Goal: Transaction & Acquisition: Purchase product/service

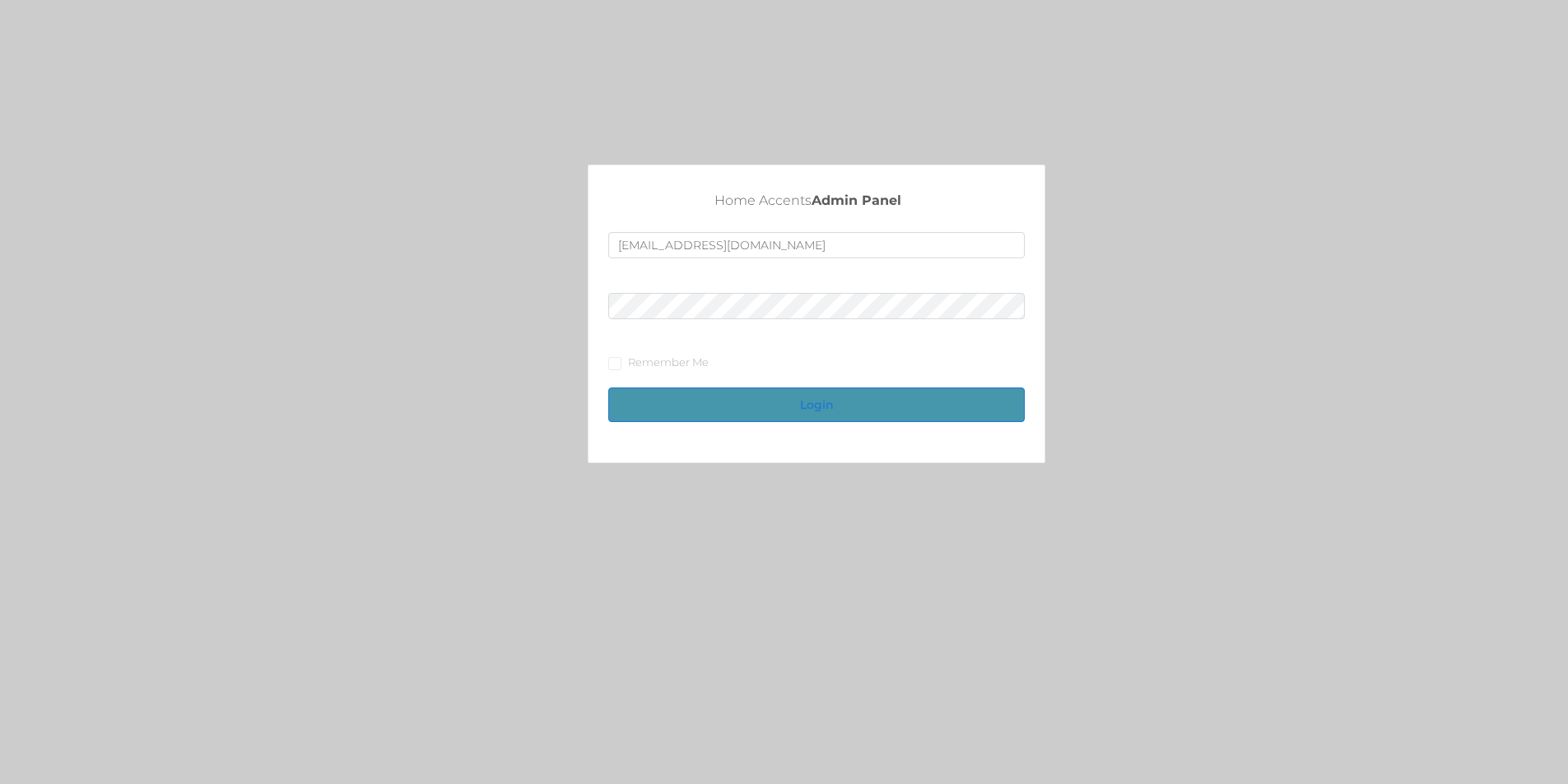
click at [868, 406] on button "Login" at bounding box center [816, 405] width 416 height 34
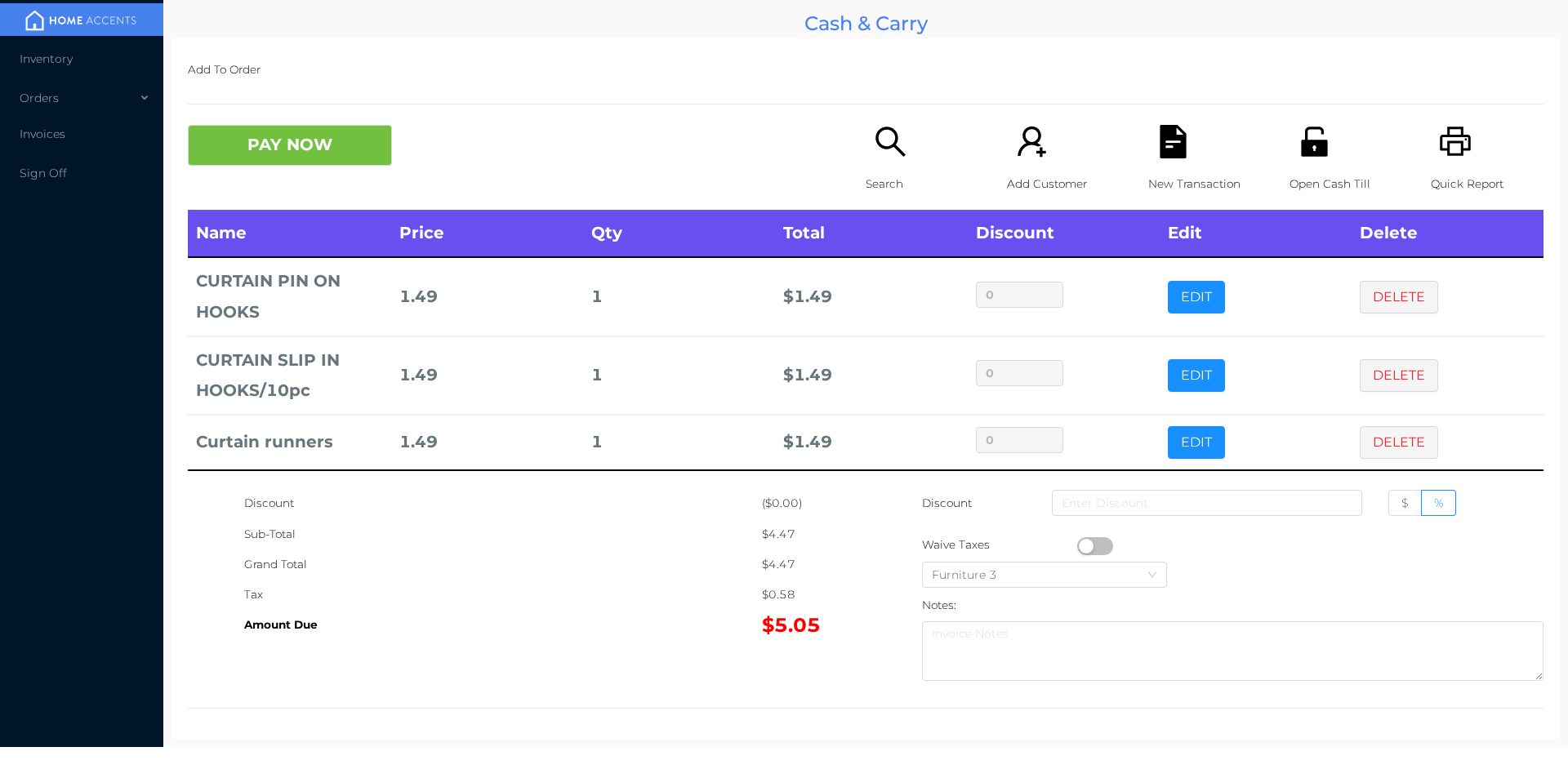
click at [888, 129] on icon "icon: search" at bounding box center [890, 141] width 33 height 33
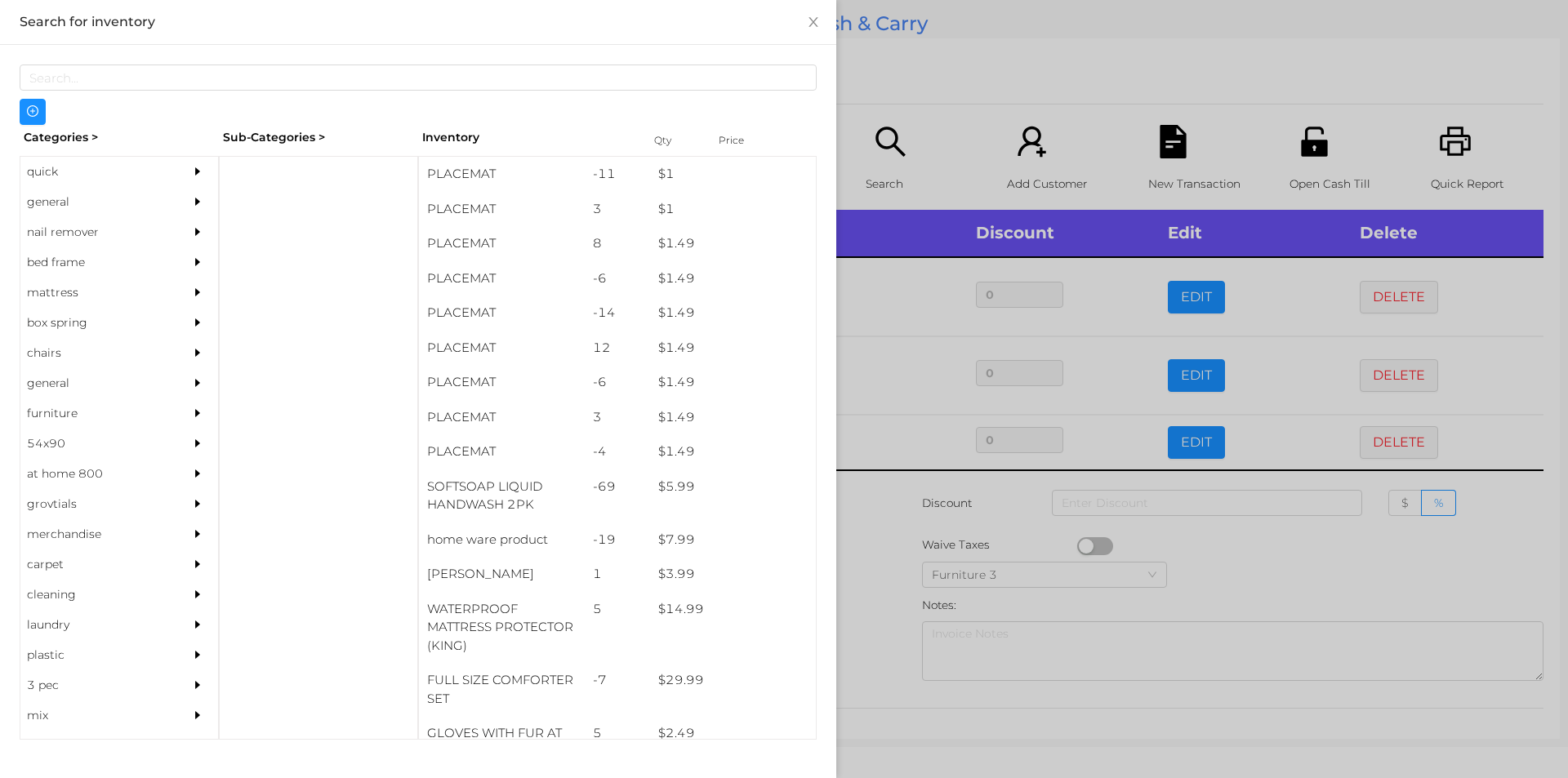
click at [72, 206] on div "general" at bounding box center [94, 202] width 149 height 30
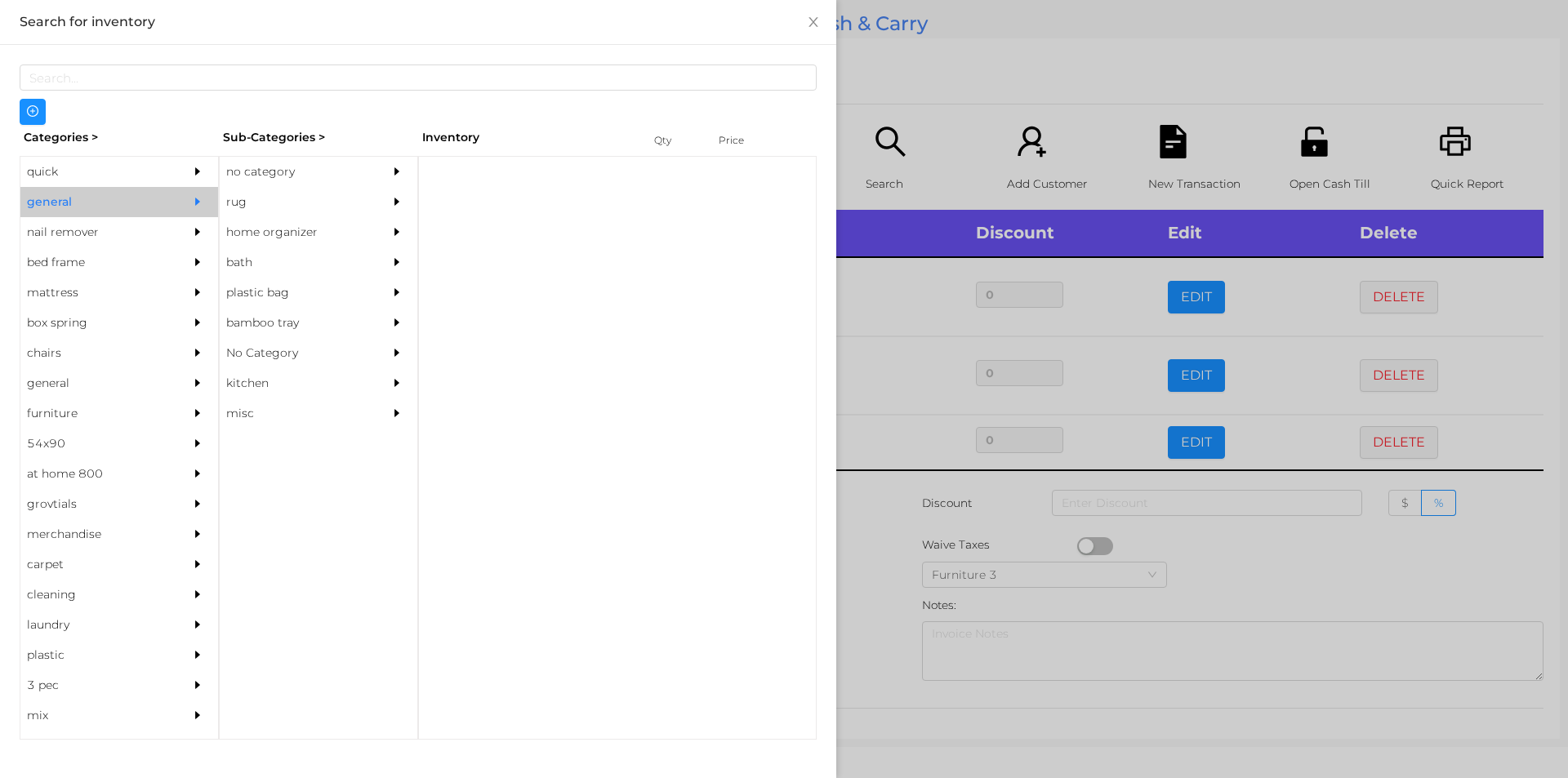
click at [281, 171] on div "no category" at bounding box center [294, 171] width 149 height 30
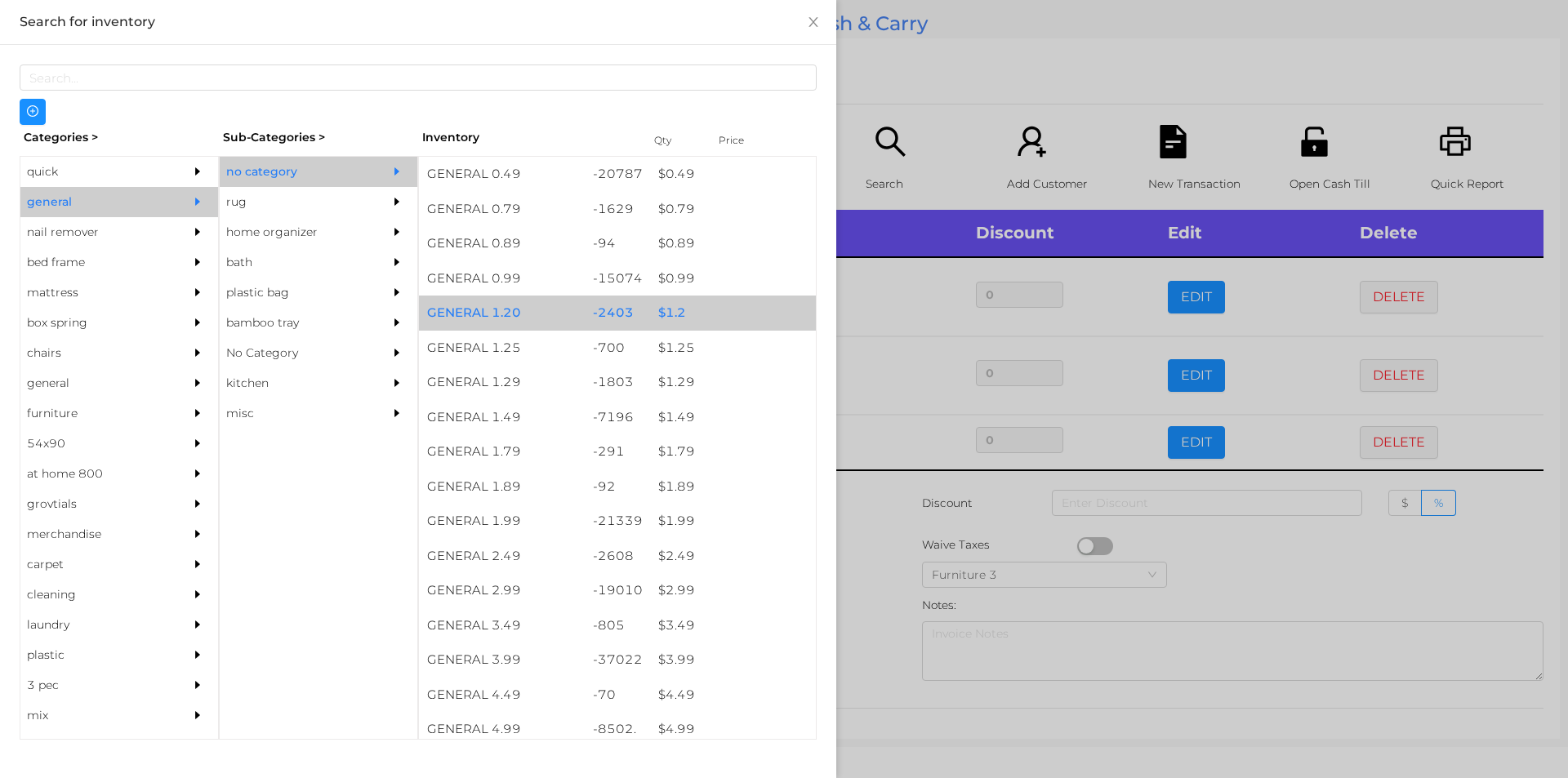
click at [674, 317] on div "$ 1.2" at bounding box center [733, 312] width 166 height 35
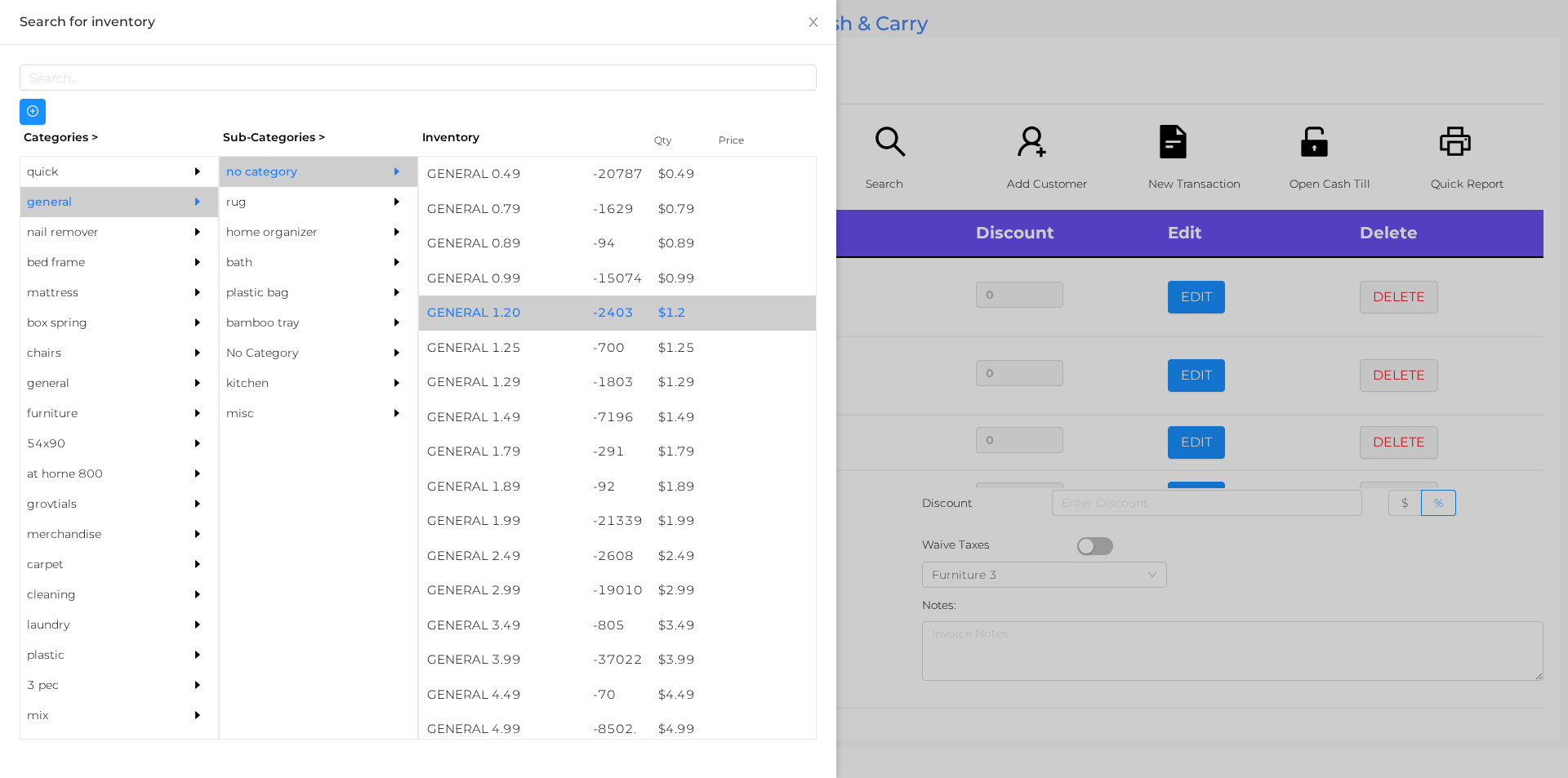
click at [725, 316] on div "$ 1.2" at bounding box center [733, 312] width 166 height 35
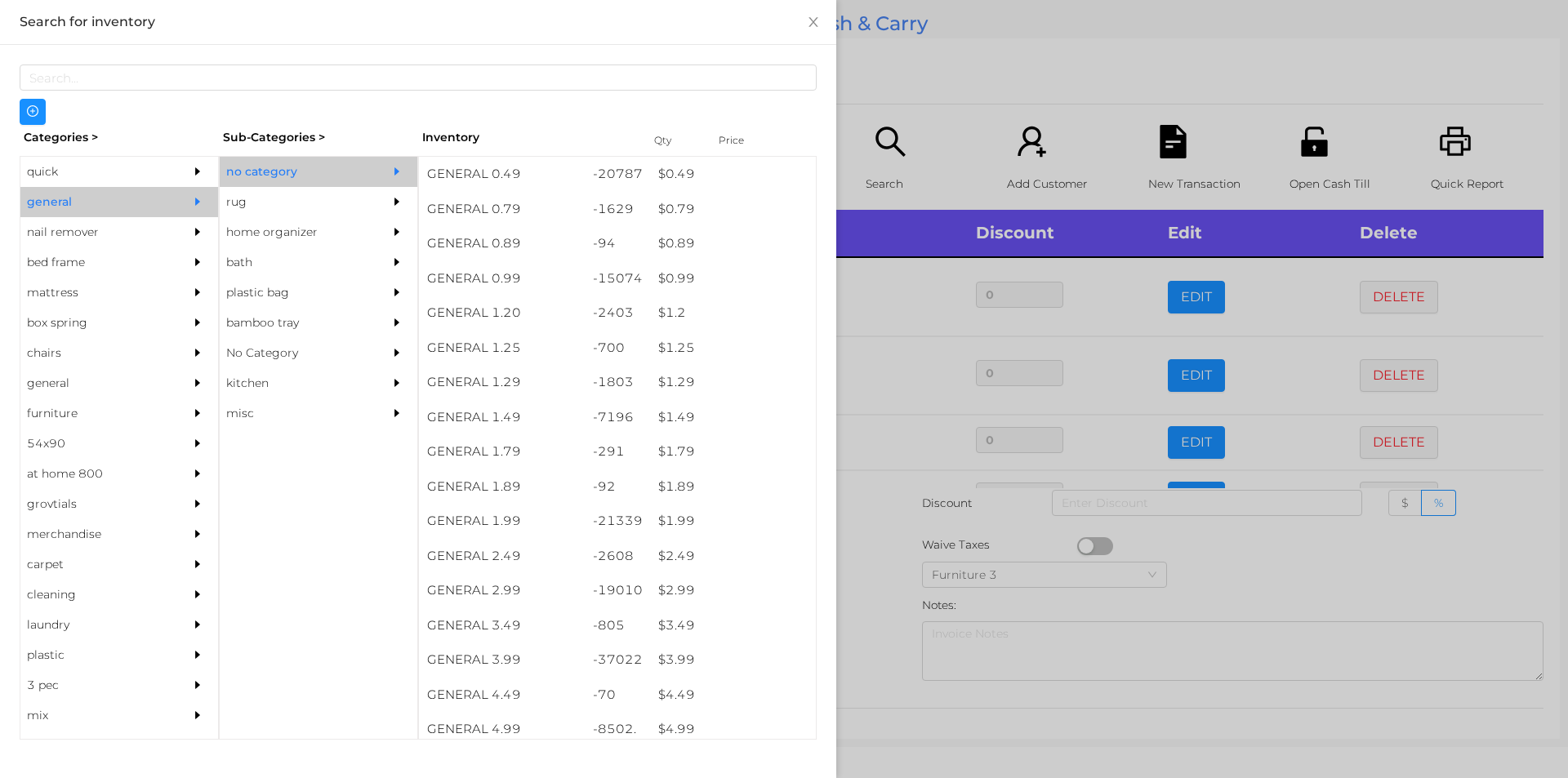
click at [1483, 570] on div at bounding box center [784, 389] width 1568 height 778
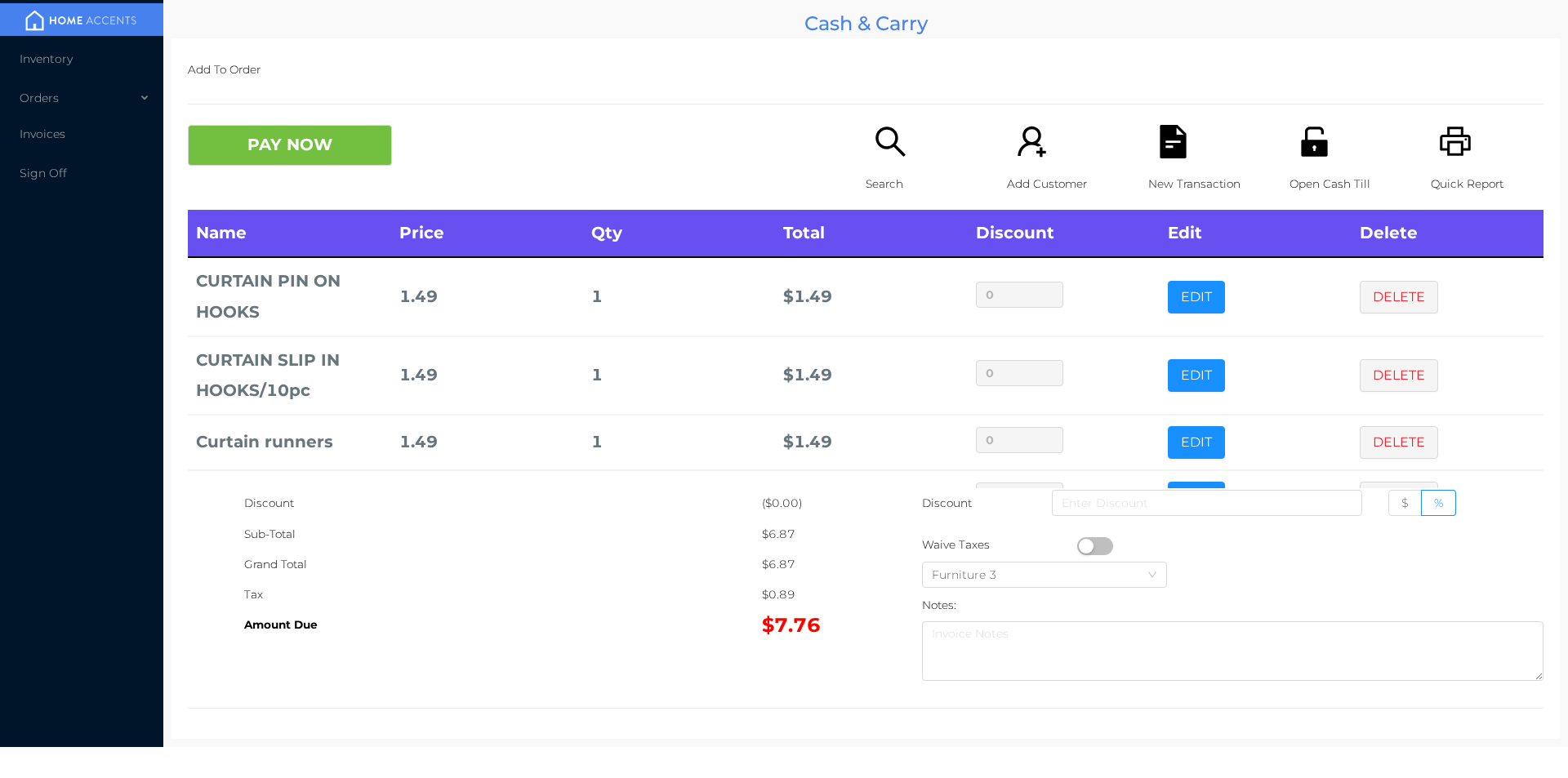
scroll to position [54, 0]
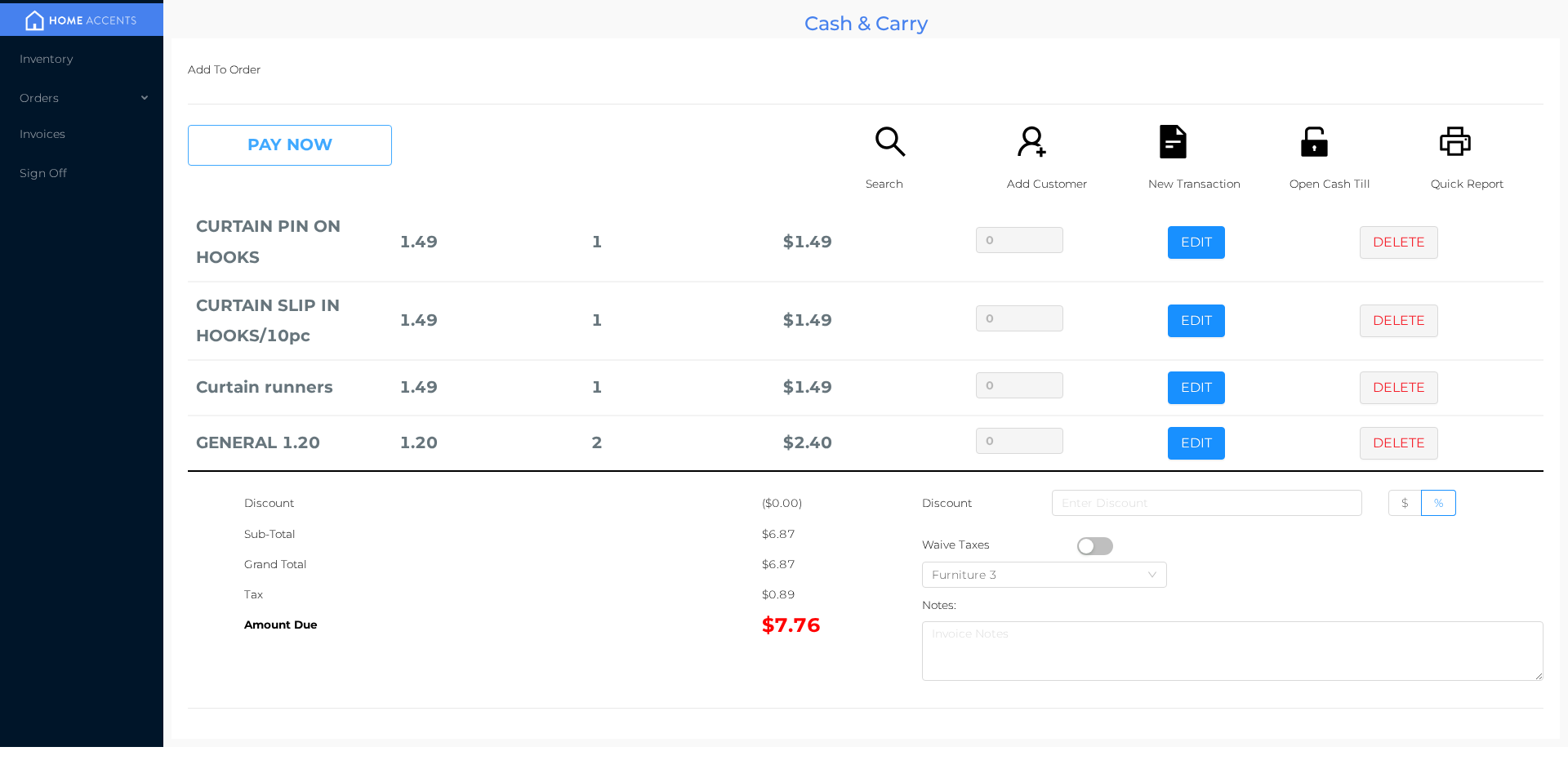
click at [312, 152] on button "PAY NOW" at bounding box center [290, 146] width 204 height 41
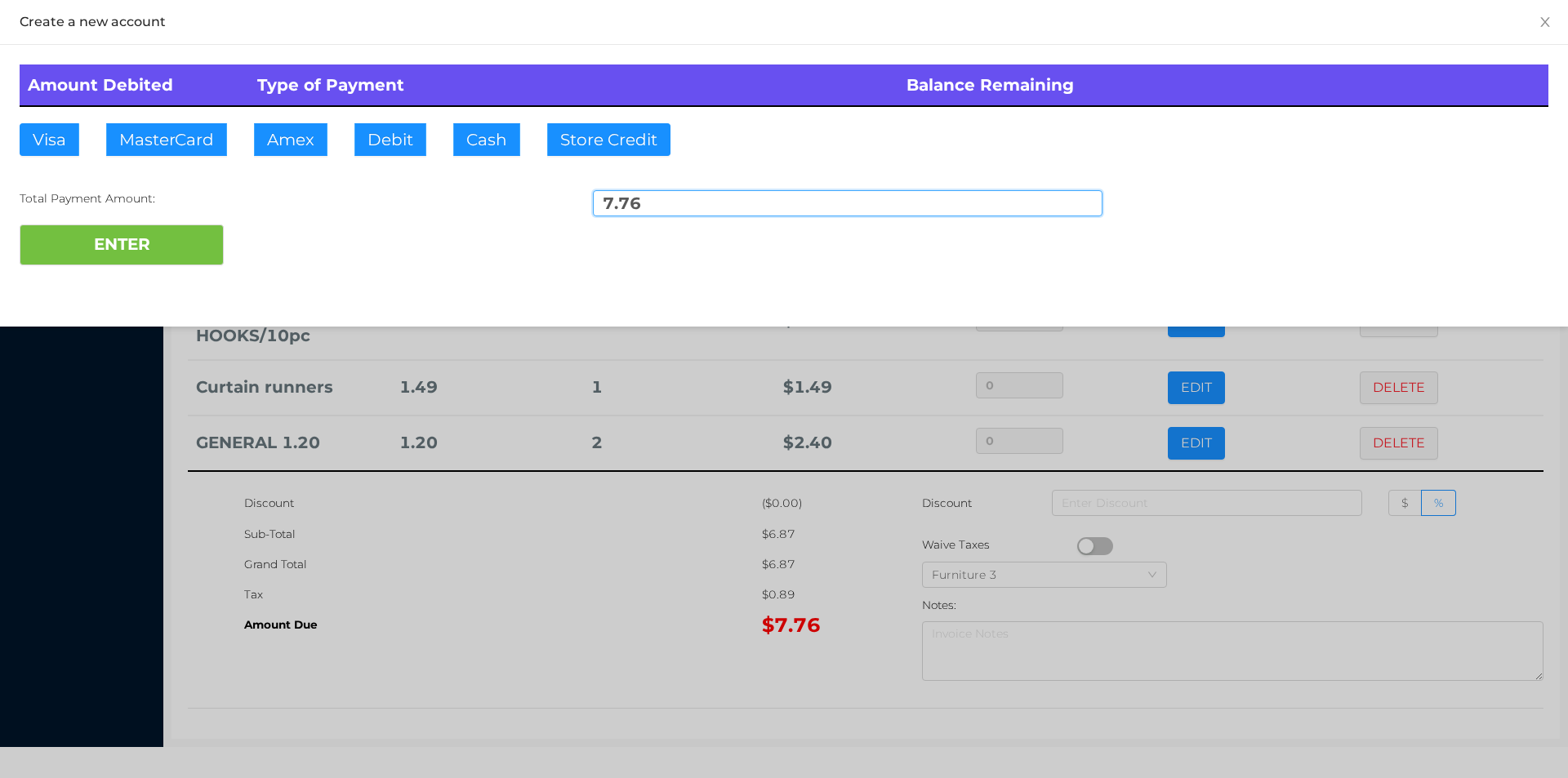
click at [668, 209] on input "7.76" at bounding box center [847, 203] width 510 height 26
type input "7"
type input "8.00"
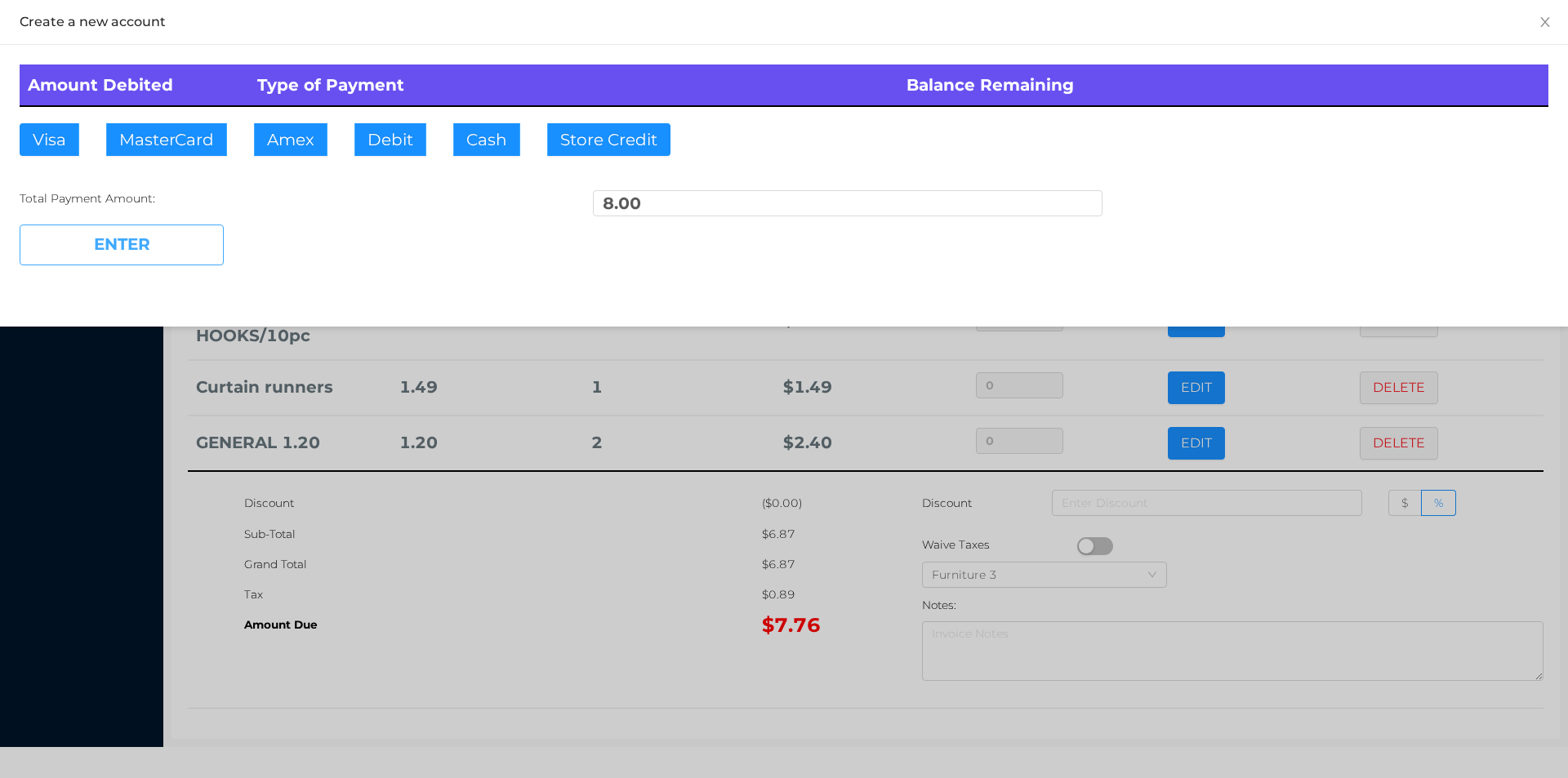
click at [150, 243] on button "ENTER" at bounding box center [122, 245] width 204 height 41
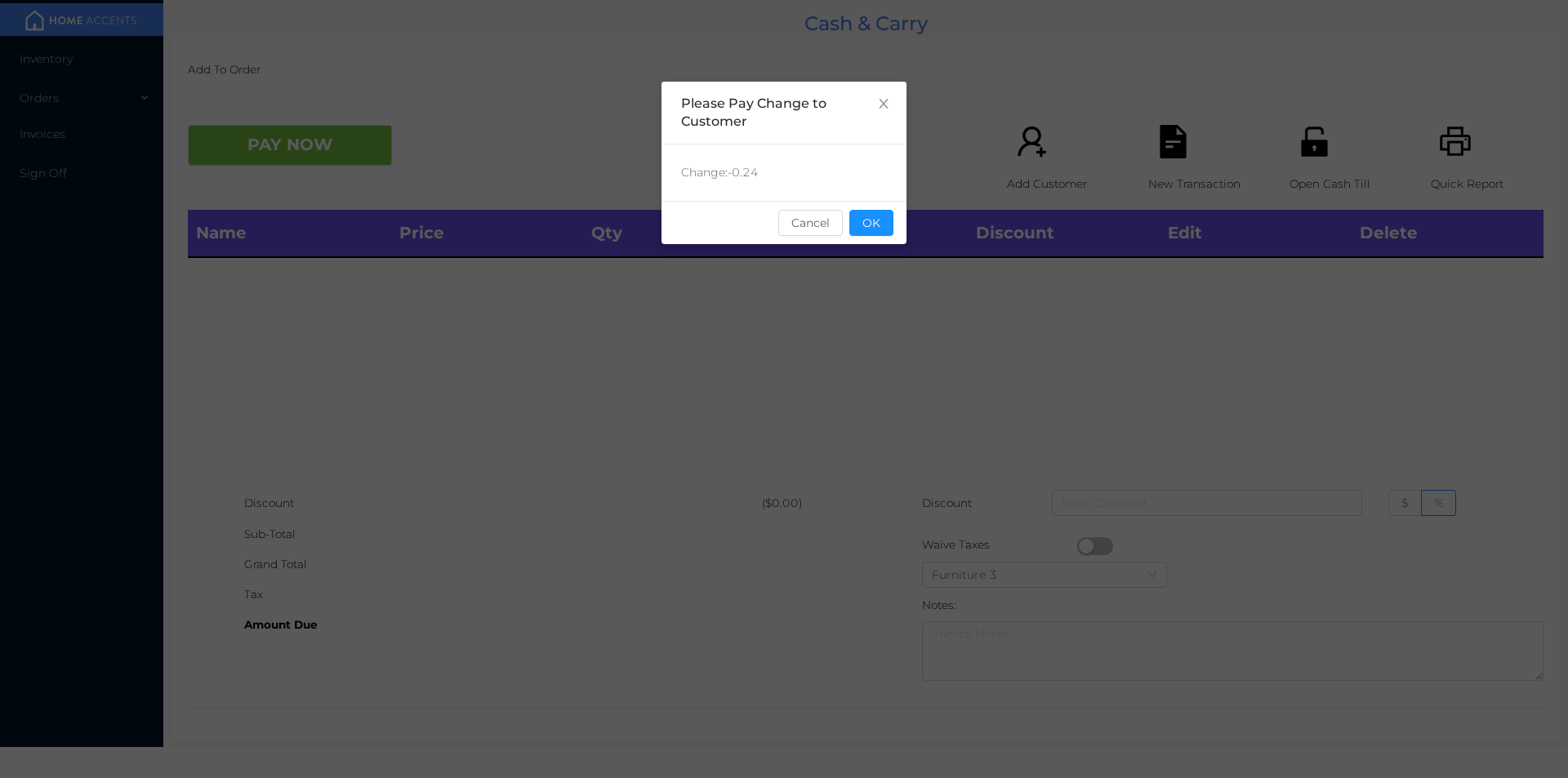
scroll to position [0, 0]
click at [870, 223] on button "OK" at bounding box center [872, 223] width 44 height 26
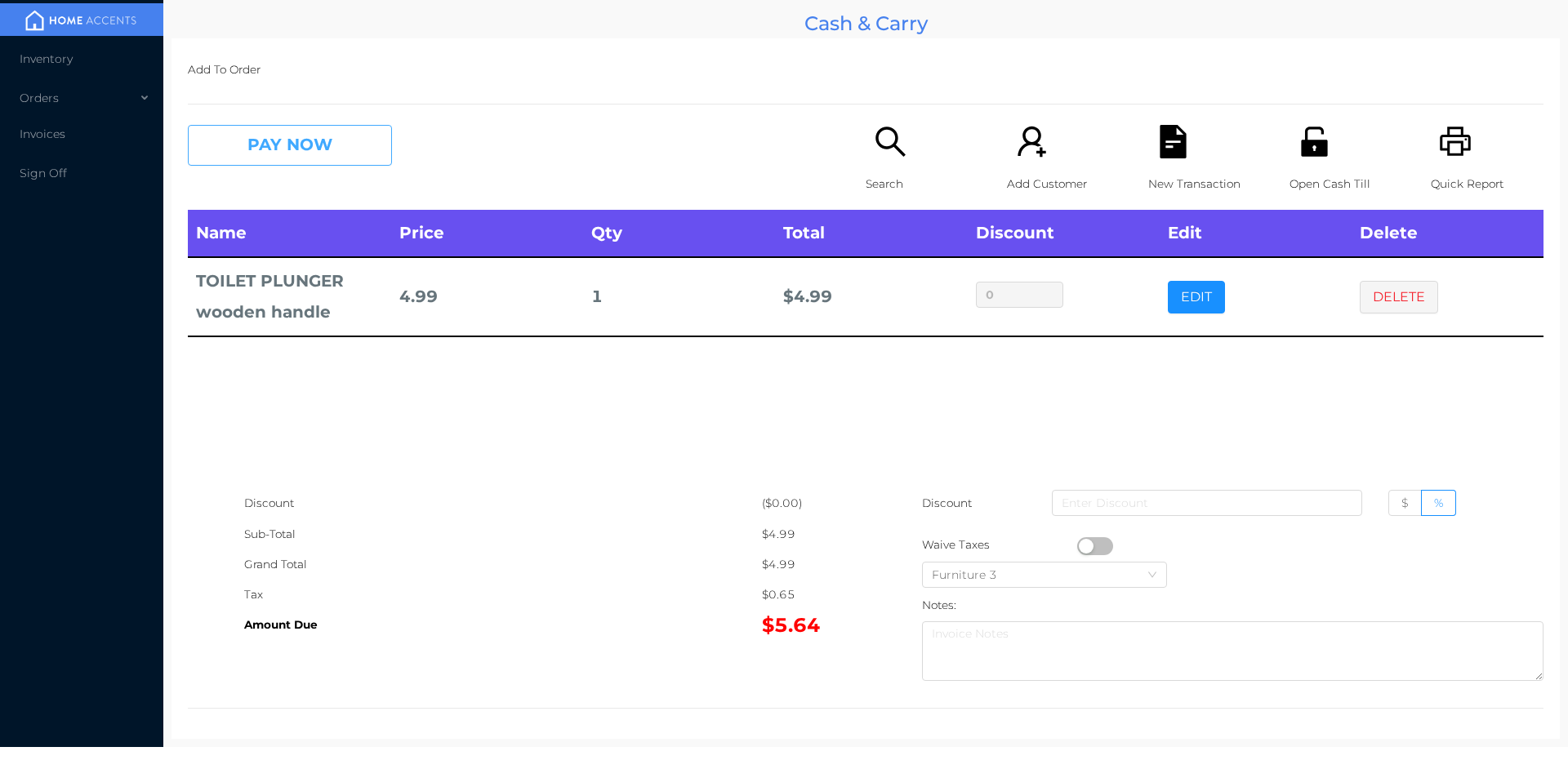
click at [289, 138] on button "PAY NOW" at bounding box center [290, 146] width 204 height 41
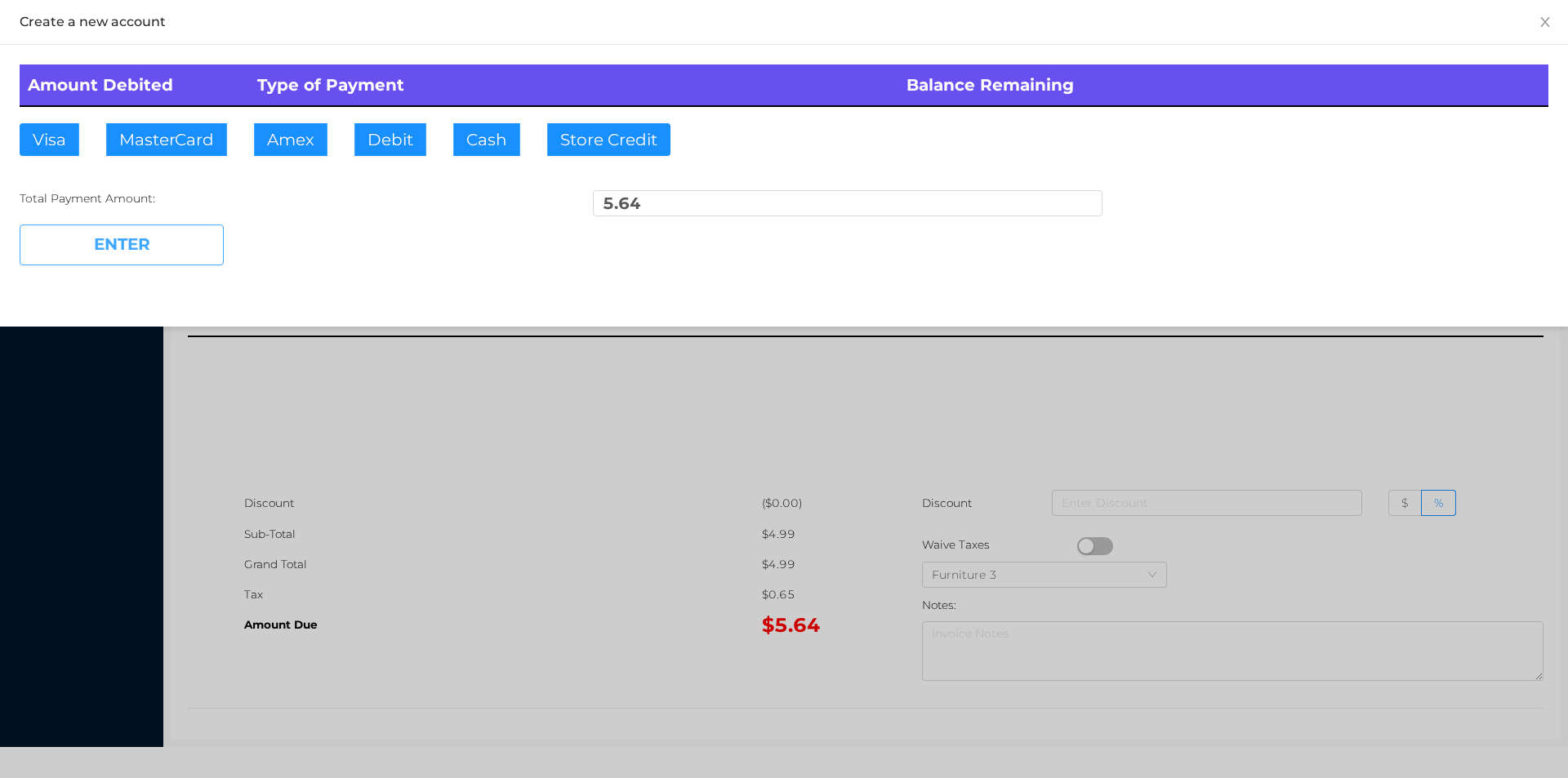
click at [178, 244] on button "ENTER" at bounding box center [122, 245] width 204 height 41
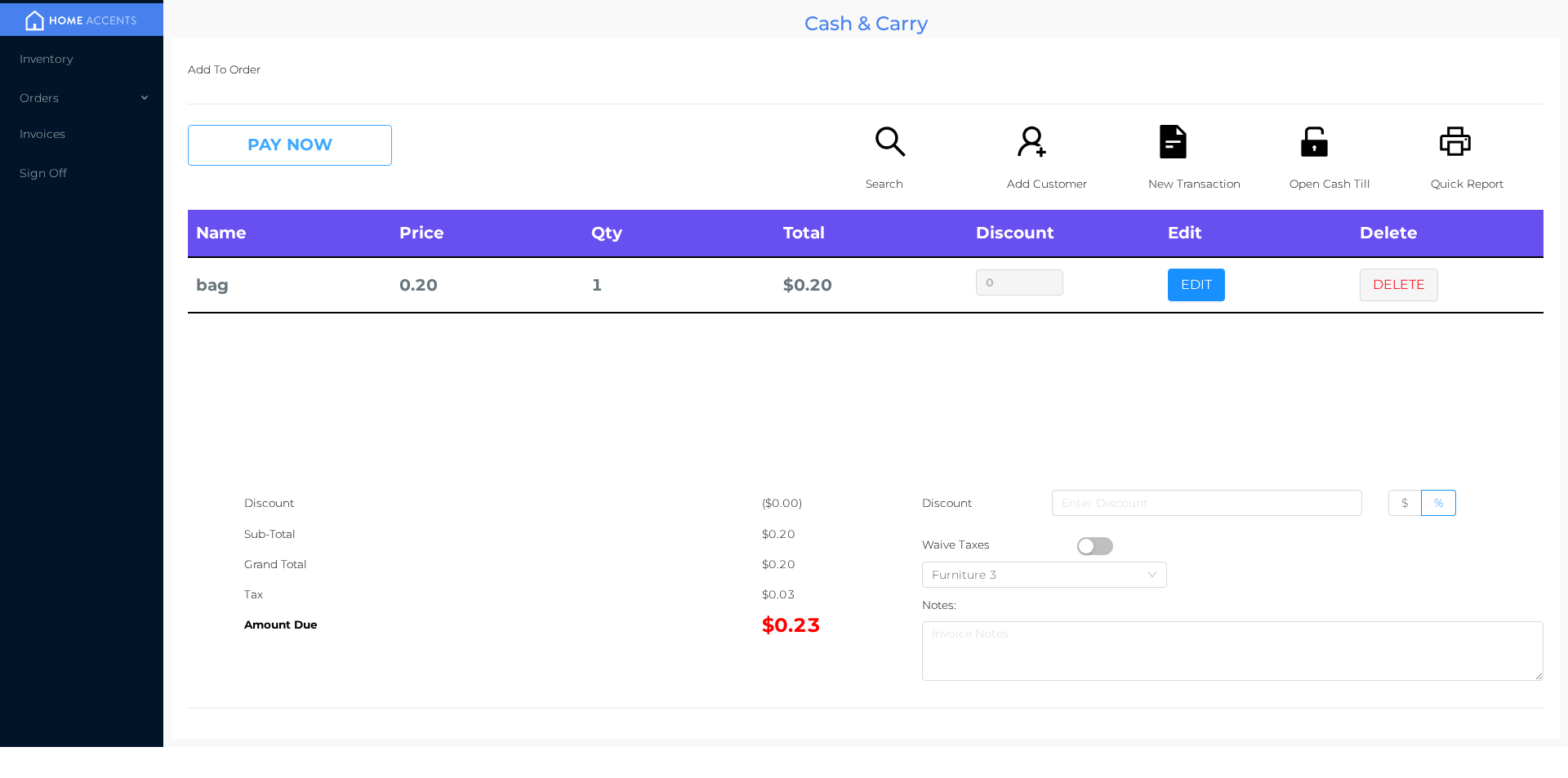
click at [290, 133] on button "PAY NOW" at bounding box center [290, 146] width 204 height 41
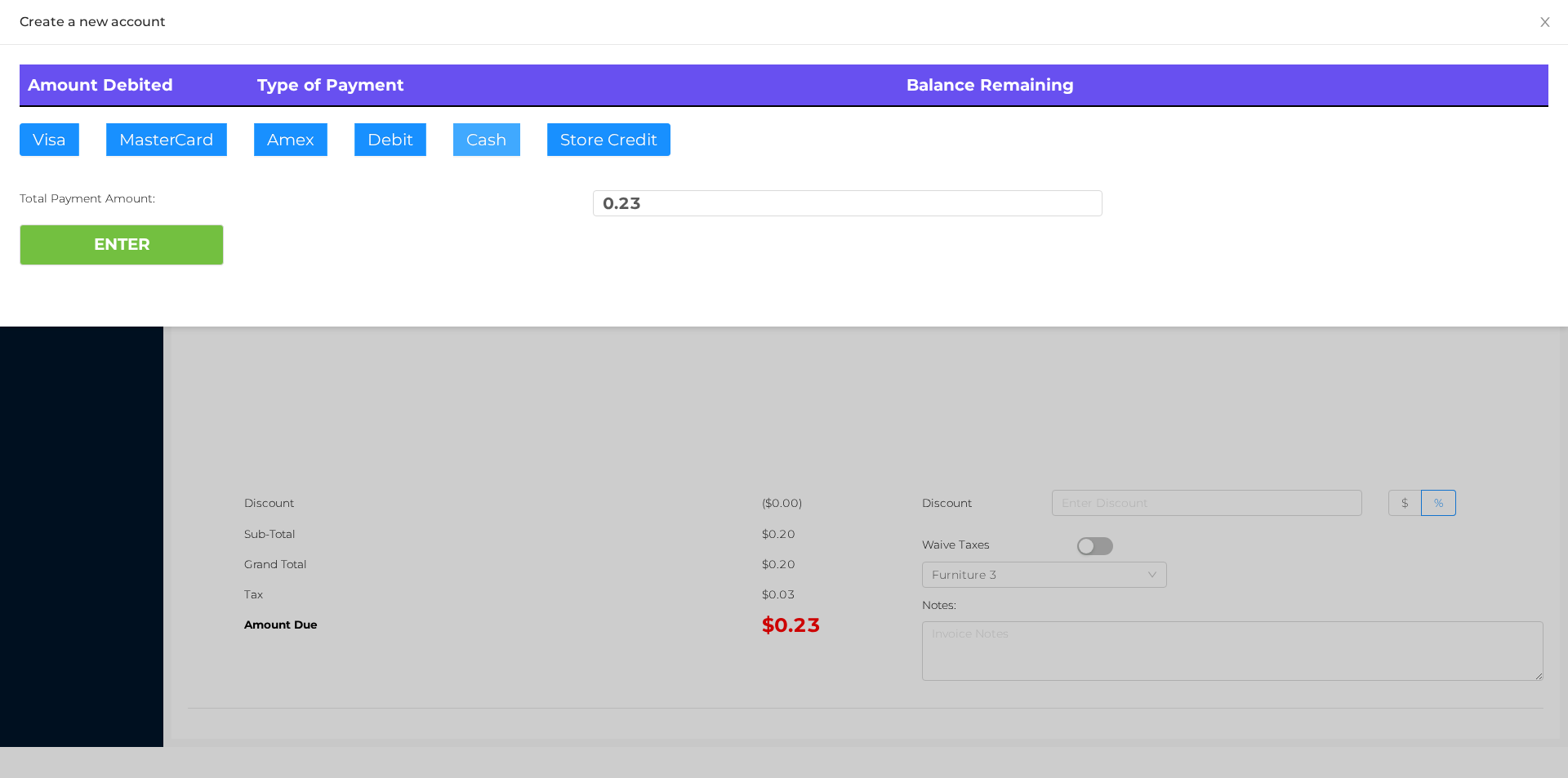
click at [478, 137] on button "Cash" at bounding box center [486, 140] width 67 height 32
click at [173, 230] on button "ENTER" at bounding box center [122, 245] width 204 height 41
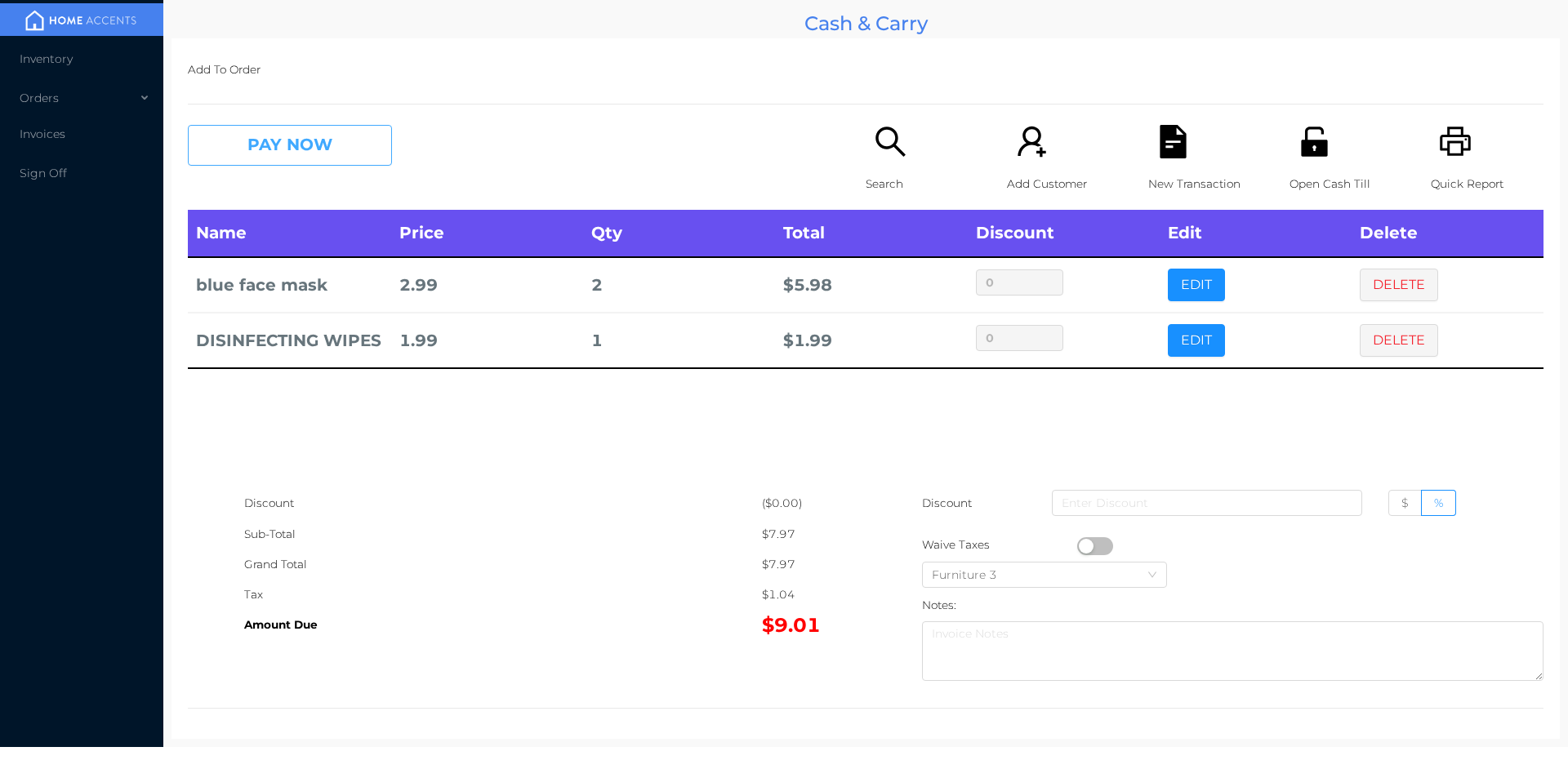
click at [290, 130] on button "PAY NOW" at bounding box center [290, 146] width 204 height 41
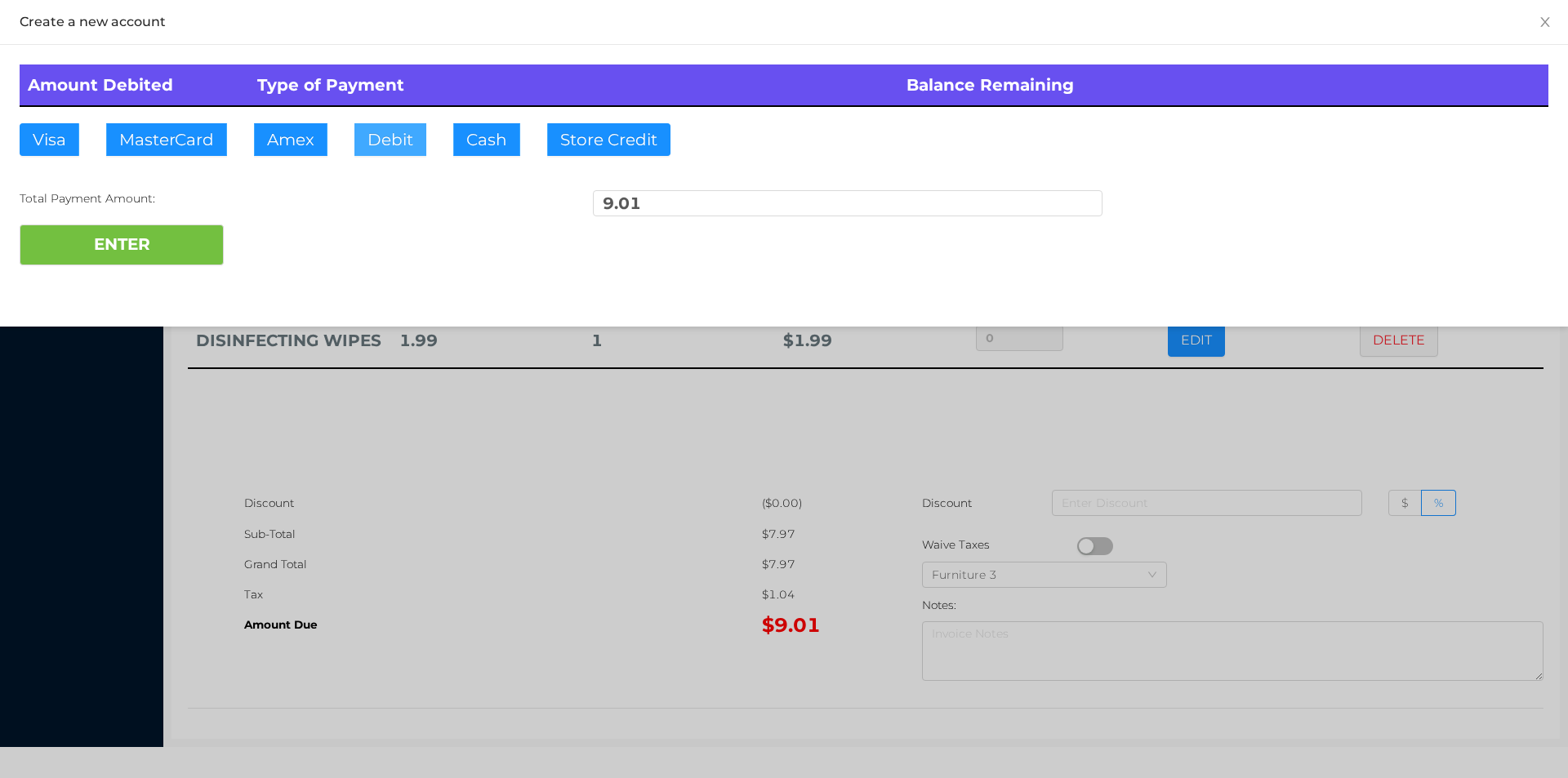
click at [392, 142] on button "Debit" at bounding box center [390, 140] width 72 height 32
click at [120, 252] on button "ENTER" at bounding box center [122, 245] width 204 height 41
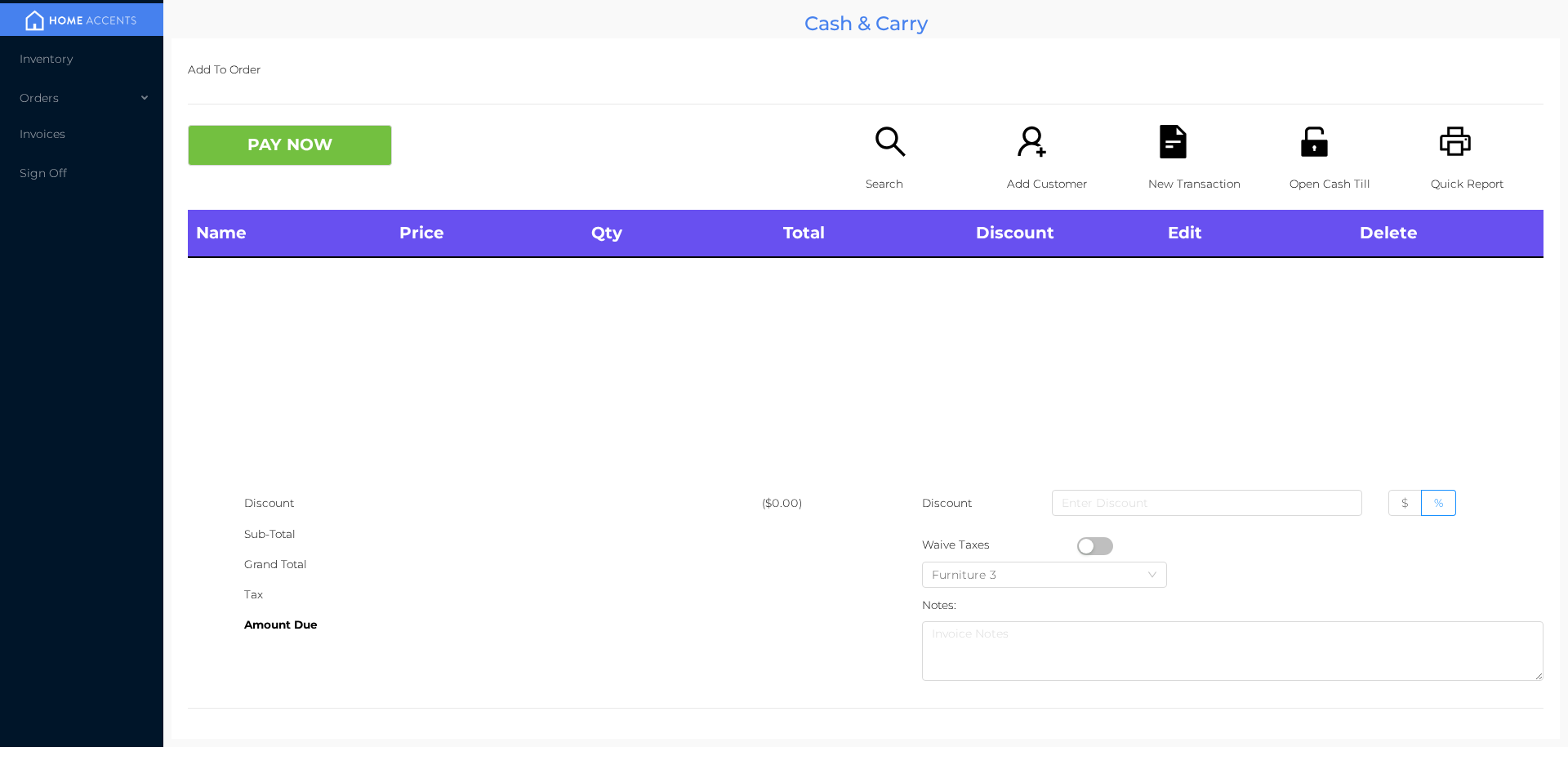
click at [866, 163] on div "Search" at bounding box center [922, 168] width 112 height 85
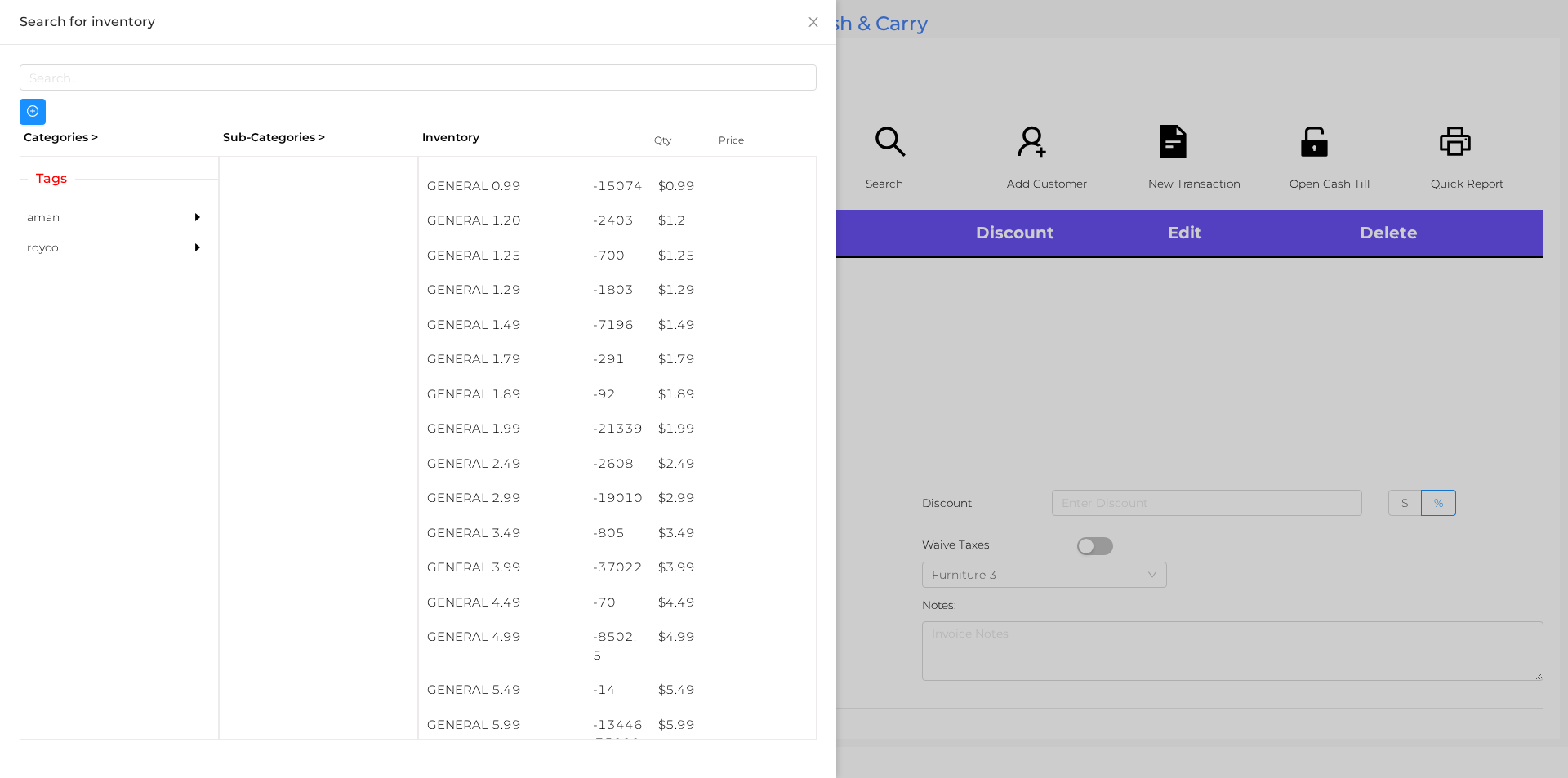
scroll to position [163, 0]
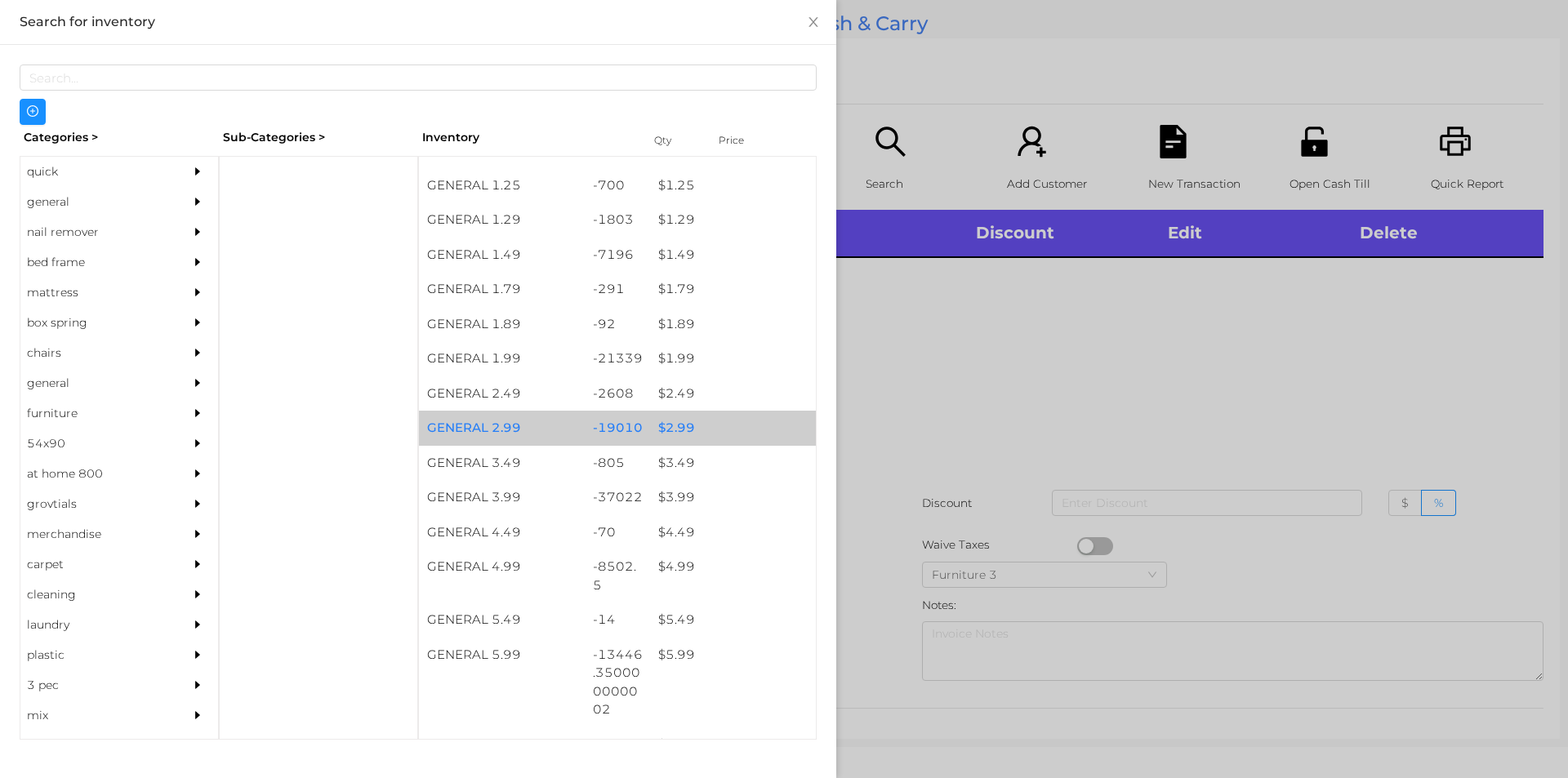
click at [686, 431] on div "$ 2.99" at bounding box center [733, 428] width 166 height 35
click at [693, 427] on div "$ 2.99" at bounding box center [733, 428] width 166 height 35
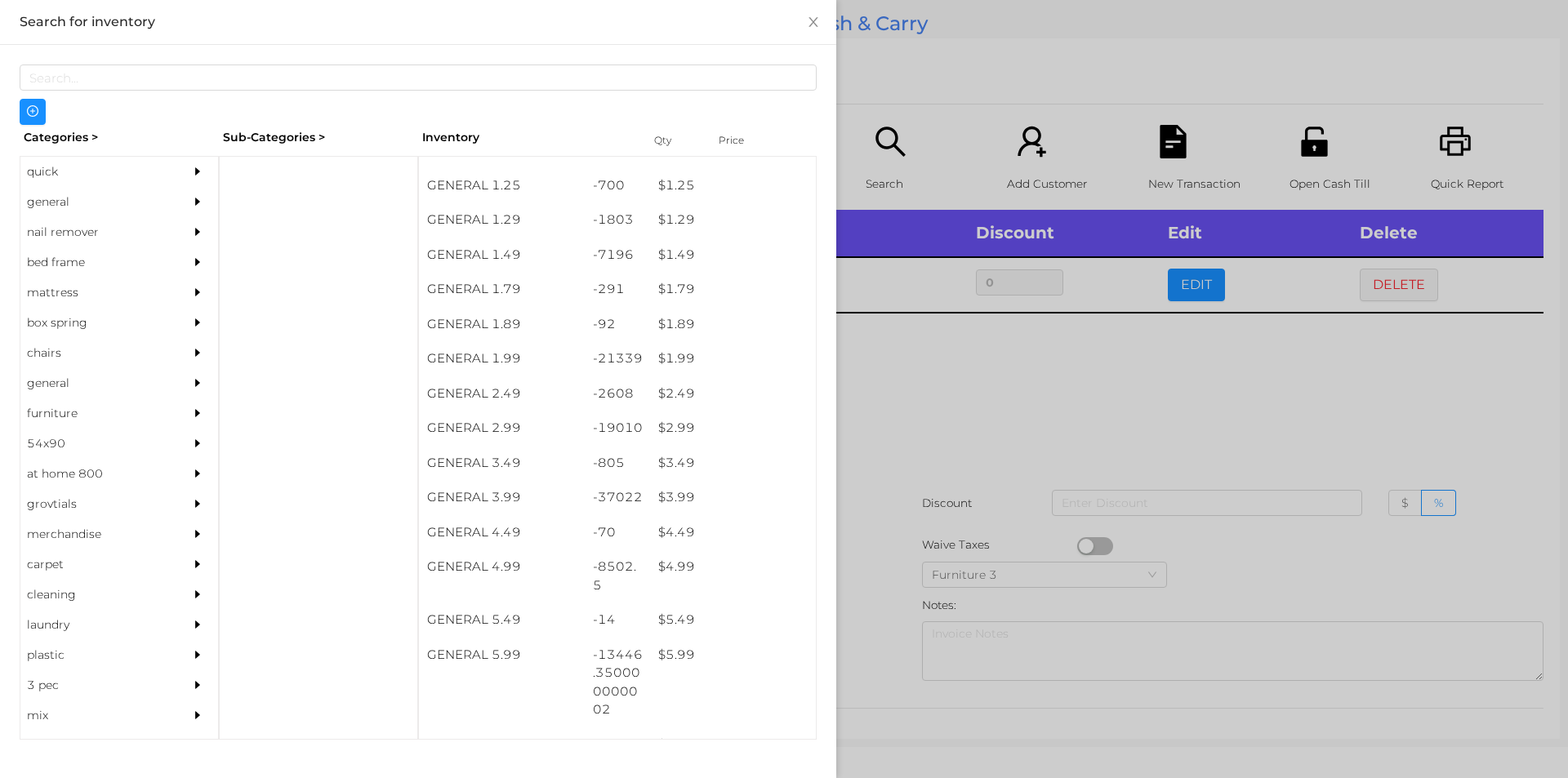
click at [911, 430] on div at bounding box center [784, 389] width 1568 height 778
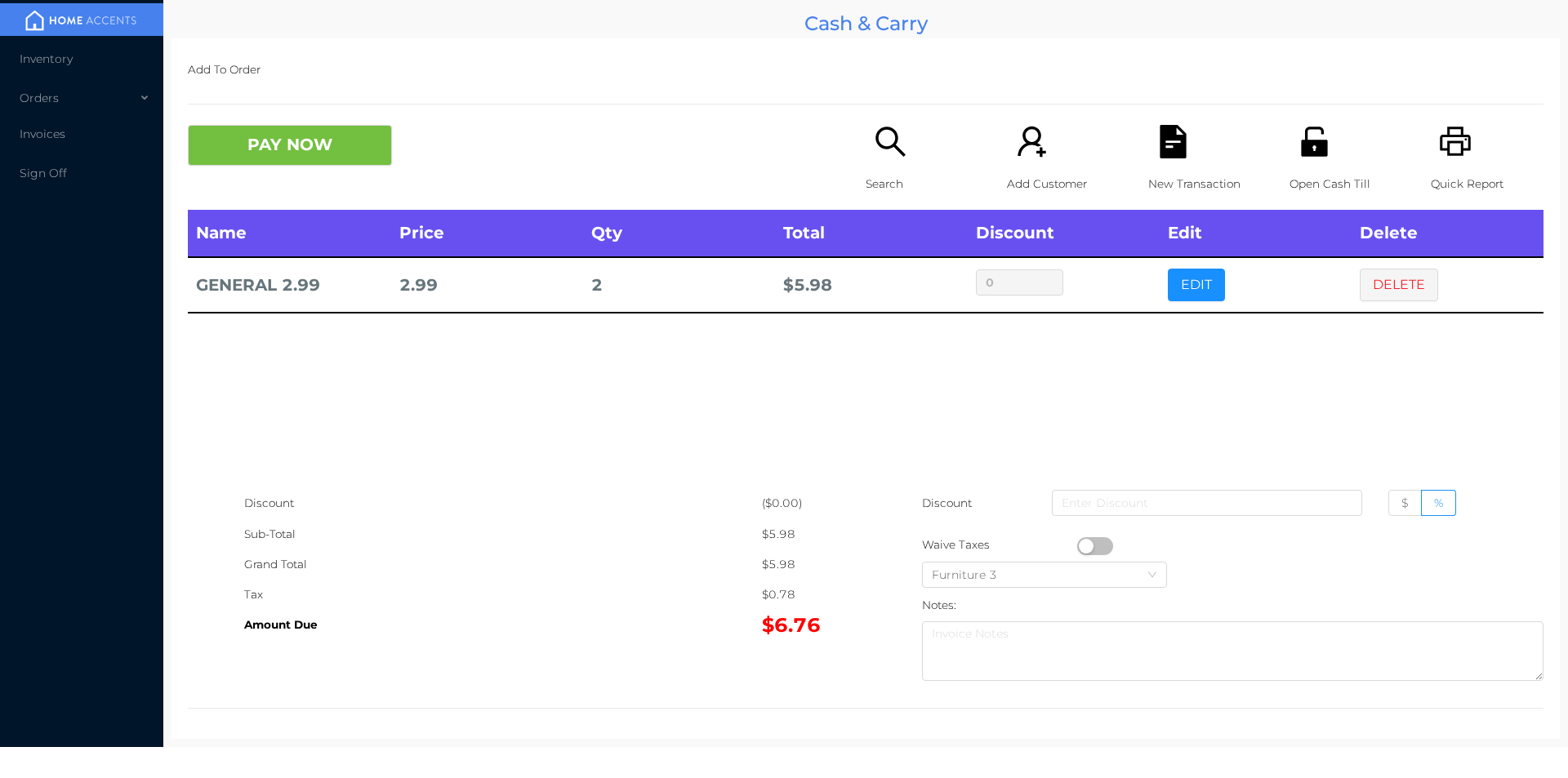
click at [907, 149] on div "Search" at bounding box center [922, 168] width 112 height 85
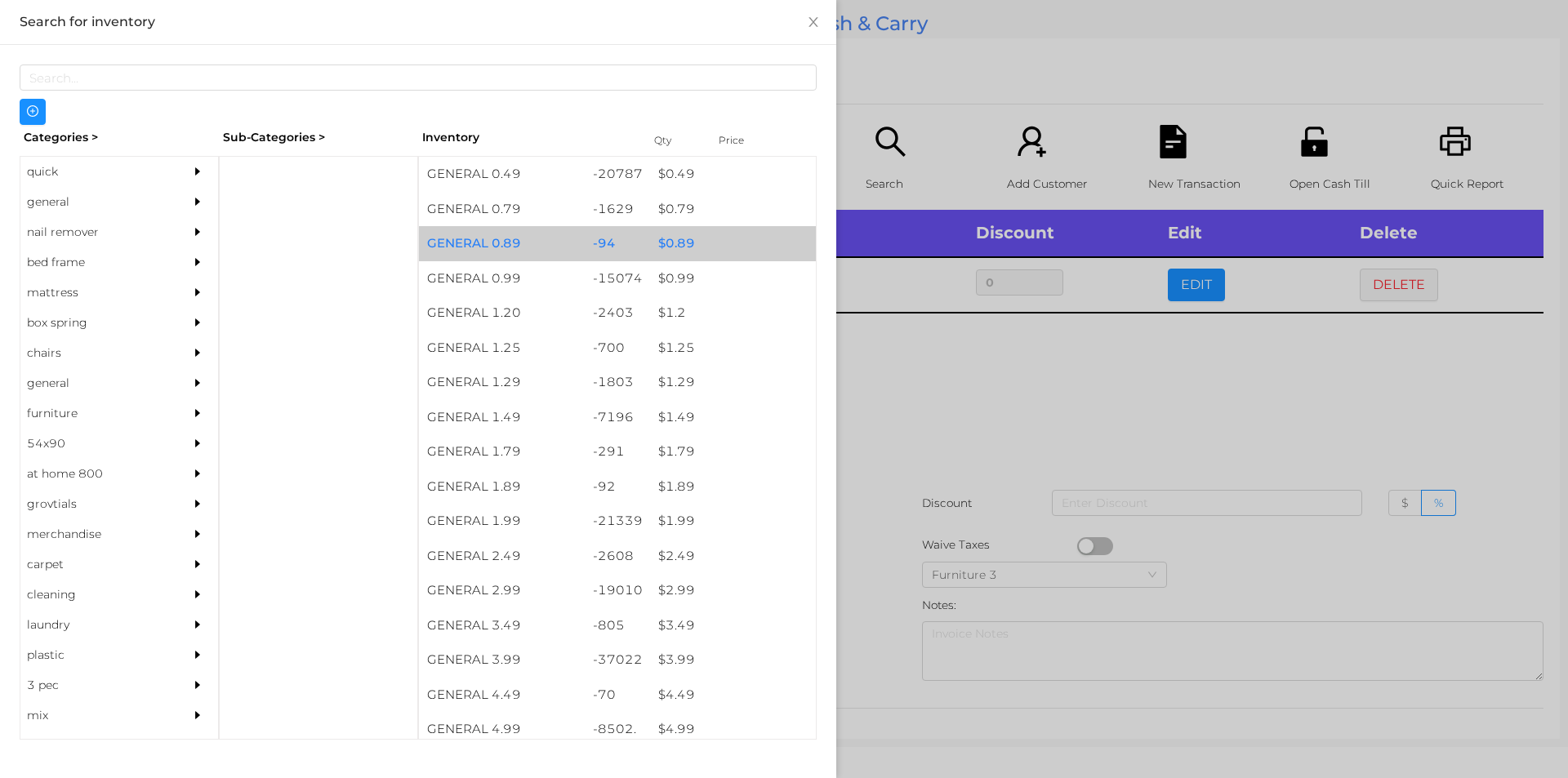
click at [704, 260] on div "$ 0.89" at bounding box center [733, 243] width 166 height 35
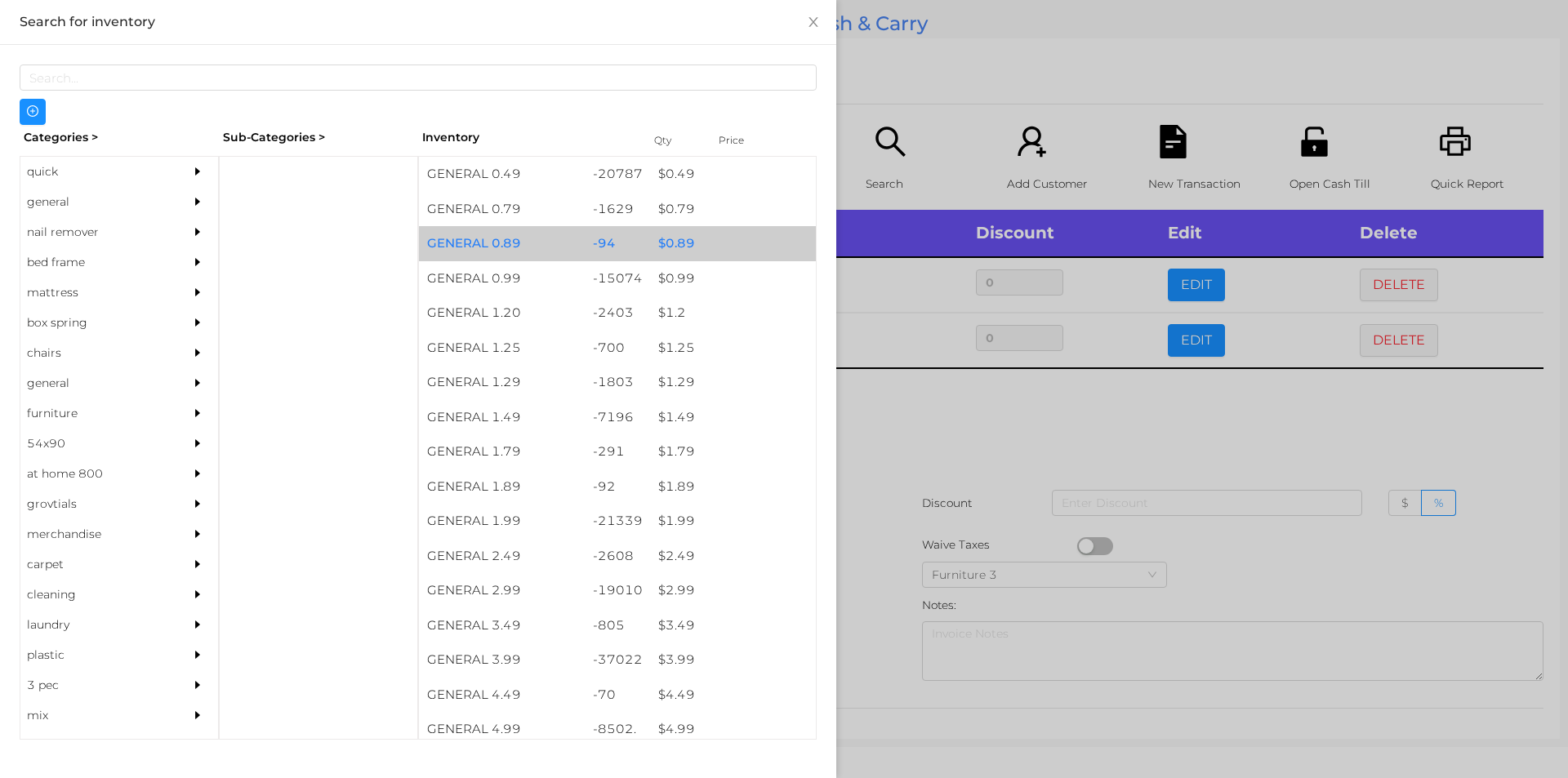
click at [724, 249] on div "$ 0.89" at bounding box center [733, 243] width 166 height 35
click at [717, 242] on div "$ 0.89" at bounding box center [733, 243] width 166 height 35
click at [733, 233] on div "$ 0.89" at bounding box center [733, 243] width 166 height 35
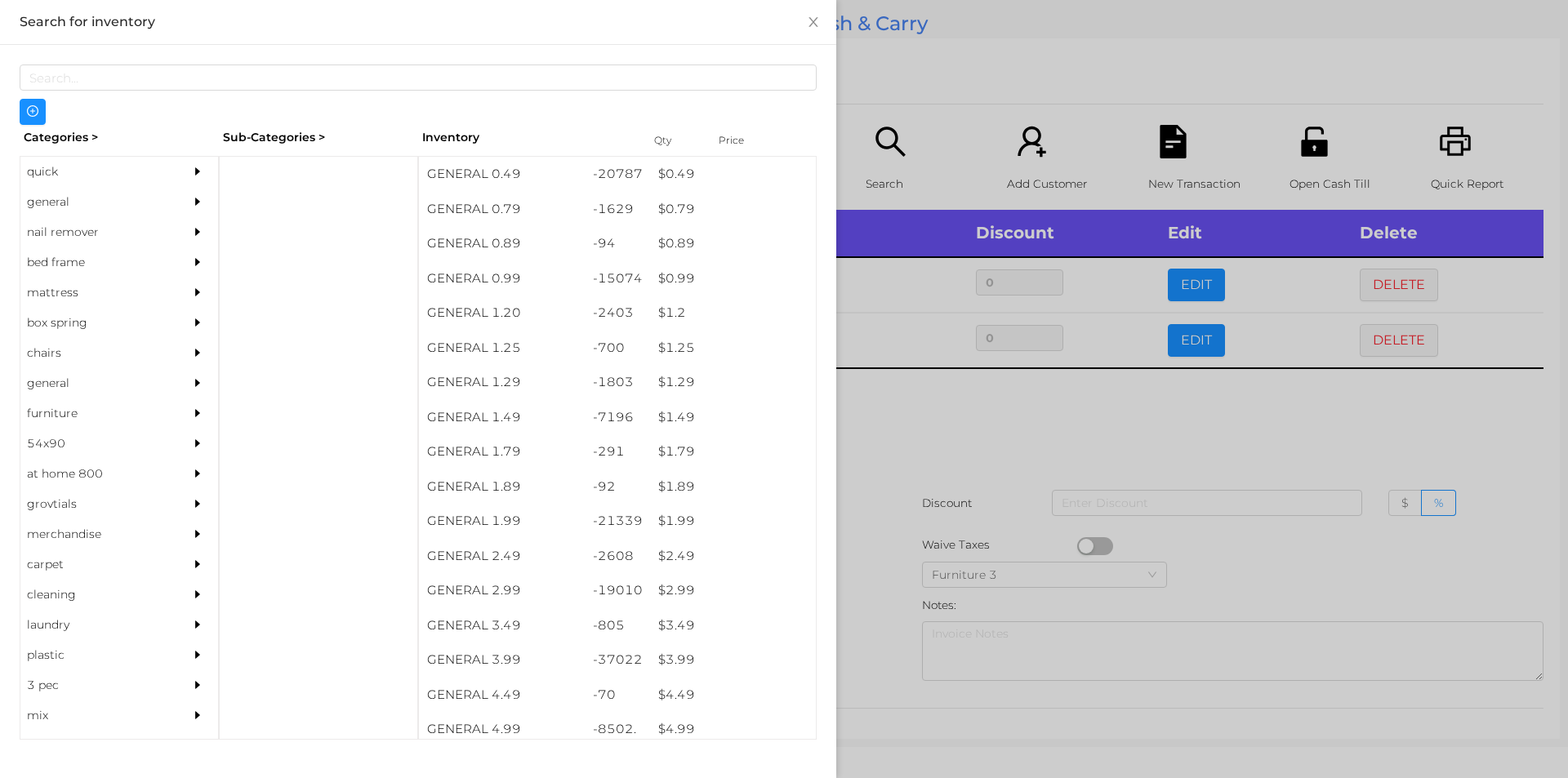
click at [930, 112] on div at bounding box center [784, 389] width 1568 height 778
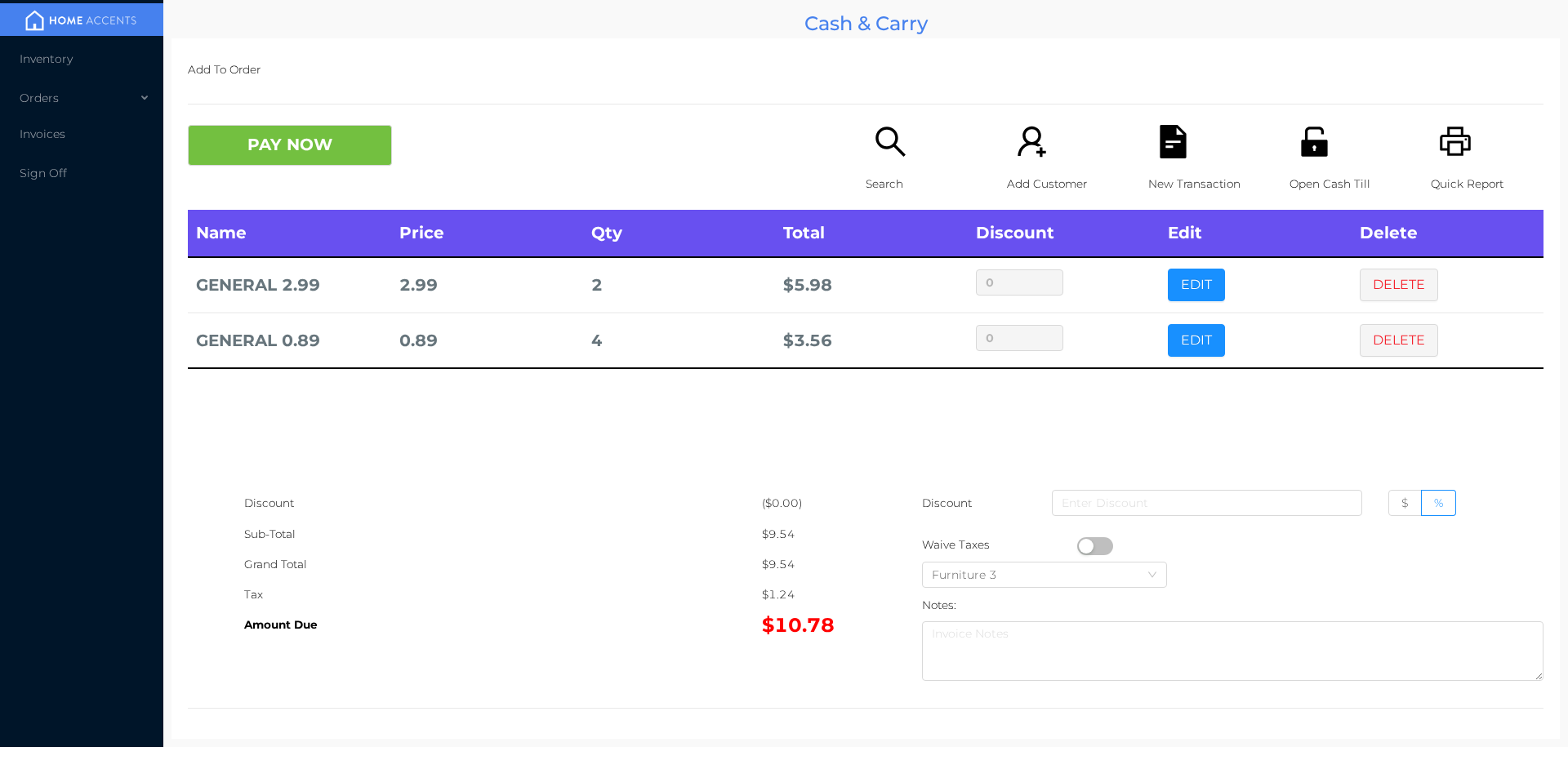
click at [867, 157] on div "Search" at bounding box center [922, 168] width 112 height 85
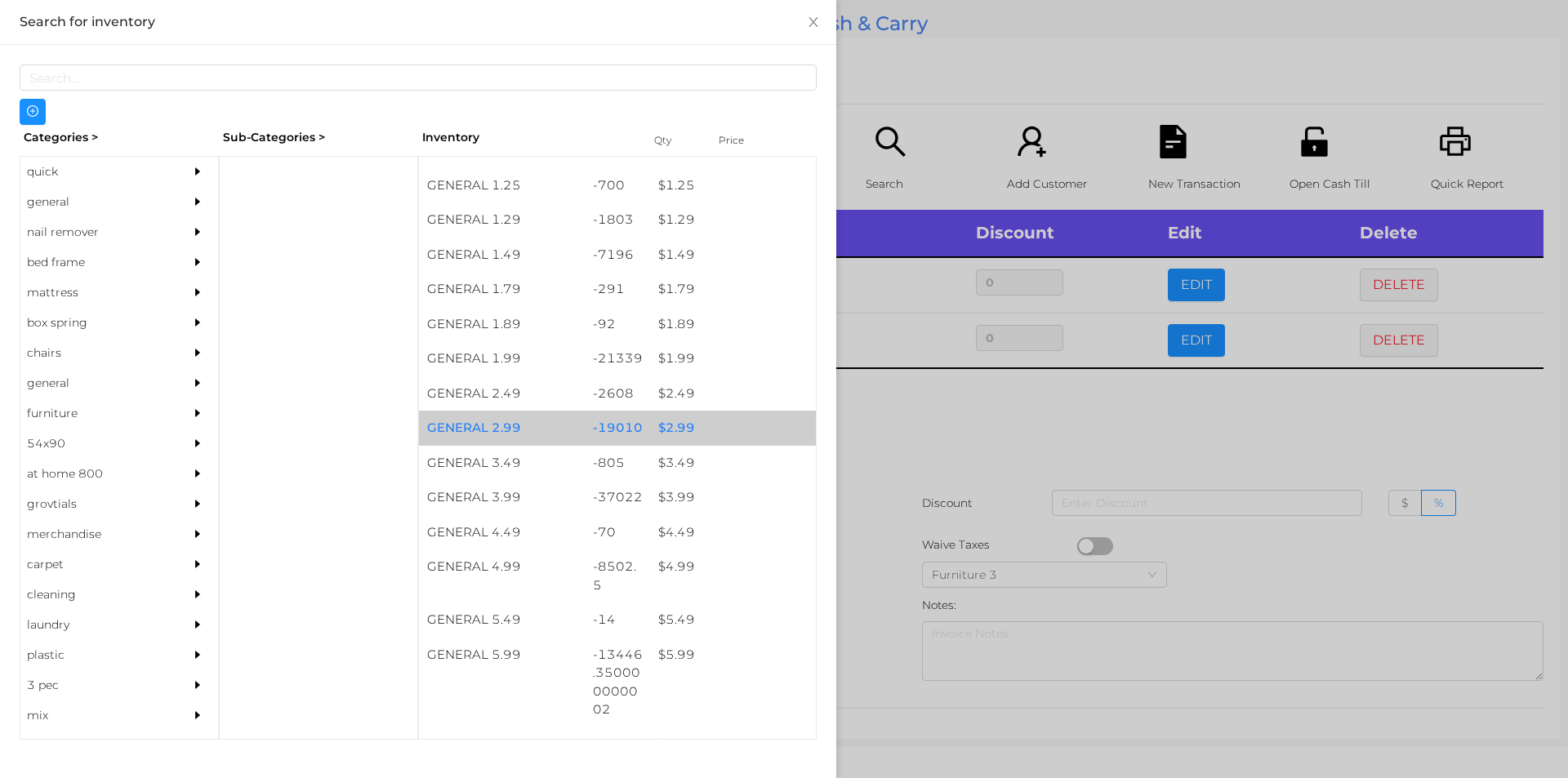
click at [702, 426] on div "$ 2.99" at bounding box center [733, 428] width 166 height 35
click at [721, 427] on div "$ 2.99" at bounding box center [733, 428] width 166 height 35
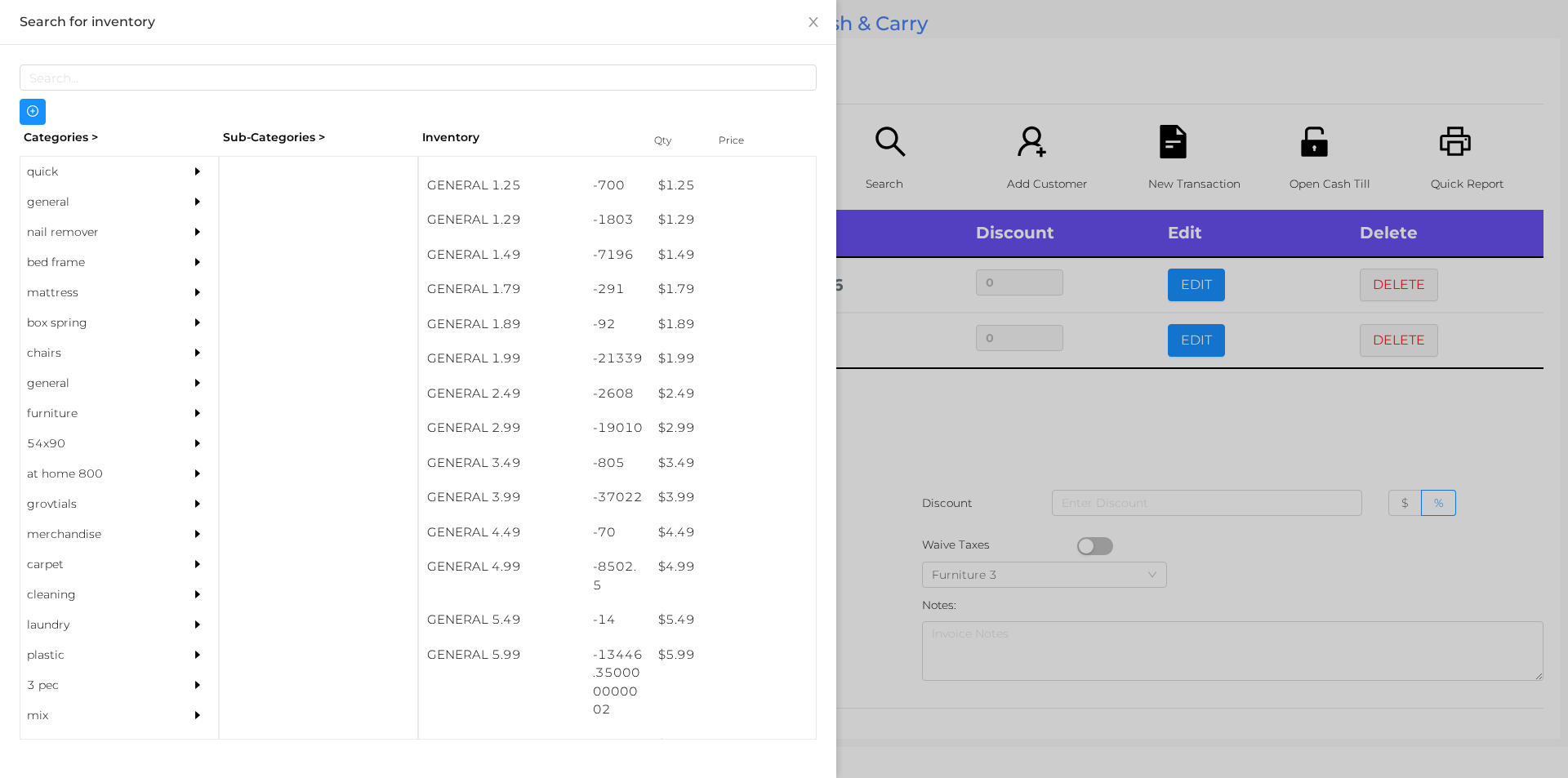
click at [906, 145] on div at bounding box center [784, 389] width 1568 height 778
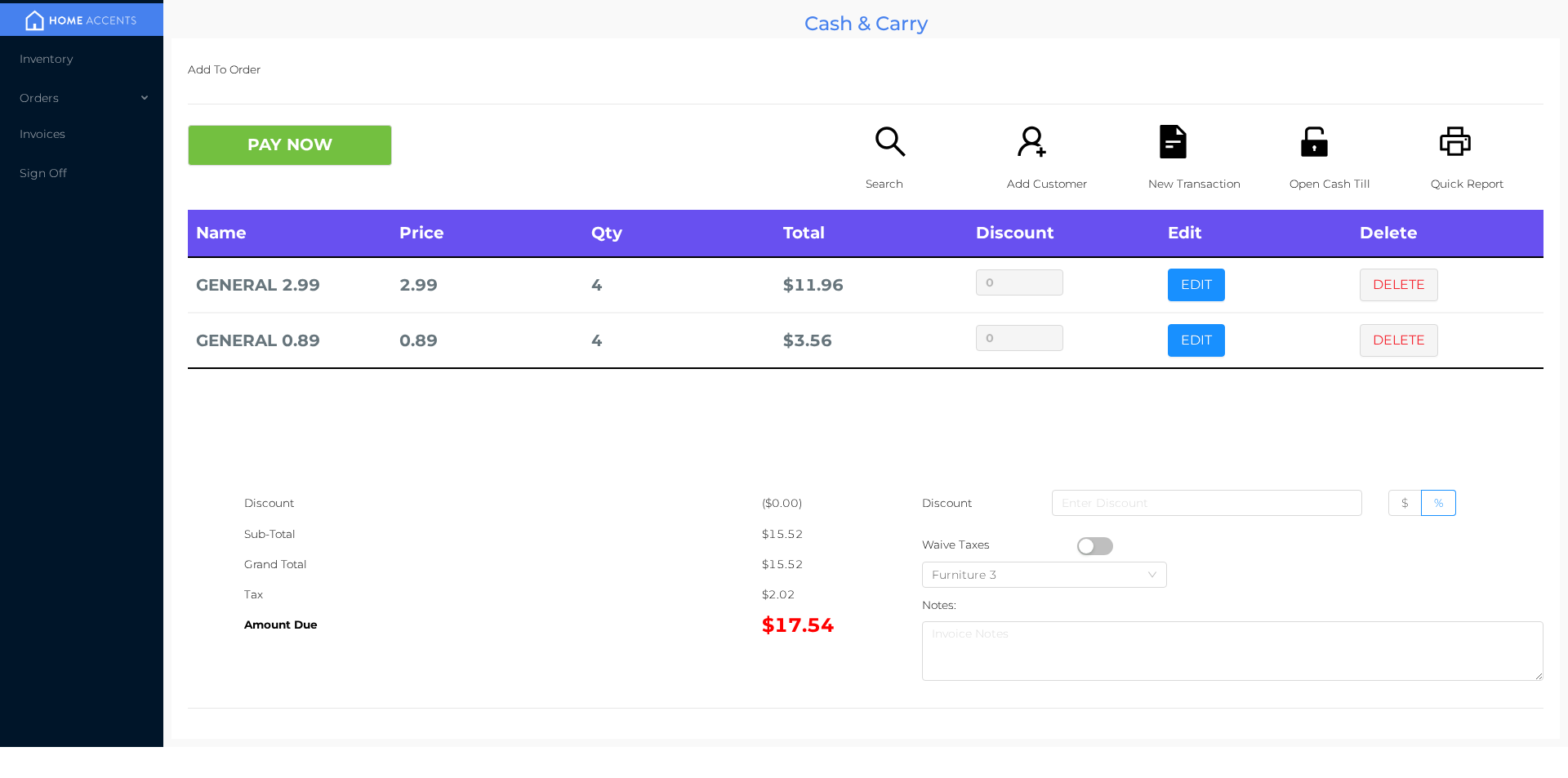
click at [878, 178] on p "Search" at bounding box center [922, 184] width 112 height 30
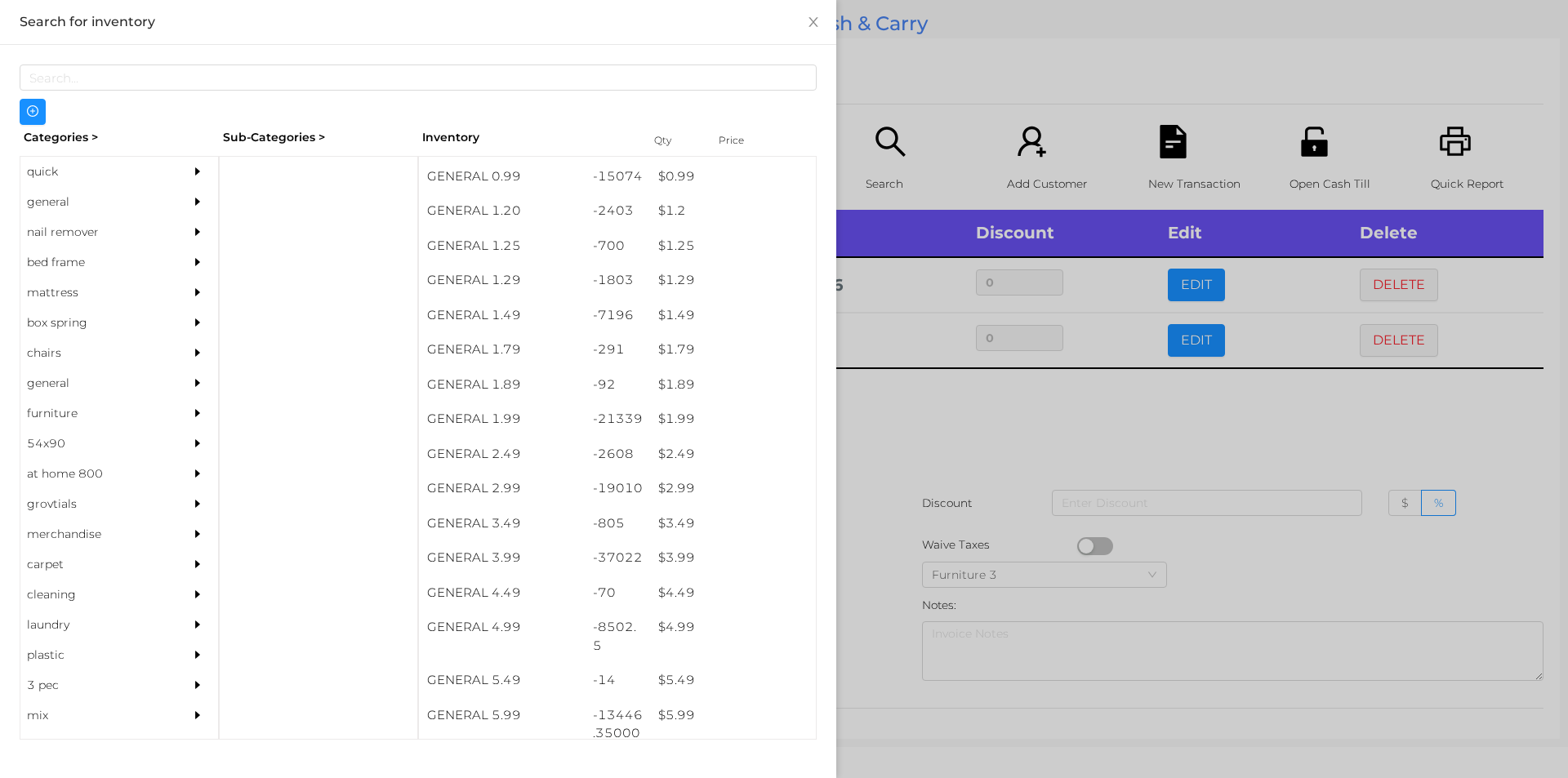
scroll to position [142, 0]
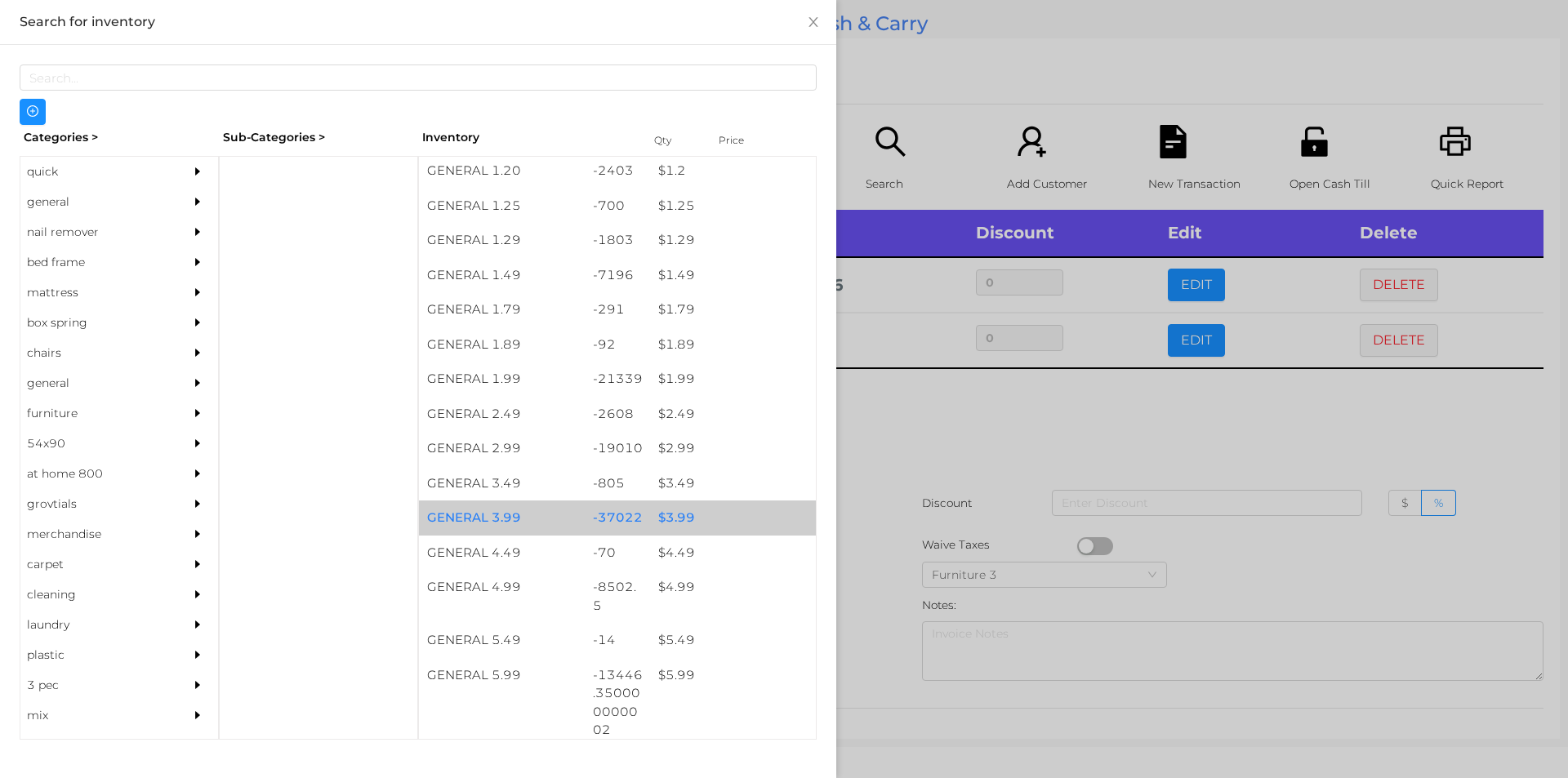
click at [691, 517] on div "$ 3.99" at bounding box center [733, 518] width 166 height 35
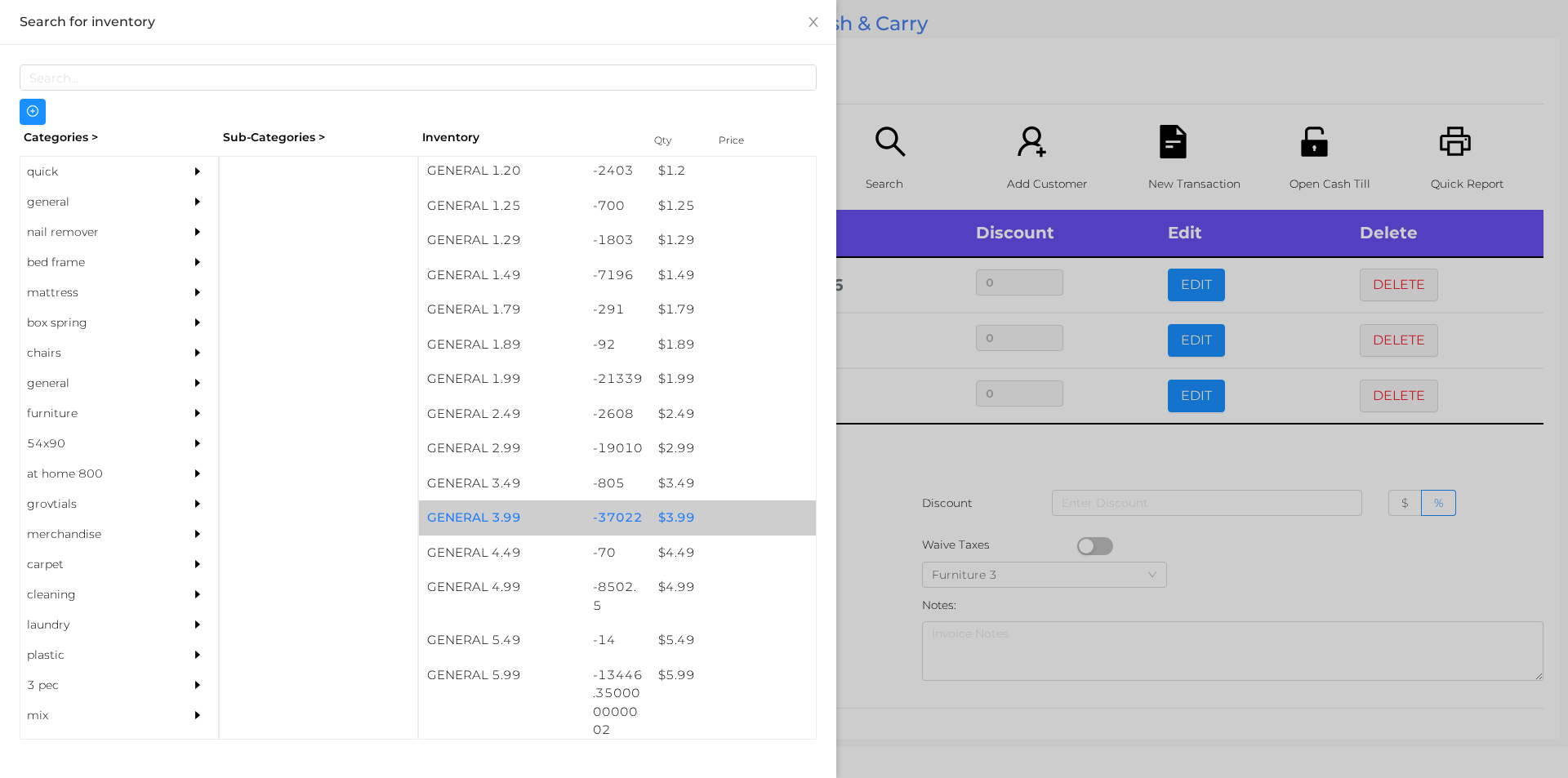
click at [693, 516] on div "$ 3.99" at bounding box center [733, 518] width 166 height 35
click at [705, 505] on div "$ 3.99" at bounding box center [733, 518] width 166 height 35
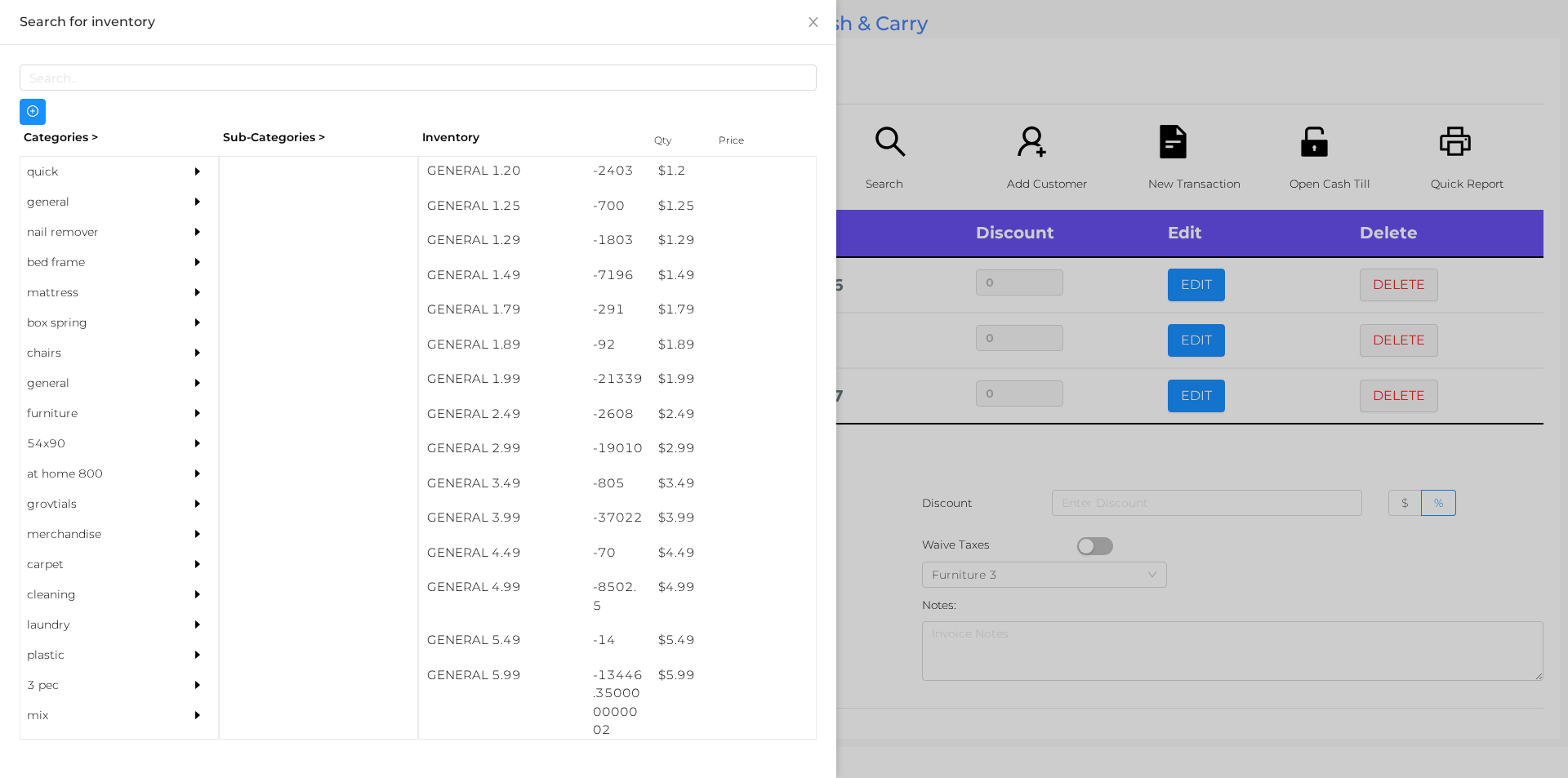
click at [924, 97] on div at bounding box center [784, 389] width 1568 height 778
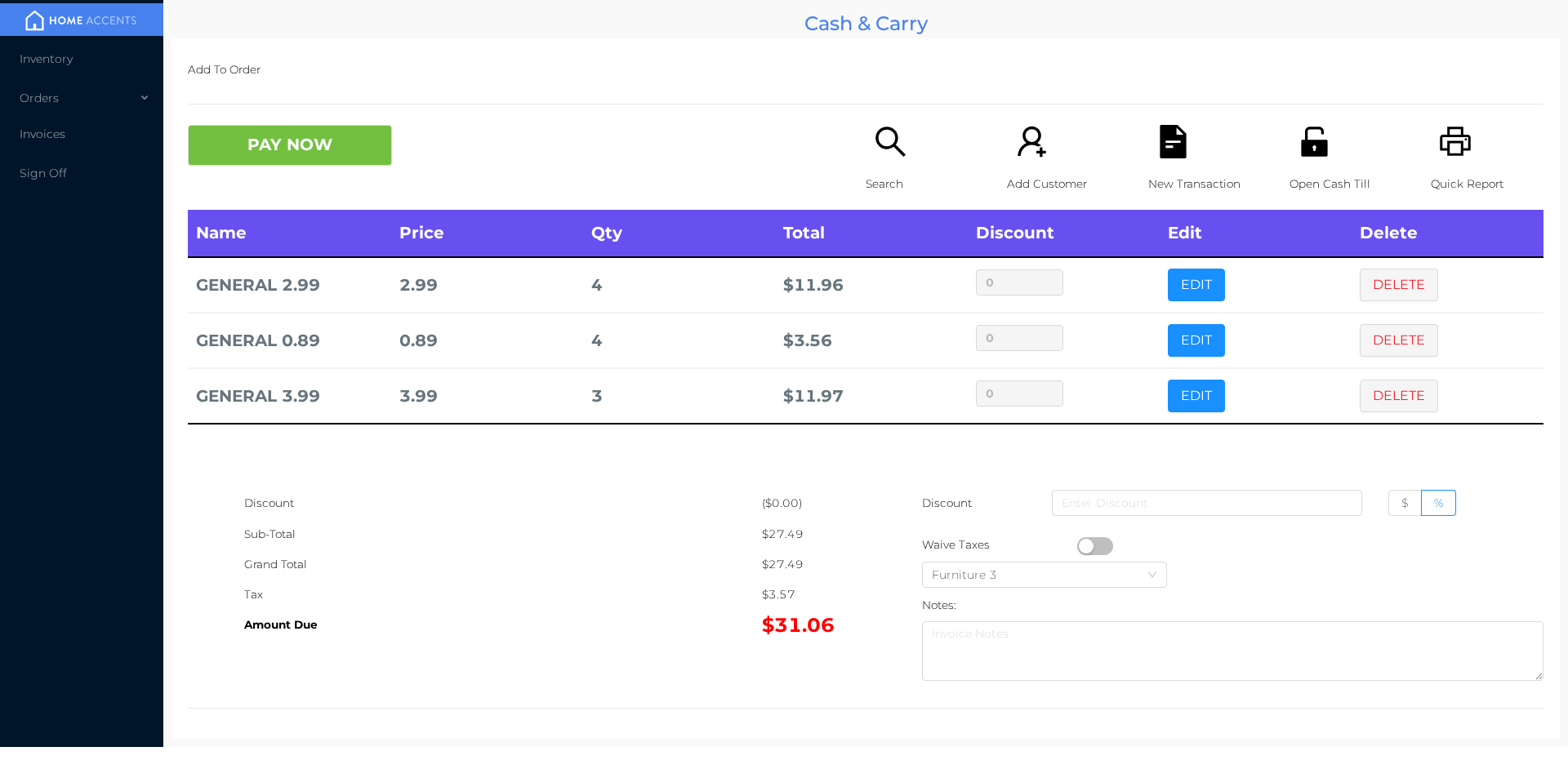
click at [868, 208] on div "Search" at bounding box center [922, 168] width 112 height 85
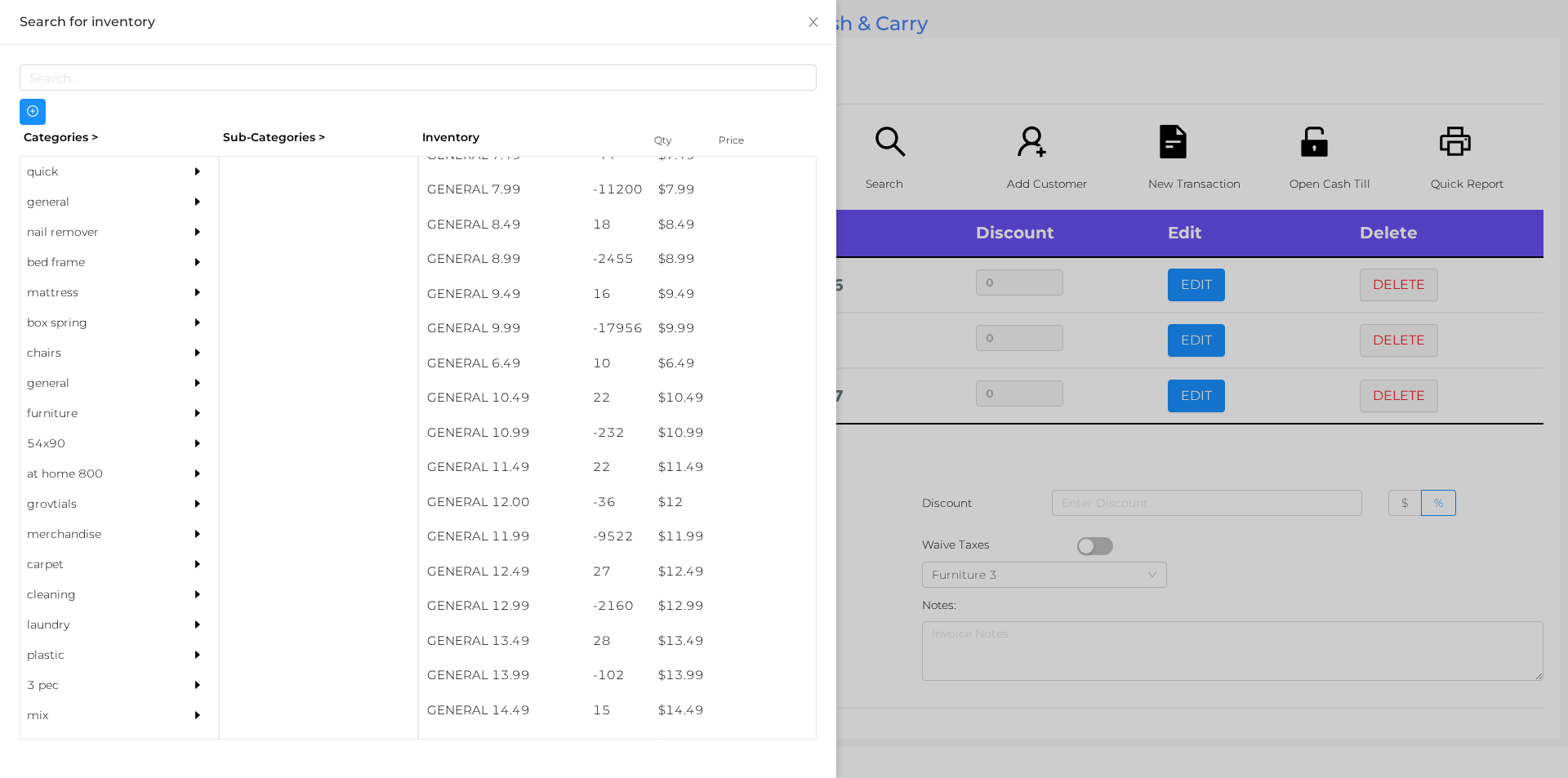
scroll to position [882, 0]
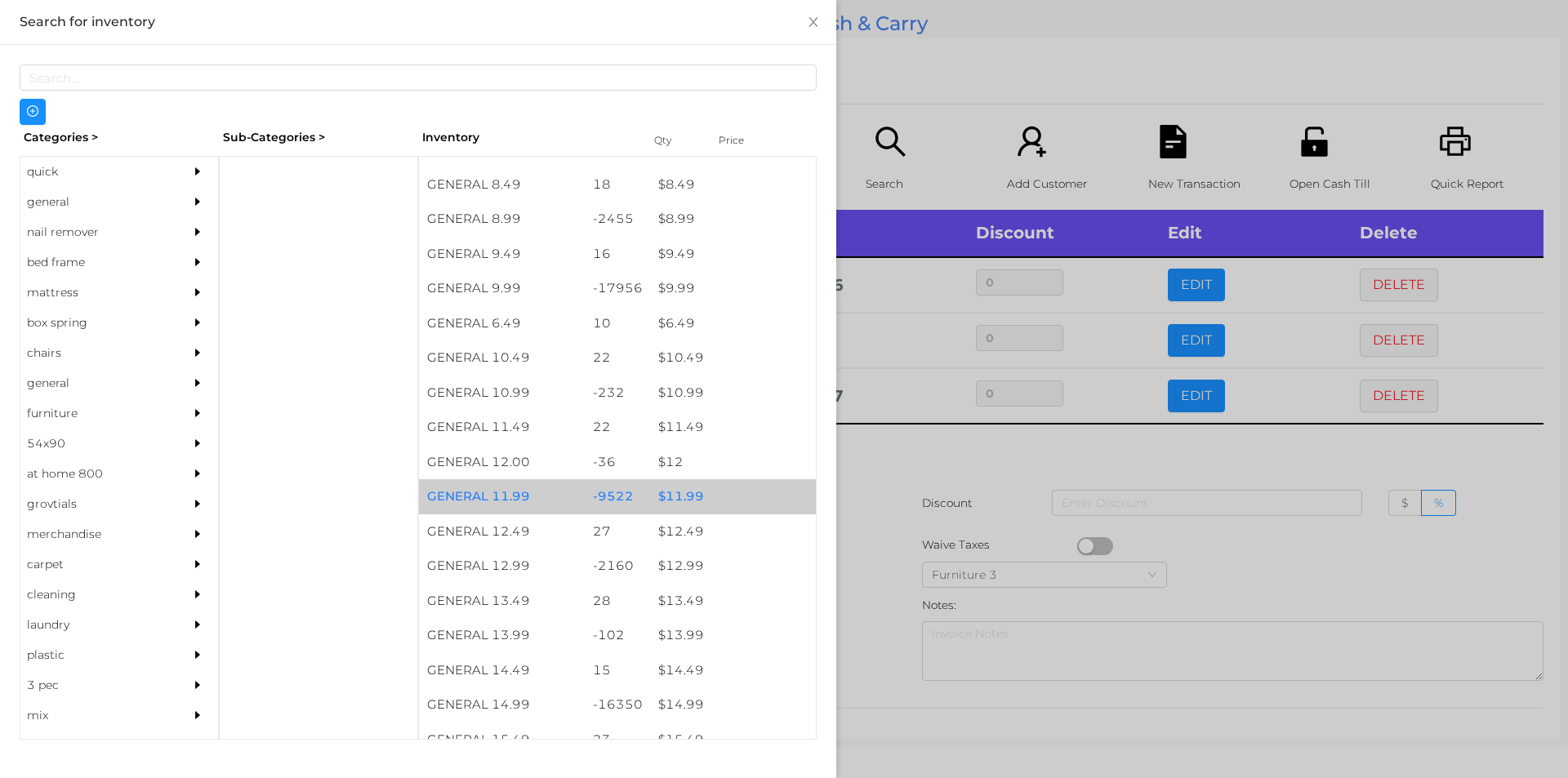
click at [684, 501] on div "$ 11.99" at bounding box center [733, 496] width 166 height 35
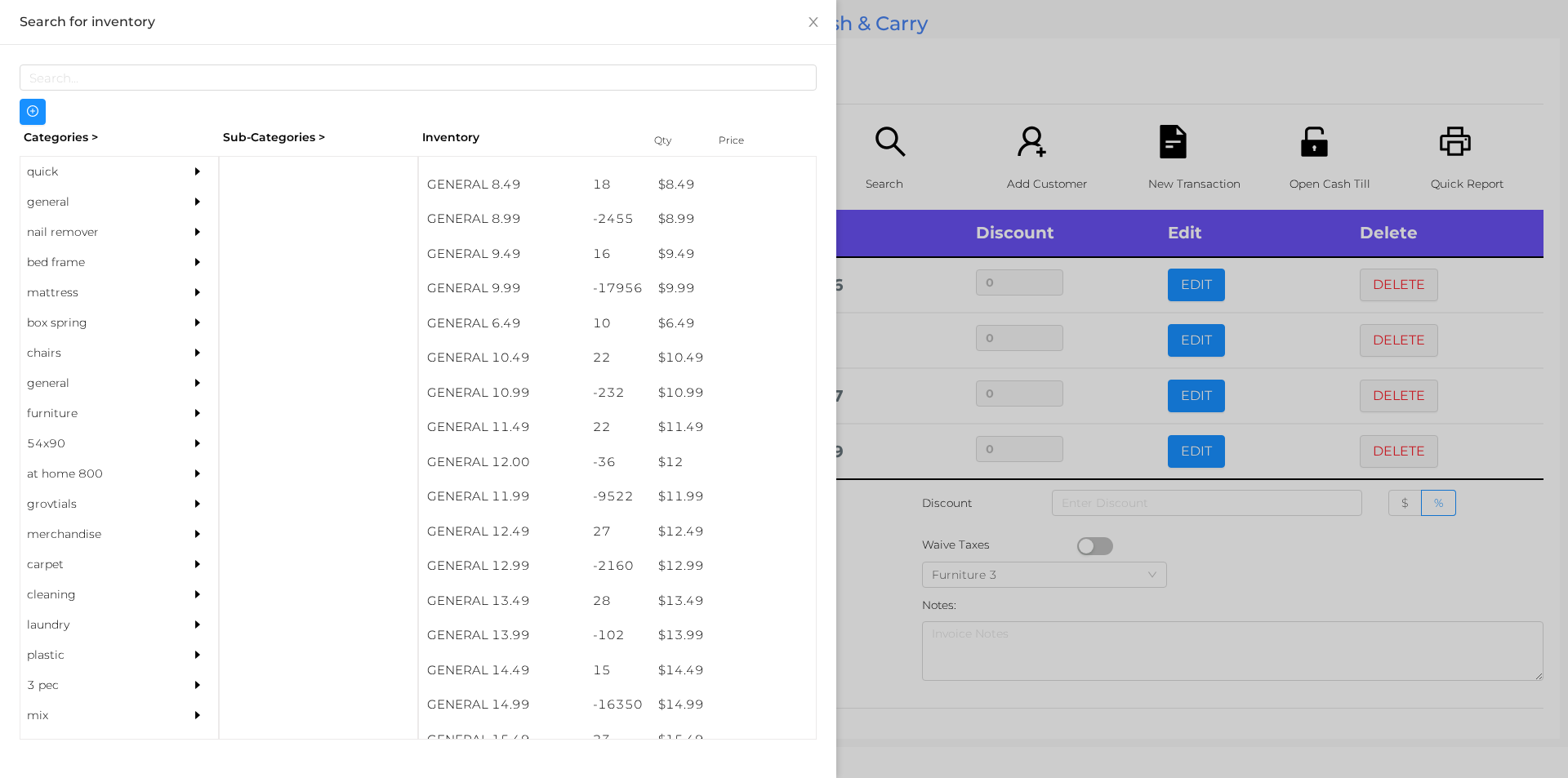
click at [916, 93] on div at bounding box center [784, 389] width 1568 height 778
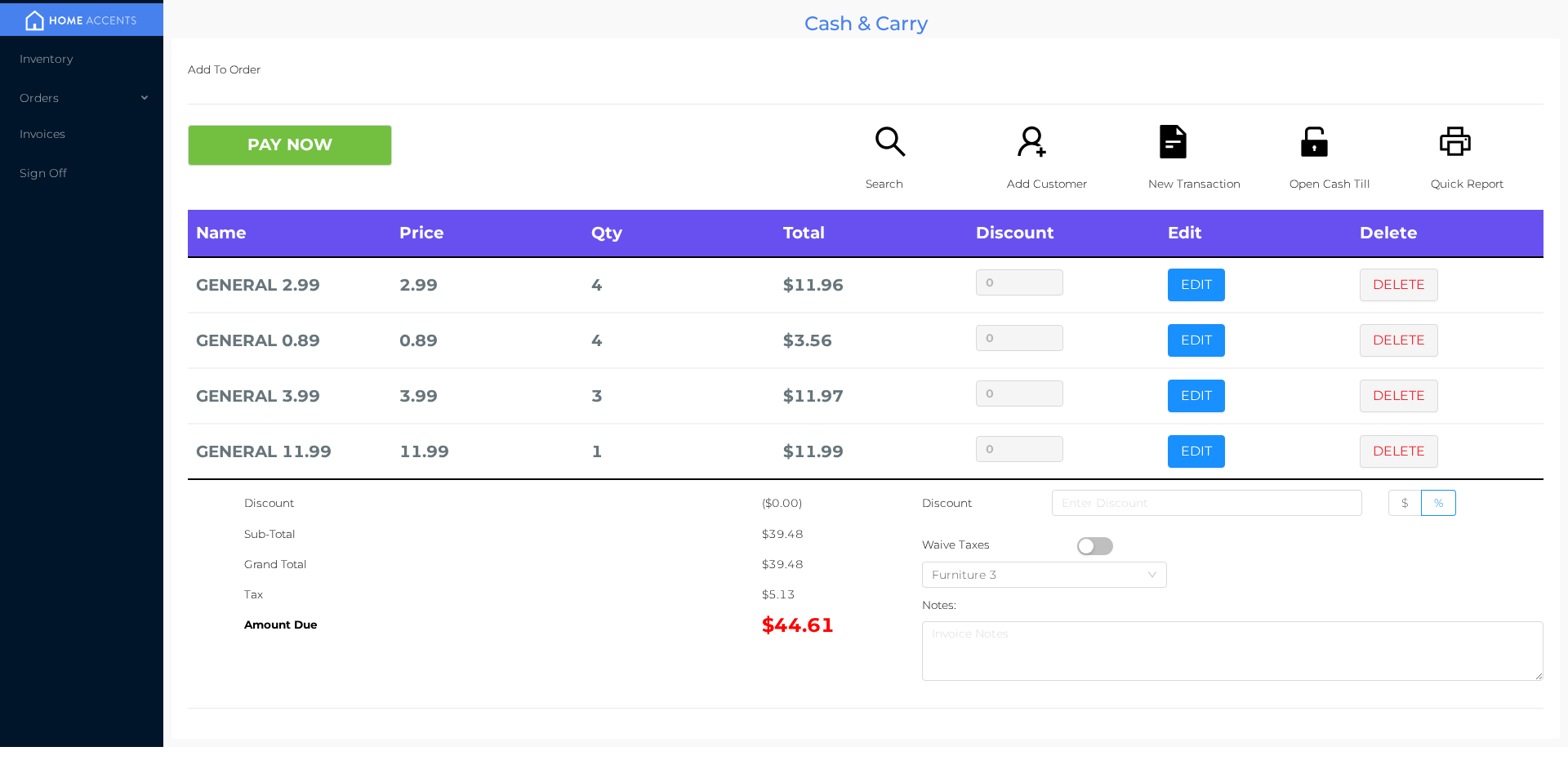
click at [1077, 541] on button "button" at bounding box center [1095, 546] width 36 height 18
click at [1168, 285] on button "EDIT" at bounding box center [1196, 285] width 57 height 32
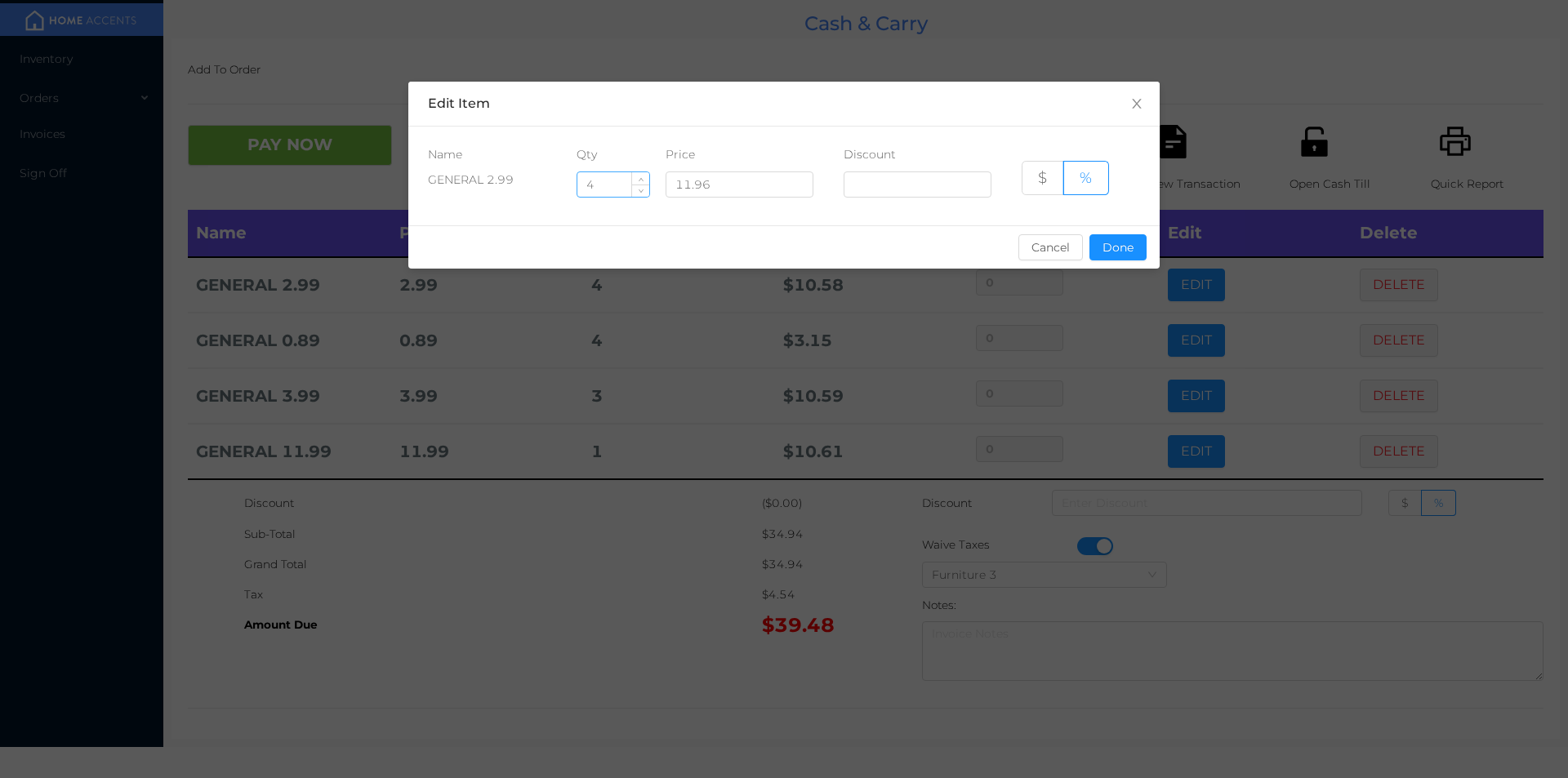
click at [605, 184] on input "4" at bounding box center [613, 184] width 72 height 25
type input "3"
click at [1109, 235] on button "Done" at bounding box center [1118, 247] width 57 height 26
type input "0%"
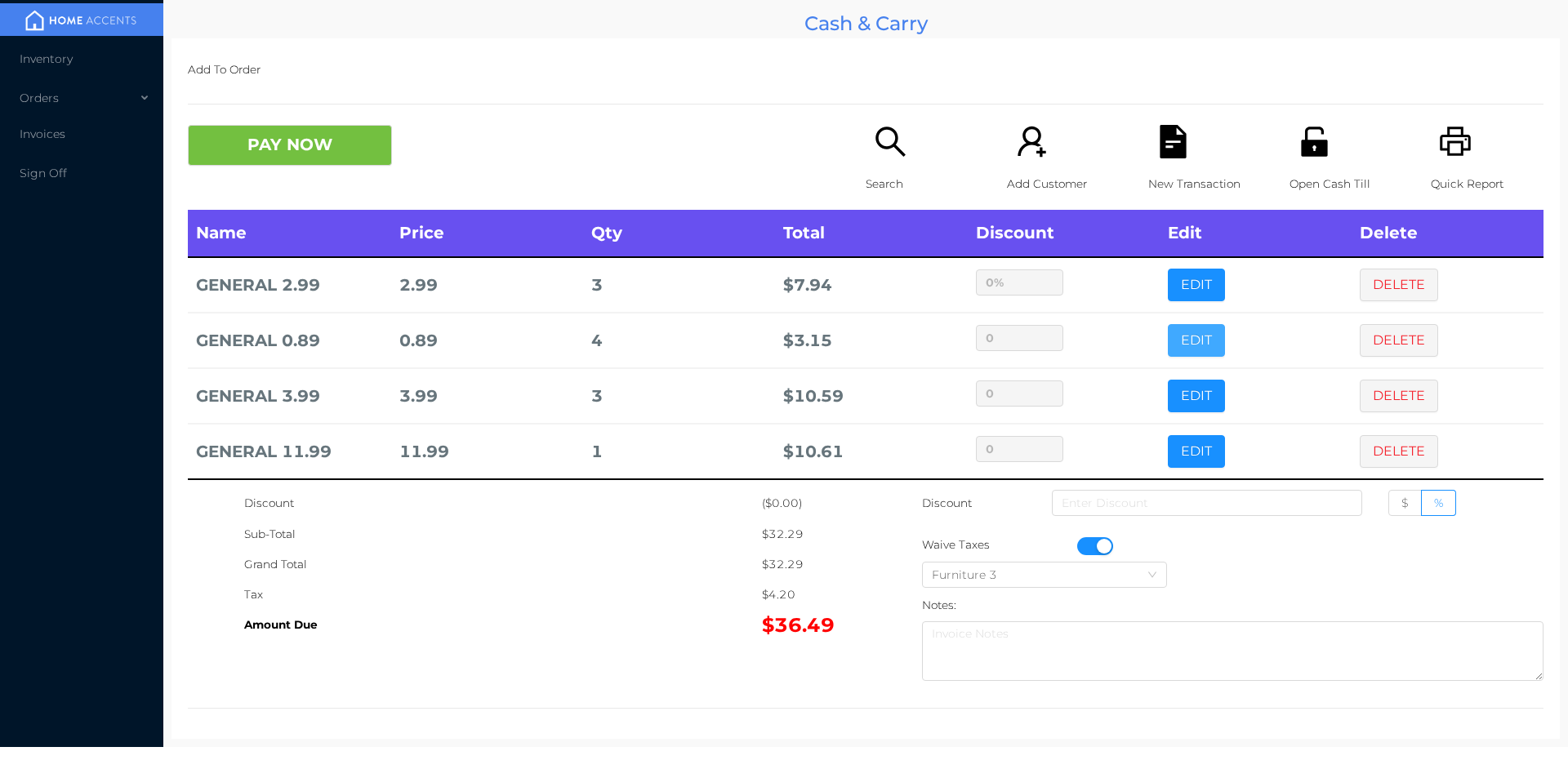
click at [1168, 331] on button "EDIT" at bounding box center [1196, 340] width 57 height 32
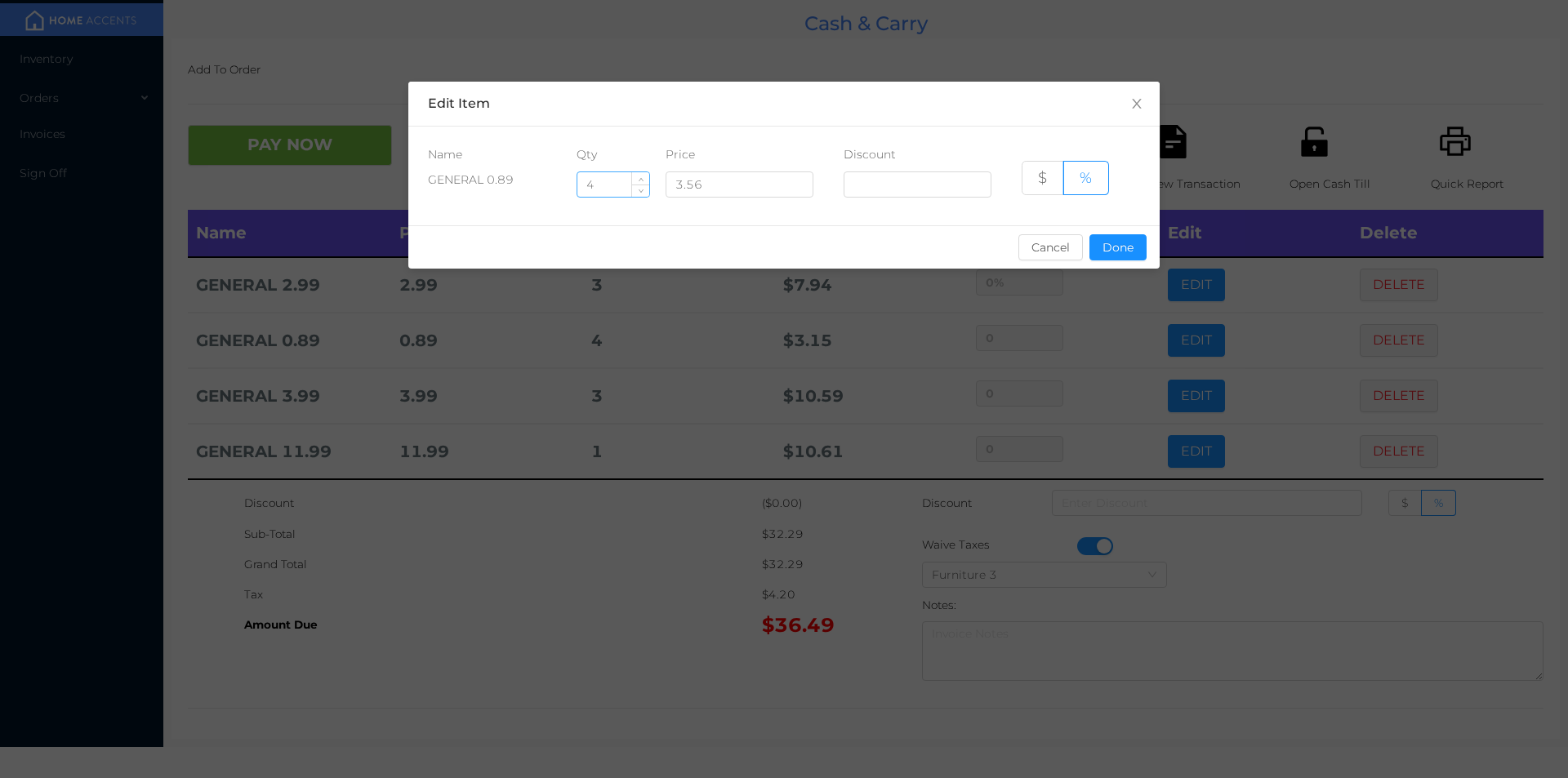
click at [608, 183] on input "4" at bounding box center [613, 184] width 72 height 25
type input "1"
type input "3"
click at [1140, 243] on button "Done" at bounding box center [1118, 247] width 57 height 26
type input "0%"
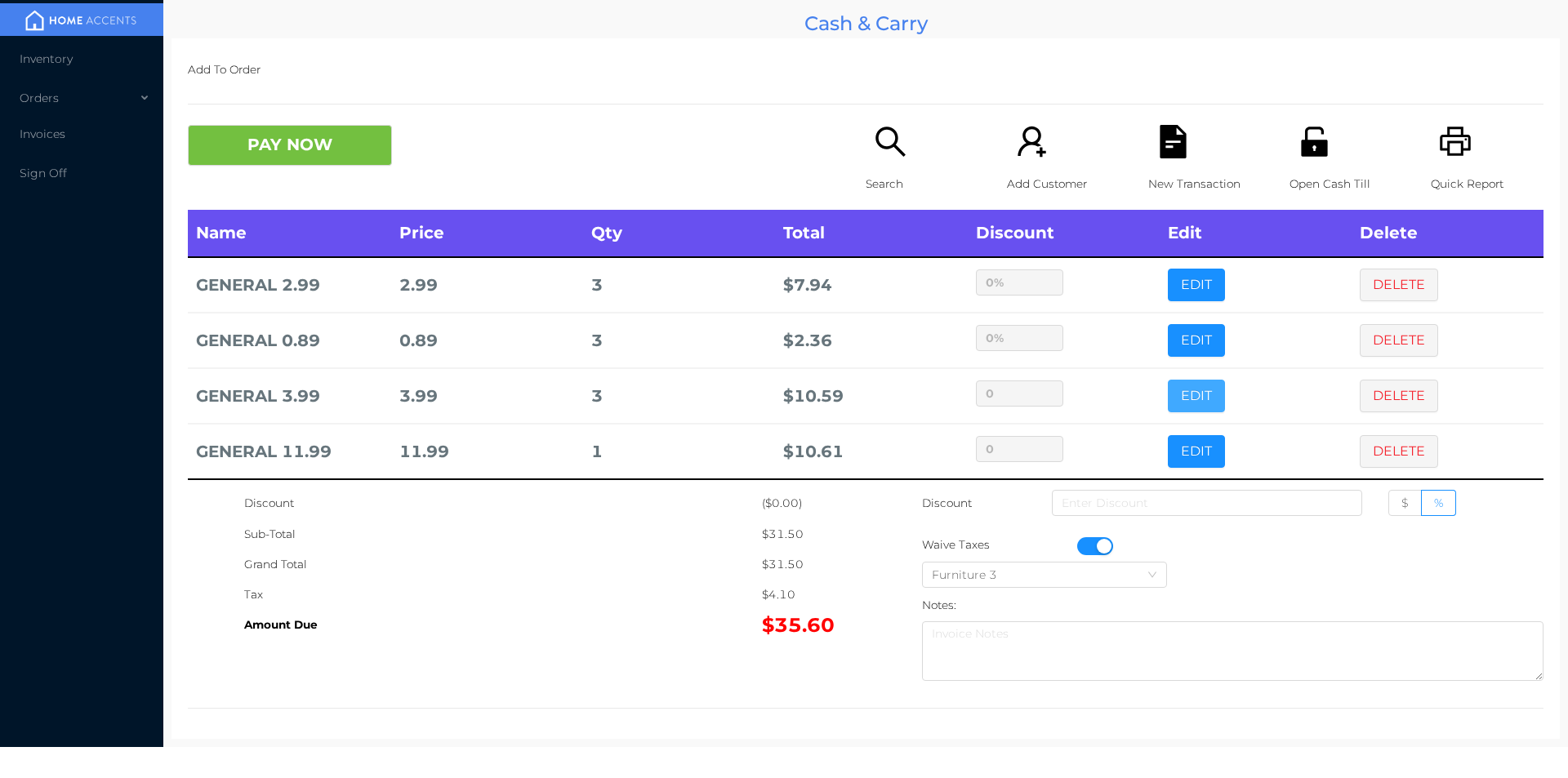
click at [1183, 409] on button "EDIT" at bounding box center [1196, 396] width 57 height 32
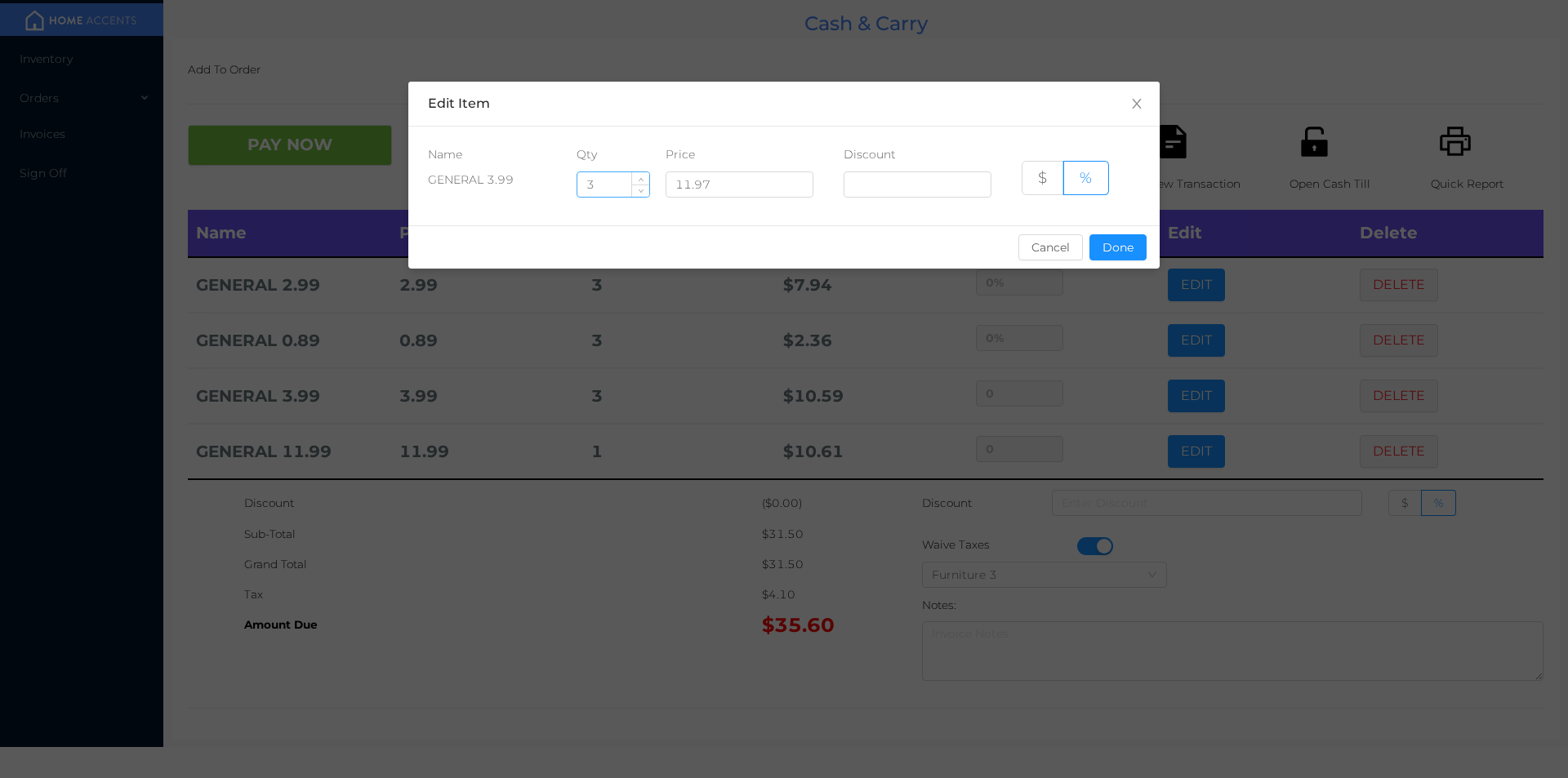
click at [613, 186] on input "3" at bounding box center [613, 184] width 72 height 25
click at [1117, 259] on button "Done" at bounding box center [1118, 247] width 57 height 26
type input "0%"
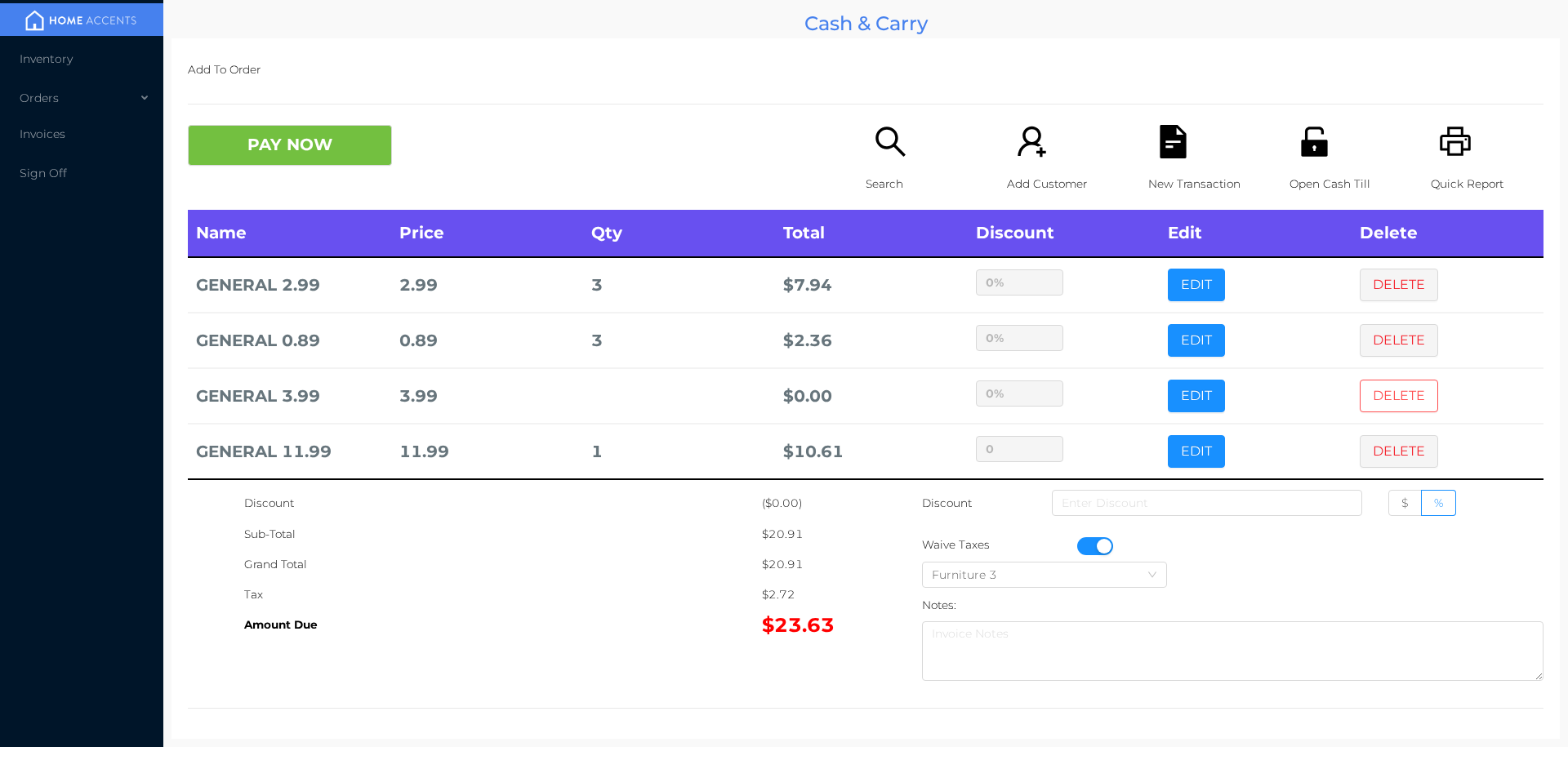
click at [1382, 396] on button "DELETE" at bounding box center [1399, 396] width 78 height 32
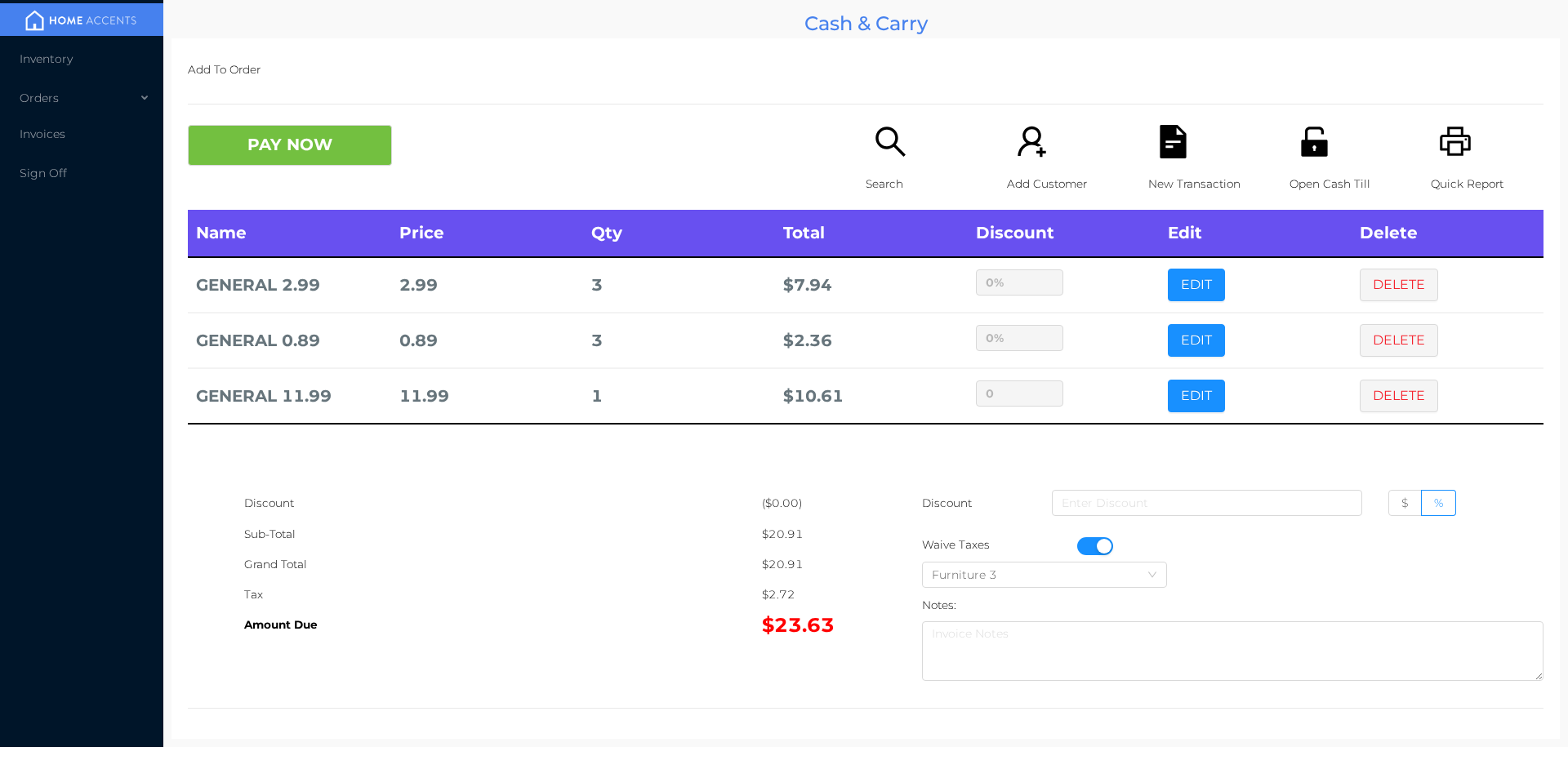
click at [907, 171] on p "Search" at bounding box center [922, 184] width 112 height 30
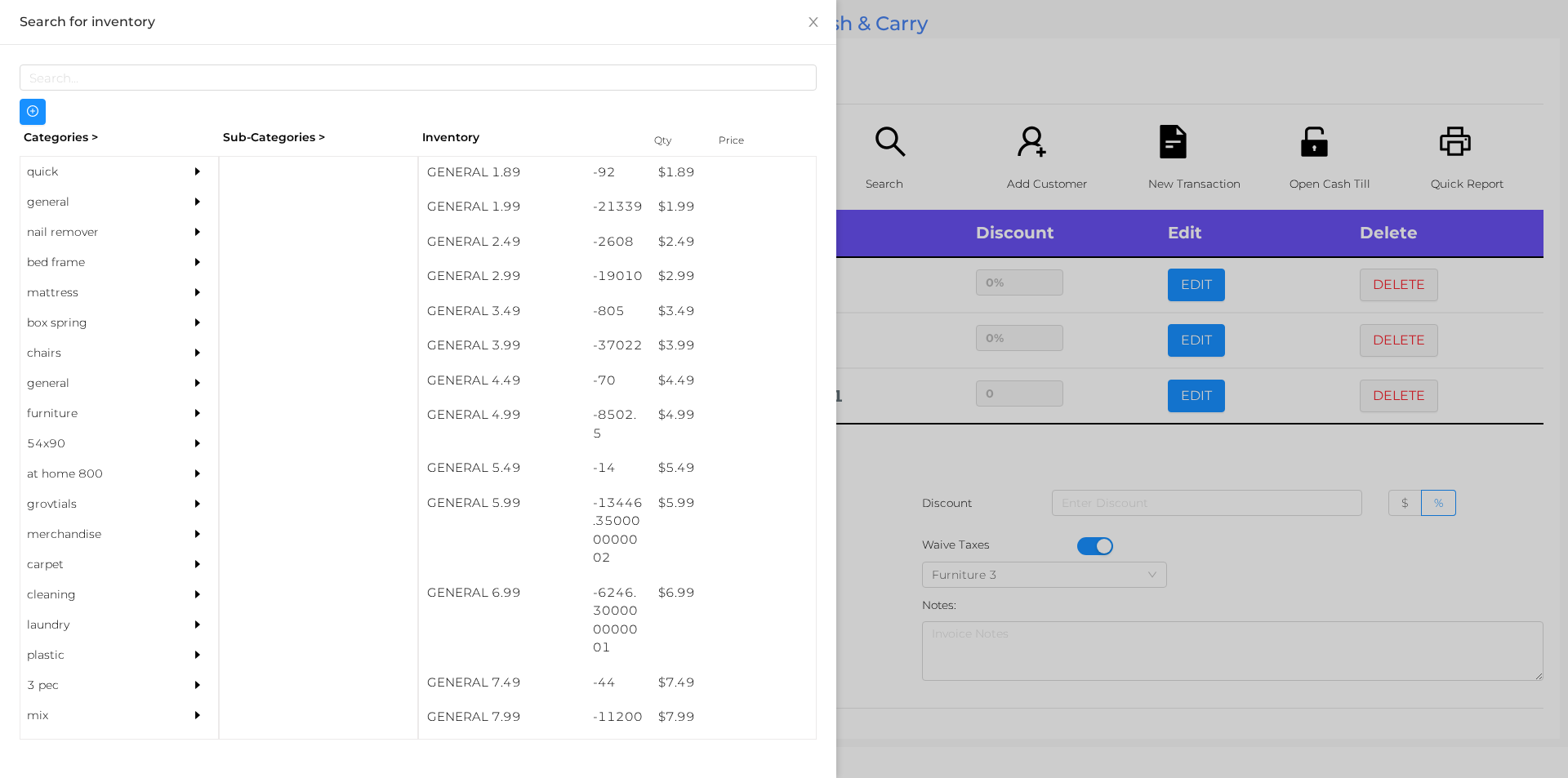
scroll to position [314, 0]
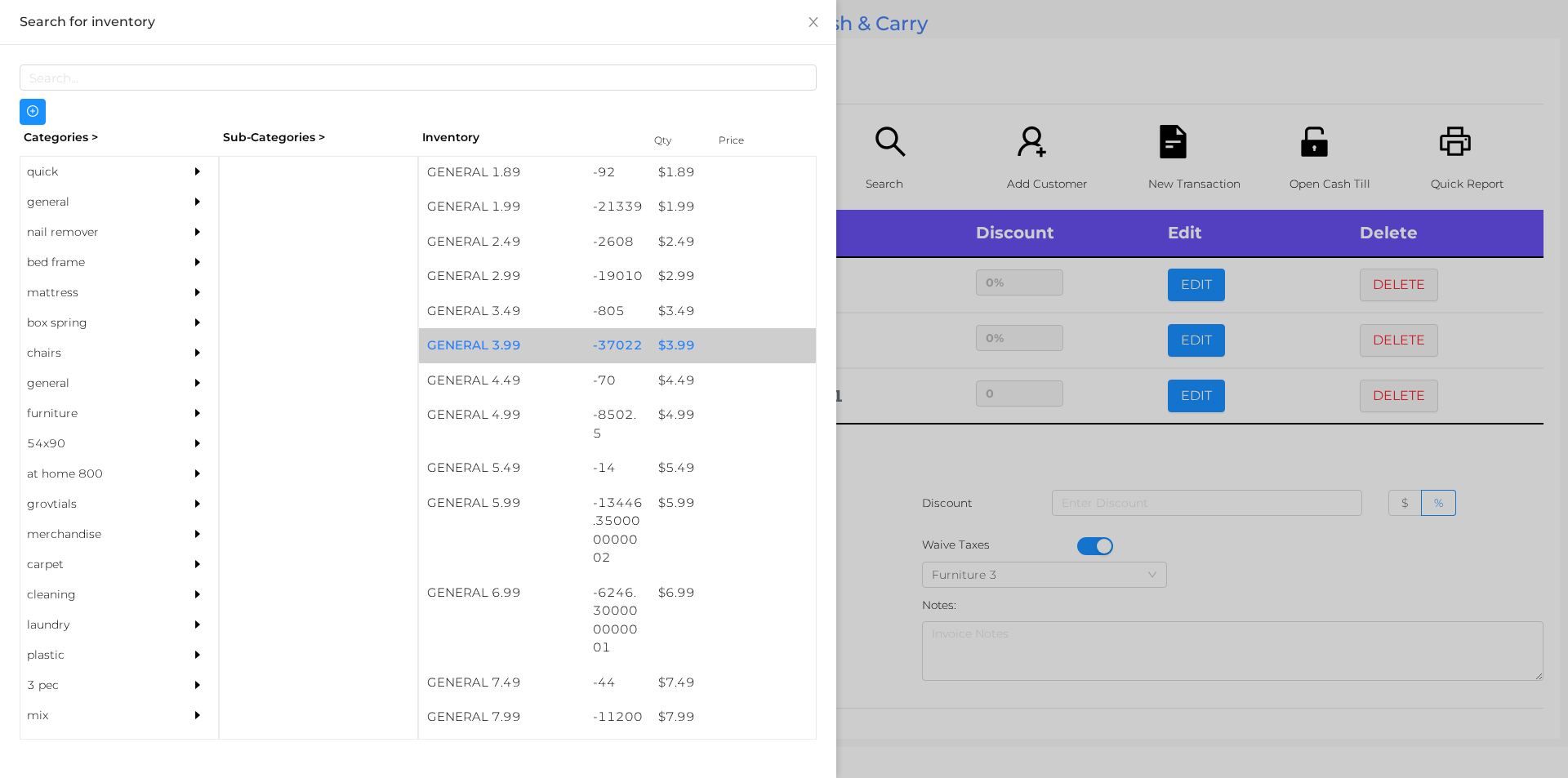
click at [696, 348] on div "$ 3.99" at bounding box center [733, 346] width 166 height 35
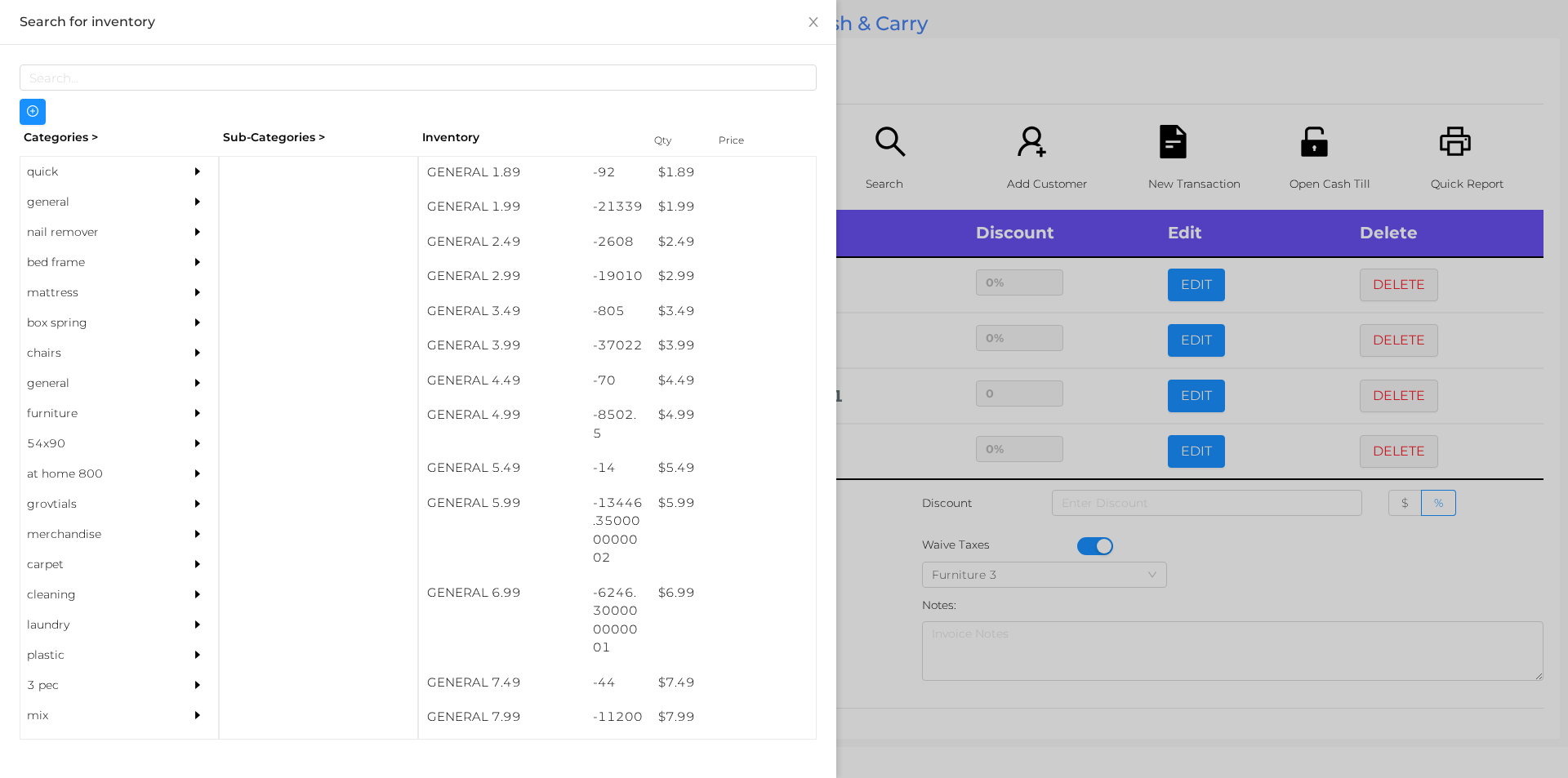
click at [922, 86] on div at bounding box center [784, 389] width 1568 height 778
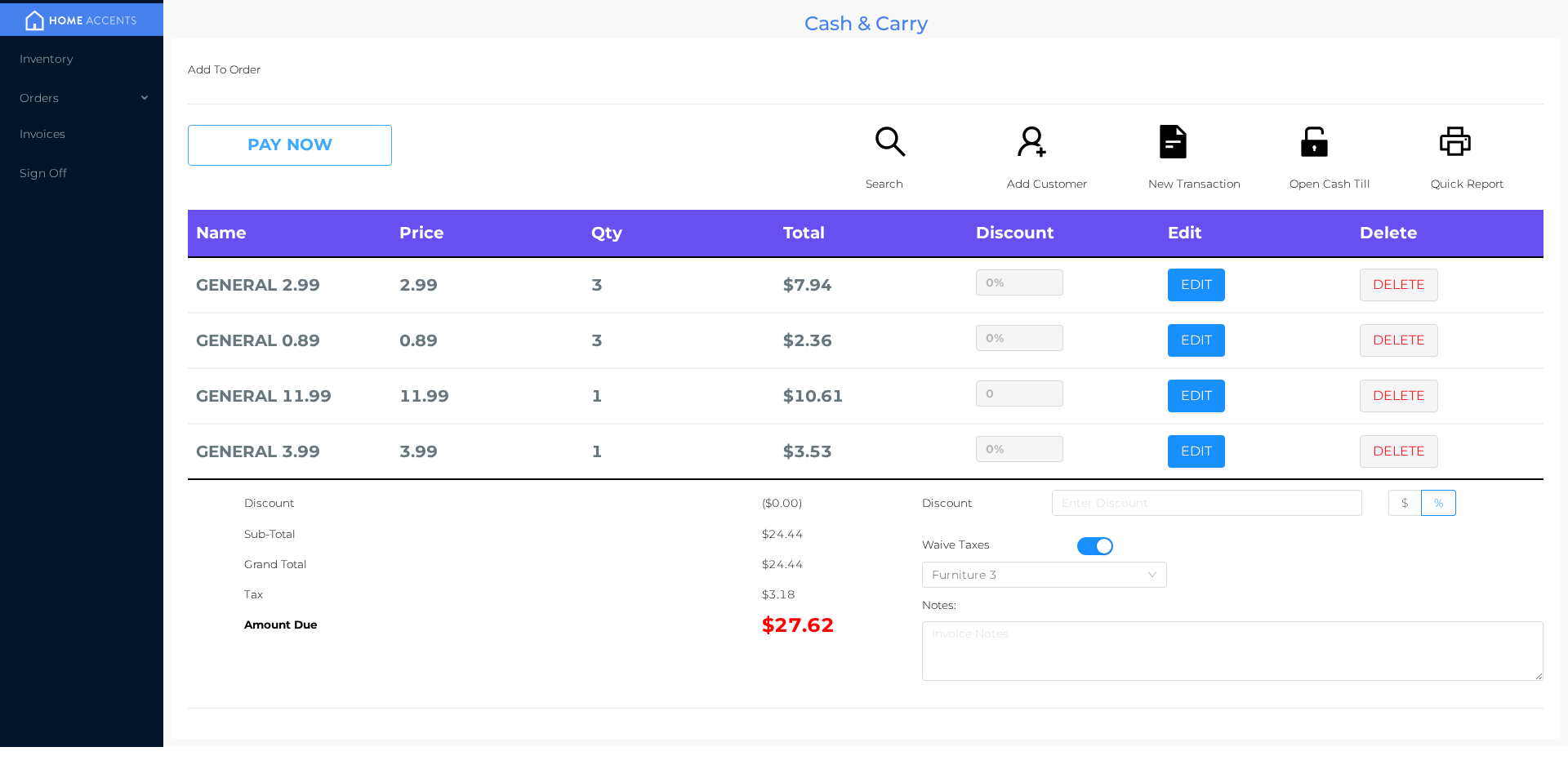
click at [289, 147] on button "PAY NOW" at bounding box center [290, 146] width 204 height 41
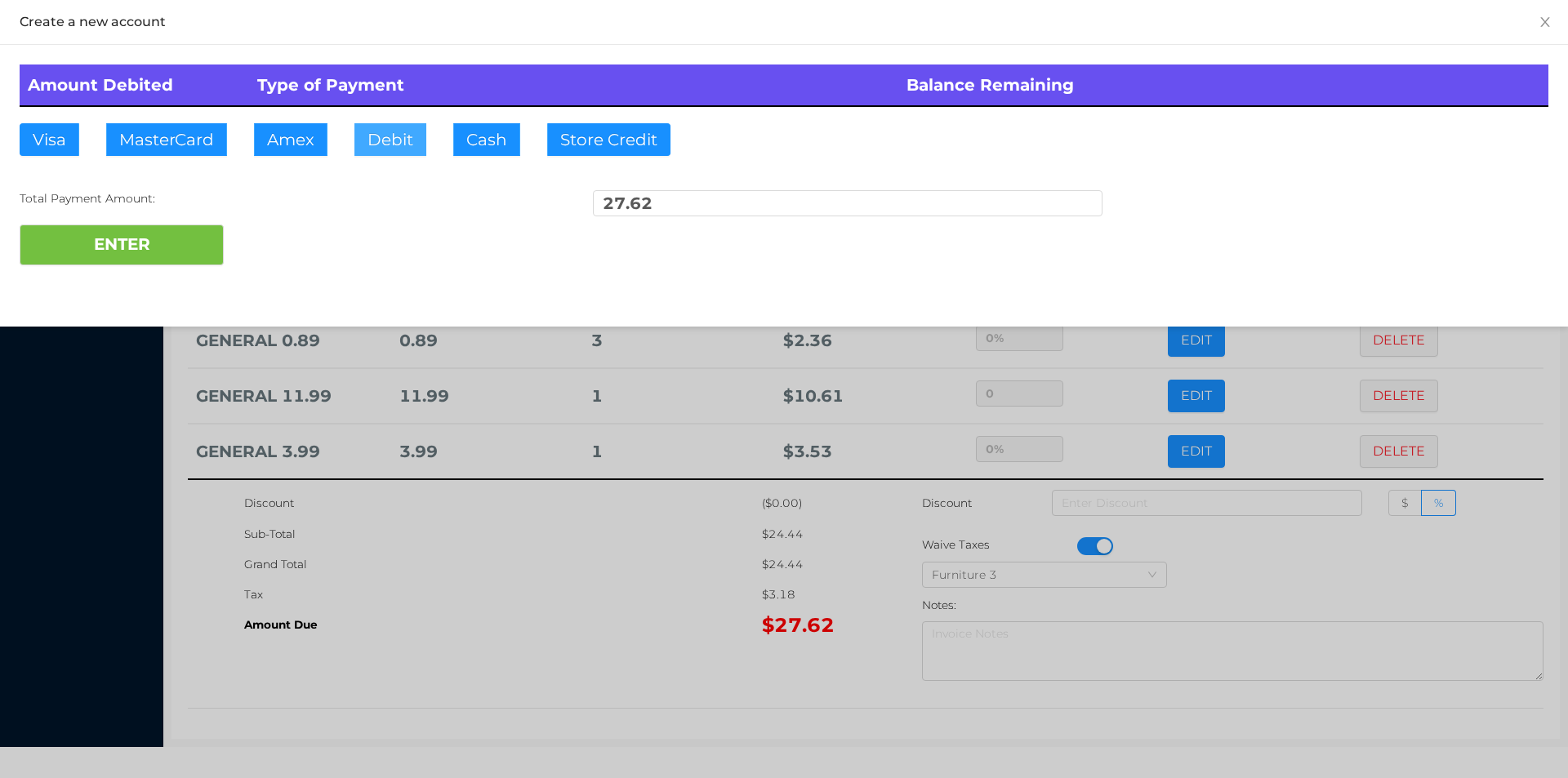
click at [363, 132] on button "Debit" at bounding box center [390, 140] width 72 height 32
click at [192, 147] on button "MasterCard" at bounding box center [167, 140] width 121 height 32
click at [137, 241] on button "ENTER" at bounding box center [122, 245] width 204 height 41
type input "0"
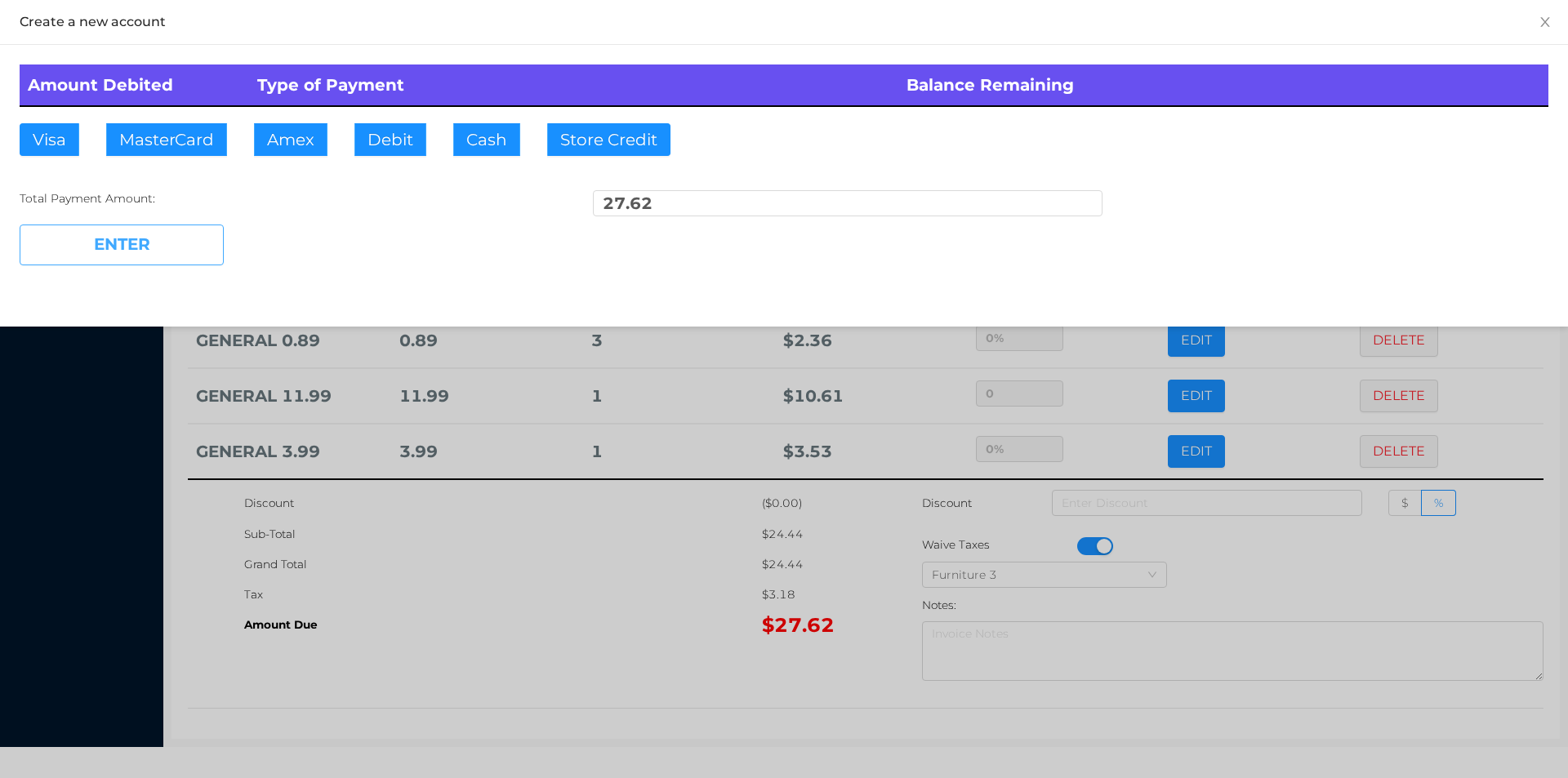
type input "0"
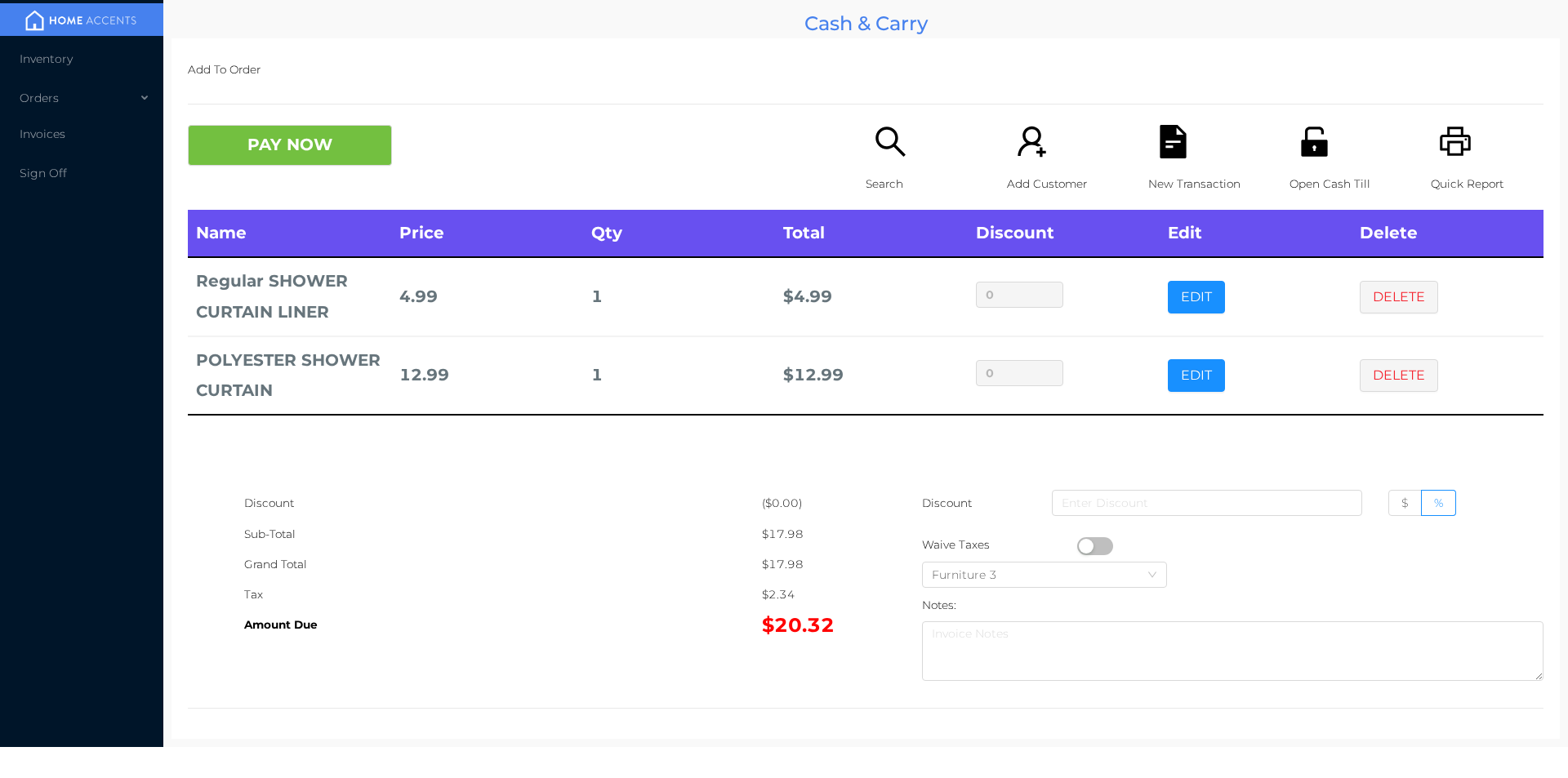
click at [1159, 156] on icon "icon: file-text" at bounding box center [1172, 141] width 26 height 33
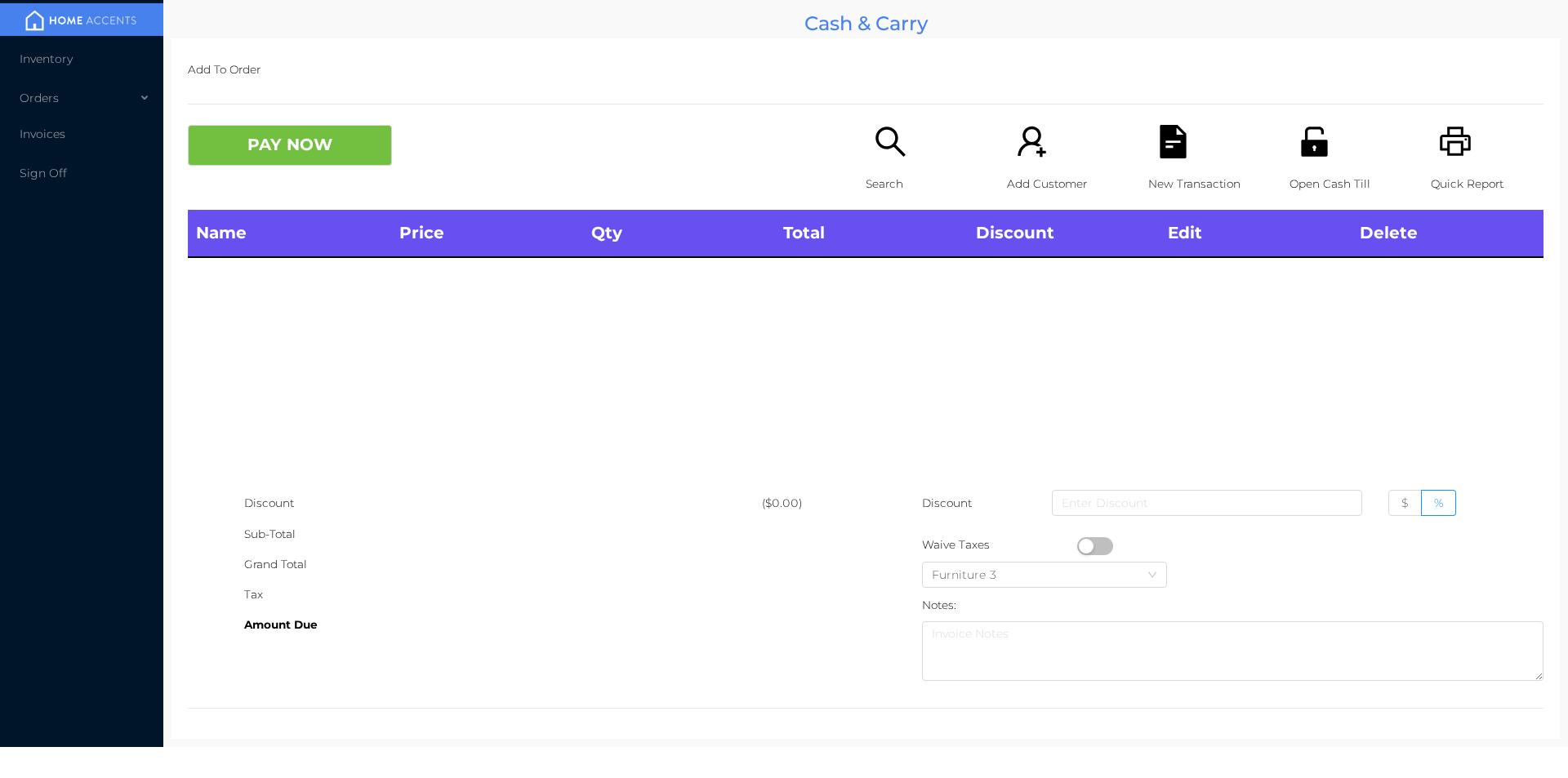
click at [1439, 140] on icon "icon: printer" at bounding box center [1455, 141] width 33 height 33
click at [1032, 135] on icon "icon: user-add" at bounding box center [1031, 141] width 28 height 30
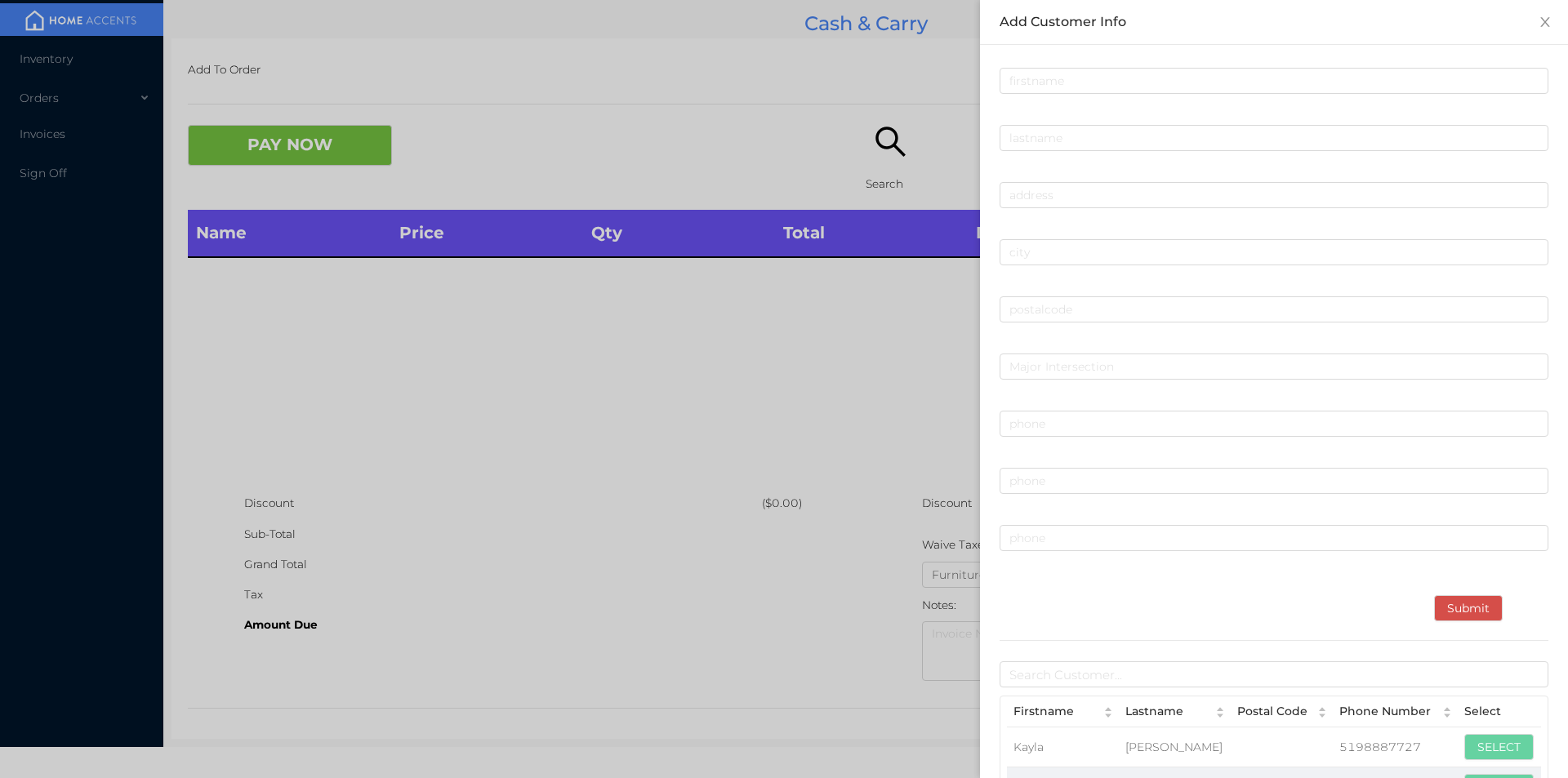
click at [866, 129] on div at bounding box center [784, 389] width 1568 height 778
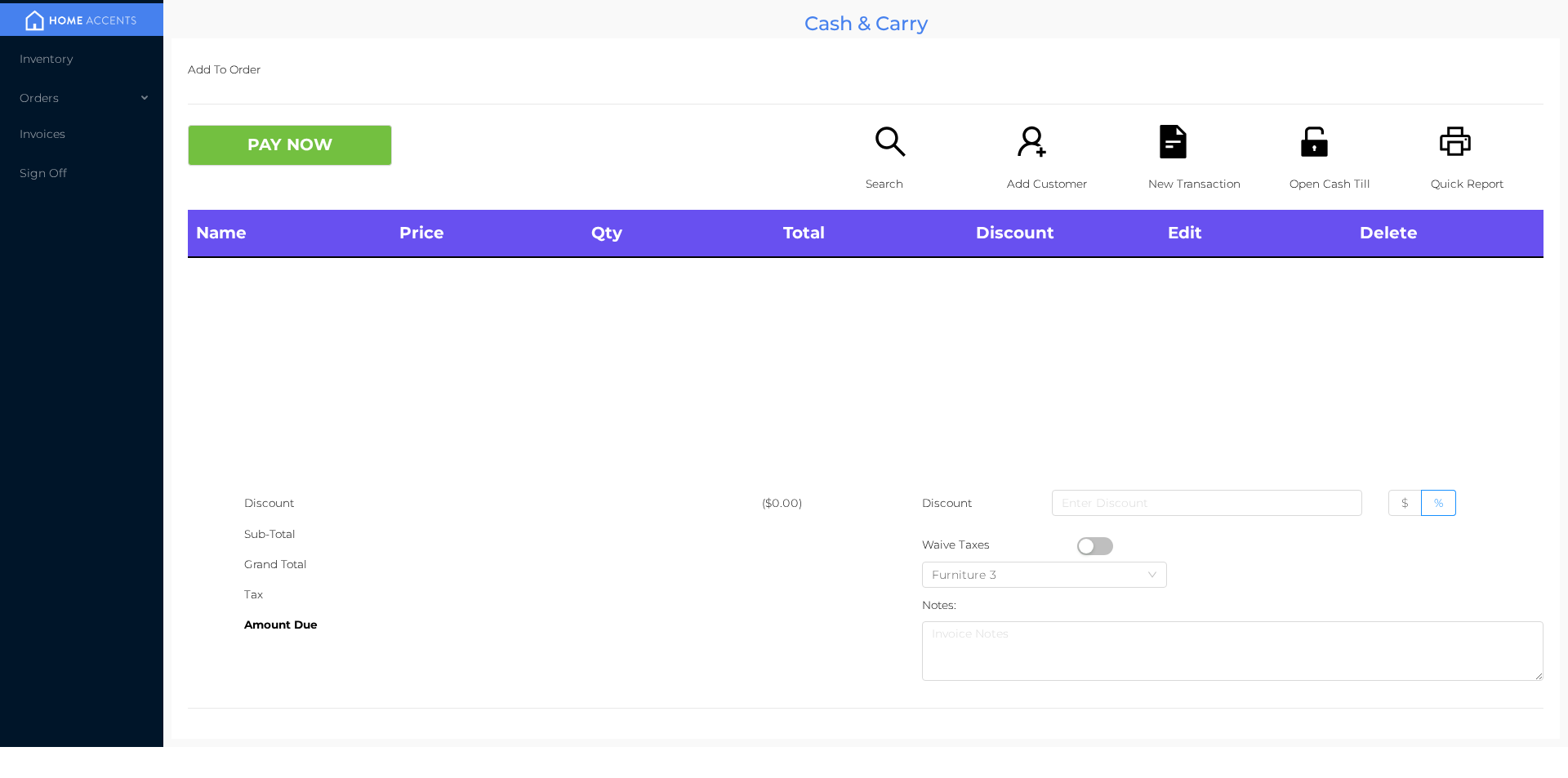
click at [873, 143] on icon "icon: search" at bounding box center [890, 141] width 33 height 33
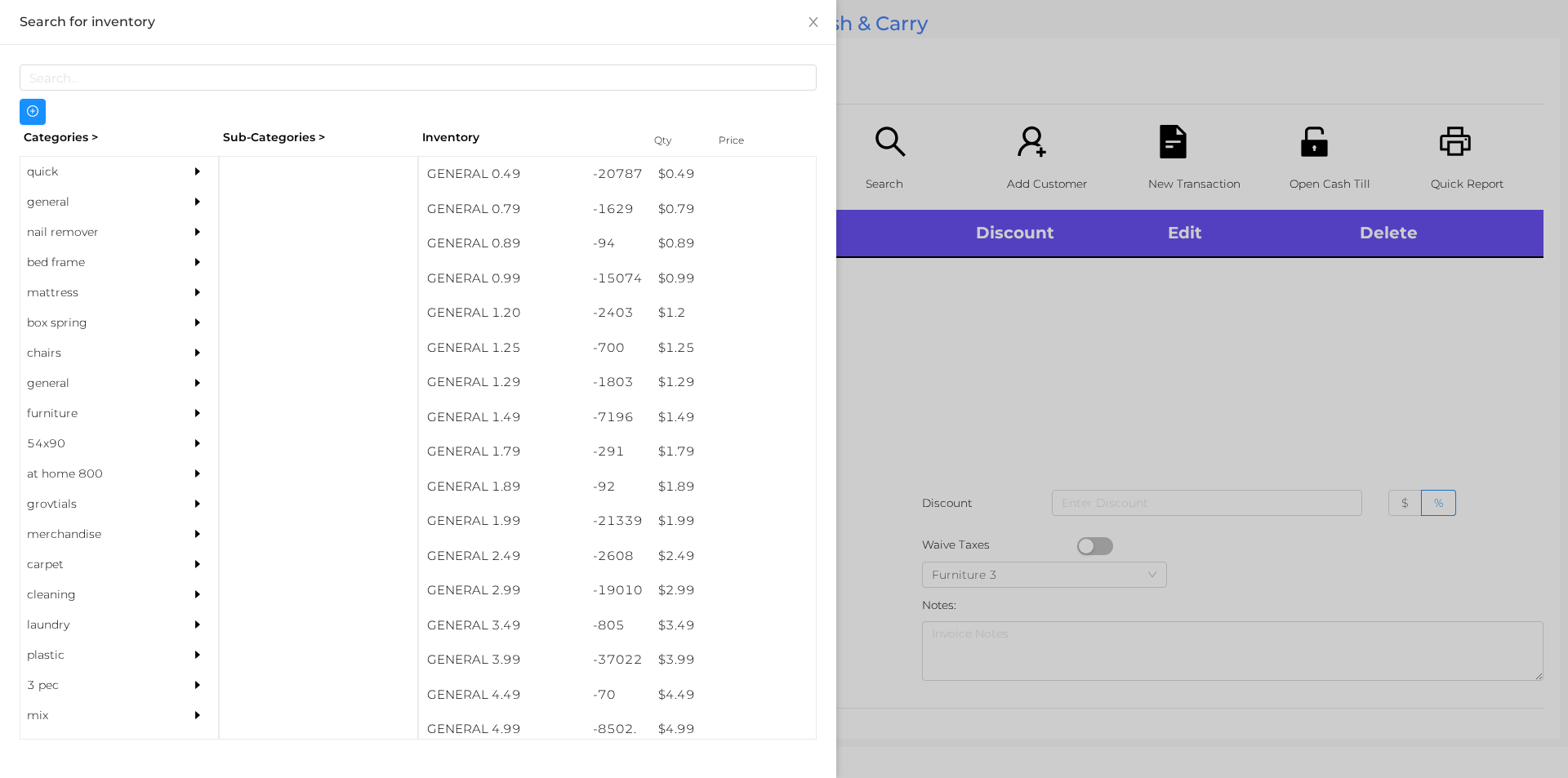
click at [105, 203] on div "general" at bounding box center [94, 202] width 149 height 30
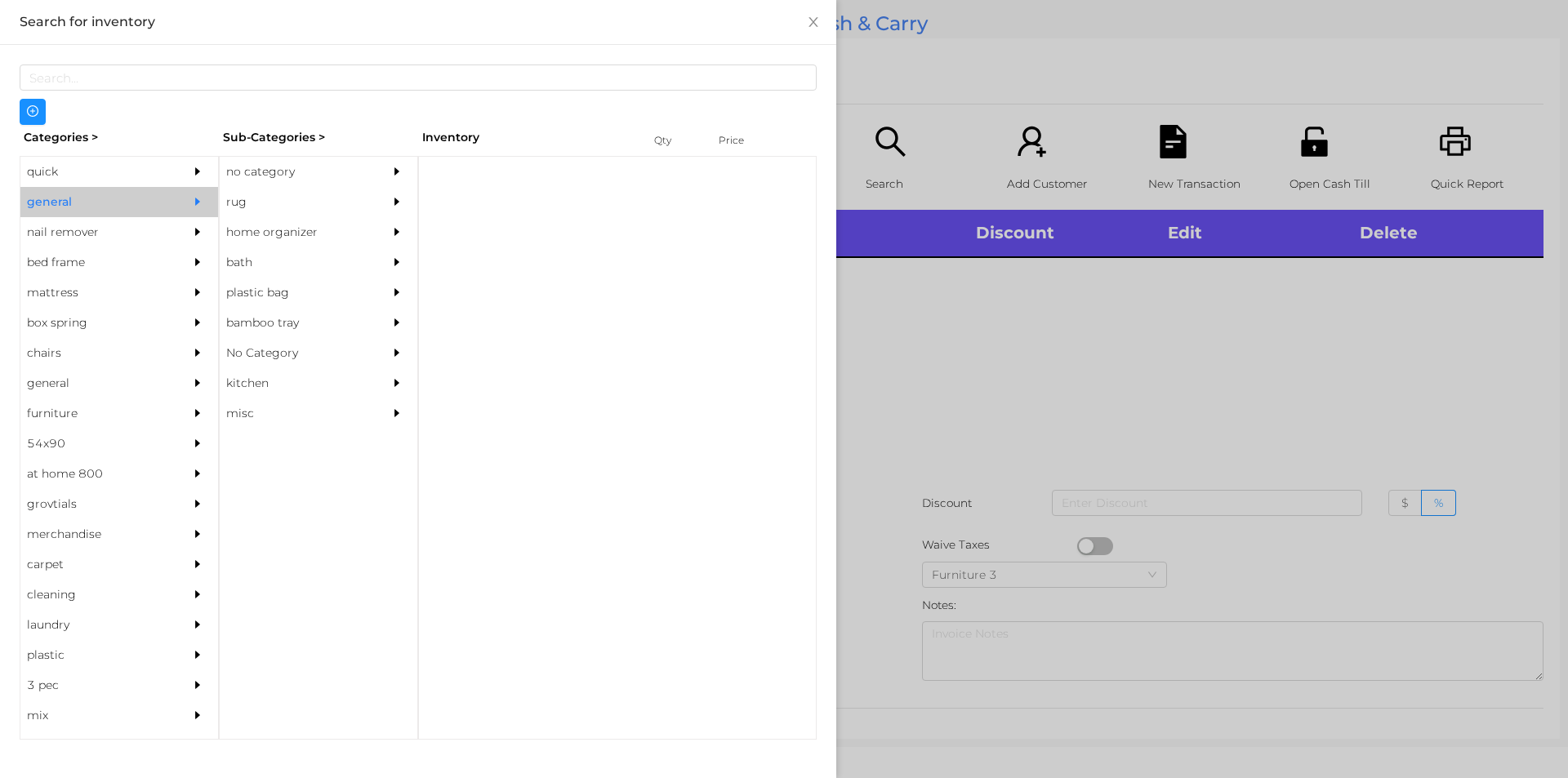
click at [304, 161] on div "no category" at bounding box center [294, 171] width 149 height 30
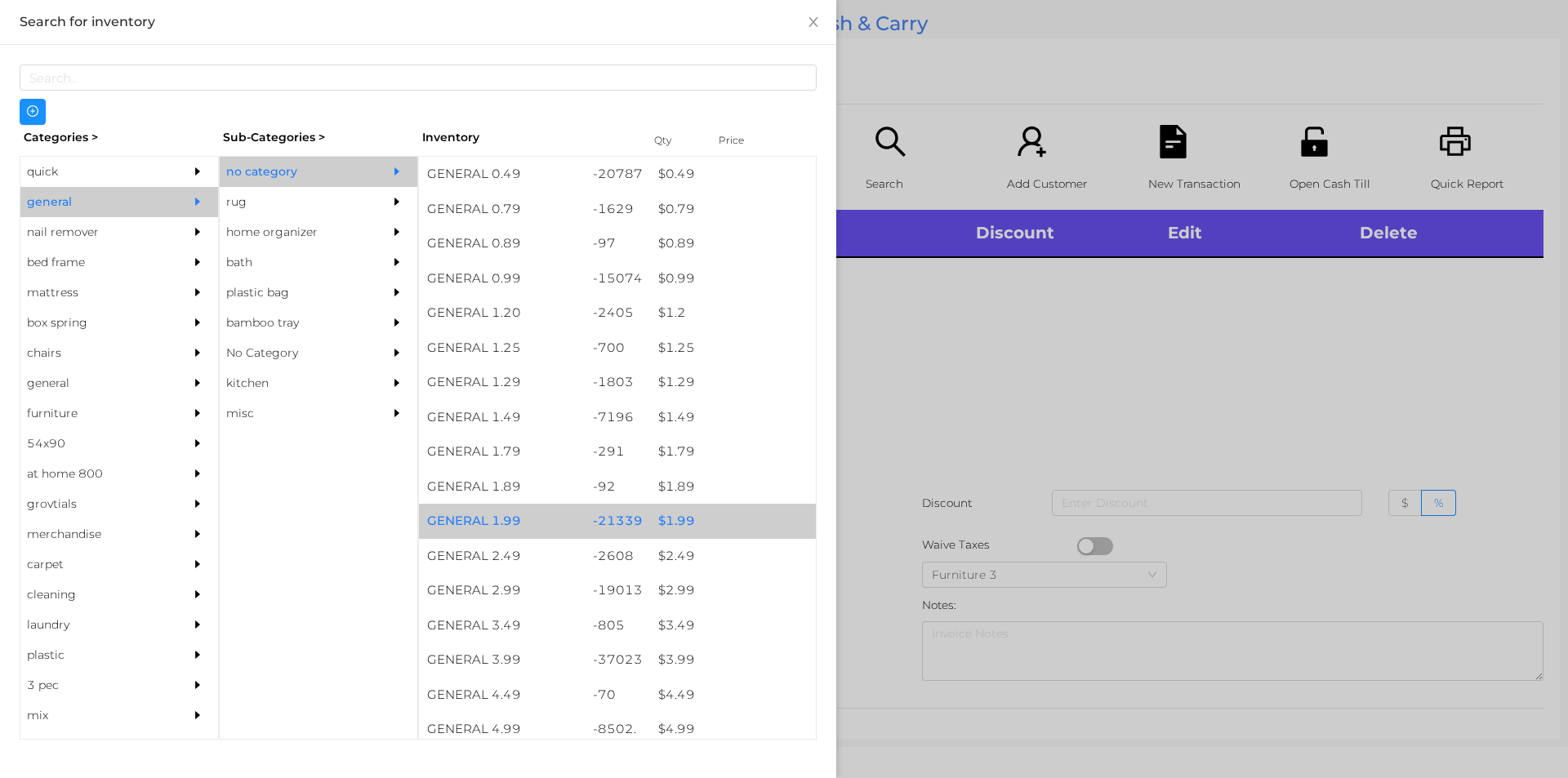
click at [723, 512] on div "$ 1.99" at bounding box center [733, 521] width 166 height 35
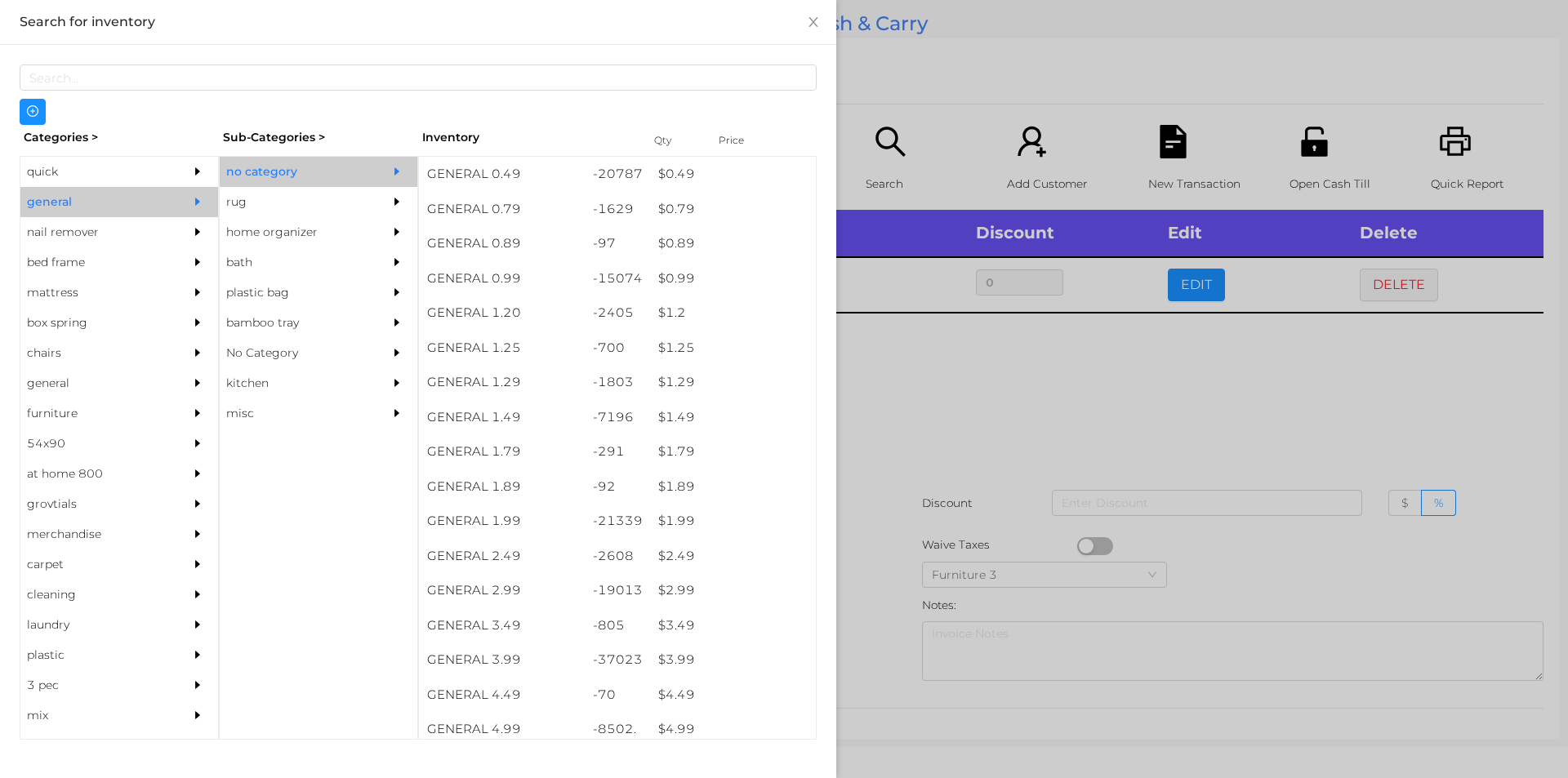
click at [962, 376] on div at bounding box center [784, 389] width 1568 height 778
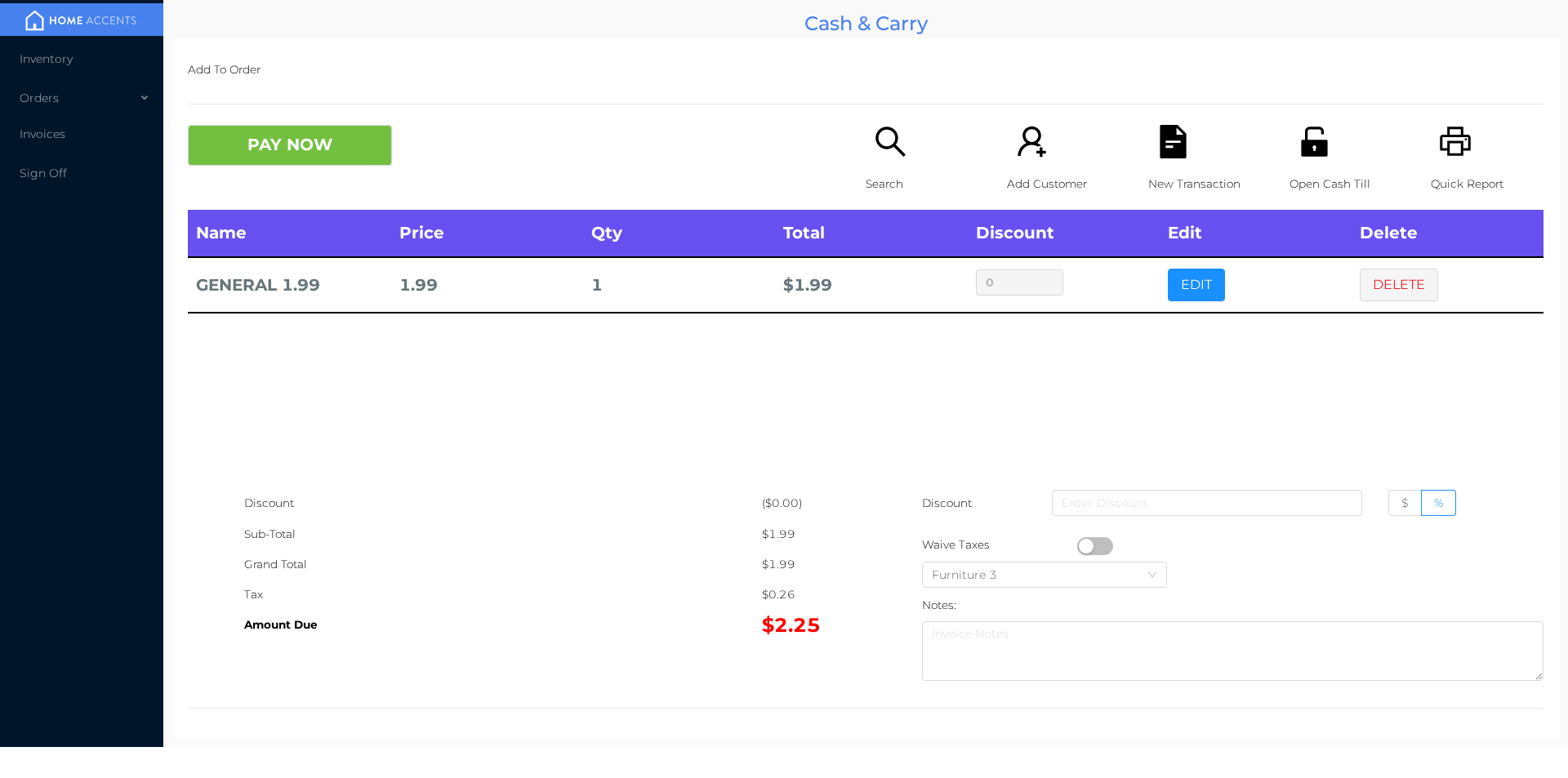
click at [1078, 542] on button "button" at bounding box center [1095, 546] width 36 height 18
click at [1090, 552] on button "button" at bounding box center [1095, 546] width 36 height 18
click at [1389, 281] on button "DELETE" at bounding box center [1399, 285] width 78 height 32
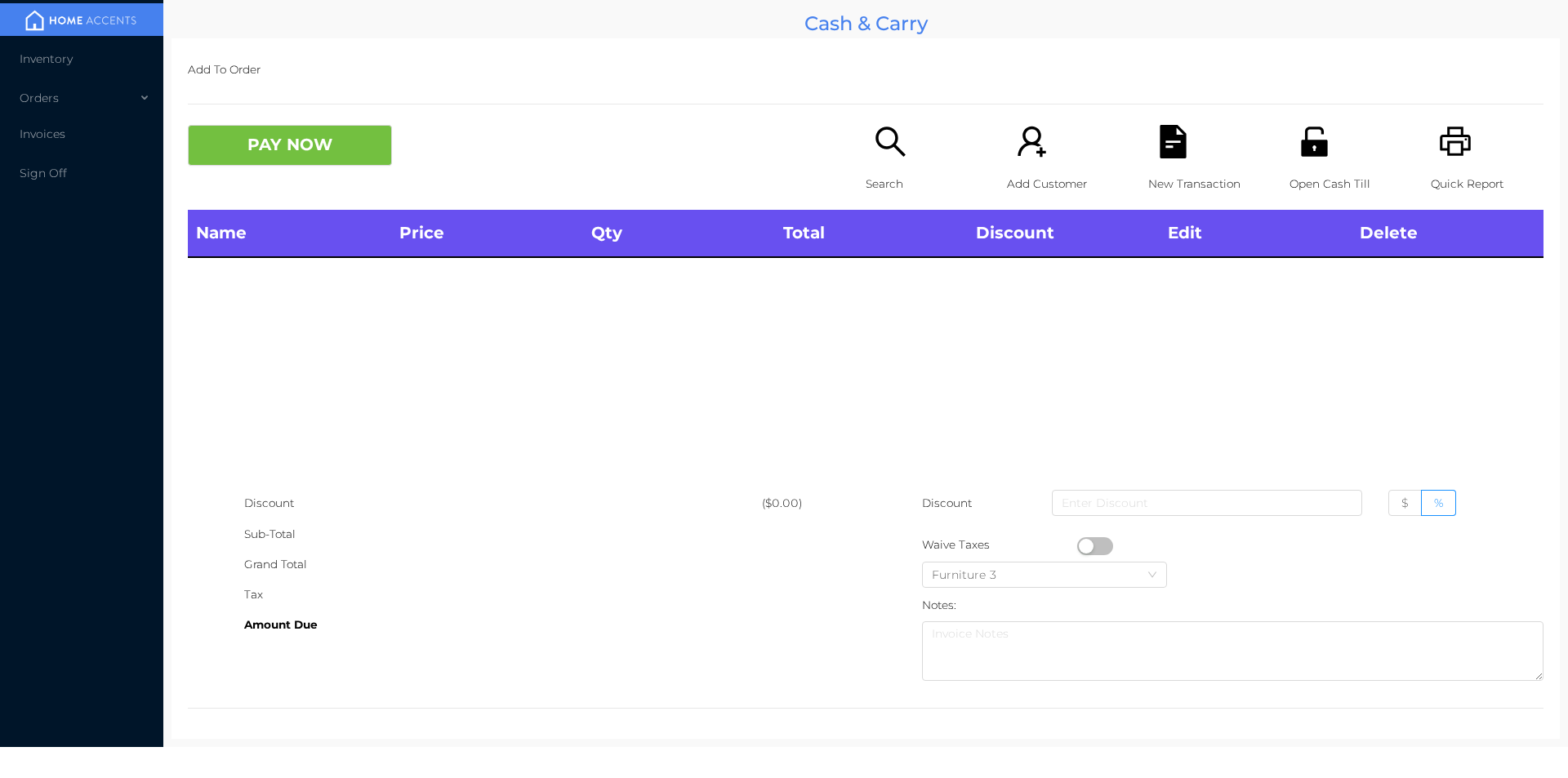
click at [896, 126] on icon "icon: search" at bounding box center [890, 141] width 33 height 33
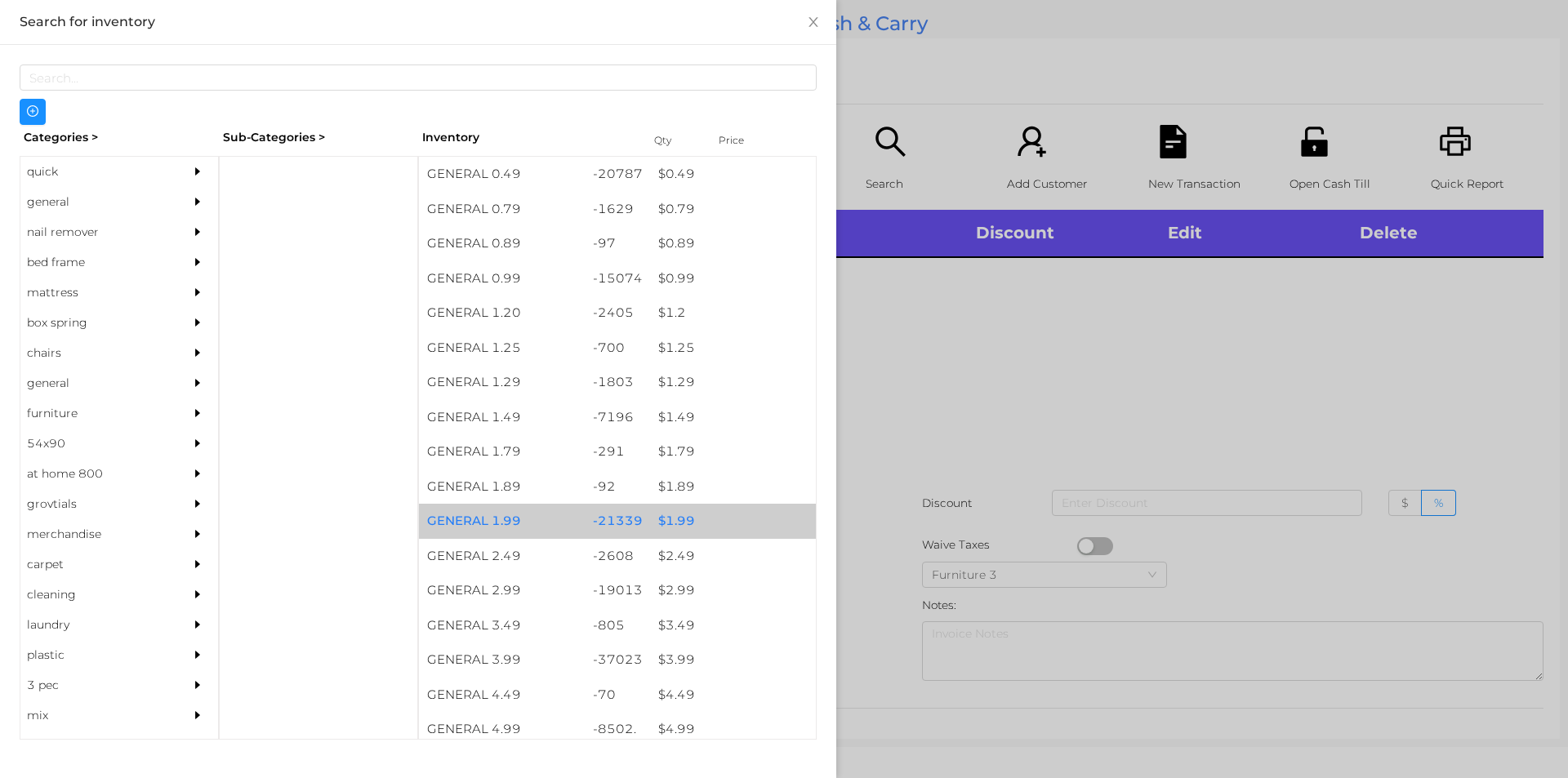
click at [712, 516] on div "$ 1.99" at bounding box center [733, 521] width 166 height 35
click at [736, 511] on div "$ 1.99" at bounding box center [733, 521] width 166 height 35
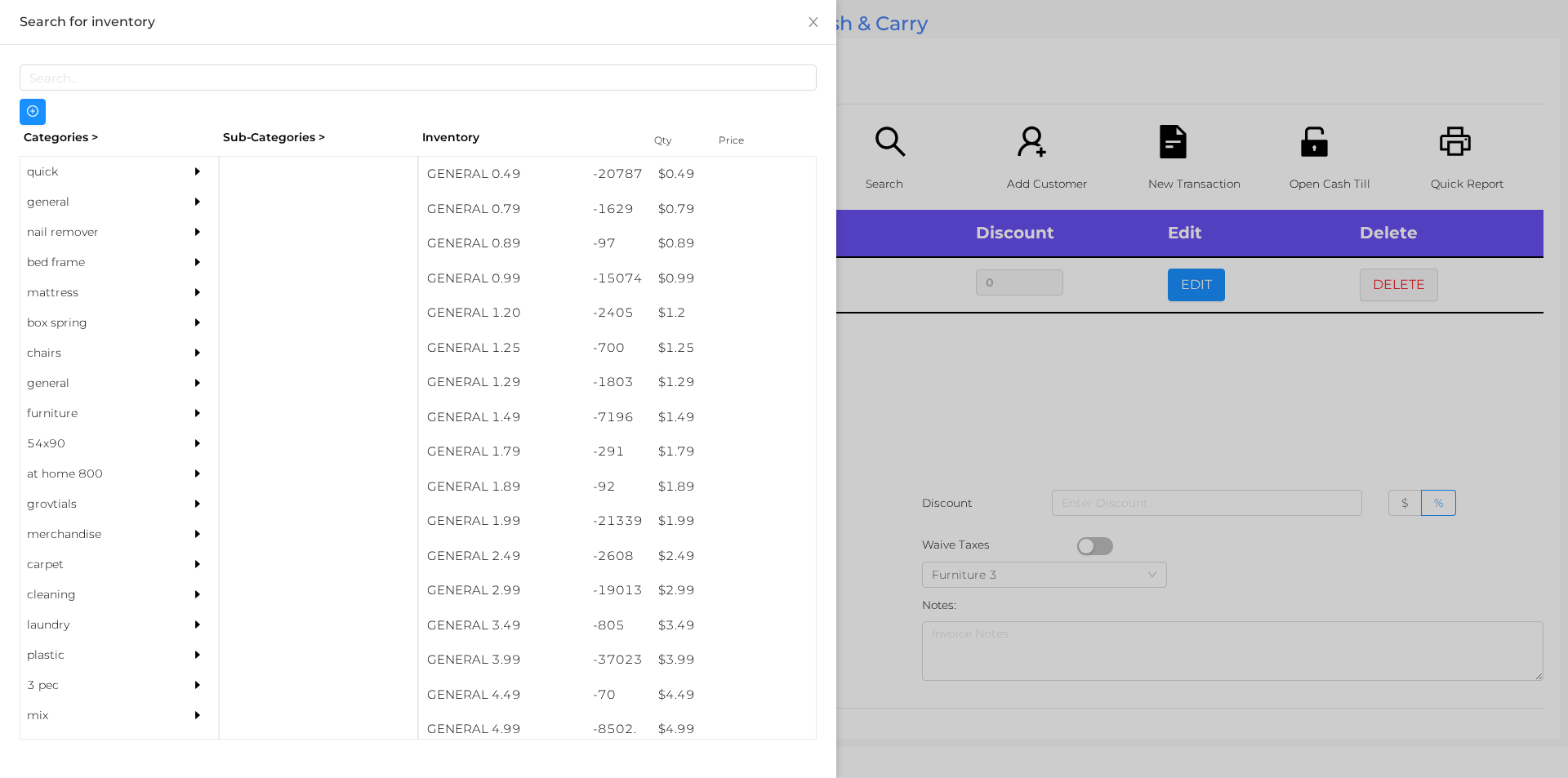
click at [936, 382] on div at bounding box center [784, 389] width 1568 height 778
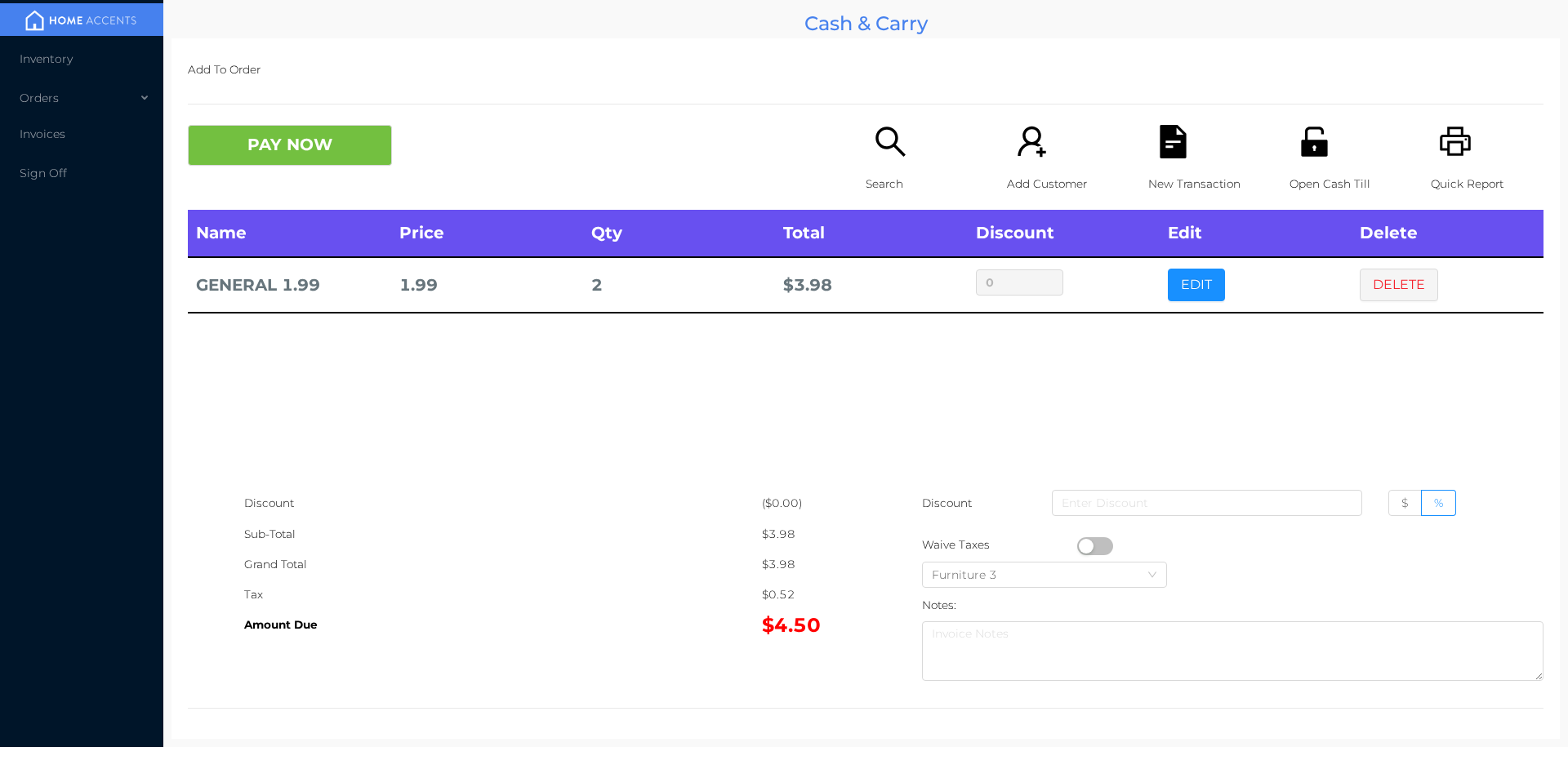
click at [1078, 541] on button "button" at bounding box center [1095, 546] width 36 height 18
click at [330, 151] on button "PAY NOW" at bounding box center [290, 146] width 204 height 41
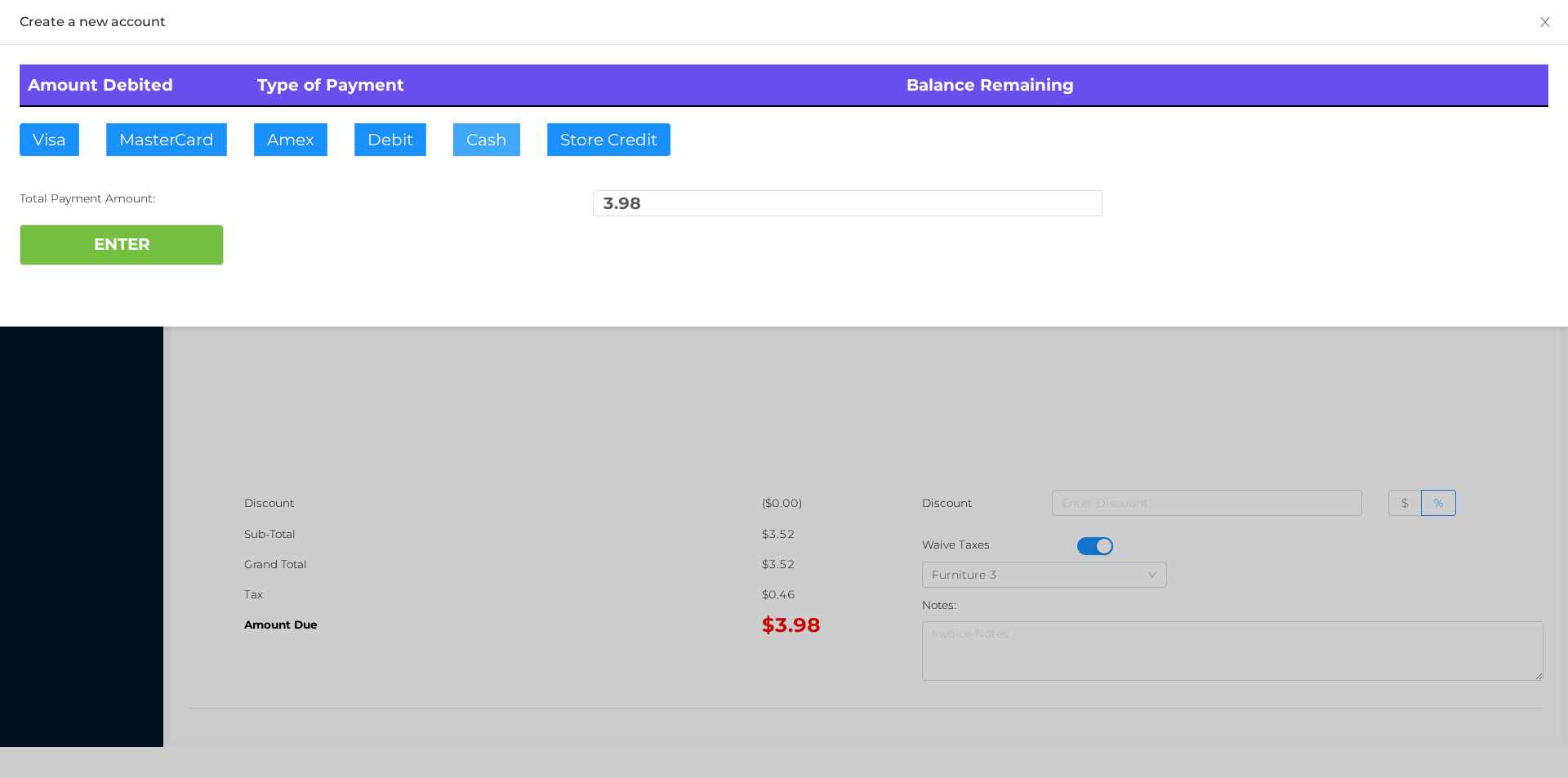
click at [495, 146] on button "Cash" at bounding box center [486, 140] width 67 height 32
click at [184, 246] on button "ENTER" at bounding box center [122, 245] width 204 height 41
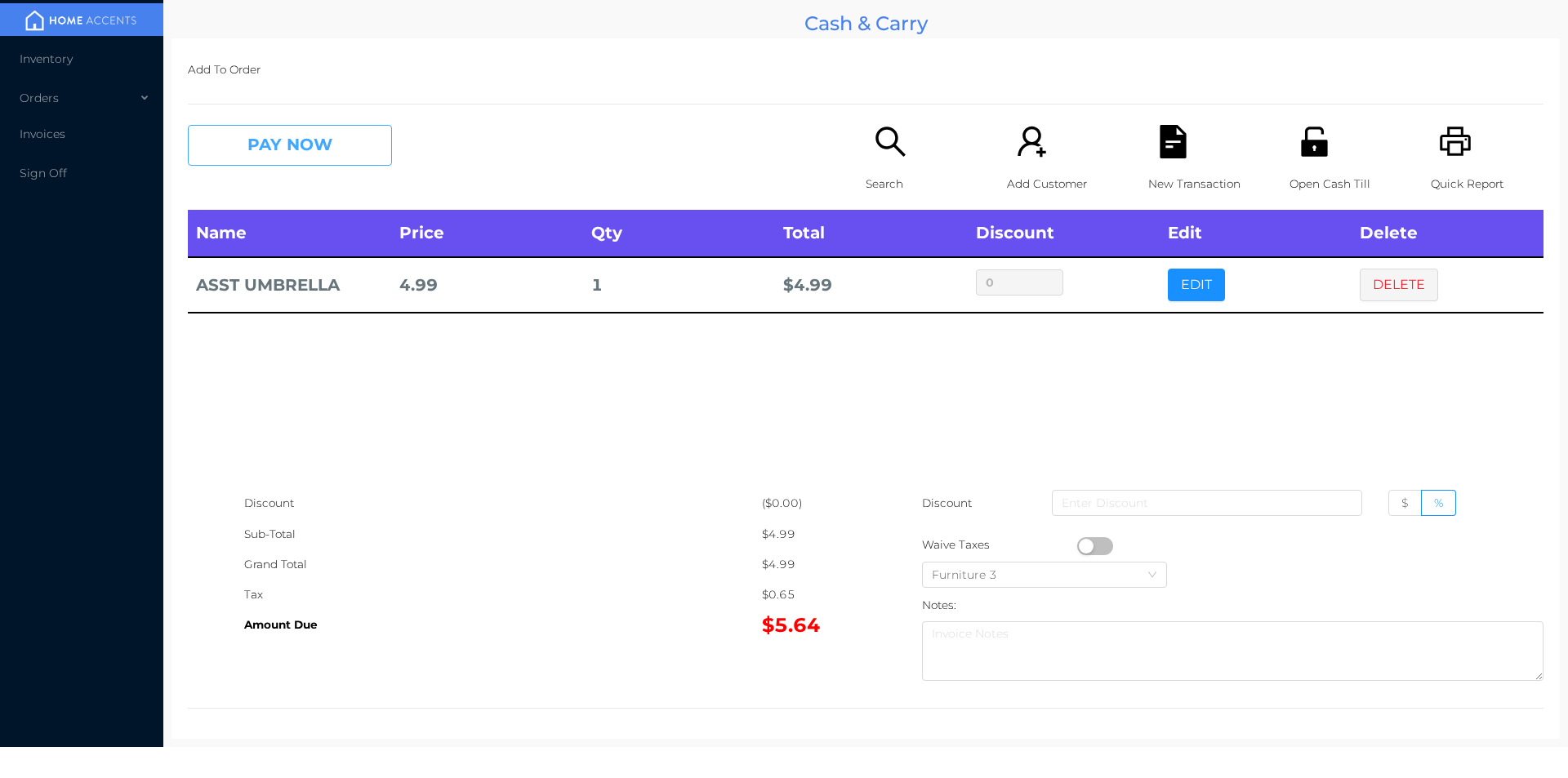
click at [304, 162] on button "PAY NOW" at bounding box center [290, 146] width 204 height 41
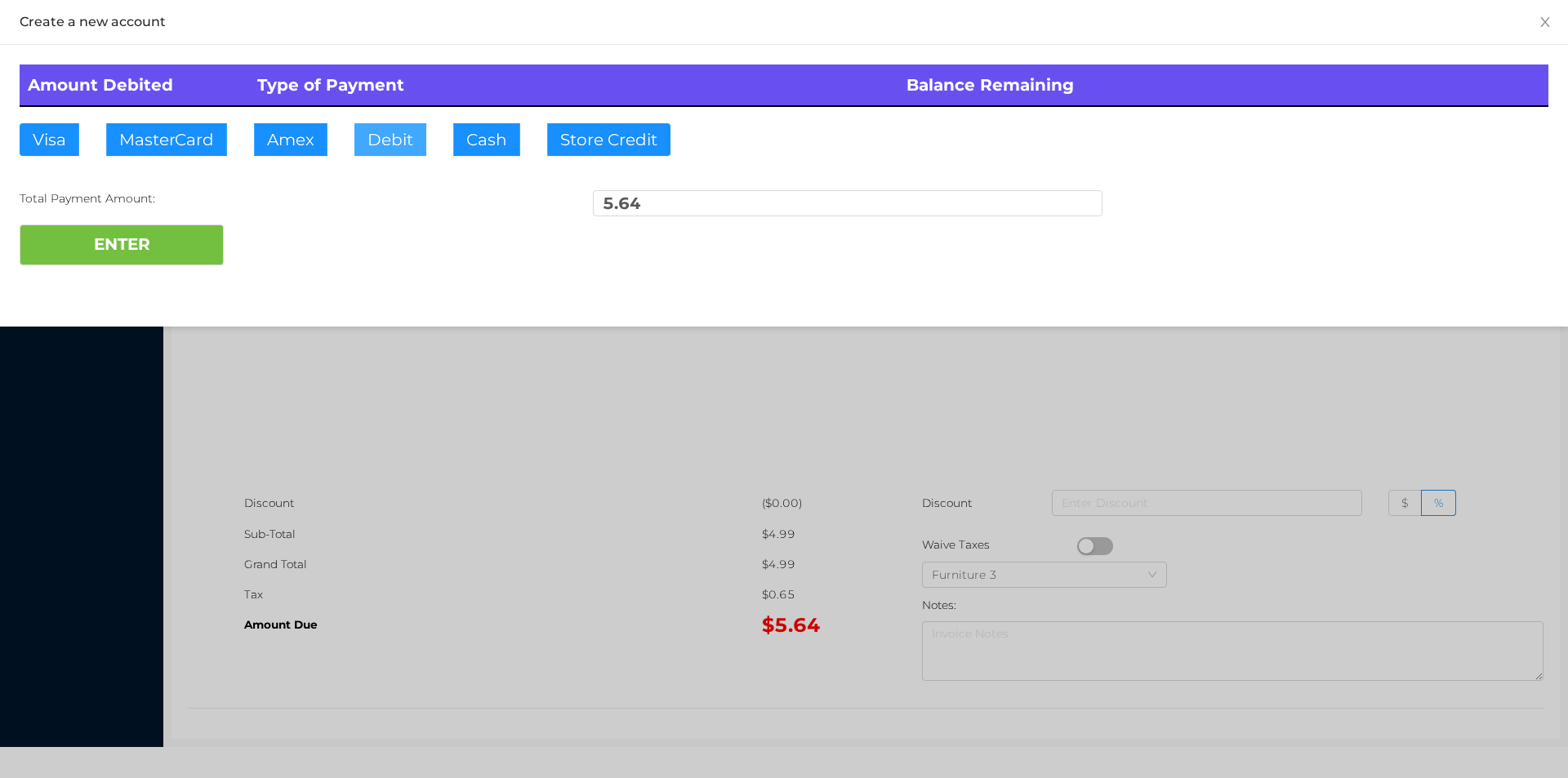
click at [404, 134] on button "Debit" at bounding box center [390, 140] width 72 height 32
click at [168, 264] on button "ENTER" at bounding box center [122, 245] width 204 height 41
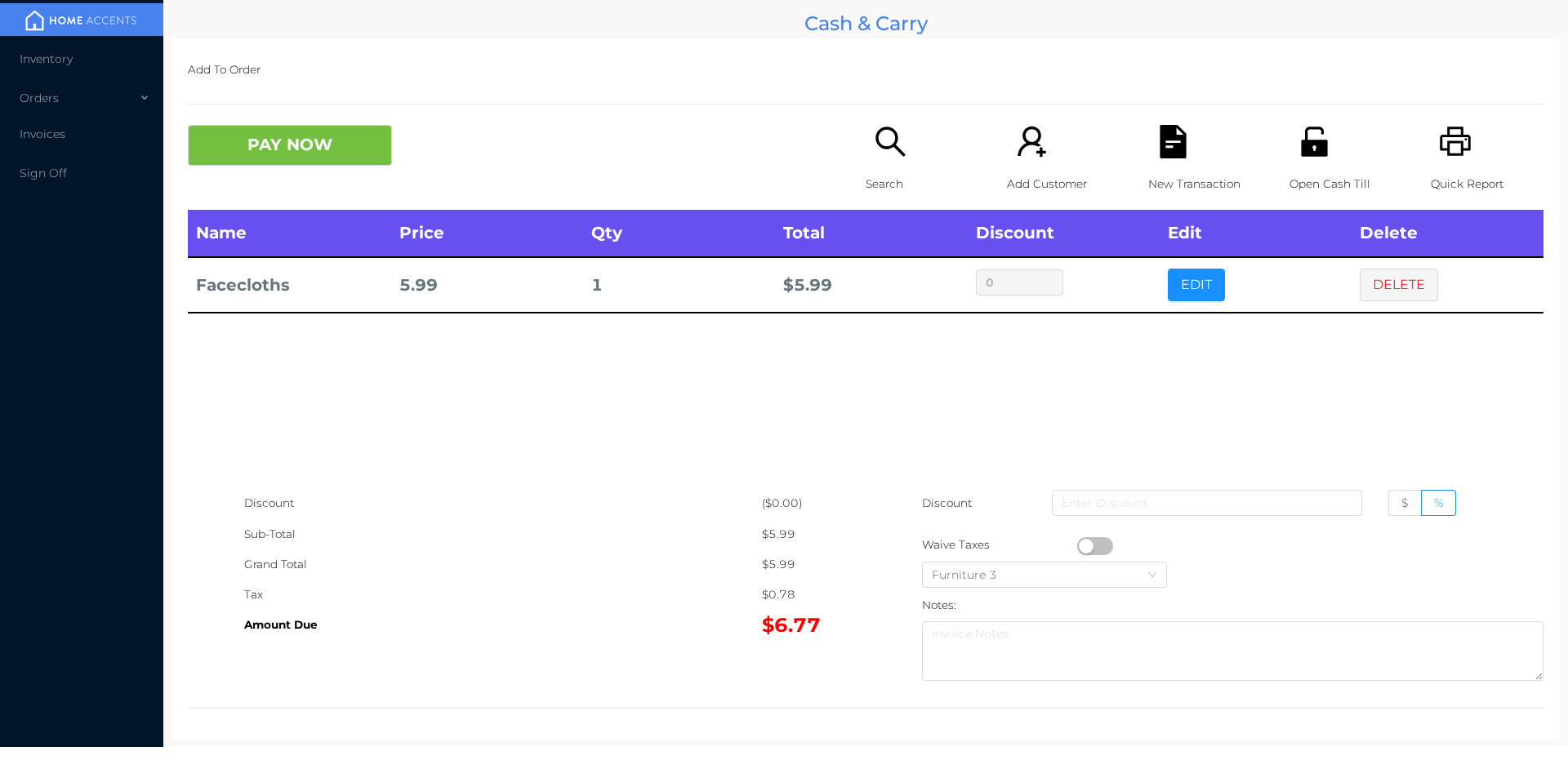
click at [1162, 163] on div "New Transaction" at bounding box center [1205, 168] width 112 height 85
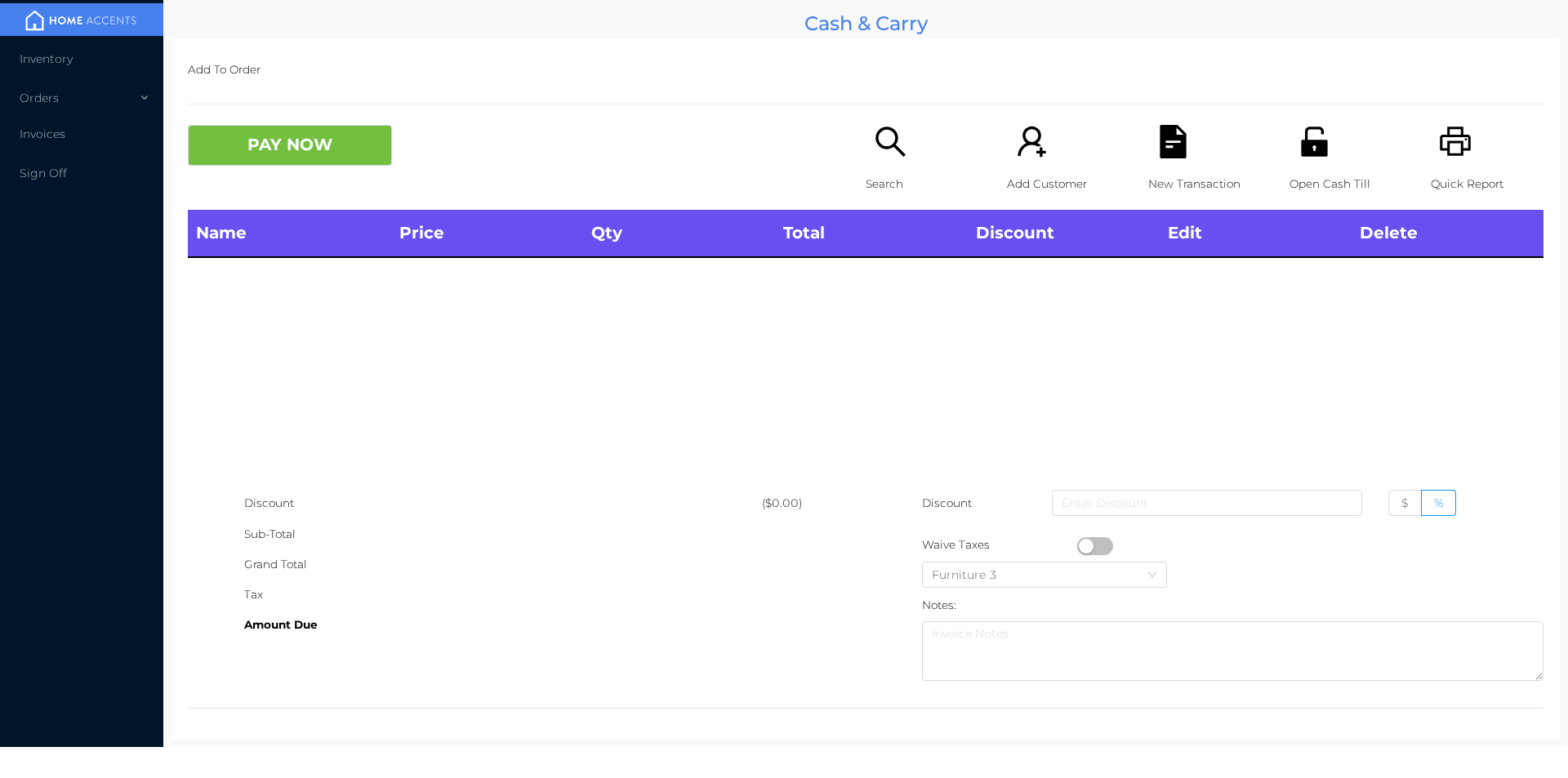
click at [1301, 151] on icon "icon: unlock" at bounding box center [1313, 141] width 26 height 30
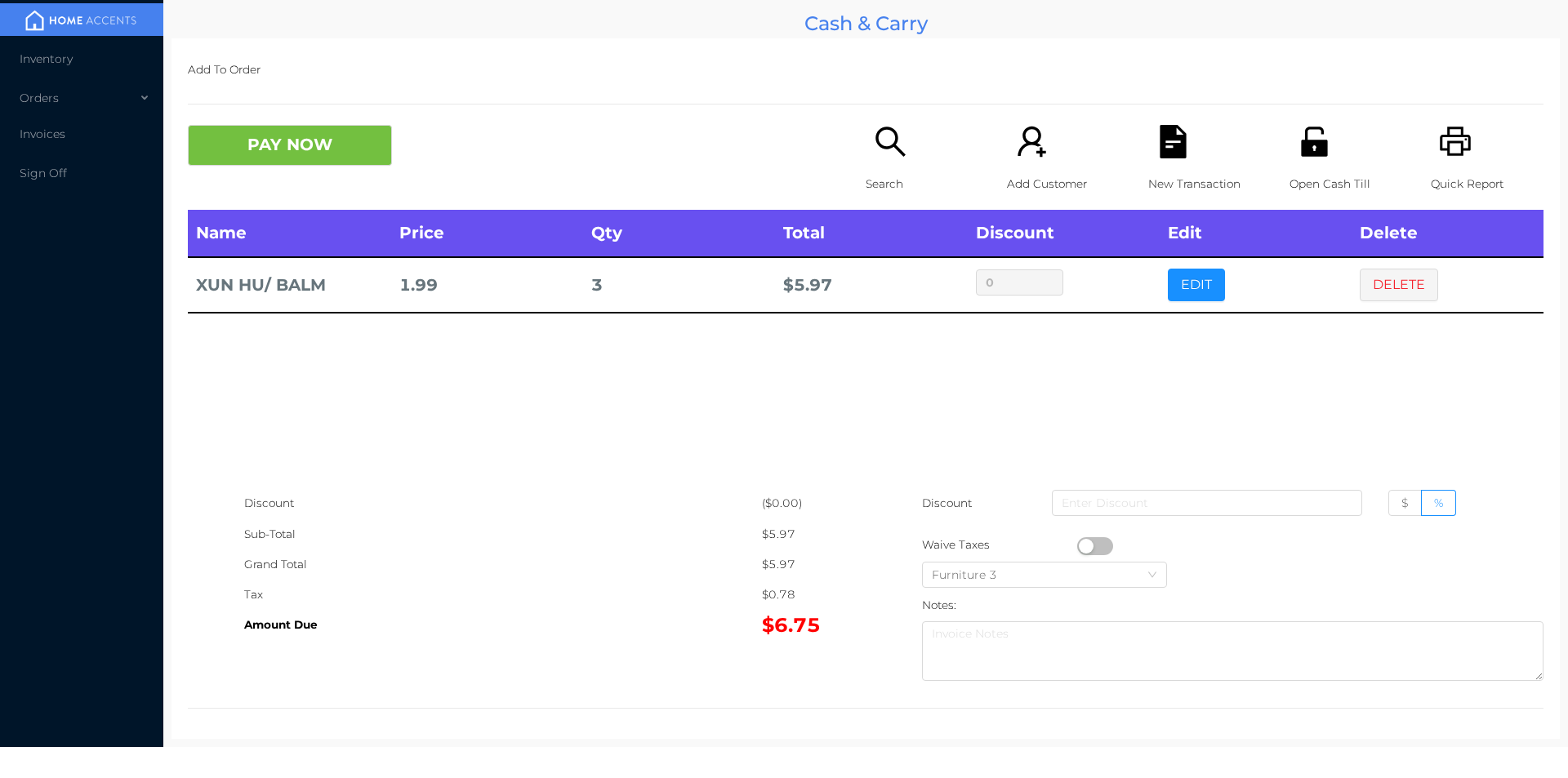
click at [1160, 140] on icon "icon: file-text" at bounding box center [1172, 141] width 26 height 33
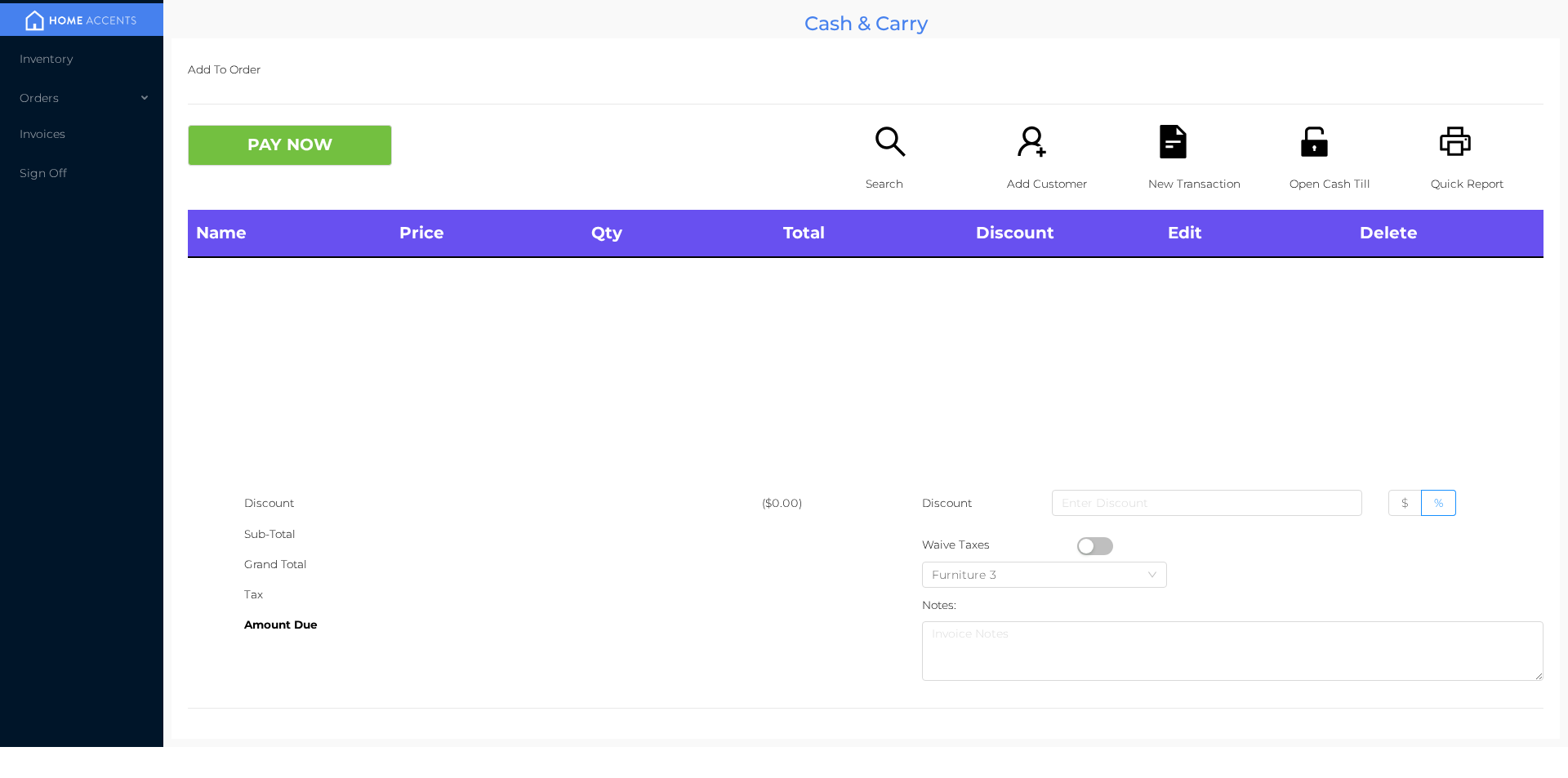
click at [1439, 128] on icon "icon: printer" at bounding box center [1455, 141] width 33 height 33
click at [1326, 163] on div "Open Cash Till" at bounding box center [1346, 168] width 112 height 85
click at [386, 135] on button "PAY NOW" at bounding box center [290, 146] width 204 height 41
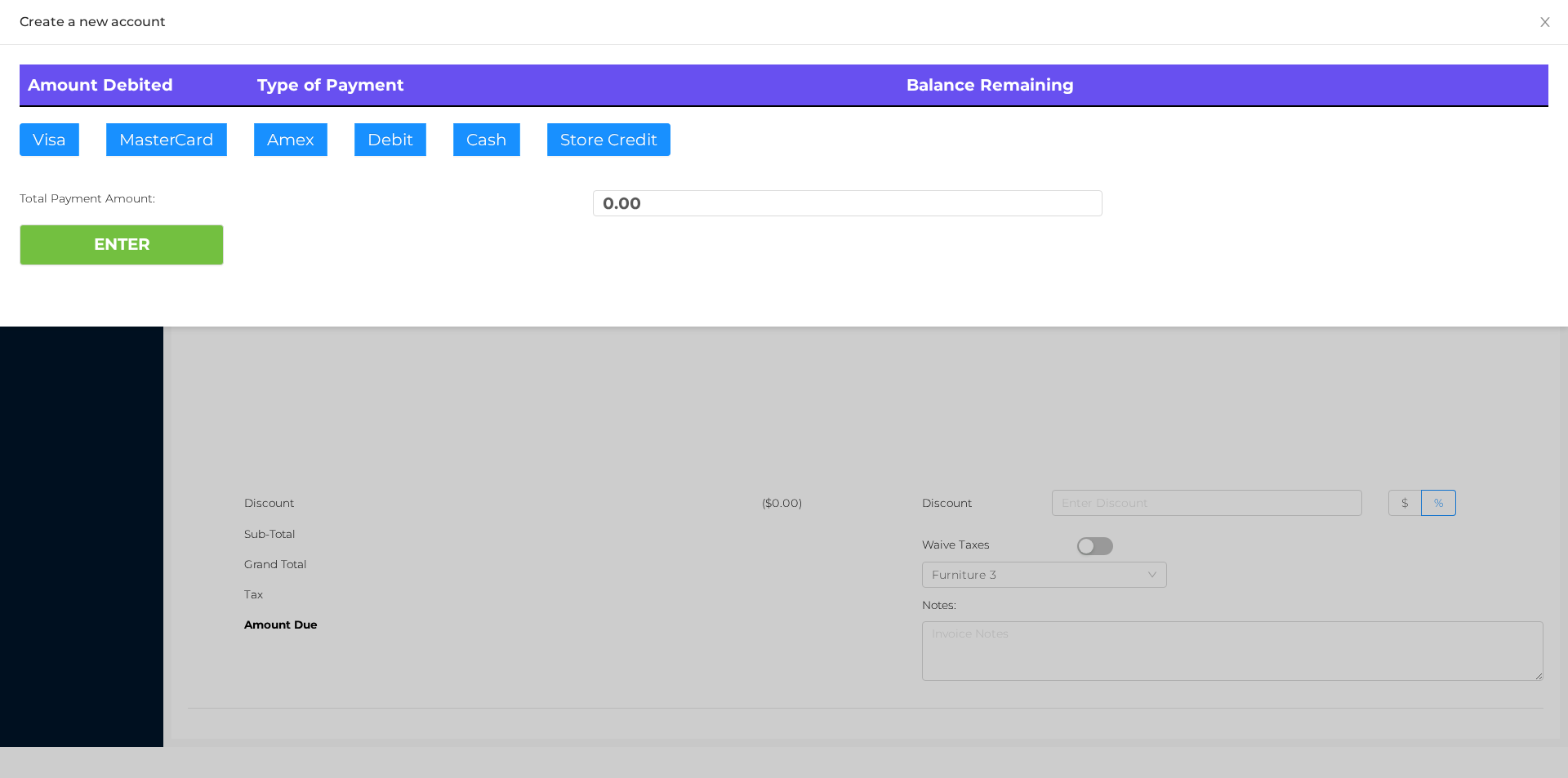
click at [644, 606] on div at bounding box center [784, 389] width 1568 height 778
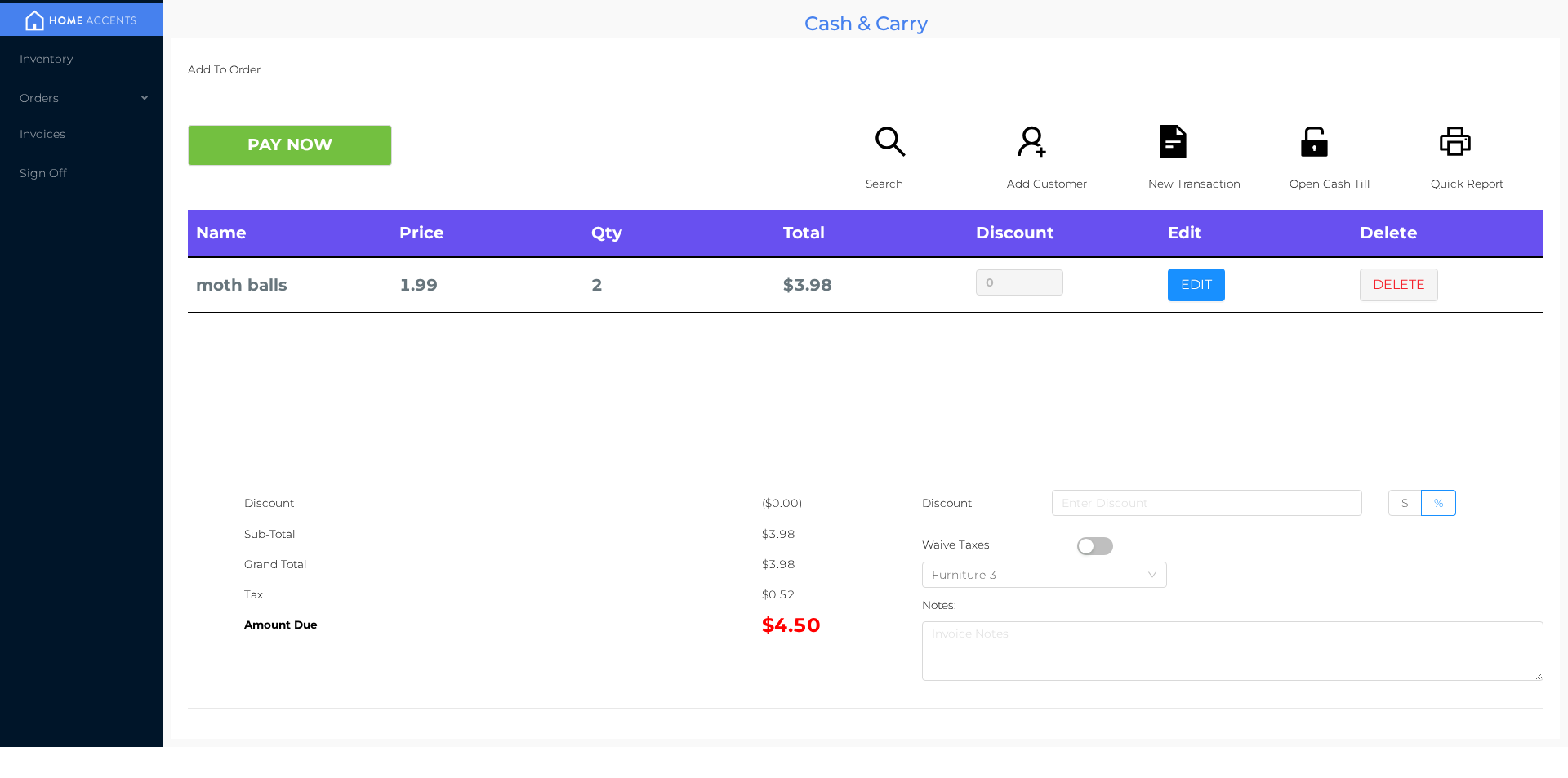
click at [1148, 149] on div "New Transaction" at bounding box center [1205, 168] width 112 height 85
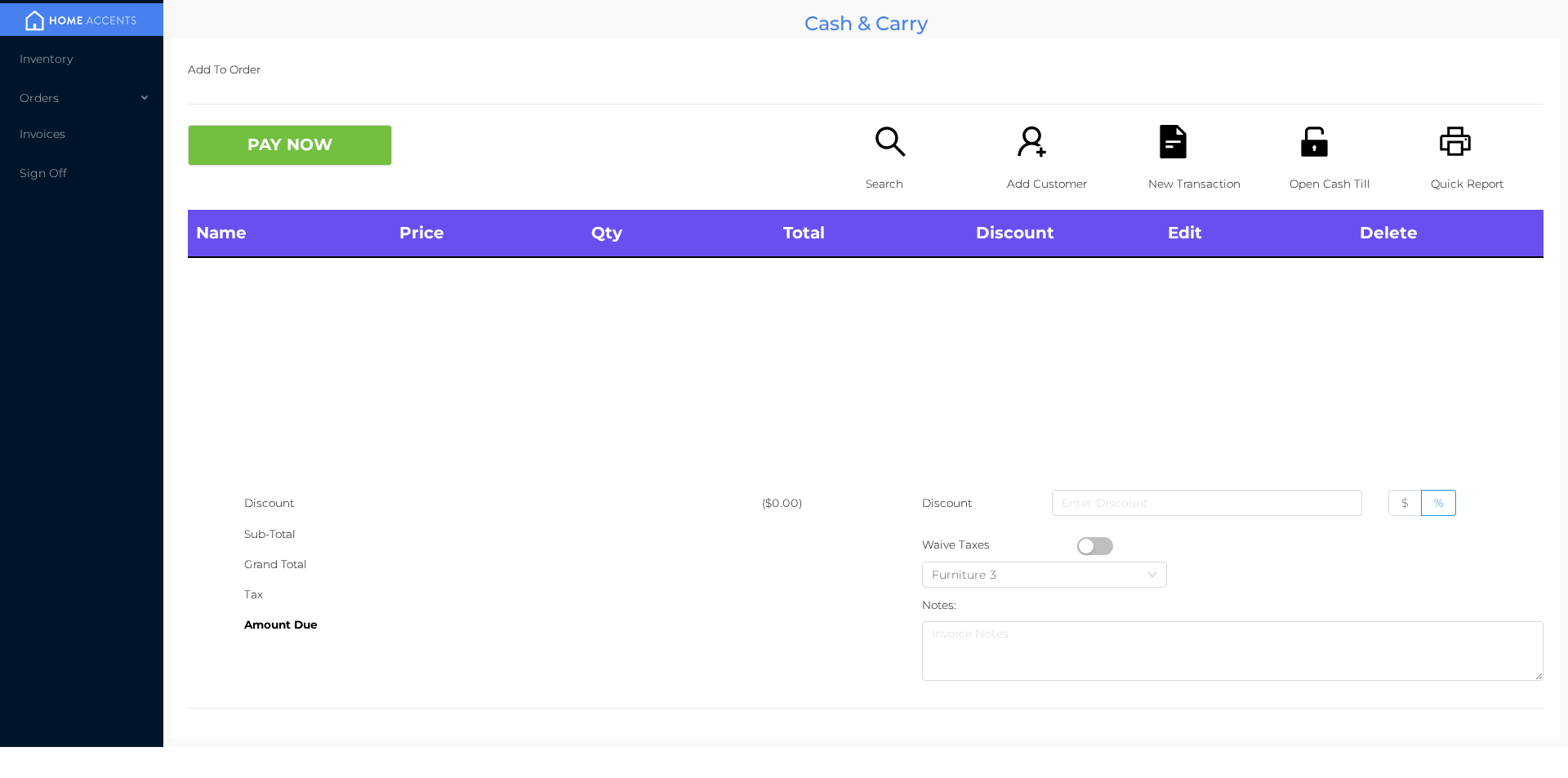
click at [1329, 154] on div "Open Cash Till" at bounding box center [1346, 168] width 112 height 85
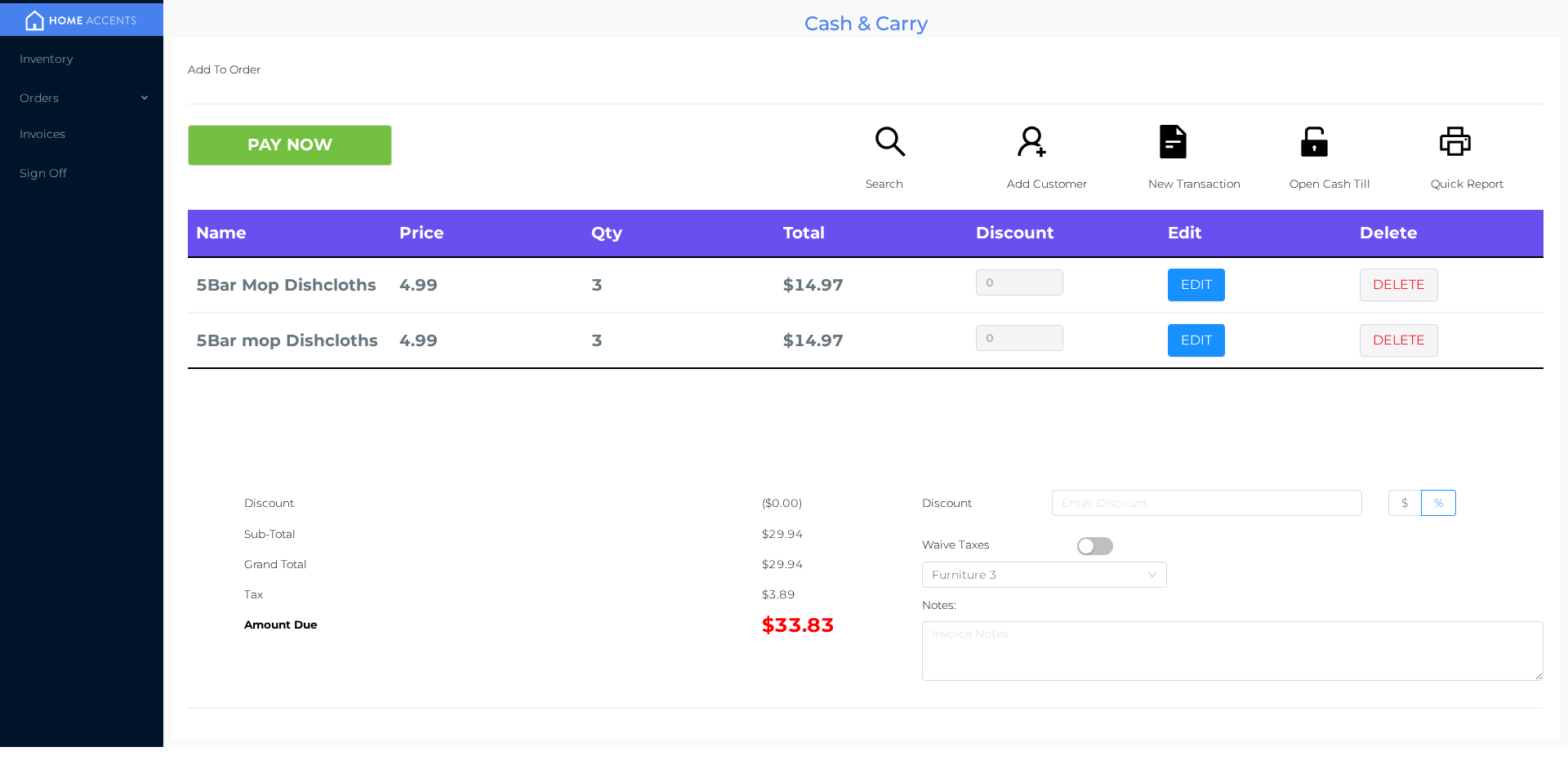
click at [1359, 354] on button "DELETE" at bounding box center [1399, 340] width 78 height 32
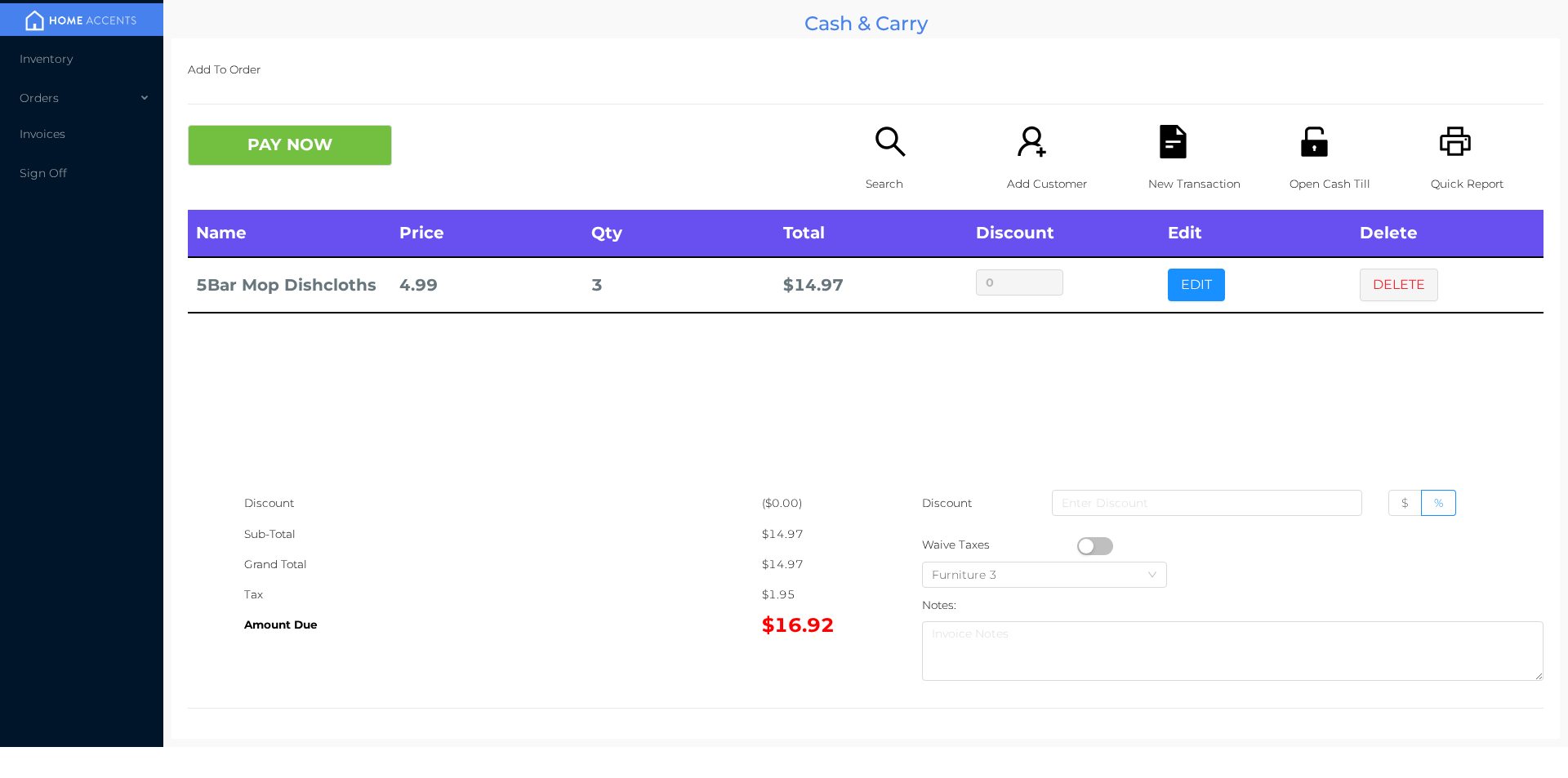
click at [338, 163] on button "PAY NOW" at bounding box center [290, 146] width 204 height 41
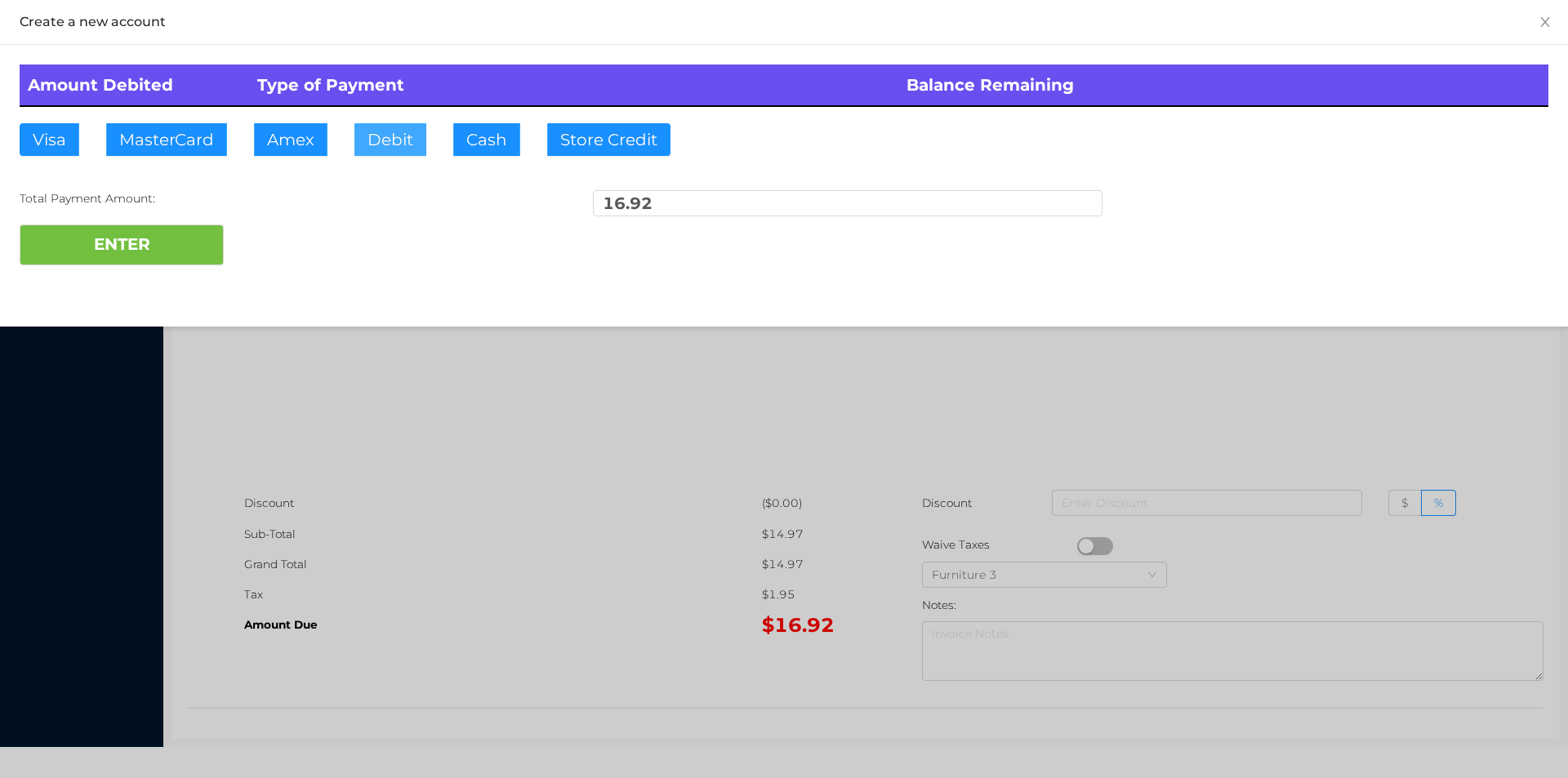
click at [403, 135] on button "Debit" at bounding box center [390, 140] width 72 height 32
click at [197, 227] on button "ENTER" at bounding box center [122, 245] width 204 height 41
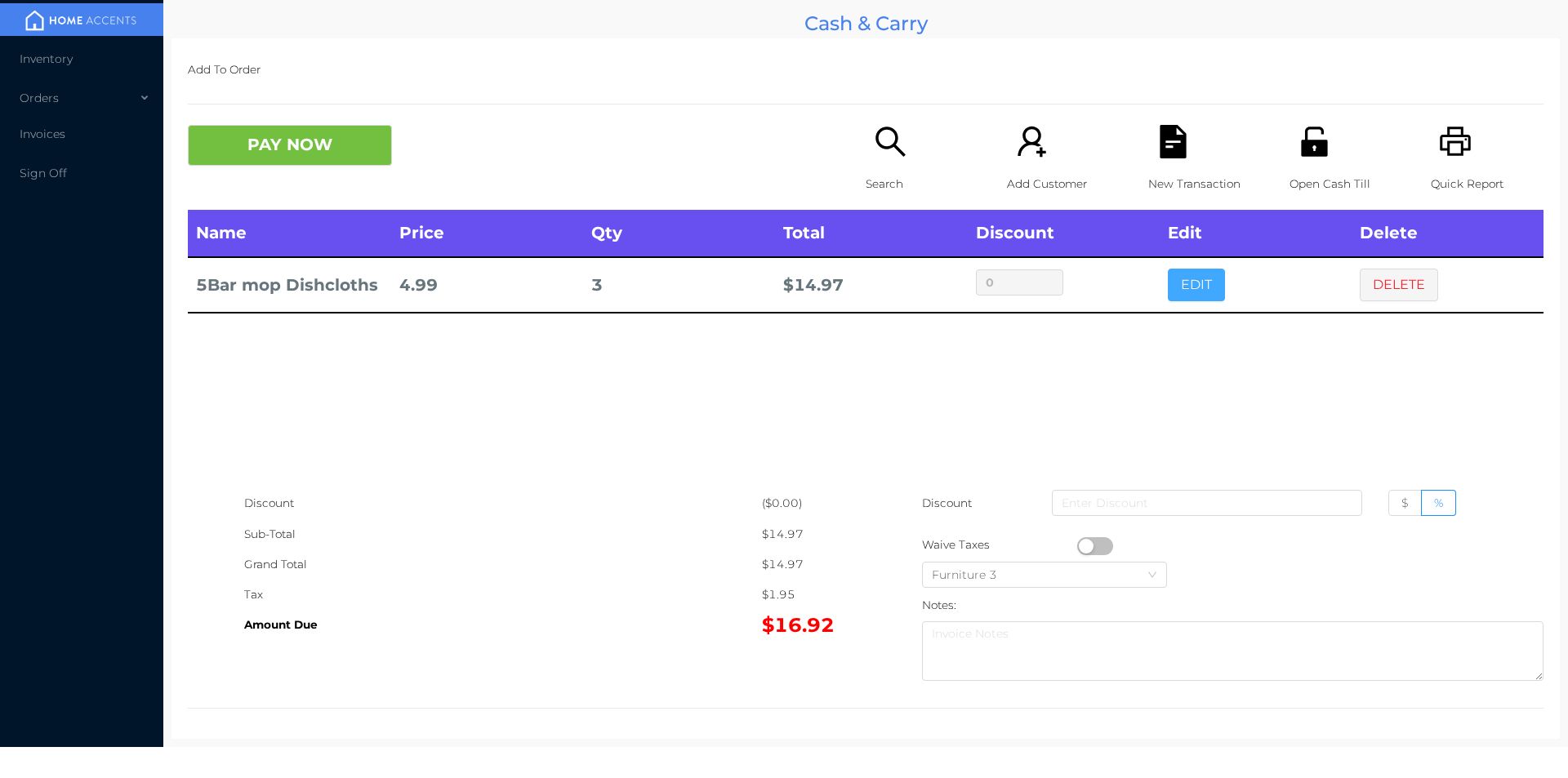
click at [1168, 275] on button "EDIT" at bounding box center [1196, 285] width 57 height 32
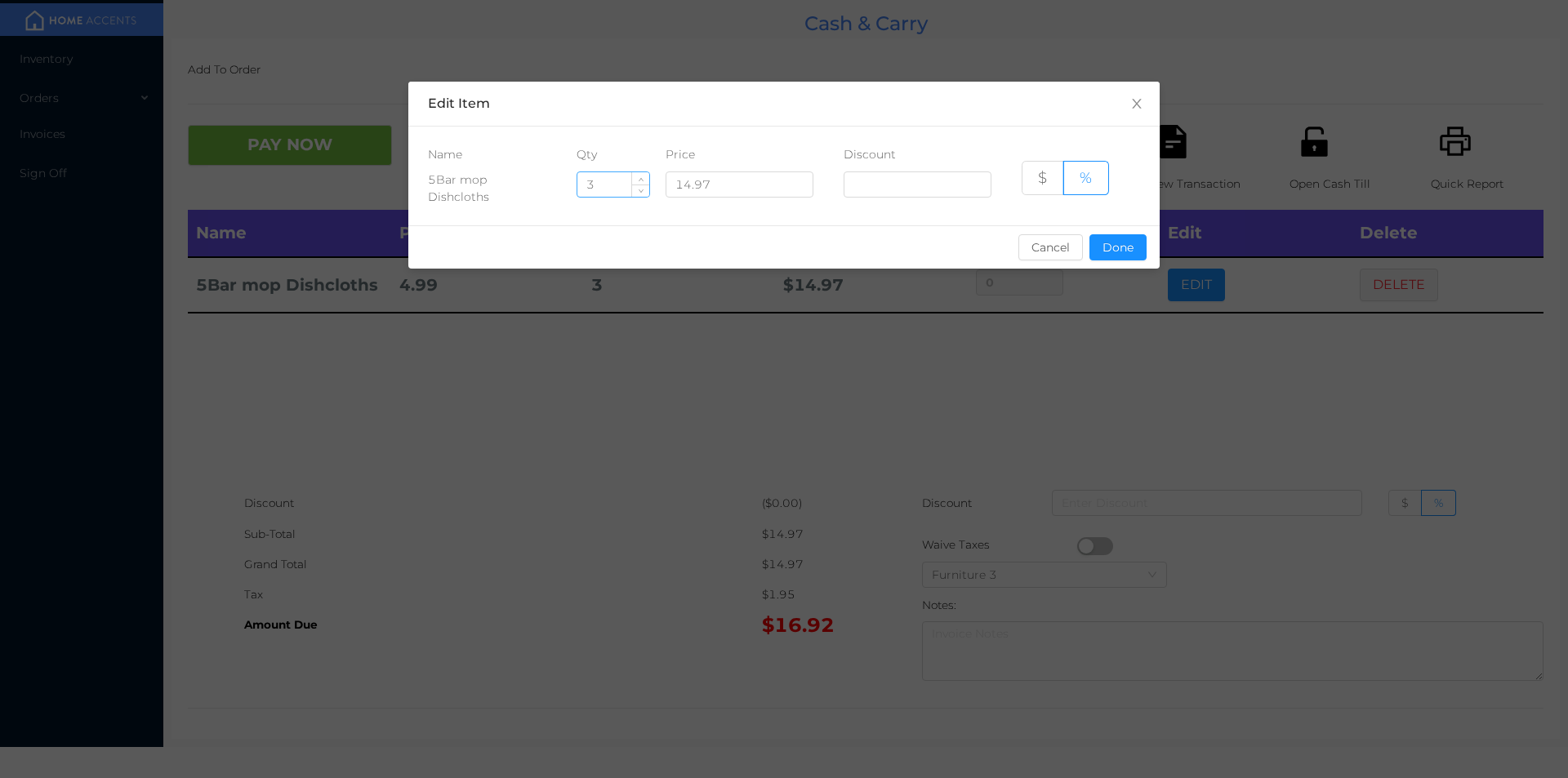
click at [593, 178] on input "3" at bounding box center [613, 184] width 72 height 25
type input "4"
click at [1120, 234] on button "Done" at bounding box center [1118, 247] width 57 height 26
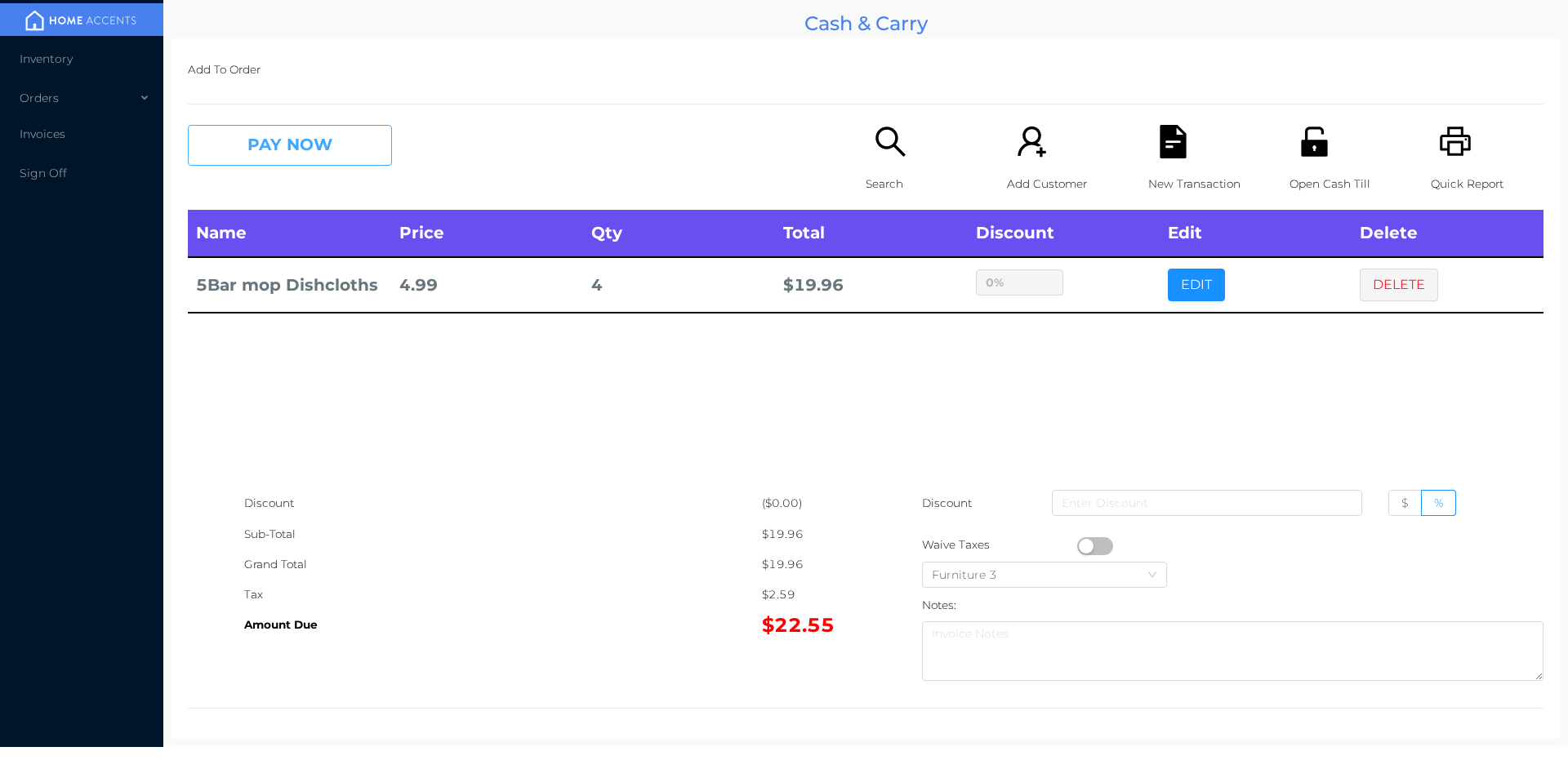
click at [339, 142] on button "PAY NOW" at bounding box center [290, 146] width 204 height 41
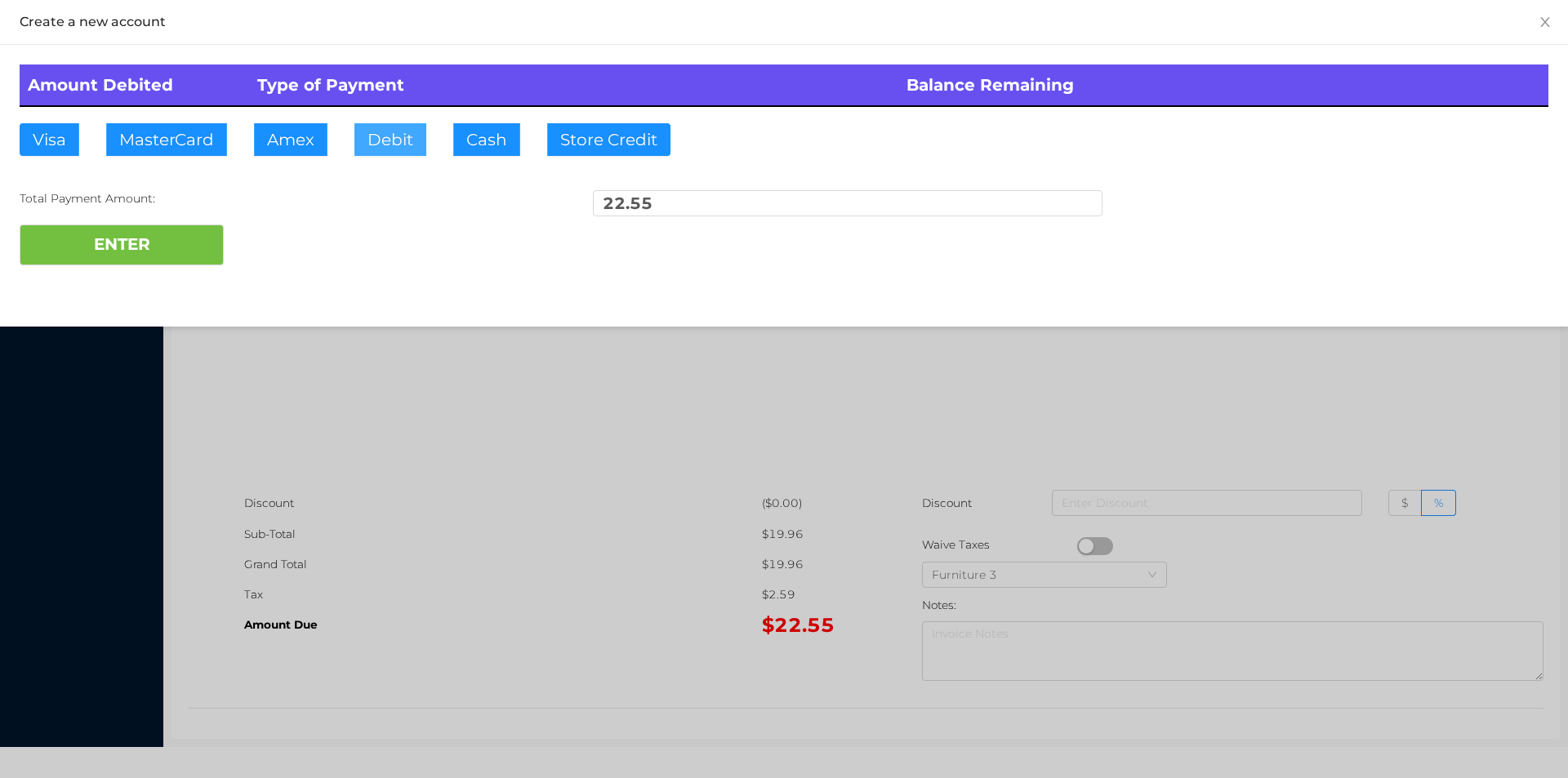
click at [405, 134] on button "Debit" at bounding box center [390, 140] width 72 height 32
click at [171, 249] on button "ENTER" at bounding box center [122, 245] width 204 height 41
type input "0"
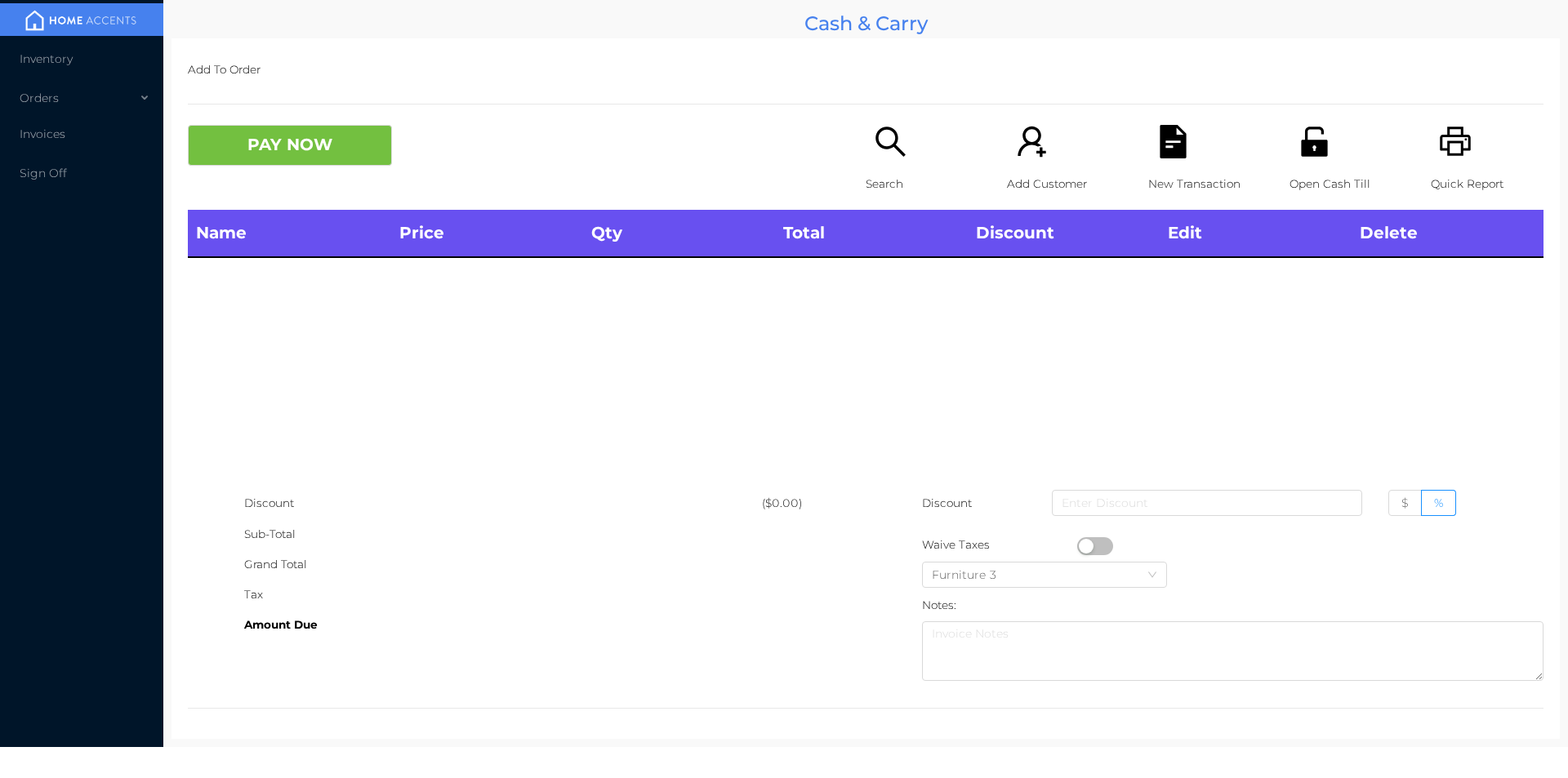
click at [1301, 154] on icon "icon: unlock" at bounding box center [1313, 141] width 26 height 30
click at [866, 150] on div "Search" at bounding box center [922, 168] width 112 height 85
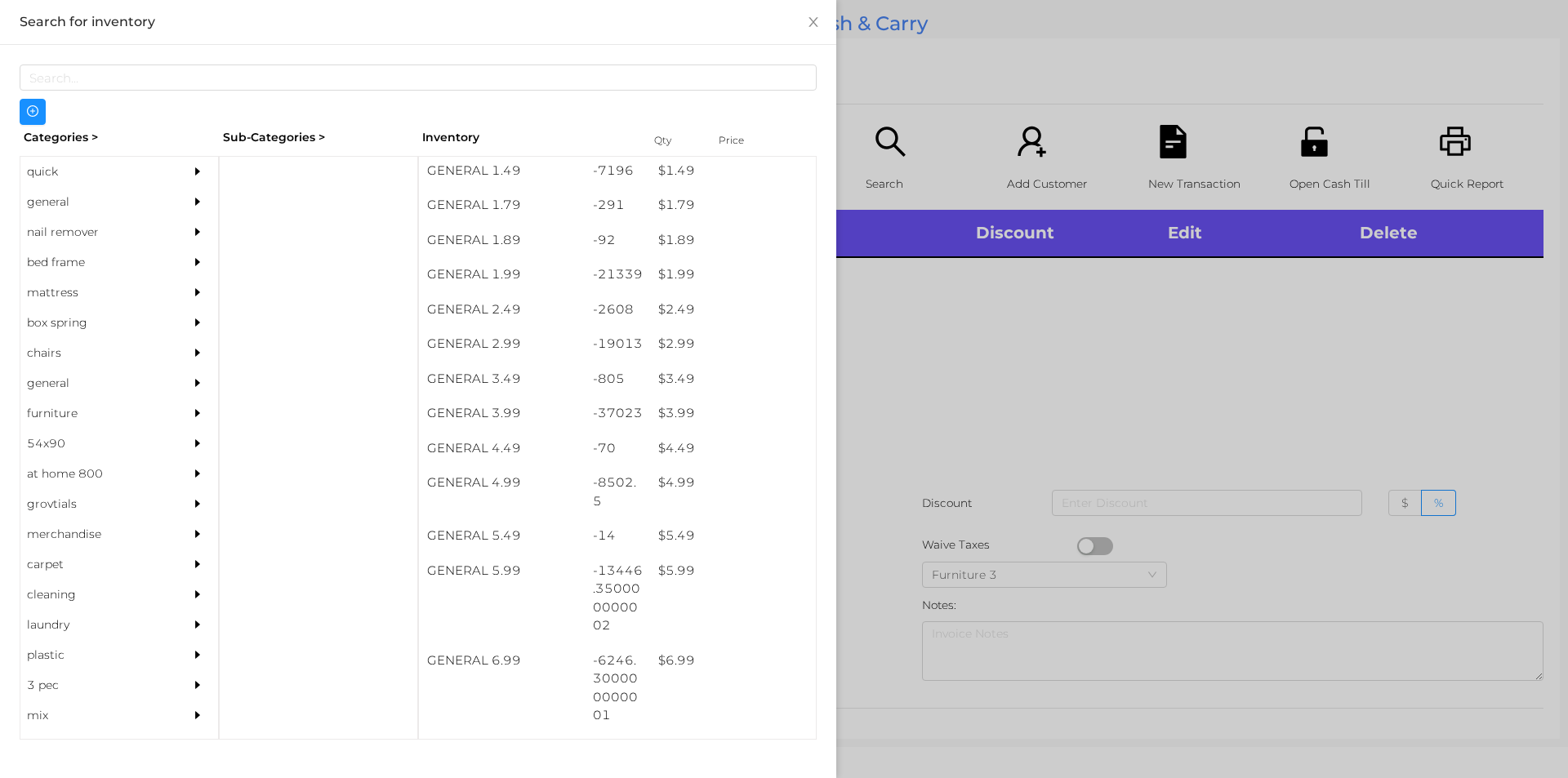
scroll to position [287, 0]
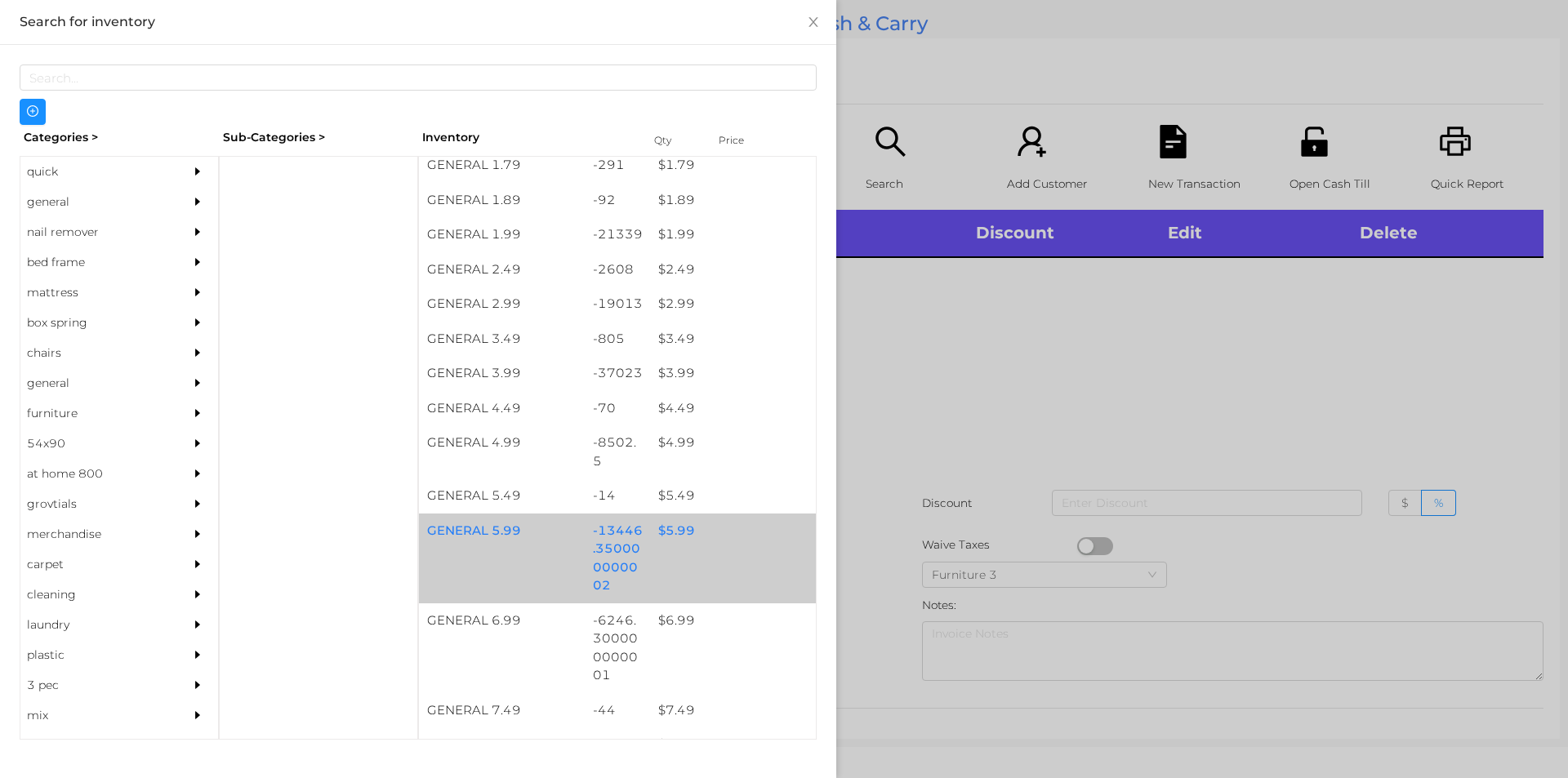
click at [706, 541] on div "$ 5.99" at bounding box center [733, 530] width 166 height 35
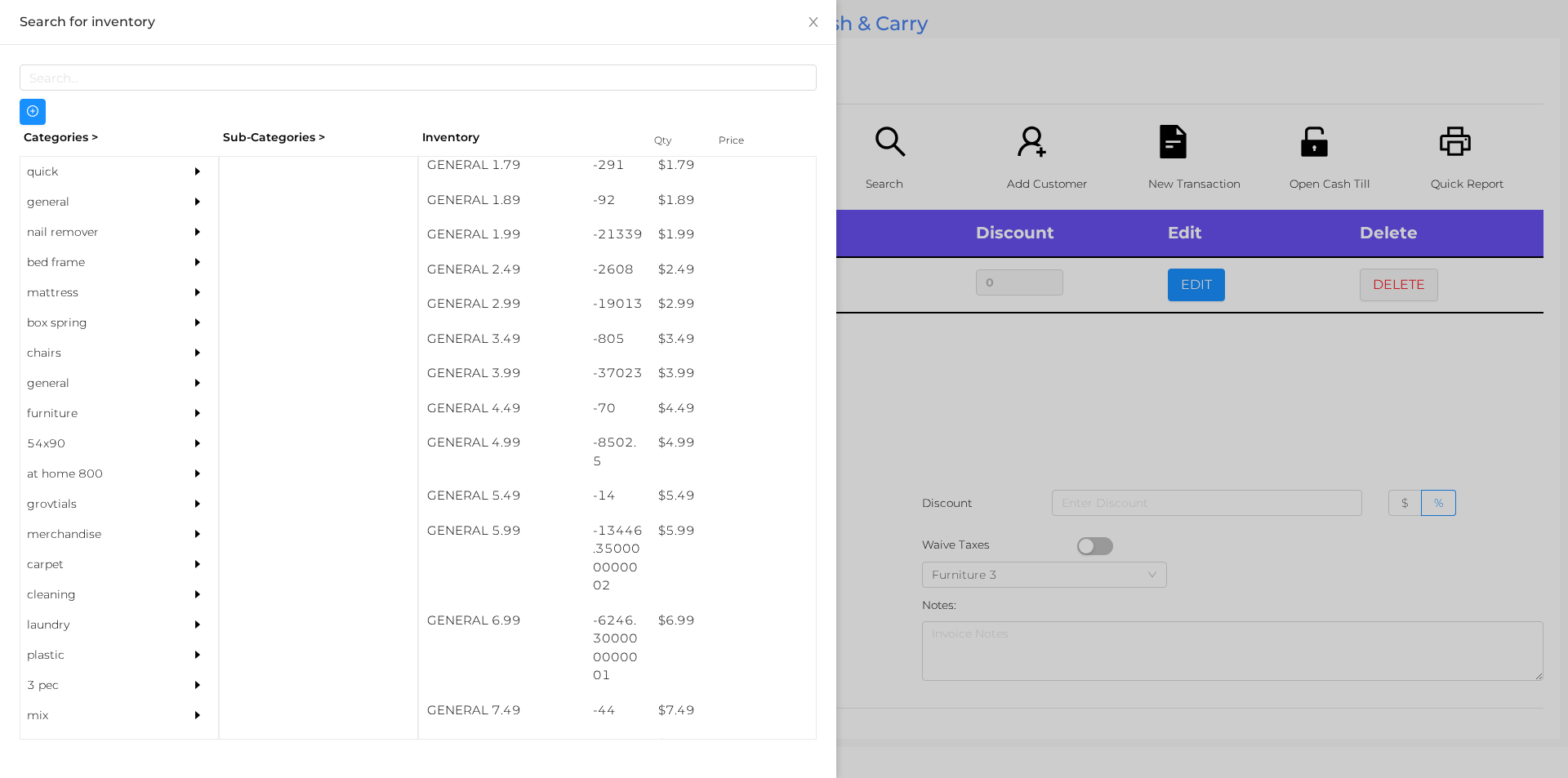
click at [963, 427] on div at bounding box center [784, 389] width 1568 height 778
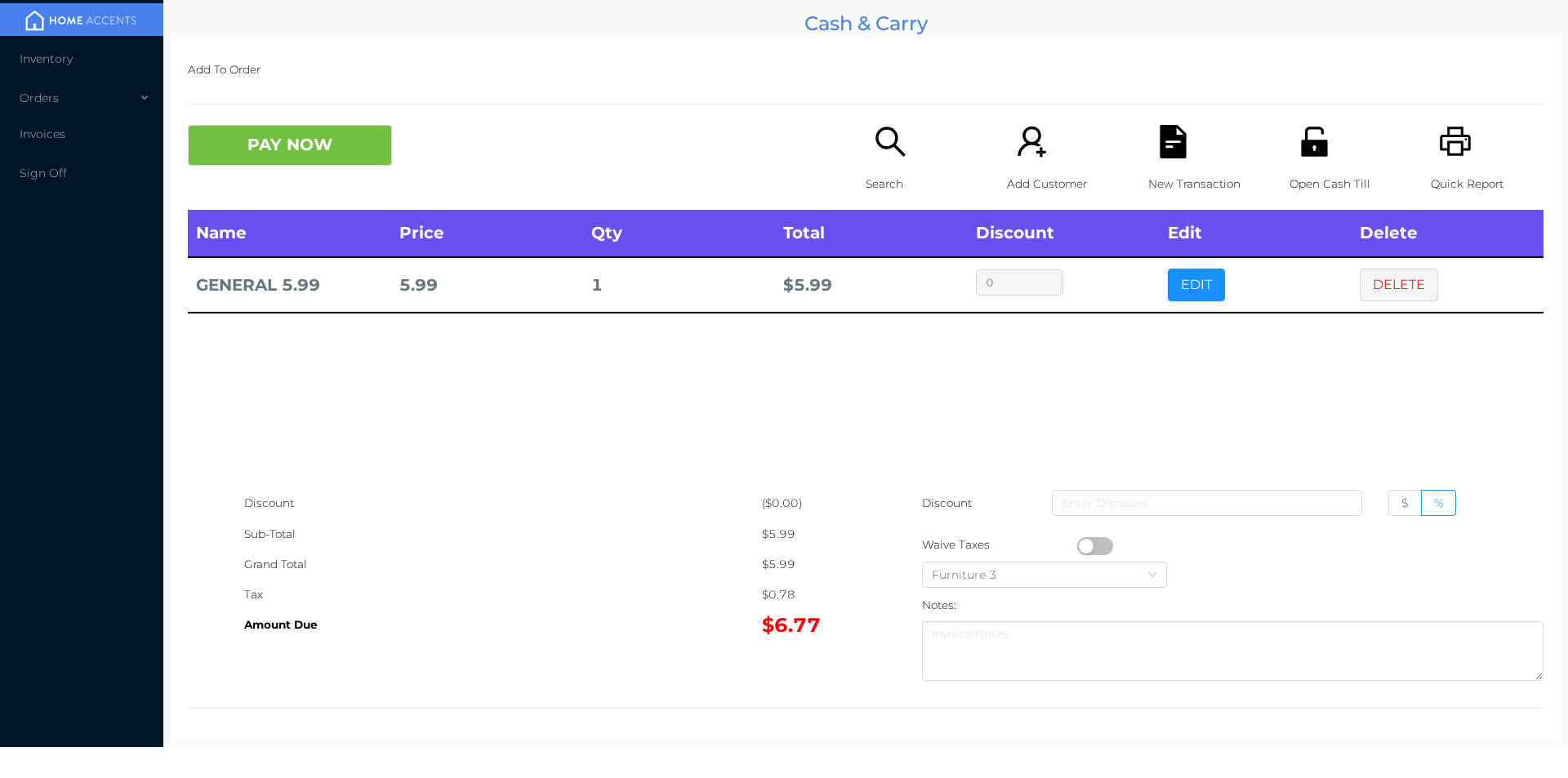
click at [903, 146] on div "Search" at bounding box center [922, 168] width 112 height 85
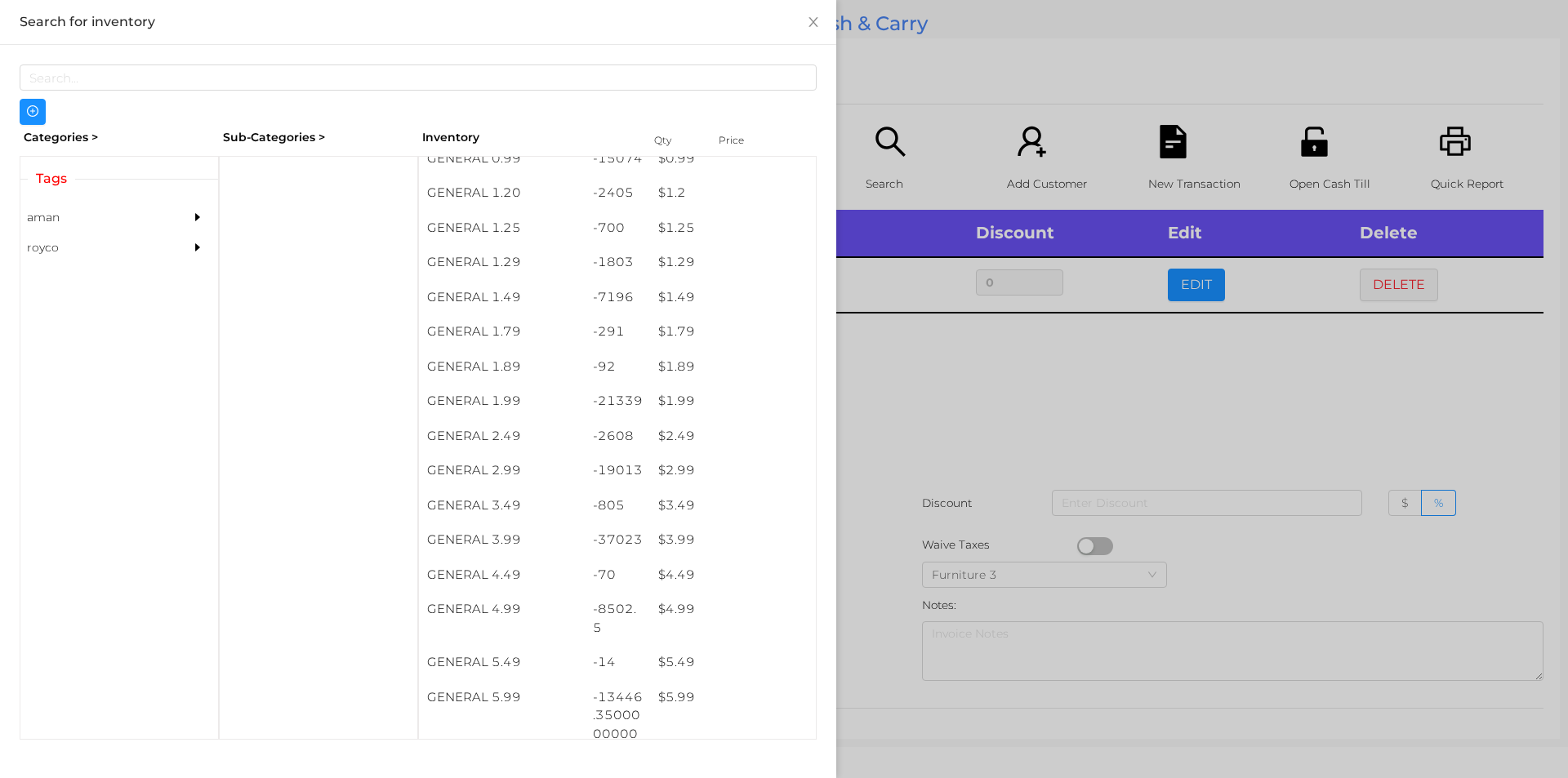
scroll to position [200, 0]
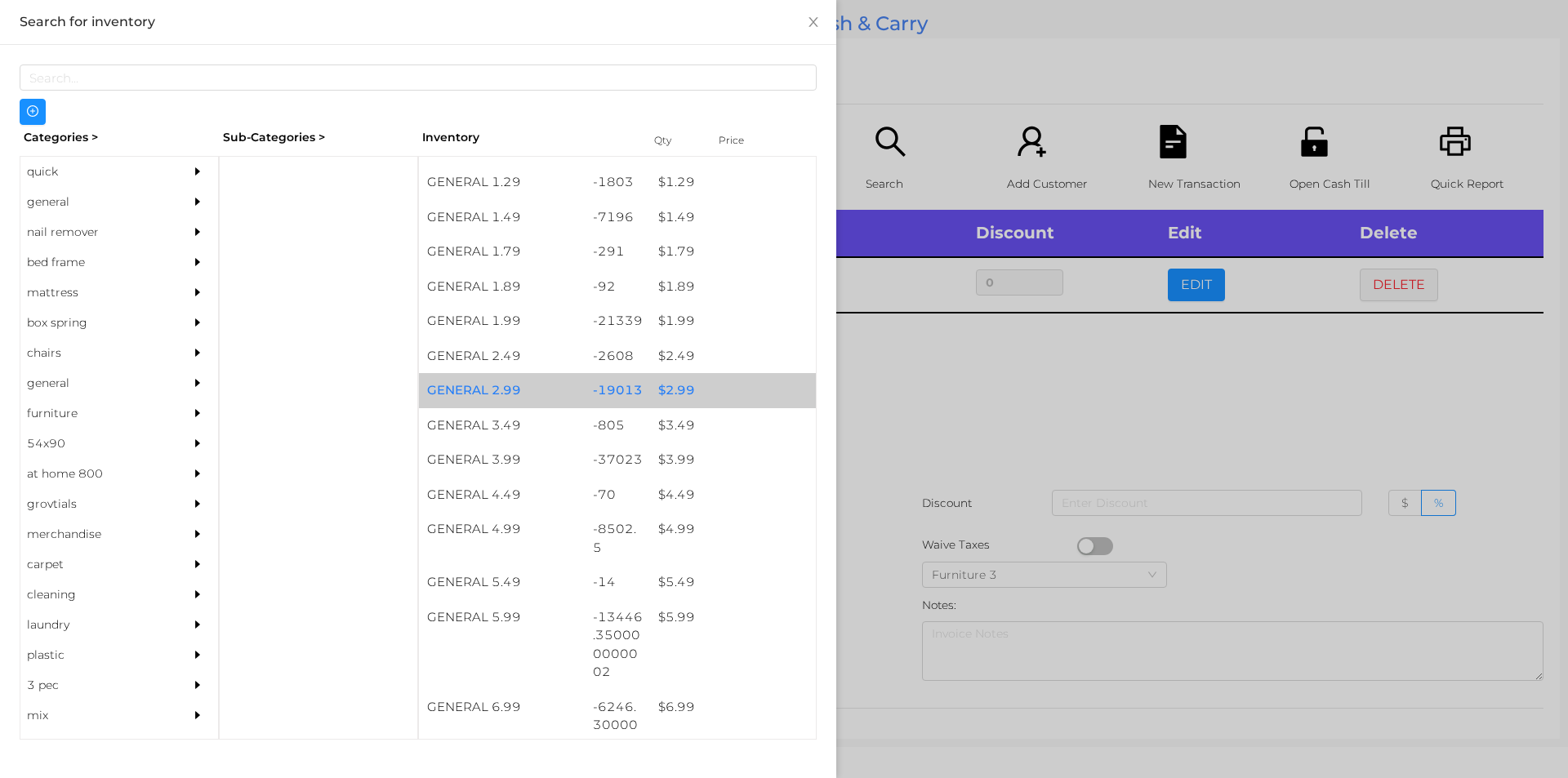
click at [705, 391] on div "$ 2.99" at bounding box center [733, 390] width 166 height 35
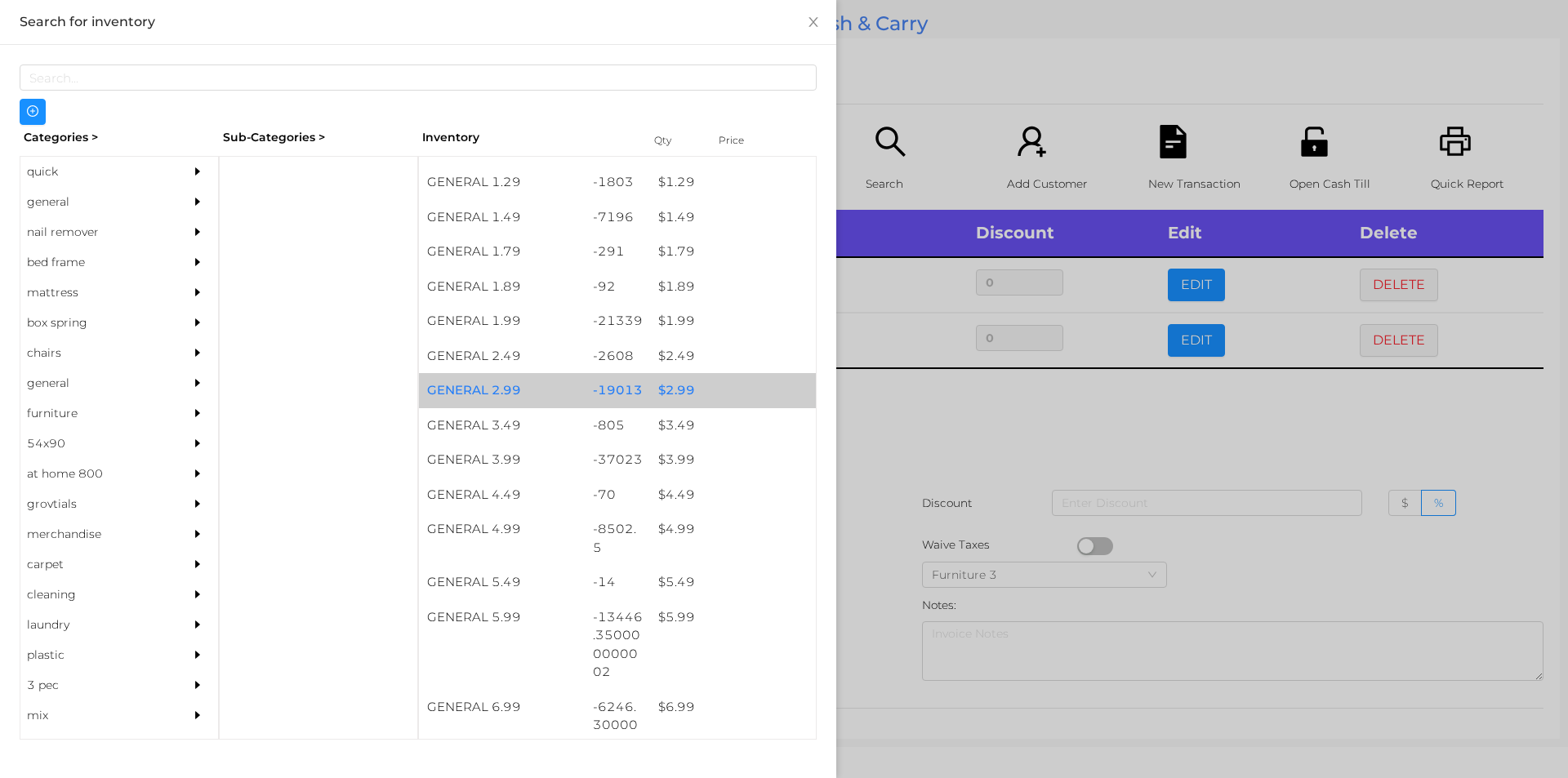
click at [701, 388] on div "$ 2.99" at bounding box center [733, 390] width 166 height 35
click at [708, 386] on div "$ 2.99" at bounding box center [733, 390] width 166 height 35
click at [712, 387] on div "$ 2.99" at bounding box center [733, 390] width 166 height 35
click at [723, 382] on div "$ 2.99" at bounding box center [733, 390] width 166 height 35
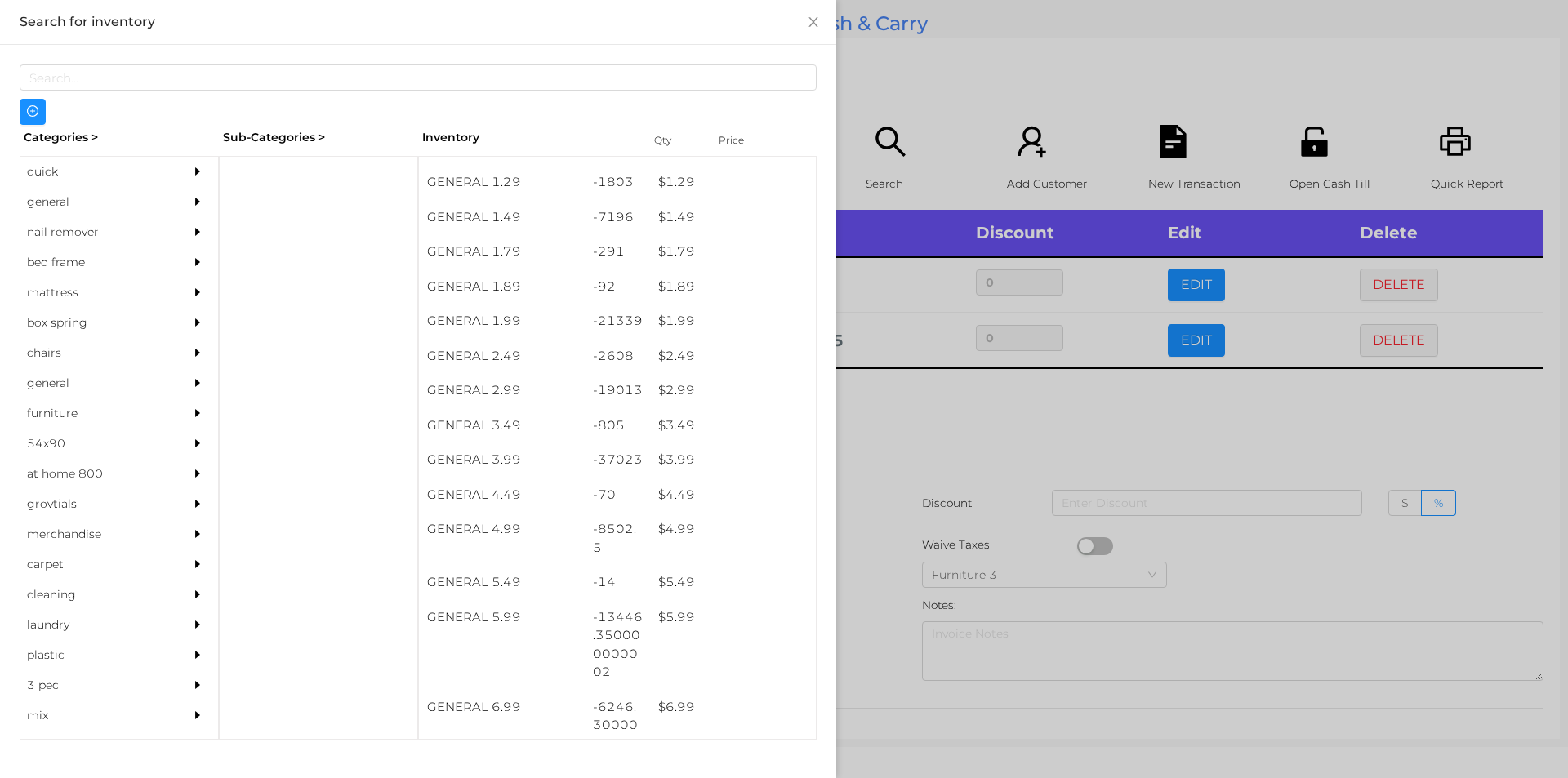
click at [1081, 146] on div at bounding box center [784, 389] width 1568 height 778
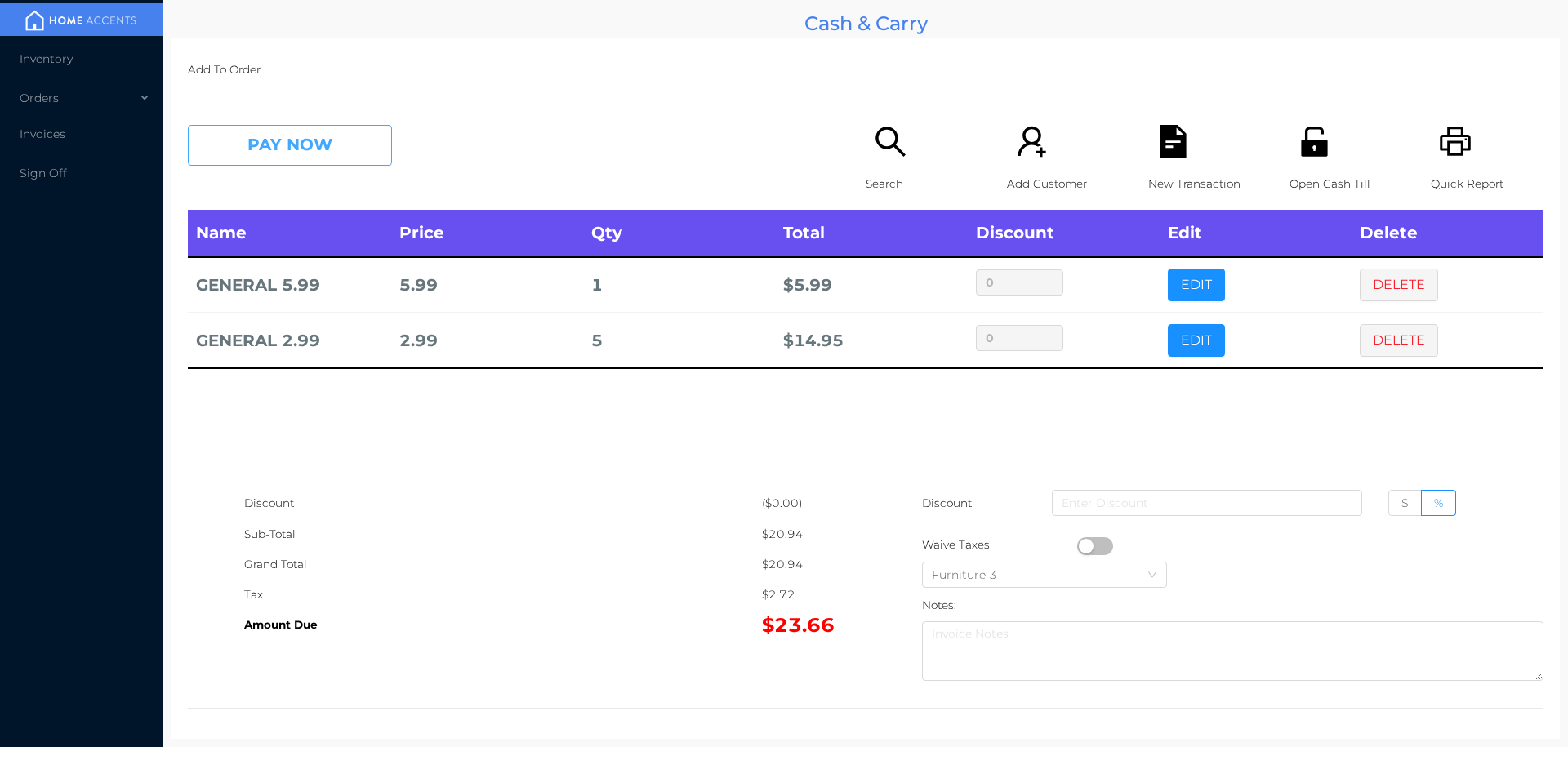
click at [318, 129] on button "PAY NOW" at bounding box center [290, 146] width 204 height 41
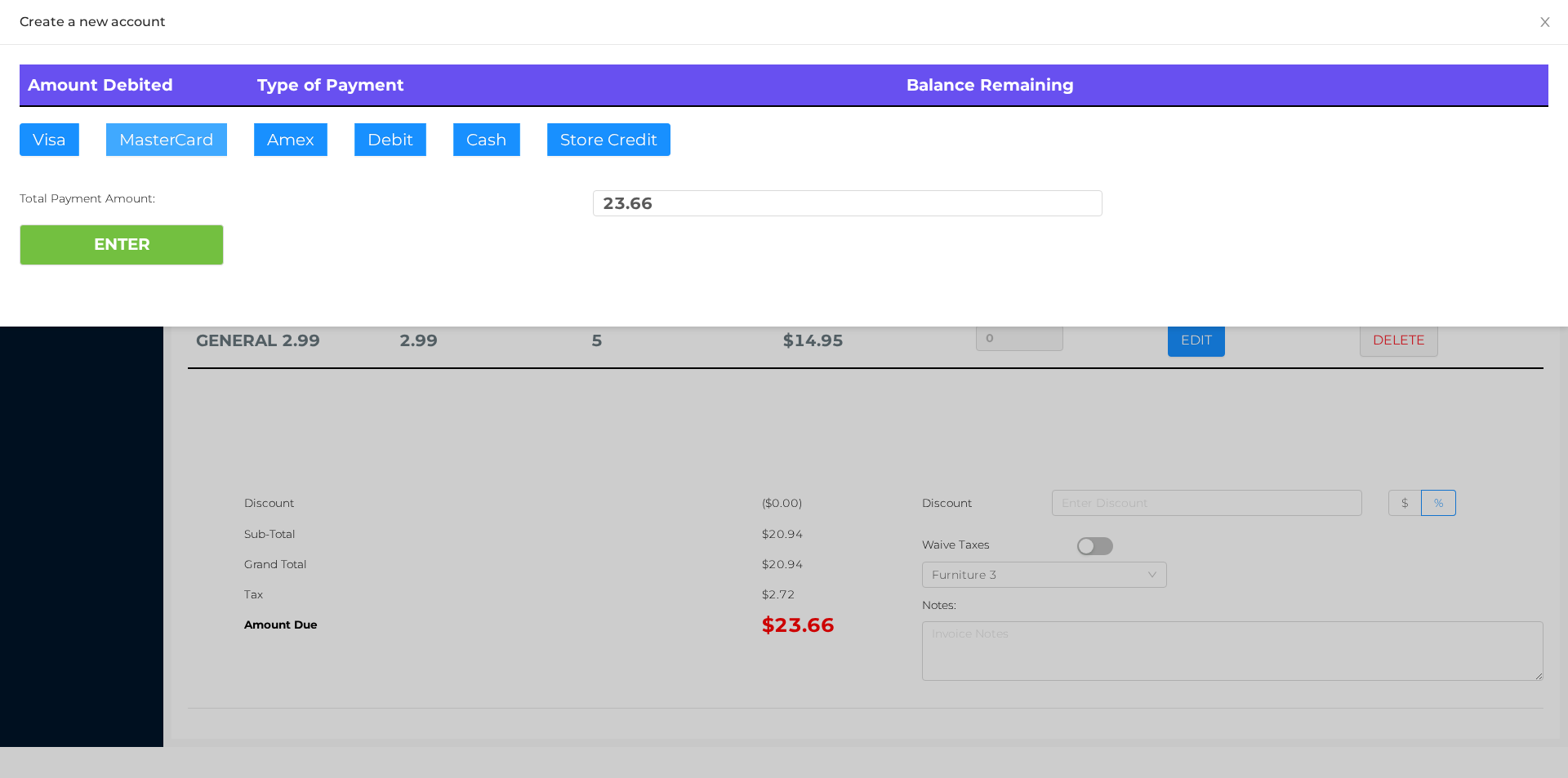
click at [173, 142] on button "MasterCard" at bounding box center [167, 140] width 121 height 32
click at [163, 205] on div "Total Payment Amount:" at bounding box center [274, 199] width 510 height 17
click at [204, 246] on button "ENTER" at bounding box center [122, 245] width 204 height 41
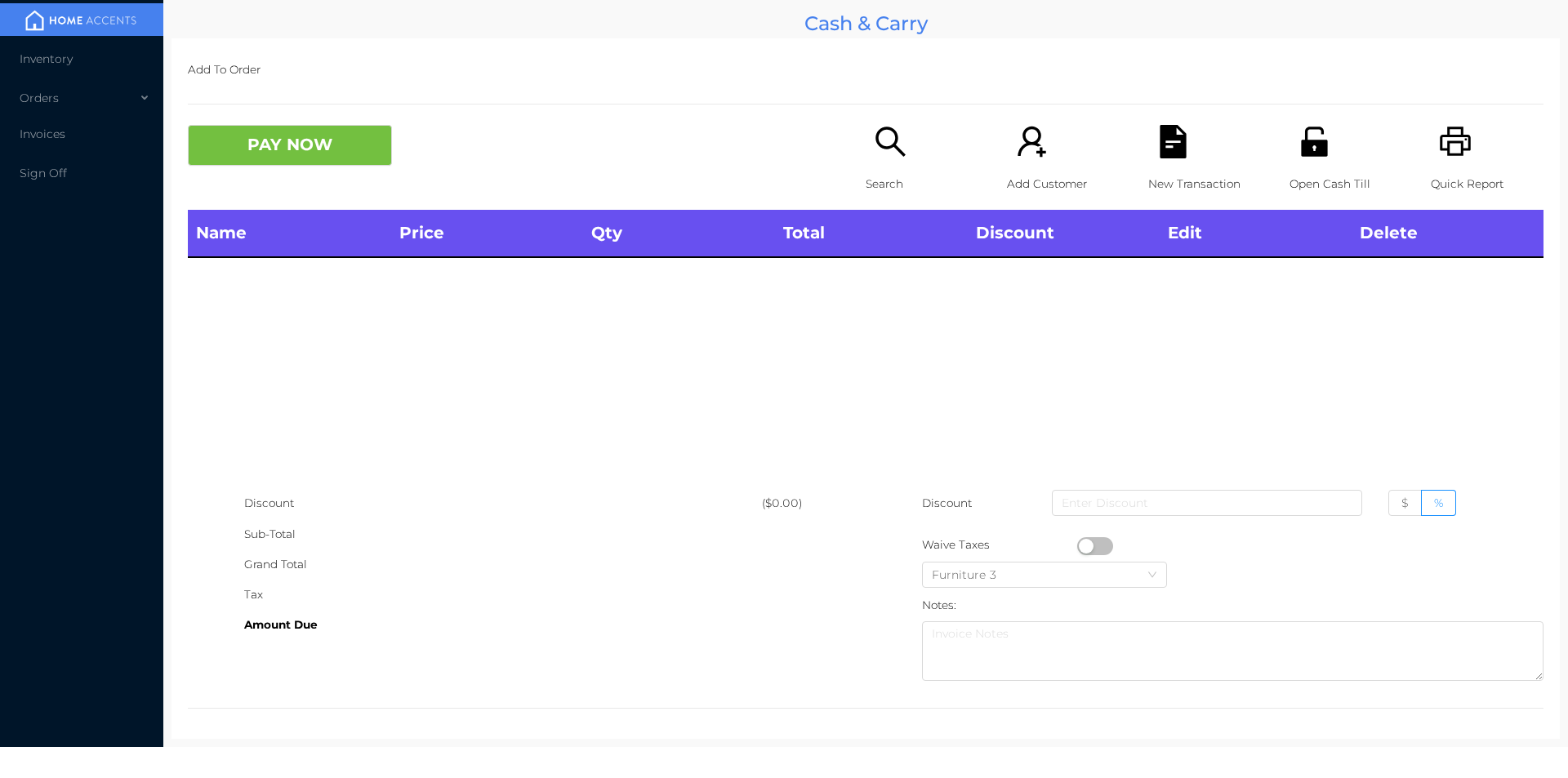
click at [1297, 140] on icon "icon: unlock" at bounding box center [1313, 141] width 33 height 33
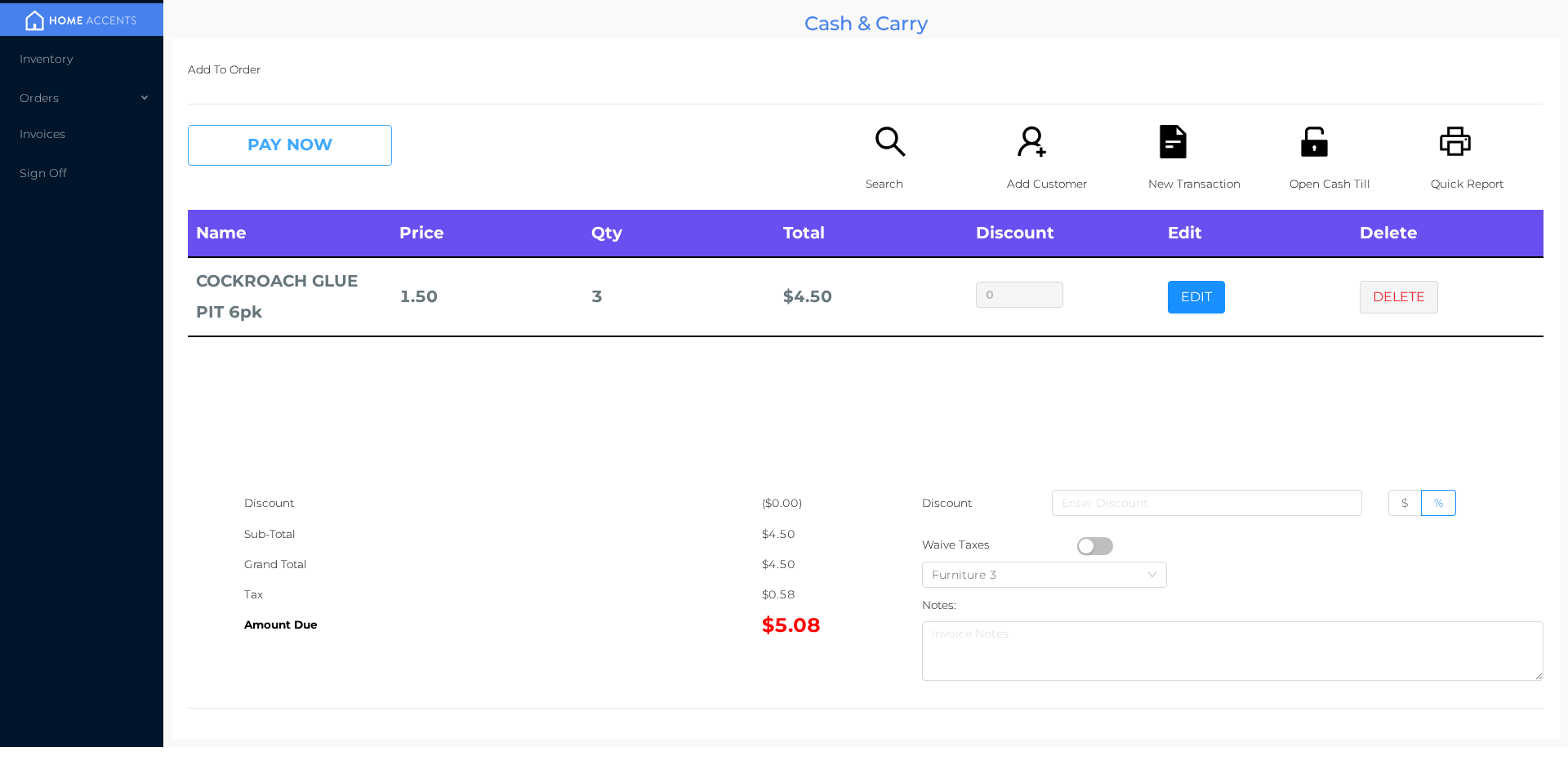
click at [354, 152] on button "PAY NOW" at bounding box center [290, 146] width 204 height 41
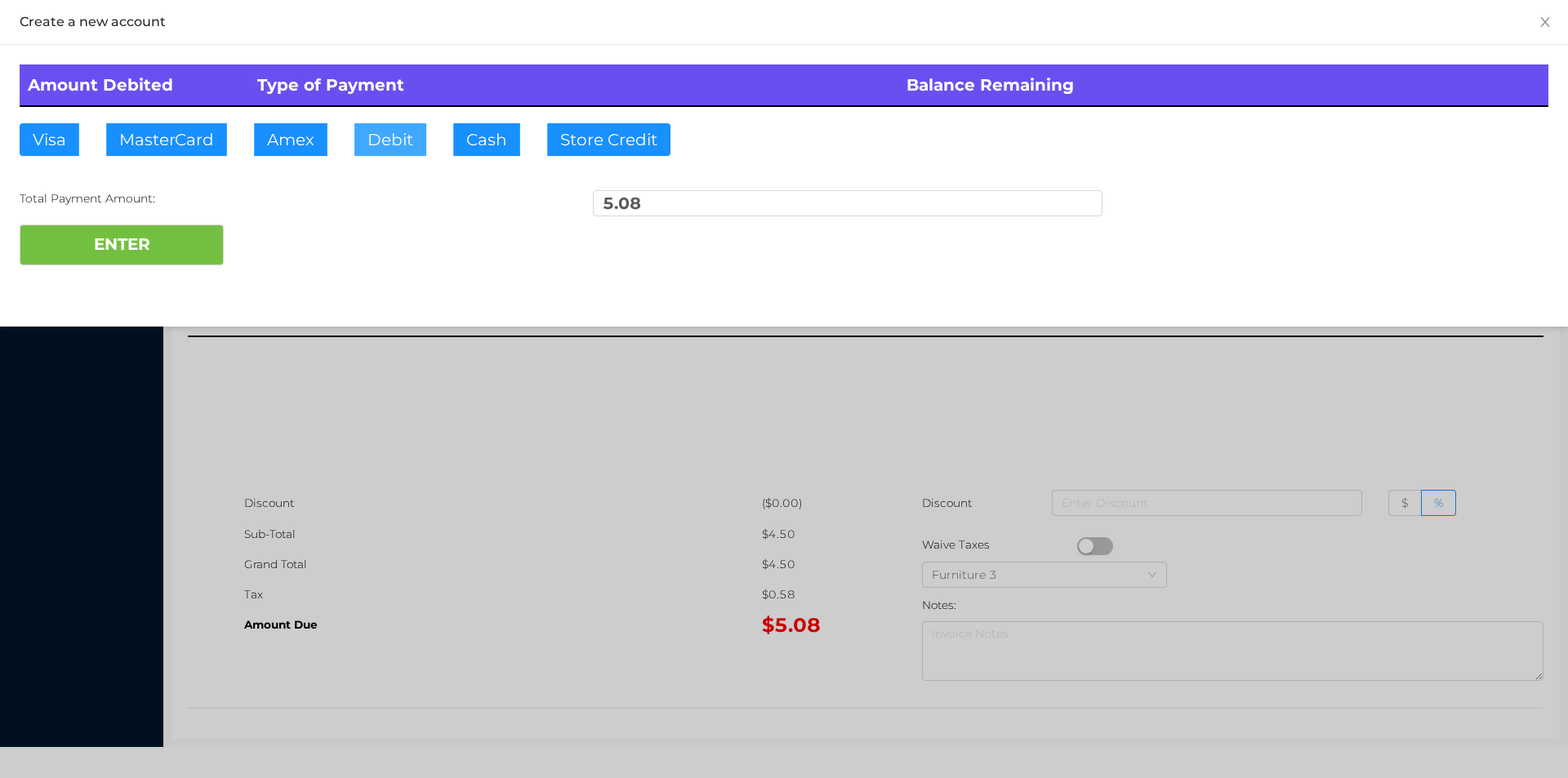
click at [387, 147] on button "Debit" at bounding box center [390, 140] width 72 height 32
click at [192, 252] on button "ENTER" at bounding box center [122, 245] width 204 height 41
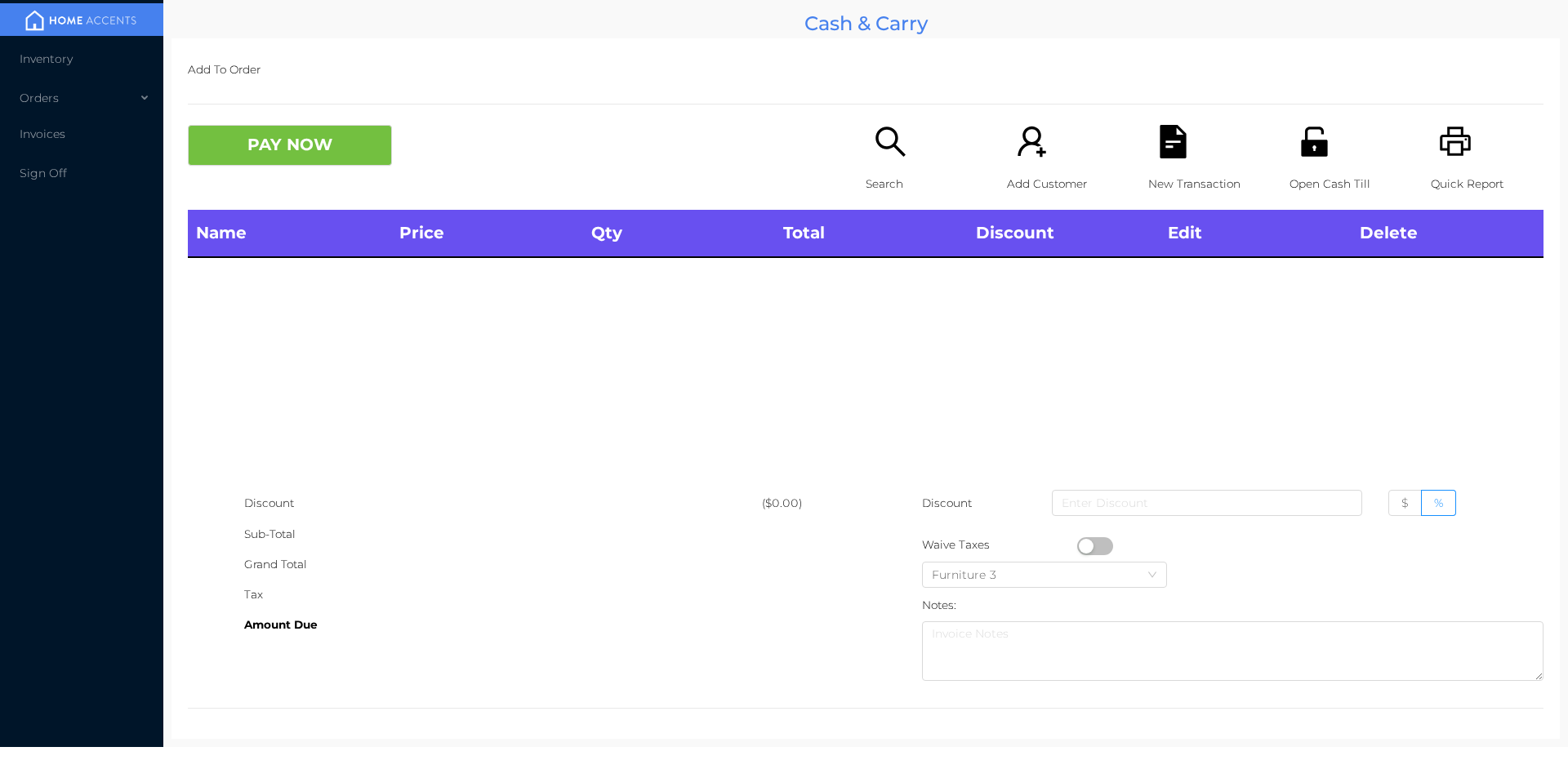
click at [890, 150] on icon "icon: search" at bounding box center [890, 141] width 33 height 33
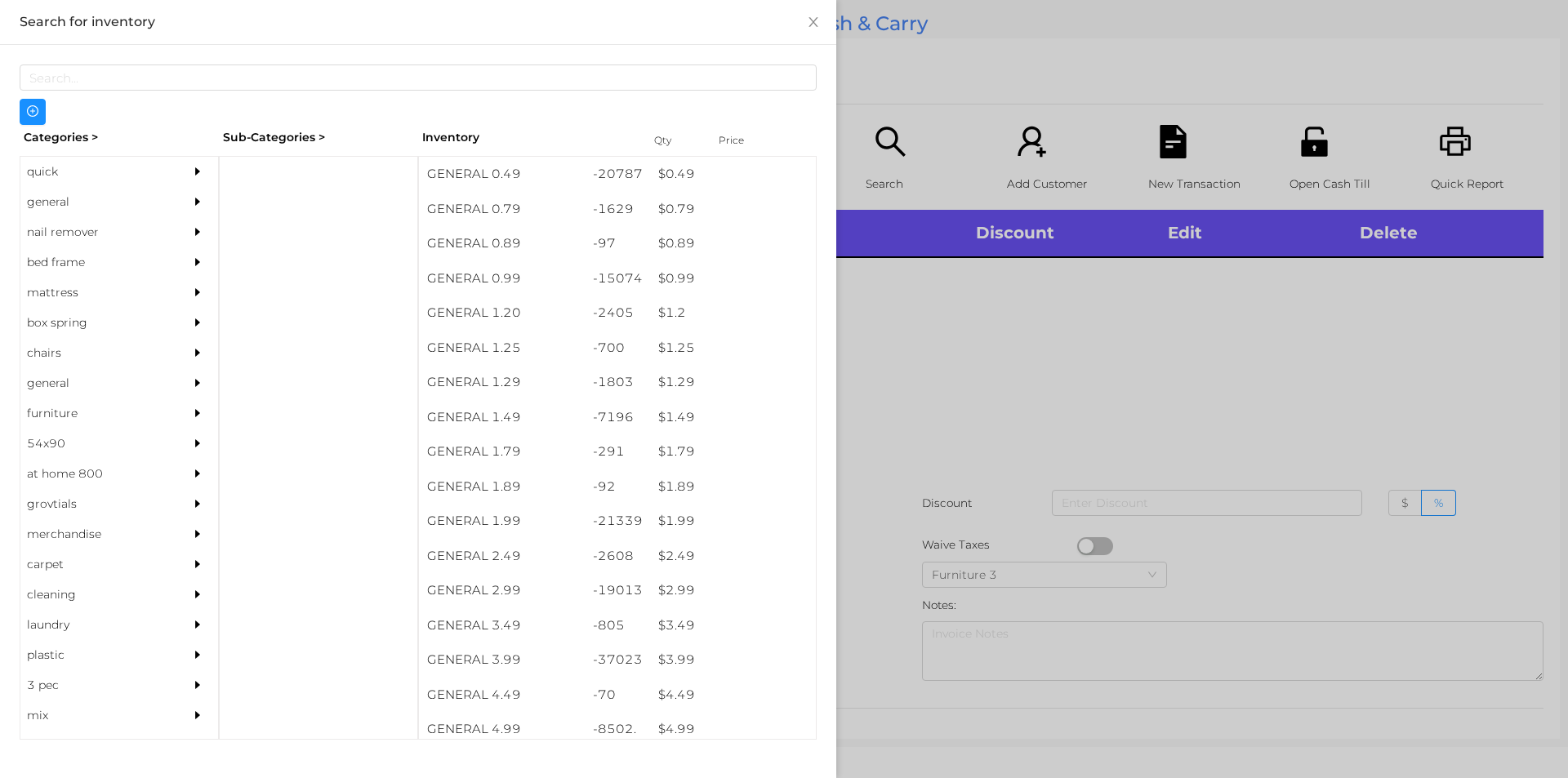
click at [84, 163] on div "quick" at bounding box center [94, 171] width 149 height 30
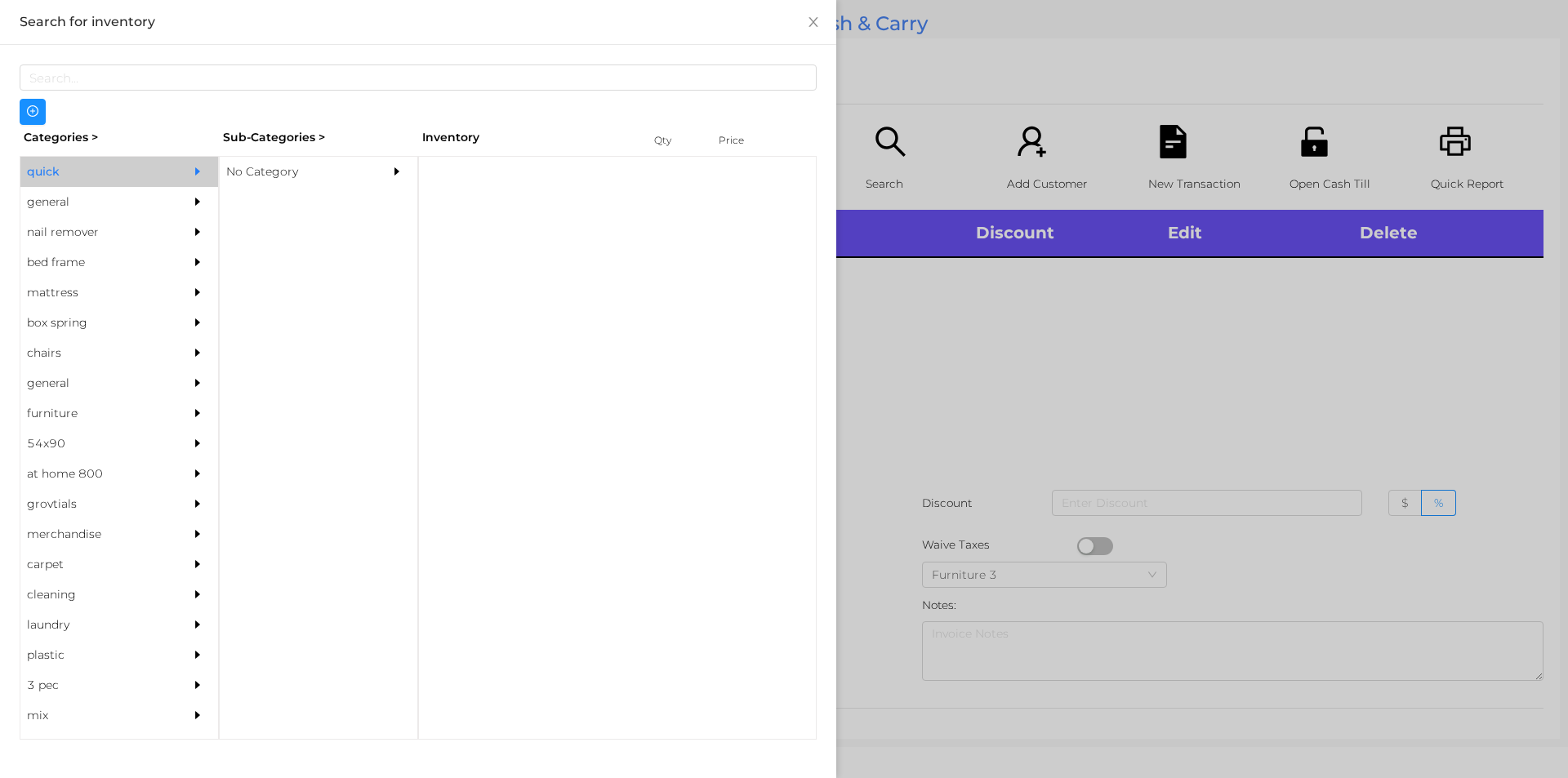
click at [358, 169] on div "No Category" at bounding box center [294, 171] width 149 height 30
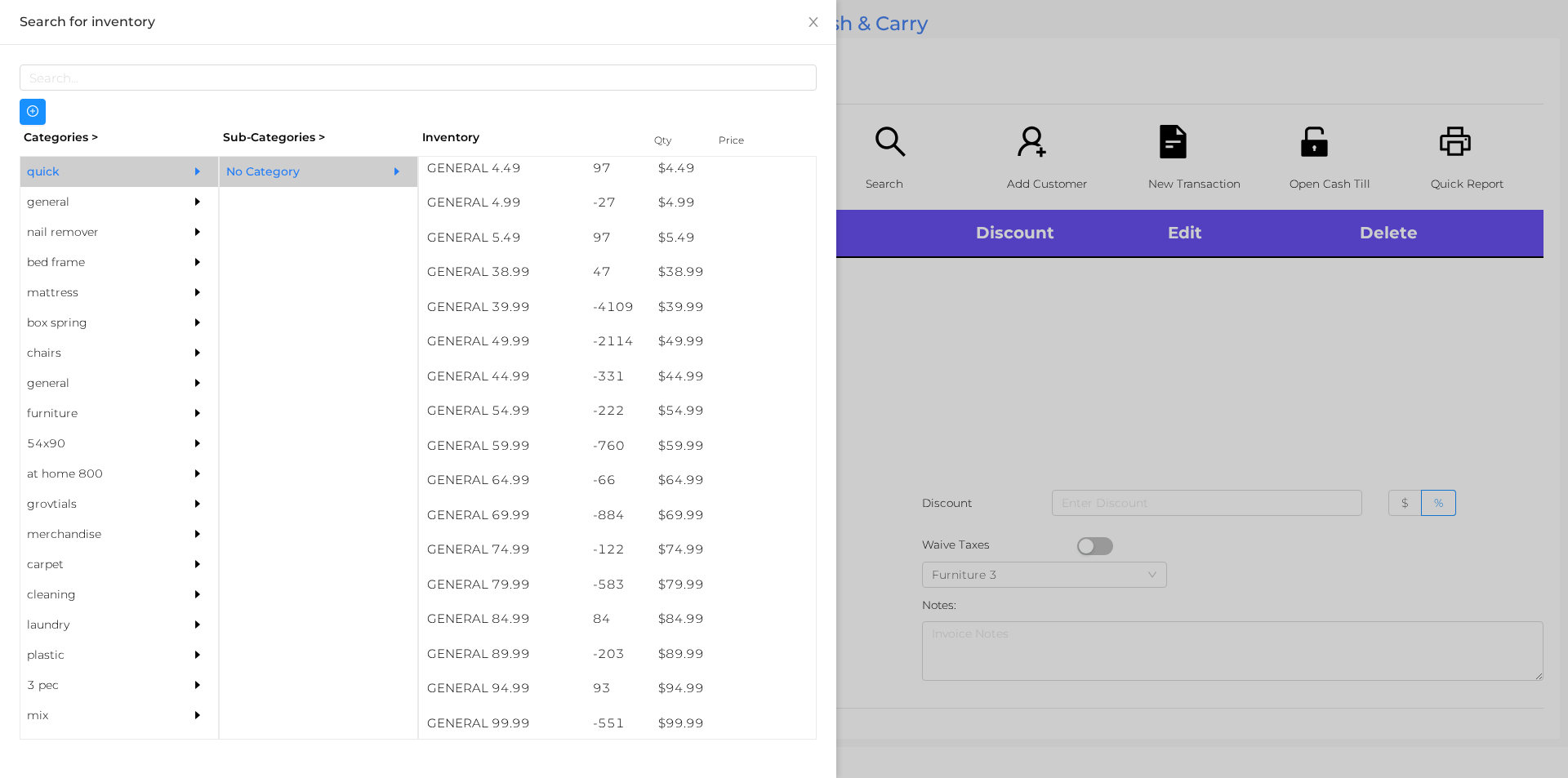
scroll to position [922, 0]
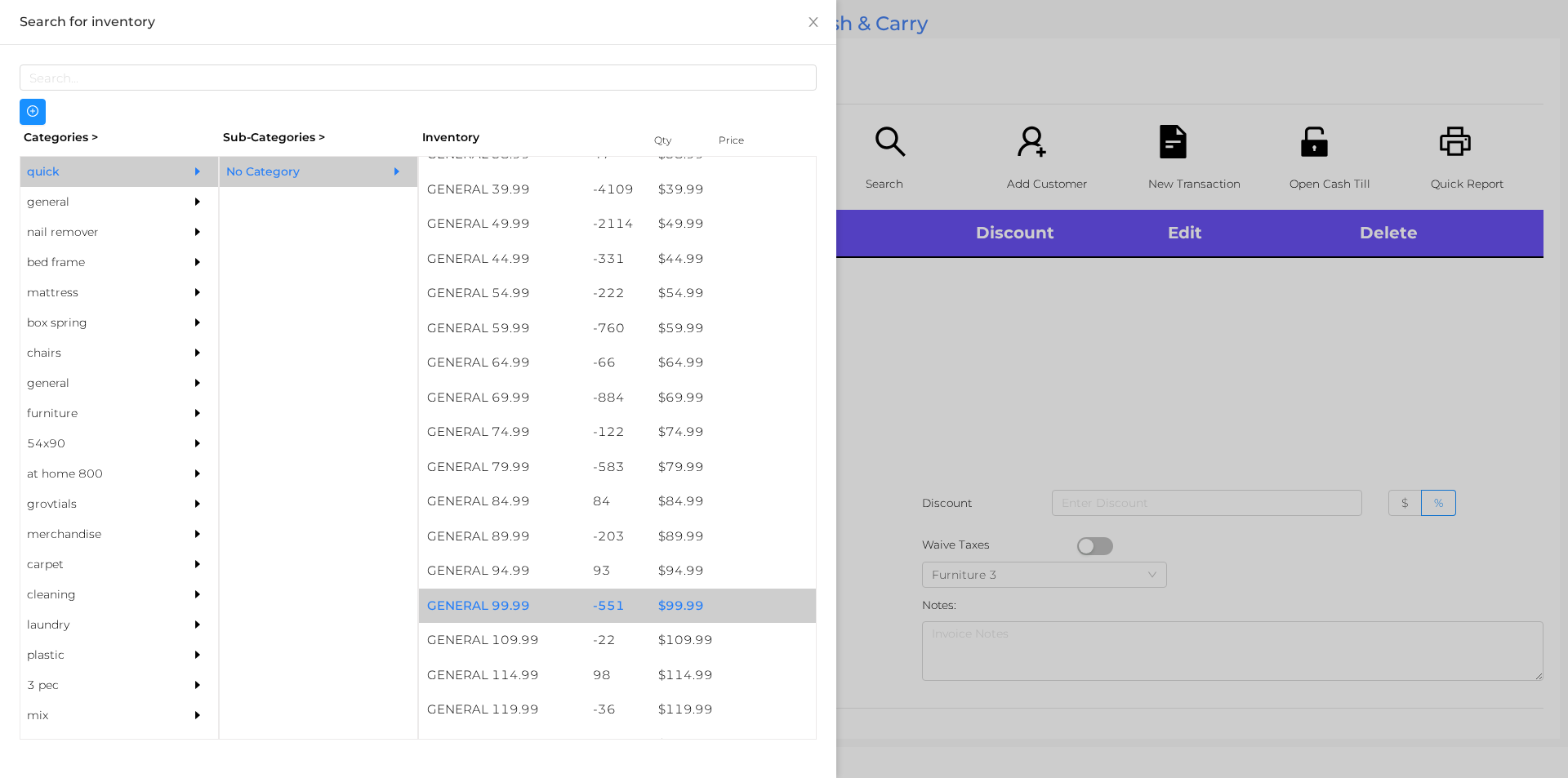
click at [748, 609] on div "$ 99.99" at bounding box center [733, 606] width 166 height 35
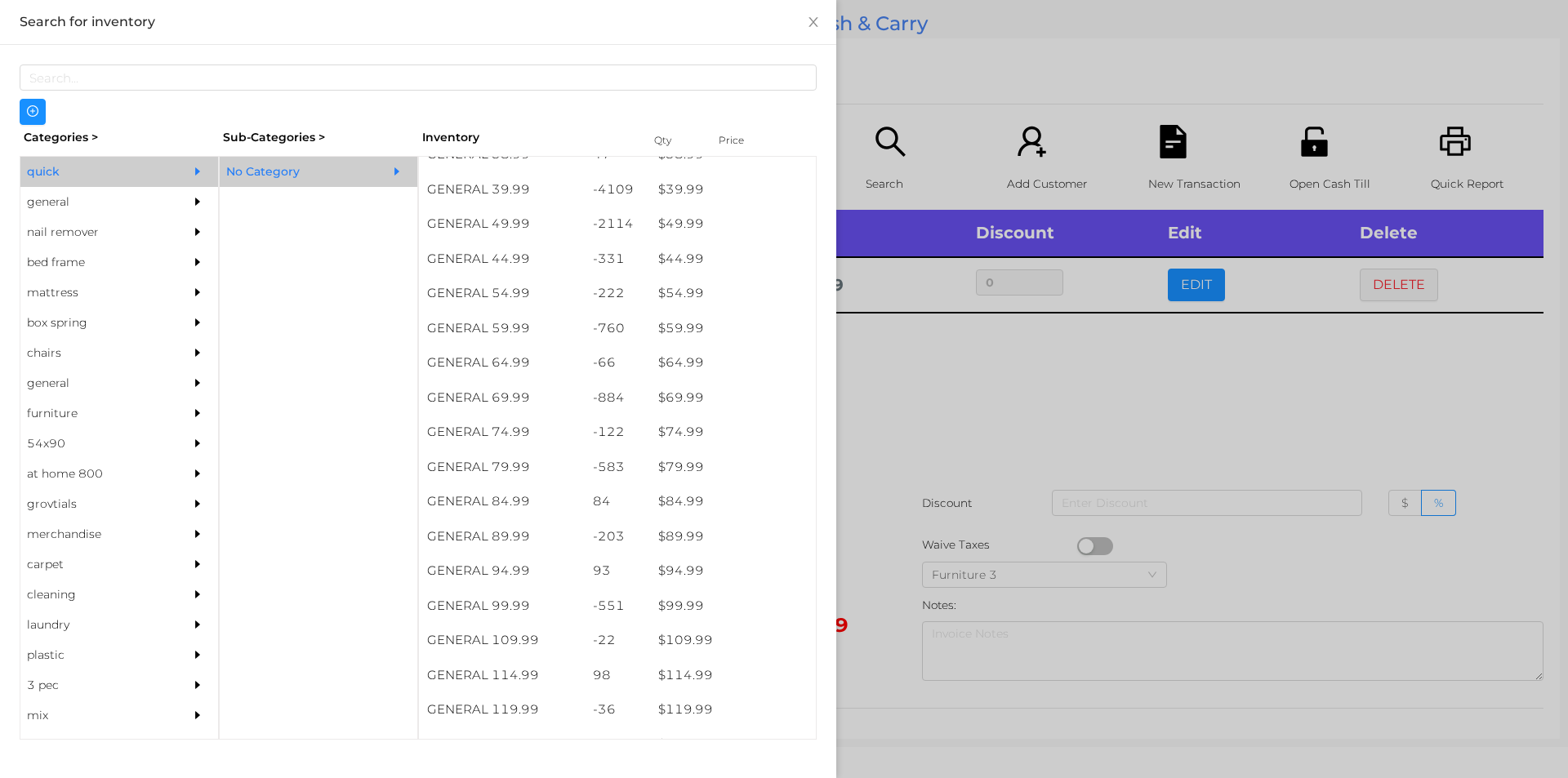
click at [1012, 455] on div at bounding box center [784, 389] width 1568 height 778
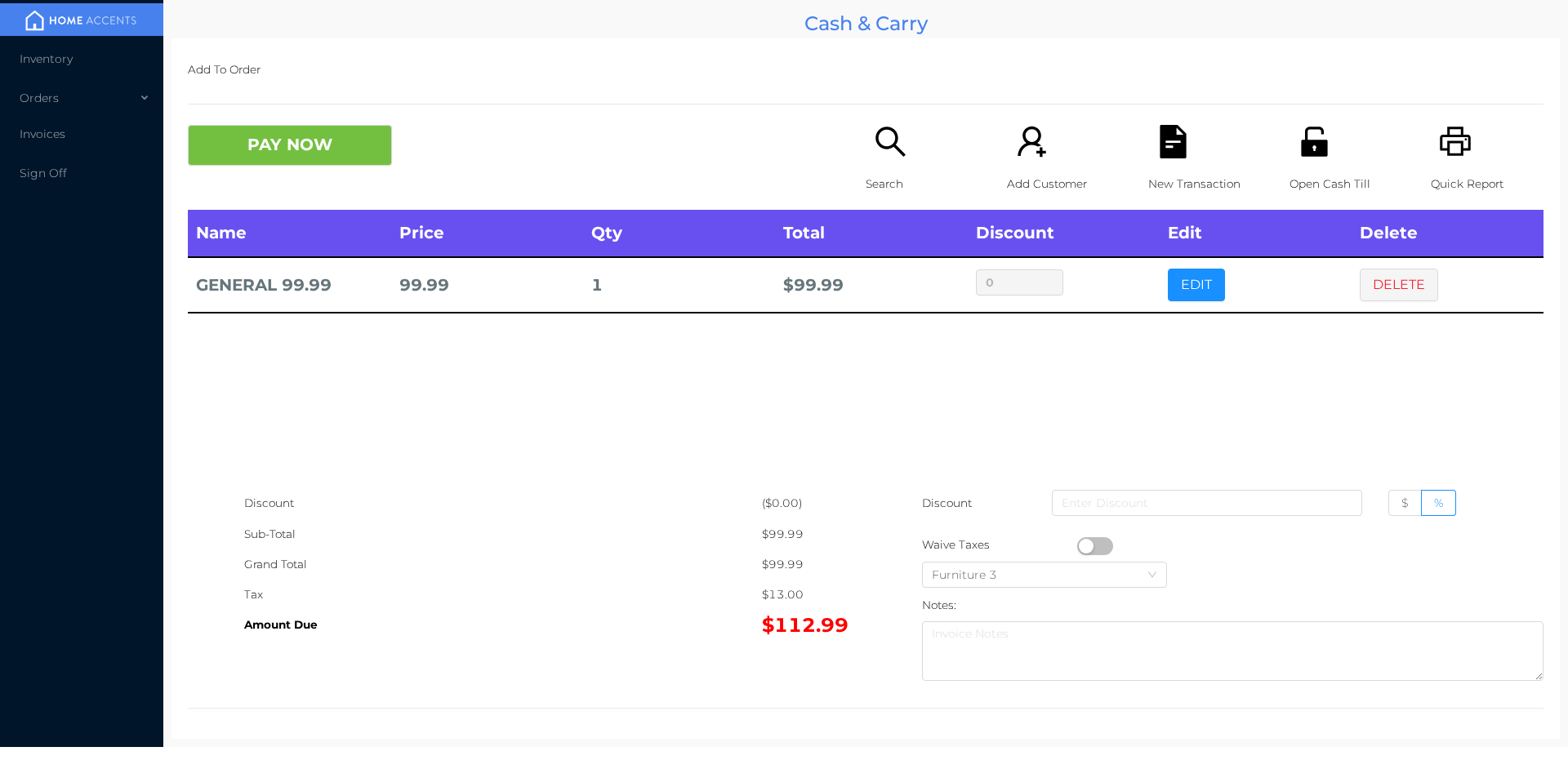
click at [1160, 155] on icon "icon: file-text" at bounding box center [1172, 141] width 26 height 33
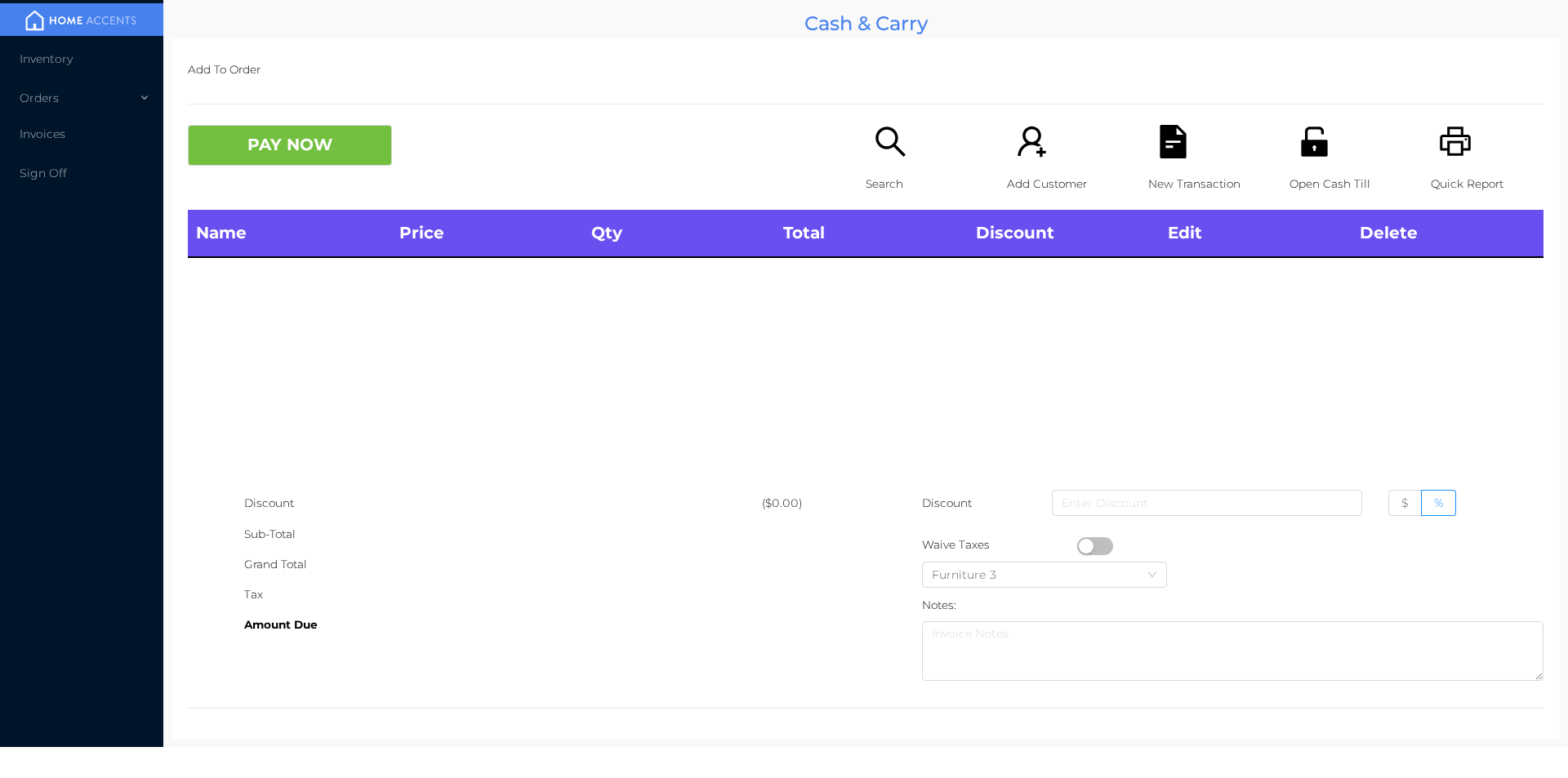
click at [1314, 143] on icon "icon: unlock" at bounding box center [1313, 141] width 26 height 30
click at [881, 148] on icon "icon: search" at bounding box center [890, 141] width 30 height 30
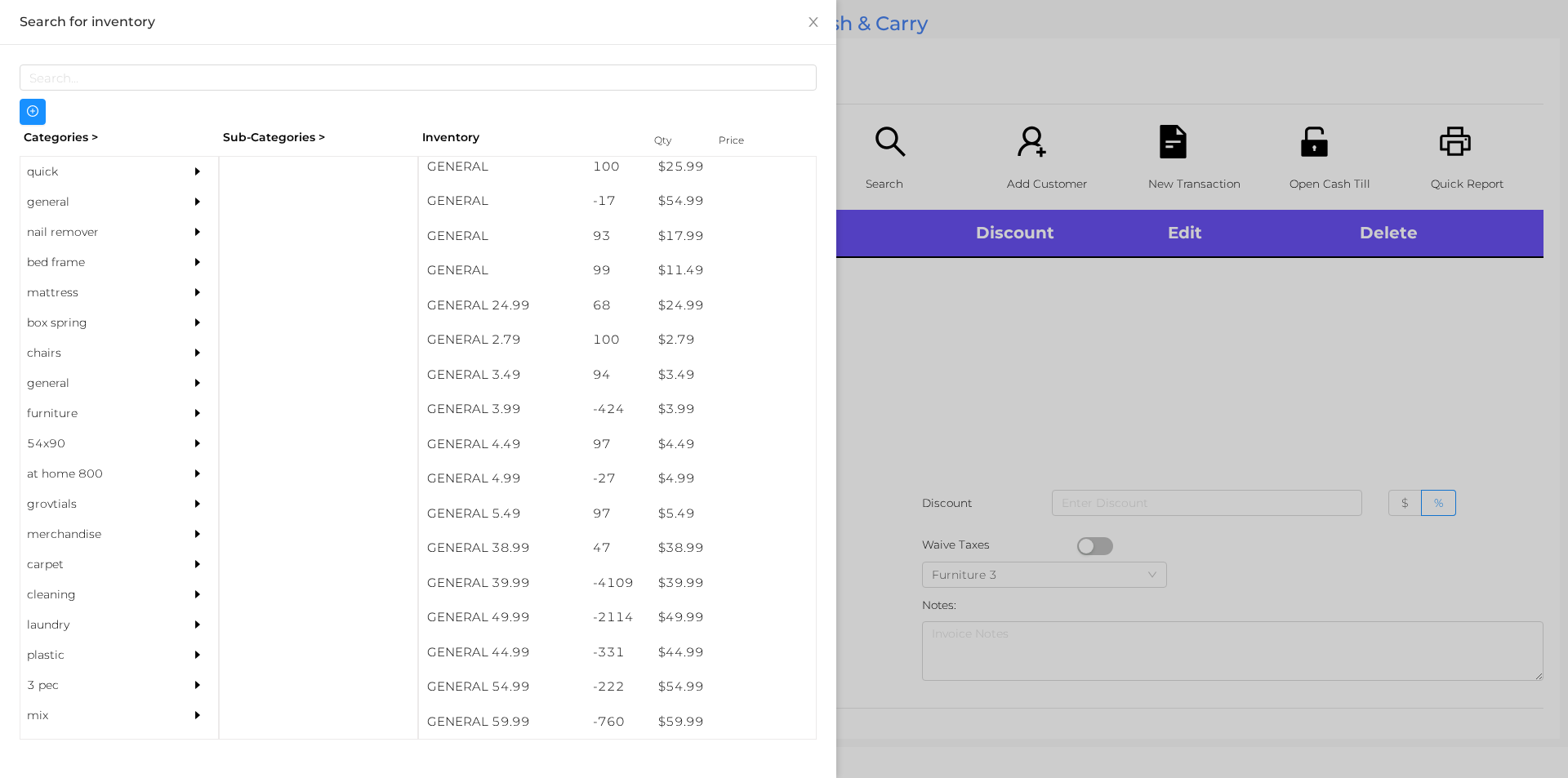
scroll to position [647, 0]
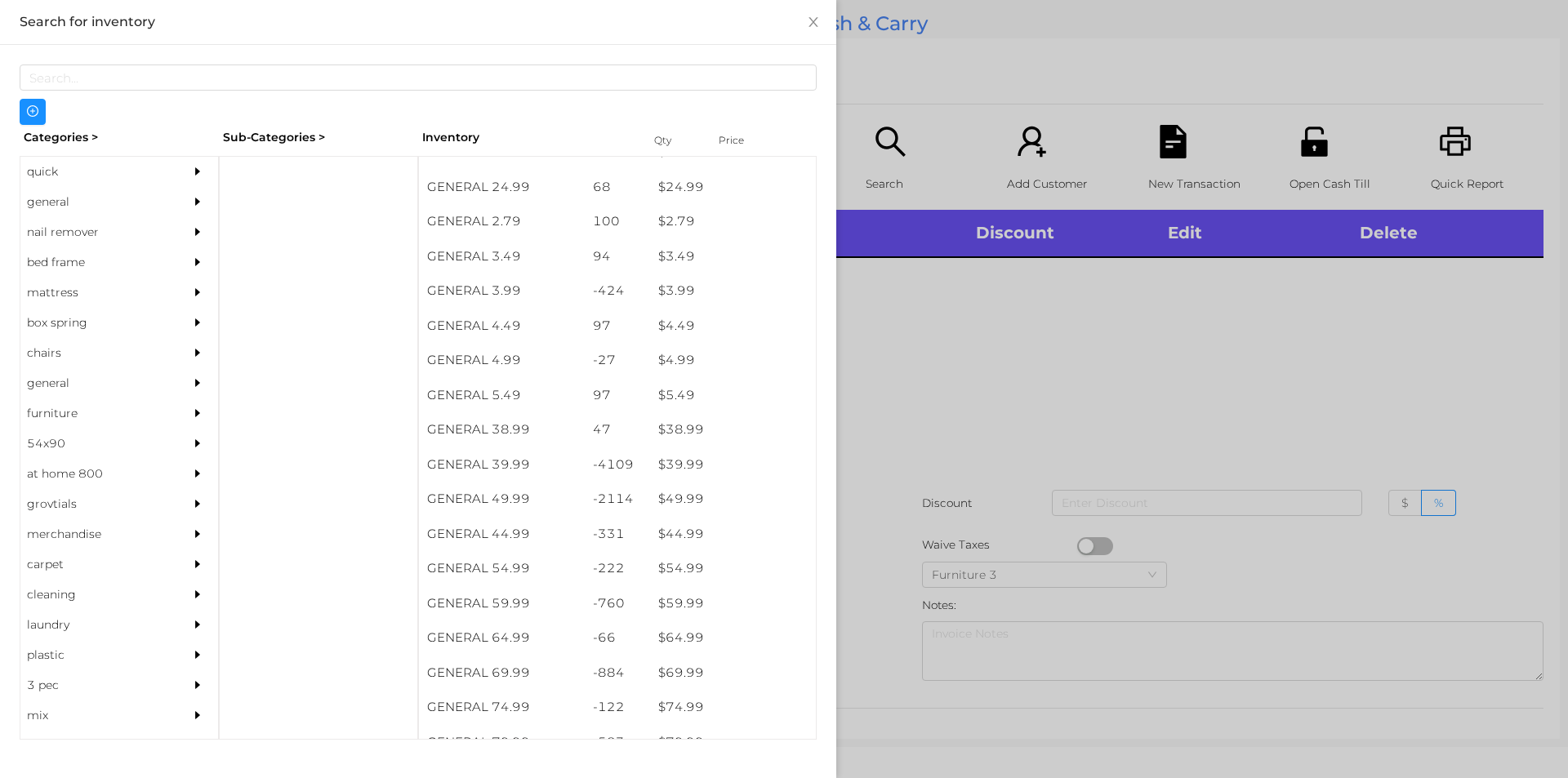
click at [33, 212] on div "general" at bounding box center [94, 202] width 149 height 30
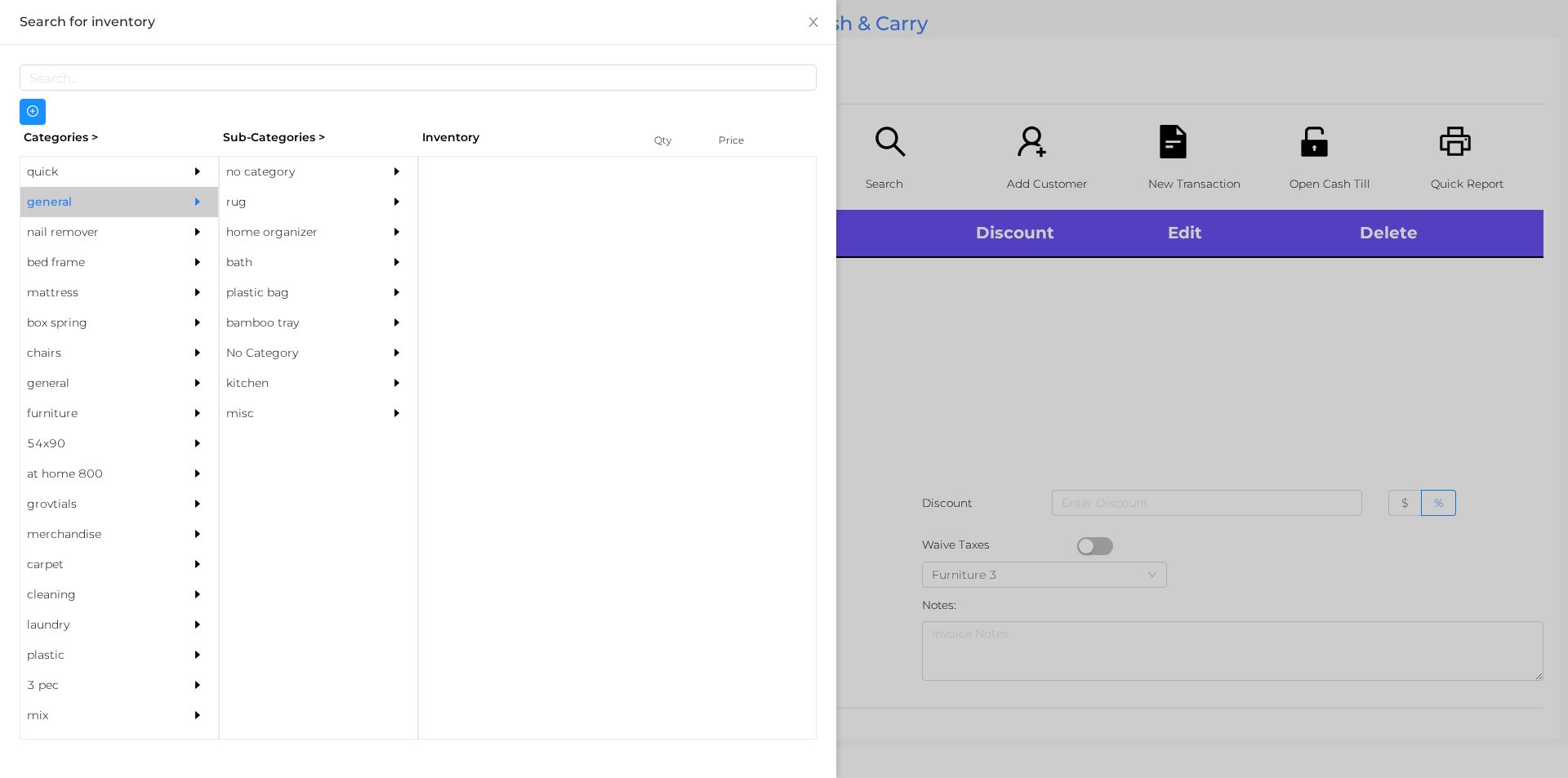
scroll to position [0, 0]
click at [297, 169] on div "no category" at bounding box center [294, 171] width 149 height 30
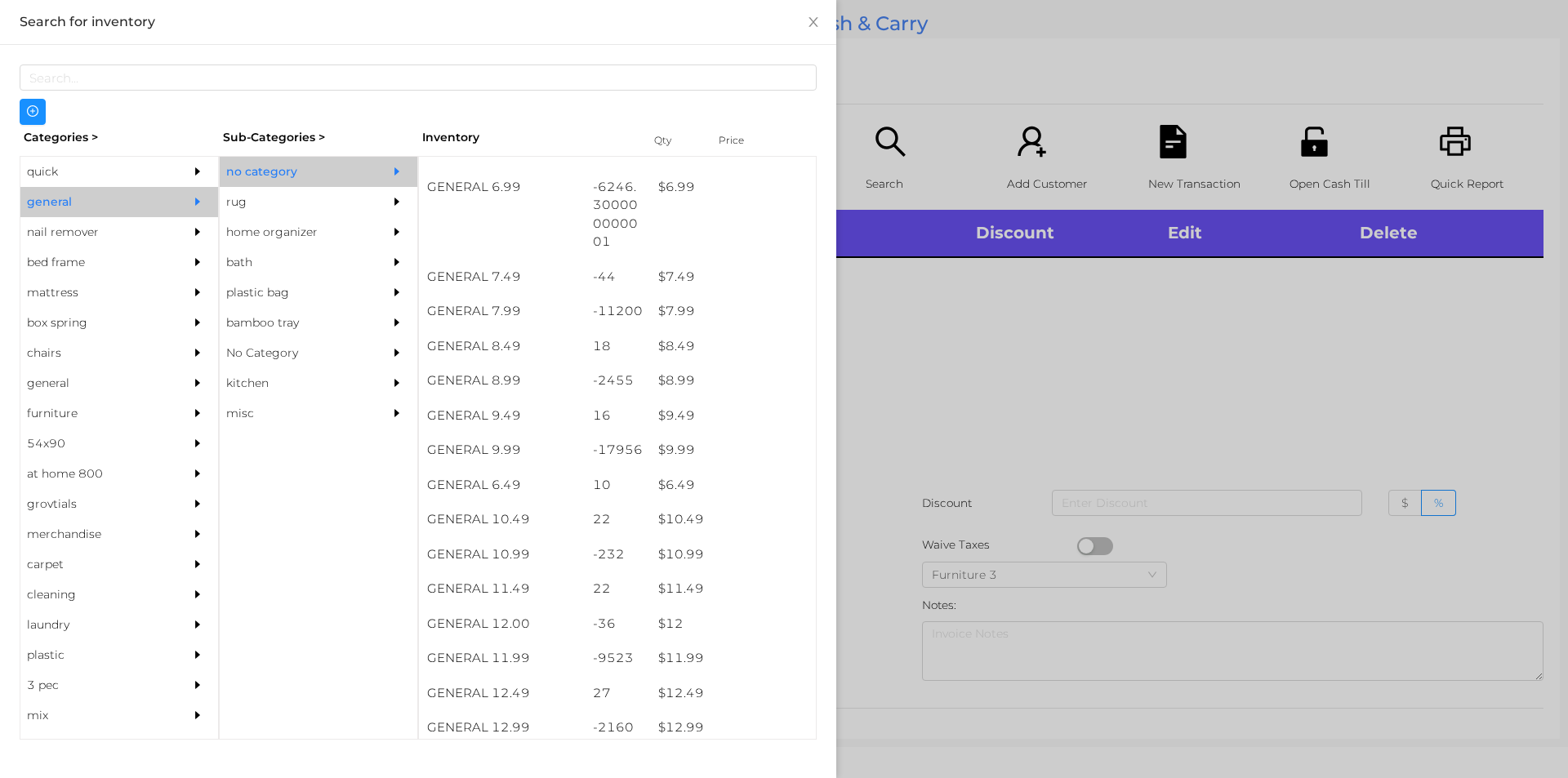
scroll to position [713, 0]
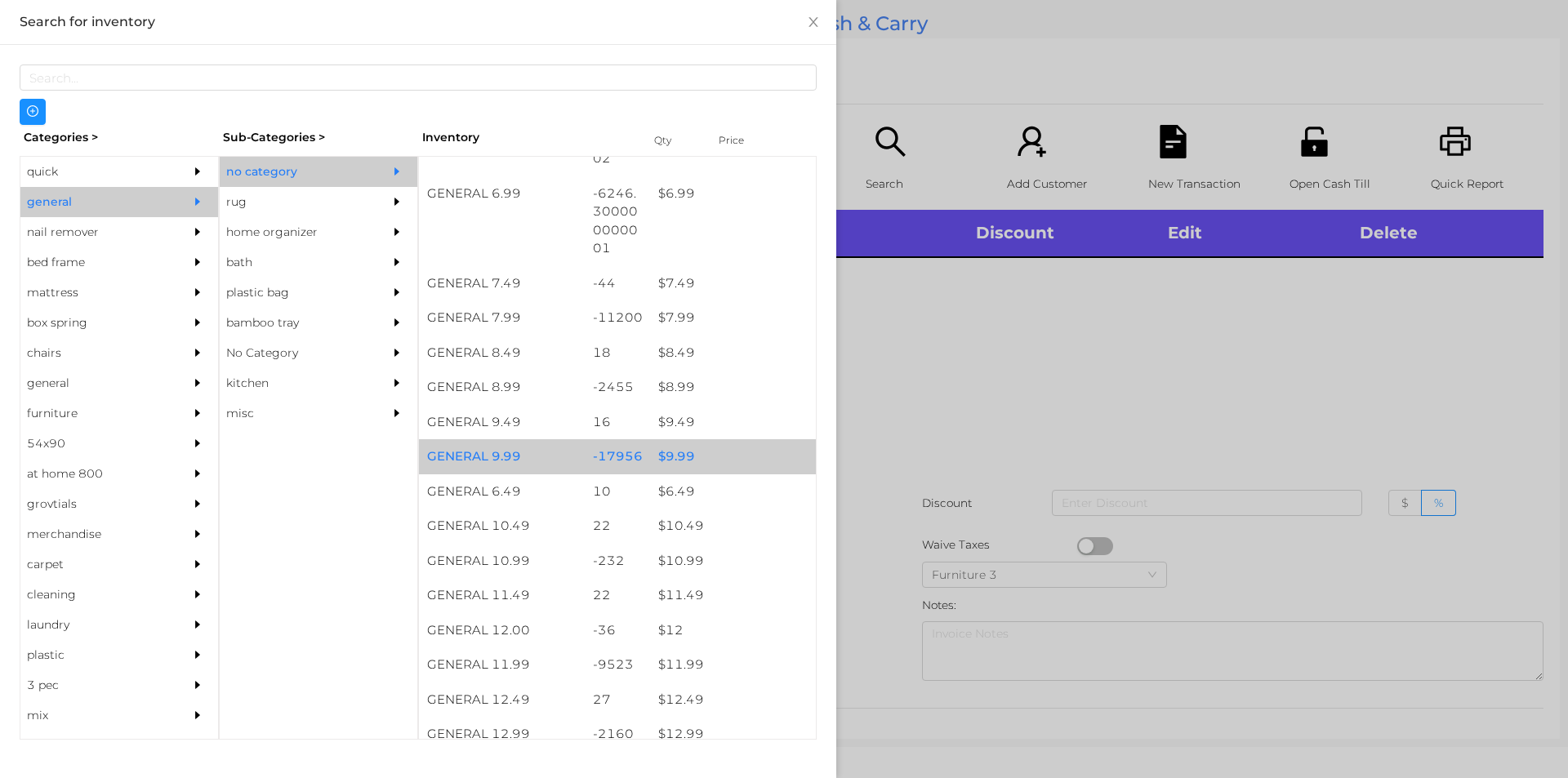
click at [672, 443] on div "$ 9.99" at bounding box center [733, 456] width 166 height 35
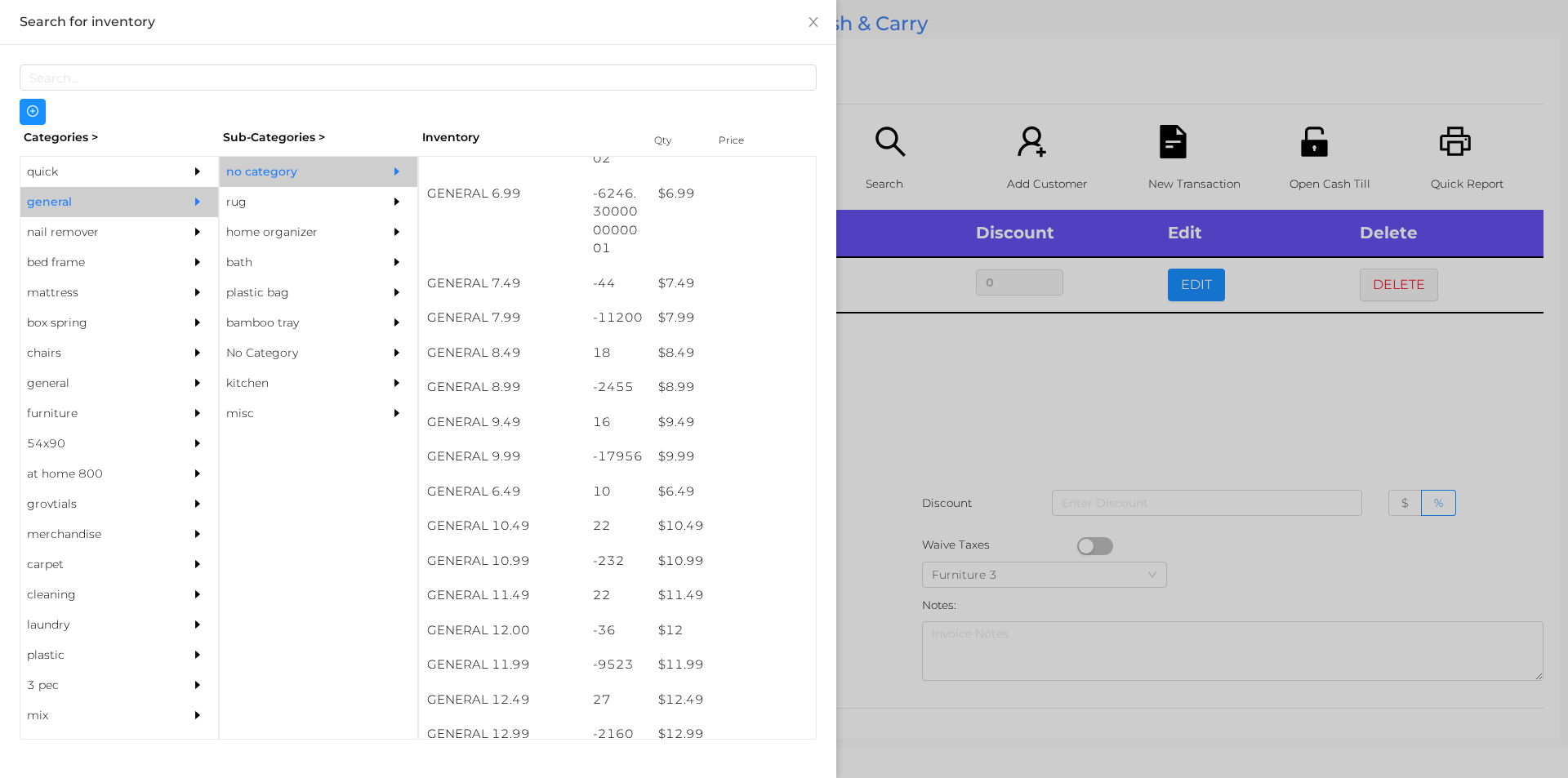
click at [1006, 390] on div at bounding box center [784, 389] width 1568 height 778
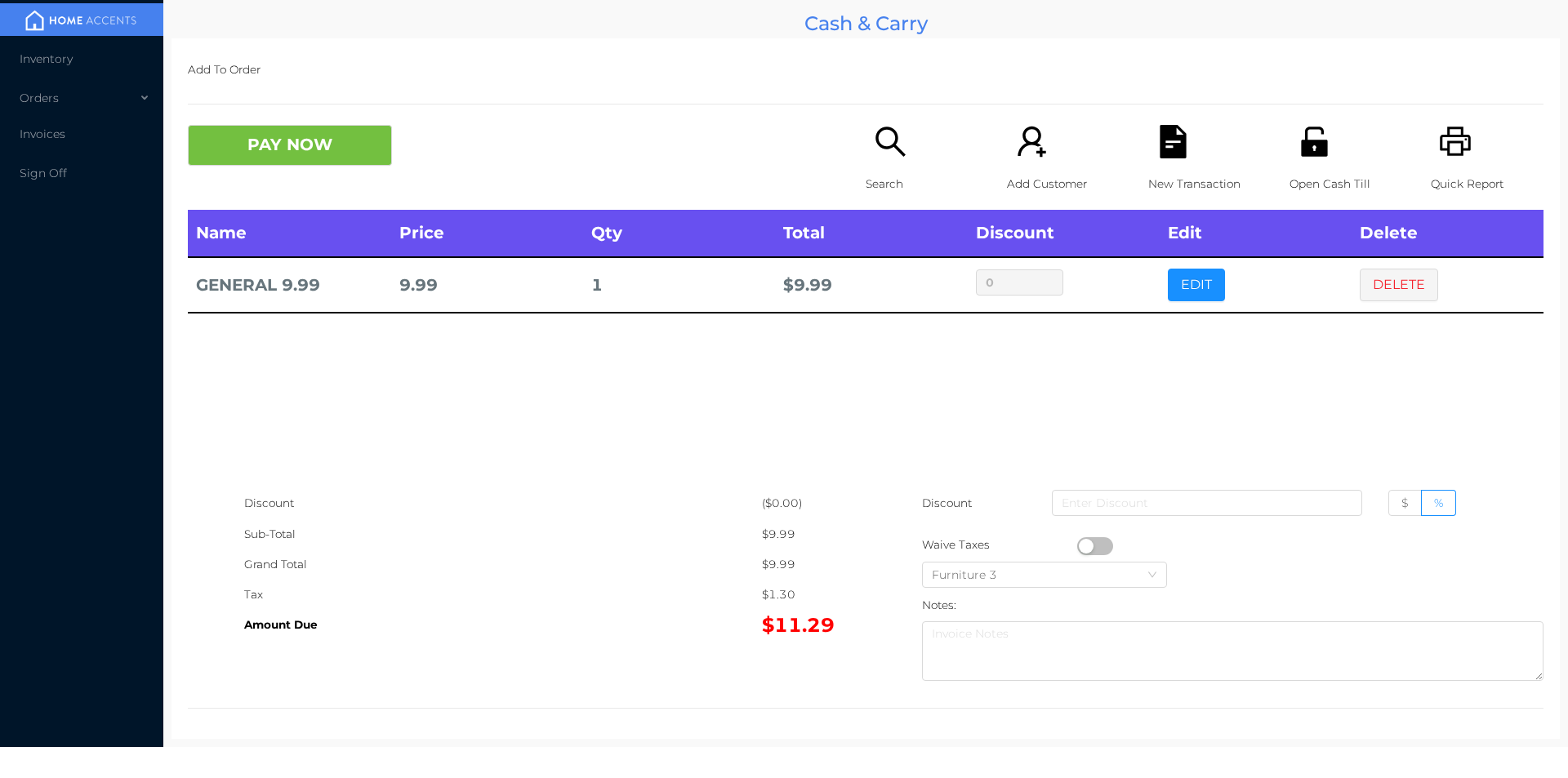
click at [873, 158] on icon "icon: search" at bounding box center [890, 141] width 33 height 33
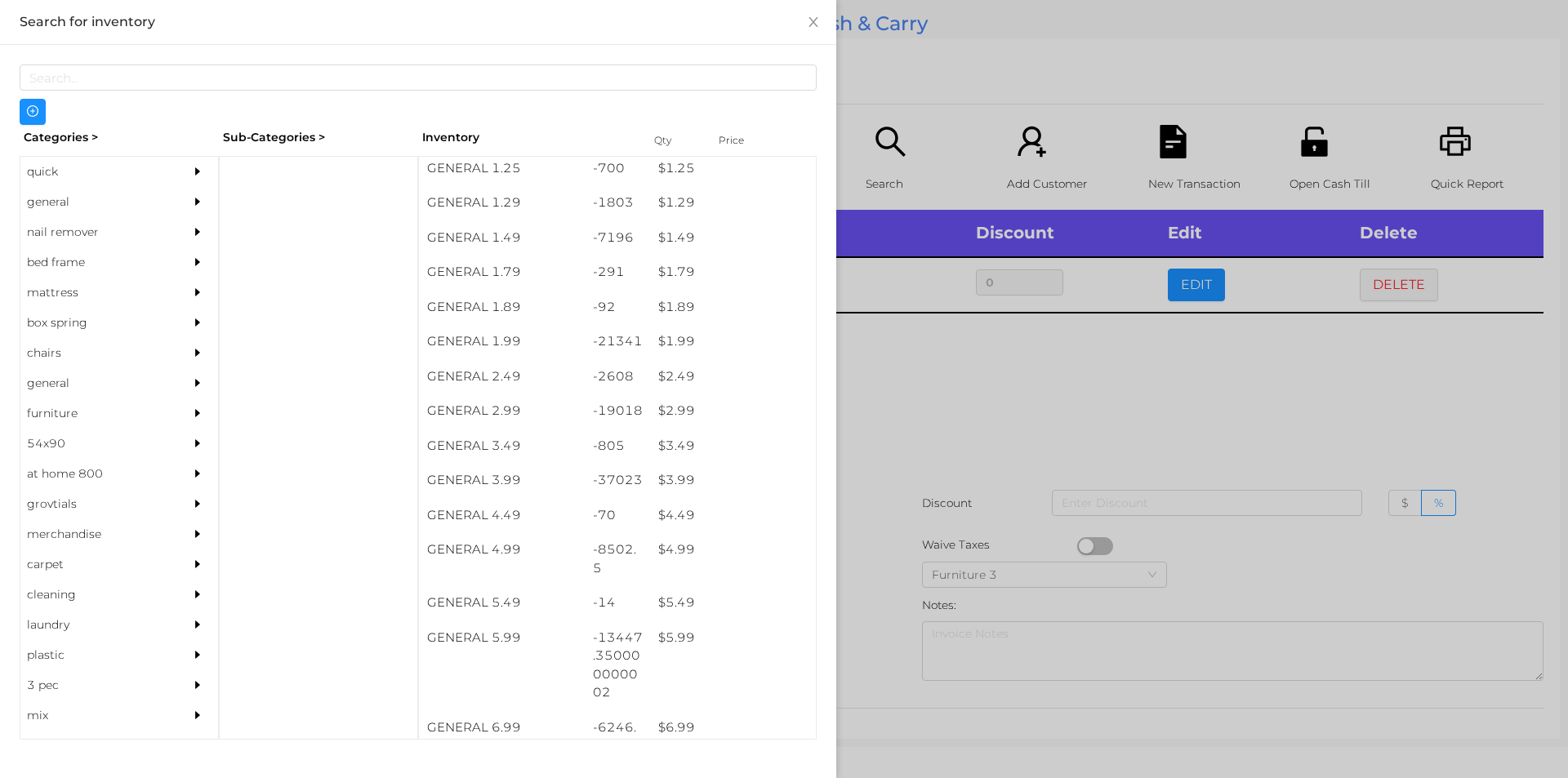
scroll to position [185, 0]
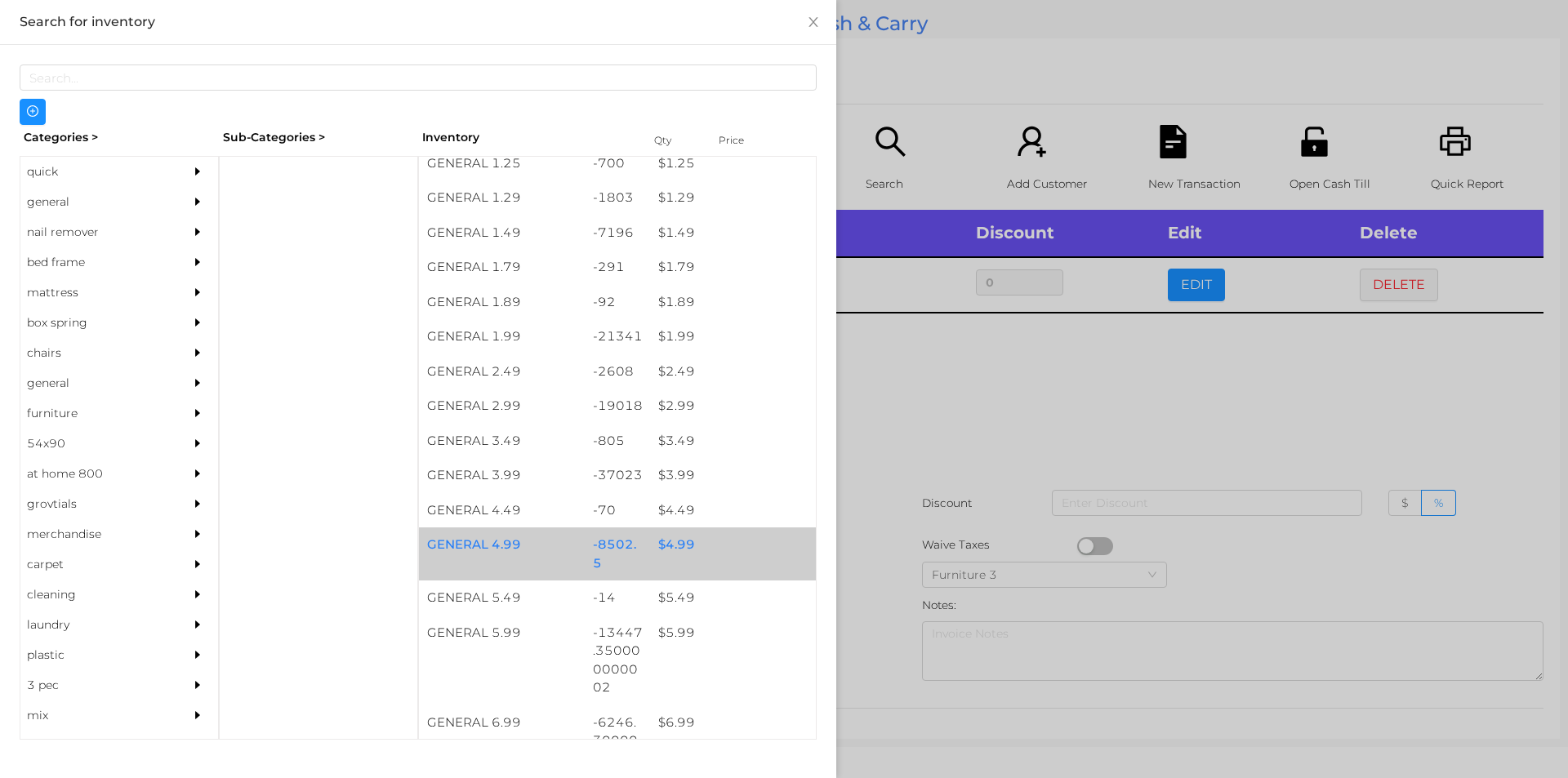
click at [600, 556] on div "-8502.5" at bounding box center [618, 554] width 66 height 53
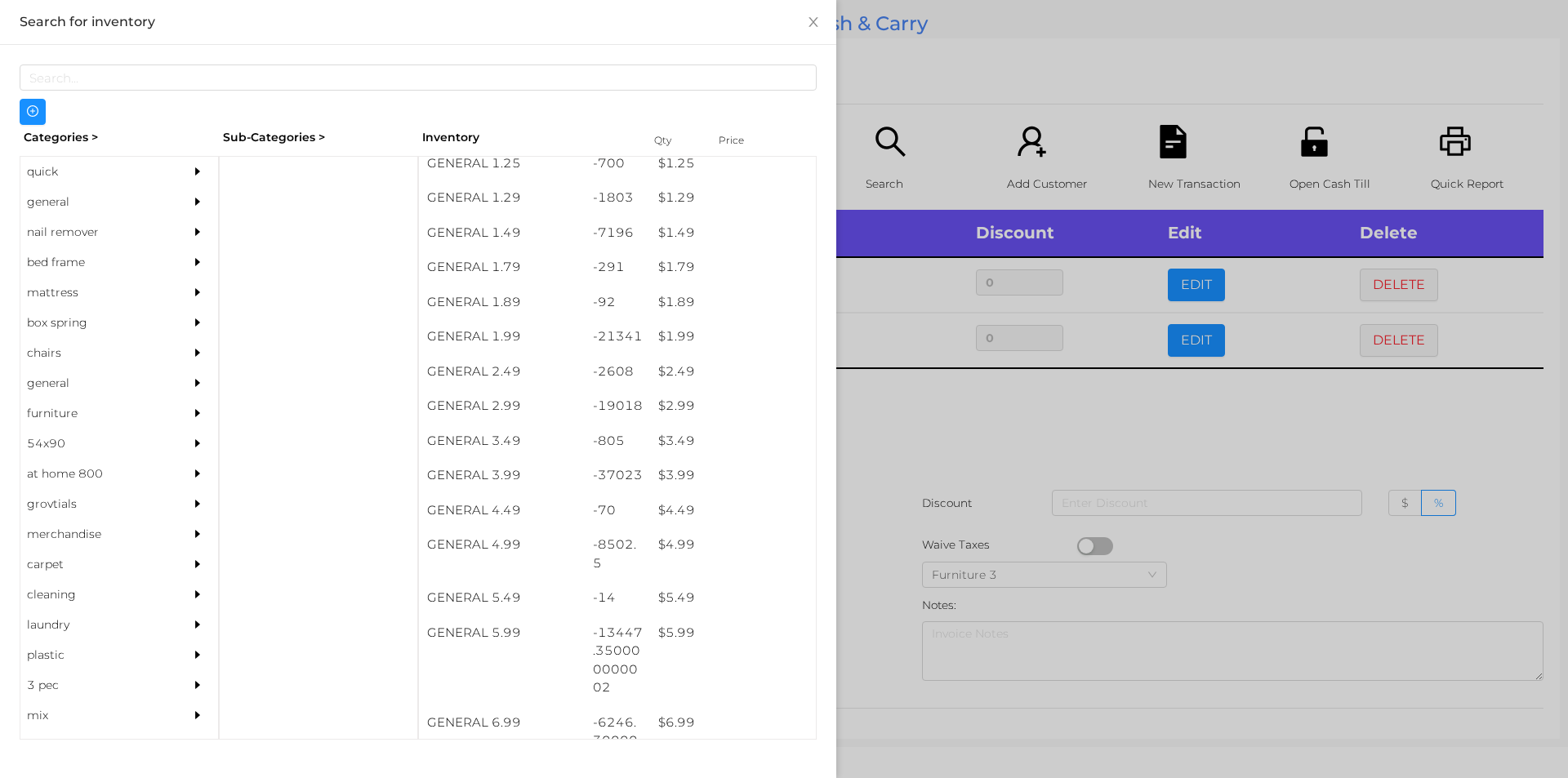
click at [1052, 472] on div at bounding box center [784, 389] width 1568 height 778
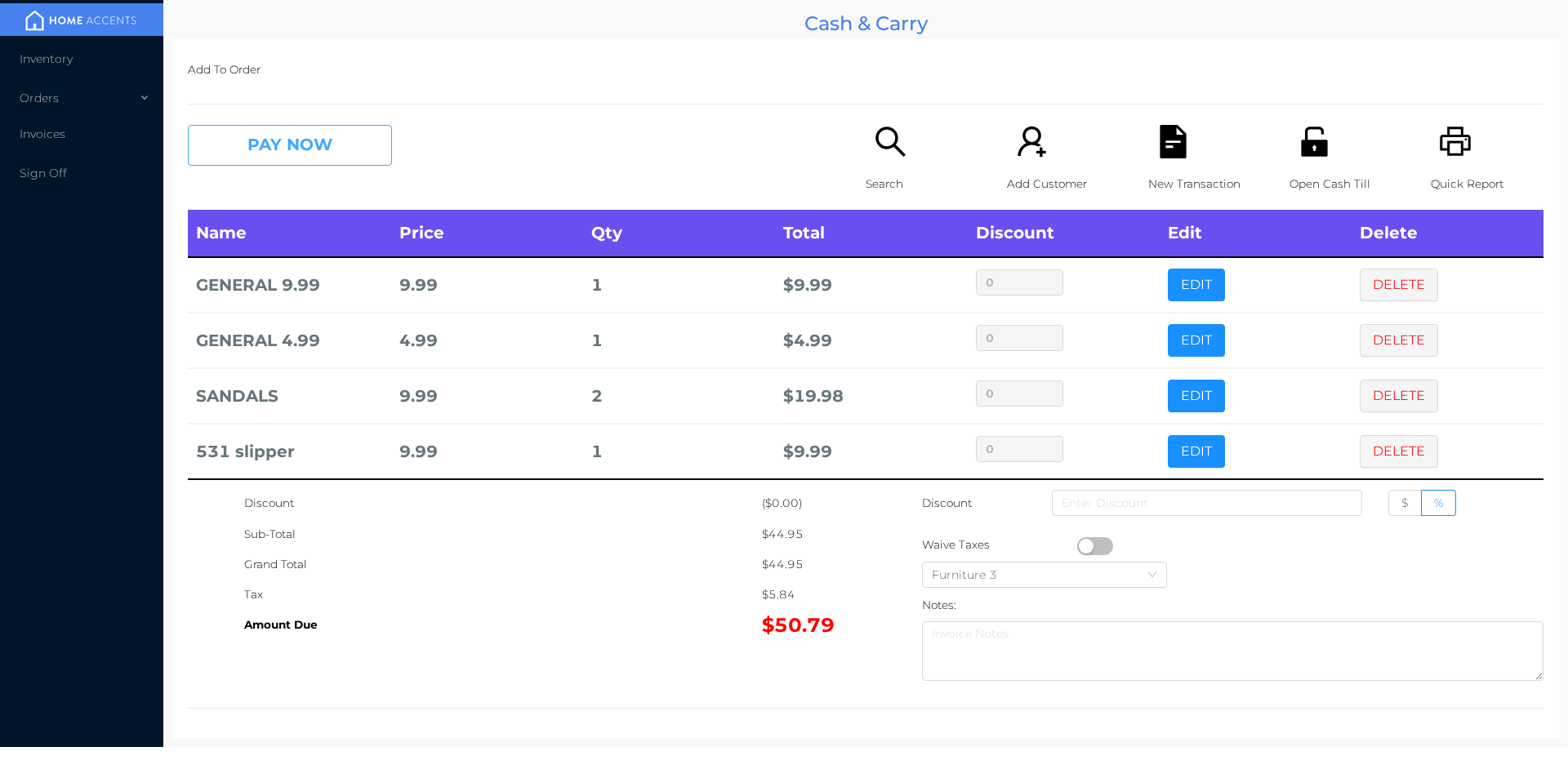
click at [306, 146] on button "PAY NOW" at bounding box center [290, 146] width 204 height 41
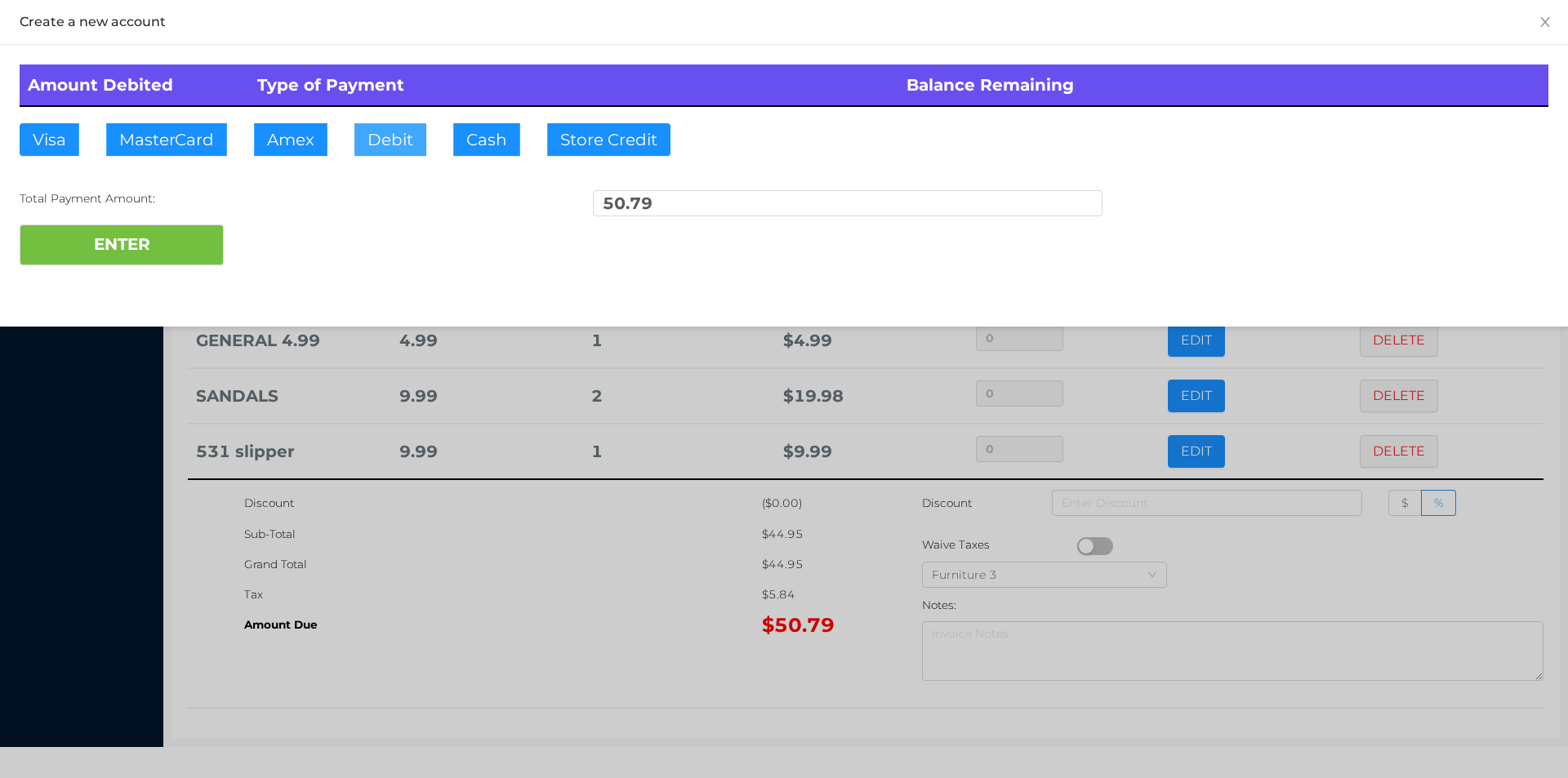
click at [411, 142] on button "Debit" at bounding box center [390, 140] width 72 height 32
click at [163, 260] on button "ENTER" at bounding box center [122, 245] width 204 height 41
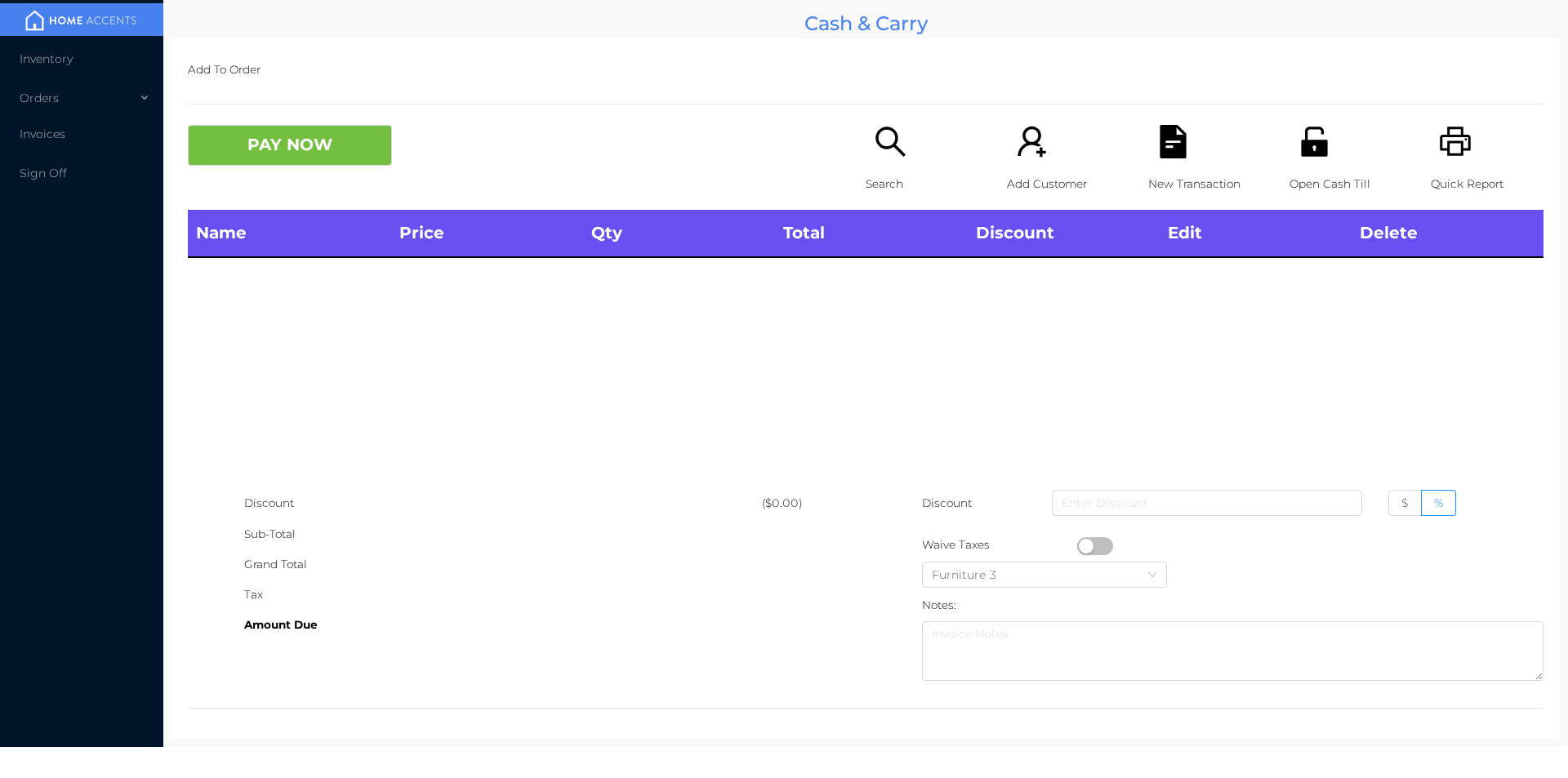
click at [882, 127] on icon "icon: search" at bounding box center [890, 141] width 33 height 33
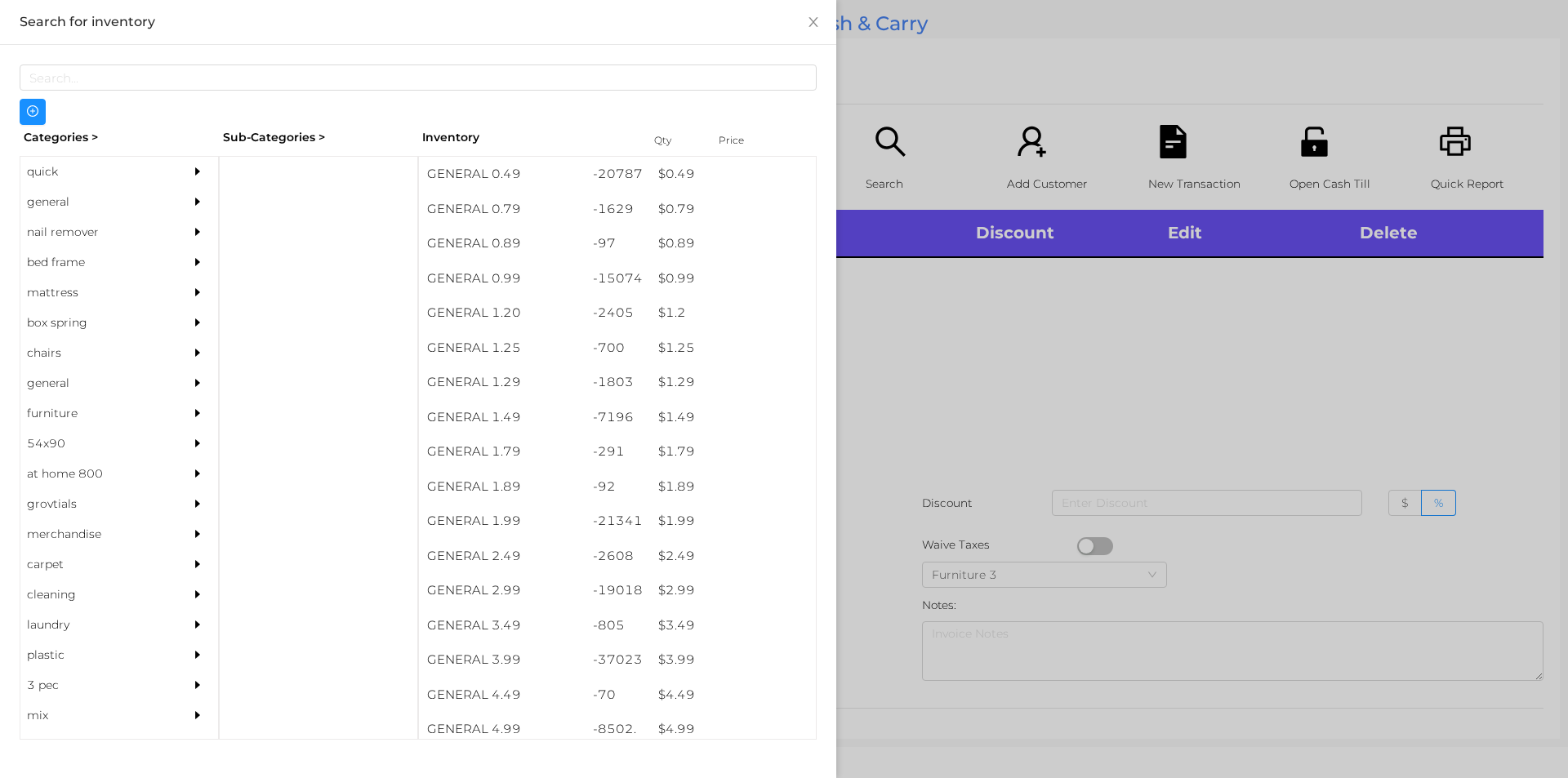
click at [100, 167] on div "quick" at bounding box center [94, 171] width 149 height 30
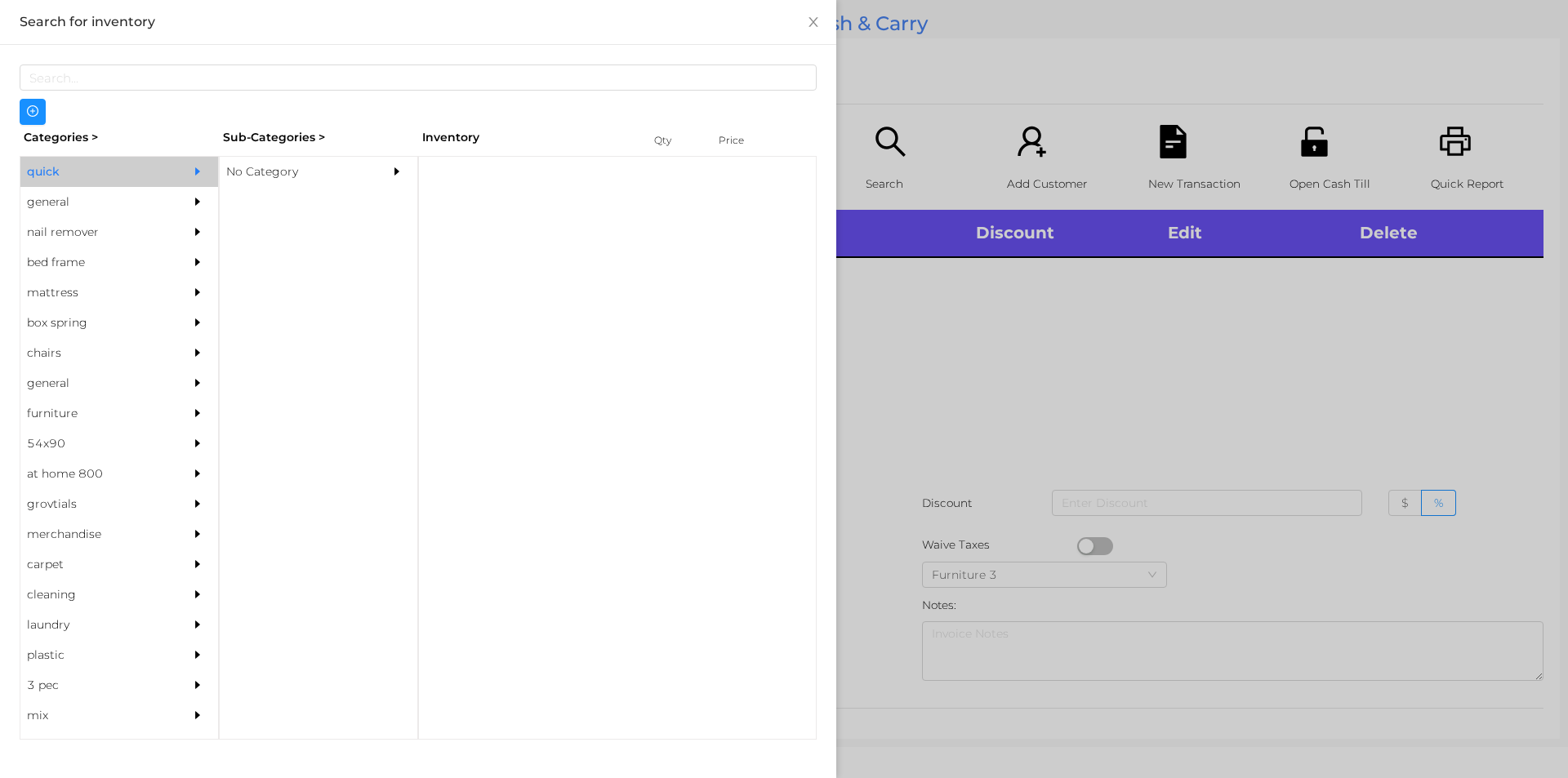
click at [146, 206] on div "general" at bounding box center [94, 202] width 149 height 30
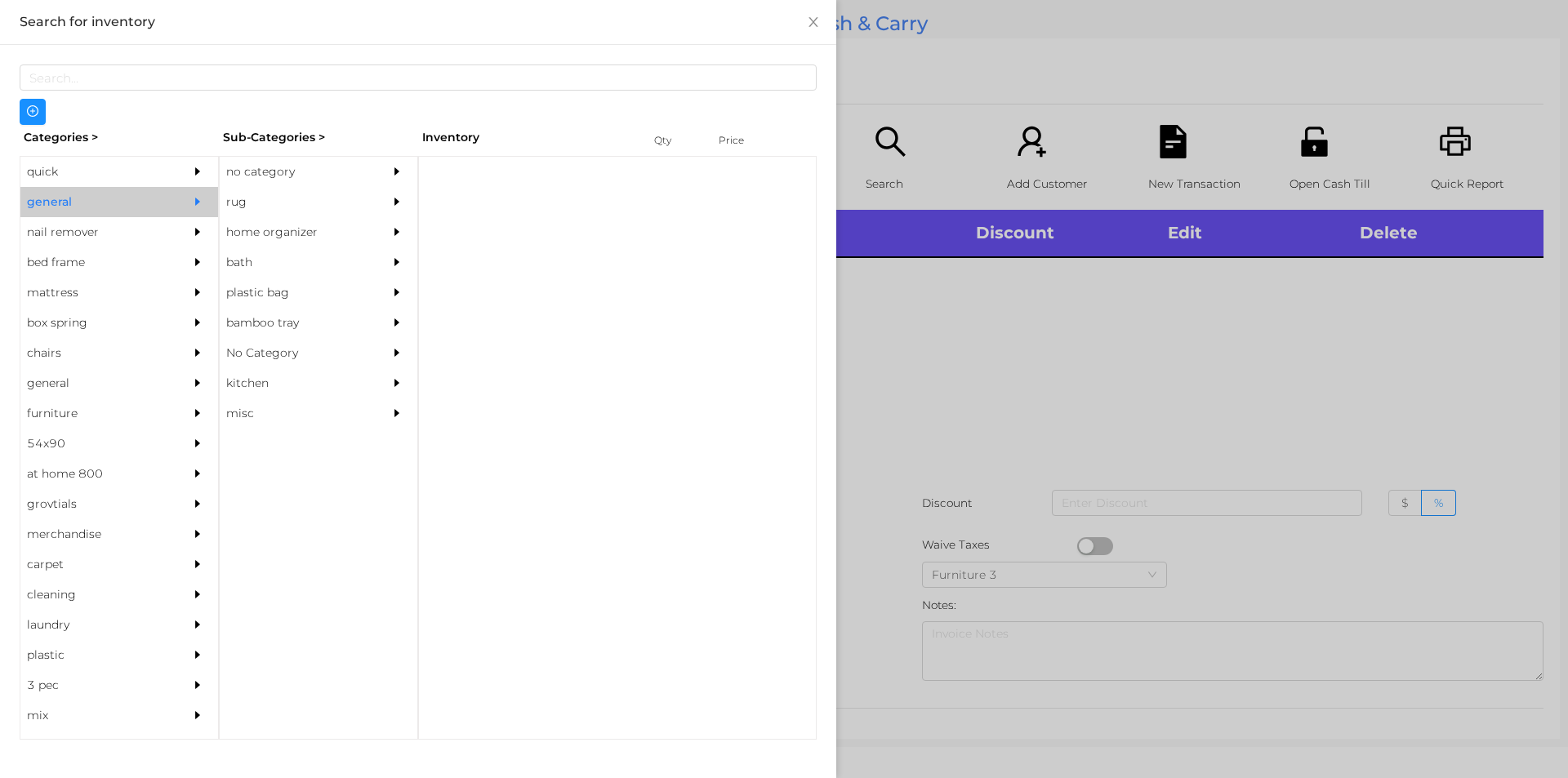
click at [366, 161] on div "no category" at bounding box center [294, 171] width 149 height 30
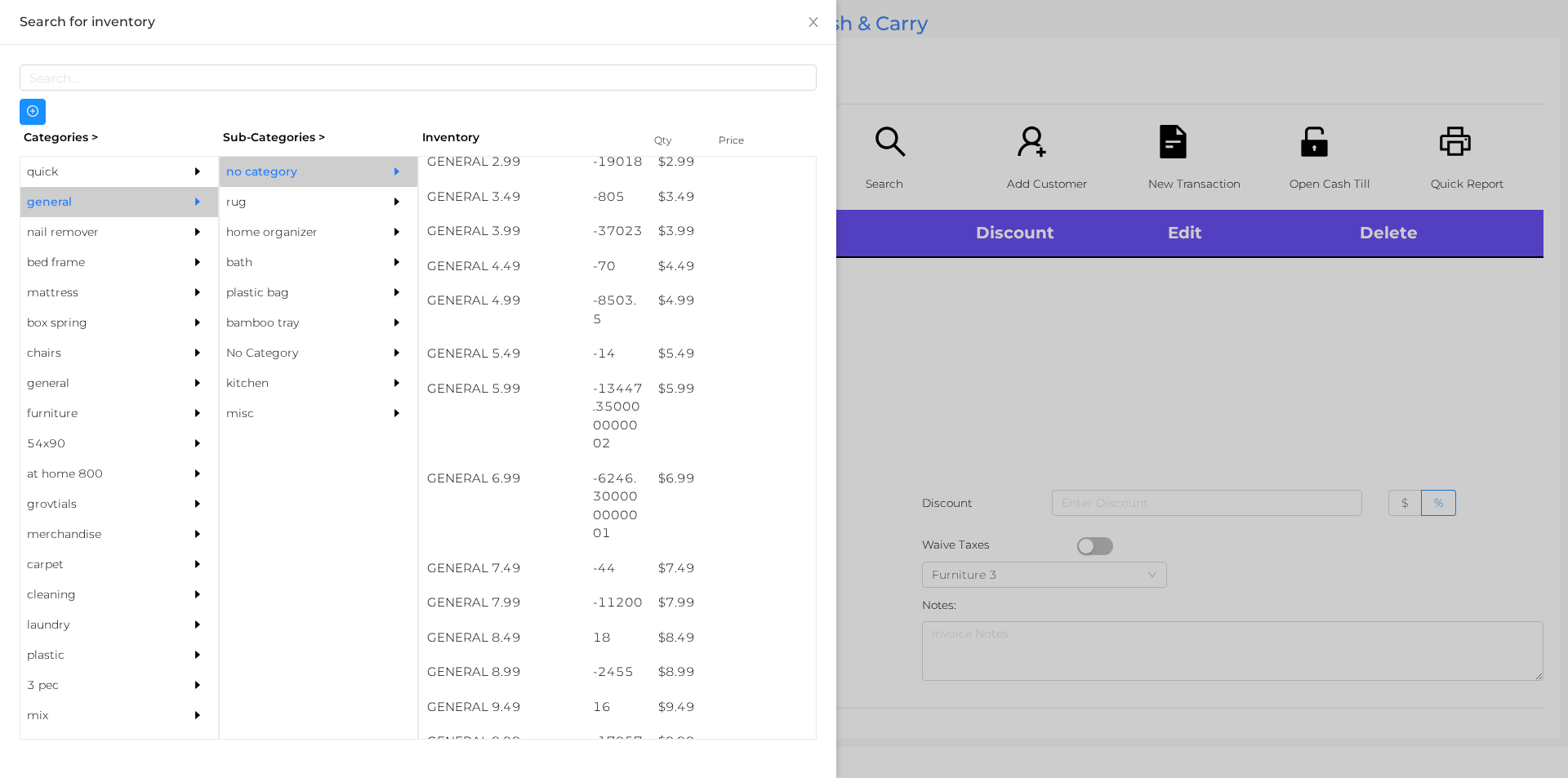
scroll to position [427, 0]
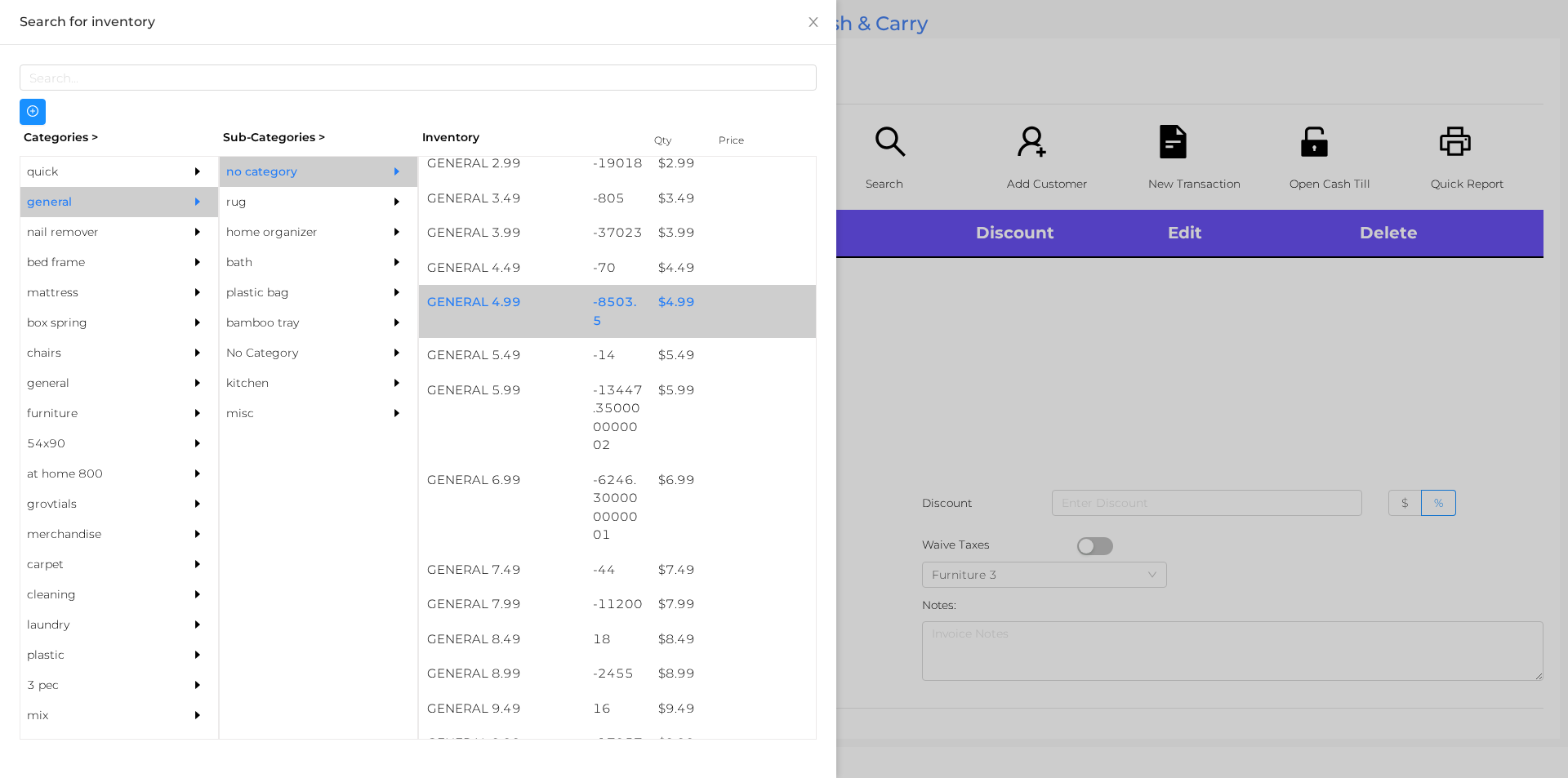
click at [751, 307] on div "$ 4.99" at bounding box center [733, 302] width 166 height 35
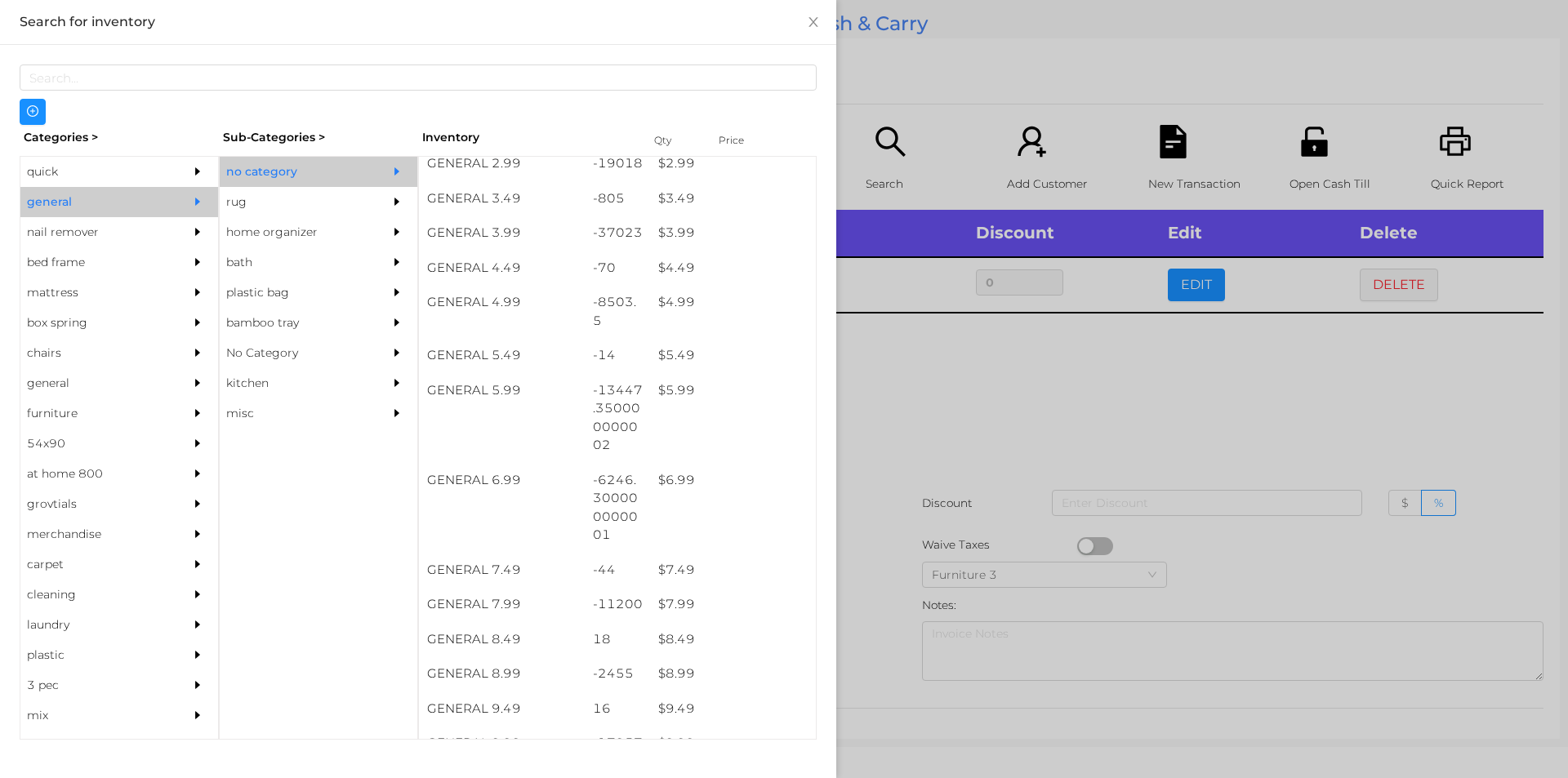
click at [975, 320] on div at bounding box center [784, 389] width 1568 height 778
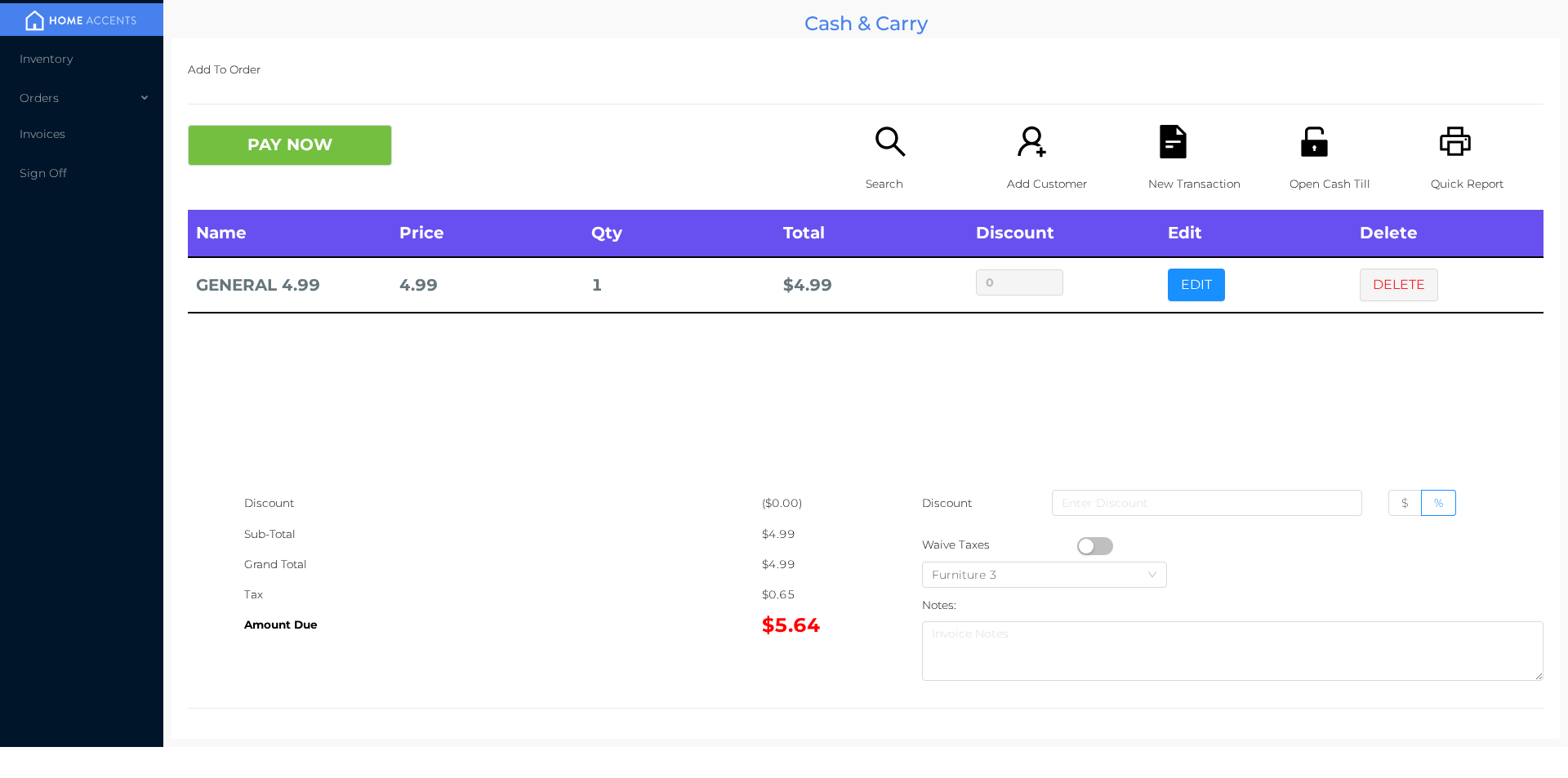
click at [1077, 547] on button "button" at bounding box center [1095, 546] width 36 height 18
click at [324, 163] on button "PAY NOW" at bounding box center [290, 146] width 204 height 41
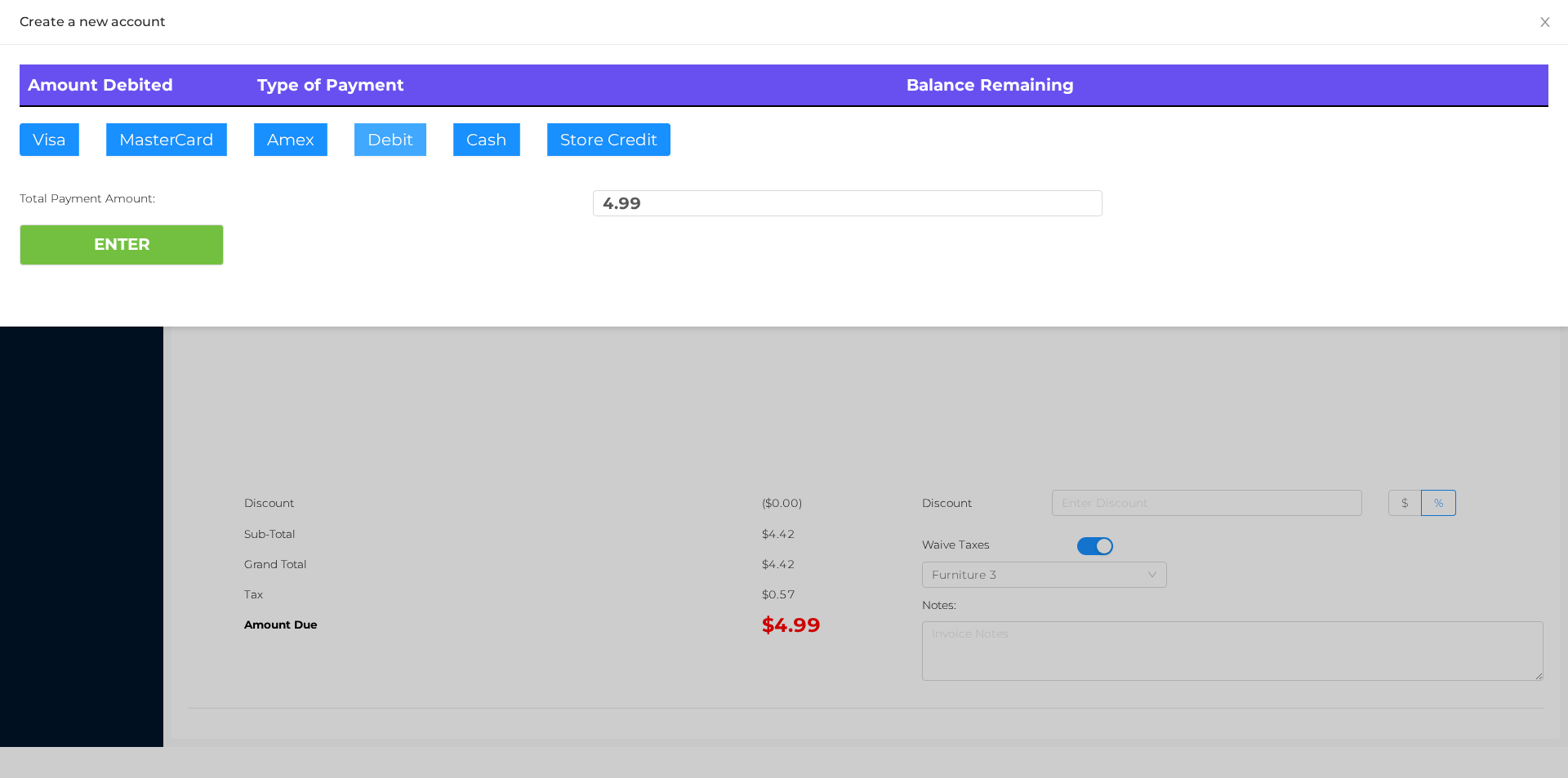
click at [421, 143] on button "Debit" at bounding box center [390, 140] width 72 height 32
click at [152, 243] on button "ENTER" at bounding box center [122, 245] width 204 height 41
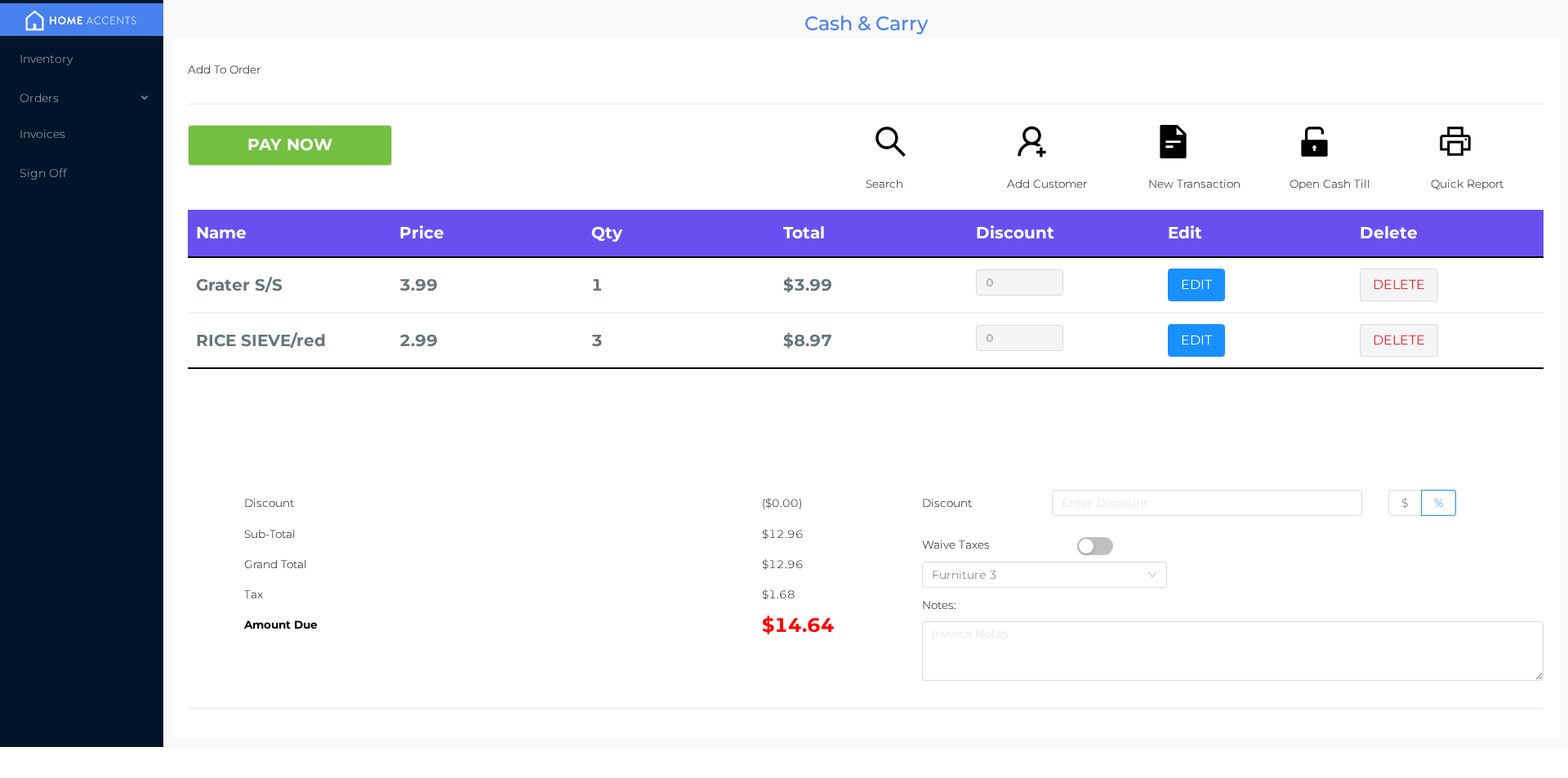
click at [302, 144] on button "PAY NOW" at bounding box center [290, 146] width 204 height 41
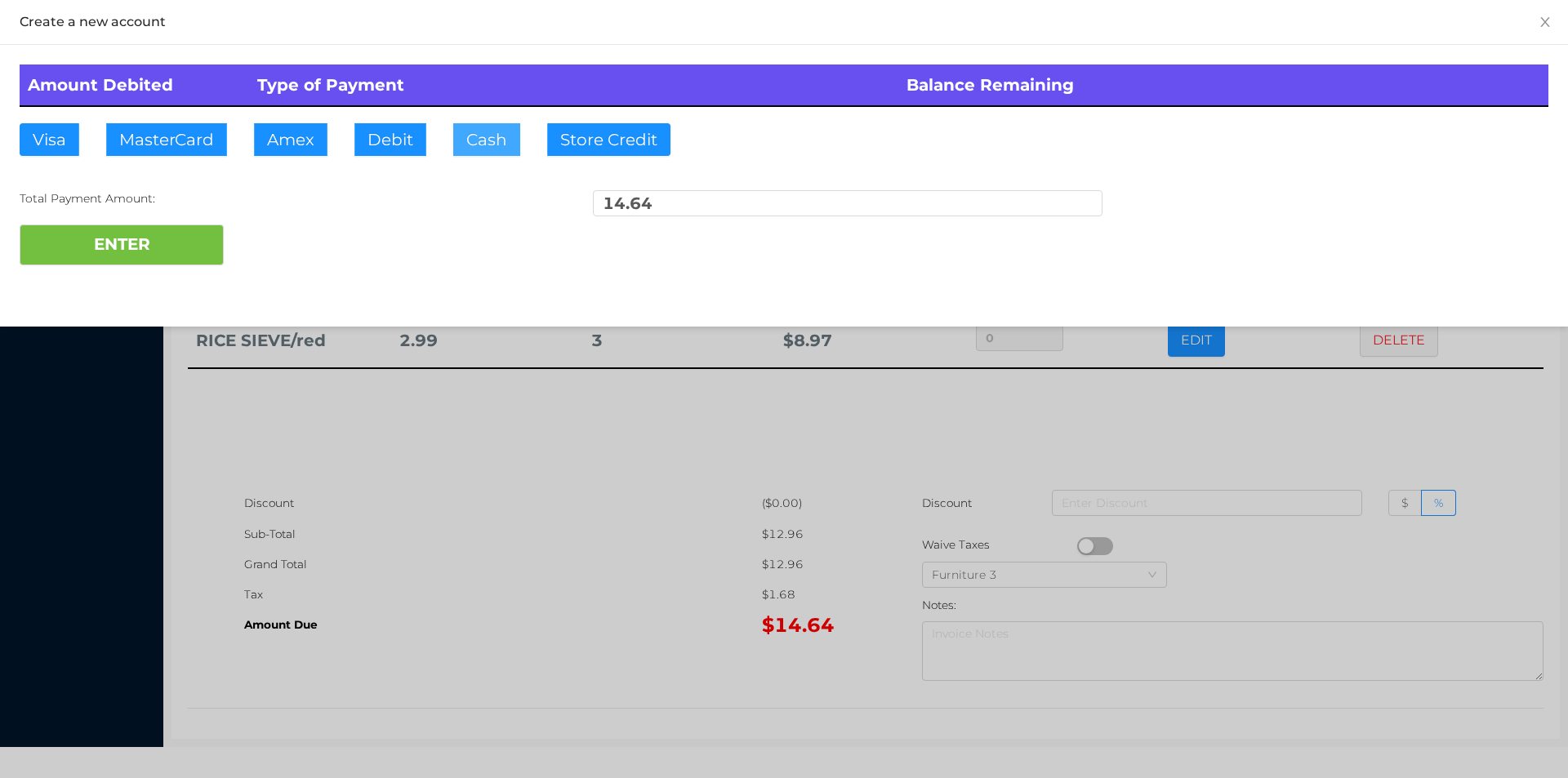
click at [484, 151] on button "Cash" at bounding box center [486, 140] width 67 height 32
type input "20"
click at [86, 244] on button "ENTER" at bounding box center [122, 245] width 204 height 41
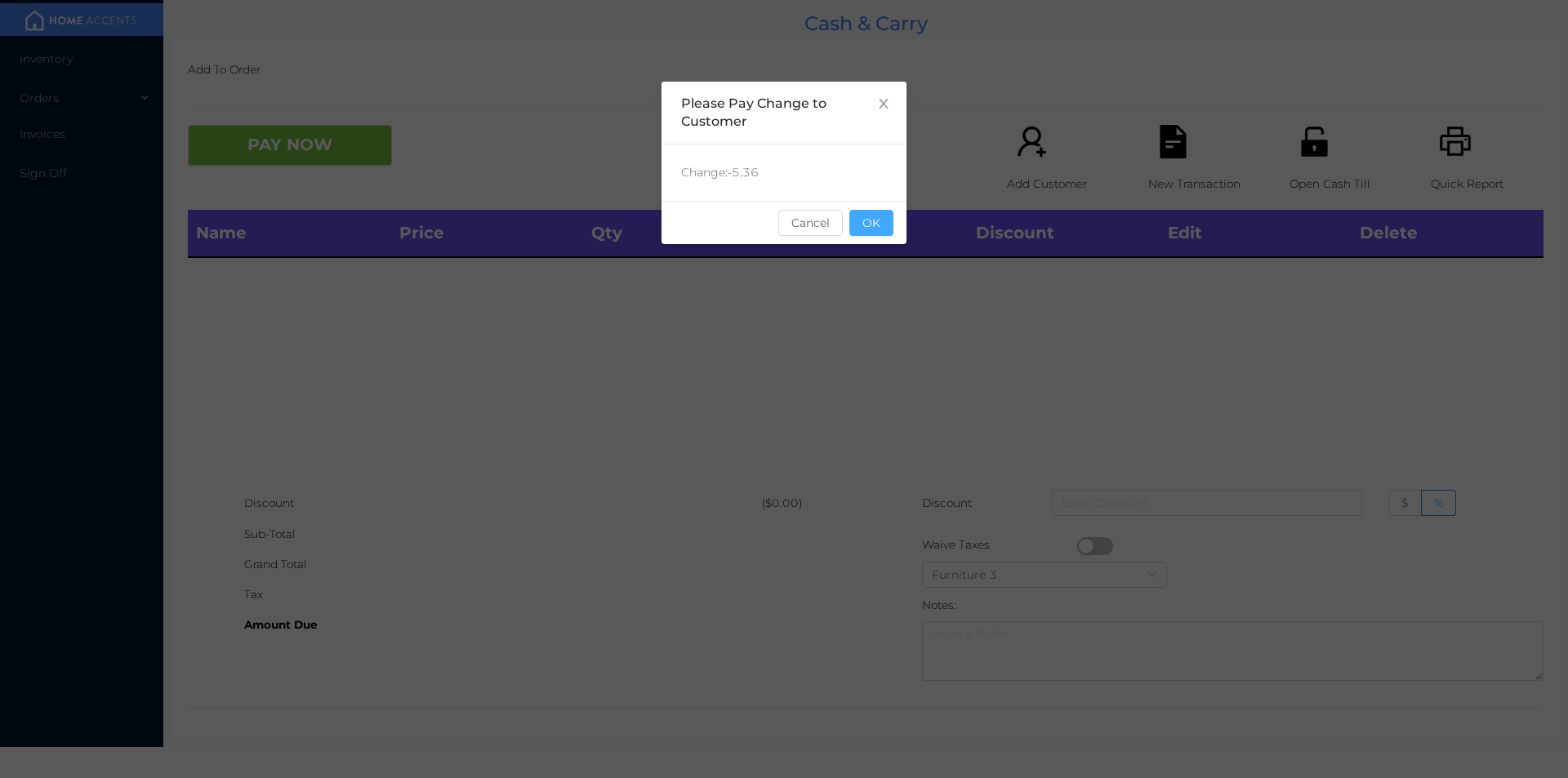
click at [875, 232] on button "OK" at bounding box center [872, 223] width 44 height 26
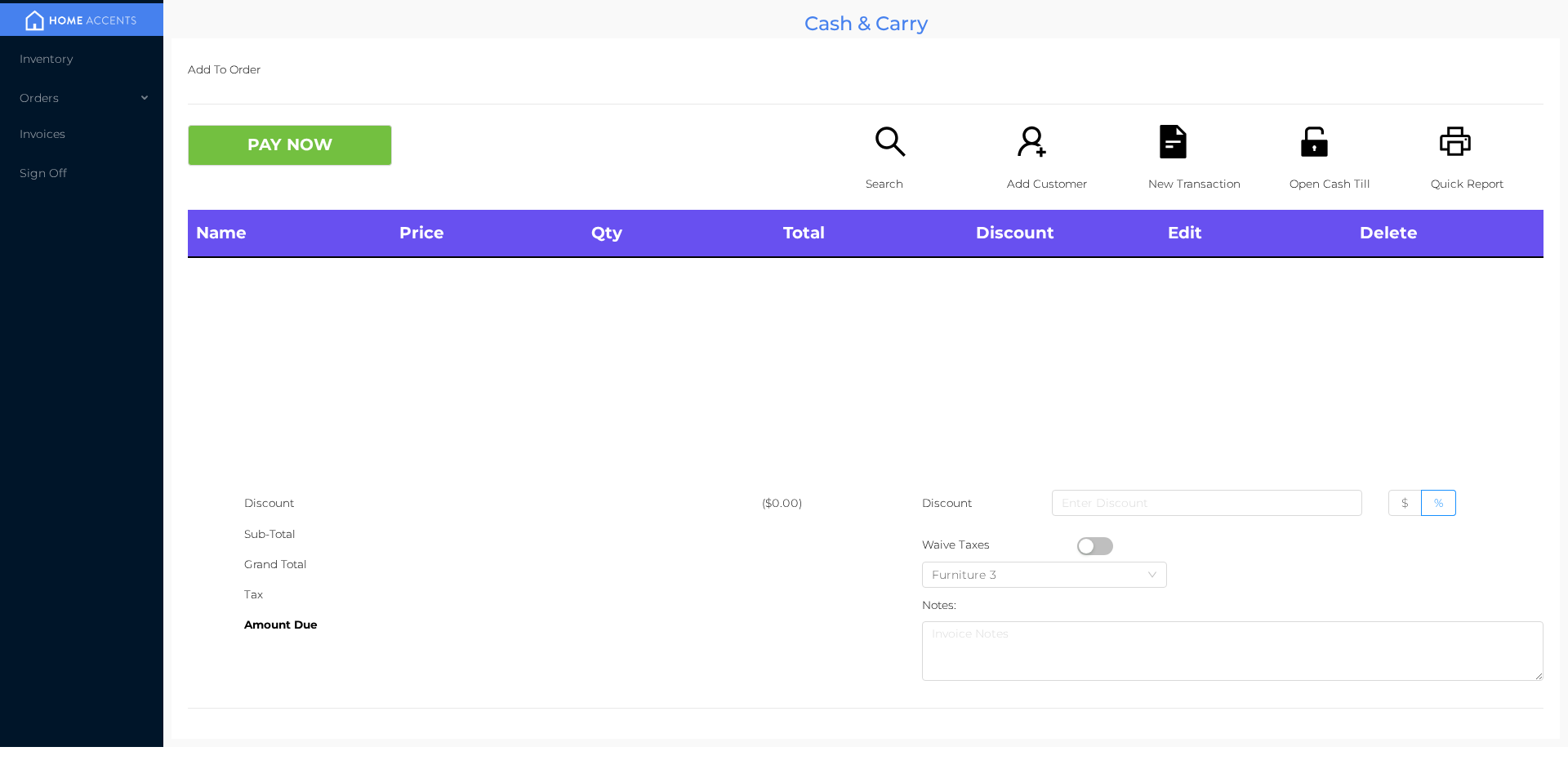
click at [1308, 147] on icon "icon: unlock" at bounding box center [1313, 141] width 26 height 30
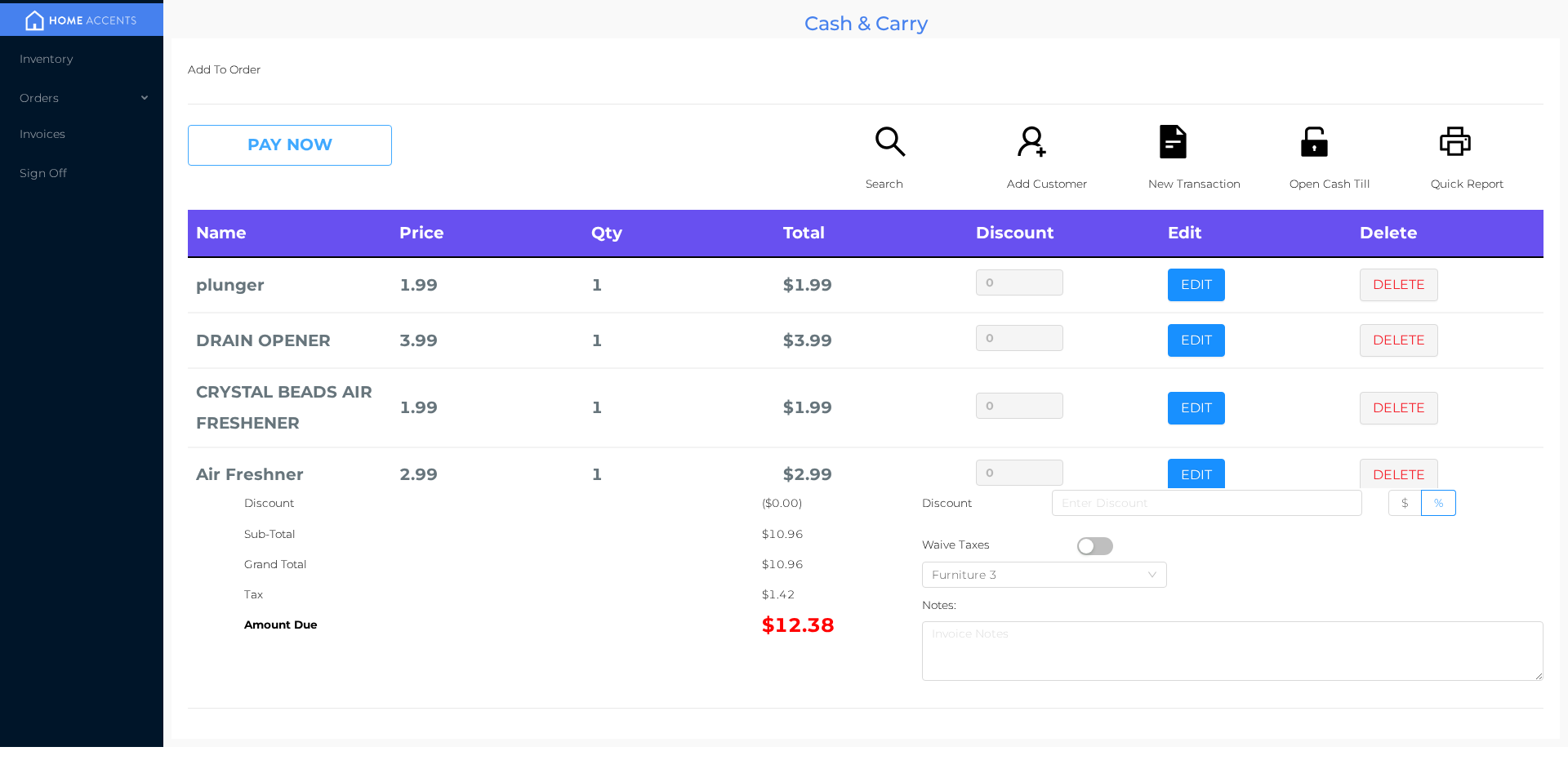
click at [304, 127] on button "PAY NOW" at bounding box center [290, 146] width 204 height 41
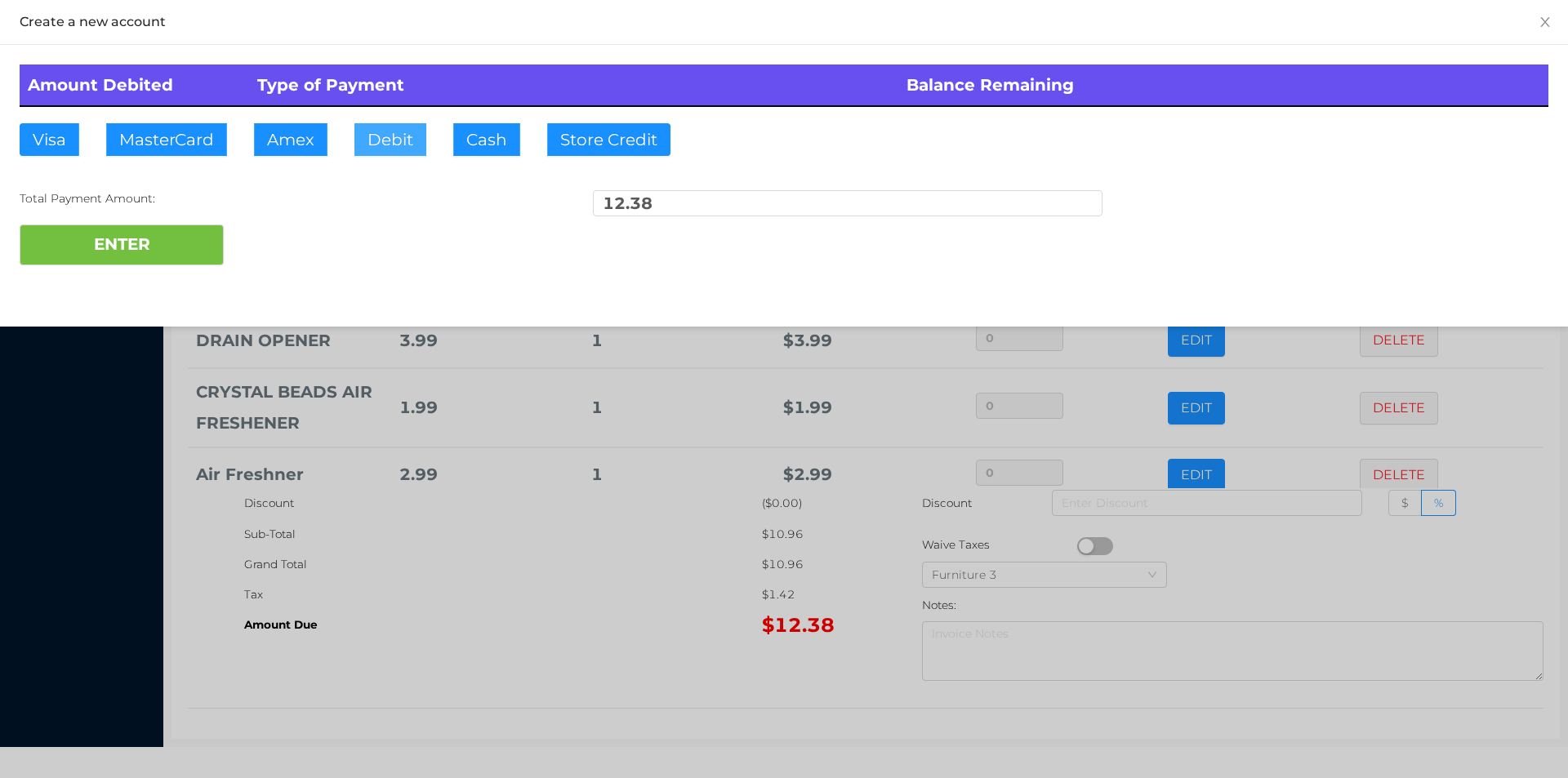
click at [399, 144] on button "Debit" at bounding box center [390, 140] width 72 height 32
click at [134, 230] on button "ENTER" at bounding box center [122, 245] width 204 height 41
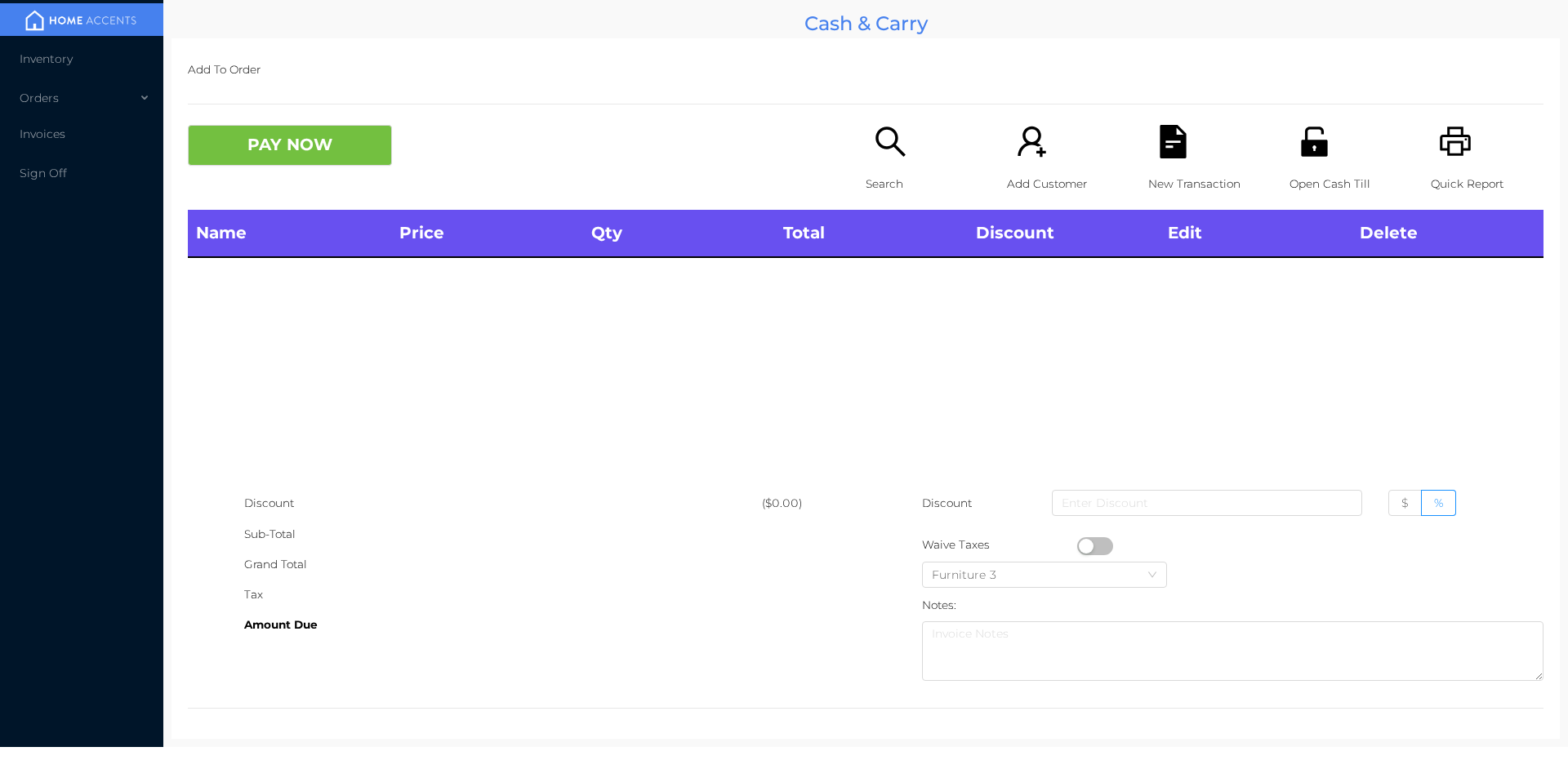
click at [867, 163] on div "Search" at bounding box center [922, 168] width 112 height 85
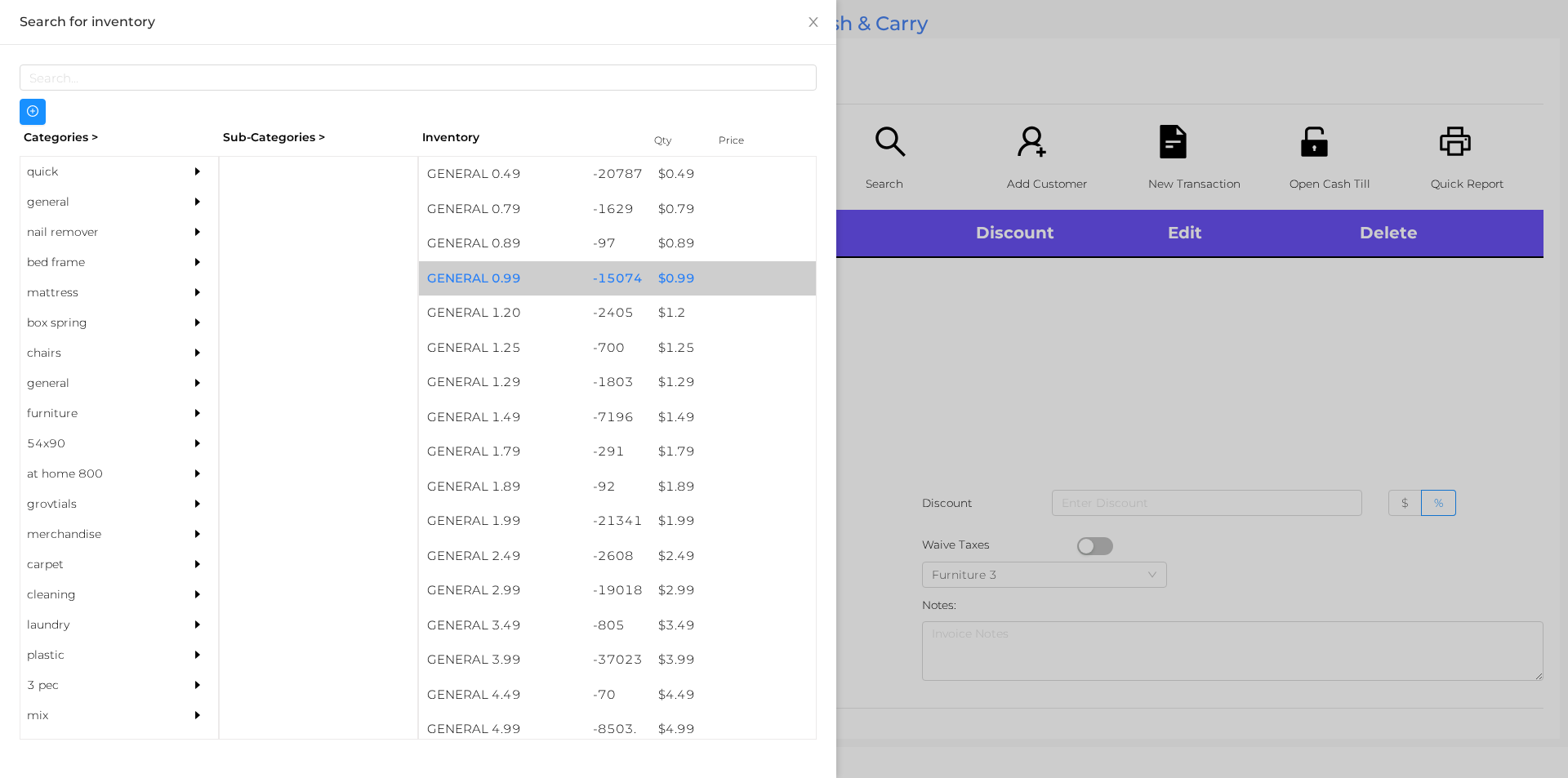
click at [683, 272] on div "$ 0.99" at bounding box center [733, 278] width 166 height 35
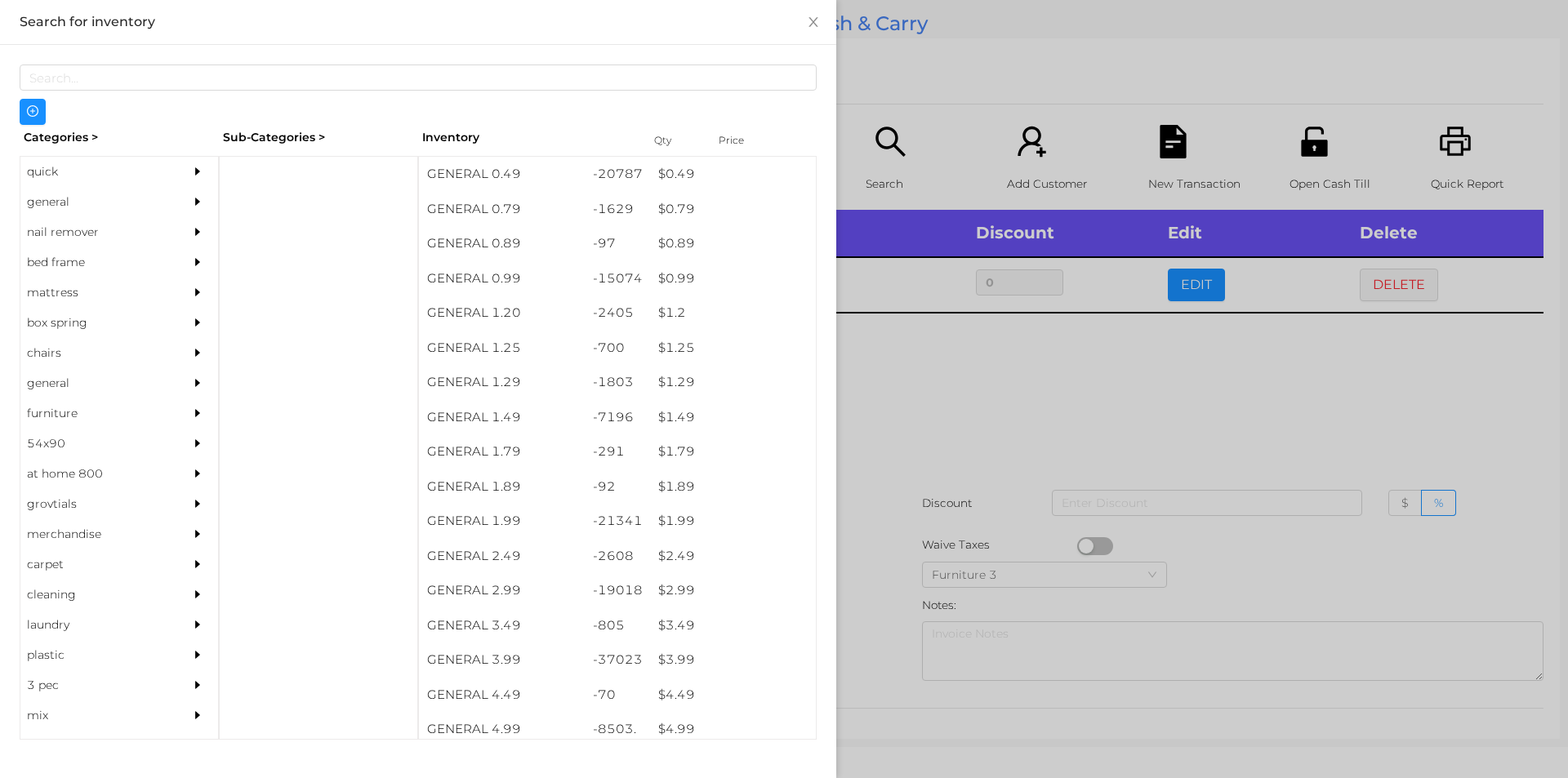
click at [937, 412] on div at bounding box center [784, 389] width 1568 height 778
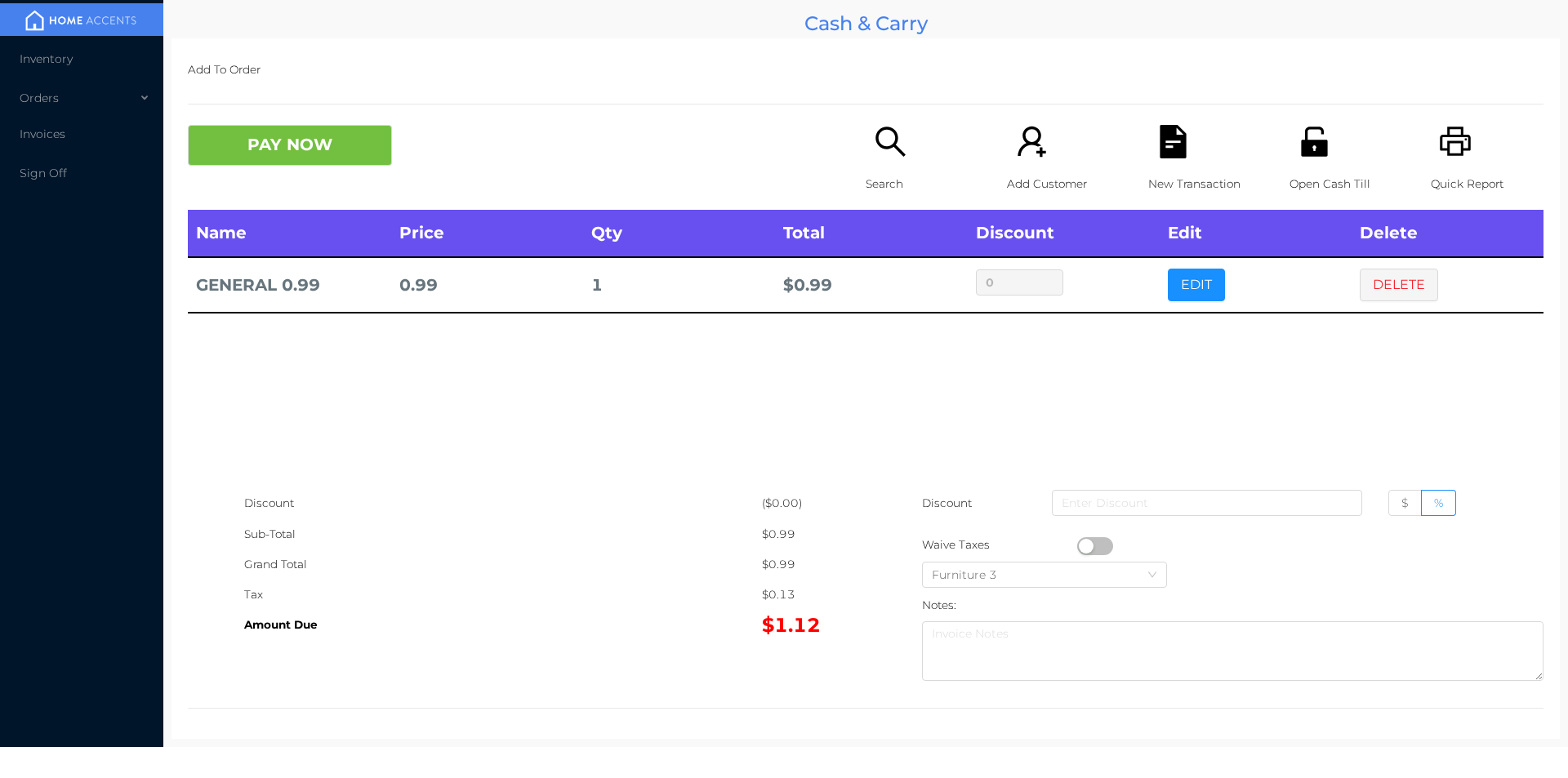
click at [1081, 542] on button "button" at bounding box center [1095, 546] width 36 height 18
click at [275, 164] on button "PAY NOW" at bounding box center [290, 146] width 204 height 41
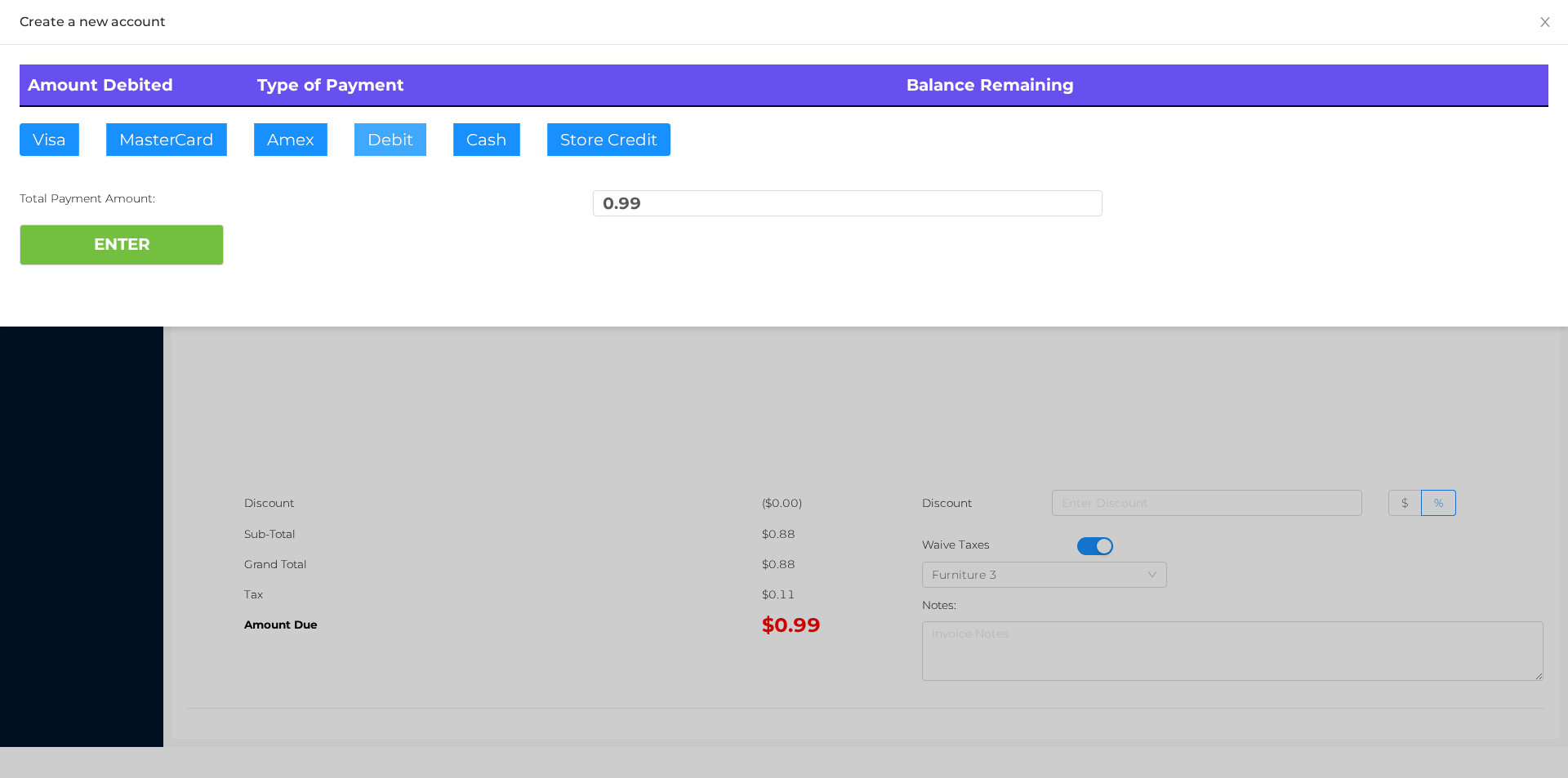
click at [409, 145] on button "Debit" at bounding box center [390, 140] width 72 height 32
click at [152, 245] on button "ENTER" at bounding box center [122, 245] width 204 height 41
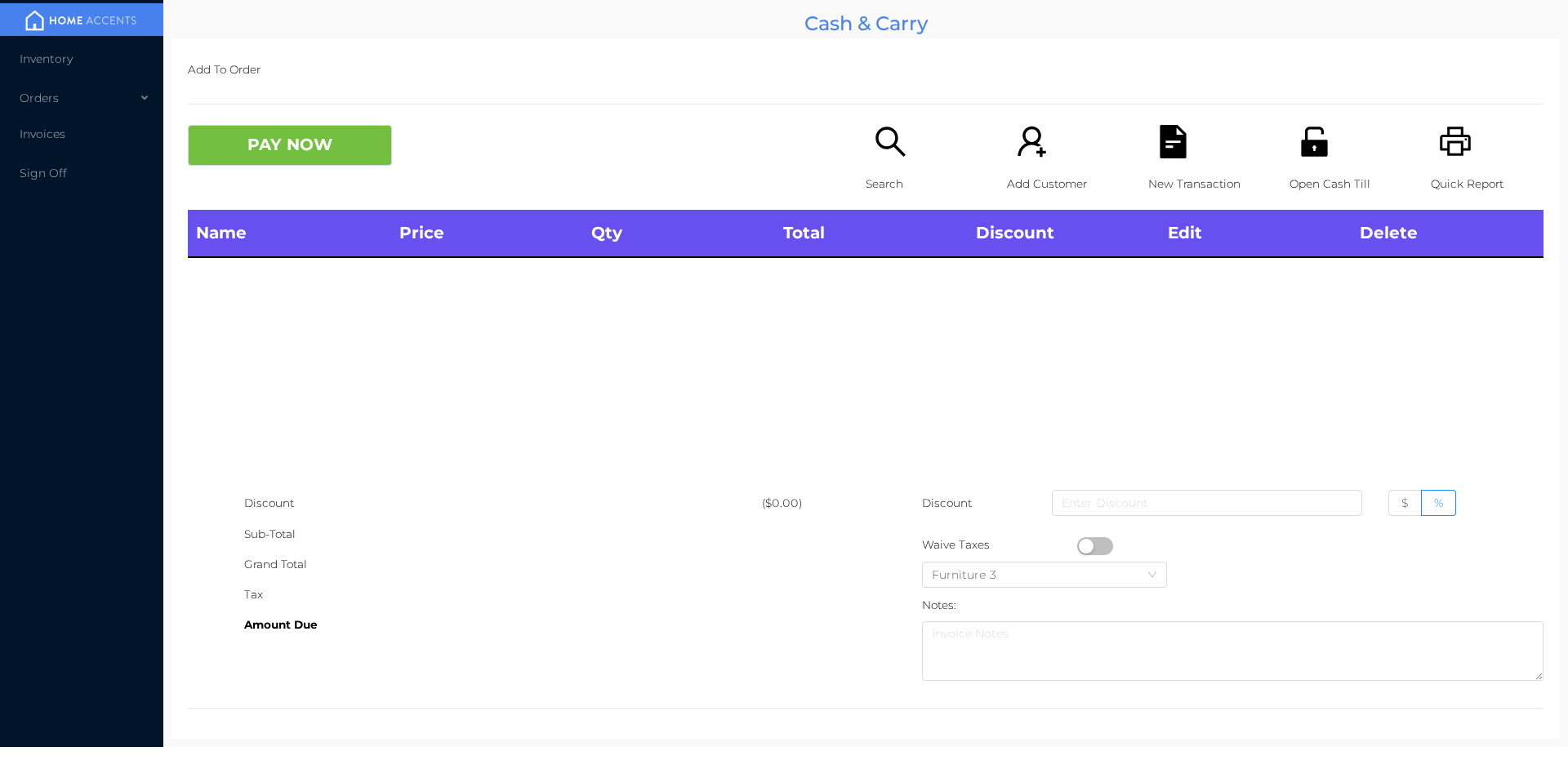
click at [1290, 144] on div "Open Cash Till" at bounding box center [1346, 168] width 112 height 85
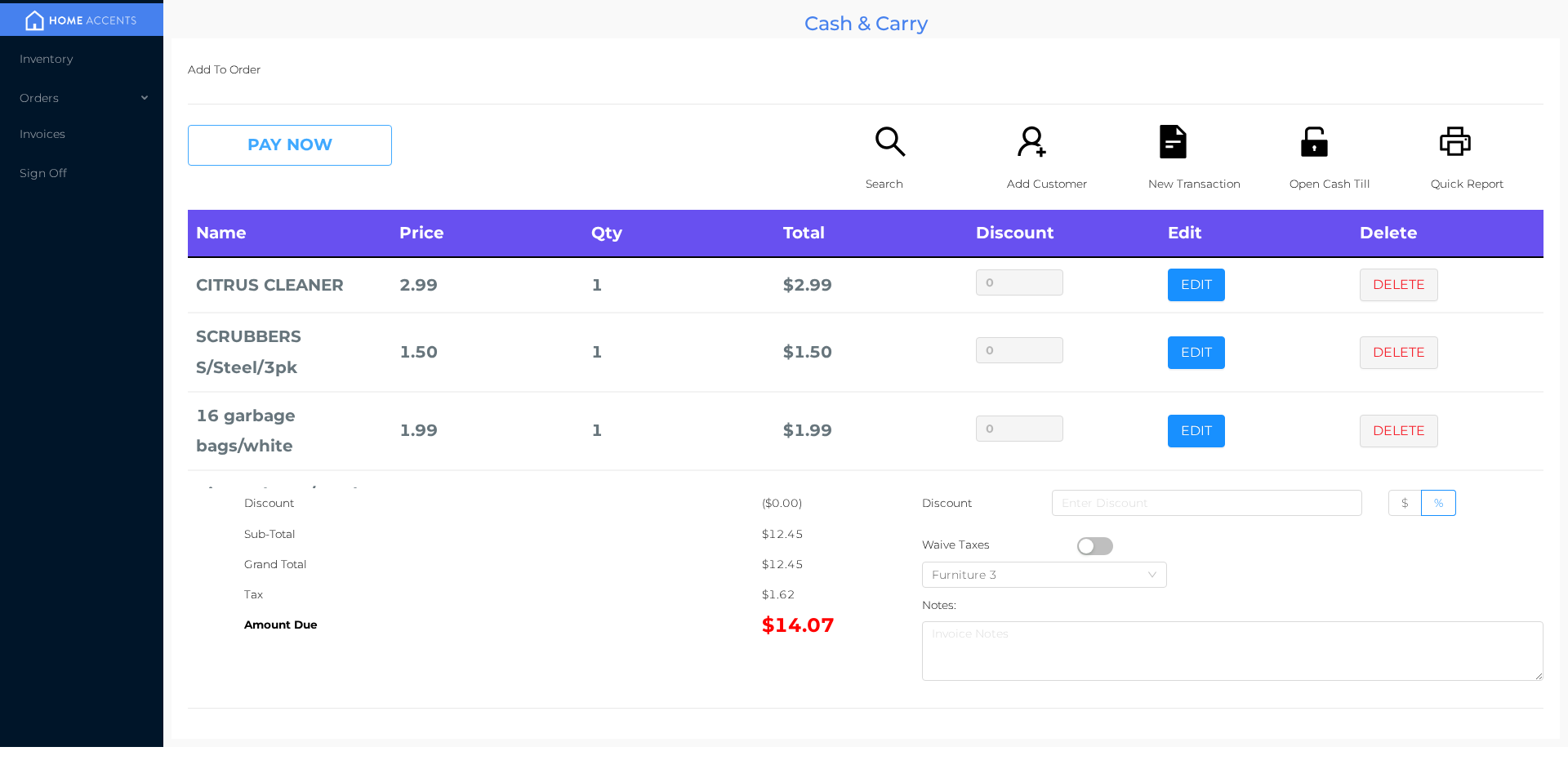
click at [260, 138] on button "PAY NOW" at bounding box center [290, 146] width 204 height 41
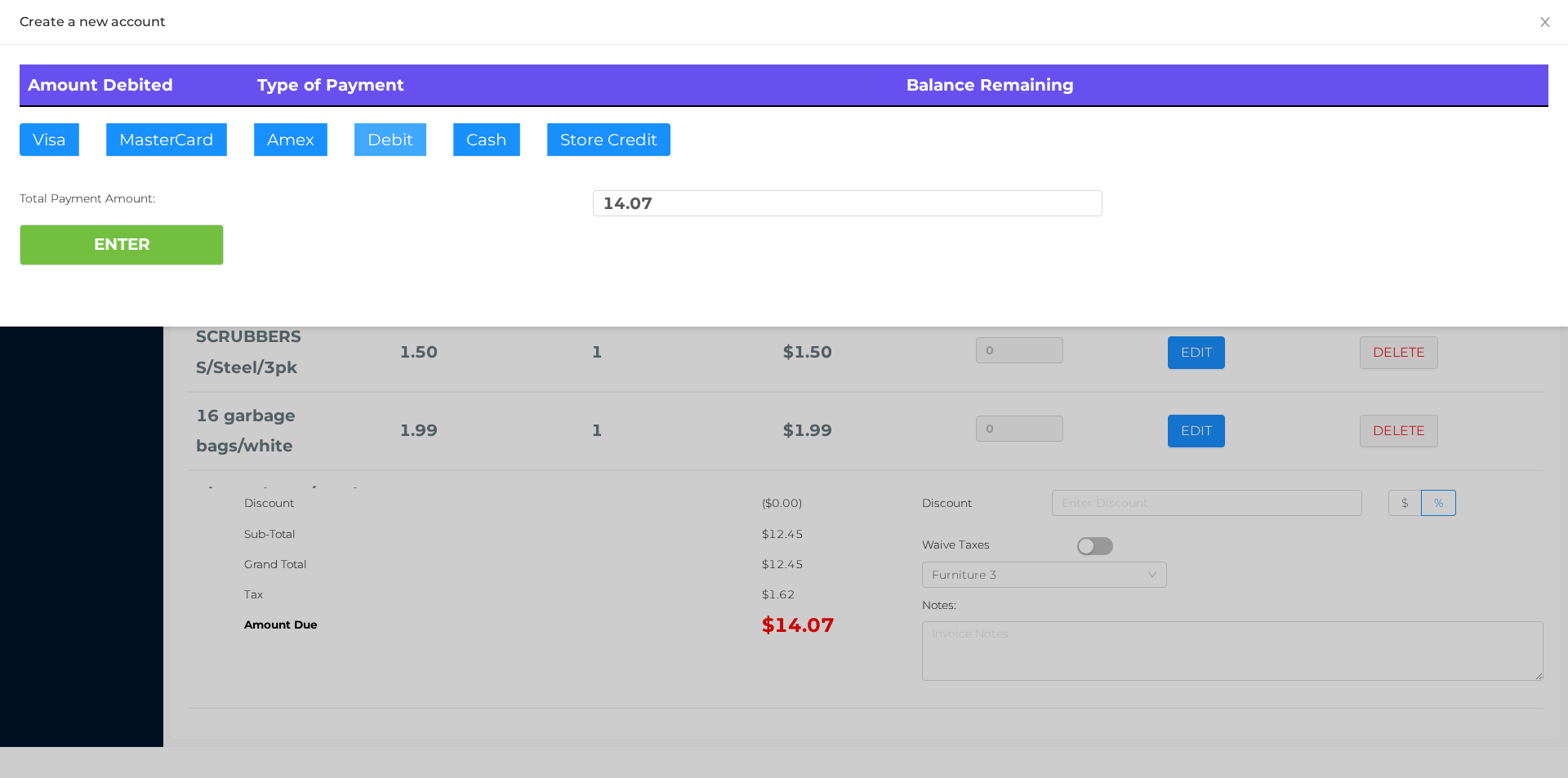
click at [397, 147] on button "Debit" at bounding box center [390, 140] width 72 height 32
click at [176, 242] on button "ENTER" at bounding box center [122, 245] width 204 height 41
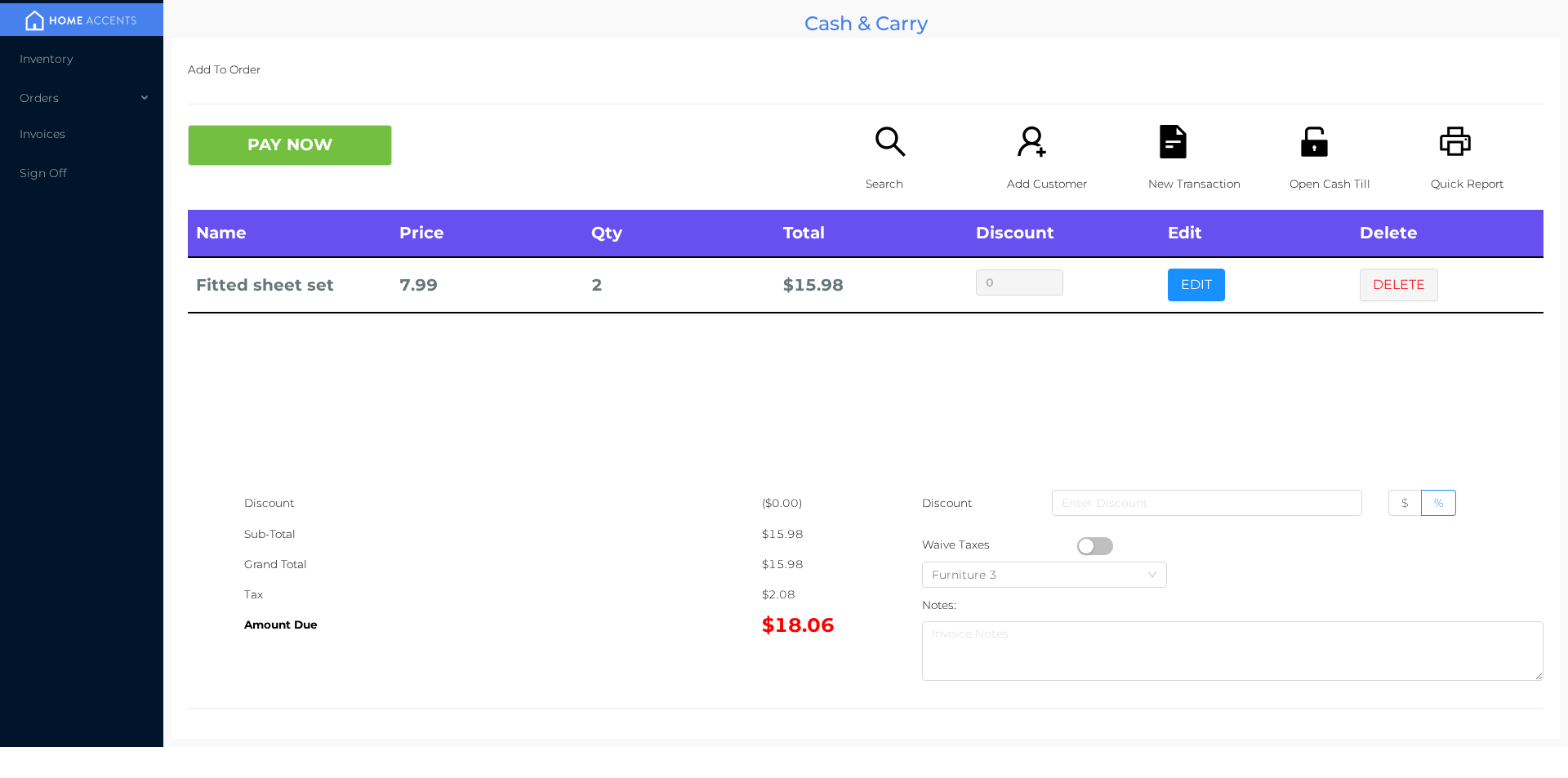
click at [901, 130] on icon "icon: search" at bounding box center [890, 141] width 33 height 33
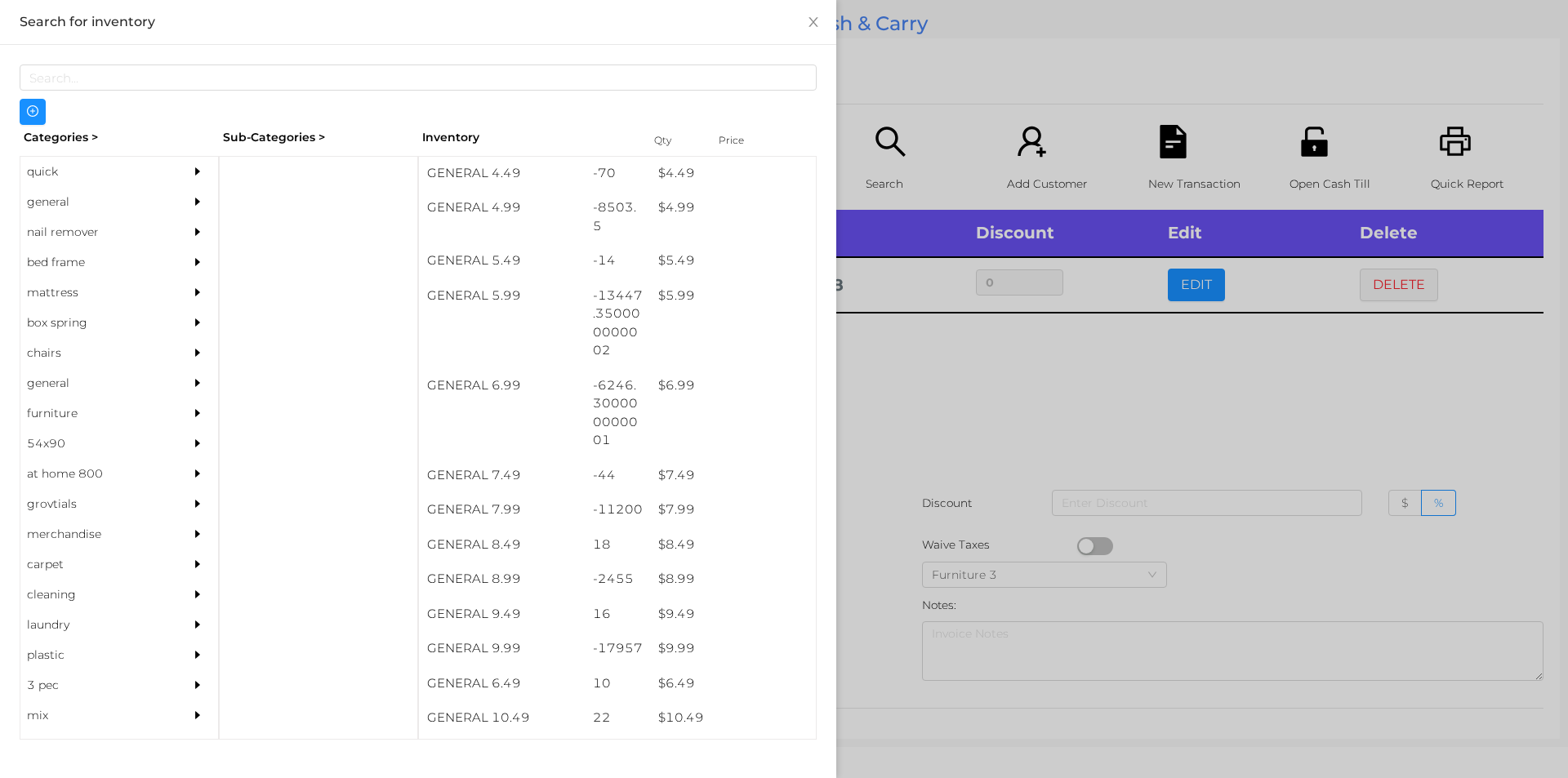
scroll to position [522, 0]
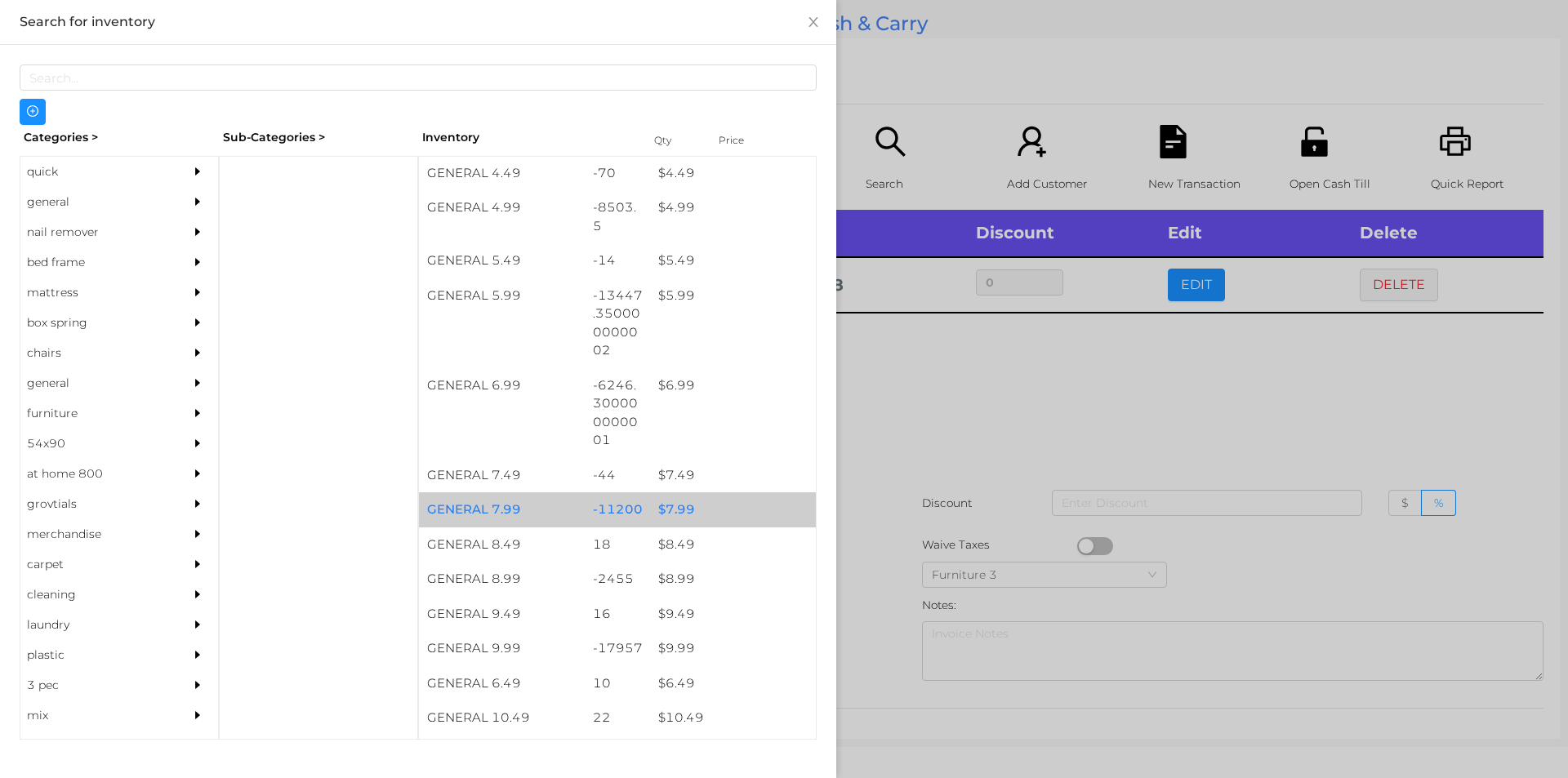
click at [706, 494] on div "$ 7.99" at bounding box center [733, 509] width 166 height 35
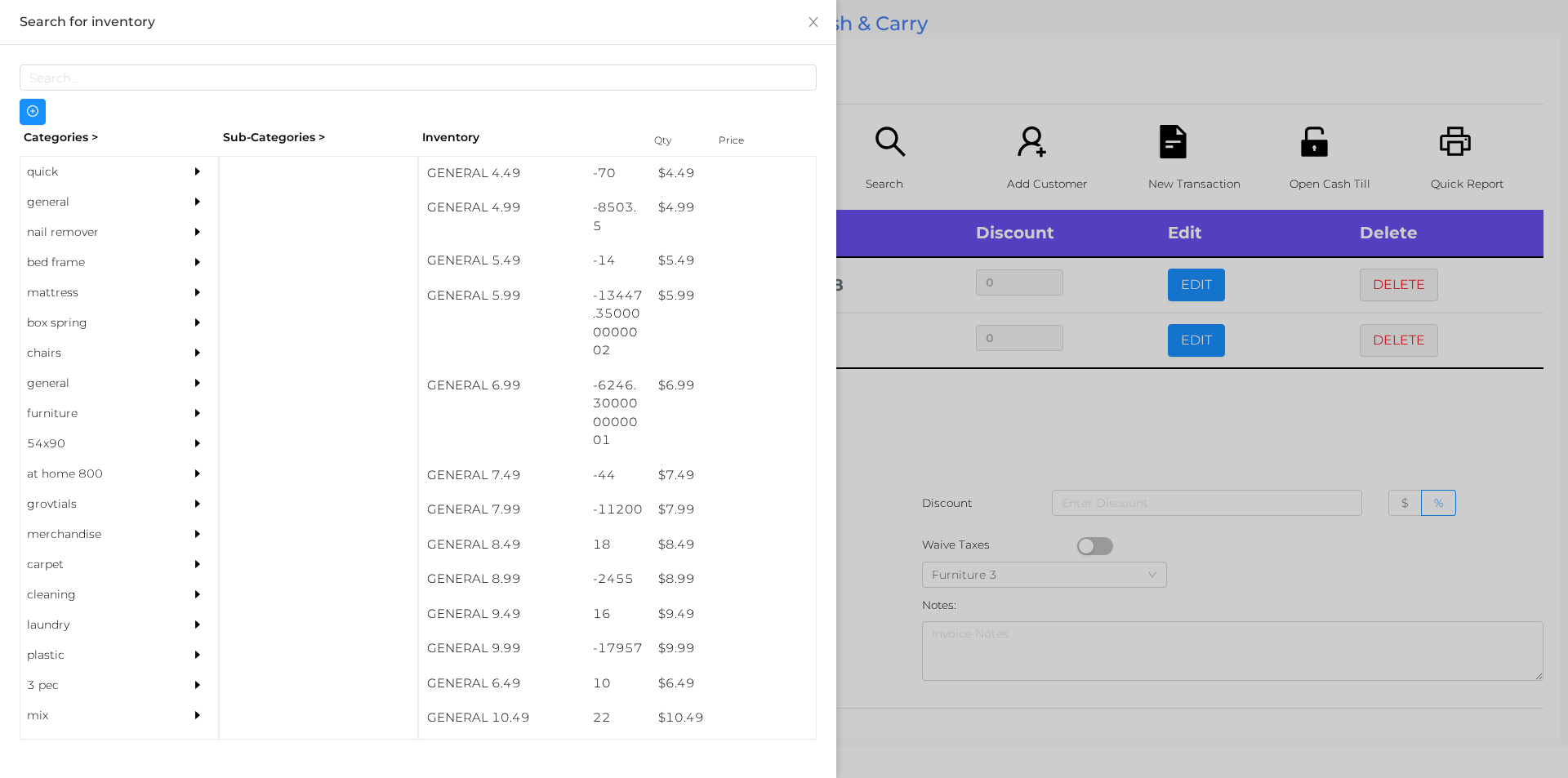
click at [917, 483] on div at bounding box center [784, 389] width 1568 height 778
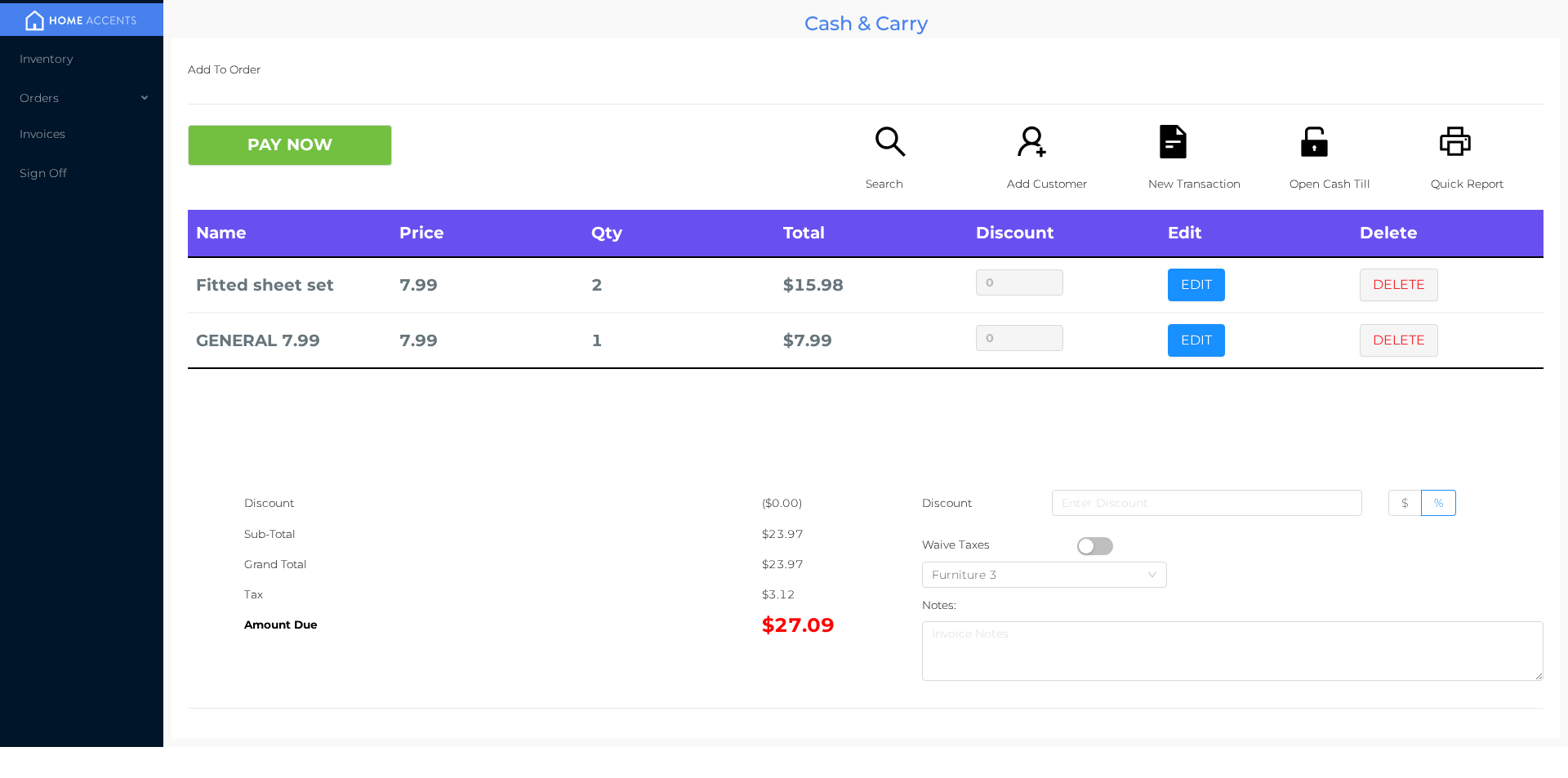
click at [1315, 130] on icon "icon: unlock" at bounding box center [1313, 141] width 33 height 33
click at [306, 146] on button "PAY NOW" at bounding box center [290, 146] width 204 height 41
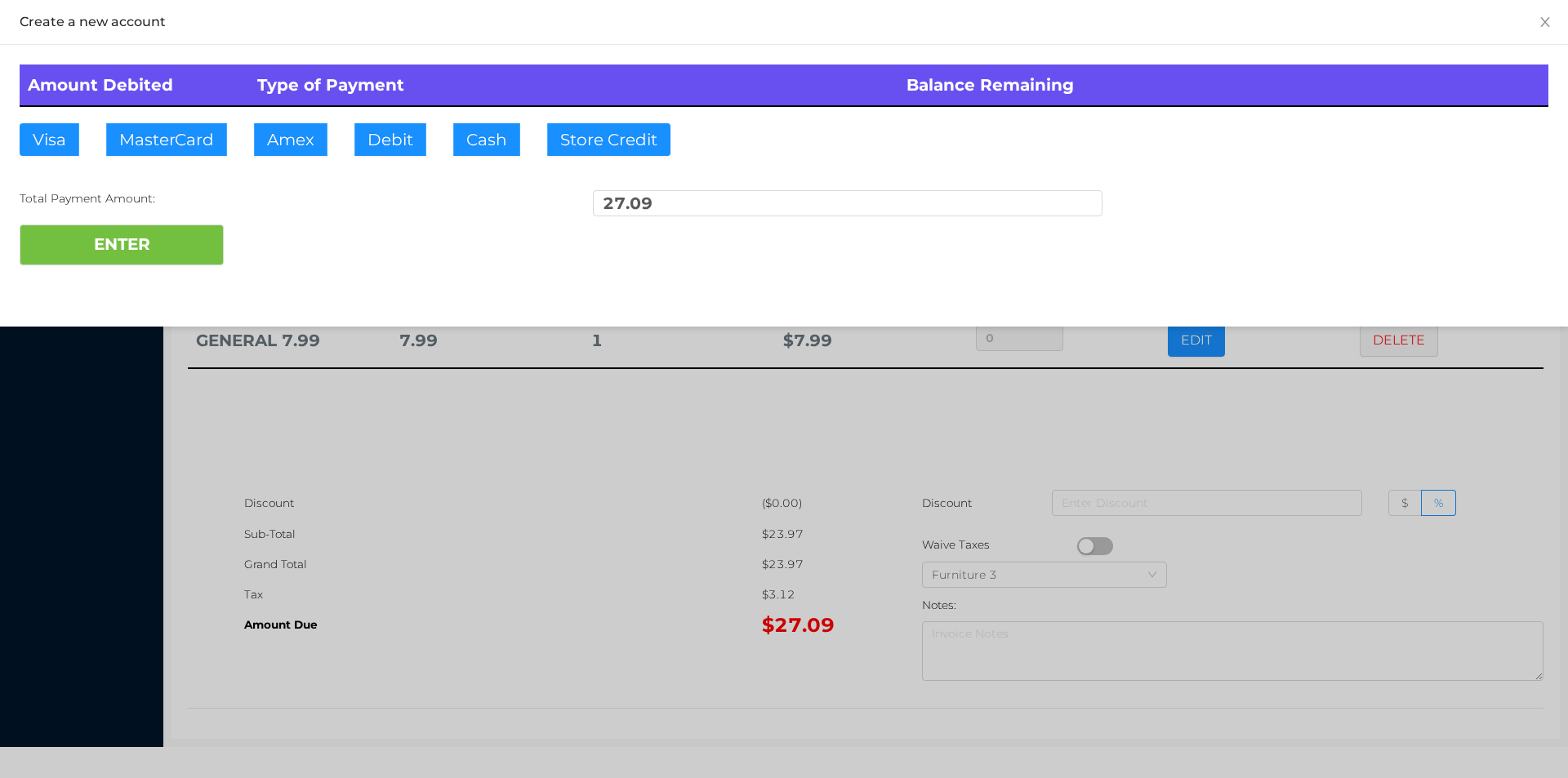
click at [460, 617] on div at bounding box center [784, 389] width 1568 height 778
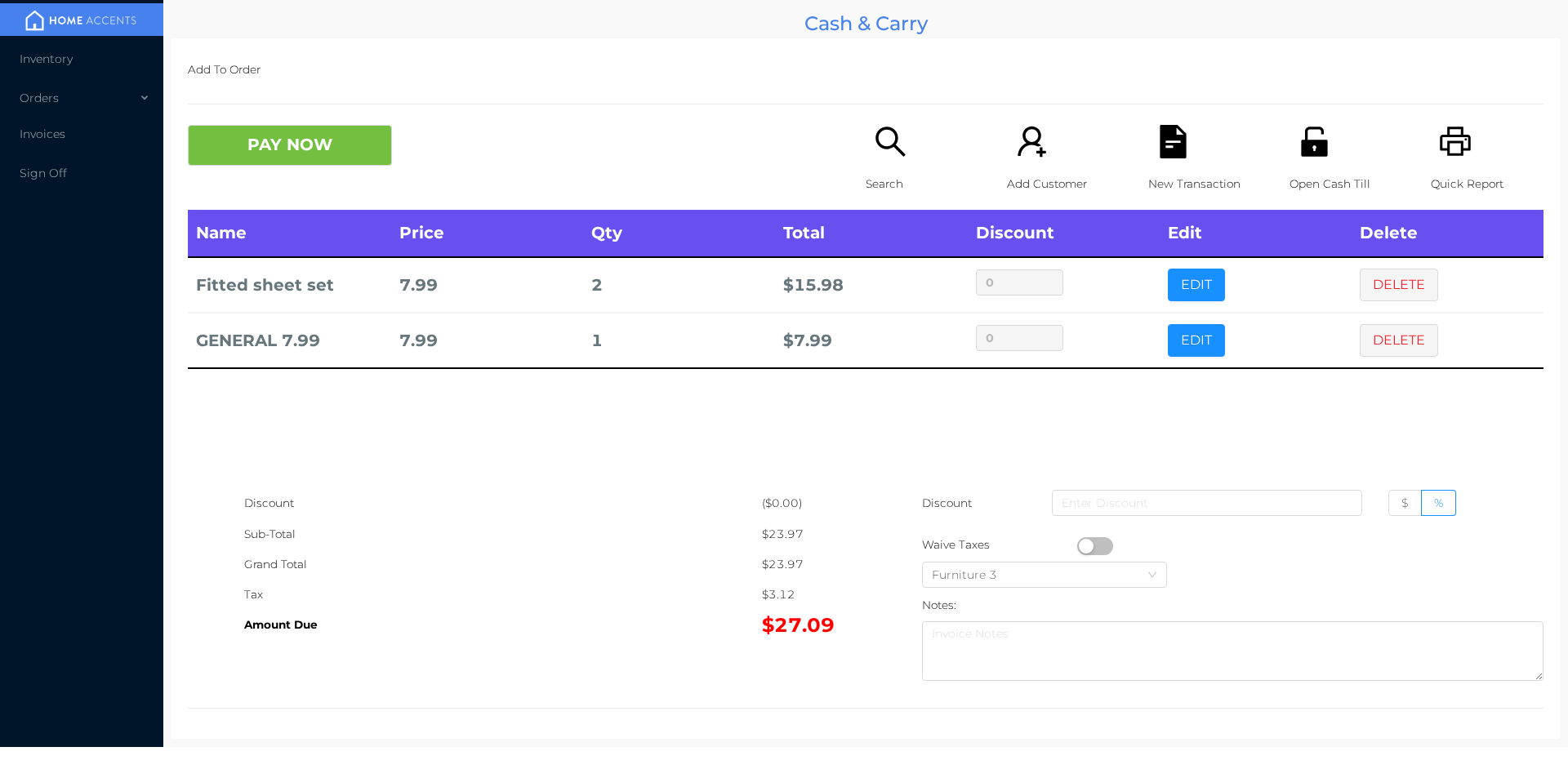
click at [1159, 130] on icon "icon: file-text" at bounding box center [1172, 141] width 26 height 33
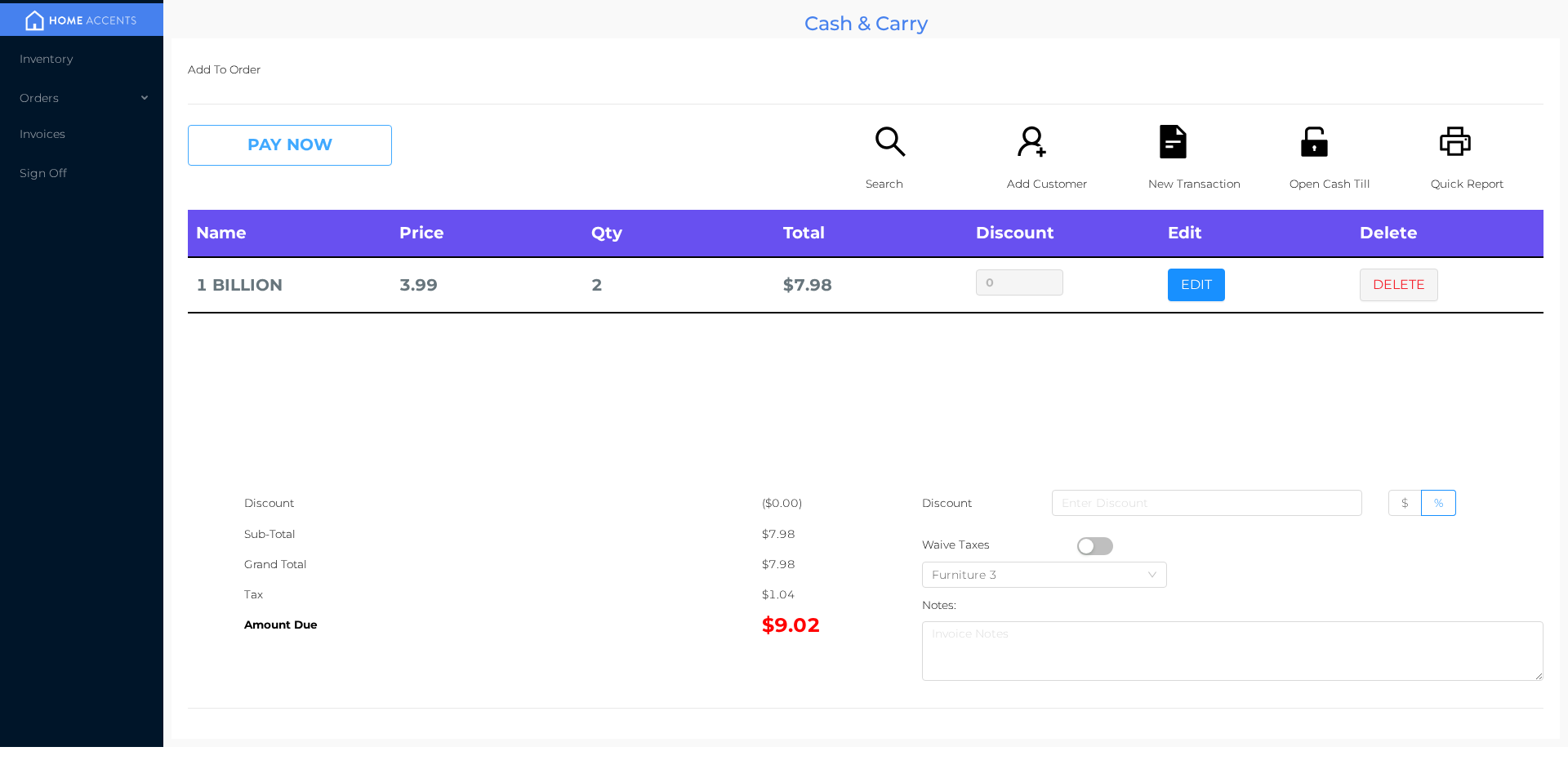
click at [317, 158] on button "PAY NOW" at bounding box center [290, 146] width 204 height 41
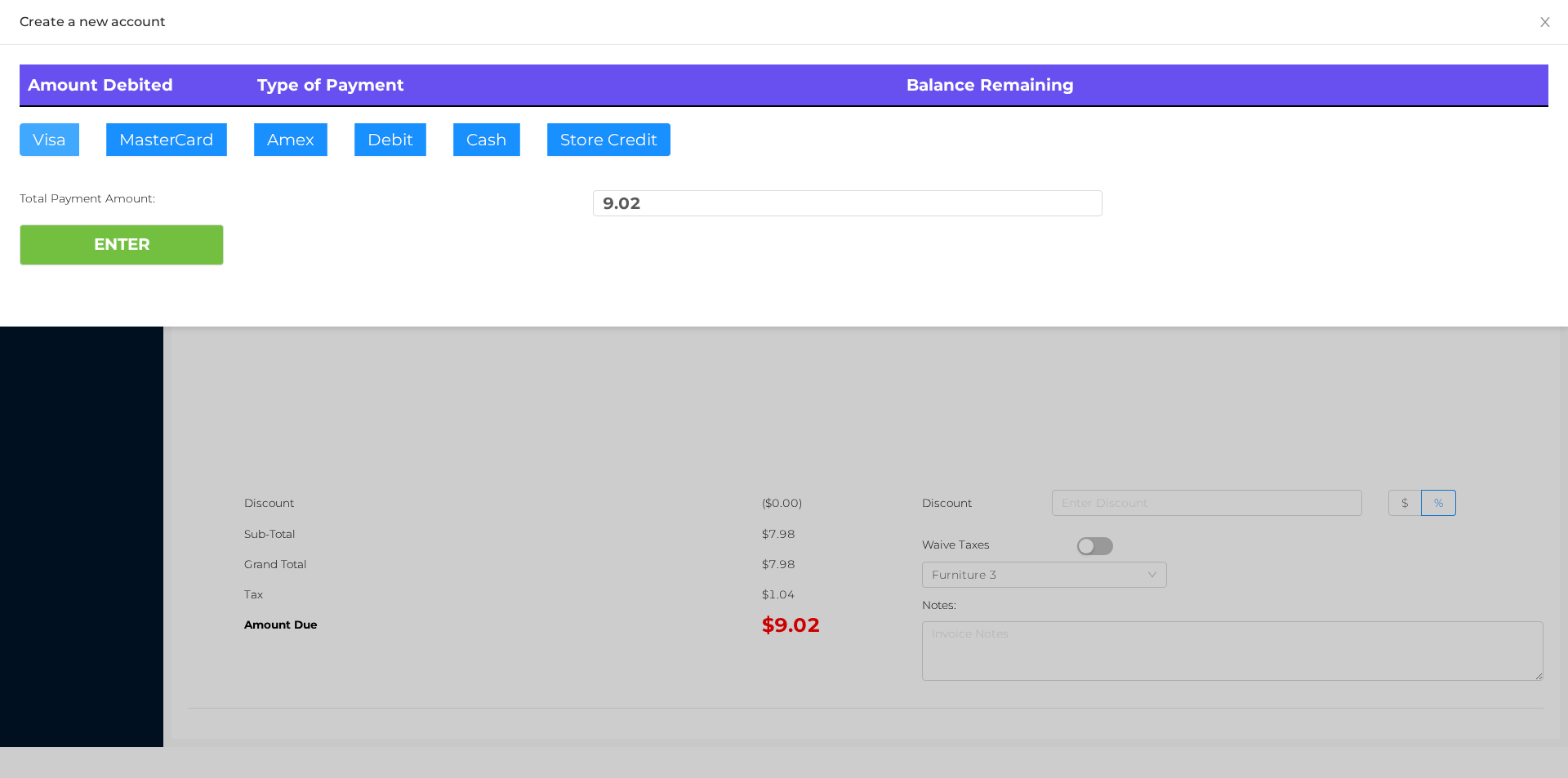
click at [38, 144] on button "Visa" at bounding box center [49, 140] width 60 height 32
click at [38, 248] on button "ENTER" at bounding box center [122, 245] width 204 height 41
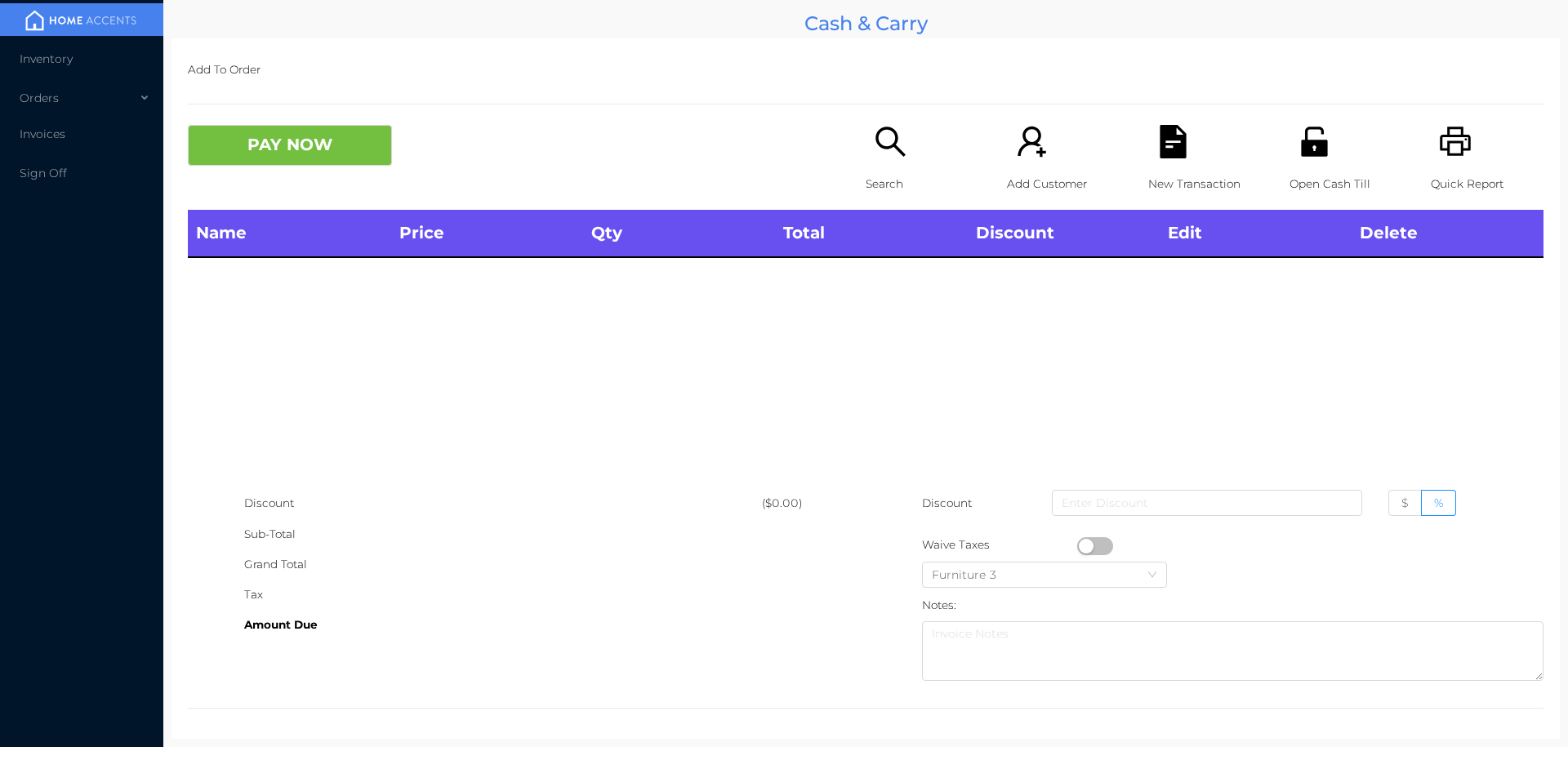
click at [882, 147] on icon "icon: search" at bounding box center [890, 141] width 30 height 30
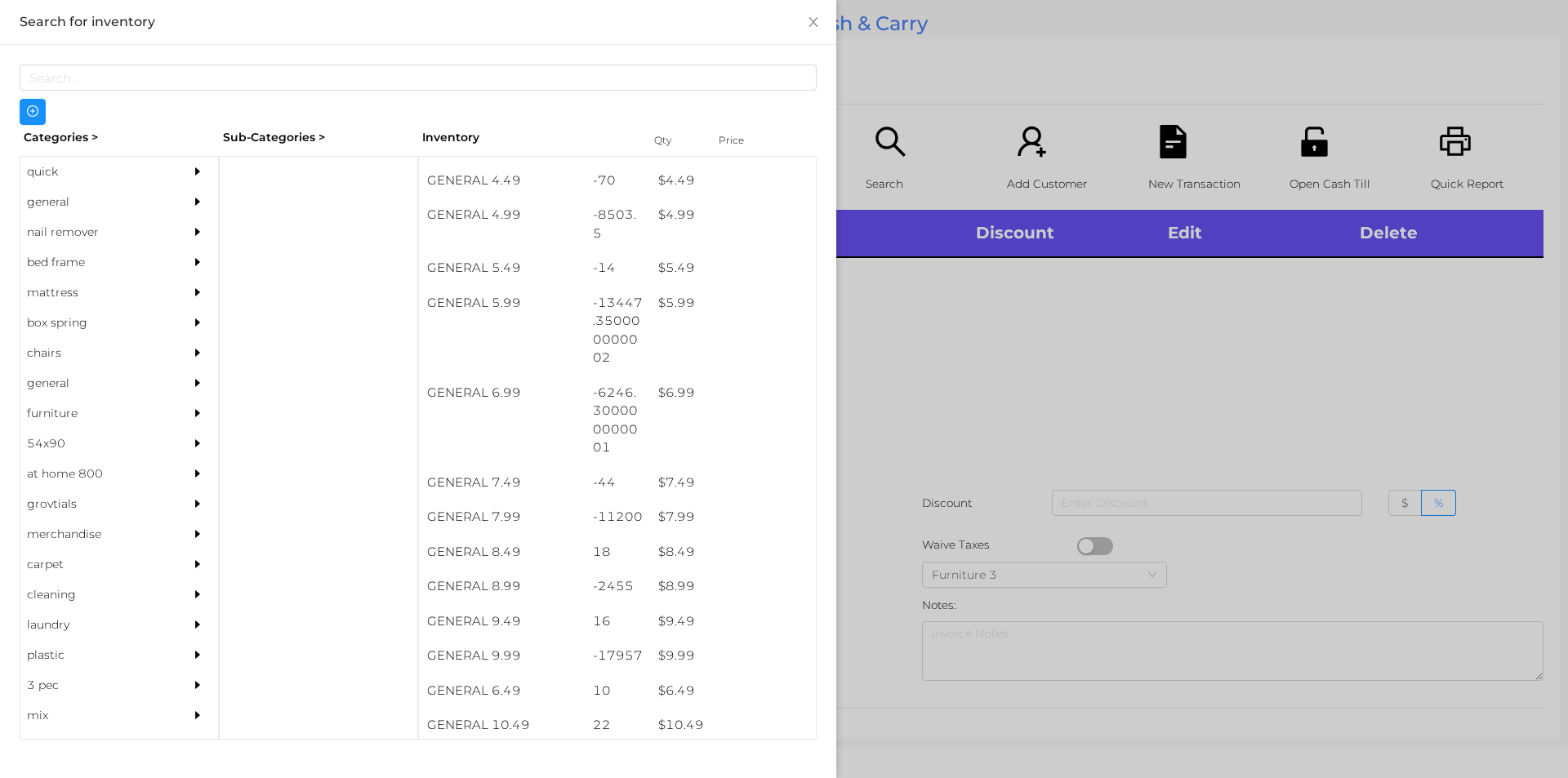
scroll to position [540, 0]
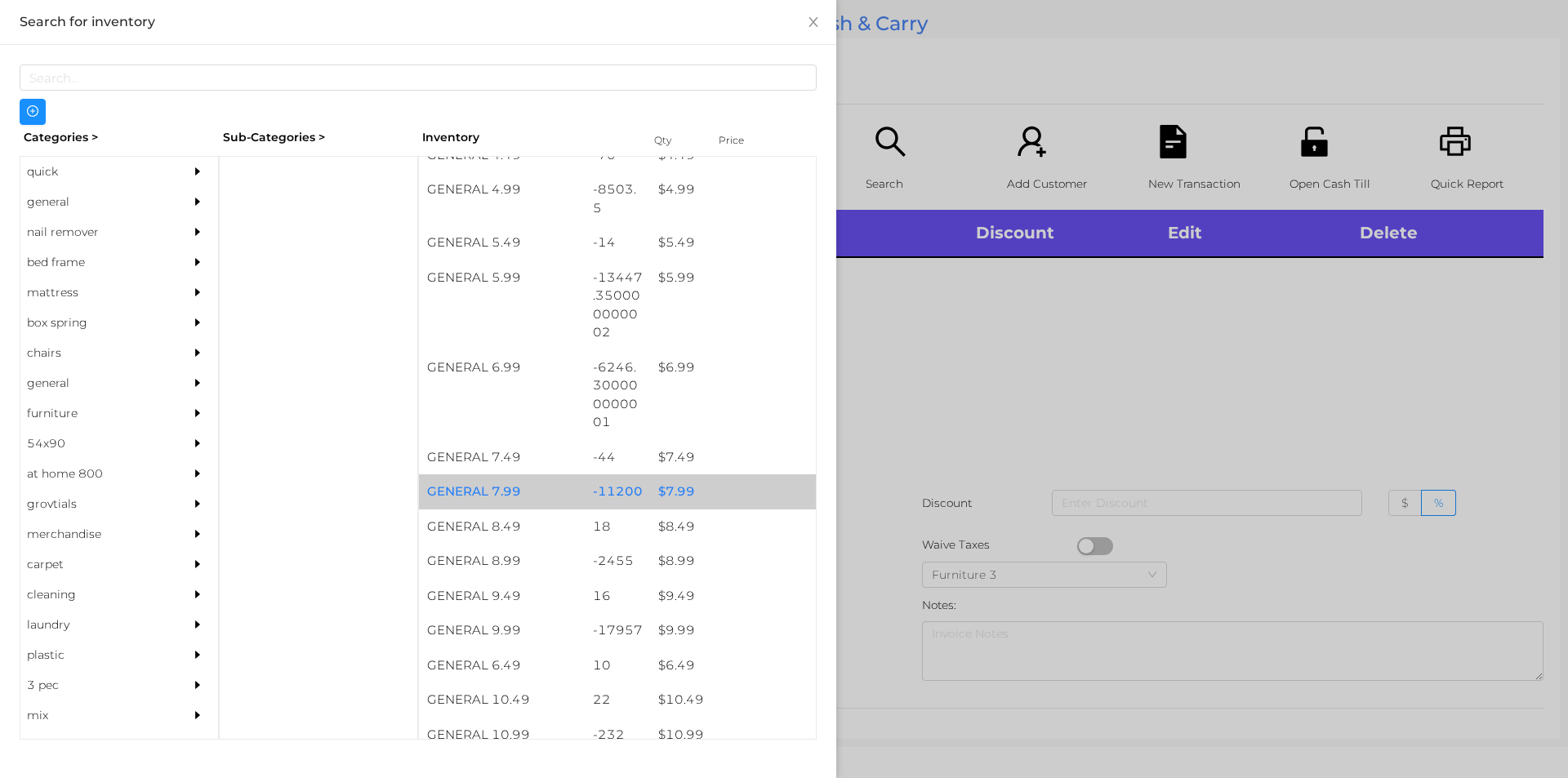
click at [670, 501] on div "$ 7.99" at bounding box center [733, 491] width 166 height 35
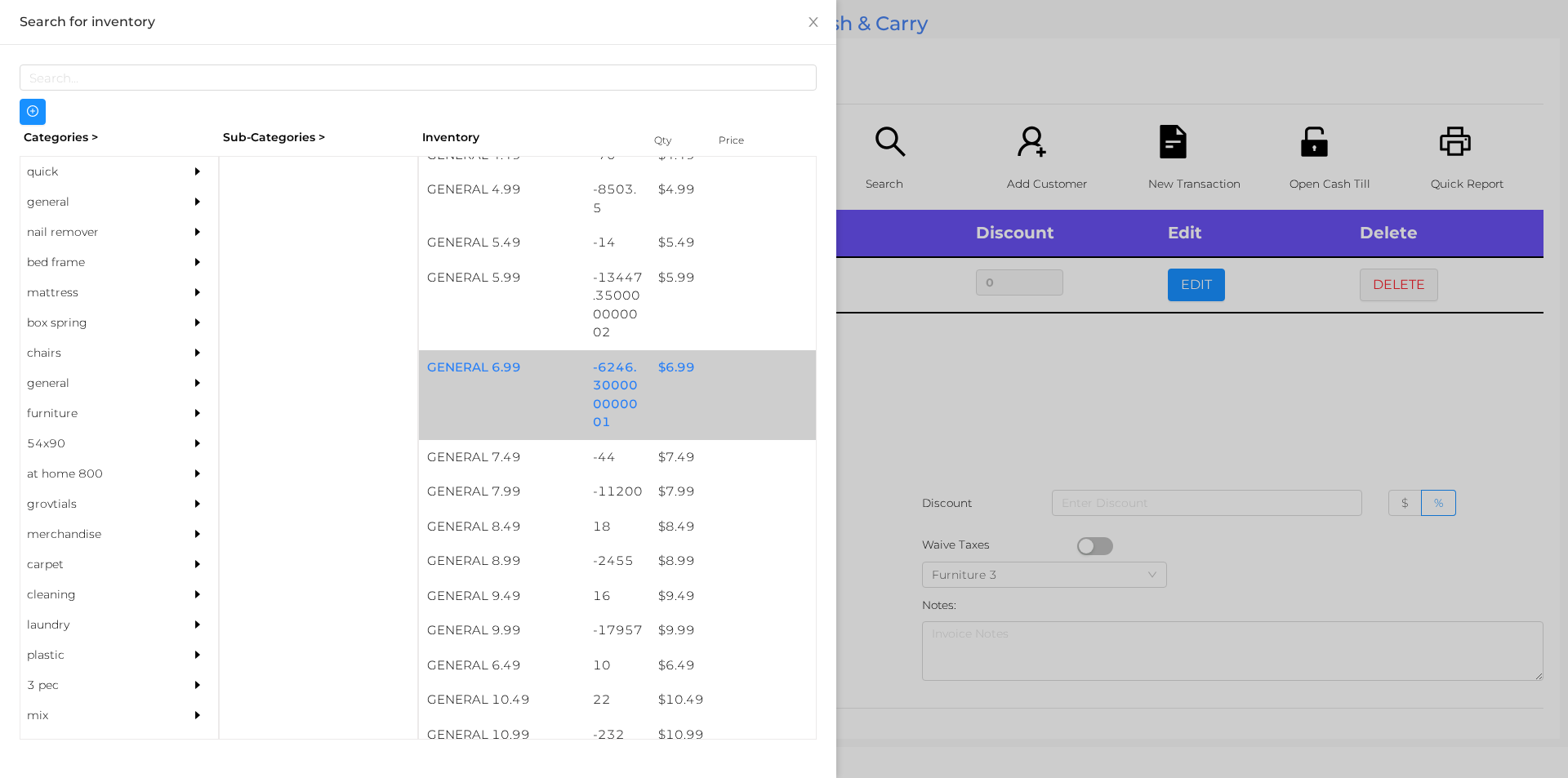
click at [663, 375] on div "$ 6.99" at bounding box center [733, 368] width 166 height 35
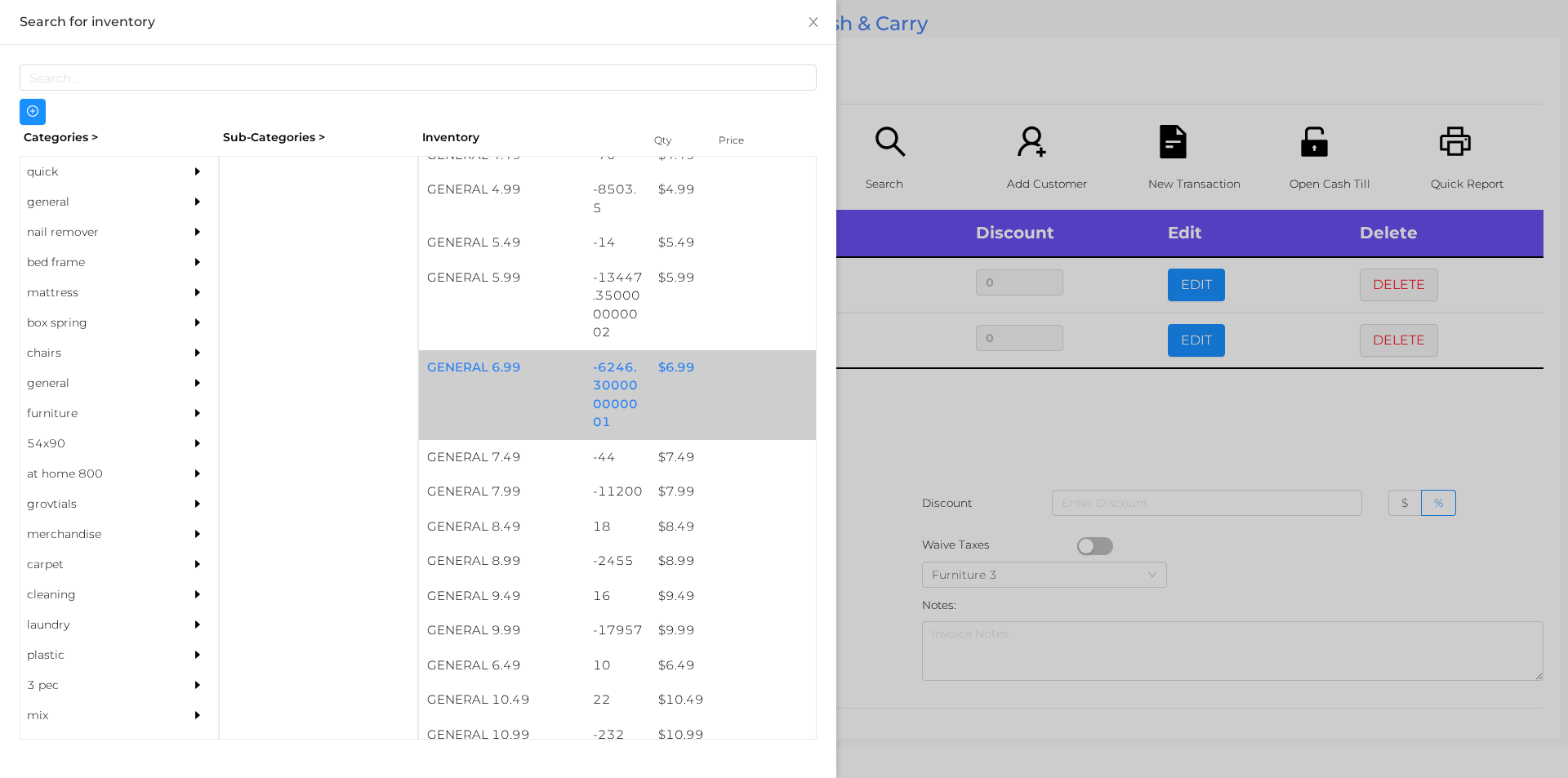
click at [667, 381] on div "$ 6.99" at bounding box center [733, 368] width 166 height 35
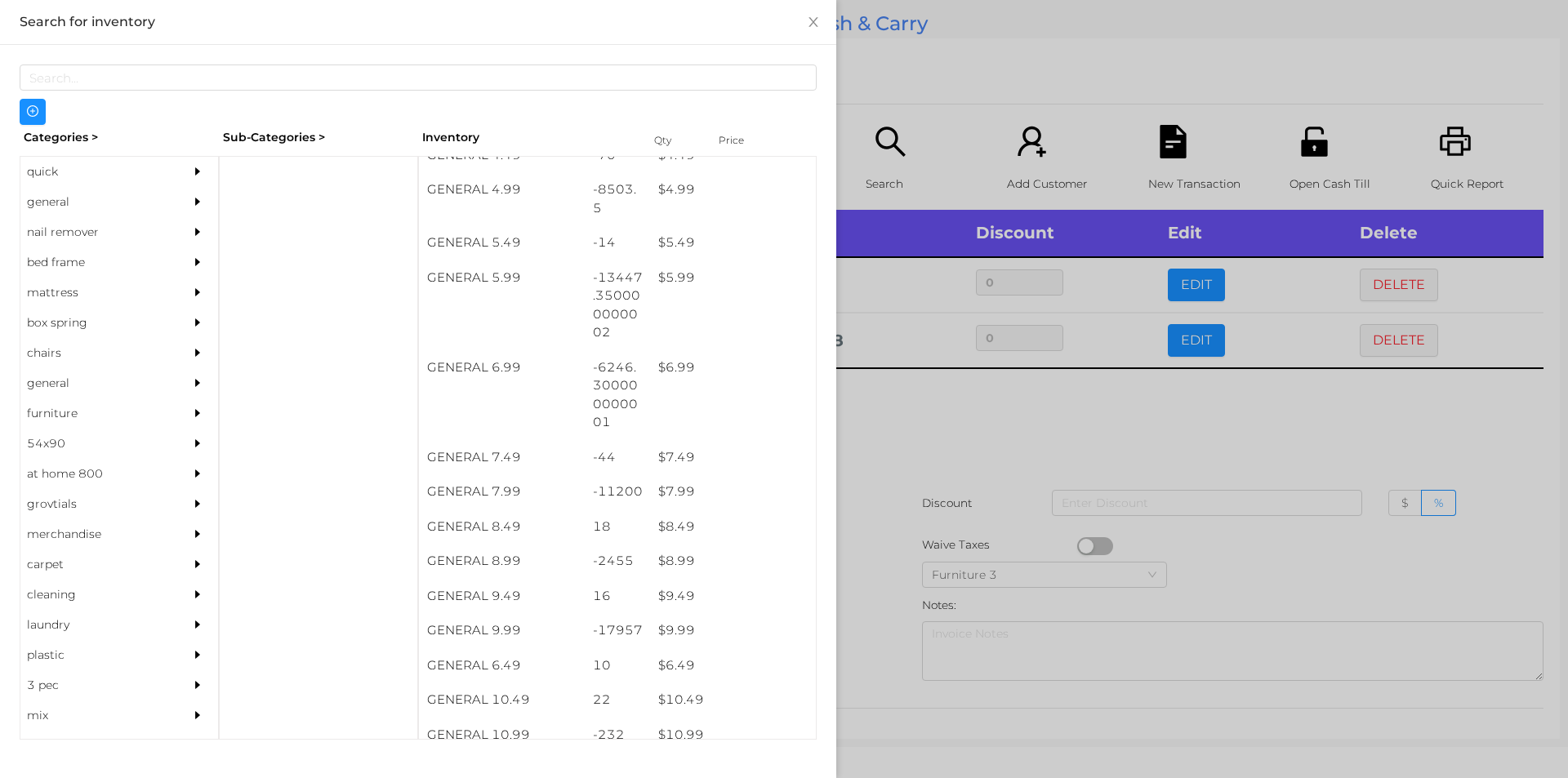
click at [917, 466] on div at bounding box center [784, 389] width 1568 height 778
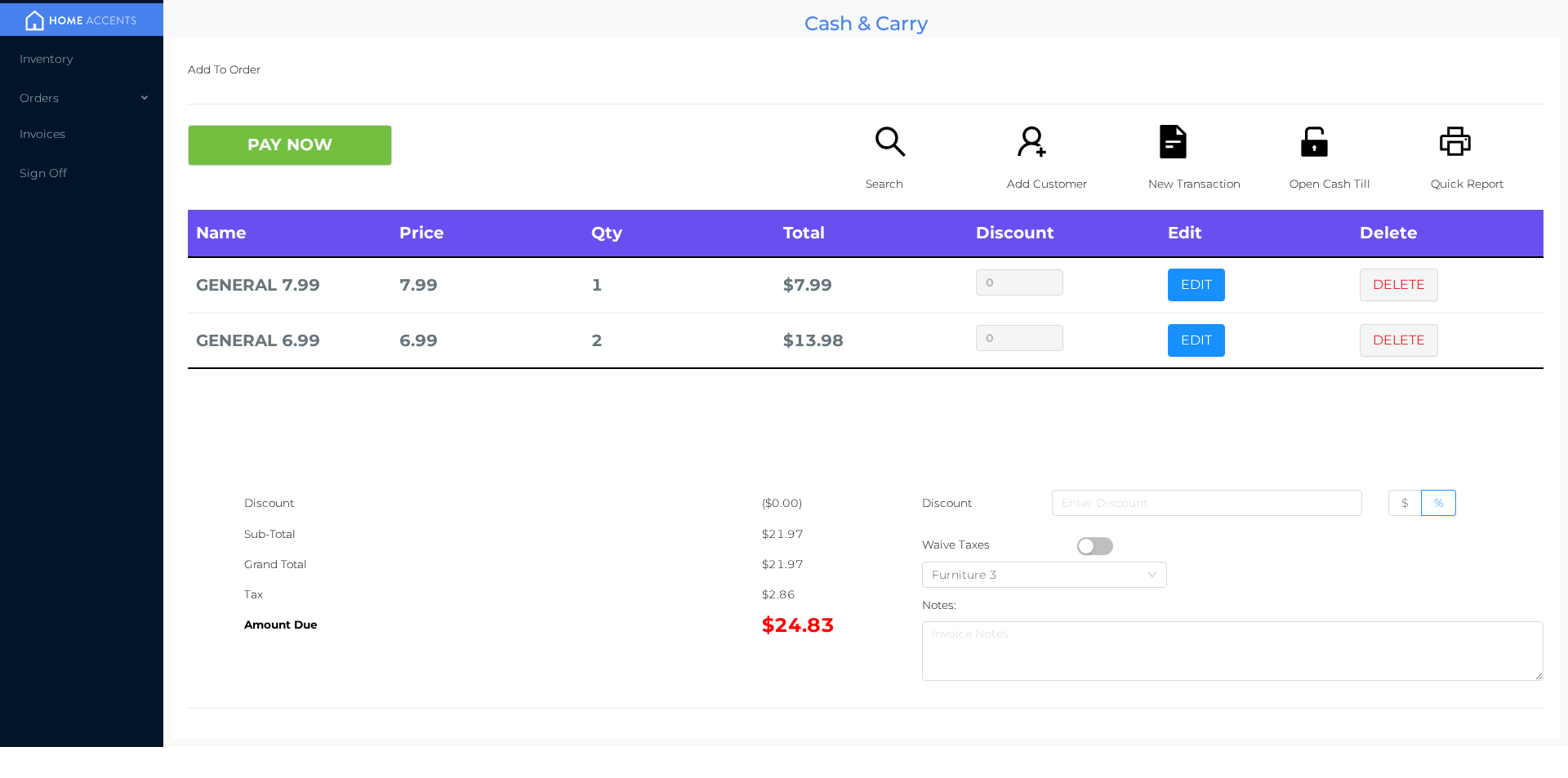
click at [284, 186] on div "PAY NOW Search Add Customer New Transaction Open Cash Till Quick Report" at bounding box center [866, 168] width 1355 height 85
click at [300, 144] on button "PAY NOW" at bounding box center [290, 146] width 204 height 41
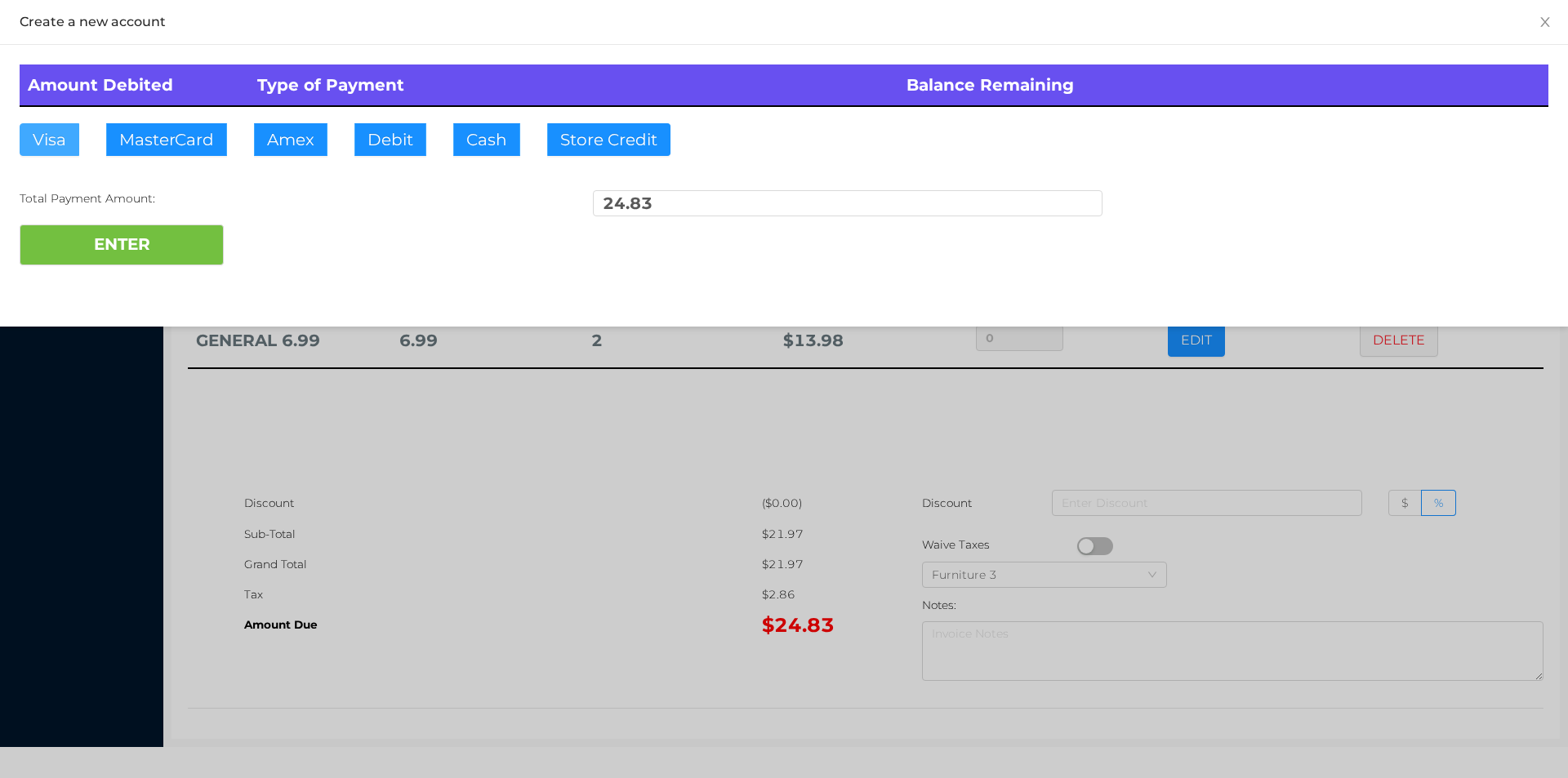
click at [60, 138] on button "Visa" at bounding box center [49, 140] width 60 height 32
click at [141, 259] on button "ENTER" at bounding box center [122, 245] width 204 height 41
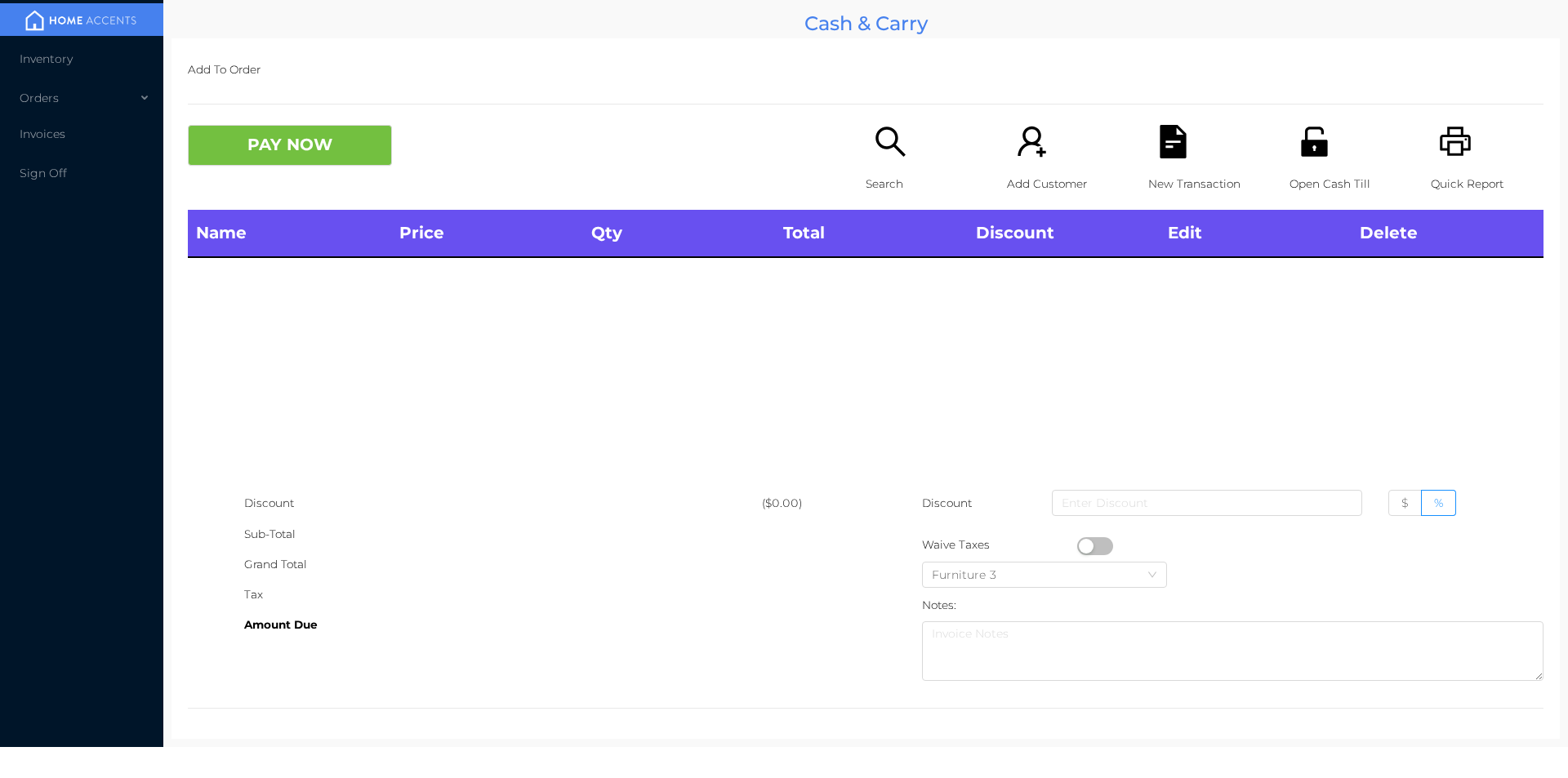
click at [879, 169] on p "Search" at bounding box center [922, 184] width 112 height 30
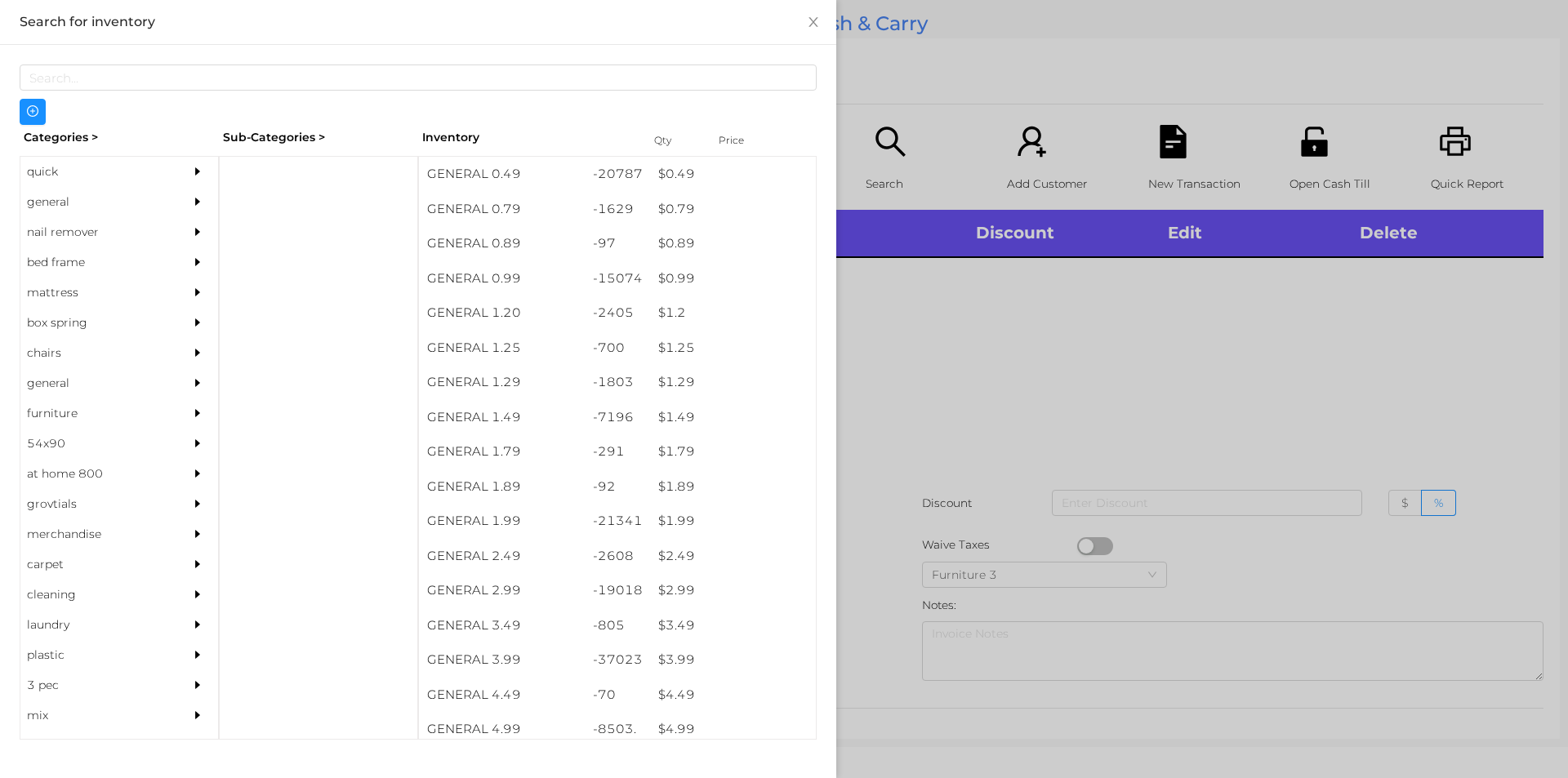
scroll to position [0, 0]
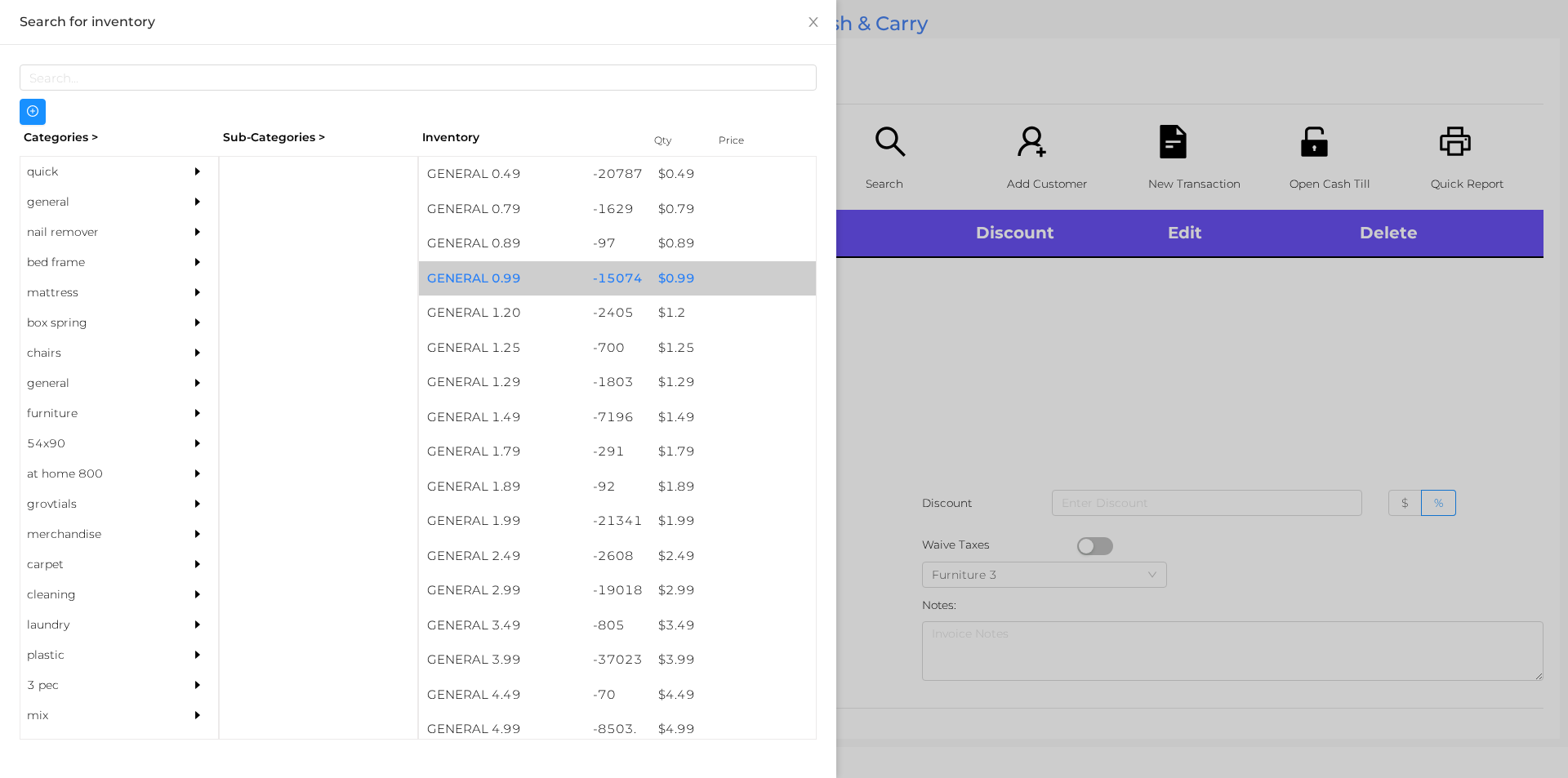
click at [668, 274] on div "$ 0.99" at bounding box center [733, 278] width 166 height 35
click at [953, 436] on div at bounding box center [784, 389] width 1568 height 778
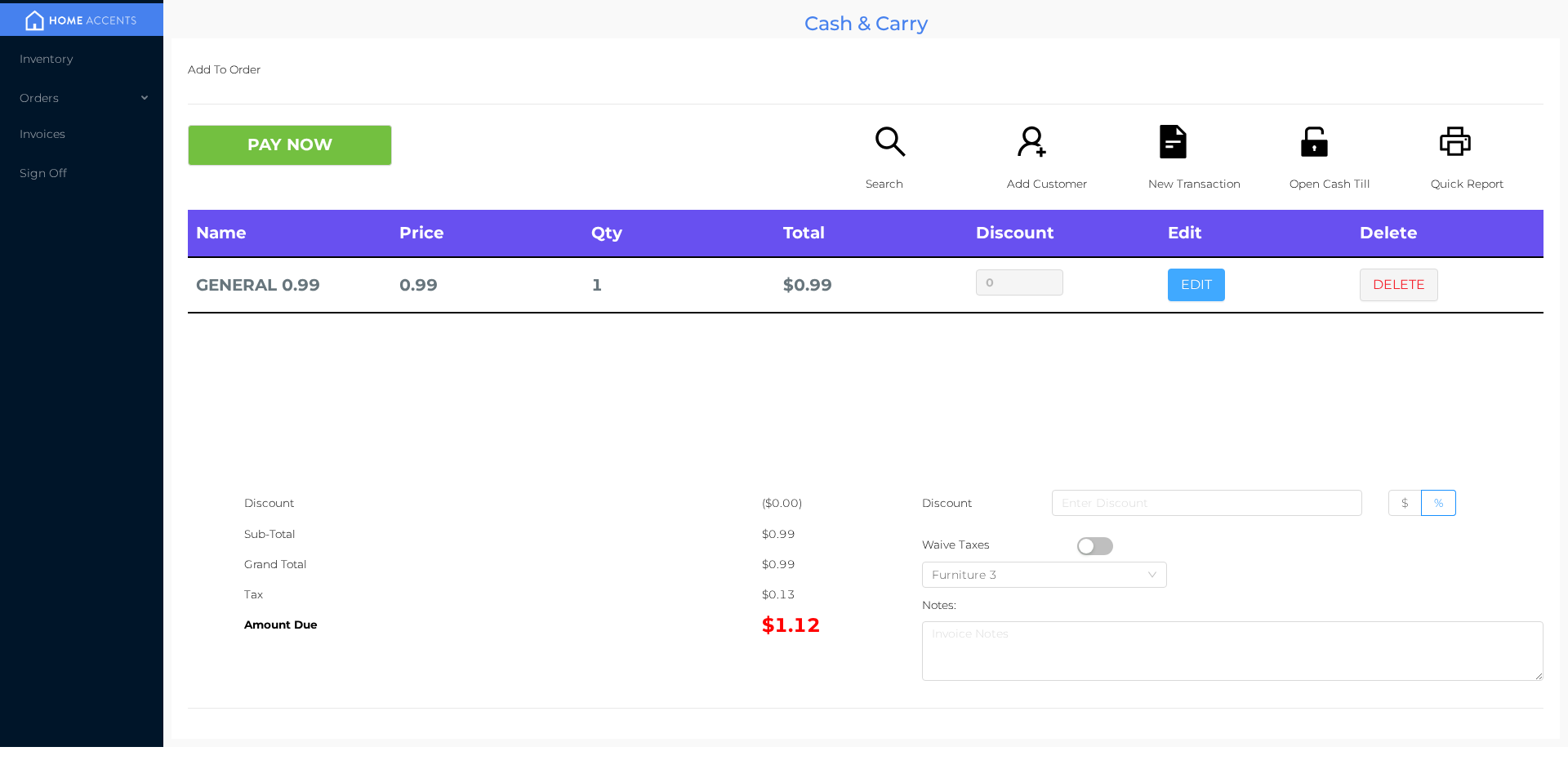
click at [1196, 275] on button "EDIT" at bounding box center [1196, 285] width 57 height 32
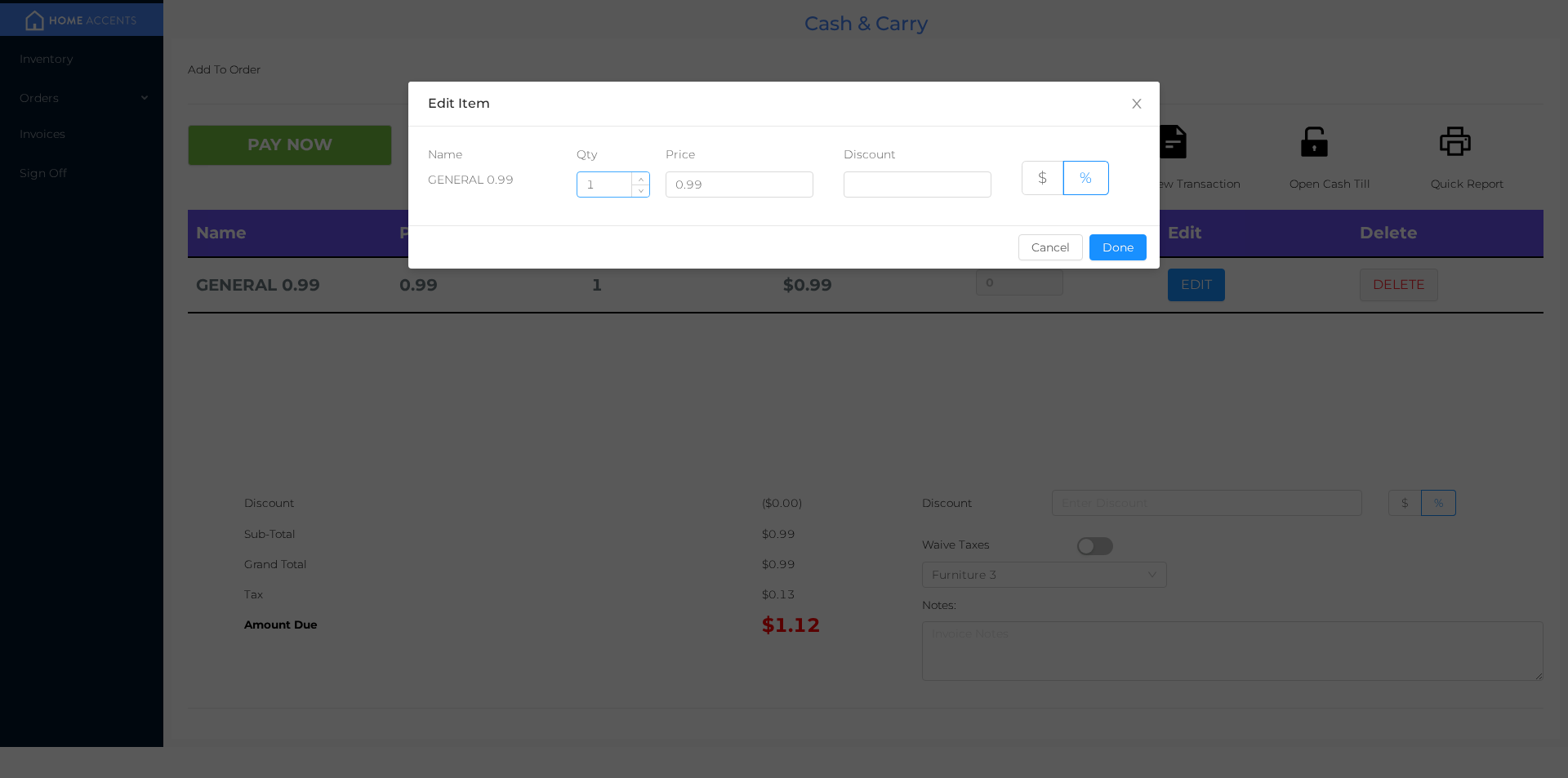
click at [595, 184] on input "1" at bounding box center [613, 184] width 72 height 25
click at [591, 177] on input "1" at bounding box center [613, 184] width 72 height 25
type input "7"
click at [1113, 240] on button "Done" at bounding box center [1118, 247] width 57 height 26
type input "0%"
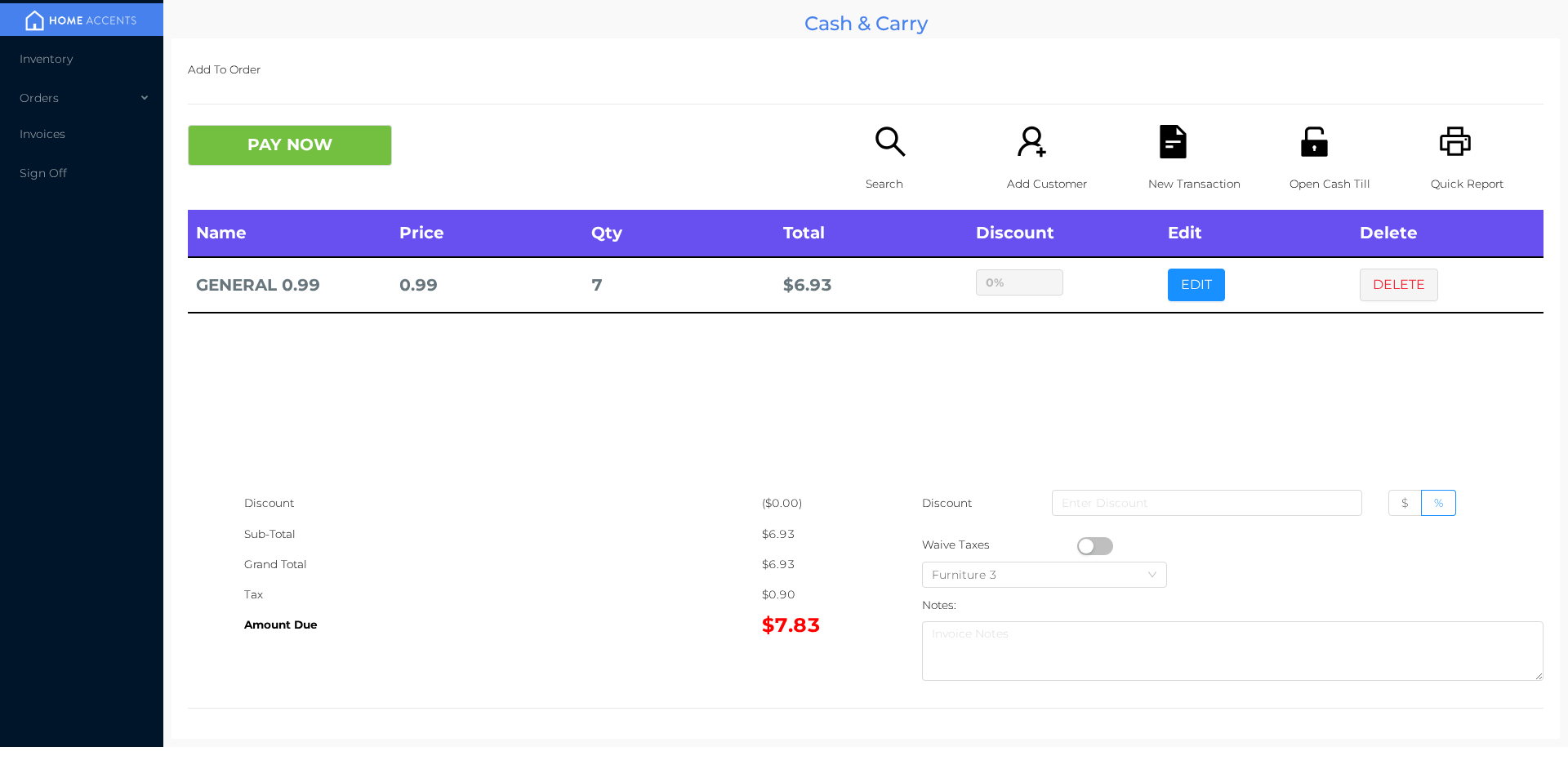
click at [1170, 169] on p "New Transaction" at bounding box center [1205, 184] width 112 height 30
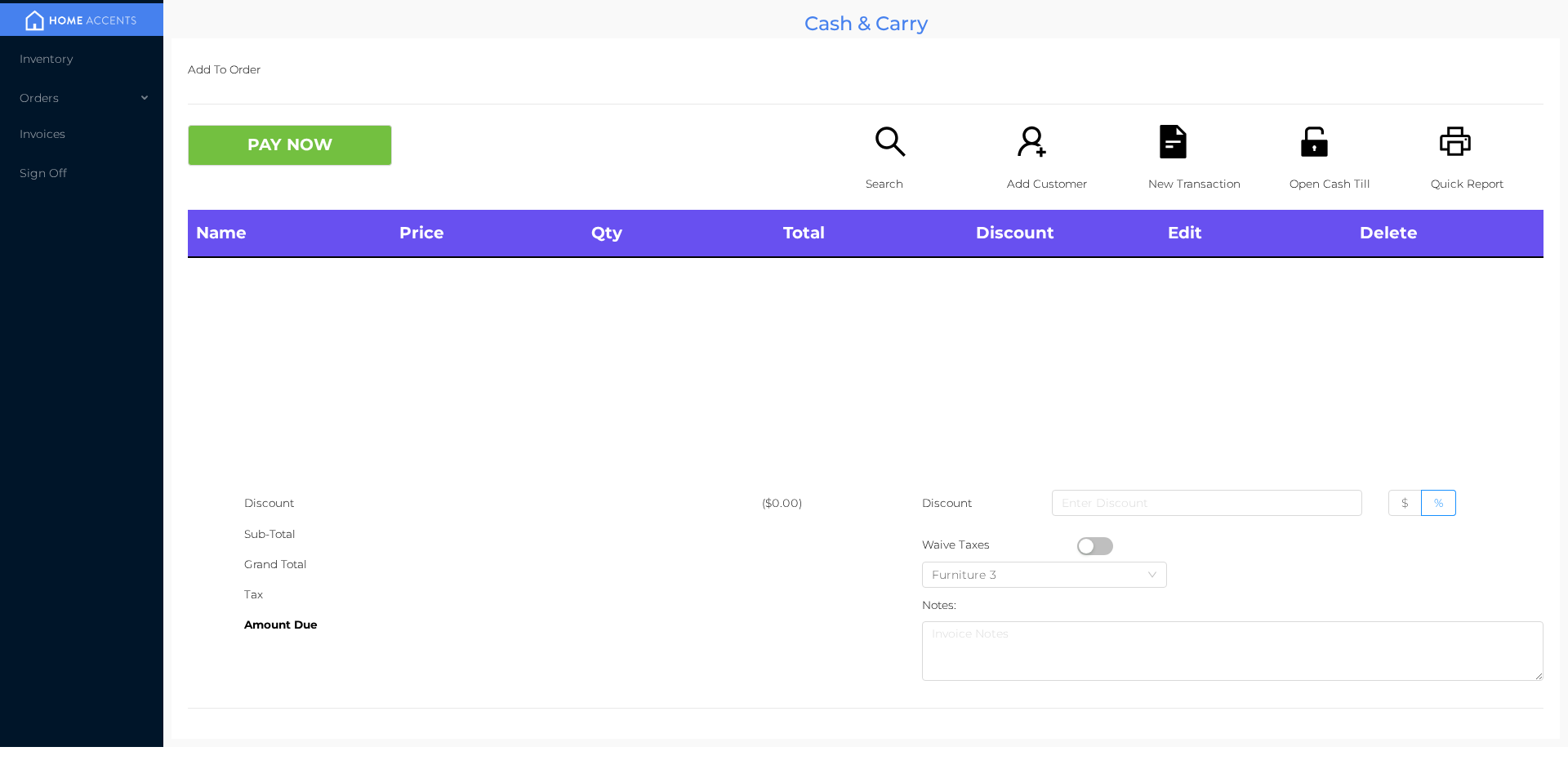
click at [1441, 132] on icon "icon: printer" at bounding box center [1455, 141] width 33 height 33
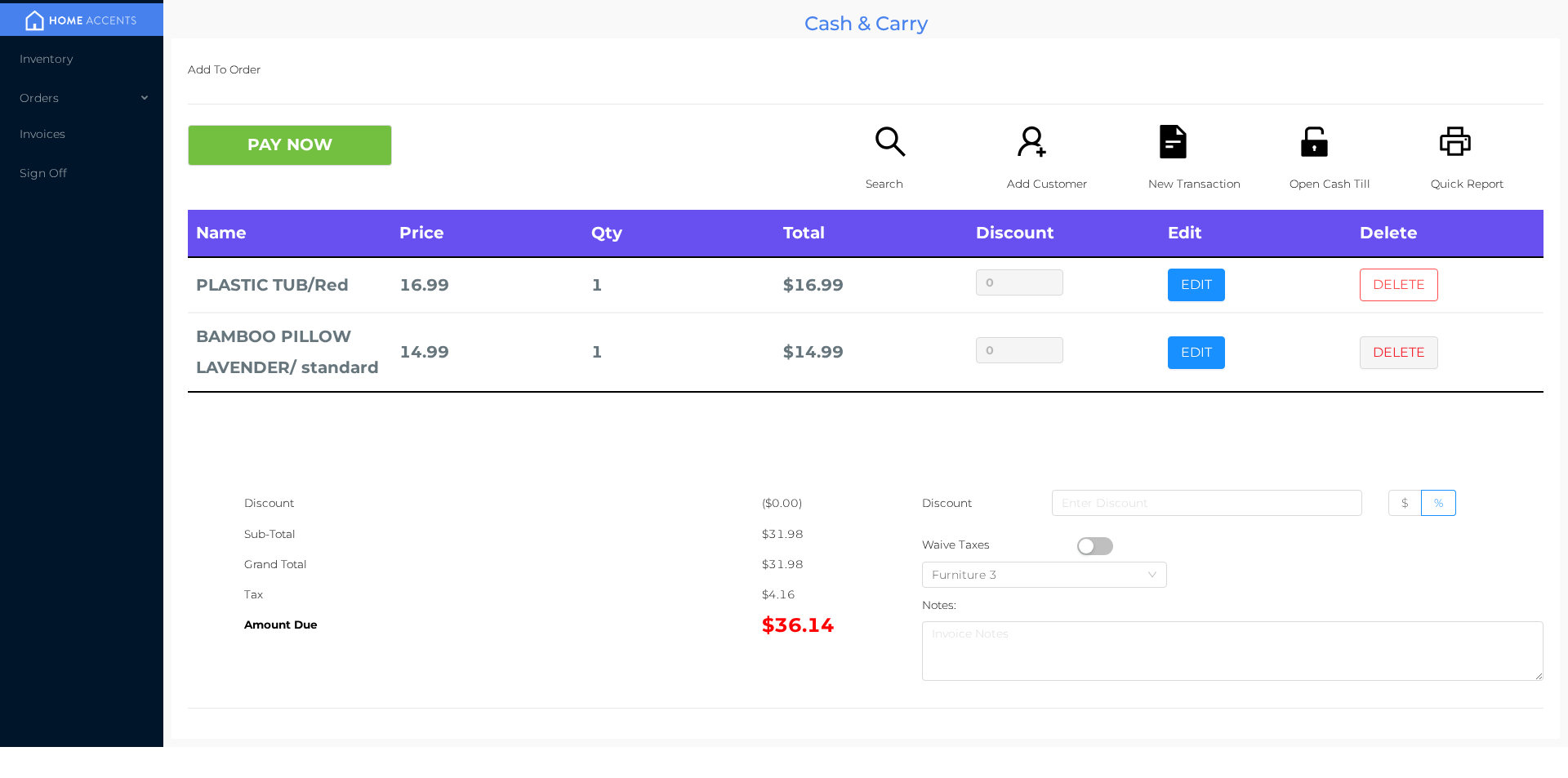
click at [1359, 277] on button "DELETE" at bounding box center [1399, 285] width 78 height 32
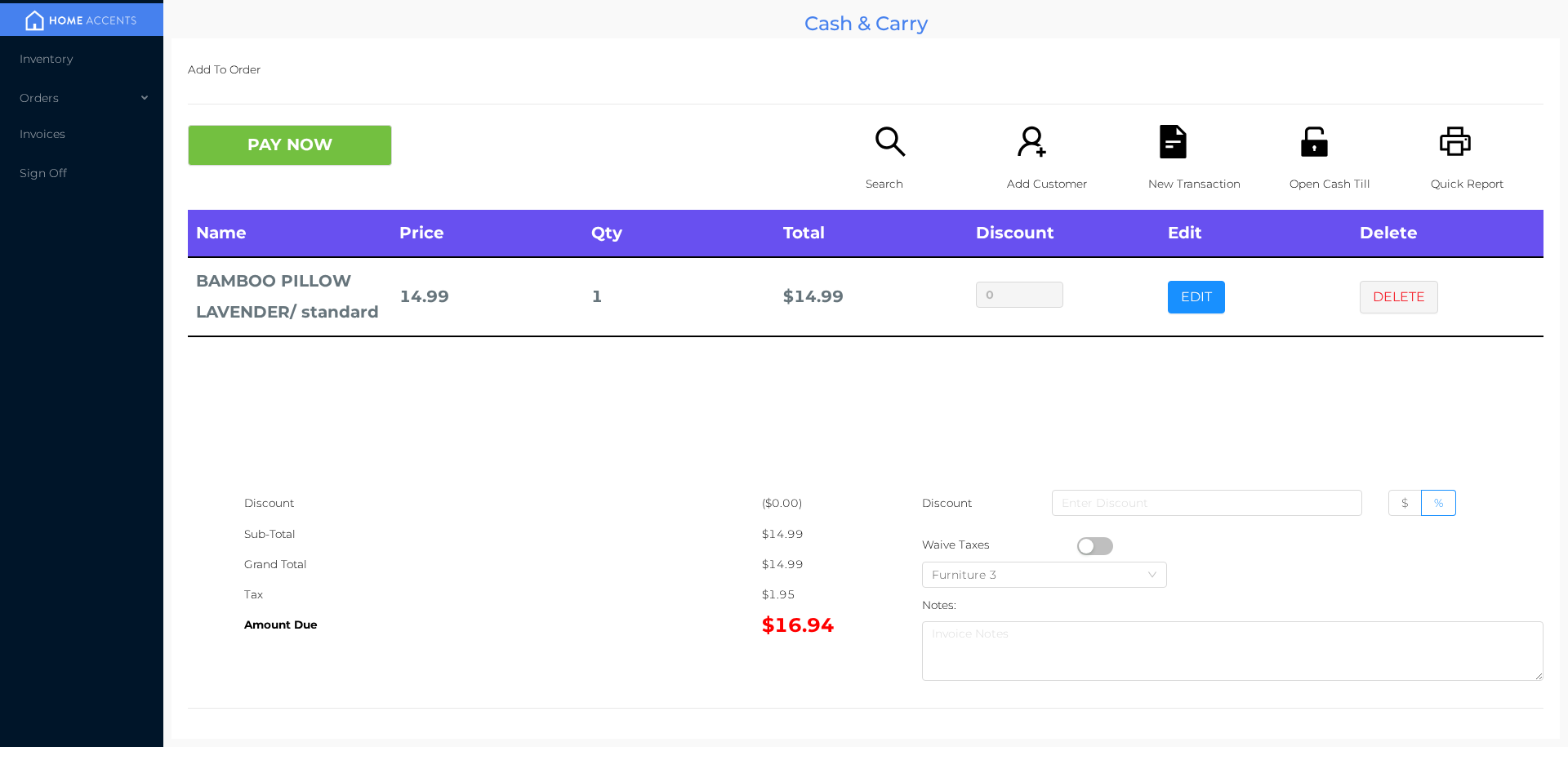
click at [873, 174] on p "Search" at bounding box center [922, 184] width 112 height 30
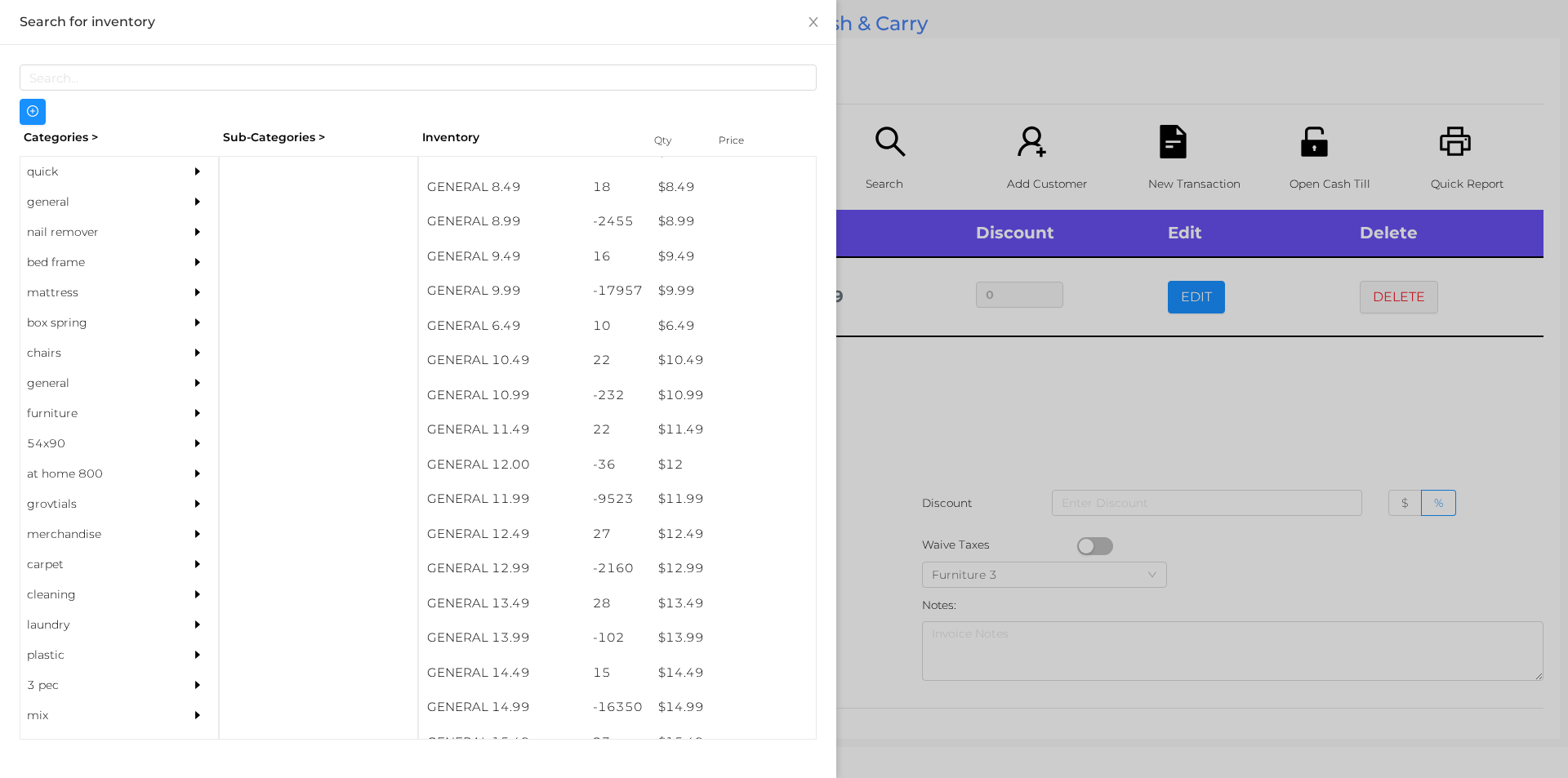
scroll to position [912, 0]
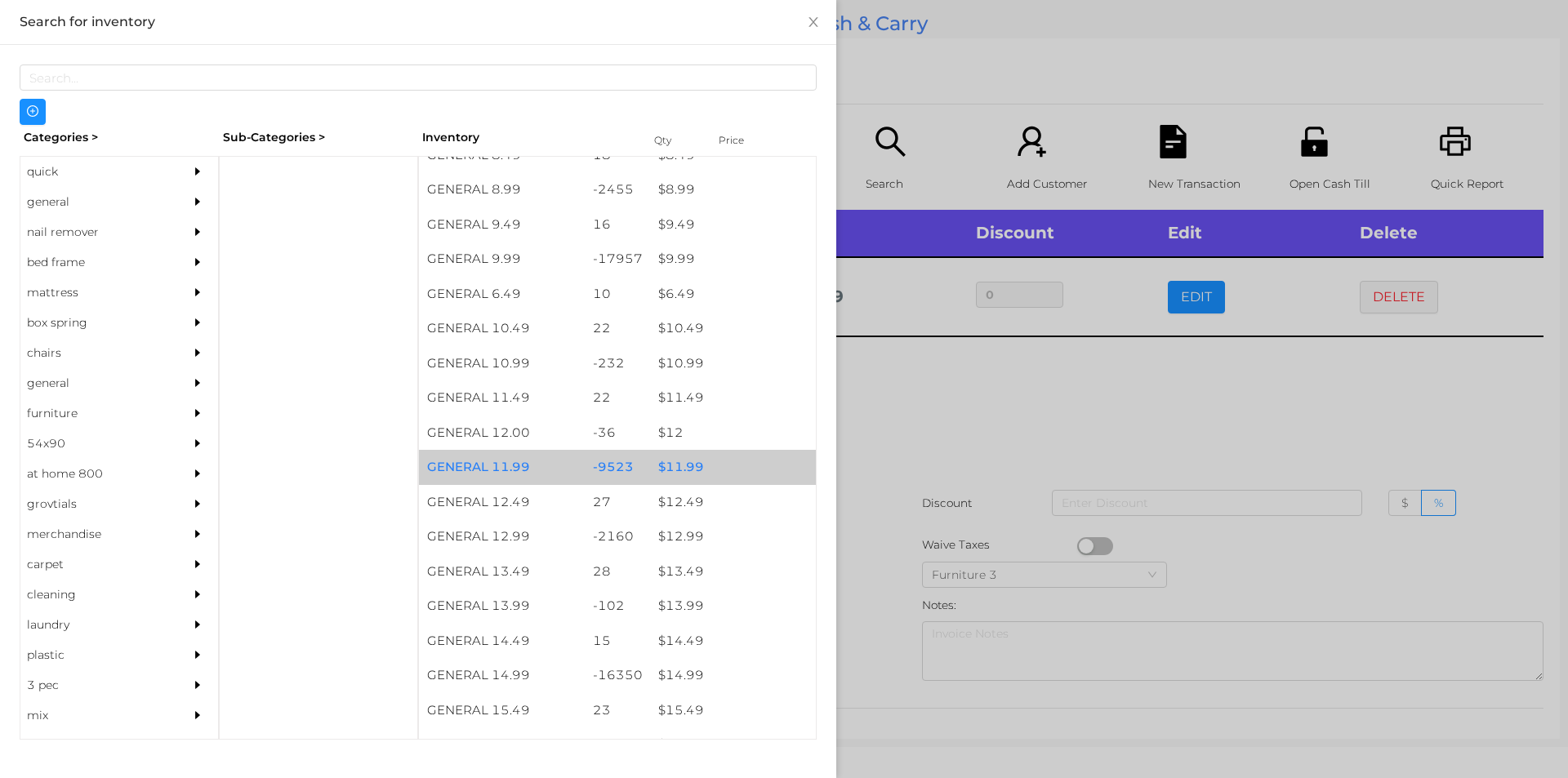
click at [700, 464] on div "$ 11.99" at bounding box center [733, 467] width 166 height 35
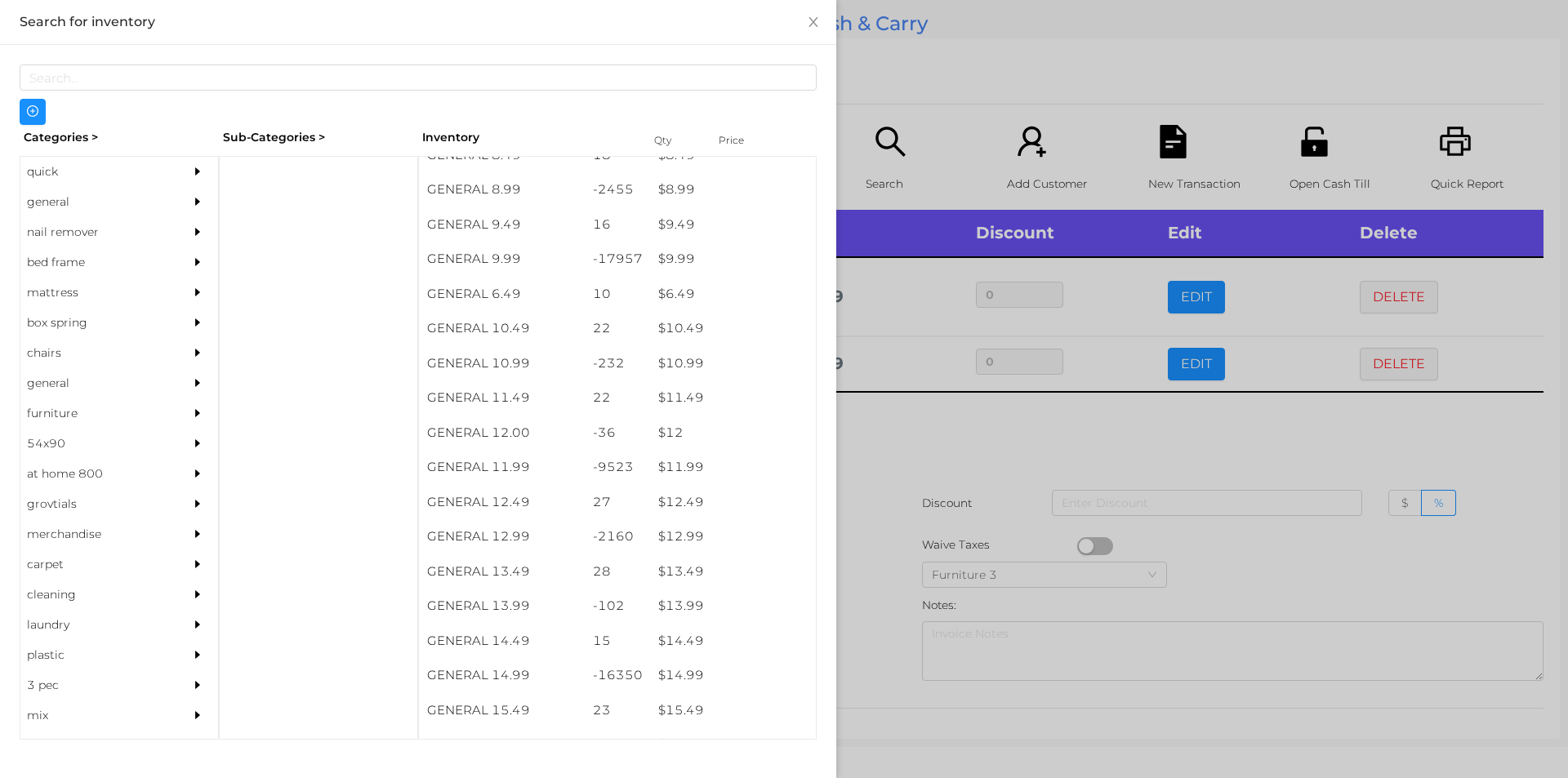
click at [978, 488] on div at bounding box center [784, 389] width 1568 height 778
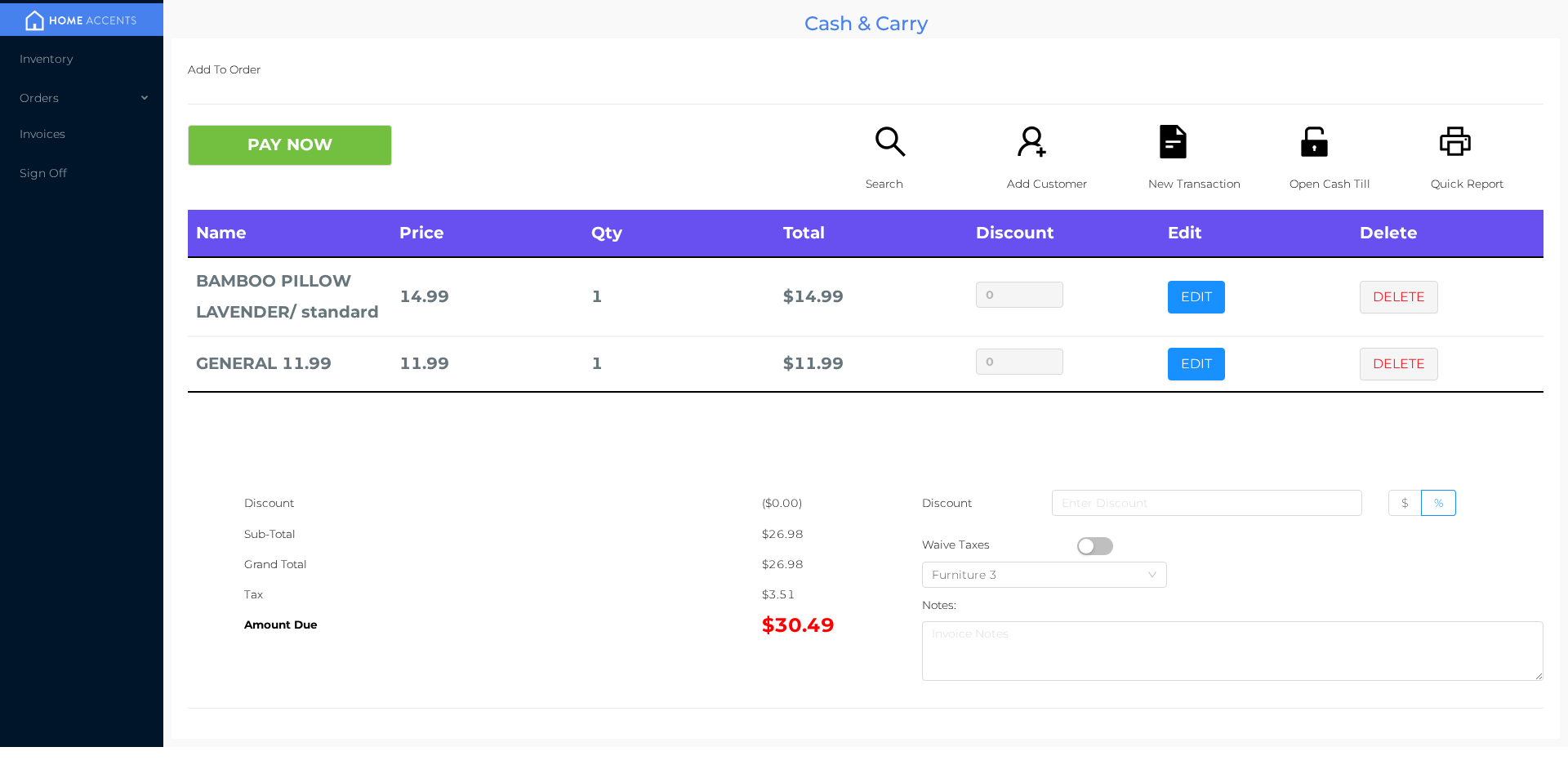
click at [882, 159] on div "Search" at bounding box center [922, 168] width 112 height 85
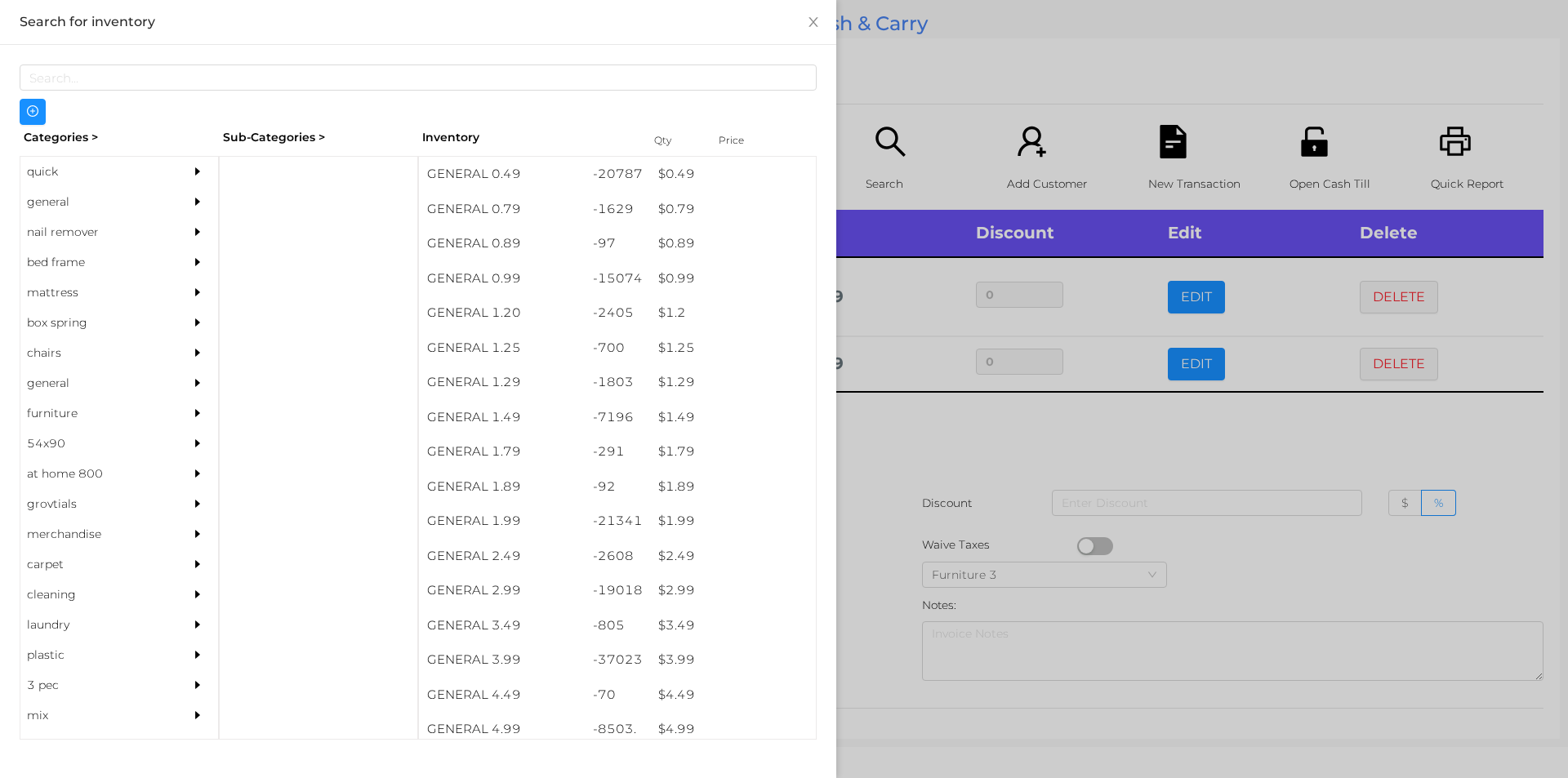
click at [85, 168] on div "quick" at bounding box center [94, 171] width 149 height 30
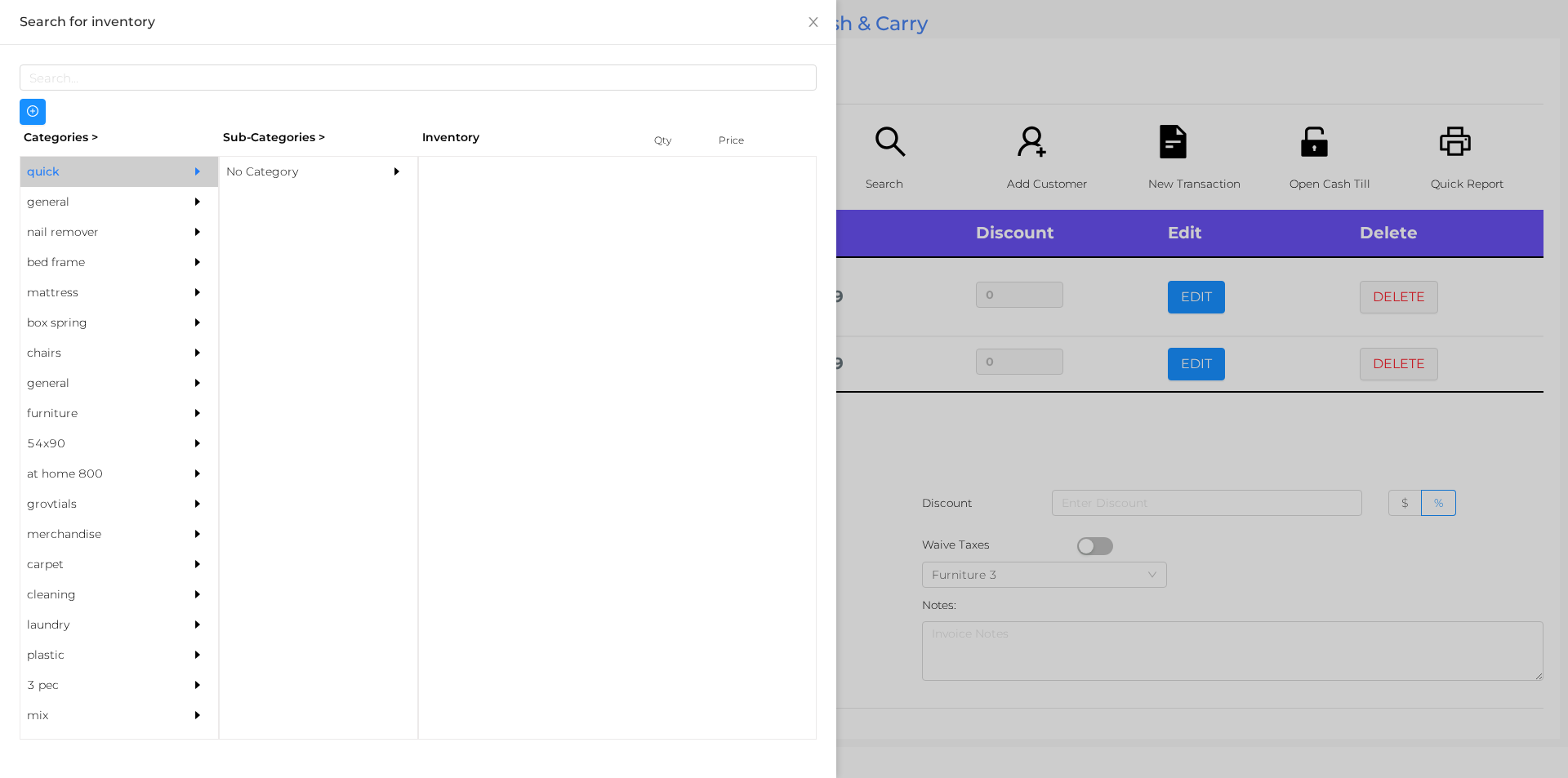
click at [304, 180] on div "No Category" at bounding box center [294, 171] width 149 height 30
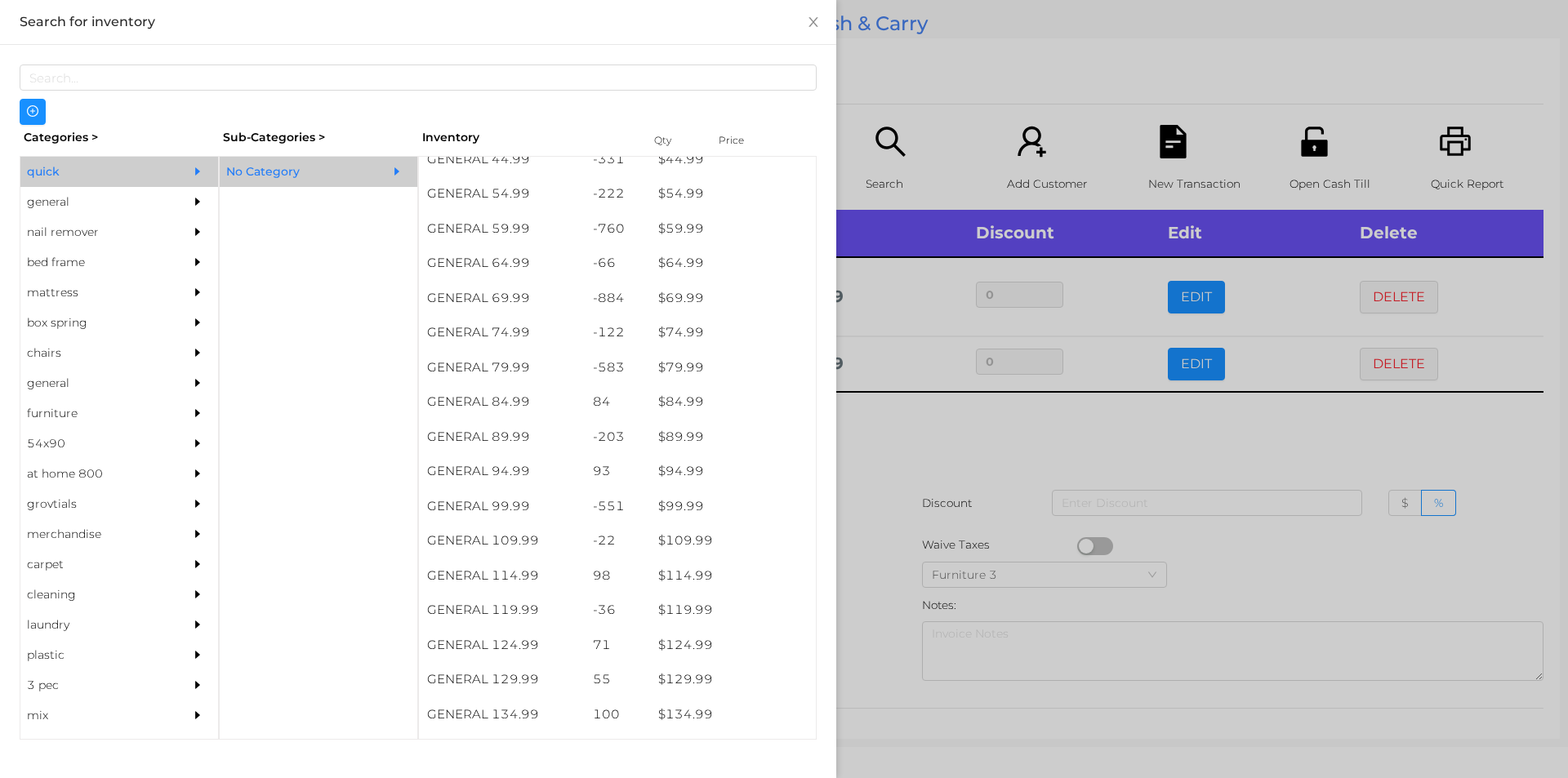
scroll to position [1040, 0]
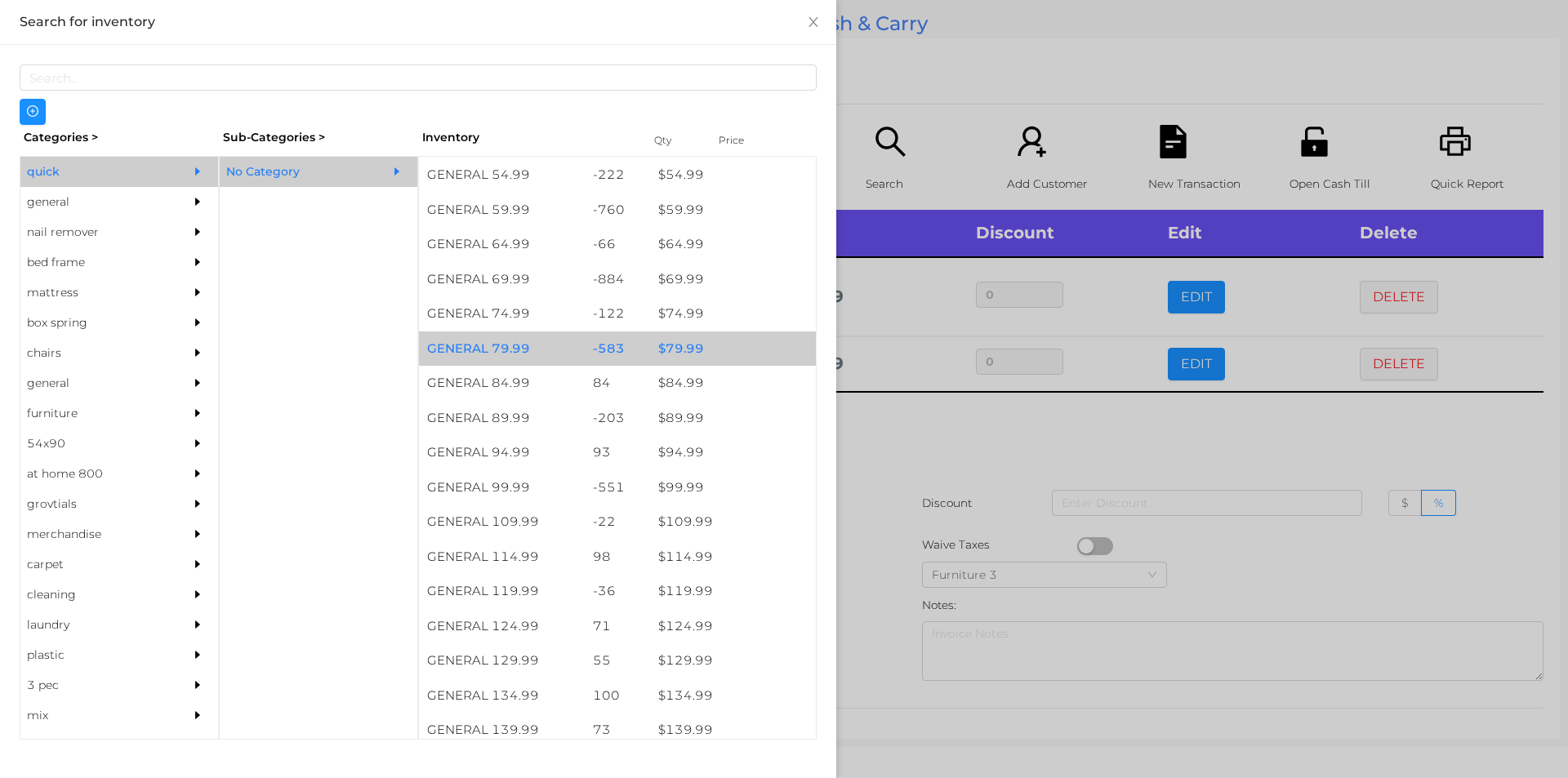
click at [719, 351] on div "$ 79.99" at bounding box center [733, 348] width 166 height 35
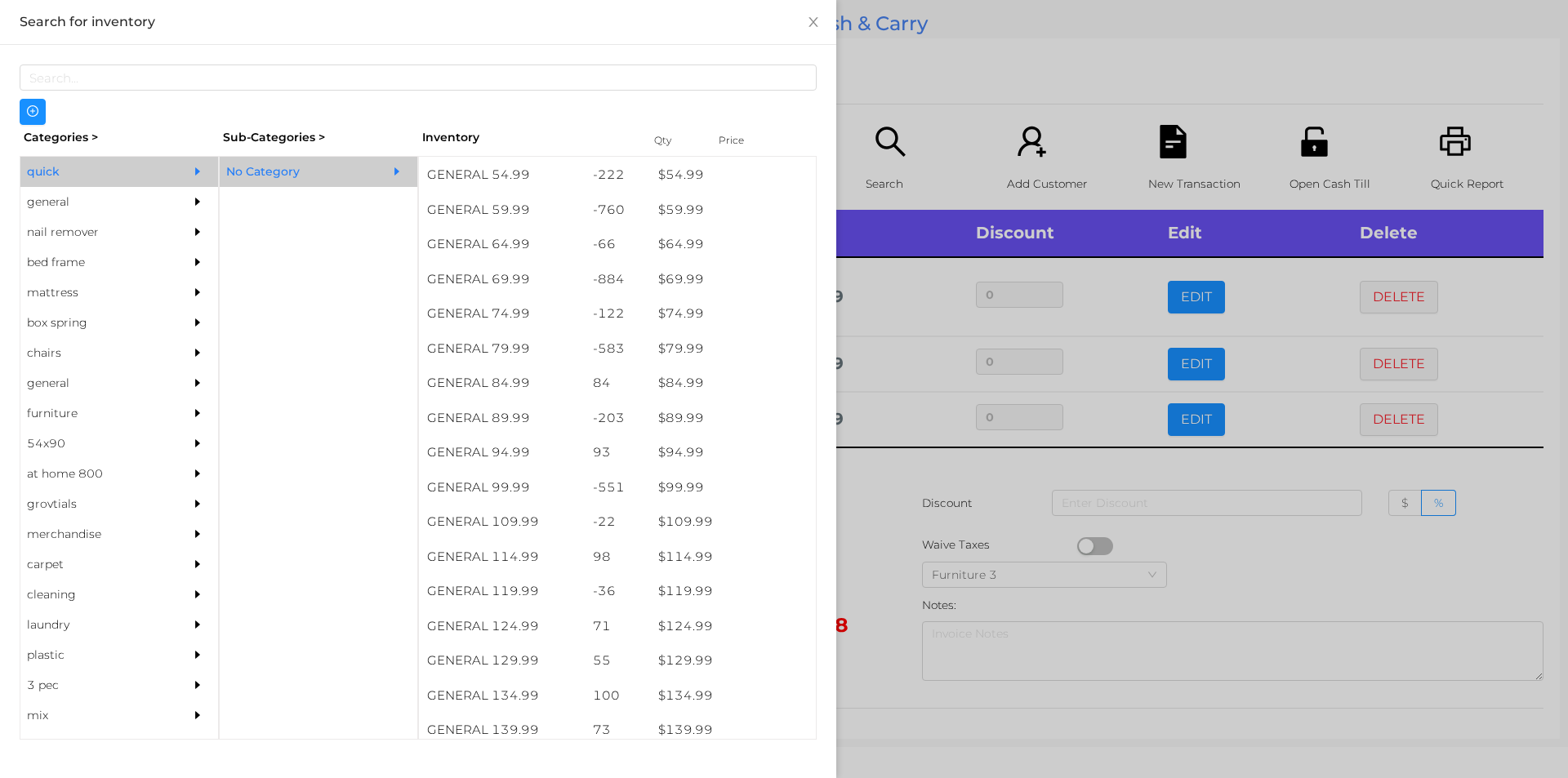
click at [928, 61] on div at bounding box center [784, 389] width 1568 height 778
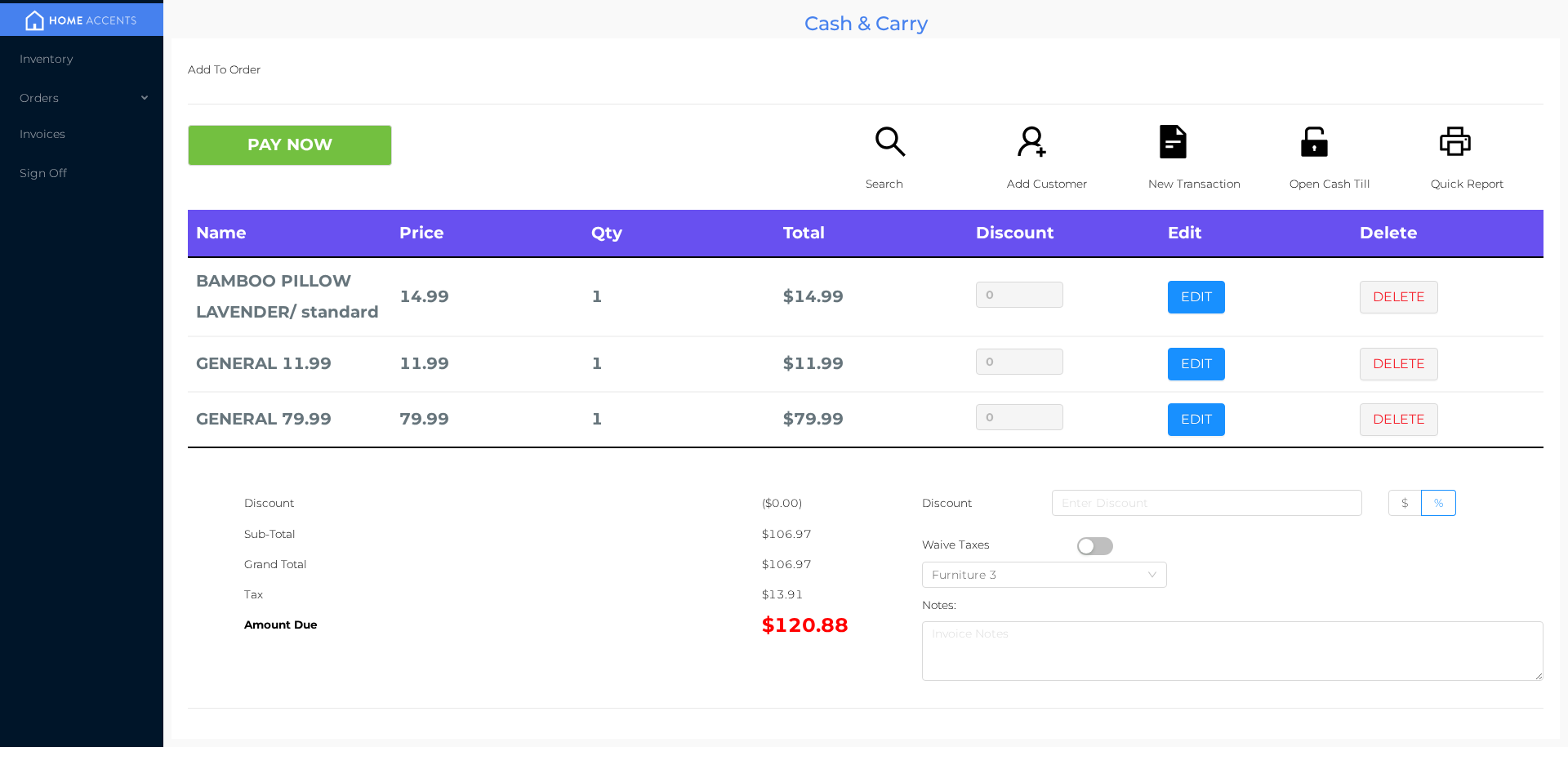
click at [1290, 164] on div "Open Cash Till" at bounding box center [1346, 168] width 112 height 85
click at [879, 159] on div "Search" at bounding box center [922, 168] width 112 height 85
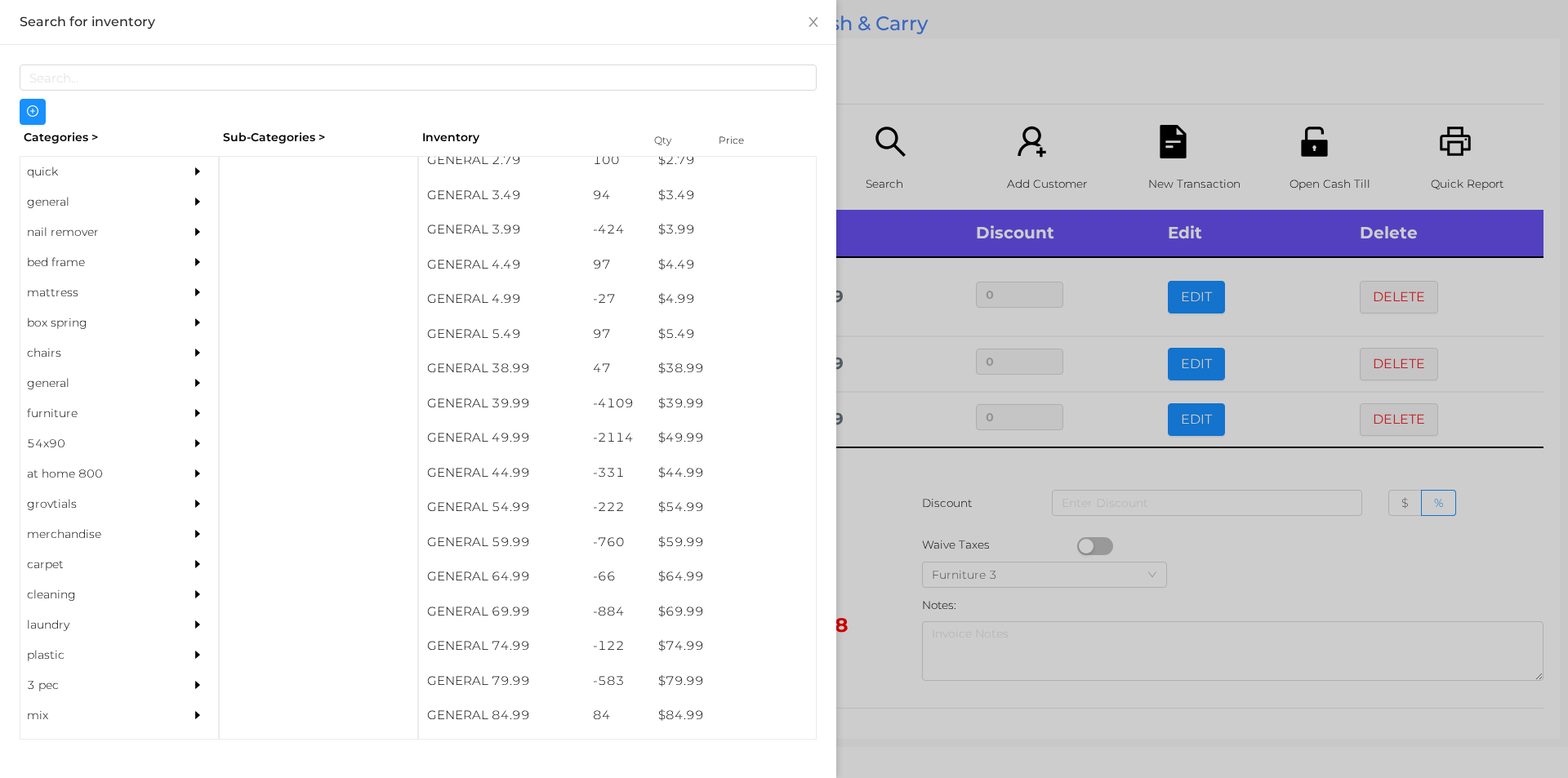
scroll to position [729, 0]
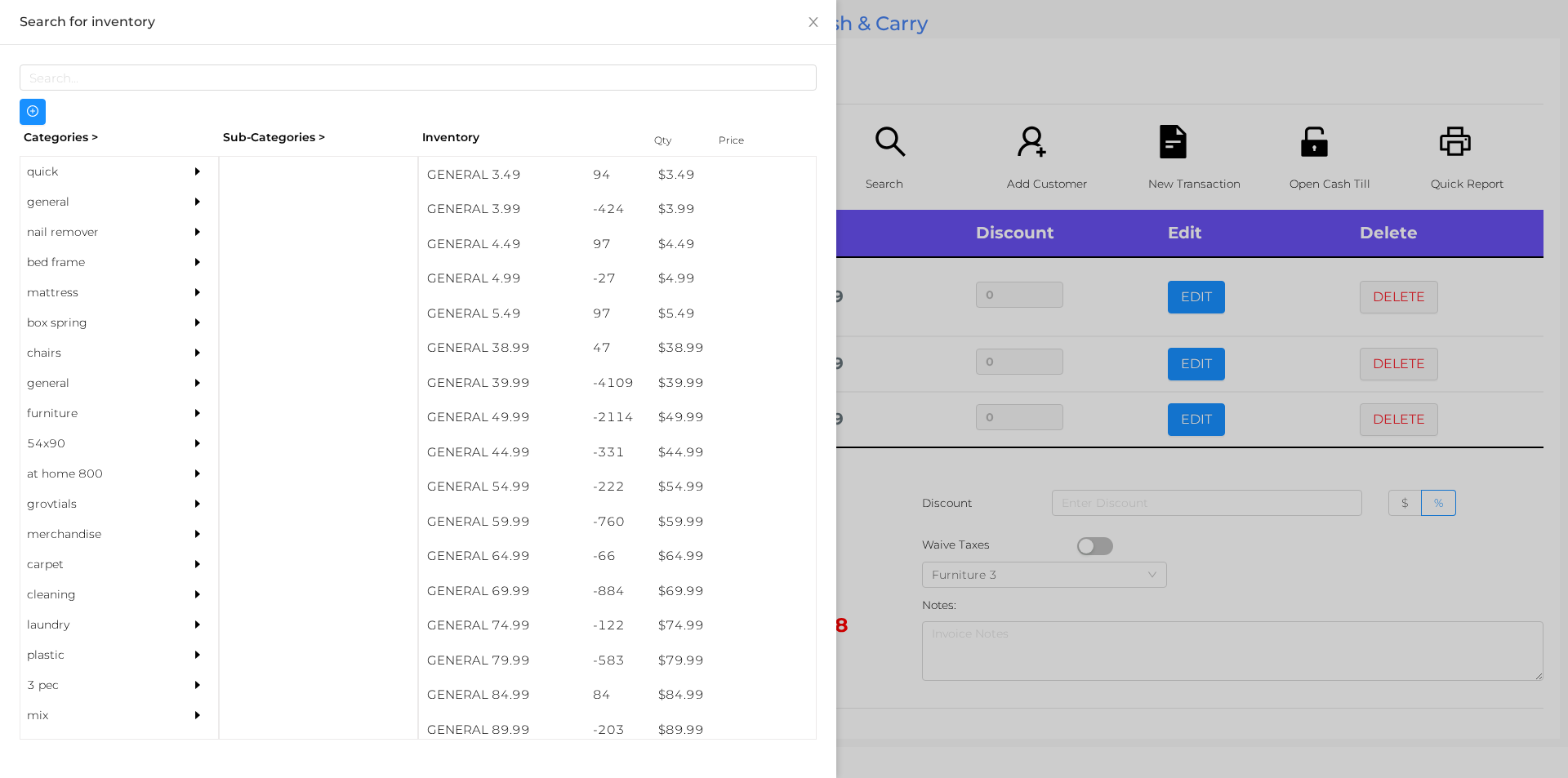
click at [66, 196] on div "general" at bounding box center [94, 202] width 149 height 30
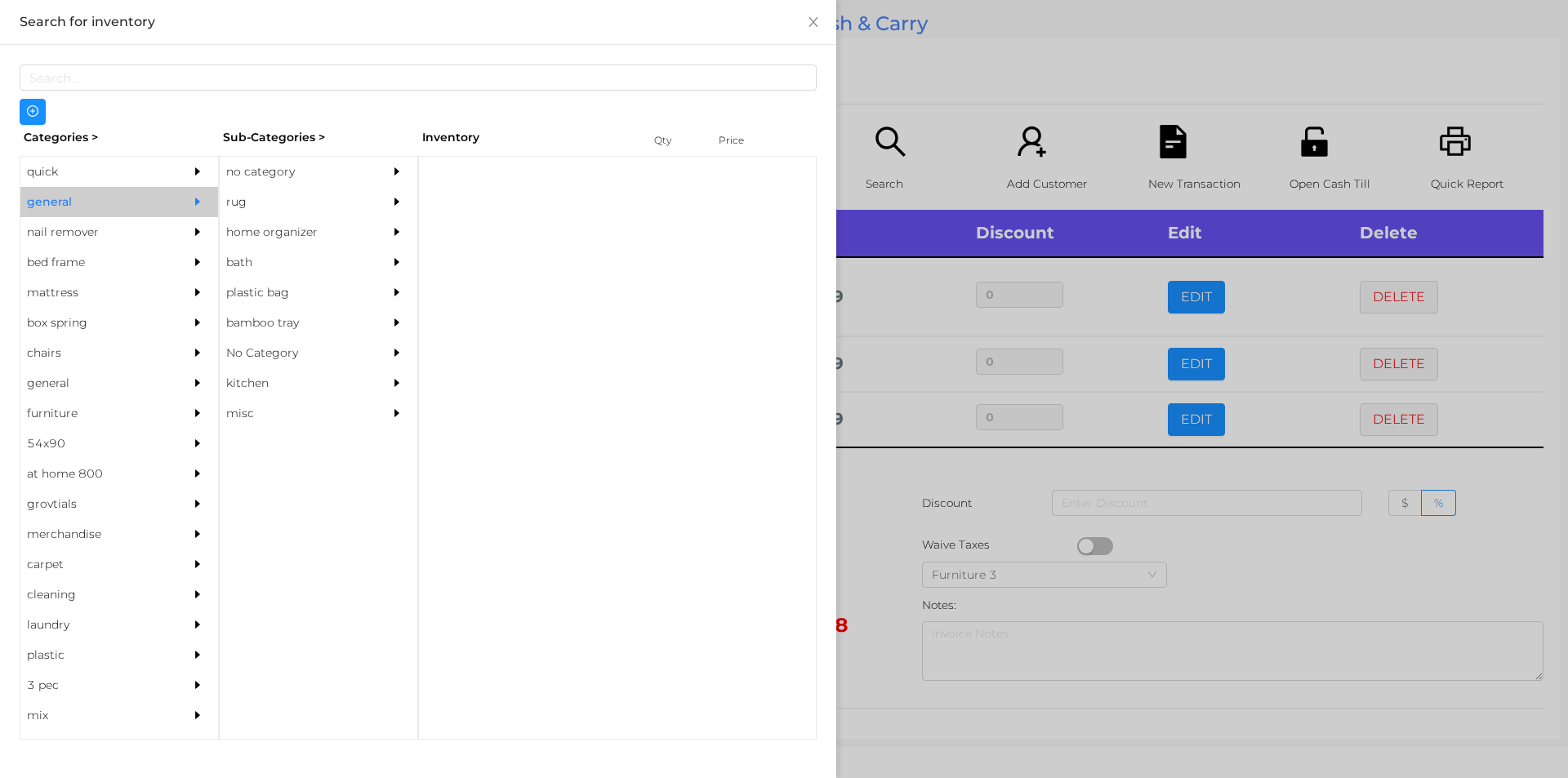
click at [286, 161] on div "no category" at bounding box center [294, 171] width 149 height 30
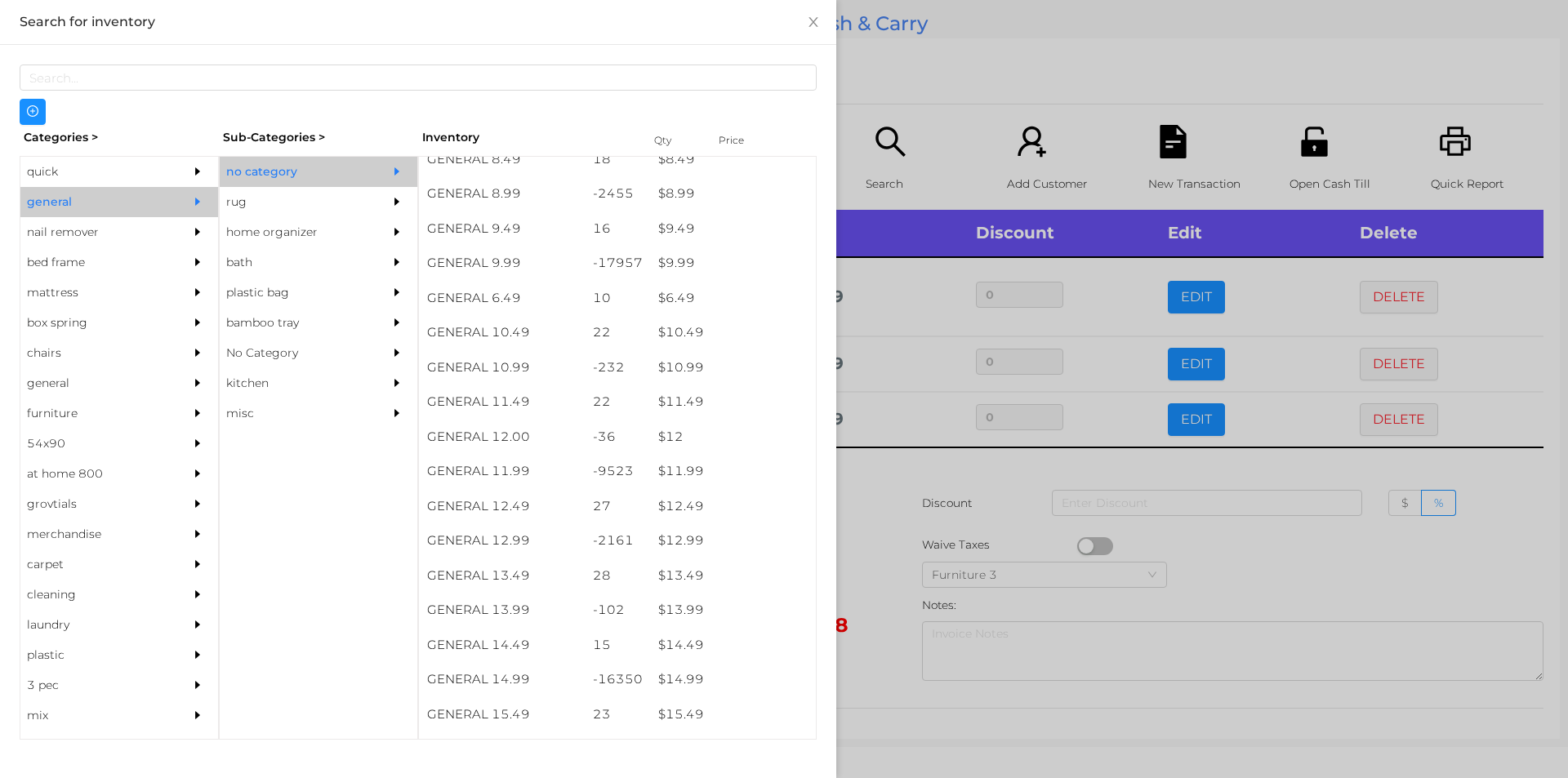
scroll to position [1039, 0]
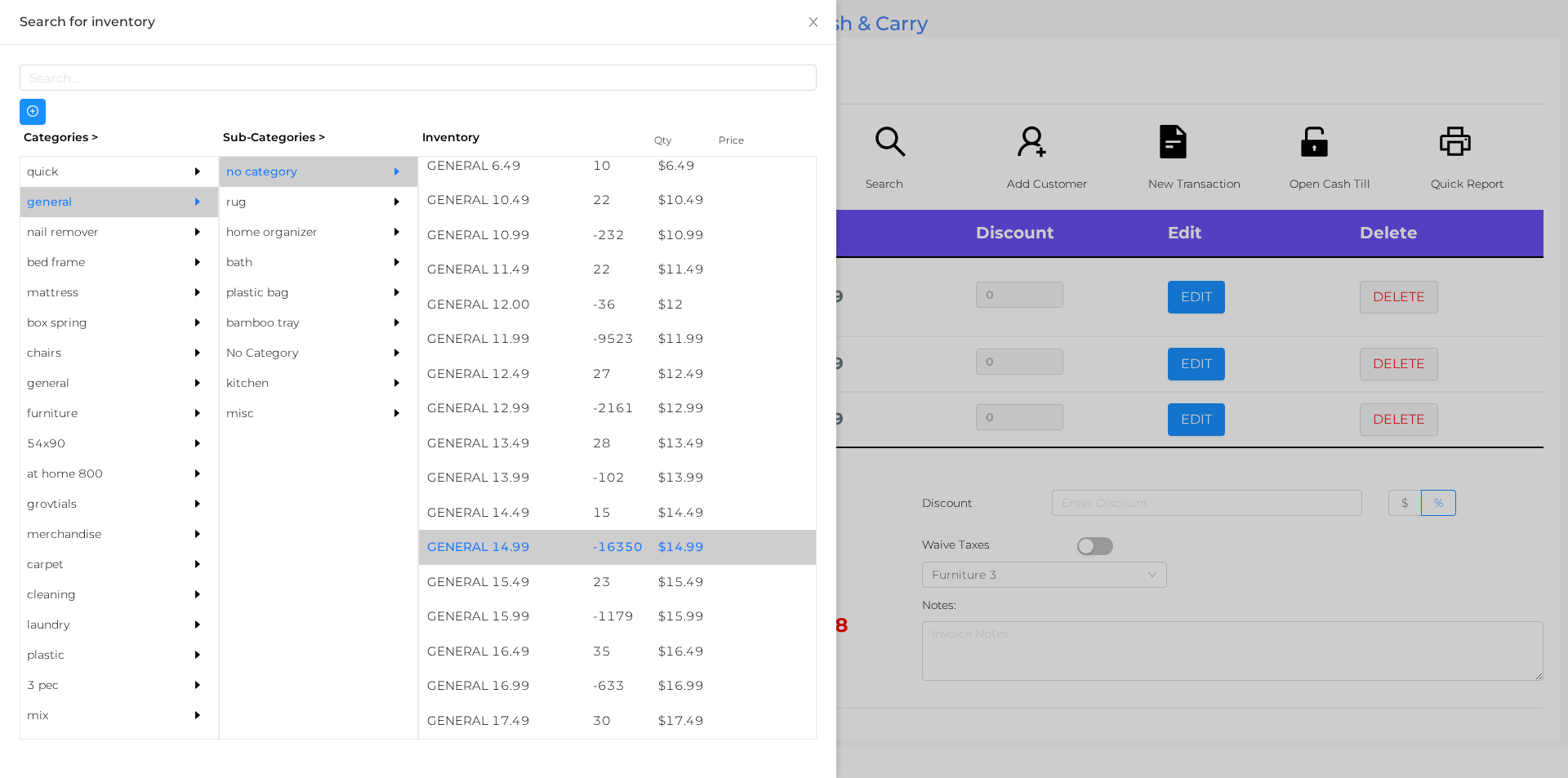
click at [698, 551] on div "$ 14.99" at bounding box center [733, 547] width 166 height 35
click at [692, 551] on div "$ 14.99" at bounding box center [733, 547] width 166 height 35
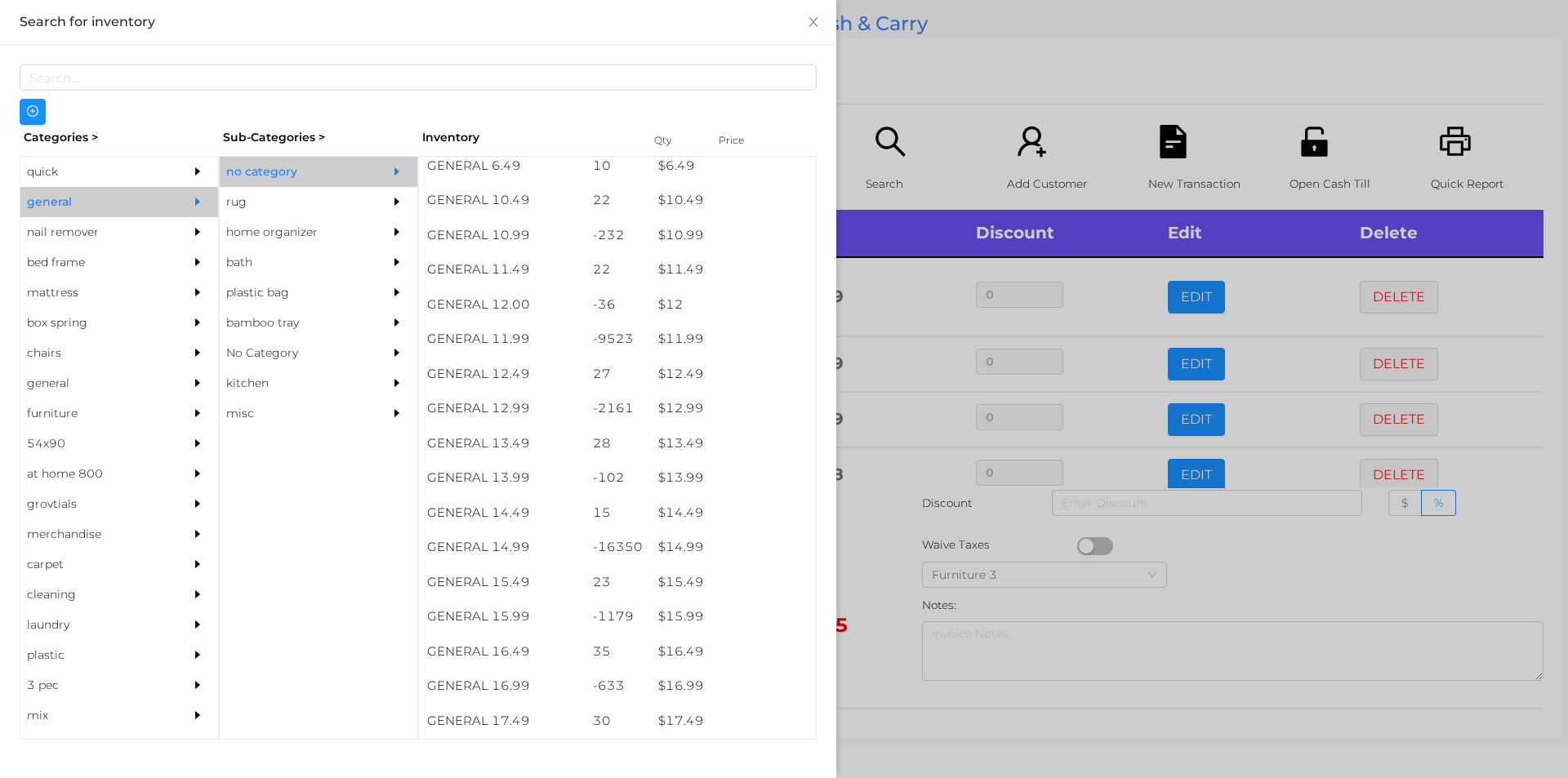
click at [944, 62] on div at bounding box center [784, 389] width 1568 height 778
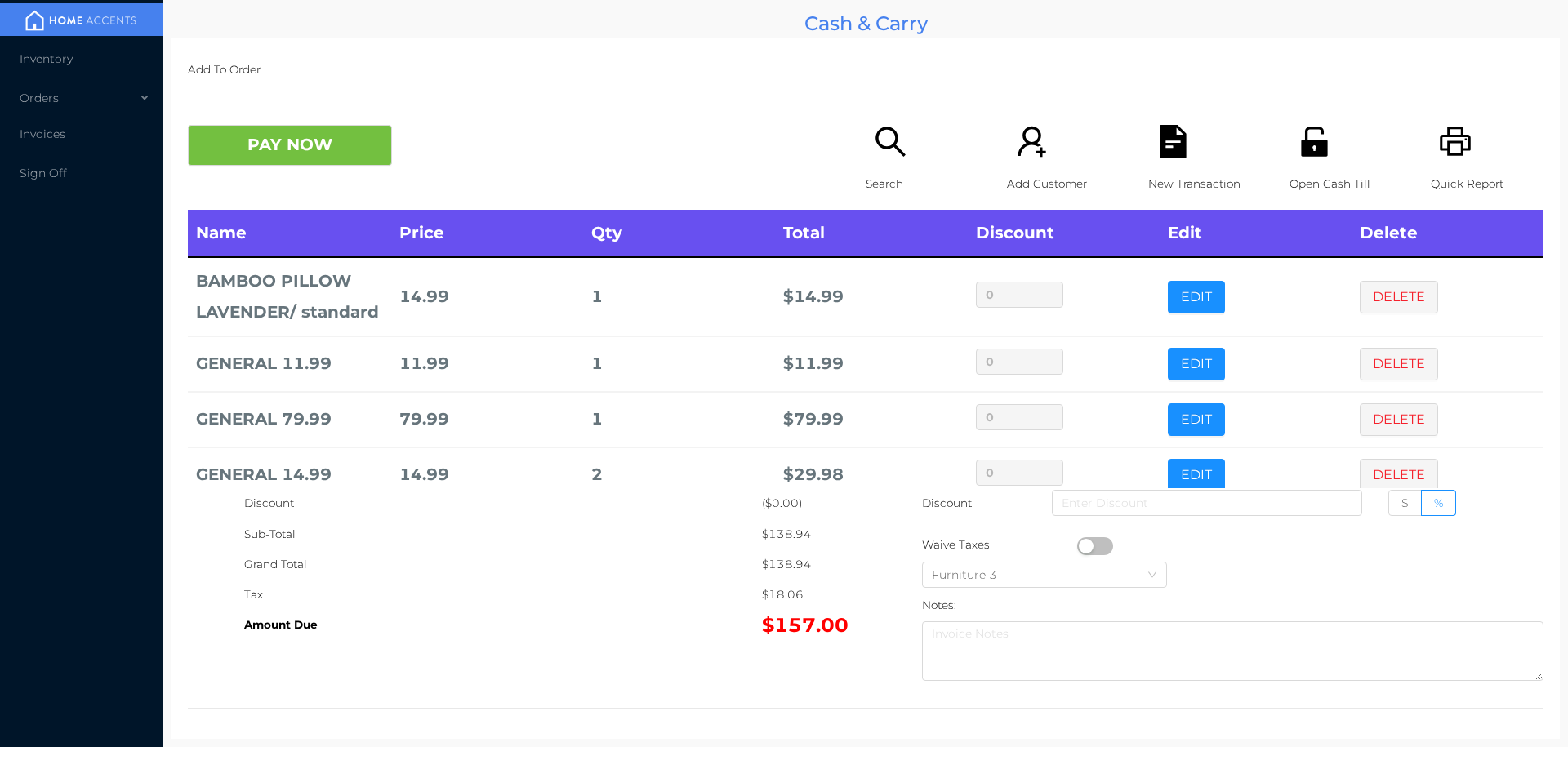
scroll to position [110, 0]
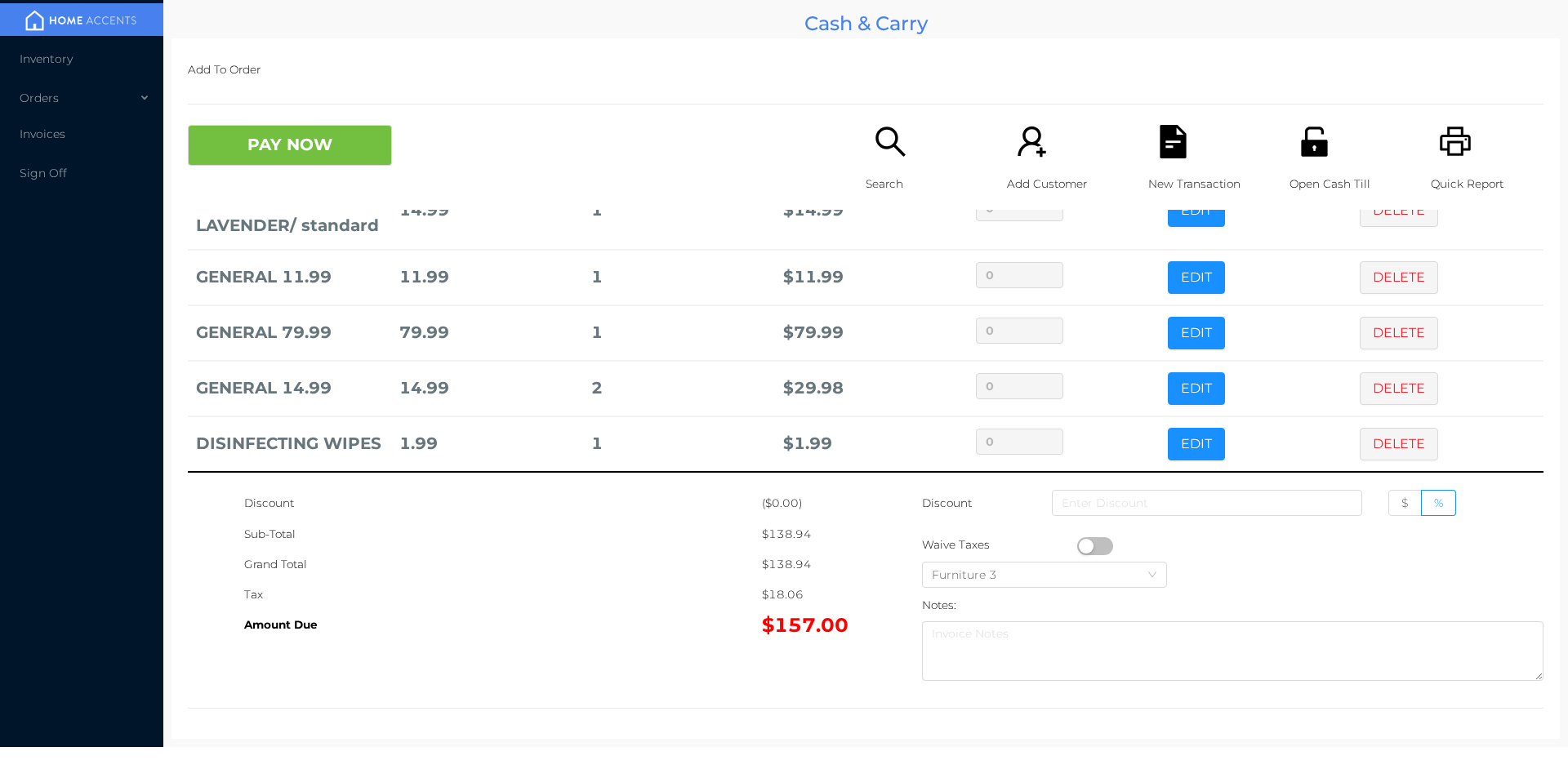
click at [901, 174] on p "Search" at bounding box center [922, 184] width 112 height 30
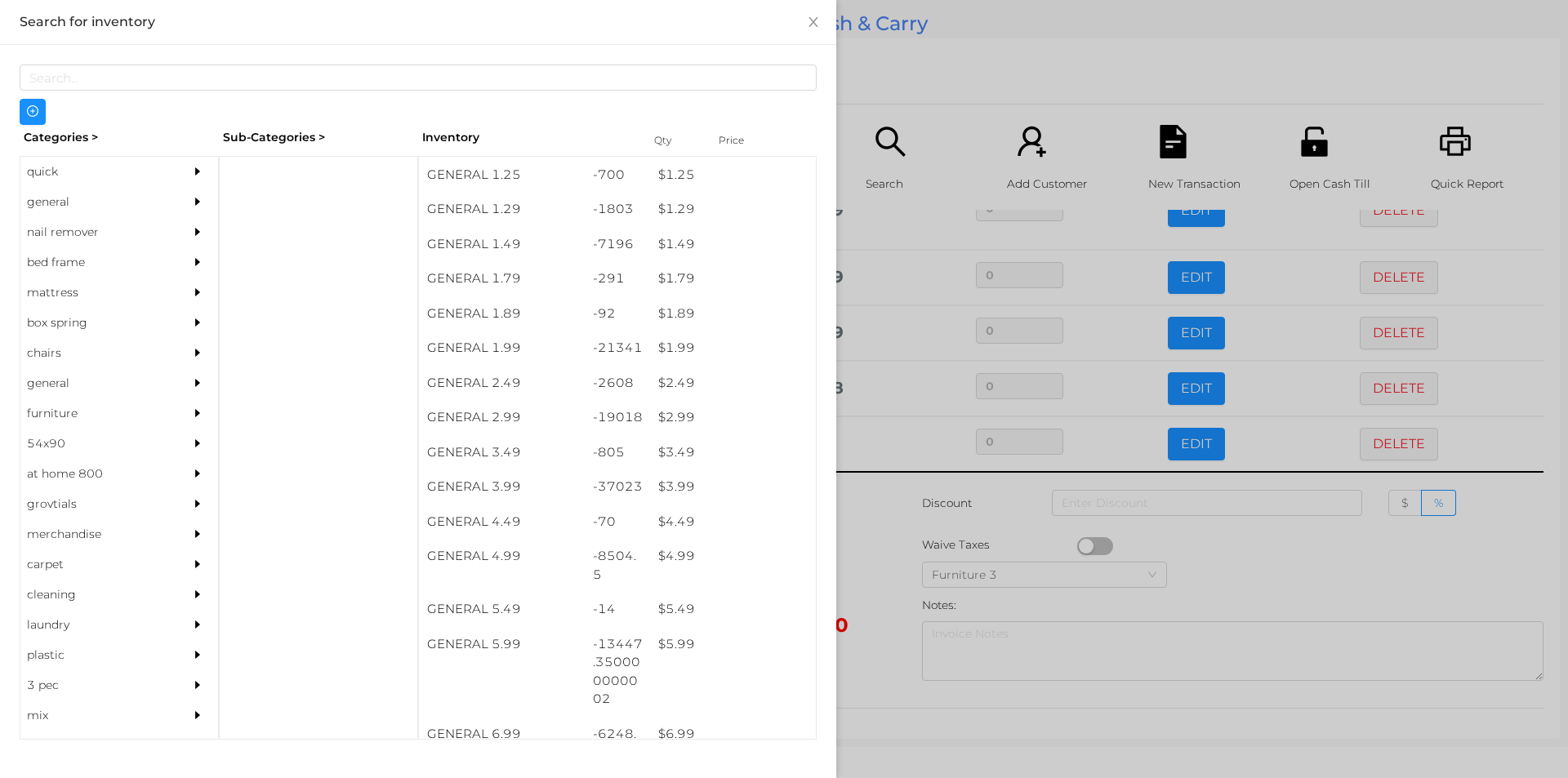
scroll to position [172, 0]
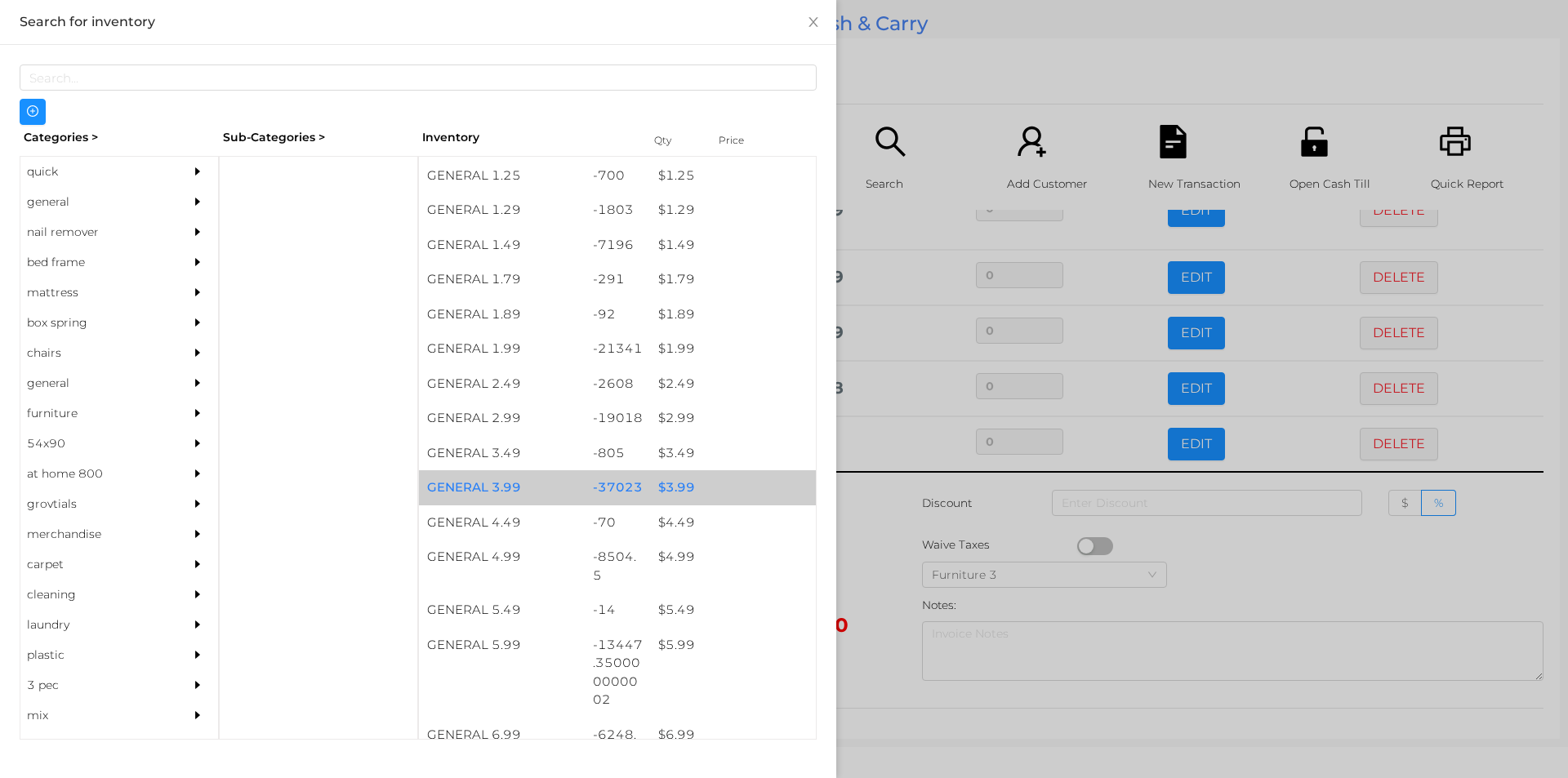
click at [691, 481] on div "$ 3.99" at bounding box center [733, 488] width 166 height 35
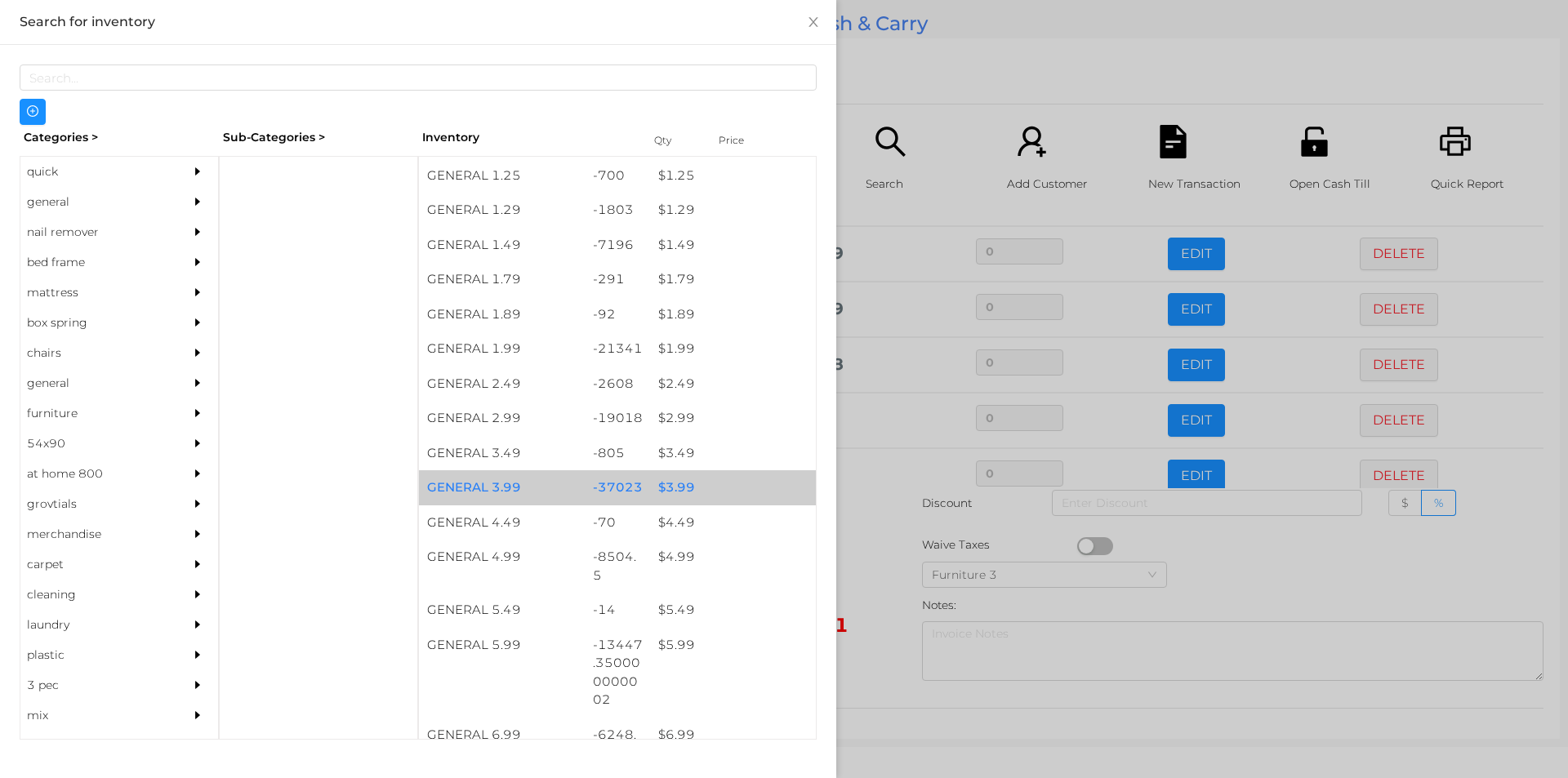
click at [708, 486] on div "$ 3.99" at bounding box center [733, 488] width 166 height 35
click at [718, 489] on div "$ 3.99" at bounding box center [733, 488] width 166 height 35
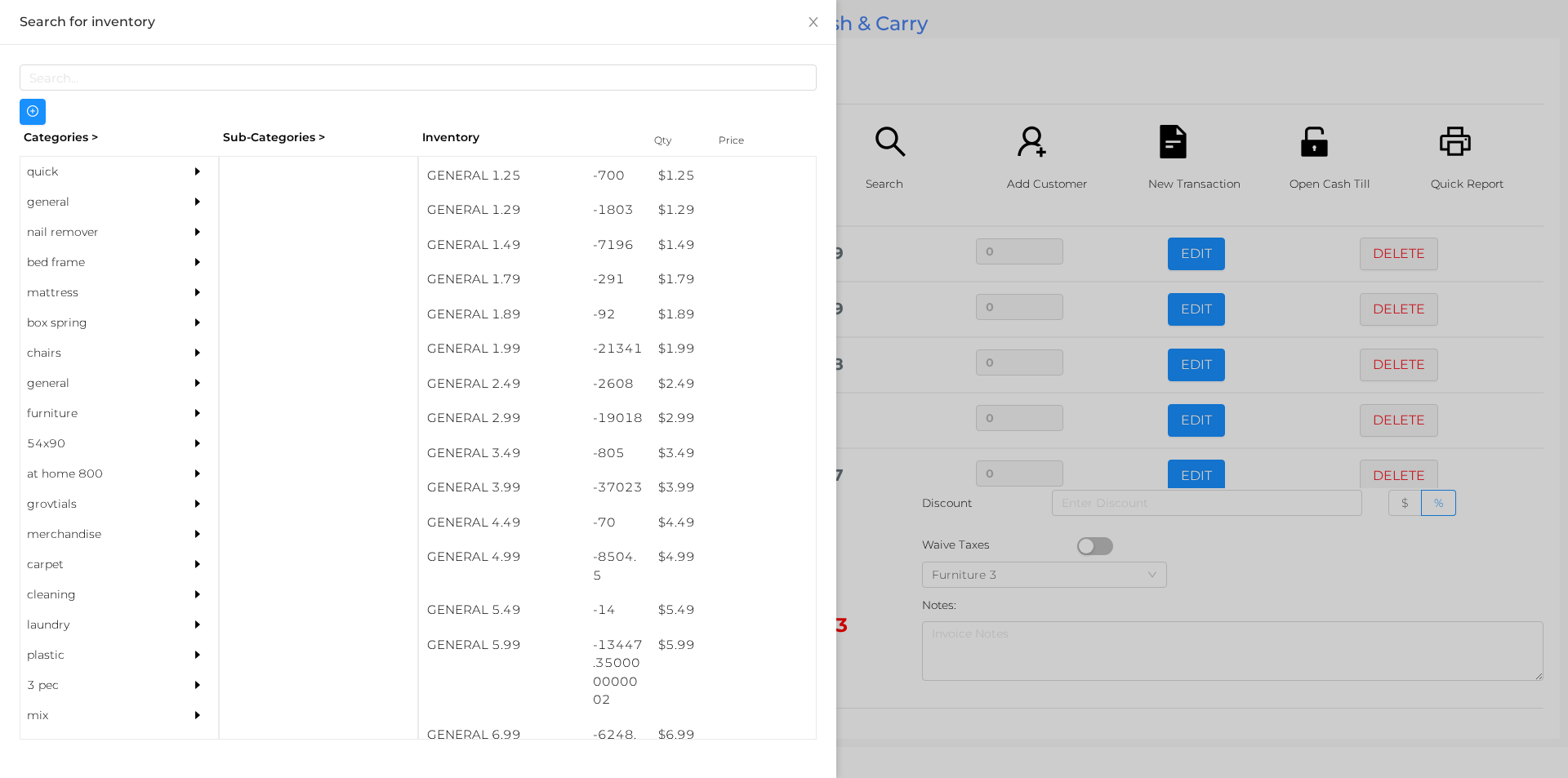
click at [884, 92] on div at bounding box center [784, 389] width 1568 height 778
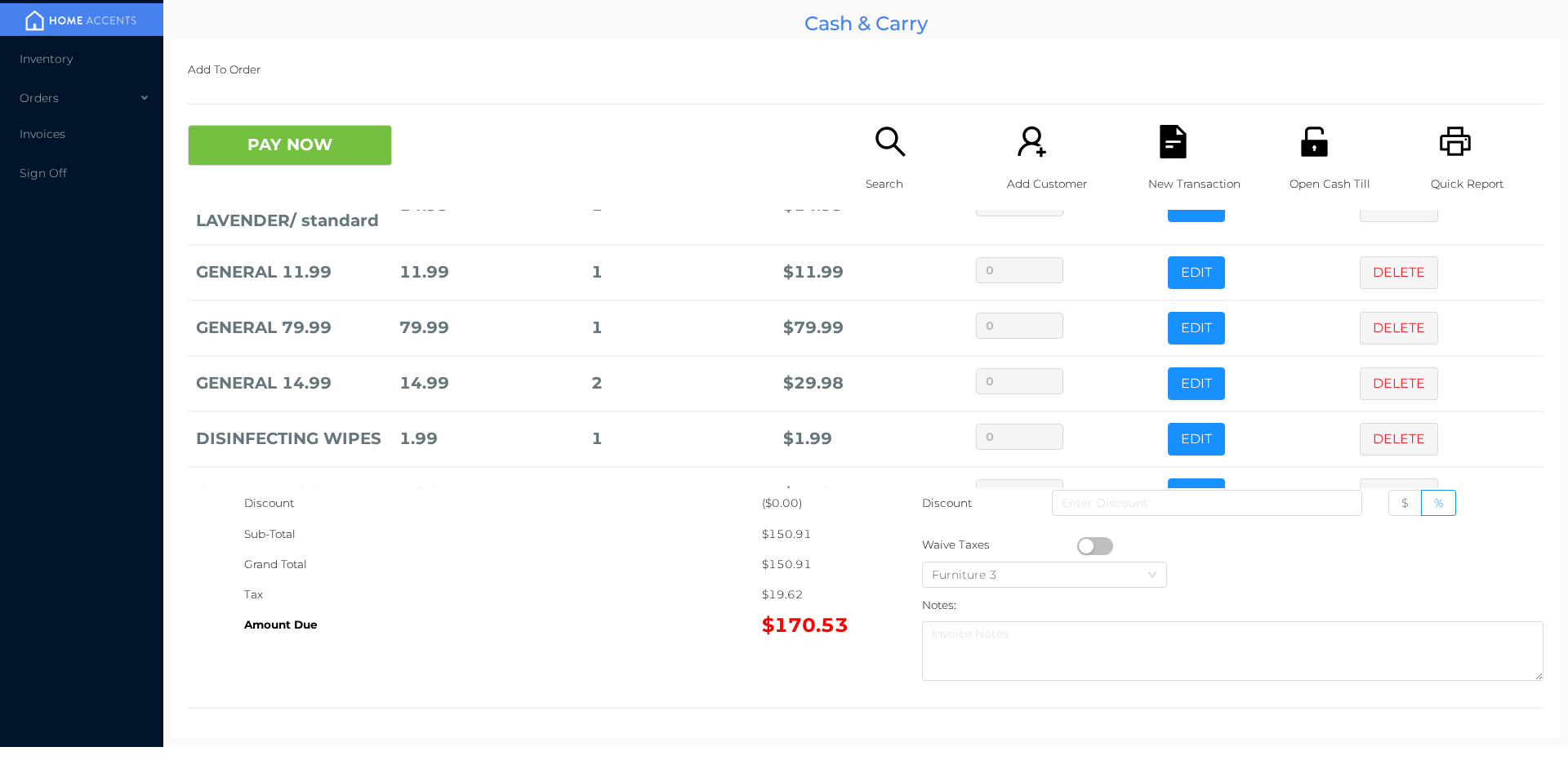
scroll to position [166, 0]
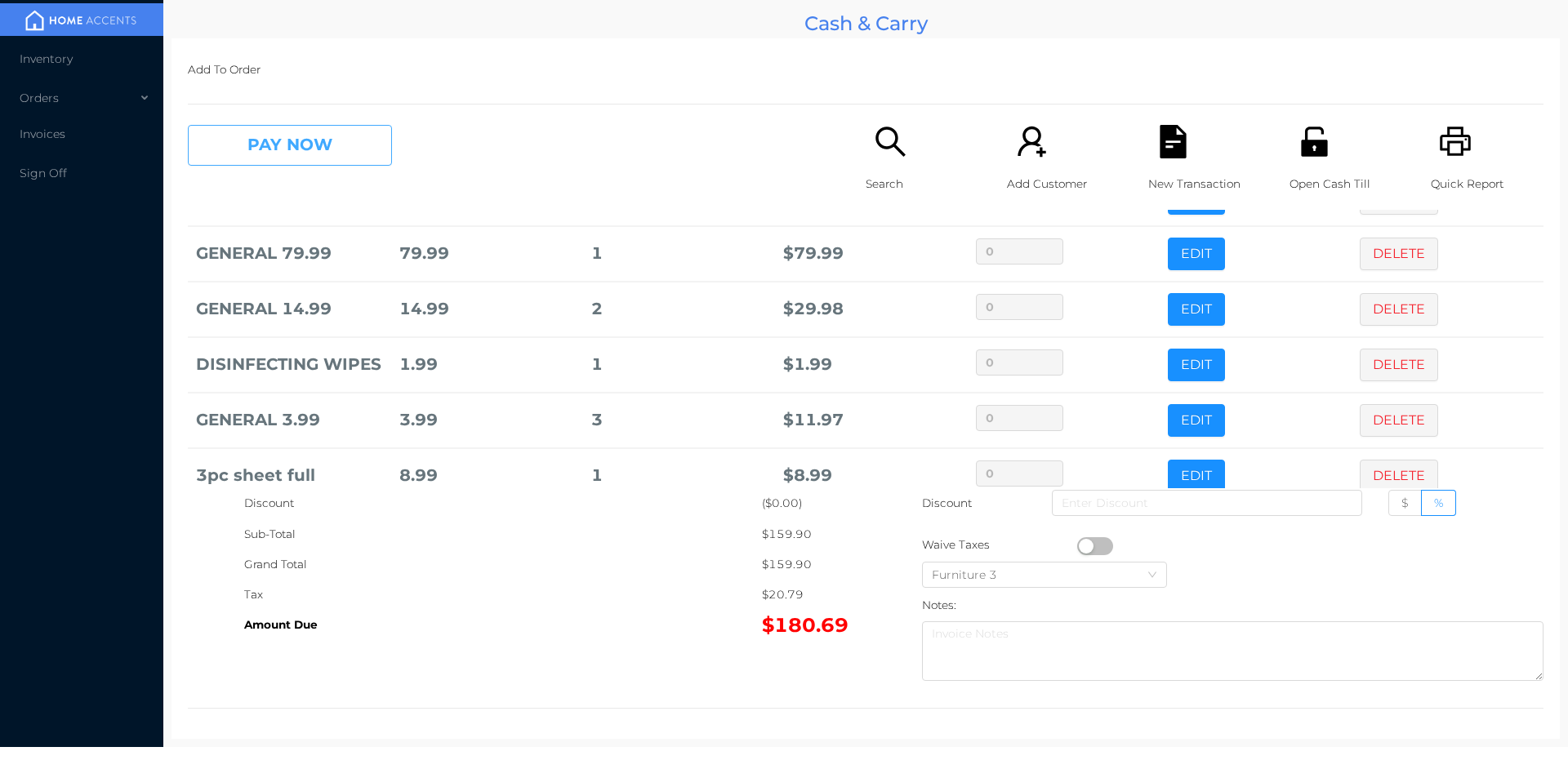
click at [266, 136] on button "PAY NOW" at bounding box center [290, 146] width 204 height 41
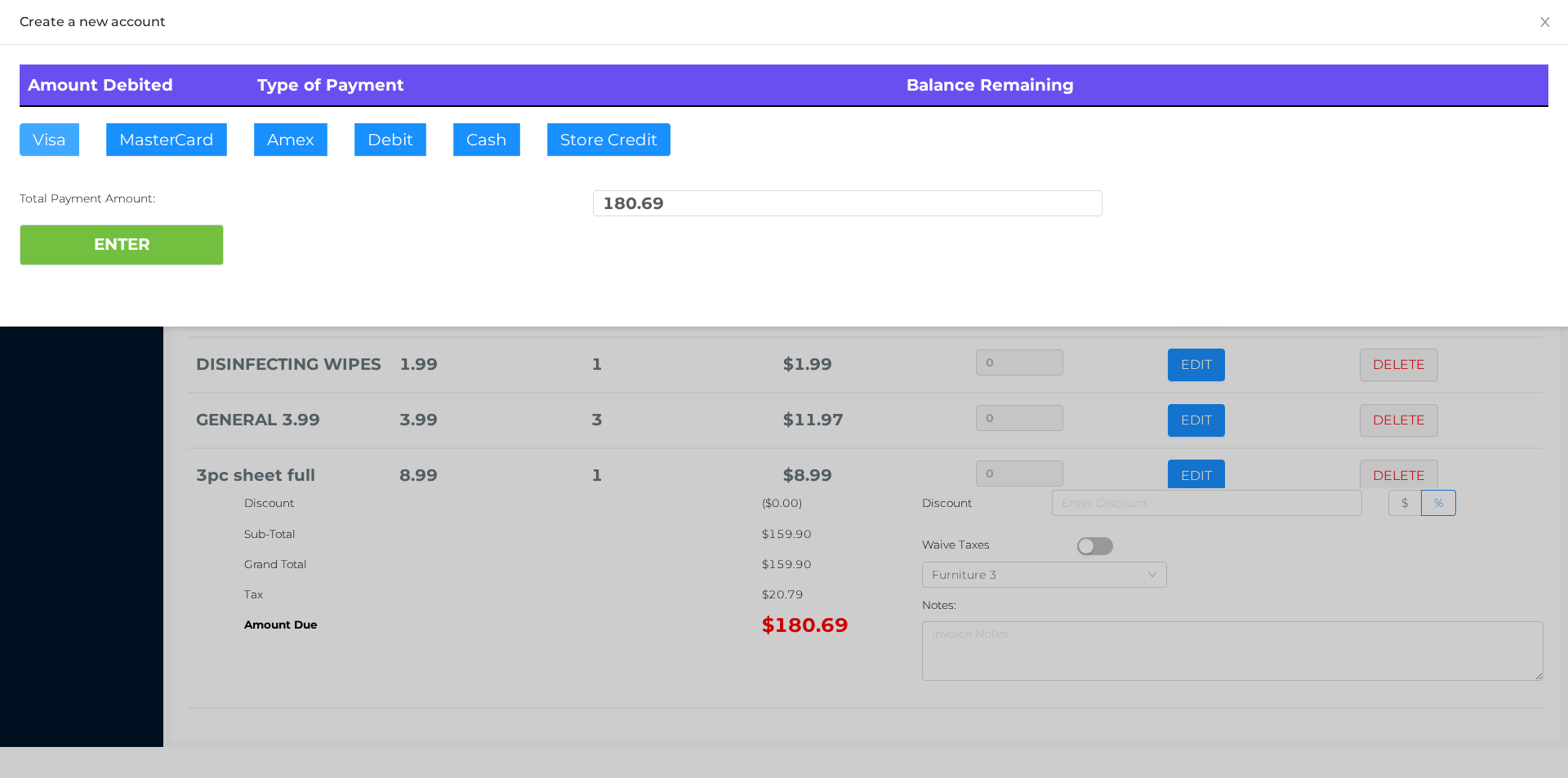
click at [54, 129] on button "Visa" at bounding box center [49, 140] width 60 height 32
click at [50, 244] on button "ENTER" at bounding box center [122, 245] width 204 height 41
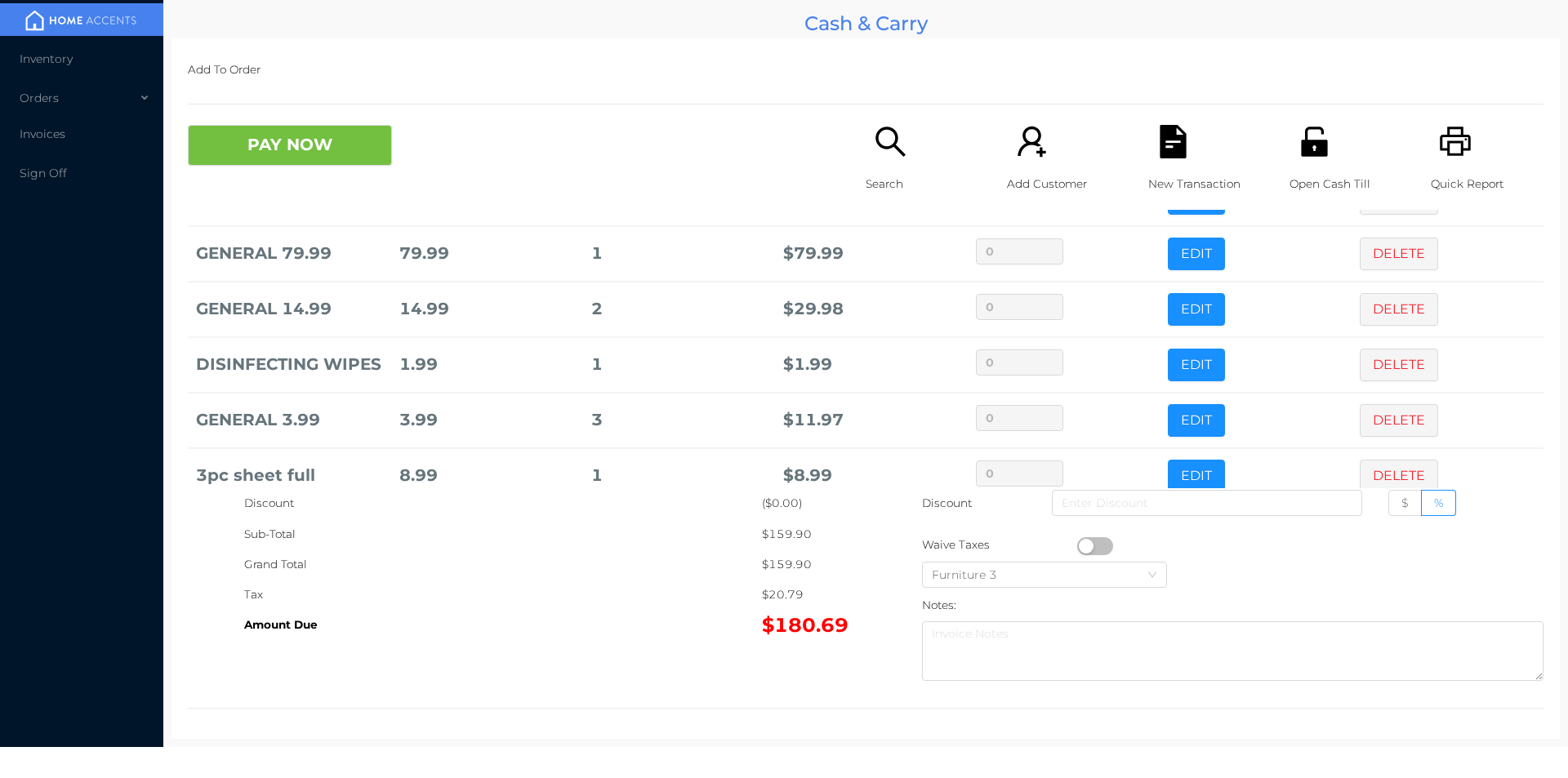
scroll to position [0, 0]
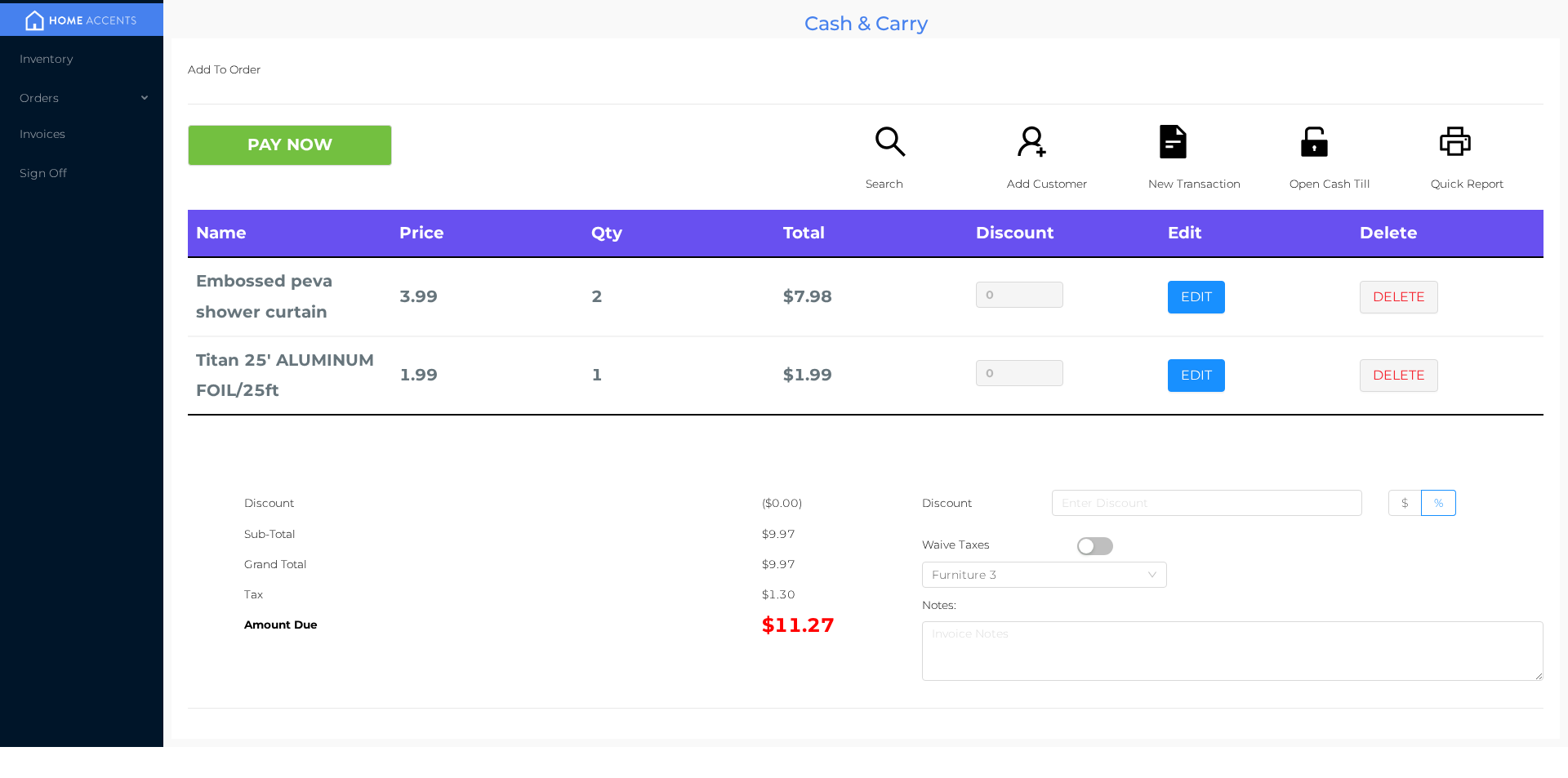
click at [1172, 140] on icon "icon: file-text" at bounding box center [1172, 141] width 26 height 33
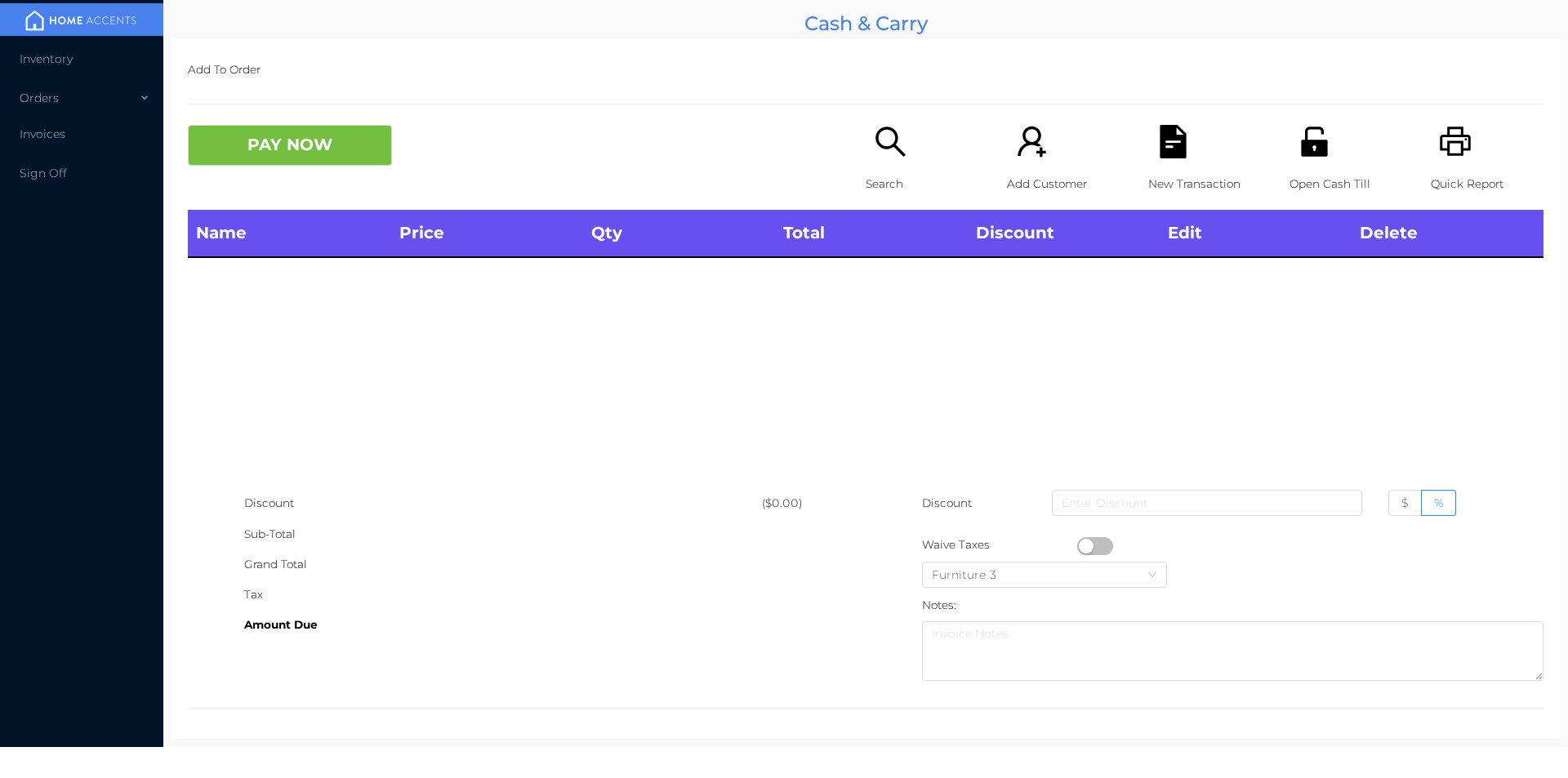
click at [1297, 128] on icon "icon: unlock" at bounding box center [1313, 141] width 33 height 33
click at [1331, 375] on div "Name Price Qty Total Discount Edit Delete" at bounding box center [866, 349] width 1355 height 278
click at [1302, 157] on icon "icon: unlock" at bounding box center [1313, 141] width 33 height 33
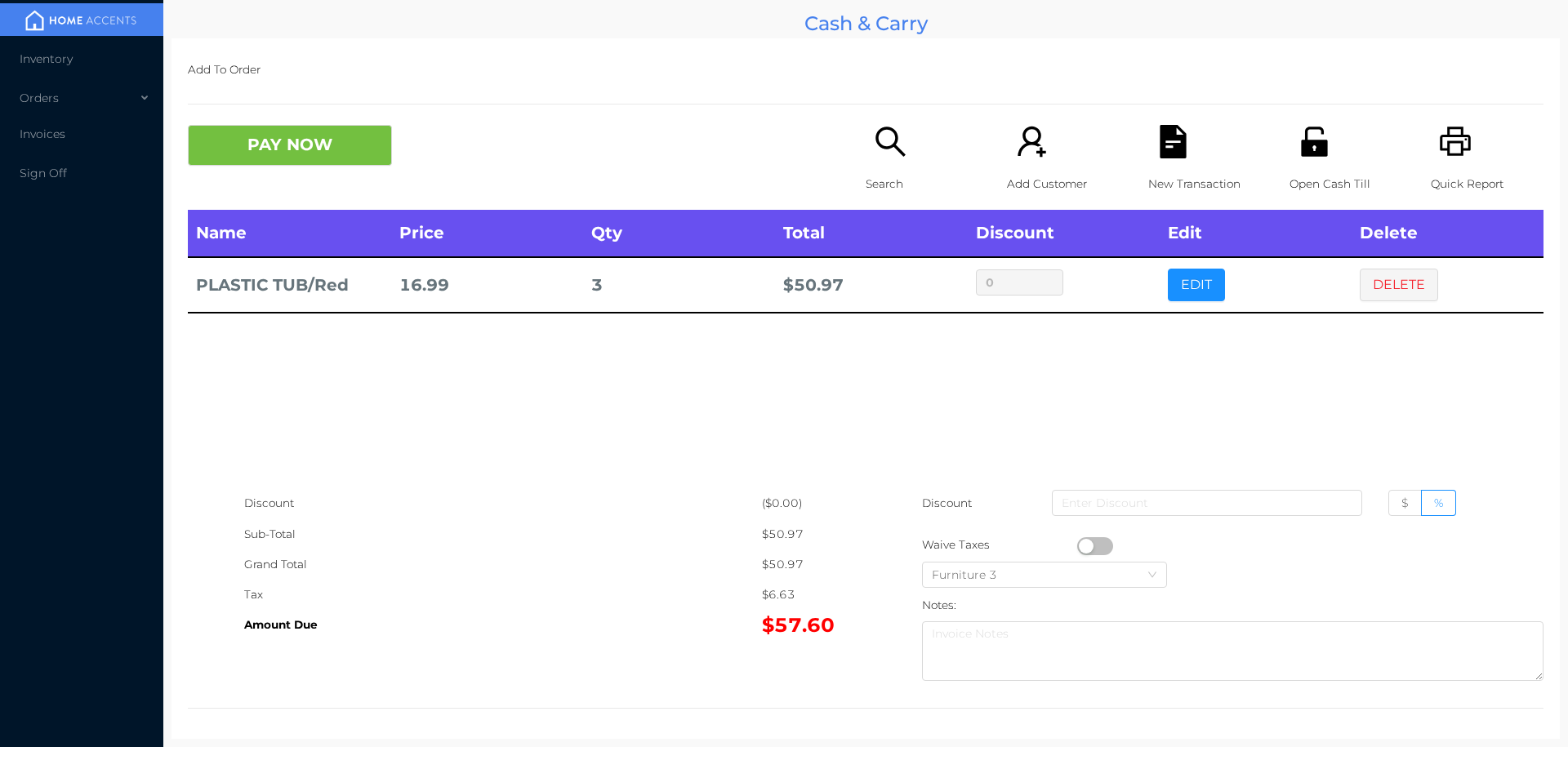
click at [889, 154] on icon "icon: search" at bounding box center [890, 141] width 33 height 33
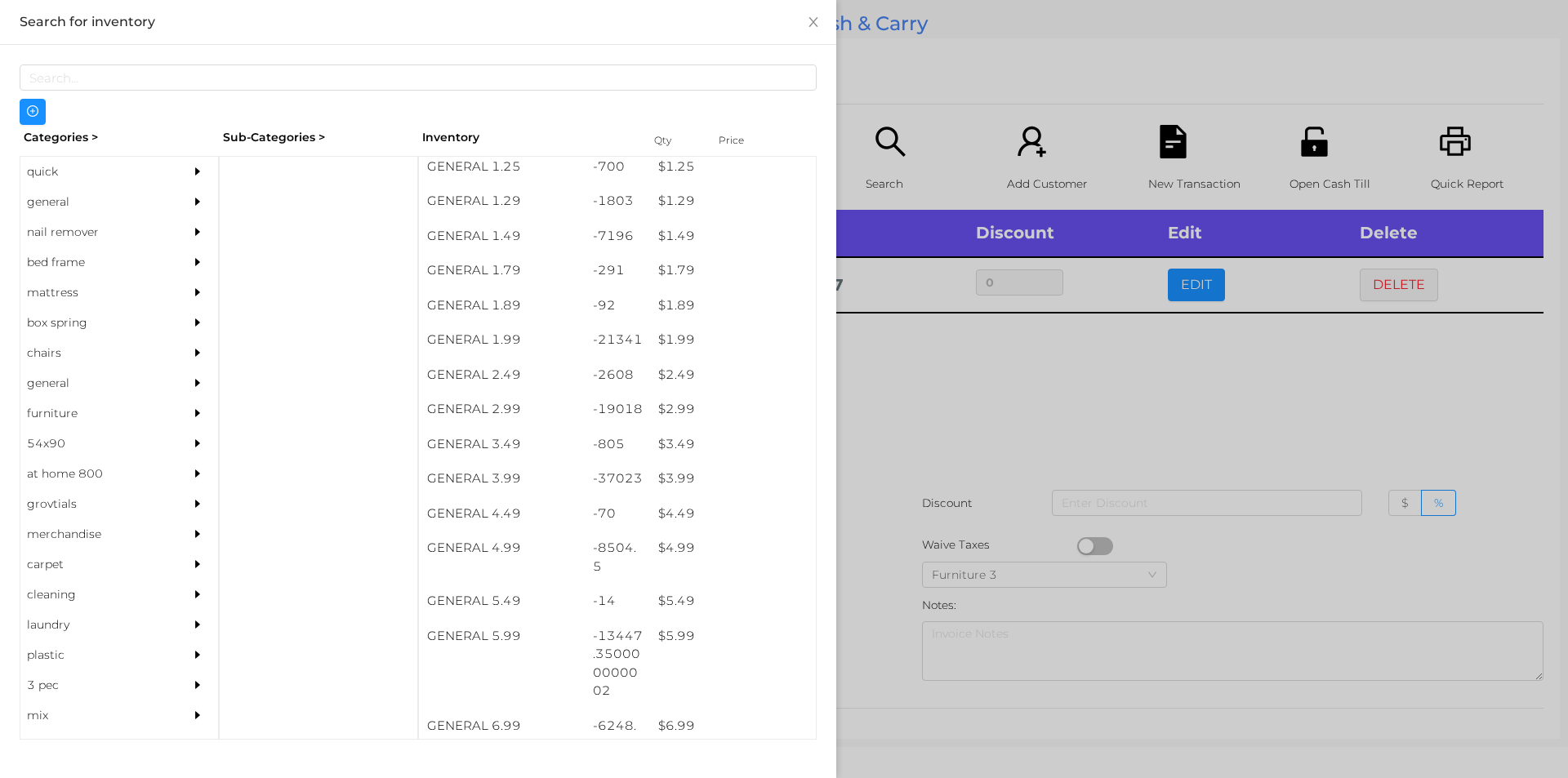
scroll to position [182, 0]
click at [86, 174] on div "quick" at bounding box center [94, 171] width 149 height 30
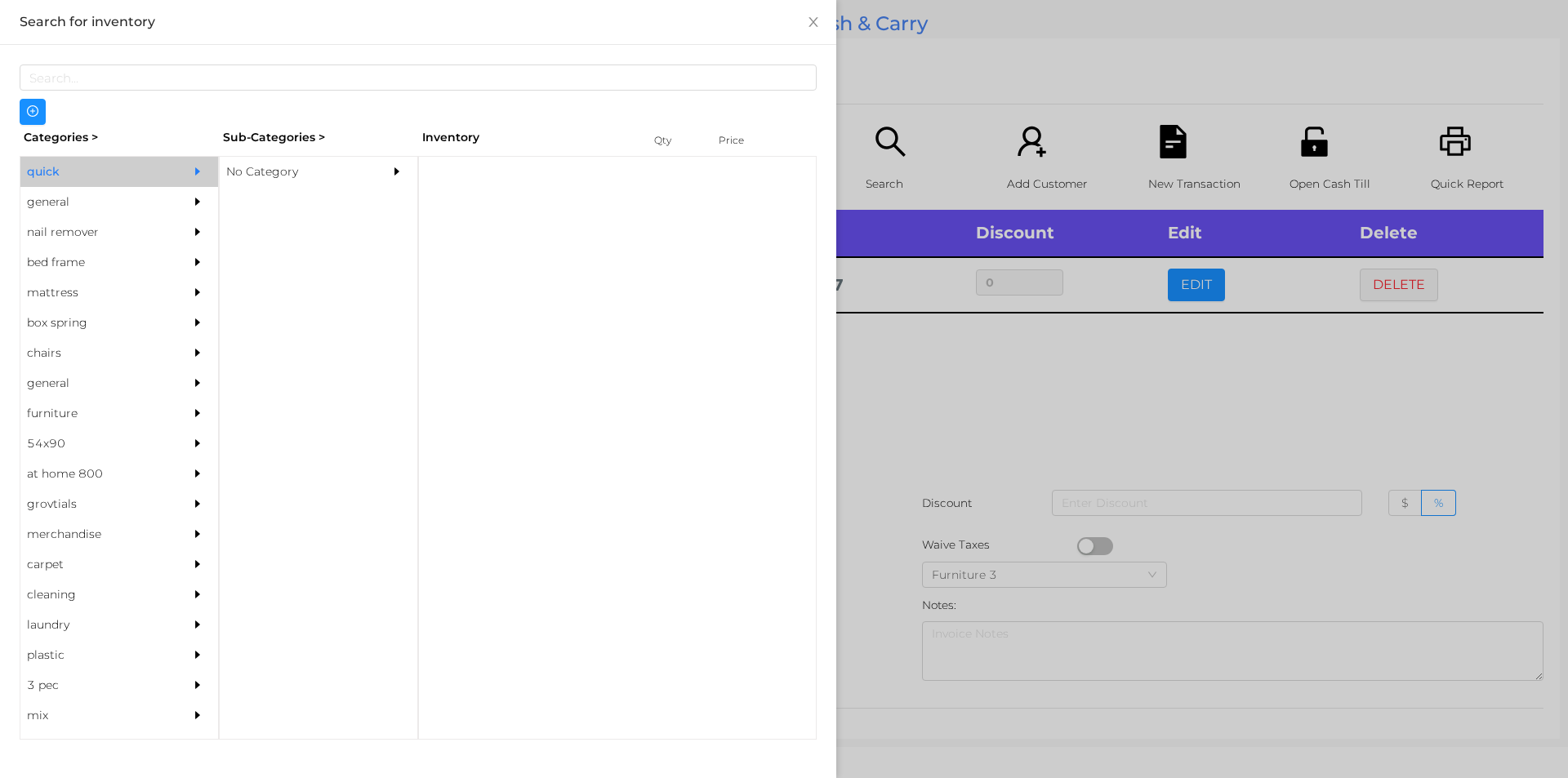
scroll to position [0, 0]
click at [268, 162] on div "No Category" at bounding box center [294, 171] width 149 height 30
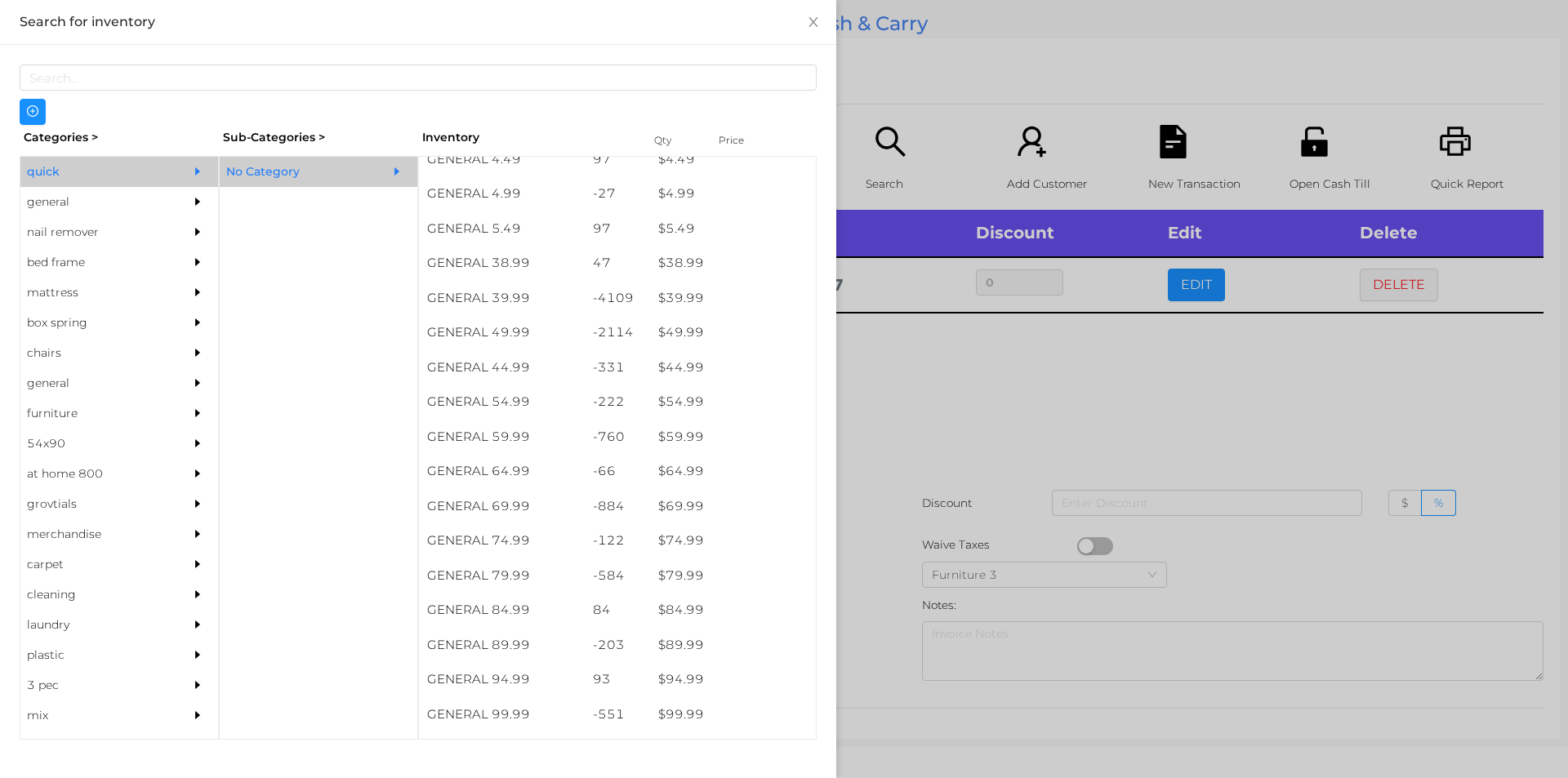
scroll to position [861, 0]
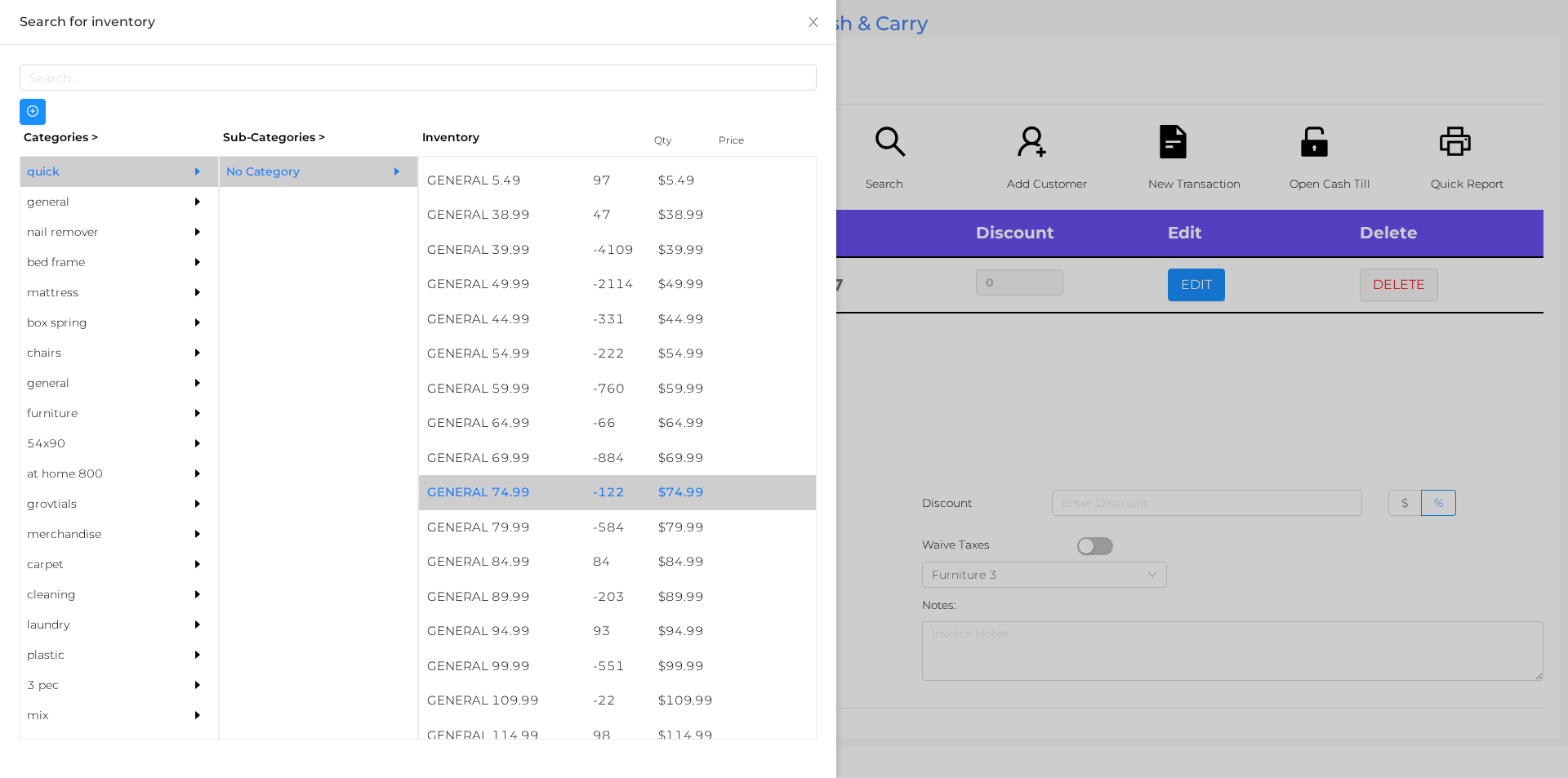
click at [704, 492] on div "$ 74.99" at bounding box center [733, 492] width 166 height 35
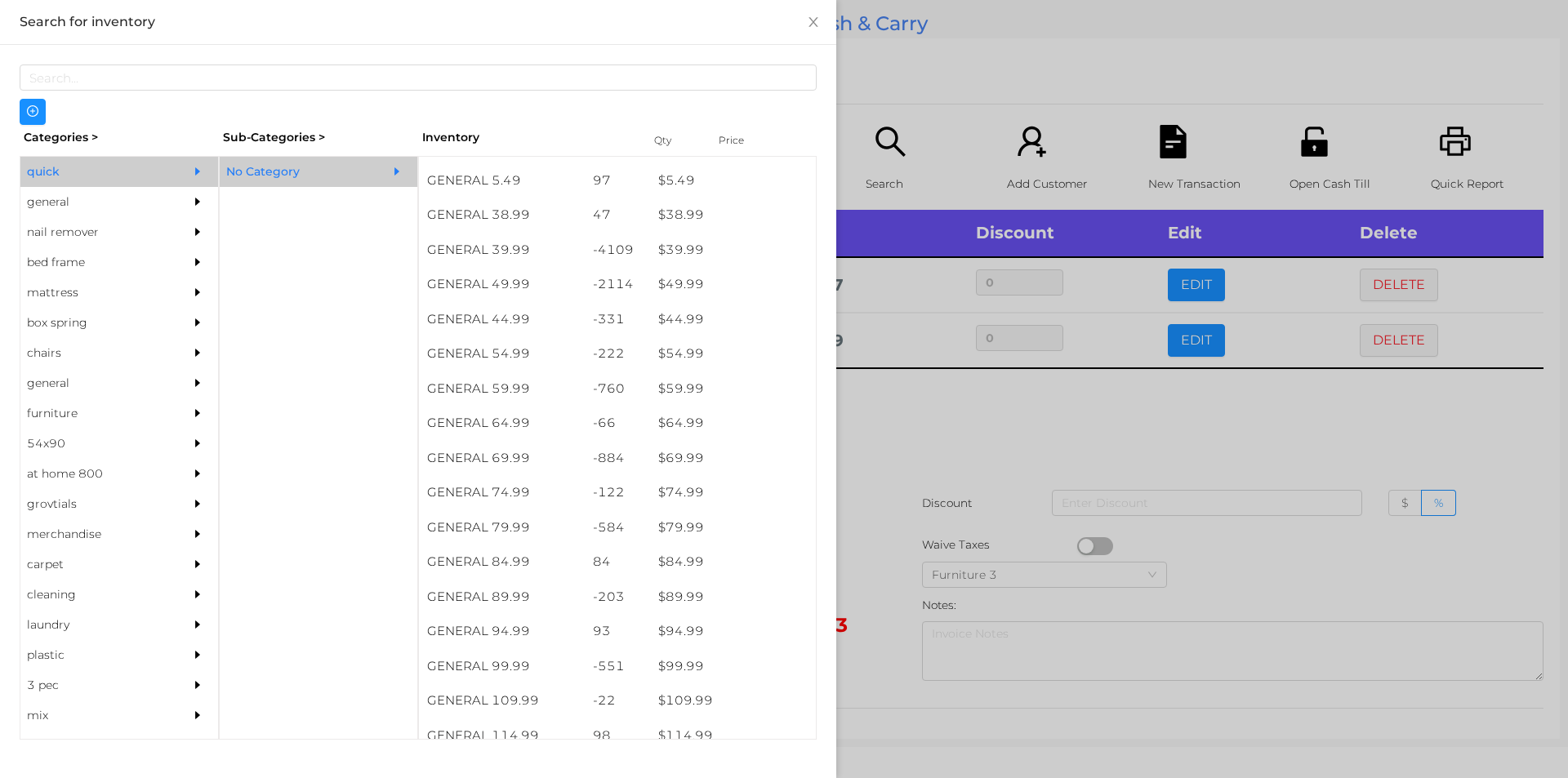
click at [931, 493] on div at bounding box center [784, 389] width 1568 height 778
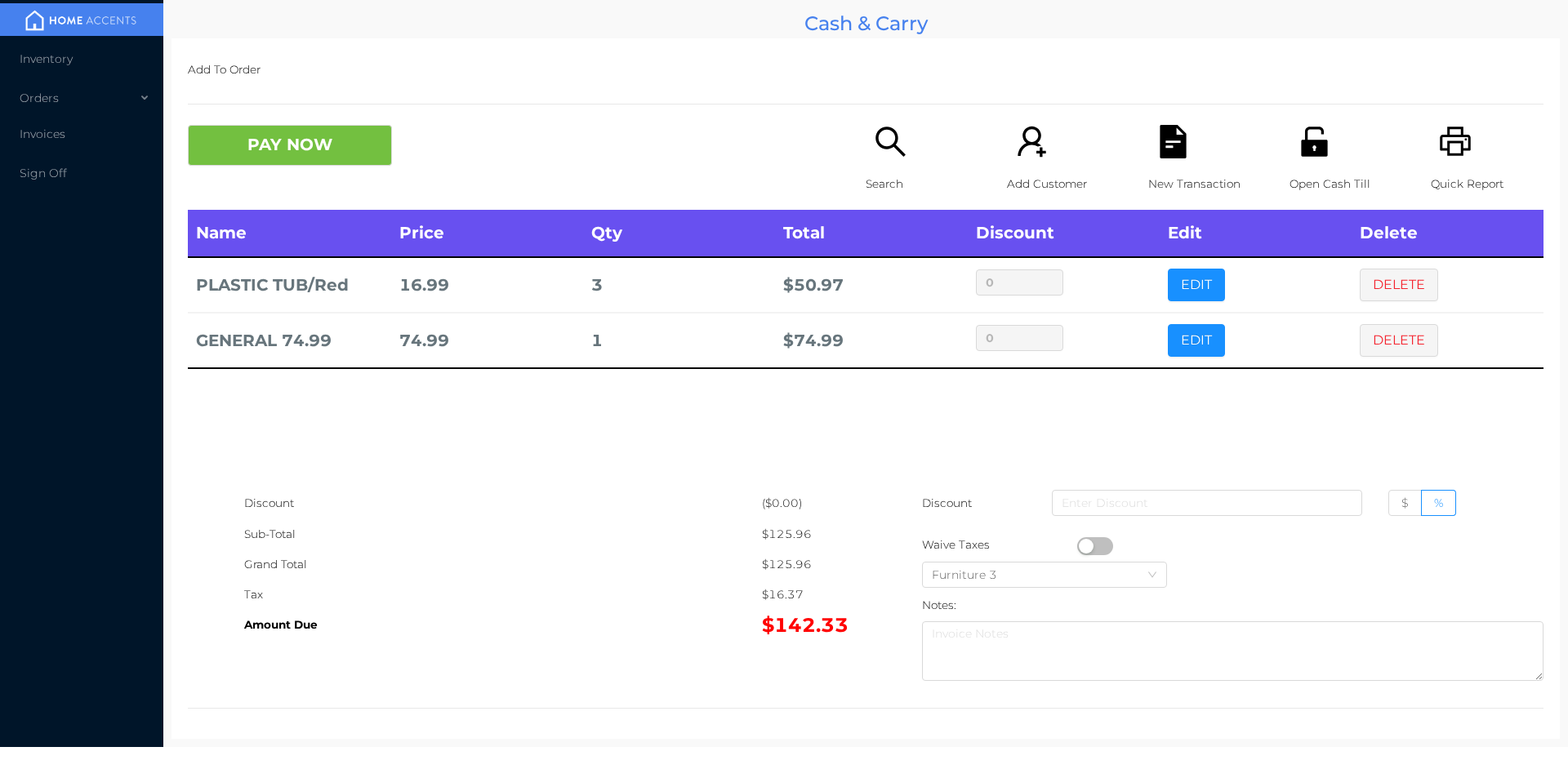
click at [866, 186] on p "Search" at bounding box center [922, 184] width 112 height 30
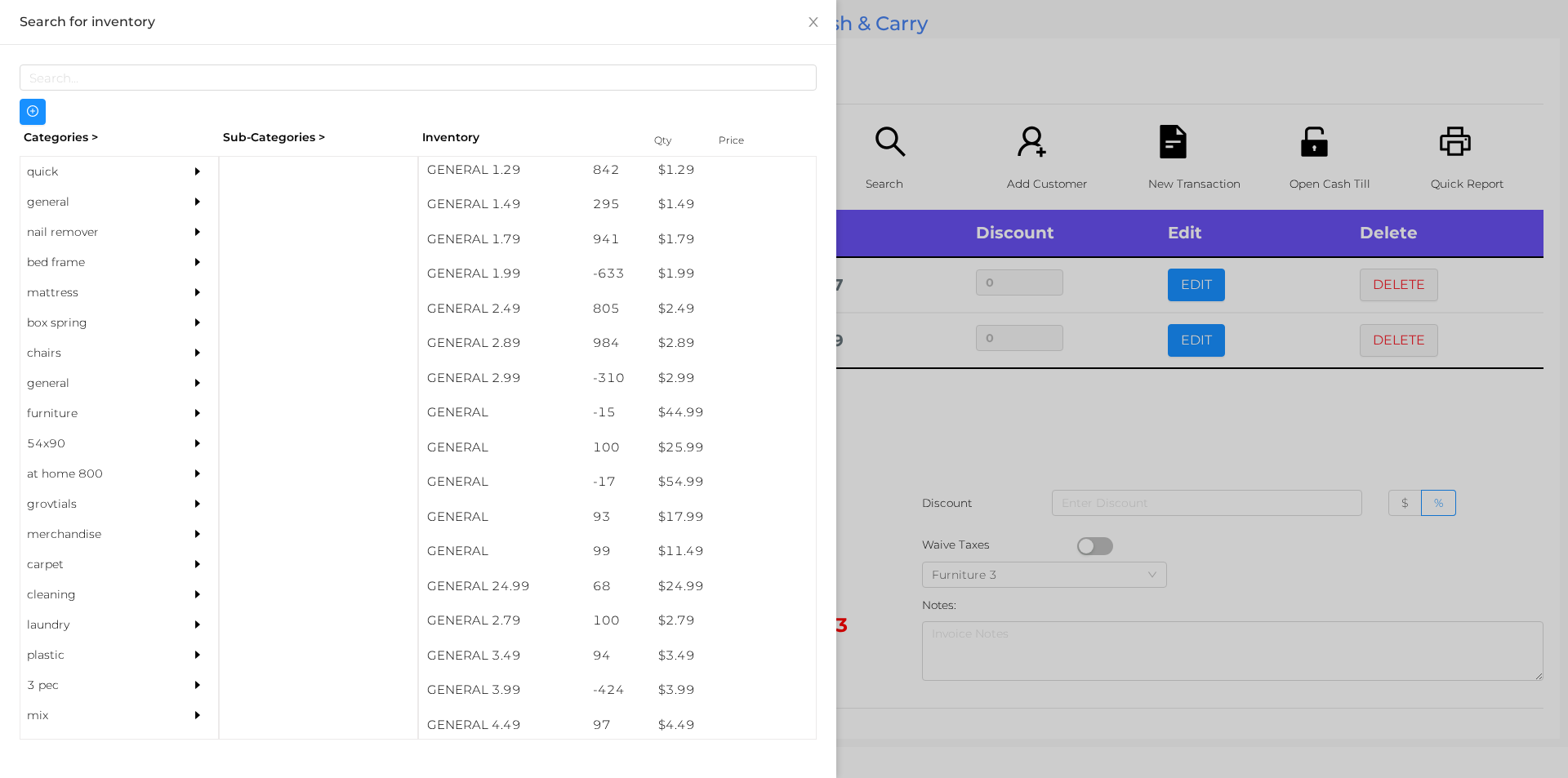
scroll to position [292, 0]
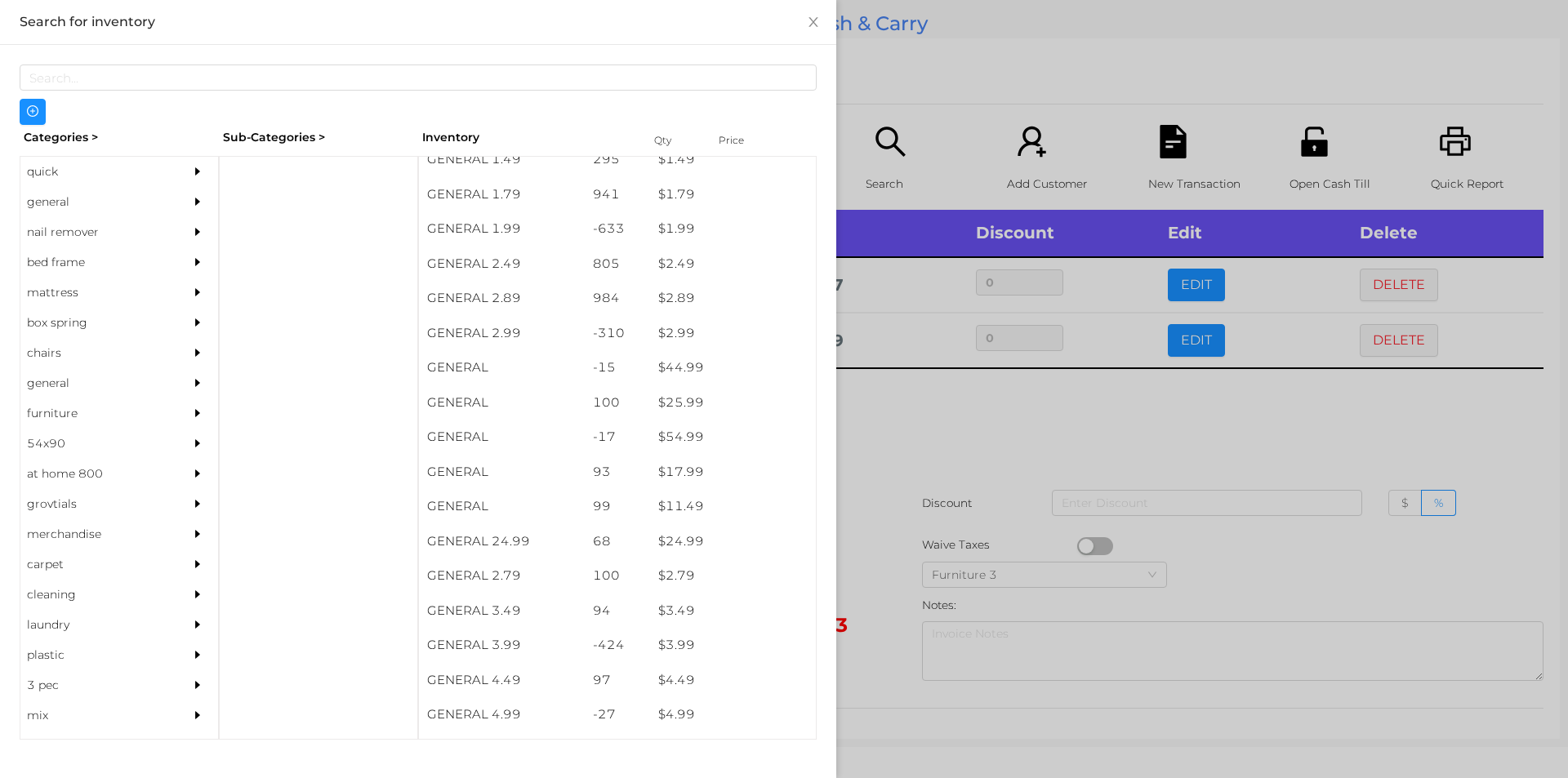
click at [73, 202] on div "general" at bounding box center [94, 202] width 149 height 30
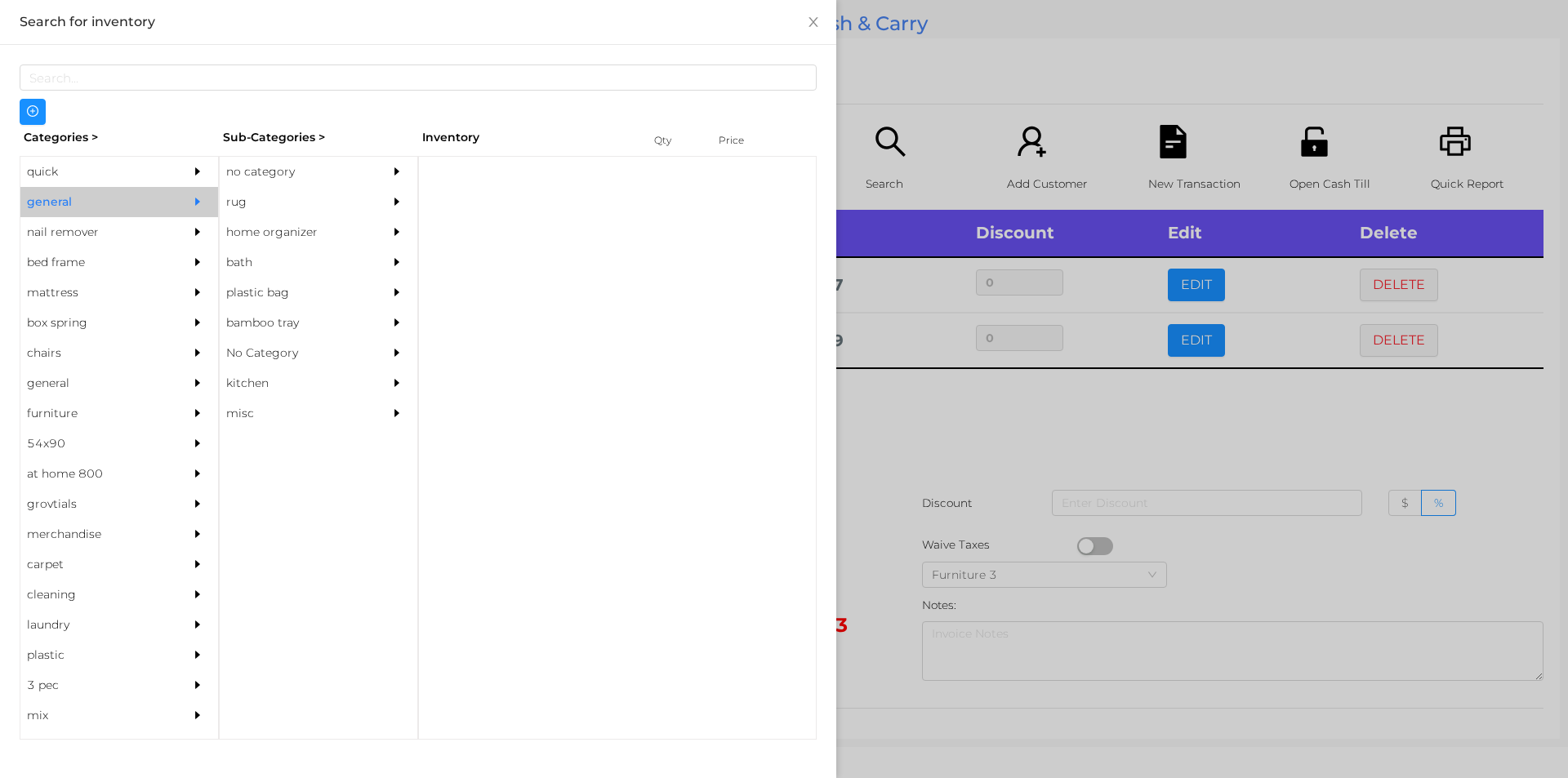
click at [302, 159] on div "no category" at bounding box center [294, 171] width 149 height 30
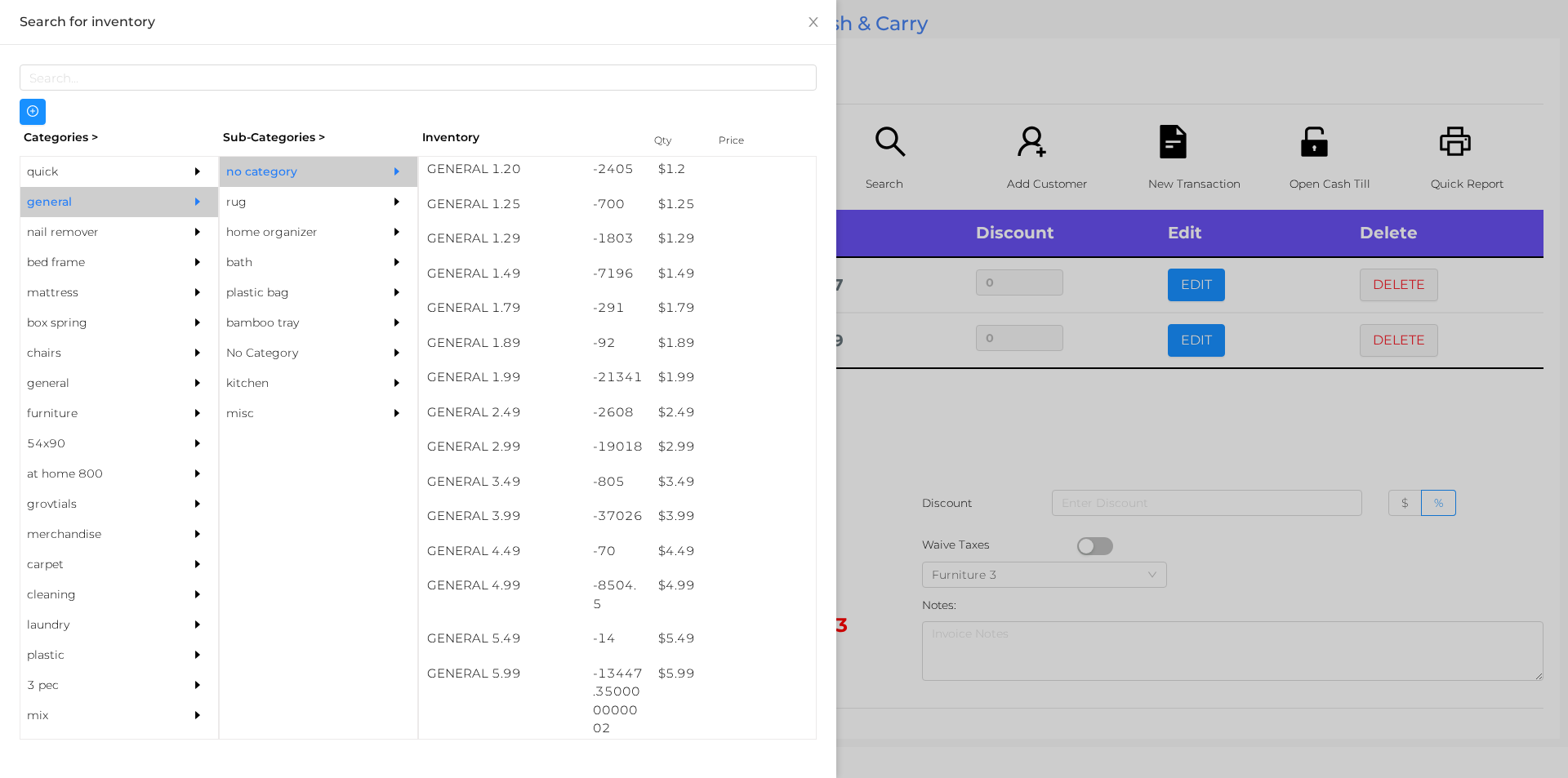
scroll to position [258, 0]
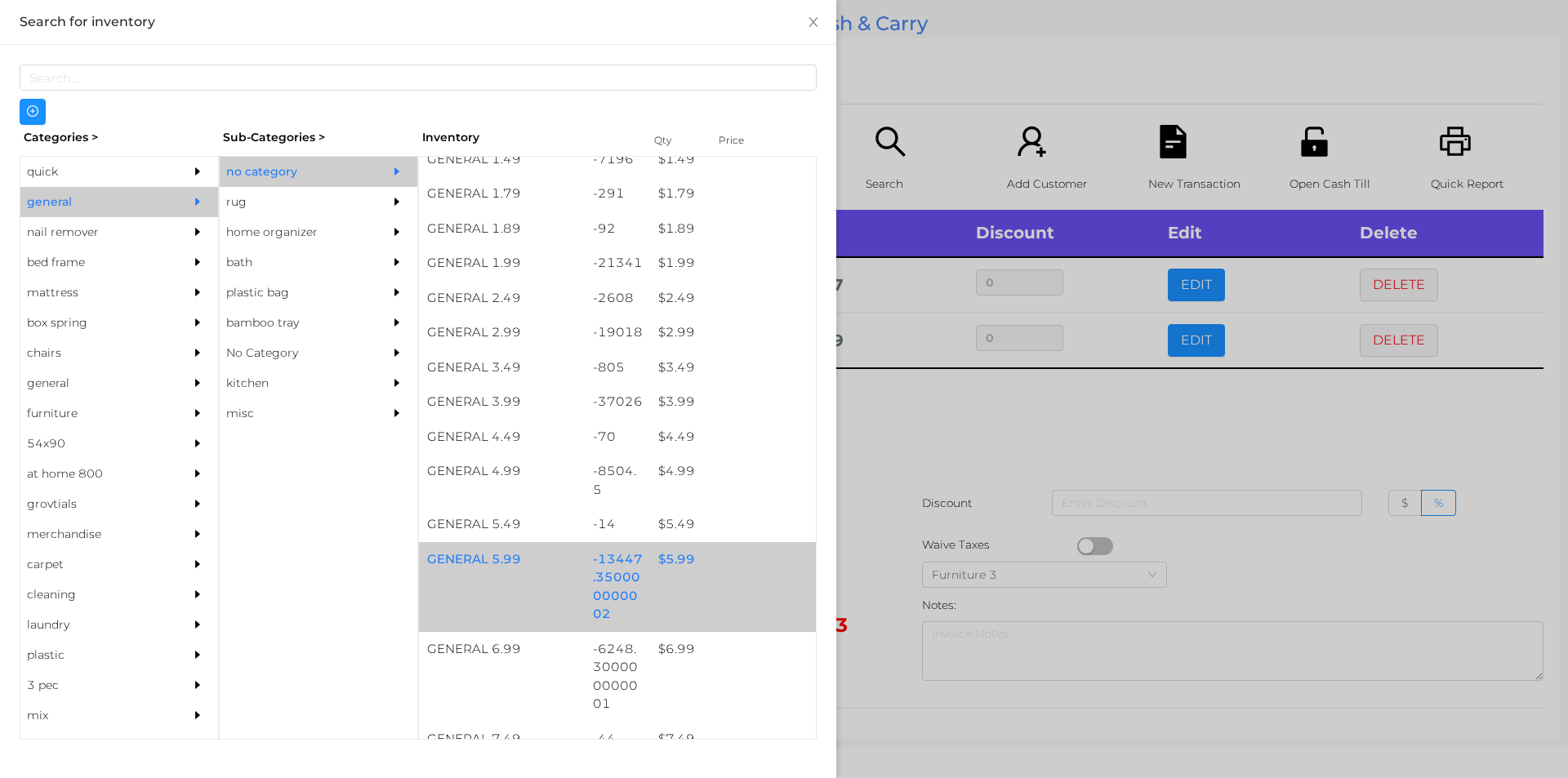
click at [693, 571] on div "$ 5.99" at bounding box center [733, 559] width 166 height 35
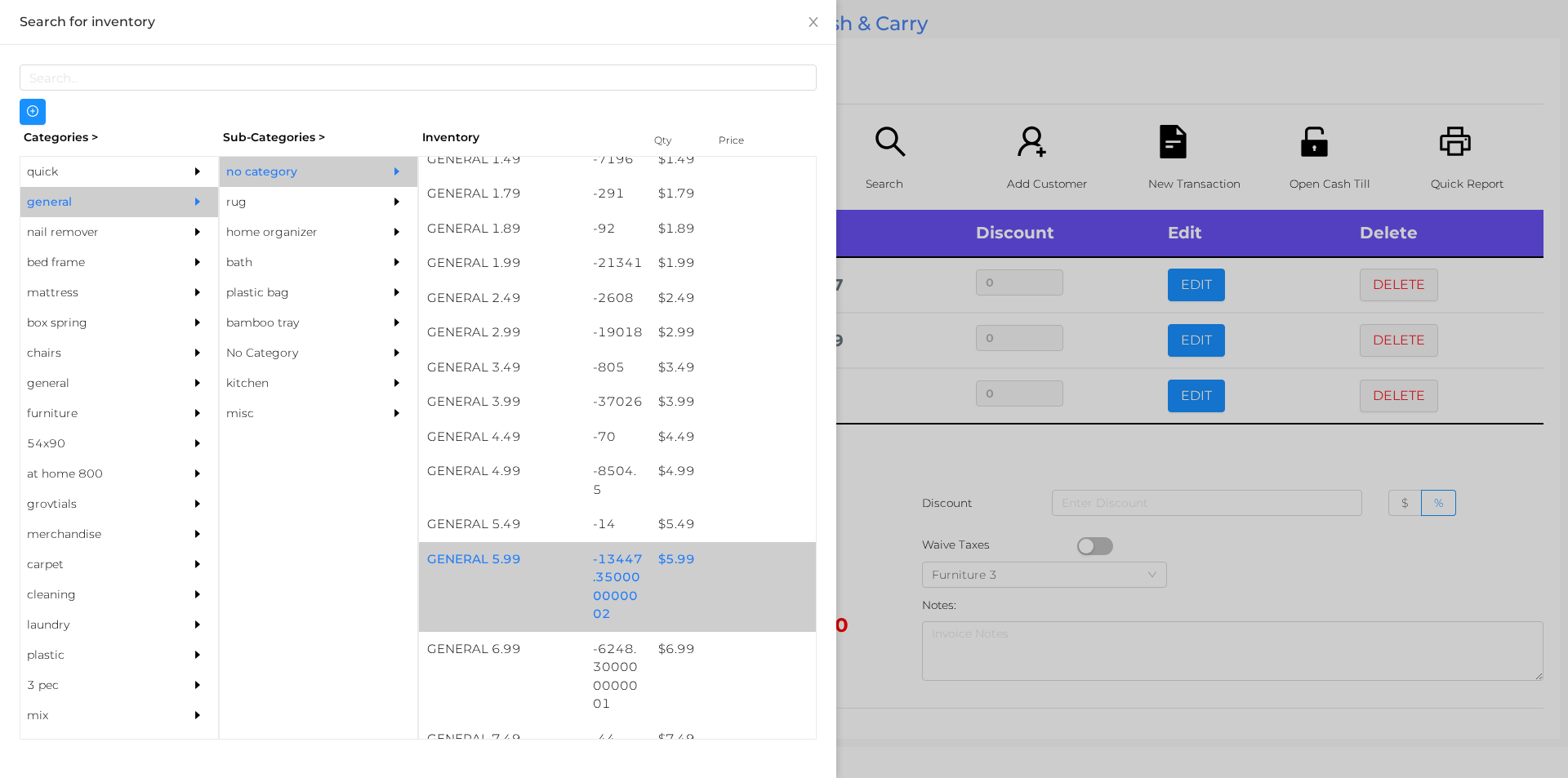
click at [692, 567] on div "$ 5.99" at bounding box center [733, 559] width 166 height 35
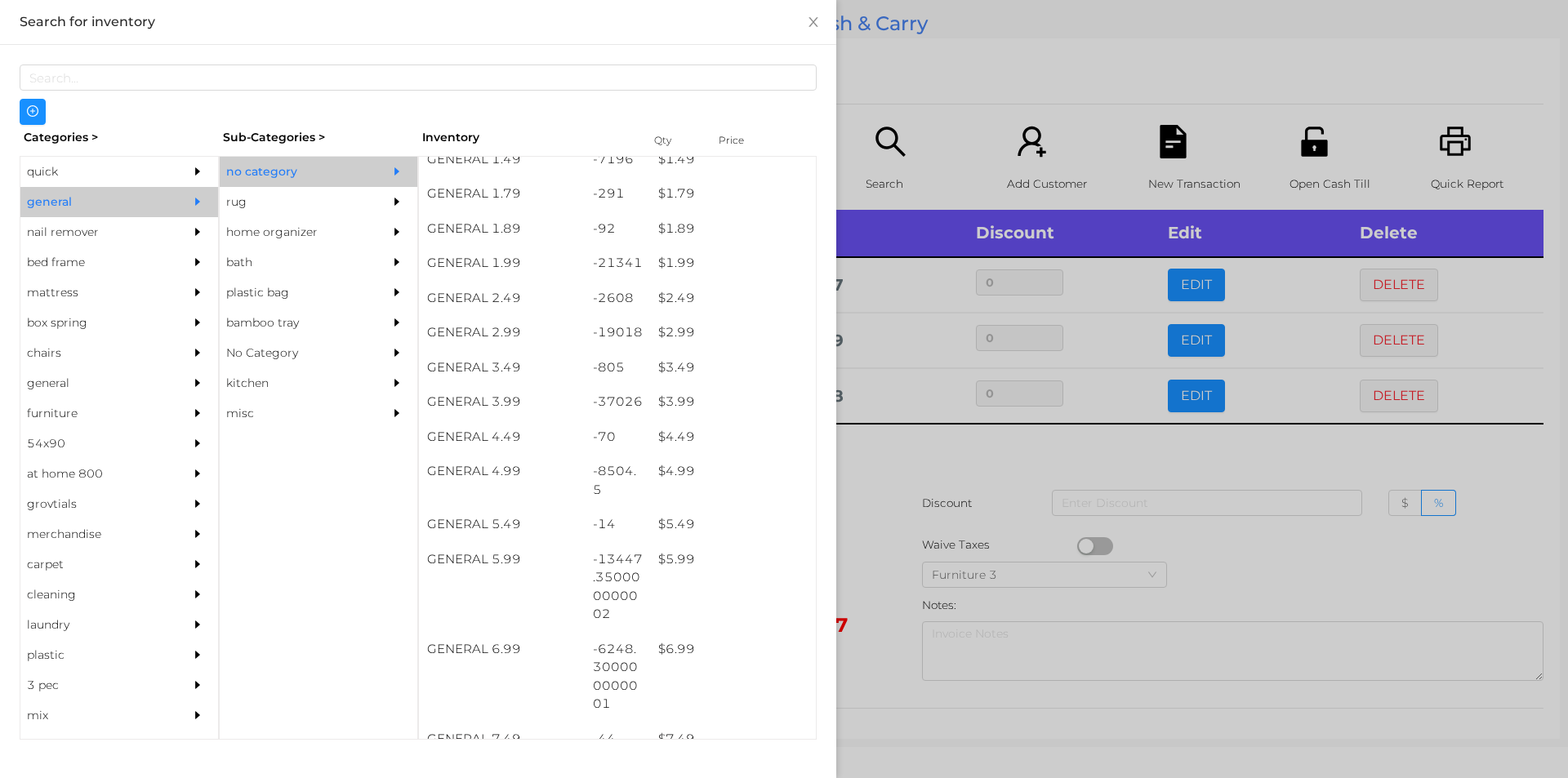
click at [923, 496] on div at bounding box center [784, 389] width 1568 height 778
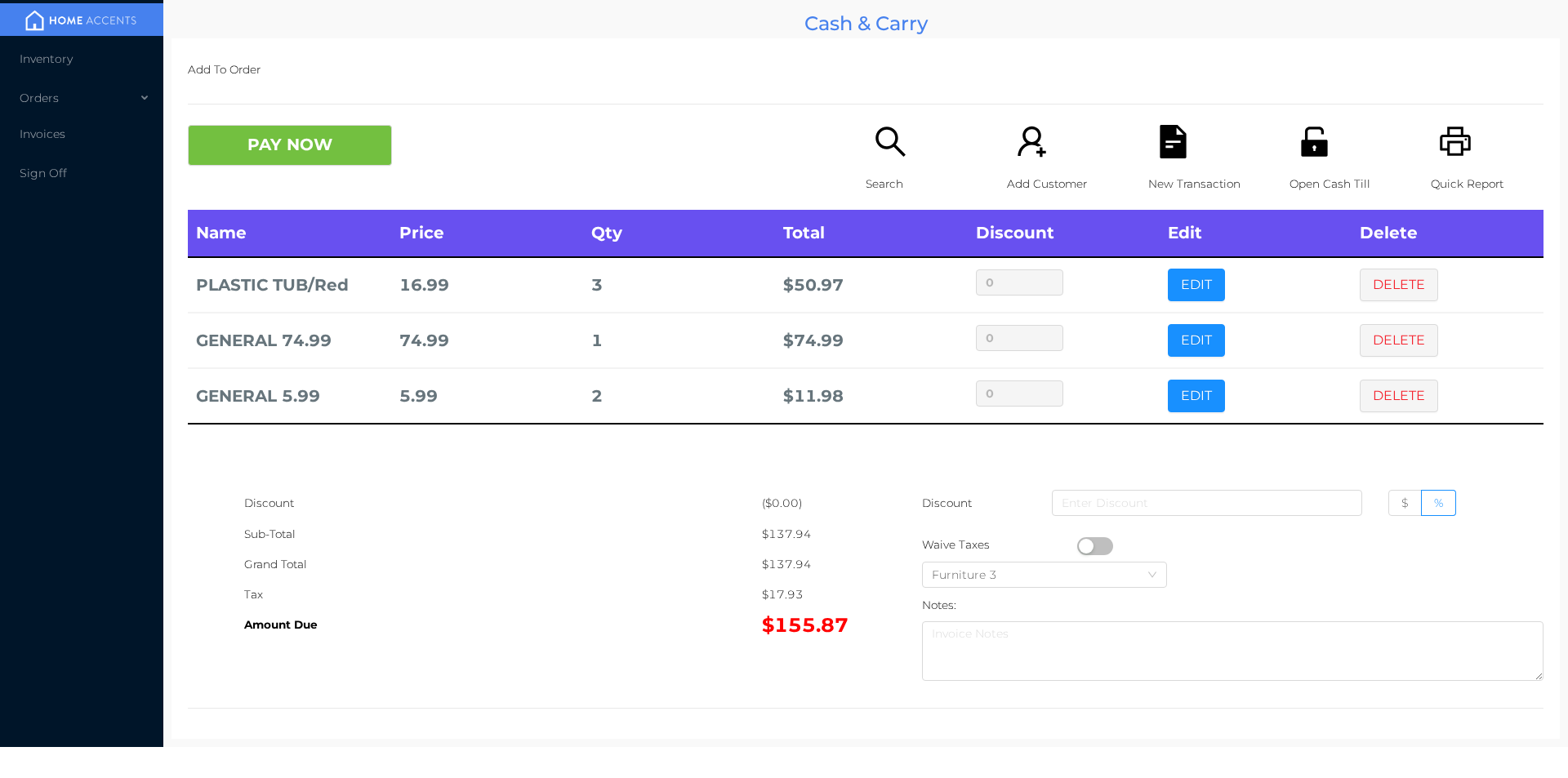
click at [1183, 160] on div "New Transaction" at bounding box center [1205, 168] width 112 height 85
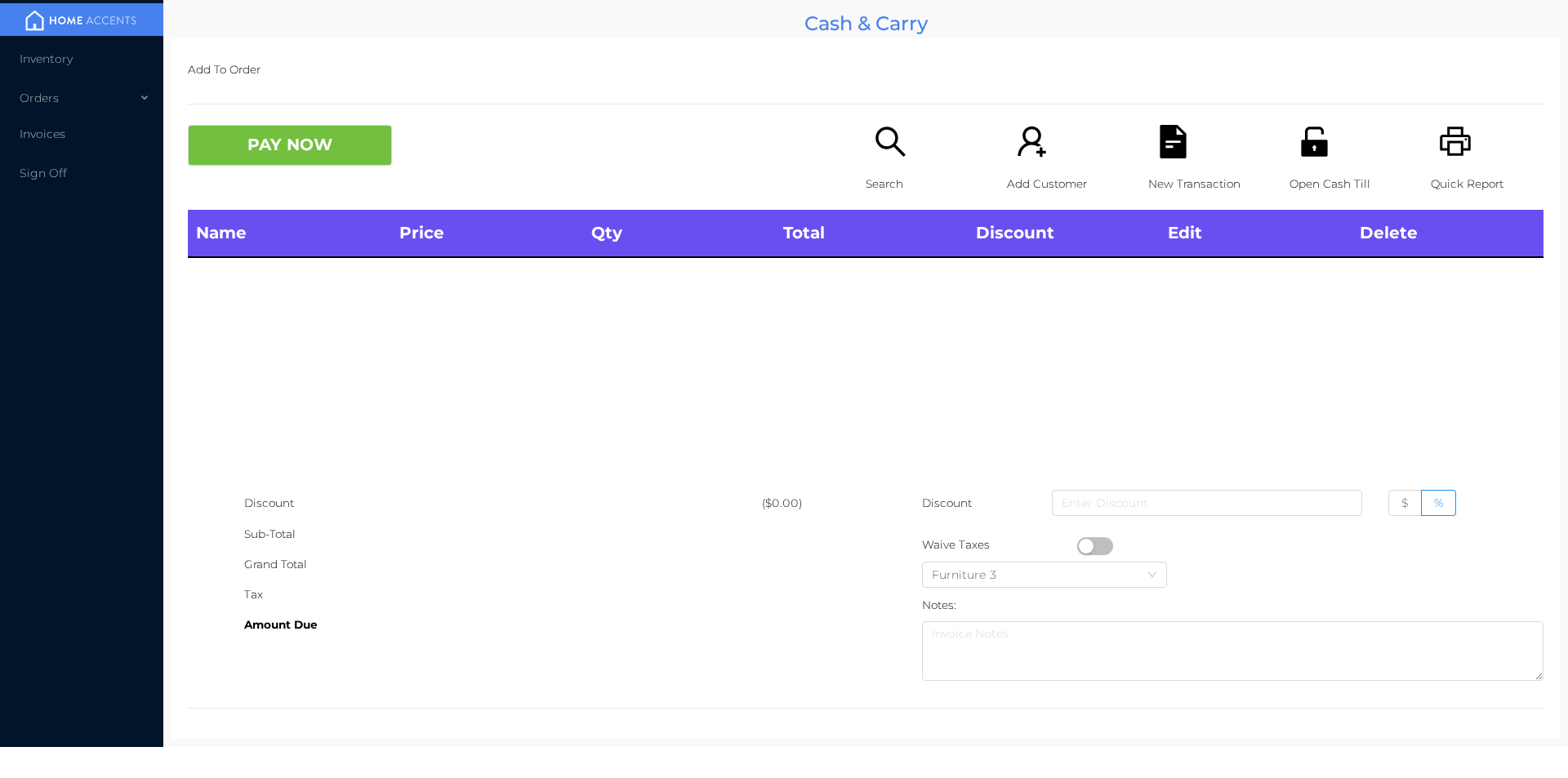
click at [1462, 152] on div "Quick Report" at bounding box center [1487, 168] width 112 height 85
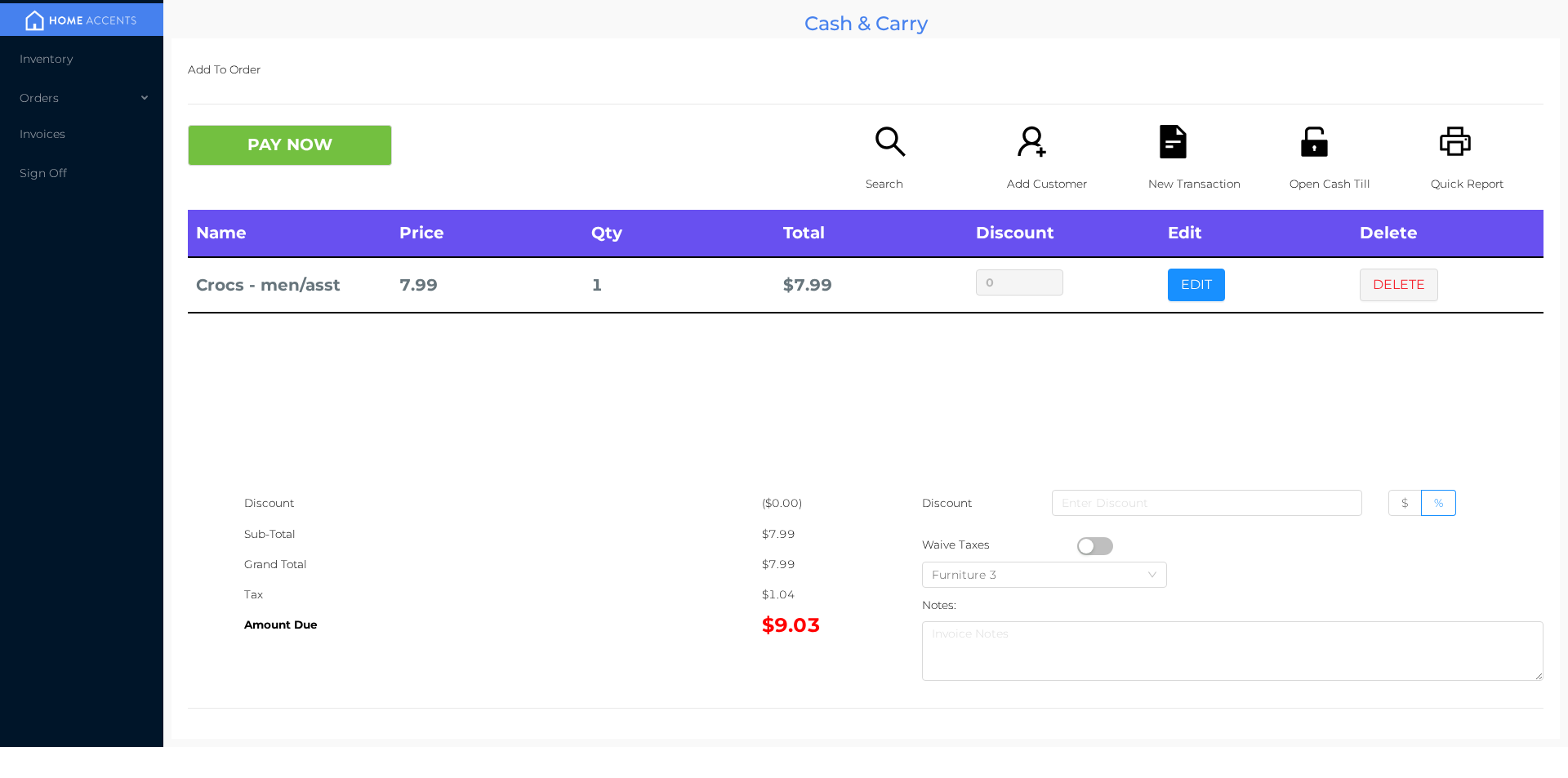
click at [886, 170] on p "Search" at bounding box center [922, 184] width 112 height 30
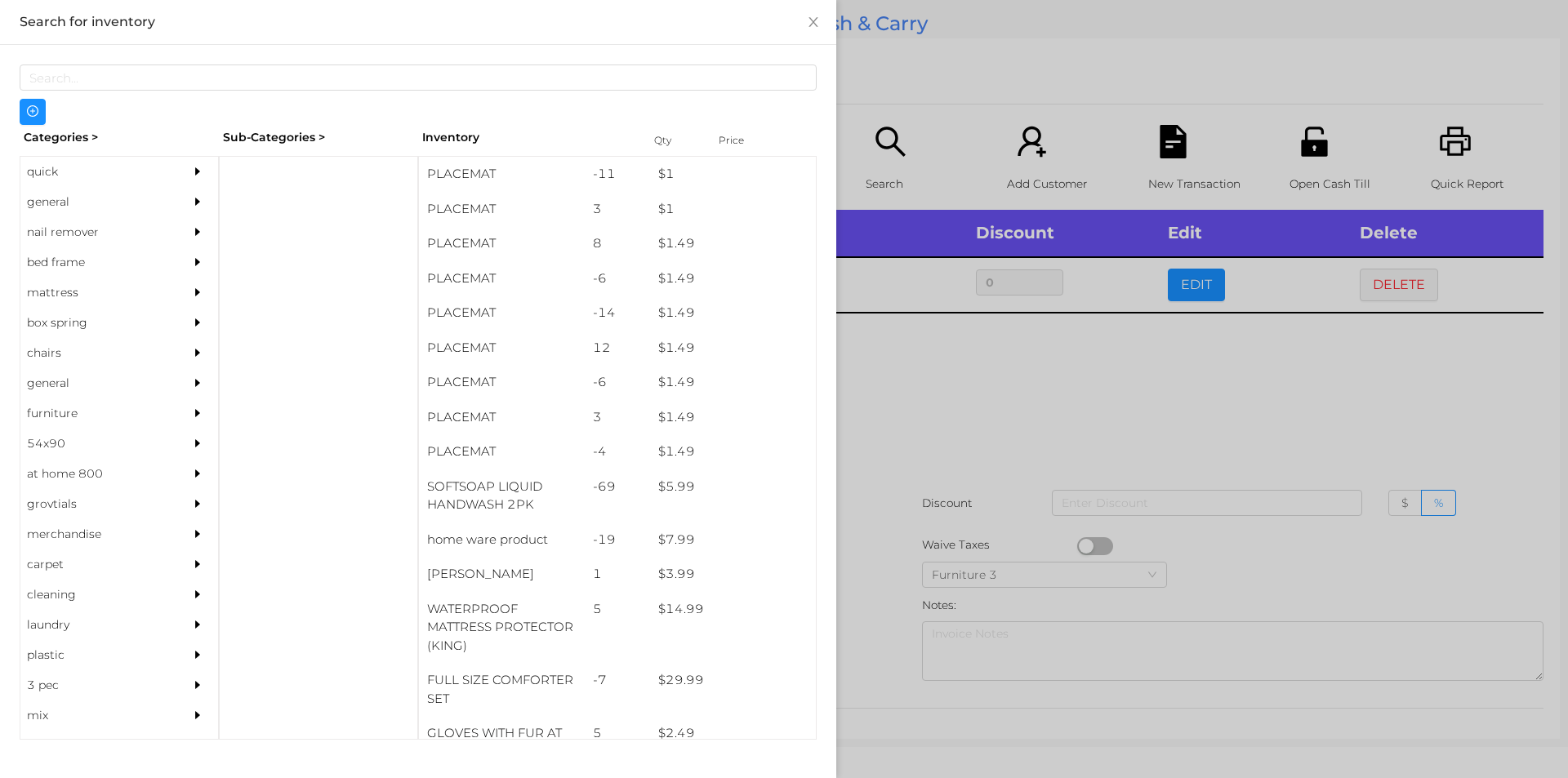
click at [241, 159] on div at bounding box center [318, 448] width 199 height 584
click at [55, 202] on div "general" at bounding box center [94, 202] width 149 height 30
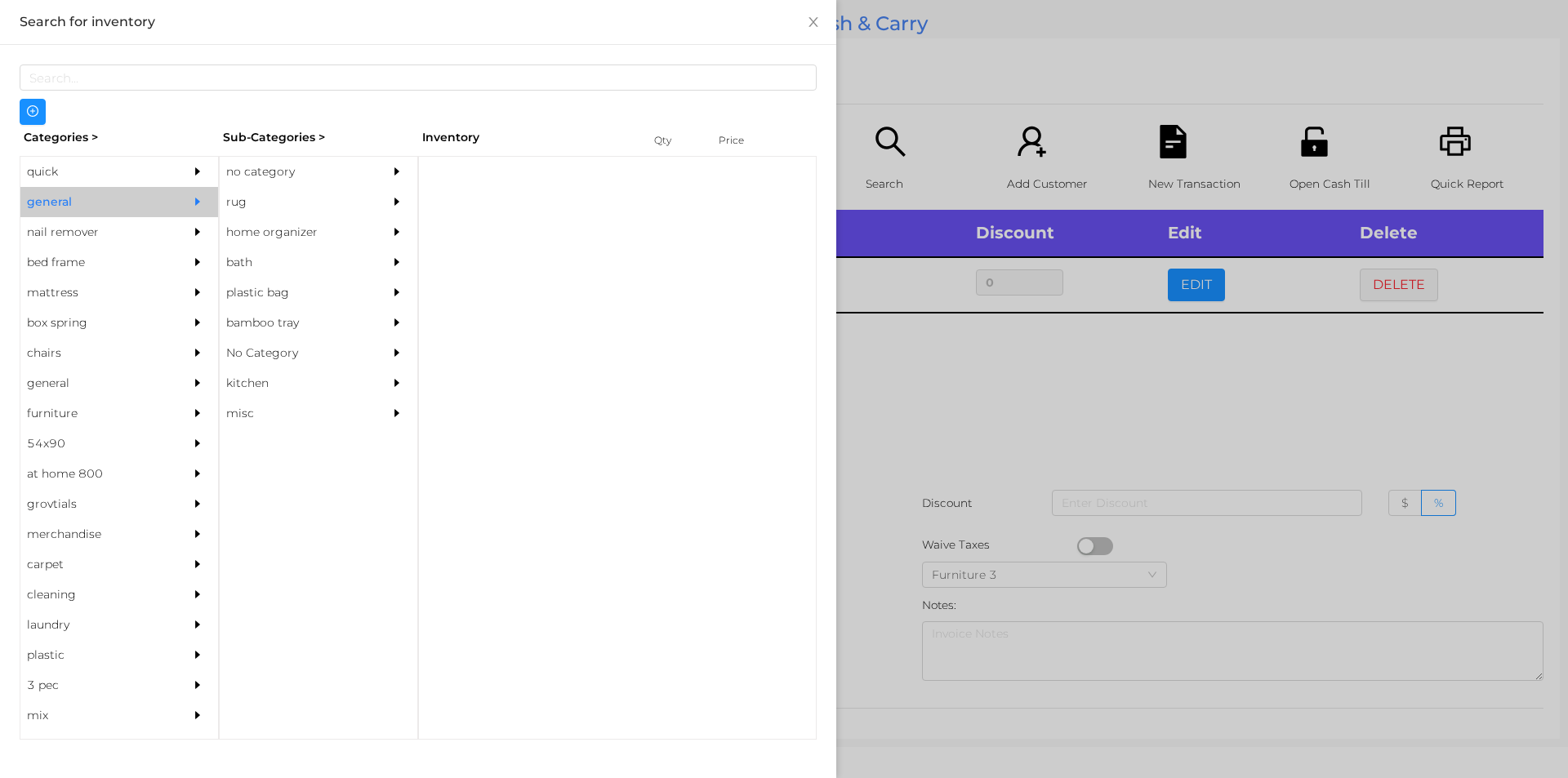
click at [283, 174] on div "no category" at bounding box center [294, 171] width 149 height 30
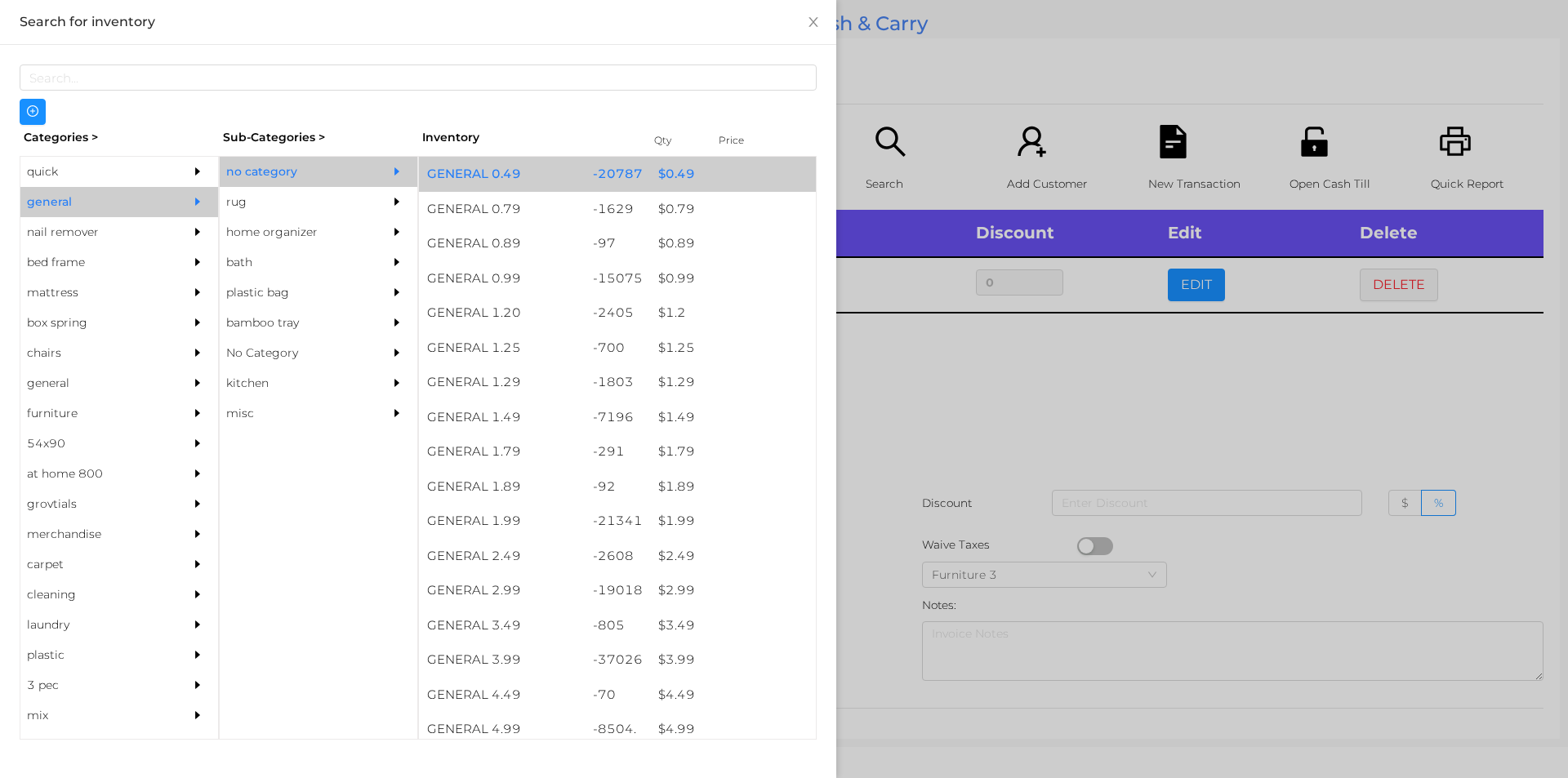
click at [673, 181] on div "$ 0.49" at bounding box center [733, 174] width 166 height 35
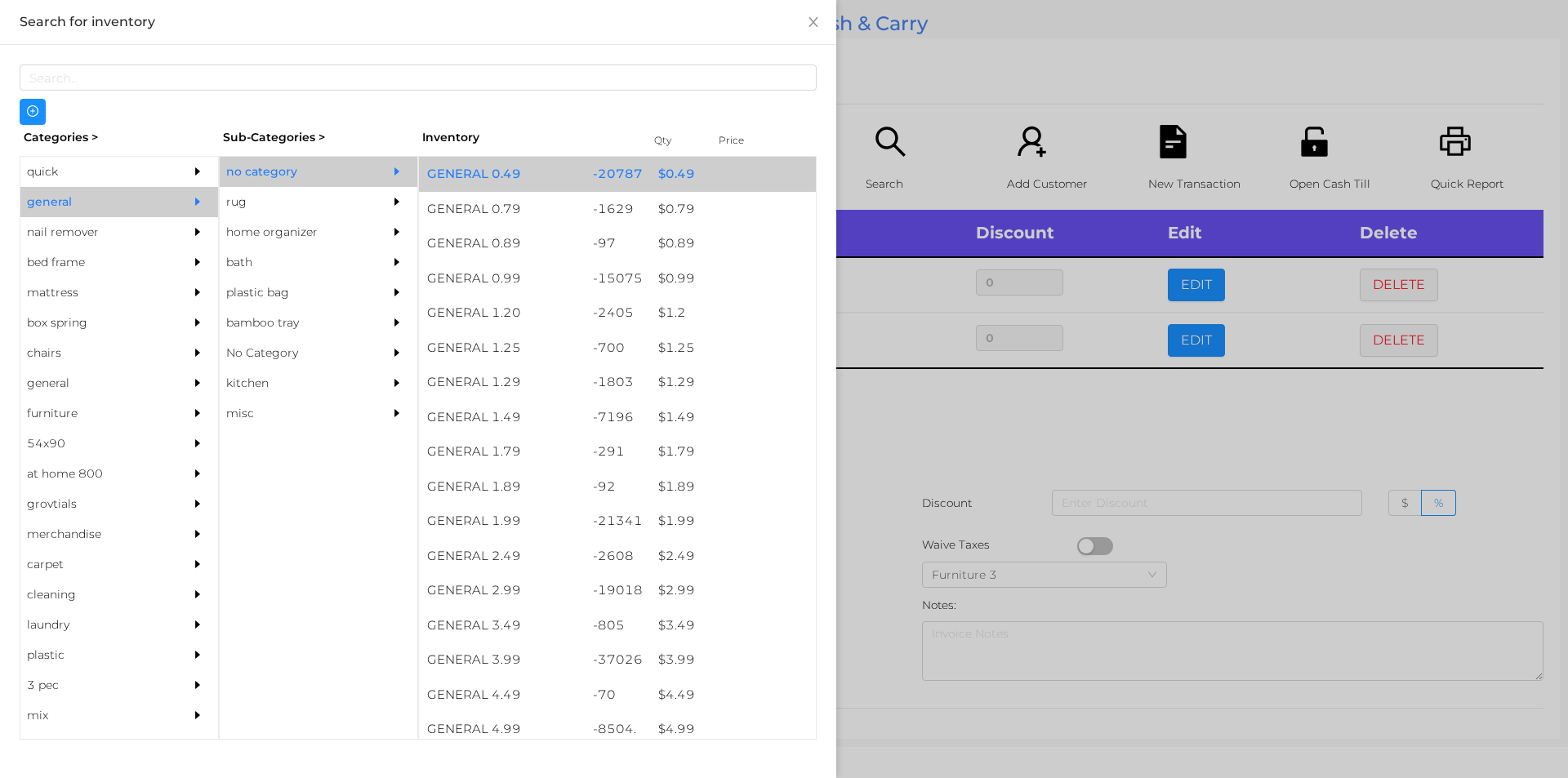
click at [685, 174] on div "$ 0.49" at bounding box center [733, 174] width 166 height 35
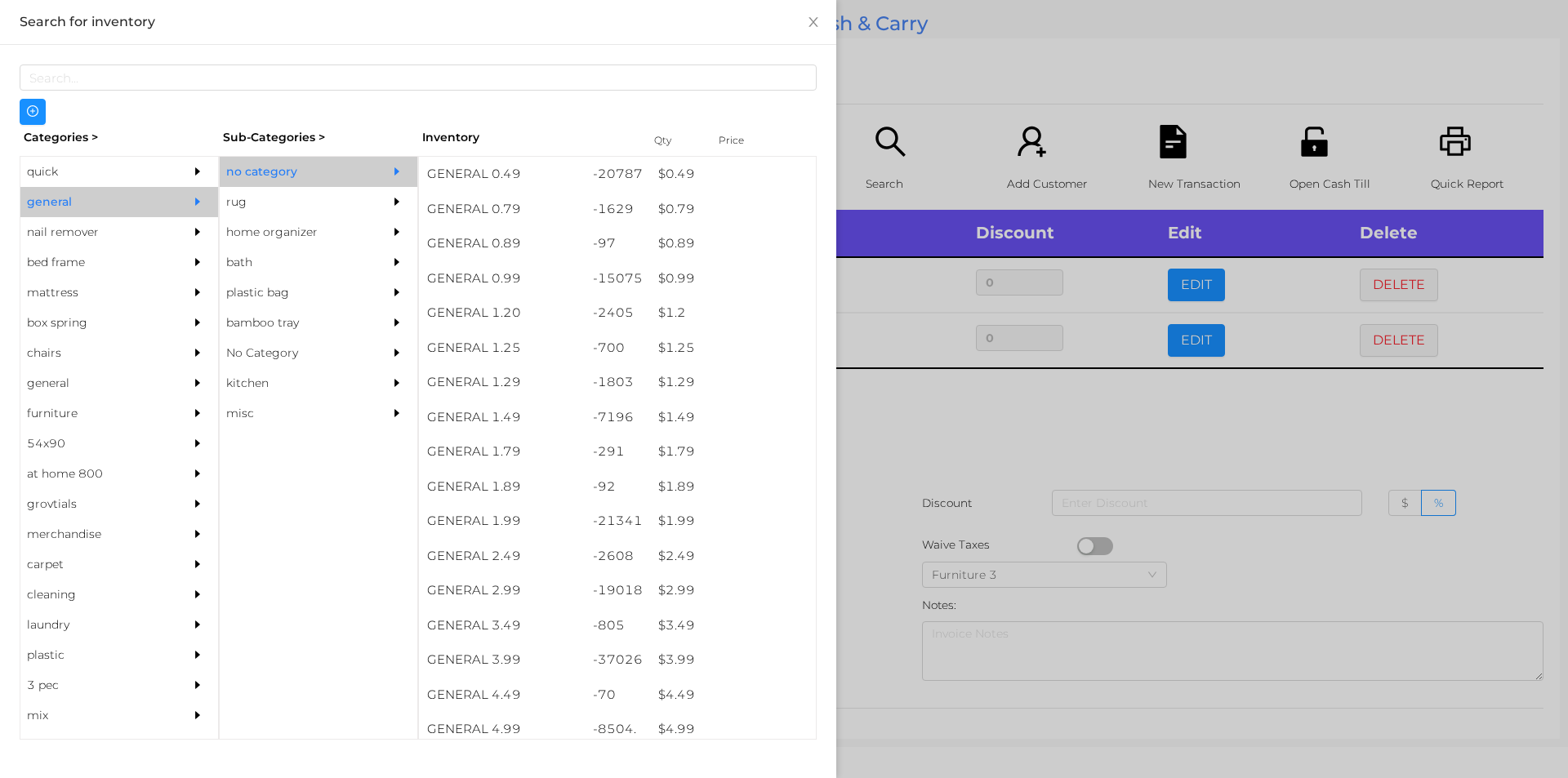
click at [906, 432] on div at bounding box center [784, 389] width 1568 height 778
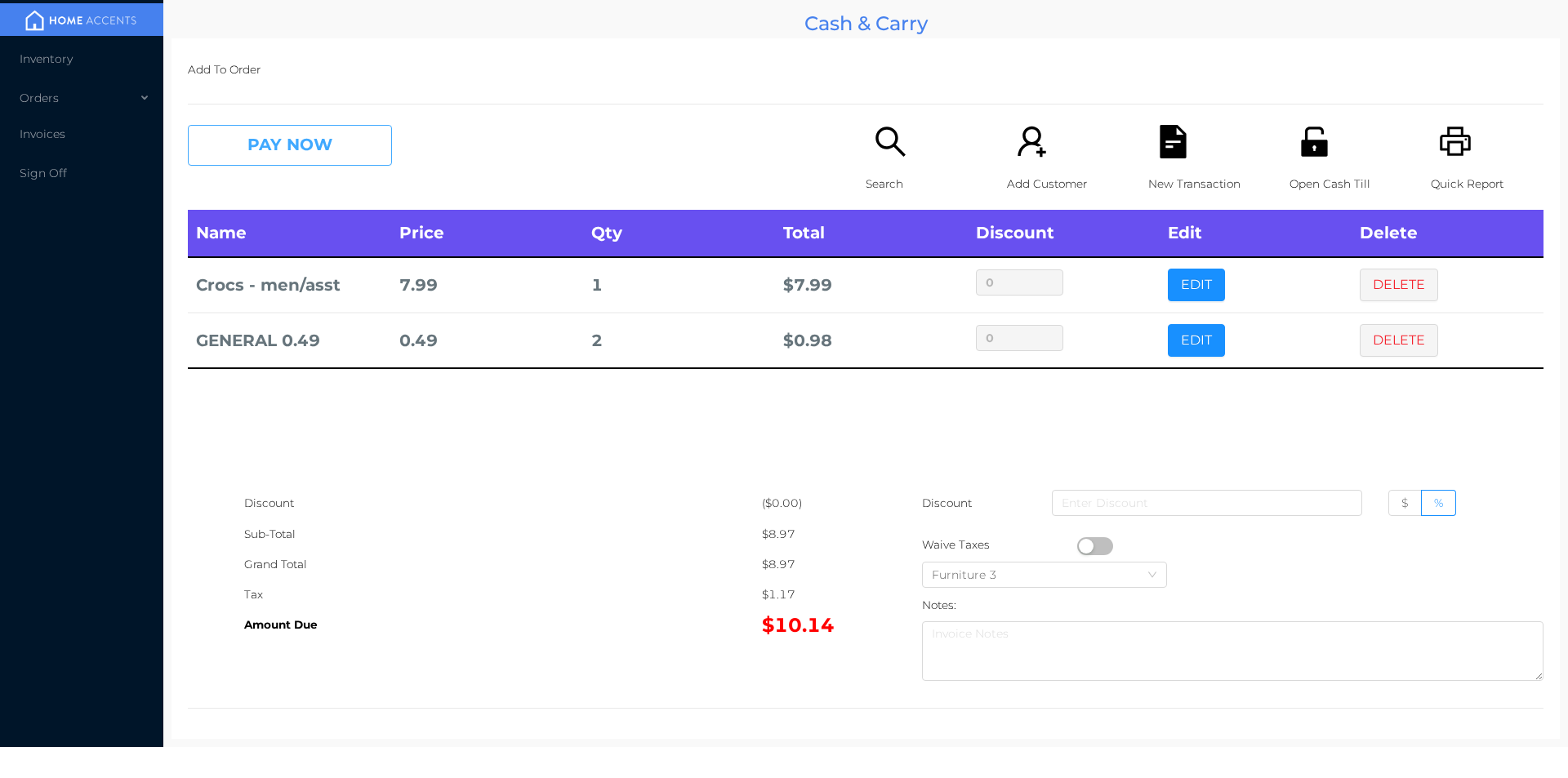
click at [265, 160] on button "PAY NOW" at bounding box center [290, 146] width 204 height 41
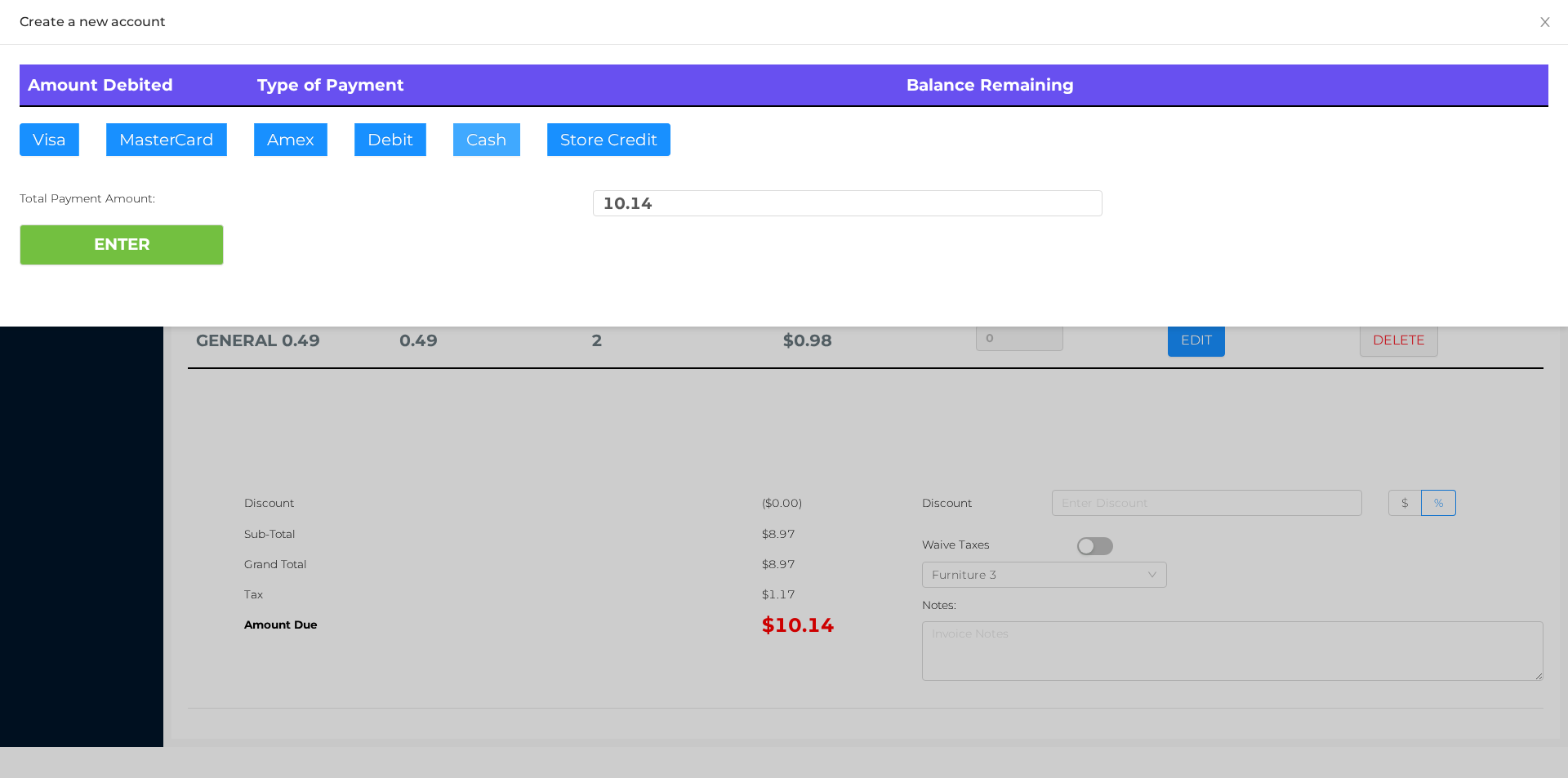
click at [456, 140] on button "Cash" at bounding box center [486, 140] width 67 height 32
click at [139, 258] on button "ENTER" at bounding box center [122, 245] width 204 height 41
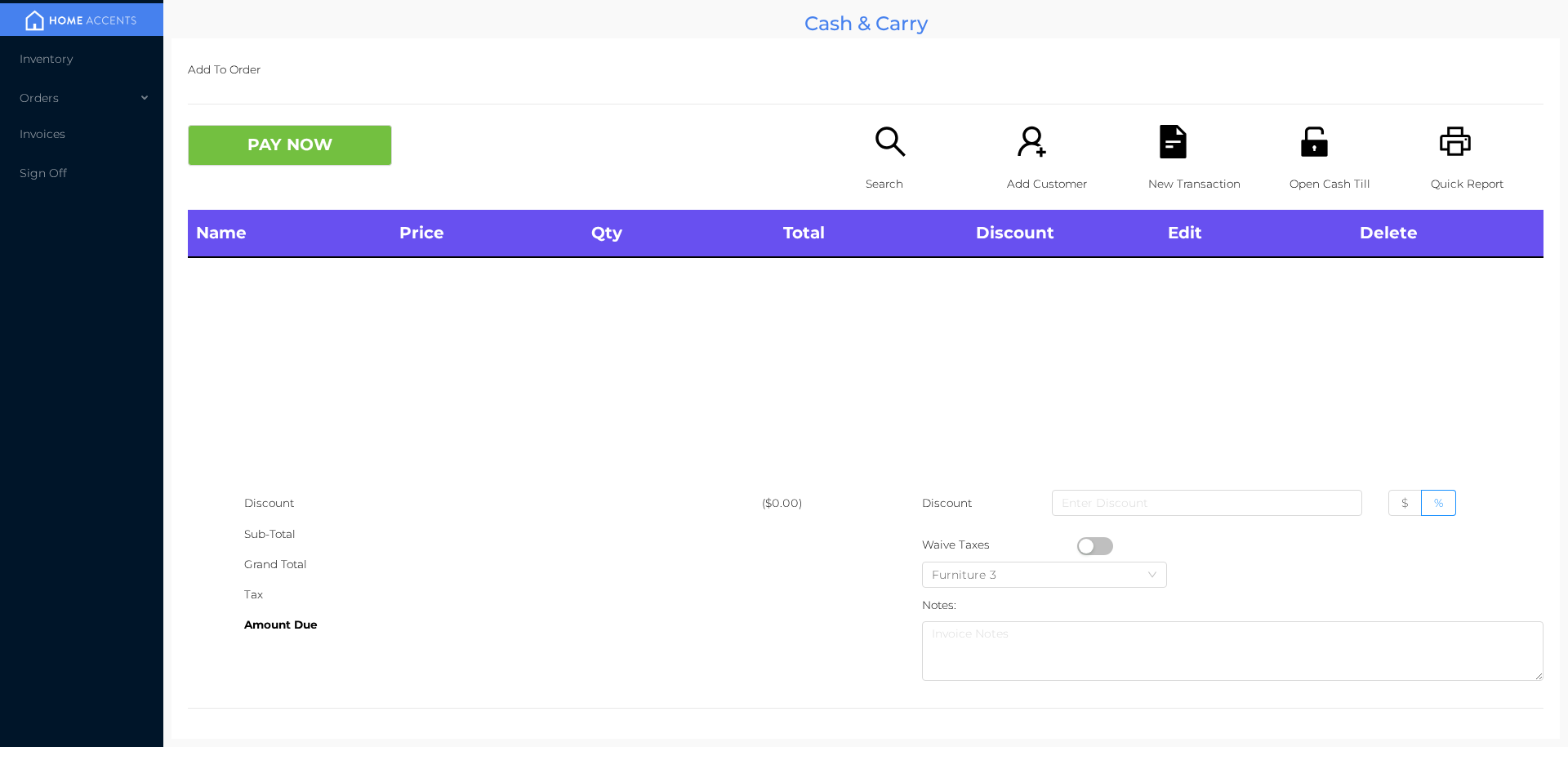
click at [884, 172] on p "Search" at bounding box center [922, 184] width 112 height 30
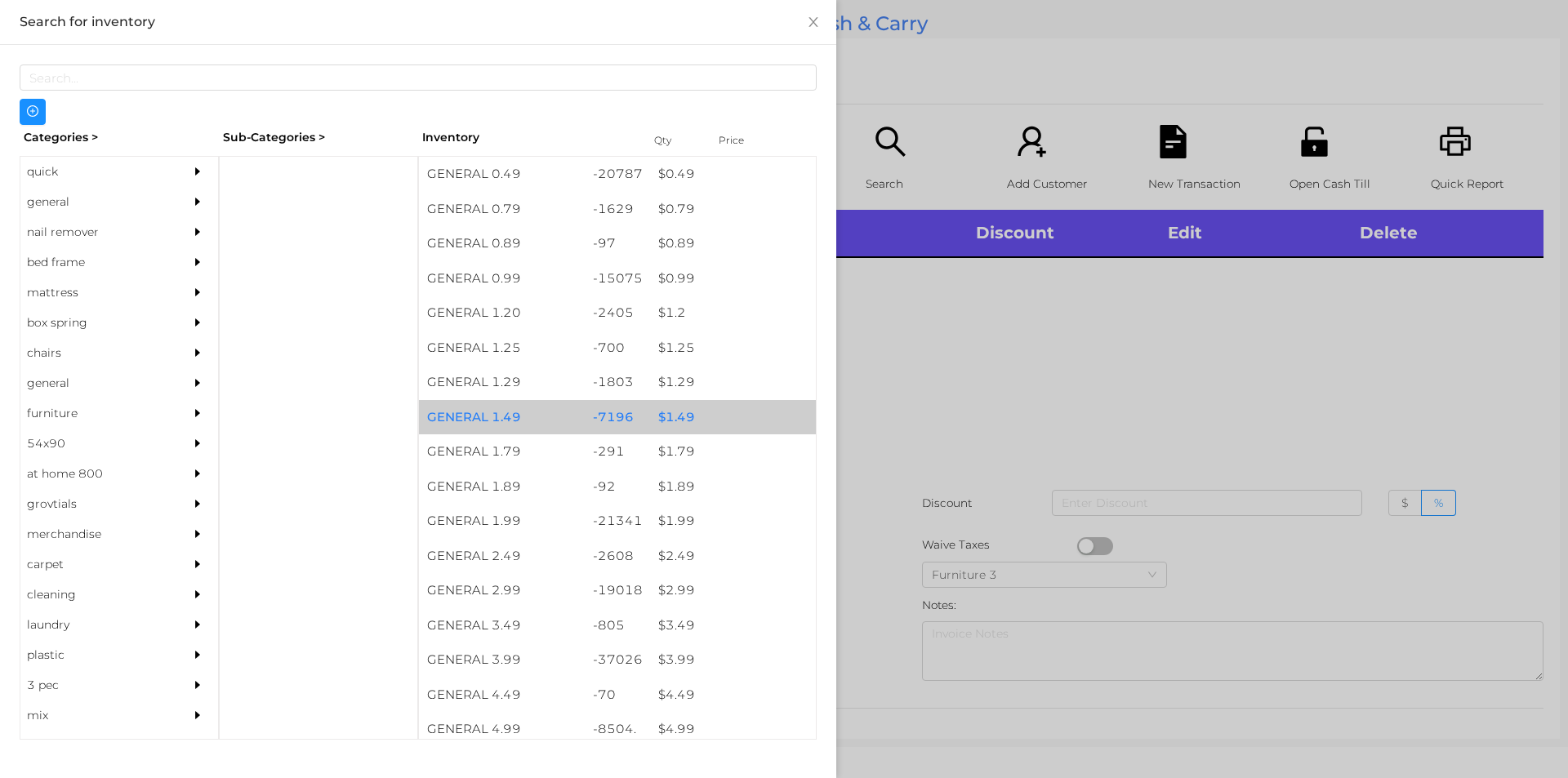
click at [675, 424] on div "$ 1.49" at bounding box center [733, 417] width 166 height 35
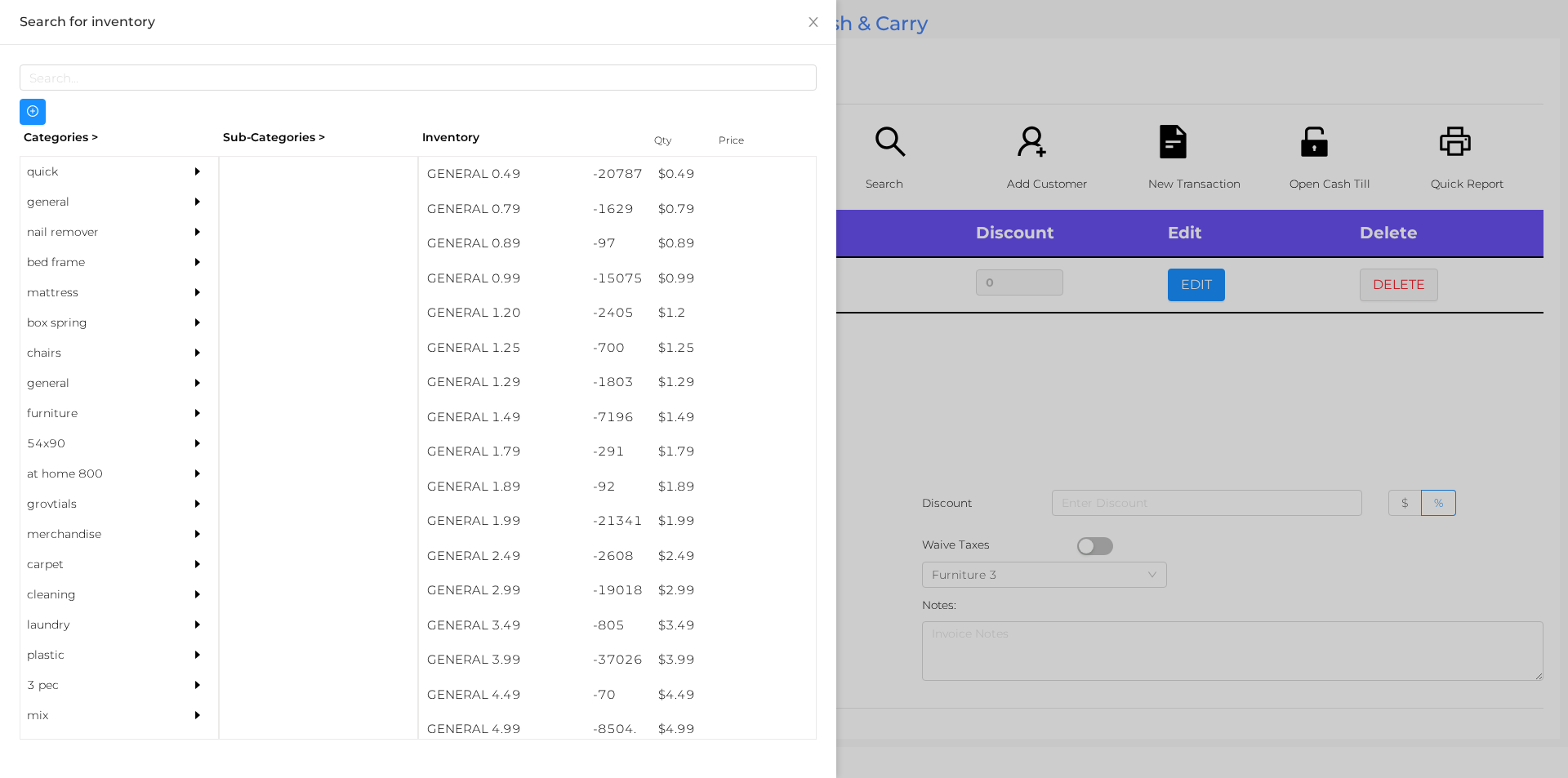
click at [929, 391] on div at bounding box center [784, 389] width 1568 height 778
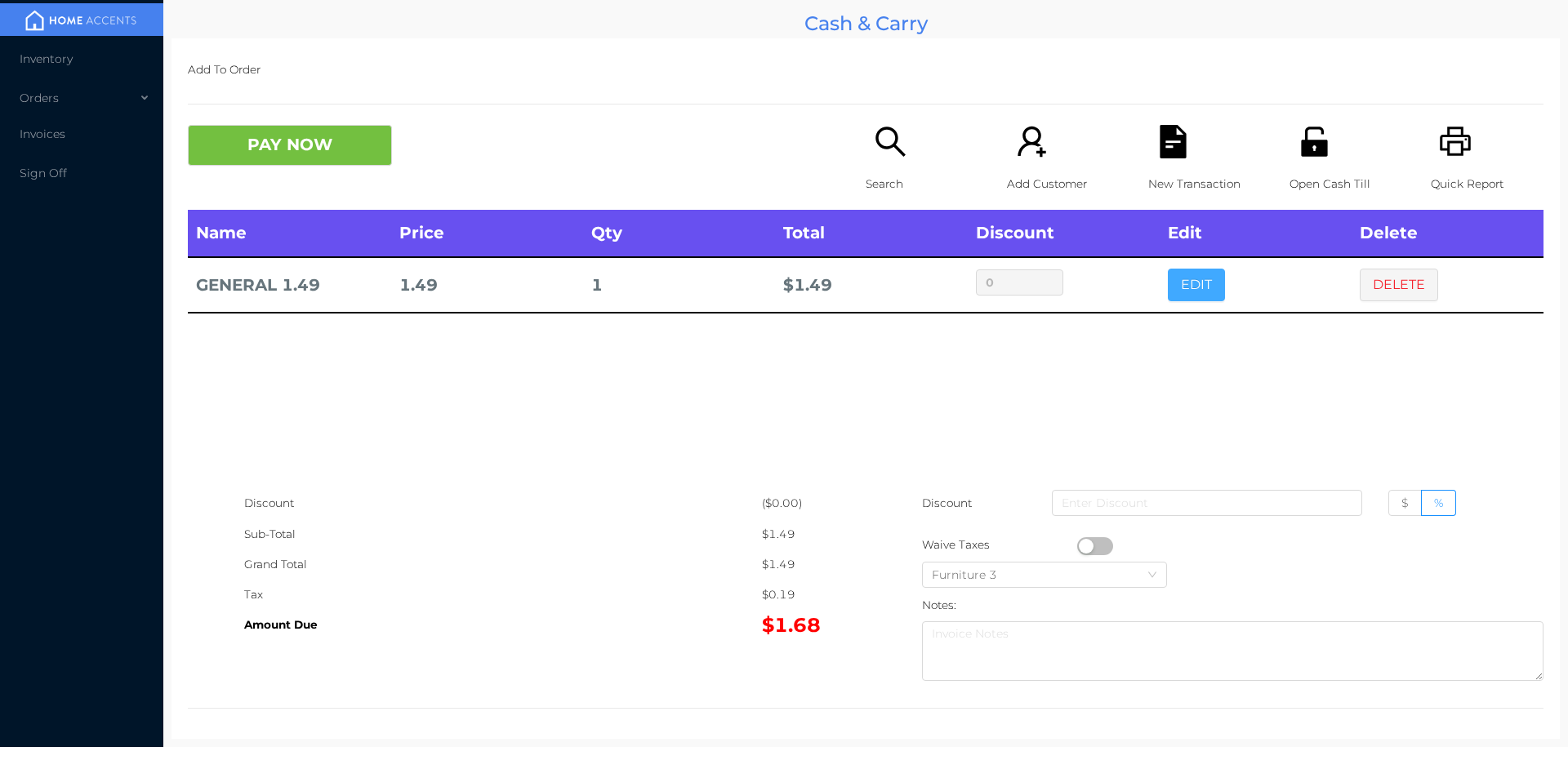
click at [1191, 274] on button "EDIT" at bounding box center [1196, 285] width 57 height 32
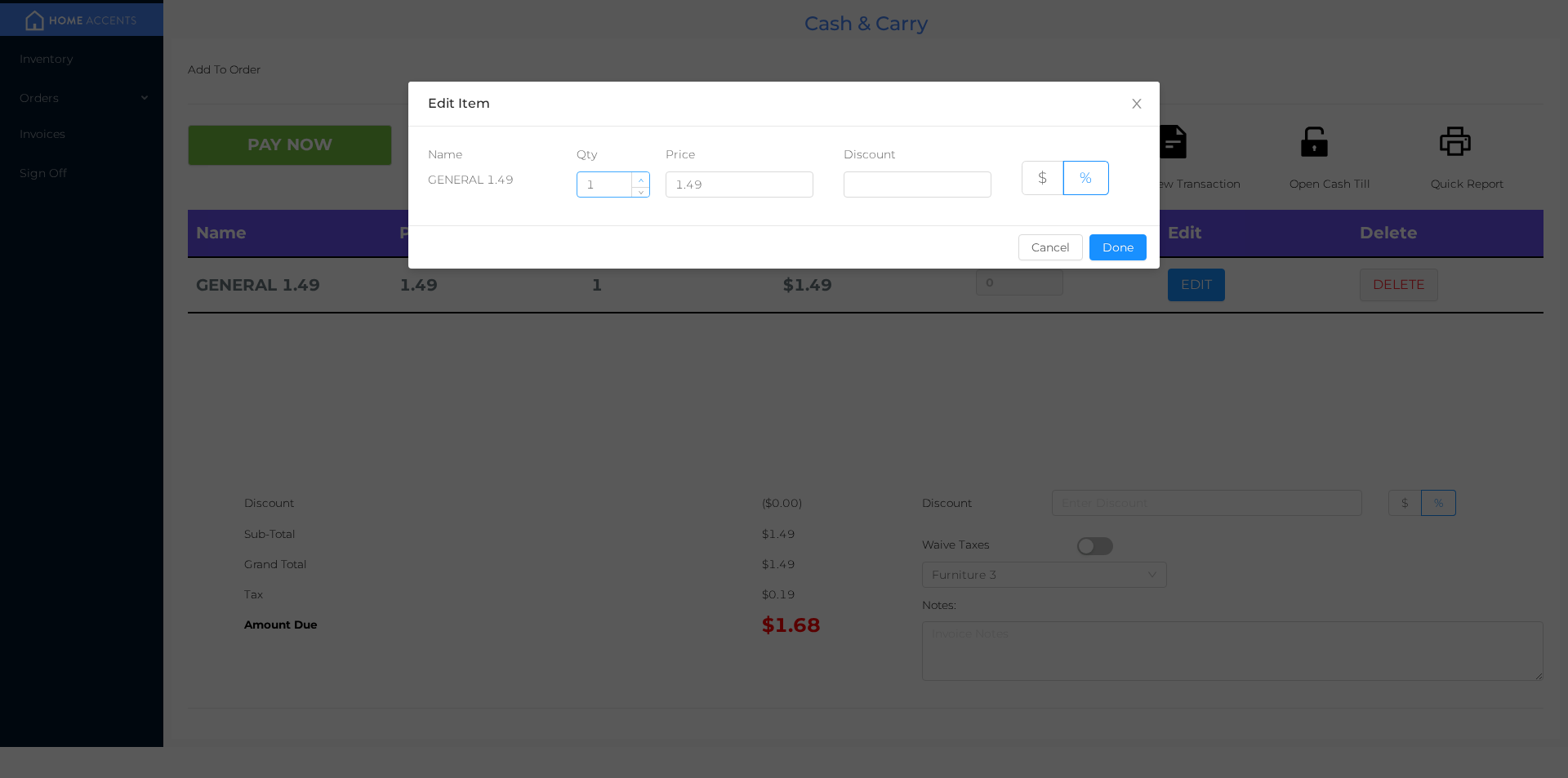
click at [641, 179] on icon "icon: up" at bounding box center [640, 180] width 6 height 6
type input "2"
type input "1"
type input "10"
click at [1099, 256] on button "Done" at bounding box center [1118, 247] width 57 height 26
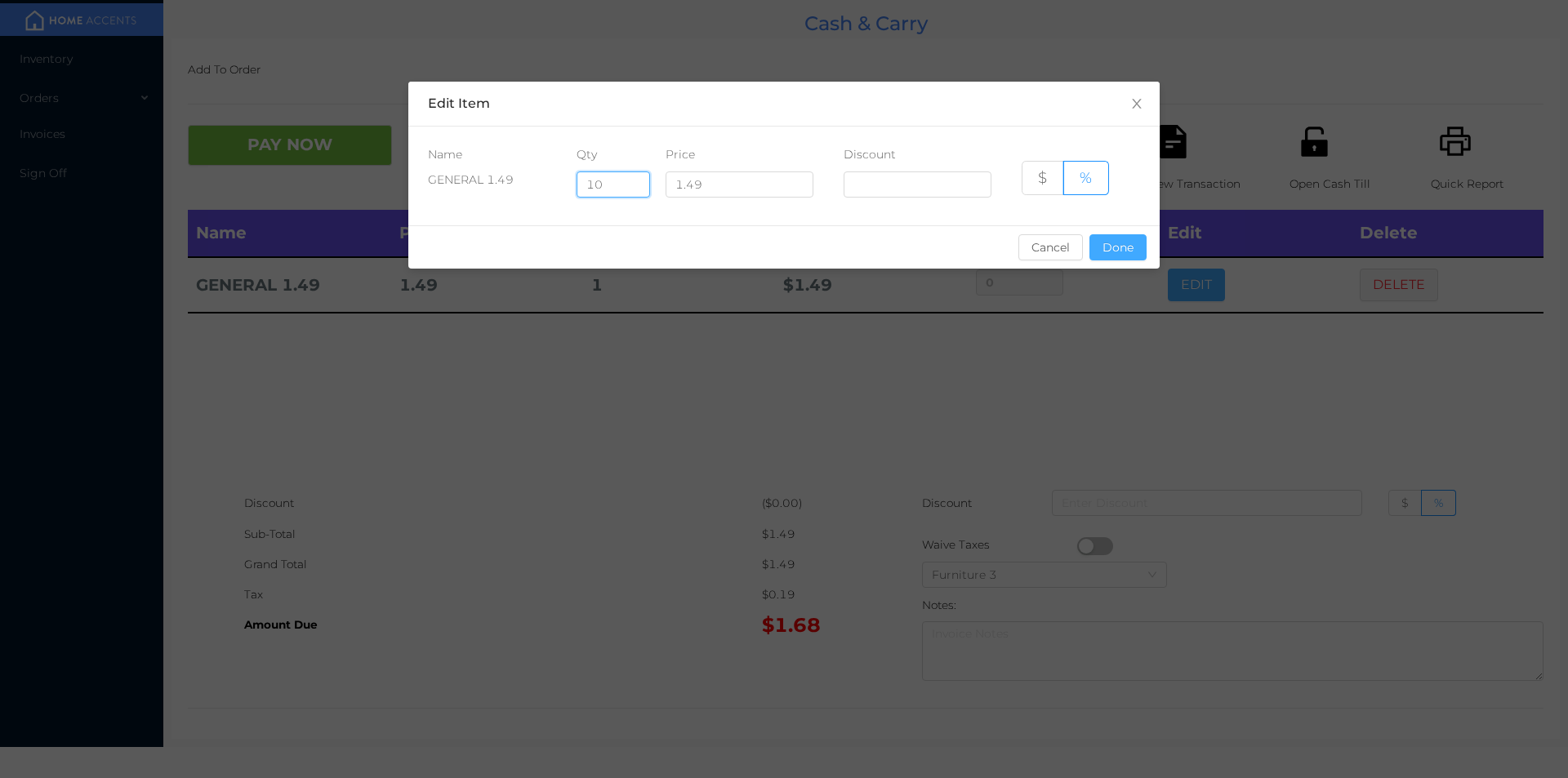
type input "0%"
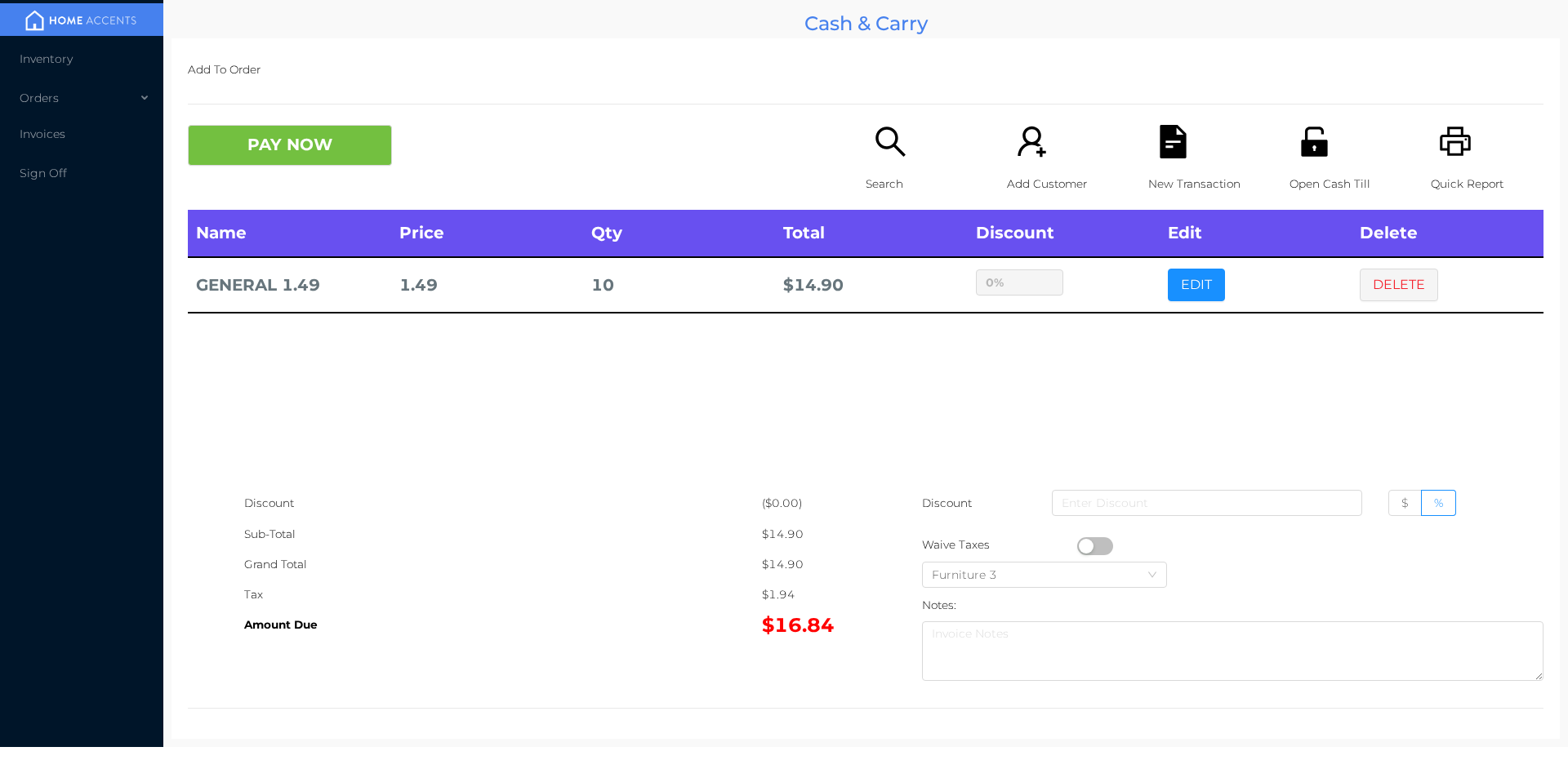
click at [1090, 334] on div "sentinelStart Edit Item Name Qty Price Discount GENERAL 1.49 10 1.49 $ % Cancel…" at bounding box center [784, 389] width 1568 height 778
click at [317, 154] on button "PAY NOW" at bounding box center [290, 146] width 204 height 41
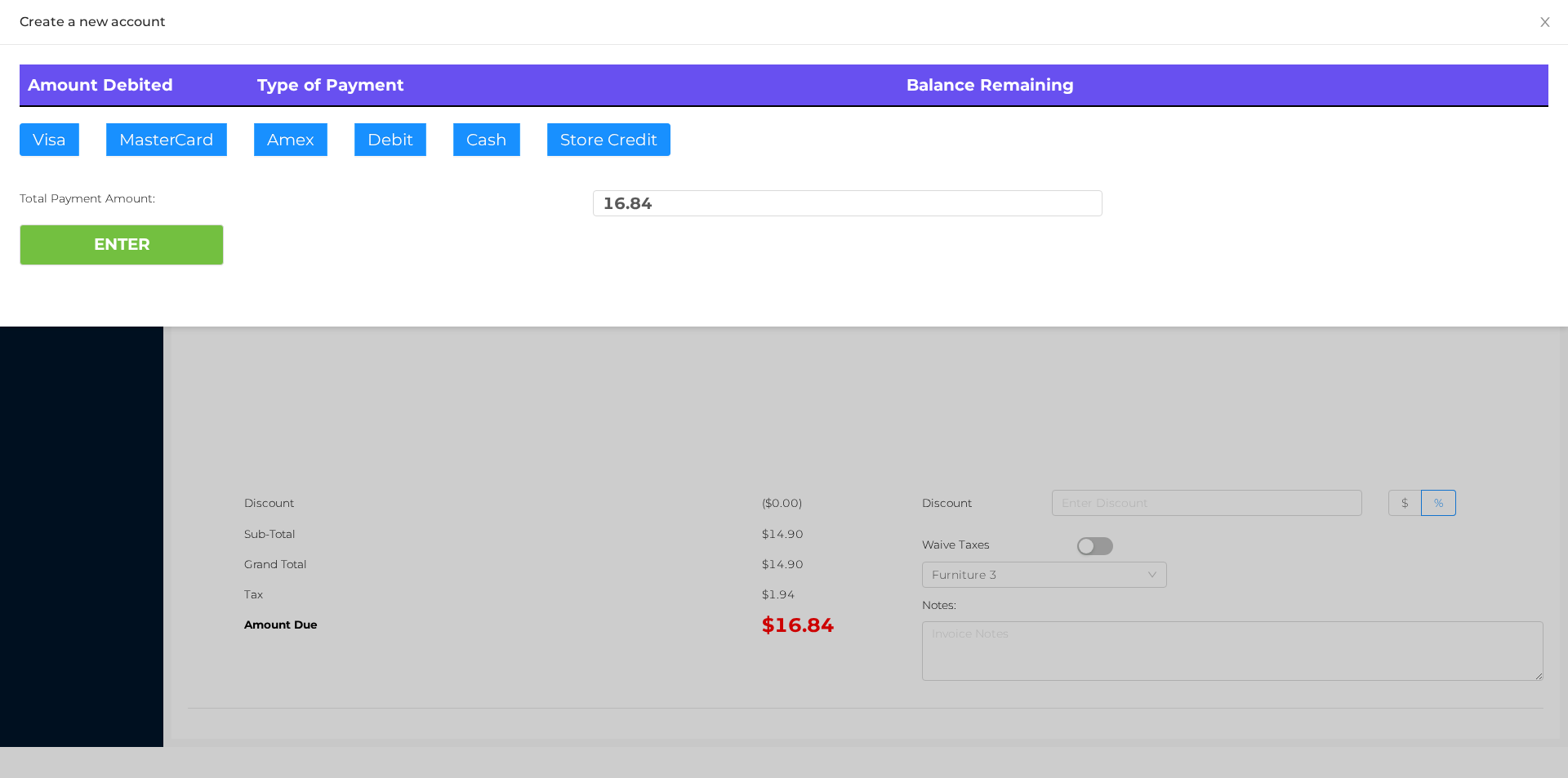
click at [289, 237] on div "ENTER" at bounding box center [784, 245] width 1529 height 41
click at [315, 538] on div at bounding box center [784, 389] width 1568 height 778
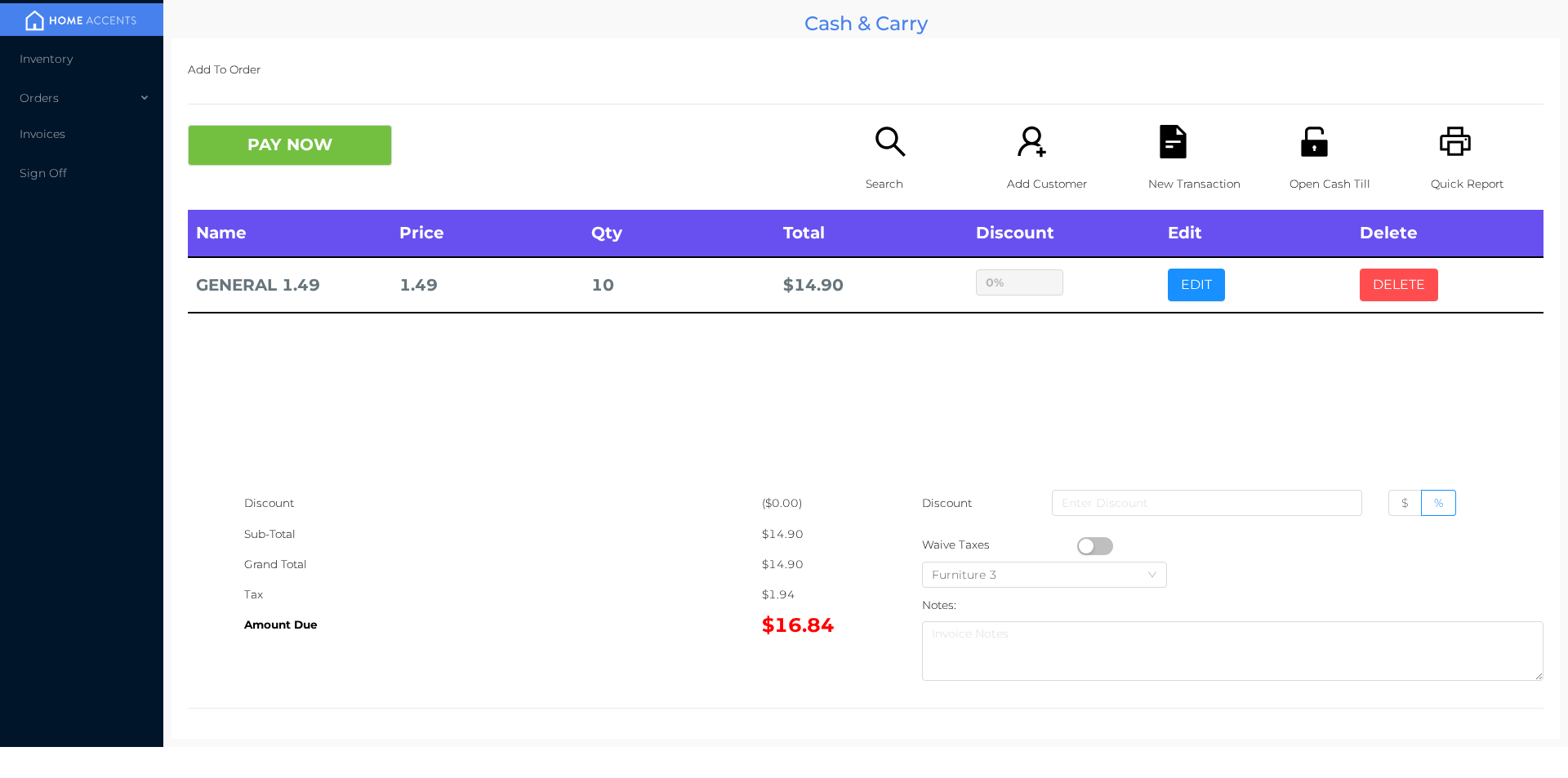
click at [1401, 279] on button "DELETE" at bounding box center [1399, 285] width 78 height 32
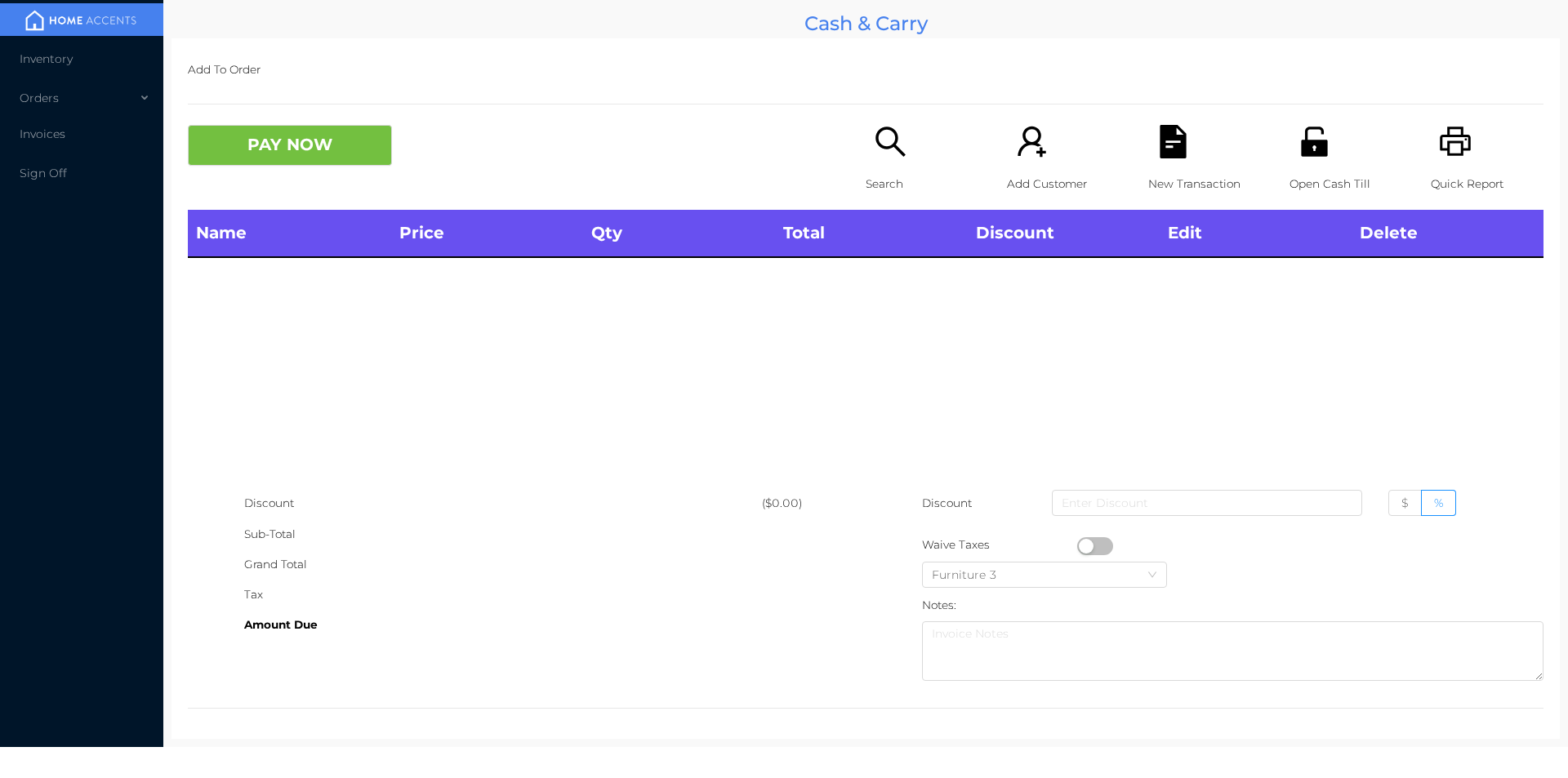
click at [1452, 146] on icon "icon: printer" at bounding box center [1455, 141] width 33 height 33
click at [902, 147] on div "Search" at bounding box center [922, 168] width 112 height 85
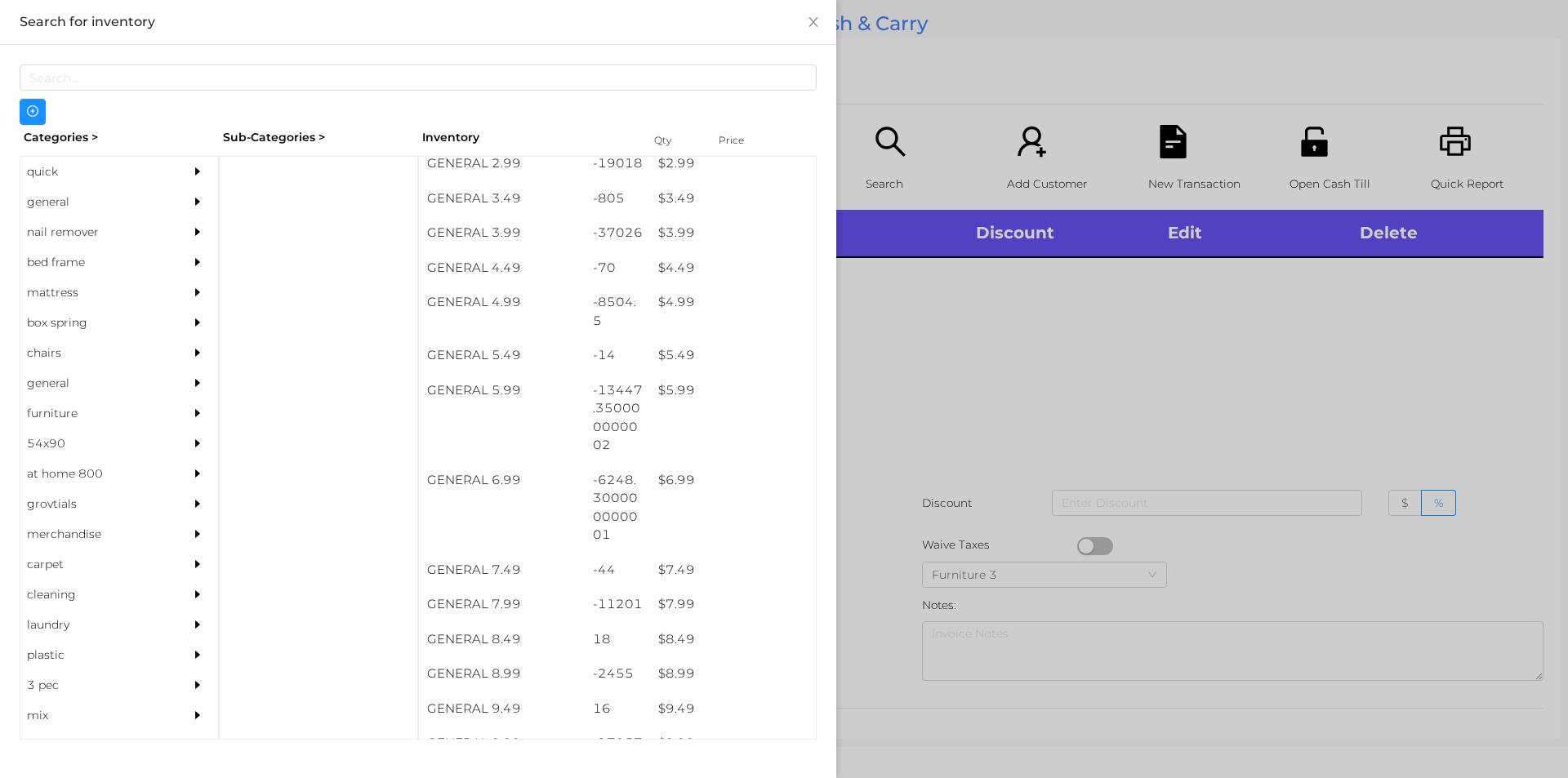
scroll to position [447, 0]
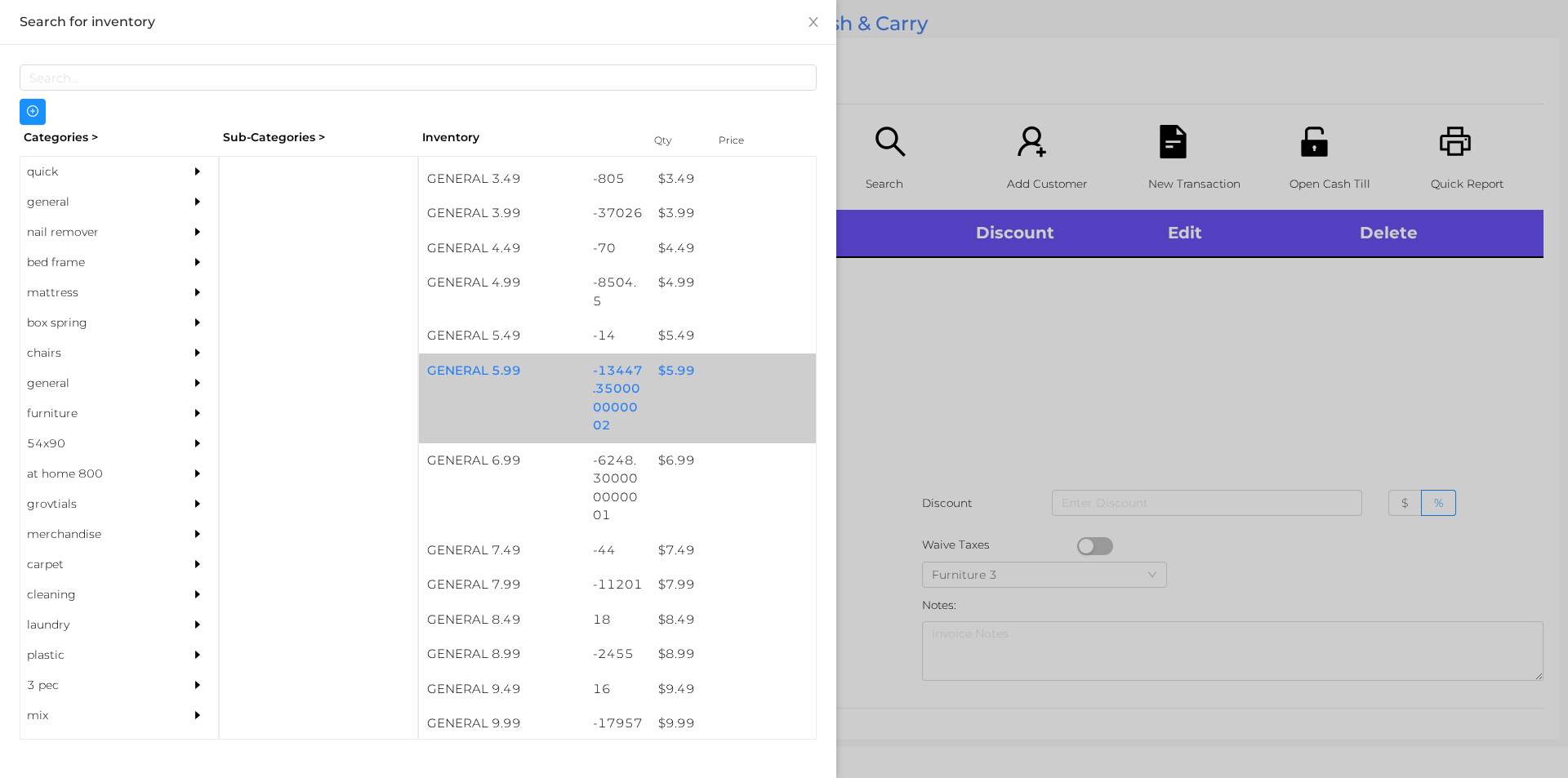
click at [669, 371] on div "$ 5.99" at bounding box center [733, 370] width 166 height 35
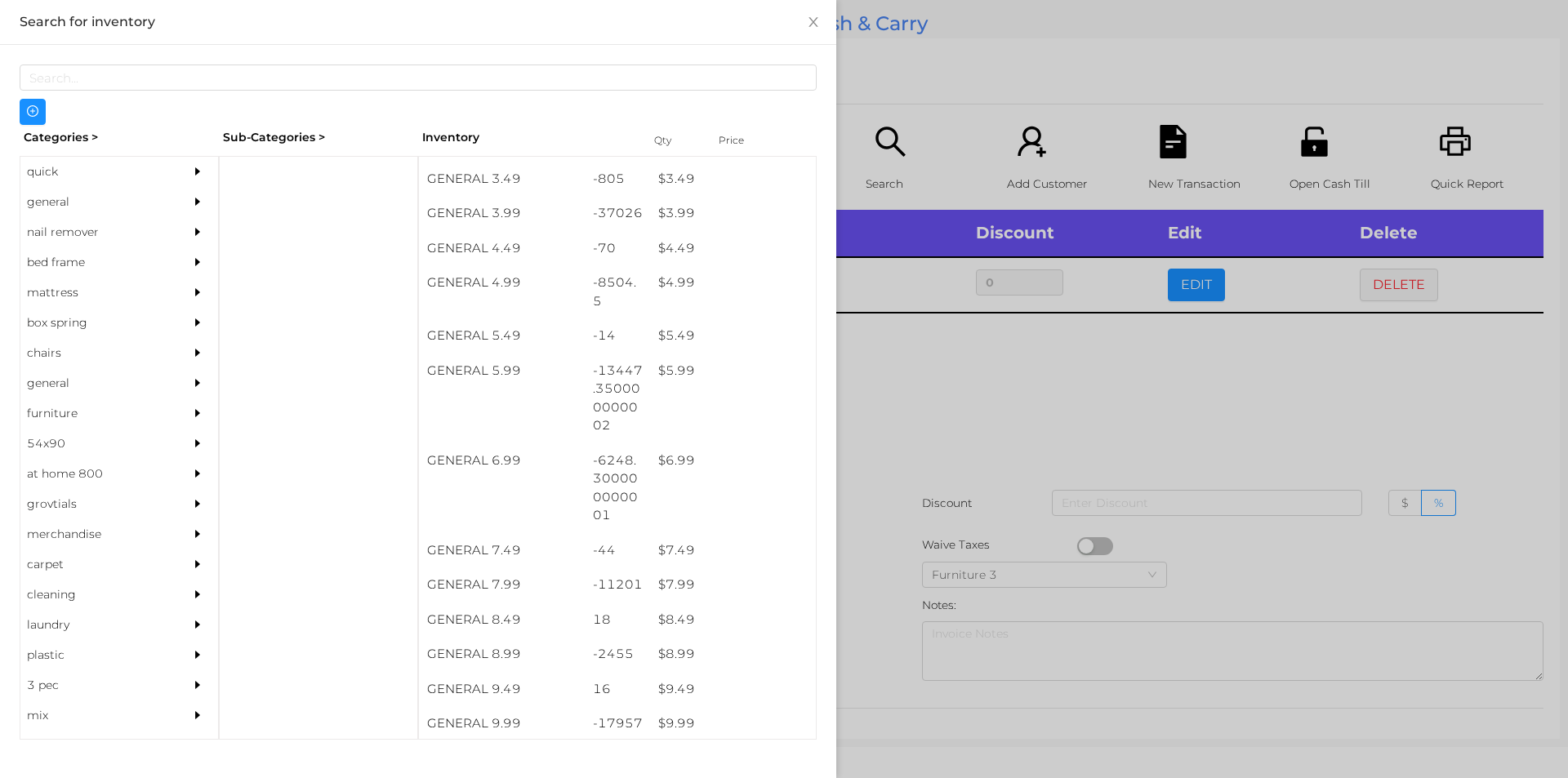
click at [1101, 539] on div at bounding box center [784, 389] width 1568 height 778
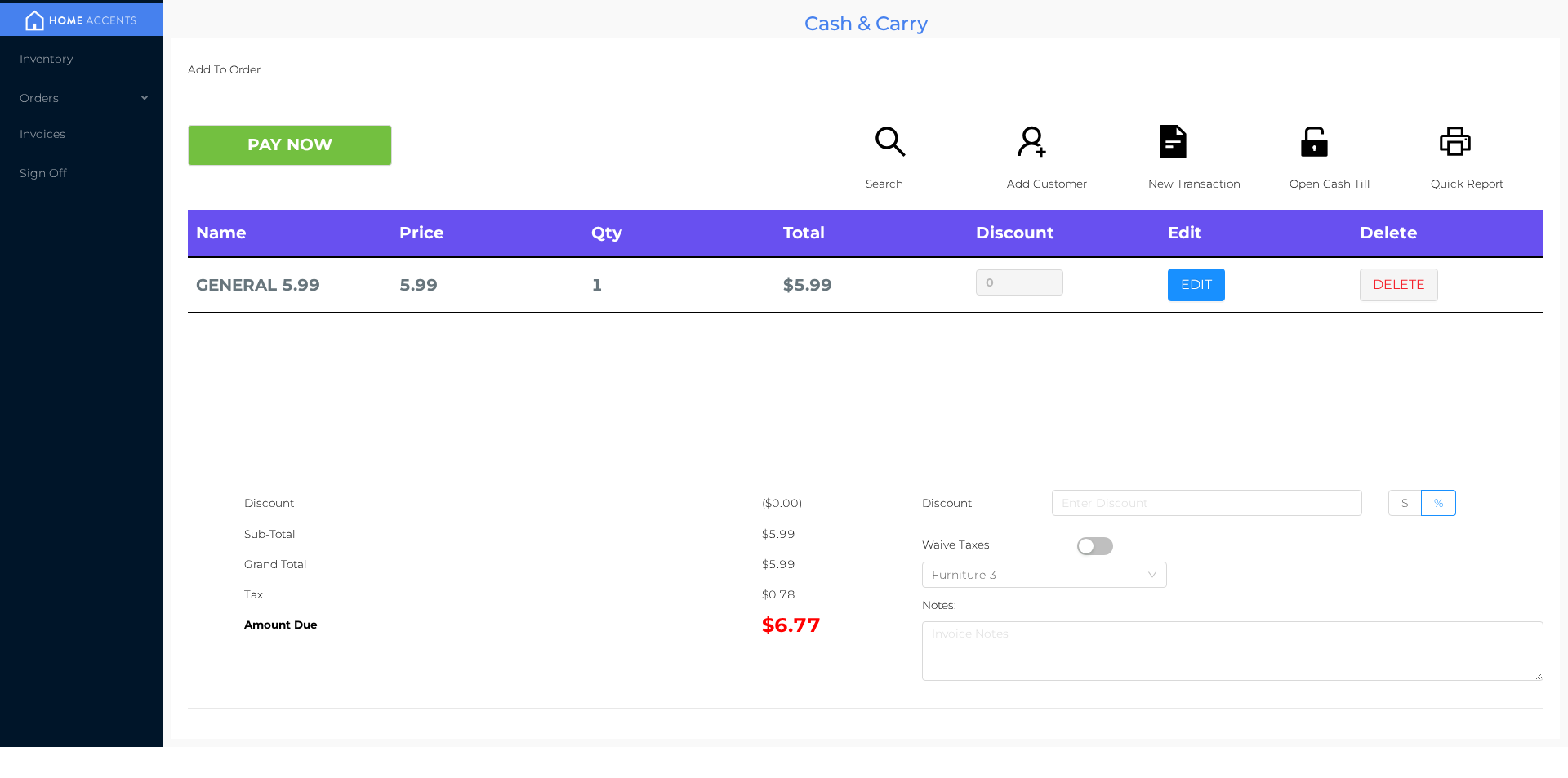
click at [1081, 546] on button "button" at bounding box center [1095, 546] width 36 height 18
click at [304, 156] on button "PAY NOW" at bounding box center [290, 146] width 204 height 41
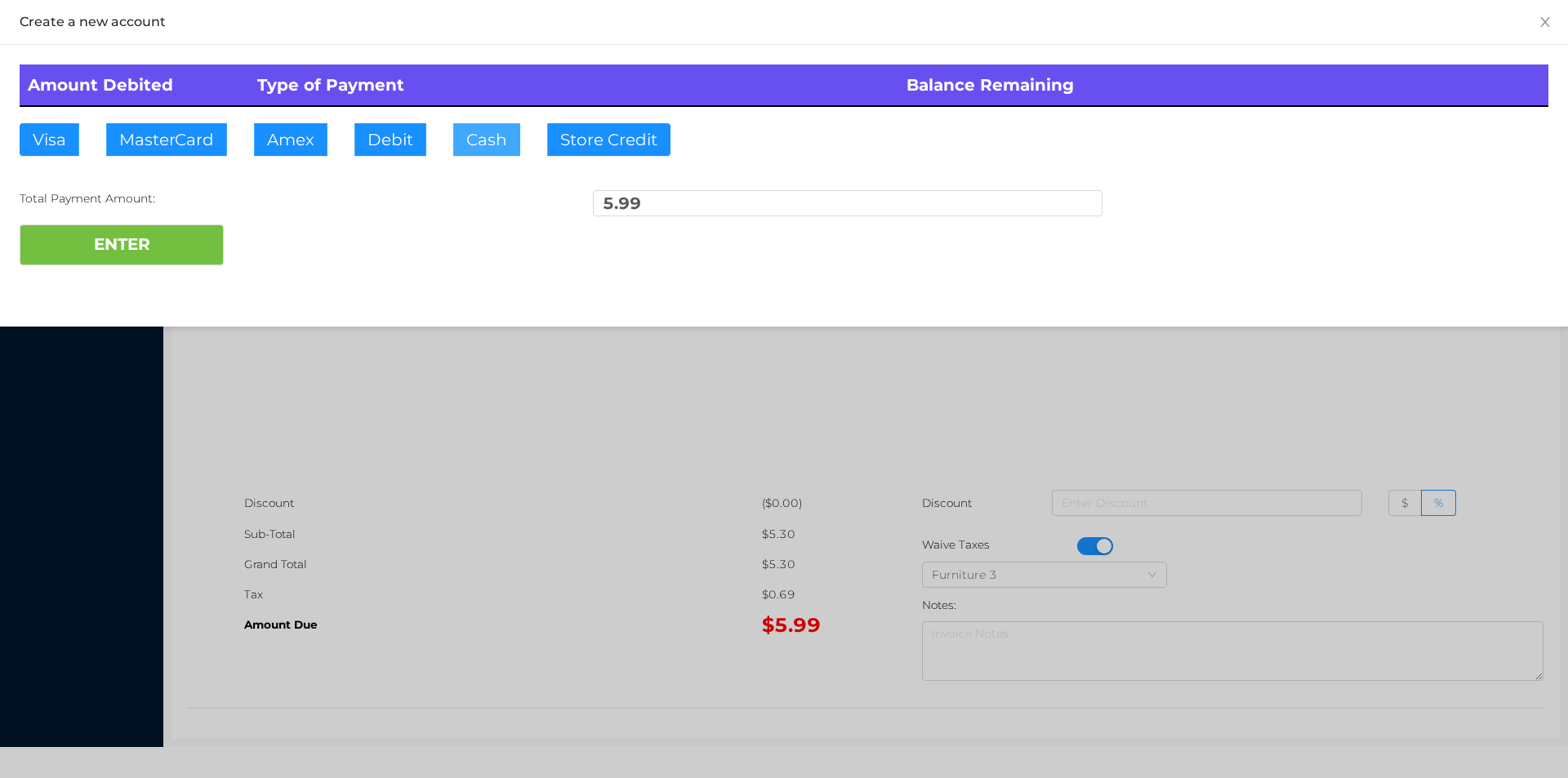
click at [455, 148] on button "Cash" at bounding box center [486, 140] width 67 height 32
click at [145, 250] on button "ENTER" at bounding box center [122, 245] width 204 height 41
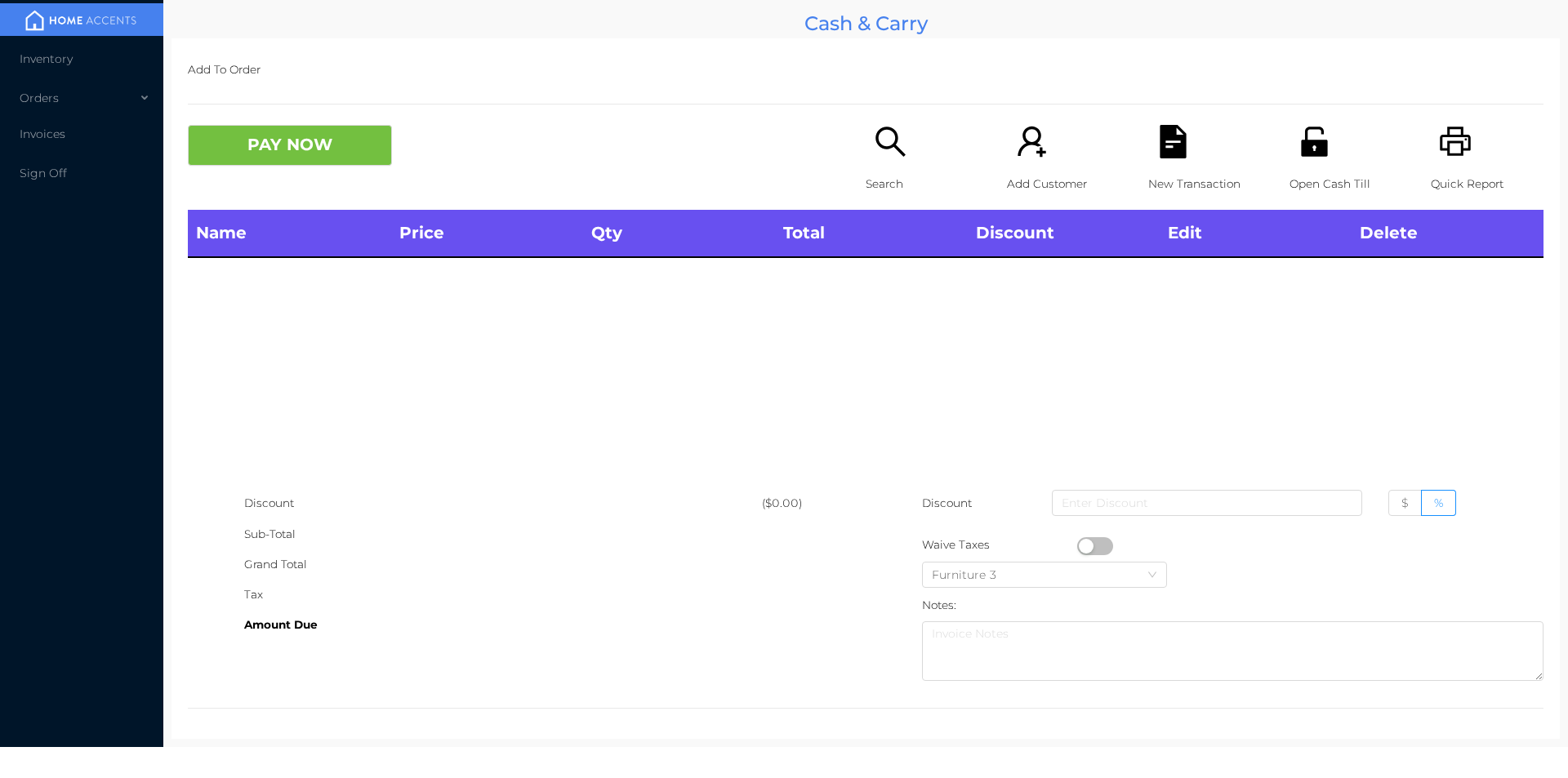
click at [881, 131] on icon "icon: search" at bounding box center [890, 141] width 33 height 33
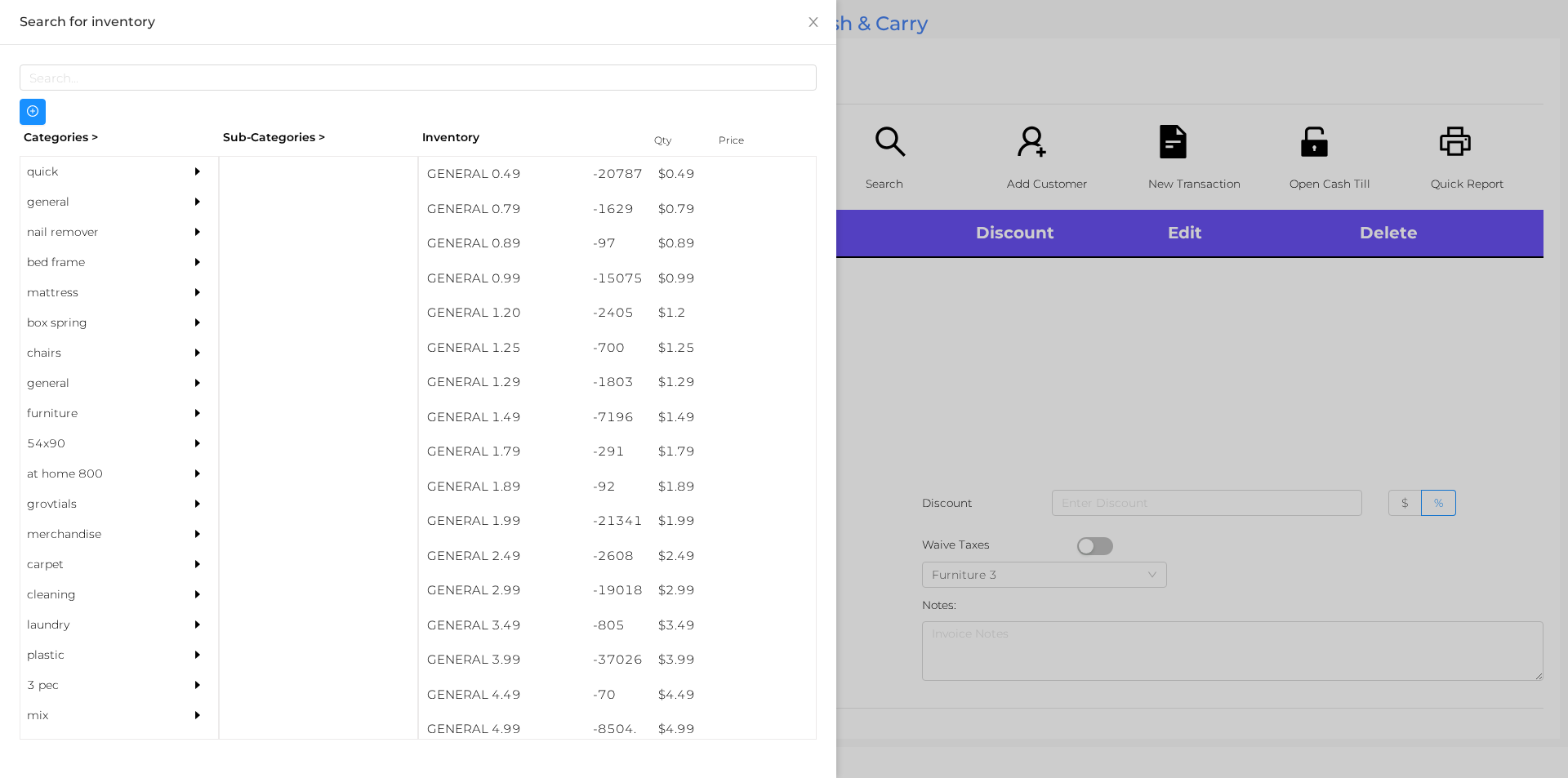
click at [97, 196] on div "general" at bounding box center [94, 202] width 149 height 30
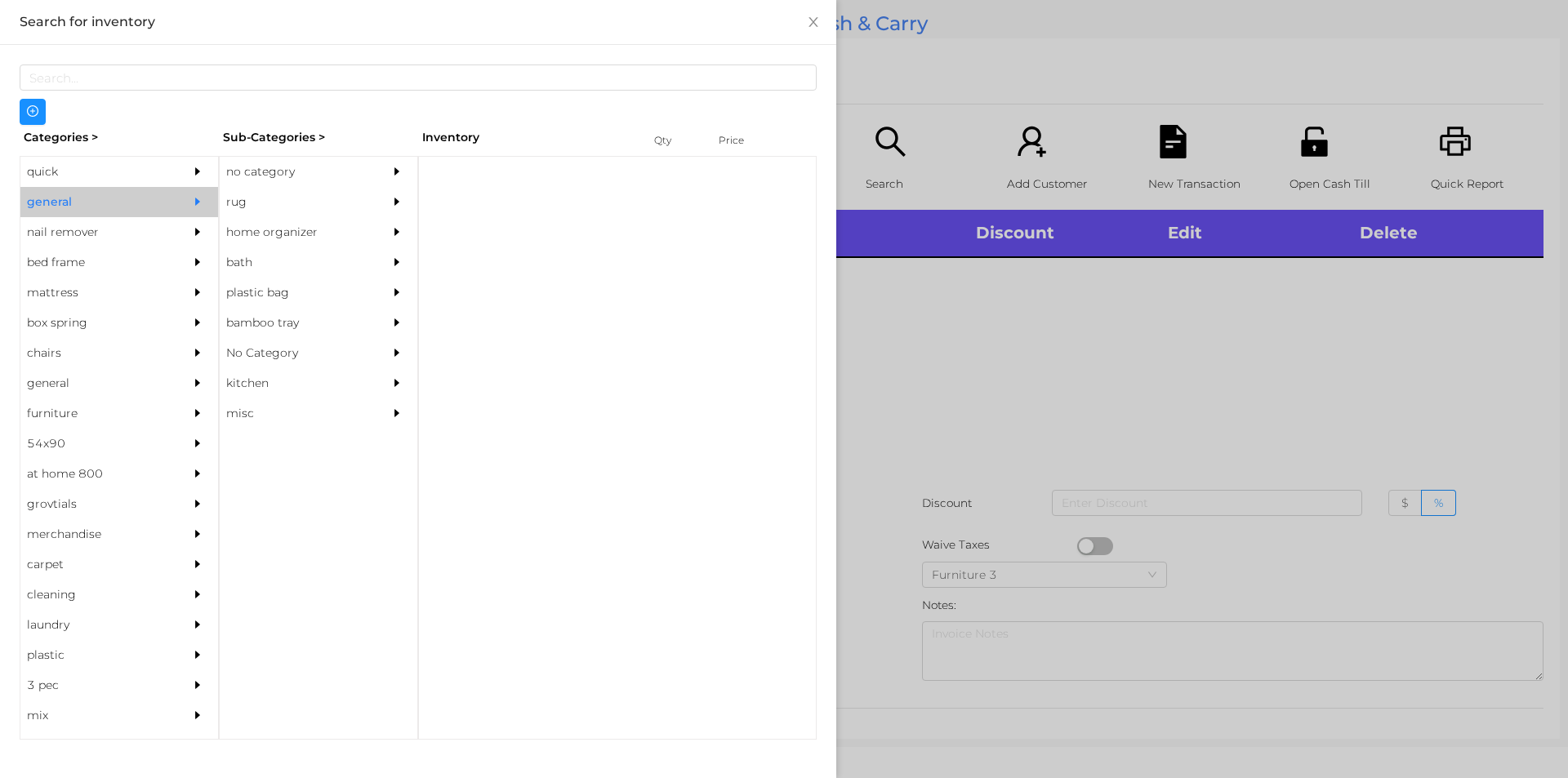
click at [266, 144] on div "Sub-Categories >" at bounding box center [318, 138] width 199 height 26
click at [355, 184] on div "no category" at bounding box center [294, 171] width 149 height 30
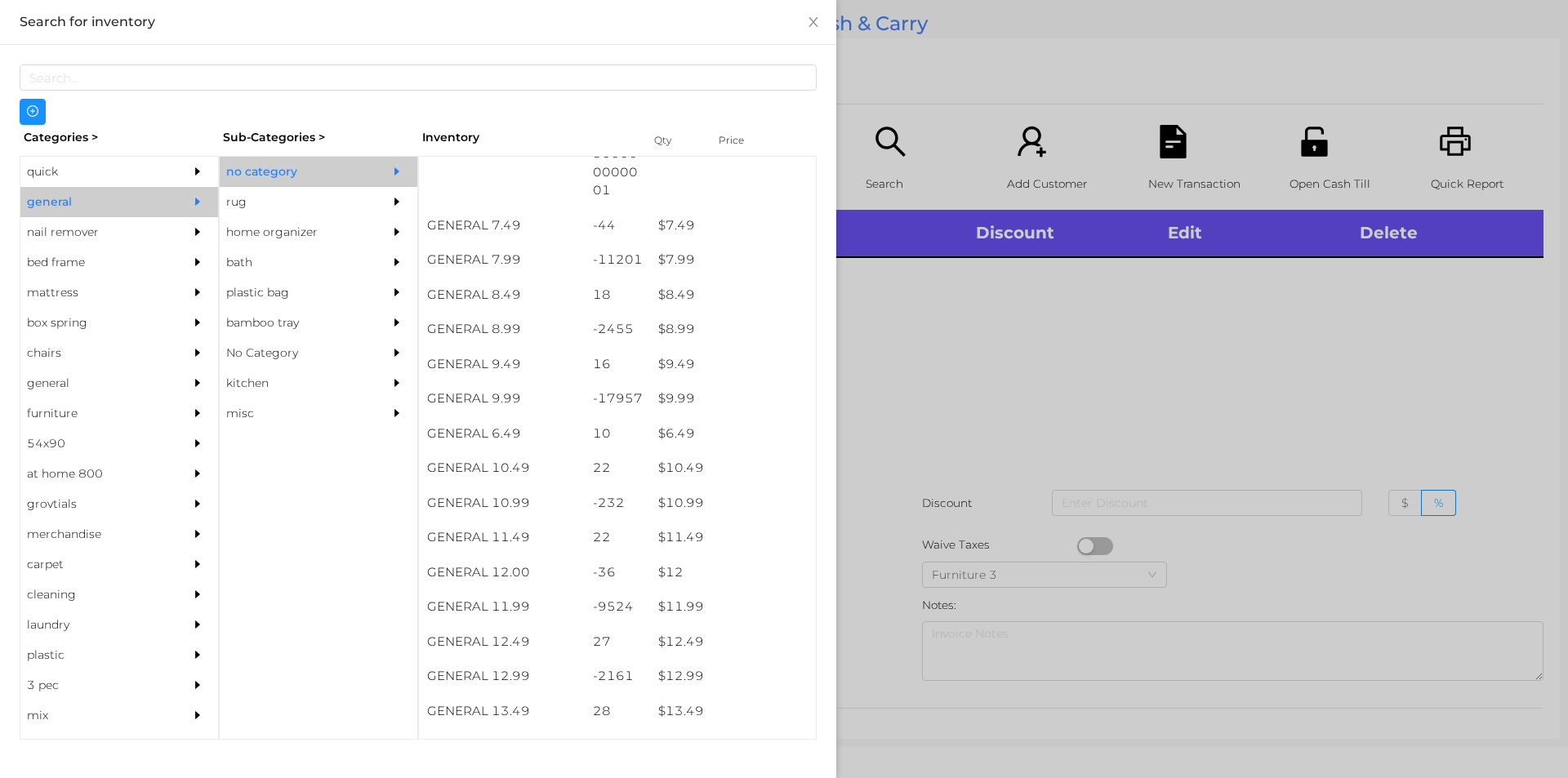
scroll to position [771, 0]
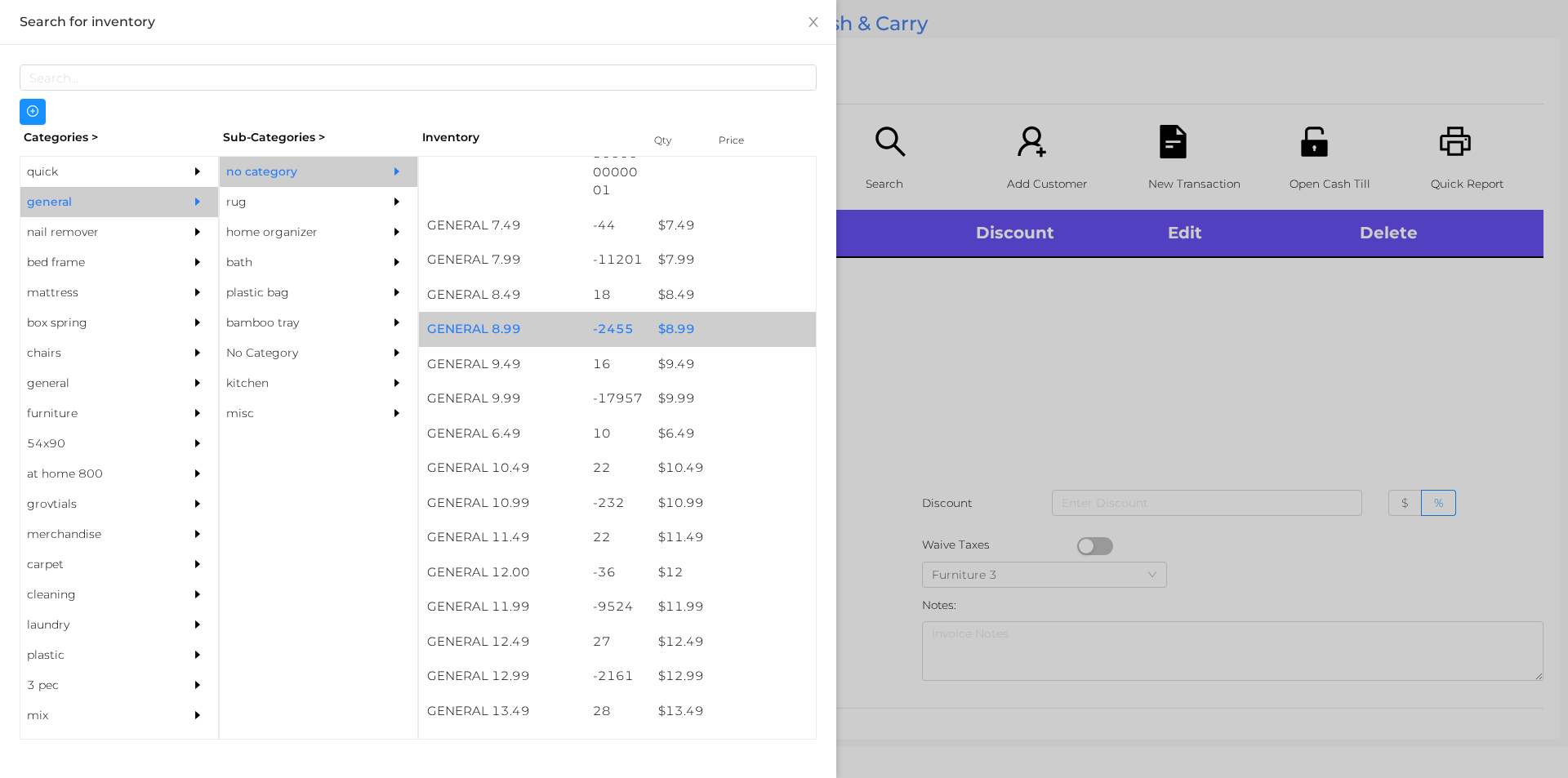
click at [689, 323] on div "$ 8.99" at bounding box center [733, 329] width 166 height 35
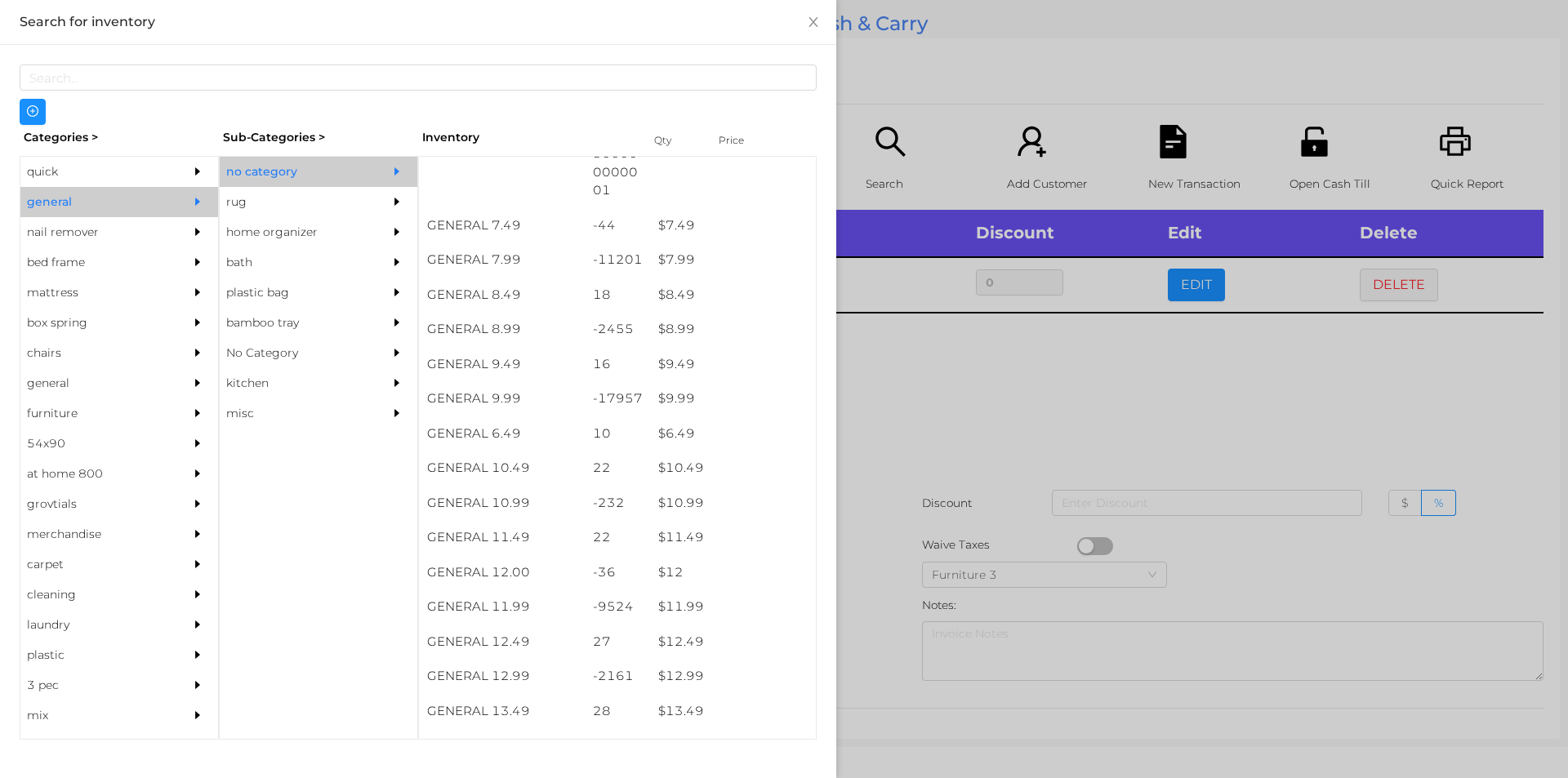
click at [969, 370] on div at bounding box center [784, 389] width 1568 height 778
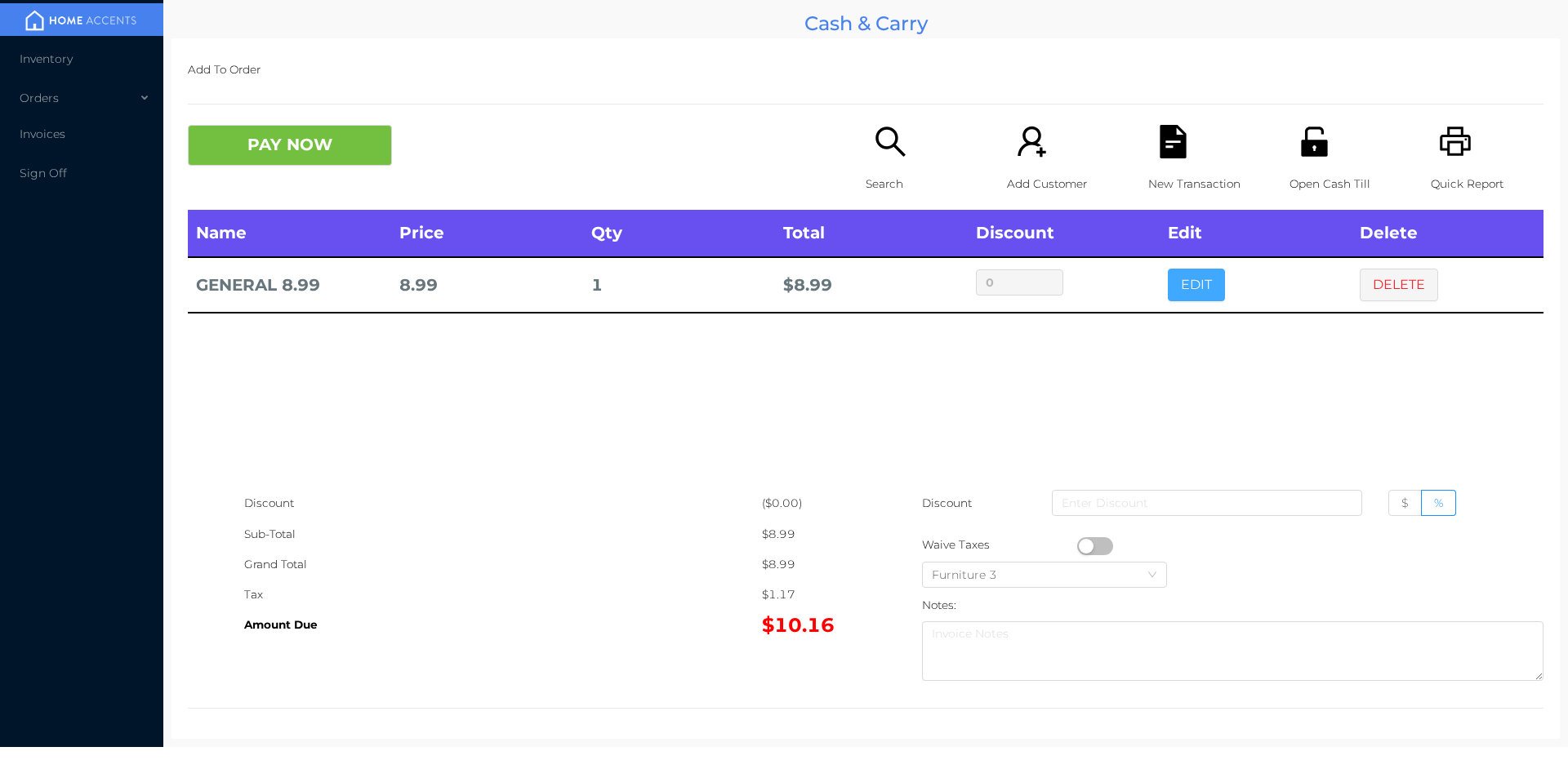
click at [1193, 285] on button "EDIT" at bounding box center [1196, 285] width 57 height 32
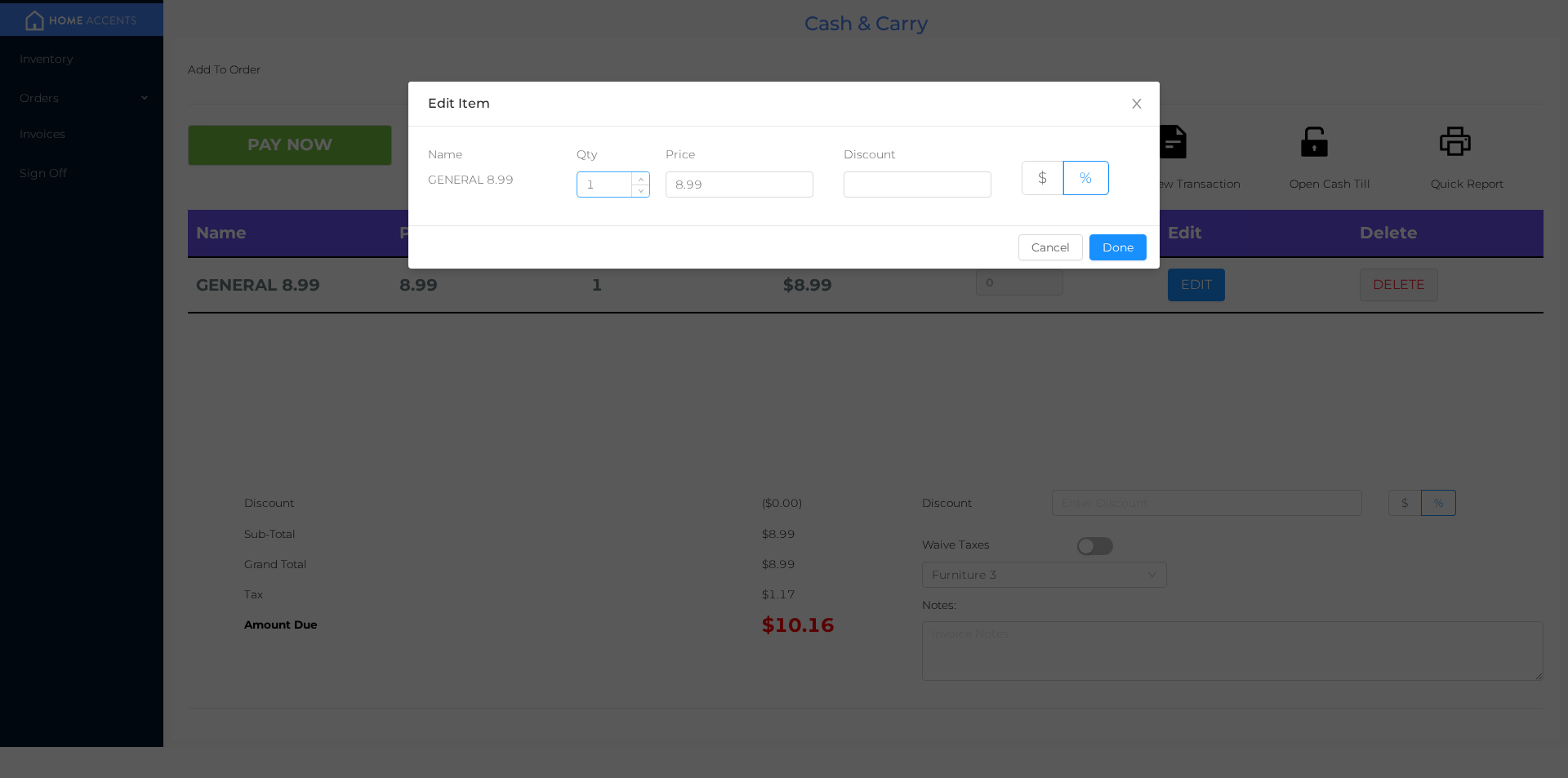
click at [623, 186] on input "1" at bounding box center [613, 184] width 72 height 25
type input "4"
click at [1119, 281] on div "sentinelStart Edit Item Name Qty Price Discount GENERAL 8.99 4 8.99 $ % Cancel …" at bounding box center [784, 185] width 752 height 207
click at [1116, 220] on div "Name Qty Price Discount GENERAL 8.99 4 8.99 $ %" at bounding box center [784, 176] width 752 height 99
click at [1133, 240] on button "Done" at bounding box center [1118, 247] width 57 height 26
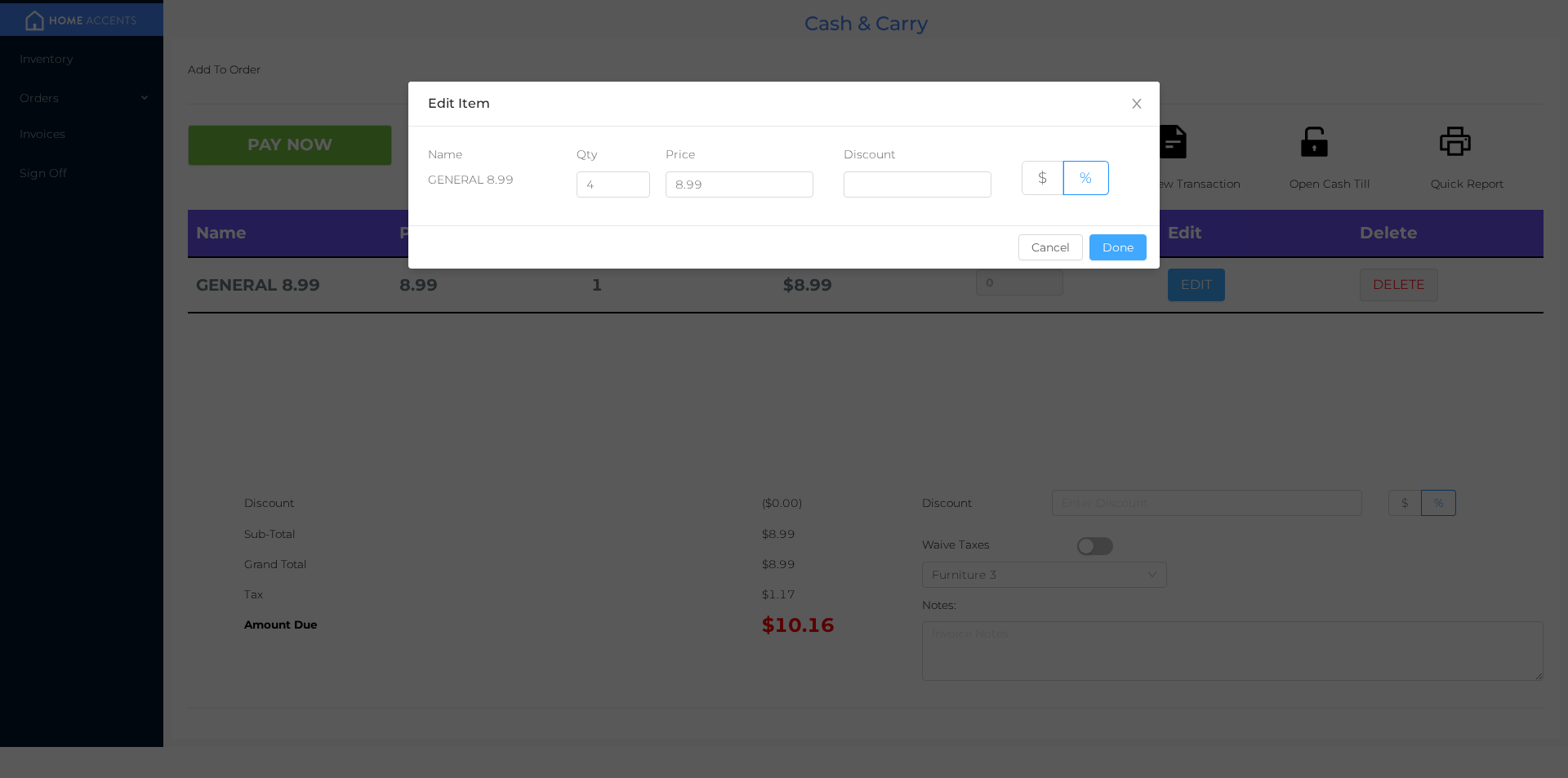
type input "0%"
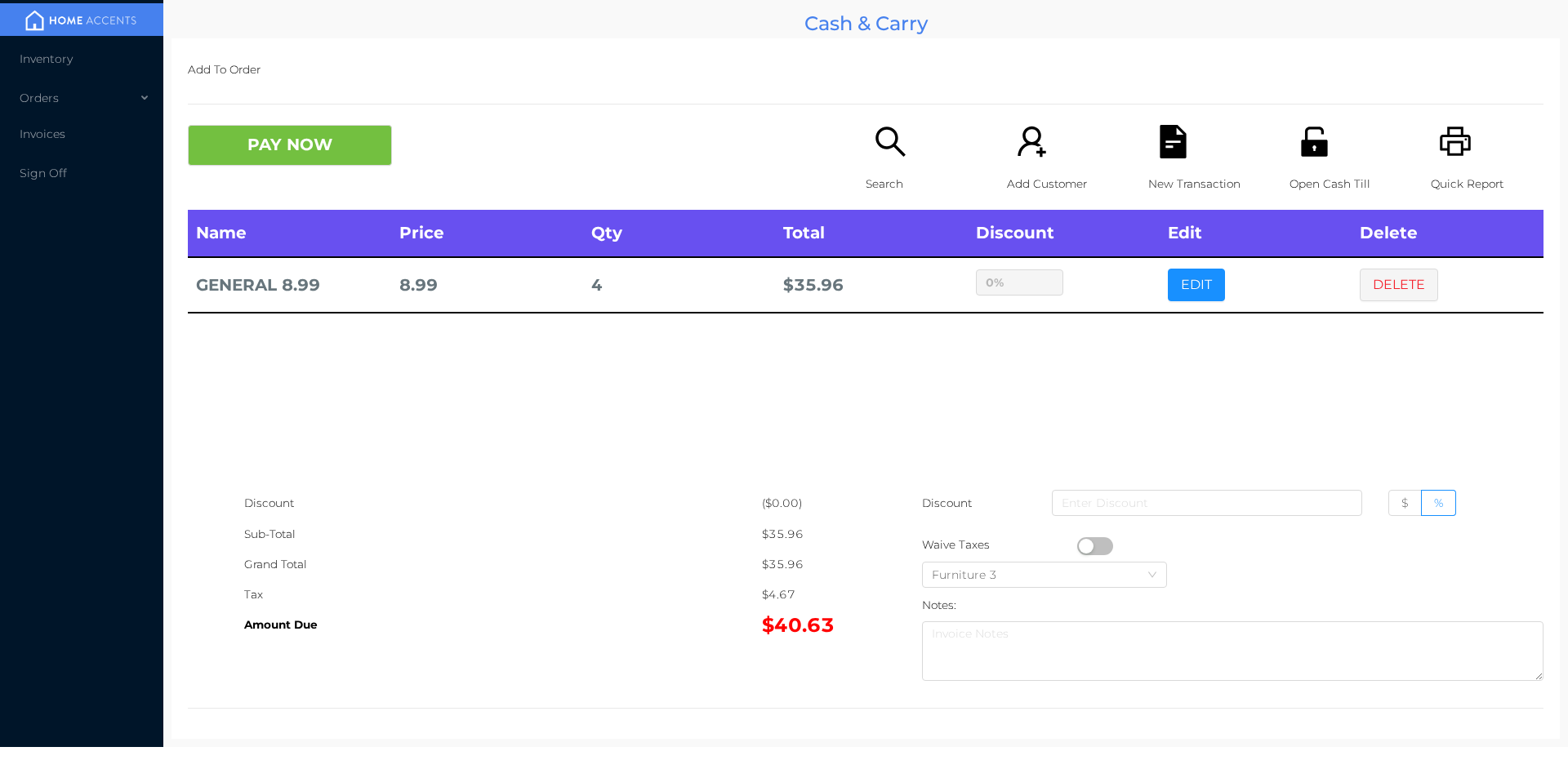
click at [480, 550] on div "Grand Total" at bounding box center [503, 564] width 518 height 30
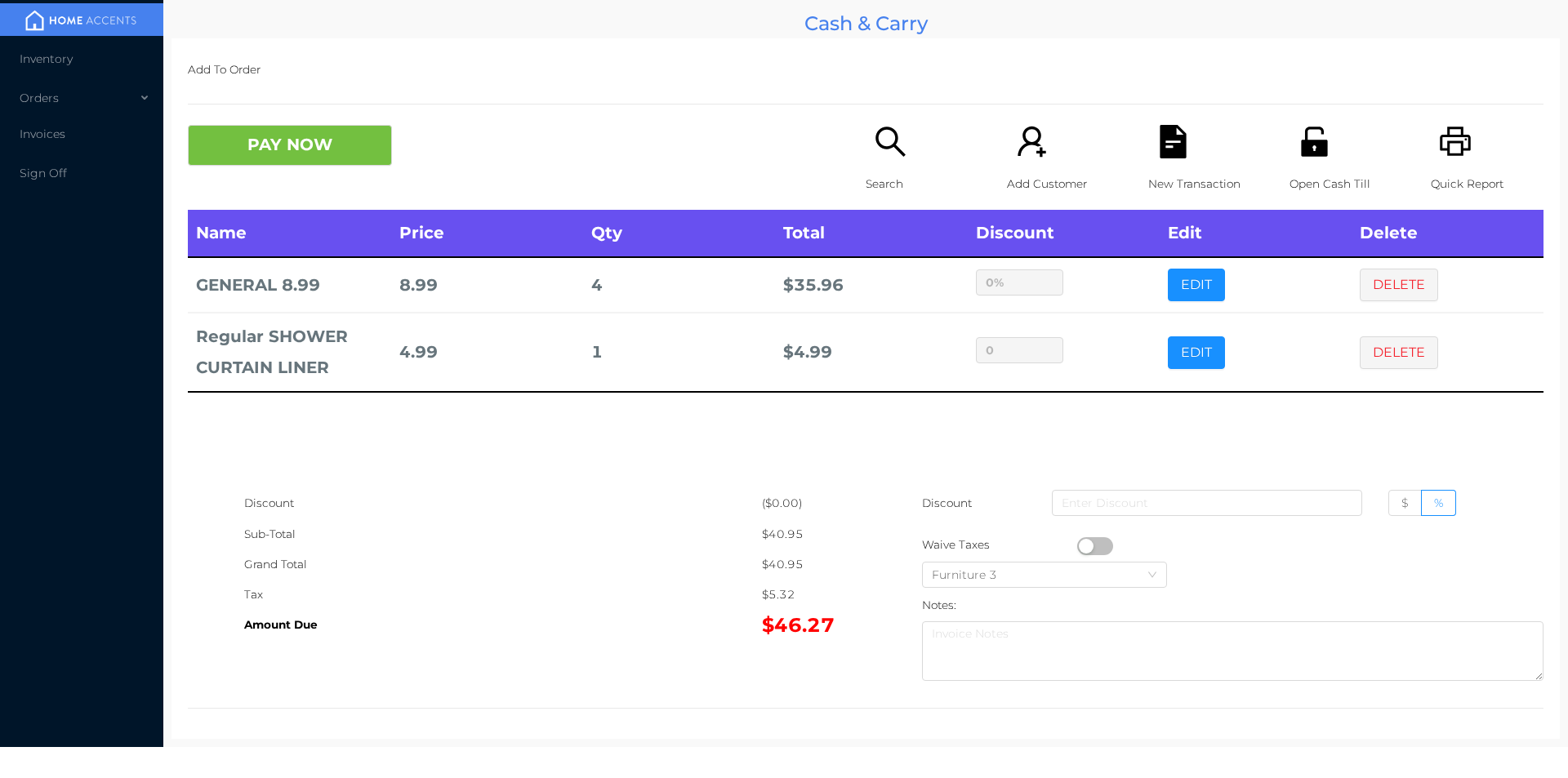
click at [875, 191] on p "Search" at bounding box center [922, 184] width 112 height 30
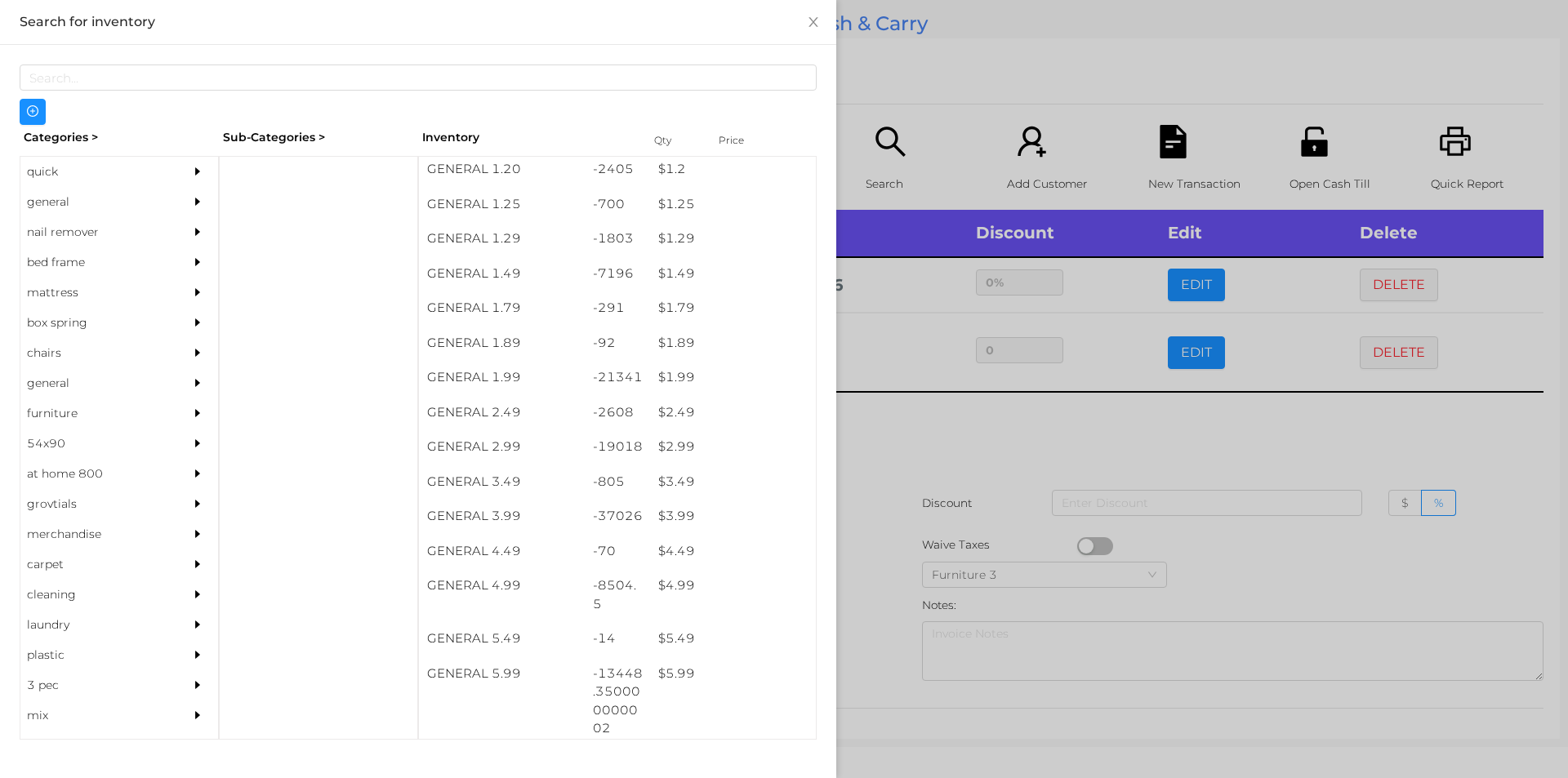
scroll to position [170, 0]
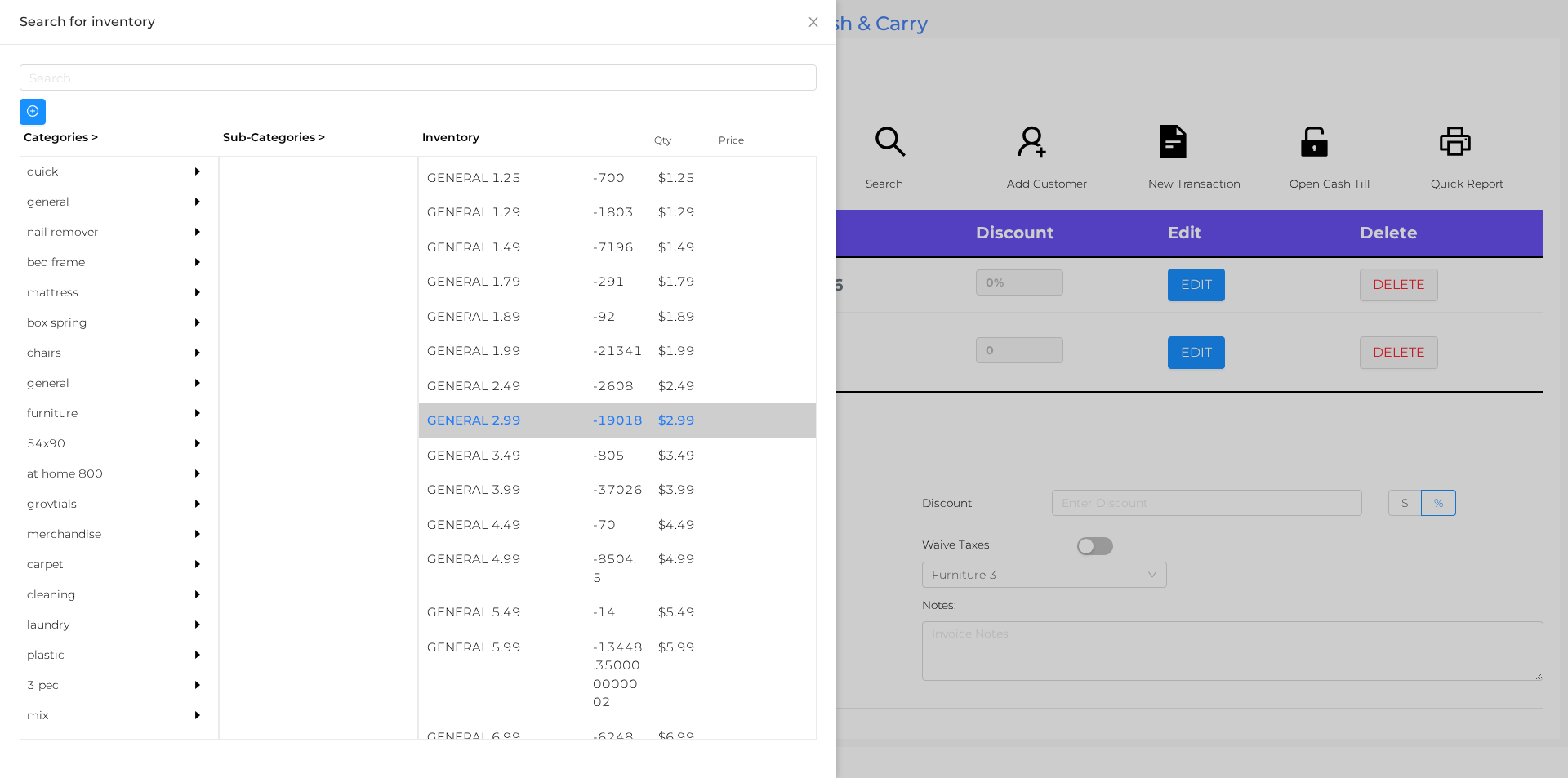
click at [666, 420] on div "$ 2.99" at bounding box center [733, 420] width 166 height 35
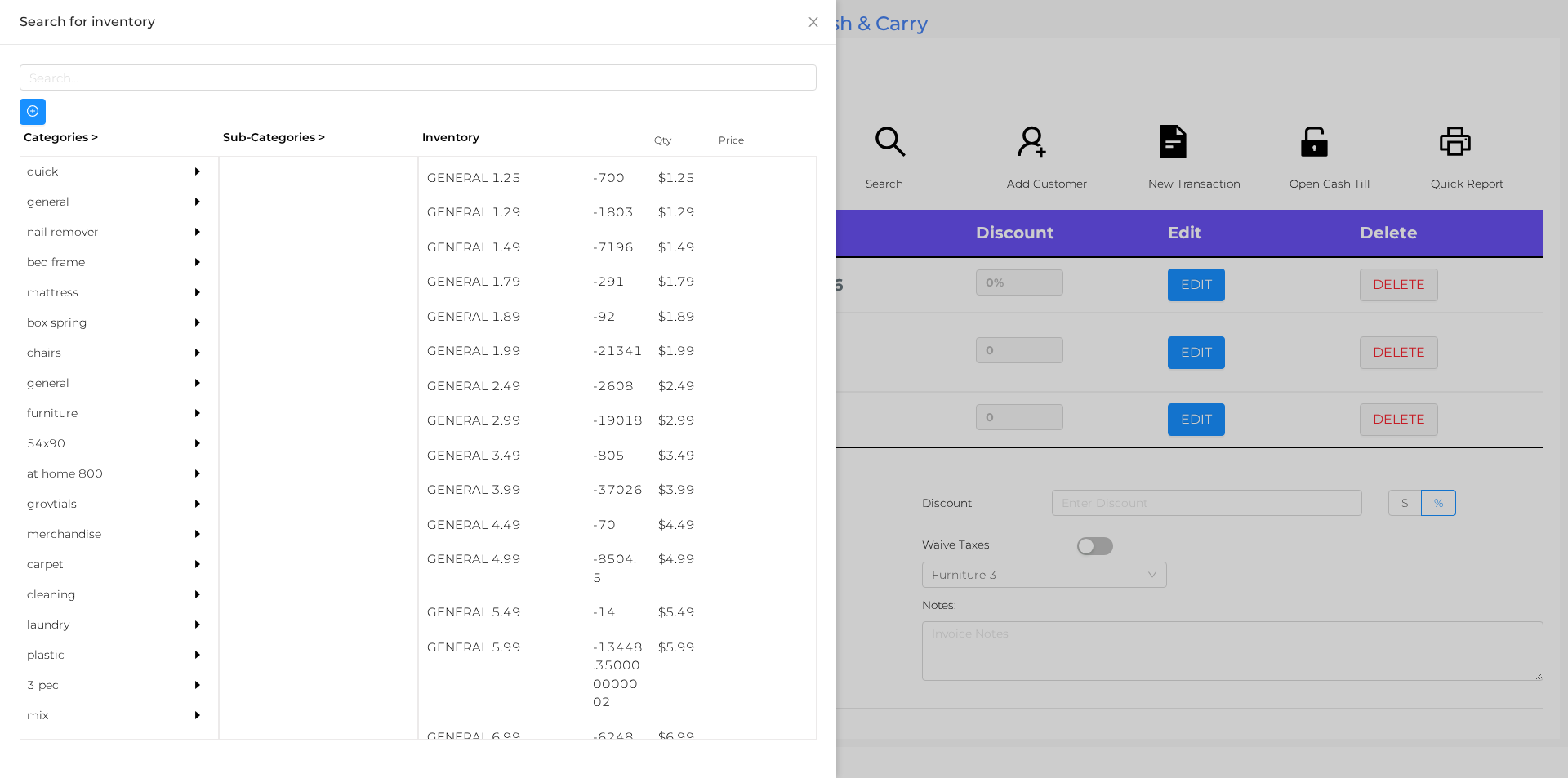
click at [931, 105] on div at bounding box center [784, 389] width 1568 height 778
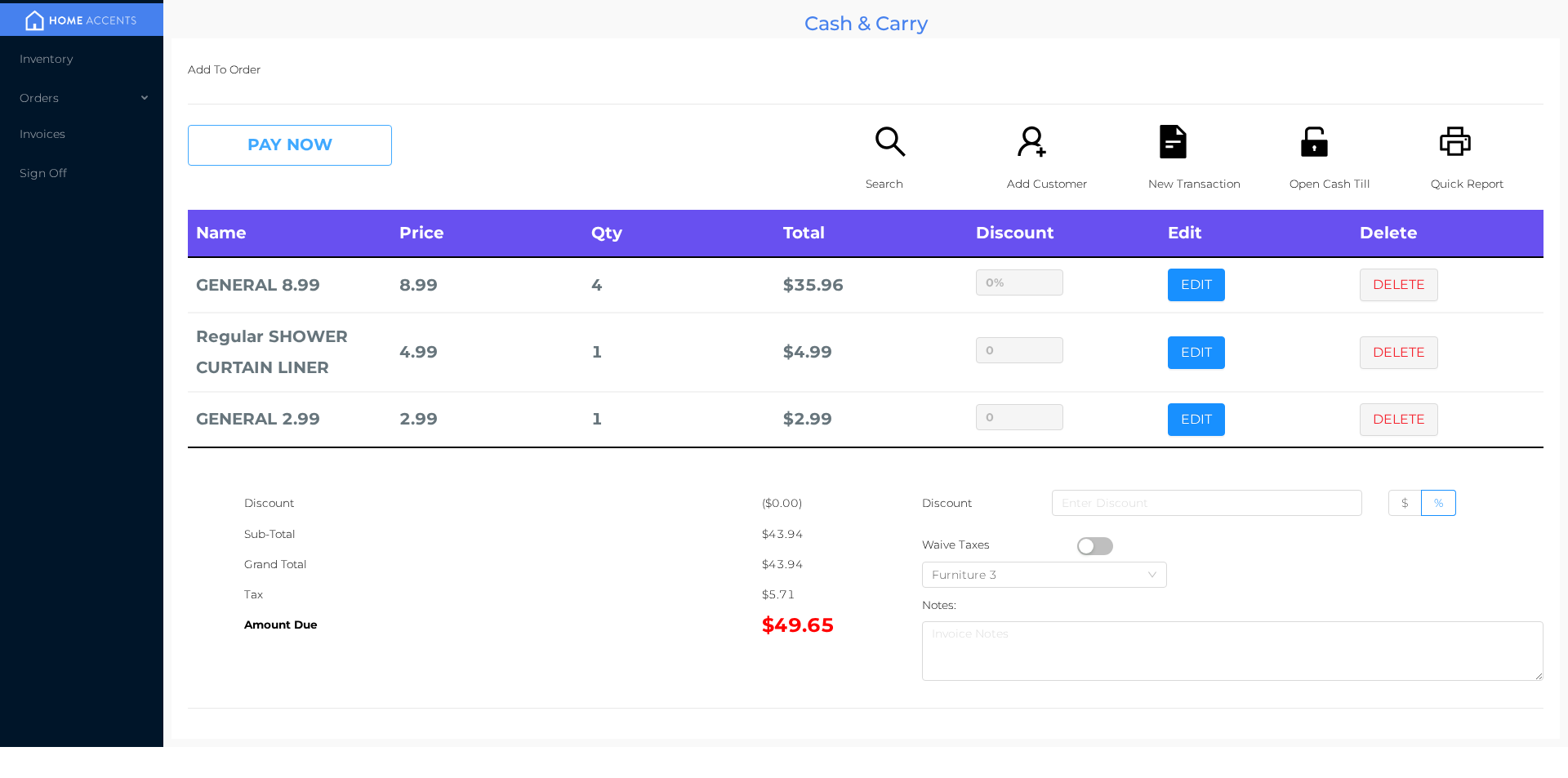
click at [300, 133] on button "PAY NOW" at bounding box center [290, 146] width 204 height 41
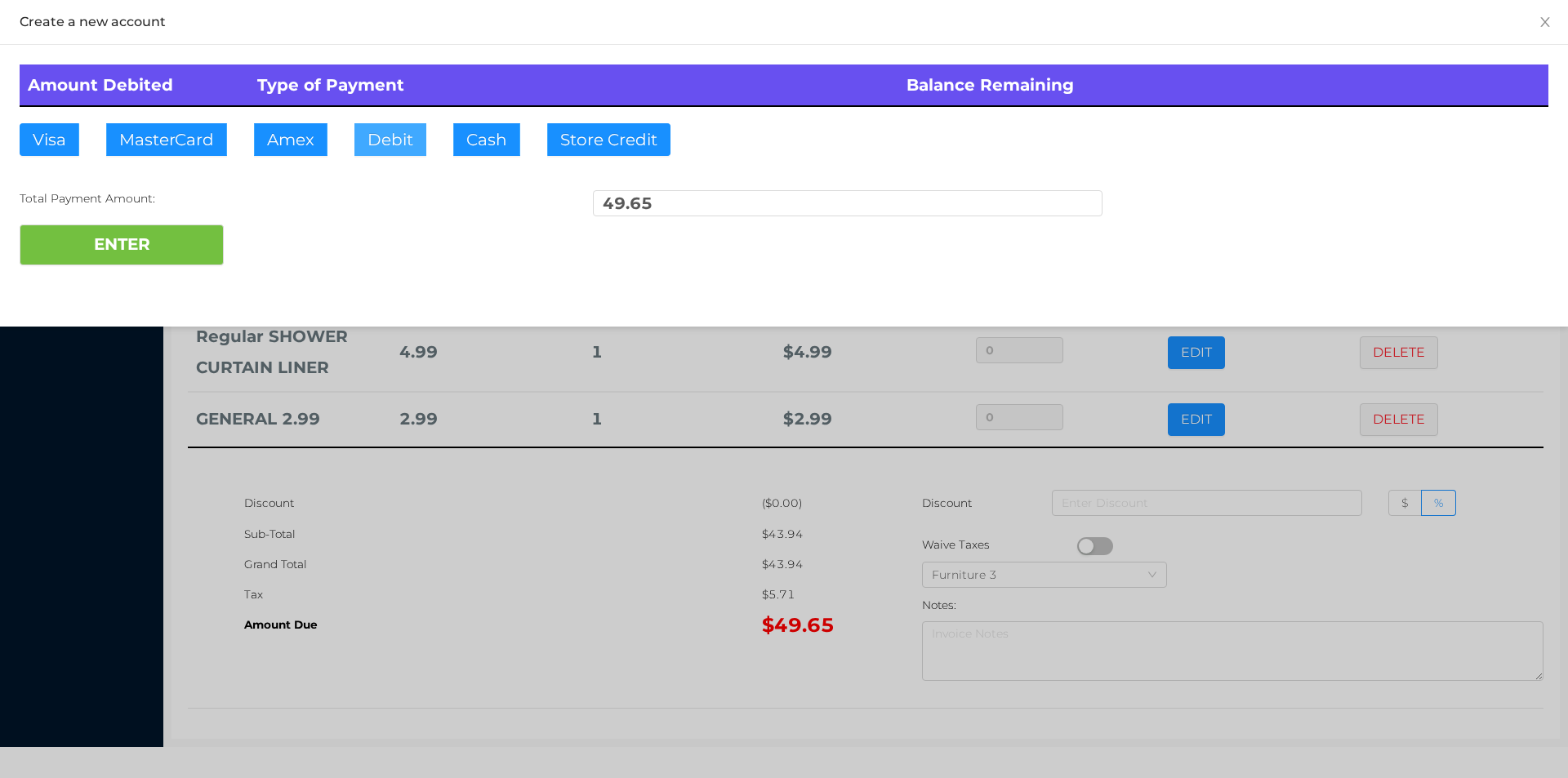
click at [399, 149] on button "Debit" at bounding box center [390, 140] width 72 height 32
type input "50"
click at [139, 254] on button "ENTER" at bounding box center [122, 245] width 204 height 41
type input "0"
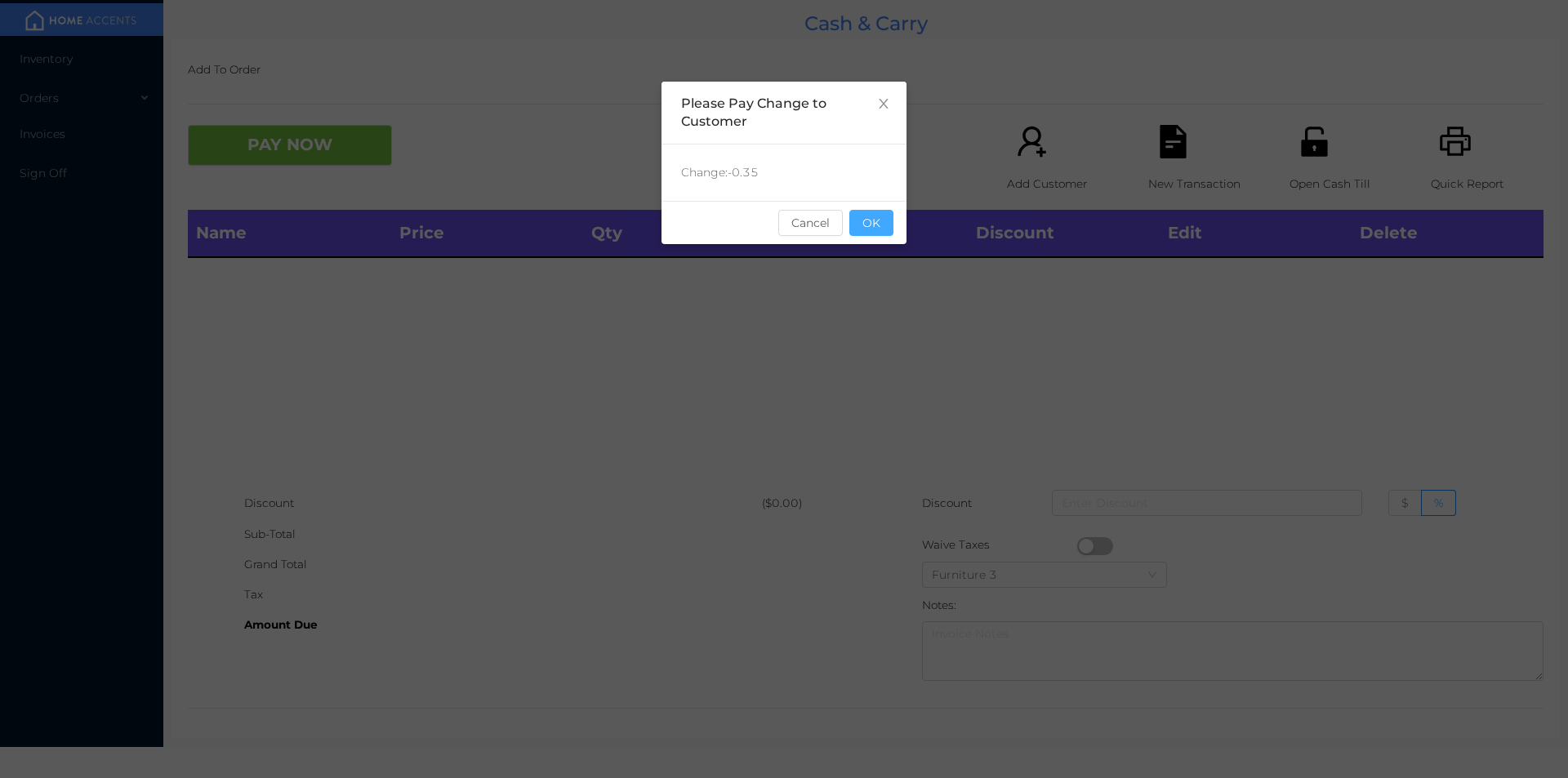
click at [878, 232] on button "OK" at bounding box center [872, 223] width 44 height 26
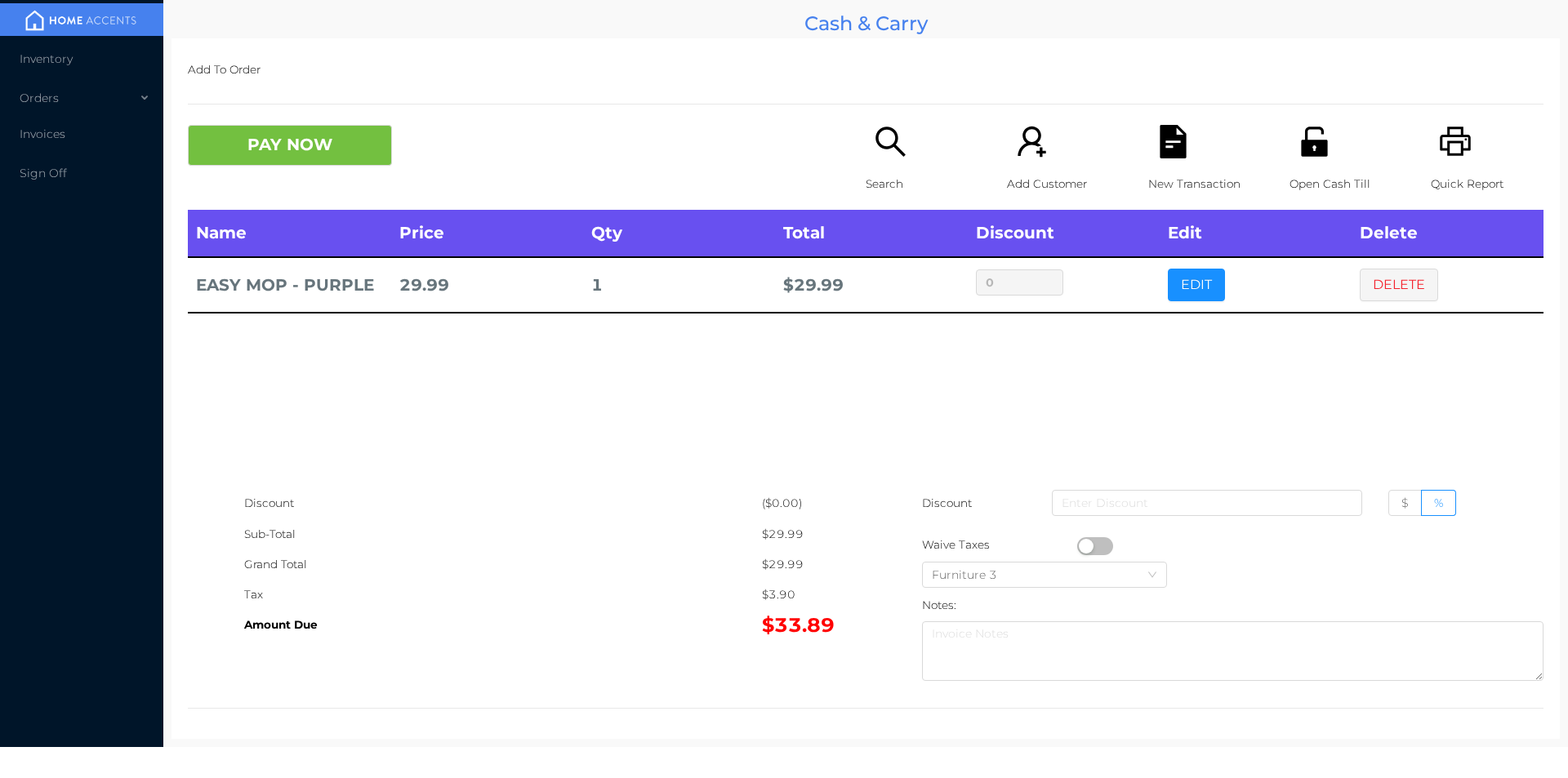
click at [1172, 431] on div "Name Price Qty Total Discount Edit Delete EASY MOP - PURPLE 29.99 1 $ 29.99 0 E…" at bounding box center [866, 349] width 1355 height 278
click at [1159, 159] on div "New Transaction" at bounding box center [1205, 168] width 112 height 85
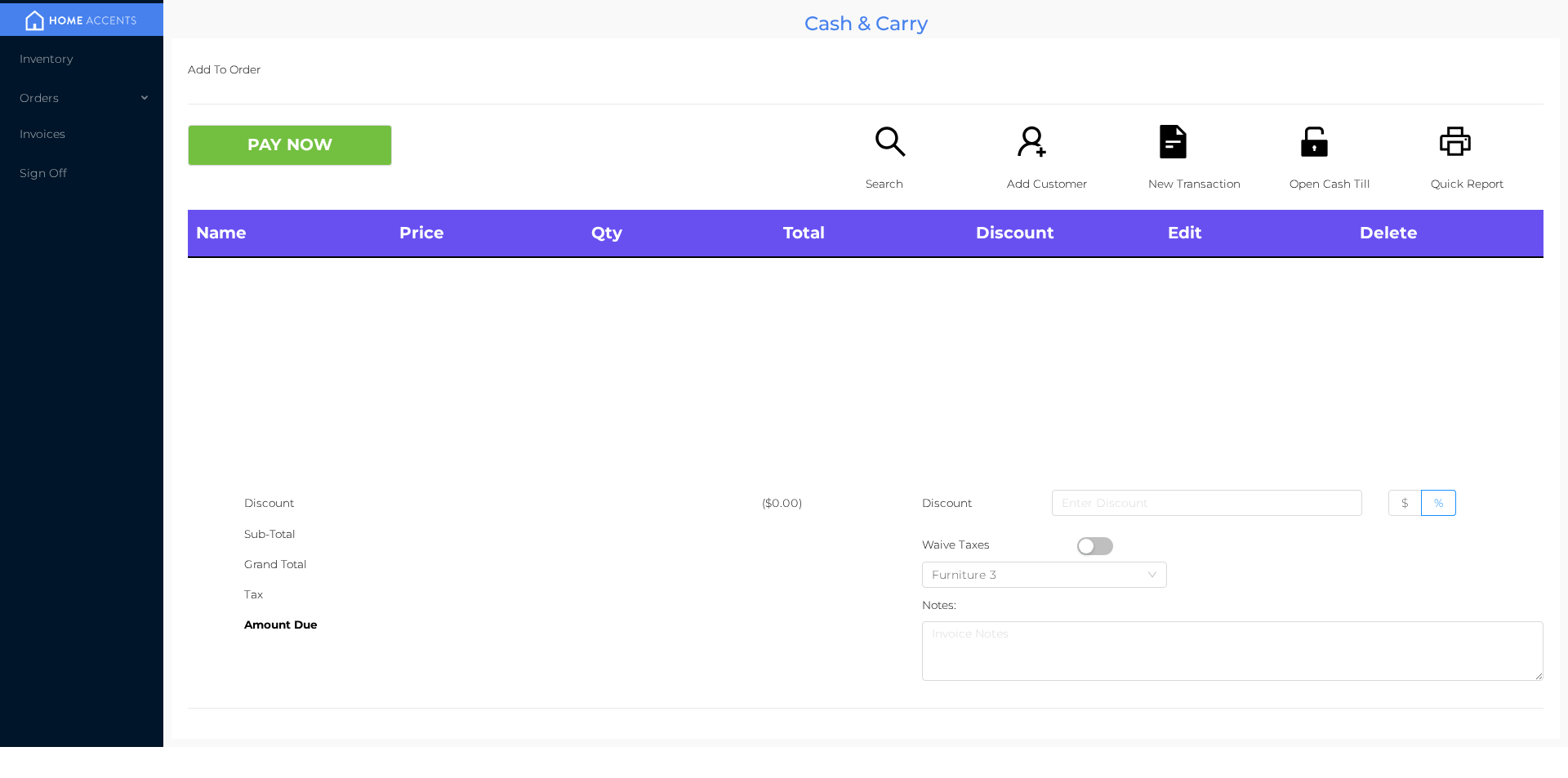
click at [1301, 142] on icon "icon: unlock" at bounding box center [1313, 141] width 26 height 30
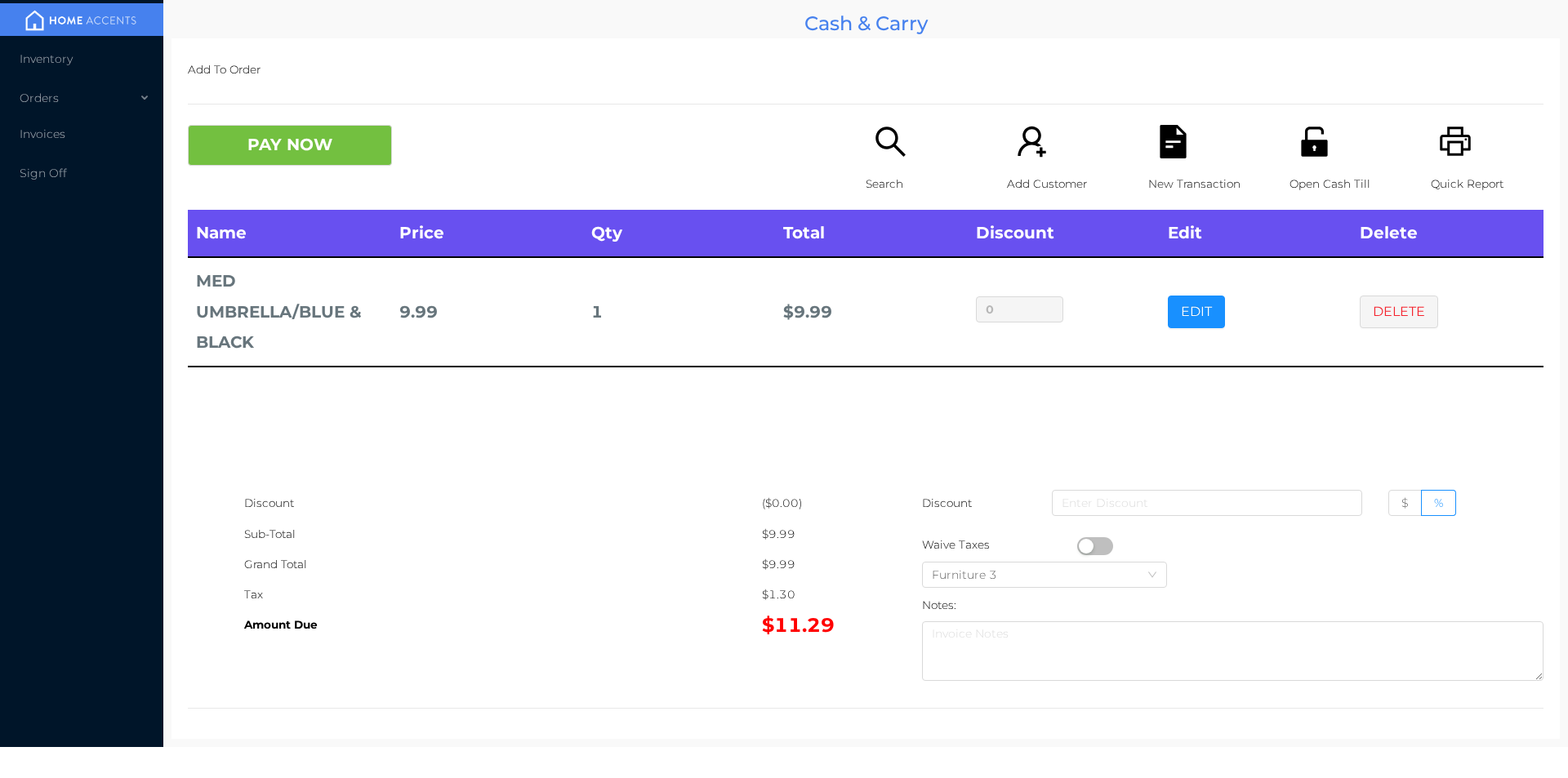
click at [1158, 175] on p "New Transaction" at bounding box center [1205, 184] width 112 height 30
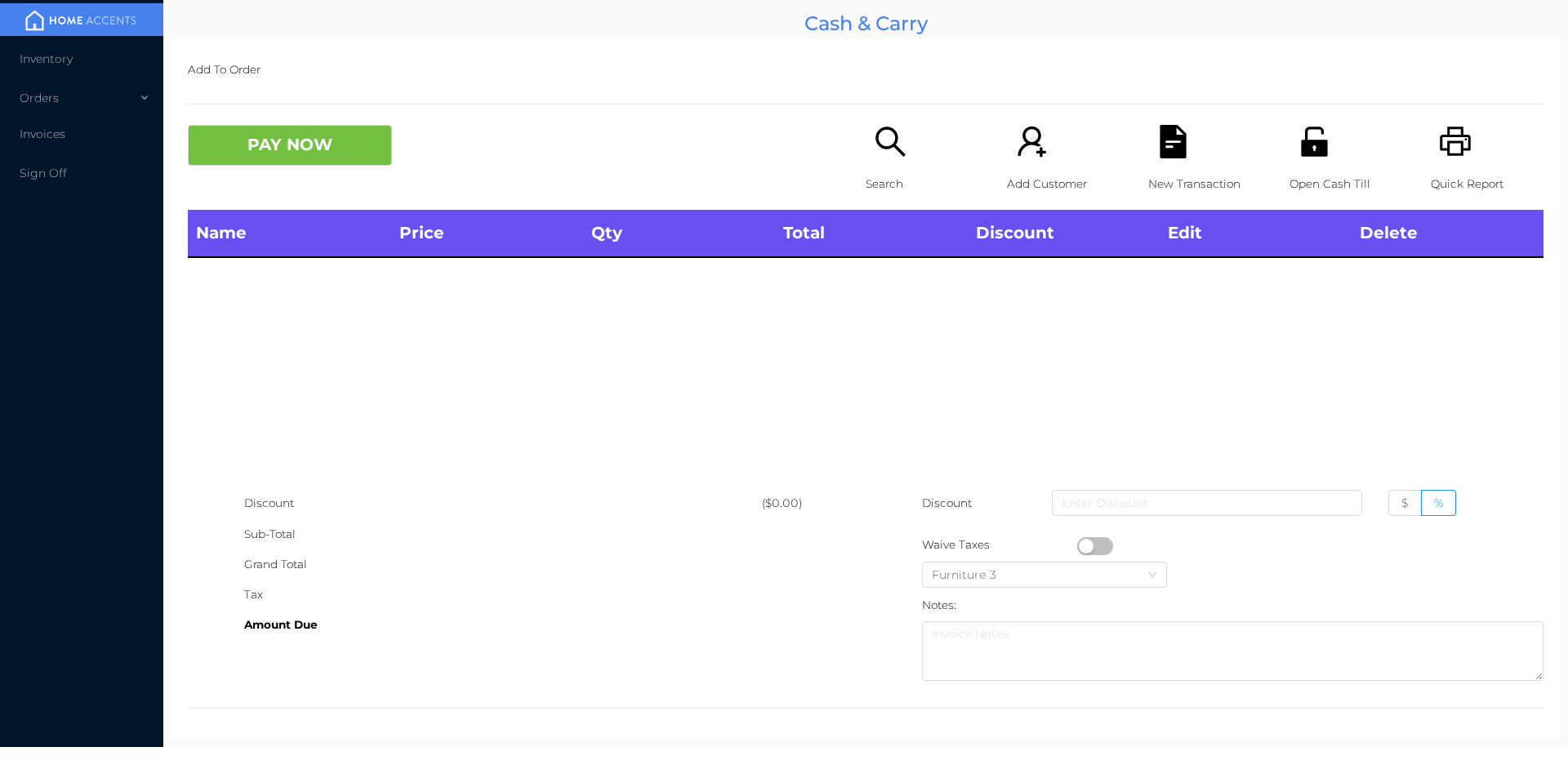
click at [1297, 157] on icon "icon: unlock" at bounding box center [1313, 141] width 33 height 33
click at [897, 140] on icon "icon: search" at bounding box center [890, 141] width 33 height 33
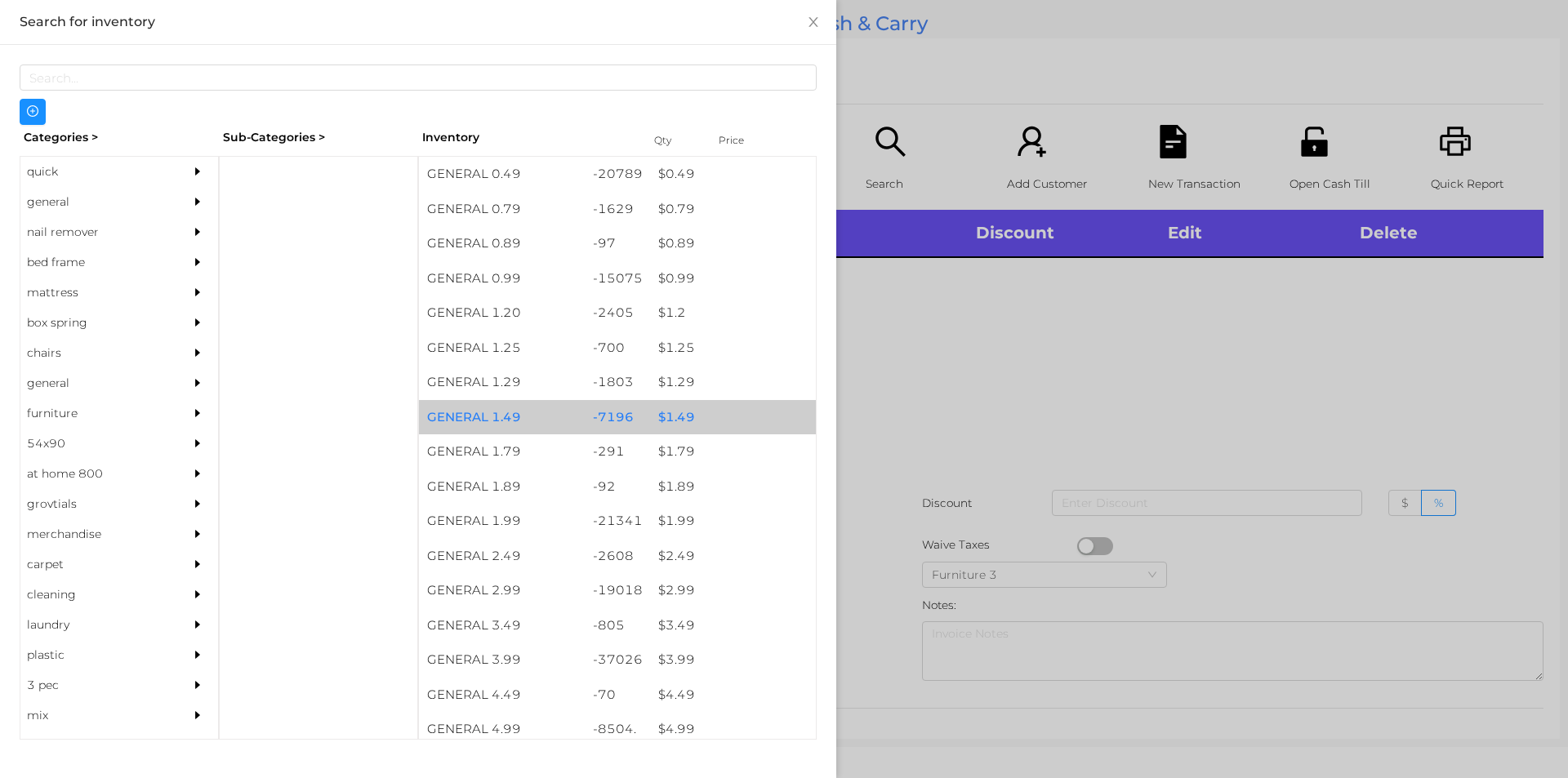
click at [701, 415] on div "$ 1.49" at bounding box center [733, 417] width 166 height 35
click at [698, 411] on div "$ 1.49" at bounding box center [733, 417] width 166 height 35
click at [889, 477] on div at bounding box center [784, 389] width 1568 height 778
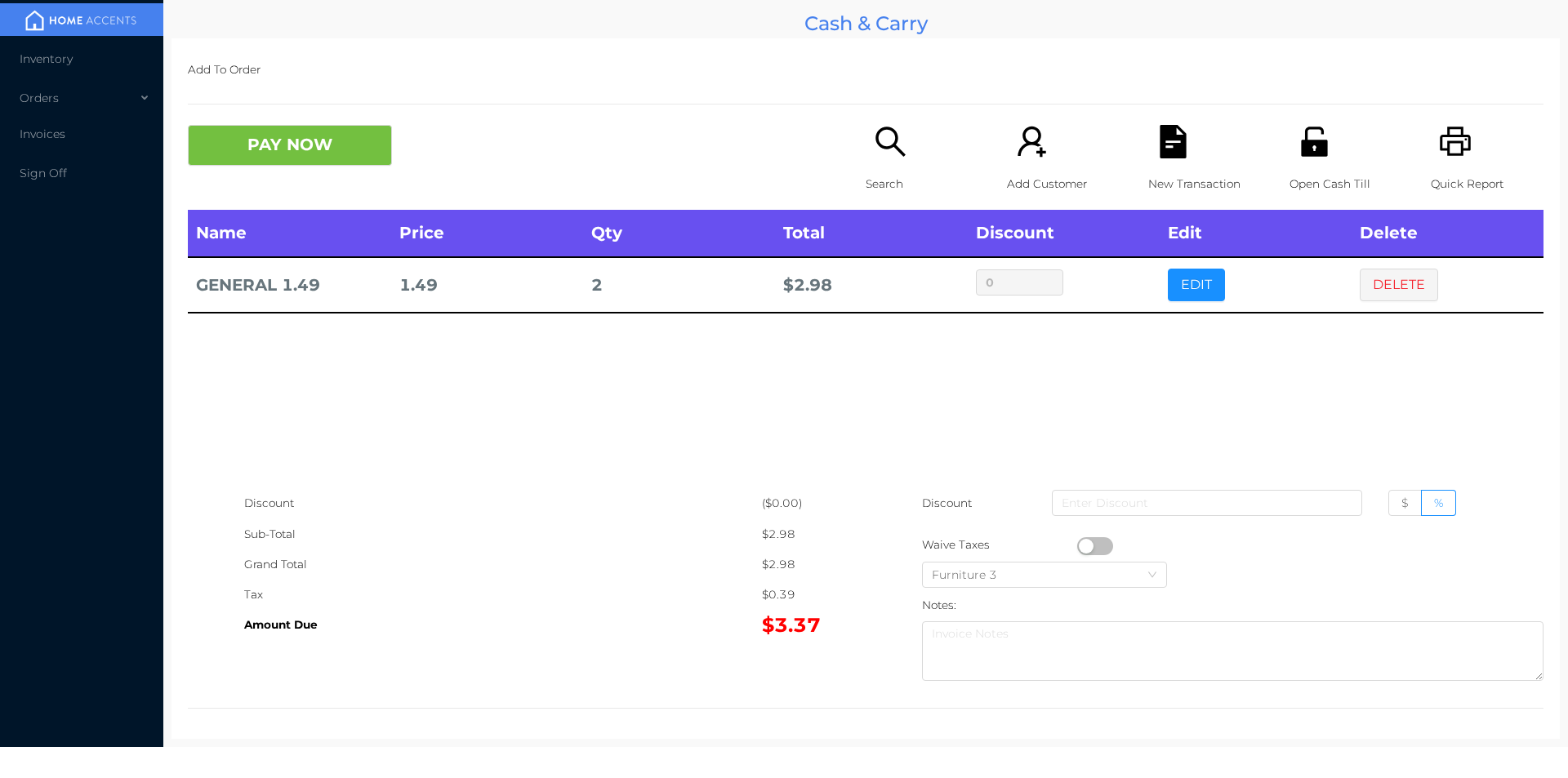
click at [1085, 546] on button "button" at bounding box center [1095, 546] width 36 height 18
click at [1170, 162] on div "New Transaction" at bounding box center [1205, 168] width 112 height 85
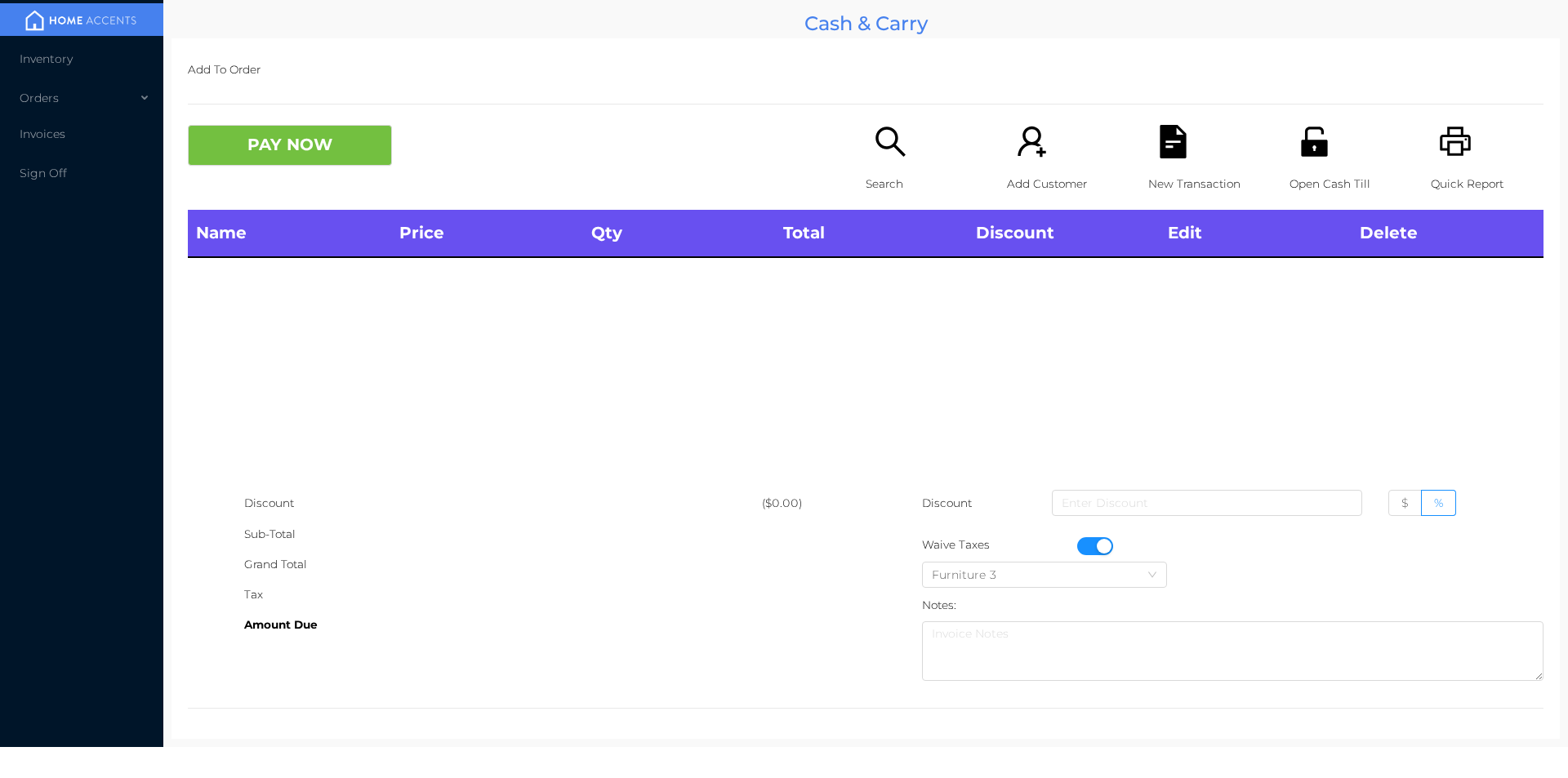
click at [1318, 146] on icon "icon: unlock" at bounding box center [1313, 141] width 33 height 33
click at [1096, 546] on button "button" at bounding box center [1095, 546] width 36 height 18
click at [866, 152] on div "Search" at bounding box center [922, 168] width 112 height 85
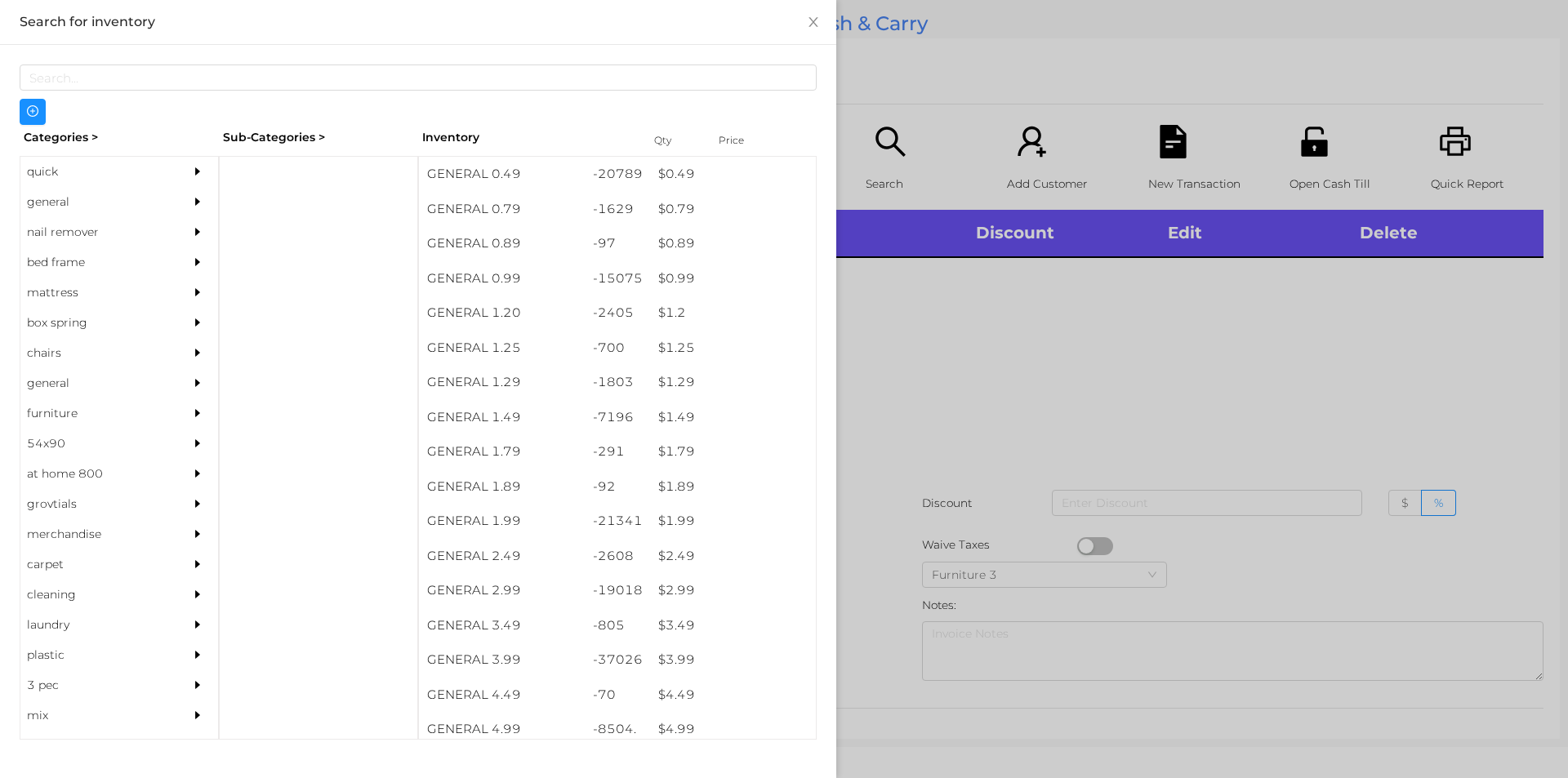
click at [90, 163] on div "quick" at bounding box center [94, 171] width 149 height 30
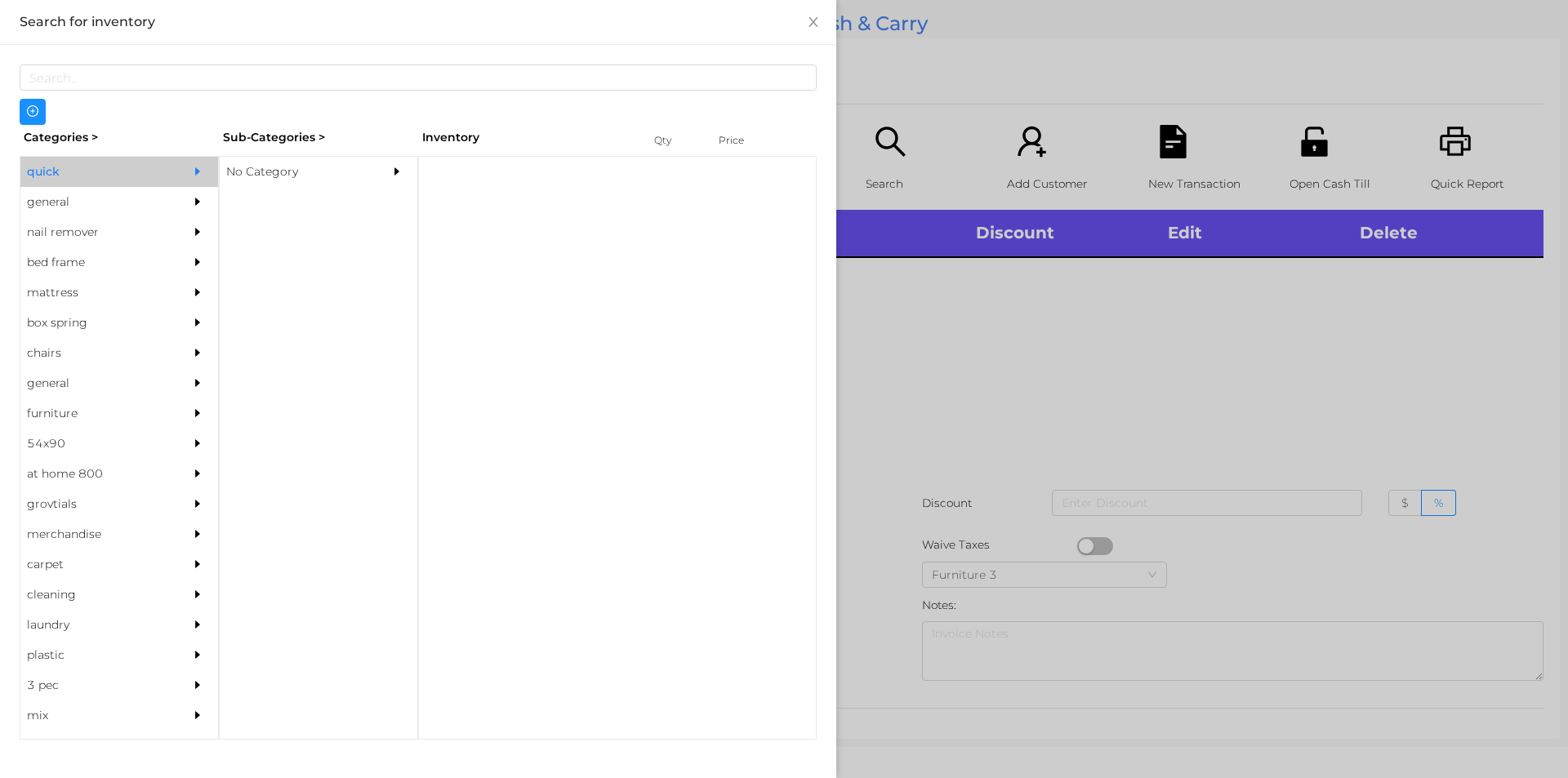
click at [343, 177] on div "No Category" at bounding box center [294, 171] width 149 height 30
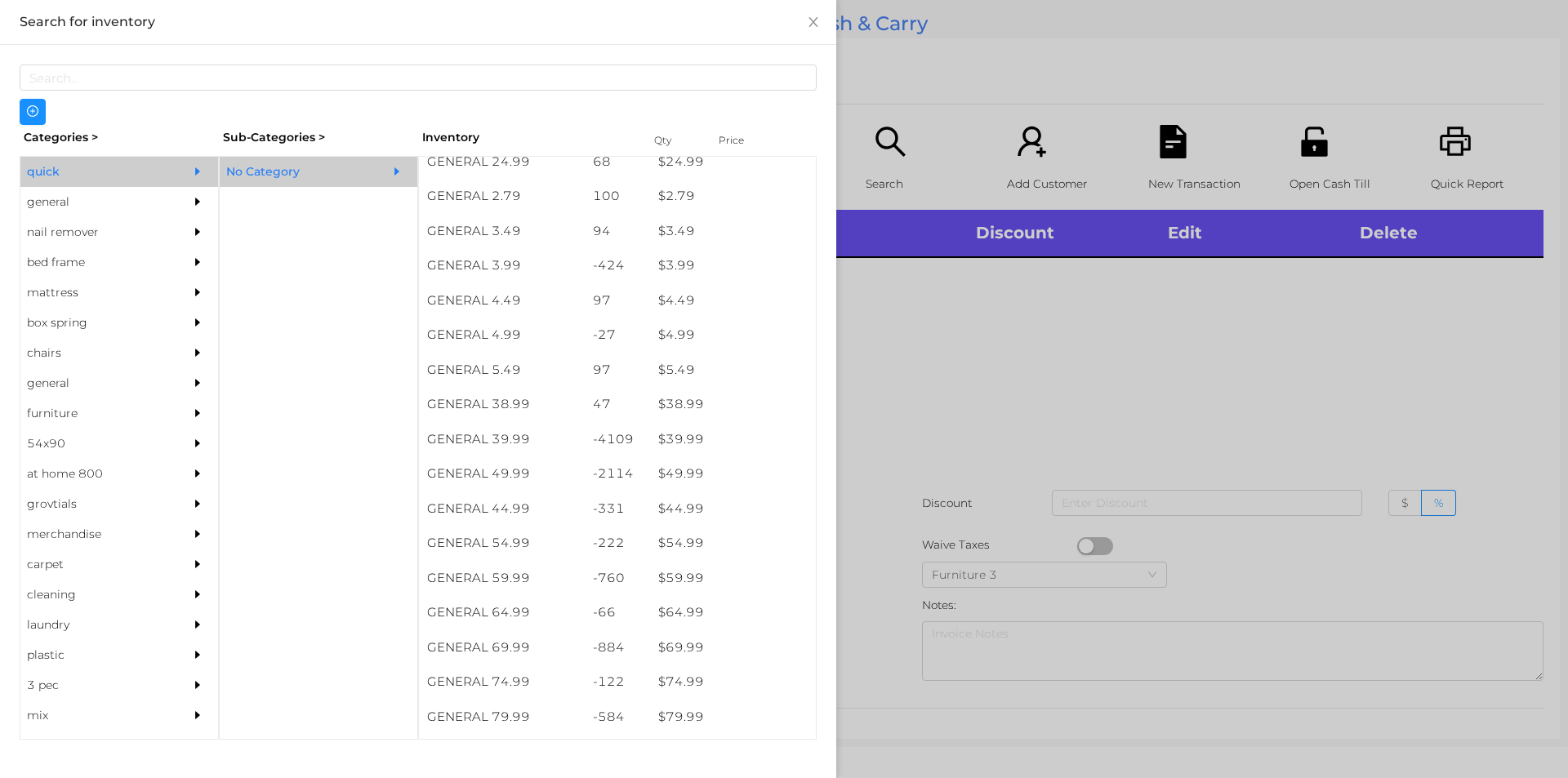
scroll to position [676, 0]
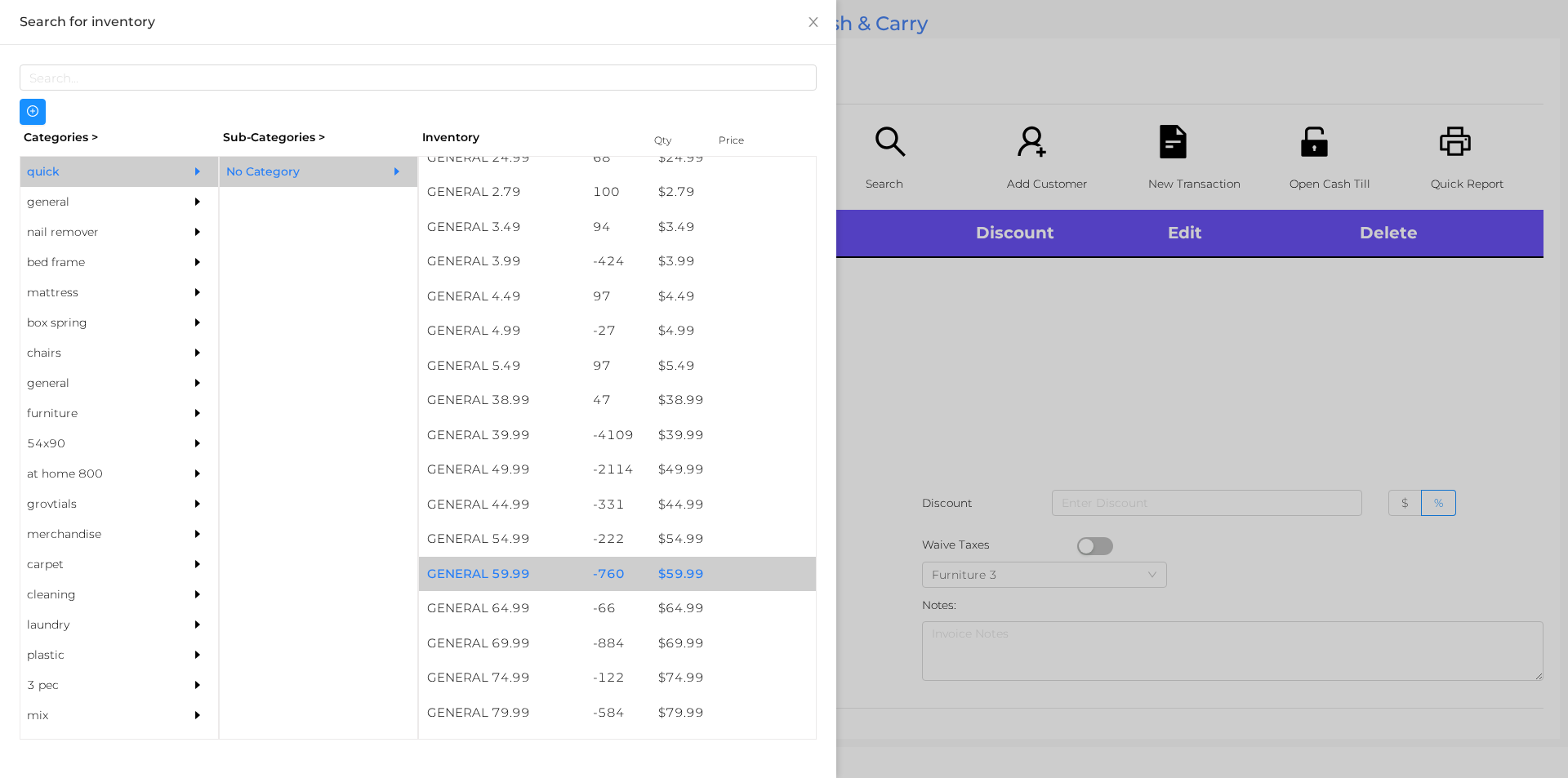
click at [637, 557] on div "-760" at bounding box center [618, 574] width 66 height 35
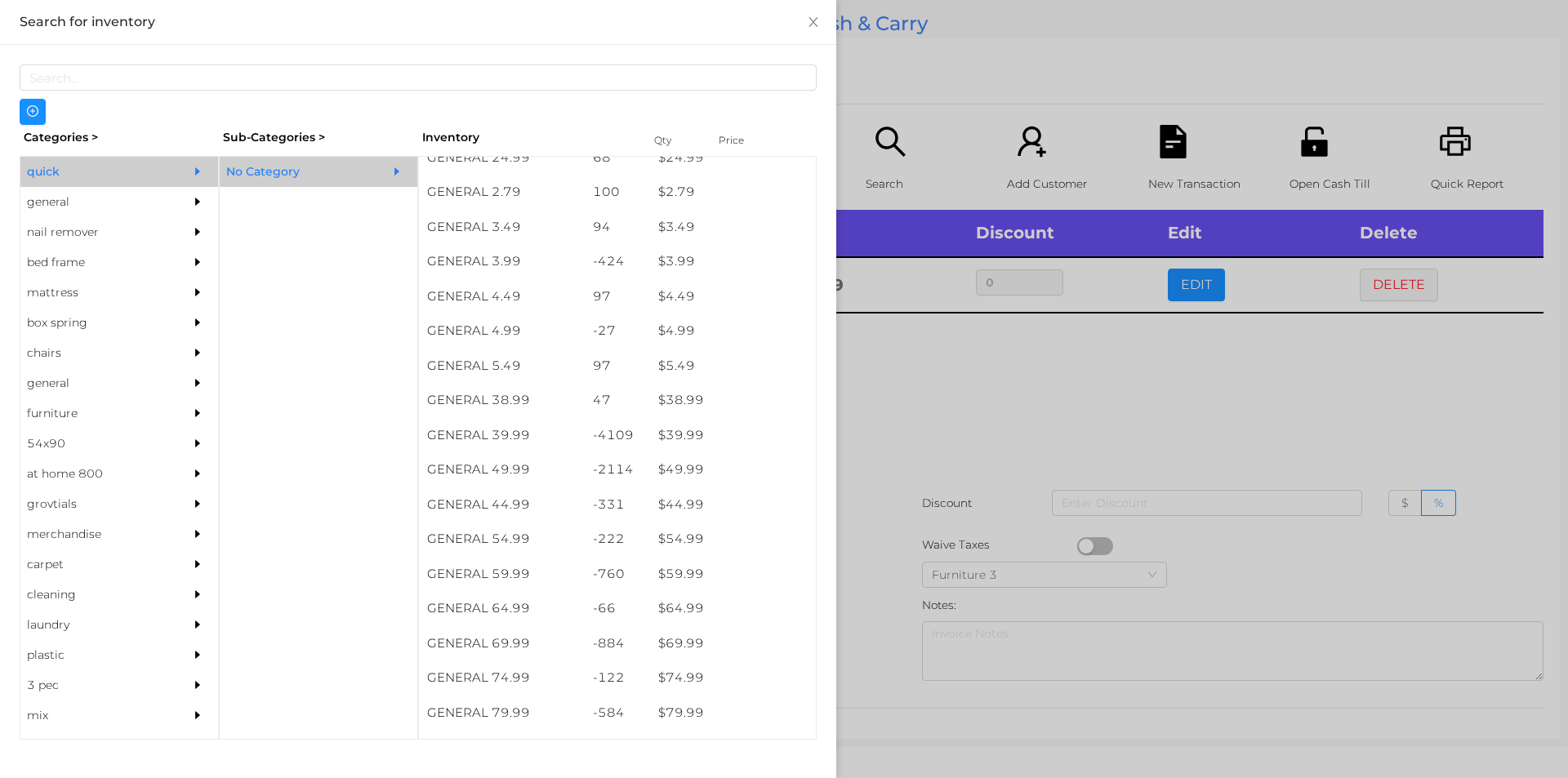
click at [974, 476] on div at bounding box center [784, 389] width 1568 height 778
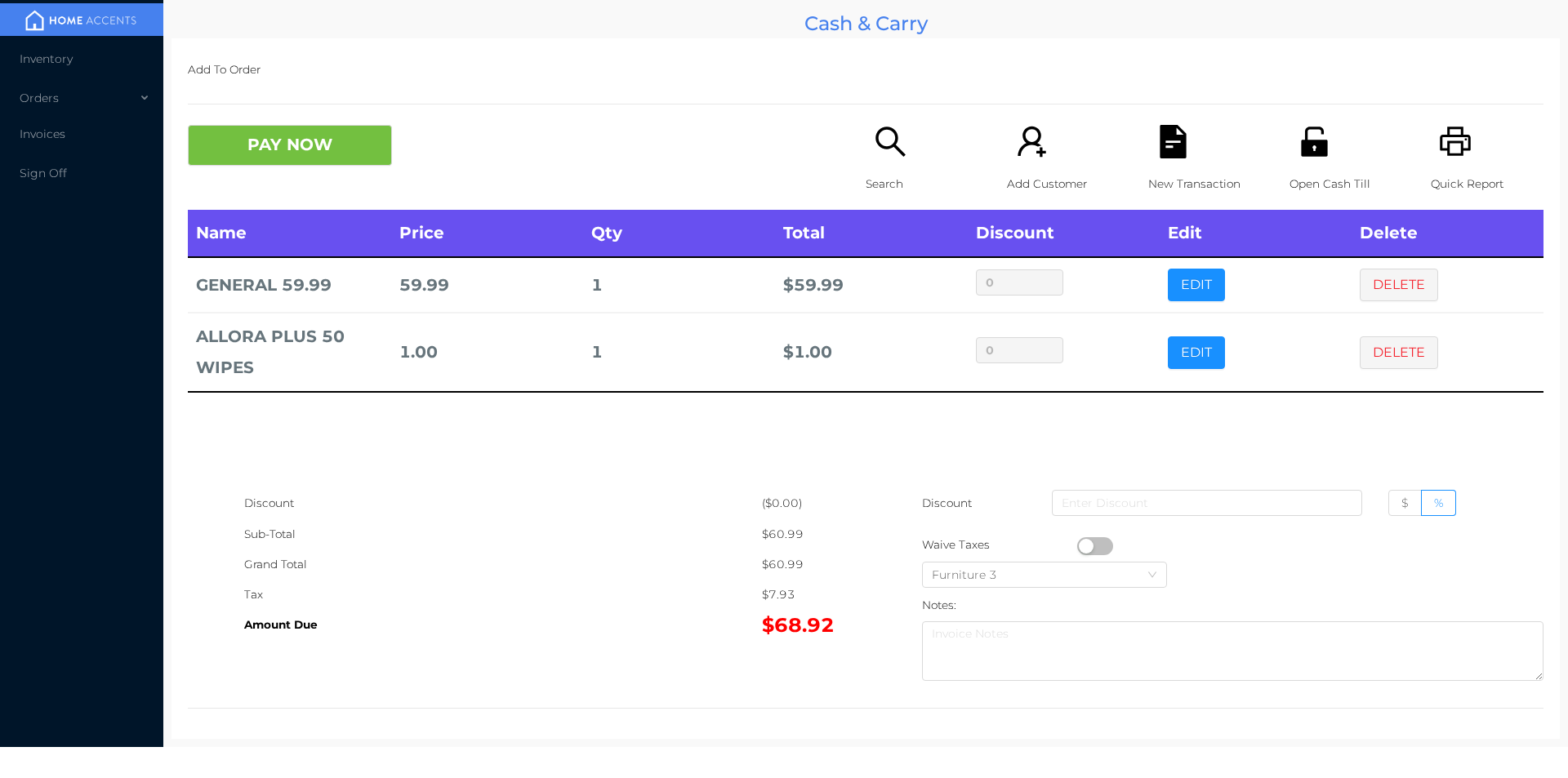
click at [875, 143] on icon "icon: search" at bounding box center [890, 141] width 30 height 30
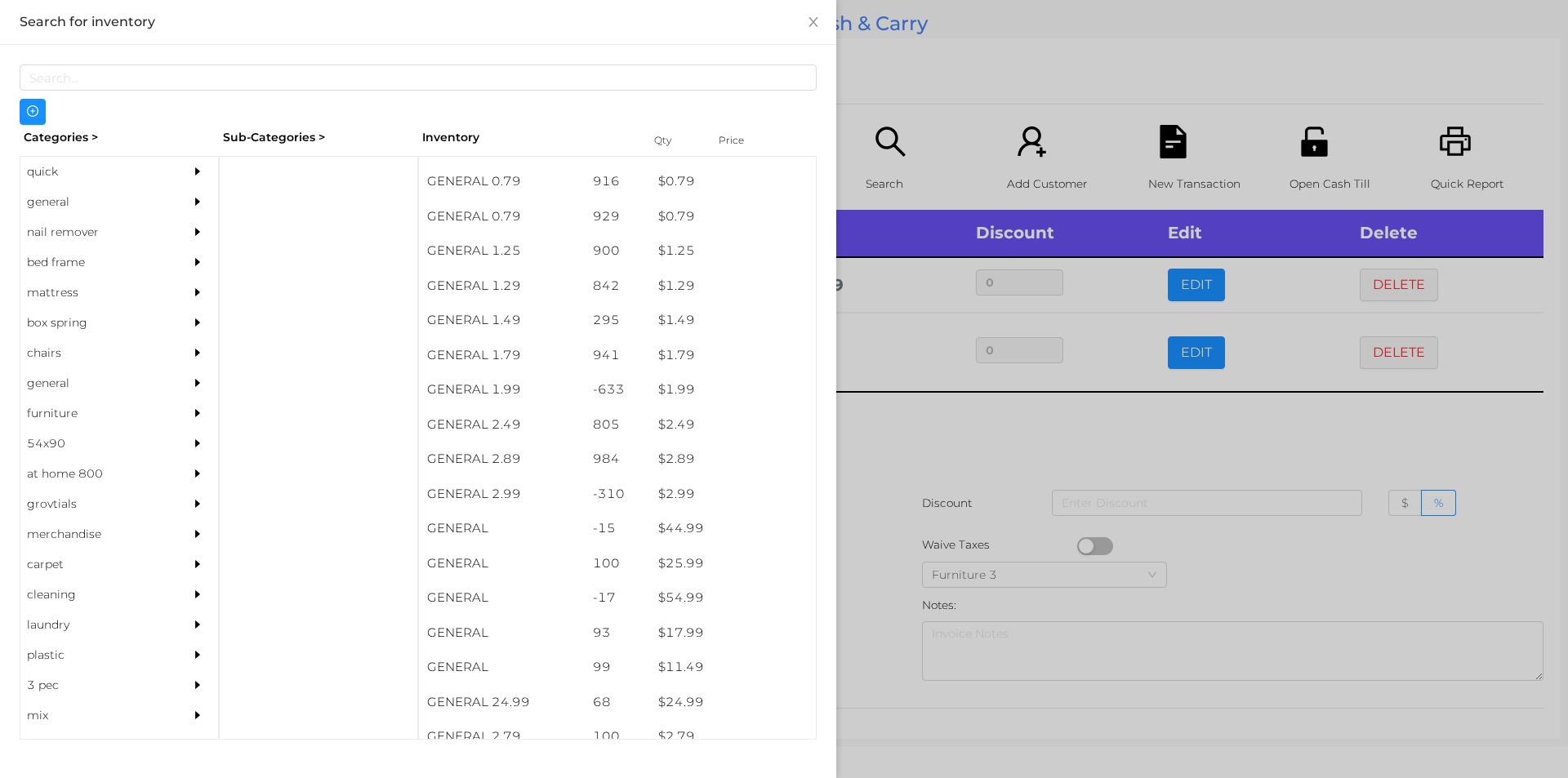
scroll to position [186, 0]
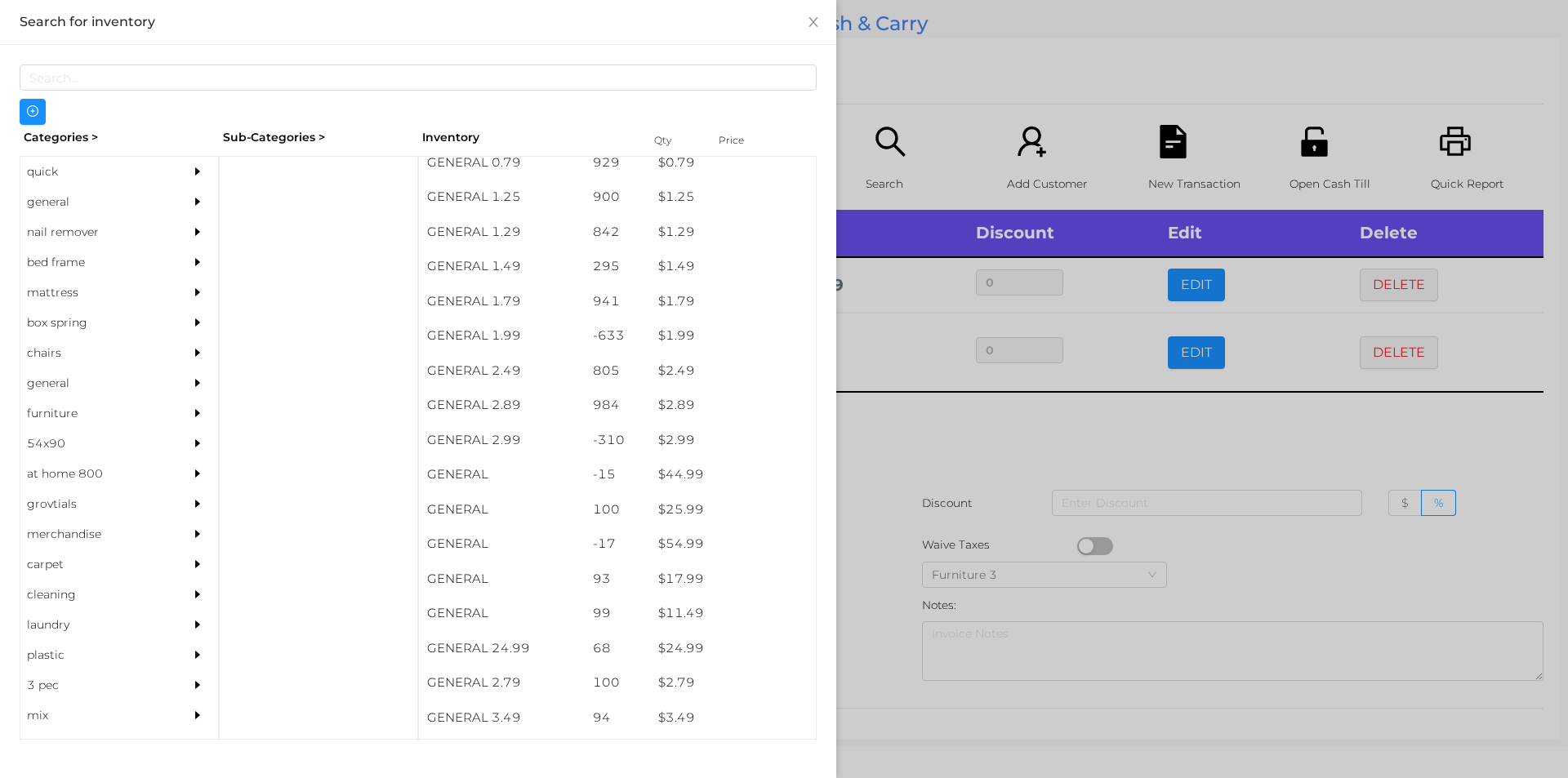
click at [57, 200] on div "general" at bounding box center [94, 202] width 149 height 30
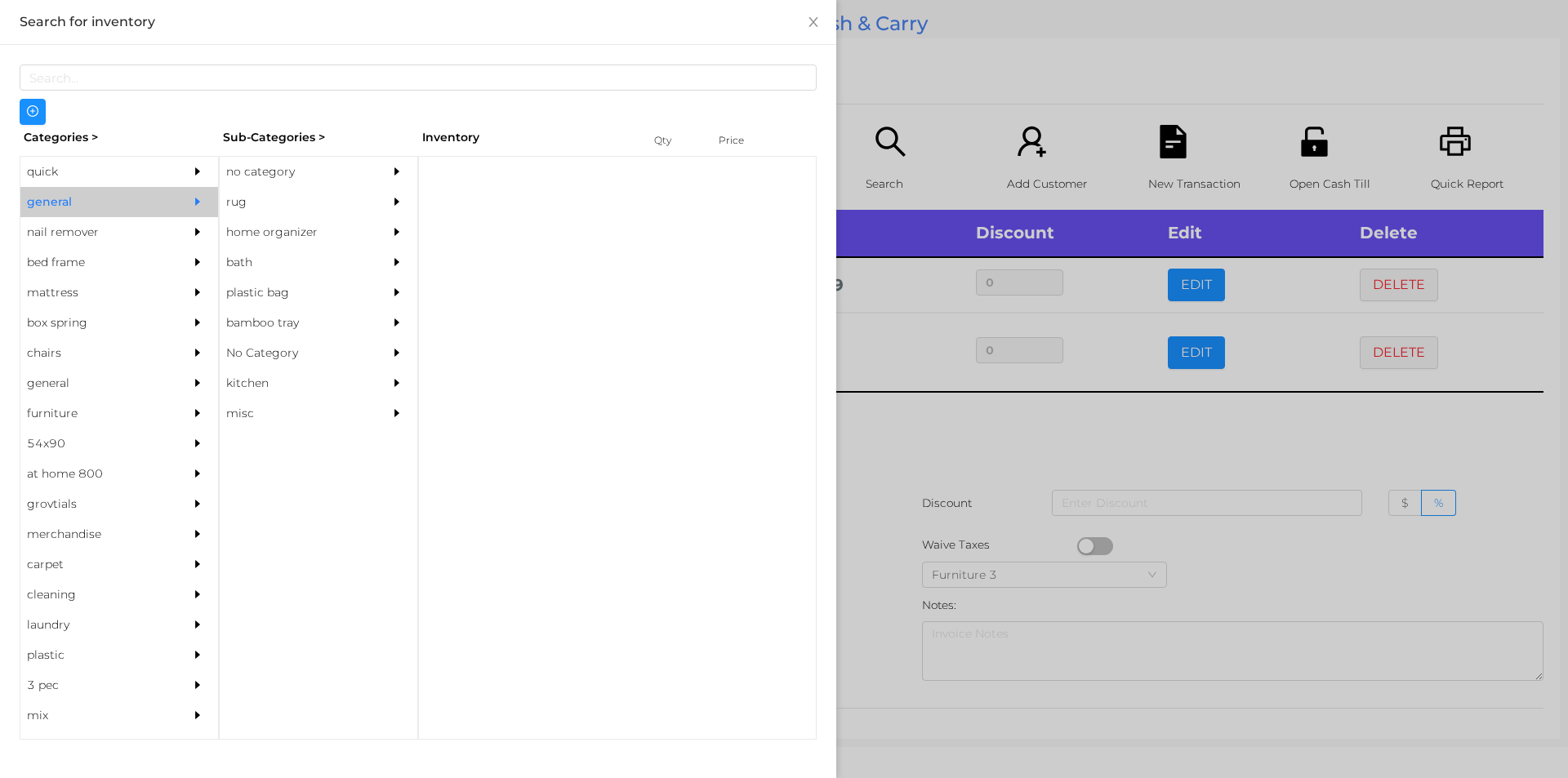
scroll to position [0, 0]
click at [302, 170] on div "no category" at bounding box center [294, 171] width 149 height 30
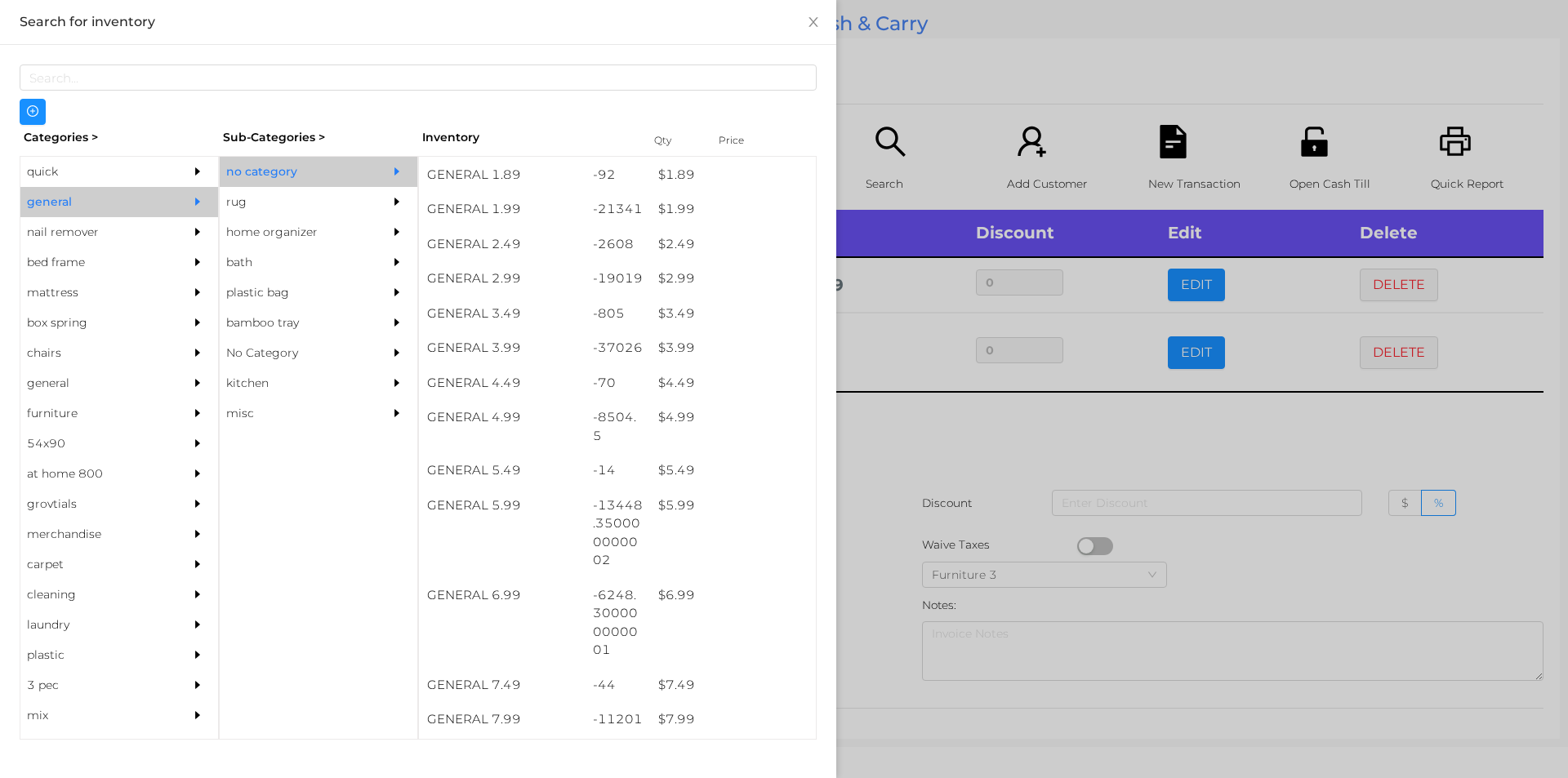
scroll to position [312, 0]
click at [704, 432] on div "$ 4.99" at bounding box center [733, 416] width 166 height 35
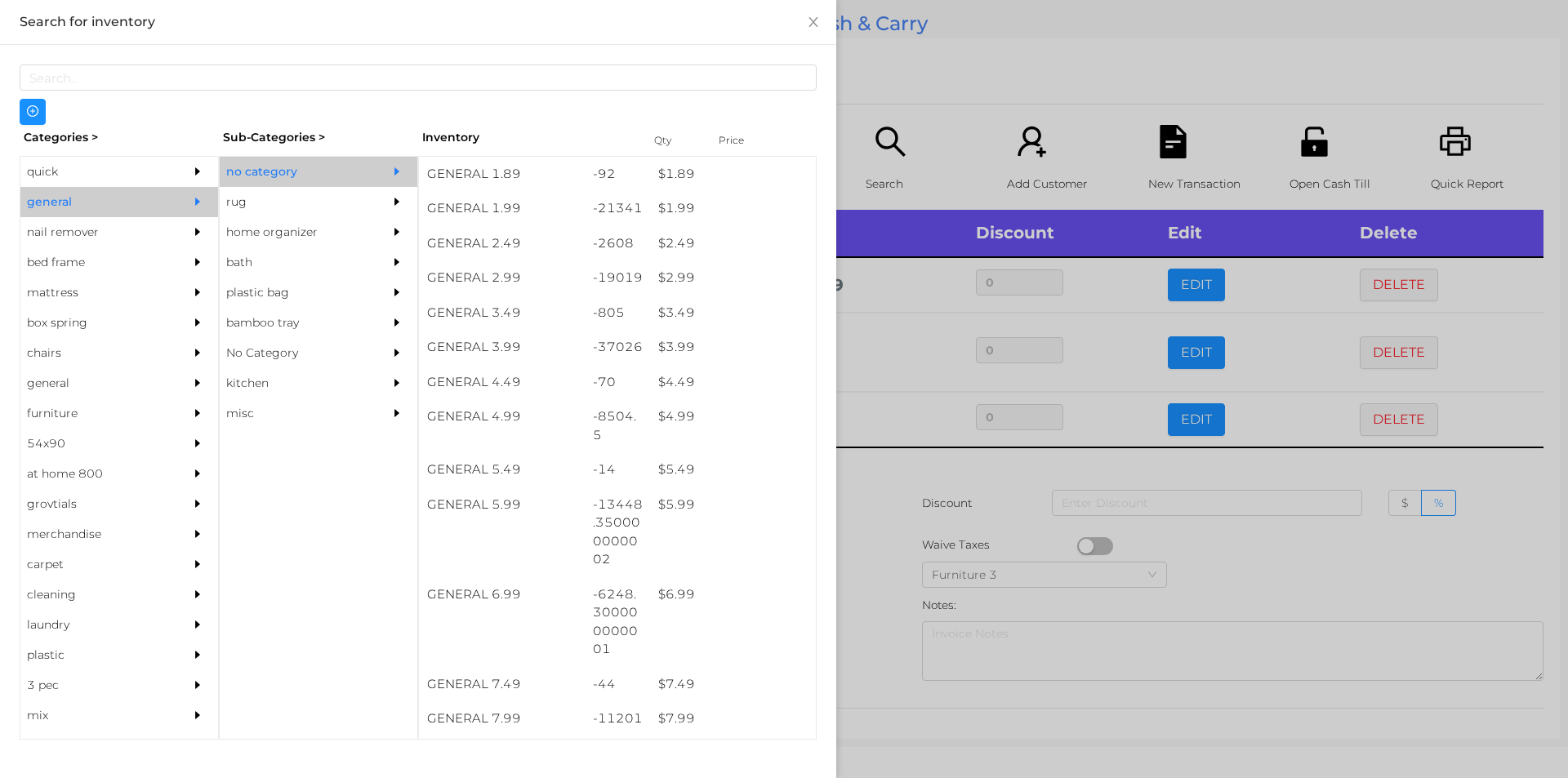
click at [985, 93] on div at bounding box center [784, 389] width 1568 height 778
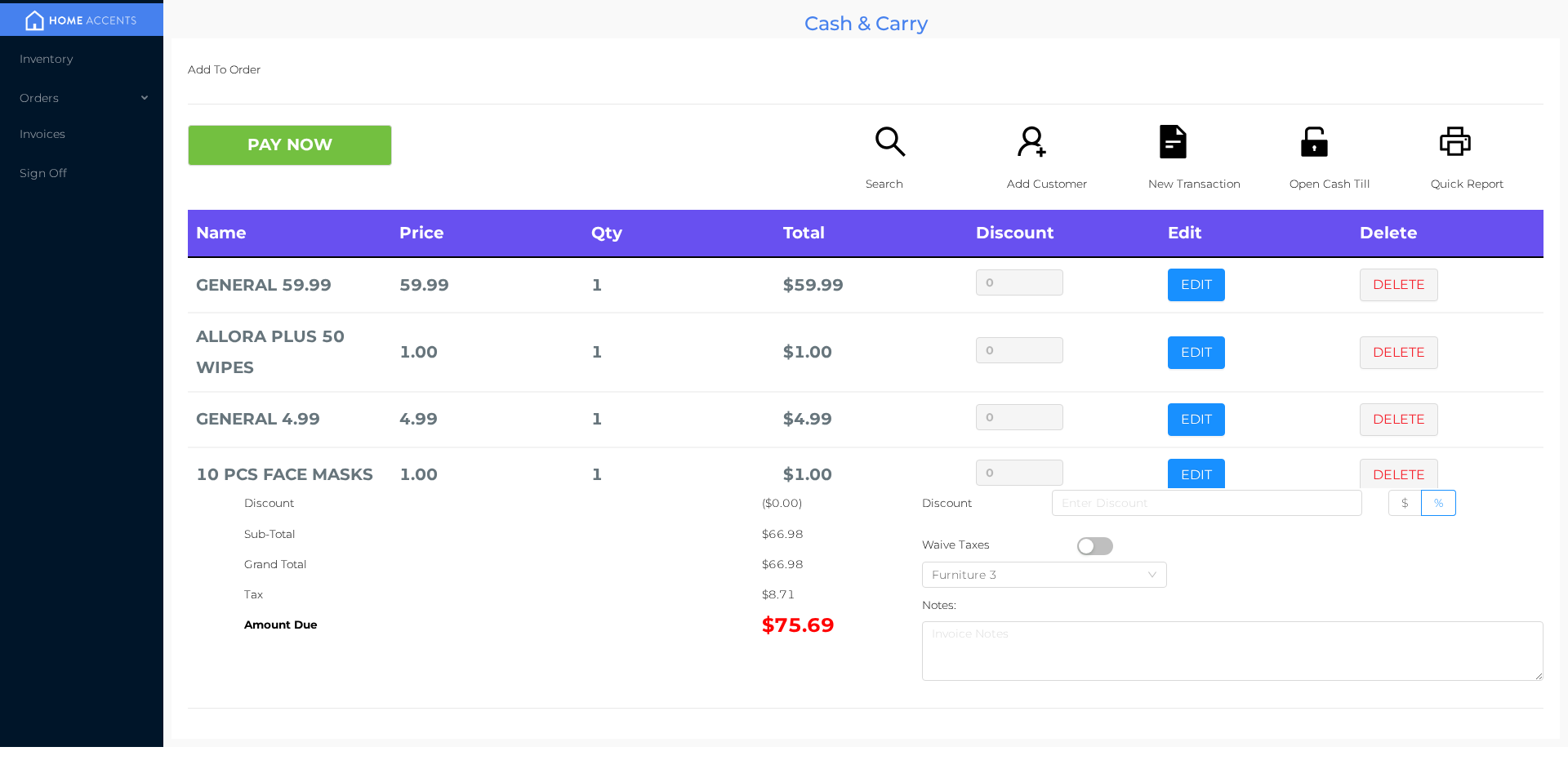
click at [327, 152] on button "PAY NOW" at bounding box center [290, 146] width 204 height 41
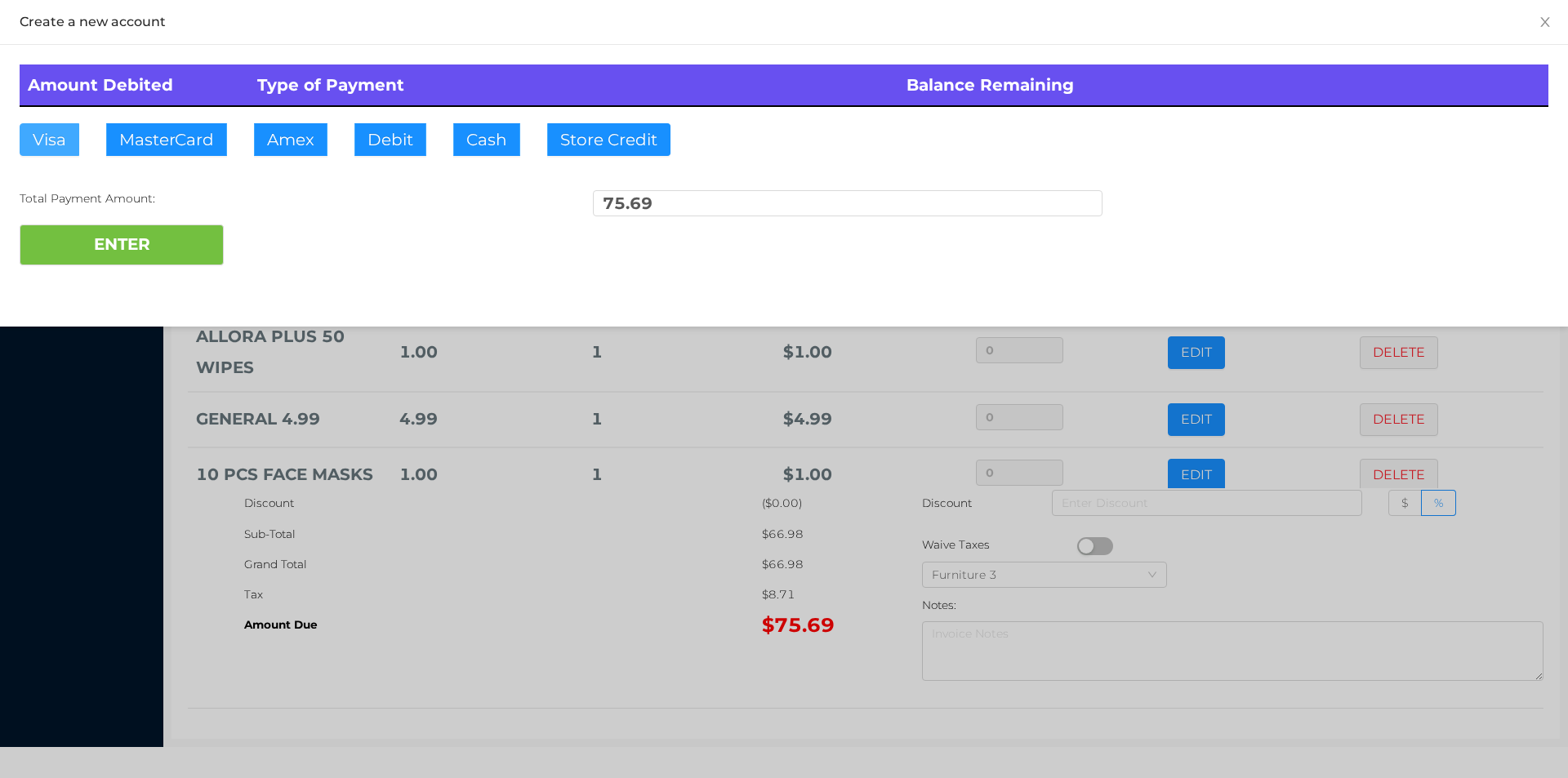
click at [54, 143] on button "Visa" at bounding box center [49, 140] width 60 height 32
click at [133, 227] on button "ENTER" at bounding box center [122, 245] width 204 height 41
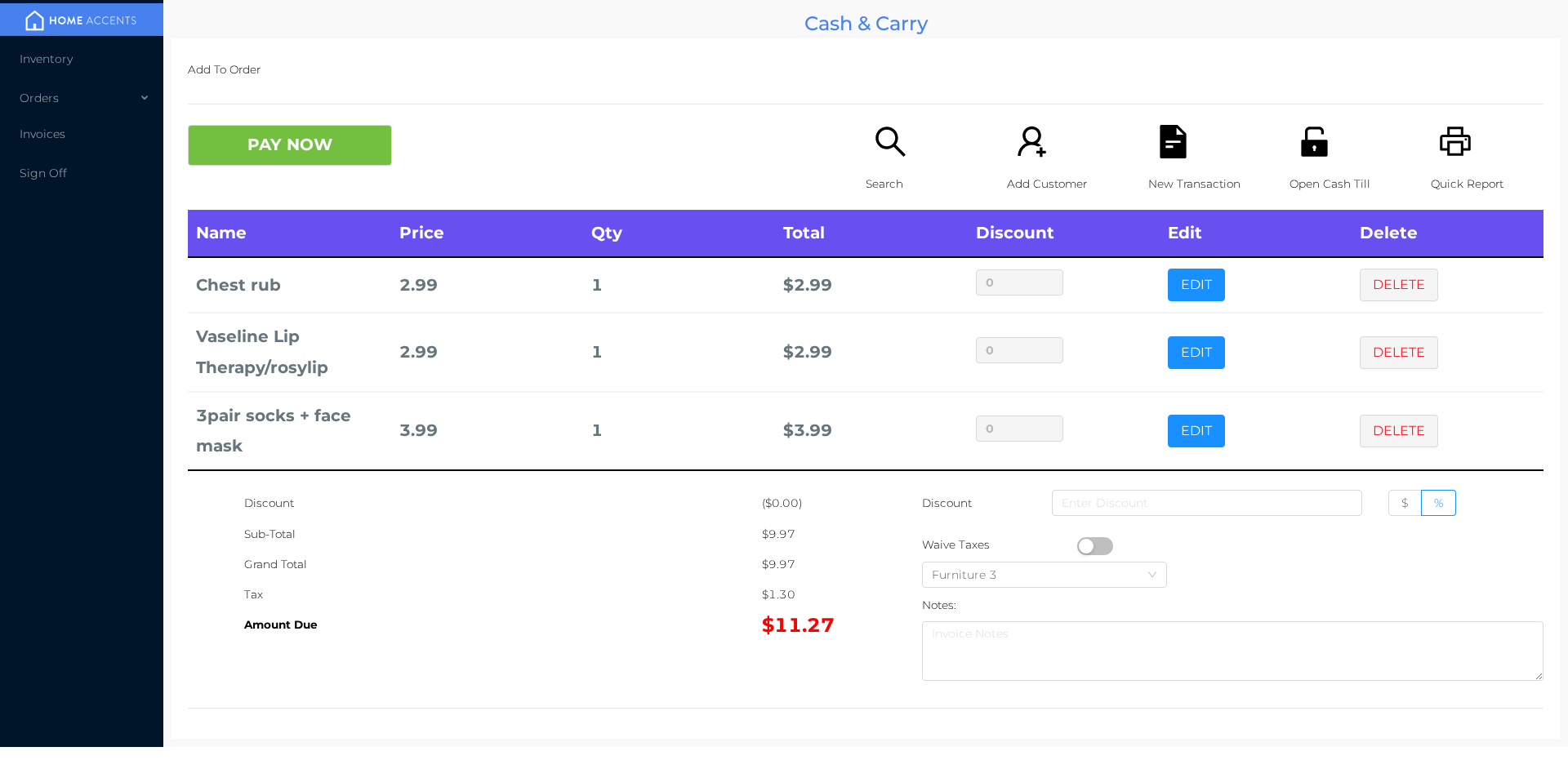
click at [925, 186] on p "Search" at bounding box center [922, 184] width 112 height 30
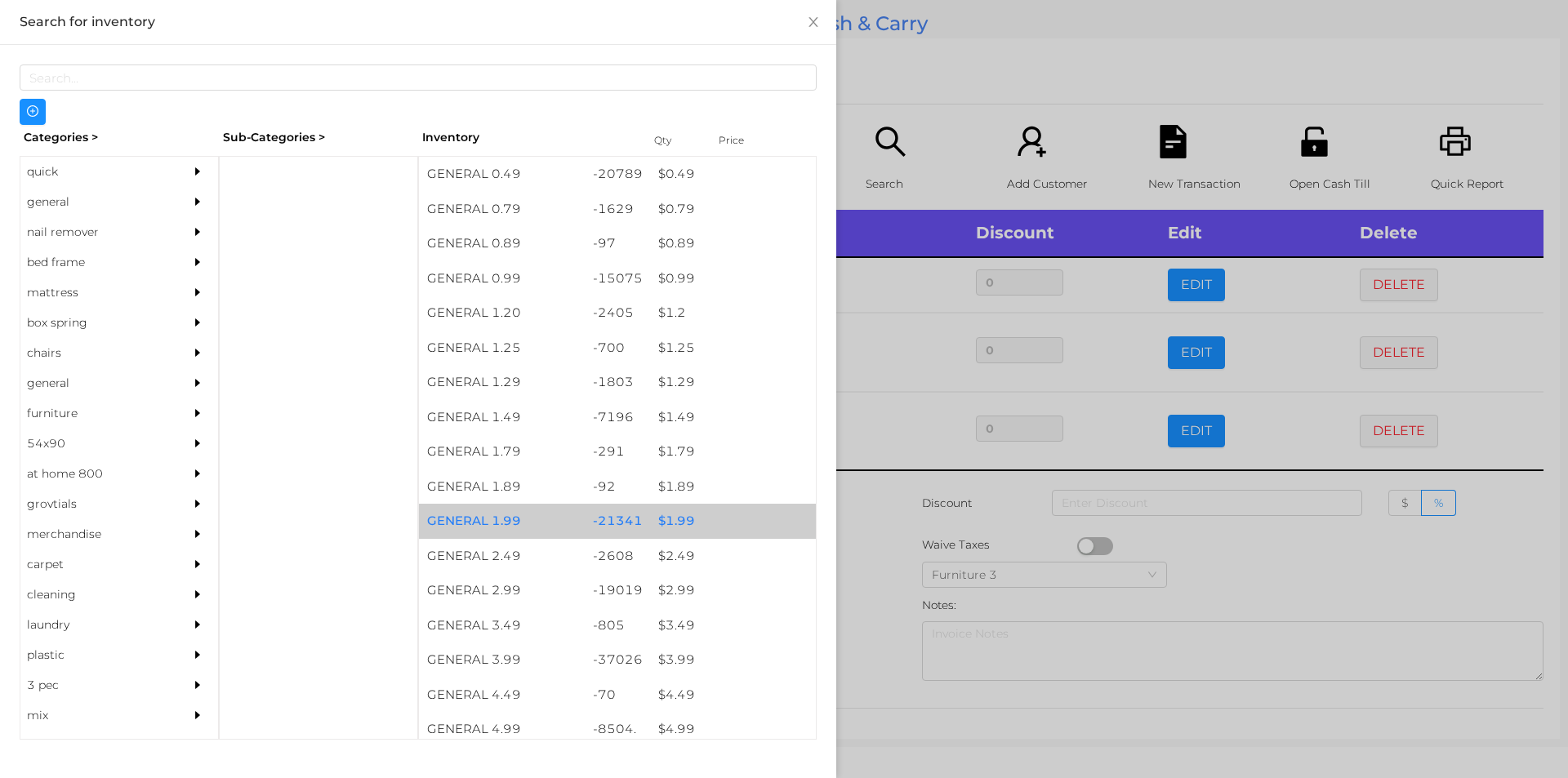
click at [717, 521] on div "$ 1.99" at bounding box center [733, 521] width 166 height 35
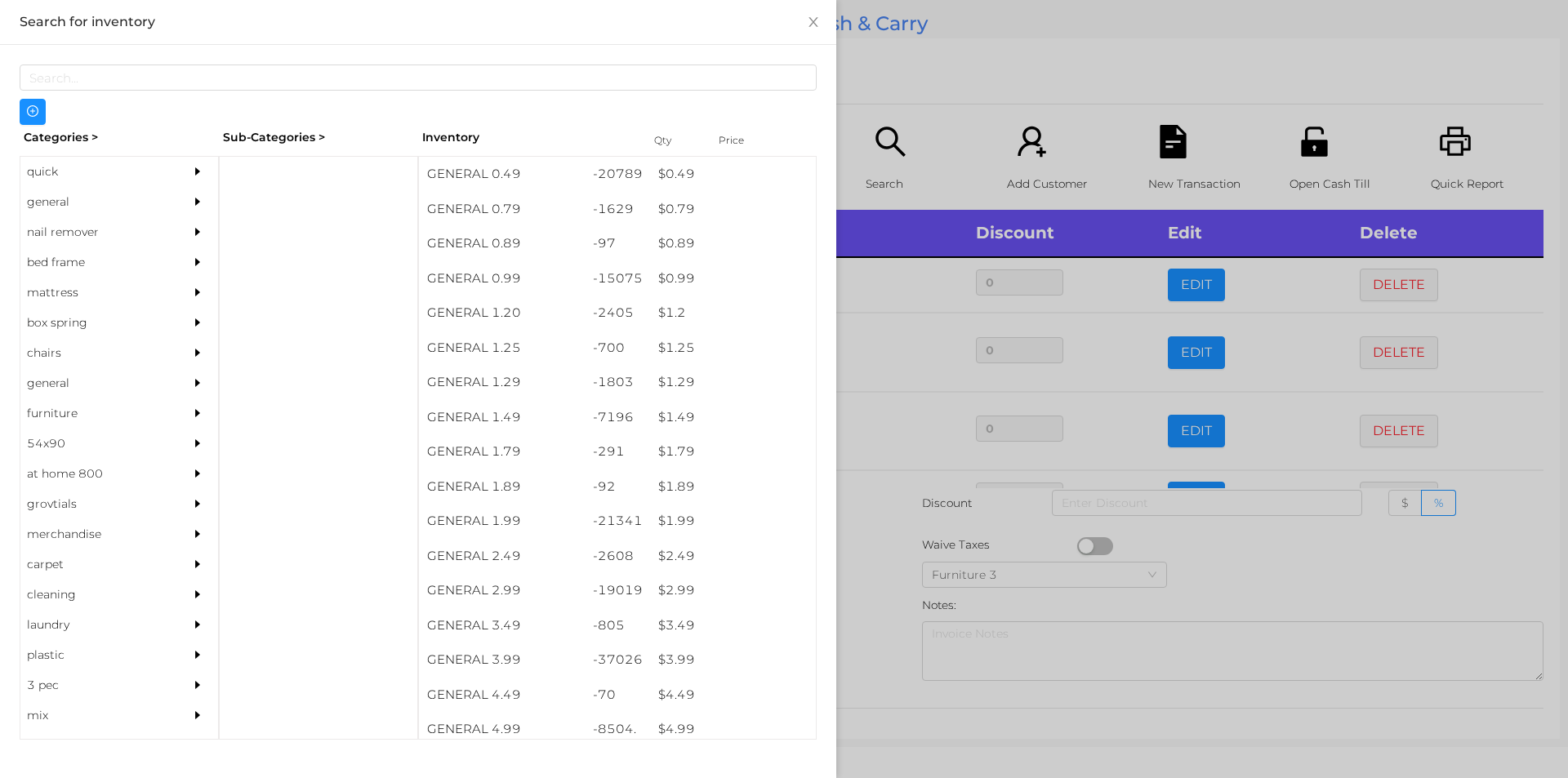
click at [959, 132] on div at bounding box center [784, 389] width 1568 height 778
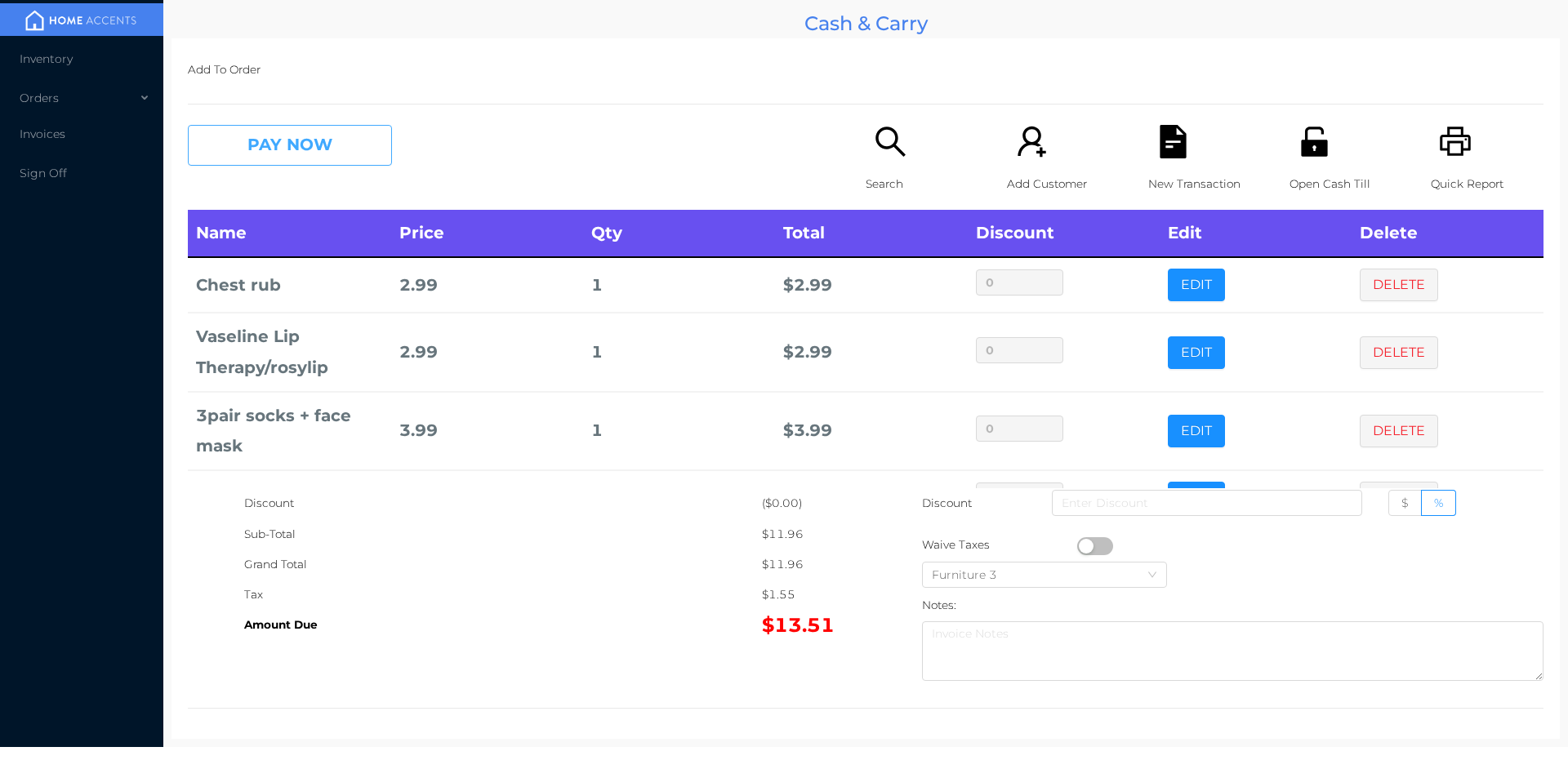
click at [330, 160] on button "PAY NOW" at bounding box center [290, 146] width 204 height 41
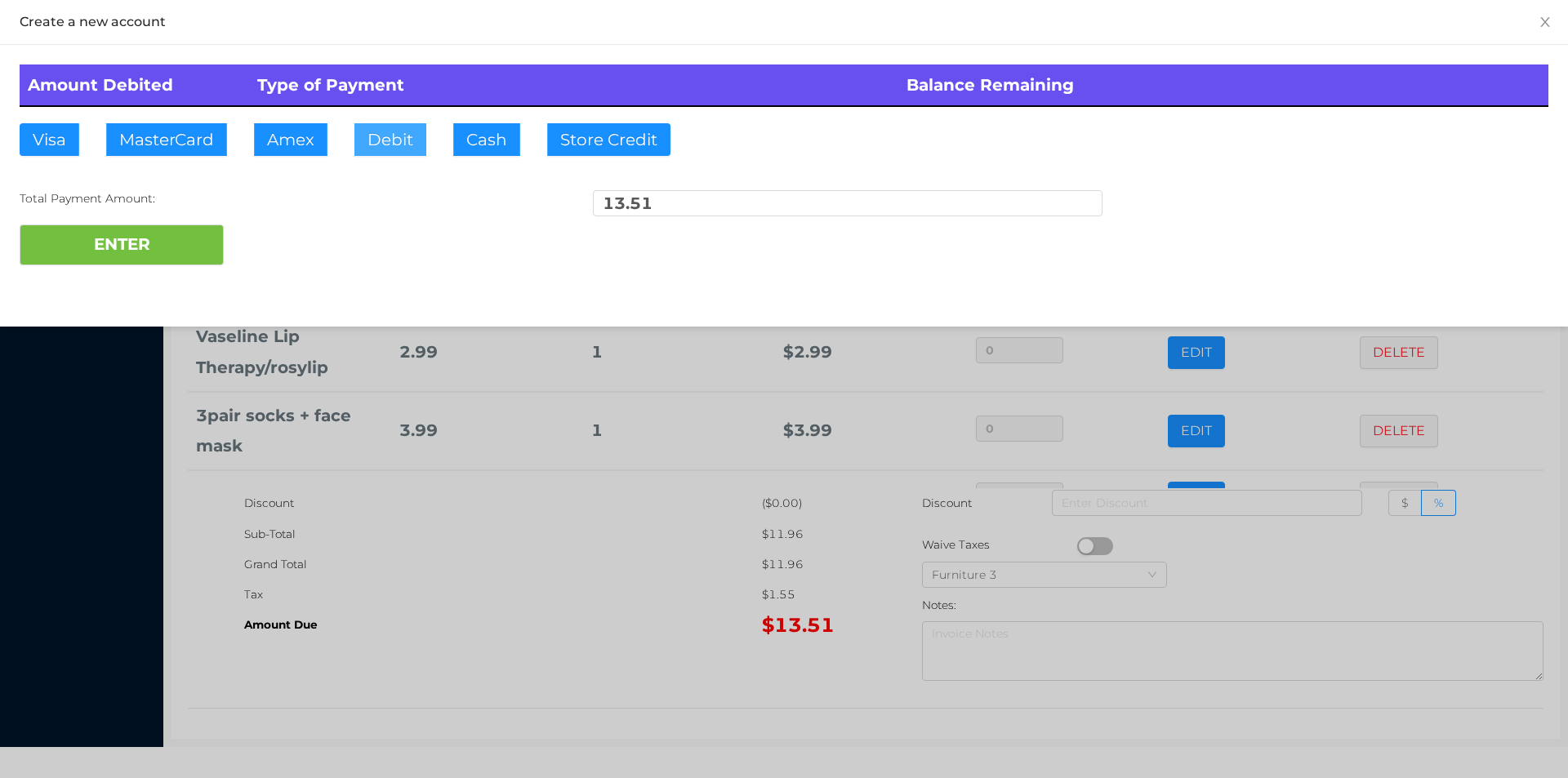
click at [374, 152] on button "Debit" at bounding box center [390, 140] width 72 height 32
click at [191, 256] on button "ENTER" at bounding box center [122, 245] width 204 height 41
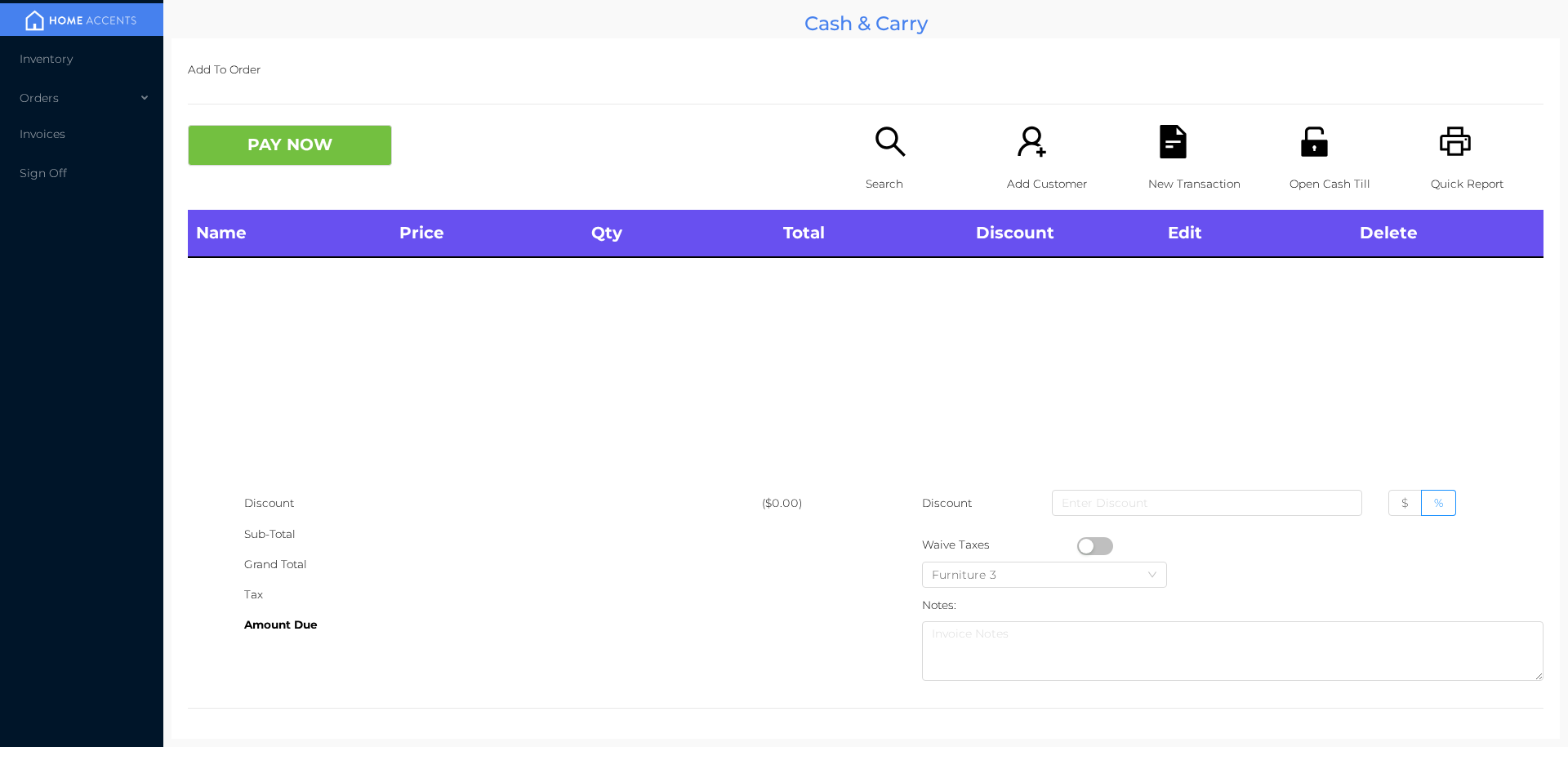
click at [1321, 149] on div "Open Cash Till" at bounding box center [1346, 168] width 112 height 85
click at [877, 166] on div "Search" at bounding box center [922, 168] width 112 height 85
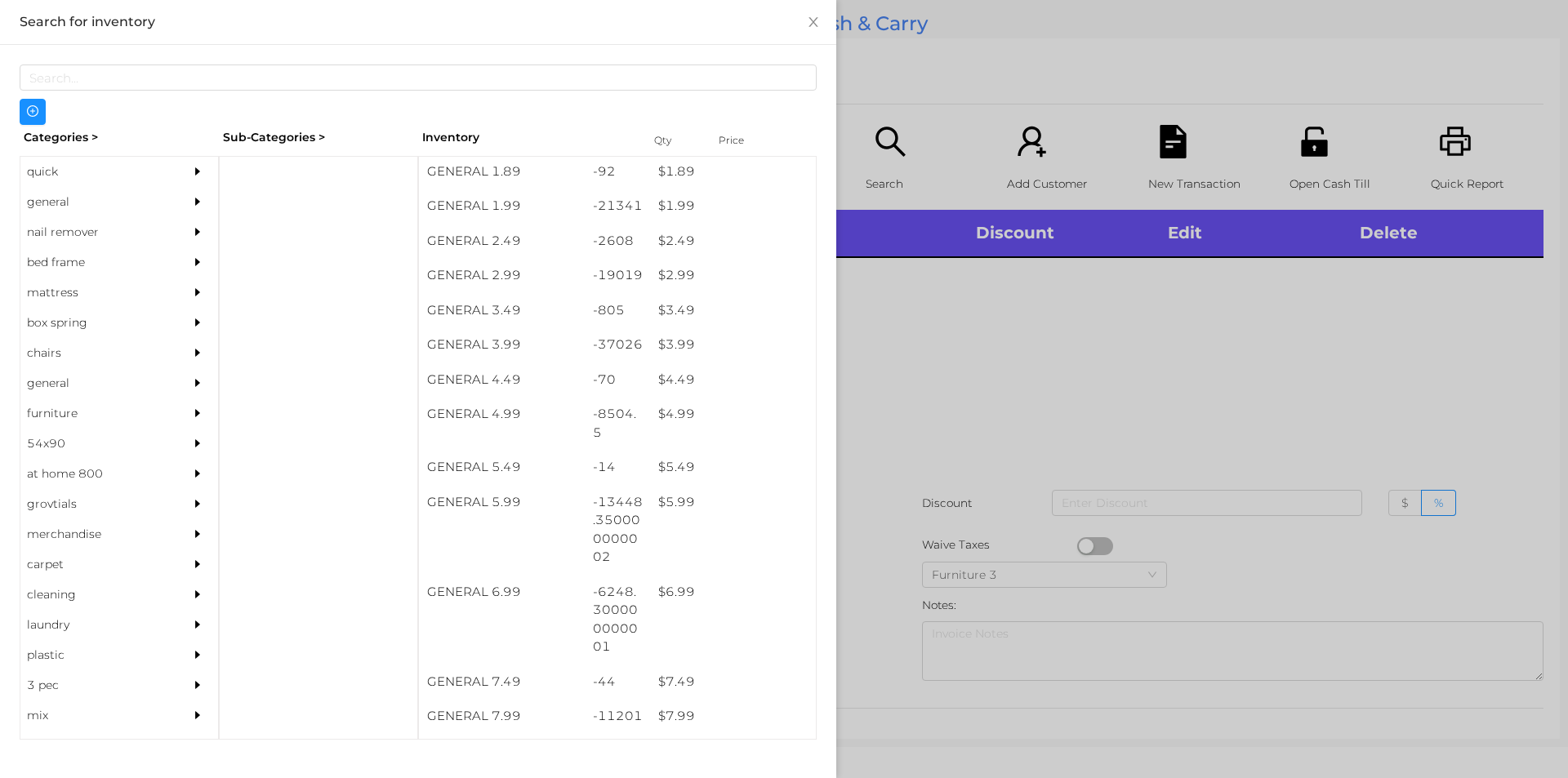
scroll to position [314, 0]
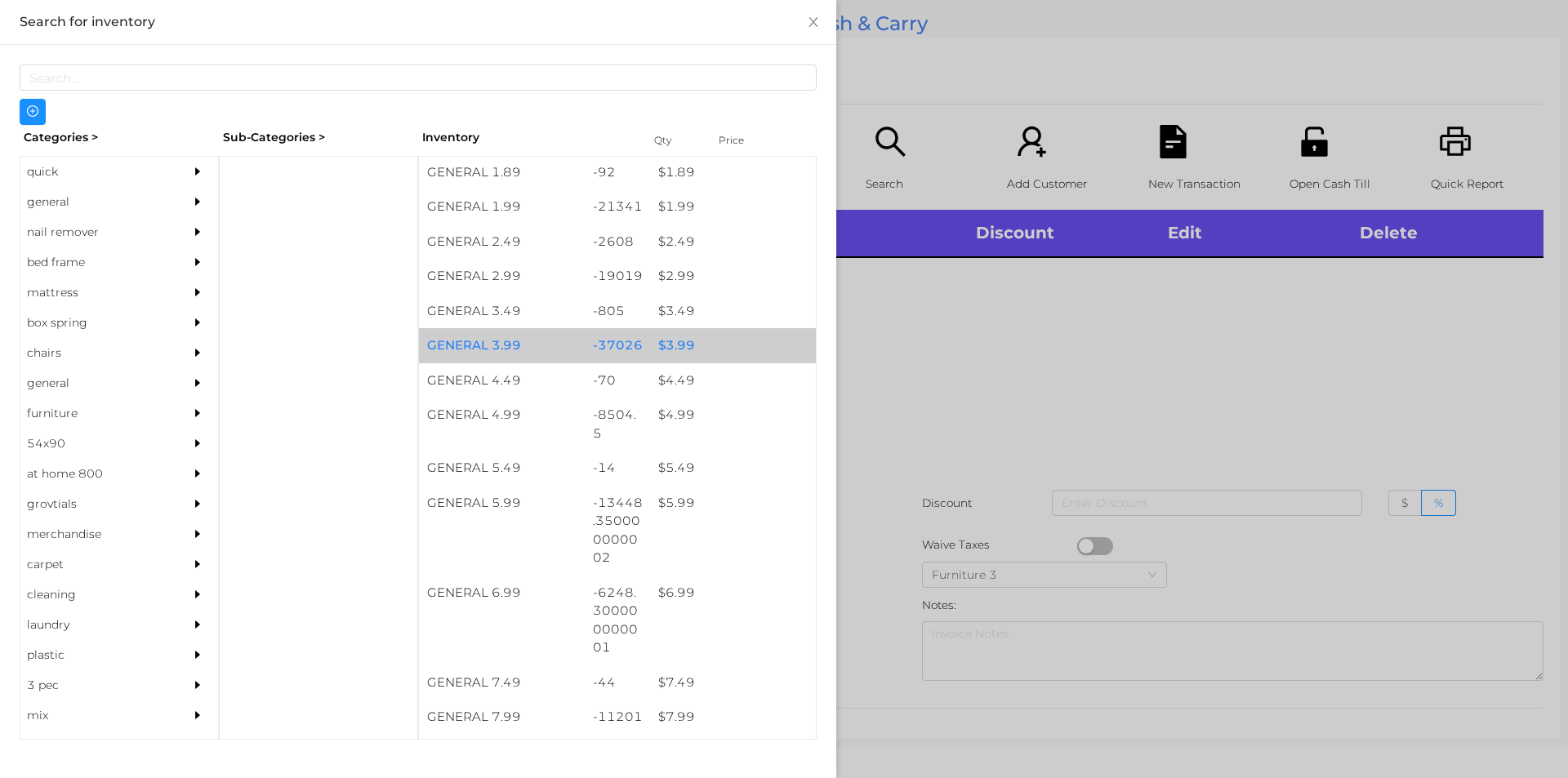
click at [731, 340] on div "$ 3.99" at bounding box center [733, 346] width 166 height 35
click at [730, 335] on div "$ 3.99" at bounding box center [733, 346] width 166 height 35
click at [735, 330] on div "$ 3.99" at bounding box center [733, 346] width 166 height 35
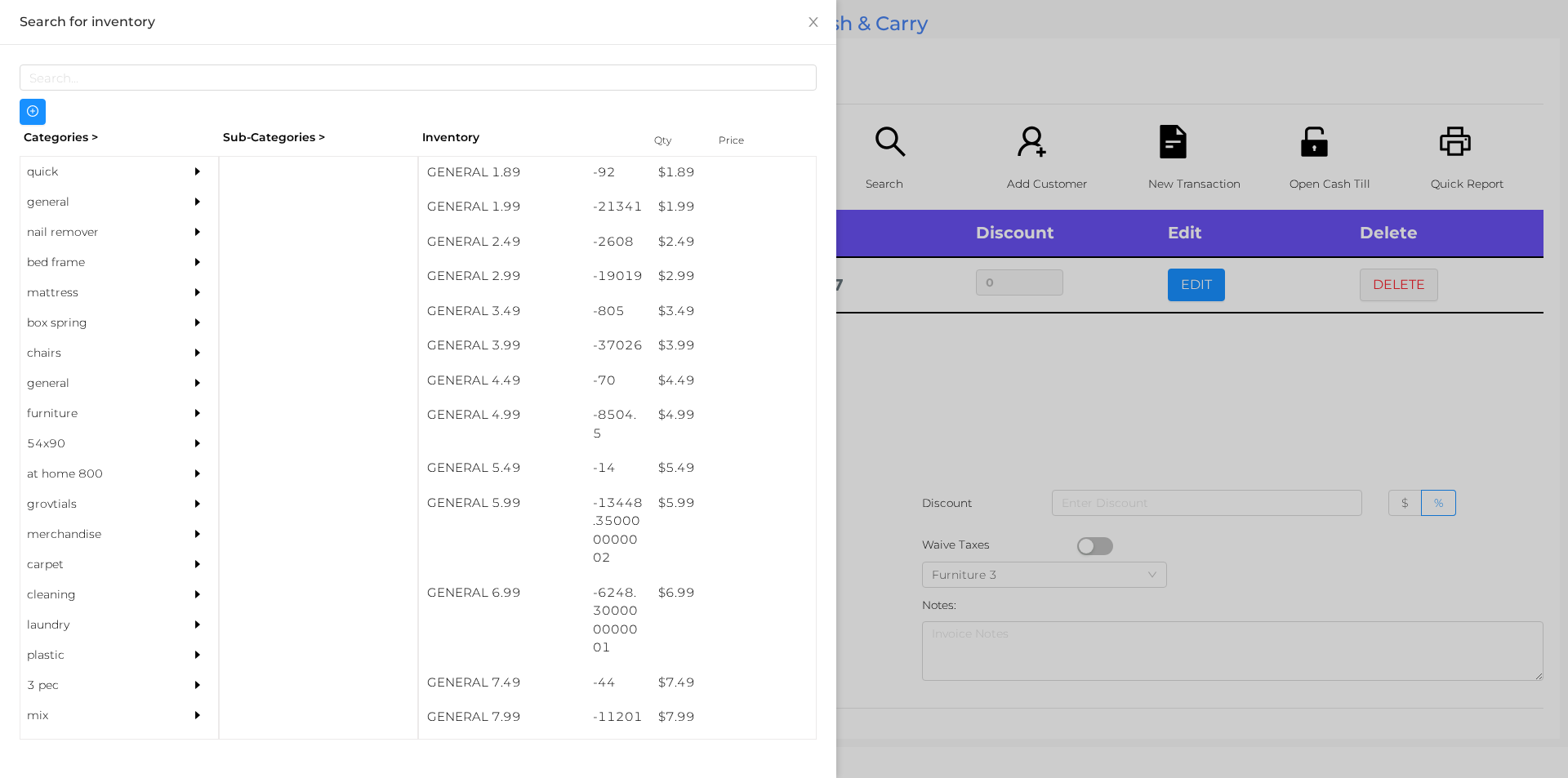
click at [958, 99] on div at bounding box center [784, 389] width 1568 height 778
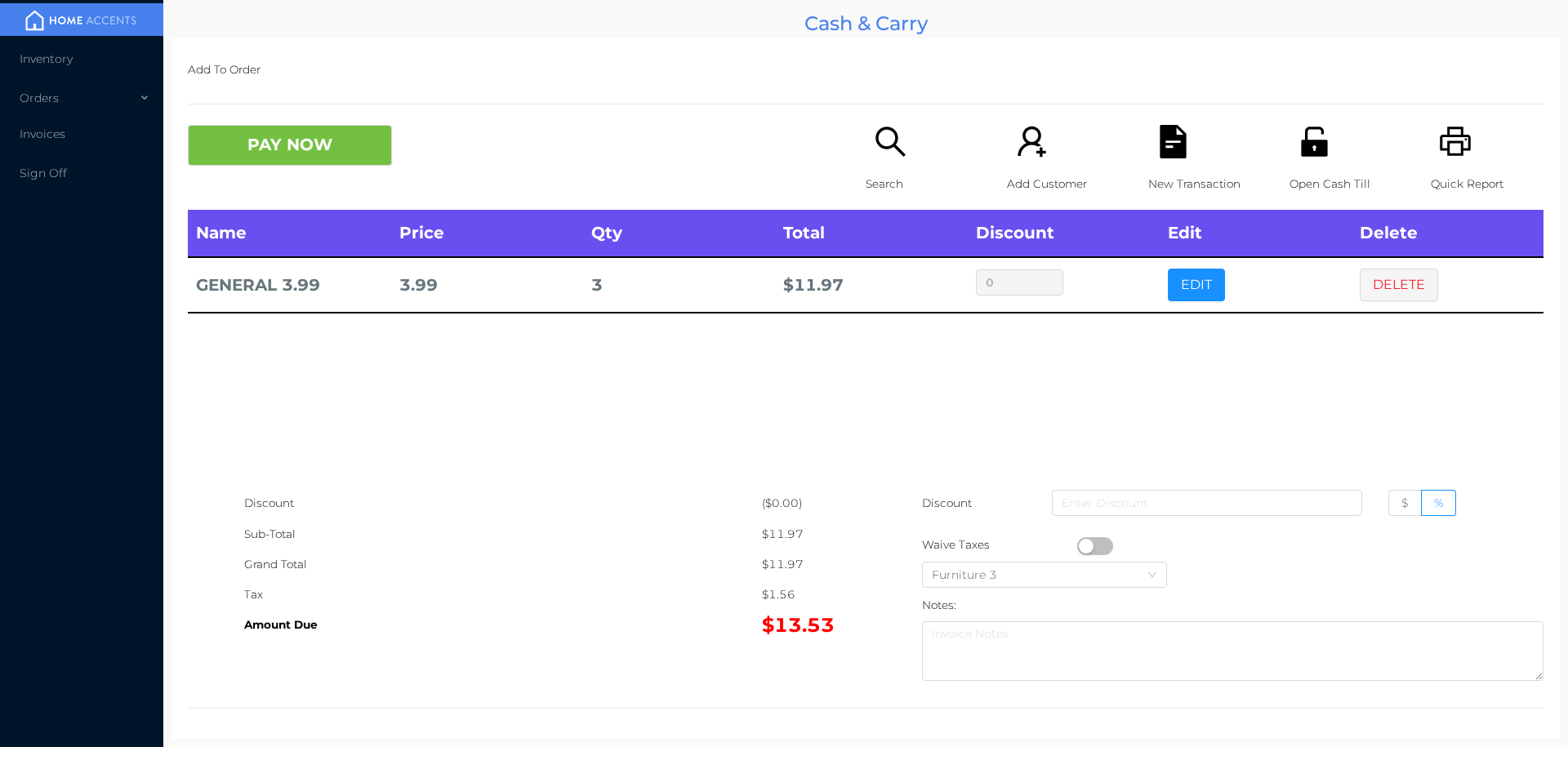
click at [1170, 178] on p "New Transaction" at bounding box center [1205, 184] width 112 height 30
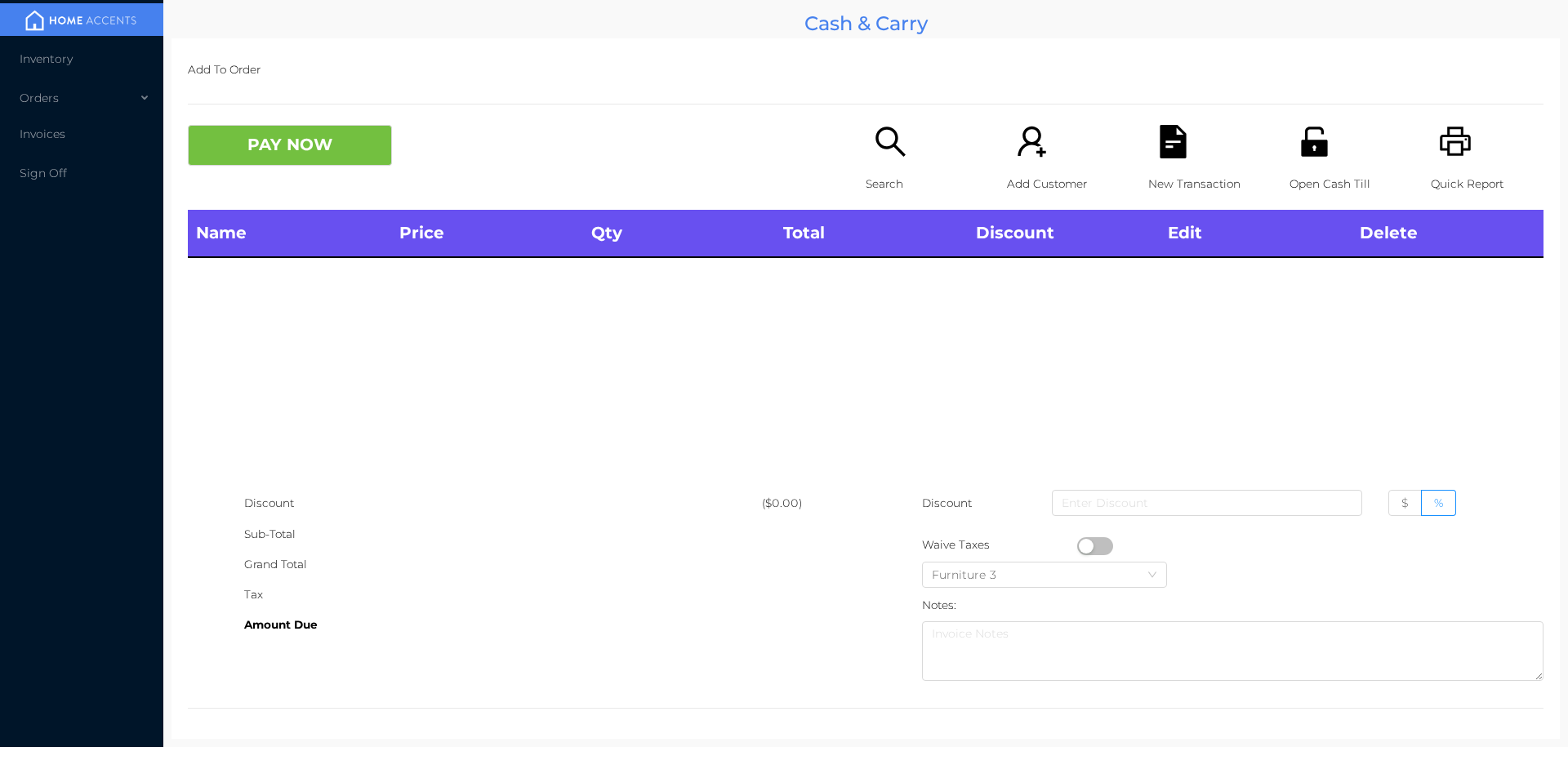
click at [1313, 144] on icon "icon: unlock" at bounding box center [1313, 141] width 26 height 30
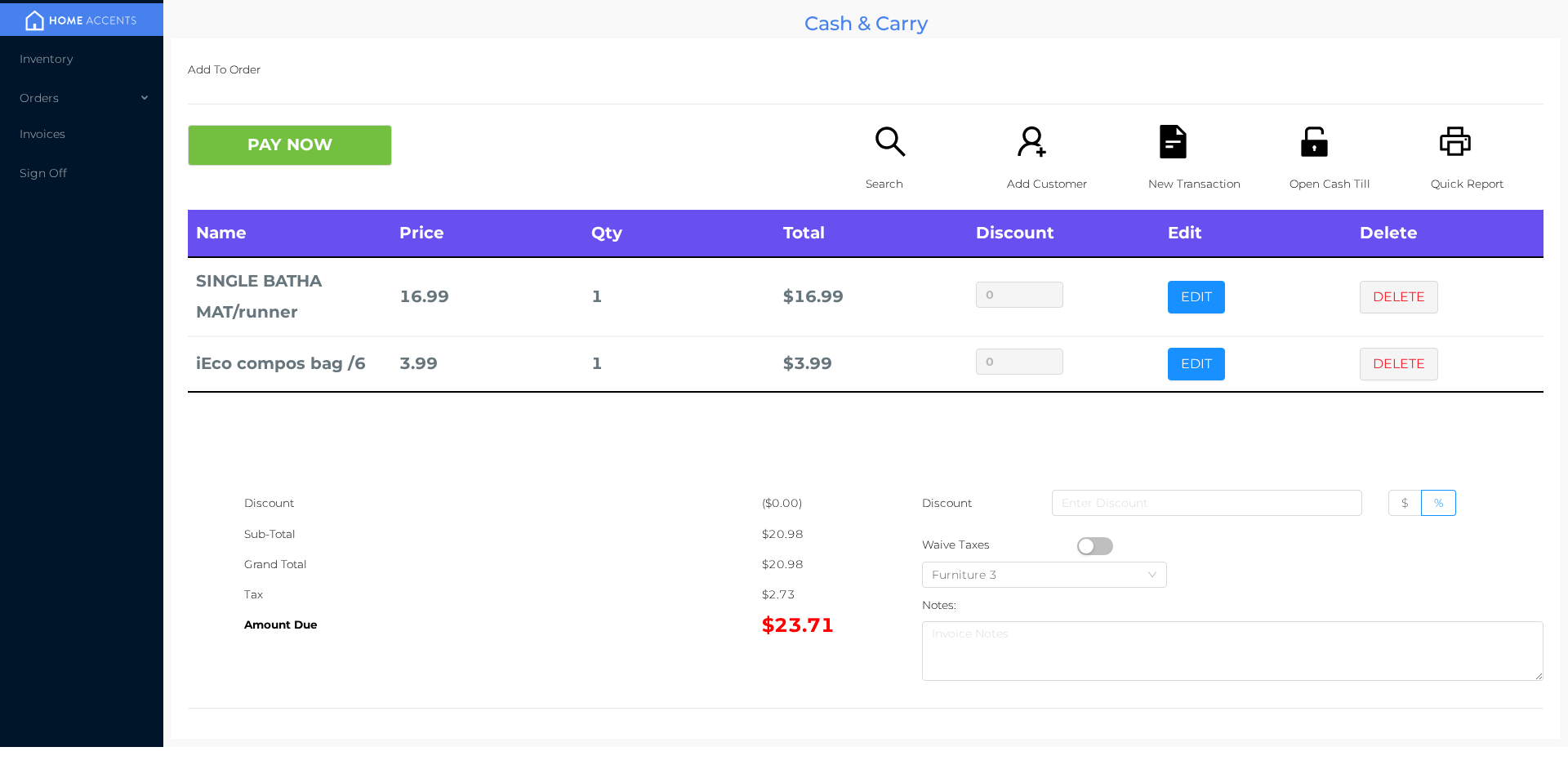
click at [1325, 170] on p "Open Cash Till" at bounding box center [1346, 184] width 112 height 30
click at [1156, 173] on p "New Transaction" at bounding box center [1205, 184] width 112 height 30
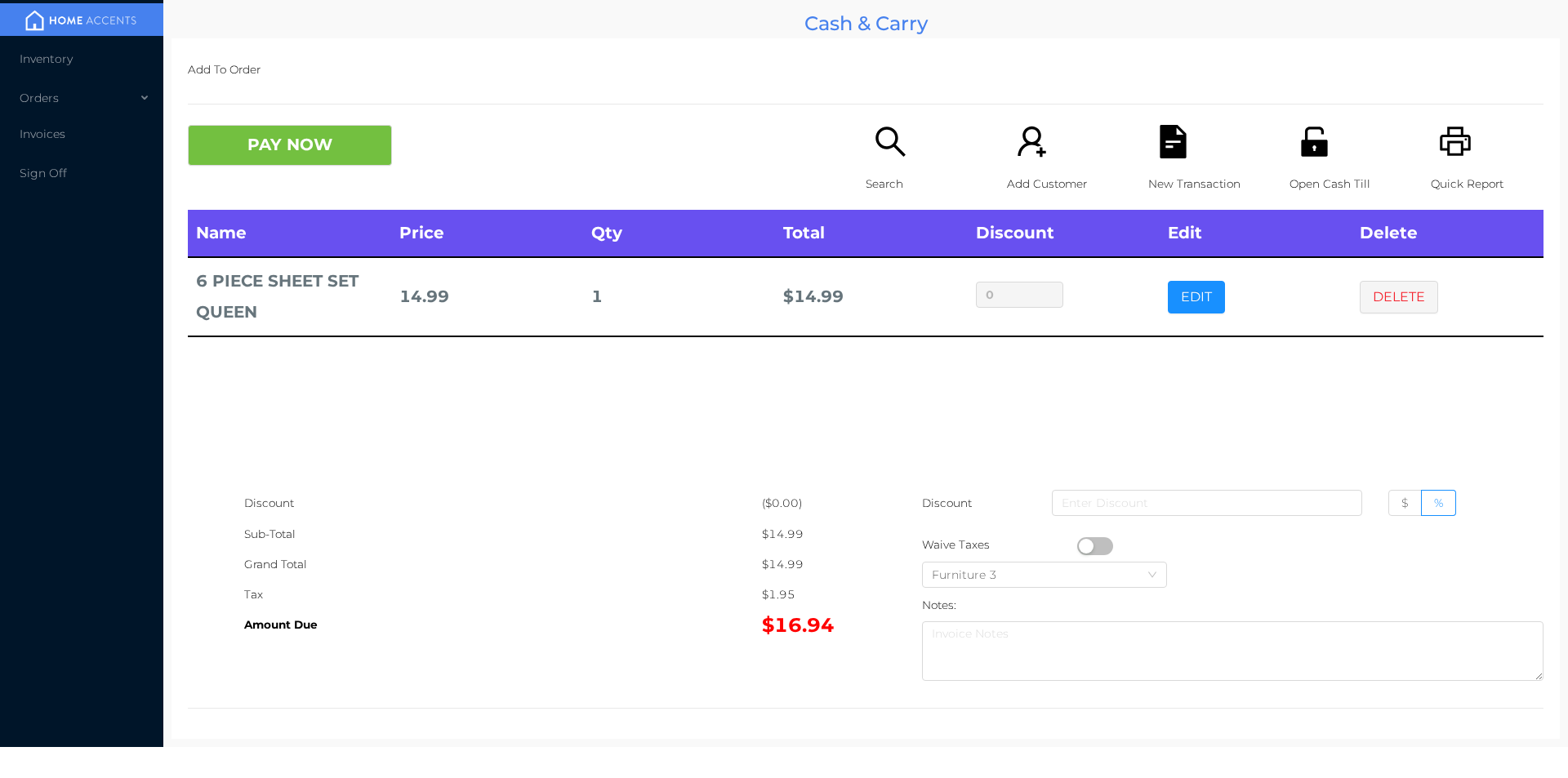
click at [884, 130] on icon "icon: search" at bounding box center [890, 141] width 30 height 30
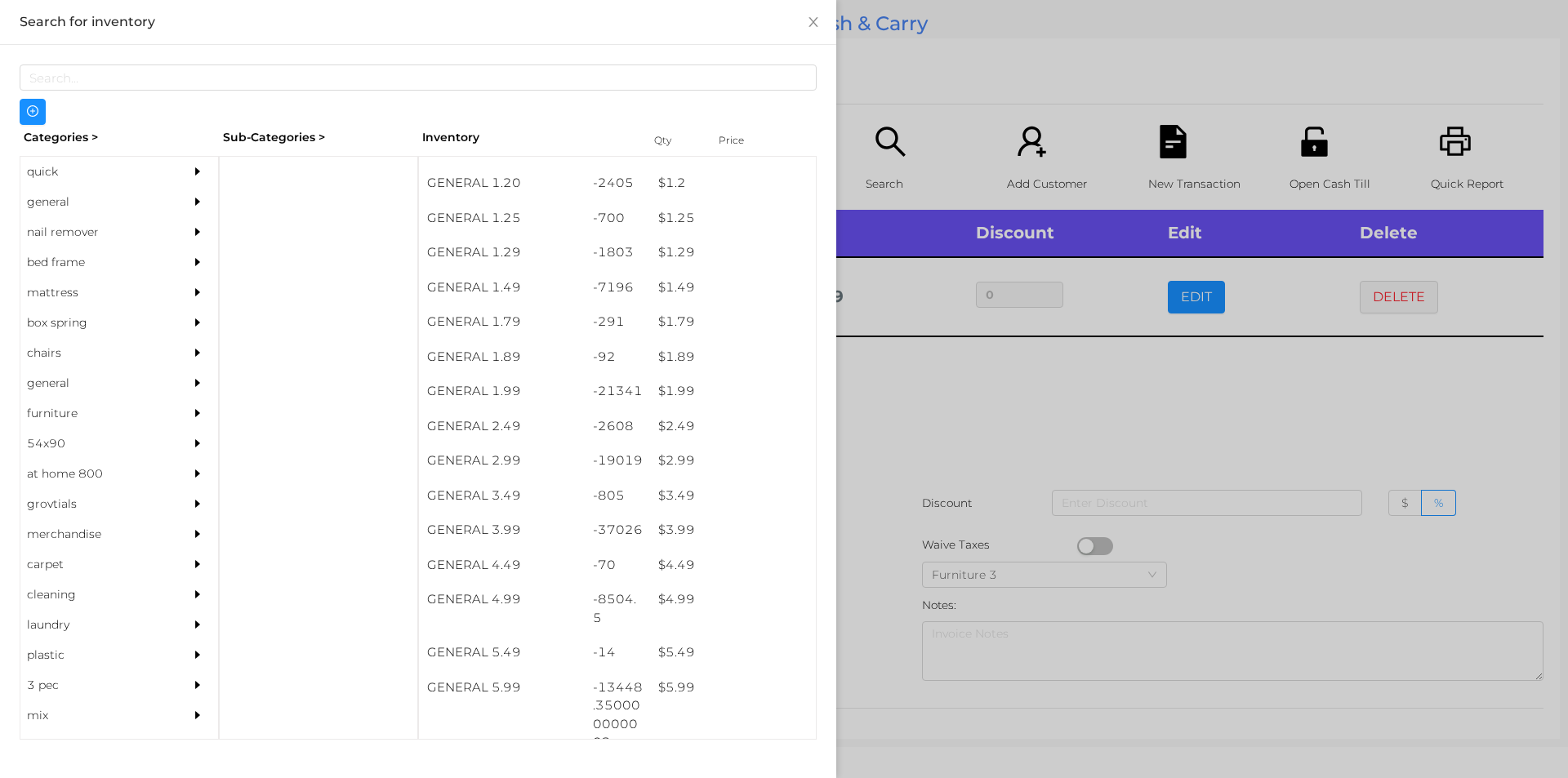
scroll to position [157, 0]
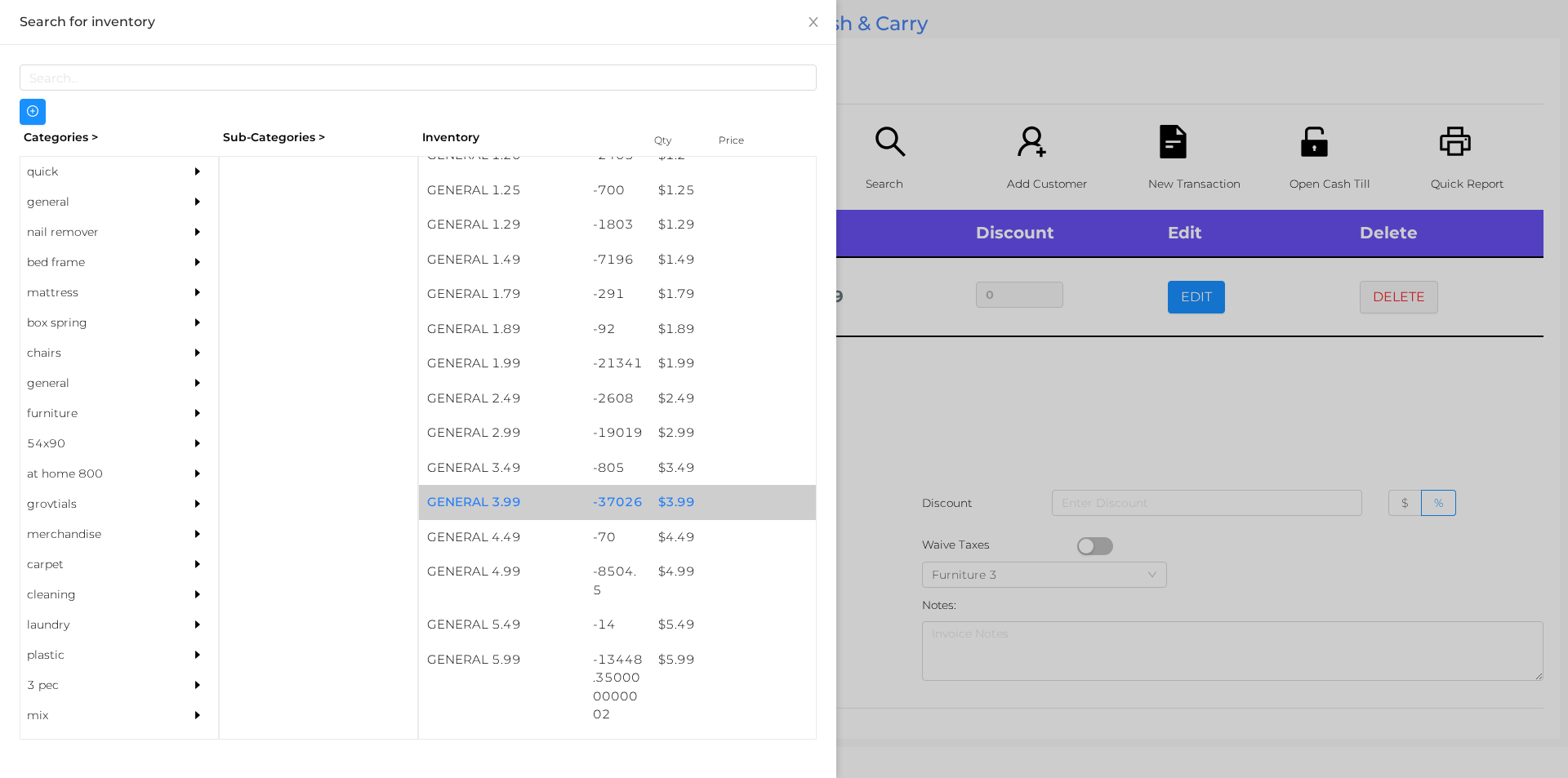
click at [702, 500] on div "$ 3.99" at bounding box center [733, 502] width 166 height 35
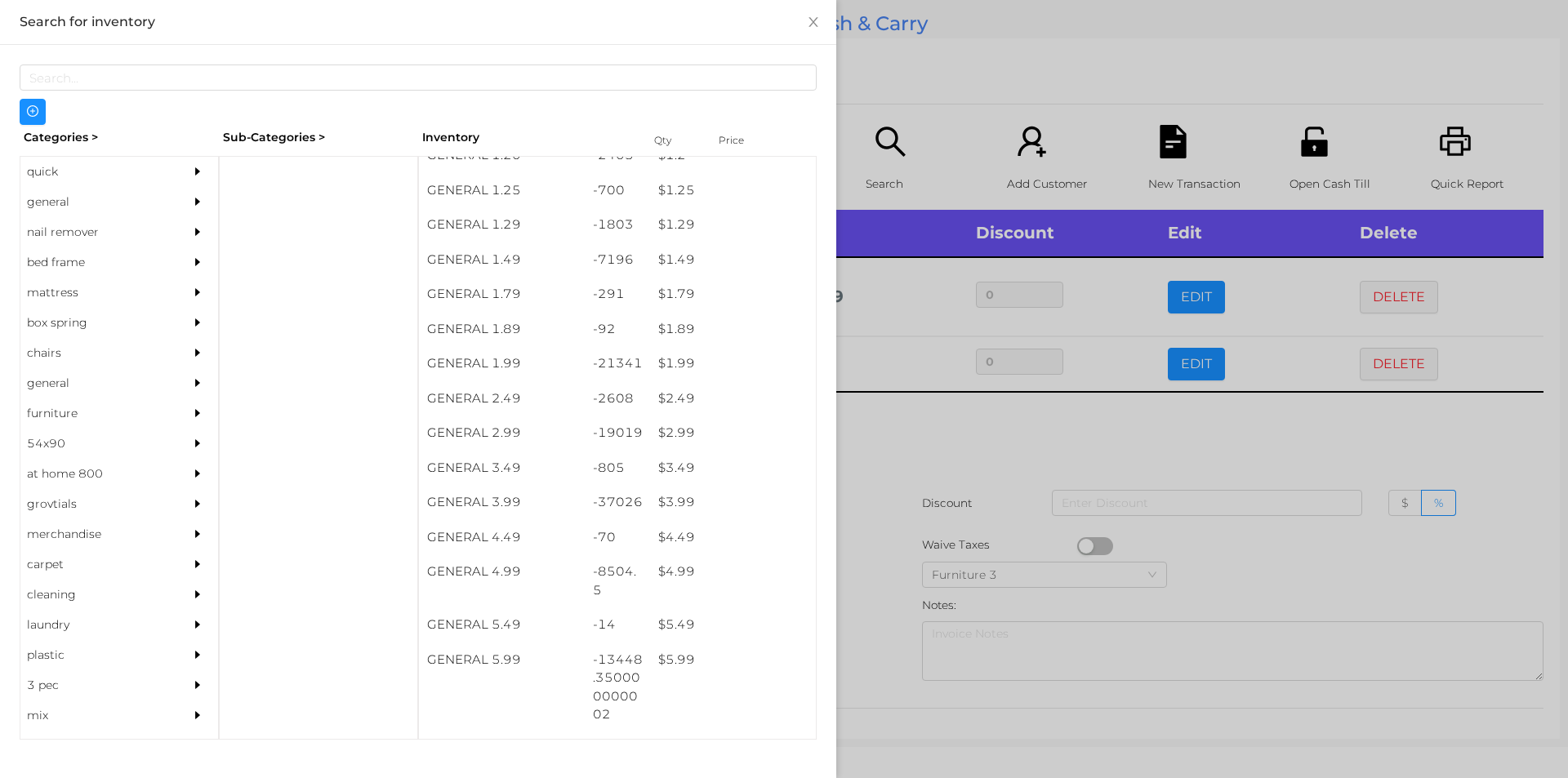
click at [973, 424] on div at bounding box center [784, 389] width 1568 height 778
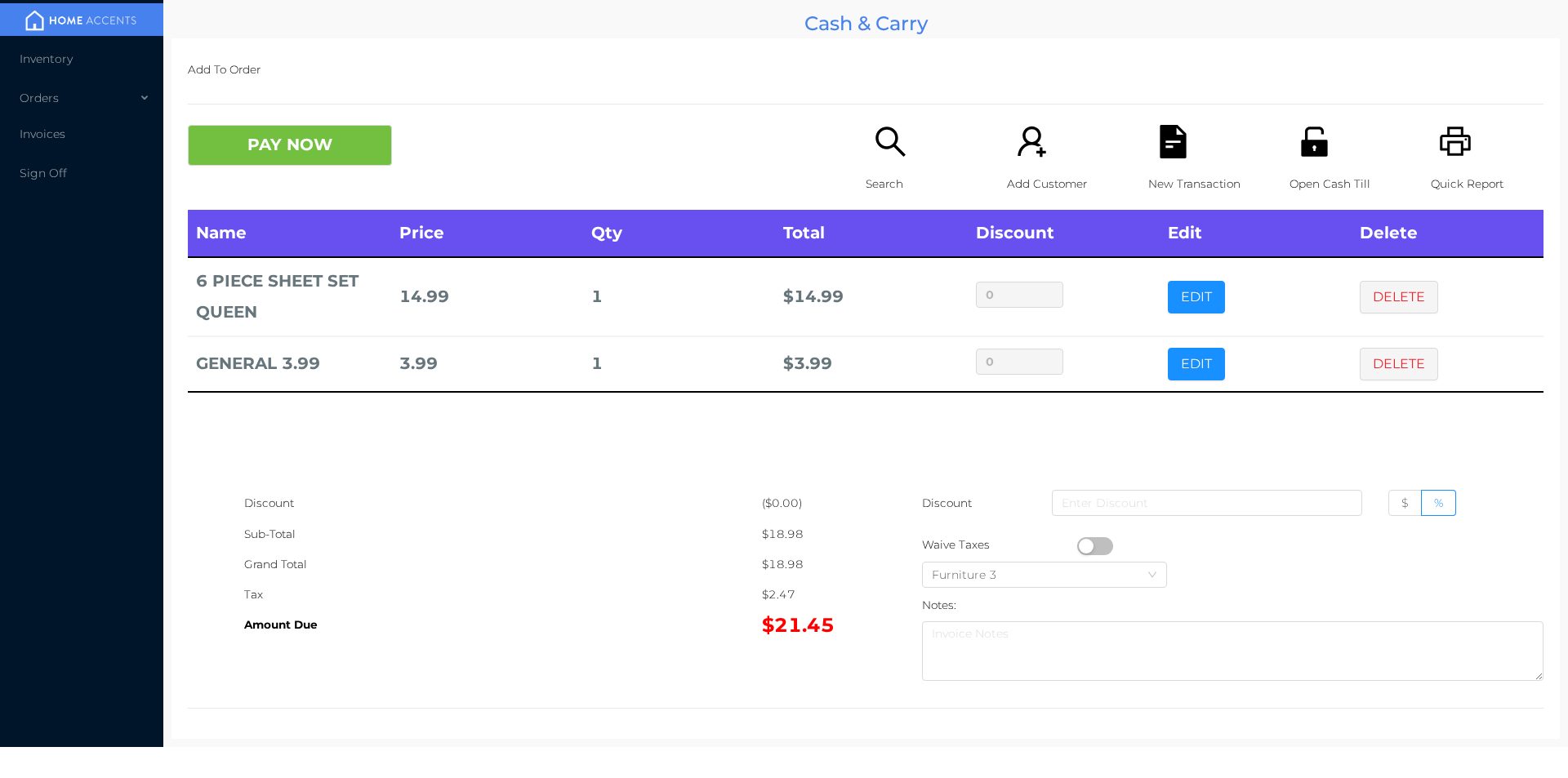
click at [1148, 141] on div "New Transaction" at bounding box center [1205, 168] width 112 height 85
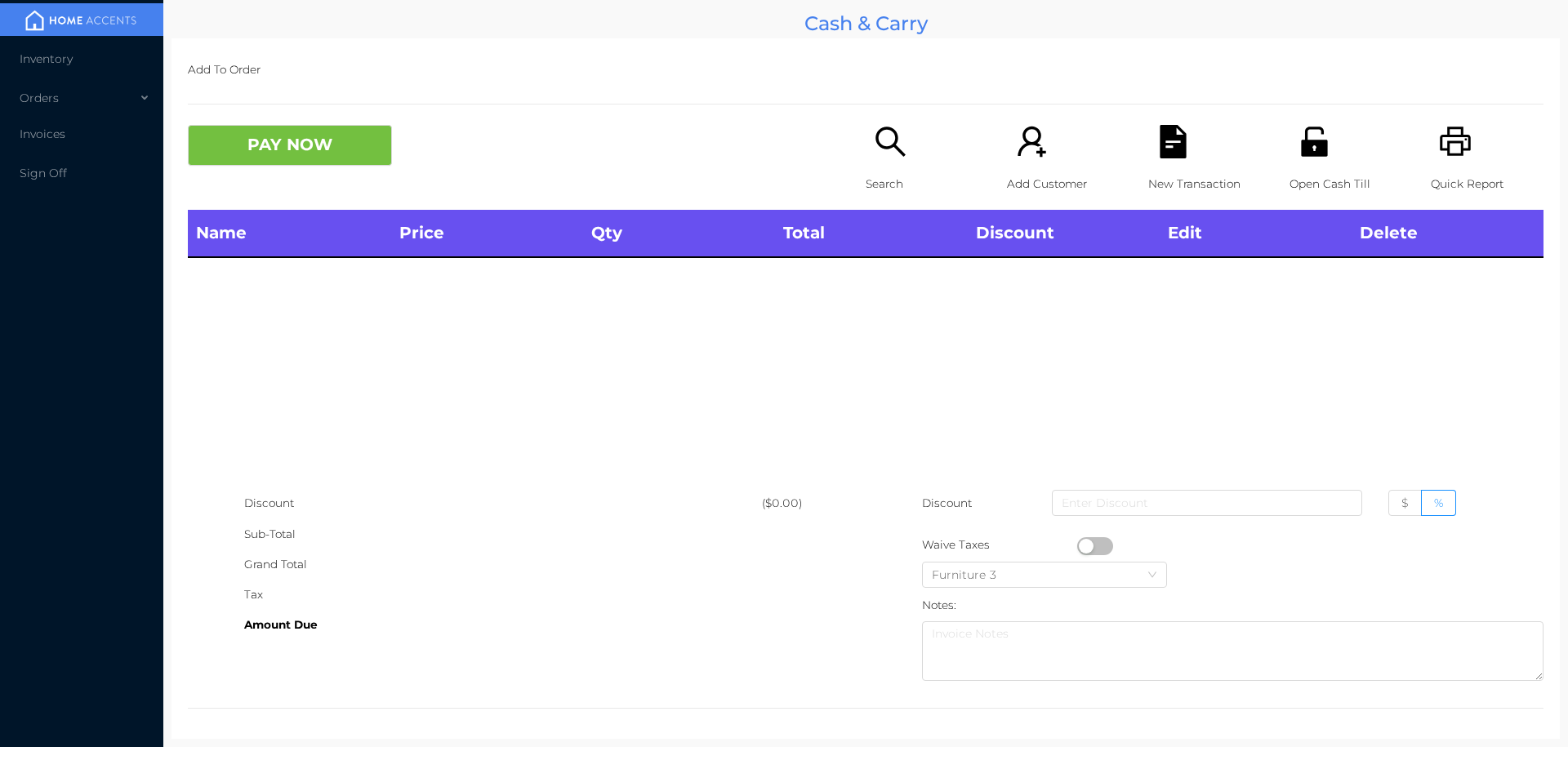
click at [1450, 142] on icon "icon: printer" at bounding box center [1455, 141] width 31 height 30
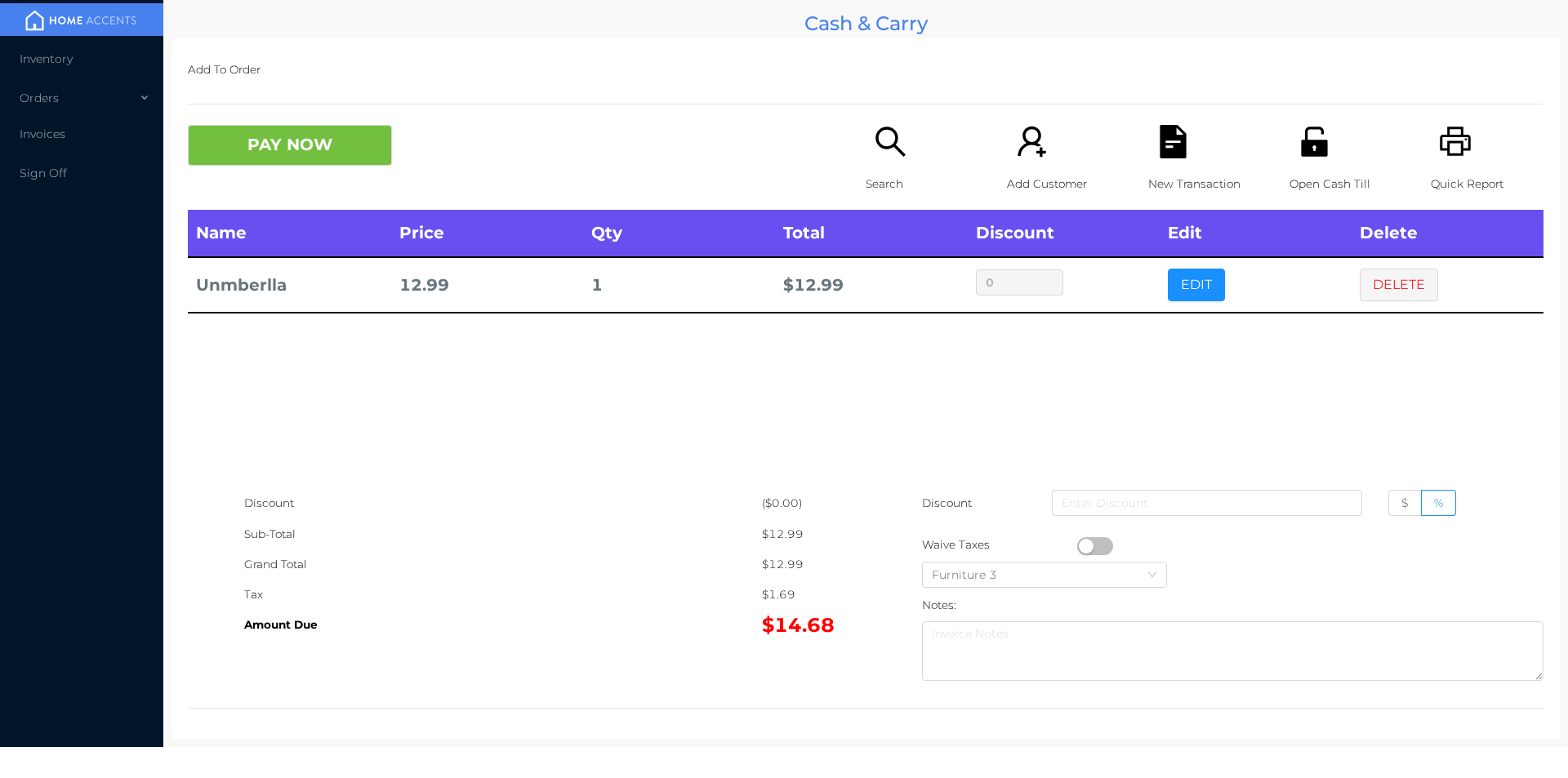
click at [1176, 161] on div "New Transaction" at bounding box center [1205, 168] width 112 height 85
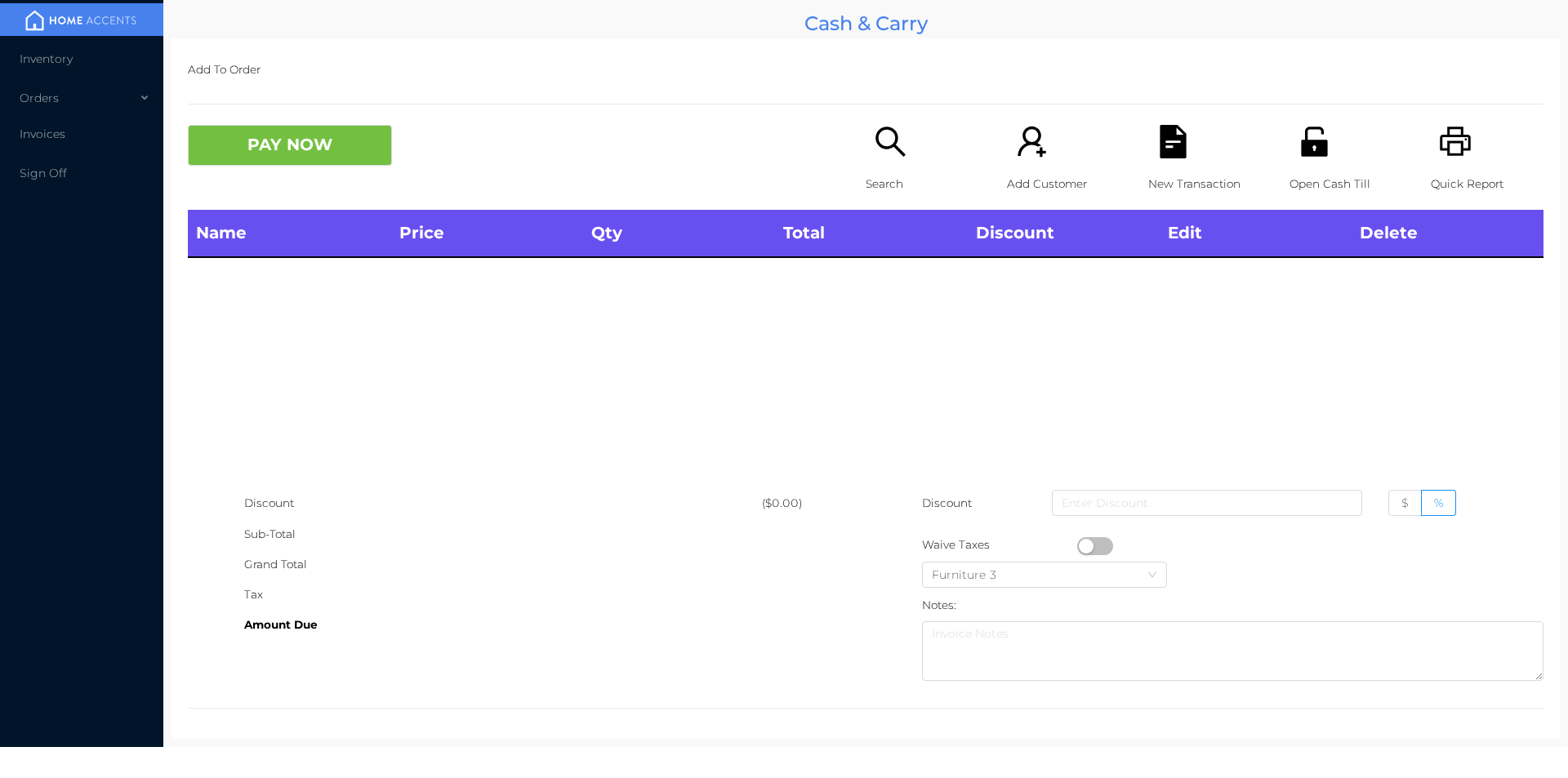
click at [1431, 139] on div "Quick Report" at bounding box center [1487, 168] width 112 height 85
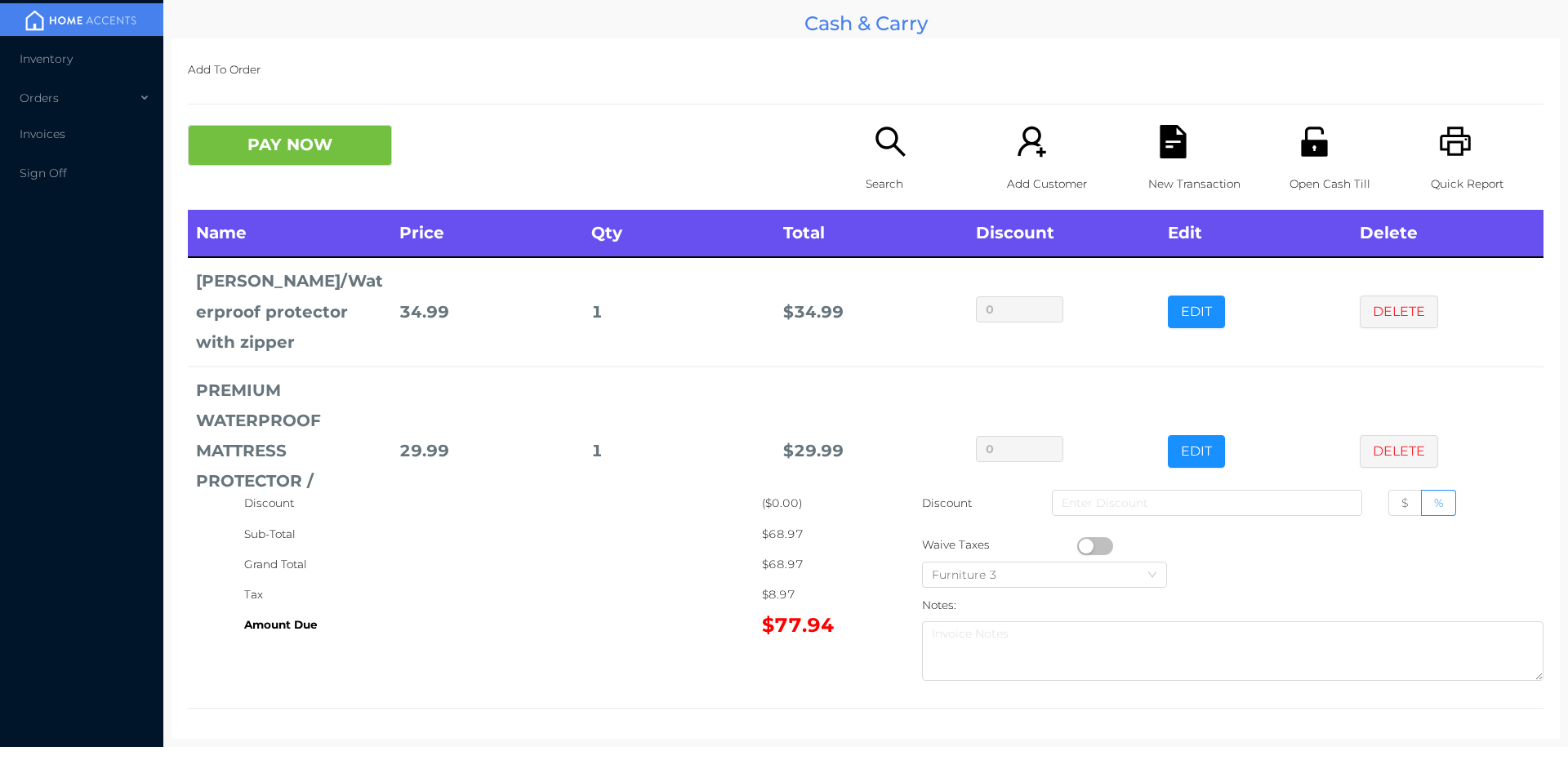
click at [1303, 162] on div "Open Cash Till" at bounding box center [1346, 168] width 112 height 85
click at [303, 146] on button "PAY NOW" at bounding box center [290, 146] width 204 height 41
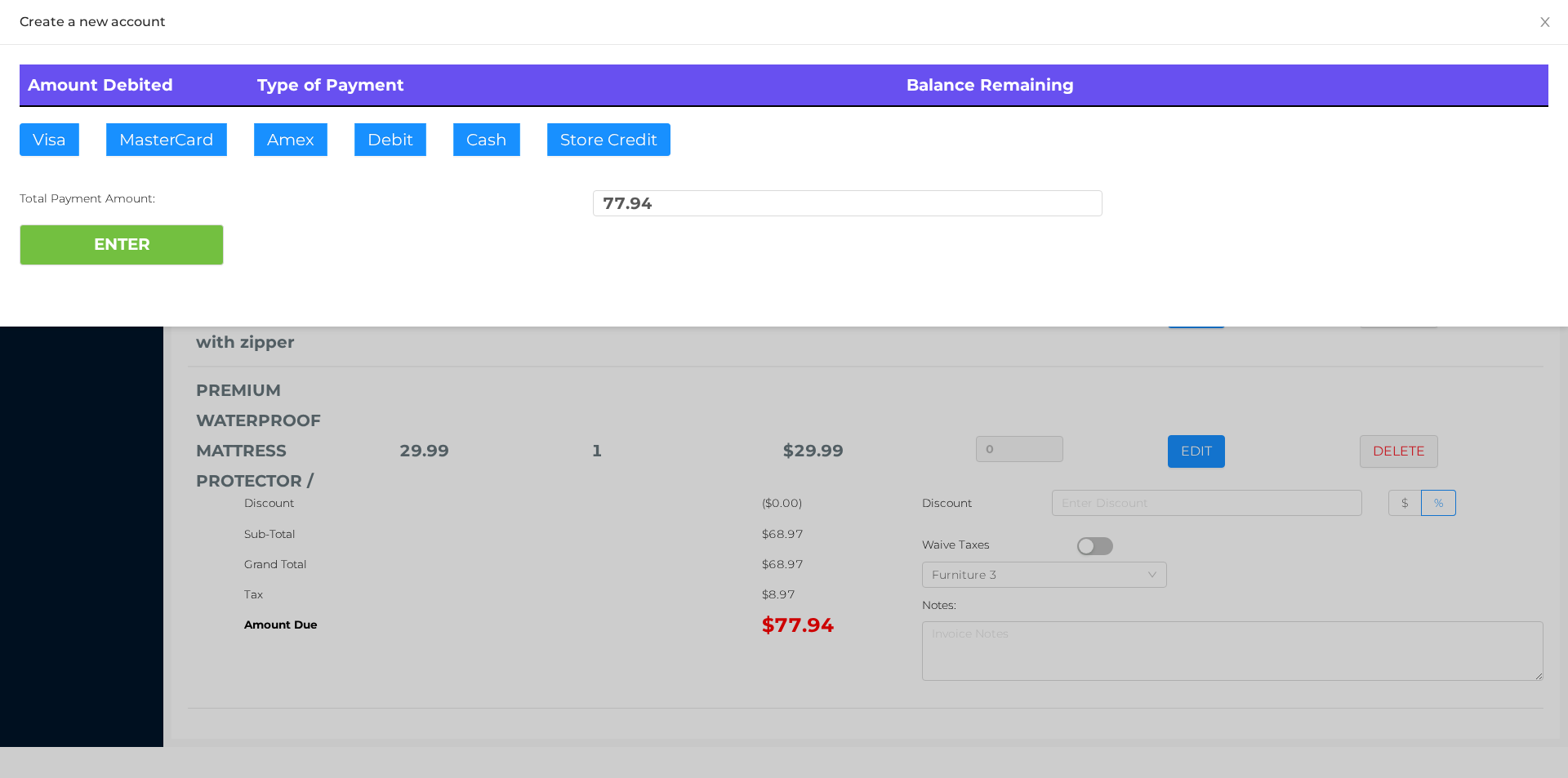
click at [671, 611] on div at bounding box center [784, 389] width 1568 height 778
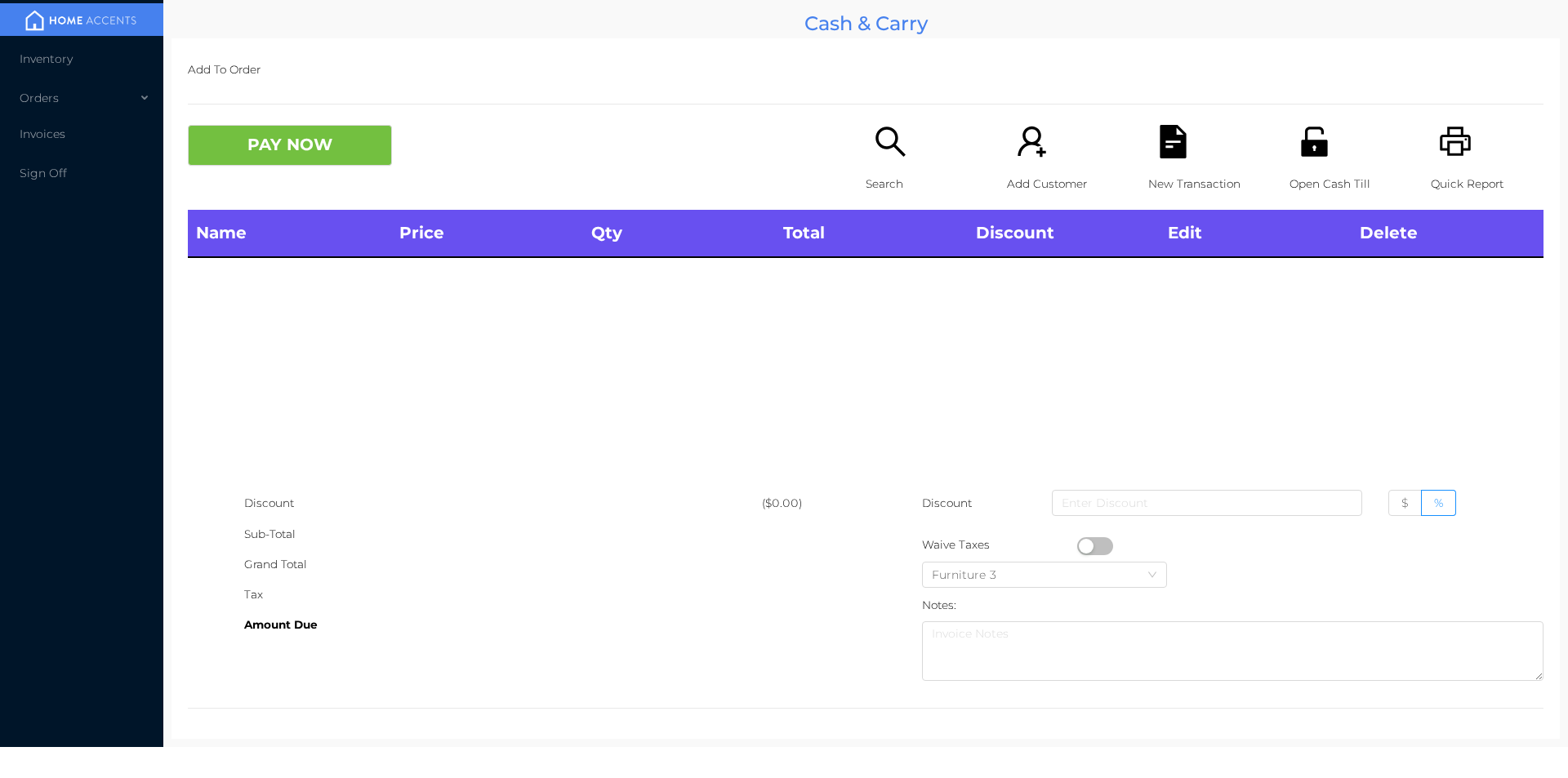
click at [891, 155] on icon "icon: search" at bounding box center [890, 141] width 33 height 33
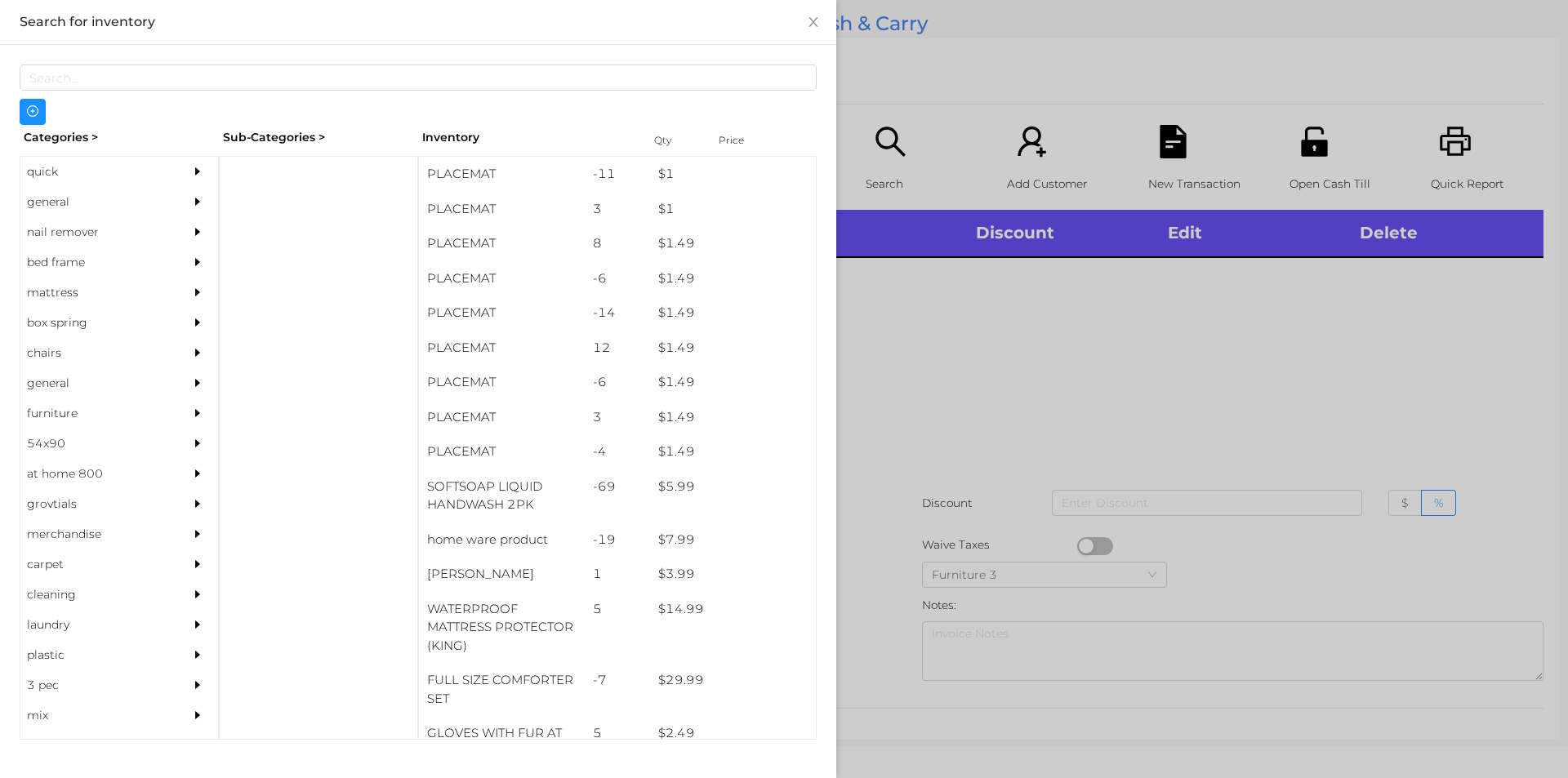
click at [1040, 480] on div at bounding box center [784, 389] width 1568 height 778
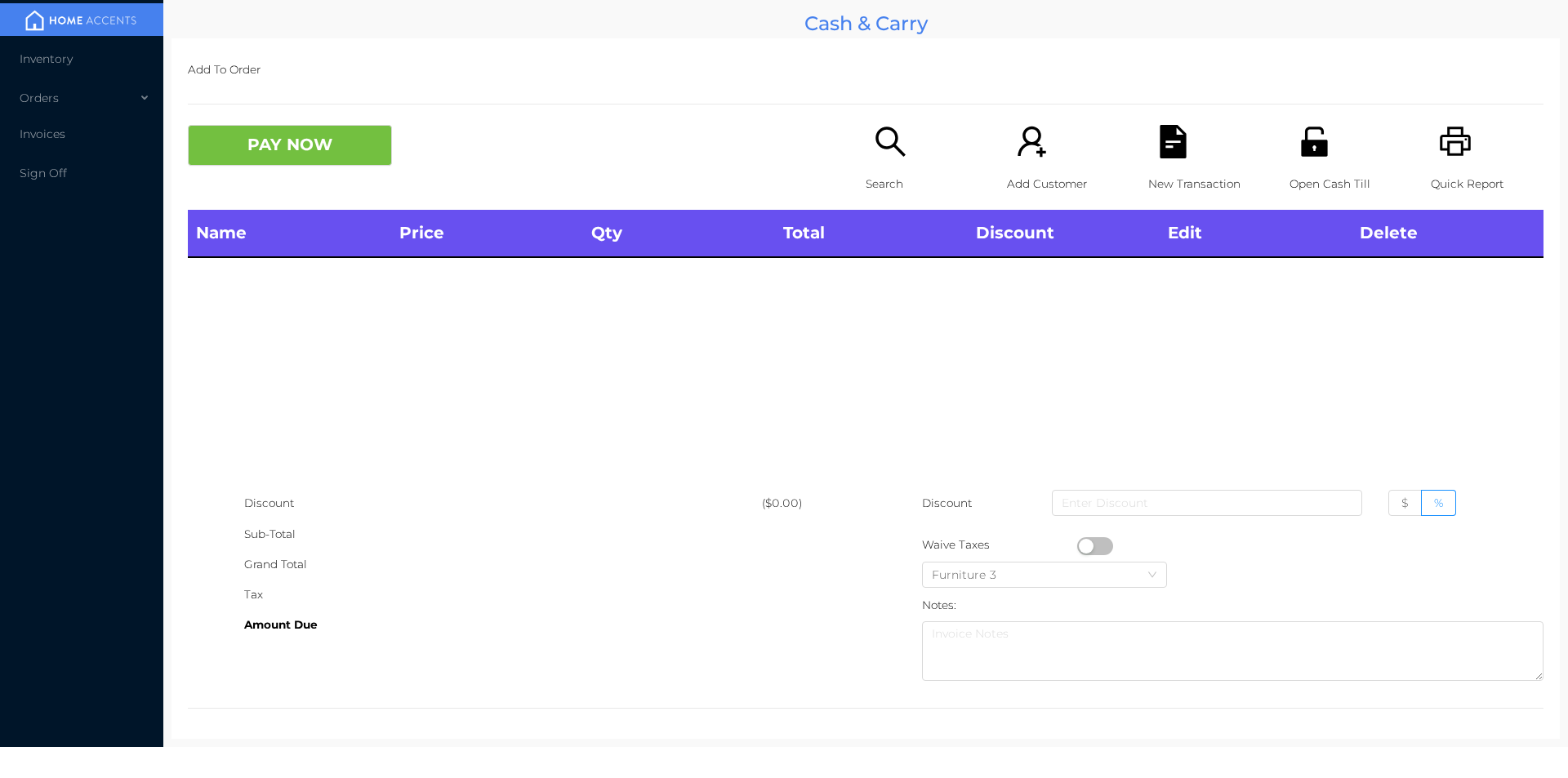
click at [905, 109] on div "Add To Order PAY NOW Search Add Customer New Transaction Open Cash Till Quick R…" at bounding box center [865, 388] width 1388 height 701
click at [884, 144] on icon "icon: search" at bounding box center [890, 141] width 33 height 33
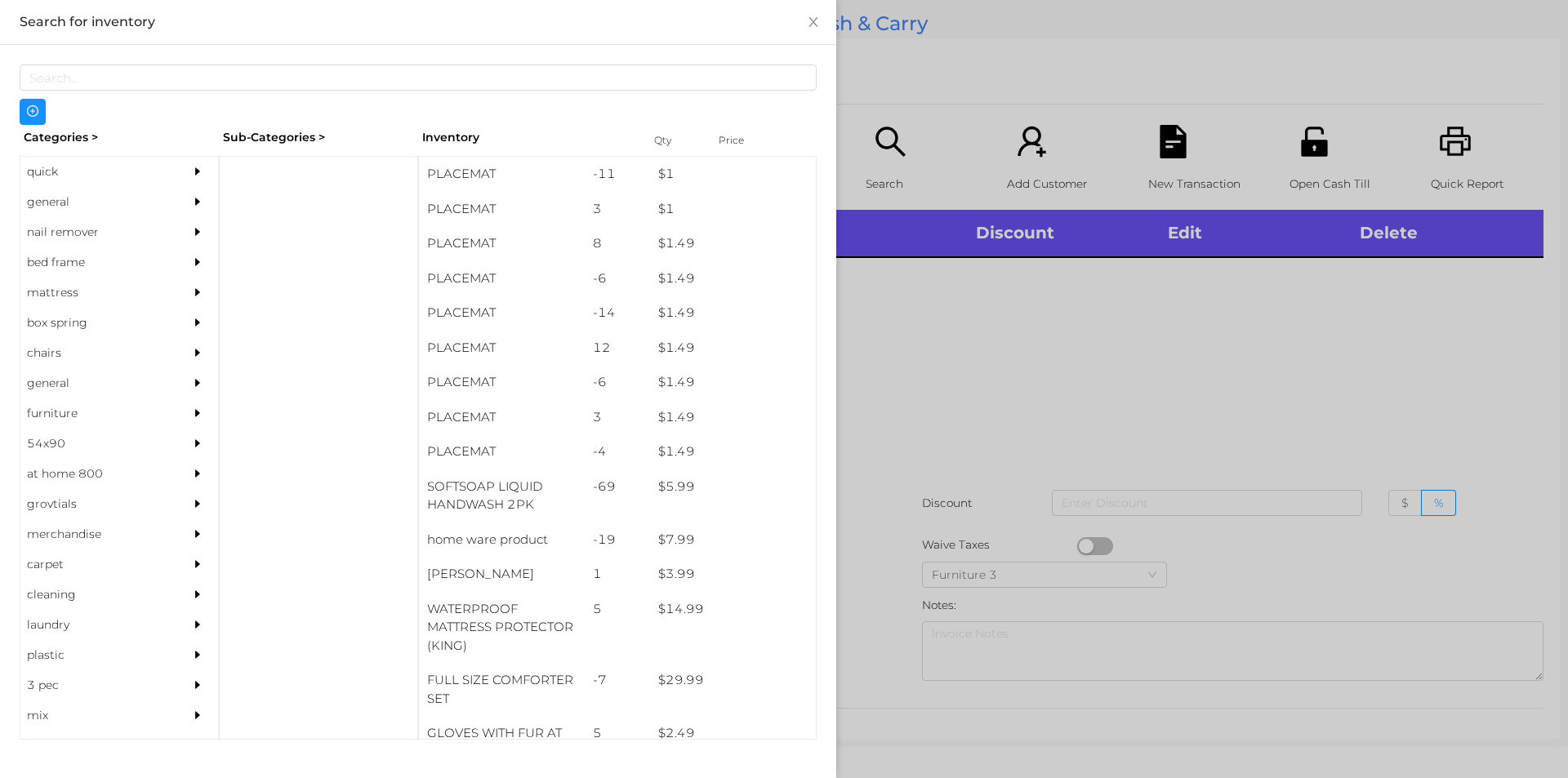
click at [68, 197] on div "general" at bounding box center [94, 202] width 149 height 30
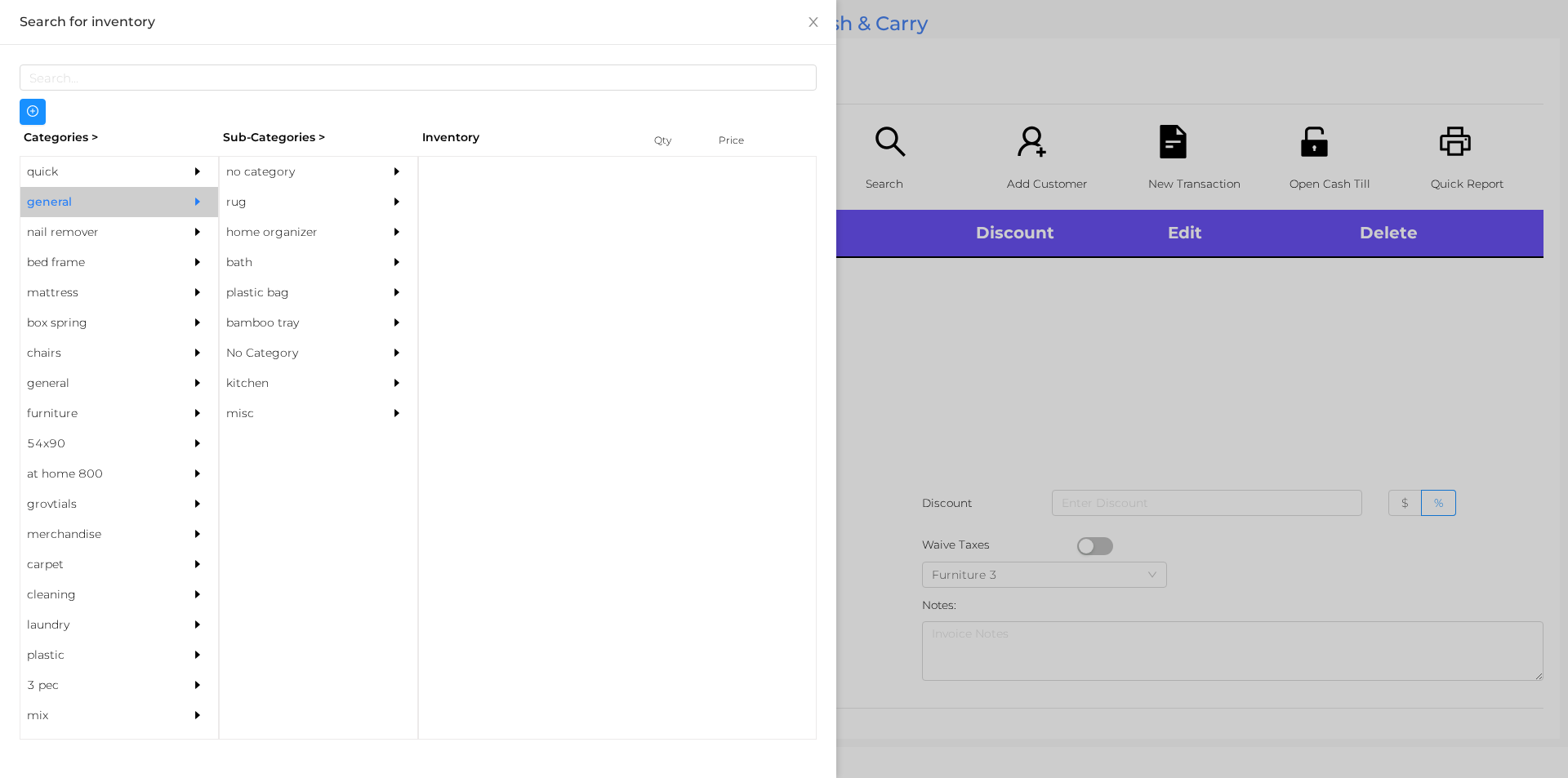
click at [271, 163] on div "no category" at bounding box center [294, 171] width 149 height 30
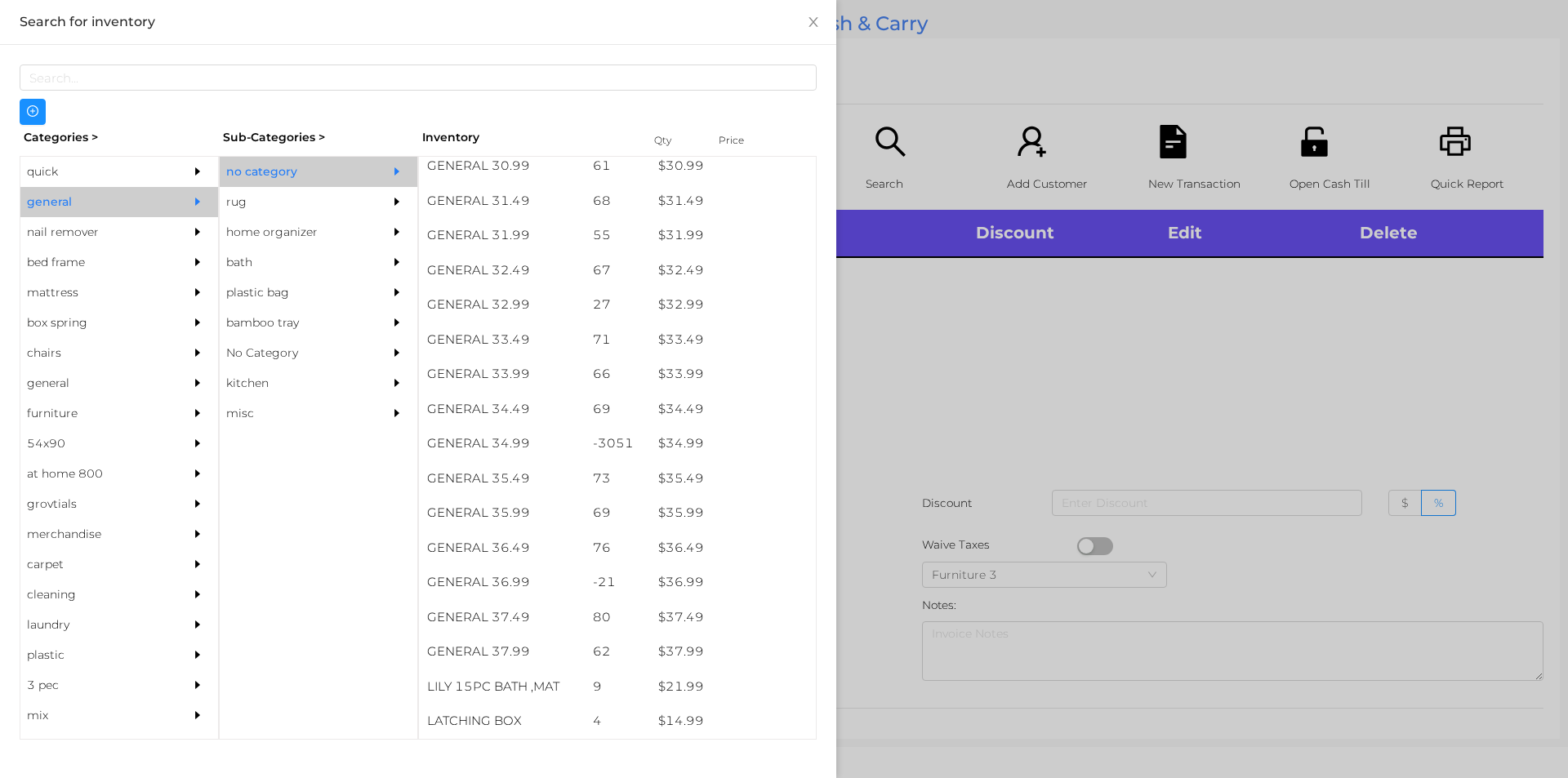
scroll to position [2531, 0]
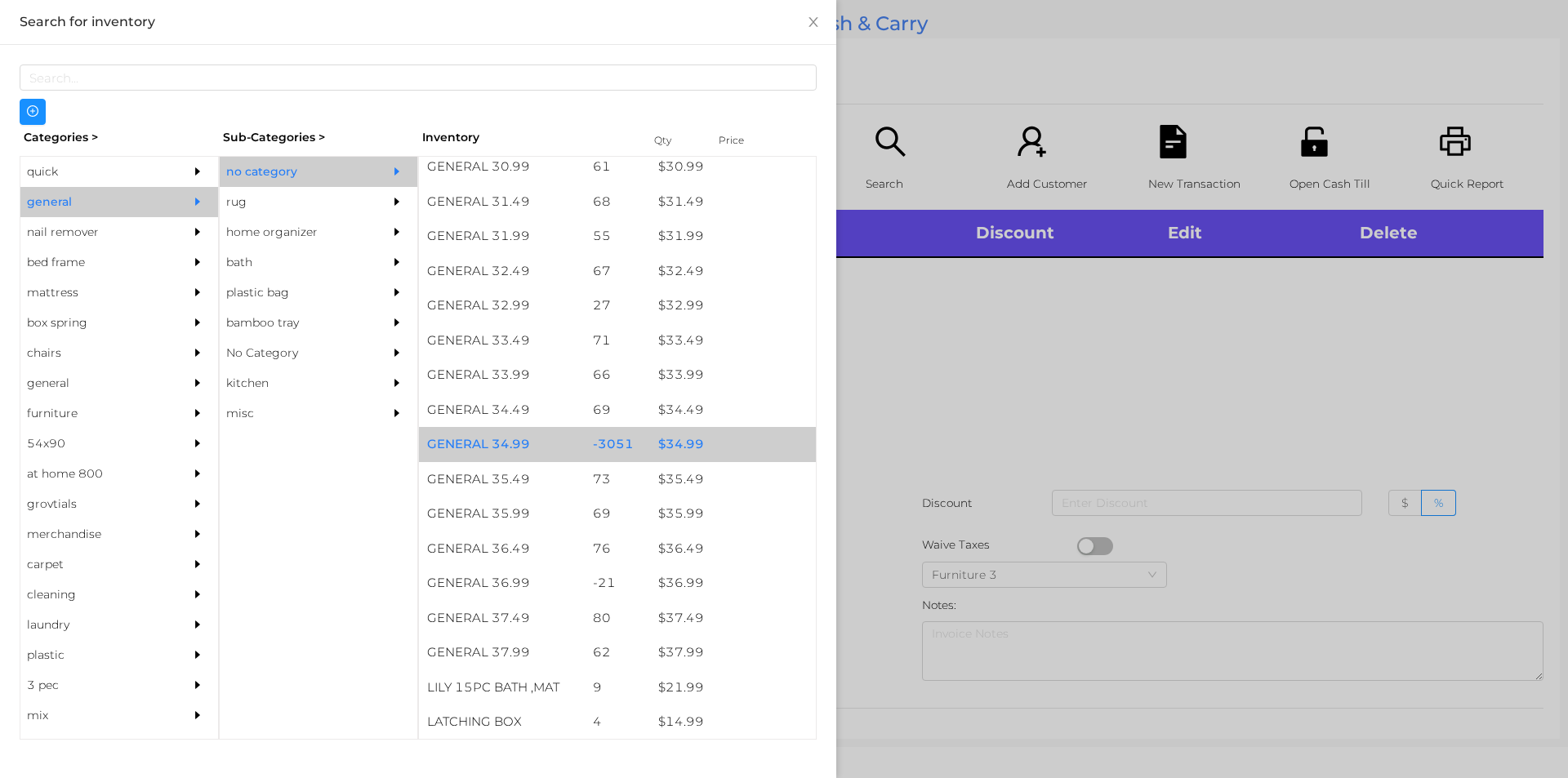
click at [716, 431] on div "$ 34.99" at bounding box center [733, 444] width 166 height 35
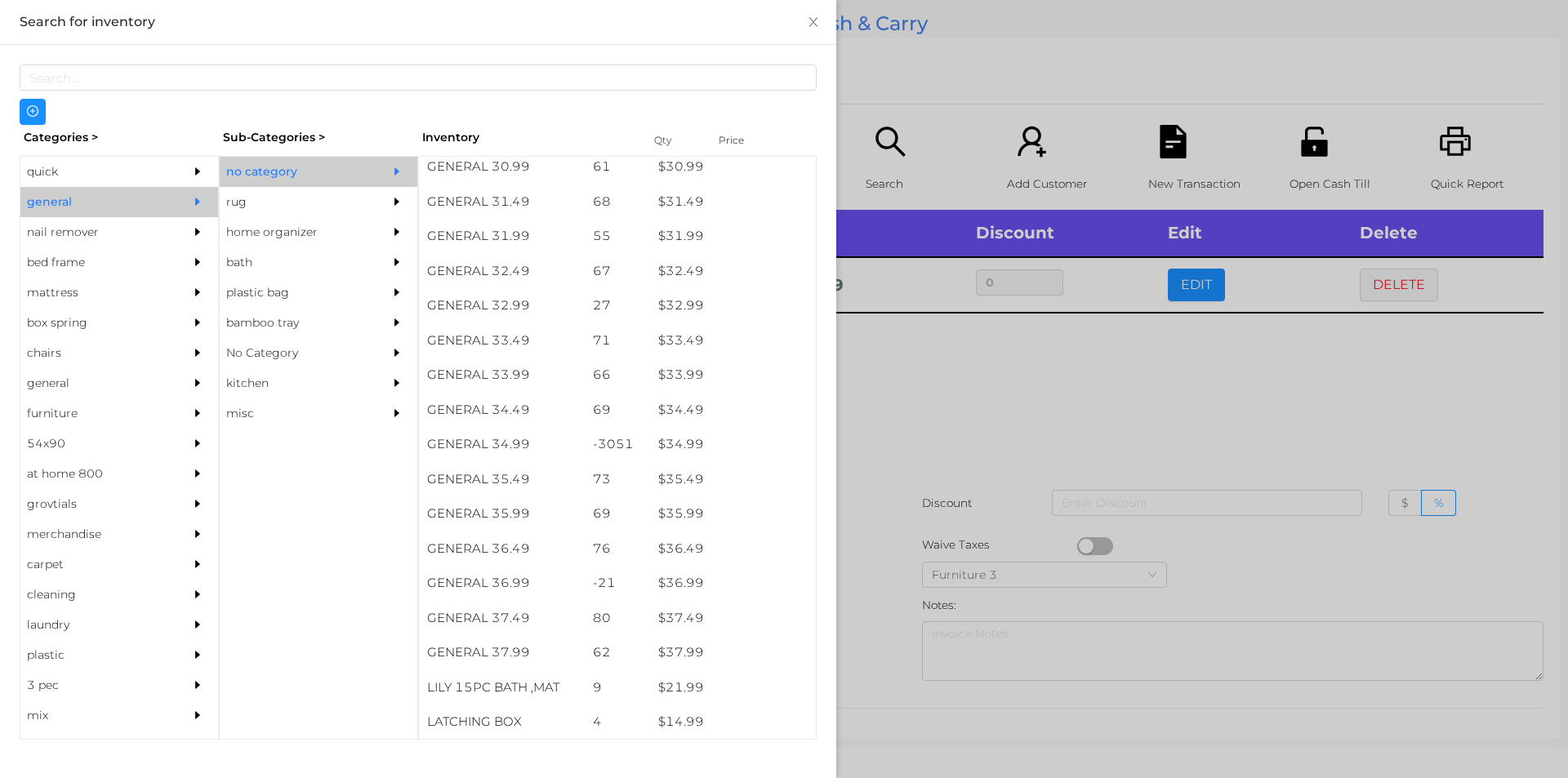
click at [924, 463] on div at bounding box center [784, 389] width 1568 height 778
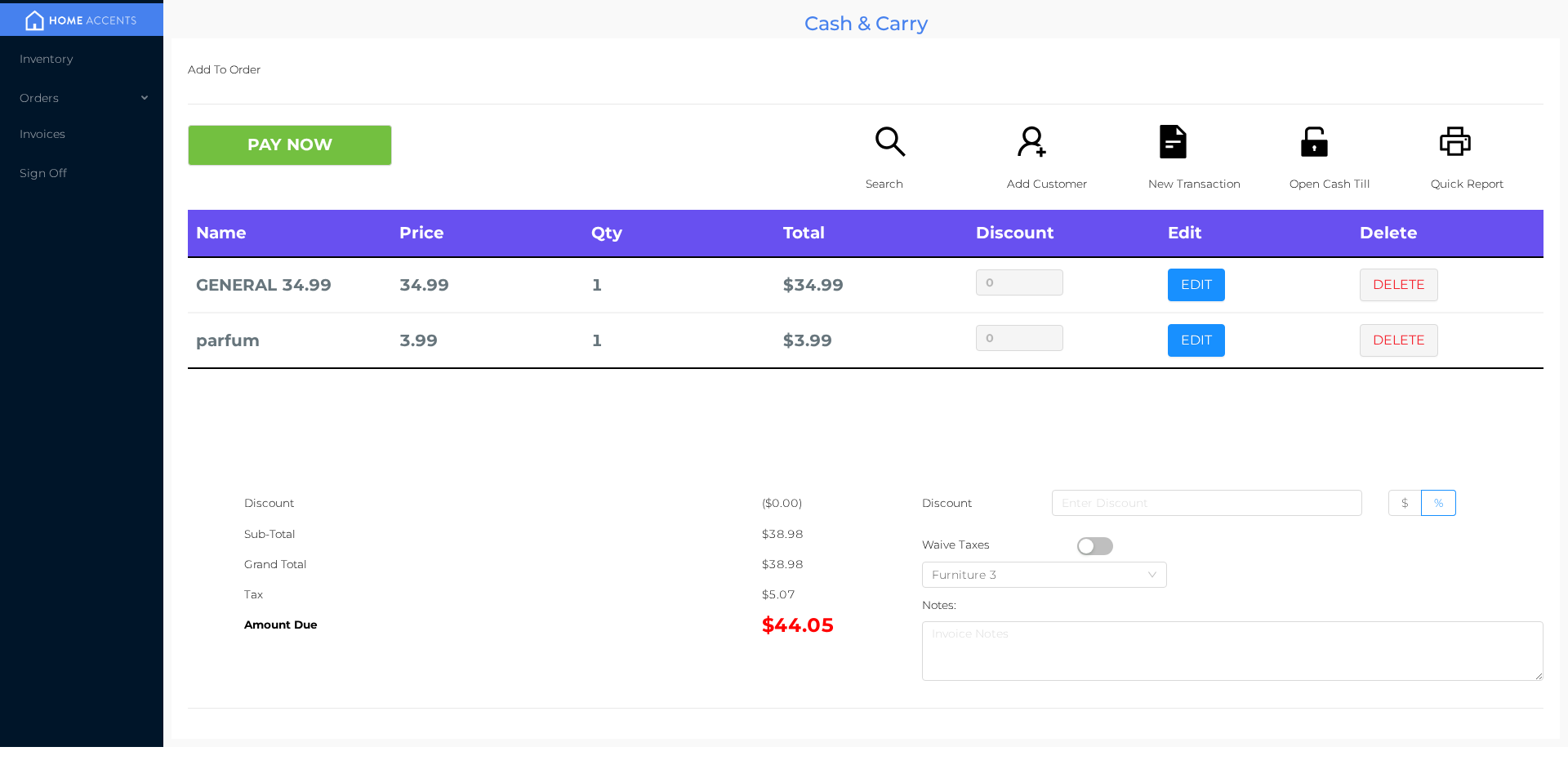
click at [1164, 158] on icon "icon: file-text" at bounding box center [1172, 141] width 26 height 33
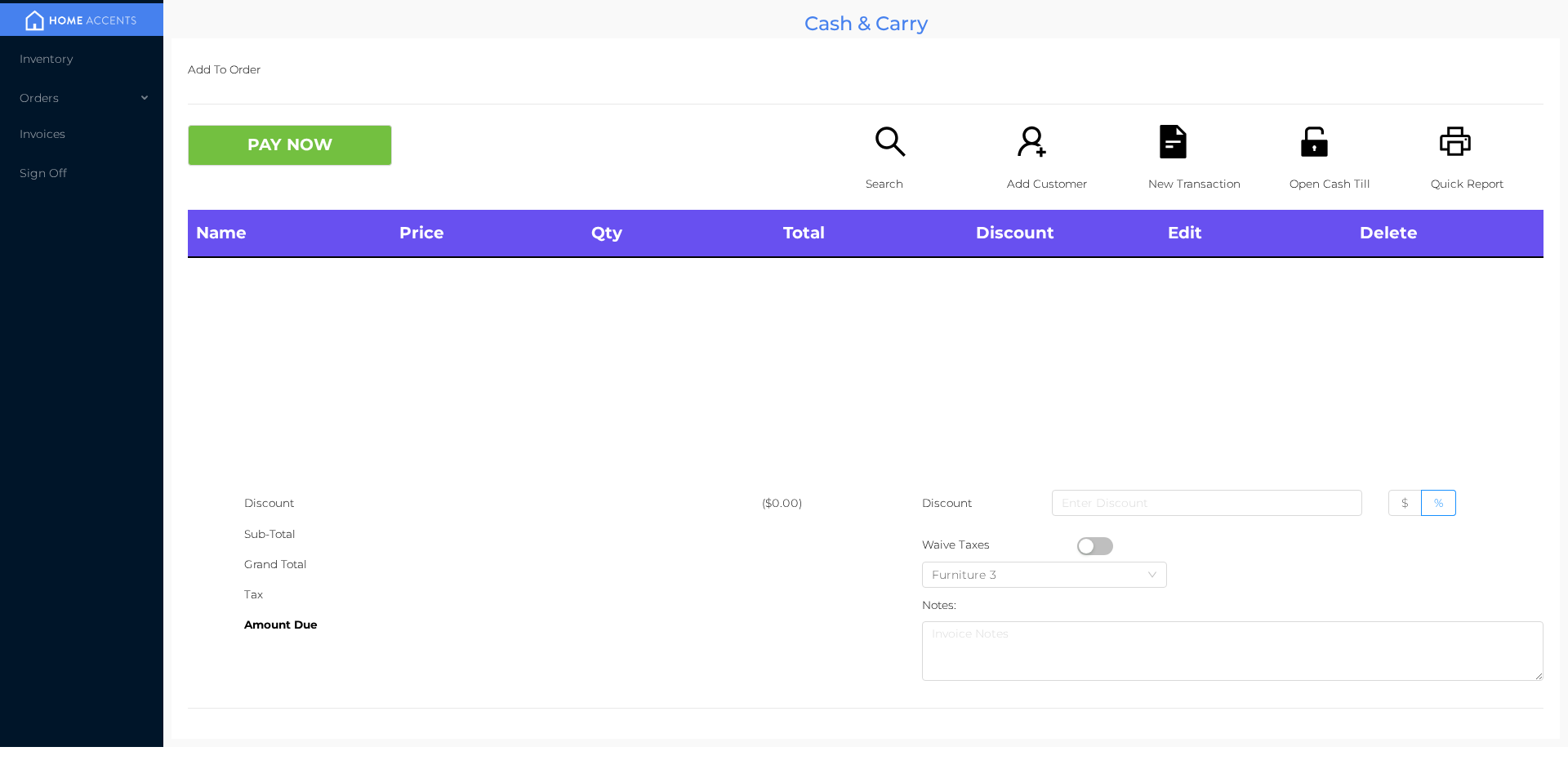
click at [1312, 155] on icon "icon: unlock" at bounding box center [1313, 141] width 26 height 30
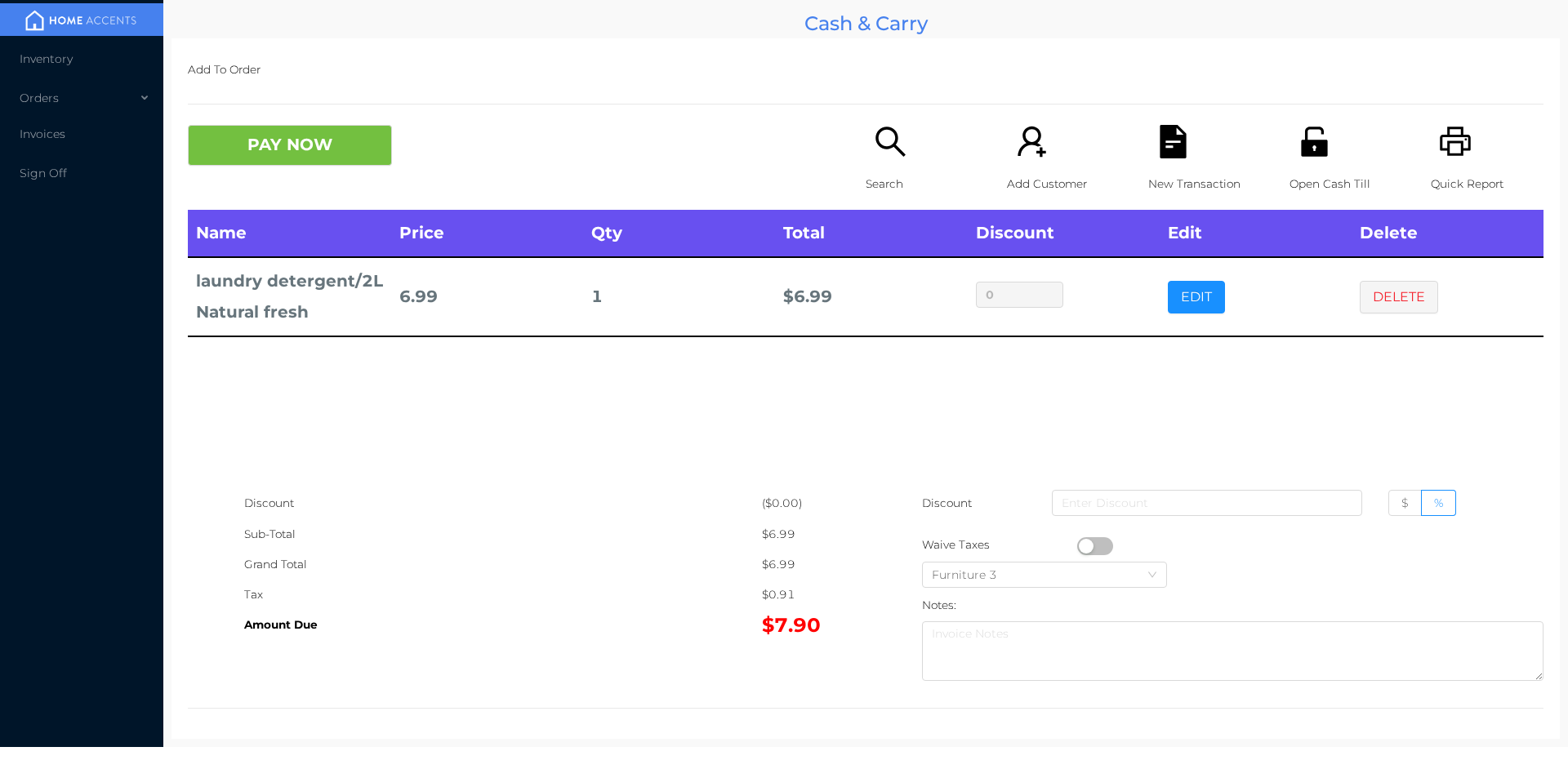
click at [1160, 148] on icon "icon: file-text" at bounding box center [1172, 141] width 33 height 33
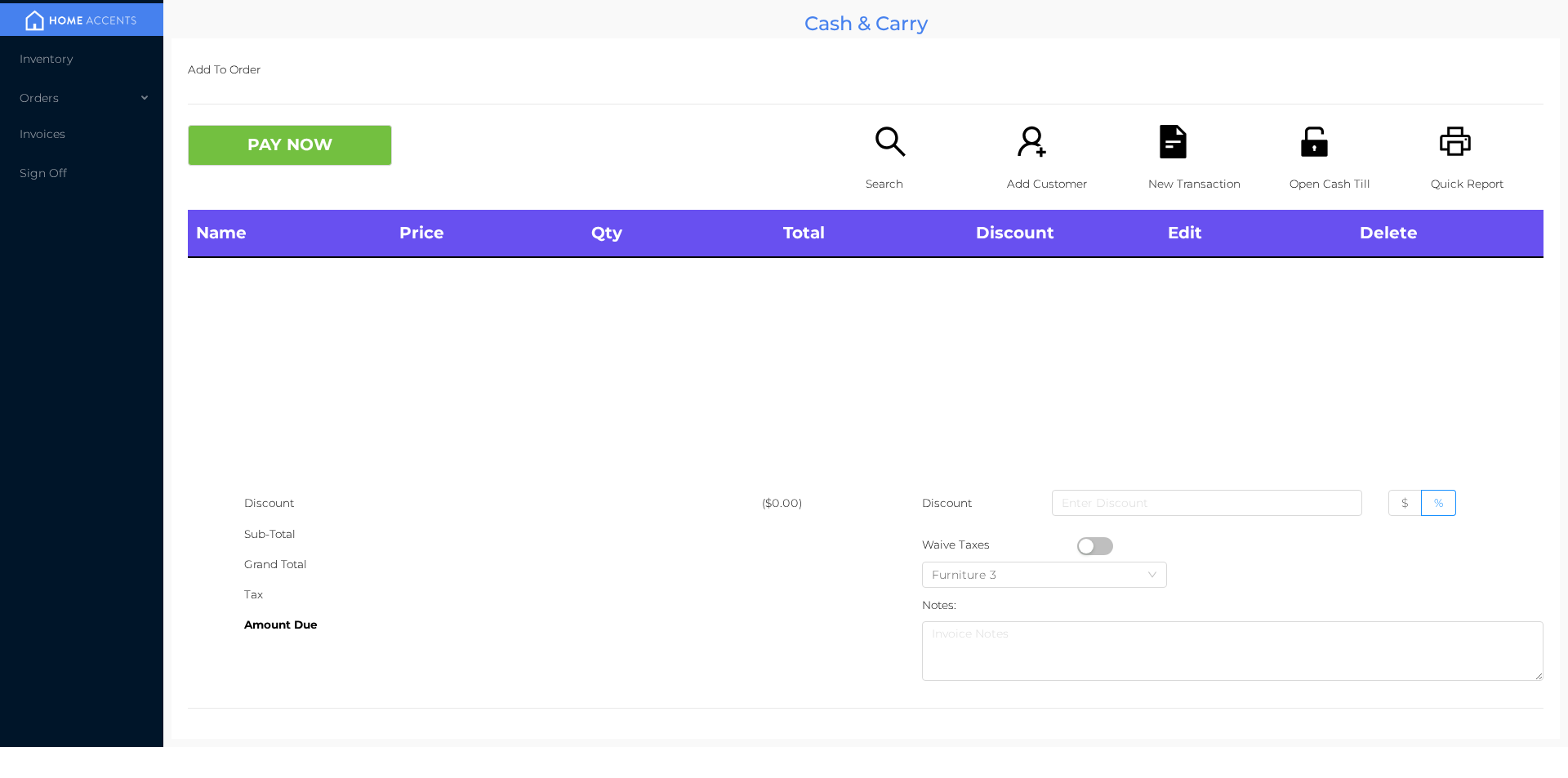
click at [1448, 140] on icon "icon: printer" at bounding box center [1455, 141] width 33 height 33
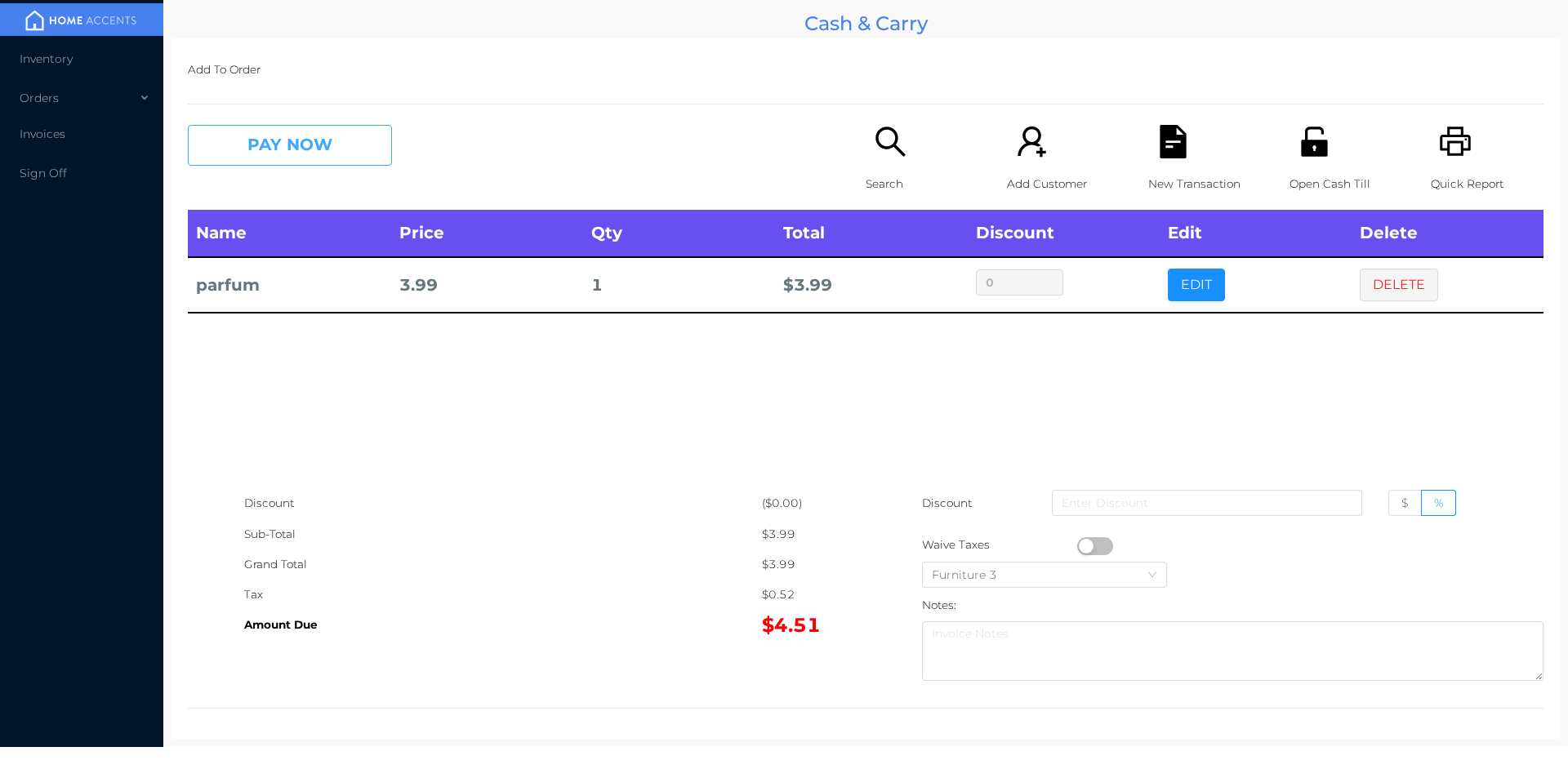
click at [330, 151] on button "PAY NOW" at bounding box center [290, 146] width 204 height 41
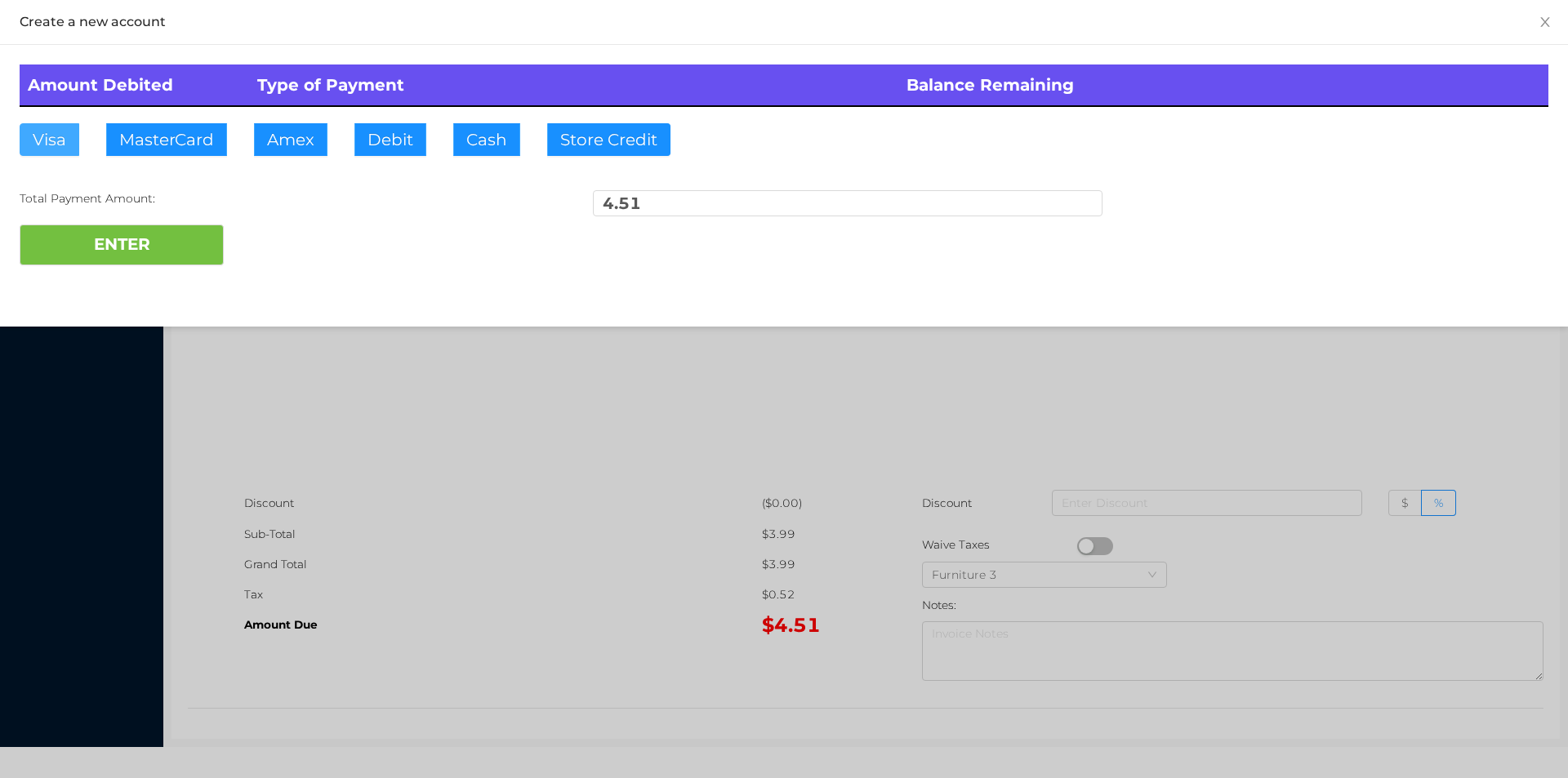
click at [52, 135] on button "Visa" at bounding box center [49, 140] width 60 height 32
click at [69, 236] on button "ENTER" at bounding box center [122, 245] width 204 height 41
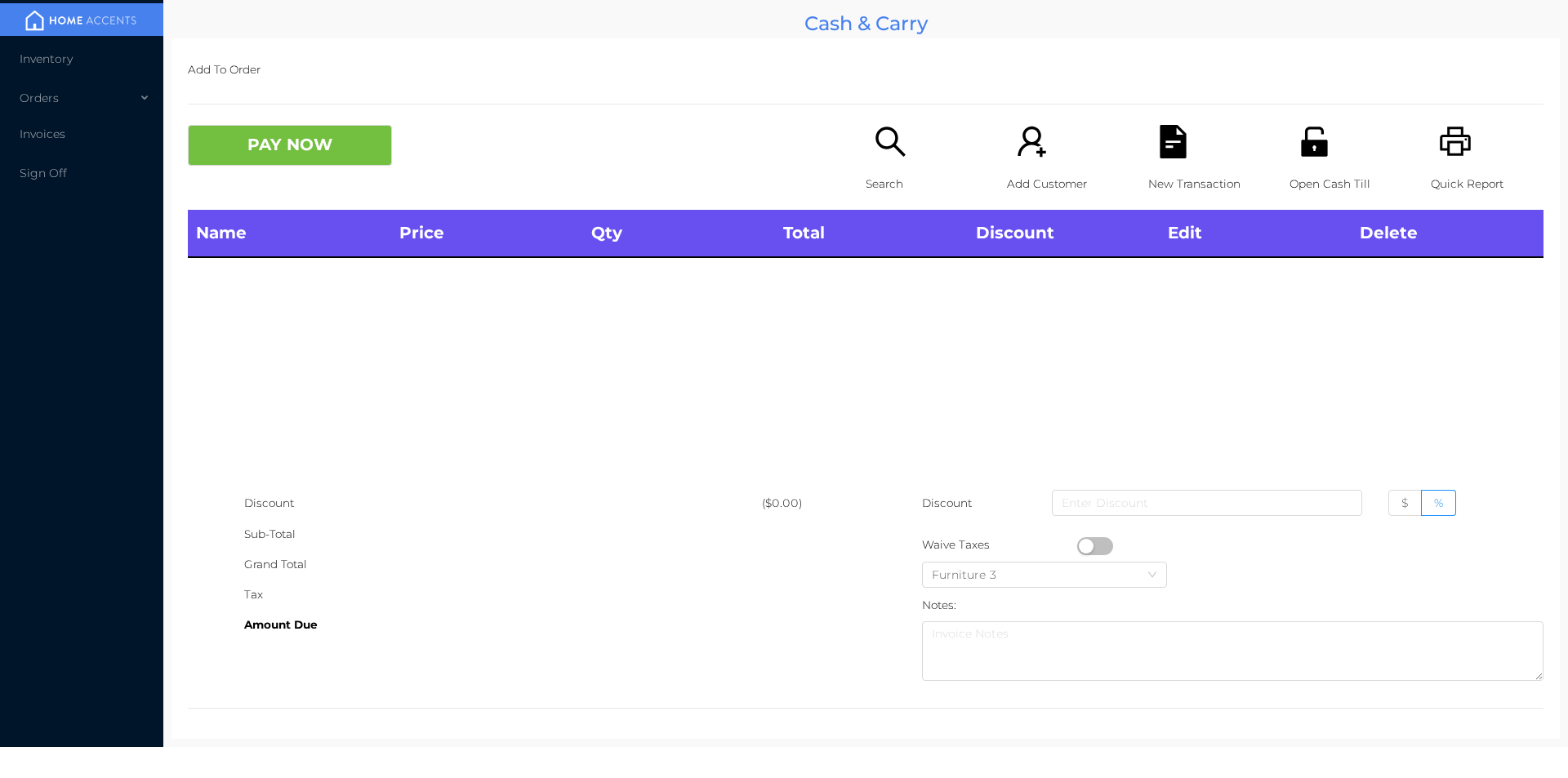
click at [1318, 153] on icon "icon: unlock" at bounding box center [1313, 141] width 33 height 33
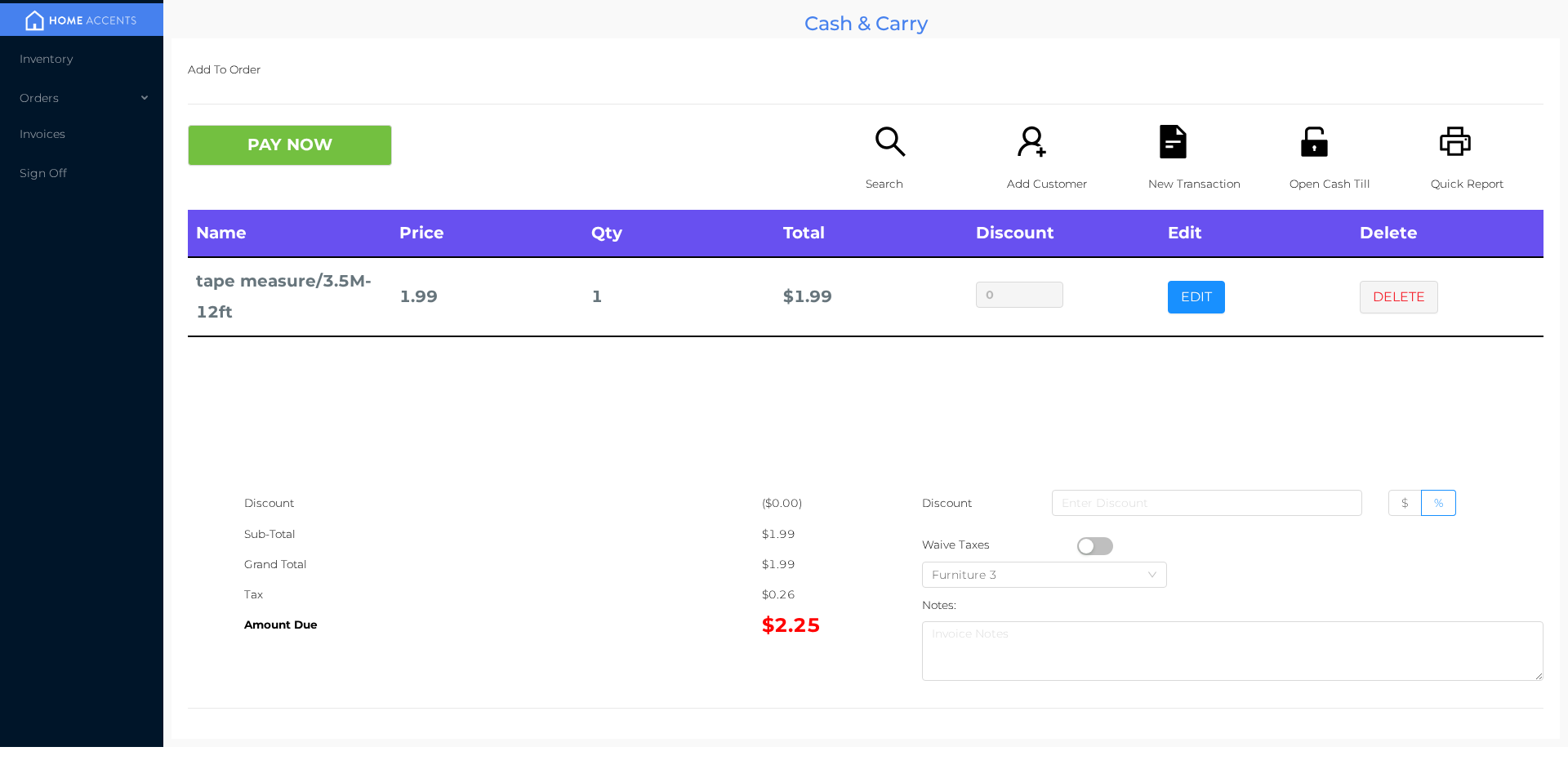
click at [1173, 165] on div "New Transaction" at bounding box center [1205, 168] width 112 height 85
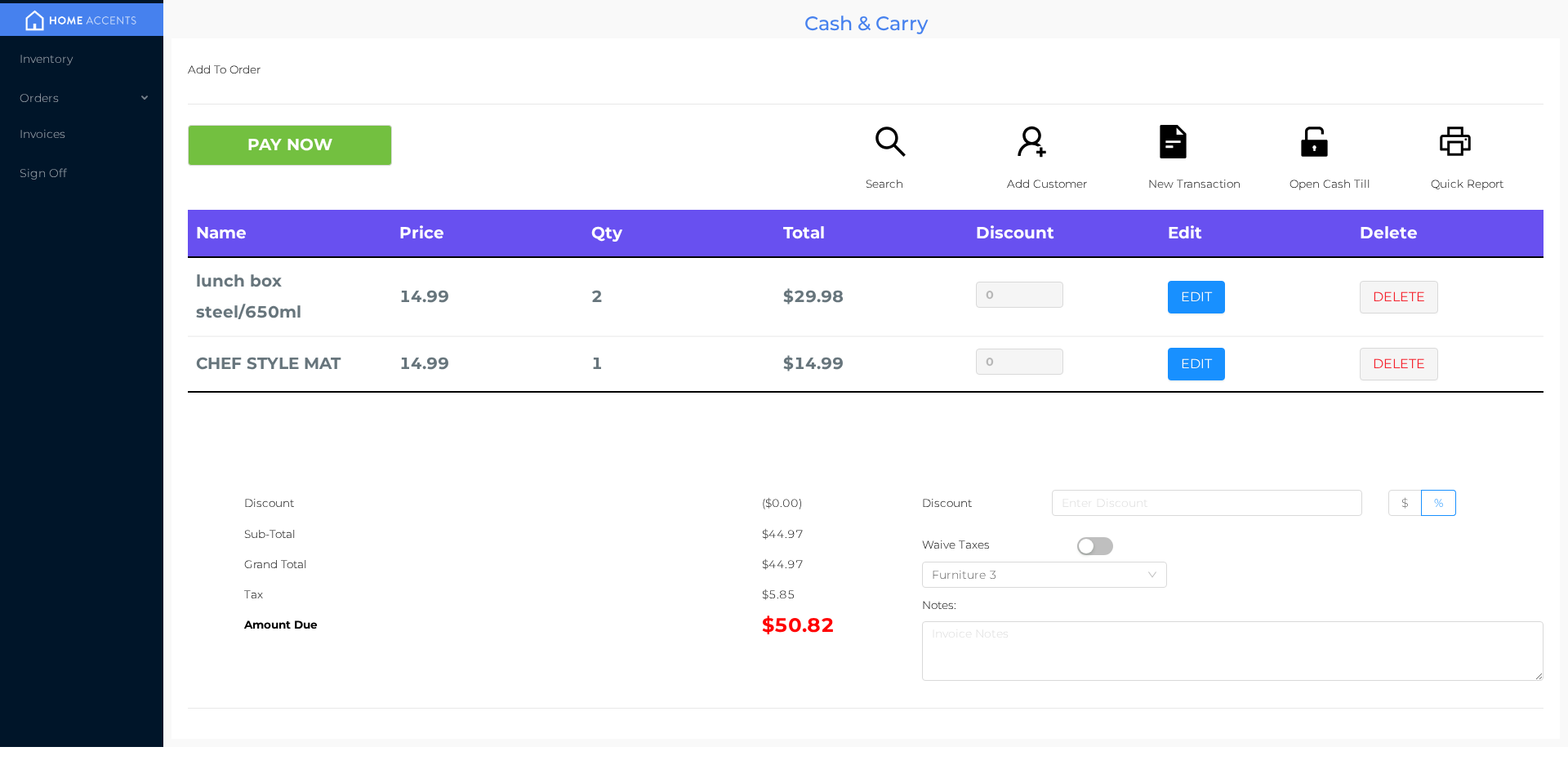
click at [1148, 151] on div "New Transaction" at bounding box center [1205, 168] width 112 height 85
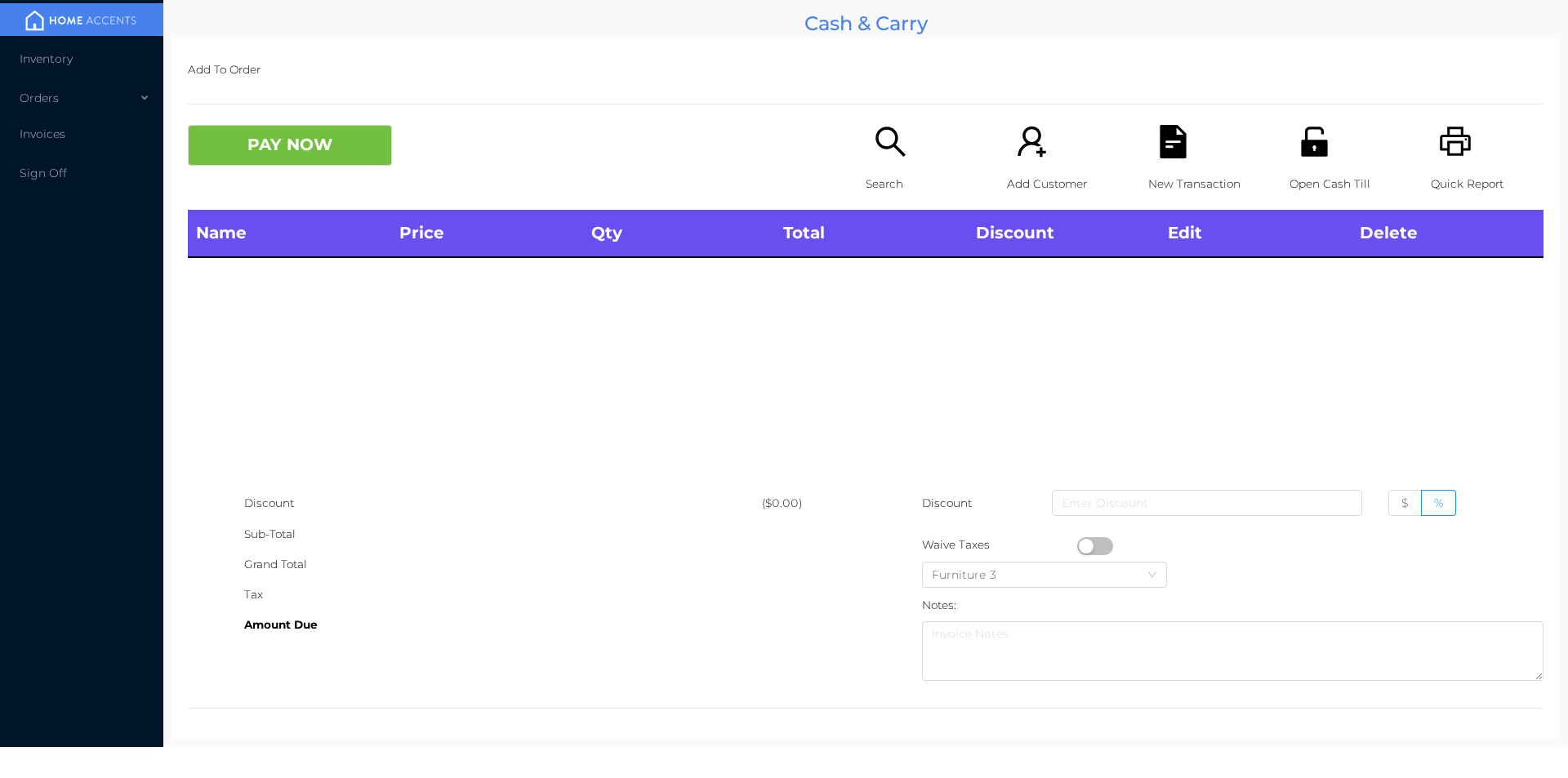
click at [1309, 148] on icon "icon: unlock" at bounding box center [1313, 141] width 26 height 30
click at [887, 158] on icon "icon: search" at bounding box center [890, 141] width 33 height 33
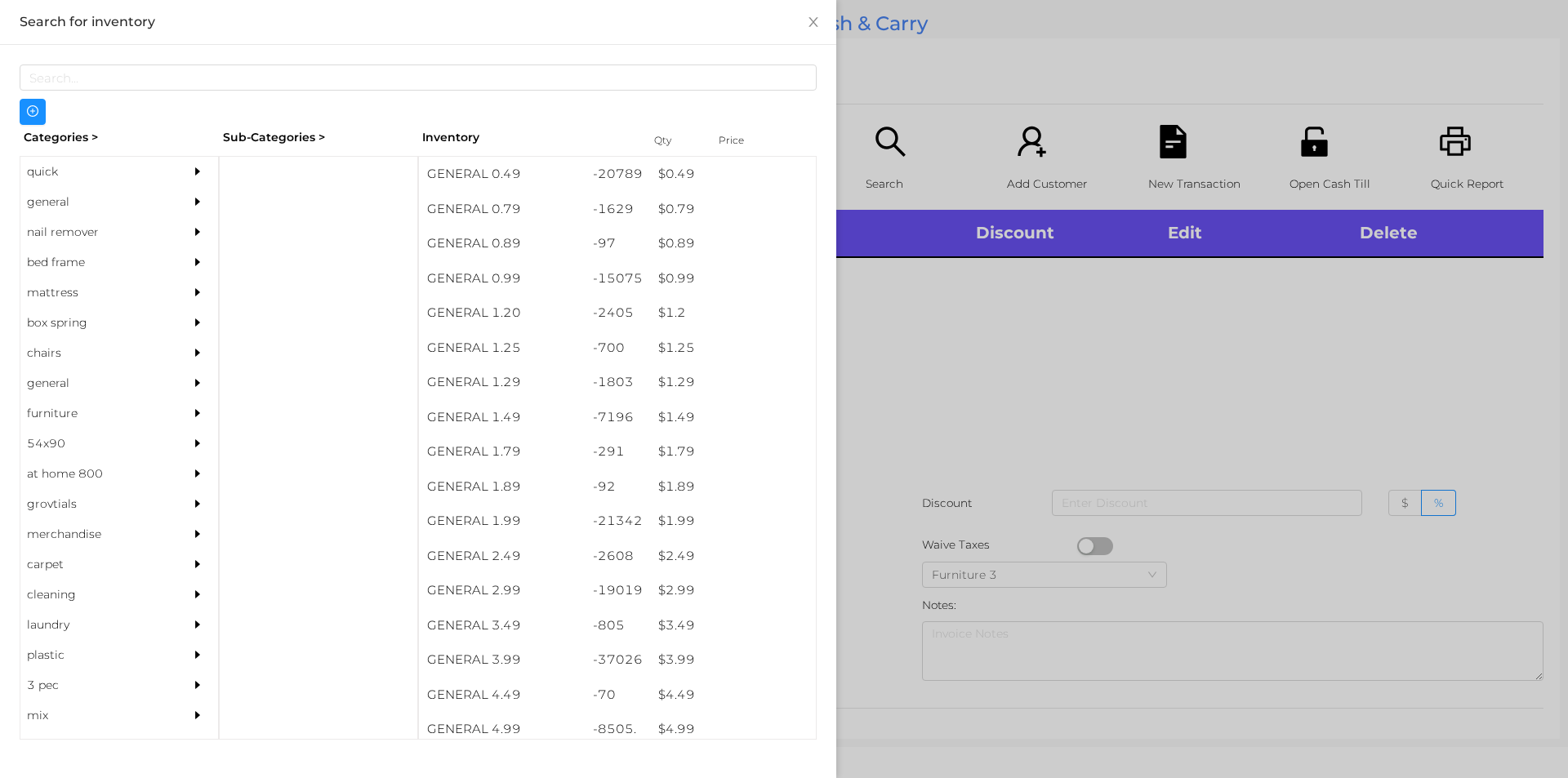
click at [118, 203] on div "general" at bounding box center [94, 202] width 149 height 30
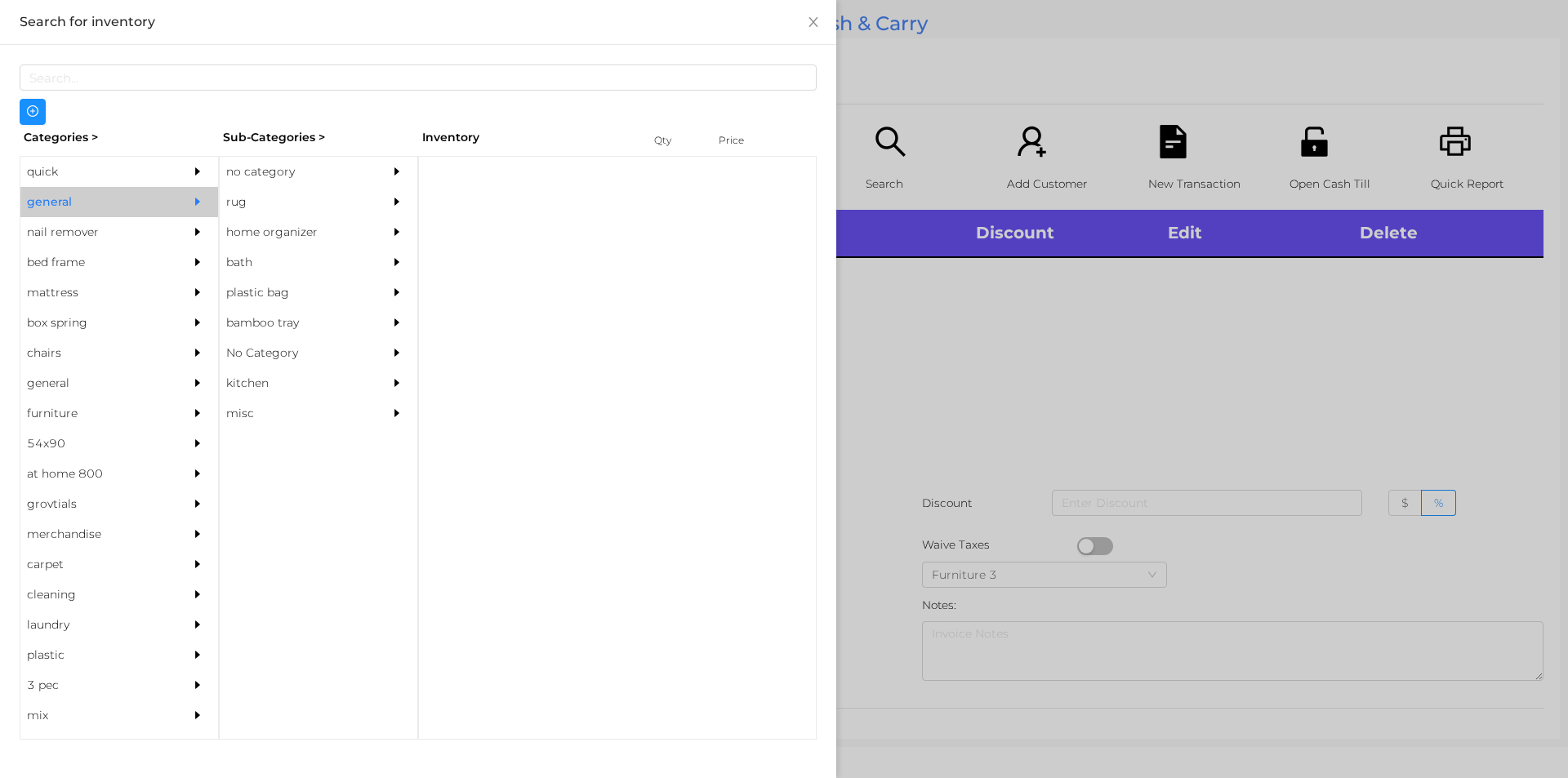
click at [279, 170] on div "no category" at bounding box center [294, 171] width 149 height 30
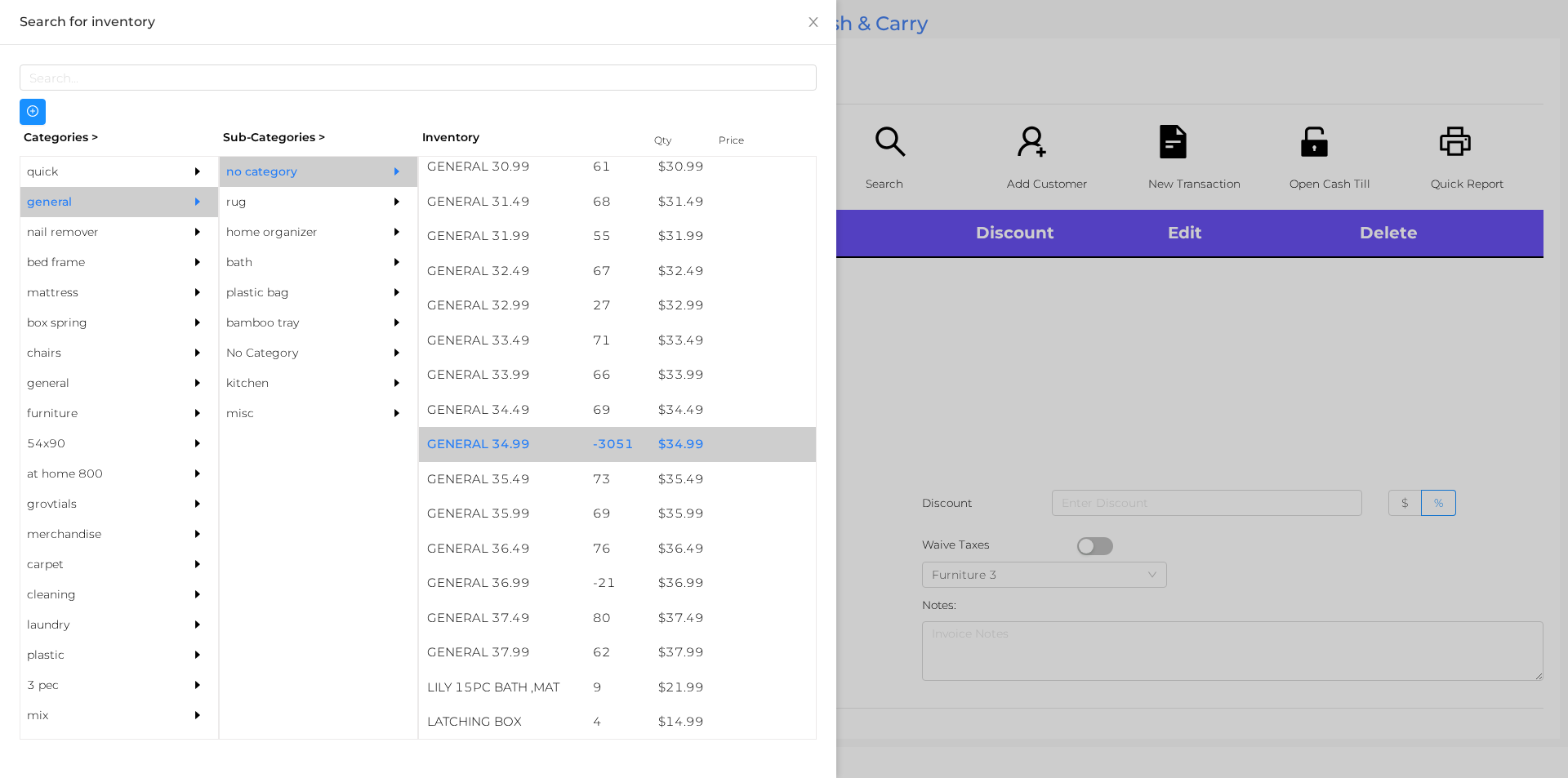
click at [725, 440] on div "$ 34.99" at bounding box center [733, 444] width 166 height 35
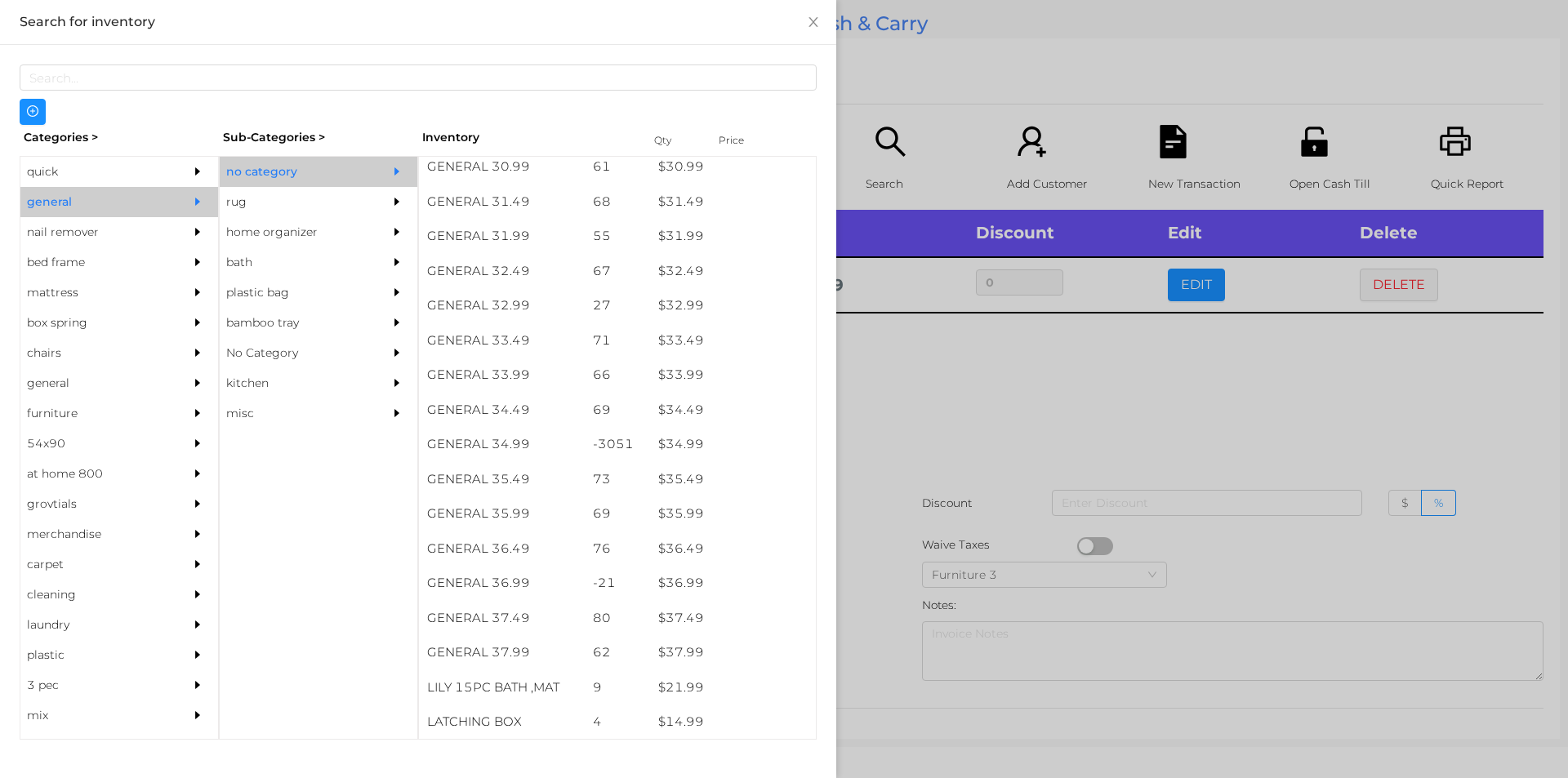
click at [950, 447] on div at bounding box center [784, 389] width 1568 height 778
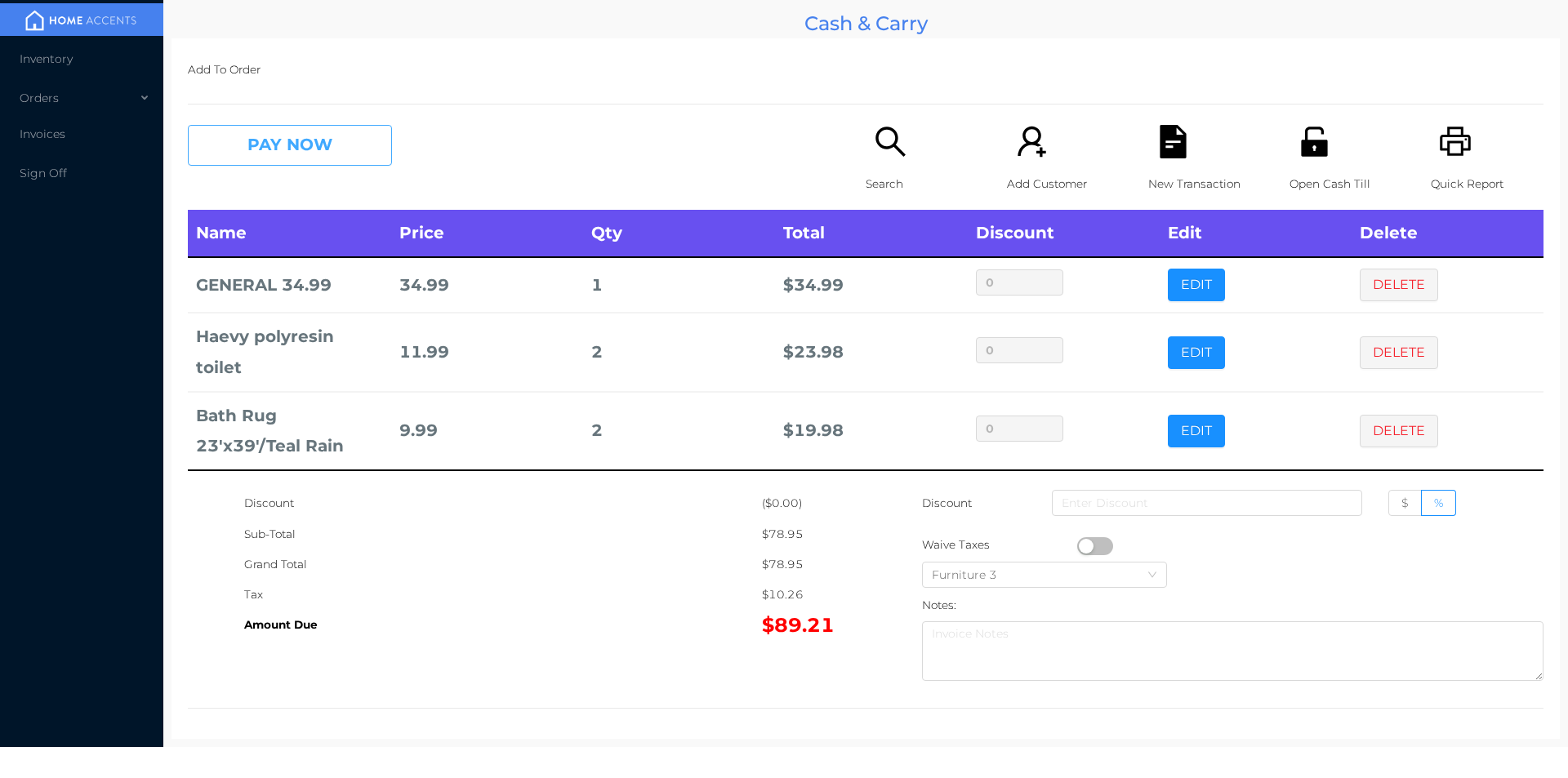
click at [314, 162] on button "PAY NOW" at bounding box center [290, 146] width 204 height 41
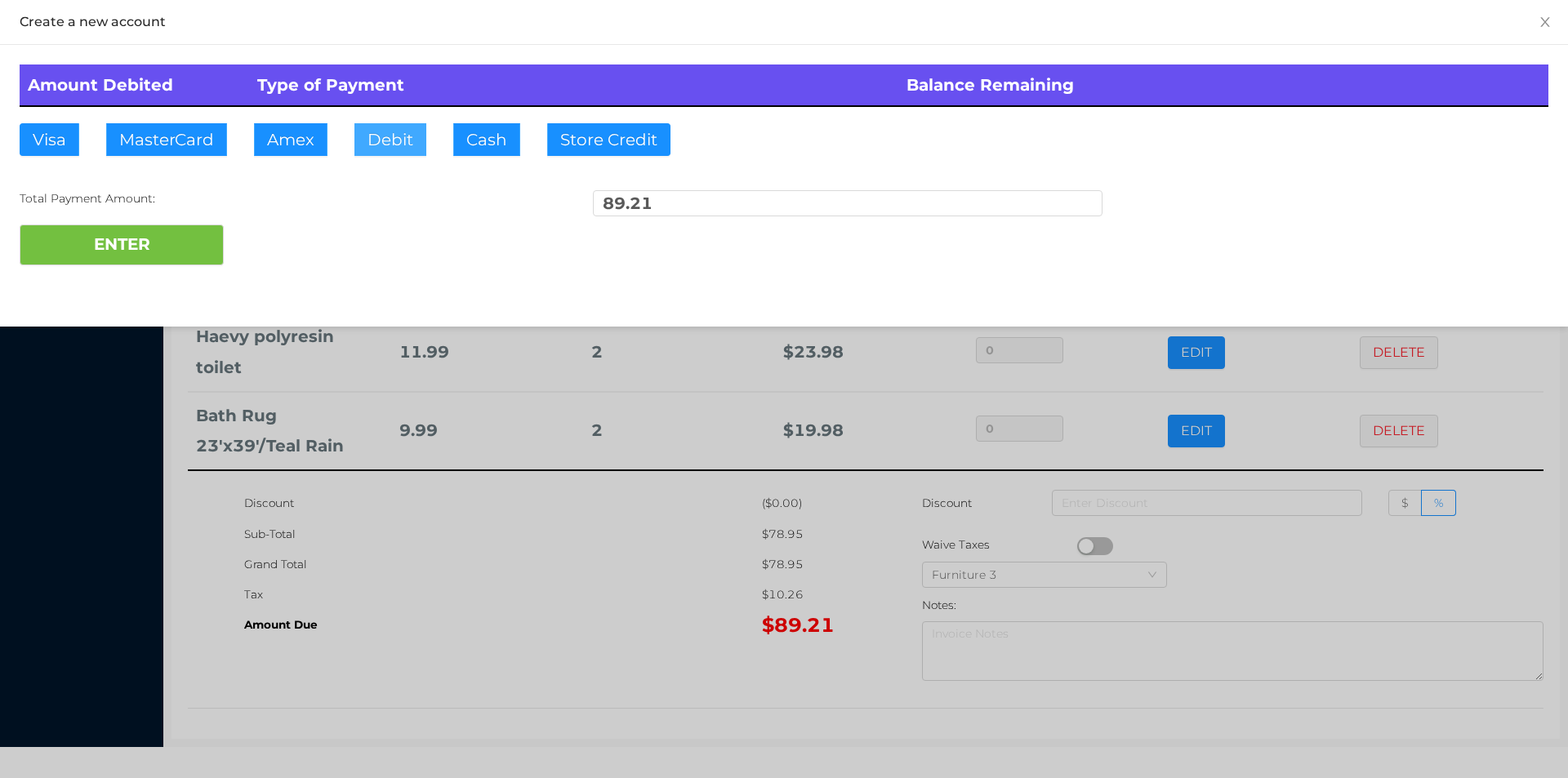
click at [392, 152] on button "Debit" at bounding box center [390, 140] width 72 height 32
click at [169, 245] on button "ENTER" at bounding box center [122, 245] width 204 height 41
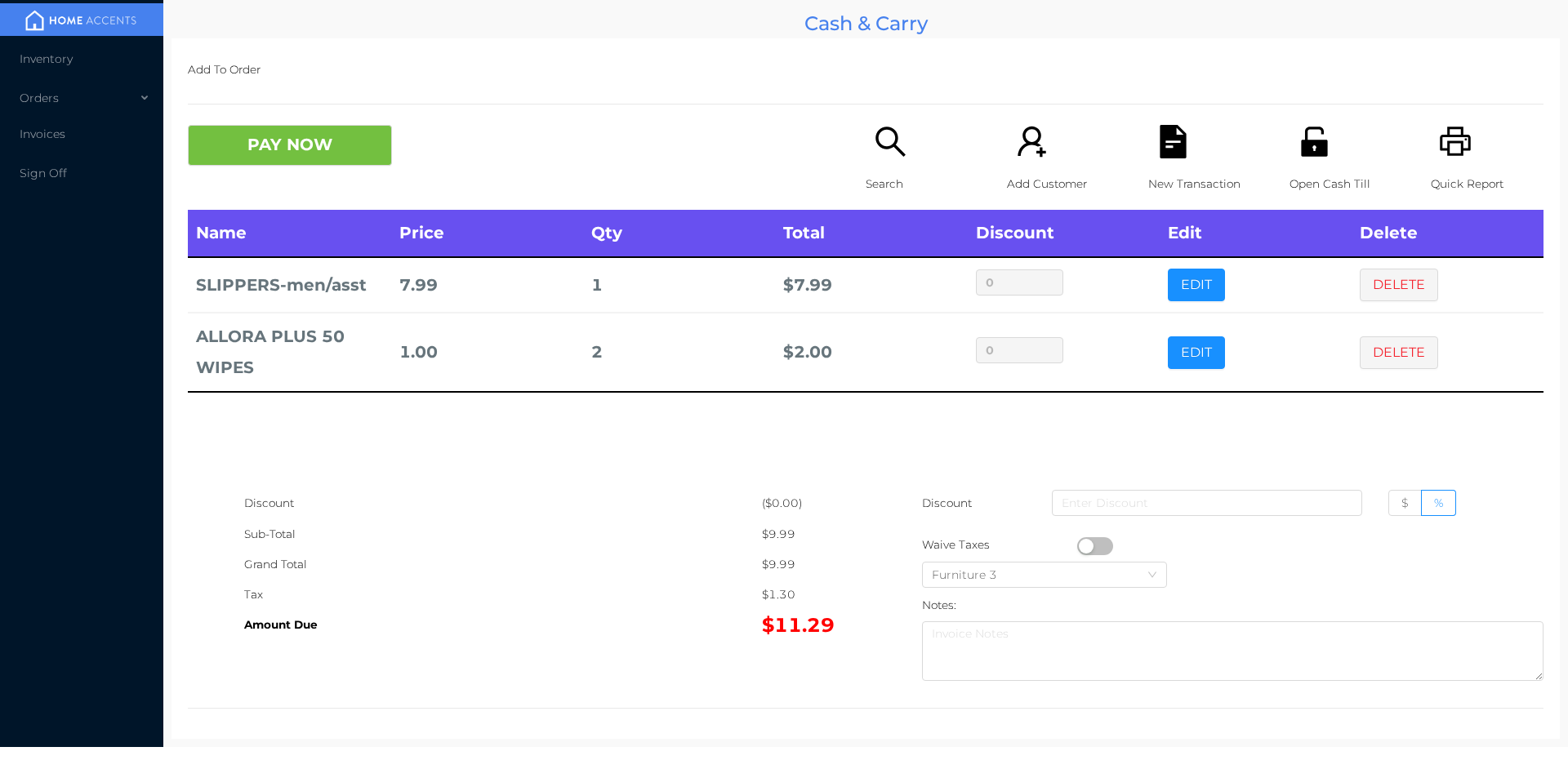
click at [877, 160] on div "Search" at bounding box center [922, 168] width 112 height 85
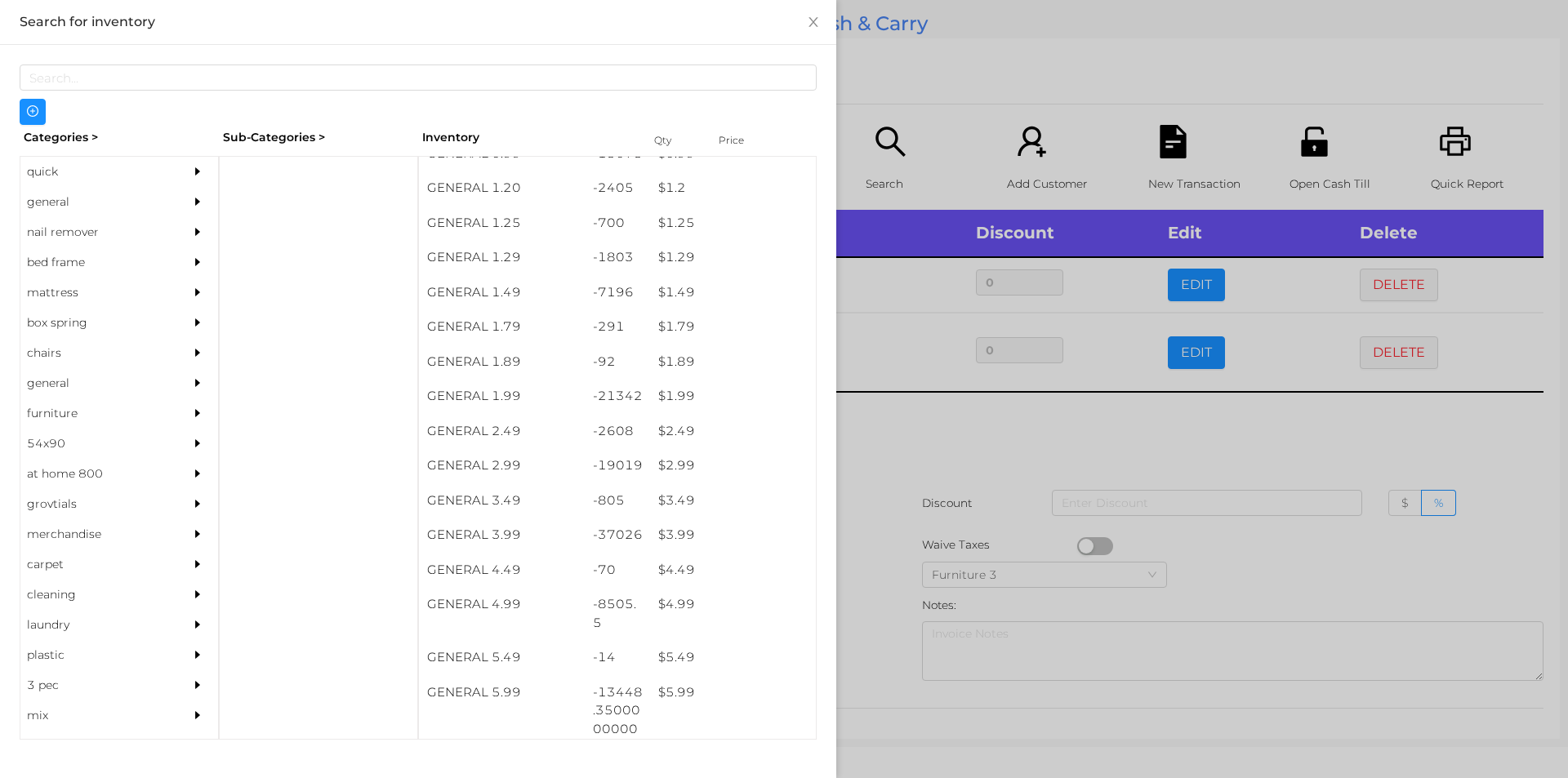
scroll to position [187, 0]
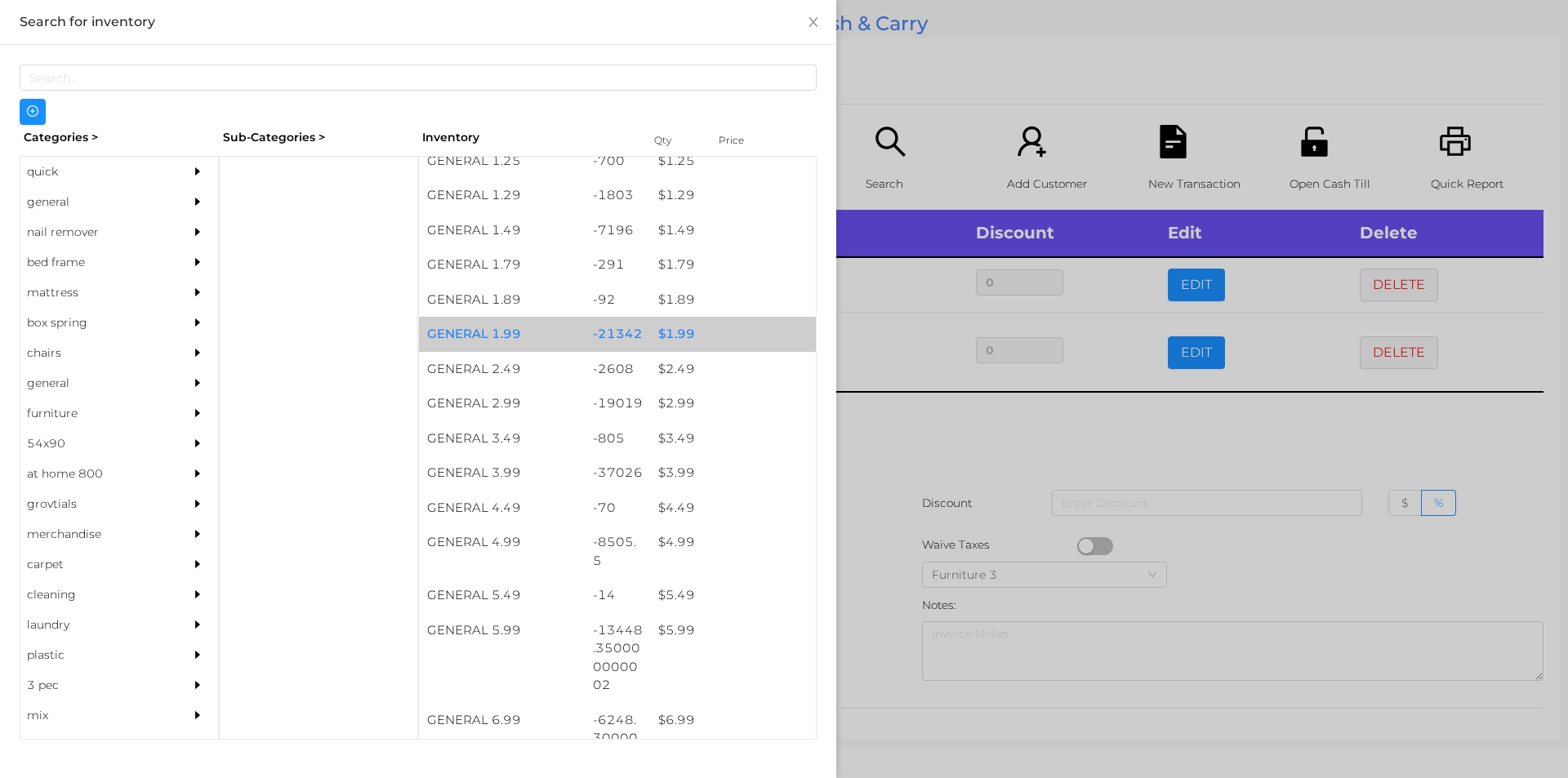
click at [709, 321] on div "$ 1.99" at bounding box center [733, 334] width 166 height 35
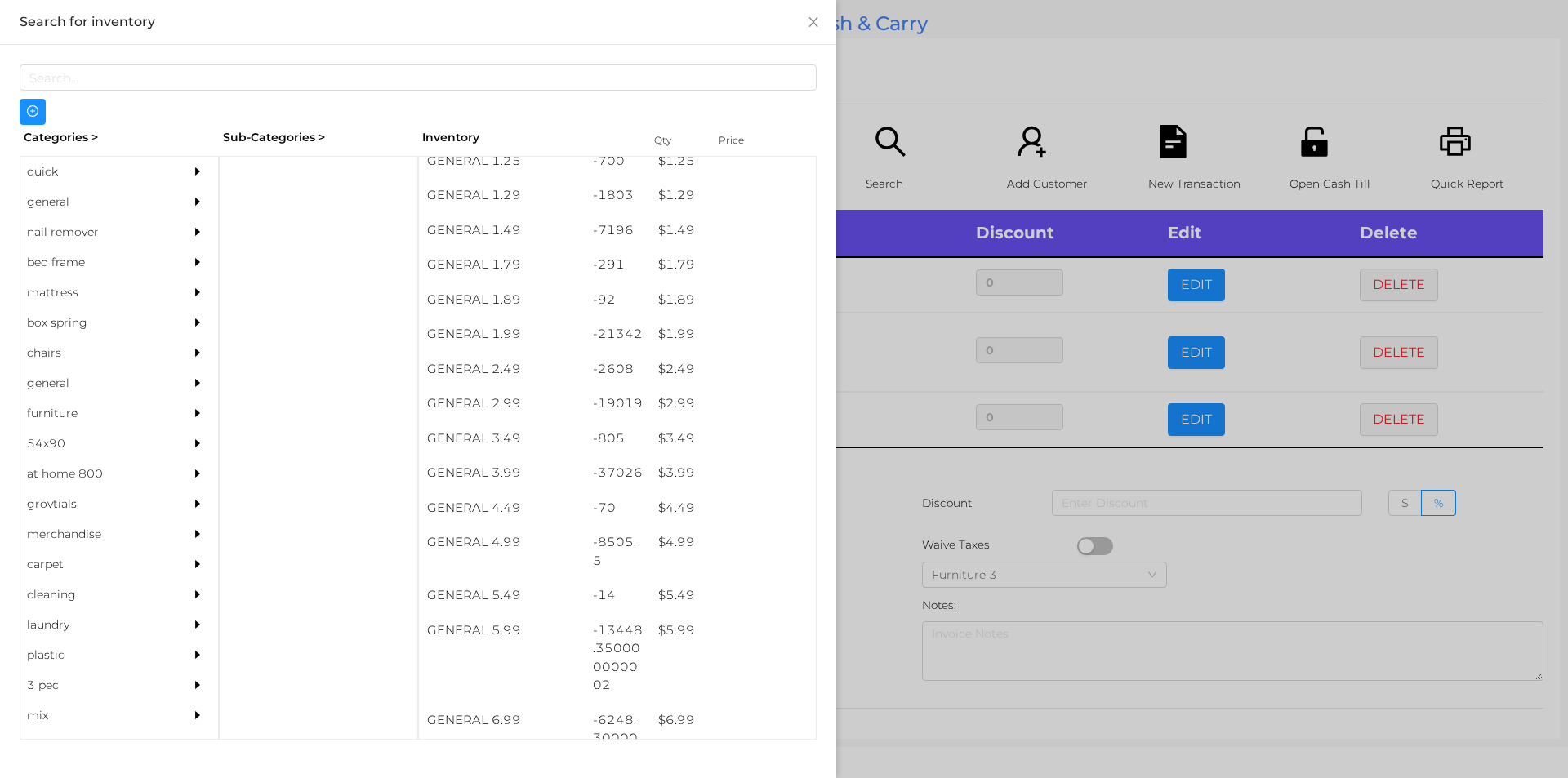
click at [959, 117] on div at bounding box center [784, 389] width 1568 height 778
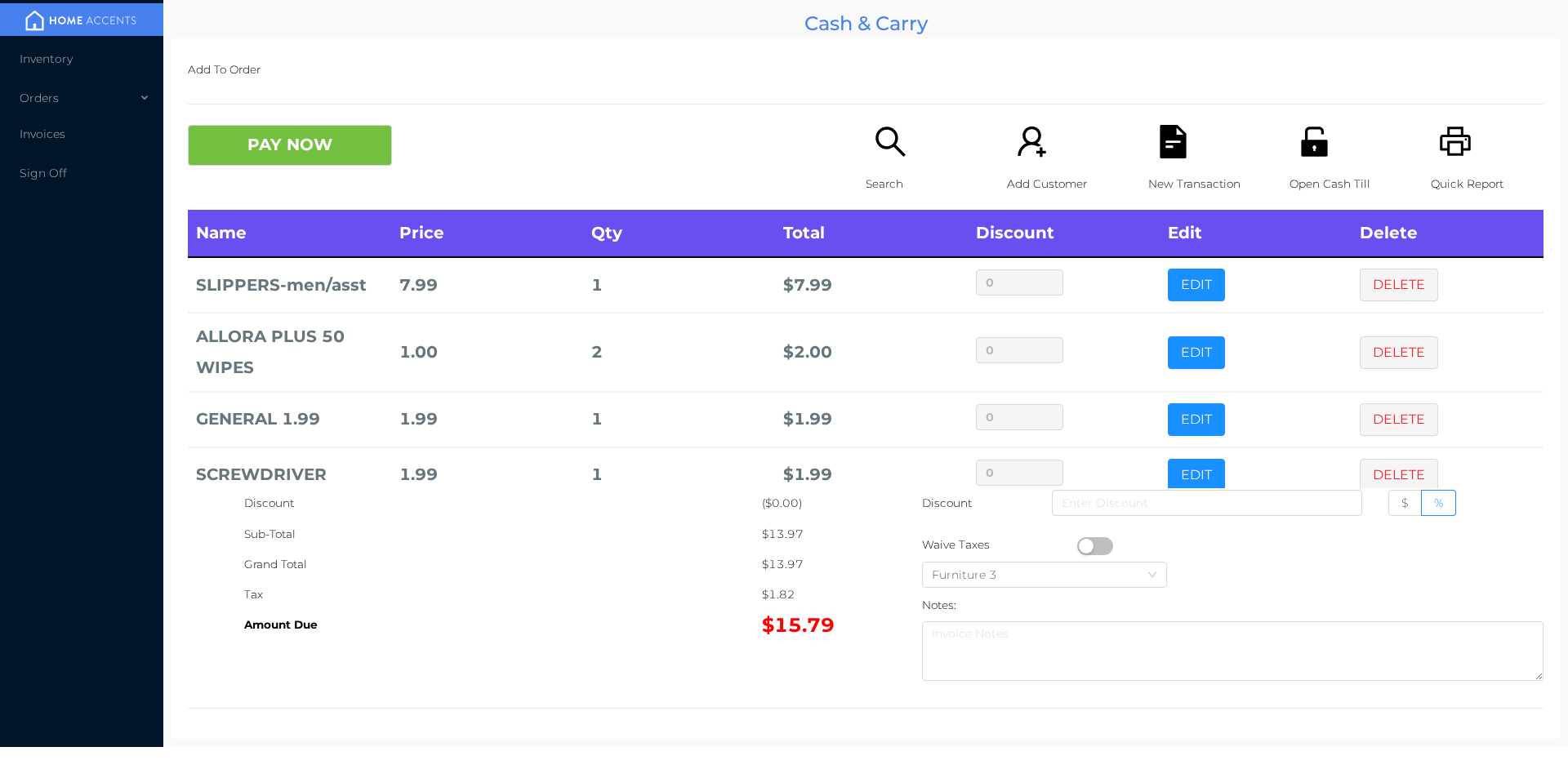
click at [889, 182] on p "Search" at bounding box center [922, 184] width 112 height 30
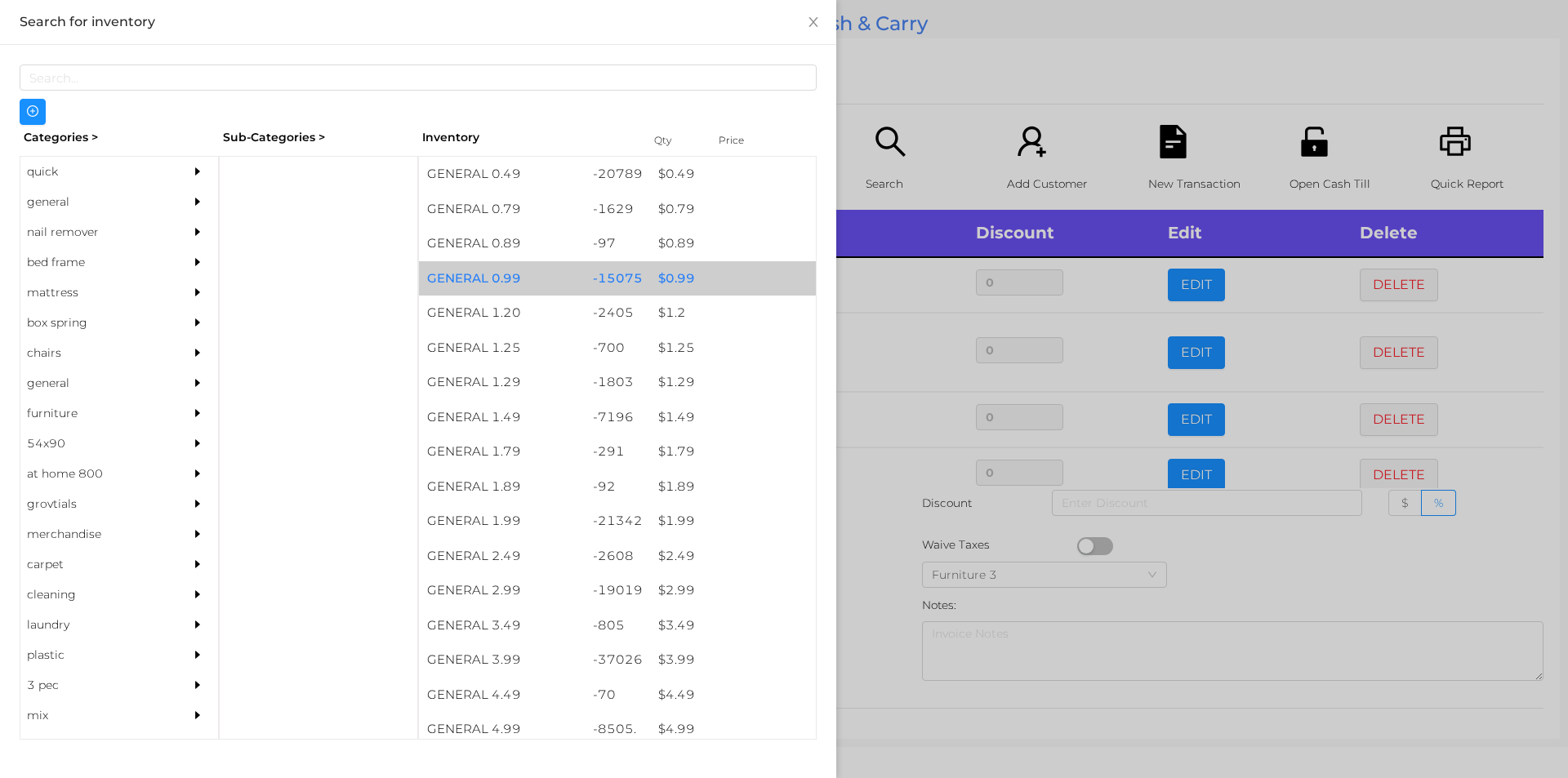
click at [663, 272] on div "$ 0.99" at bounding box center [733, 278] width 166 height 35
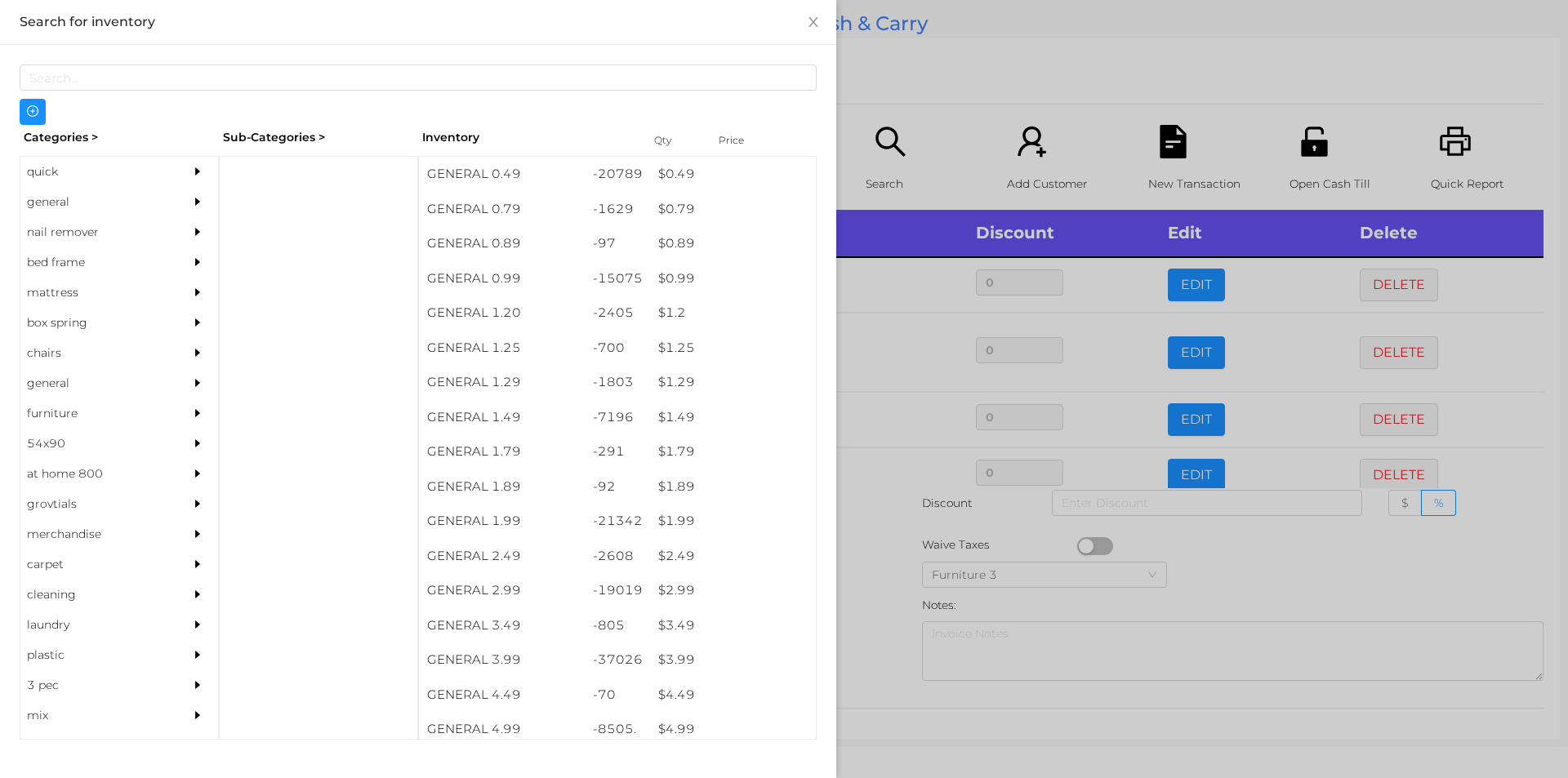
click at [901, 118] on div at bounding box center [784, 389] width 1568 height 778
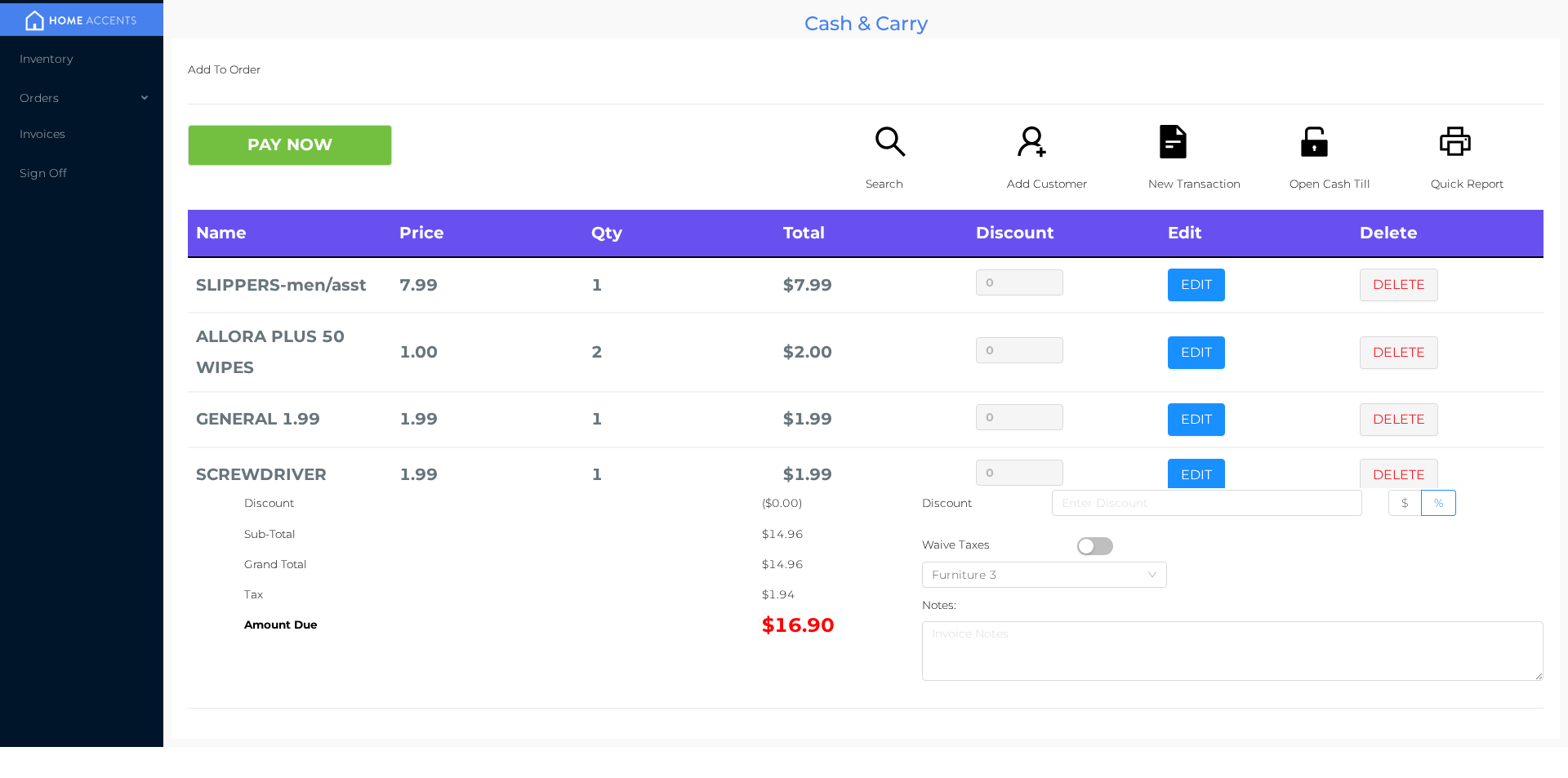
click at [297, 137] on button "PAY NOW" at bounding box center [290, 146] width 204 height 41
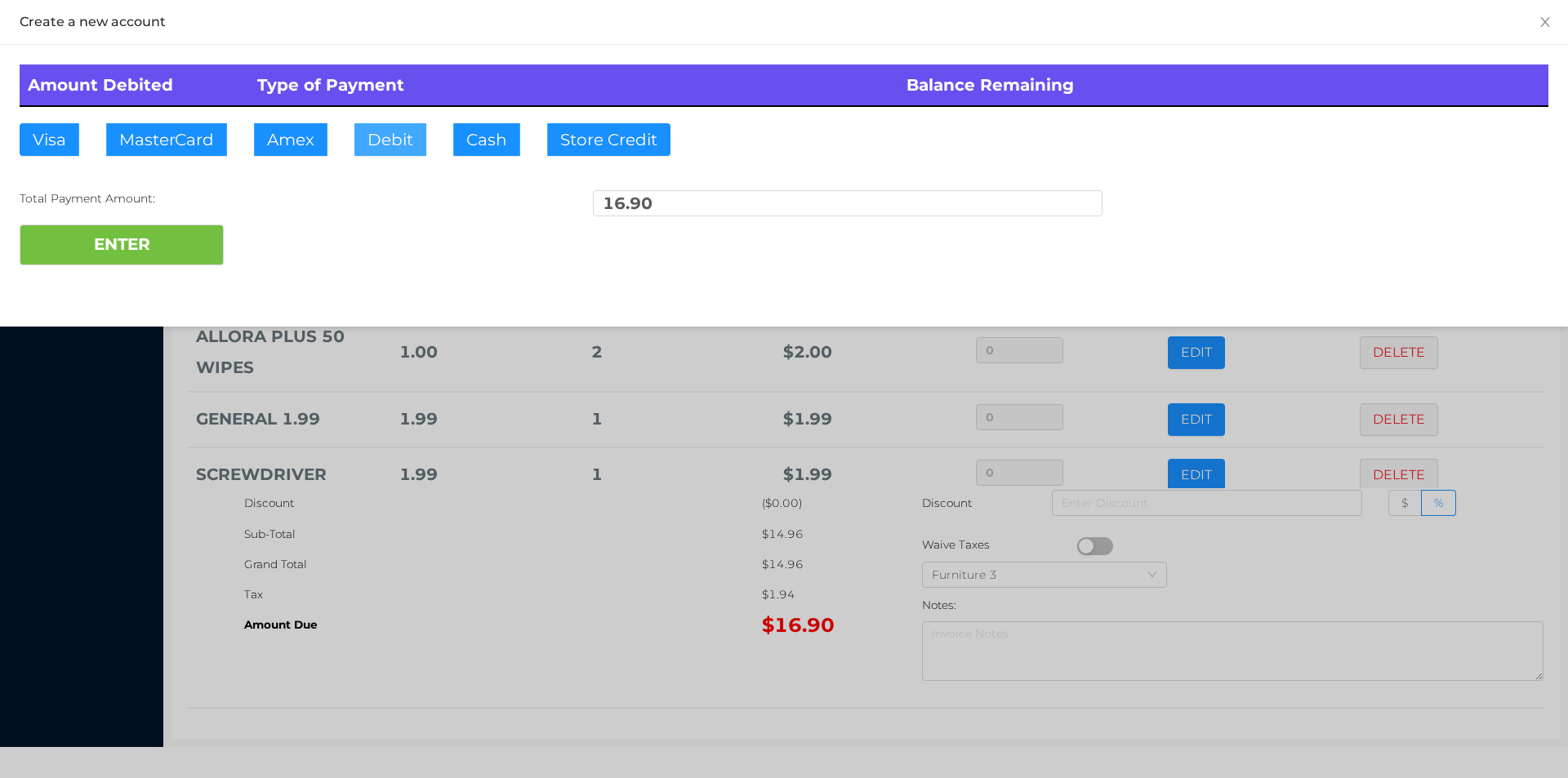
click at [373, 153] on button "Debit" at bounding box center [390, 140] width 72 height 32
click at [166, 246] on button "ENTER" at bounding box center [122, 245] width 204 height 41
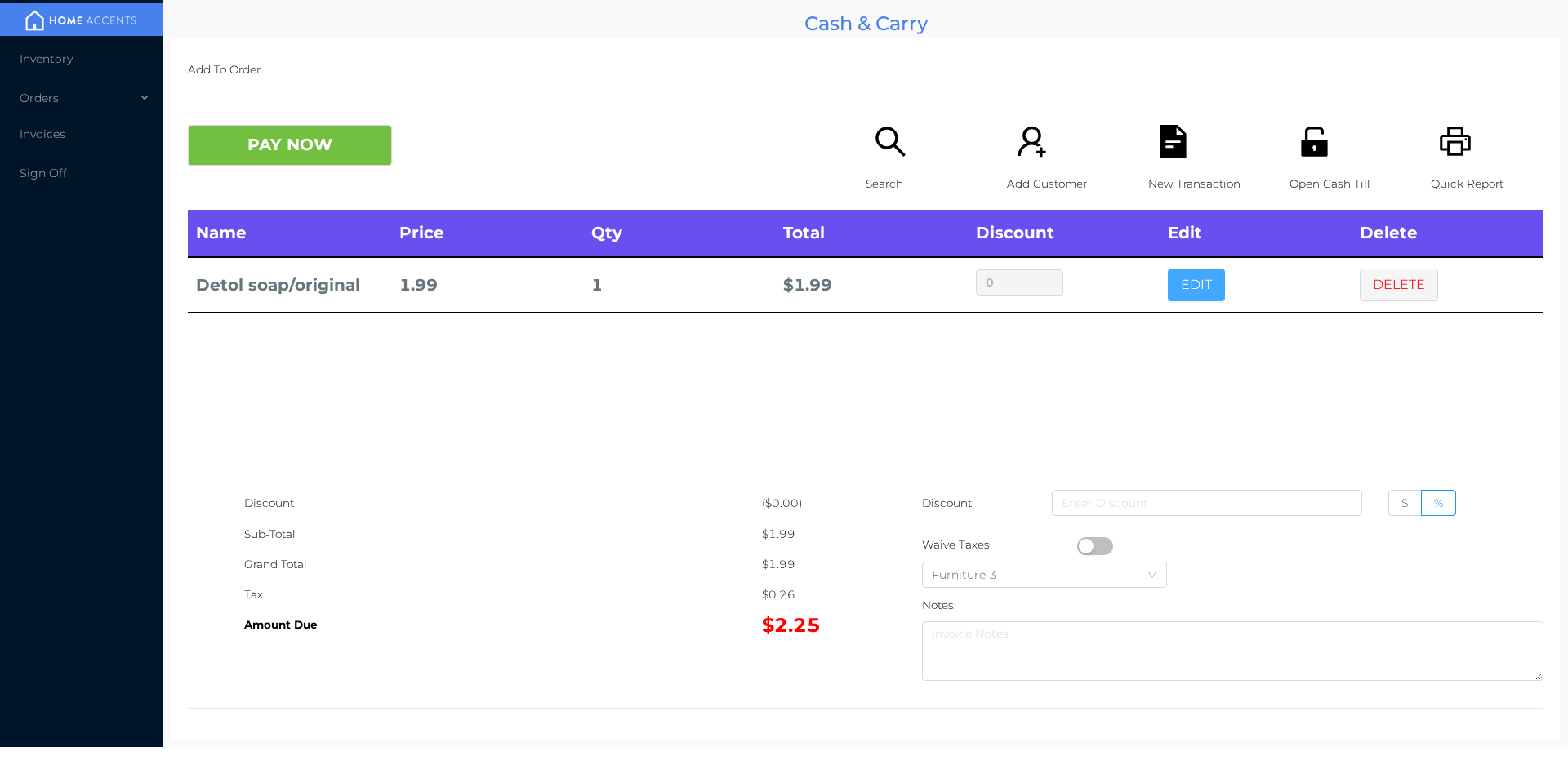
click at [1193, 280] on button "EDIT" at bounding box center [1196, 285] width 57 height 32
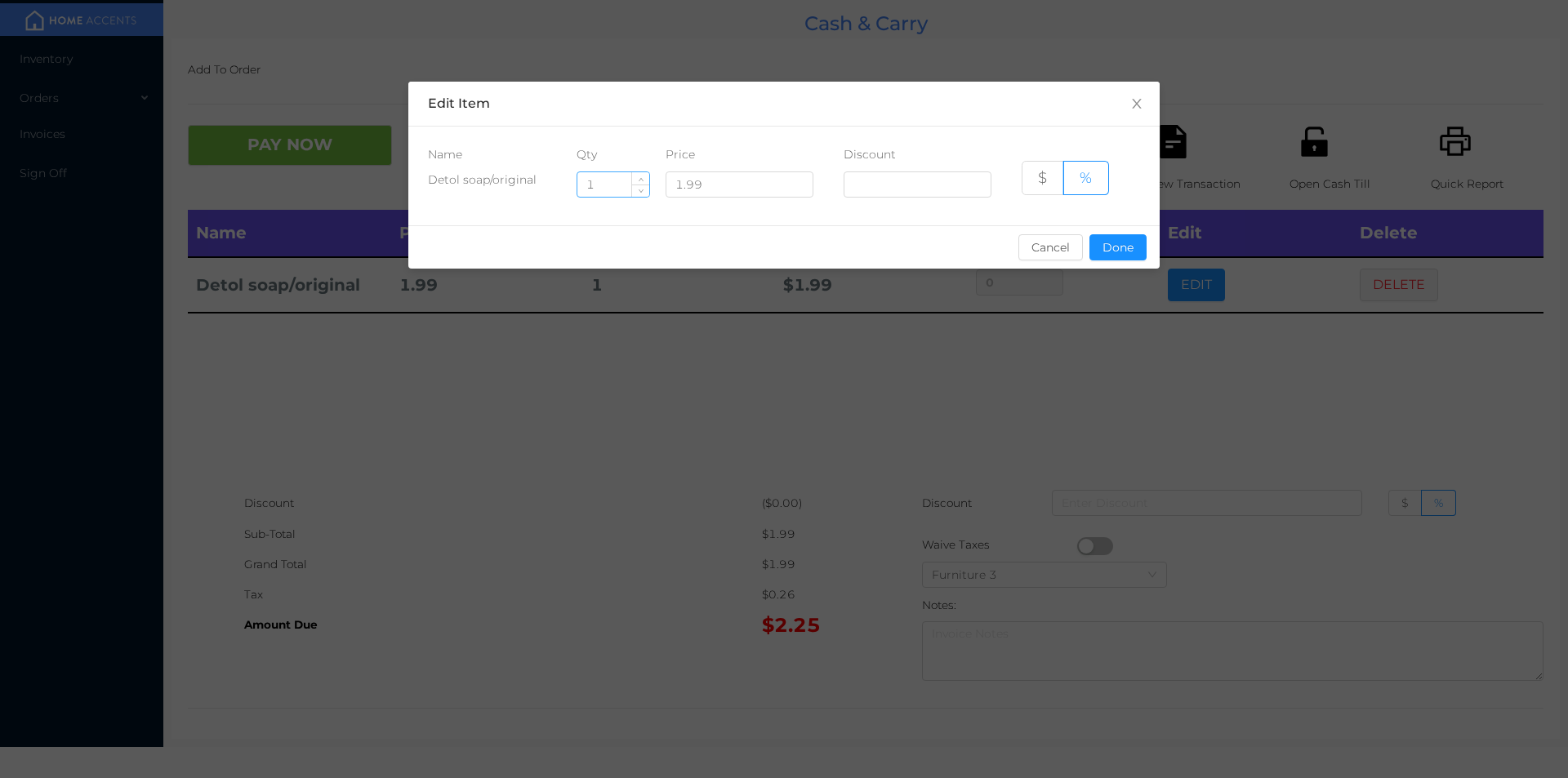
click at [608, 184] on input "1" at bounding box center [613, 184] width 72 height 25
type input "21"
click at [1136, 242] on button "Done" at bounding box center [1118, 247] width 57 height 26
type input "0%"
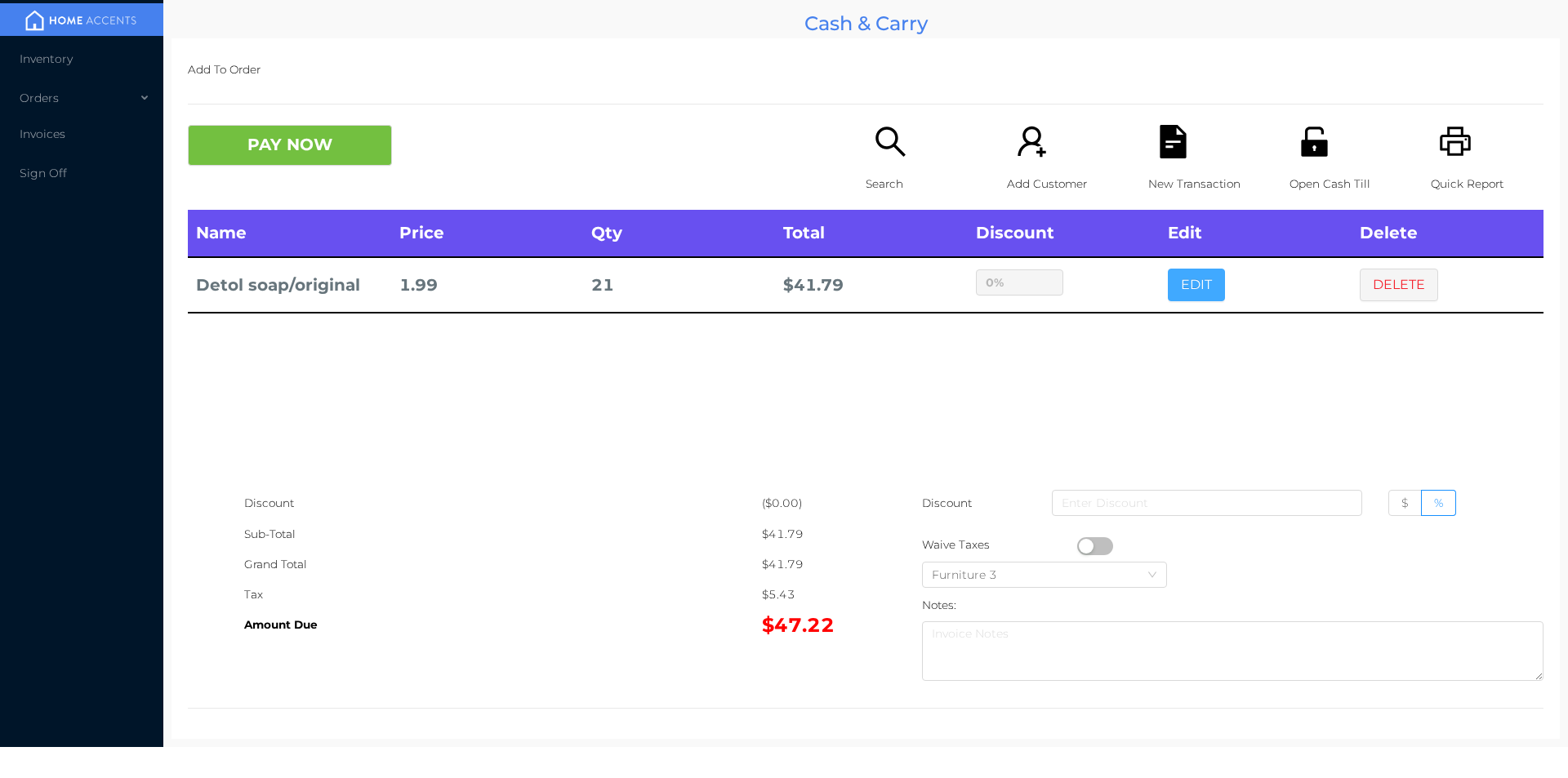
click at [1168, 283] on button "EDIT" at bounding box center [1196, 285] width 57 height 32
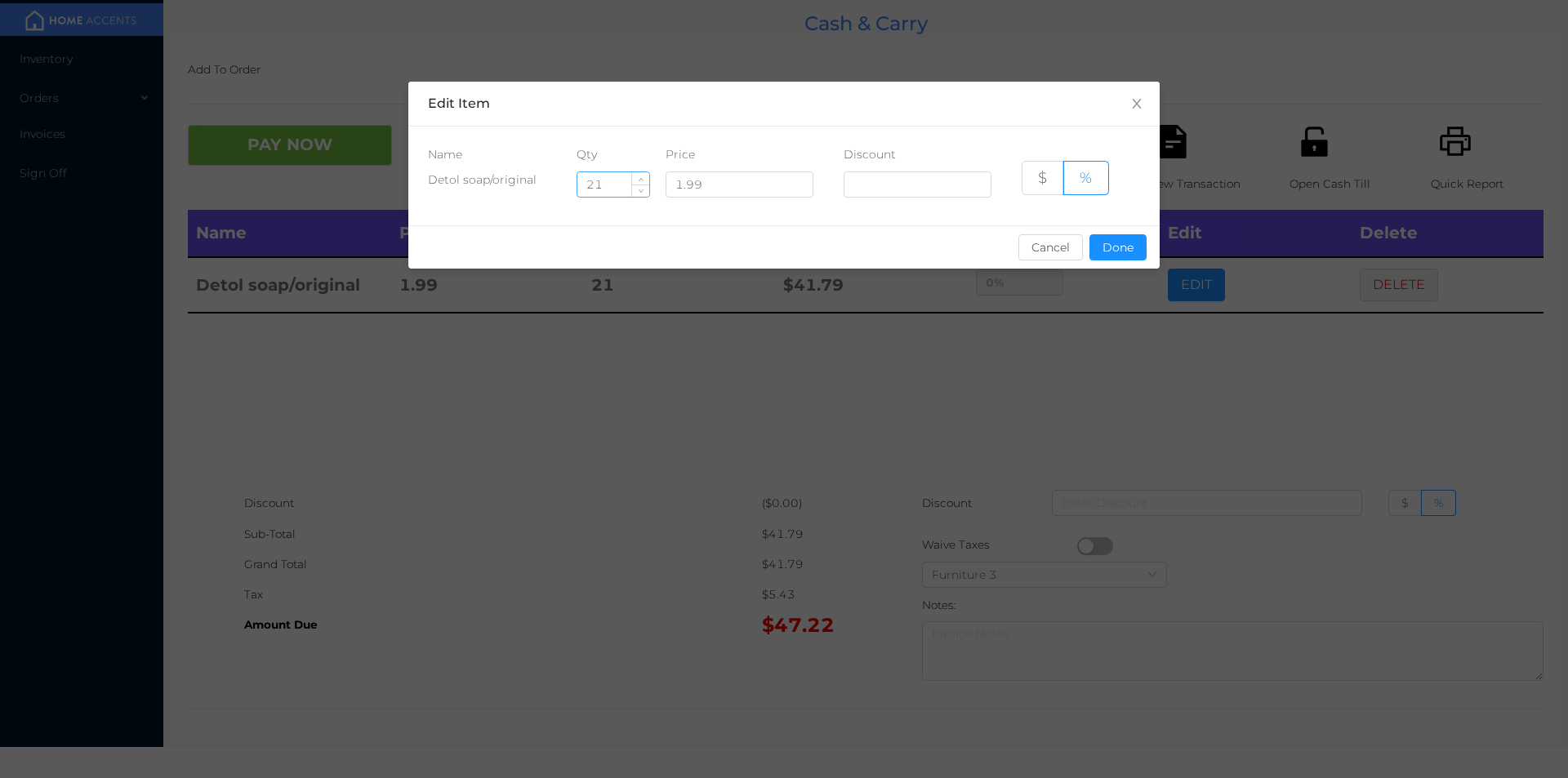
click at [613, 186] on input "21" at bounding box center [613, 184] width 72 height 25
type input "2"
click at [1145, 249] on button "Done" at bounding box center [1118, 247] width 57 height 26
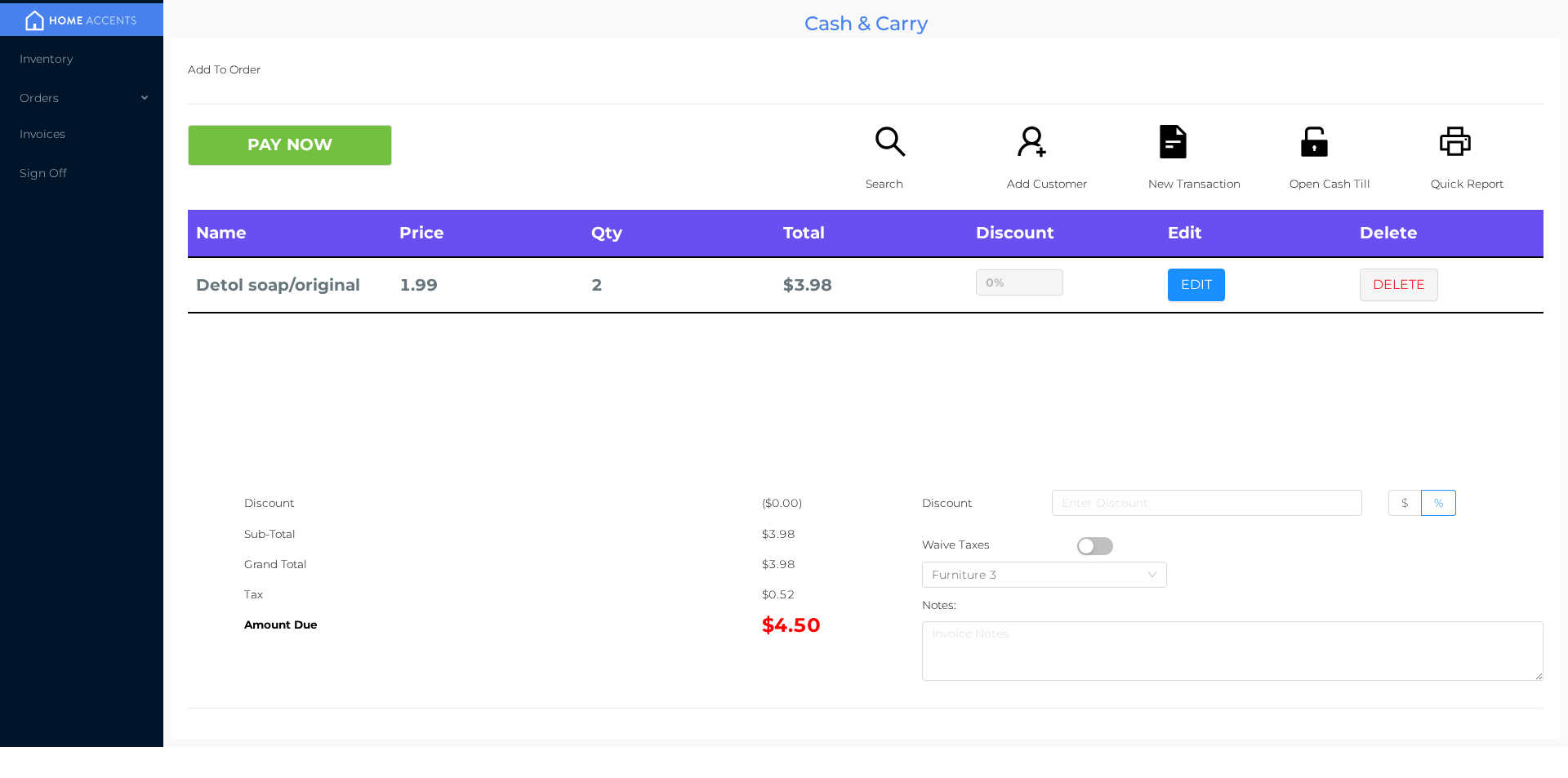
click at [890, 129] on icon "icon: search" at bounding box center [890, 141] width 33 height 33
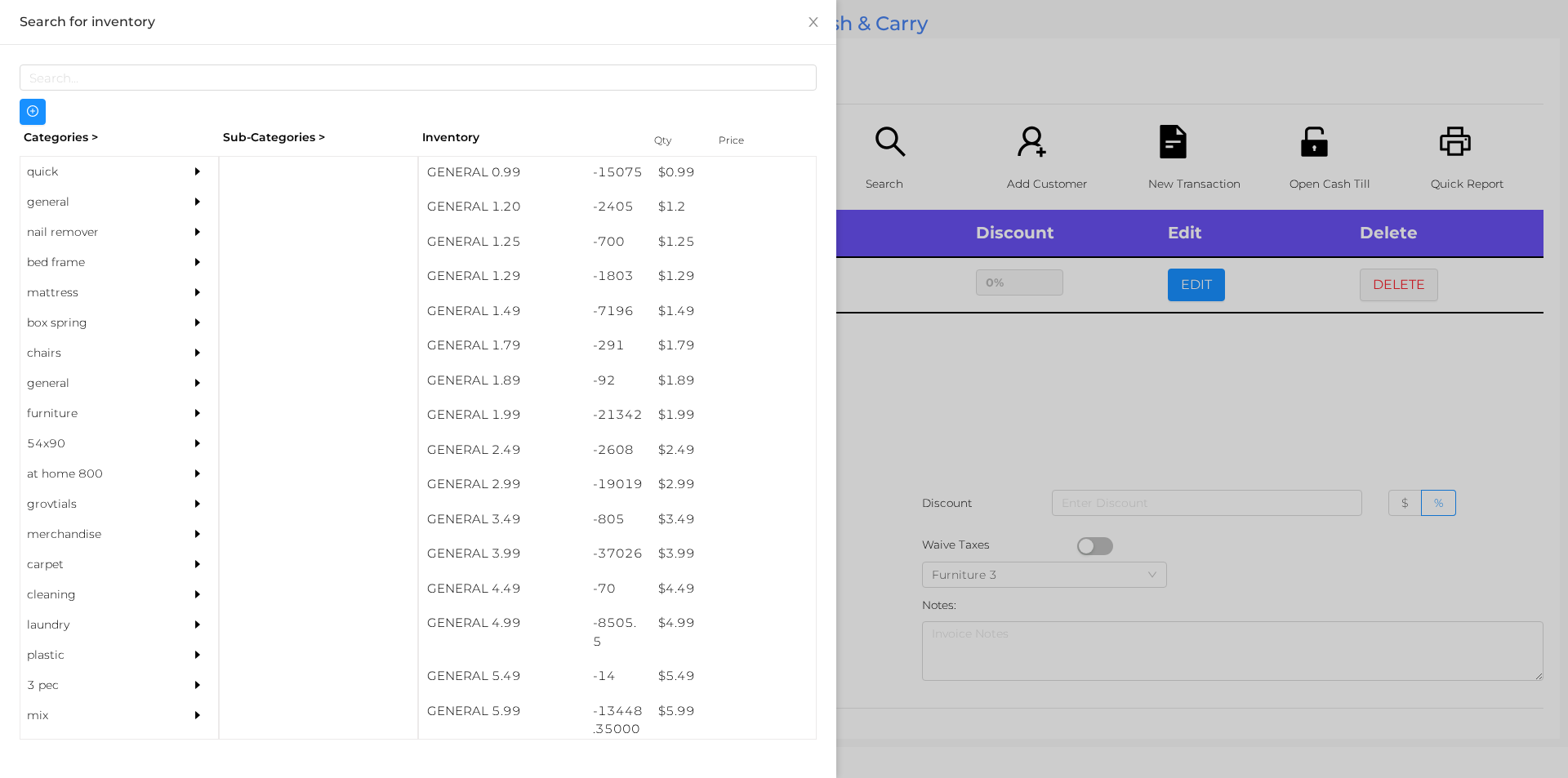
scroll to position [121, 0]
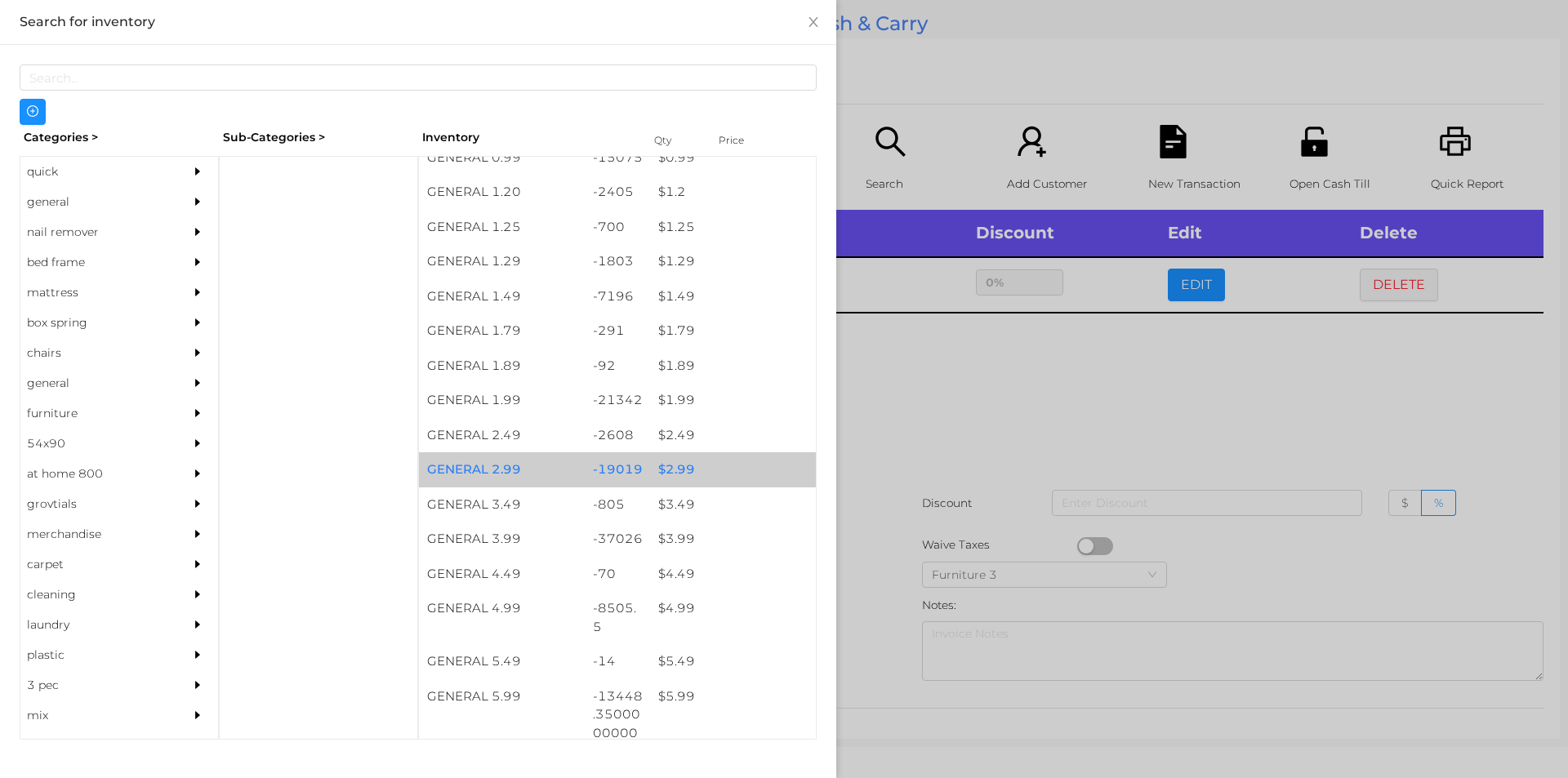
click at [720, 478] on div "$ 2.99" at bounding box center [733, 469] width 166 height 35
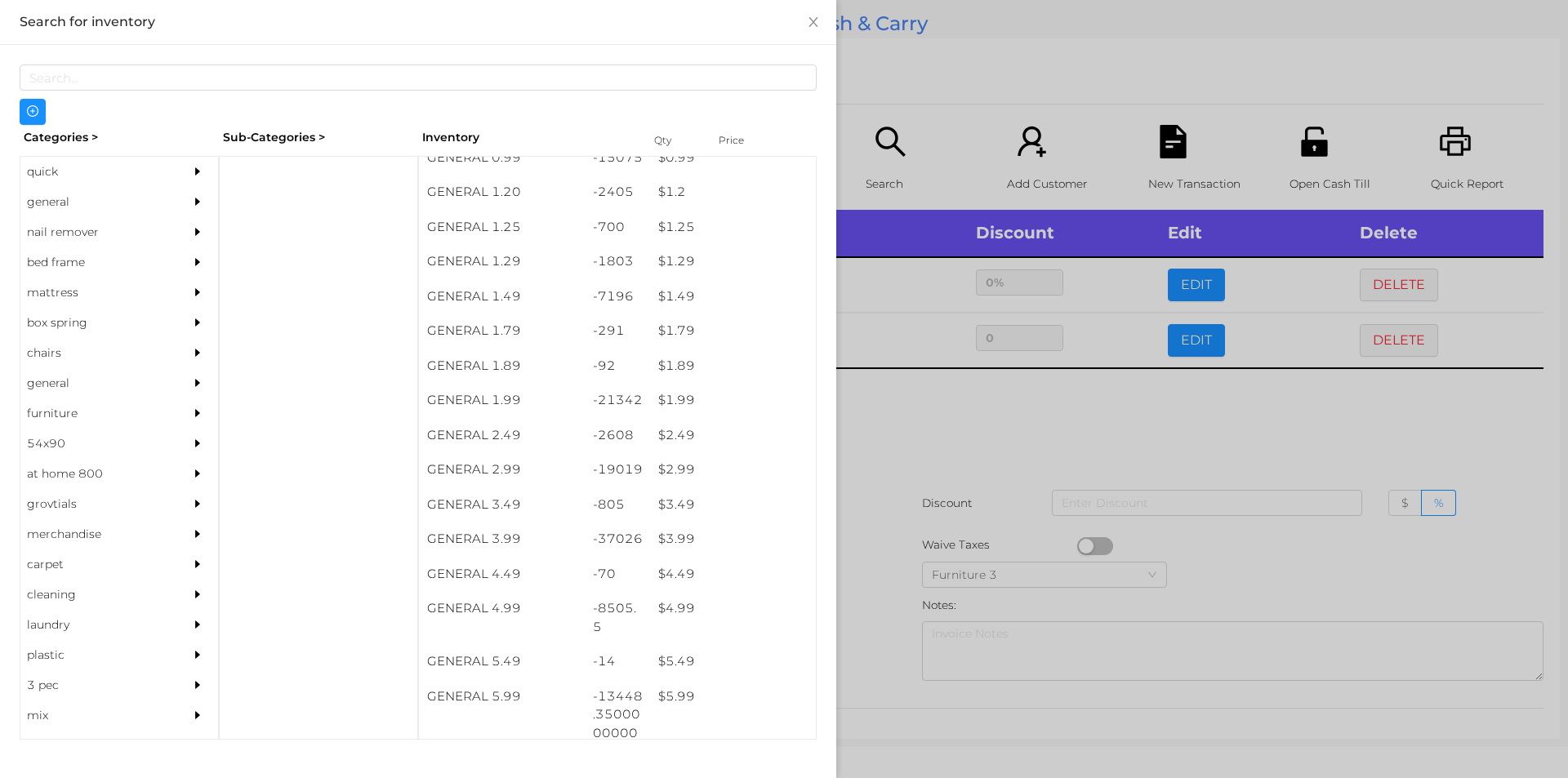
click at [1001, 420] on div at bounding box center [784, 389] width 1568 height 778
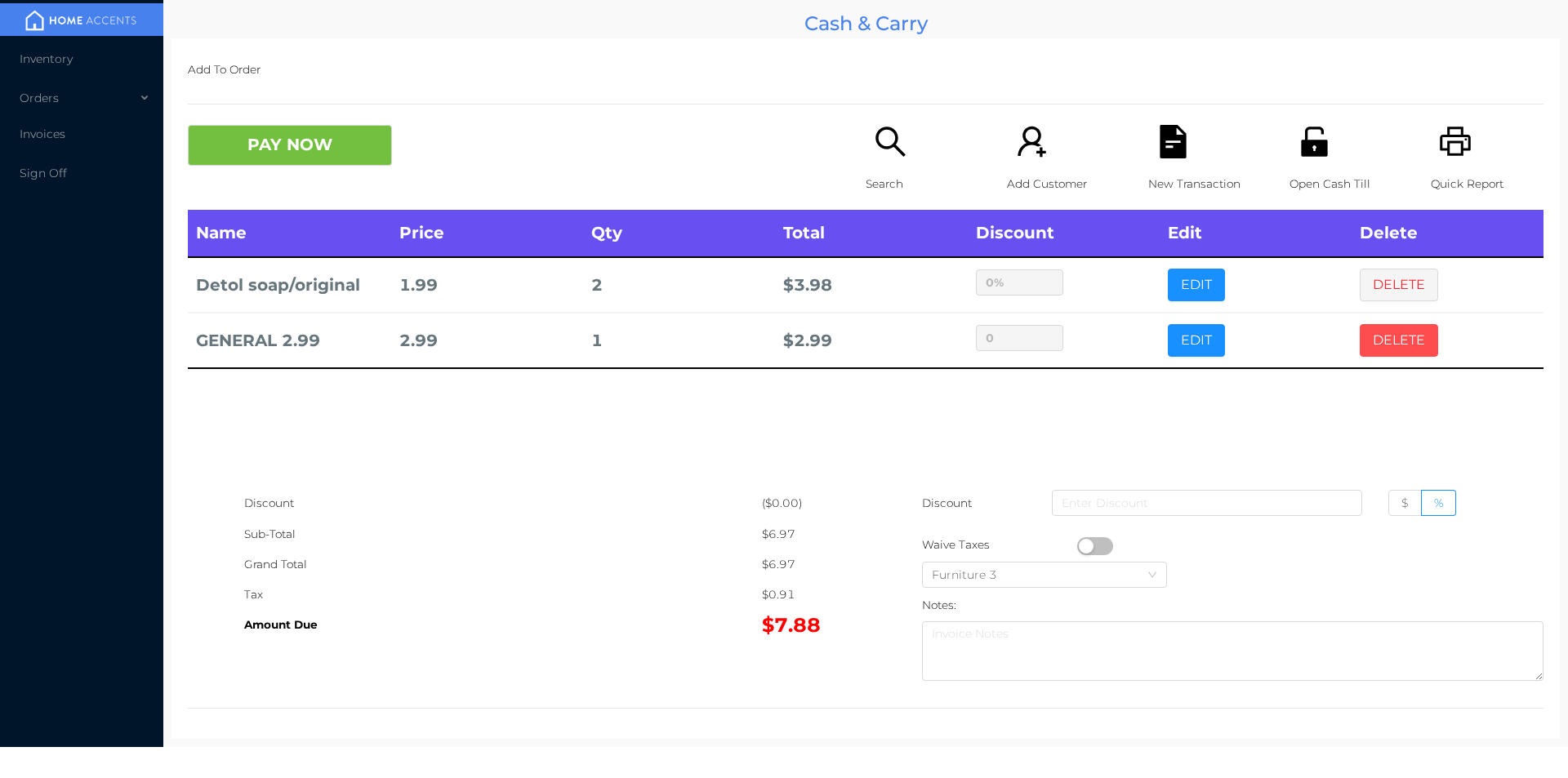
click at [1416, 349] on button "DELETE" at bounding box center [1399, 340] width 78 height 32
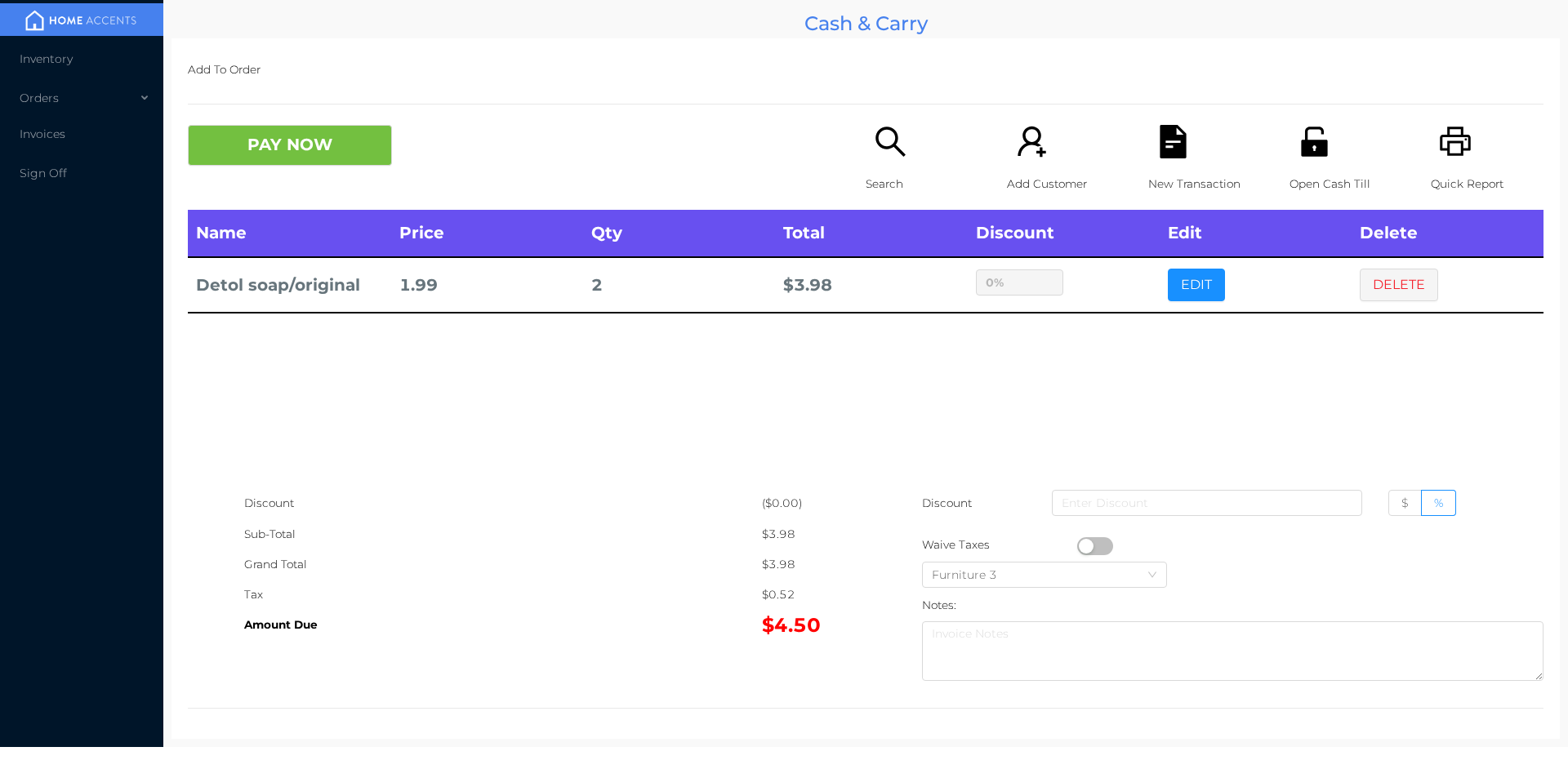
click at [884, 165] on div "Search" at bounding box center [922, 168] width 112 height 85
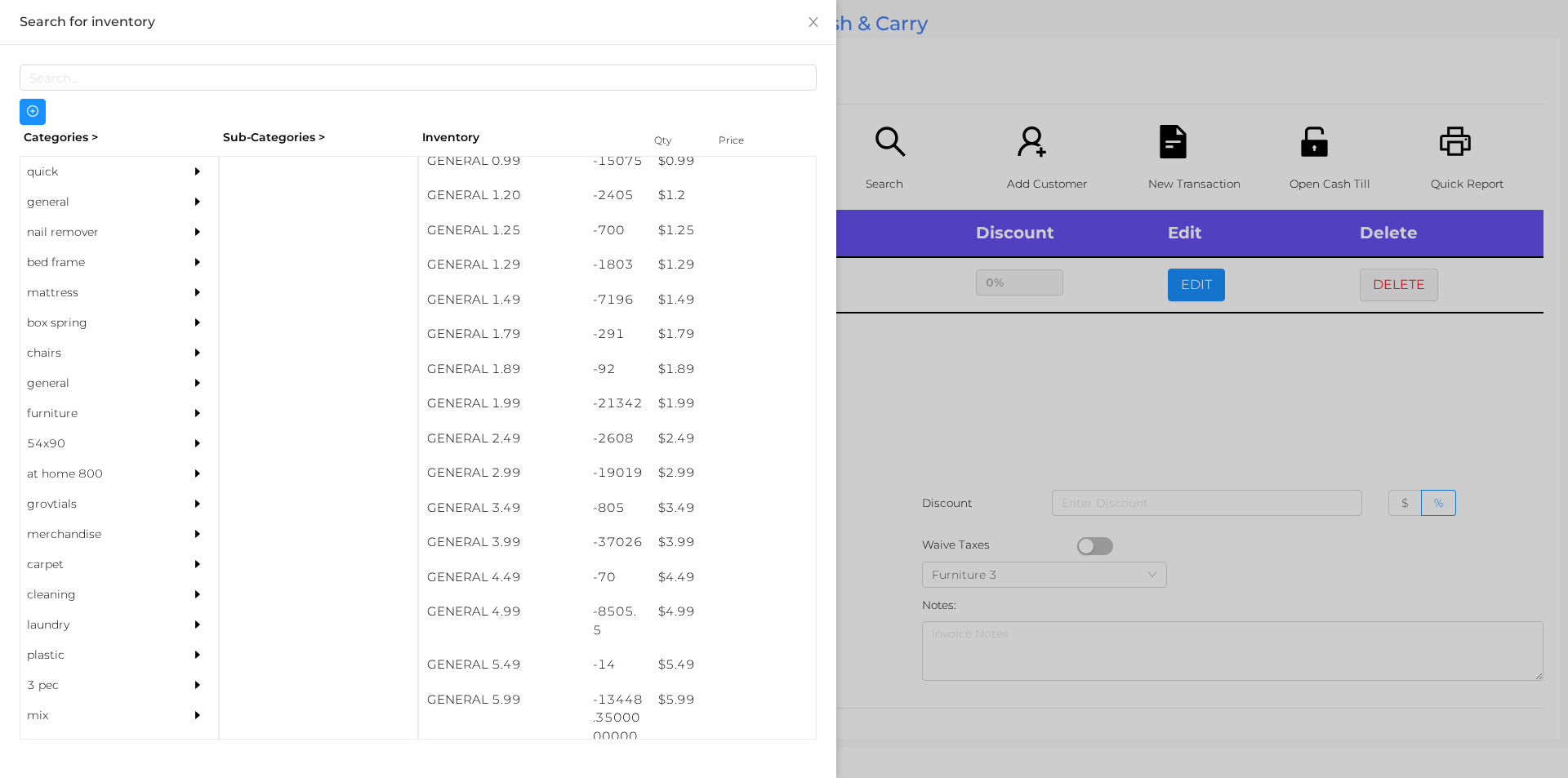
scroll to position [203, 0]
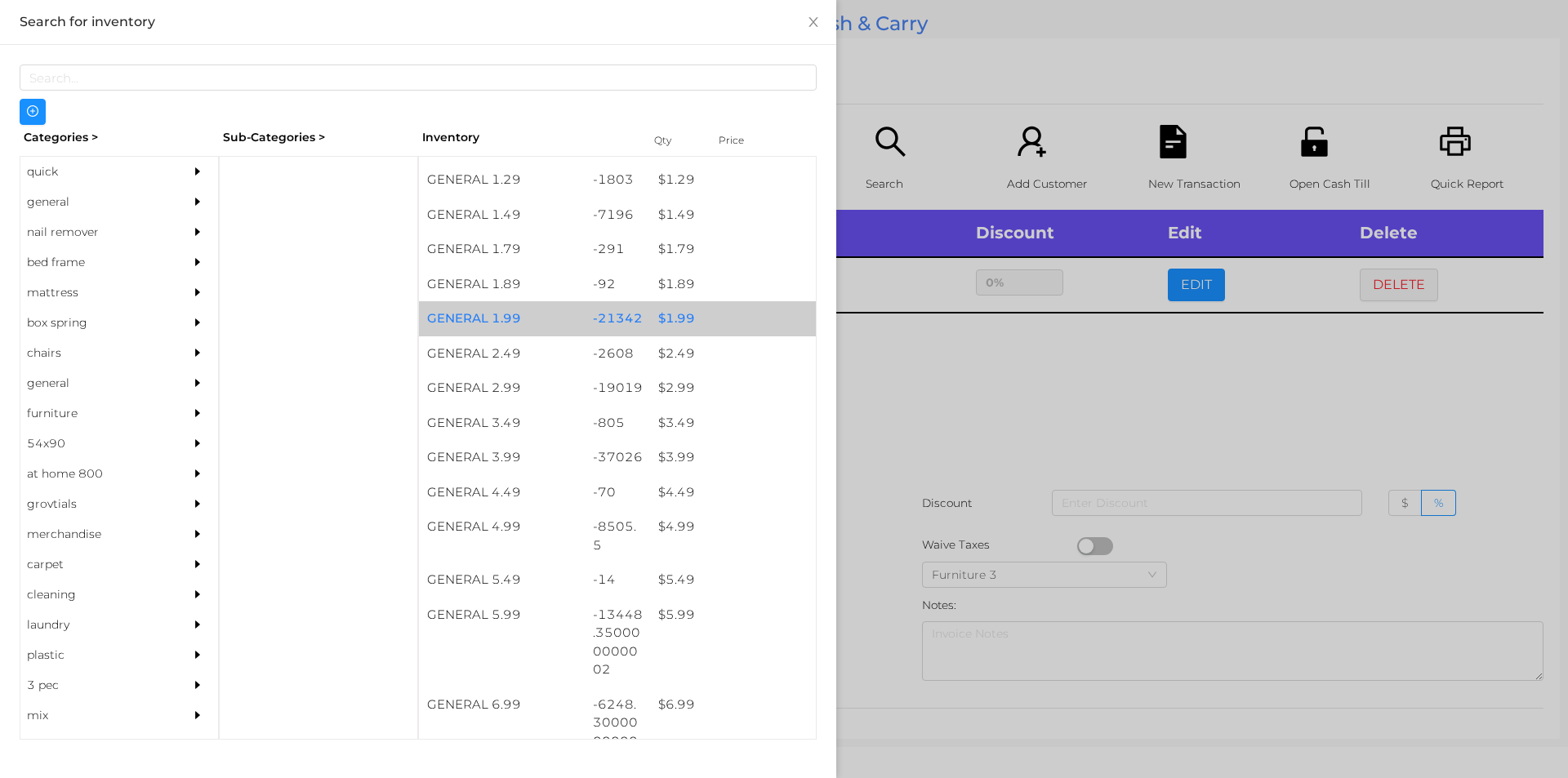
click at [739, 311] on div "$ 1.99" at bounding box center [733, 318] width 166 height 35
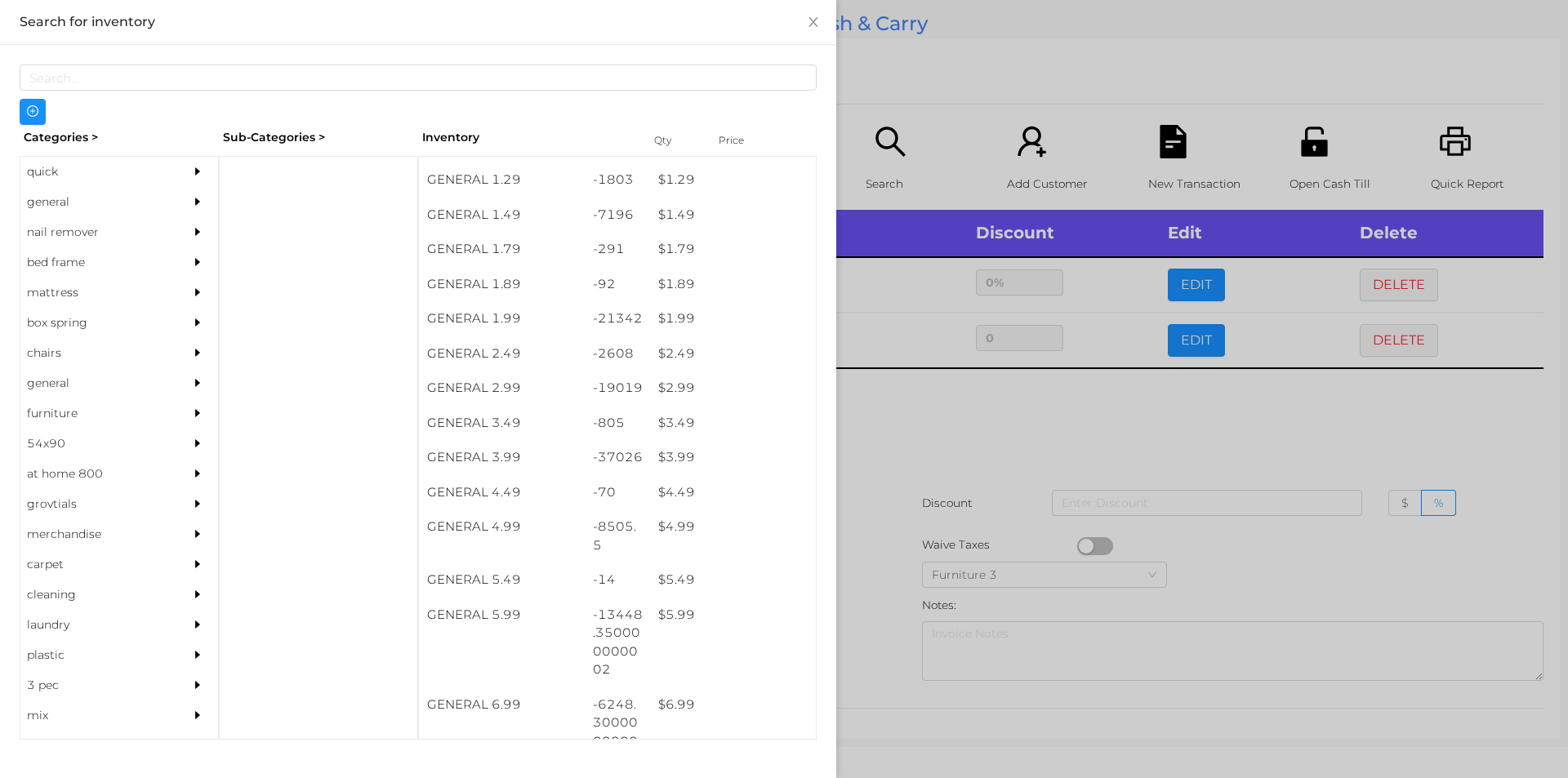
click at [936, 440] on div at bounding box center [784, 389] width 1568 height 778
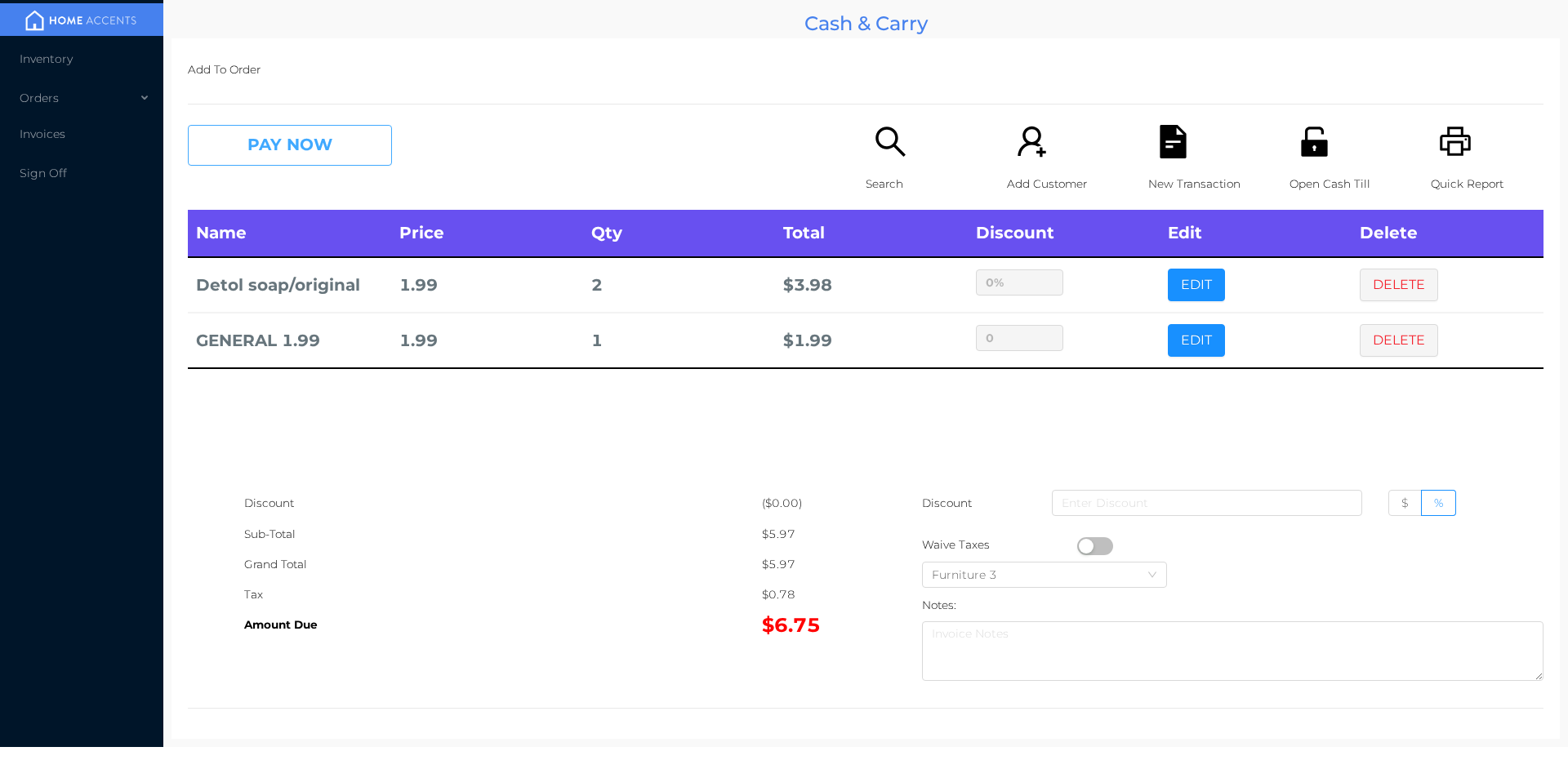
click at [340, 161] on button "PAY NOW" at bounding box center [290, 146] width 204 height 41
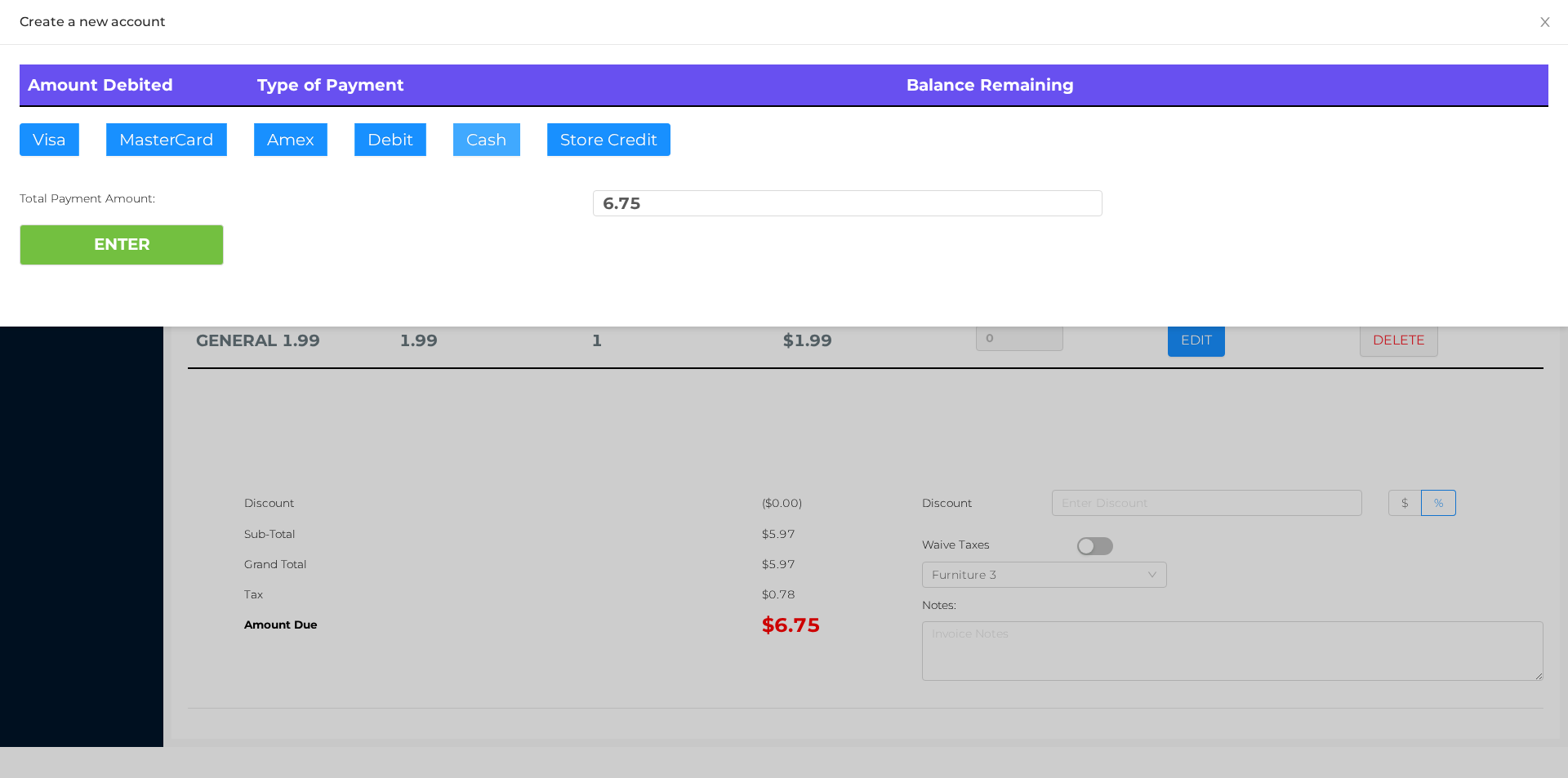
click at [453, 145] on button "Cash" at bounding box center [486, 140] width 67 height 32
type input "20"
click at [141, 262] on button "ENTER" at bounding box center [122, 245] width 204 height 41
type input "0"
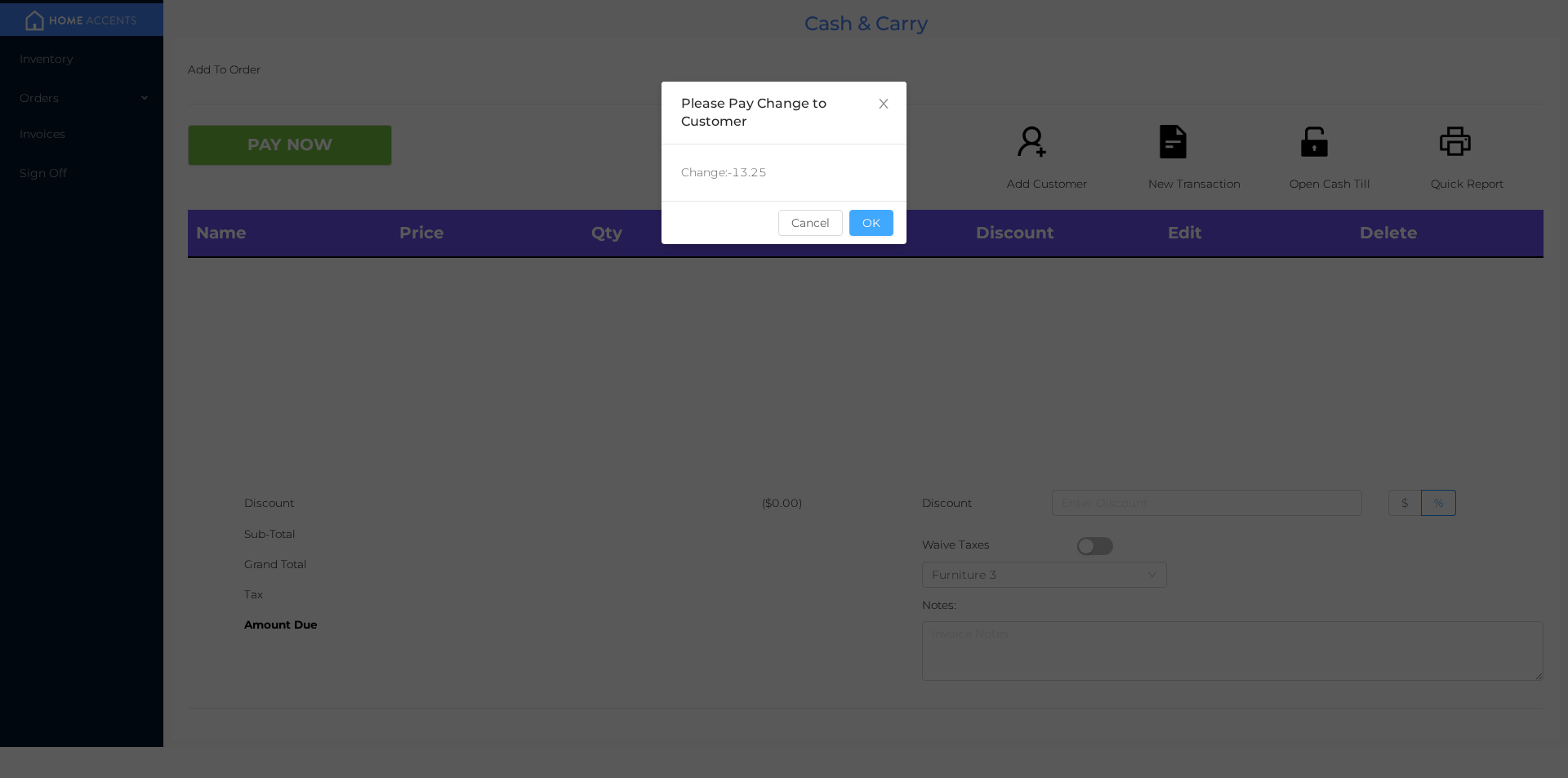
click at [860, 227] on button "OK" at bounding box center [872, 223] width 44 height 26
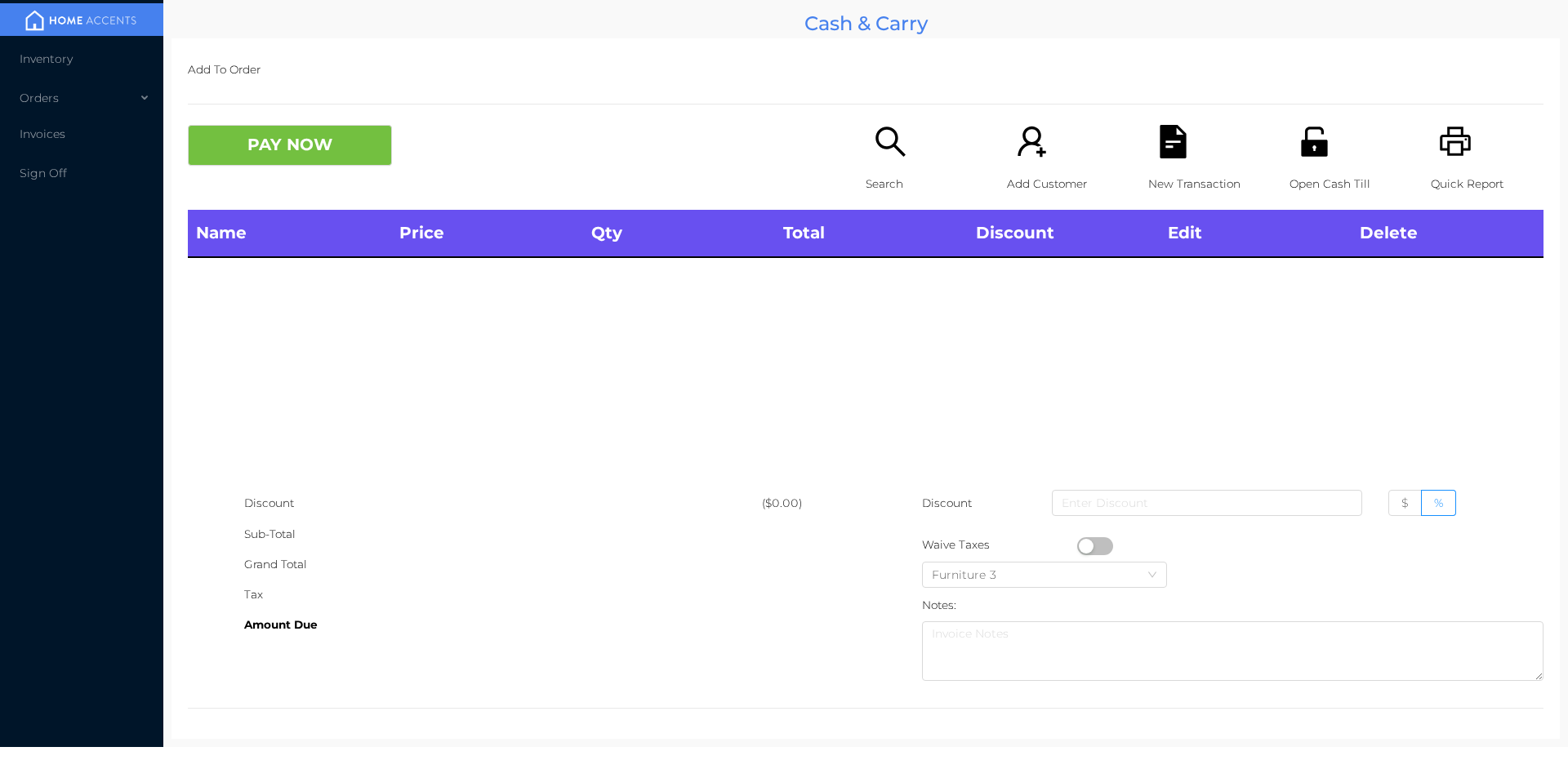
click at [866, 166] on div "Search" at bounding box center [922, 168] width 112 height 85
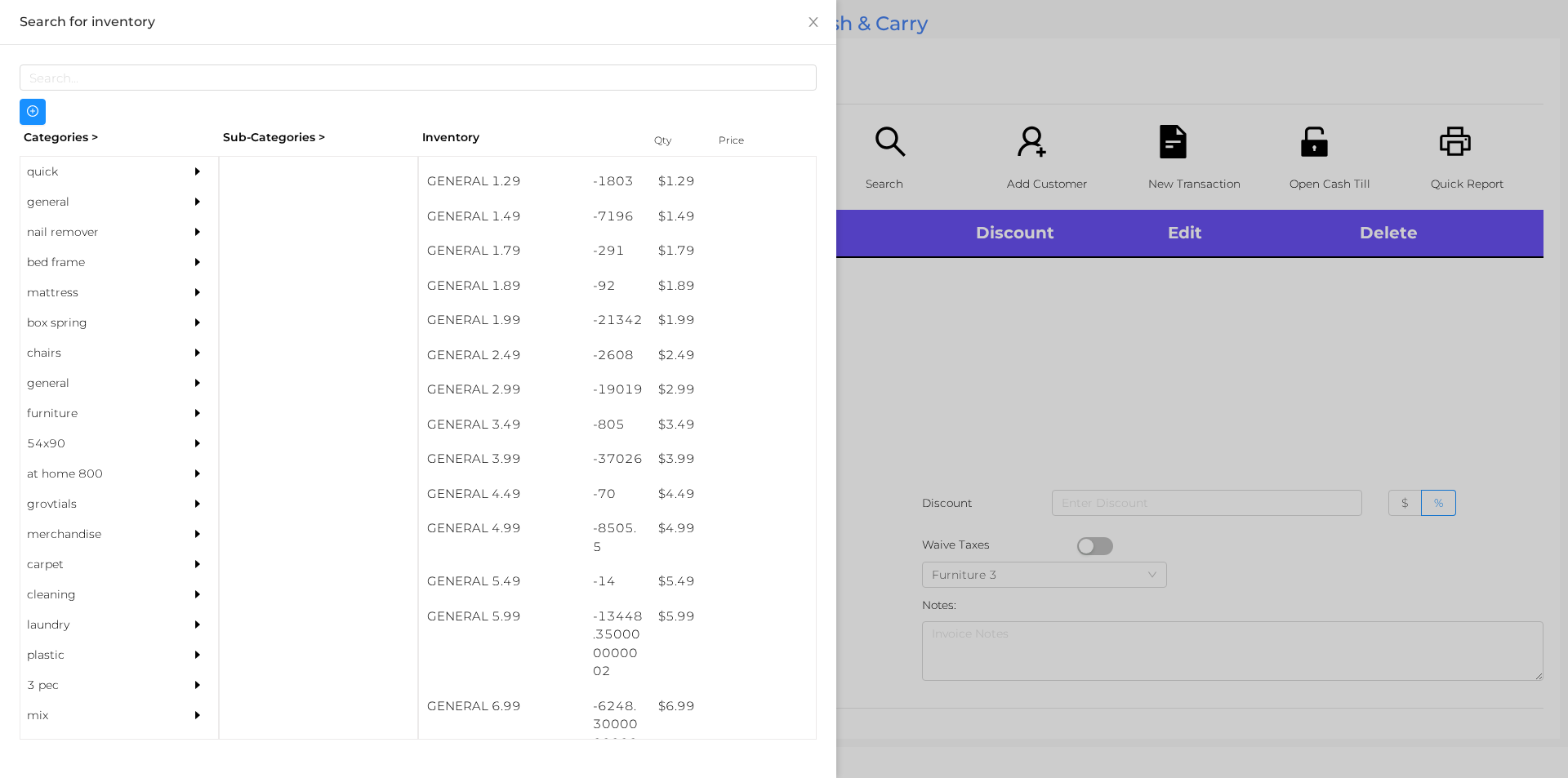
scroll to position [201, 0]
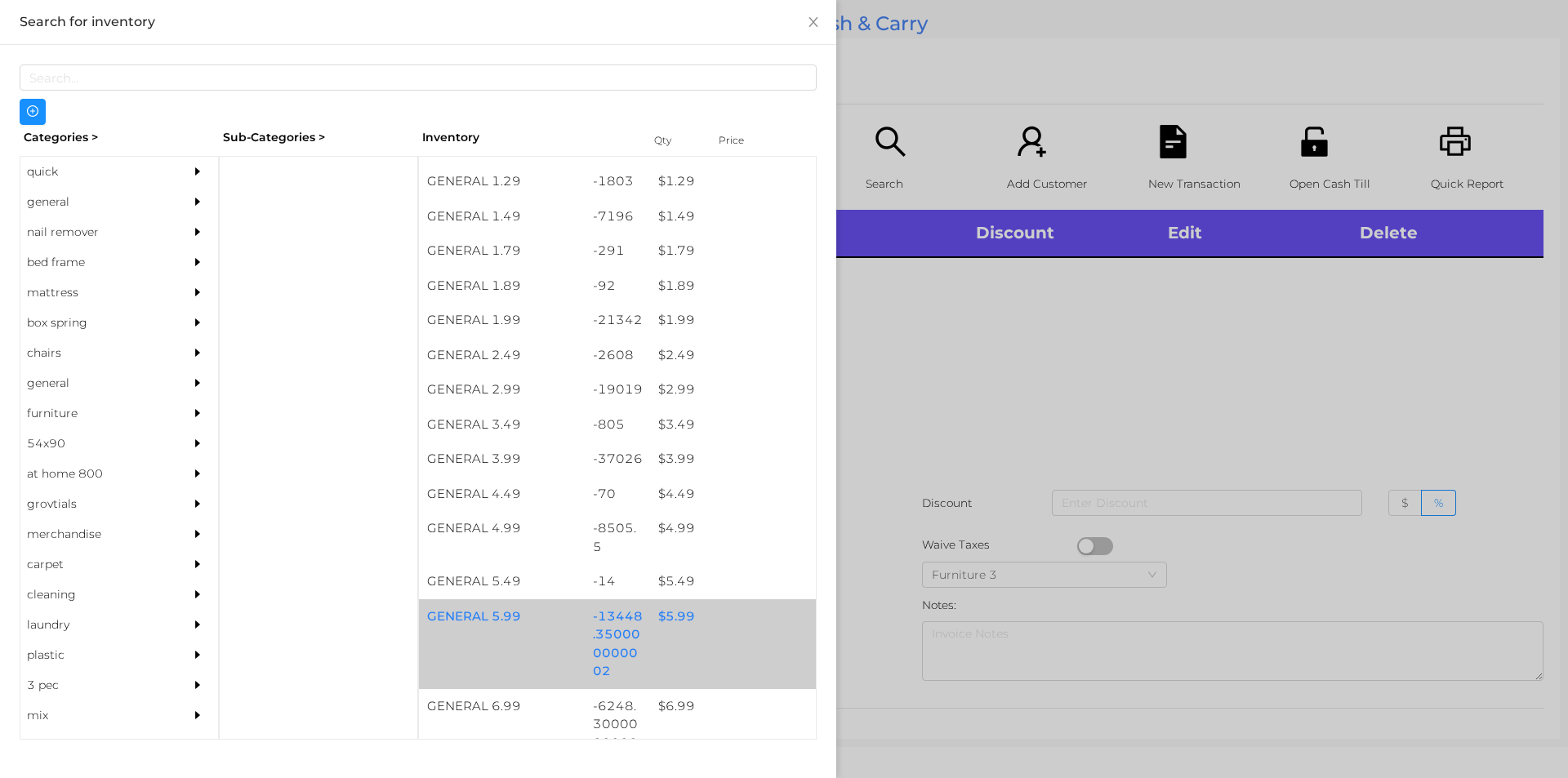
click at [695, 614] on div "$ 5.99" at bounding box center [733, 616] width 166 height 35
click at [709, 629] on div "$ 5.99" at bounding box center [733, 616] width 166 height 35
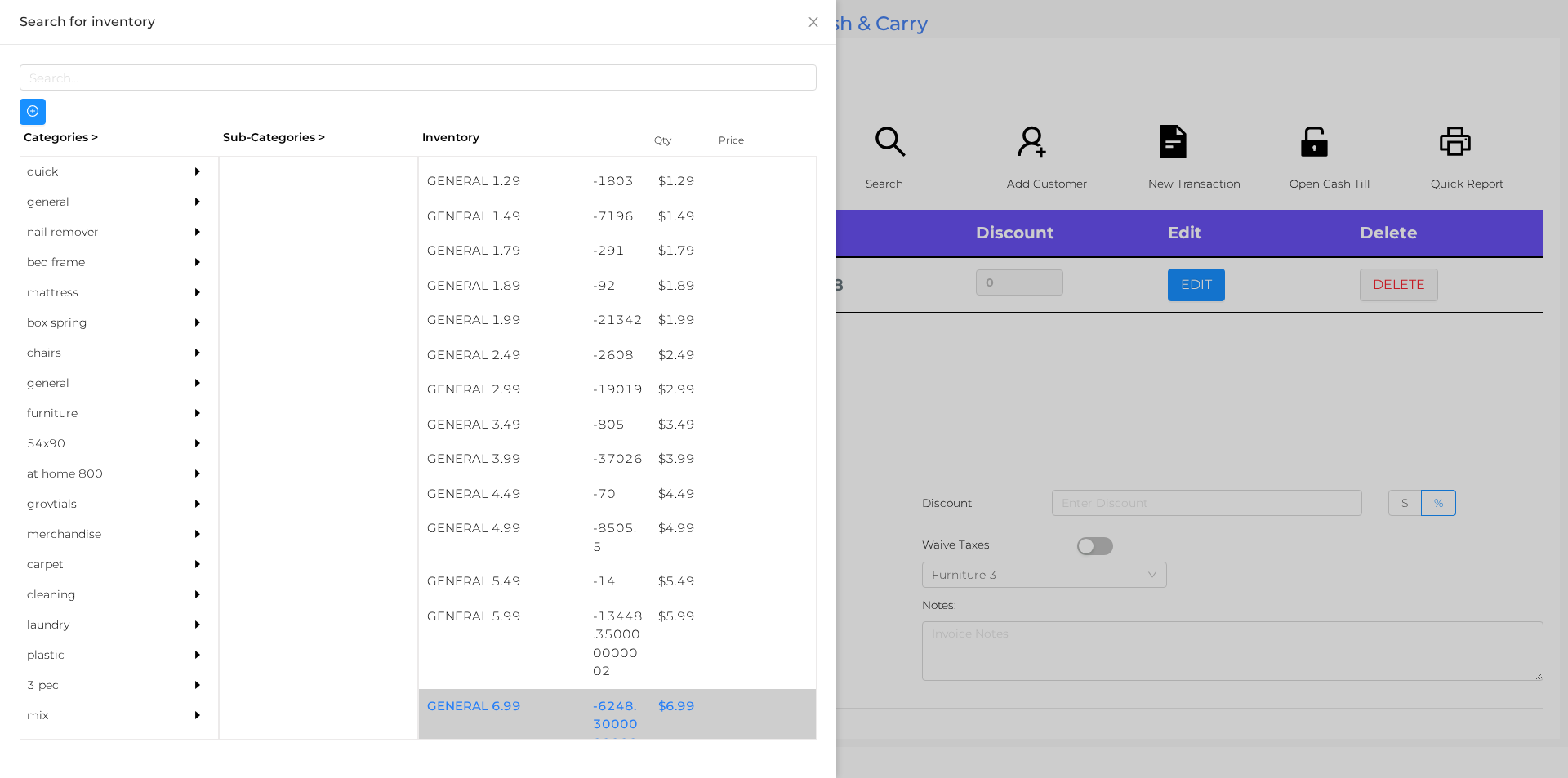
click at [684, 711] on div "$ 6.99" at bounding box center [733, 706] width 166 height 35
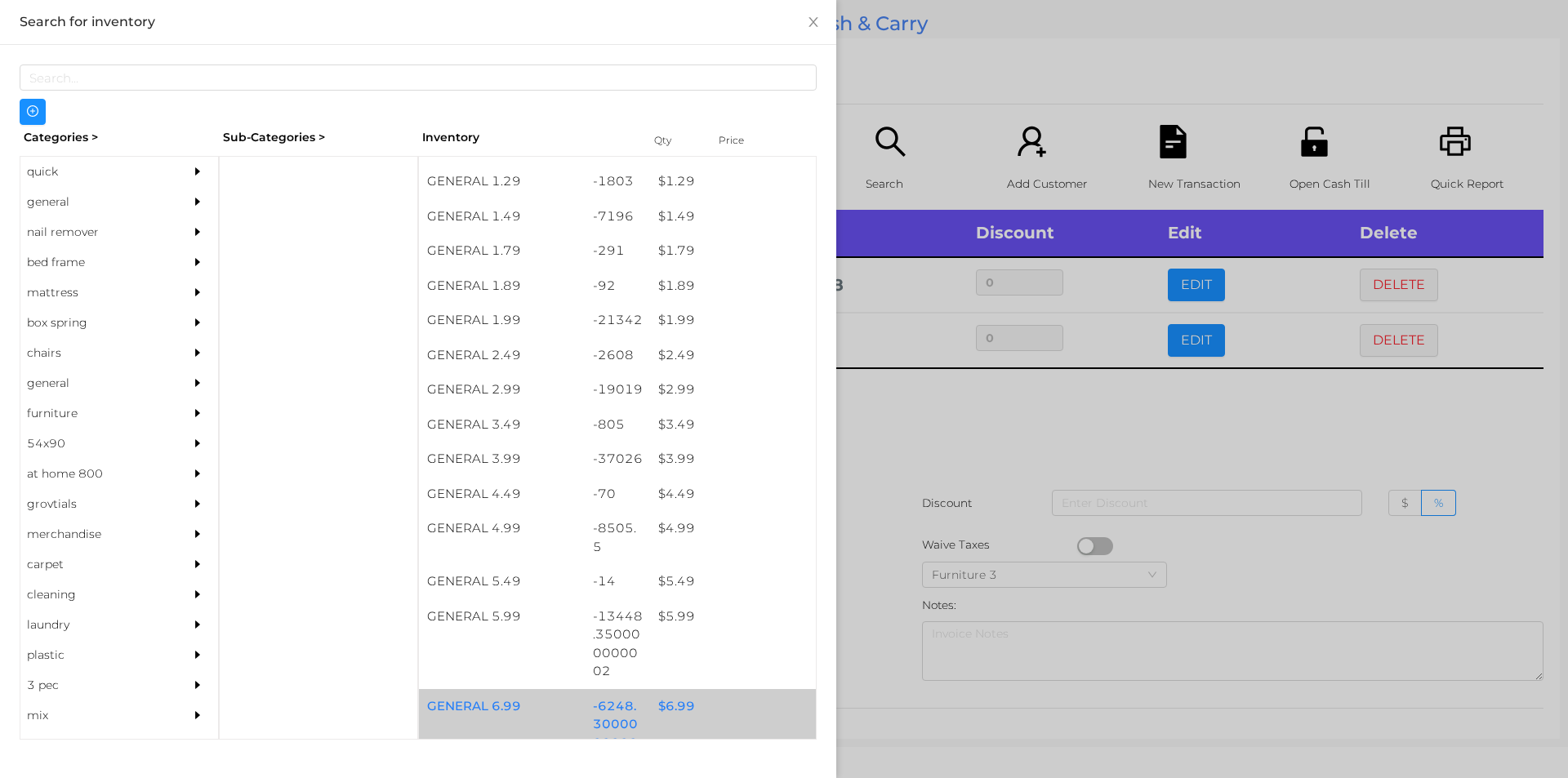
click at [683, 715] on div "$ 6.99" at bounding box center [733, 706] width 166 height 35
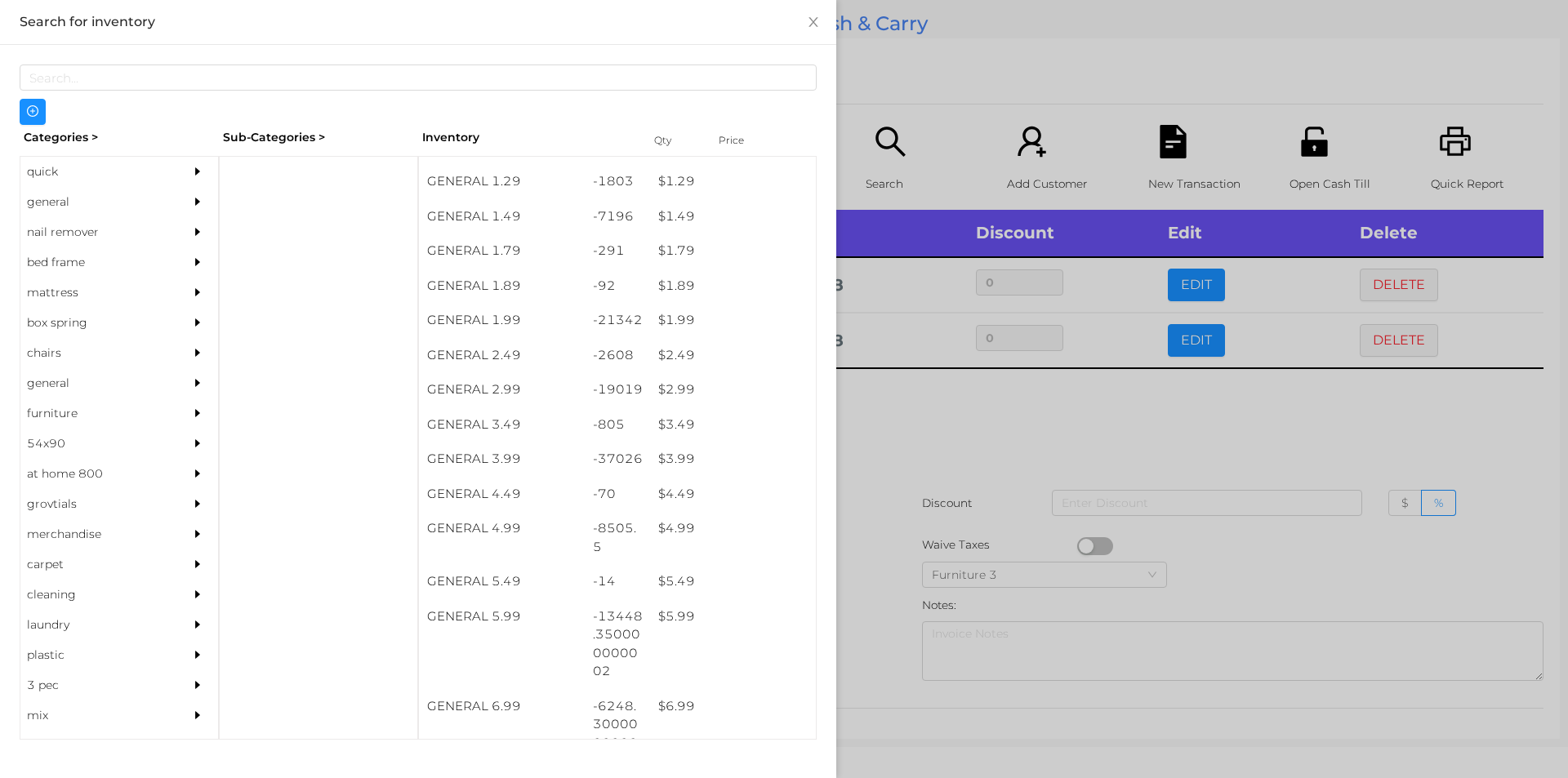
click at [875, 536] on div at bounding box center [784, 389] width 1568 height 778
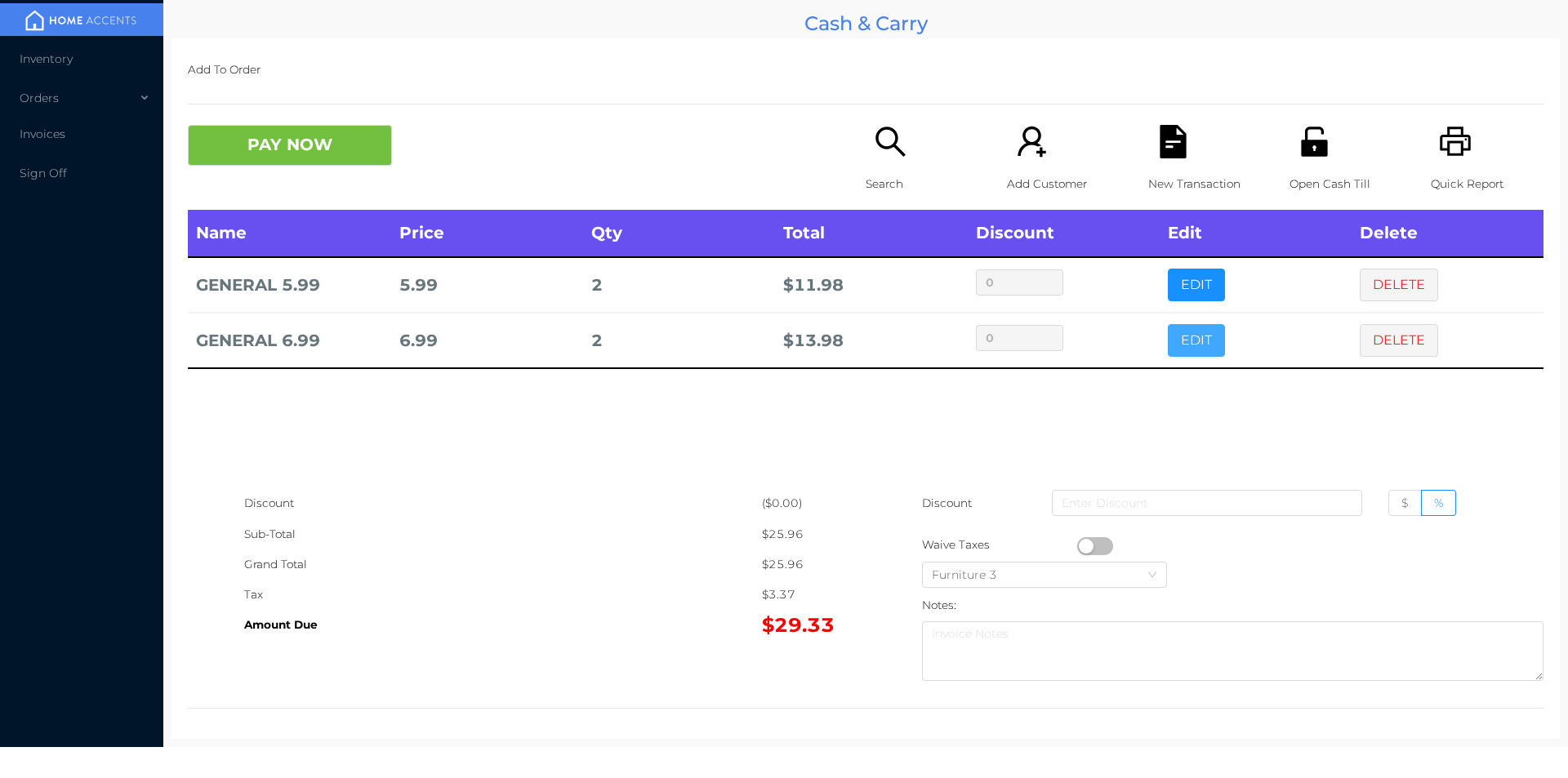
click at [1176, 348] on button "EDIT" at bounding box center [1196, 340] width 57 height 32
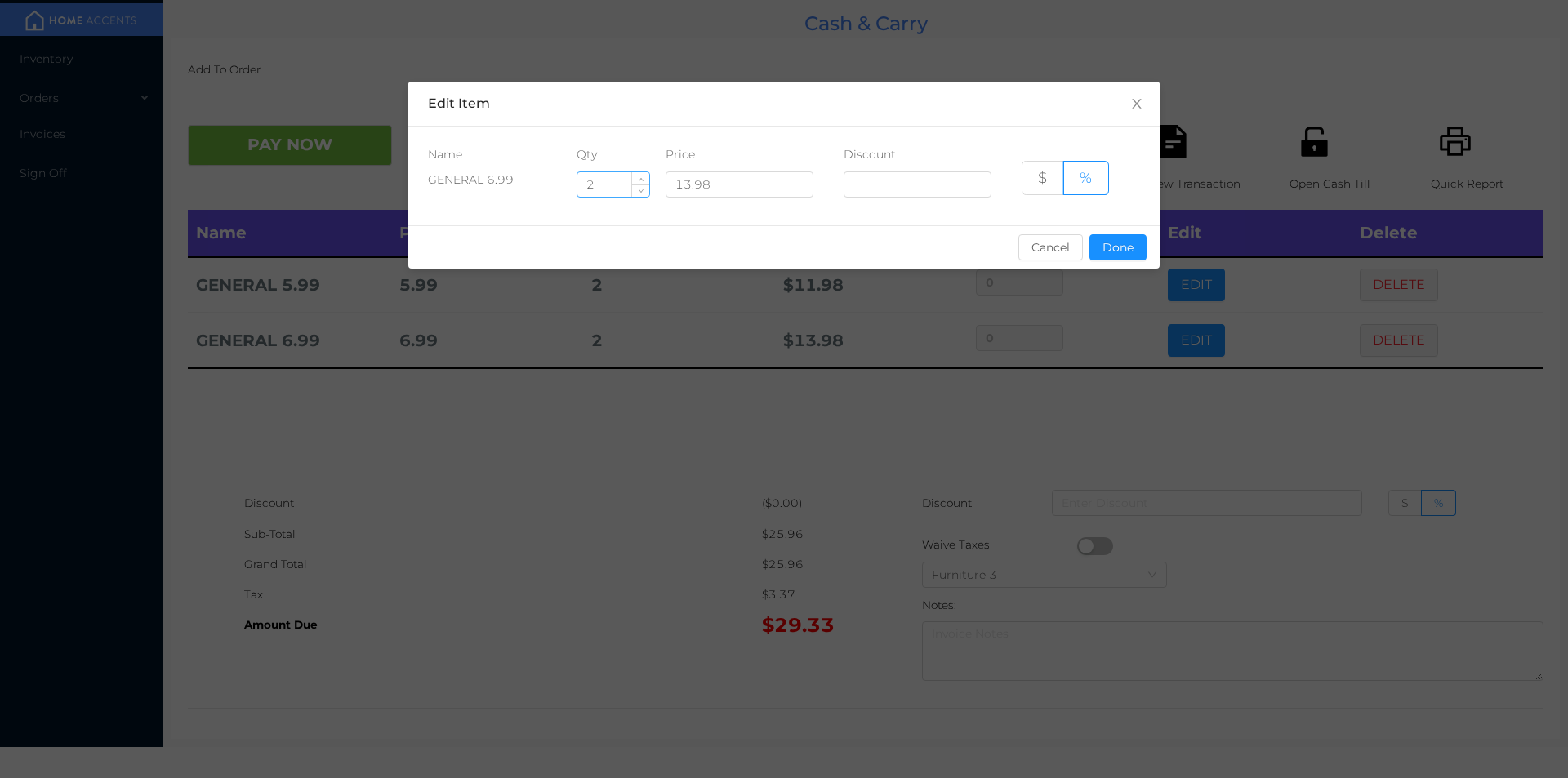
click at [616, 186] on input "2" at bounding box center [613, 184] width 72 height 25
type input "2.5"
click at [1122, 253] on button "Done" at bounding box center [1118, 247] width 57 height 26
type input "0%"
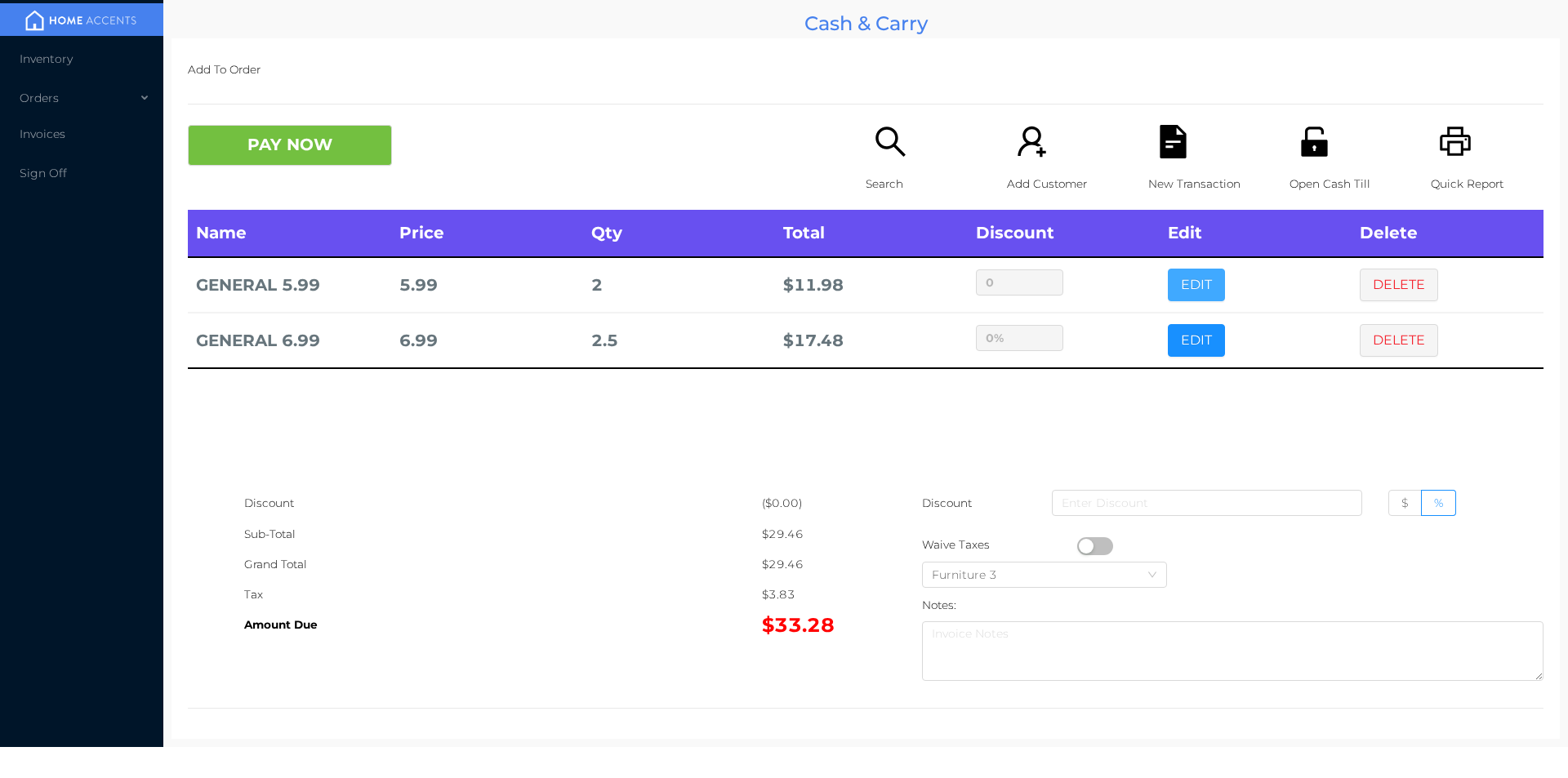
click at [1200, 273] on button "EDIT" at bounding box center [1196, 285] width 57 height 32
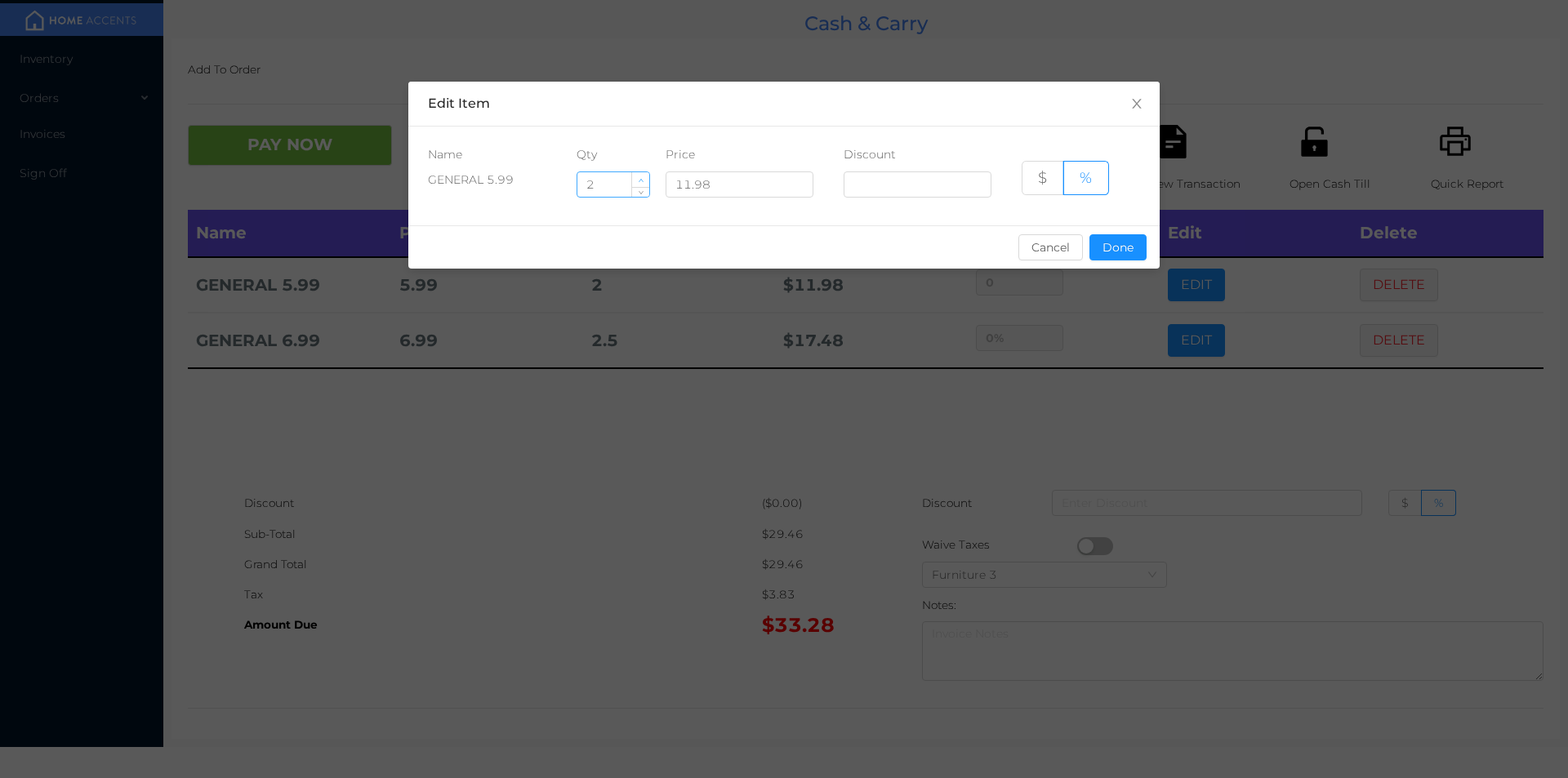
click at [641, 179] on icon "icon: up" at bounding box center [640, 180] width 6 height 6
type input "3"
type input "2.5"
click at [1107, 236] on button "Done" at bounding box center [1118, 247] width 57 height 26
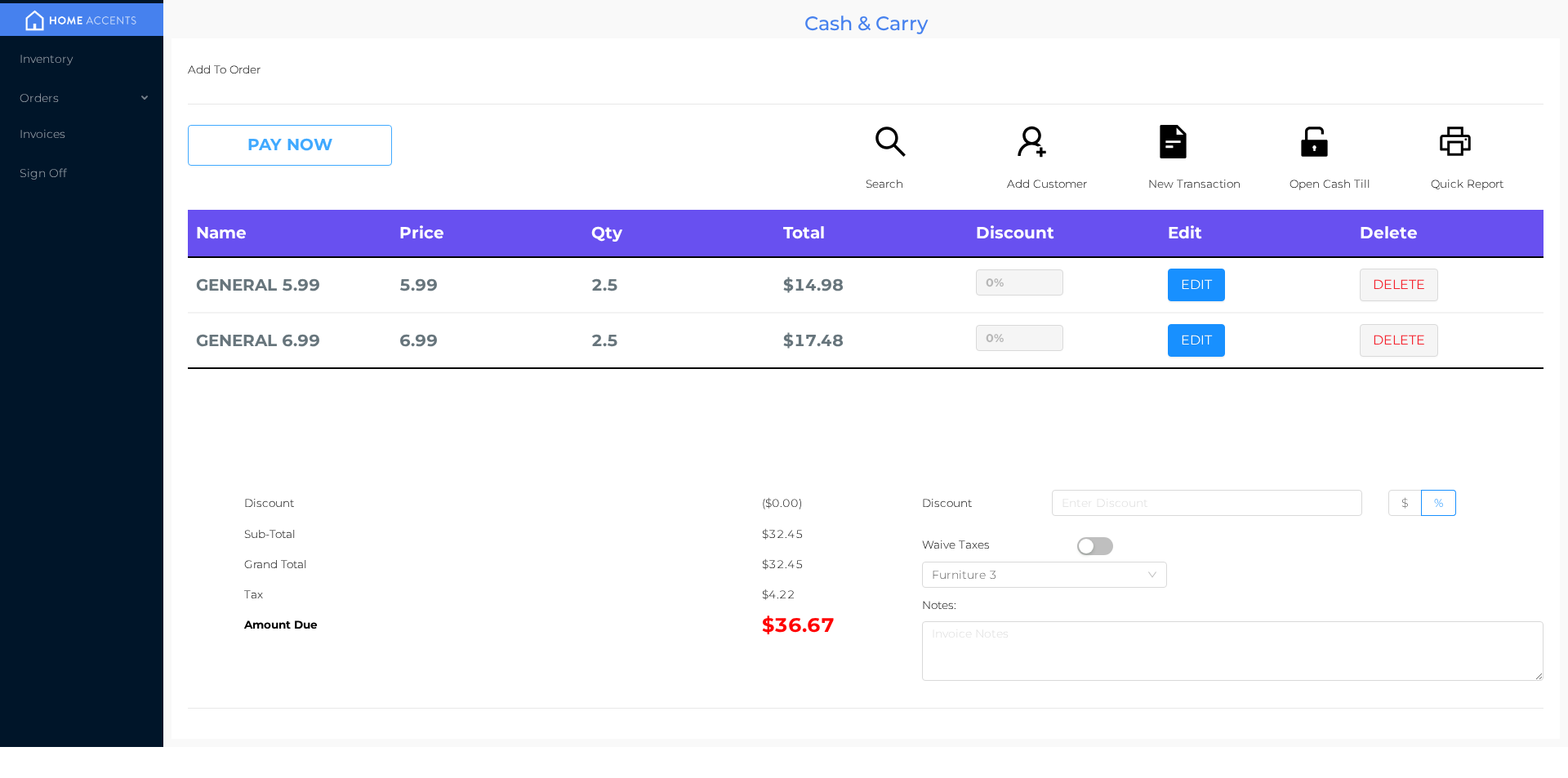
click at [311, 144] on button "PAY NOW" at bounding box center [290, 146] width 204 height 41
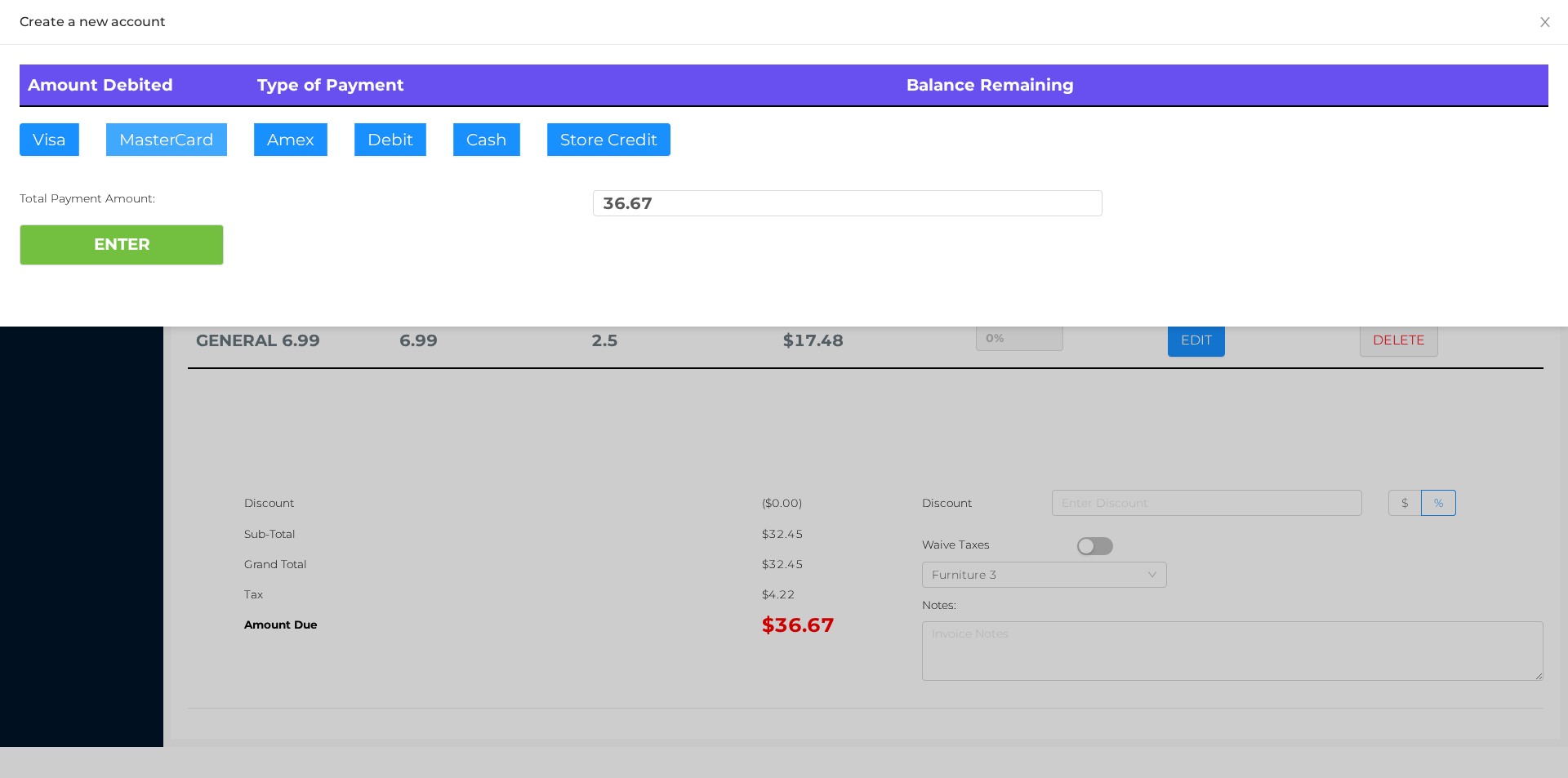
click at [165, 129] on button "MasterCard" at bounding box center [167, 140] width 121 height 32
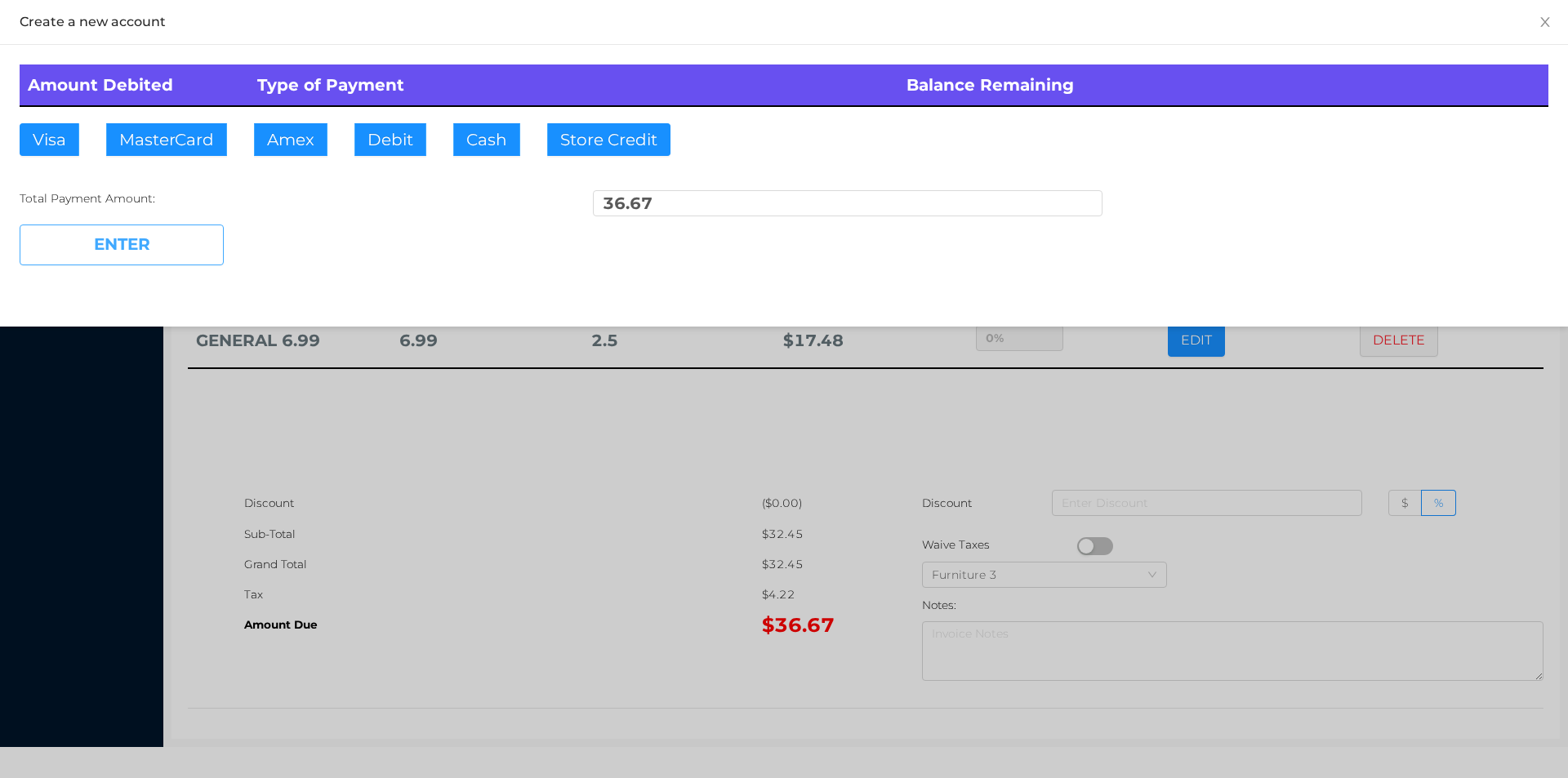
click at [147, 260] on button "ENTER" at bounding box center [122, 245] width 204 height 41
type input "0"
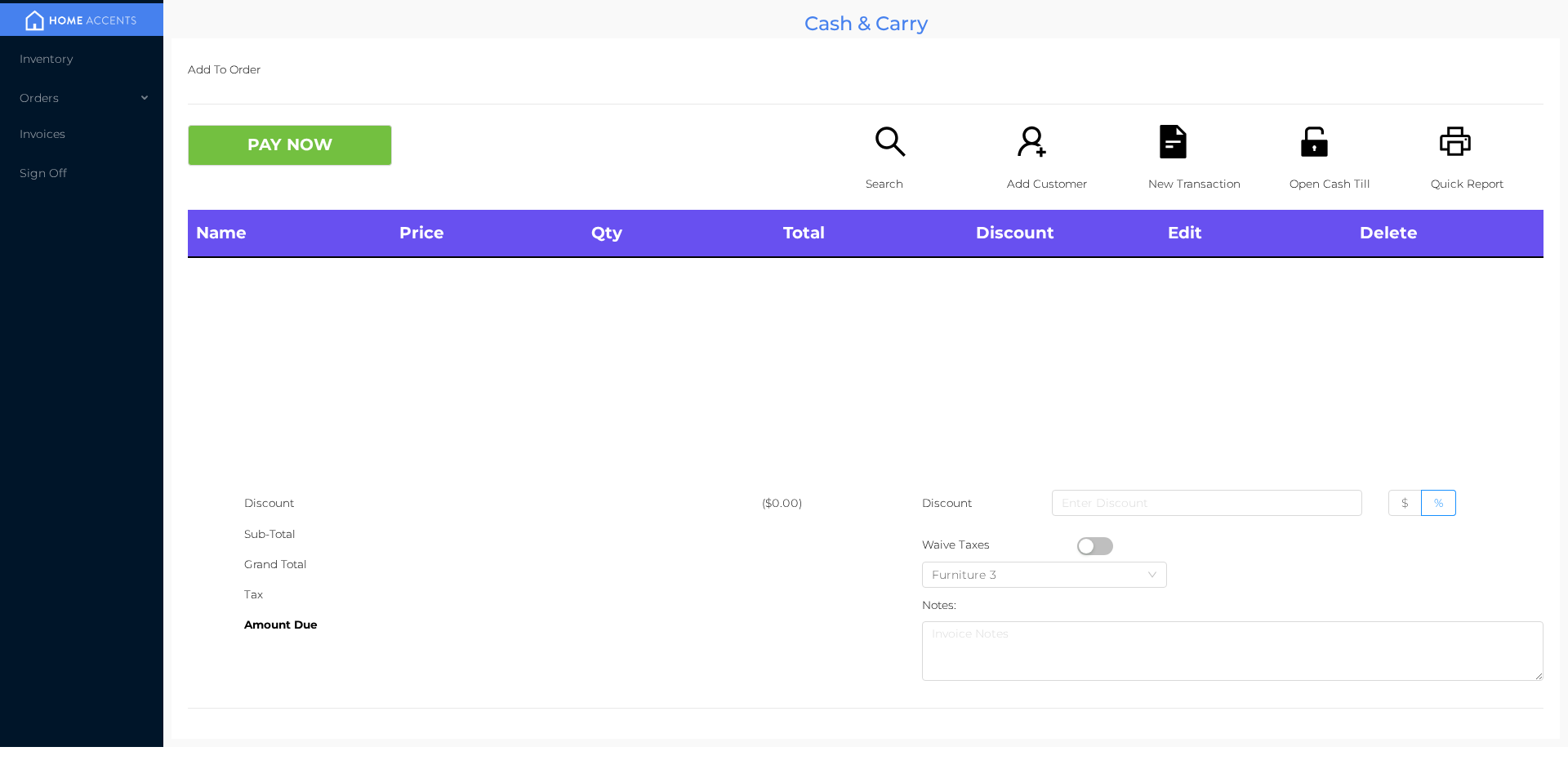
click at [901, 144] on div "Search" at bounding box center [922, 168] width 112 height 85
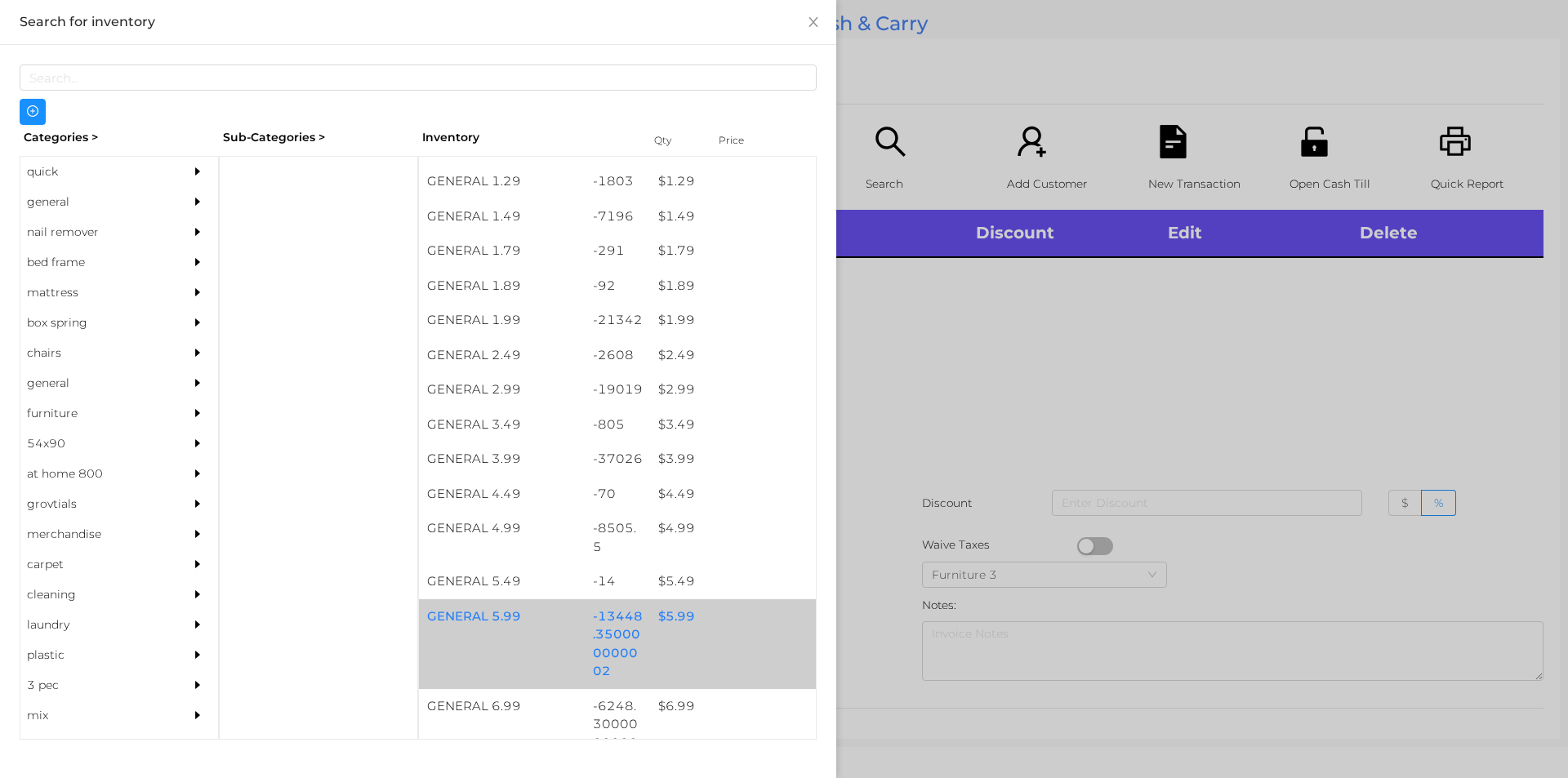
click at [687, 636] on div "GENERAL 5.99 -13448.350000000002 $ 5.99" at bounding box center [617, 644] width 397 height 90
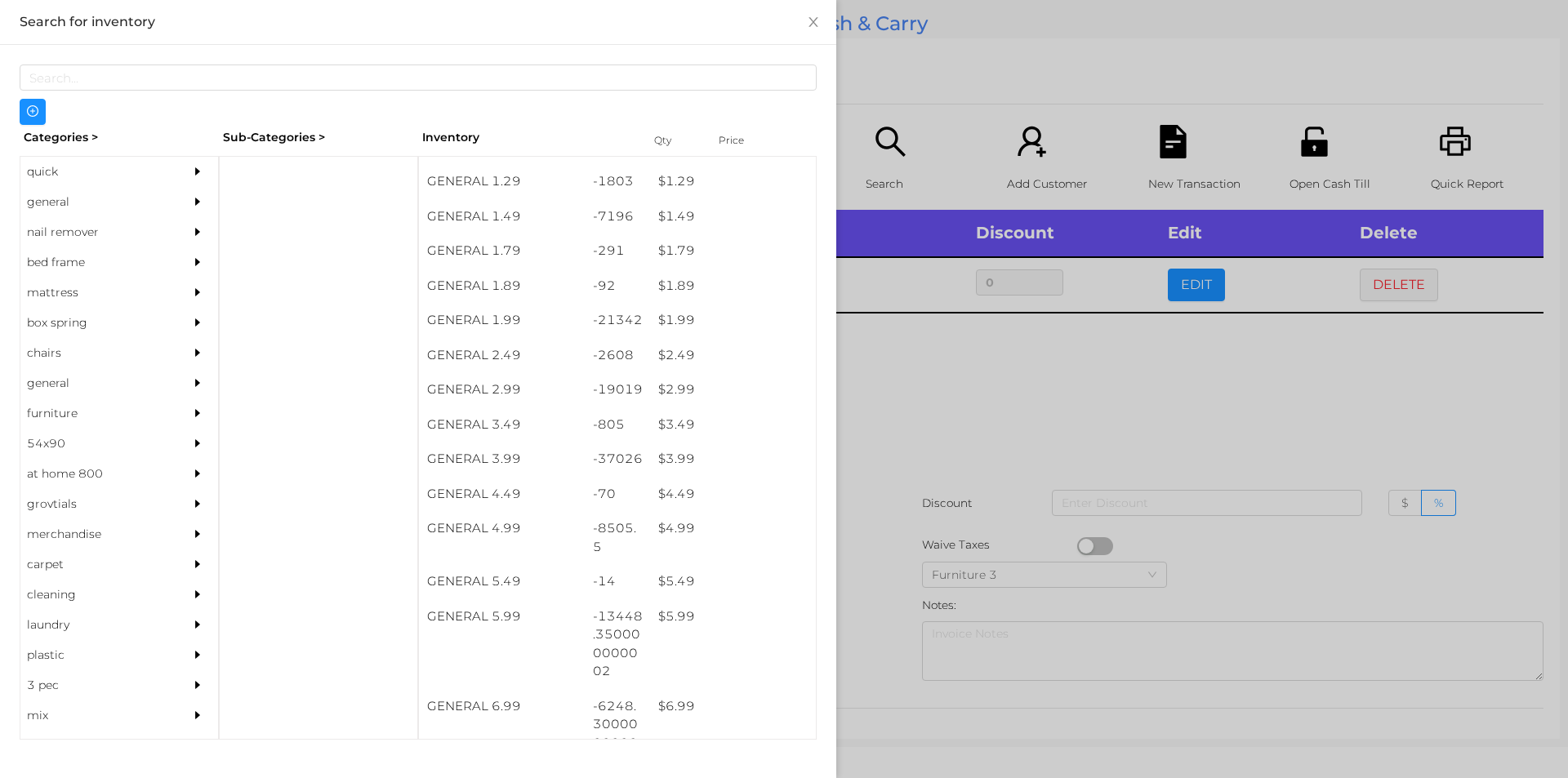
click at [950, 518] on div at bounding box center [784, 389] width 1568 height 778
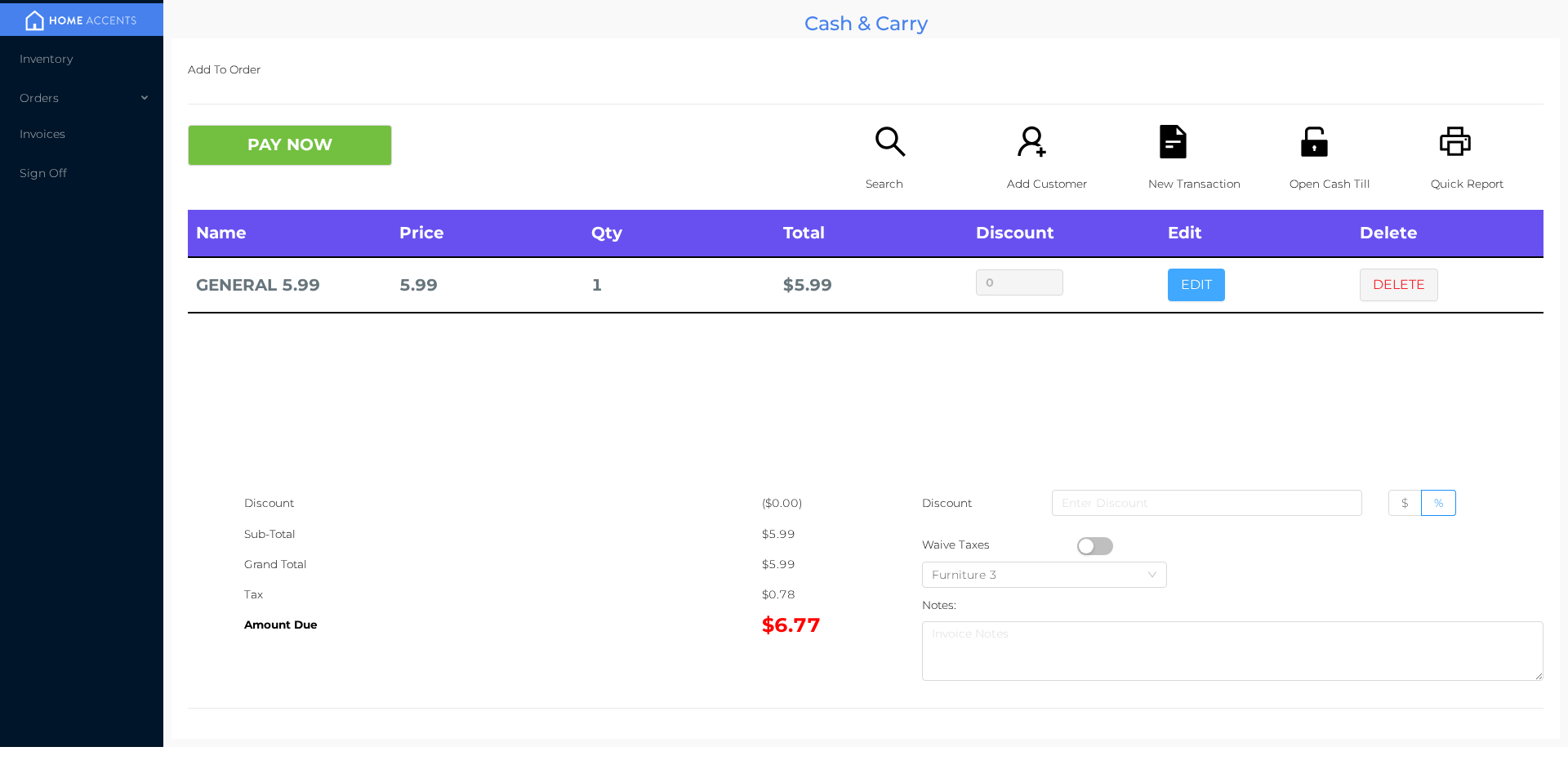
click at [1169, 298] on button "EDIT" at bounding box center [1196, 285] width 57 height 32
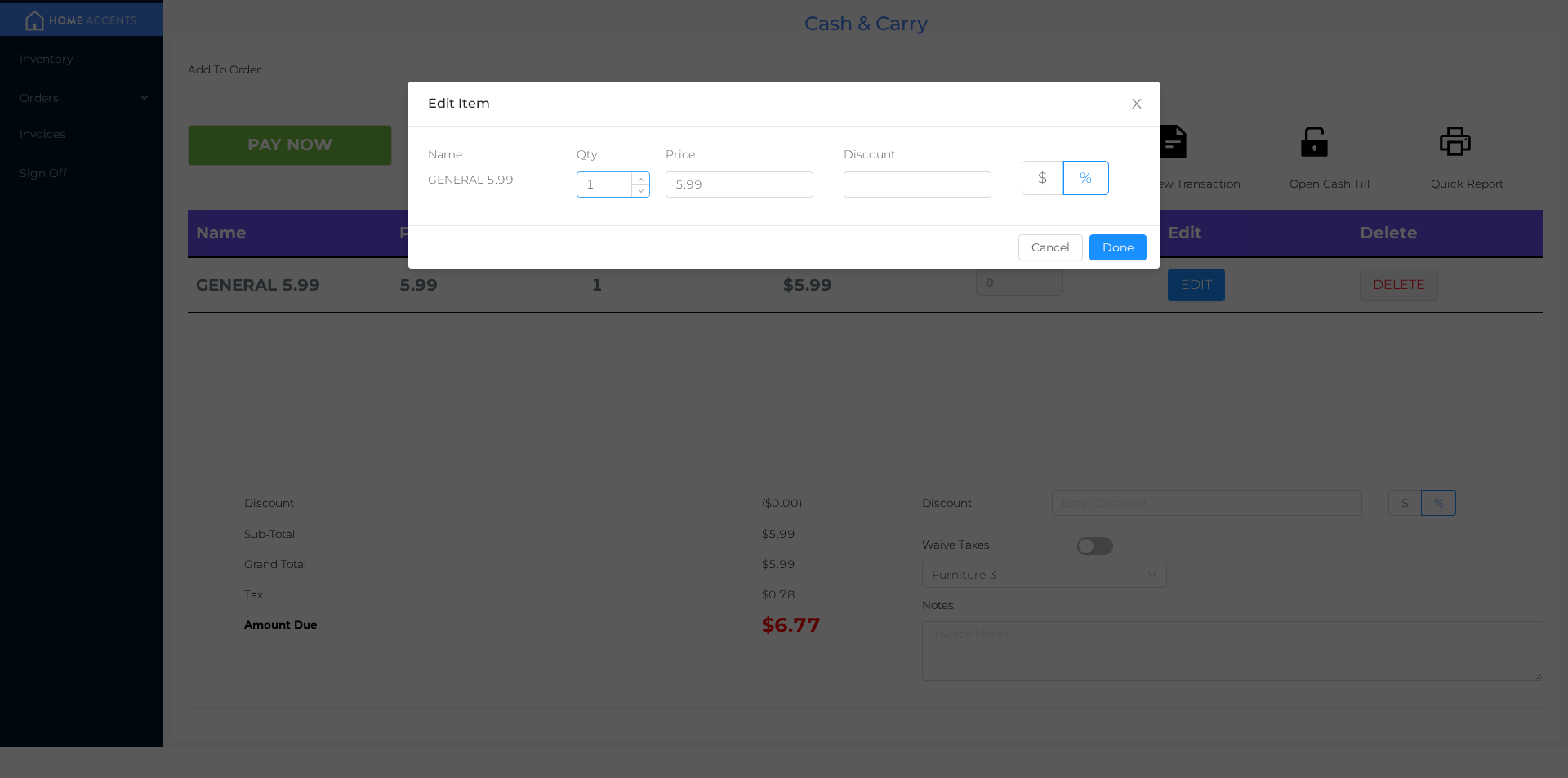
click at [612, 189] on input "1" at bounding box center [613, 184] width 72 height 25
type input "1.5"
click at [1112, 256] on button "Done" at bounding box center [1118, 247] width 57 height 26
type input "0%"
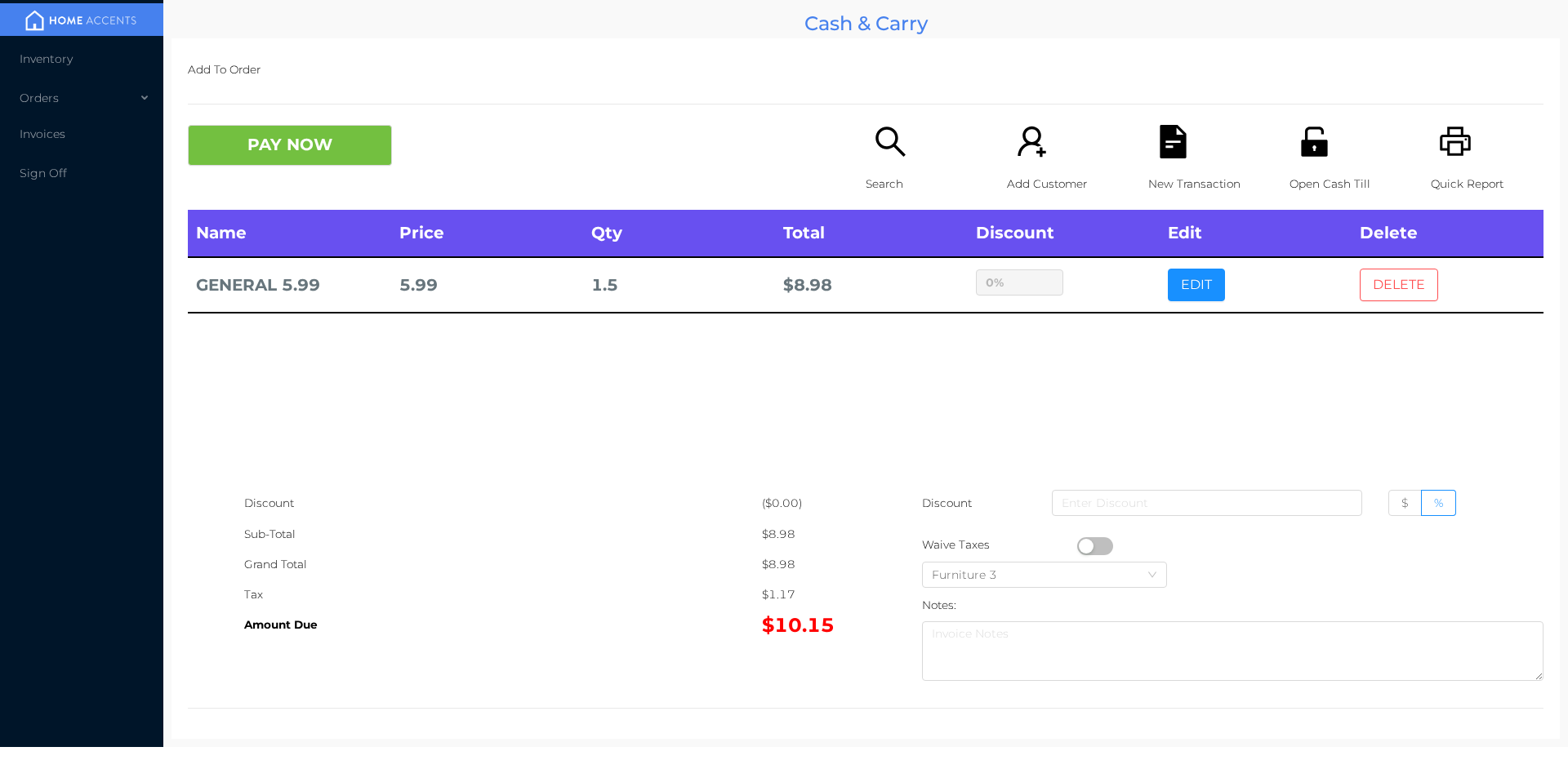
click at [1372, 284] on button "DELETE" at bounding box center [1399, 285] width 78 height 32
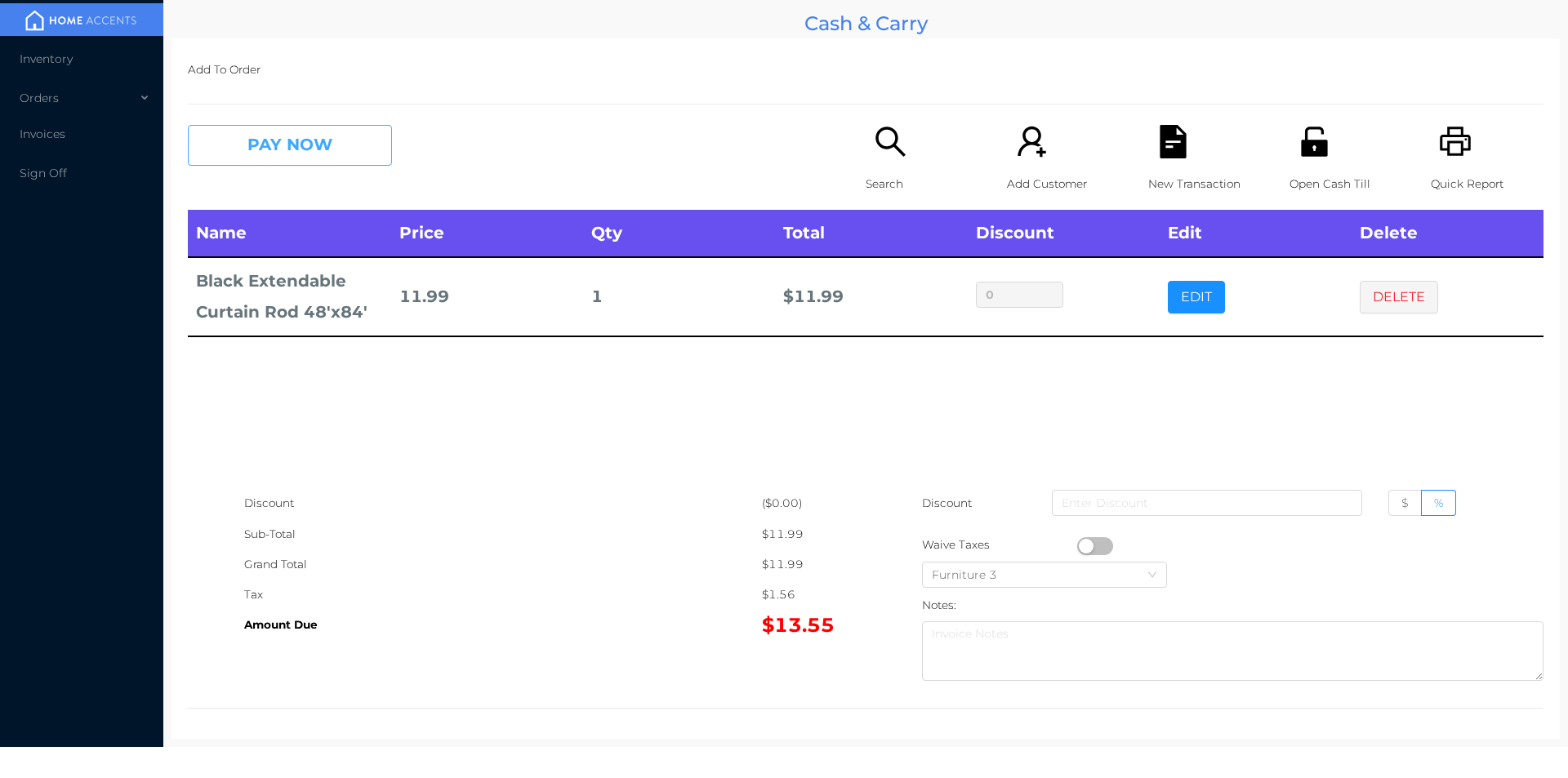
click at [246, 147] on button "PAY NOW" at bounding box center [290, 146] width 204 height 41
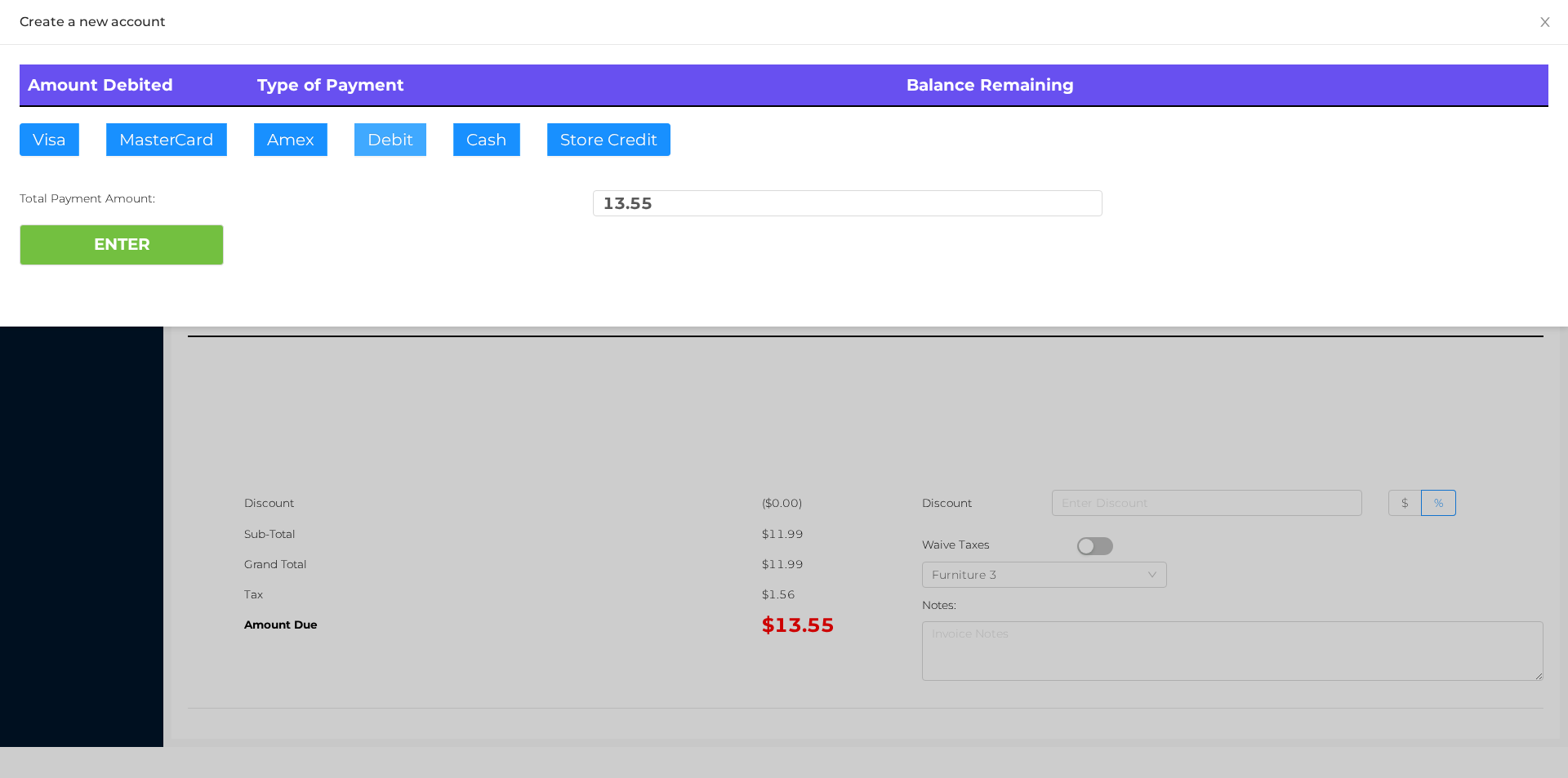
click at [411, 143] on button "Debit" at bounding box center [390, 140] width 72 height 32
type input "20"
click at [114, 258] on button "ENTER" at bounding box center [122, 245] width 204 height 41
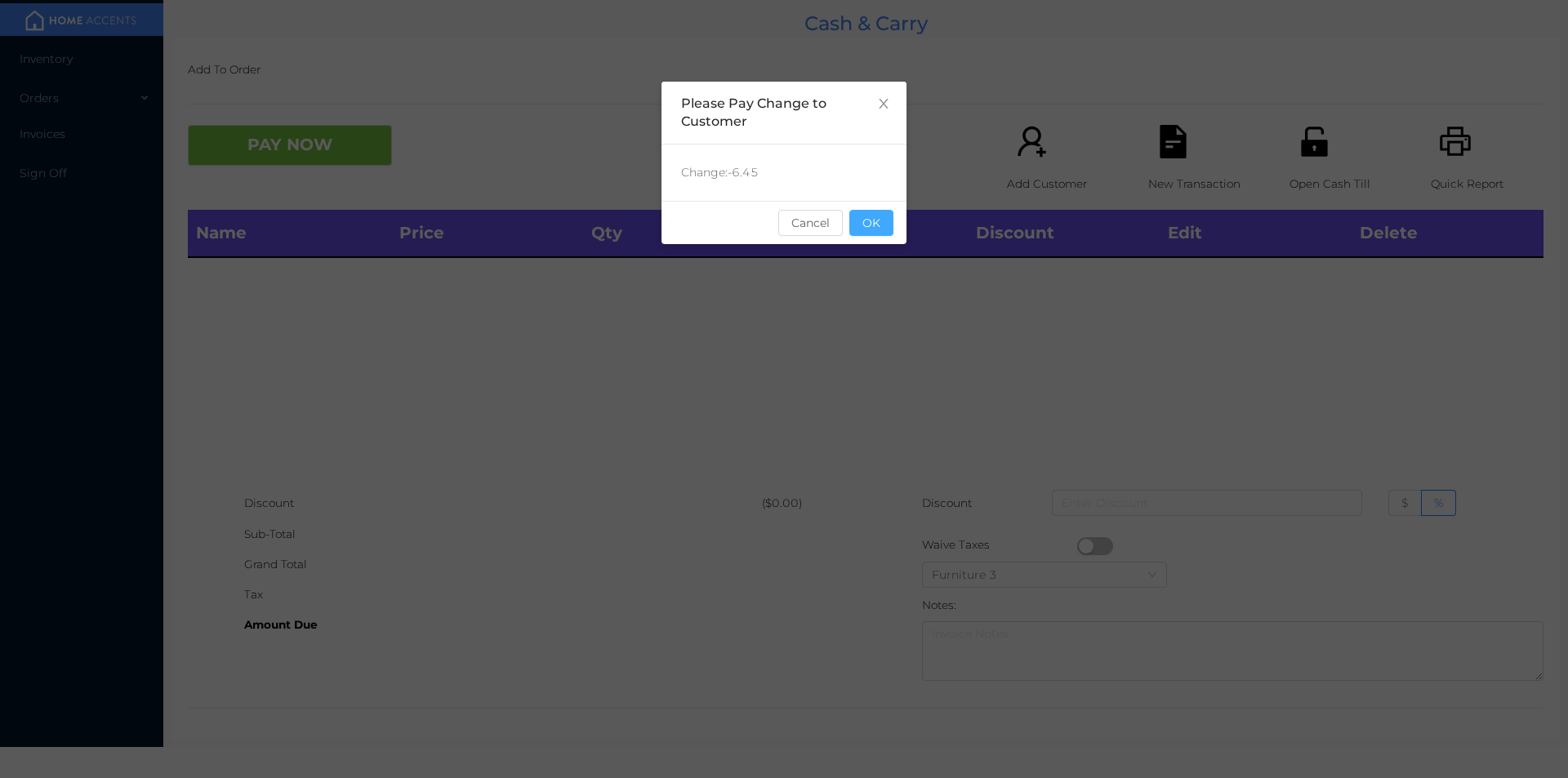
click at [872, 215] on button "OK" at bounding box center [872, 223] width 44 height 26
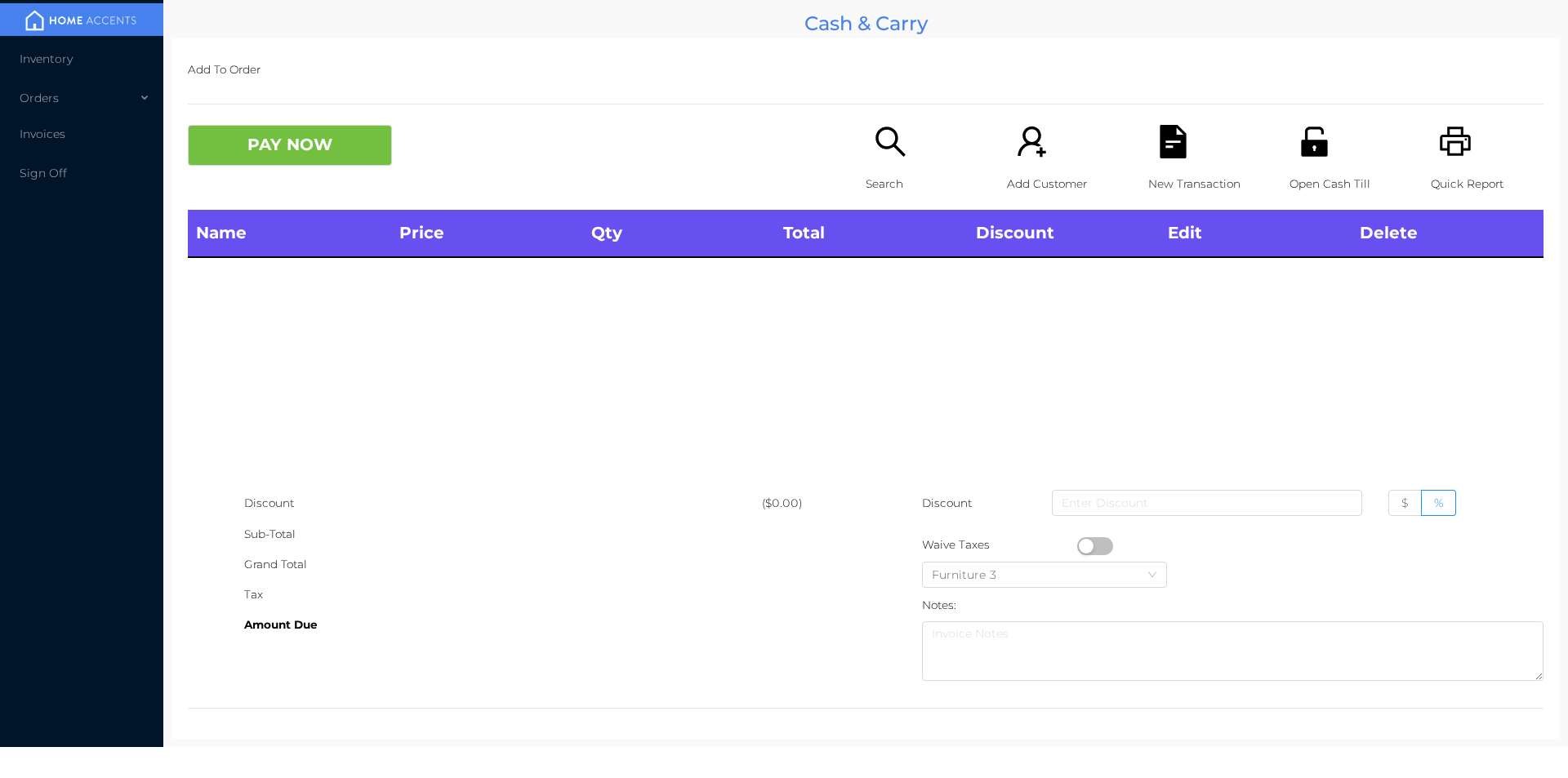
click at [838, 156] on div "PAY NOW" at bounding box center [527, 146] width 678 height 41
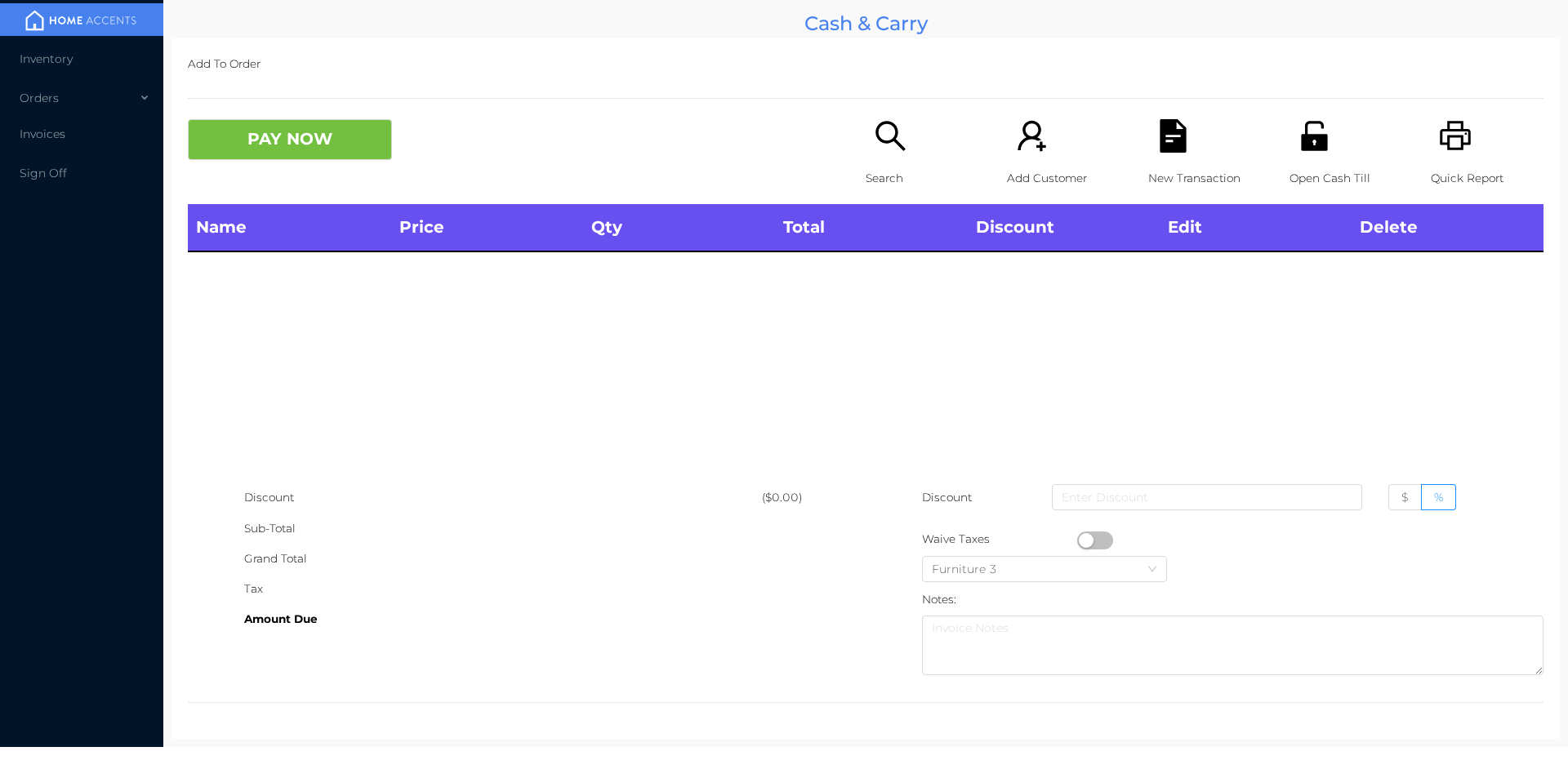
click at [866, 145] on div "Search" at bounding box center [922, 162] width 112 height 85
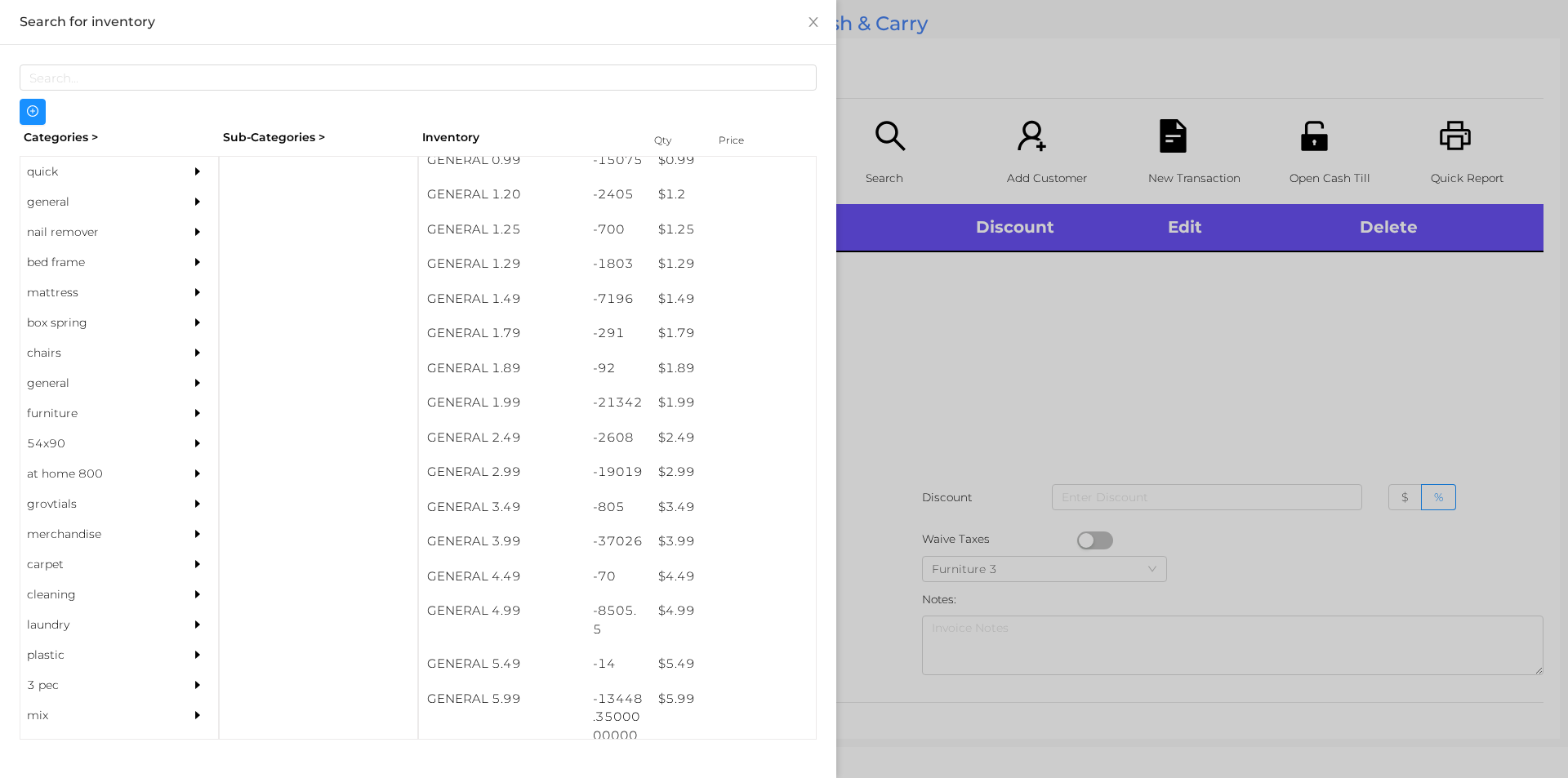
scroll to position [183, 0]
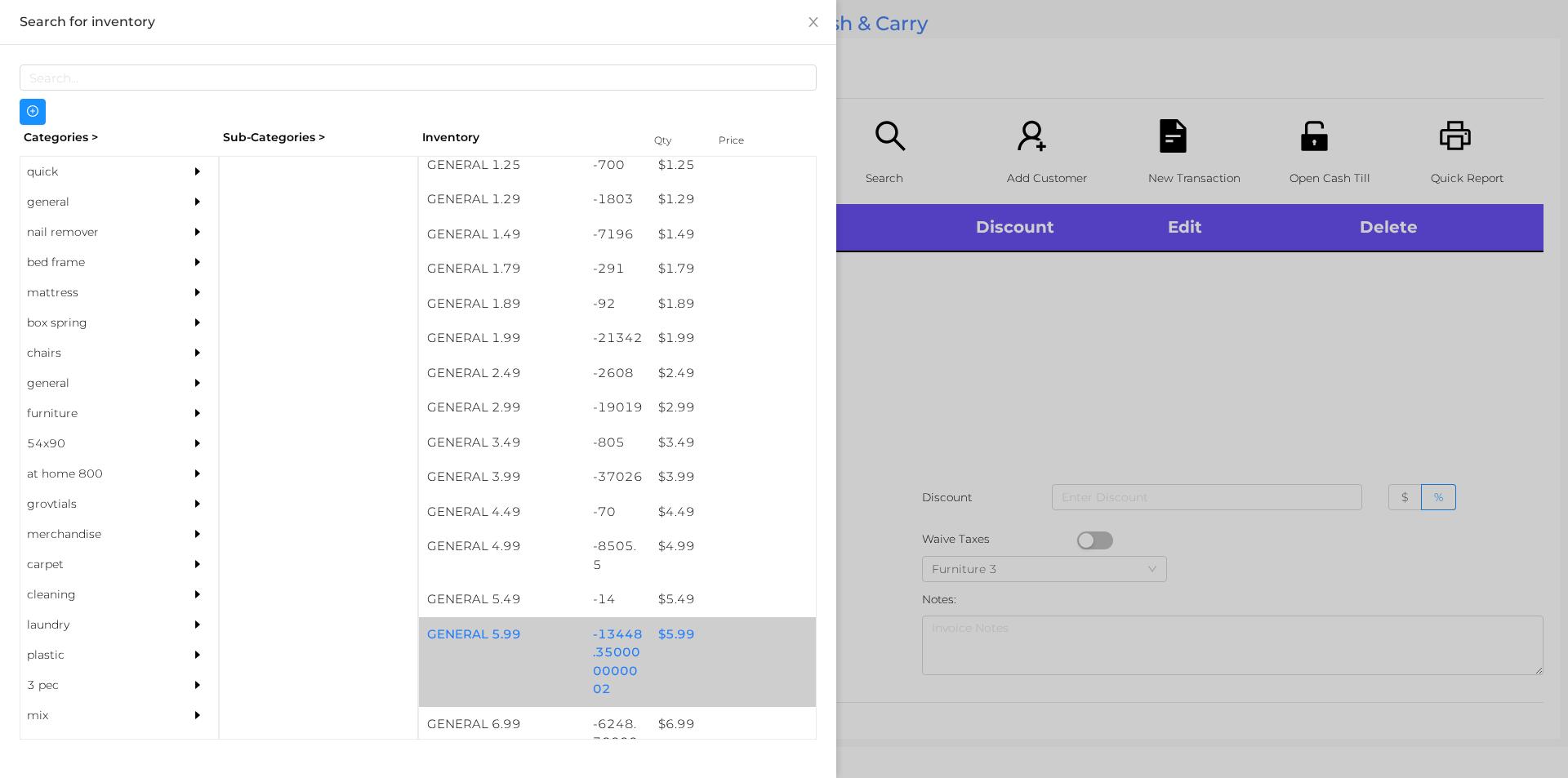
click at [653, 646] on div "$ 5.99" at bounding box center [733, 634] width 166 height 35
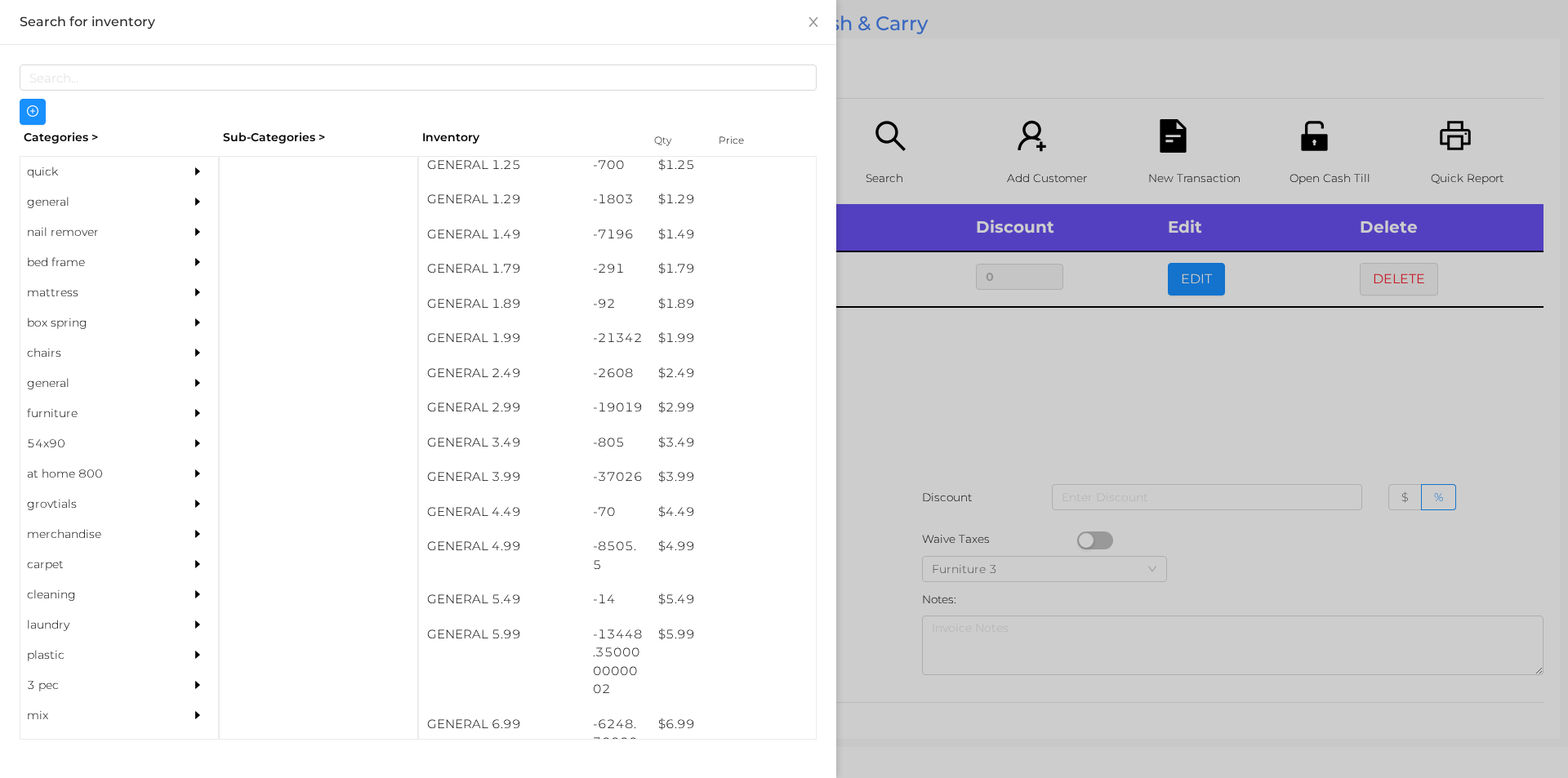
click at [923, 551] on div at bounding box center [784, 389] width 1568 height 778
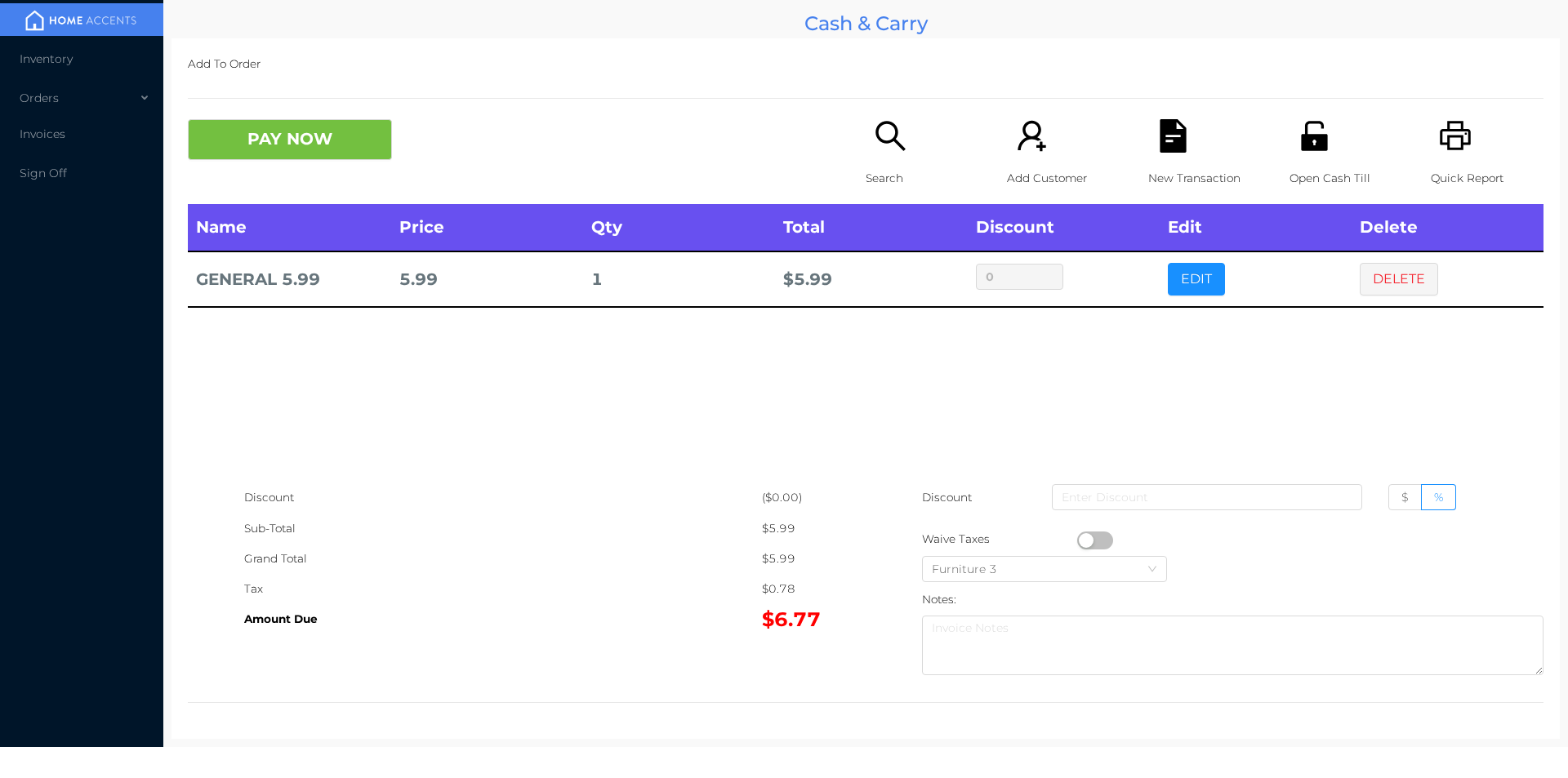
click at [866, 144] on div "Search" at bounding box center [922, 162] width 112 height 85
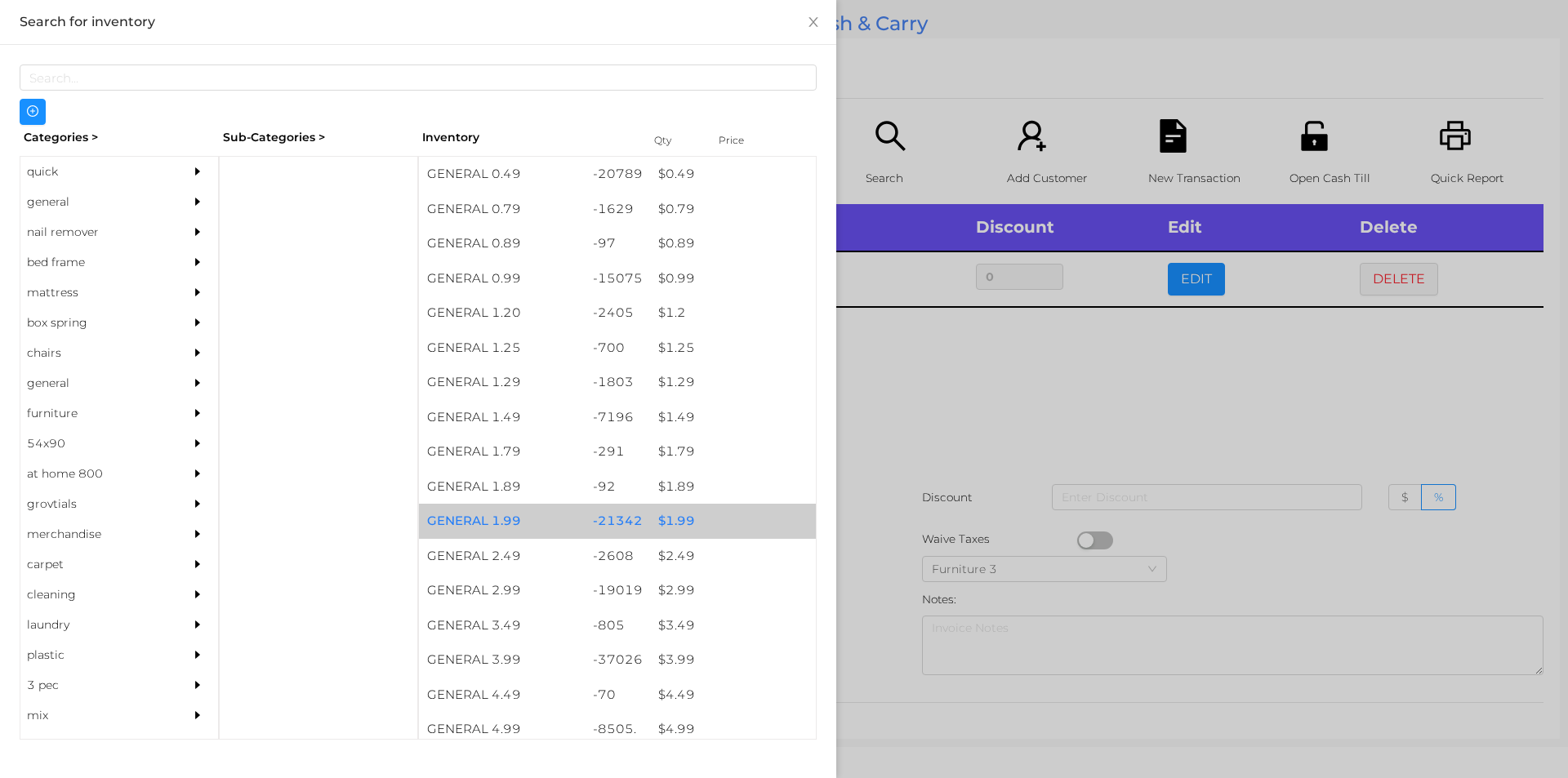
click at [712, 528] on div "$ 1.99" at bounding box center [733, 521] width 166 height 35
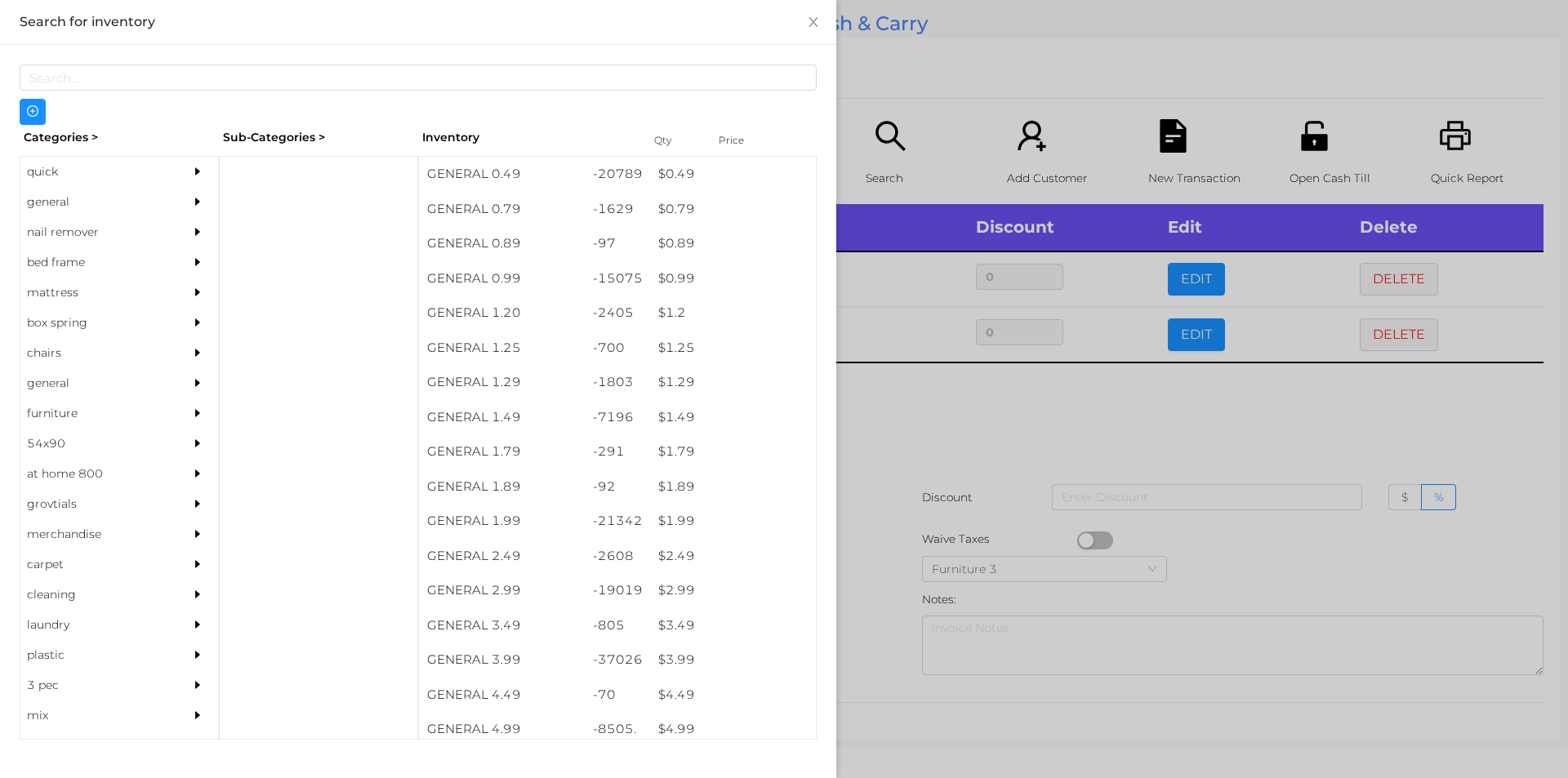
click at [876, 517] on div at bounding box center [784, 389] width 1568 height 778
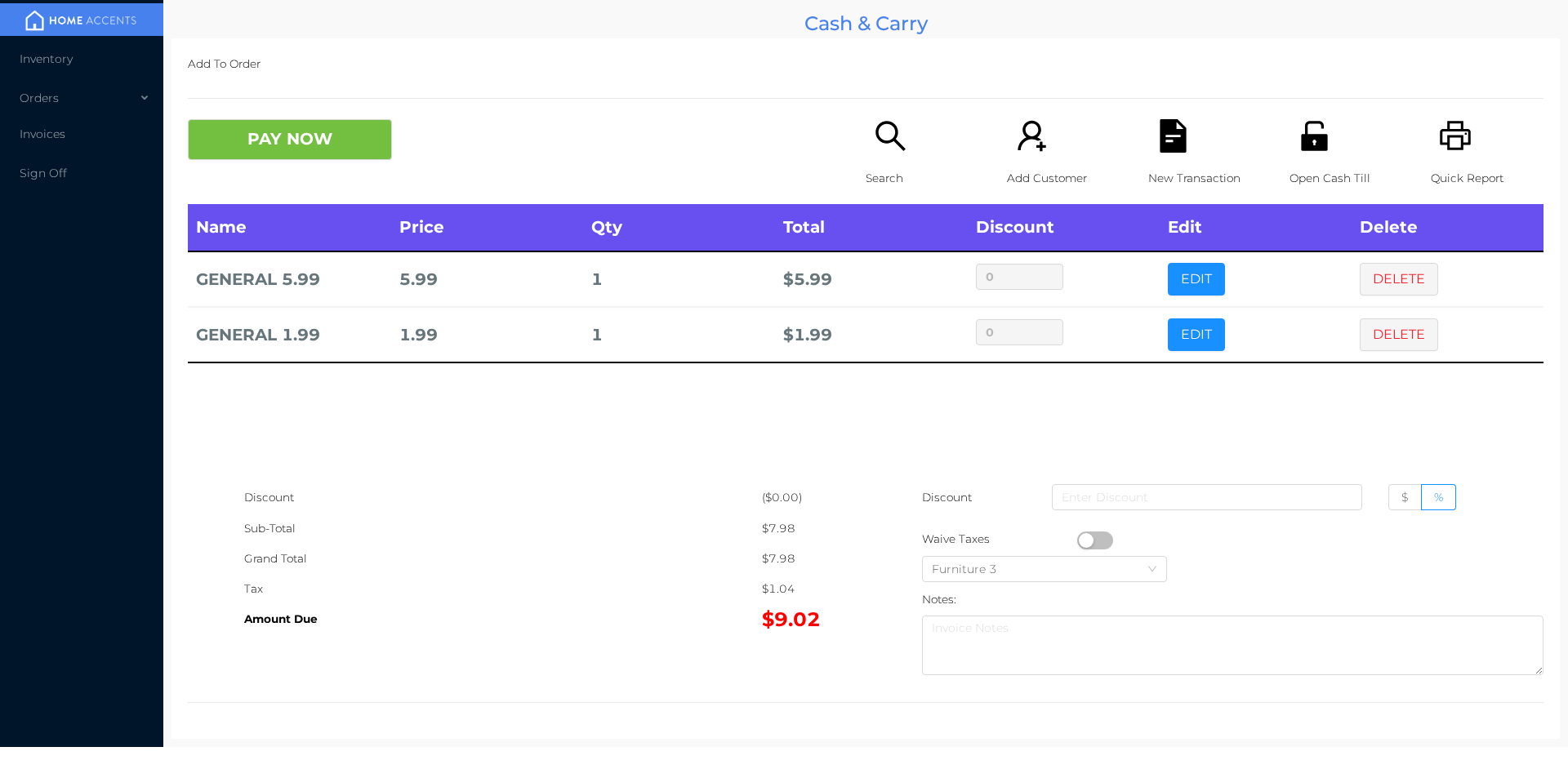
click at [1313, 130] on icon "icon: unlock" at bounding box center [1313, 135] width 33 height 33
click at [1165, 149] on icon "icon: file-text" at bounding box center [1172, 135] width 26 height 33
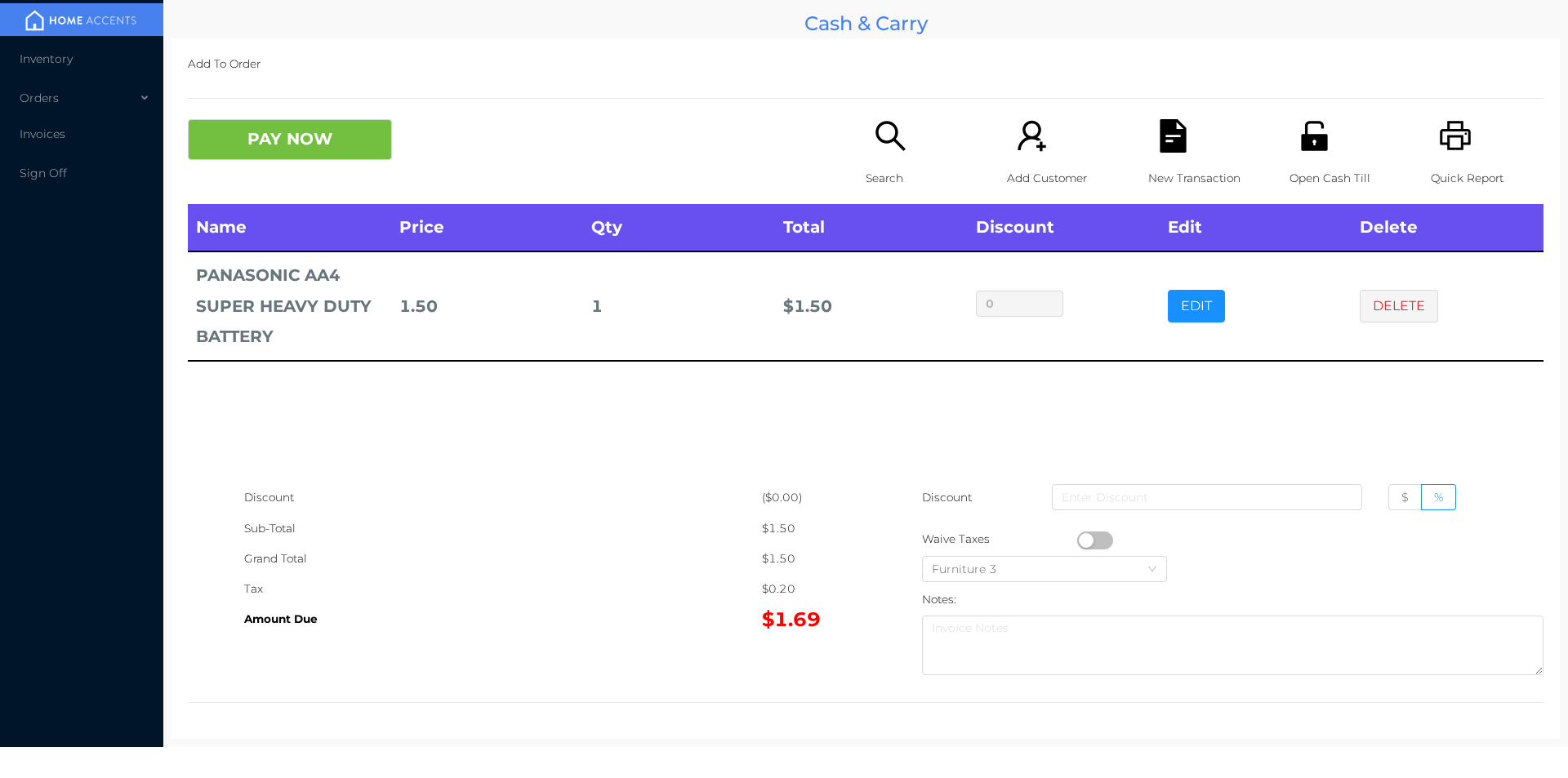
click at [1083, 540] on button "button" at bounding box center [1095, 540] width 36 height 18
click at [338, 142] on button "PAY NOW" at bounding box center [290, 140] width 204 height 41
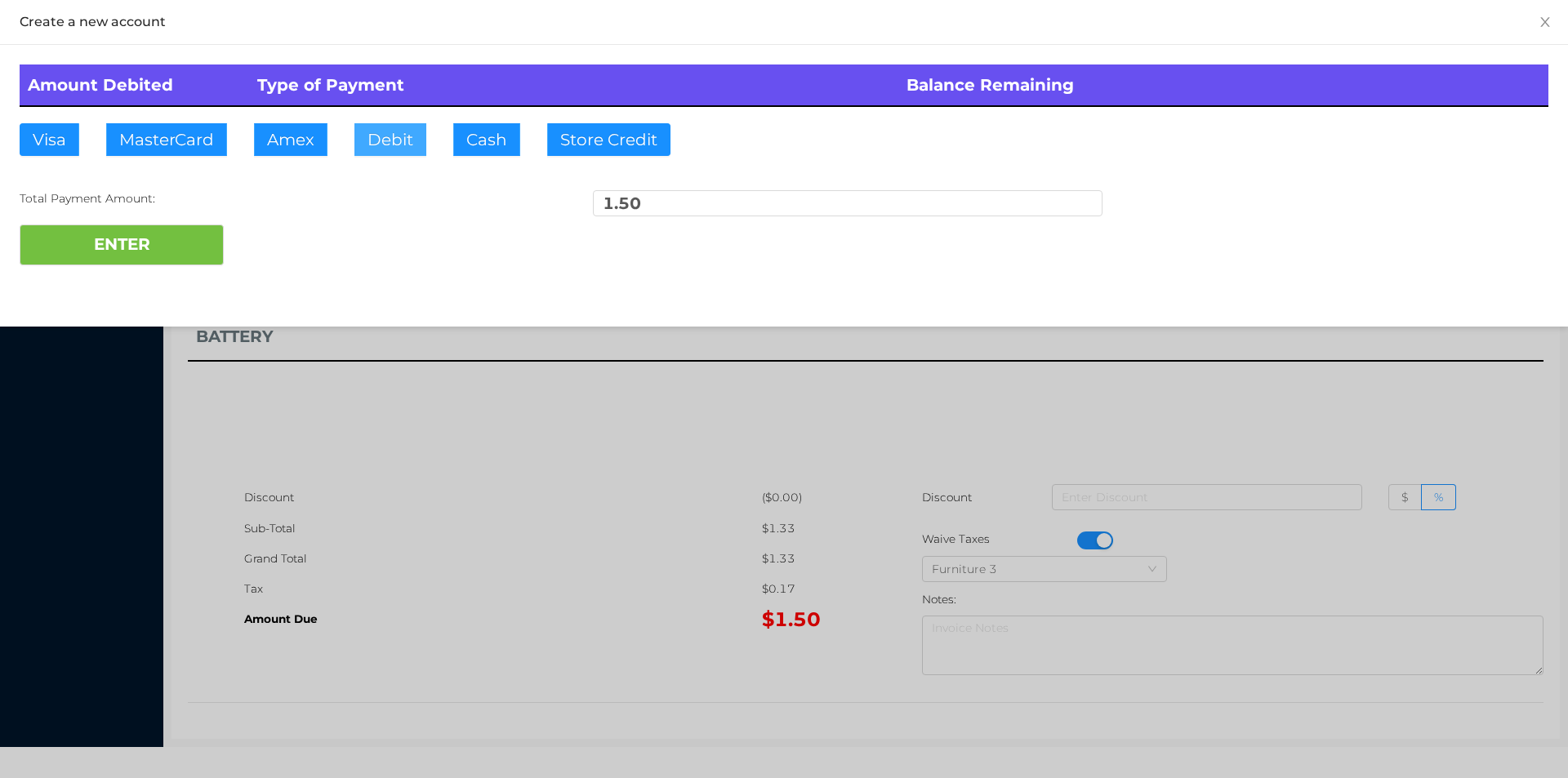
click at [389, 139] on button "Debit" at bounding box center [390, 140] width 72 height 32
click at [169, 265] on button "ENTER" at bounding box center [122, 245] width 204 height 41
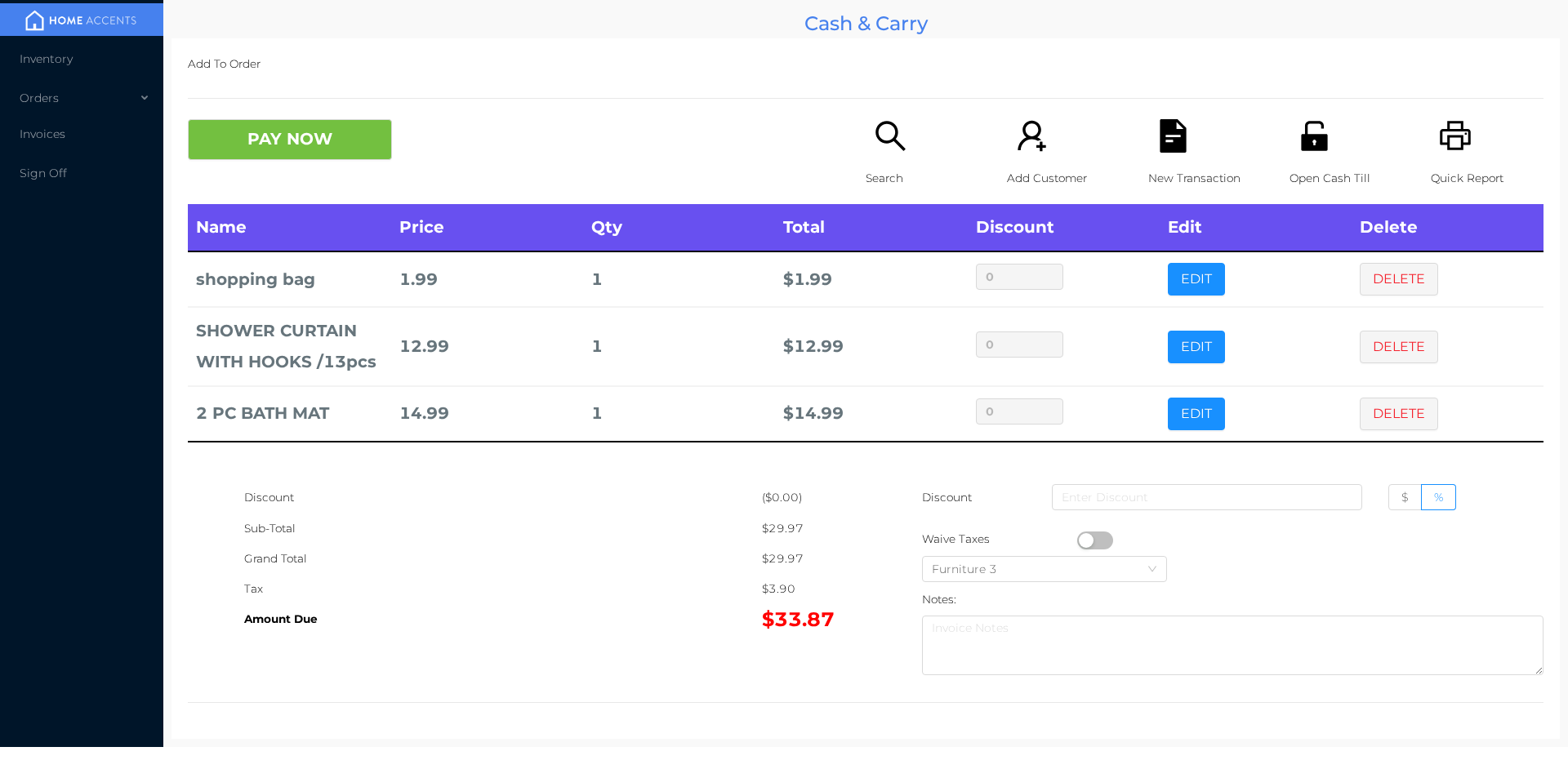
click at [1445, 142] on icon "icon: printer" at bounding box center [1455, 135] width 33 height 33
click at [1157, 142] on icon "icon: file-text" at bounding box center [1172, 135] width 33 height 33
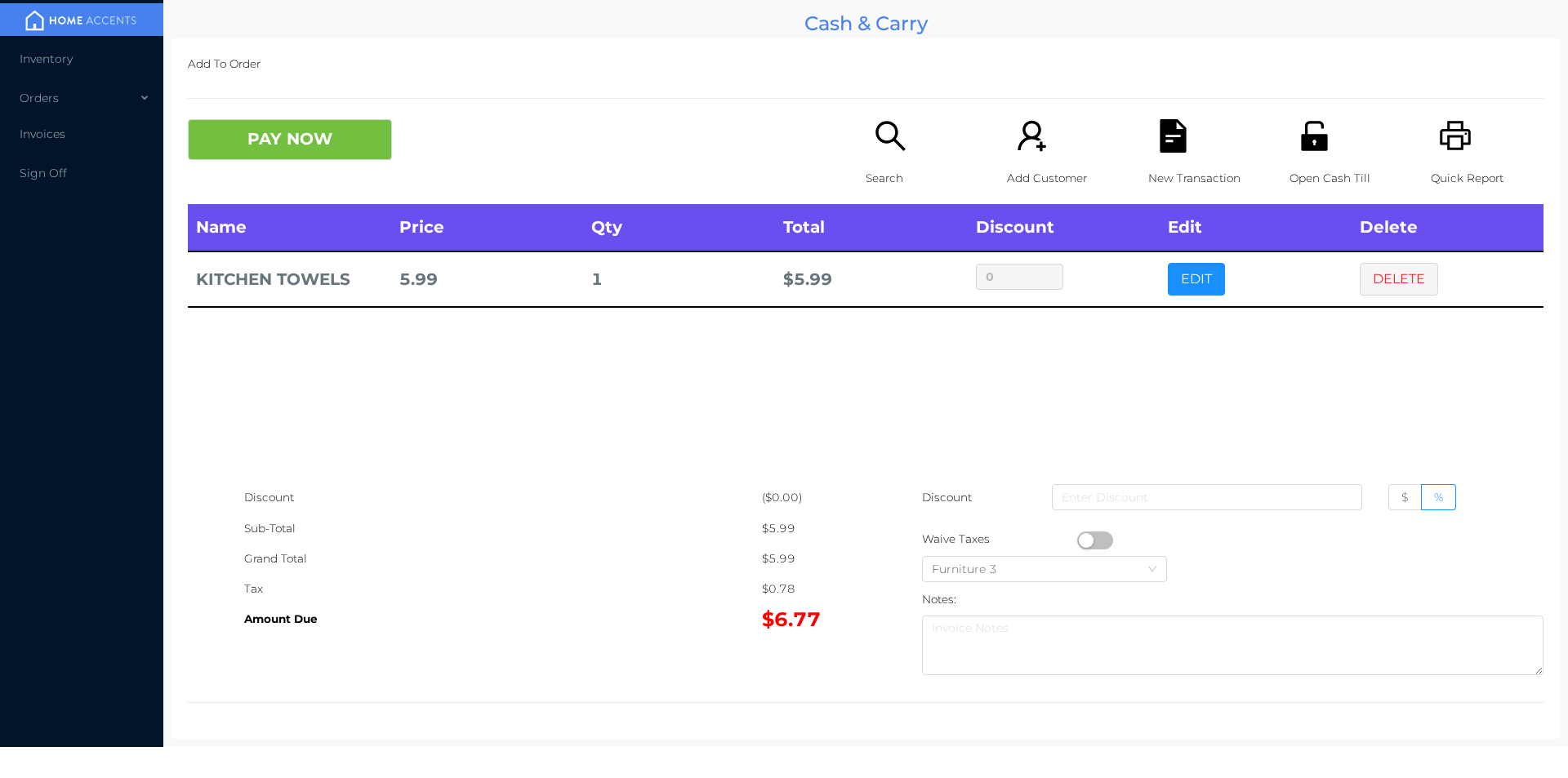
click at [879, 141] on icon "icon: search" at bounding box center [890, 135] width 30 height 30
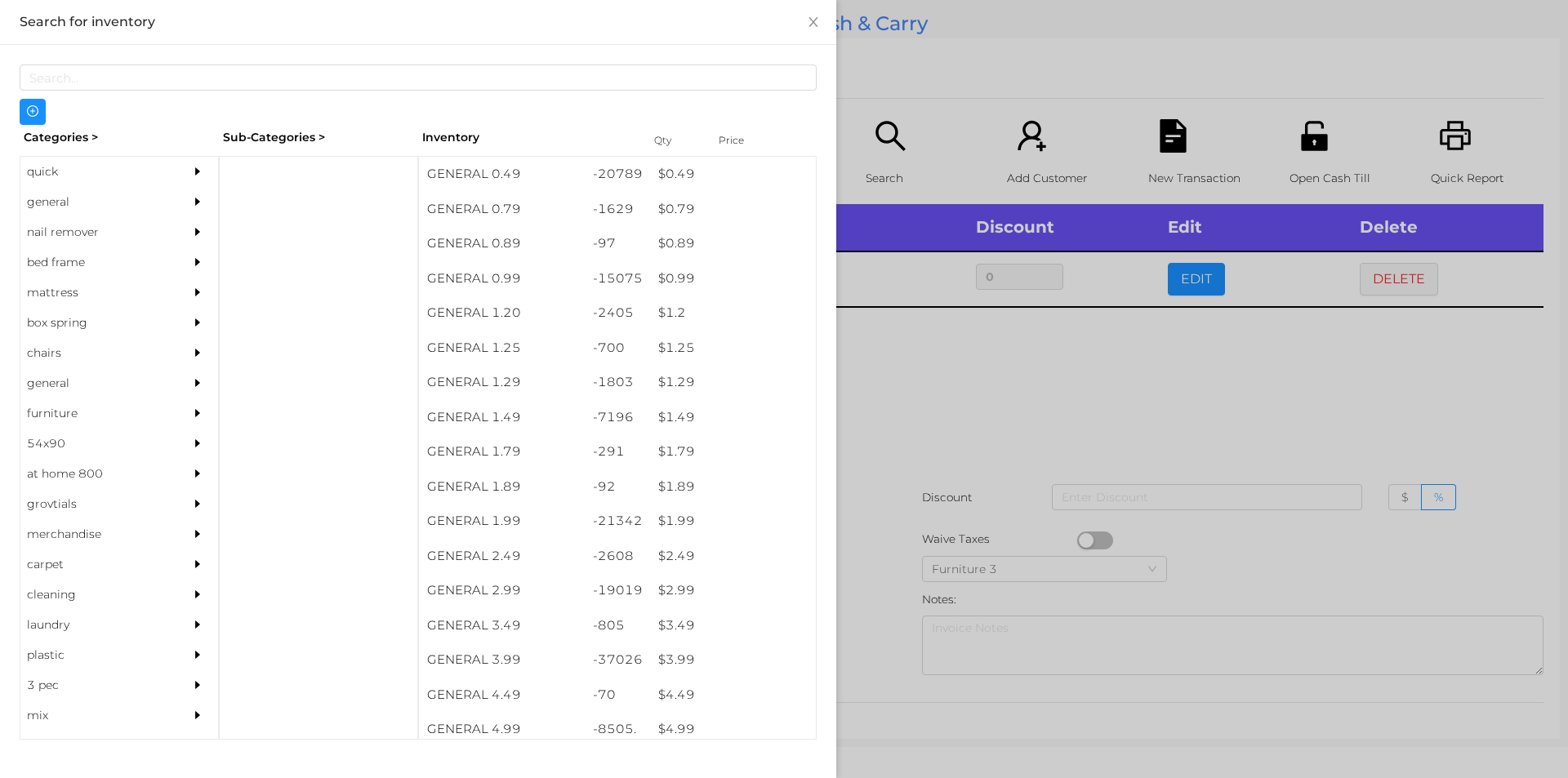
click at [87, 208] on div "general" at bounding box center [94, 202] width 149 height 30
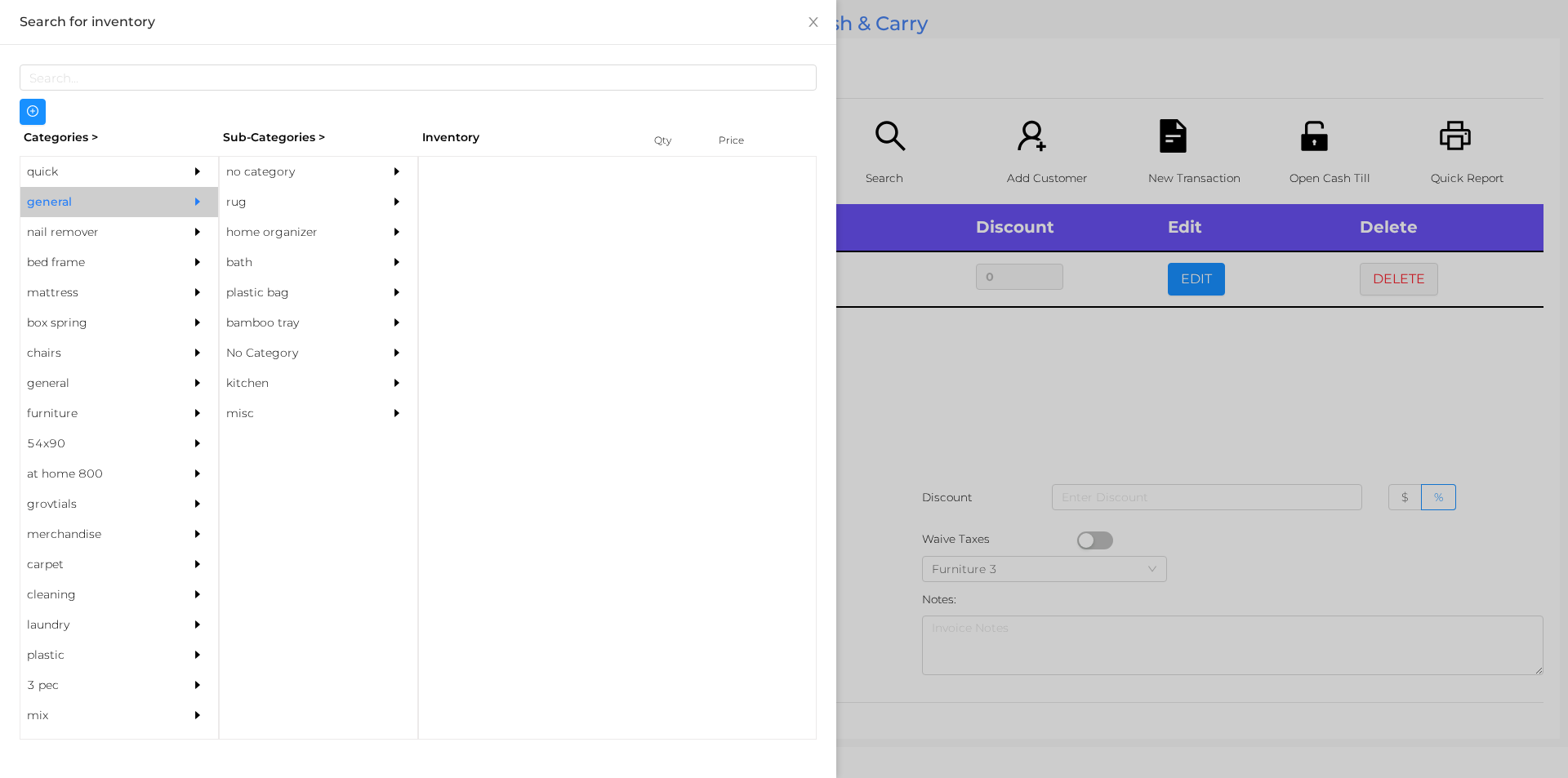
click at [300, 159] on div "no category" at bounding box center [294, 171] width 149 height 30
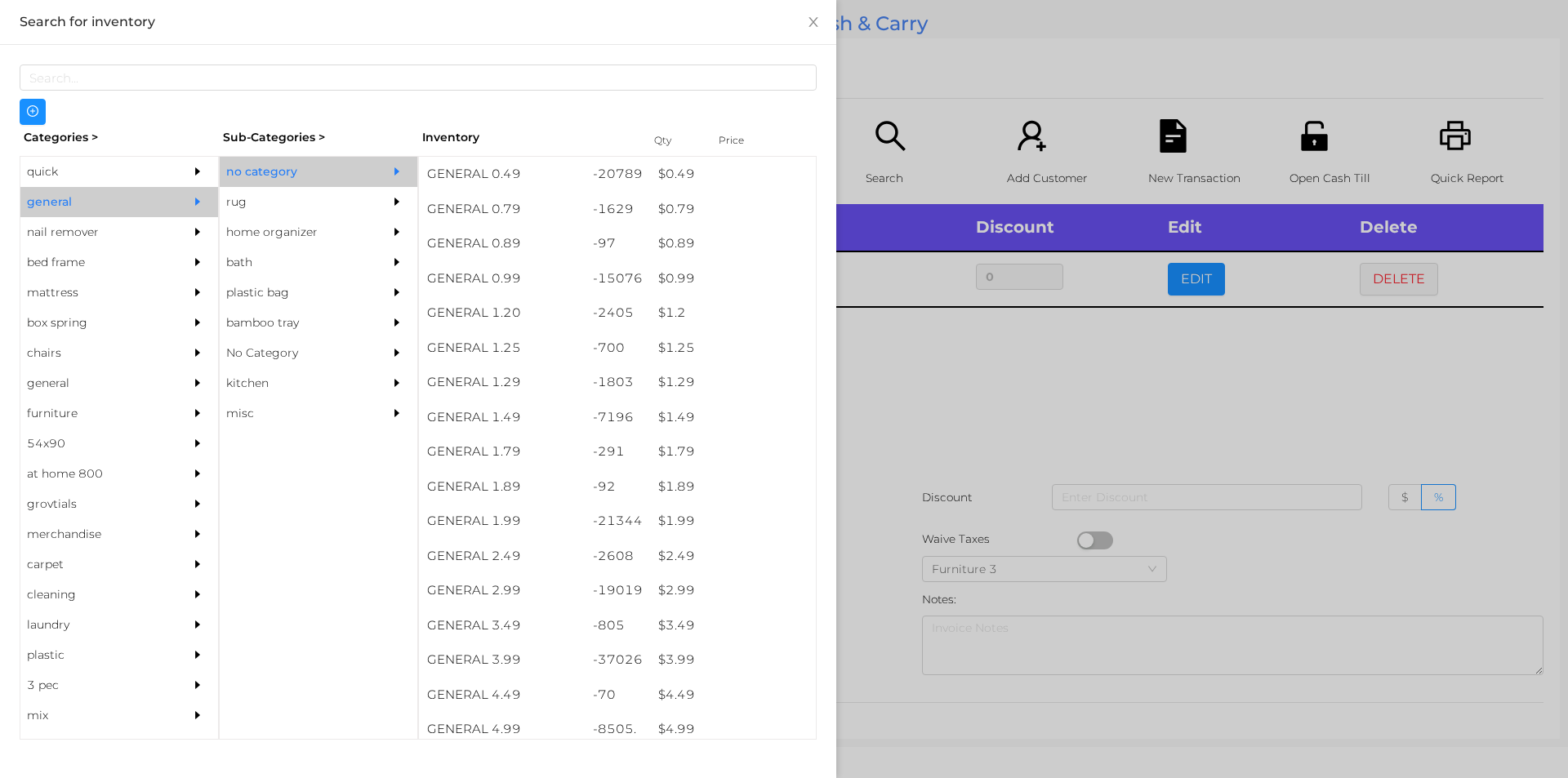
click at [72, 159] on div "quick" at bounding box center [94, 171] width 149 height 30
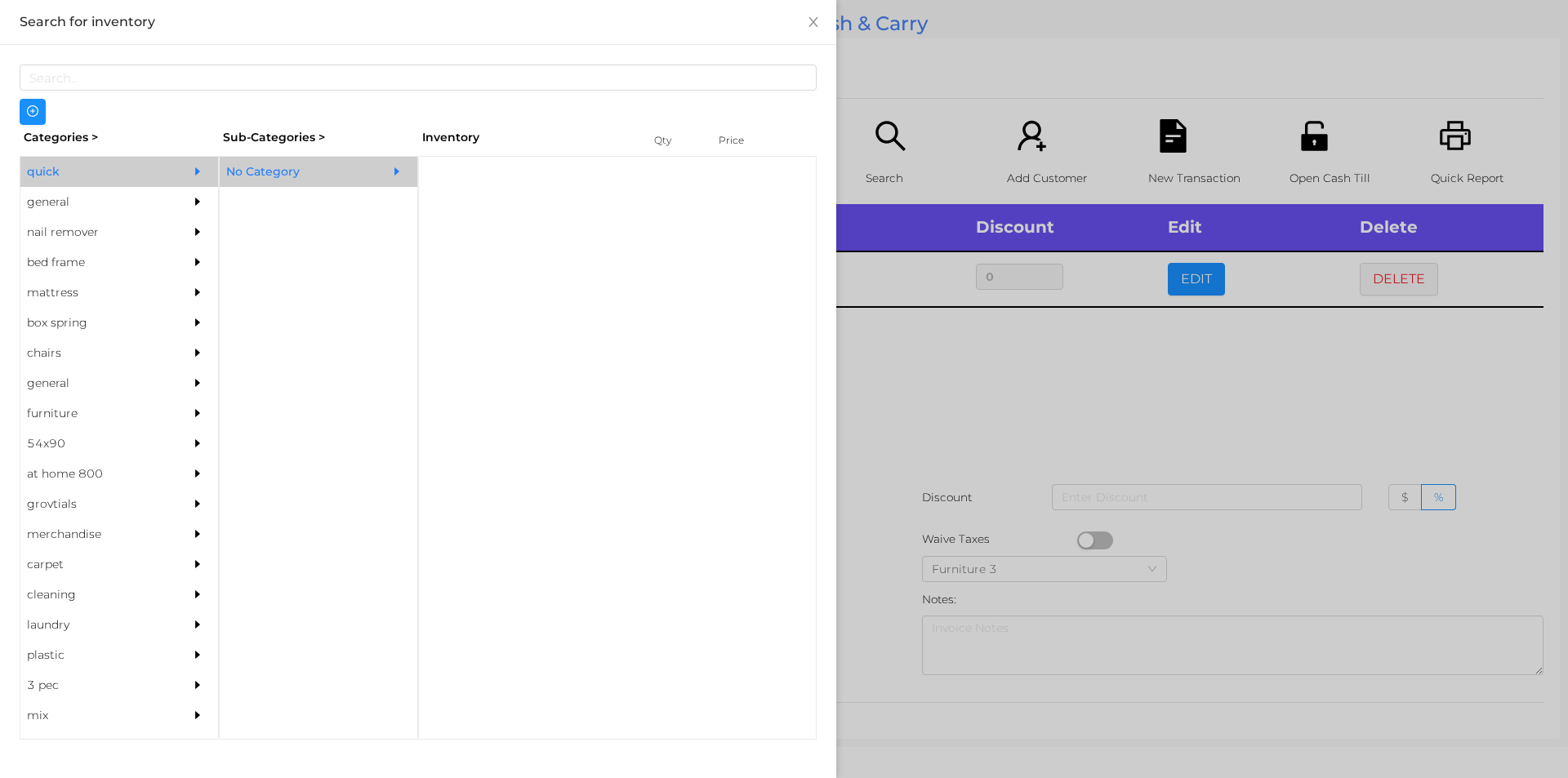
click at [347, 167] on div "No Category" at bounding box center [294, 171] width 149 height 30
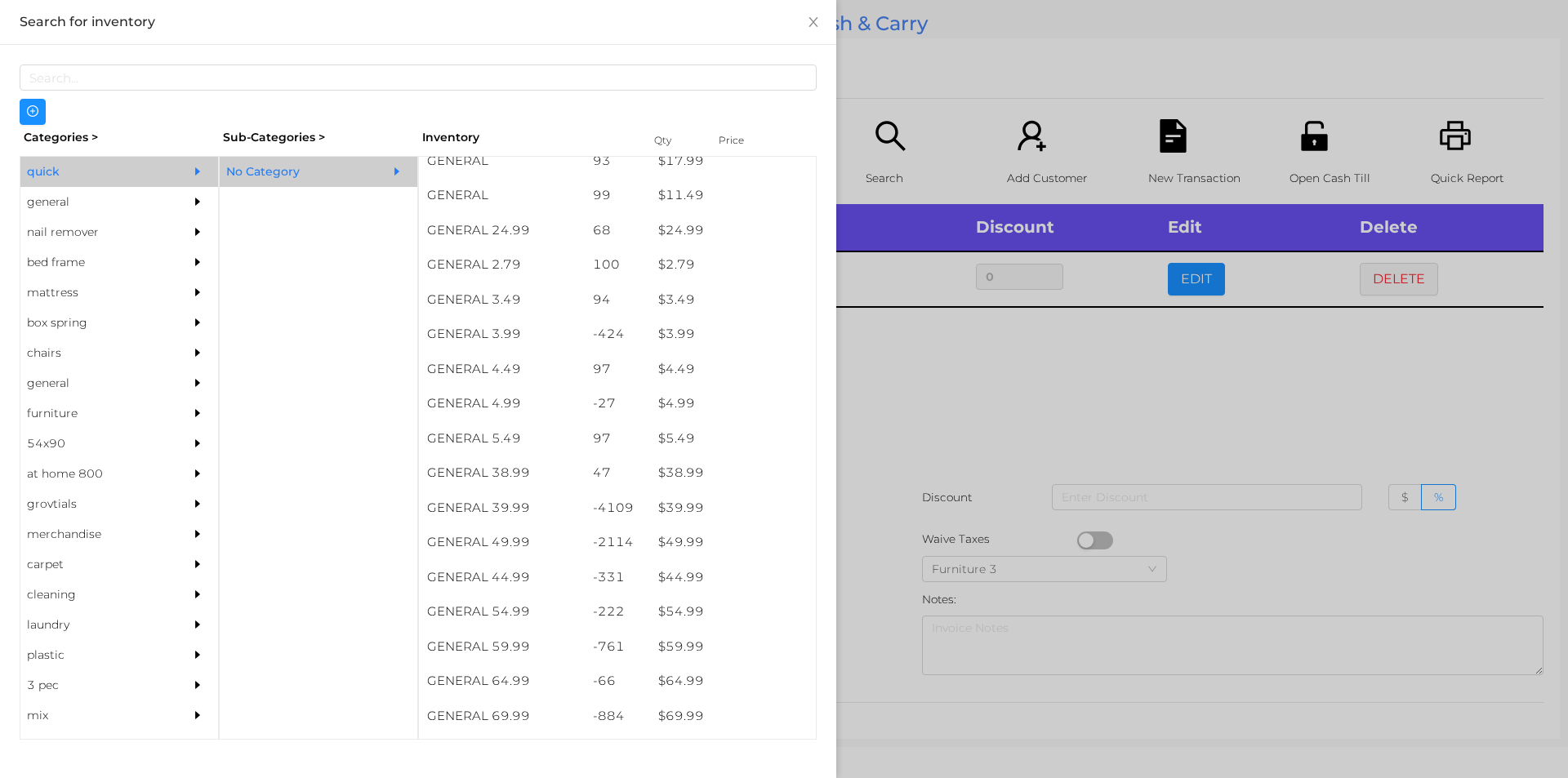
scroll to position [604, 0]
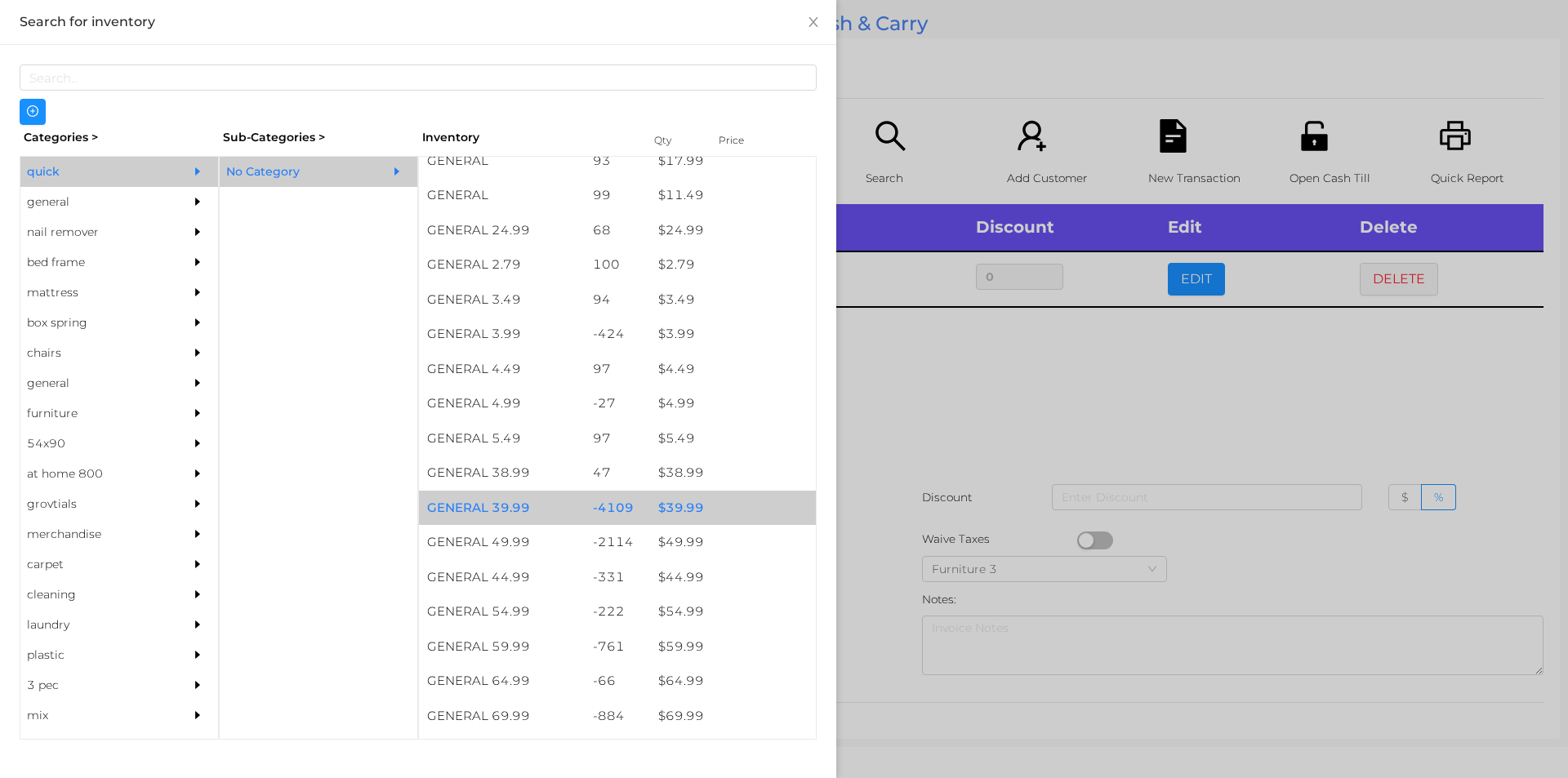
click at [662, 510] on div "$ 39.99" at bounding box center [733, 508] width 166 height 35
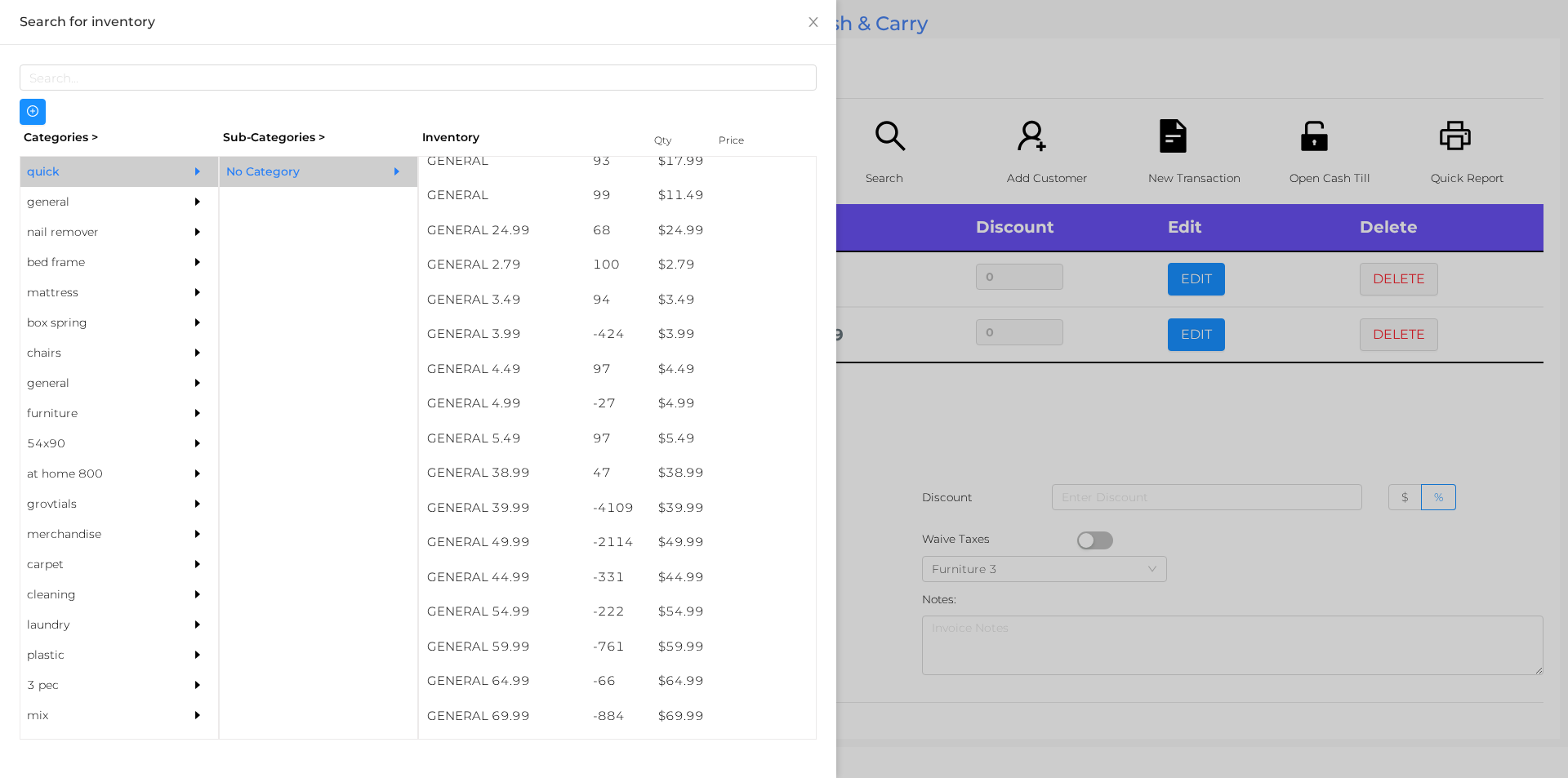
click at [894, 495] on div at bounding box center [784, 389] width 1568 height 778
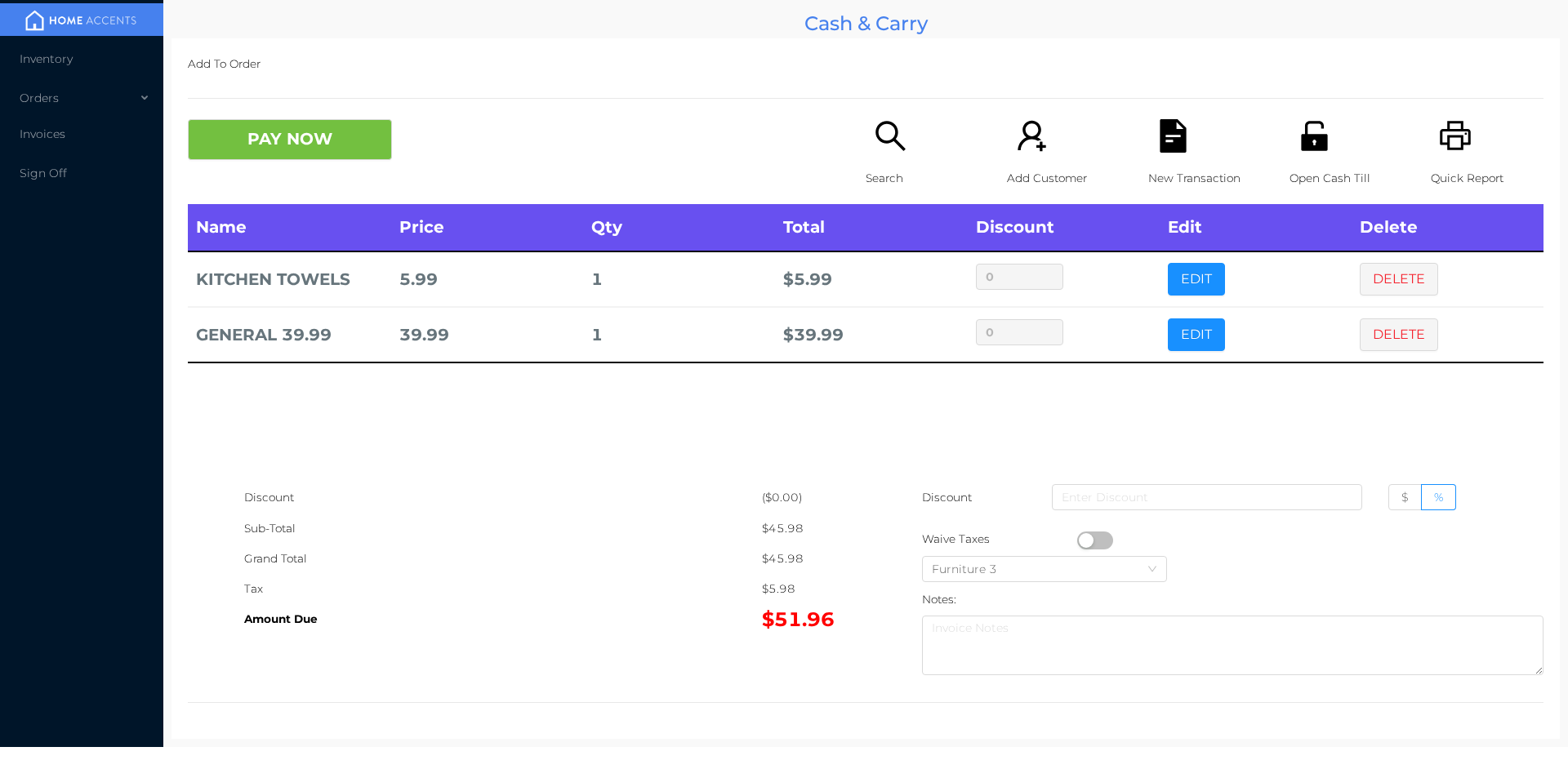
click at [1170, 147] on icon "icon: file-text" at bounding box center [1172, 135] width 26 height 33
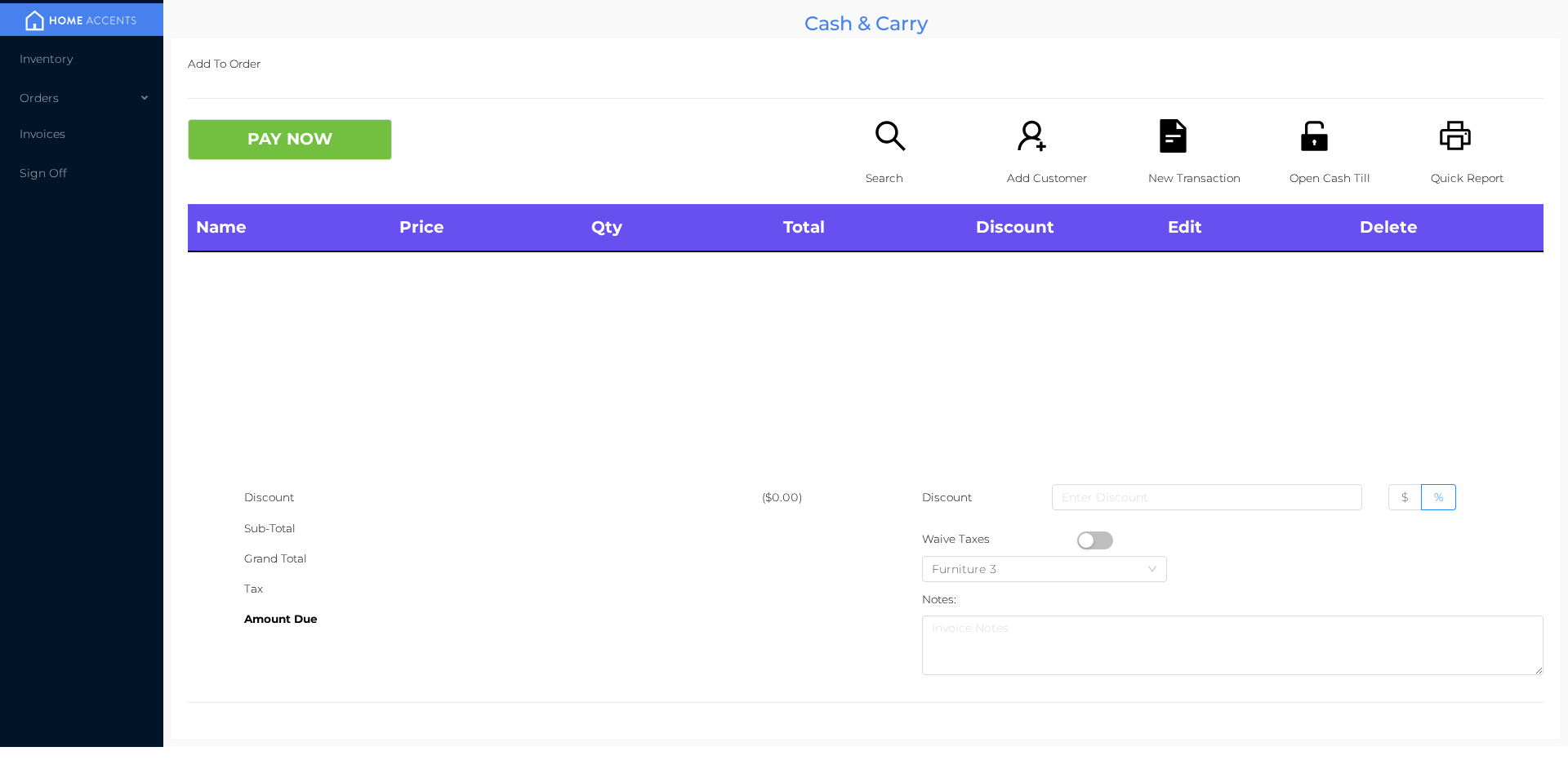
click at [1440, 129] on icon "icon: printer" at bounding box center [1455, 135] width 33 height 33
click at [908, 176] on p "Search" at bounding box center [922, 178] width 112 height 30
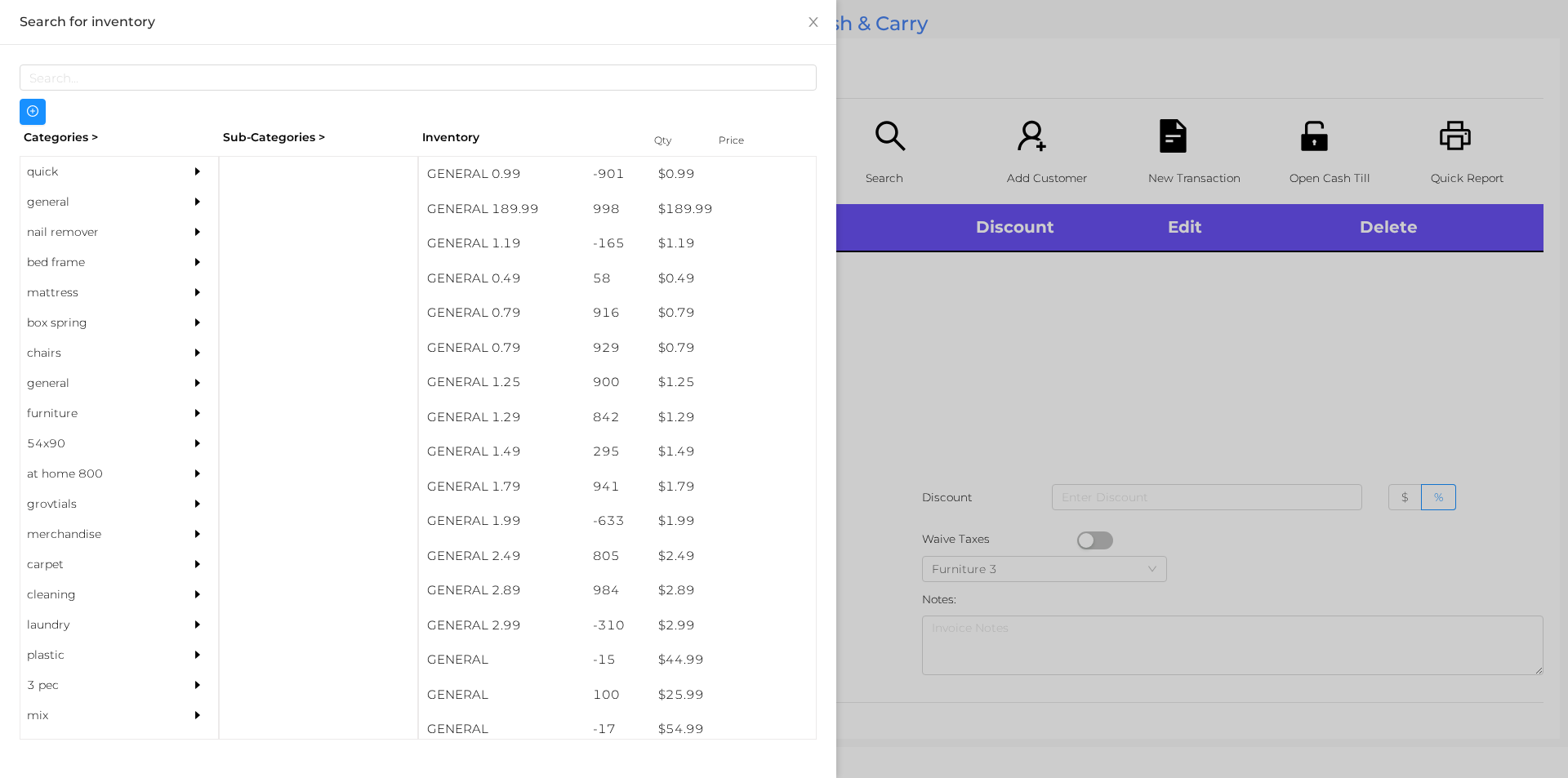
click at [54, 159] on div "quick" at bounding box center [94, 171] width 149 height 30
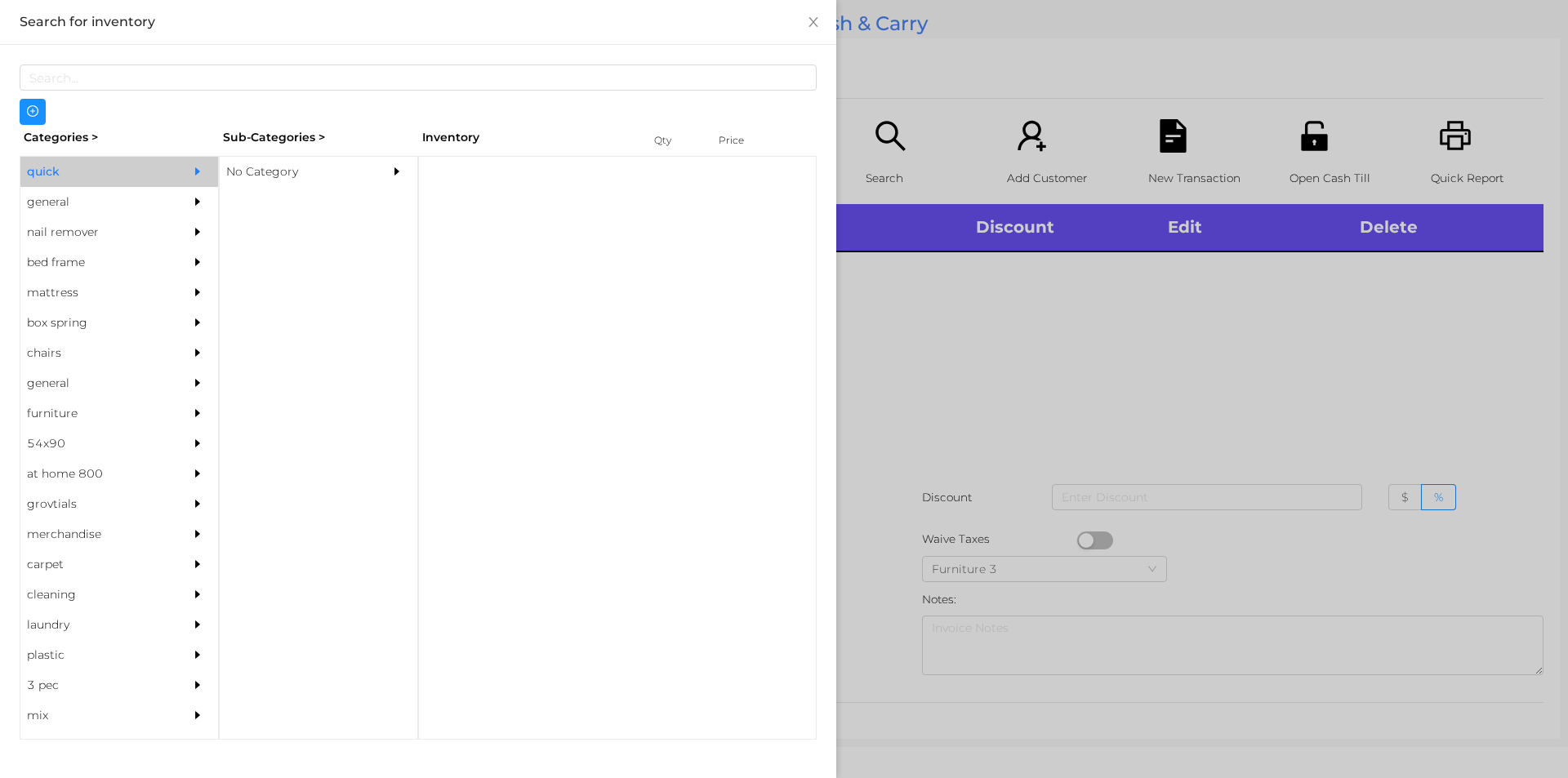
click at [277, 182] on div "No Category" at bounding box center [294, 171] width 149 height 30
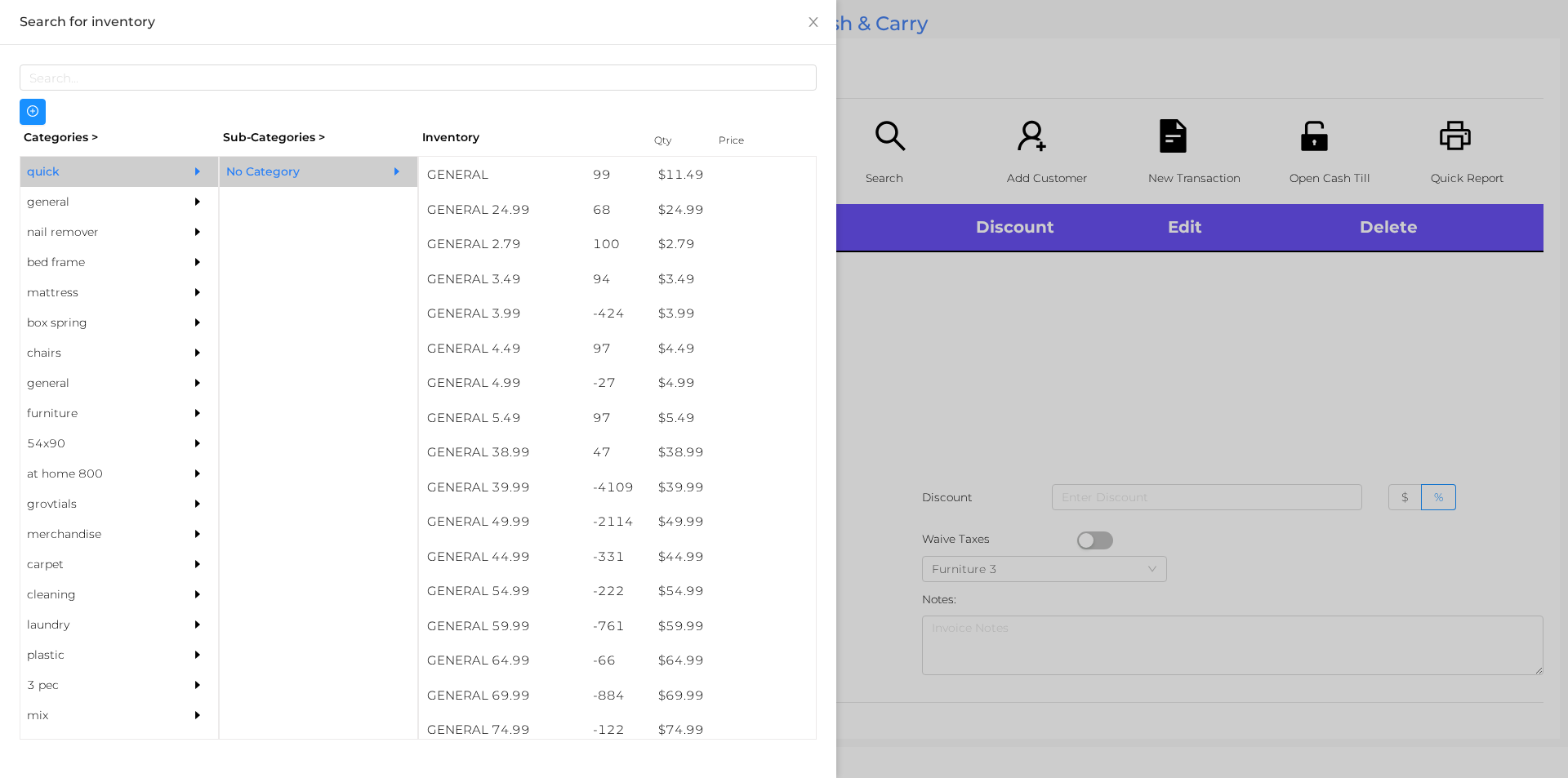
scroll to position [621, 0]
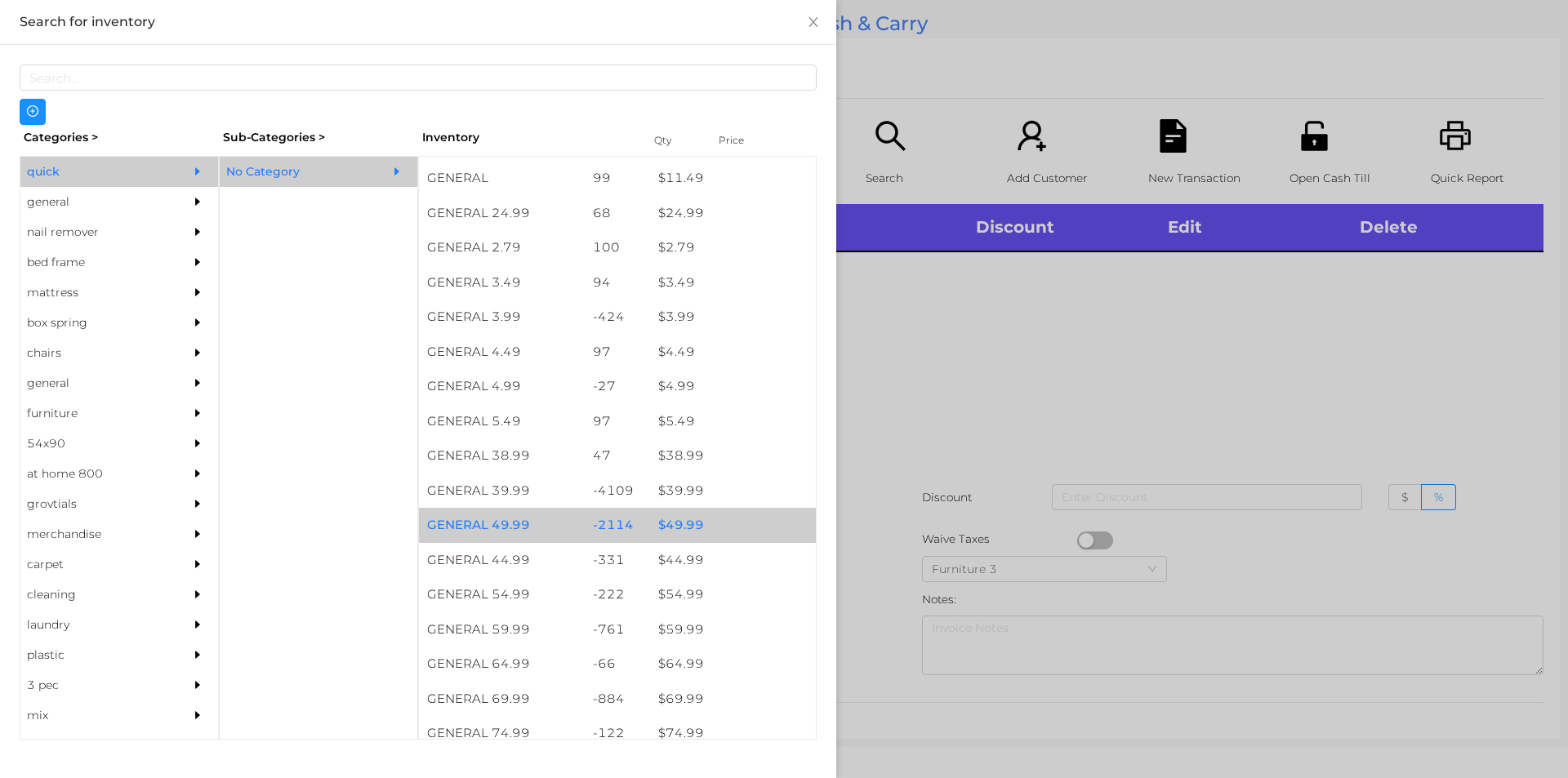
click at [682, 527] on div "$ 49.99" at bounding box center [733, 525] width 166 height 35
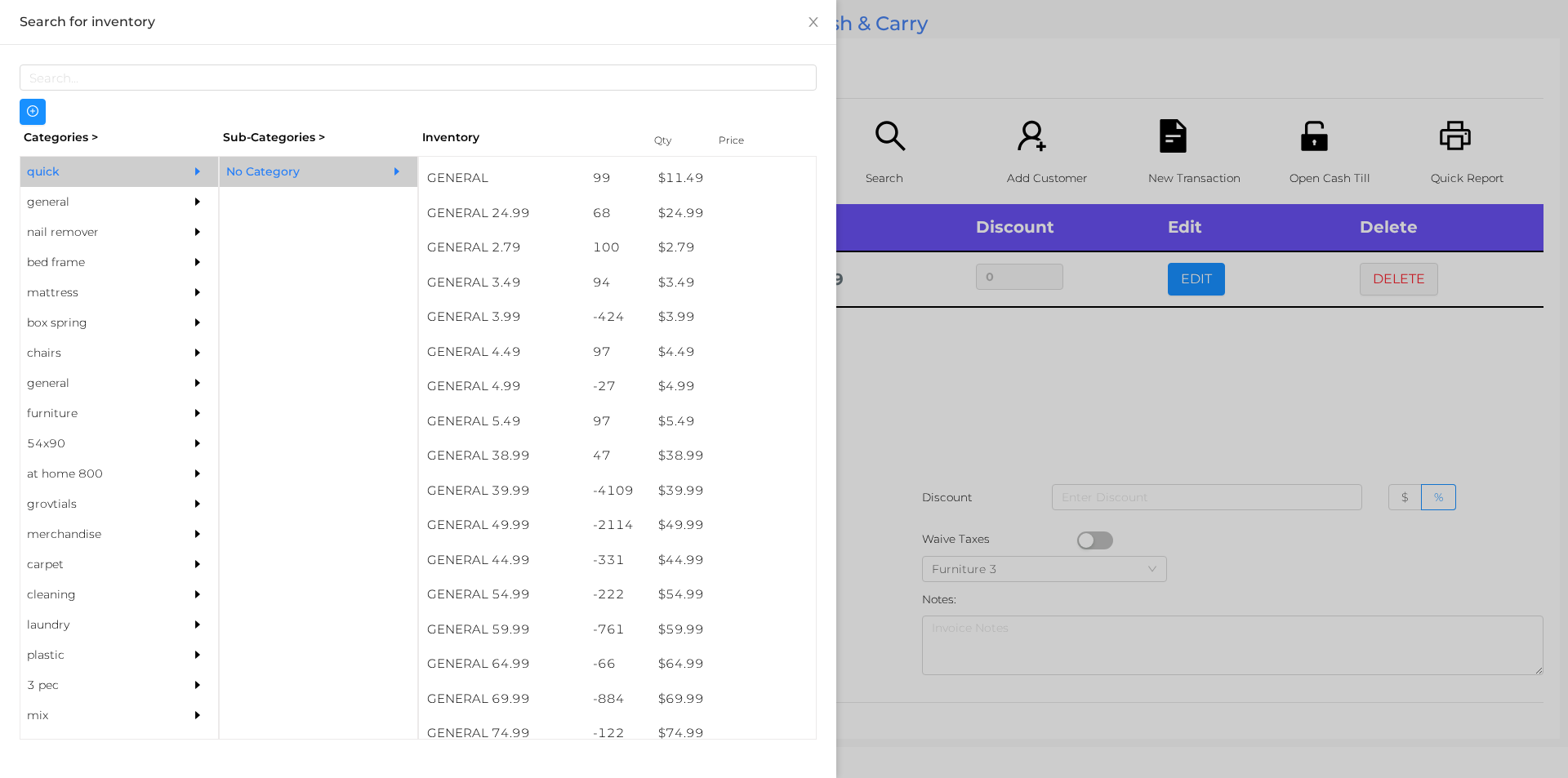
click at [942, 525] on div at bounding box center [784, 389] width 1568 height 778
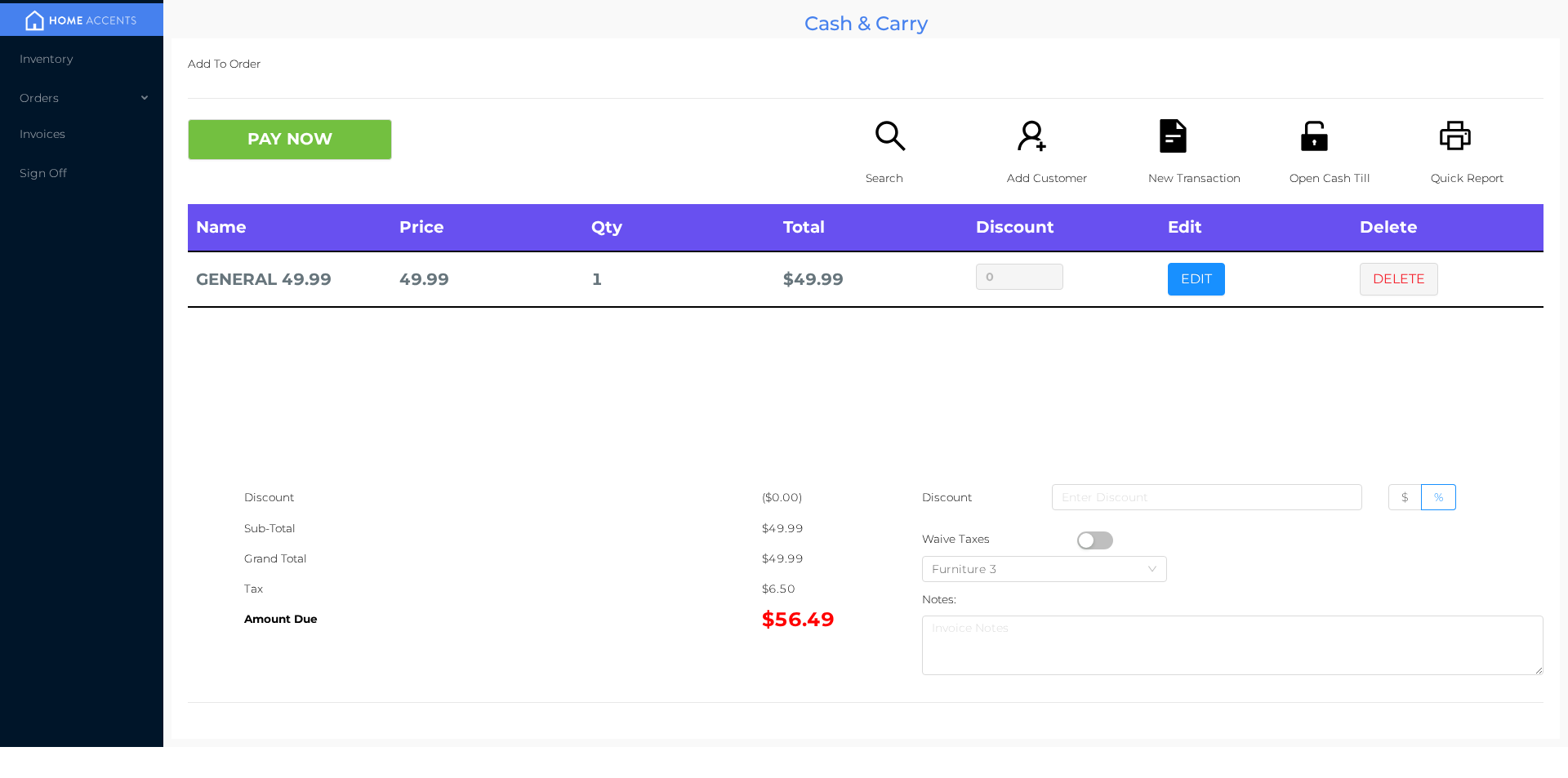
click at [873, 146] on icon "icon: search" at bounding box center [890, 135] width 33 height 33
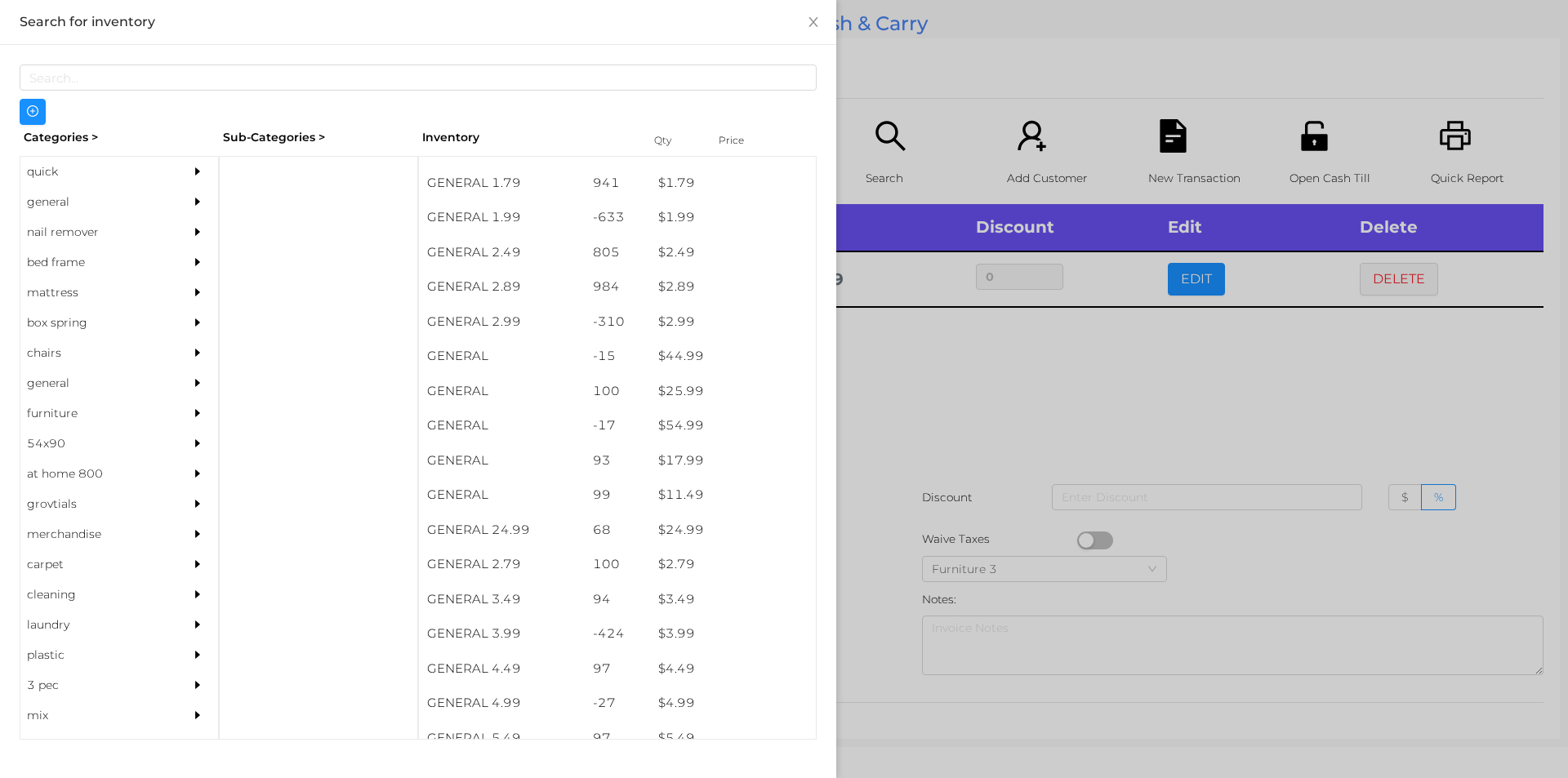
scroll to position [310, 0]
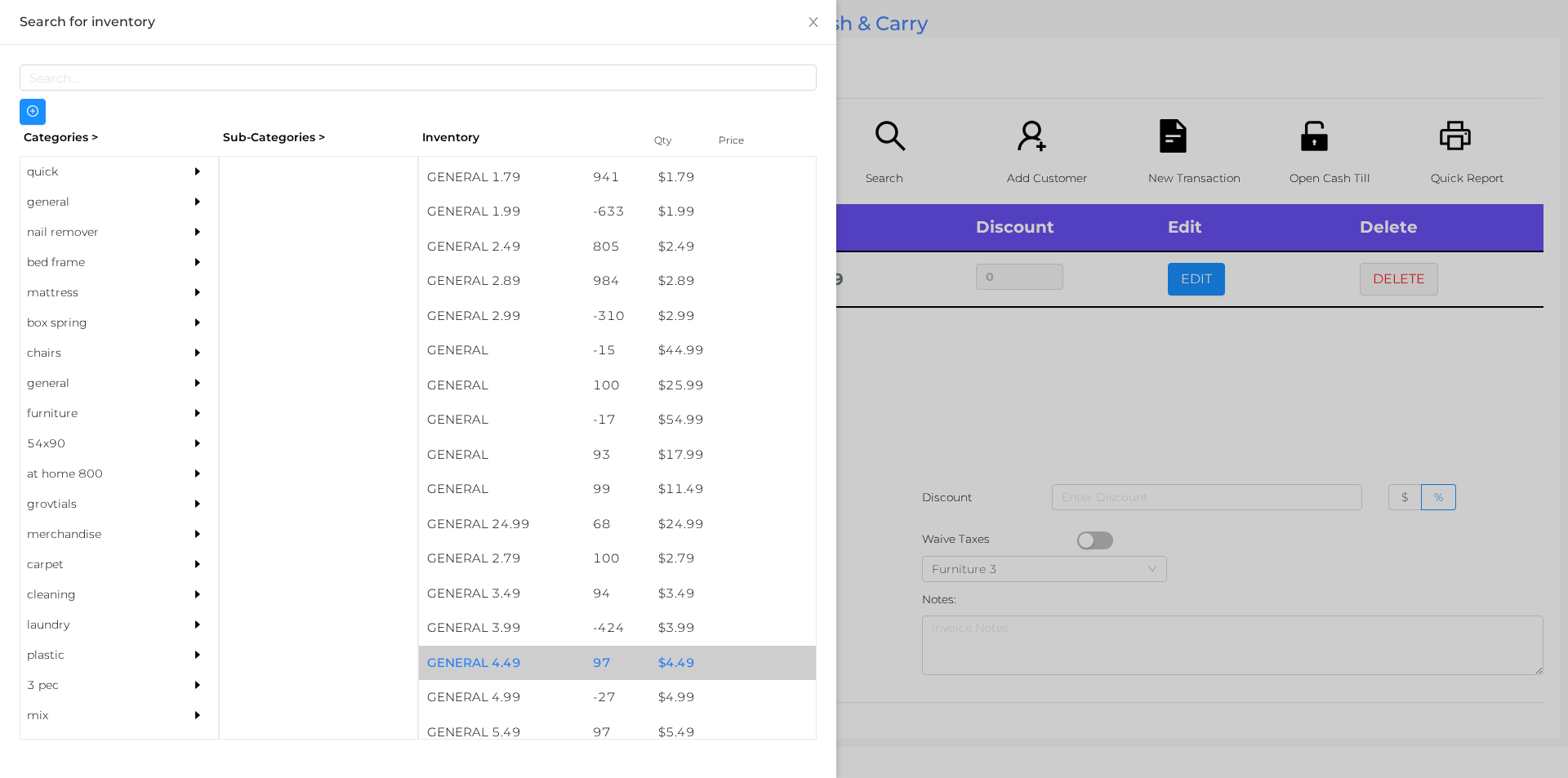
click at [660, 672] on div "$ 4.49" at bounding box center [733, 663] width 166 height 35
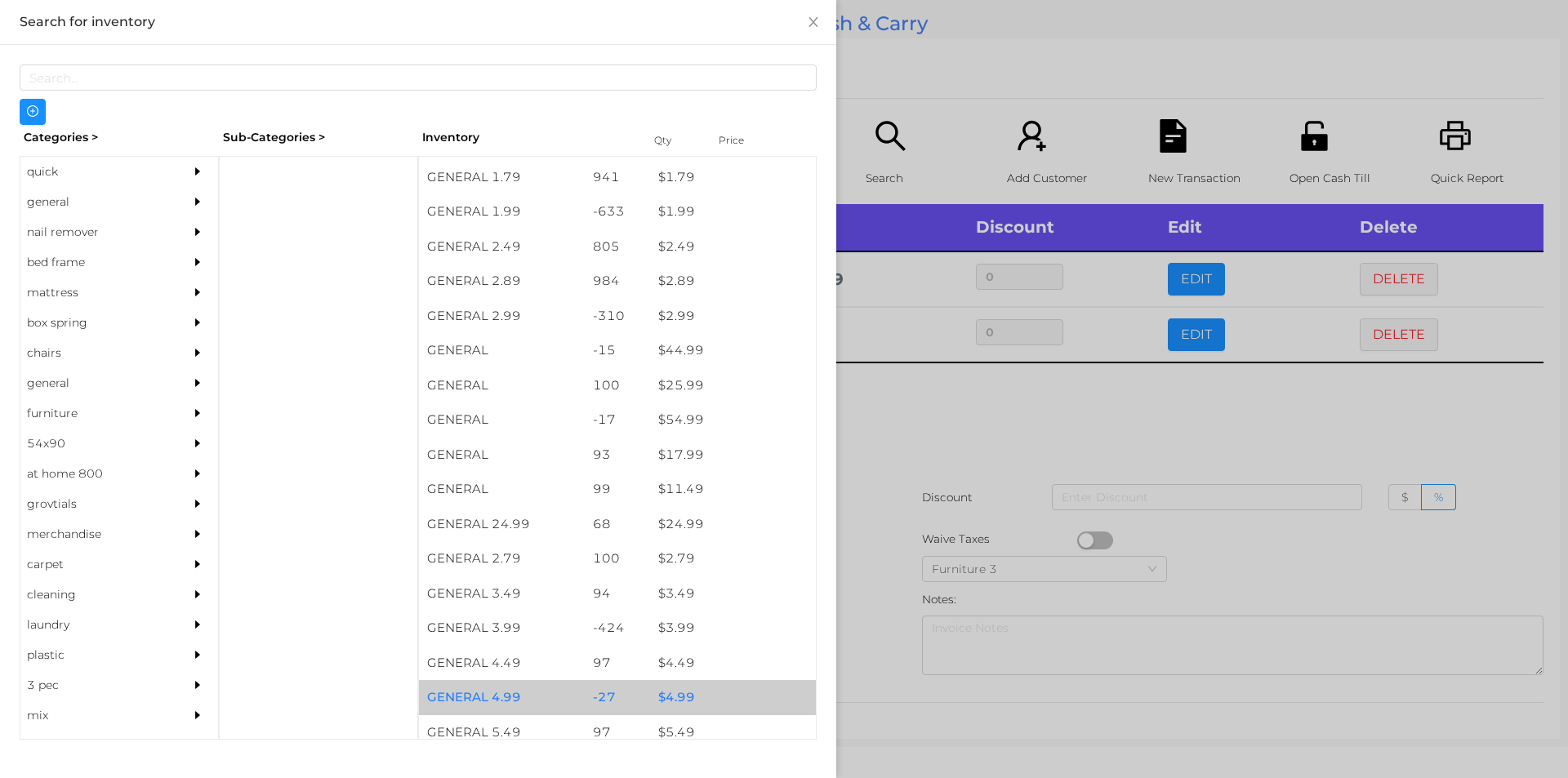
click at [661, 693] on div "$ 4.99" at bounding box center [733, 697] width 166 height 35
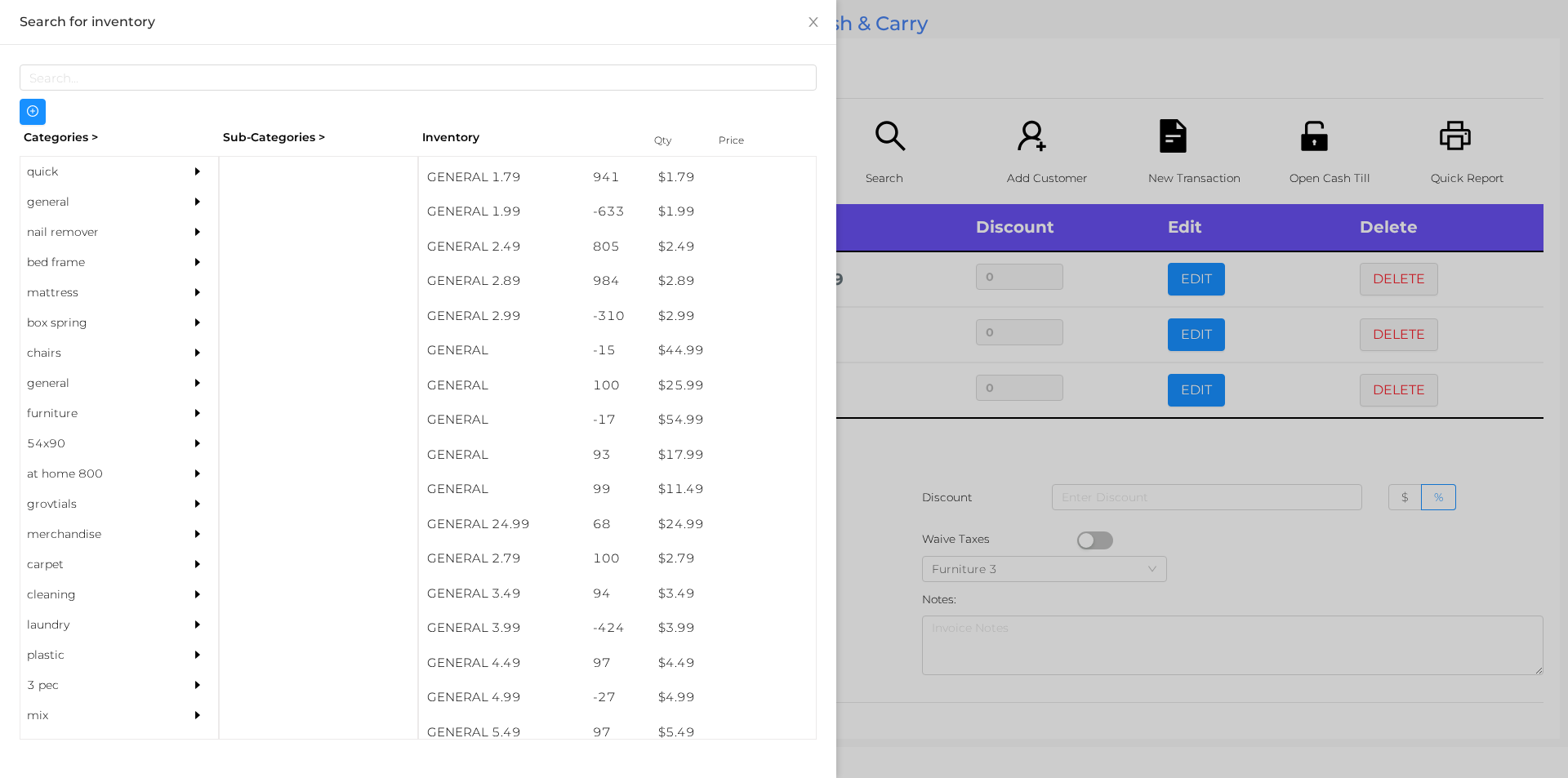
click at [918, 535] on div at bounding box center [784, 389] width 1568 height 778
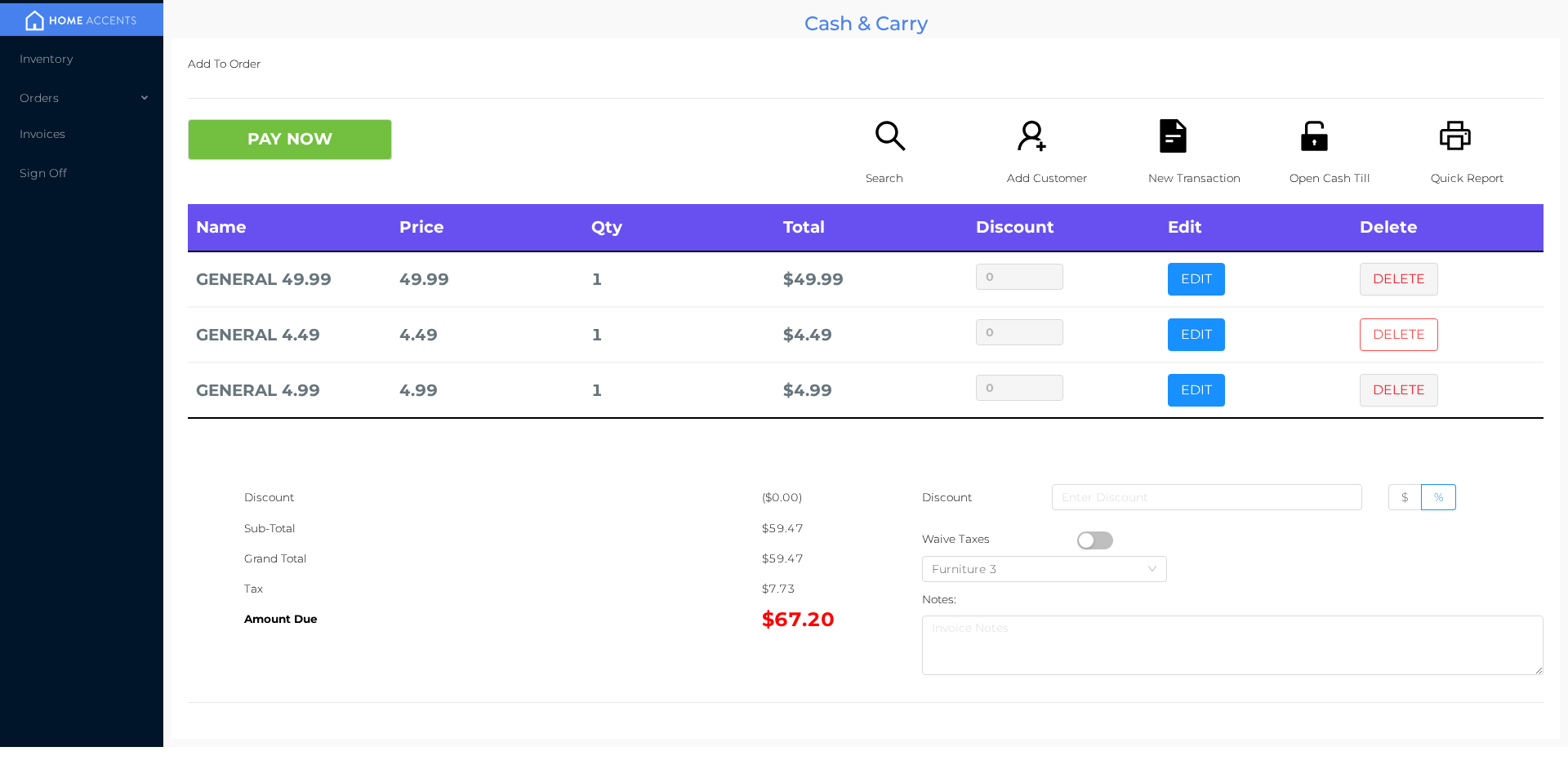
click at [1390, 330] on button "DELETE" at bounding box center [1399, 335] width 78 height 32
click at [903, 147] on div "Search" at bounding box center [922, 162] width 112 height 85
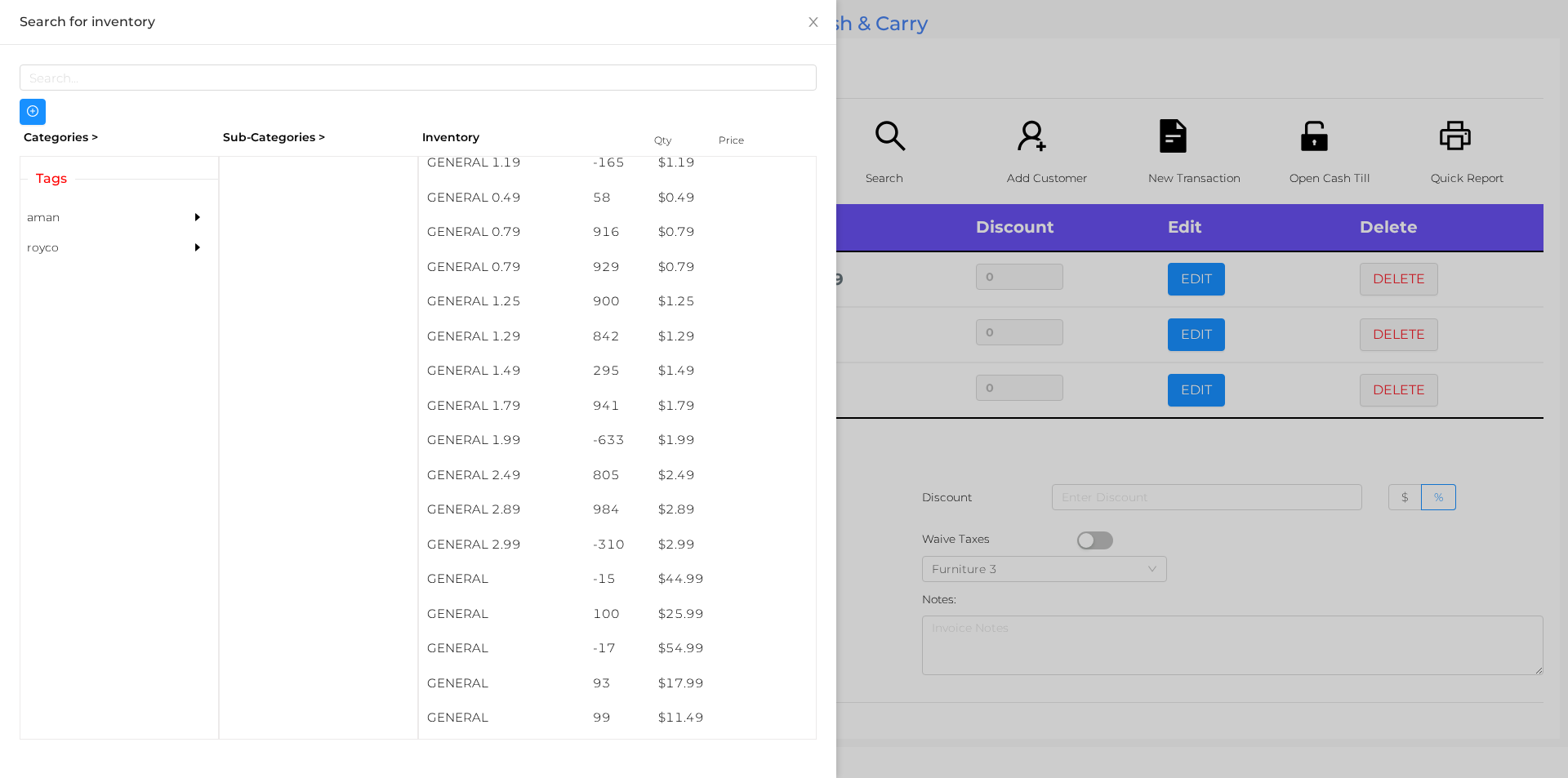
scroll to position [97, 0]
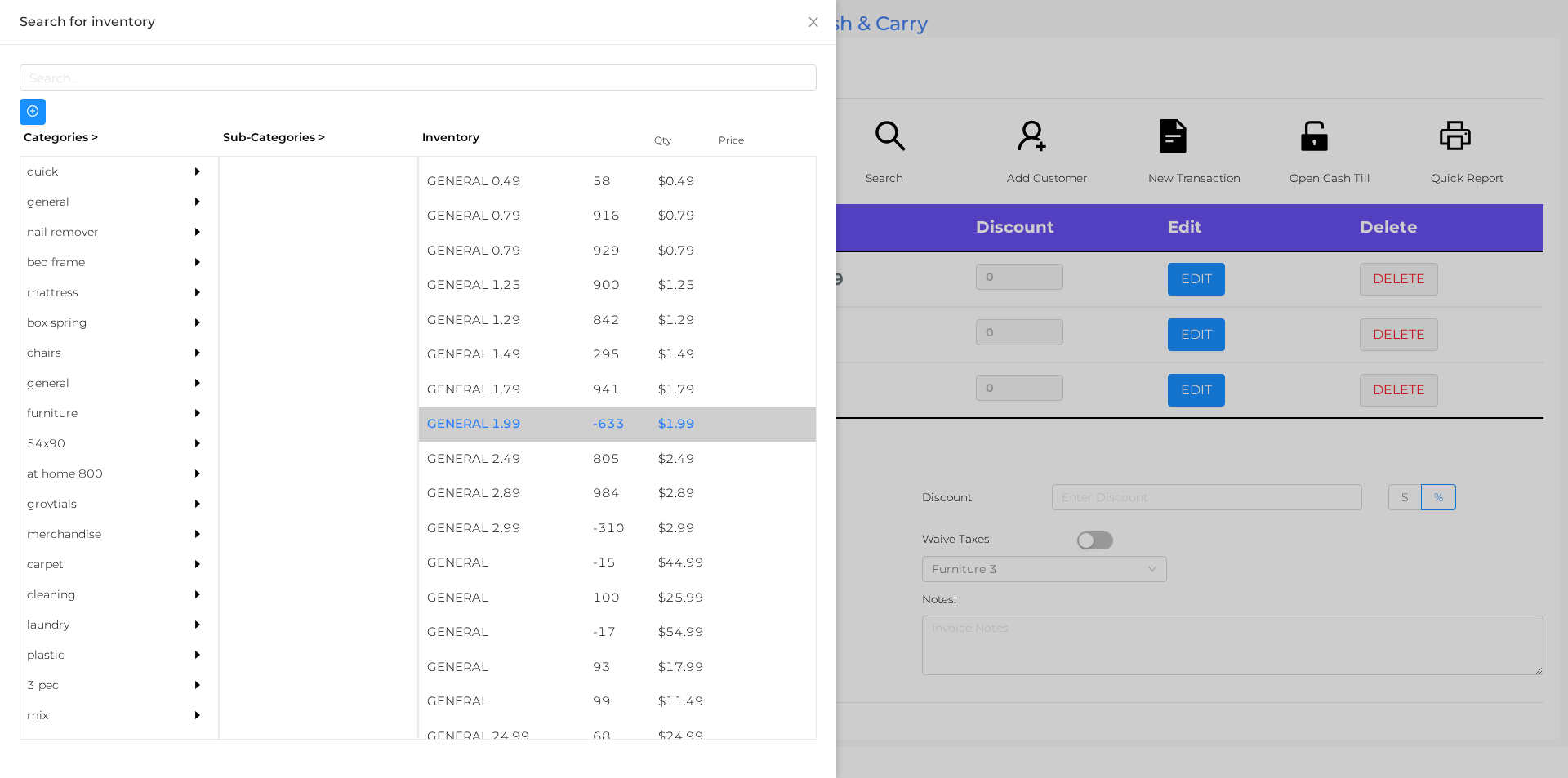
click at [683, 437] on div "$ 1.99" at bounding box center [733, 424] width 166 height 35
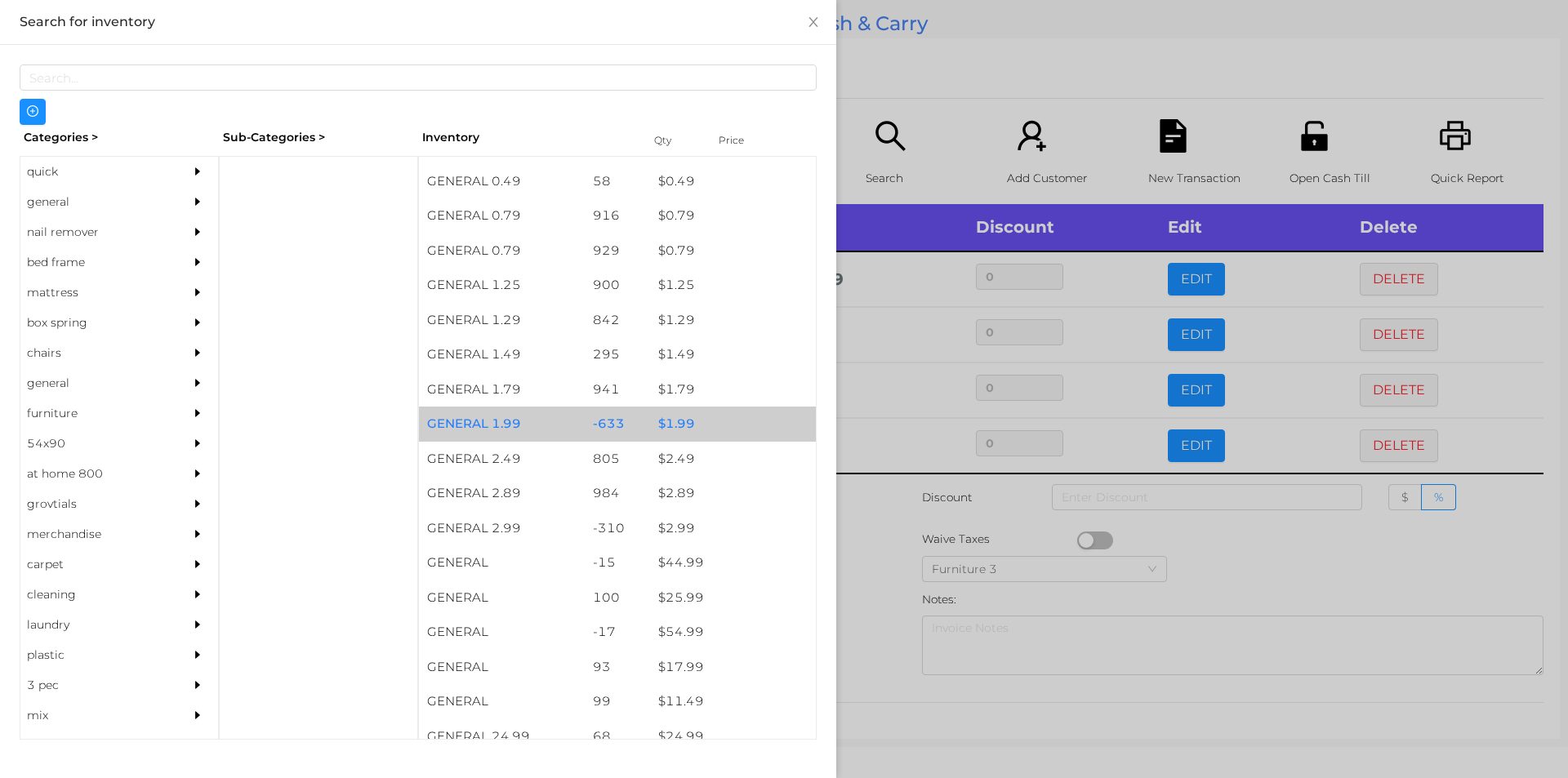
click at [699, 436] on div "$ 1.99" at bounding box center [733, 424] width 166 height 35
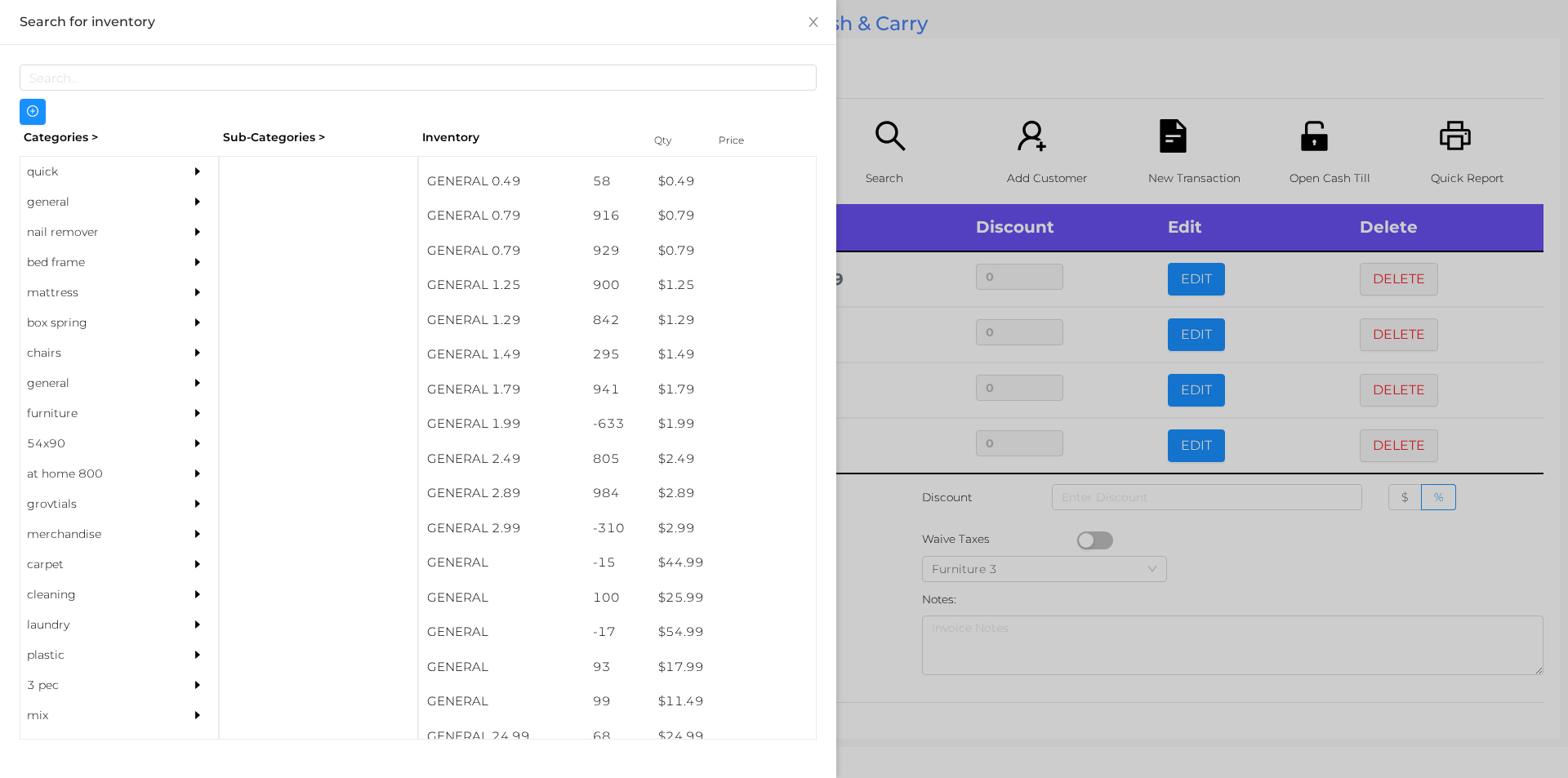
click at [920, 99] on div at bounding box center [784, 389] width 1568 height 778
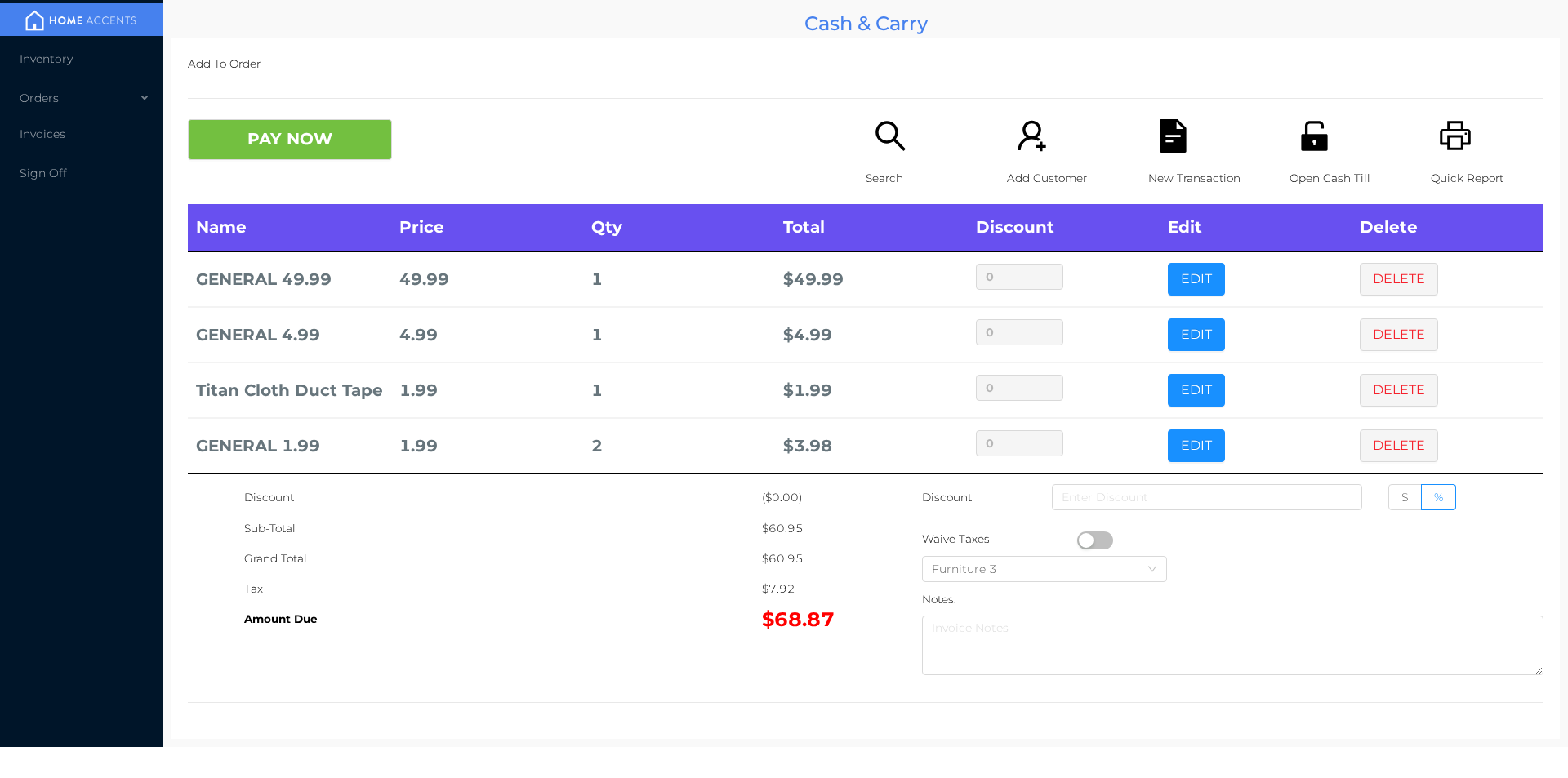
click at [322, 159] on button "PAY NOW" at bounding box center [290, 140] width 204 height 41
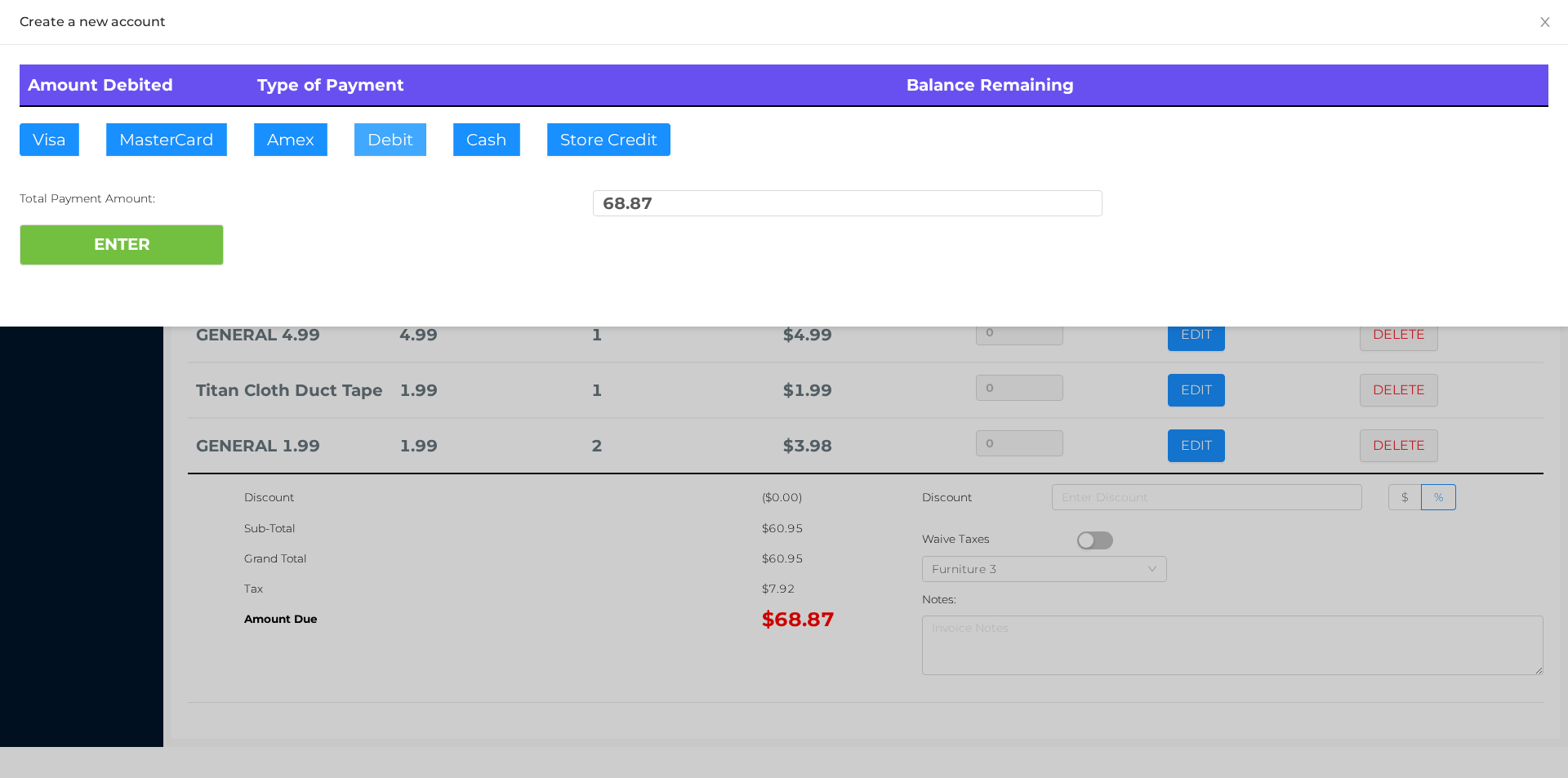
click at [394, 136] on button "Debit" at bounding box center [390, 140] width 72 height 32
click at [194, 244] on button "ENTER" at bounding box center [122, 245] width 204 height 41
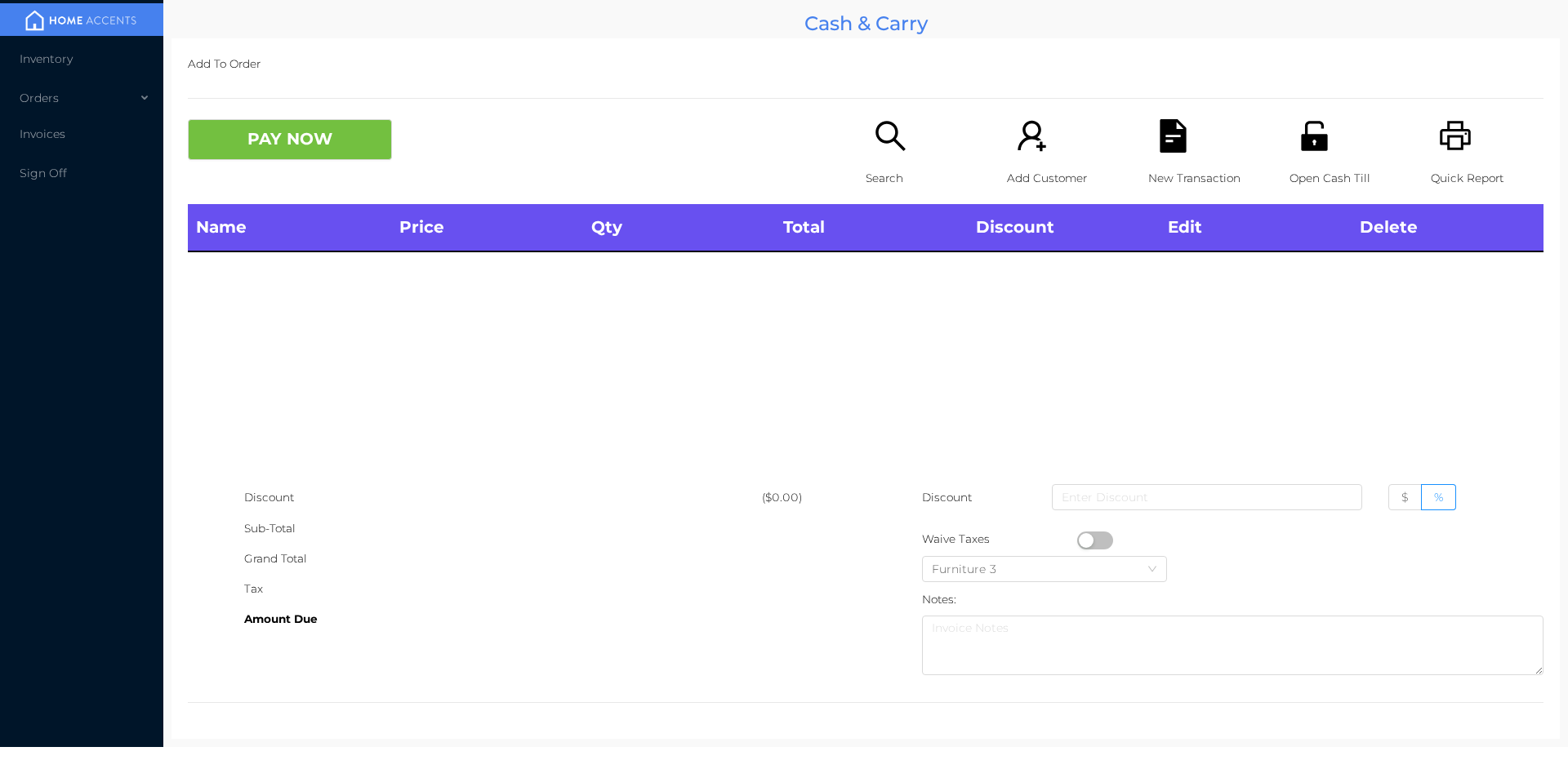
click at [1297, 138] on icon "icon: unlock" at bounding box center [1313, 135] width 33 height 33
click at [891, 148] on icon "icon: search" at bounding box center [890, 135] width 33 height 33
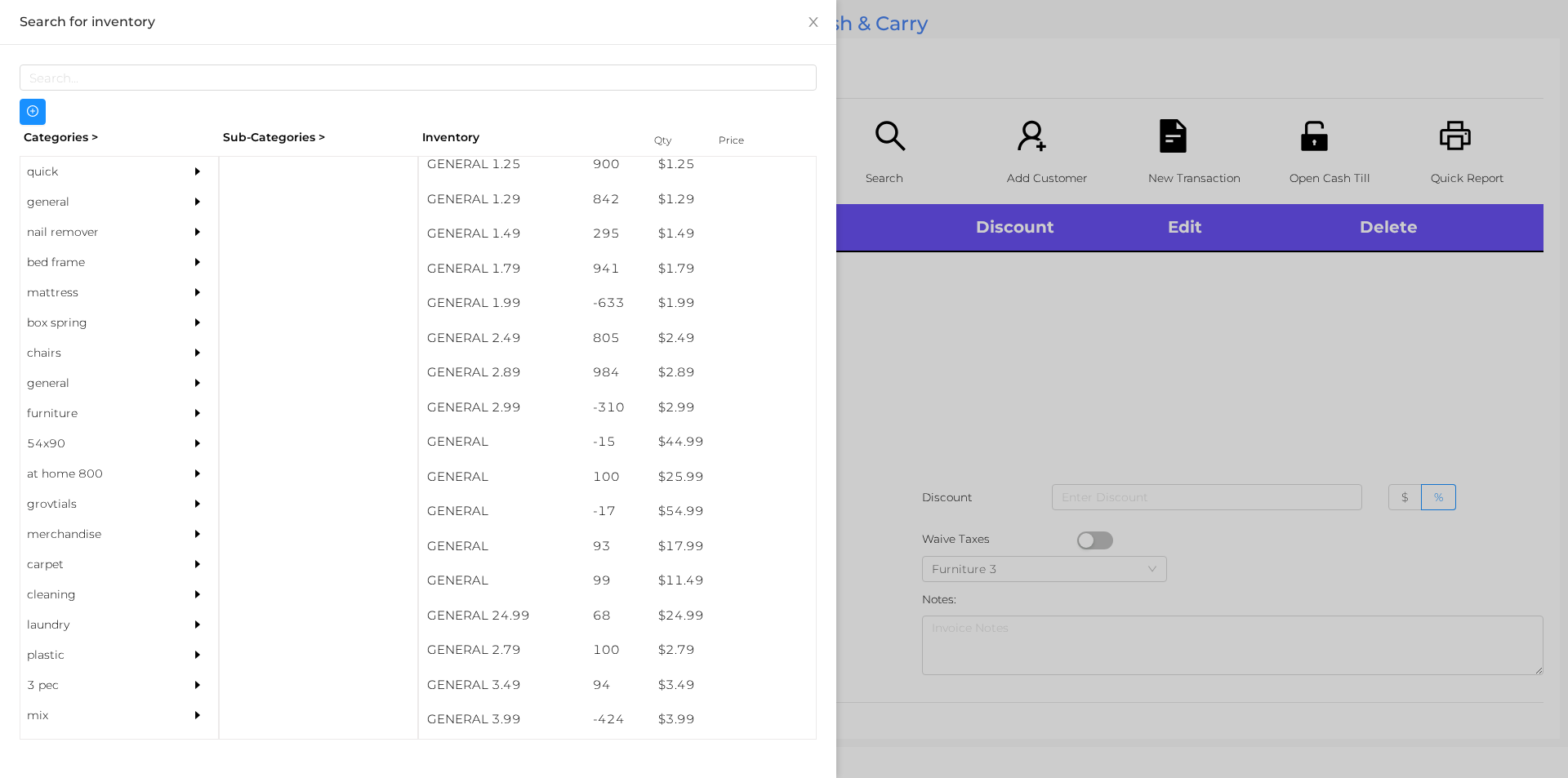
scroll to position [273, 0]
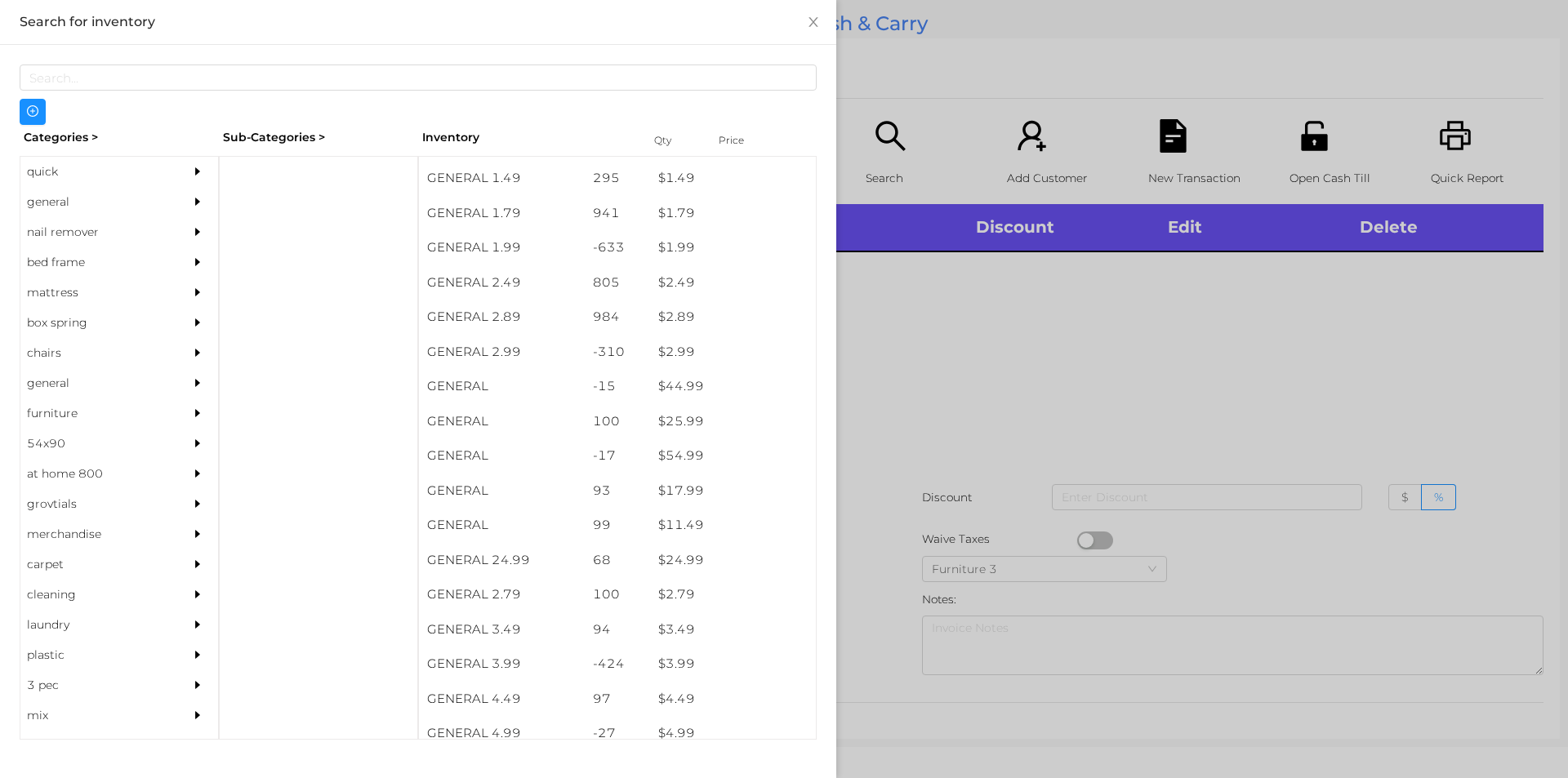
click at [82, 207] on div "general" at bounding box center [94, 202] width 149 height 30
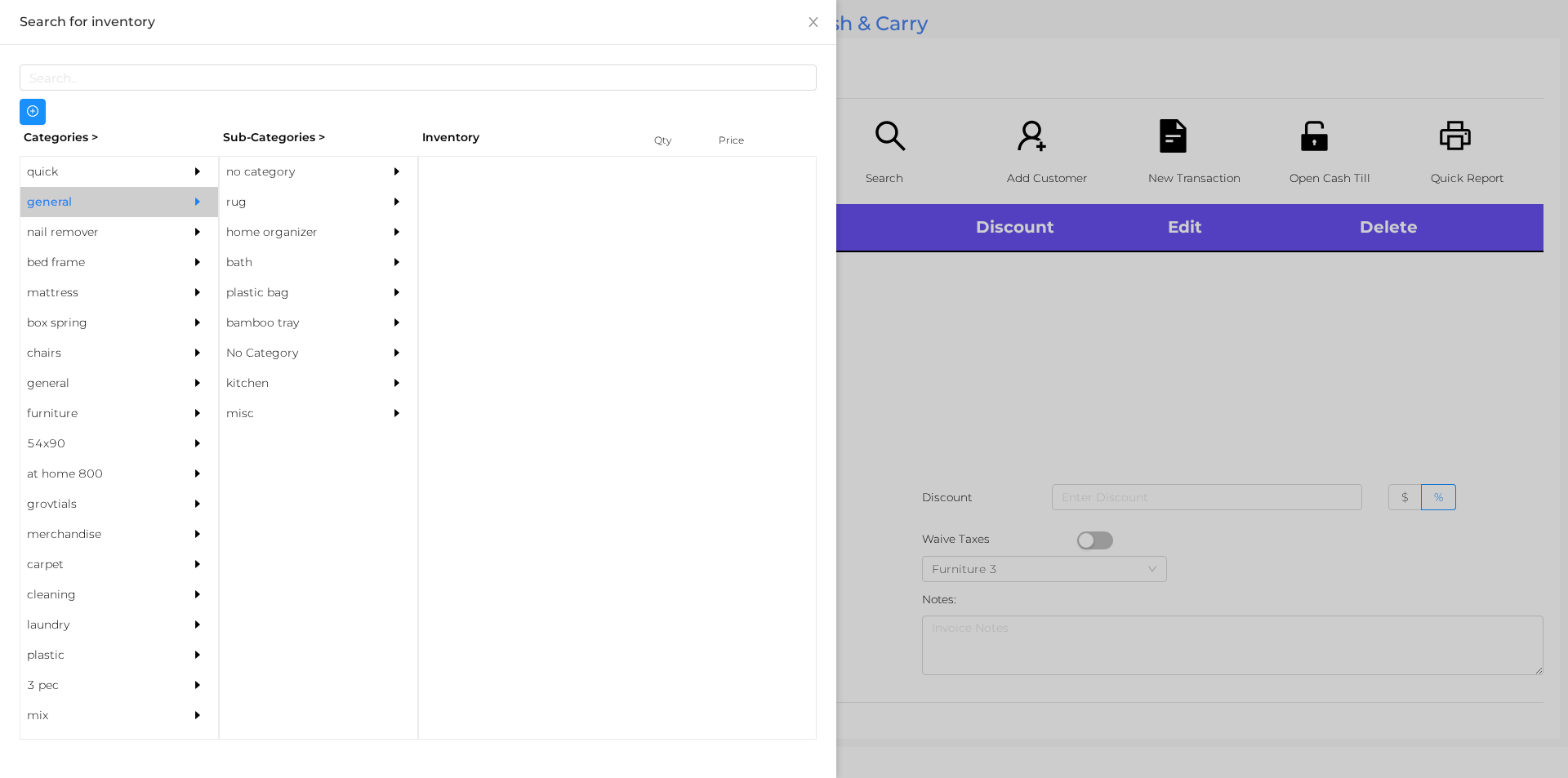
click at [280, 171] on div "no category" at bounding box center [294, 171] width 149 height 30
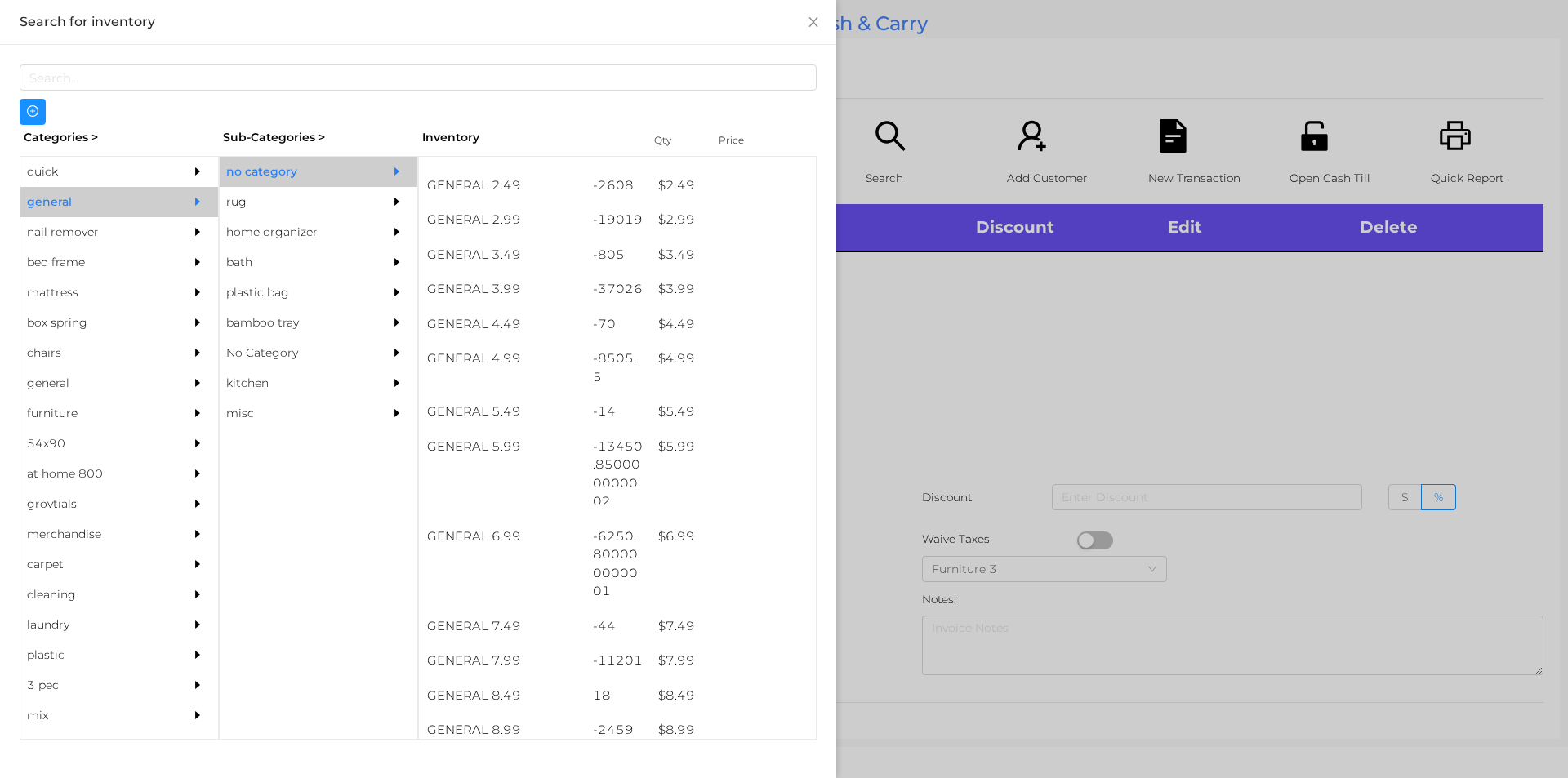
scroll to position [409, 0]
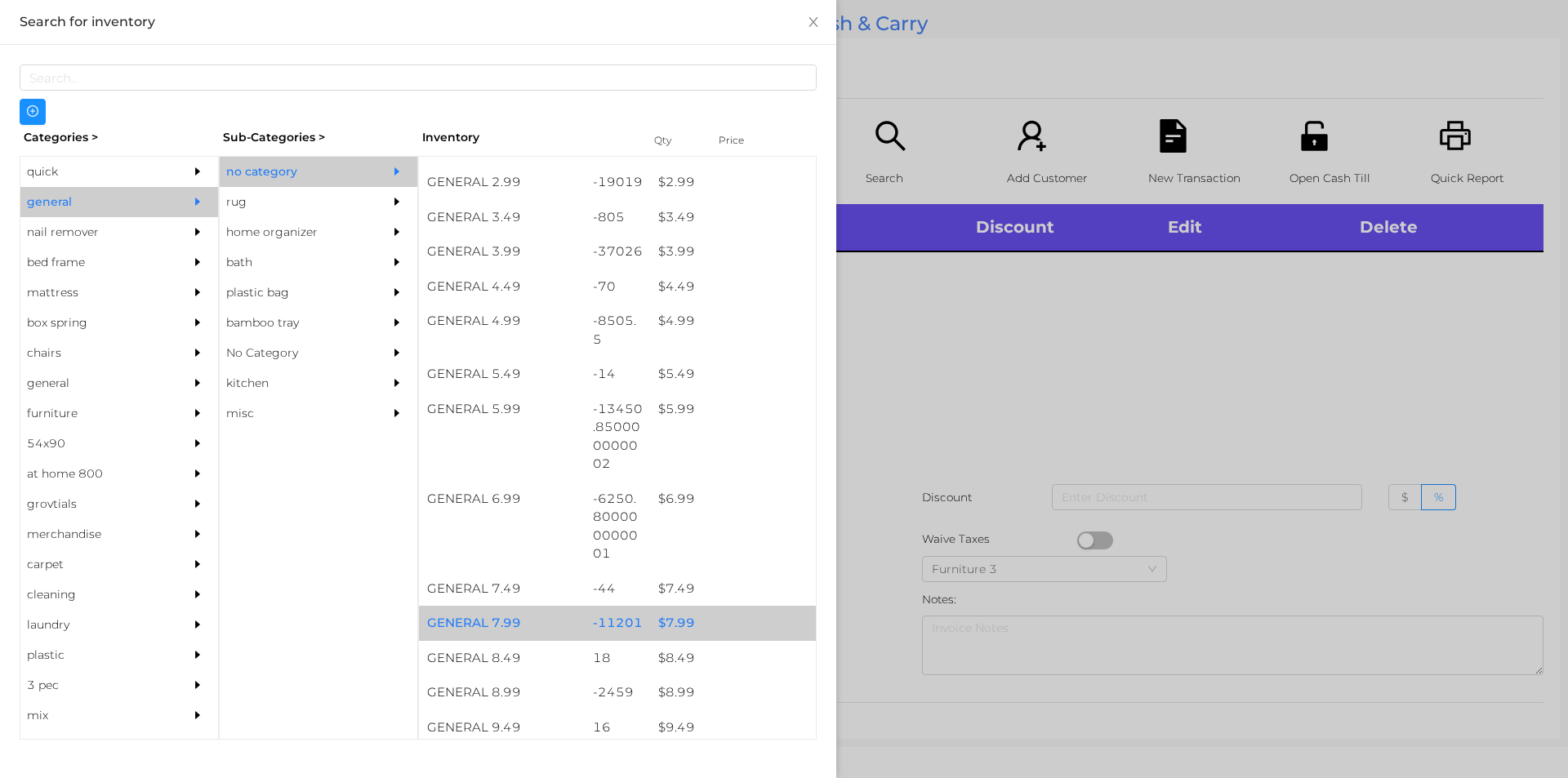
click at [718, 615] on div "$ 7.99" at bounding box center [733, 623] width 166 height 35
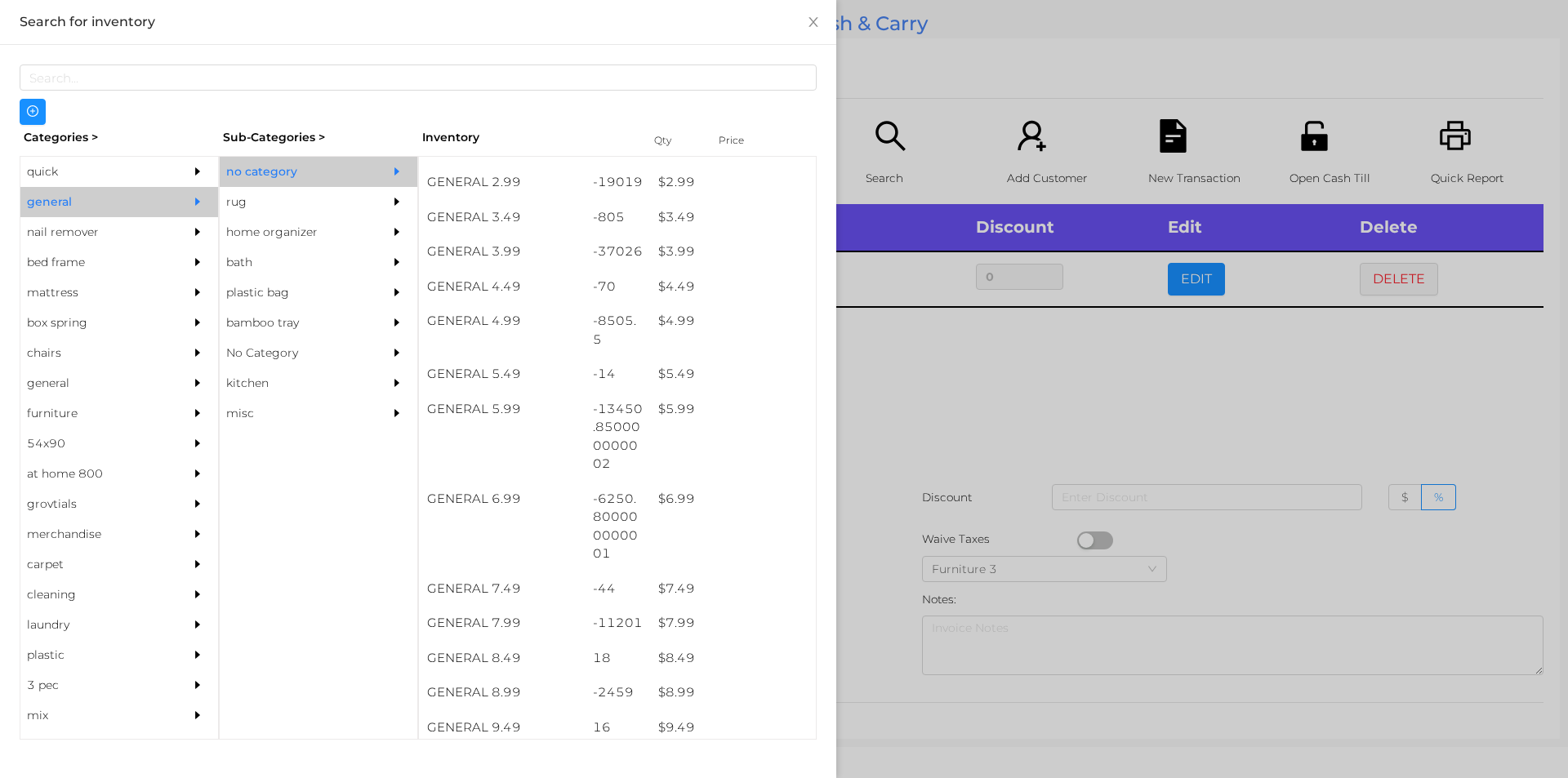
click at [952, 426] on div at bounding box center [784, 389] width 1568 height 778
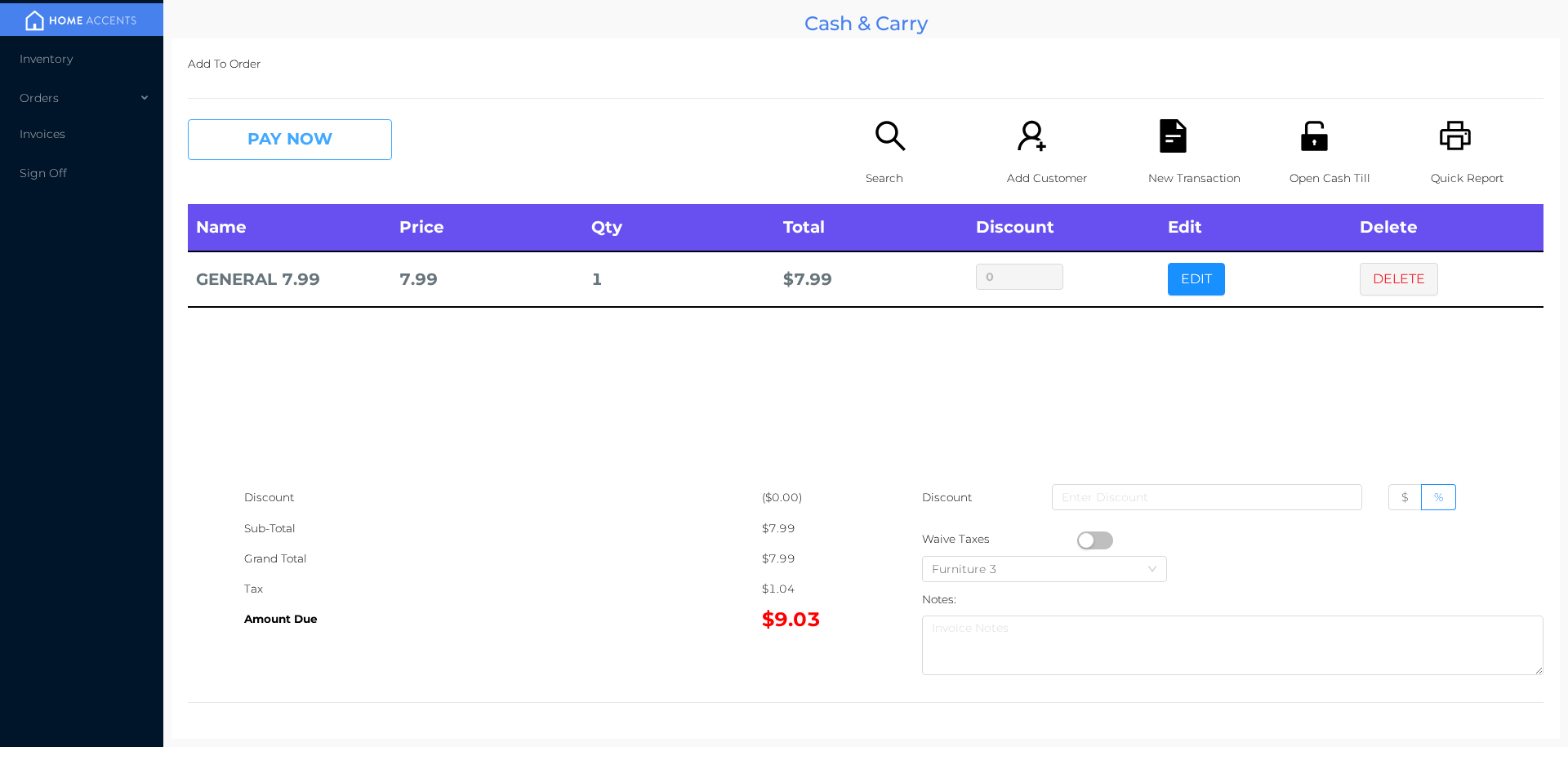
click at [354, 141] on button "PAY NOW" at bounding box center [290, 140] width 204 height 41
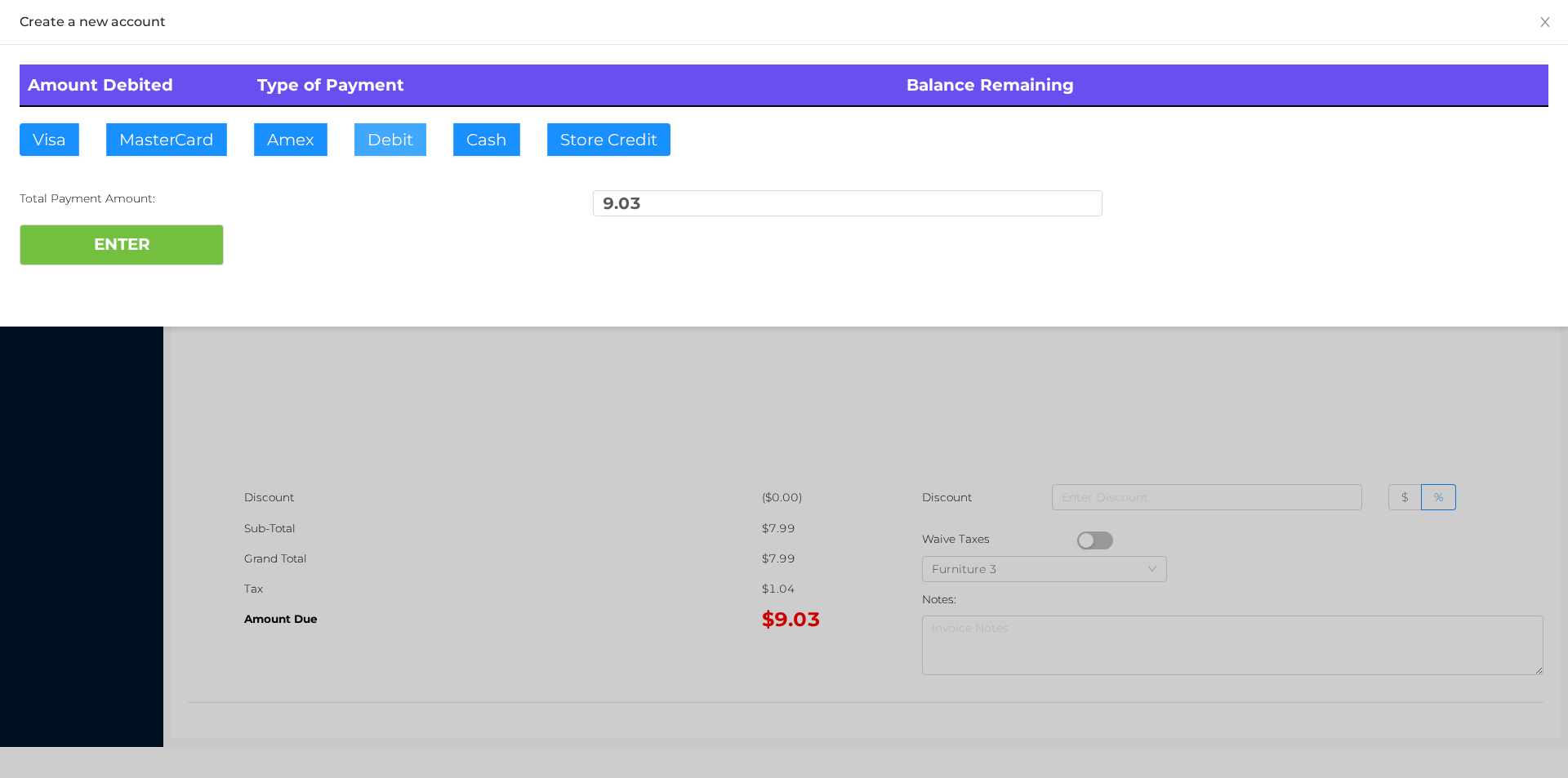
click at [395, 139] on button "Debit" at bounding box center [390, 140] width 72 height 32
click at [164, 241] on button "ENTER" at bounding box center [122, 245] width 204 height 41
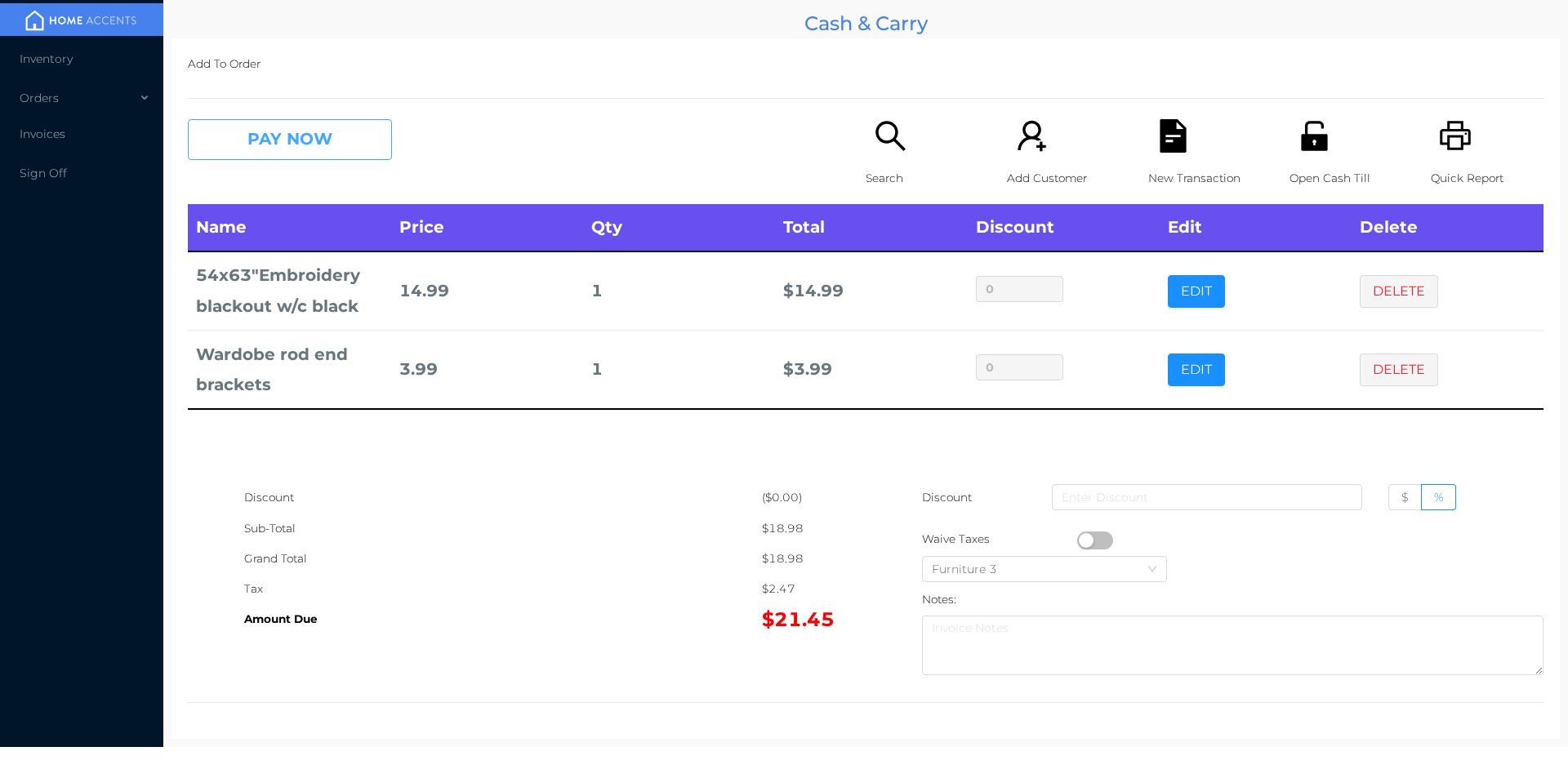
click at [289, 157] on button "PAY NOW" at bounding box center [290, 140] width 204 height 41
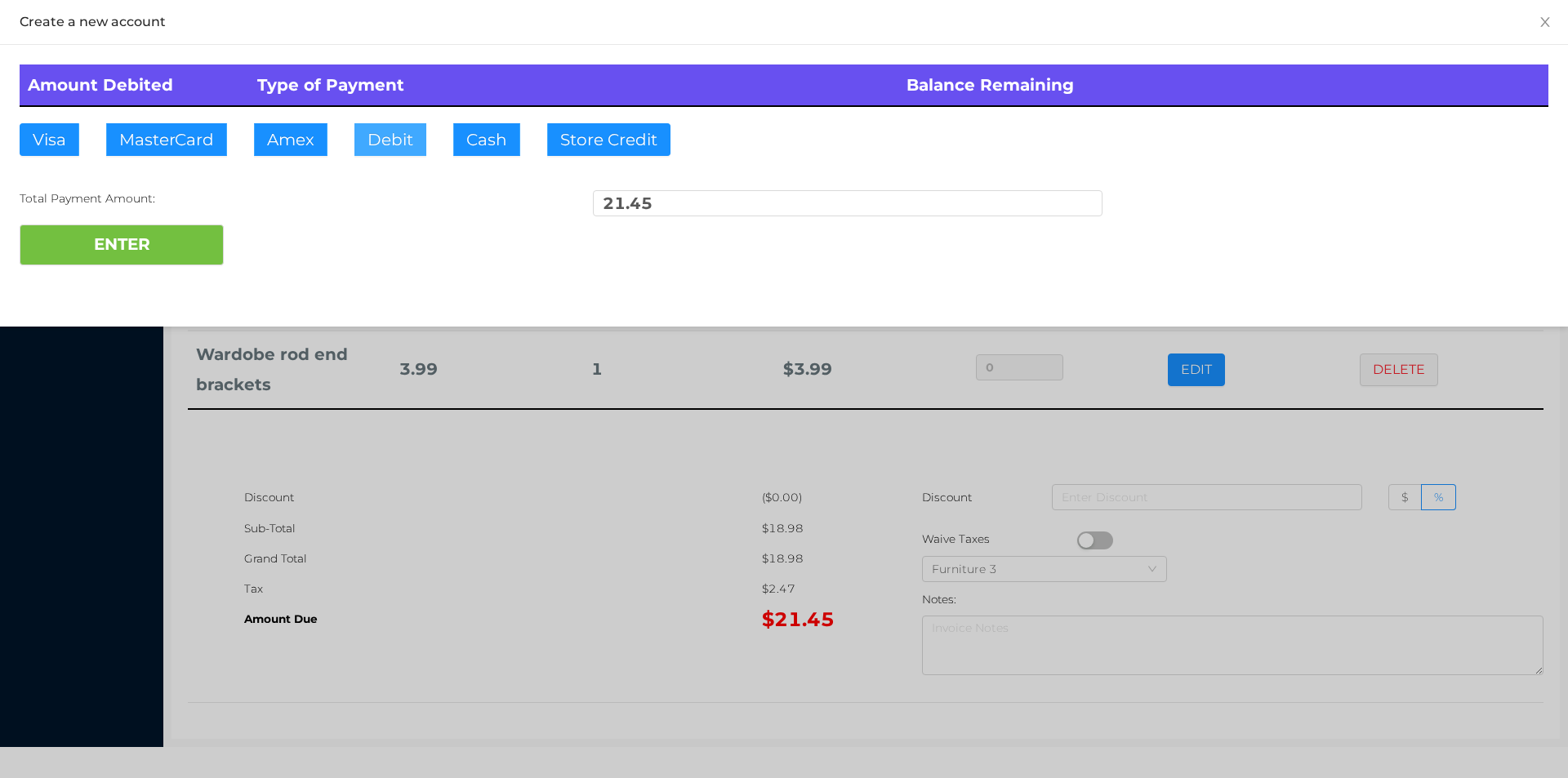
click at [398, 129] on button "Debit" at bounding box center [390, 140] width 72 height 32
click at [139, 249] on button "ENTER" at bounding box center [122, 245] width 204 height 41
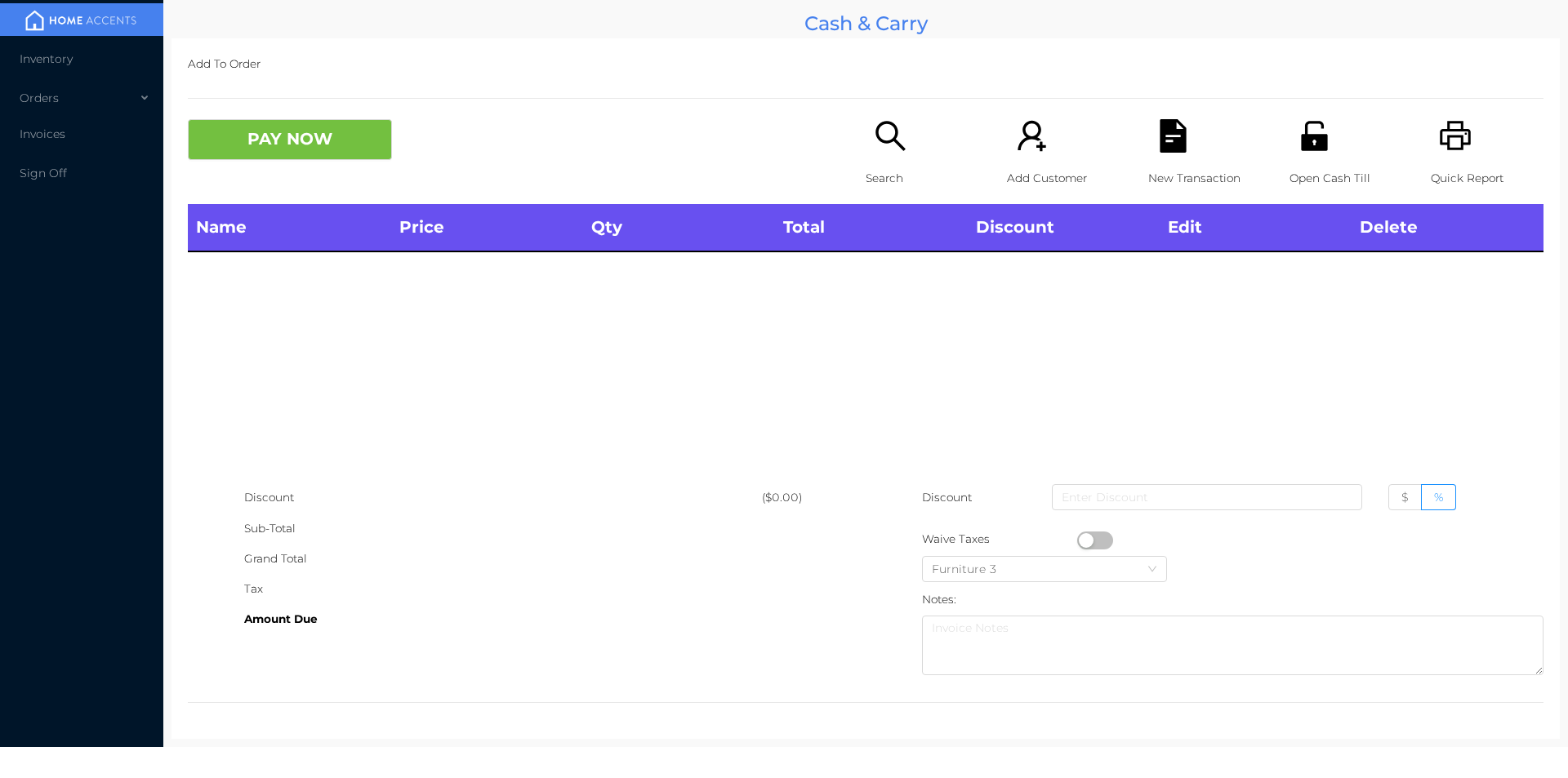
click at [885, 160] on div "Search" at bounding box center [922, 162] width 112 height 85
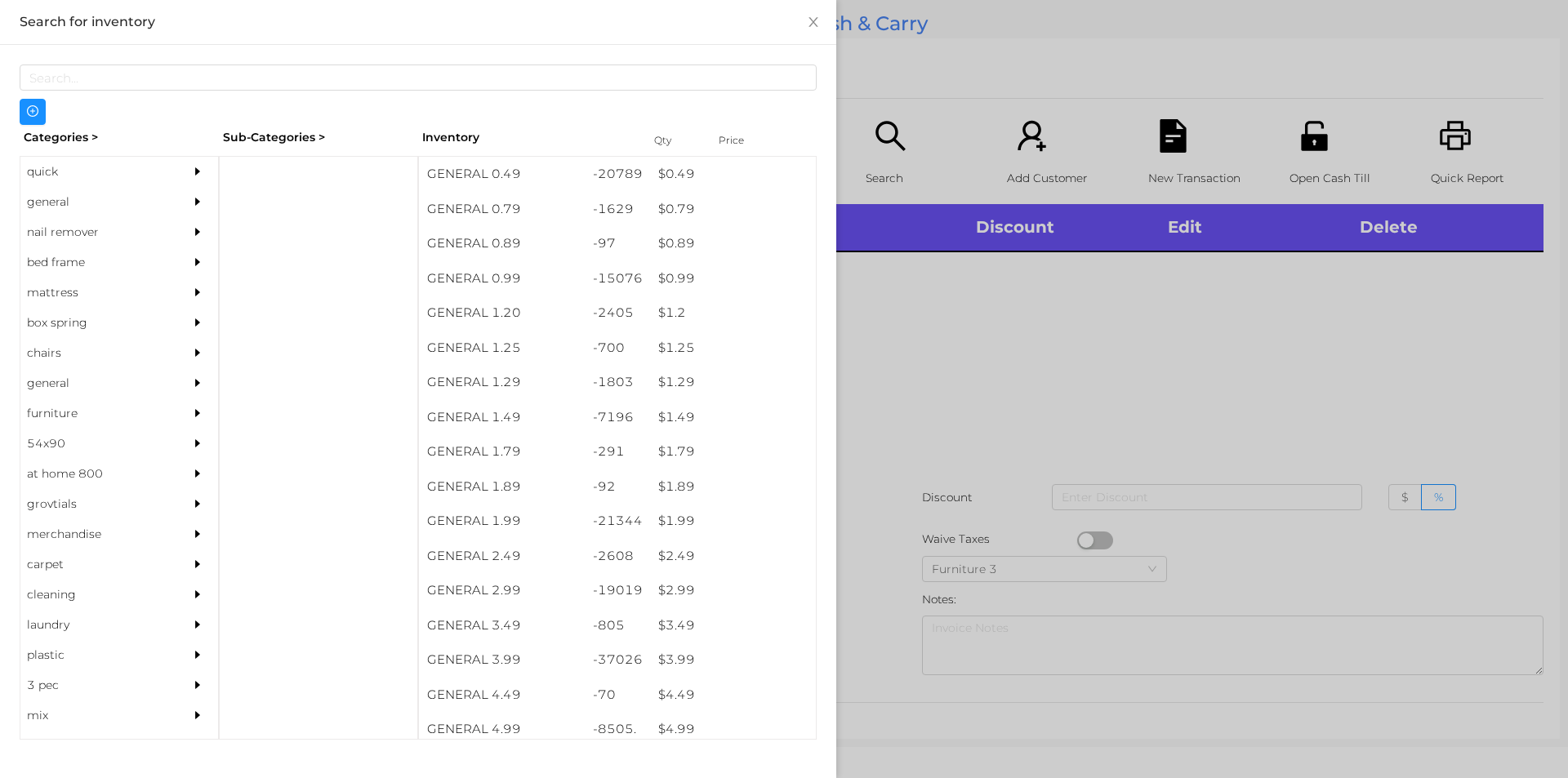
click at [718, 491] on div "$ 1.89" at bounding box center [733, 487] width 166 height 35
click at [1088, 368] on div at bounding box center [784, 389] width 1568 height 778
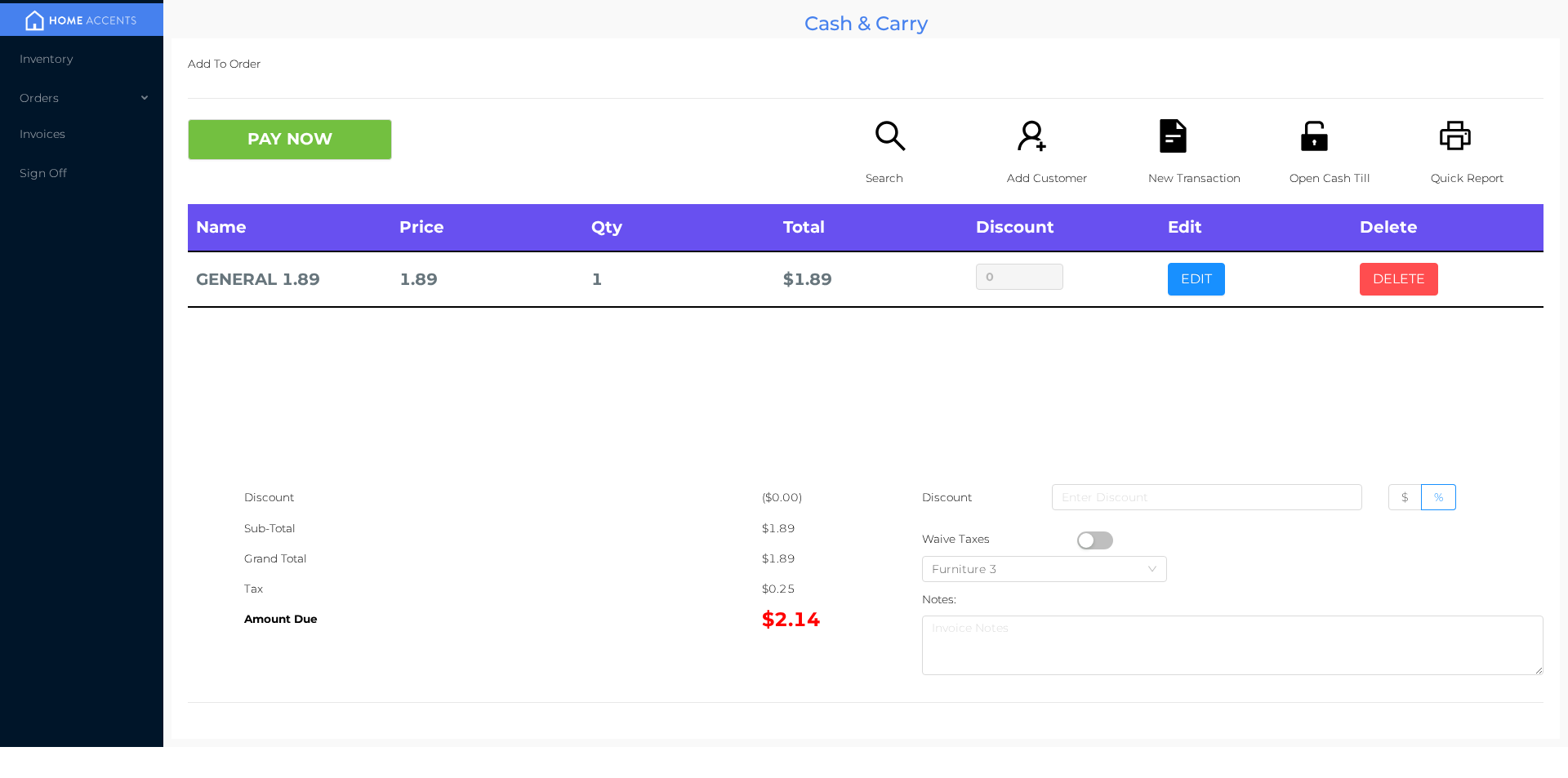
click at [1396, 289] on button "DELETE" at bounding box center [1399, 279] width 78 height 32
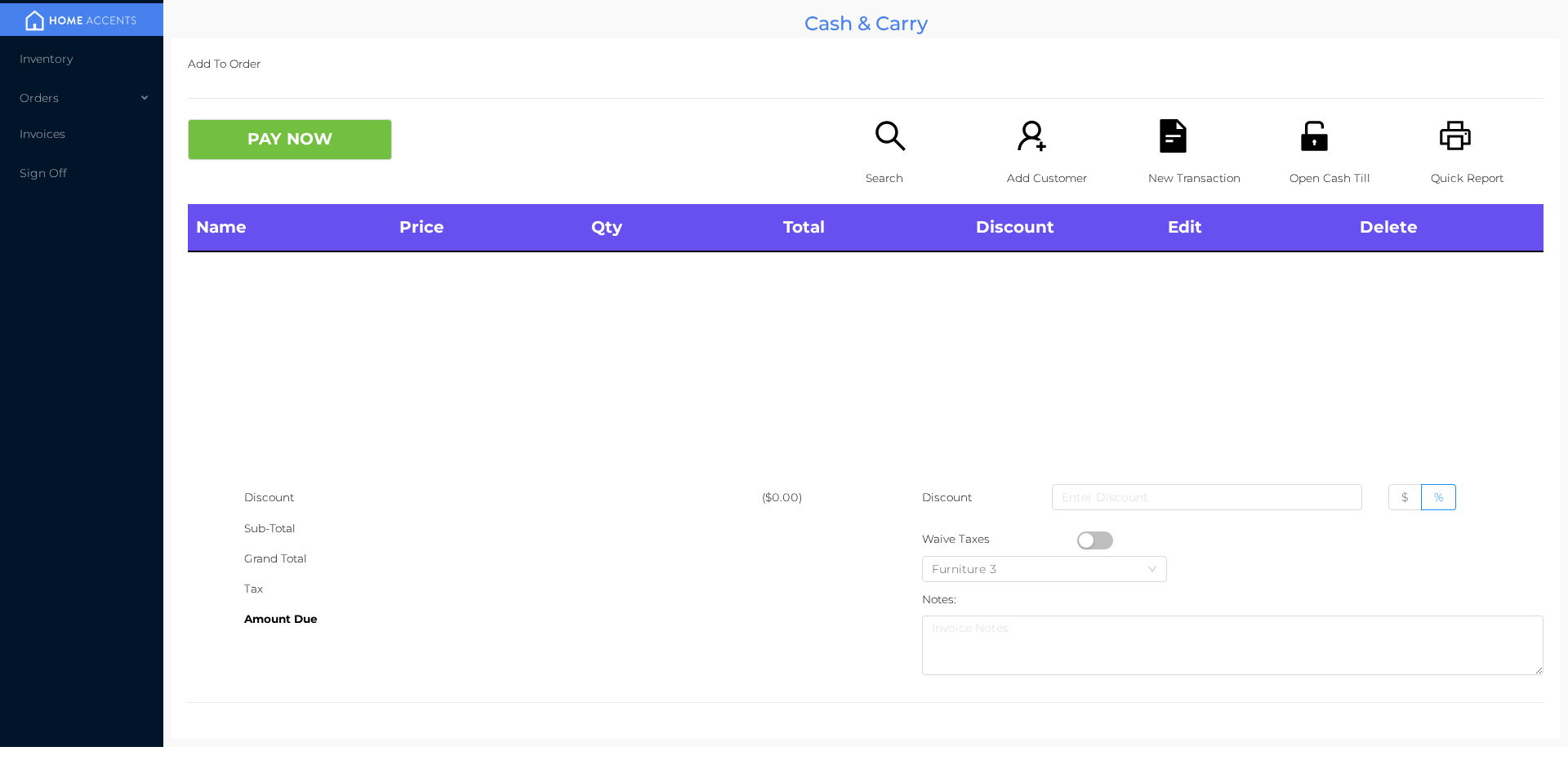
click at [876, 151] on icon "icon: search" at bounding box center [890, 135] width 33 height 33
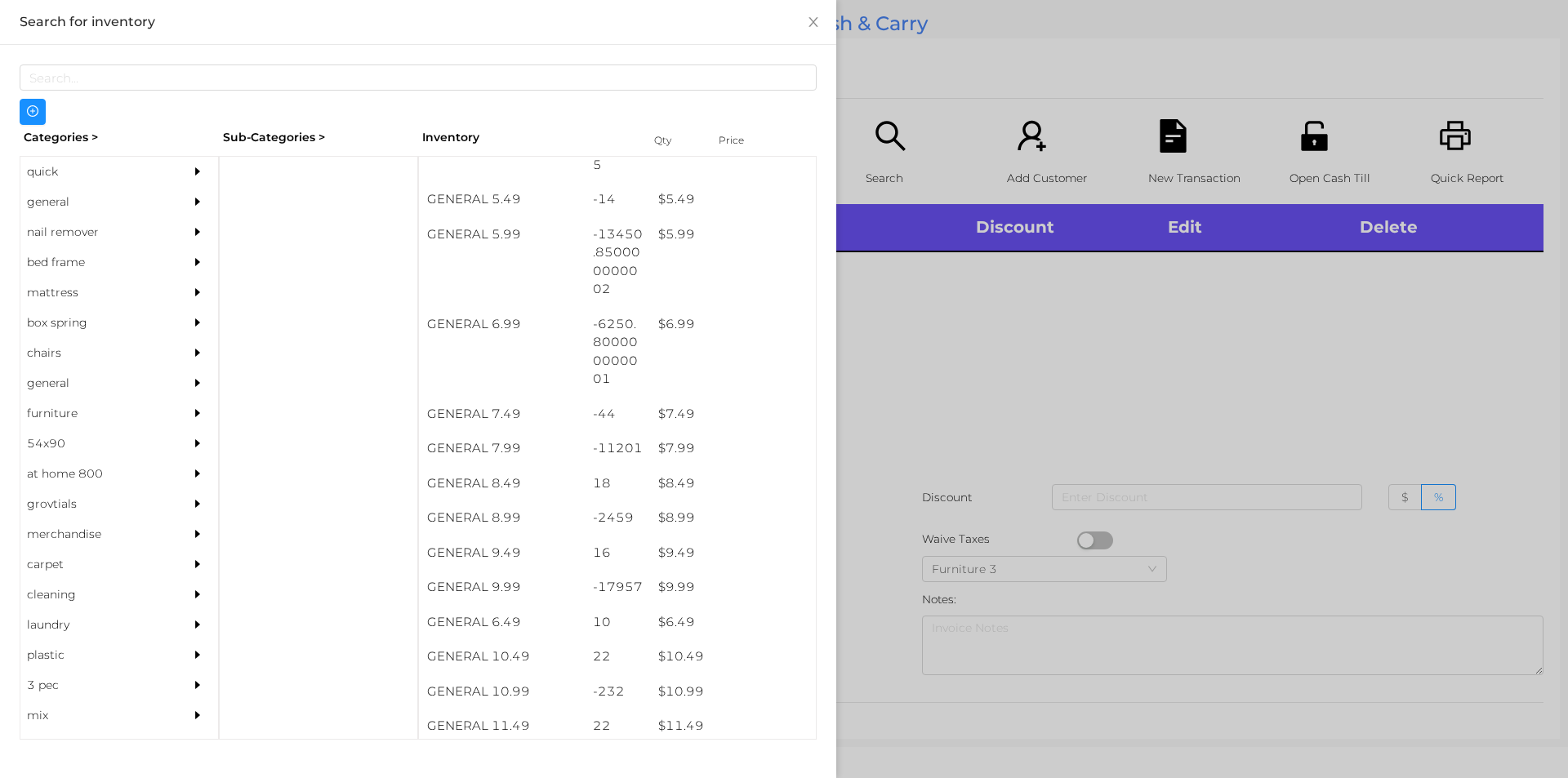
scroll to position [583, 0]
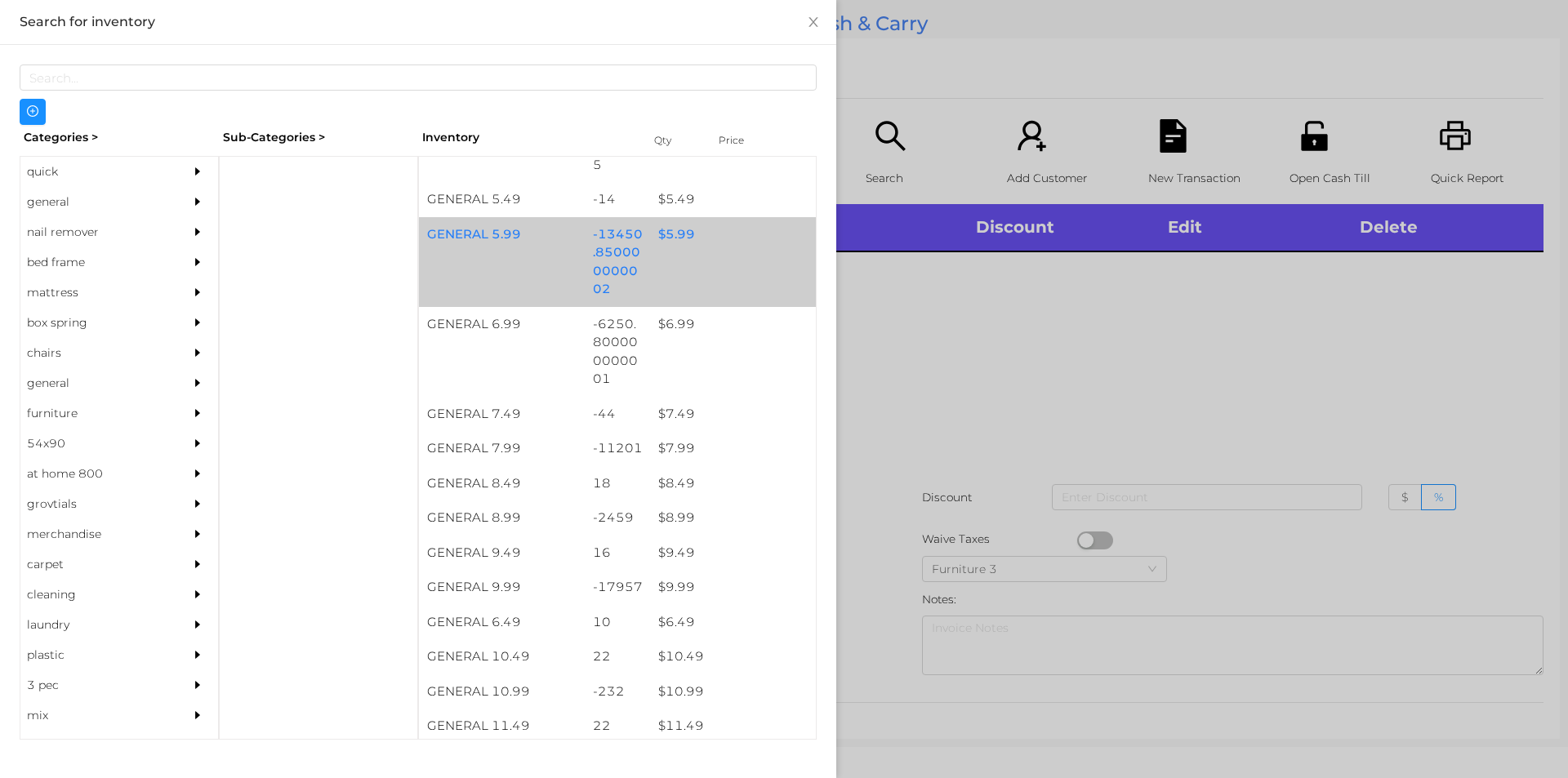
click at [721, 243] on div "$ 5.99" at bounding box center [733, 234] width 166 height 35
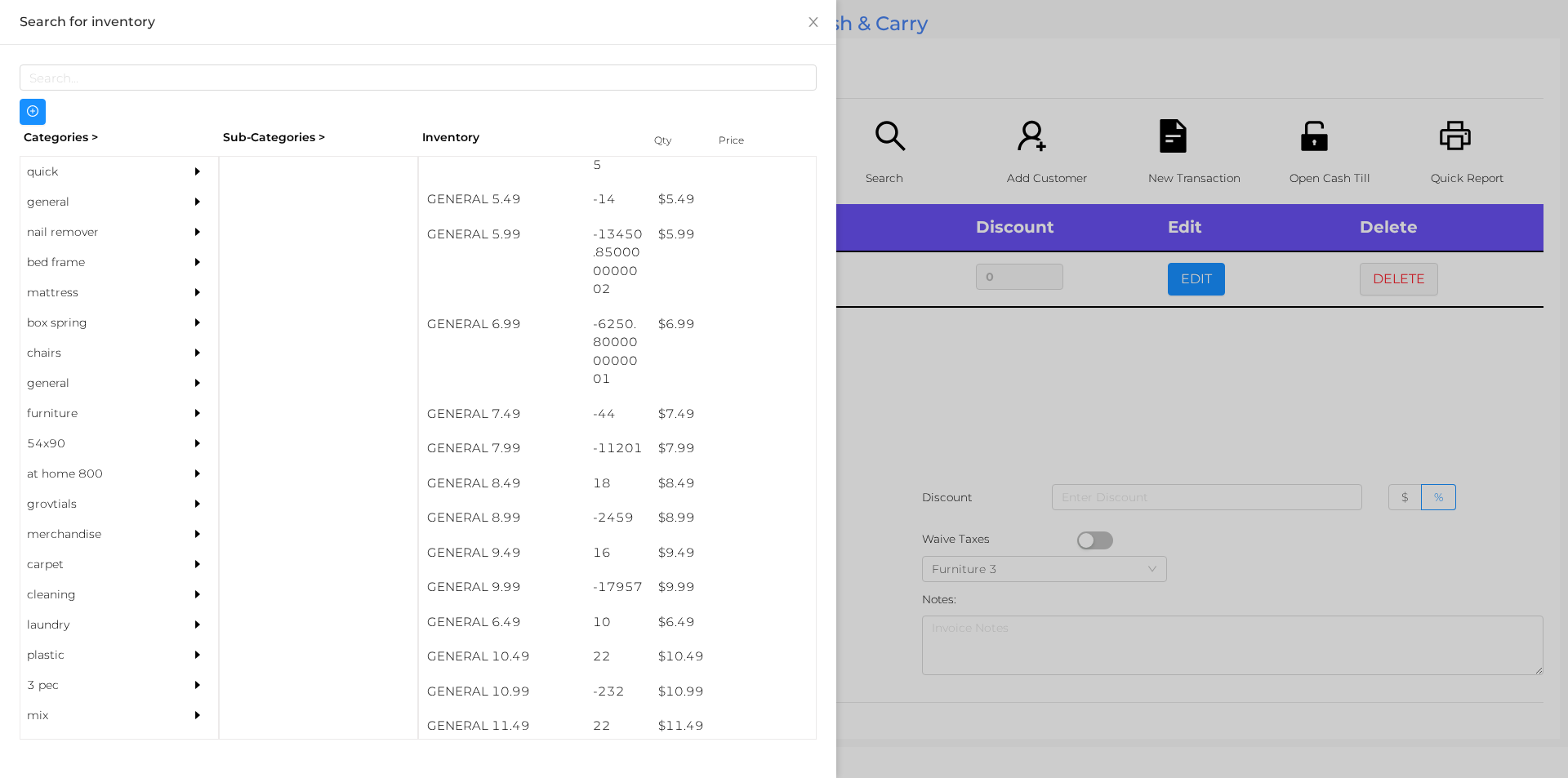
click at [1192, 386] on div at bounding box center [784, 389] width 1568 height 778
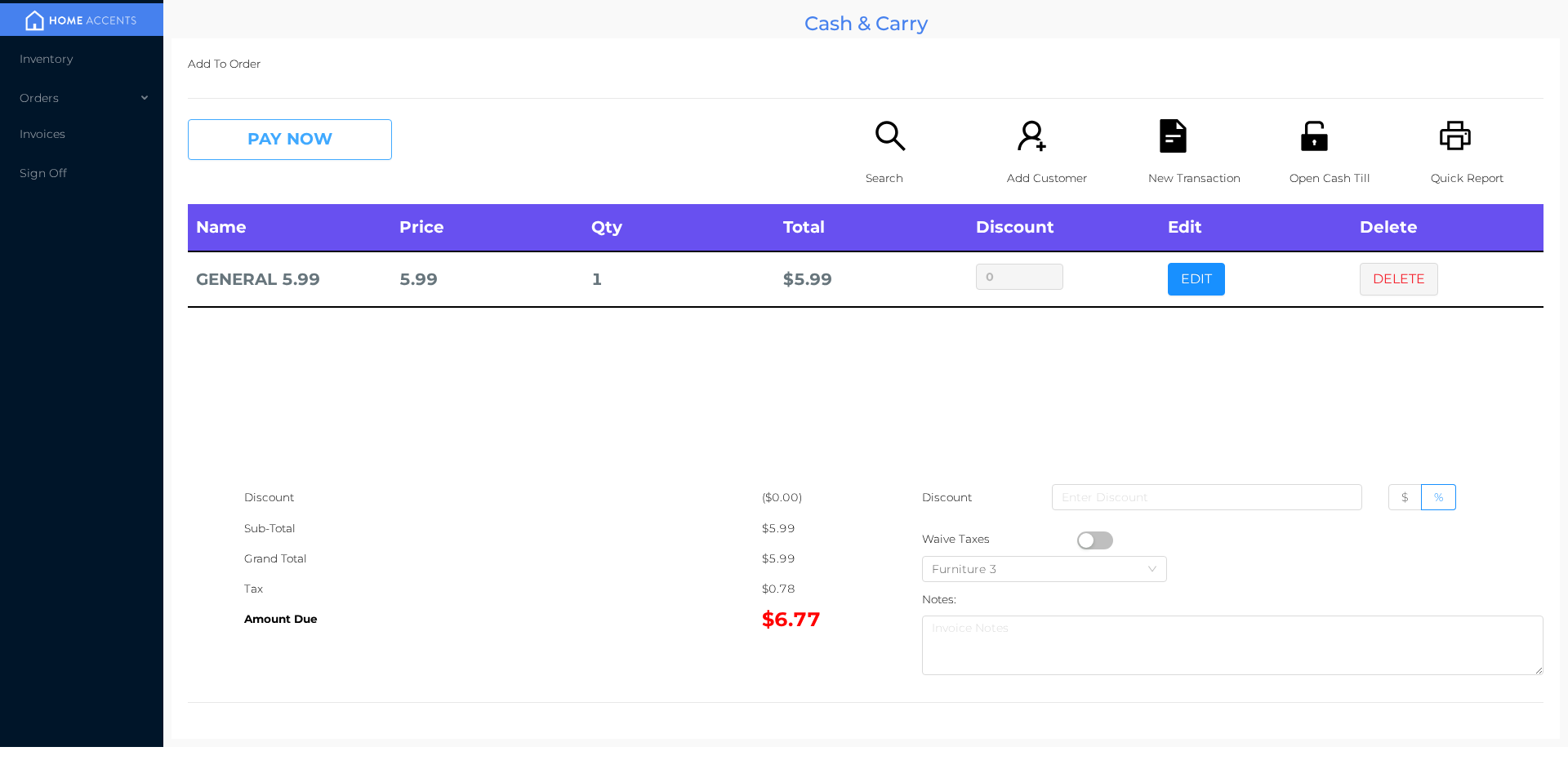
click at [312, 144] on button "PAY NOW" at bounding box center [290, 140] width 204 height 41
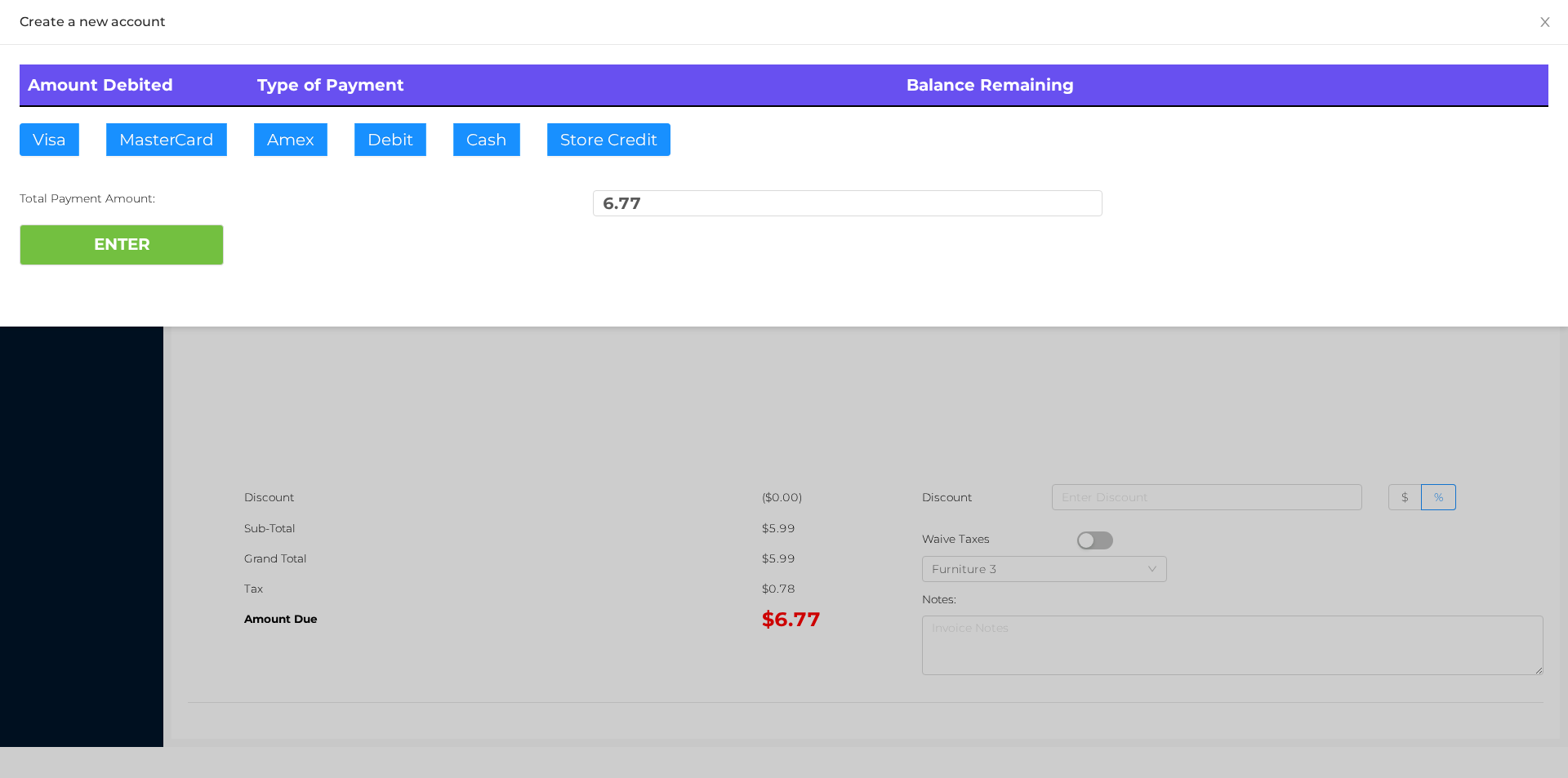
click at [556, 621] on div at bounding box center [784, 389] width 1568 height 778
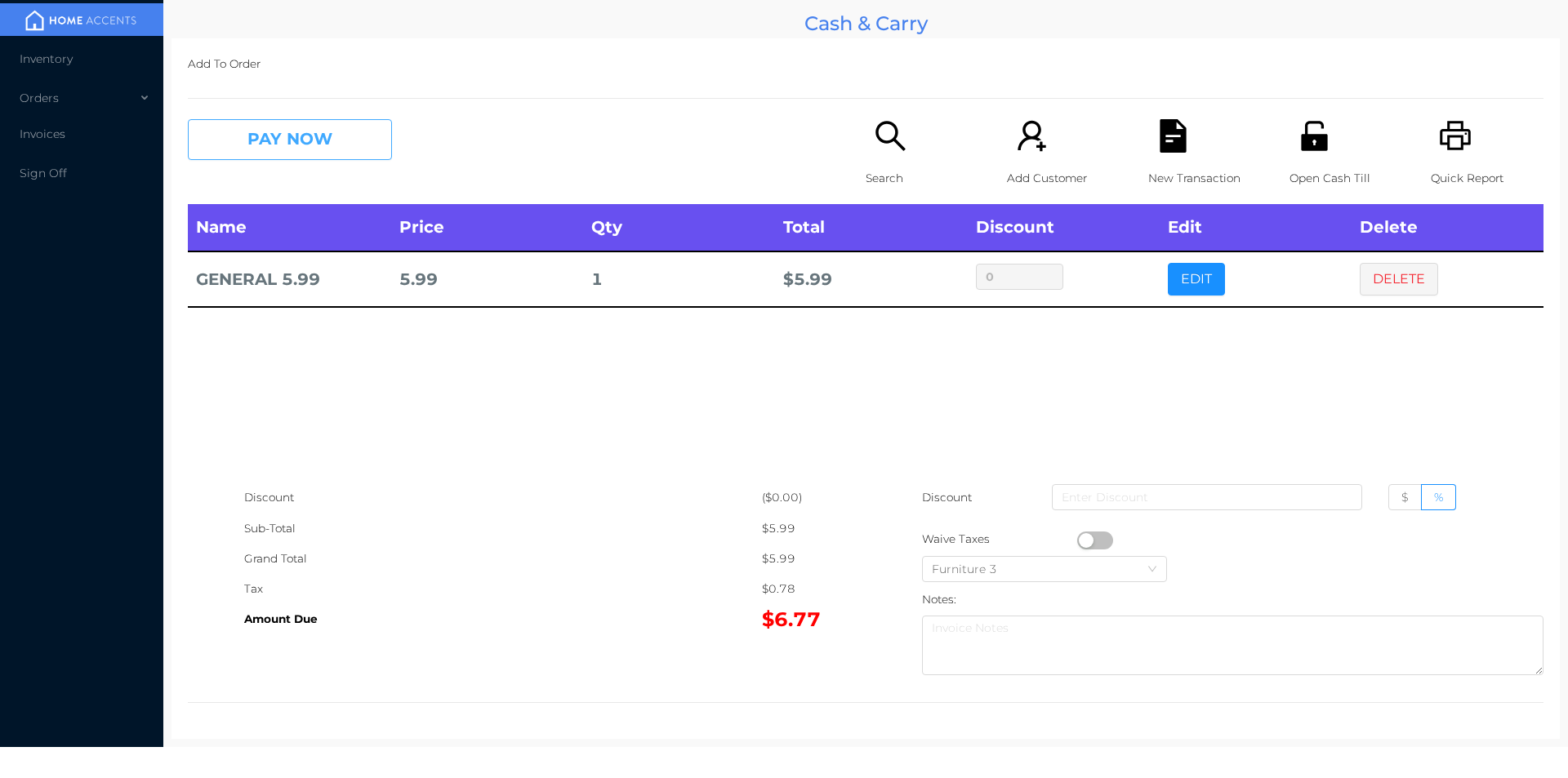
click at [274, 146] on button "PAY NOW" at bounding box center [290, 140] width 204 height 41
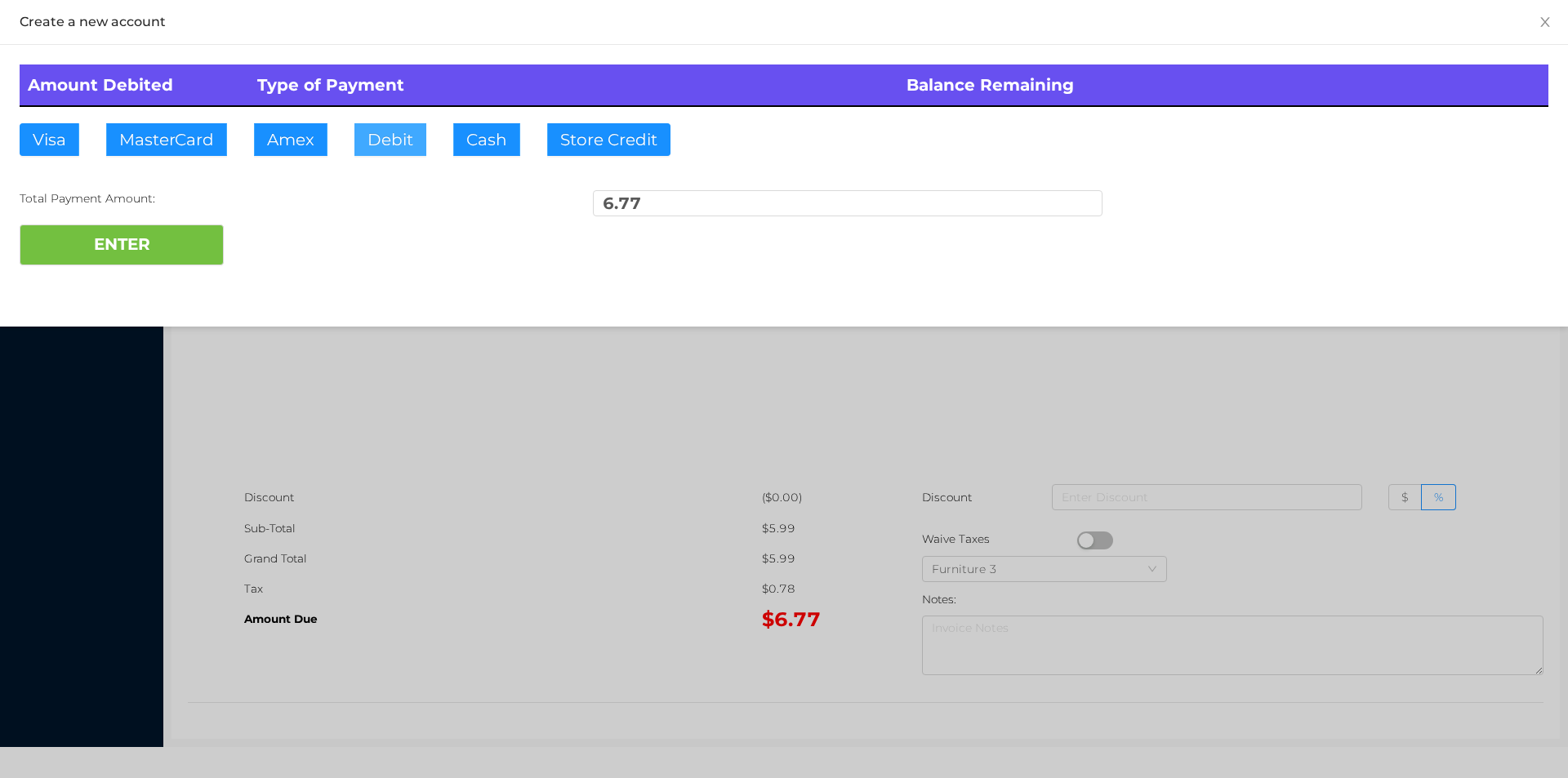
click at [393, 153] on button "Debit" at bounding box center [390, 140] width 72 height 32
click at [381, 724] on div at bounding box center [784, 389] width 1568 height 778
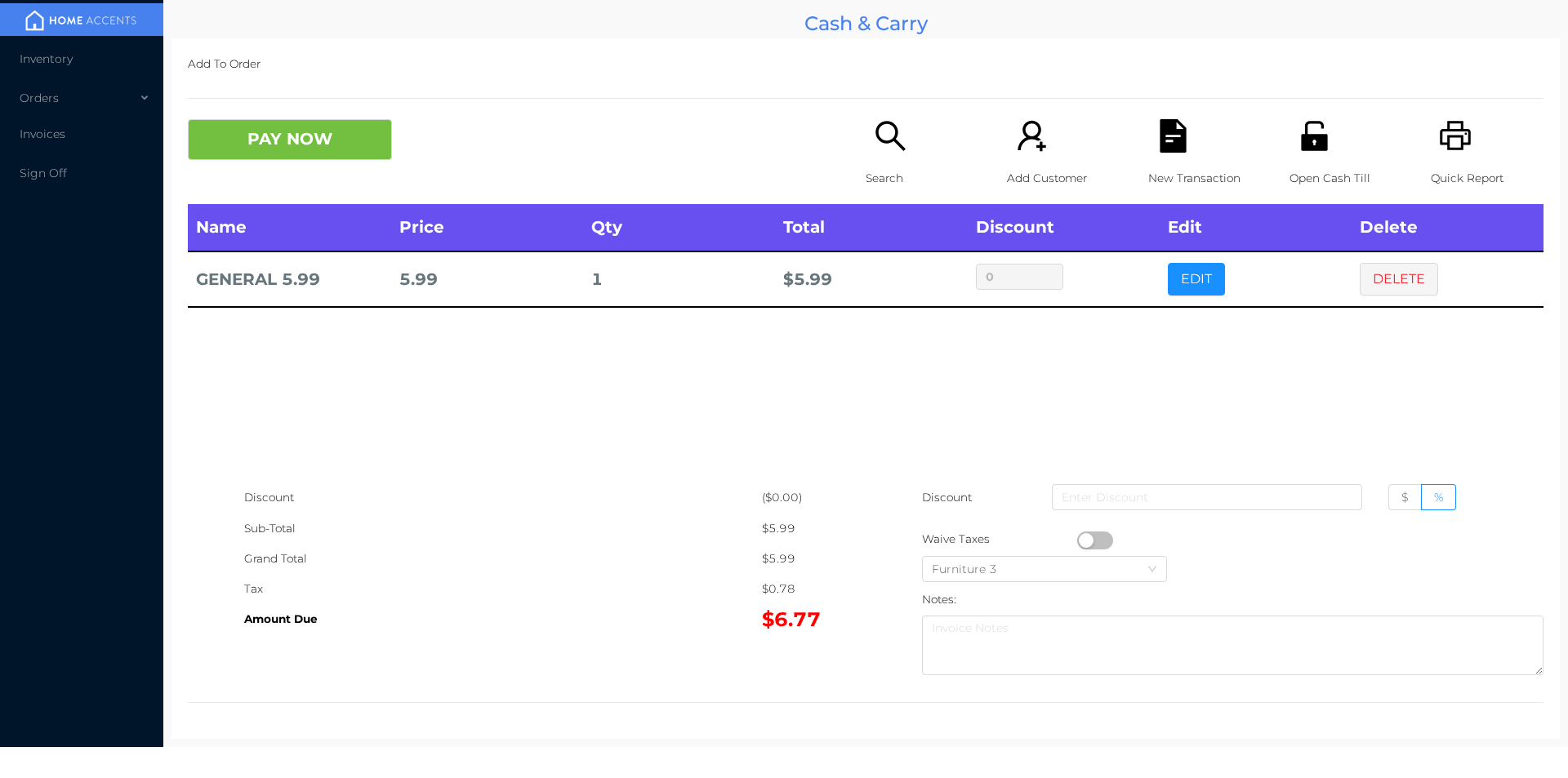
click at [1186, 129] on div "New Transaction" at bounding box center [1205, 162] width 112 height 85
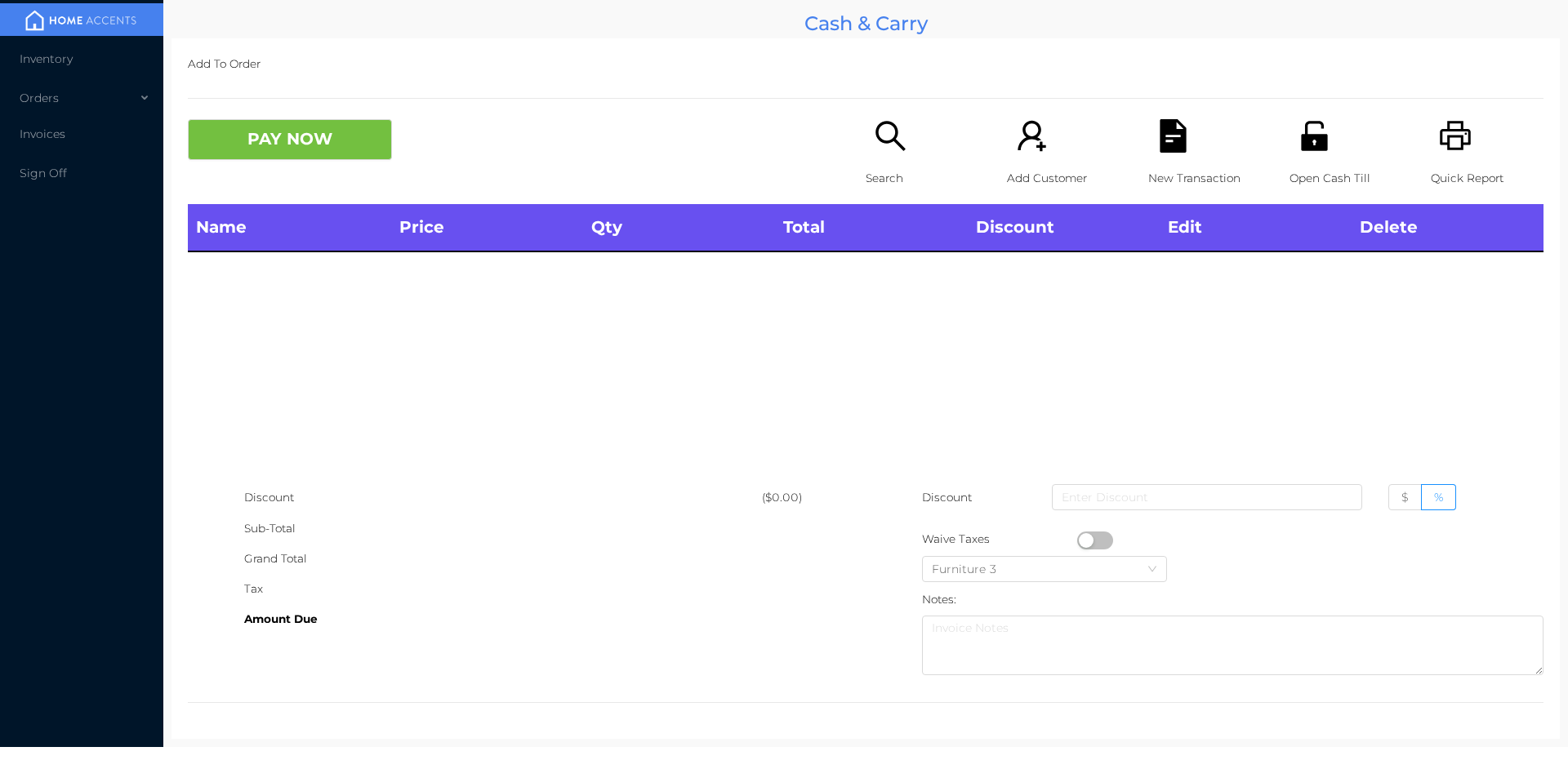
click at [1442, 142] on icon "icon: printer" at bounding box center [1455, 135] width 33 height 33
click at [1301, 140] on icon "icon: unlock" at bounding box center [1313, 135] width 26 height 30
click at [881, 151] on icon "icon: search" at bounding box center [890, 135] width 33 height 33
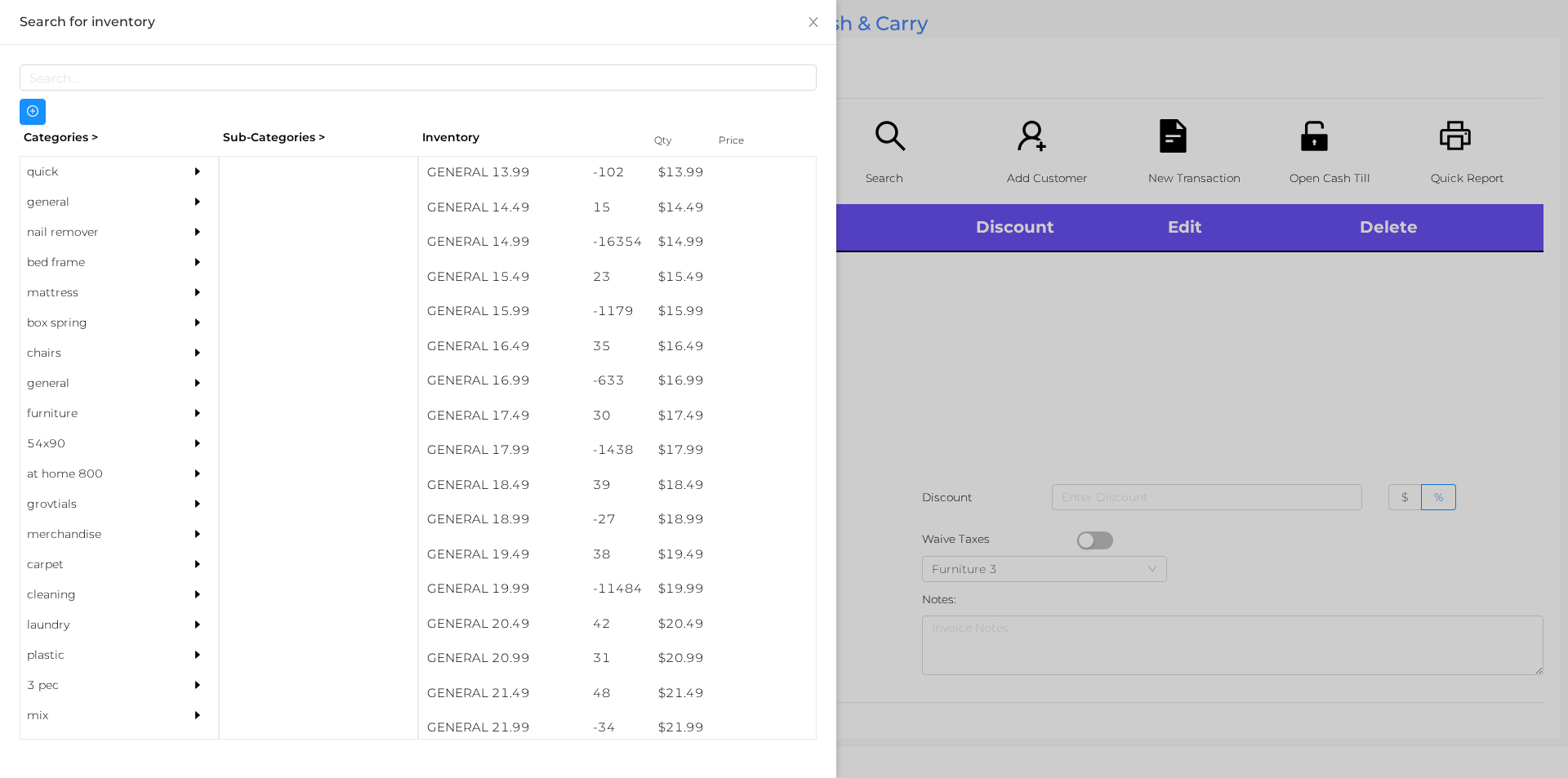
scroll to position [1348, 0]
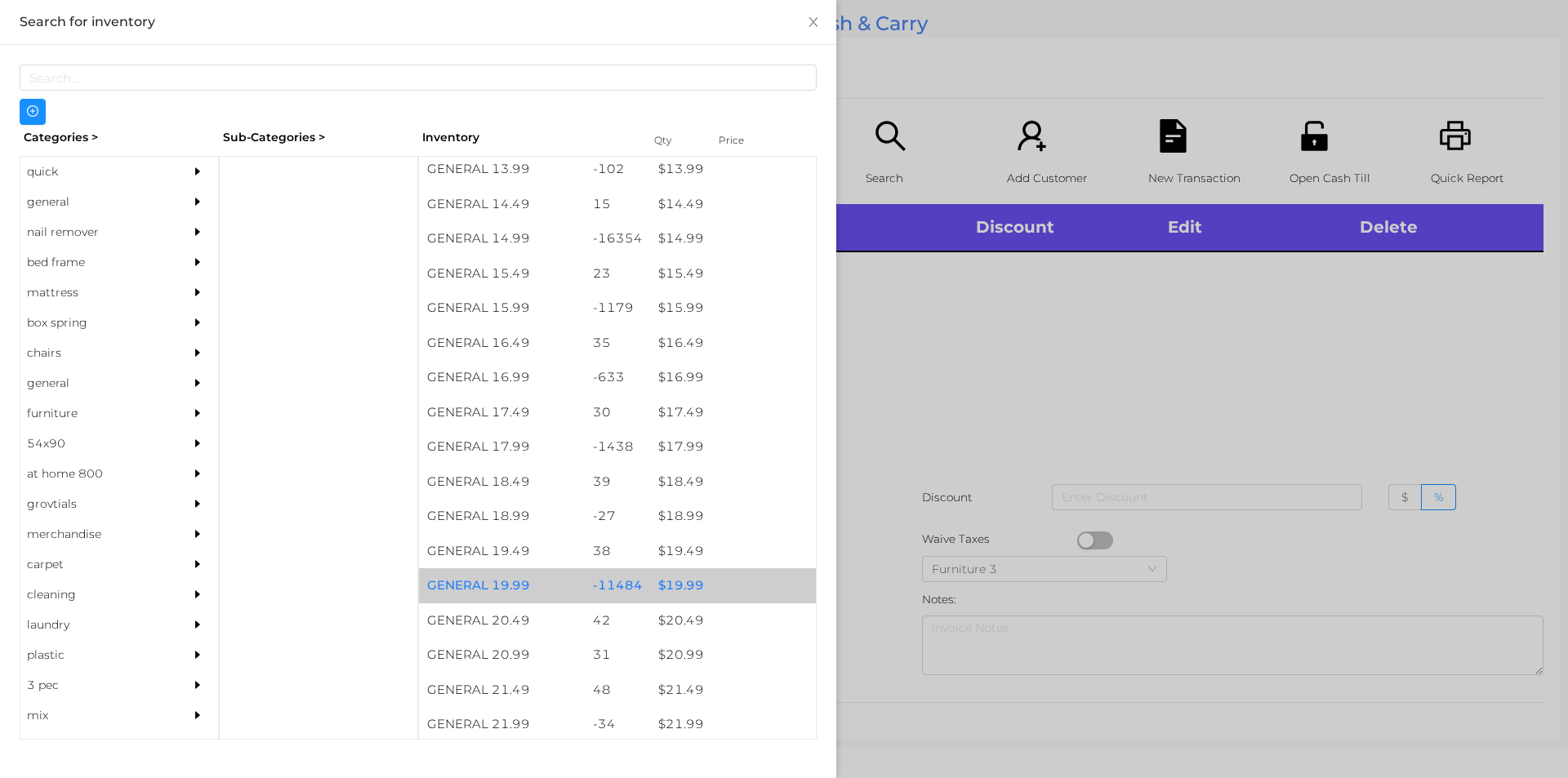
click at [726, 591] on div "$ 19.99" at bounding box center [733, 586] width 166 height 35
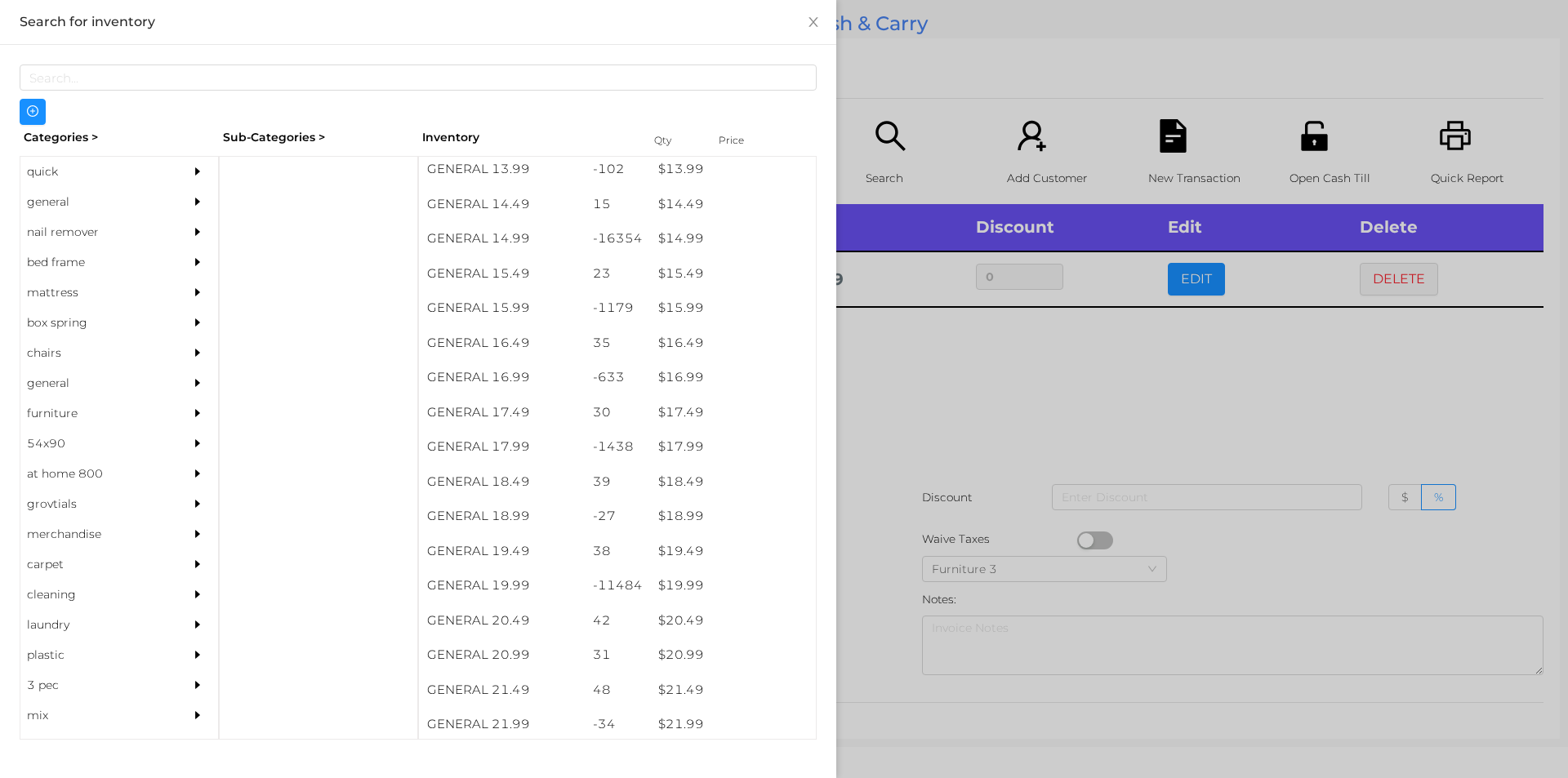
click at [926, 461] on div at bounding box center [784, 389] width 1568 height 778
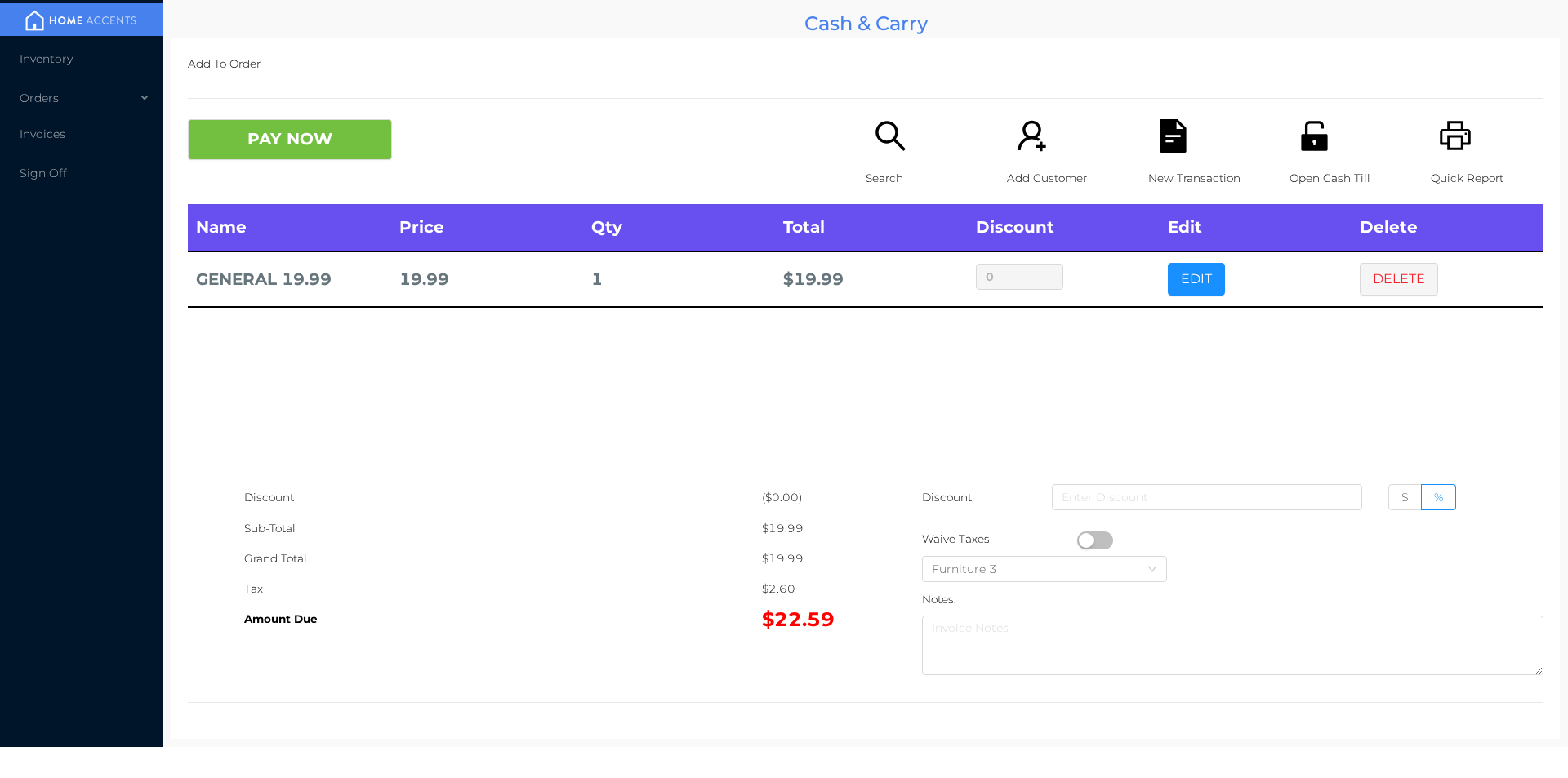
click at [1148, 150] on div "New Transaction" at bounding box center [1205, 162] width 112 height 85
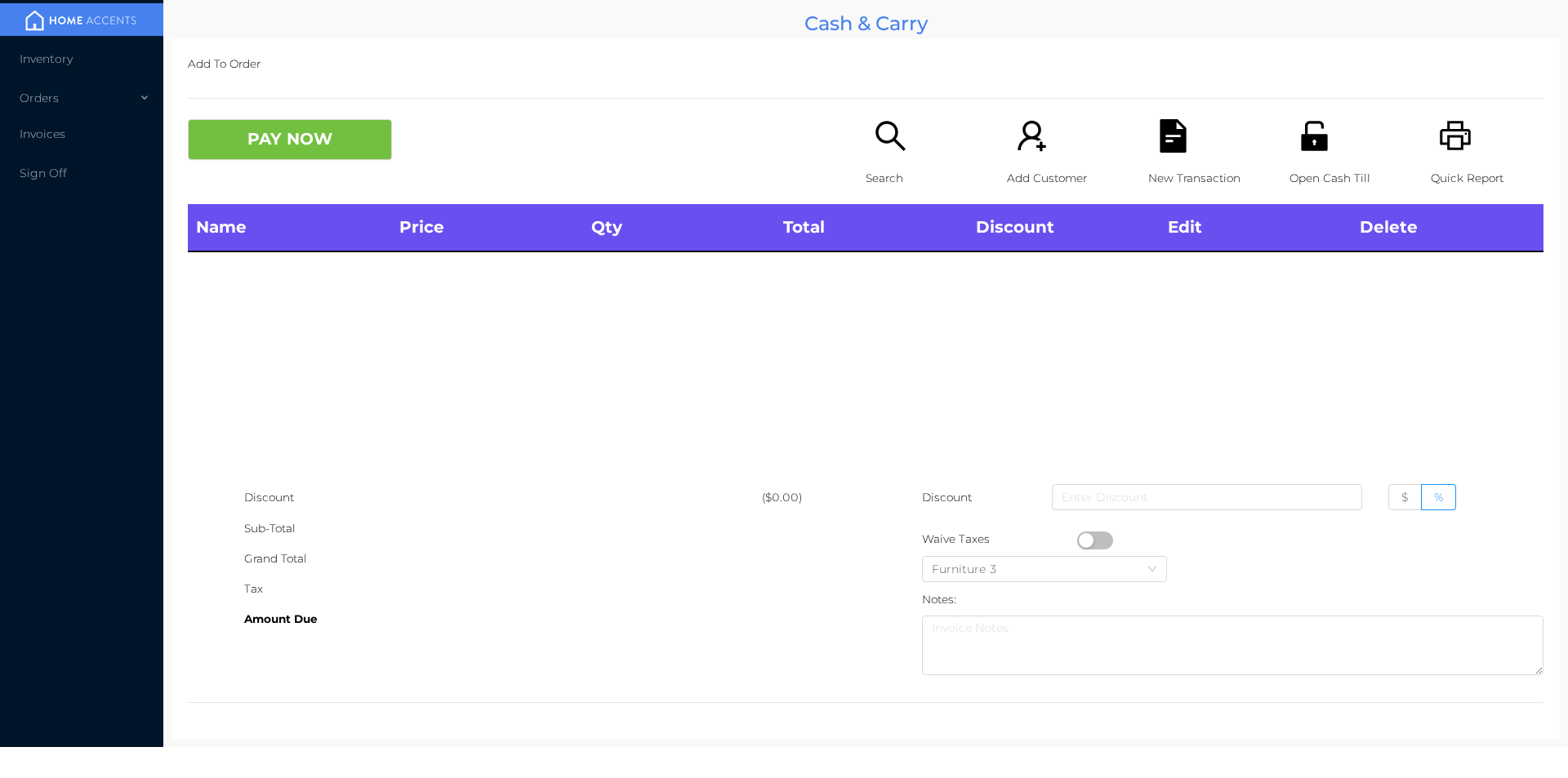
click at [1446, 146] on icon "icon: printer" at bounding box center [1455, 135] width 33 height 33
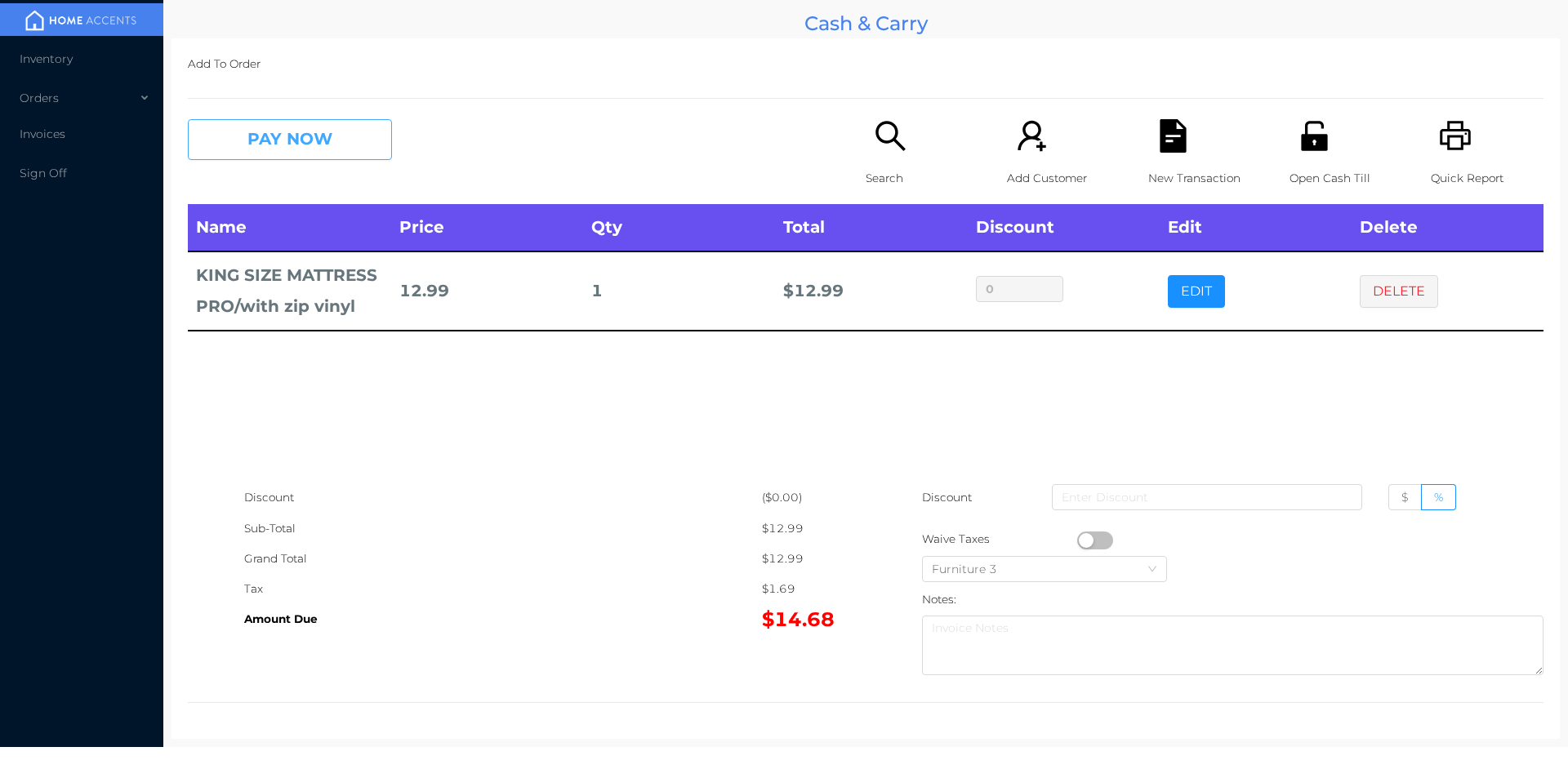
click at [276, 133] on button "PAY NOW" at bounding box center [290, 140] width 204 height 41
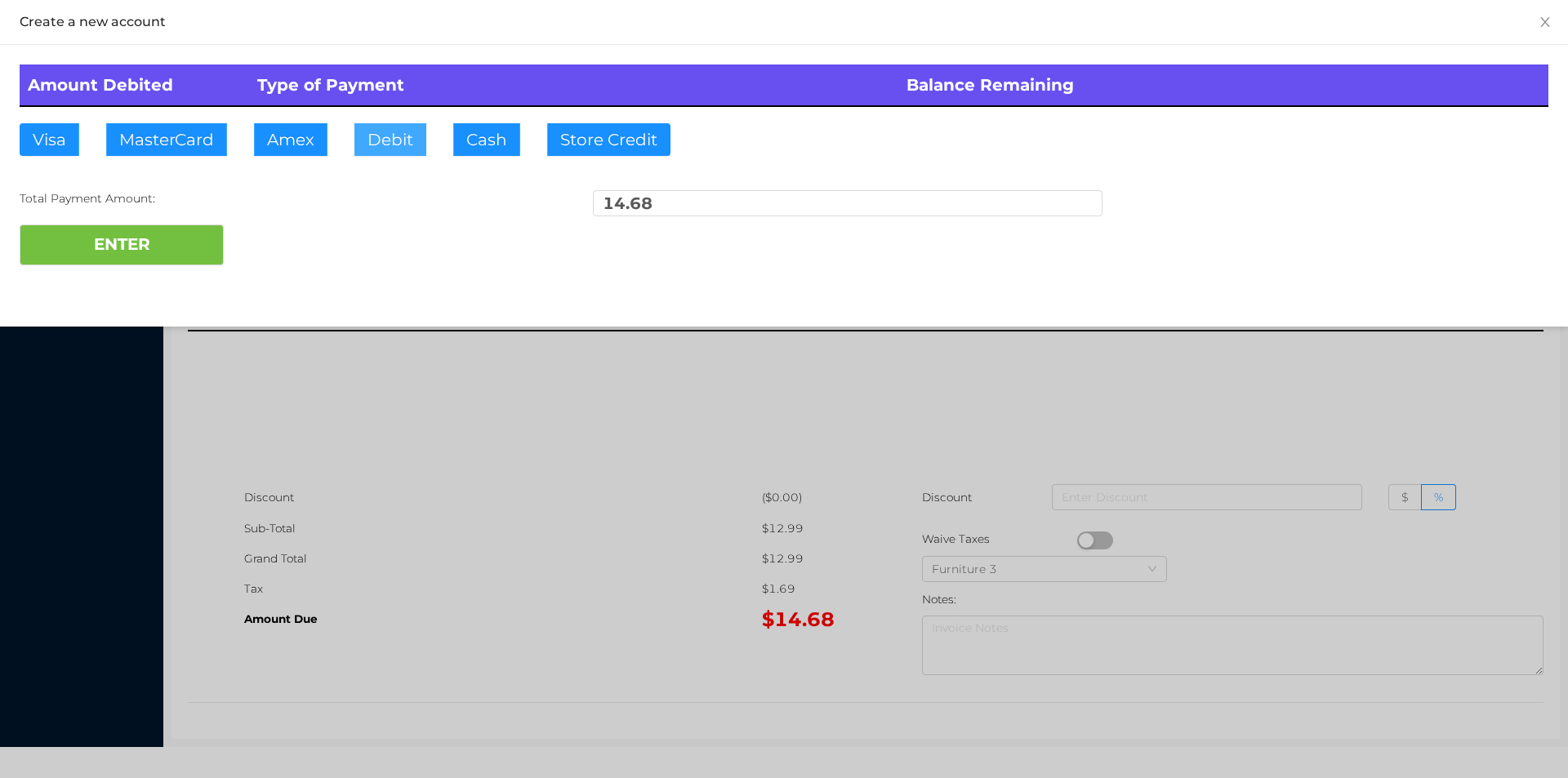
click at [392, 125] on button "Debit" at bounding box center [390, 140] width 72 height 32
type input "20"
click at [151, 255] on button "ENTER" at bounding box center [122, 245] width 204 height 41
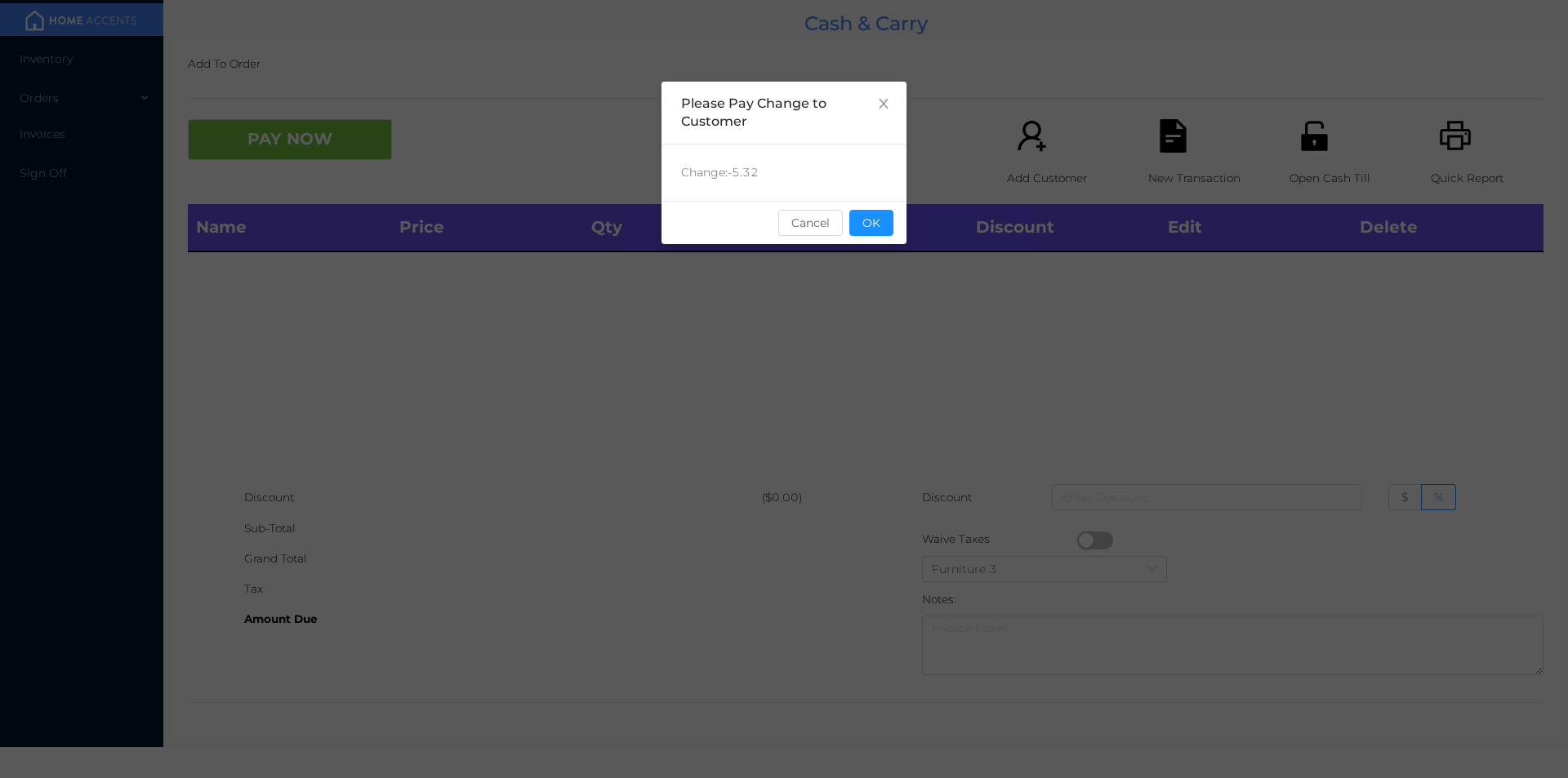
click at [861, 252] on div "sentinelStart Please Pay Change to Customer Change: -5.32 Cancel OK sentinelEnd" at bounding box center [784, 245] width 245 height 327
click at [867, 231] on button "OK" at bounding box center [872, 223] width 44 height 26
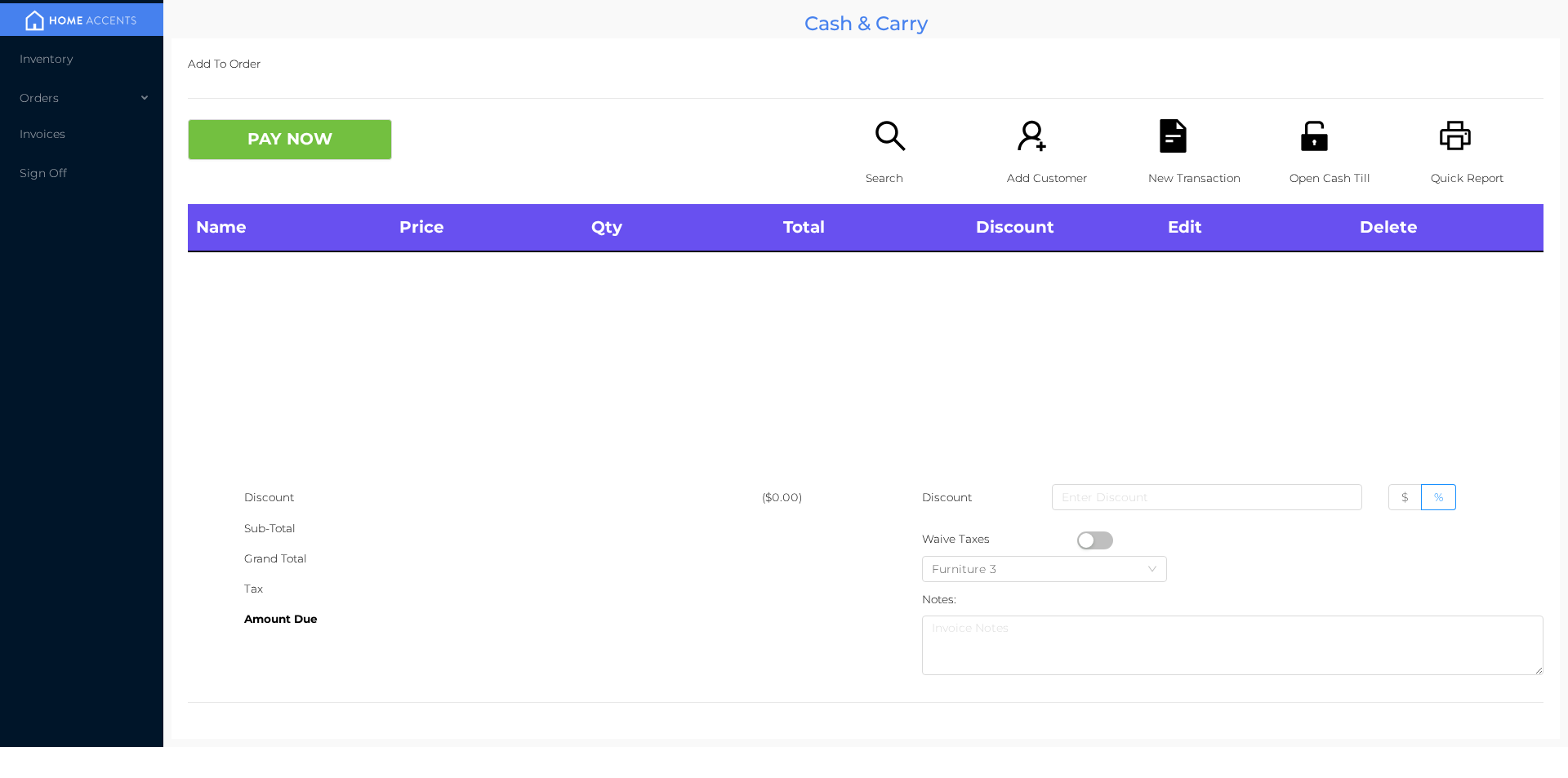
click at [903, 141] on div "Search" at bounding box center [922, 162] width 112 height 85
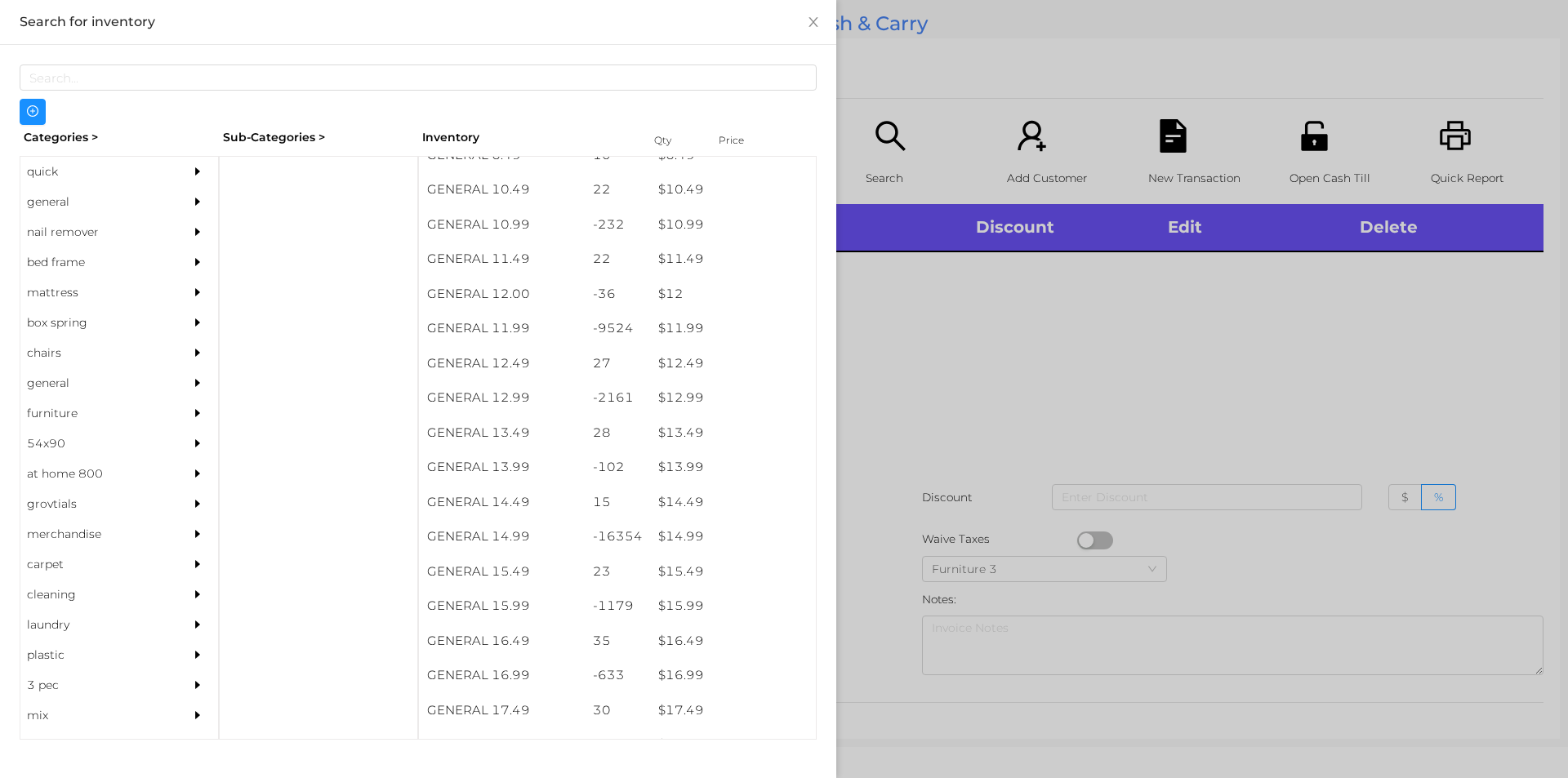
scroll to position [1052, 0]
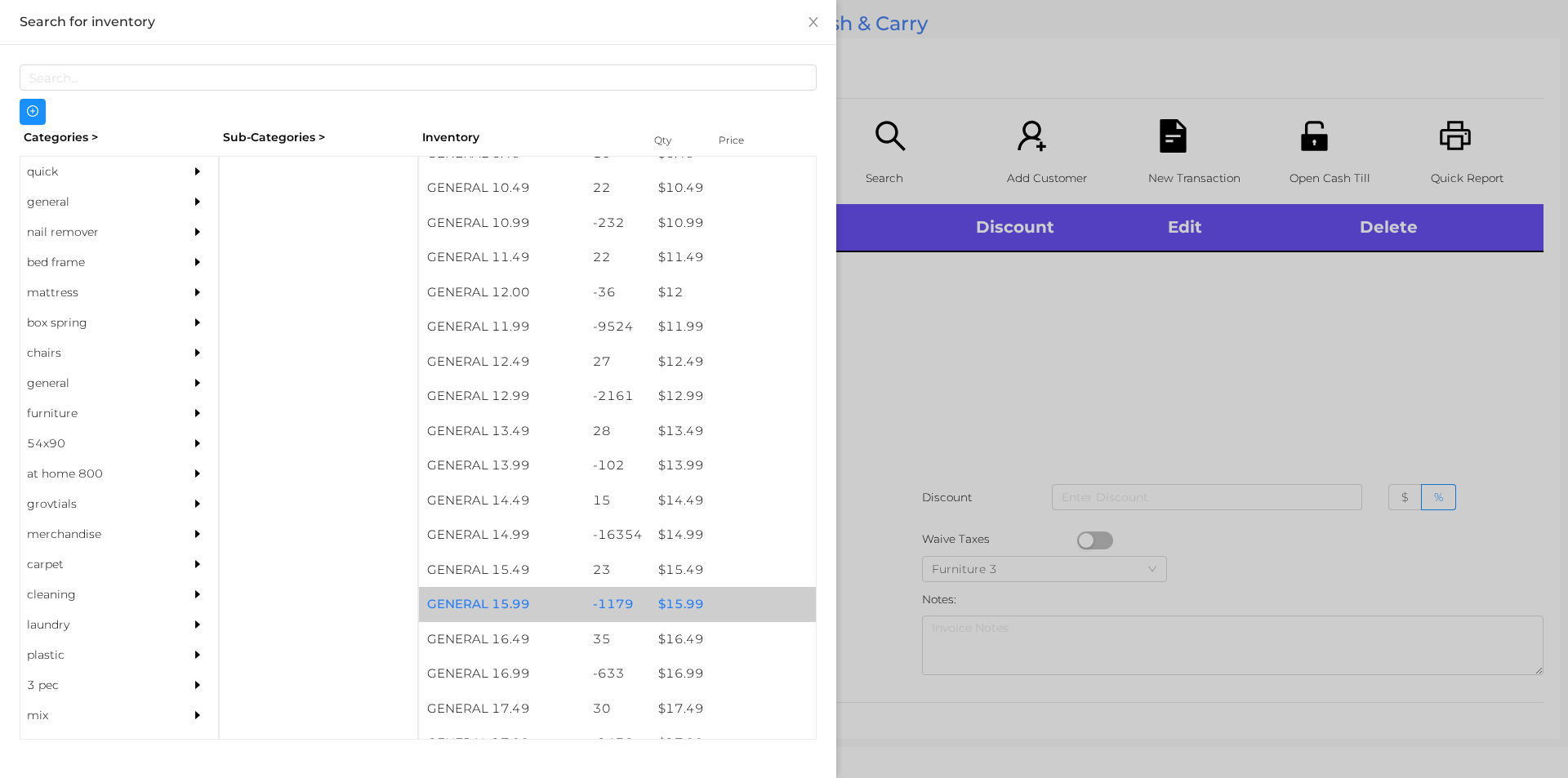
click at [697, 611] on div "$ 15.99" at bounding box center [733, 604] width 166 height 35
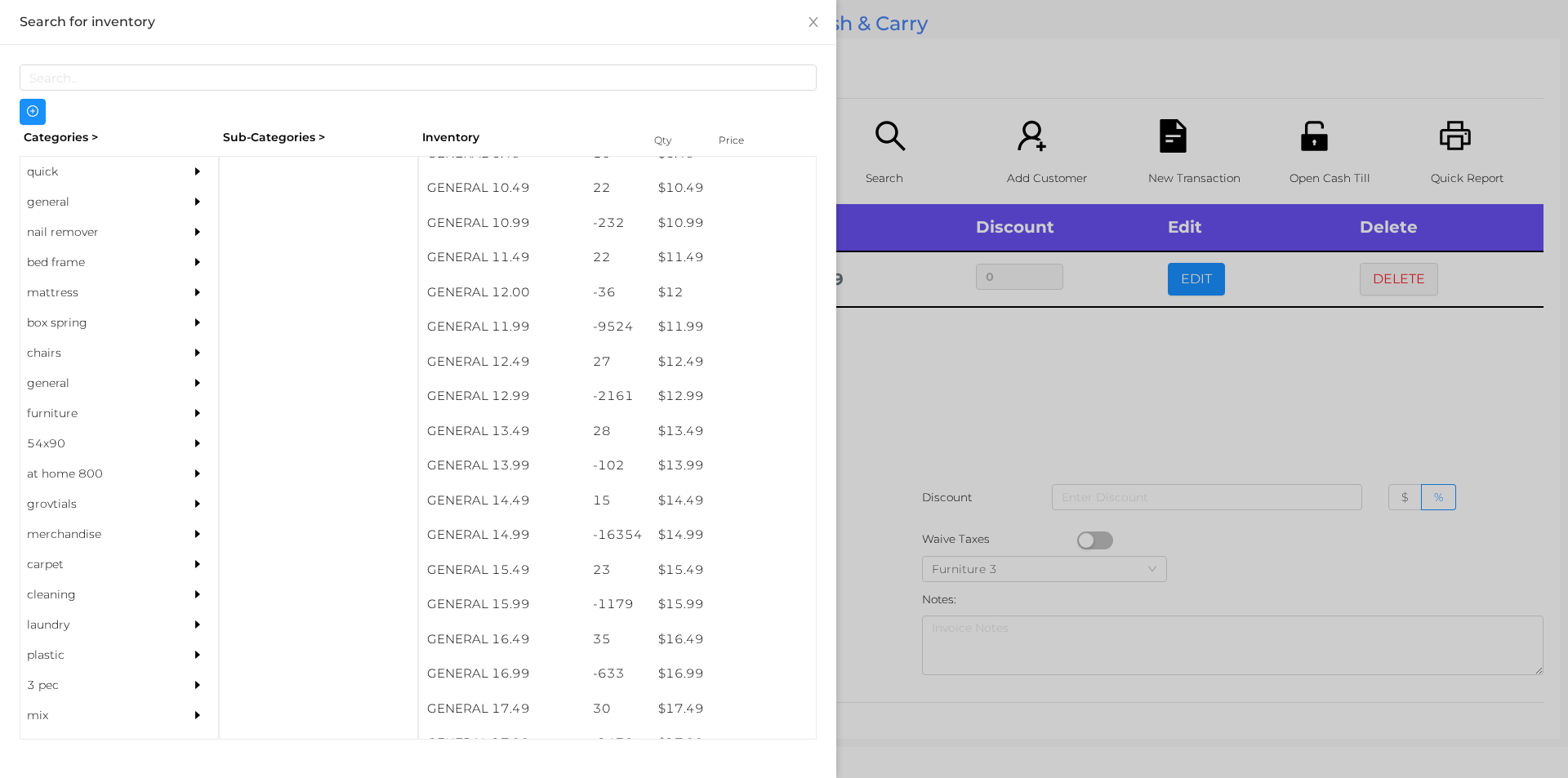
click at [939, 518] on div at bounding box center [784, 389] width 1568 height 778
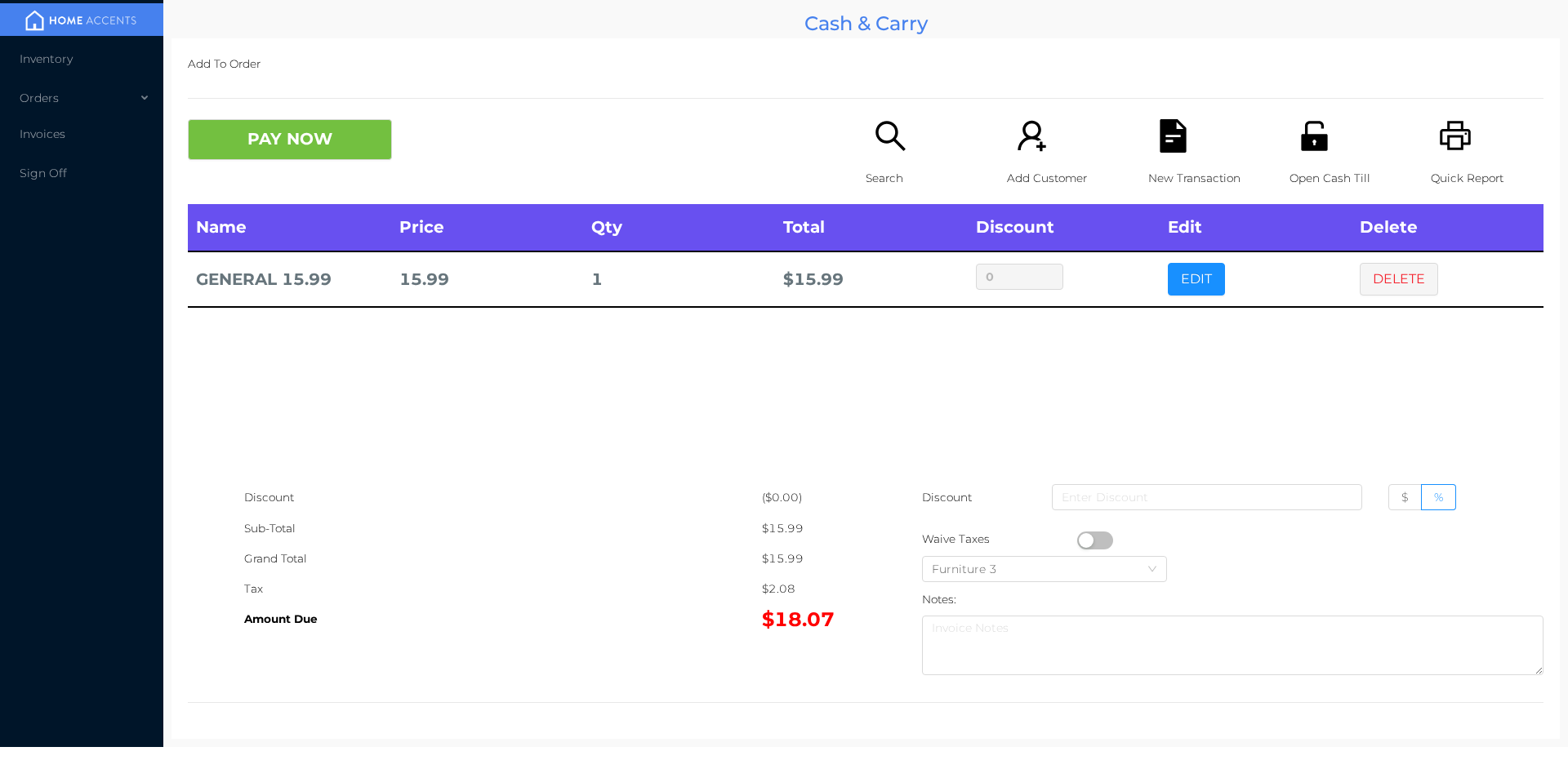
click at [1176, 136] on icon "icon: file-text" at bounding box center [1172, 135] width 26 height 33
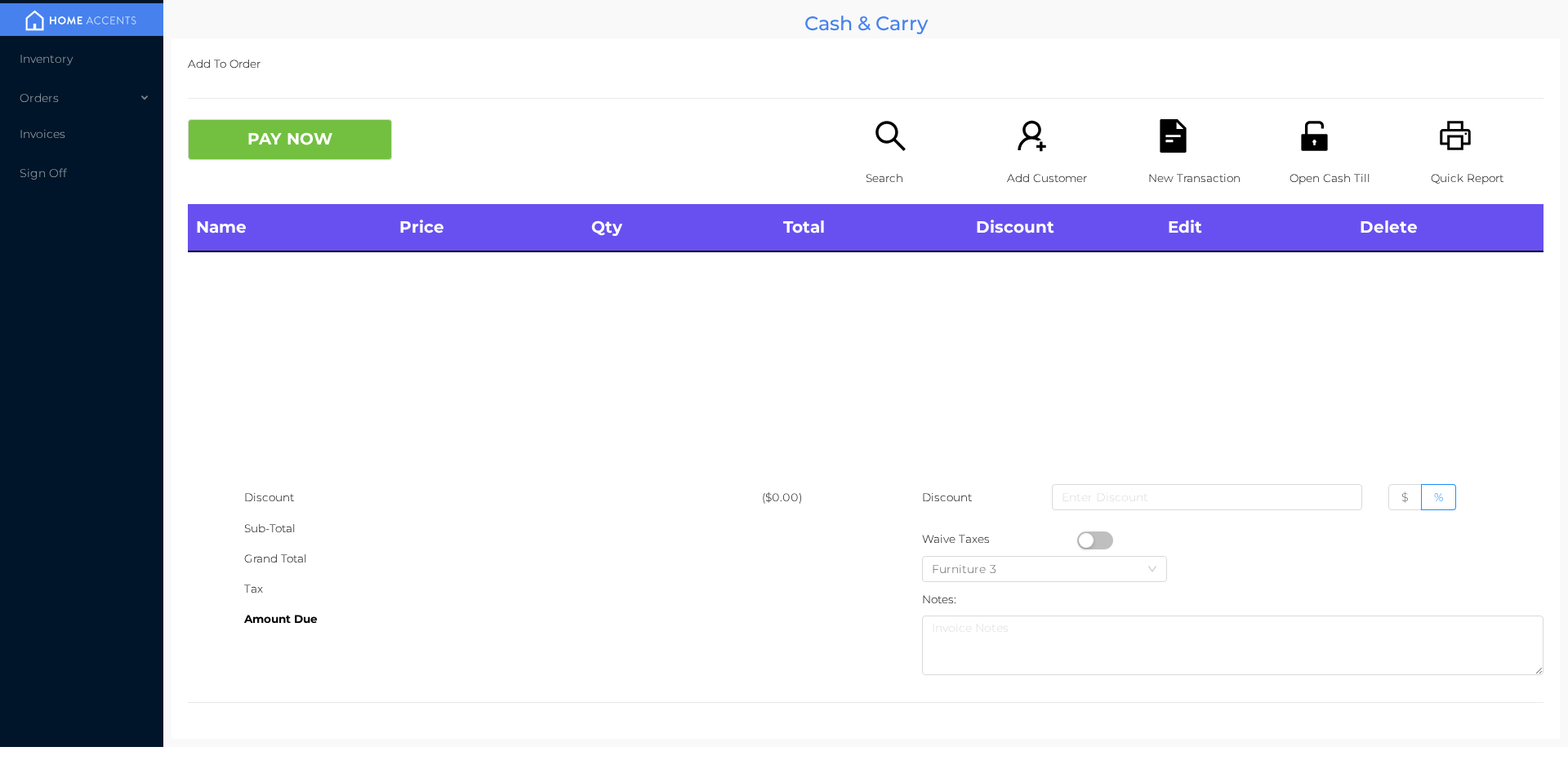
click at [1452, 145] on icon "icon: printer" at bounding box center [1455, 135] width 31 height 30
click at [894, 155] on div "Search" at bounding box center [922, 162] width 112 height 85
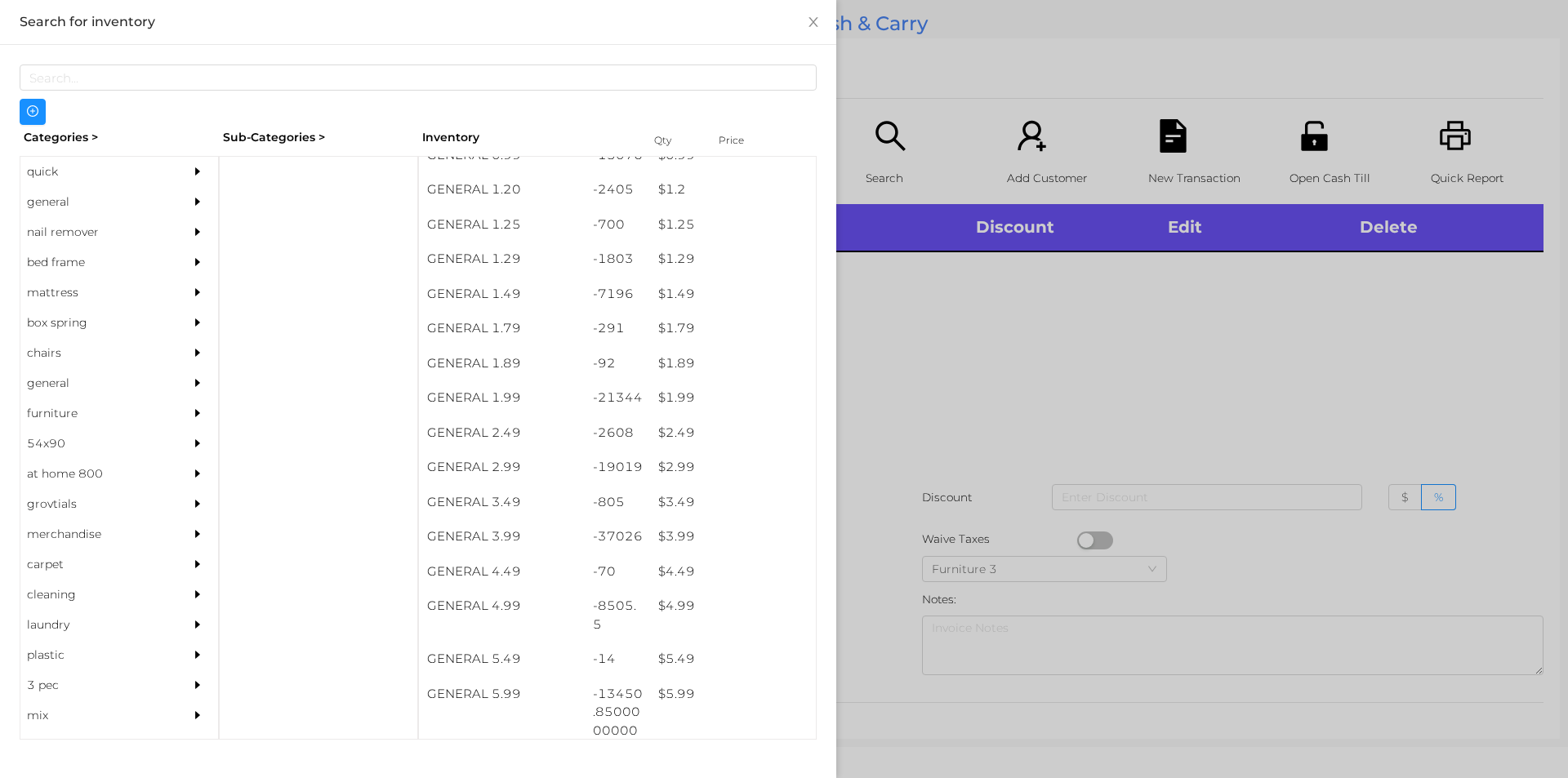
scroll to position [180, 0]
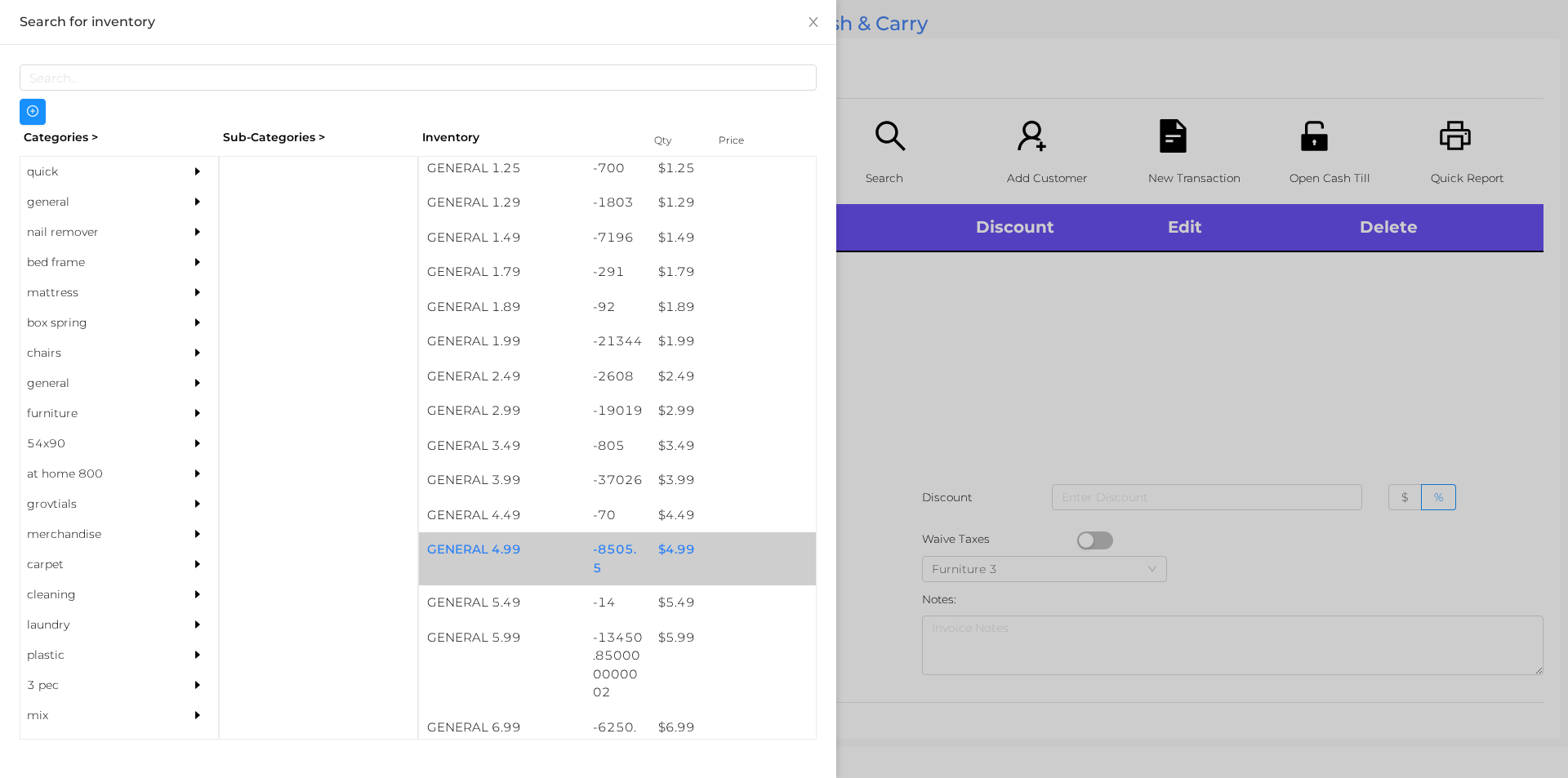
click at [655, 548] on div "$ 4.99" at bounding box center [733, 549] width 166 height 35
click at [667, 549] on div "$ 4.99" at bounding box center [733, 549] width 166 height 35
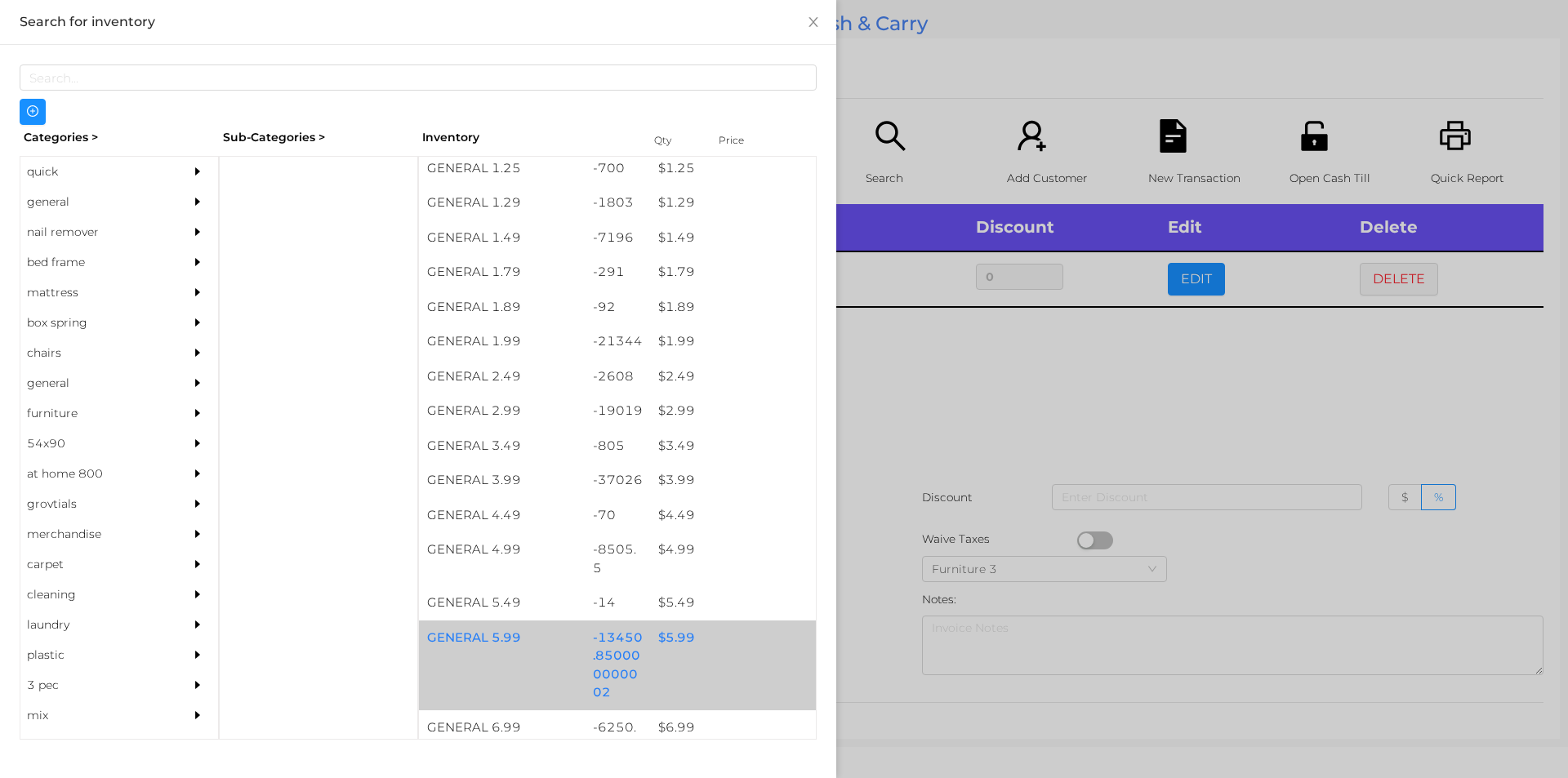
click at [651, 639] on div "$ 5.99" at bounding box center [733, 638] width 166 height 35
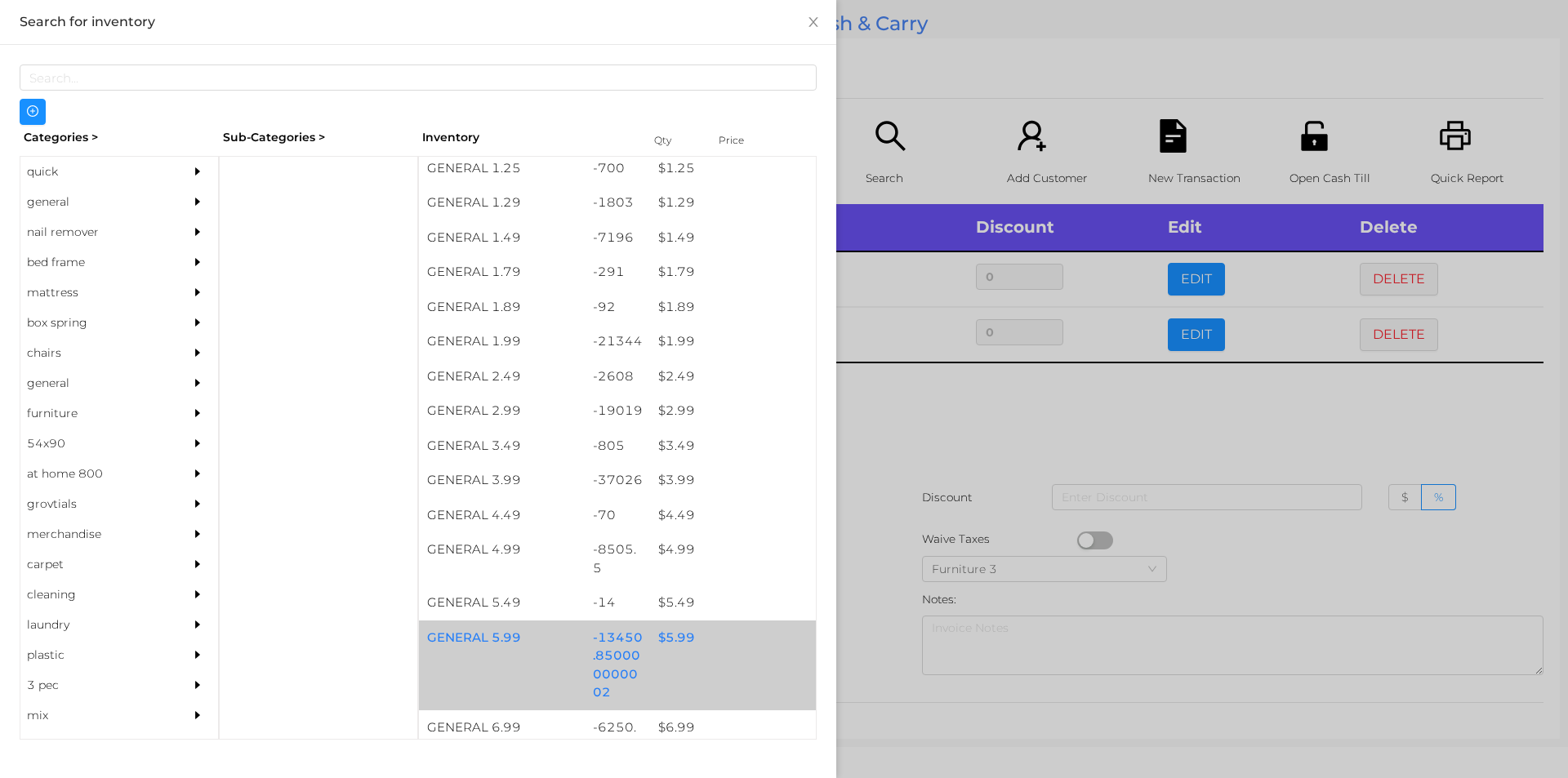
click at [661, 643] on div "$ 5.99" at bounding box center [733, 638] width 166 height 35
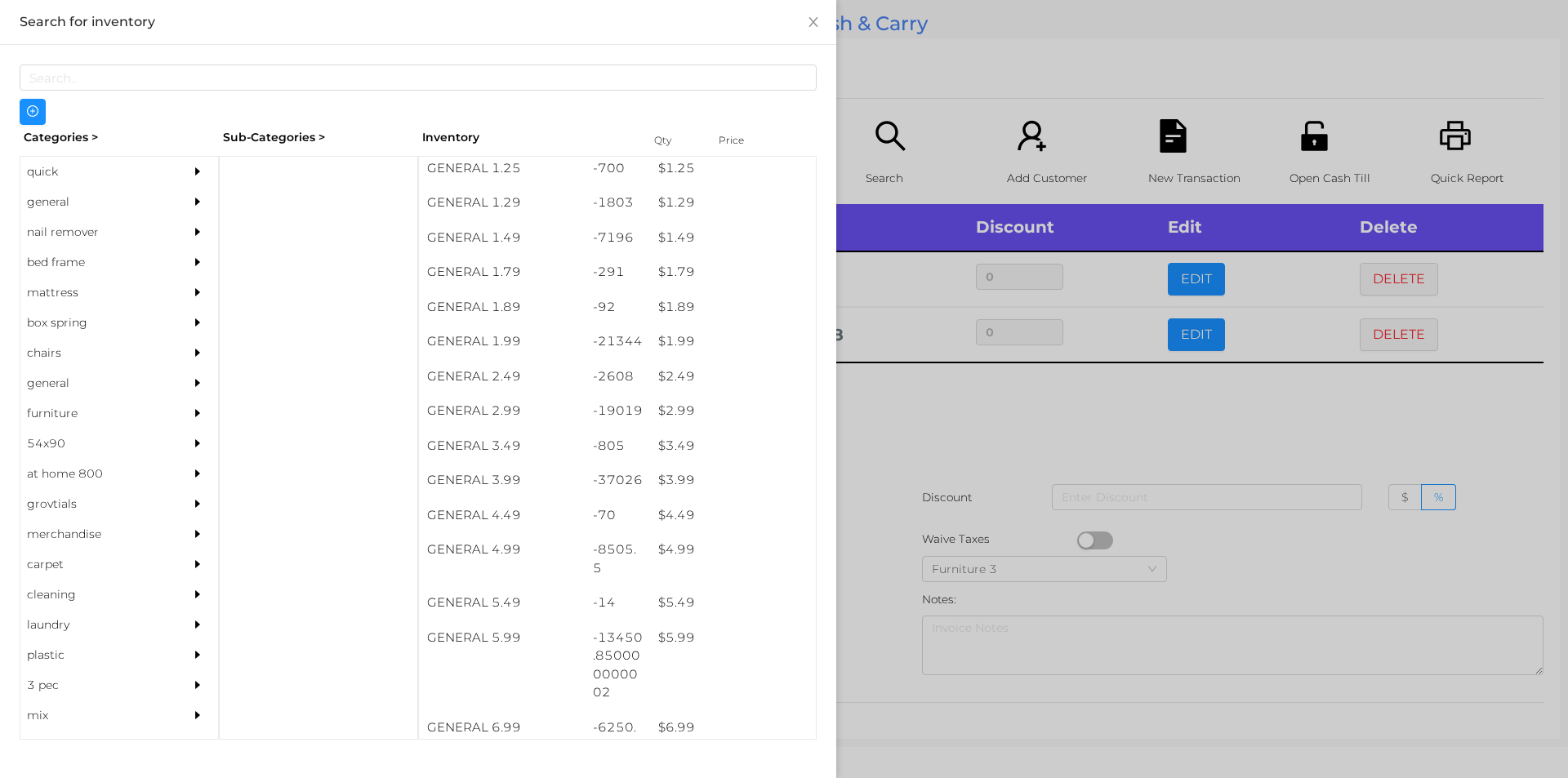
click at [861, 632] on div at bounding box center [784, 389] width 1568 height 778
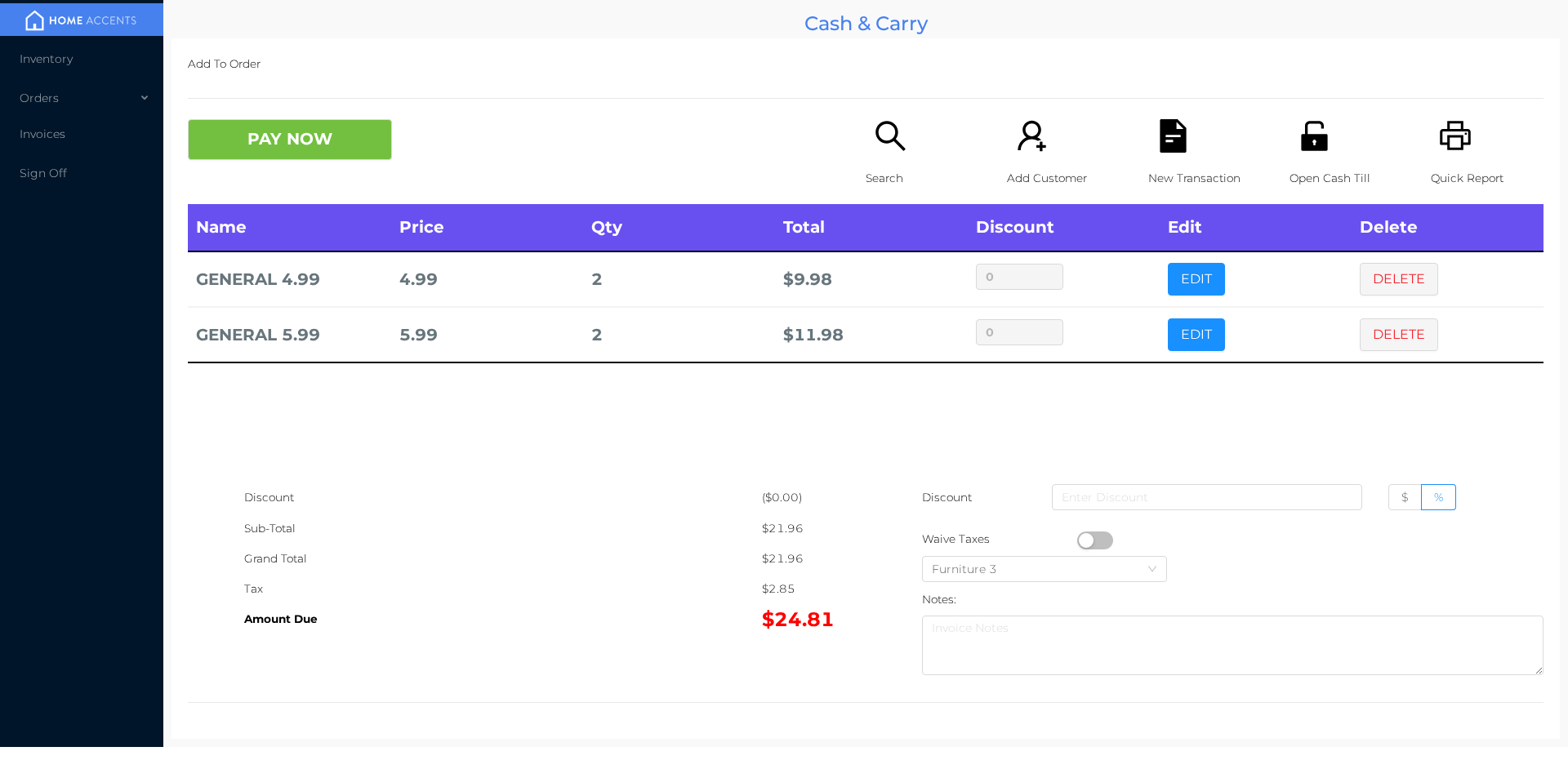
click at [1290, 161] on div "Open Cash Till" at bounding box center [1346, 162] width 112 height 85
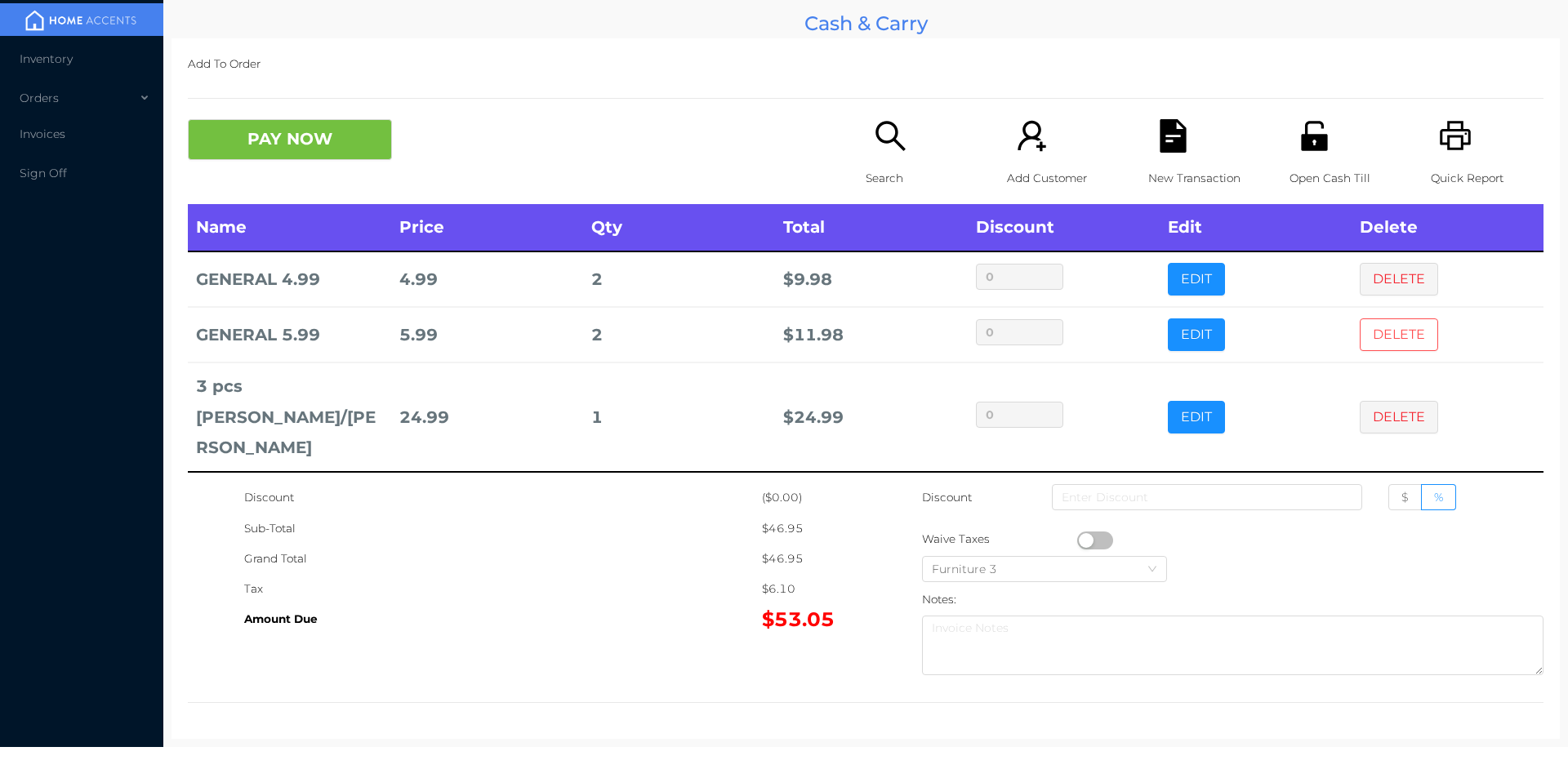
click at [1387, 325] on button "DELETE" at bounding box center [1399, 335] width 78 height 32
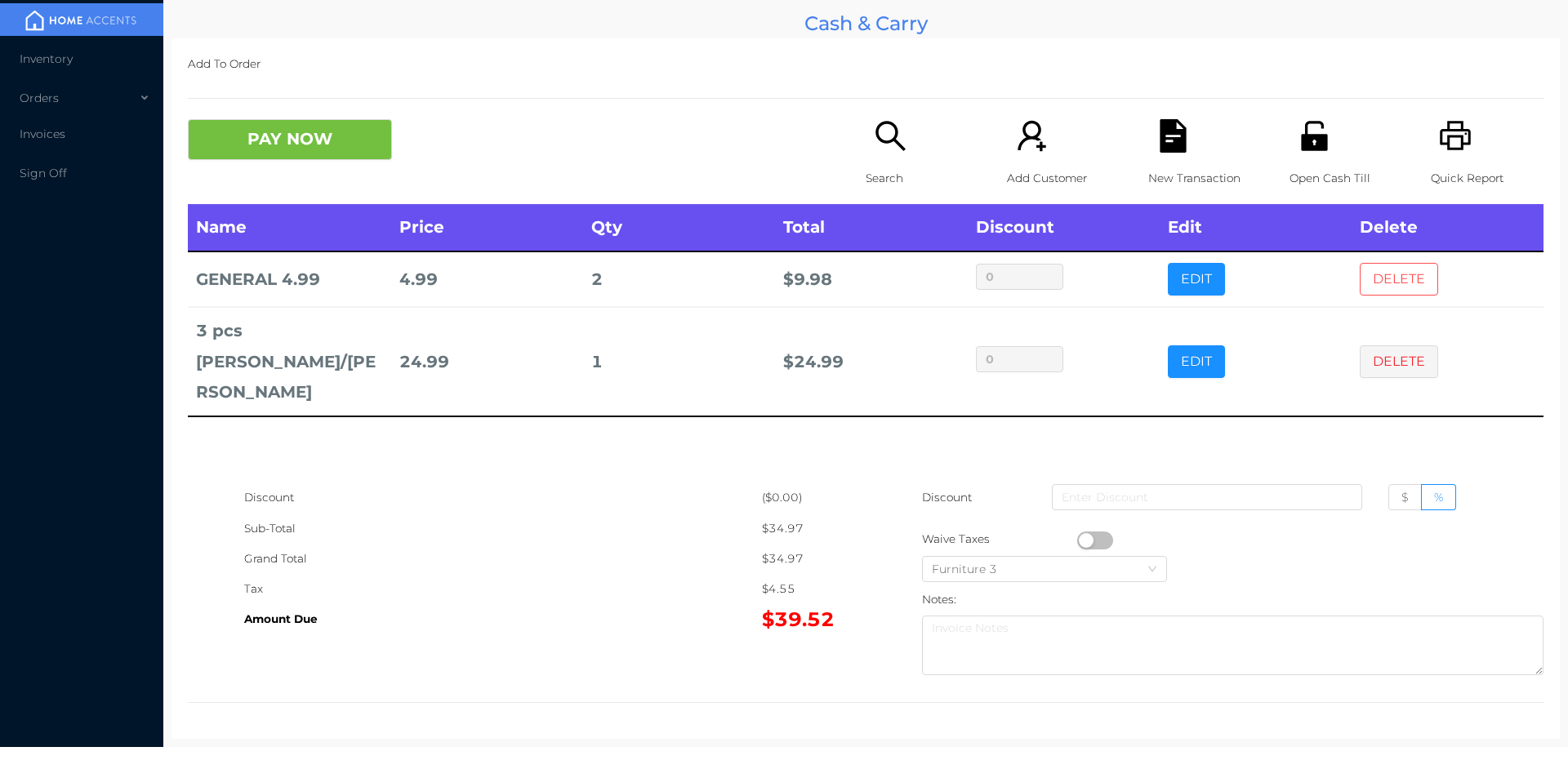
click at [1389, 269] on button "DELETE" at bounding box center [1399, 279] width 78 height 32
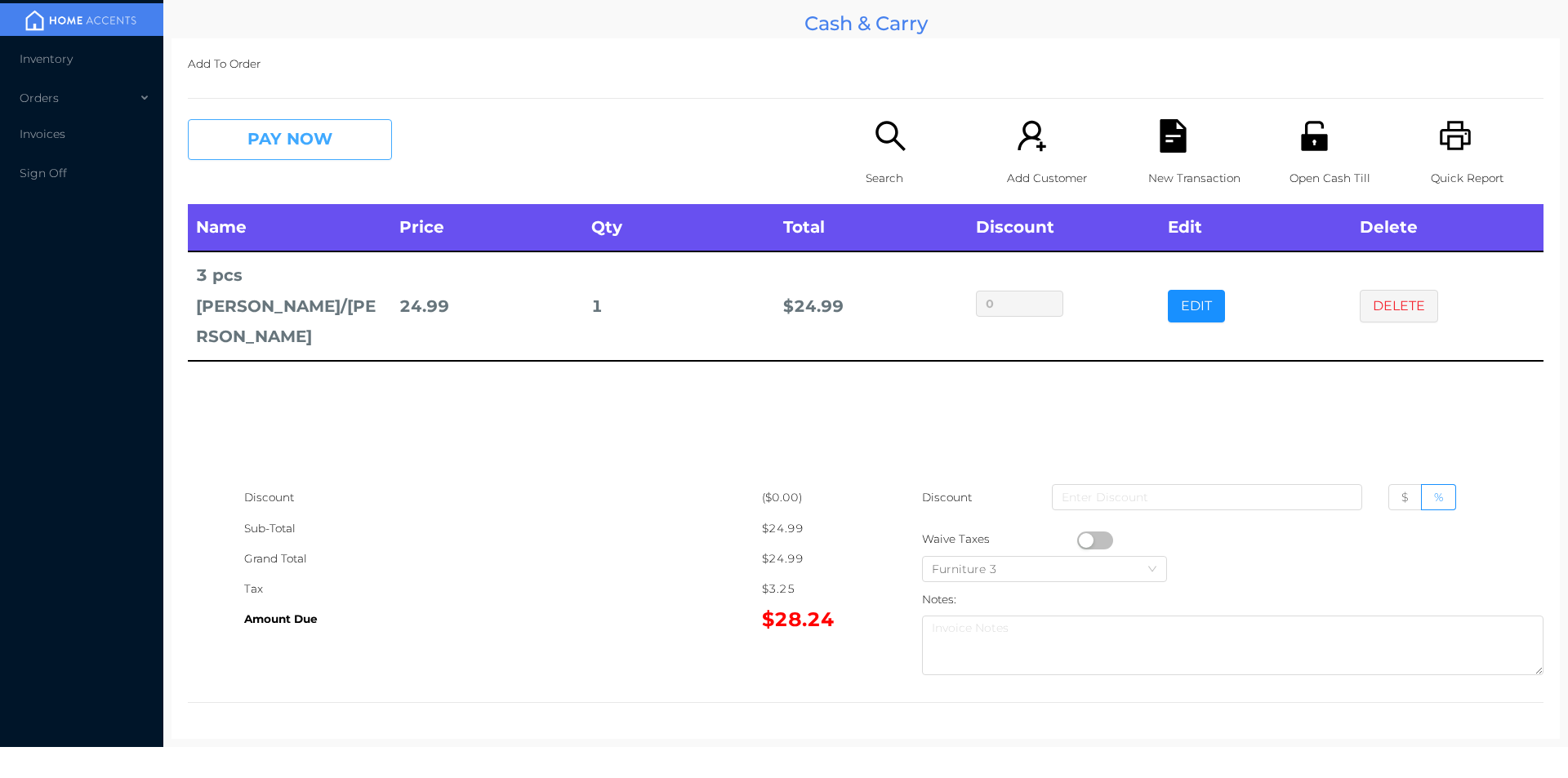
click at [329, 136] on button "PAY NOW" at bounding box center [290, 140] width 204 height 41
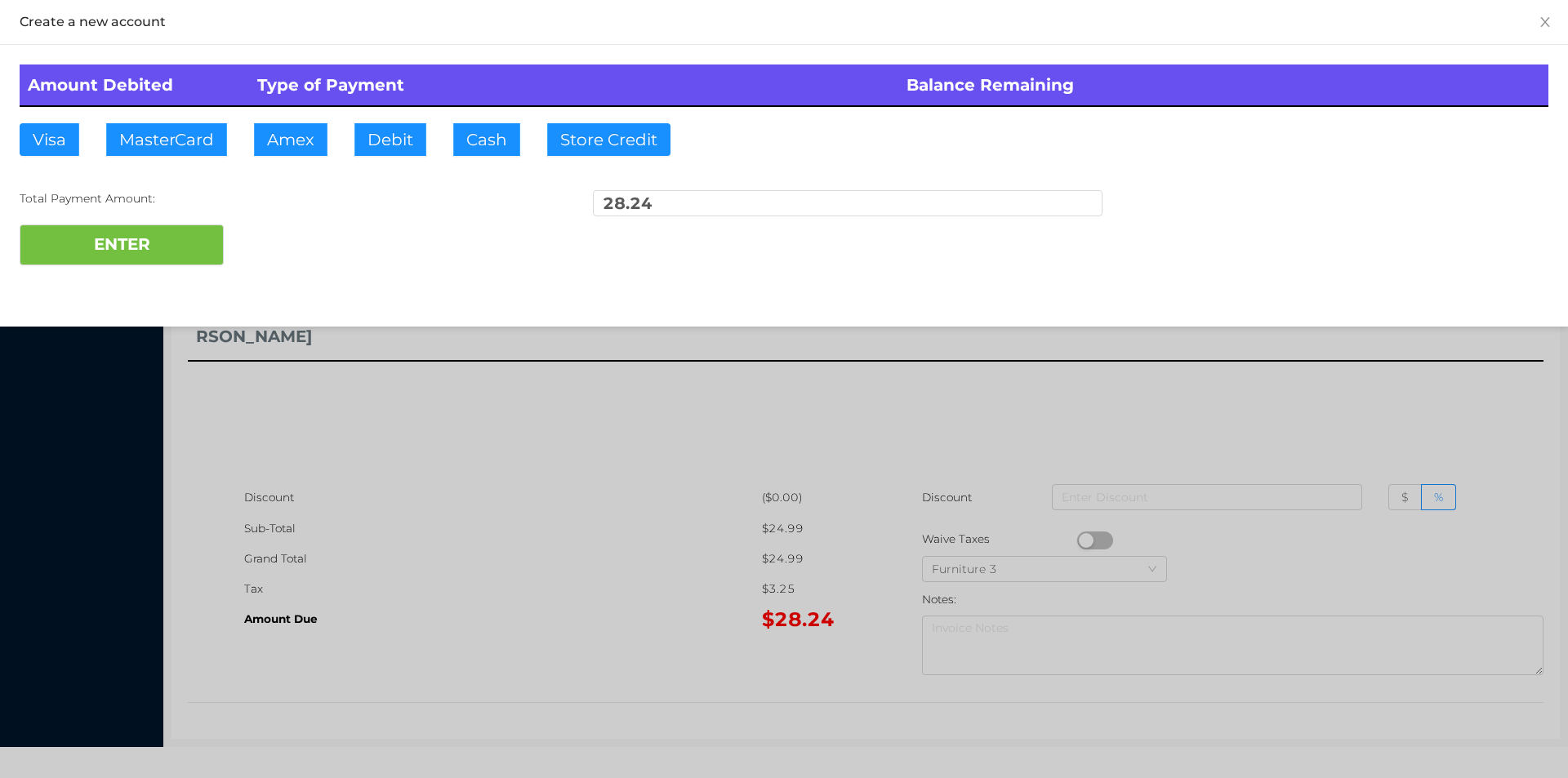
click at [271, 228] on div "ENTER" at bounding box center [784, 245] width 1529 height 41
click at [1365, 361] on div at bounding box center [784, 389] width 1568 height 778
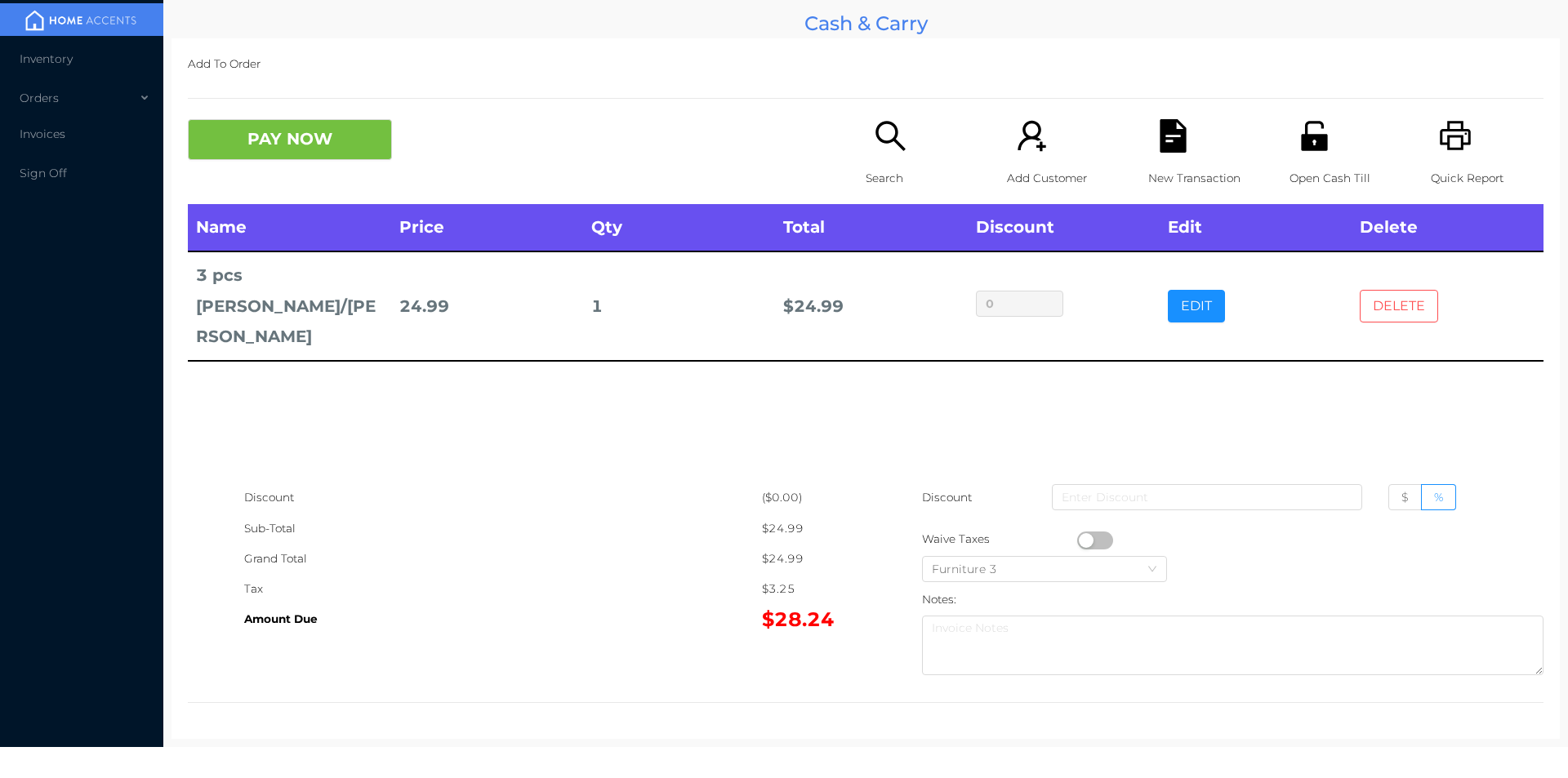
click at [1382, 297] on button "DELETE" at bounding box center [1399, 306] width 78 height 32
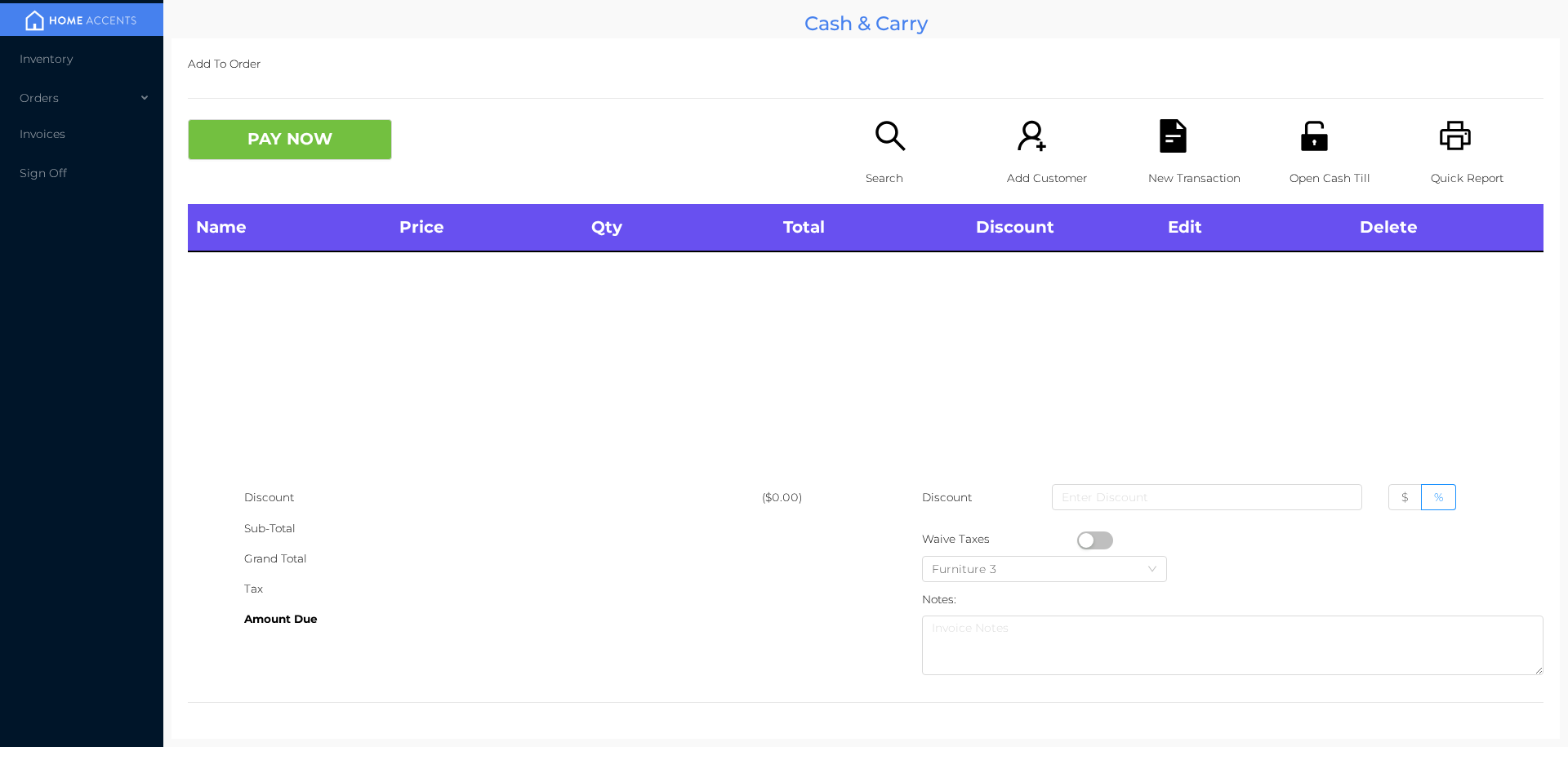
click at [1301, 148] on icon "icon: unlock" at bounding box center [1313, 135] width 26 height 30
click at [891, 149] on icon "icon: search" at bounding box center [890, 135] width 33 height 33
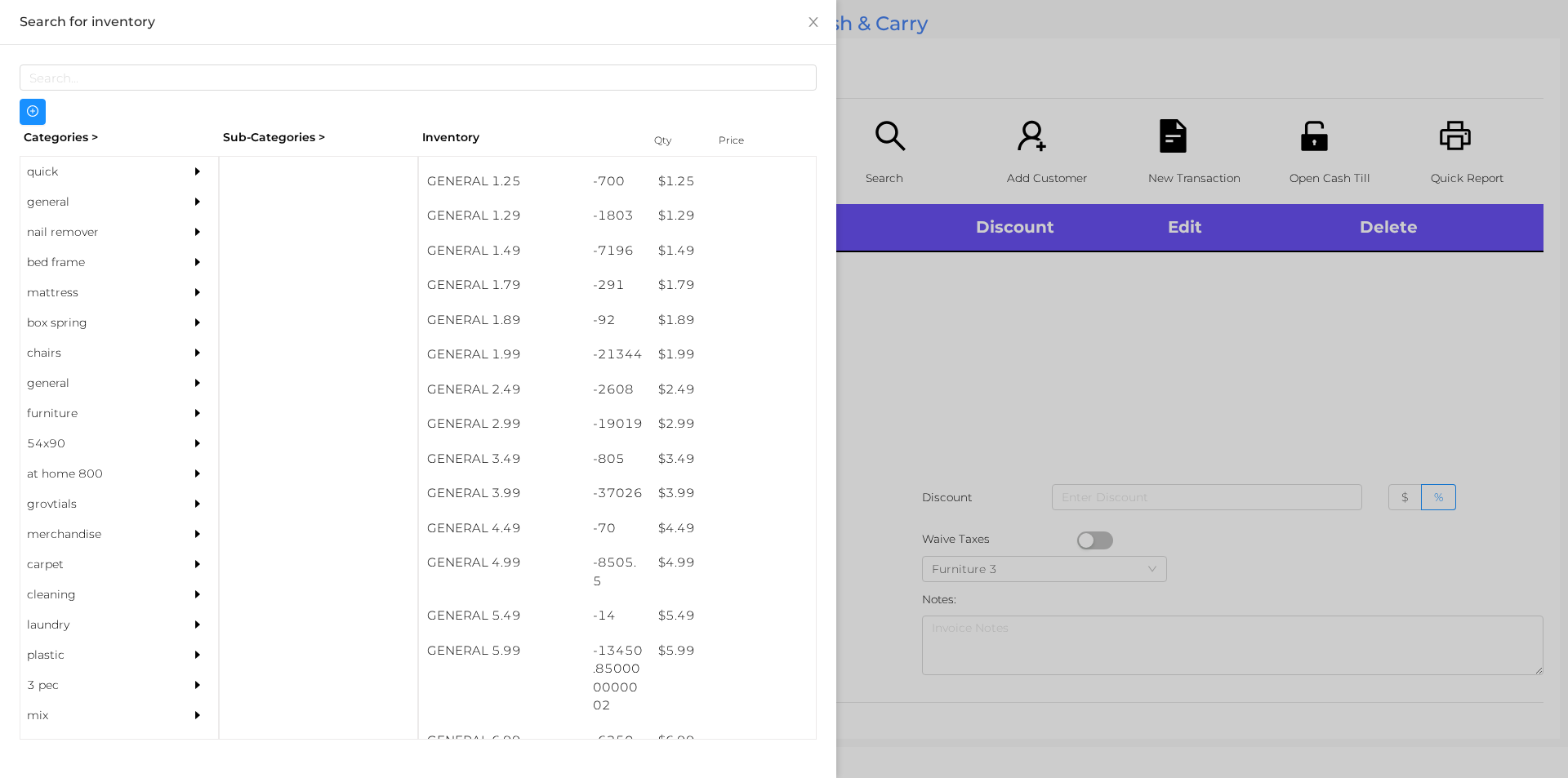
scroll to position [167, 0]
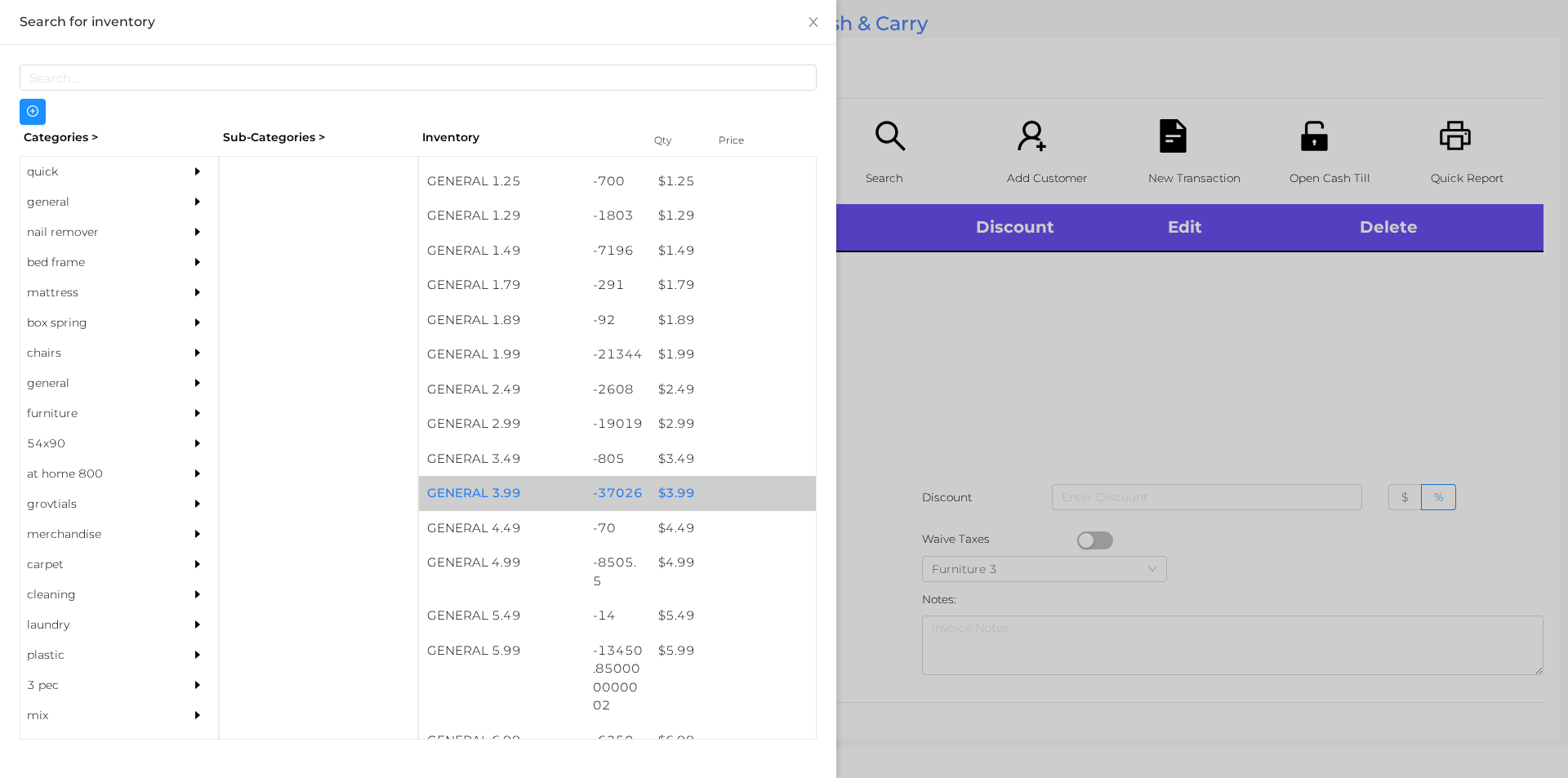
click at [711, 488] on div "$ 3.99" at bounding box center [733, 493] width 166 height 35
click at [724, 490] on div "$ 3.99" at bounding box center [733, 493] width 166 height 35
click at [734, 491] on div "$ 3.99" at bounding box center [733, 493] width 166 height 35
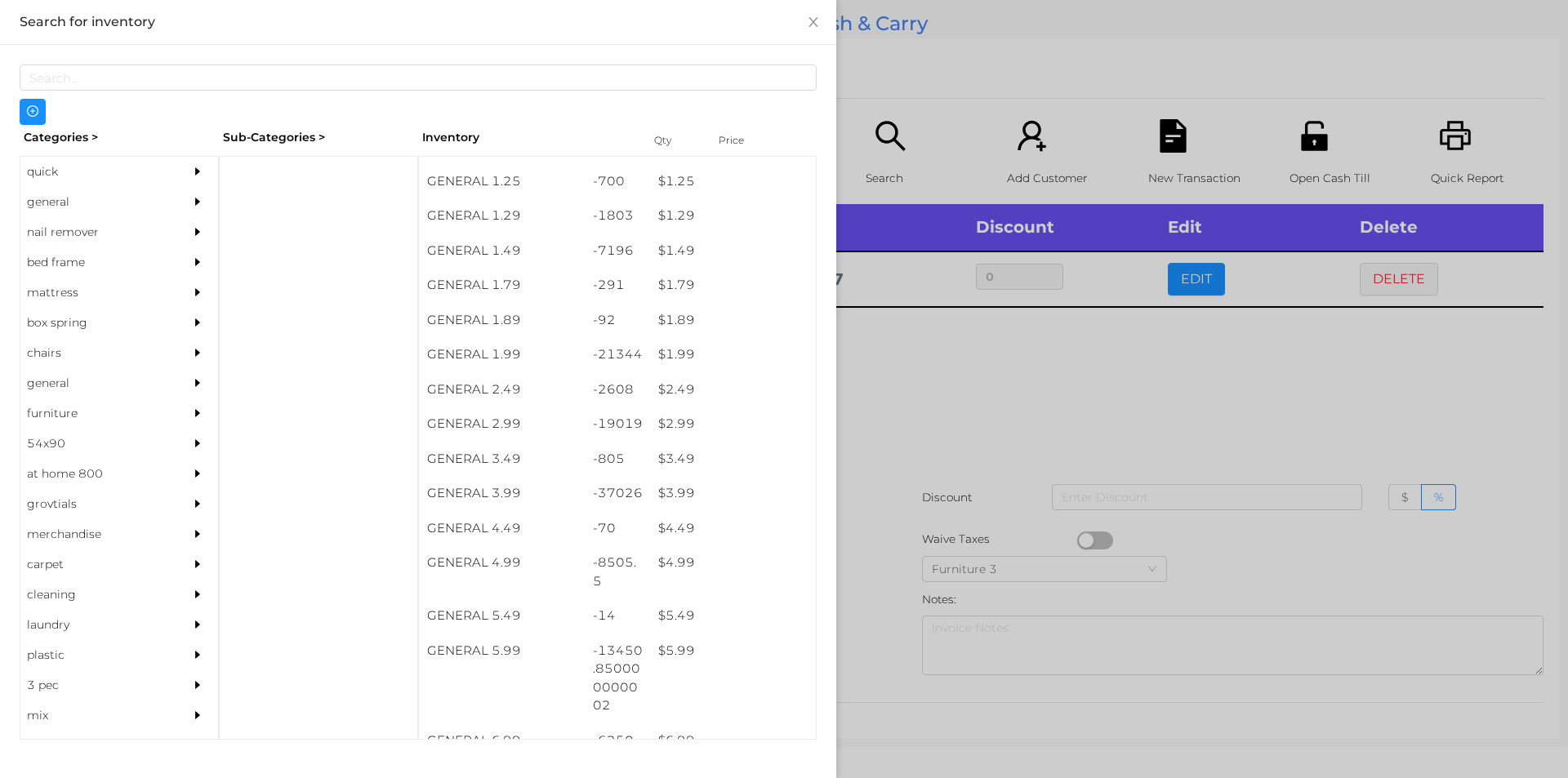
click at [1019, 438] on div at bounding box center [784, 389] width 1568 height 778
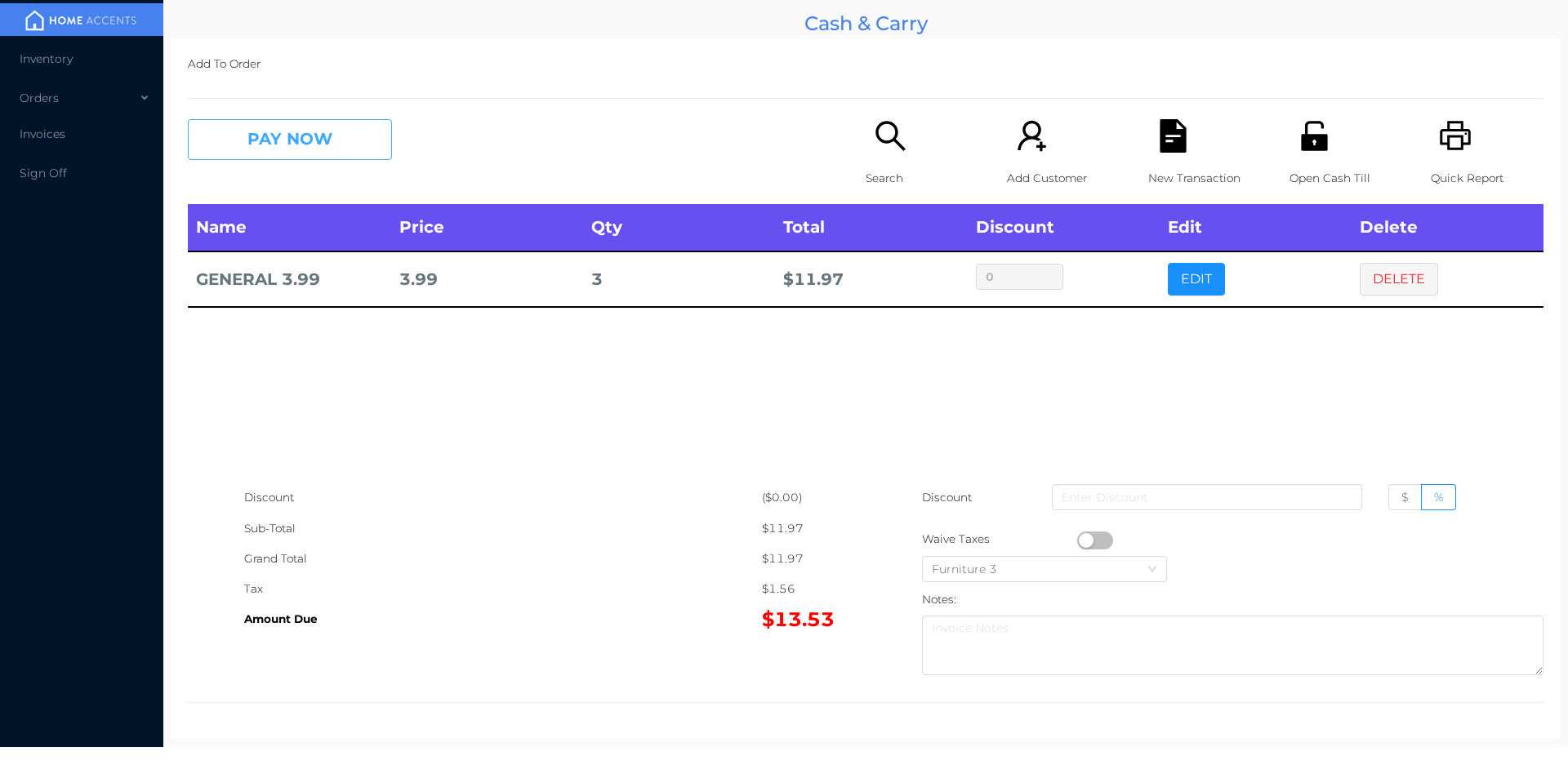
click at [284, 129] on button "PAY NOW" at bounding box center [290, 140] width 204 height 41
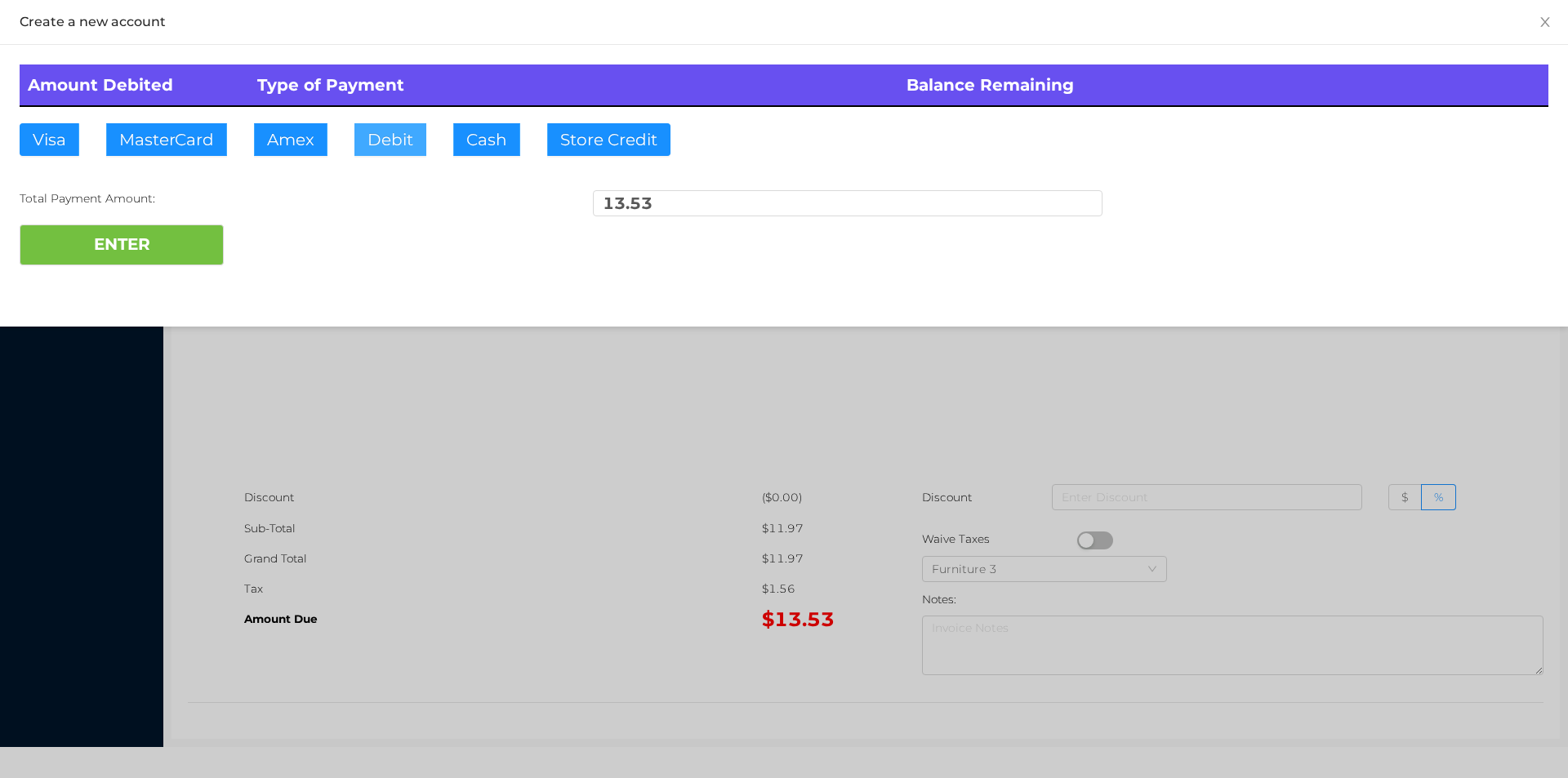
click at [397, 150] on button "Debit" at bounding box center [390, 140] width 72 height 32
type input "20"
click at [144, 245] on button "ENTER" at bounding box center [122, 245] width 204 height 41
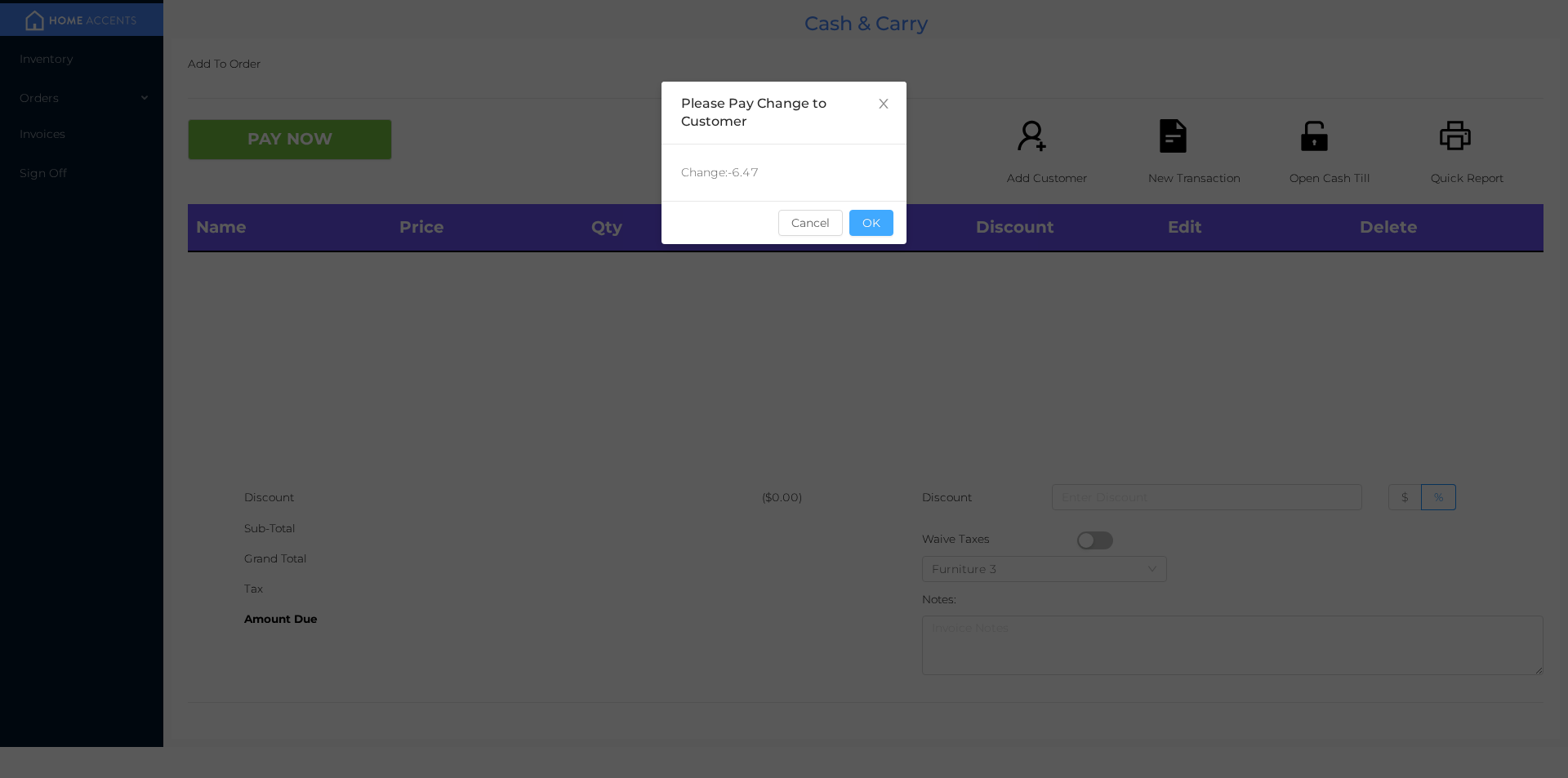
click at [880, 221] on button "OK" at bounding box center [872, 223] width 44 height 26
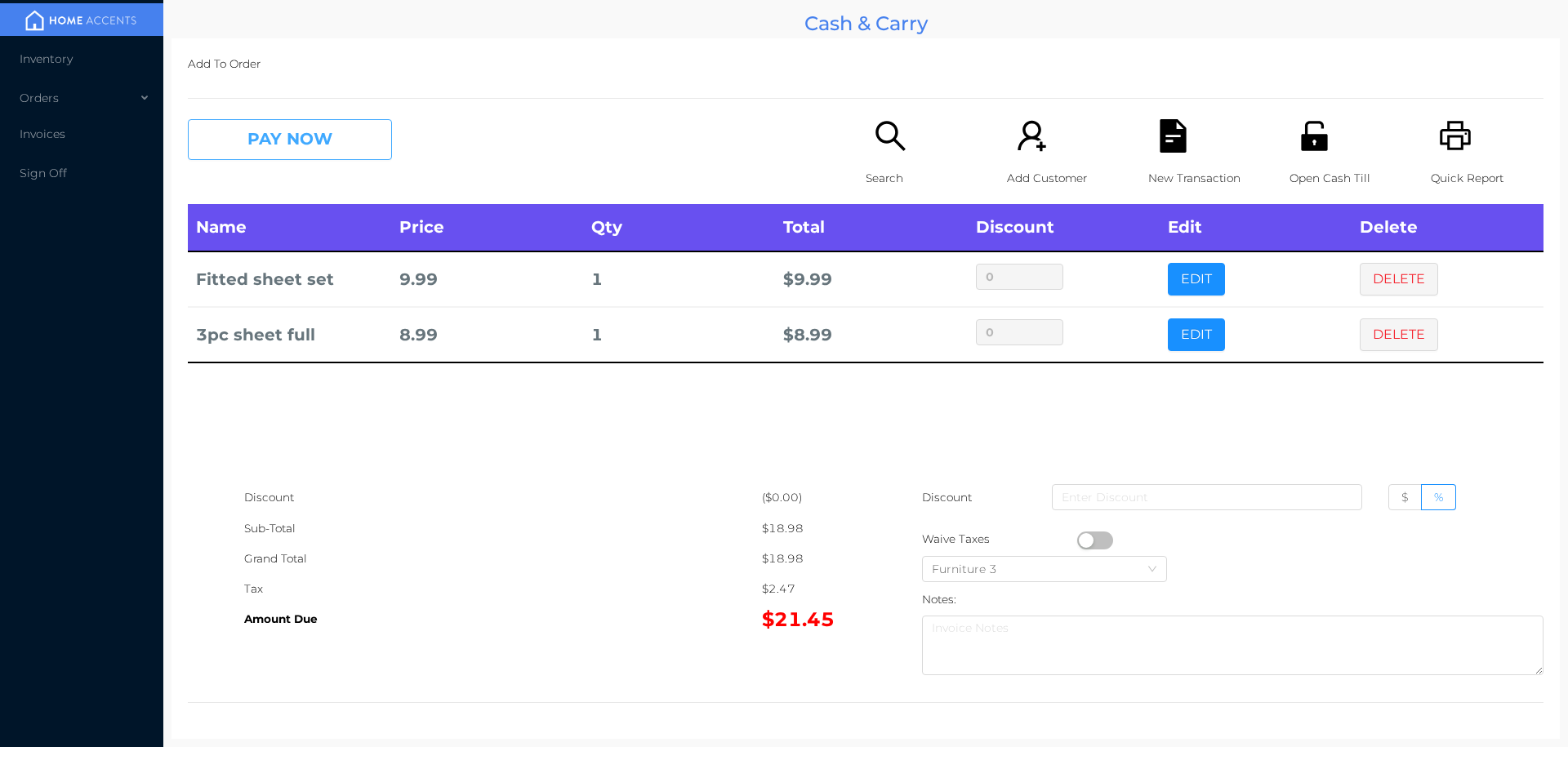
click at [346, 145] on button "PAY NOW" at bounding box center [290, 140] width 204 height 41
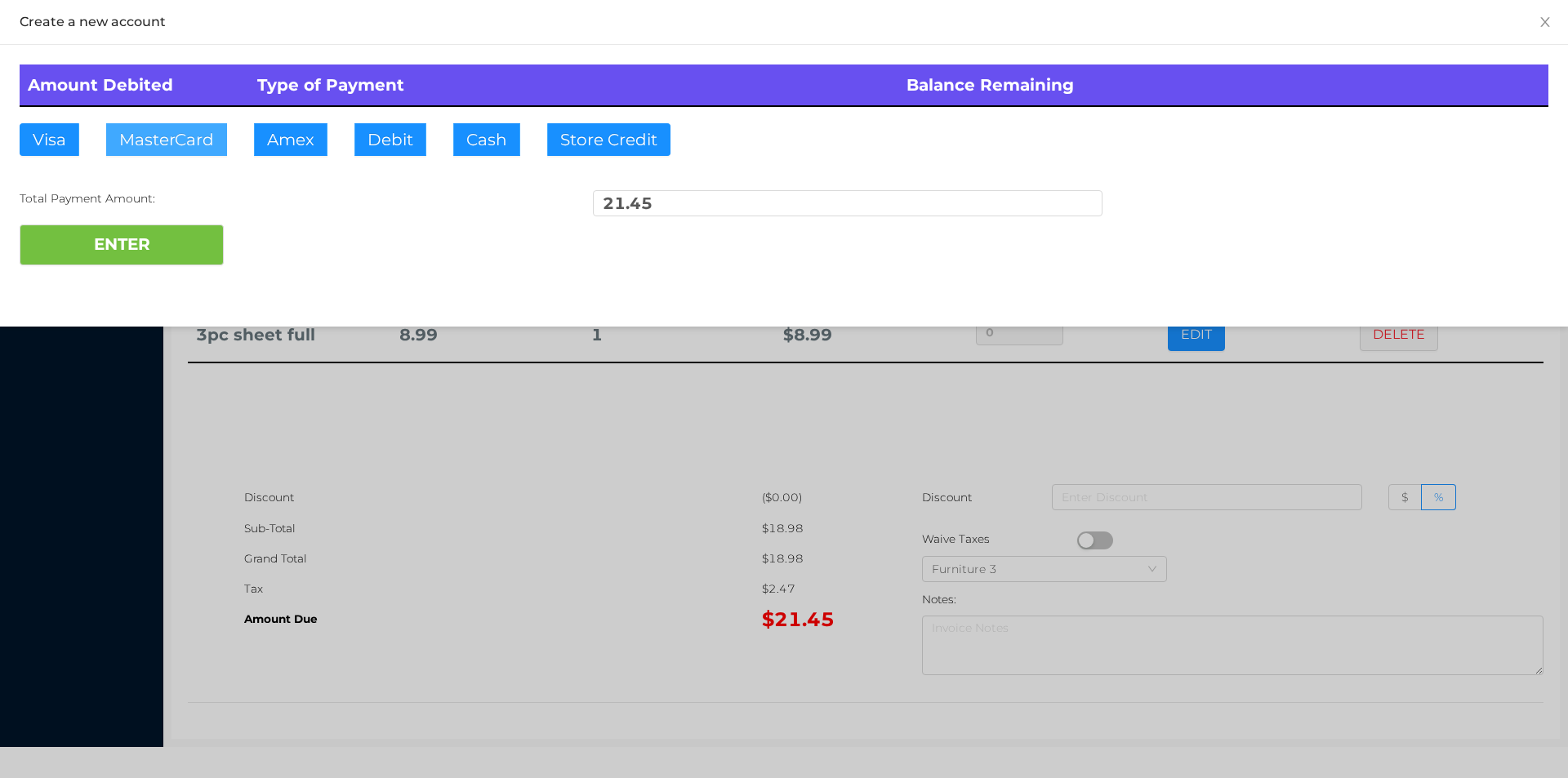
click at [168, 148] on button "MasterCard" at bounding box center [167, 140] width 121 height 32
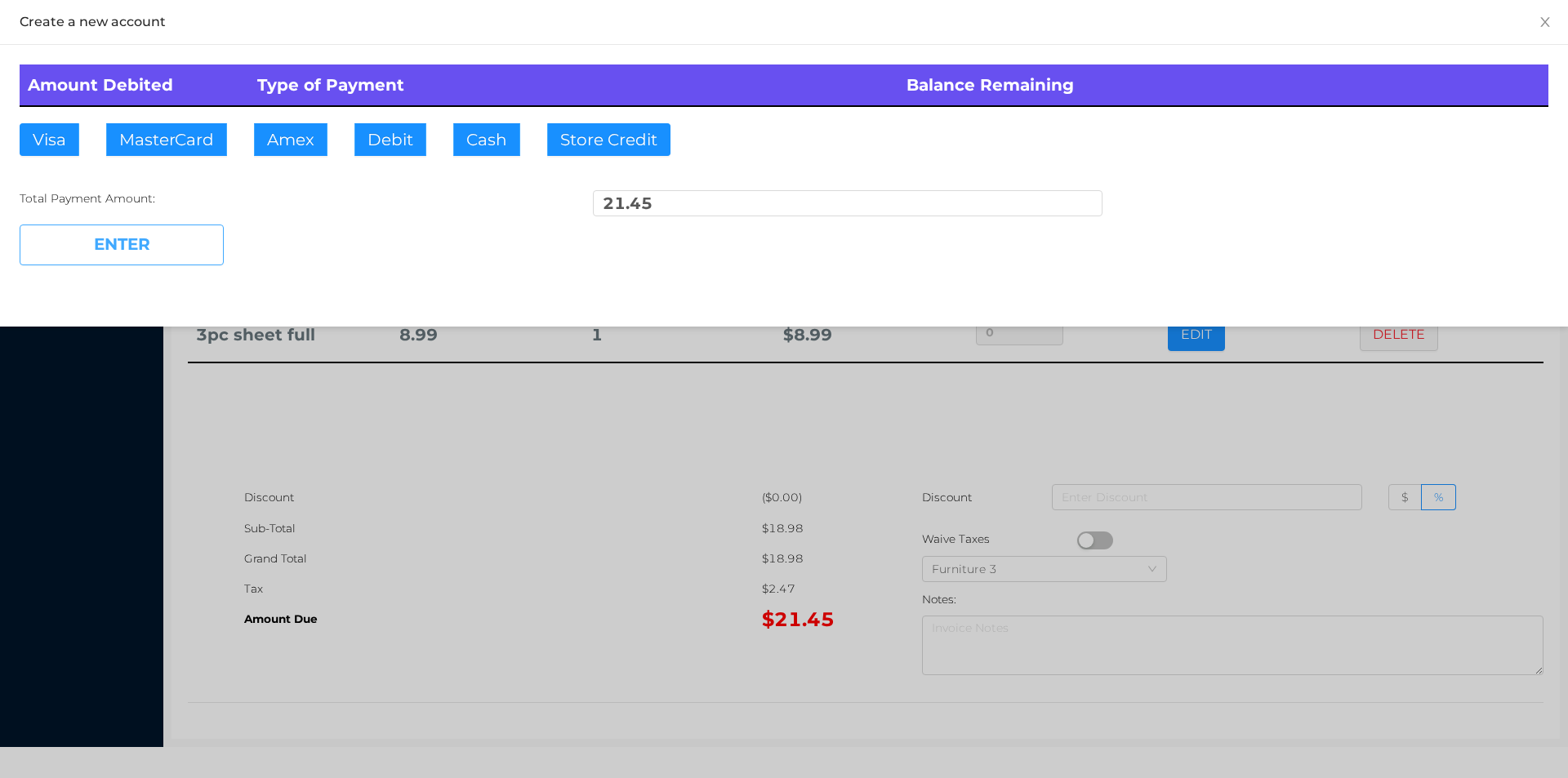
click at [170, 249] on button "ENTER" at bounding box center [122, 245] width 204 height 41
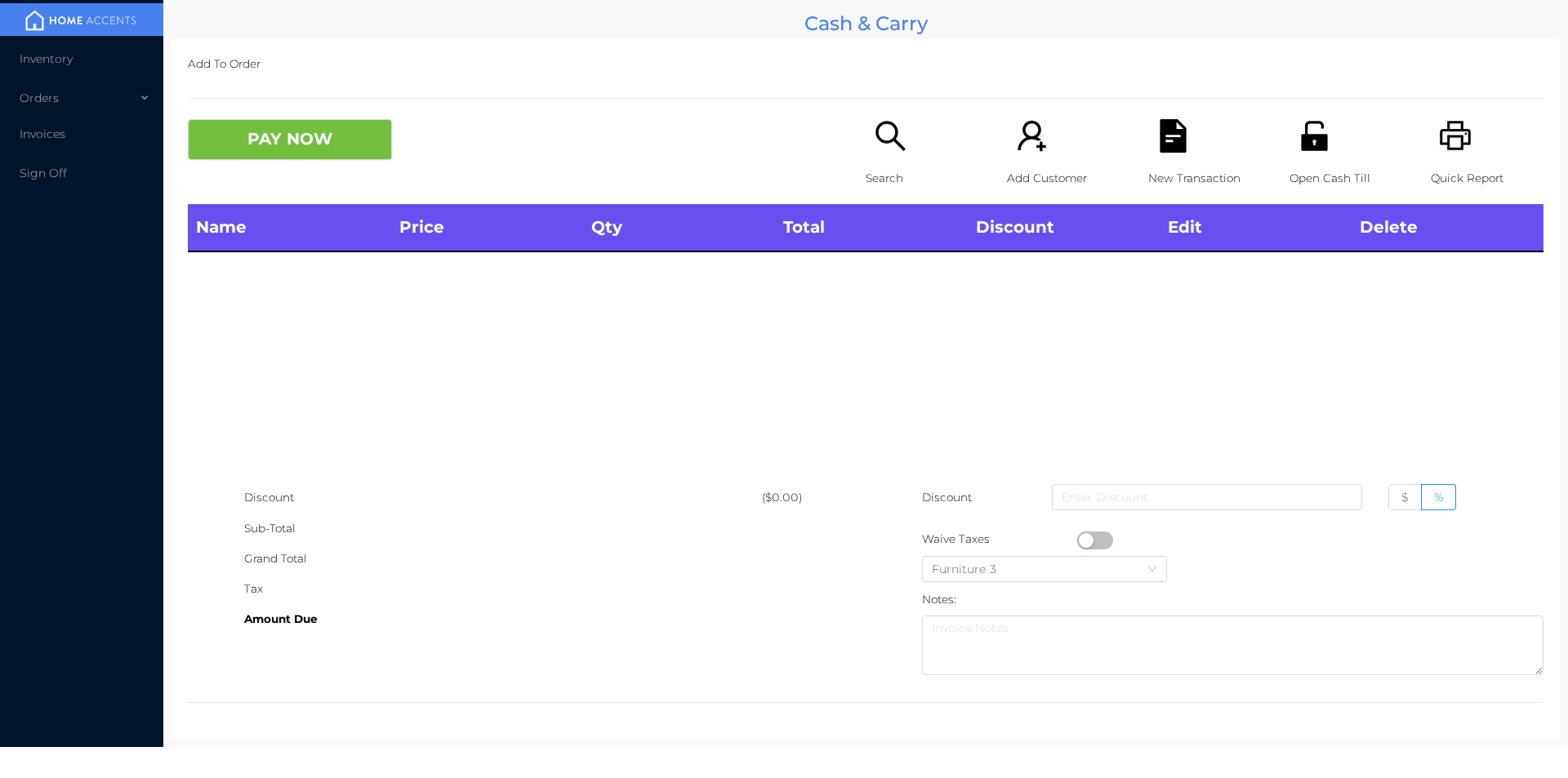
click at [877, 152] on icon "icon: search" at bounding box center [890, 135] width 33 height 33
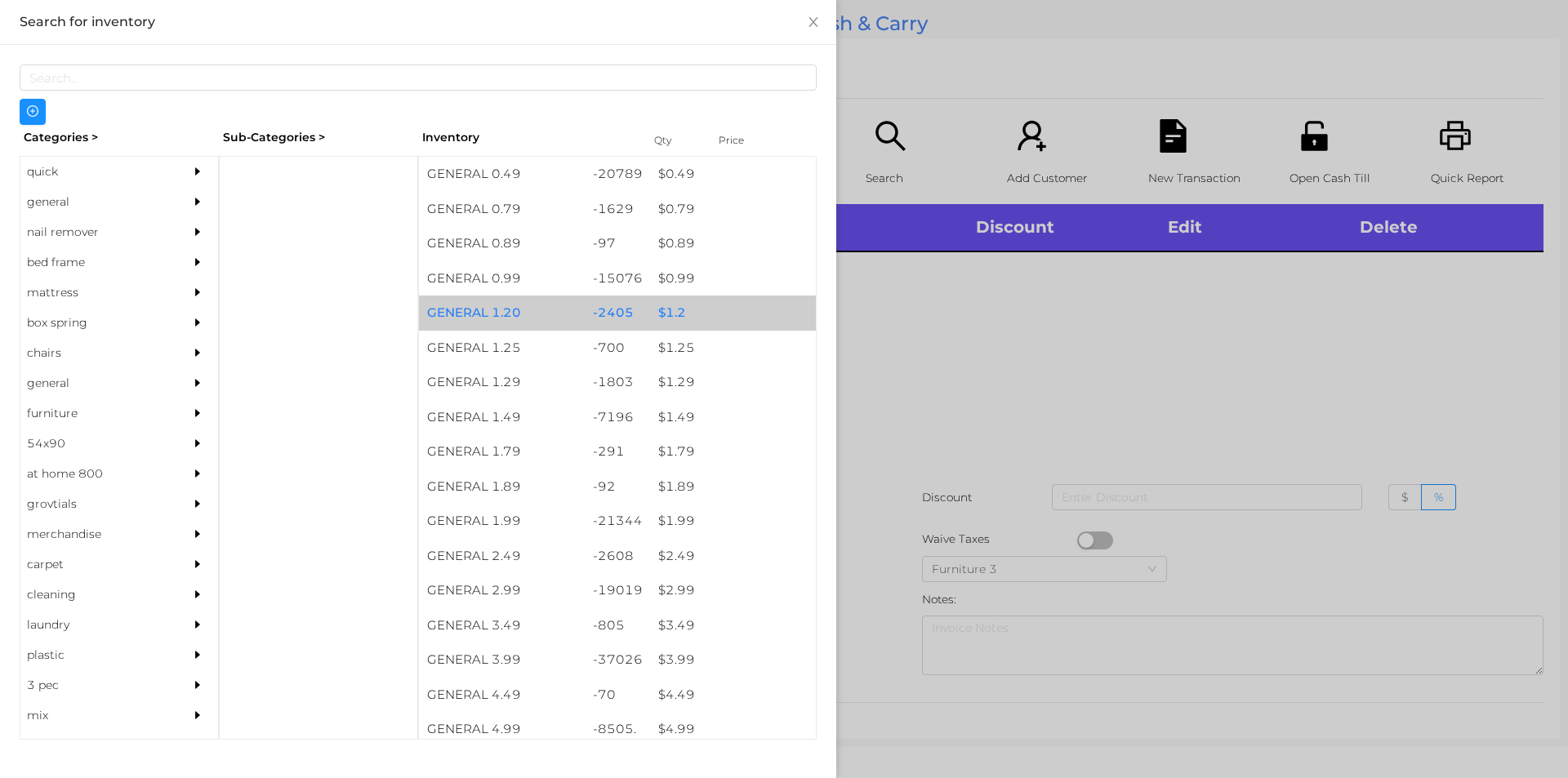
click at [662, 315] on div "$ 1.2" at bounding box center [733, 312] width 166 height 35
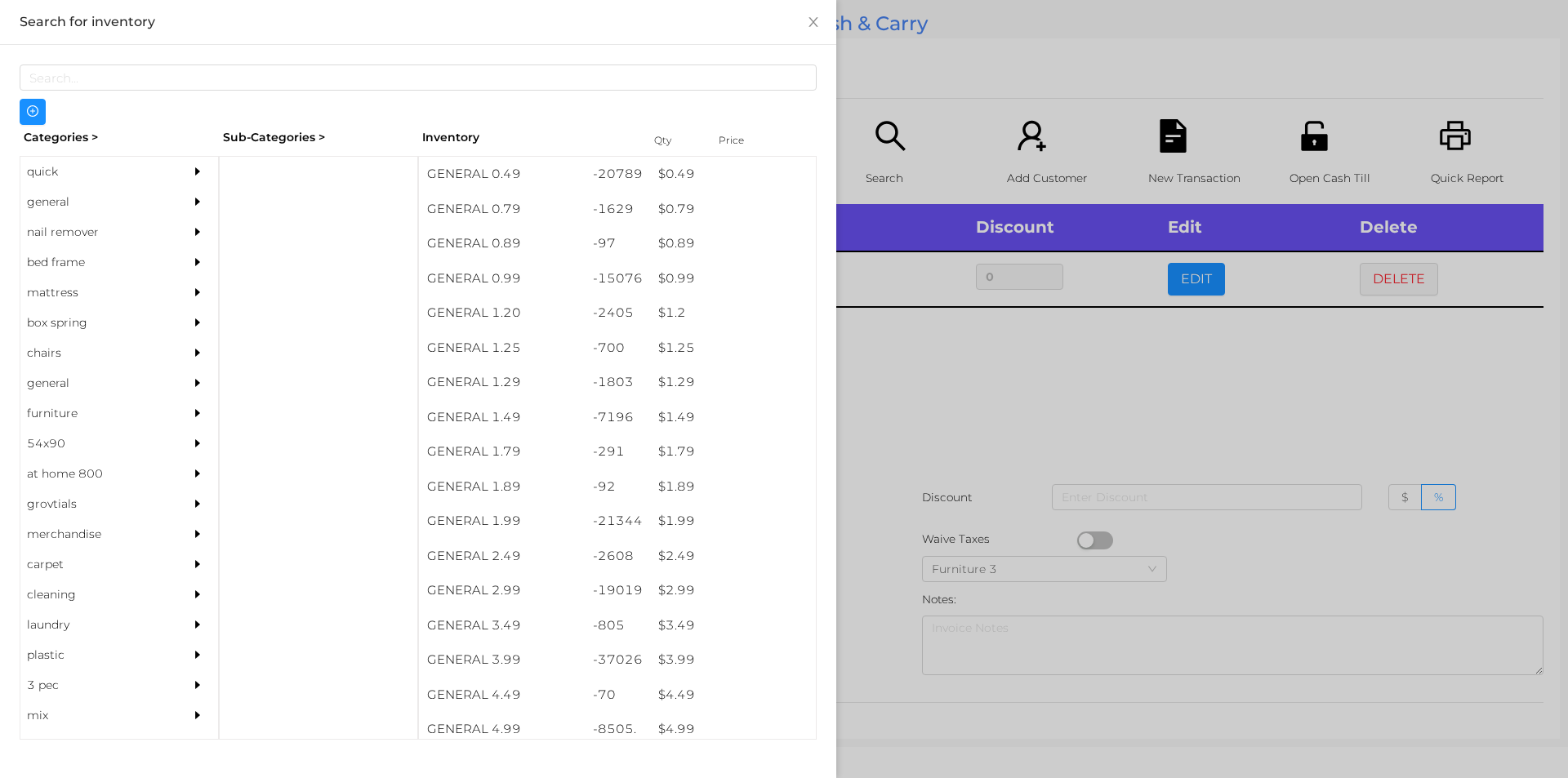
click at [930, 380] on div at bounding box center [784, 389] width 1568 height 778
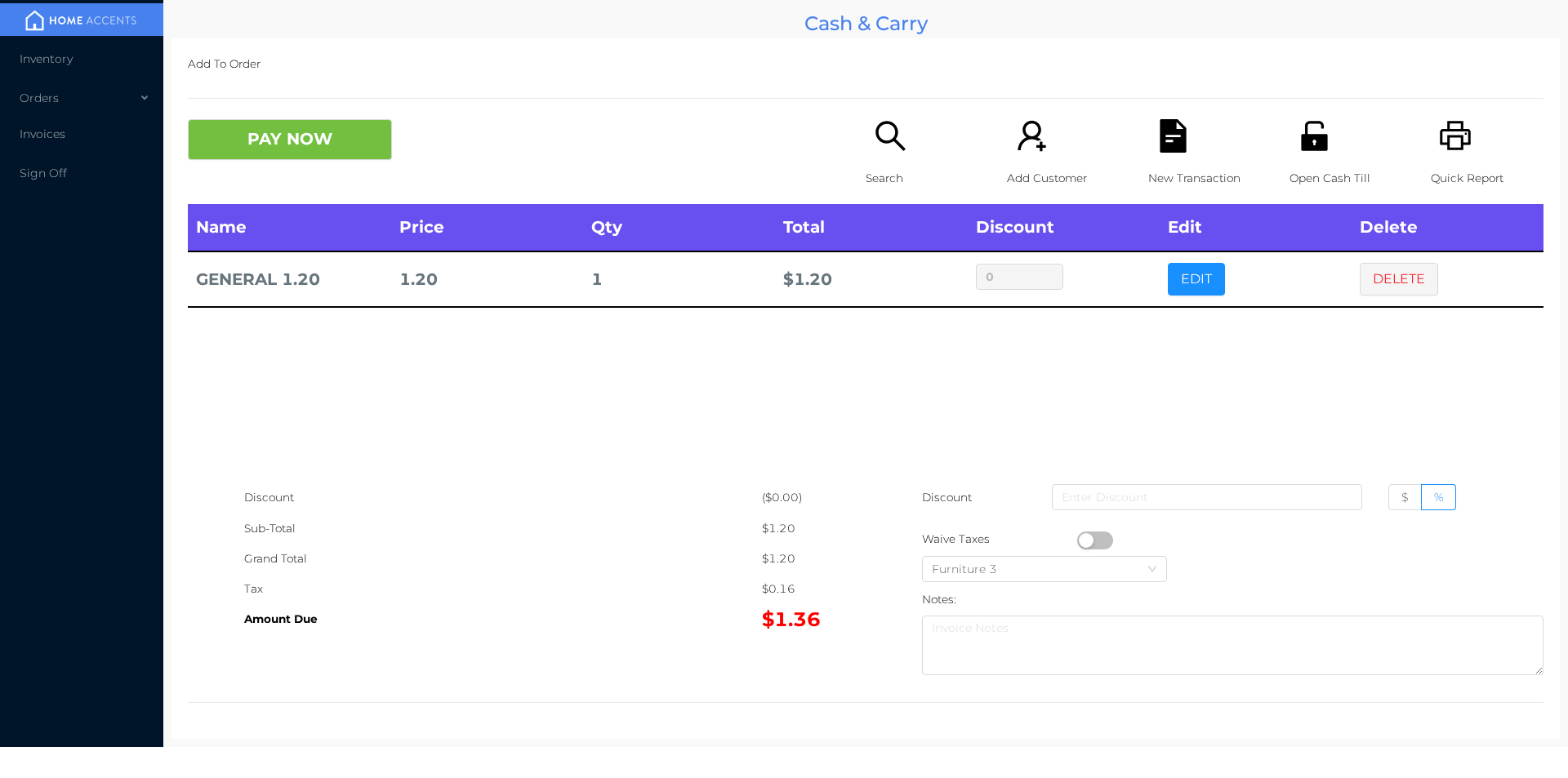
click at [1193, 283] on button "EDIT" at bounding box center [1196, 279] width 57 height 32
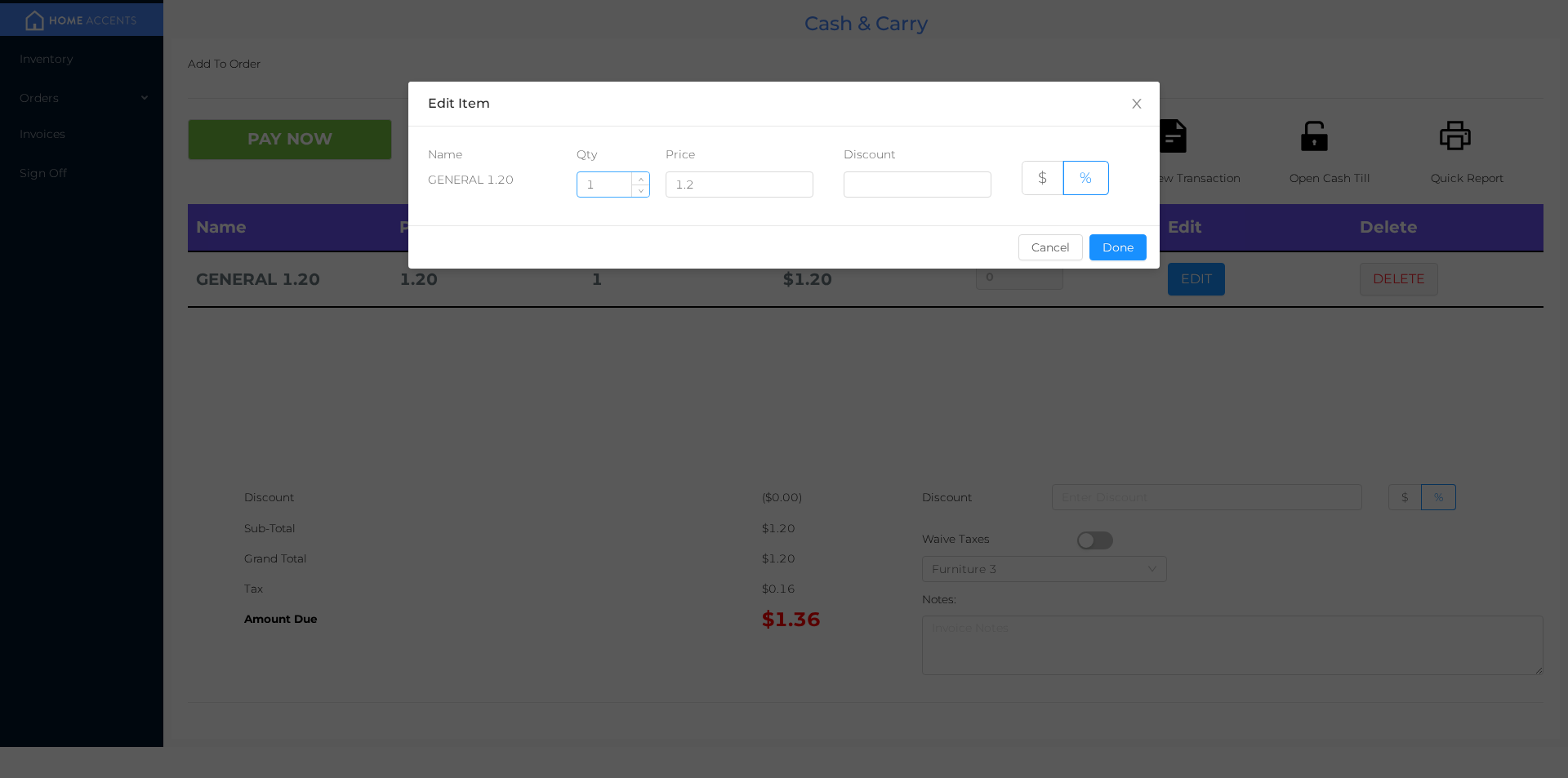
click at [616, 191] on input "1" at bounding box center [613, 184] width 72 height 25
type input "10"
click at [1102, 249] on button "Done" at bounding box center [1118, 247] width 57 height 26
type input "0%"
click at [1133, 319] on div "sentinelStart Edit Item Name Qty Price Discount GENERAL 1.20 10 1.2 $ % Cancel …" at bounding box center [784, 389] width 1568 height 778
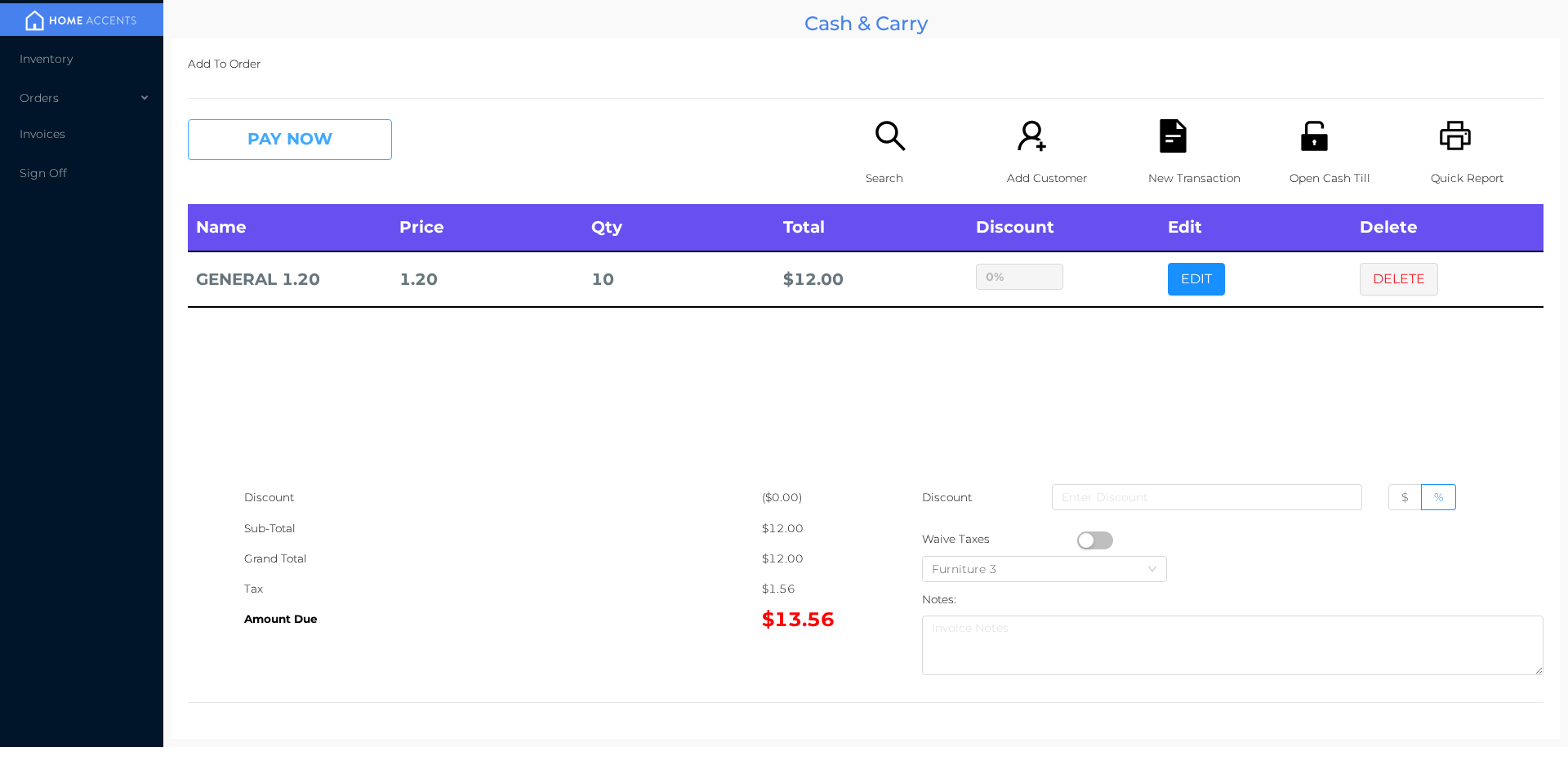
click at [276, 132] on button "PAY NOW" at bounding box center [290, 140] width 204 height 41
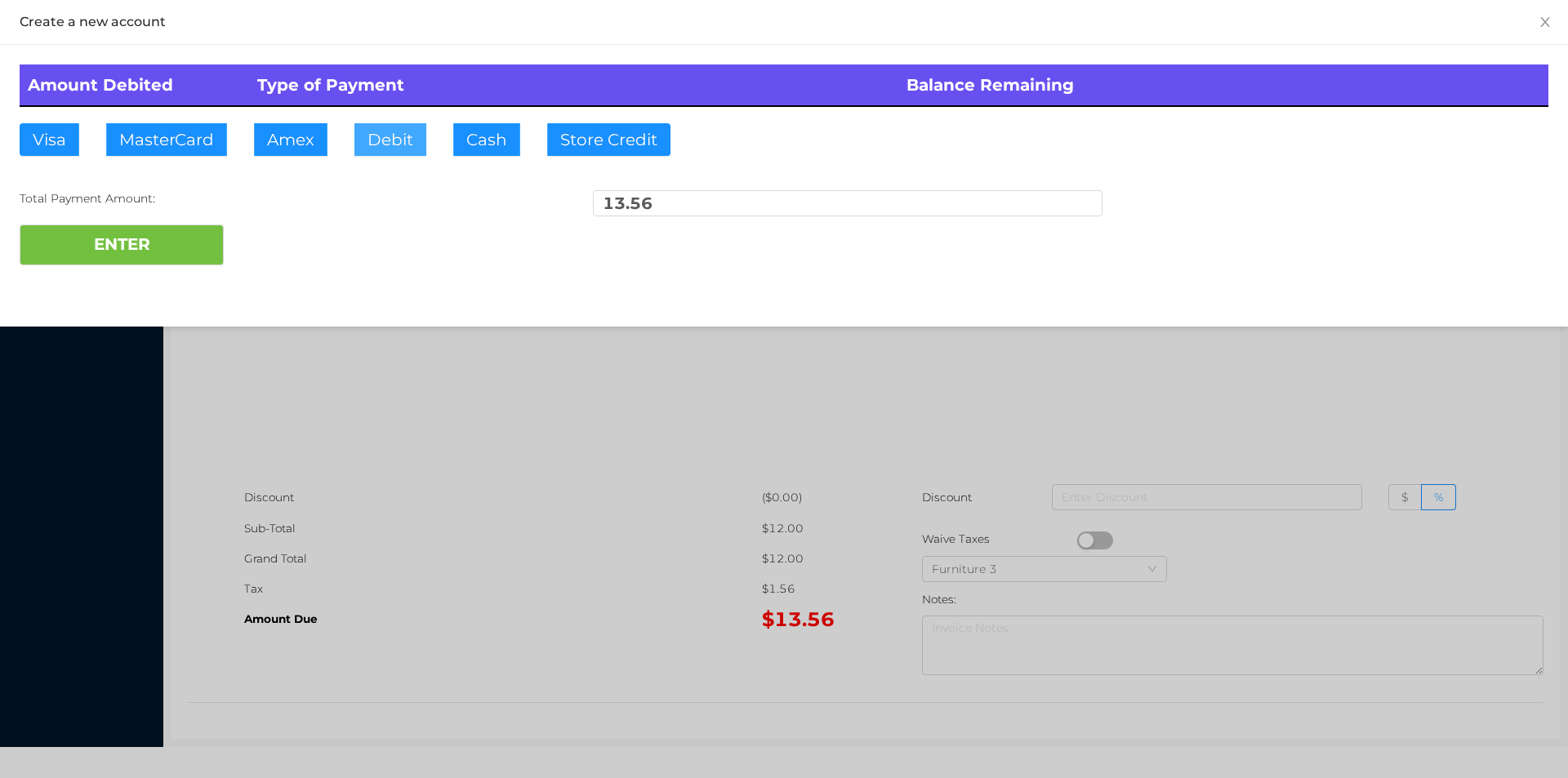
click at [402, 136] on button "Debit" at bounding box center [390, 140] width 72 height 32
type input "20."
click at [144, 248] on button "ENTER" at bounding box center [122, 245] width 204 height 41
type input "0"
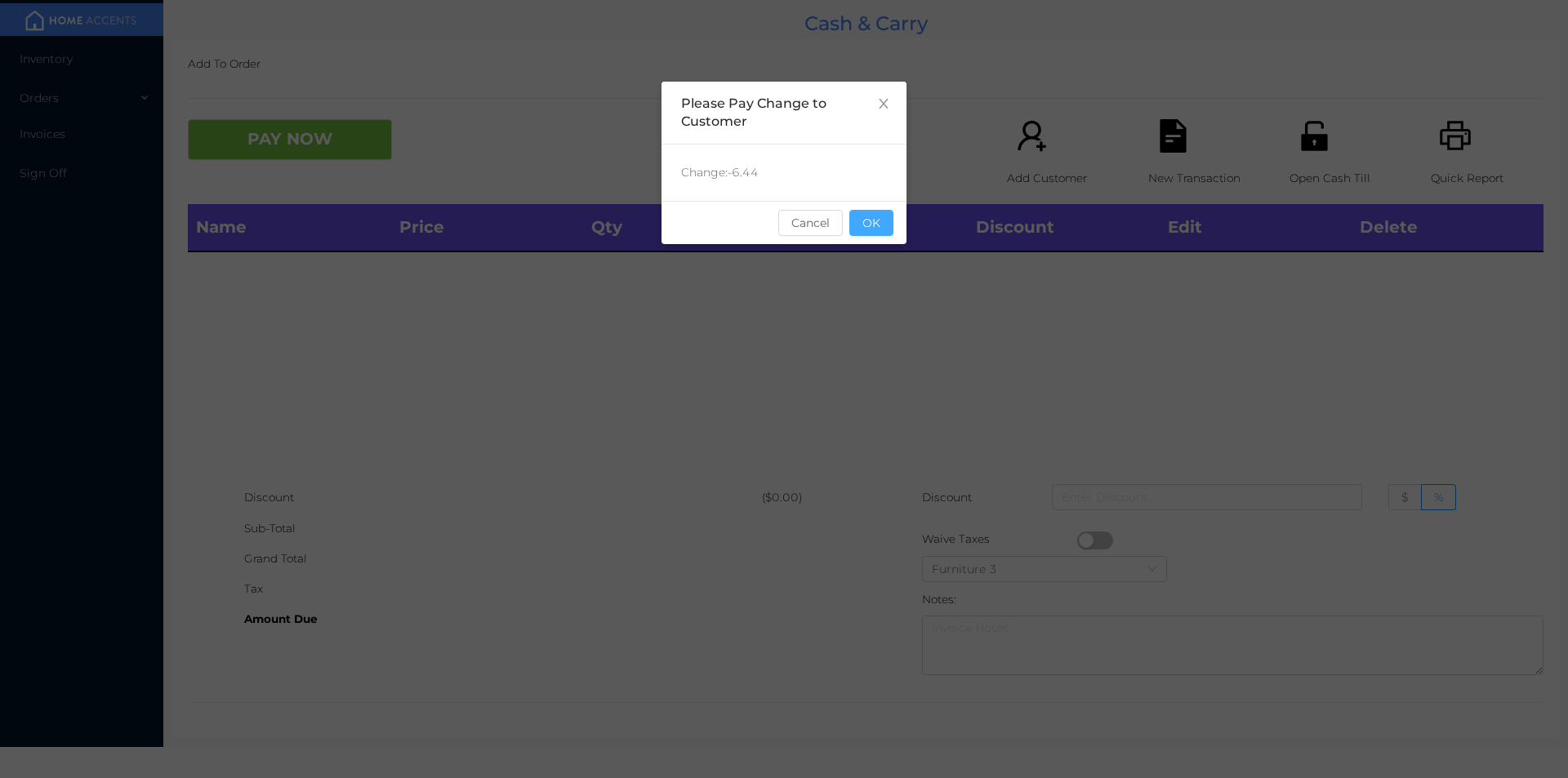
click at [862, 226] on button "OK" at bounding box center [872, 223] width 44 height 26
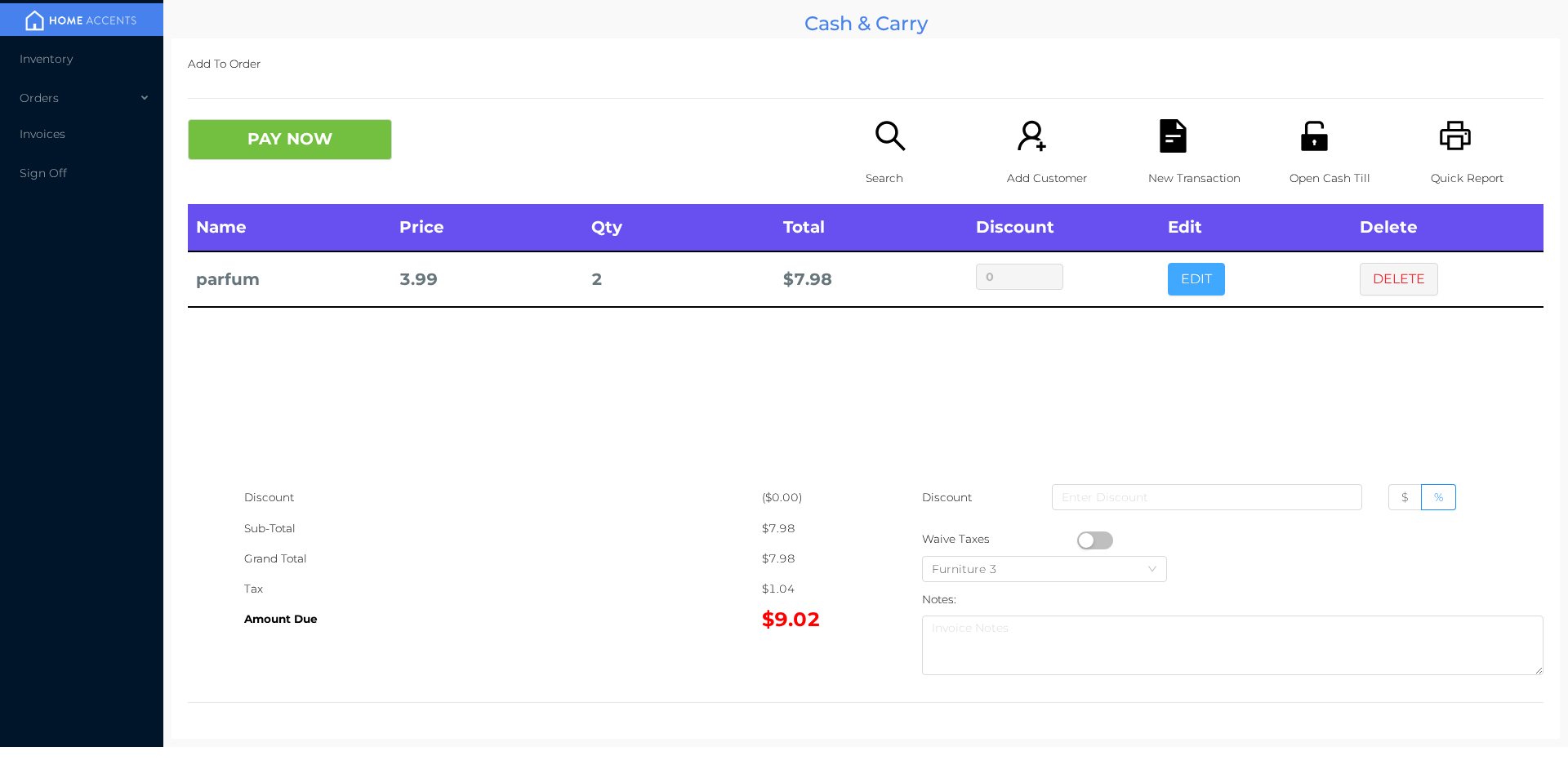
click at [1188, 272] on button "EDIT" at bounding box center [1196, 279] width 57 height 32
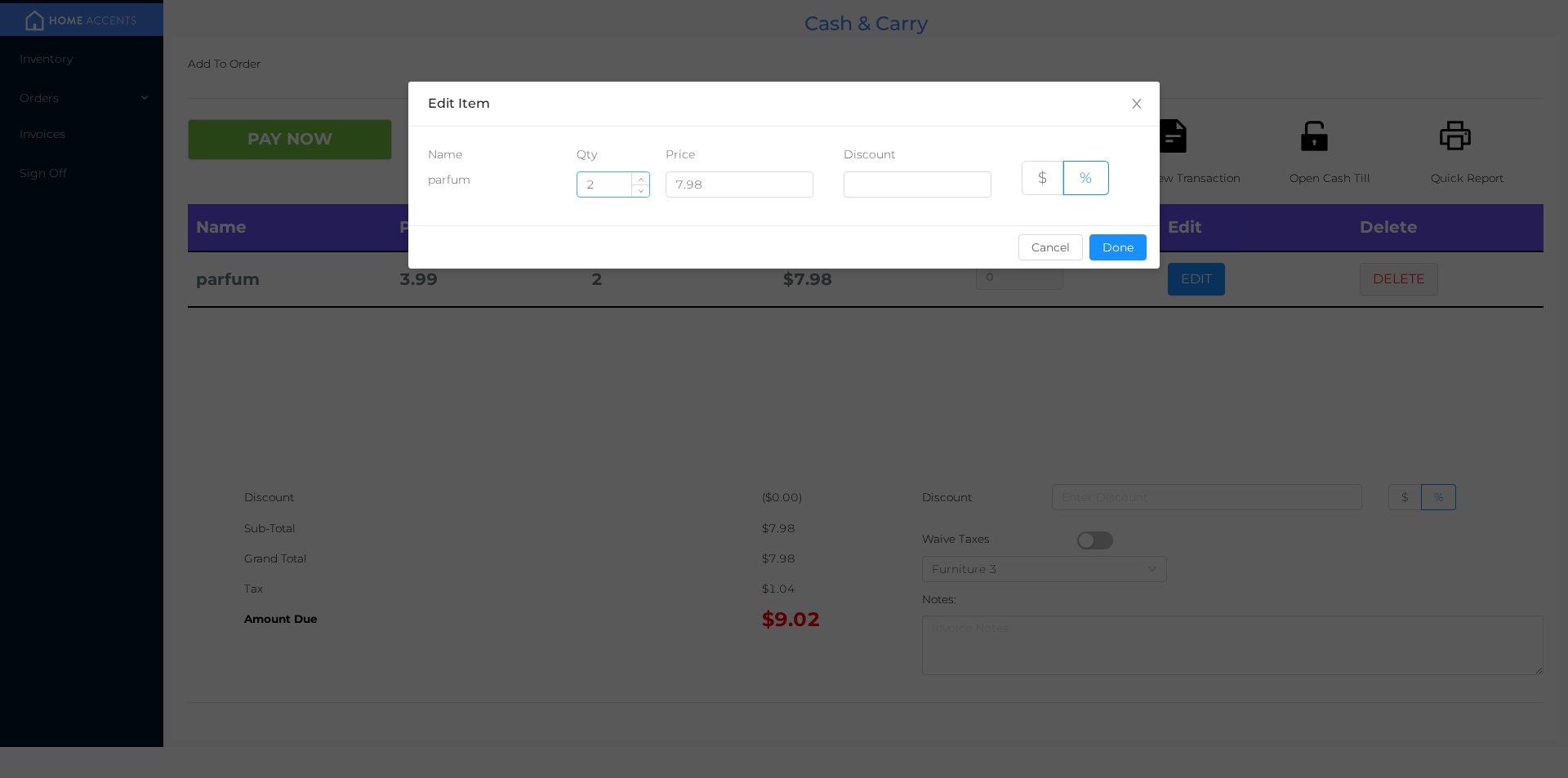
click at [611, 186] on input "2" at bounding box center [613, 184] width 72 height 25
type input "1"
click at [1096, 240] on button "Done" at bounding box center [1118, 247] width 57 height 26
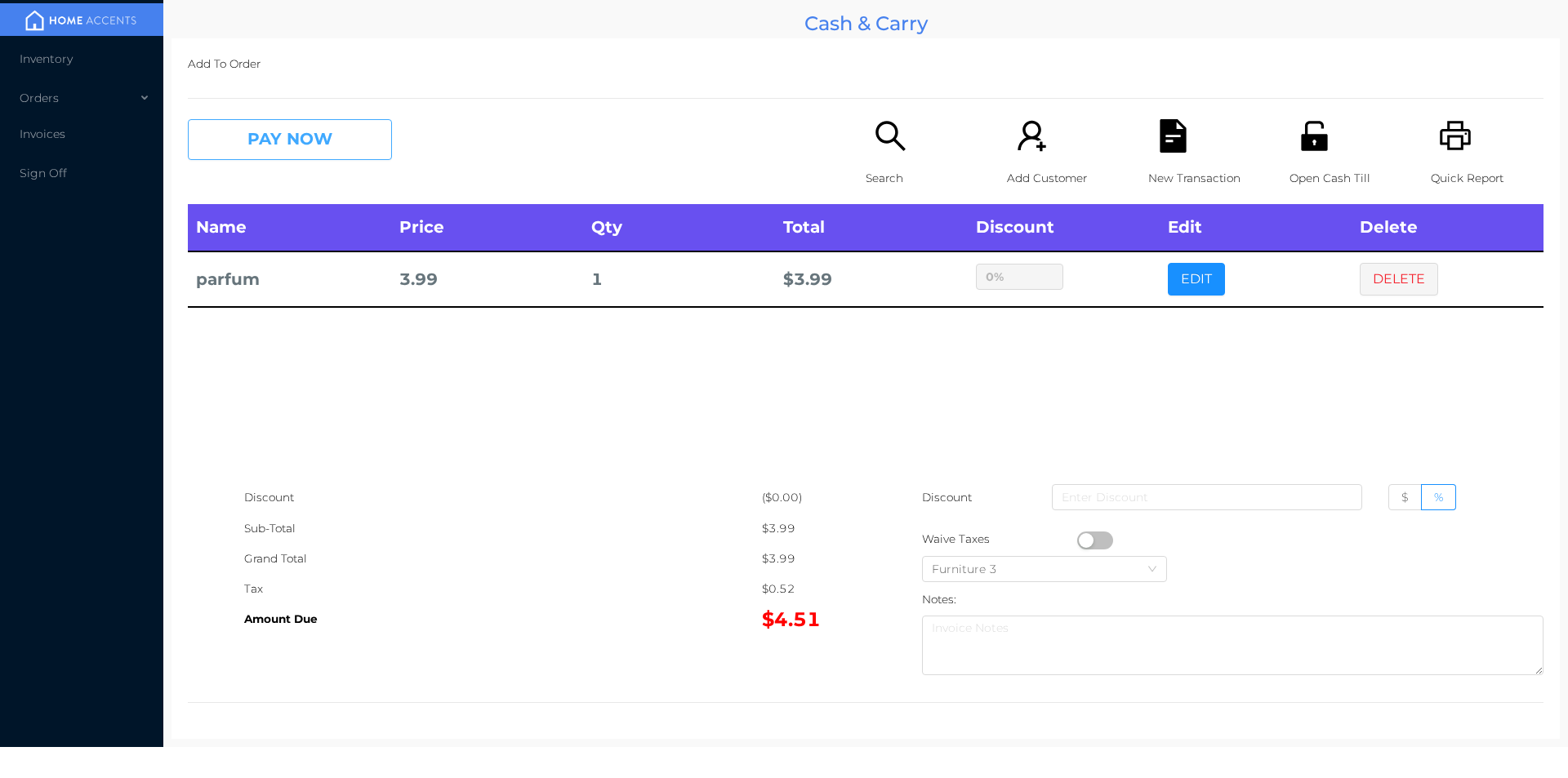
click at [284, 129] on button "PAY NOW" at bounding box center [290, 140] width 204 height 41
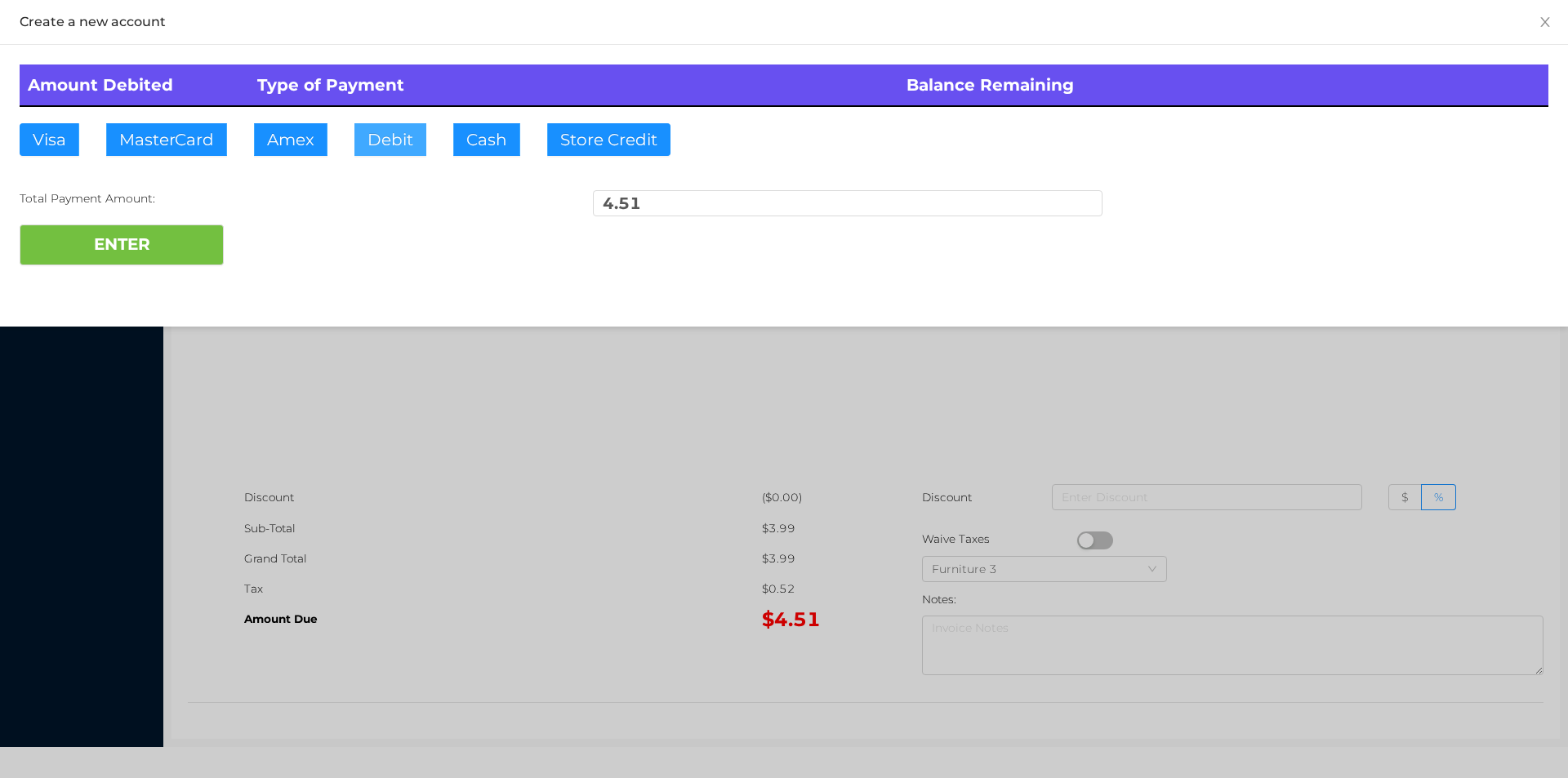
click at [403, 129] on button "Debit" at bounding box center [390, 140] width 72 height 32
click at [163, 231] on button "ENTER" at bounding box center [122, 245] width 204 height 41
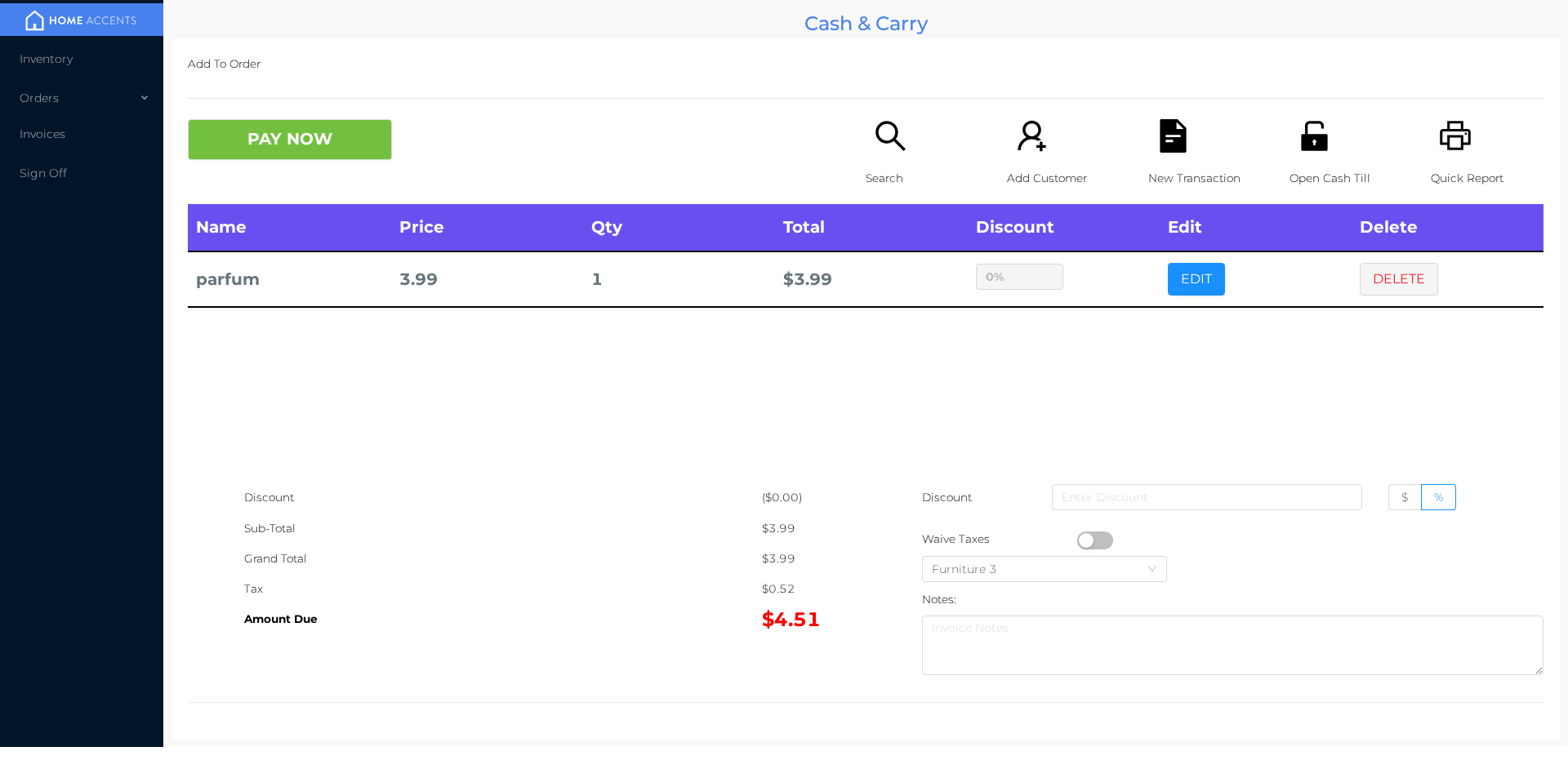
type input "0"
click at [1164, 145] on icon "icon: file-text" at bounding box center [1172, 135] width 26 height 33
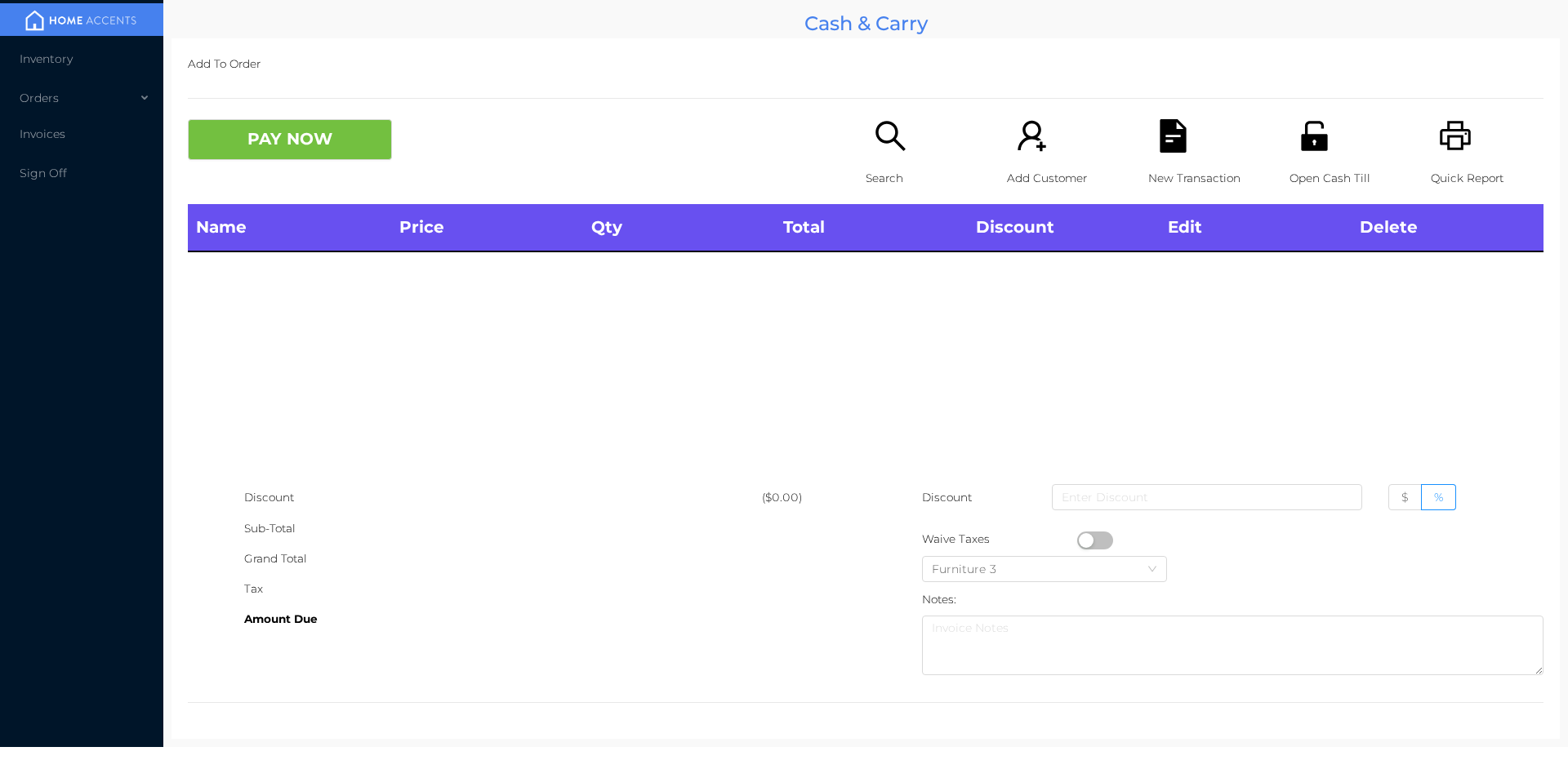
click at [1452, 151] on icon "icon: printer" at bounding box center [1455, 135] width 33 height 33
click at [320, 151] on button "PAY NOW" at bounding box center [290, 140] width 204 height 41
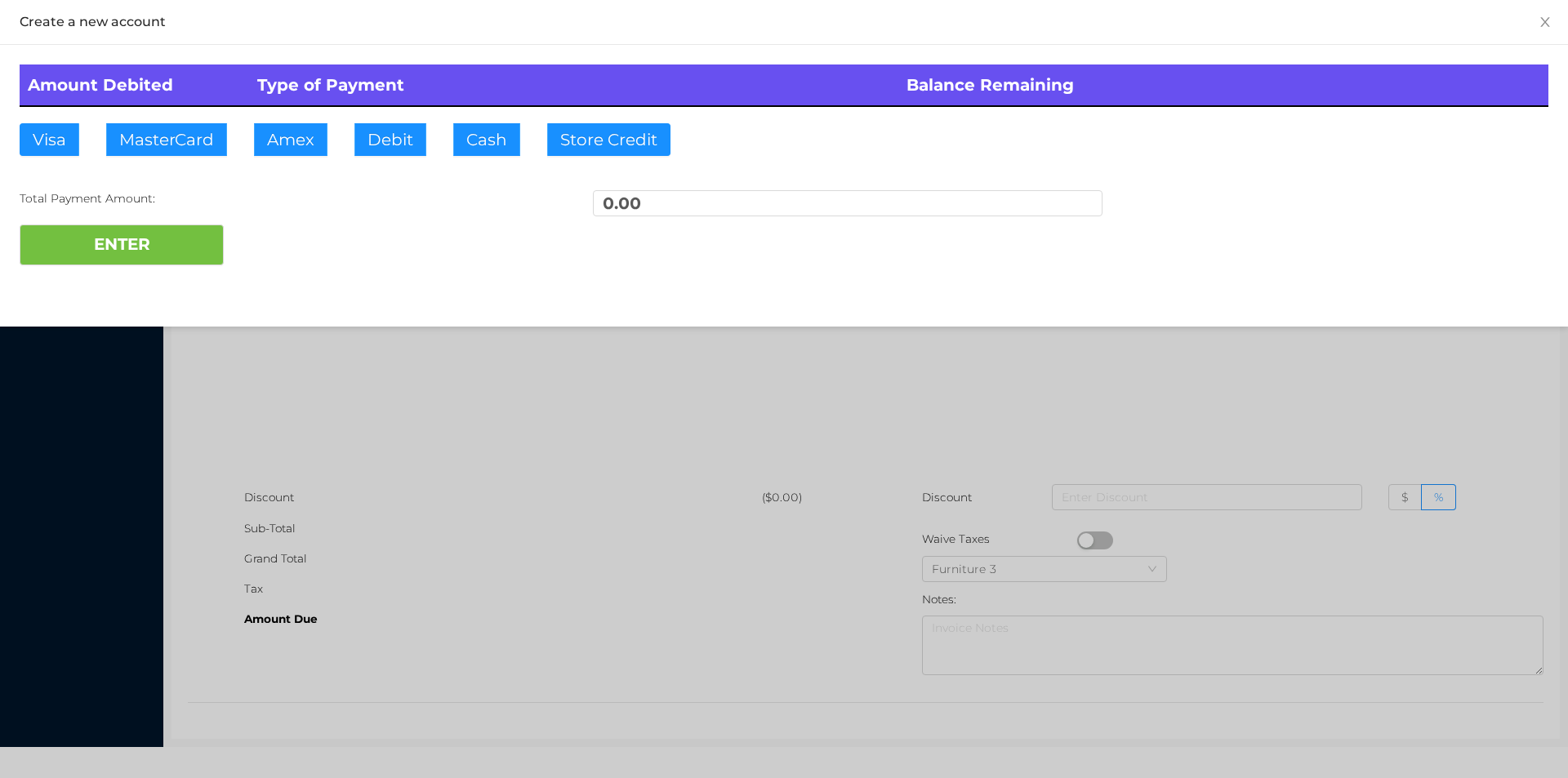
click at [1431, 418] on div at bounding box center [784, 389] width 1568 height 778
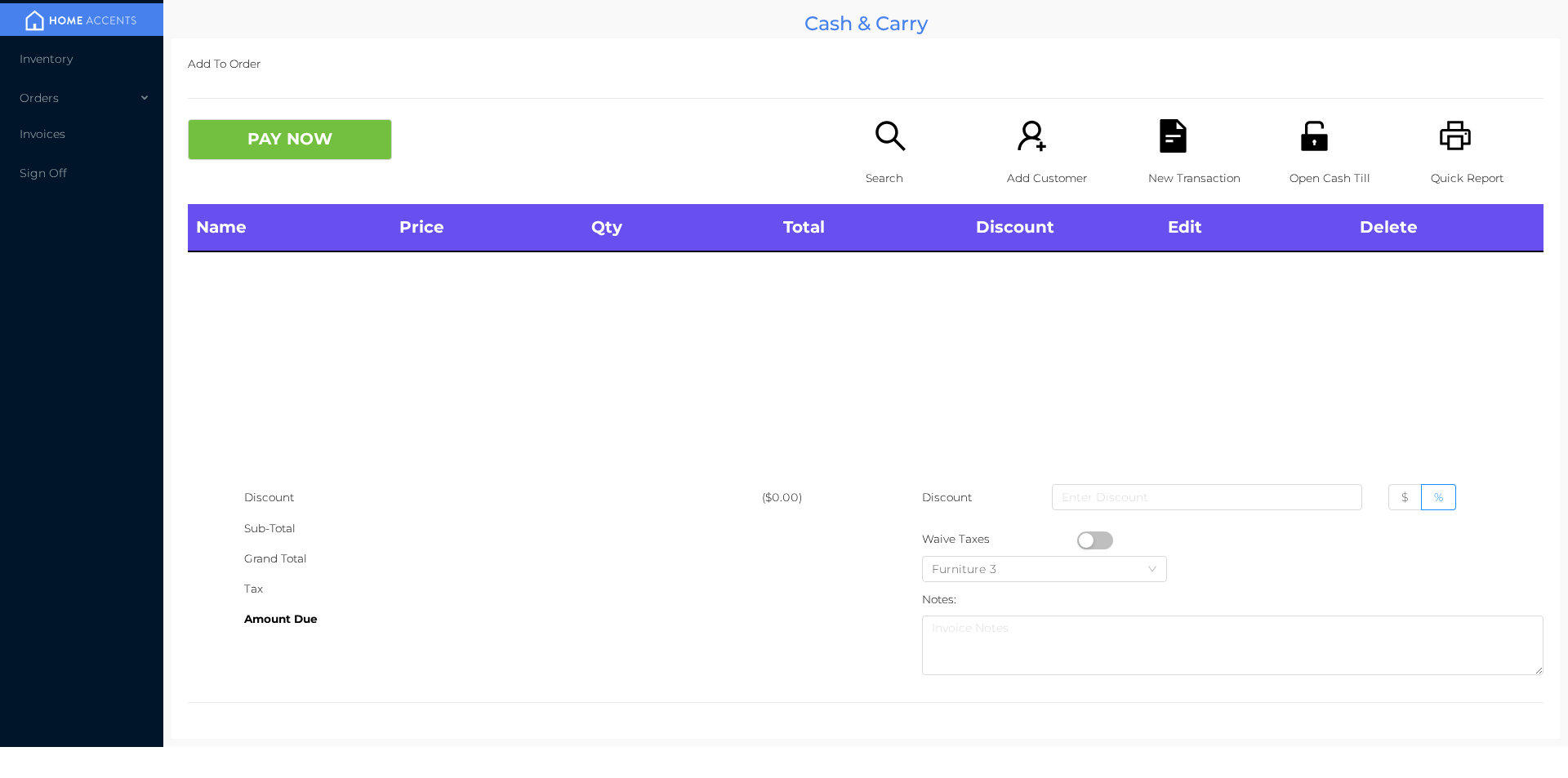
click at [1147, 337] on div "Name Price Qty Total Discount Edit Delete" at bounding box center [866, 343] width 1355 height 278
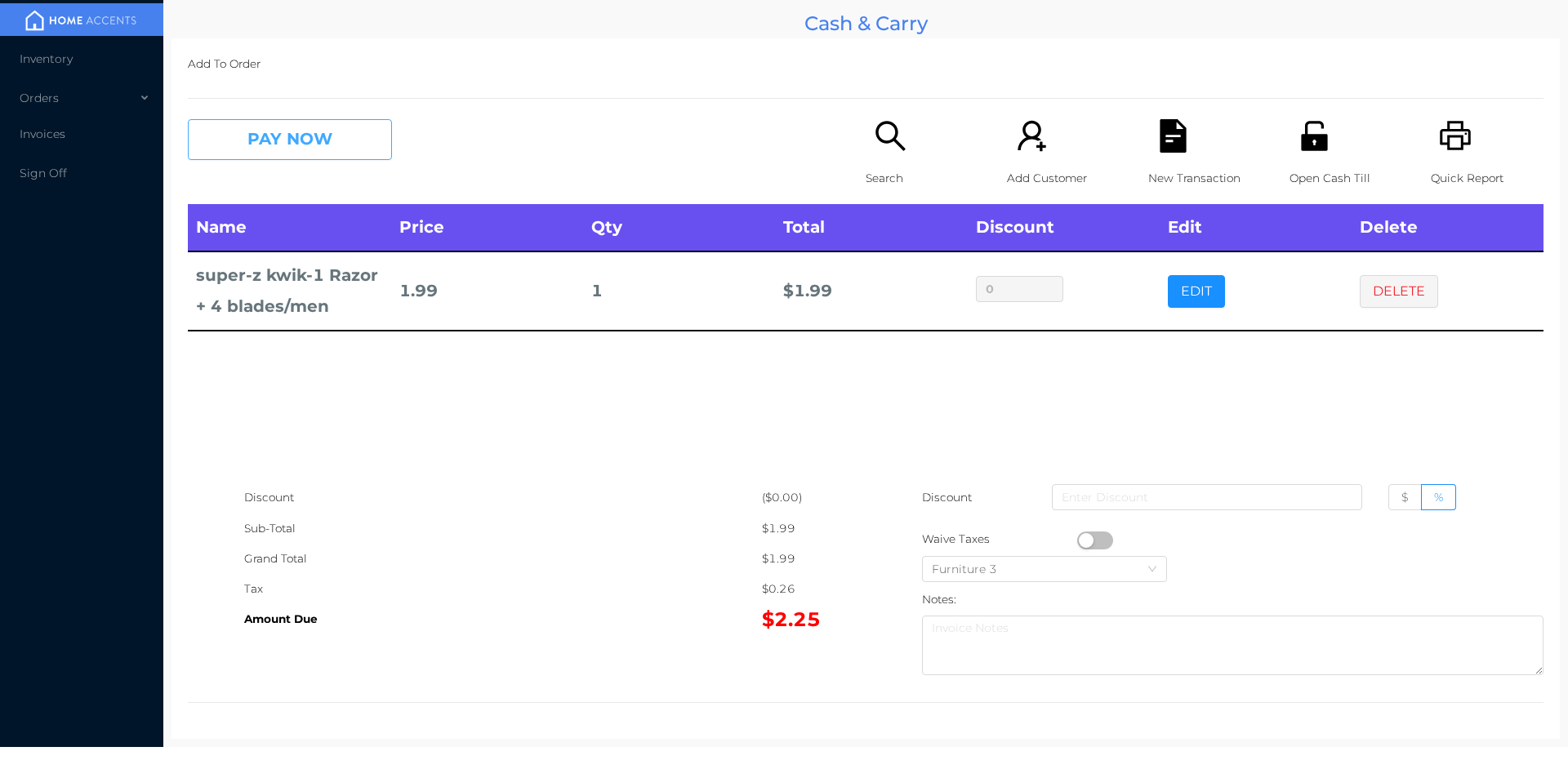
click at [274, 154] on button "PAY NOW" at bounding box center [290, 140] width 204 height 41
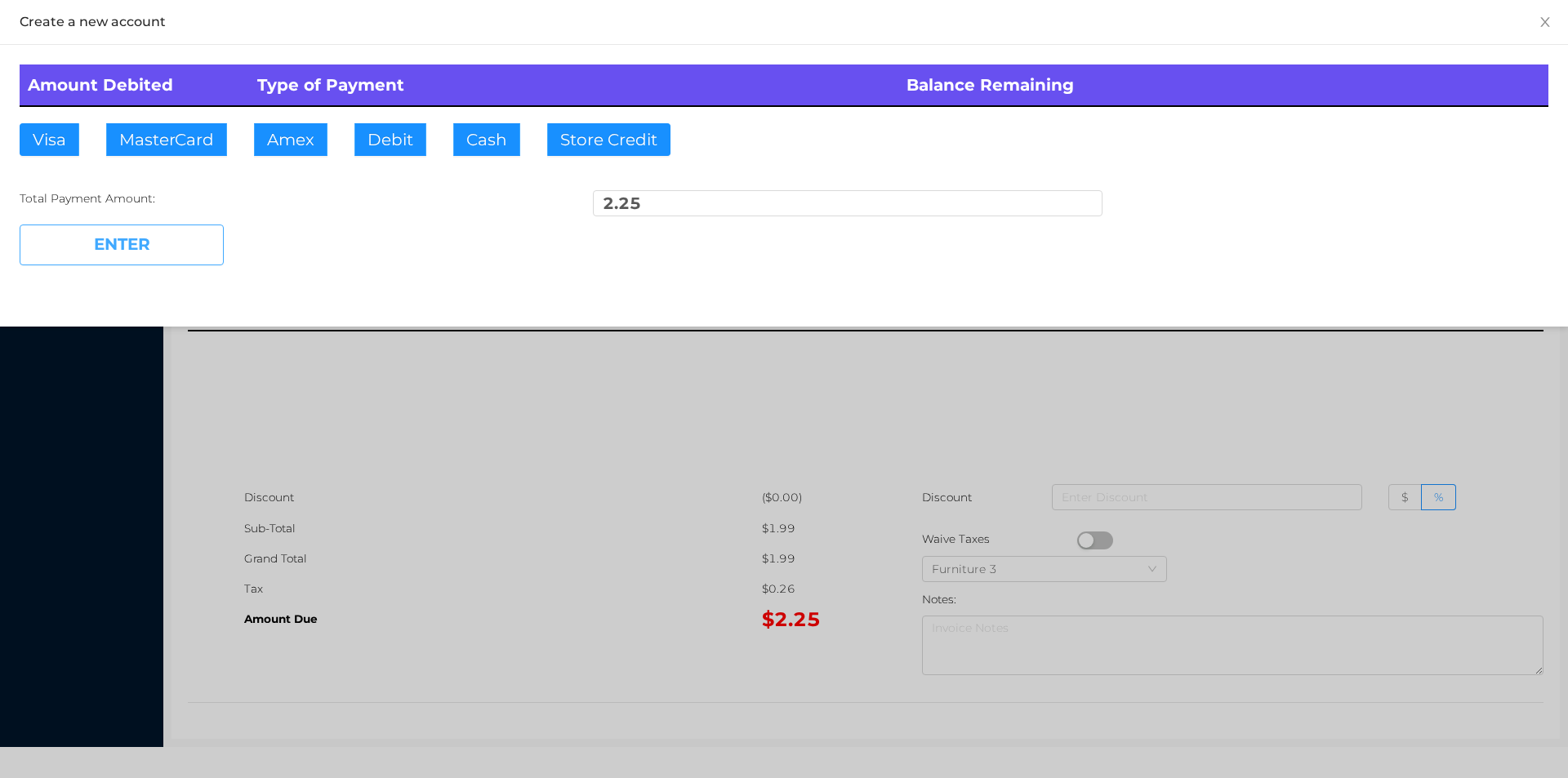
click at [134, 254] on button "ENTER" at bounding box center [122, 245] width 204 height 41
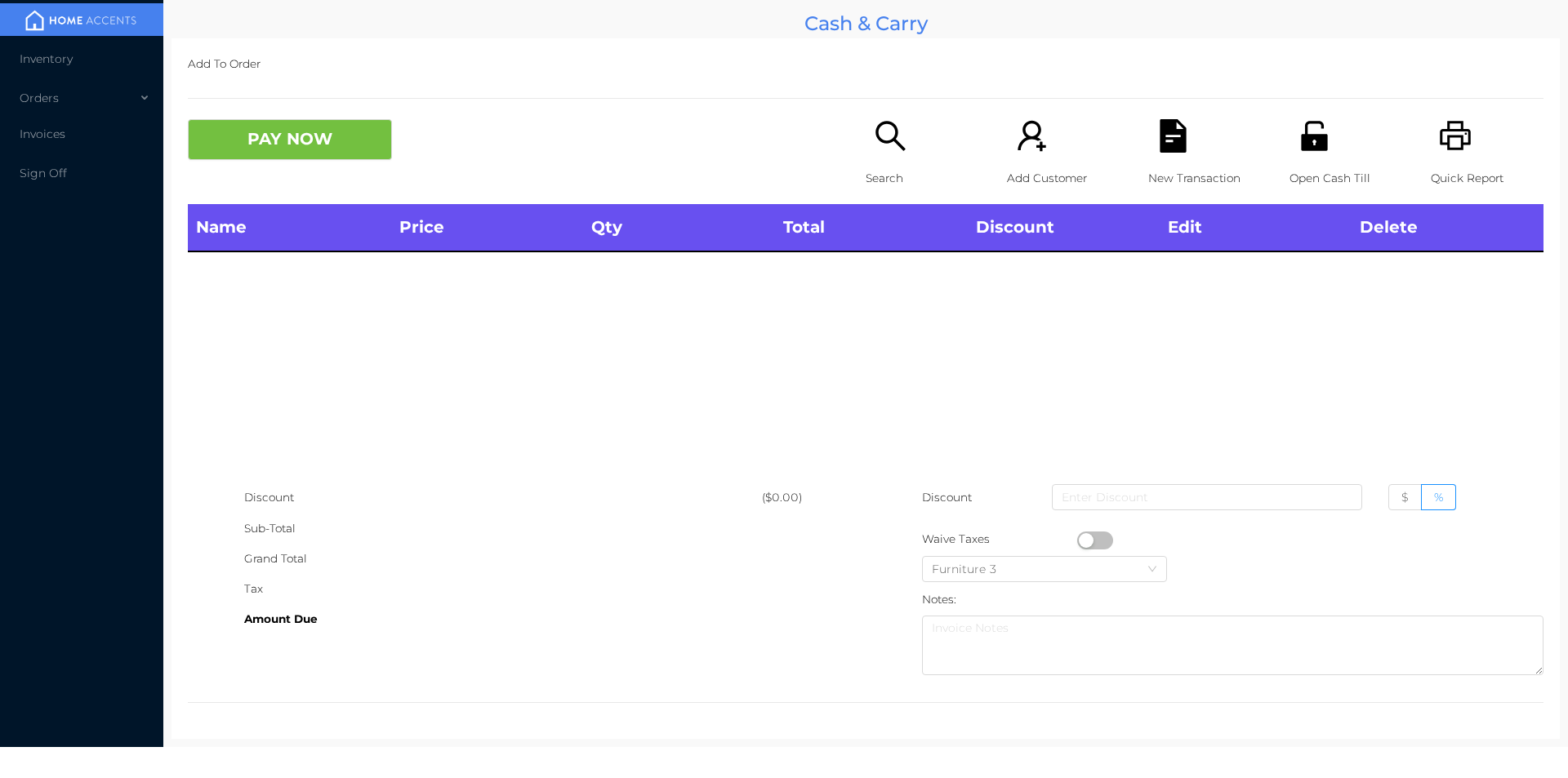
click at [880, 147] on icon "icon: search" at bounding box center [890, 135] width 33 height 33
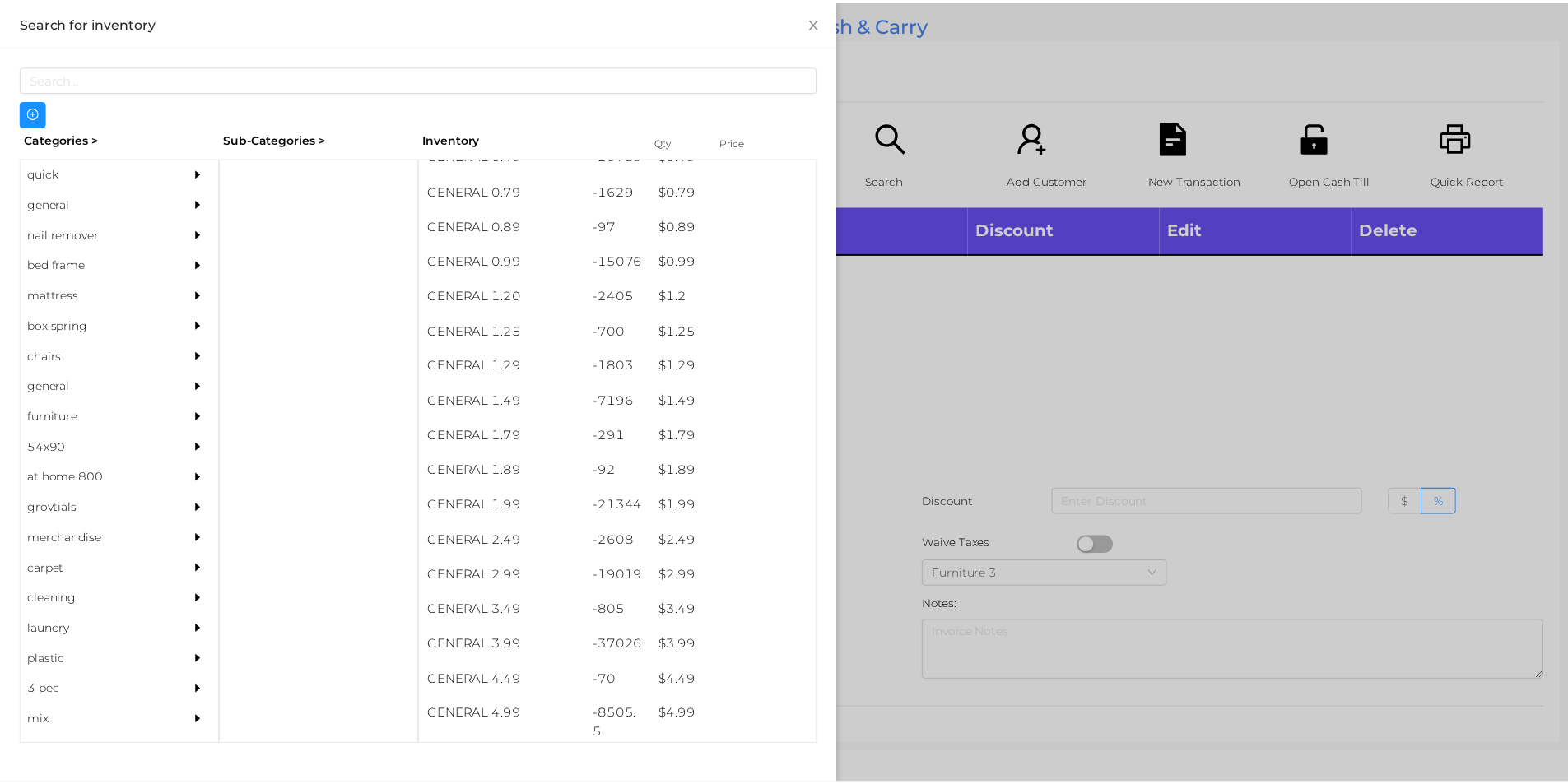
scroll to position [0, 0]
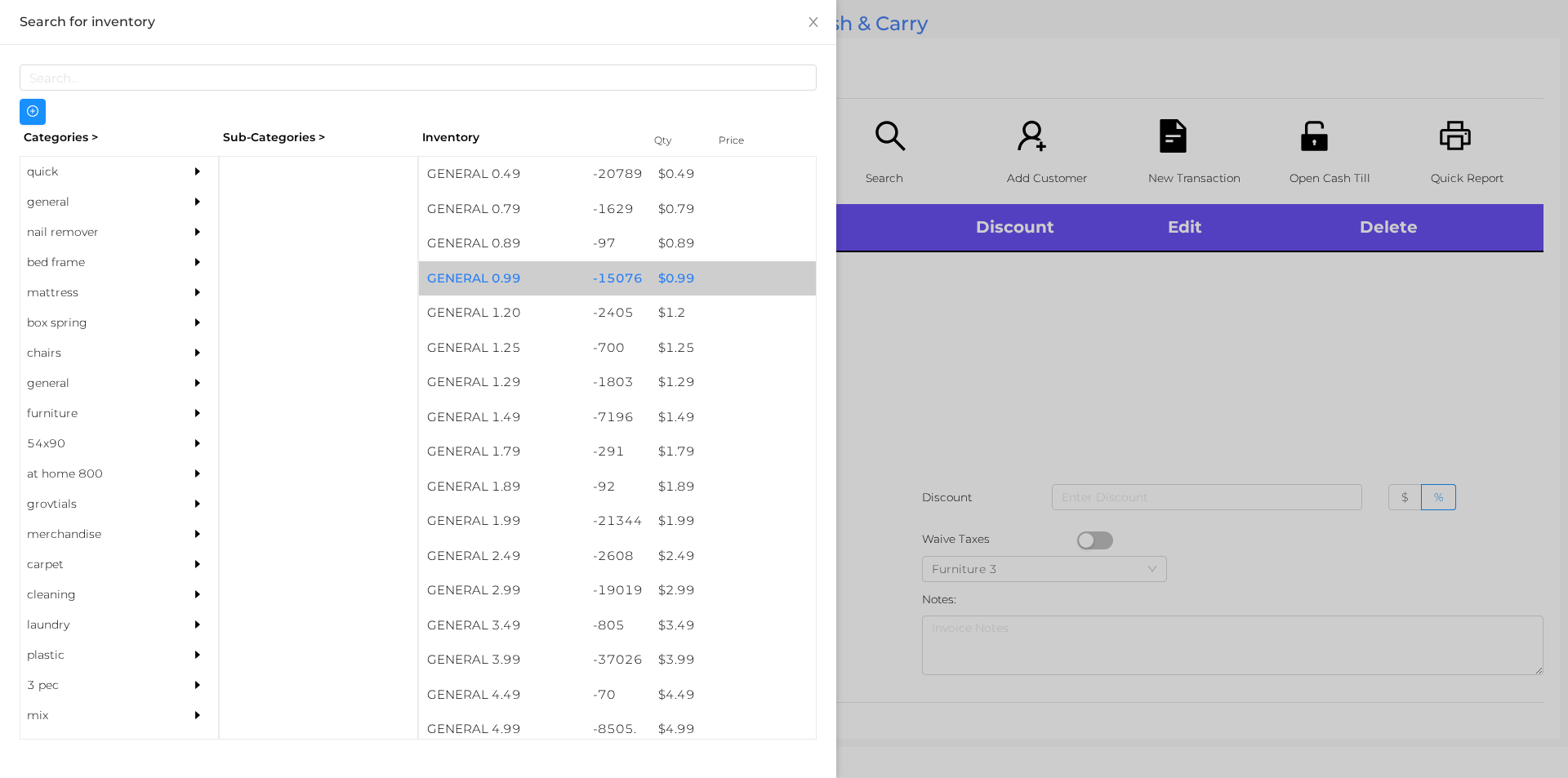
click at [636, 280] on div "-15076" at bounding box center [618, 278] width 66 height 35
click at [613, 270] on div "-15076" at bounding box center [618, 278] width 66 height 35
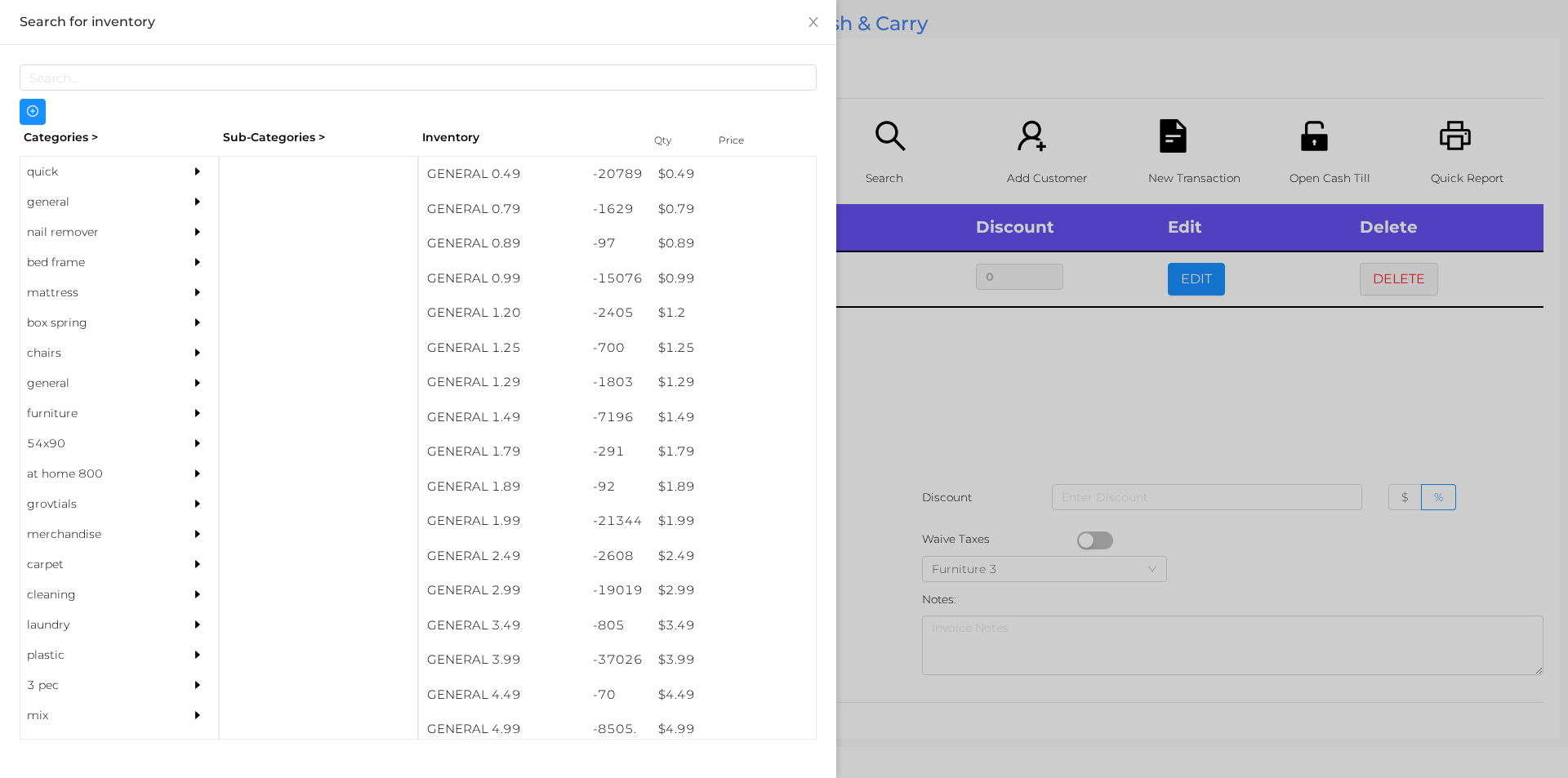
click at [924, 72] on div at bounding box center [784, 389] width 1568 height 778
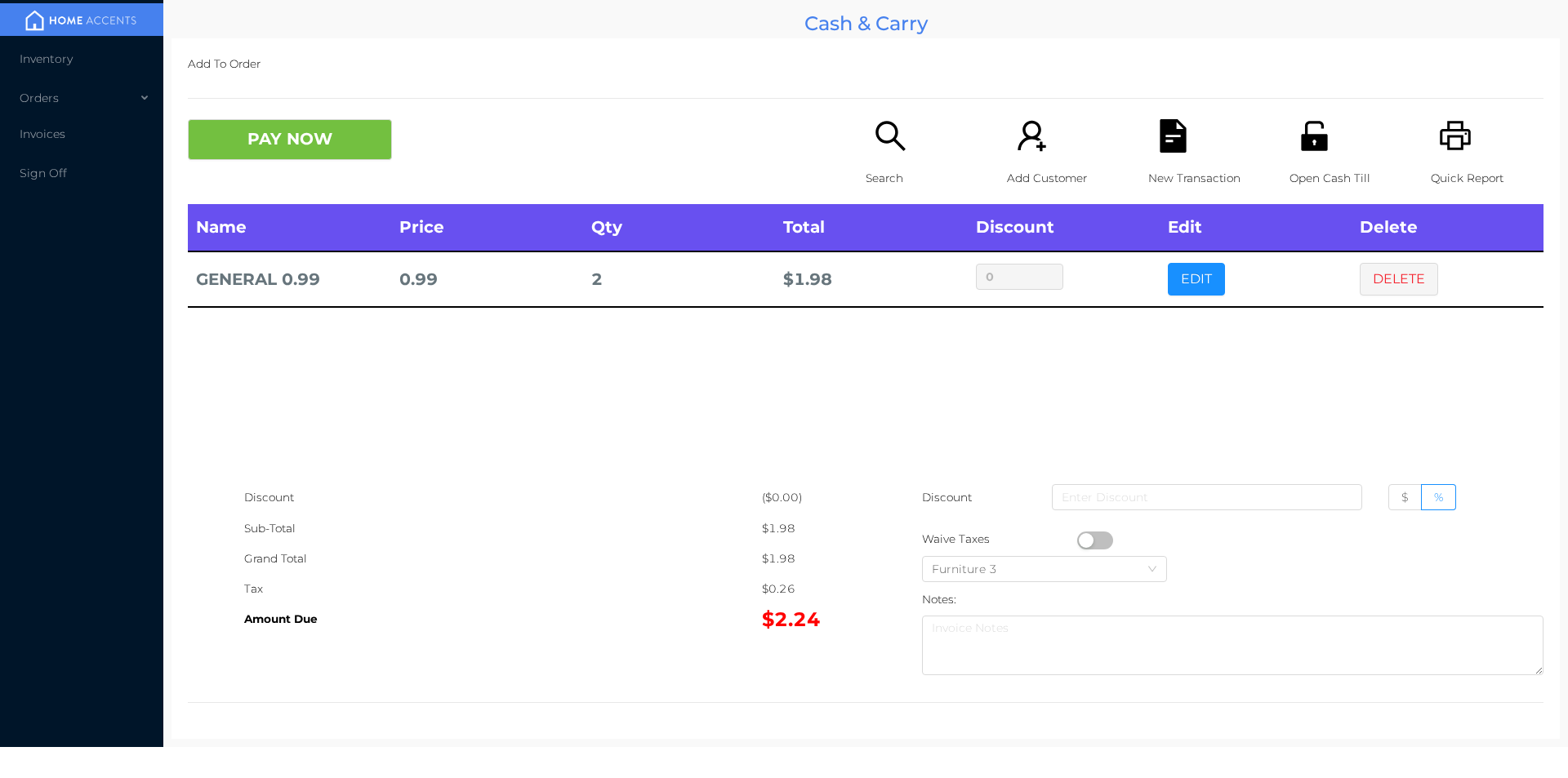
click at [1083, 541] on button "button" at bounding box center [1095, 540] width 36 height 18
click at [298, 141] on button "PAY NOW" at bounding box center [290, 140] width 204 height 41
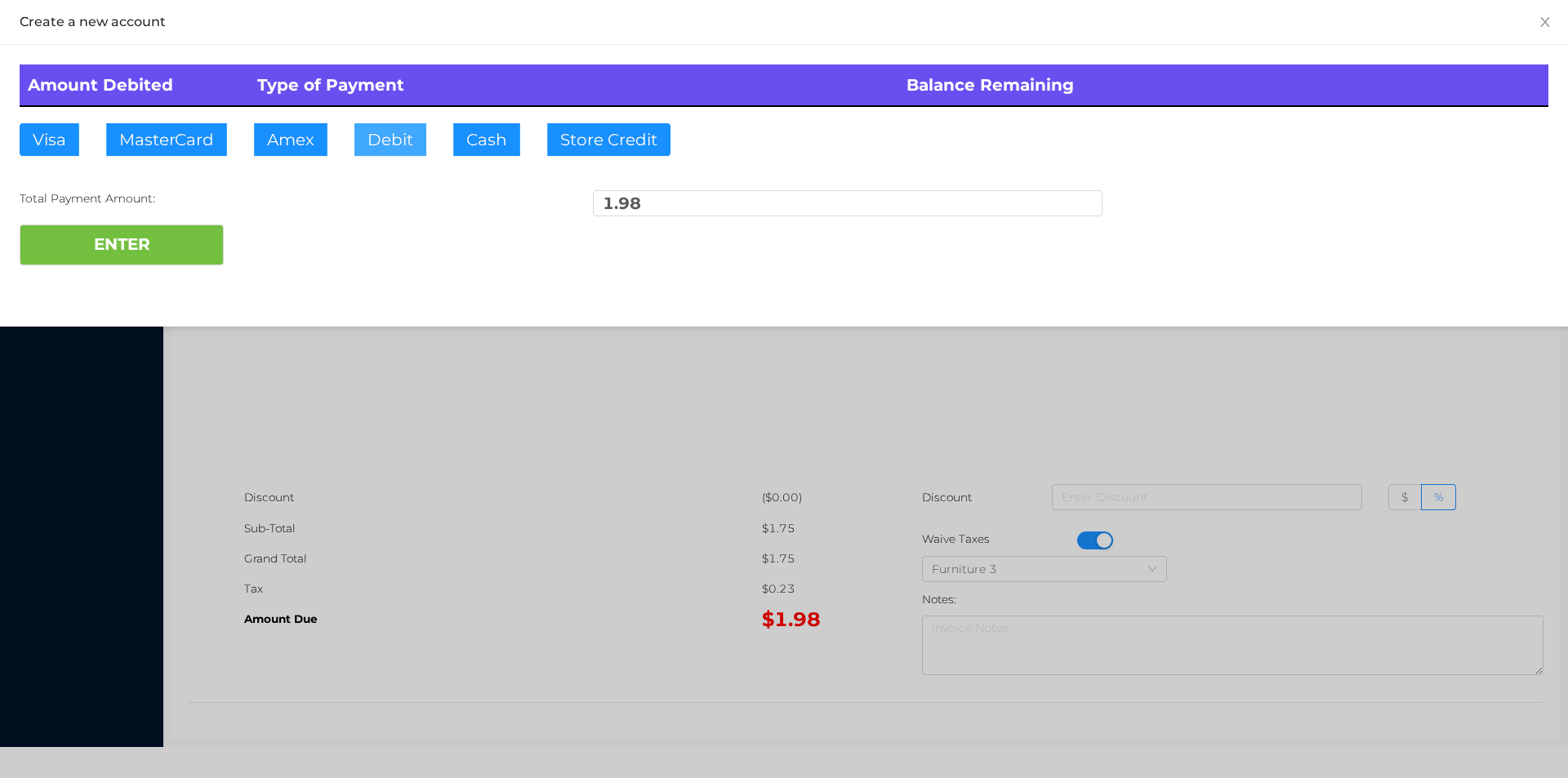
click at [411, 146] on button "Debit" at bounding box center [390, 140] width 72 height 32
click at [178, 264] on button "ENTER" at bounding box center [122, 245] width 204 height 41
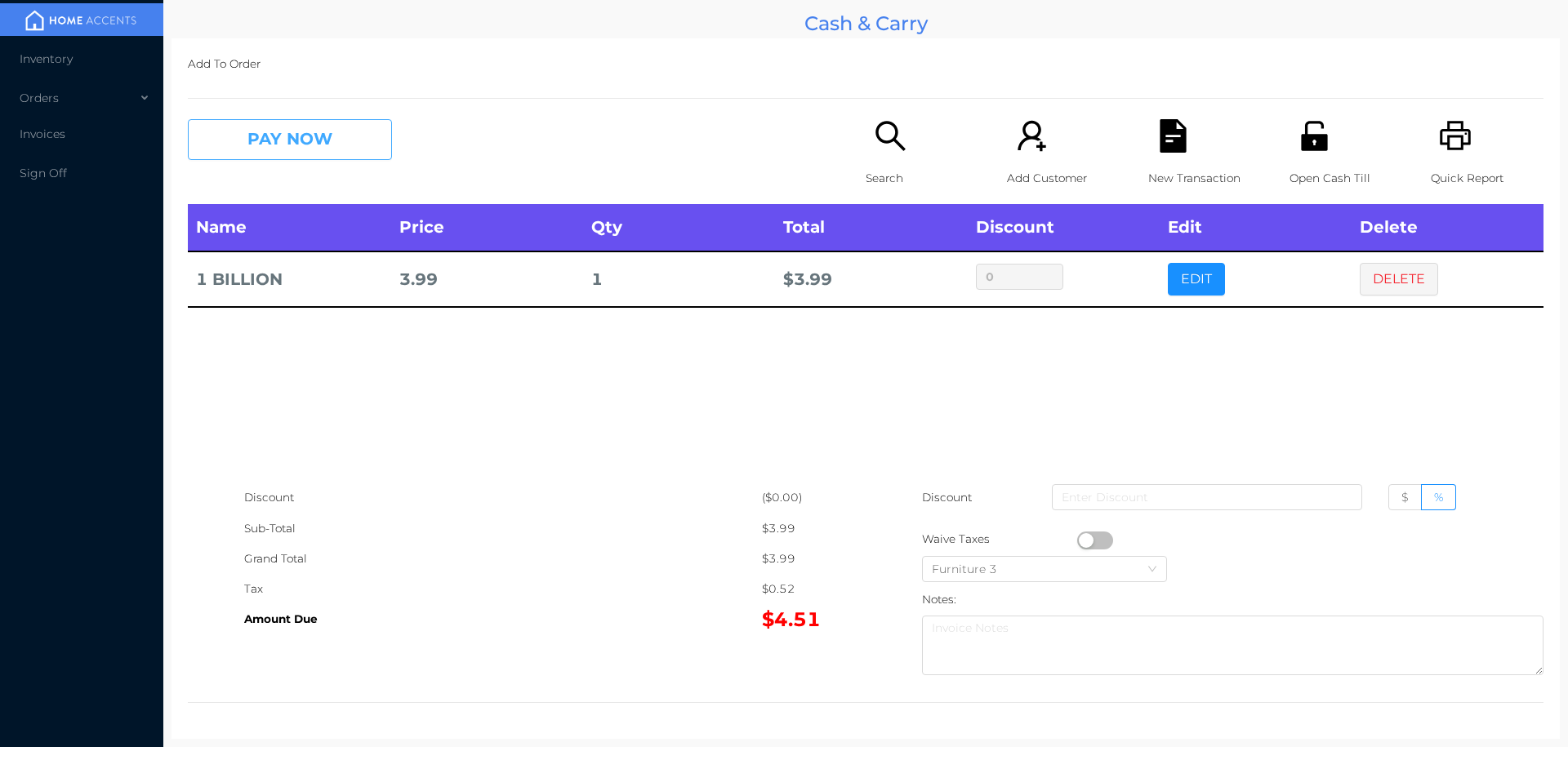
click at [314, 160] on button "PAY NOW" at bounding box center [290, 140] width 204 height 41
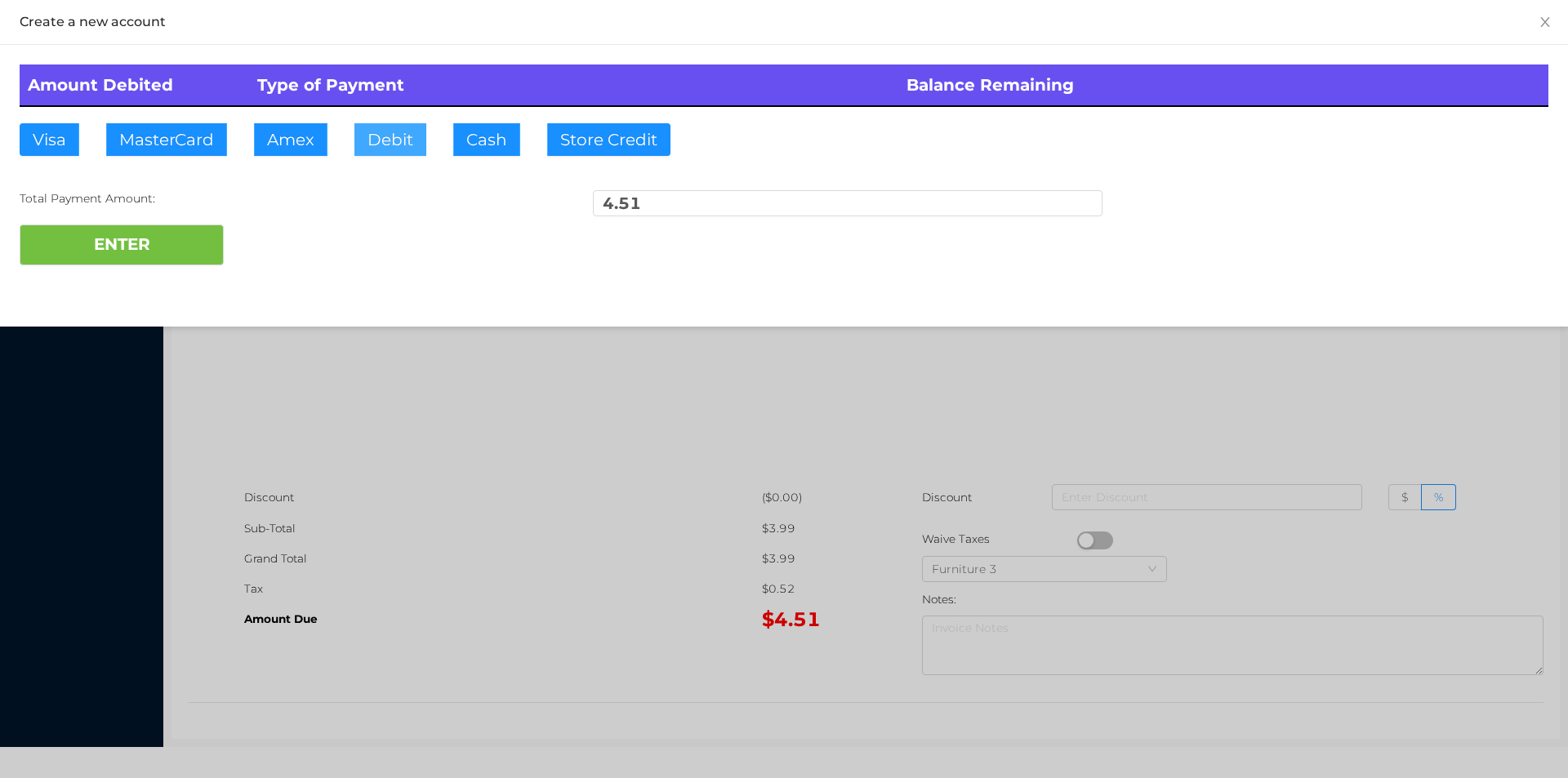
click at [389, 141] on button "Debit" at bounding box center [390, 140] width 72 height 32
click at [196, 230] on button "ENTER" at bounding box center [122, 245] width 204 height 41
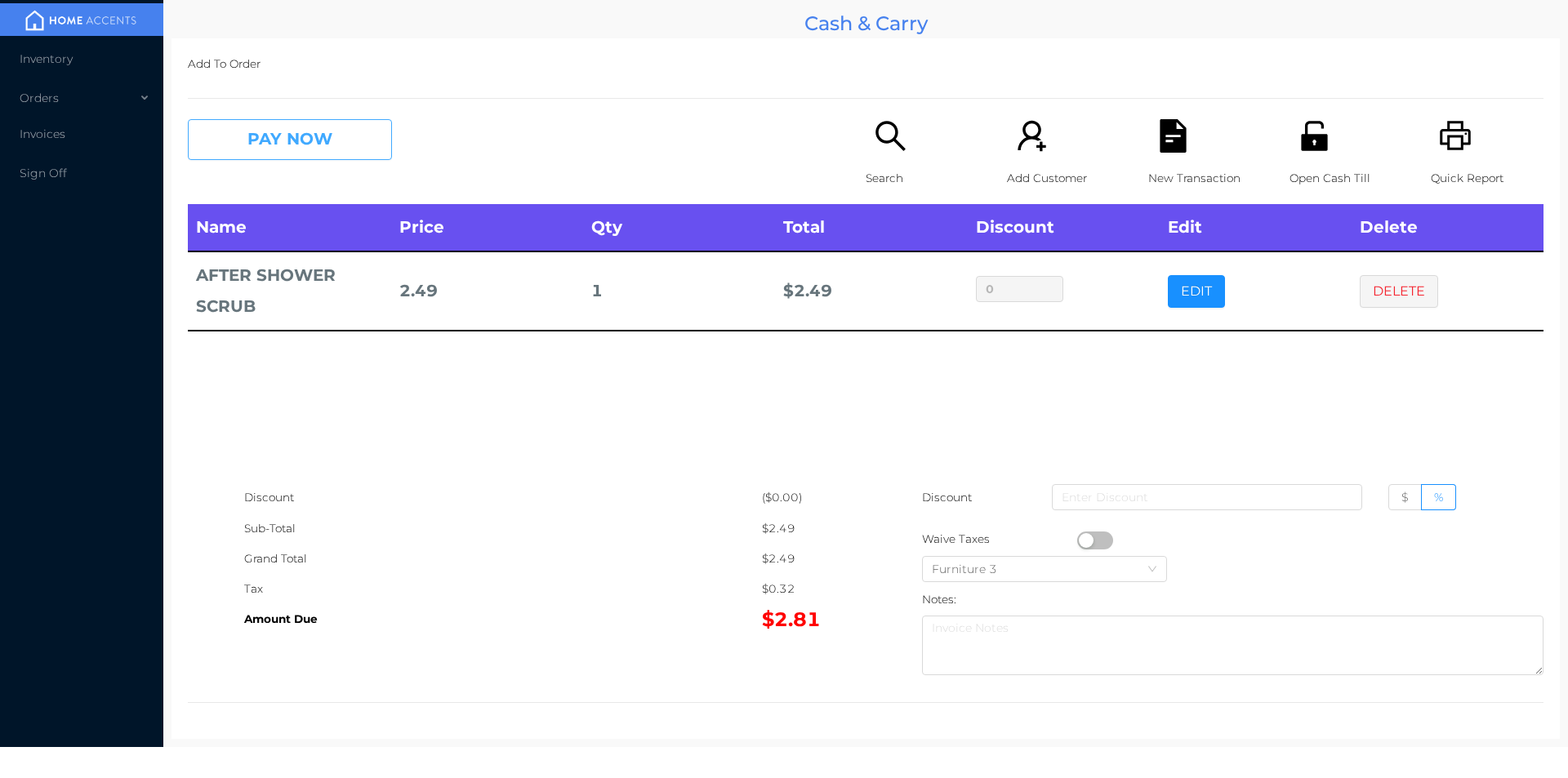
click at [321, 156] on button "PAY NOW" at bounding box center [290, 140] width 204 height 41
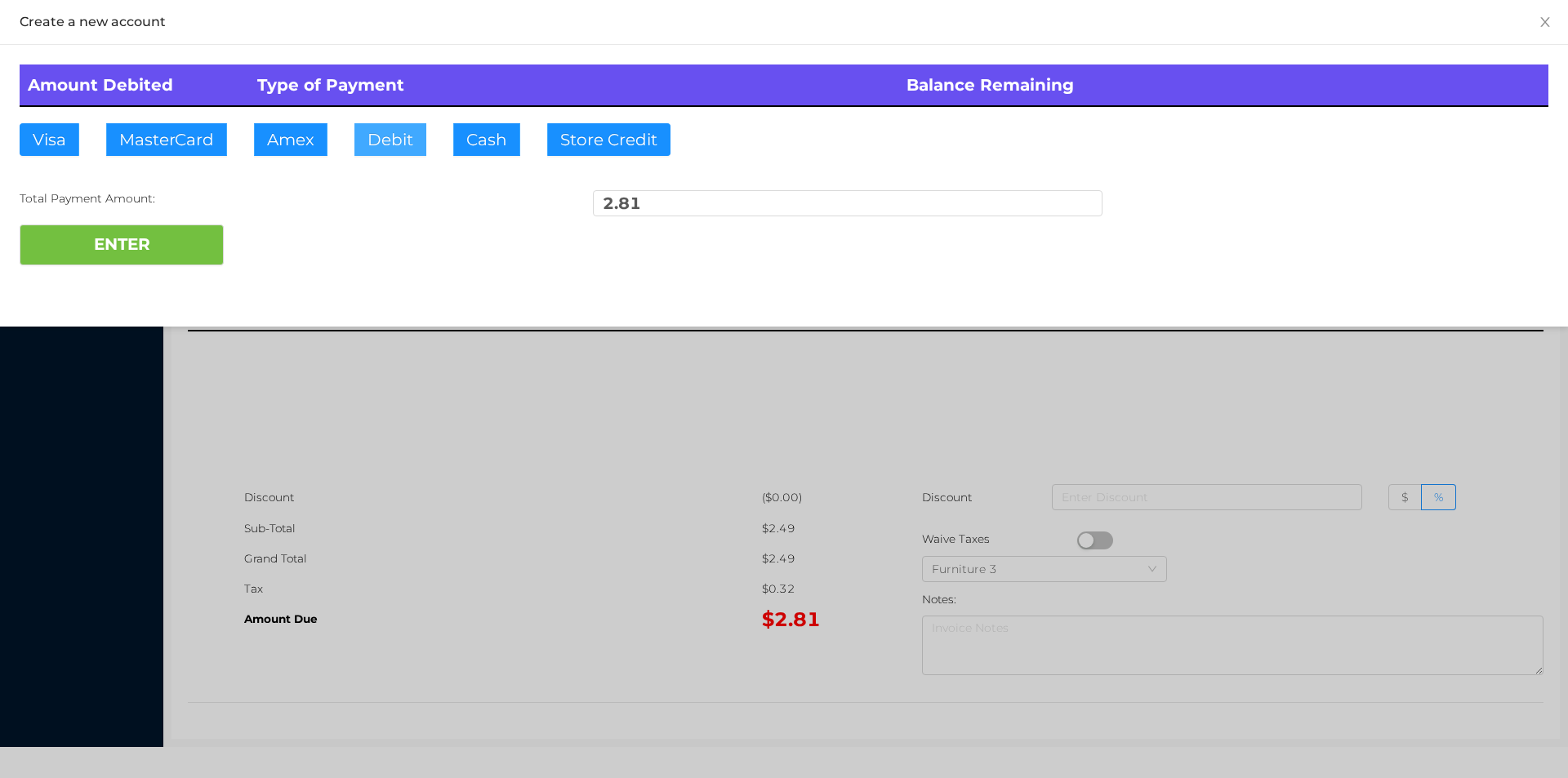
click at [358, 125] on button "Debit" at bounding box center [390, 140] width 72 height 32
click at [165, 242] on button "ENTER" at bounding box center [122, 245] width 204 height 41
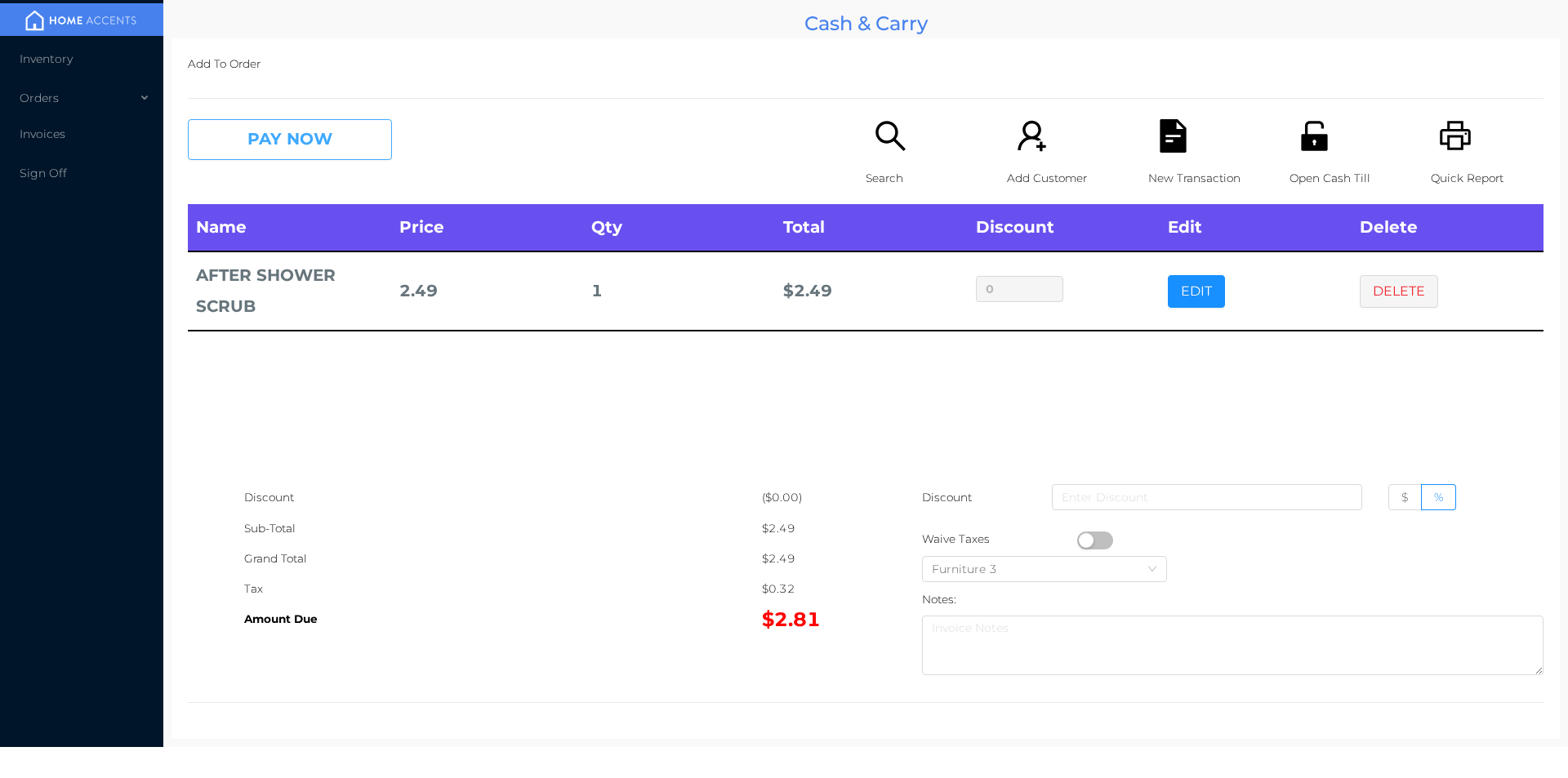
click at [324, 129] on button "PAY NOW" at bounding box center [290, 140] width 204 height 41
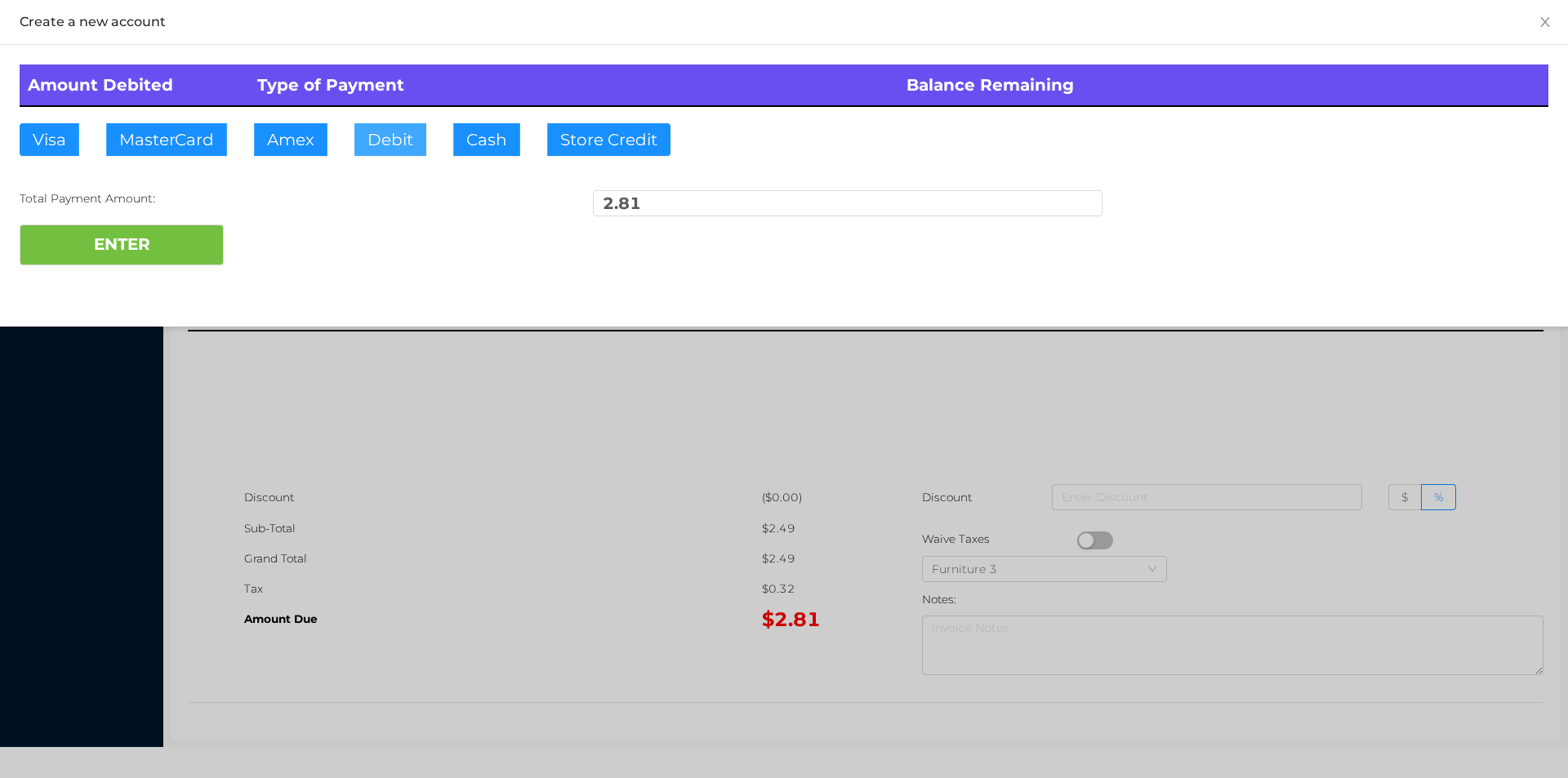
click at [390, 148] on button "Debit" at bounding box center [390, 140] width 72 height 32
click at [175, 260] on button "ENTER" at bounding box center [122, 245] width 204 height 41
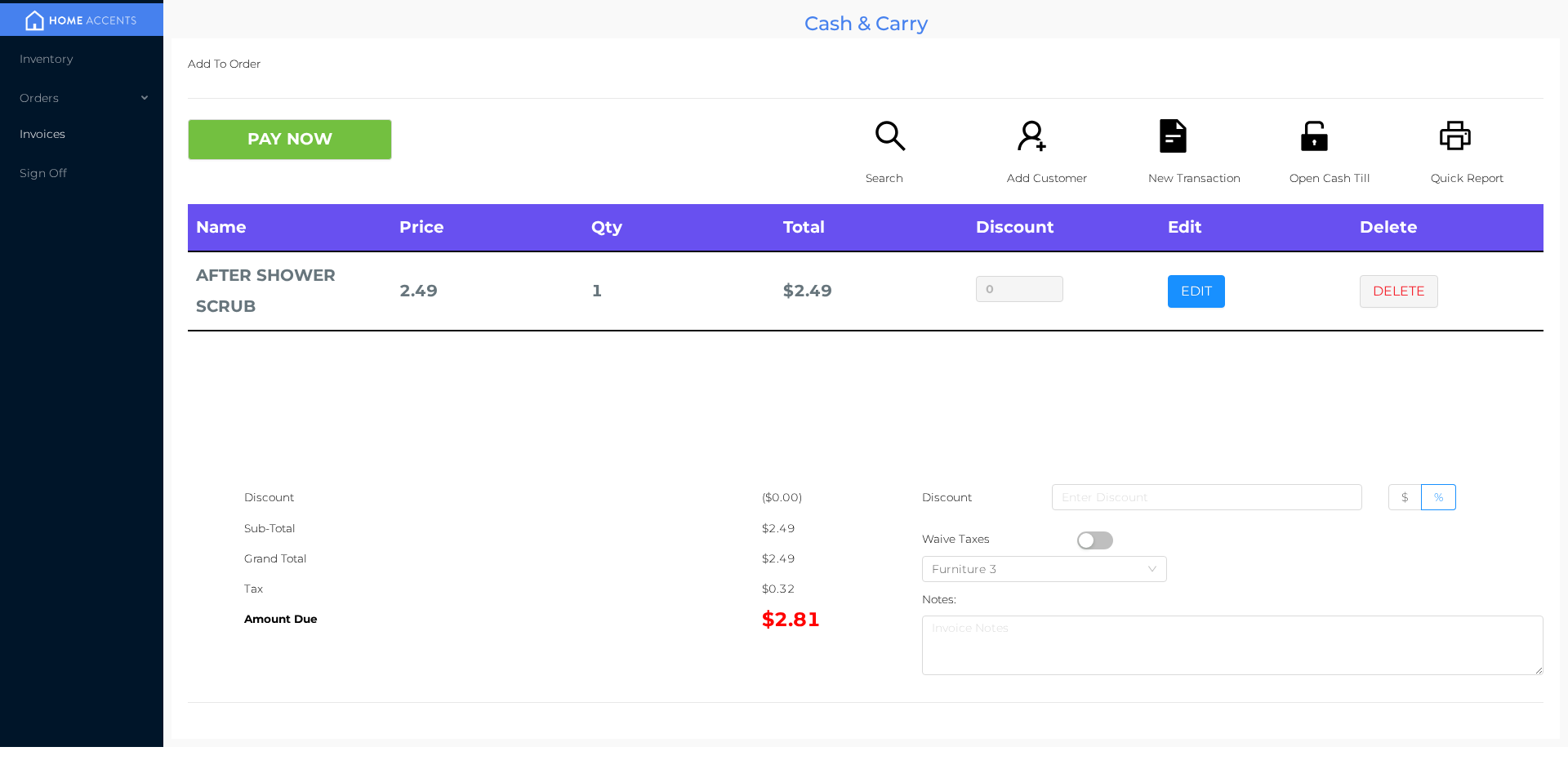
click at [89, 126] on li "Invoices" at bounding box center [82, 134] width 163 height 32
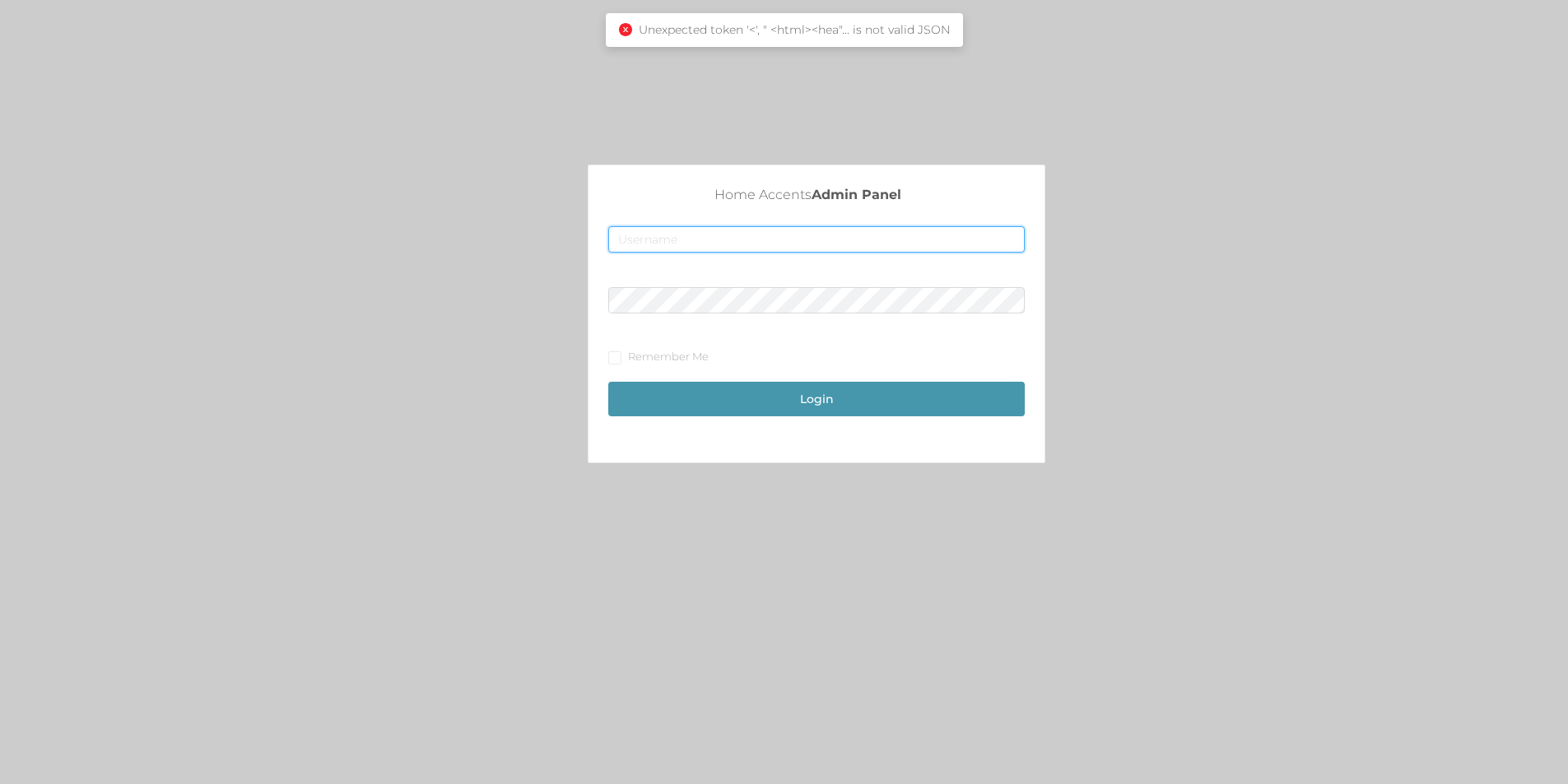
type input "[EMAIL_ADDRESS][DOMAIN_NAME]"
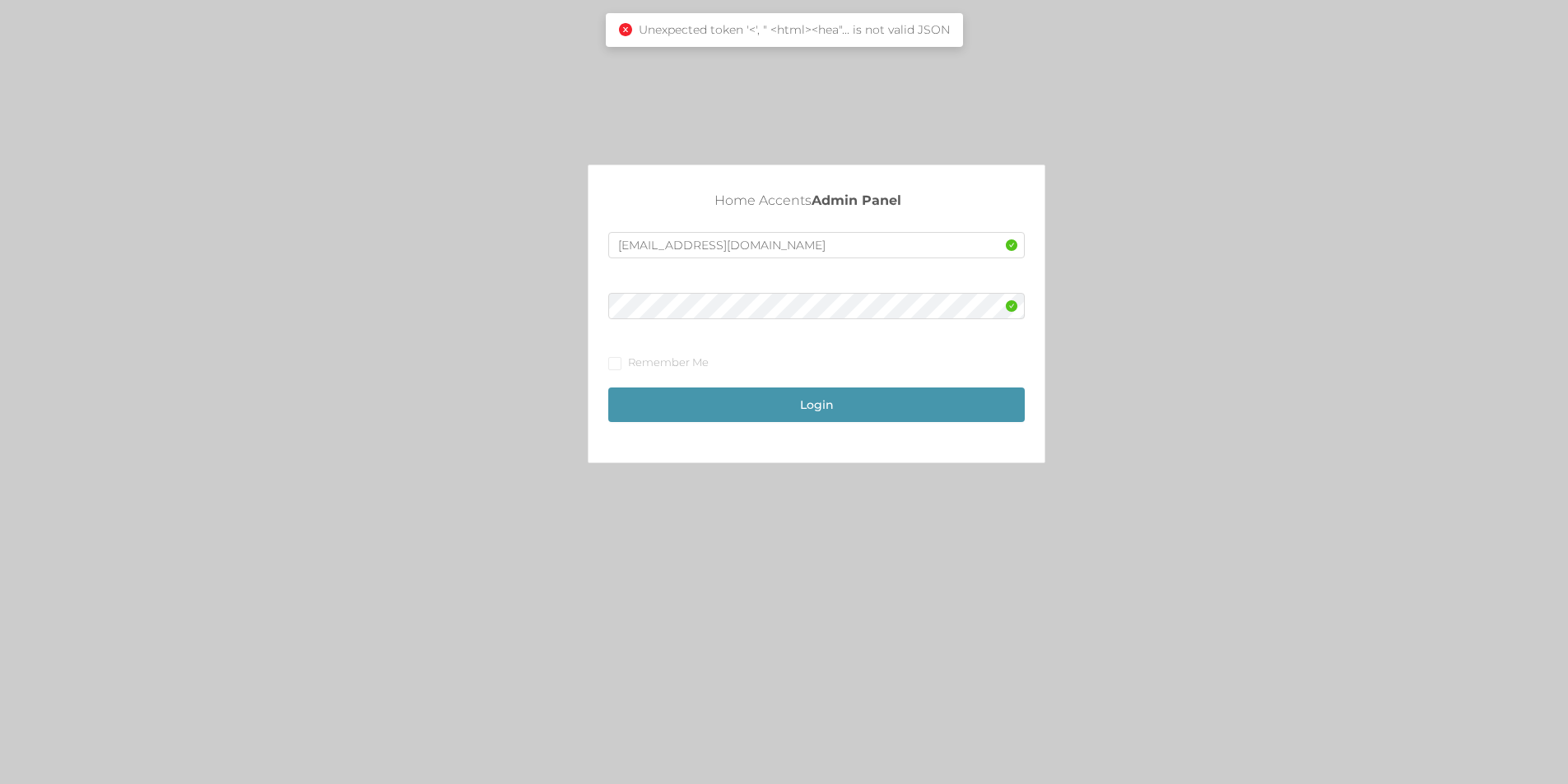
click at [808, 387] on div "Login" at bounding box center [816, 396] width 416 height 51
click at [839, 402] on button "Login" at bounding box center [816, 405] width 416 height 34
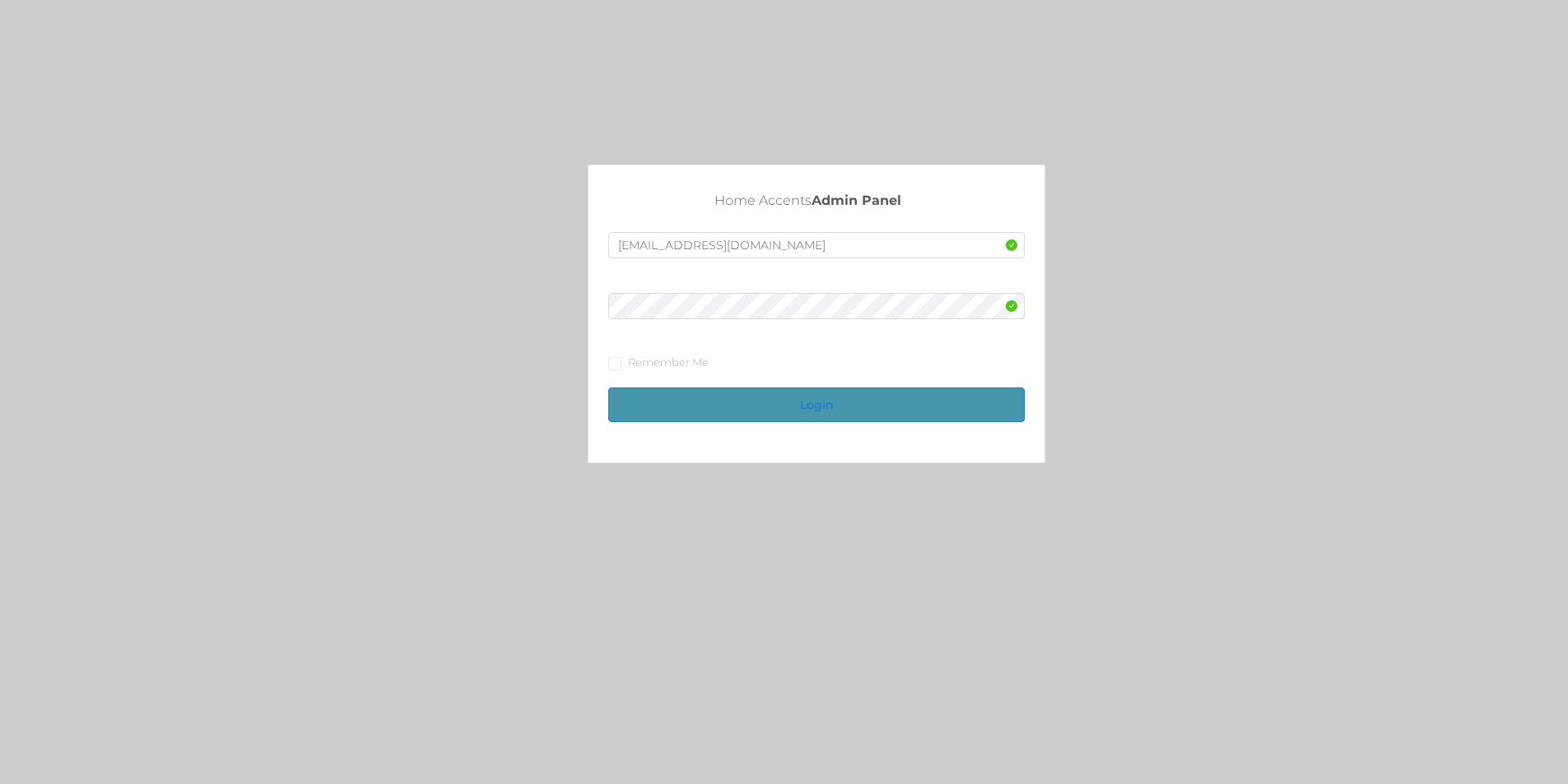
click at [828, 404] on button "Login" at bounding box center [816, 405] width 416 height 34
click at [616, 362] on input "Remember Me" at bounding box center [614, 362] width 11 height 11
checkbox input "true"
click at [850, 402] on button "Login" at bounding box center [816, 405] width 416 height 34
click at [845, 419] on button "Login" at bounding box center [816, 405] width 416 height 34
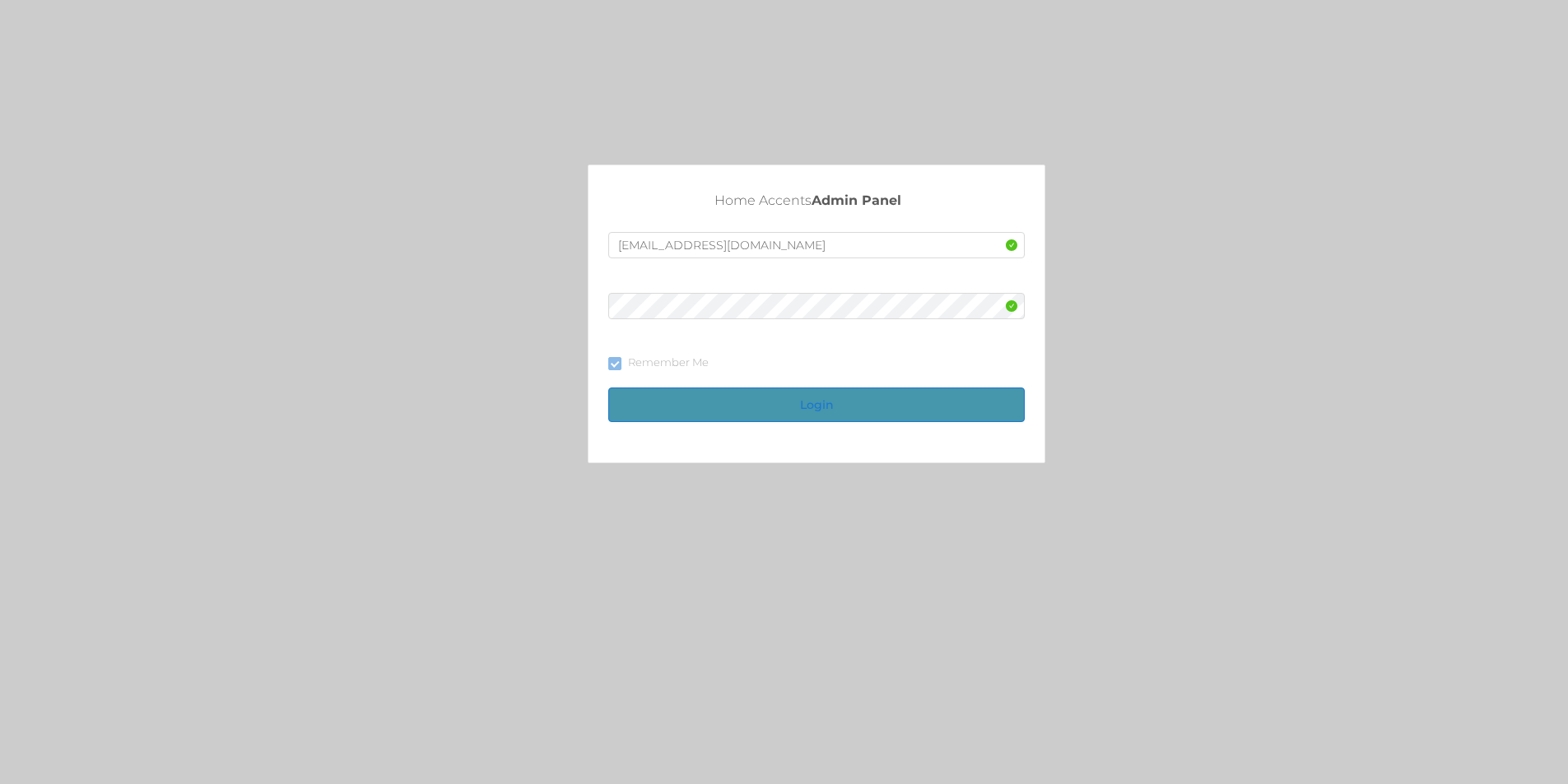
click at [838, 415] on button "Login" at bounding box center [816, 405] width 416 height 34
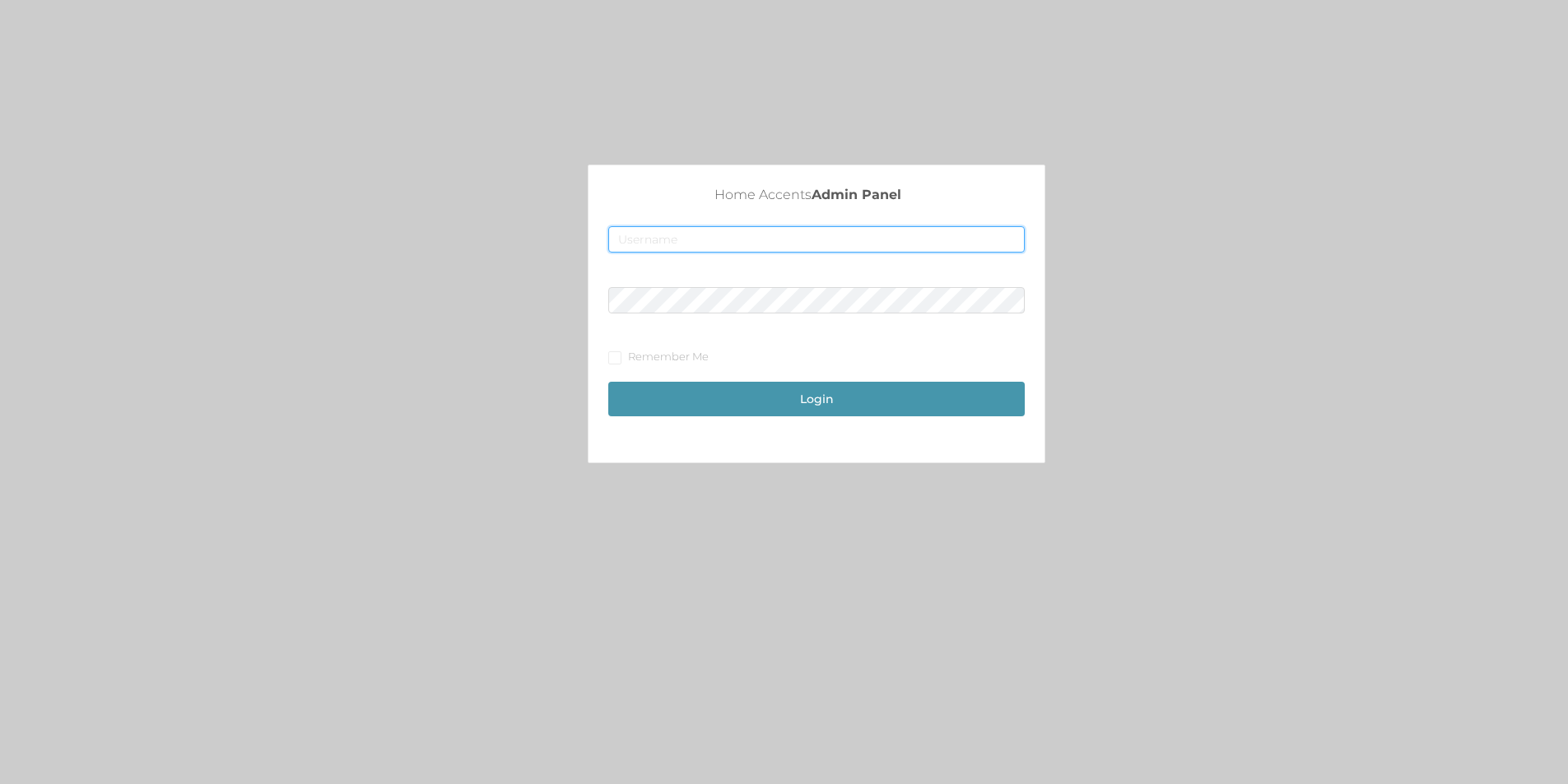
type input "[EMAIL_ADDRESS][DOMAIN_NAME]"
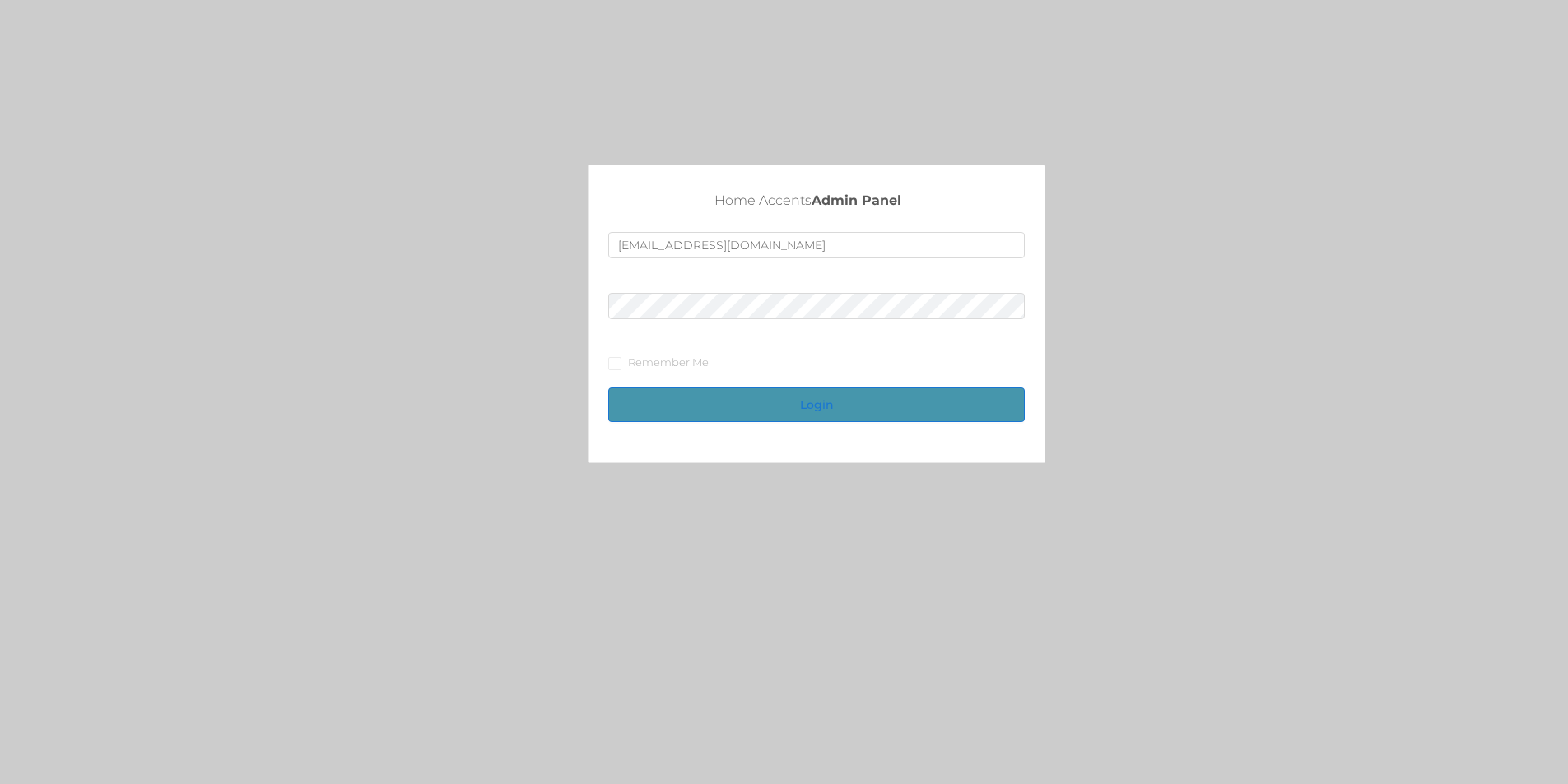
click at [816, 392] on button "Login" at bounding box center [816, 405] width 416 height 34
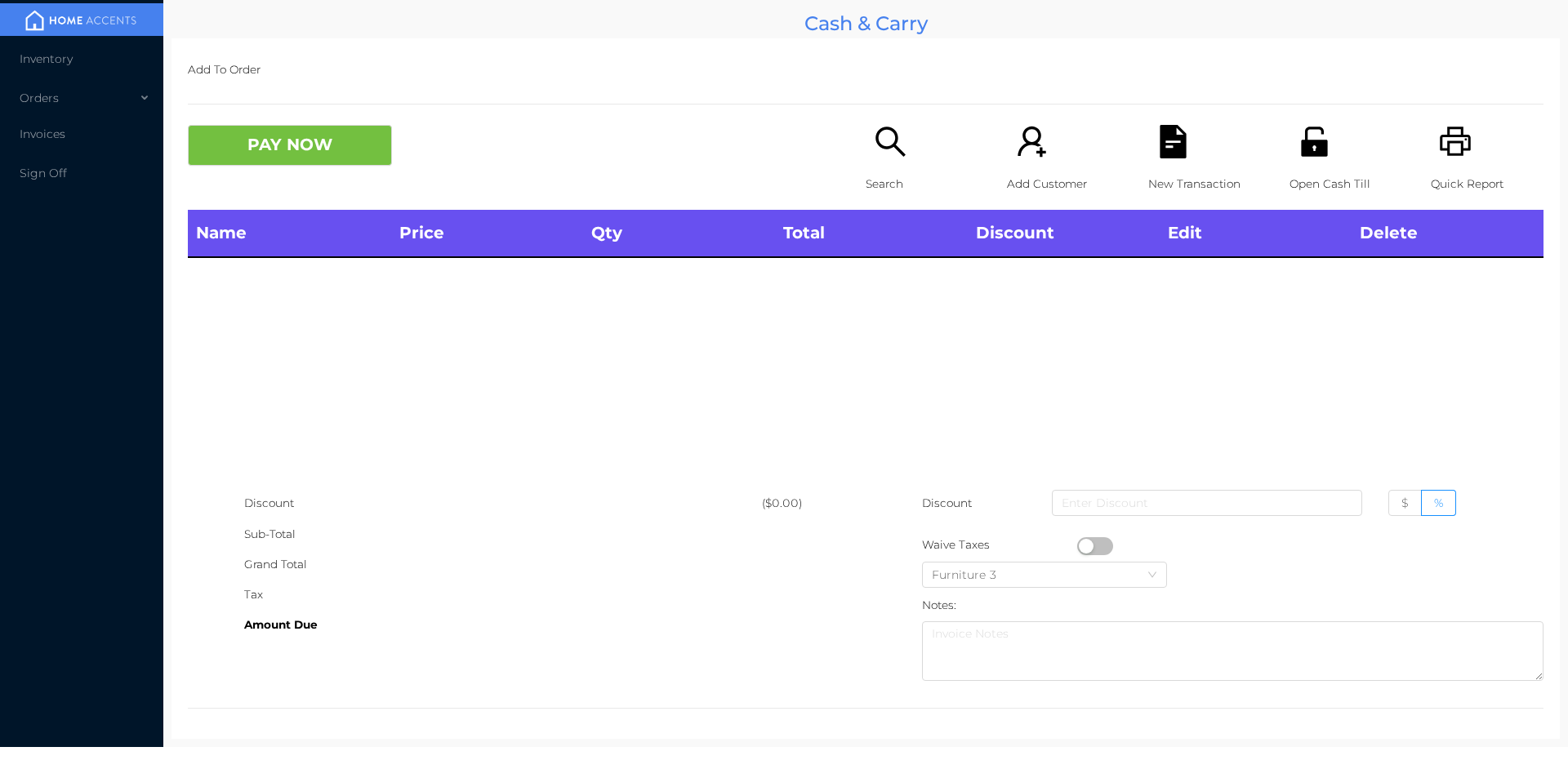
click at [1301, 150] on icon "icon: unlock" at bounding box center [1313, 141] width 26 height 30
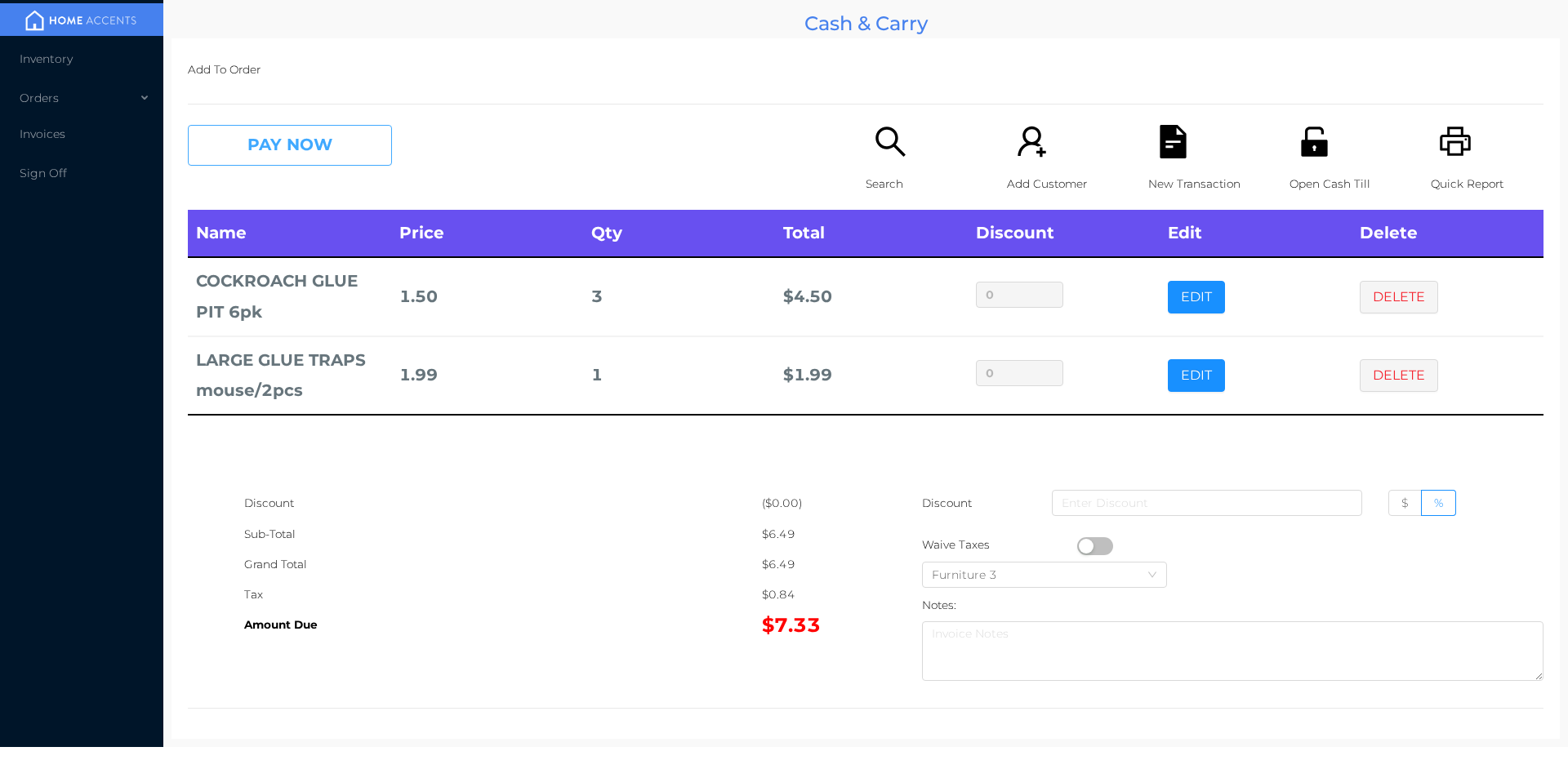
click at [306, 130] on button "PAY NOW" at bounding box center [290, 146] width 204 height 41
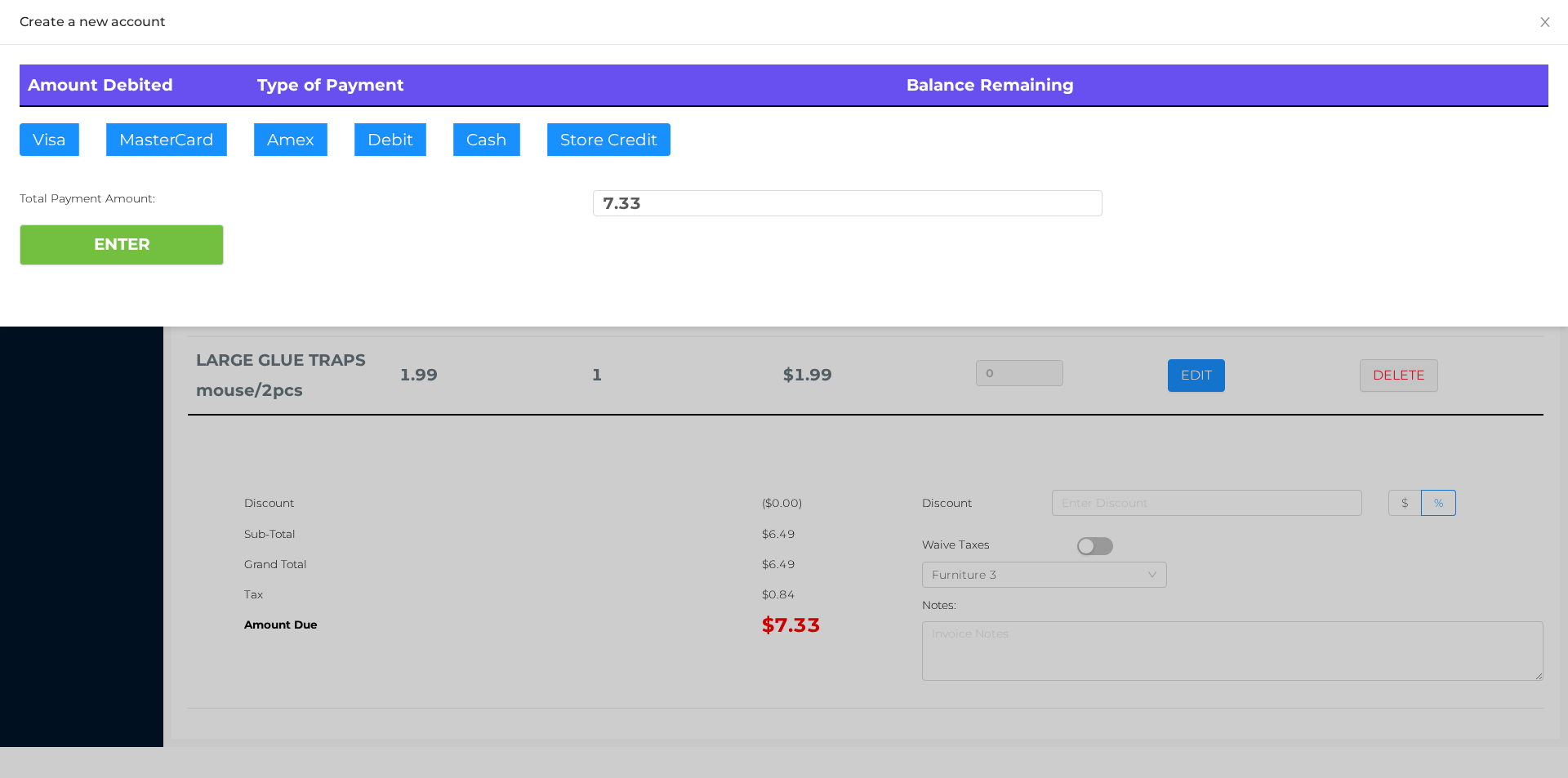
click at [329, 129] on div at bounding box center [784, 389] width 1568 height 778
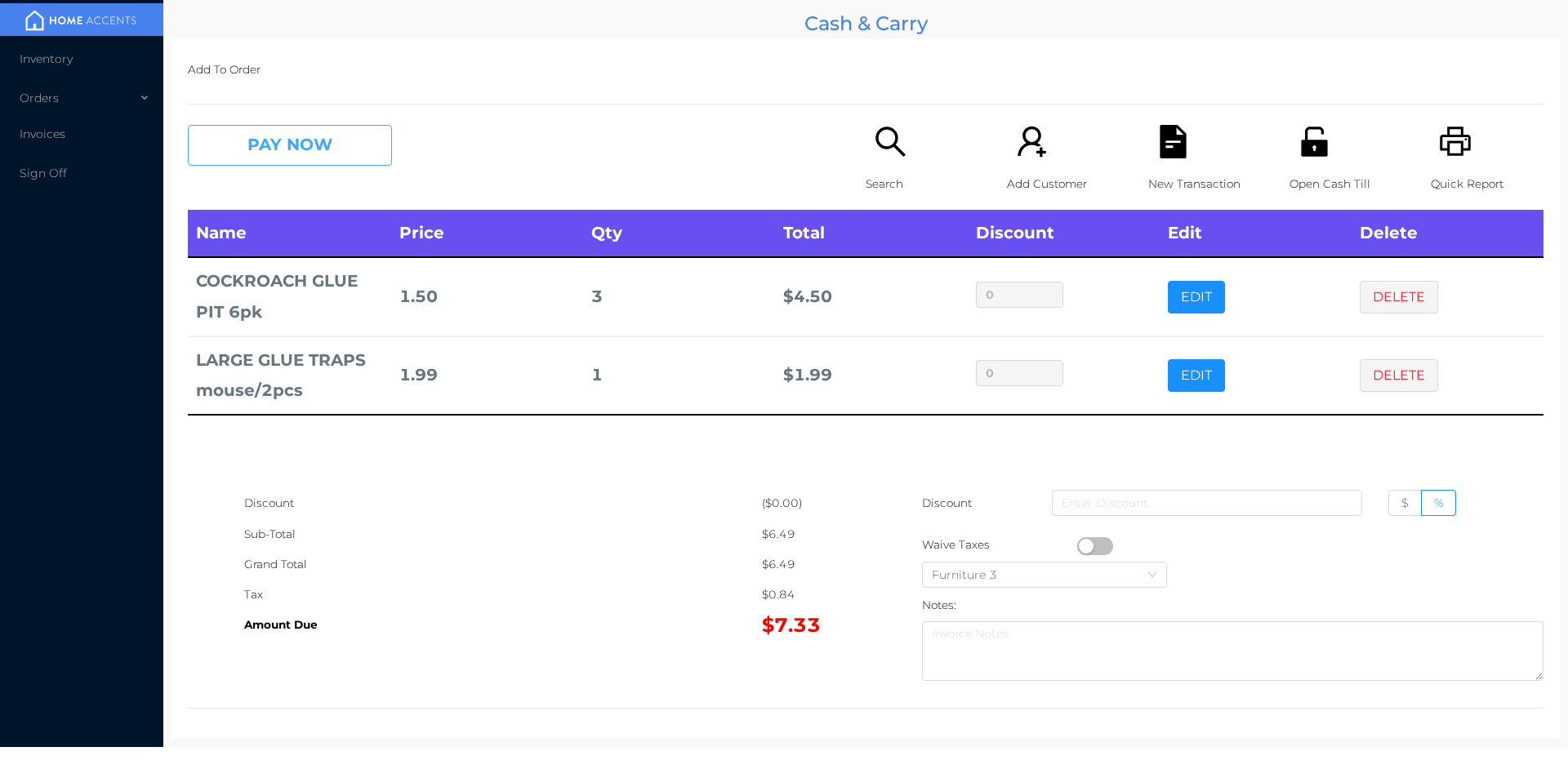
click at [323, 156] on button "PAY NOW" at bounding box center [290, 146] width 204 height 41
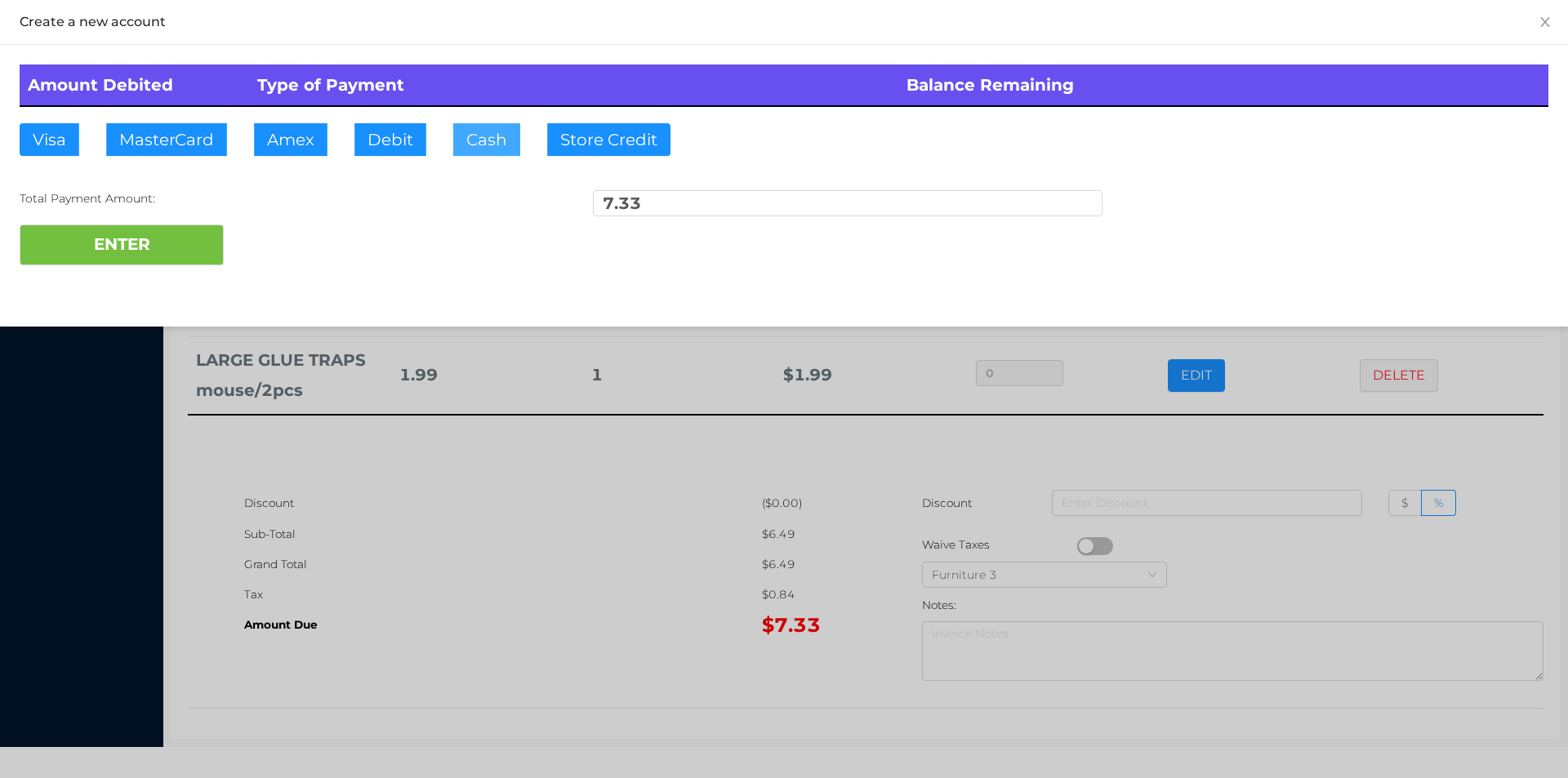
click at [484, 150] on button "Cash" at bounding box center [486, 140] width 67 height 32
type input "20"
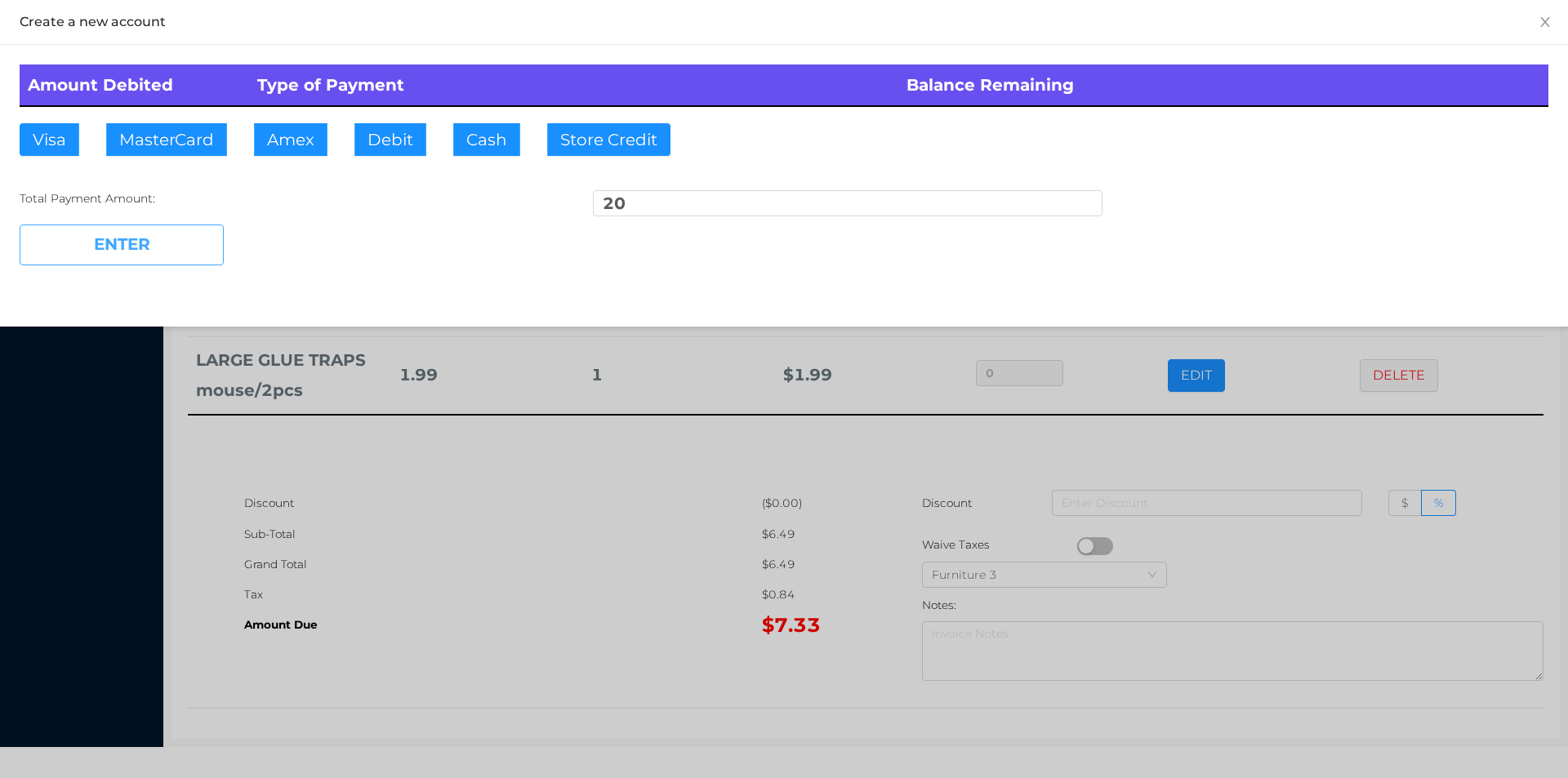
click at [106, 252] on button "ENTER" at bounding box center [122, 245] width 204 height 41
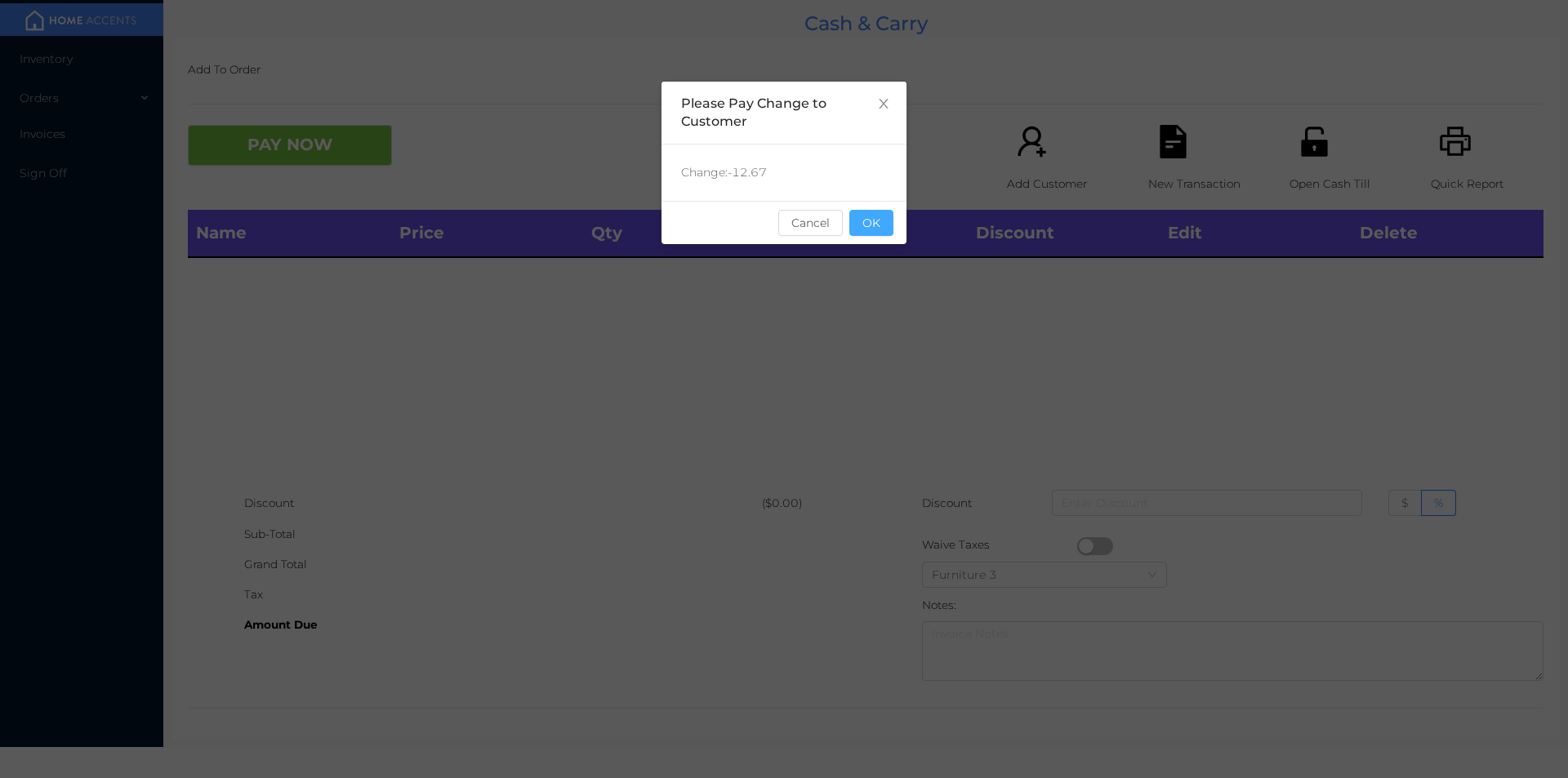
click at [884, 215] on button "OK" at bounding box center [872, 223] width 44 height 26
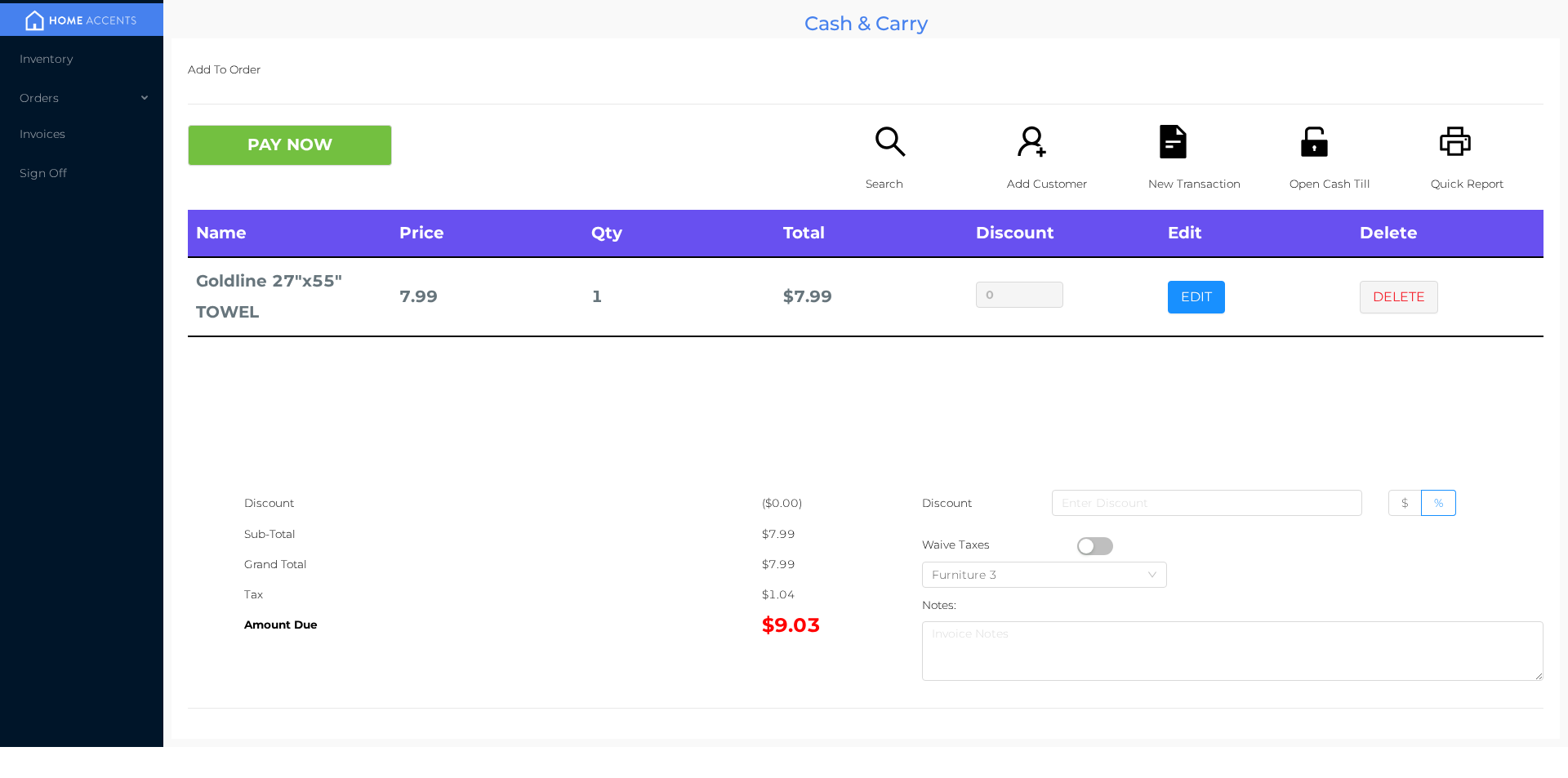
click at [866, 159] on div "Search" at bounding box center [922, 168] width 112 height 85
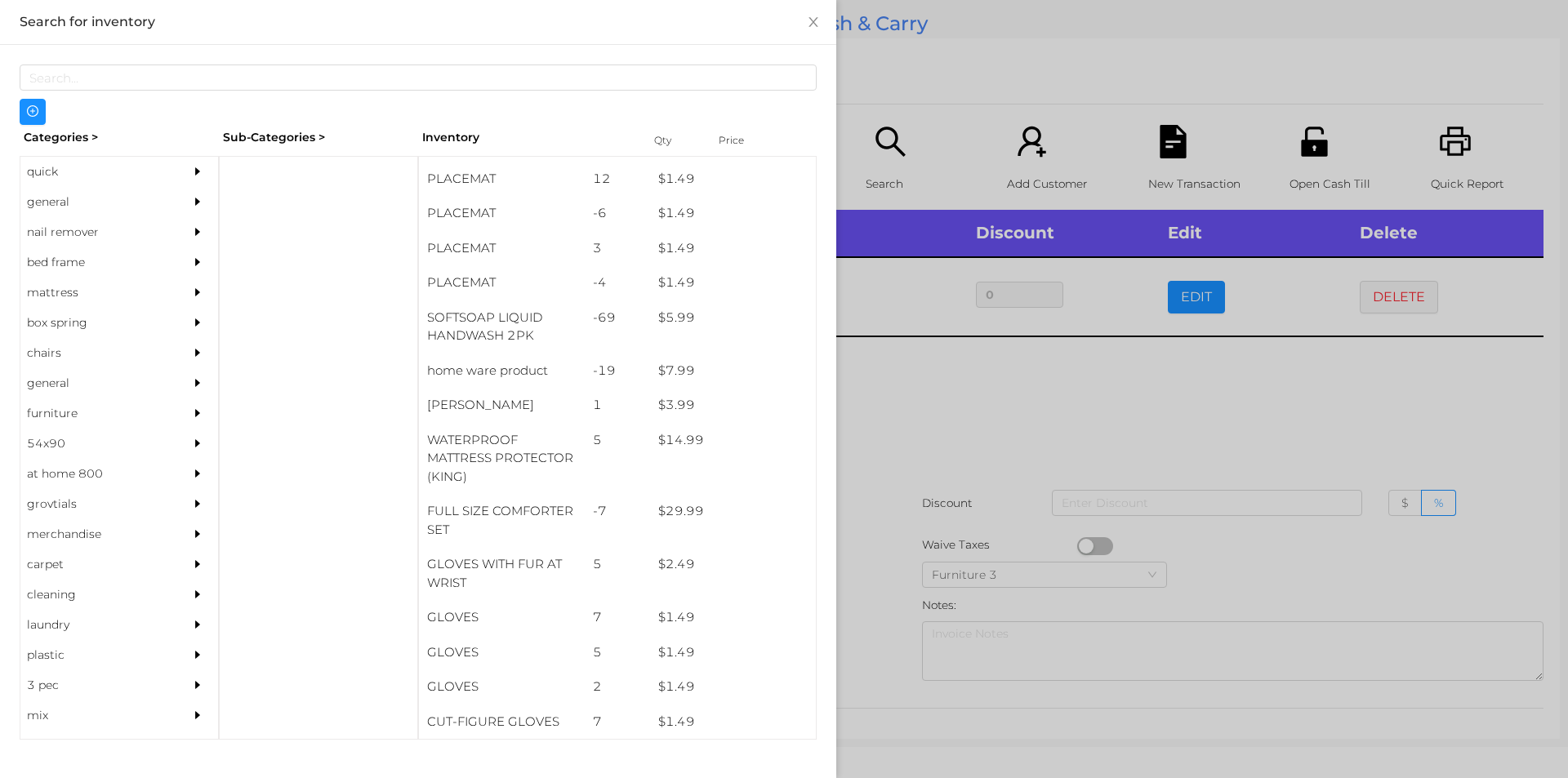
scroll to position [169, 0]
click at [58, 192] on div "general" at bounding box center [94, 202] width 149 height 30
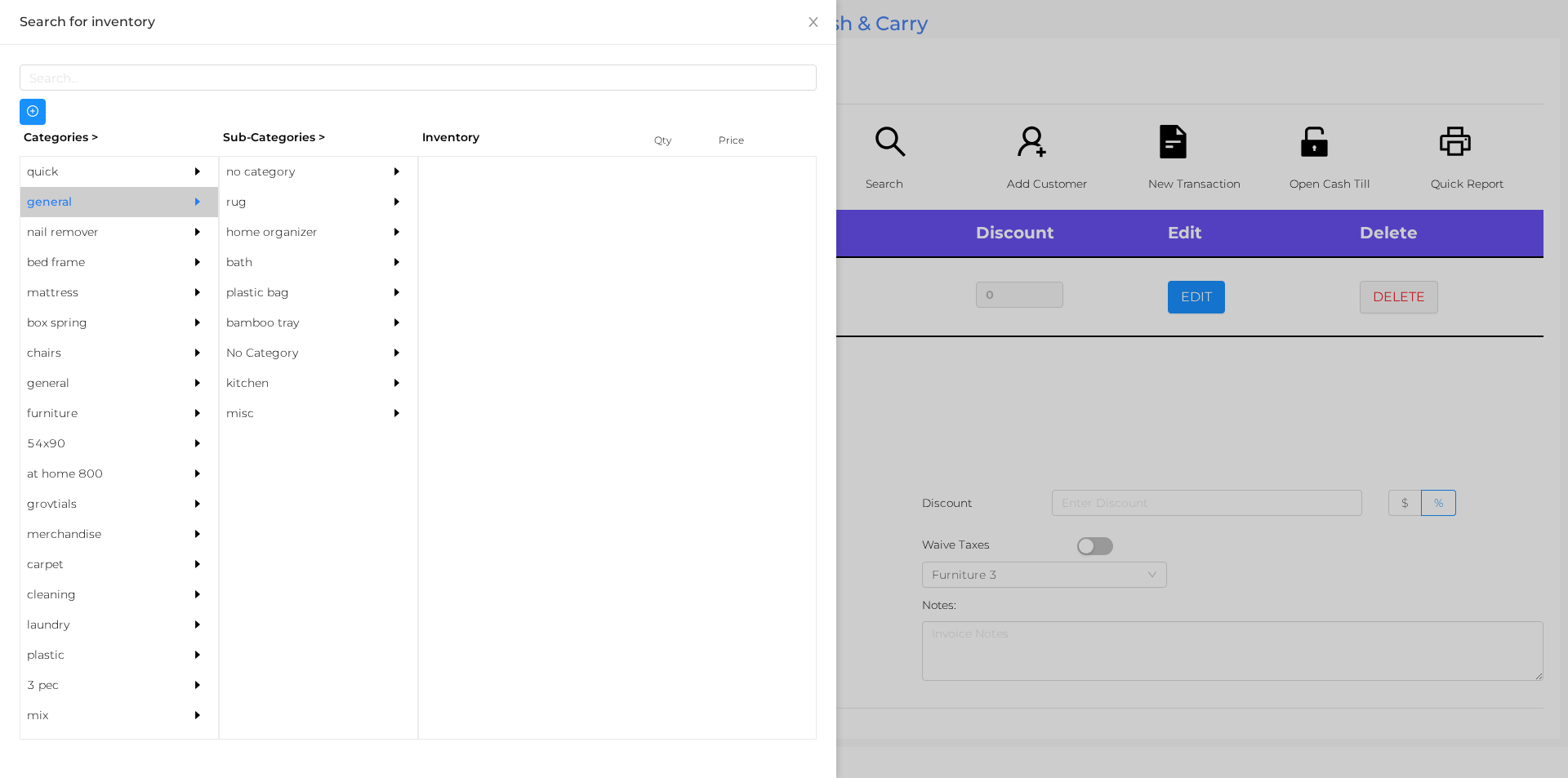
click at [288, 163] on div "no category" at bounding box center [294, 171] width 149 height 30
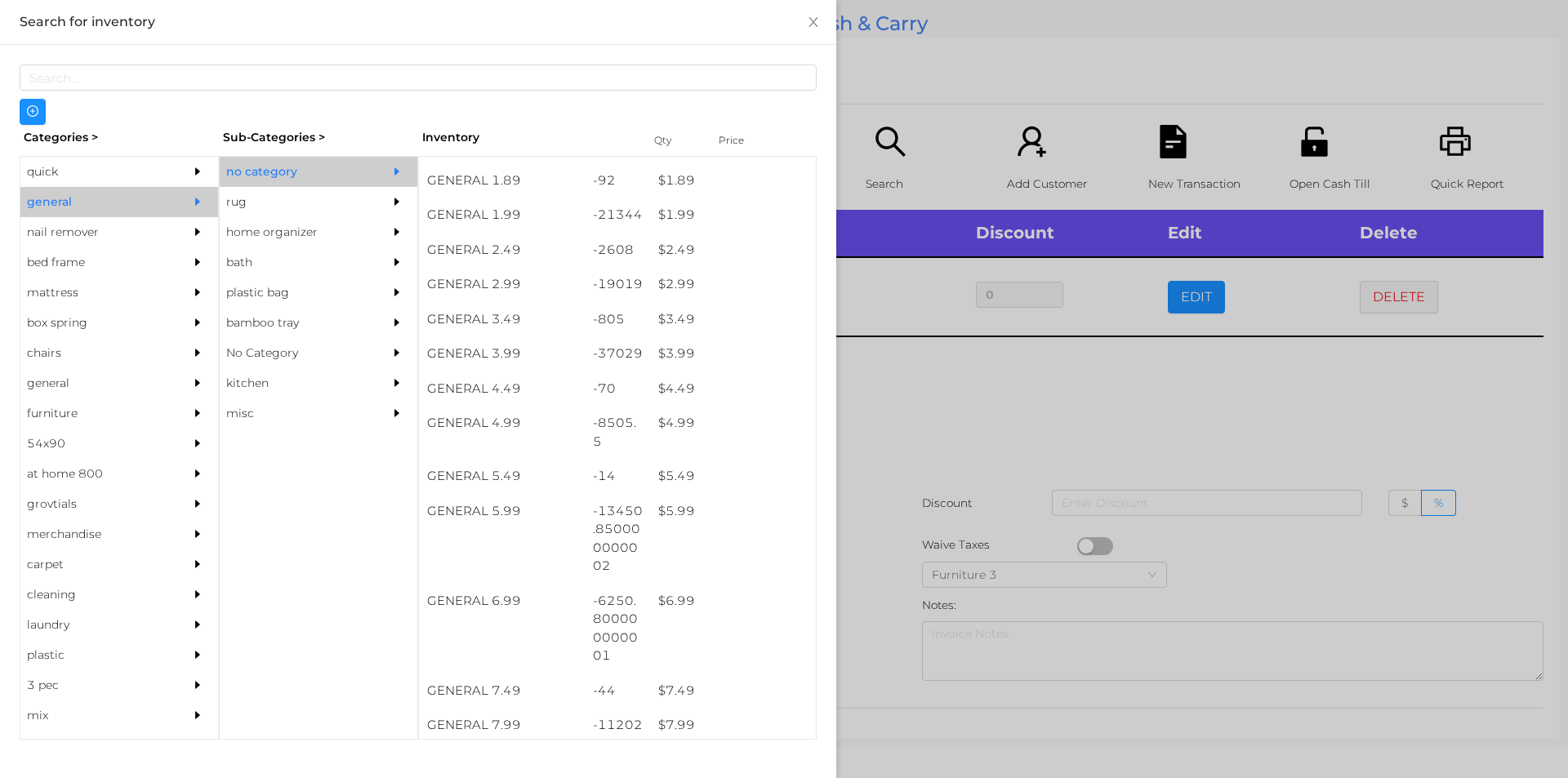
scroll to position [318, 0]
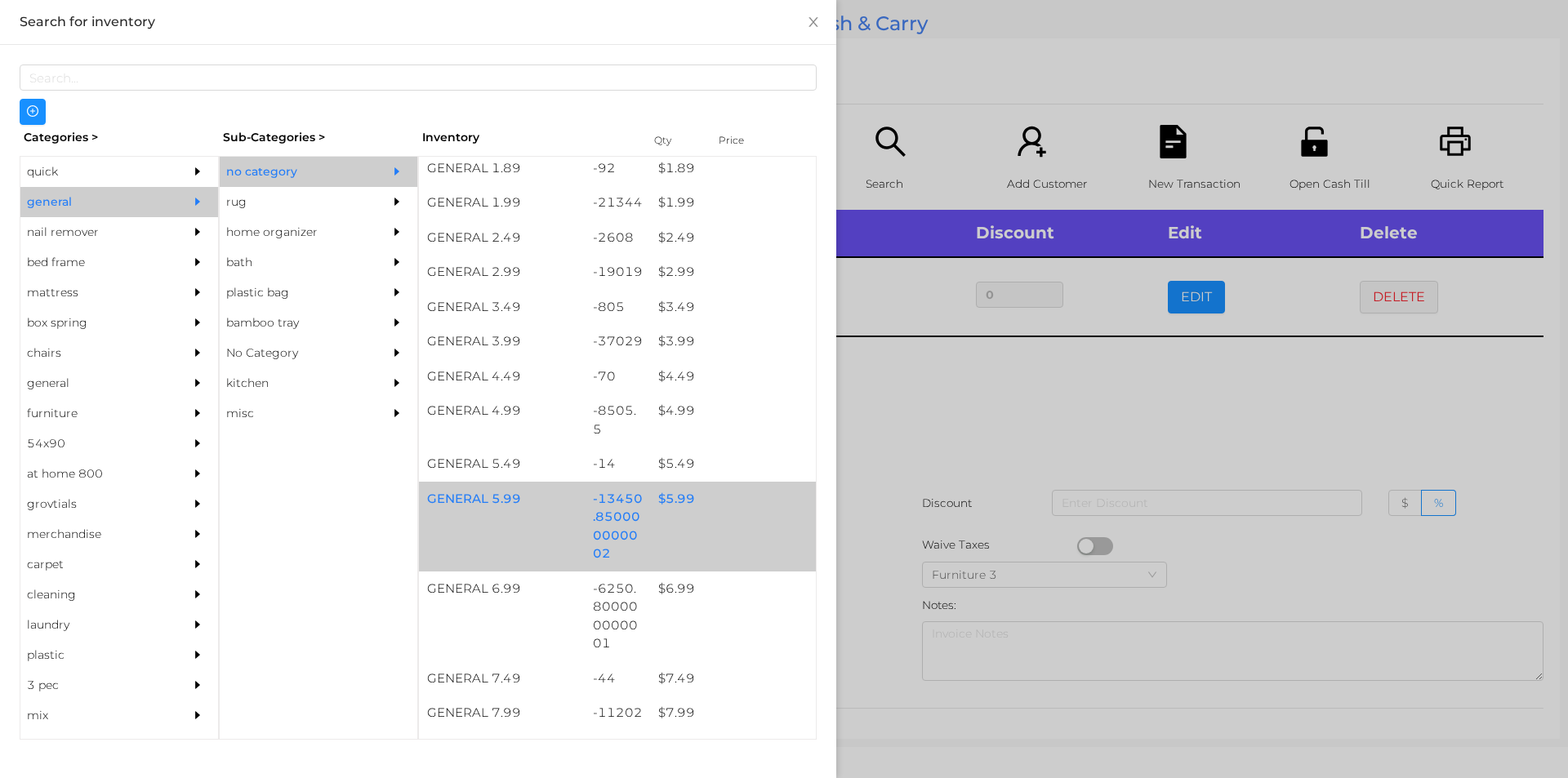
click at [620, 526] on div "-13450.850000000002" at bounding box center [618, 527] width 66 height 90
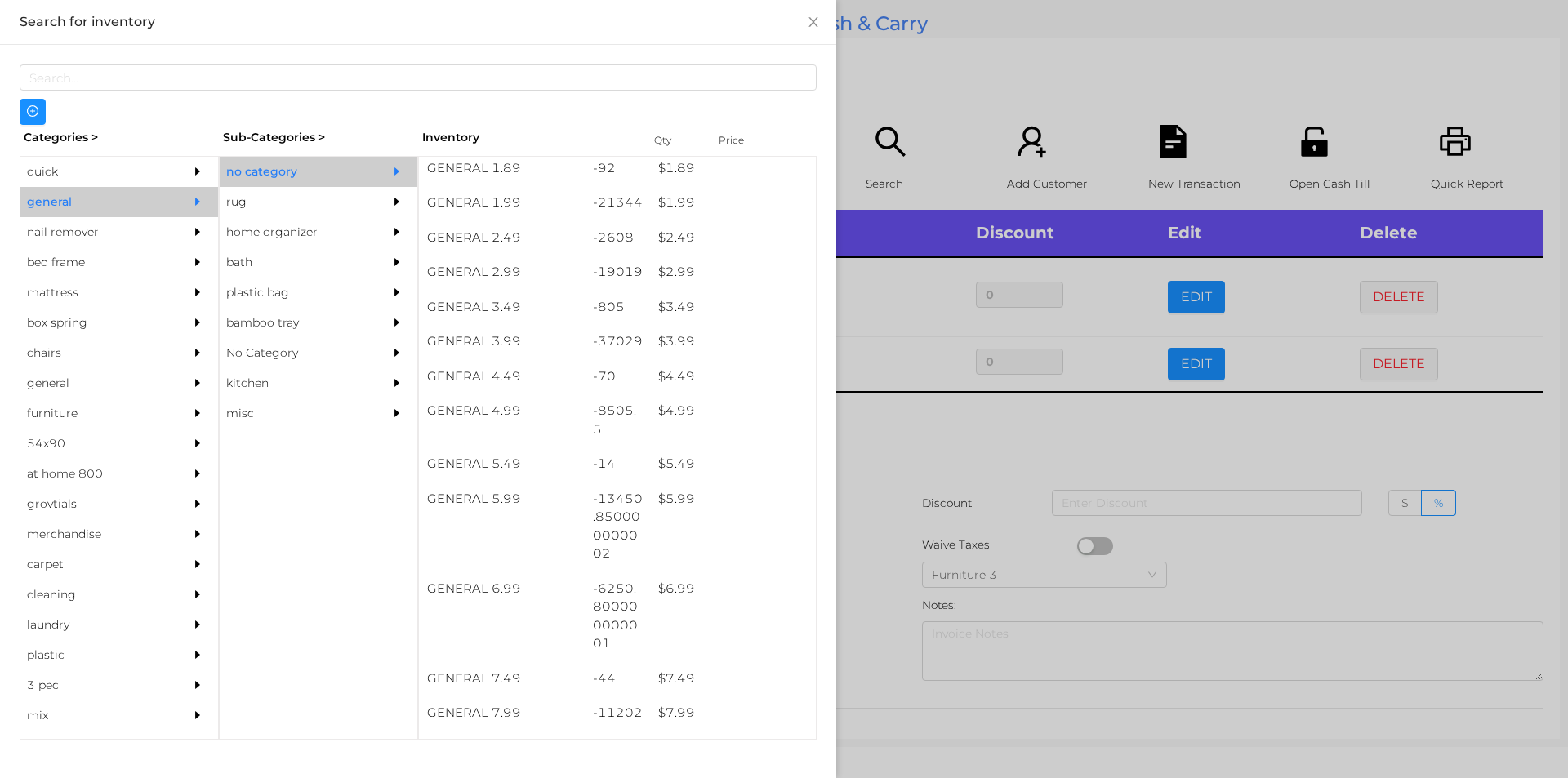
click at [929, 506] on div at bounding box center [784, 389] width 1568 height 778
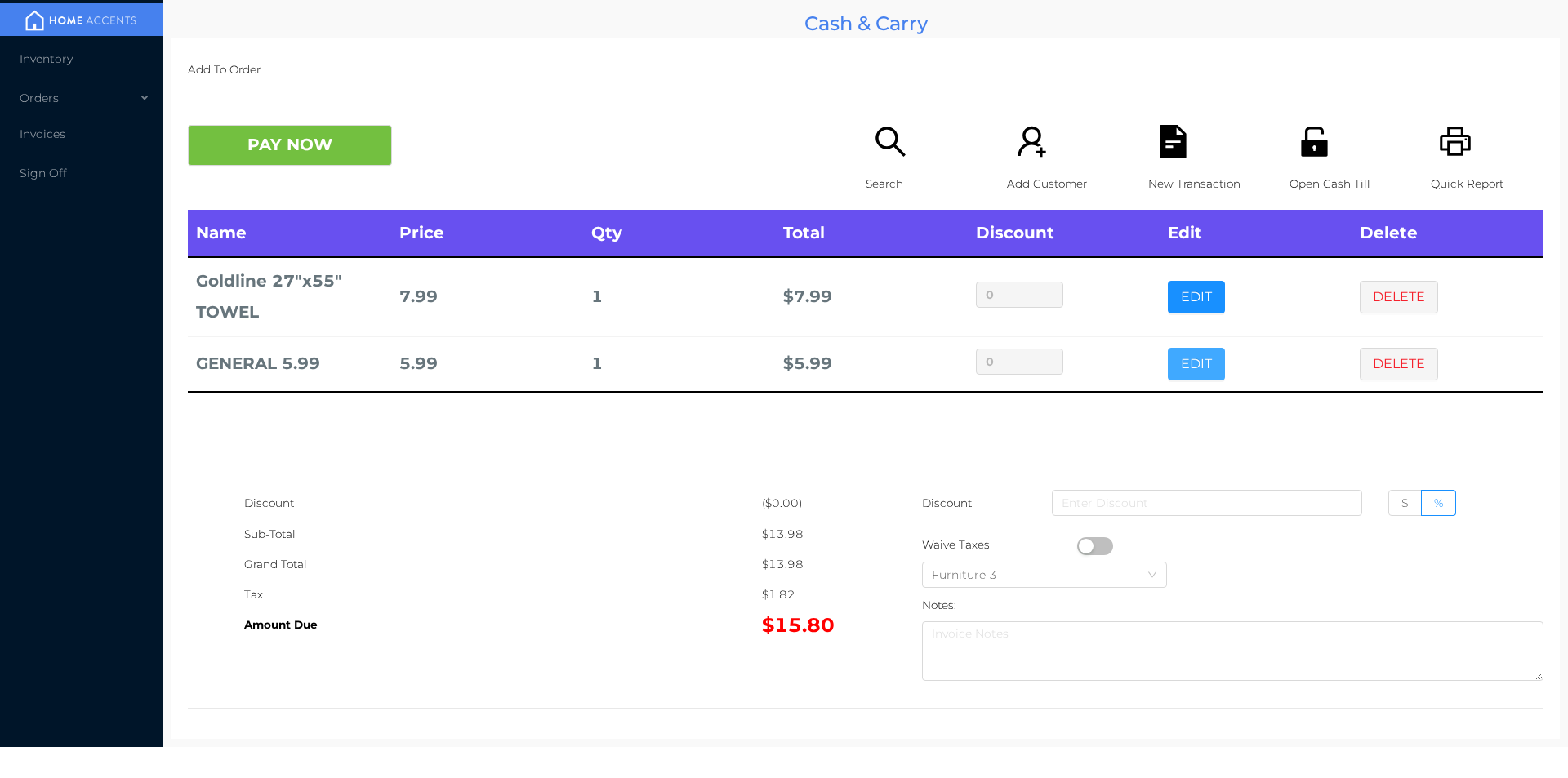
click at [1190, 369] on button "EDIT" at bounding box center [1196, 364] width 57 height 32
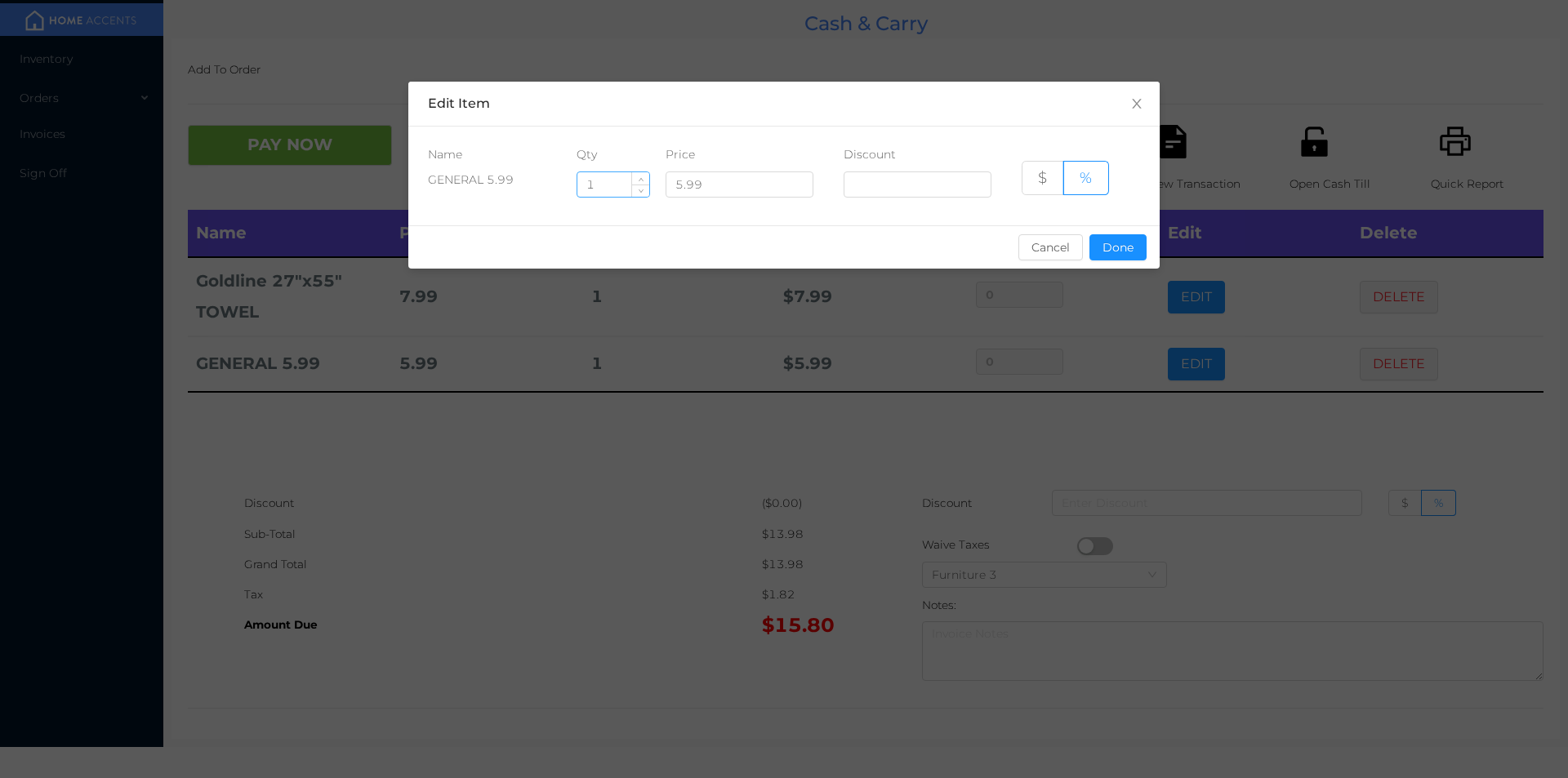
click at [612, 180] on input "1" at bounding box center [613, 184] width 72 height 25
type input "1.5"
click at [1136, 235] on button "Done" at bounding box center [1118, 247] width 57 height 26
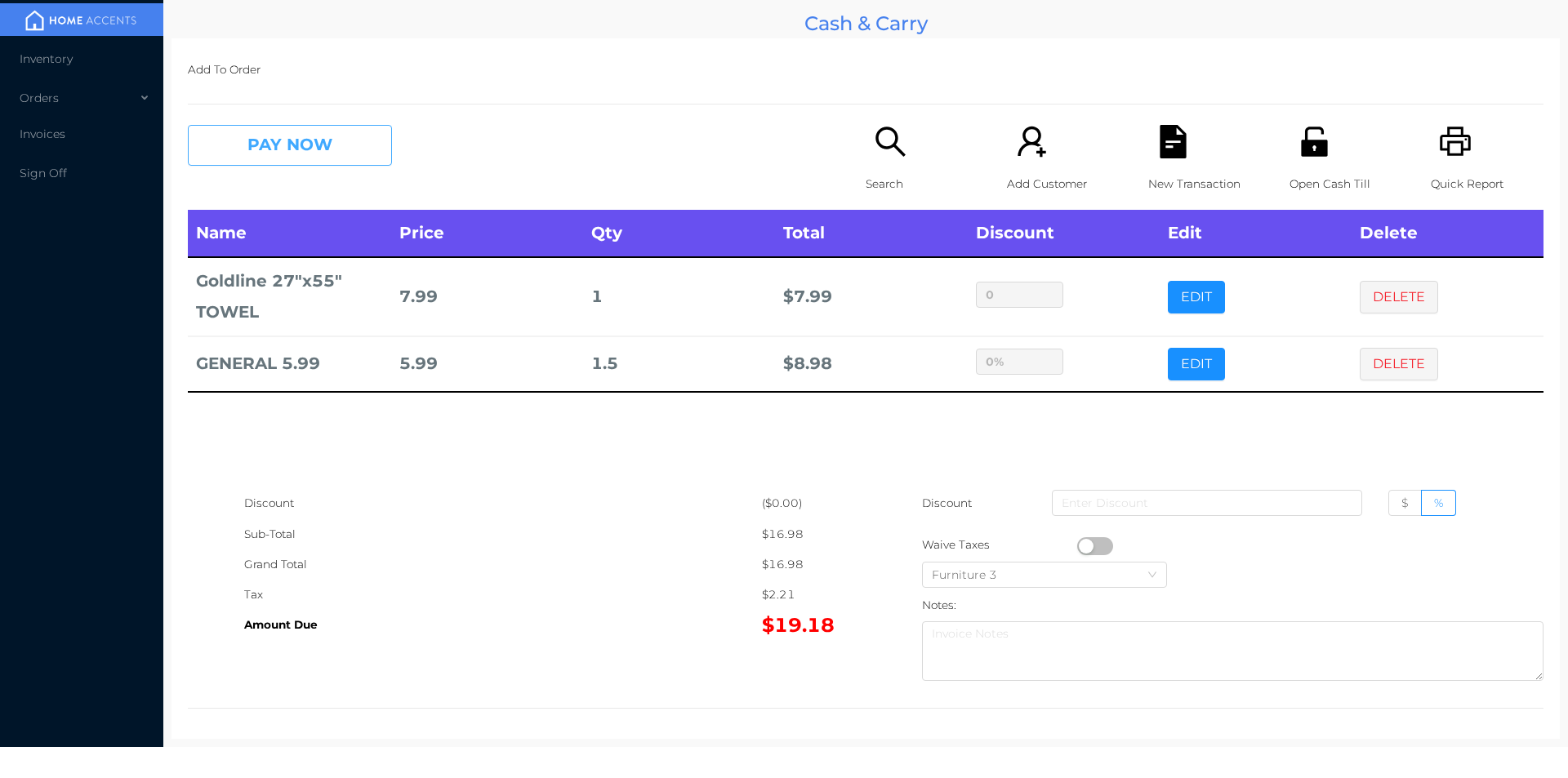
click at [260, 136] on button "PAY NOW" at bounding box center [290, 146] width 204 height 41
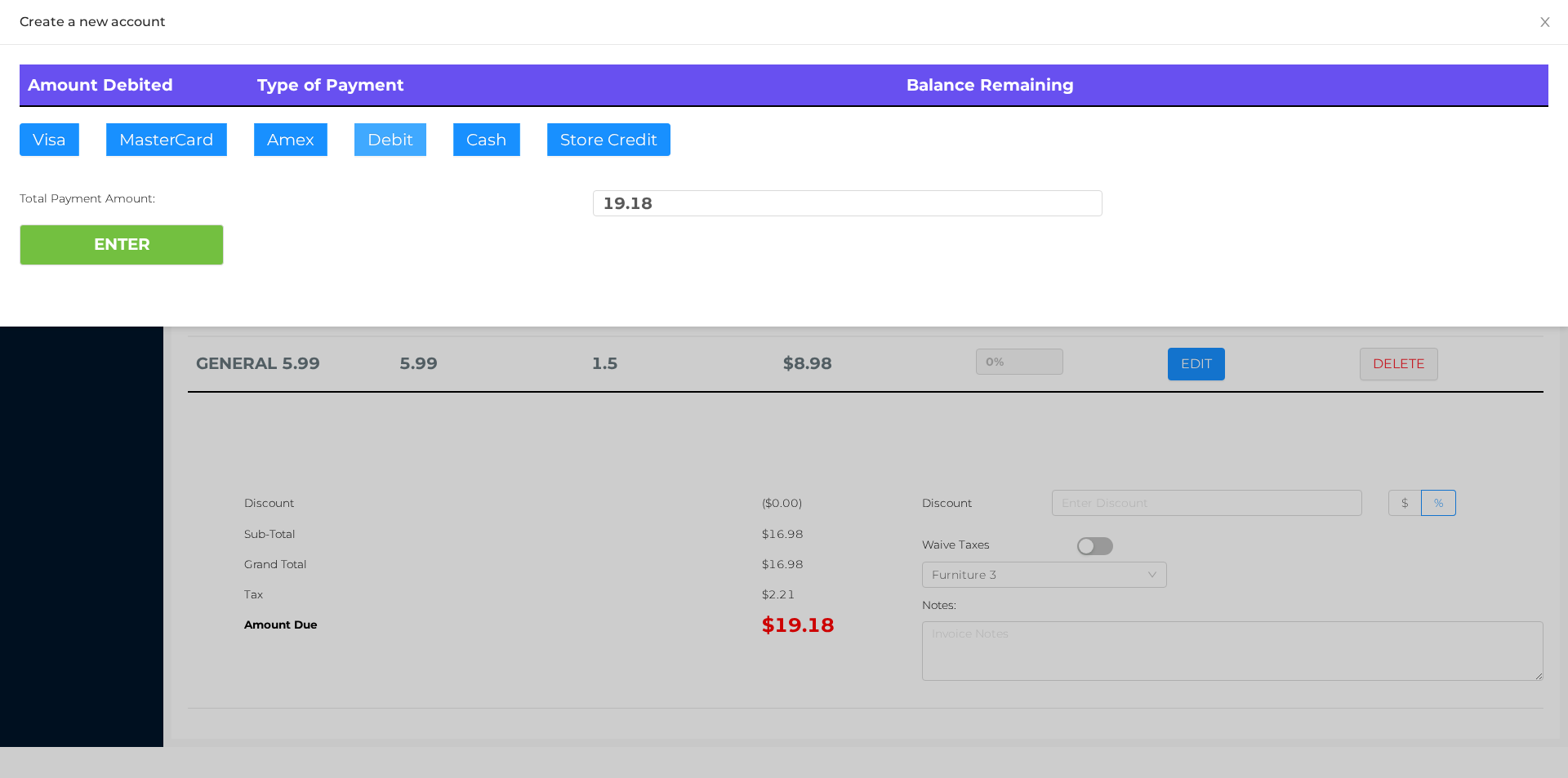
click at [375, 149] on button "Debit" at bounding box center [390, 140] width 72 height 32
click at [110, 250] on button "ENTER" at bounding box center [122, 245] width 204 height 41
type input "0"
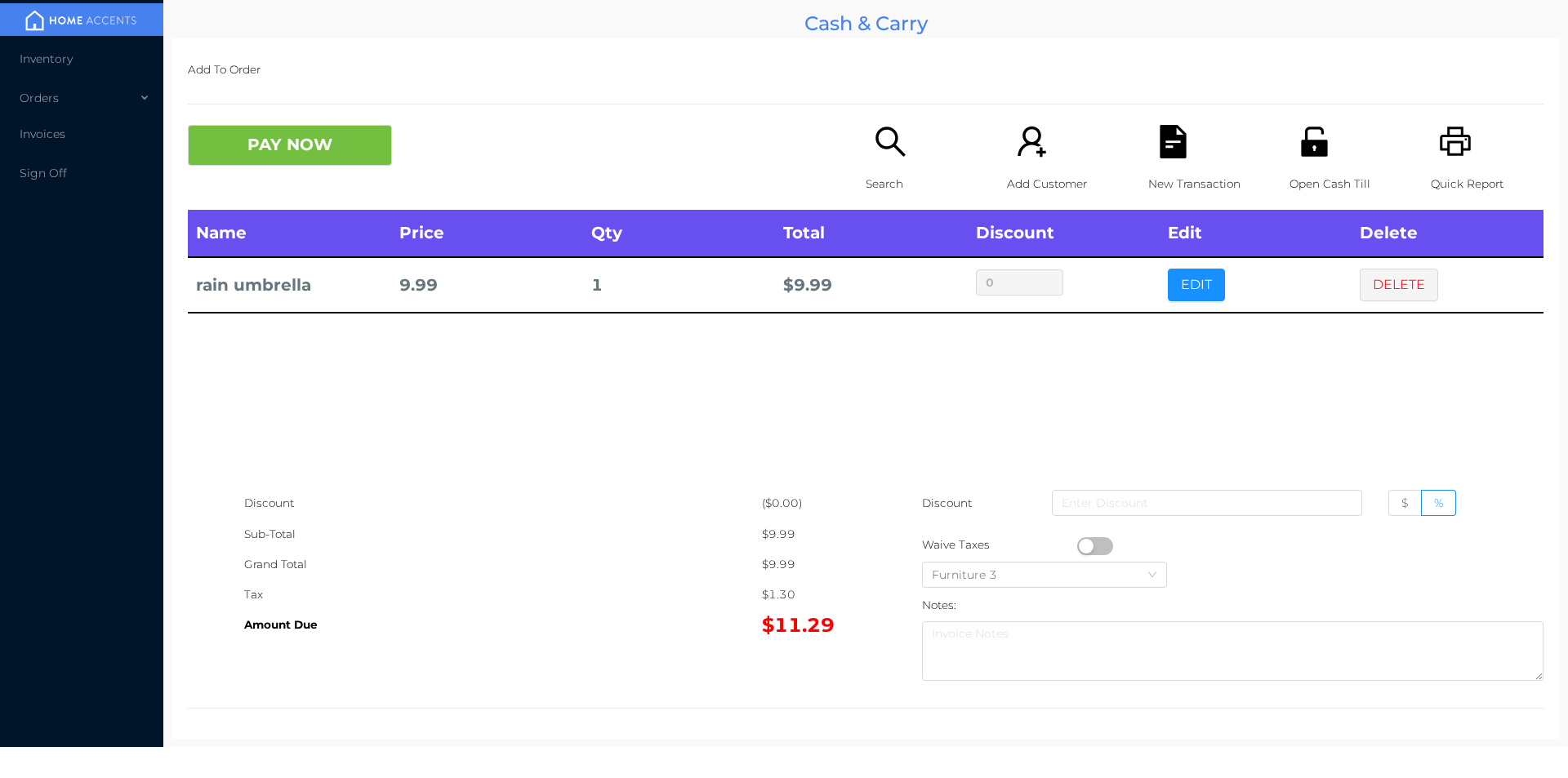
click at [902, 177] on p "Search" at bounding box center [922, 184] width 112 height 30
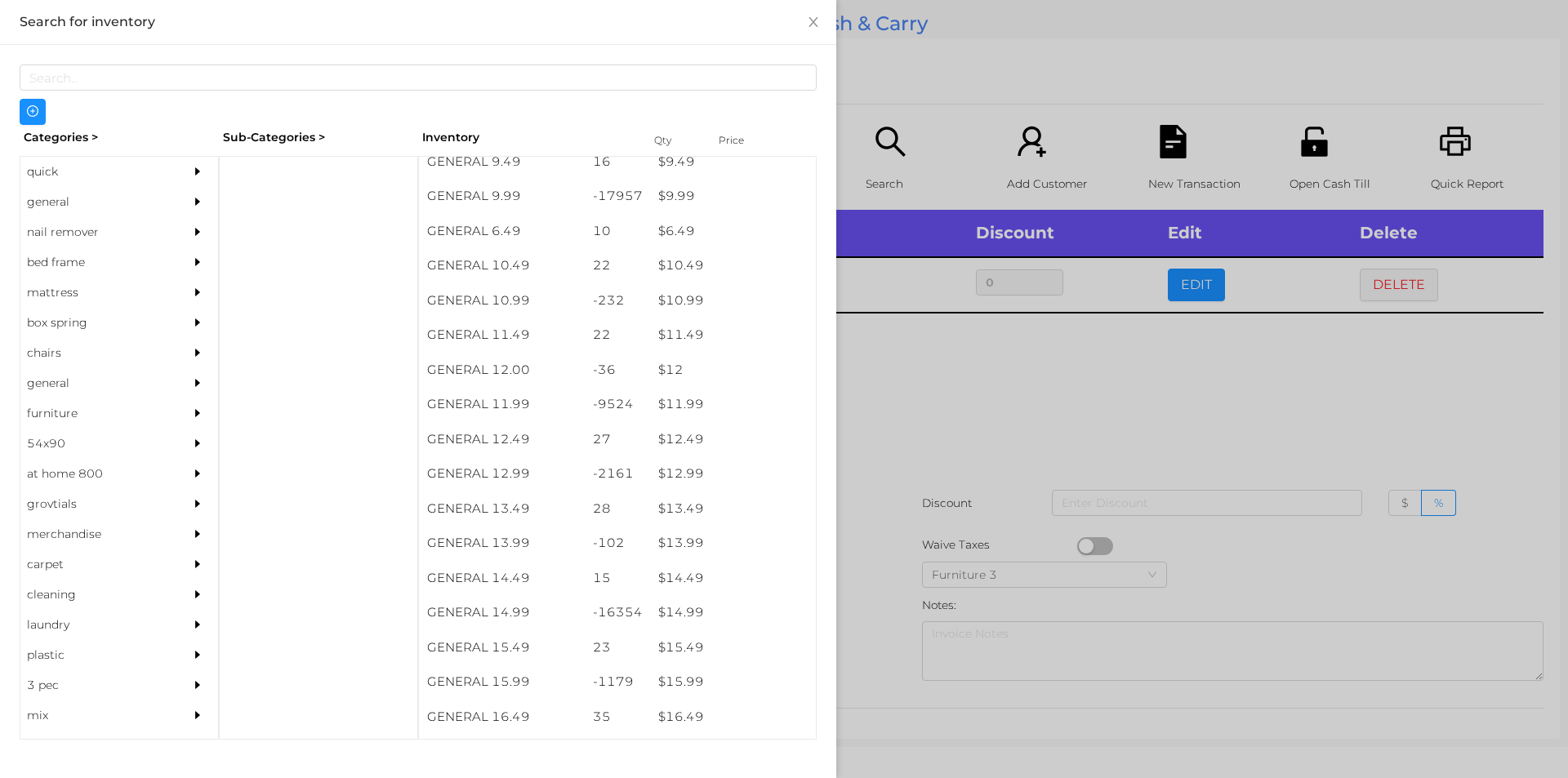
scroll to position [997, 0]
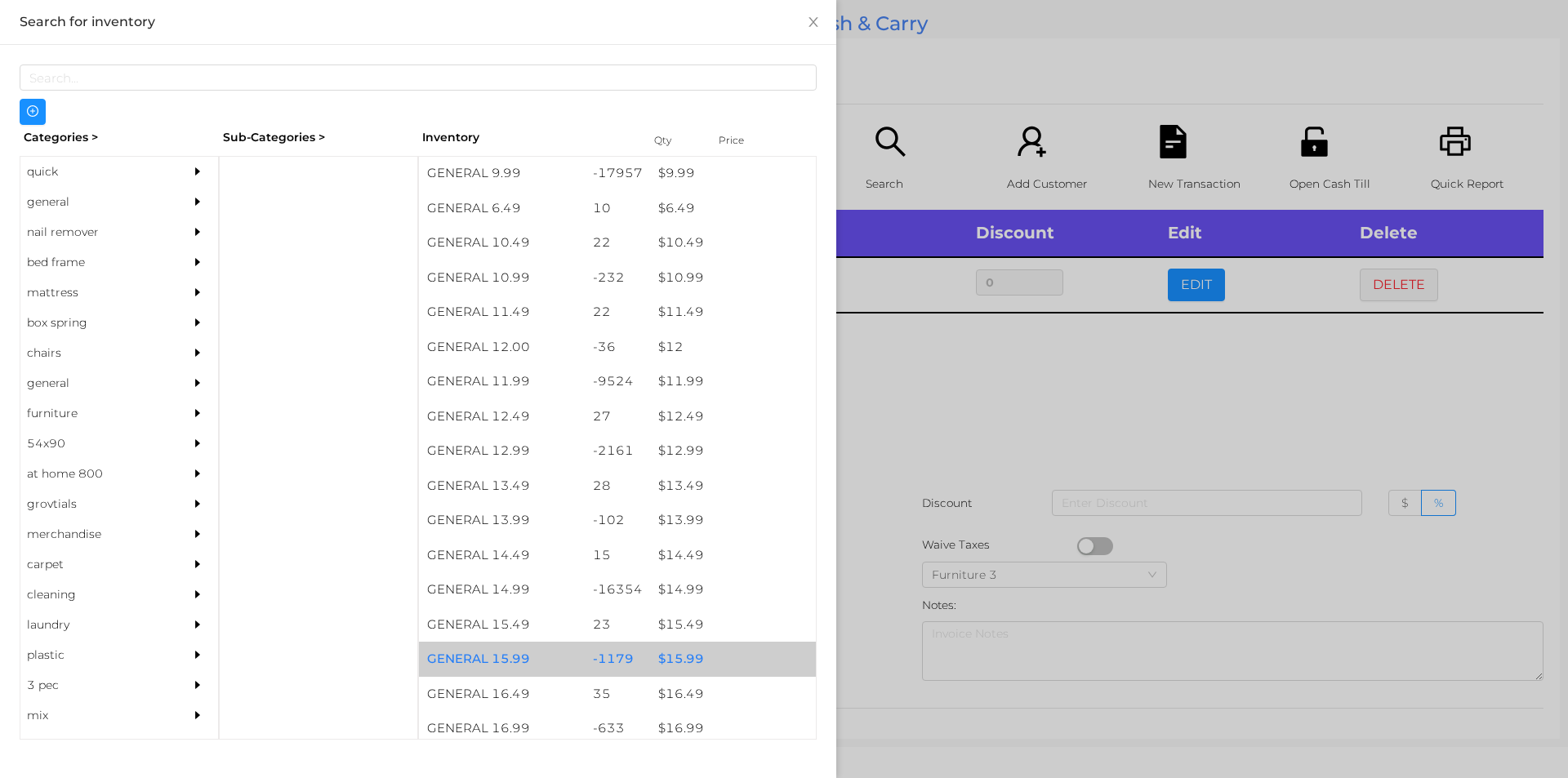
click at [727, 655] on div "$ 15.99" at bounding box center [733, 659] width 166 height 35
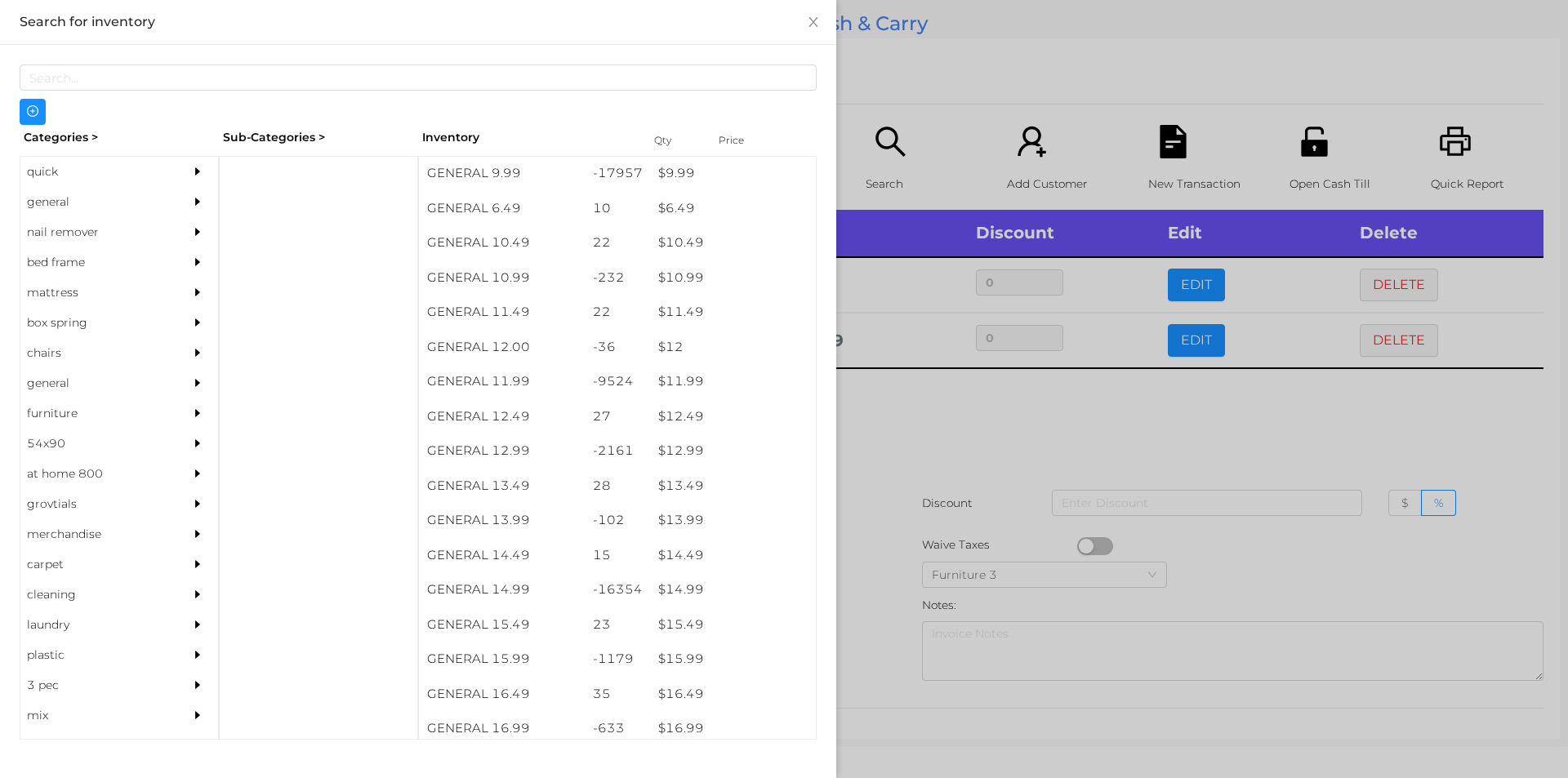
click at [1021, 478] on div at bounding box center [784, 389] width 1568 height 778
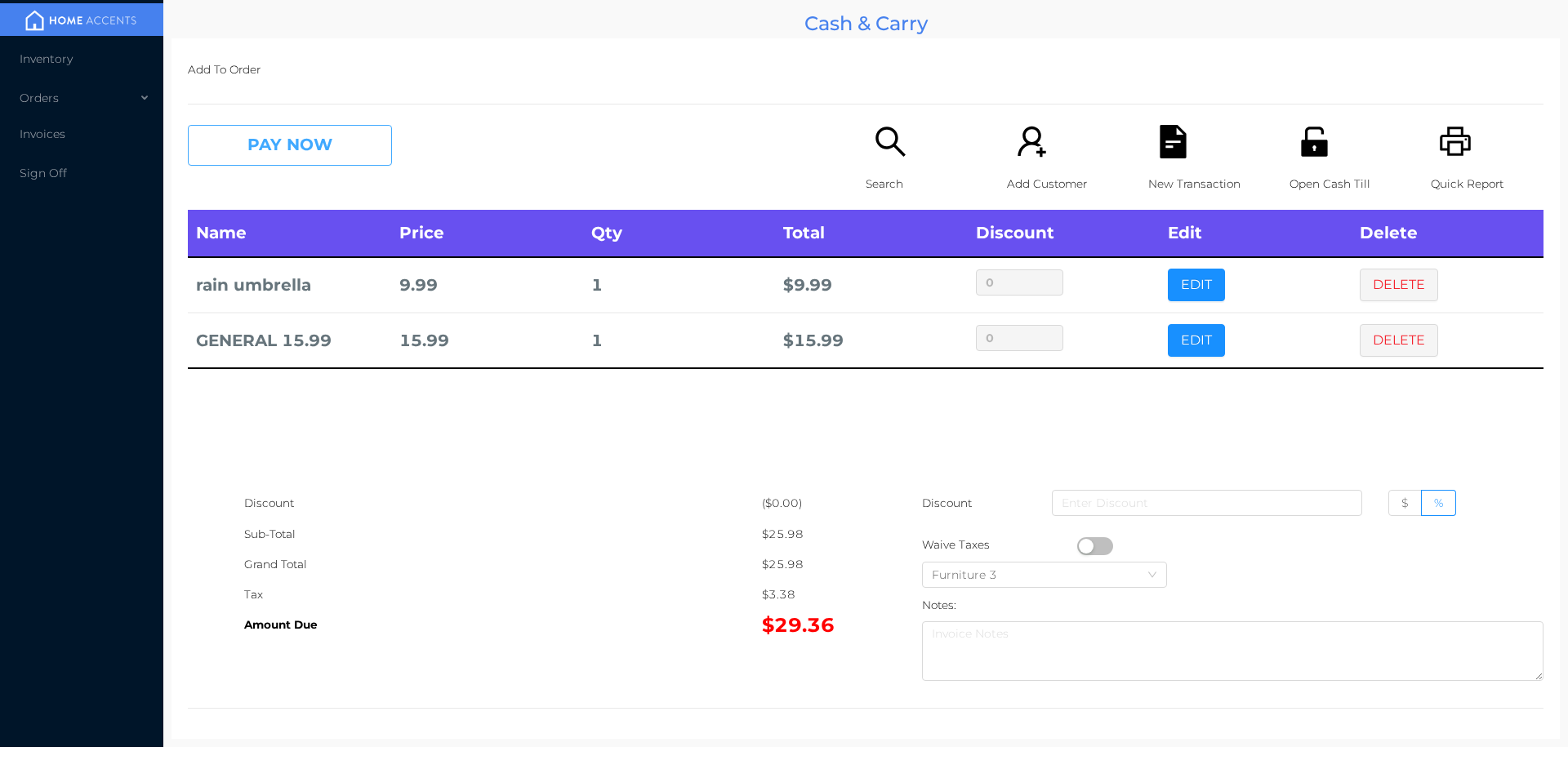
click at [295, 136] on button "PAY NOW" at bounding box center [290, 146] width 204 height 41
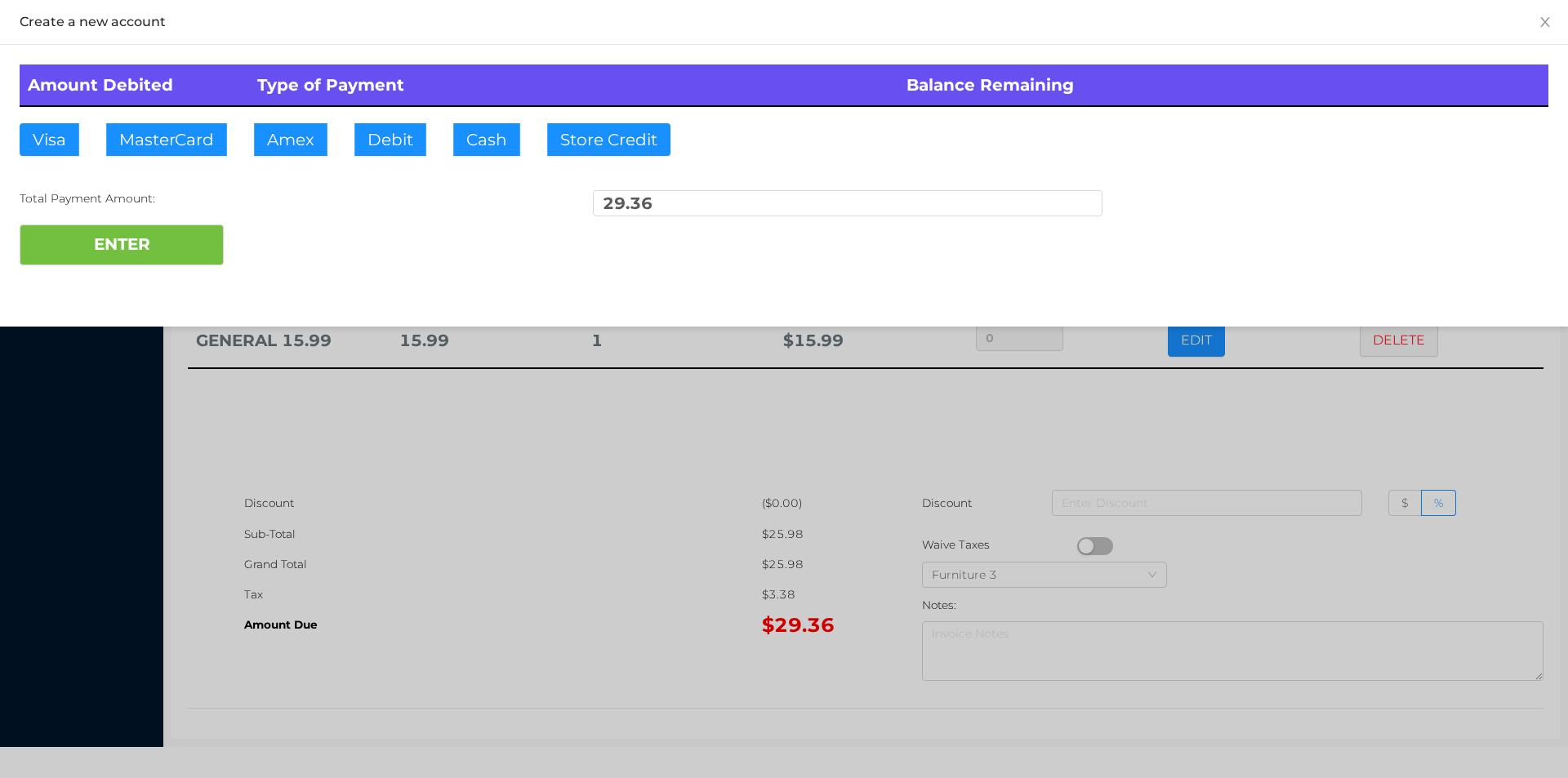
click at [621, 568] on div at bounding box center [784, 389] width 1568 height 778
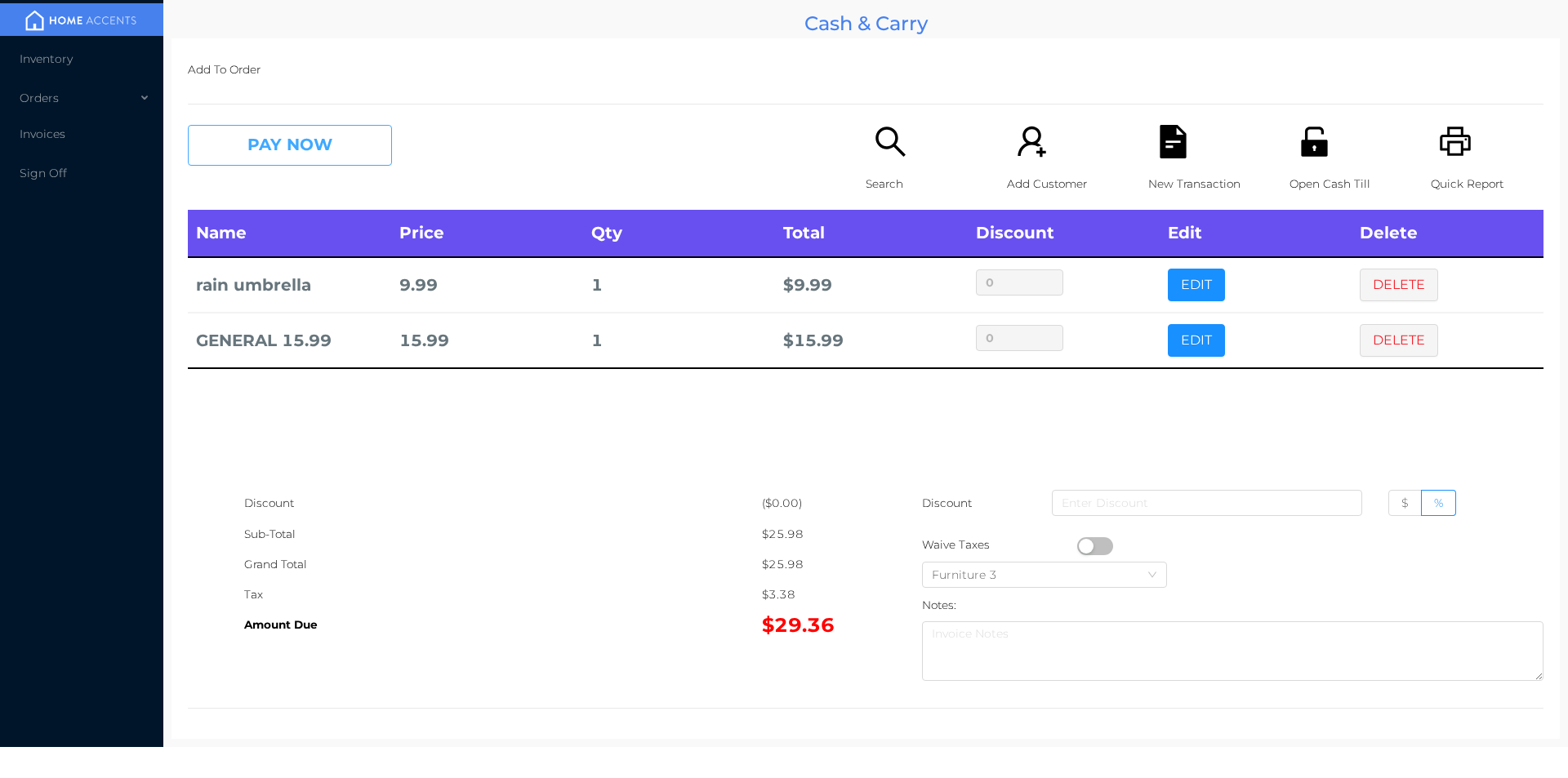
click at [333, 157] on button "PAY NOW" at bounding box center [290, 146] width 204 height 41
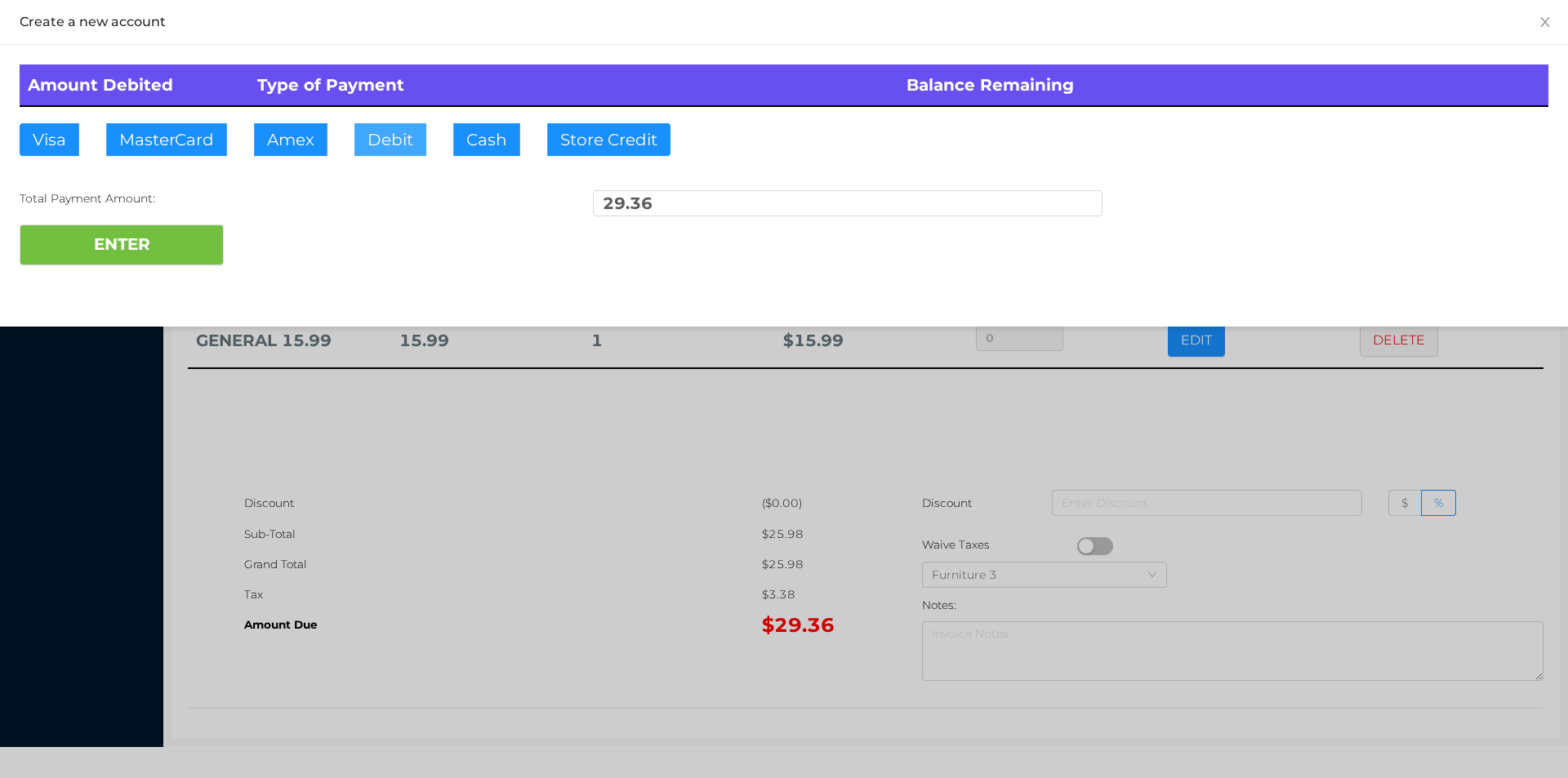
click at [381, 128] on button "Debit" at bounding box center [390, 140] width 72 height 32
click at [138, 226] on button "ENTER" at bounding box center [122, 245] width 204 height 41
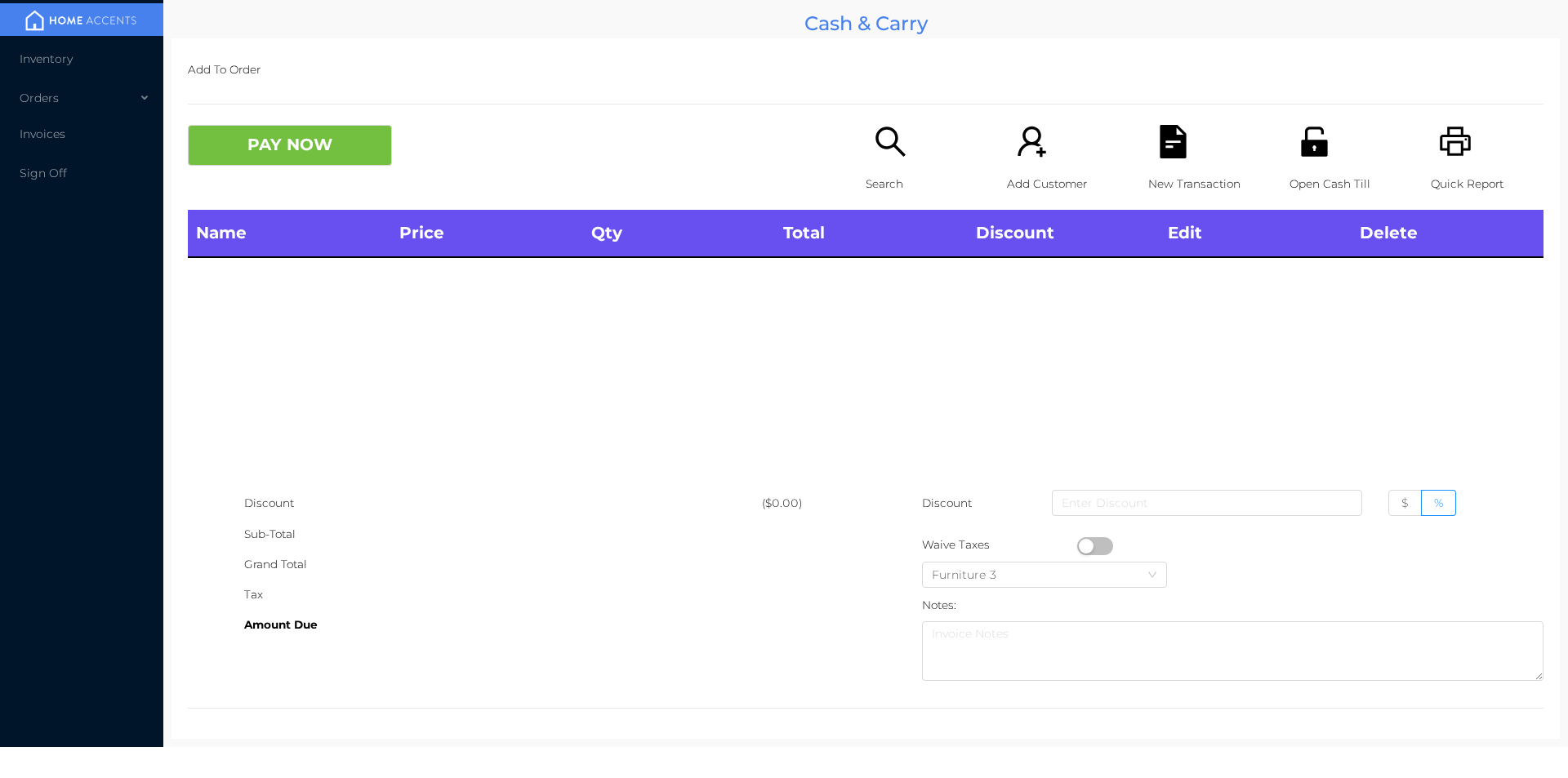
click at [900, 156] on icon "icon: search" at bounding box center [890, 141] width 33 height 33
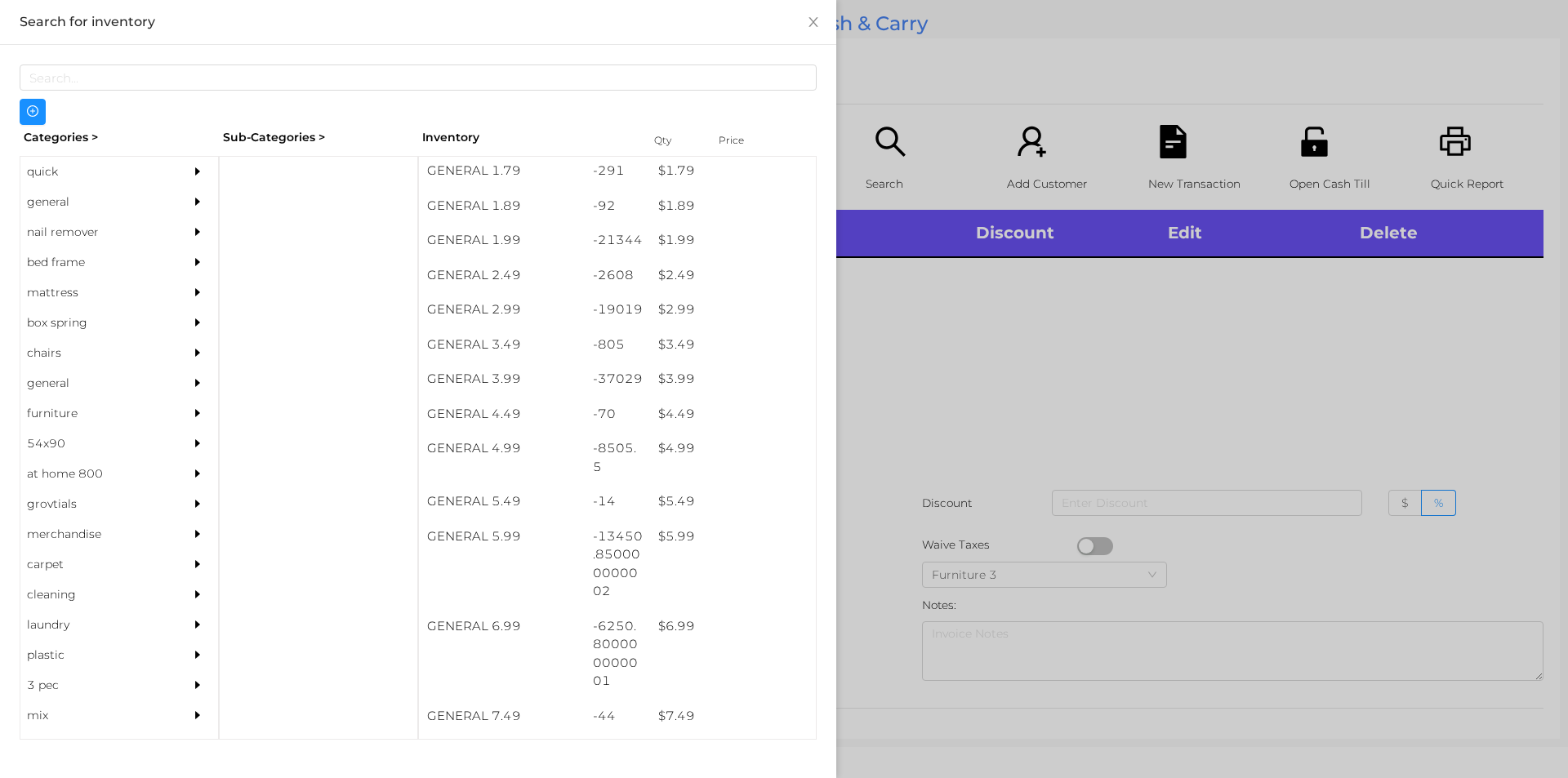
scroll to position [391, 0]
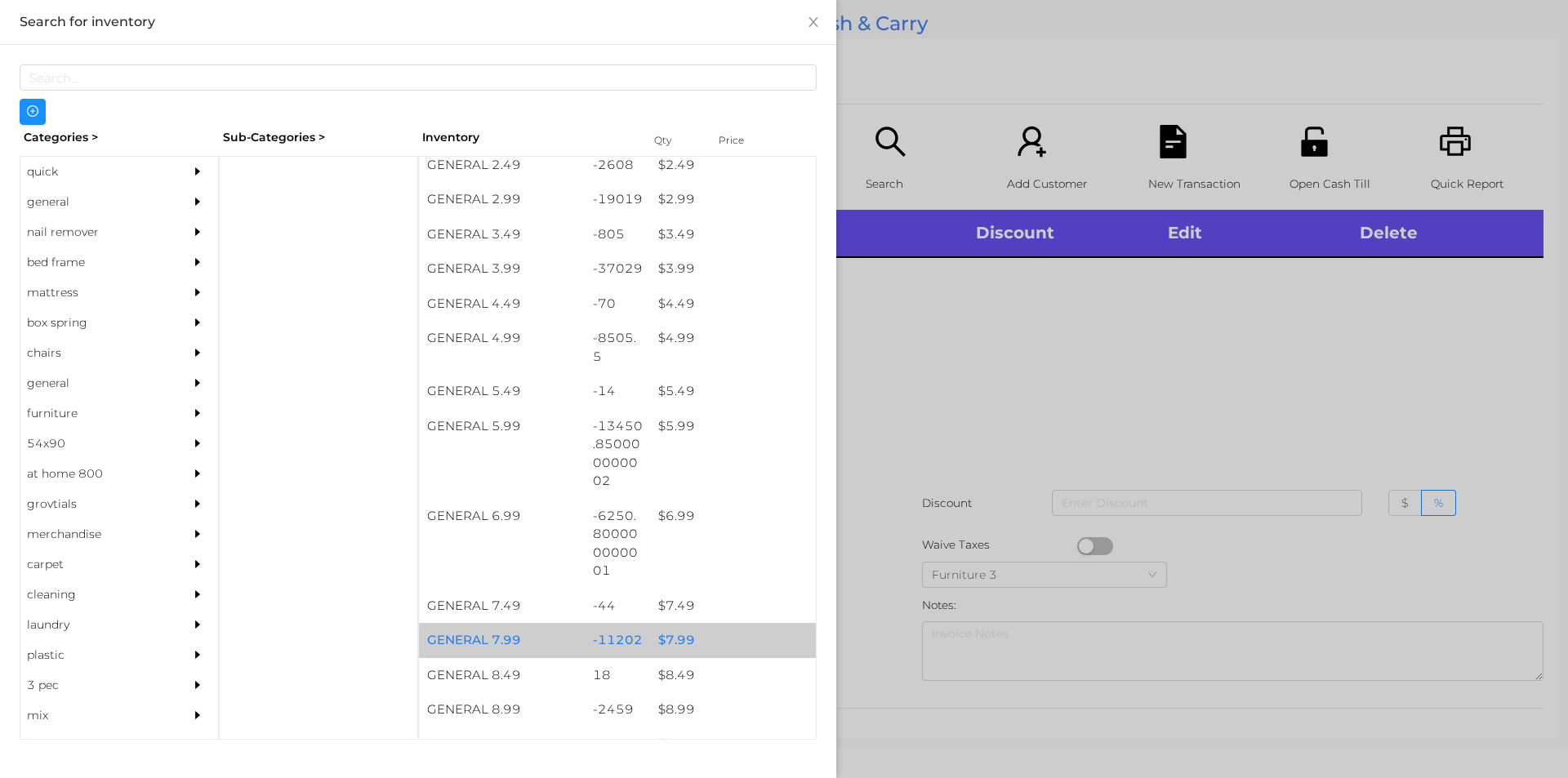
click at [753, 637] on div "$ 7.99" at bounding box center [733, 640] width 166 height 35
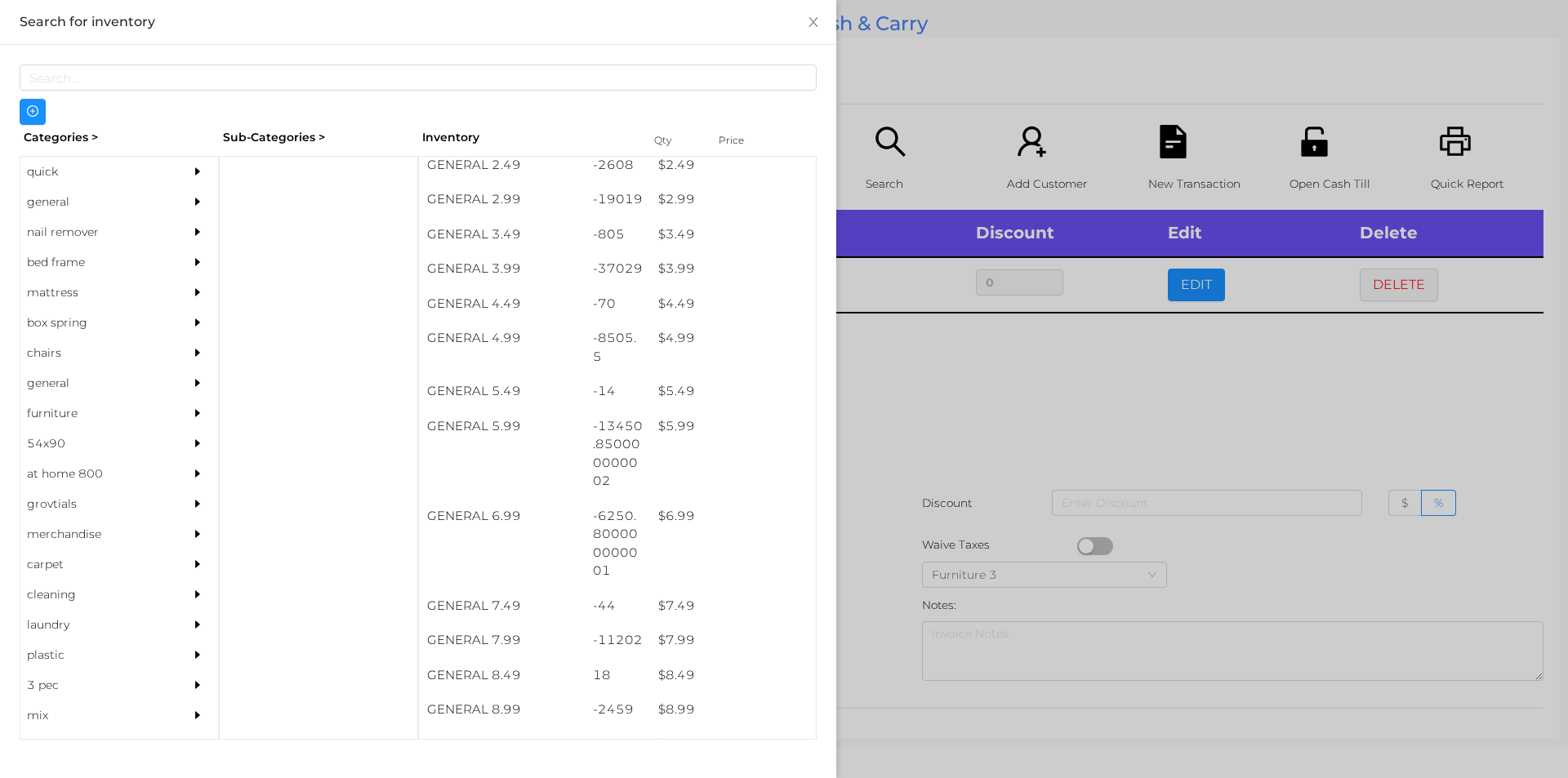
click at [947, 412] on div at bounding box center [784, 389] width 1568 height 778
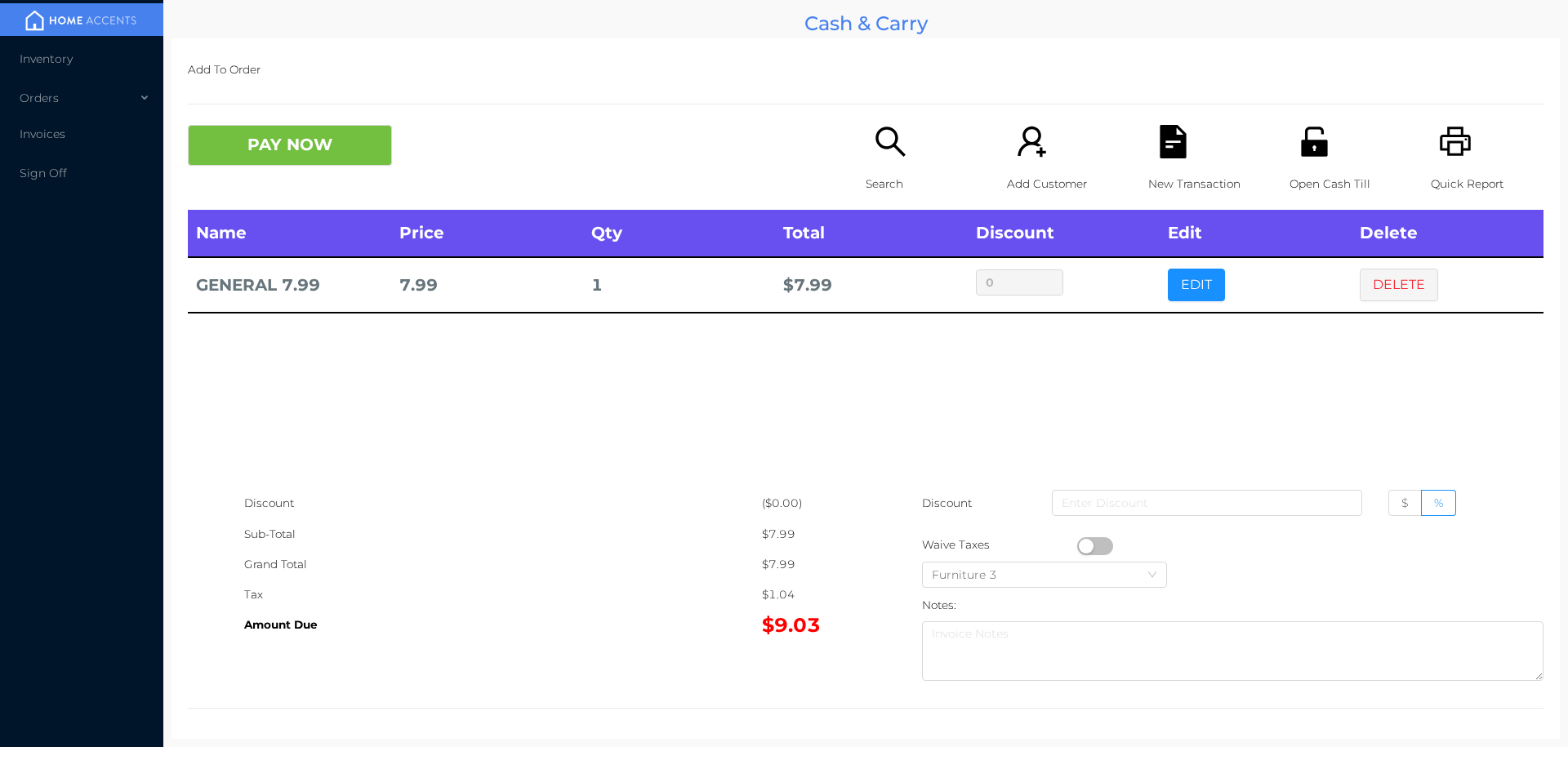
click at [890, 134] on icon "icon: search" at bounding box center [890, 141] width 30 height 30
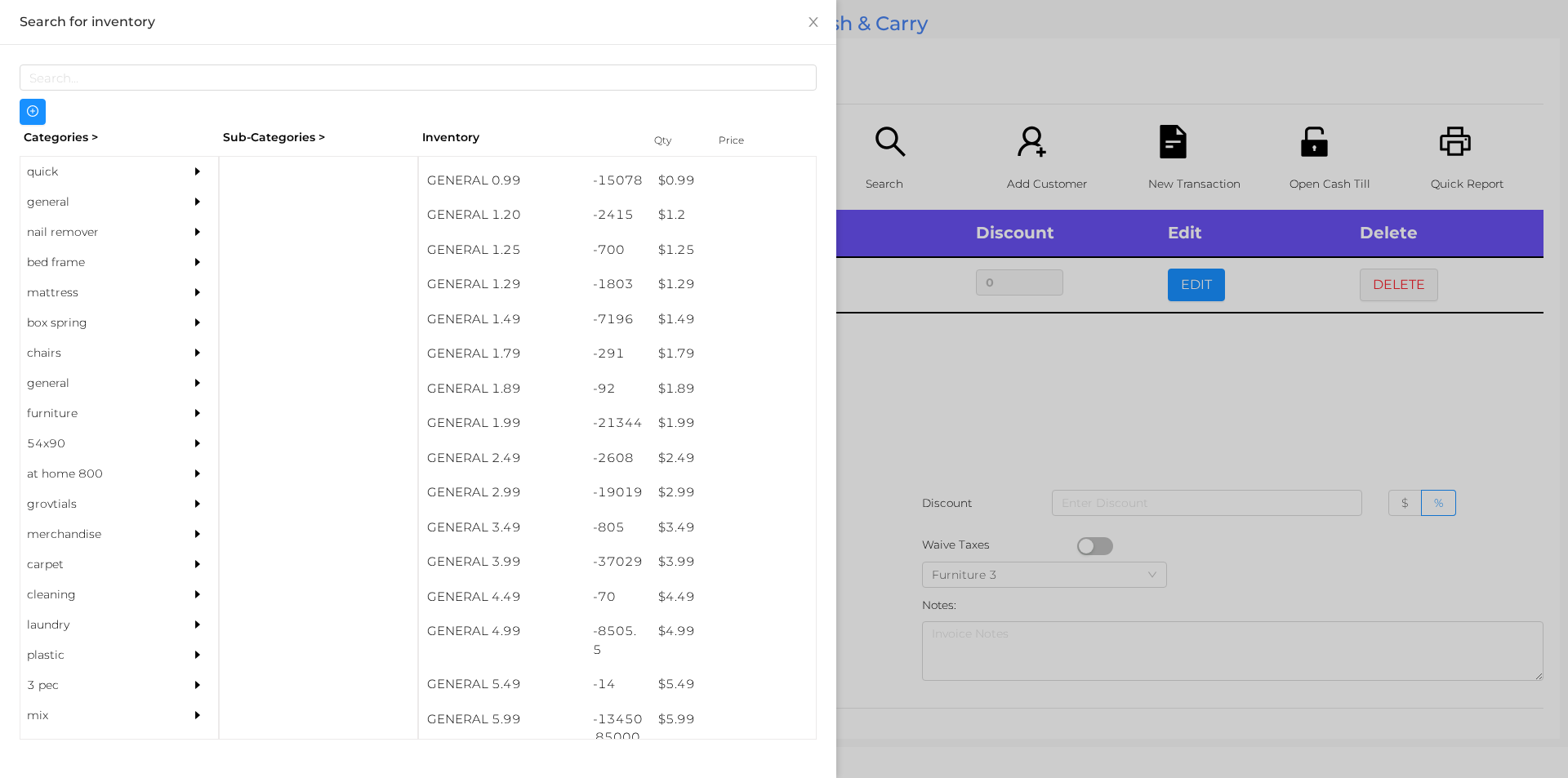
scroll to position [103, 0]
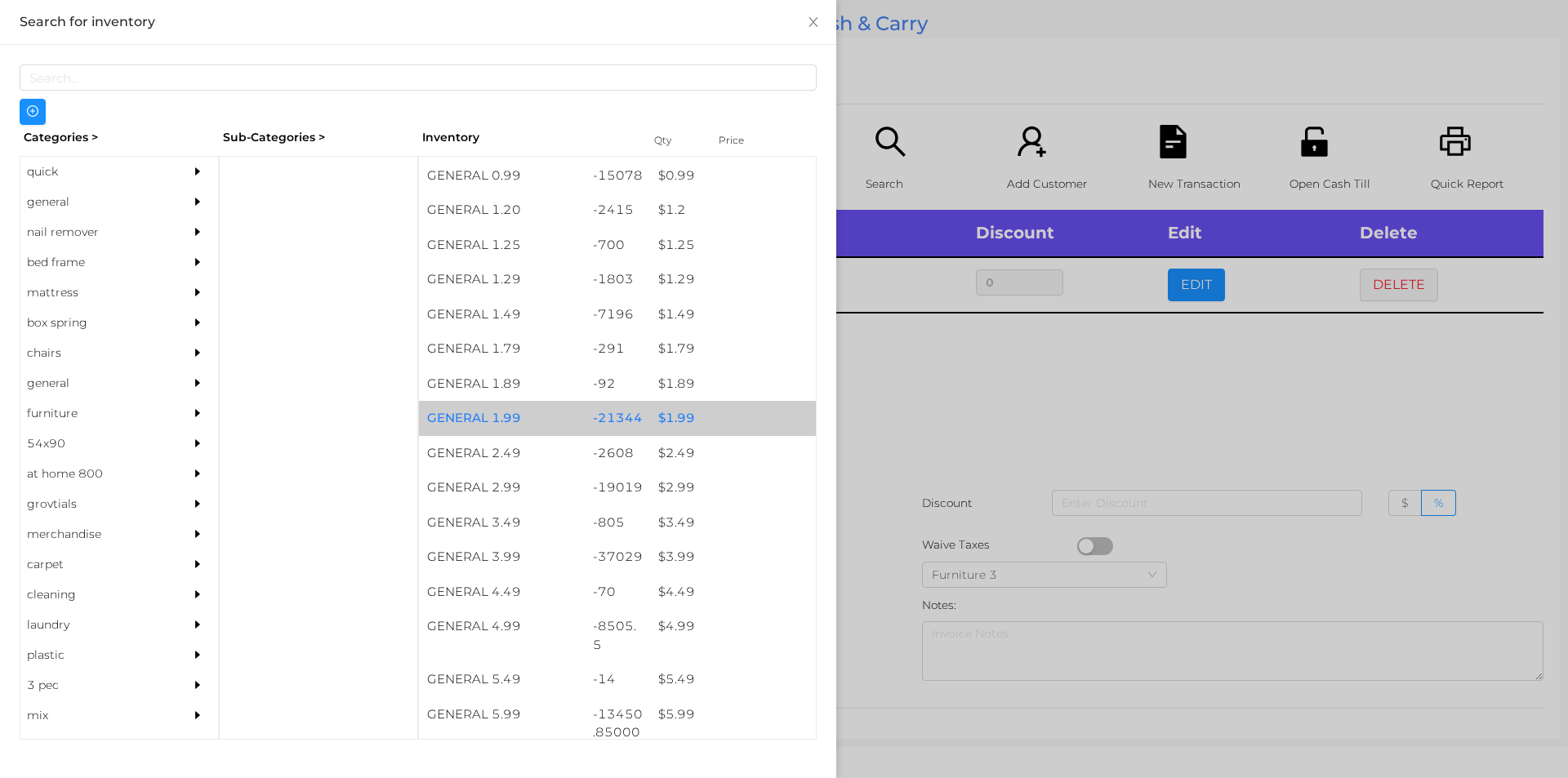
click at [630, 416] on div "-21344" at bounding box center [618, 418] width 66 height 35
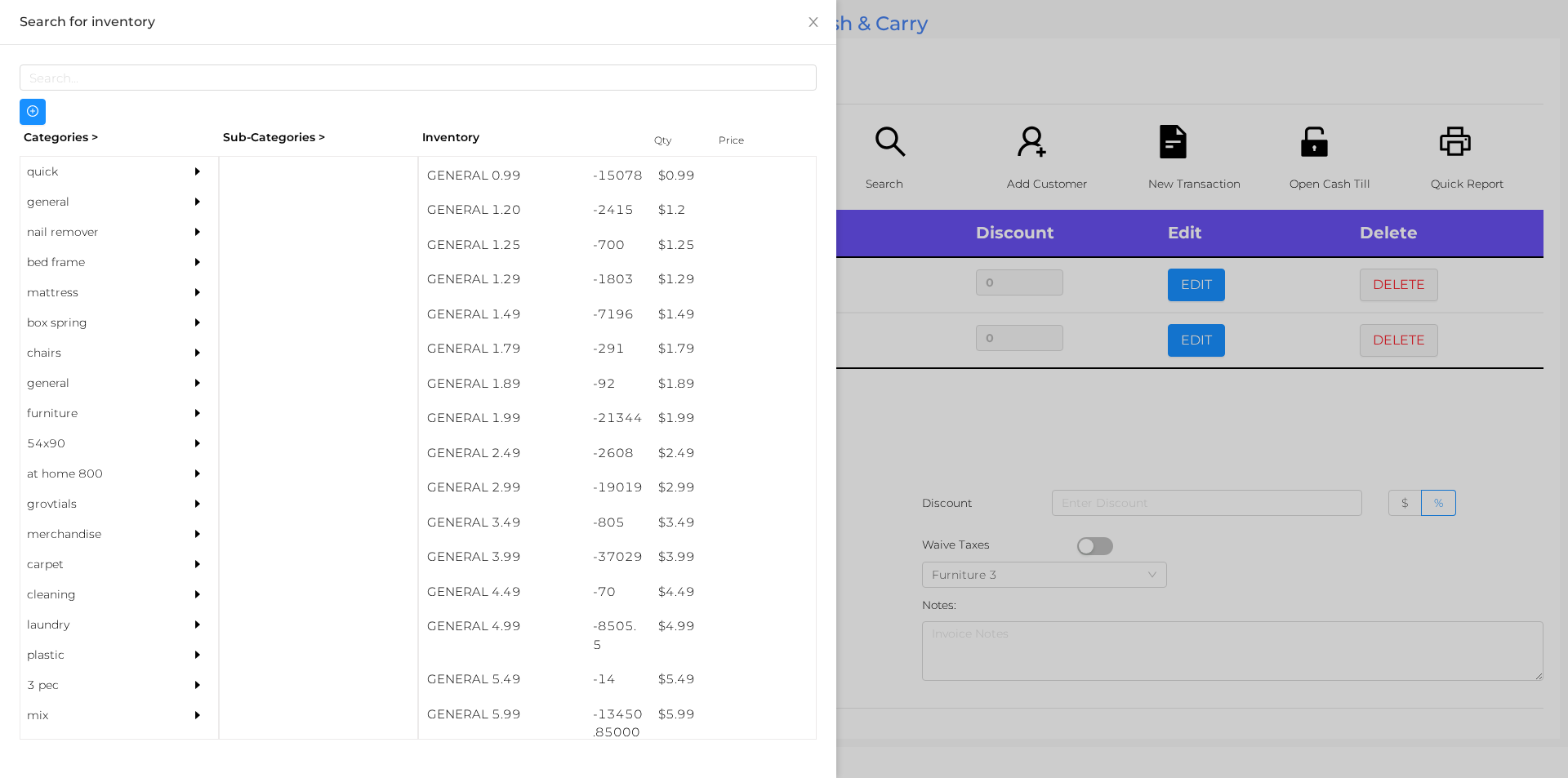
click at [918, 482] on div at bounding box center [784, 389] width 1568 height 778
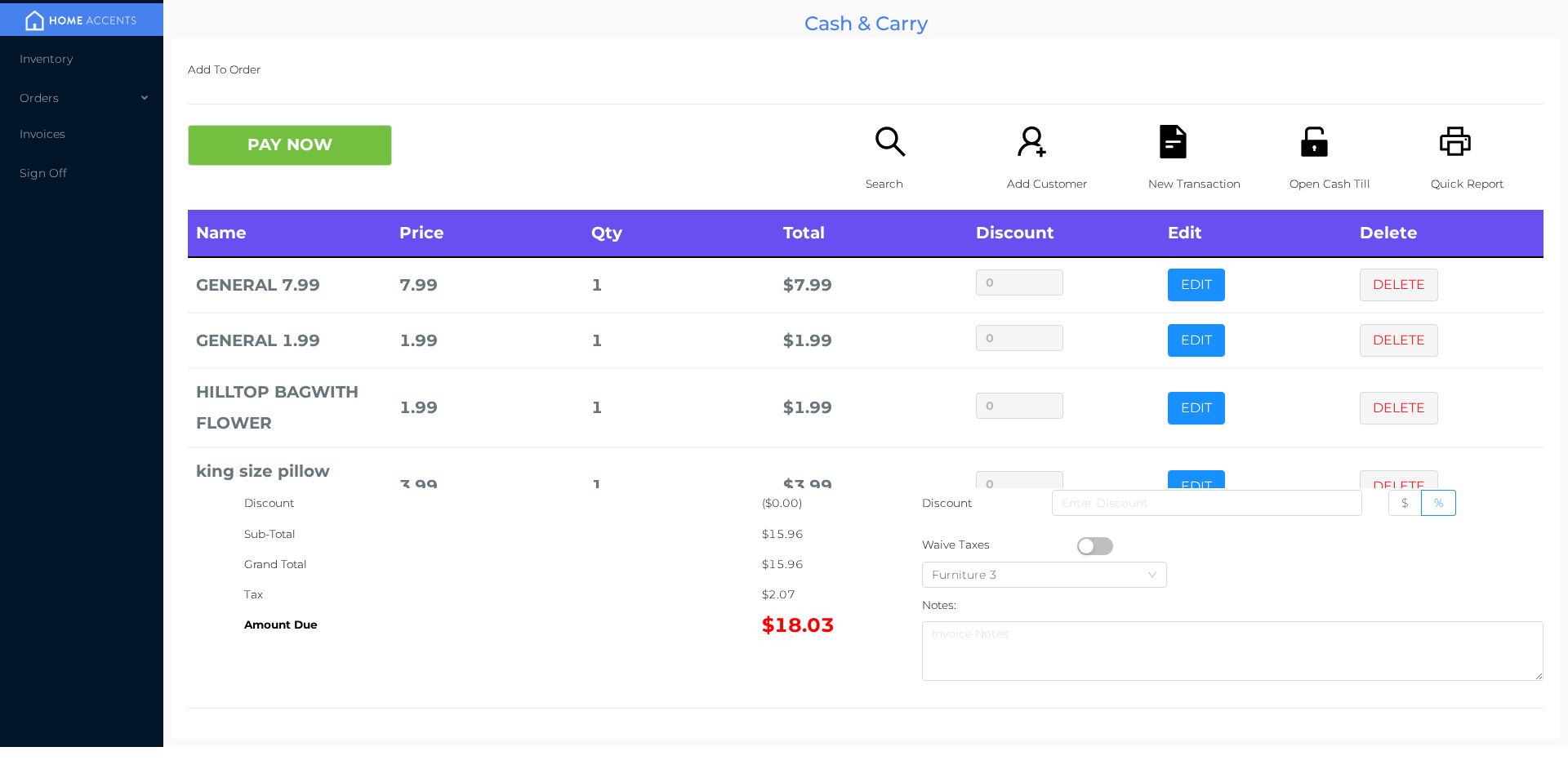
scroll to position [54, 0]
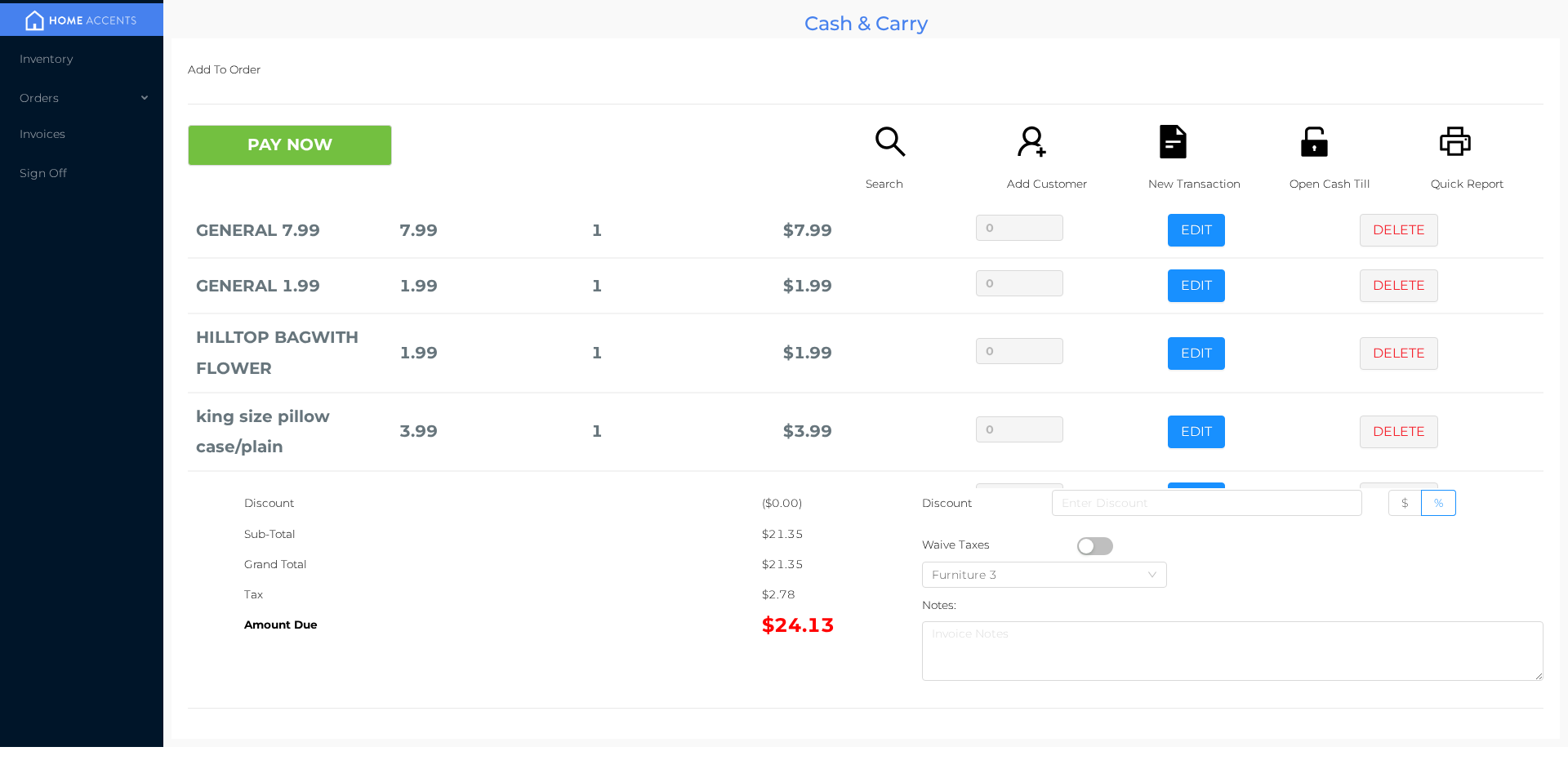
click at [875, 130] on icon "icon: search" at bounding box center [890, 141] width 30 height 30
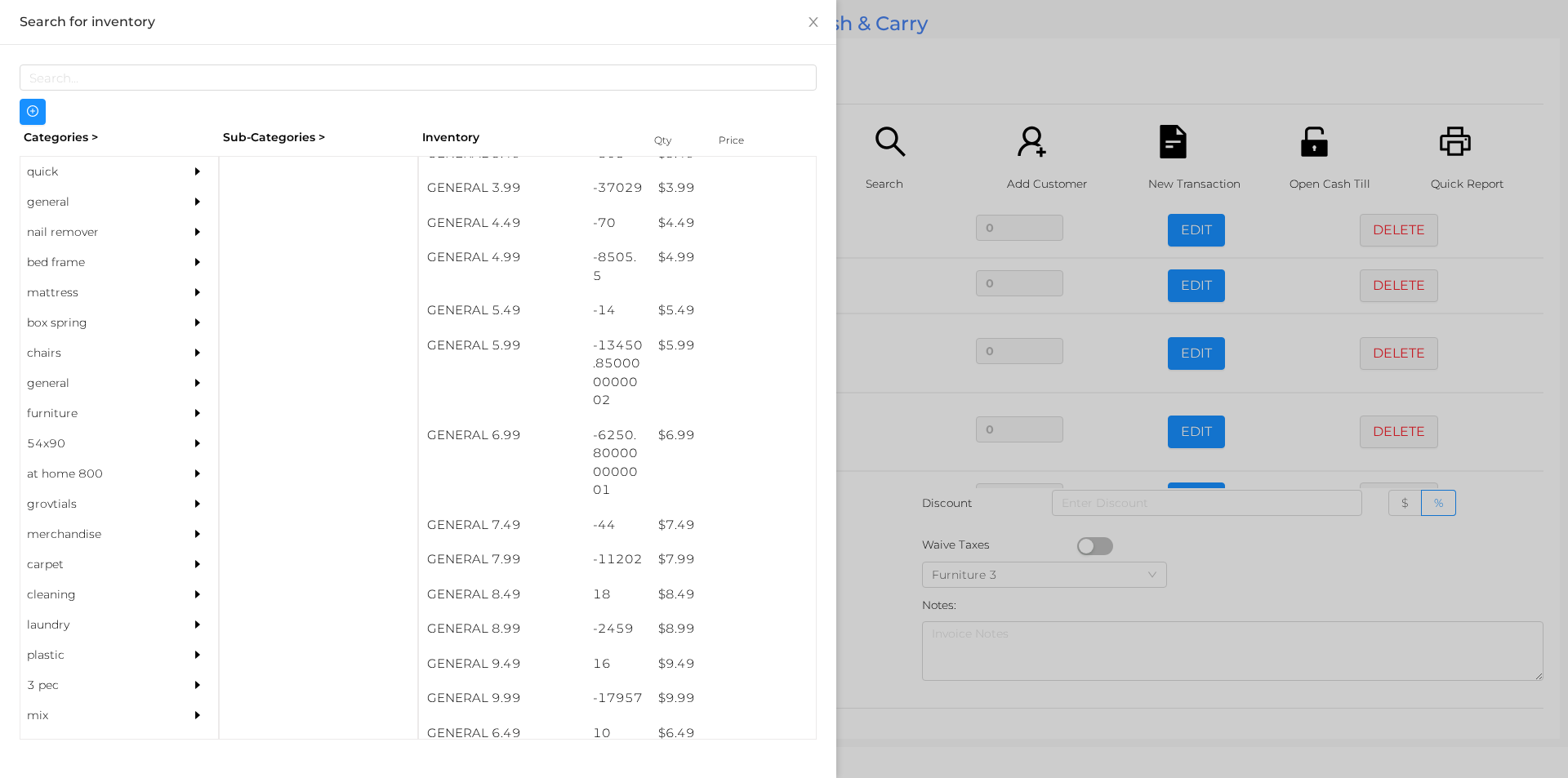
scroll to position [471, 0]
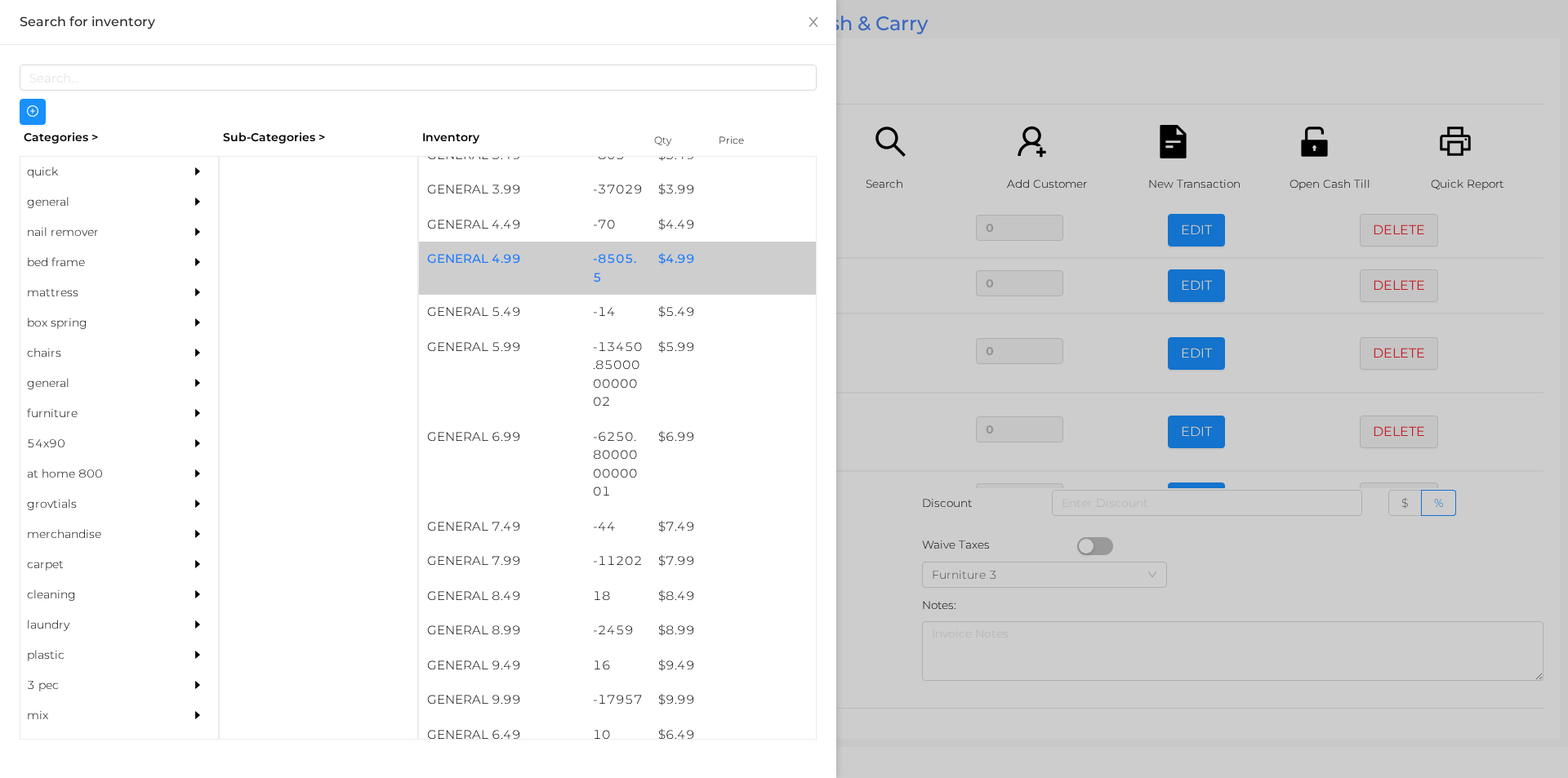
click at [713, 271] on div "$ 4.99" at bounding box center [733, 259] width 166 height 35
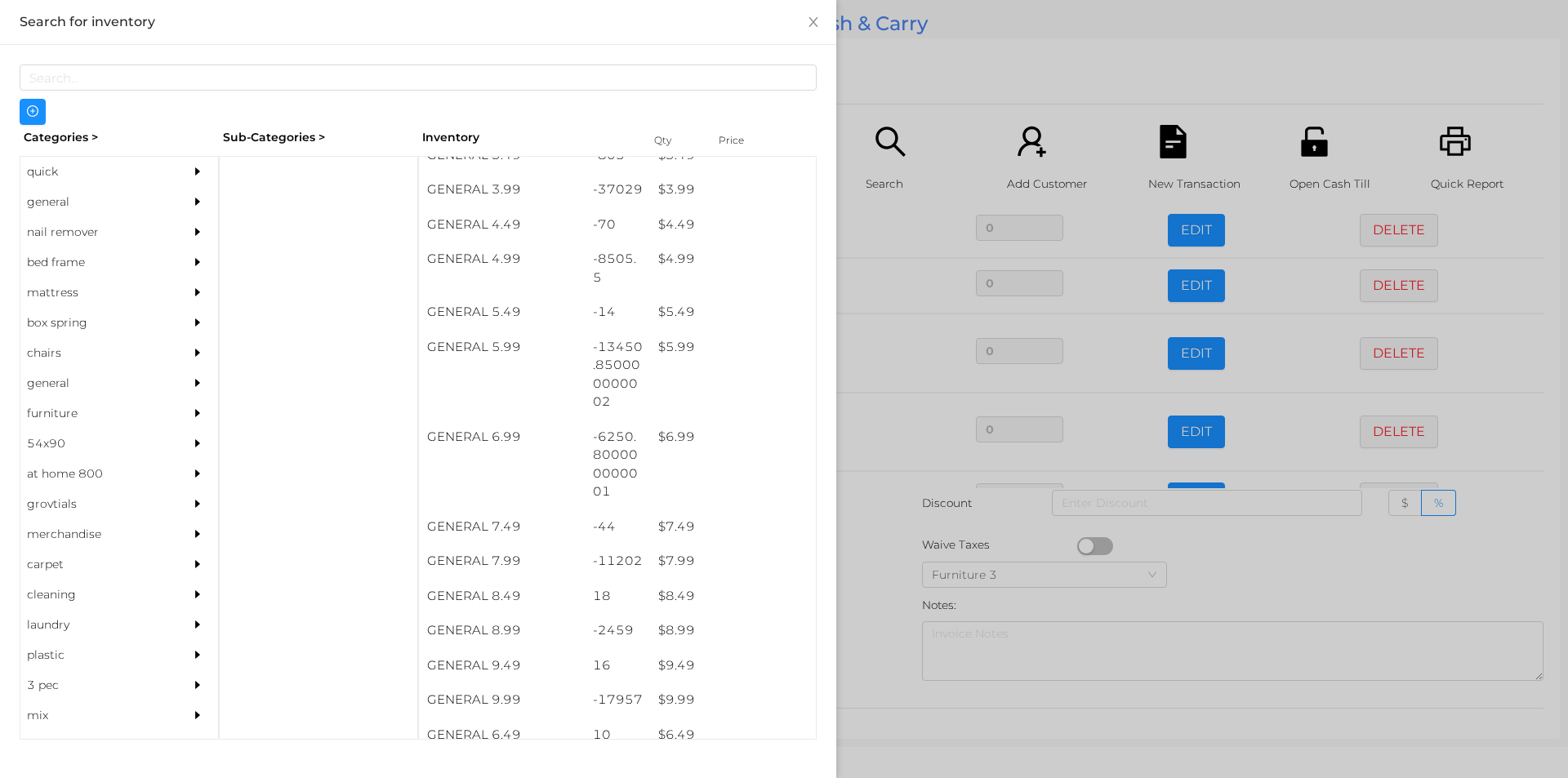
click at [949, 77] on div at bounding box center [784, 389] width 1568 height 778
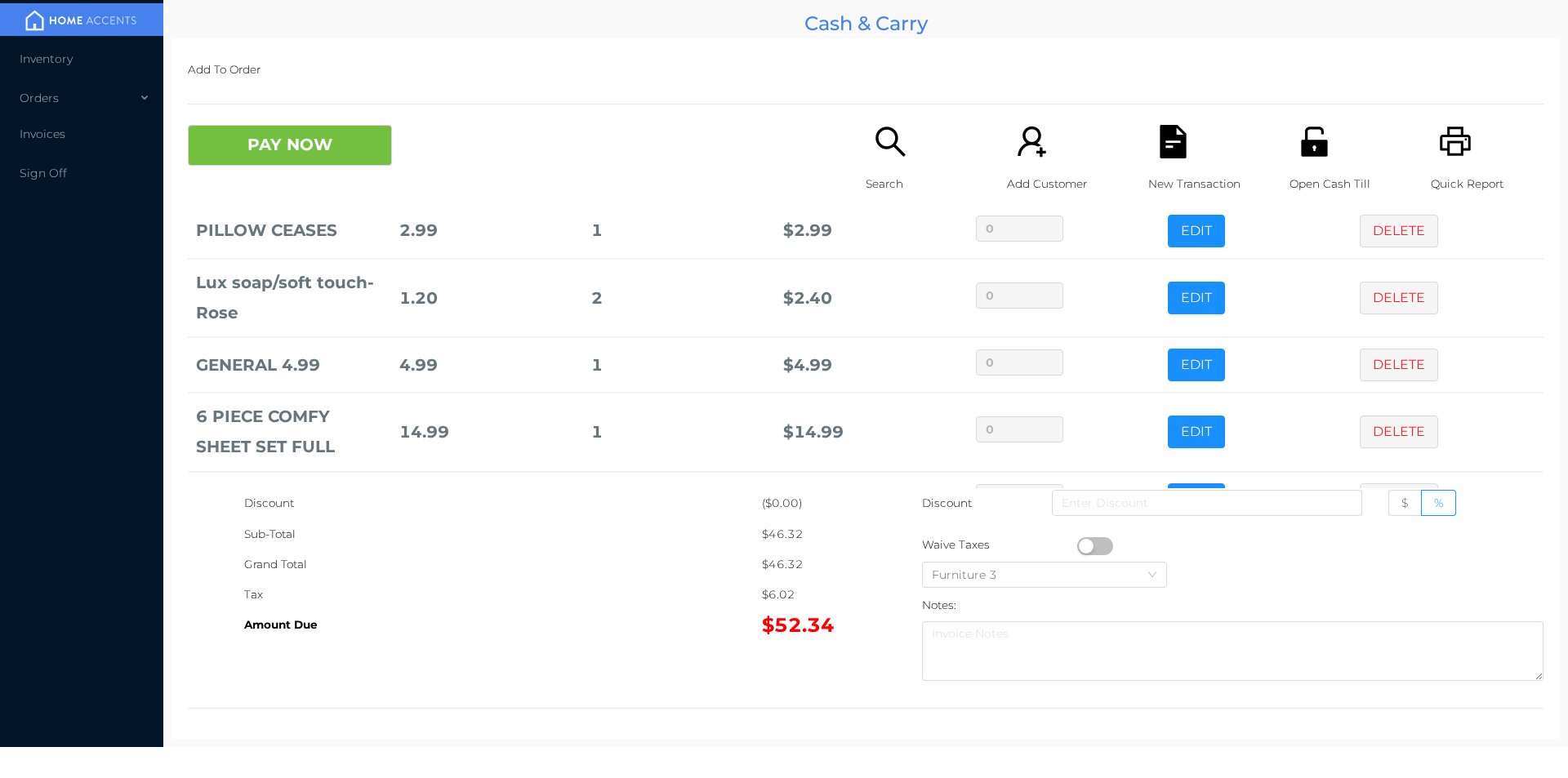
scroll to position [378, 0]
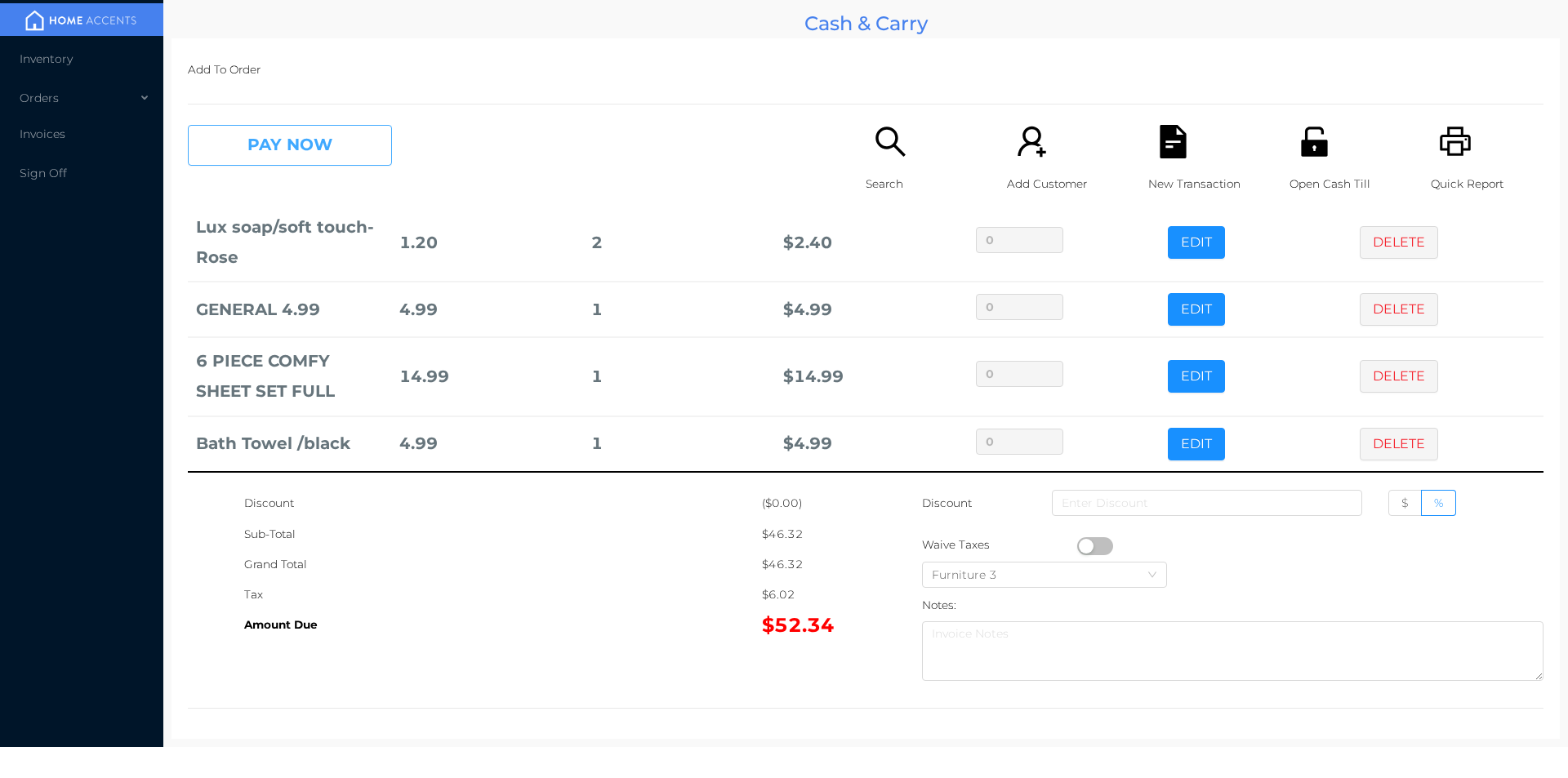
click at [289, 148] on button "PAY NOW" at bounding box center [290, 146] width 204 height 41
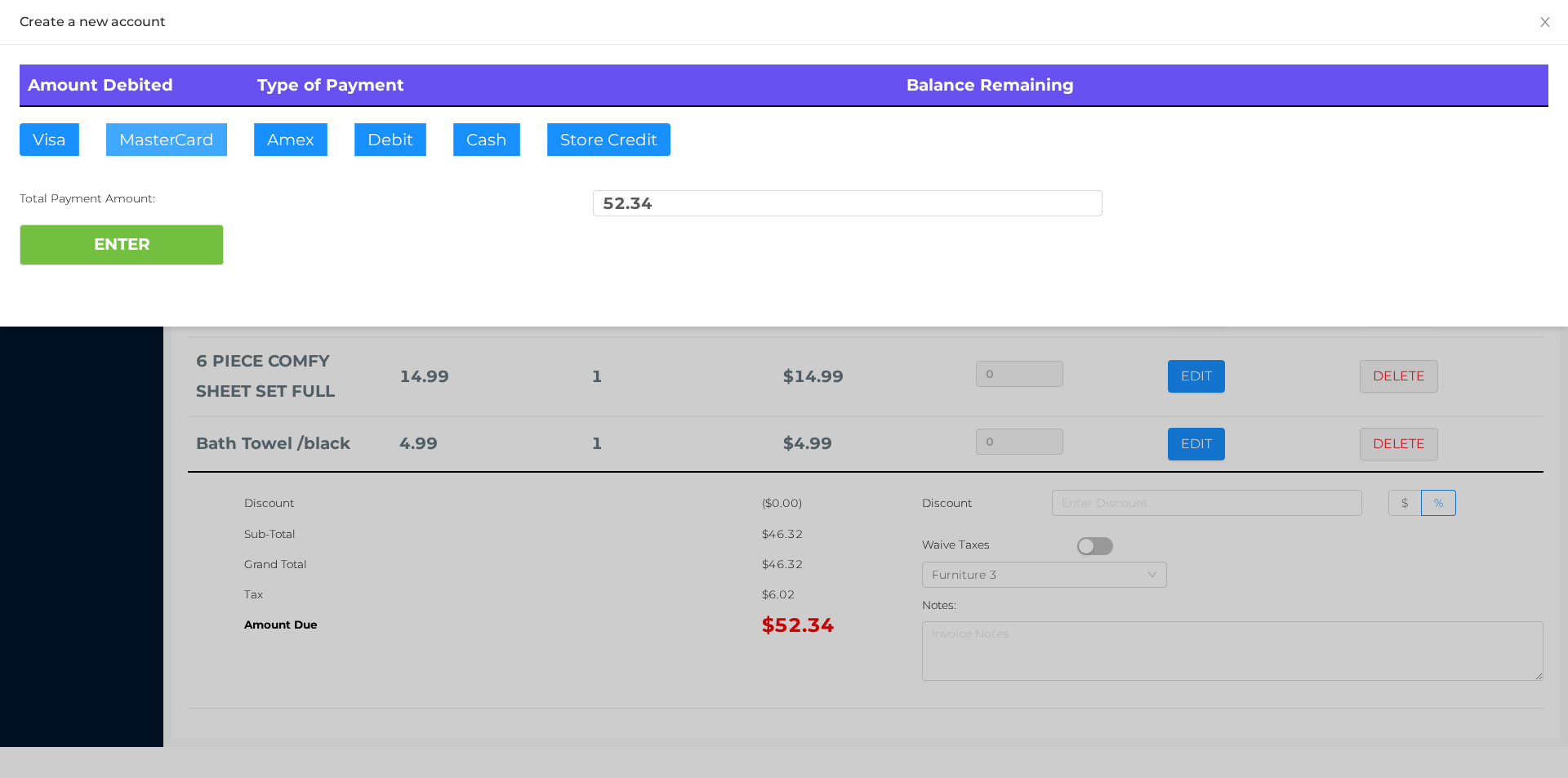
click at [191, 144] on button "MasterCard" at bounding box center [167, 140] width 121 height 32
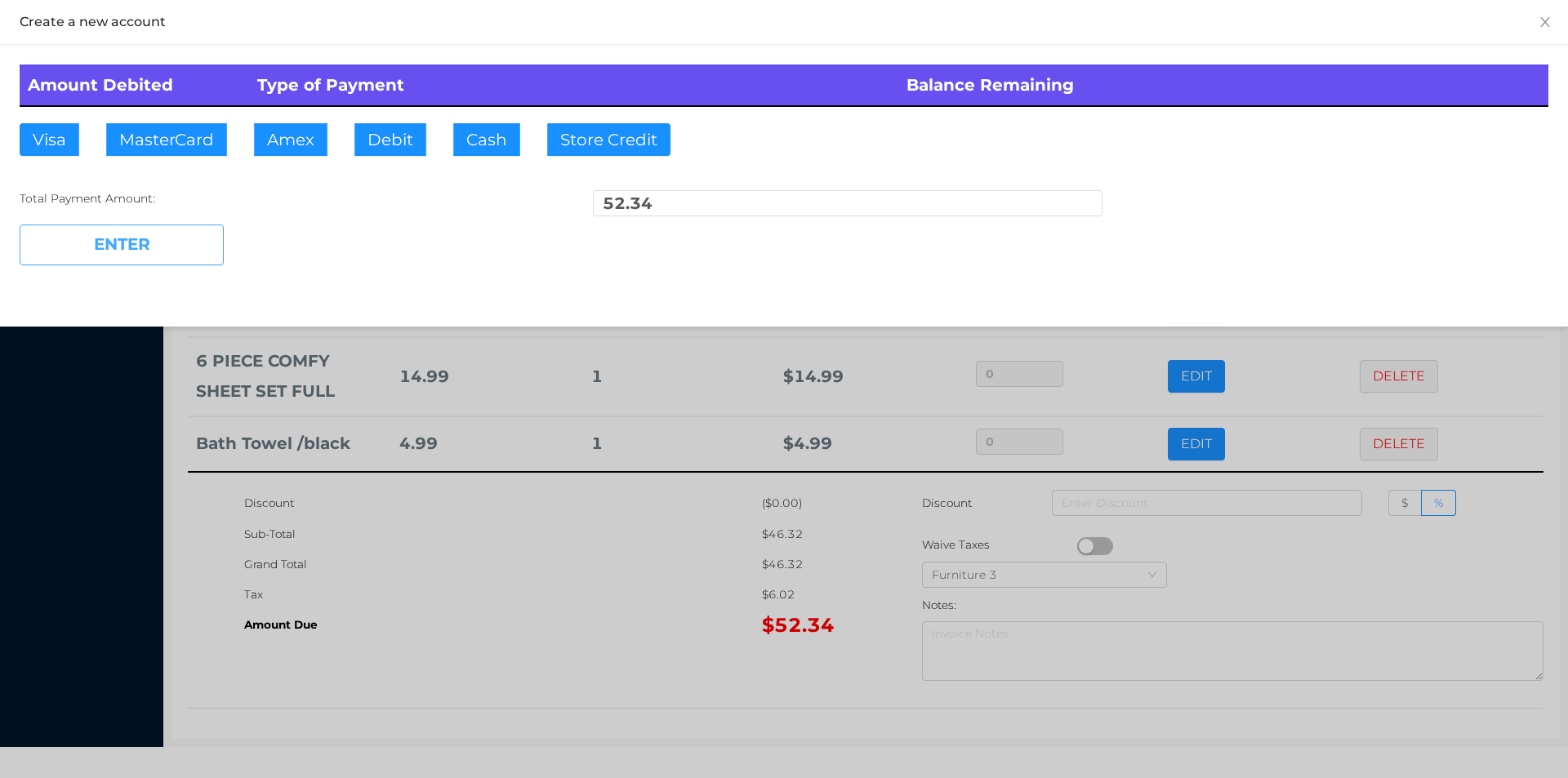
click at [149, 253] on button "ENTER" at bounding box center [122, 245] width 204 height 41
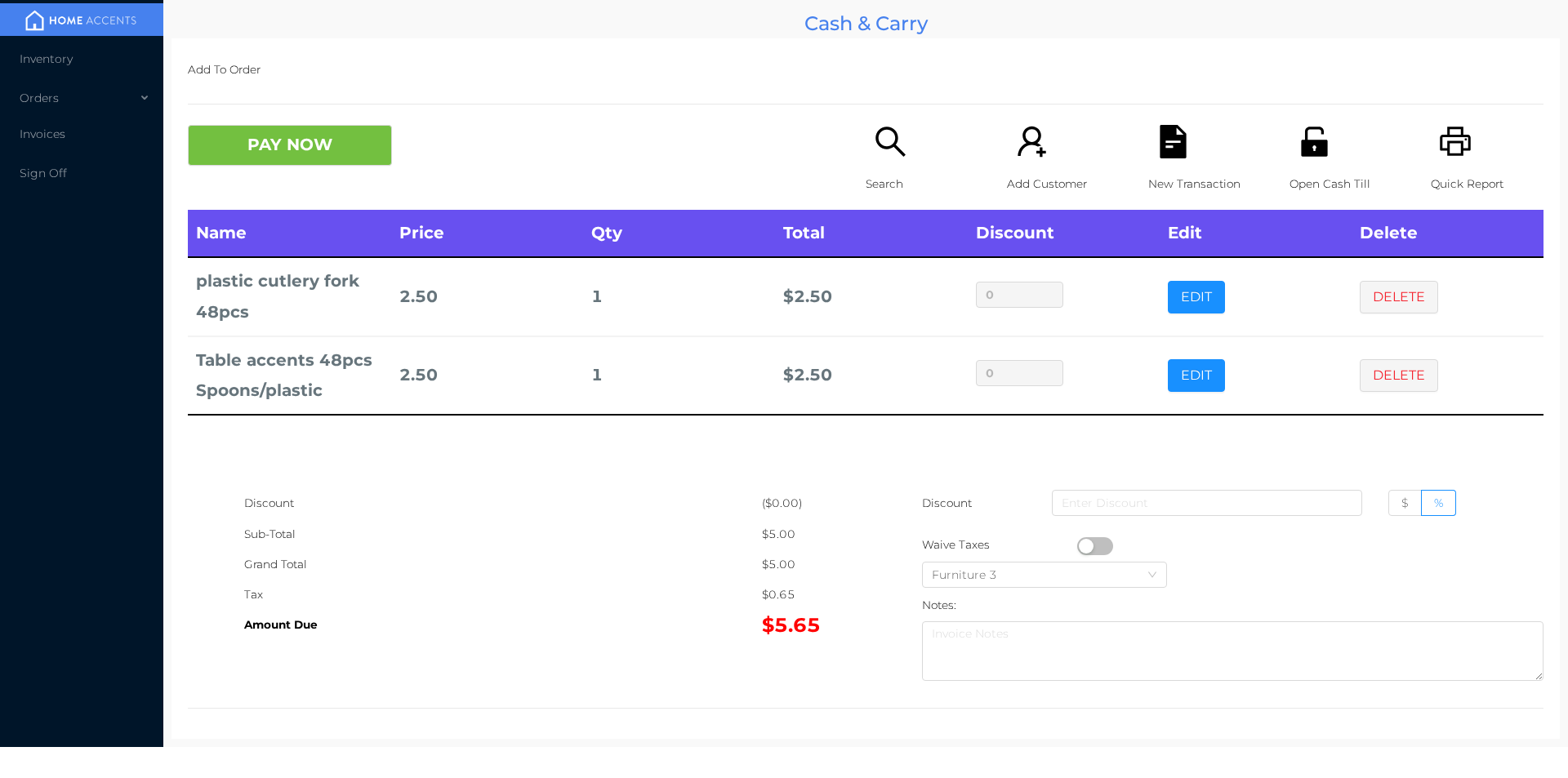
click at [884, 165] on div "Search" at bounding box center [922, 168] width 112 height 85
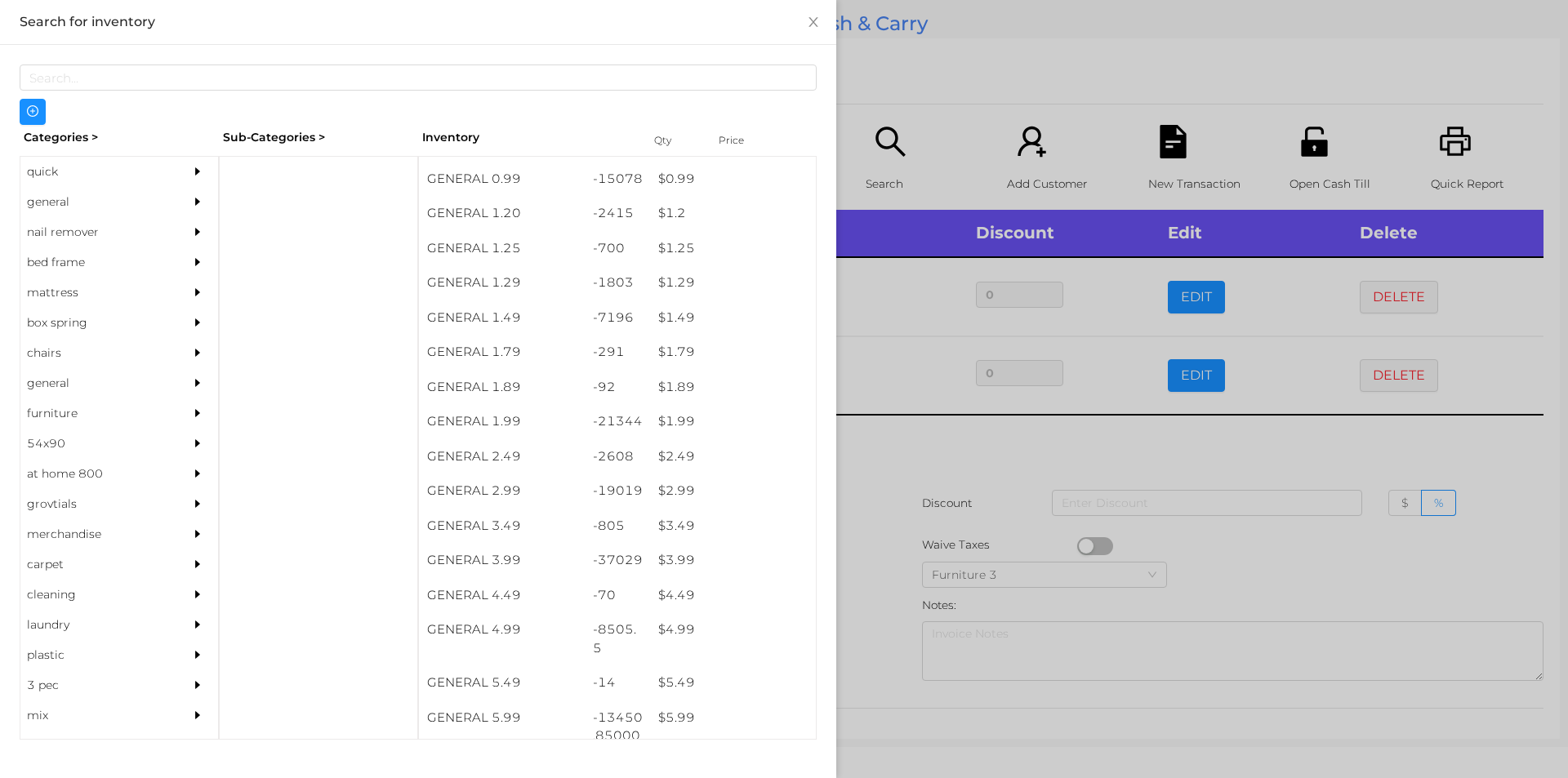
scroll to position [124, 0]
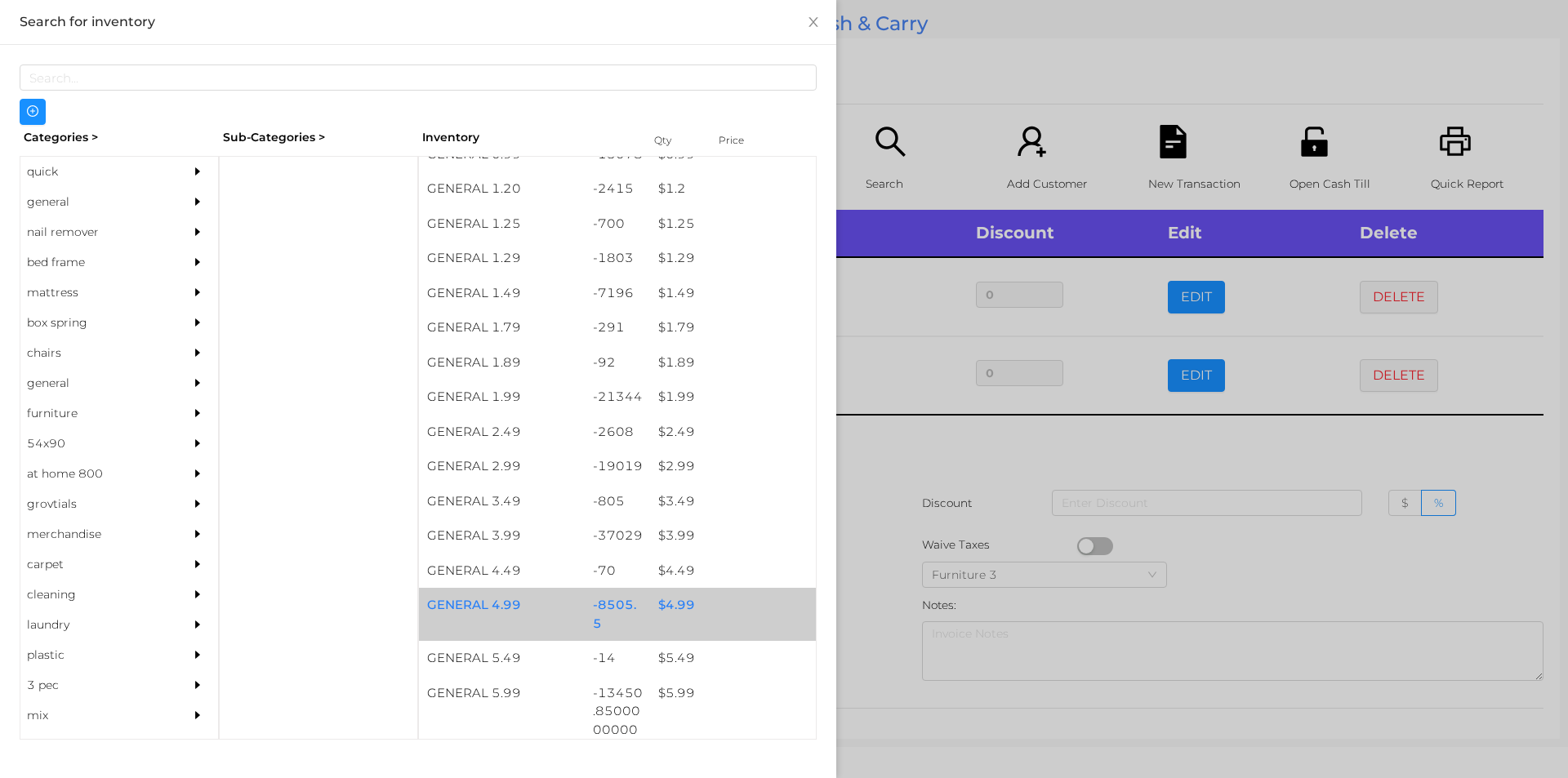
click at [657, 621] on div "$ 4.99" at bounding box center [733, 605] width 166 height 35
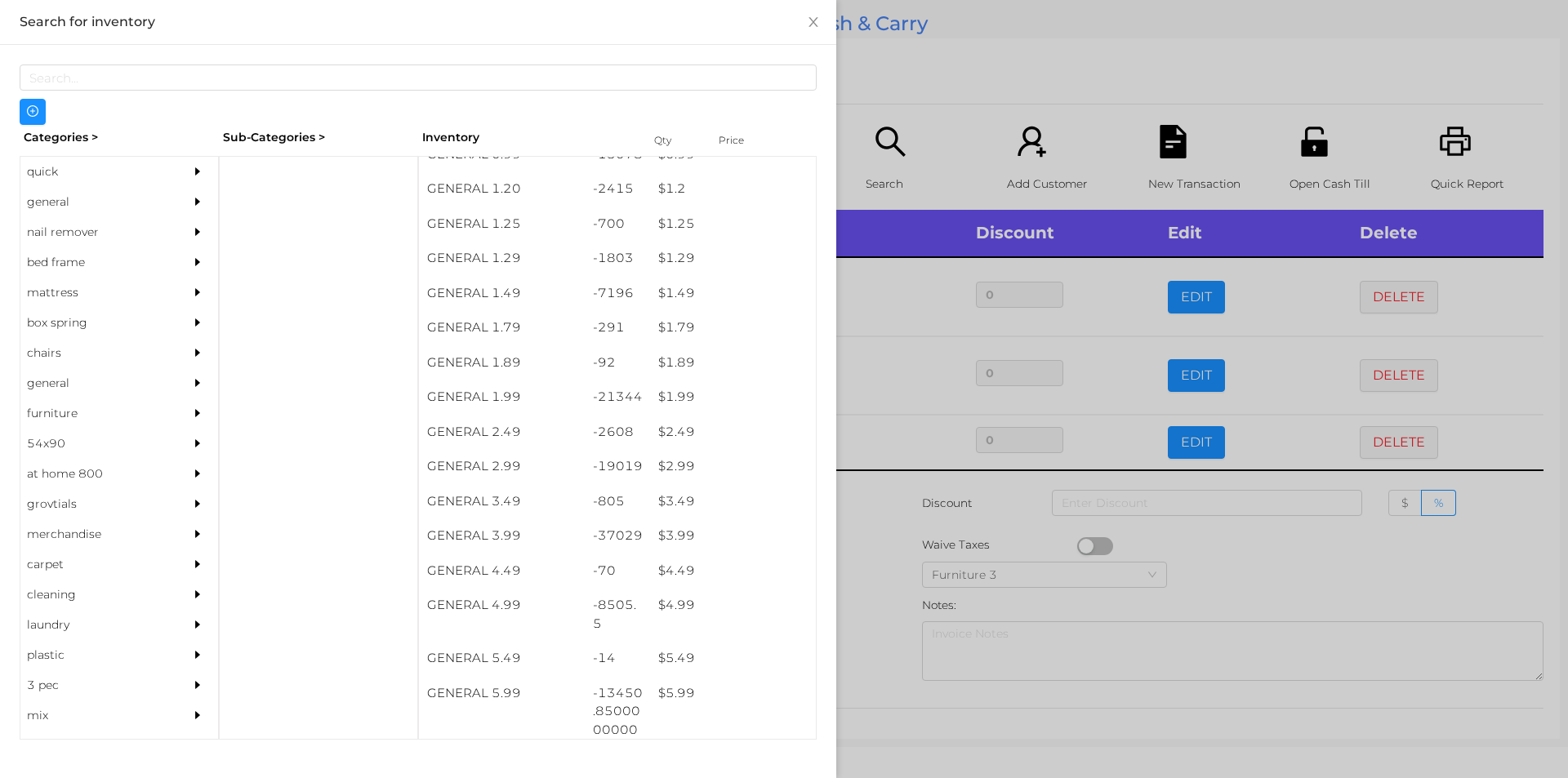
click at [960, 544] on div at bounding box center [784, 389] width 1568 height 778
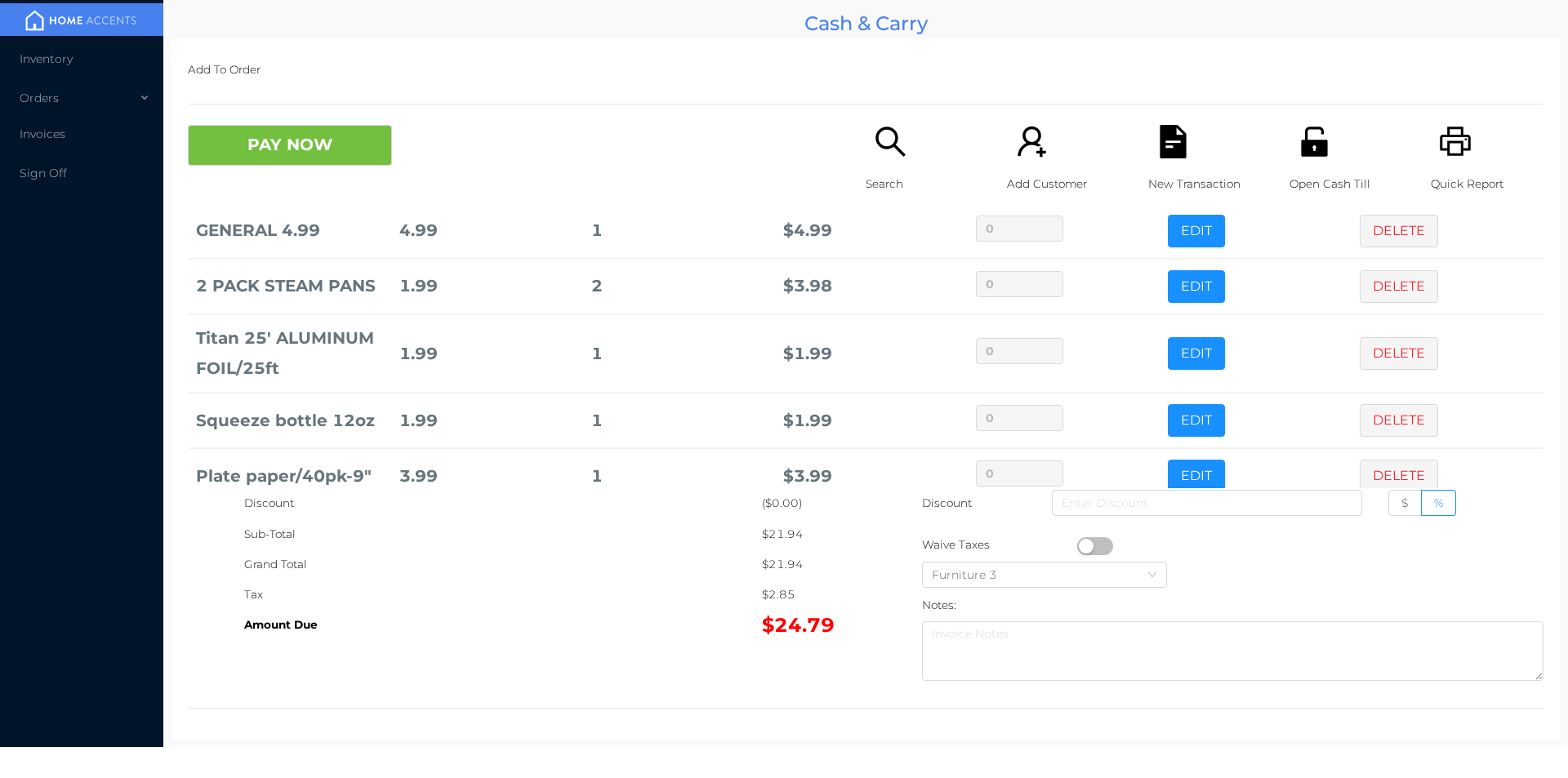
scroll to position [244, 0]
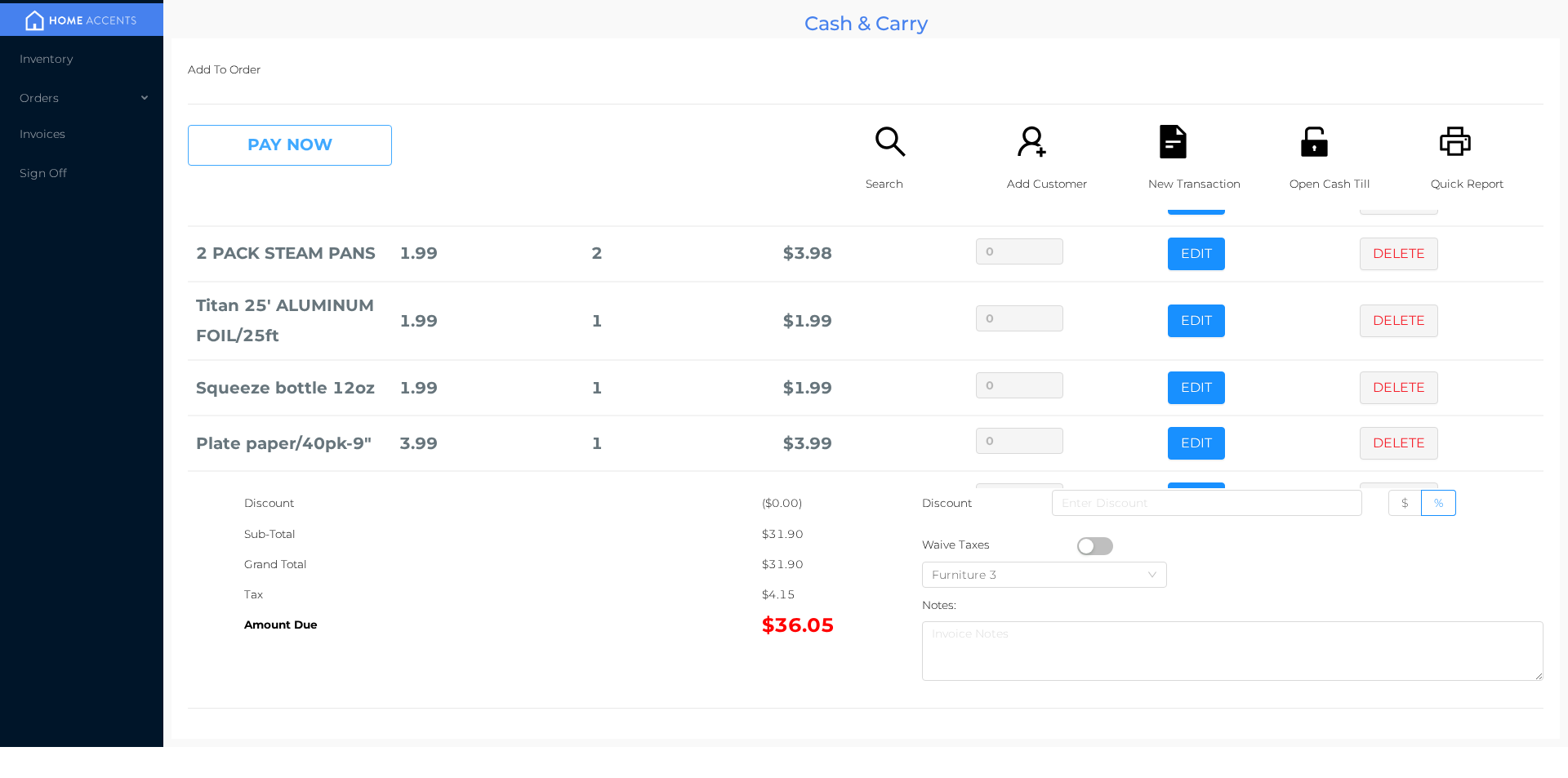
click at [310, 138] on button "PAY NOW" at bounding box center [290, 146] width 204 height 41
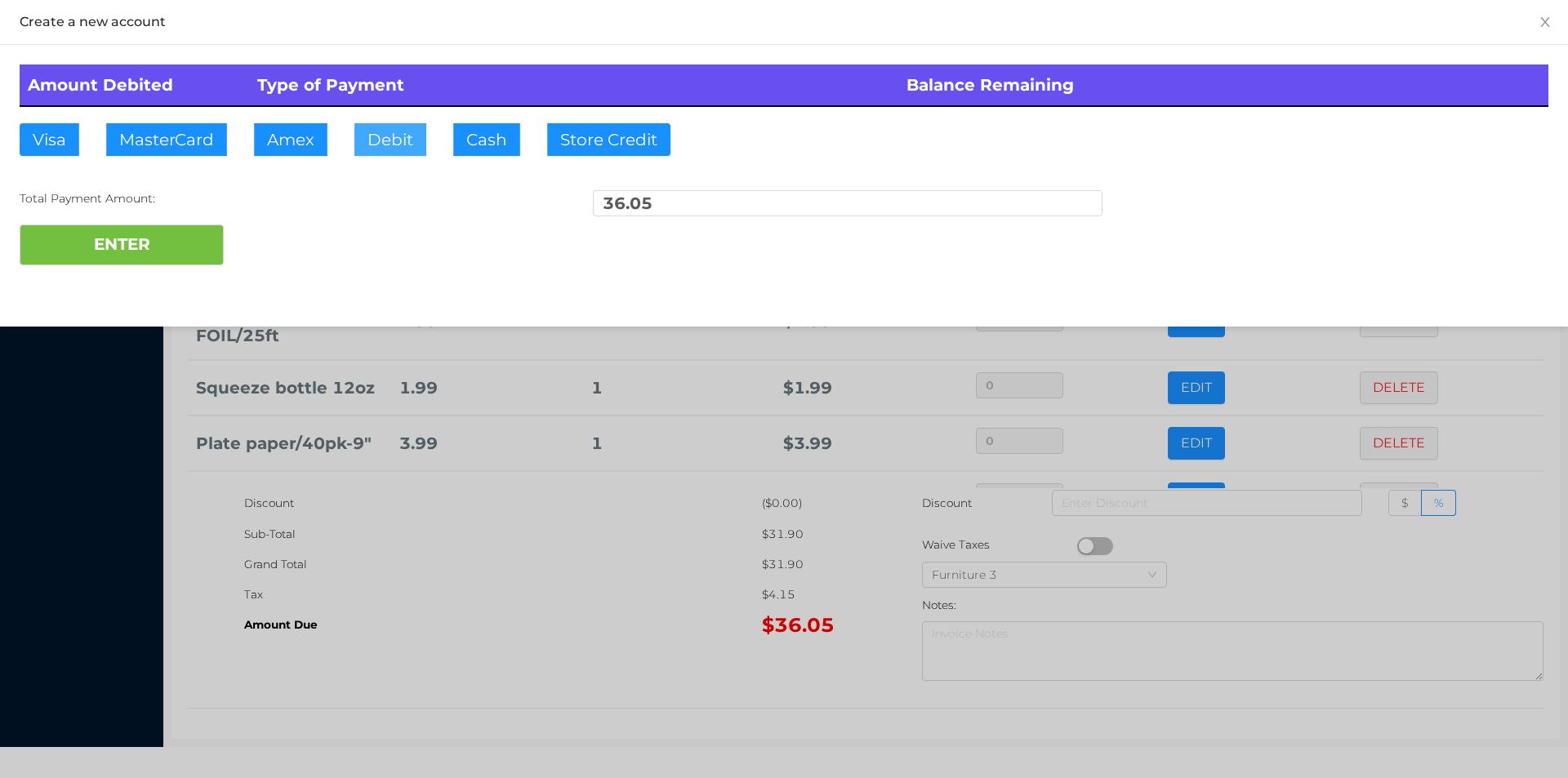
click at [398, 135] on button "Debit" at bounding box center [390, 140] width 72 height 32
type input "40"
click at [112, 237] on button "ENTER" at bounding box center [122, 245] width 204 height 41
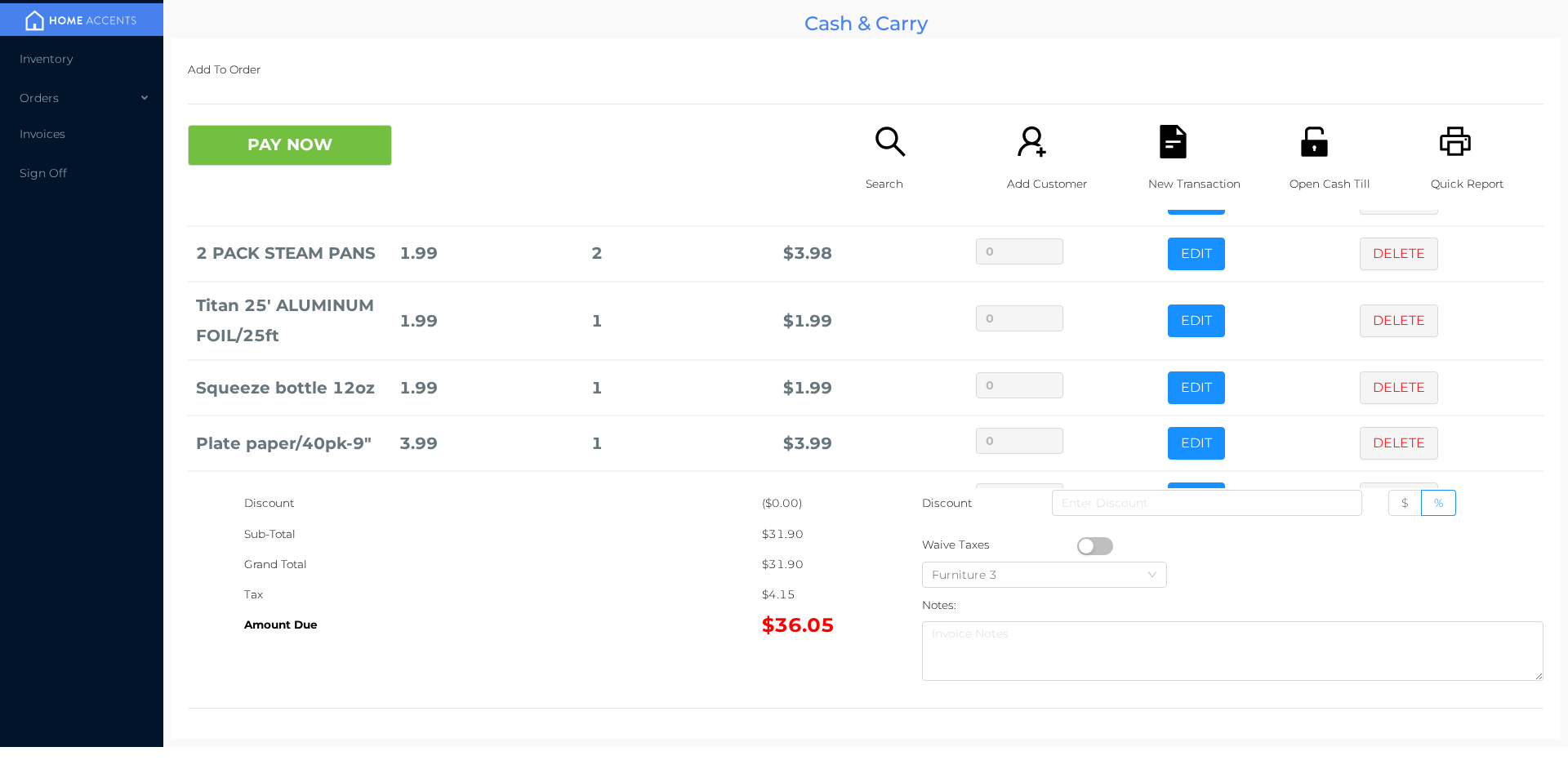
scroll to position [0, 0]
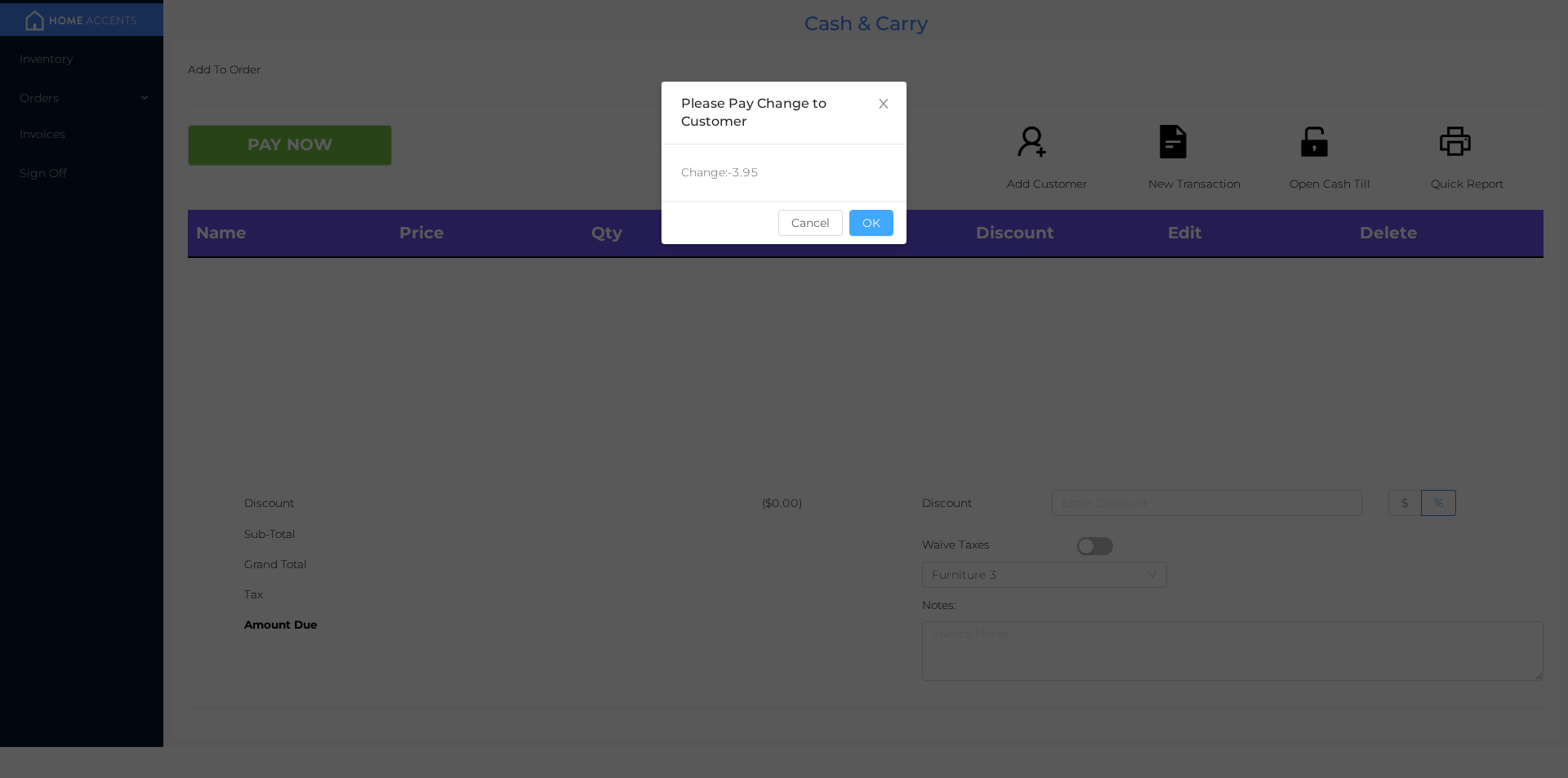
click at [890, 224] on button "OK" at bounding box center [872, 223] width 44 height 26
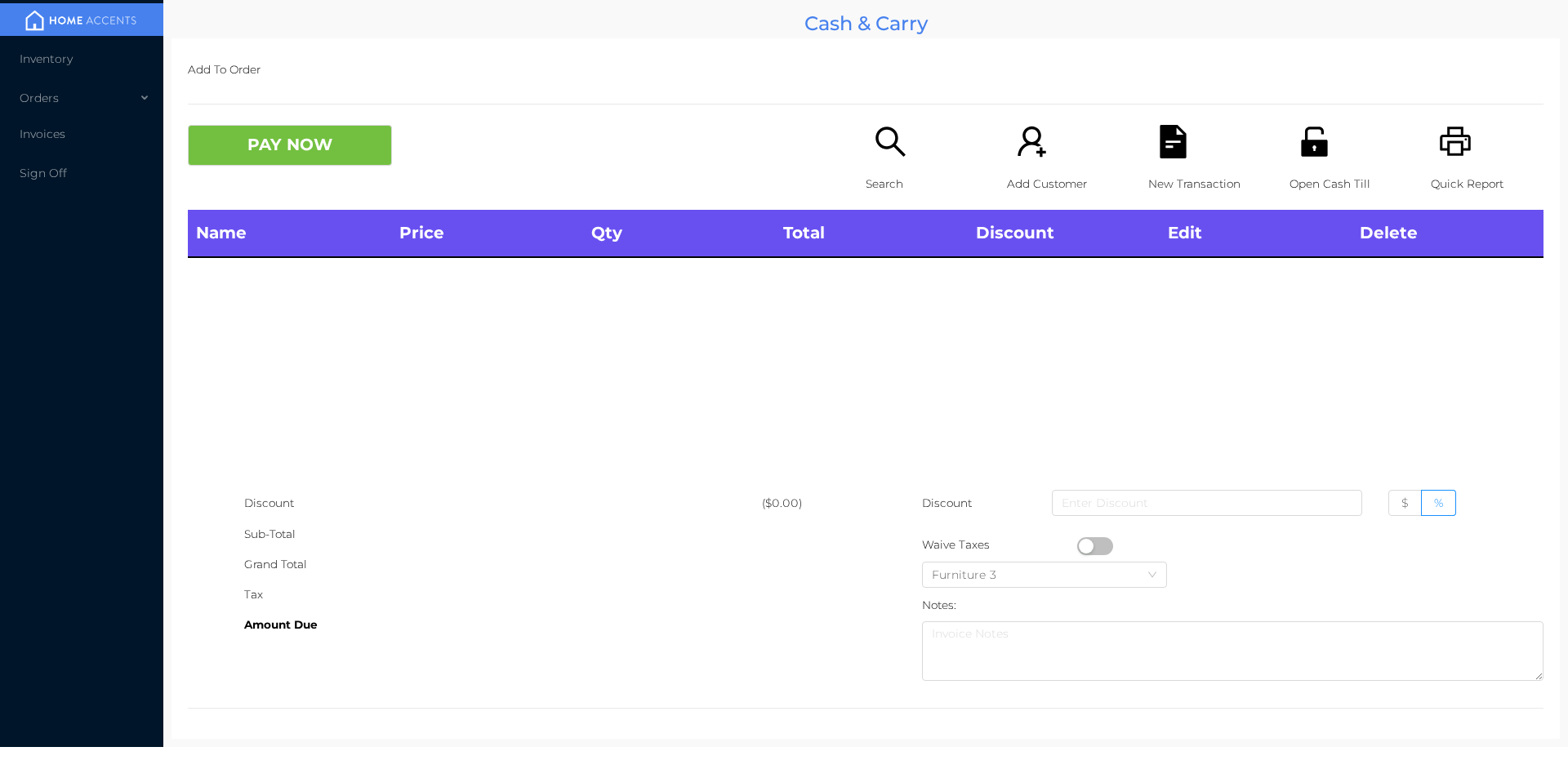
click at [901, 163] on div "Search" at bounding box center [922, 168] width 112 height 85
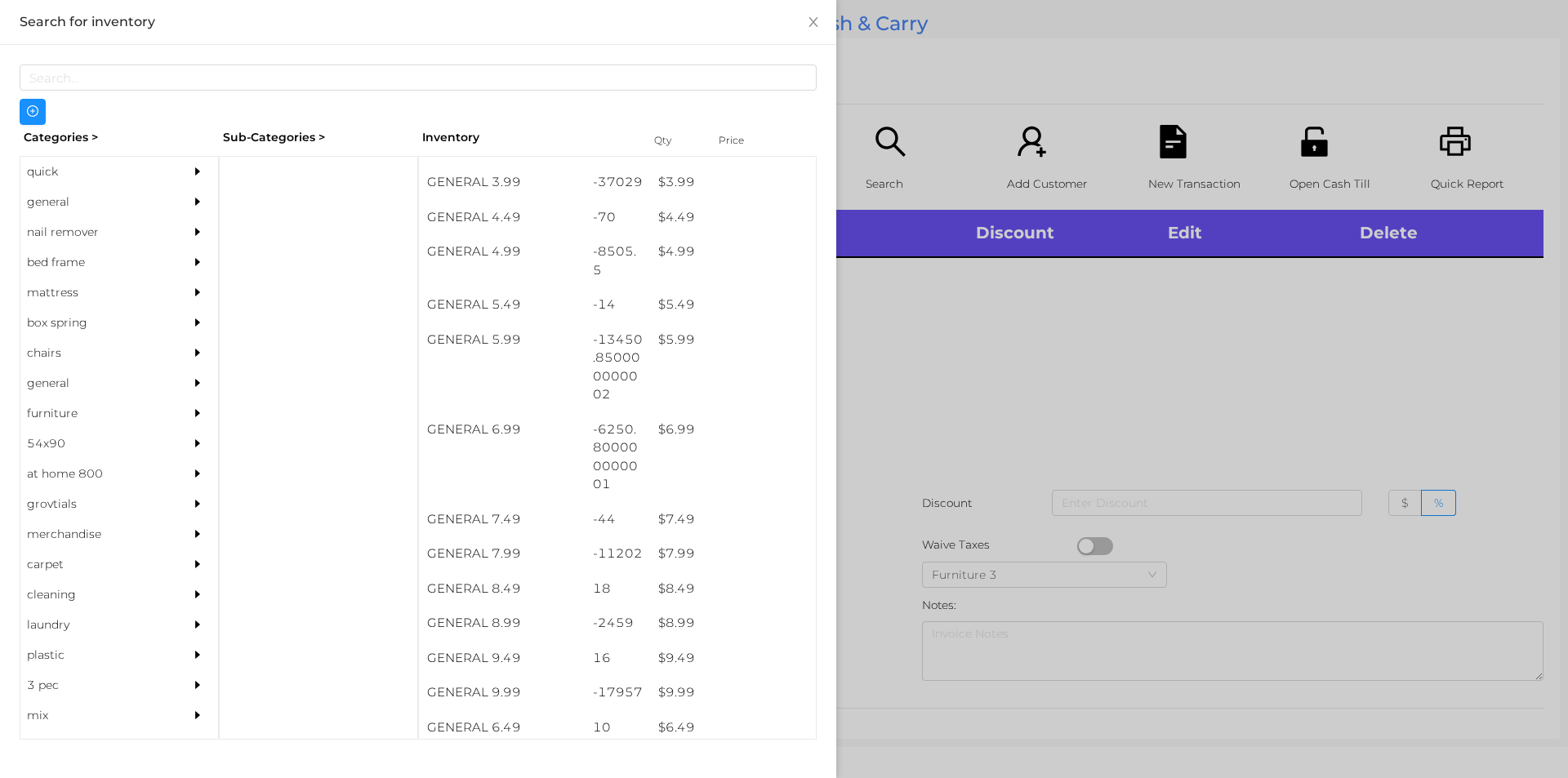
scroll to position [478, 0]
click at [636, 546] on div "-11202" at bounding box center [618, 553] width 66 height 35
click at [905, 523] on div at bounding box center [784, 389] width 1568 height 778
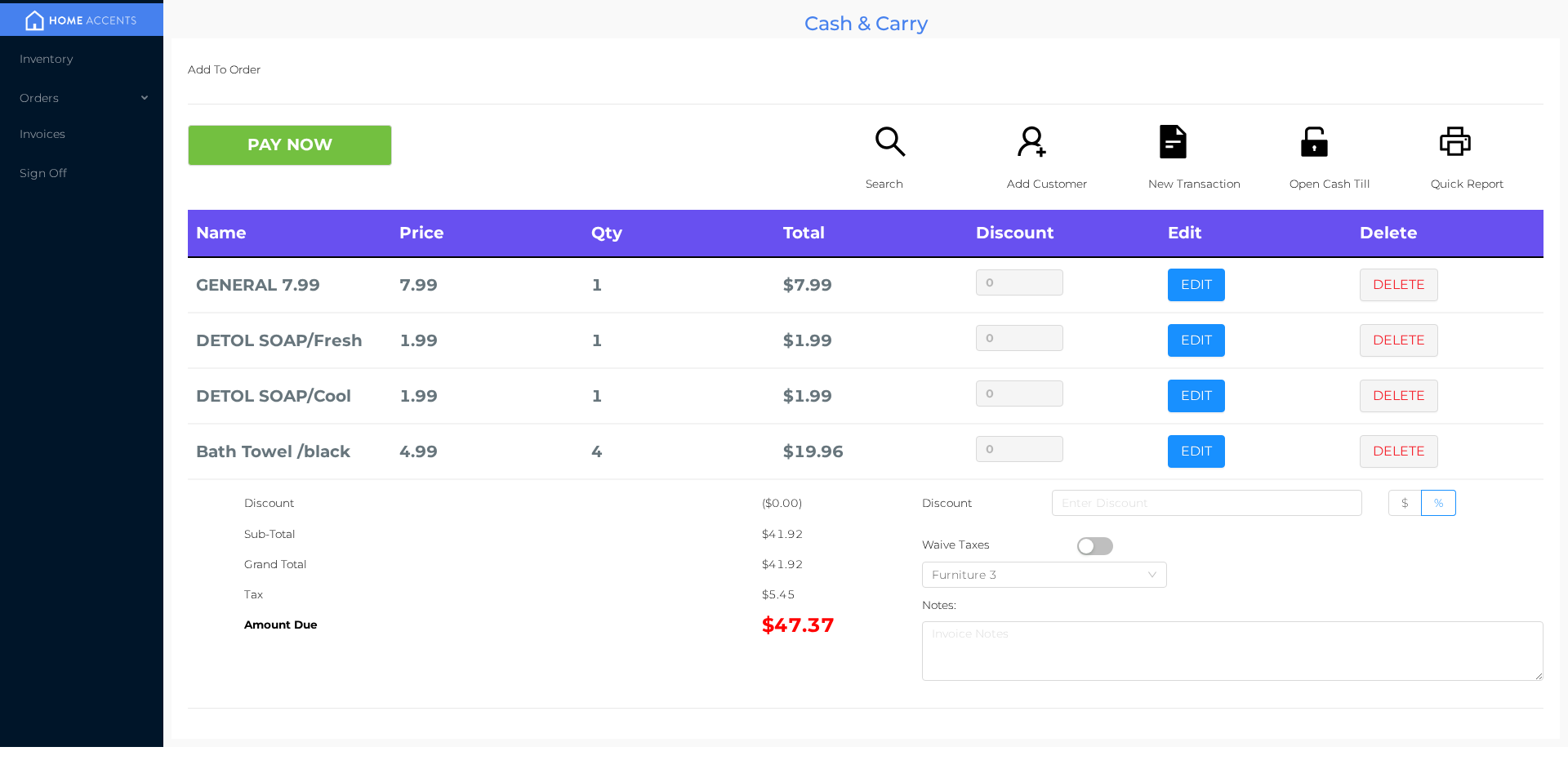
scroll to position [64, 0]
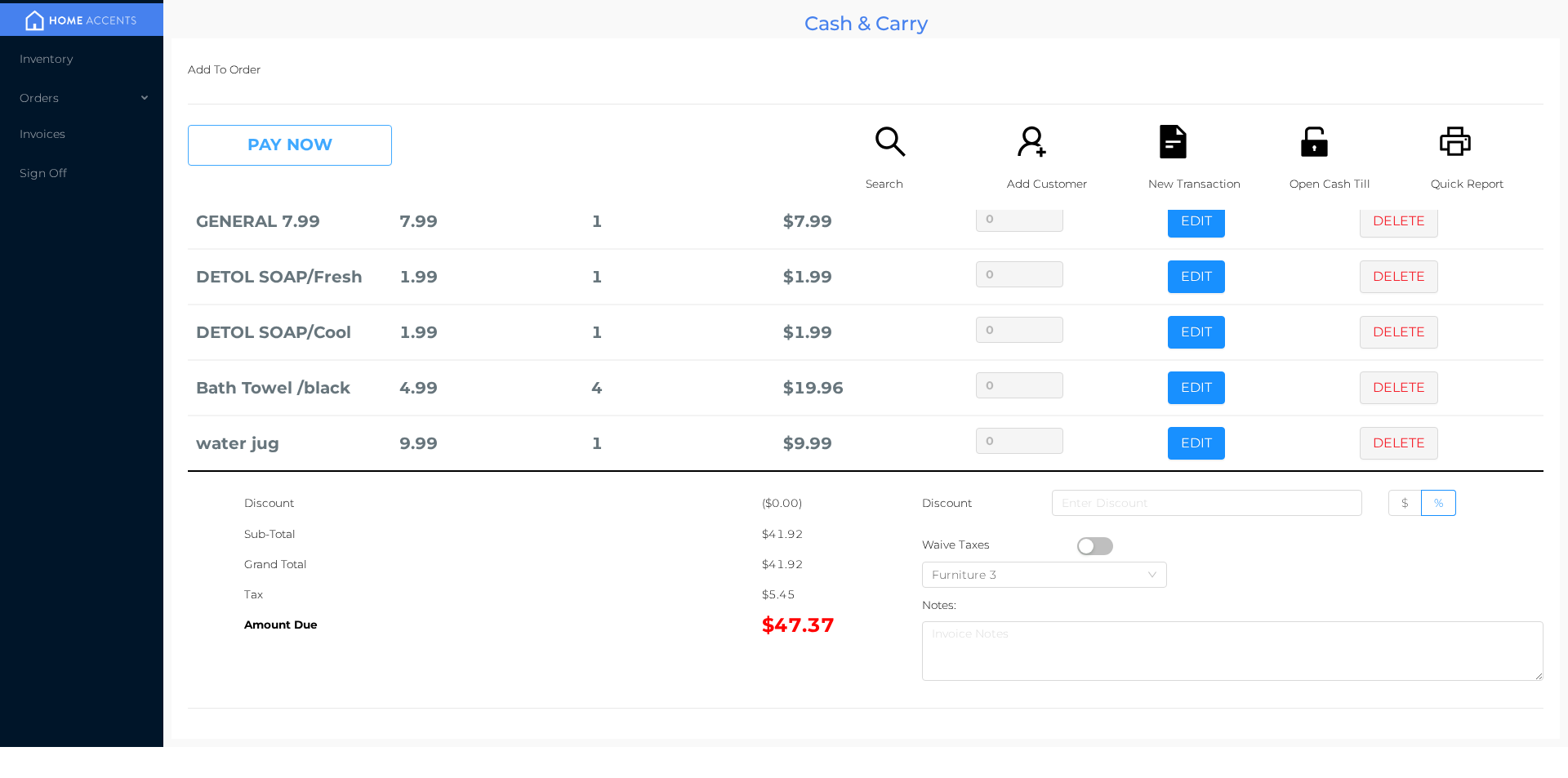
click at [329, 134] on button "PAY NOW" at bounding box center [290, 146] width 204 height 41
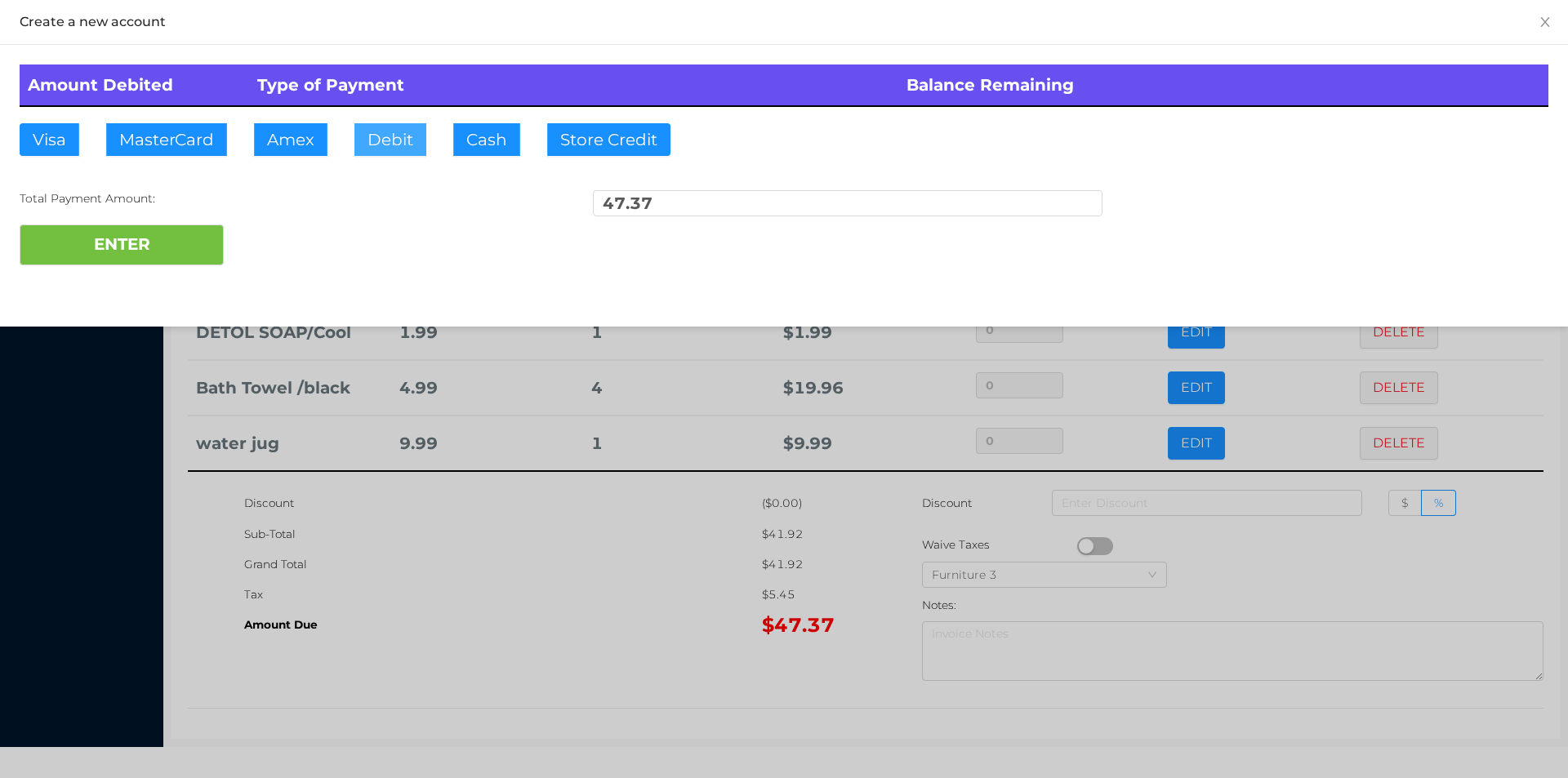
click at [368, 148] on button "Debit" at bounding box center [390, 140] width 72 height 32
type input "50"
click at [105, 227] on button "ENTER" at bounding box center [122, 245] width 204 height 41
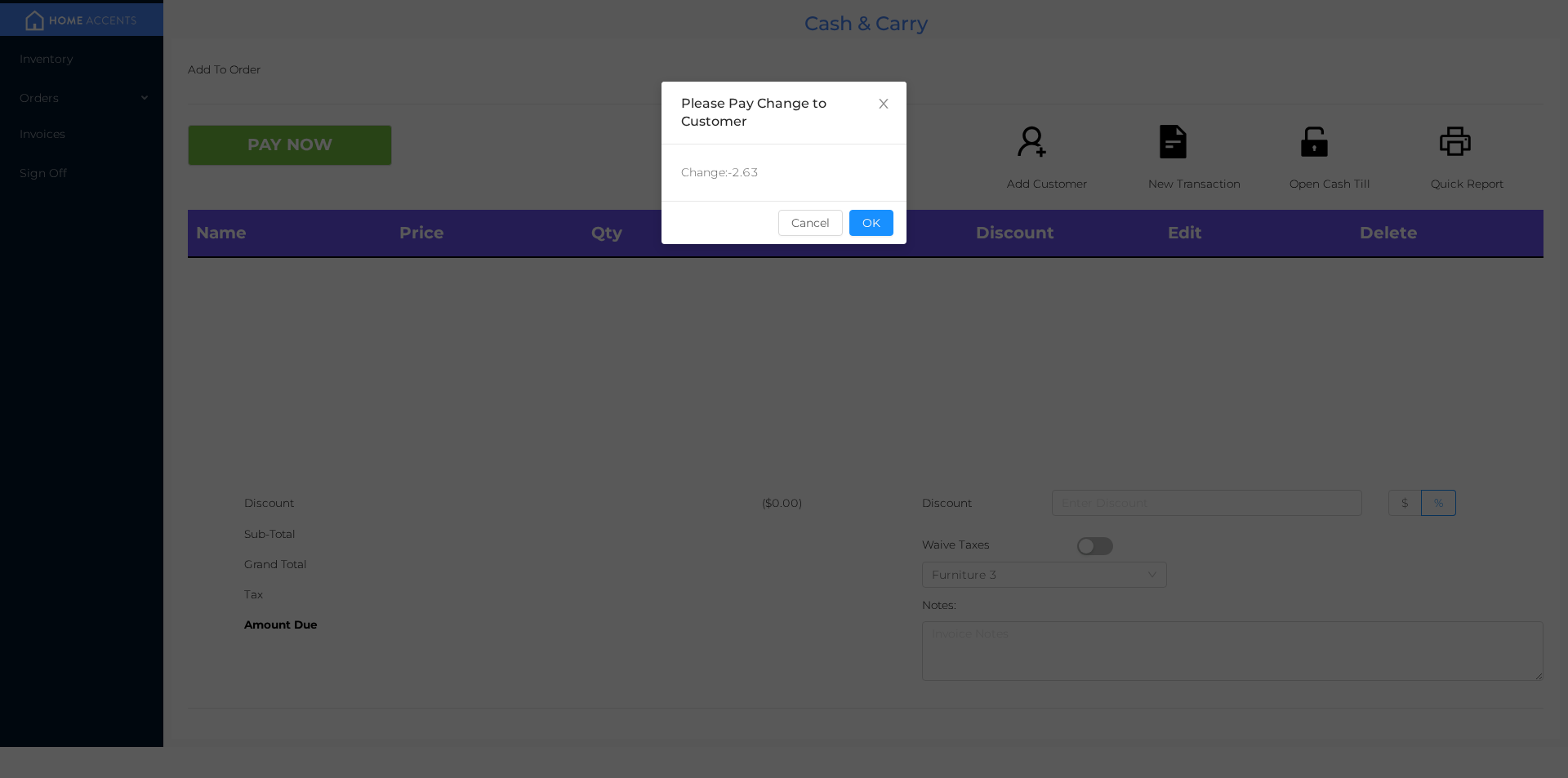
scroll to position [0, 0]
click at [856, 223] on button "OK" at bounding box center [872, 223] width 44 height 26
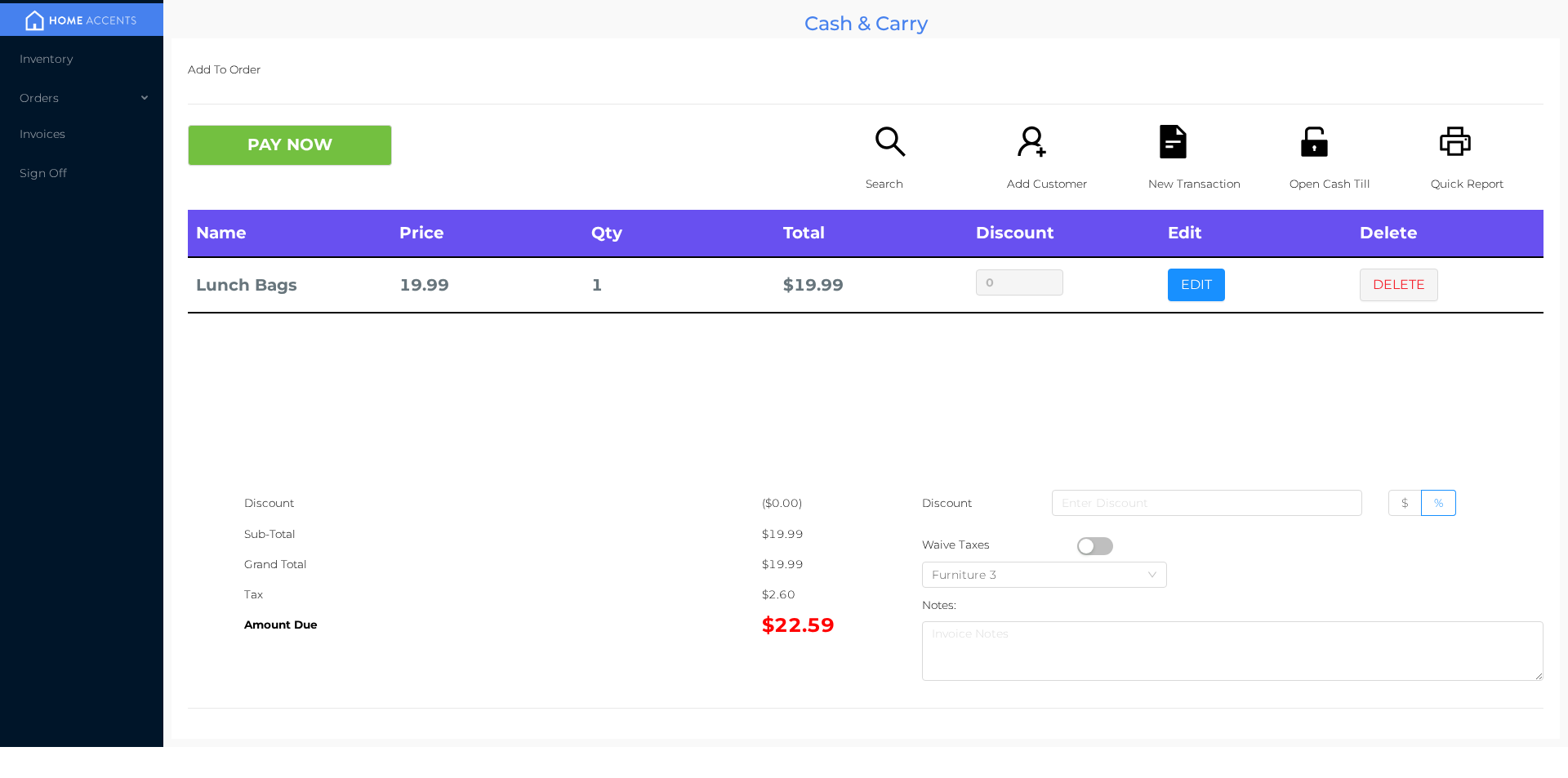
click at [1181, 134] on div "New Transaction" at bounding box center [1205, 168] width 112 height 85
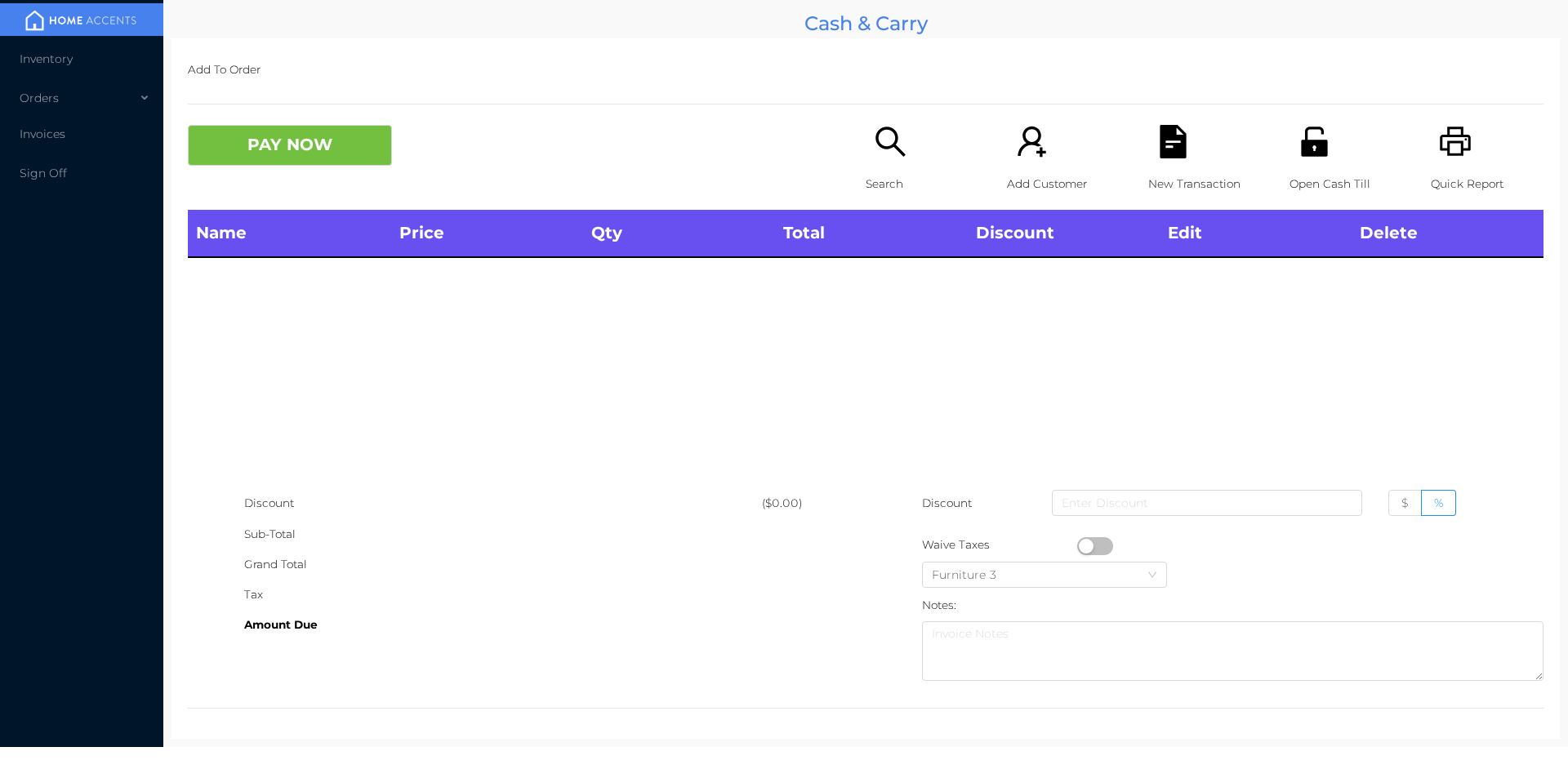
click at [881, 149] on icon "icon: search" at bounding box center [890, 141] width 30 height 30
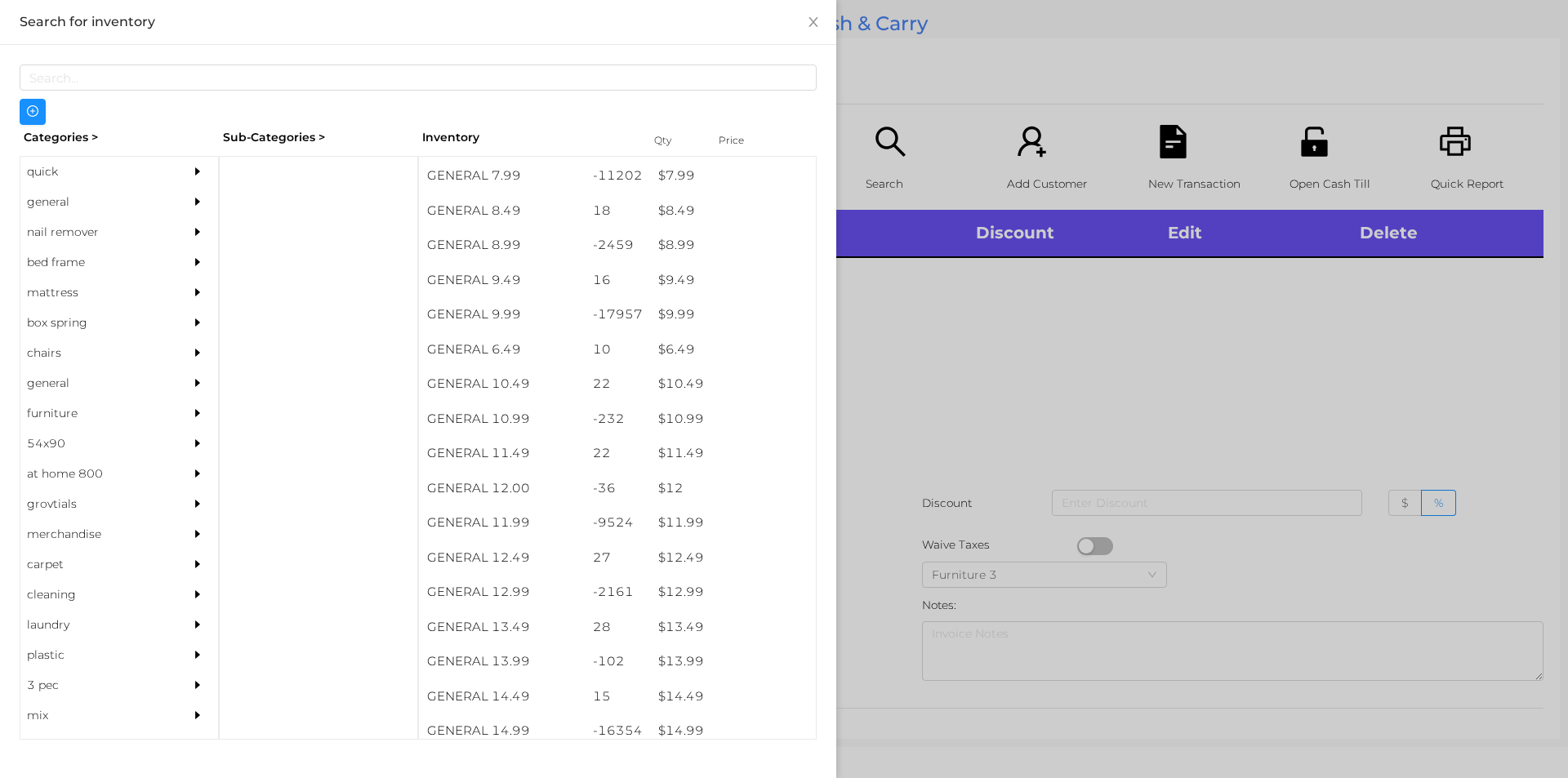
scroll to position [863, 0]
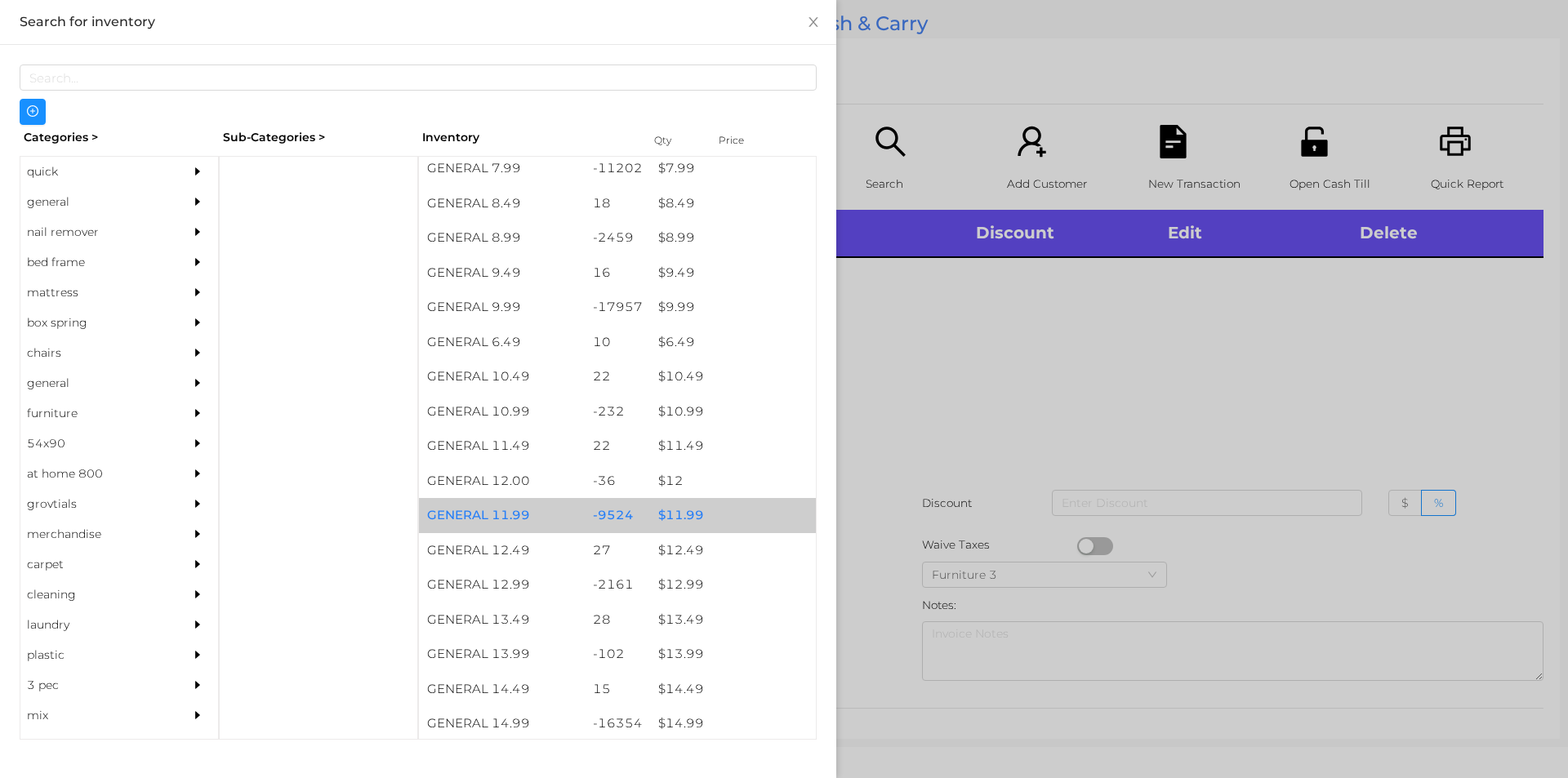
click at [713, 506] on div "$ 11.99" at bounding box center [733, 515] width 166 height 35
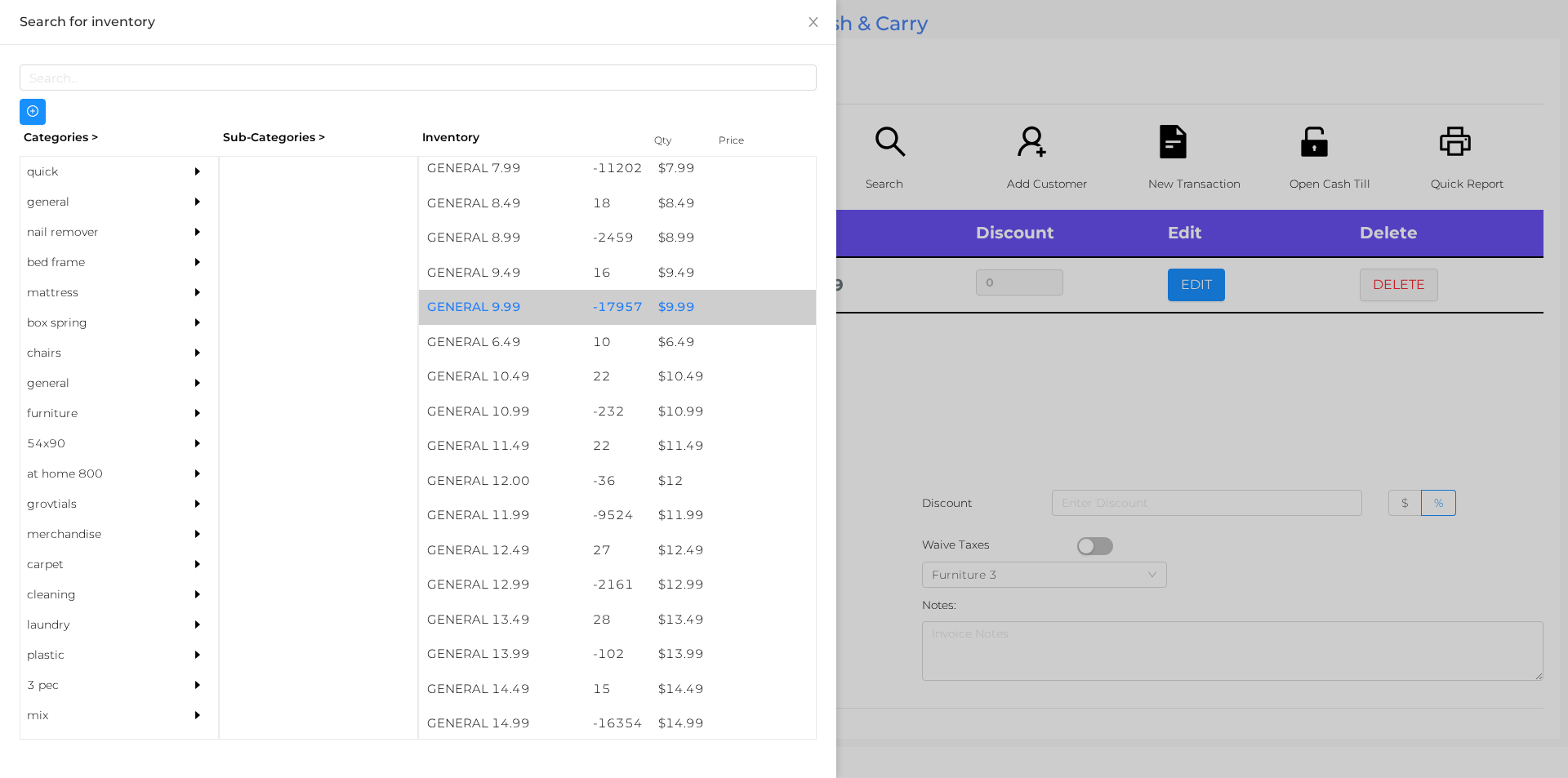
click at [686, 300] on div "$ 9.99" at bounding box center [733, 307] width 166 height 35
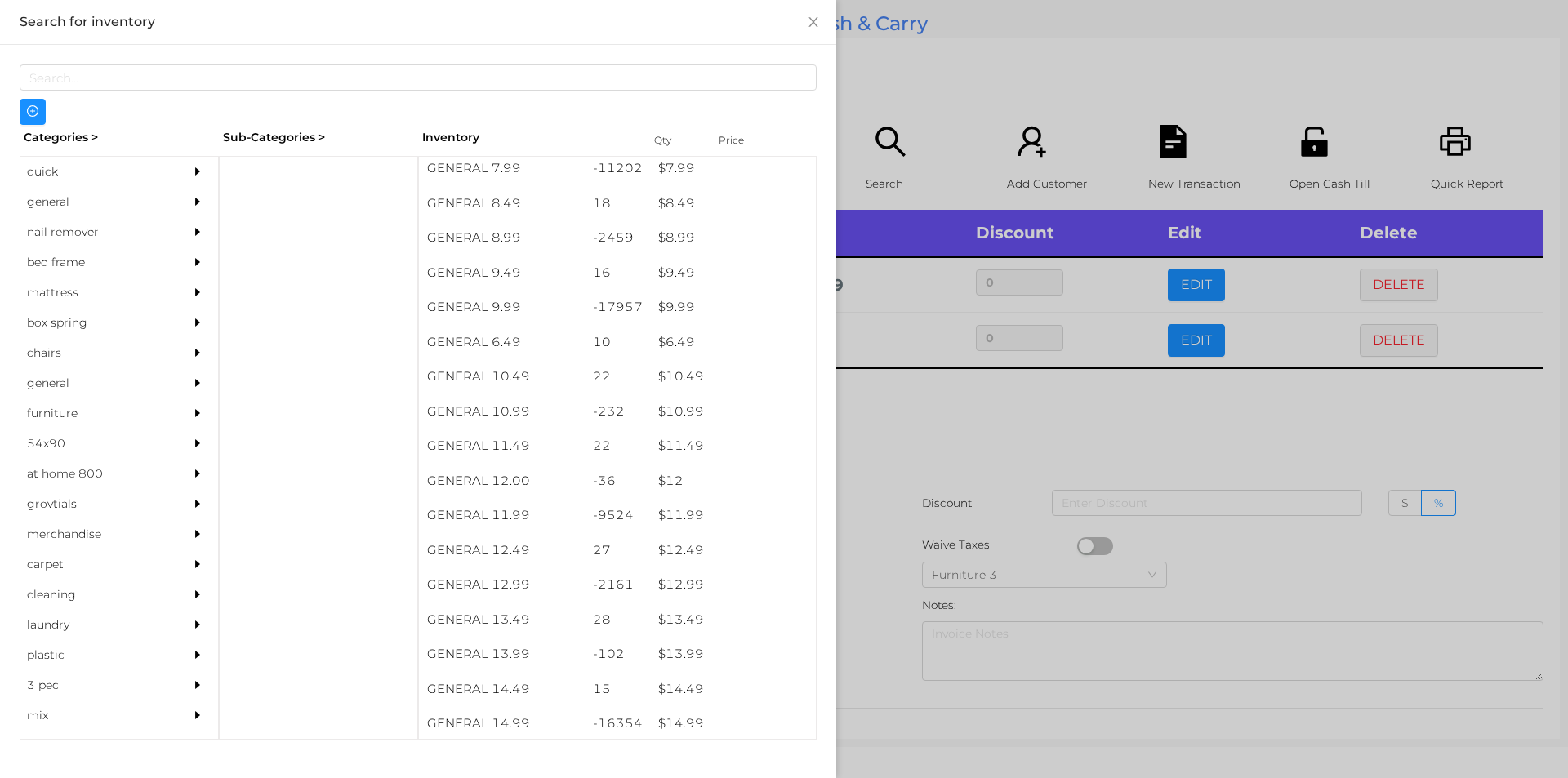
click at [896, 480] on div at bounding box center [784, 389] width 1568 height 778
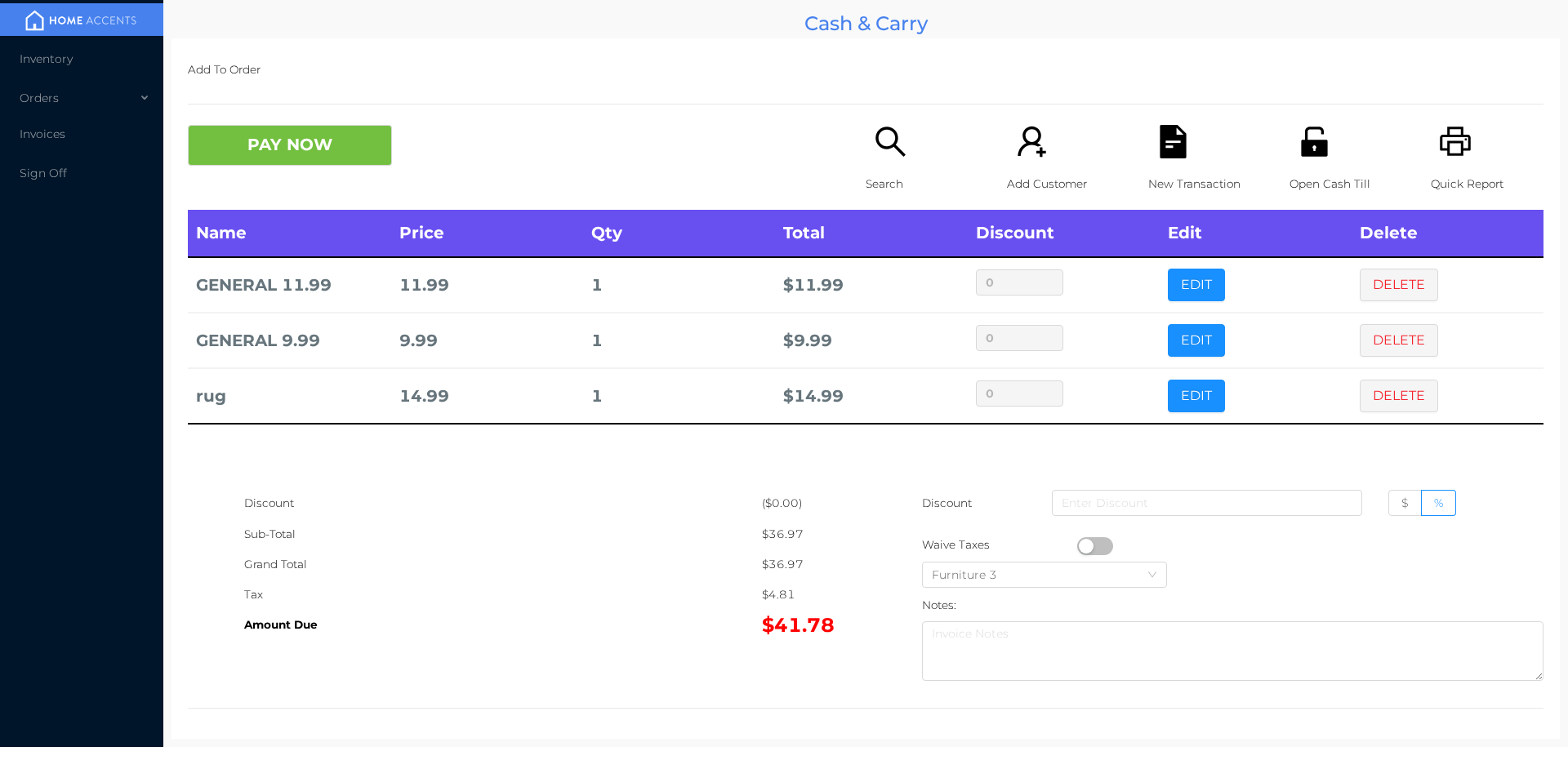
click at [1170, 146] on icon "icon: file-text" at bounding box center [1172, 141] width 26 height 33
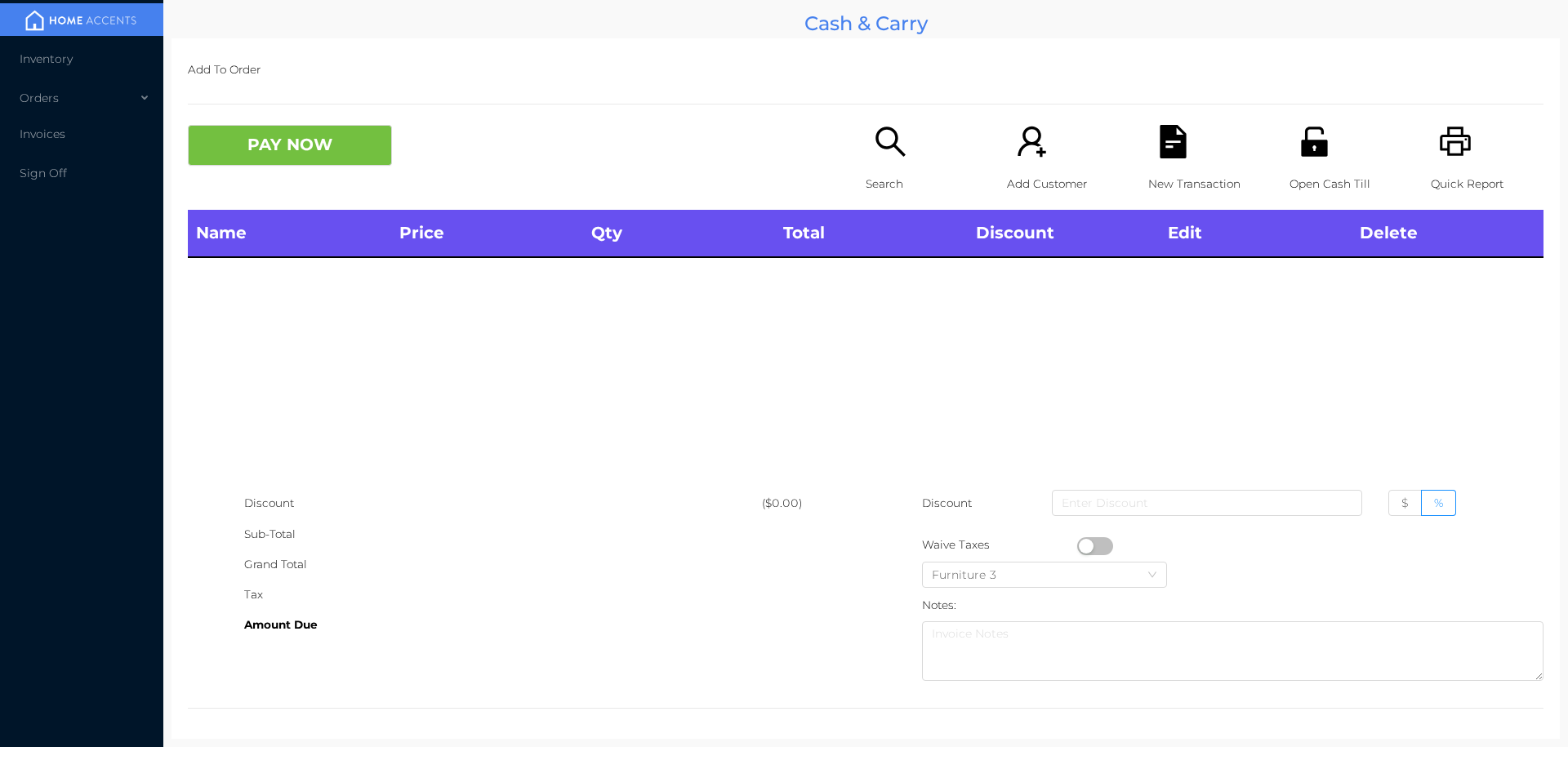
click at [1304, 137] on icon "icon: unlock" at bounding box center [1313, 141] width 33 height 33
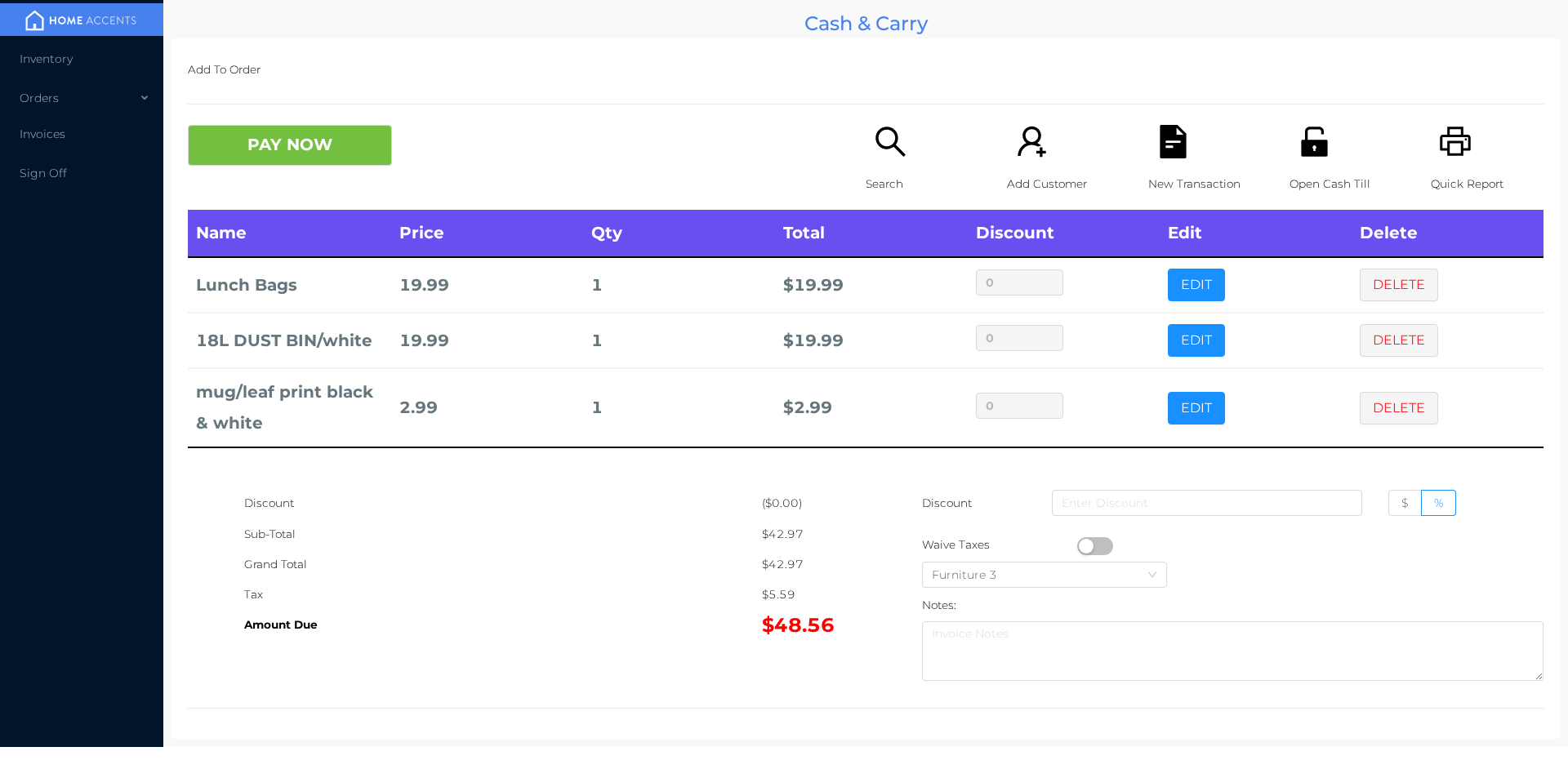
click at [876, 150] on icon "icon: search" at bounding box center [890, 141] width 33 height 33
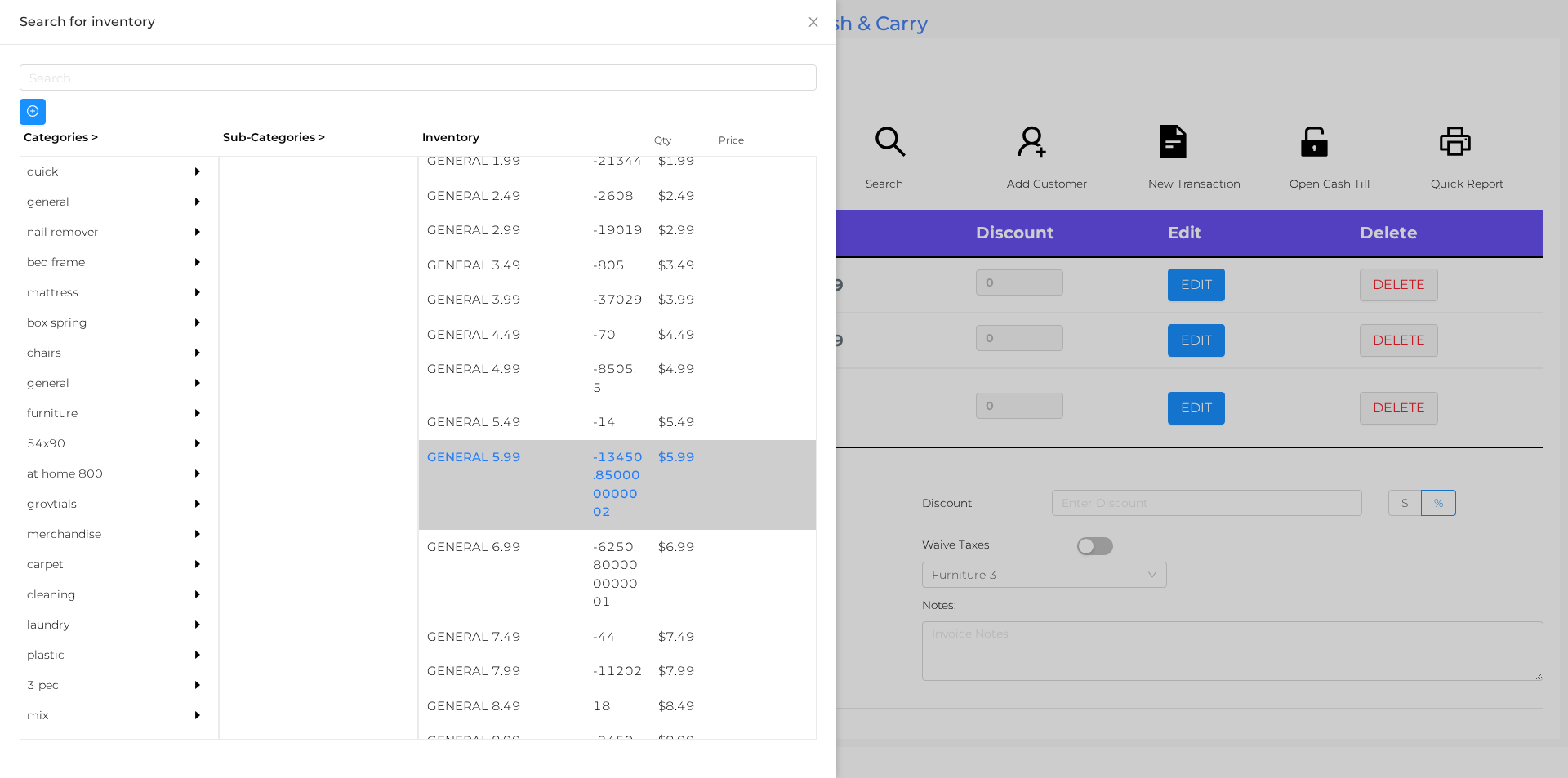
click at [673, 463] on div "$ 5.99" at bounding box center [733, 457] width 166 height 35
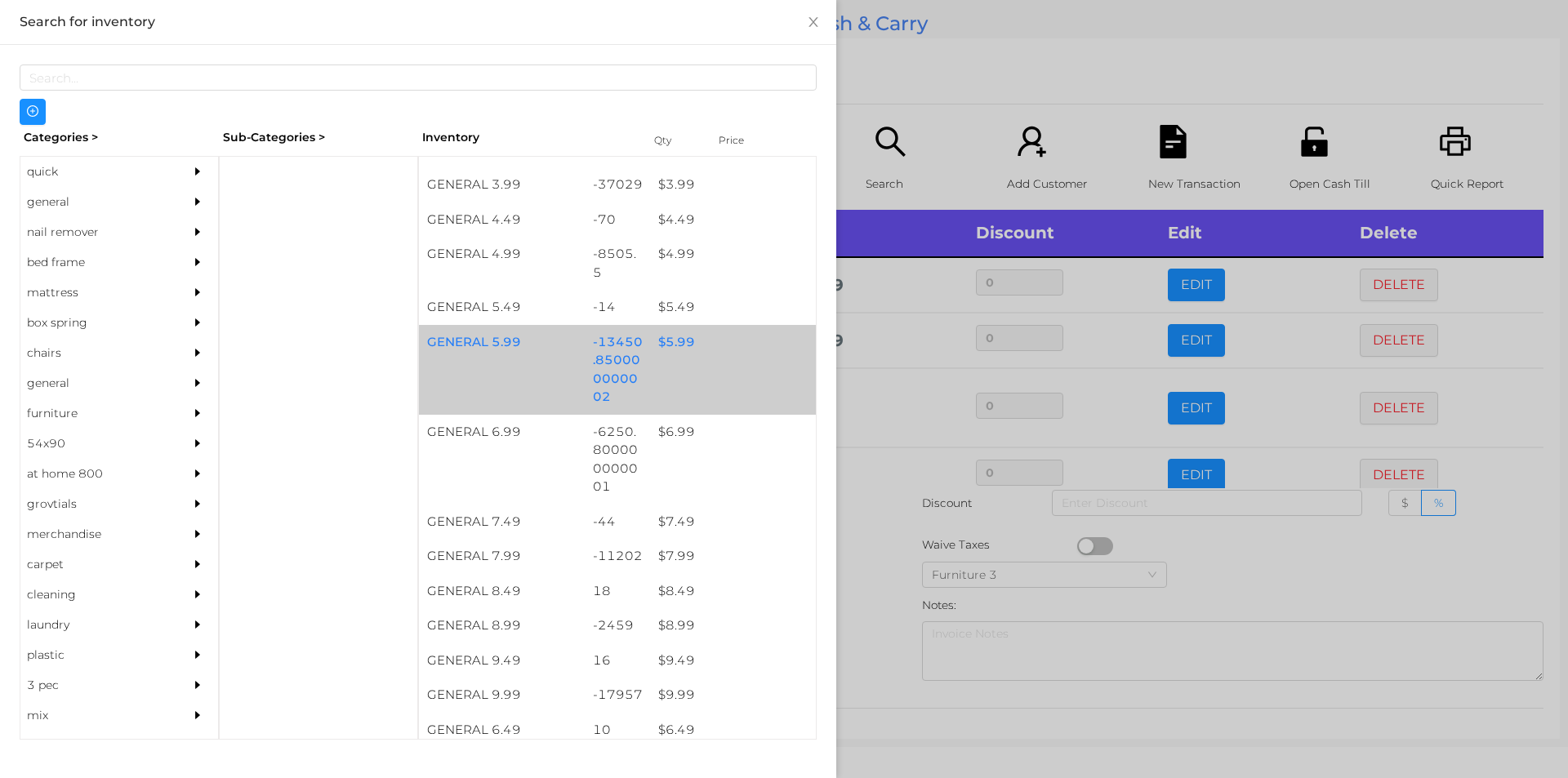
scroll to position [470, 0]
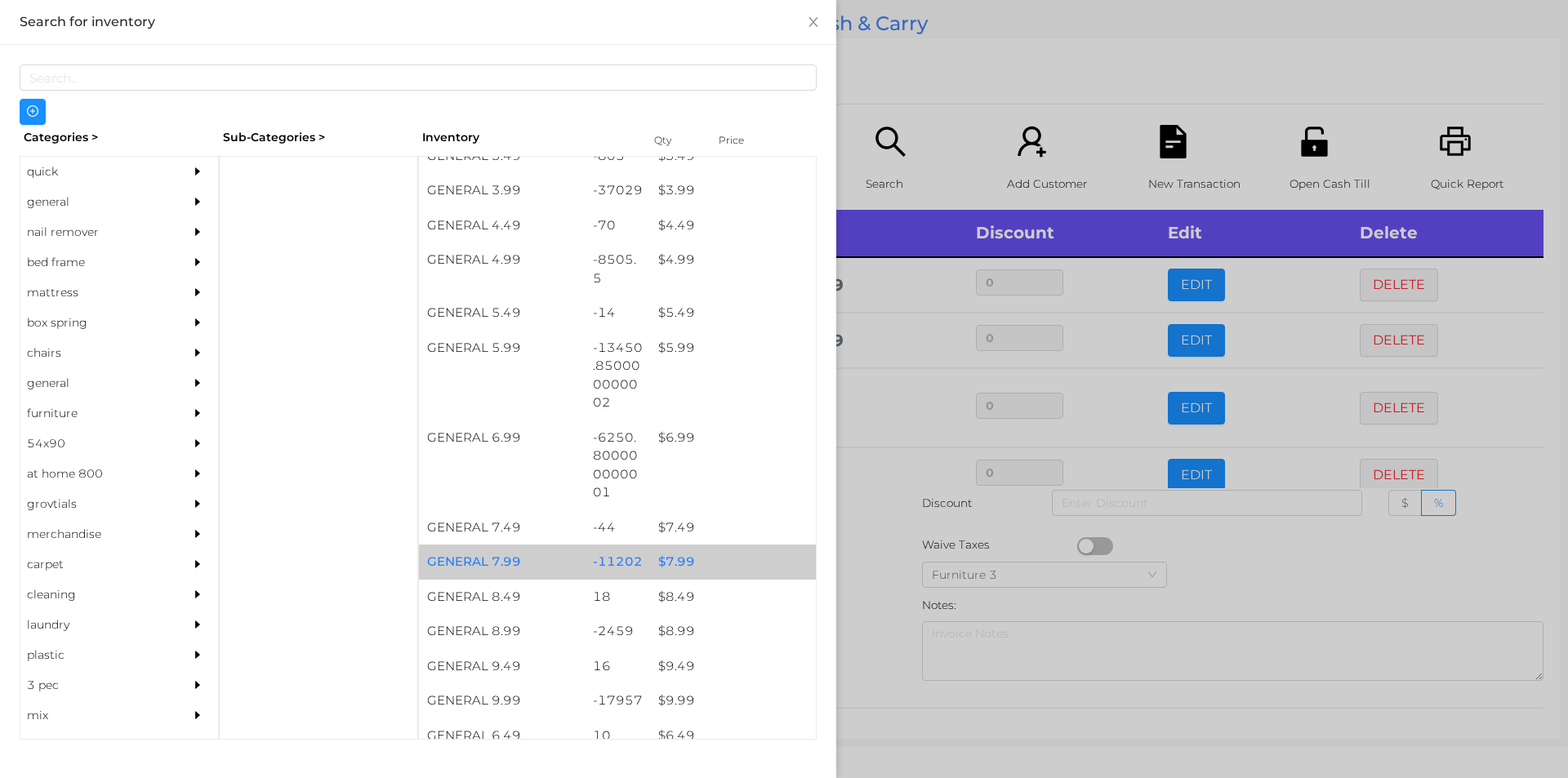
click at [697, 556] on div "$ 7.99" at bounding box center [733, 562] width 166 height 35
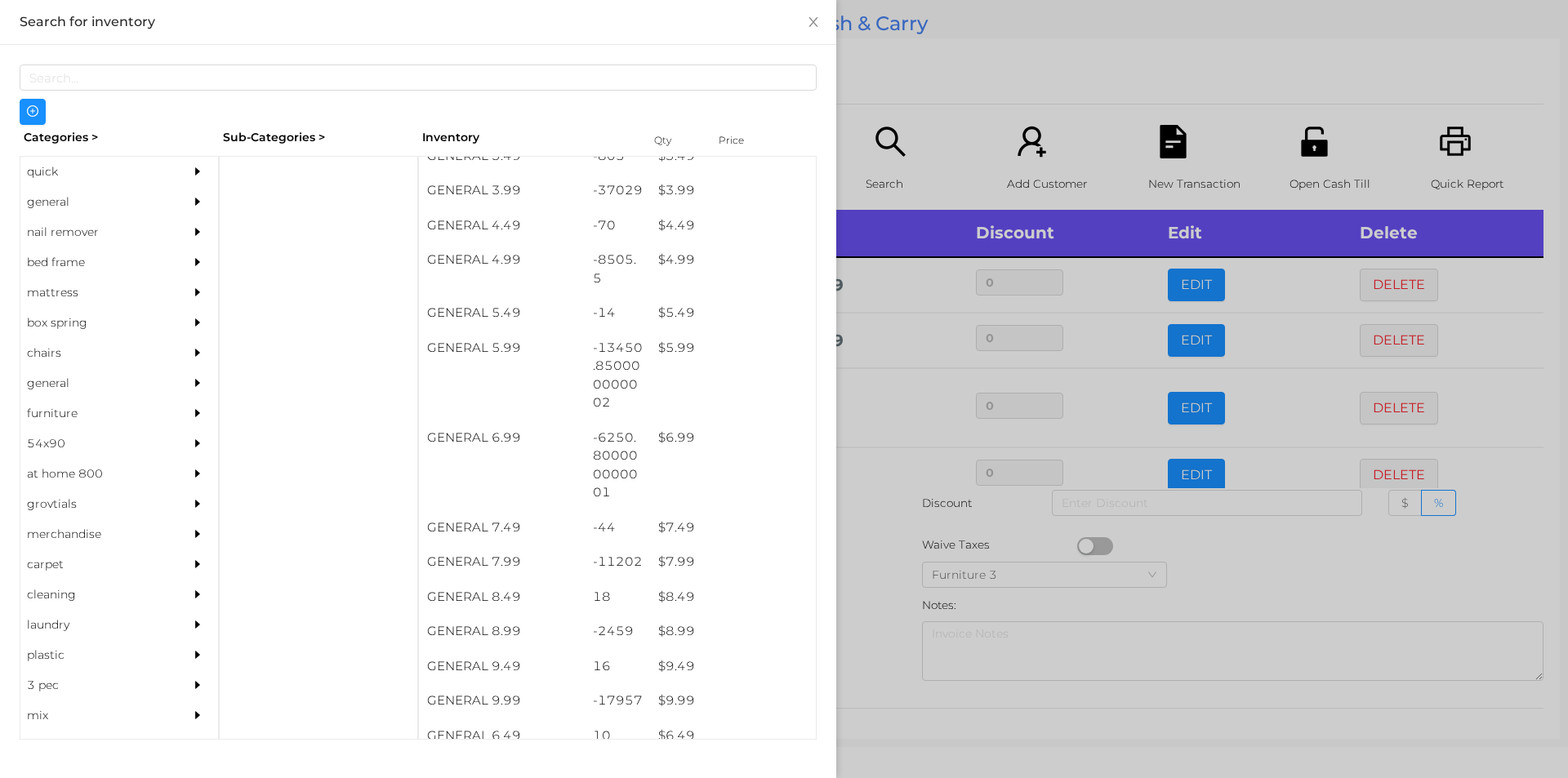
click at [931, 84] on div at bounding box center [784, 389] width 1568 height 778
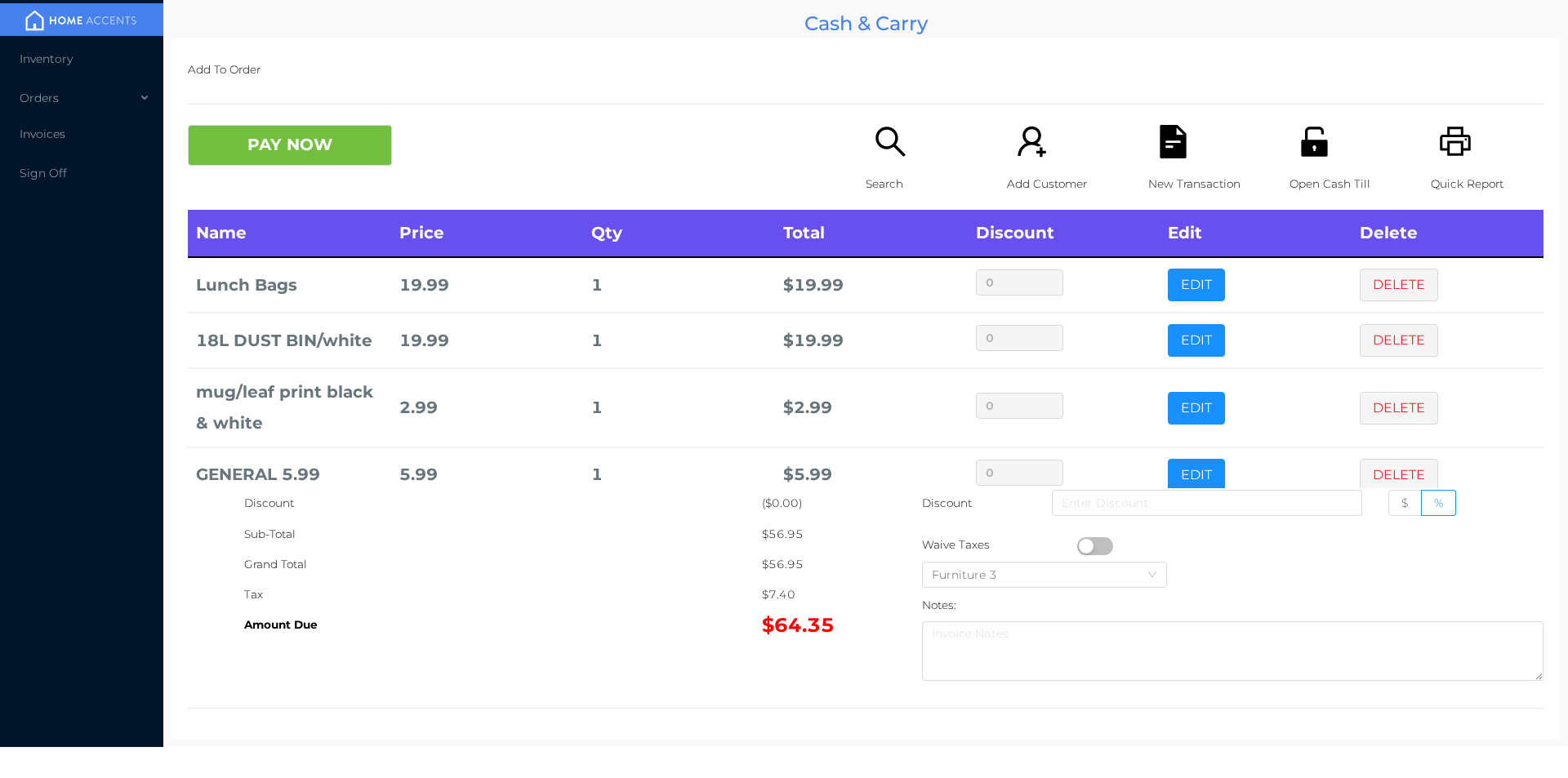
scroll to position [87, 0]
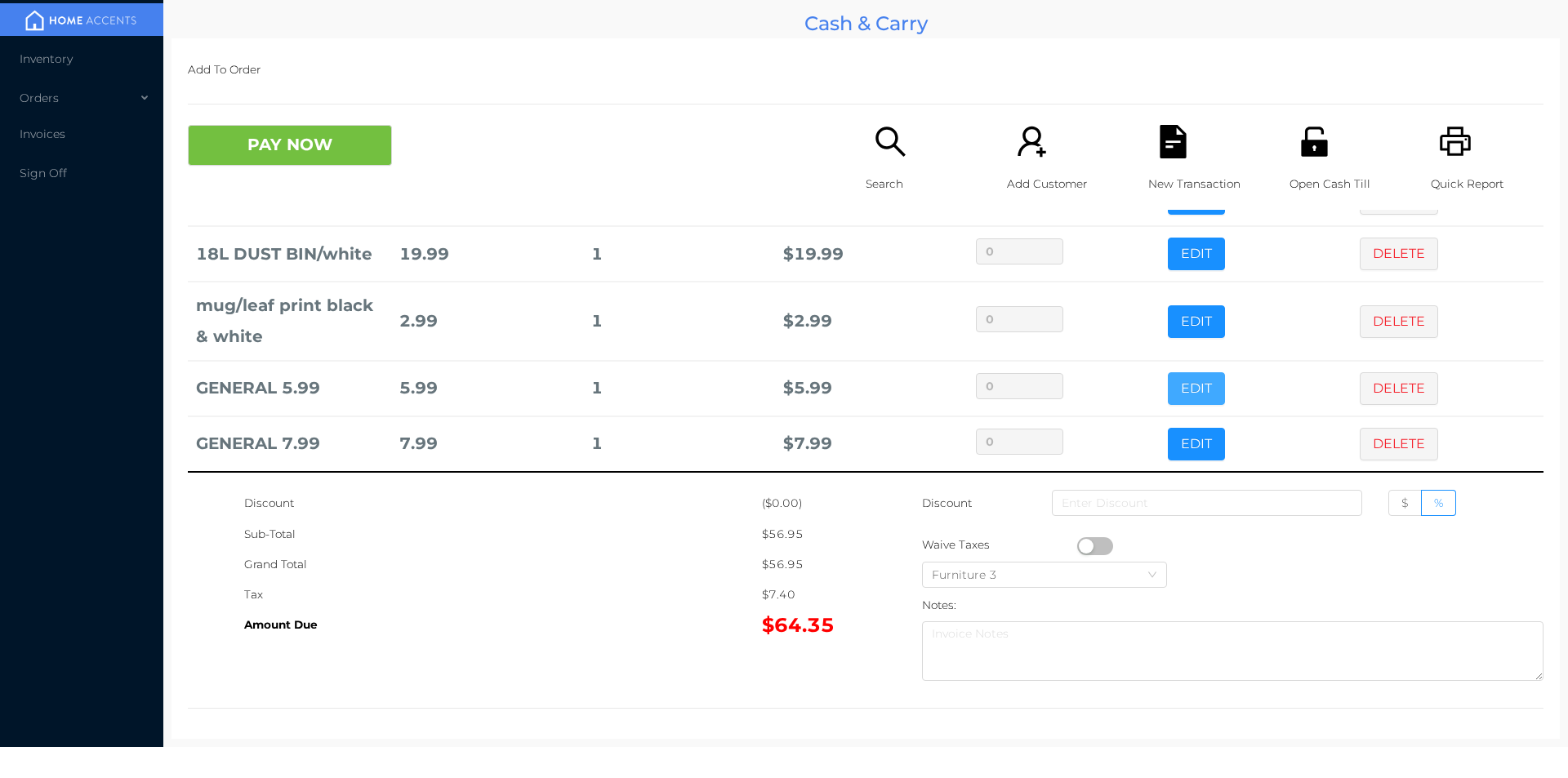
click at [1168, 391] on button "EDIT" at bounding box center [1196, 388] width 57 height 32
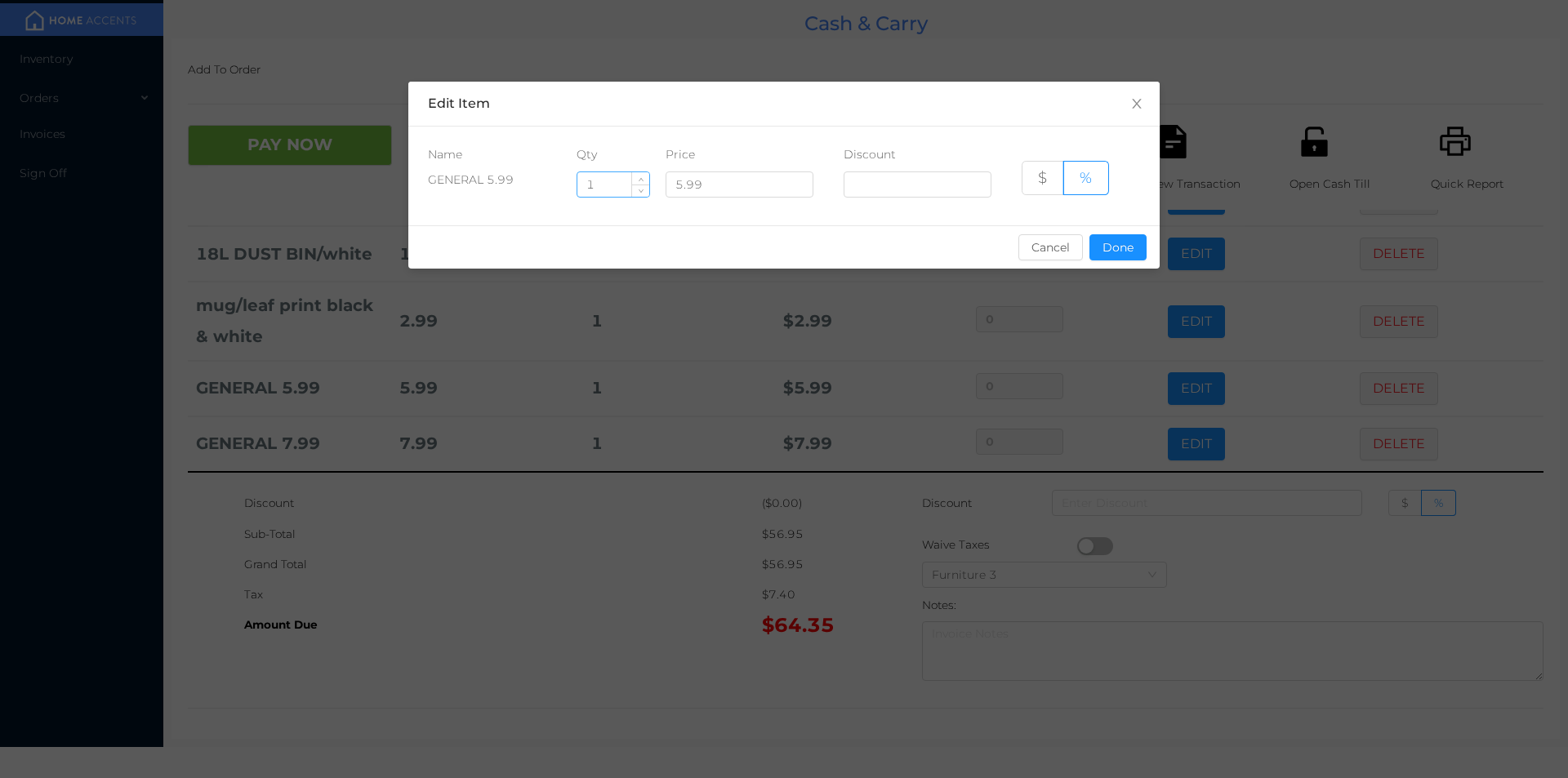
click at [604, 186] on input "1" at bounding box center [613, 184] width 72 height 25
type input "2"
click at [1122, 255] on button "Done" at bounding box center [1118, 247] width 57 height 26
type input "0%"
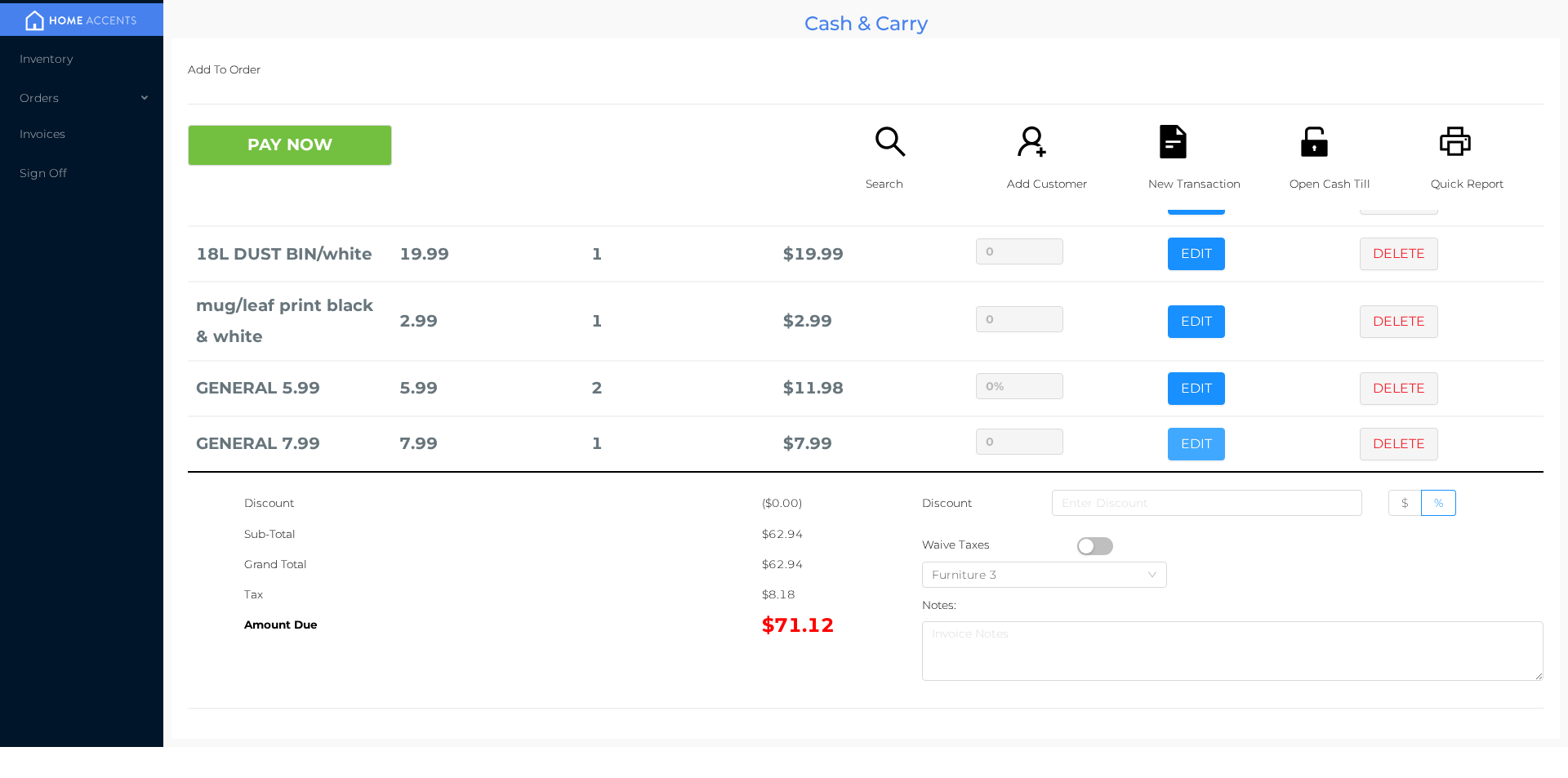
click at [1168, 452] on button "EDIT" at bounding box center [1196, 444] width 57 height 32
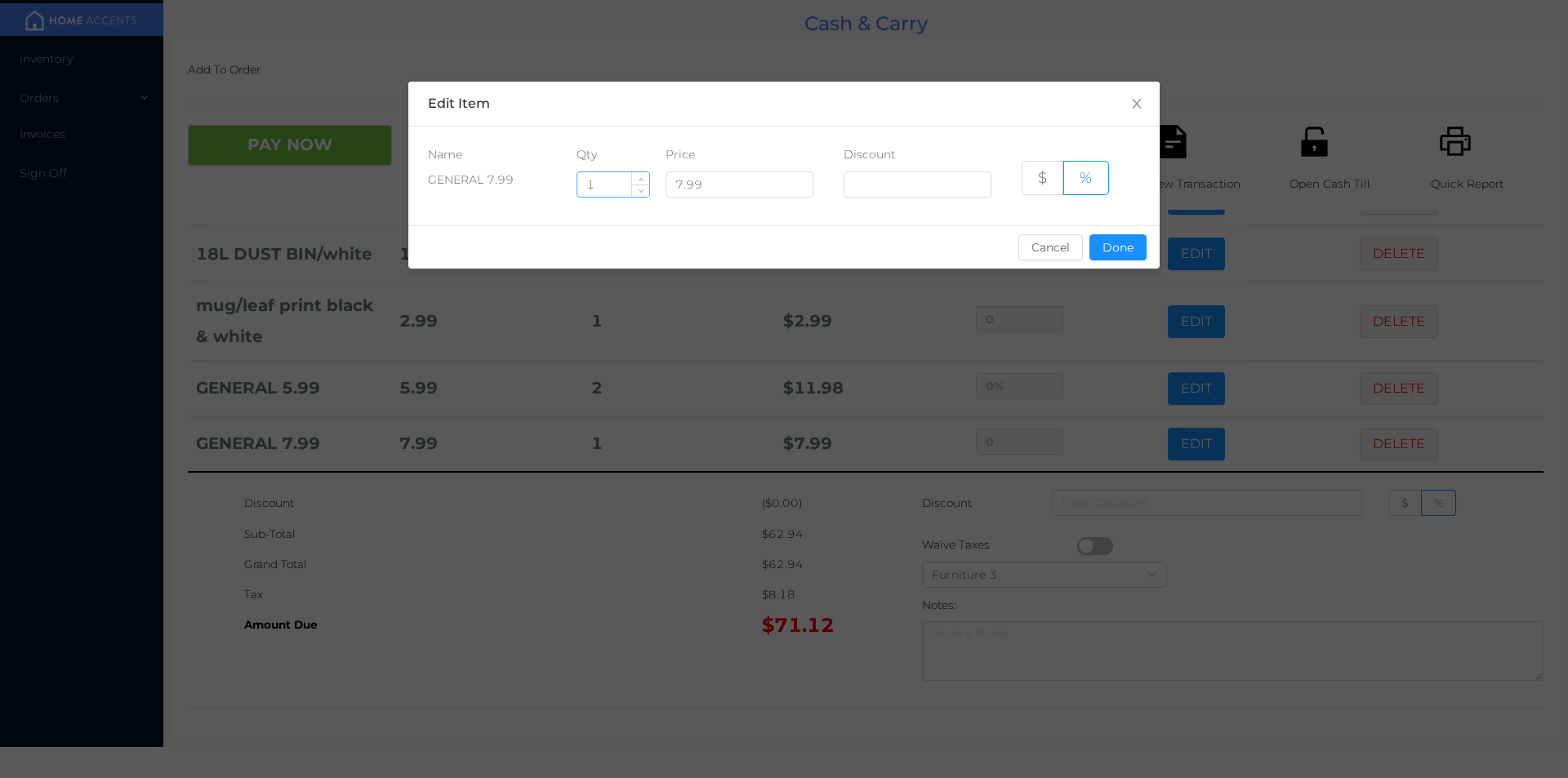
click at [612, 182] on input "1" at bounding box center [613, 184] width 72 height 25
type input "2"
click at [1107, 254] on button "Done" at bounding box center [1118, 247] width 57 height 26
type input "0%"
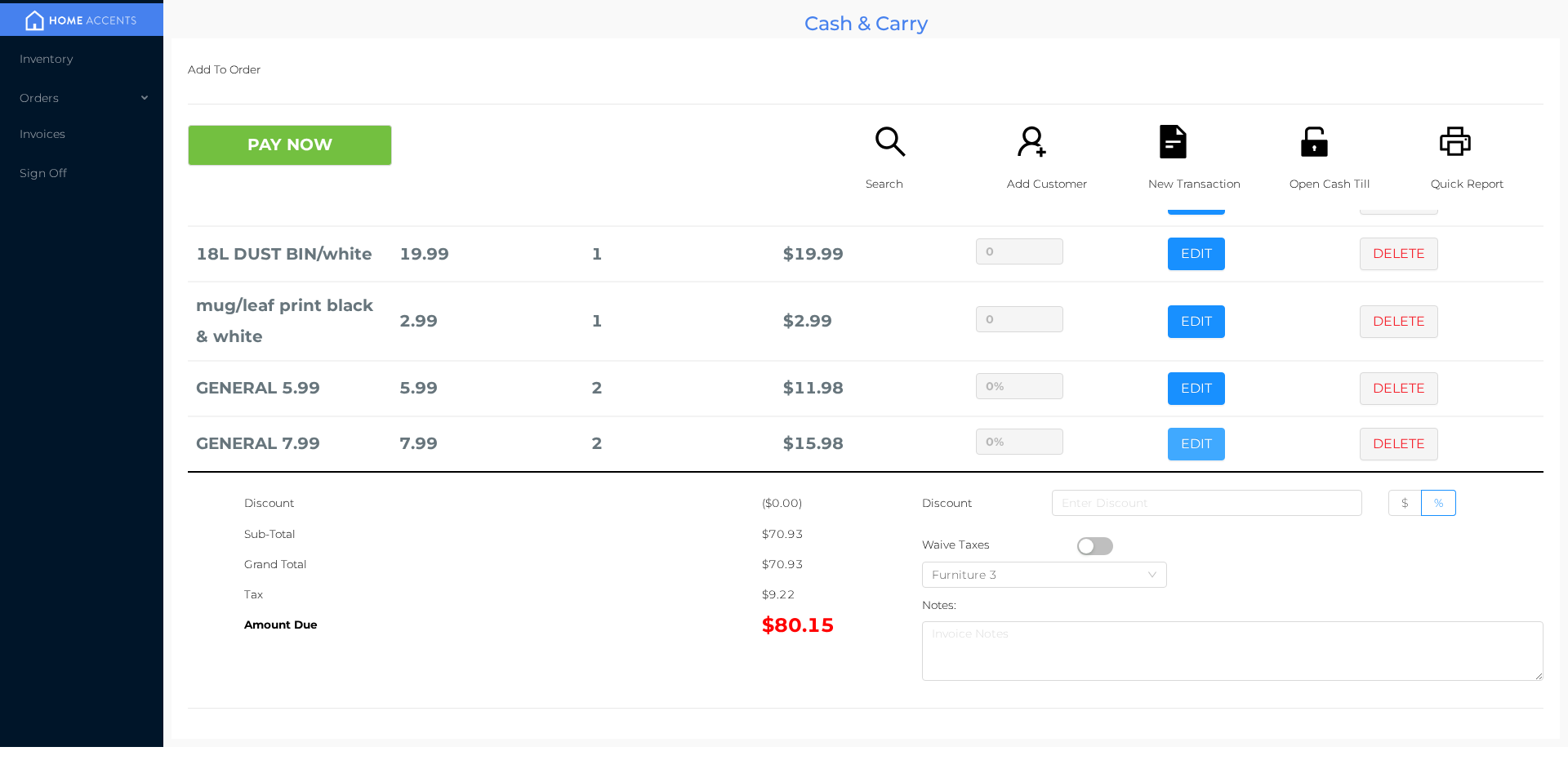
click at [1168, 428] on button "EDIT" at bounding box center [1196, 444] width 57 height 32
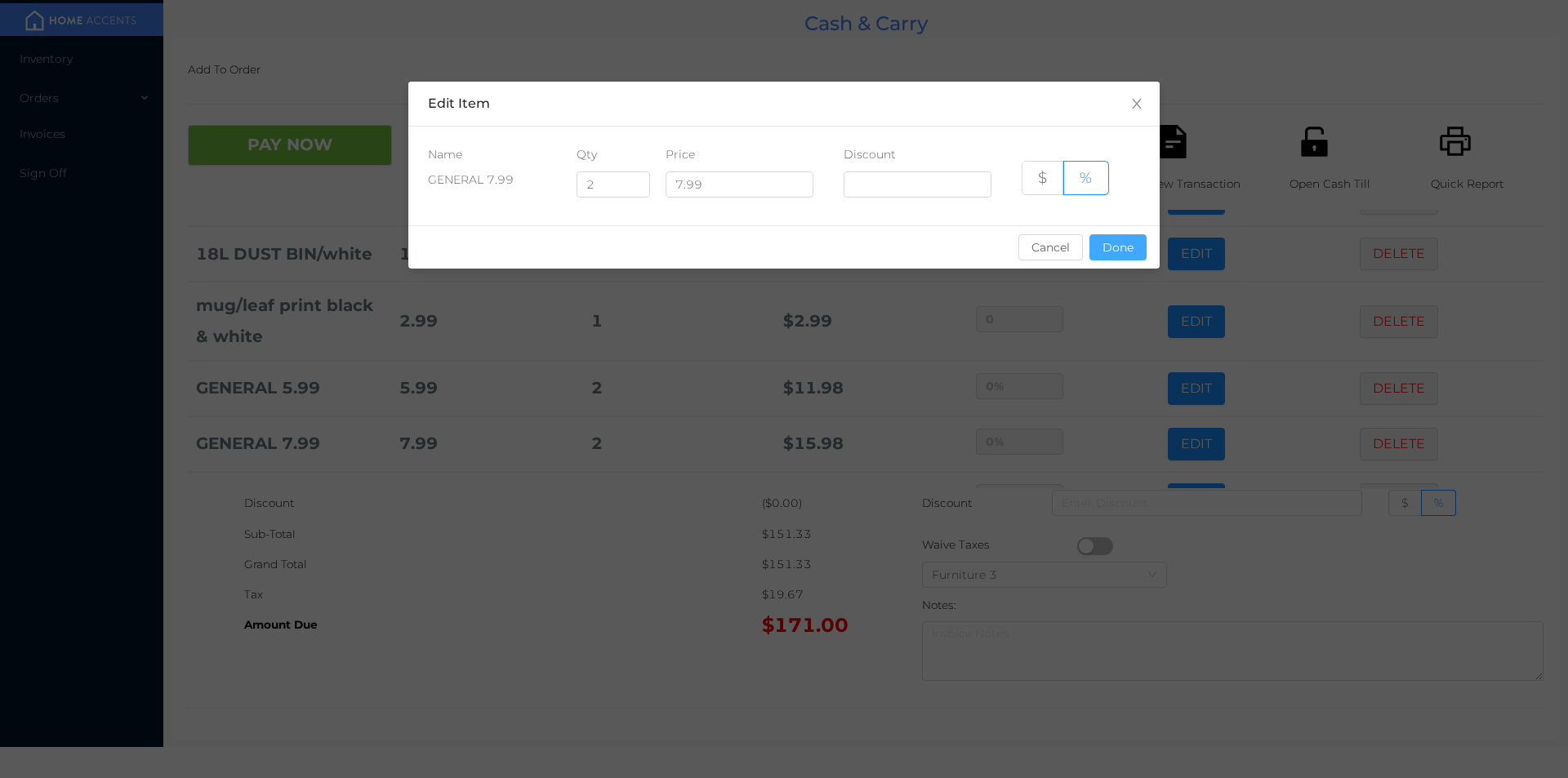
click at [1126, 252] on button "Done" at bounding box center [1118, 247] width 57 height 26
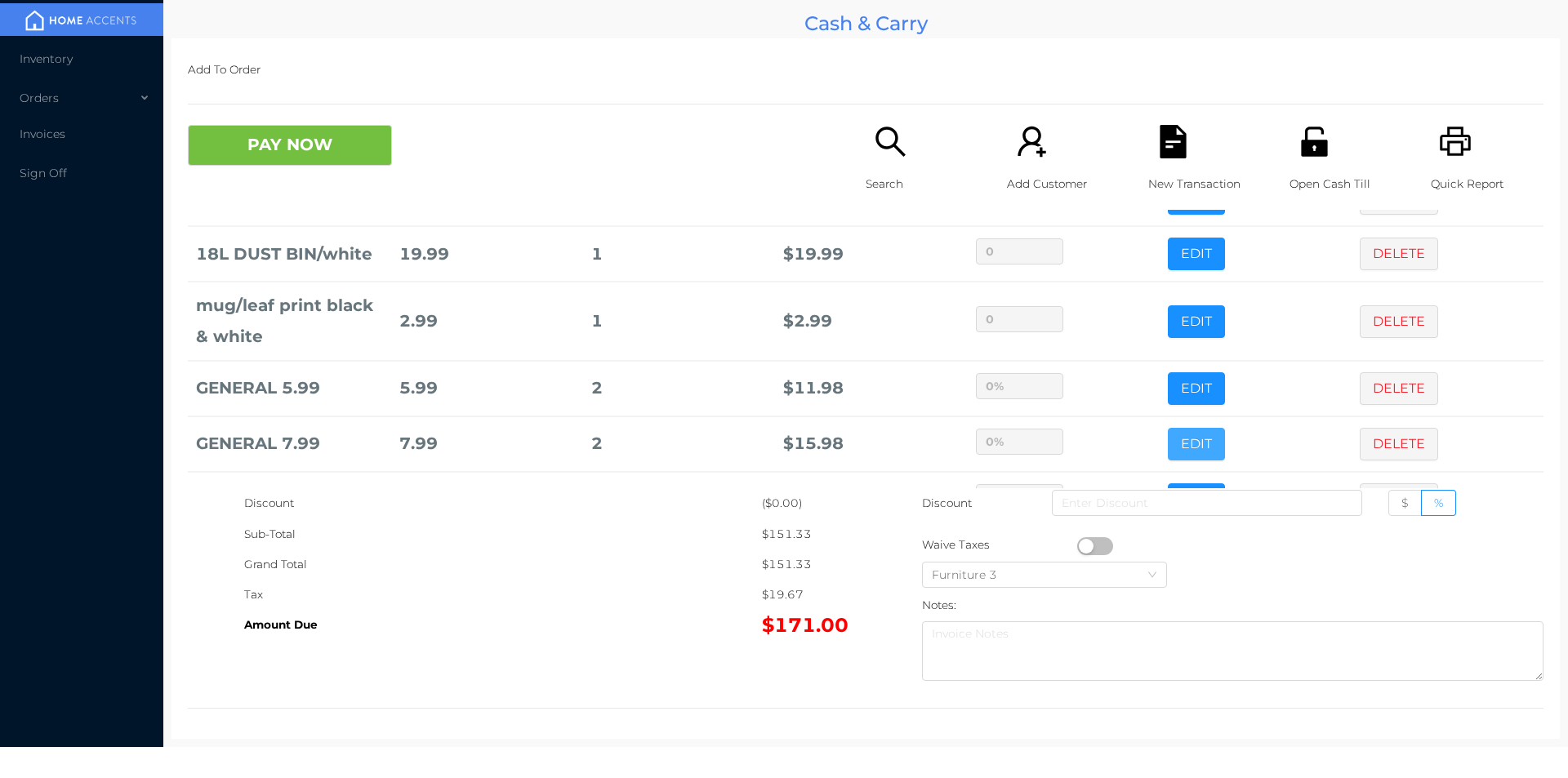
click at [1168, 428] on button "EDIT" at bounding box center [1196, 444] width 57 height 32
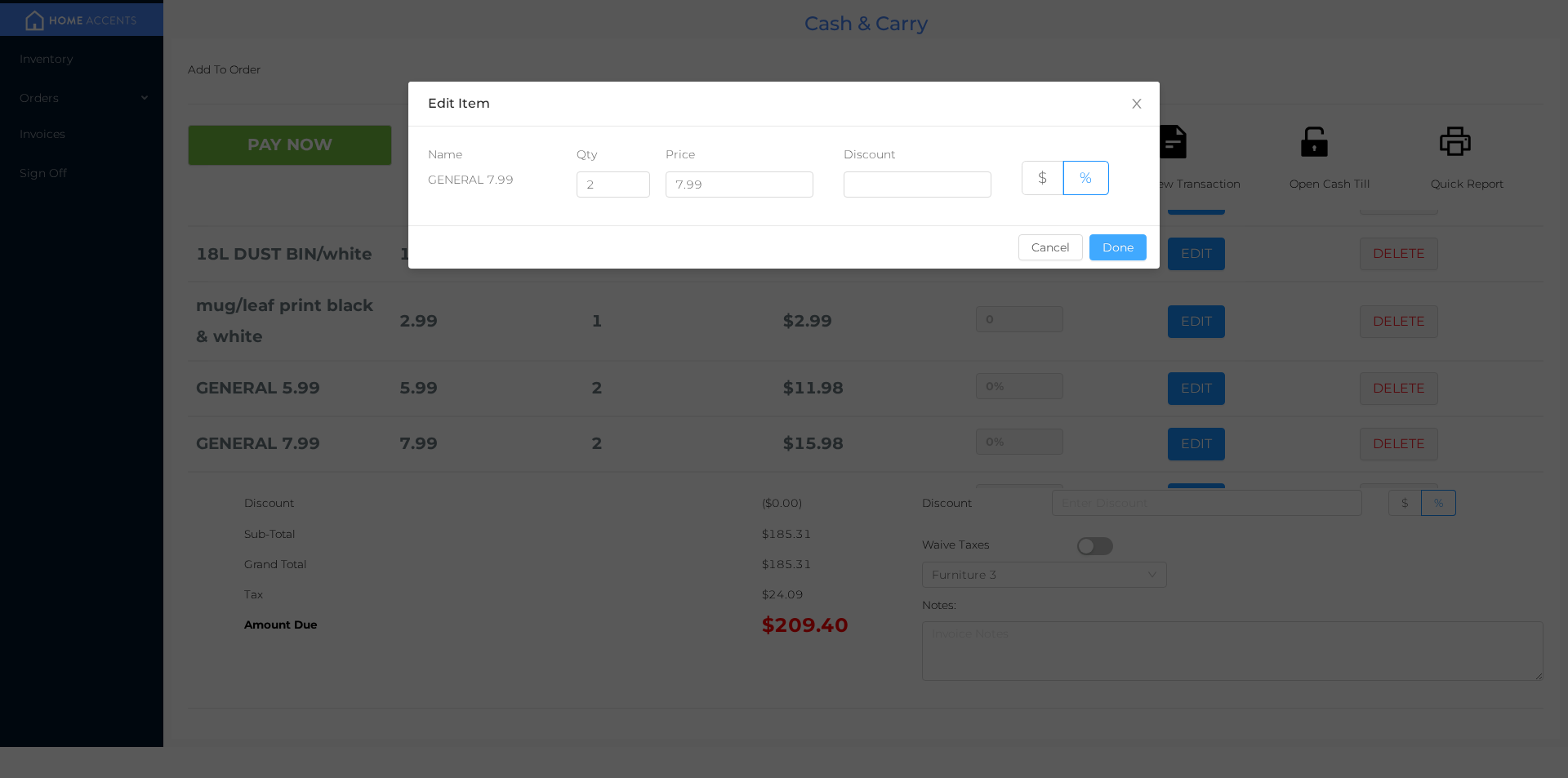
click at [1119, 245] on button "Done" at bounding box center [1118, 247] width 57 height 26
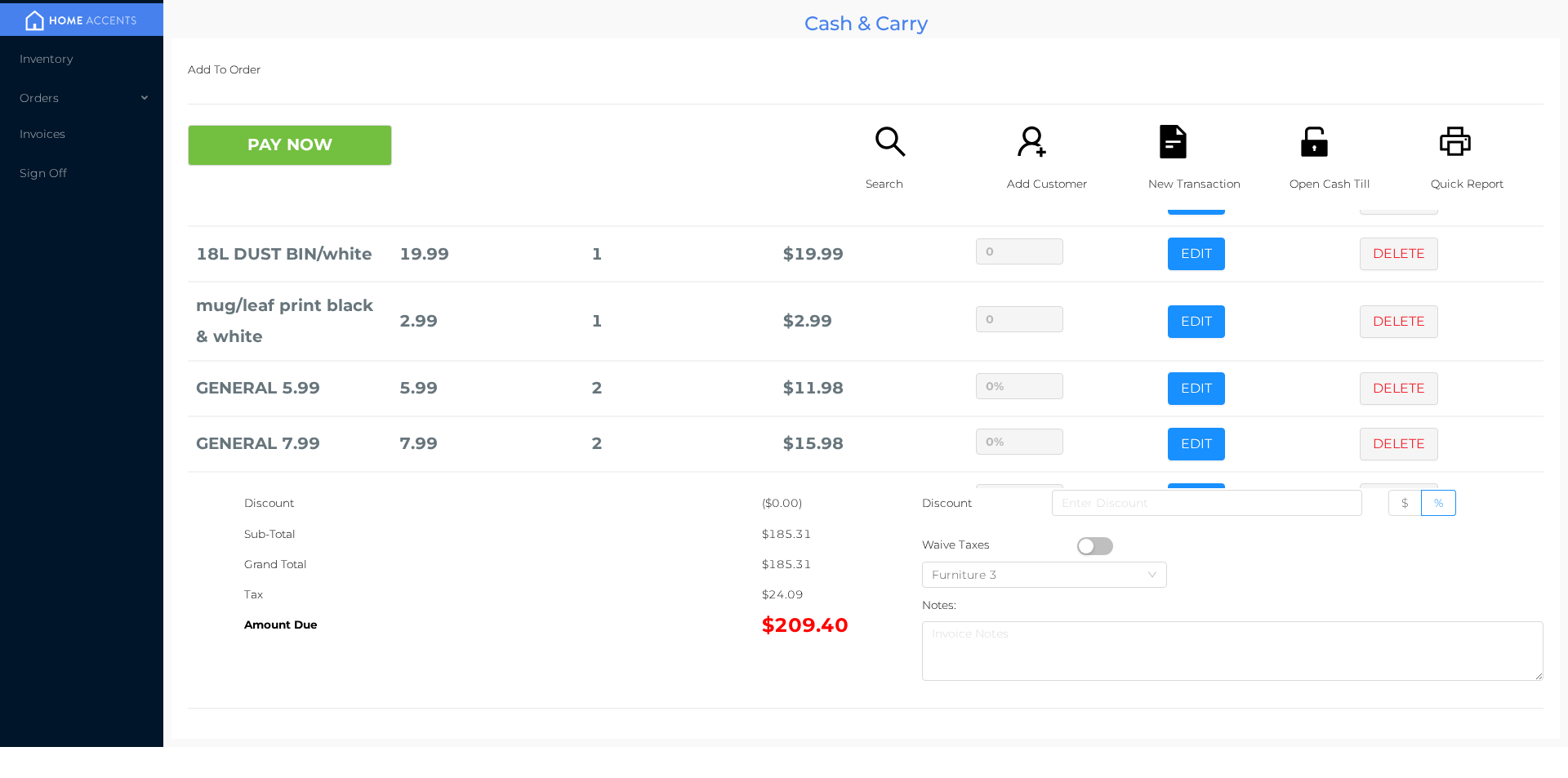
click at [903, 146] on div "Search" at bounding box center [922, 168] width 112 height 85
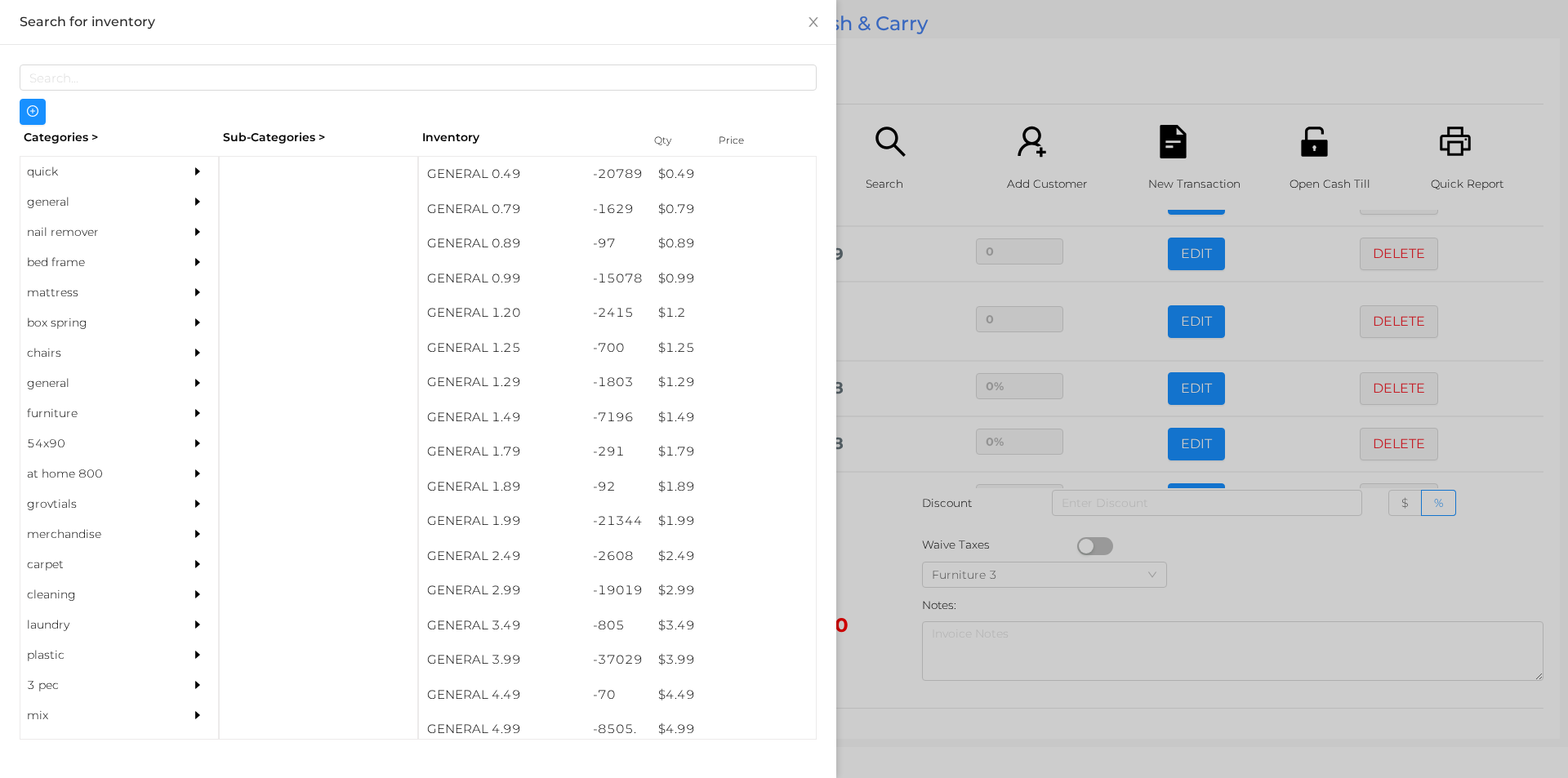
click at [50, 167] on div "quick" at bounding box center [94, 171] width 149 height 30
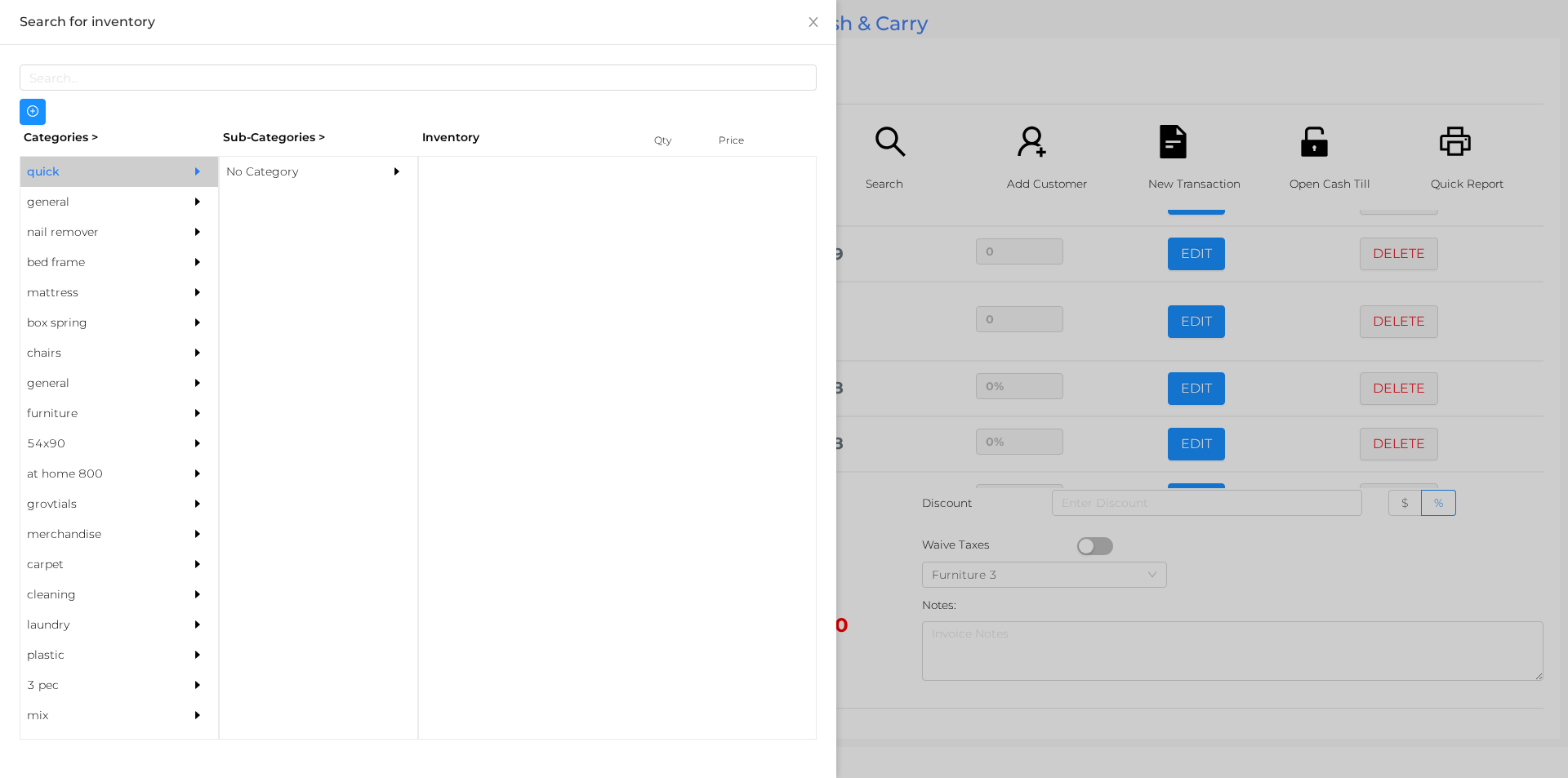
click at [263, 167] on div "No Category" at bounding box center [294, 171] width 149 height 30
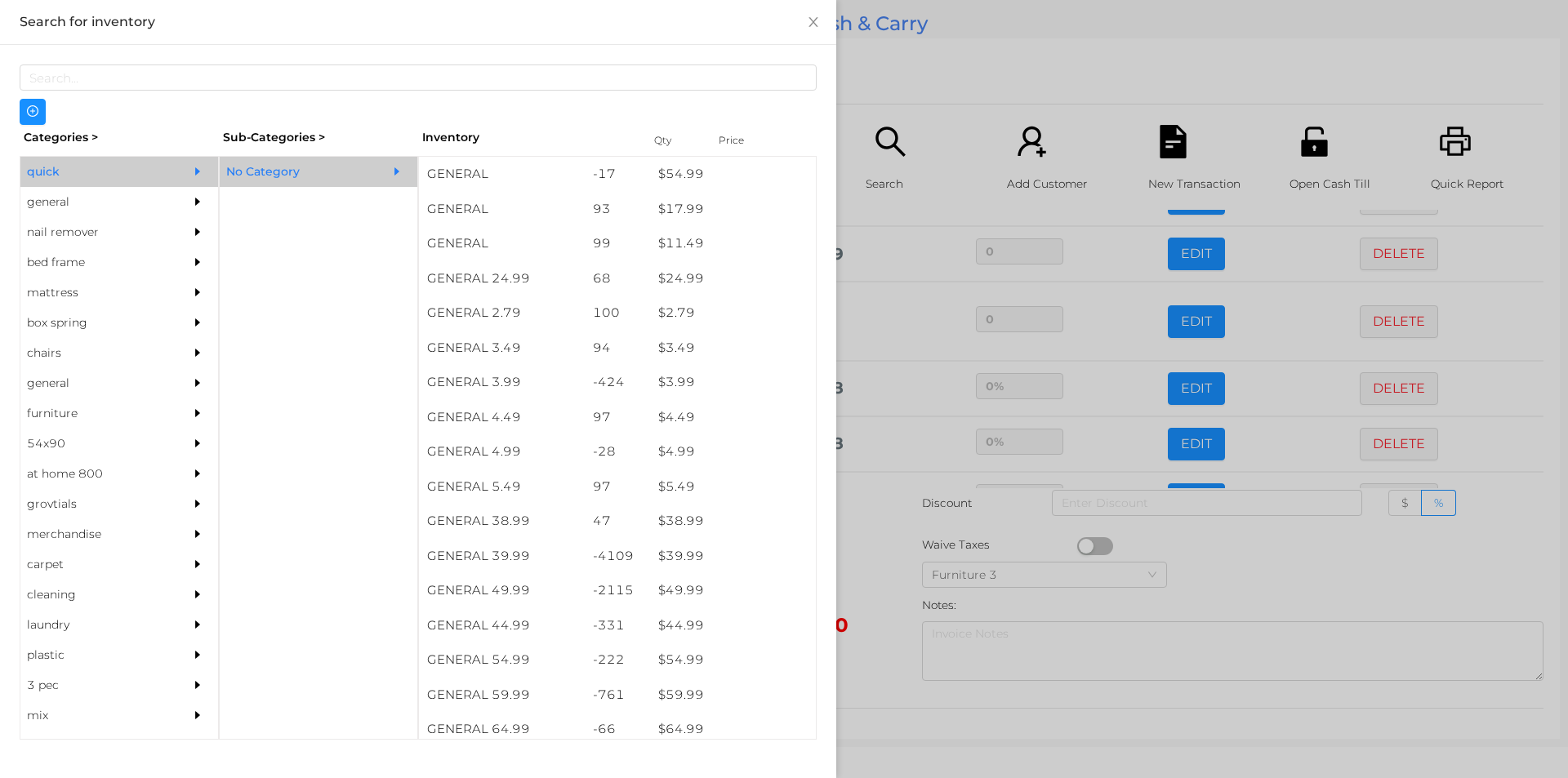
scroll to position [555, 0]
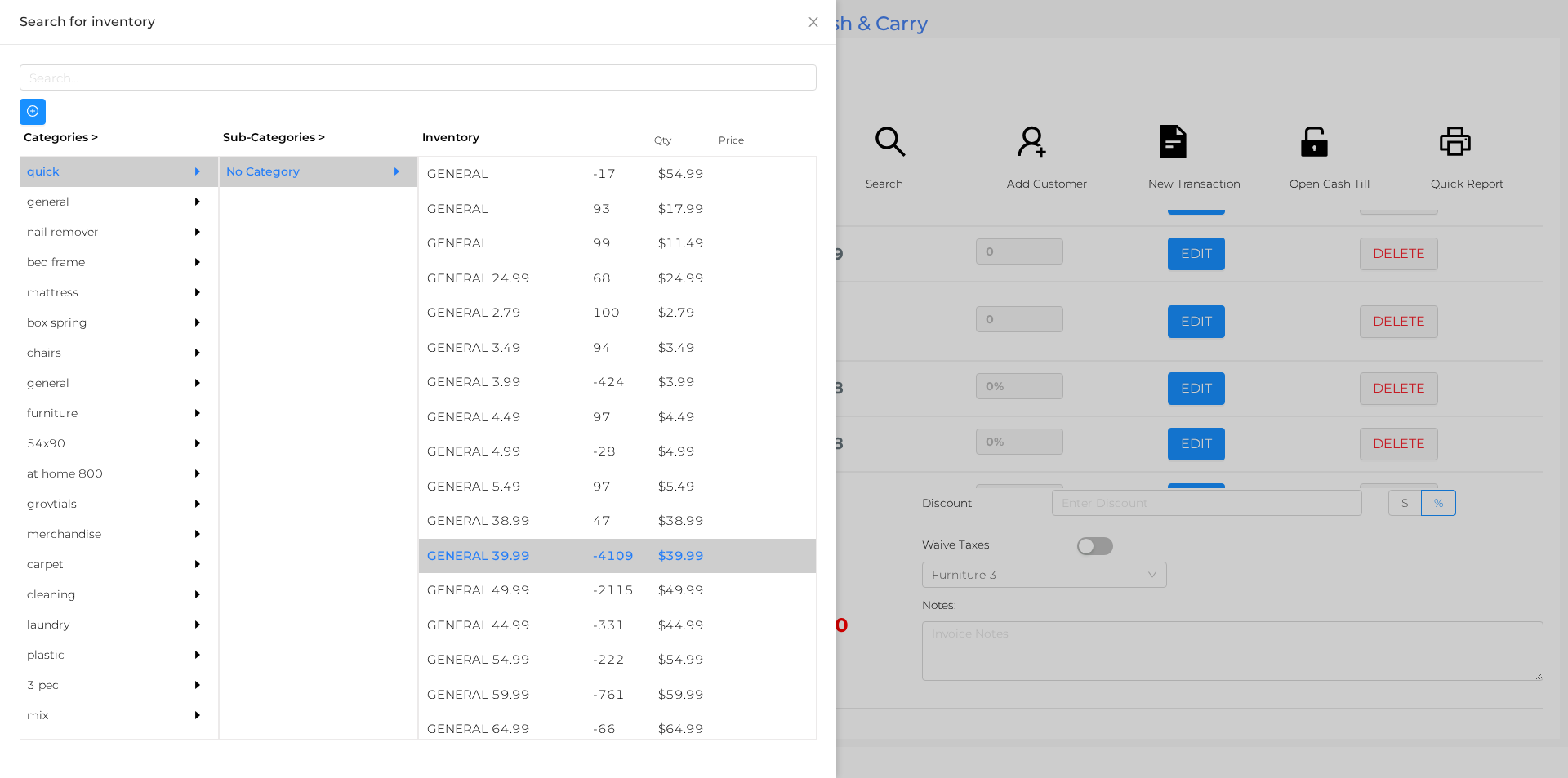
click at [708, 552] on div "$ 39.99" at bounding box center [733, 556] width 166 height 35
click at [711, 547] on div "$ 39.99" at bounding box center [733, 556] width 166 height 35
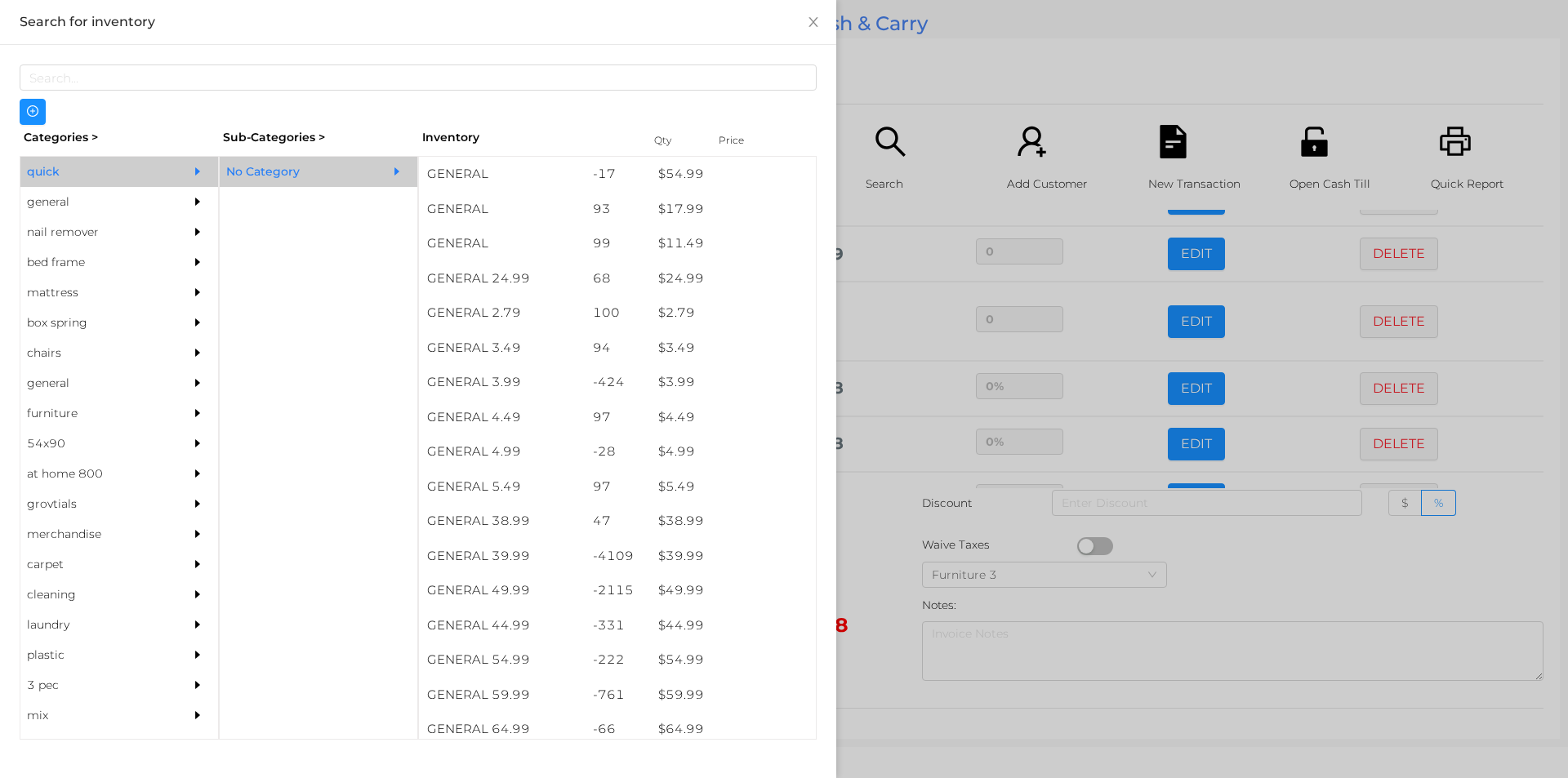
click at [912, 91] on div at bounding box center [784, 389] width 1568 height 778
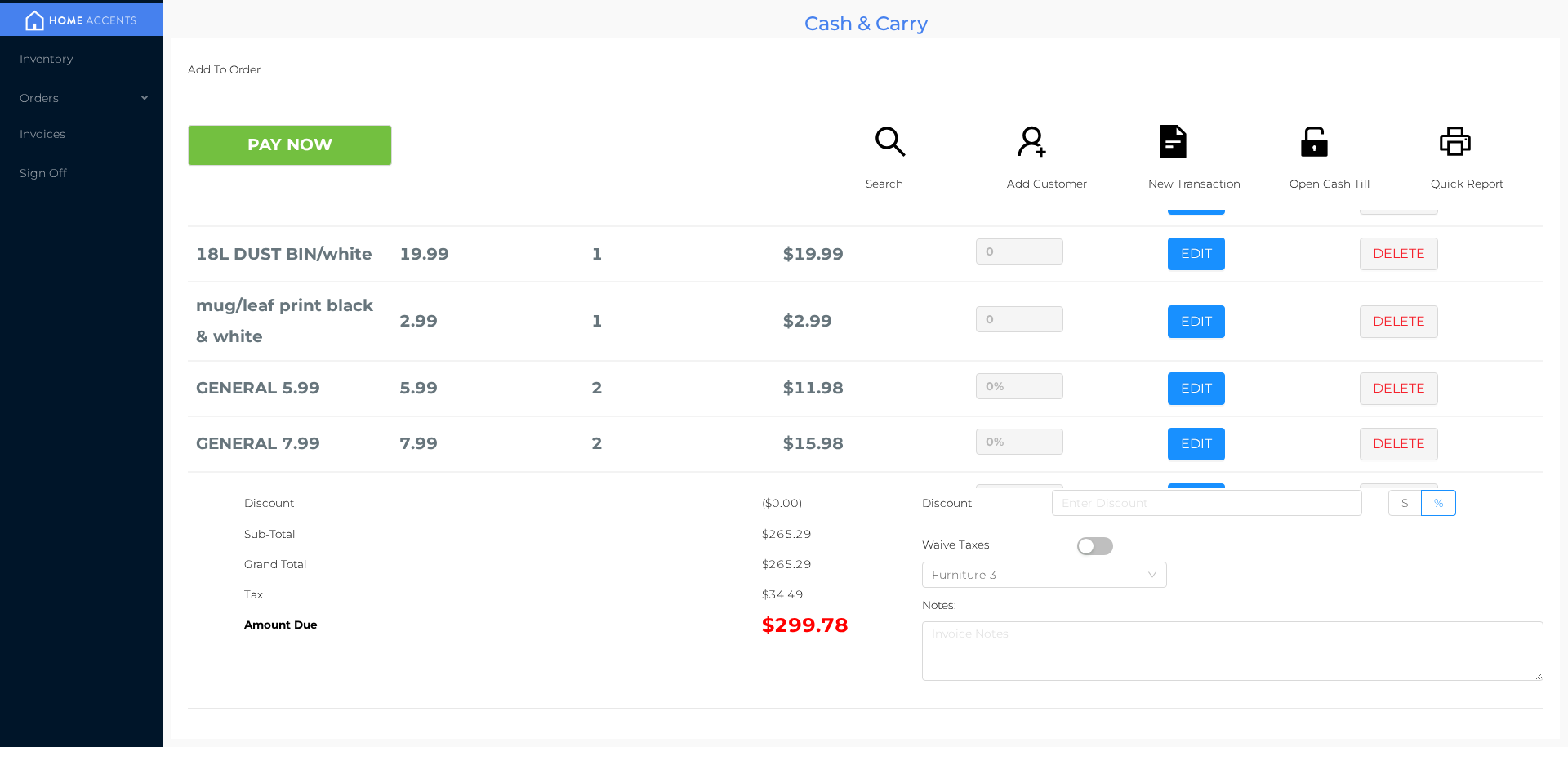
click at [873, 154] on icon "icon: search" at bounding box center [890, 141] width 33 height 33
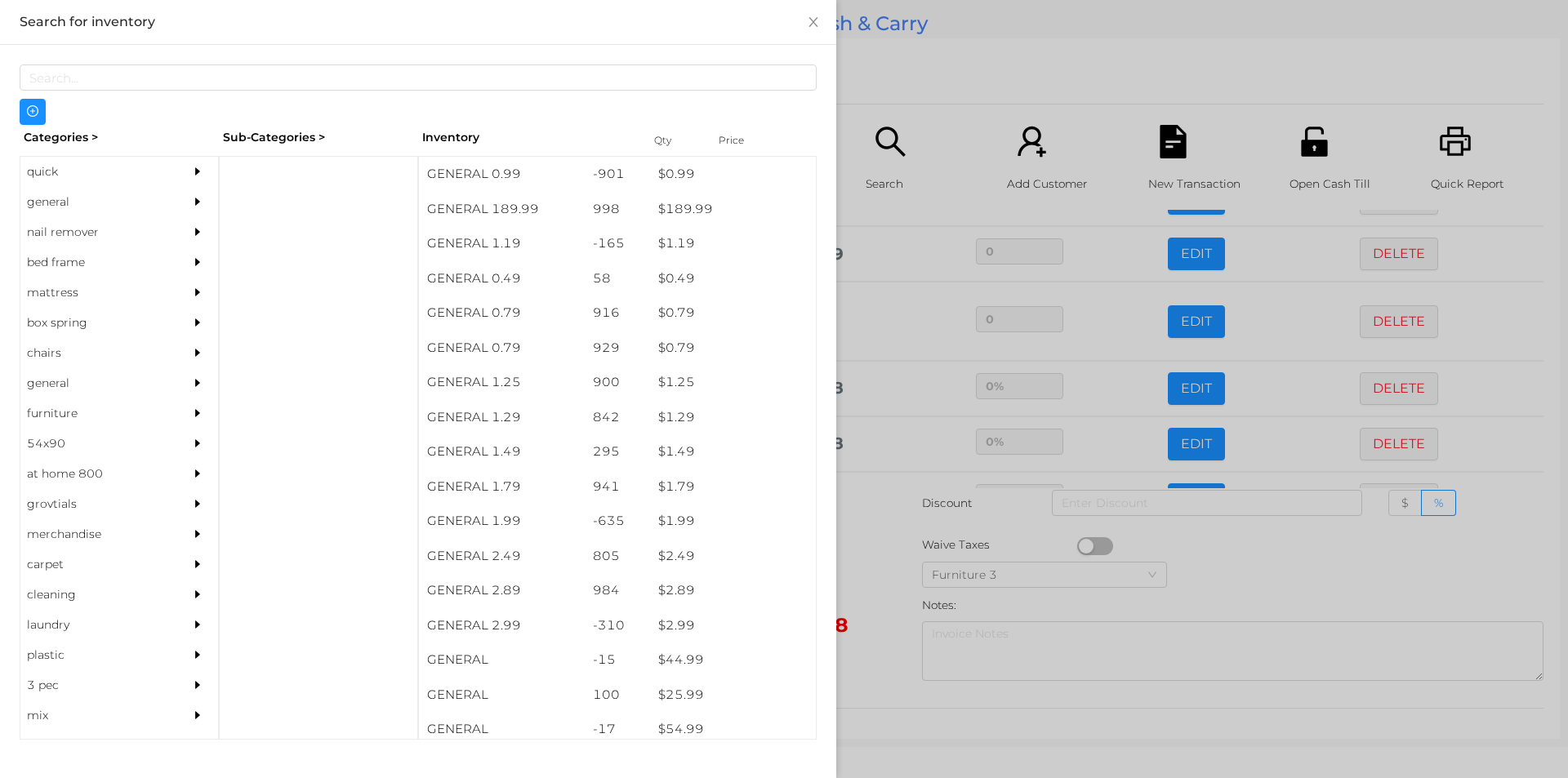
click at [66, 171] on div "quick" at bounding box center [94, 171] width 149 height 30
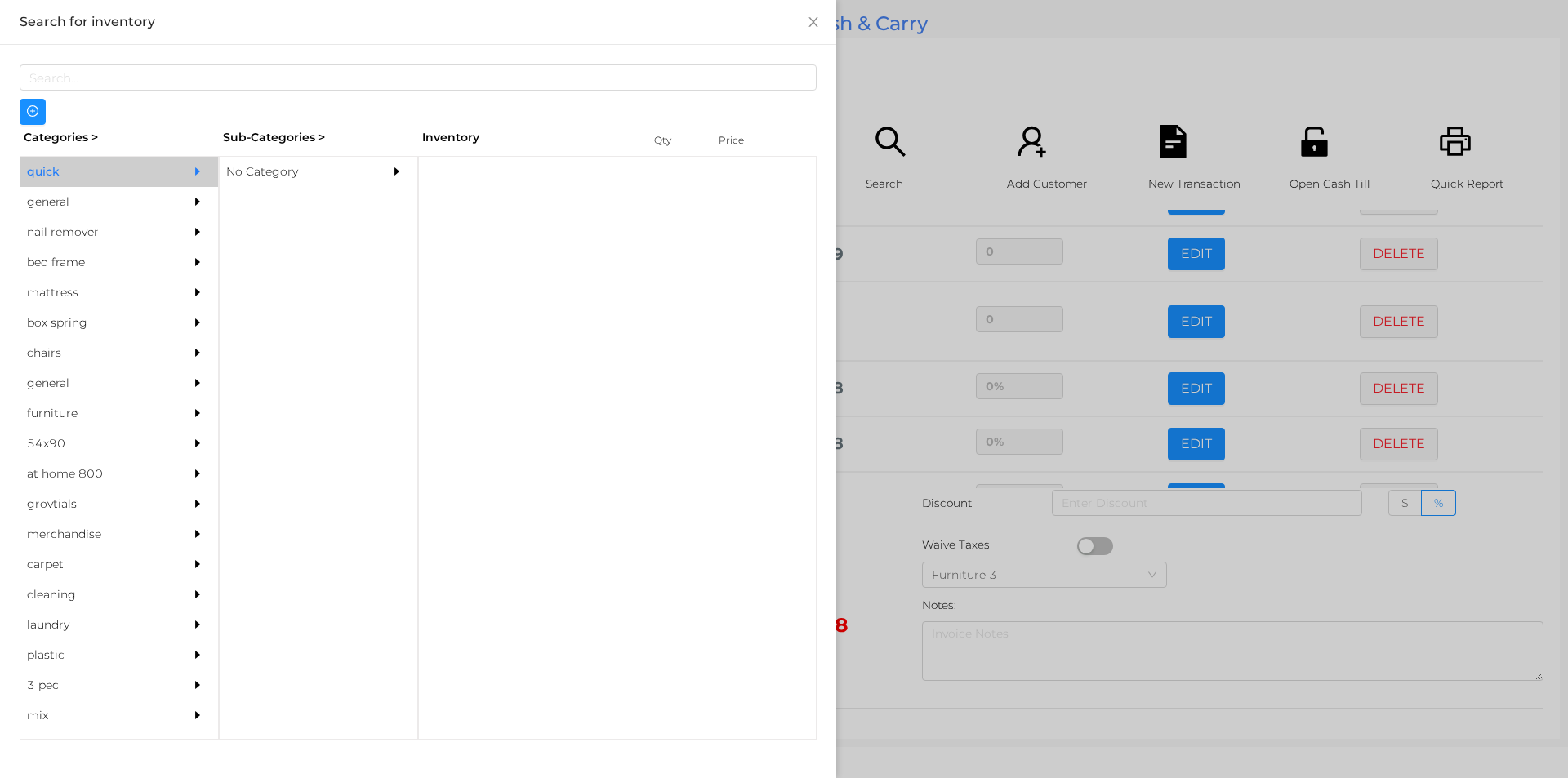
click at [289, 175] on div "No Category" at bounding box center [294, 171] width 149 height 30
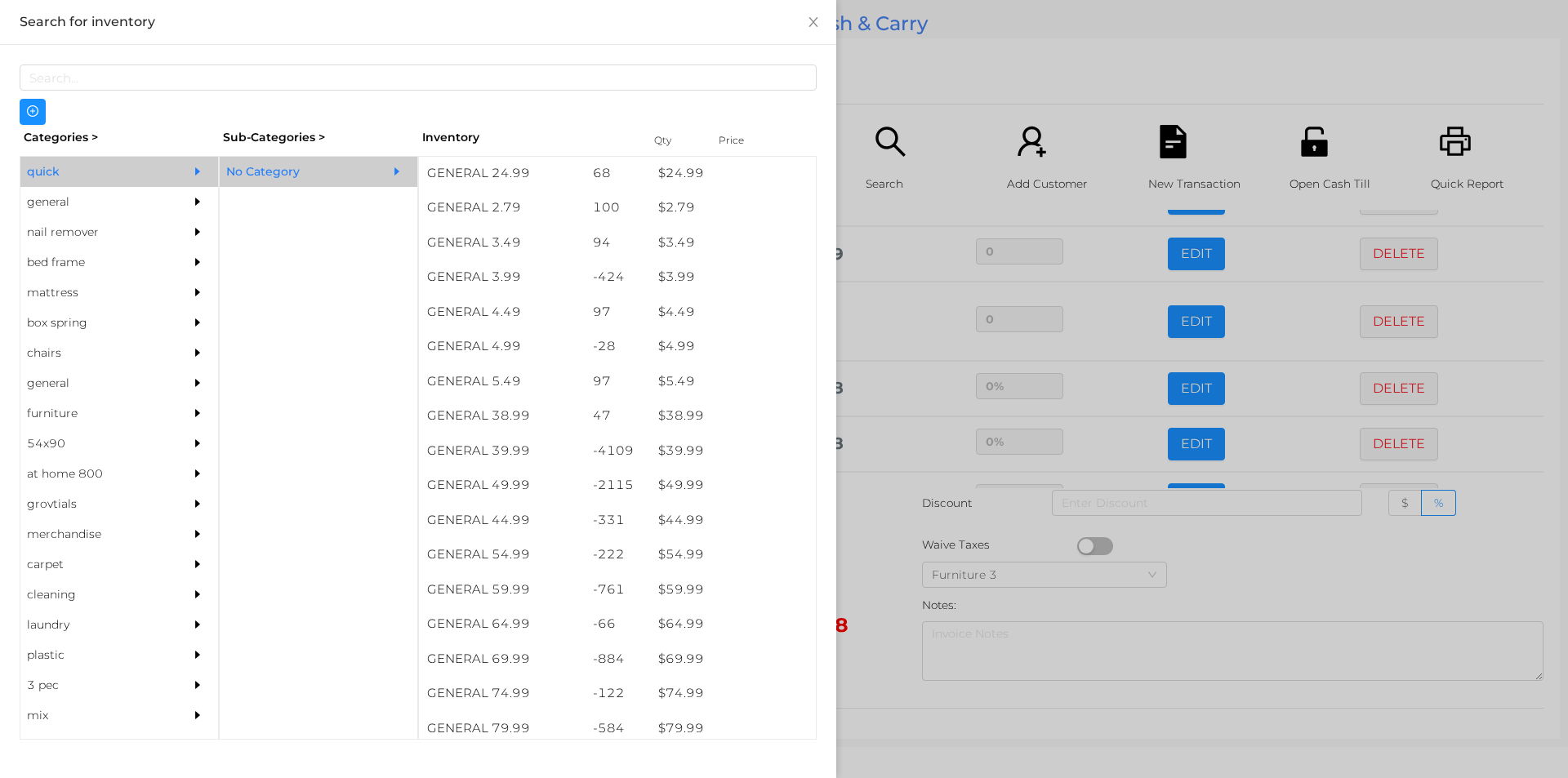
scroll to position [740, 0]
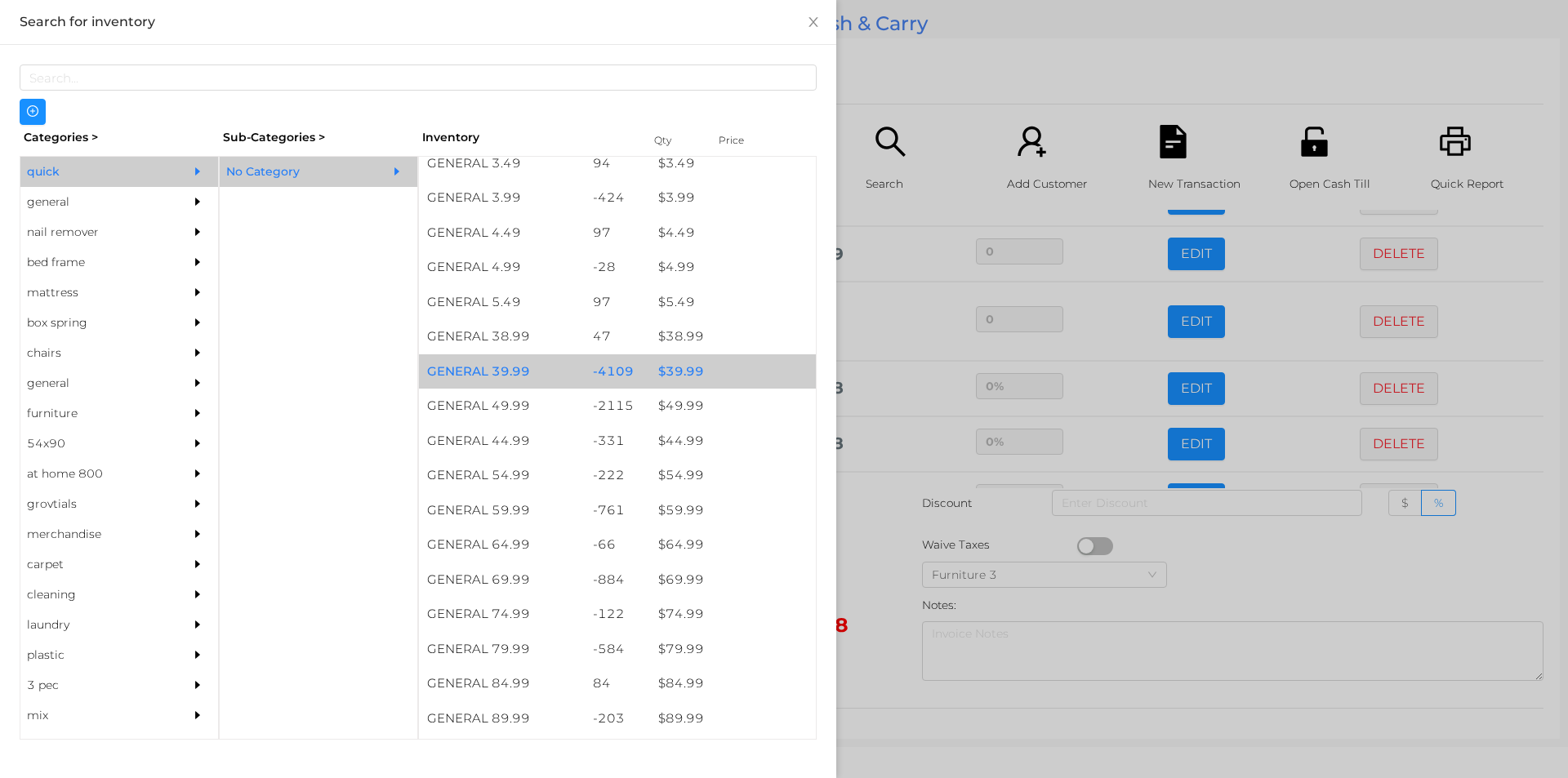
click at [691, 367] on div "$ 39.99" at bounding box center [733, 371] width 166 height 35
click at [691, 371] on div "$ 39.99" at bounding box center [733, 371] width 166 height 35
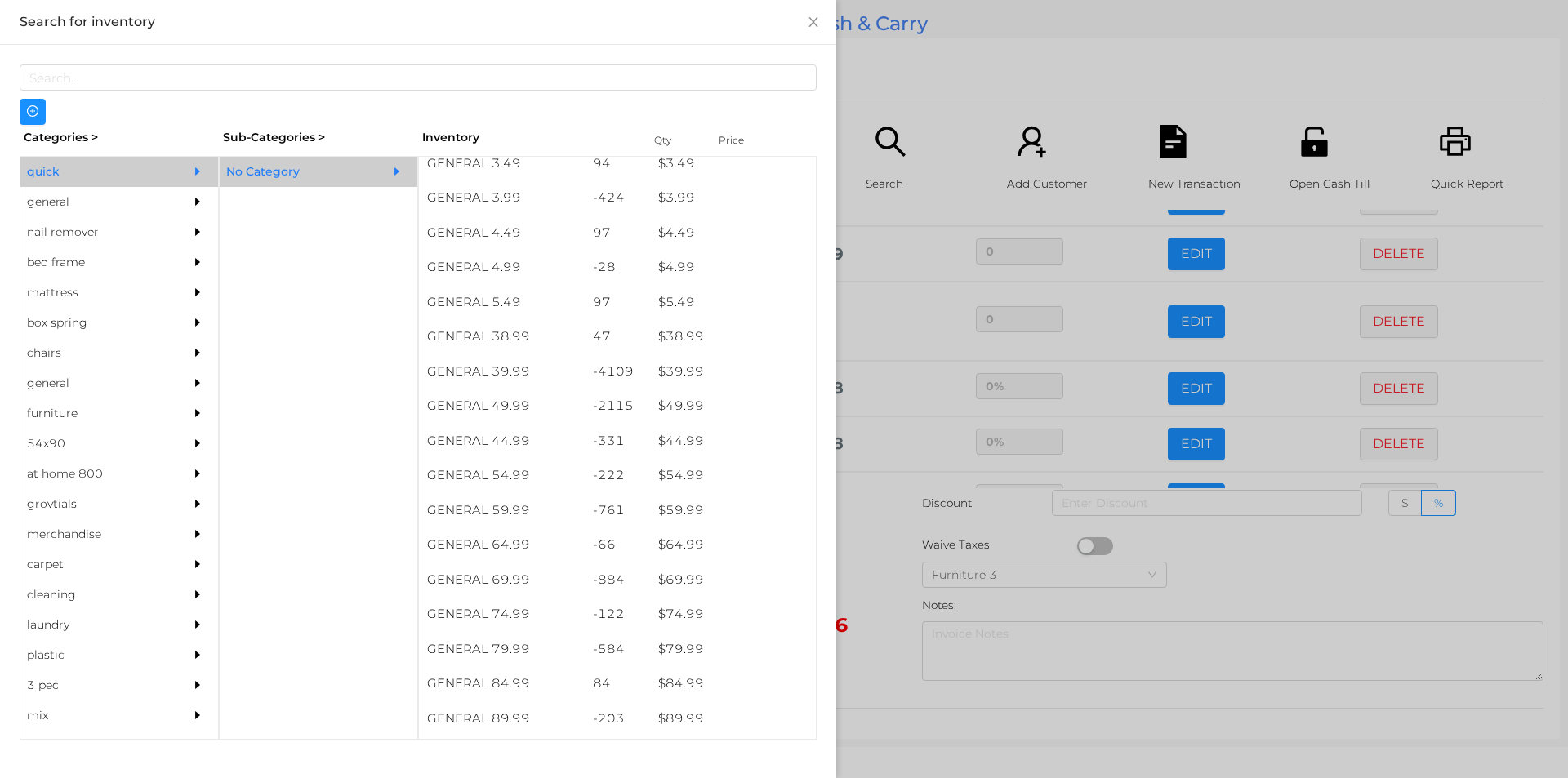
click at [903, 83] on div at bounding box center [784, 389] width 1568 height 778
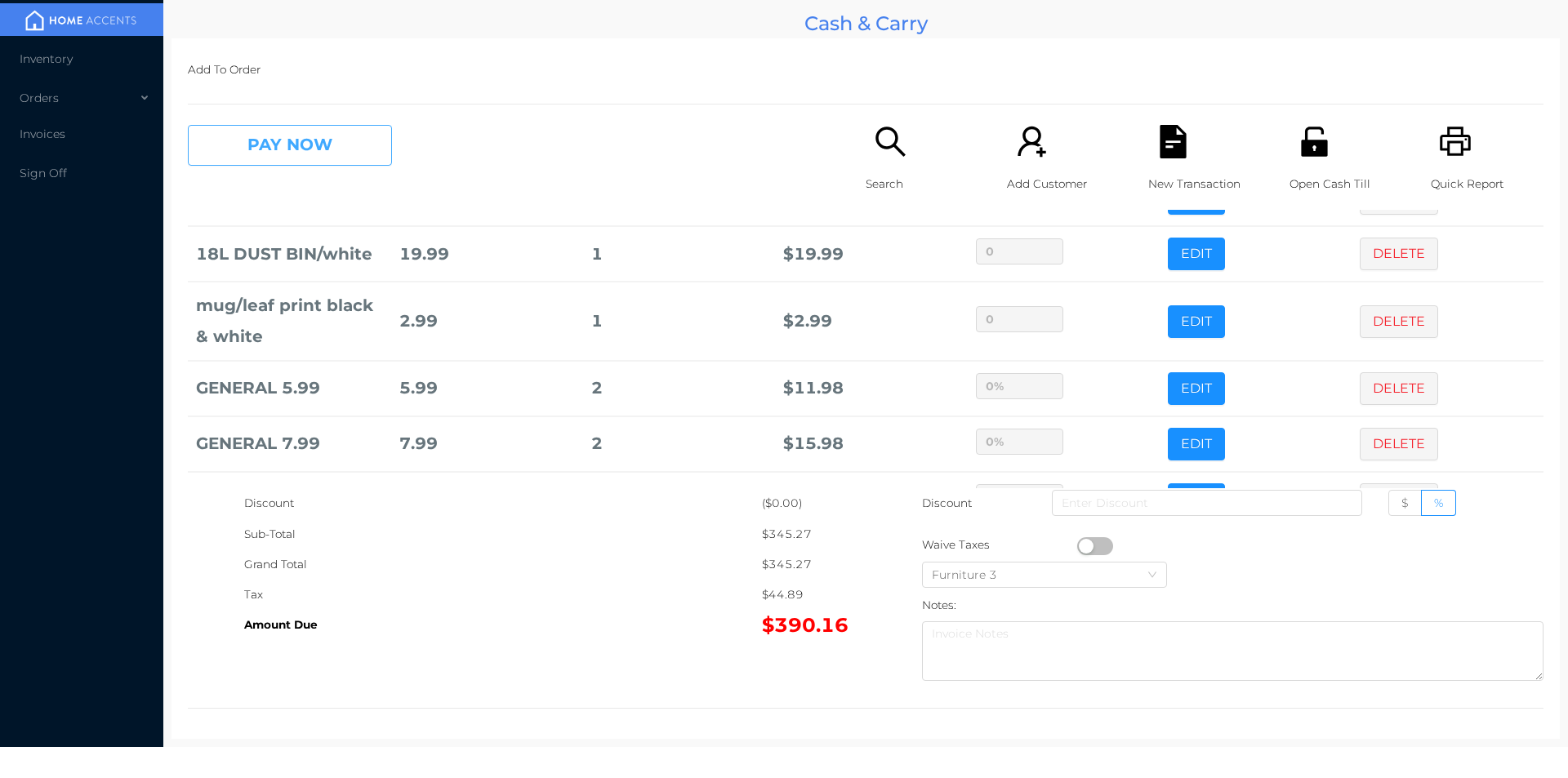
click at [284, 148] on button "PAY NOW" at bounding box center [290, 146] width 204 height 41
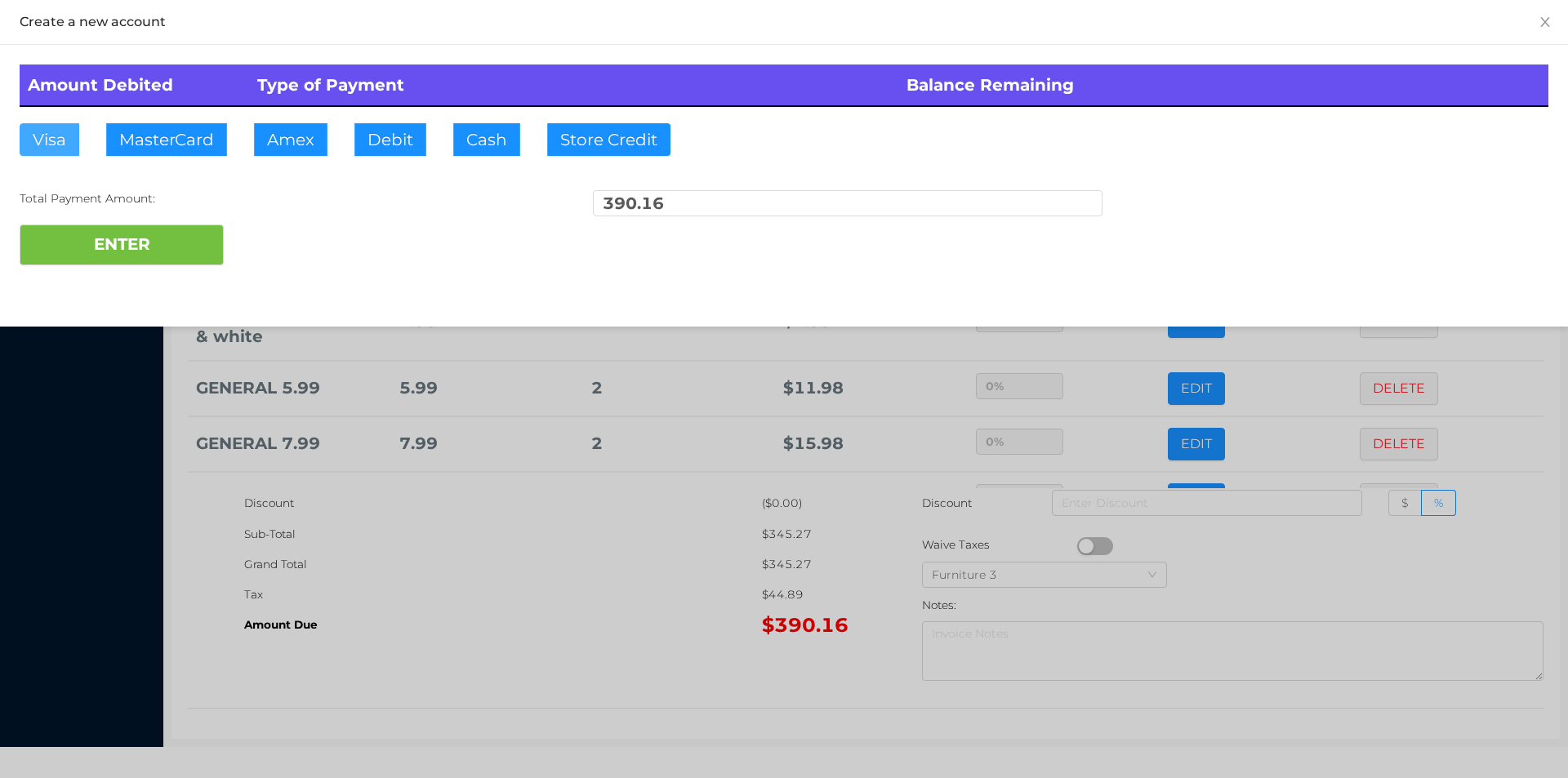
click at [63, 141] on button "Visa" at bounding box center [49, 140] width 60 height 32
click at [88, 254] on button "ENTER" at bounding box center [122, 245] width 204 height 41
type input "0"
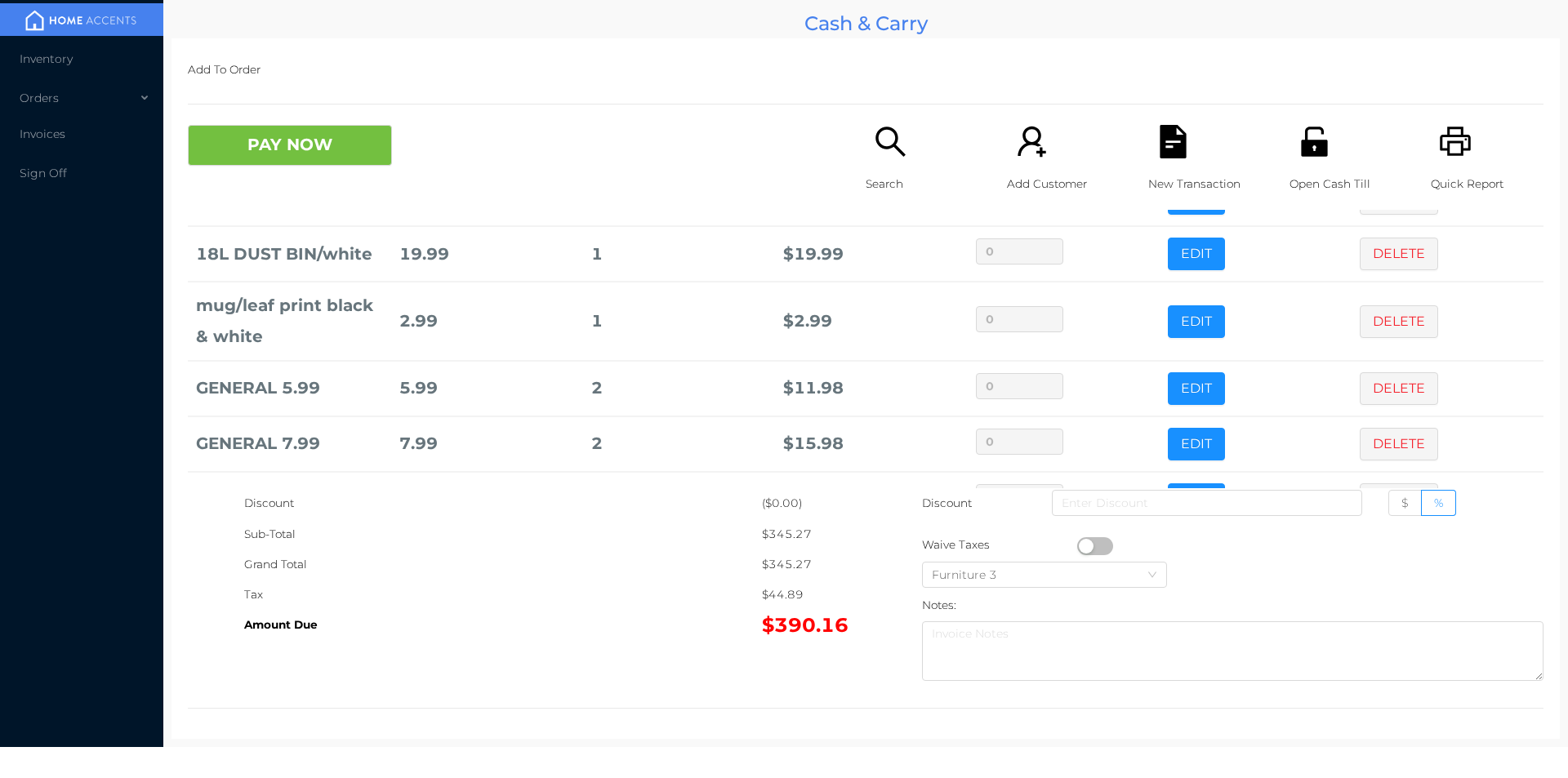
scroll to position [0, 0]
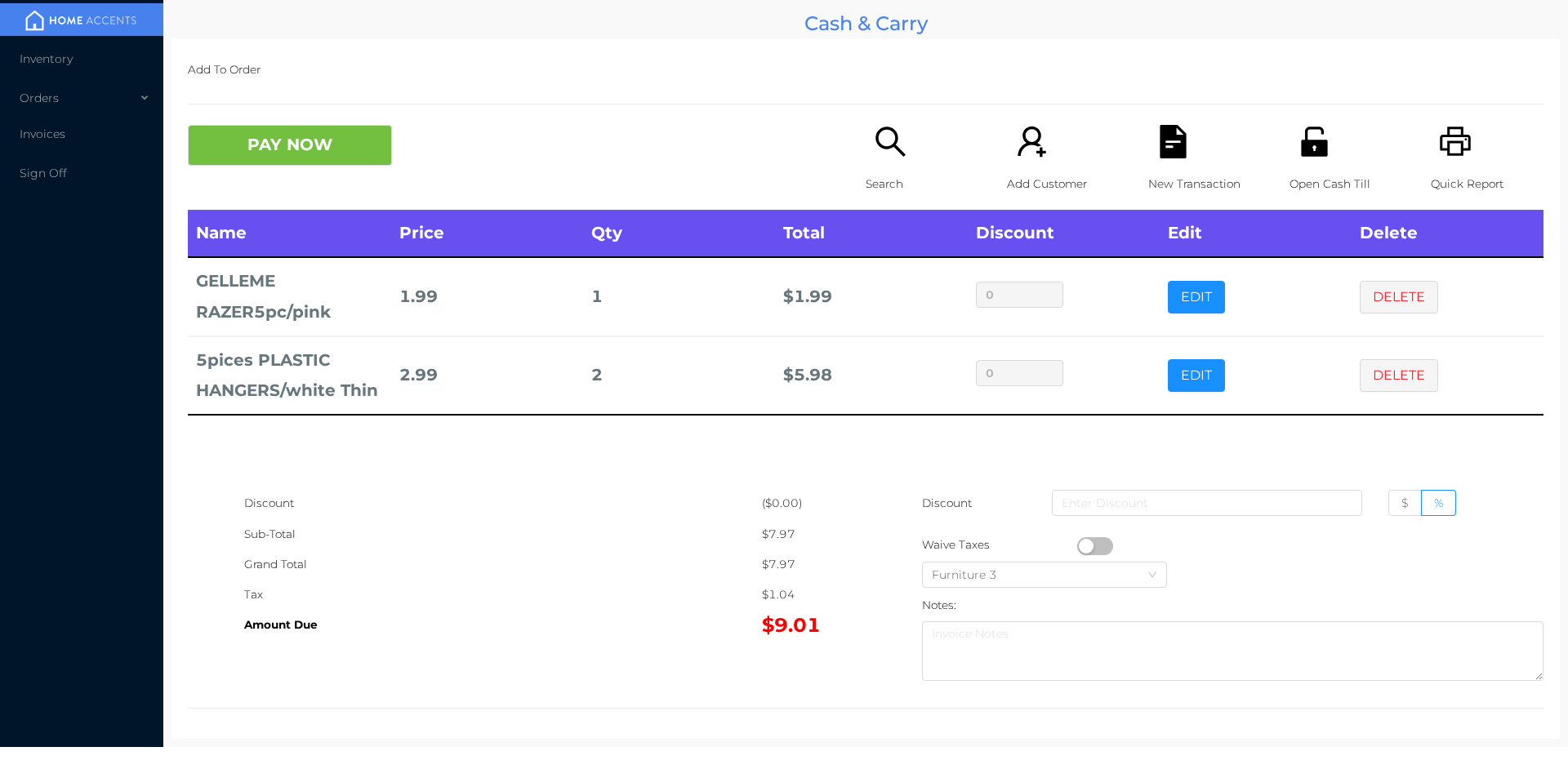
click at [1165, 155] on icon "icon: file-text" at bounding box center [1172, 141] width 26 height 33
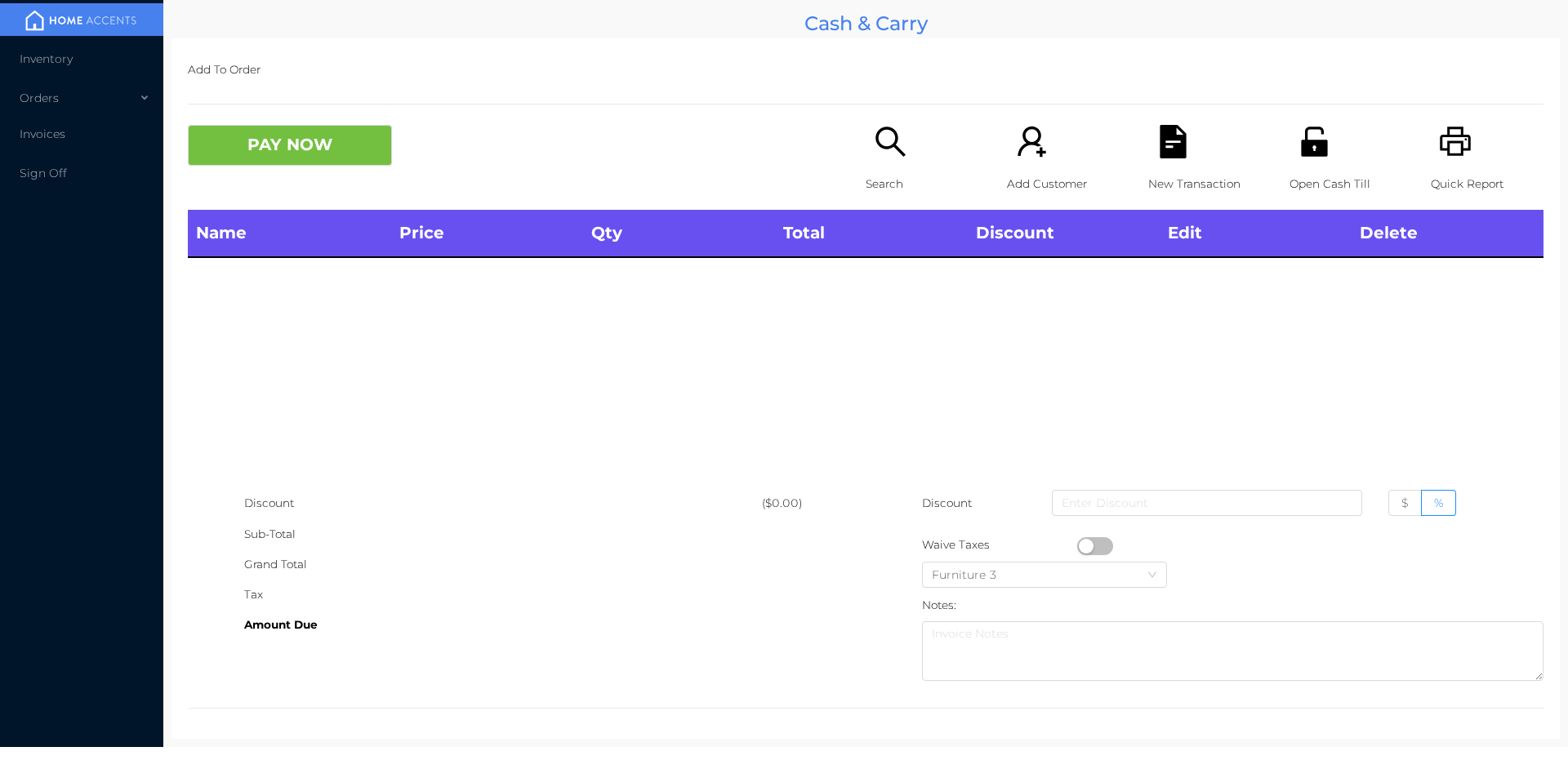
click at [1453, 129] on icon "icon: printer" at bounding box center [1455, 141] width 33 height 33
click at [293, 145] on button "PAY NOW" at bounding box center [290, 146] width 204 height 41
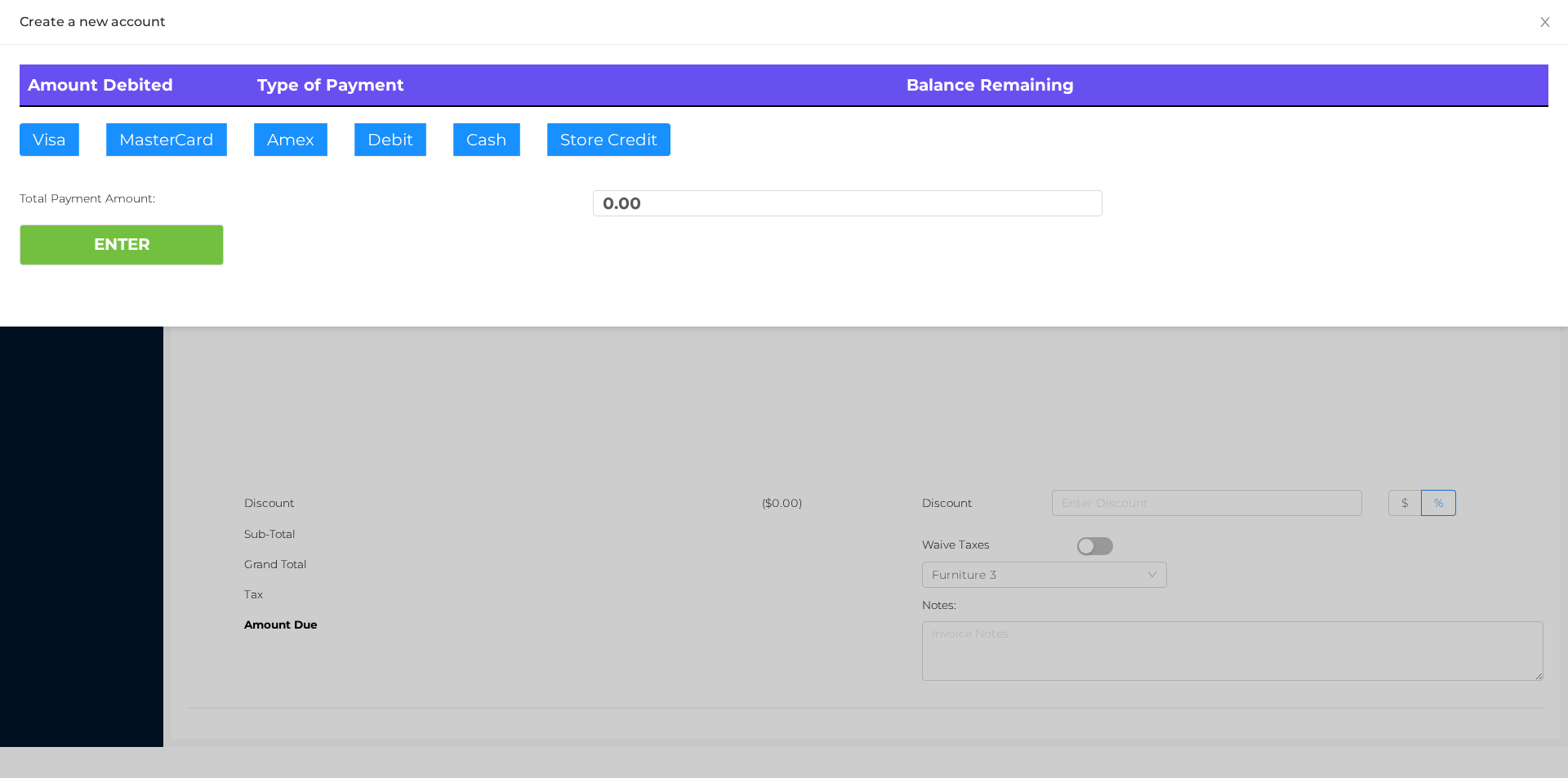
click at [188, 125] on button "PAY NOW" at bounding box center [290, 146] width 204 height 41
click at [803, 459] on div at bounding box center [784, 389] width 1568 height 778
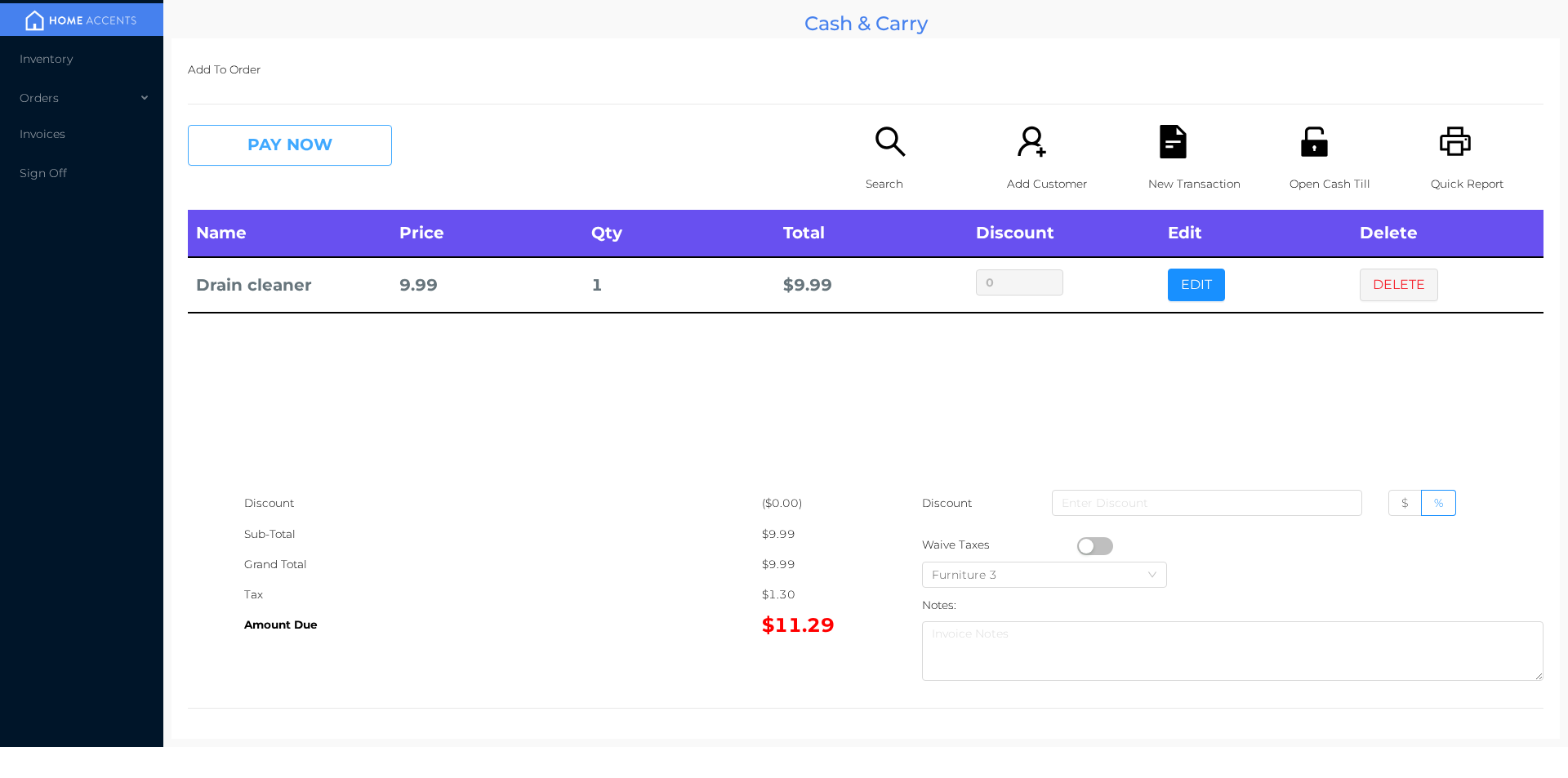
click at [274, 143] on button "PAY NOW" at bounding box center [290, 146] width 204 height 41
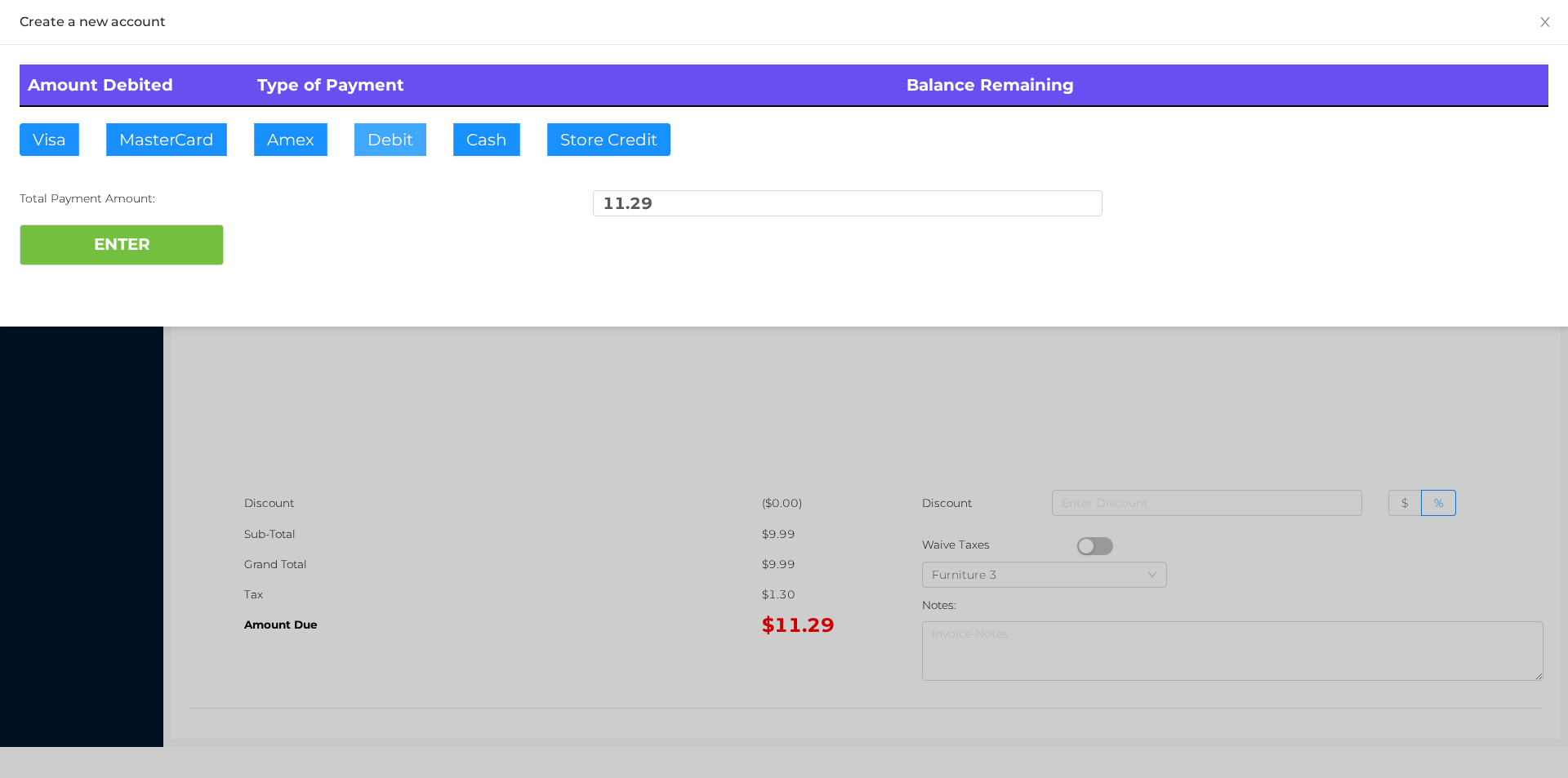
click at [395, 143] on button "Debit" at bounding box center [390, 140] width 72 height 32
type input "20"
click at [138, 257] on button "ENTER" at bounding box center [122, 245] width 204 height 41
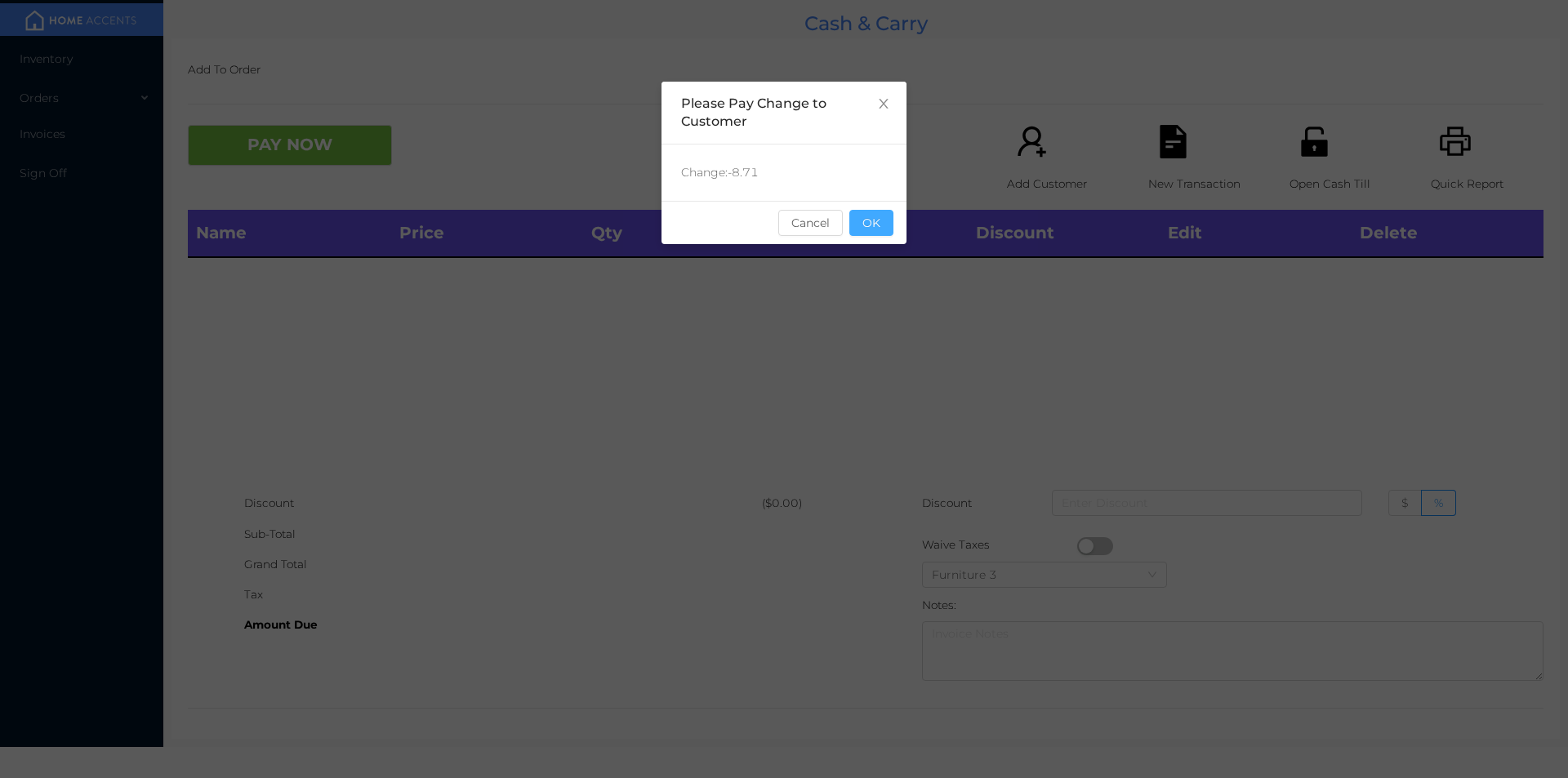
click at [862, 218] on button "OK" at bounding box center [872, 223] width 44 height 26
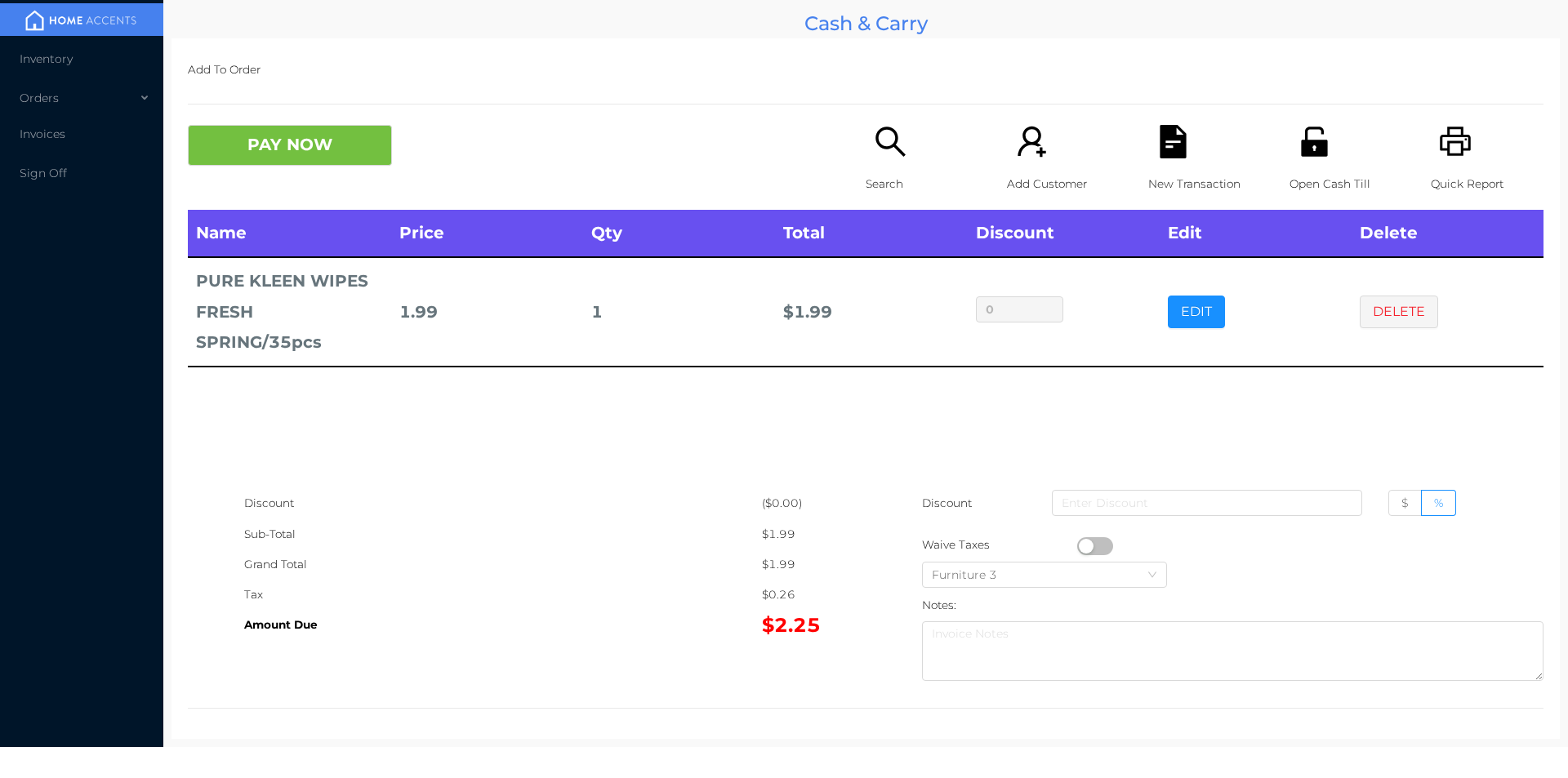
click at [873, 150] on icon "icon: search" at bounding box center [890, 141] width 33 height 33
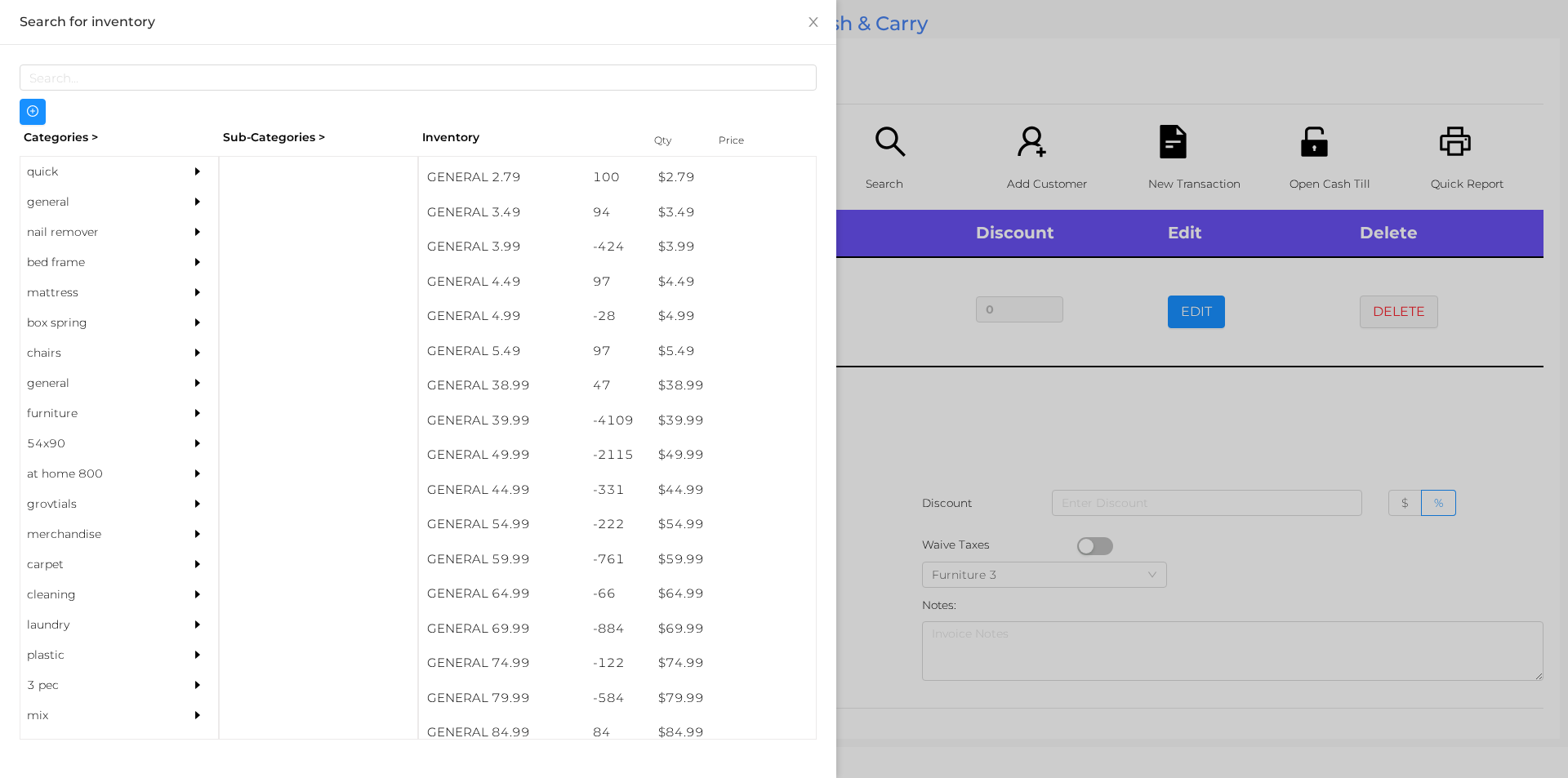
scroll to position [691, 0]
click at [69, 210] on div "general" at bounding box center [94, 202] width 149 height 30
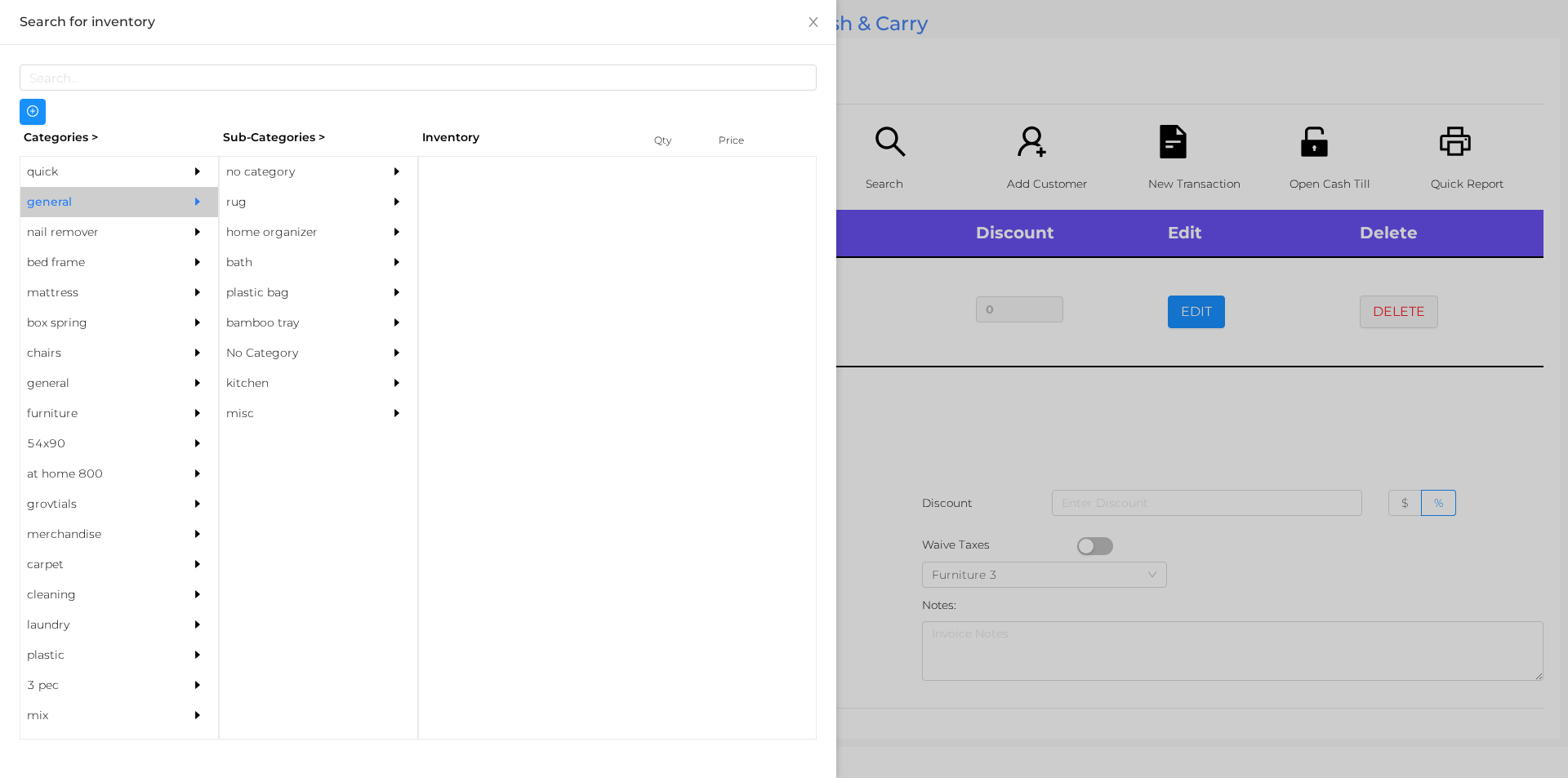
click at [282, 158] on div "no category" at bounding box center [294, 171] width 149 height 30
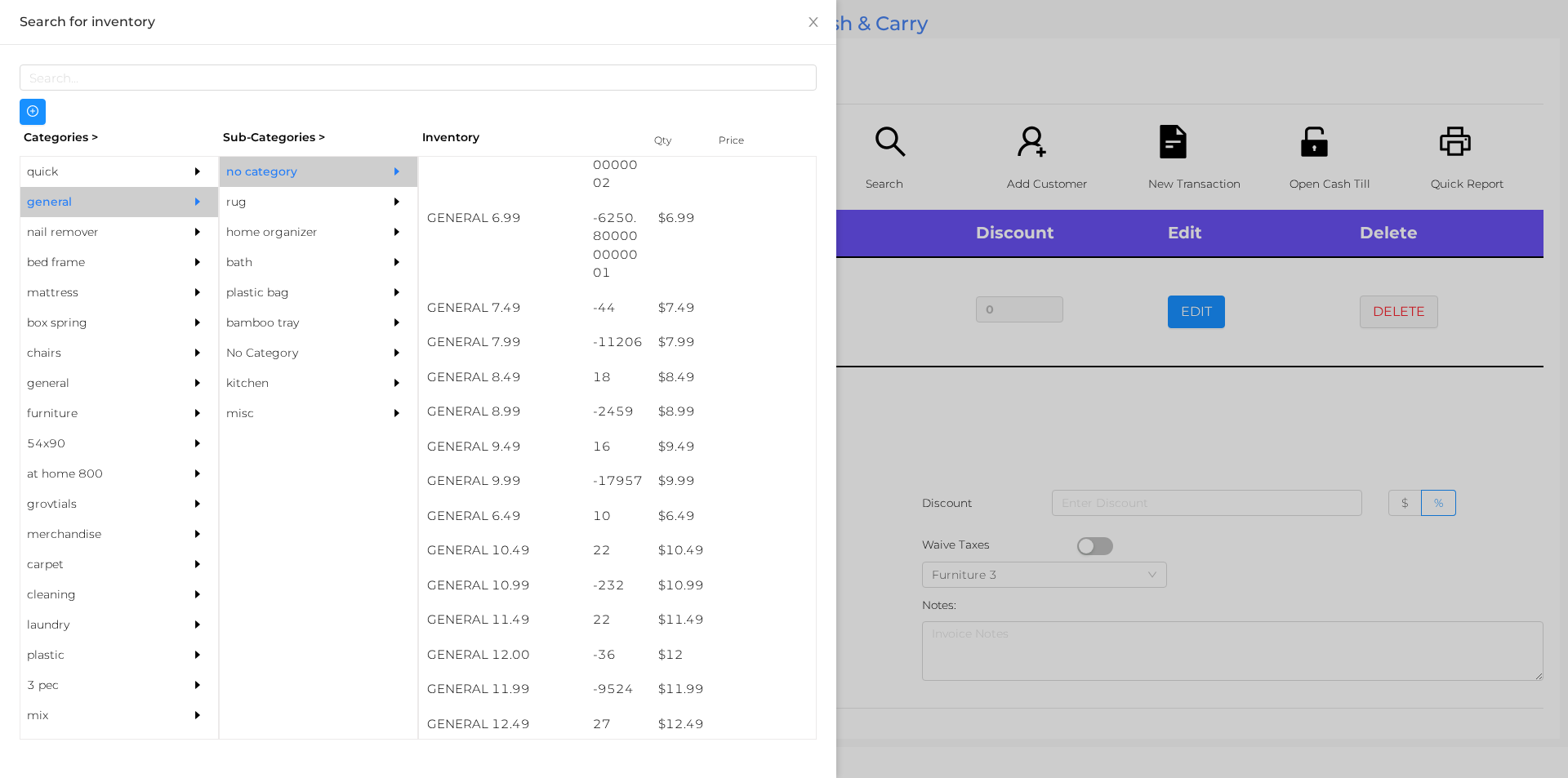
scroll to position [690, 0]
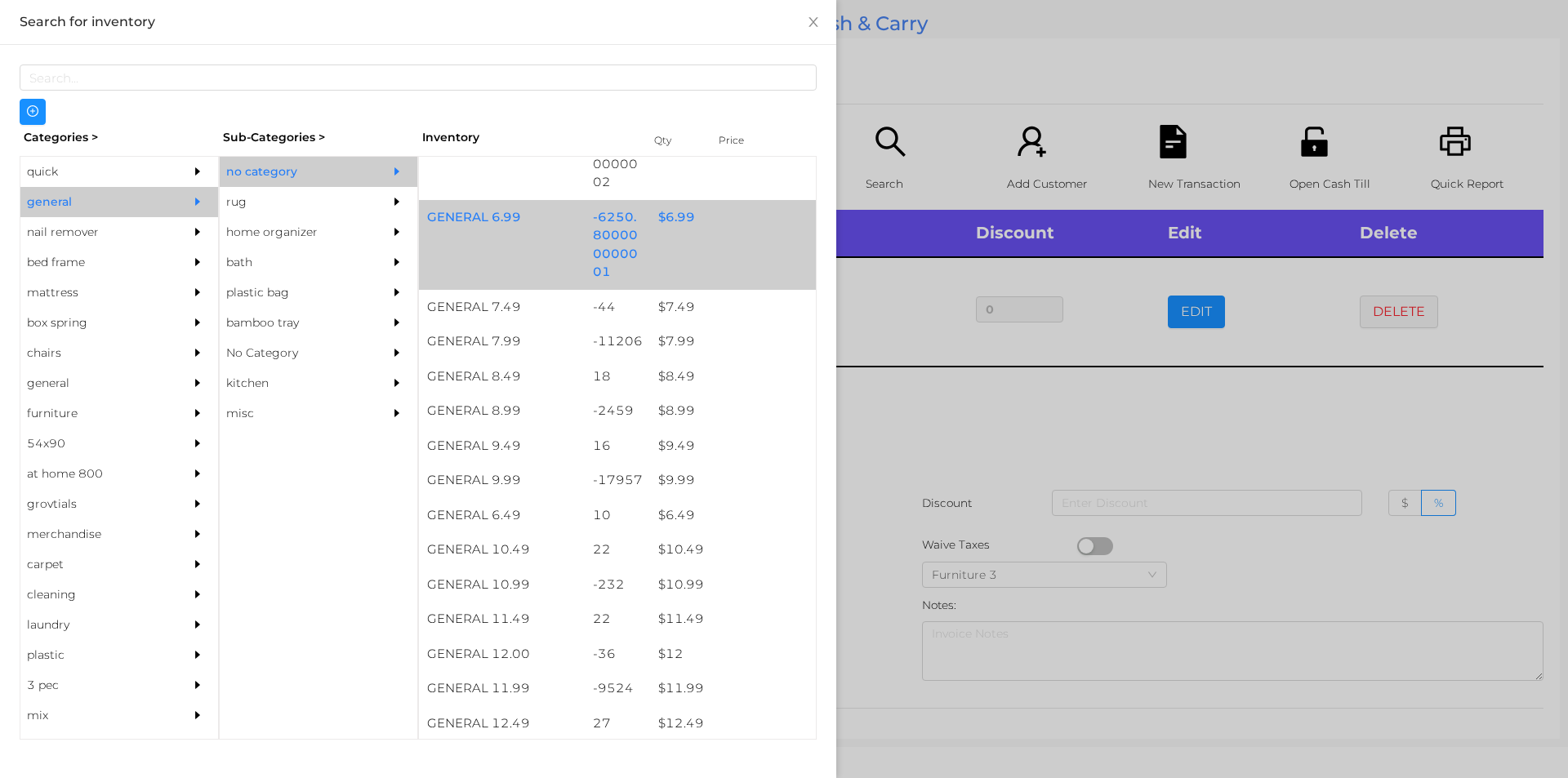
click at [690, 225] on div "$ 6.99" at bounding box center [733, 217] width 166 height 35
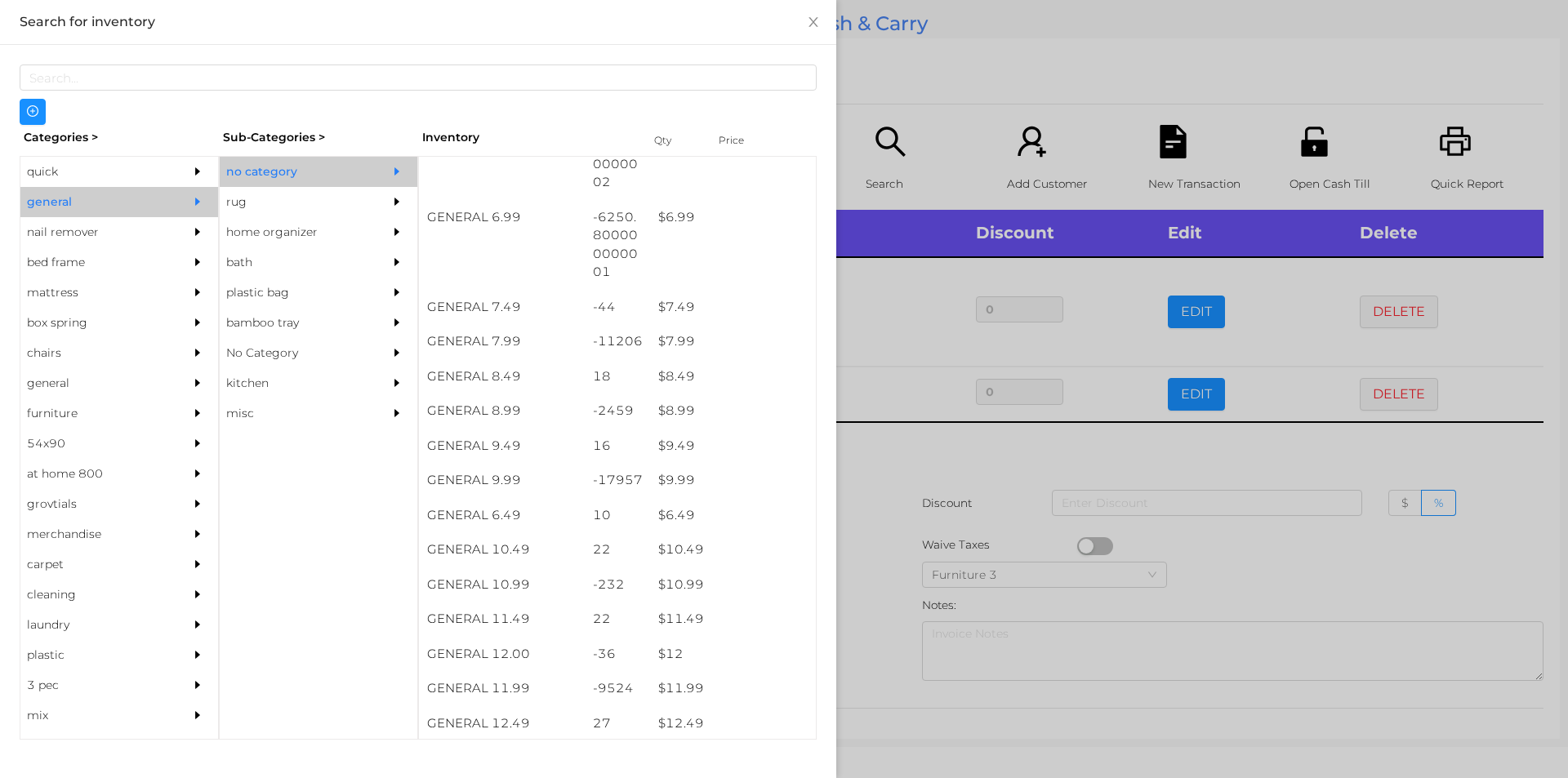
click at [943, 102] on div at bounding box center [784, 389] width 1568 height 778
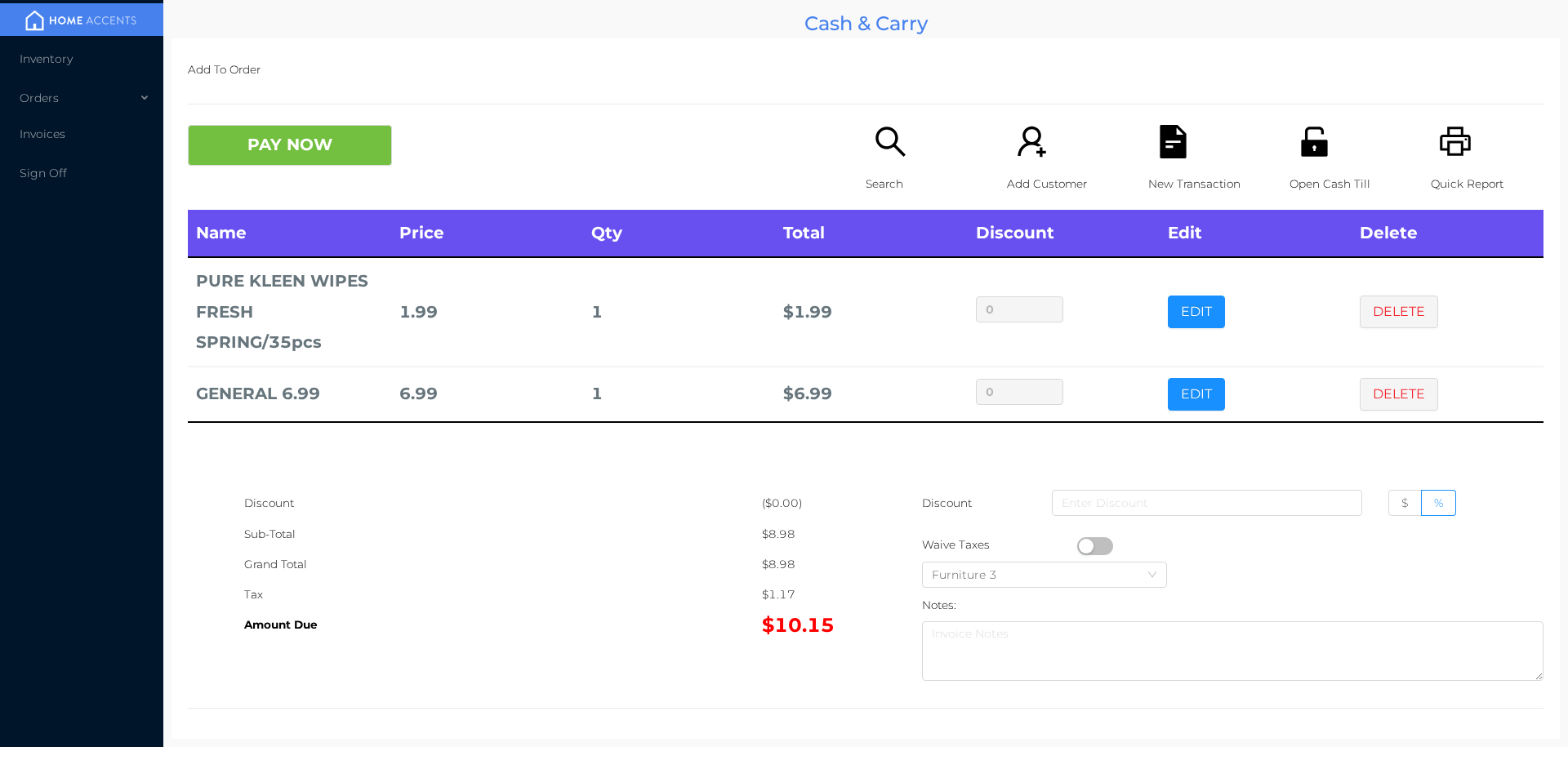
click at [880, 163] on div "Search" at bounding box center [922, 168] width 112 height 85
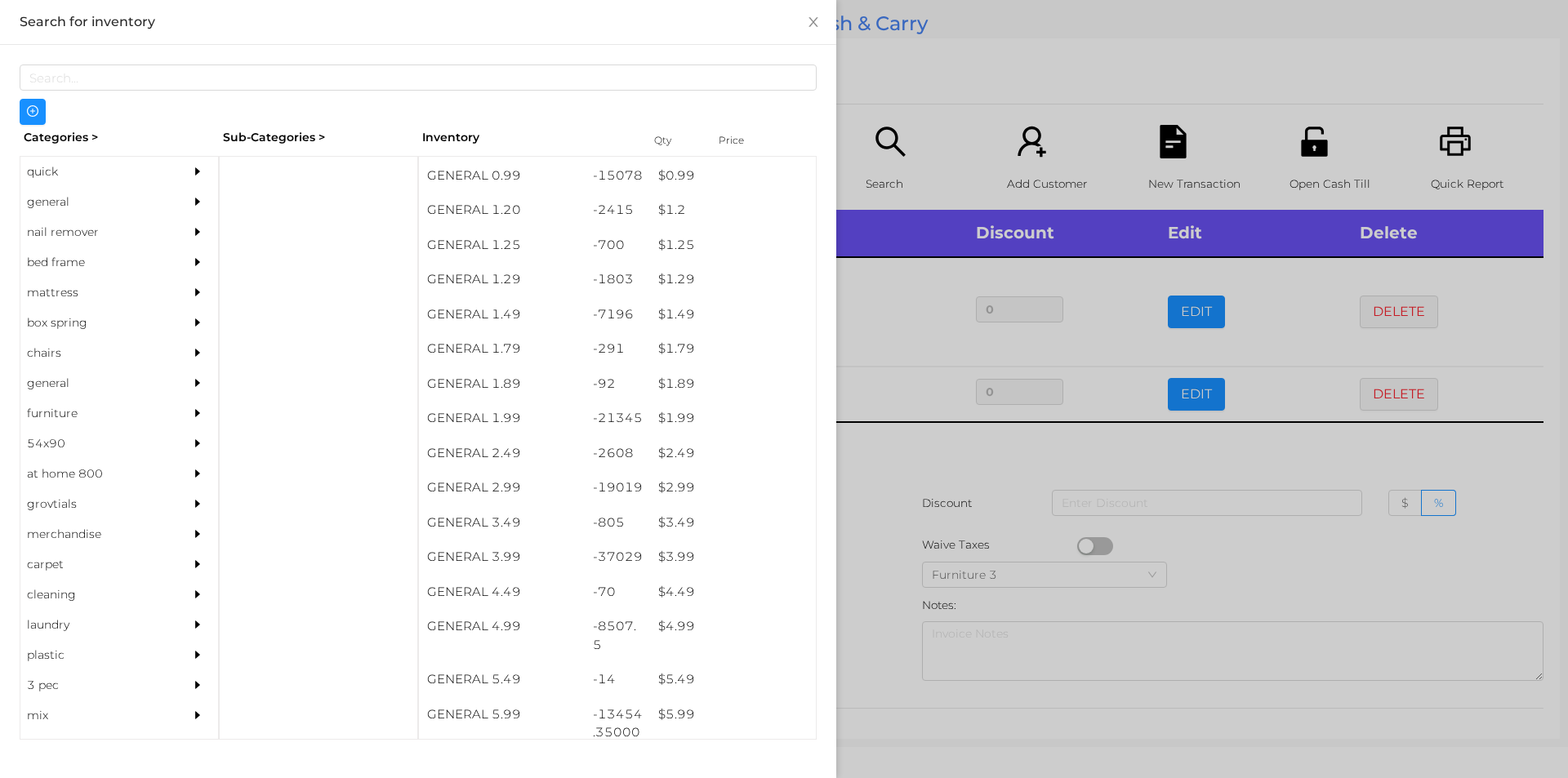
scroll to position [146, 0]
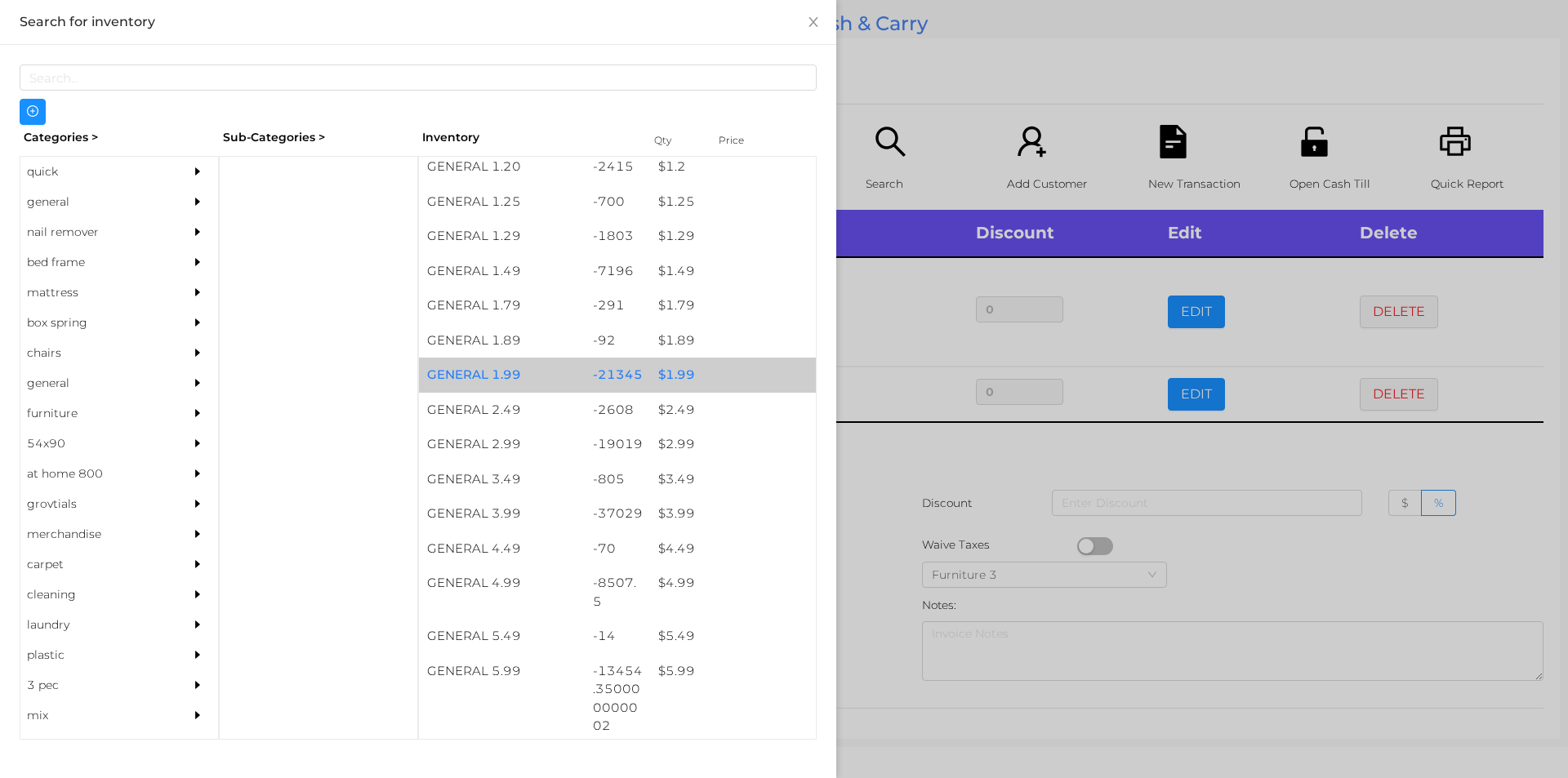
click at [707, 375] on div "$ 1.99" at bounding box center [733, 375] width 166 height 35
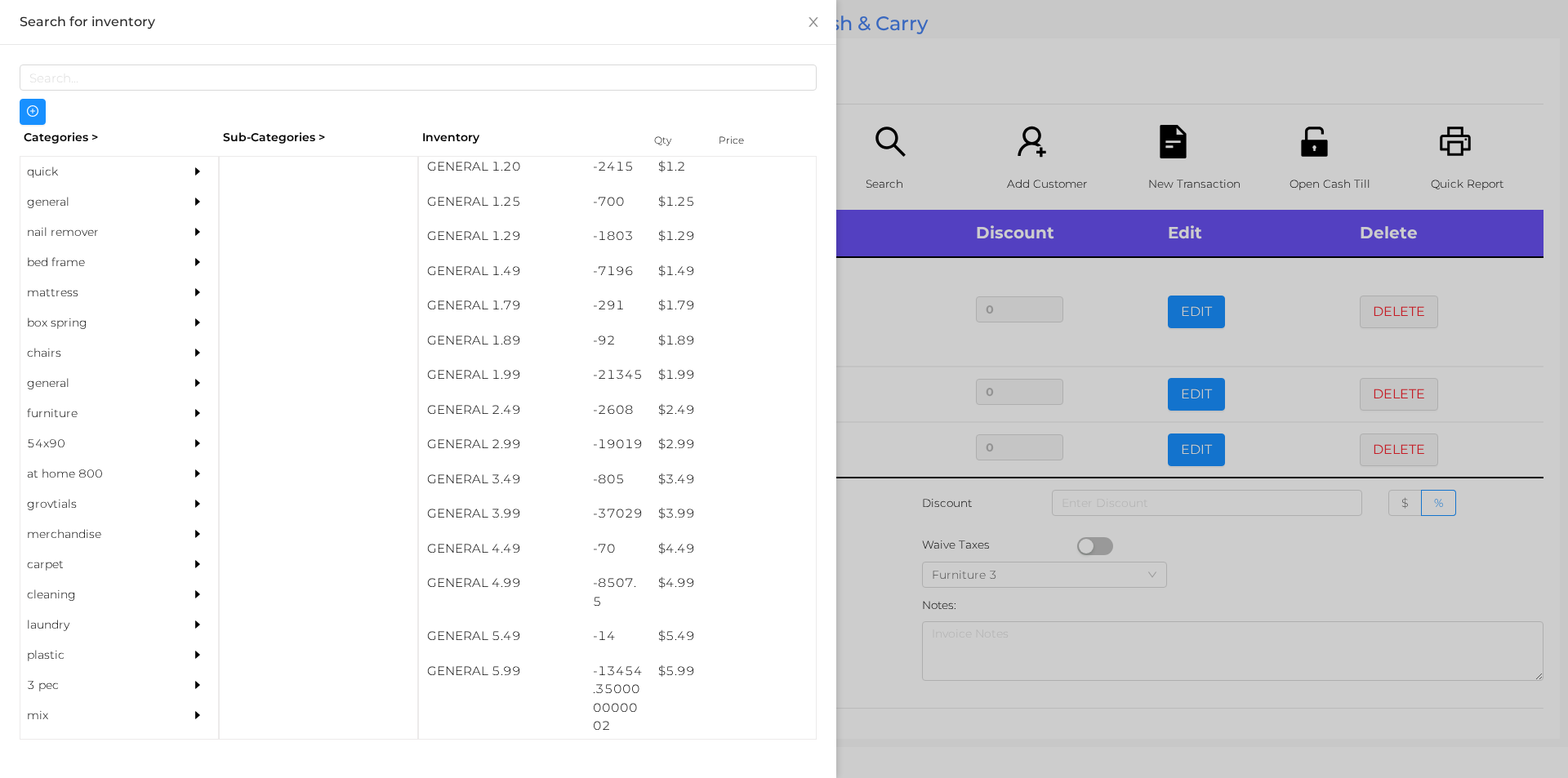
click at [966, 121] on div at bounding box center [784, 389] width 1568 height 778
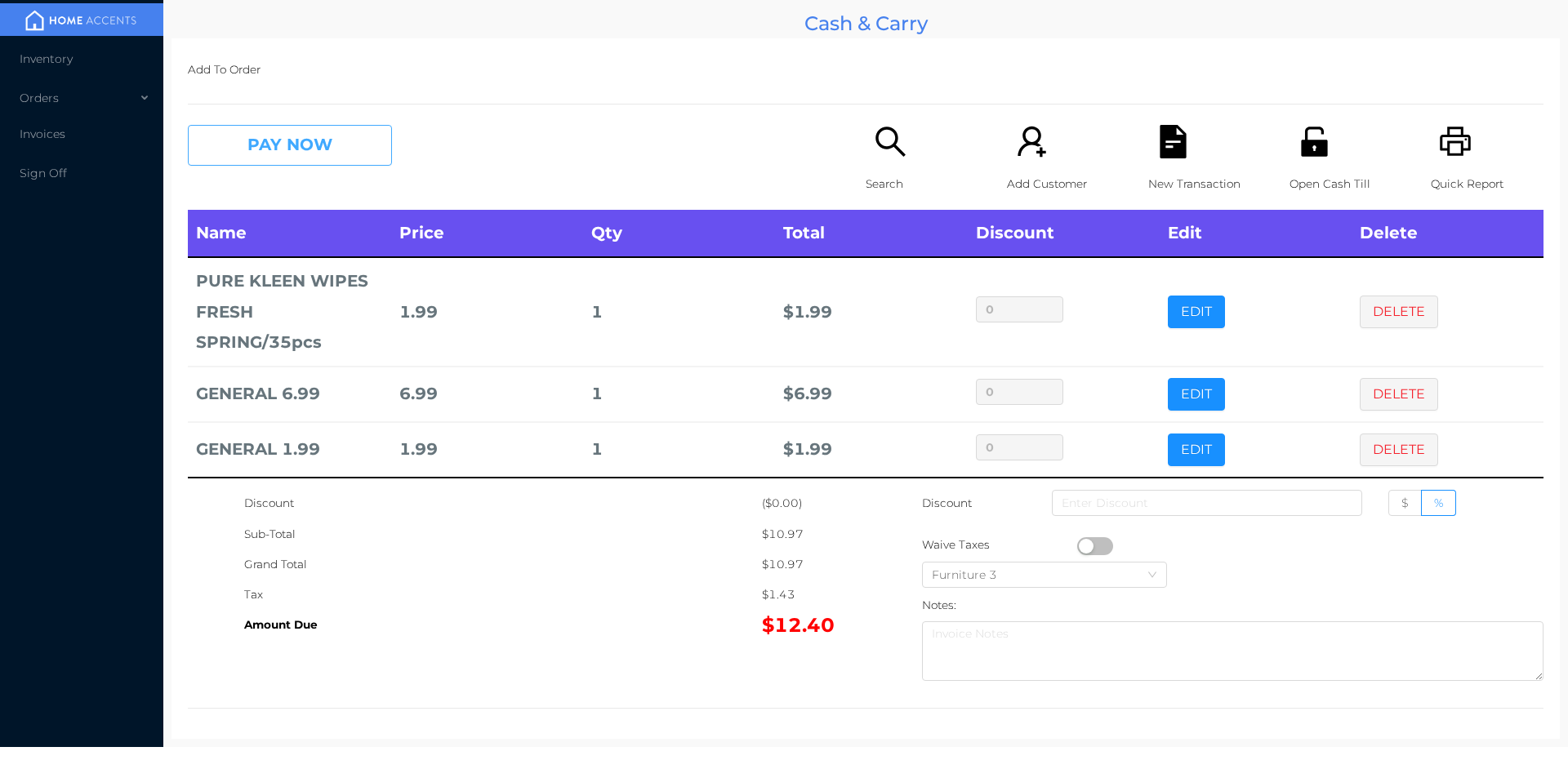
click at [283, 164] on button "PAY NOW" at bounding box center [290, 146] width 204 height 41
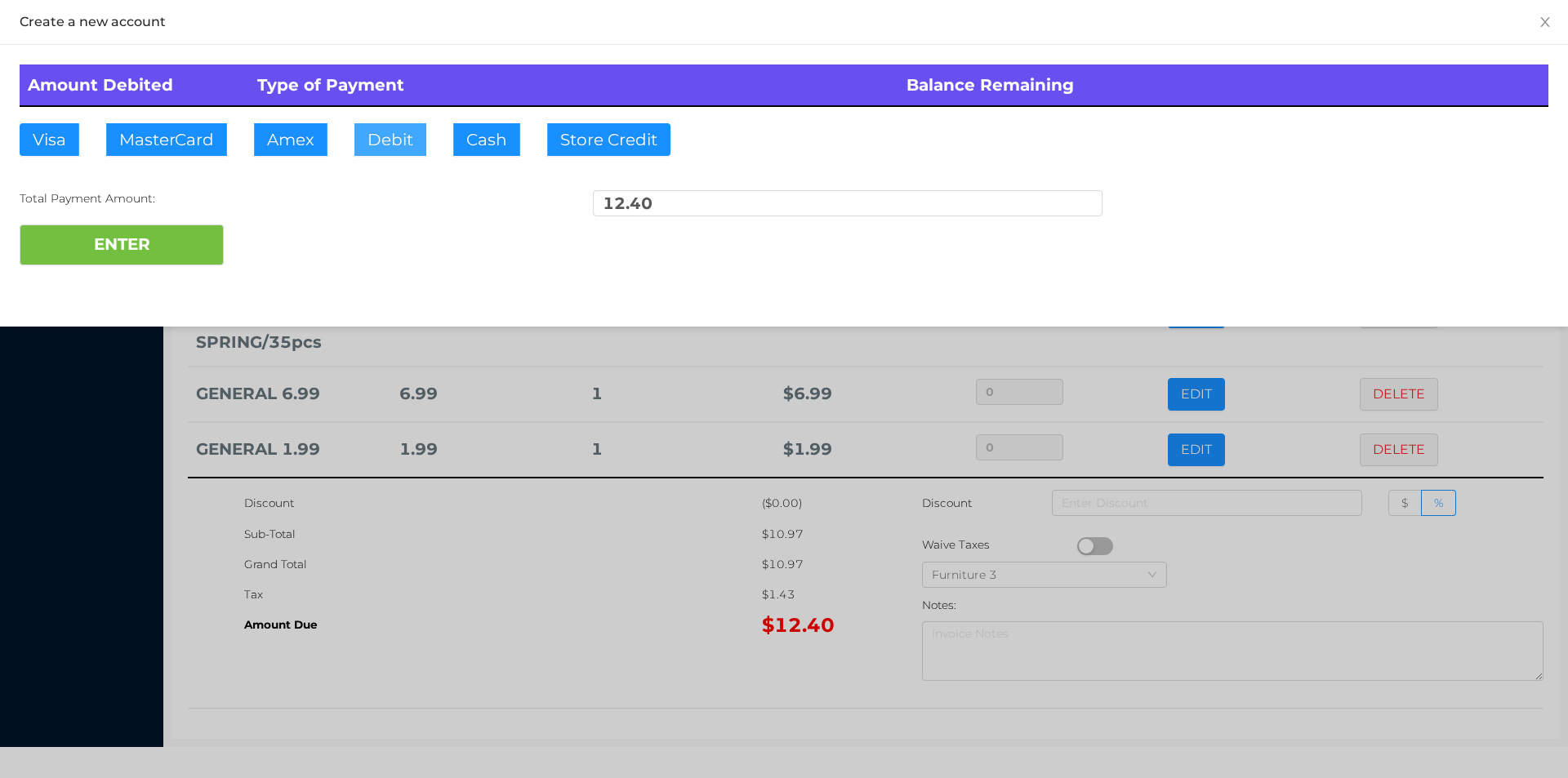
click at [393, 135] on button "Debit" at bounding box center [390, 140] width 72 height 32
type input "20"
click at [110, 262] on button "ENTER" at bounding box center [122, 245] width 204 height 41
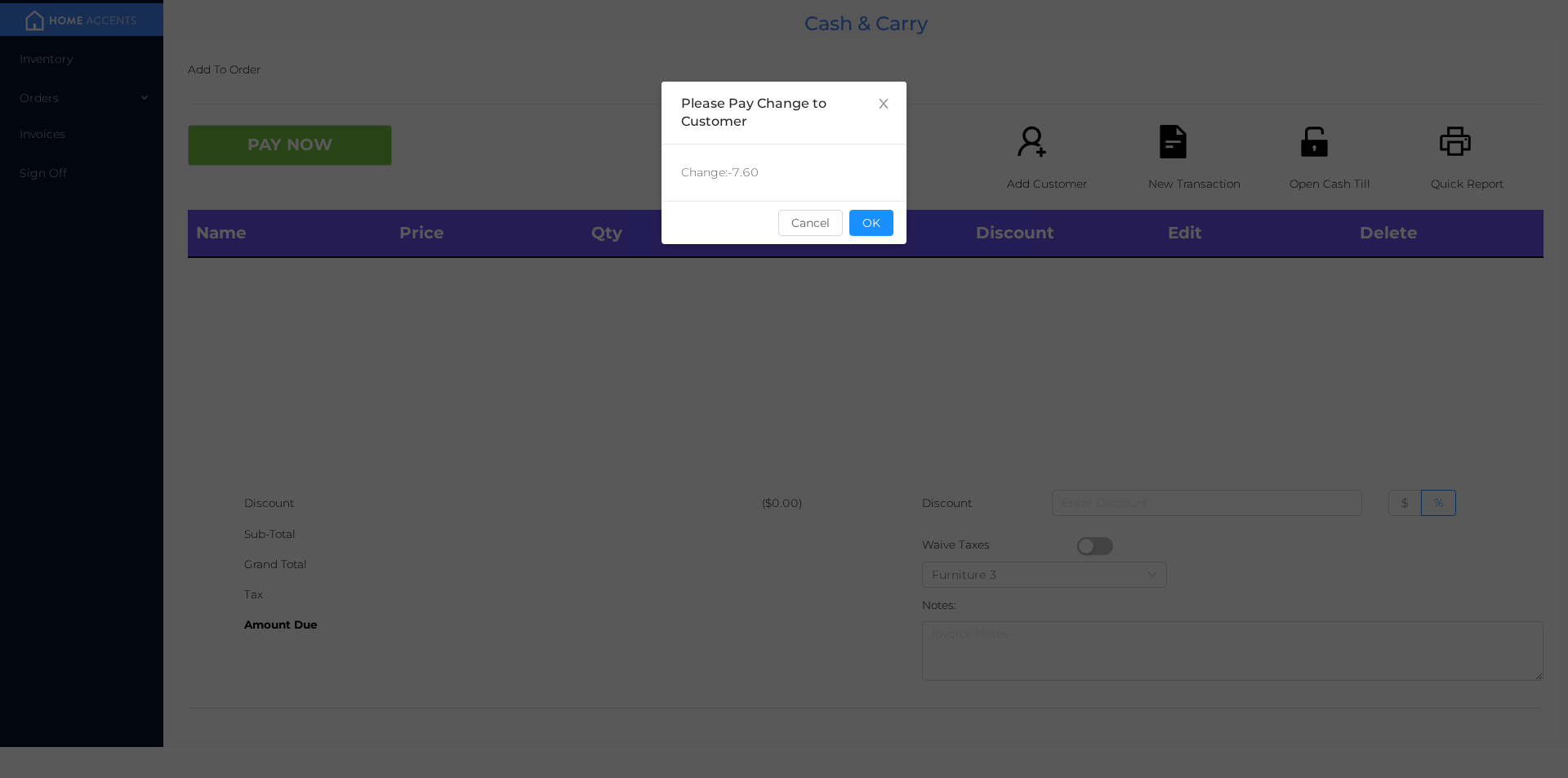
click at [874, 250] on div "sentinelStart Please Pay Change to Customer Change: -7.60 Cancel OK sentinelEnd" at bounding box center [784, 245] width 245 height 327
click at [875, 215] on button "OK" at bounding box center [872, 223] width 44 height 26
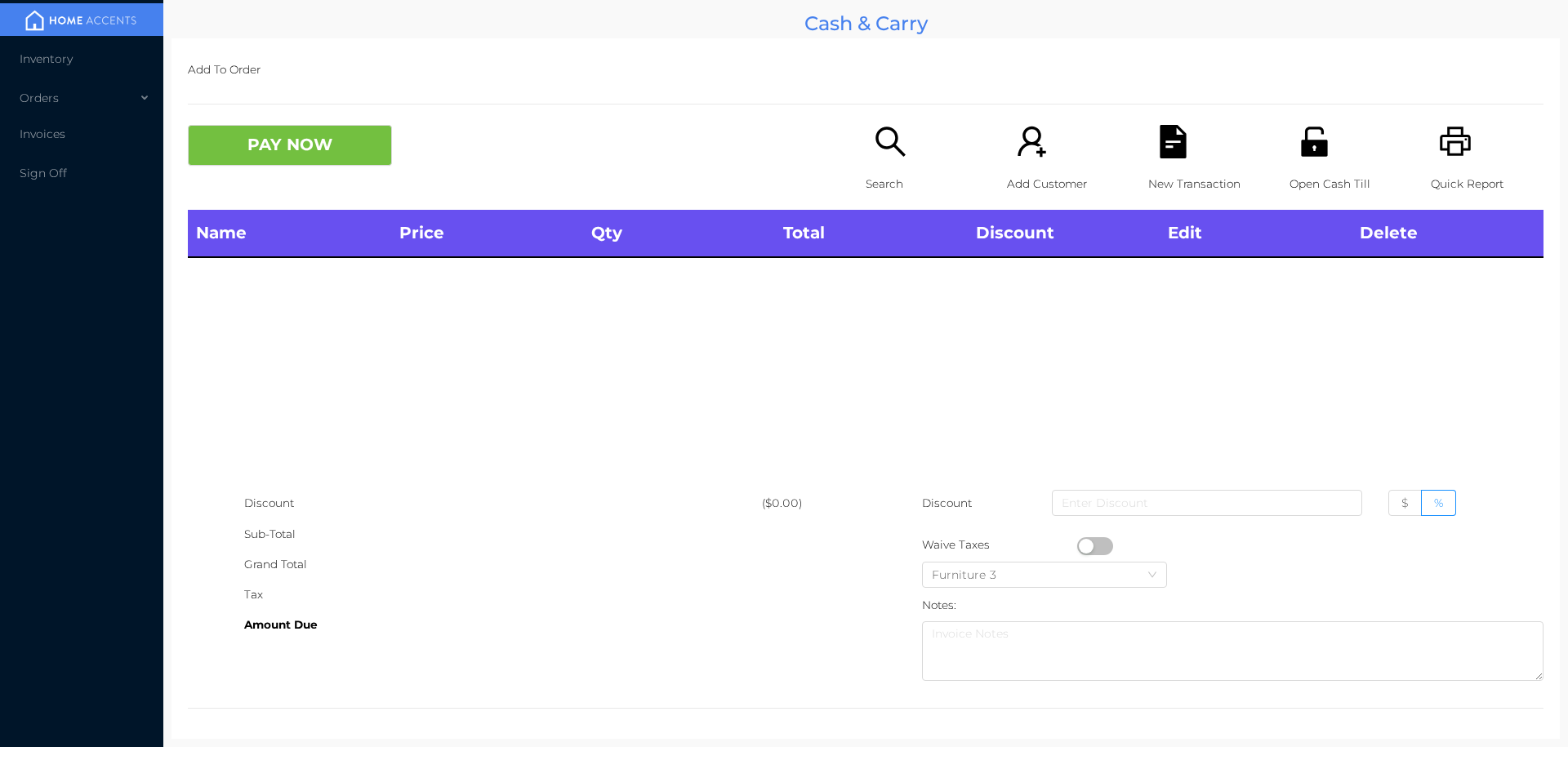
click at [1318, 145] on icon "icon: unlock" at bounding box center [1313, 141] width 33 height 33
click at [616, 515] on div "Discount" at bounding box center [503, 503] width 518 height 30
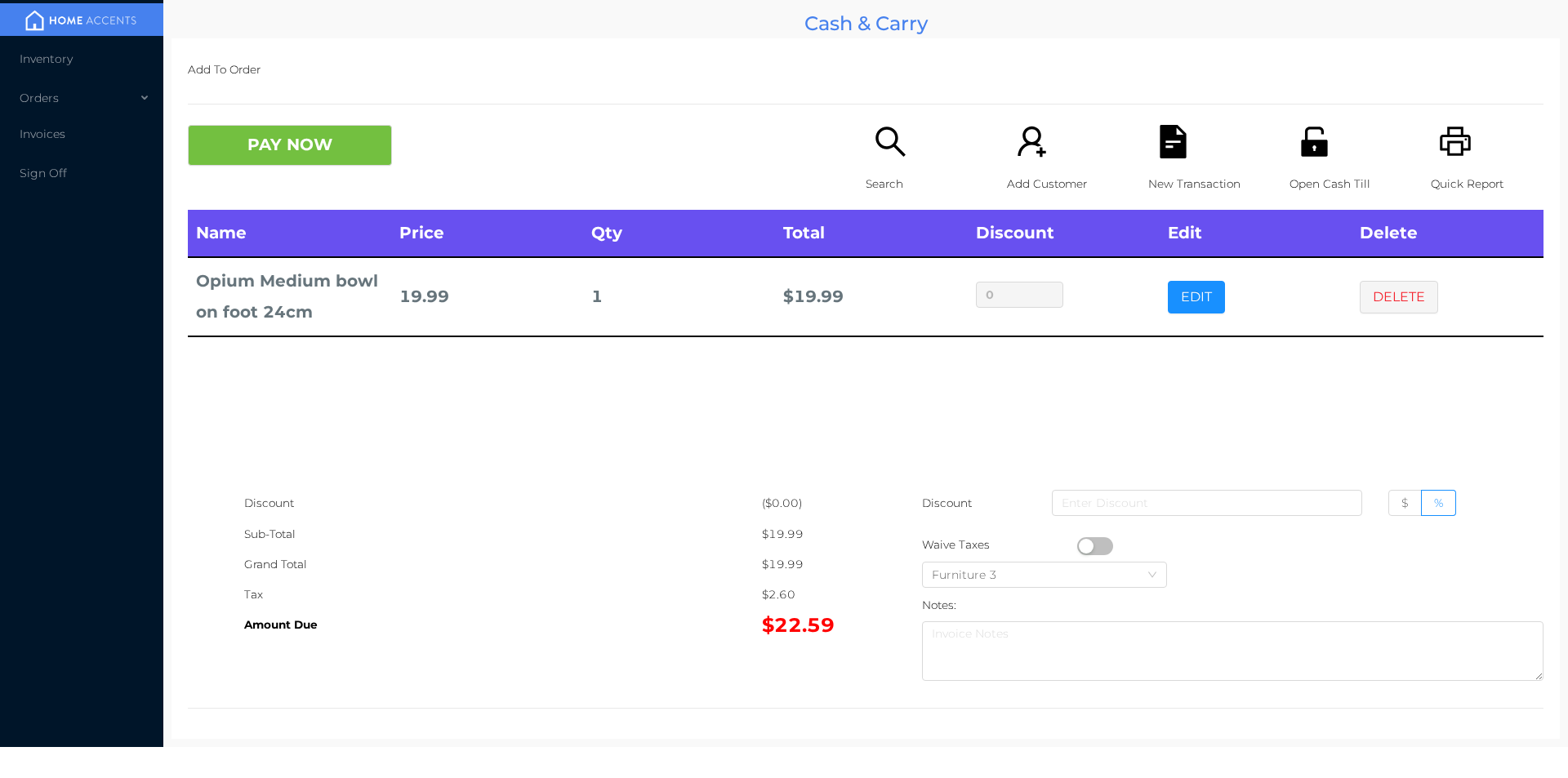
click at [907, 199] on div "Search" at bounding box center [922, 168] width 112 height 85
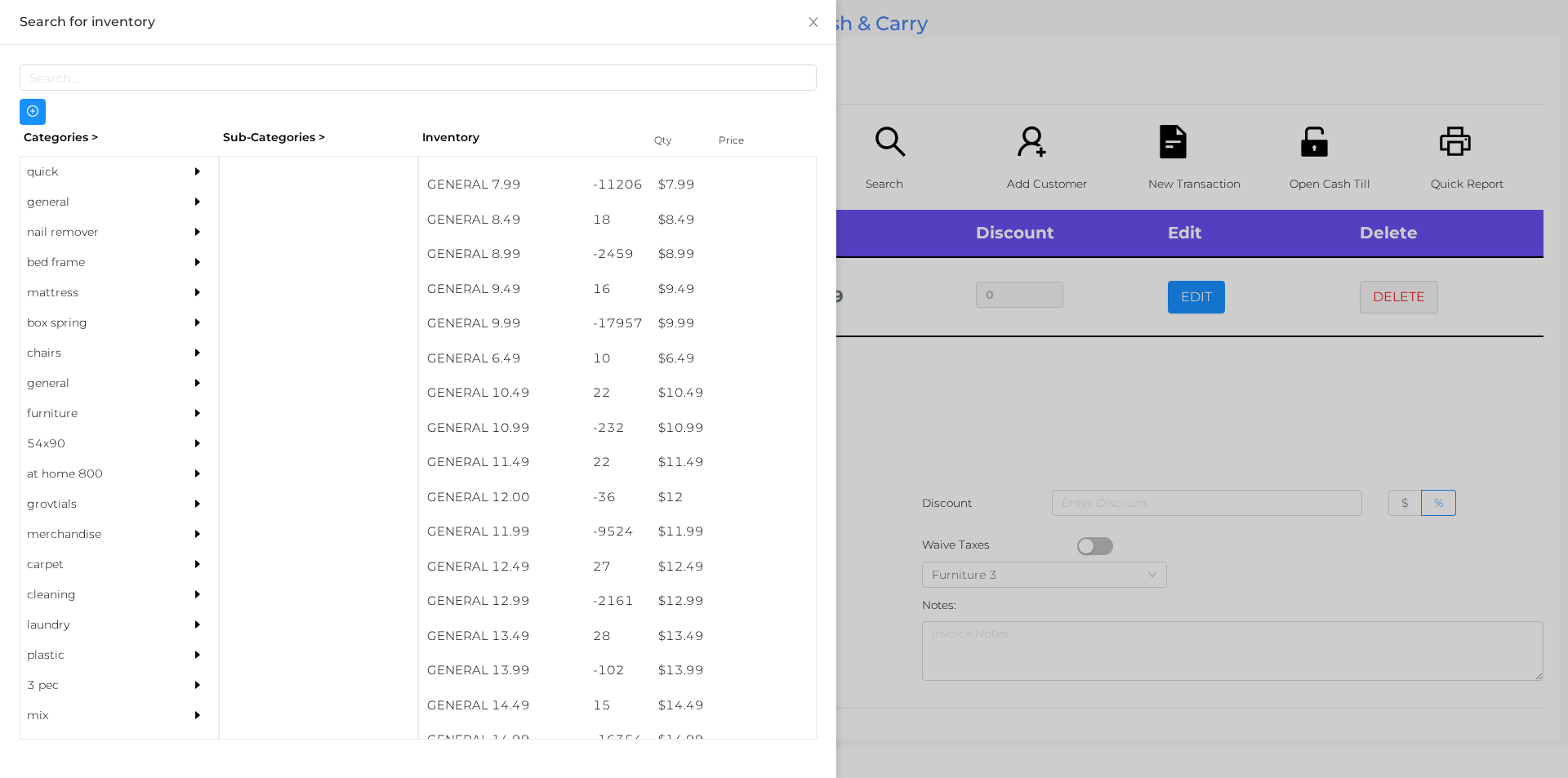
scroll to position [927, 0]
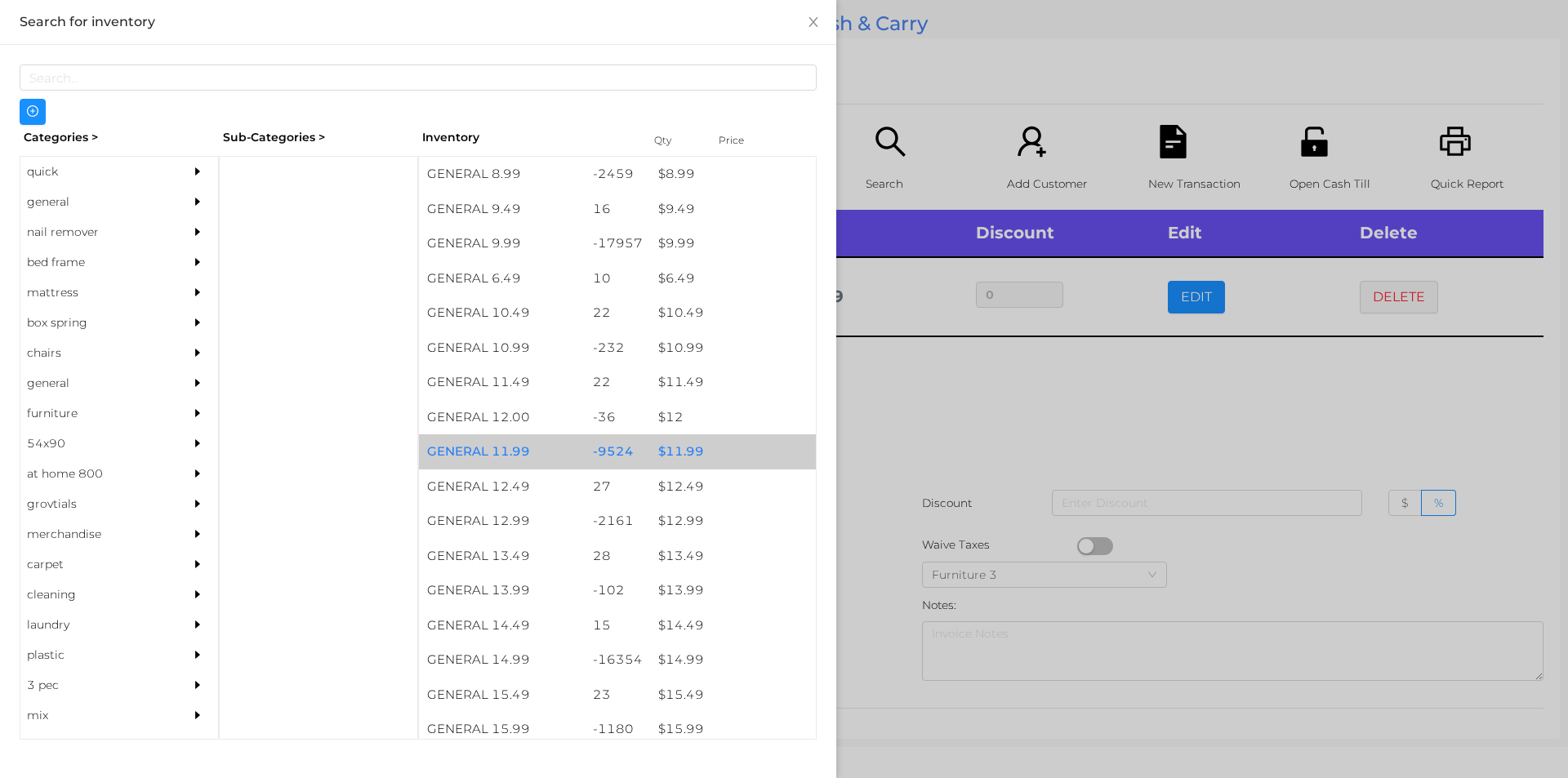
click at [701, 448] on div "$ 11.99" at bounding box center [733, 451] width 166 height 35
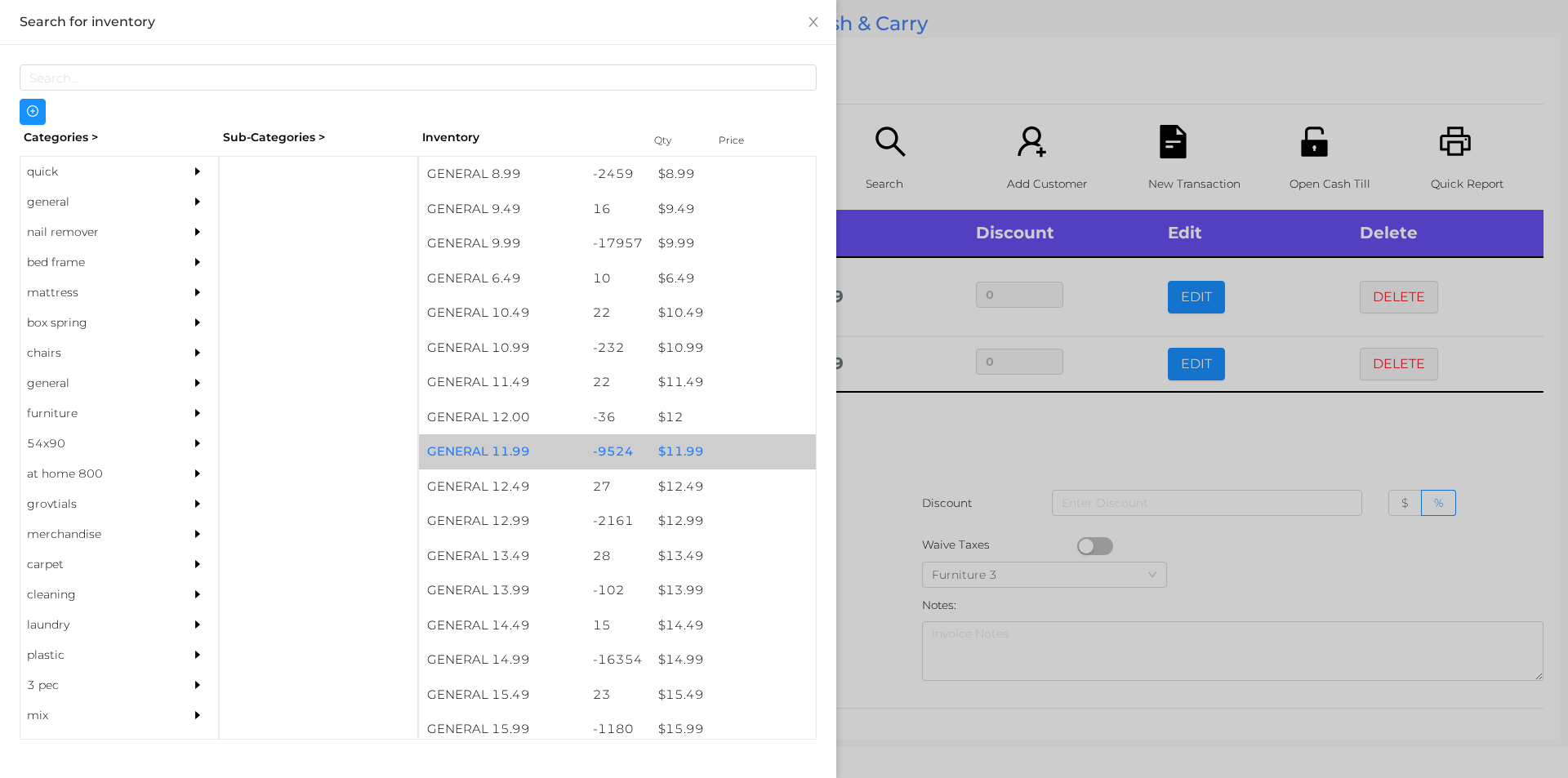
click at [698, 438] on div "$ 11.99" at bounding box center [733, 451] width 166 height 35
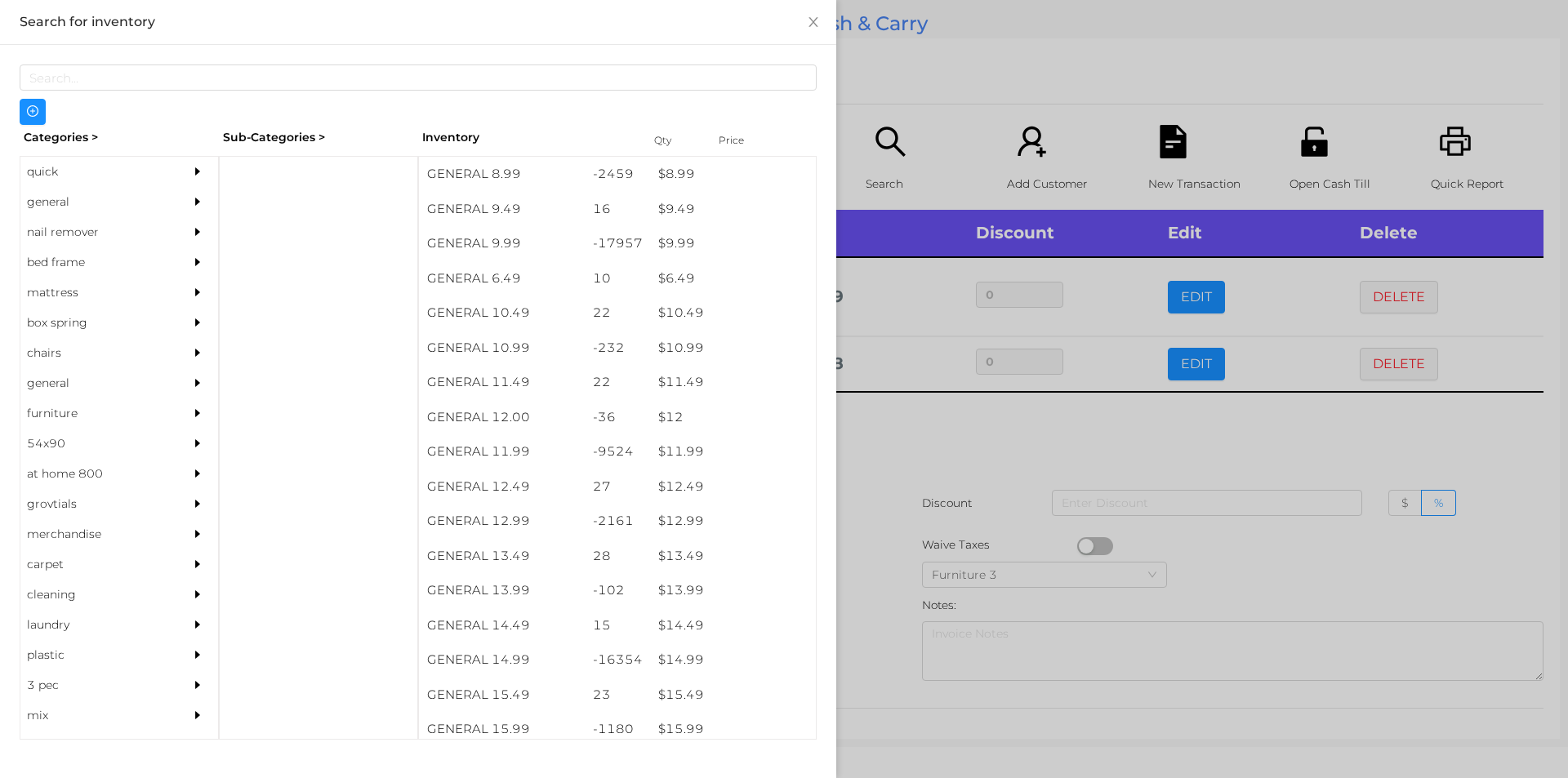
click at [901, 481] on div at bounding box center [784, 389] width 1568 height 778
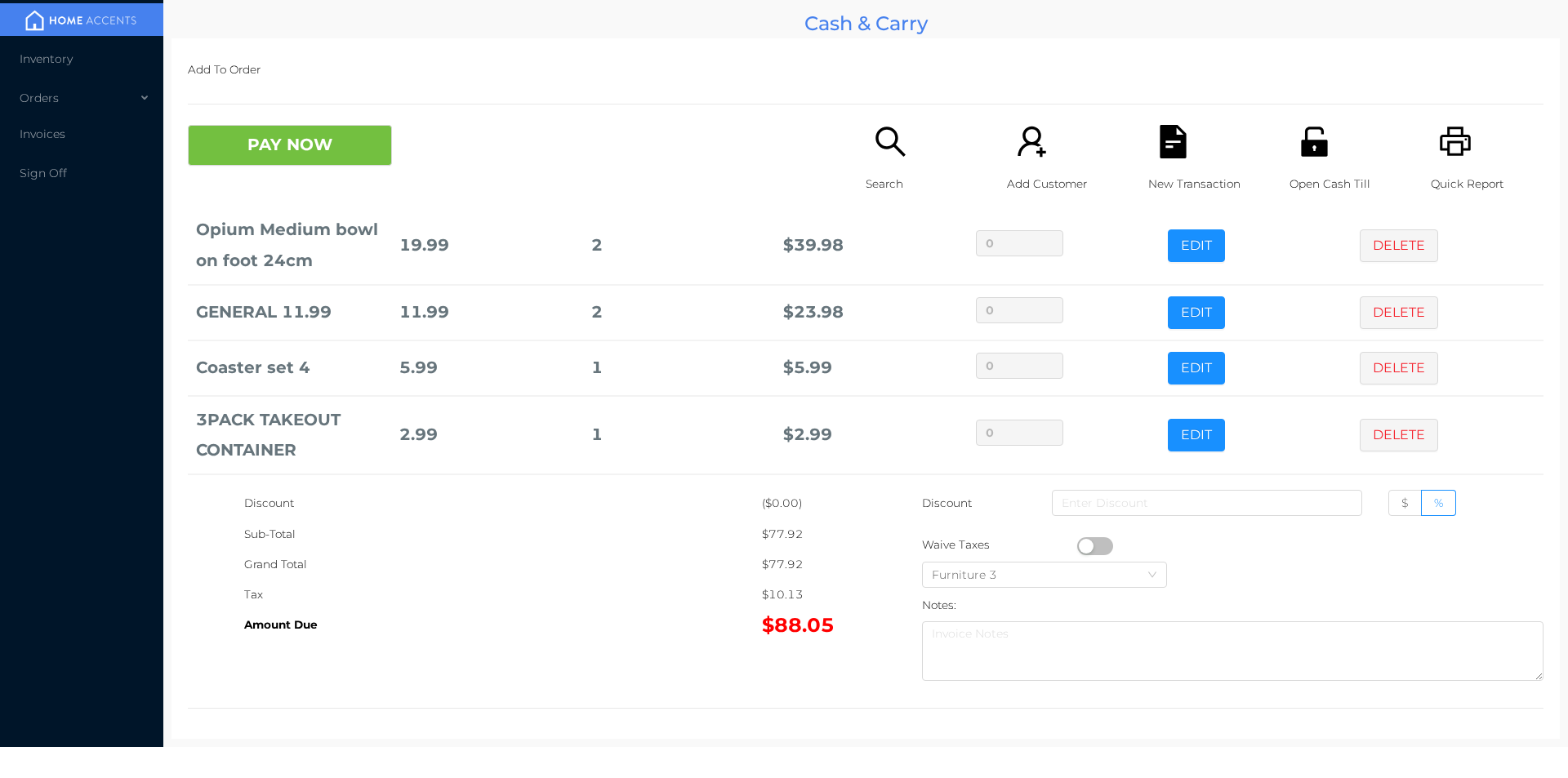
scroll to position [0, 0]
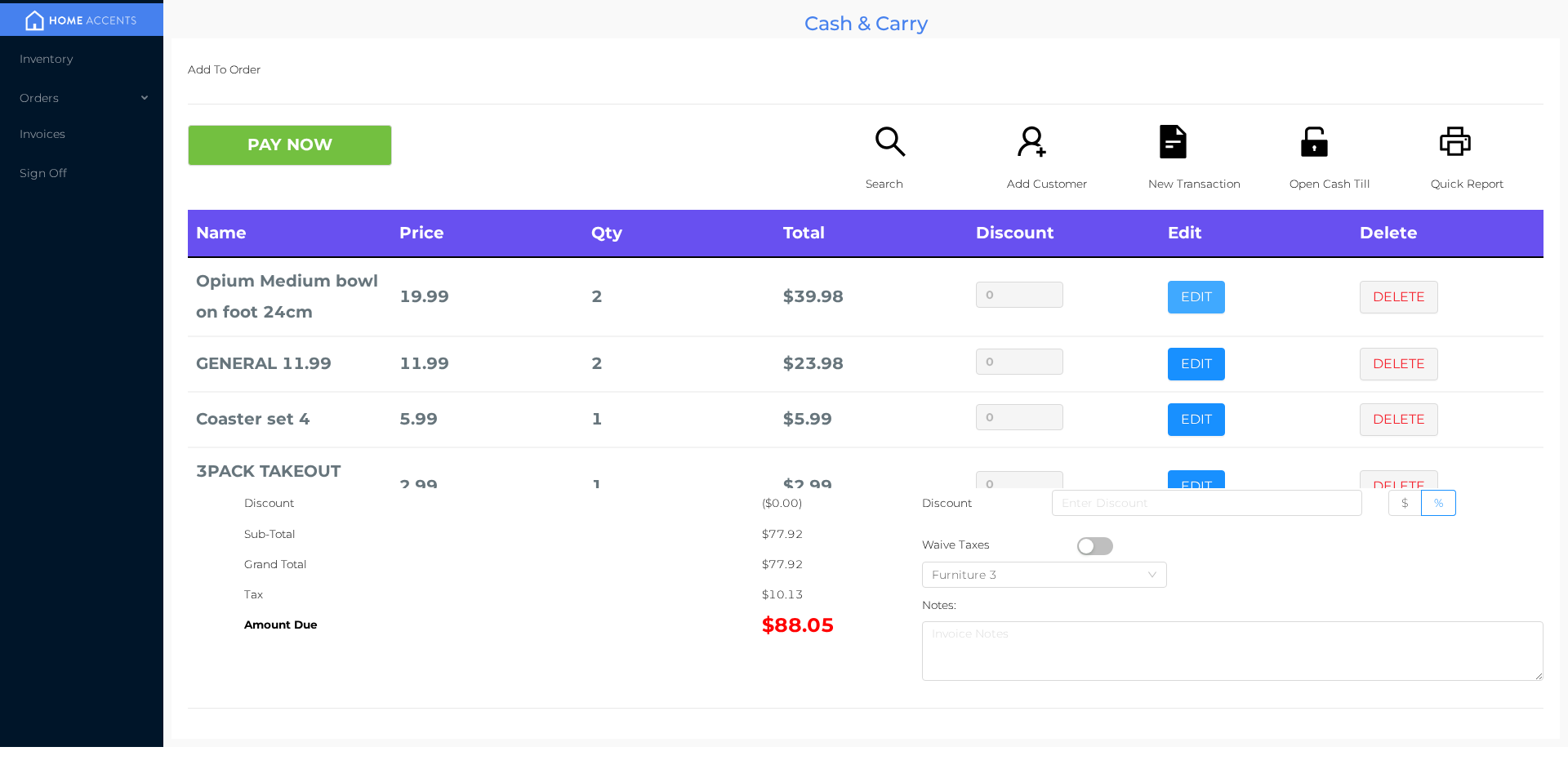
click at [1168, 308] on button "EDIT" at bounding box center [1196, 297] width 57 height 32
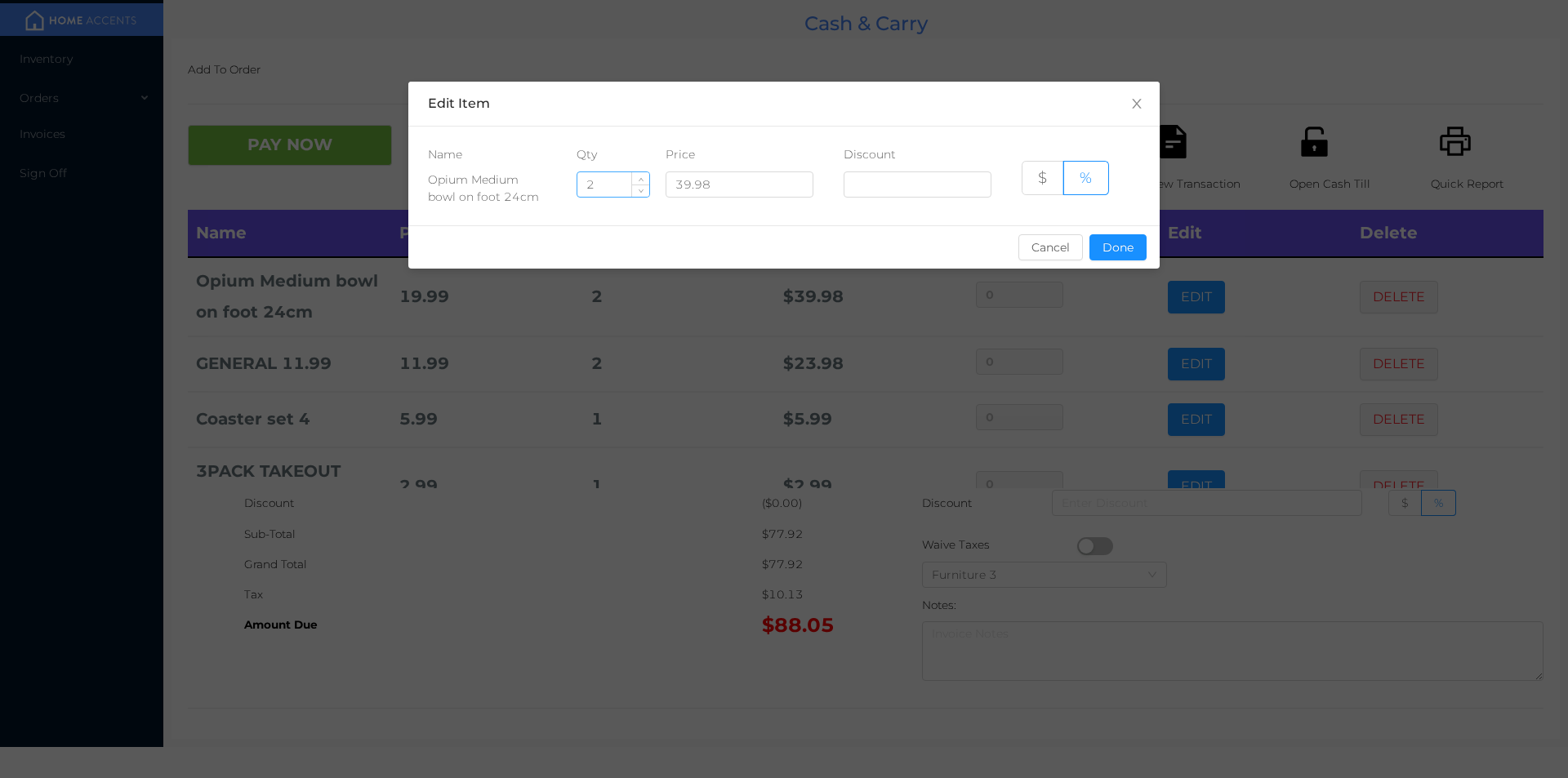
click at [611, 186] on input "2" at bounding box center [613, 184] width 72 height 25
type input "1"
click at [1115, 256] on button "Done" at bounding box center [1118, 247] width 57 height 26
type input "0%"
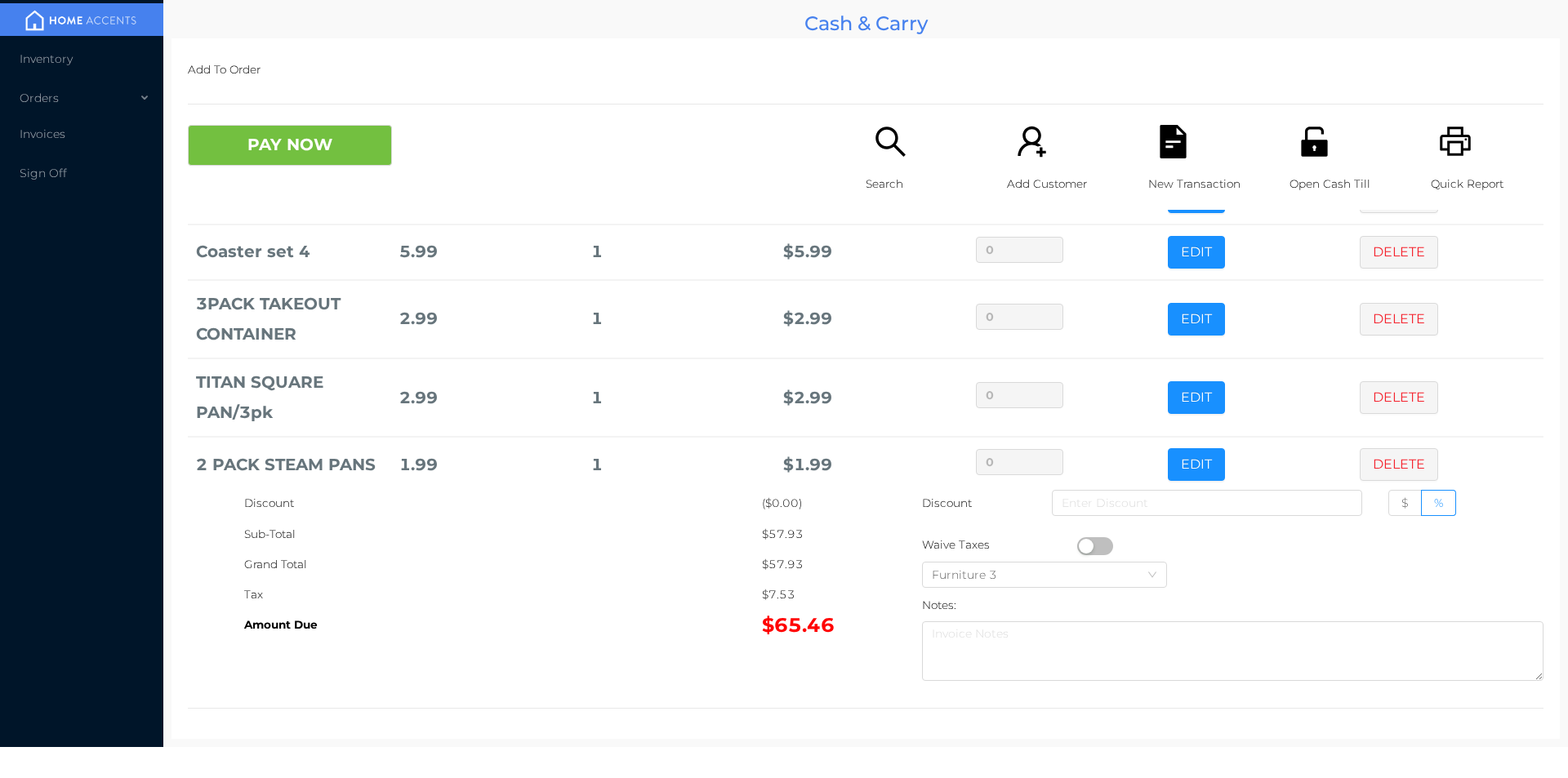
scroll to position [189, 0]
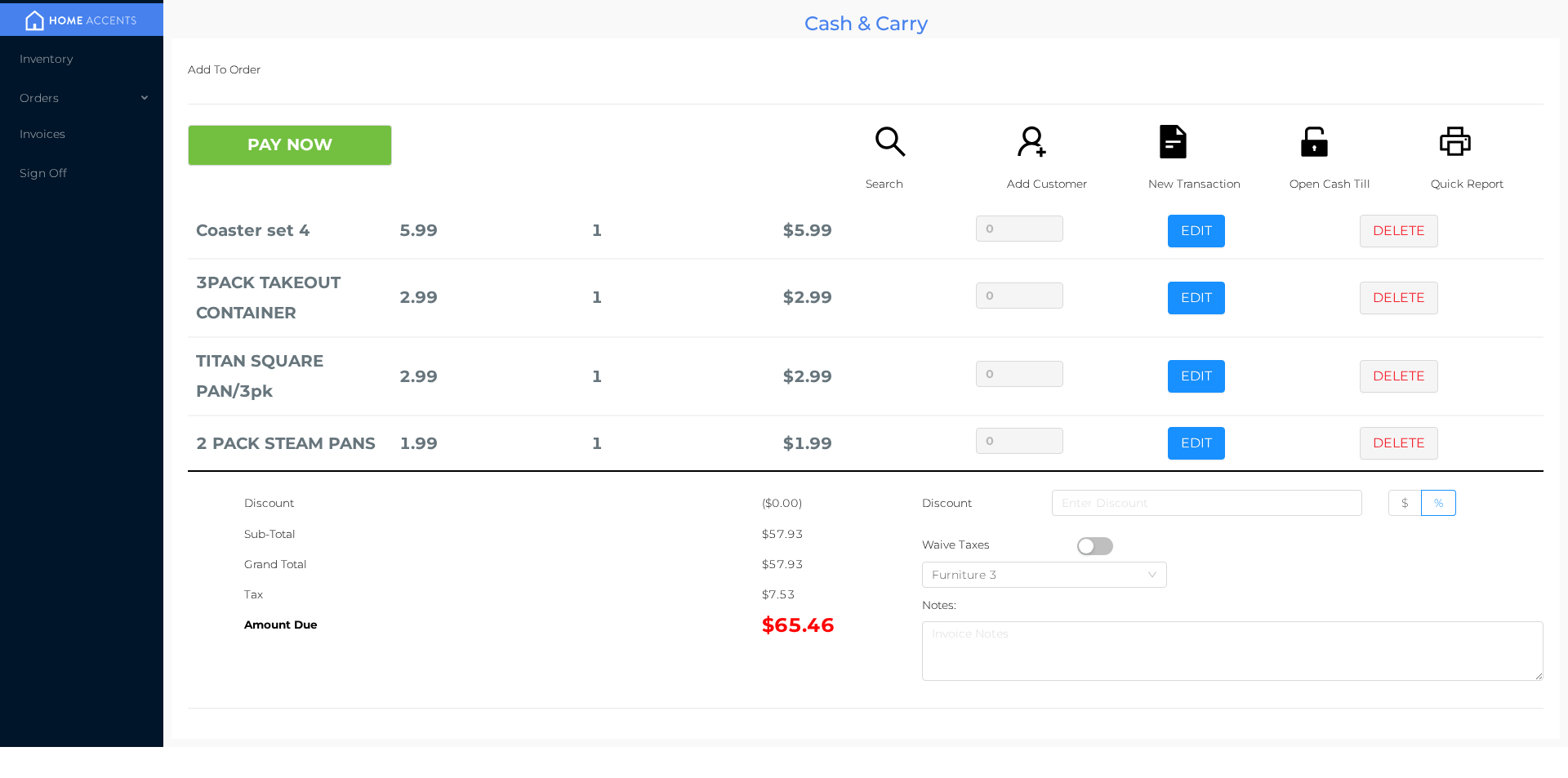
click at [1161, 145] on icon "icon: file-text" at bounding box center [1172, 141] width 26 height 33
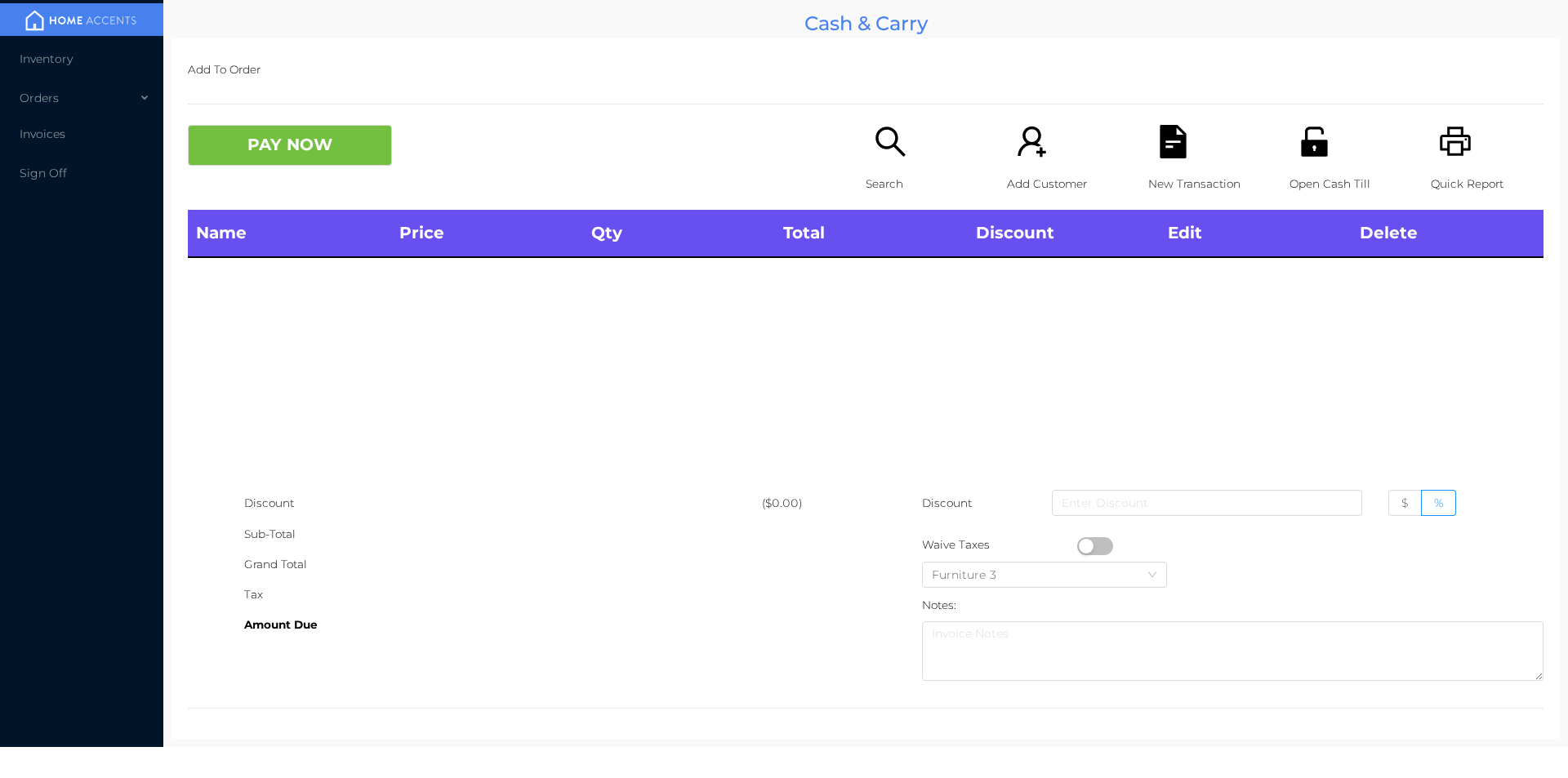
scroll to position [0, 0]
click at [1451, 146] on icon "icon: printer" at bounding box center [1455, 141] width 31 height 30
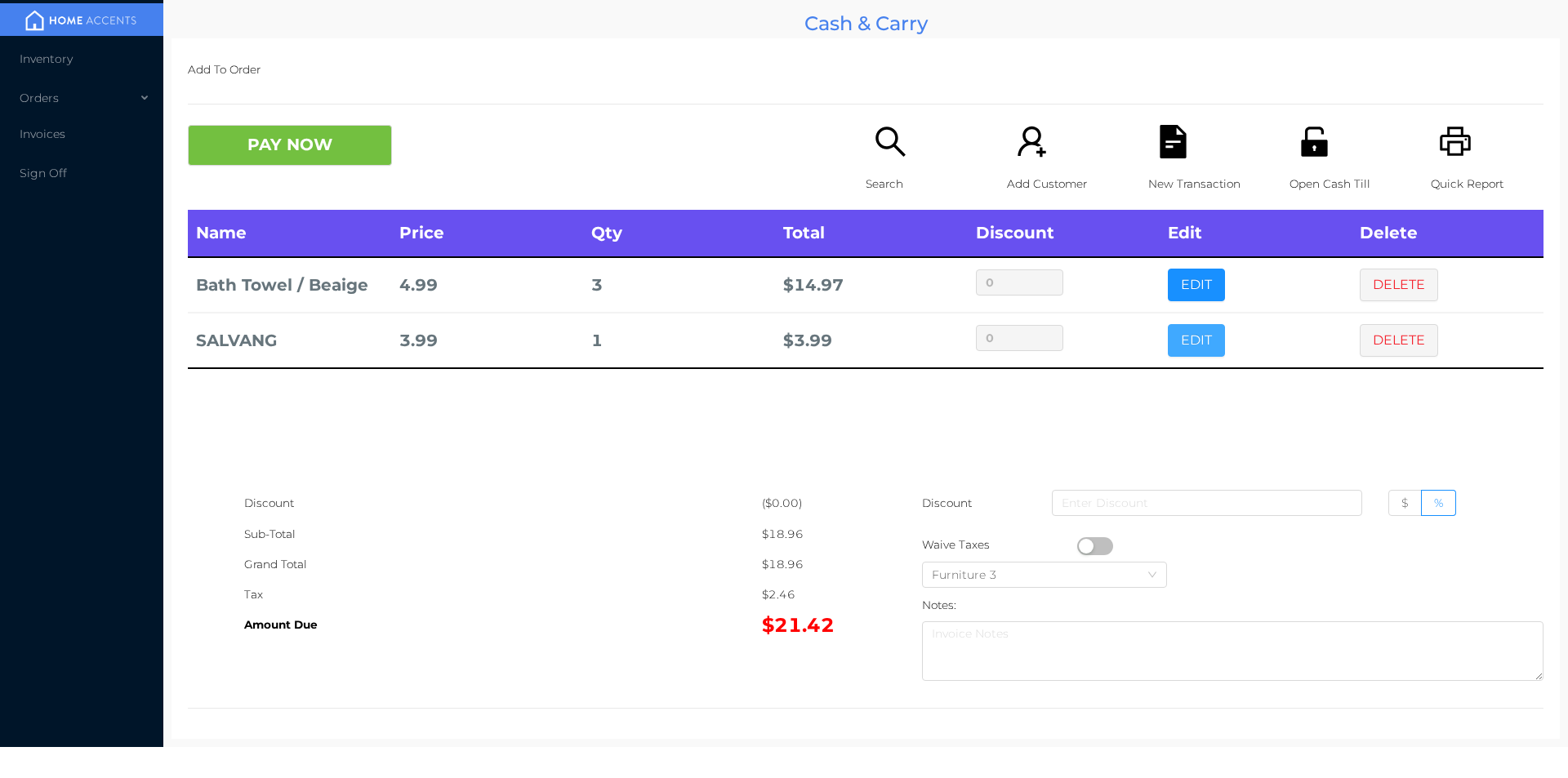
click at [1168, 340] on button "EDIT" at bounding box center [1196, 340] width 57 height 32
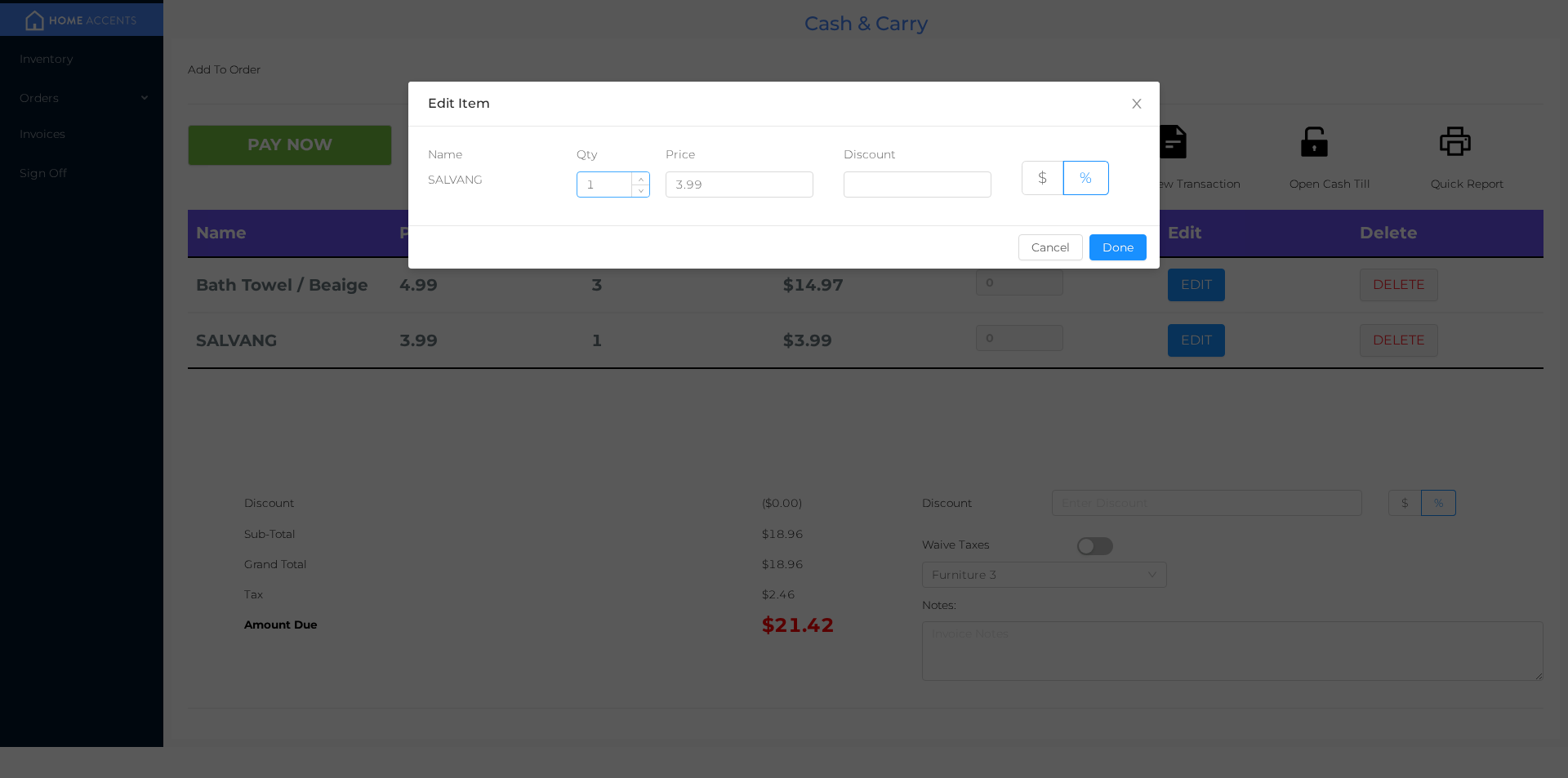
click at [627, 187] on input "1" at bounding box center [613, 184] width 72 height 25
type input "2"
click at [1105, 252] on button "Done" at bounding box center [1118, 247] width 57 height 26
type input "0%"
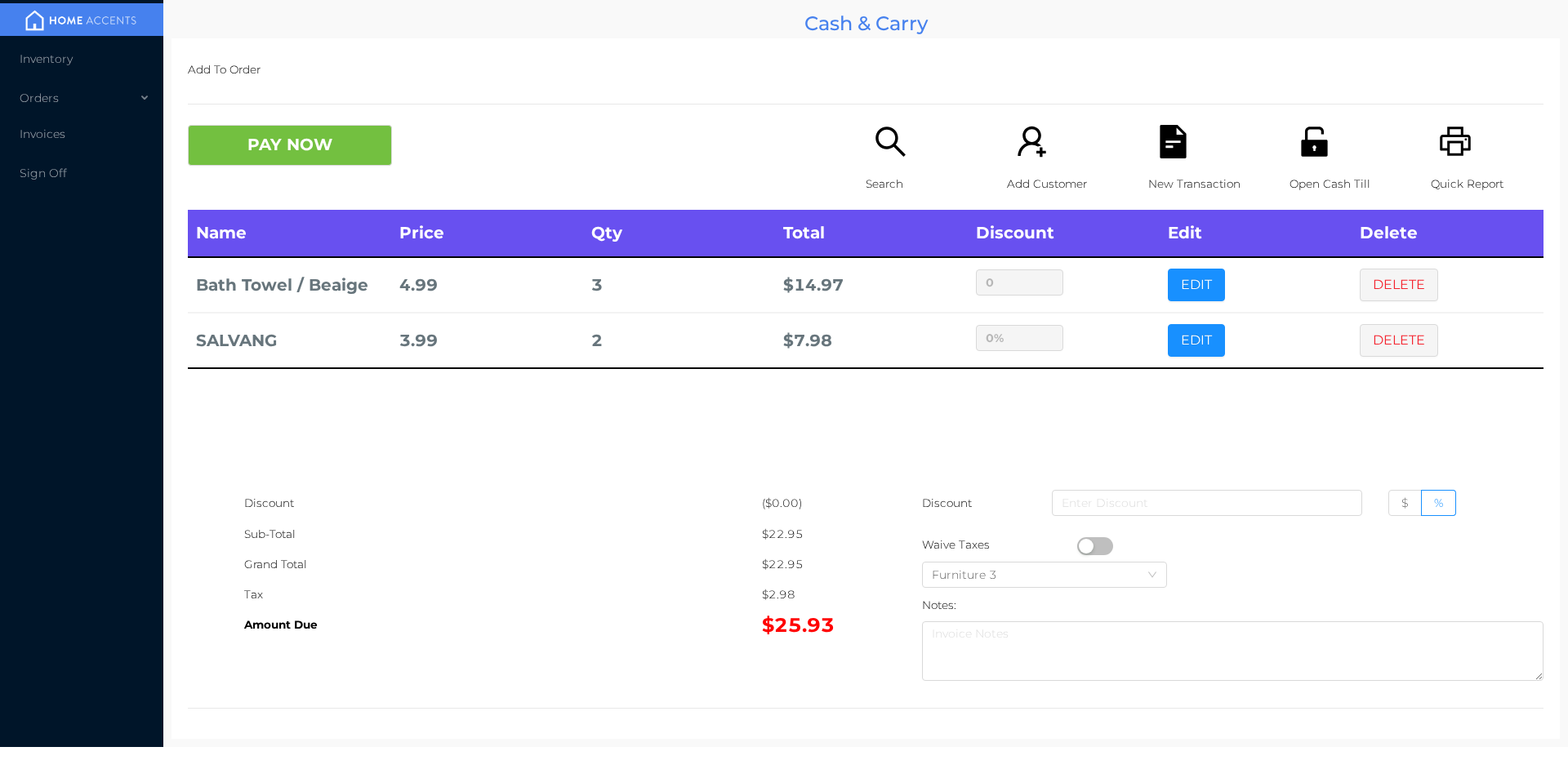
click at [884, 150] on icon "icon: search" at bounding box center [890, 141] width 33 height 33
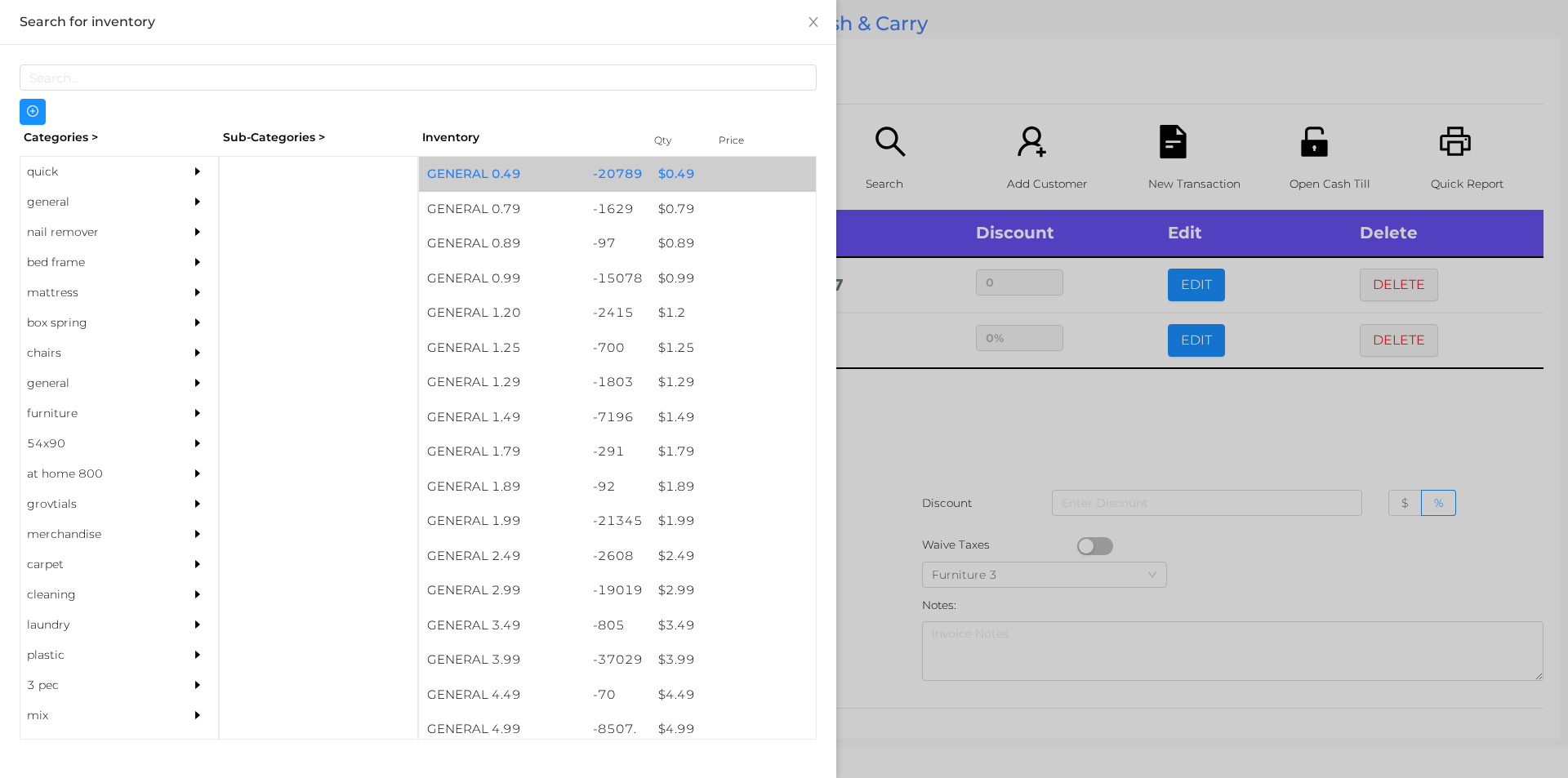
click at [710, 172] on div "$ 0.49" at bounding box center [733, 174] width 166 height 35
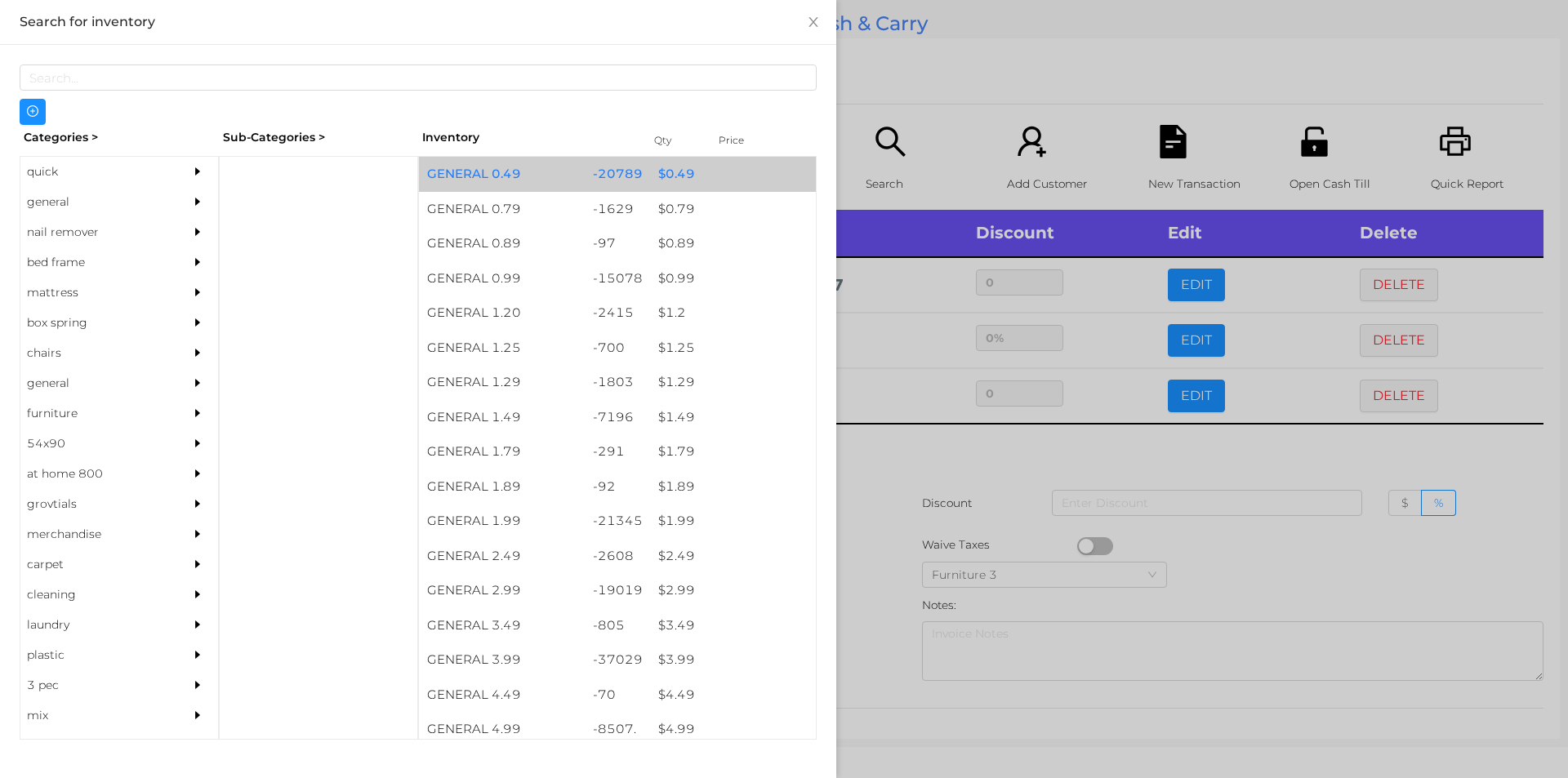
click at [722, 174] on div "$ 0.49" at bounding box center [733, 174] width 166 height 35
click at [714, 182] on div "$ 0.49" at bounding box center [733, 174] width 166 height 35
click at [719, 185] on div "$ 0.49" at bounding box center [733, 174] width 166 height 35
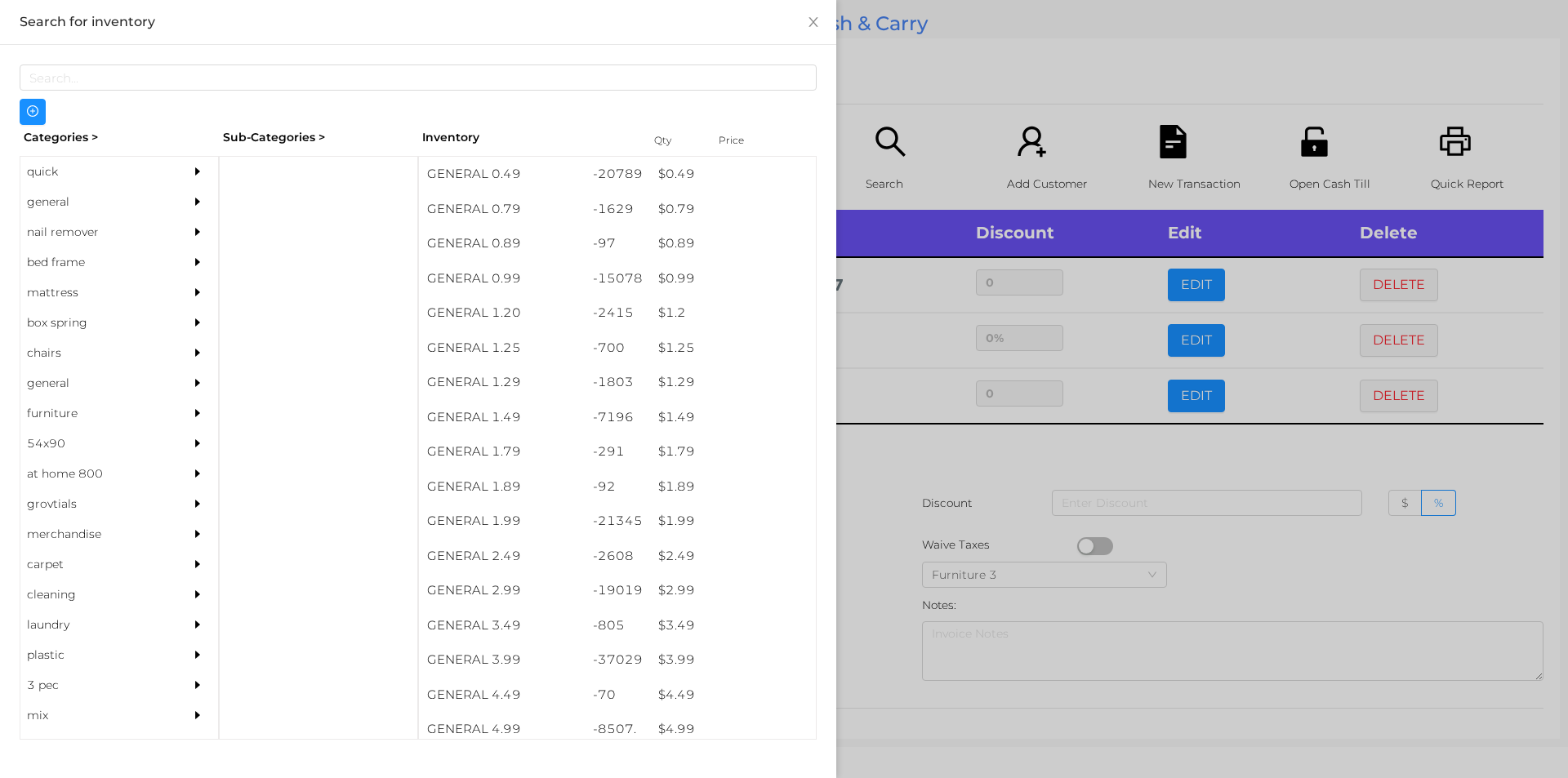
click at [1012, 109] on div at bounding box center [784, 389] width 1568 height 778
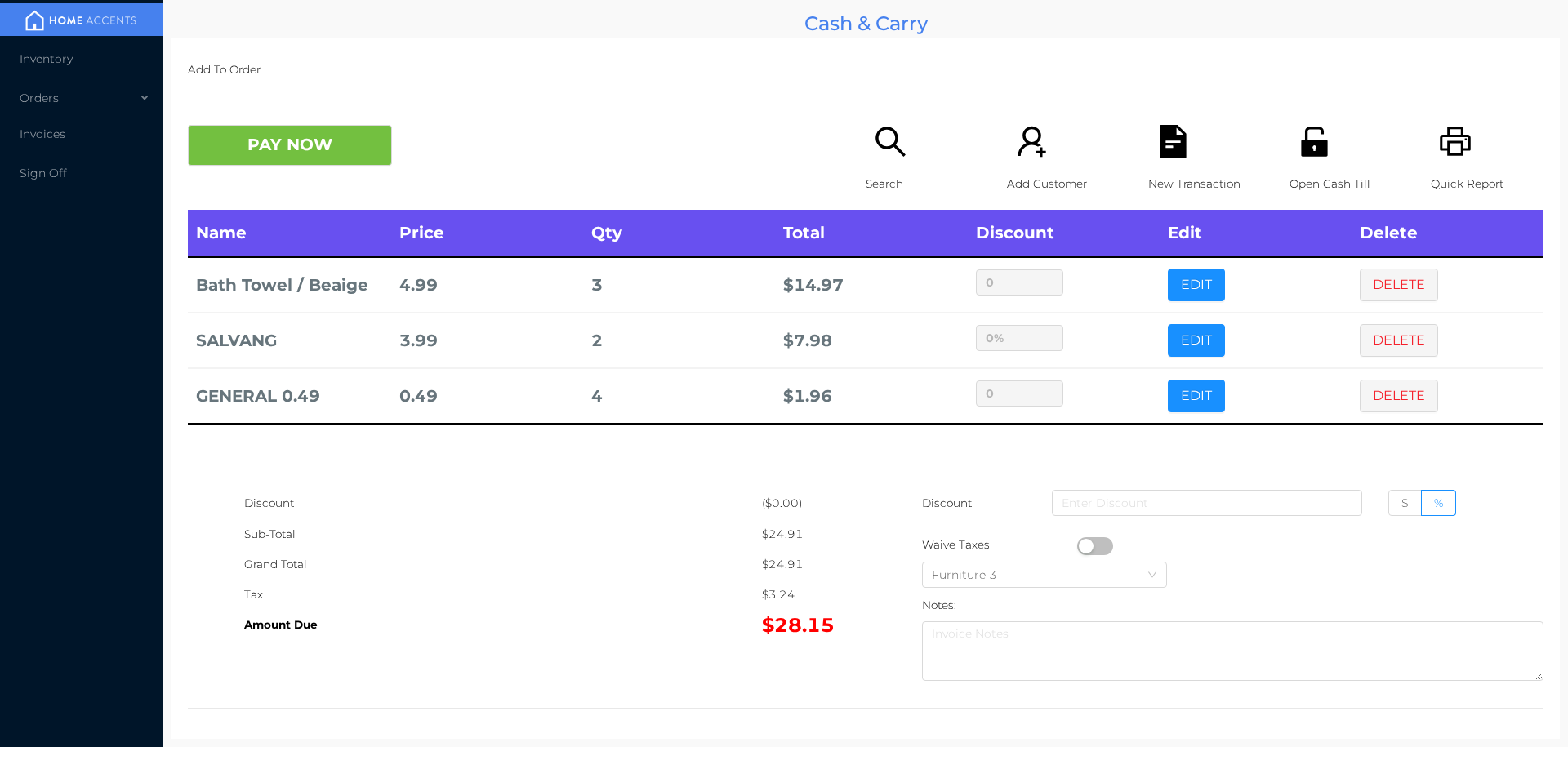
scroll to position [6, 0]
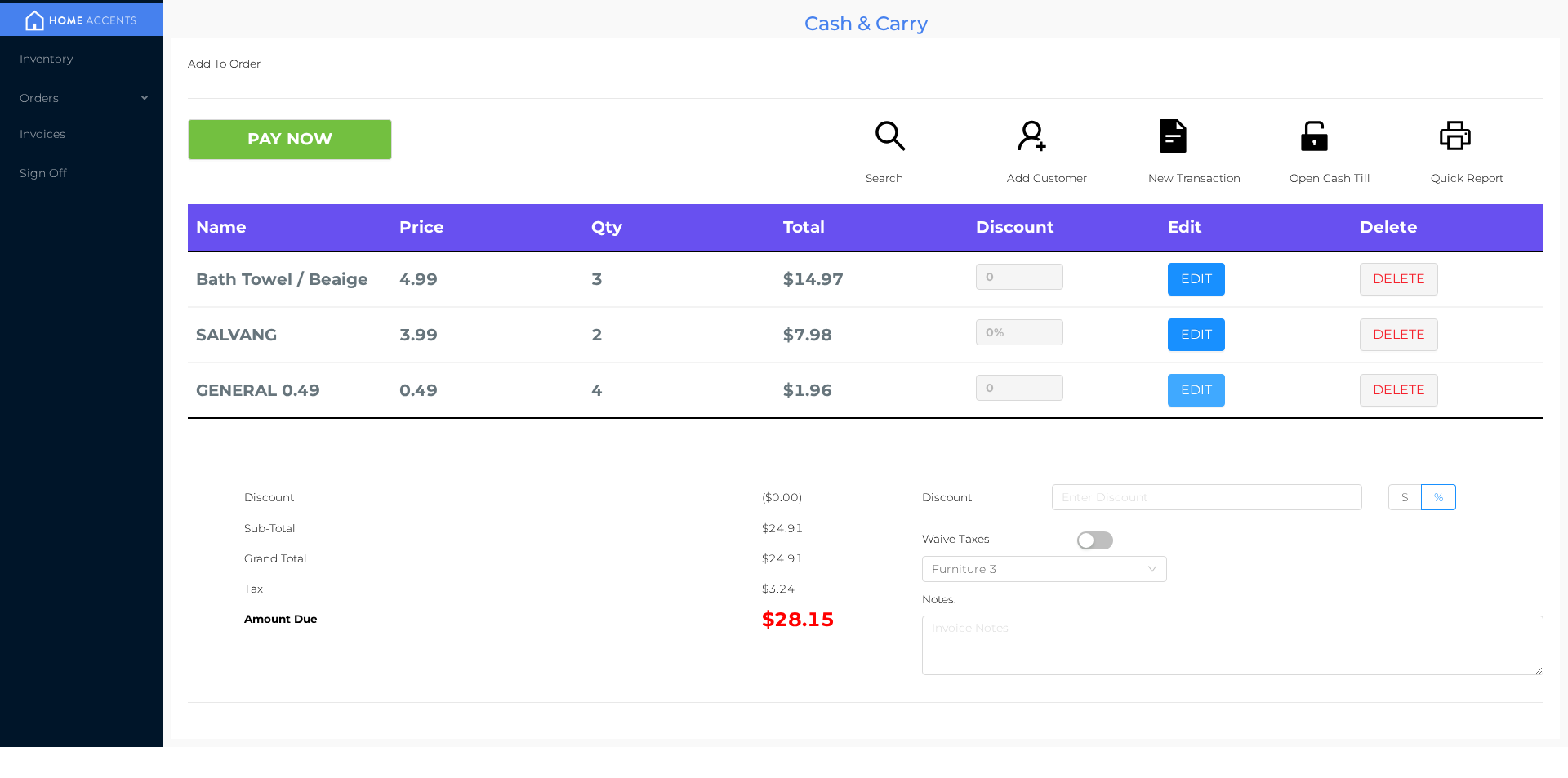
click at [1187, 385] on button "EDIT" at bounding box center [1196, 390] width 57 height 32
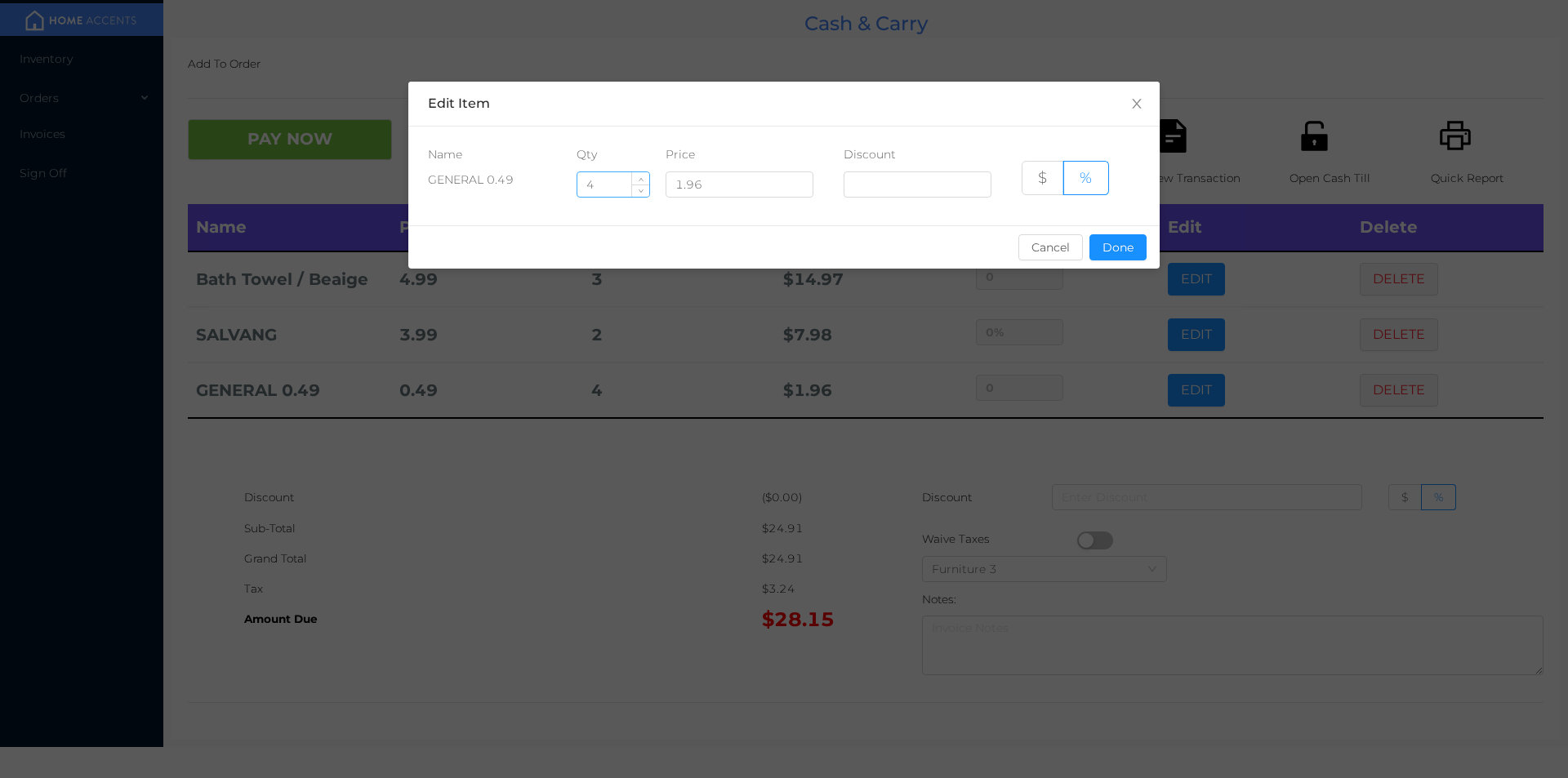
click at [594, 181] on input "4" at bounding box center [613, 184] width 72 height 25
type input "6"
click at [1115, 238] on button "Done" at bounding box center [1118, 247] width 57 height 26
type input "0%"
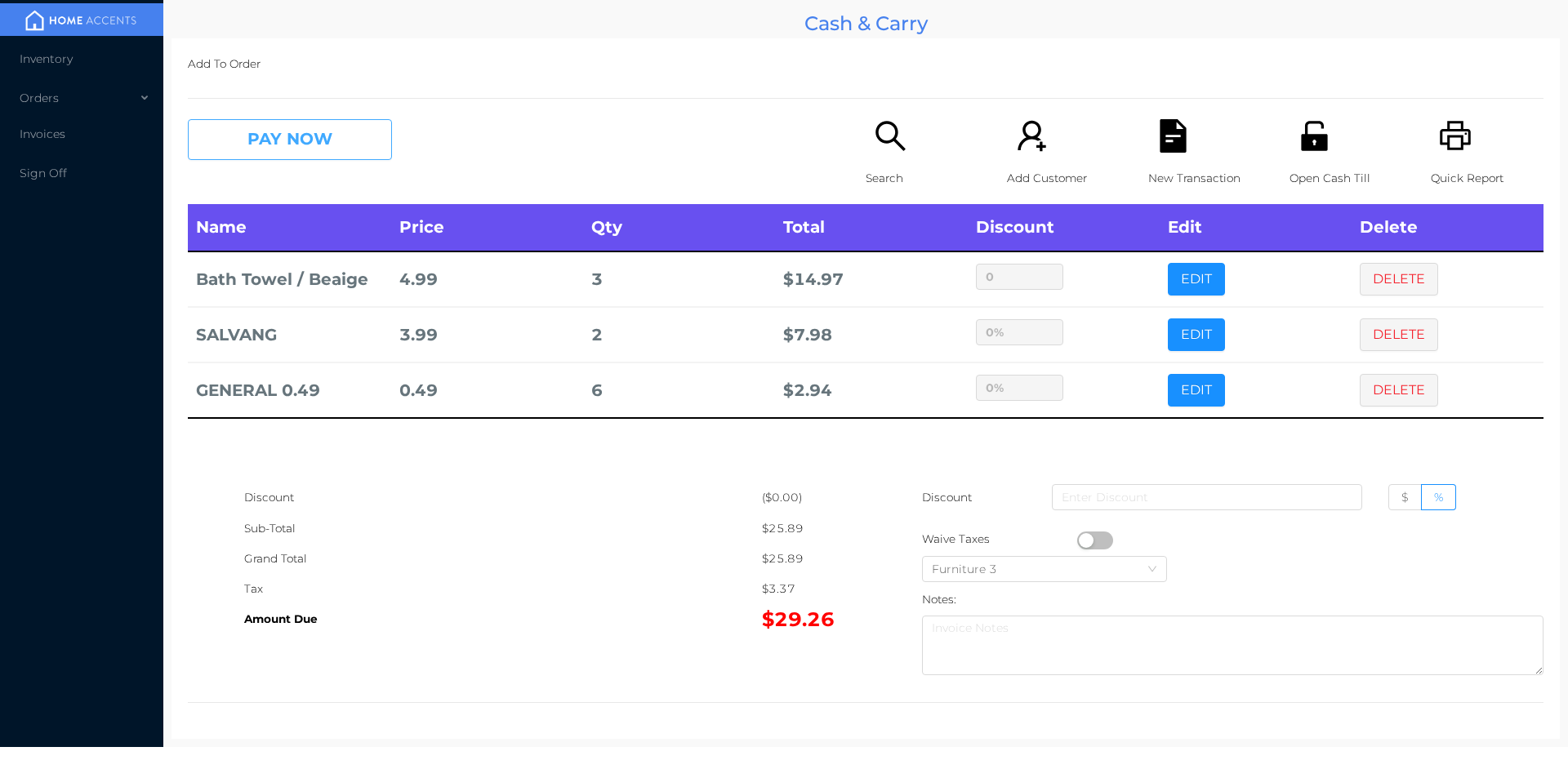
click at [275, 143] on button "PAY NOW" at bounding box center [290, 140] width 204 height 41
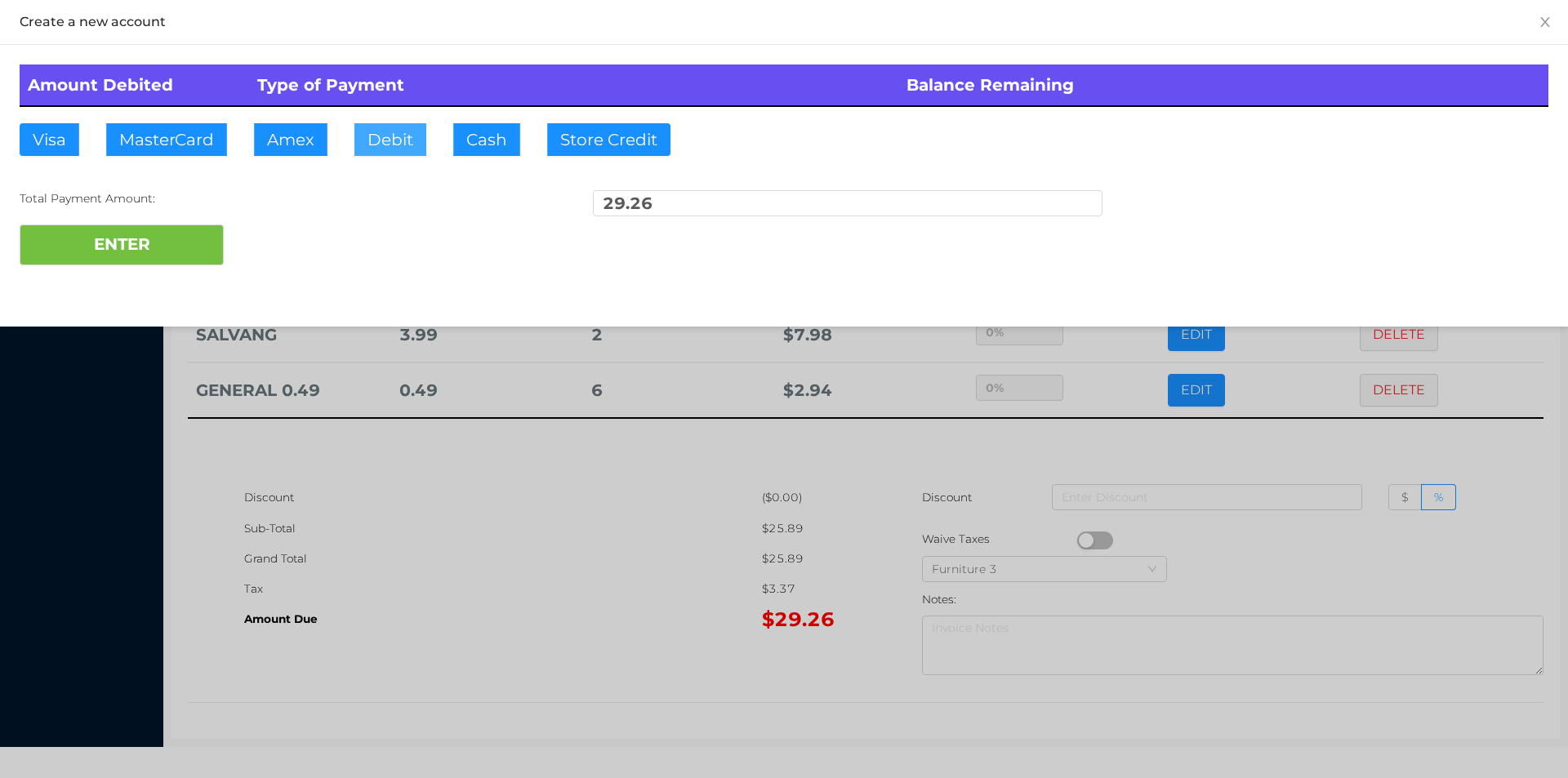
click at [386, 142] on button "Debit" at bounding box center [390, 140] width 72 height 32
type input "100"
click at [114, 241] on button "ENTER" at bounding box center [122, 245] width 204 height 41
type input "0"
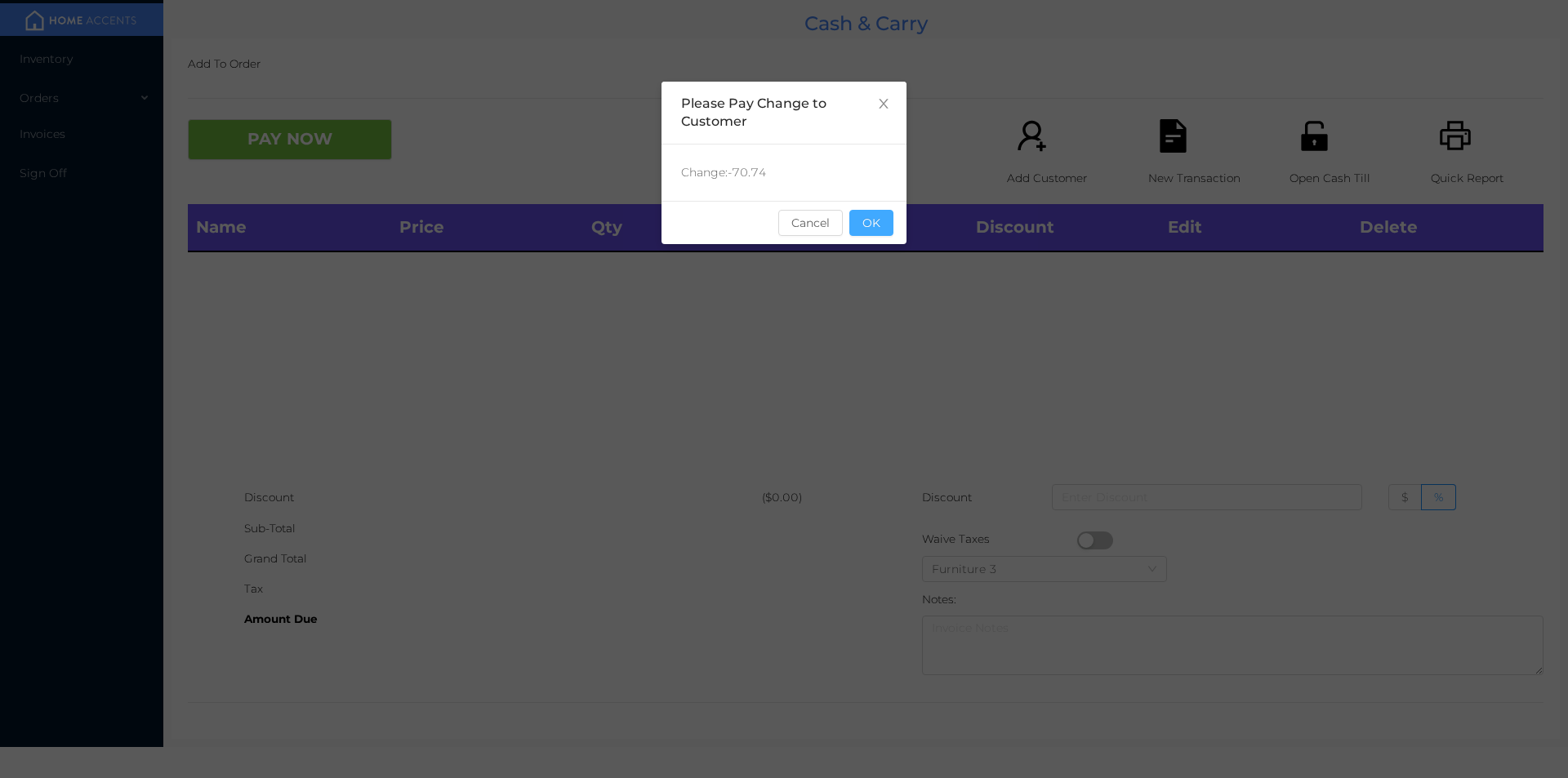
click at [885, 218] on button "OK" at bounding box center [872, 223] width 44 height 26
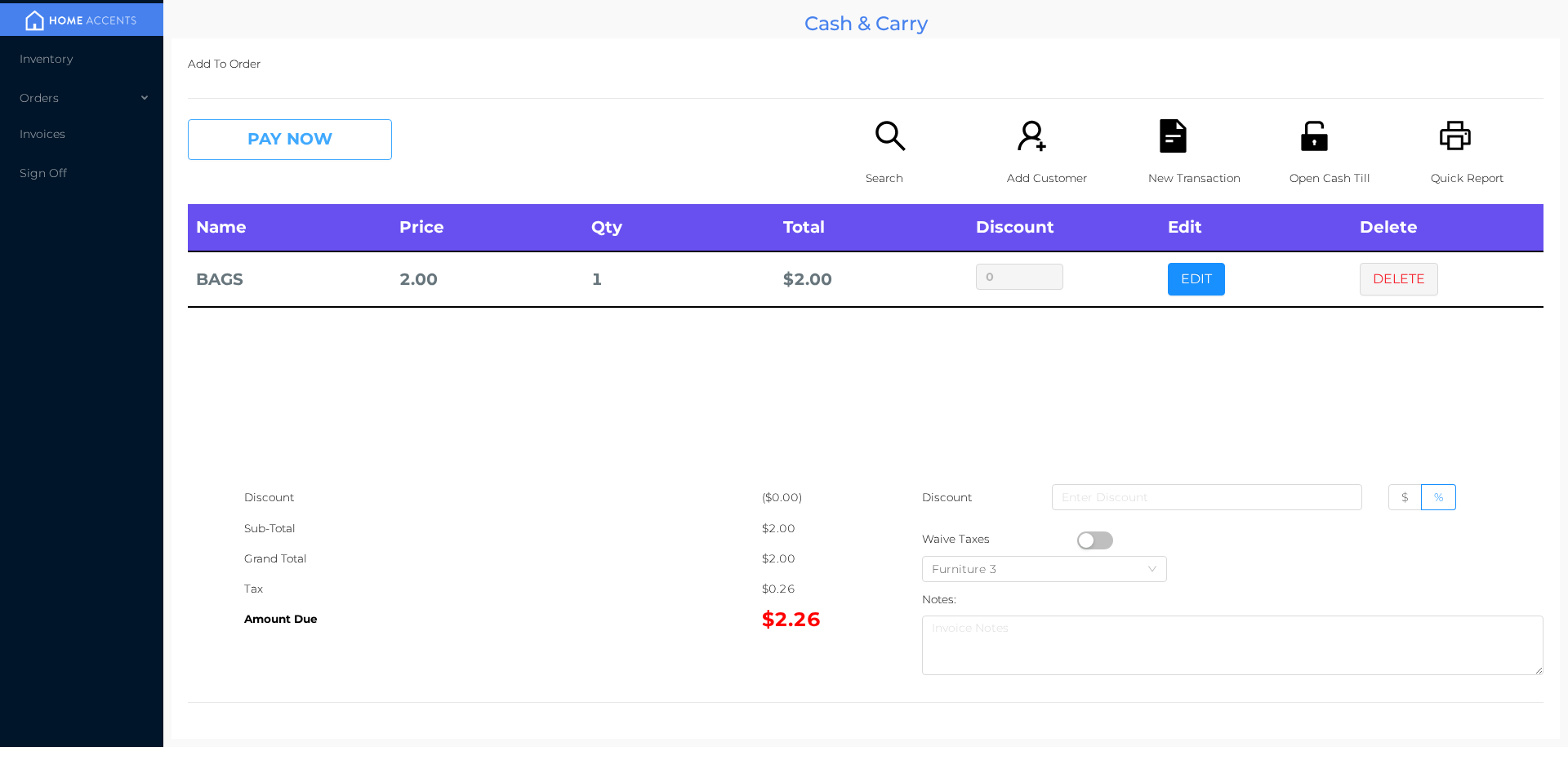
click at [274, 129] on button "PAY NOW" at bounding box center [290, 140] width 204 height 41
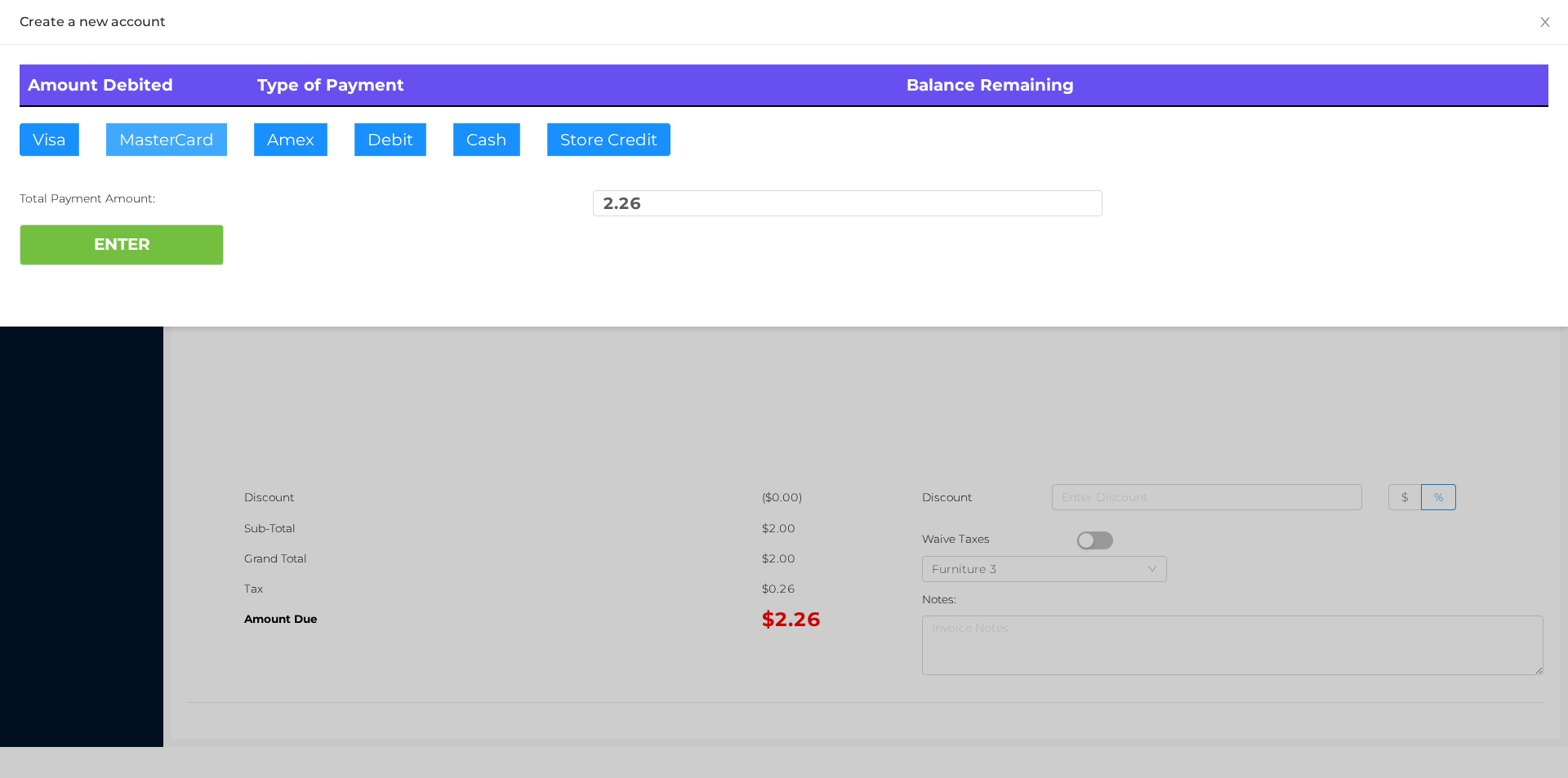
click at [189, 130] on button "MasterCard" at bounding box center [167, 140] width 121 height 32
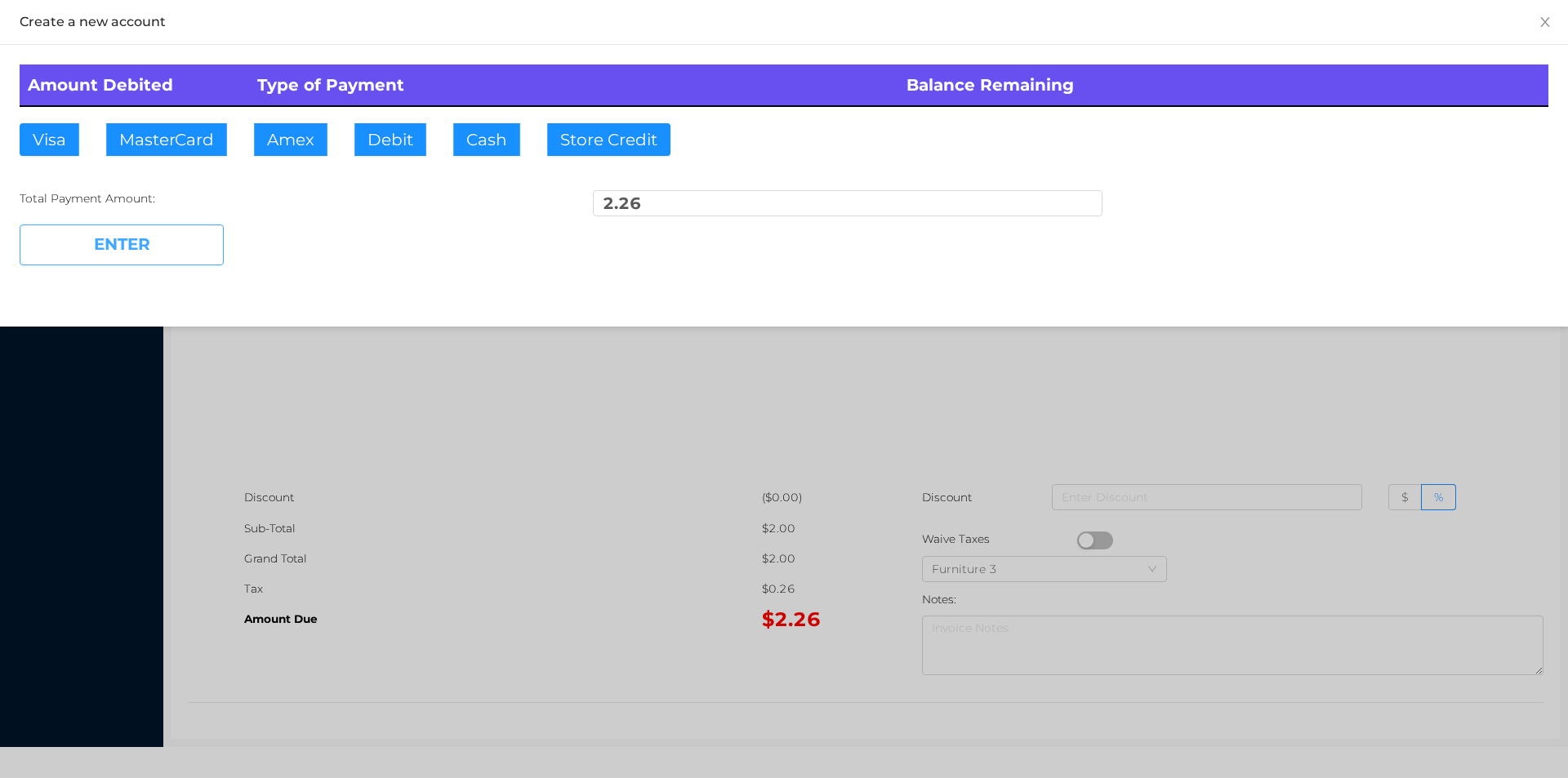
click at [176, 246] on button "ENTER" at bounding box center [122, 245] width 204 height 41
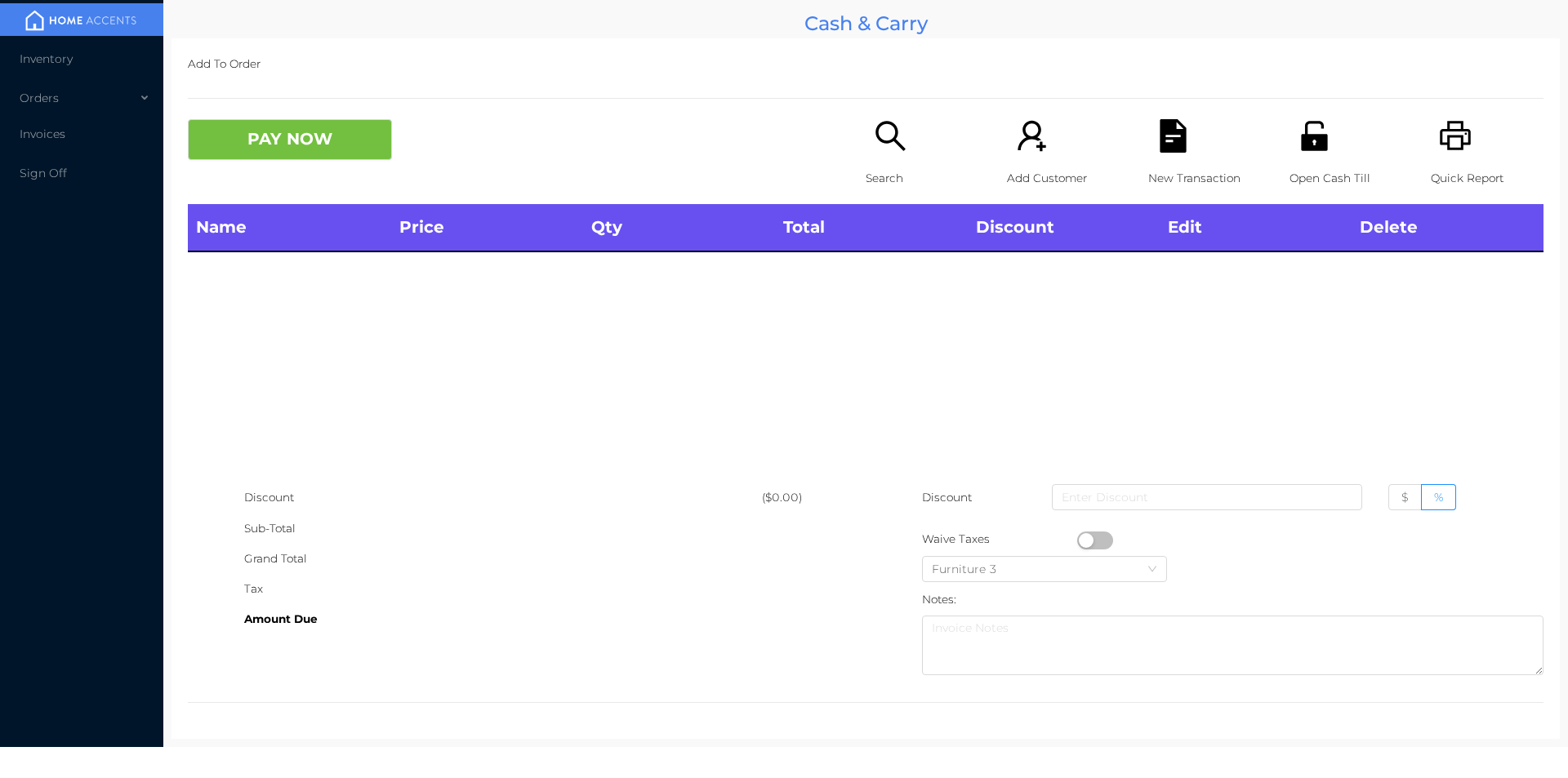
click at [886, 151] on icon "icon: search" at bounding box center [890, 135] width 33 height 33
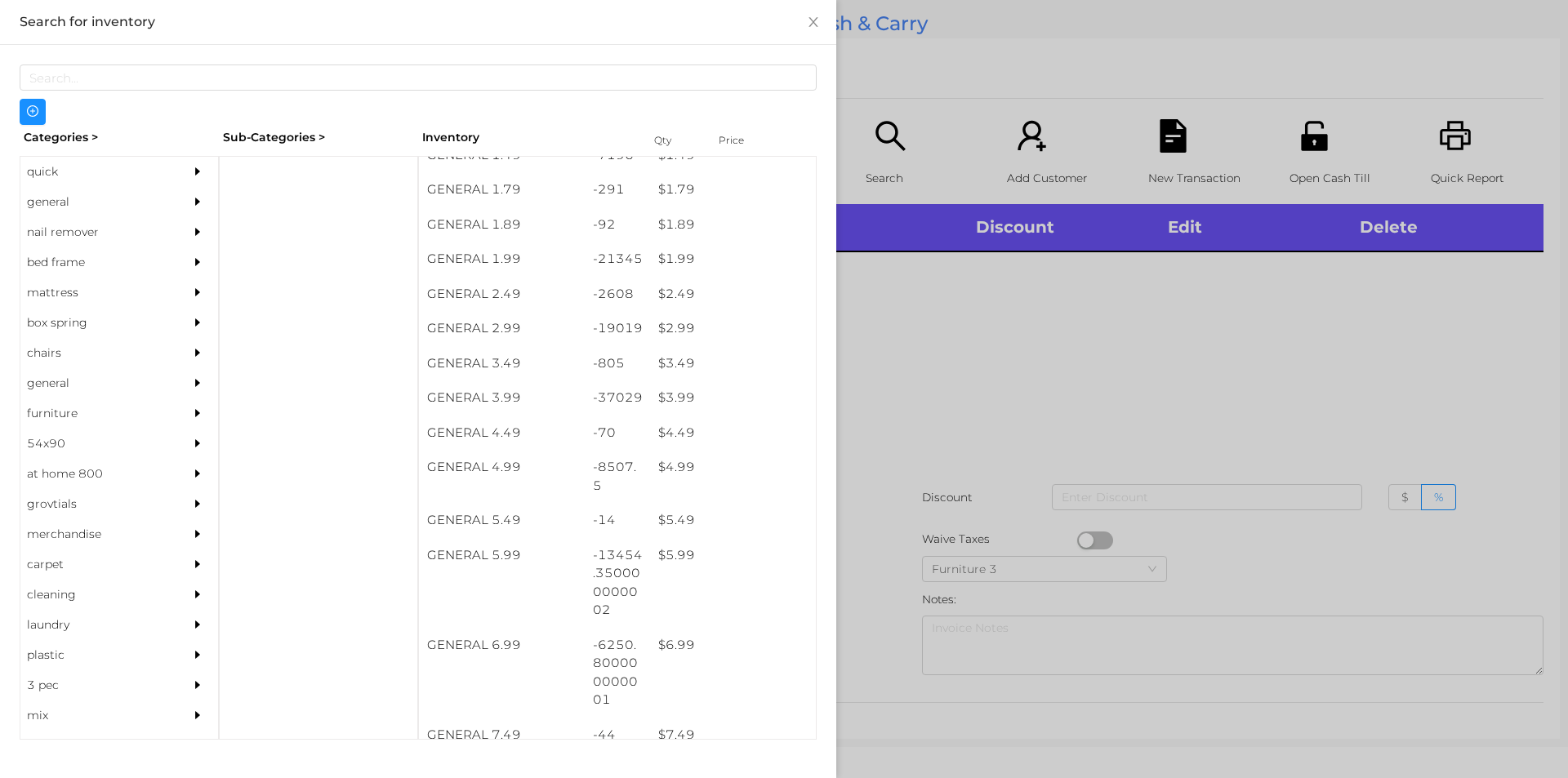
scroll to position [262, 0]
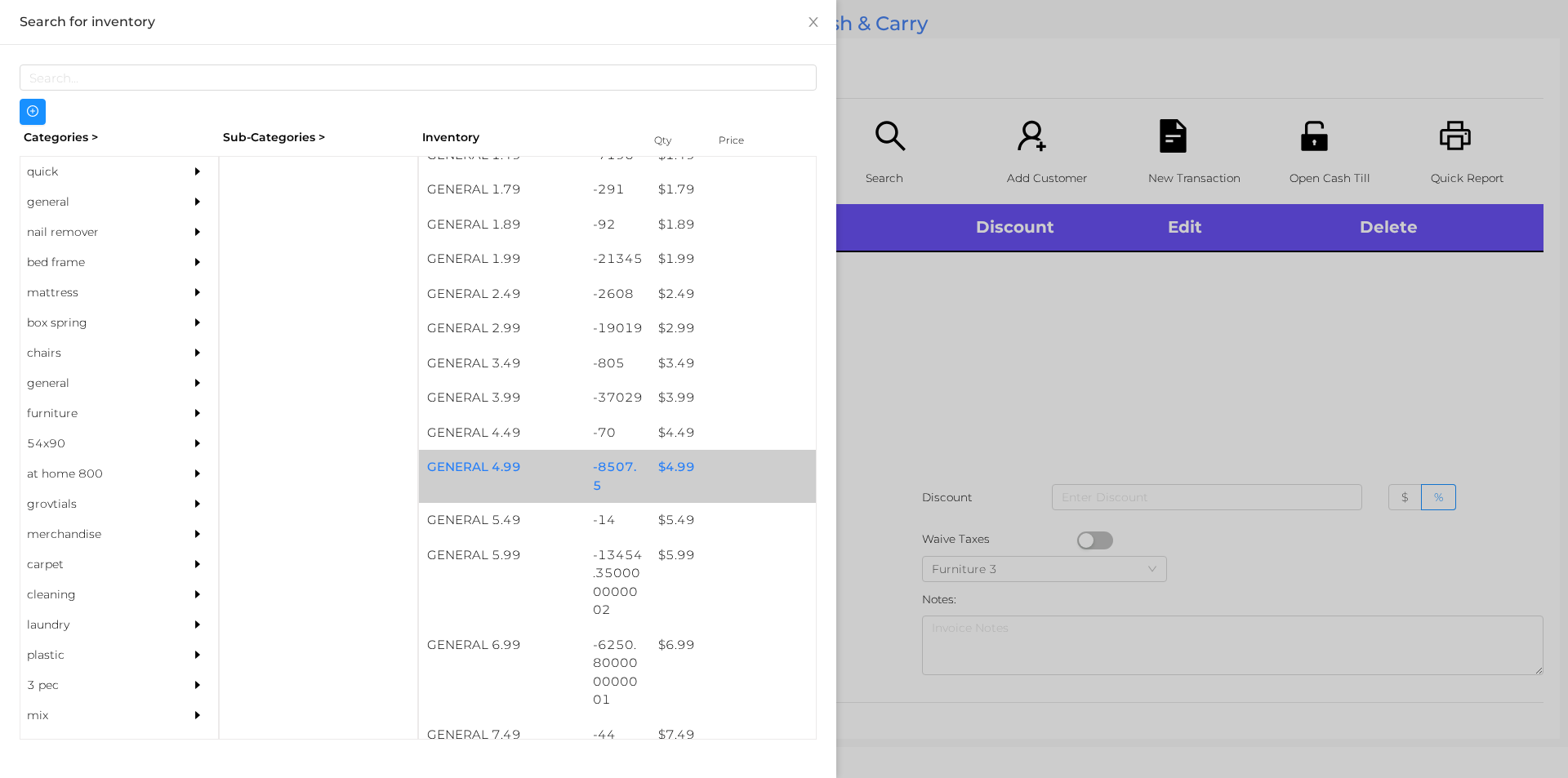
click at [636, 482] on div "-8507.5" at bounding box center [618, 477] width 66 height 53
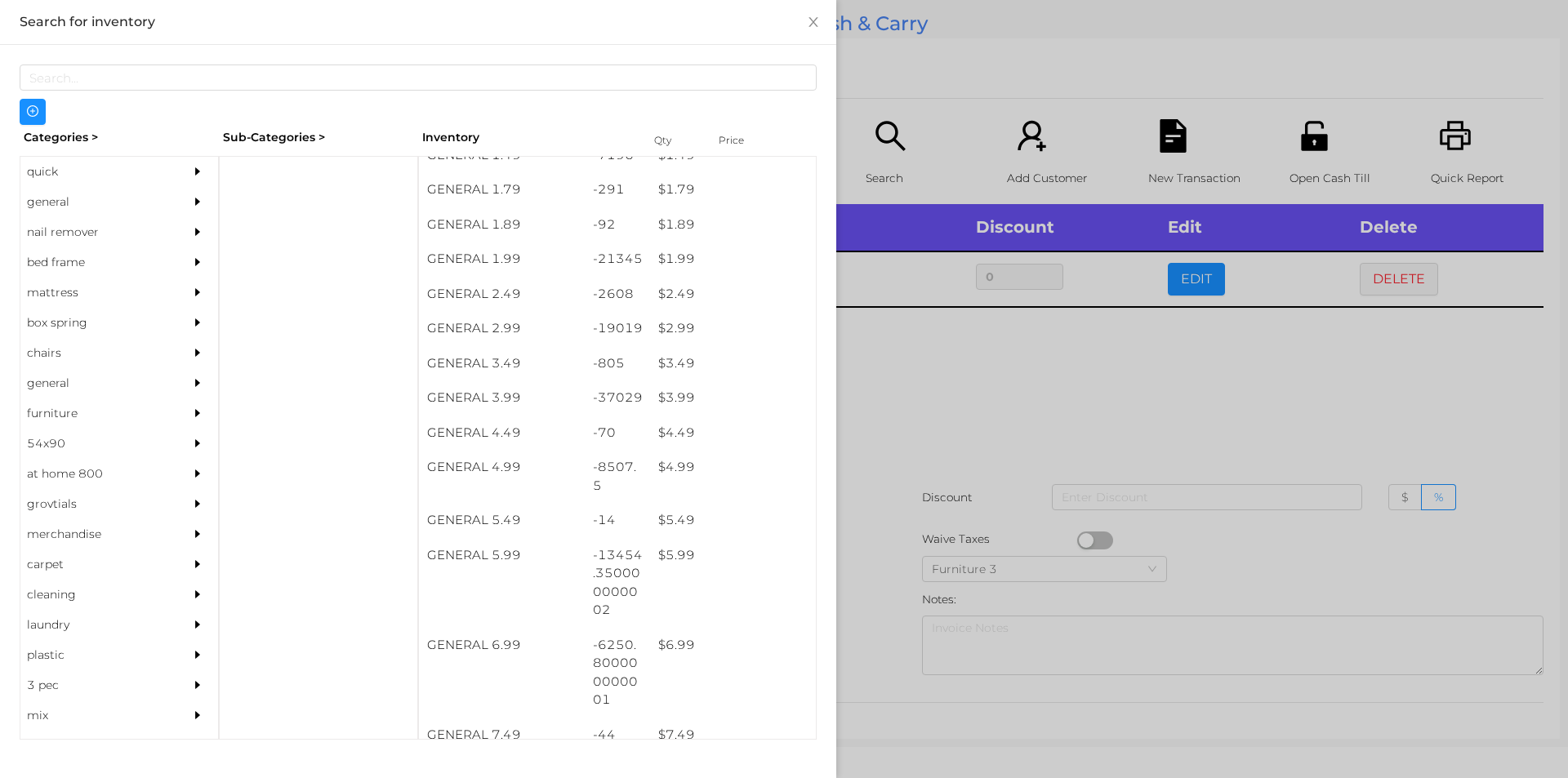
click at [1022, 411] on div at bounding box center [784, 389] width 1568 height 778
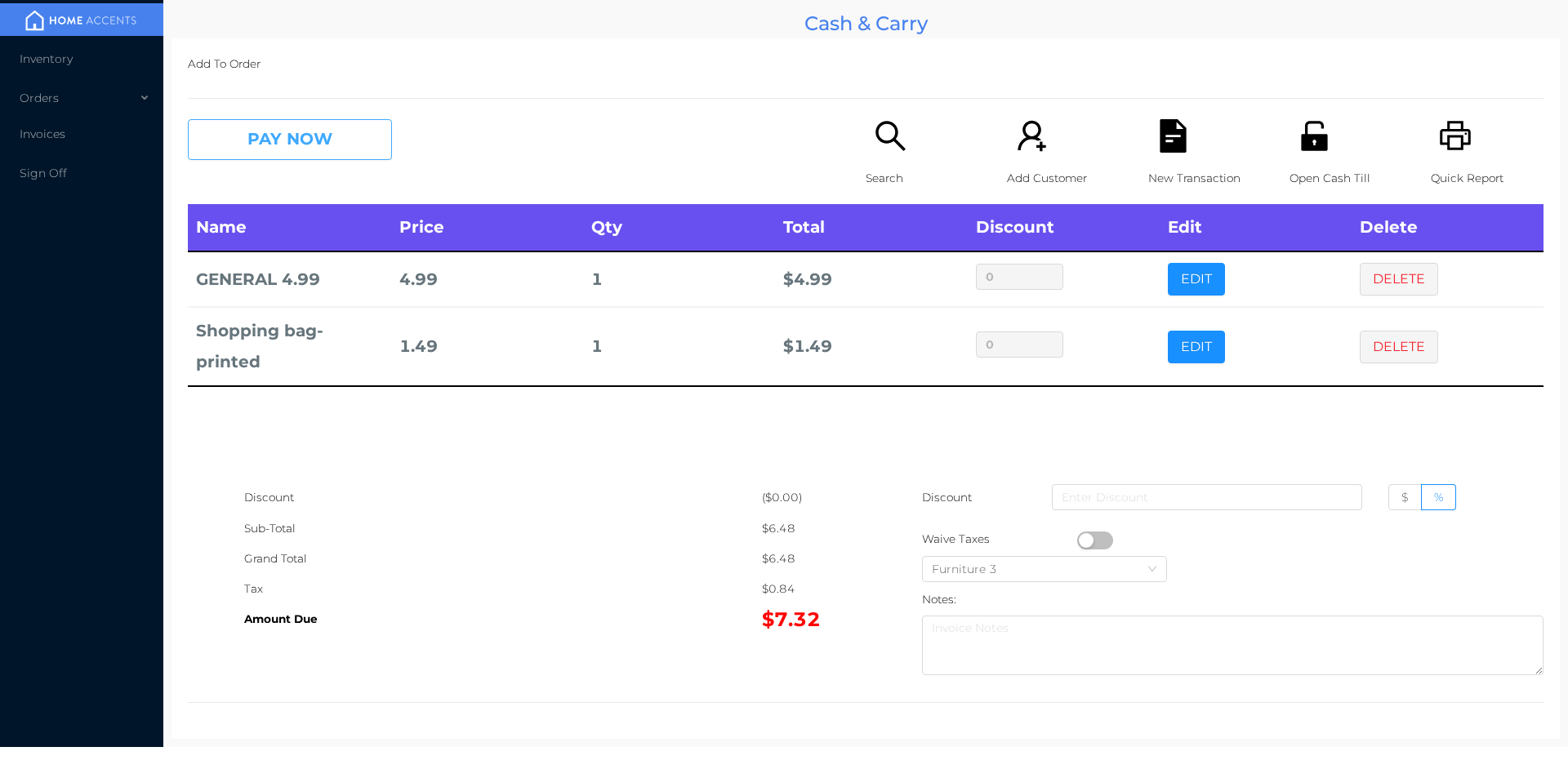
click at [314, 119] on button "PAY NOW" at bounding box center [290, 140] width 204 height 41
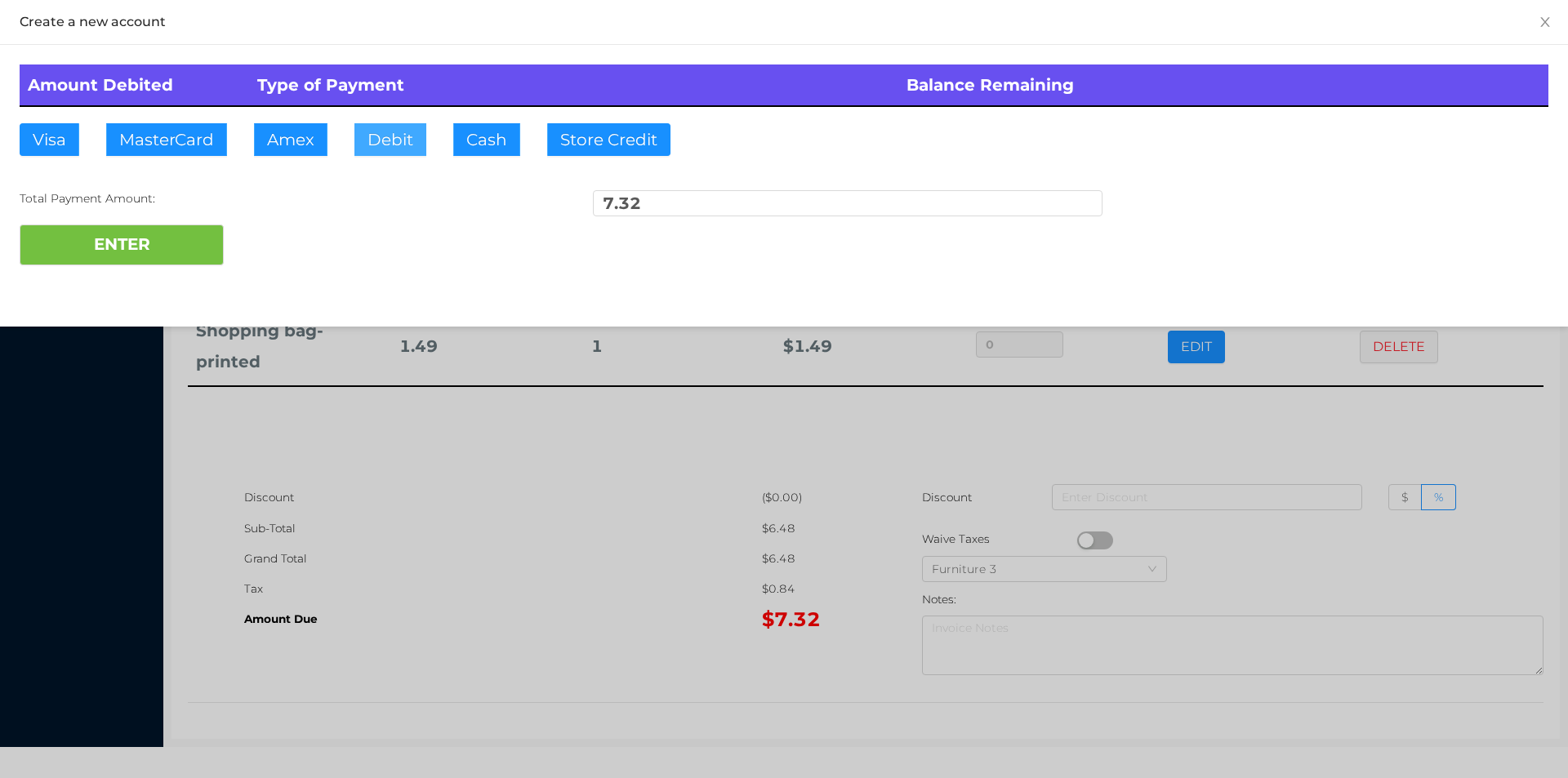
click at [403, 125] on button "Debit" at bounding box center [390, 140] width 72 height 32
click at [204, 232] on button "ENTER" at bounding box center [122, 245] width 204 height 41
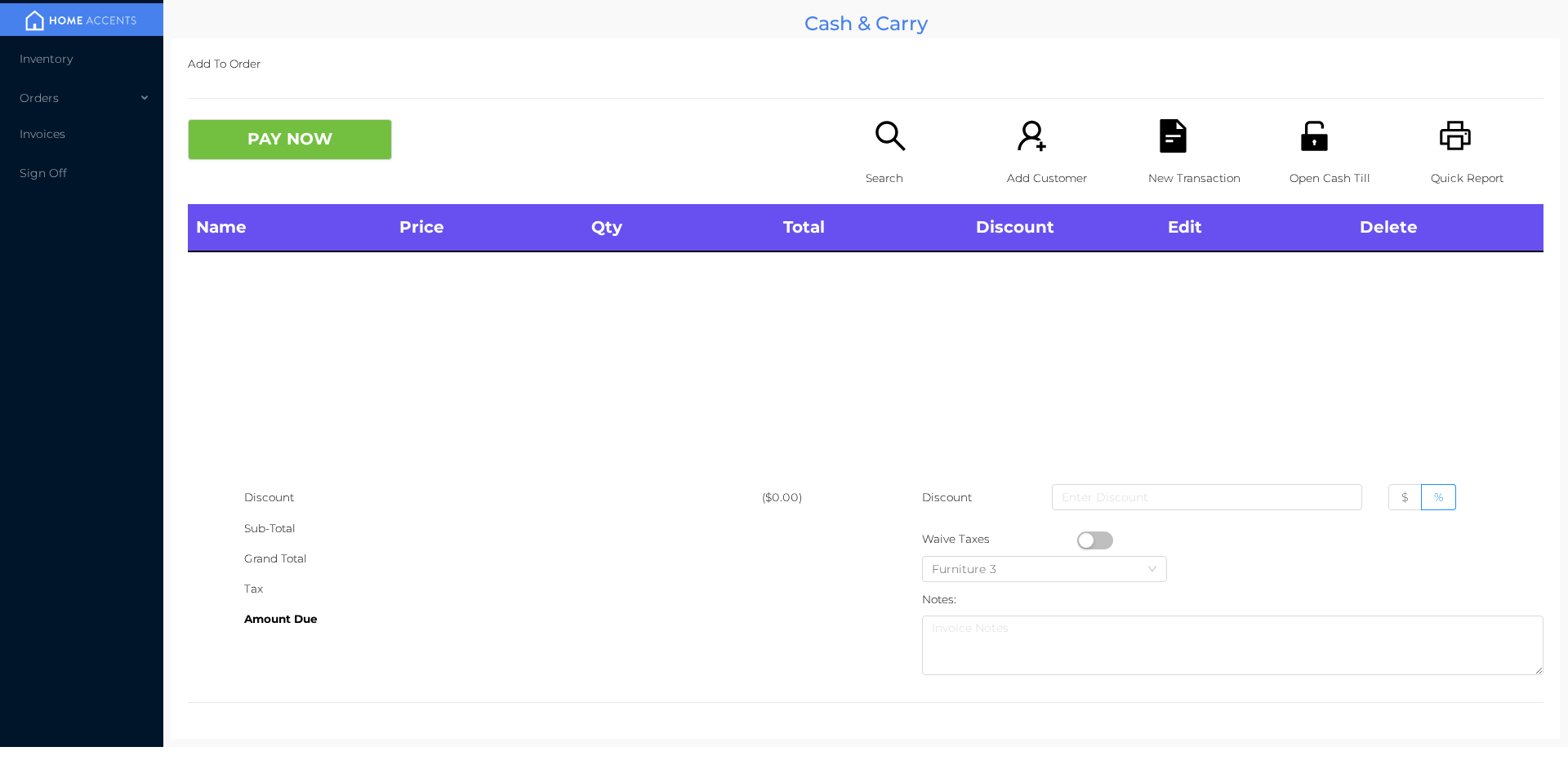
click at [866, 126] on div "Search" at bounding box center [922, 162] width 112 height 85
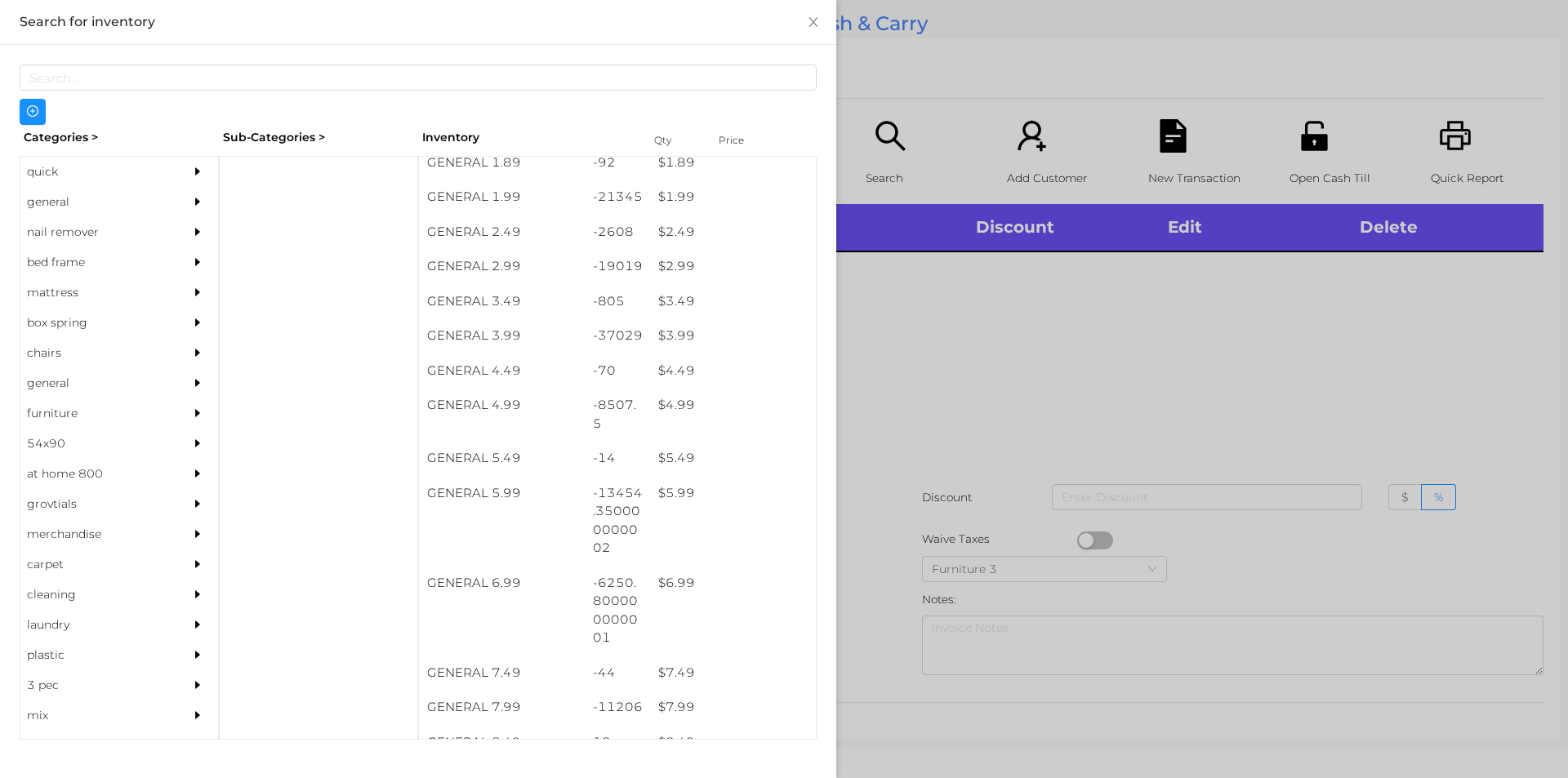
scroll to position [336, 0]
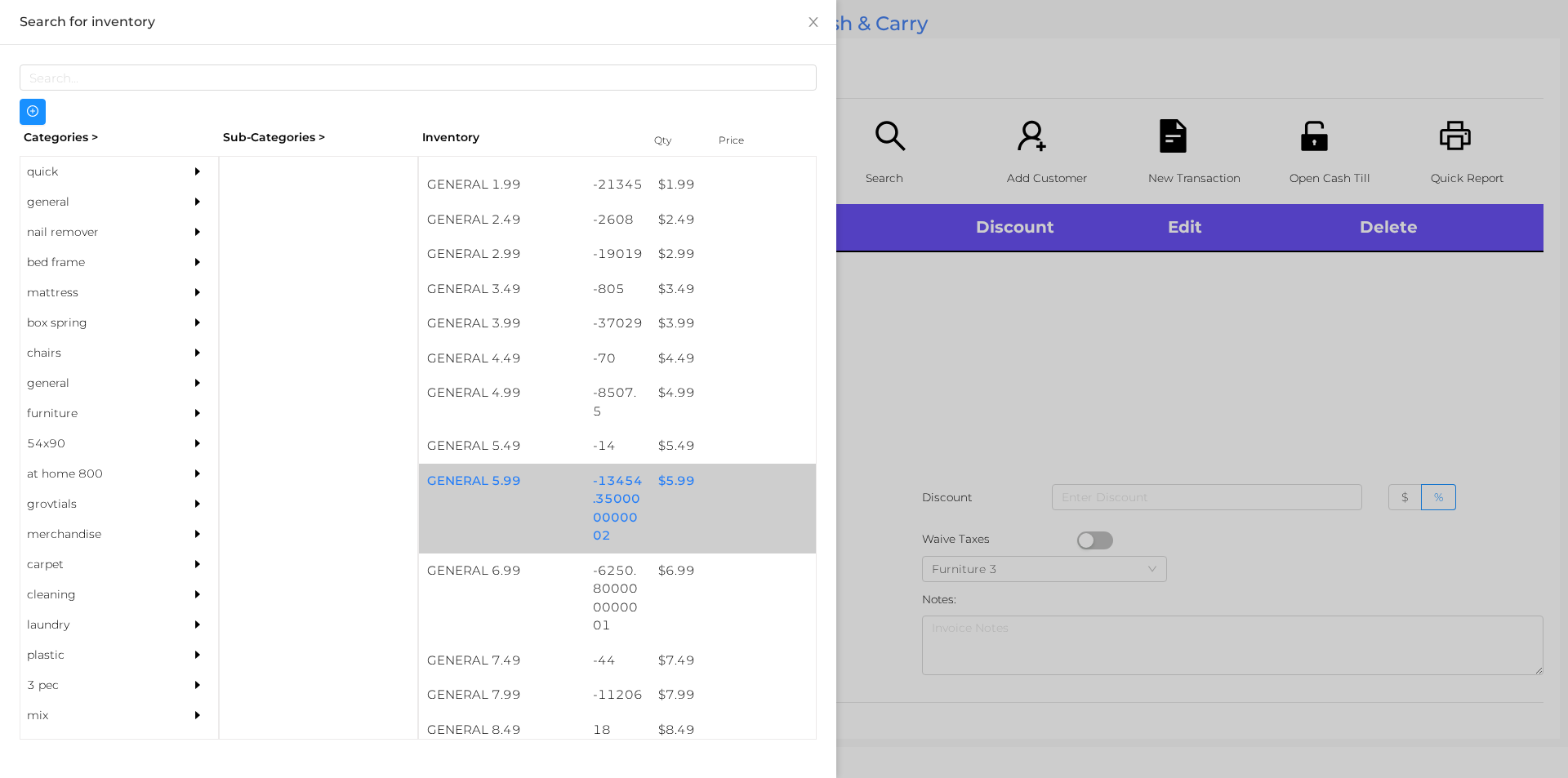
click at [672, 481] on div "$ 5.99" at bounding box center [733, 481] width 166 height 35
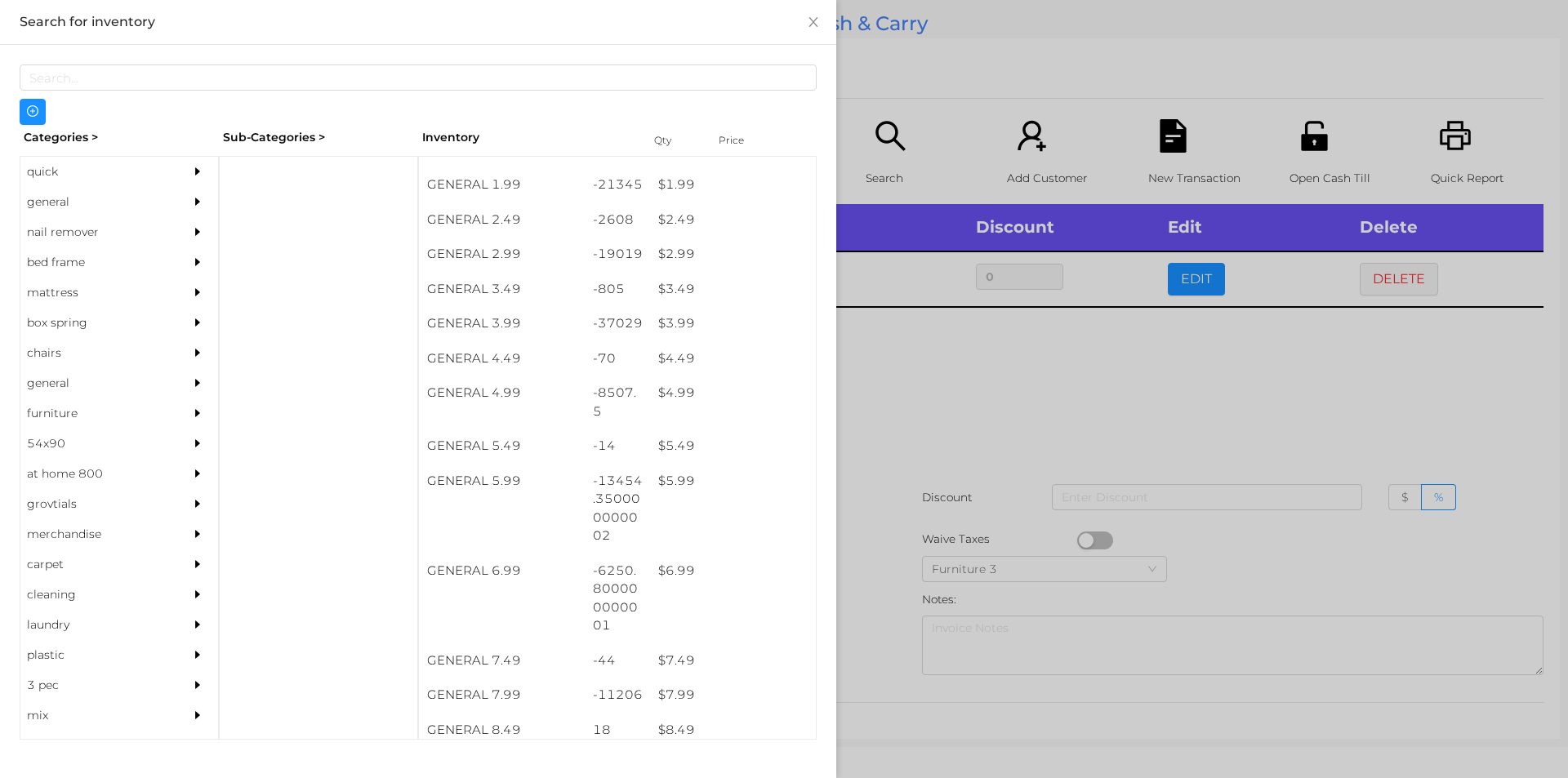
click at [976, 529] on div at bounding box center [784, 389] width 1568 height 778
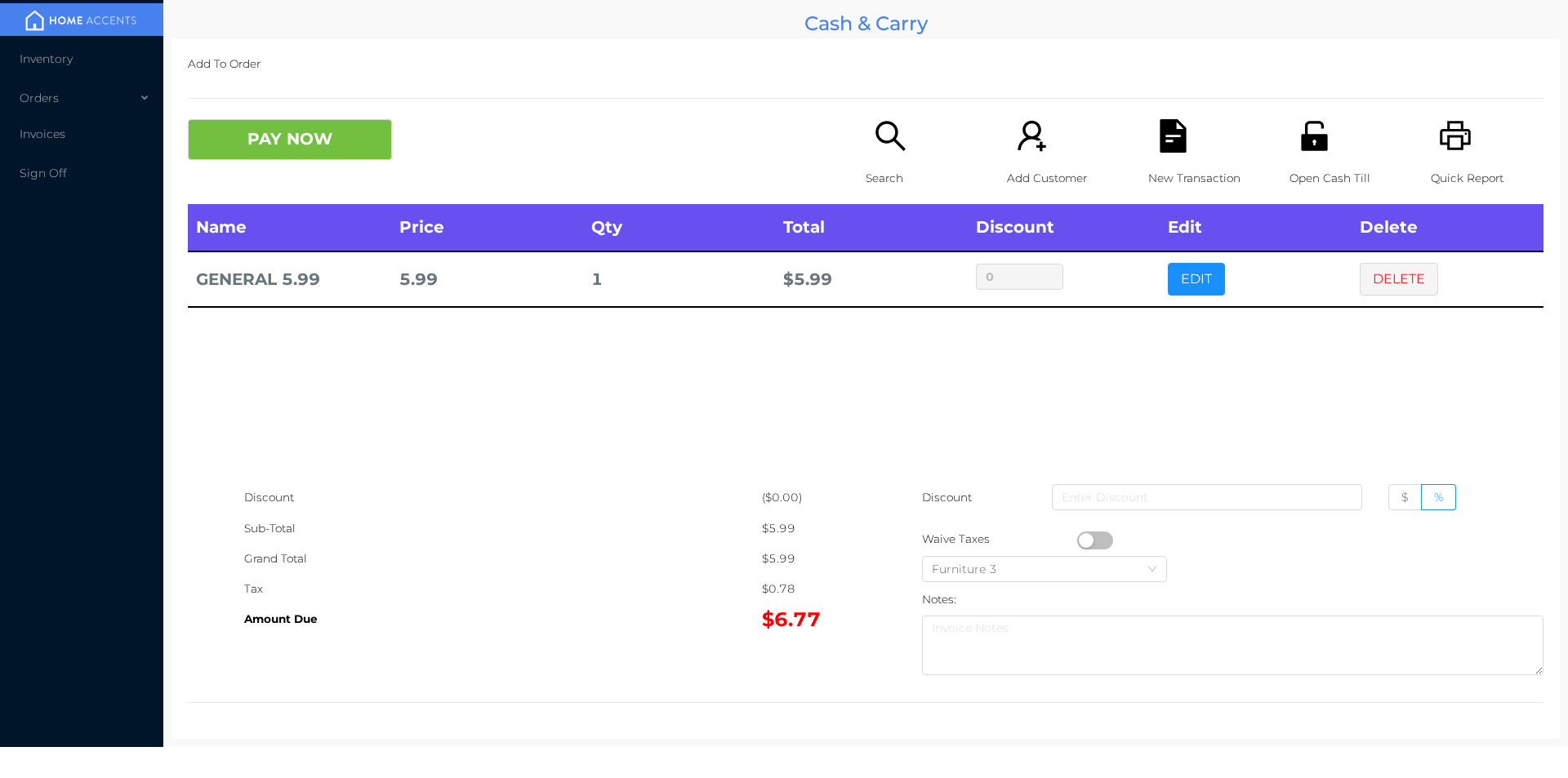
click at [877, 159] on div "Search" at bounding box center [922, 162] width 112 height 85
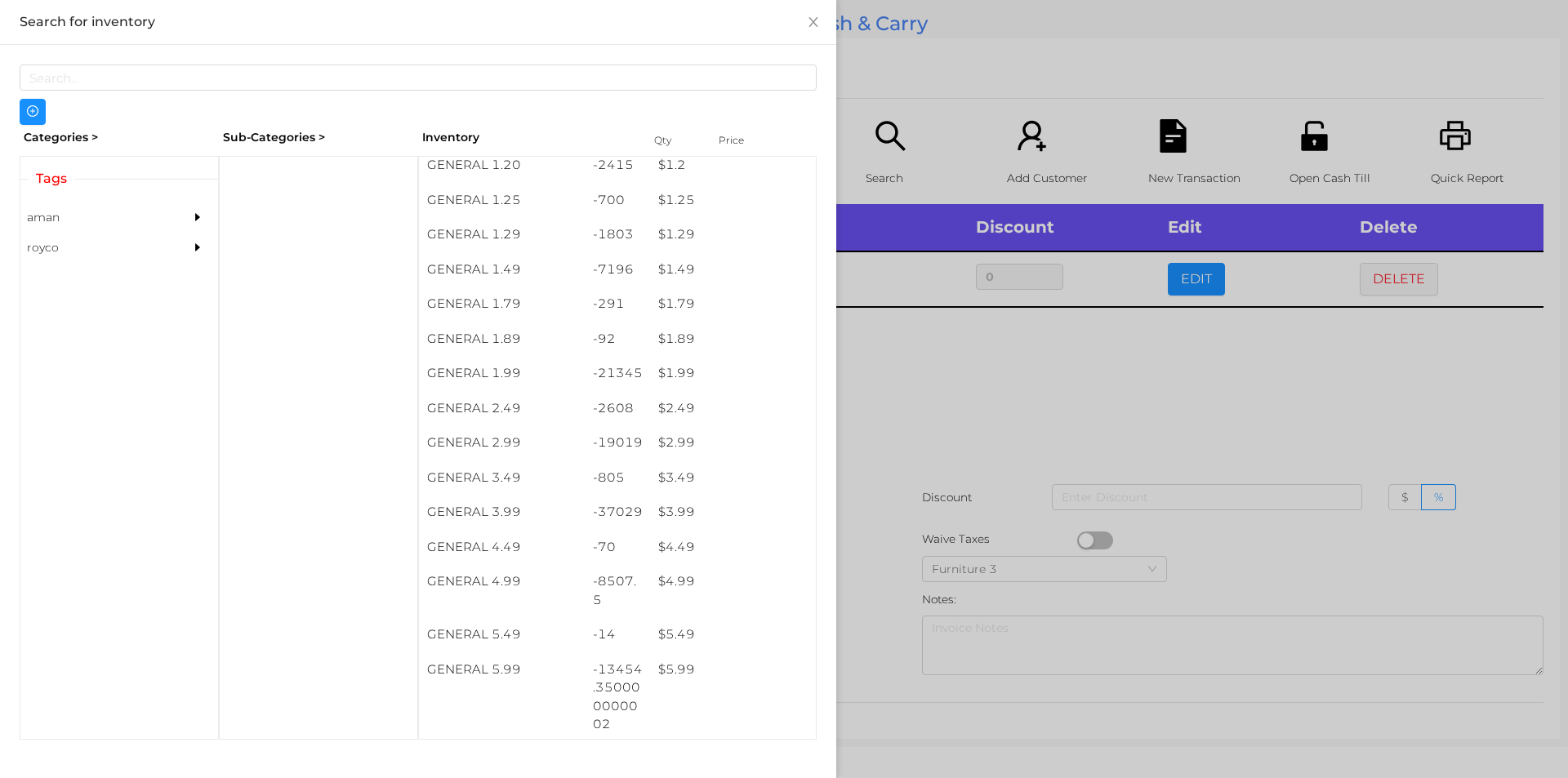
scroll to position [243, 0]
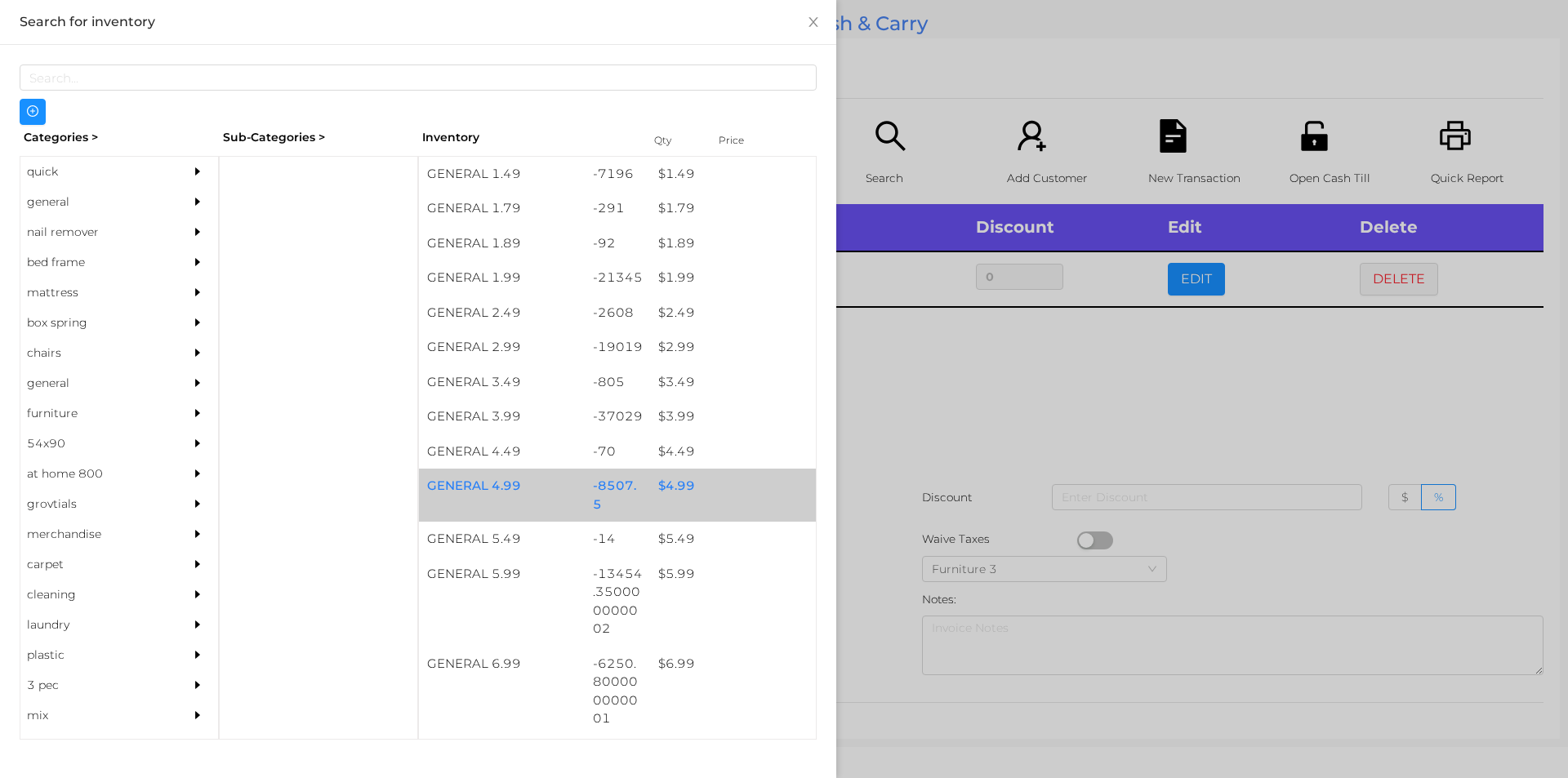
click at [680, 481] on div "$ 4.99" at bounding box center [733, 486] width 166 height 35
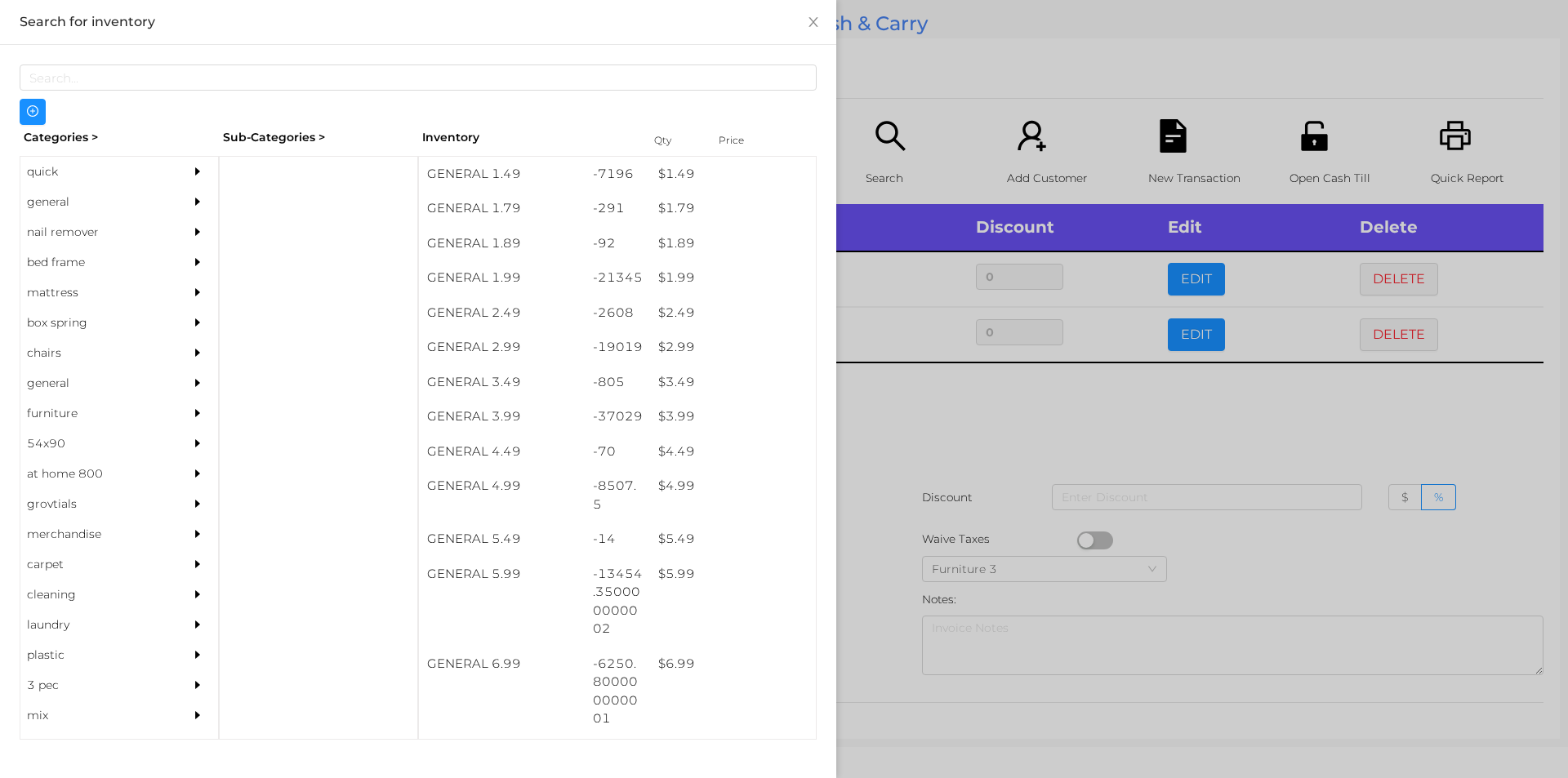
click at [916, 466] on div at bounding box center [784, 389] width 1568 height 778
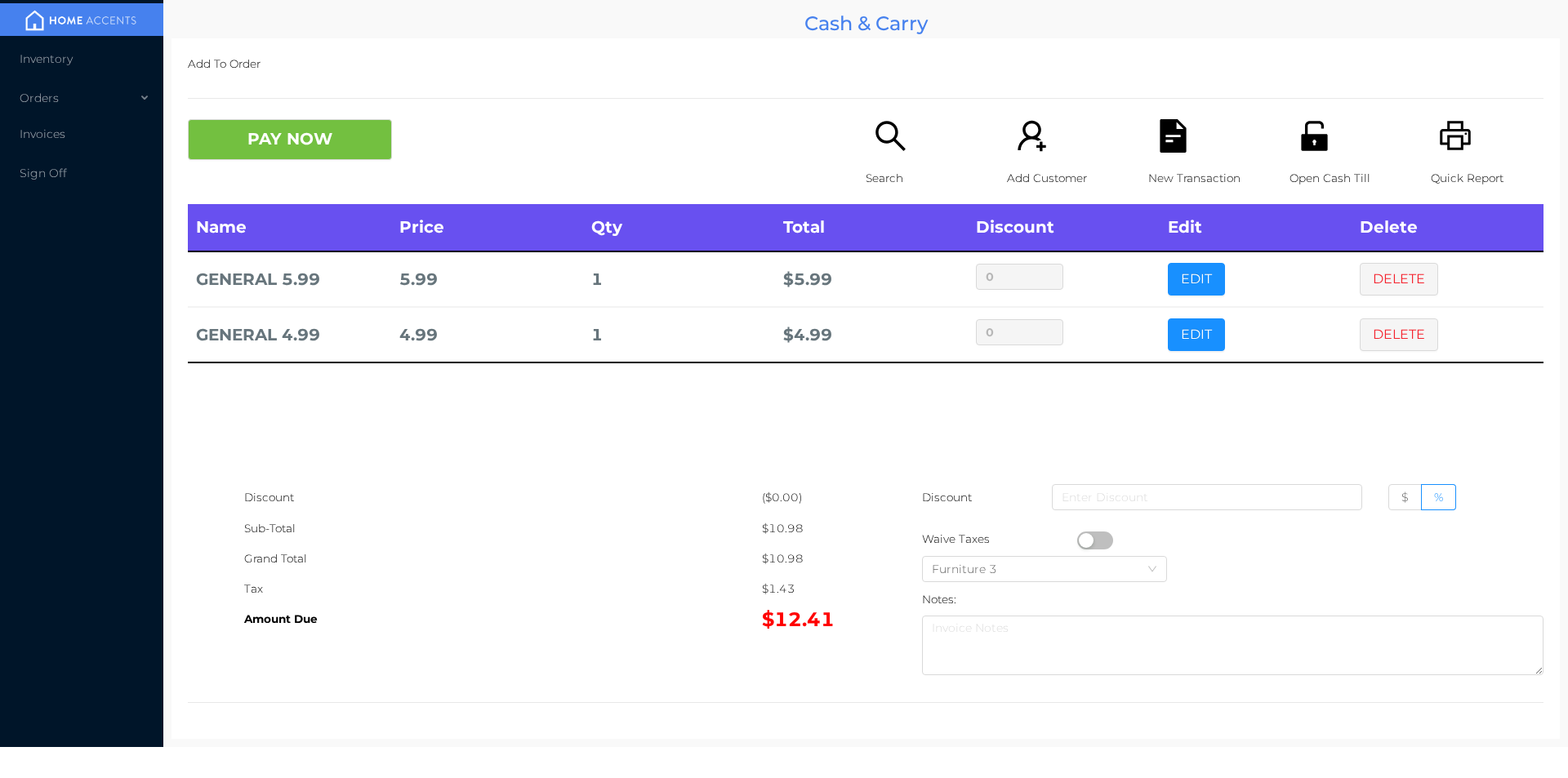
click at [876, 162] on div "Search" at bounding box center [922, 162] width 112 height 85
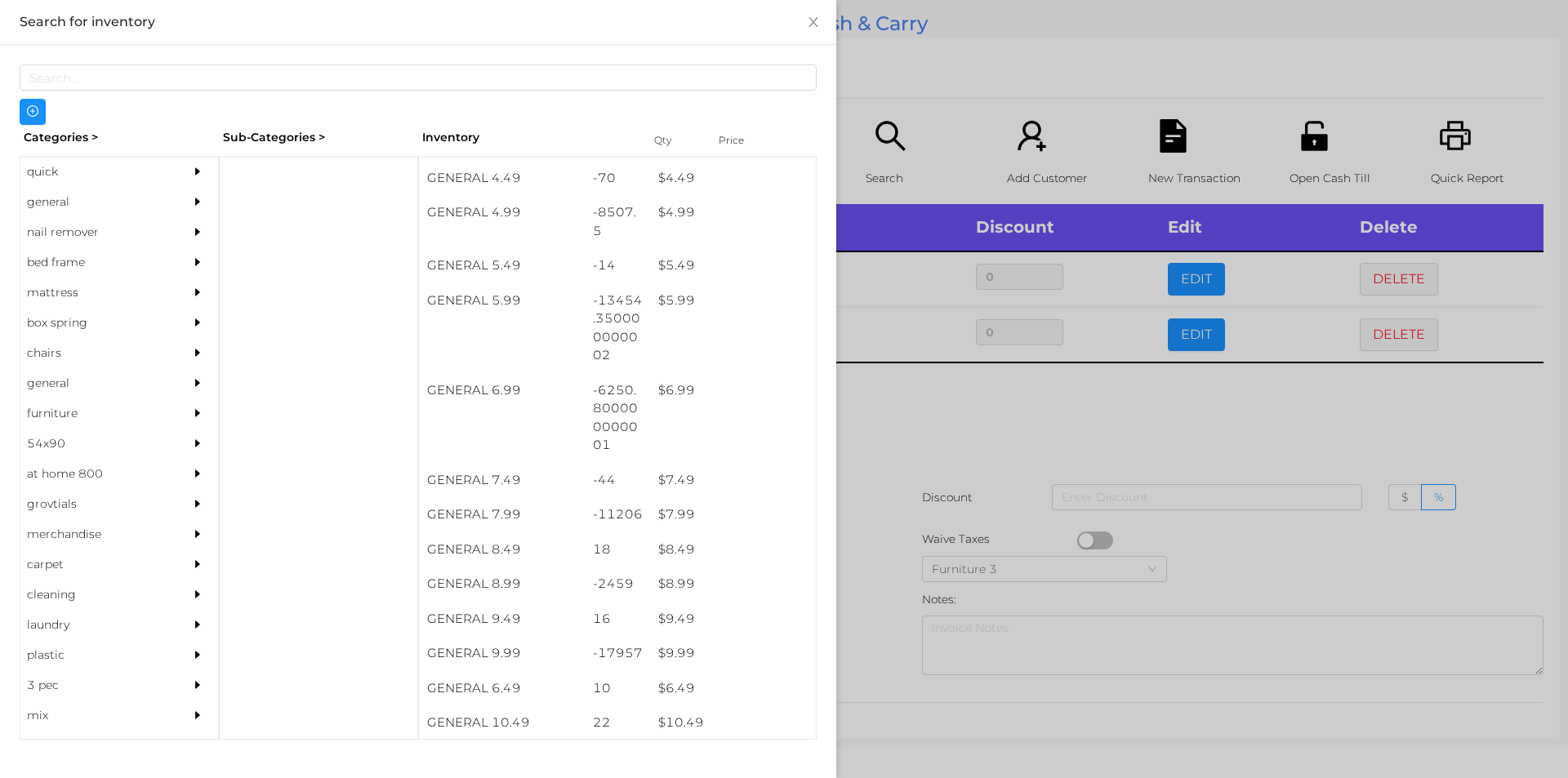
scroll to position [537, 0]
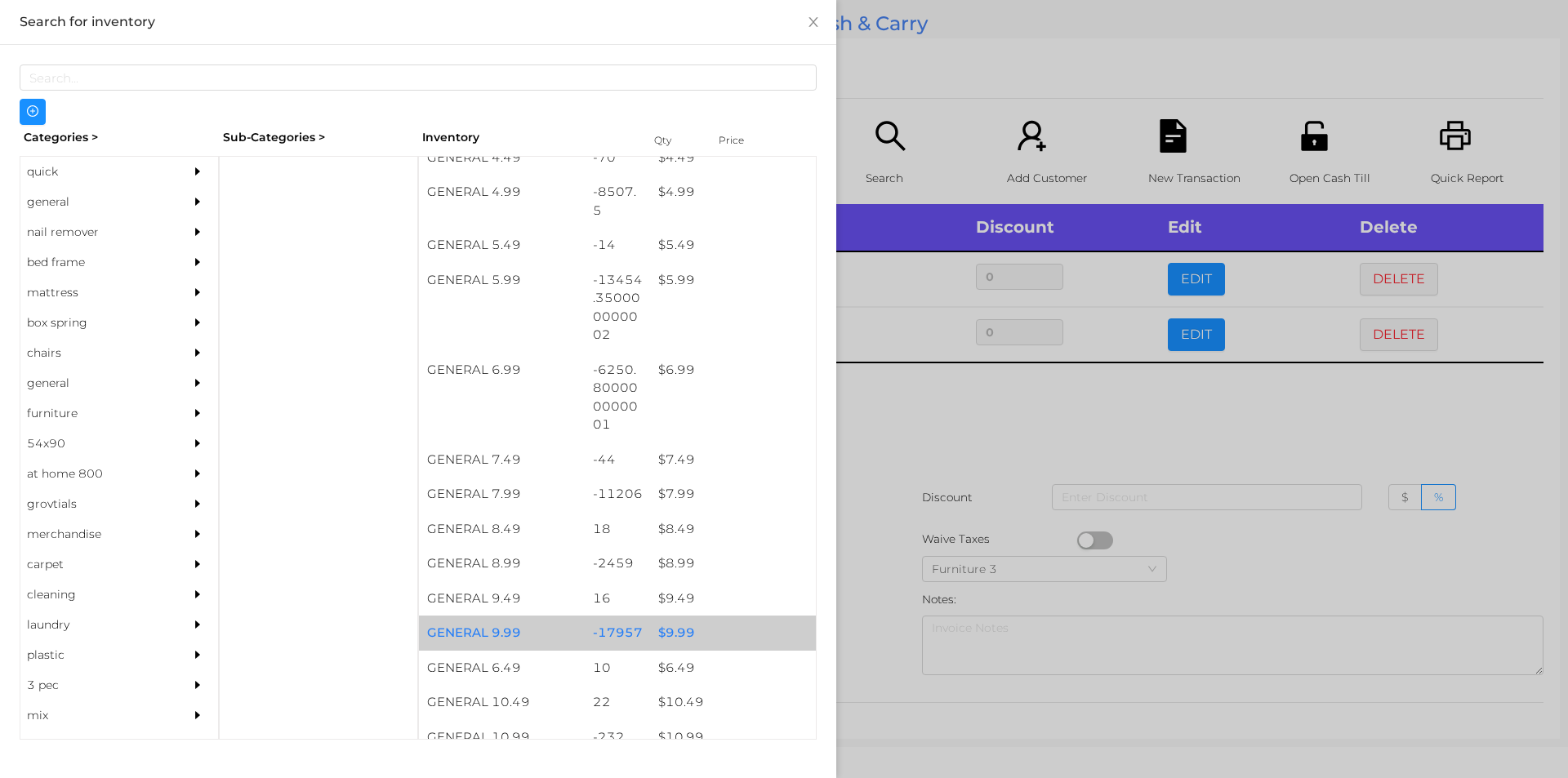
click at [654, 626] on div "$ 9.99" at bounding box center [733, 632] width 166 height 35
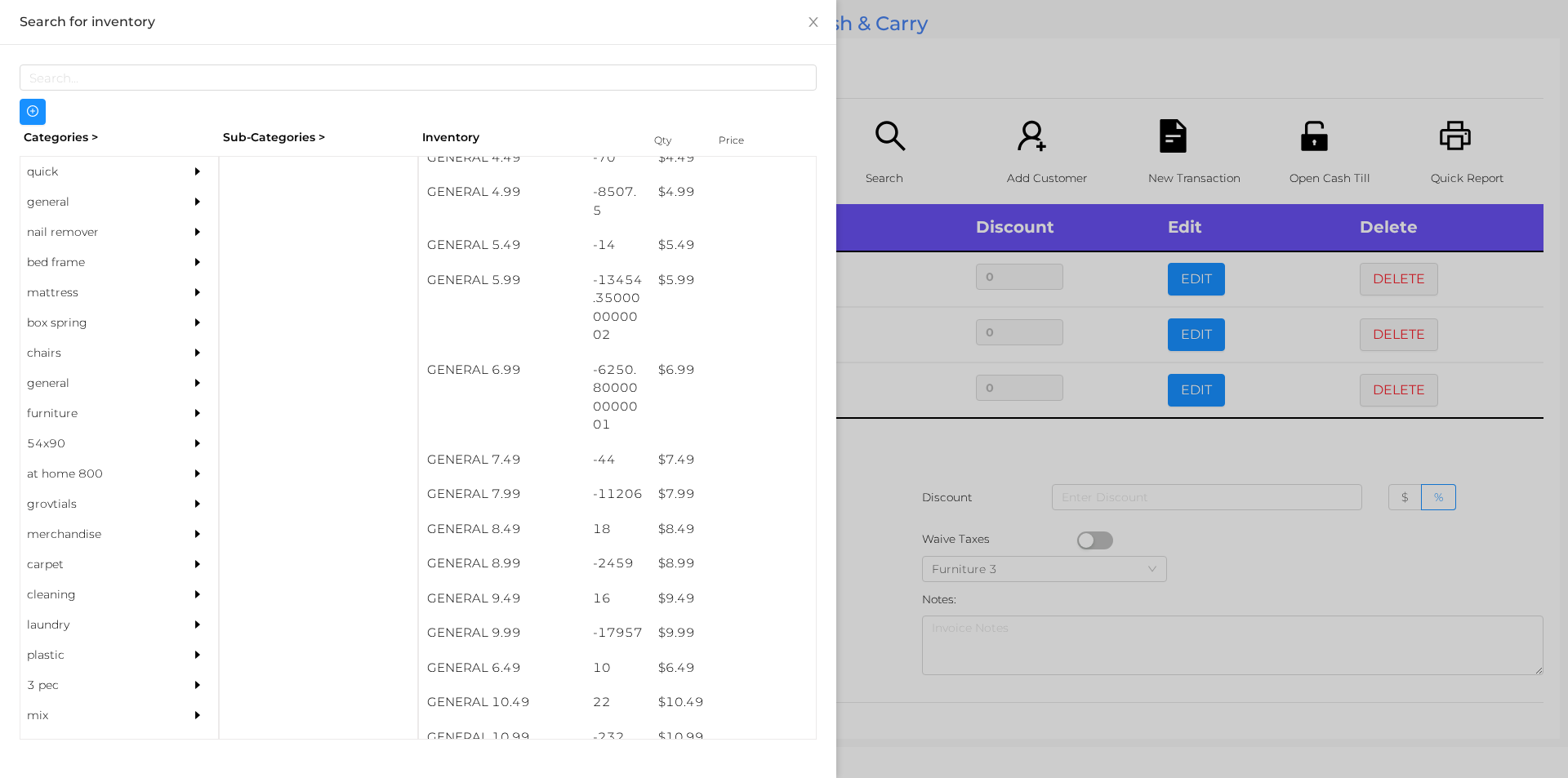
click at [918, 534] on div at bounding box center [784, 389] width 1568 height 778
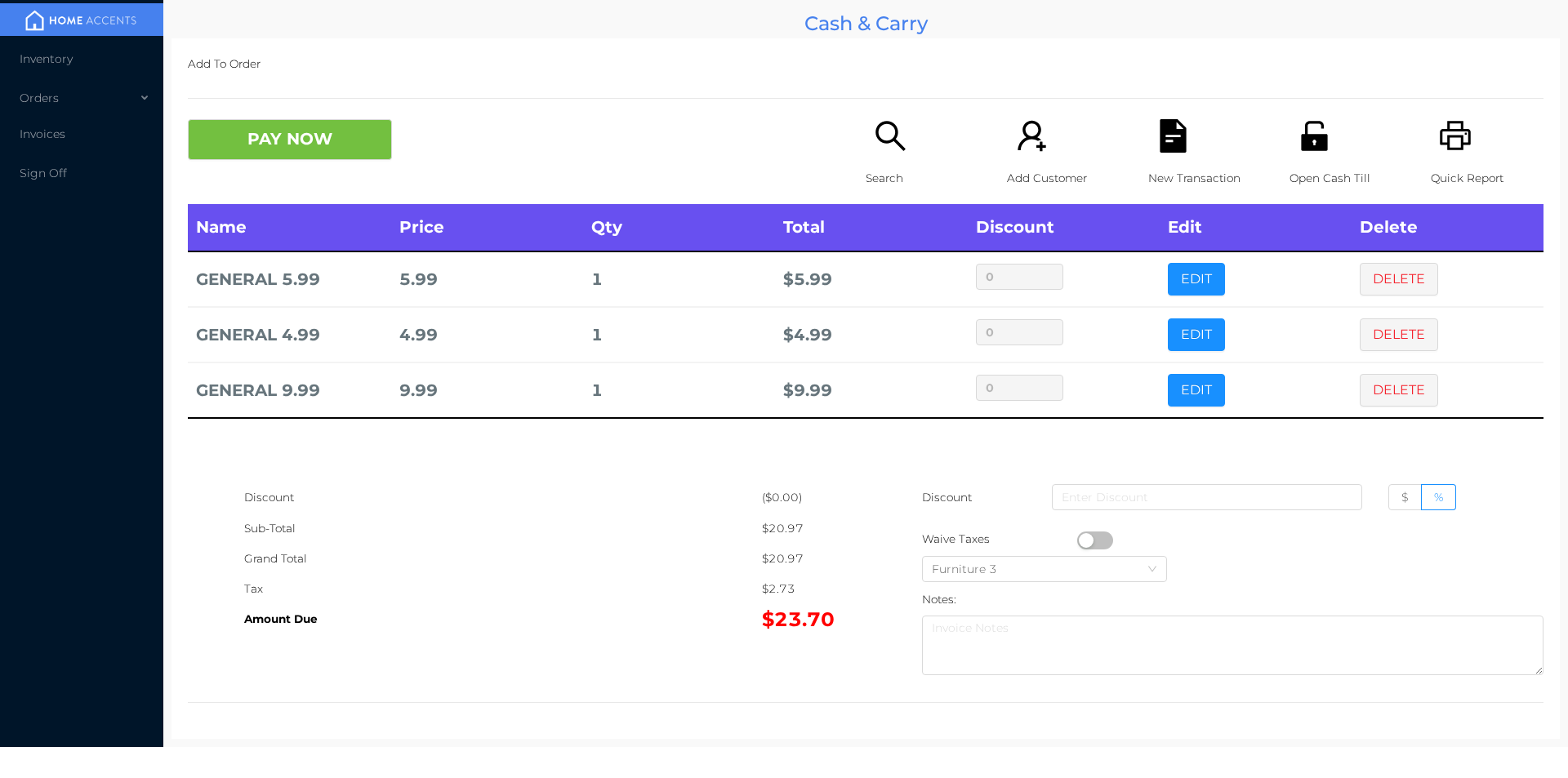
scroll to position [0, 0]
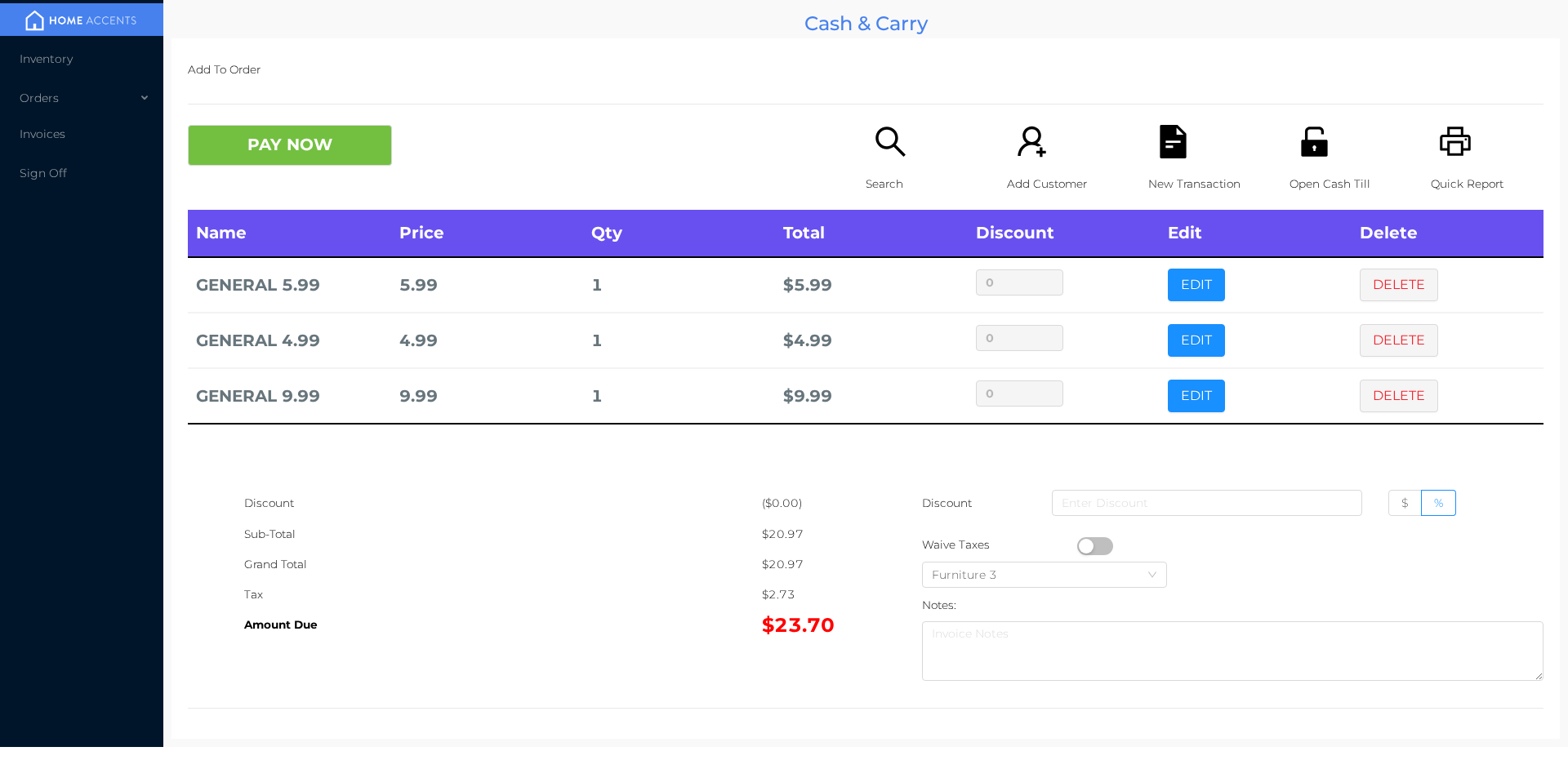
click at [1458, 146] on icon "icon: printer" at bounding box center [1455, 141] width 31 height 30
click at [1161, 147] on icon "icon: file-text" at bounding box center [1172, 141] width 33 height 33
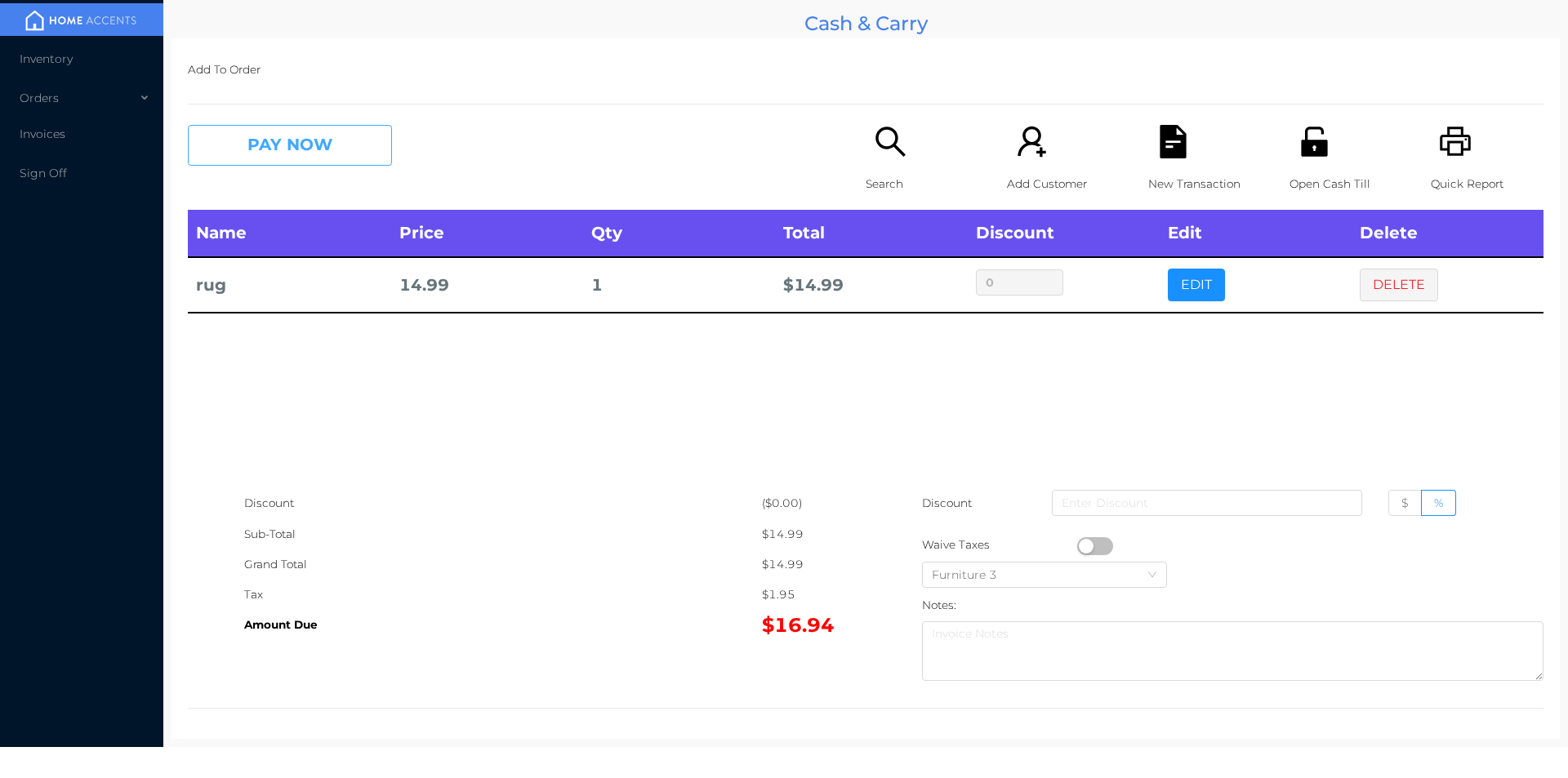
click at [296, 126] on button "PAY NOW" at bounding box center [290, 146] width 204 height 41
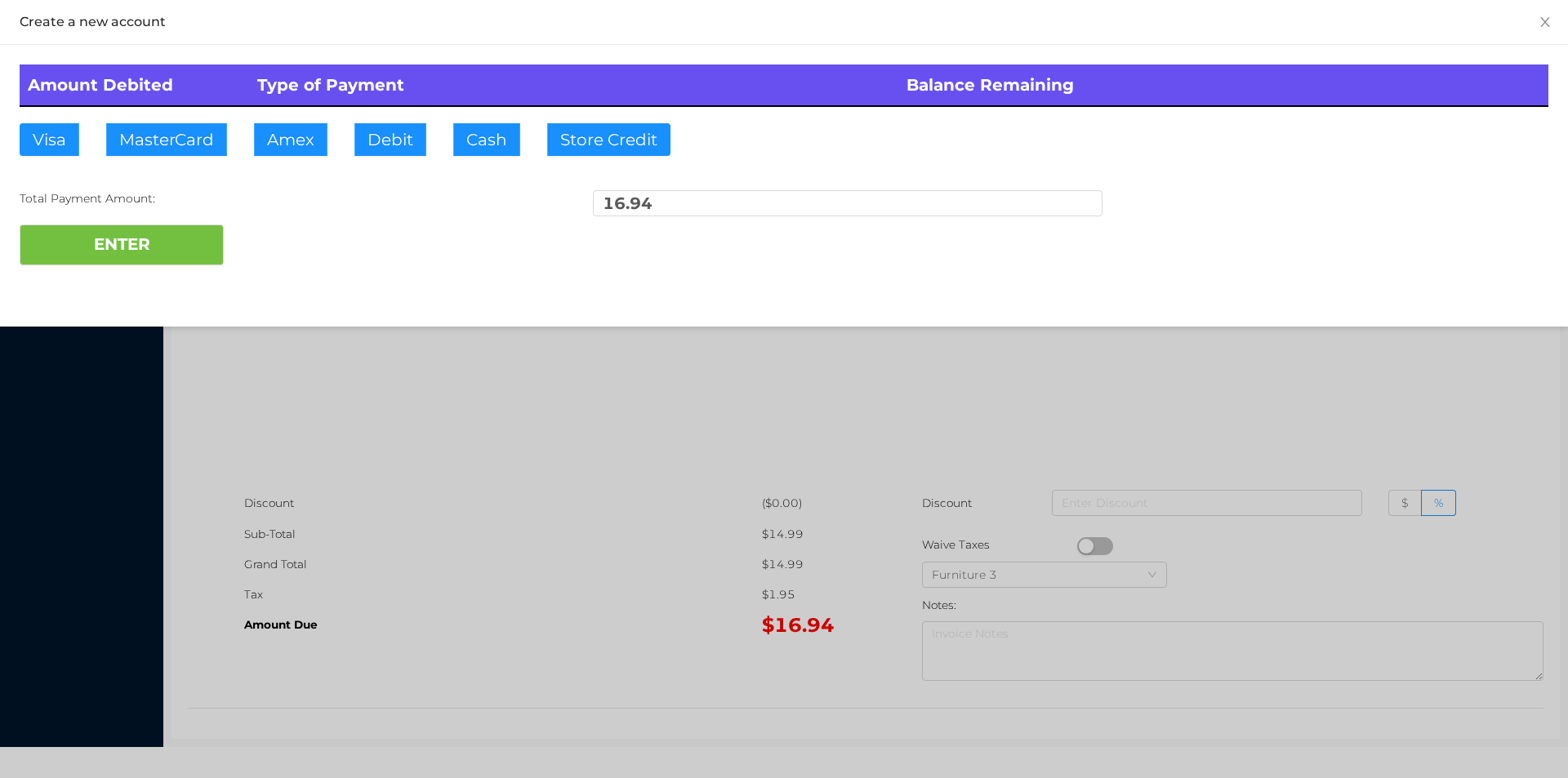
click at [662, 475] on div at bounding box center [784, 389] width 1568 height 778
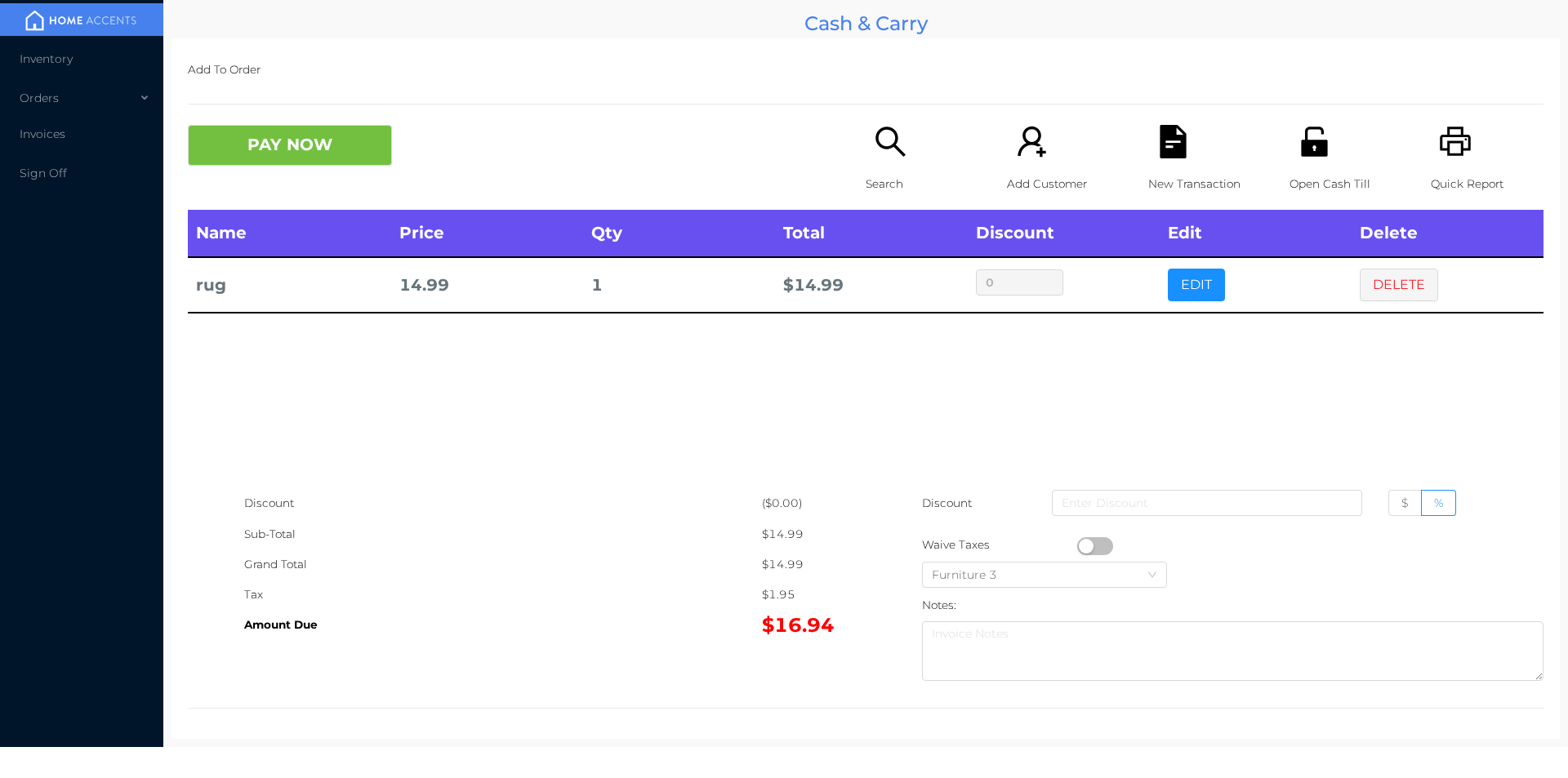
click at [1176, 144] on icon "icon: file-text" at bounding box center [1172, 141] width 26 height 33
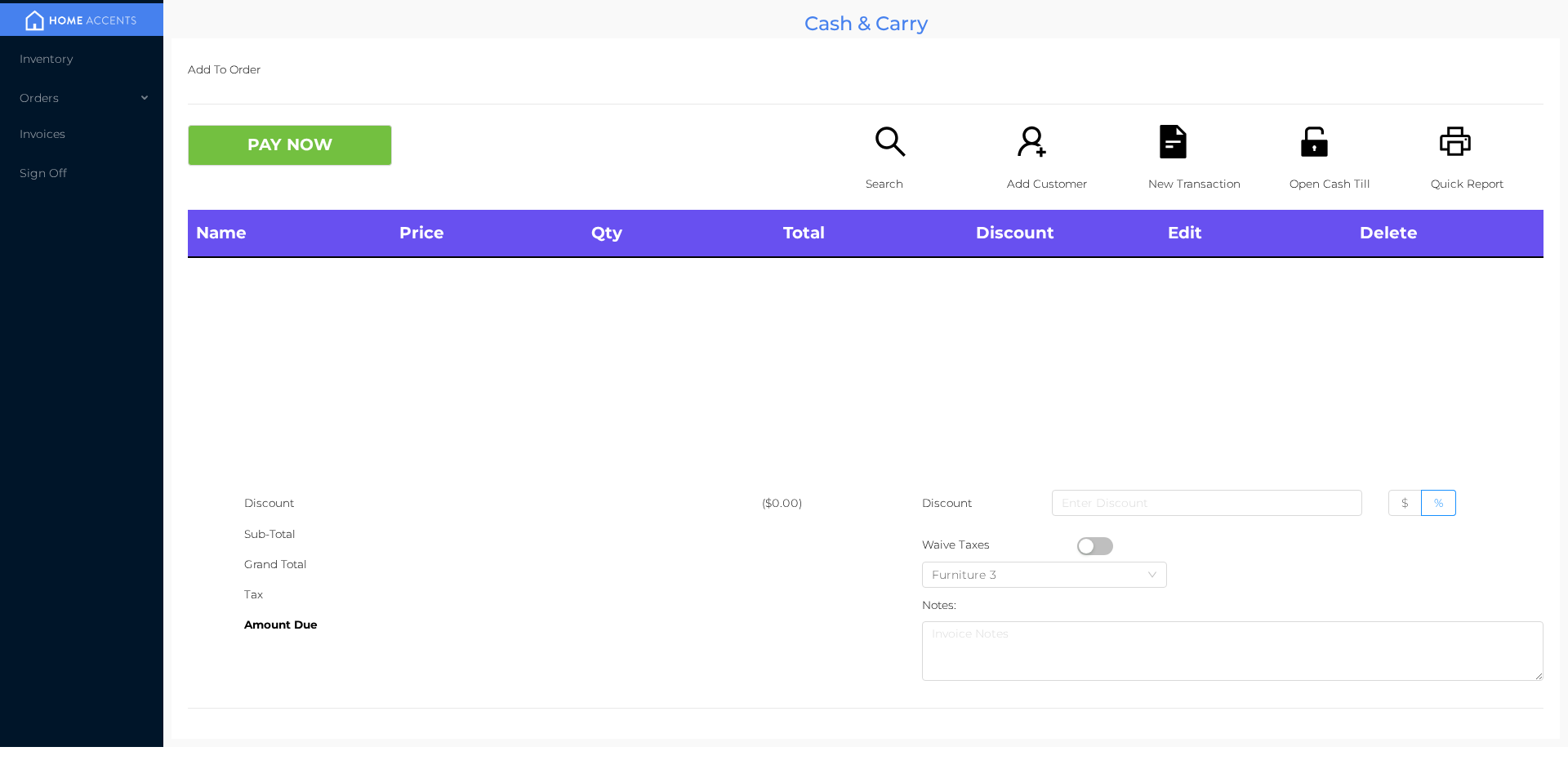
click at [1448, 143] on icon "icon: printer" at bounding box center [1455, 141] width 31 height 30
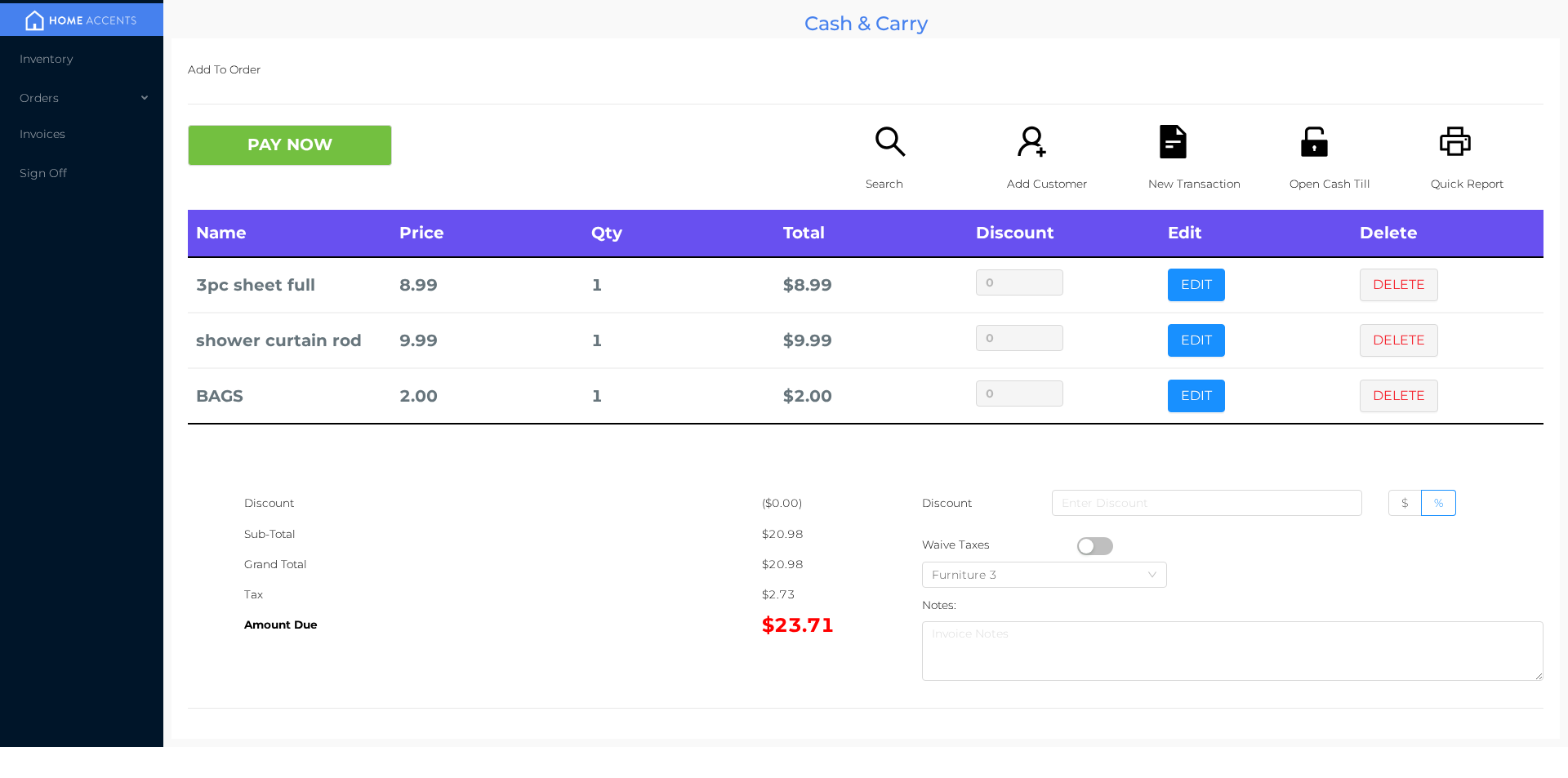
click at [888, 158] on icon "icon: search" at bounding box center [890, 141] width 33 height 33
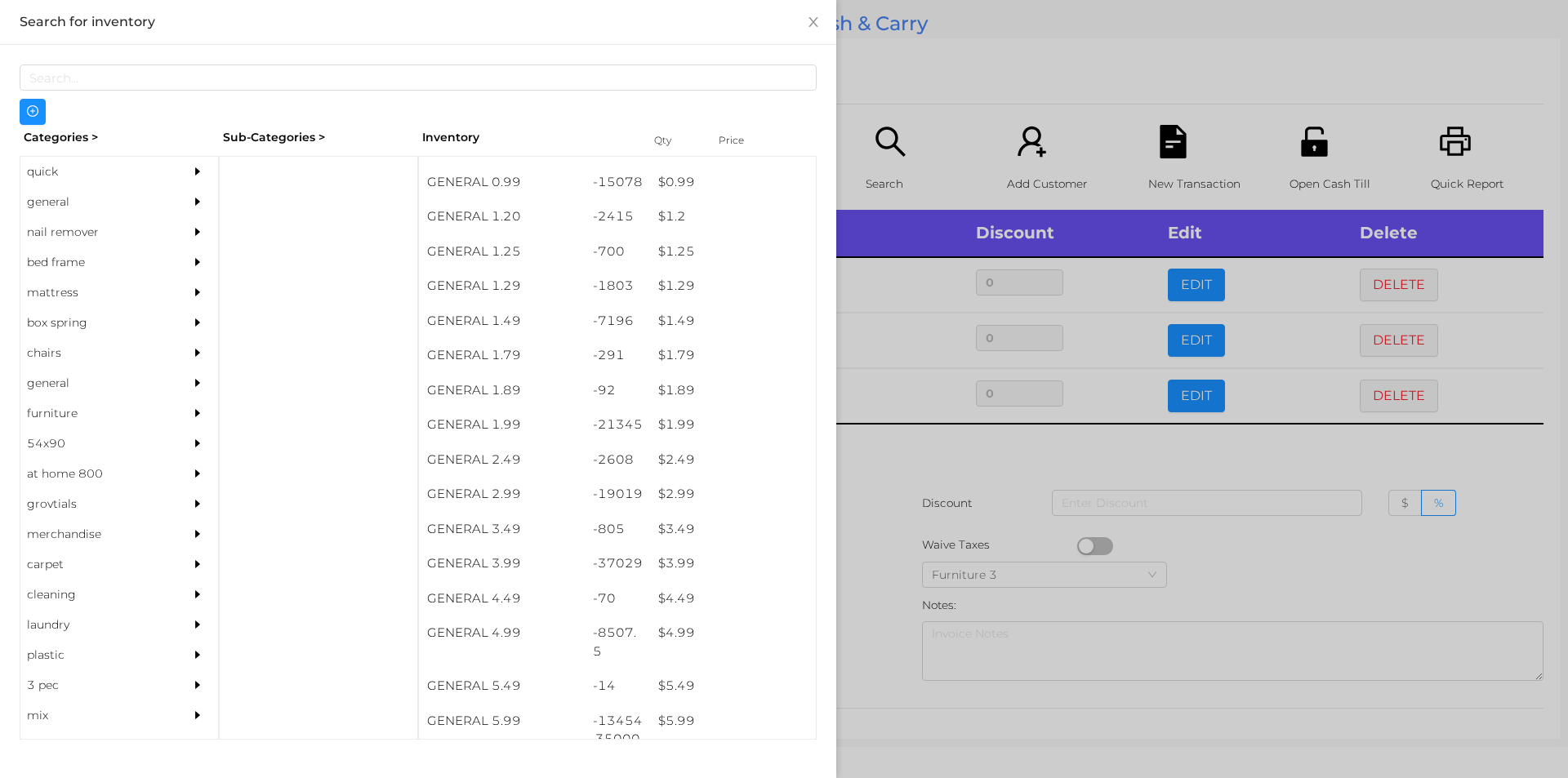
scroll to position [99, 0]
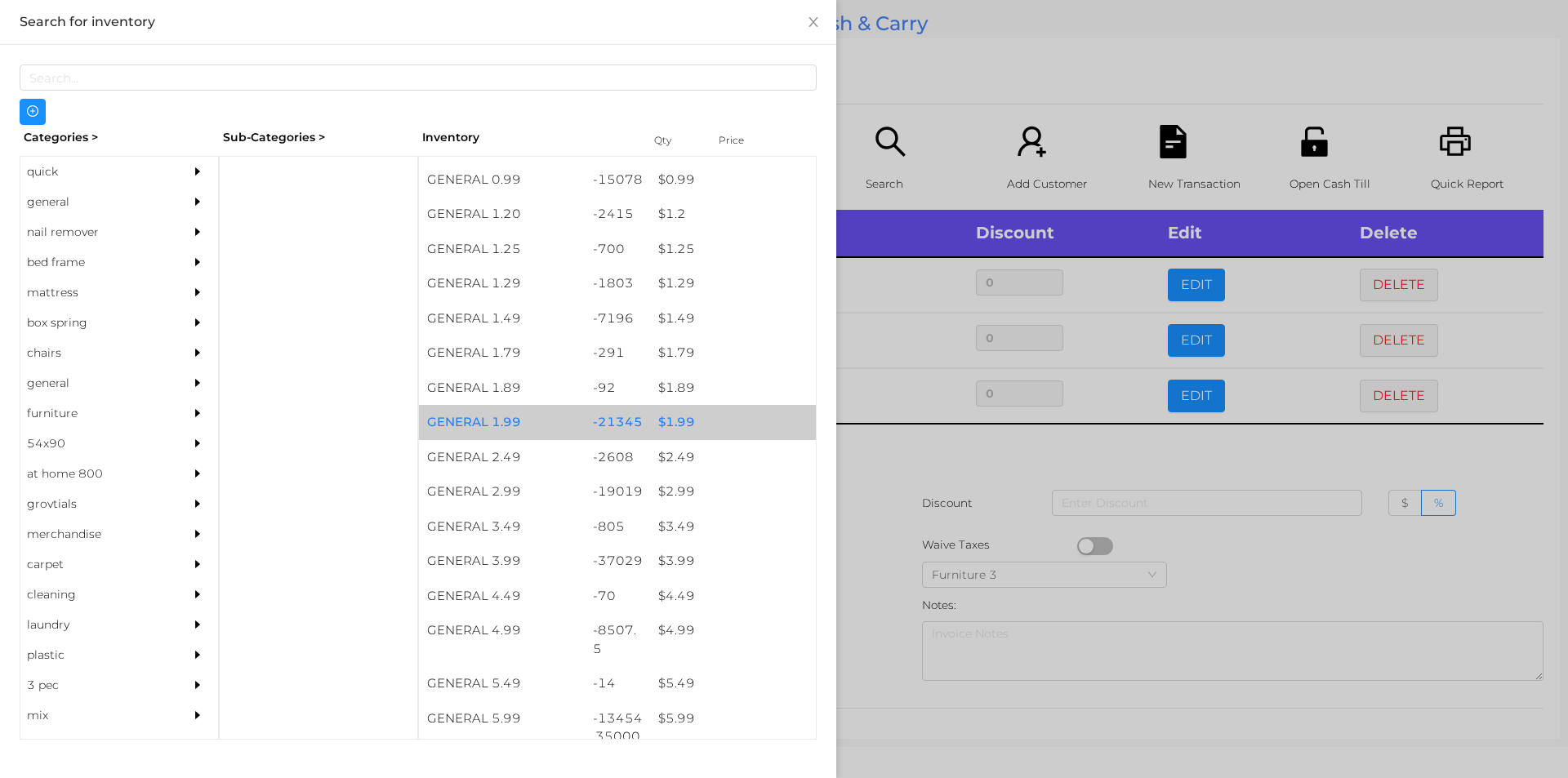
click at [671, 429] on div "$ 1.99" at bounding box center [733, 422] width 166 height 35
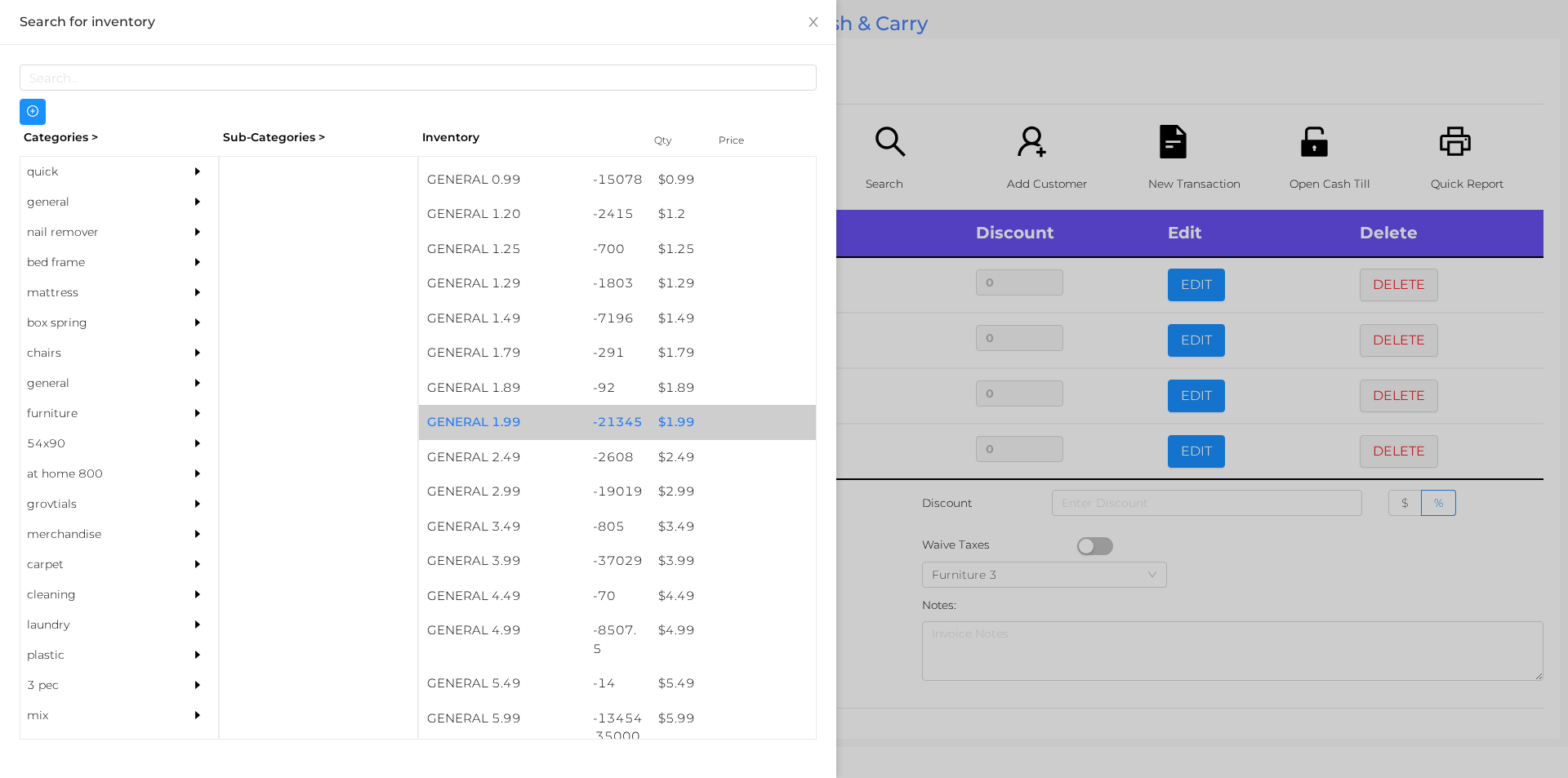
click at [685, 427] on div "$ 1.99" at bounding box center [733, 422] width 166 height 35
click at [698, 431] on div "$ 1.99" at bounding box center [733, 422] width 166 height 35
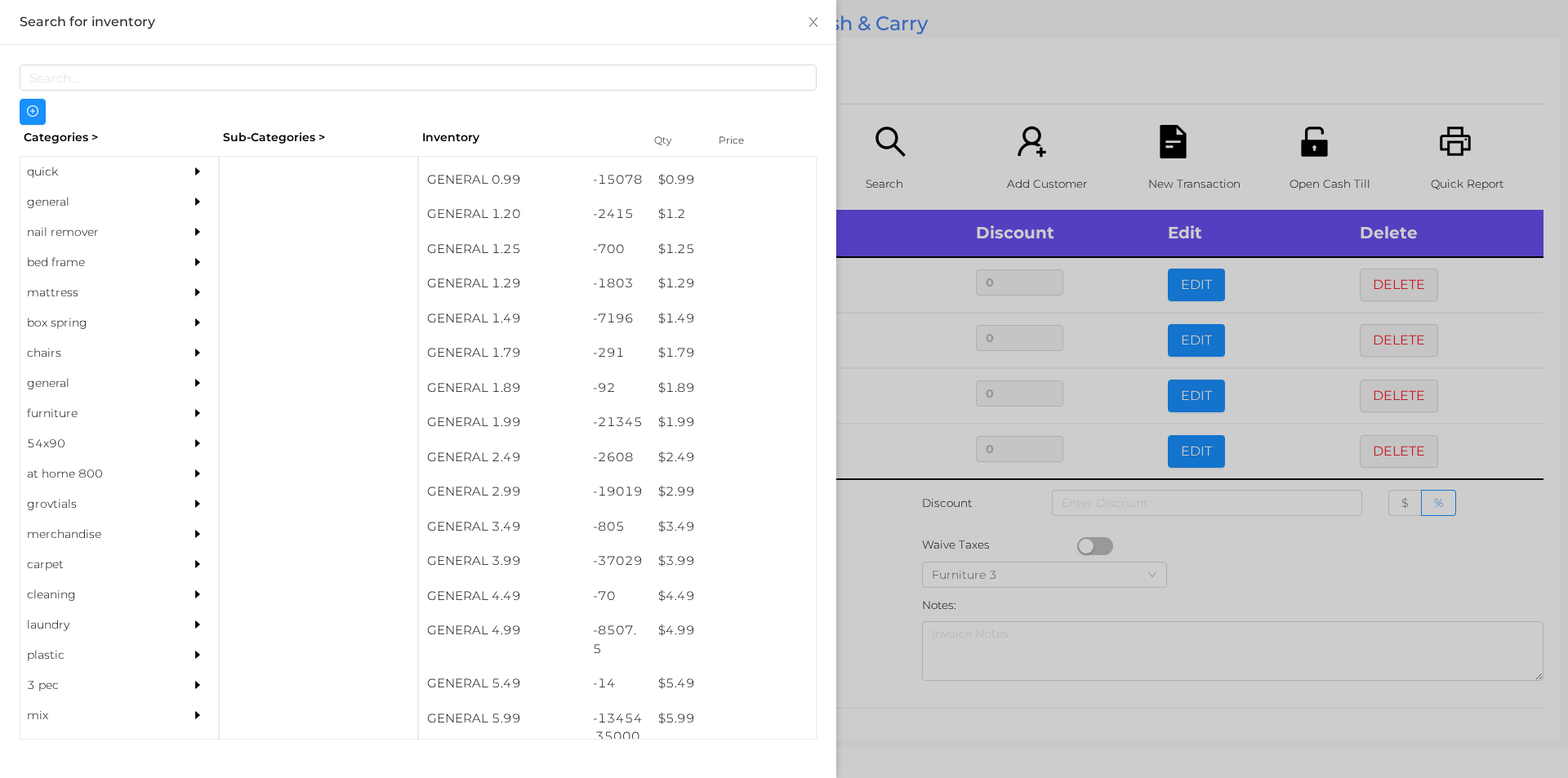
click at [953, 105] on div at bounding box center [784, 389] width 1568 height 778
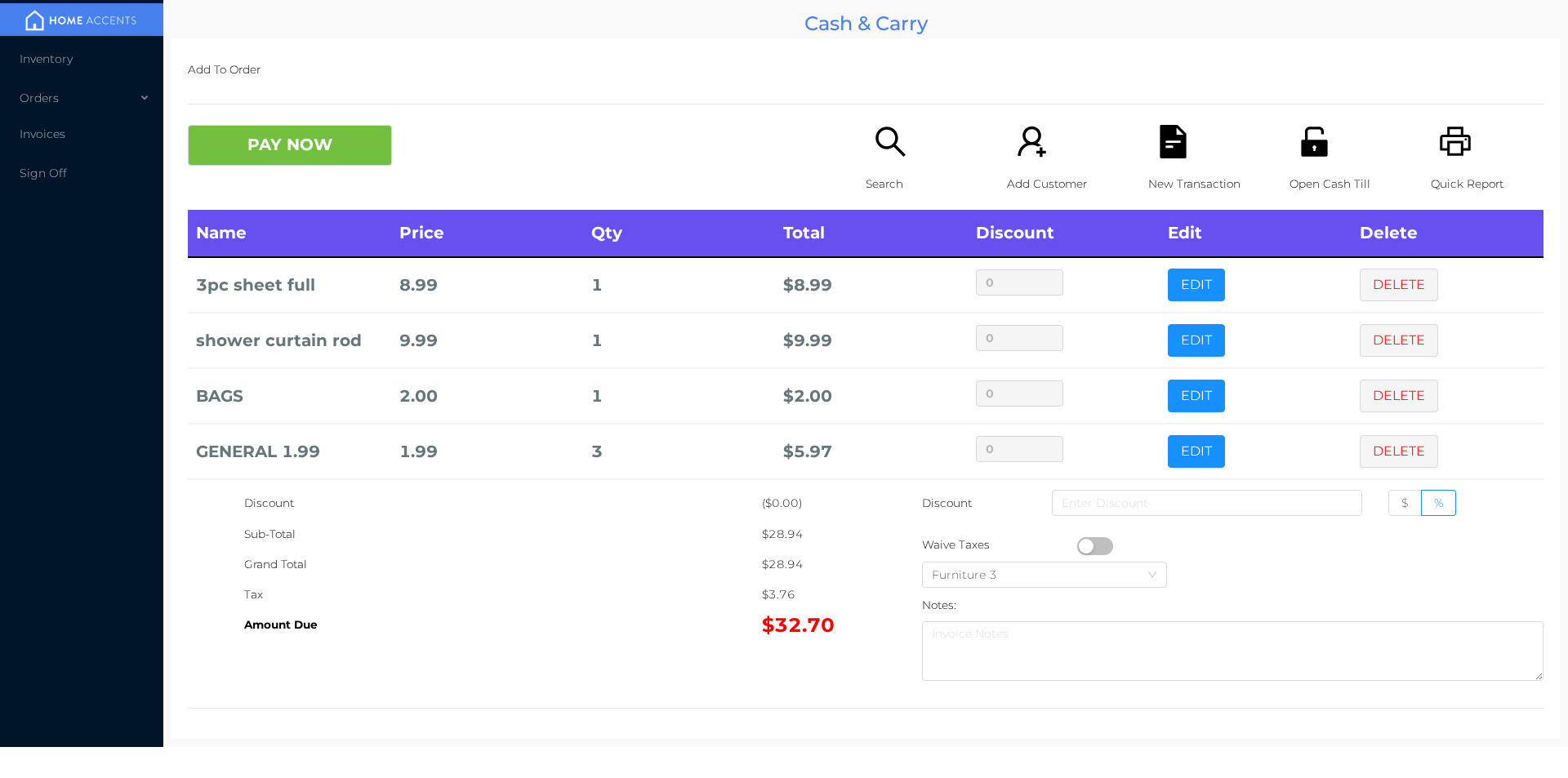
scroll to position [64, 0]
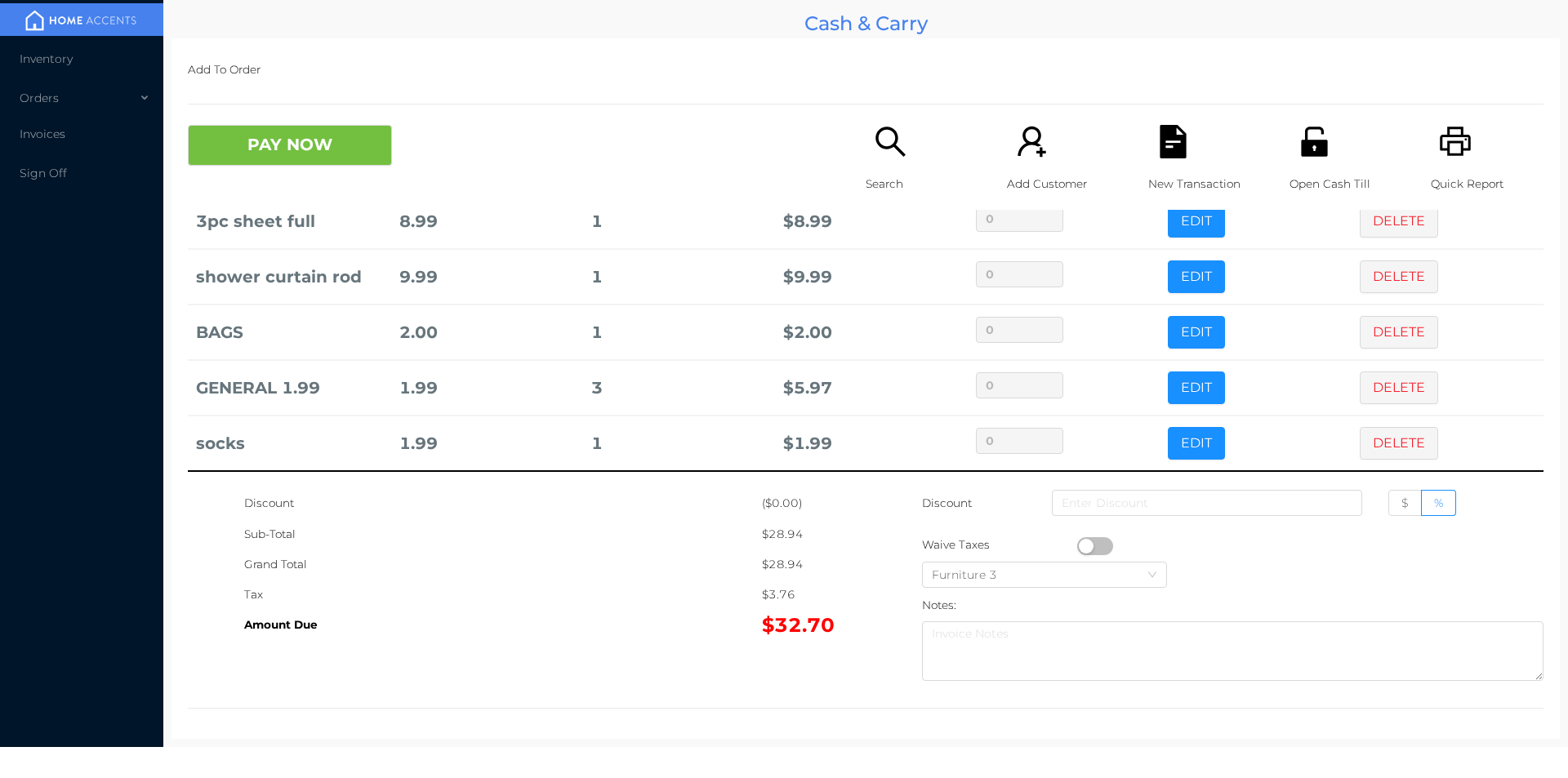
click at [891, 148] on icon "icon: search" at bounding box center [890, 141] width 30 height 30
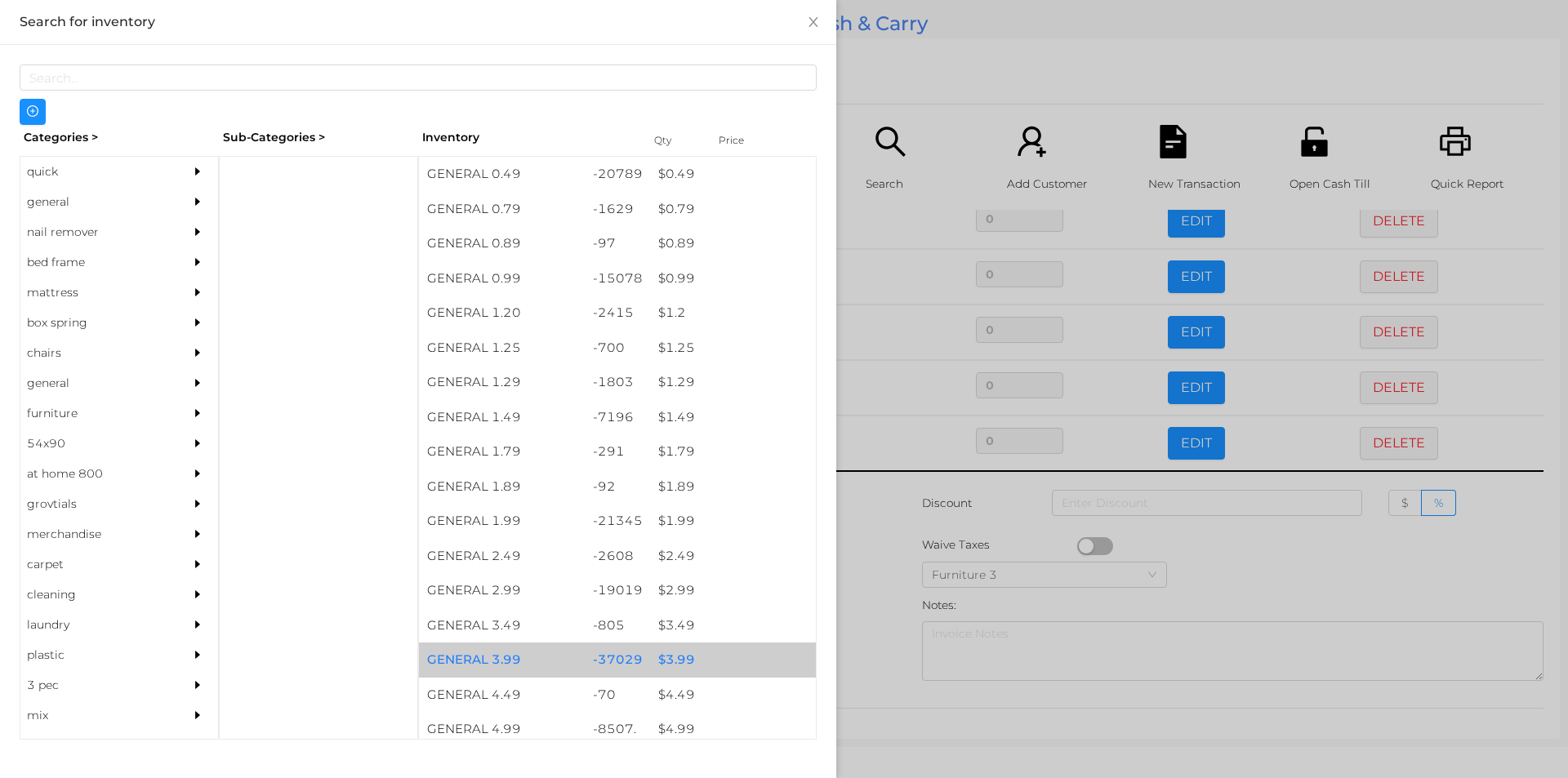
click at [722, 651] on div "$ 3.99" at bounding box center [733, 660] width 166 height 35
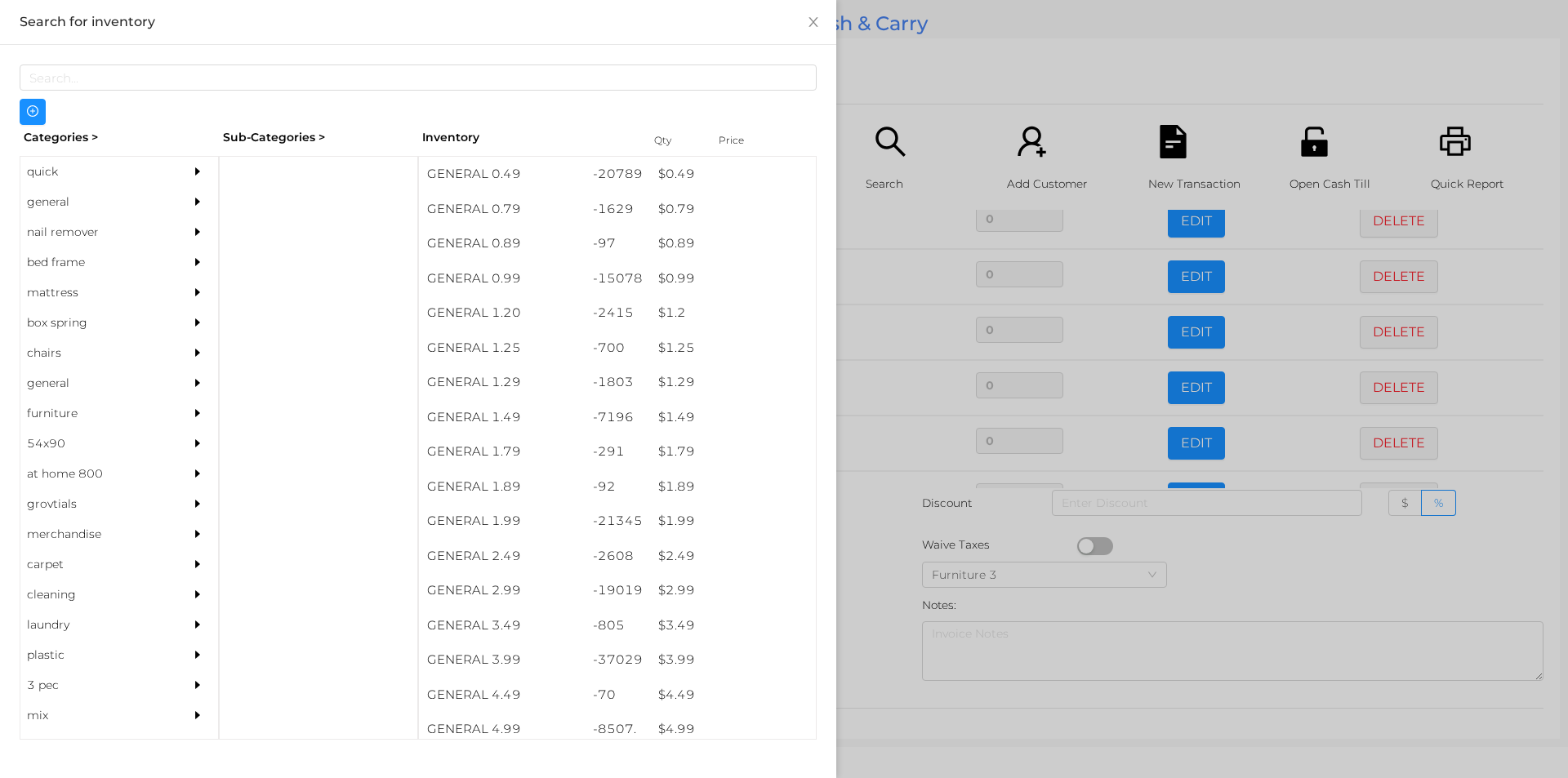
click at [979, 77] on div at bounding box center [784, 389] width 1568 height 778
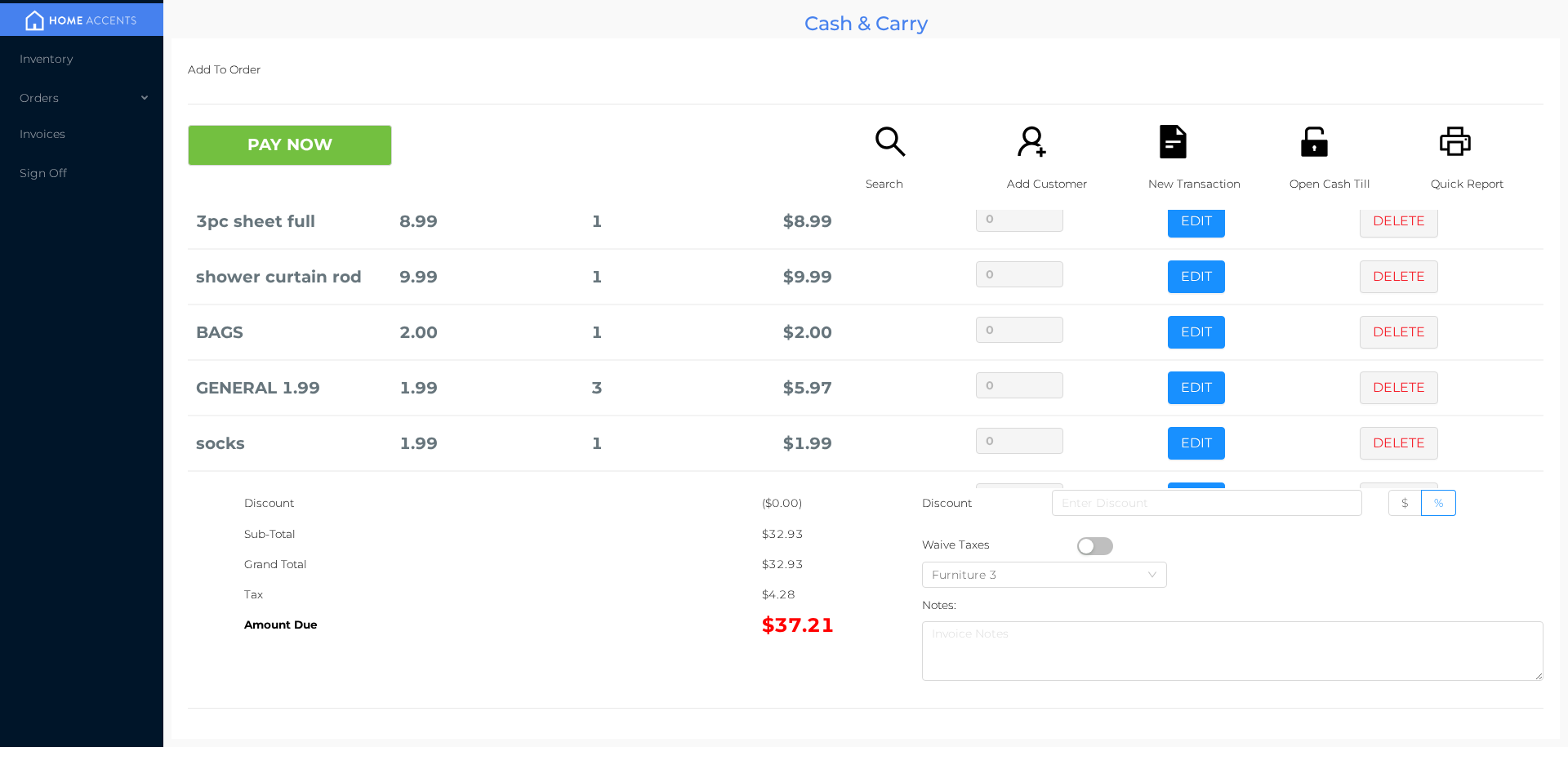
scroll to position [119, 0]
click at [323, 130] on button "PAY NOW" at bounding box center [290, 146] width 204 height 41
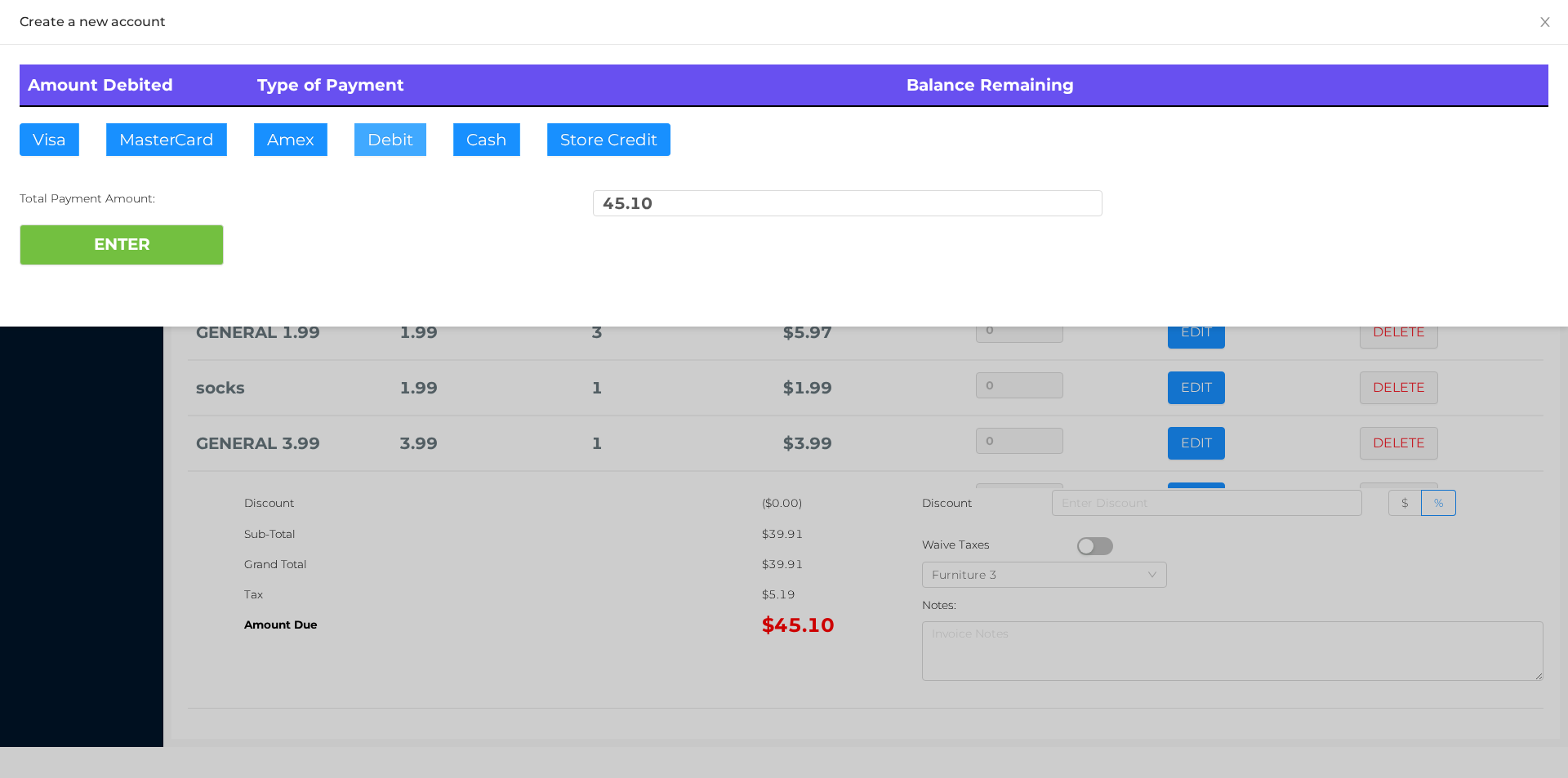
click at [394, 138] on button "Debit" at bounding box center [390, 140] width 72 height 32
click at [151, 235] on button "ENTER" at bounding box center [122, 245] width 204 height 41
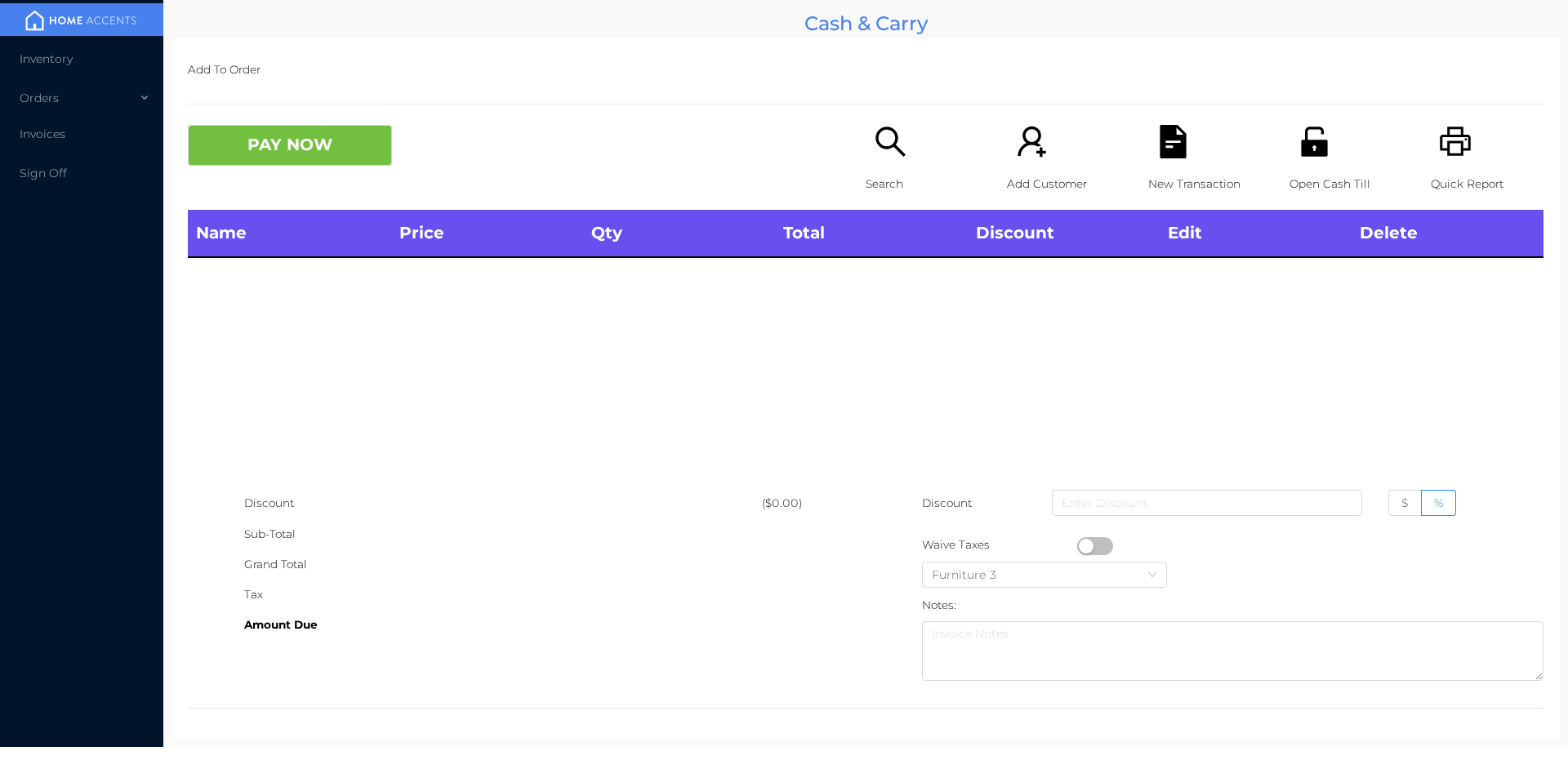
scroll to position [0, 0]
click at [879, 156] on icon "icon: search" at bounding box center [890, 141] width 33 height 33
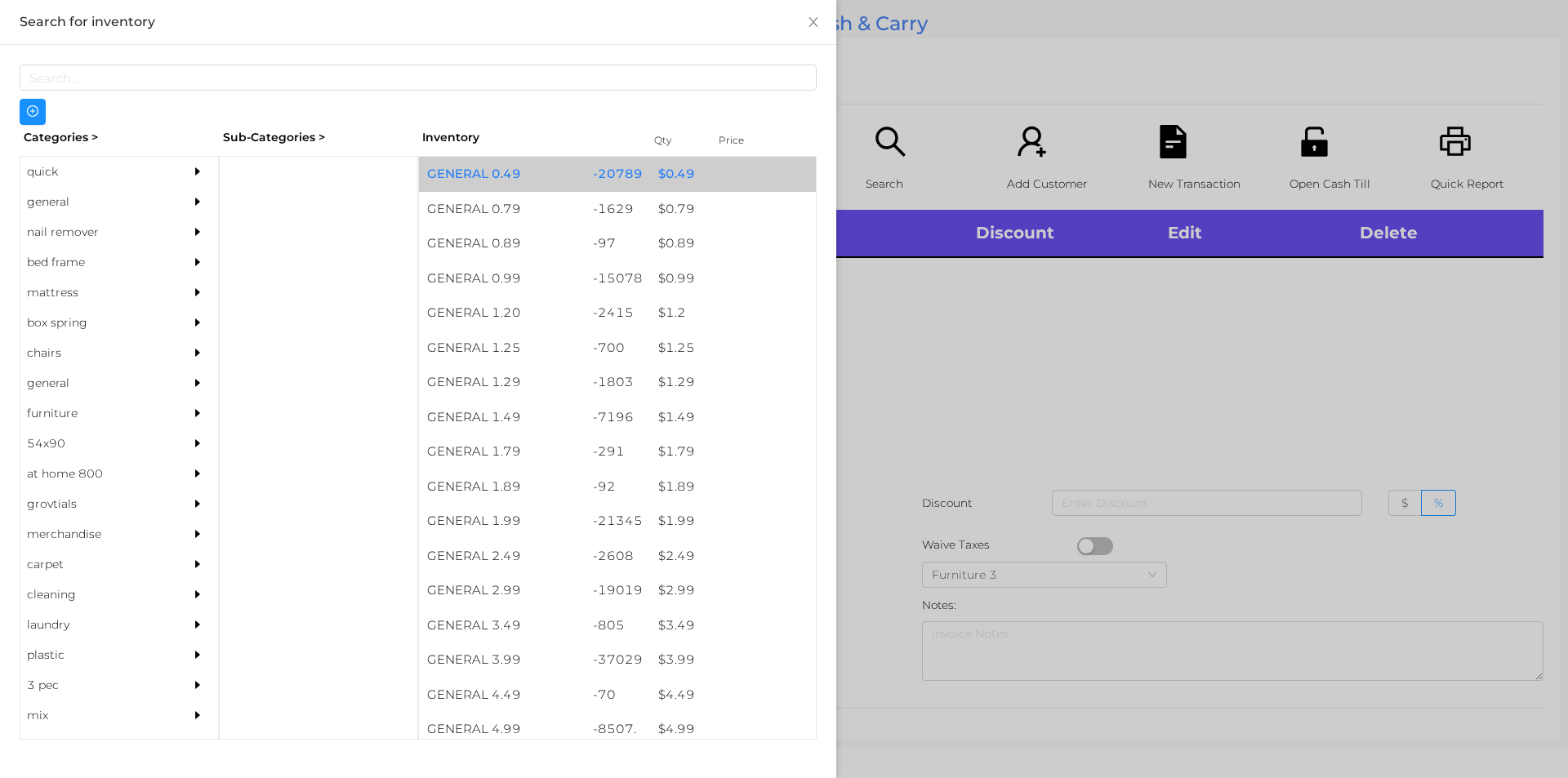
click at [704, 169] on div "$ 0.49" at bounding box center [733, 174] width 166 height 35
click at [716, 181] on div "$ 0.49" at bounding box center [733, 174] width 166 height 35
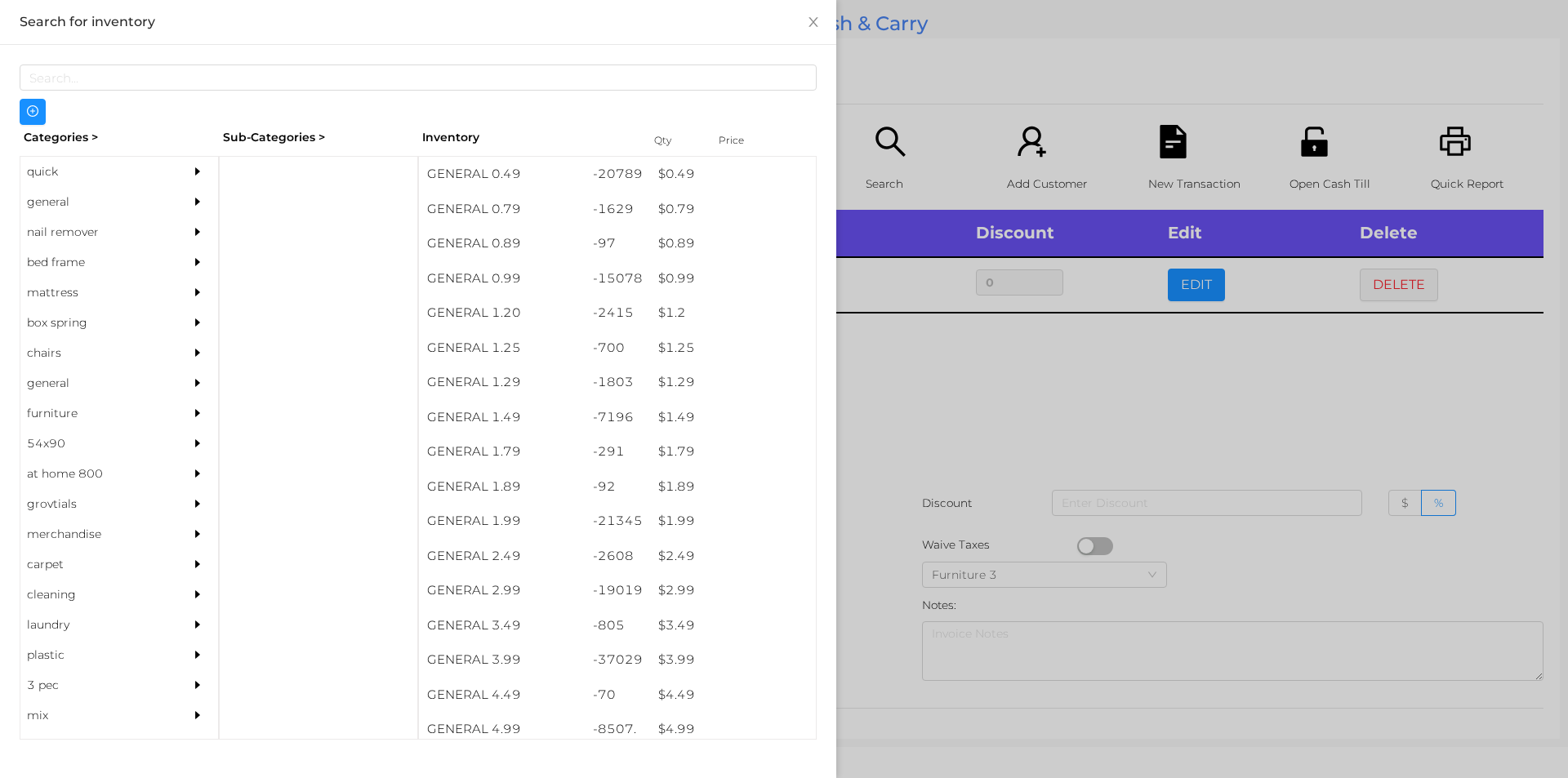
click at [949, 59] on div at bounding box center [784, 389] width 1568 height 778
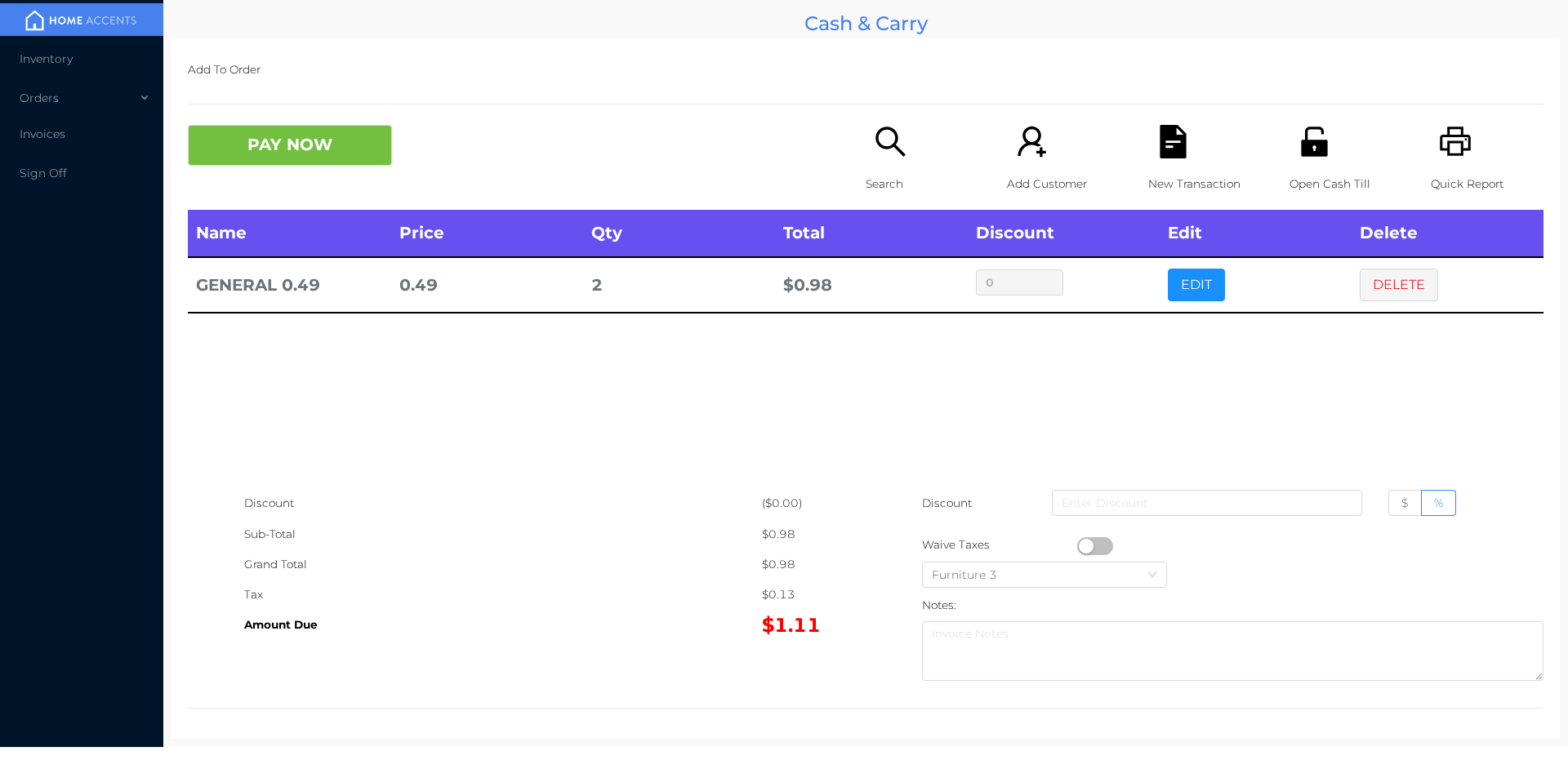
click at [1077, 546] on button "button" at bounding box center [1095, 546] width 36 height 18
click at [278, 152] on button "PAY NOW" at bounding box center [290, 146] width 204 height 41
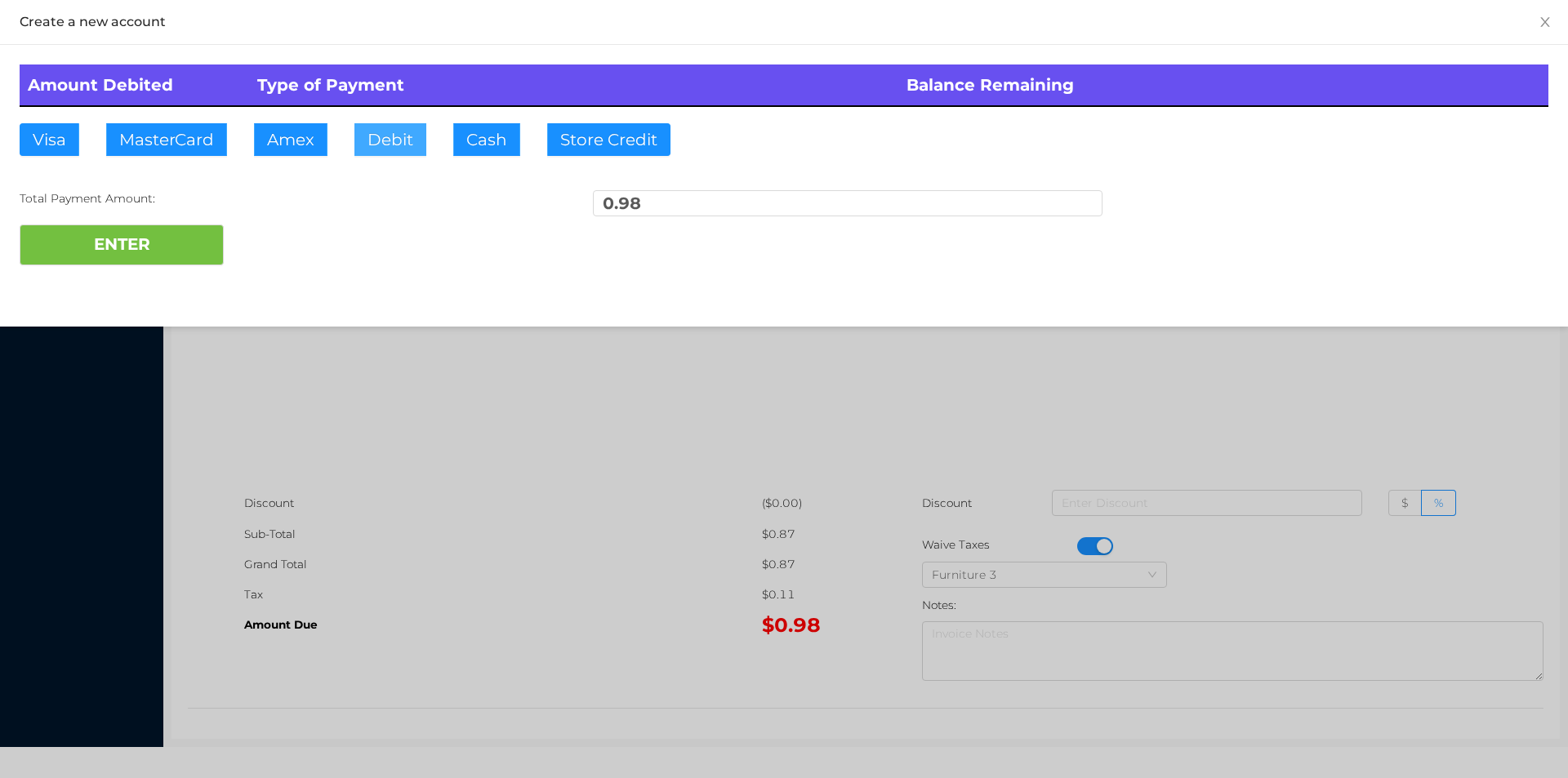
click at [389, 146] on button "Debit" at bounding box center [390, 140] width 72 height 32
click at [122, 245] on button "ENTER" at bounding box center [122, 245] width 204 height 41
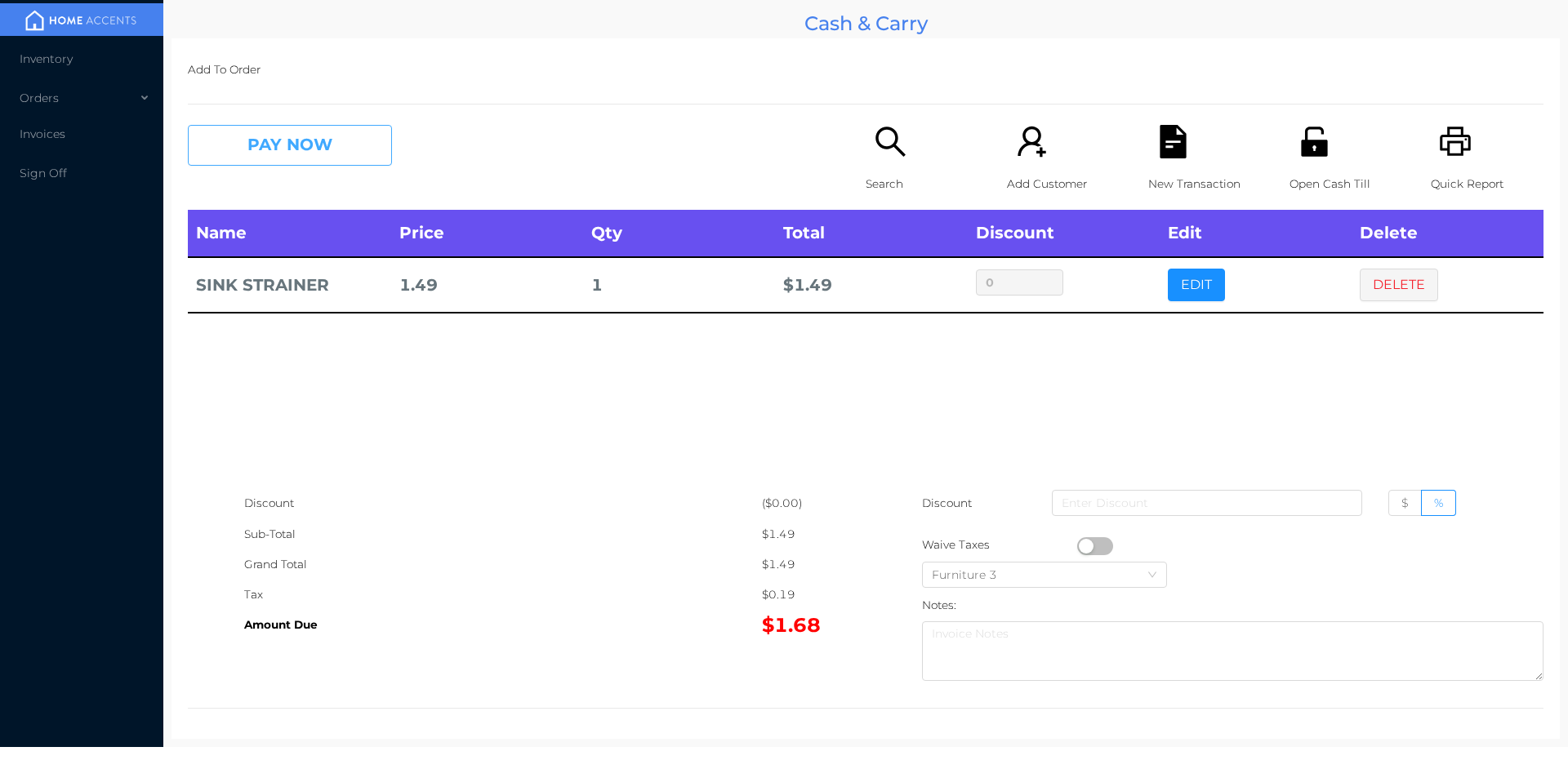
click at [213, 144] on button "PAY NOW" at bounding box center [290, 146] width 204 height 41
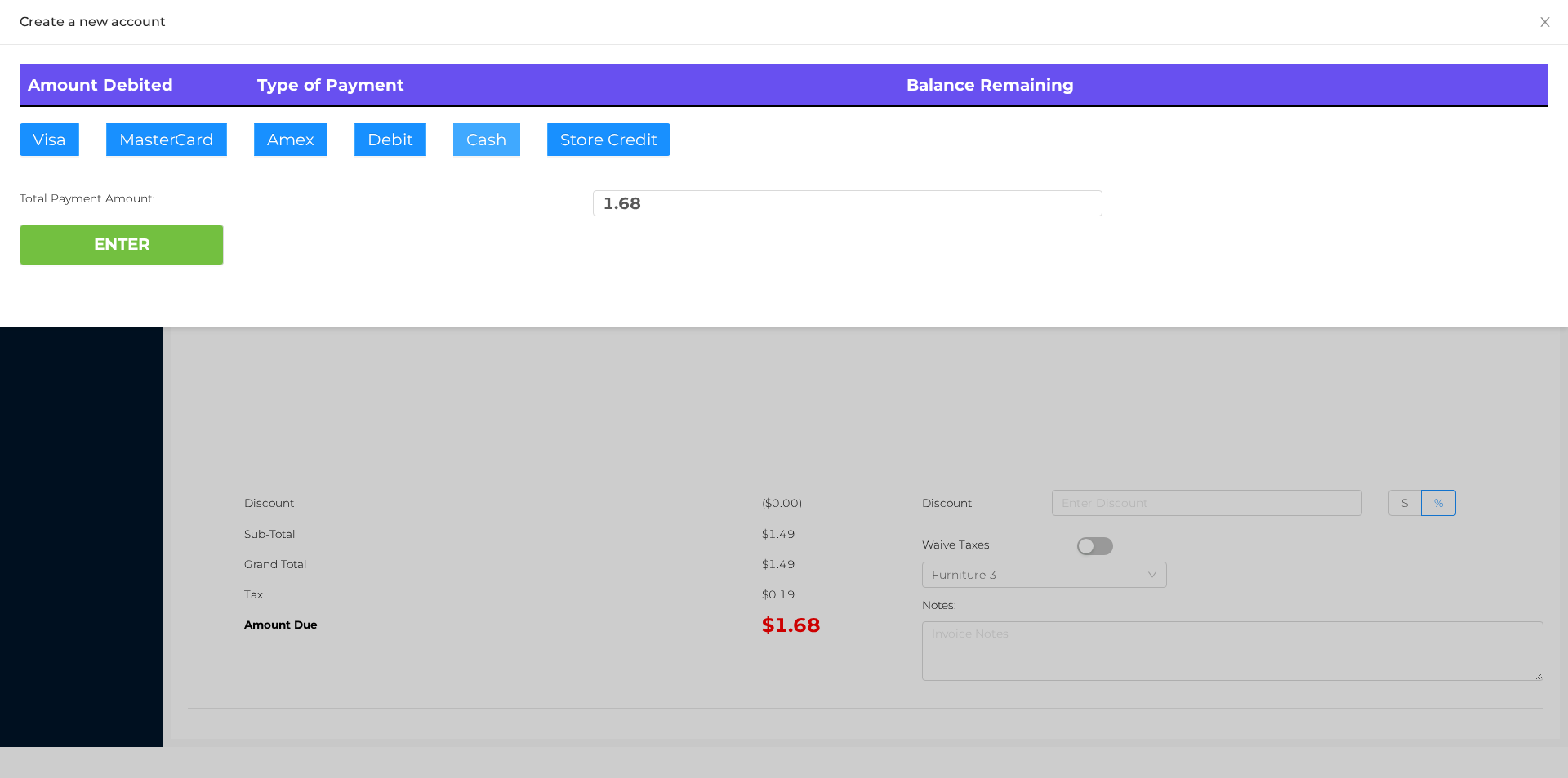
click at [476, 128] on button "Cash" at bounding box center [486, 140] width 67 height 32
type input "2."
click at [164, 255] on button "ENTER" at bounding box center [122, 245] width 204 height 41
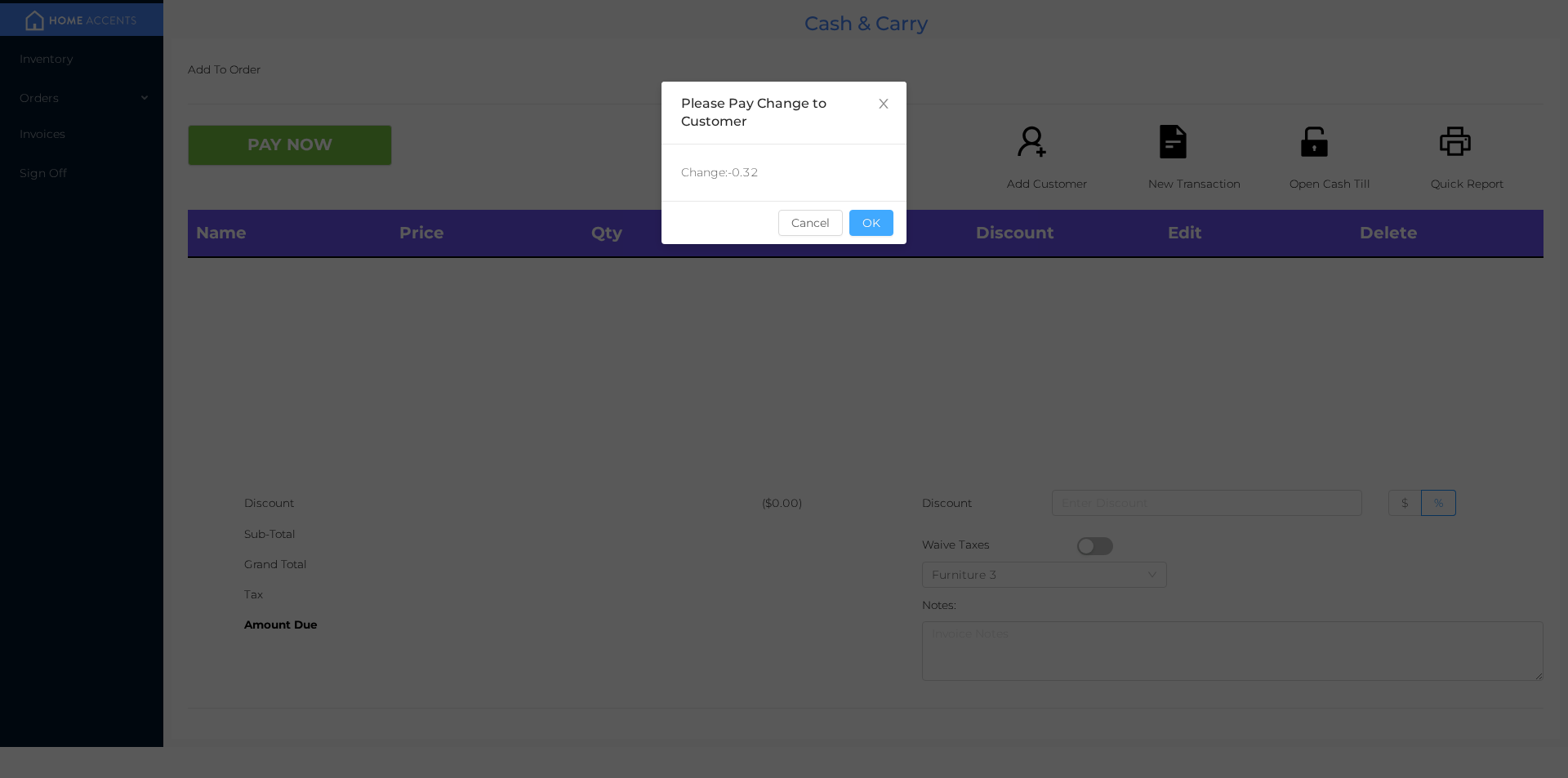
click at [886, 223] on button "OK" at bounding box center [872, 223] width 44 height 26
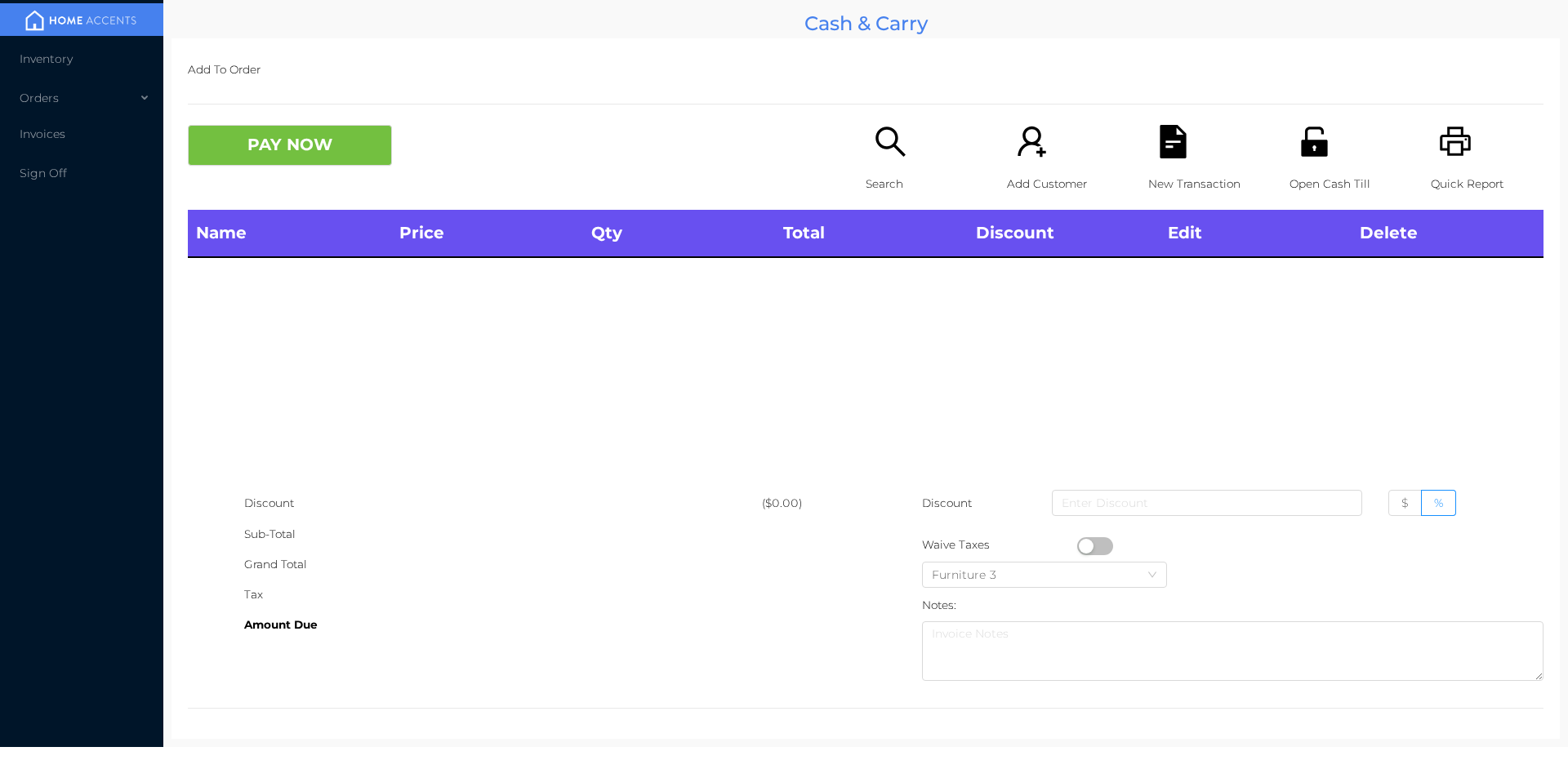
click at [874, 181] on p "Search" at bounding box center [922, 184] width 112 height 30
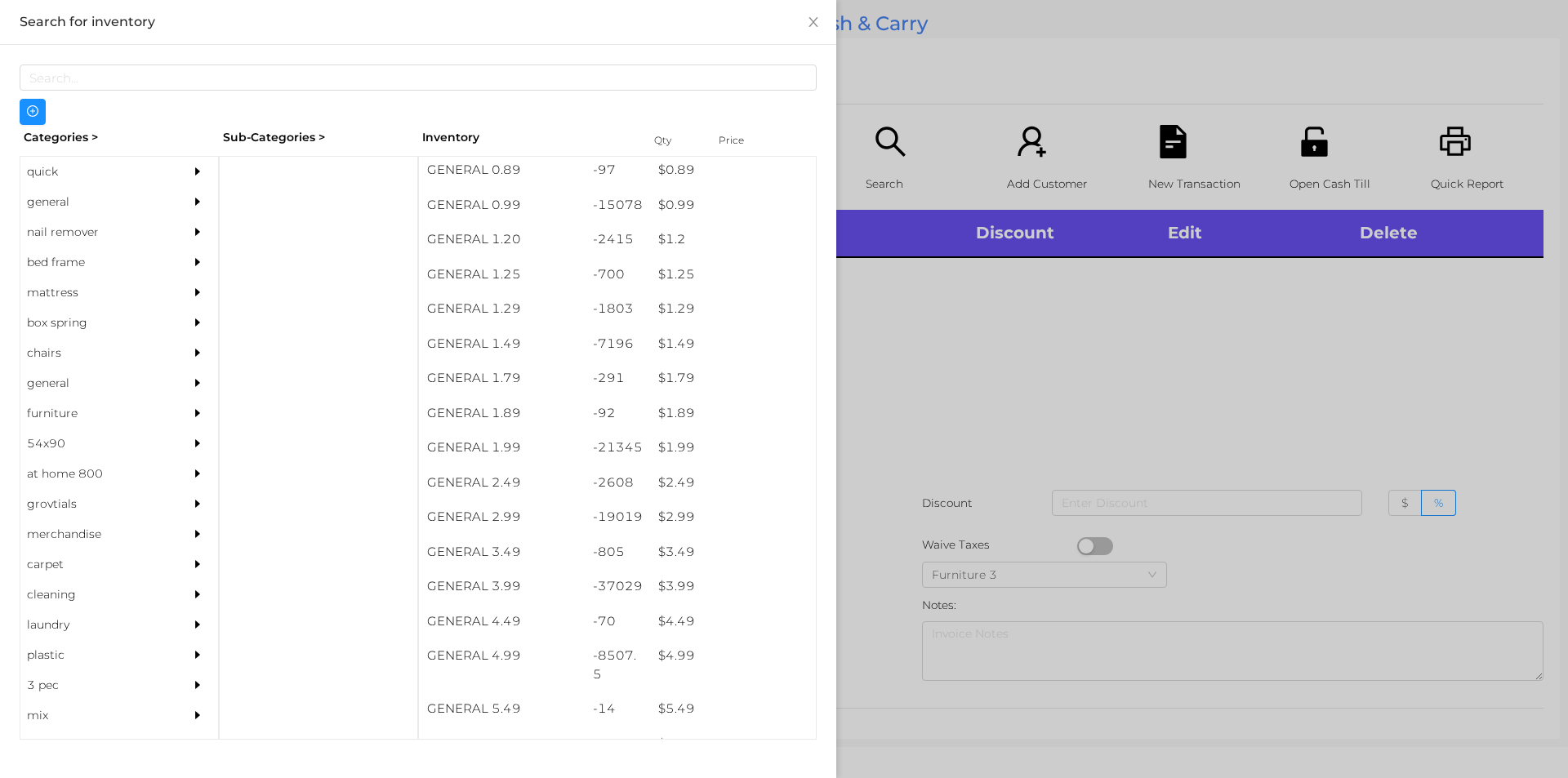
scroll to position [83, 0]
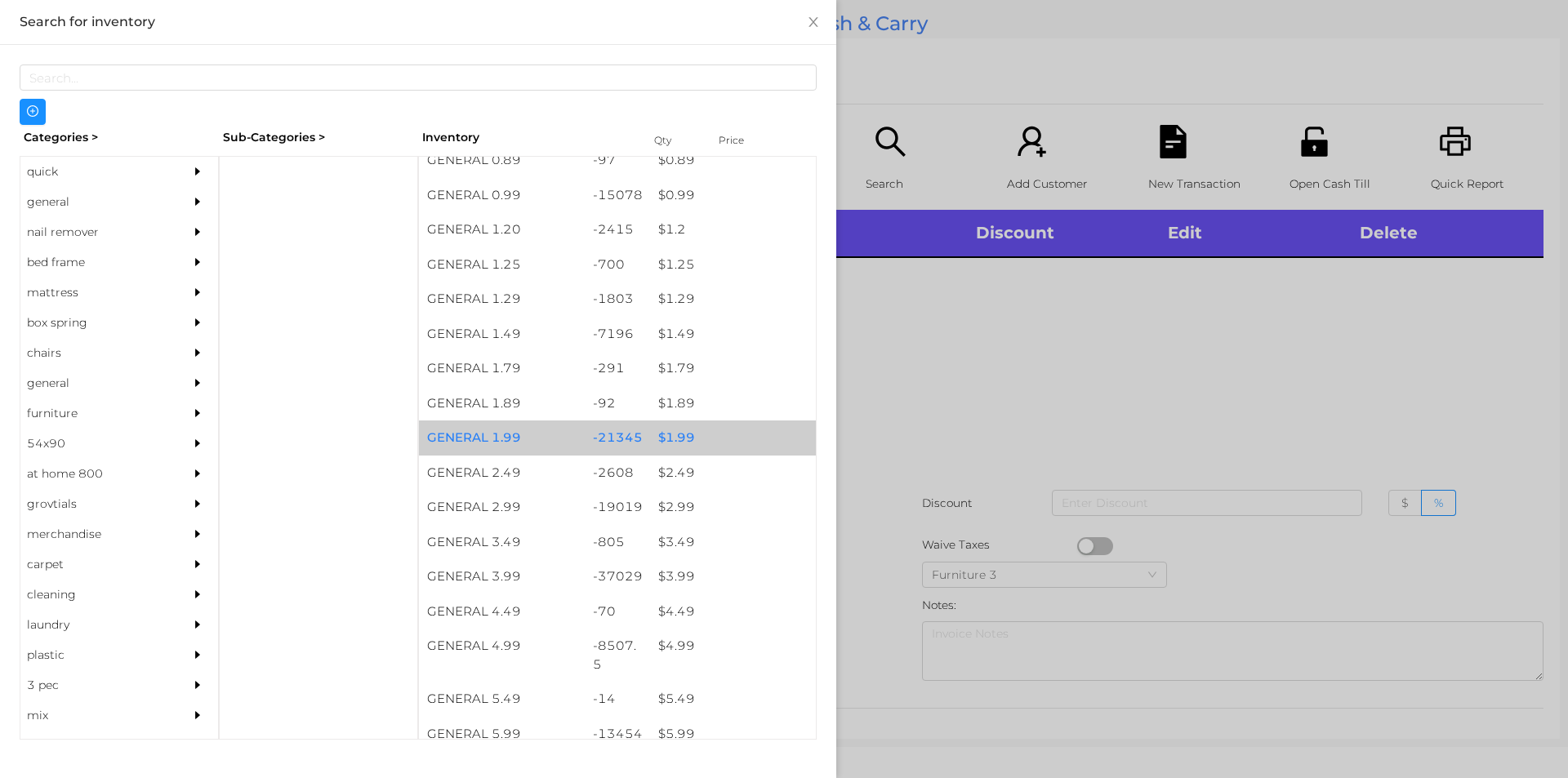
click at [673, 434] on div "$ 1.99" at bounding box center [733, 438] width 166 height 35
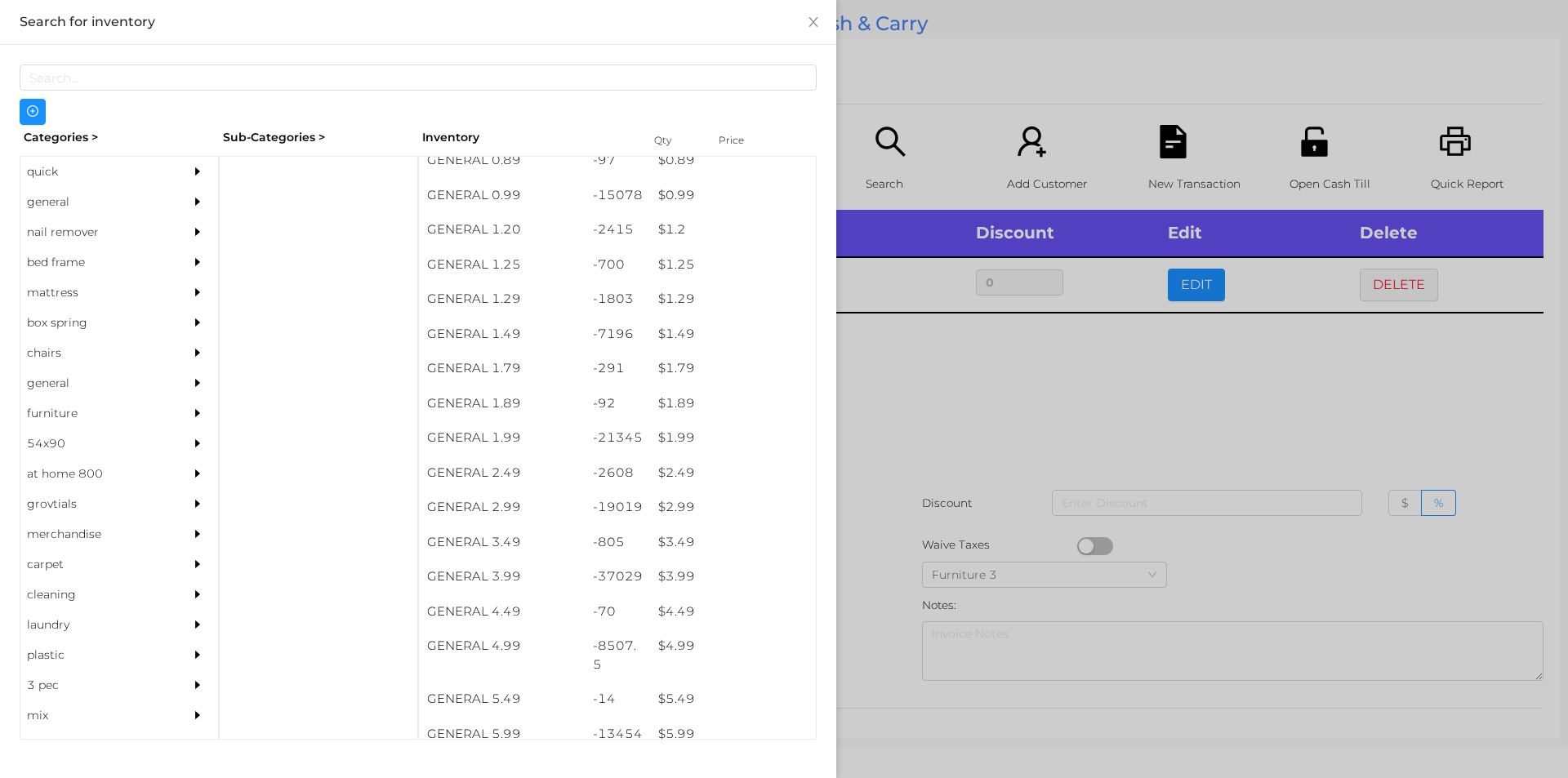
click at [919, 427] on div at bounding box center [784, 389] width 1568 height 778
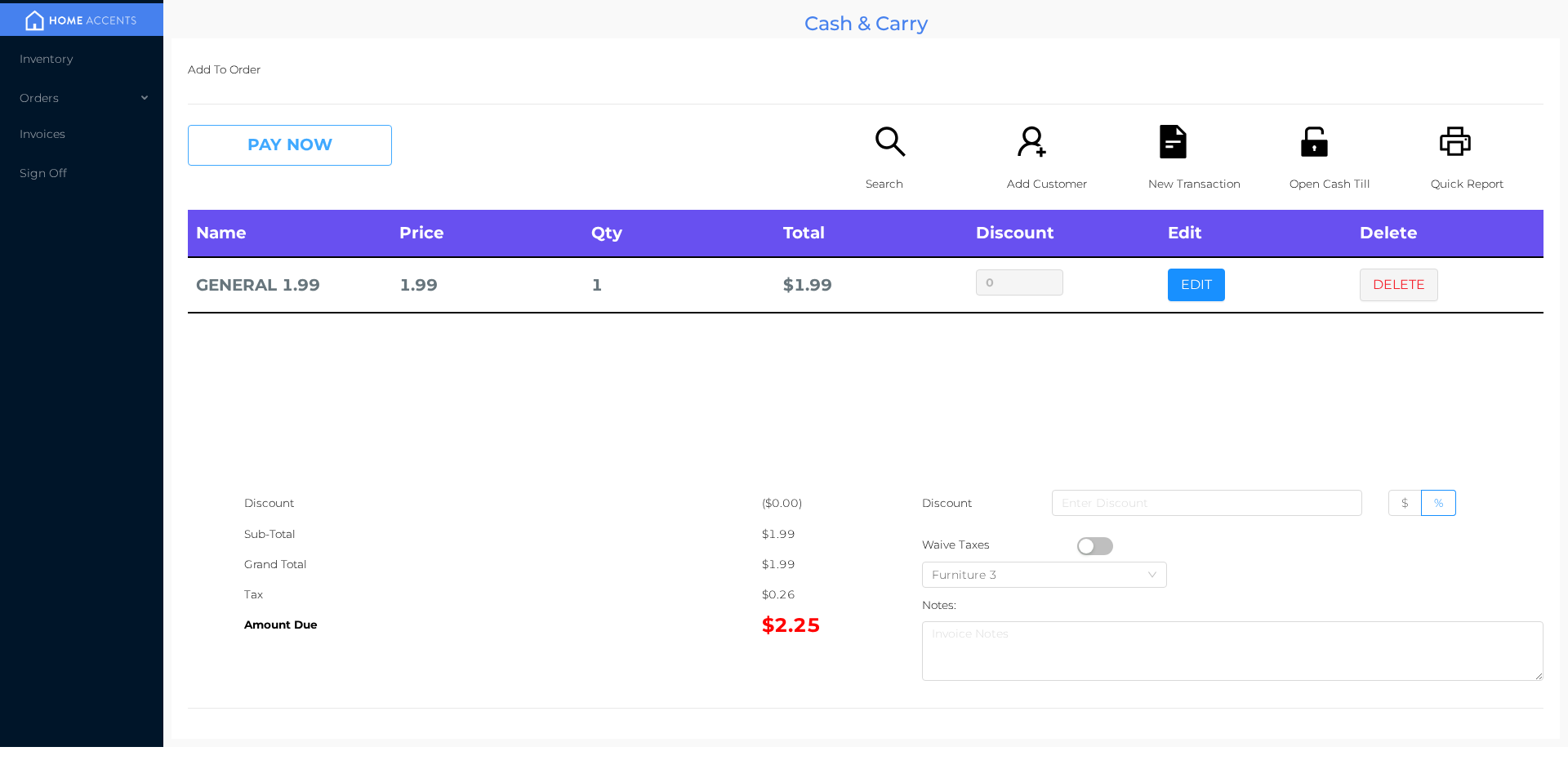
click at [278, 152] on button "PAY NOW" at bounding box center [290, 146] width 204 height 41
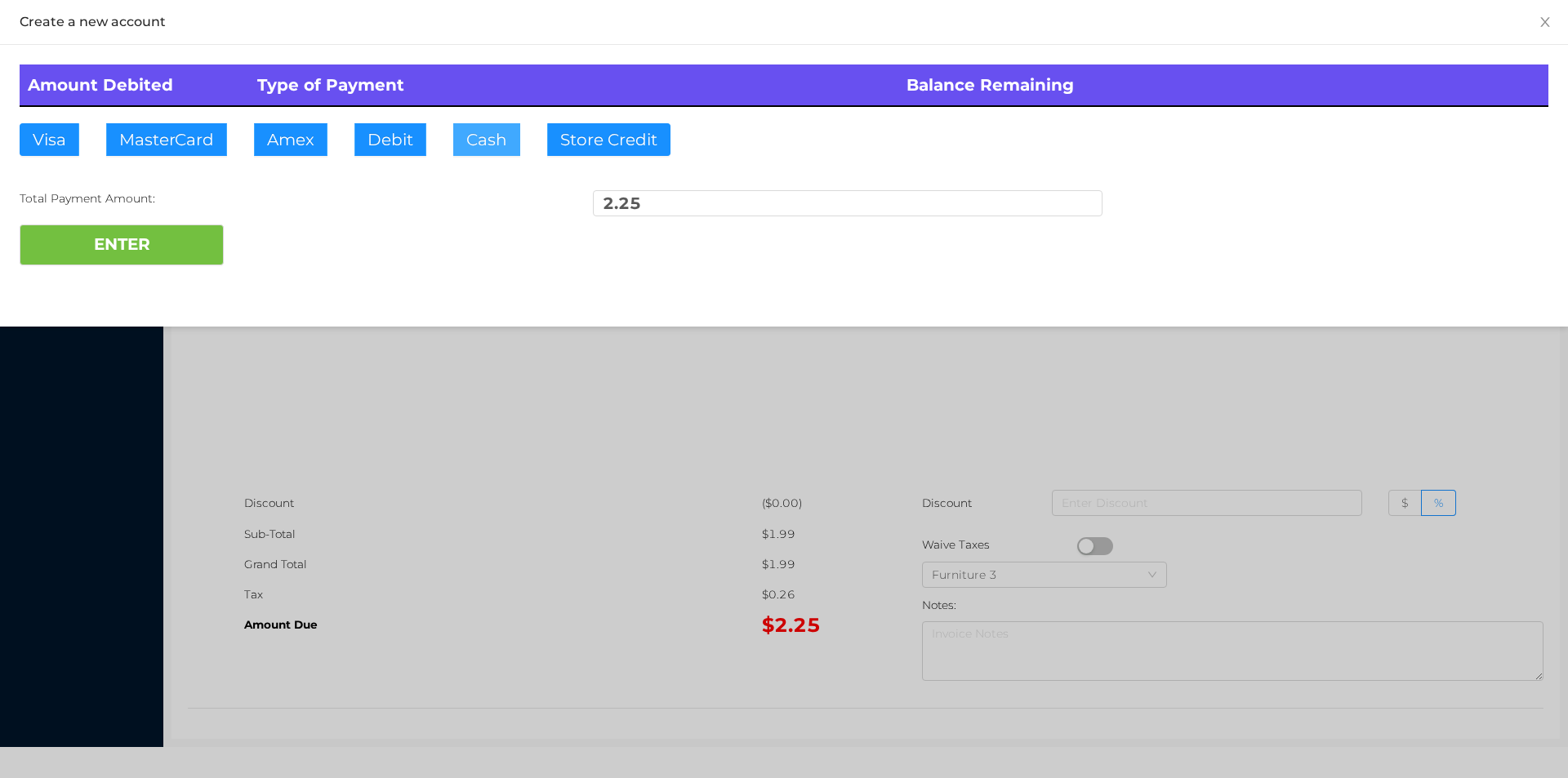
click at [477, 149] on button "Cash" at bounding box center [486, 140] width 67 height 32
click at [171, 243] on button "ENTER" at bounding box center [122, 245] width 204 height 41
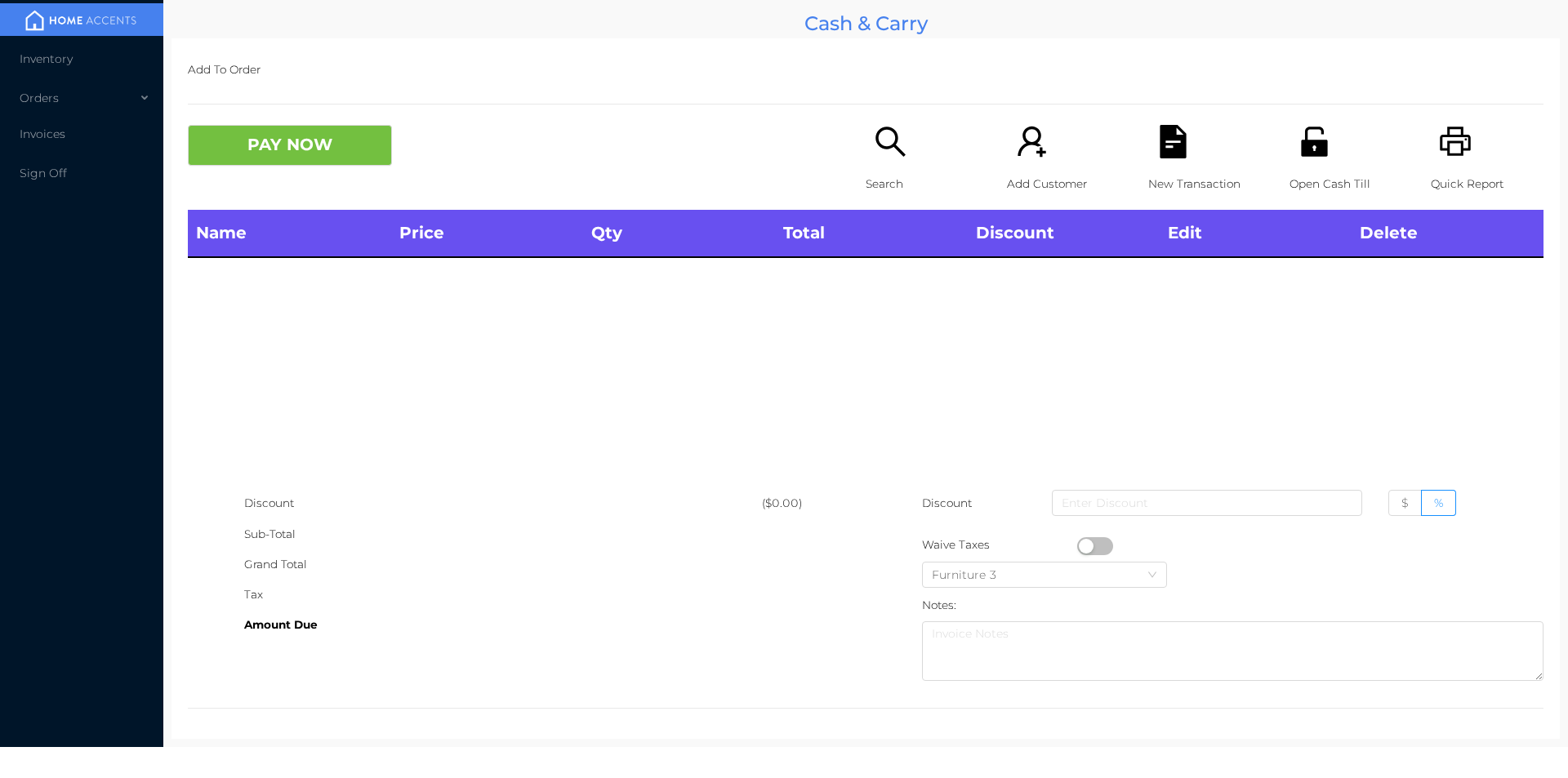
click at [873, 168] on div "Search" at bounding box center [922, 168] width 112 height 85
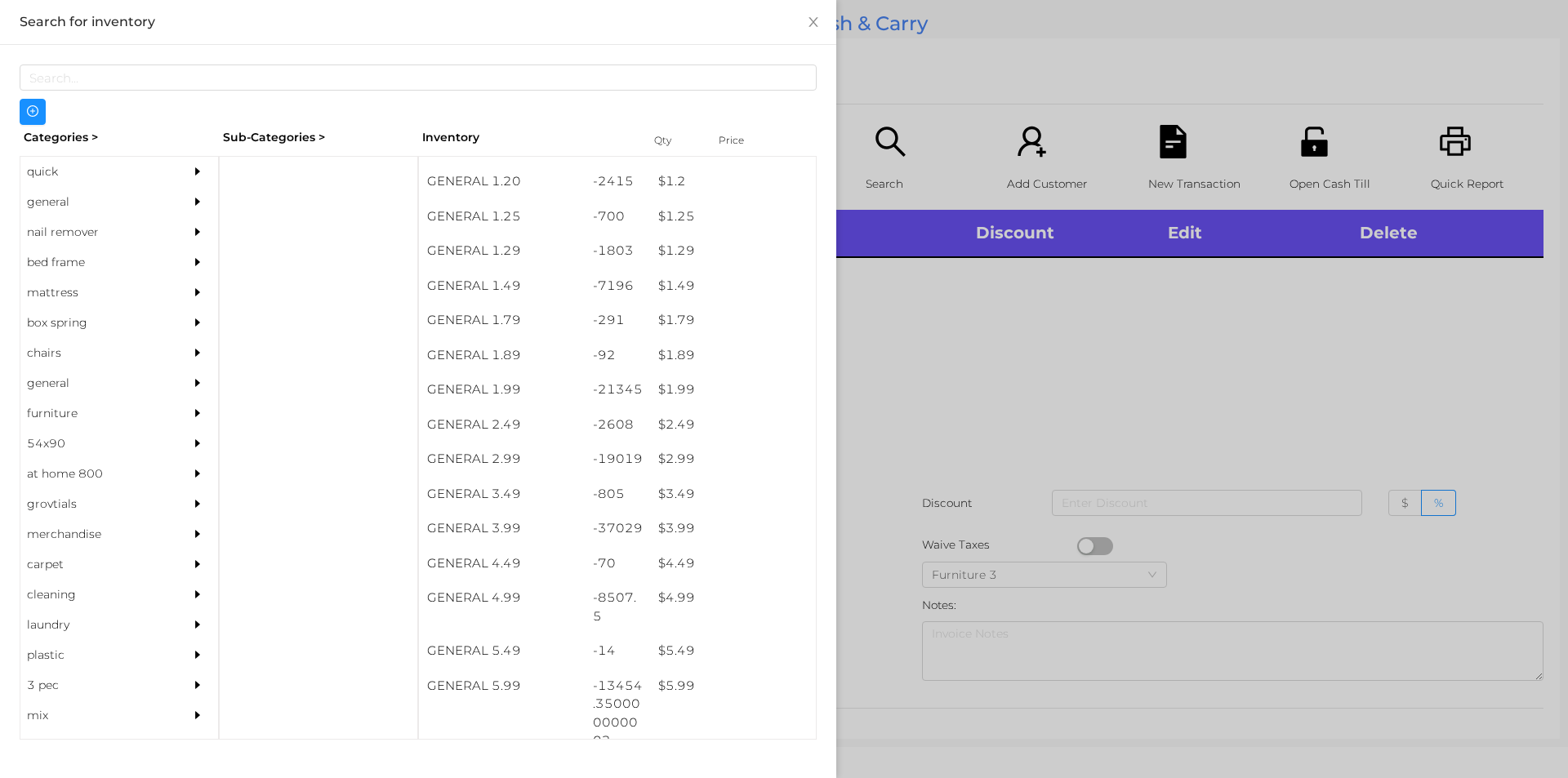
scroll to position [165, 0]
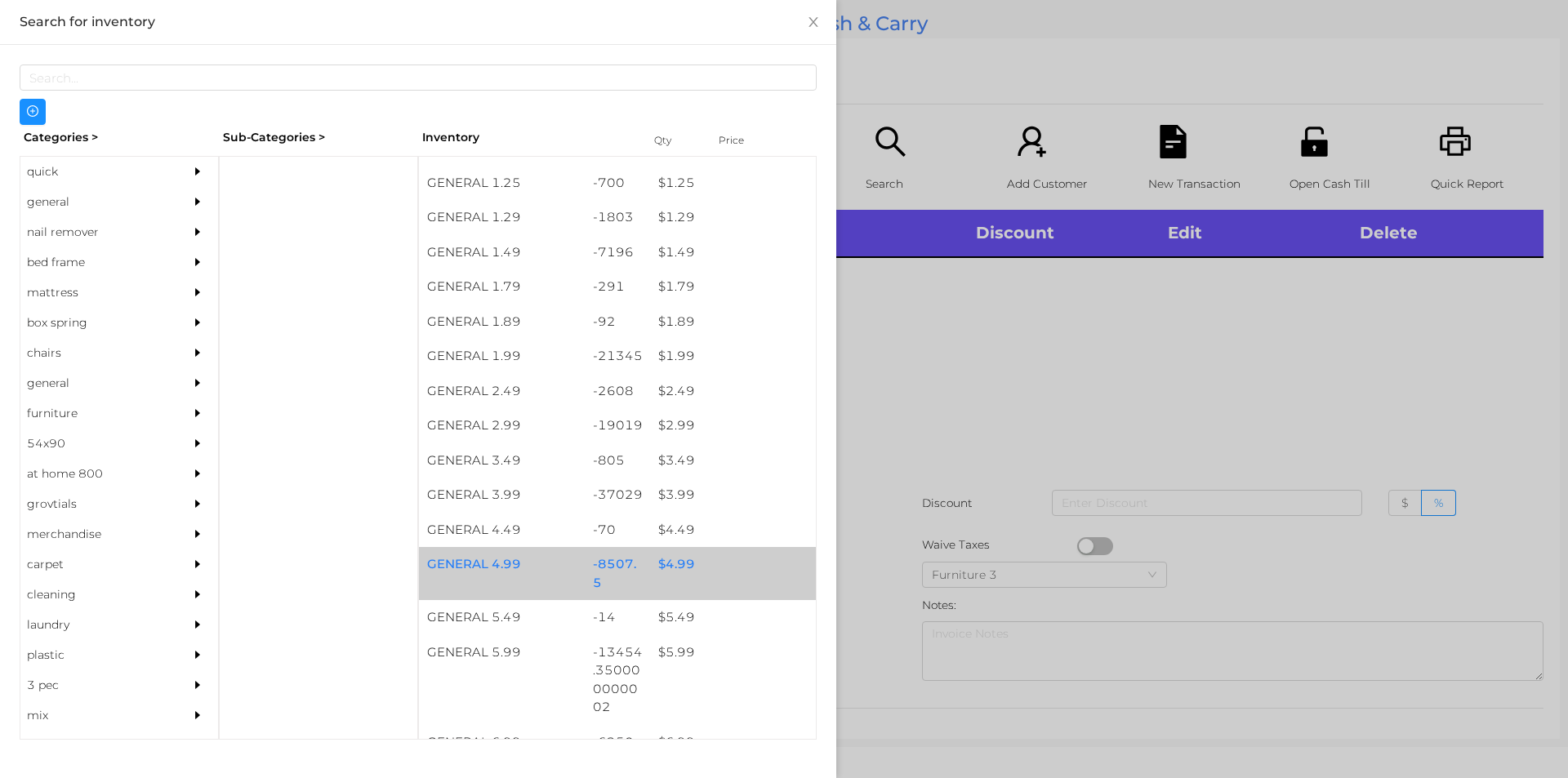
click at [654, 565] on div "$ 4.99" at bounding box center [733, 564] width 166 height 35
click at [666, 563] on div "$ 4.99" at bounding box center [733, 564] width 166 height 35
click at [664, 564] on div "$ 4.99" at bounding box center [733, 564] width 166 height 35
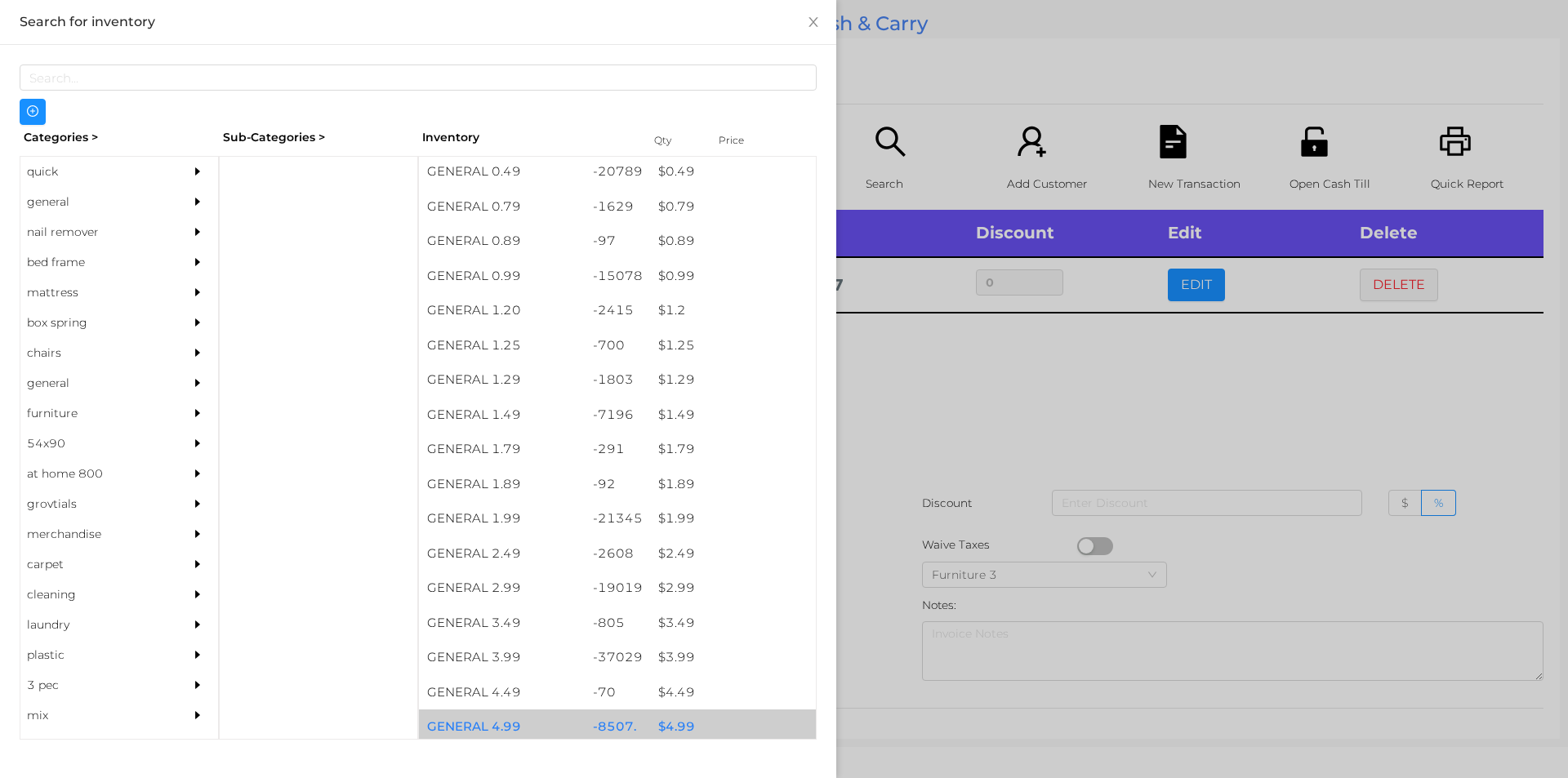
scroll to position [3, 0]
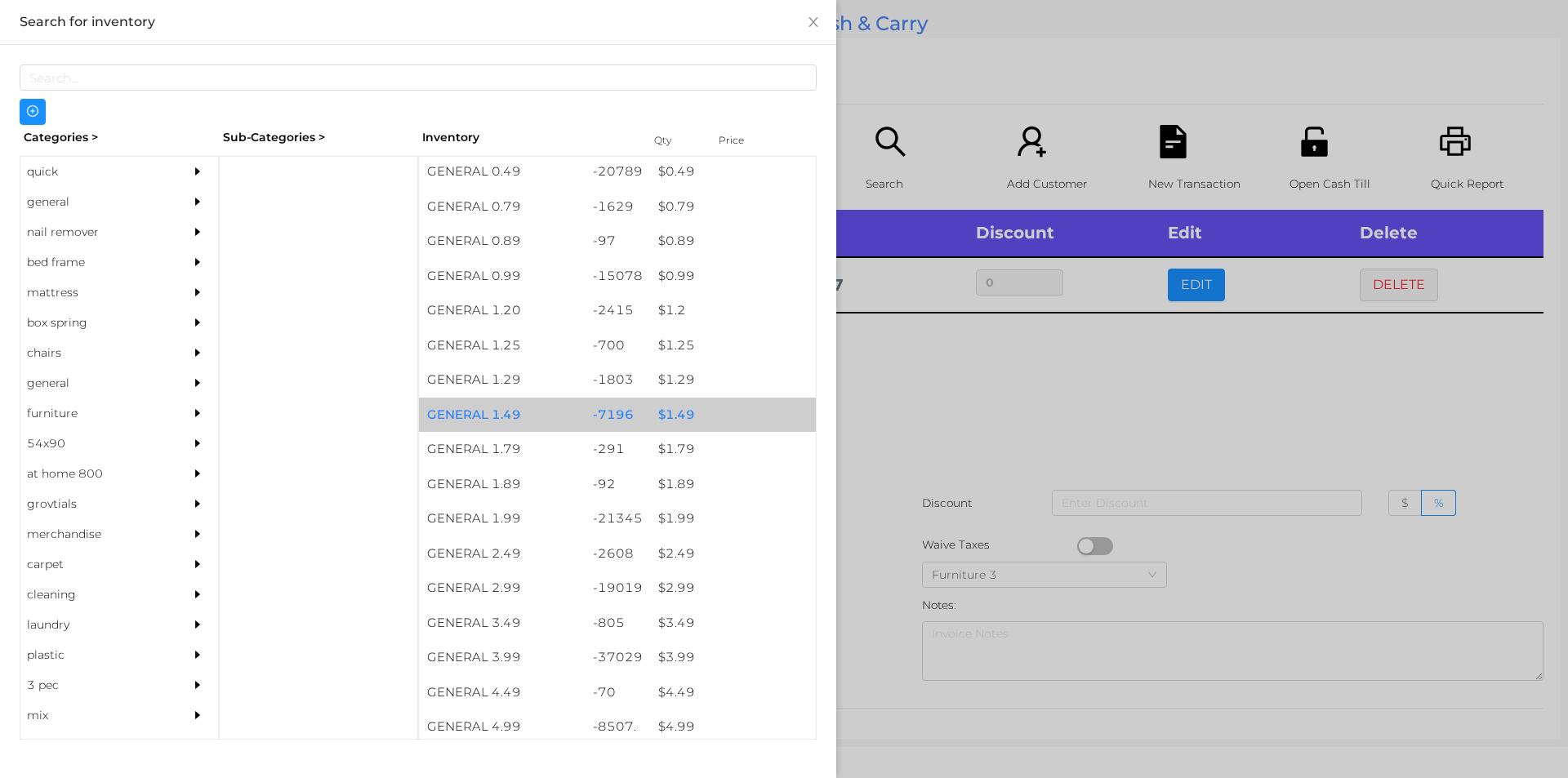
click at [674, 409] on div "$ 1.49" at bounding box center [733, 415] width 166 height 35
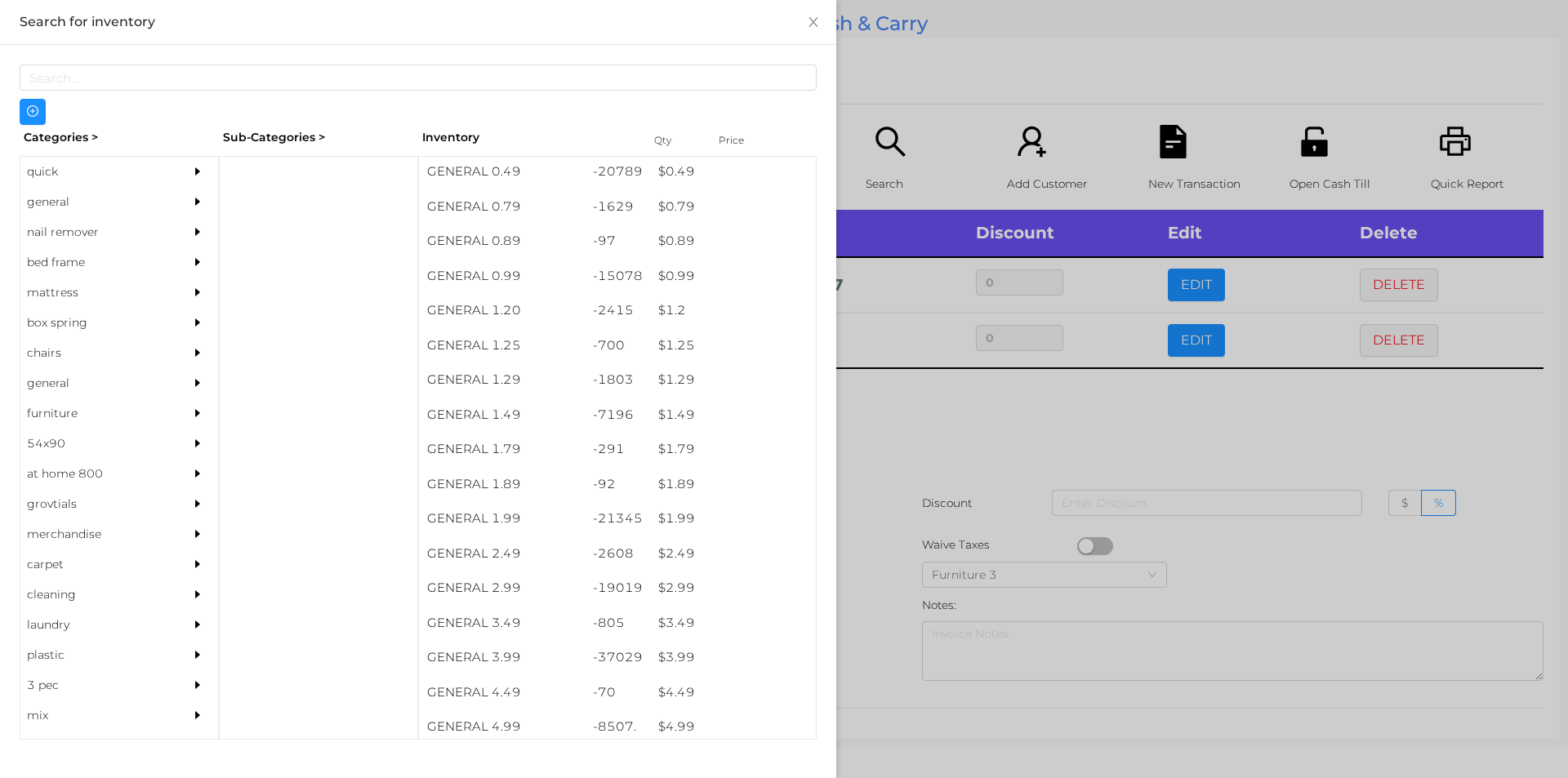
click at [875, 469] on div at bounding box center [784, 389] width 1568 height 778
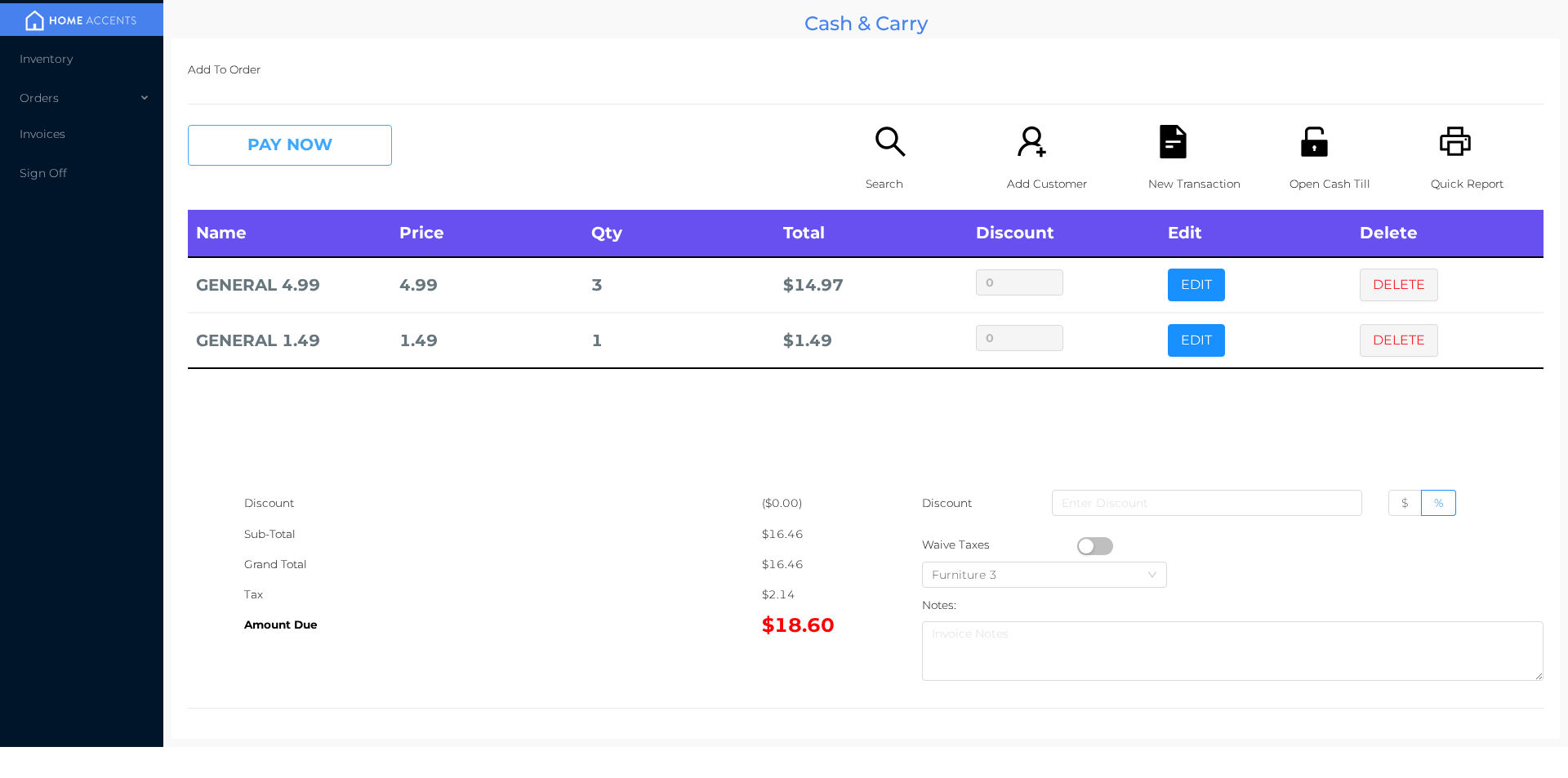
click at [266, 151] on button "PAY NOW" at bounding box center [290, 146] width 204 height 41
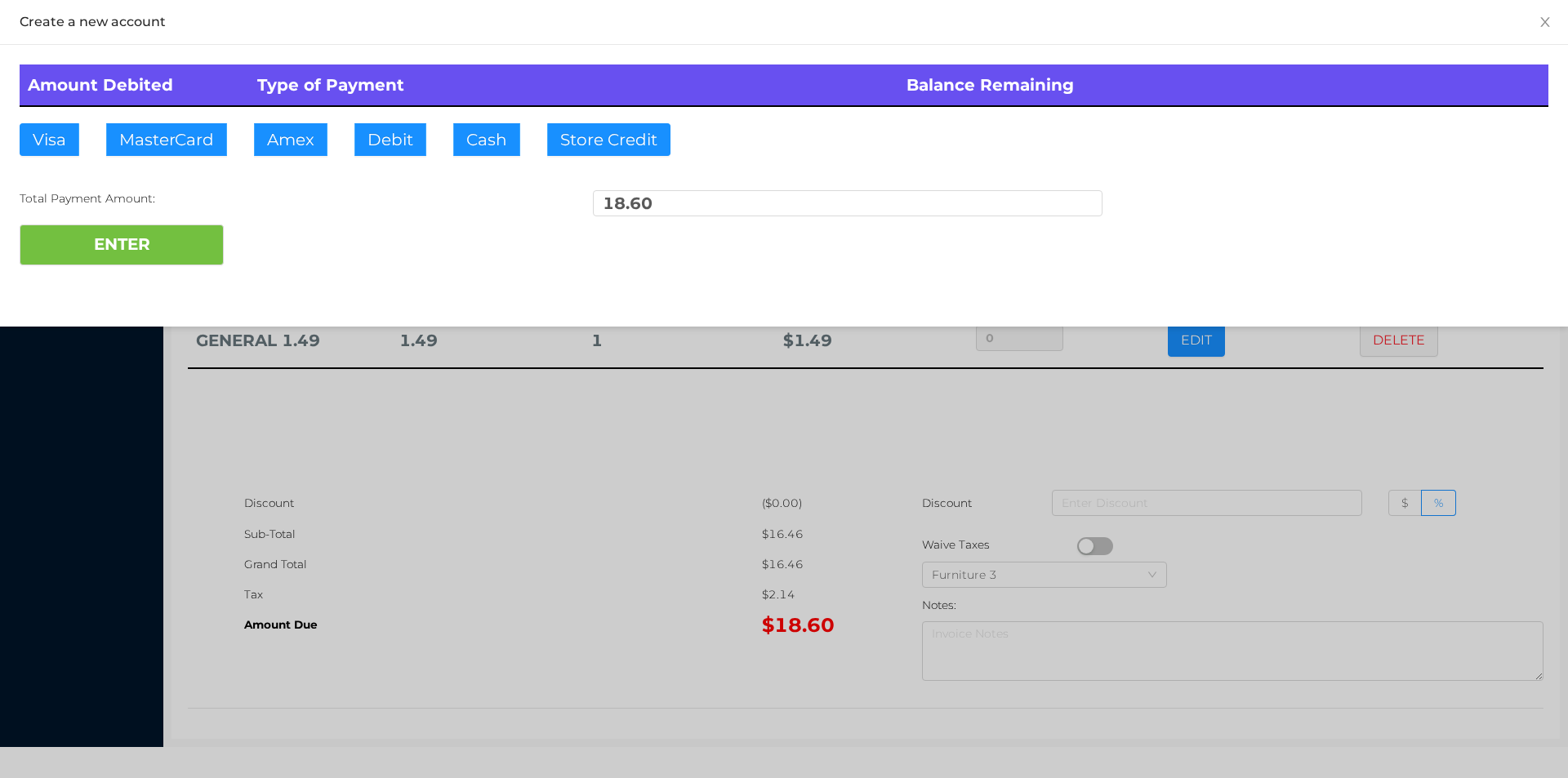
click at [239, 237] on div "ENTER" at bounding box center [784, 245] width 1529 height 41
click at [1293, 409] on div at bounding box center [784, 389] width 1568 height 778
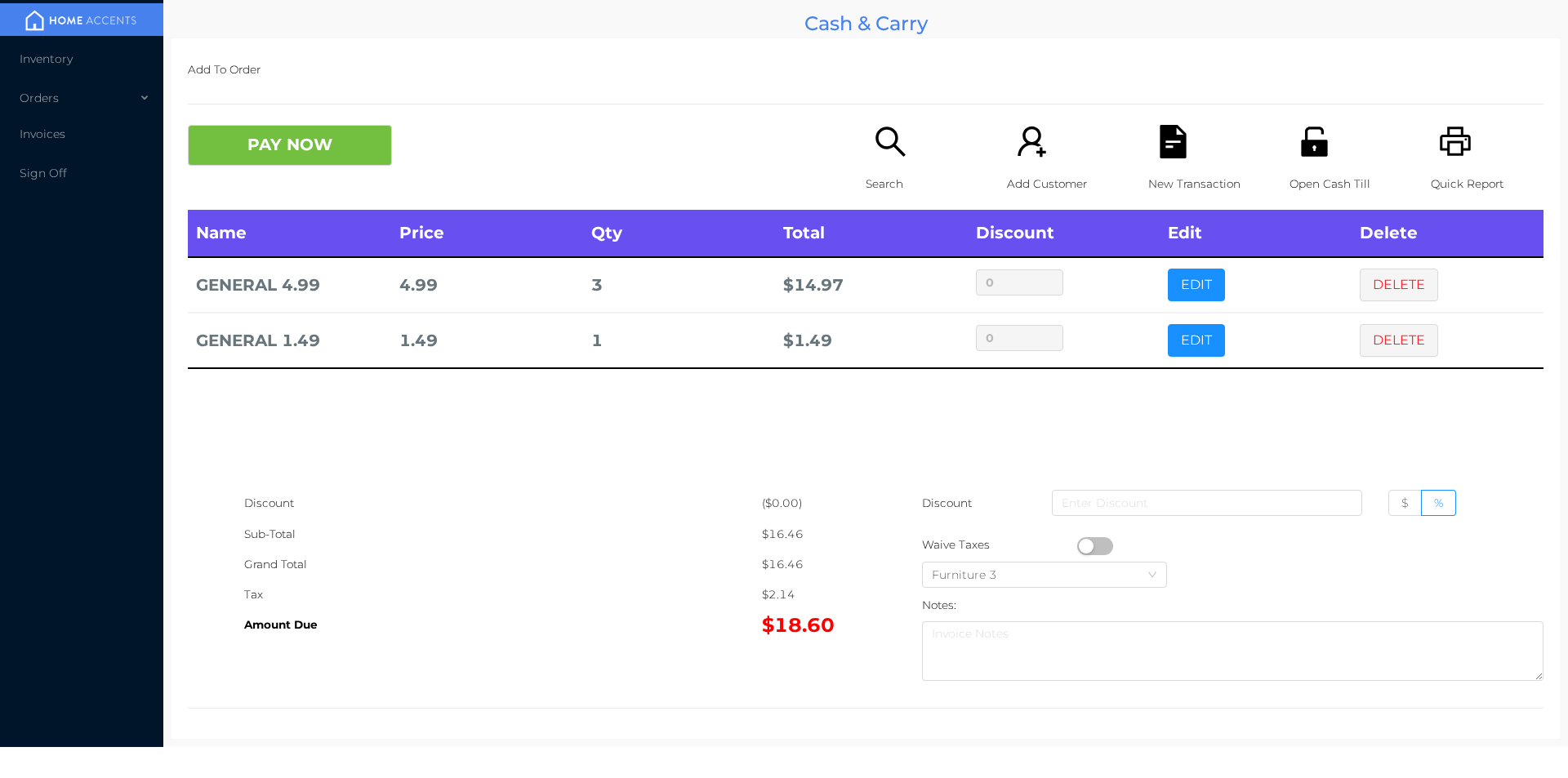
click at [1170, 157] on icon "icon: file-text" at bounding box center [1172, 141] width 26 height 33
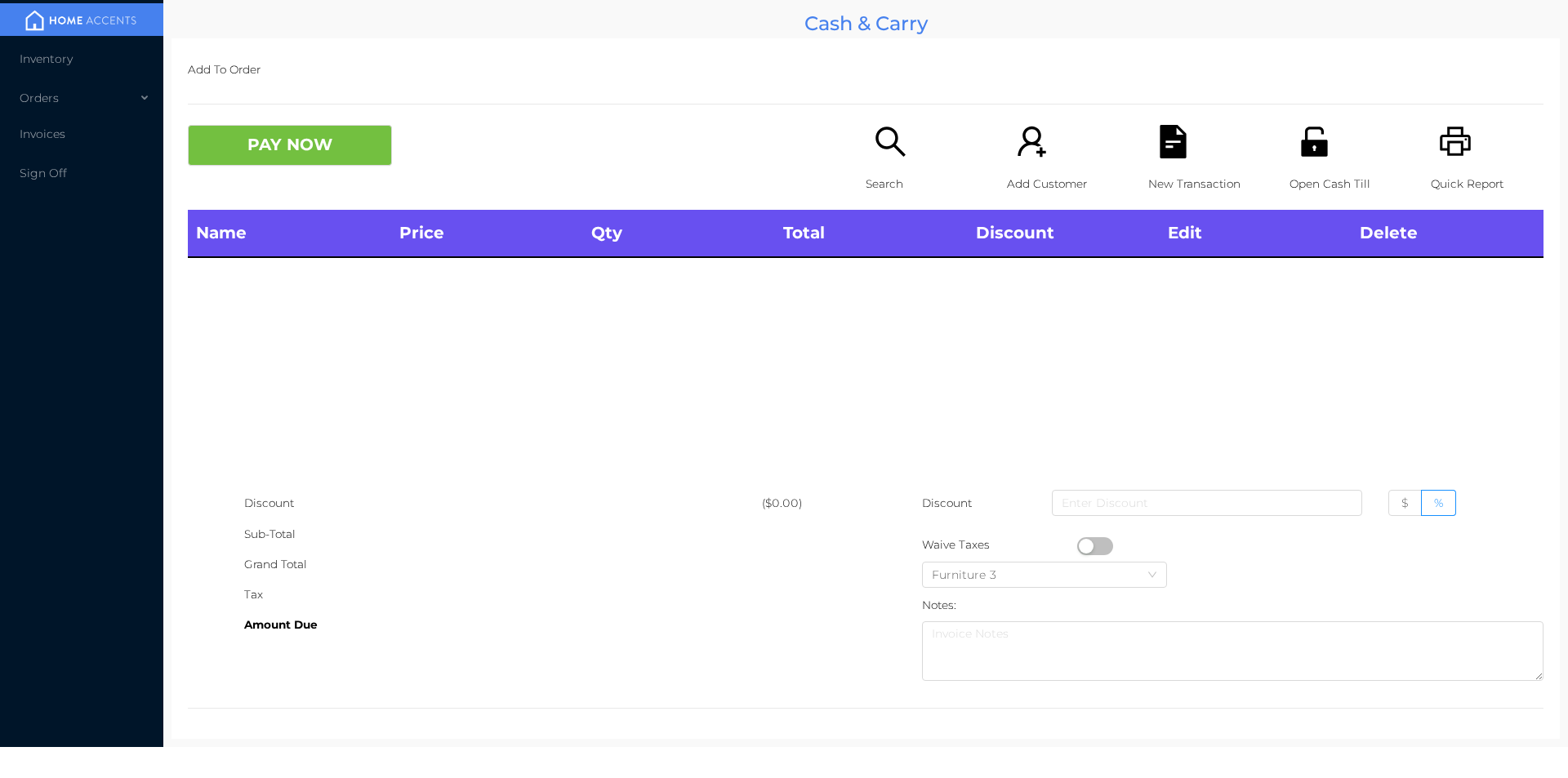
click at [1457, 156] on icon "icon: printer" at bounding box center [1455, 141] width 33 height 33
click at [903, 185] on p "Search" at bounding box center [922, 184] width 112 height 30
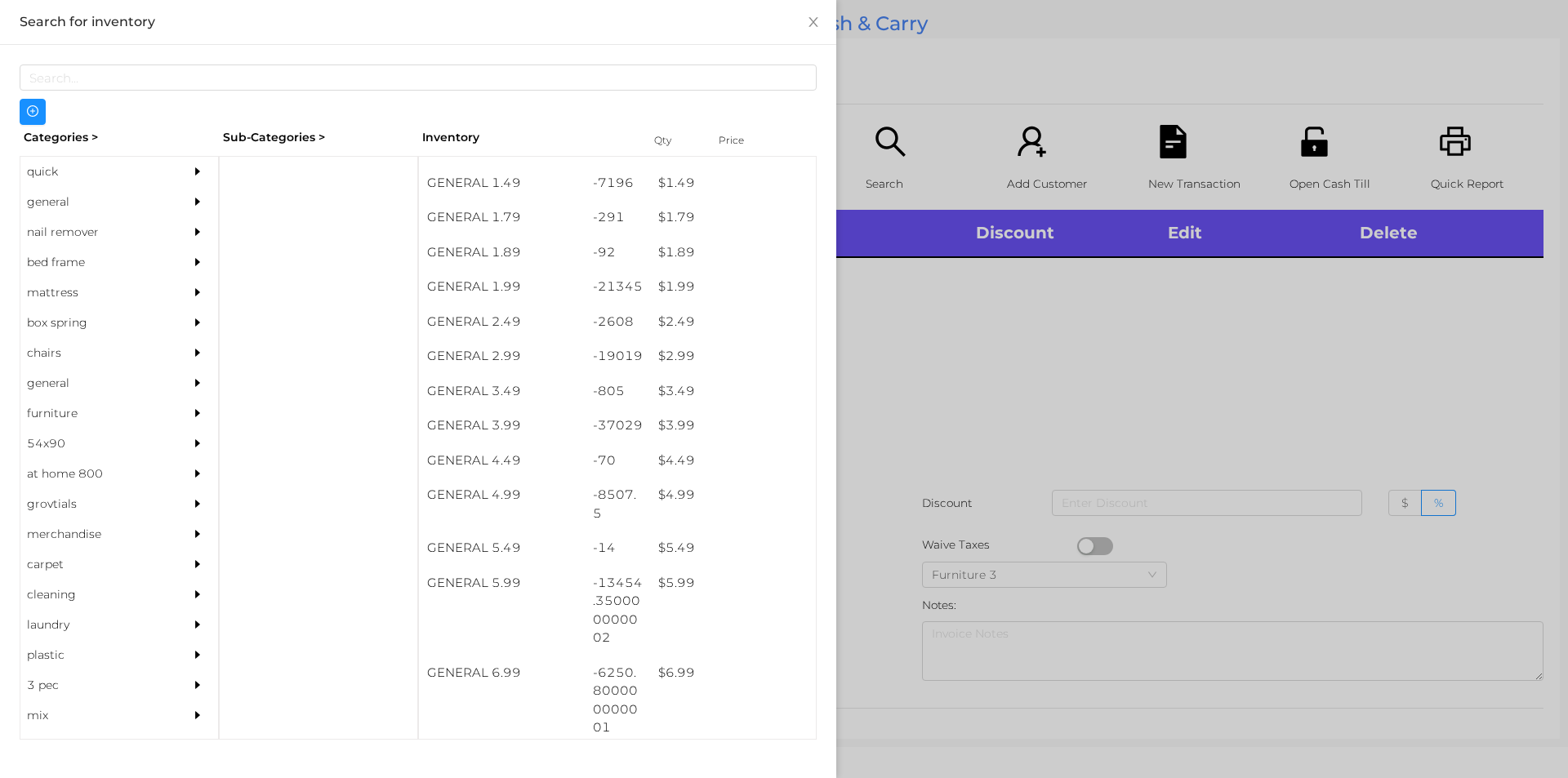
scroll to position [260, 0]
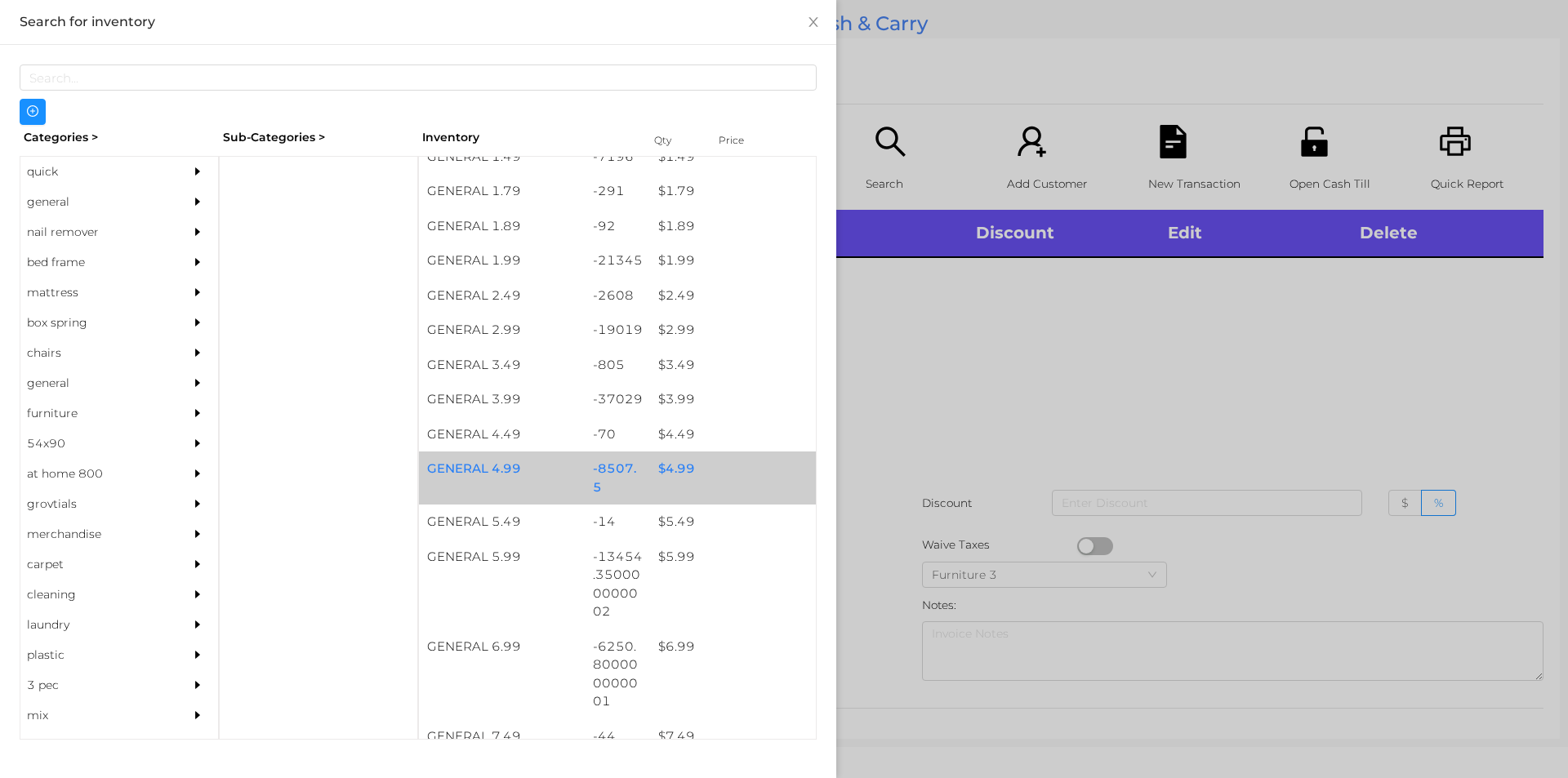
click at [682, 480] on div "$ 4.99" at bounding box center [733, 468] width 166 height 35
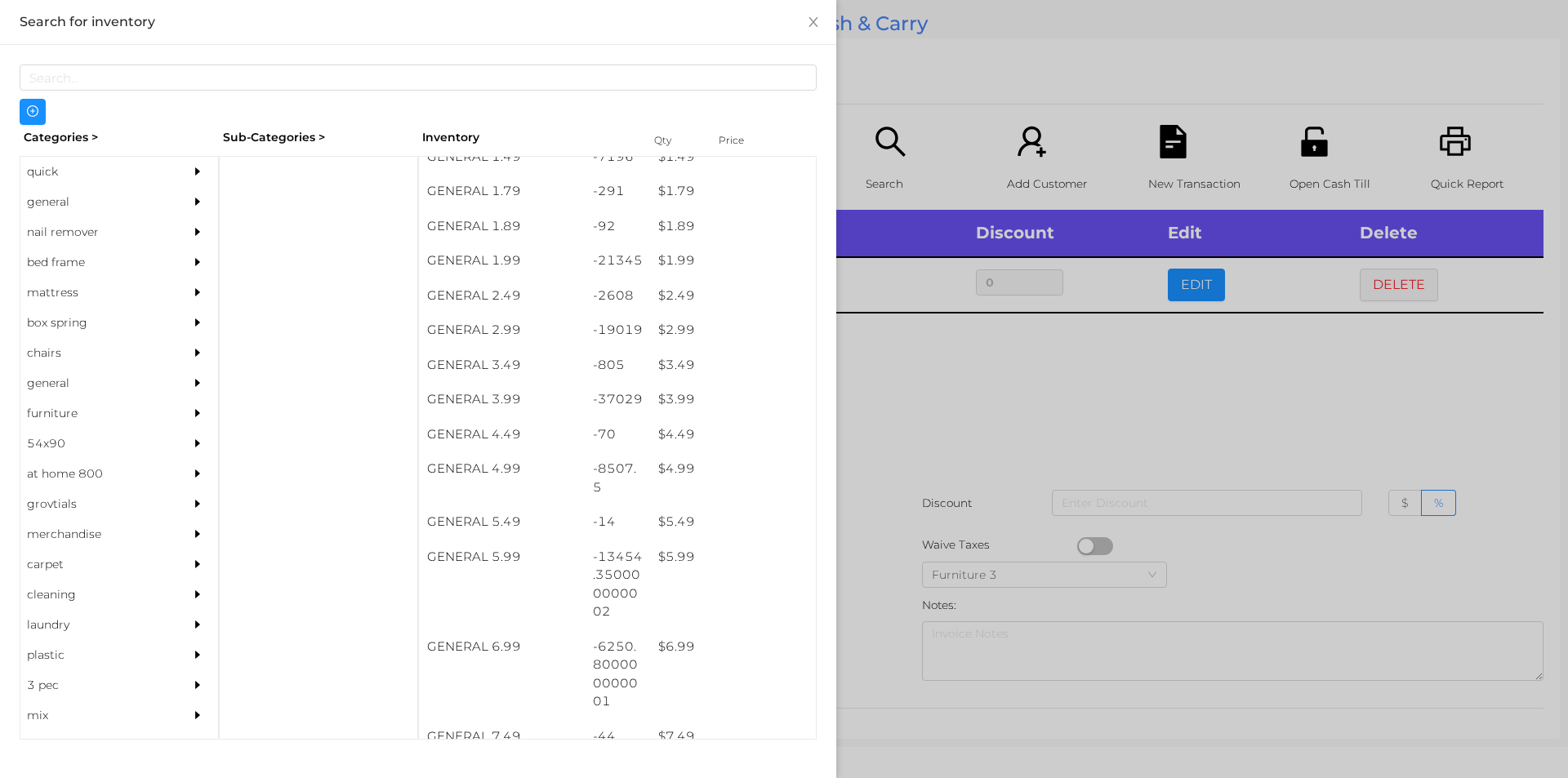
click at [959, 408] on div at bounding box center [784, 389] width 1568 height 778
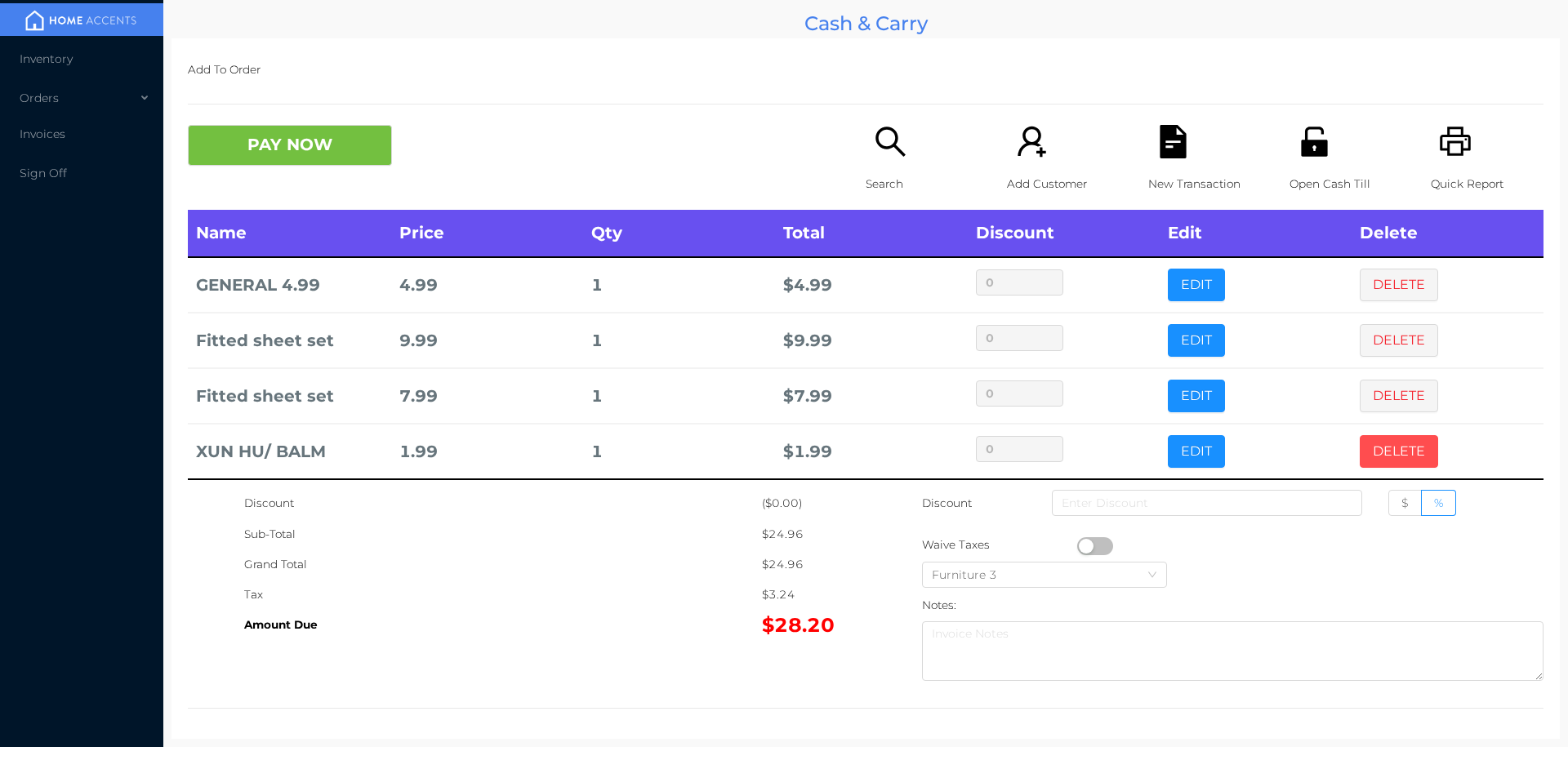
click at [1395, 448] on button "DELETE" at bounding box center [1399, 451] width 78 height 32
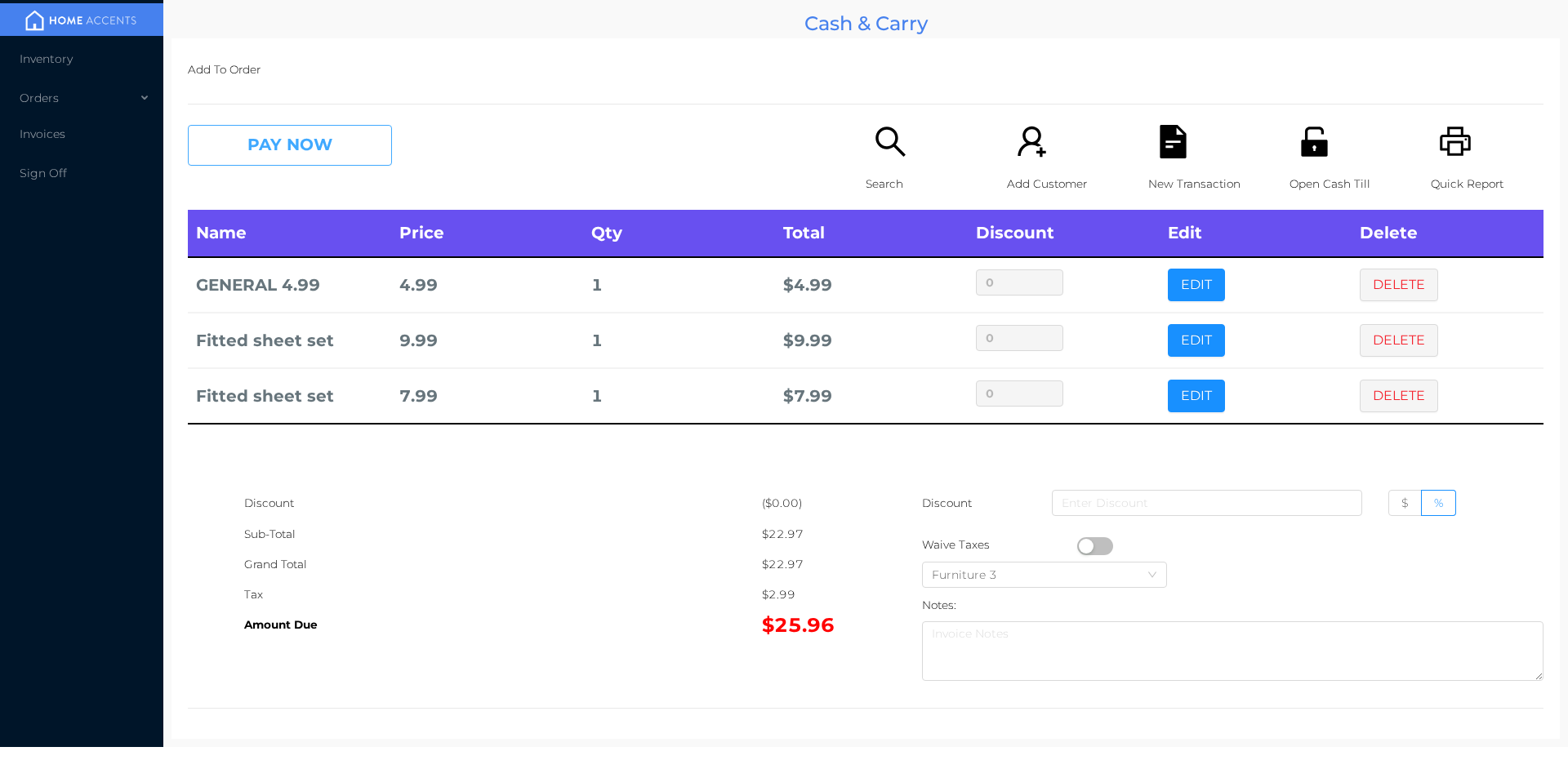
click at [349, 162] on button "PAY NOW" at bounding box center [290, 146] width 204 height 41
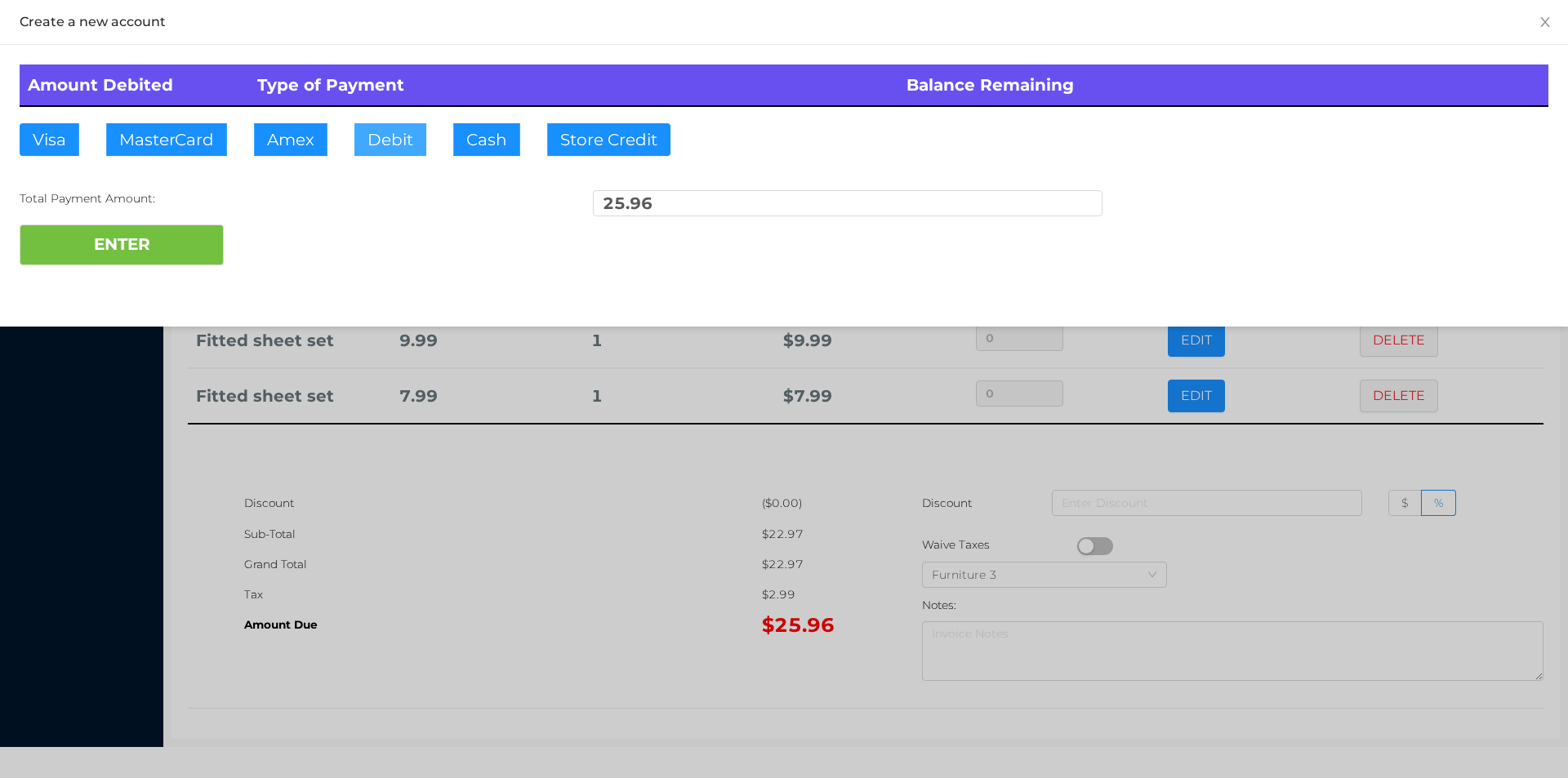
click at [383, 143] on button "Debit" at bounding box center [390, 140] width 72 height 32
click at [200, 255] on button "ENTER" at bounding box center [122, 245] width 204 height 41
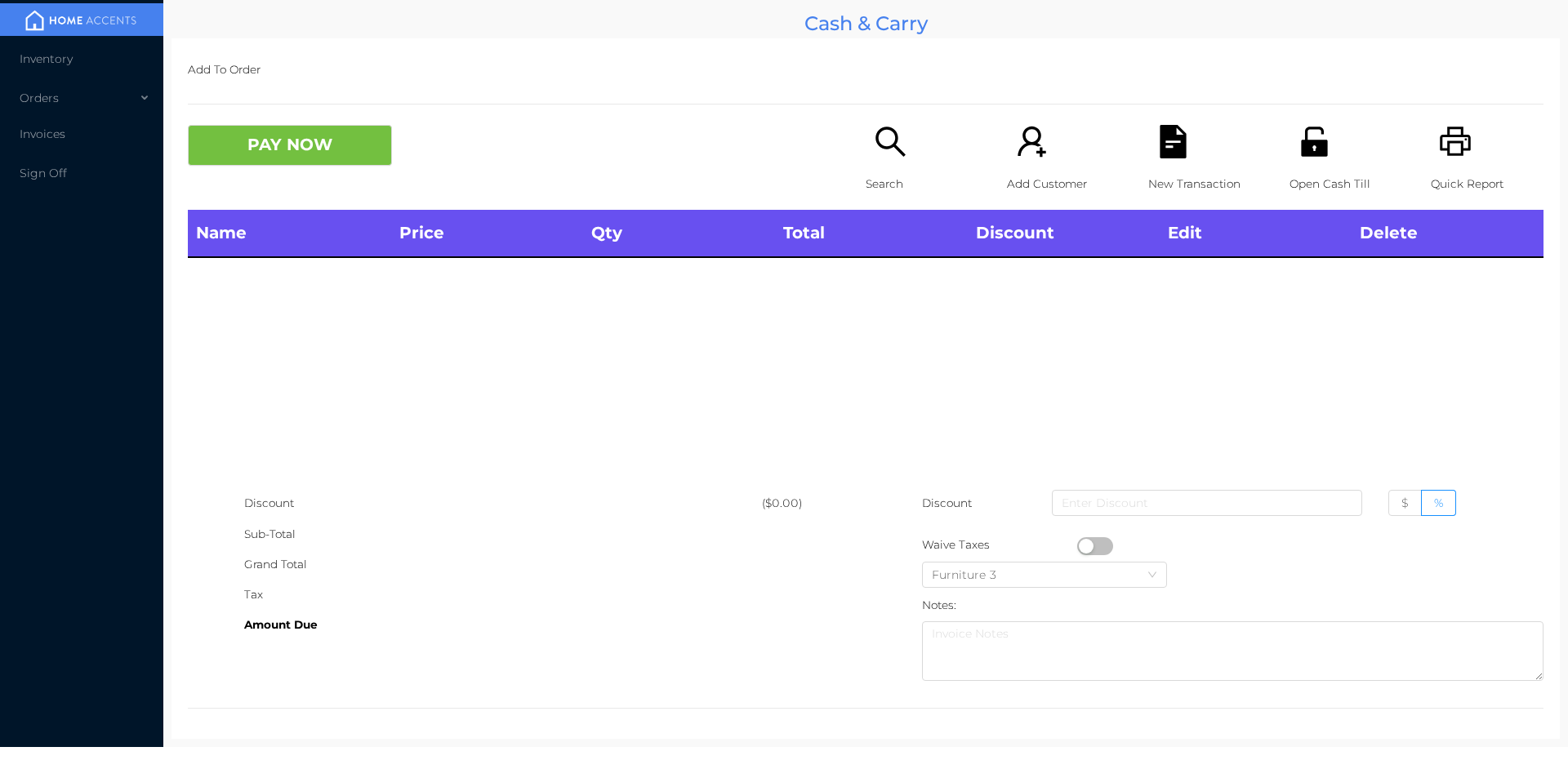
click at [896, 155] on icon "icon: search" at bounding box center [890, 141] width 30 height 30
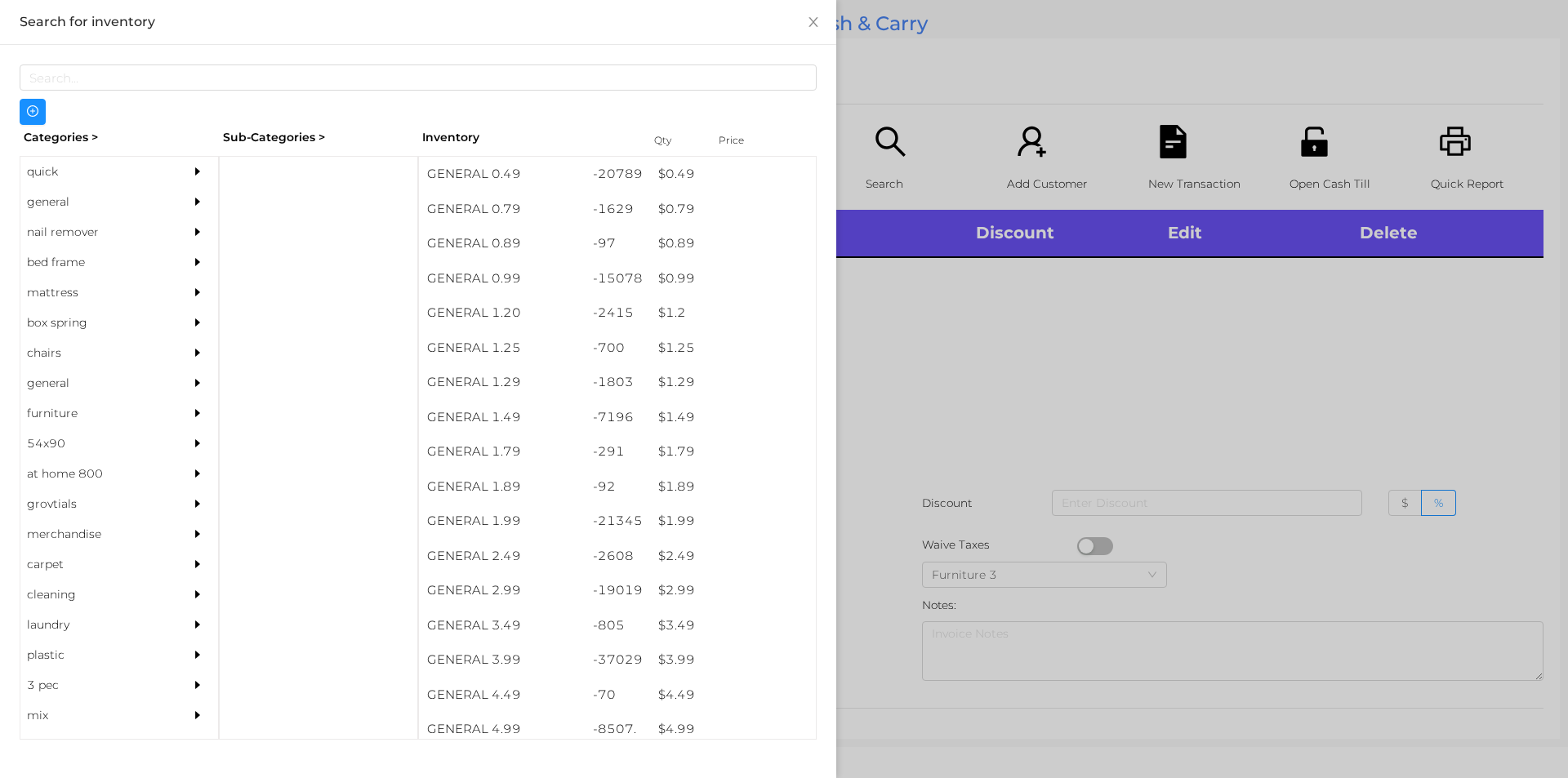
click at [666, 317] on div "$ 1.2" at bounding box center [733, 312] width 166 height 35
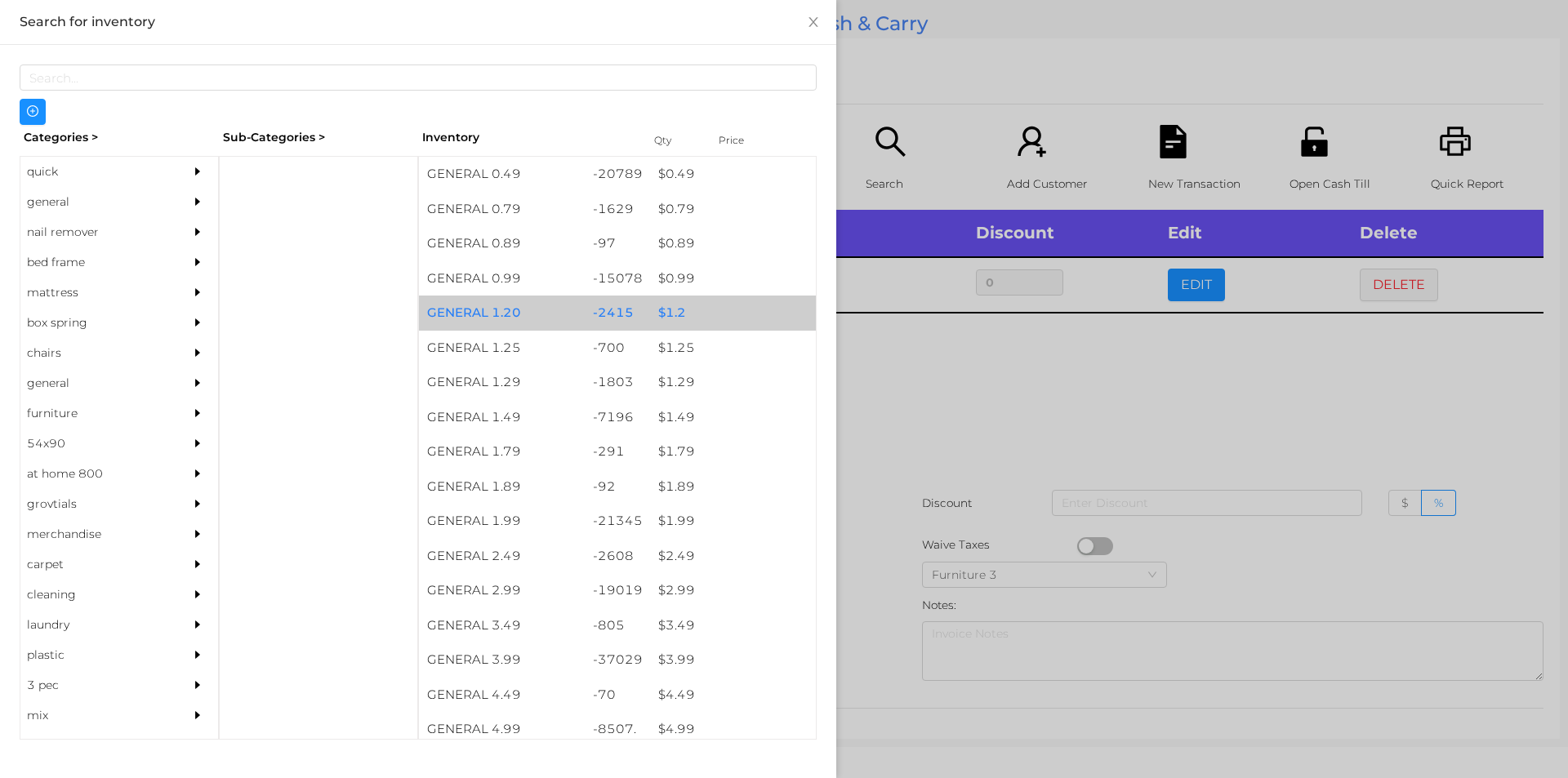
click at [671, 316] on div "$ 1.2" at bounding box center [733, 312] width 166 height 35
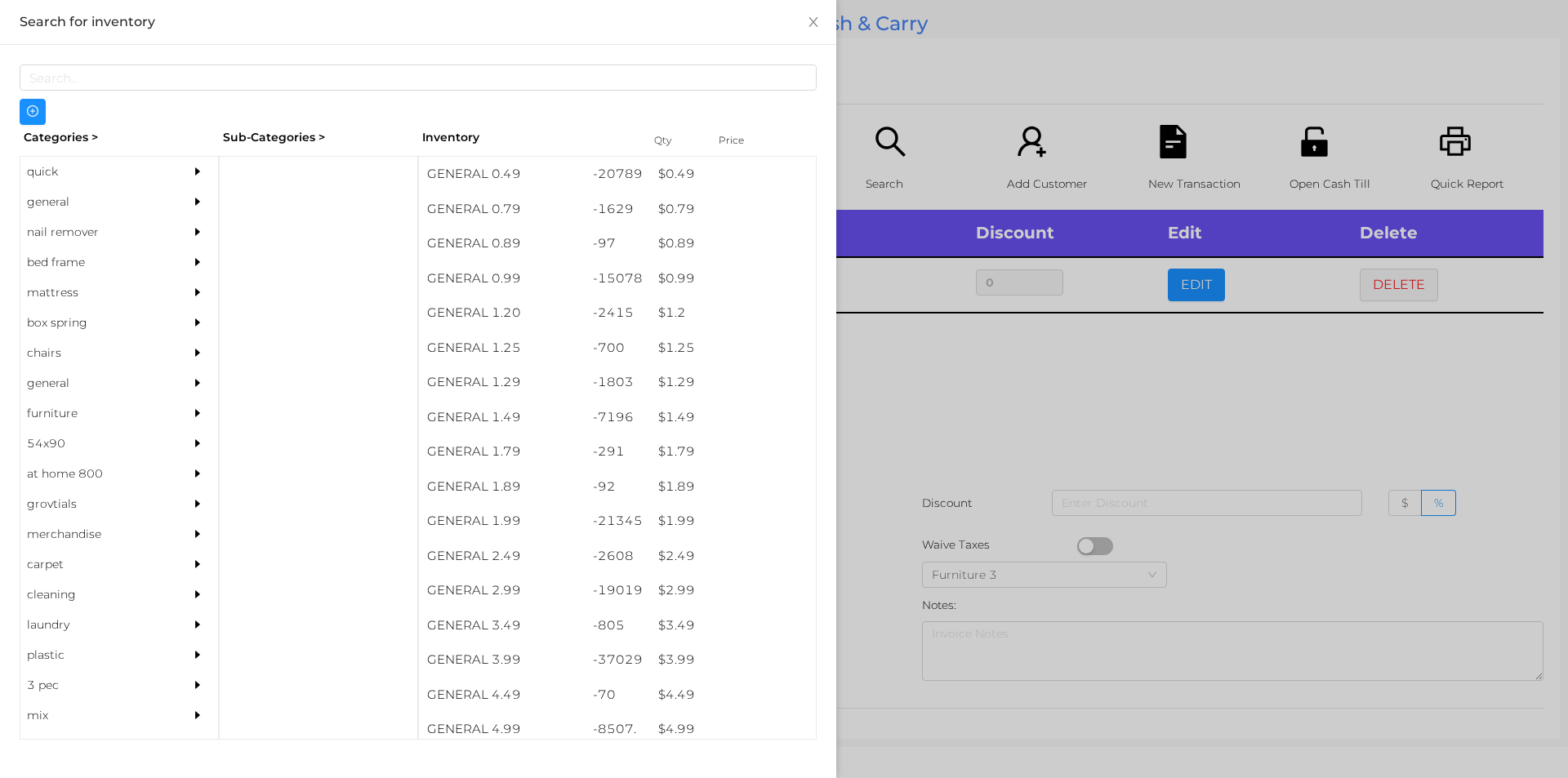
click at [980, 377] on div at bounding box center [784, 389] width 1568 height 778
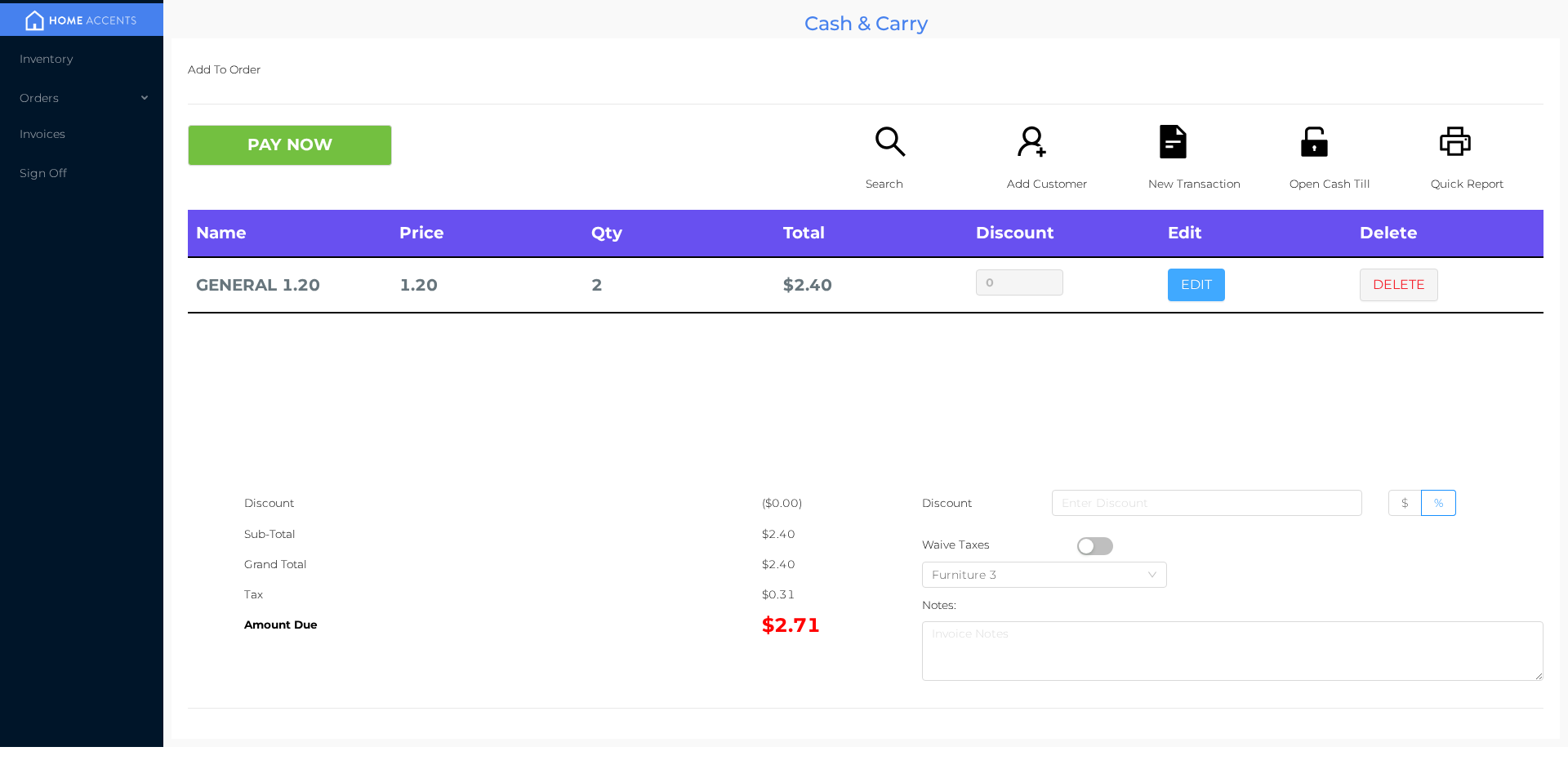
click at [1189, 291] on button "EDIT" at bounding box center [1196, 285] width 57 height 32
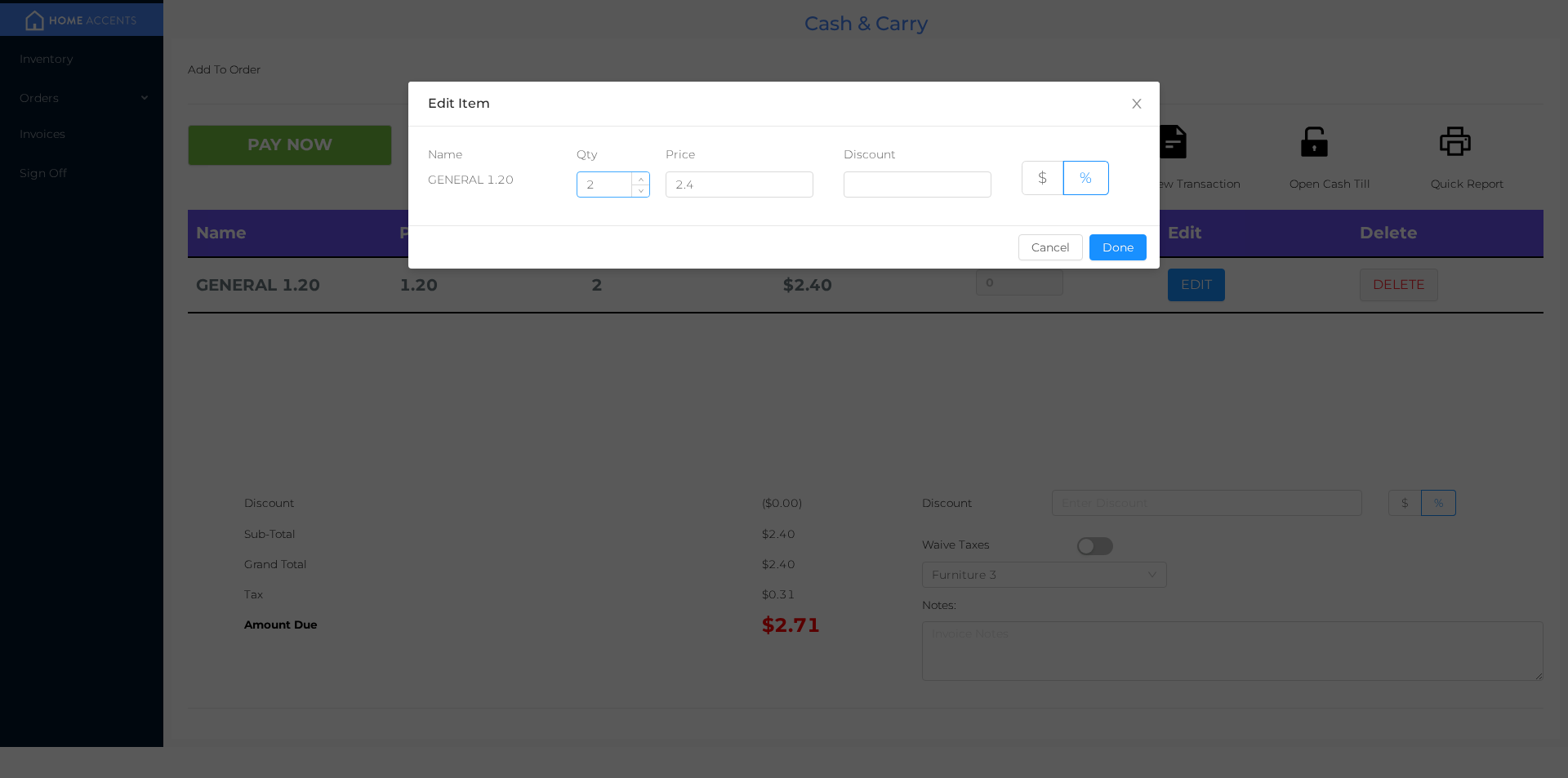
click at [630, 184] on input "2" at bounding box center [613, 184] width 72 height 25
type input "9"
click at [1134, 257] on button "Done" at bounding box center [1118, 247] width 57 height 26
type input "0%"
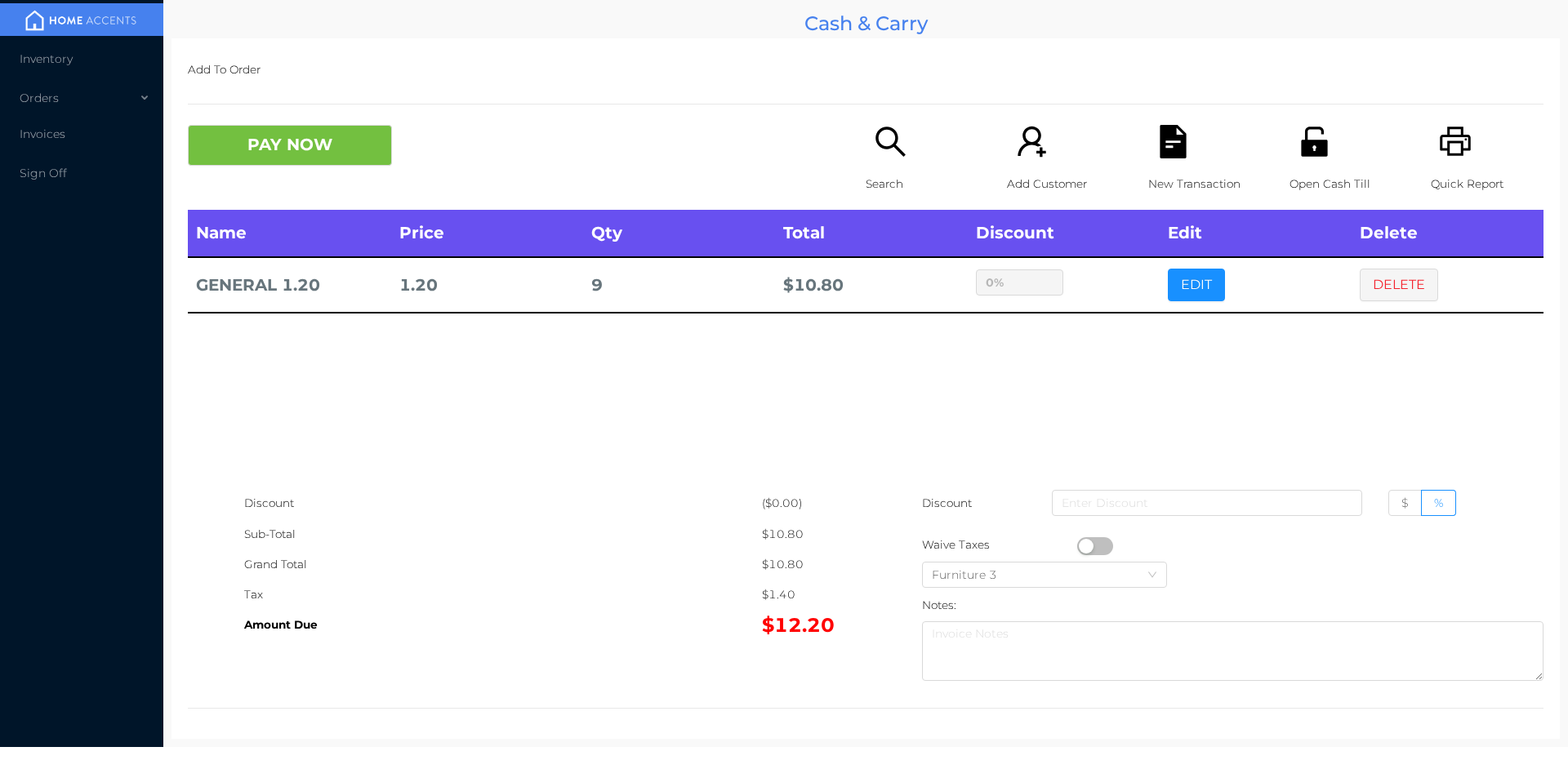
click at [891, 145] on icon "icon: search" at bounding box center [890, 141] width 33 height 33
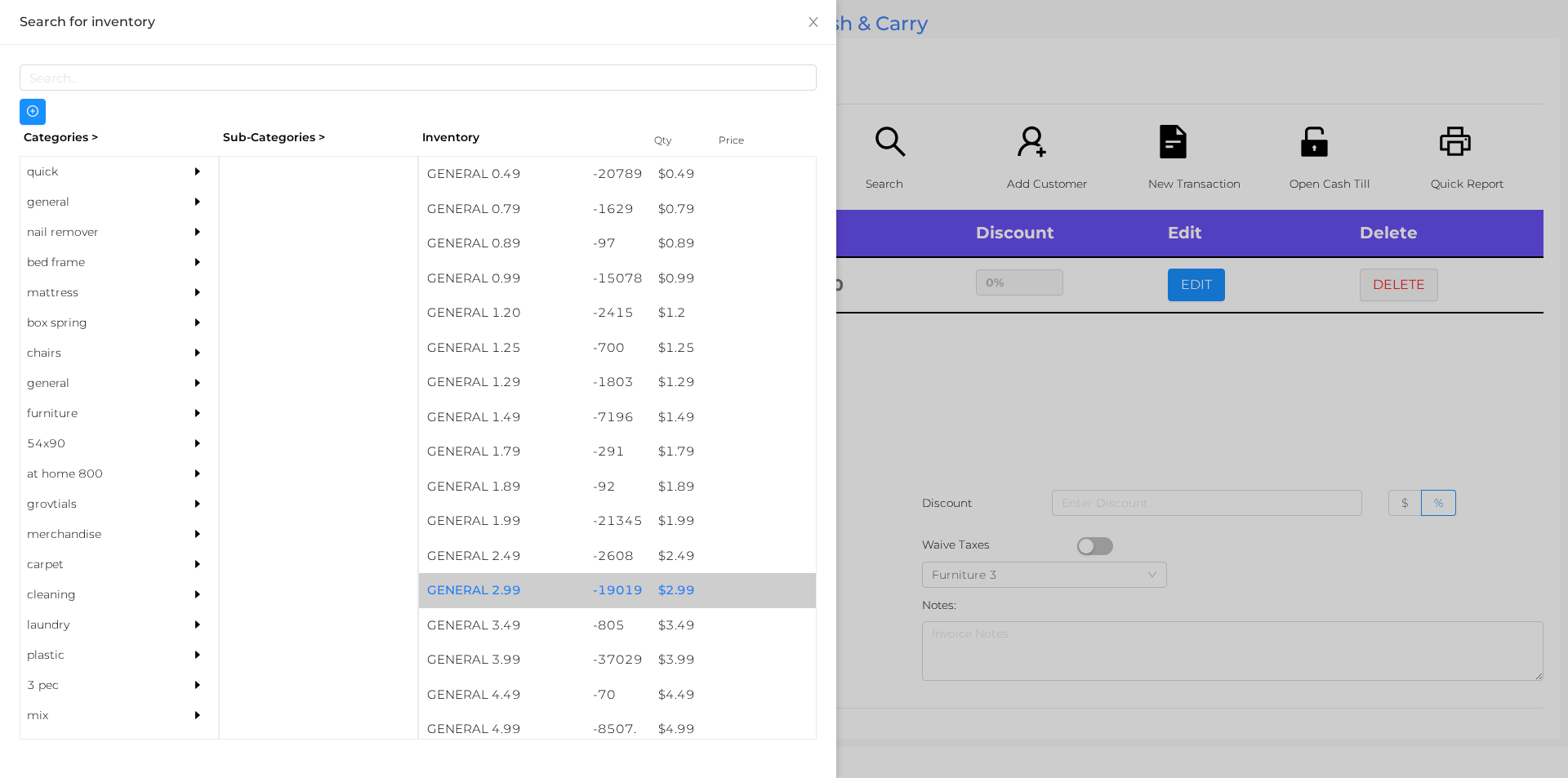
click at [680, 586] on div "$ 2.99" at bounding box center [733, 590] width 166 height 35
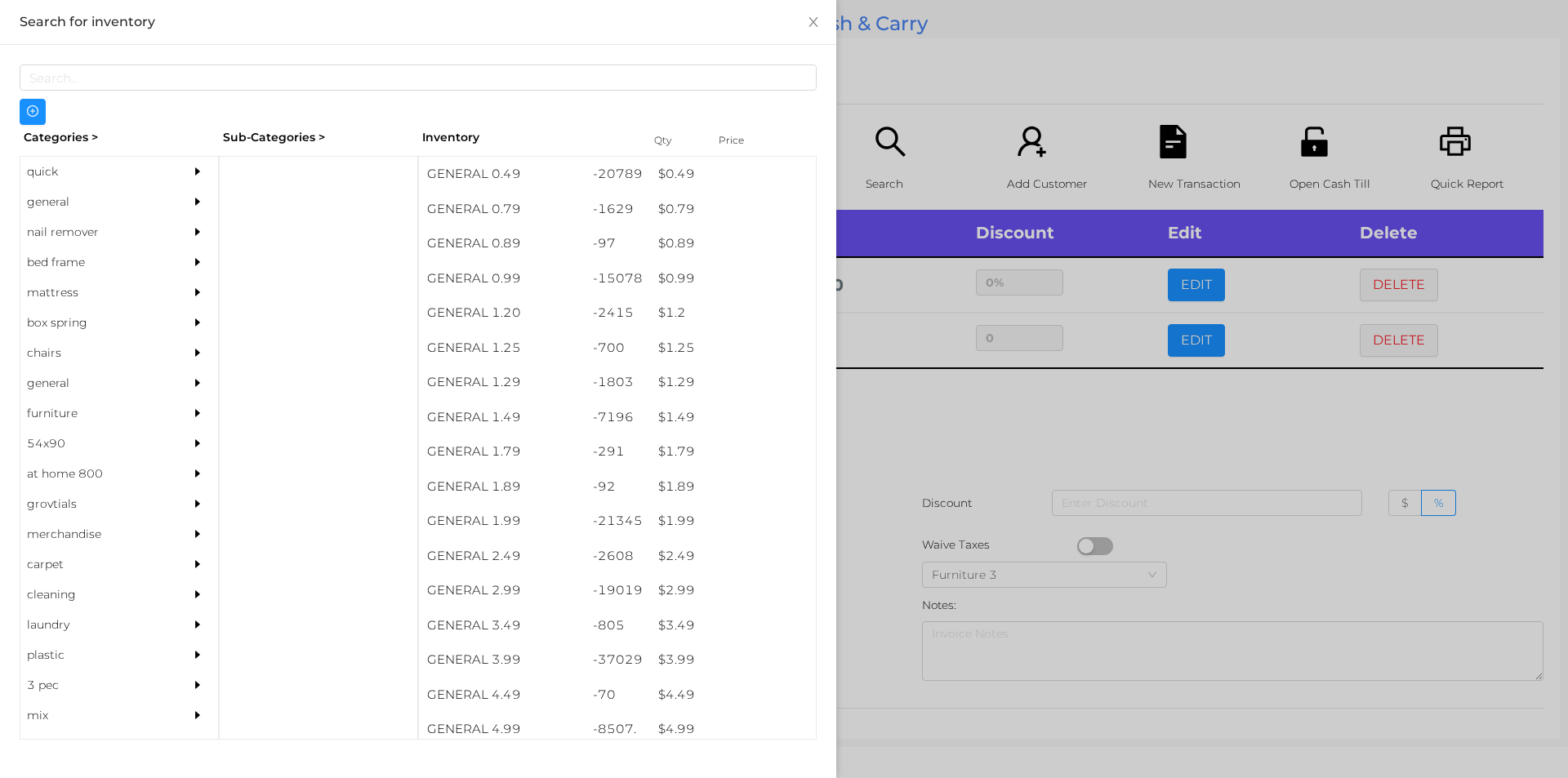
click at [861, 615] on div at bounding box center [784, 389] width 1568 height 778
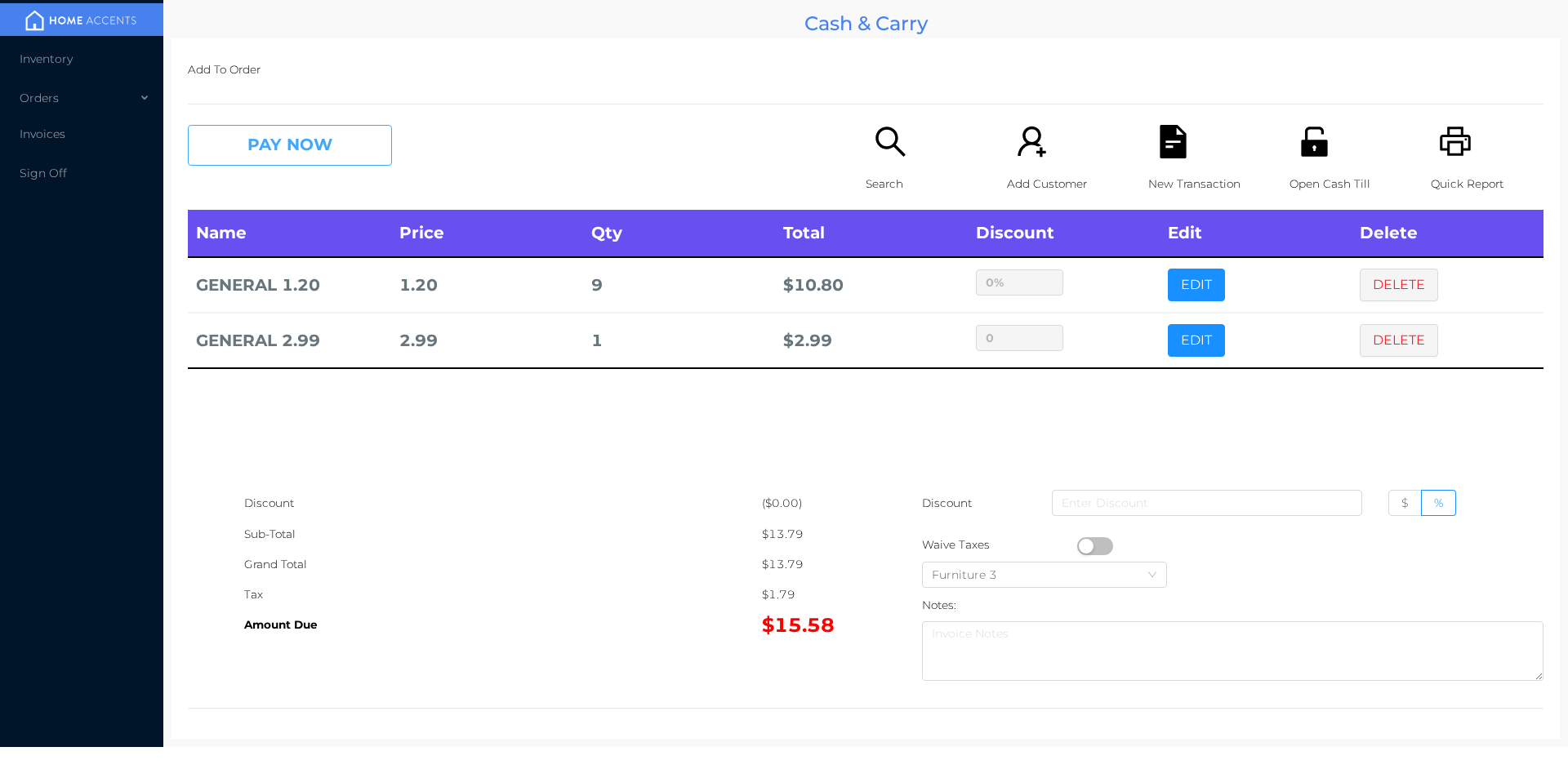
click at [267, 149] on button "PAY NOW" at bounding box center [290, 146] width 204 height 41
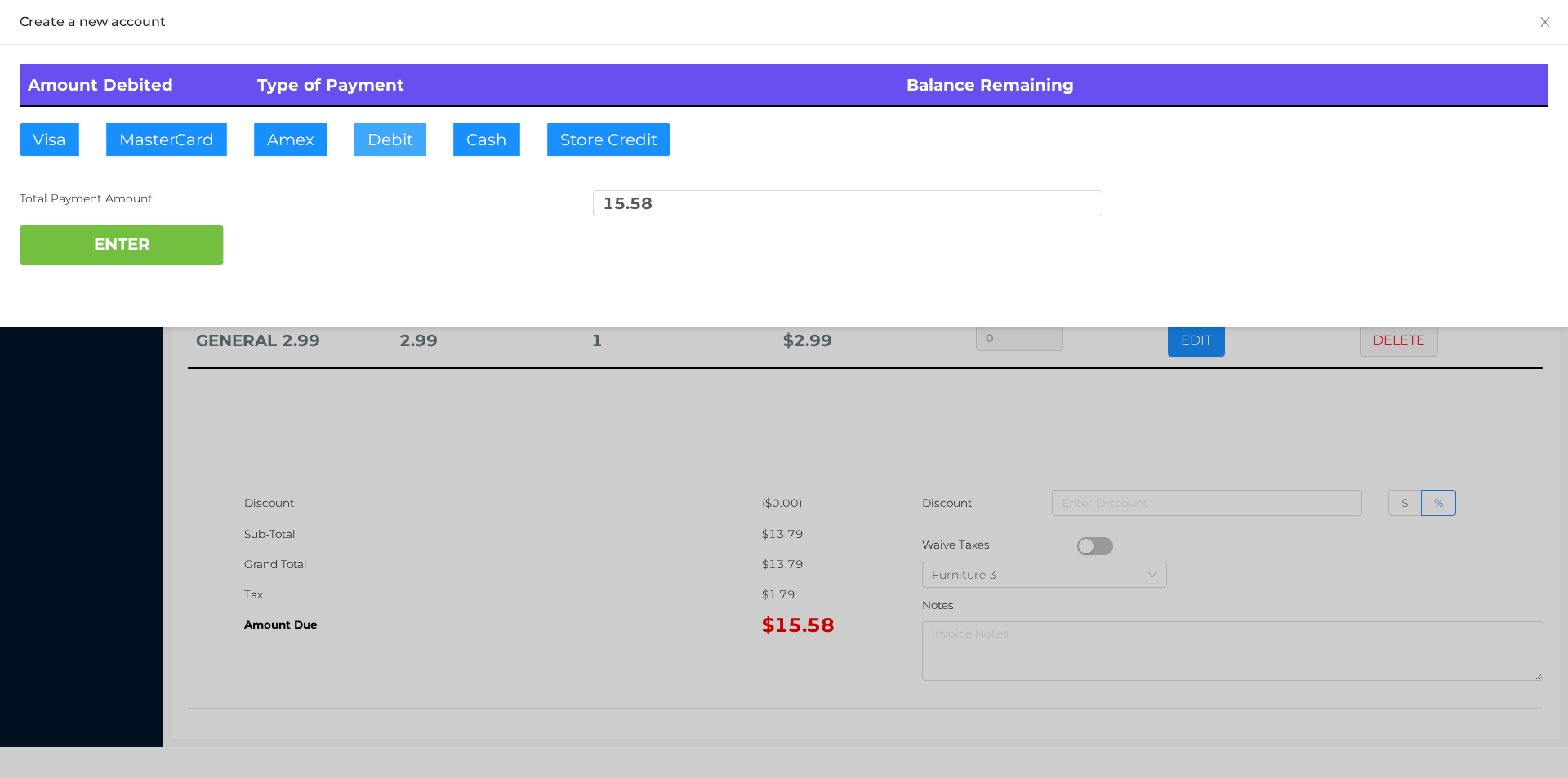
click at [368, 150] on button "Debit" at bounding box center [390, 140] width 72 height 32
type input "20."
click at [116, 247] on button "ENTER" at bounding box center [122, 245] width 204 height 41
type input "0"
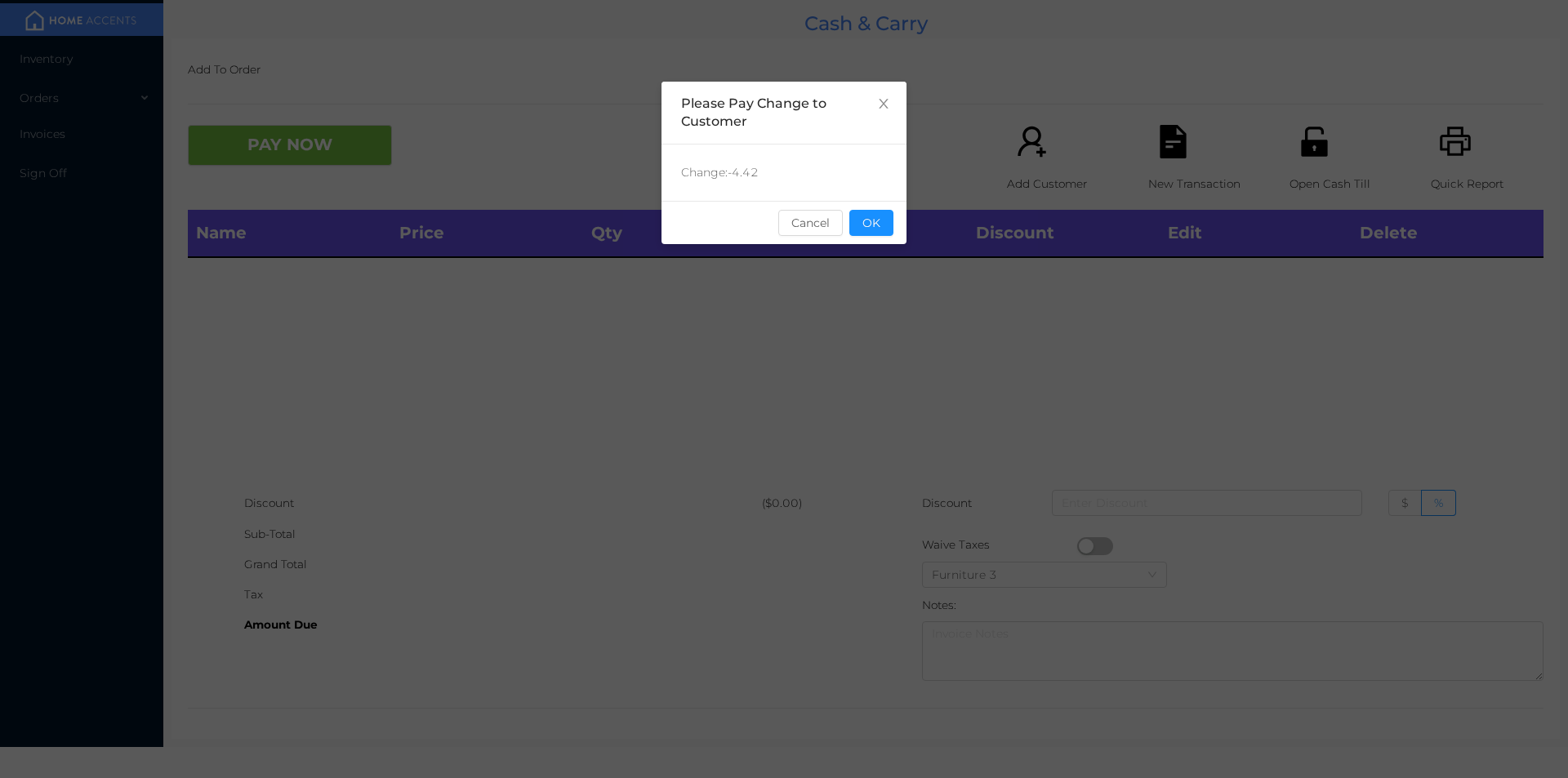
click at [870, 228] on button "OK" at bounding box center [872, 223] width 44 height 26
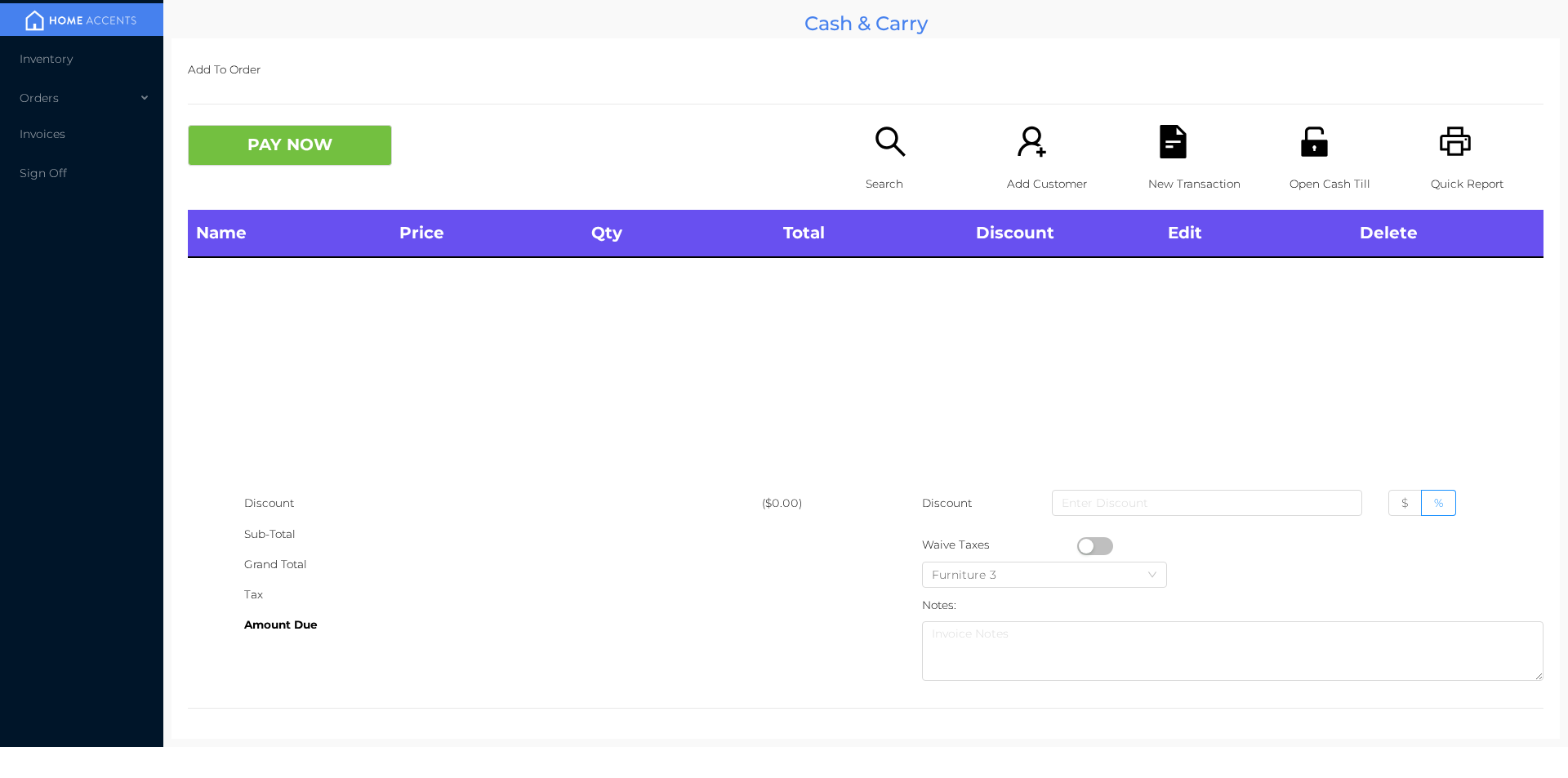
click at [888, 163] on div "Search" at bounding box center [922, 168] width 112 height 85
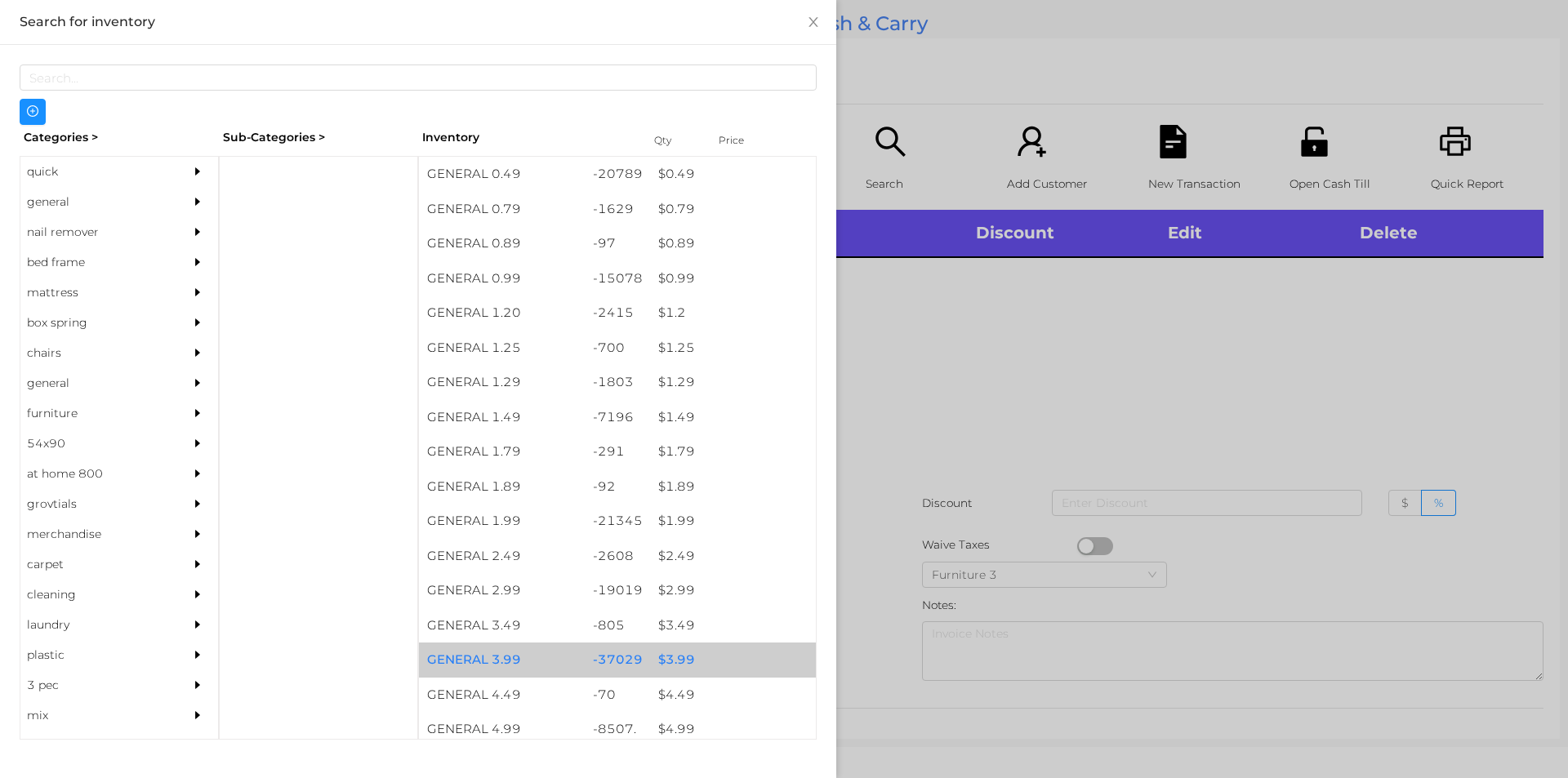
click at [667, 661] on div "$ 3.99" at bounding box center [733, 660] width 166 height 35
click at [655, 667] on div "$ 3.99" at bounding box center [733, 660] width 166 height 35
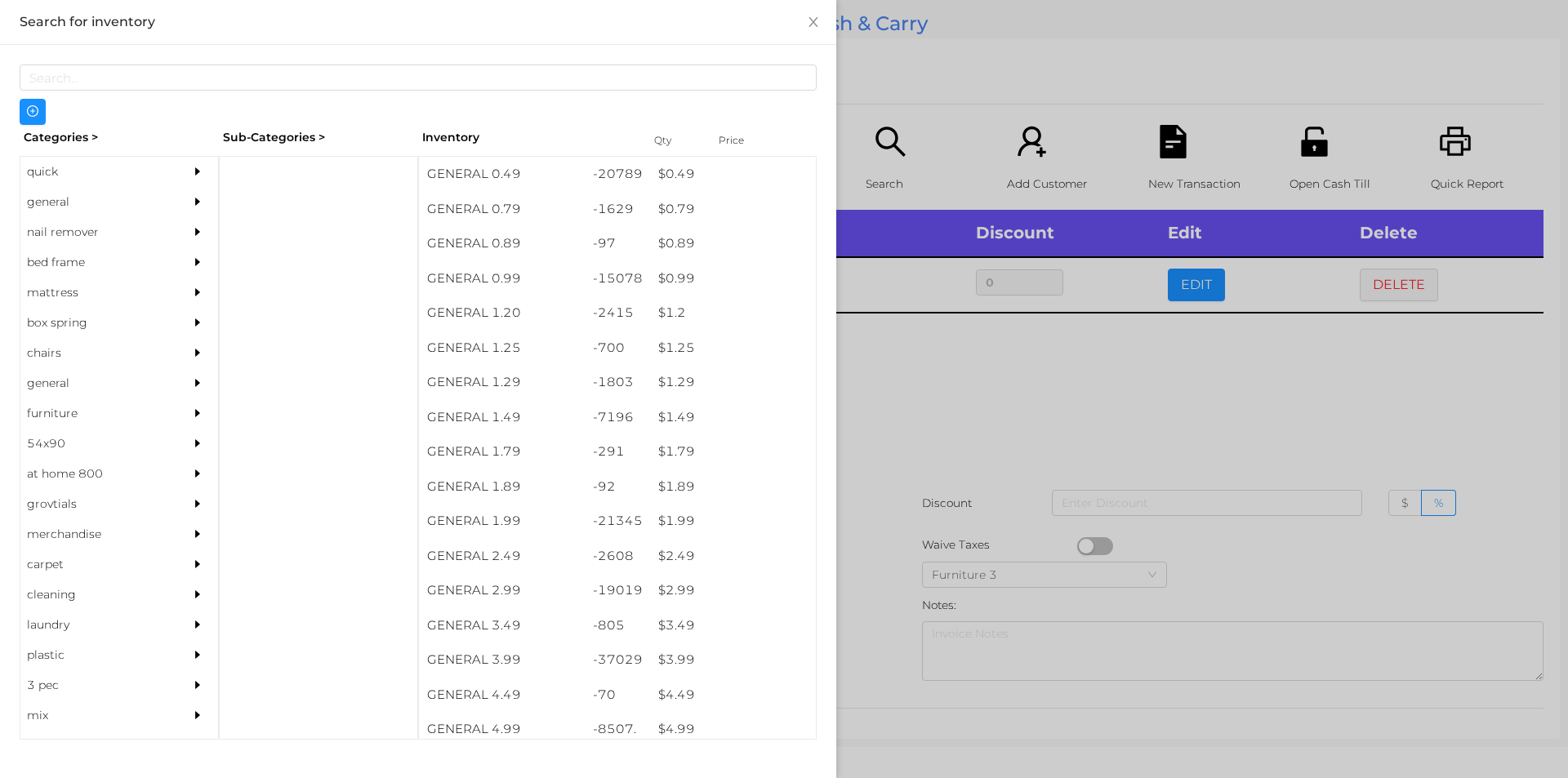
click at [876, 632] on div at bounding box center [784, 389] width 1568 height 778
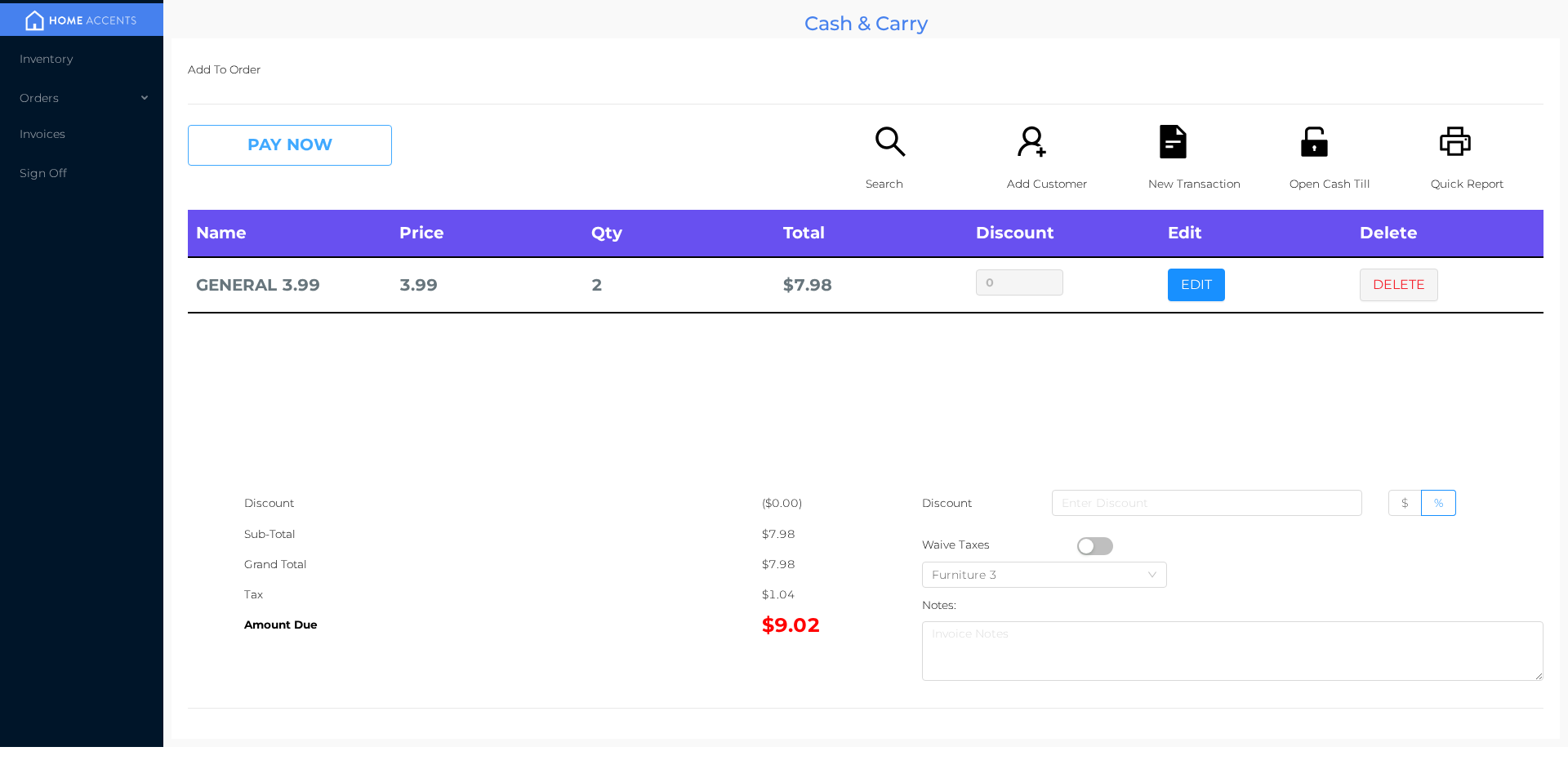
click at [287, 129] on button "PAY NOW" at bounding box center [290, 146] width 204 height 41
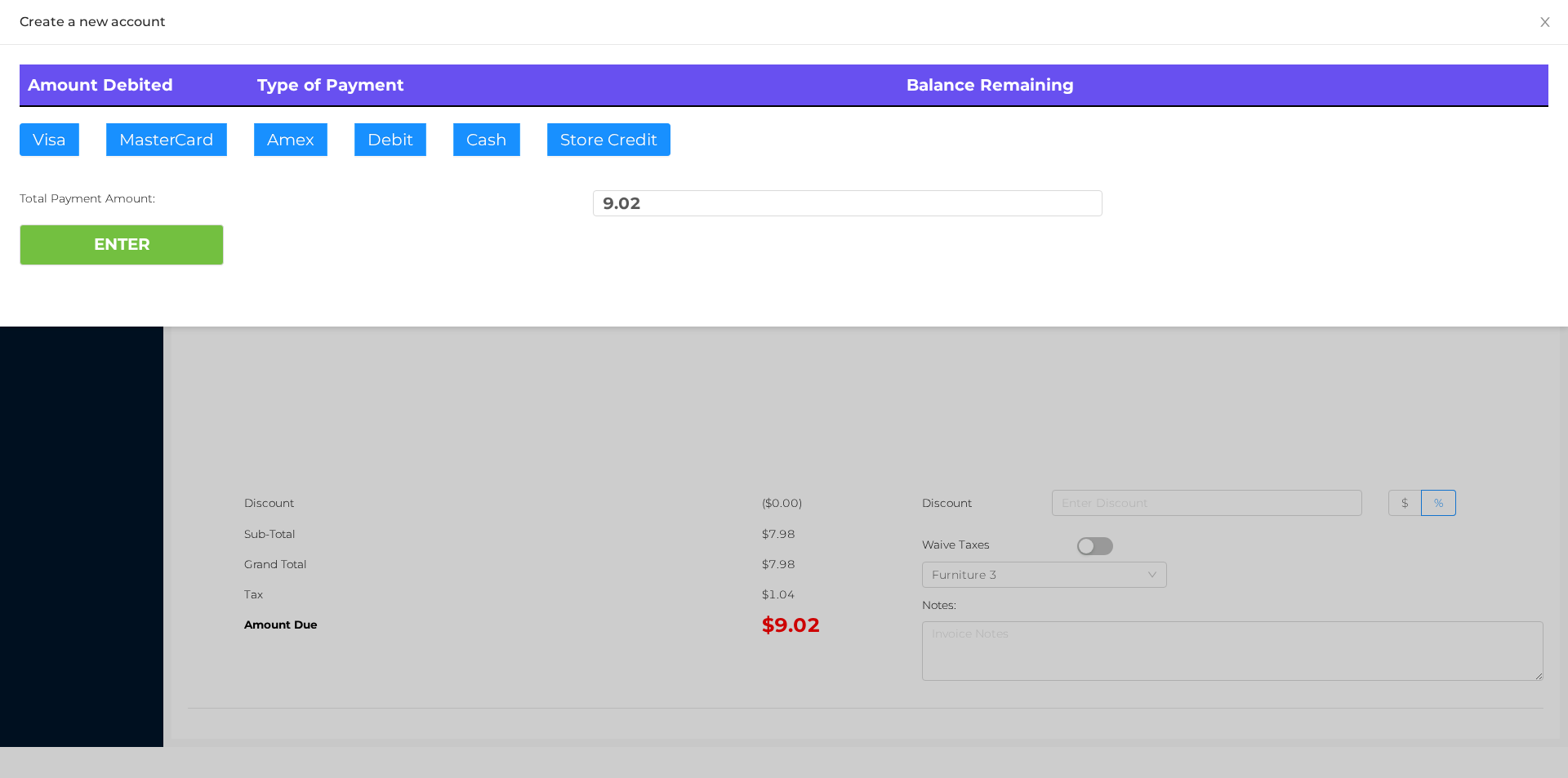
click at [688, 374] on div at bounding box center [784, 389] width 1568 height 778
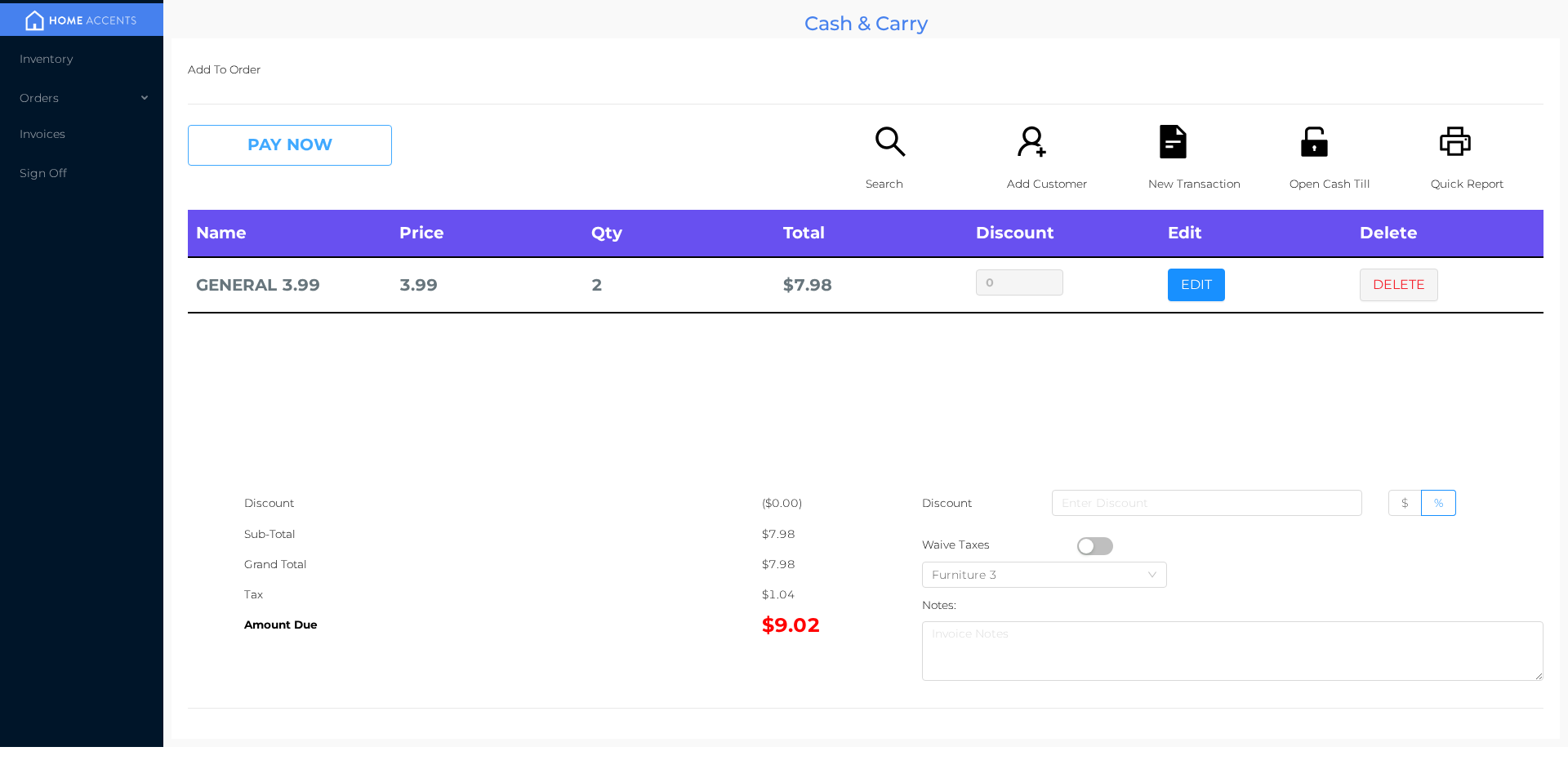
click at [329, 140] on button "PAY NOW" at bounding box center [290, 146] width 204 height 41
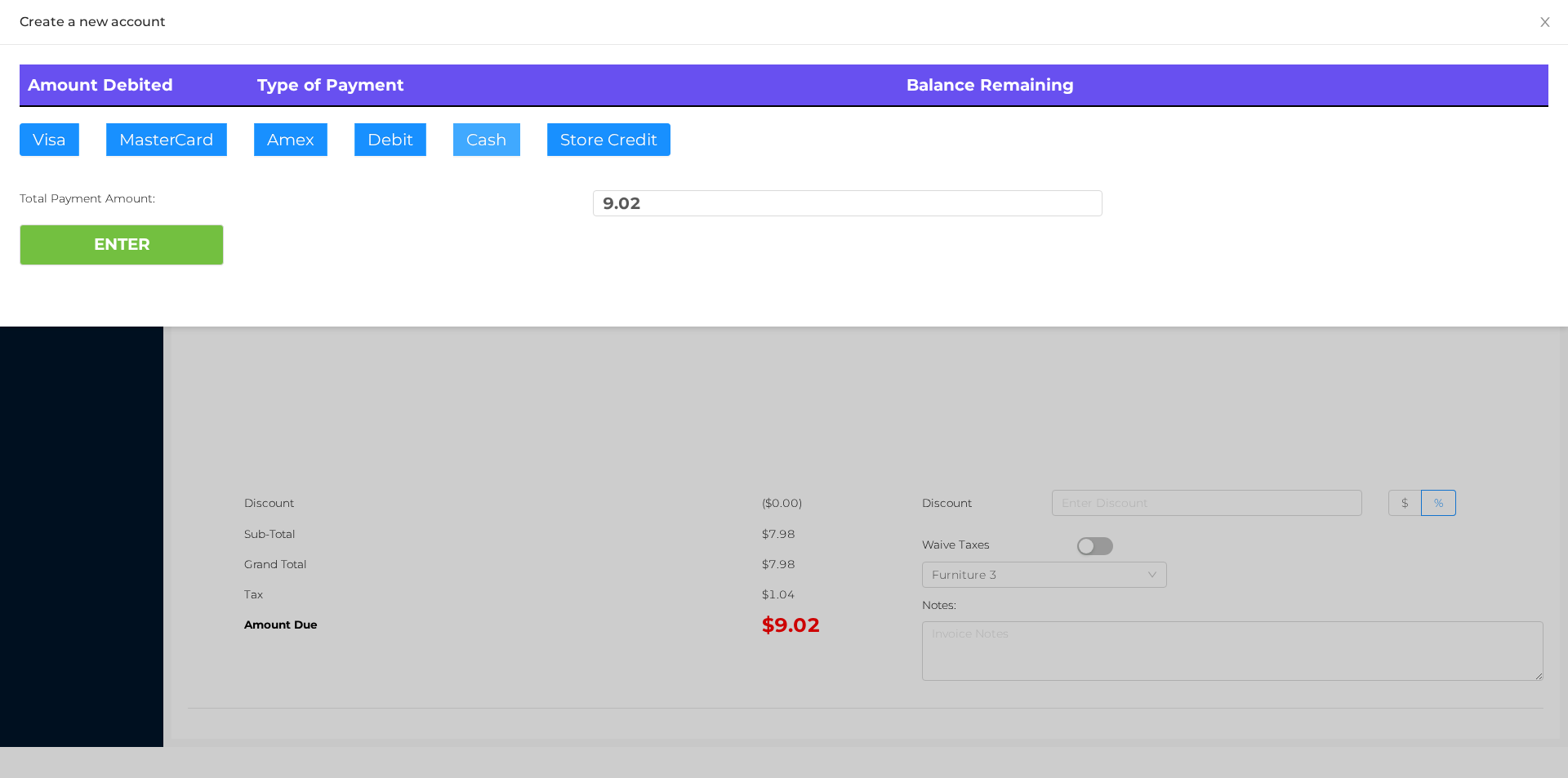
click at [462, 138] on button "Cash" at bounding box center [486, 140] width 67 height 32
type input "20."
click at [186, 252] on button "ENTER" at bounding box center [122, 245] width 204 height 41
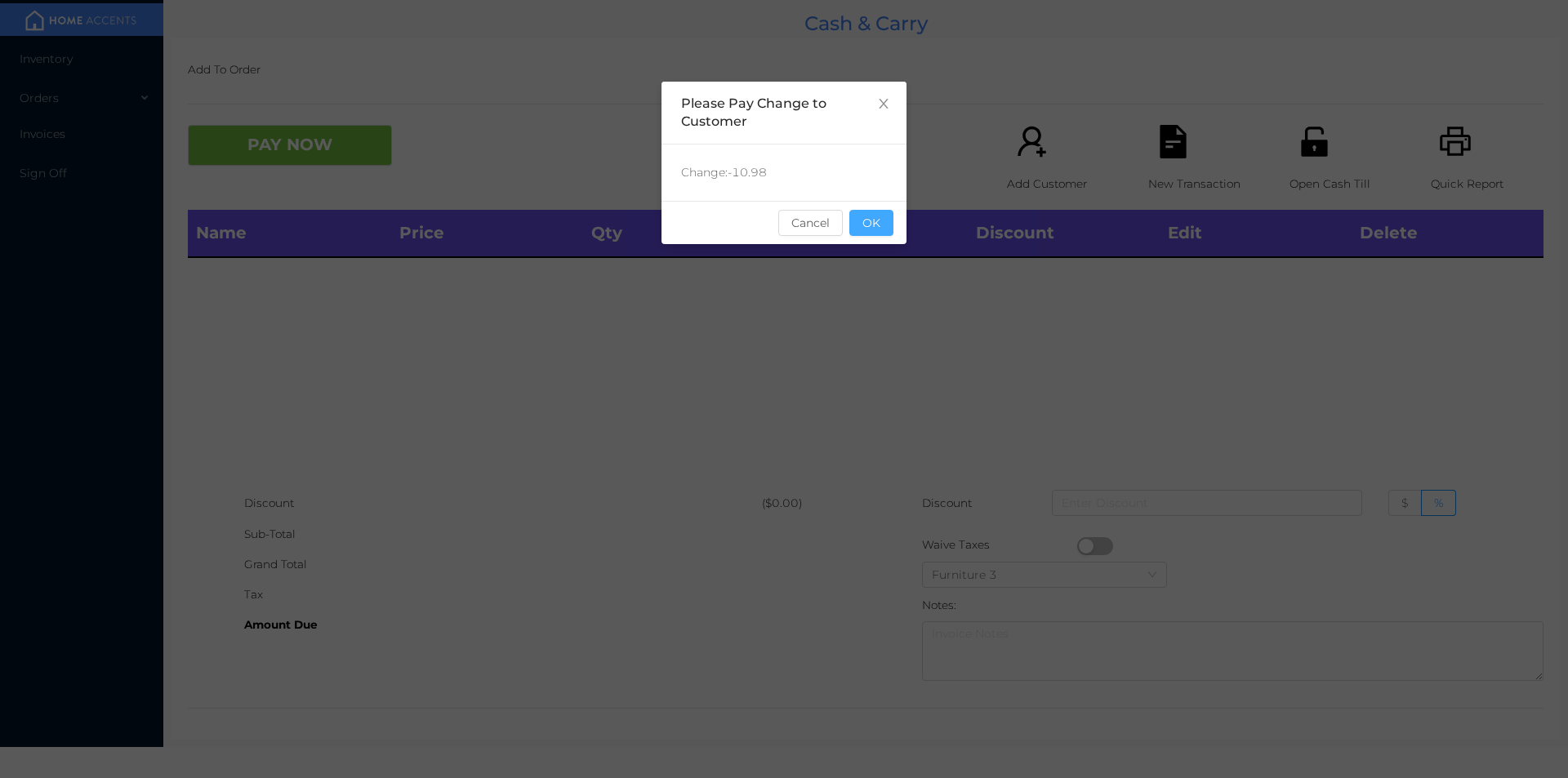
click at [870, 215] on button "OK" at bounding box center [872, 223] width 44 height 26
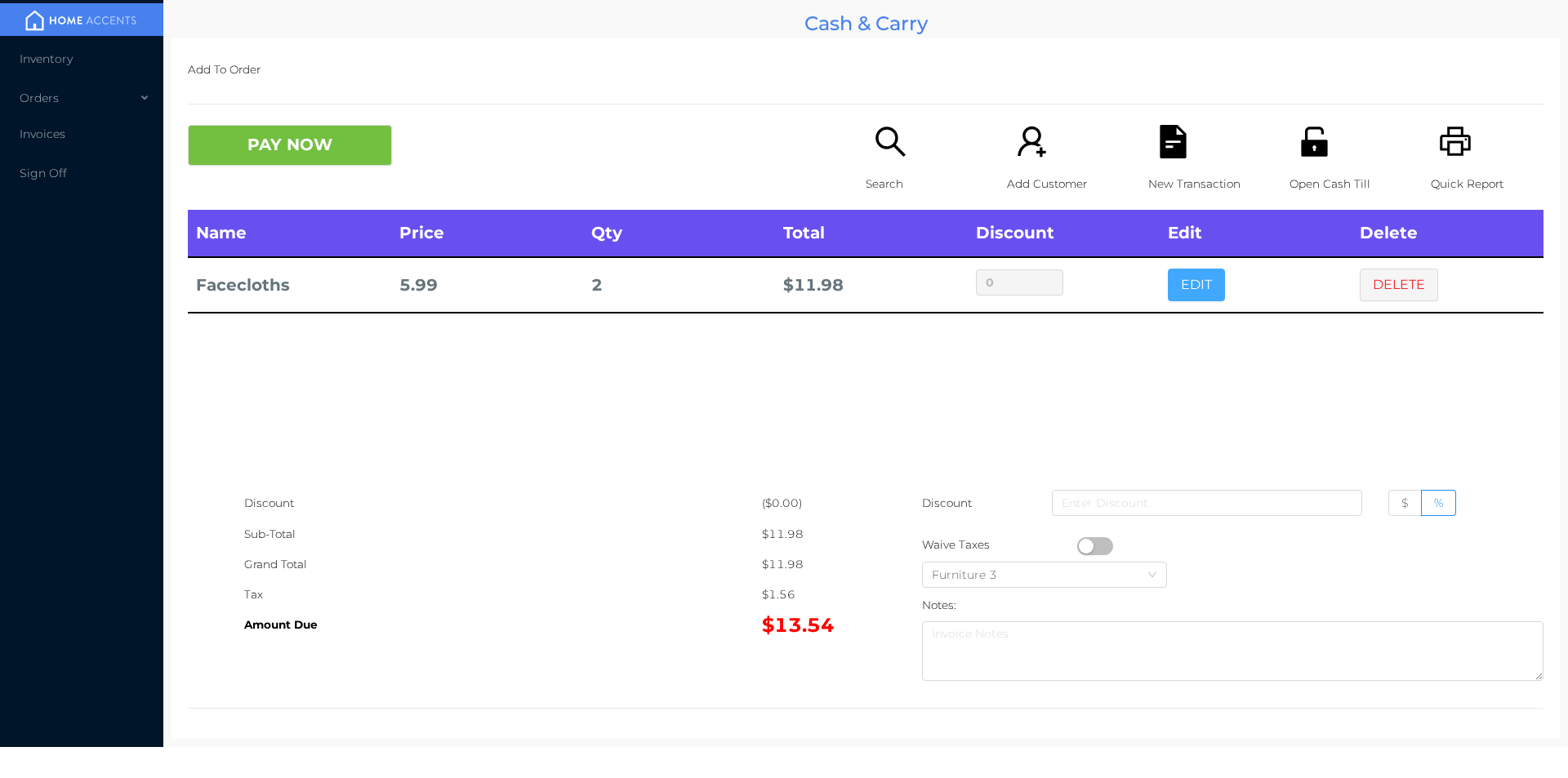
click at [1182, 280] on button "EDIT" at bounding box center [1196, 285] width 57 height 32
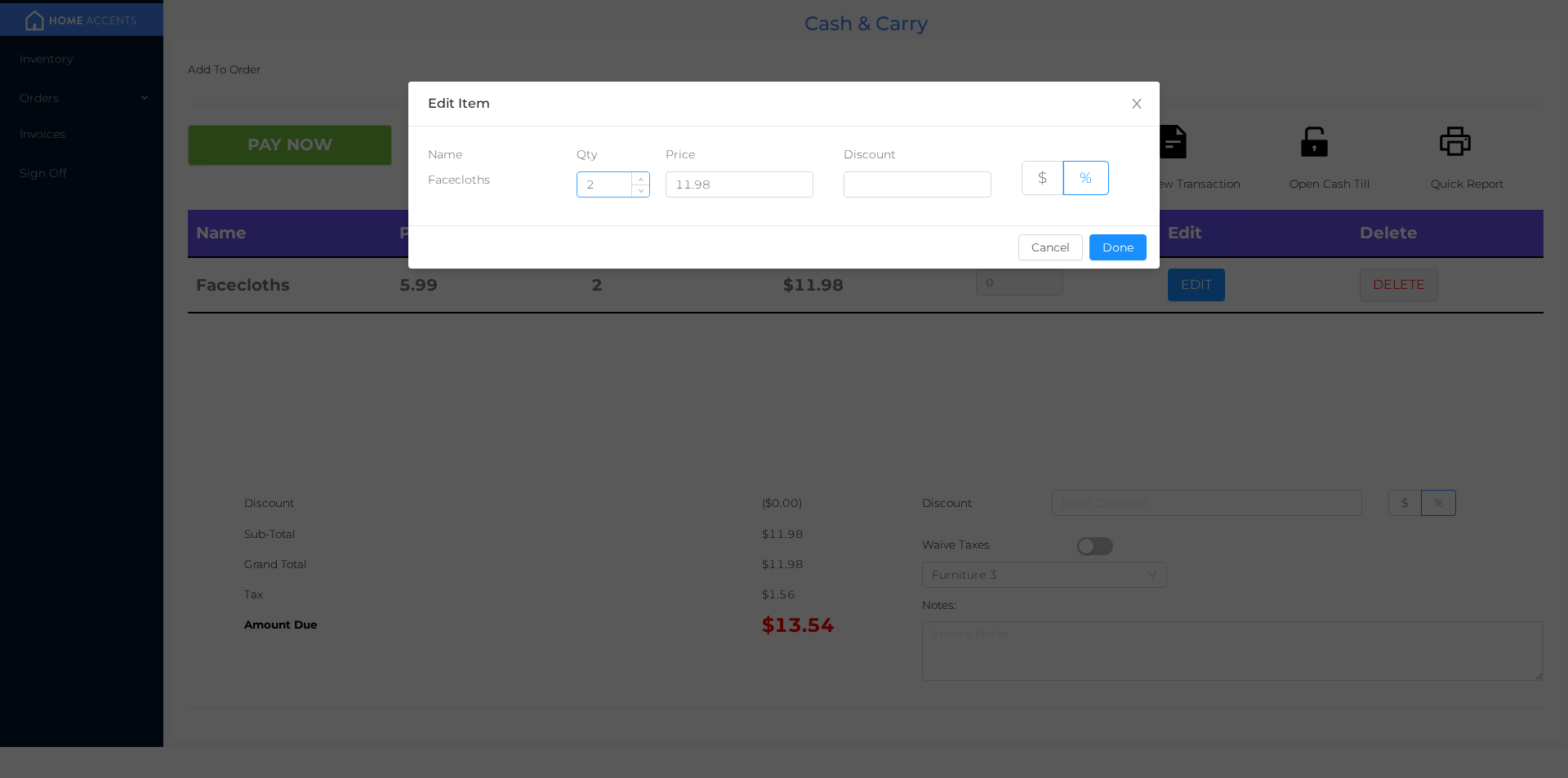
click at [613, 181] on input "2" at bounding box center [613, 184] width 72 height 25
type input "4"
click at [1112, 239] on button "Done" at bounding box center [1118, 247] width 57 height 26
click at [1053, 349] on div "sentinelStart Edit Item Name Qty Price Discount Facecloths 4 11.98 $ % Cancel D…" at bounding box center [784, 389] width 1568 height 778
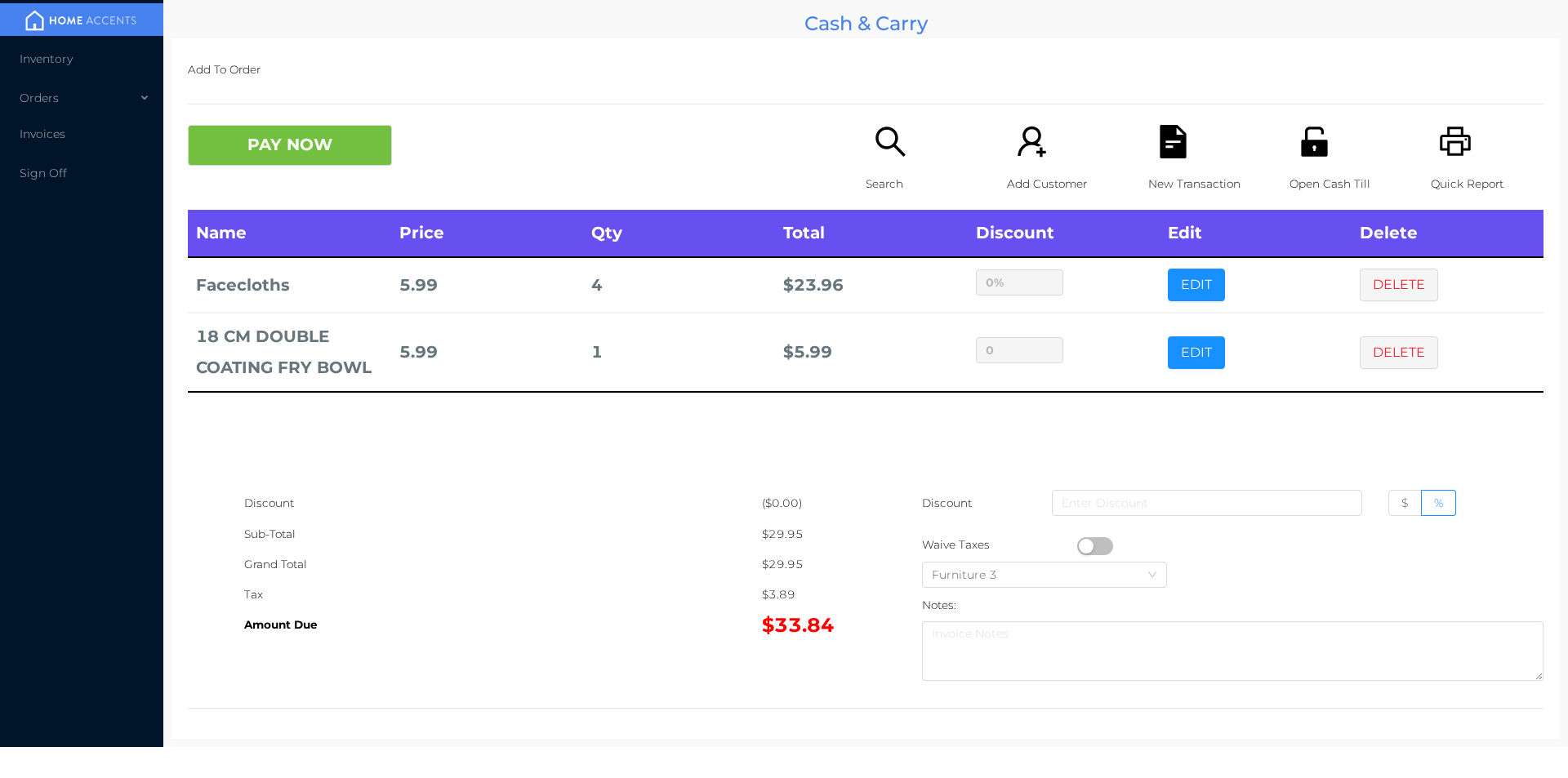
click at [881, 142] on icon "icon: search" at bounding box center [890, 141] width 33 height 33
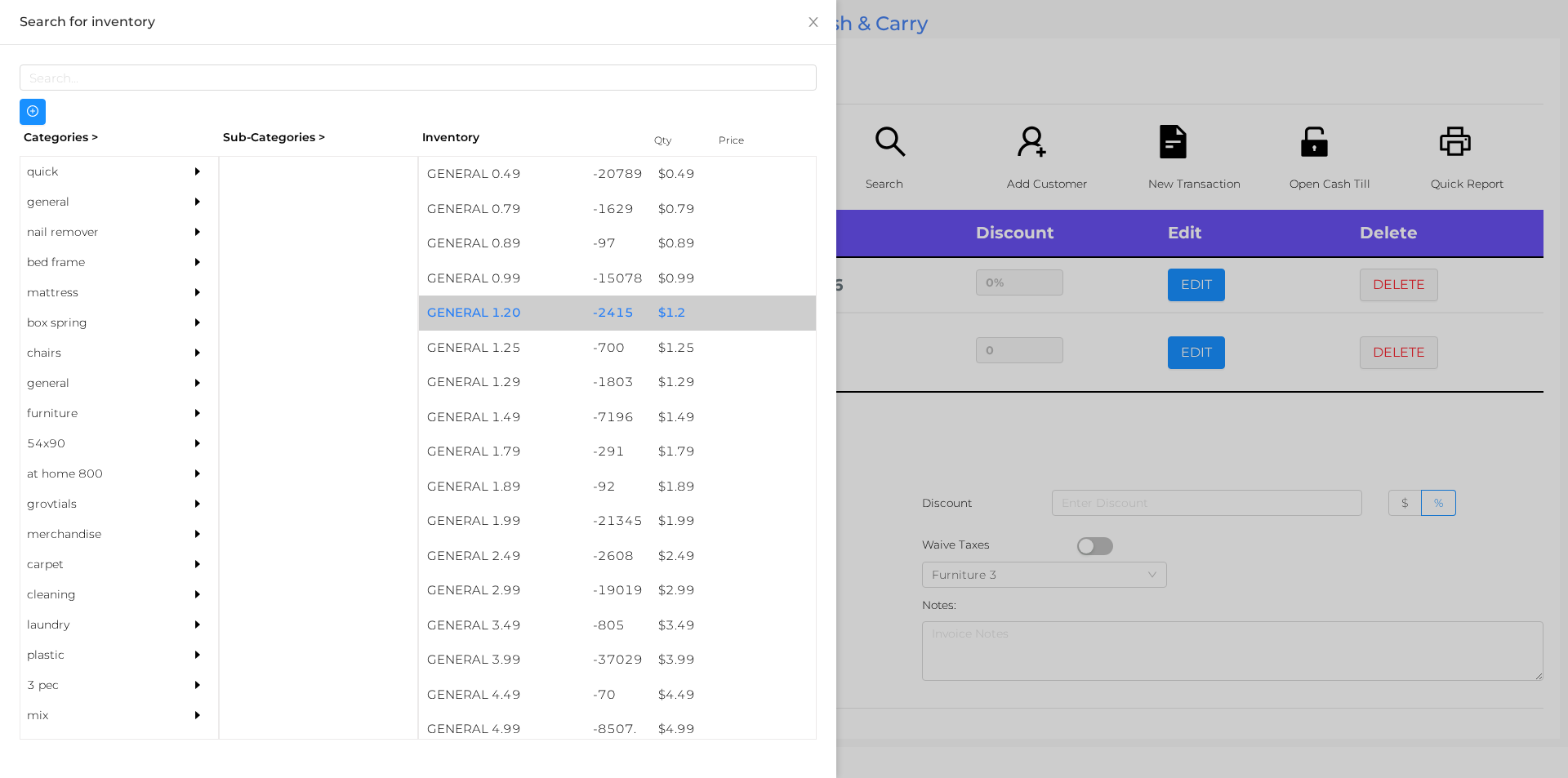
click at [674, 326] on div "$ 1.2" at bounding box center [733, 312] width 166 height 35
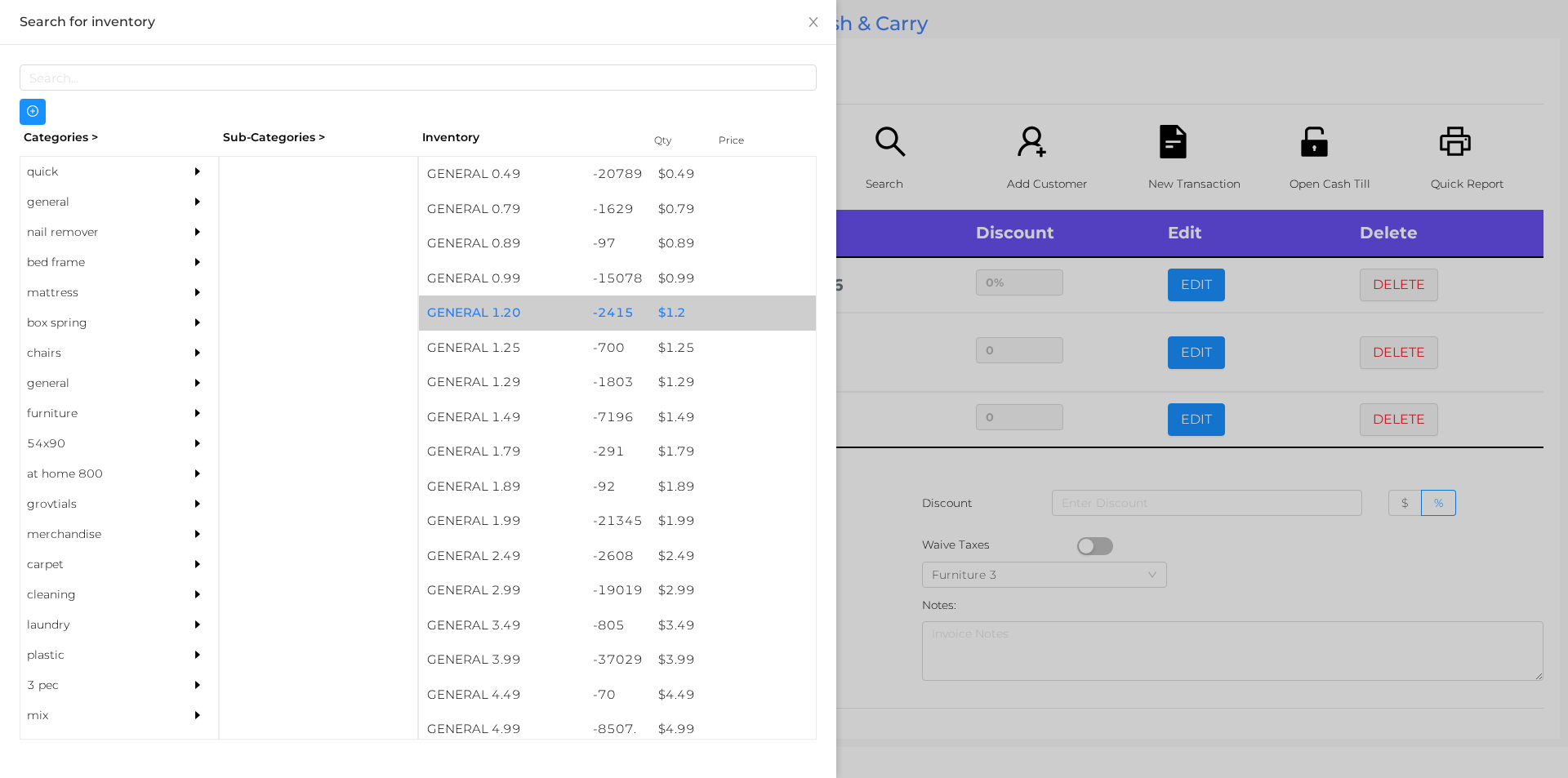
click at [667, 317] on div "$ 1.2" at bounding box center [733, 312] width 166 height 35
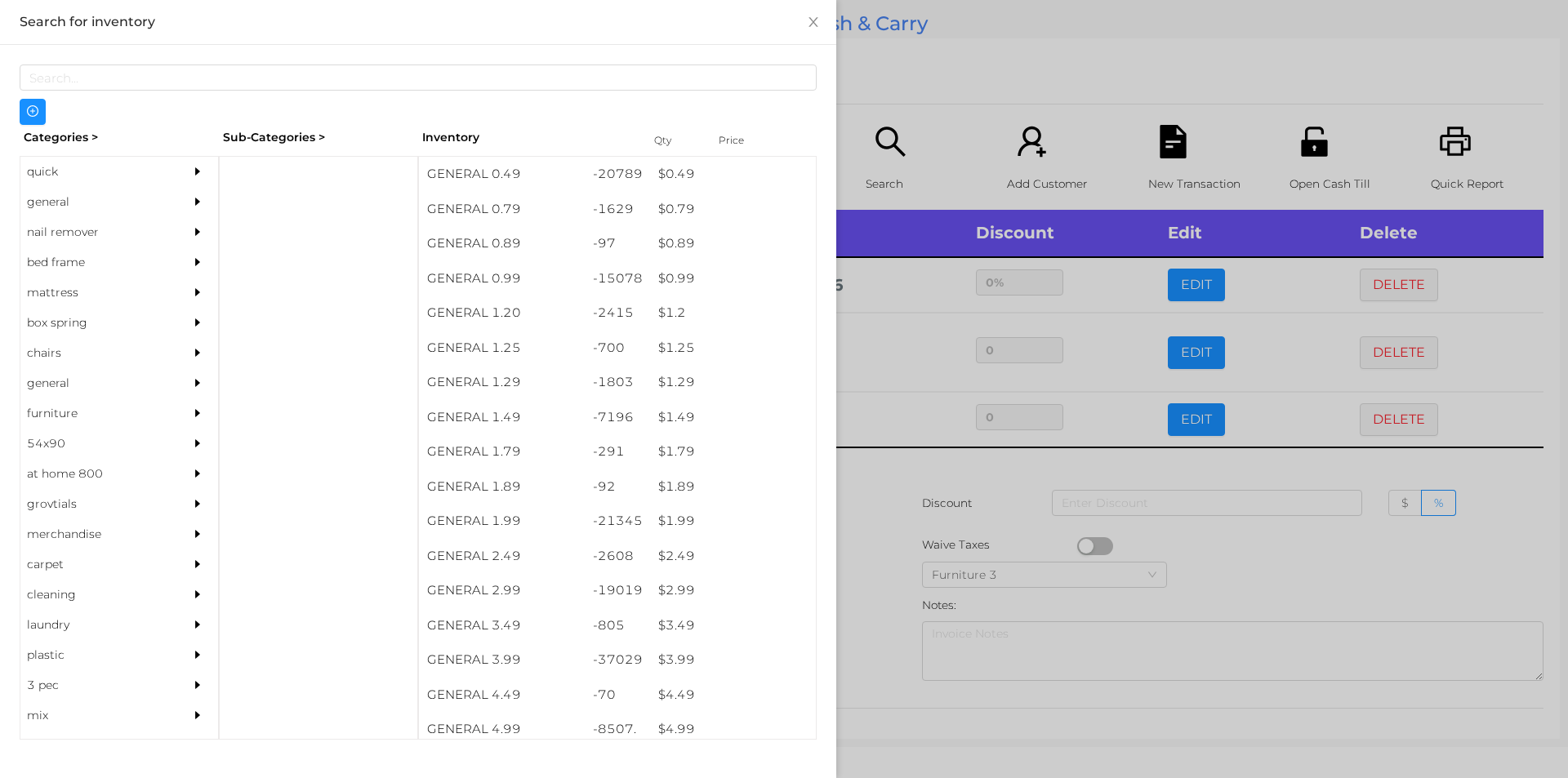
click at [859, 491] on div at bounding box center [784, 389] width 1568 height 778
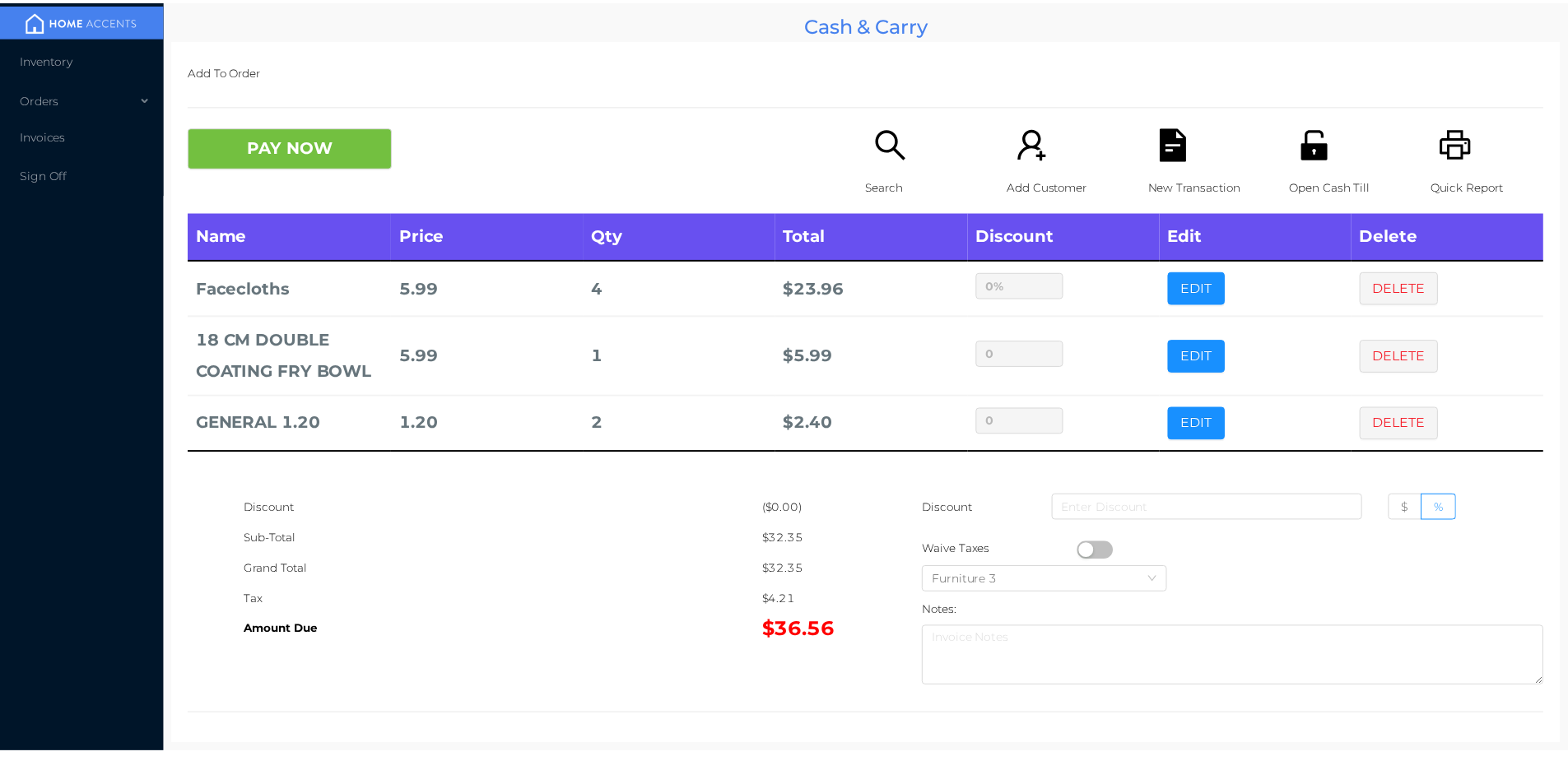
scroll to position [6, 0]
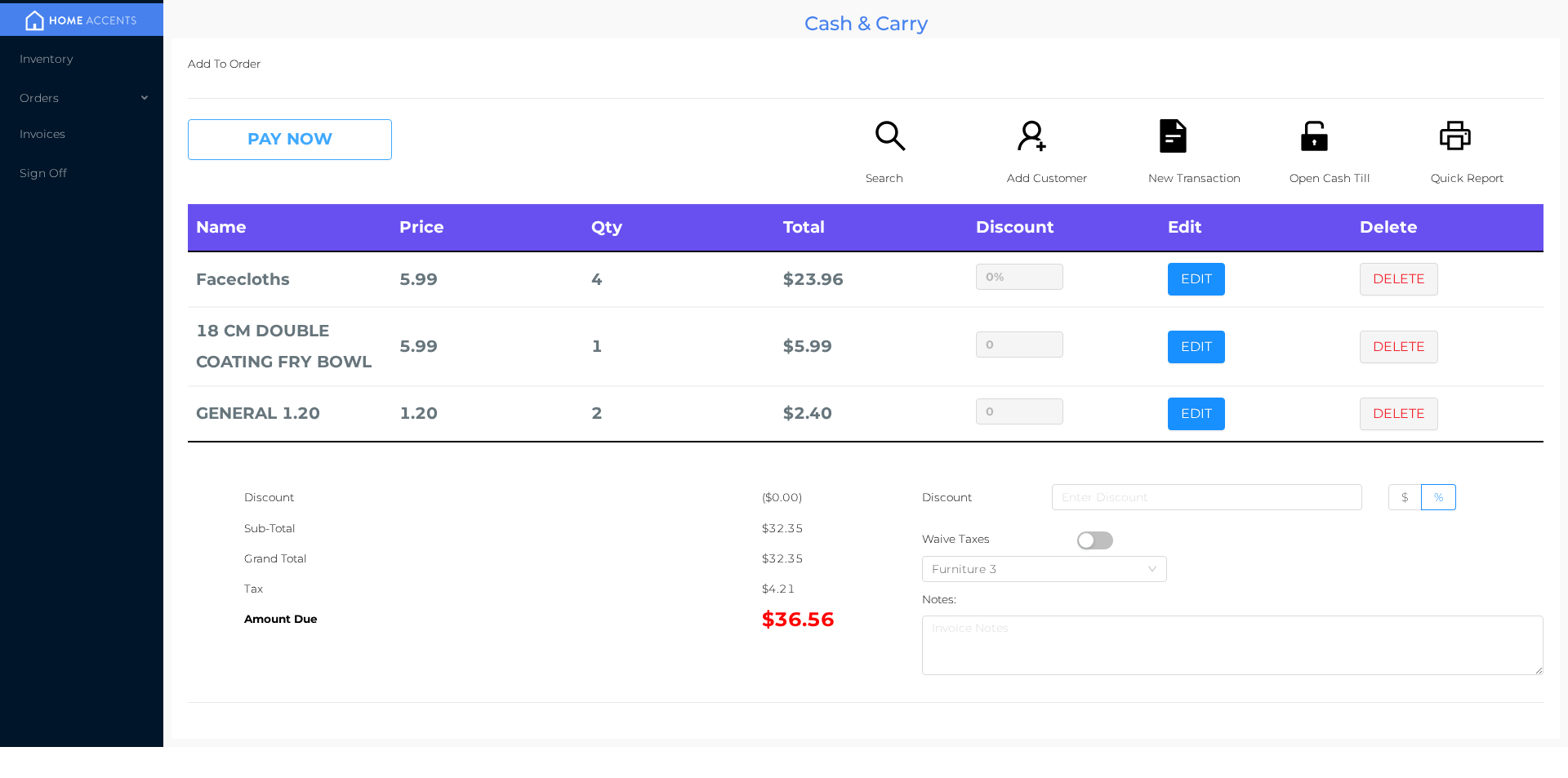
click at [252, 134] on button "PAY NOW" at bounding box center [290, 140] width 204 height 41
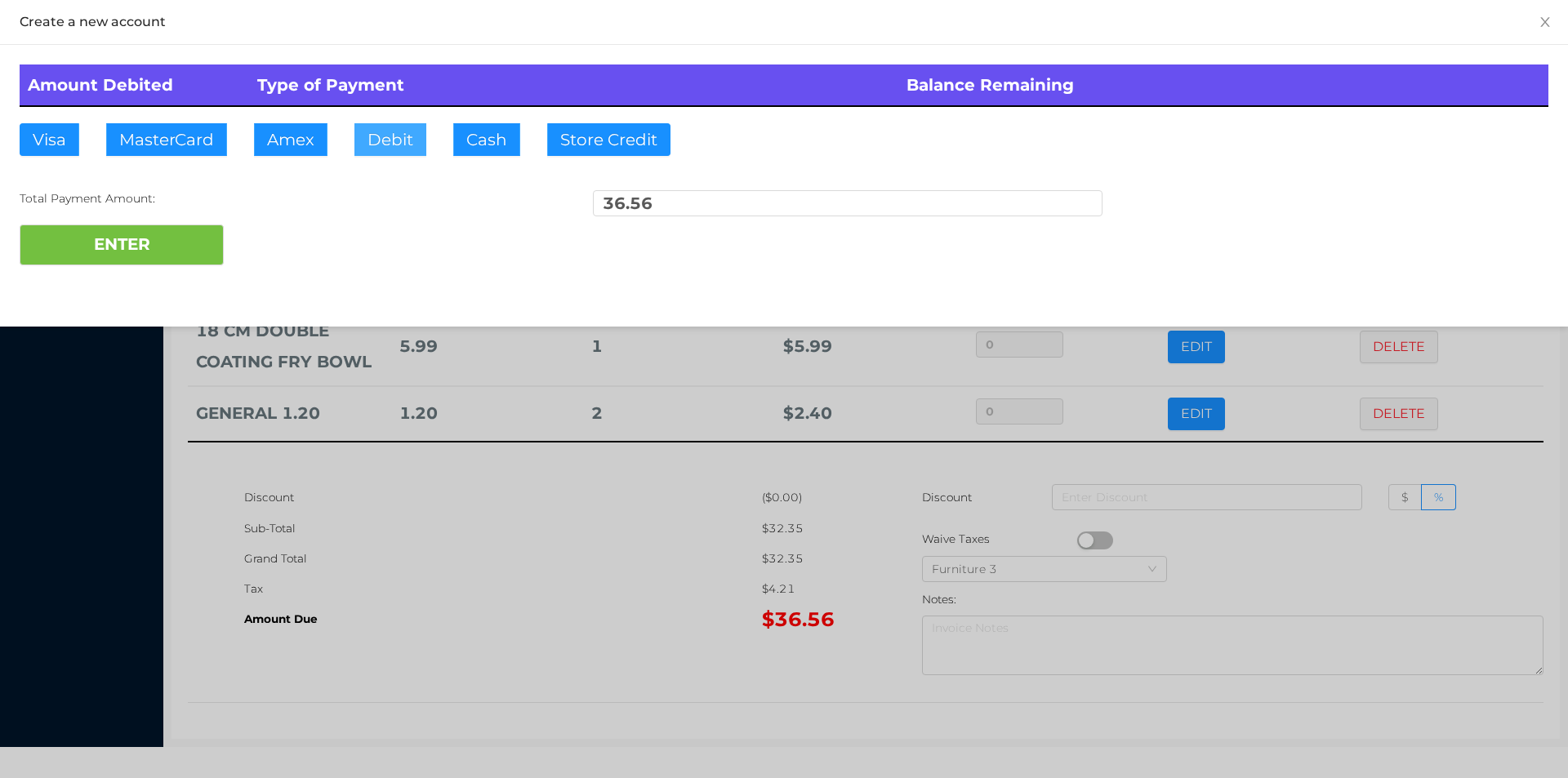
click at [379, 155] on button "Debit" at bounding box center [390, 140] width 72 height 32
click at [151, 244] on button "ENTER" at bounding box center [122, 245] width 204 height 41
type input "0"
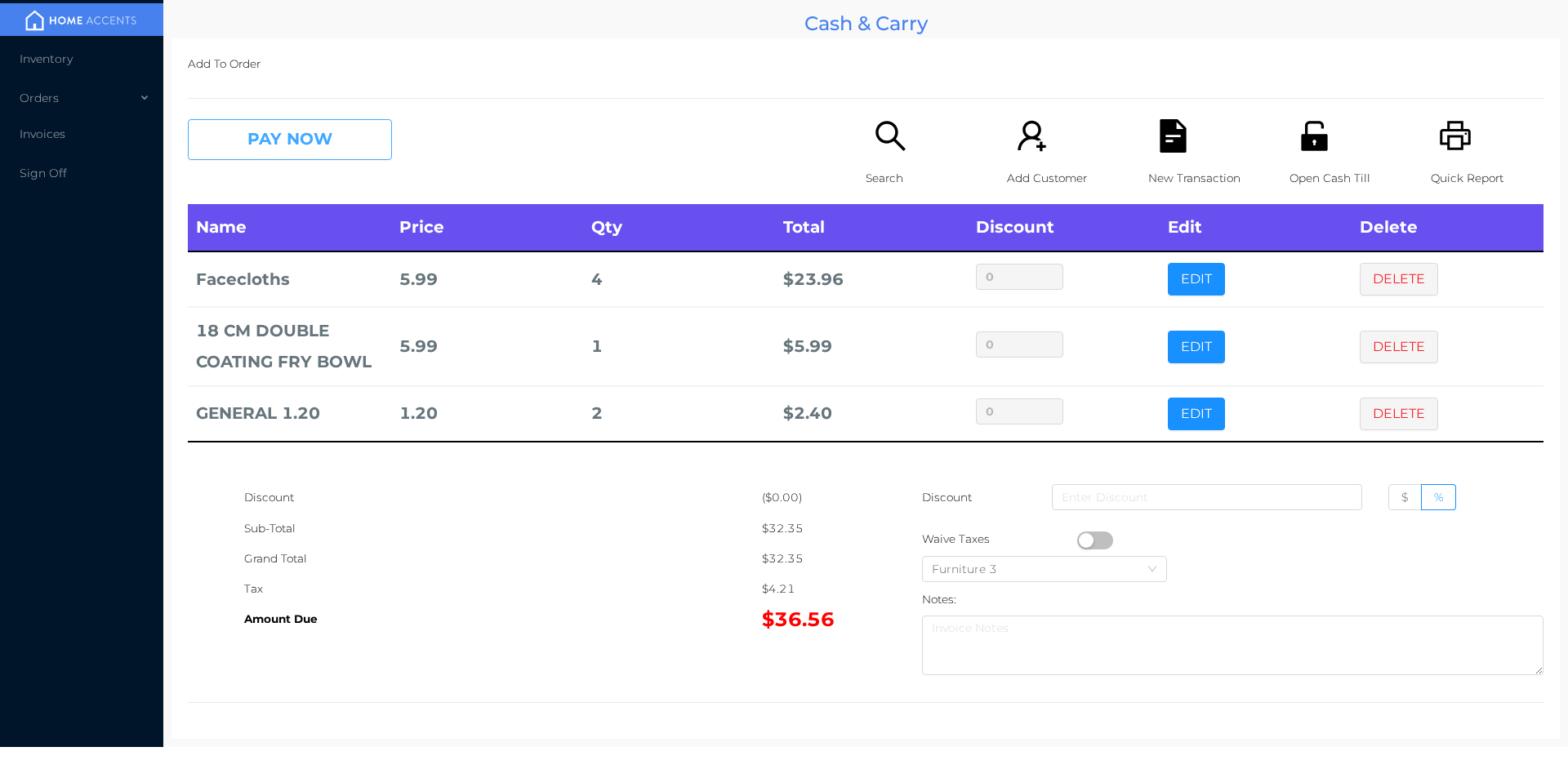
click at [255, 155] on button "PAY NOW" at bounding box center [290, 140] width 204 height 41
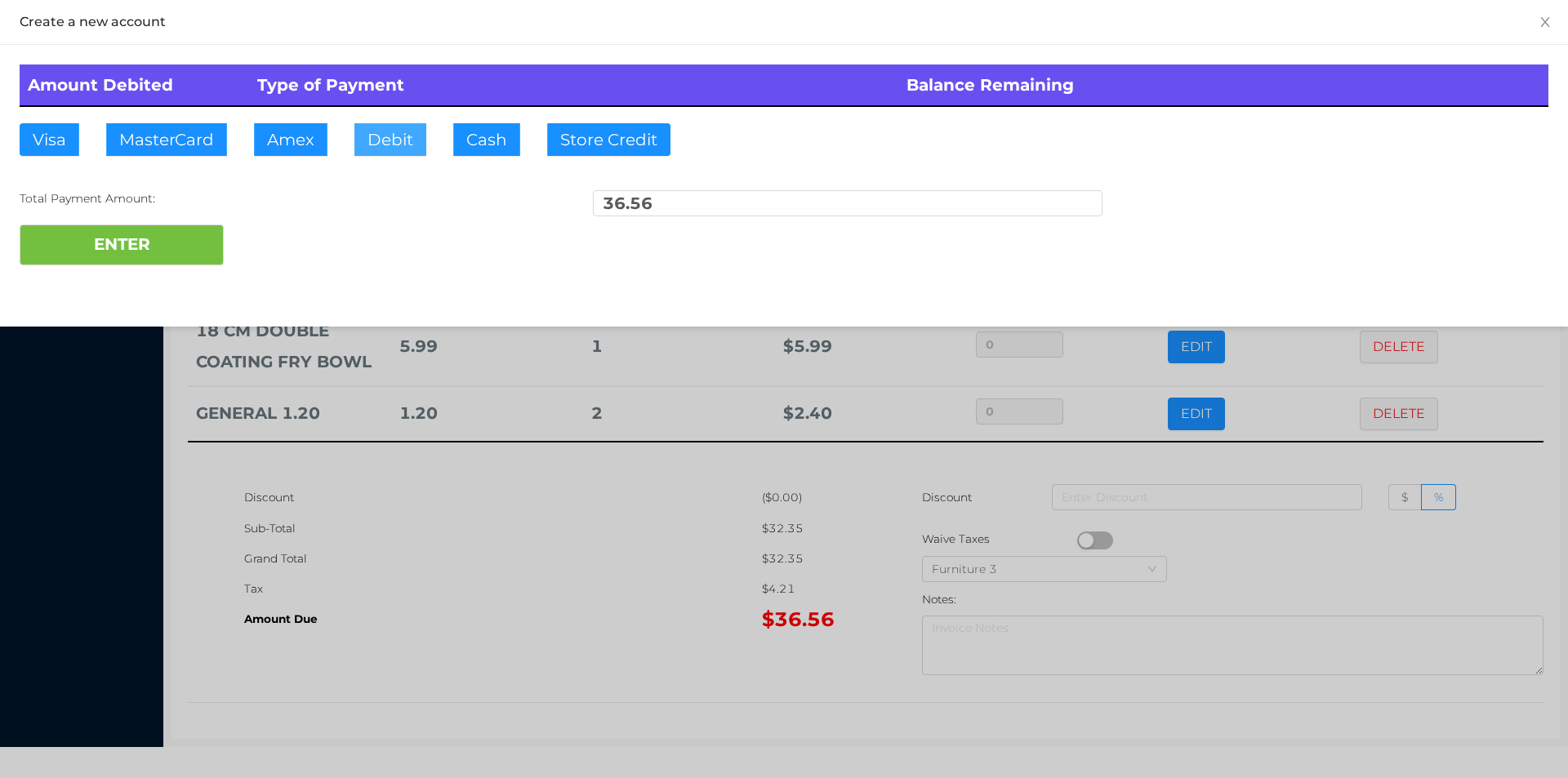
click at [388, 147] on button "Debit" at bounding box center [390, 140] width 72 height 32
click at [280, 236] on div "ENTER" at bounding box center [784, 245] width 1529 height 41
click at [490, 573] on div at bounding box center [784, 389] width 1568 height 778
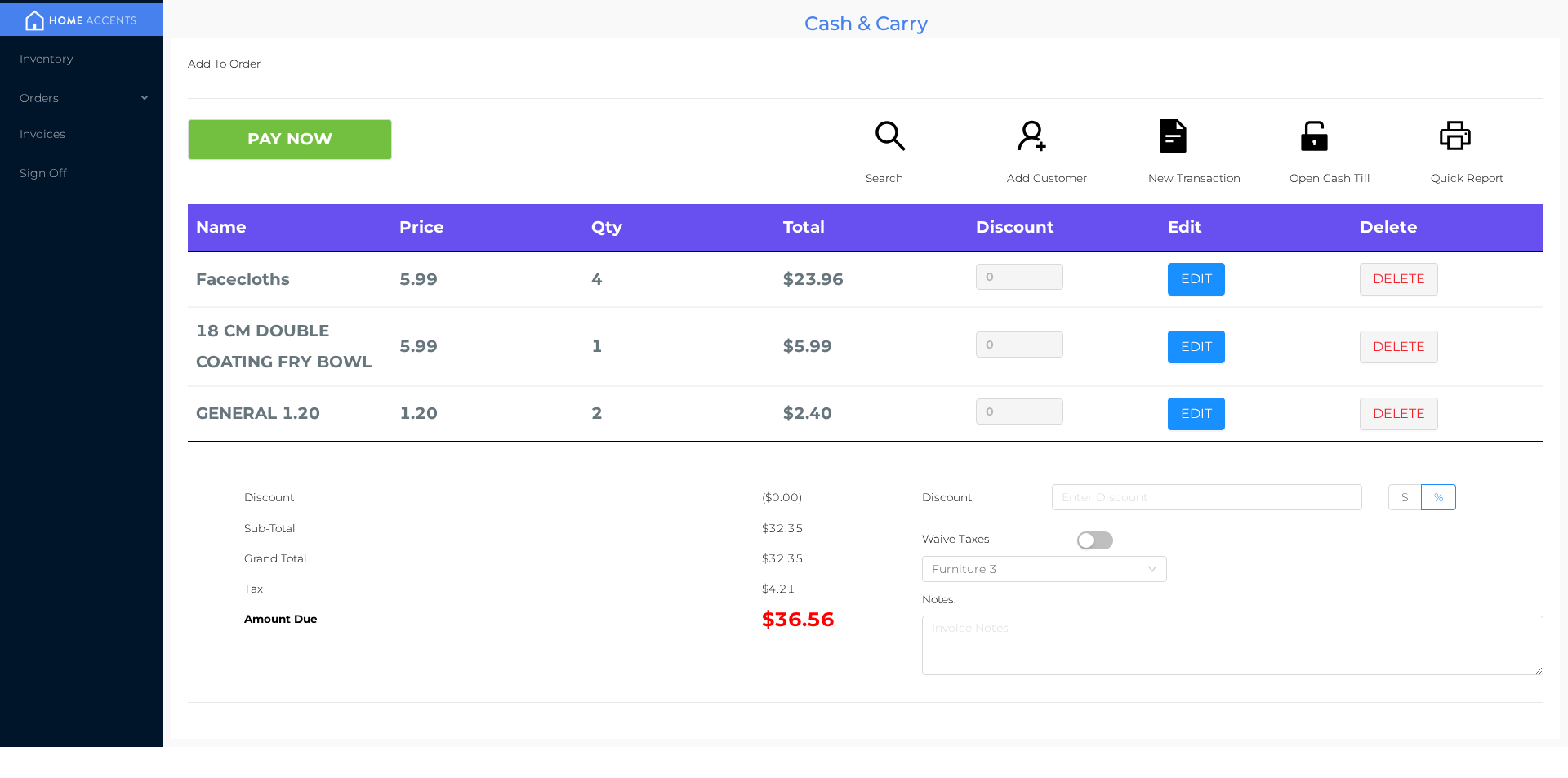
click at [1159, 147] on icon "icon: file-text" at bounding box center [1172, 135] width 26 height 33
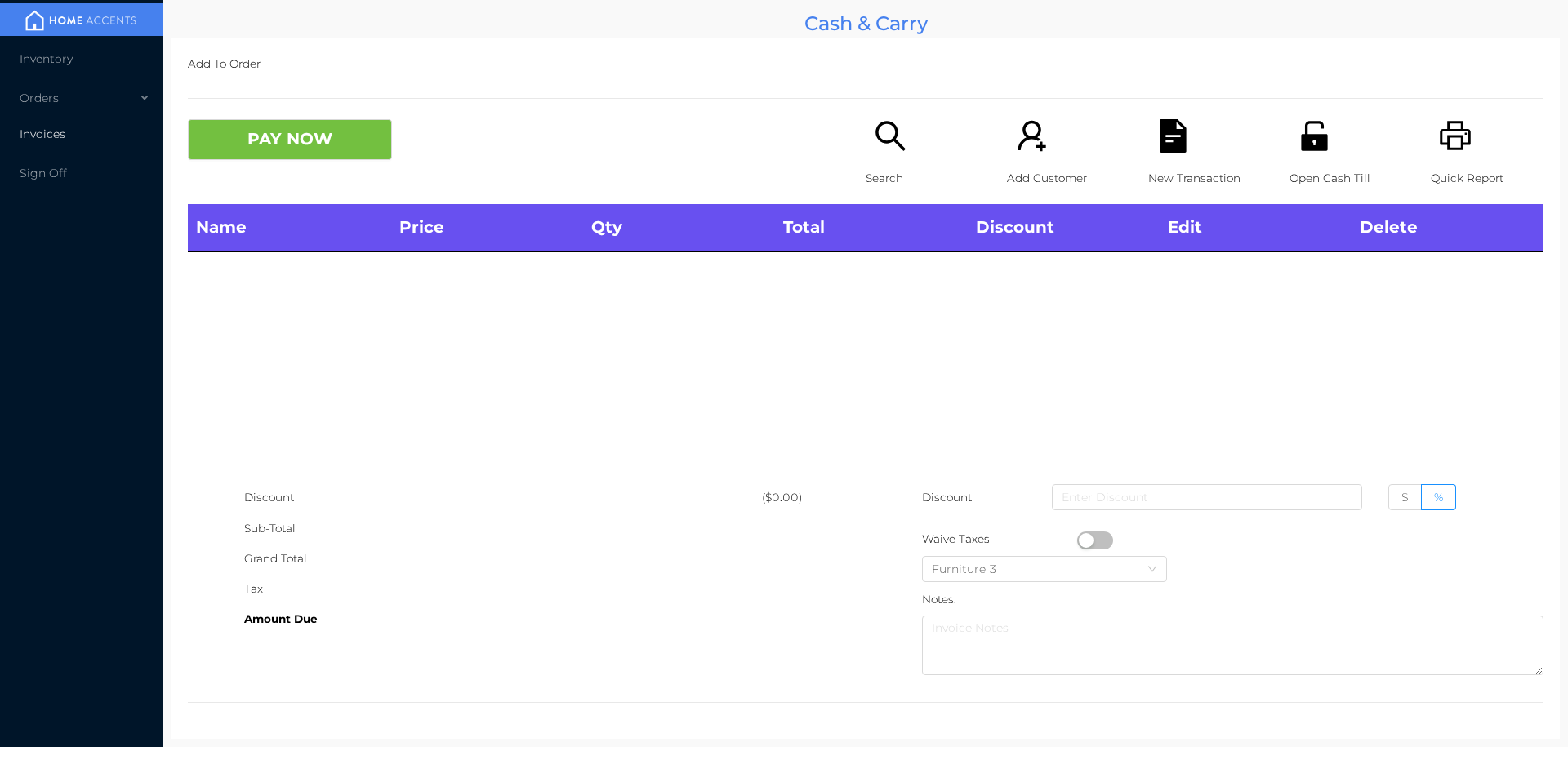
click at [40, 130] on span "Invoices" at bounding box center [43, 134] width 46 height 14
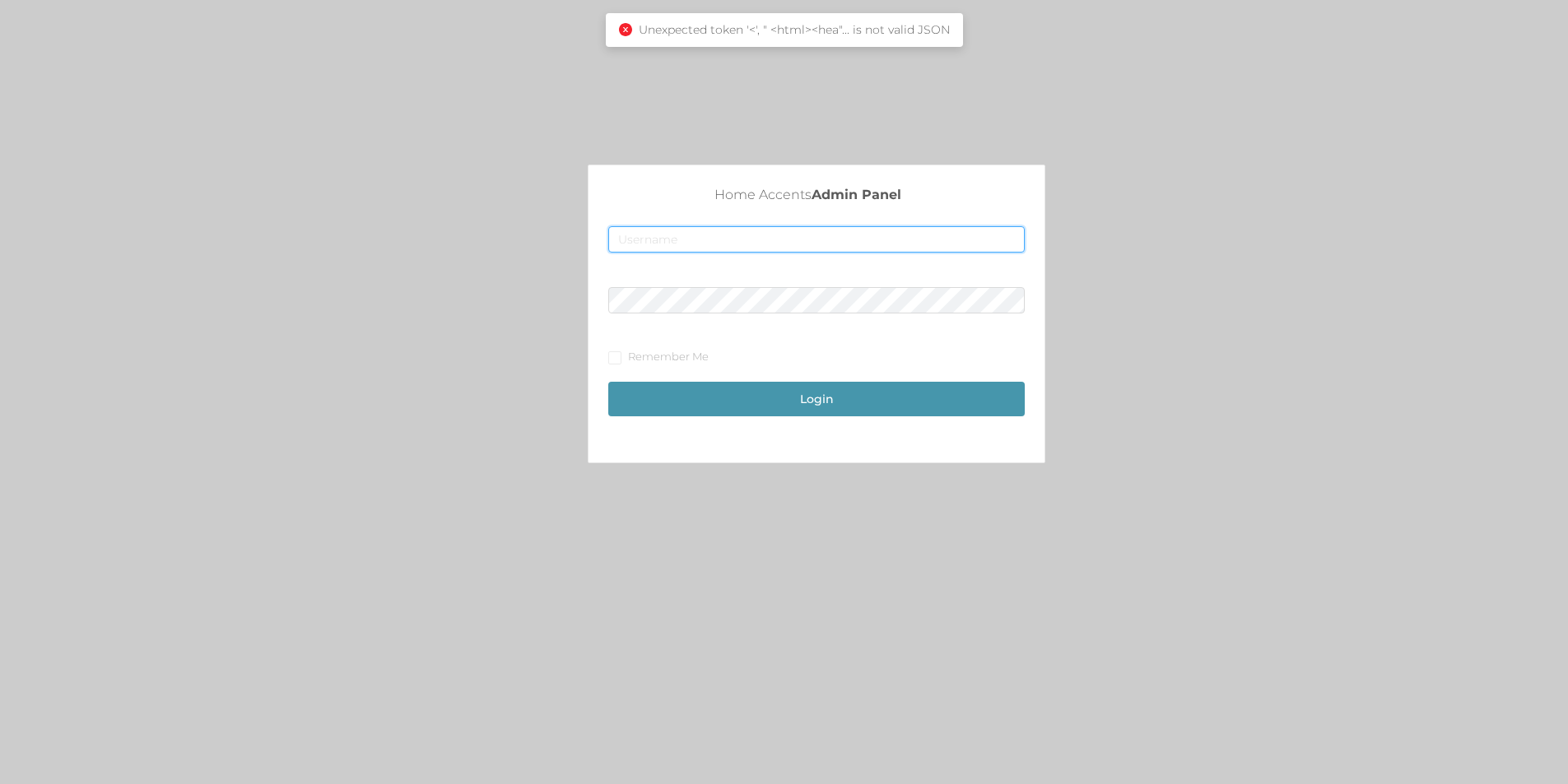
type input "[EMAIL_ADDRESS][DOMAIN_NAME]"
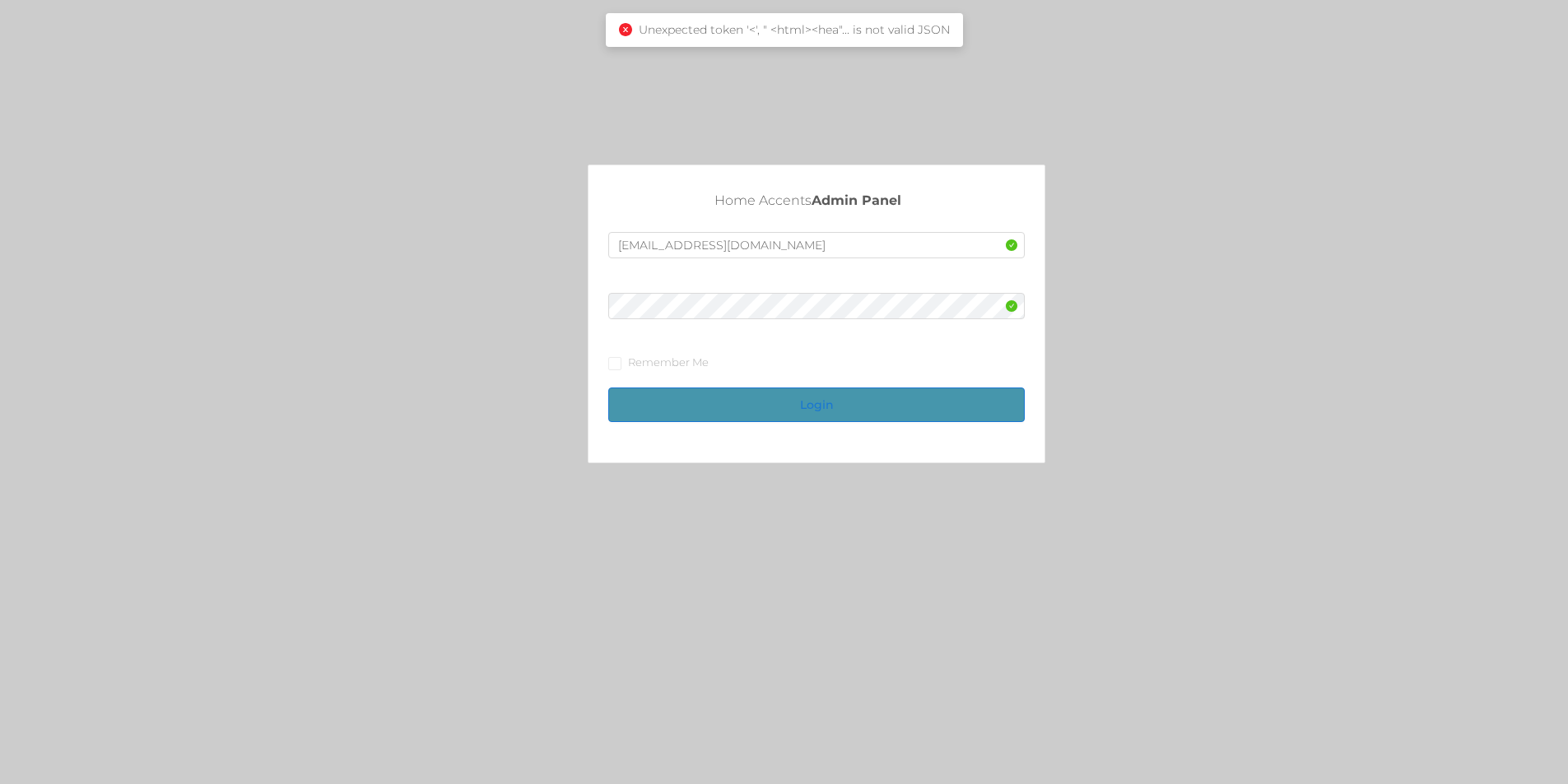
click at [852, 406] on button "Login" at bounding box center [816, 405] width 416 height 34
click at [805, 392] on button "Login" at bounding box center [816, 405] width 416 height 34
click at [804, 409] on button "Login" at bounding box center [816, 405] width 416 height 34
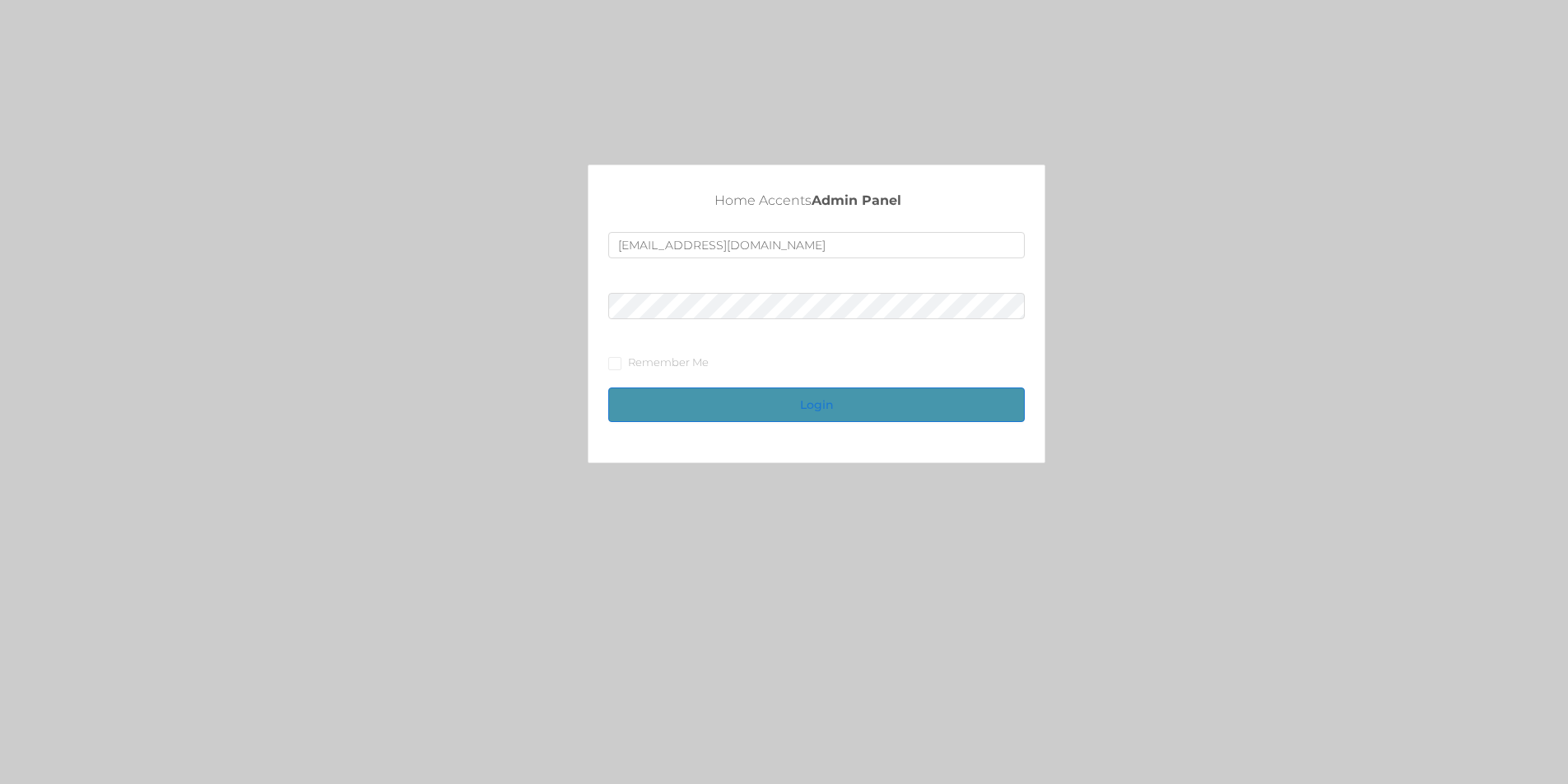
click at [718, 404] on button "Login" at bounding box center [816, 405] width 416 height 34
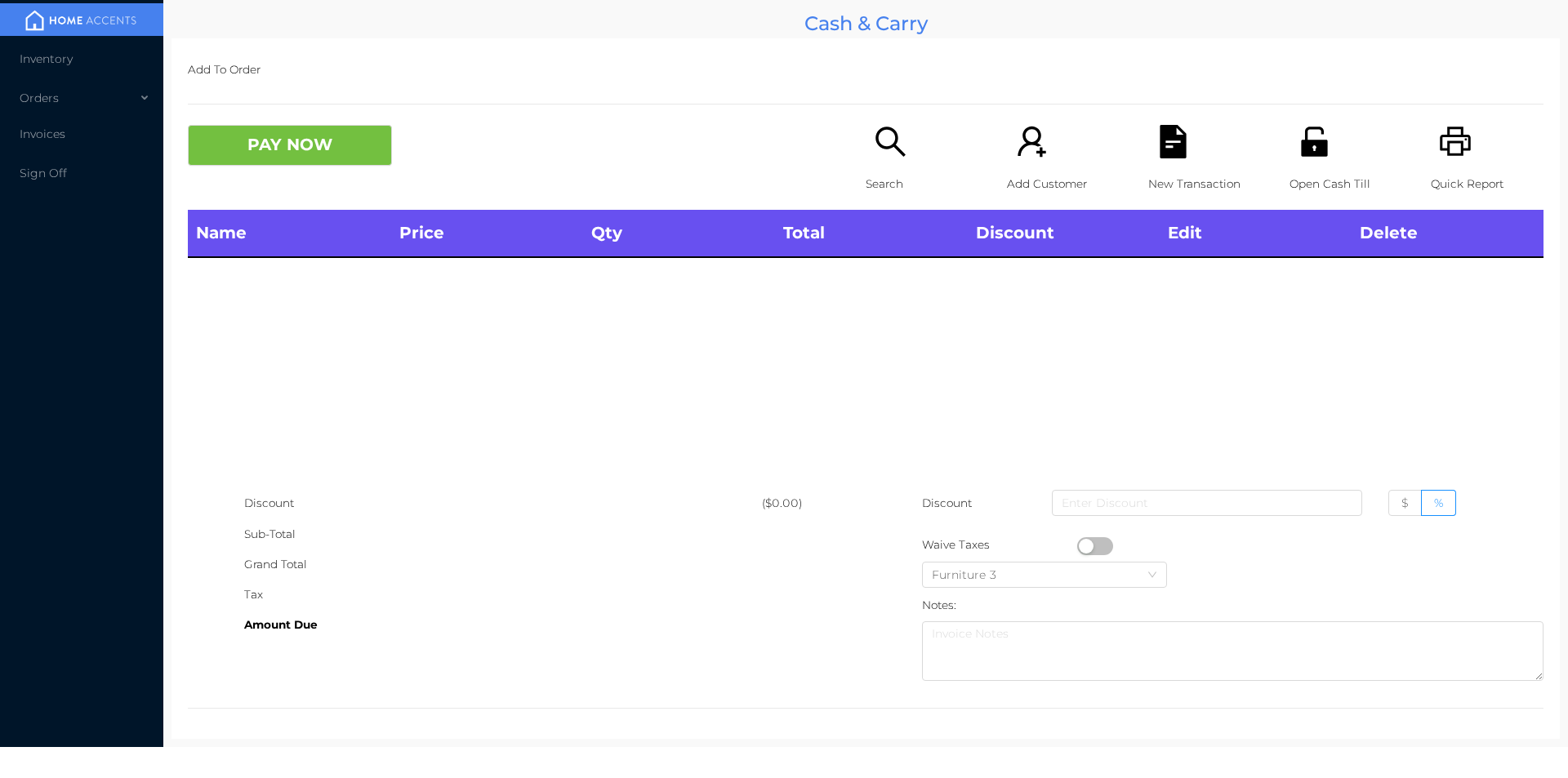
click at [895, 160] on div "Search" at bounding box center [922, 168] width 112 height 85
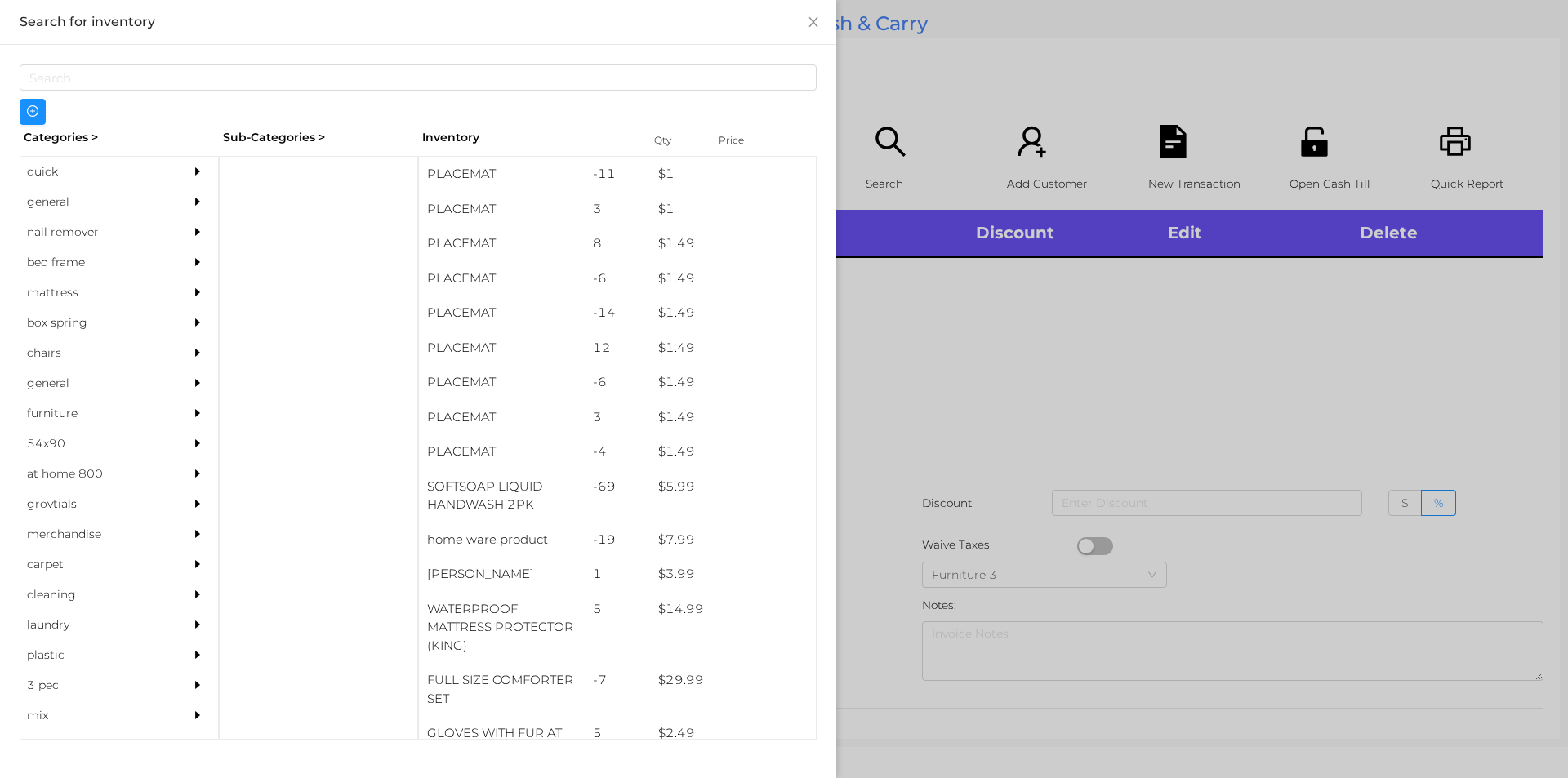
click at [37, 196] on div "general" at bounding box center [94, 202] width 149 height 30
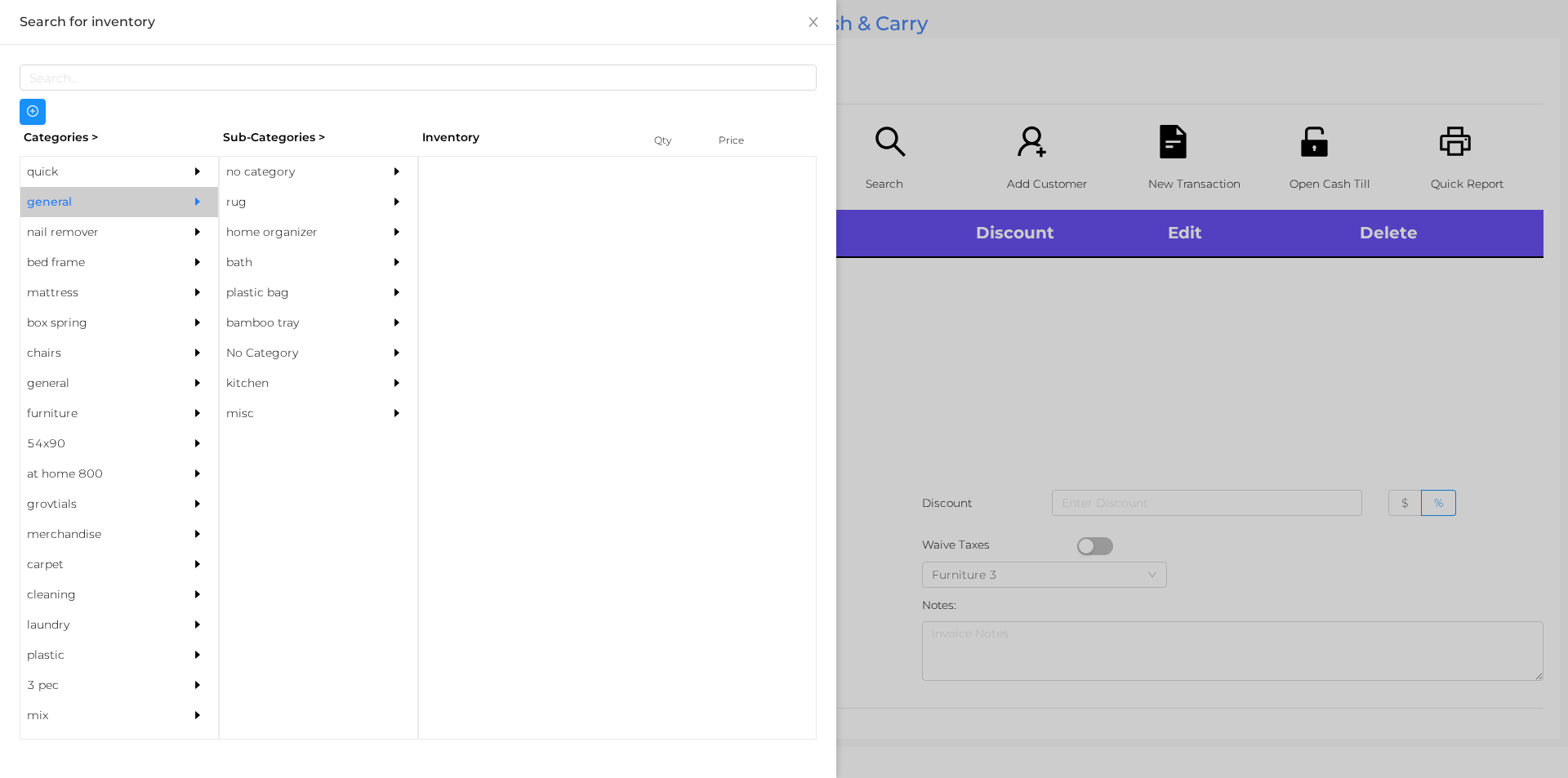
click at [278, 171] on div "no category" at bounding box center [294, 171] width 149 height 30
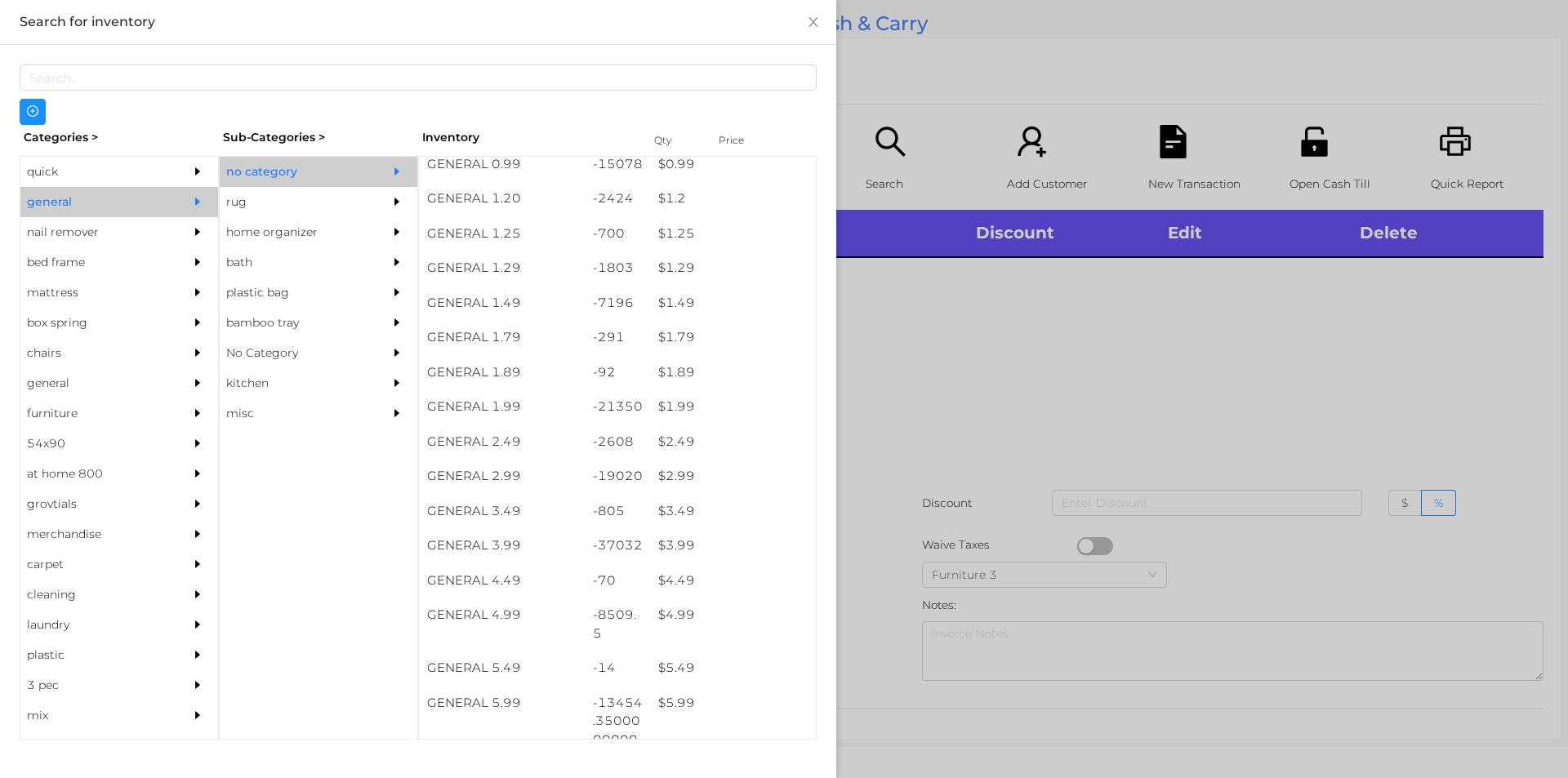
scroll to position [114, 0]
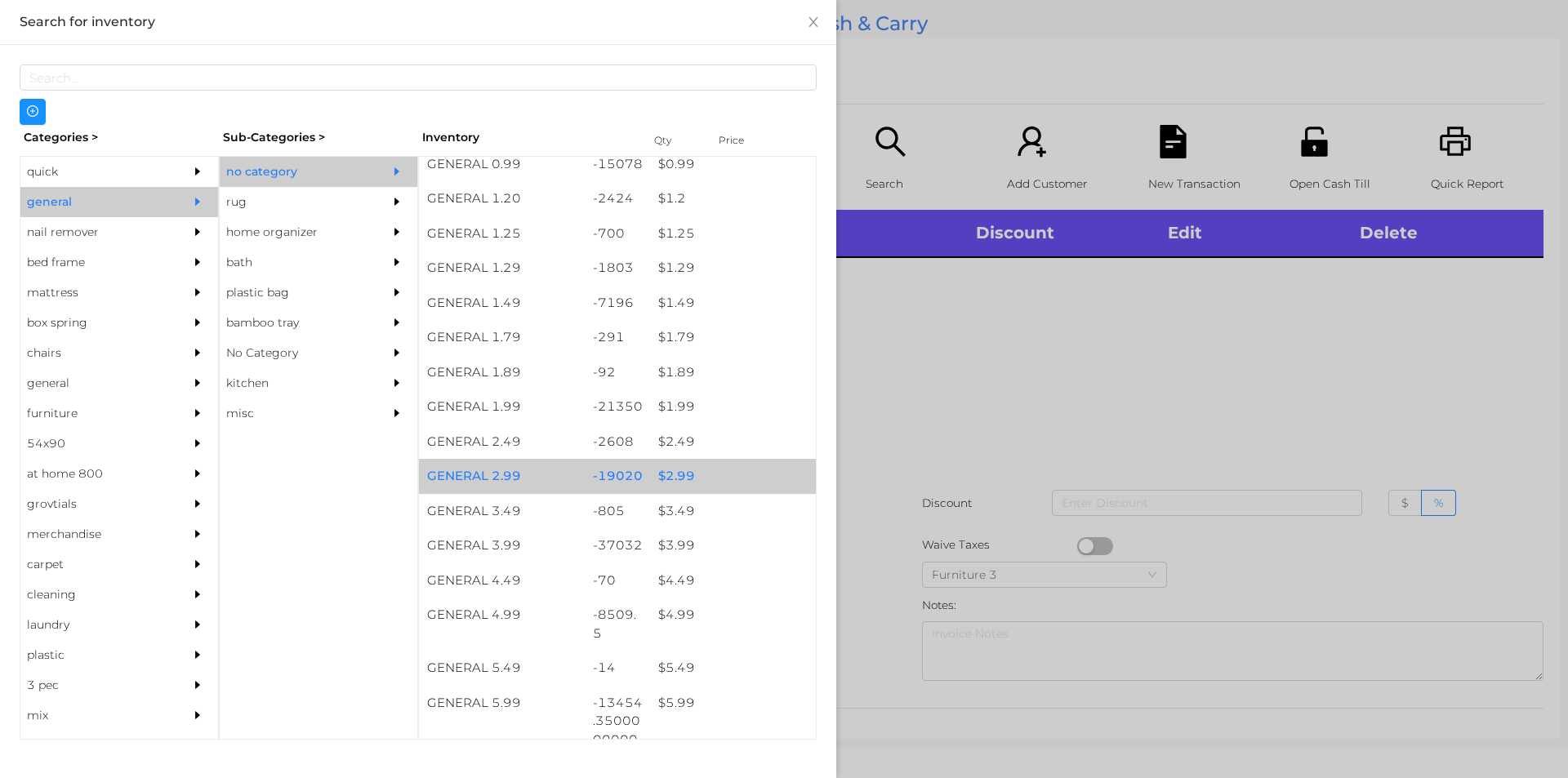
click at [669, 472] on div "$ 2.99" at bounding box center [733, 476] width 166 height 35
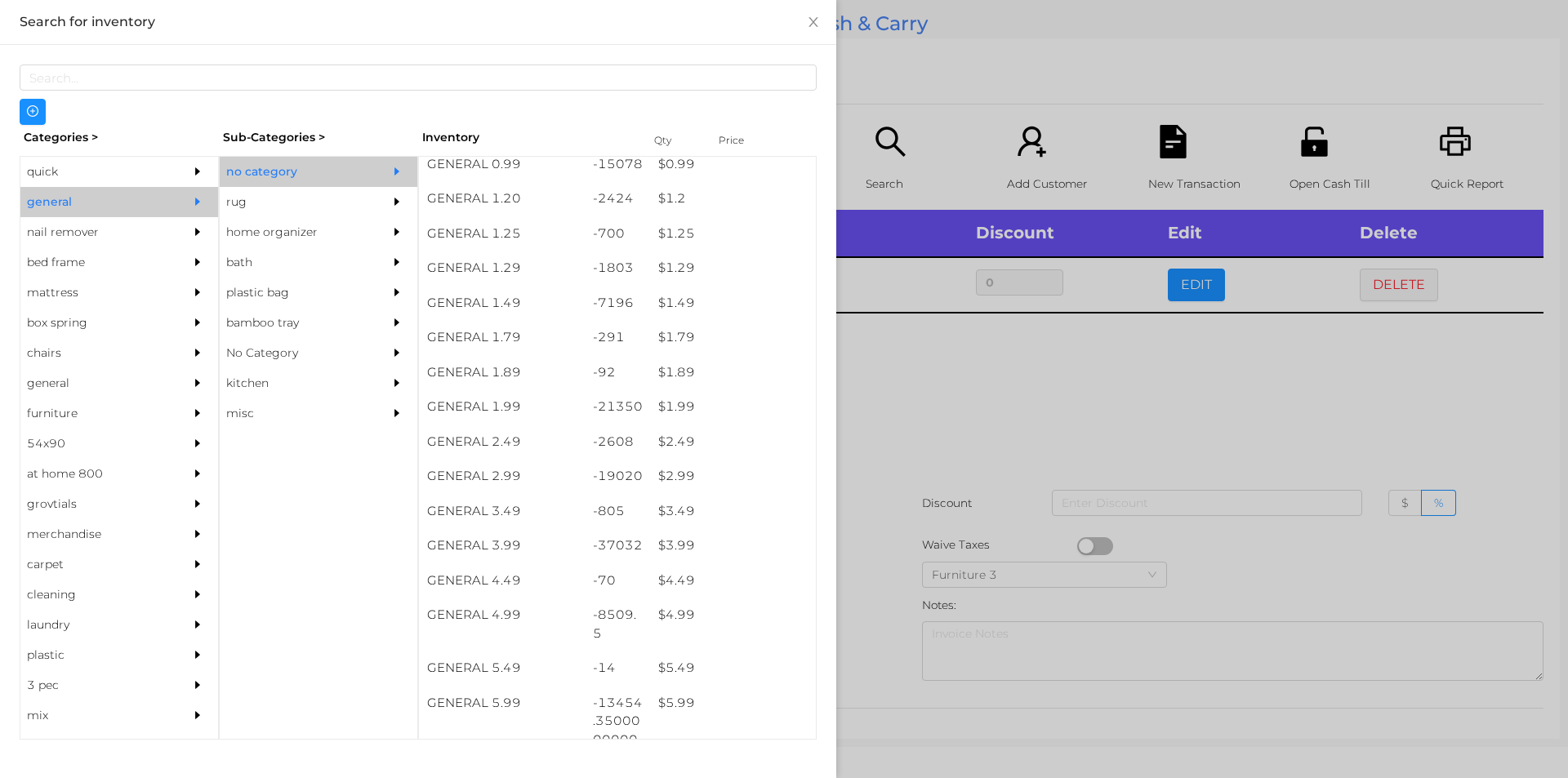
click at [890, 405] on div at bounding box center [784, 389] width 1568 height 778
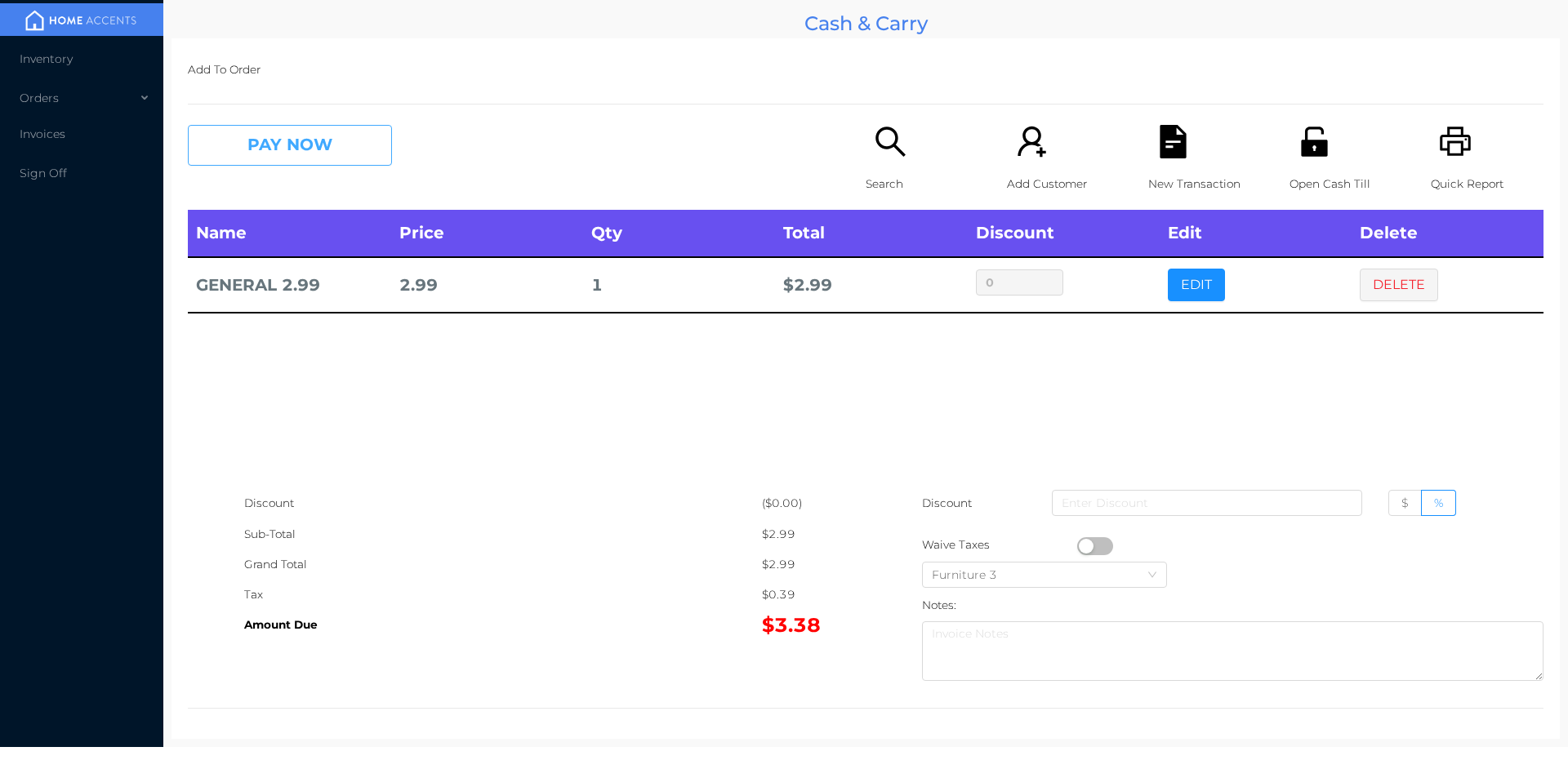
click at [244, 149] on button "PAY NOW" at bounding box center [290, 146] width 204 height 41
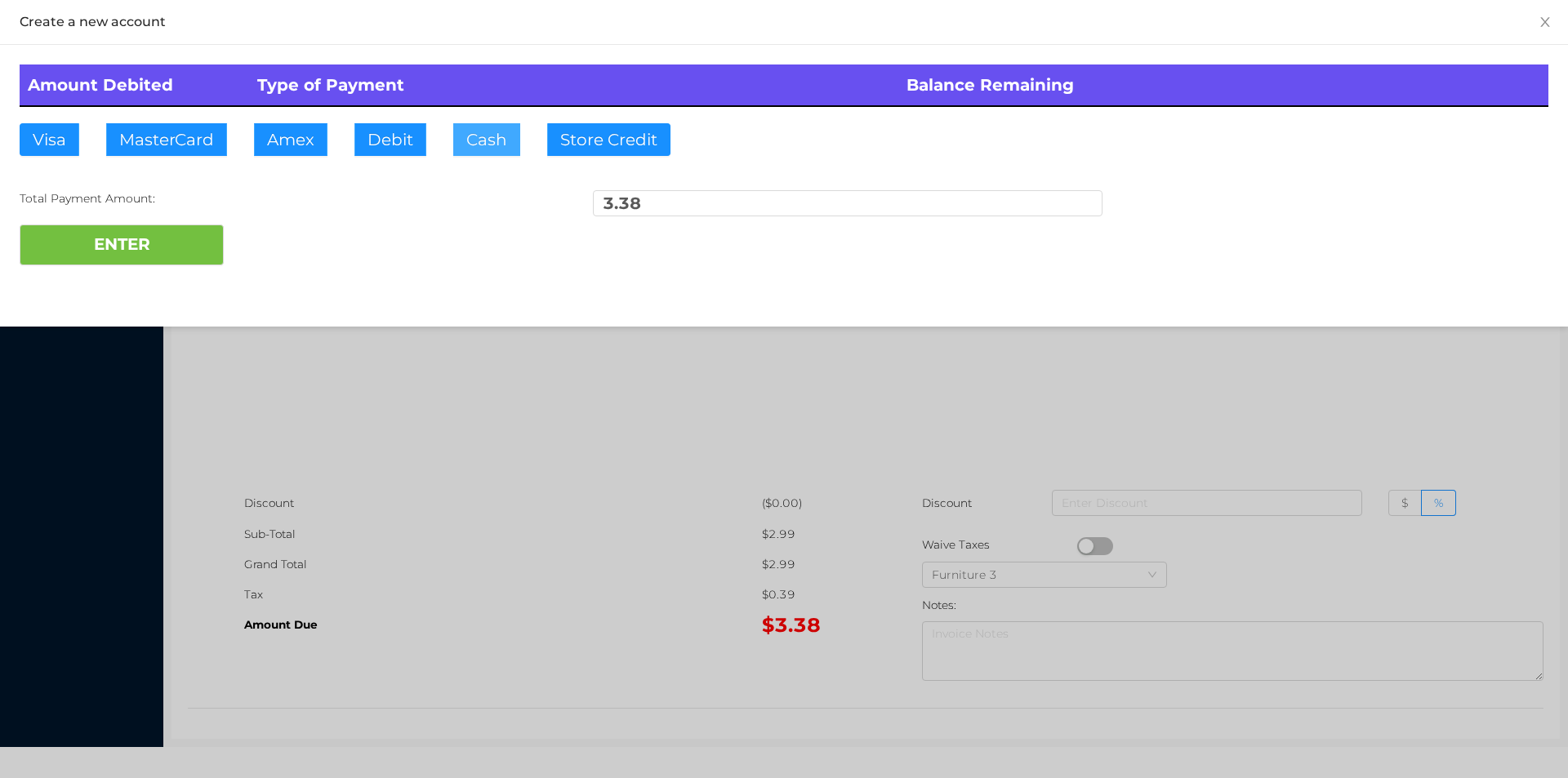
click at [478, 145] on button "Cash" at bounding box center [486, 140] width 67 height 32
click at [178, 245] on button "ENTER" at bounding box center [122, 245] width 204 height 41
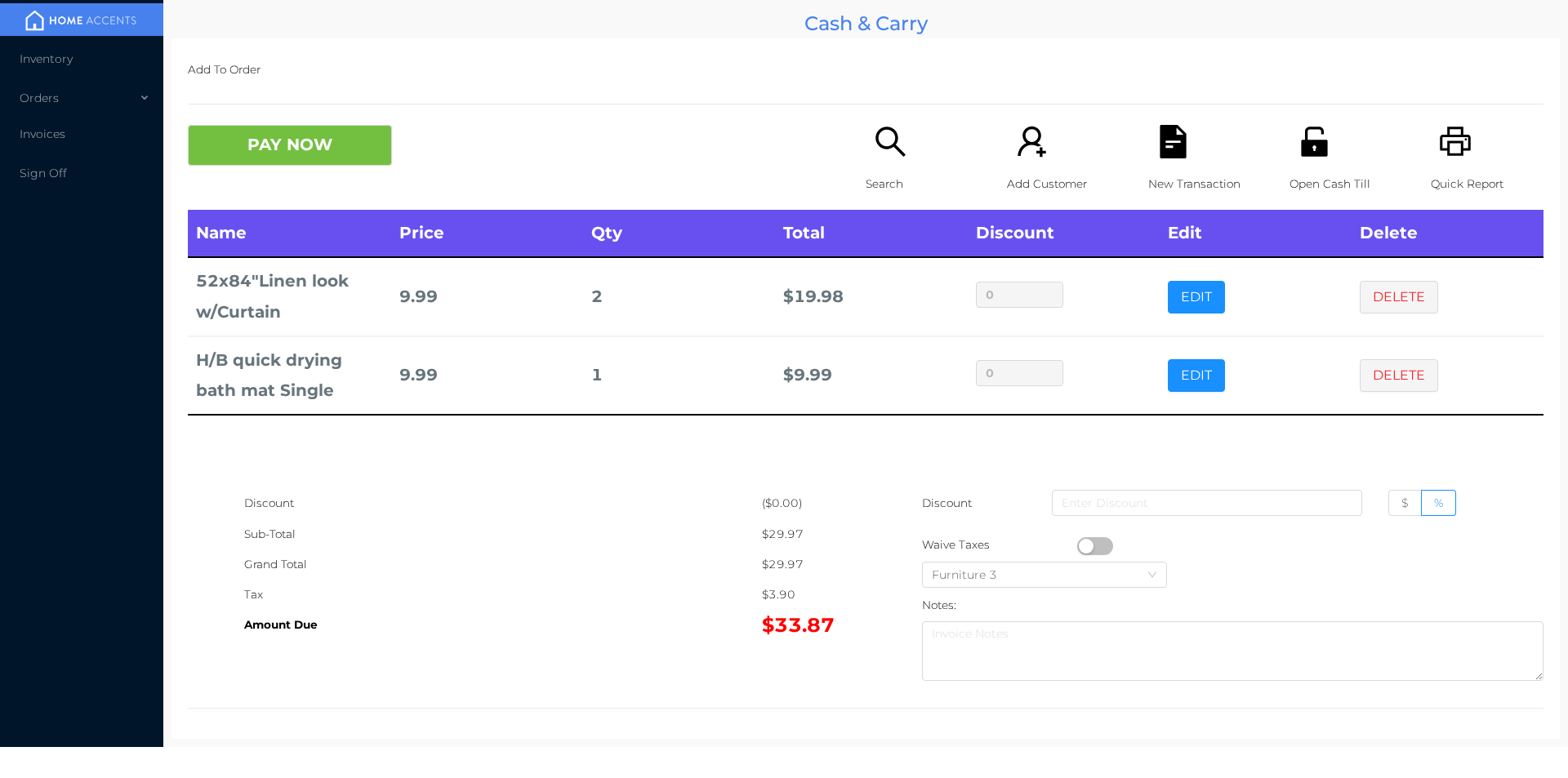
click at [1390, 386] on button "DELETE" at bounding box center [1399, 375] width 78 height 32
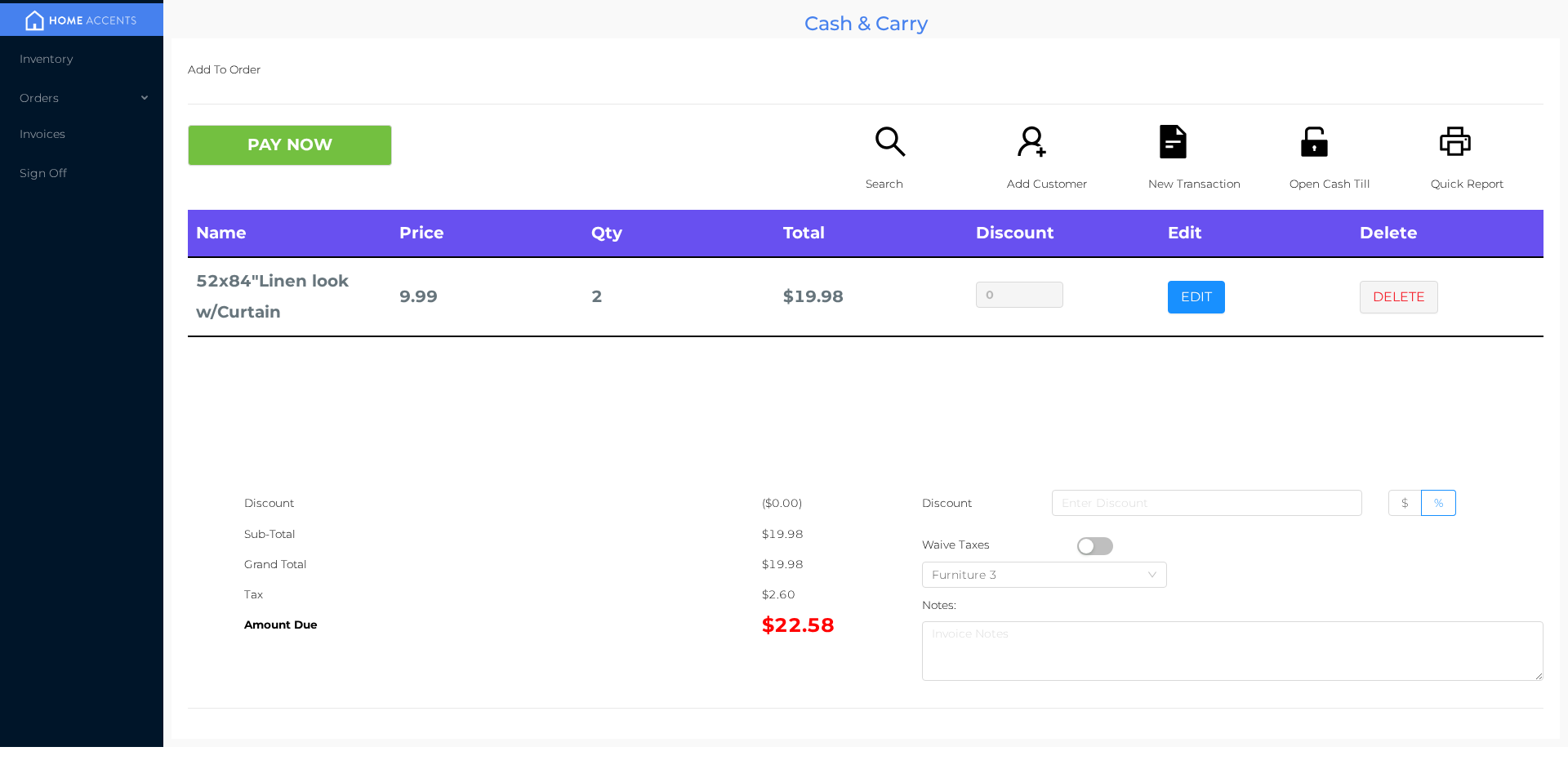
click at [1103, 546] on button "button" at bounding box center [1095, 546] width 36 height 18
click at [345, 153] on button "PAY NOW" at bounding box center [290, 146] width 204 height 41
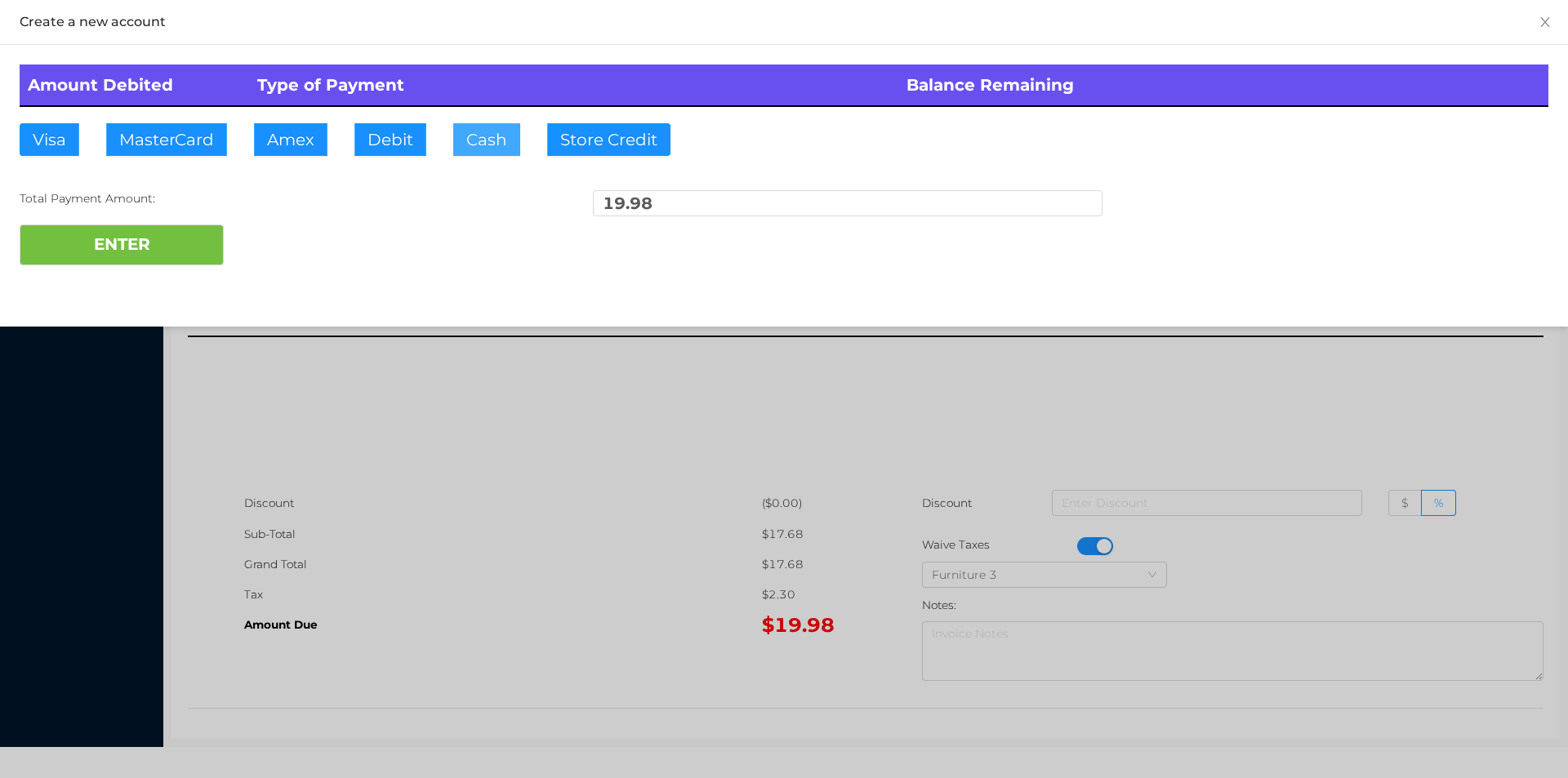
click at [468, 134] on button "Cash" at bounding box center [486, 140] width 67 height 32
click at [192, 231] on button "ENTER" at bounding box center [122, 245] width 204 height 41
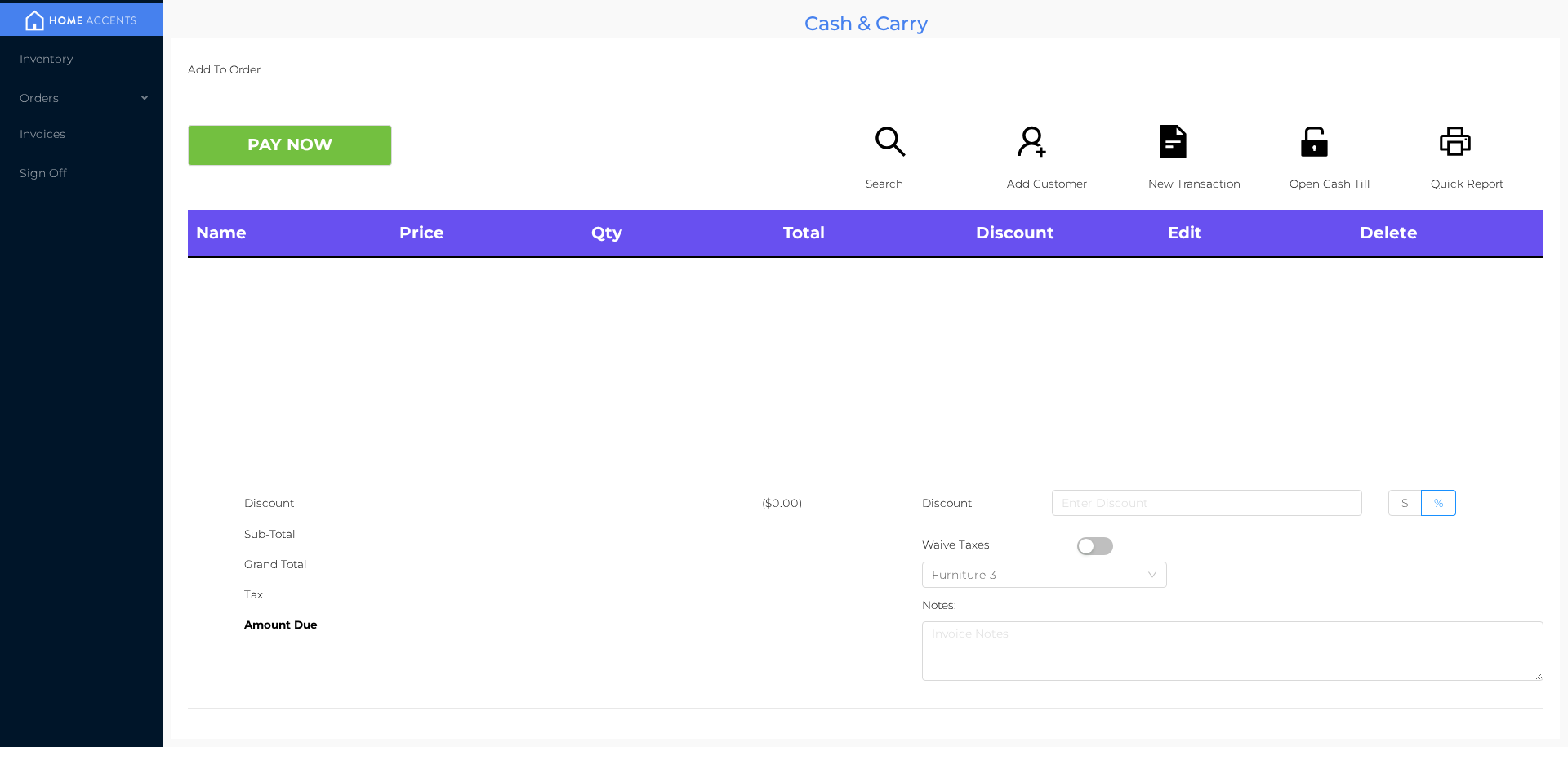
click at [1453, 152] on icon "icon: printer" at bounding box center [1455, 141] width 33 height 33
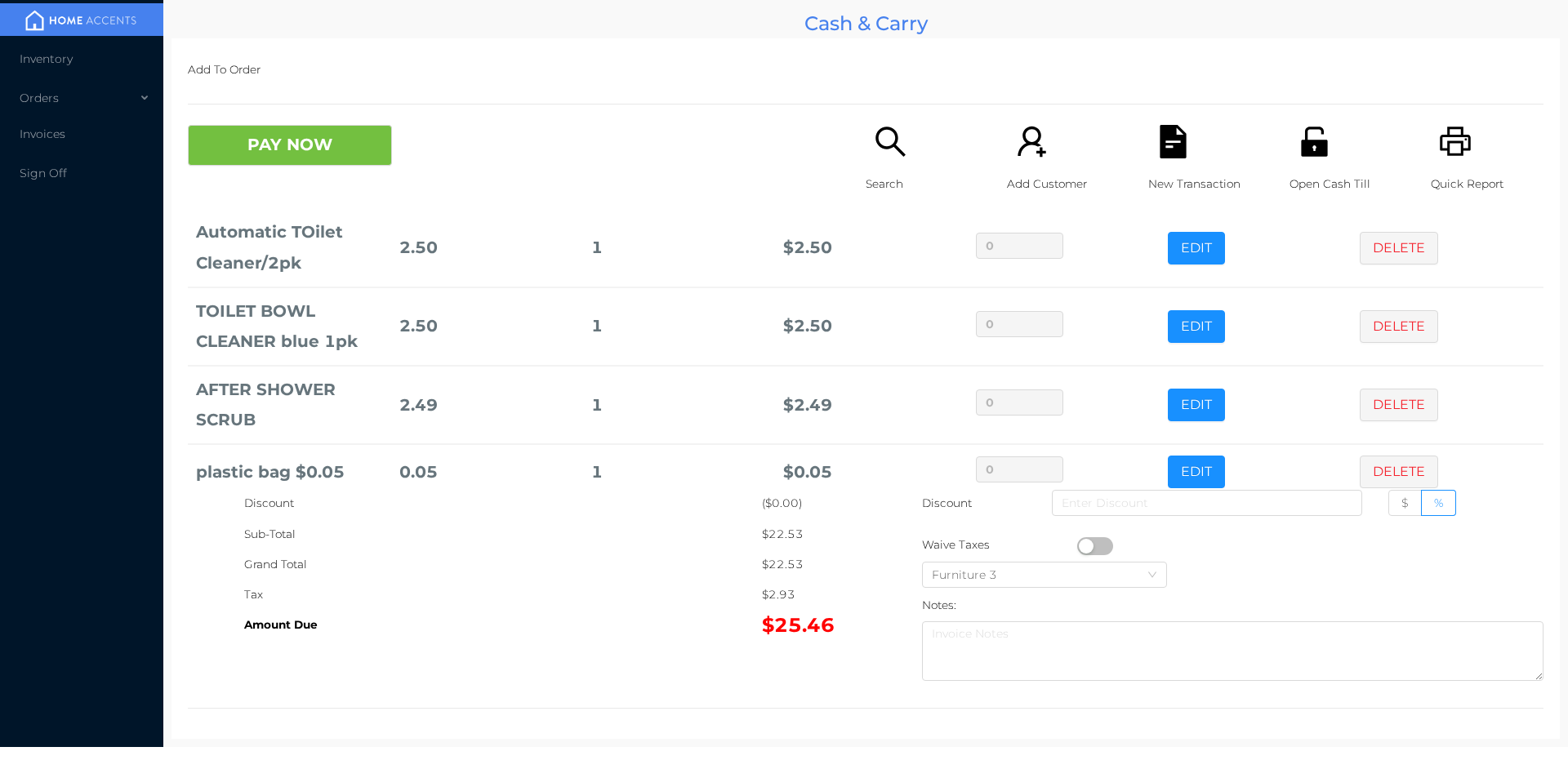
scroll to position [133, 0]
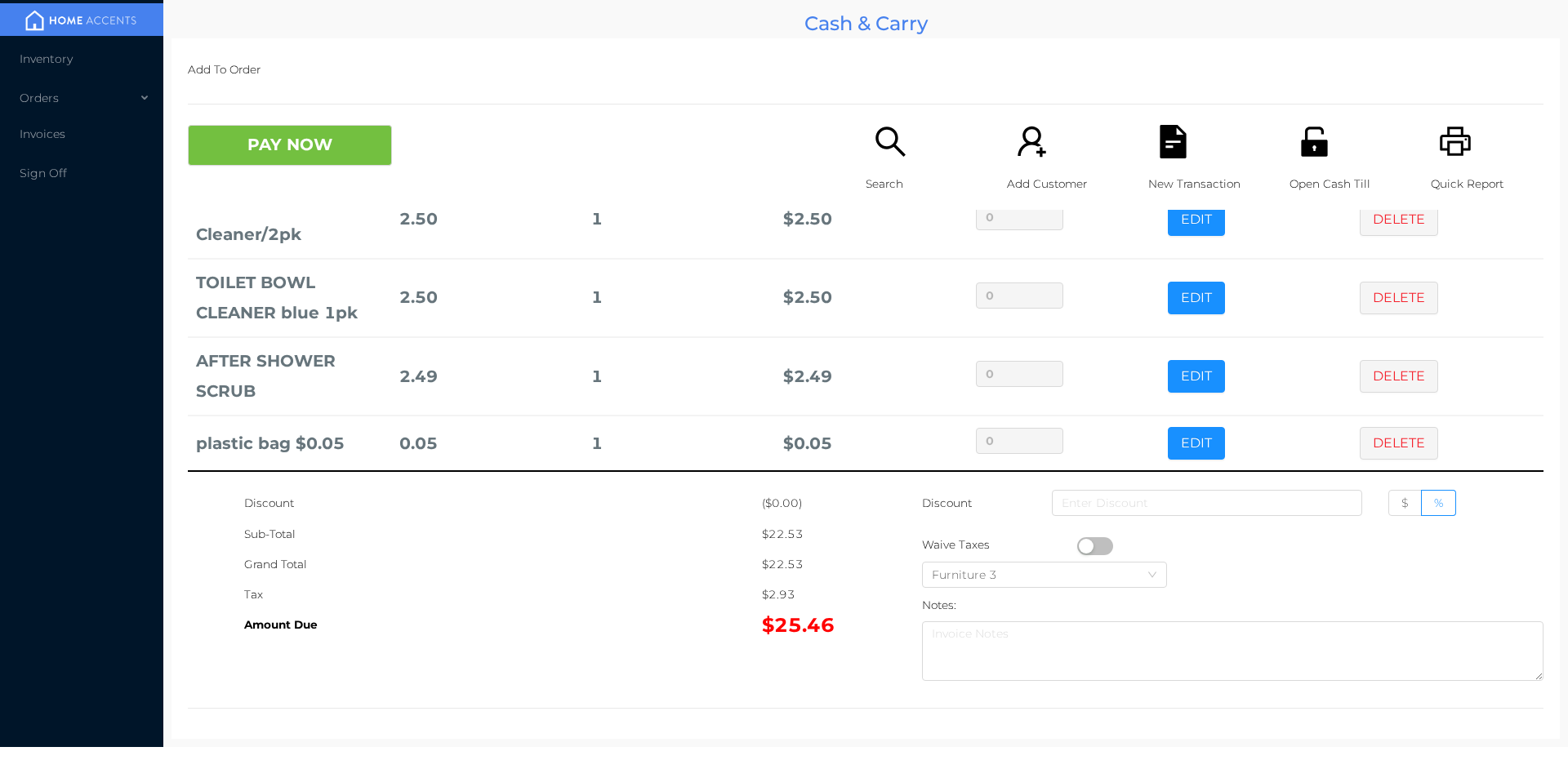
click at [312, 192] on div "PAY NOW Search Add Customer New Transaction Open Cash Till Quick Report" at bounding box center [866, 168] width 1355 height 85
click at [349, 146] on button "PAY NOW" at bounding box center [290, 146] width 204 height 41
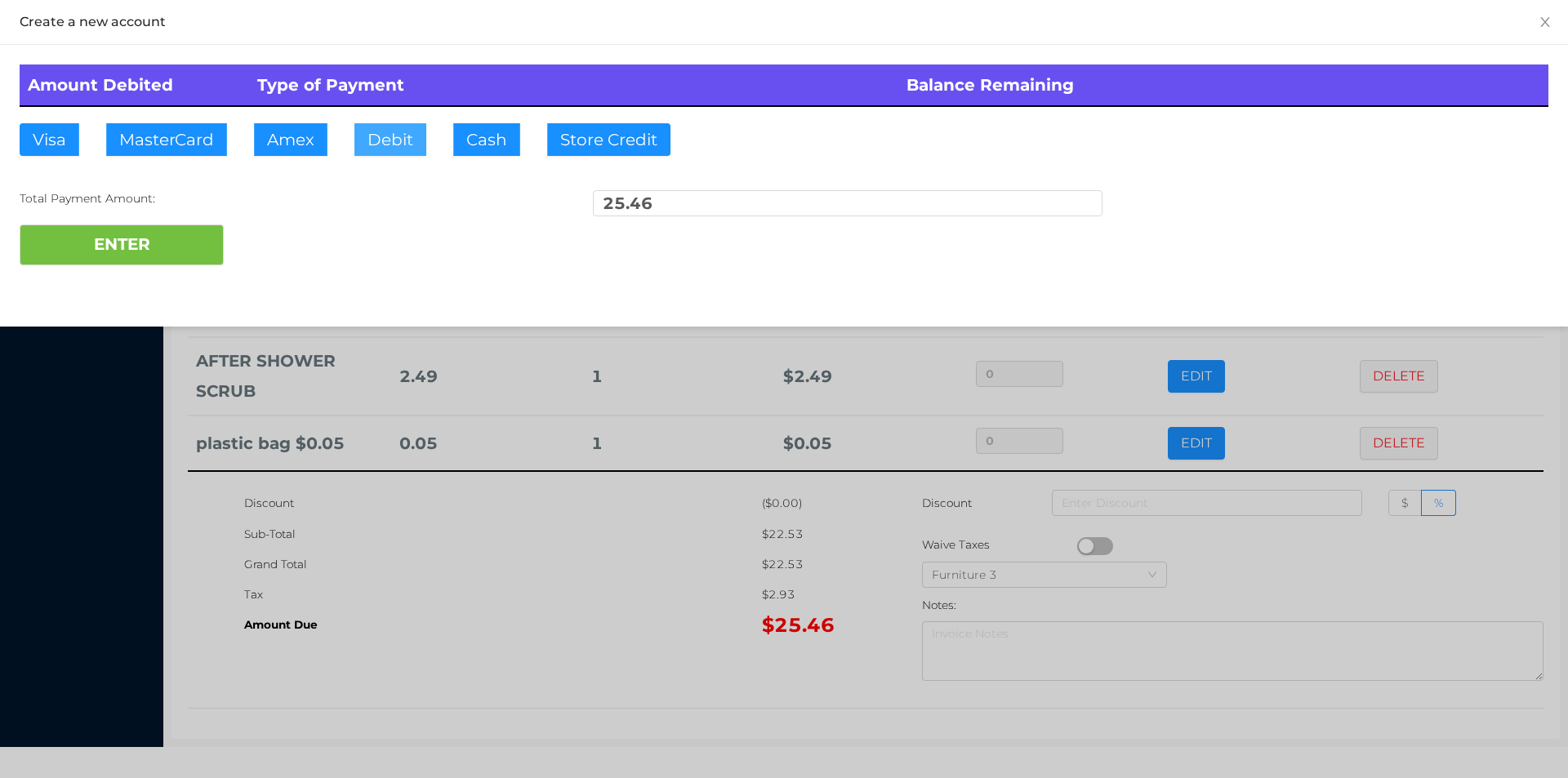
click at [382, 140] on button "Debit" at bounding box center [390, 140] width 72 height 32
click at [183, 229] on button "ENTER" at bounding box center [122, 245] width 204 height 41
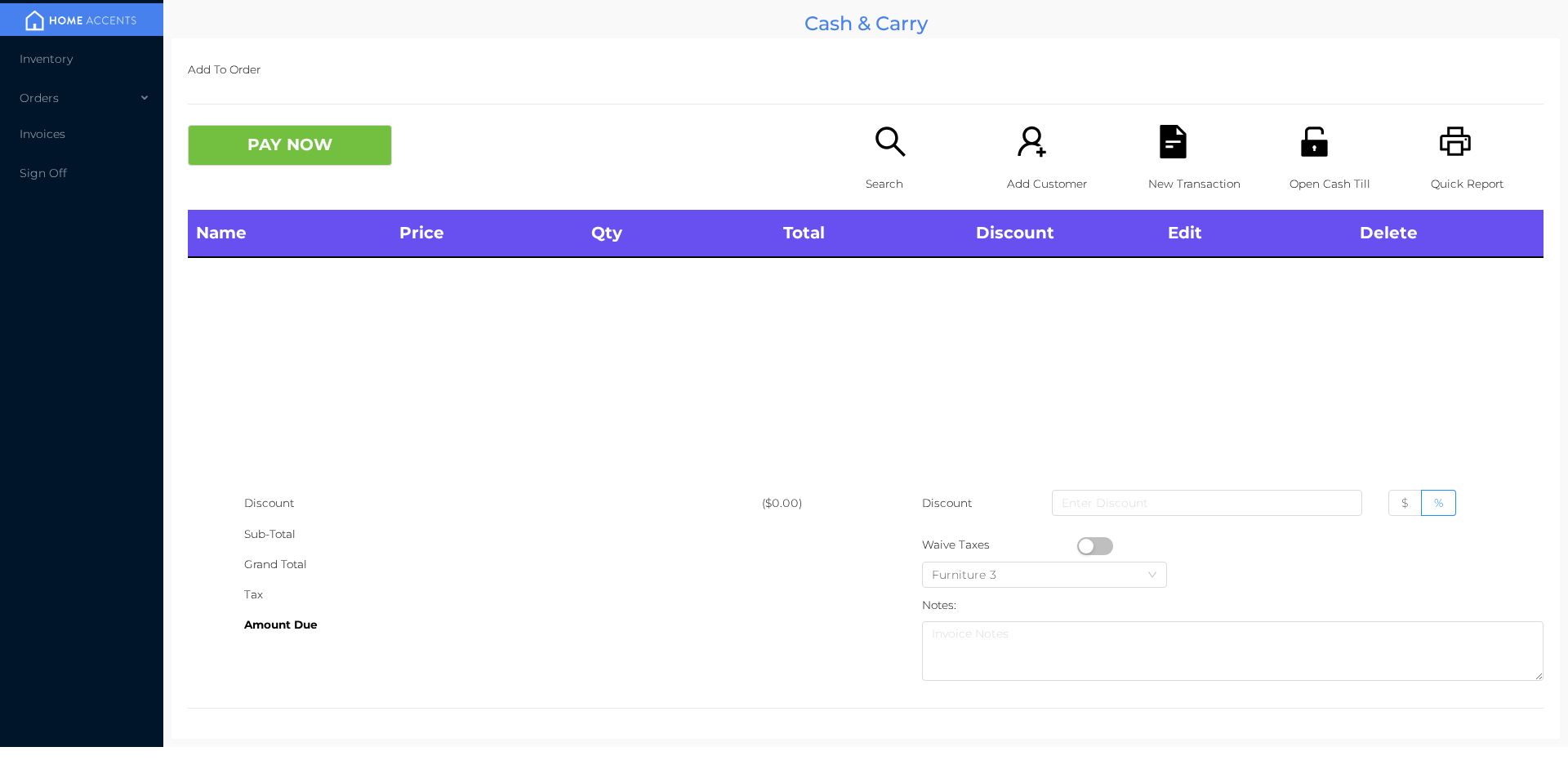
scroll to position [0, 0]
click at [49, 143] on li "Invoices" at bounding box center [82, 134] width 163 height 32
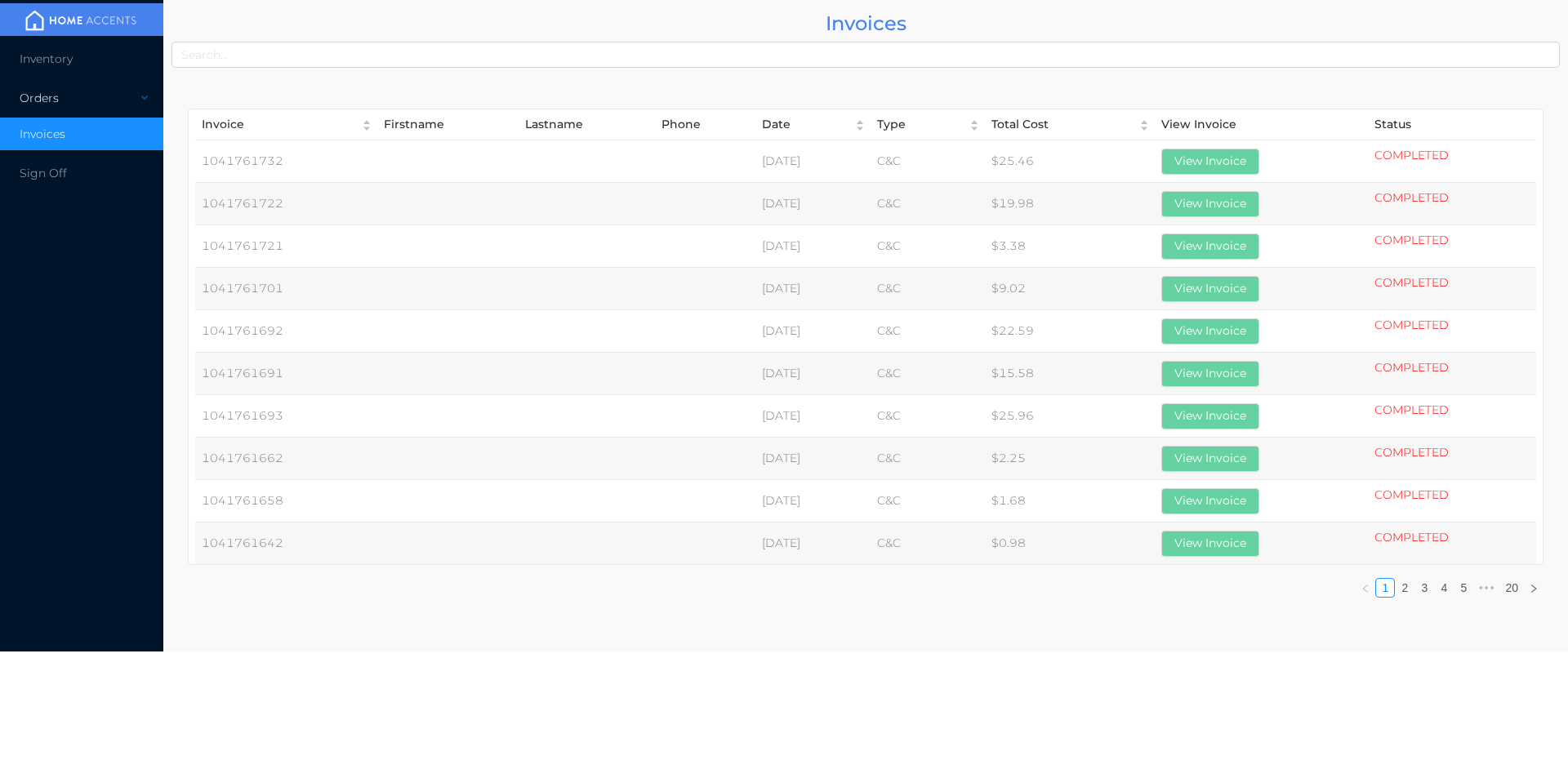
click at [50, 94] on div "Orders" at bounding box center [82, 98] width 163 height 32
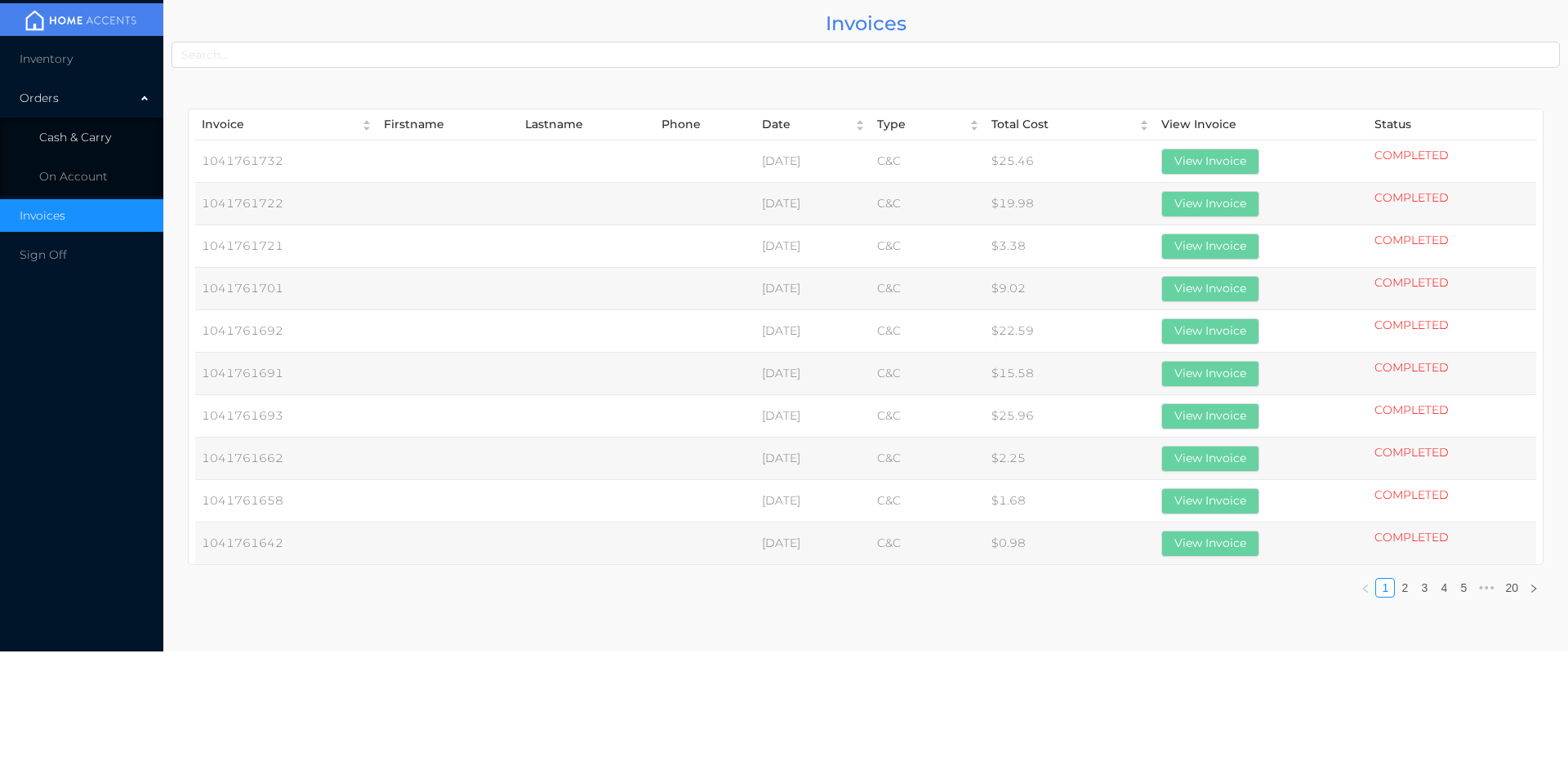
click at [85, 137] on span "Cash & Carry" at bounding box center [75, 137] width 72 height 14
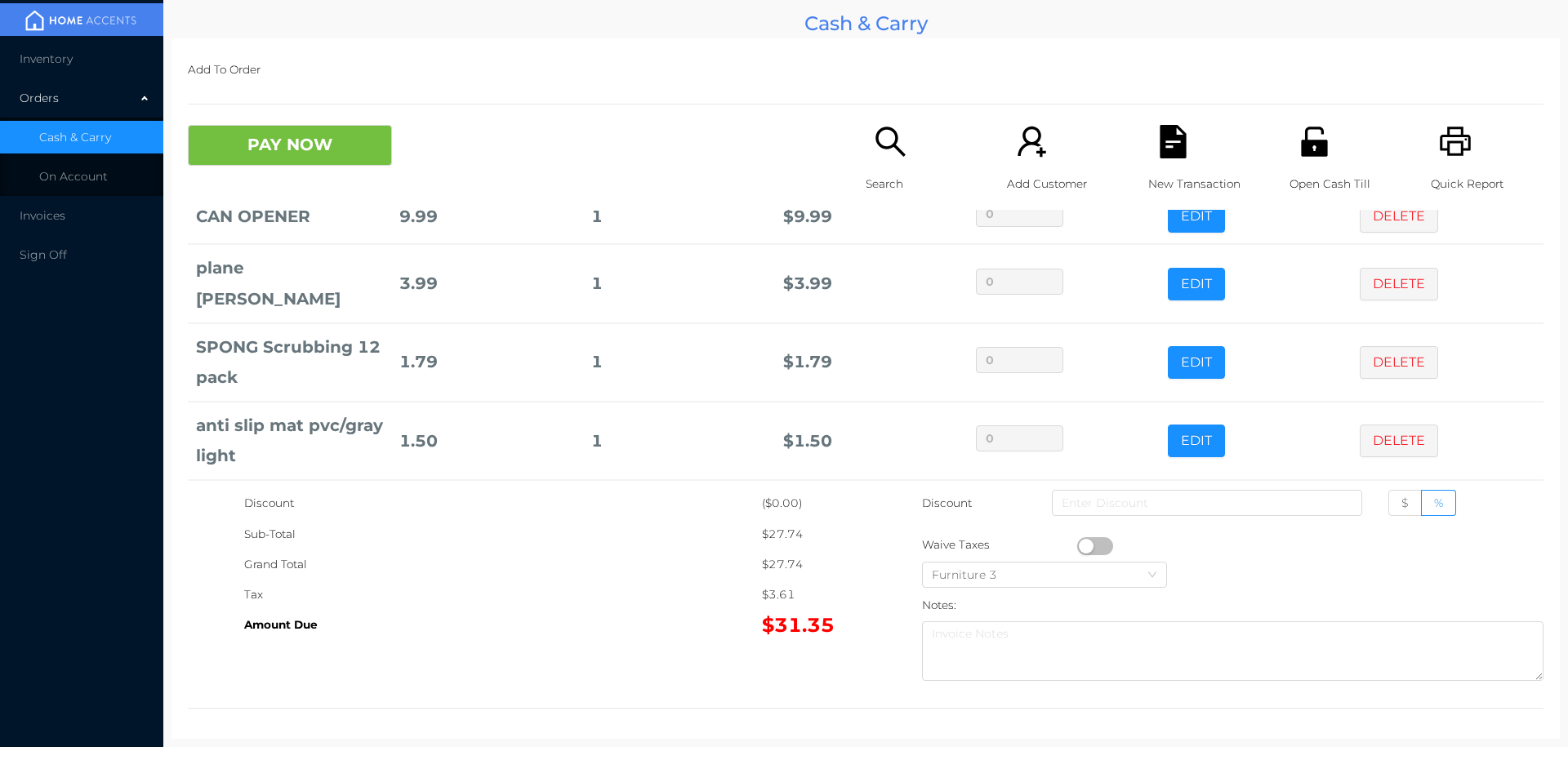
scroll to position [189, 0]
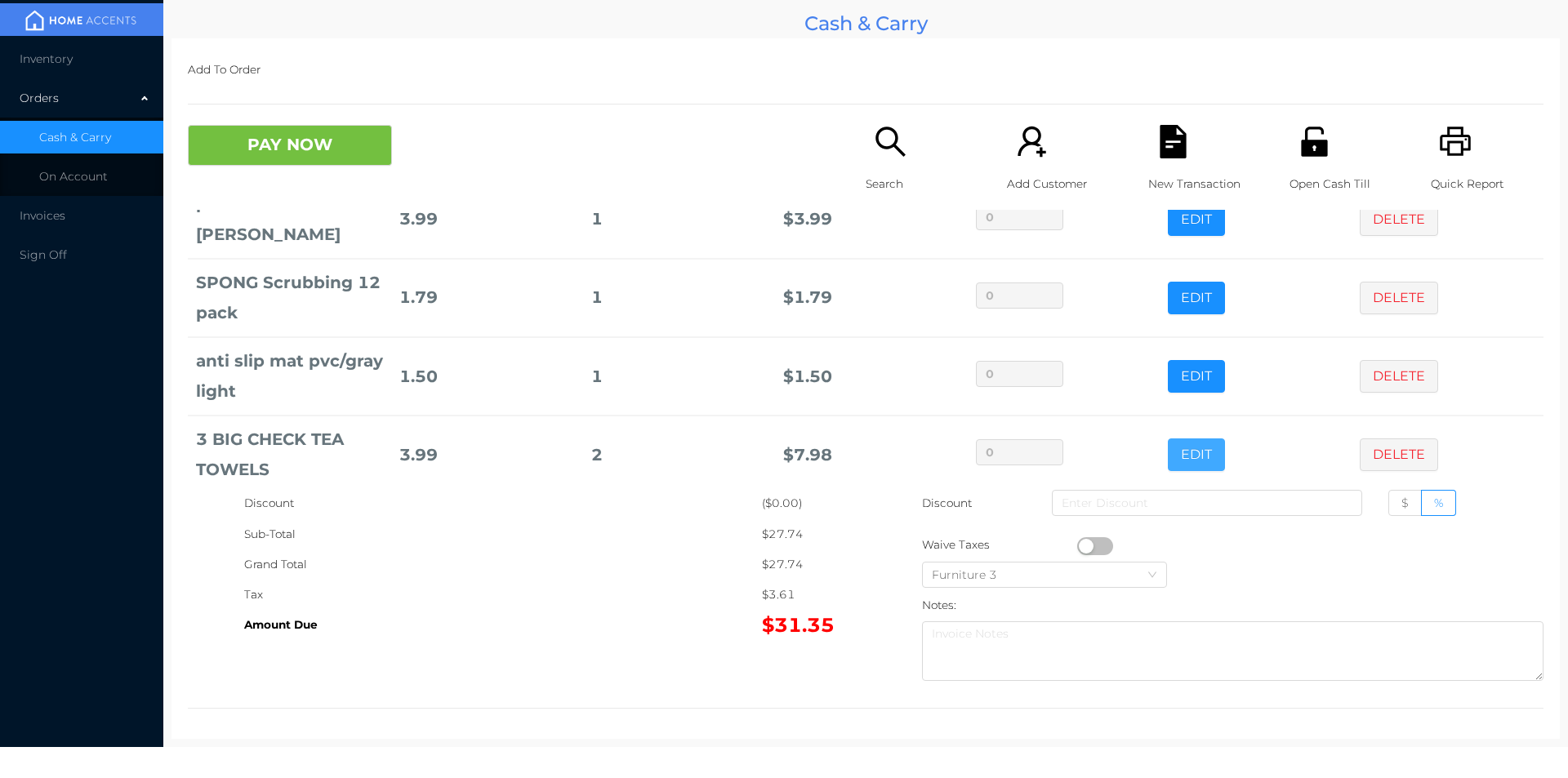
click at [1168, 440] on button "EDIT" at bounding box center [1196, 455] width 57 height 32
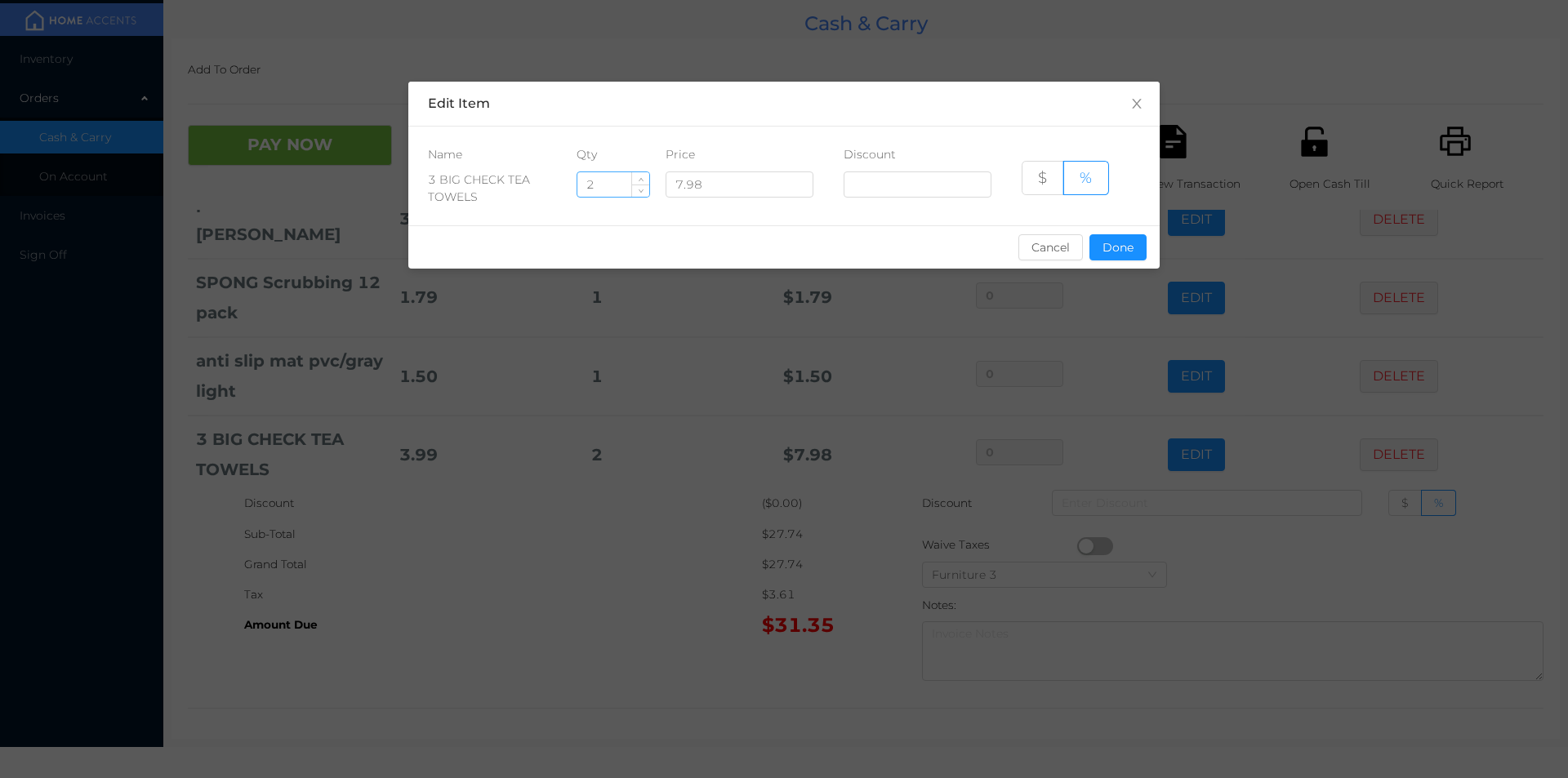
click at [602, 186] on input "2" at bounding box center [613, 184] width 72 height 25
type input "1"
click at [1112, 259] on button "Done" at bounding box center [1118, 247] width 57 height 26
type input "0%"
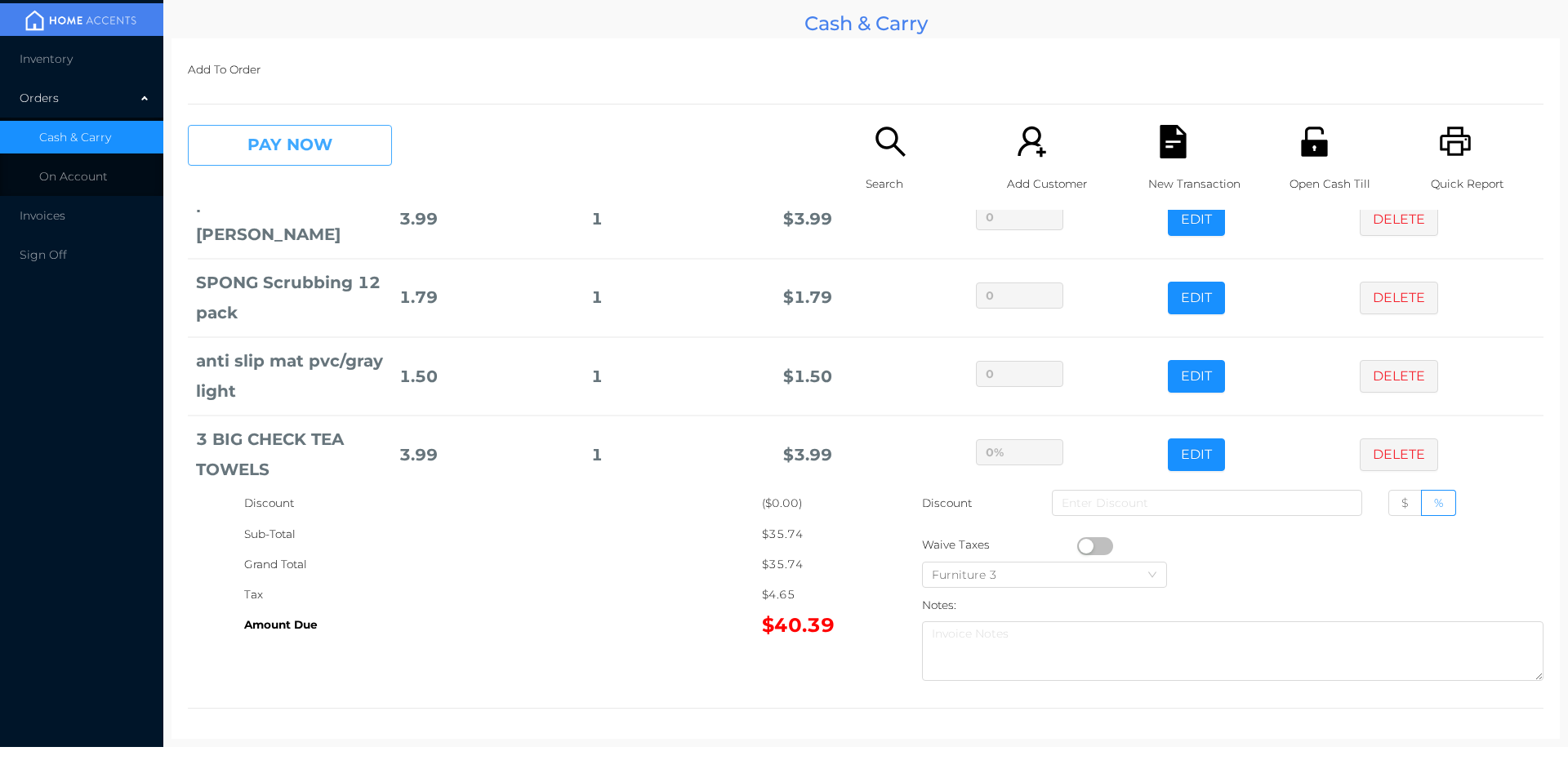
click at [274, 148] on button "PAY NOW" at bounding box center [290, 146] width 204 height 41
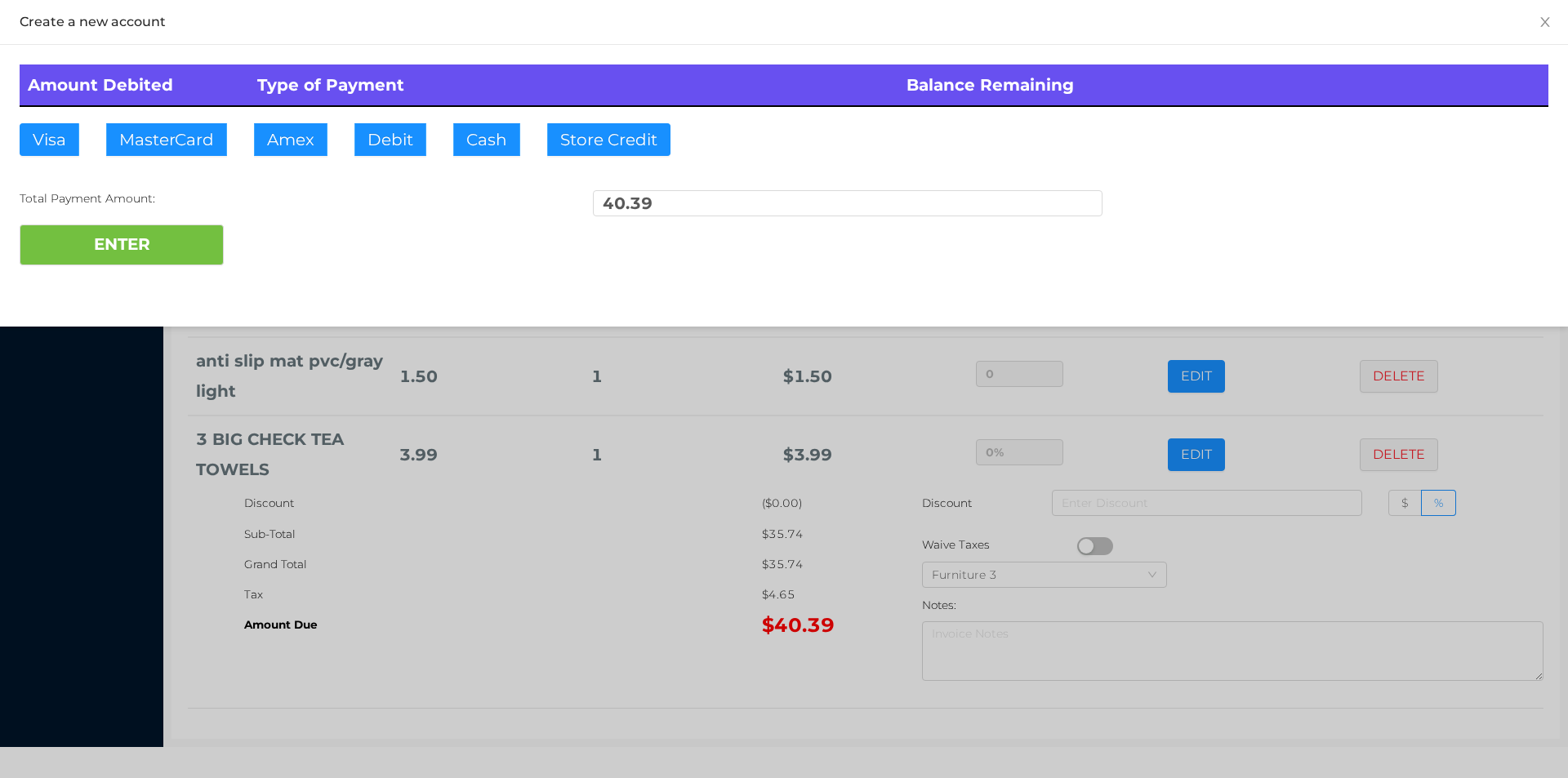
click at [650, 629] on div at bounding box center [784, 389] width 1568 height 778
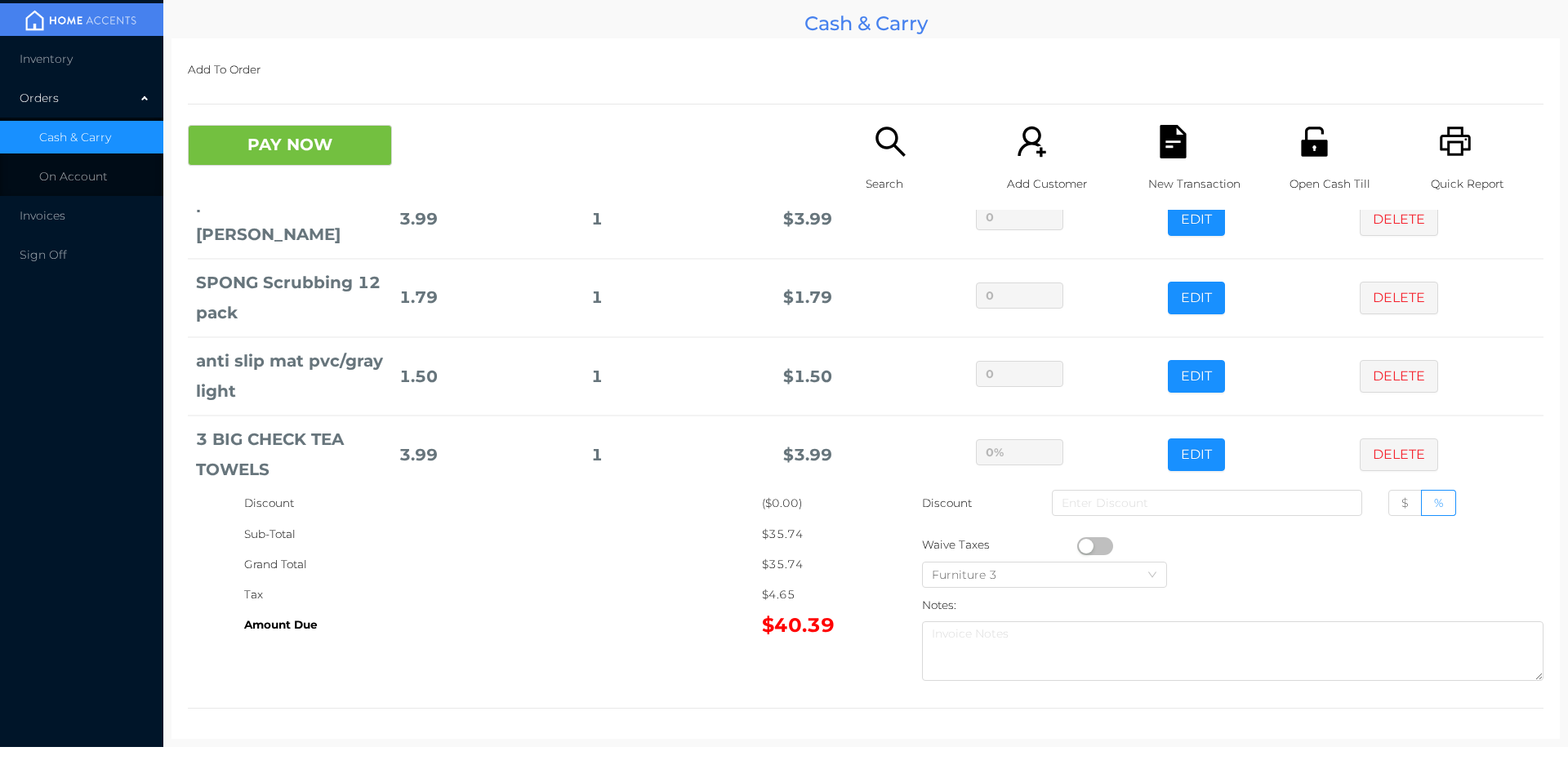
click at [1308, 163] on div "Open Cash Till" at bounding box center [1346, 168] width 112 height 85
click at [1301, 155] on icon "icon: unlock" at bounding box center [1313, 141] width 26 height 30
click at [354, 129] on button "PAY NOW" at bounding box center [290, 146] width 204 height 41
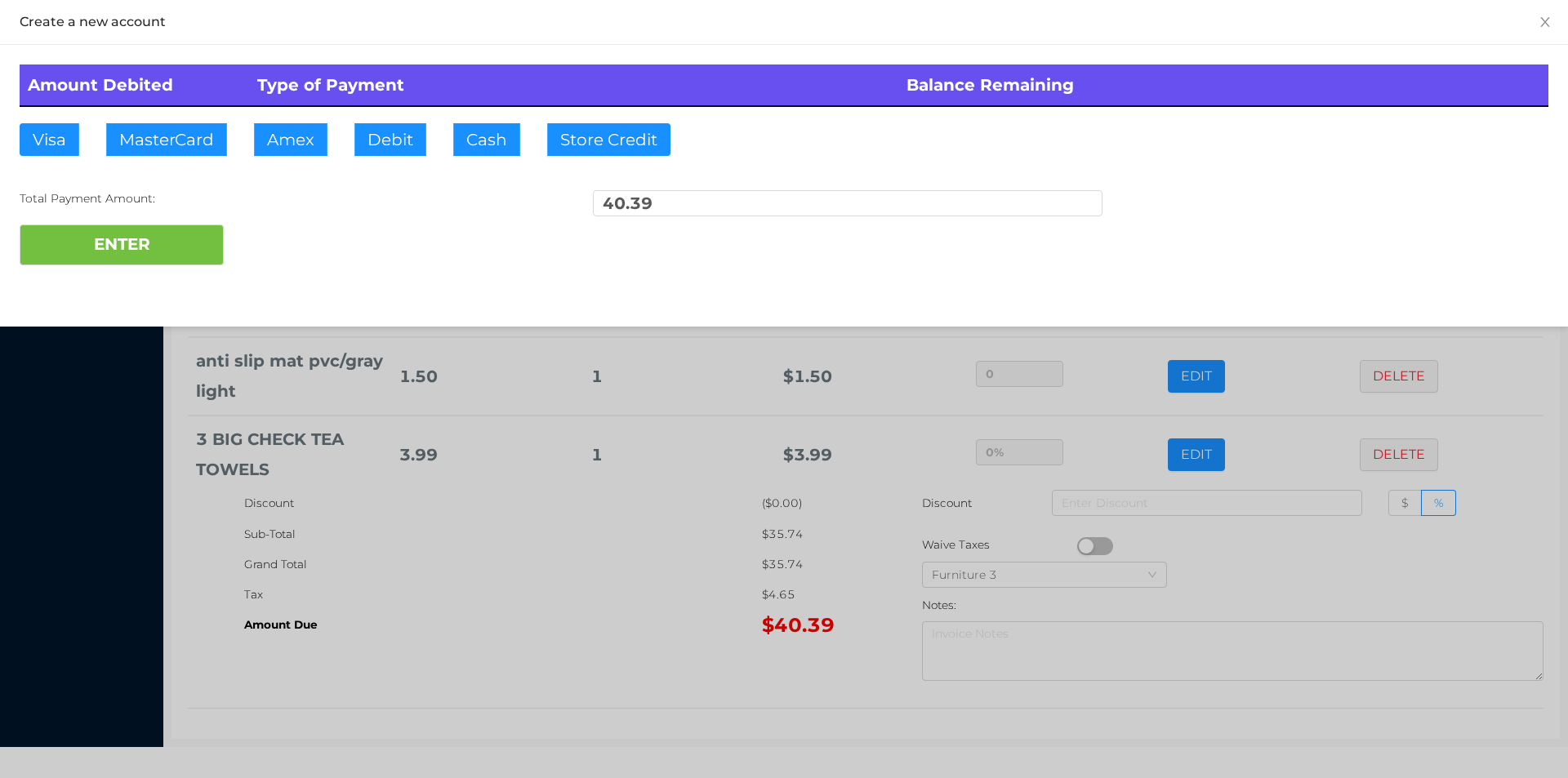
click at [300, 231] on div "ENTER" at bounding box center [784, 245] width 1529 height 41
click at [599, 611] on div at bounding box center [784, 389] width 1568 height 778
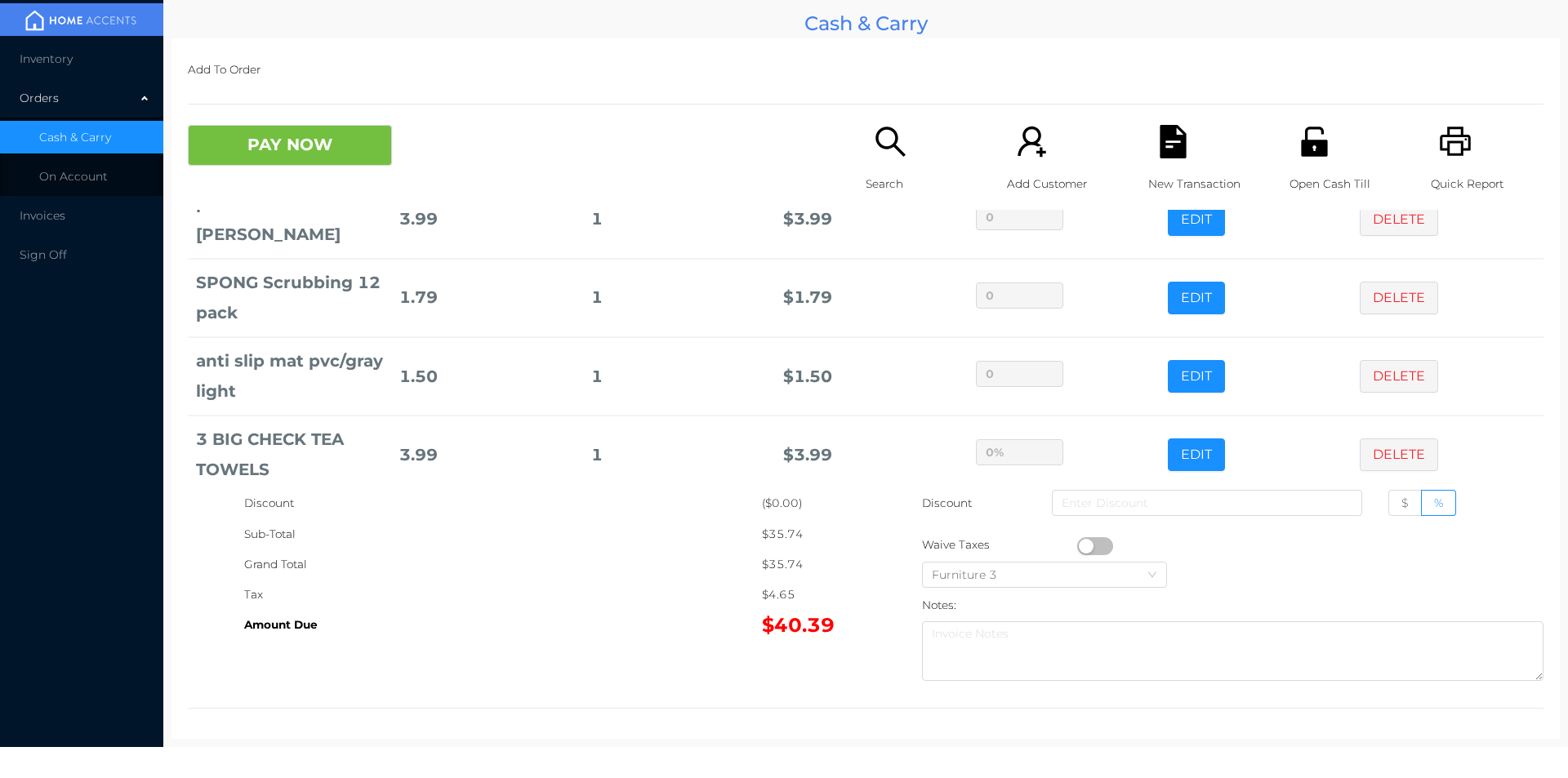
click at [1192, 130] on div "New Transaction" at bounding box center [1205, 168] width 112 height 85
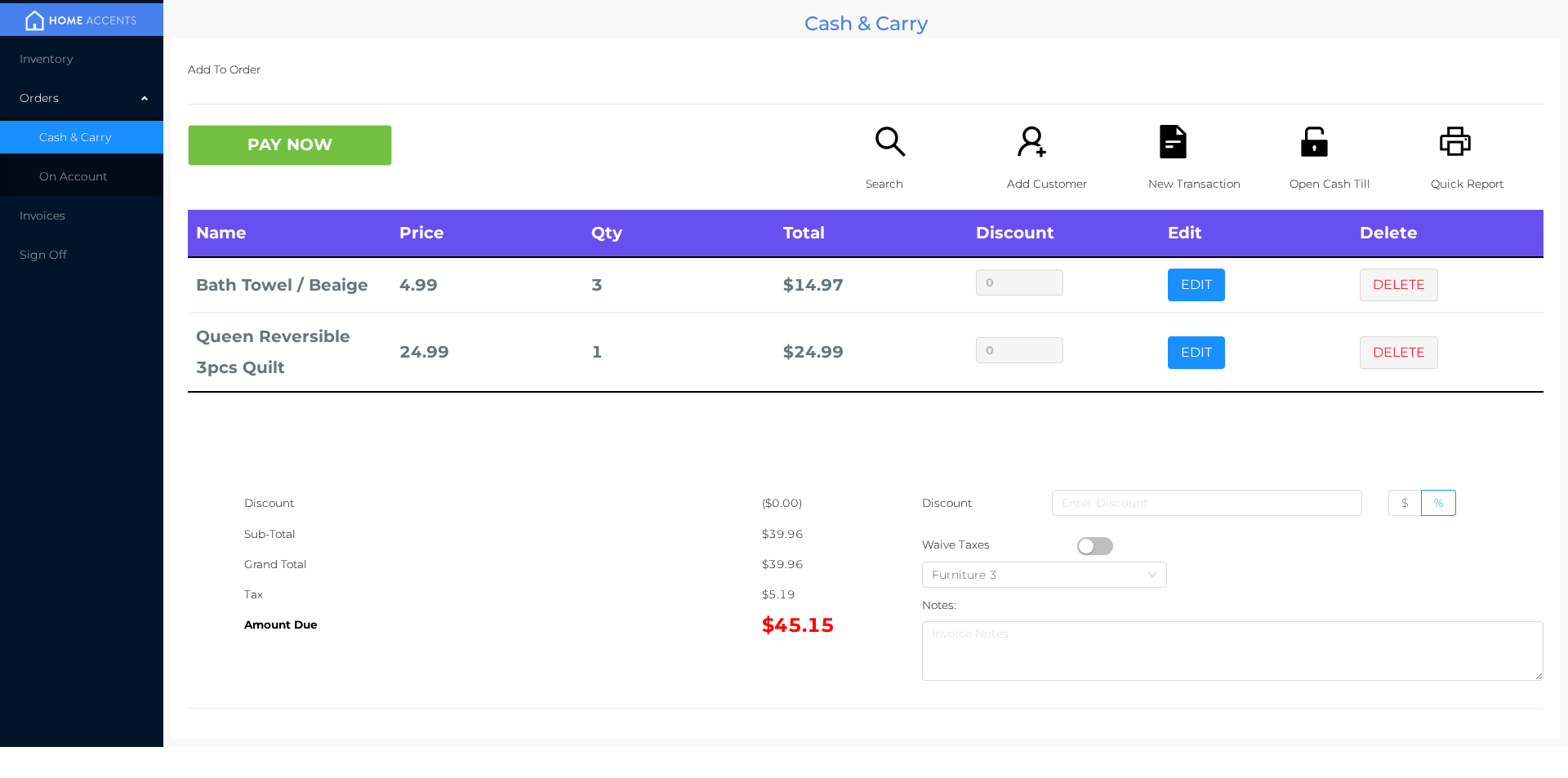
click at [1212, 138] on div "New Transaction" at bounding box center [1205, 168] width 112 height 85
click at [1431, 156] on div "Quick Report" at bounding box center [1487, 168] width 112 height 85
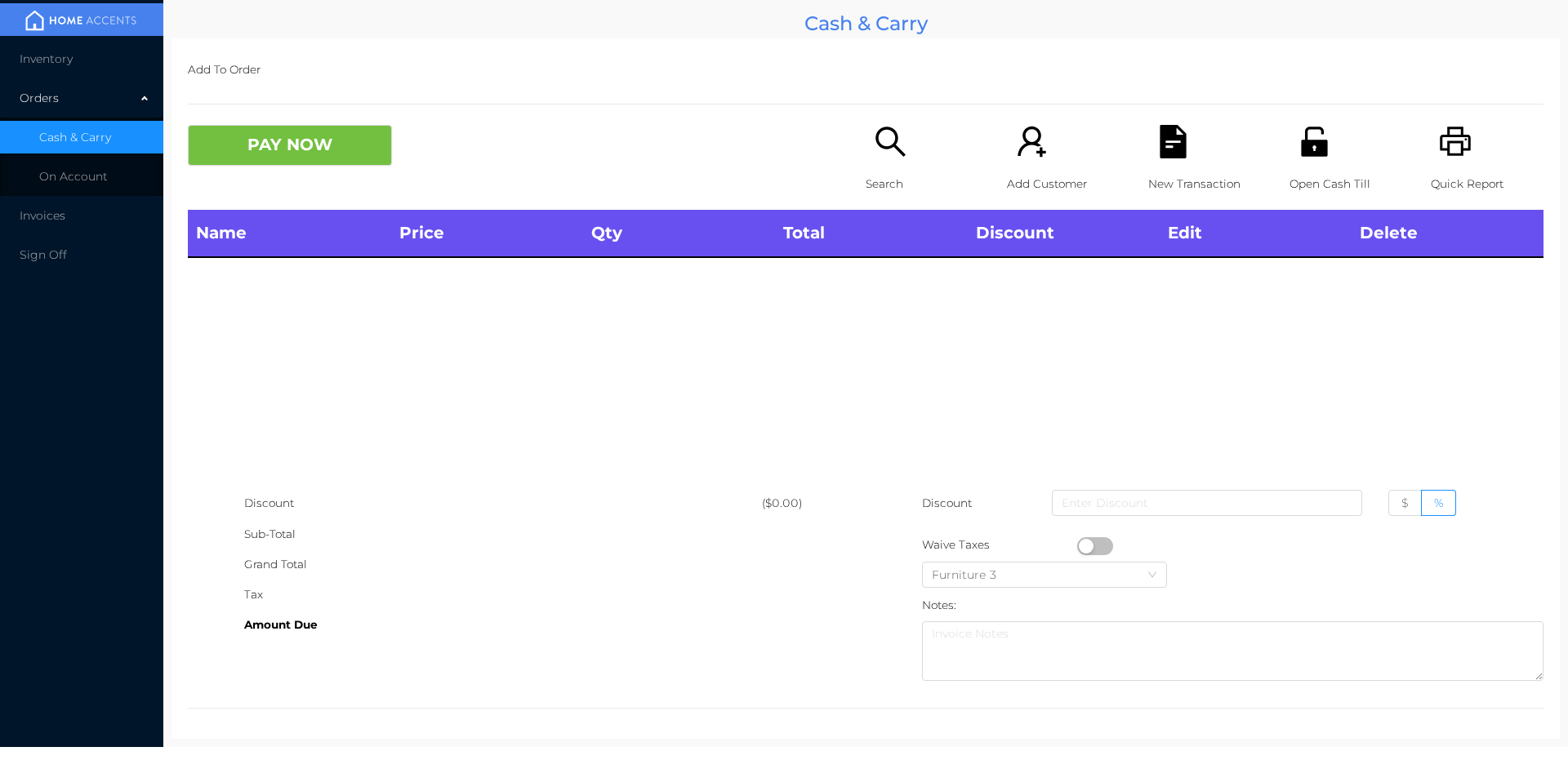
click at [1159, 151] on icon "icon: file-text" at bounding box center [1172, 141] width 26 height 33
click at [325, 136] on button "PAY NOW" at bounding box center [290, 146] width 204 height 41
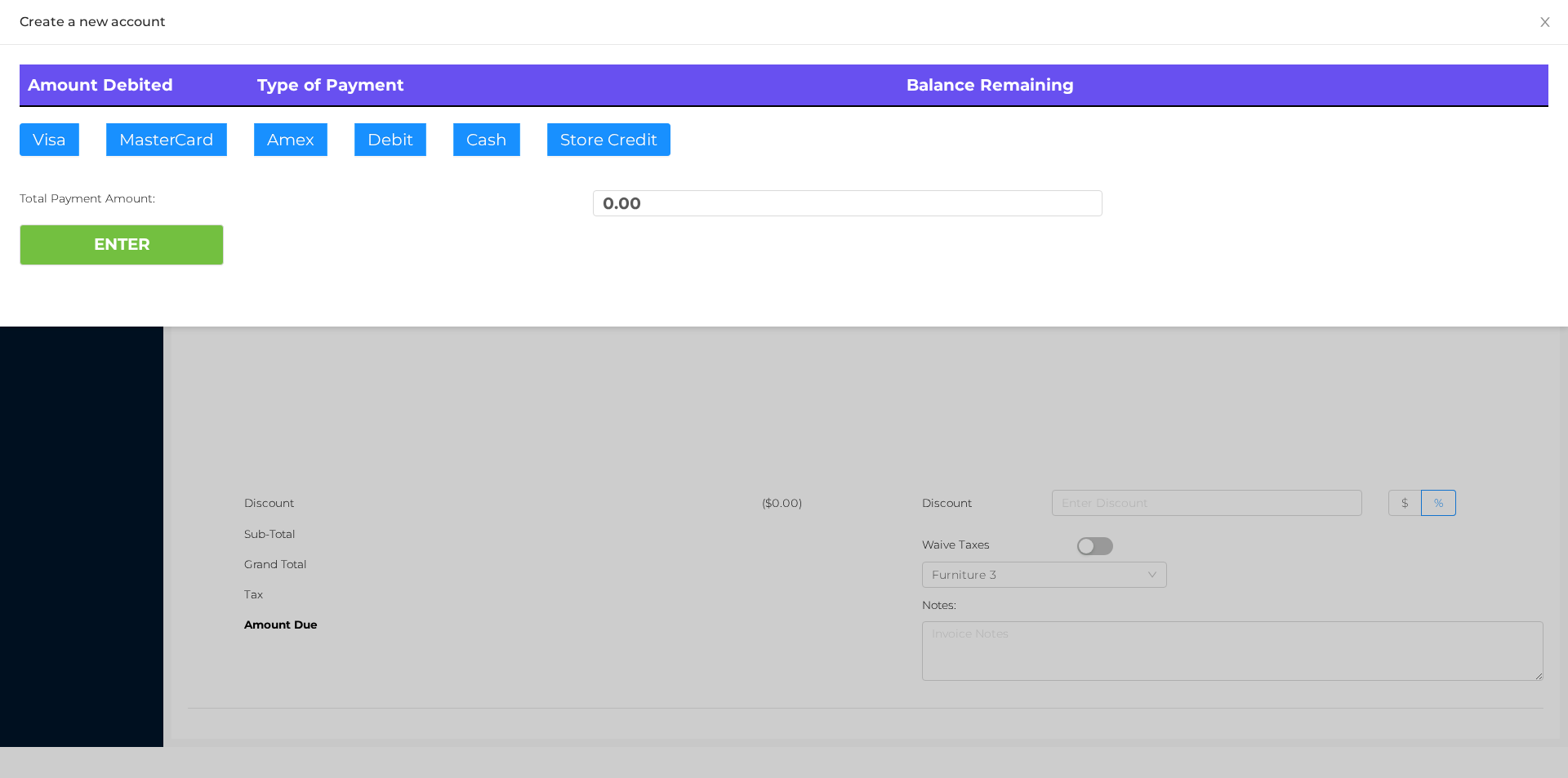
click at [971, 395] on div at bounding box center [784, 389] width 1568 height 778
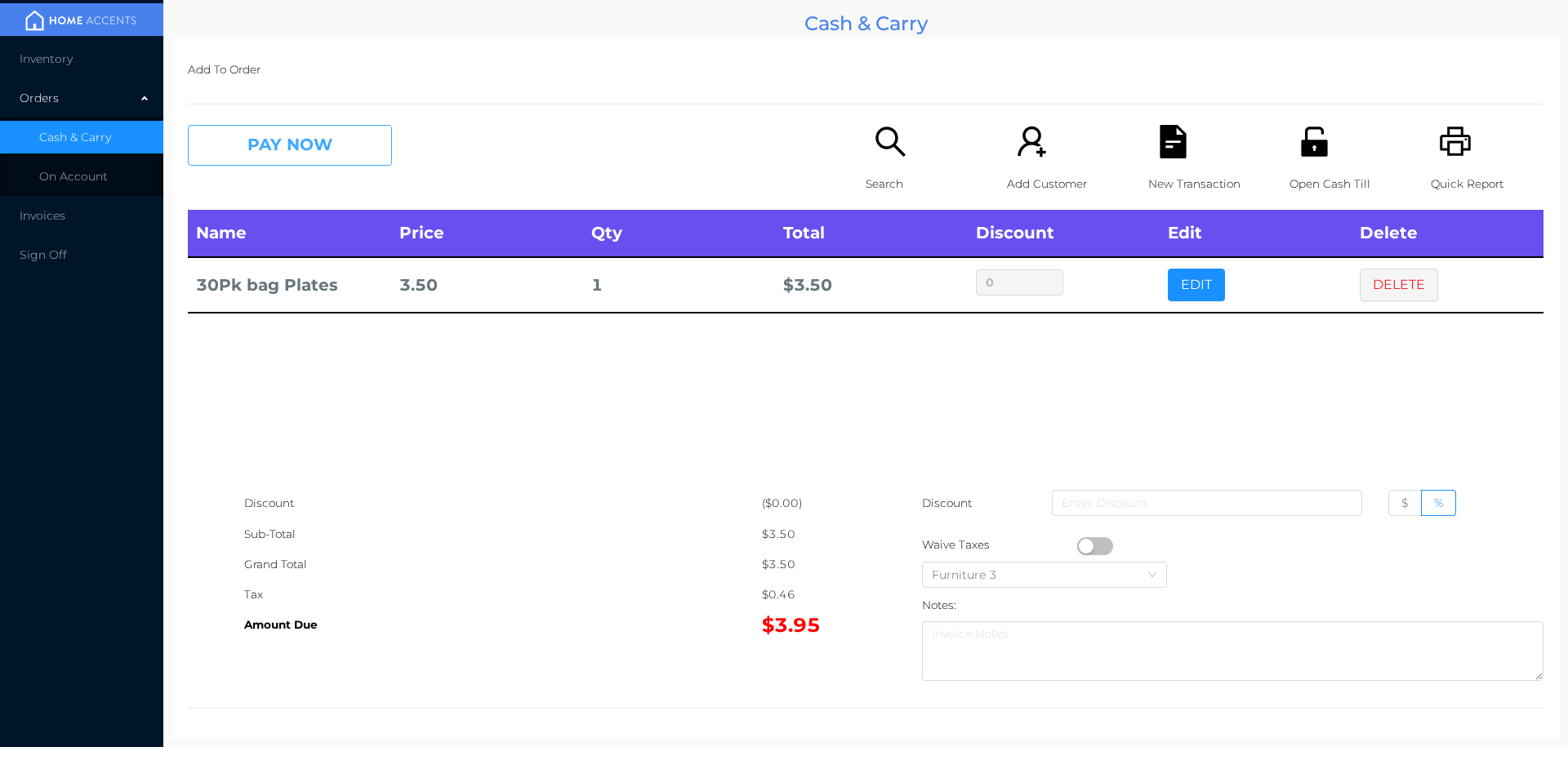
click at [293, 150] on button "PAY NOW" at bounding box center [290, 146] width 204 height 41
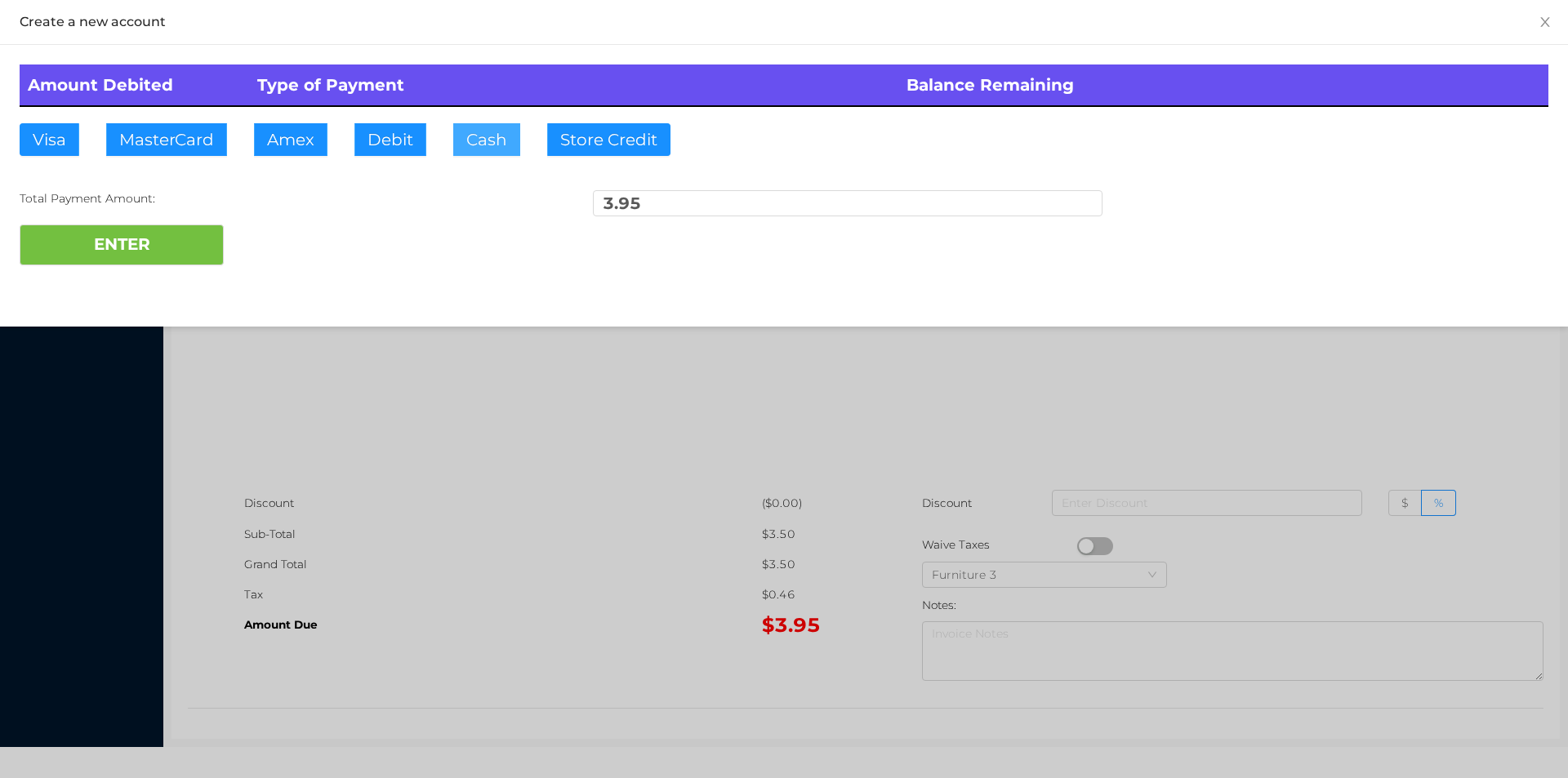
click at [472, 140] on button "Cash" at bounding box center [486, 140] width 67 height 32
type input "4"
type input "5."
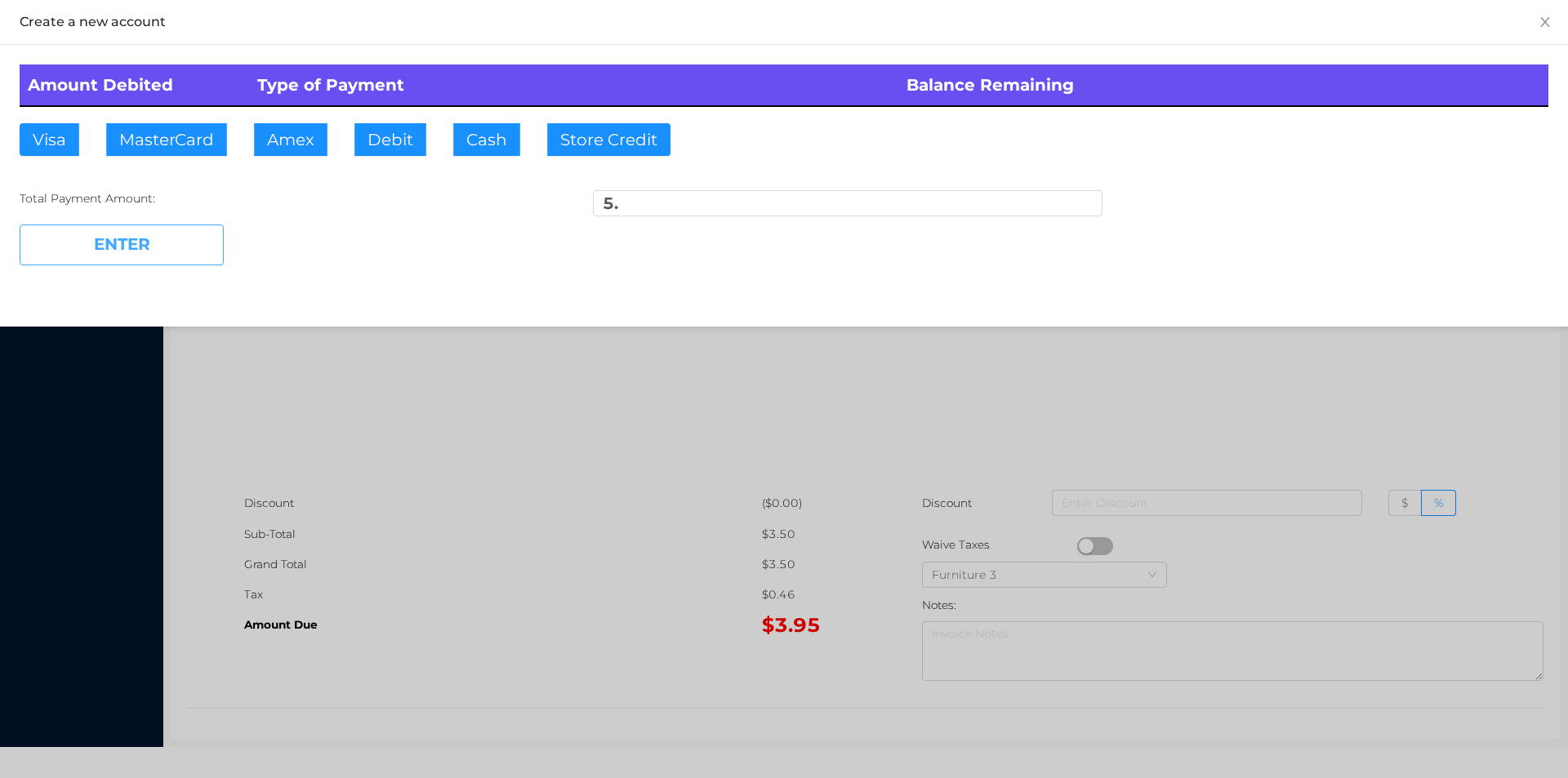
click at [170, 250] on button "ENTER" at bounding box center [122, 245] width 204 height 41
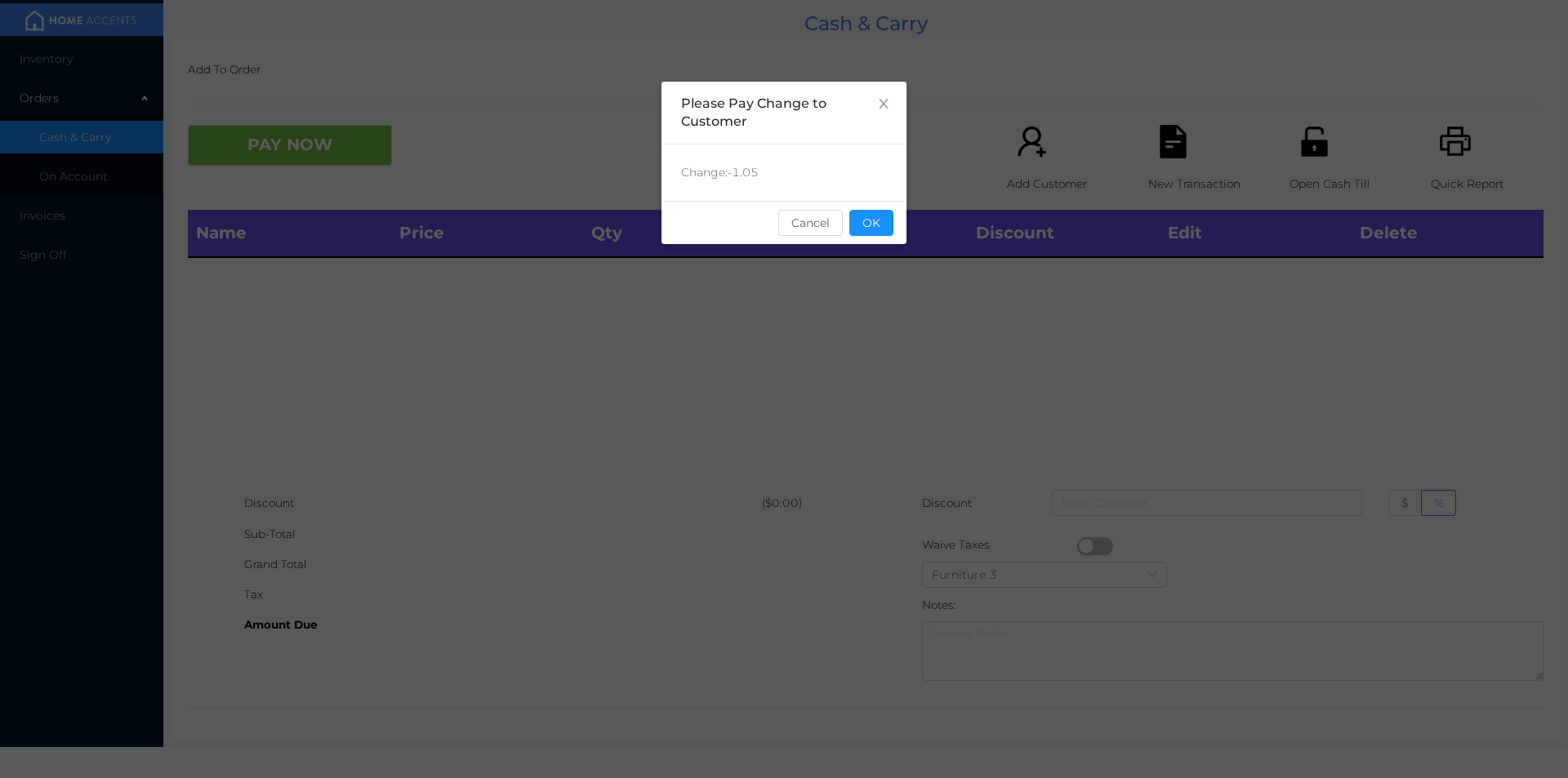
click at [878, 226] on button "OK" at bounding box center [872, 223] width 44 height 26
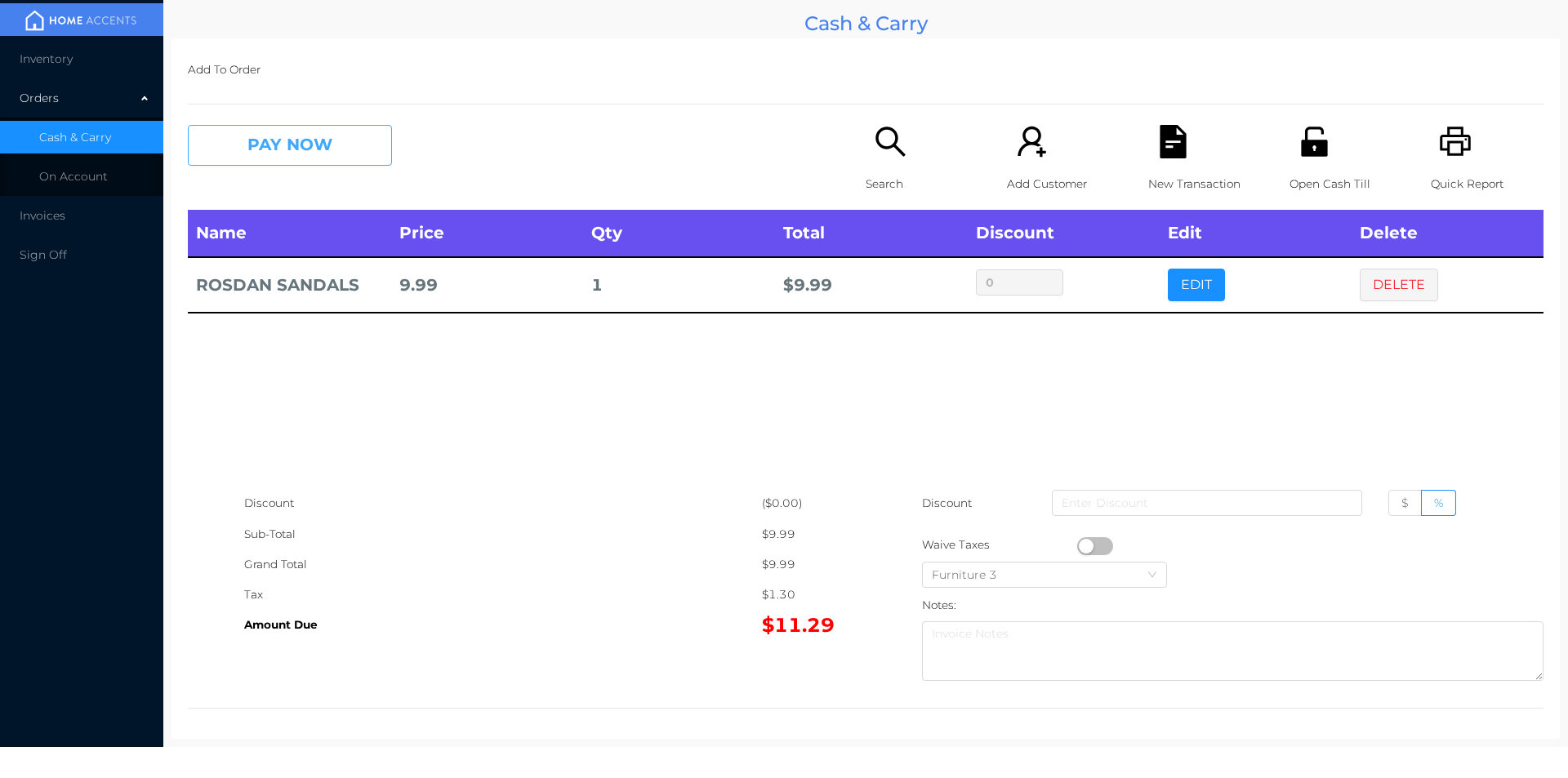
click at [296, 138] on button "PAY NOW" at bounding box center [290, 146] width 204 height 41
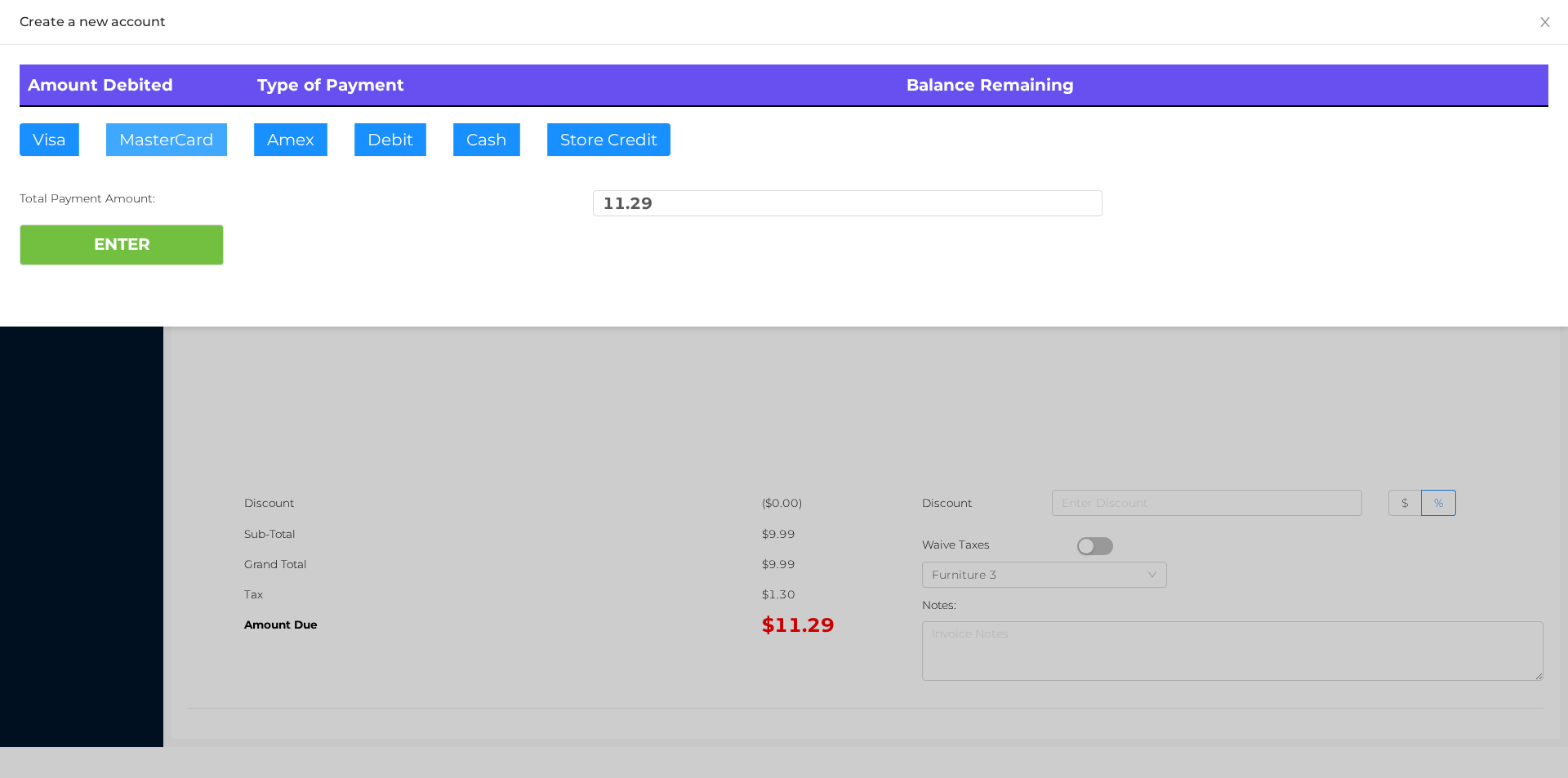
click at [196, 140] on button "MasterCard" at bounding box center [167, 140] width 121 height 32
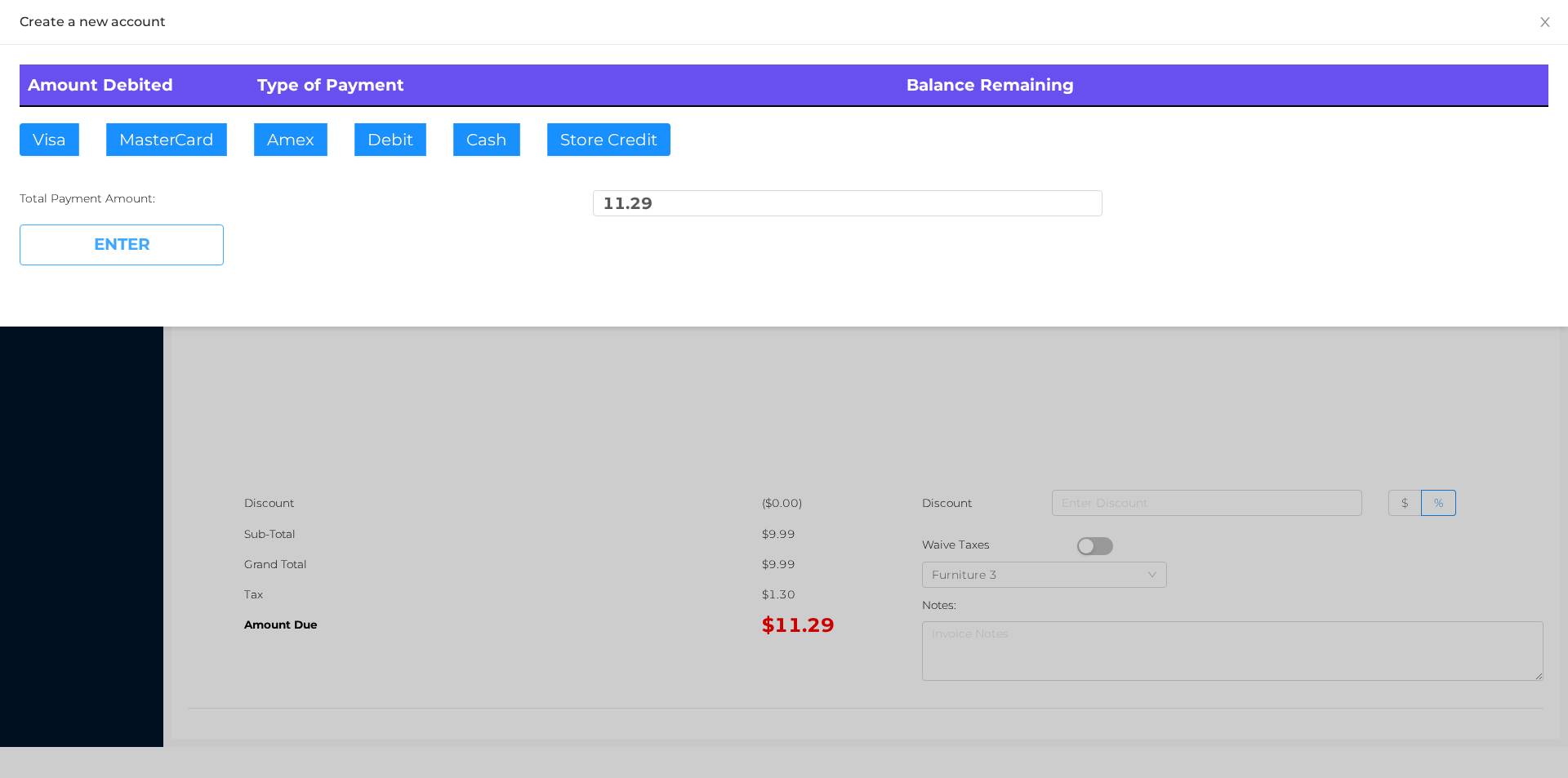
click at [126, 249] on button "ENTER" at bounding box center [122, 245] width 204 height 41
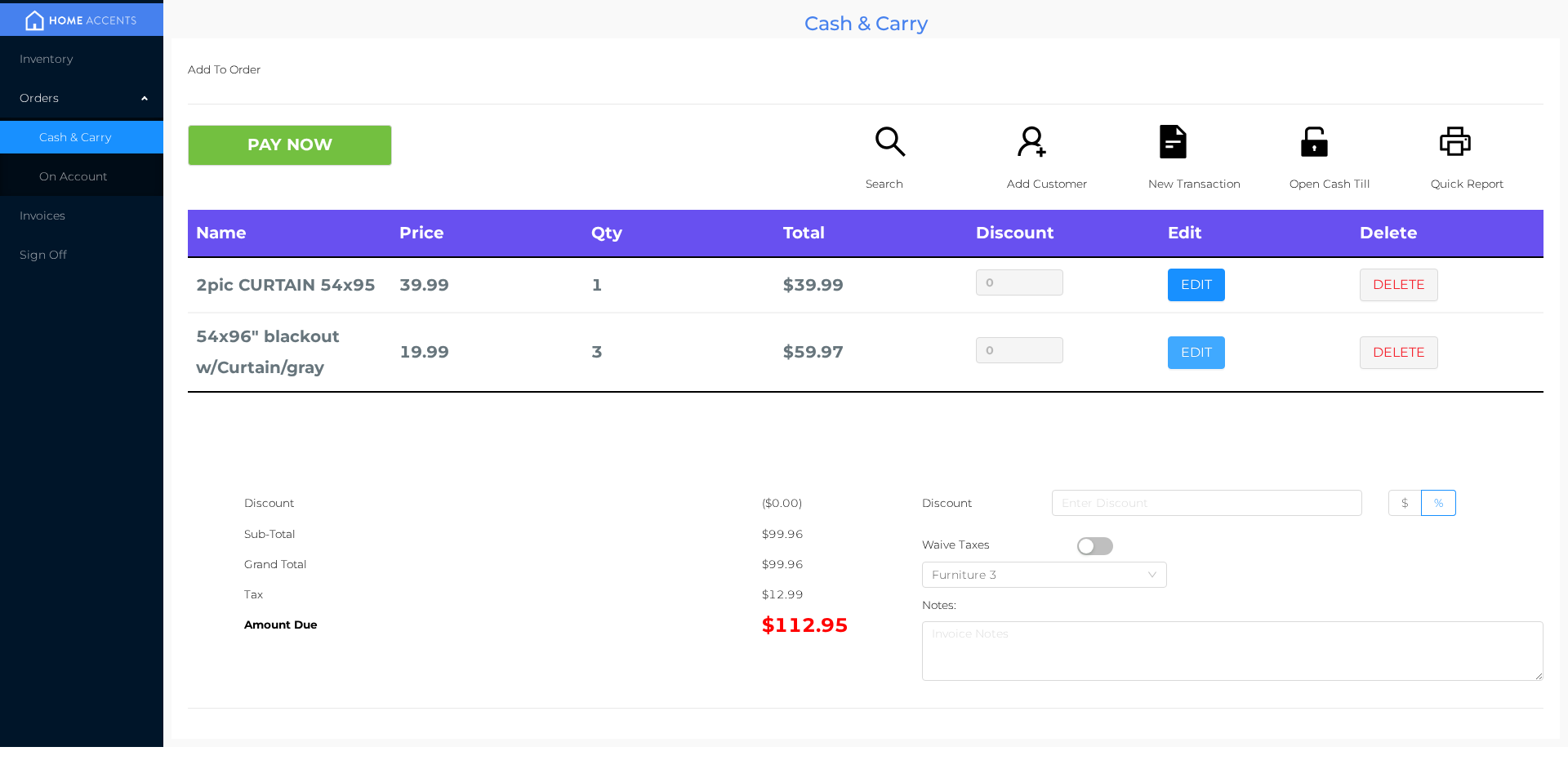
click at [1180, 344] on button "EDIT" at bounding box center [1196, 352] width 57 height 32
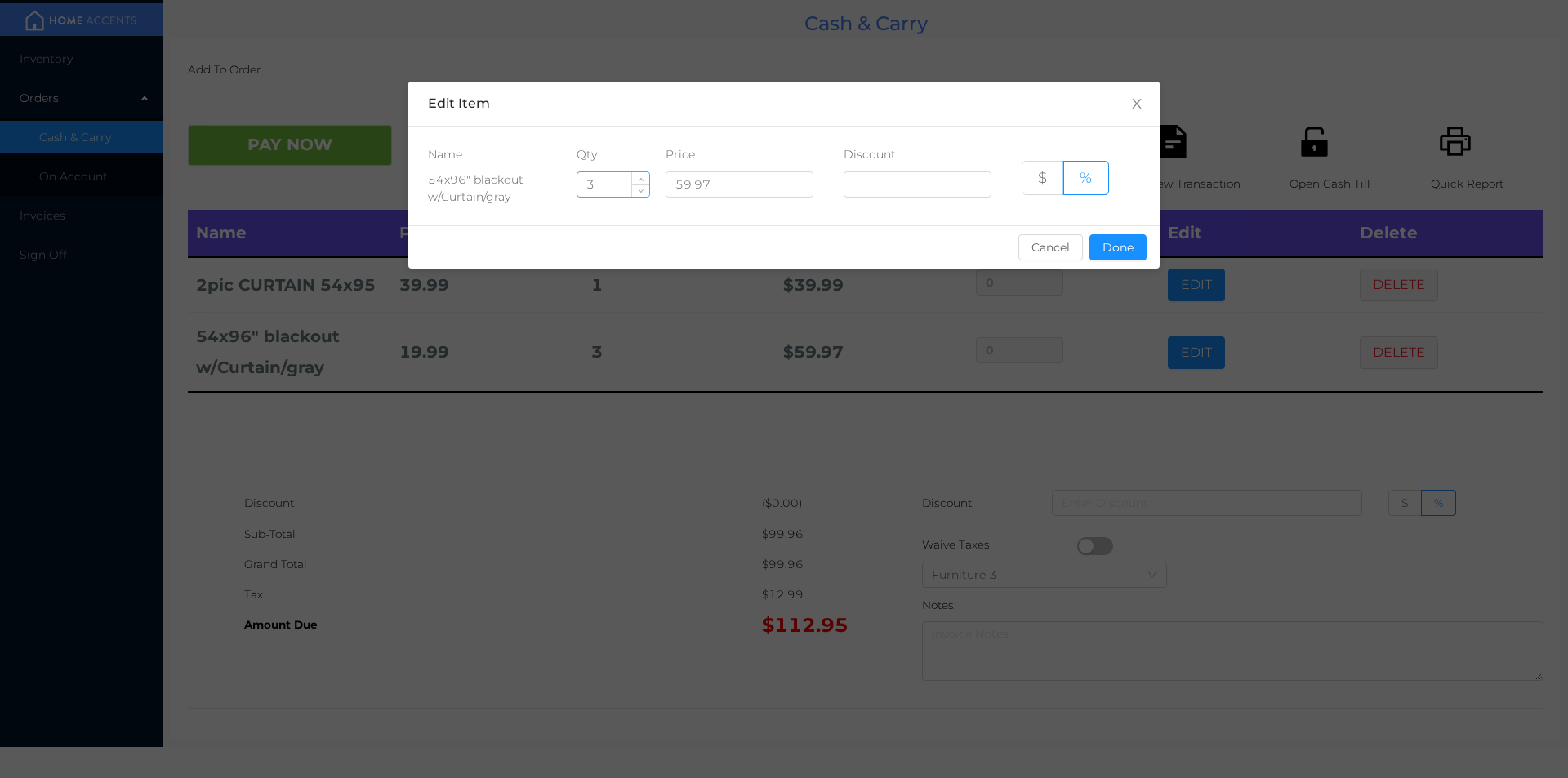
click at [587, 191] on input "3" at bounding box center [613, 184] width 72 height 25
click at [641, 179] on icon "icon: up" at bounding box center [640, 180] width 6 height 6
type input "4"
type input "1"
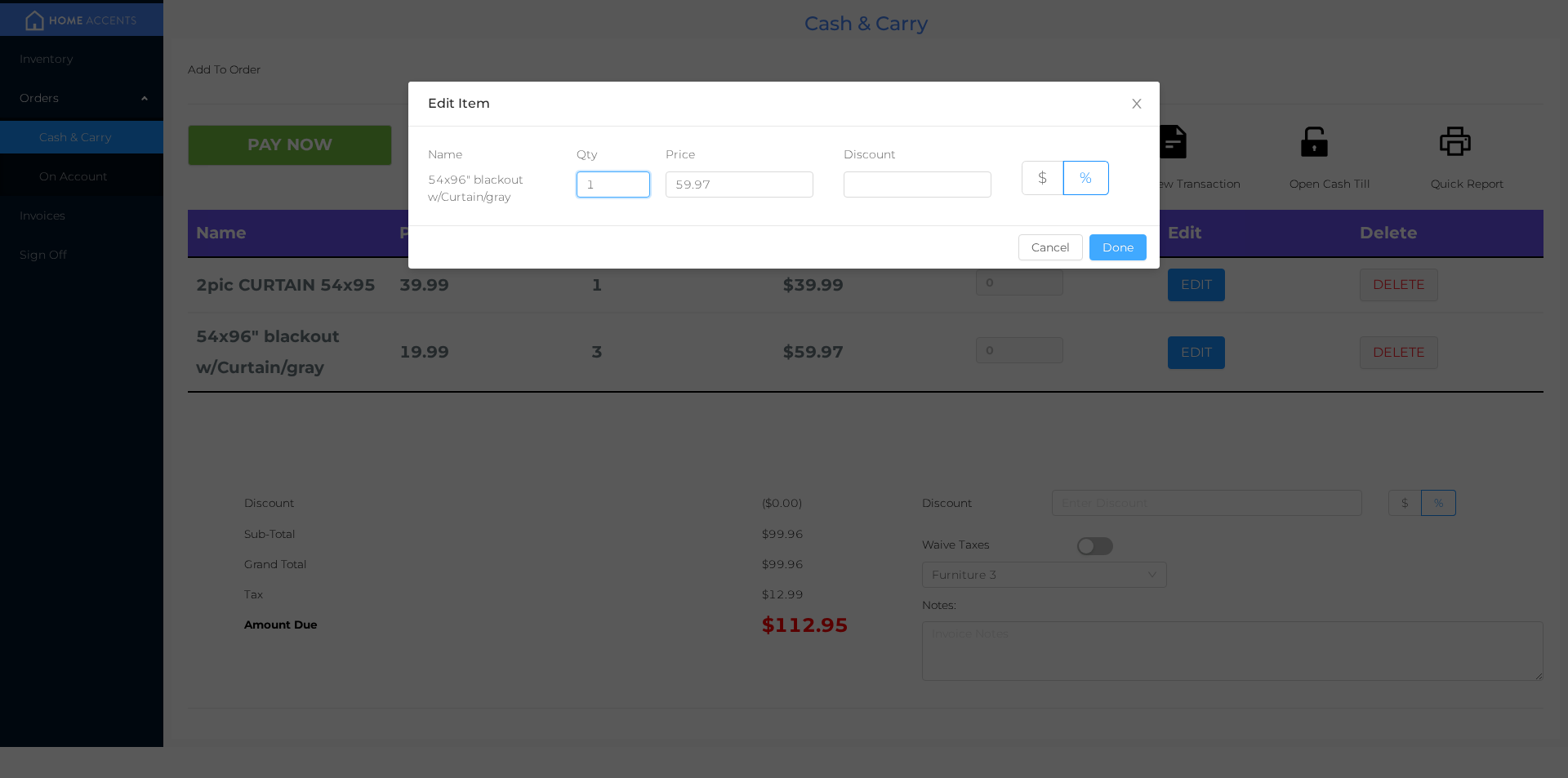
click at [1113, 256] on button "Done" at bounding box center [1118, 247] width 57 height 26
type input "0%"
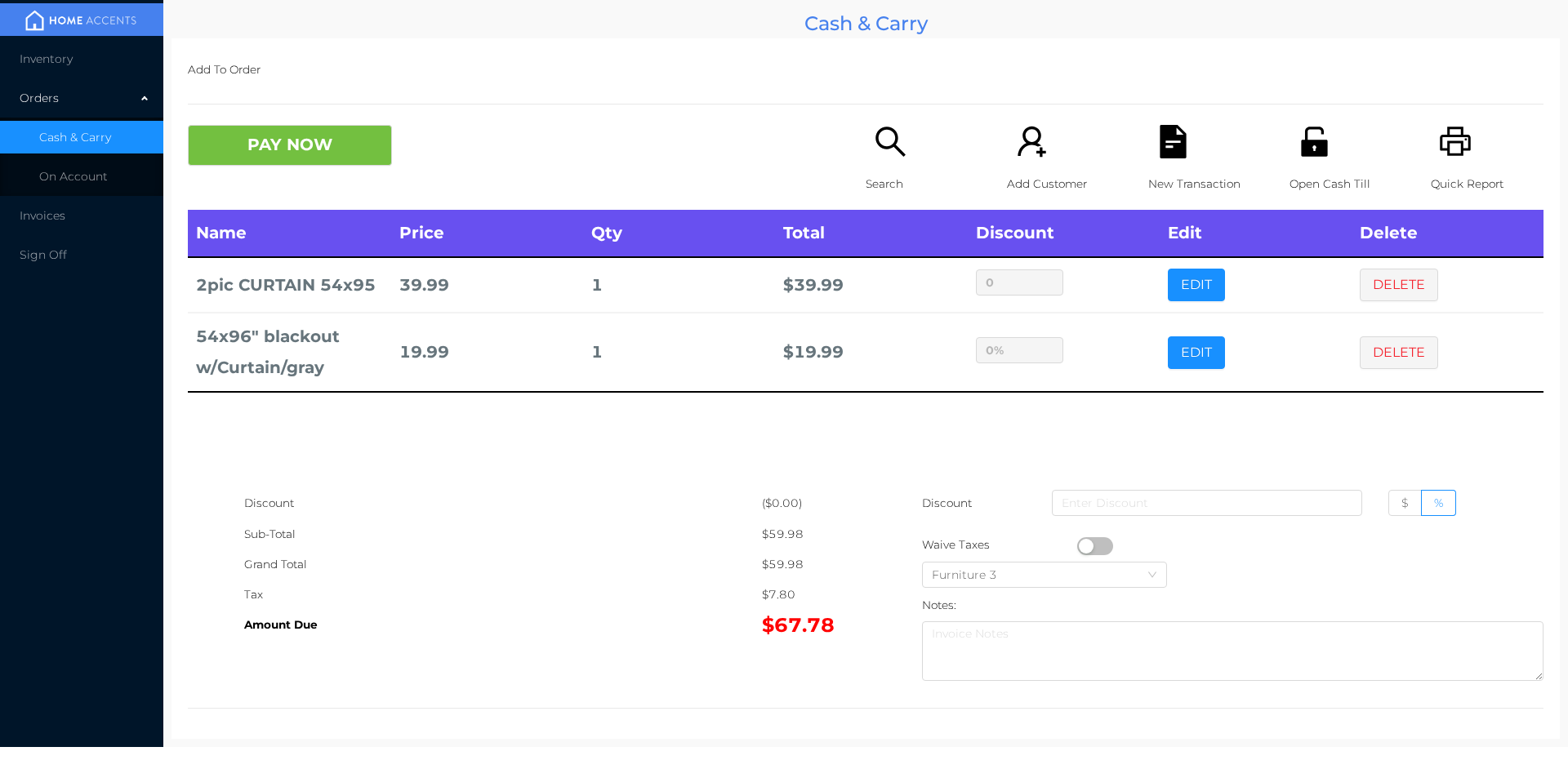
click at [1163, 166] on div "New Transaction" at bounding box center [1205, 168] width 112 height 85
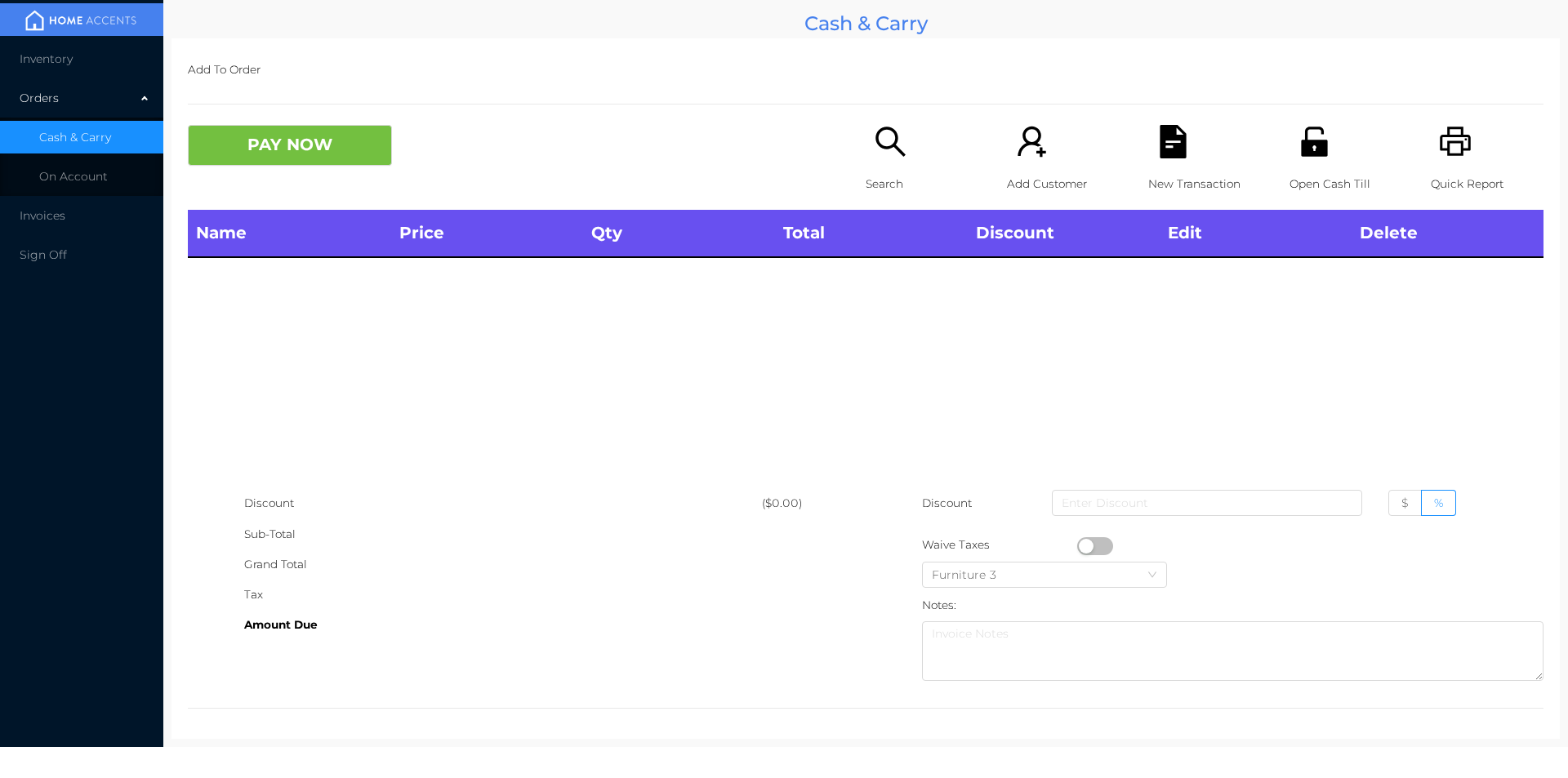
click at [1450, 144] on icon "icon: printer" at bounding box center [1455, 141] width 31 height 30
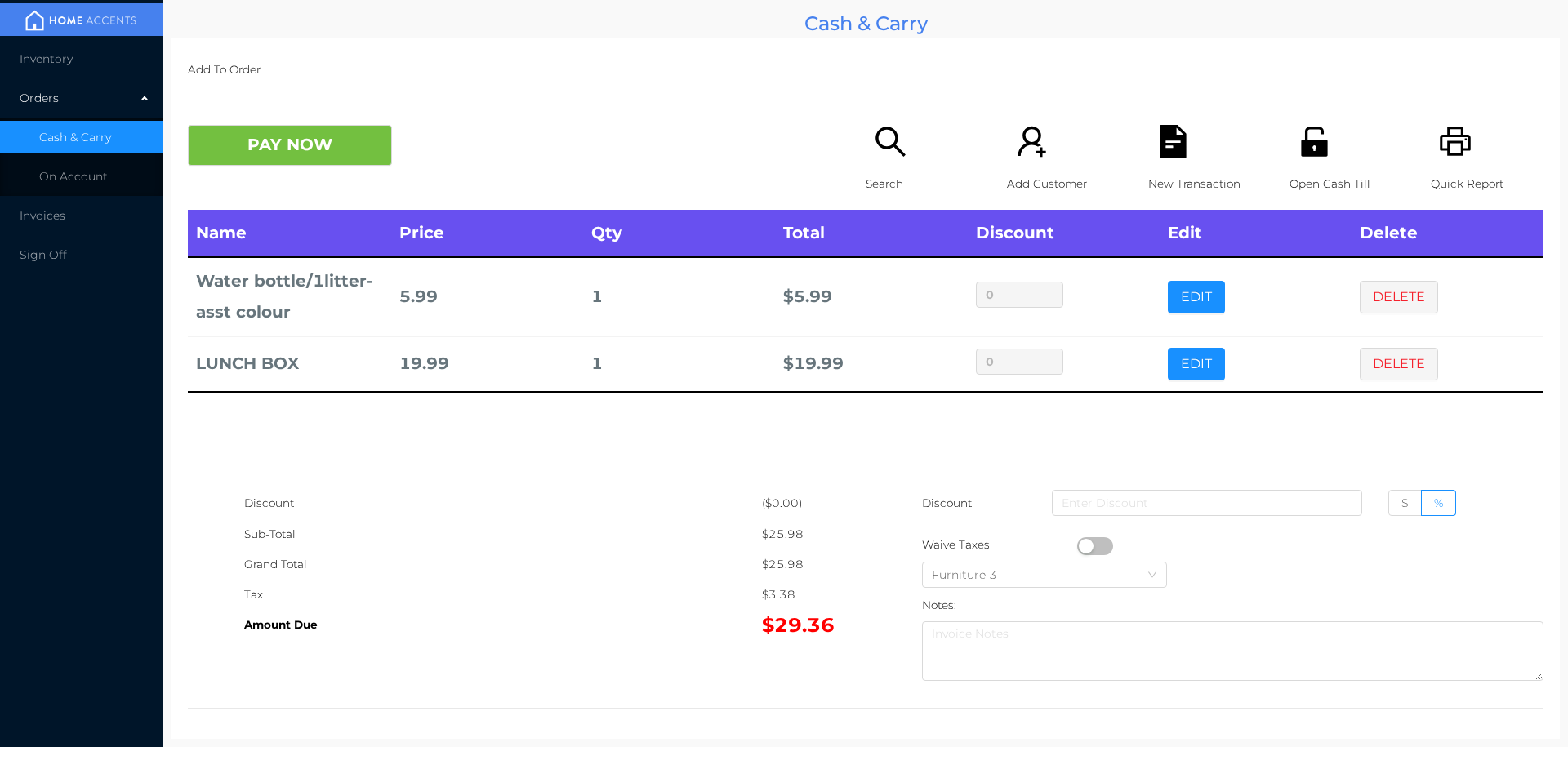
click at [1203, 428] on div "Name Price Qty Total Discount Edit Delete Water bottle/1litter-asst colour 5.99…" at bounding box center [866, 349] width 1355 height 278
click at [1174, 154] on icon "icon: file-text" at bounding box center [1172, 141] width 26 height 33
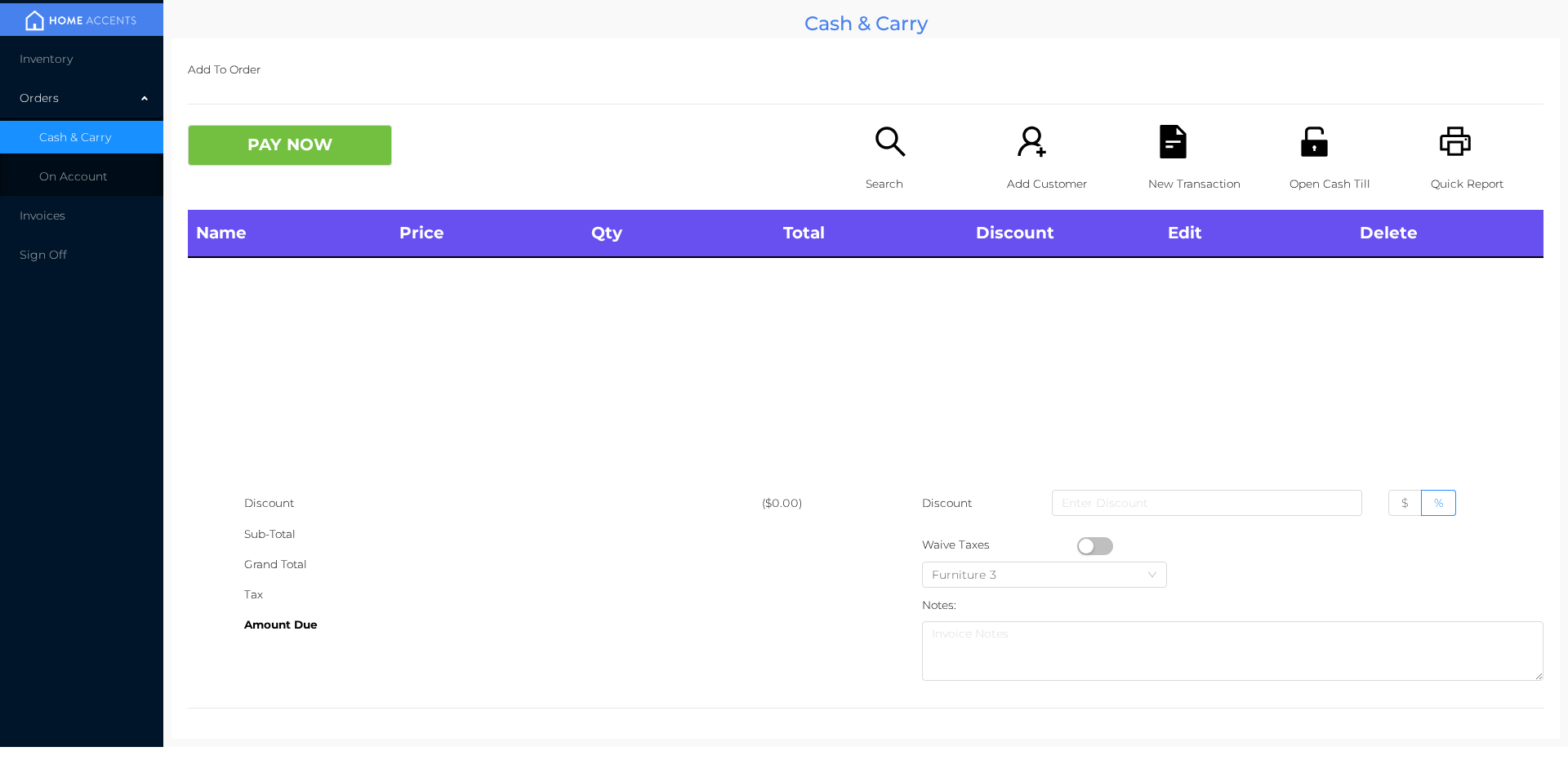
click at [1460, 158] on icon "icon: printer" at bounding box center [1455, 141] width 33 height 33
click at [879, 168] on div "Search" at bounding box center [922, 168] width 112 height 85
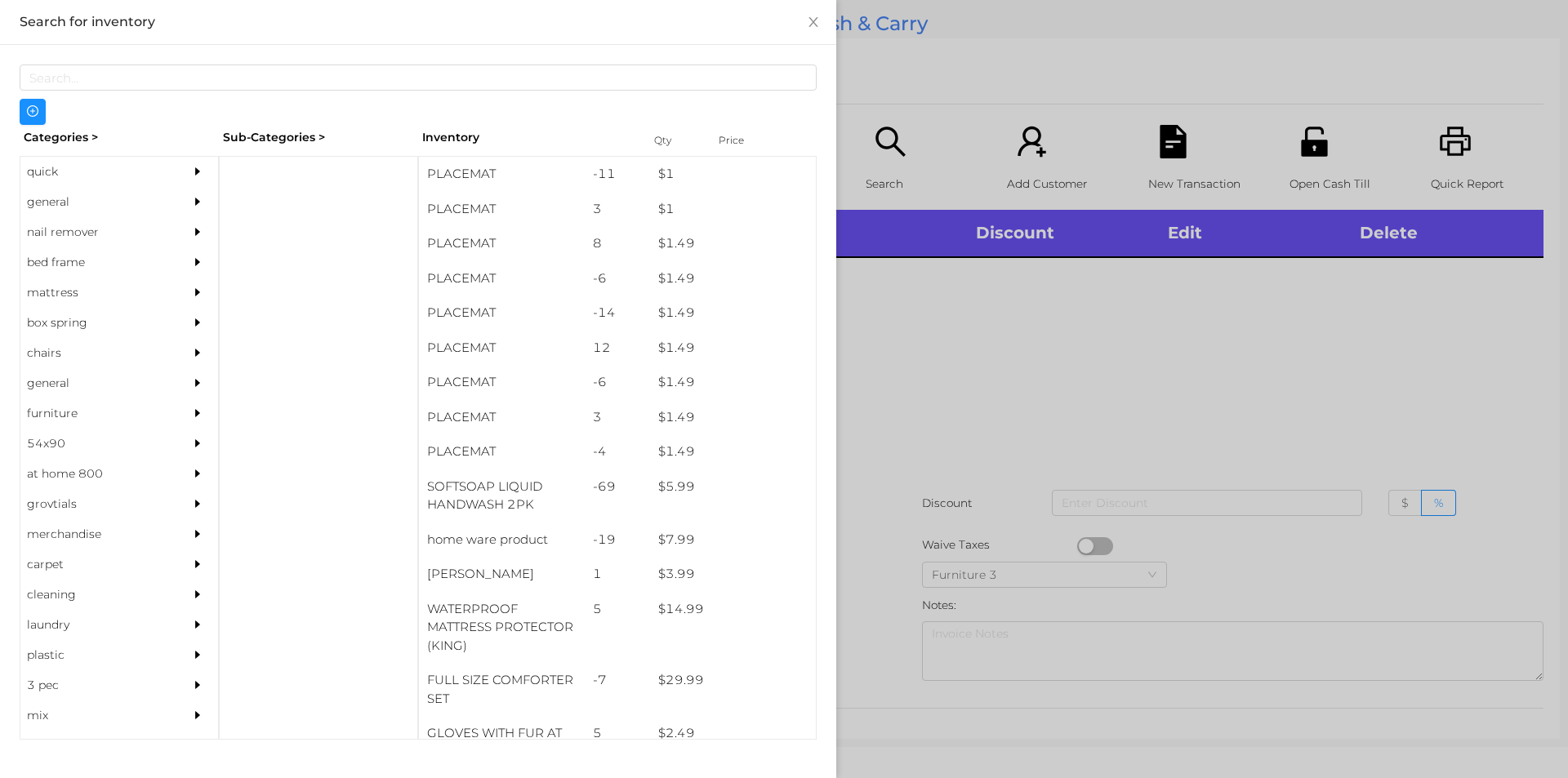
click at [80, 203] on div "general" at bounding box center [94, 202] width 149 height 30
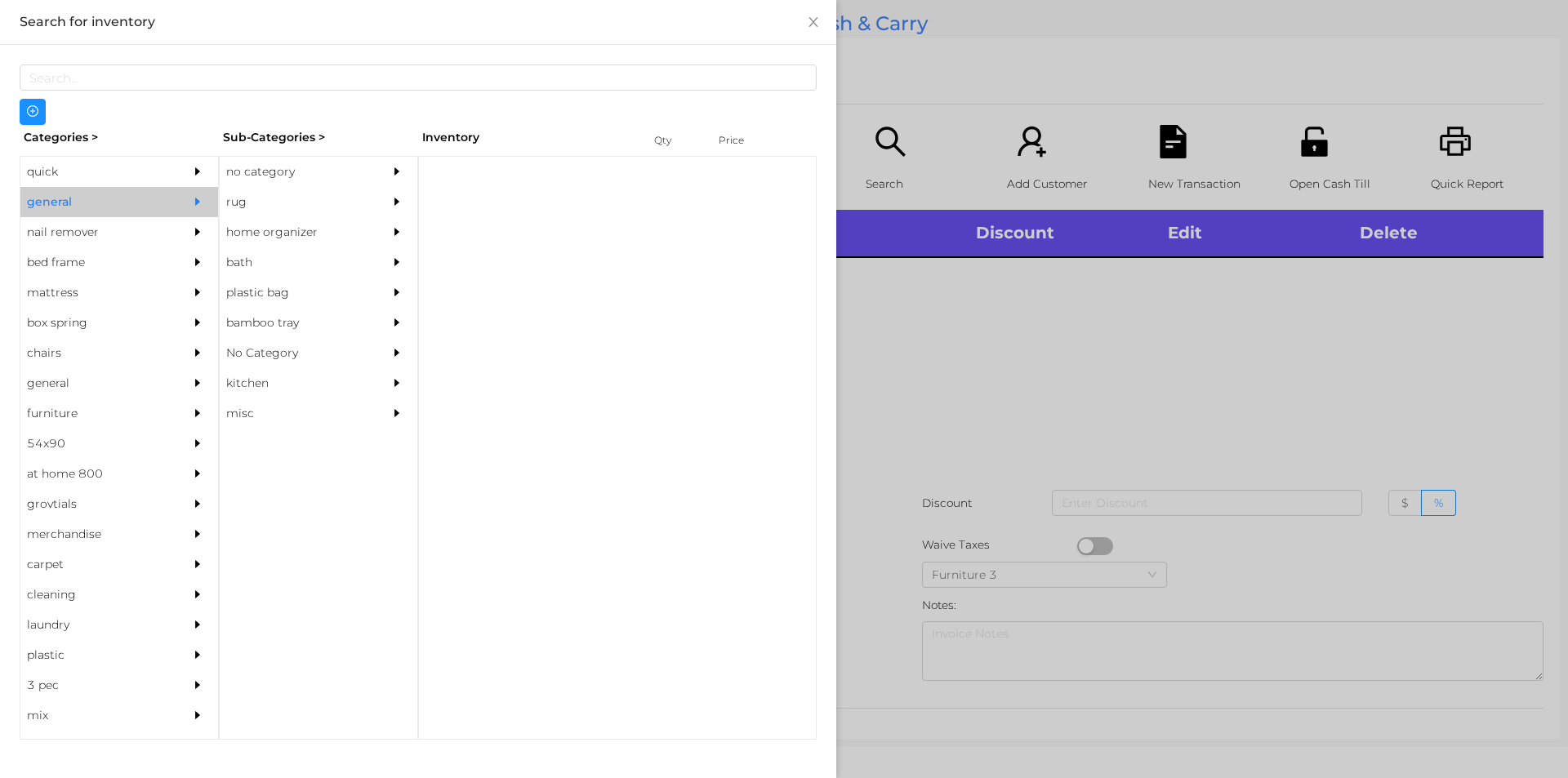
click at [316, 186] on div "no category" at bounding box center [294, 171] width 149 height 30
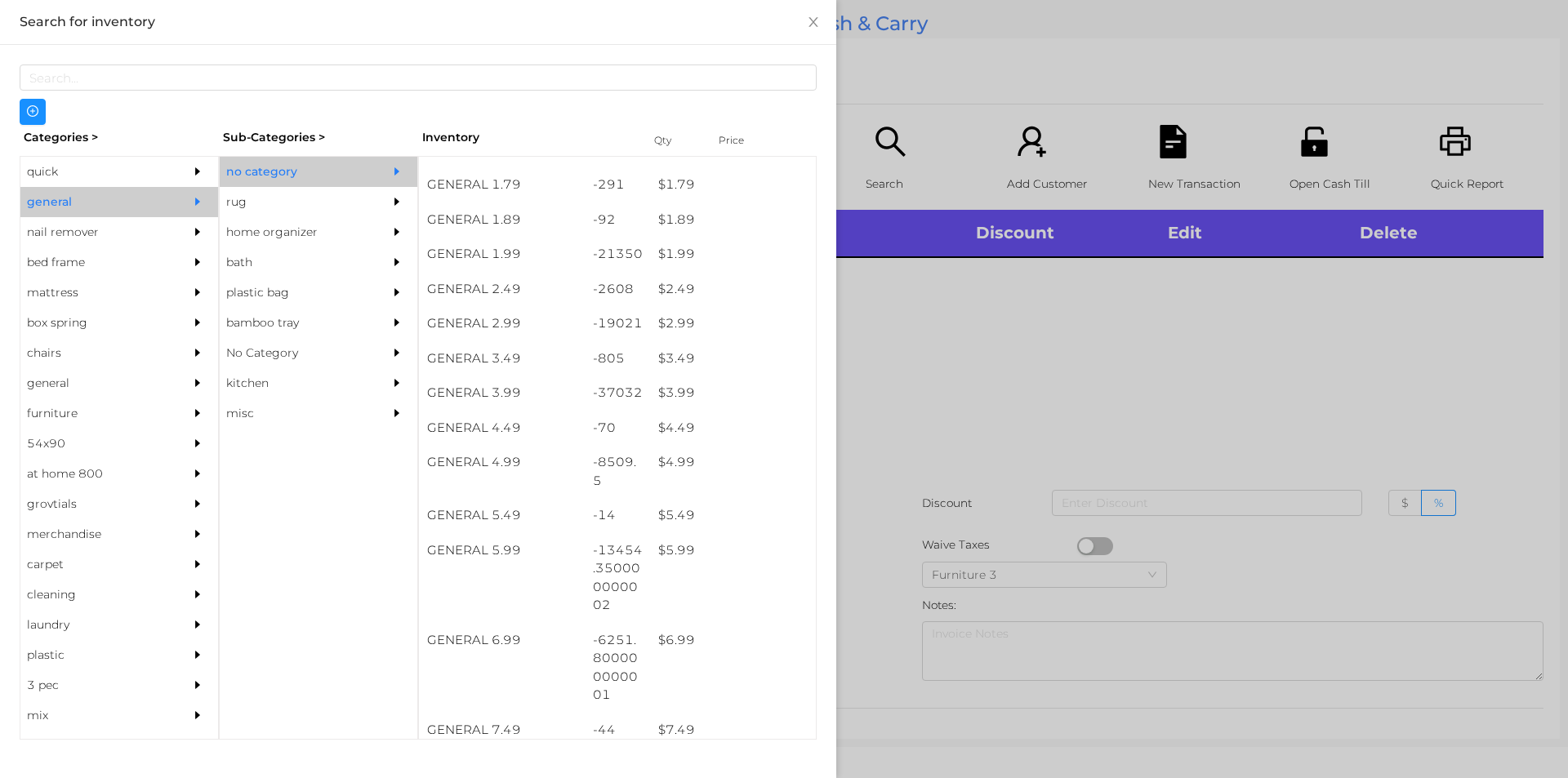
scroll to position [306, 0]
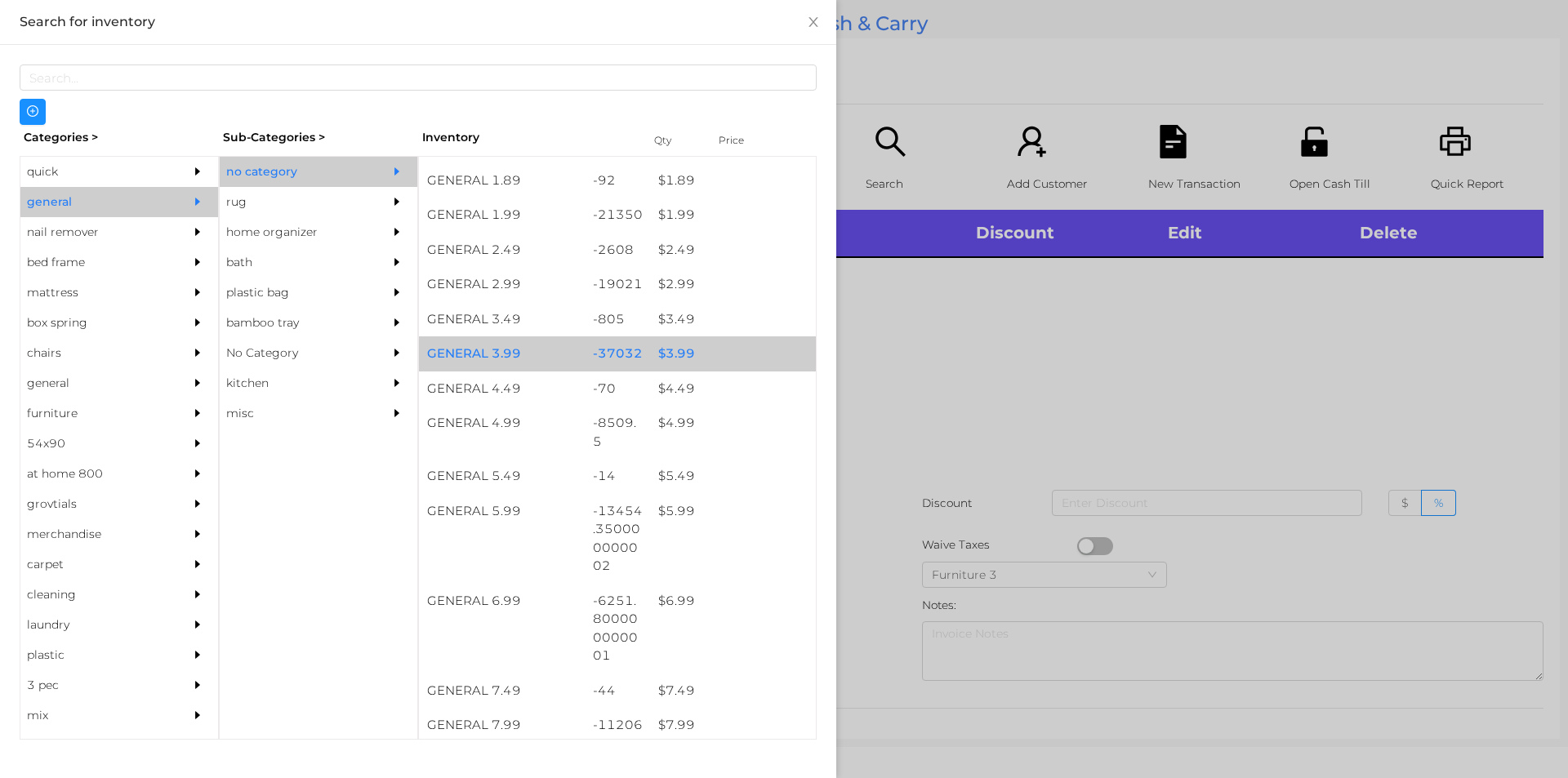
click at [701, 357] on div "$ 3.99" at bounding box center [733, 353] width 166 height 35
click at [691, 349] on div "$ 3.99" at bounding box center [733, 353] width 166 height 35
click at [689, 358] on div "$ 3.99" at bounding box center [733, 353] width 166 height 35
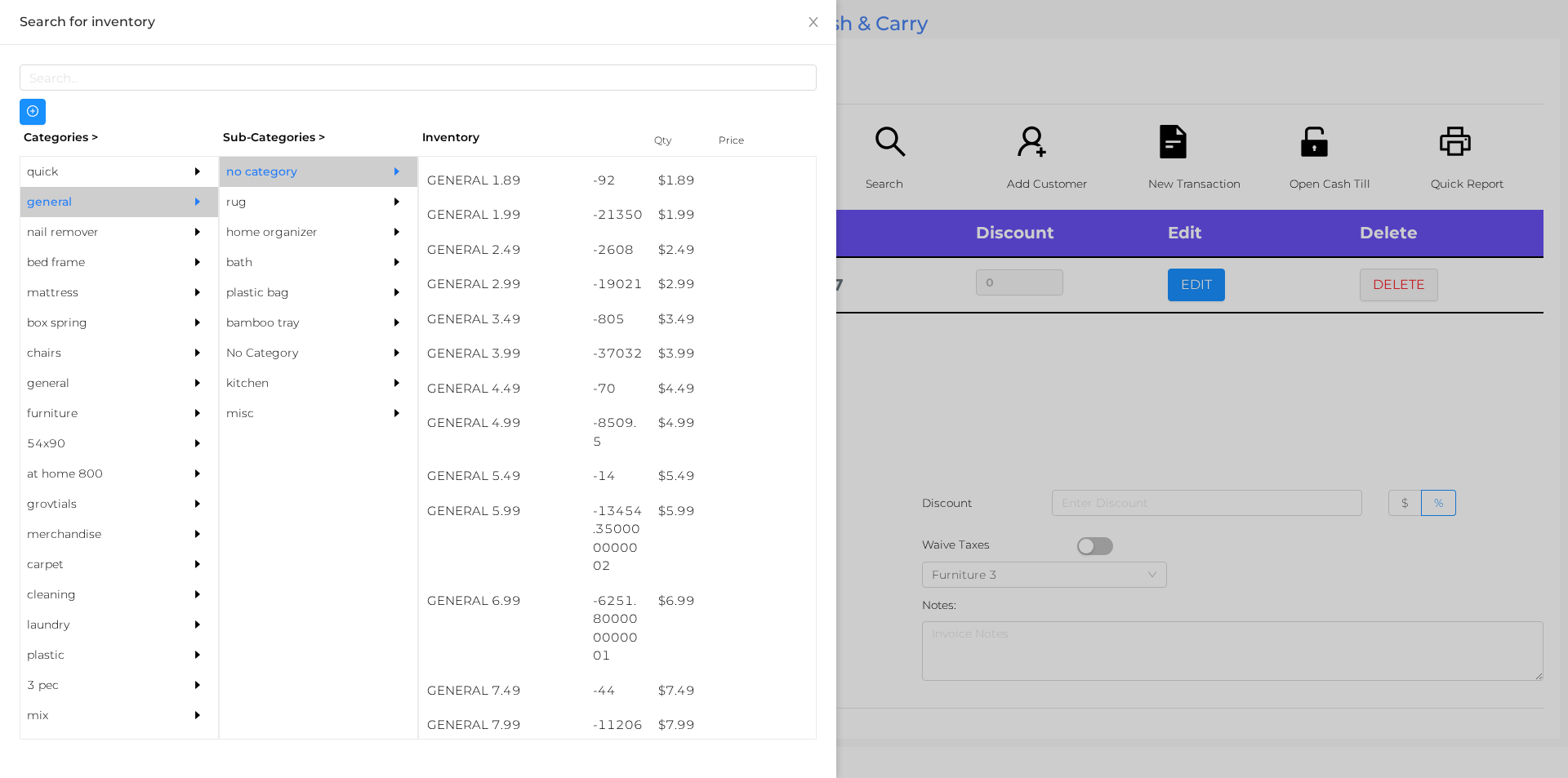
click at [908, 507] on div at bounding box center [784, 389] width 1568 height 778
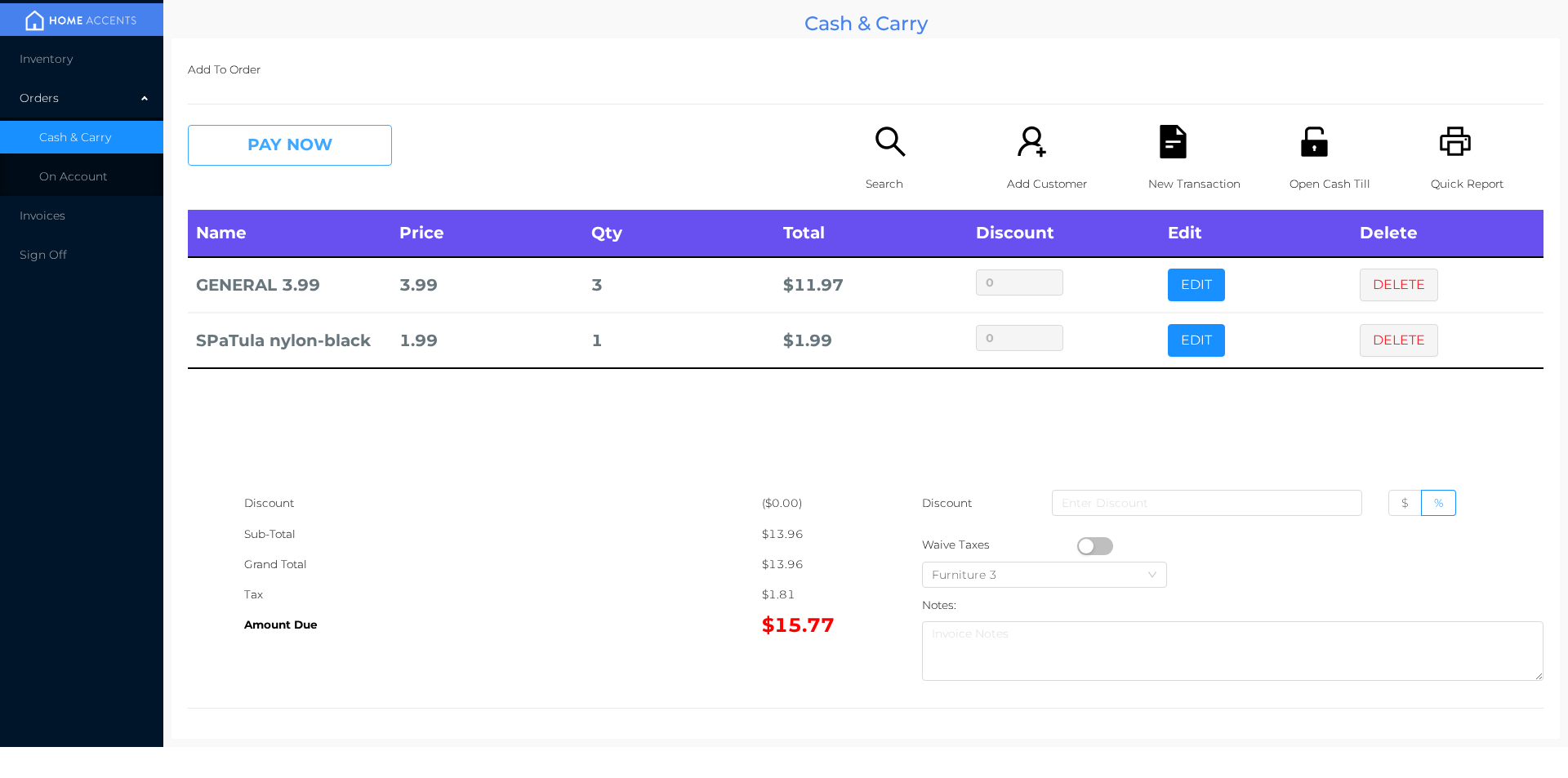
click at [286, 140] on button "PAY NOW" at bounding box center [290, 146] width 204 height 41
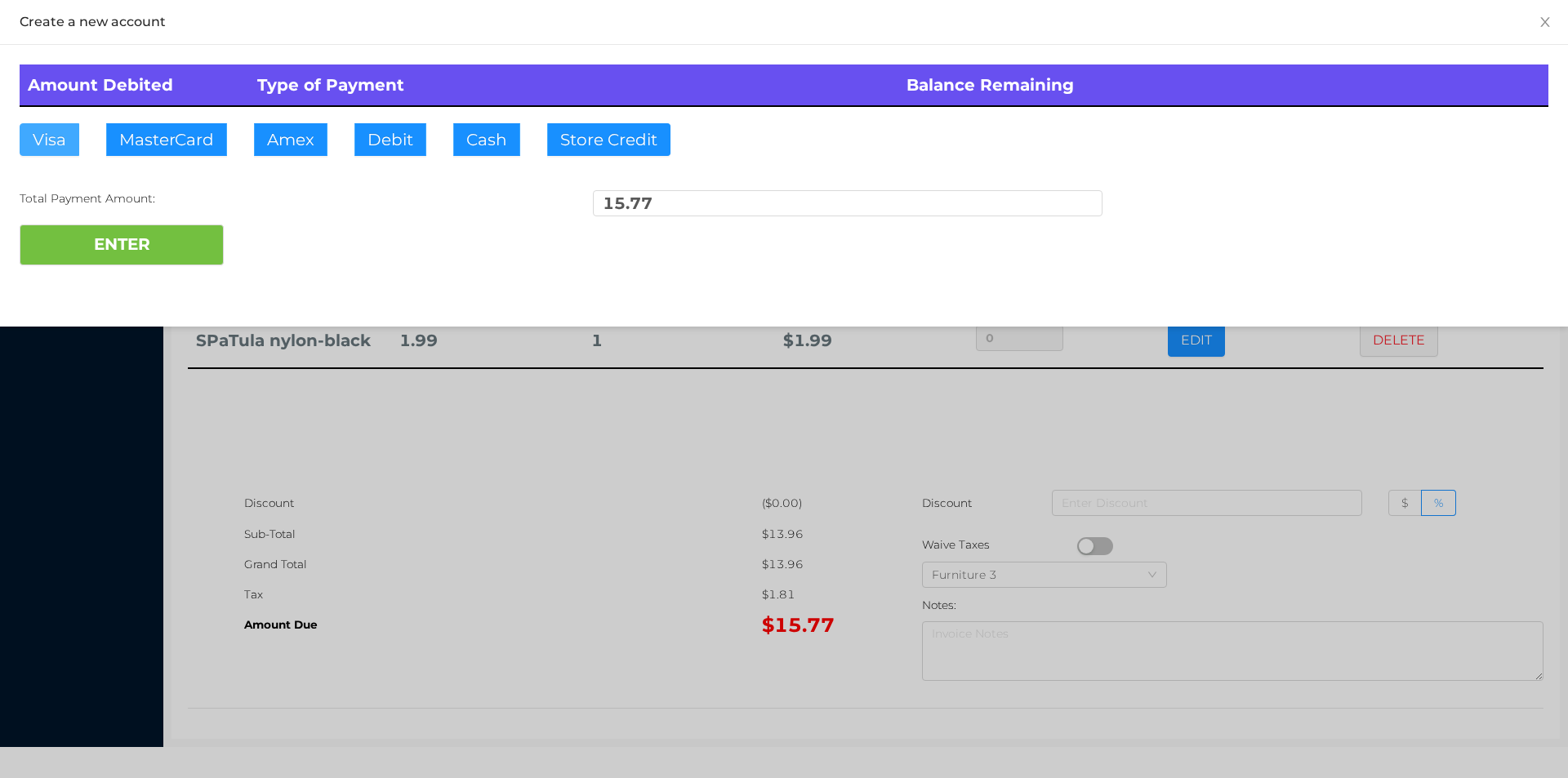
click at [43, 127] on button "Visa" at bounding box center [49, 140] width 60 height 32
click at [70, 198] on div "Total Payment Amount:" at bounding box center [274, 199] width 510 height 17
click at [100, 253] on button "ENTER" at bounding box center [122, 245] width 204 height 41
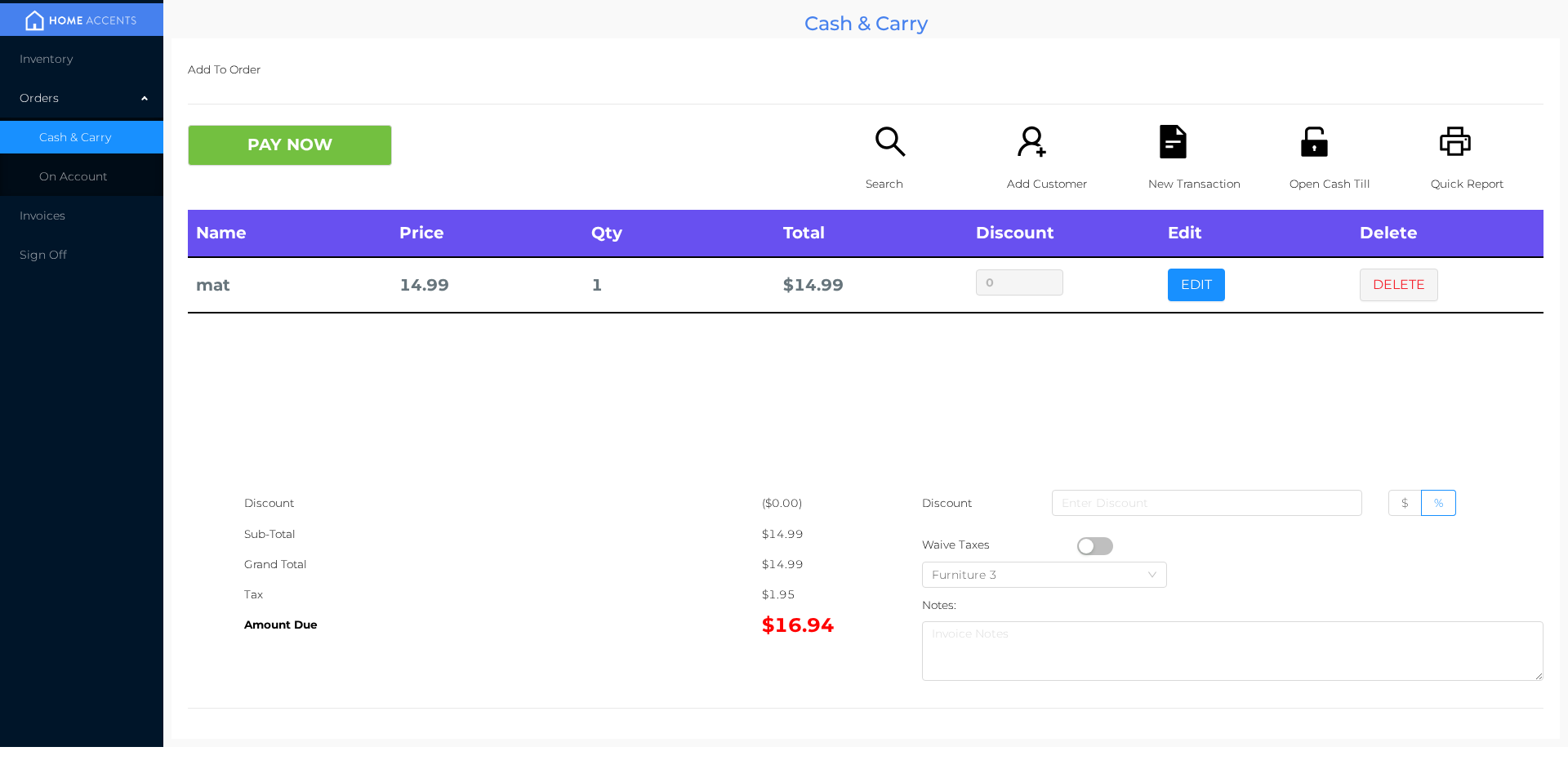
click at [278, 112] on div "Add To Order PAY NOW Search Add Customer New Transaction Open Cash Till Quick R…" at bounding box center [865, 388] width 1388 height 701
click at [391, 130] on button "PAY NOW" at bounding box center [290, 146] width 204 height 41
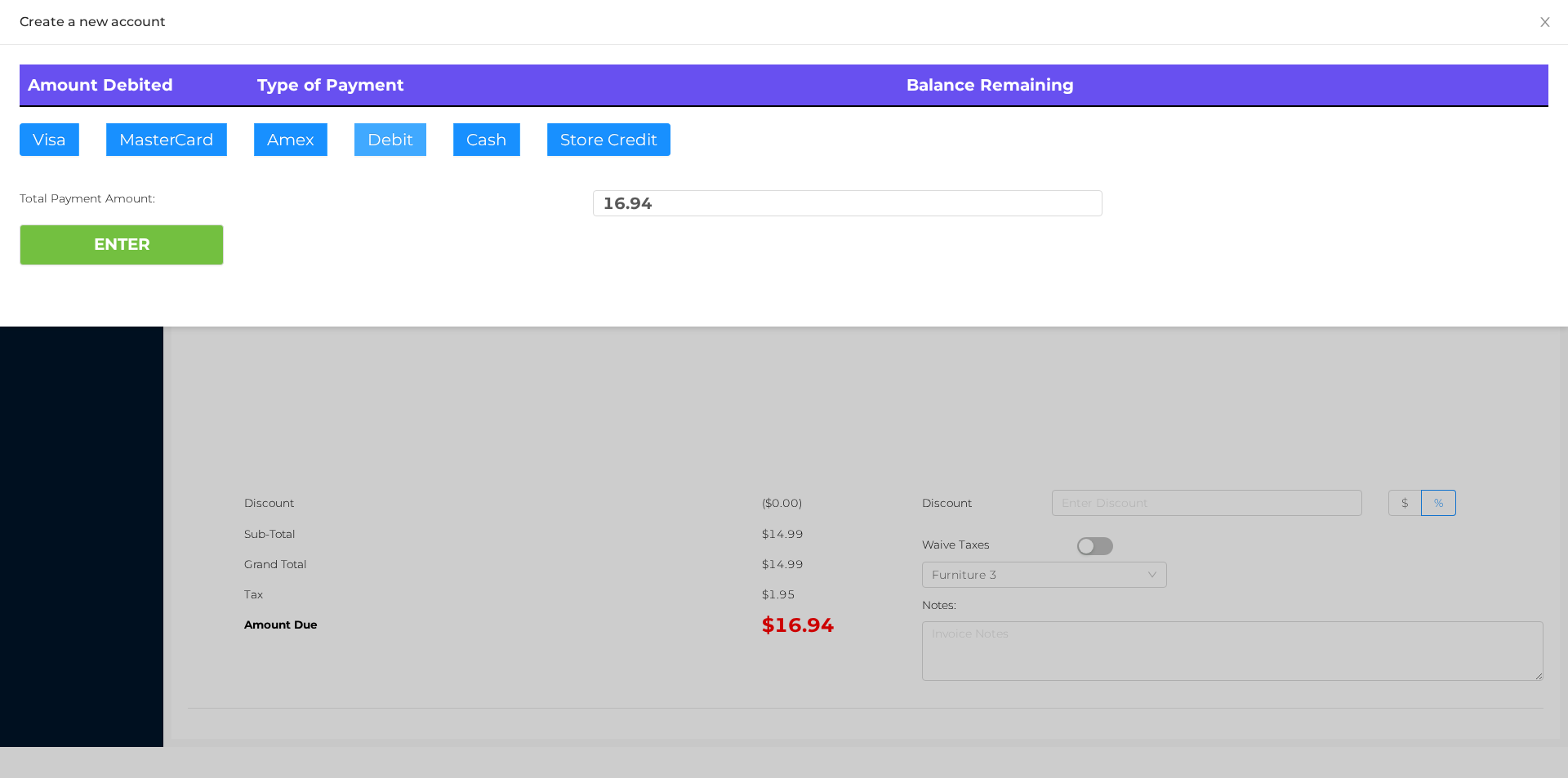
click at [400, 144] on button "Debit" at bounding box center [390, 140] width 72 height 32
click at [200, 243] on button "ENTER" at bounding box center [122, 245] width 204 height 41
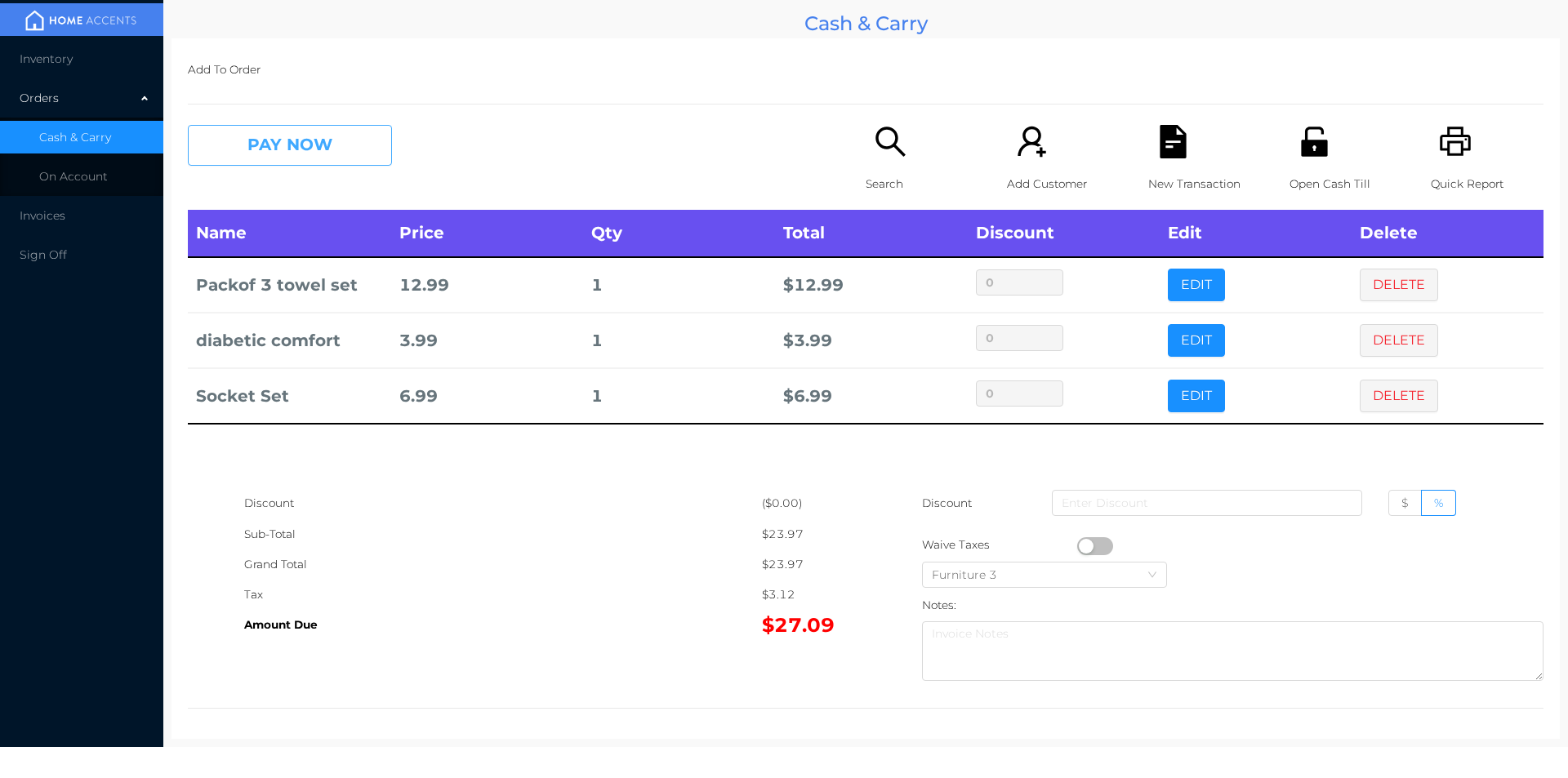
click at [289, 157] on button "PAY NOW" at bounding box center [290, 146] width 204 height 41
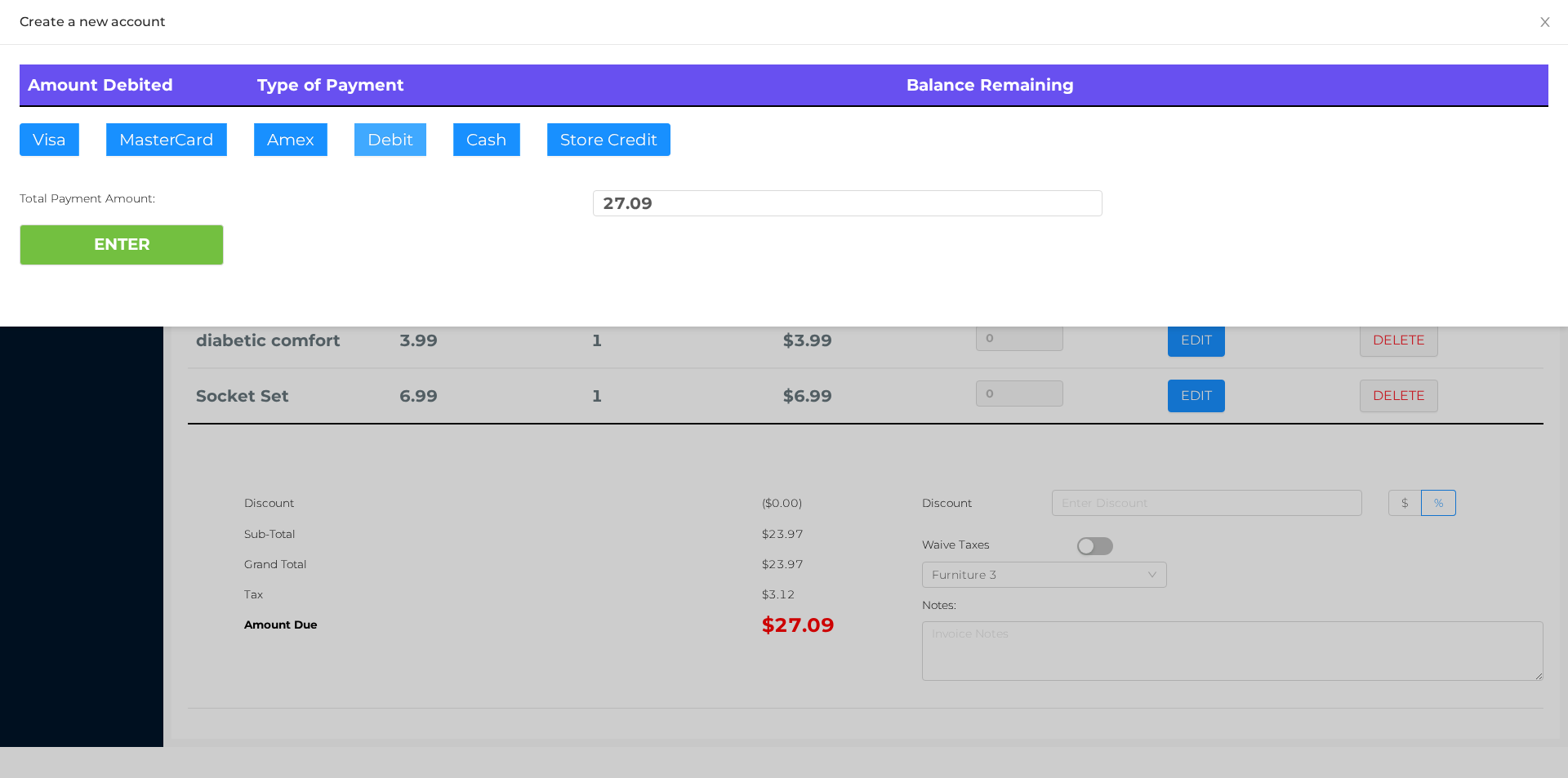
click at [379, 123] on button "Debit" at bounding box center [390, 140] width 72 height 32
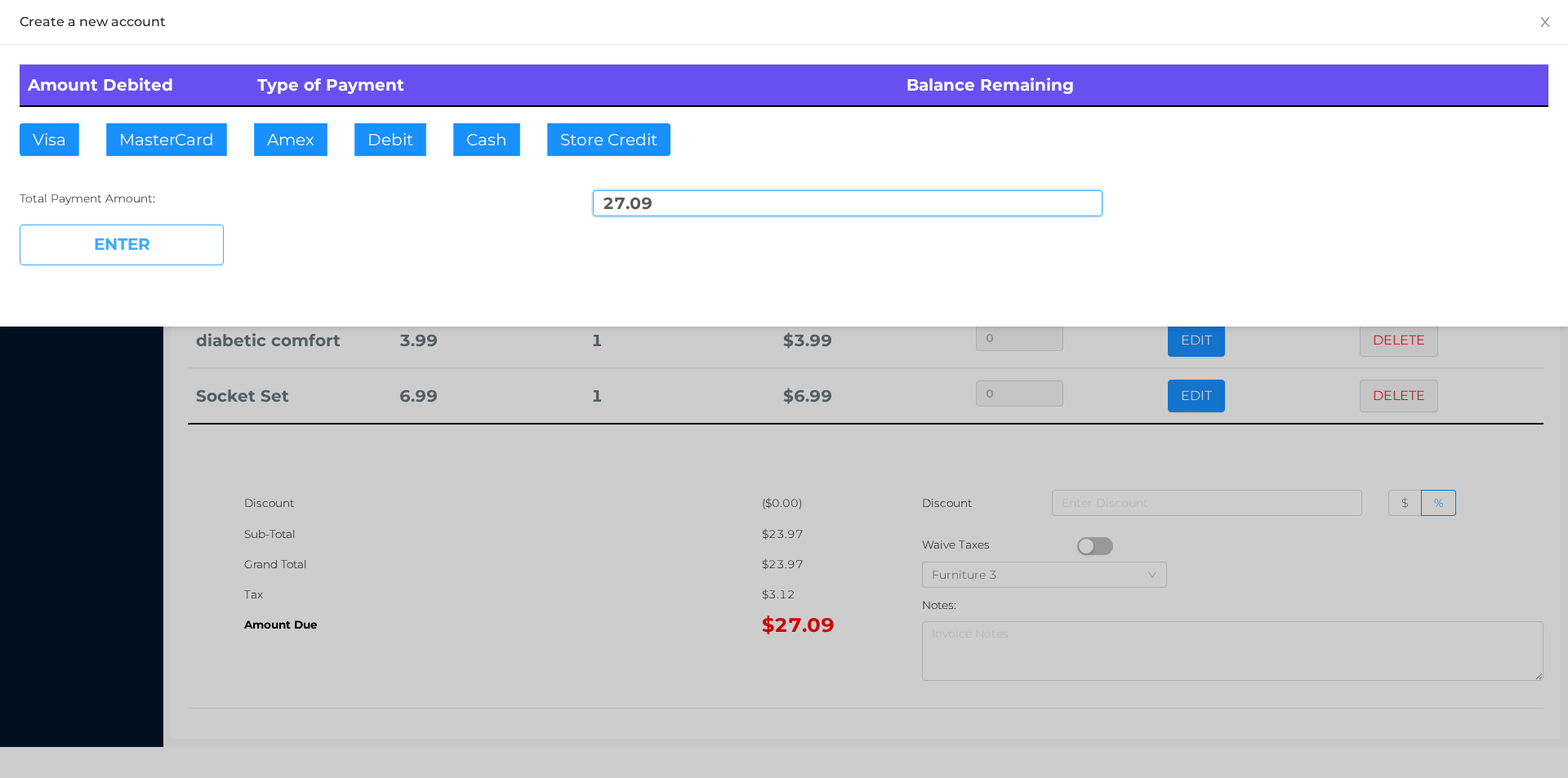
click at [158, 233] on button "ENTER" at bounding box center [122, 245] width 204 height 41
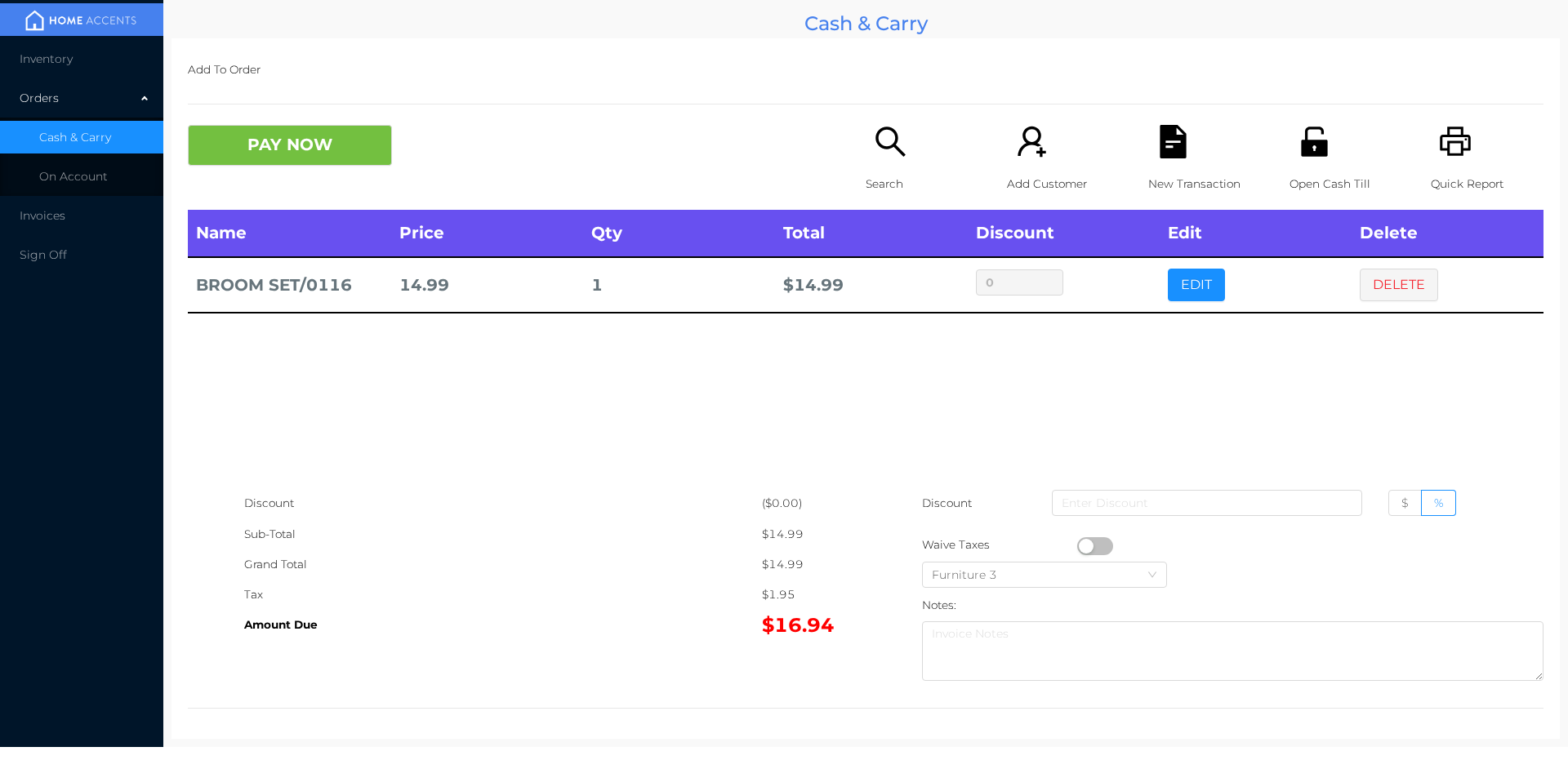
click at [415, 224] on th "Price" at bounding box center [486, 234] width 192 height 48
click at [256, 157] on button "PAY NOW" at bounding box center [290, 146] width 204 height 41
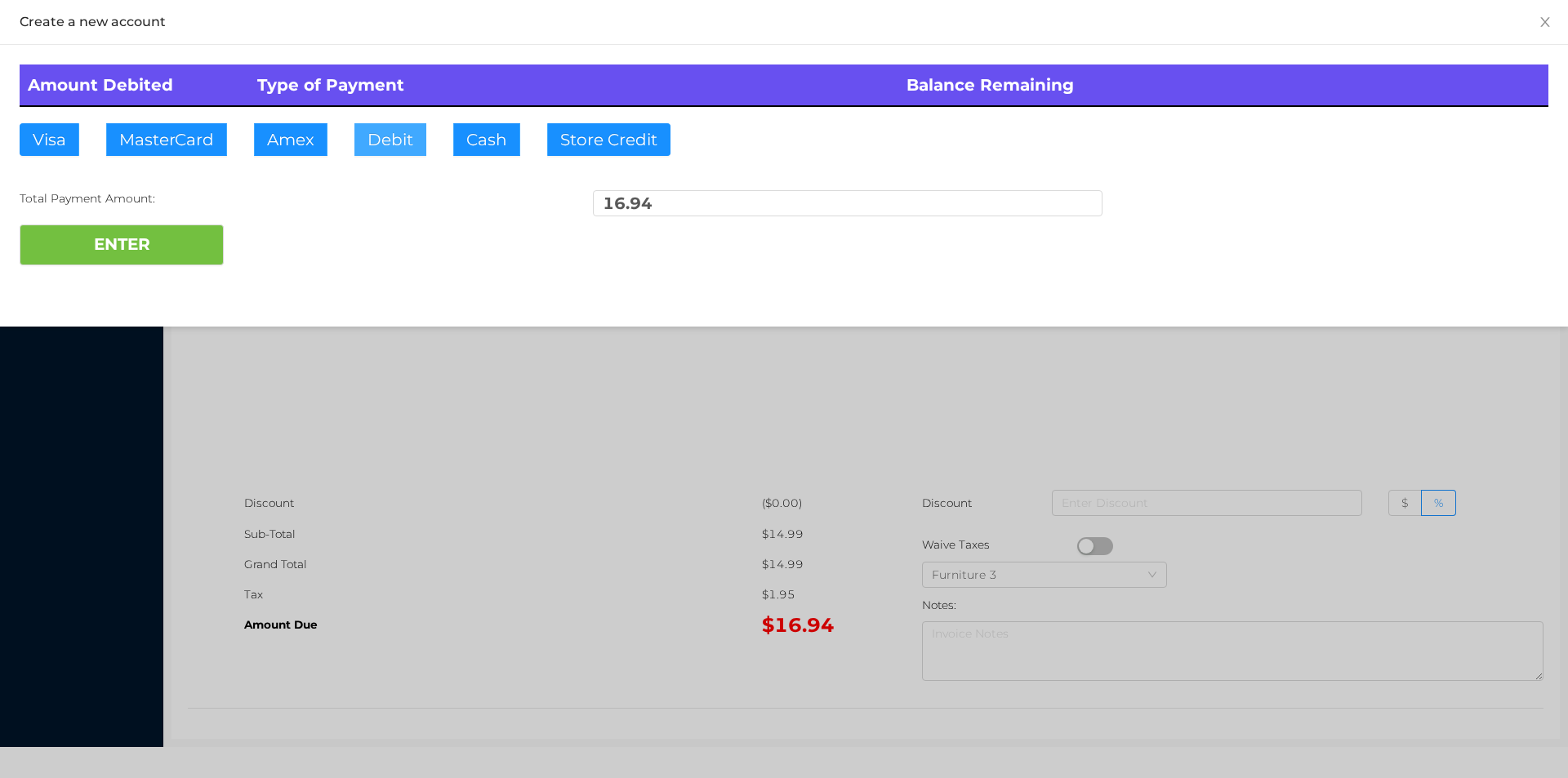
click at [406, 137] on button "Debit" at bounding box center [390, 140] width 72 height 32
click at [569, 678] on div at bounding box center [784, 389] width 1568 height 778
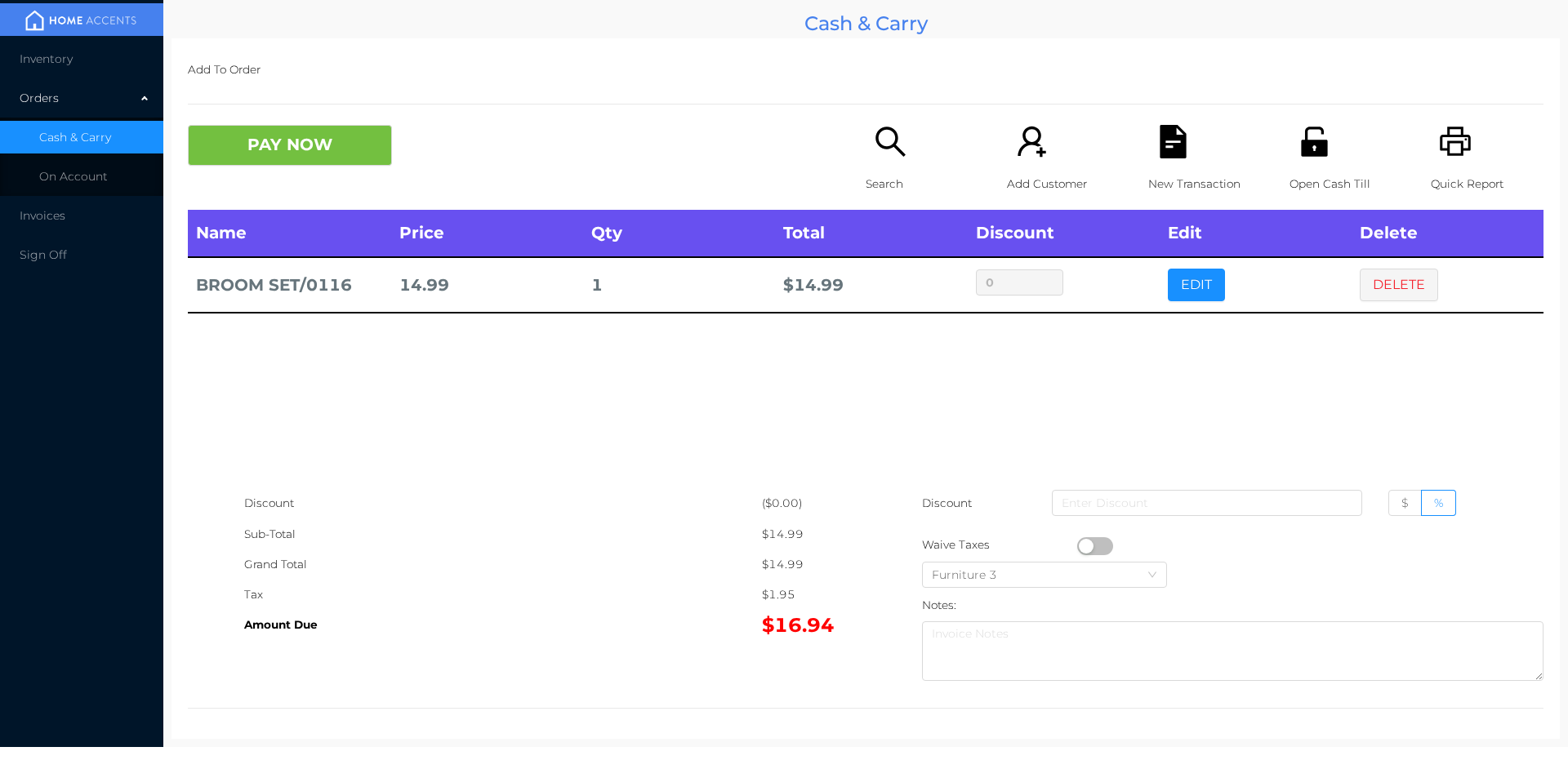
click at [1305, 152] on icon "icon: unlock" at bounding box center [1313, 141] width 26 height 30
click at [287, 162] on button "PAY NOW" at bounding box center [290, 146] width 204 height 41
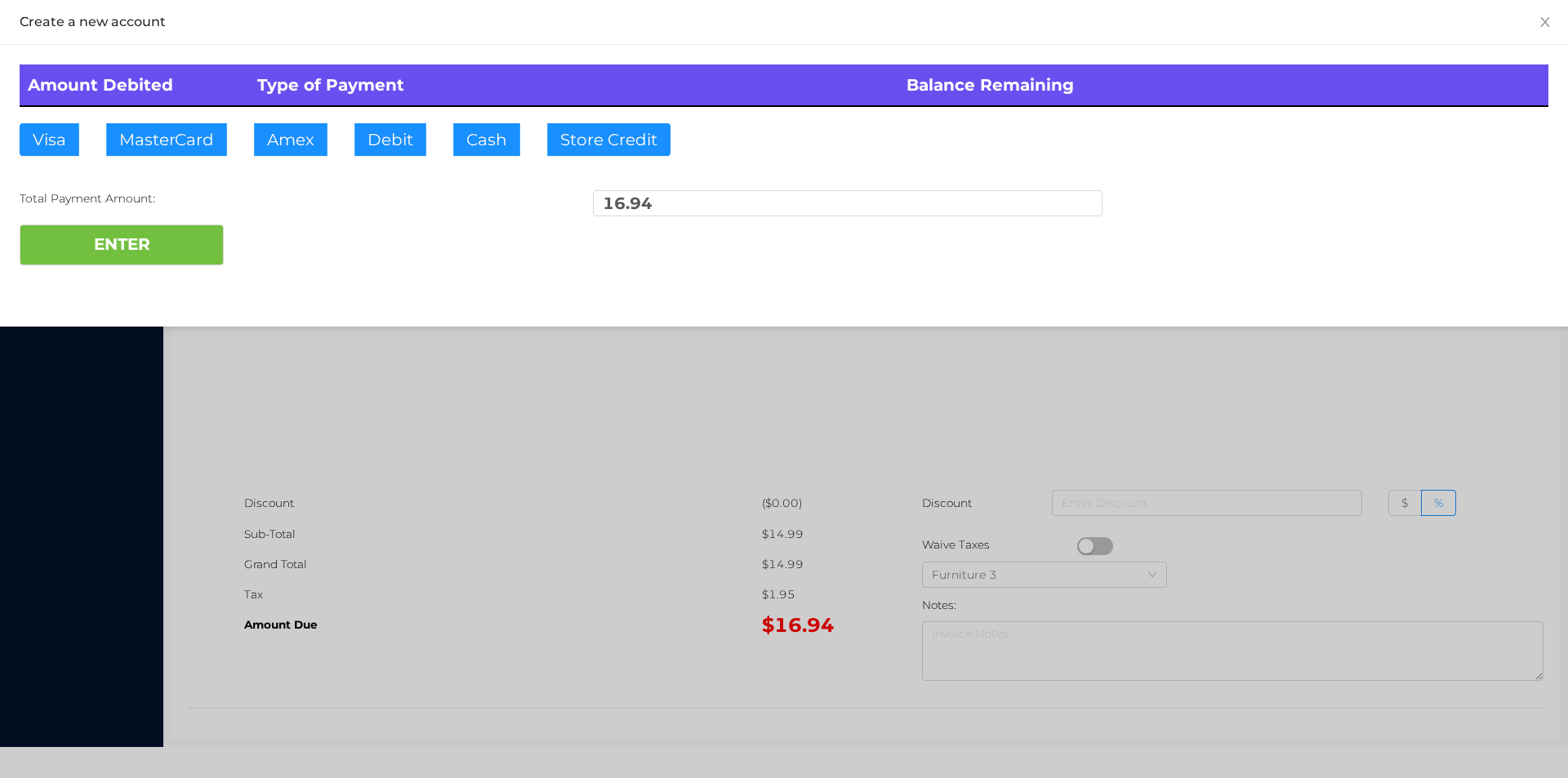
click at [569, 558] on div at bounding box center [784, 389] width 1568 height 778
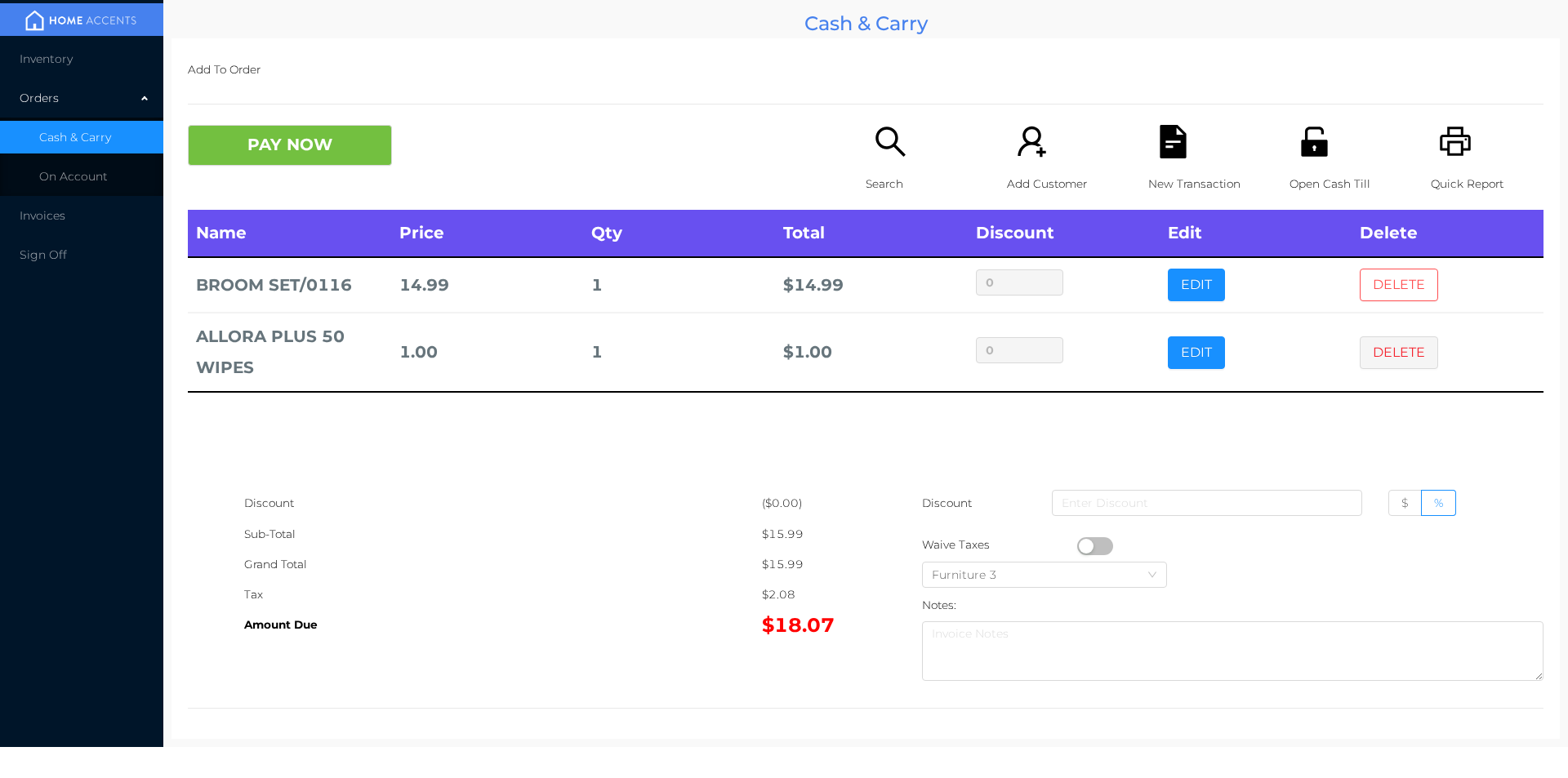
click at [1391, 270] on button "DELETE" at bounding box center [1399, 285] width 78 height 32
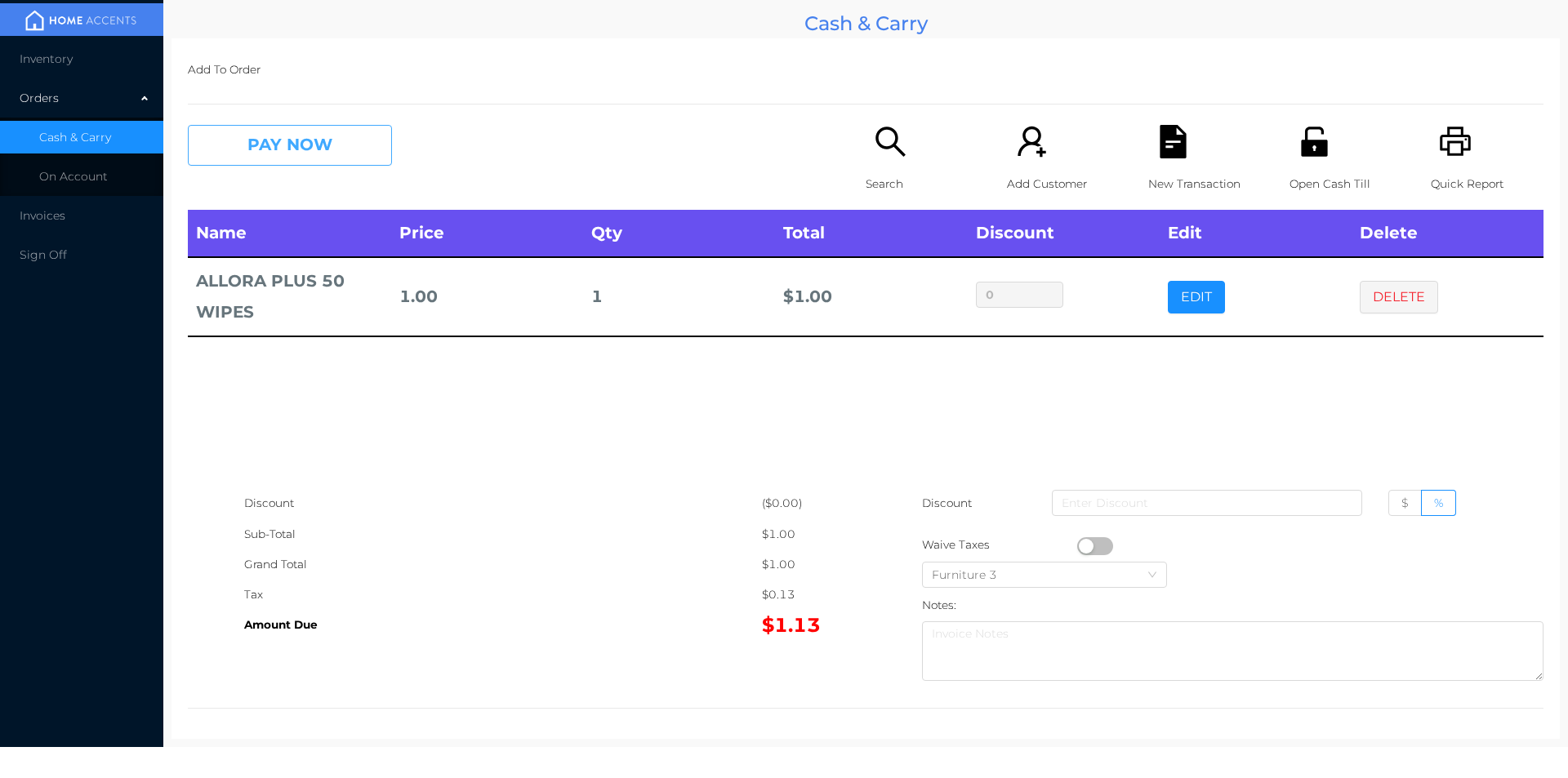
click at [296, 155] on button "PAY NOW" at bounding box center [290, 146] width 204 height 41
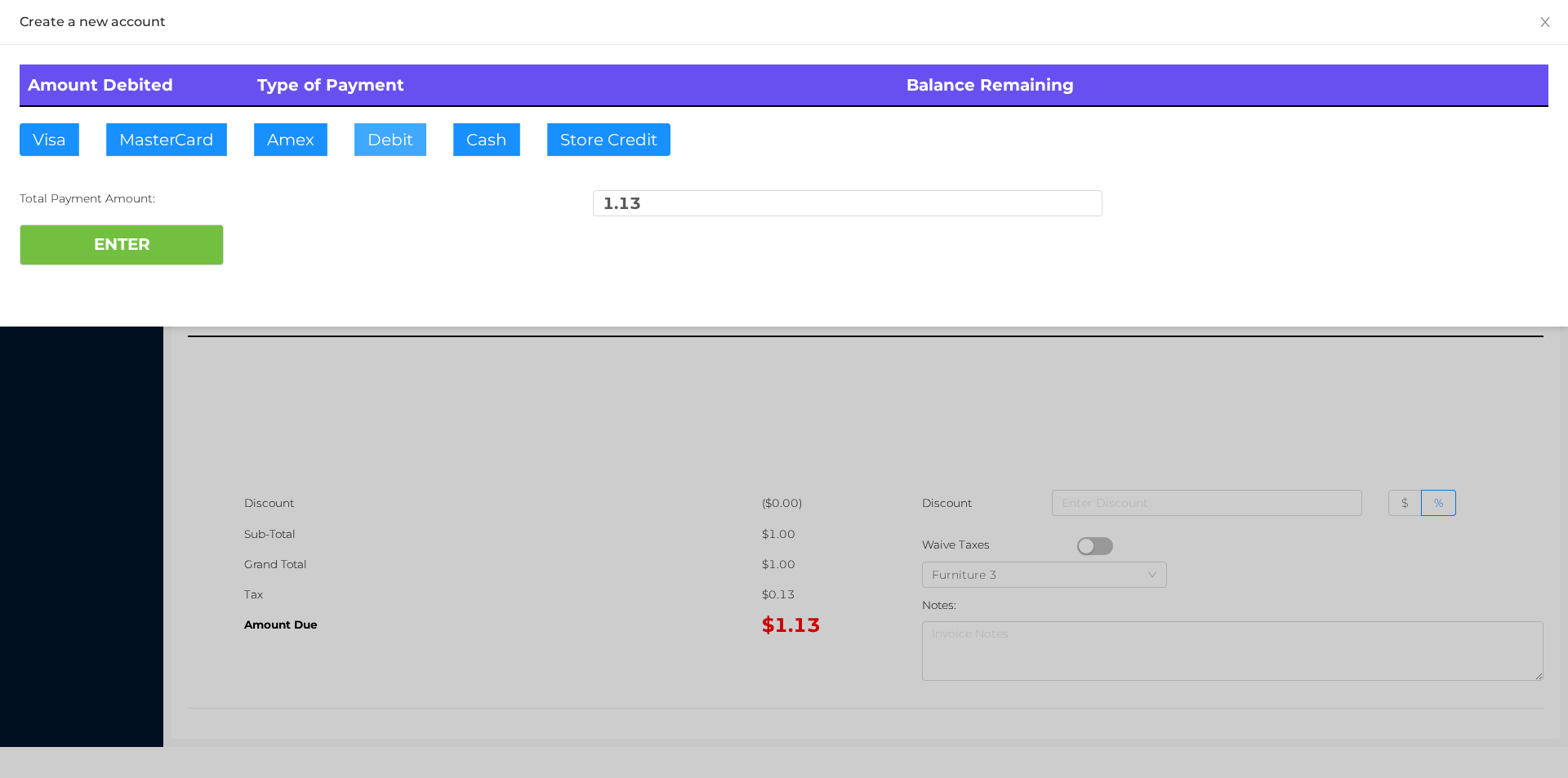
click at [414, 155] on button "Debit" at bounding box center [390, 140] width 72 height 32
click at [136, 258] on button "ENTER" at bounding box center [122, 245] width 204 height 41
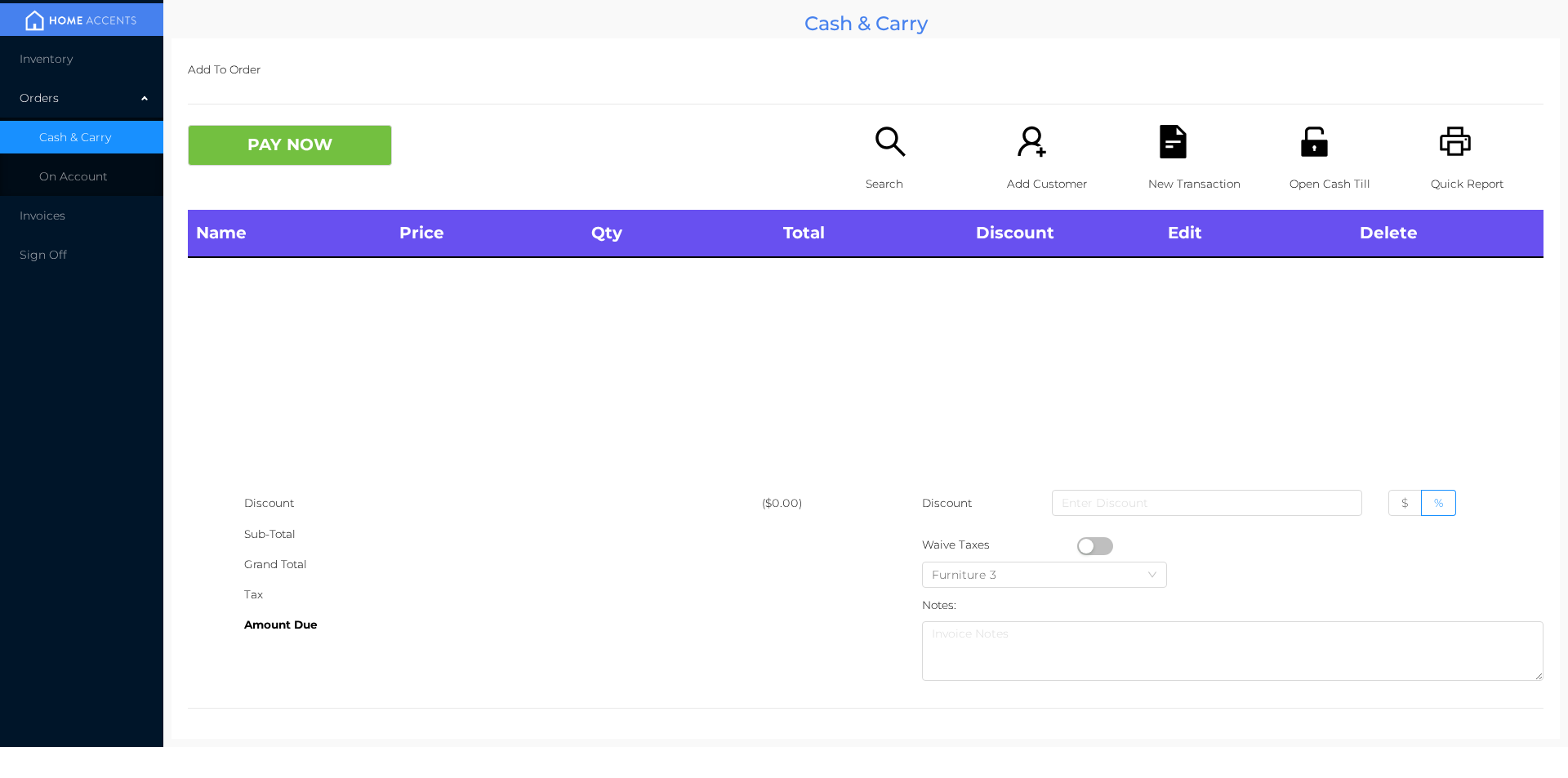
click at [890, 147] on icon "icon: search" at bounding box center [890, 141] width 30 height 30
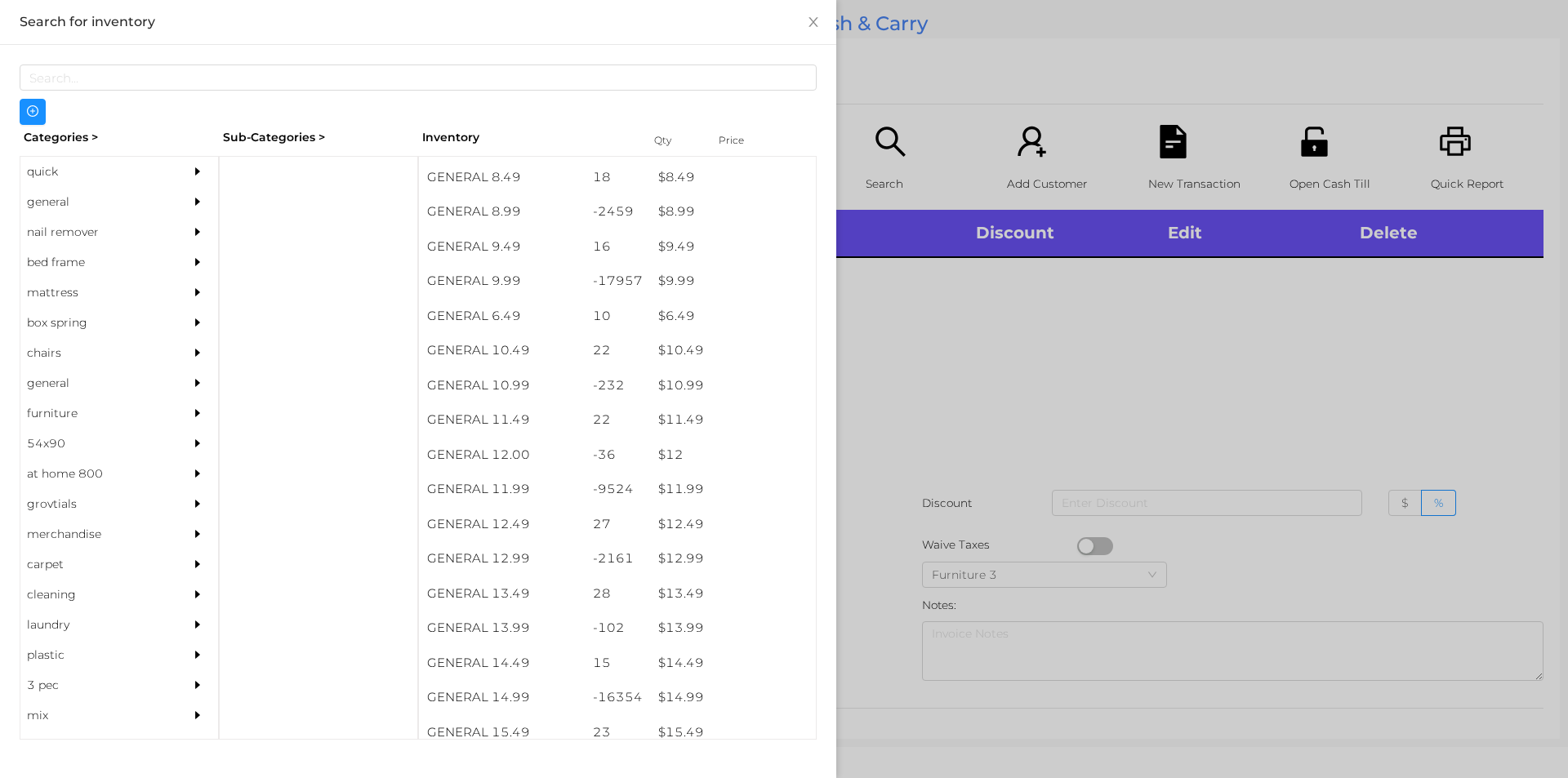
scroll to position [890, 0]
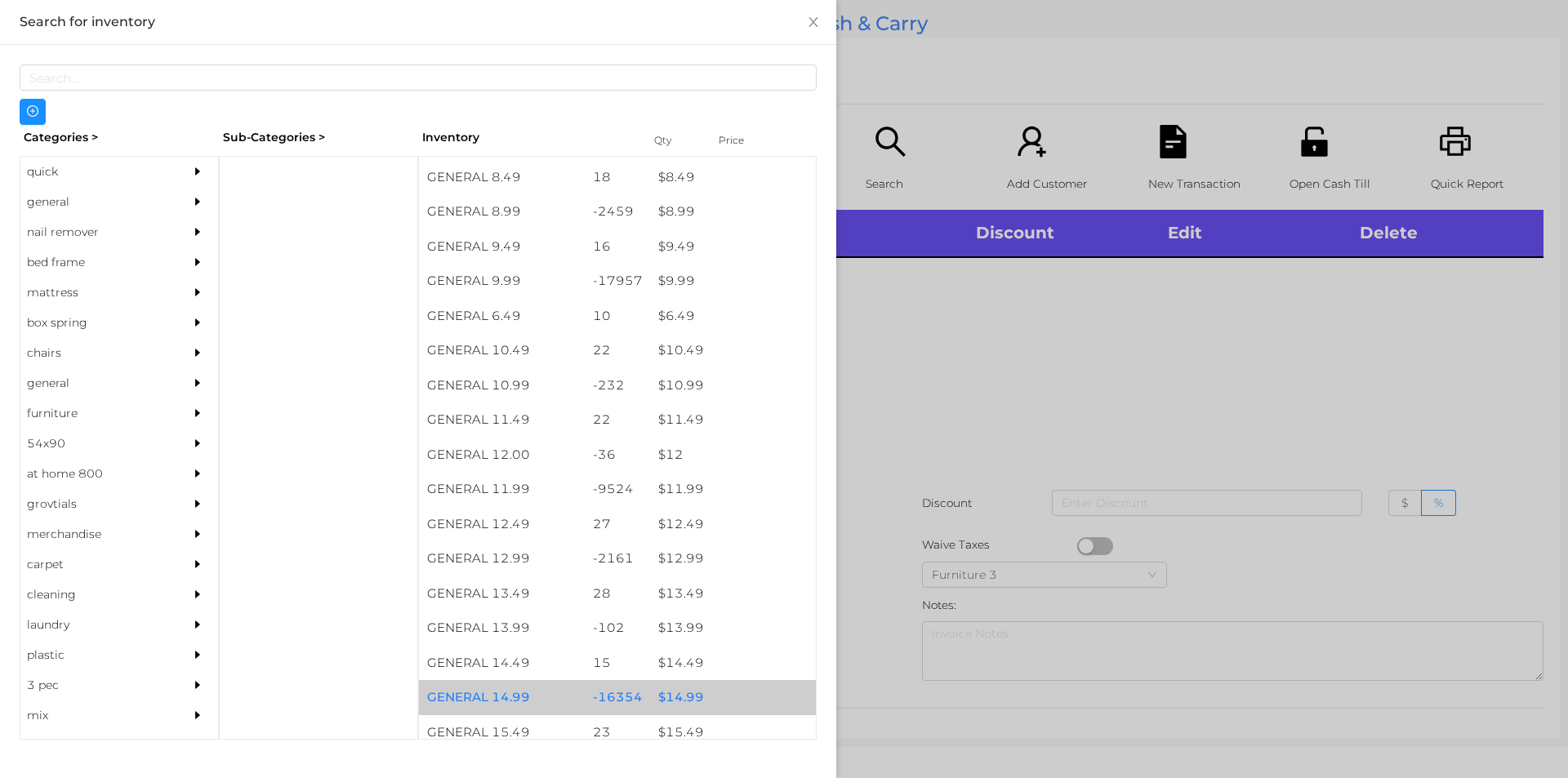
click at [652, 698] on div "$ 14.99" at bounding box center [733, 697] width 166 height 35
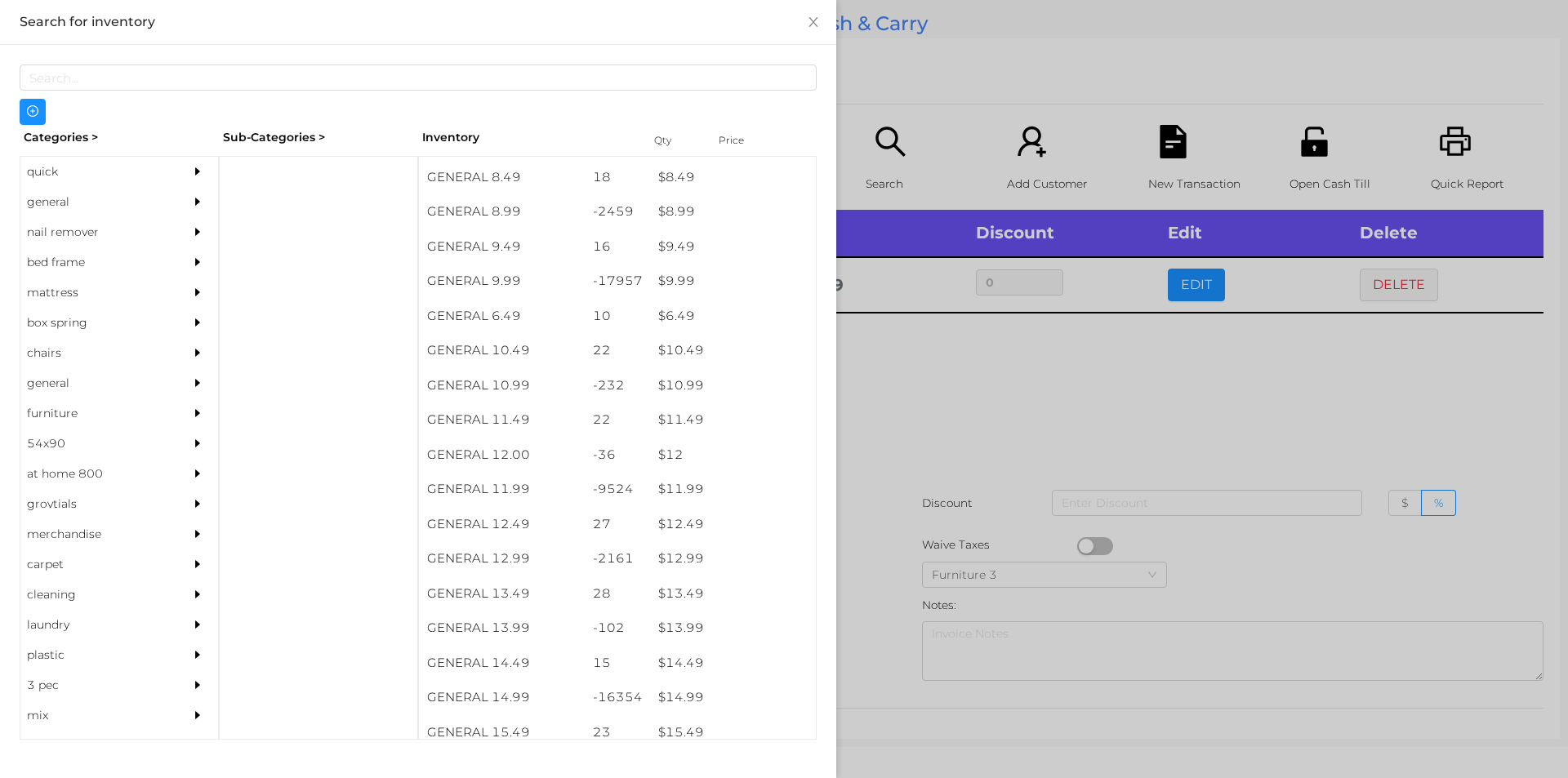
click at [933, 496] on div at bounding box center [784, 389] width 1568 height 778
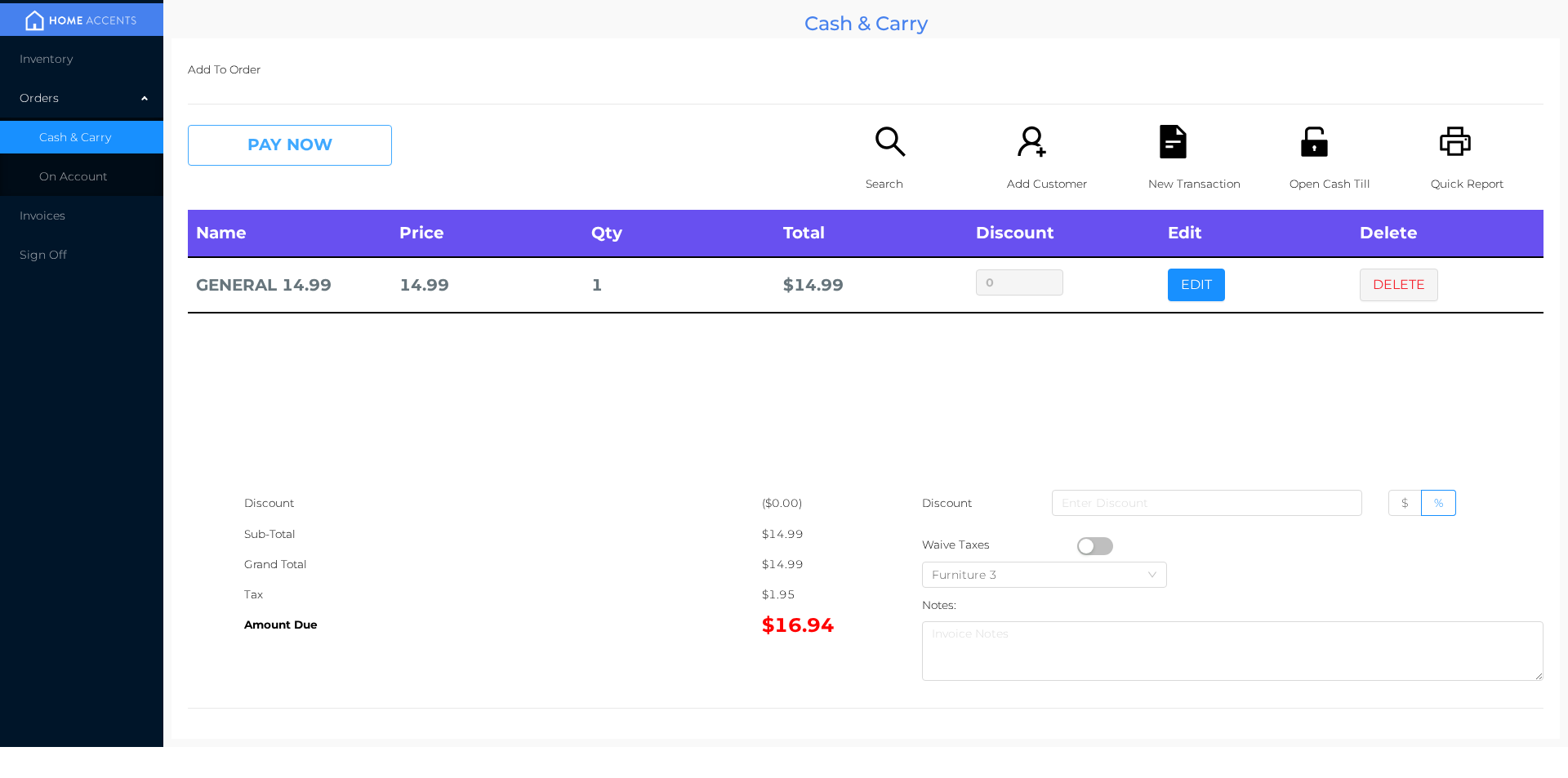
click at [289, 147] on button "PAY NOW" at bounding box center [290, 146] width 204 height 41
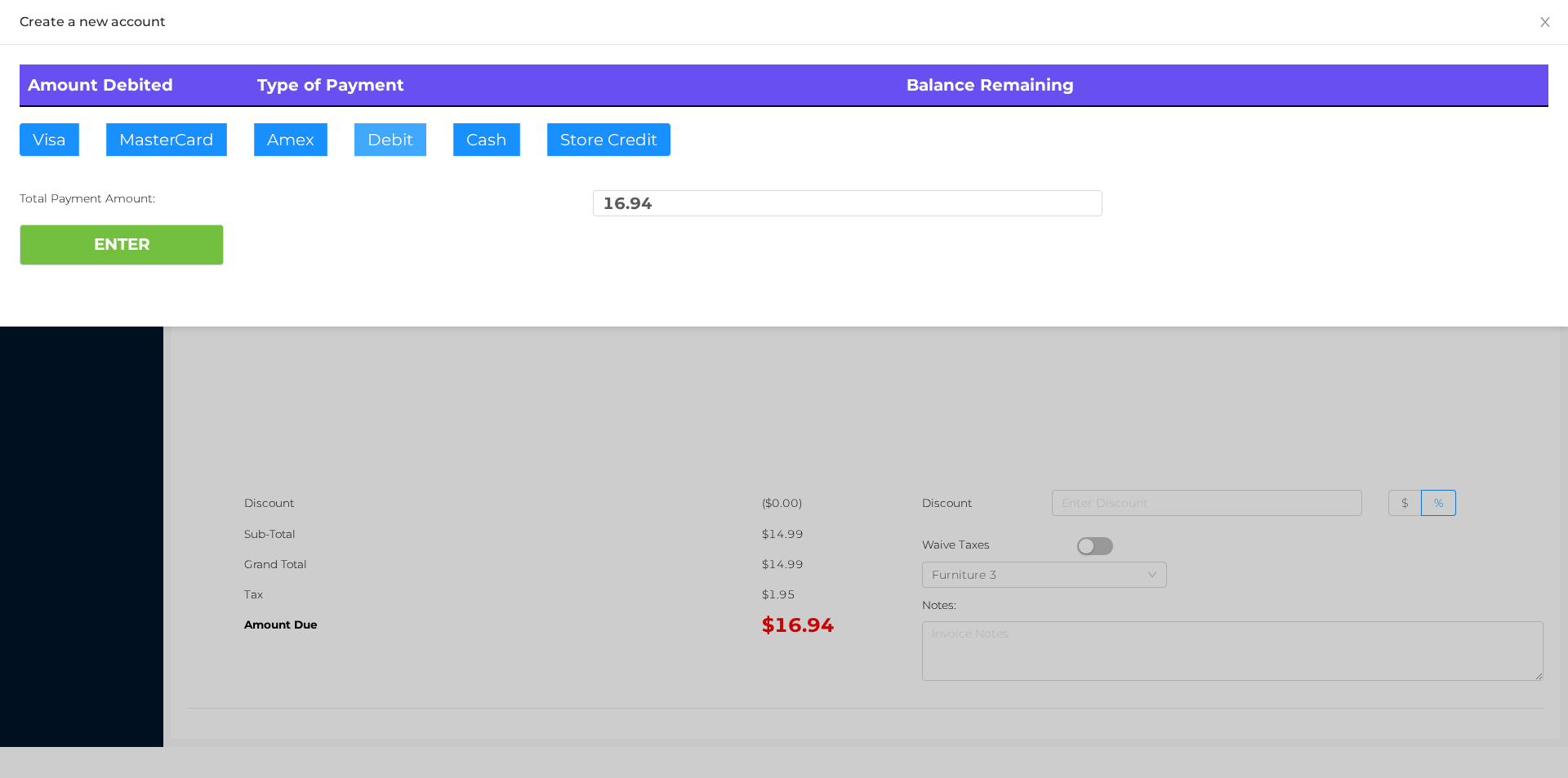
click at [369, 151] on button "Debit" at bounding box center [390, 140] width 72 height 32
click at [188, 260] on button "ENTER" at bounding box center [122, 245] width 204 height 41
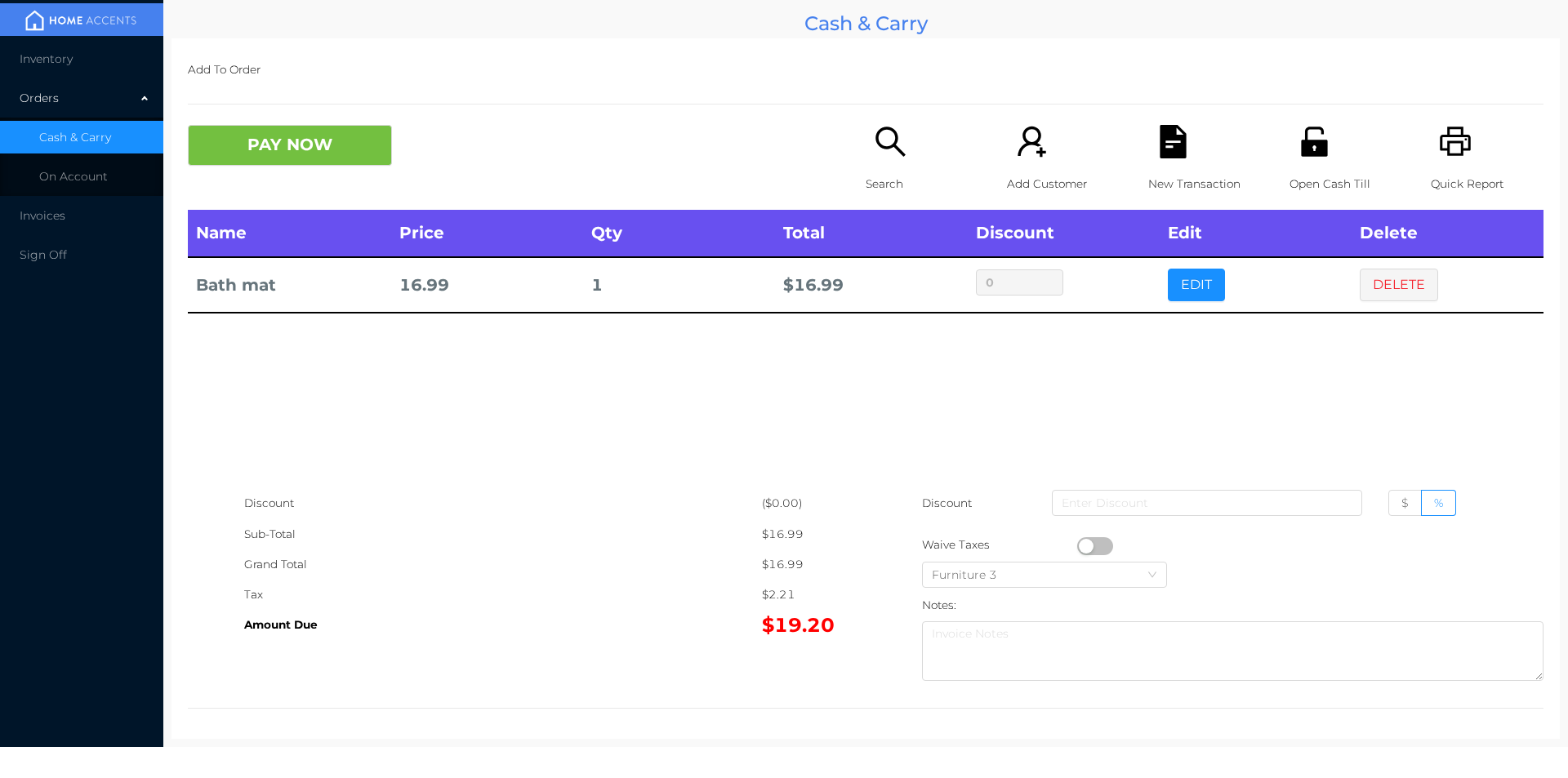
click at [1080, 543] on button "button" at bounding box center [1095, 546] width 36 height 18
click at [1157, 142] on icon "icon: file-text" at bounding box center [1172, 141] width 33 height 33
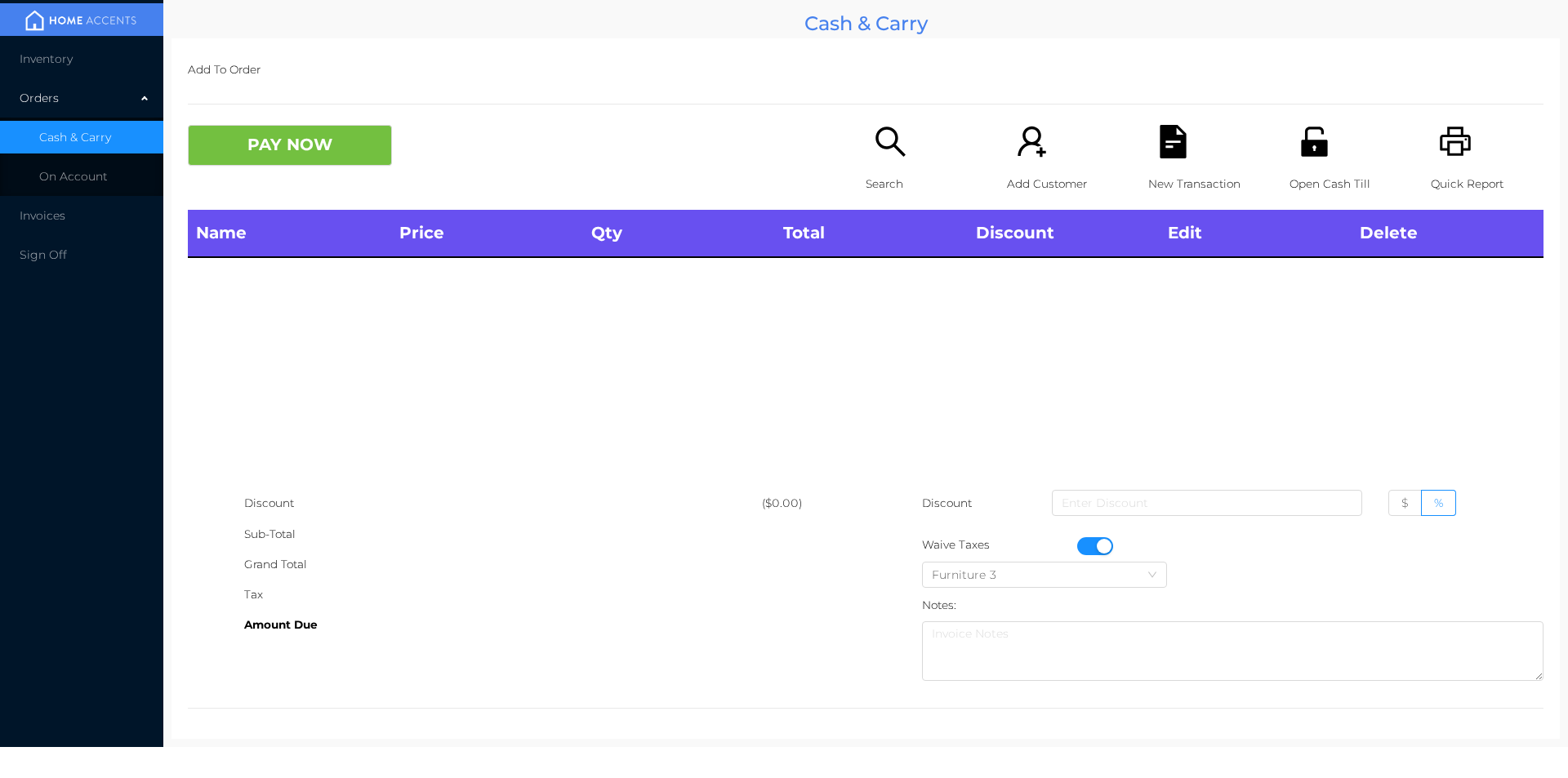
click at [1094, 543] on button "button" at bounding box center [1095, 546] width 36 height 18
click at [1301, 152] on icon "icon: unlock" at bounding box center [1313, 141] width 26 height 30
click at [1315, 140] on icon "icon: unlock" at bounding box center [1313, 141] width 26 height 30
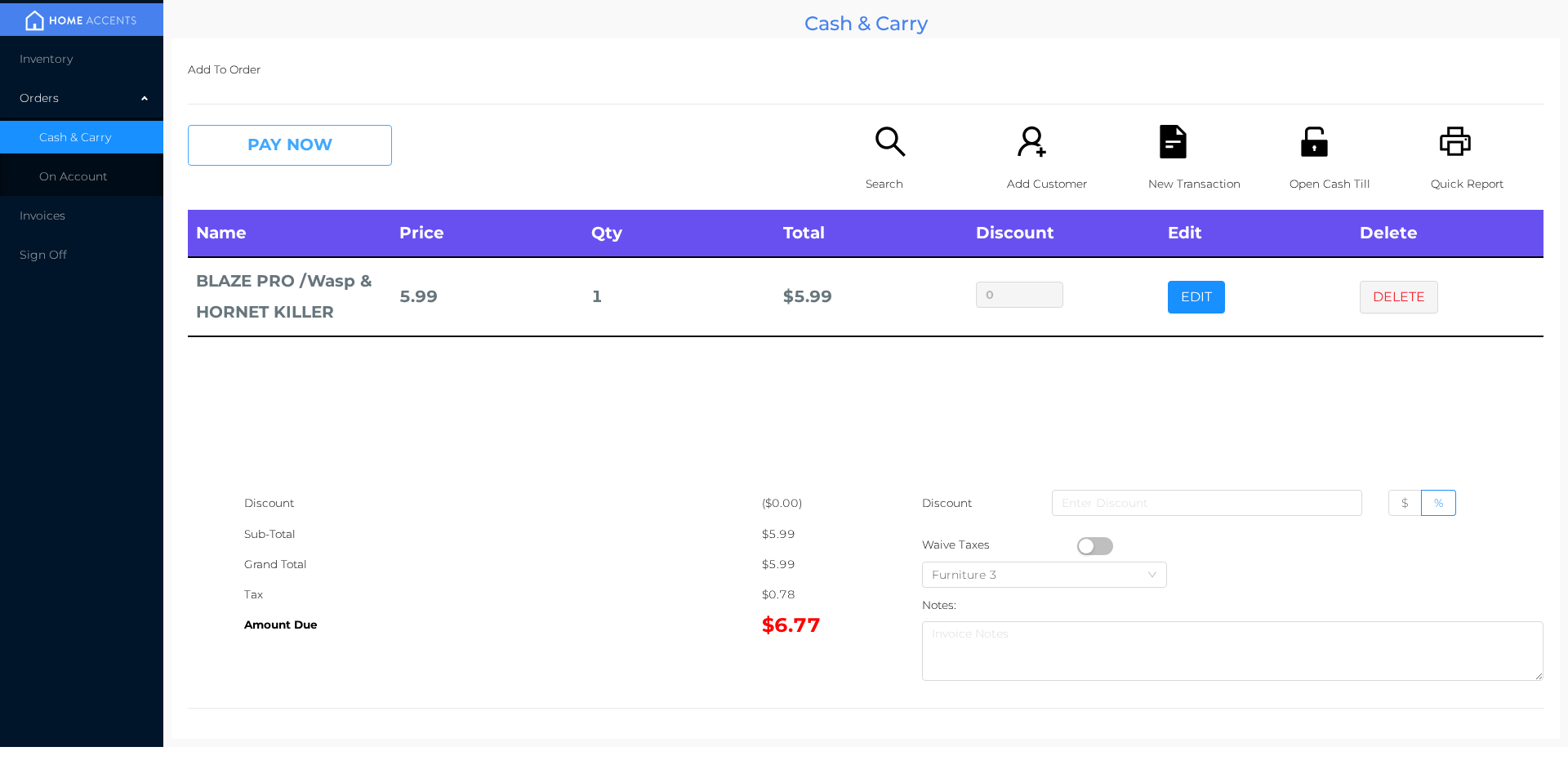
click at [279, 144] on button "PAY NOW" at bounding box center [290, 146] width 204 height 41
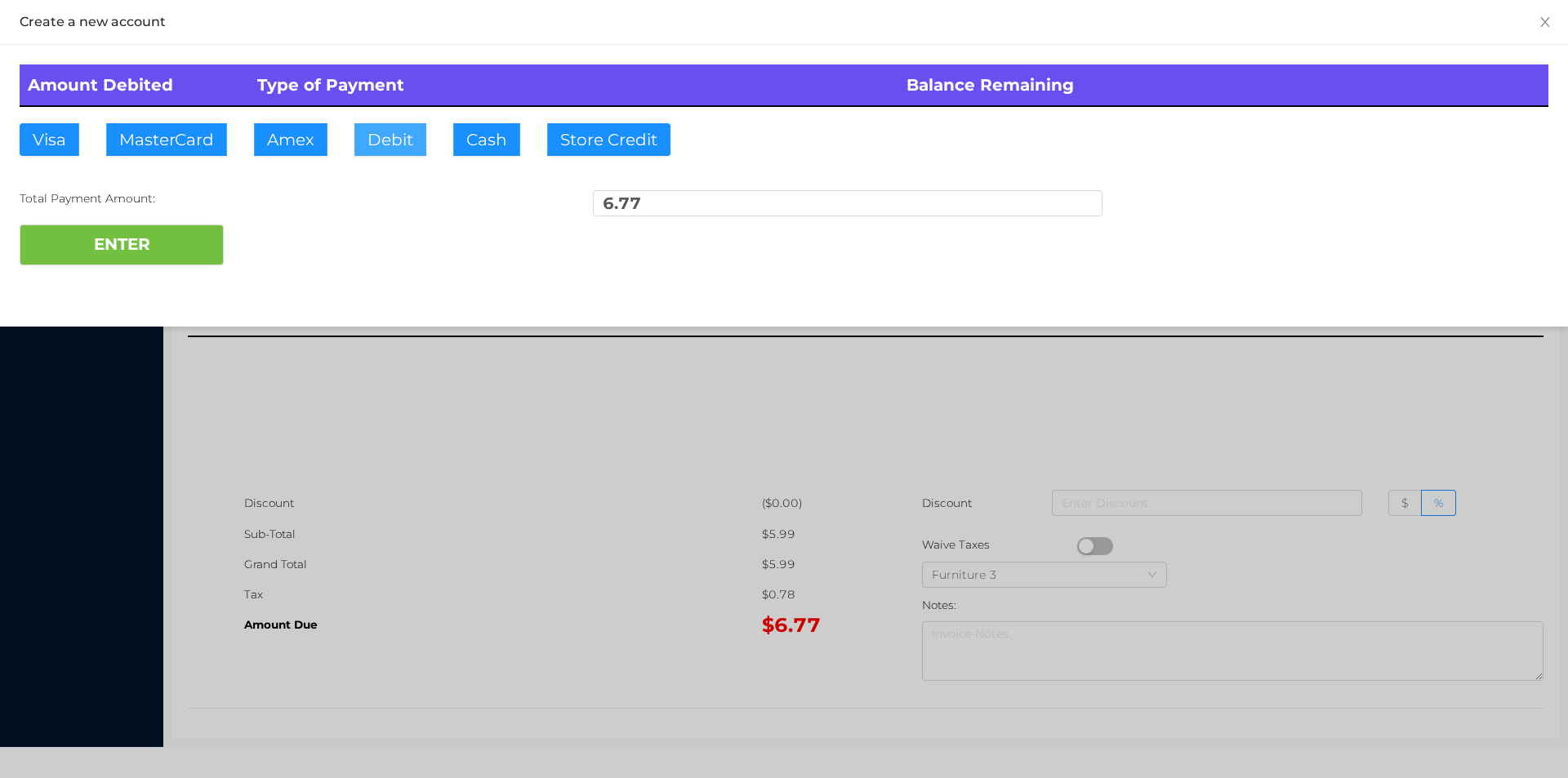
click at [373, 151] on button "Debit" at bounding box center [390, 140] width 72 height 32
click at [90, 246] on button "ENTER" at bounding box center [122, 245] width 204 height 41
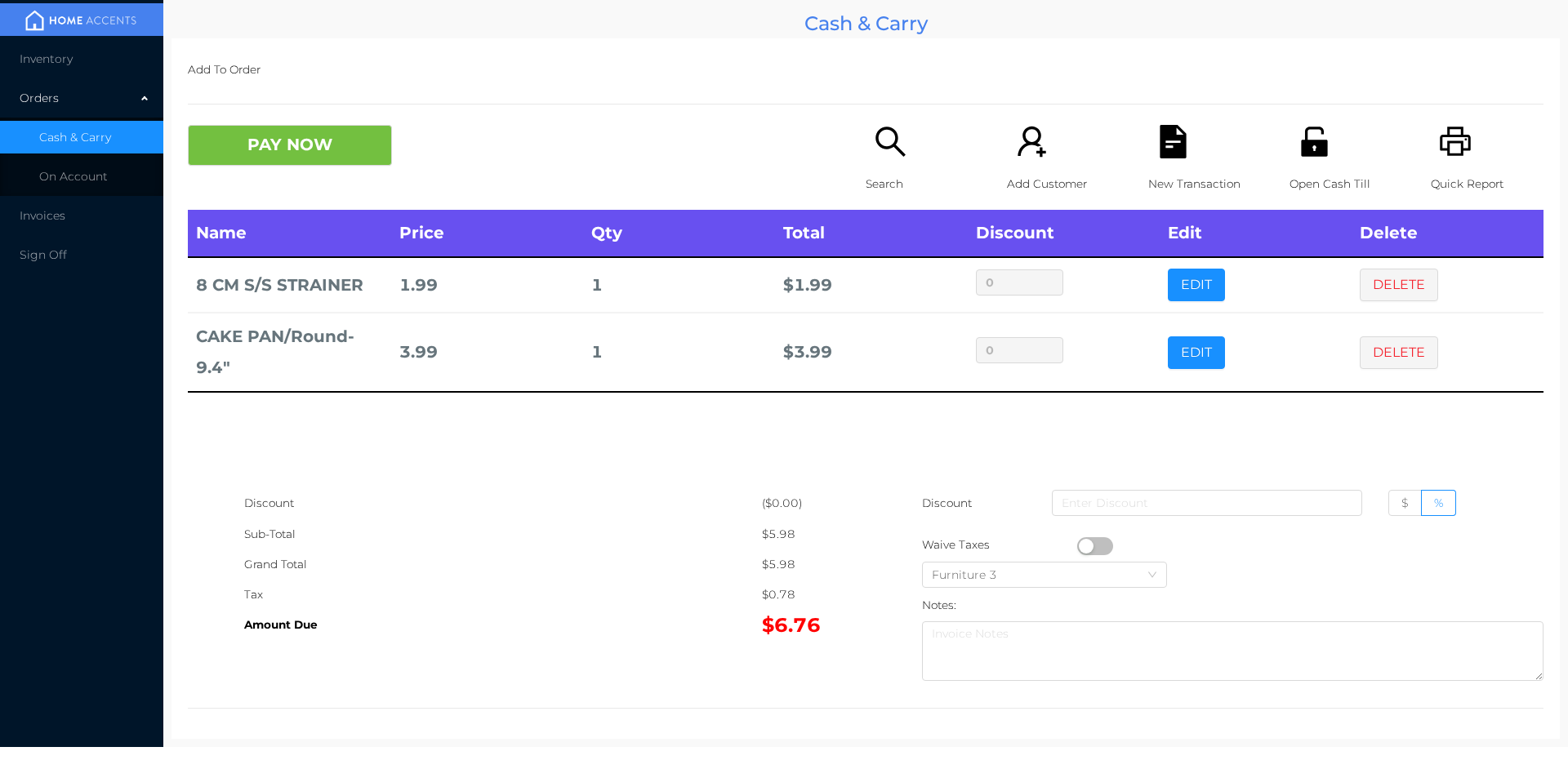
click at [918, 161] on div "Search" at bounding box center [922, 168] width 112 height 85
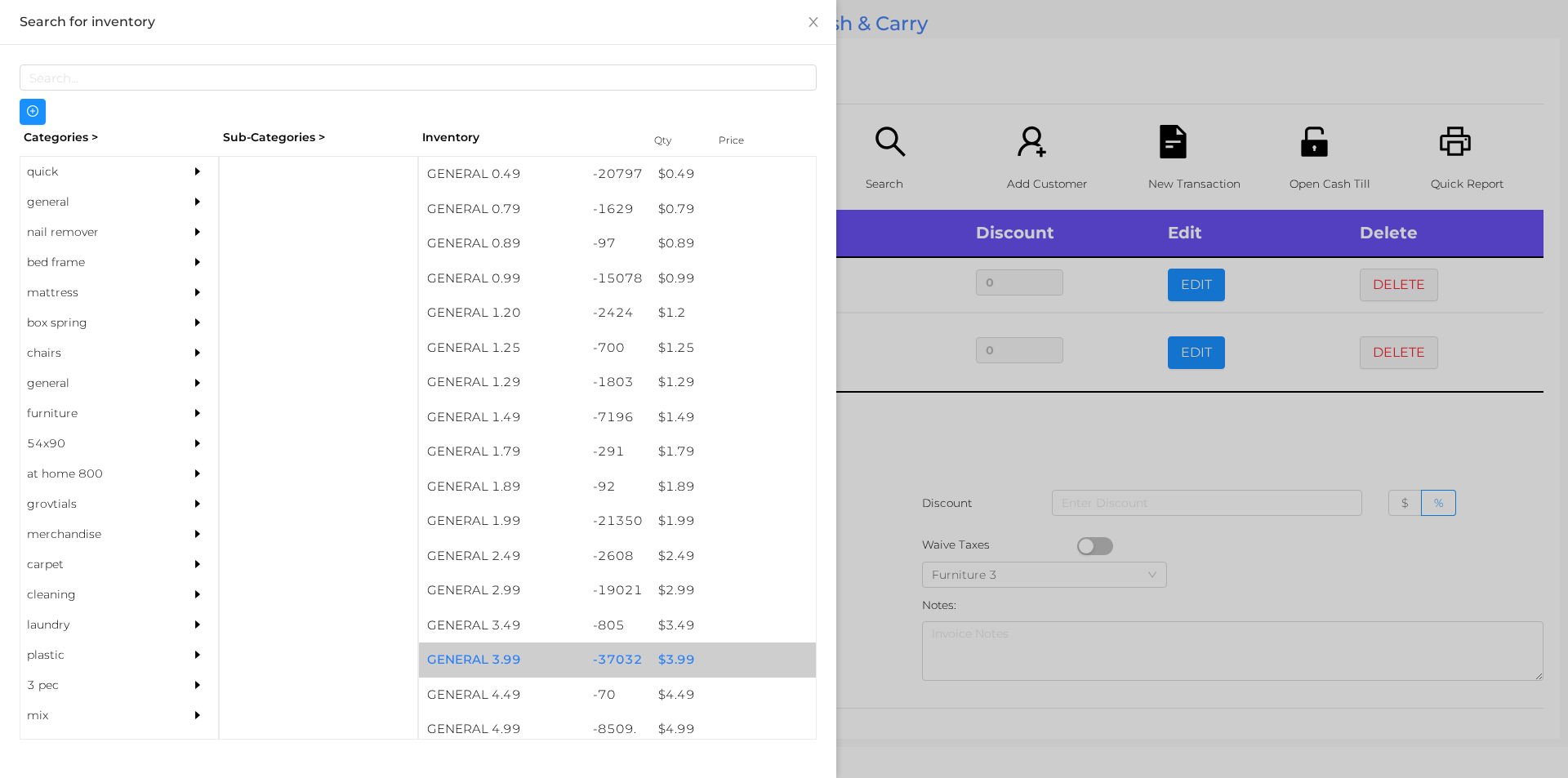
click at [686, 666] on div "$ 3.99" at bounding box center [733, 660] width 166 height 35
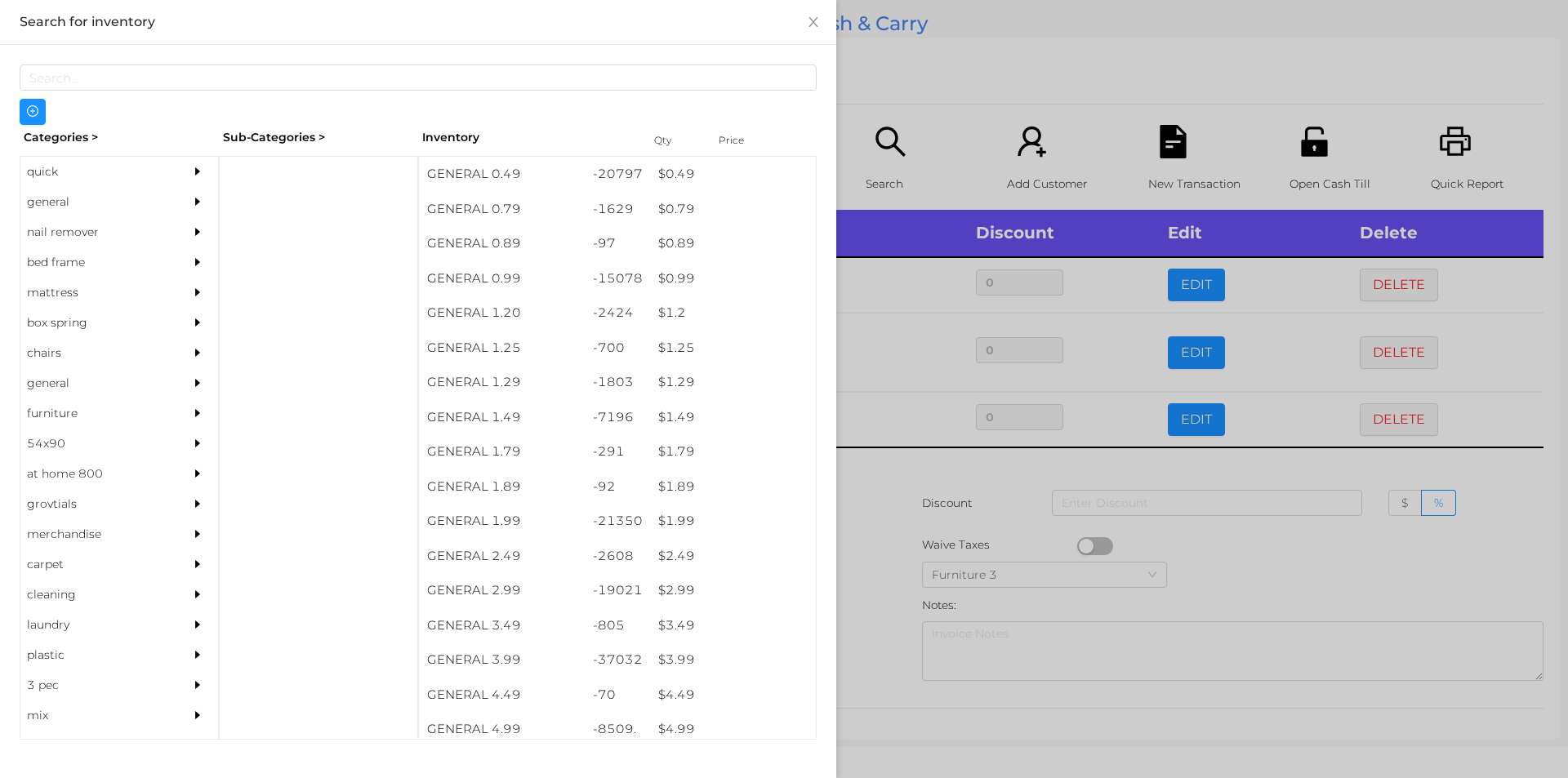
click at [879, 655] on div at bounding box center [784, 389] width 1568 height 778
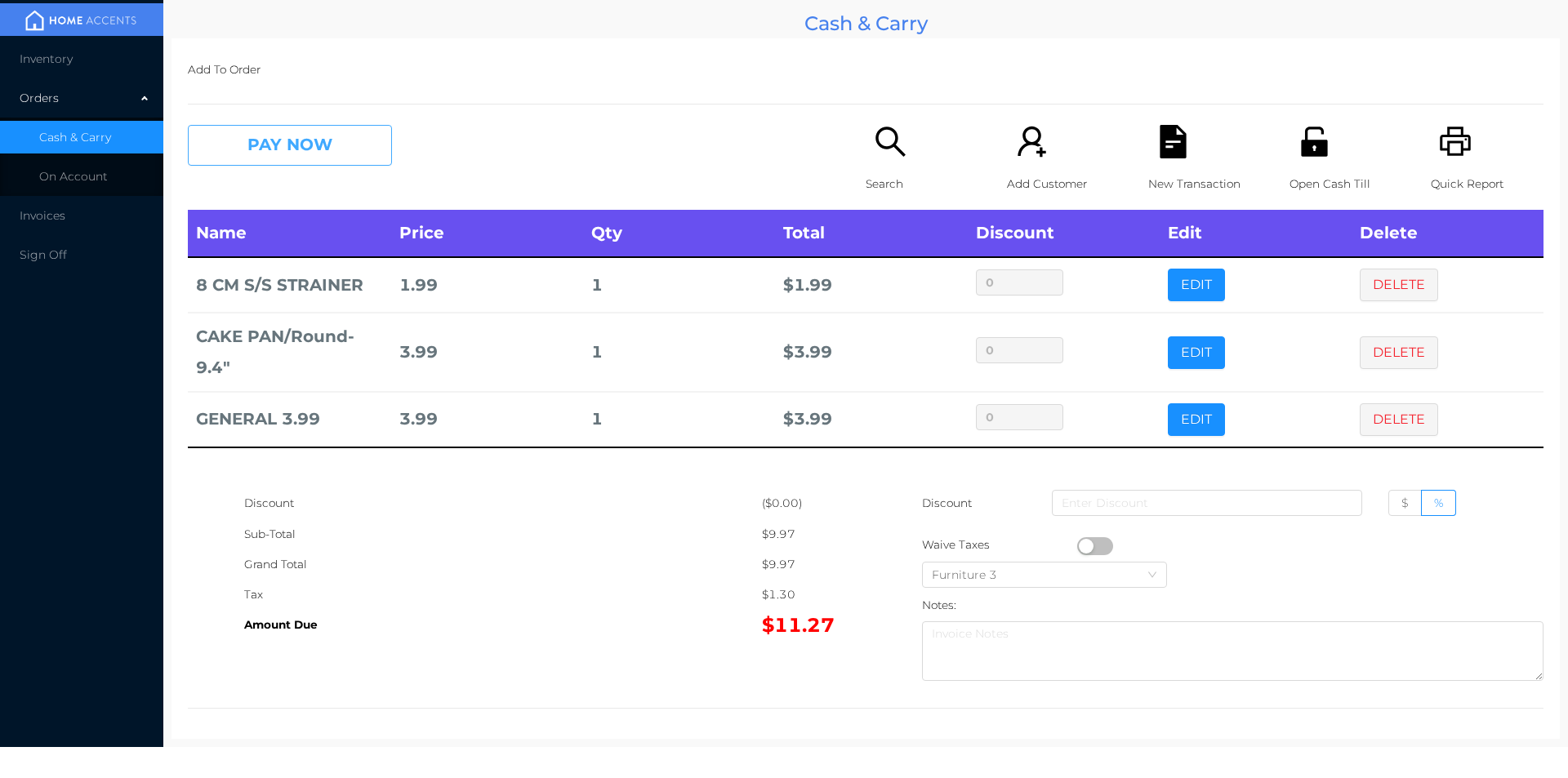
click at [282, 146] on button "PAY NOW" at bounding box center [290, 146] width 204 height 41
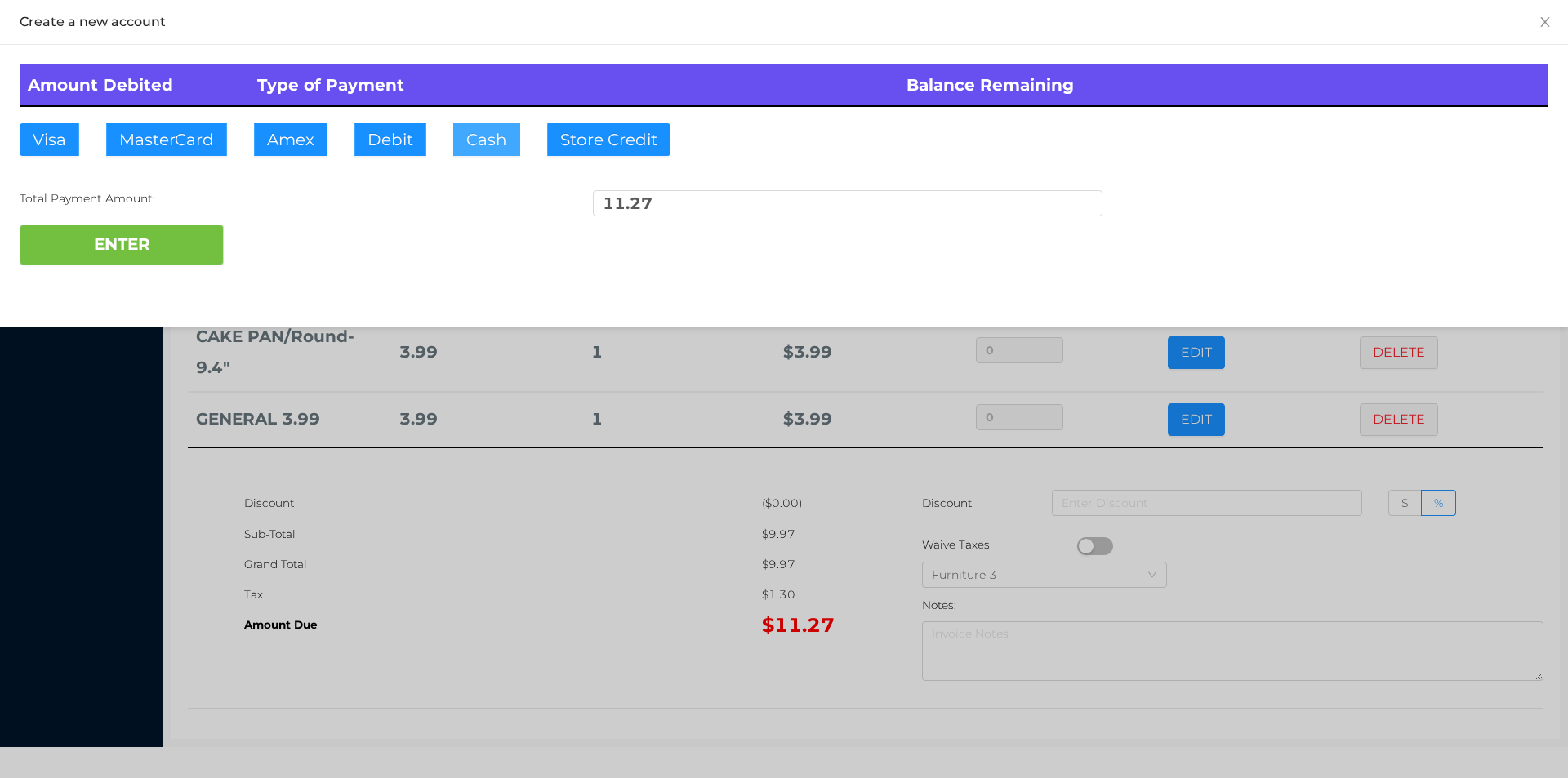
click at [473, 151] on button "Cash" at bounding box center [486, 140] width 67 height 32
type input "20."
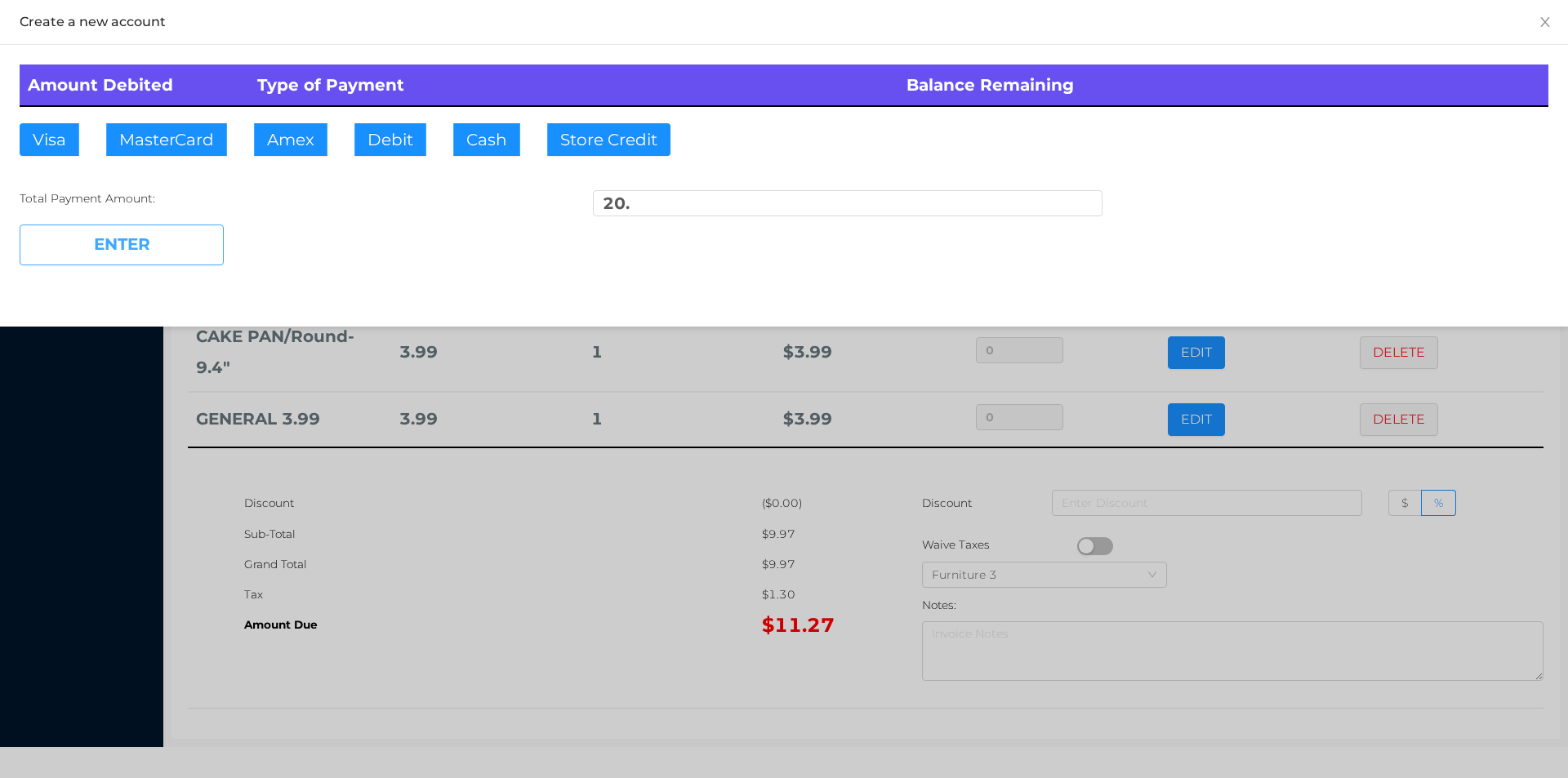
click at [198, 264] on button "ENTER" at bounding box center [122, 245] width 204 height 41
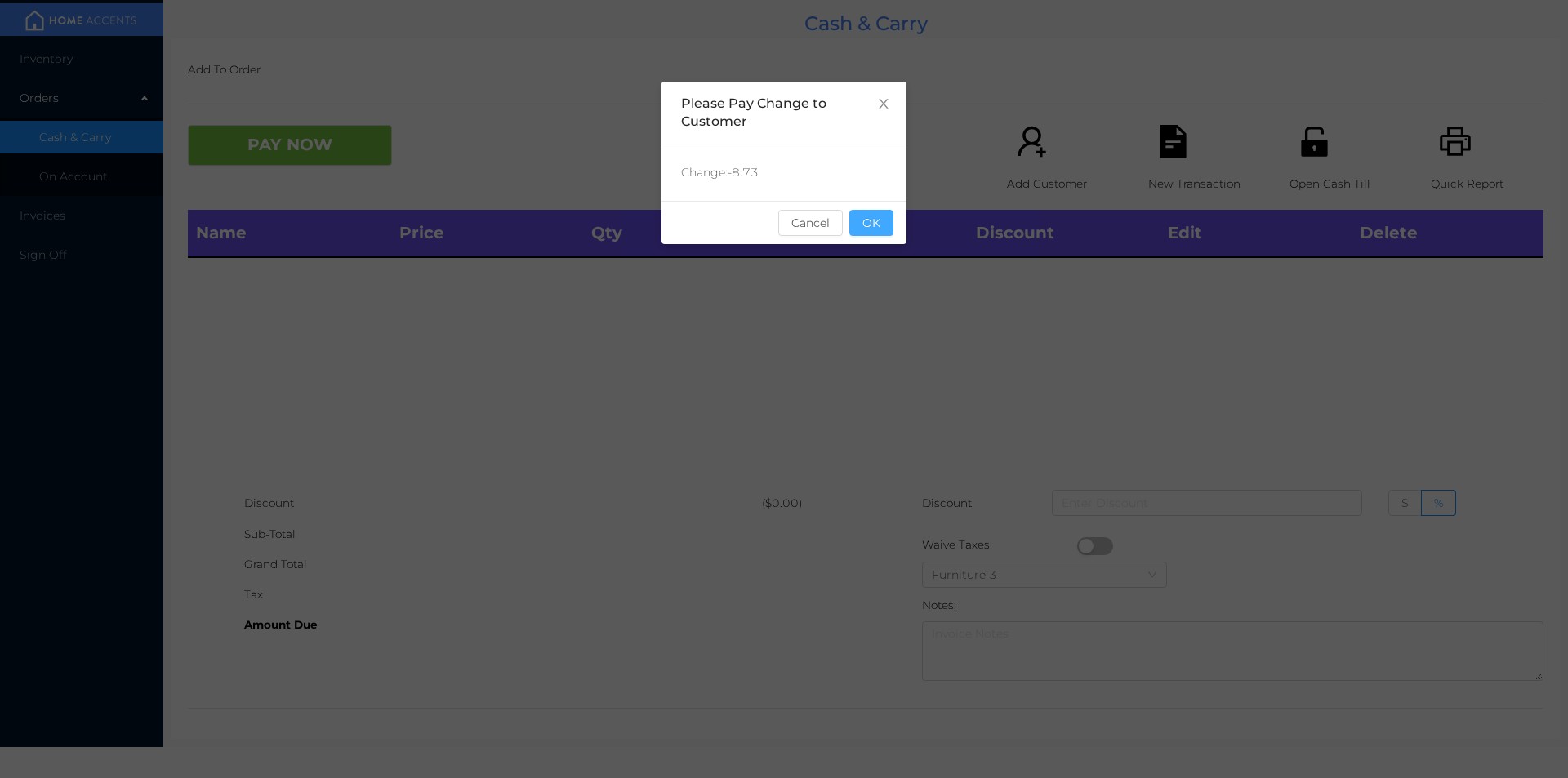
click at [869, 232] on button "OK" at bounding box center [872, 223] width 44 height 26
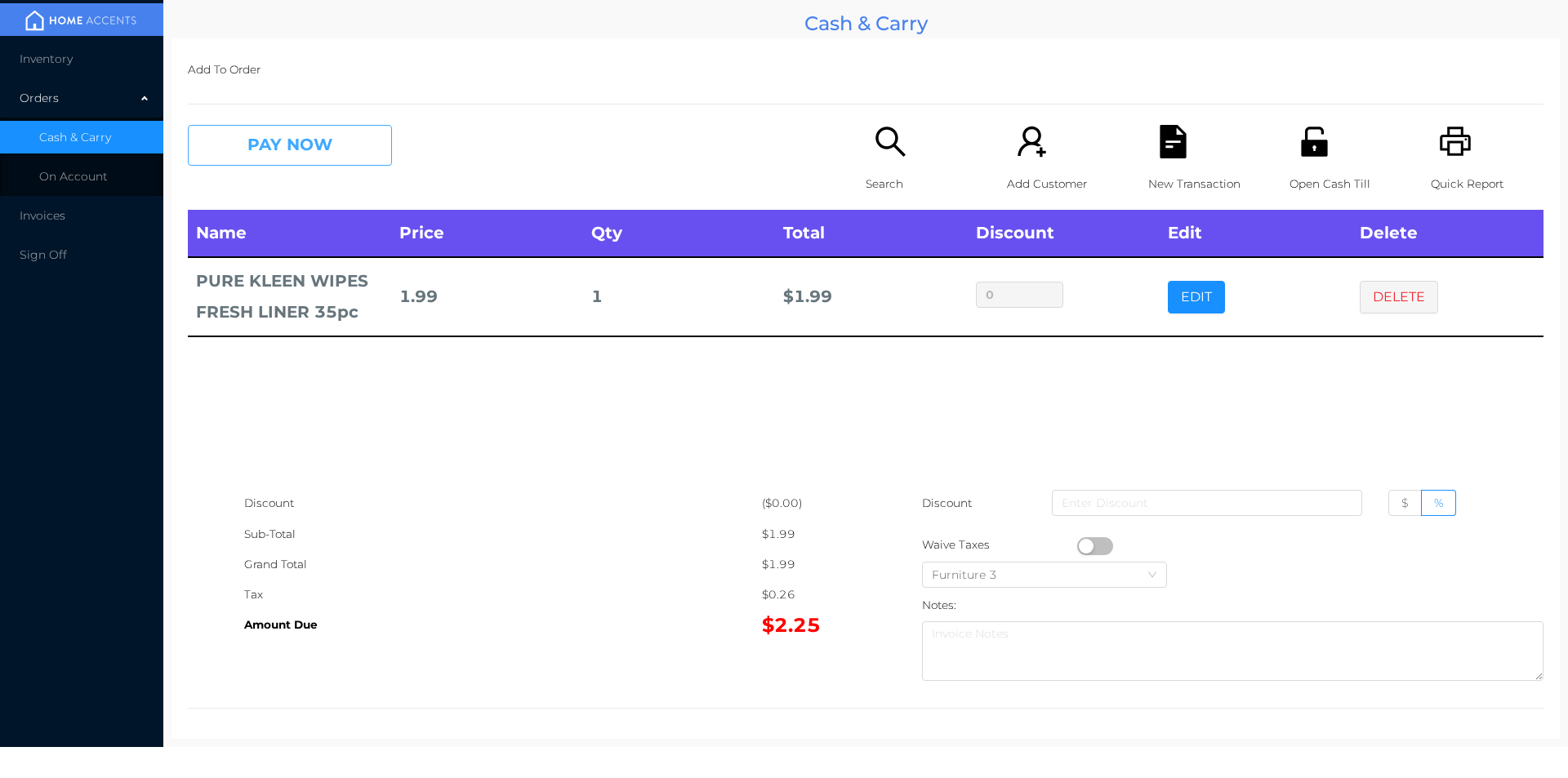
click at [297, 157] on button "PAY NOW" at bounding box center [290, 146] width 204 height 41
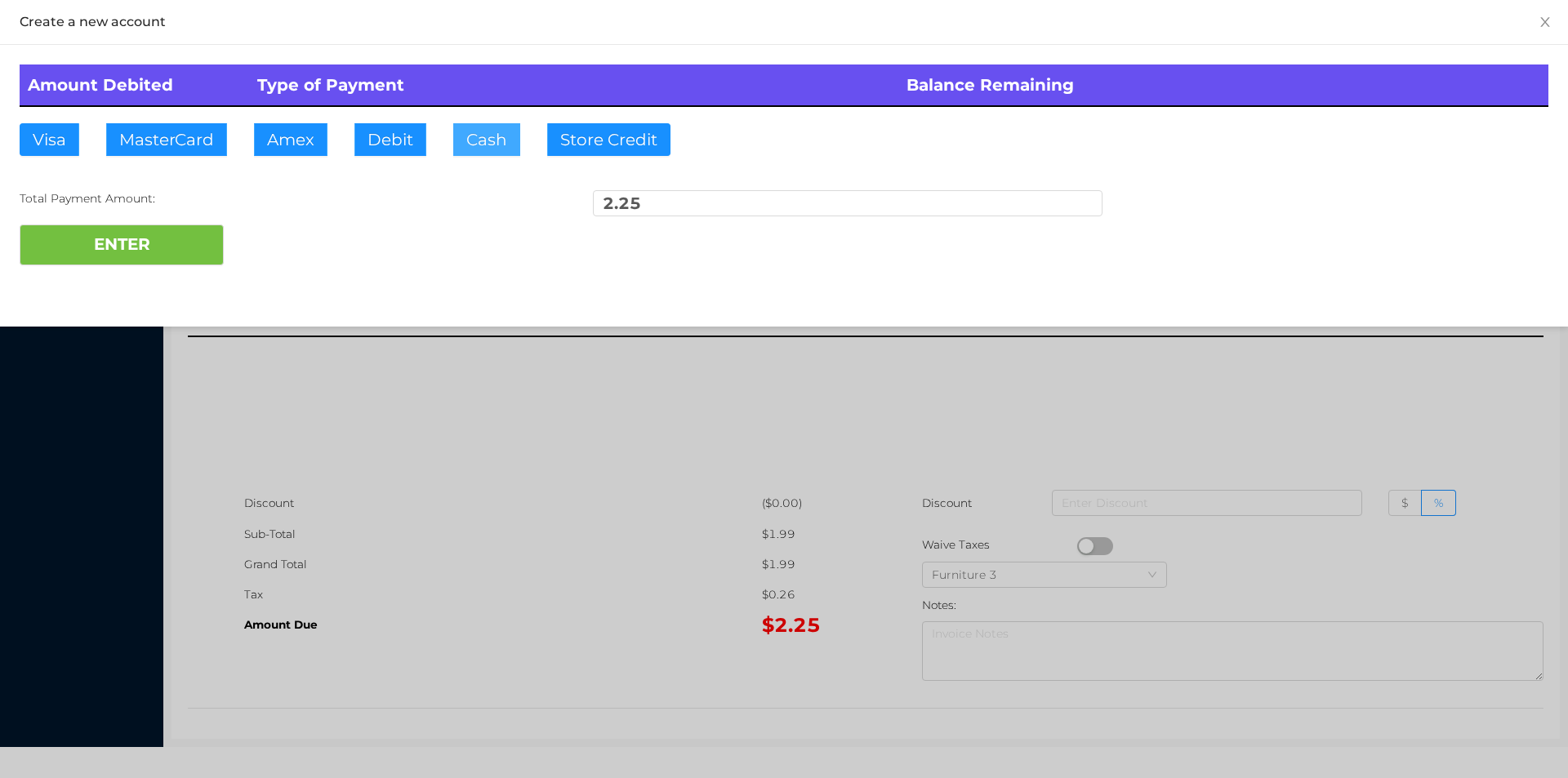
click at [495, 135] on button "Cash" at bounding box center [486, 140] width 67 height 32
type input "5."
click at [151, 256] on button "ENTER" at bounding box center [122, 245] width 204 height 41
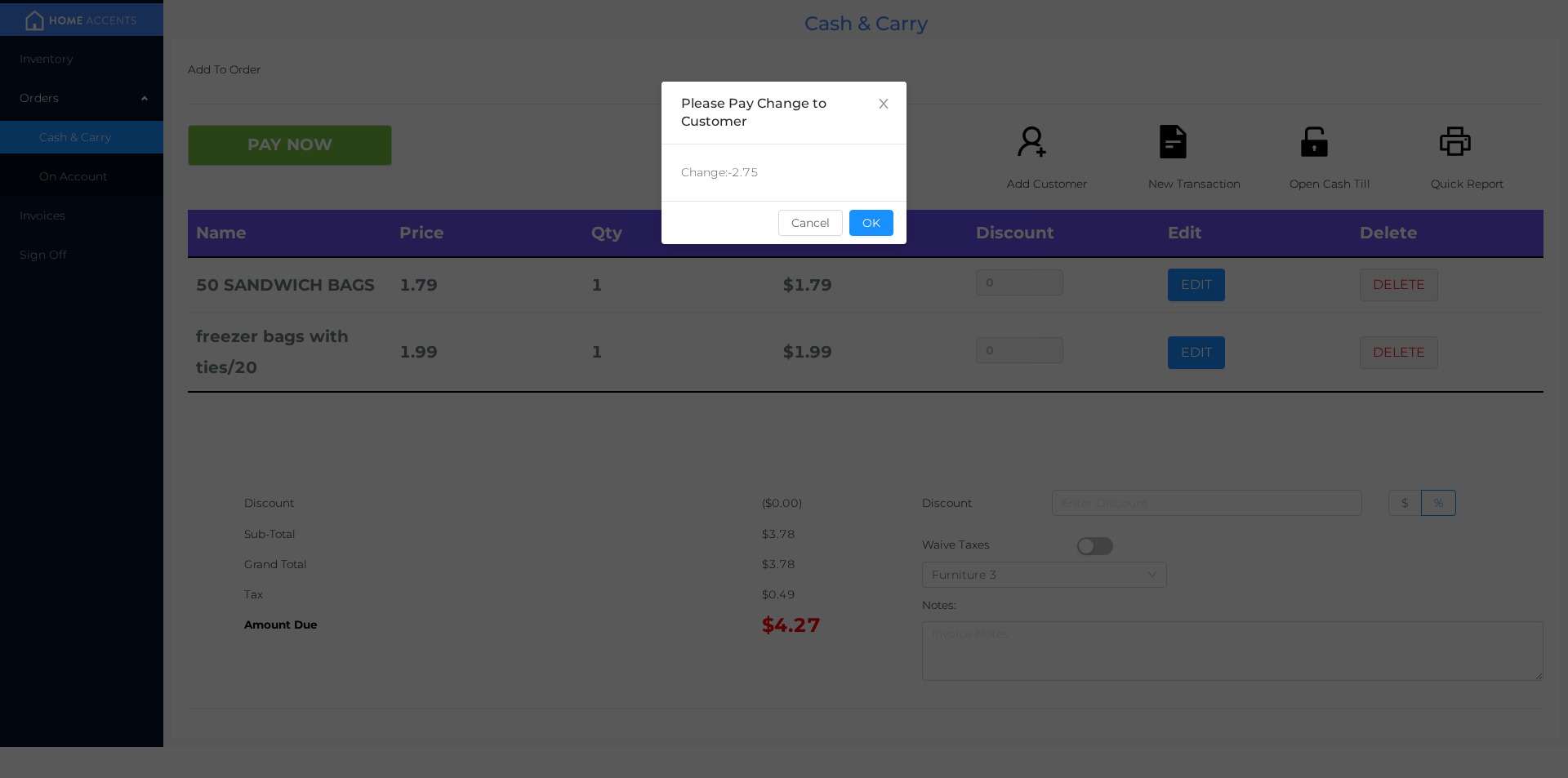
click at [1025, 152] on div "sentinelStart Please Pay Change to Customer Change: -2.75 Cancel OK sentinelEnd" at bounding box center [784, 389] width 1568 height 778
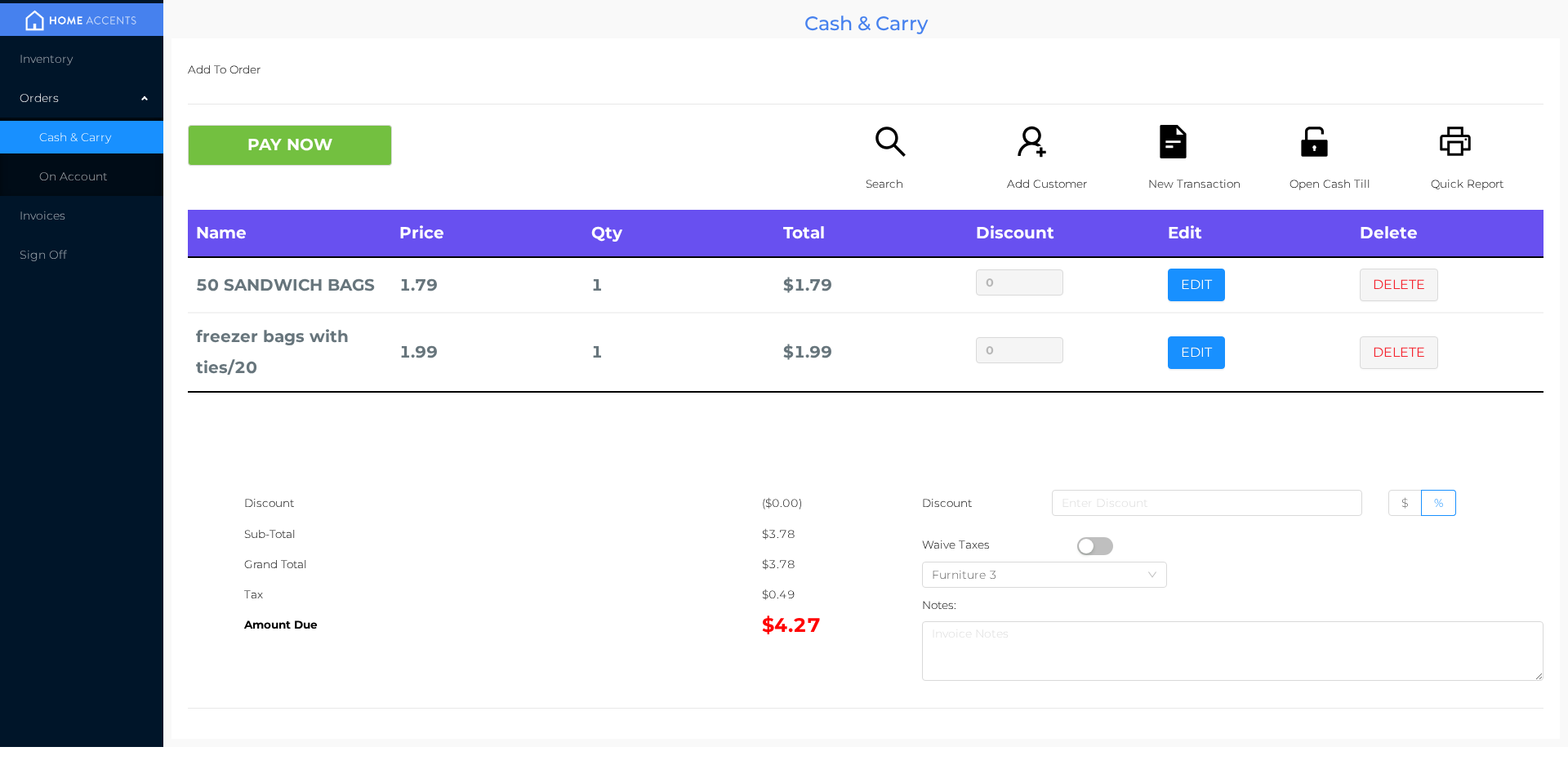
click at [874, 170] on p "Search" at bounding box center [922, 184] width 112 height 30
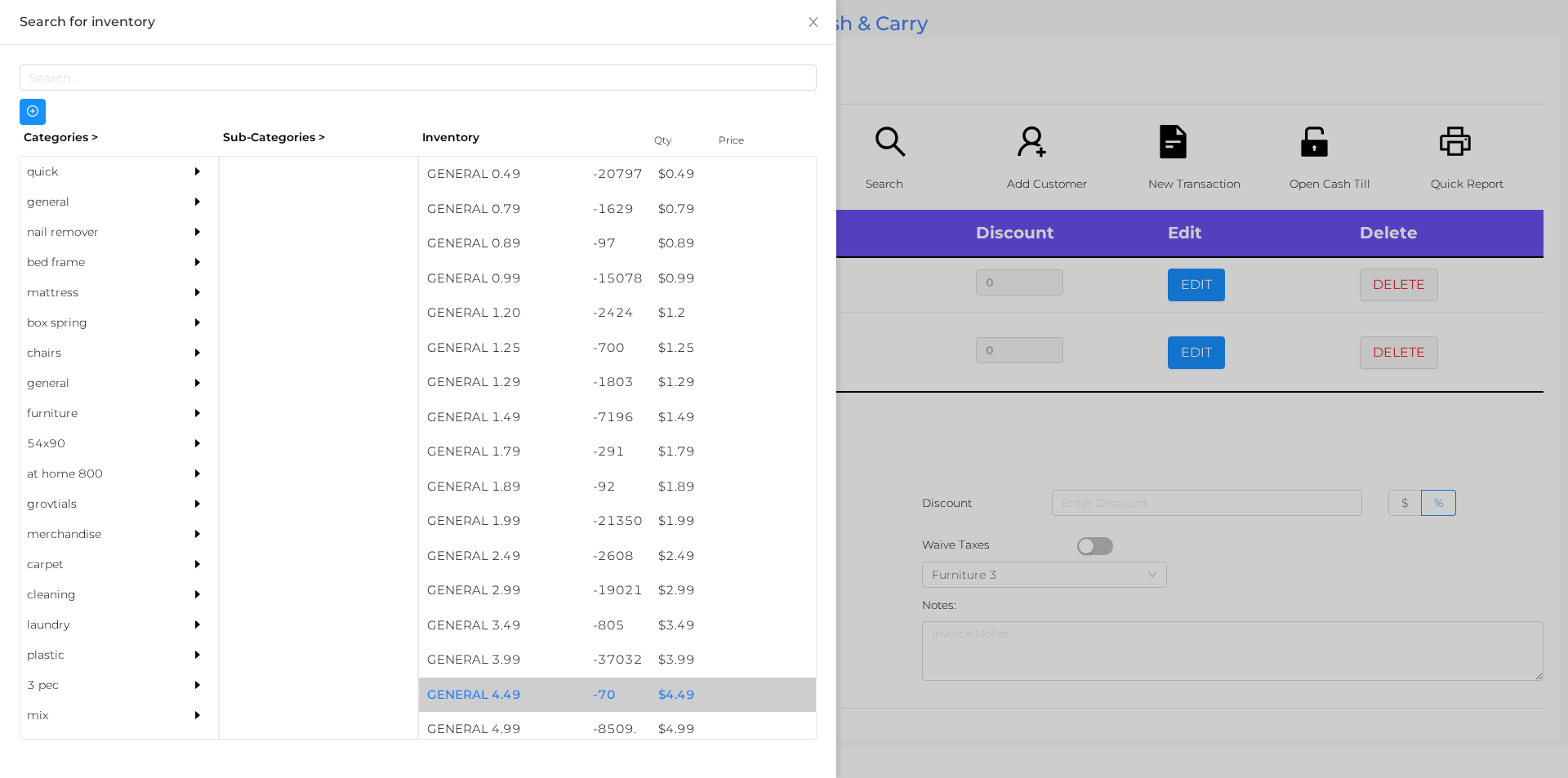
click at [552, 704] on div "GENERAL 4.49" at bounding box center [501, 695] width 166 height 35
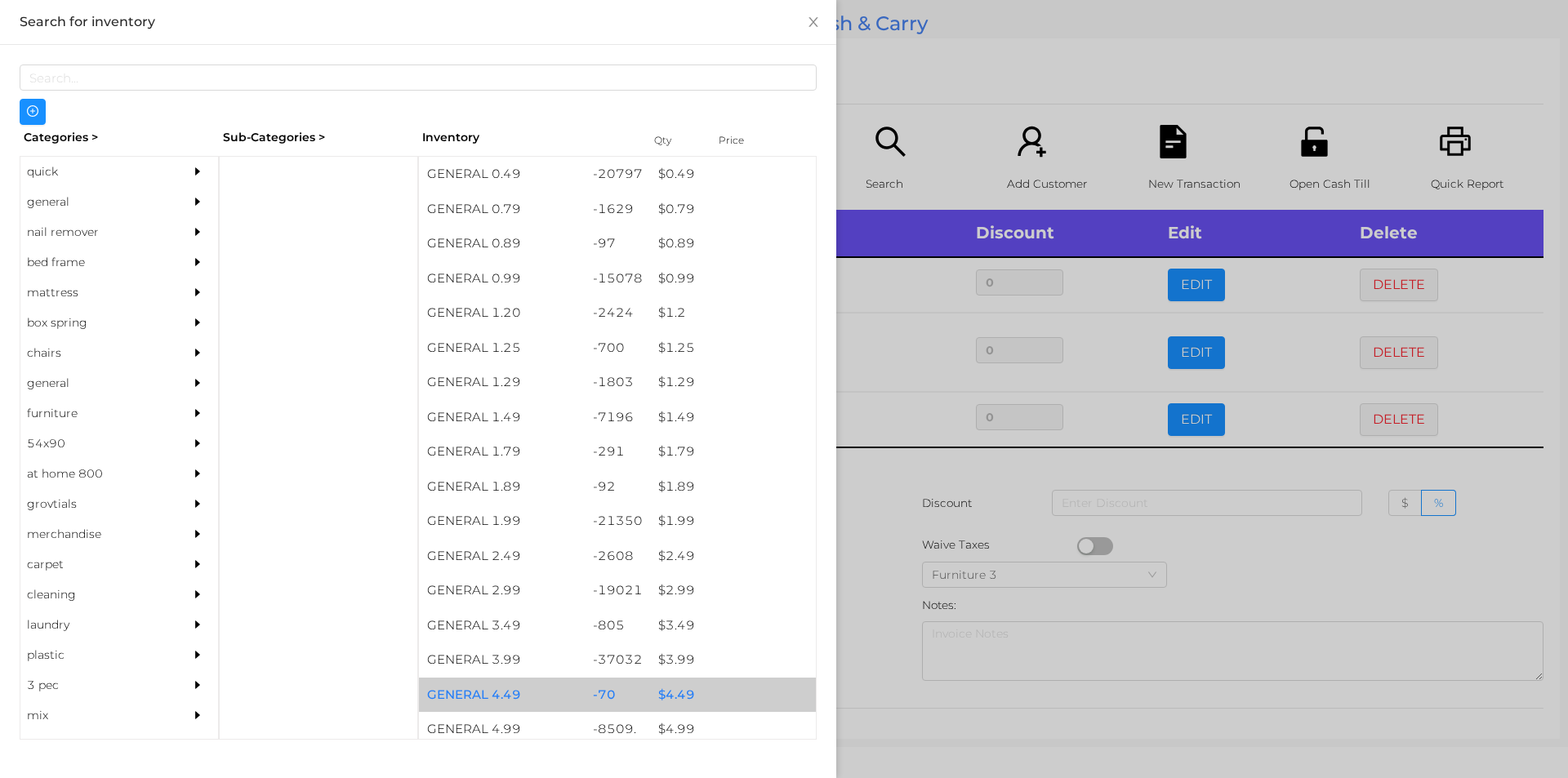
click at [667, 278] on div "$ 0.99" at bounding box center [733, 278] width 166 height 35
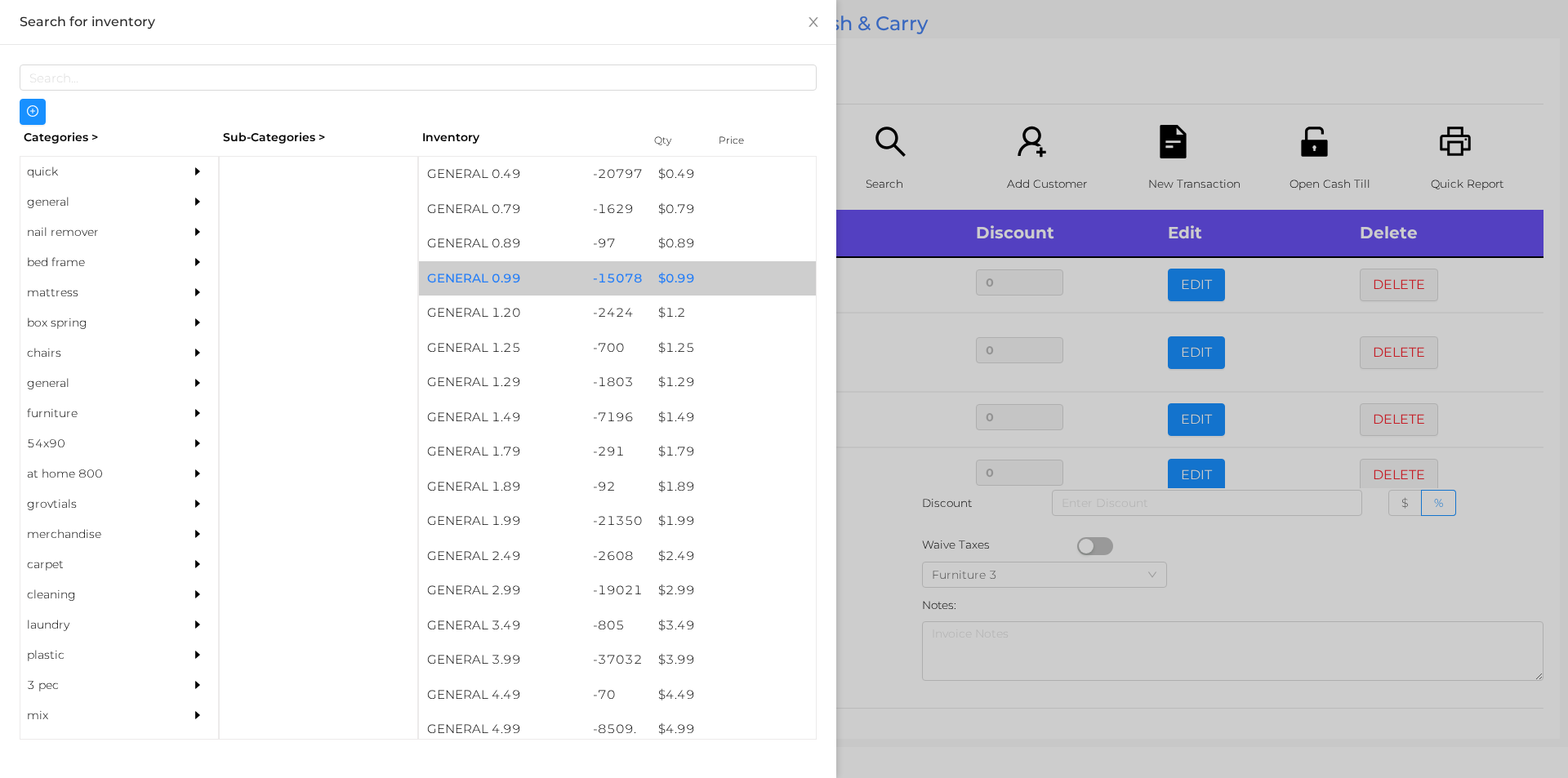
click at [662, 273] on div "$ 0.99" at bounding box center [733, 278] width 166 height 35
click at [654, 268] on div "$ 0.99" at bounding box center [733, 278] width 166 height 35
click at [661, 271] on div "$ 0.99" at bounding box center [733, 278] width 166 height 35
click at [655, 271] on div "$ 0.99" at bounding box center [733, 278] width 166 height 35
click at [656, 273] on div "$ 0.99" at bounding box center [733, 278] width 166 height 35
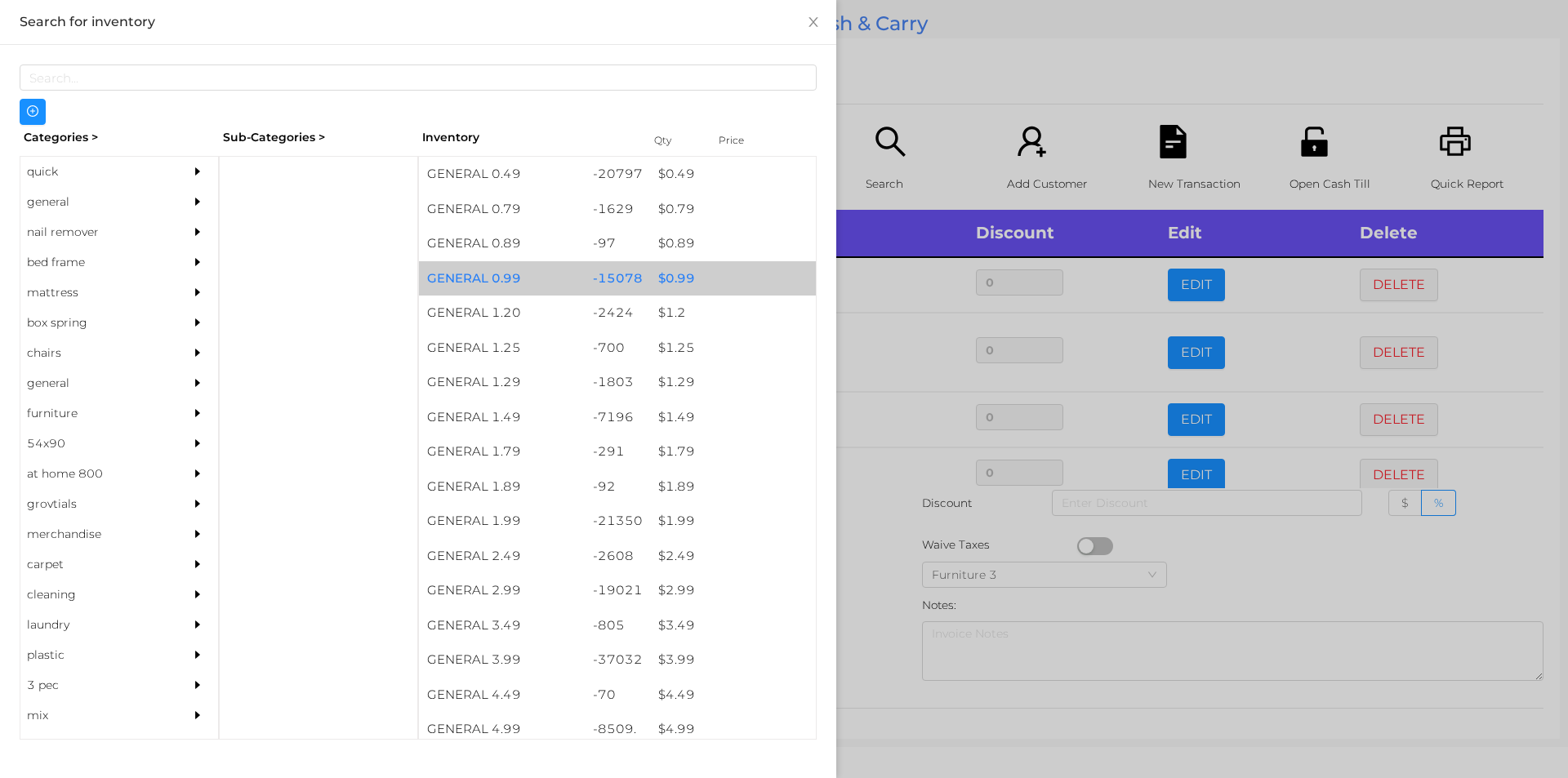
click at [655, 278] on div "$ 0.99" at bounding box center [733, 278] width 166 height 35
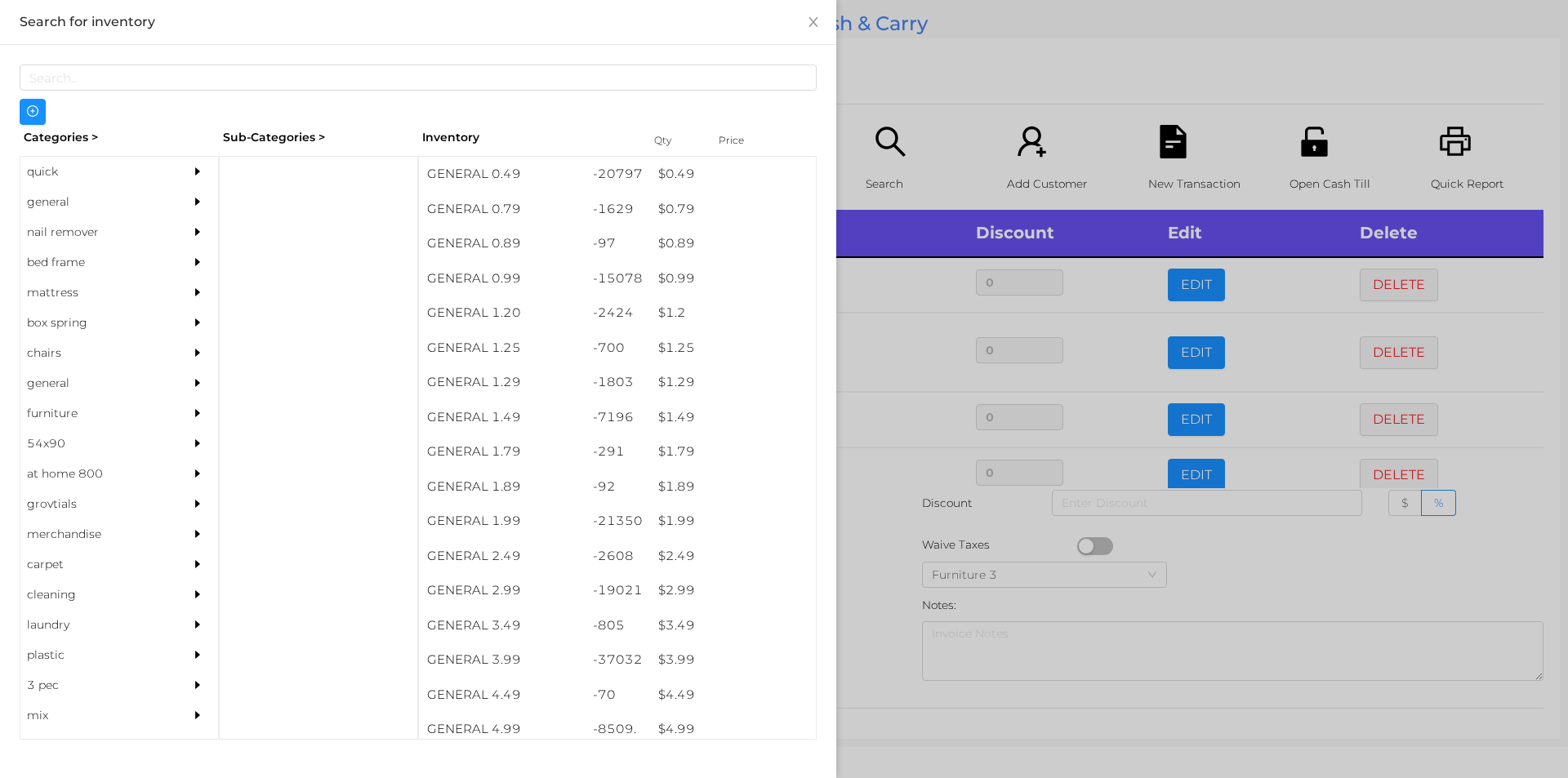
click at [867, 571] on div at bounding box center [784, 389] width 1568 height 778
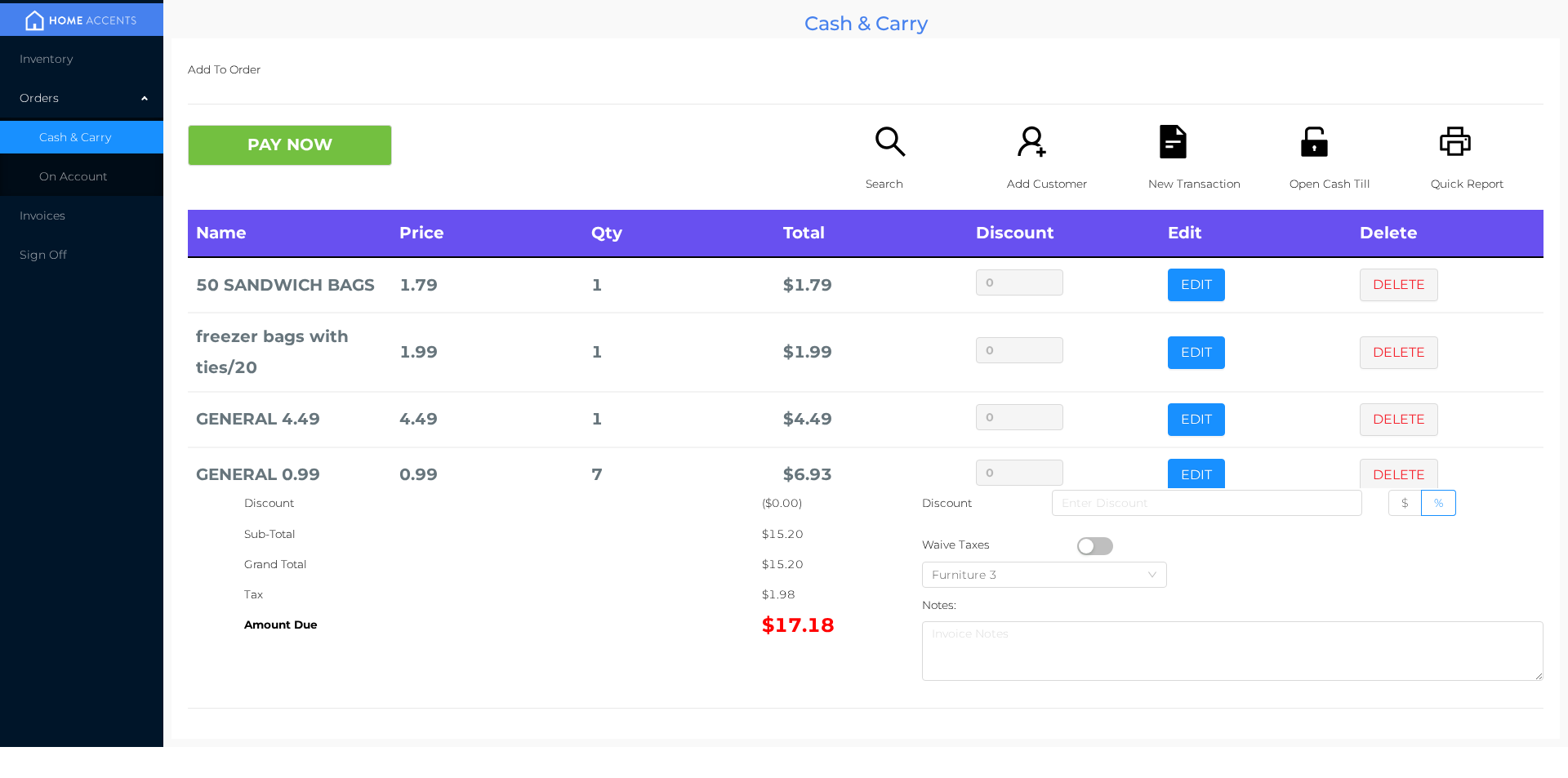
scroll to position [31, 0]
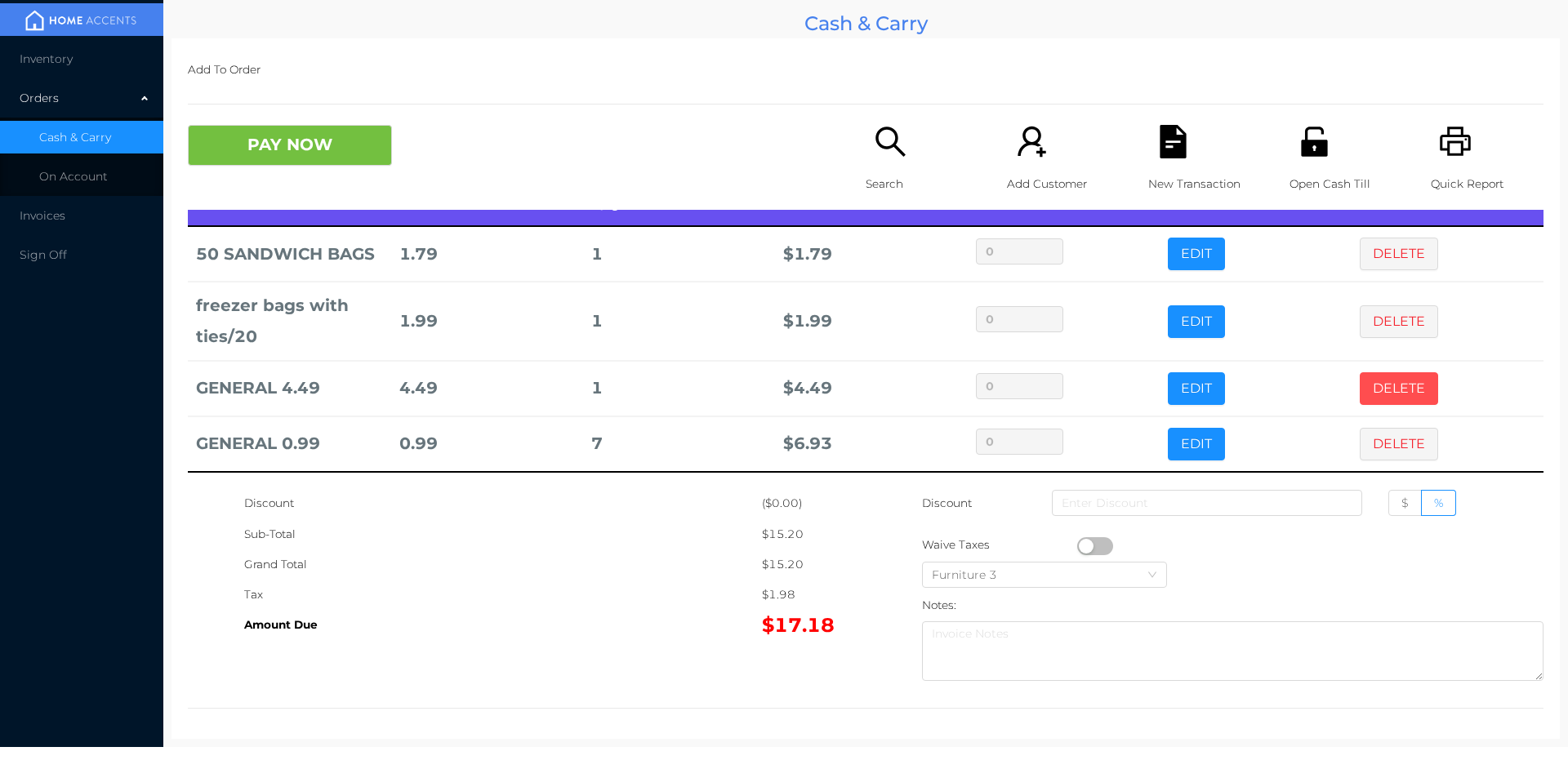
click at [1371, 384] on button "DELETE" at bounding box center [1399, 388] width 78 height 32
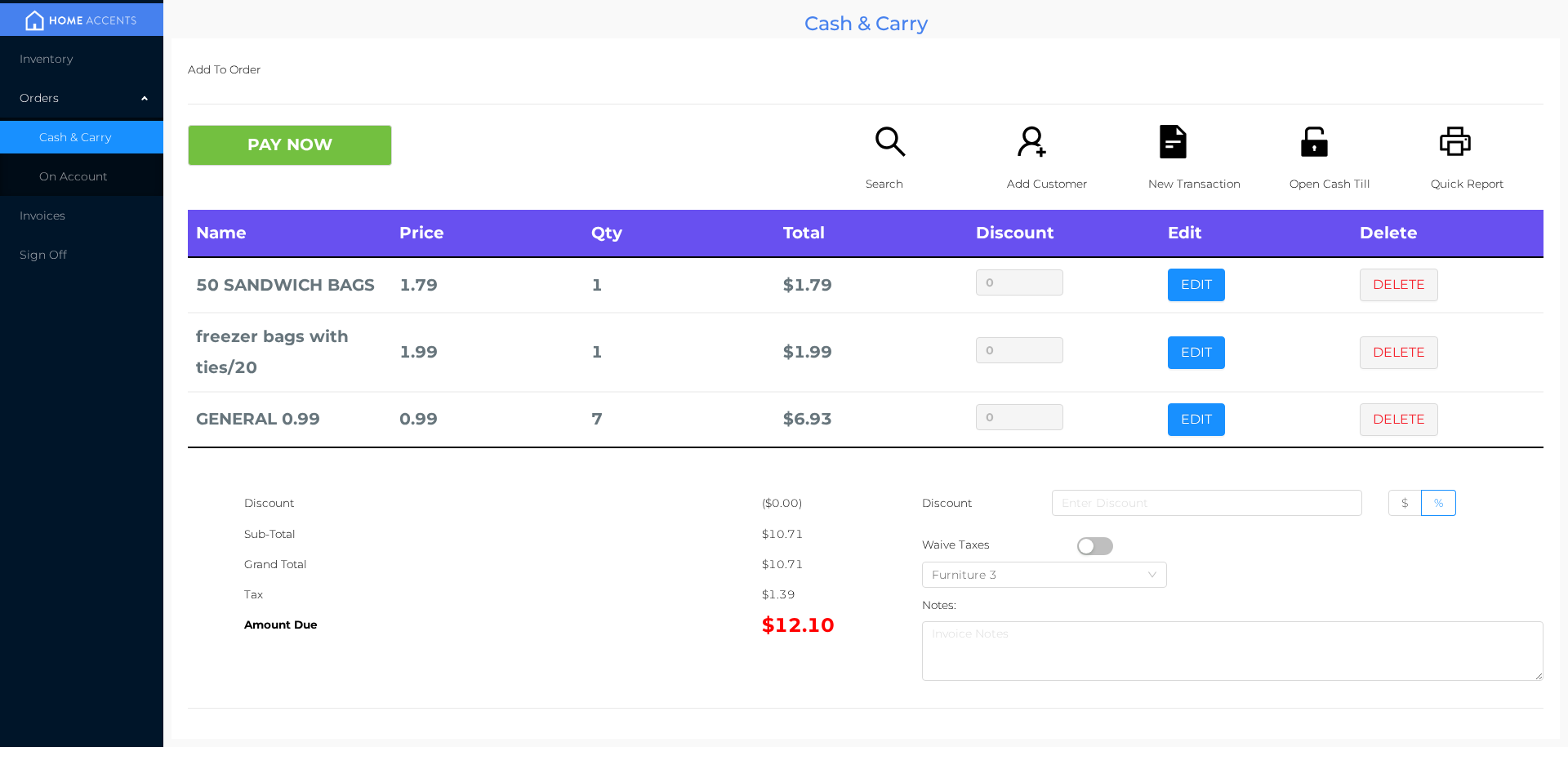
scroll to position [0, 0]
click at [866, 155] on div "Search" at bounding box center [922, 168] width 112 height 85
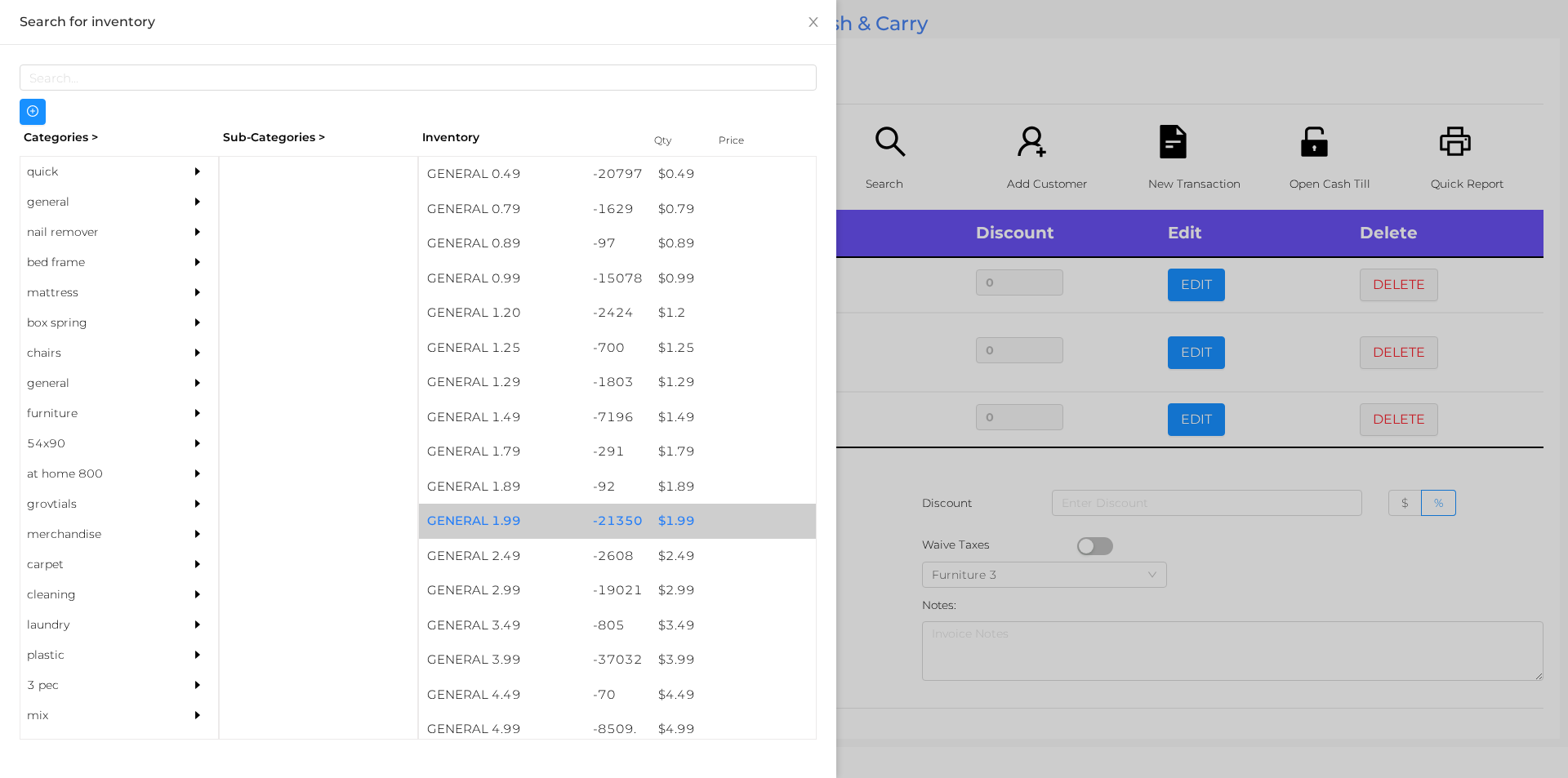
click at [673, 515] on div "$ 1.99" at bounding box center [733, 521] width 166 height 35
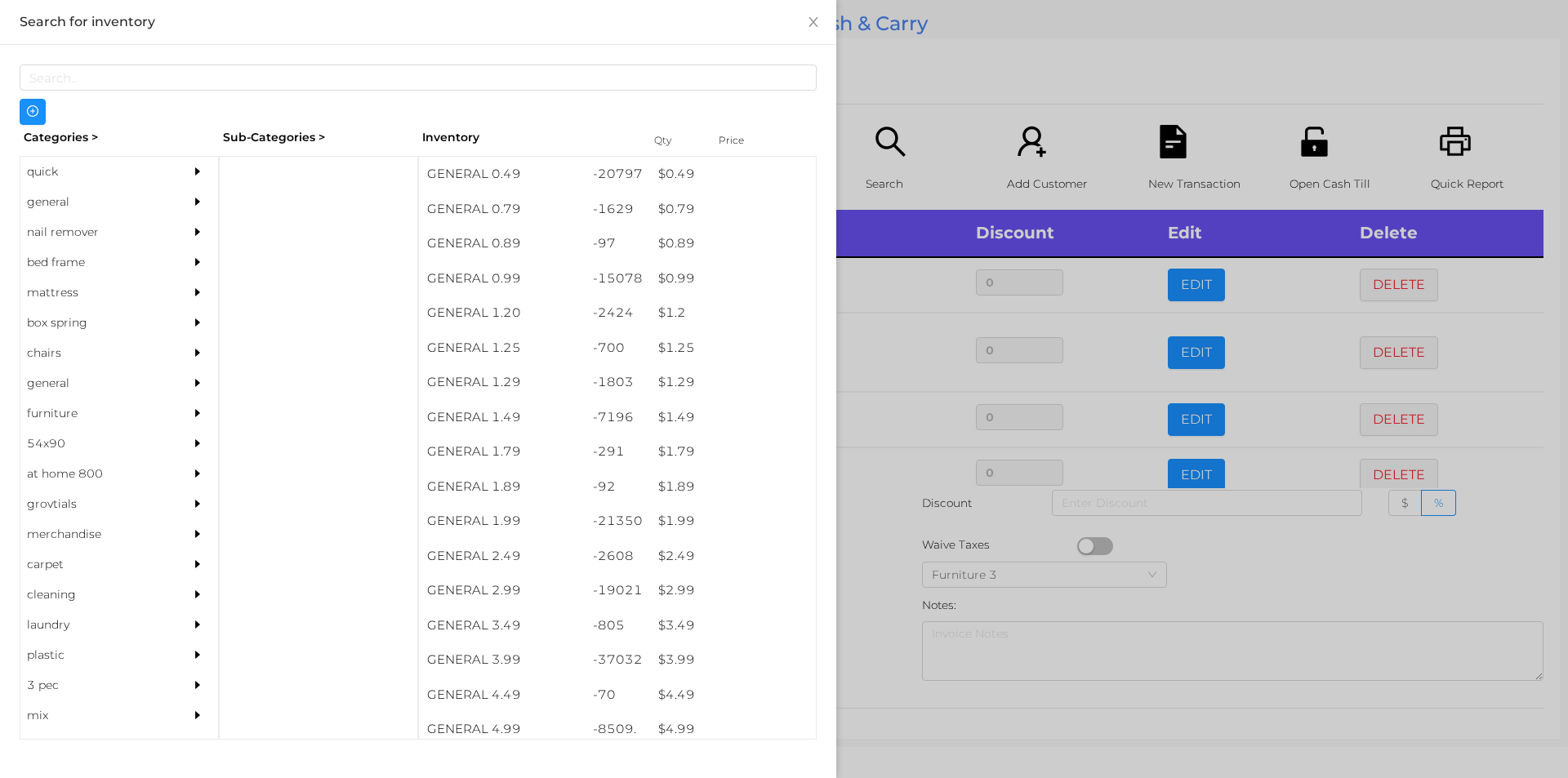
click at [860, 551] on div at bounding box center [784, 389] width 1568 height 778
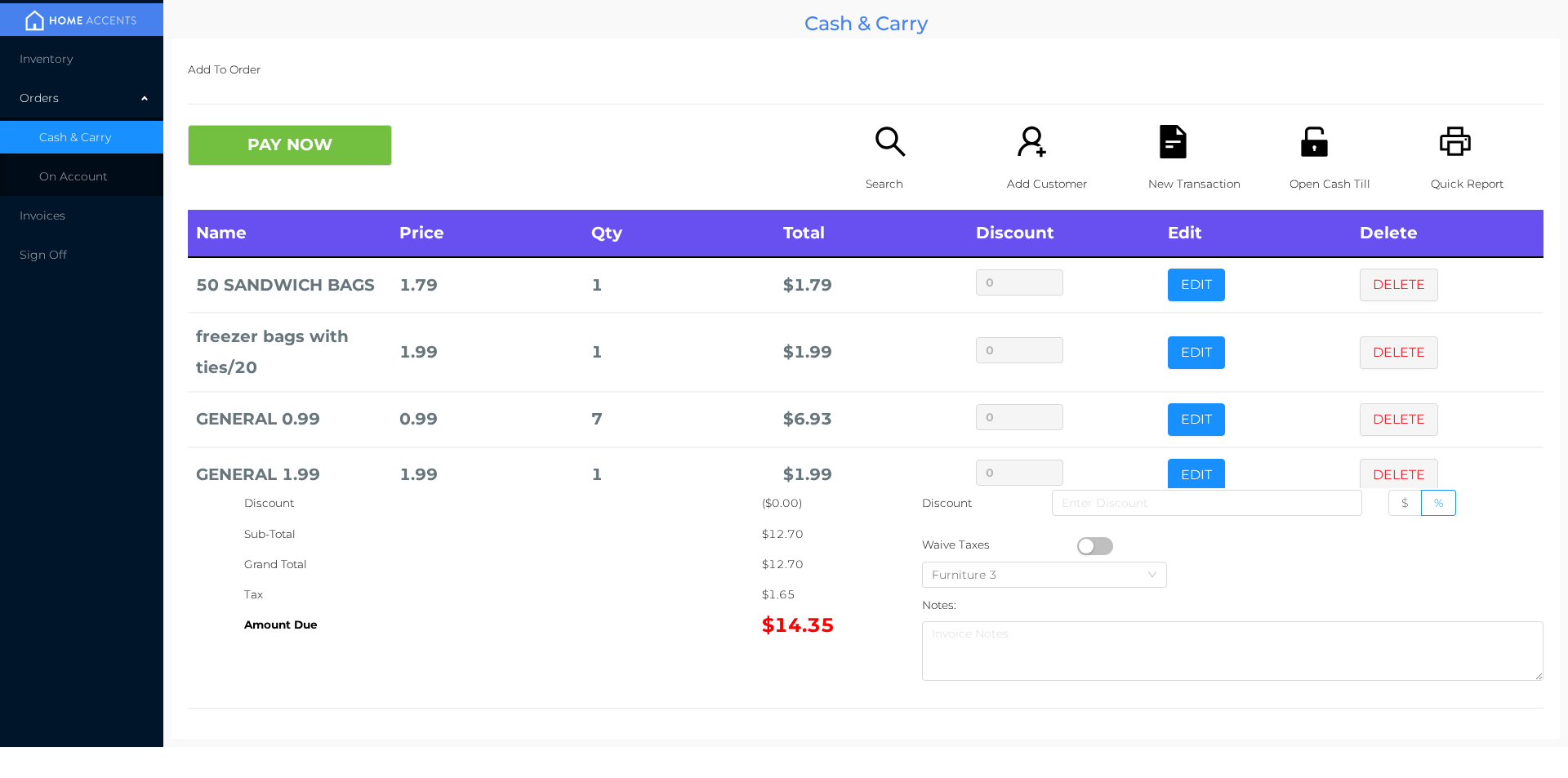
scroll to position [31, 0]
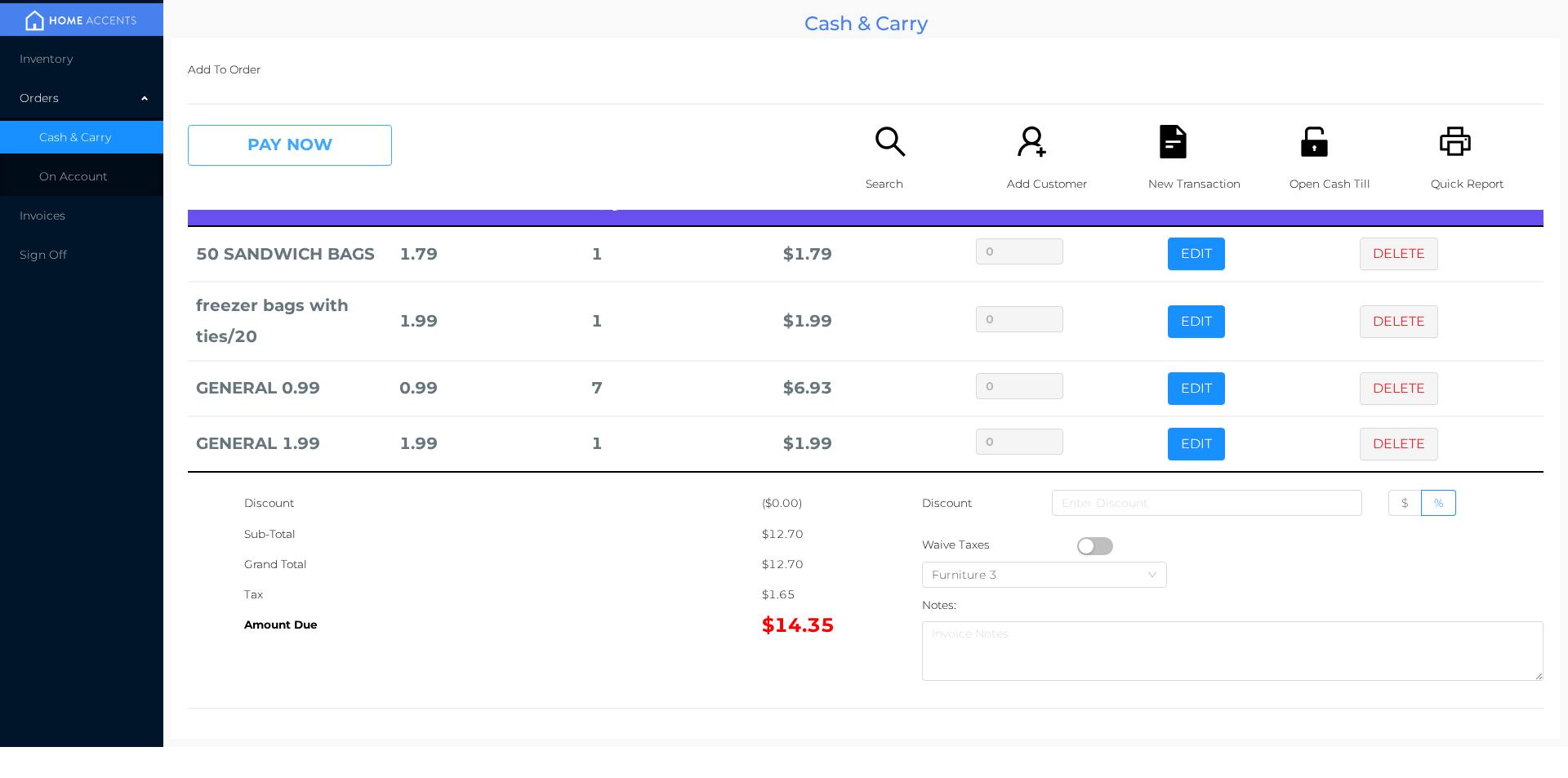
click at [328, 129] on button "PAY NOW" at bounding box center [290, 146] width 204 height 41
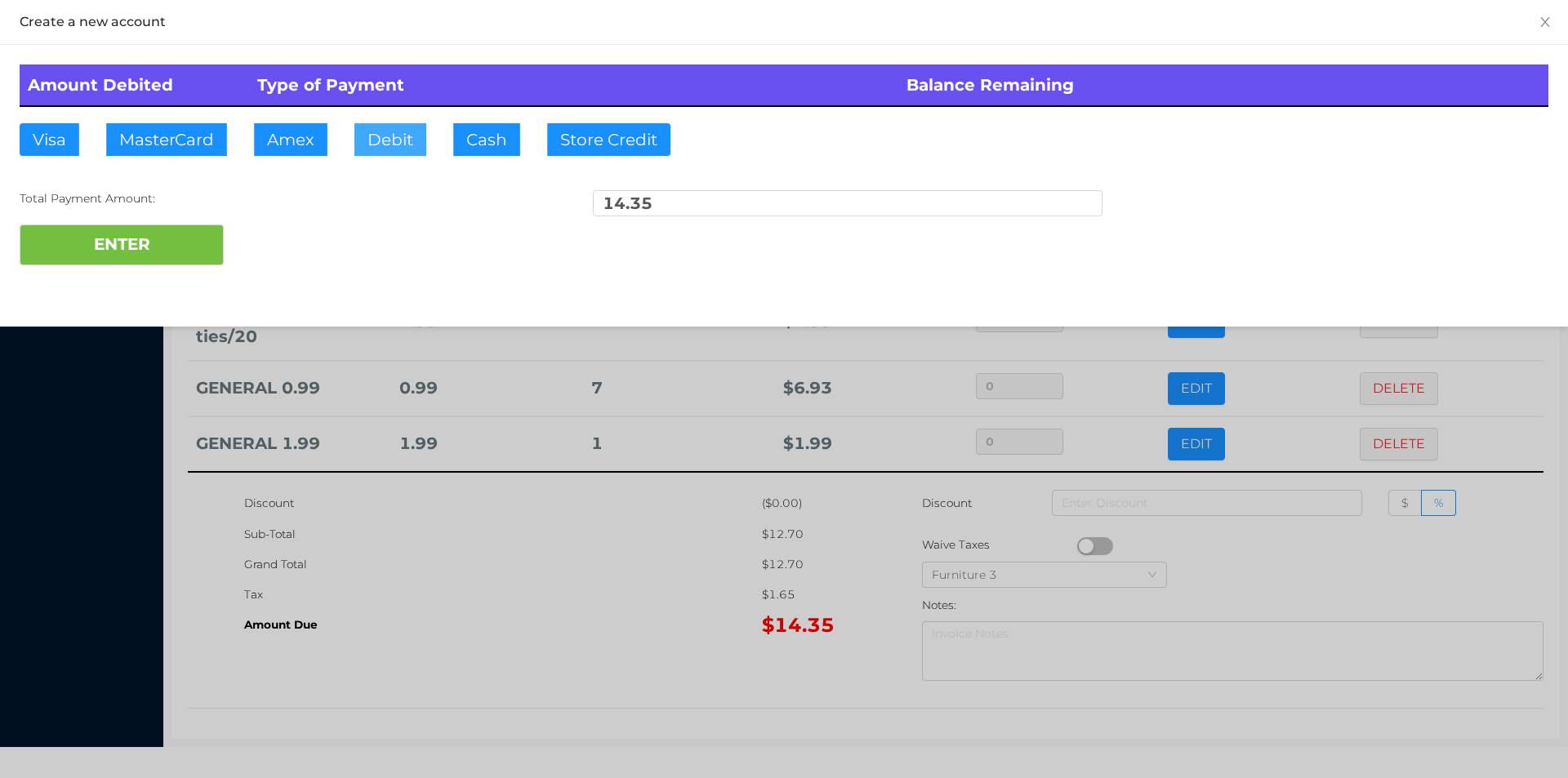
click at [389, 125] on button "Debit" at bounding box center [390, 140] width 72 height 32
click at [152, 237] on button "ENTER" at bounding box center [122, 245] width 204 height 41
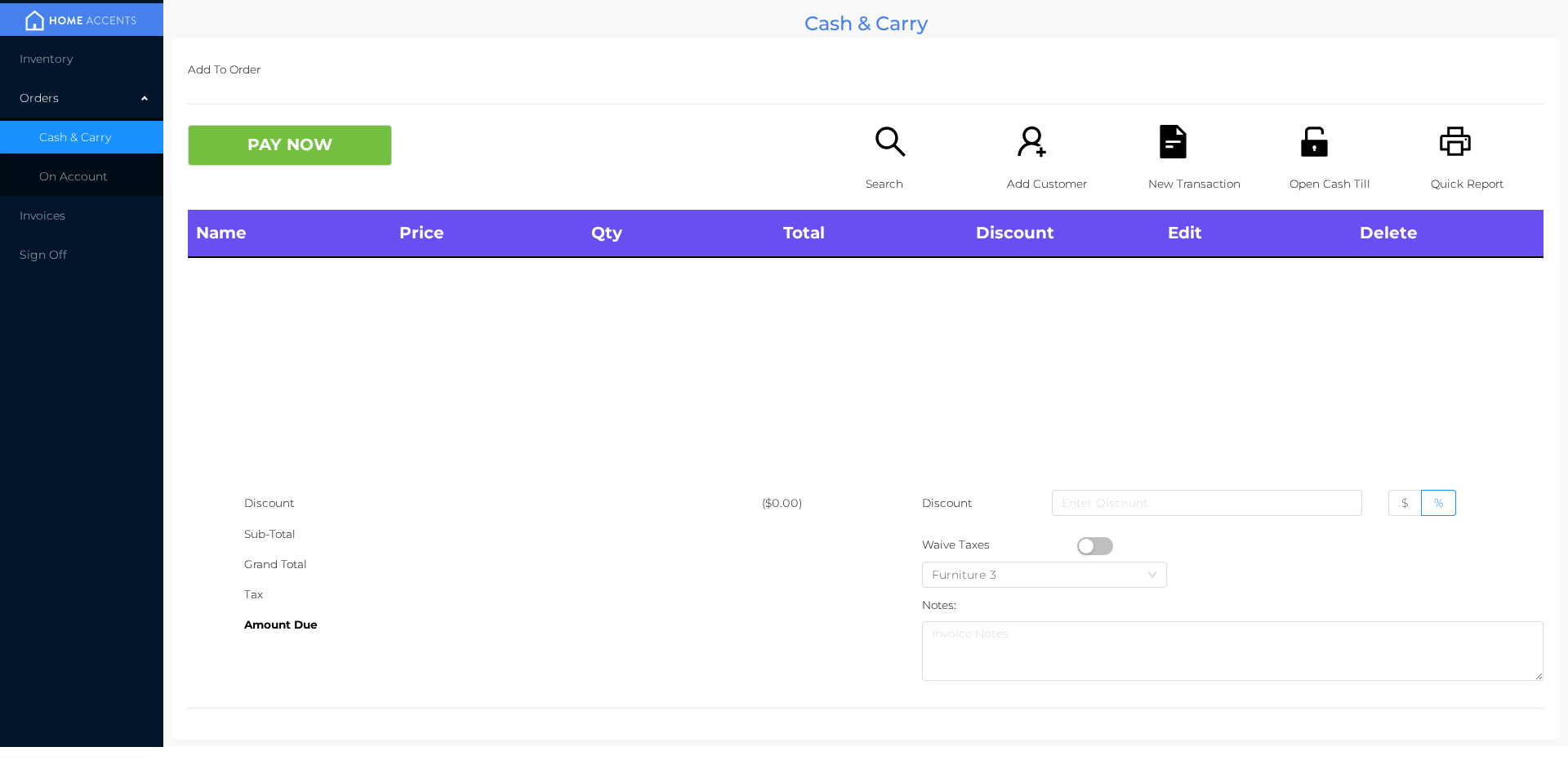
scroll to position [0, 0]
click at [880, 146] on icon "icon: search" at bounding box center [890, 141] width 33 height 33
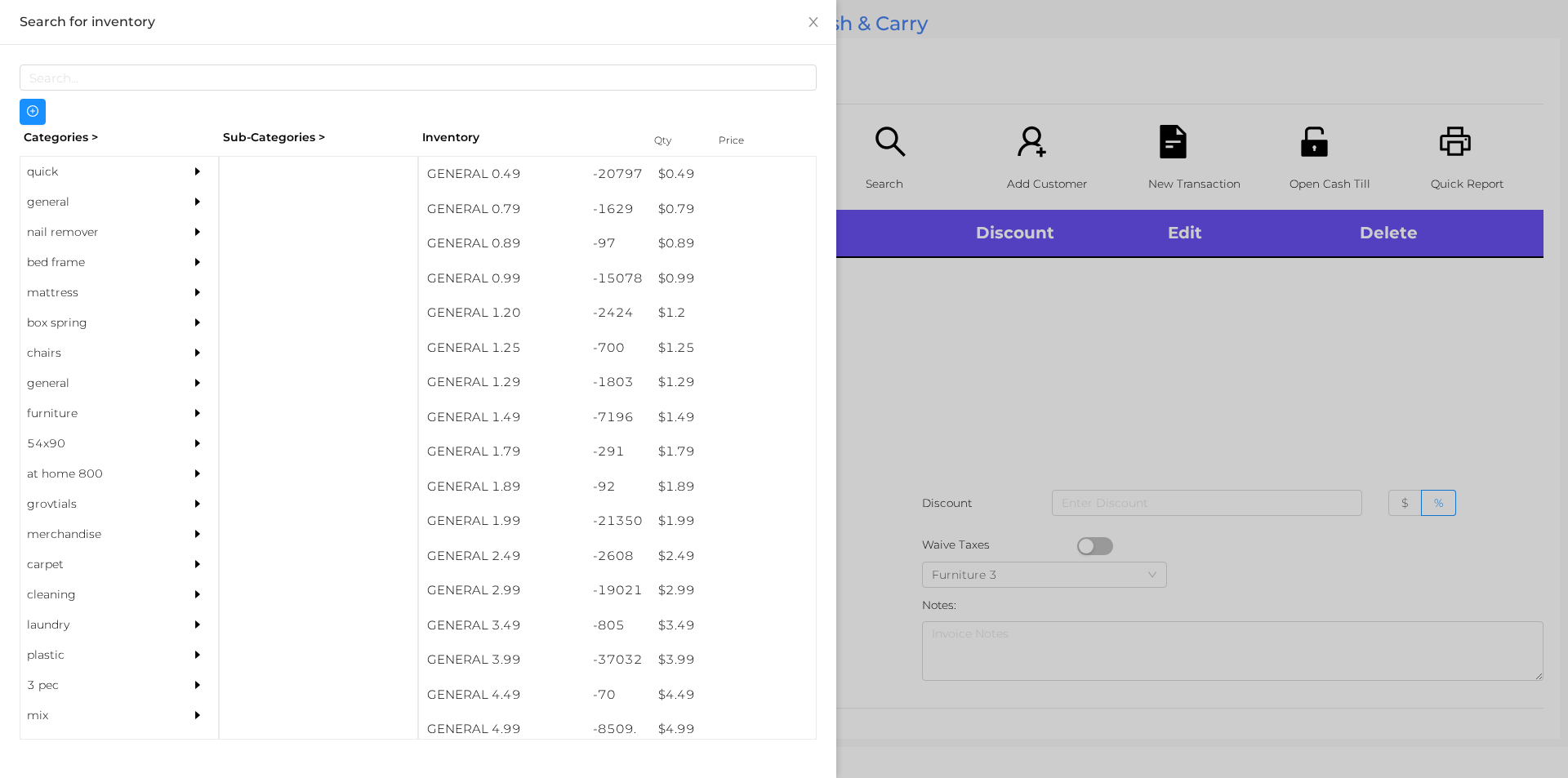
click at [62, 203] on div "general" at bounding box center [94, 202] width 149 height 30
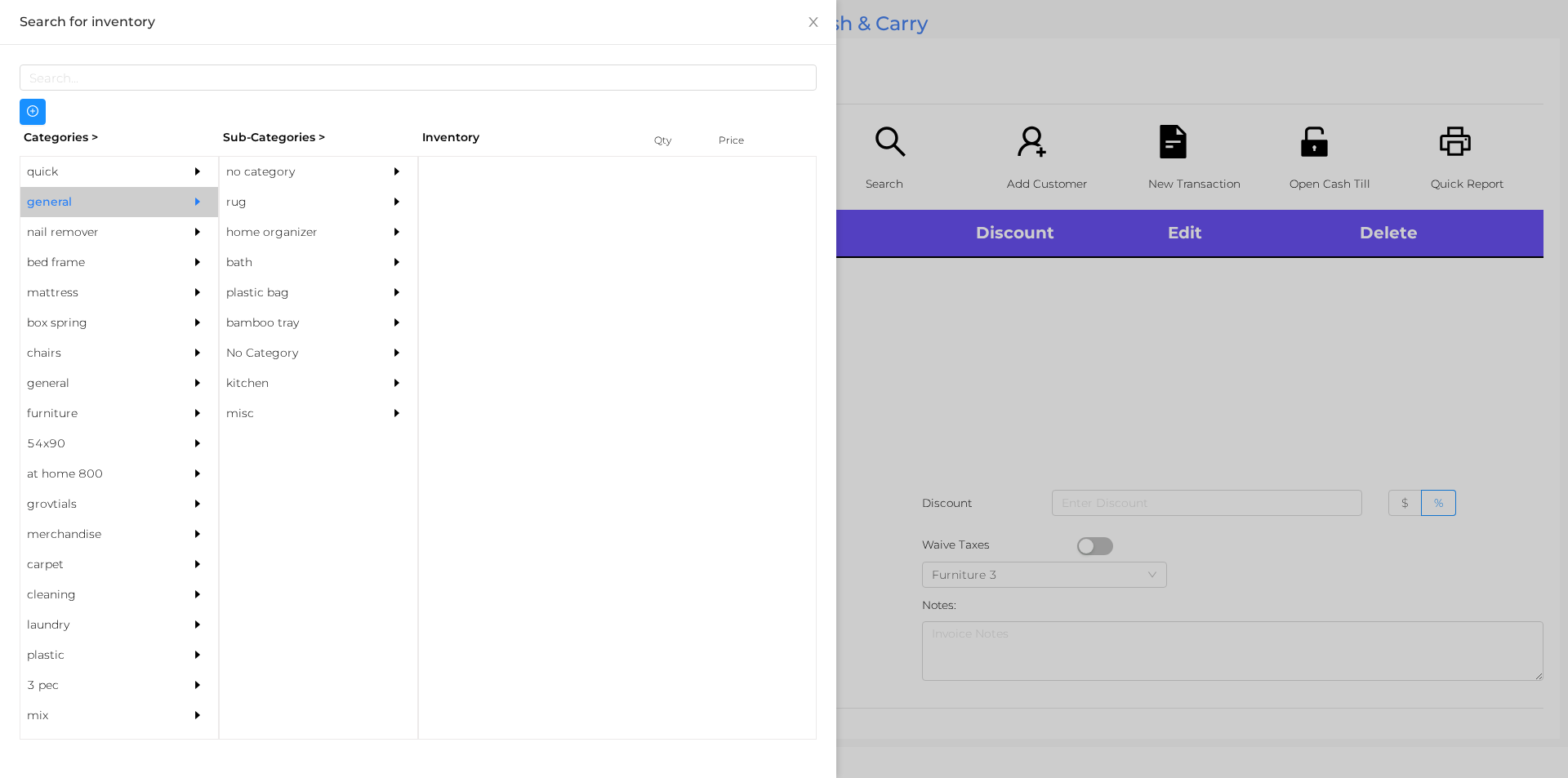
click at [278, 167] on div "no category" at bounding box center [294, 171] width 149 height 30
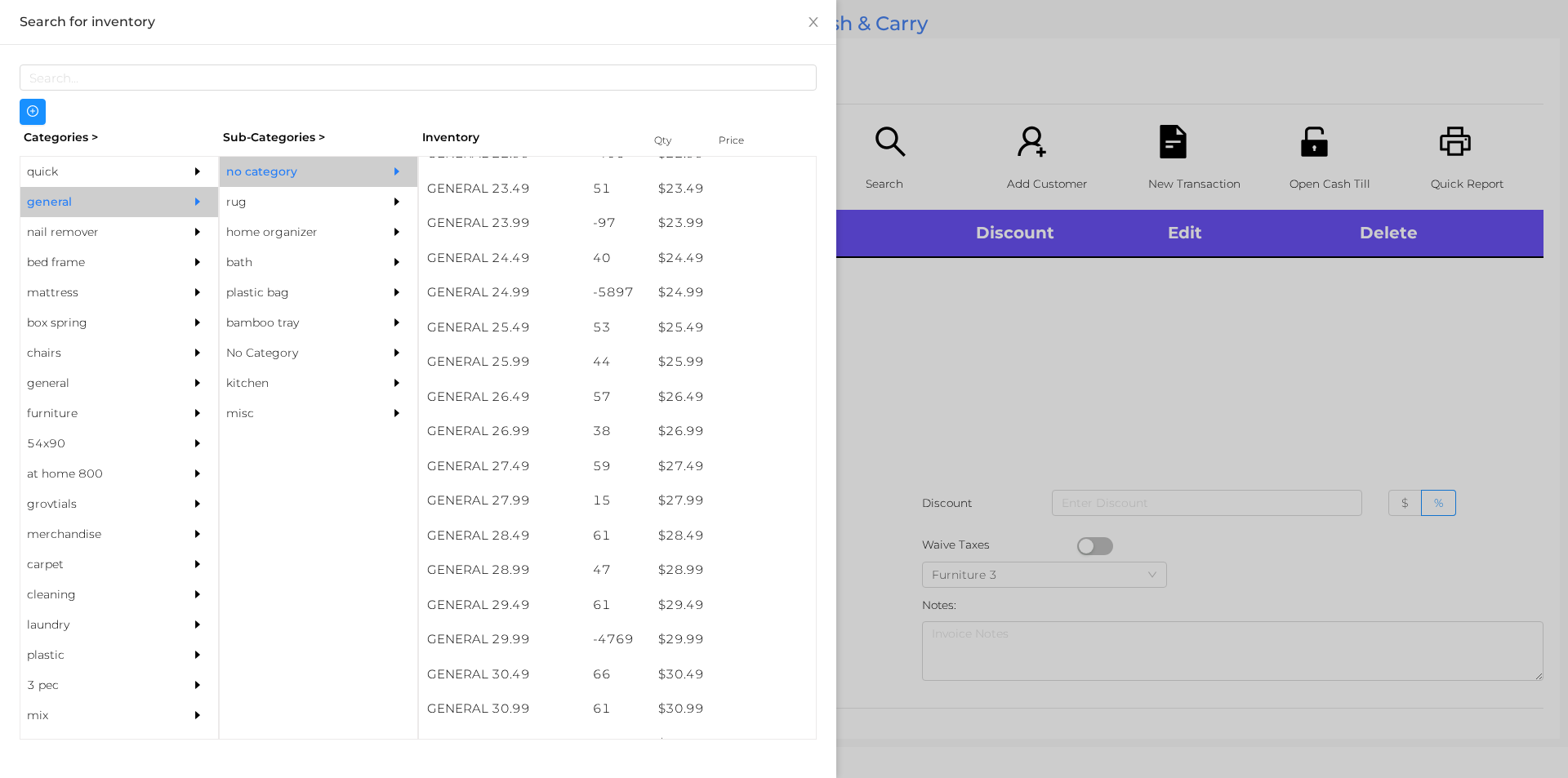
scroll to position [1989, 0]
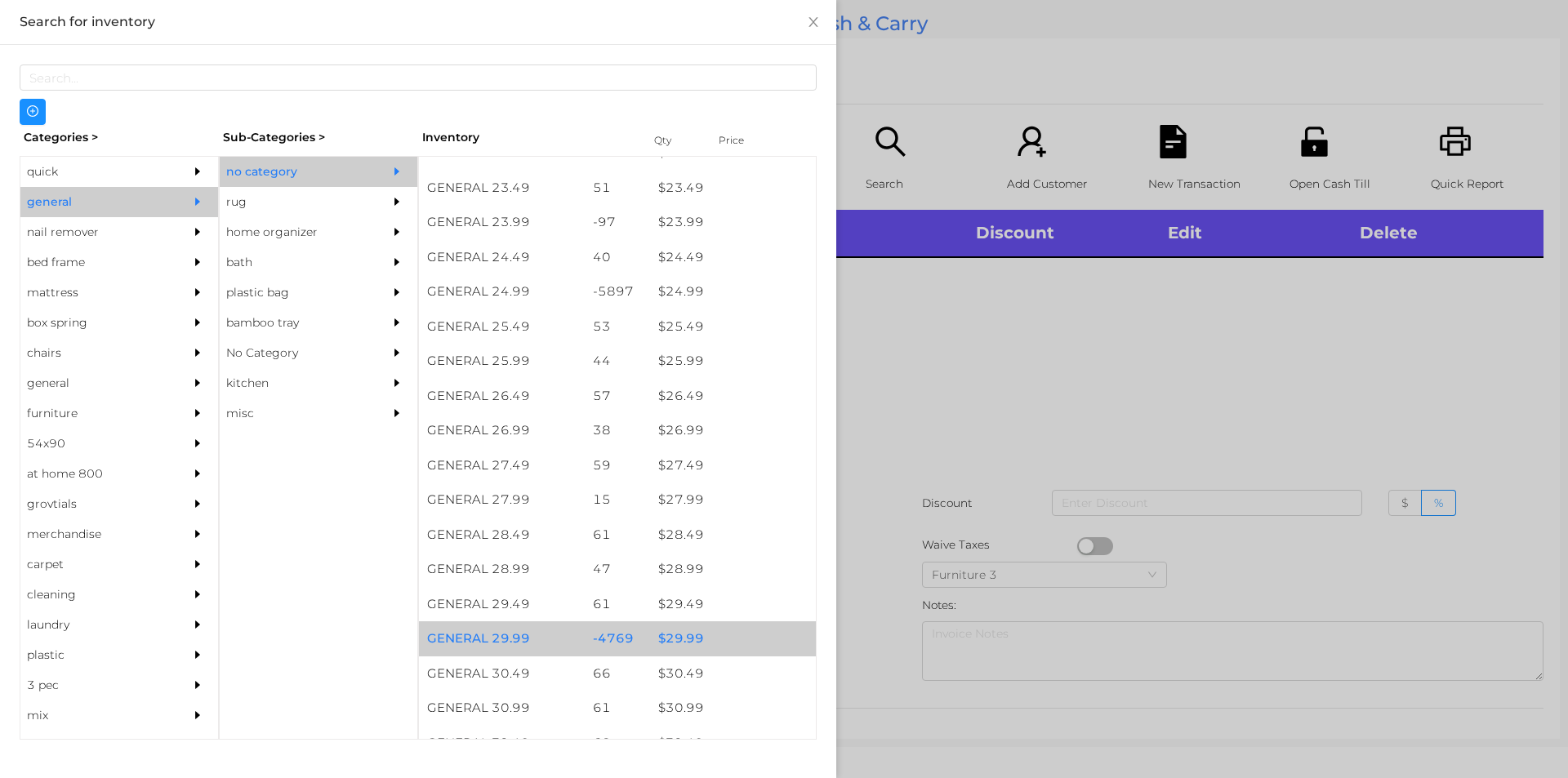
click at [667, 632] on div "$ 29.99" at bounding box center [733, 638] width 166 height 35
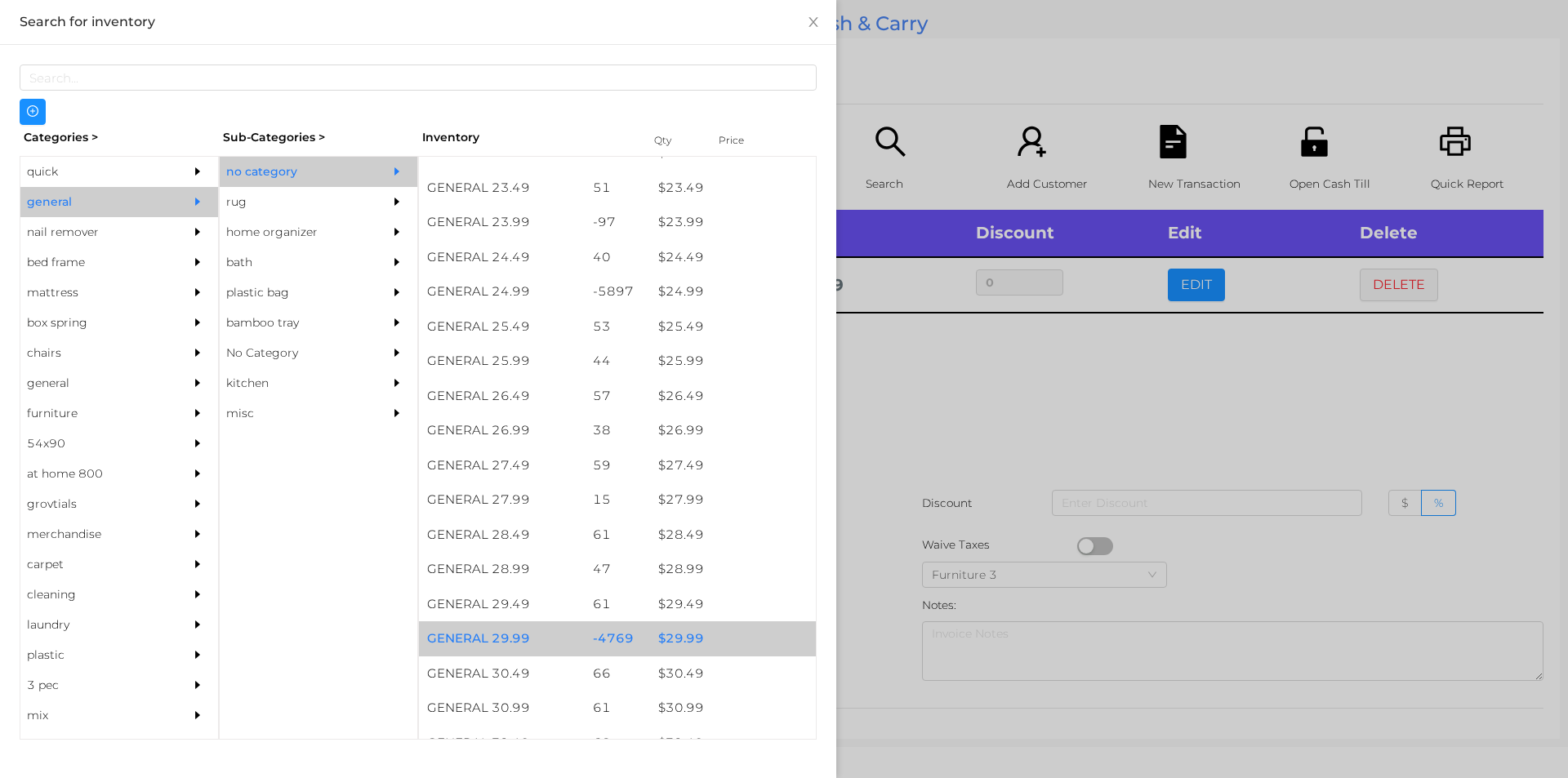
click at [678, 634] on div "$ 29.99" at bounding box center [733, 638] width 166 height 35
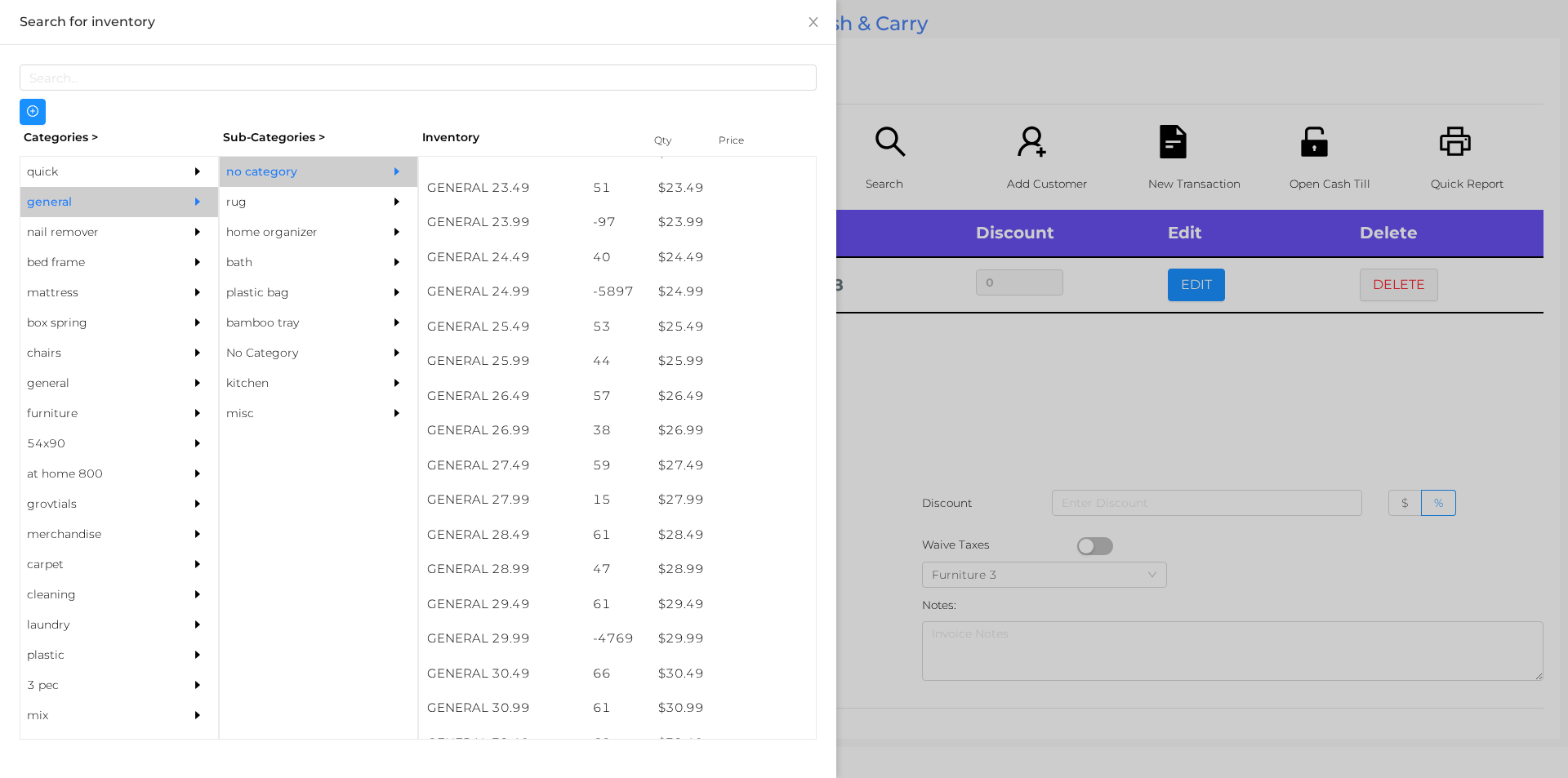
click at [921, 403] on div at bounding box center [784, 389] width 1568 height 778
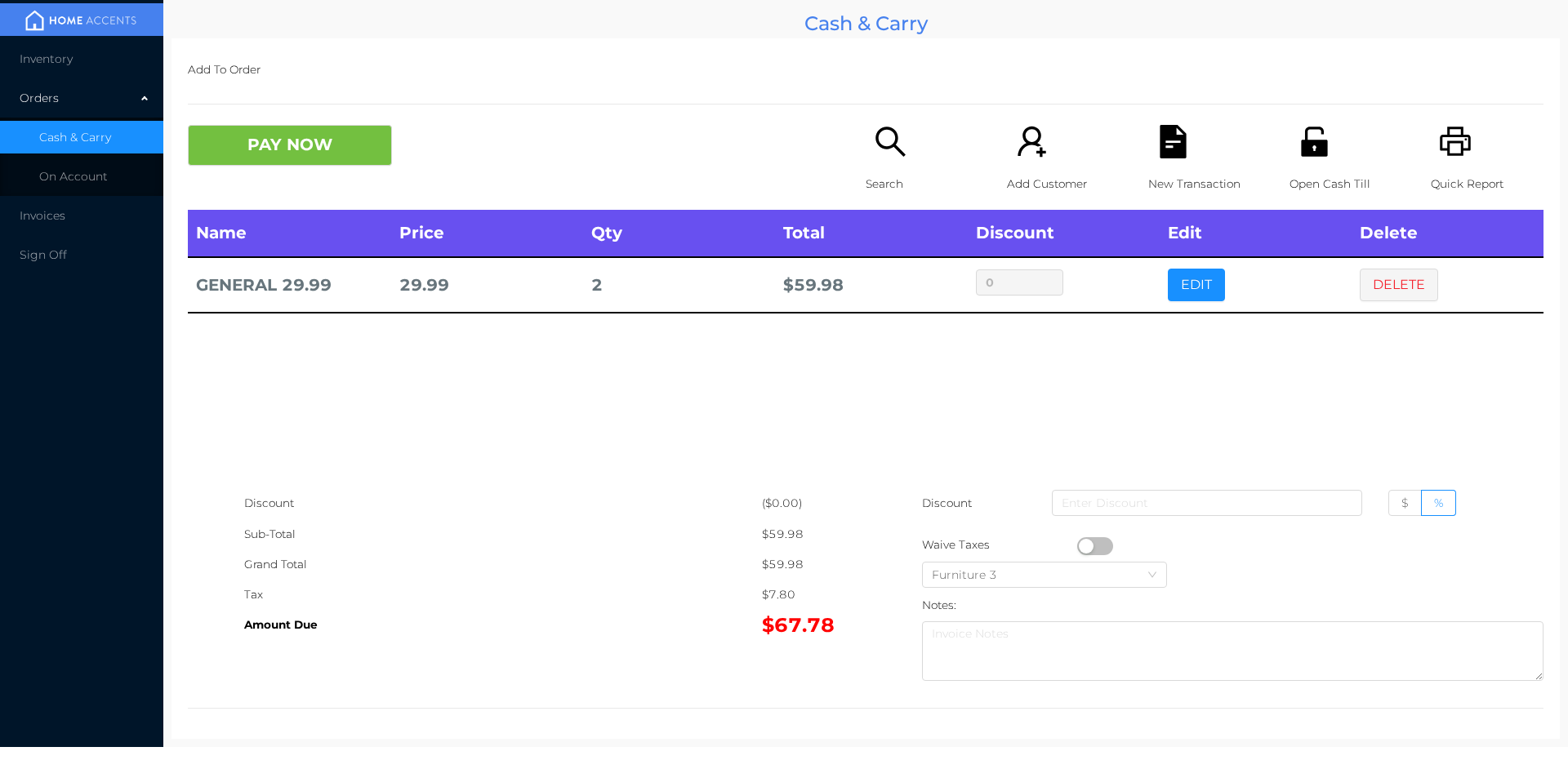
click at [1081, 546] on button "button" at bounding box center [1095, 546] width 36 height 18
click at [295, 149] on button "PAY NOW" at bounding box center [290, 146] width 204 height 41
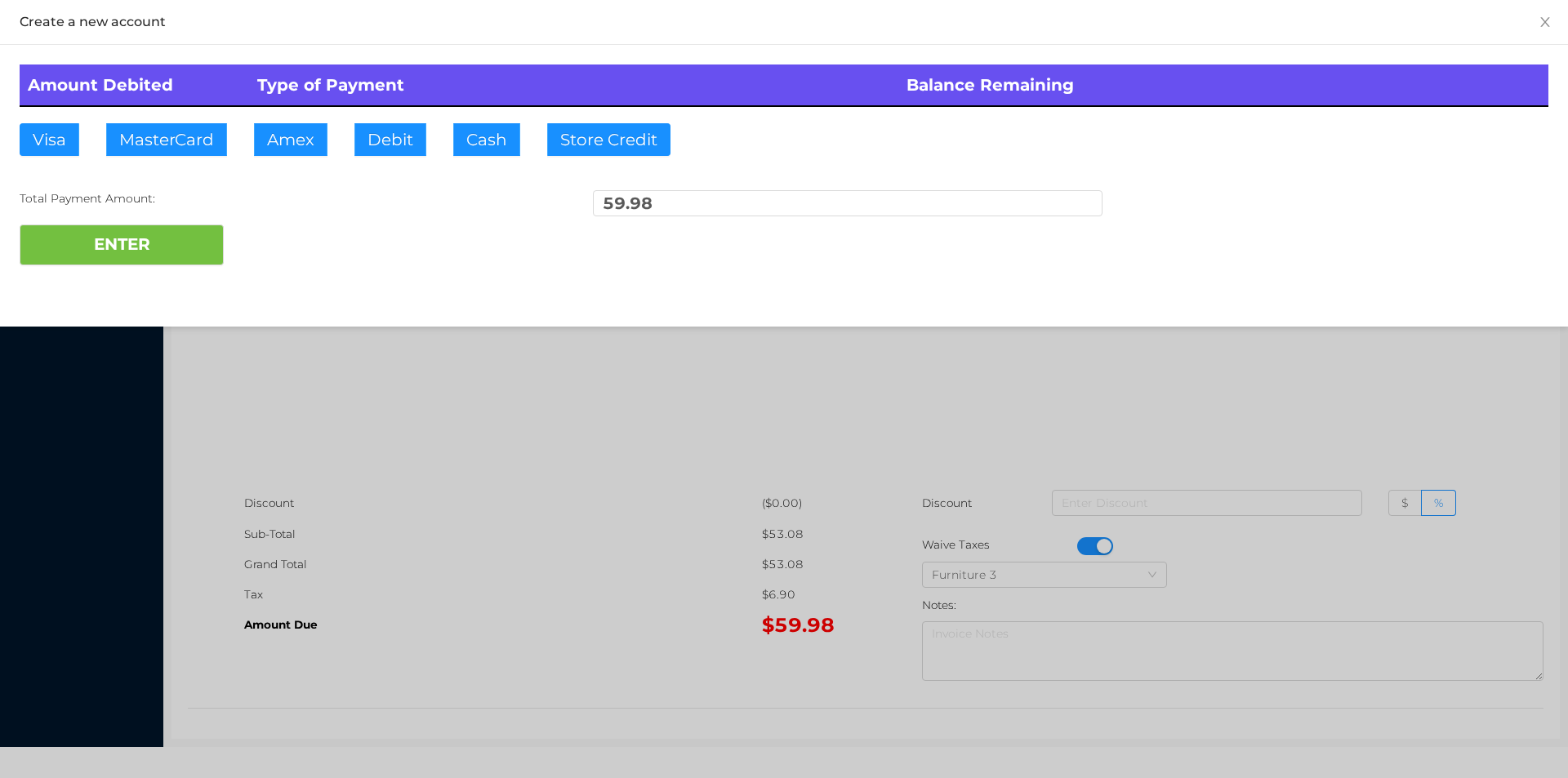
click at [289, 247] on div "ENTER" at bounding box center [784, 245] width 1529 height 41
click at [1346, 367] on div at bounding box center [784, 389] width 1568 height 778
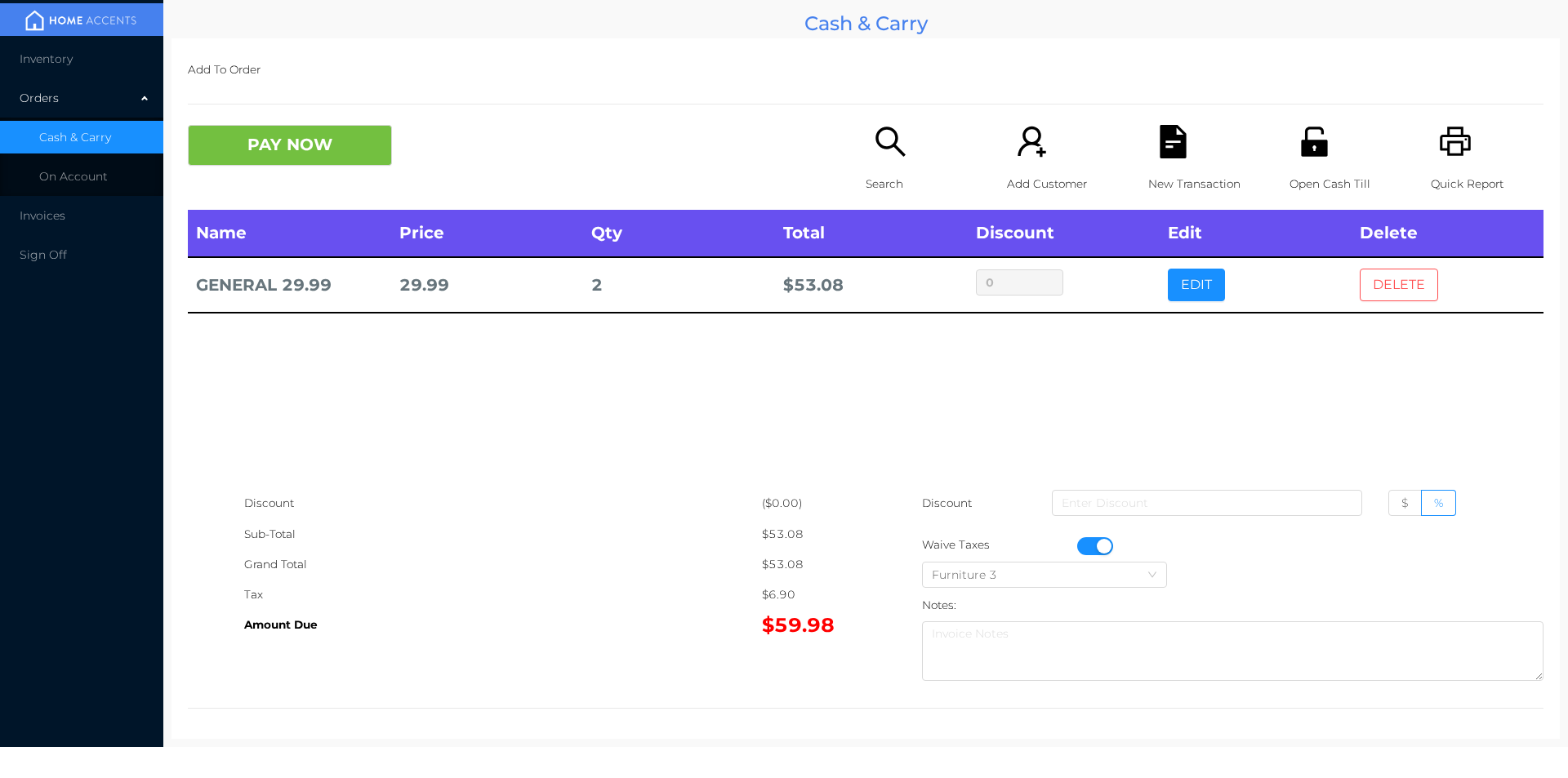
click at [1391, 285] on button "DELETE" at bounding box center [1399, 285] width 78 height 32
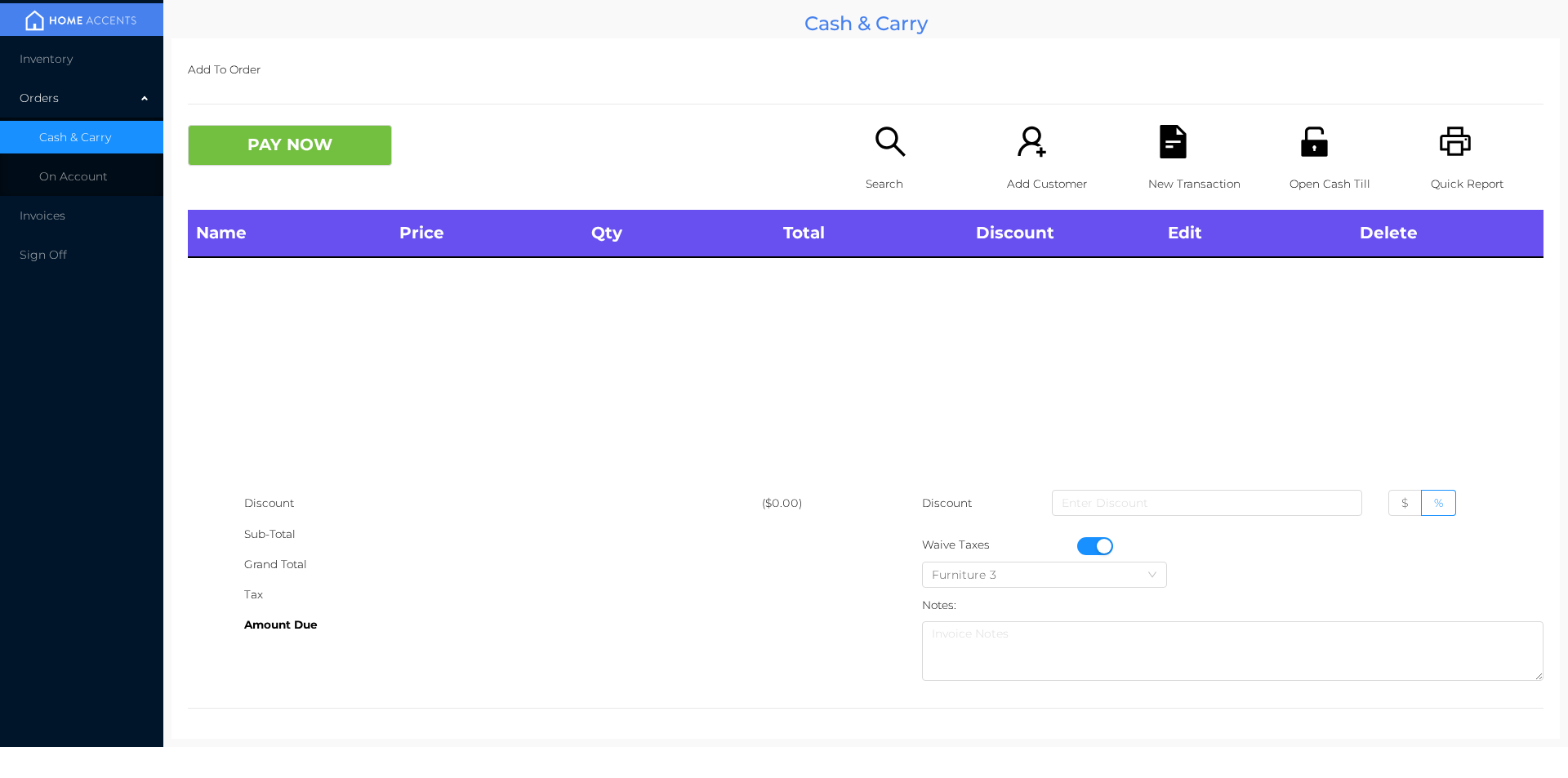
click at [1091, 546] on button "button" at bounding box center [1095, 546] width 36 height 18
click at [1300, 160] on div "Open Cash Till" at bounding box center [1346, 168] width 112 height 85
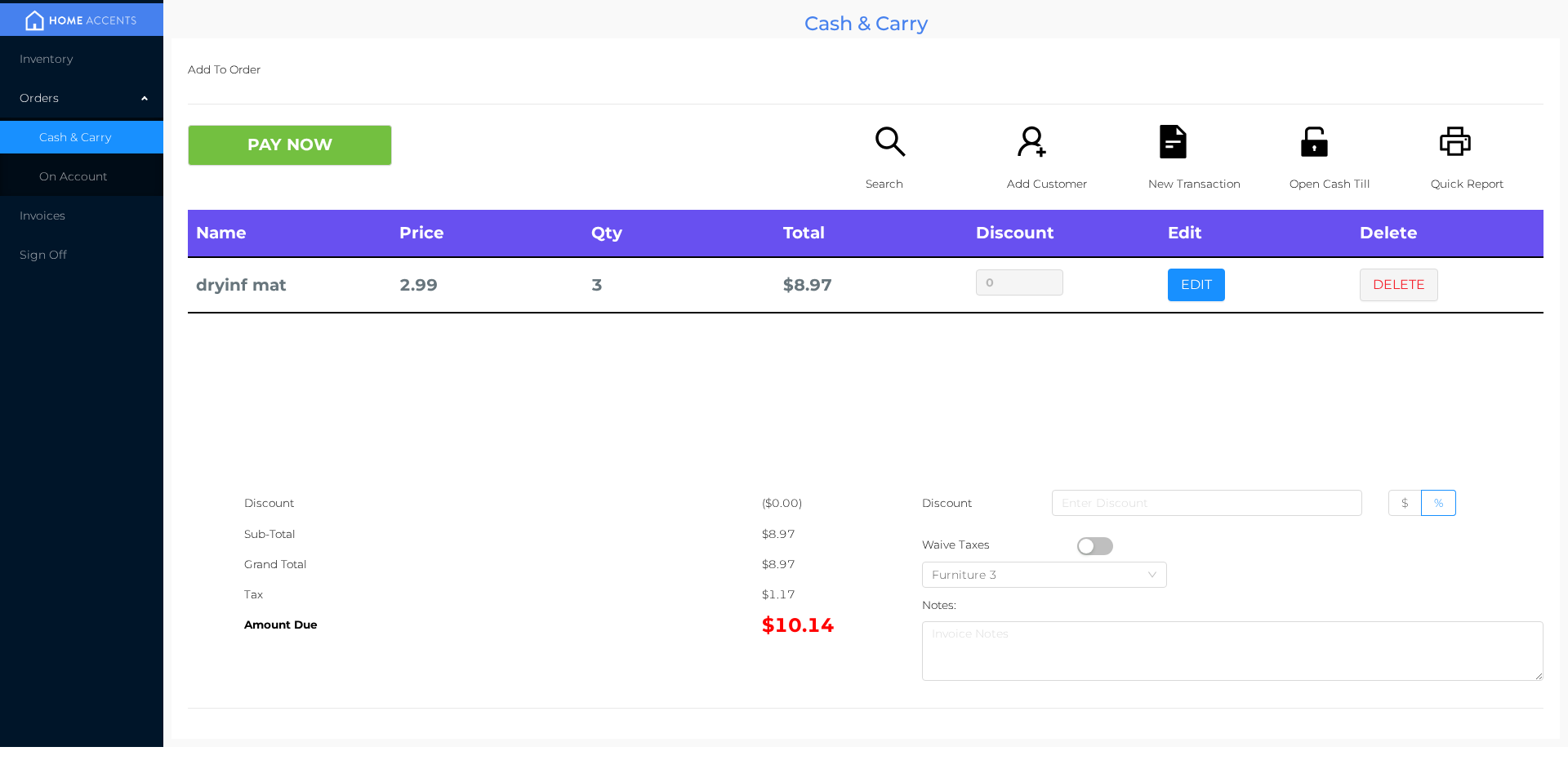
click at [260, 137] on button "PAY NOW" at bounding box center [290, 146] width 204 height 41
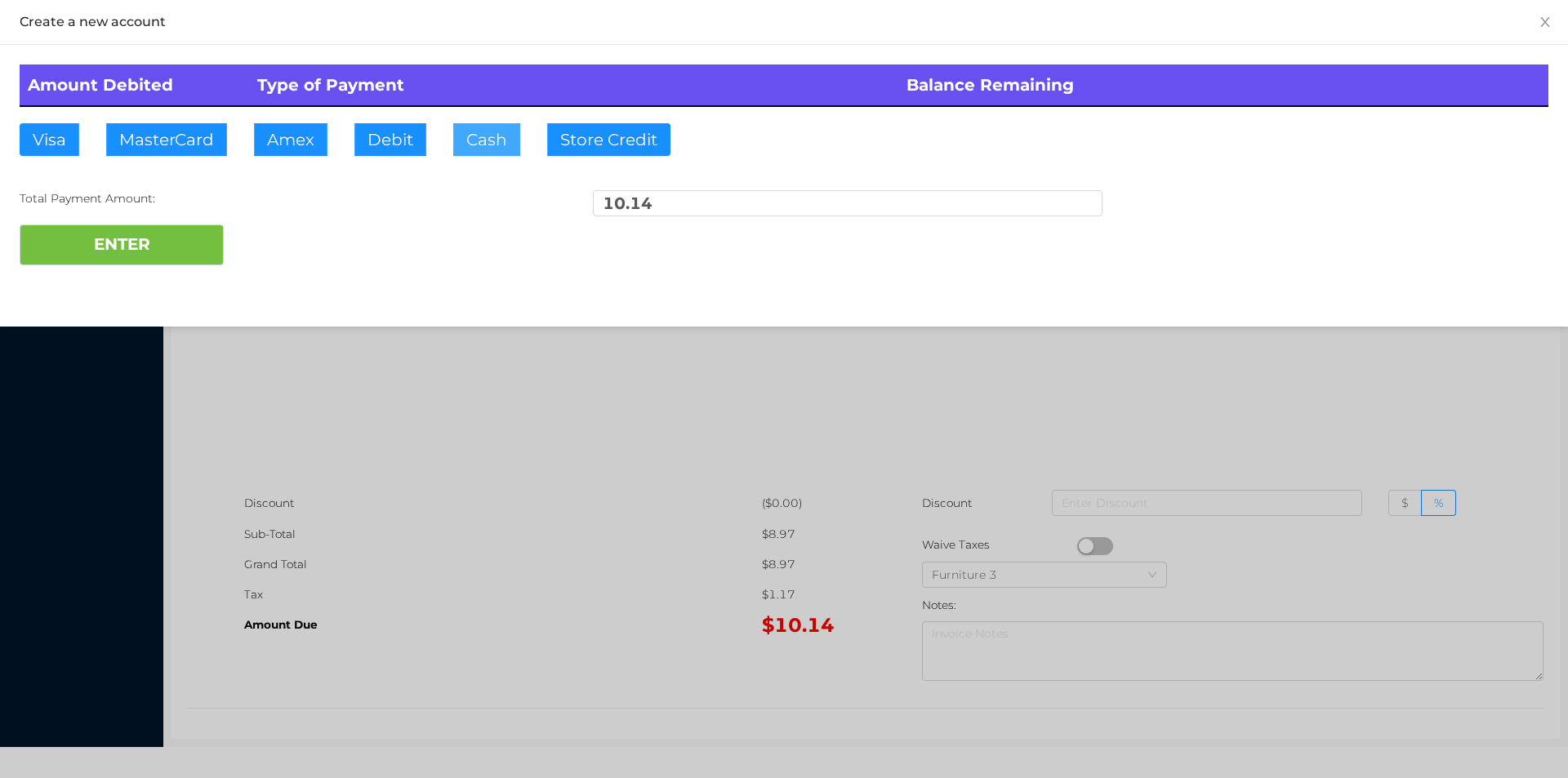
click at [495, 146] on button "Cash" at bounding box center [486, 140] width 67 height 32
type input "20."
click at [160, 256] on button "ENTER" at bounding box center [122, 245] width 204 height 41
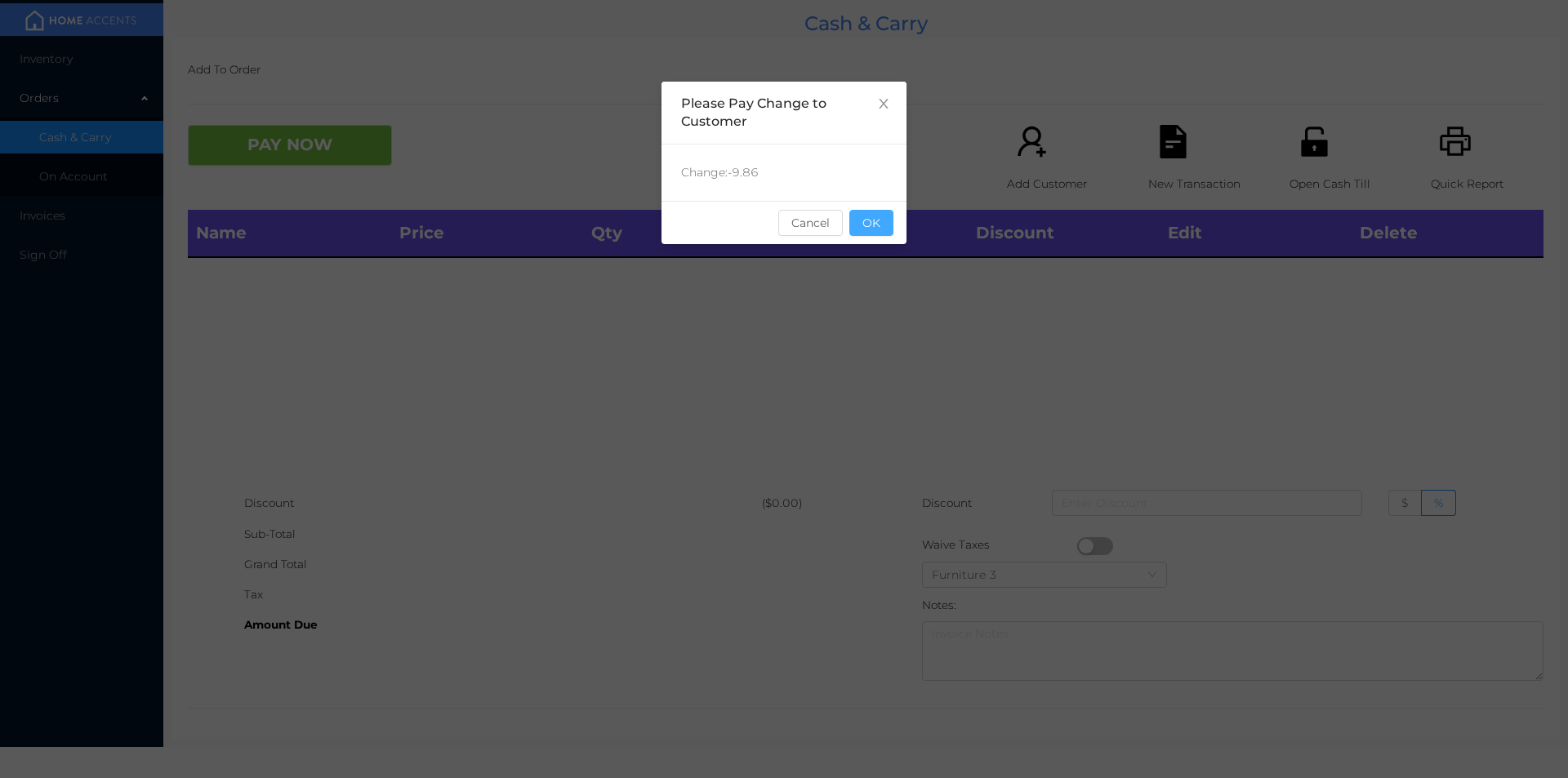
click at [861, 228] on button "OK" at bounding box center [872, 223] width 44 height 26
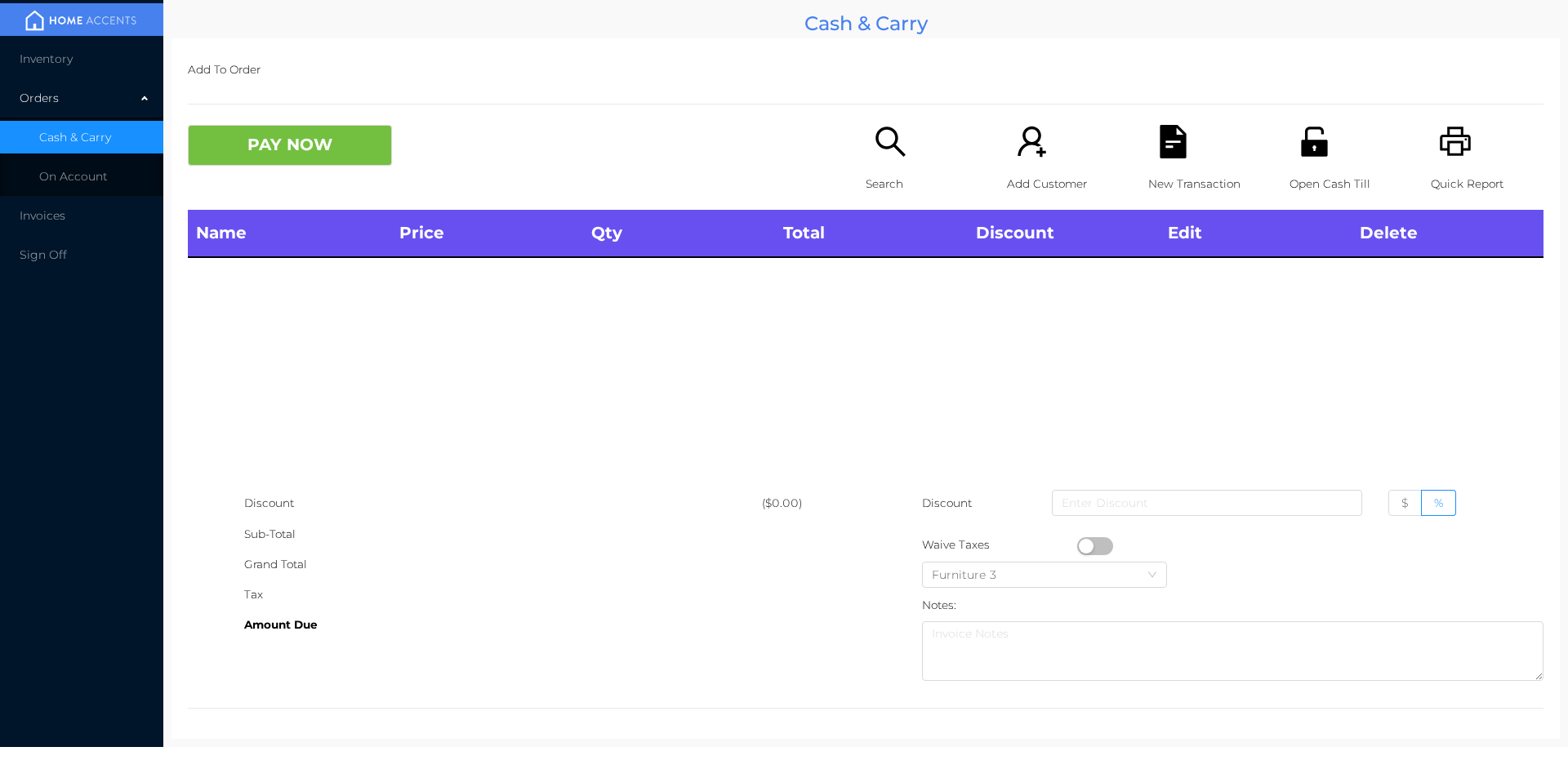
click at [870, 162] on div "Search" at bounding box center [922, 168] width 112 height 85
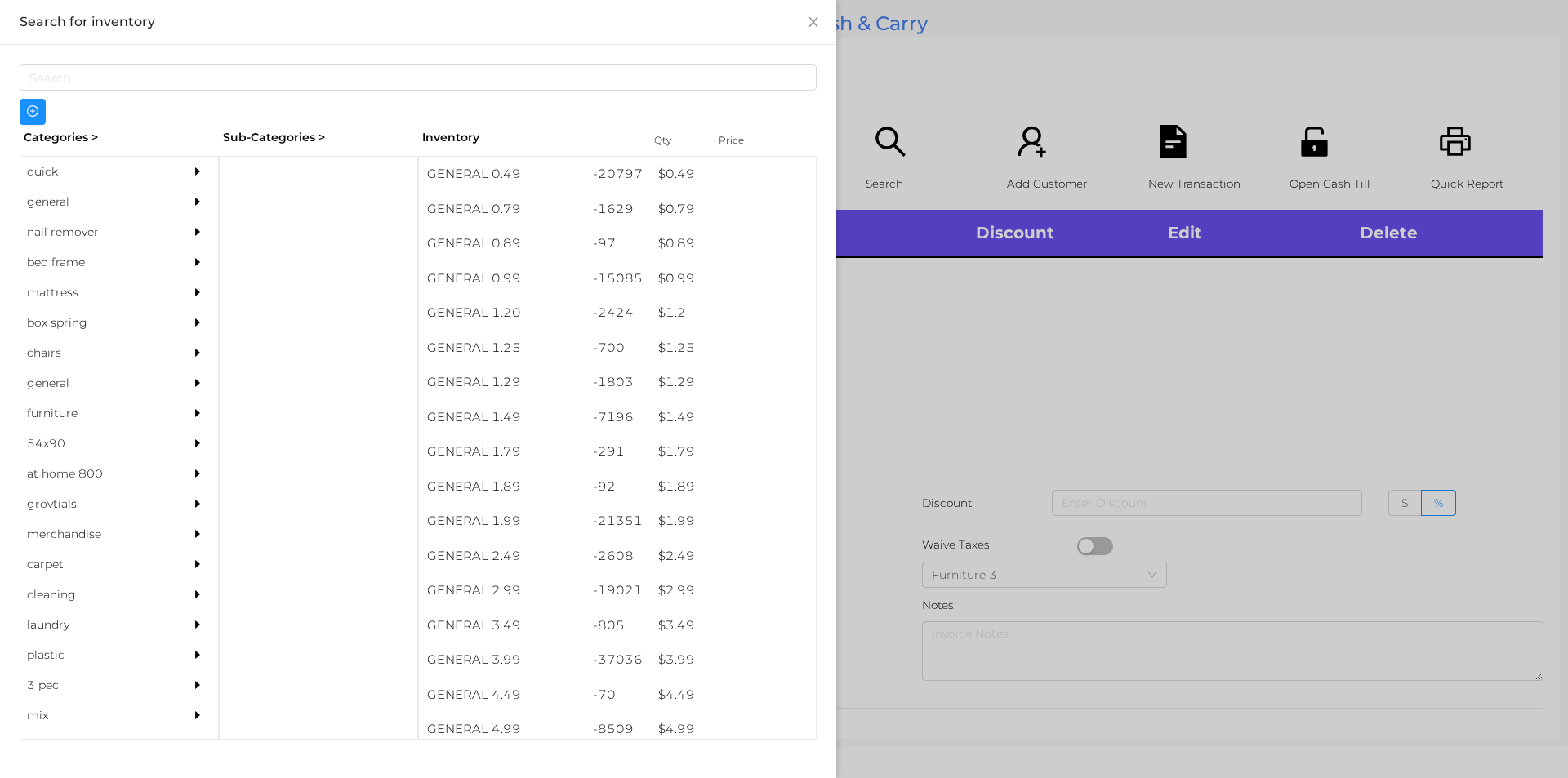
click at [69, 205] on div "general" at bounding box center [94, 202] width 149 height 30
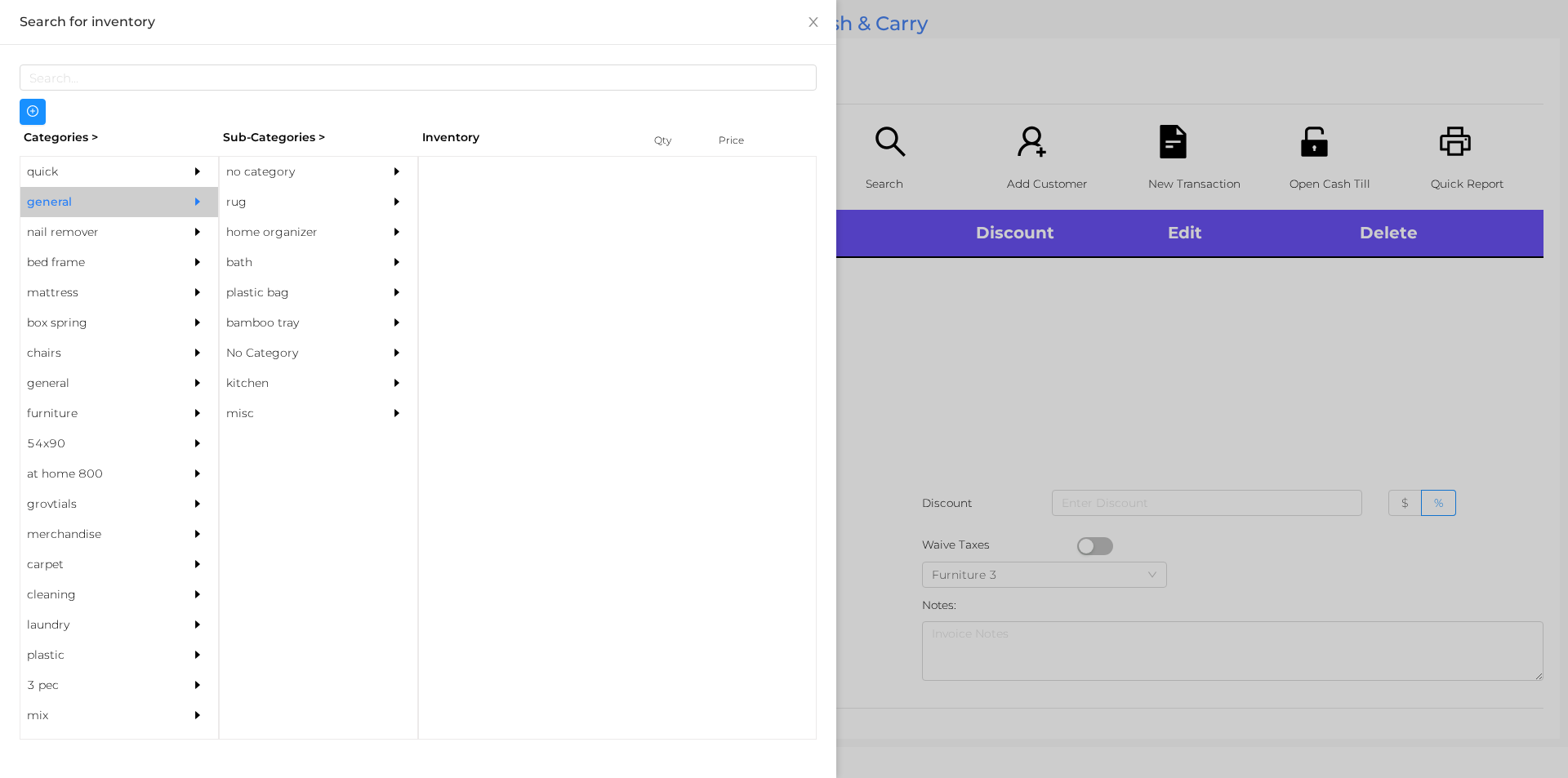
click at [252, 170] on div "no category" at bounding box center [294, 171] width 149 height 30
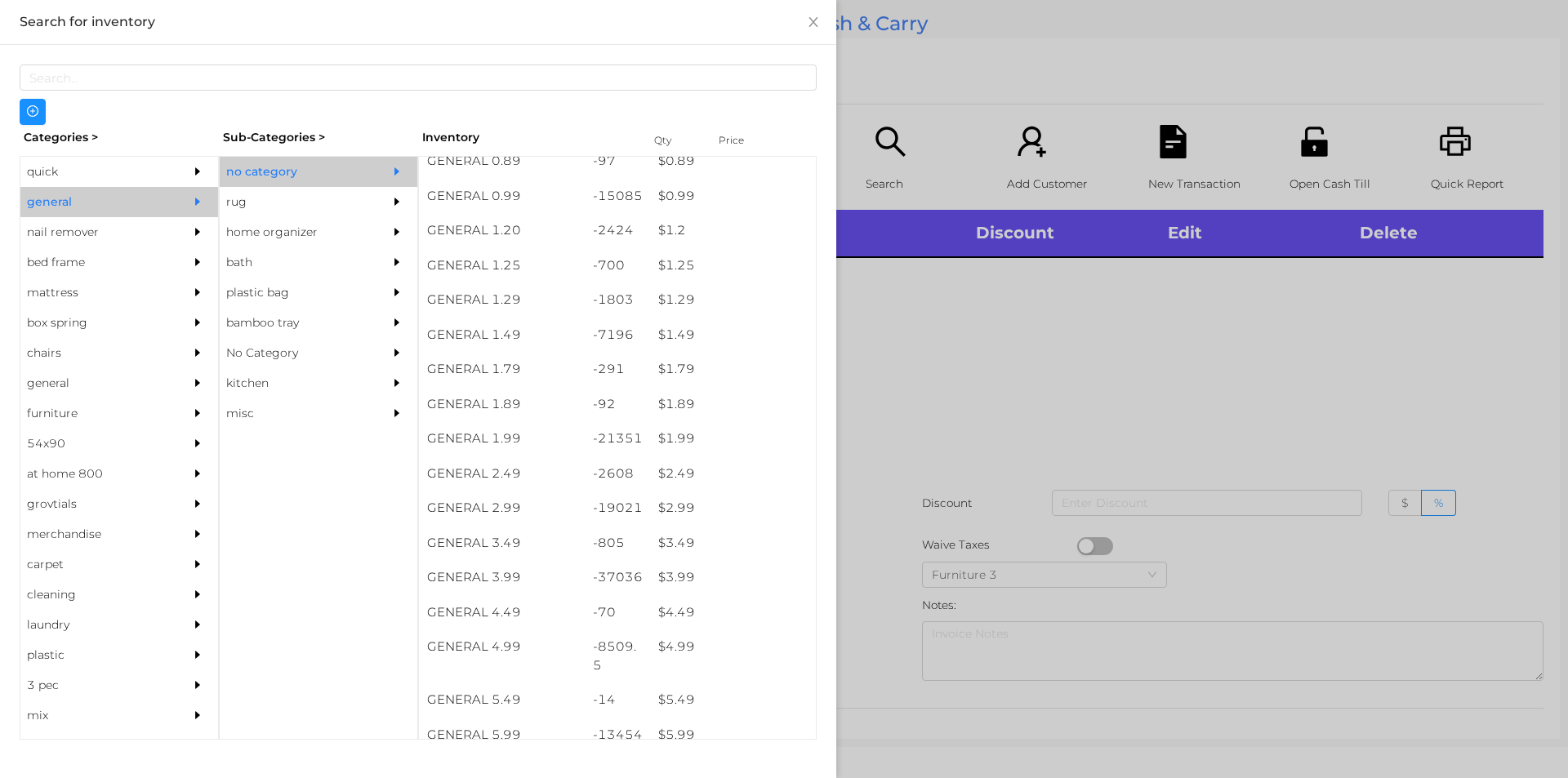
scroll to position [150, 0]
click at [672, 579] on div "$ 4.99" at bounding box center [733, 580] width 166 height 35
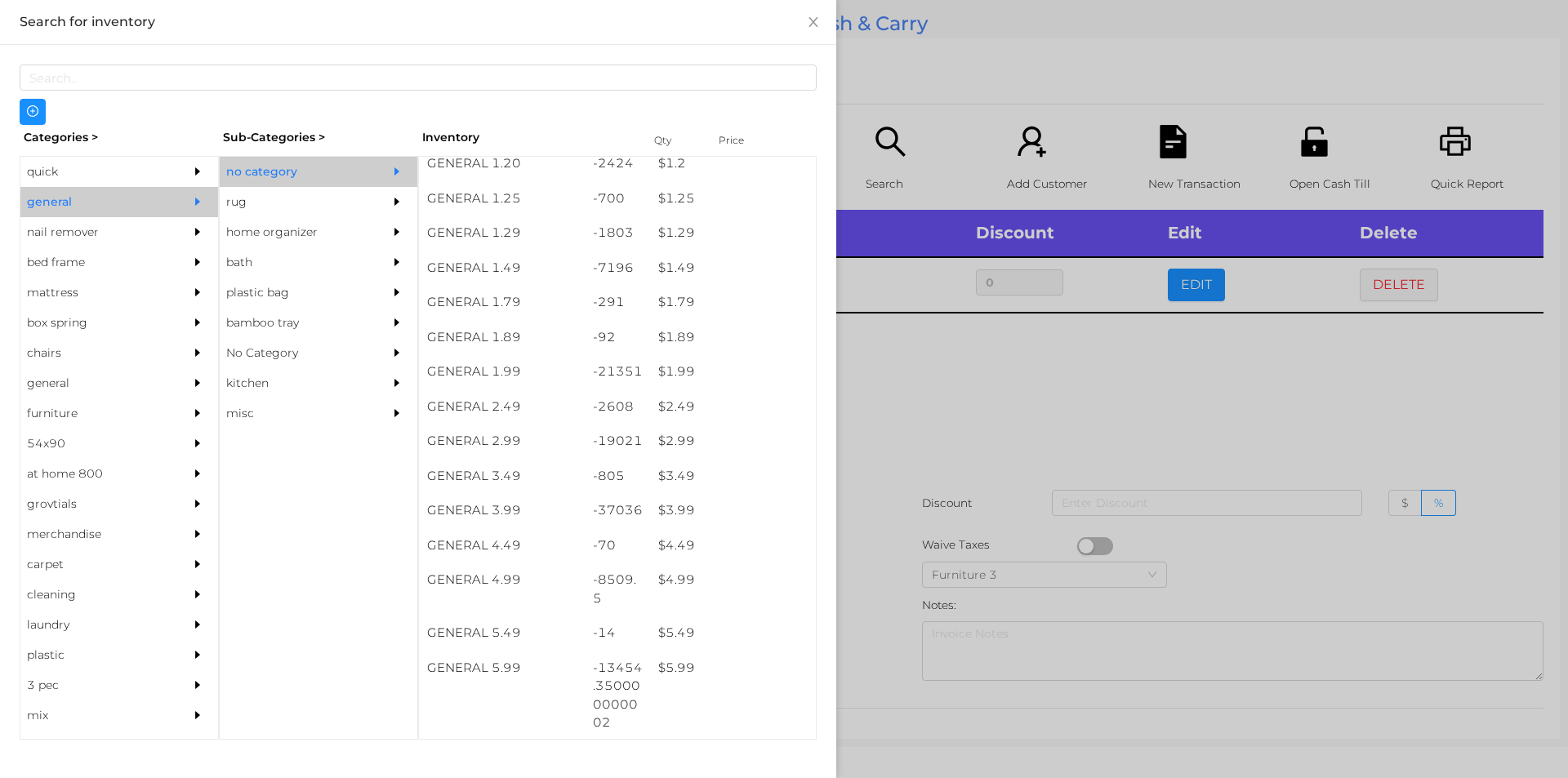
click at [907, 345] on div at bounding box center [784, 389] width 1568 height 778
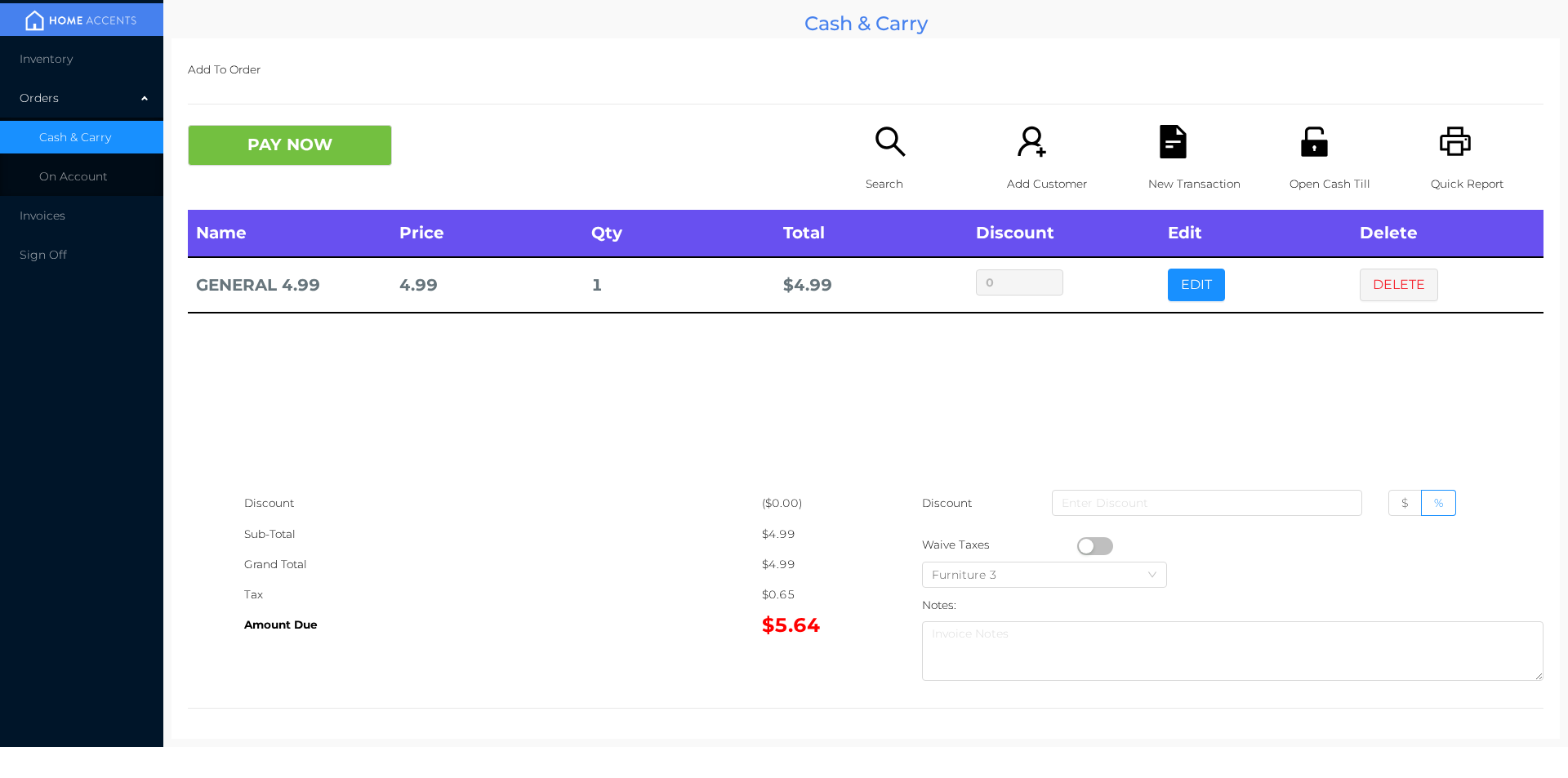
click at [1081, 549] on button "button" at bounding box center [1095, 546] width 36 height 18
click at [1382, 272] on button "DELETE" at bounding box center [1399, 285] width 78 height 32
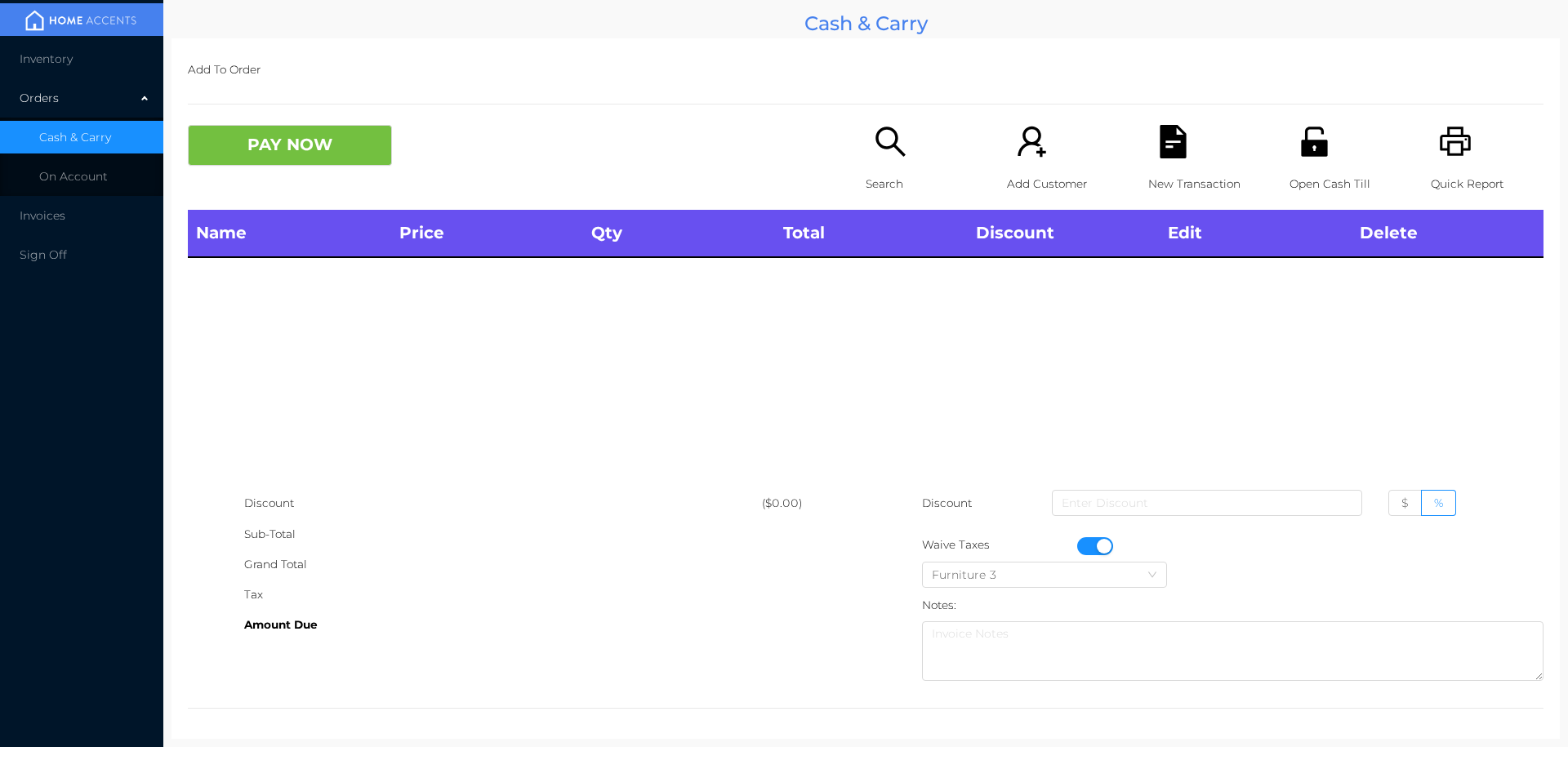
click at [890, 144] on icon "icon: search" at bounding box center [890, 141] width 30 height 30
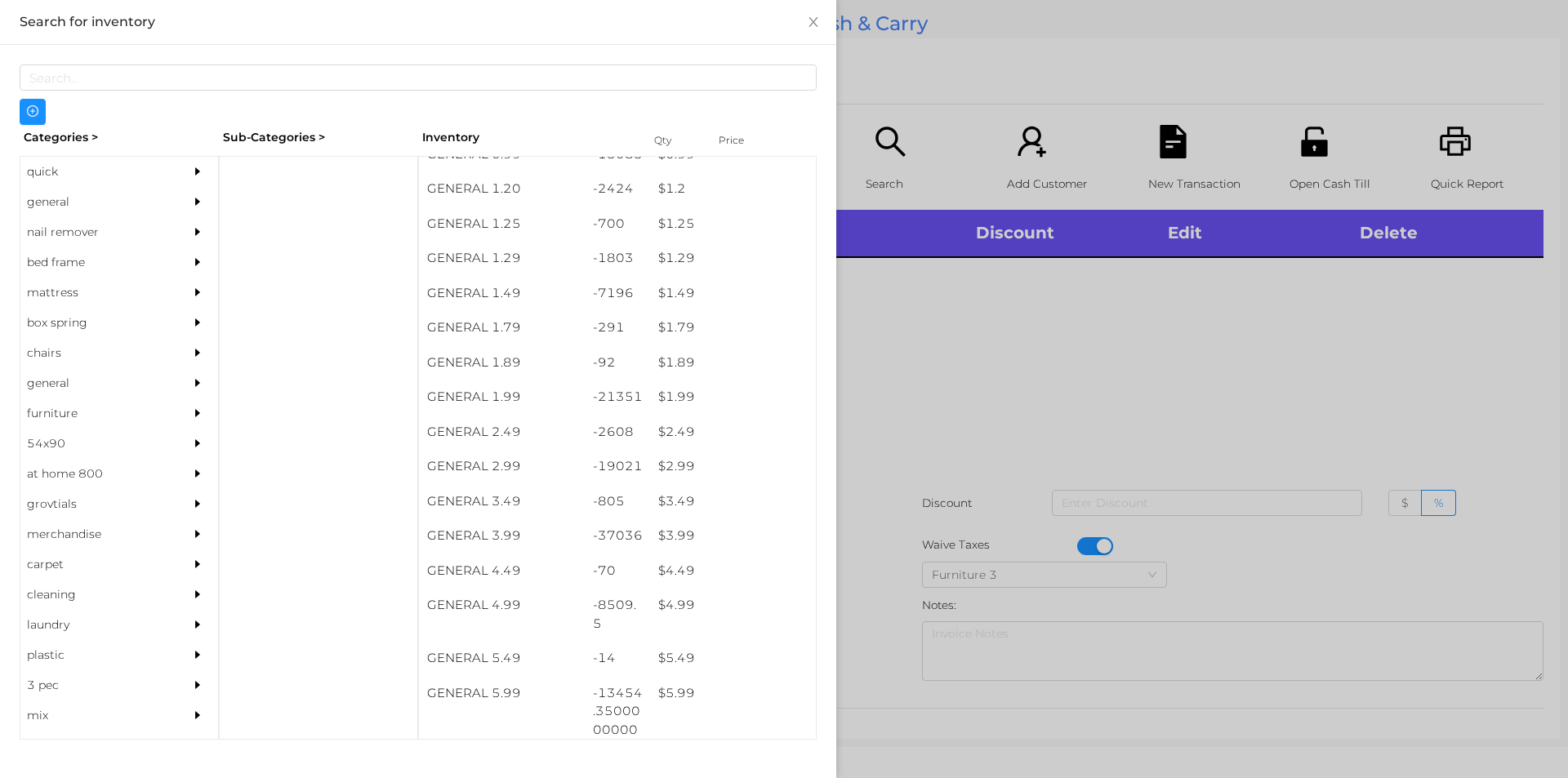
scroll to position [125, 0]
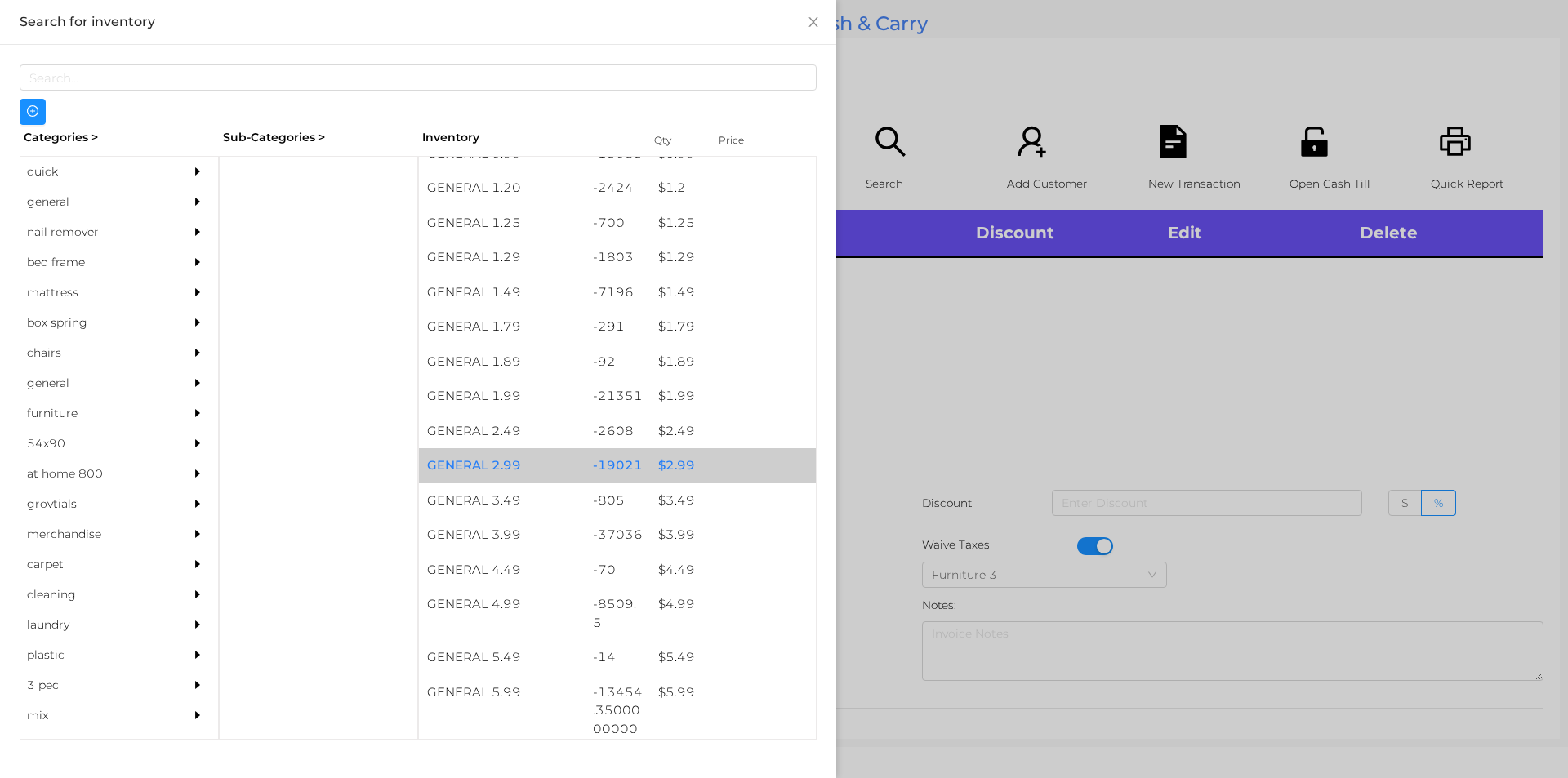
click at [678, 461] on div "$ 2.99" at bounding box center [733, 466] width 166 height 35
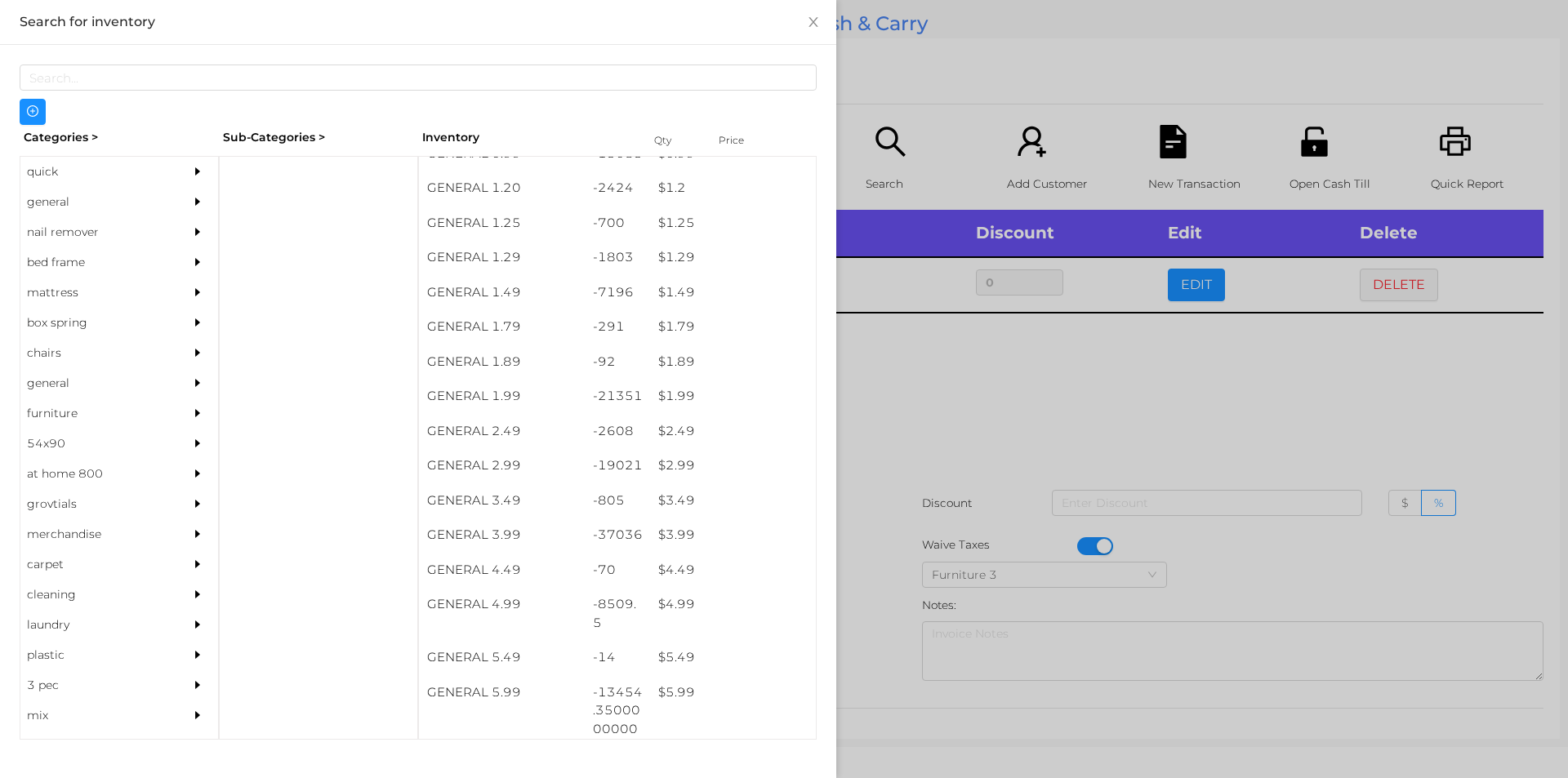
click at [978, 363] on div at bounding box center [784, 389] width 1568 height 778
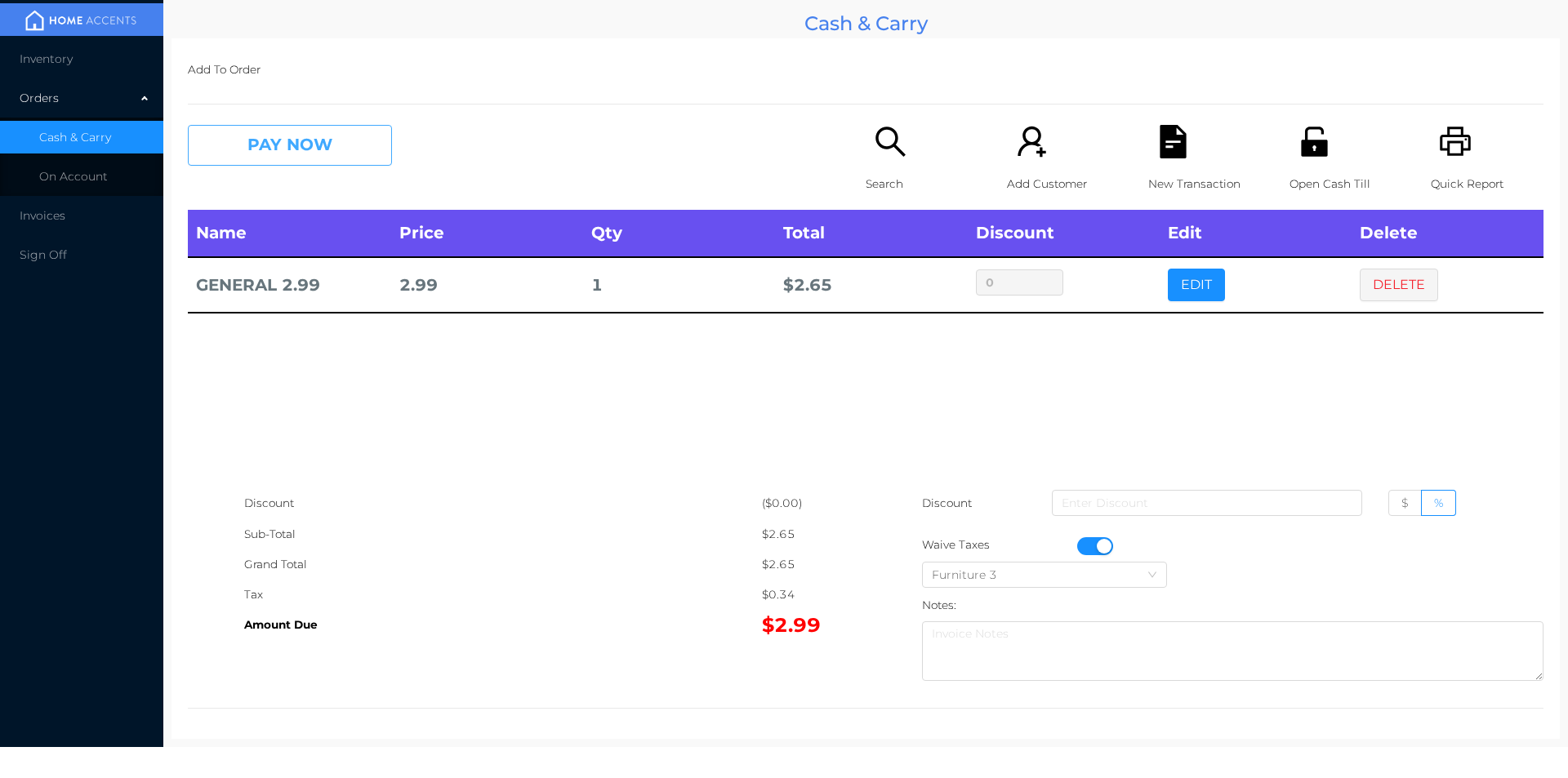
click at [333, 158] on button "PAY NOW" at bounding box center [290, 146] width 204 height 41
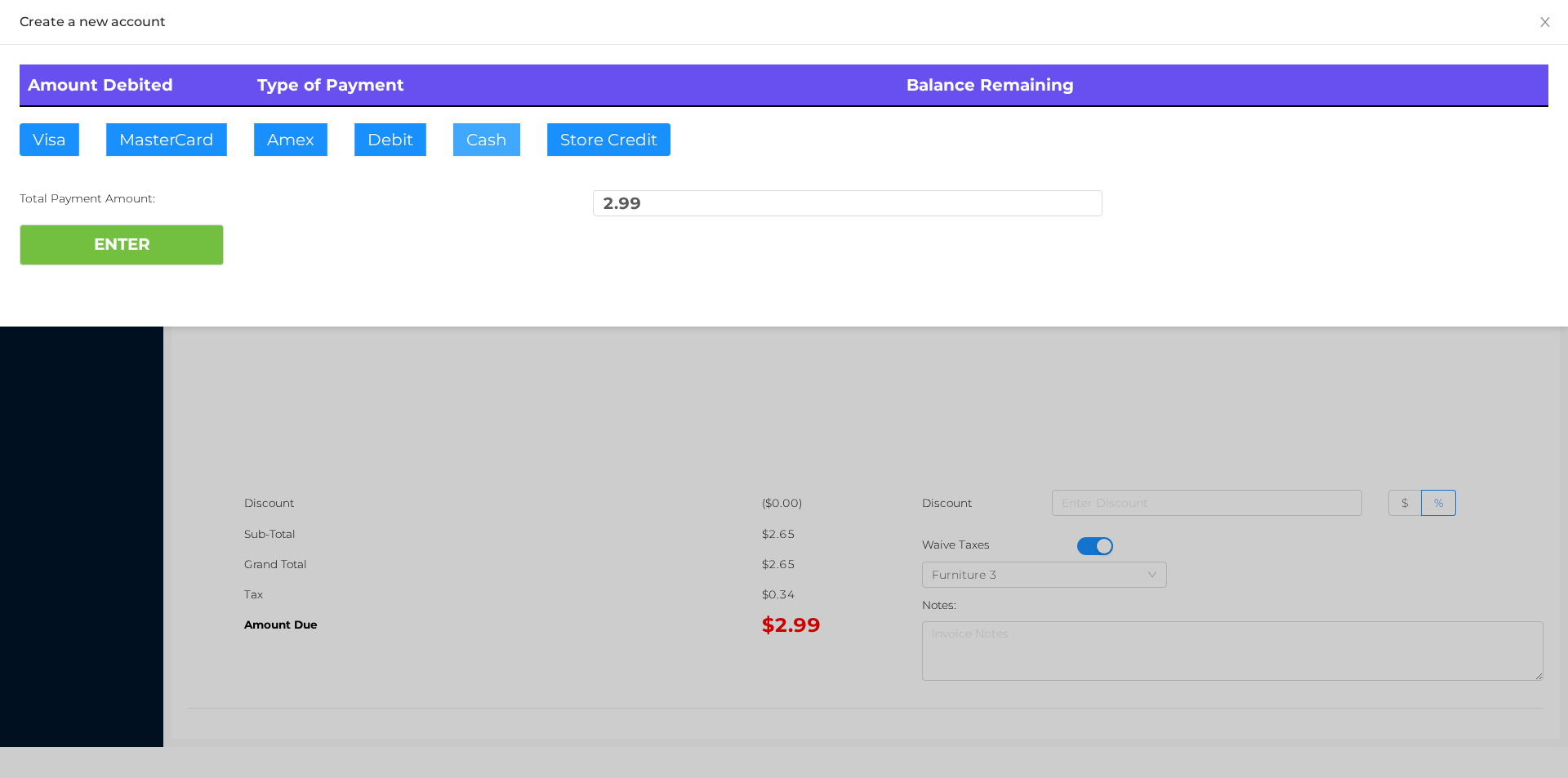
click at [484, 146] on button "Cash" at bounding box center [486, 140] width 67 height 32
type input "10."
click at [191, 227] on button "ENTER" at bounding box center [122, 245] width 204 height 41
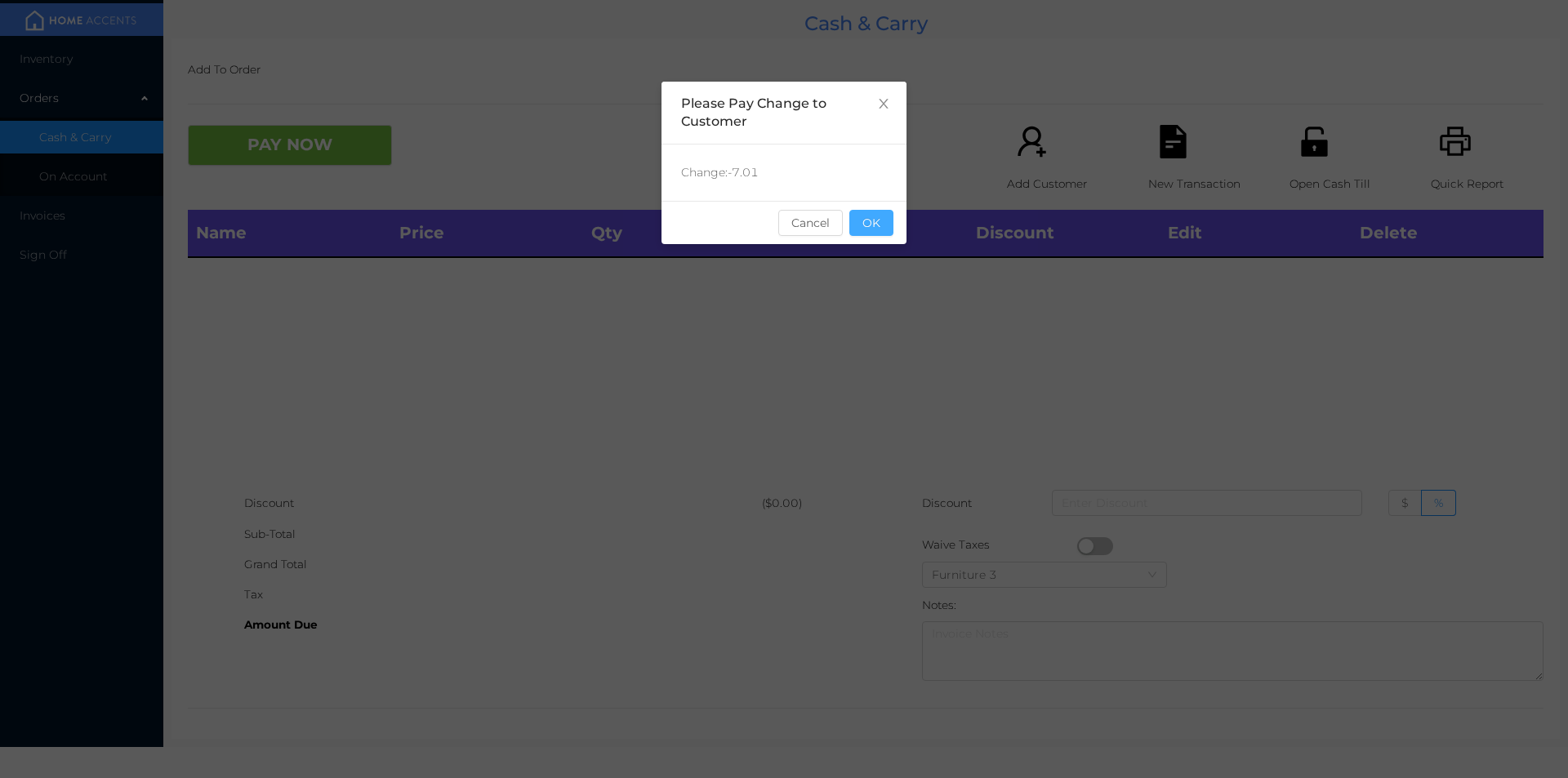
click at [873, 231] on button "OK" at bounding box center [872, 223] width 44 height 26
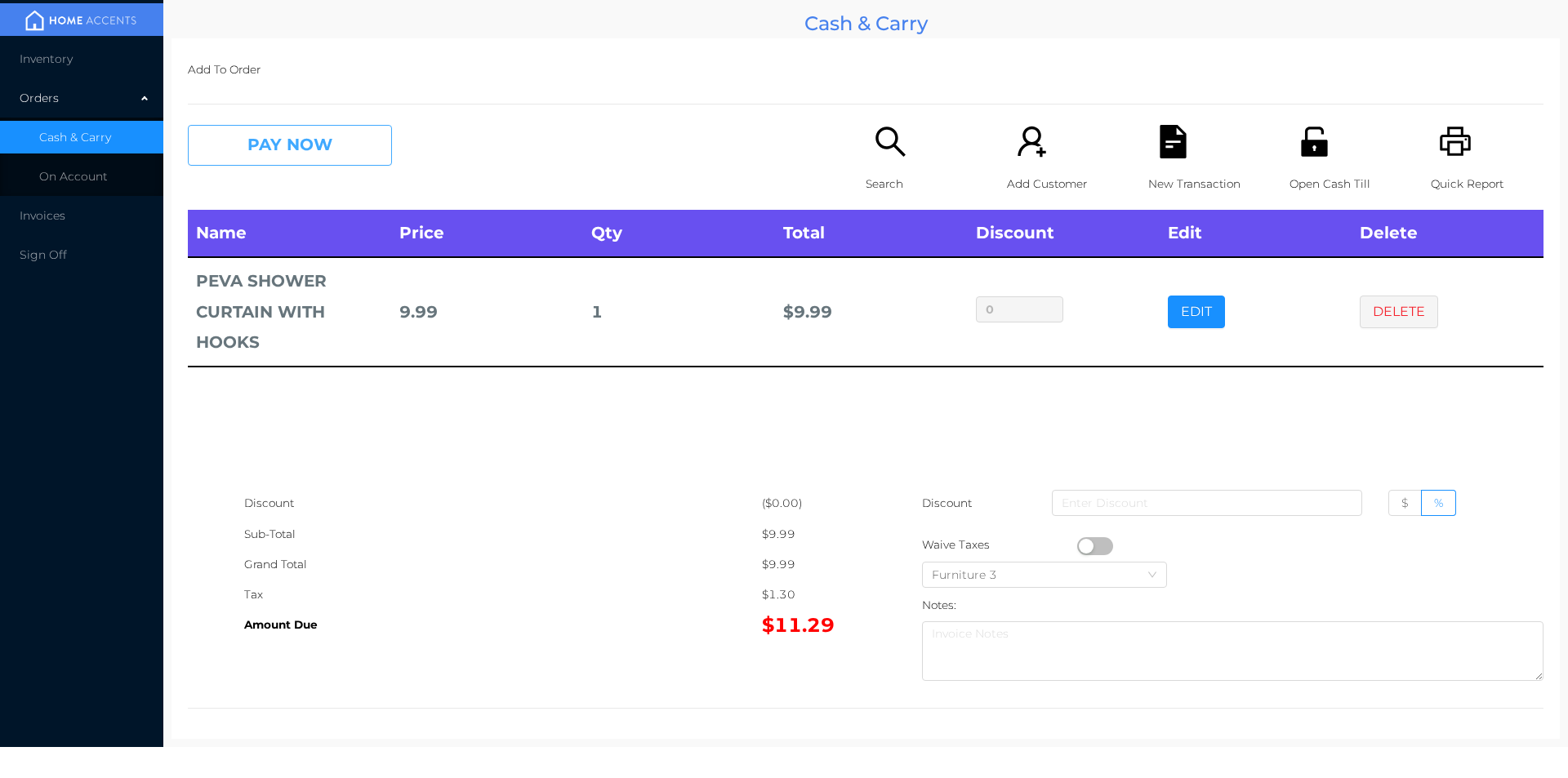
click at [265, 155] on button "PAY NOW" at bounding box center [290, 146] width 204 height 41
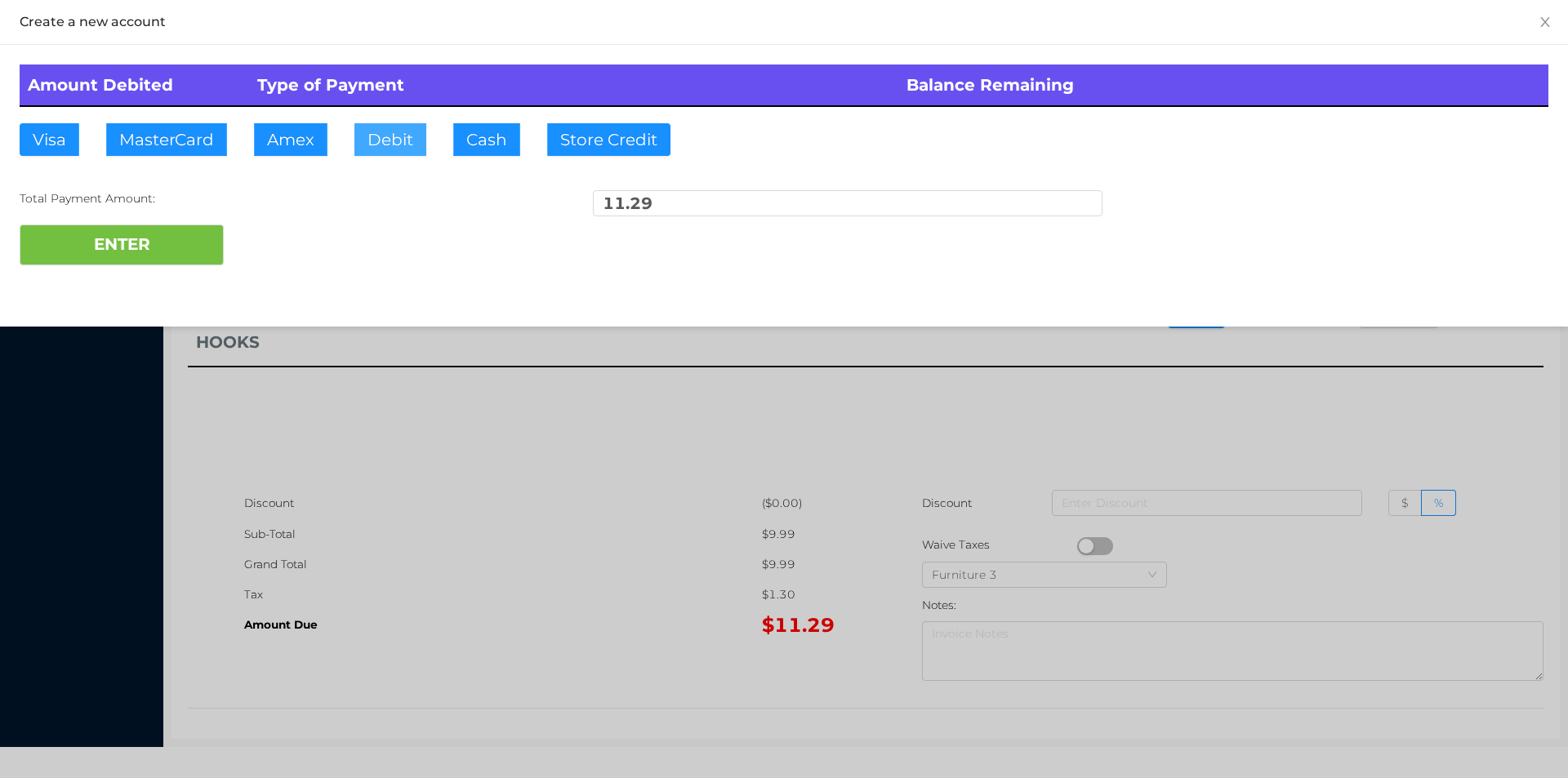
click at [358, 150] on button "Debit" at bounding box center [390, 140] width 72 height 32
type input "50."
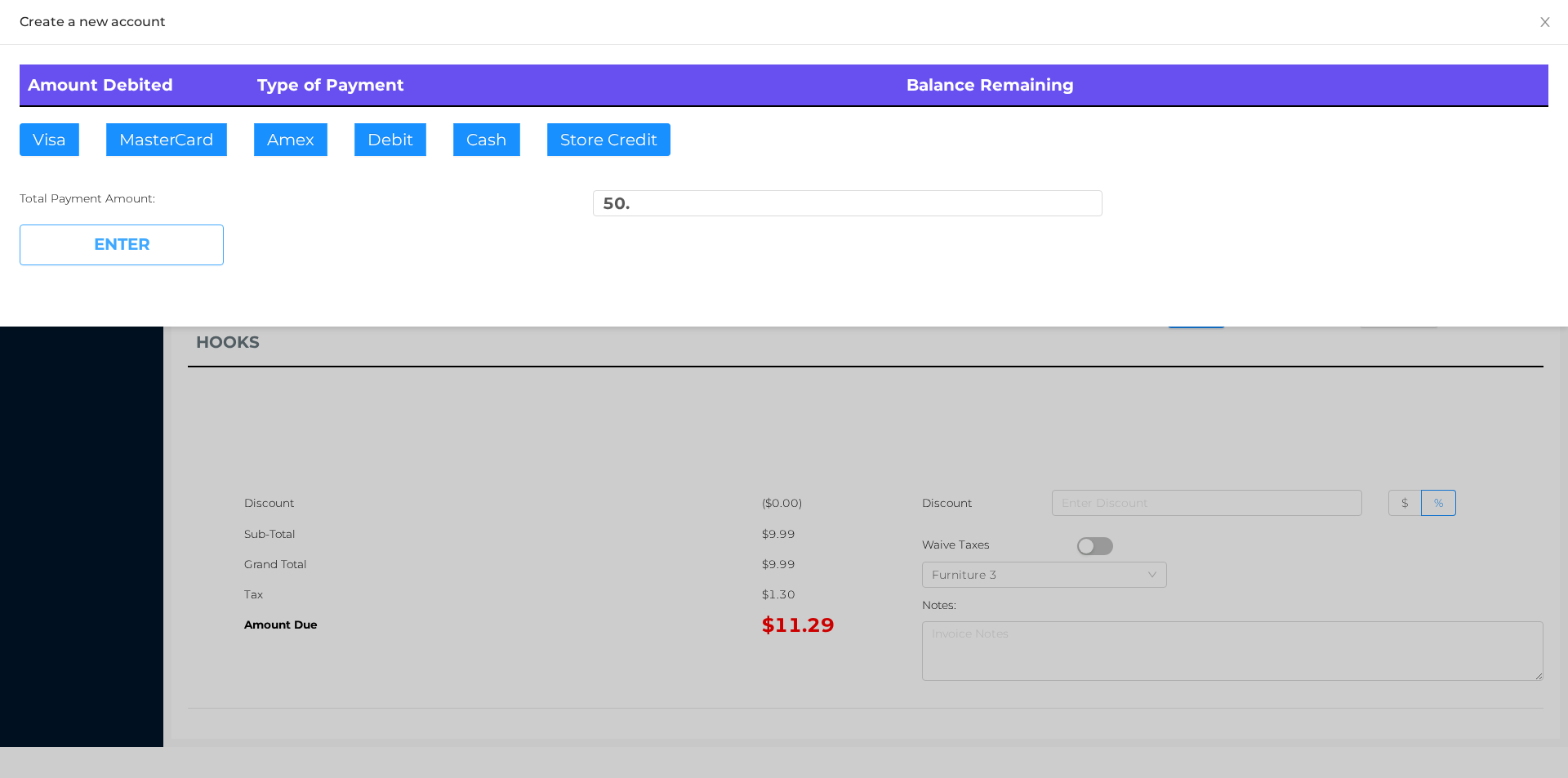
click at [154, 262] on button "ENTER" at bounding box center [122, 245] width 204 height 41
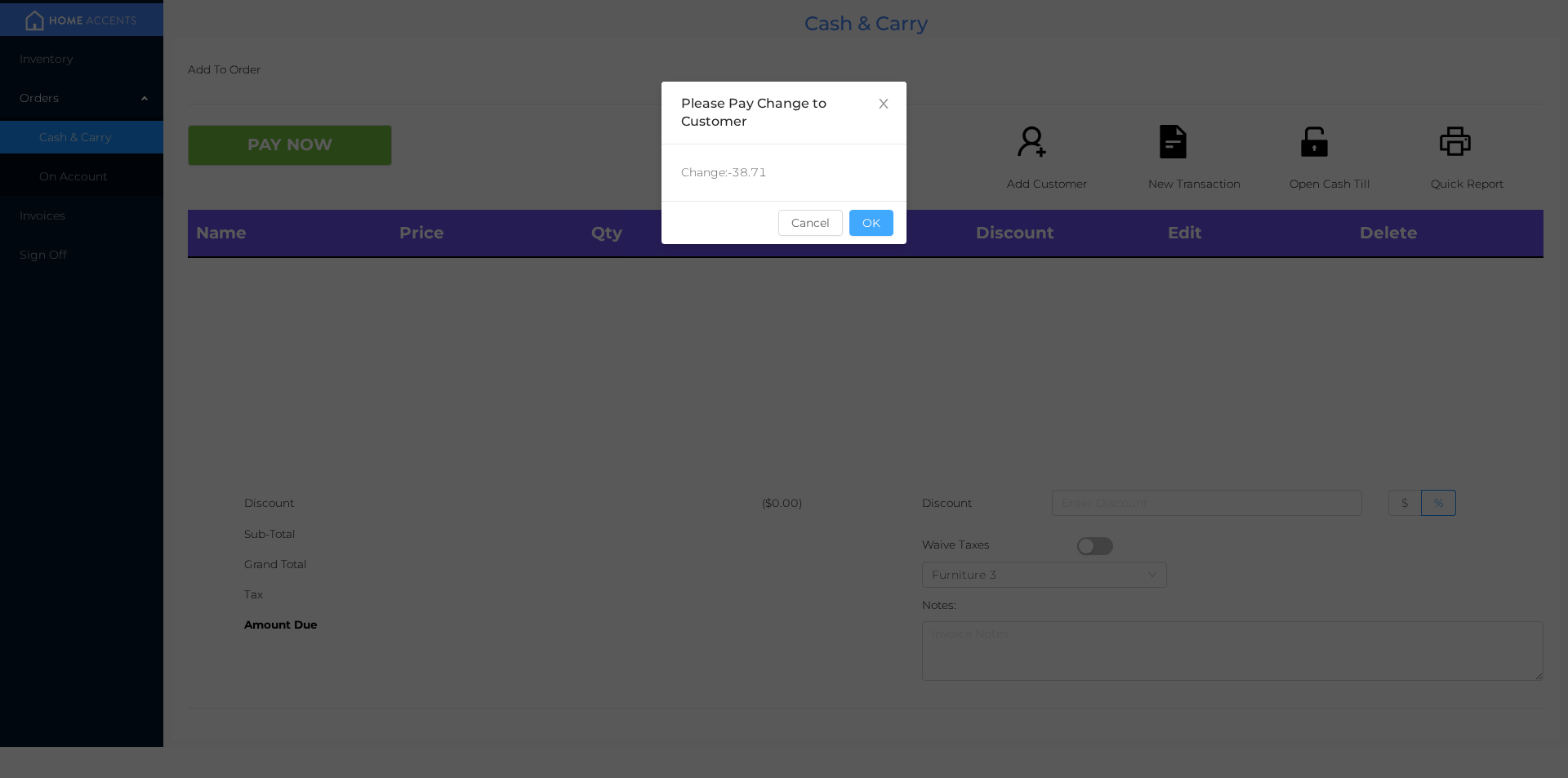
click at [878, 217] on button "OK" at bounding box center [872, 223] width 44 height 26
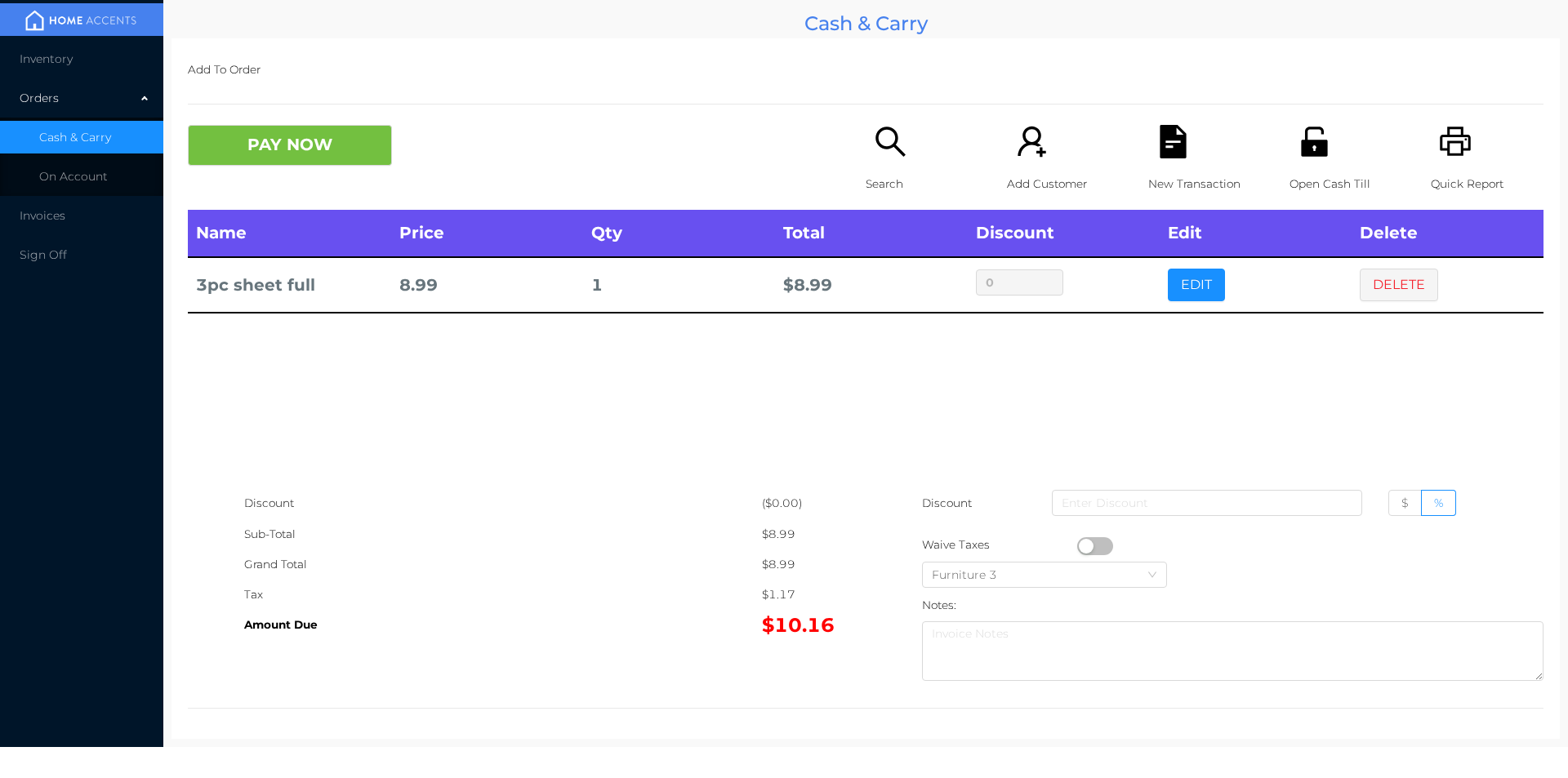
click at [341, 154] on button "PAY NOW" at bounding box center [290, 146] width 204 height 41
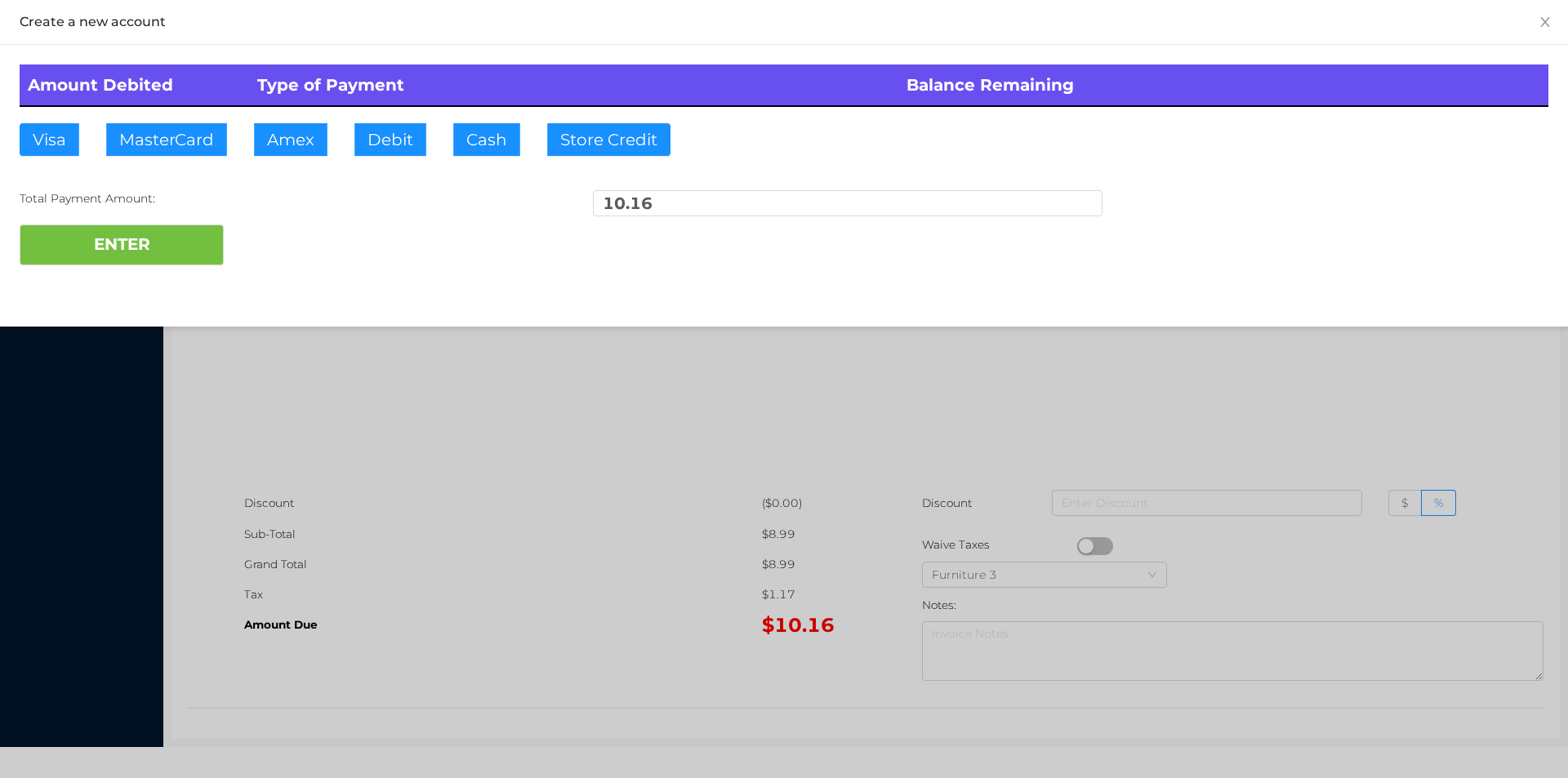
click at [291, 256] on div "ENTER" at bounding box center [784, 245] width 1529 height 41
click at [471, 485] on div at bounding box center [784, 389] width 1568 height 778
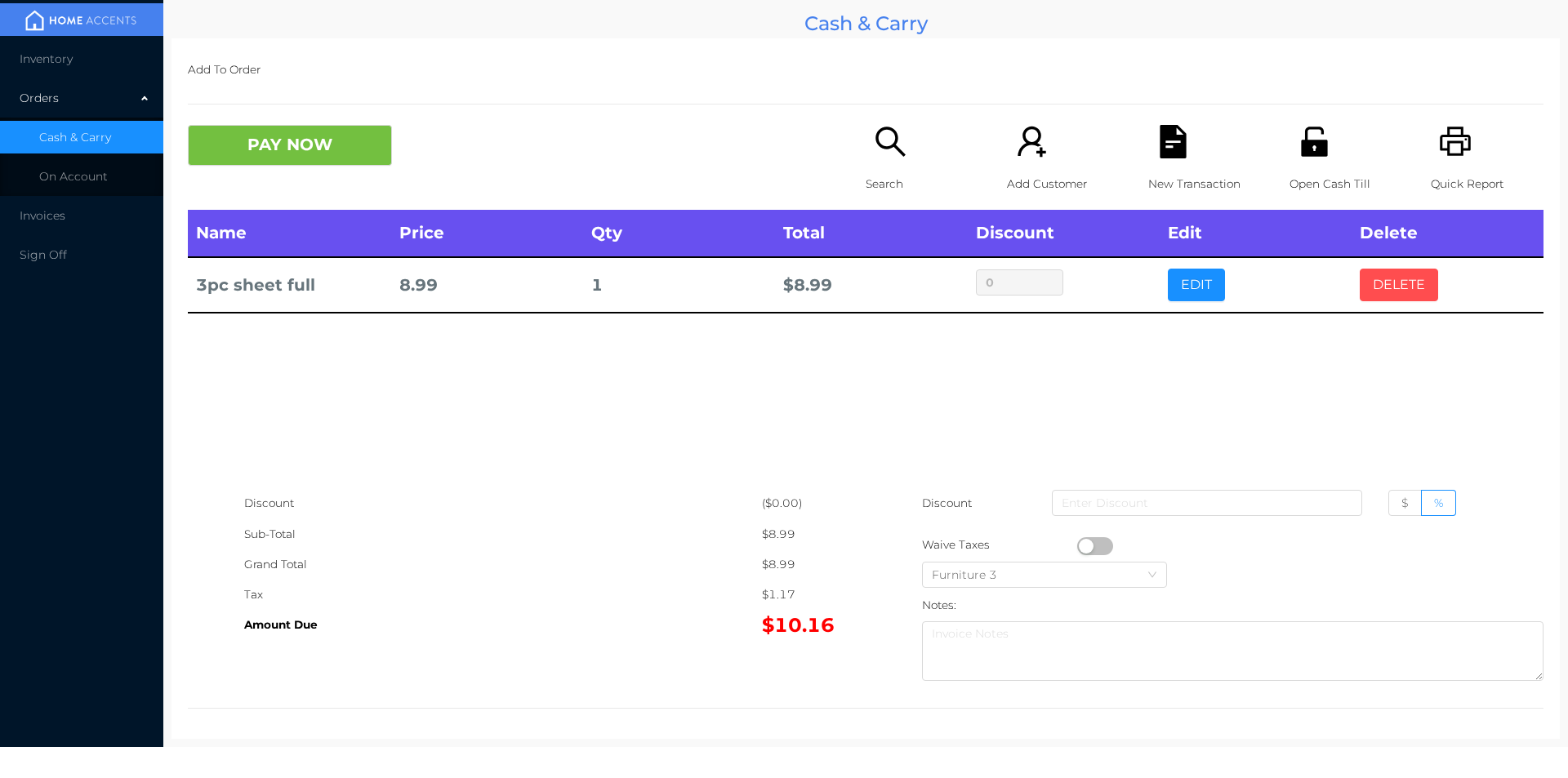
click at [1394, 282] on button "DELETE" at bounding box center [1399, 285] width 78 height 32
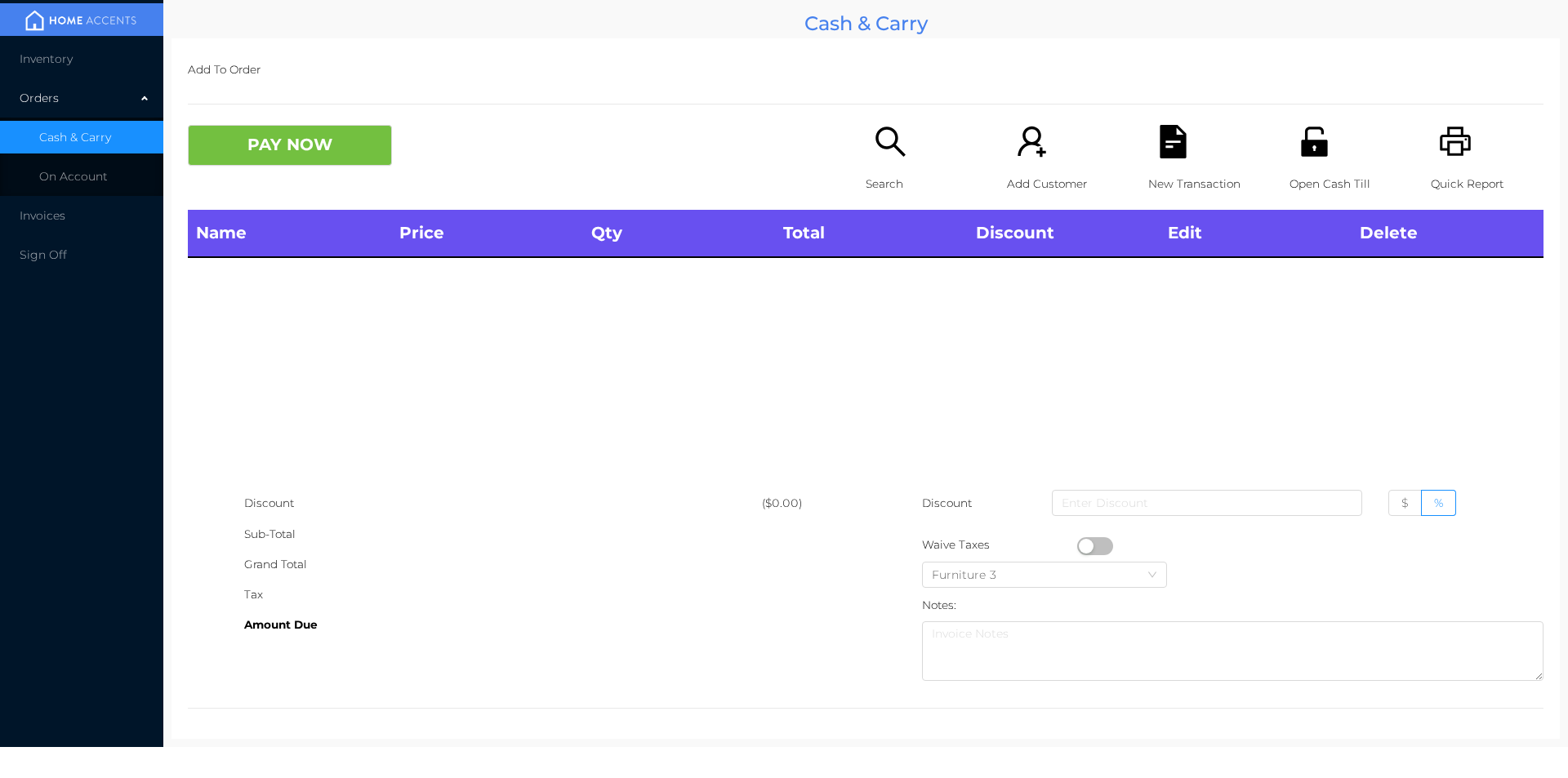
click at [1312, 166] on div "Open Cash Till" at bounding box center [1346, 168] width 112 height 85
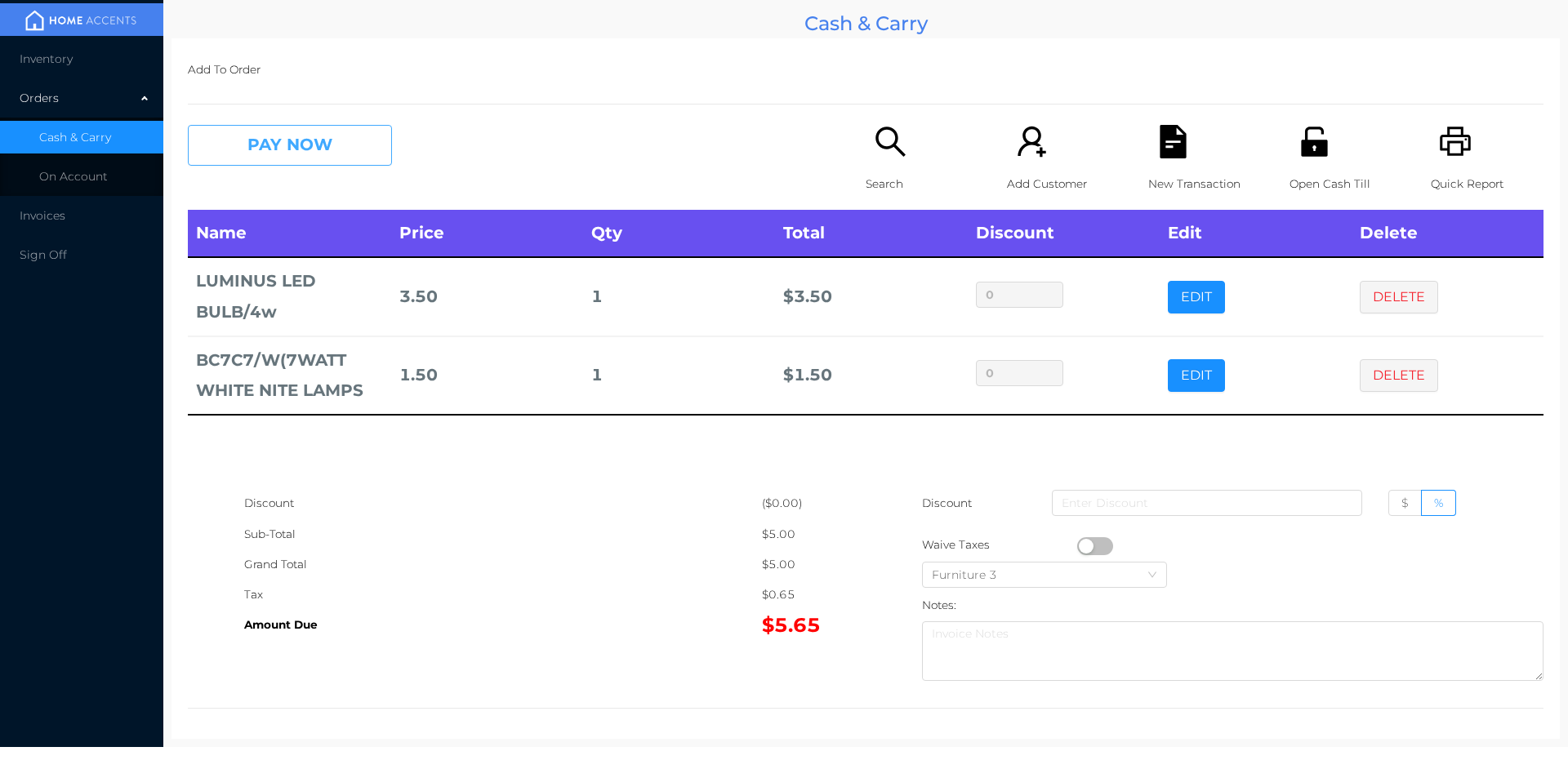
click at [271, 151] on button "PAY NOW" at bounding box center [290, 146] width 204 height 41
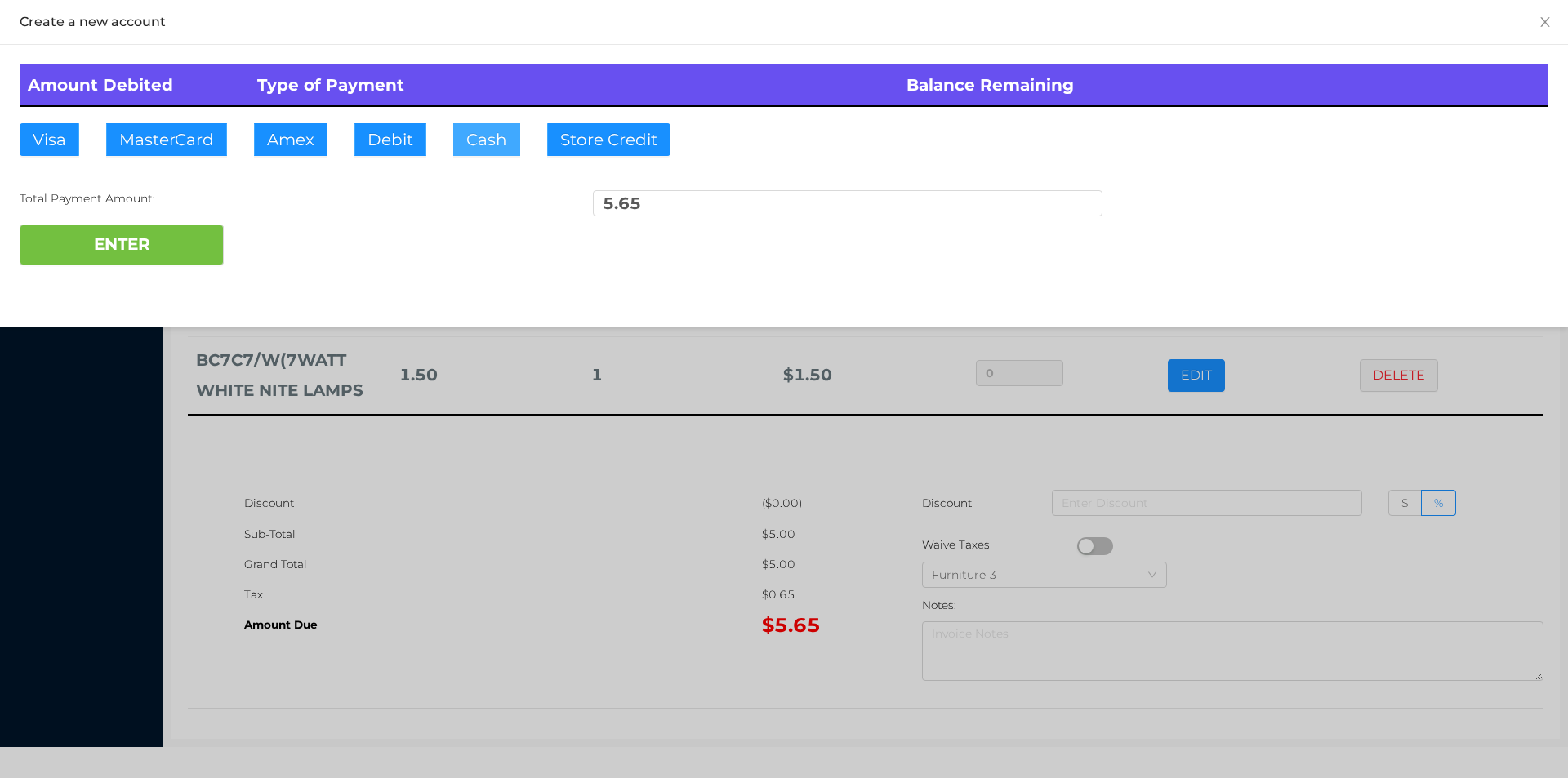
click at [456, 146] on button "Cash" at bounding box center [486, 140] width 67 height 32
click at [162, 238] on button "ENTER" at bounding box center [122, 245] width 204 height 41
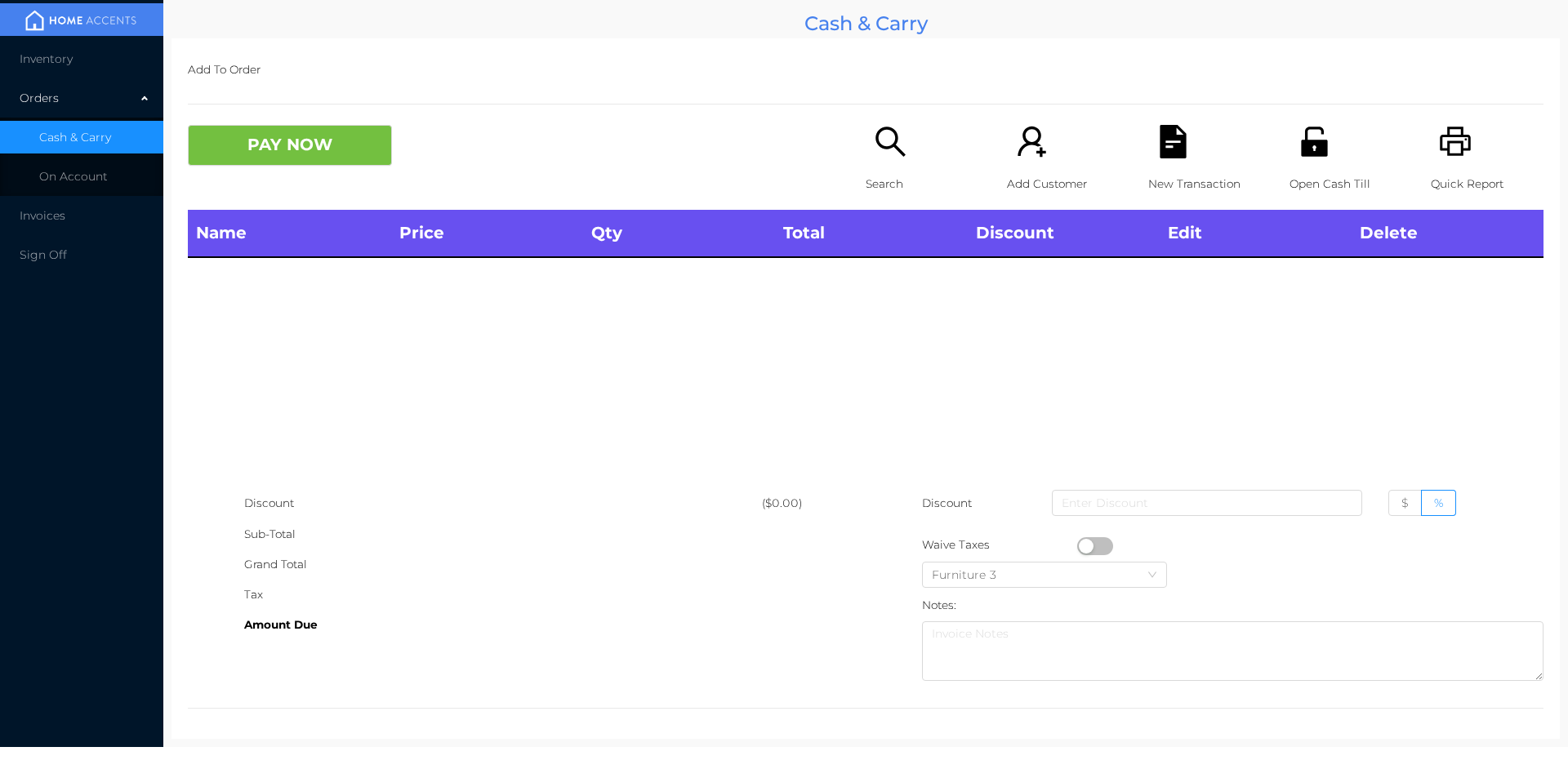
click at [873, 151] on icon "icon: search" at bounding box center [890, 141] width 33 height 33
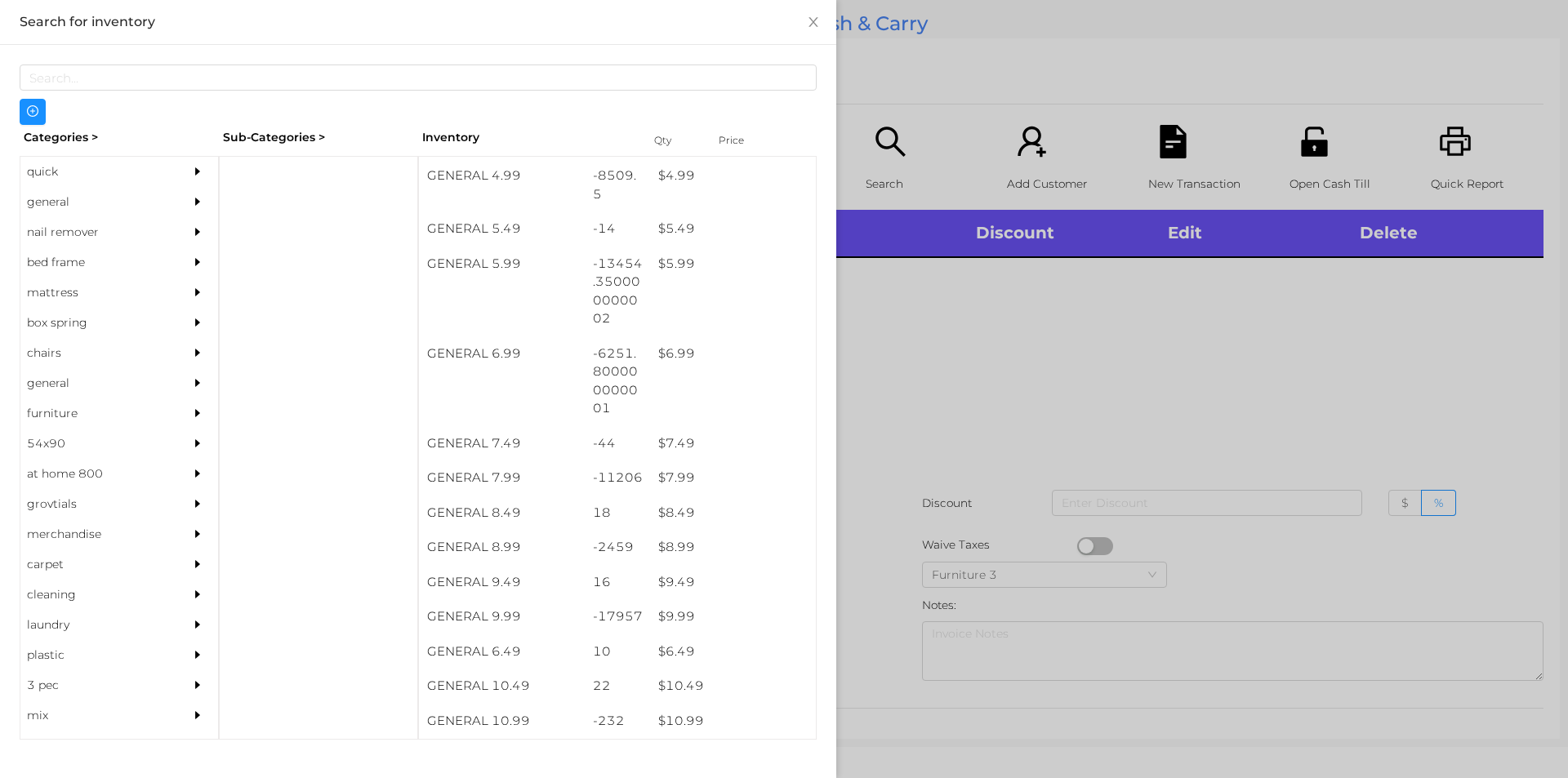
scroll to position [554, 0]
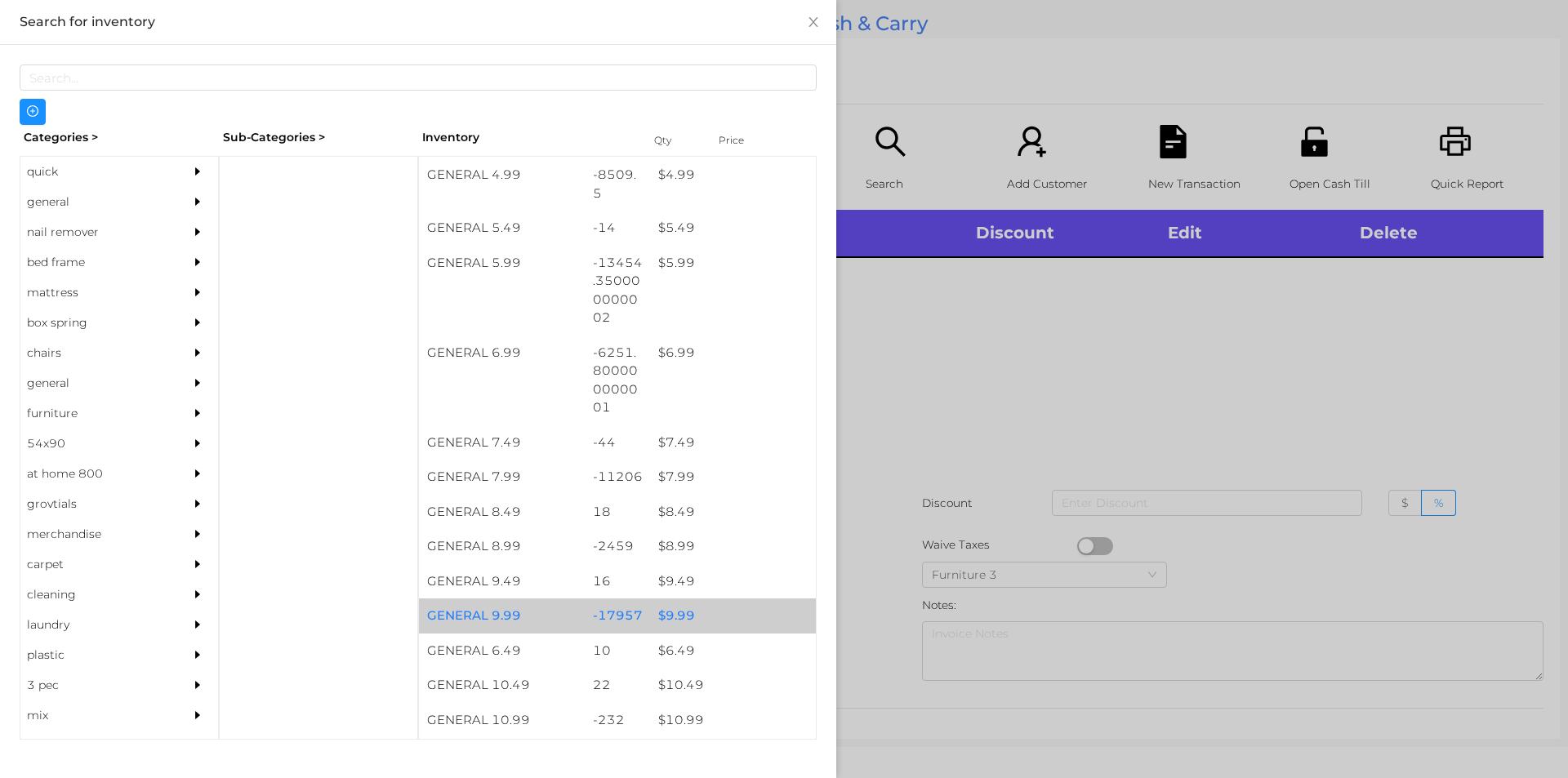
click at [682, 621] on div "$ 9.99" at bounding box center [733, 615] width 166 height 35
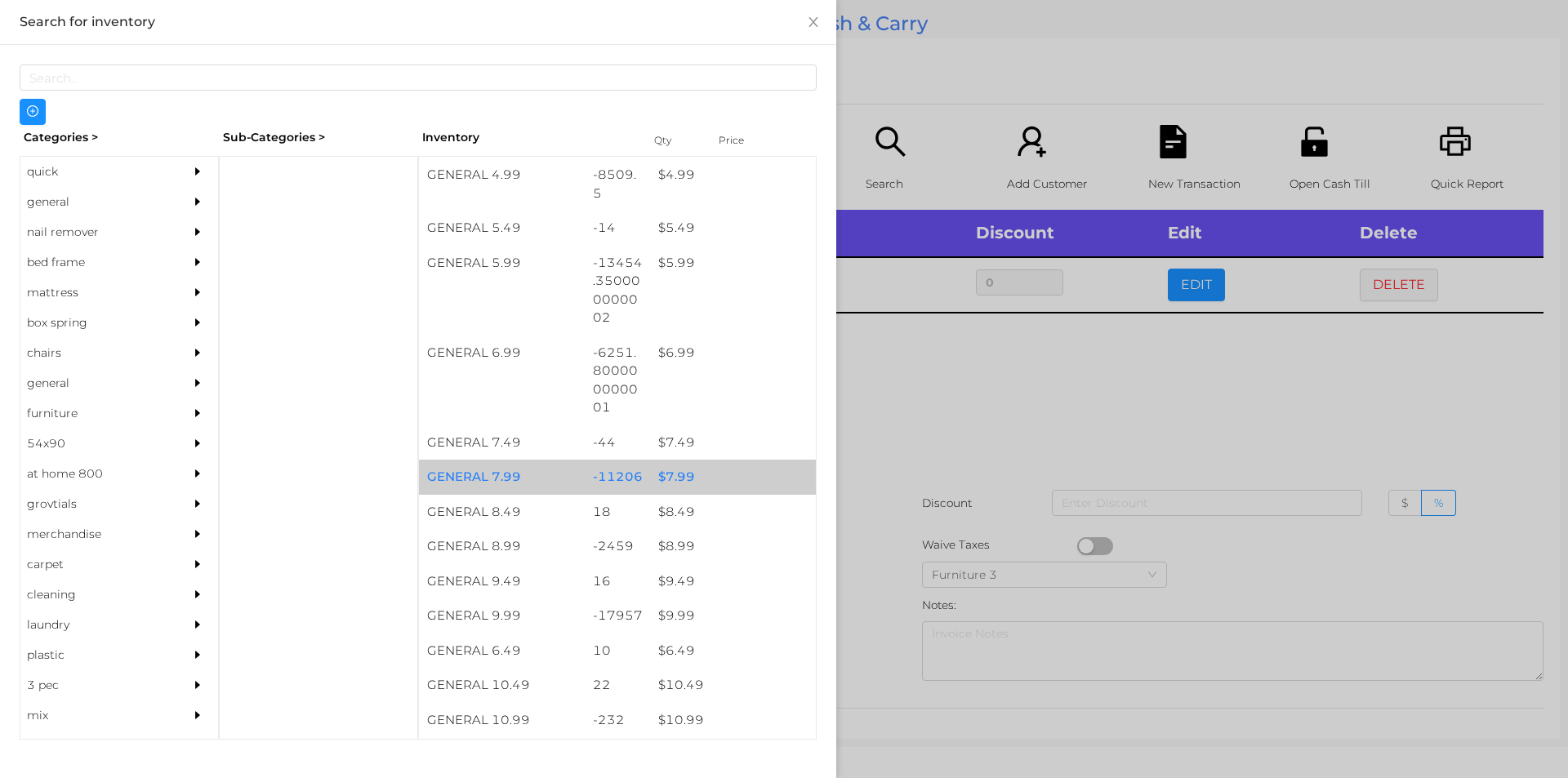
click at [683, 485] on div "$ 7.99" at bounding box center [733, 477] width 166 height 35
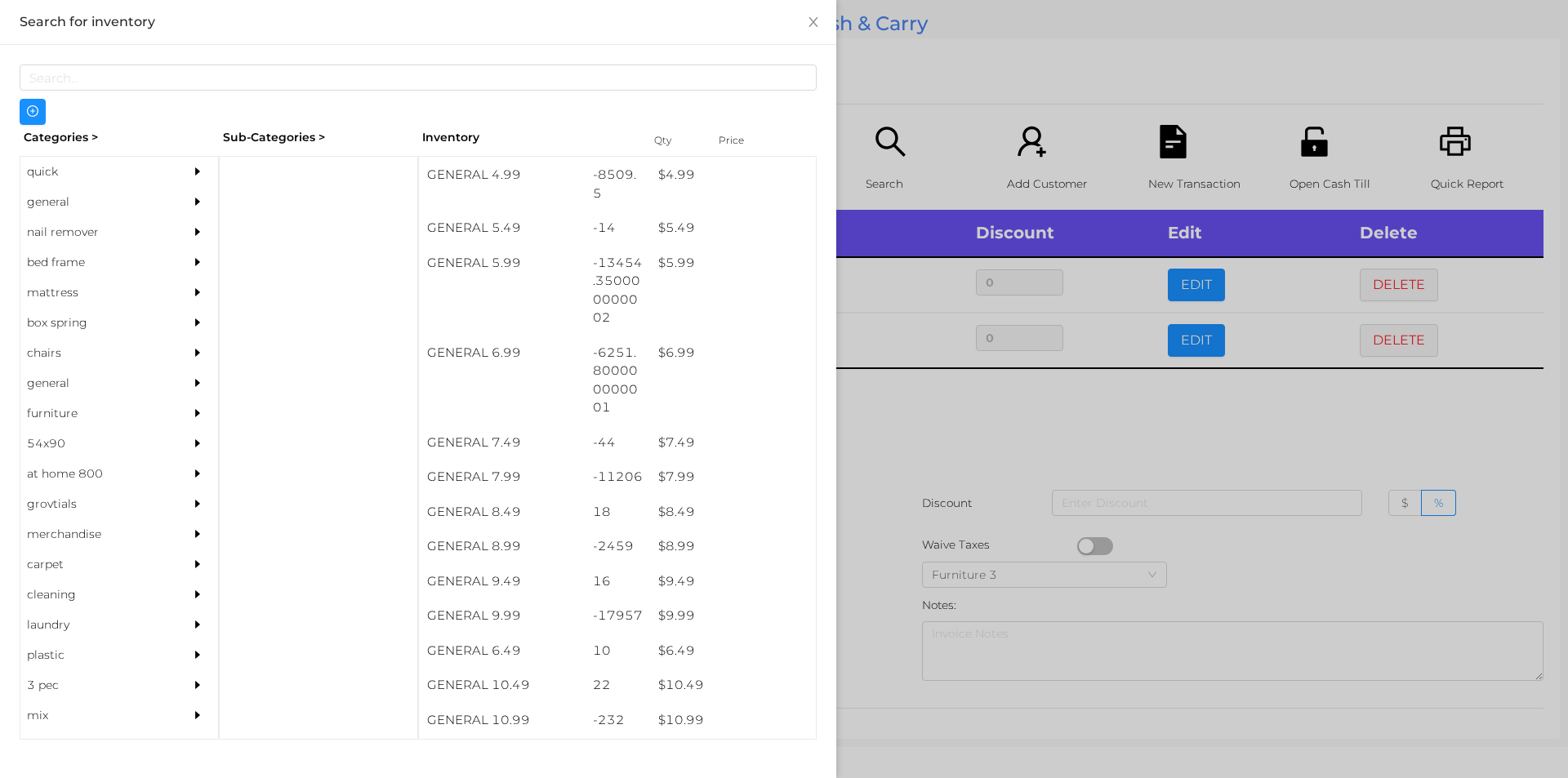
click at [950, 442] on div at bounding box center [784, 389] width 1568 height 778
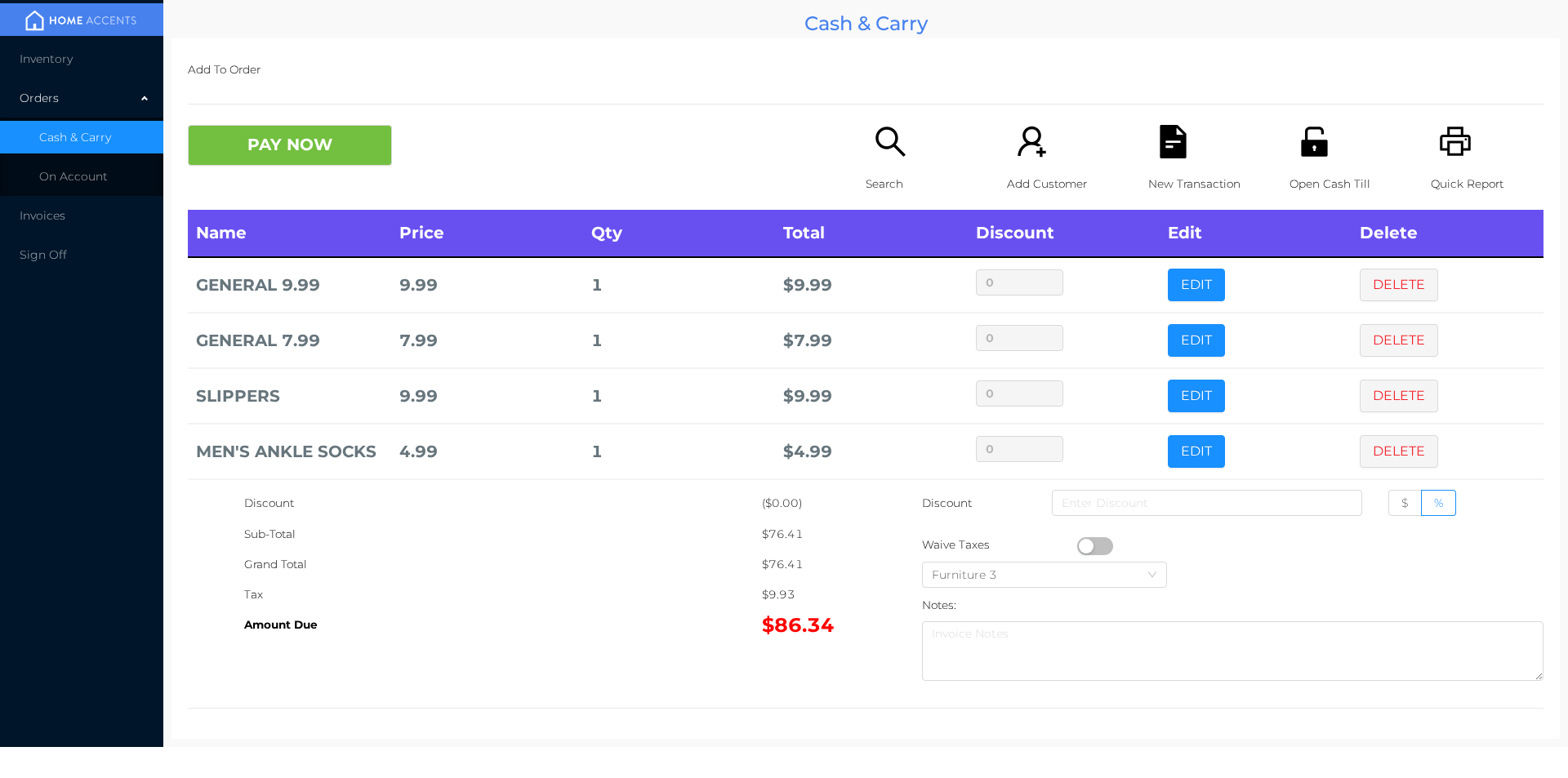
click at [899, 170] on p "Search" at bounding box center [922, 184] width 112 height 30
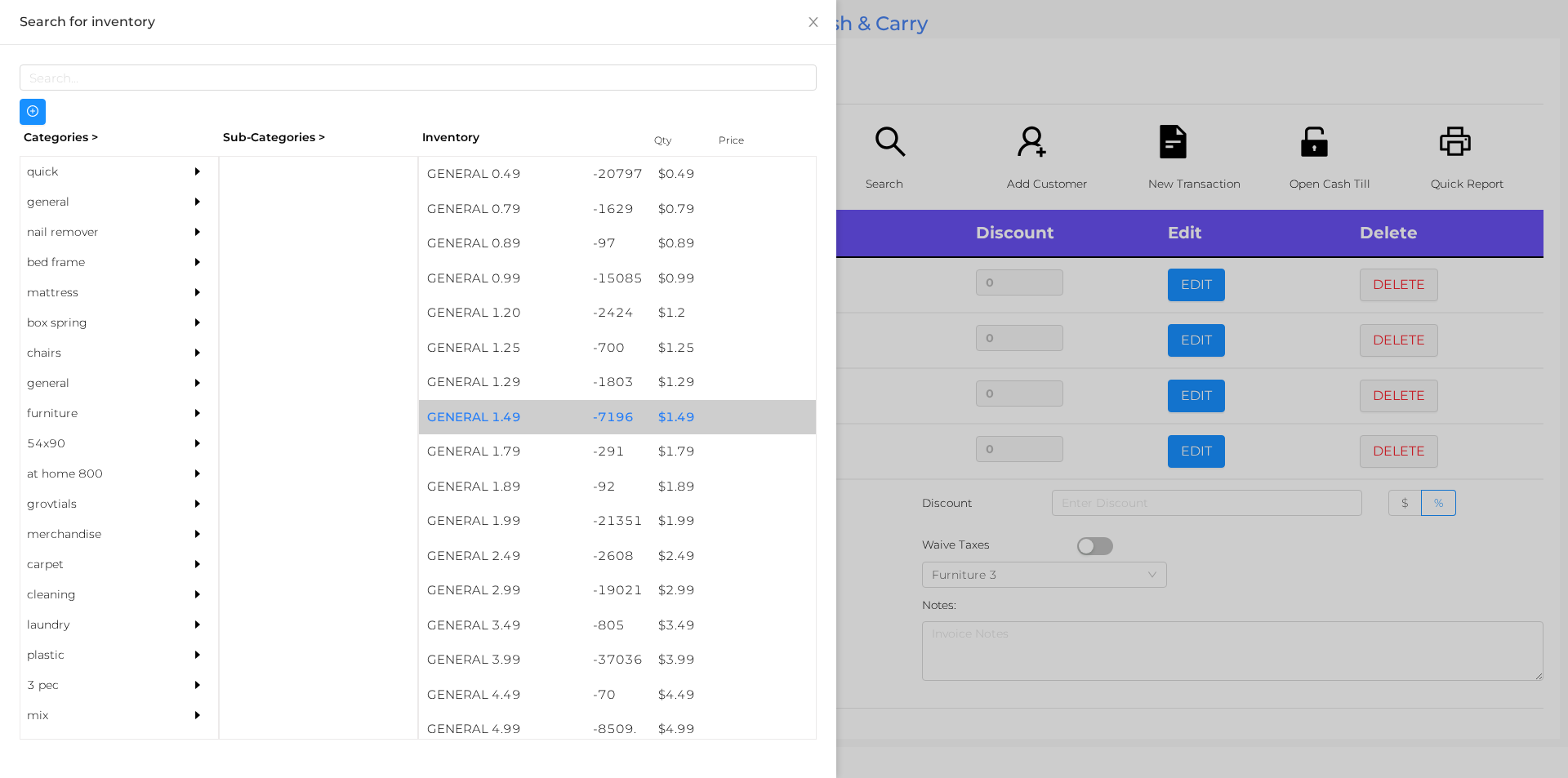
click at [667, 419] on div "$ 1.49" at bounding box center [733, 417] width 166 height 35
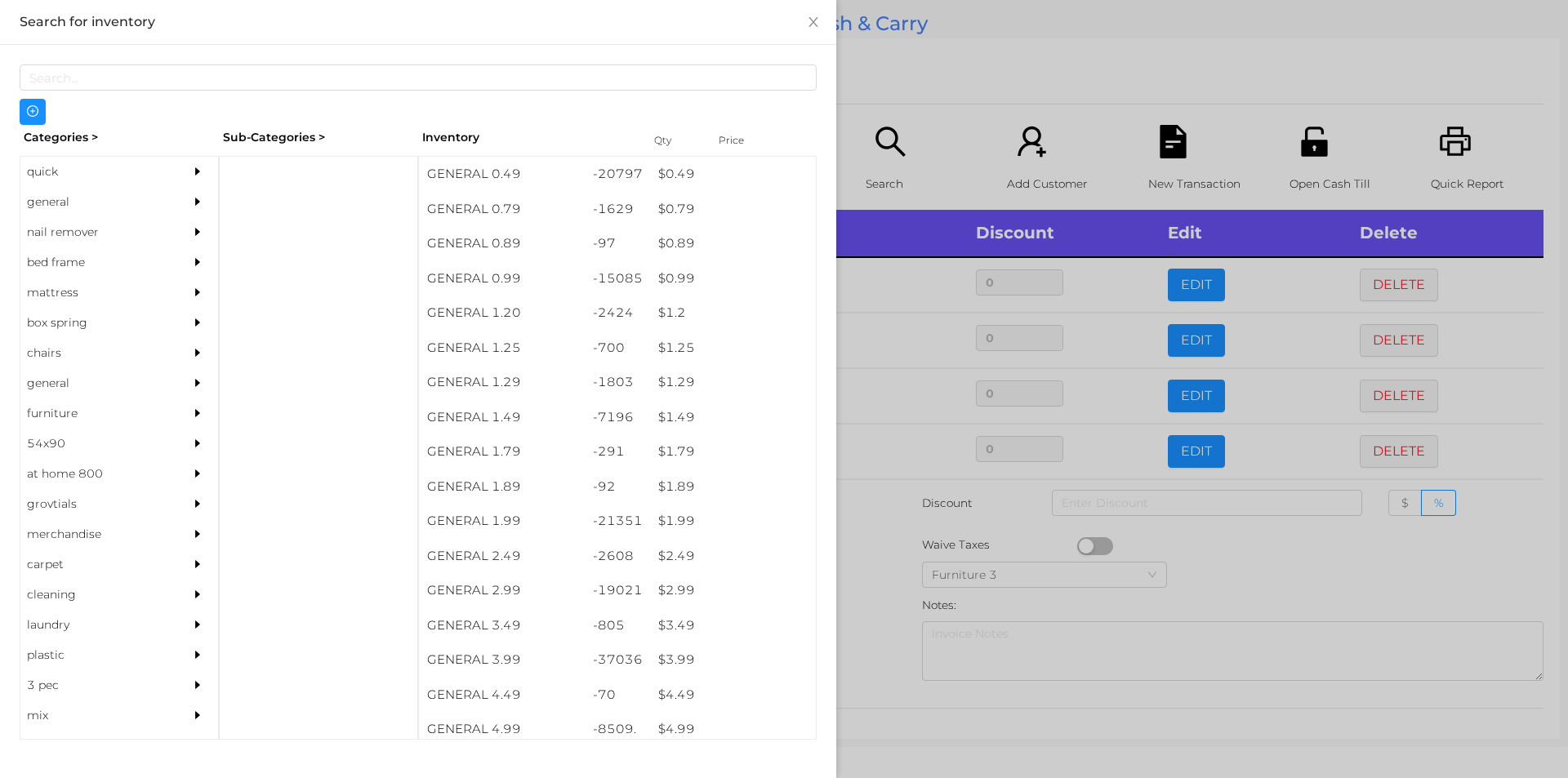
click at [866, 555] on div at bounding box center [784, 389] width 1568 height 778
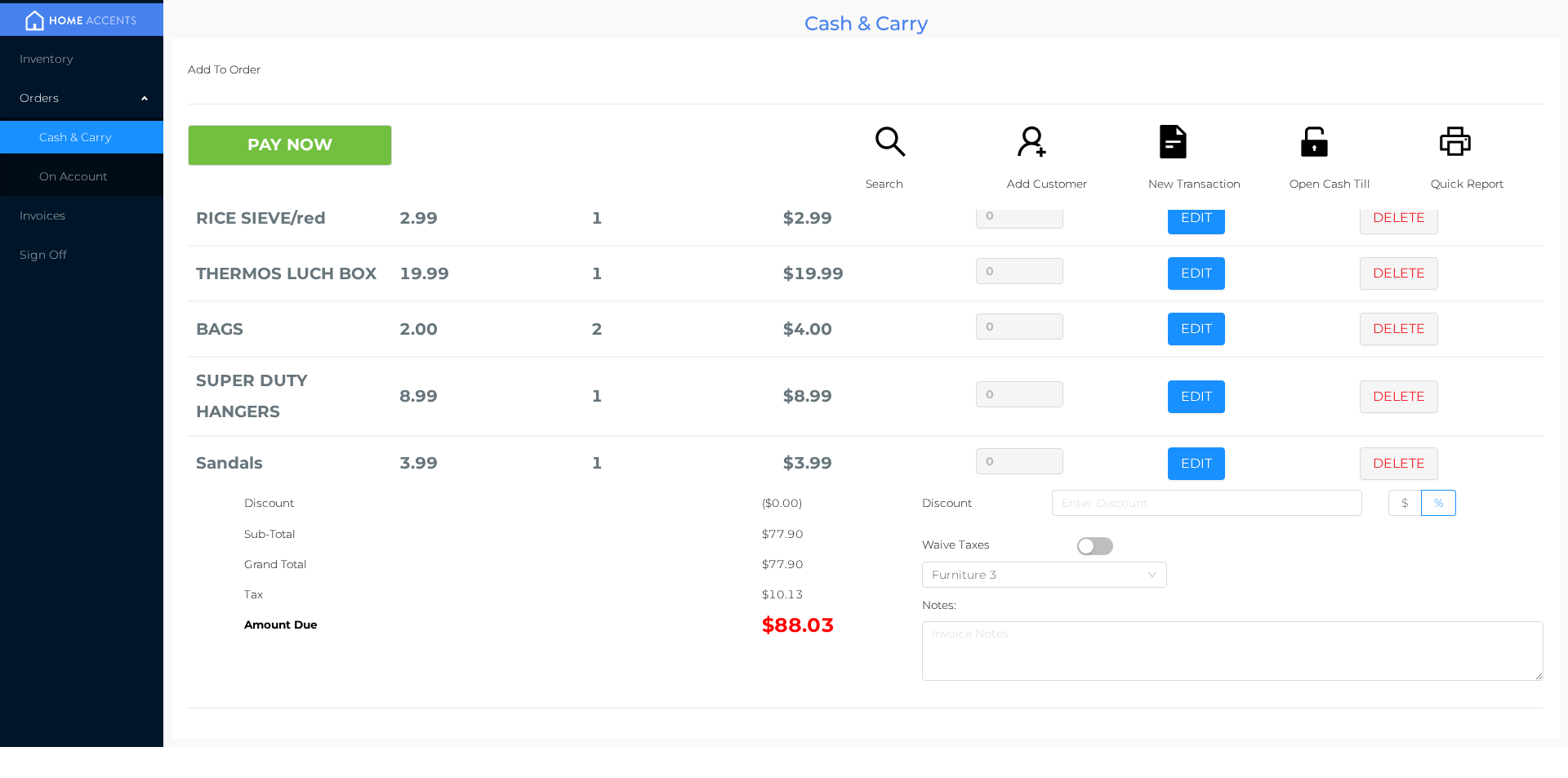
scroll to position [475, 0]
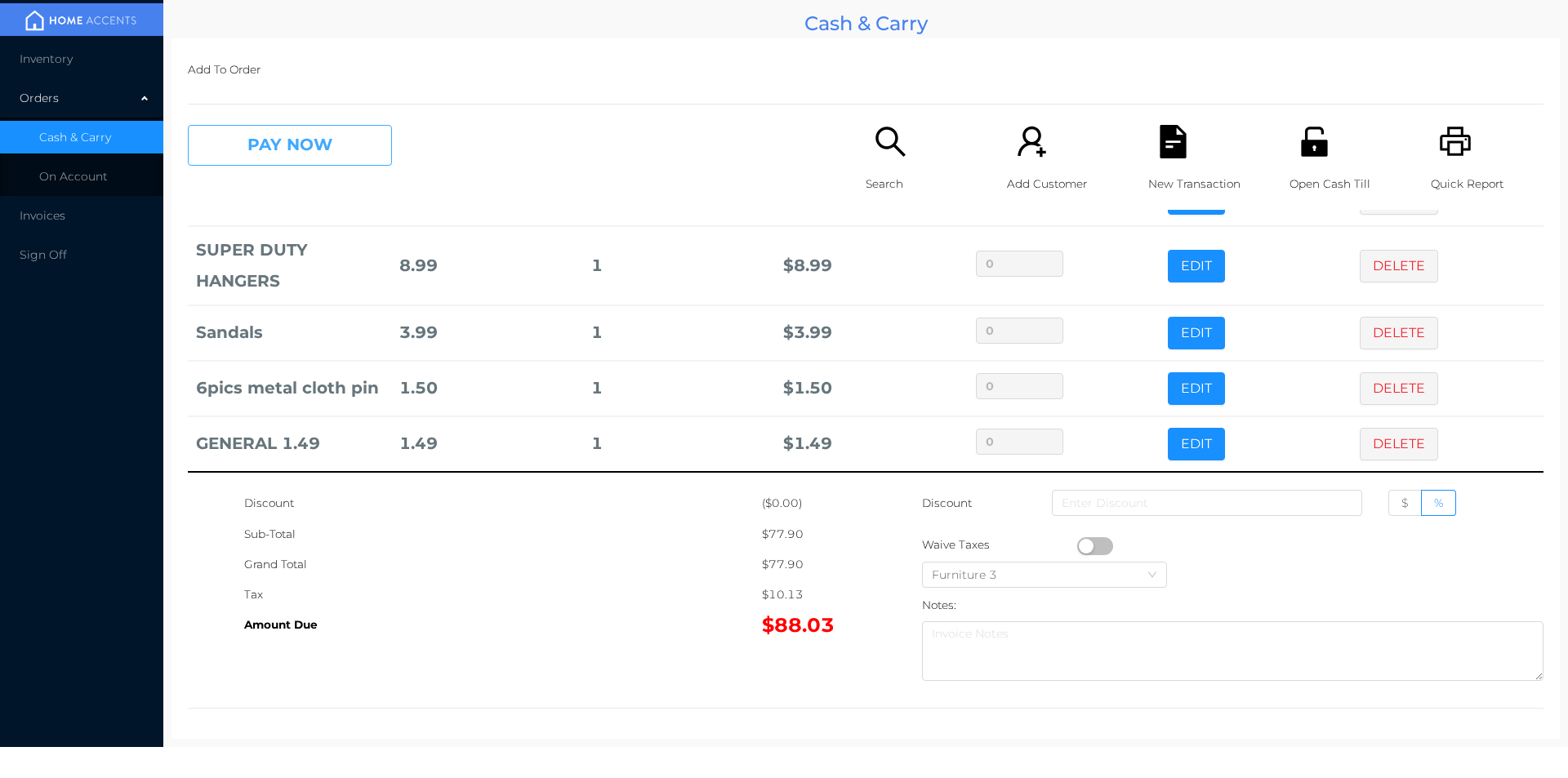
click at [236, 139] on button "PAY NOW" at bounding box center [290, 146] width 204 height 41
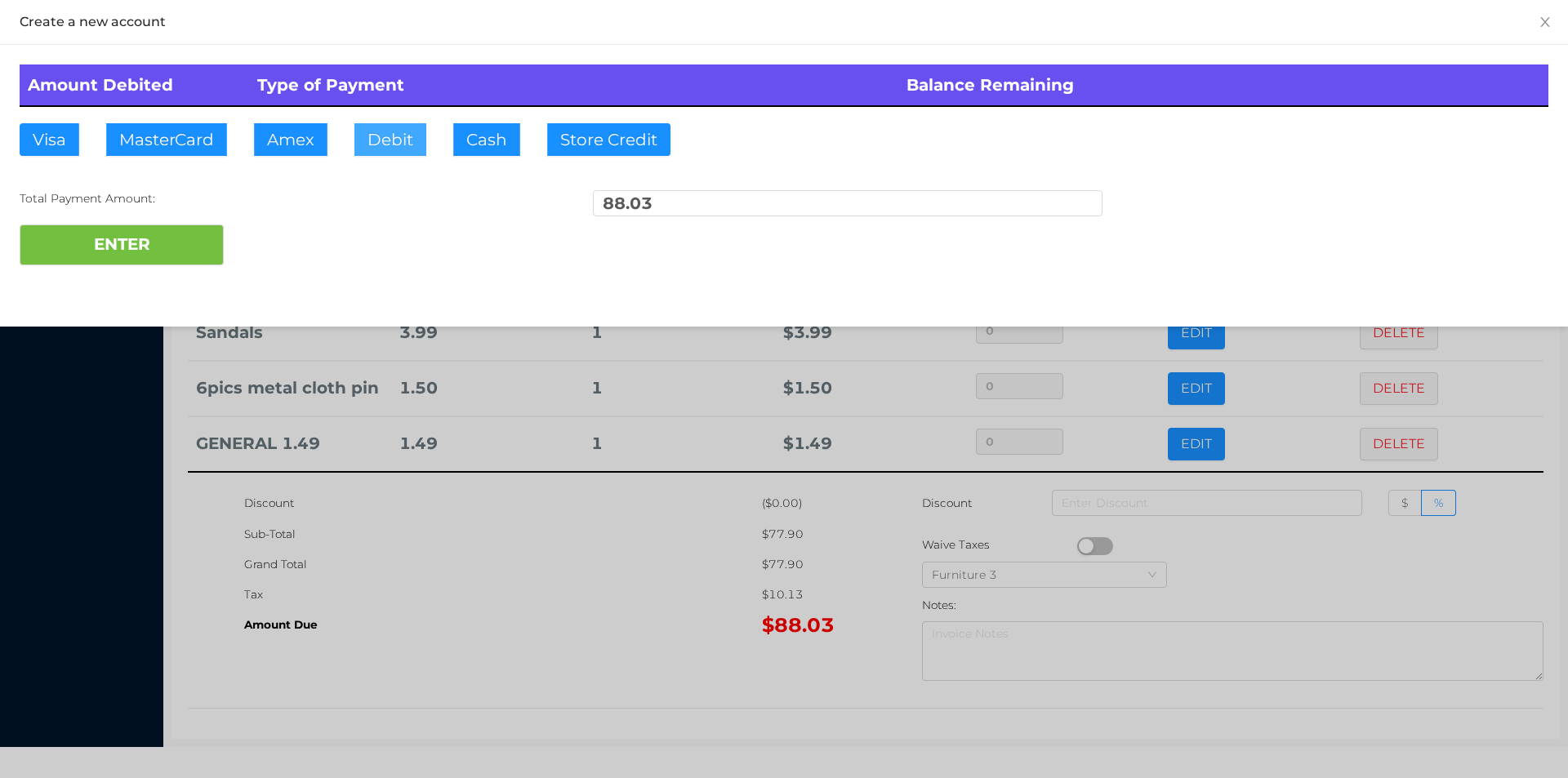
click at [390, 146] on button "Debit" at bounding box center [390, 140] width 72 height 32
type input "100."
click at [167, 232] on button "ENTER" at bounding box center [122, 245] width 204 height 41
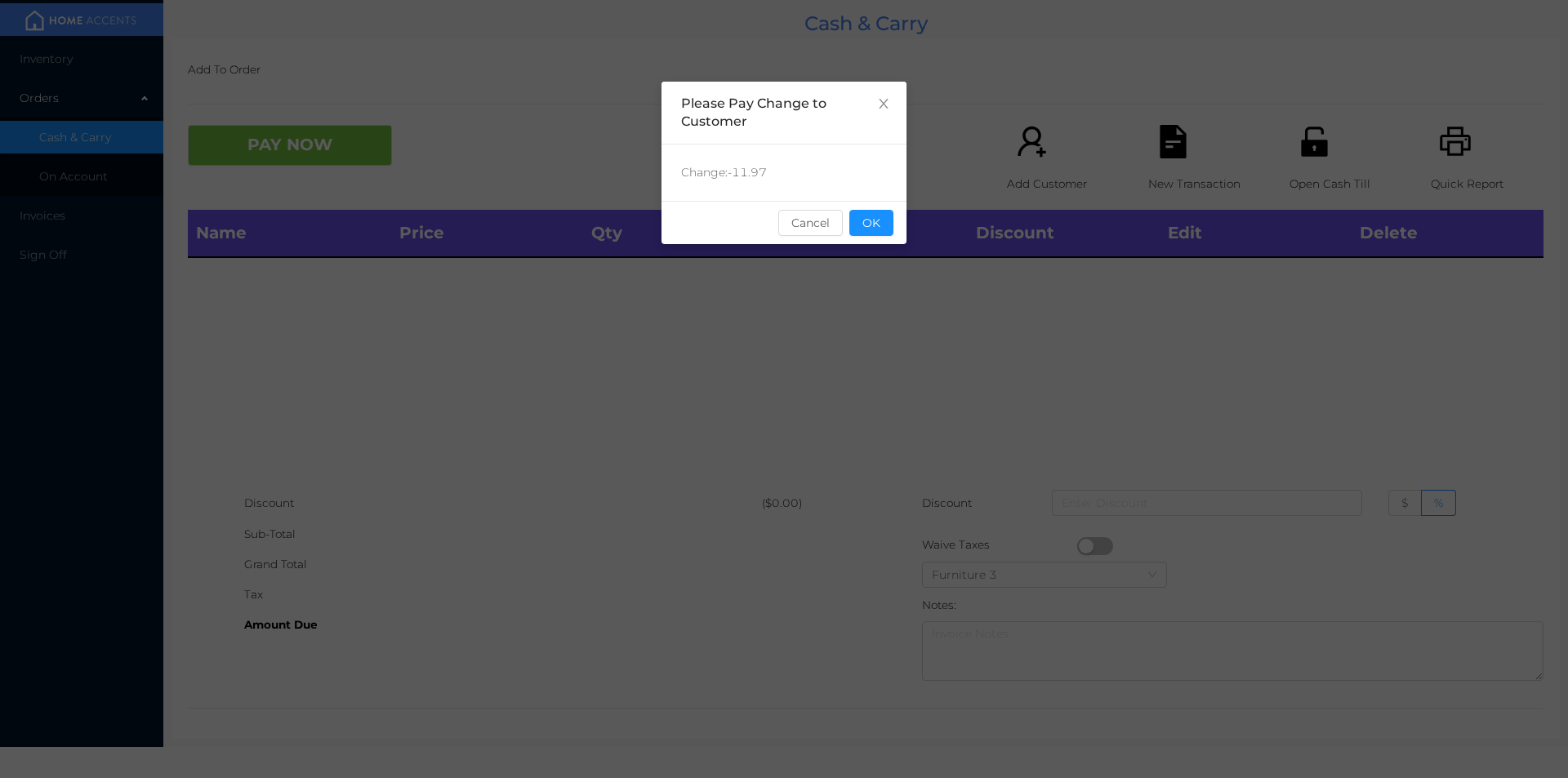
scroll to position [0, 0]
click at [873, 226] on button "OK" at bounding box center [872, 223] width 44 height 26
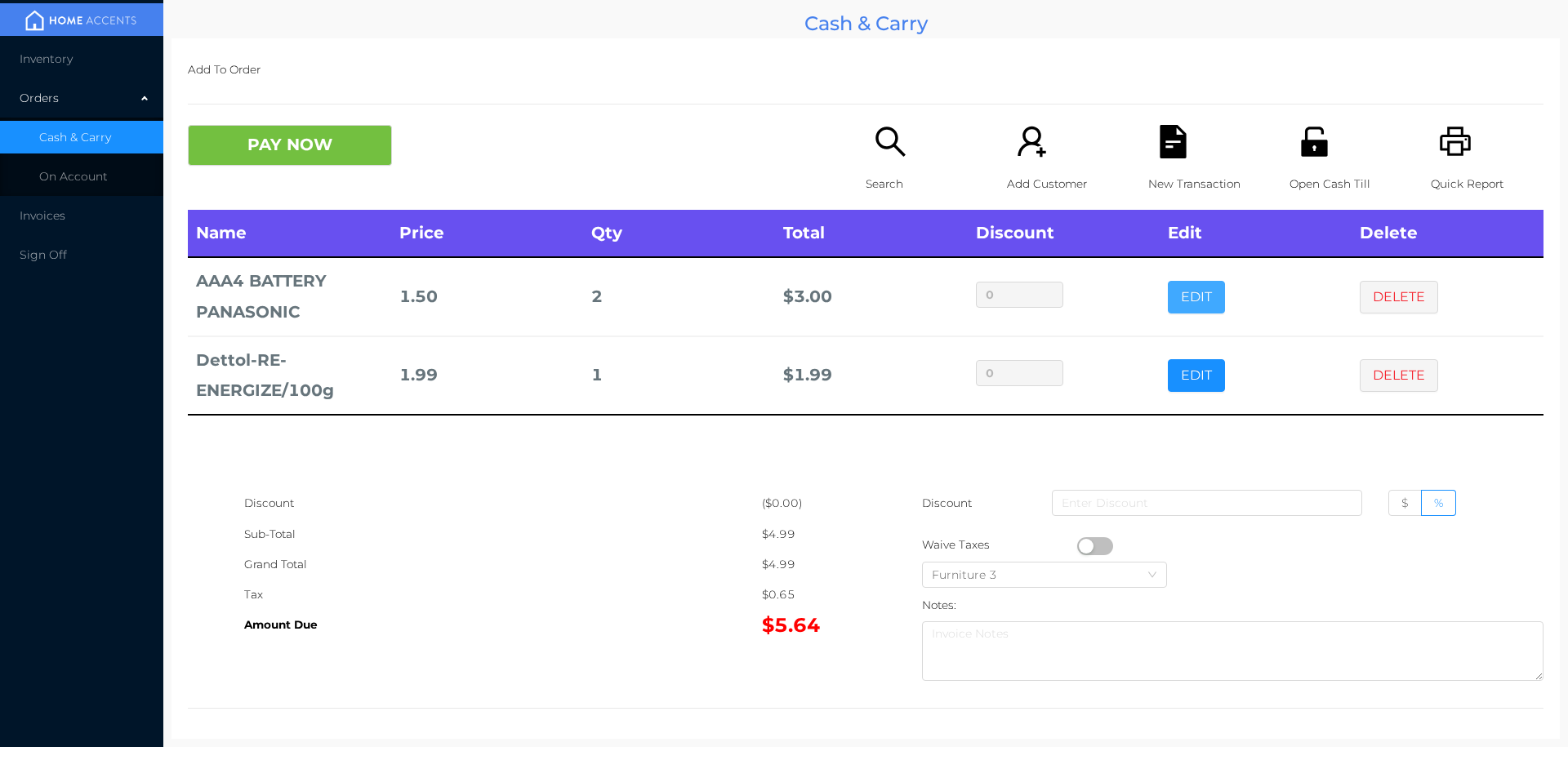
click at [1191, 305] on button "EDIT" at bounding box center [1196, 297] width 57 height 32
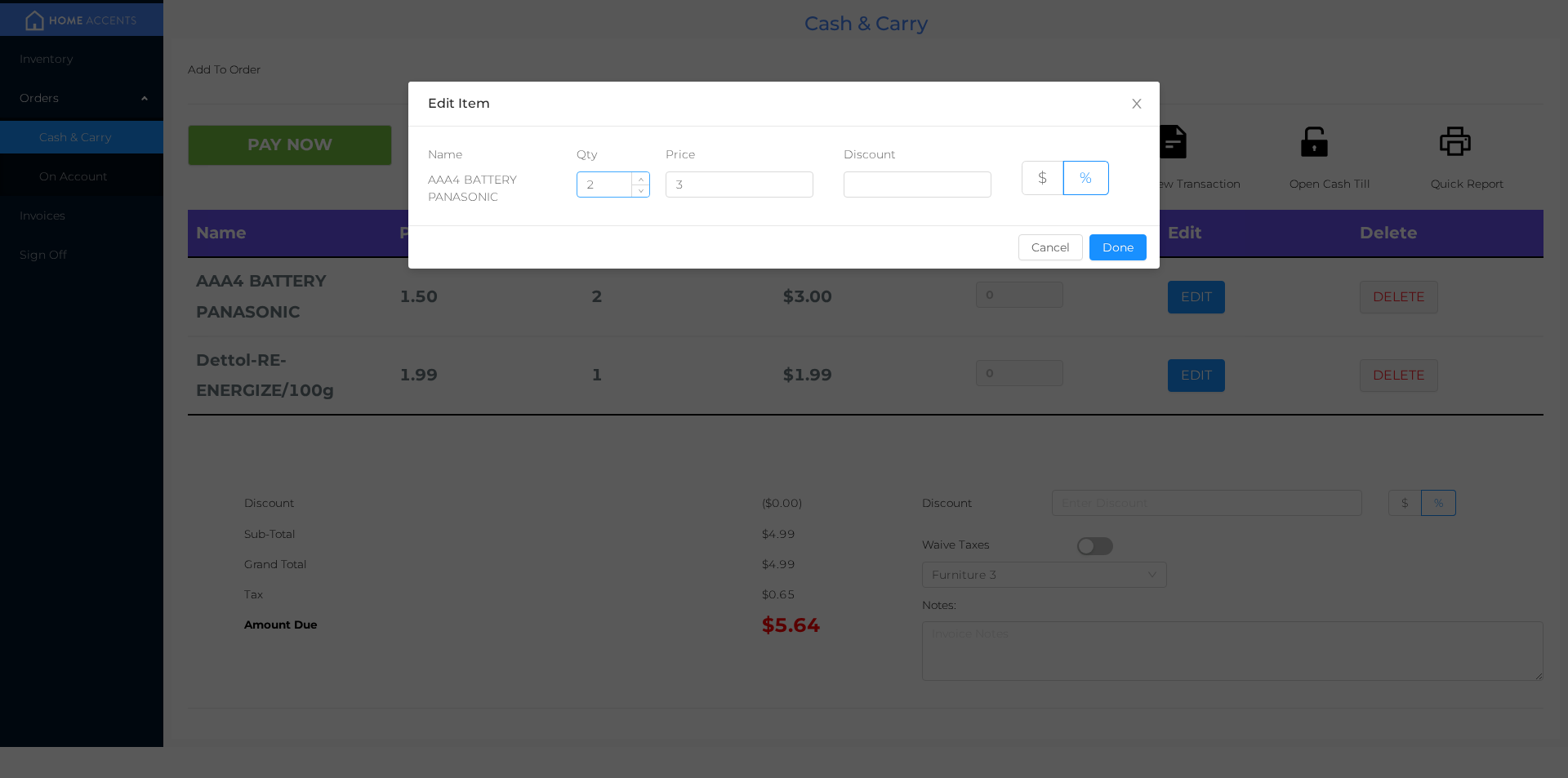
click at [605, 191] on input "2" at bounding box center [613, 184] width 72 height 25
type input "1"
click at [1078, 400] on div "sentinelStart Edit Item Name Qty Price Discount AAA4 BATTERY PANASONIC 1 3 $ % …" at bounding box center [784, 389] width 1568 height 778
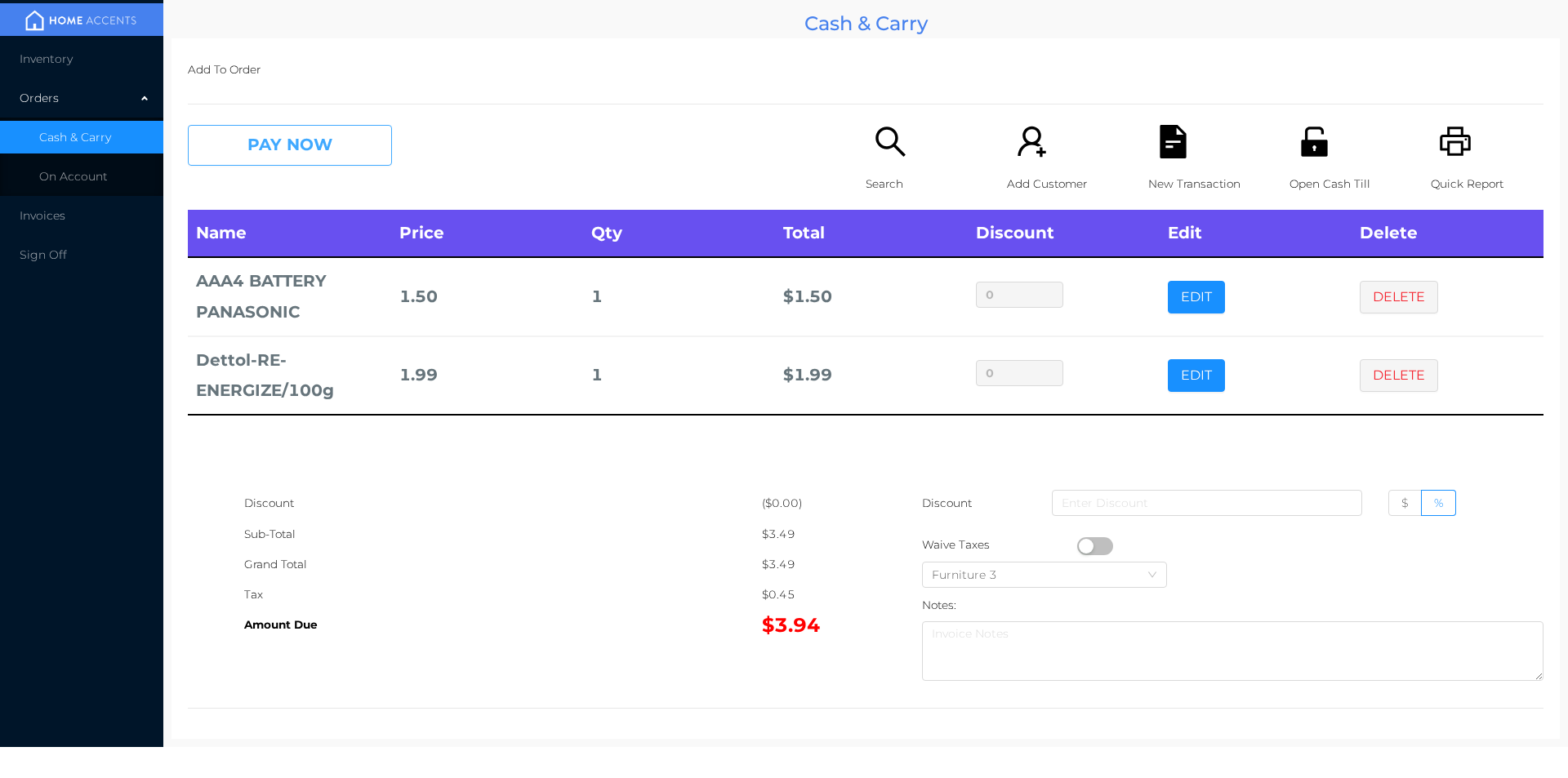
click at [267, 161] on button "PAY NOW" at bounding box center [290, 146] width 204 height 41
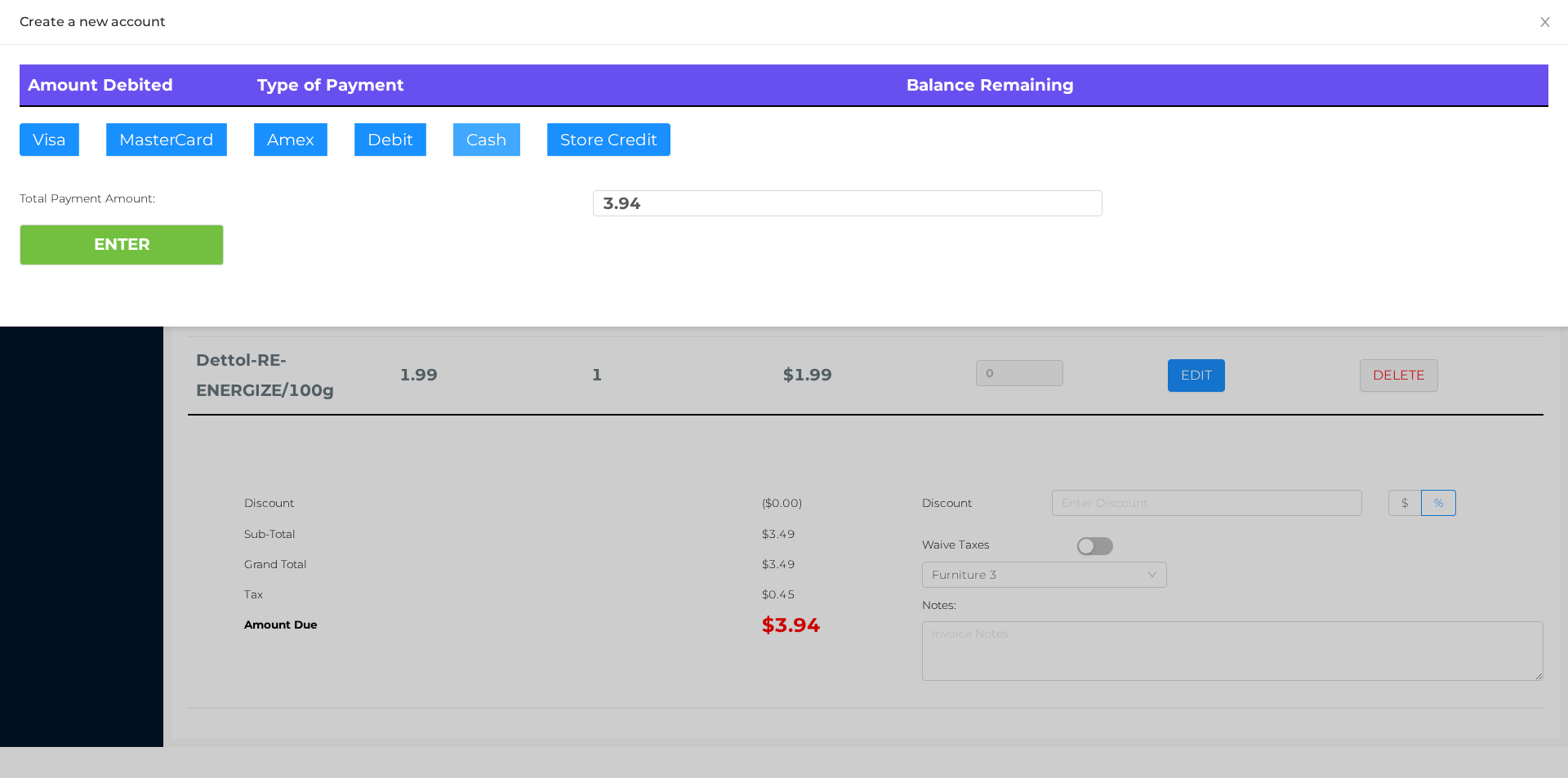
click at [461, 151] on button "Cash" at bounding box center [486, 140] width 67 height 32
type input "5."
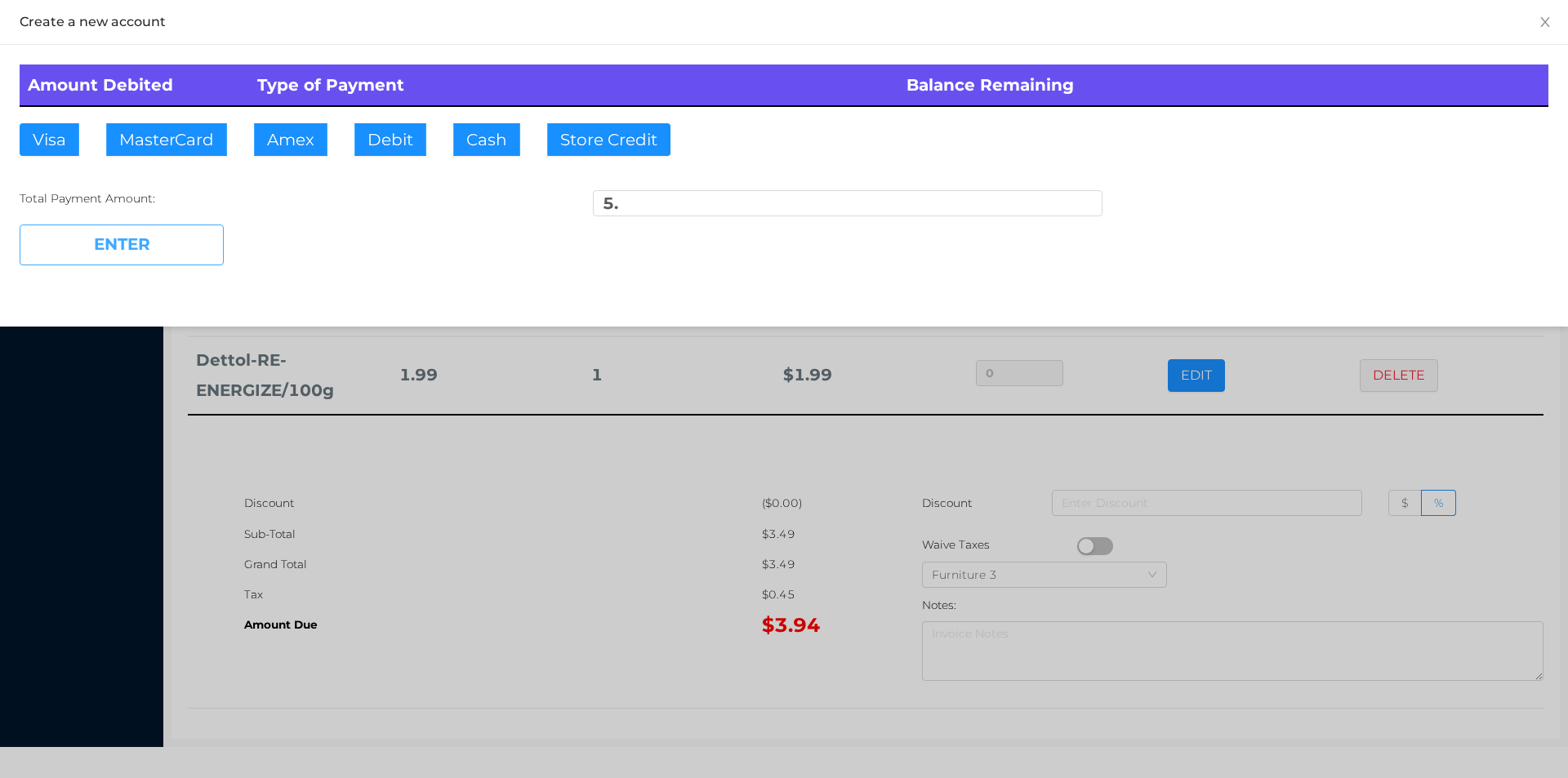
click at [145, 249] on button "ENTER" at bounding box center [122, 245] width 204 height 41
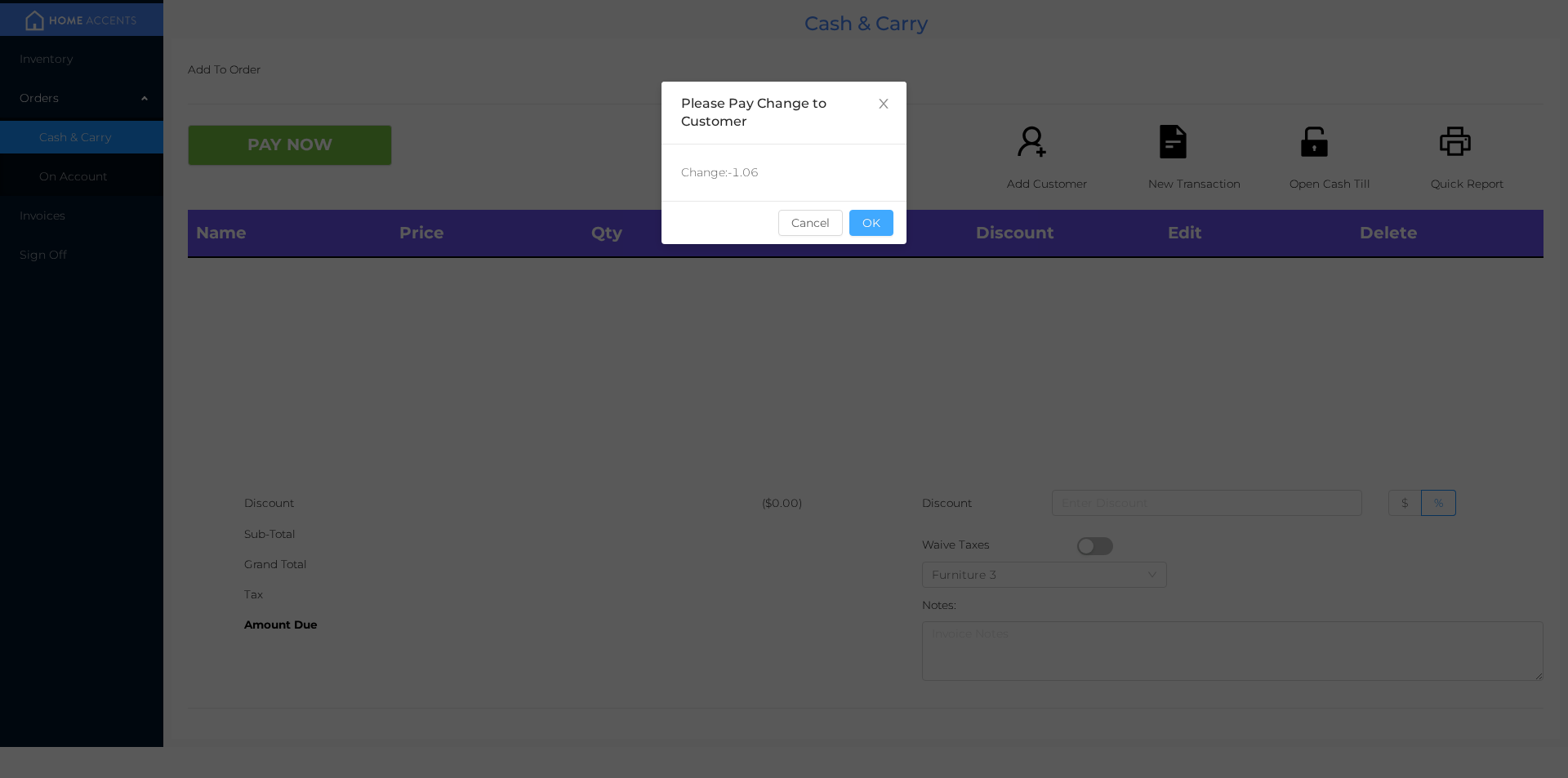
click at [877, 225] on button "OK" at bounding box center [872, 223] width 44 height 26
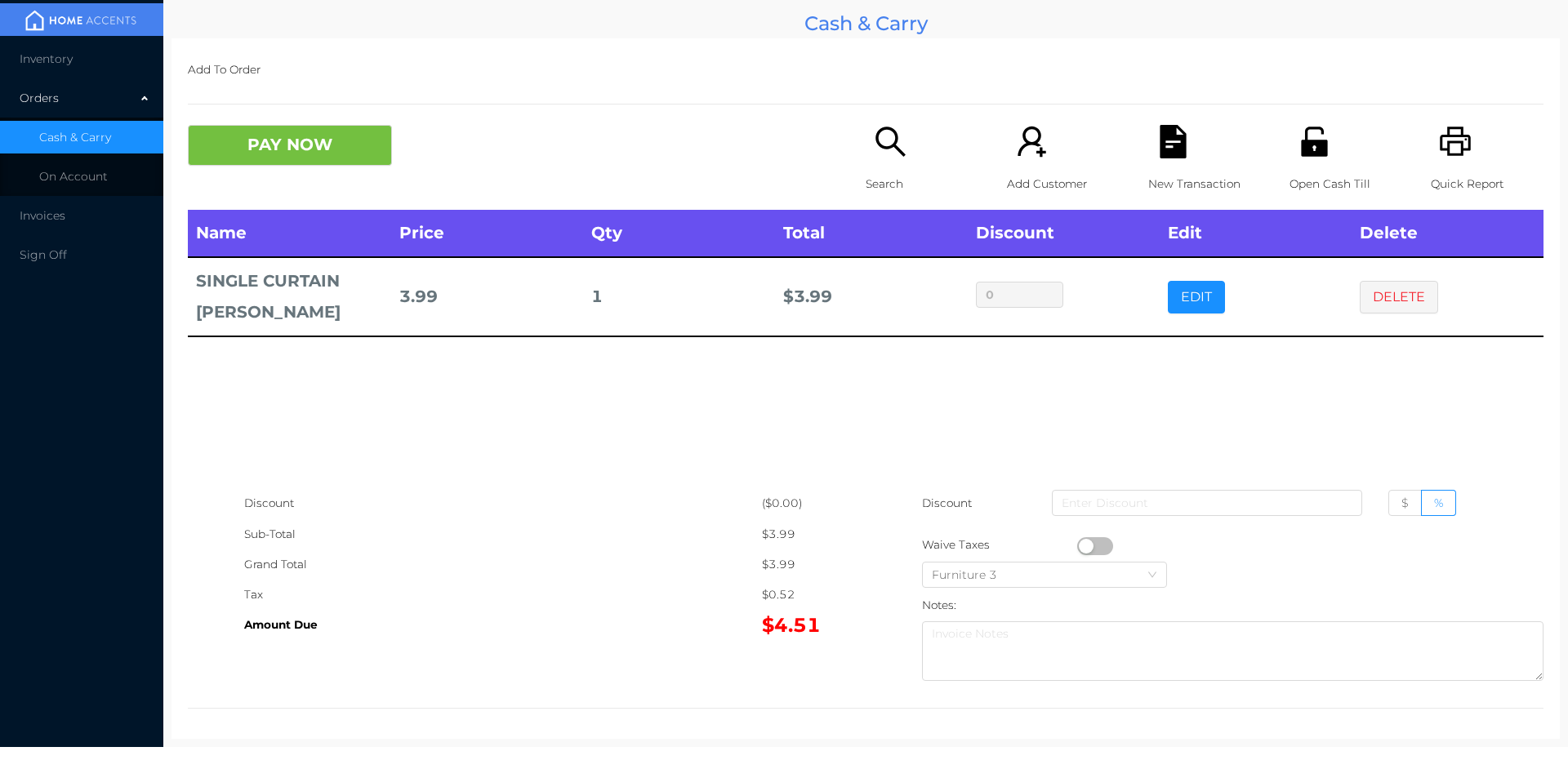
click at [867, 156] on div "Search" at bounding box center [922, 168] width 112 height 85
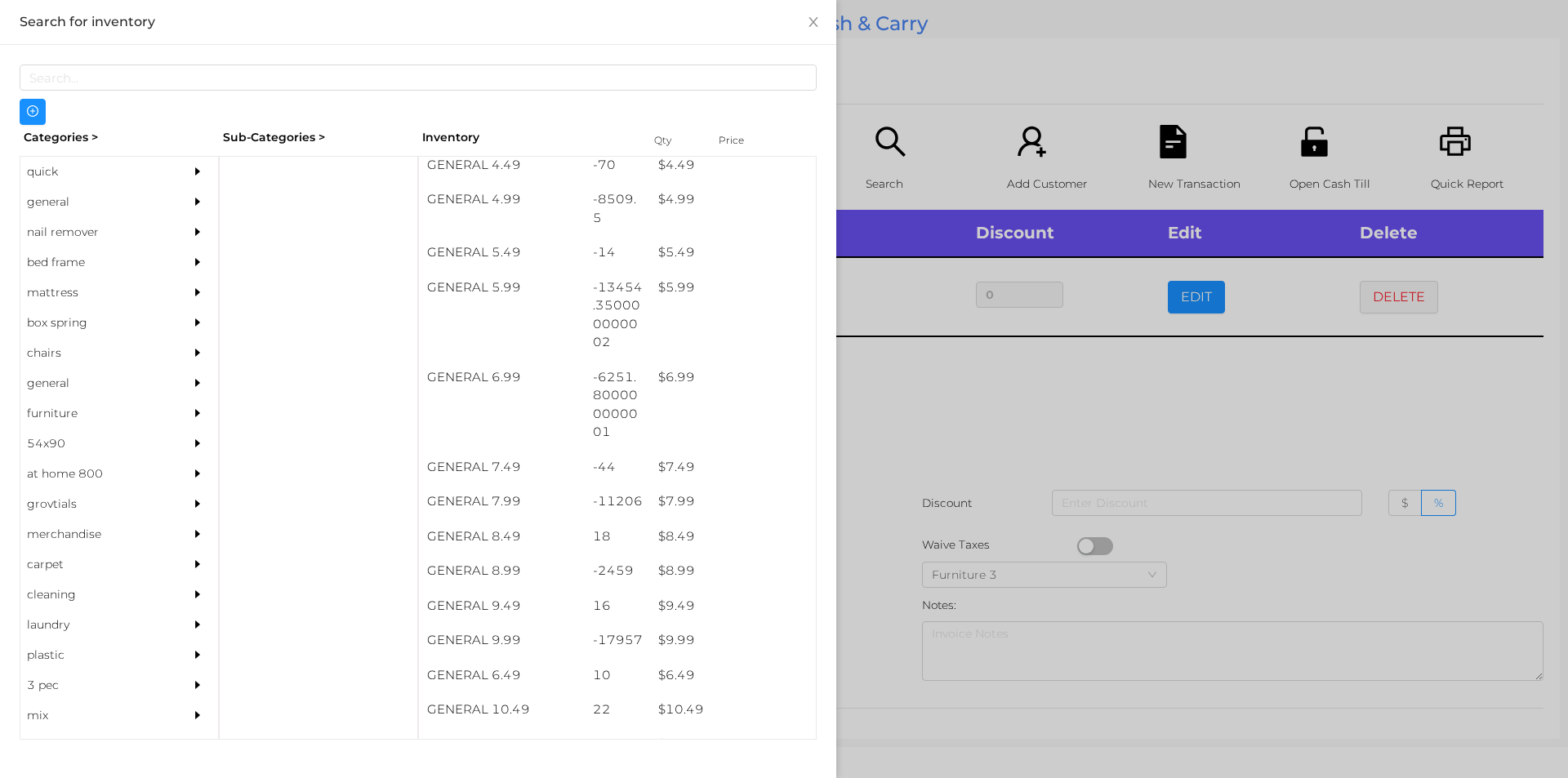
scroll to position [543, 0]
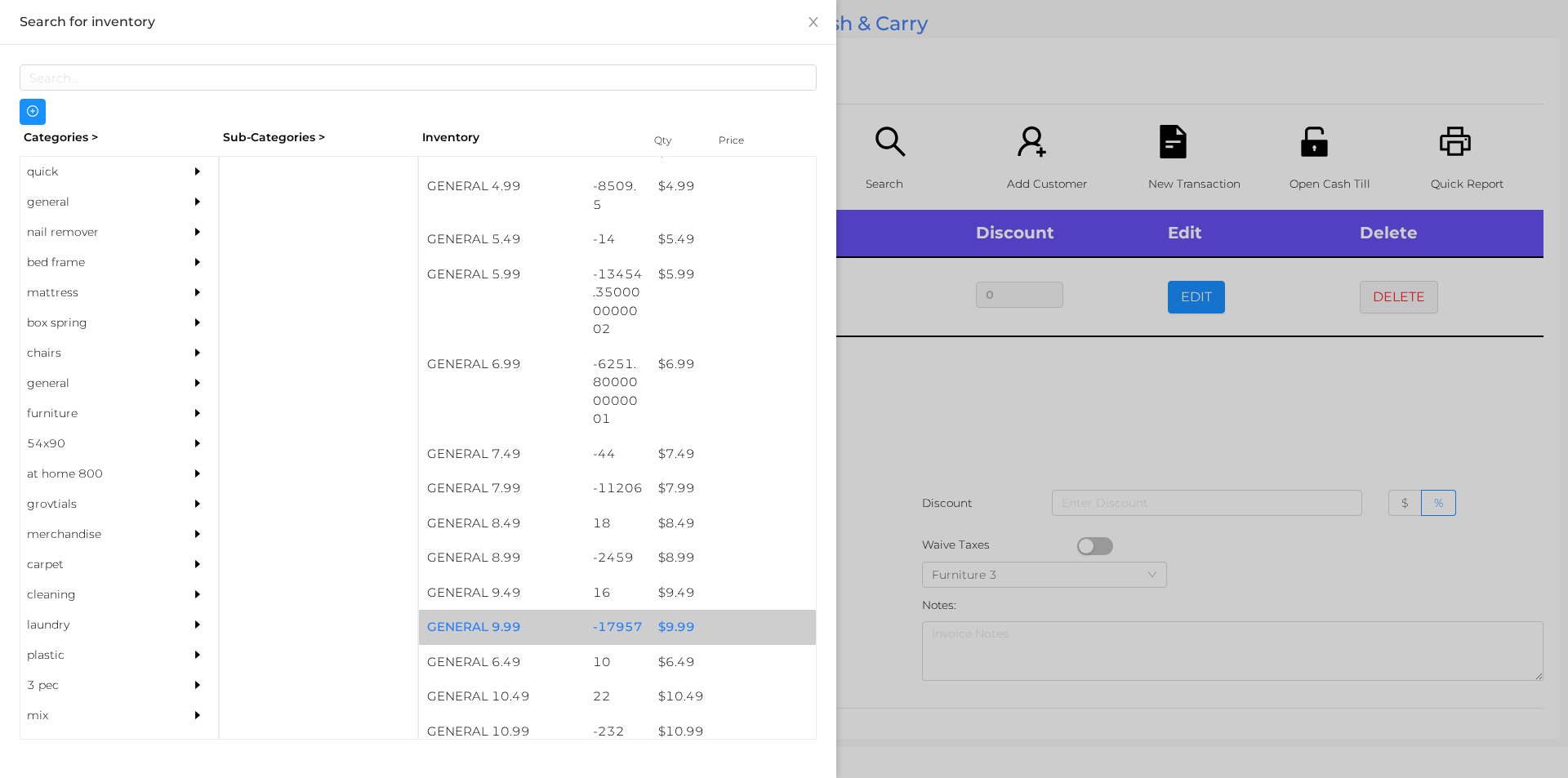
click at [673, 623] on div "$ 9.99" at bounding box center [733, 627] width 166 height 35
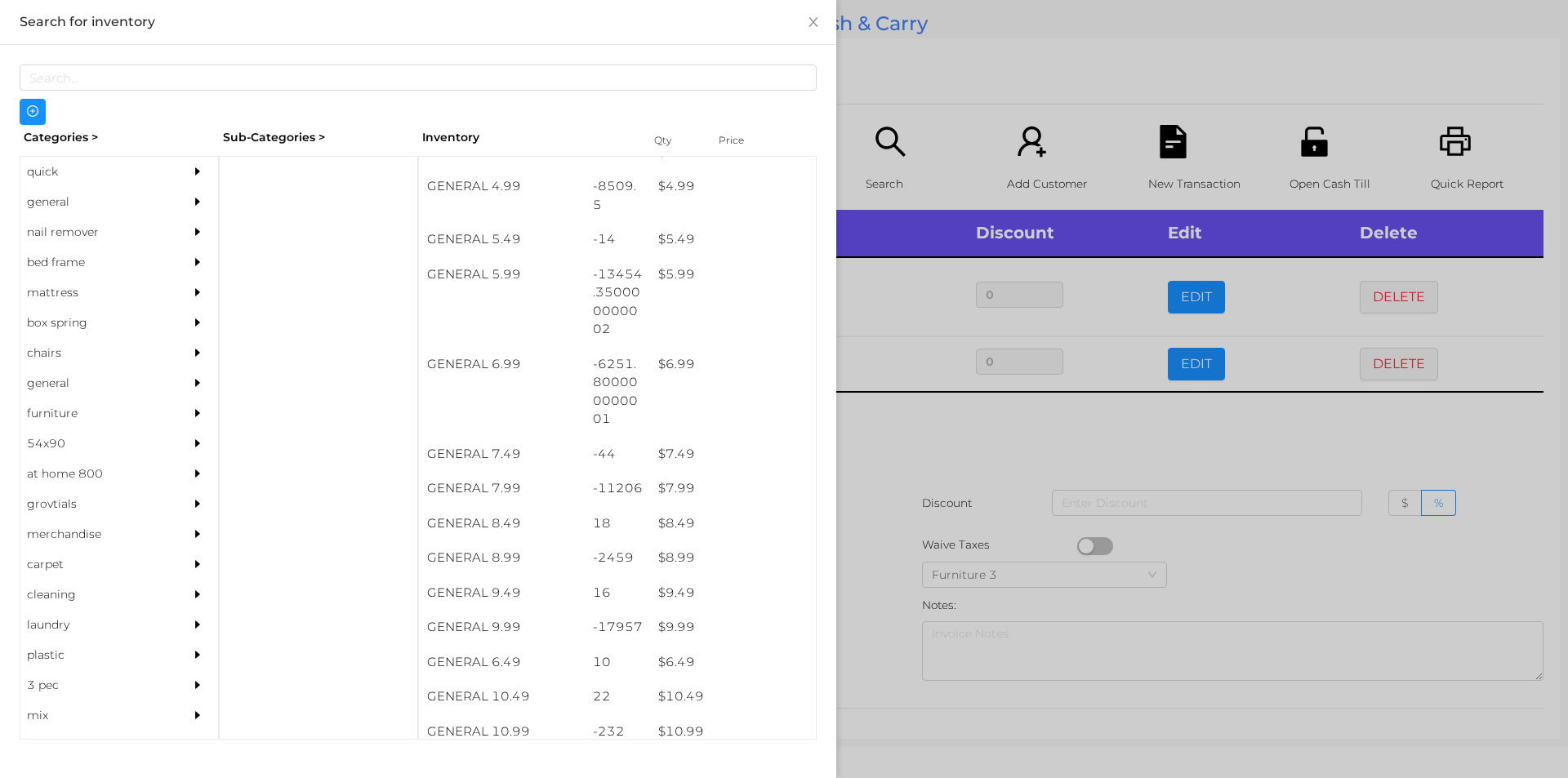
click at [884, 625] on div at bounding box center [784, 389] width 1568 height 778
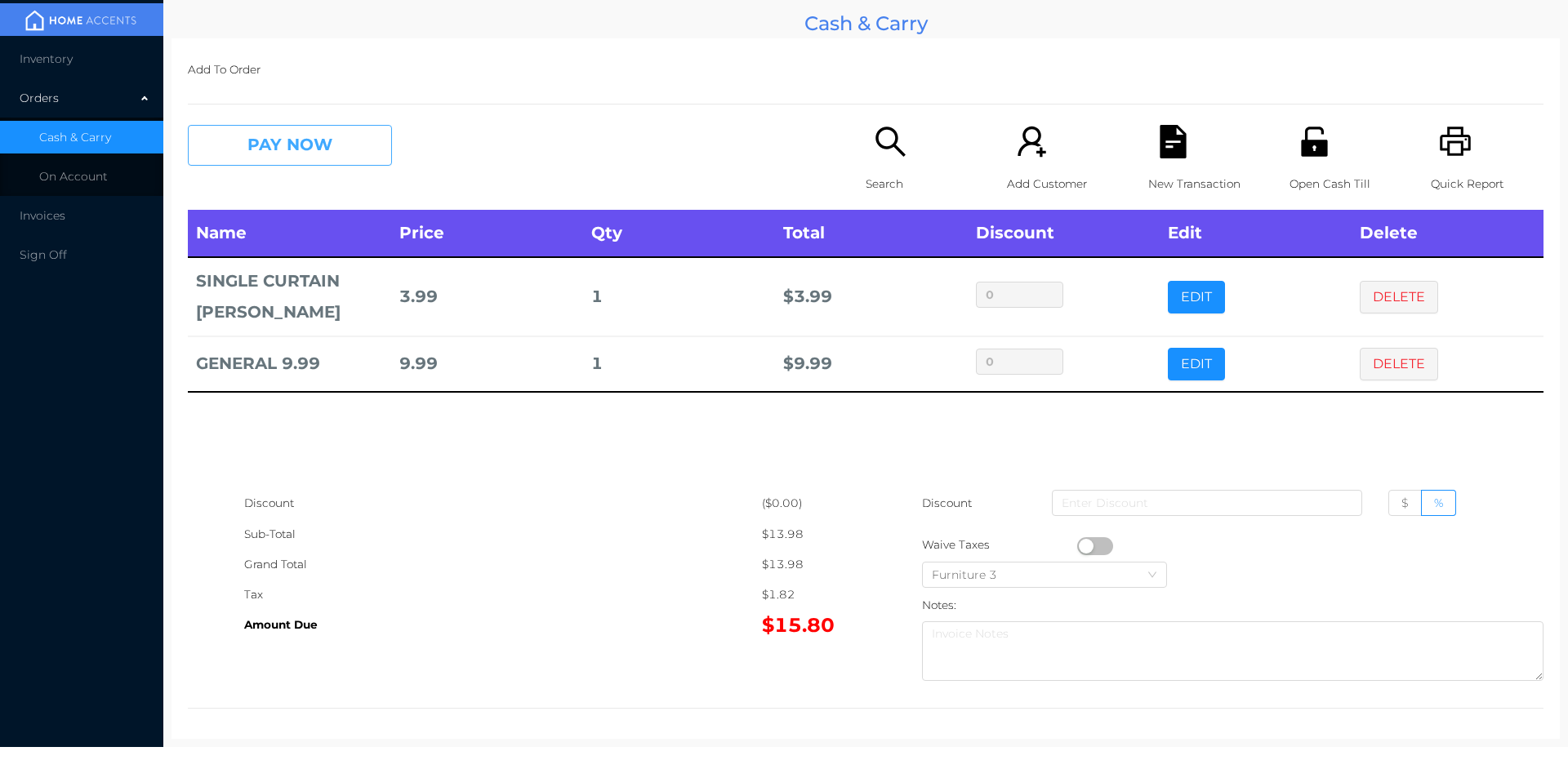
click at [301, 156] on button "PAY NOW" at bounding box center [290, 146] width 204 height 41
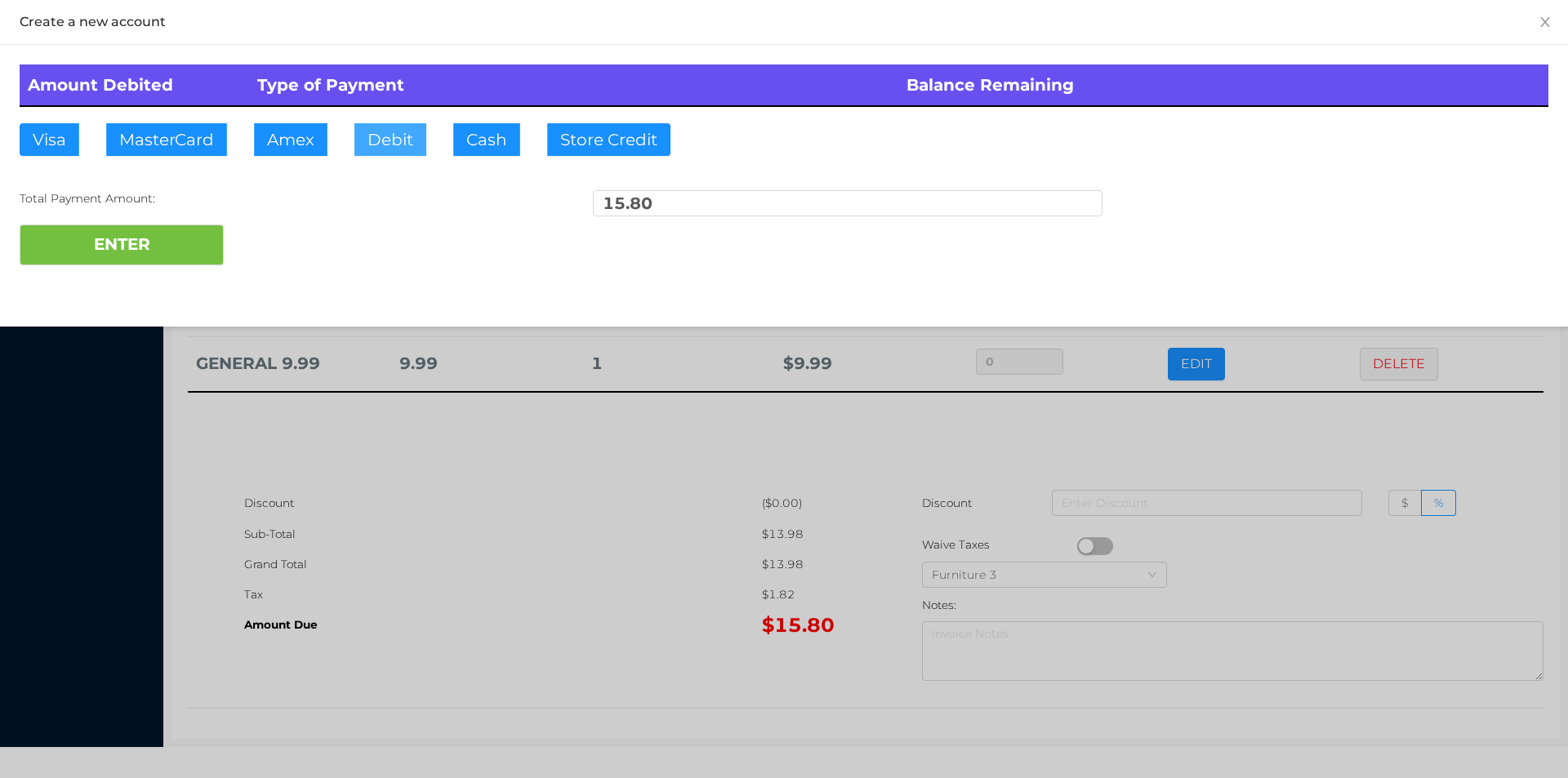
click at [425, 145] on button "Debit" at bounding box center [390, 140] width 72 height 32
type input "50."
click at [128, 235] on button "ENTER" at bounding box center [122, 245] width 204 height 41
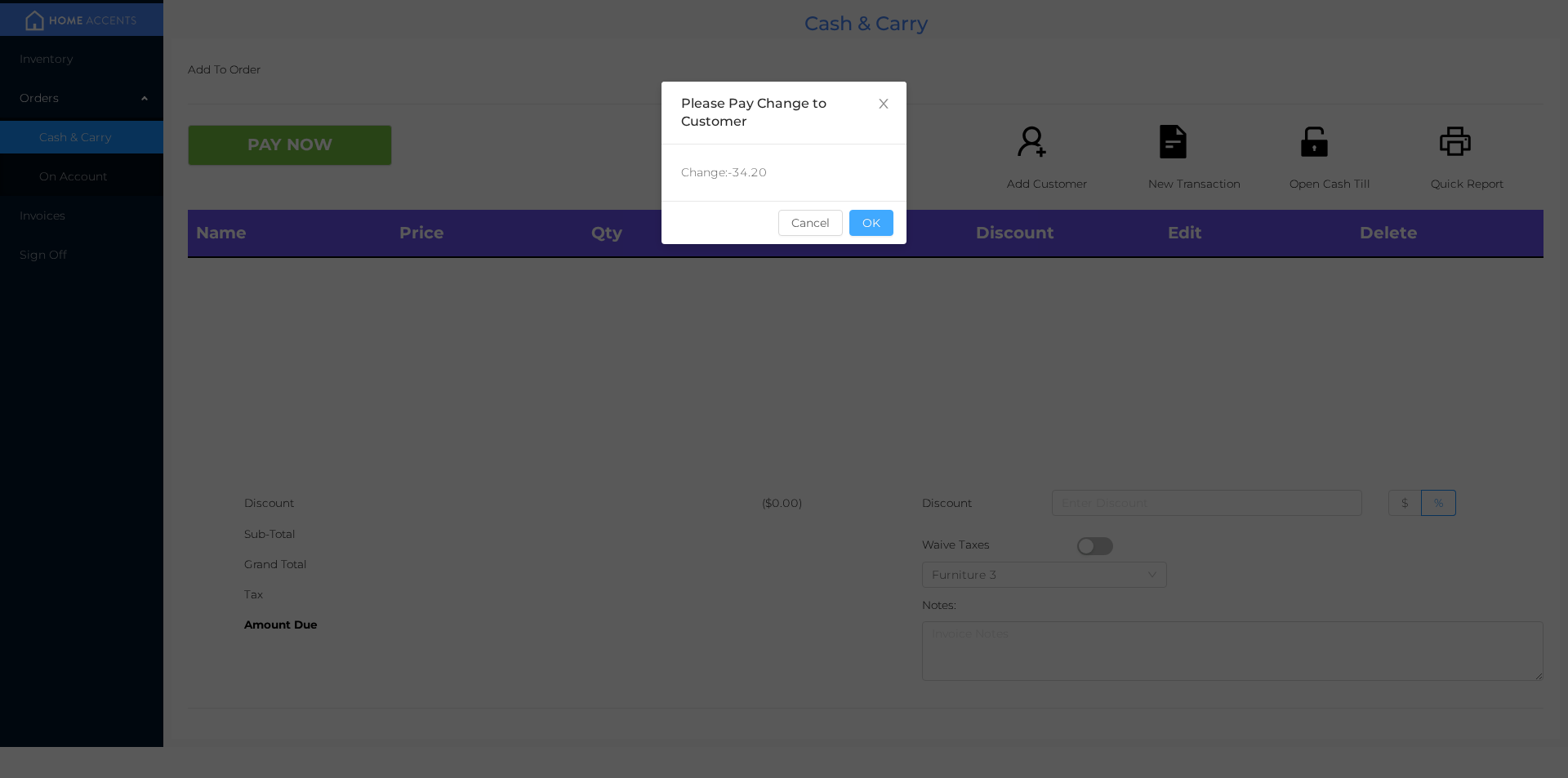
click at [869, 231] on button "OK" at bounding box center [872, 223] width 44 height 26
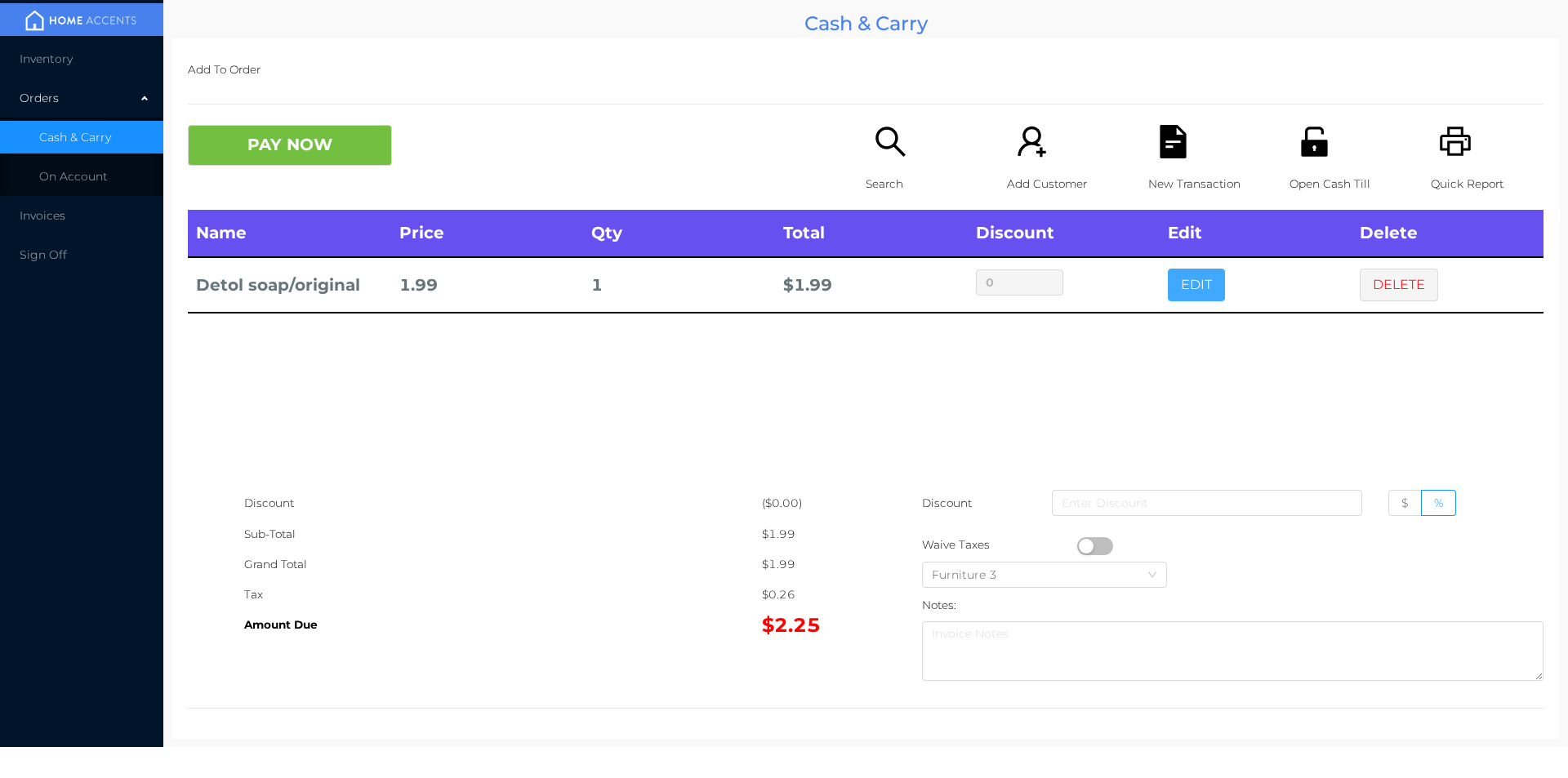
click at [1182, 286] on button "EDIT" at bounding box center [1196, 285] width 57 height 32
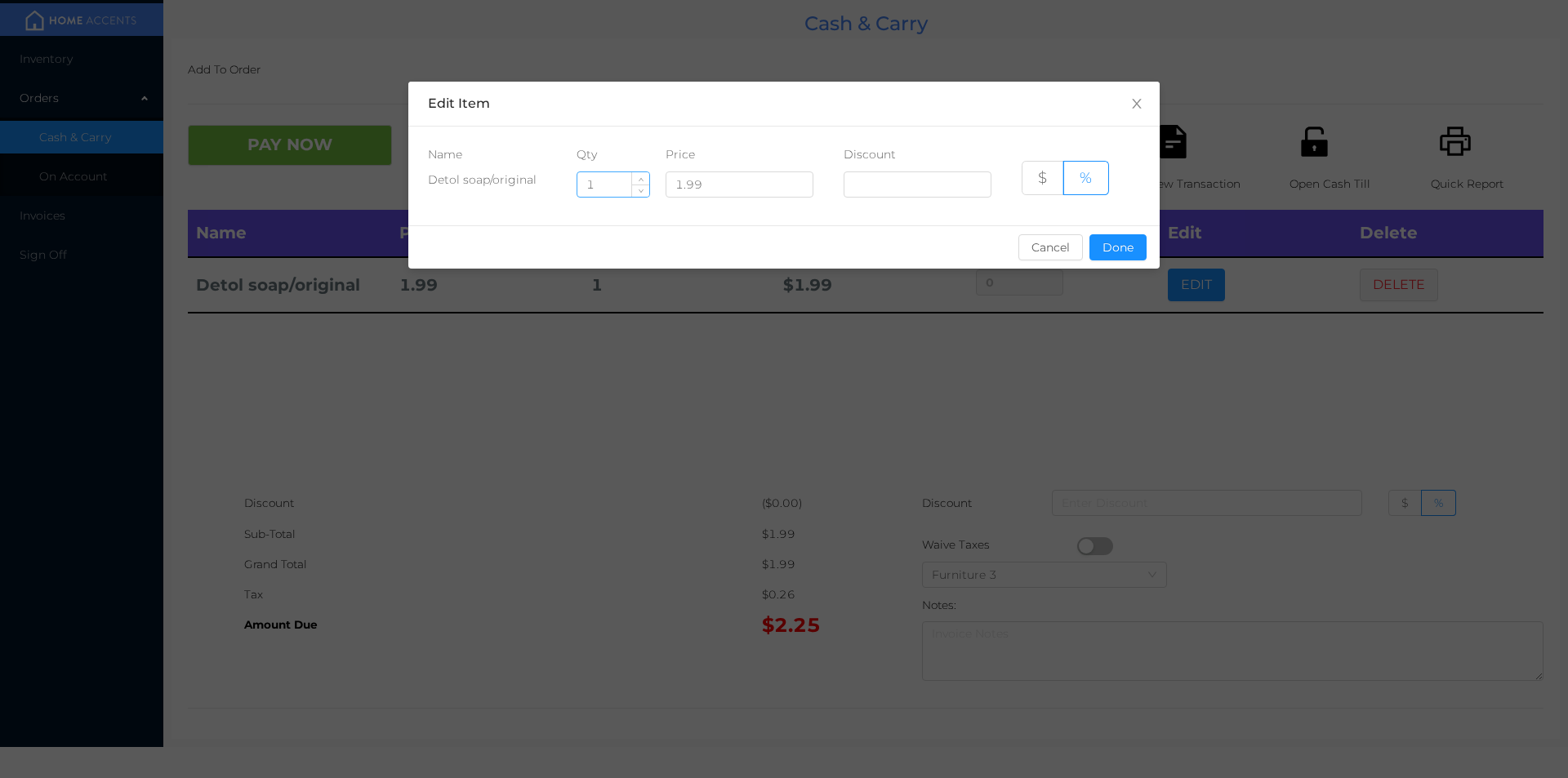
click at [617, 183] on input "1" at bounding box center [613, 184] width 72 height 25
type input "4"
click at [1124, 249] on button "Done" at bounding box center [1118, 247] width 57 height 26
type input "0%"
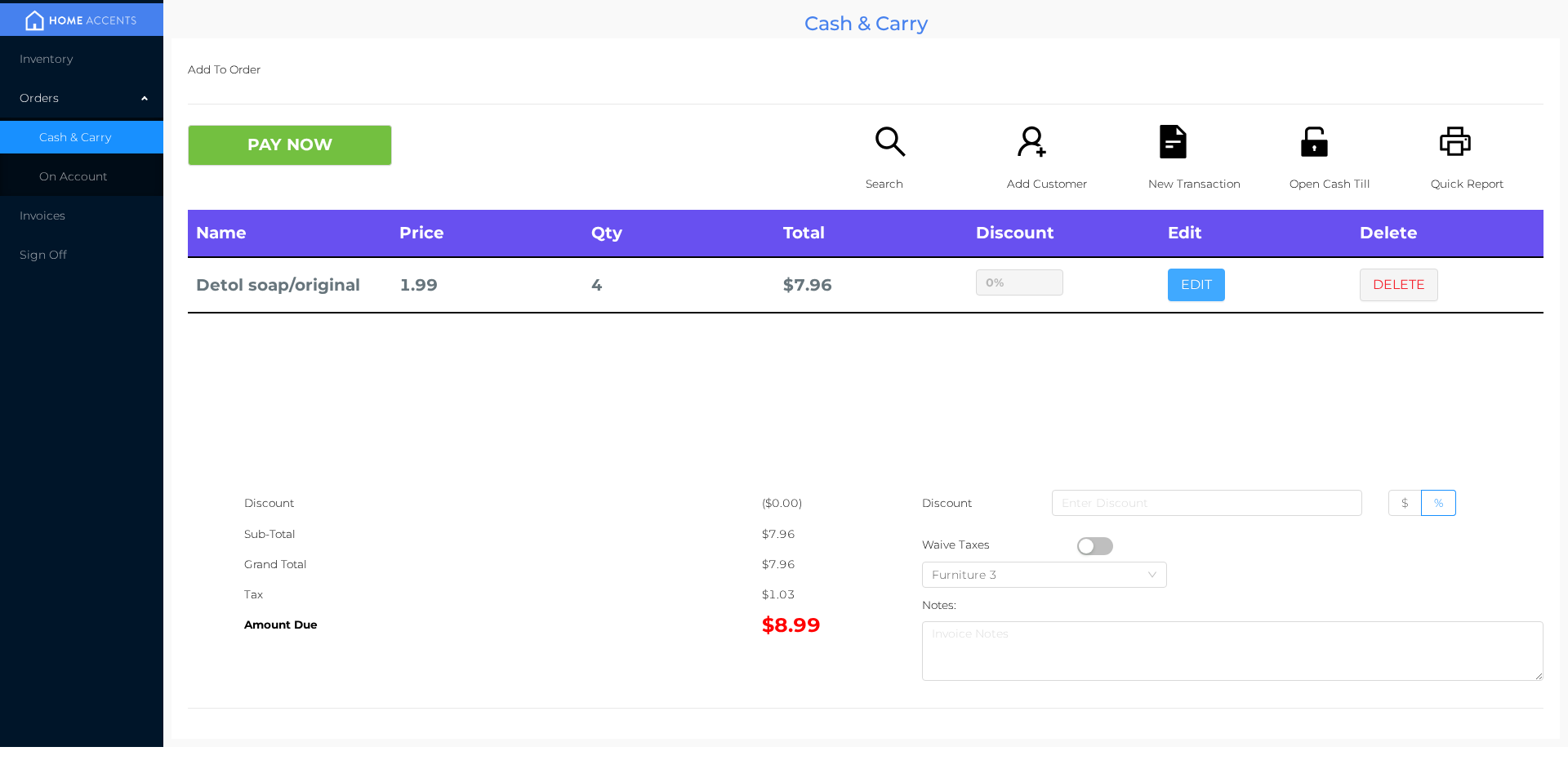
click at [1168, 269] on button "EDIT" at bounding box center [1196, 285] width 57 height 32
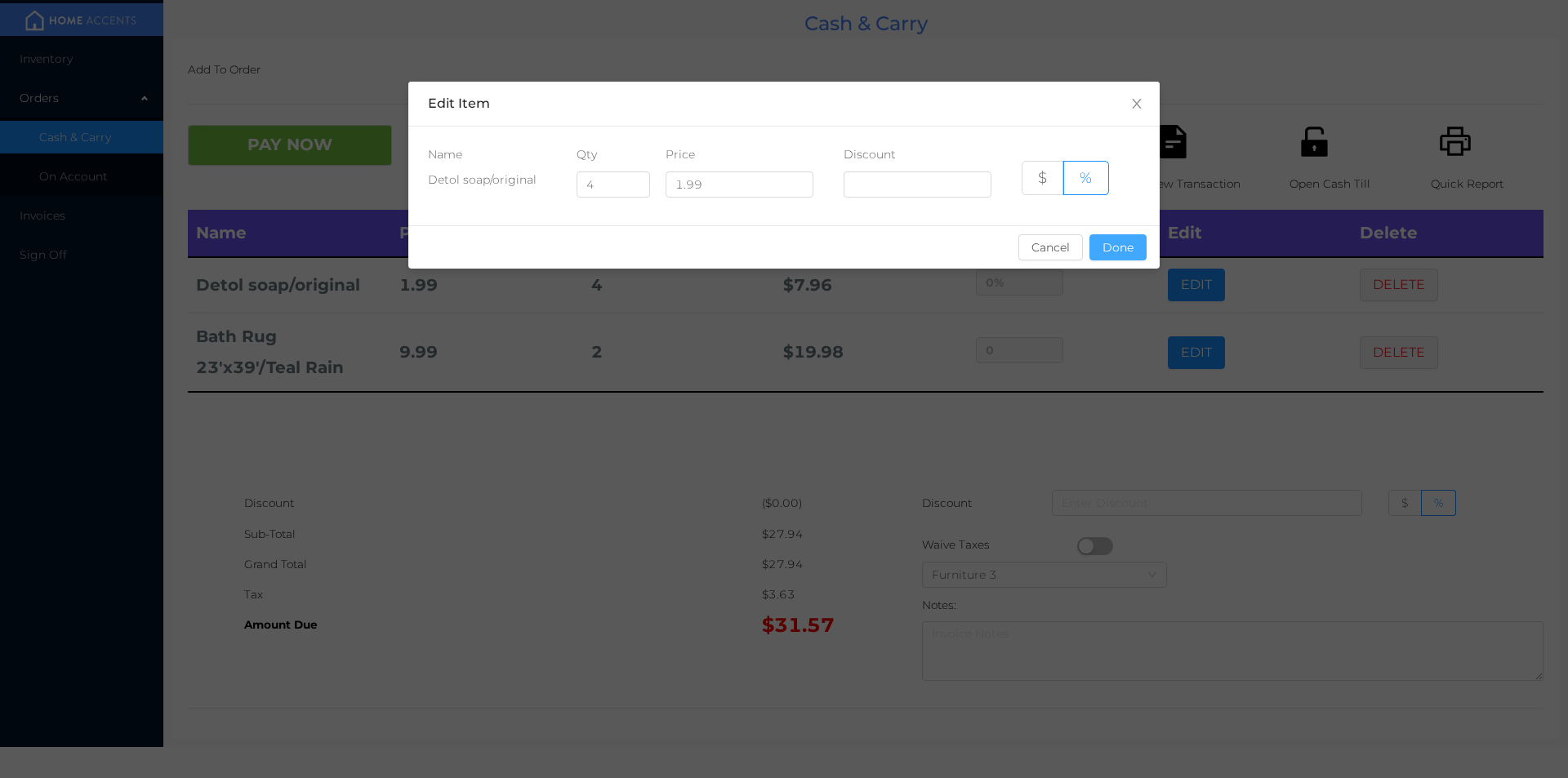
click at [1102, 248] on button "Done" at bounding box center [1118, 247] width 57 height 26
click at [1030, 420] on div "sentinelStart Edit Item Name Qty Price Discount Detol soap/original 4 1.99 $ % …" at bounding box center [784, 389] width 1568 height 778
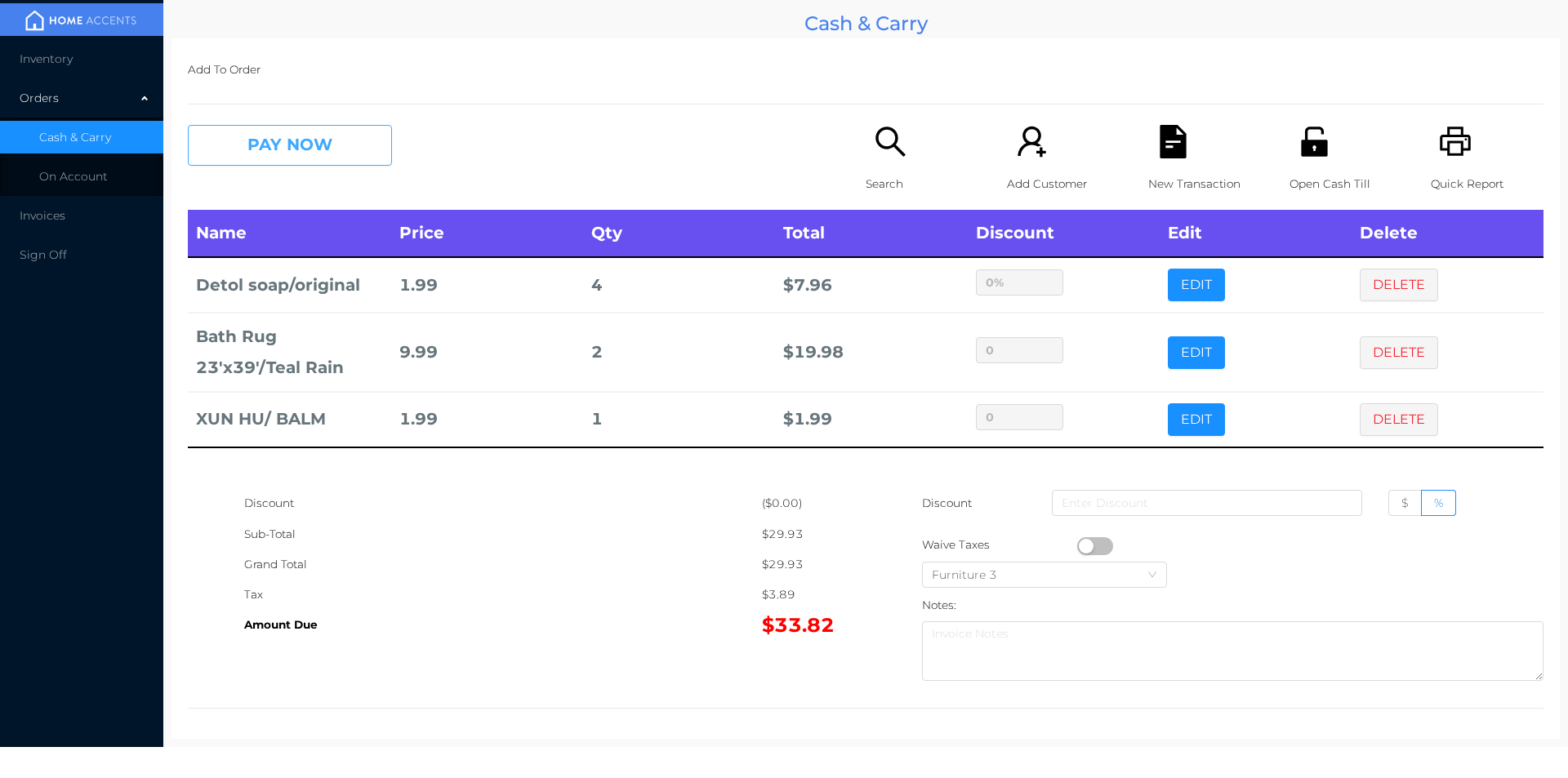
click at [363, 154] on button "PAY NOW" at bounding box center [290, 146] width 204 height 41
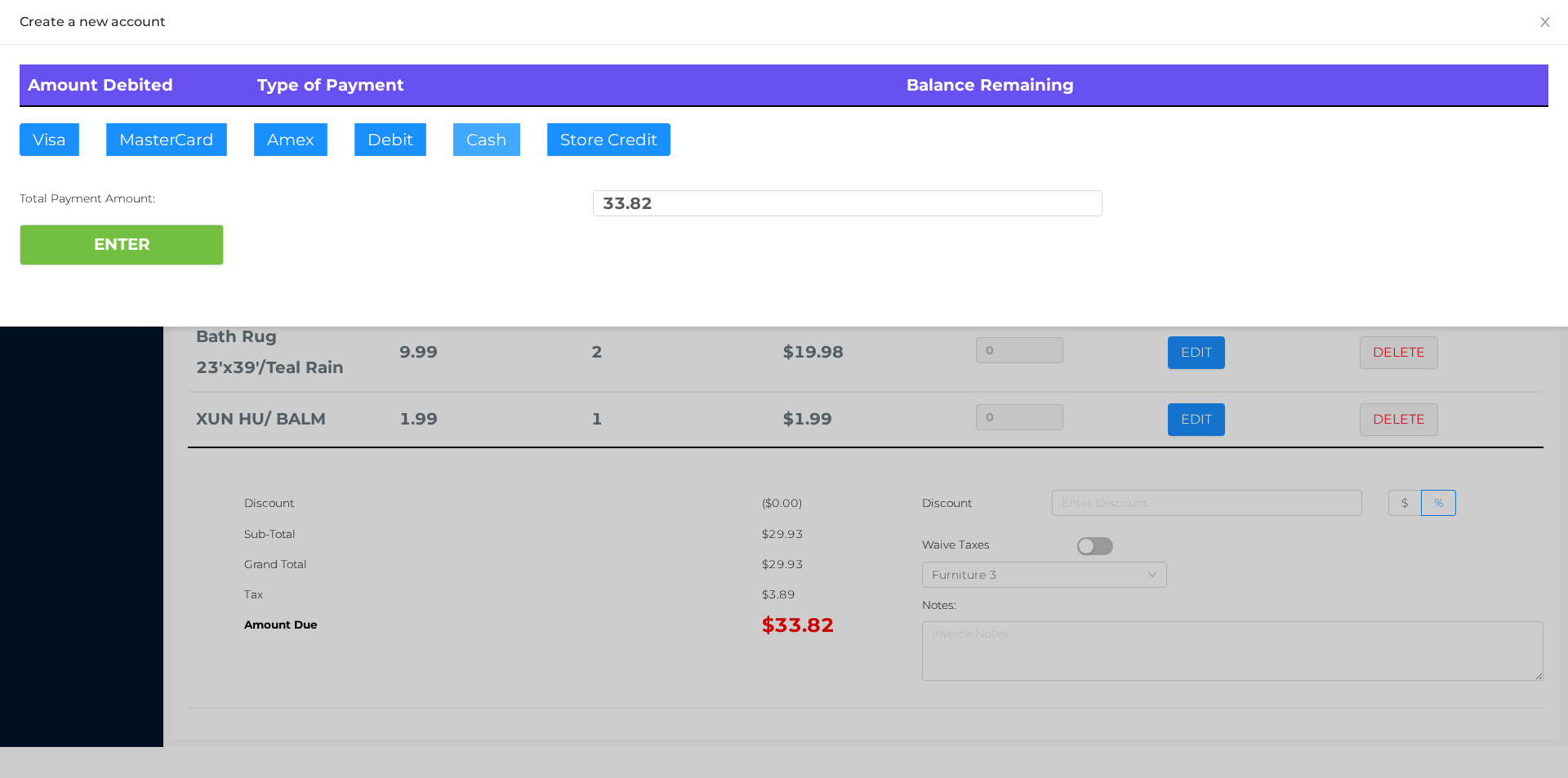
click at [490, 140] on button "Cash" at bounding box center [486, 140] width 67 height 32
click at [397, 527] on div at bounding box center [784, 389] width 1568 height 778
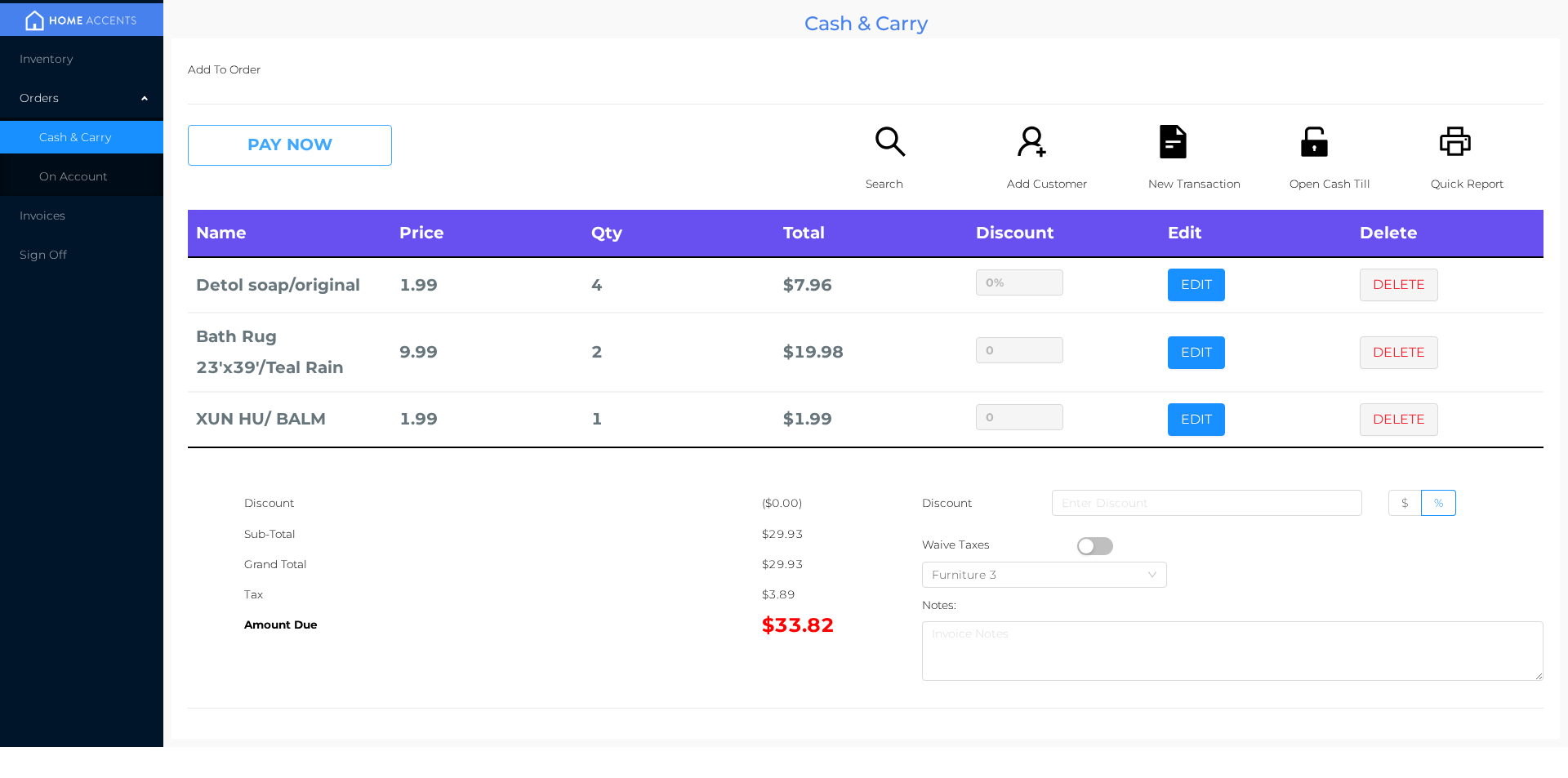
click at [295, 146] on button "PAY NOW" at bounding box center [290, 146] width 204 height 41
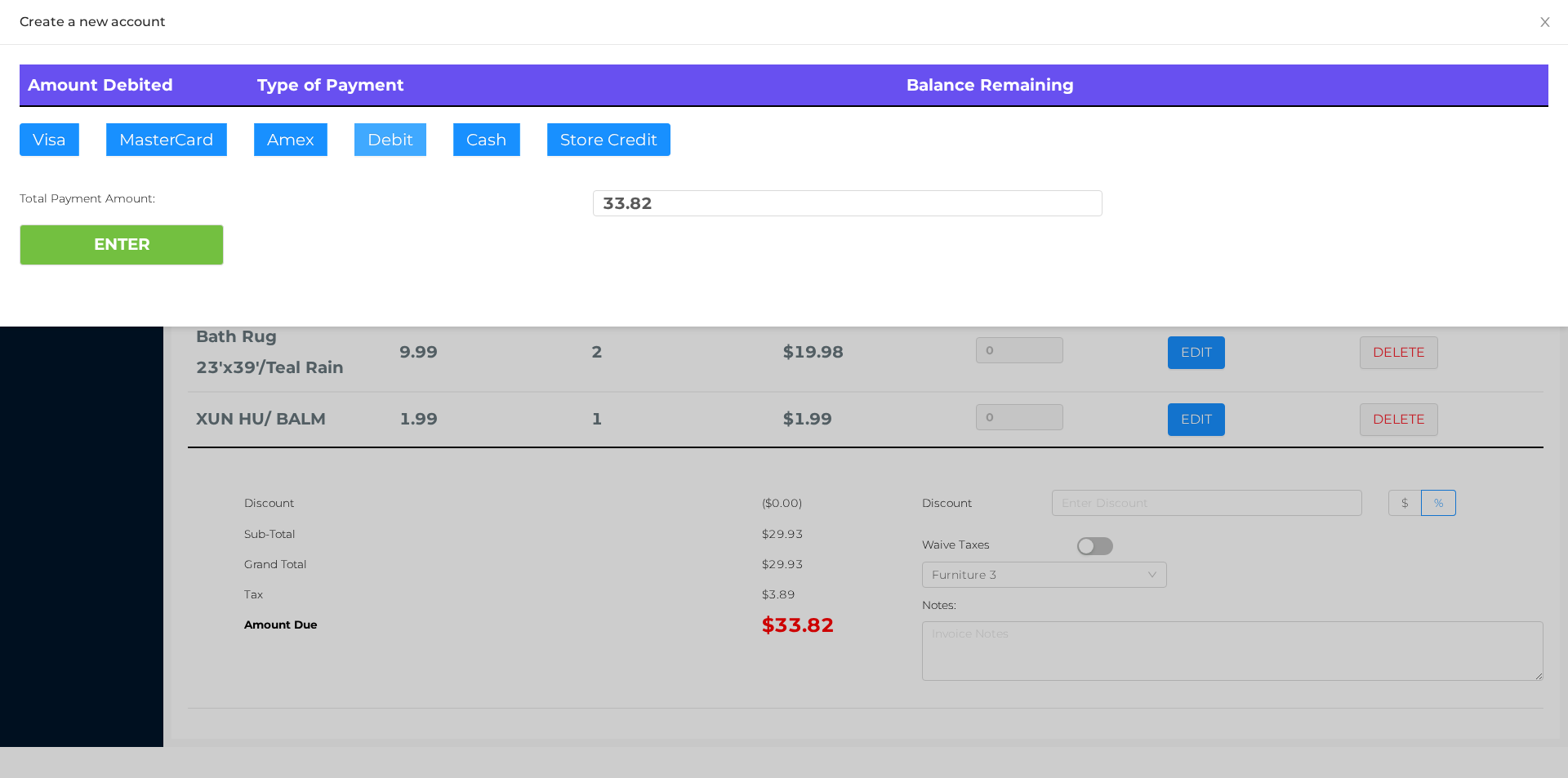
click at [361, 135] on button "Debit" at bounding box center [390, 140] width 72 height 32
click at [96, 260] on button "ENTER" at bounding box center [122, 245] width 204 height 41
type input "0"
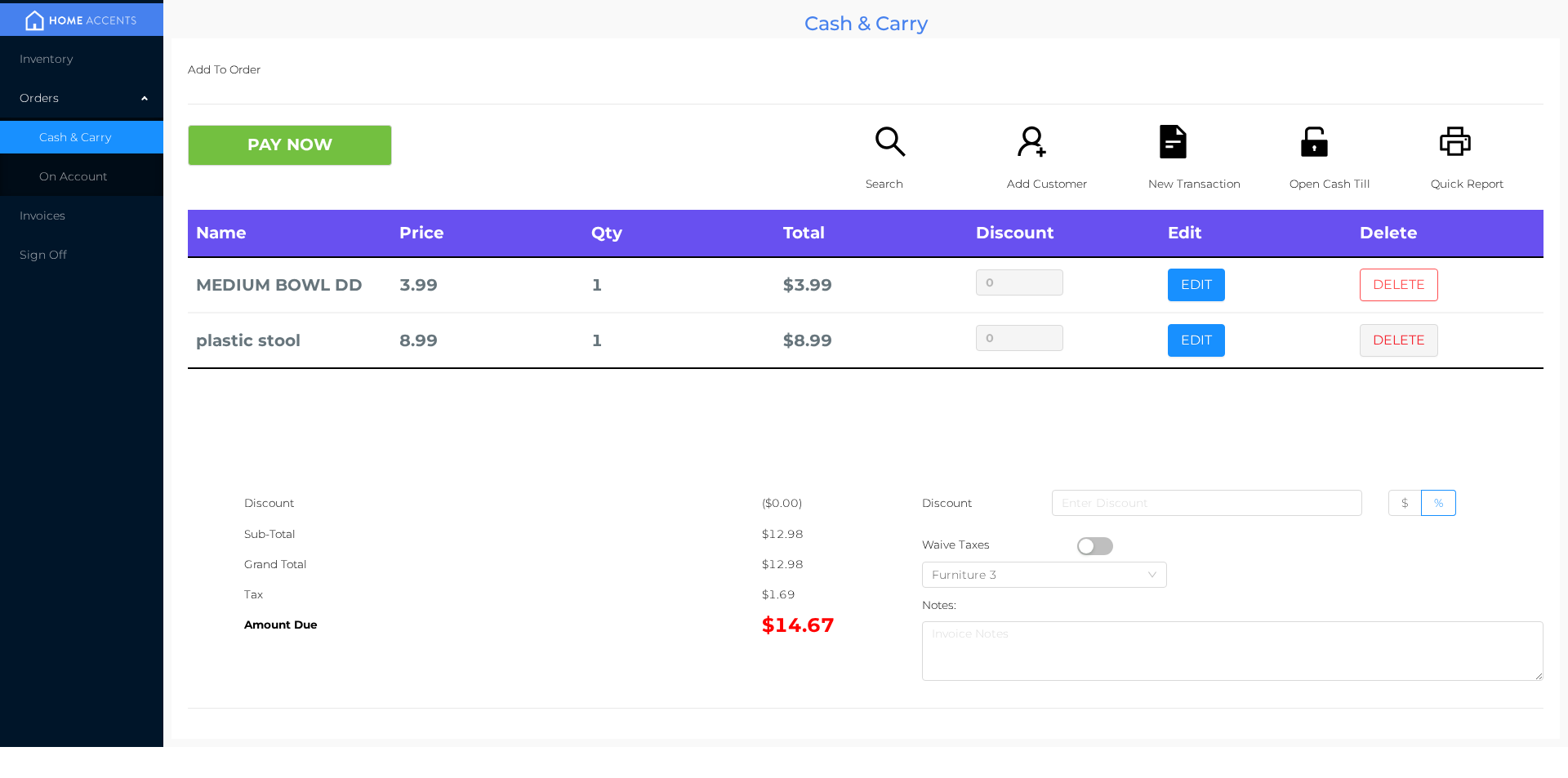
click at [1402, 281] on button "DELETE" at bounding box center [1399, 285] width 78 height 32
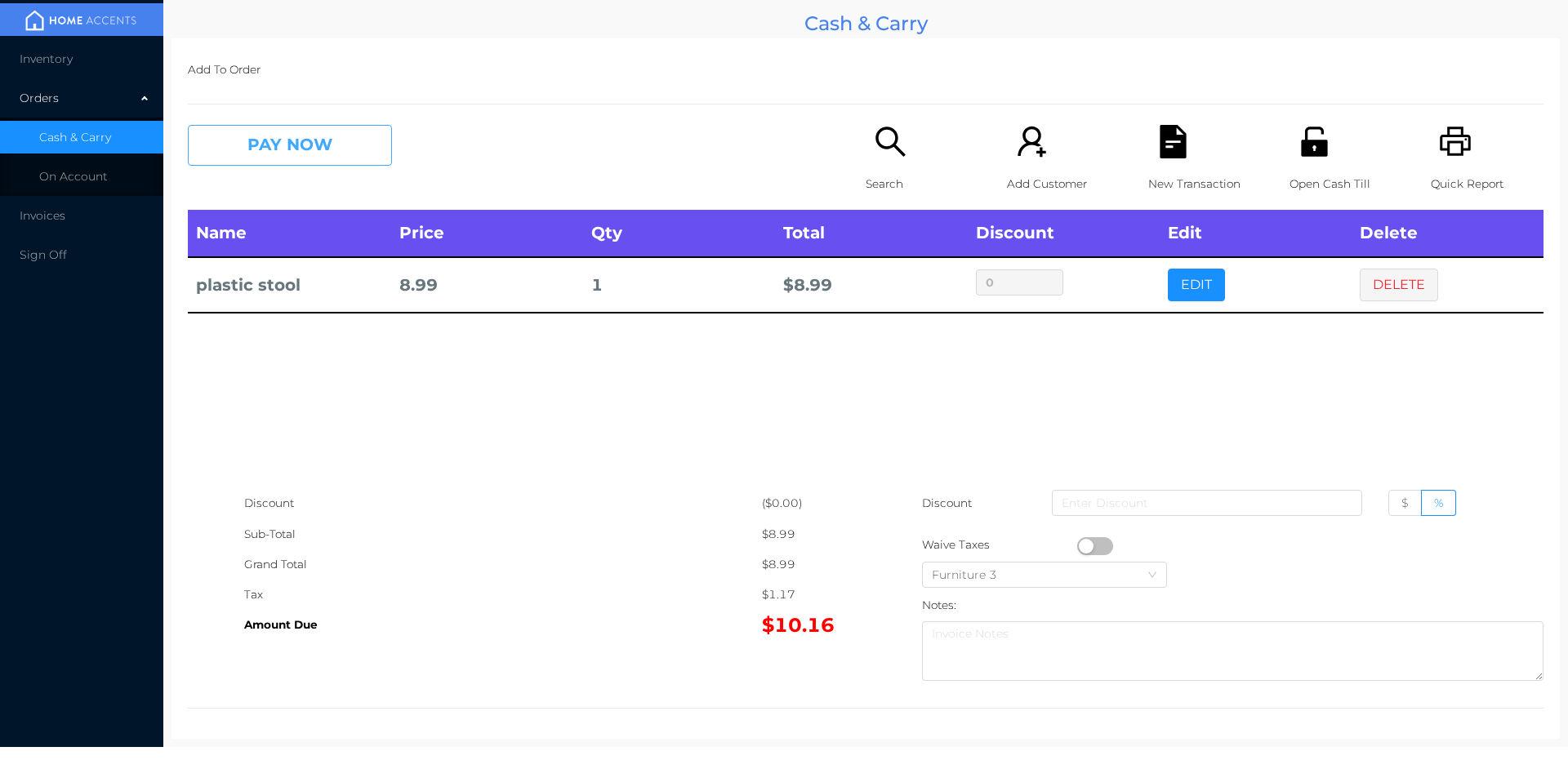
click at [291, 161] on button "PAY NOW" at bounding box center [290, 146] width 204 height 41
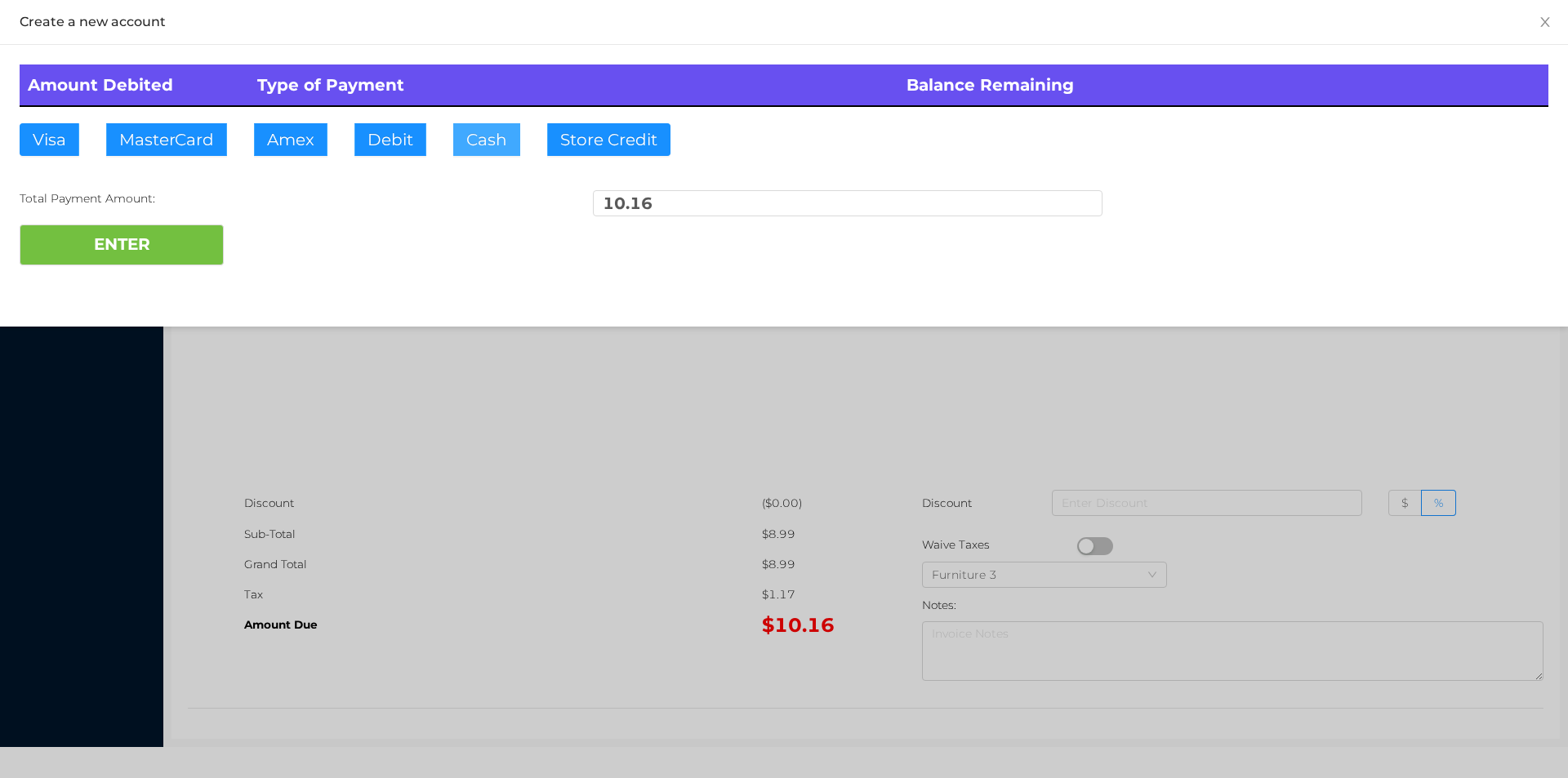
click at [465, 140] on button "Cash" at bounding box center [486, 140] width 67 height 32
click at [110, 250] on button "ENTER" at bounding box center [122, 245] width 204 height 41
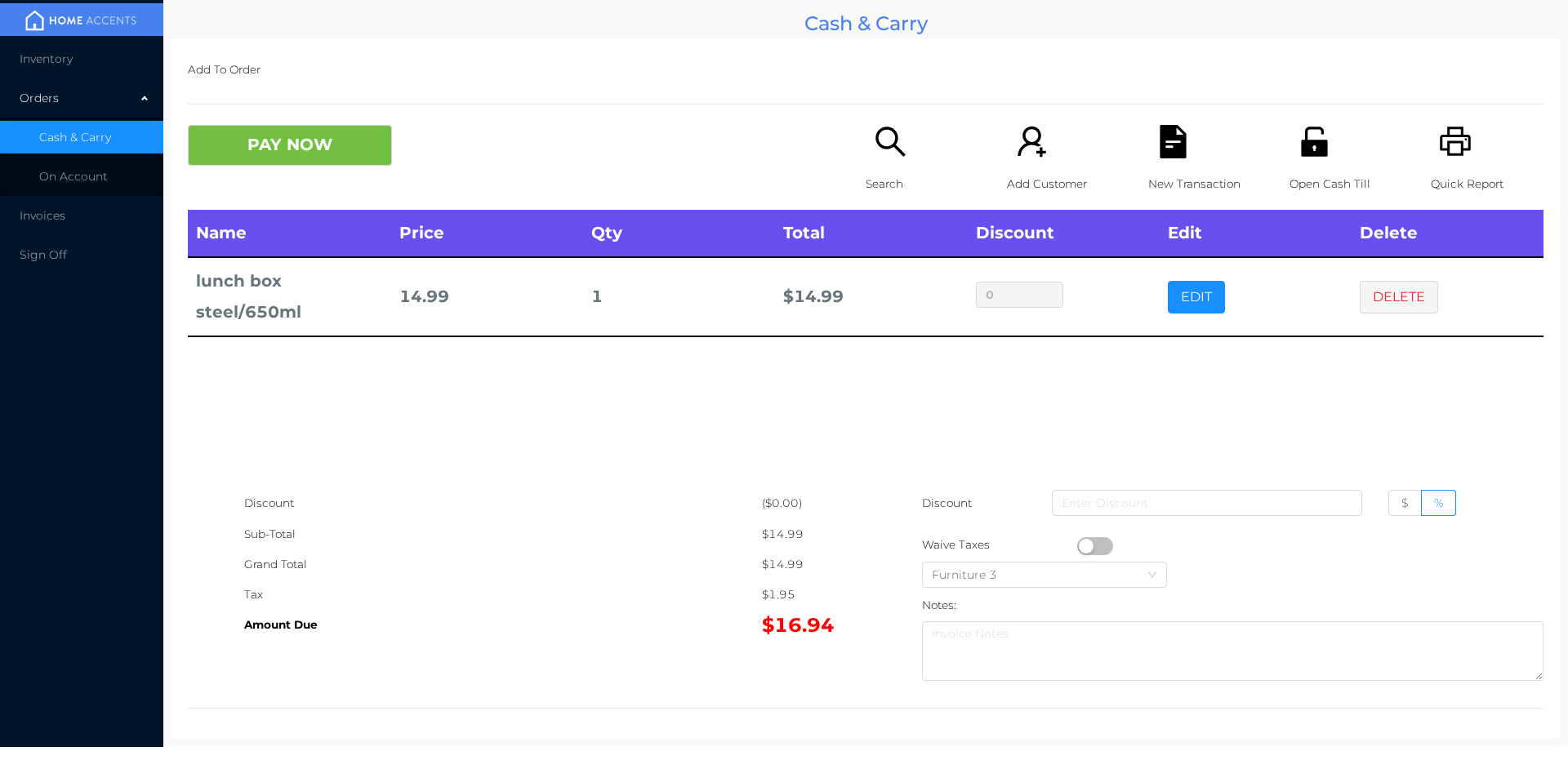
click at [1321, 165] on div "Open Cash Till" at bounding box center [1346, 168] width 112 height 85
click at [345, 145] on button "PAY NOW" at bounding box center [290, 146] width 204 height 41
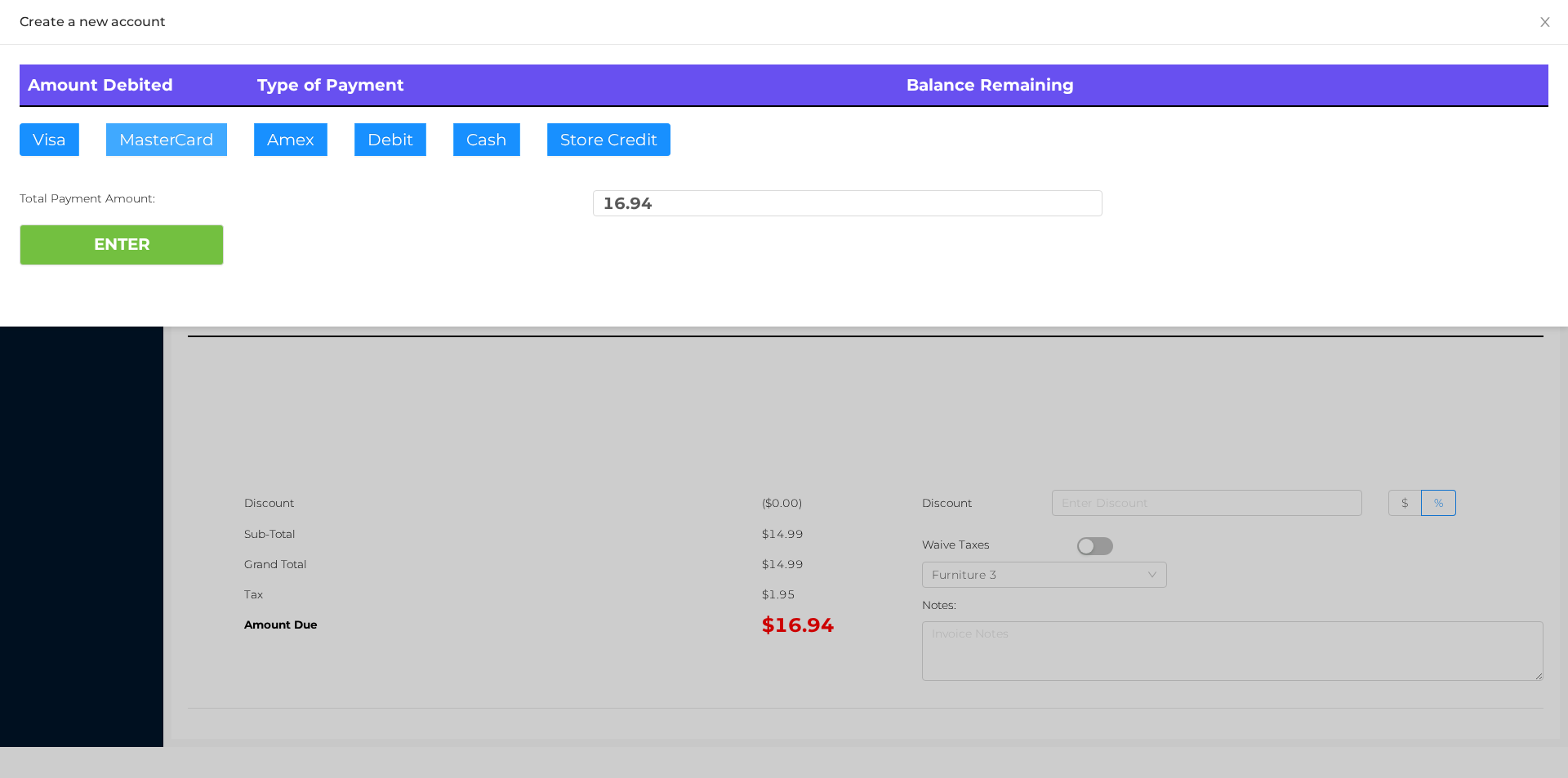
click at [163, 130] on button "MasterCard" at bounding box center [167, 140] width 121 height 32
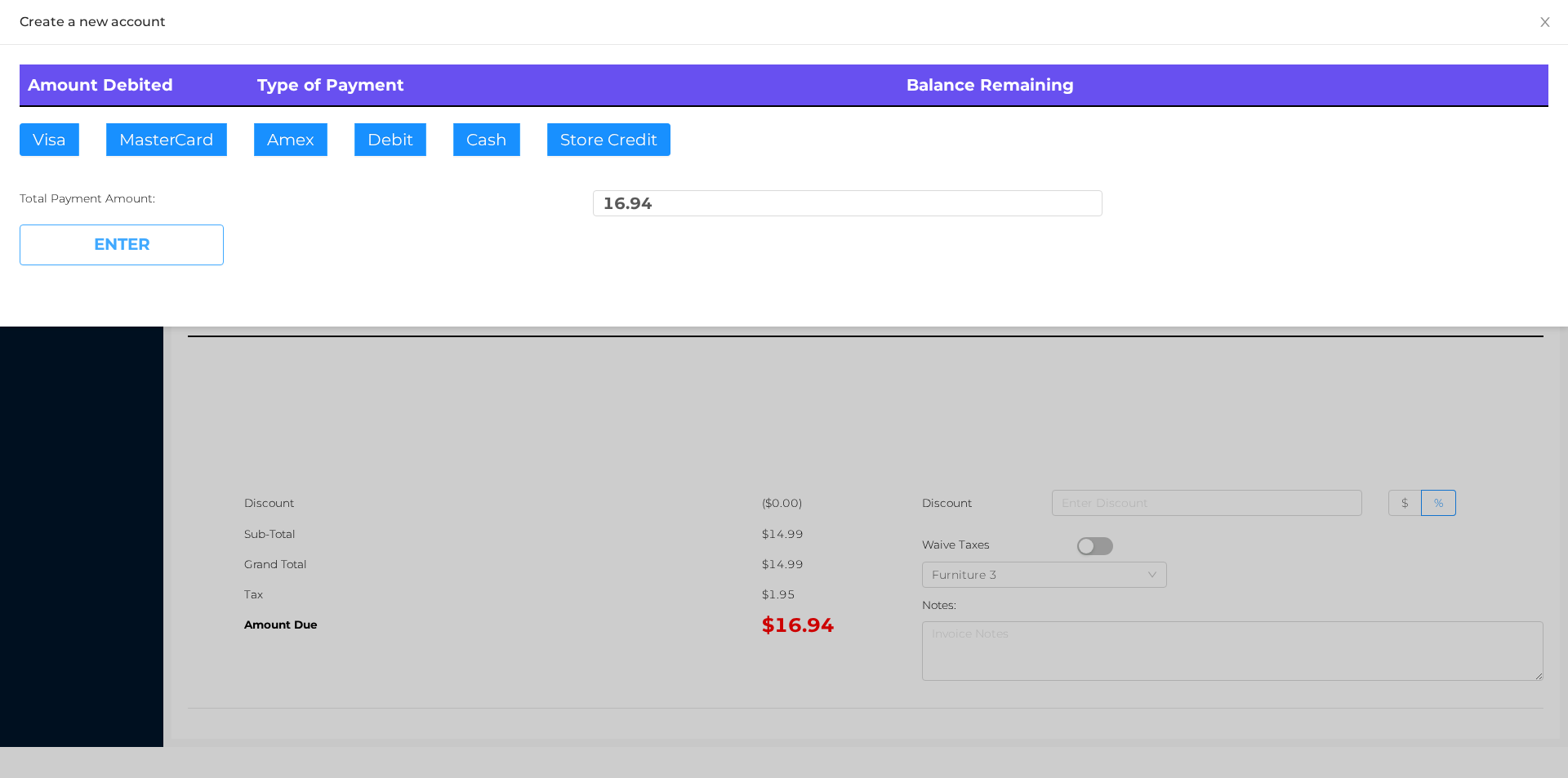
click at [140, 246] on button "ENTER" at bounding box center [122, 245] width 204 height 41
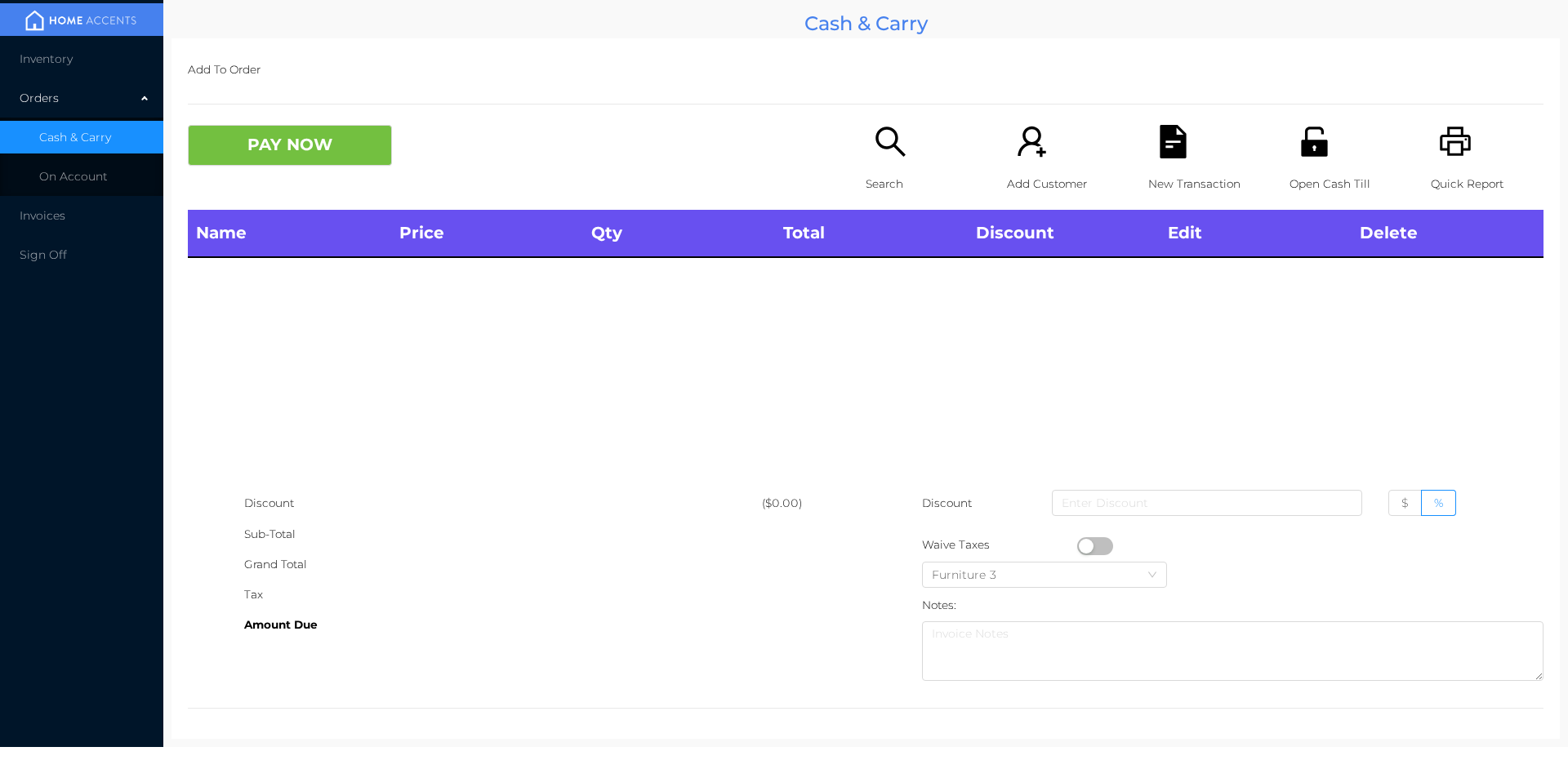
click at [871, 159] on div "Search" at bounding box center [922, 168] width 112 height 85
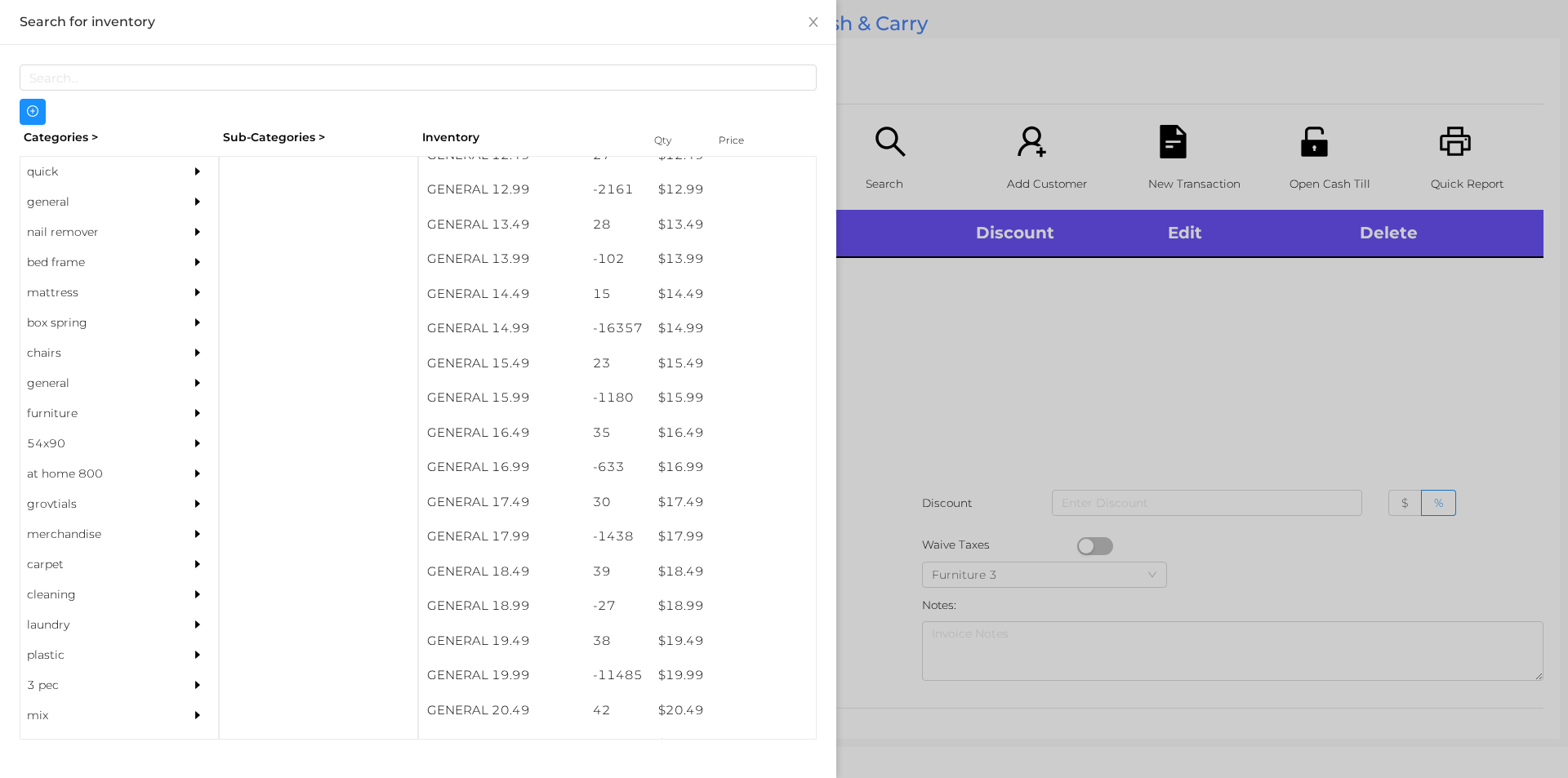
scroll to position [1259, 0]
click at [673, 323] on div "$ 14.99" at bounding box center [733, 328] width 166 height 35
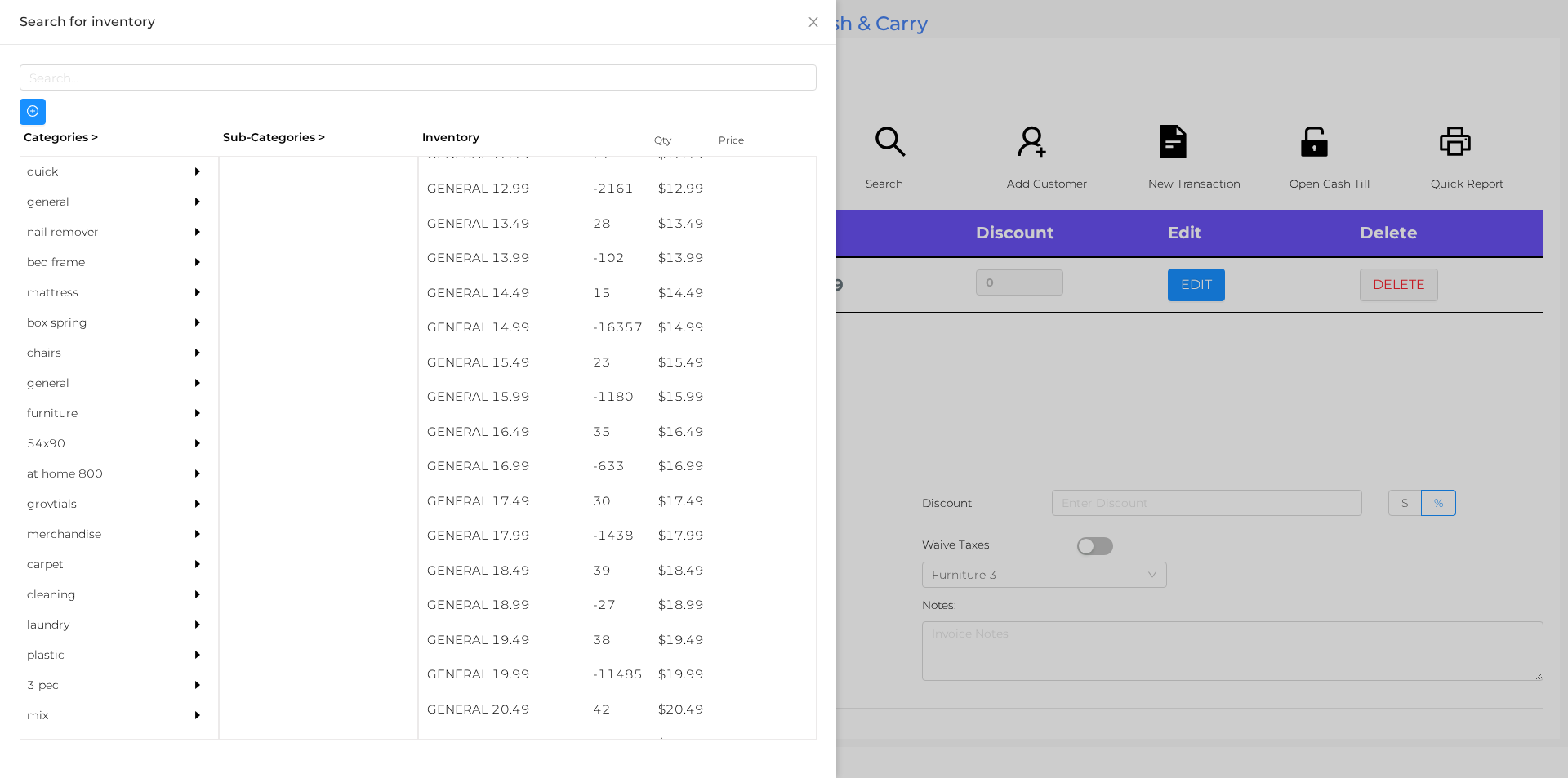
click at [1016, 394] on div at bounding box center [784, 389] width 1568 height 778
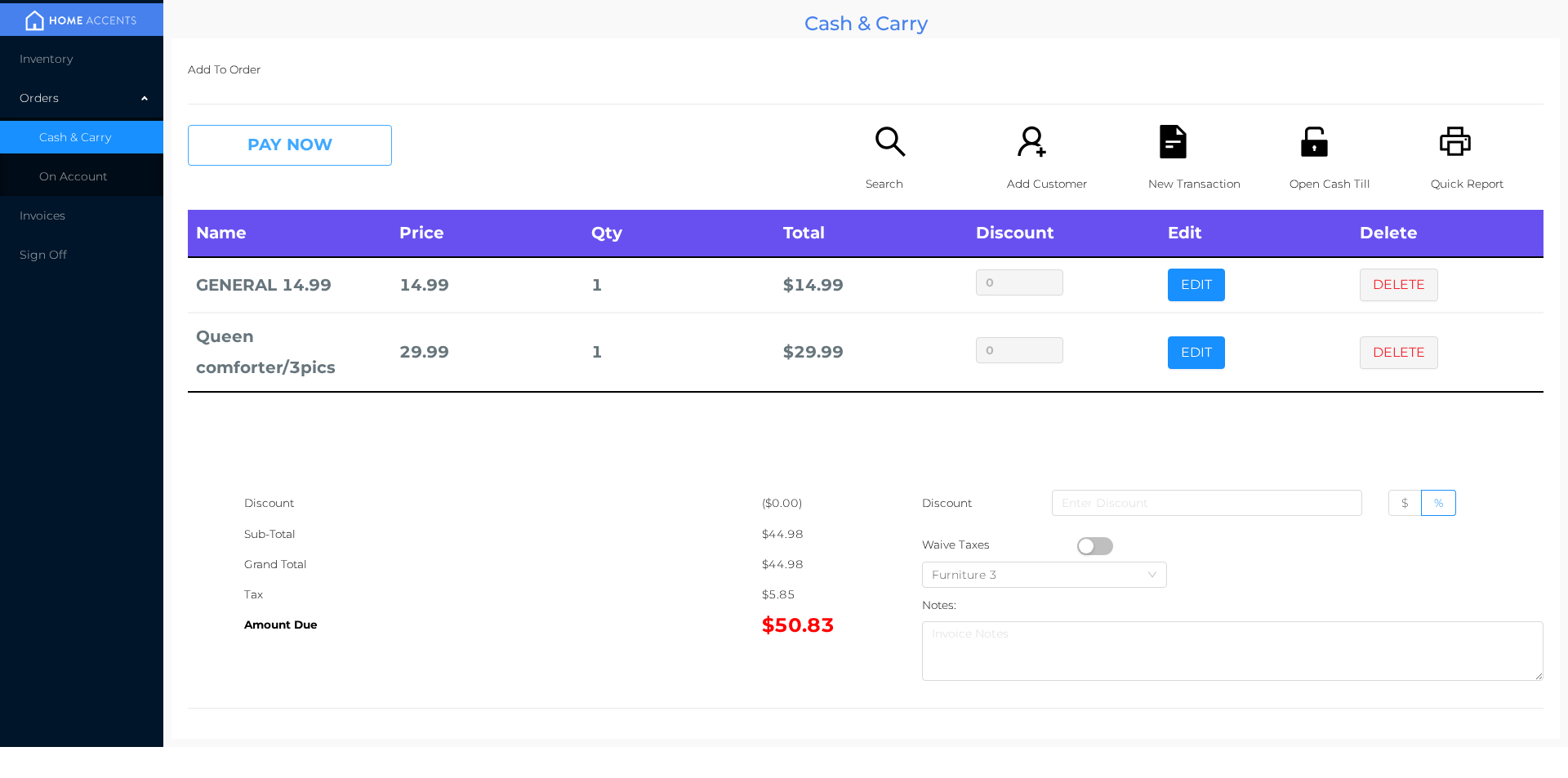
click at [349, 157] on button "PAY NOW" at bounding box center [290, 146] width 204 height 41
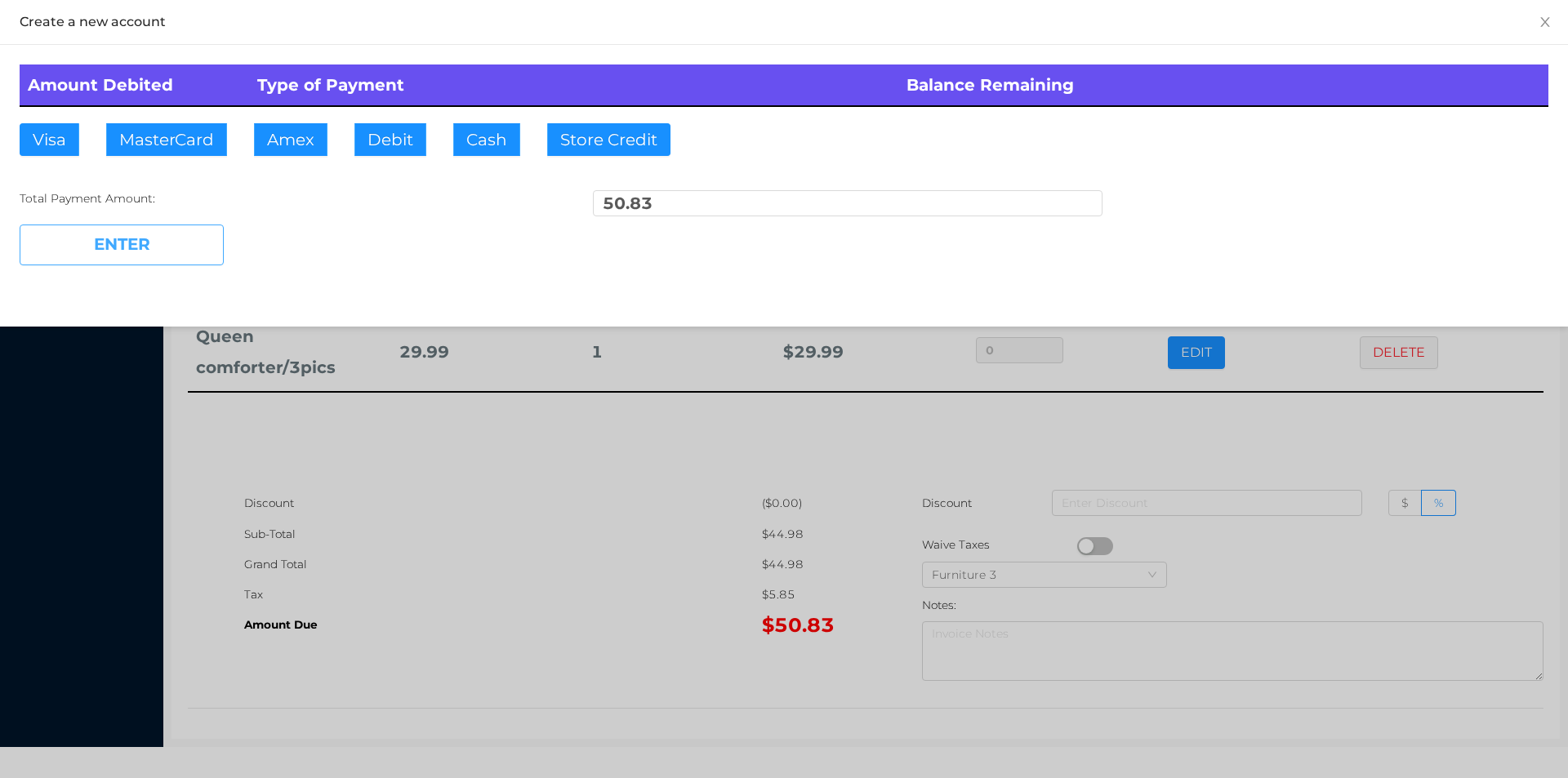
click at [152, 255] on button "ENTER" at bounding box center [122, 245] width 204 height 41
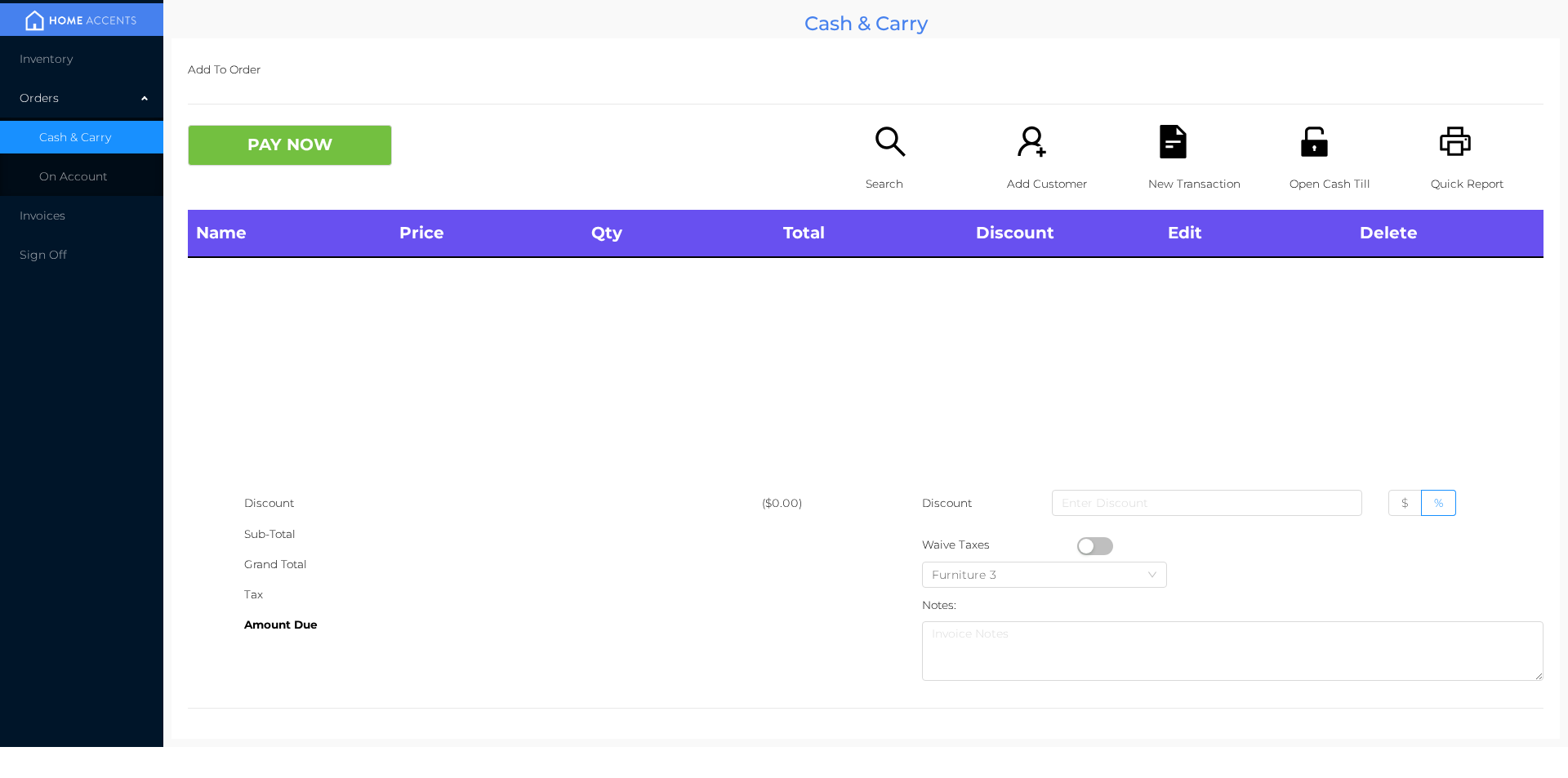
click at [885, 171] on p "Search" at bounding box center [922, 184] width 112 height 30
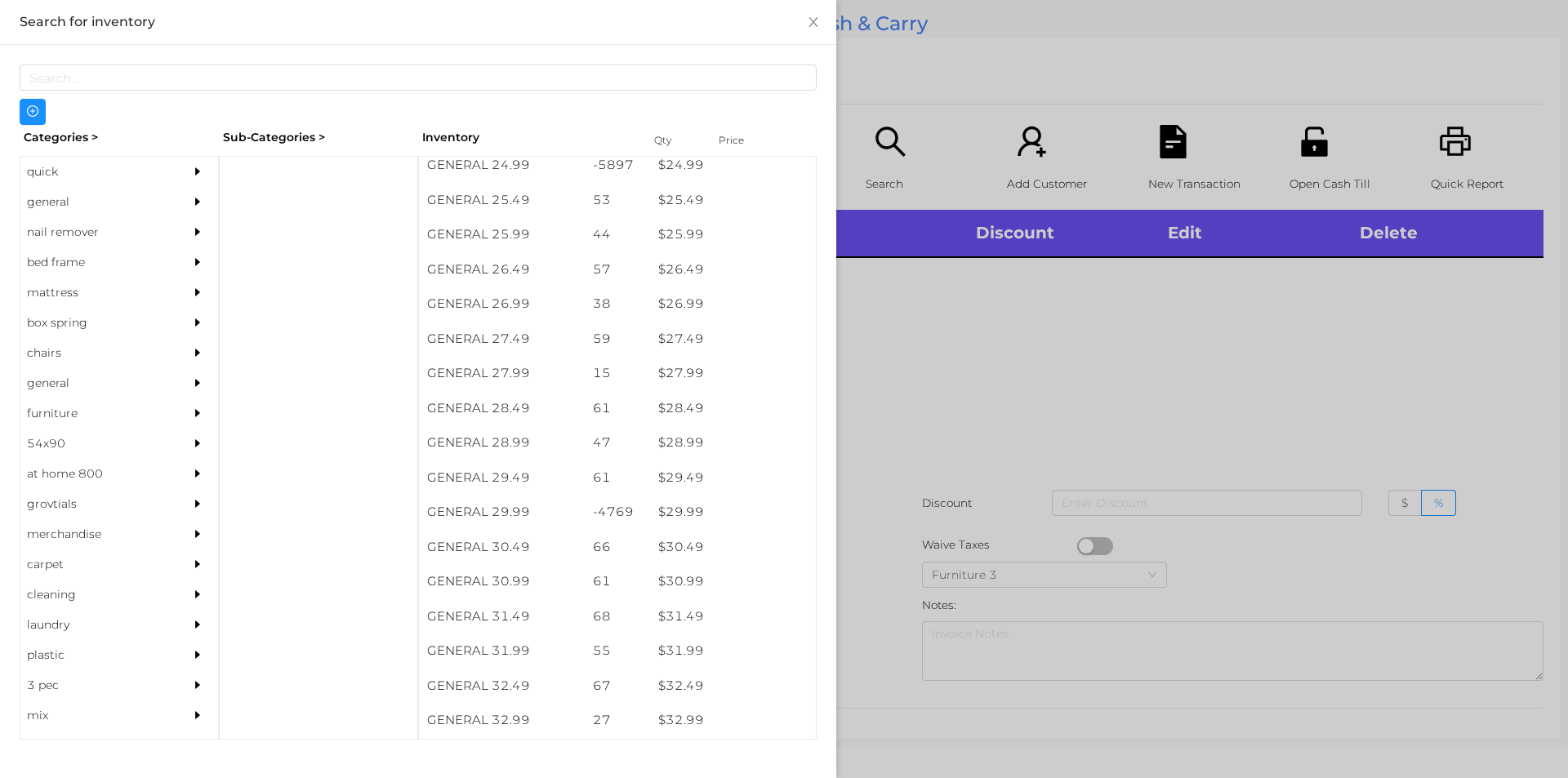
scroll to position [2280, 0]
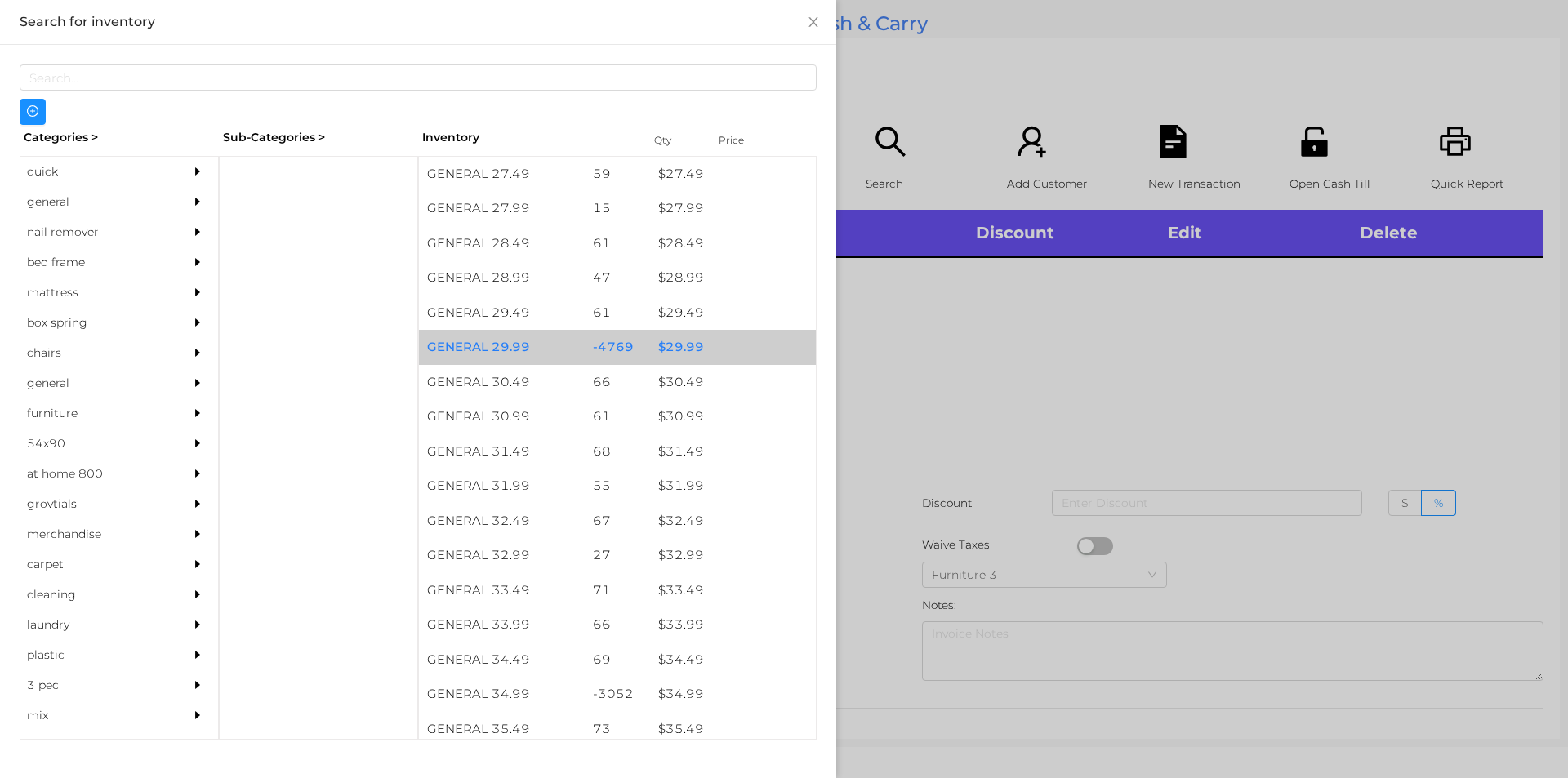
click at [685, 346] on div "$ 29.99" at bounding box center [733, 347] width 166 height 35
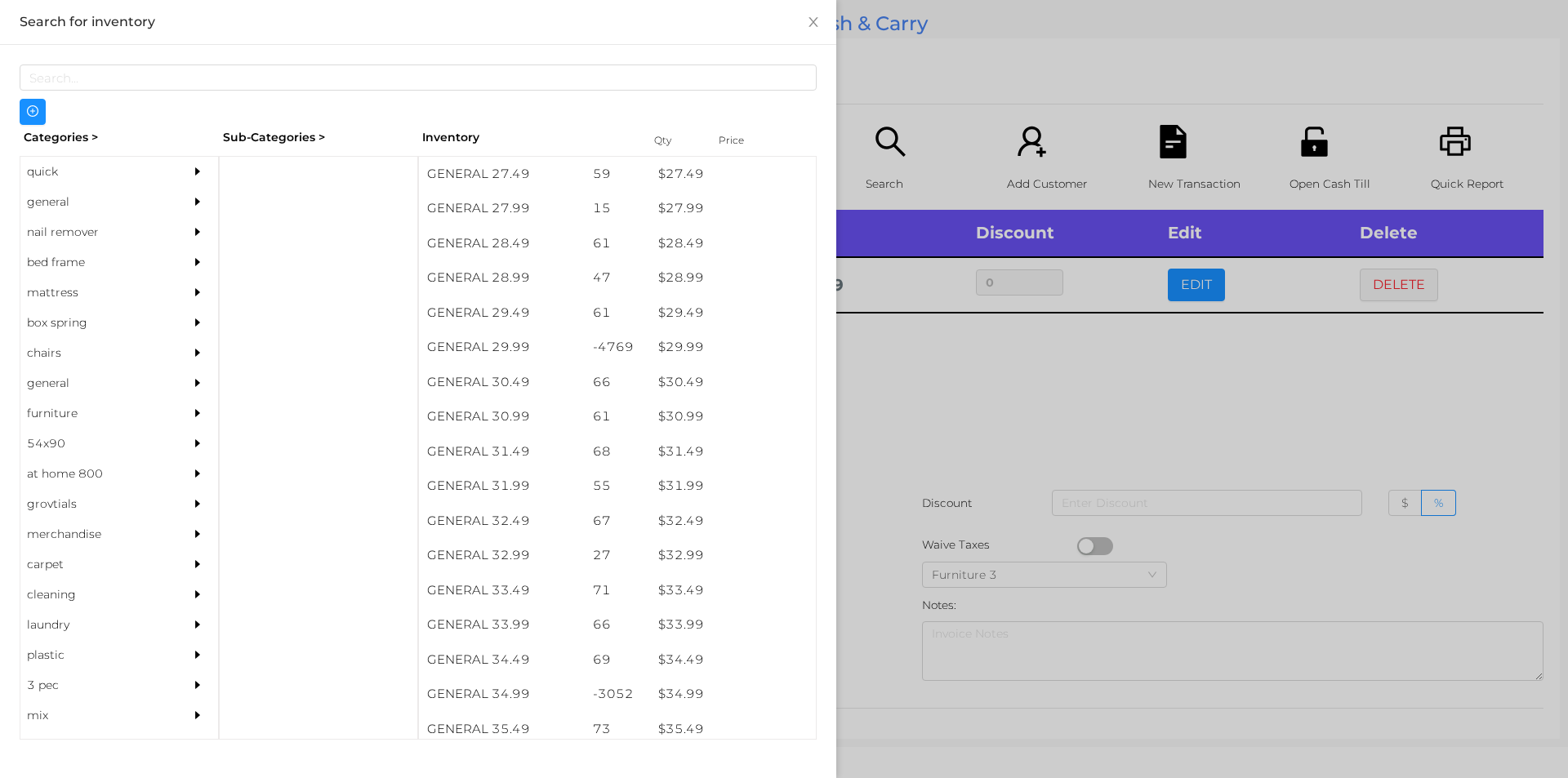
click at [907, 375] on div at bounding box center [784, 389] width 1568 height 778
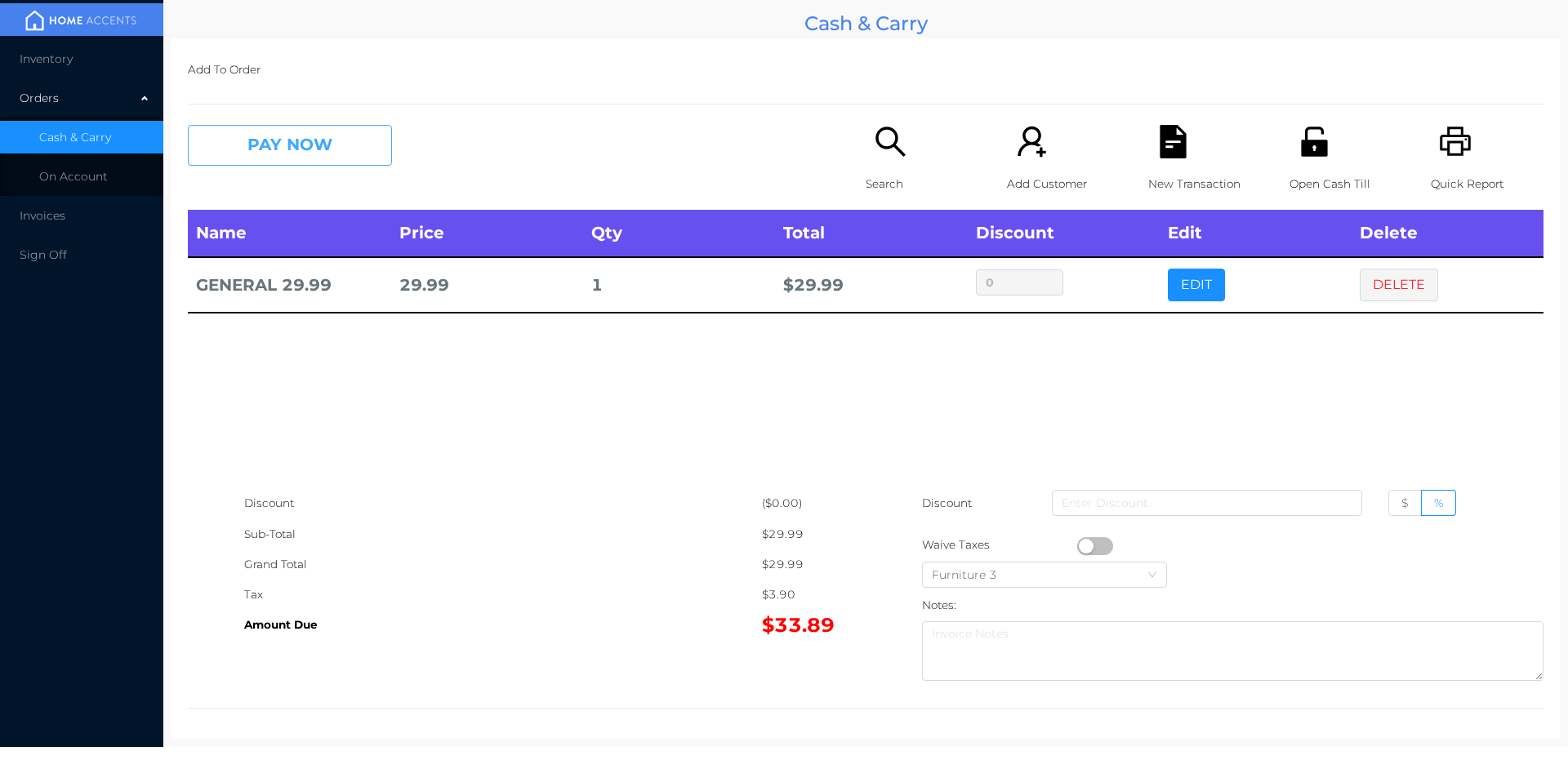
click at [342, 148] on button "PAY NOW" at bounding box center [290, 146] width 204 height 41
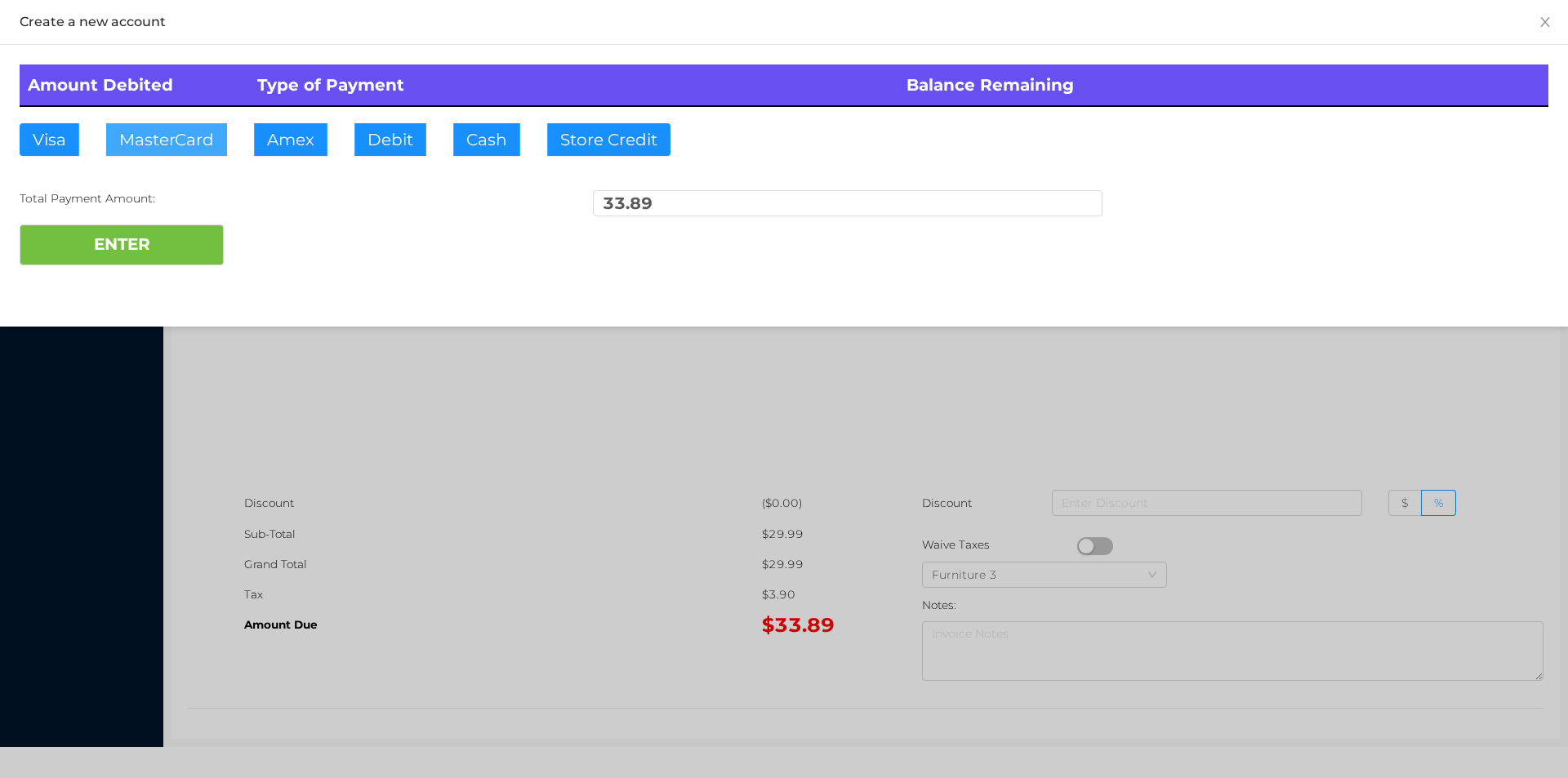
click at [175, 148] on button "MasterCard" at bounding box center [167, 140] width 121 height 32
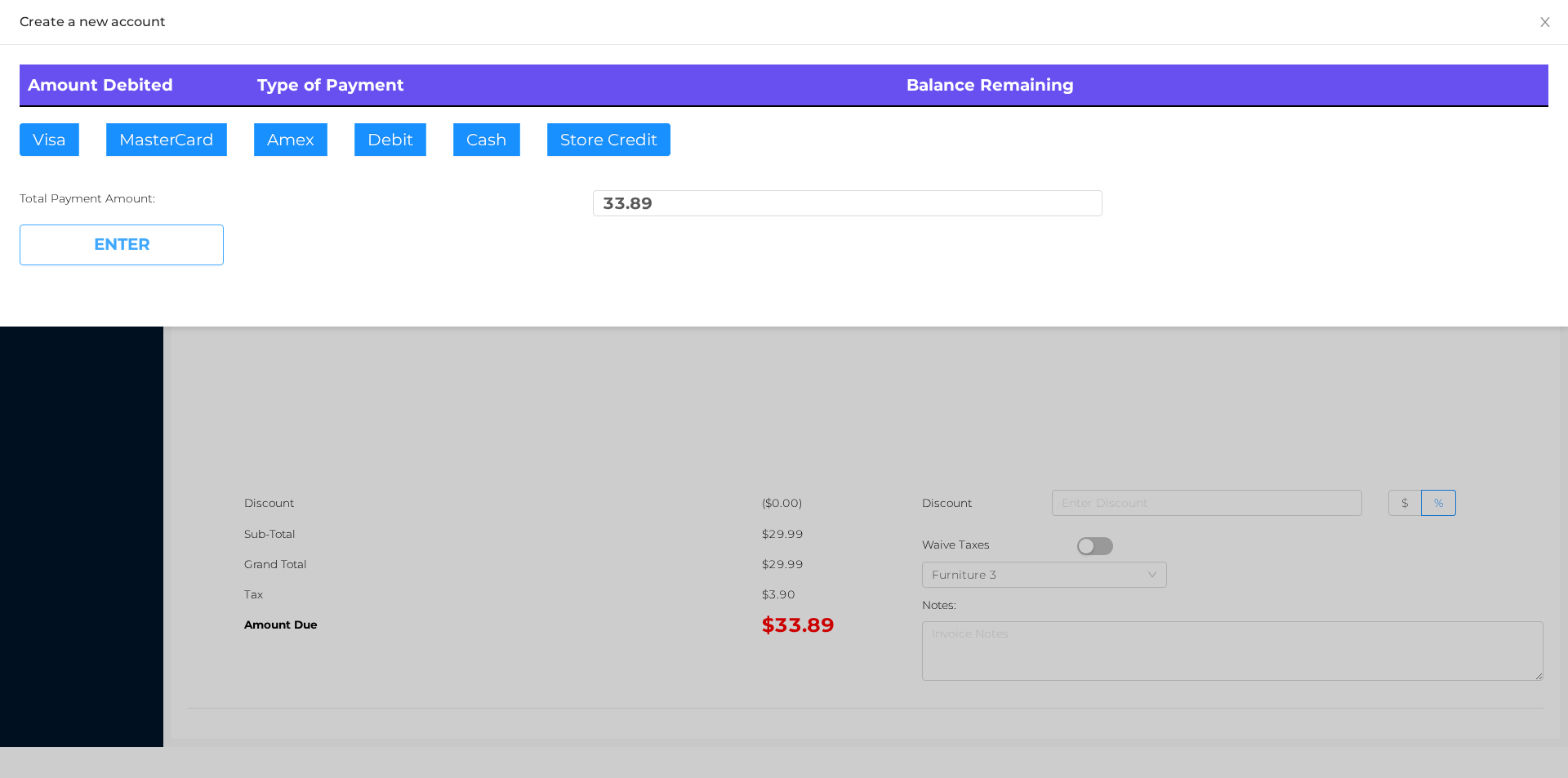
click at [177, 251] on button "ENTER" at bounding box center [122, 245] width 204 height 41
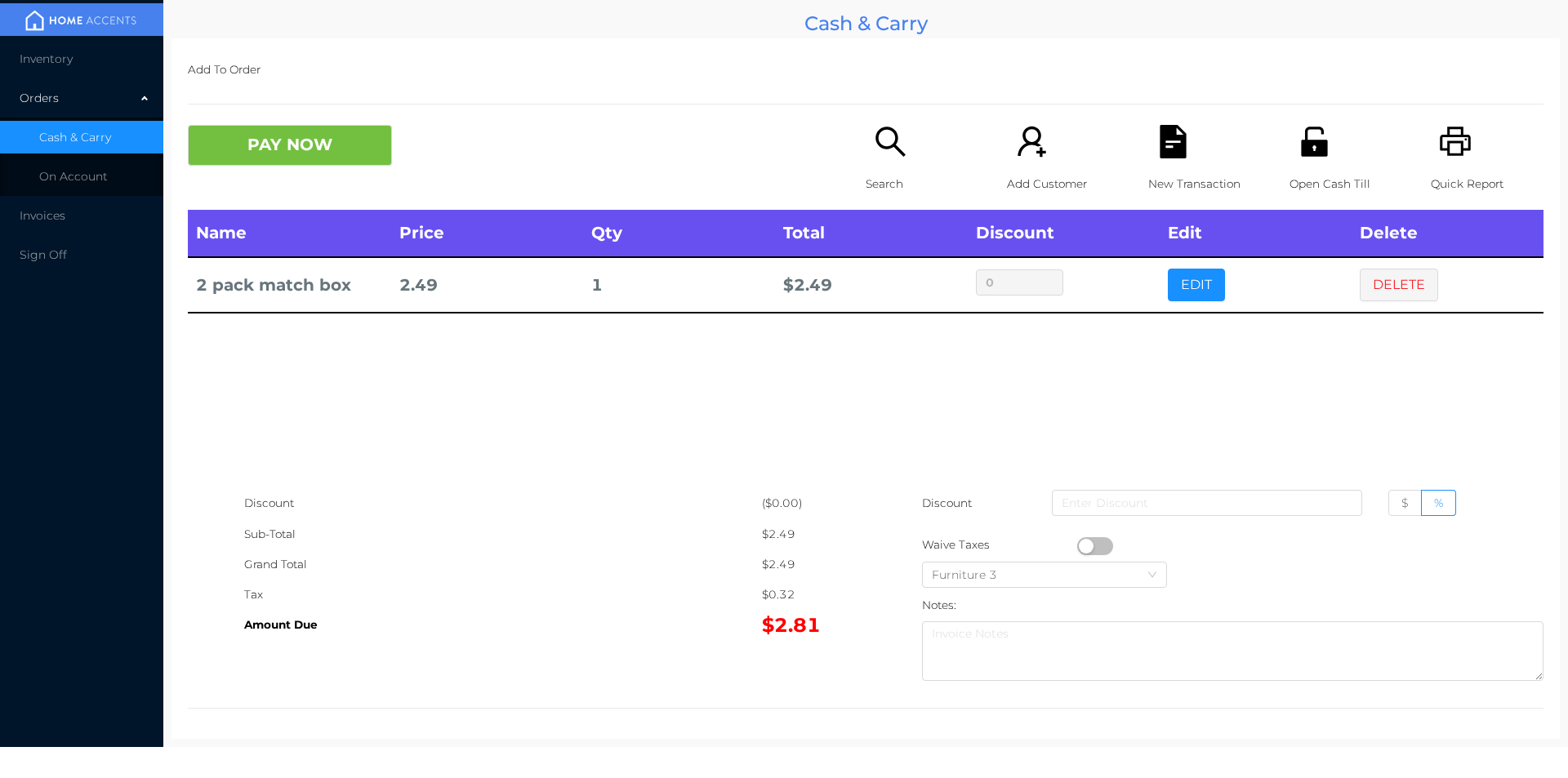
click at [876, 159] on div "Search" at bounding box center [922, 168] width 112 height 85
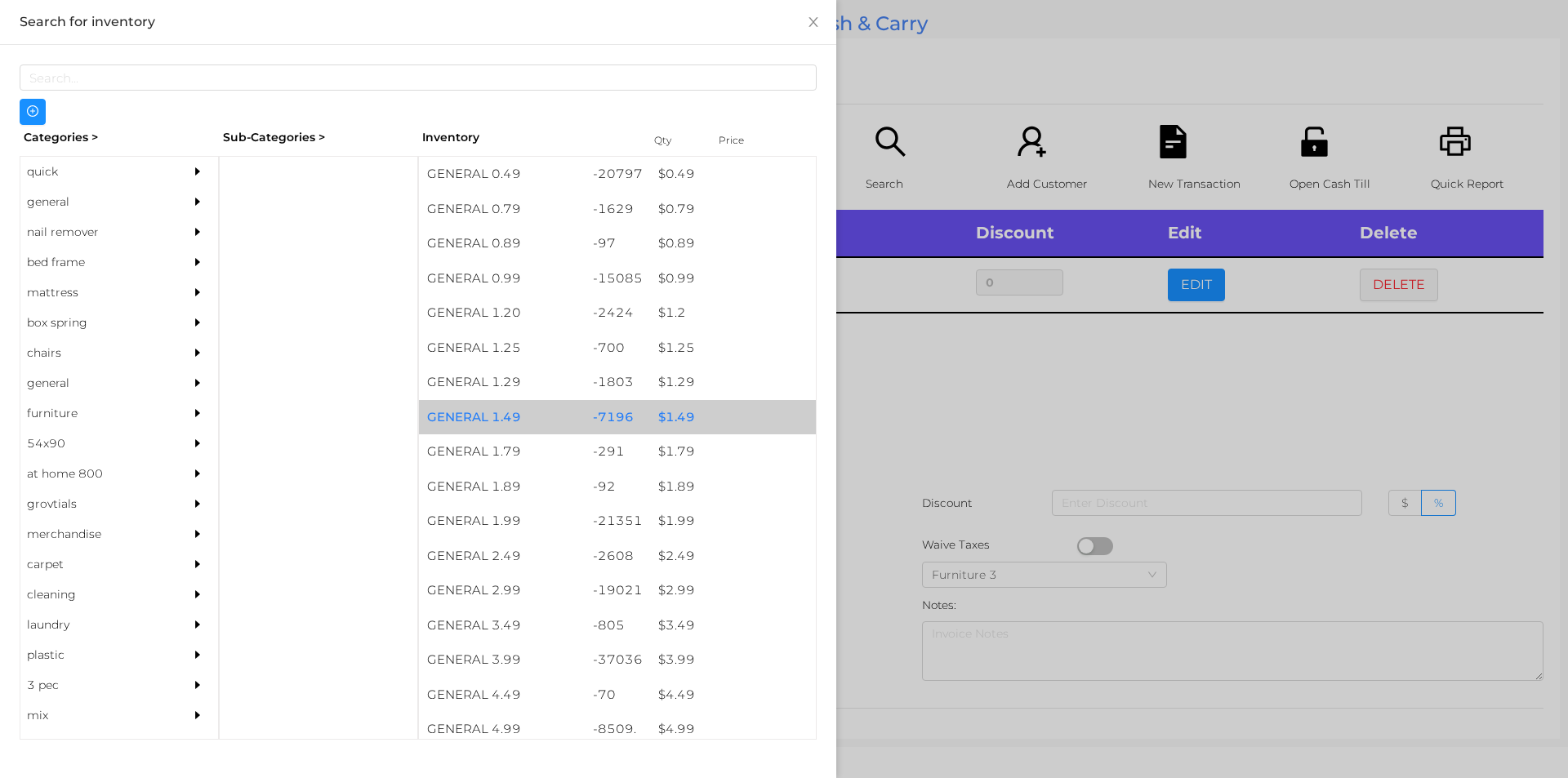
click at [671, 415] on div "$ 1.49" at bounding box center [733, 417] width 166 height 35
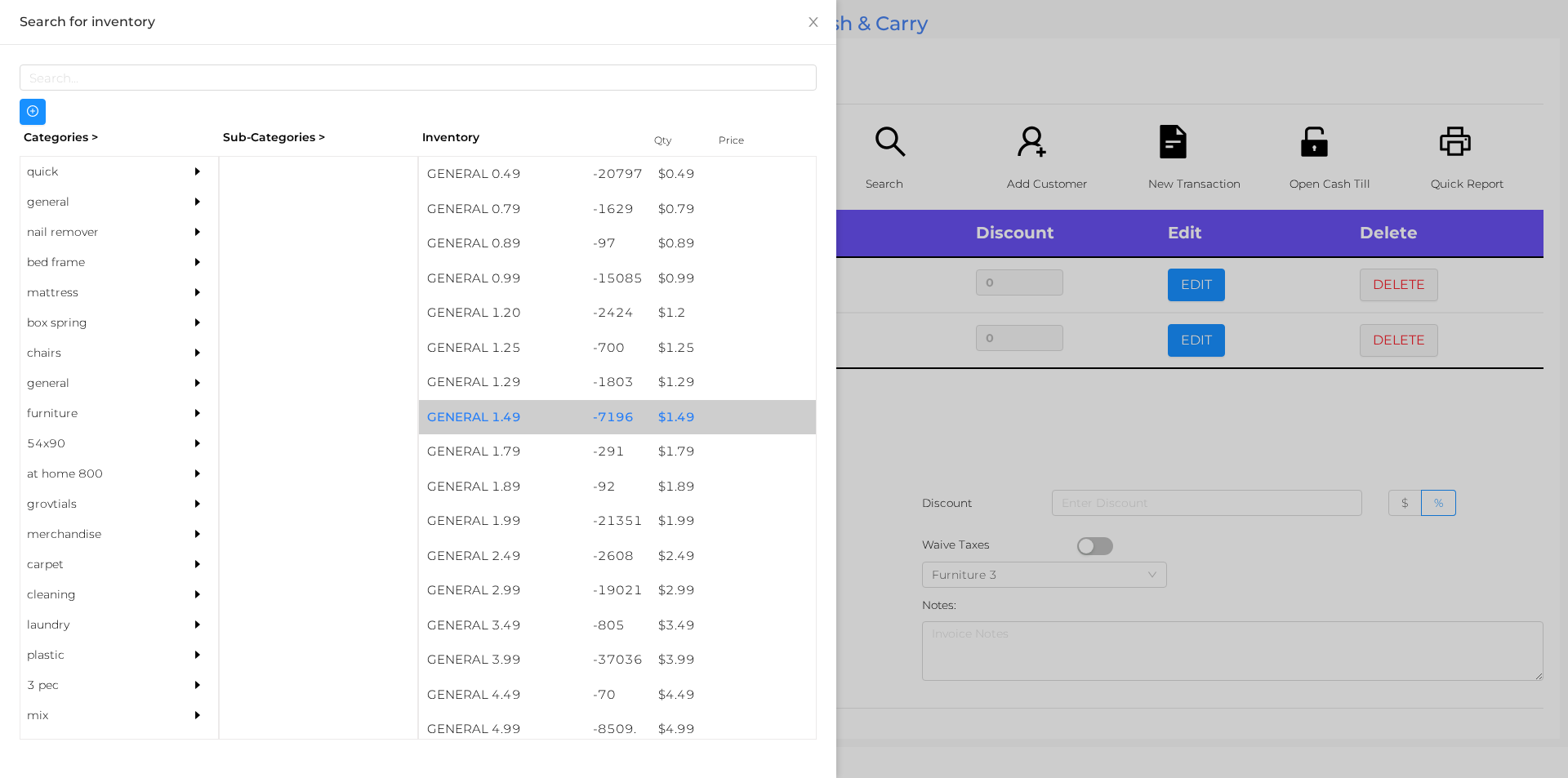
click at [662, 415] on div "$ 1.49" at bounding box center [733, 417] width 166 height 35
click at [671, 412] on div "$ 1.49" at bounding box center [733, 417] width 166 height 35
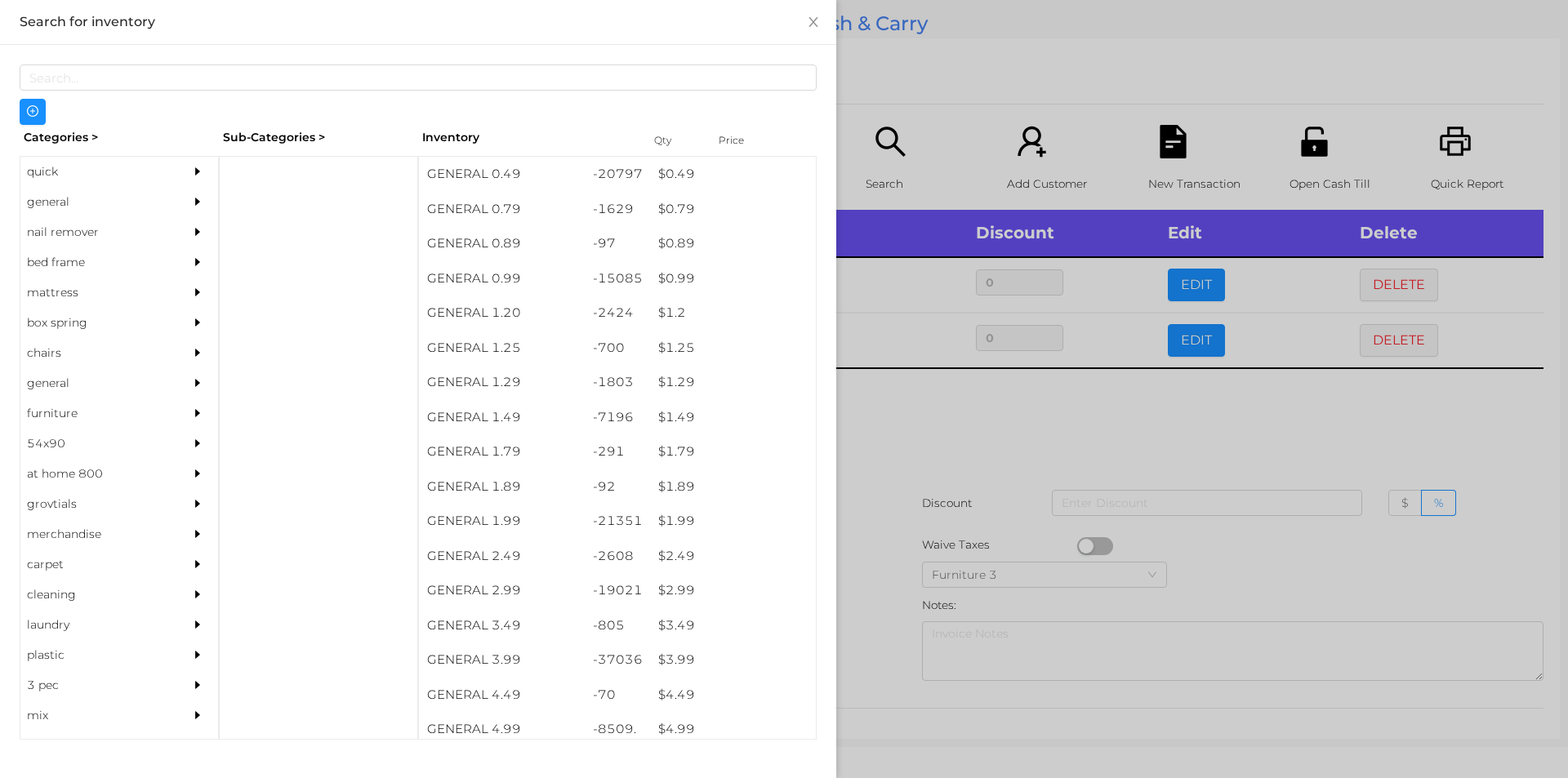
click at [896, 414] on div at bounding box center [784, 389] width 1568 height 778
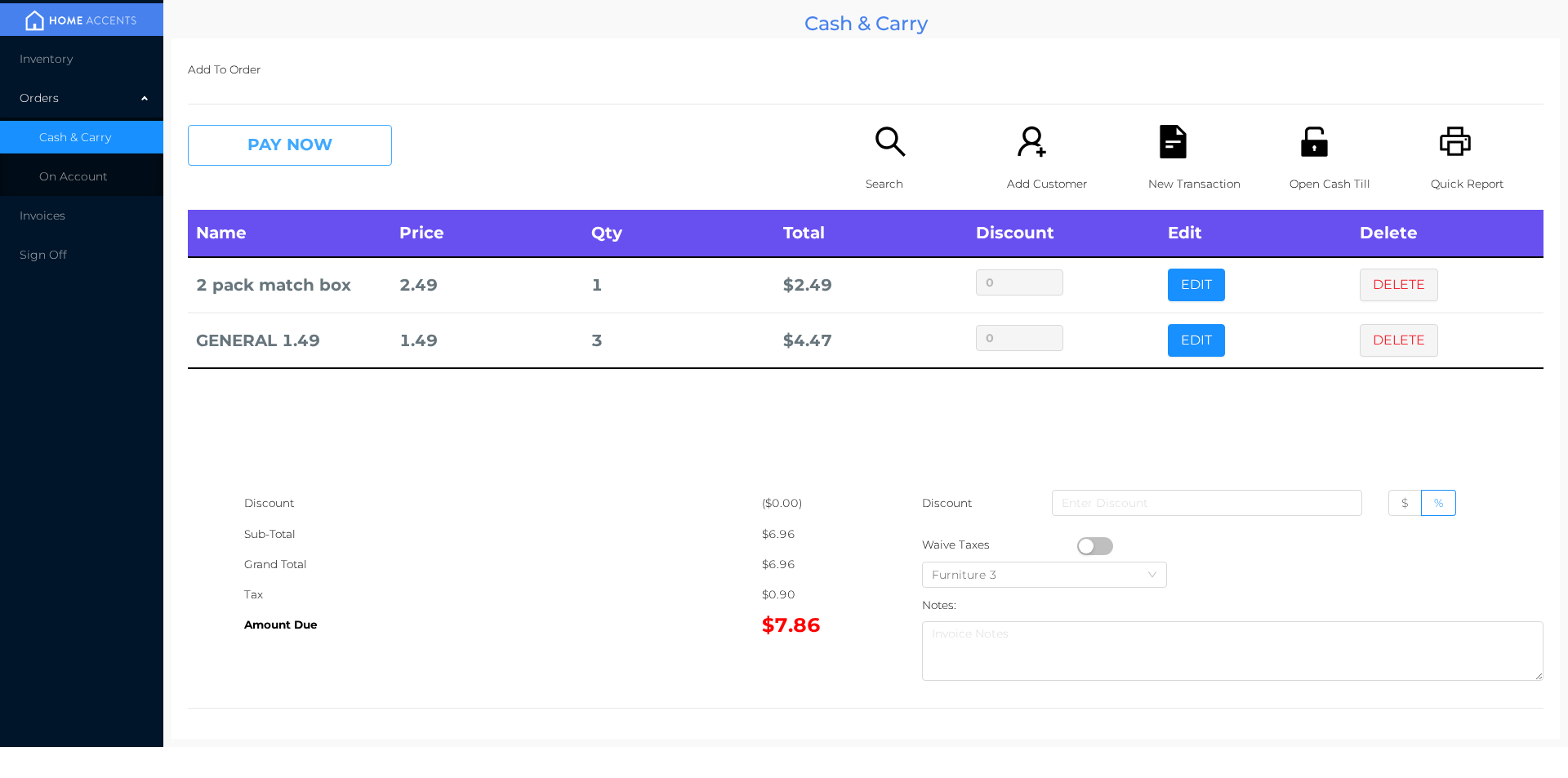
click at [264, 146] on button "PAY NOW" at bounding box center [290, 146] width 204 height 41
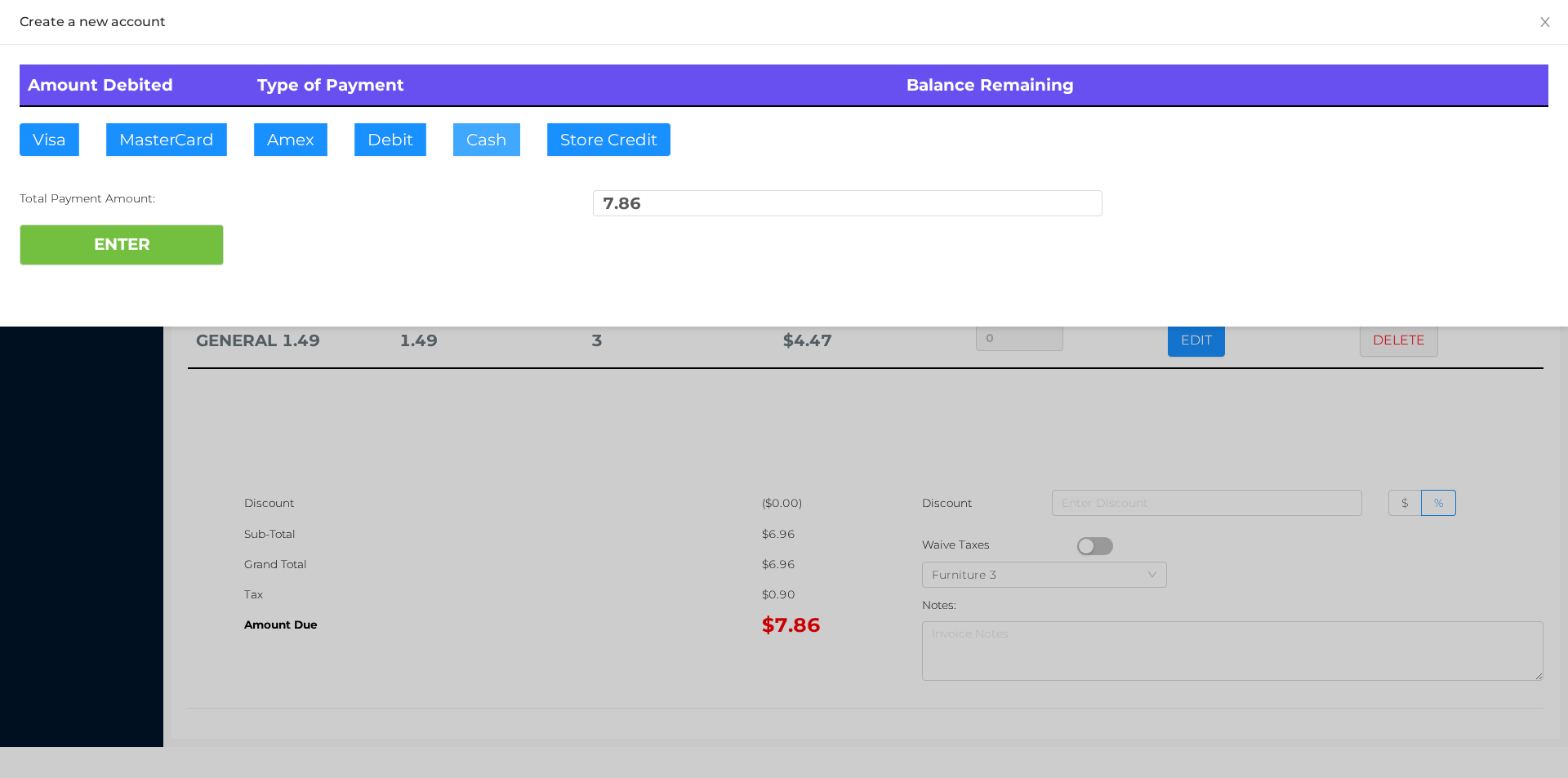
click at [506, 139] on button "Cash" at bounding box center [486, 140] width 67 height 32
type input "10."
click at [122, 263] on button "ENTER" at bounding box center [122, 245] width 204 height 41
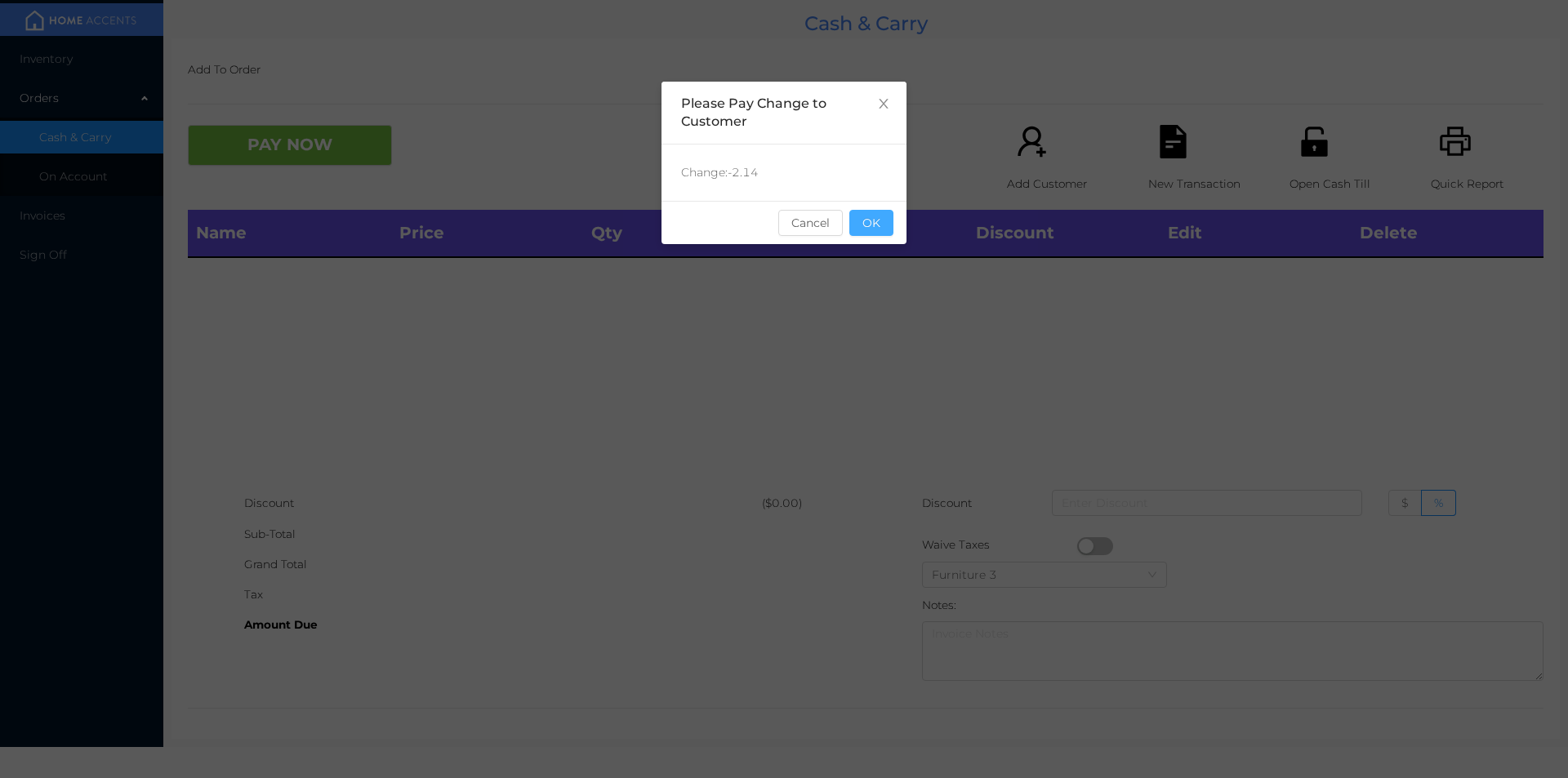
click at [863, 226] on button "OK" at bounding box center [872, 223] width 44 height 26
click at [856, 311] on div "Name Price Qty Total Discount Edit Delete" at bounding box center [866, 349] width 1355 height 278
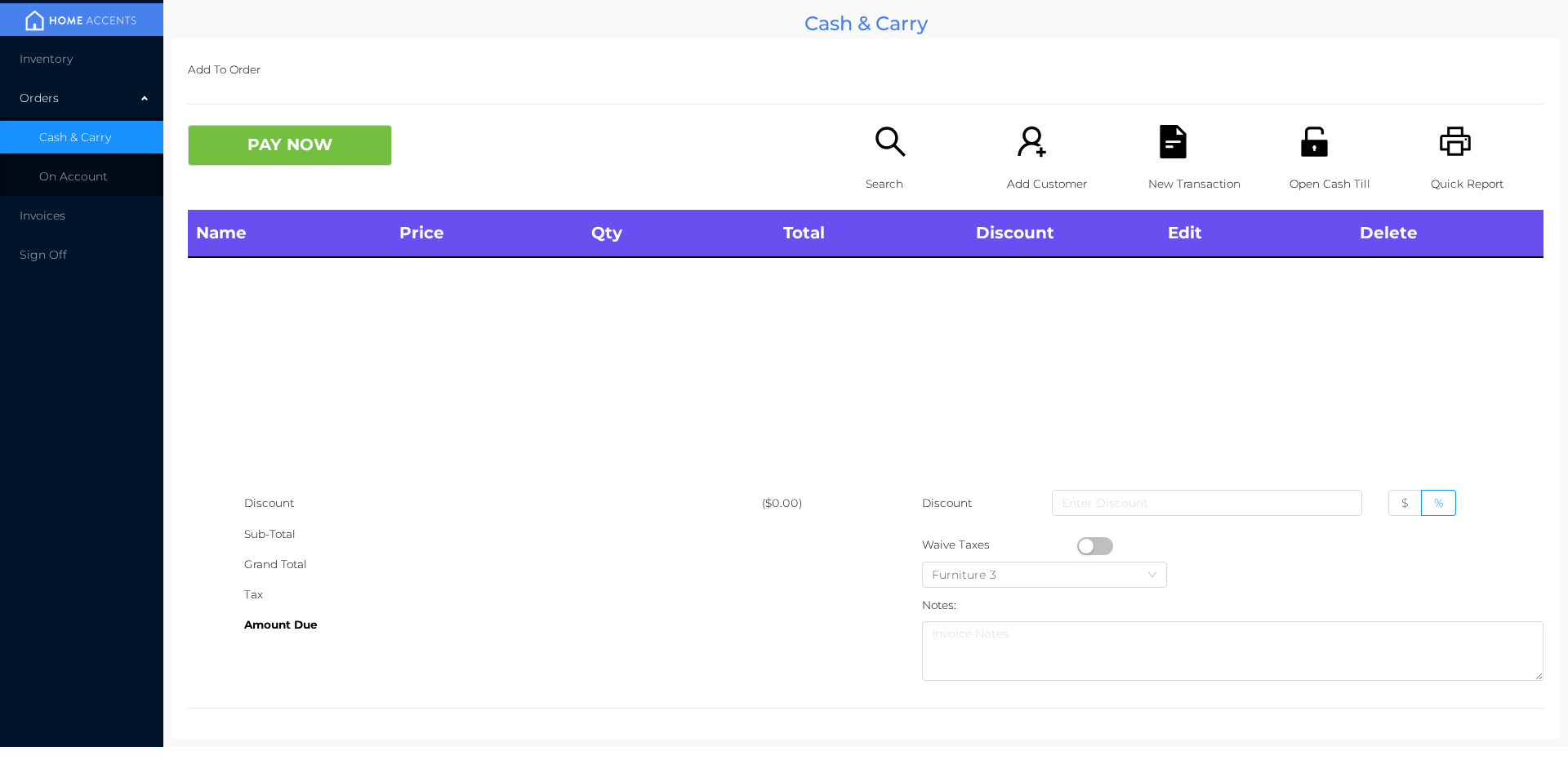
click at [877, 172] on p "Search" at bounding box center [922, 184] width 112 height 30
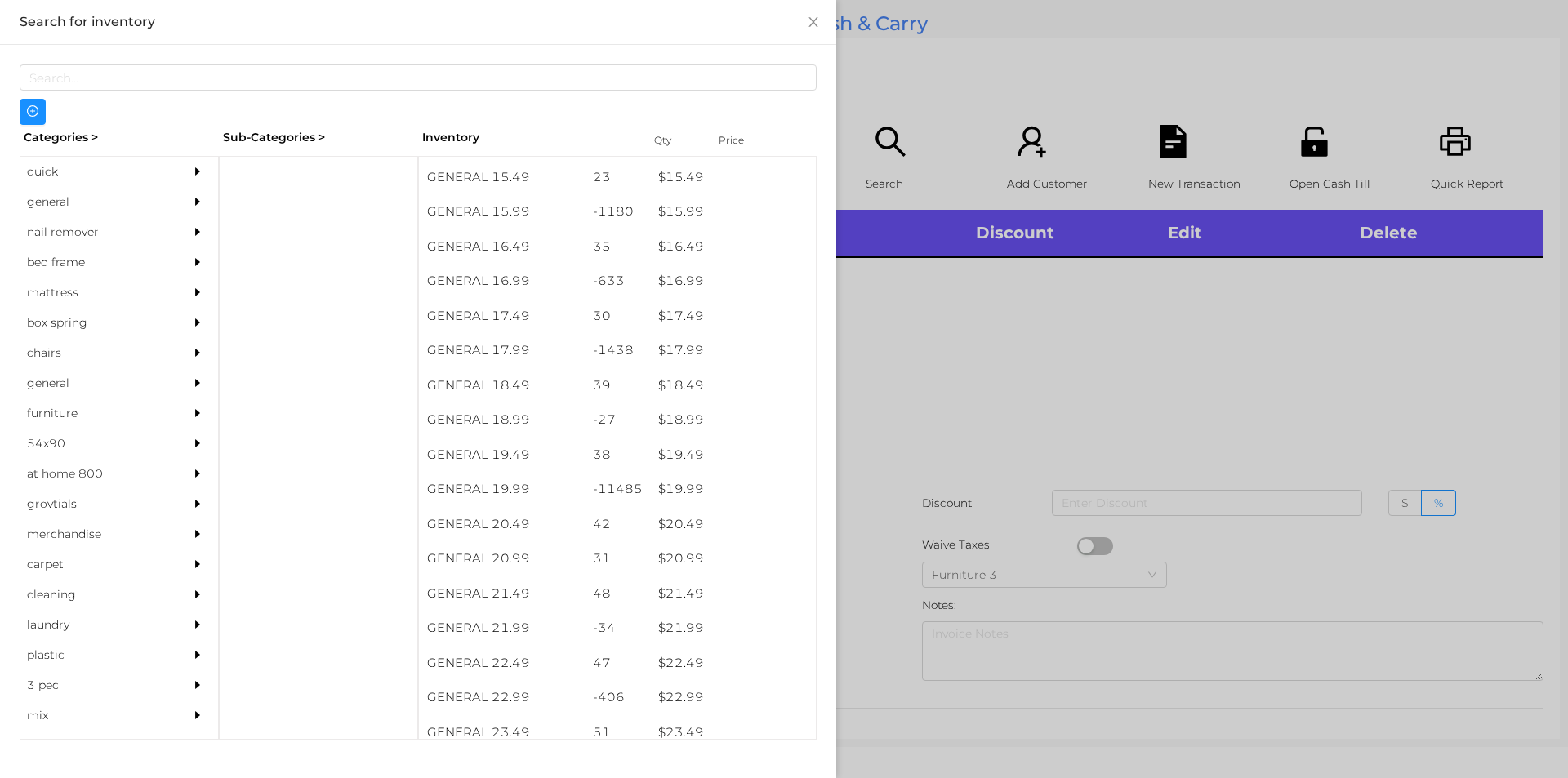
scroll to position [1444, 0]
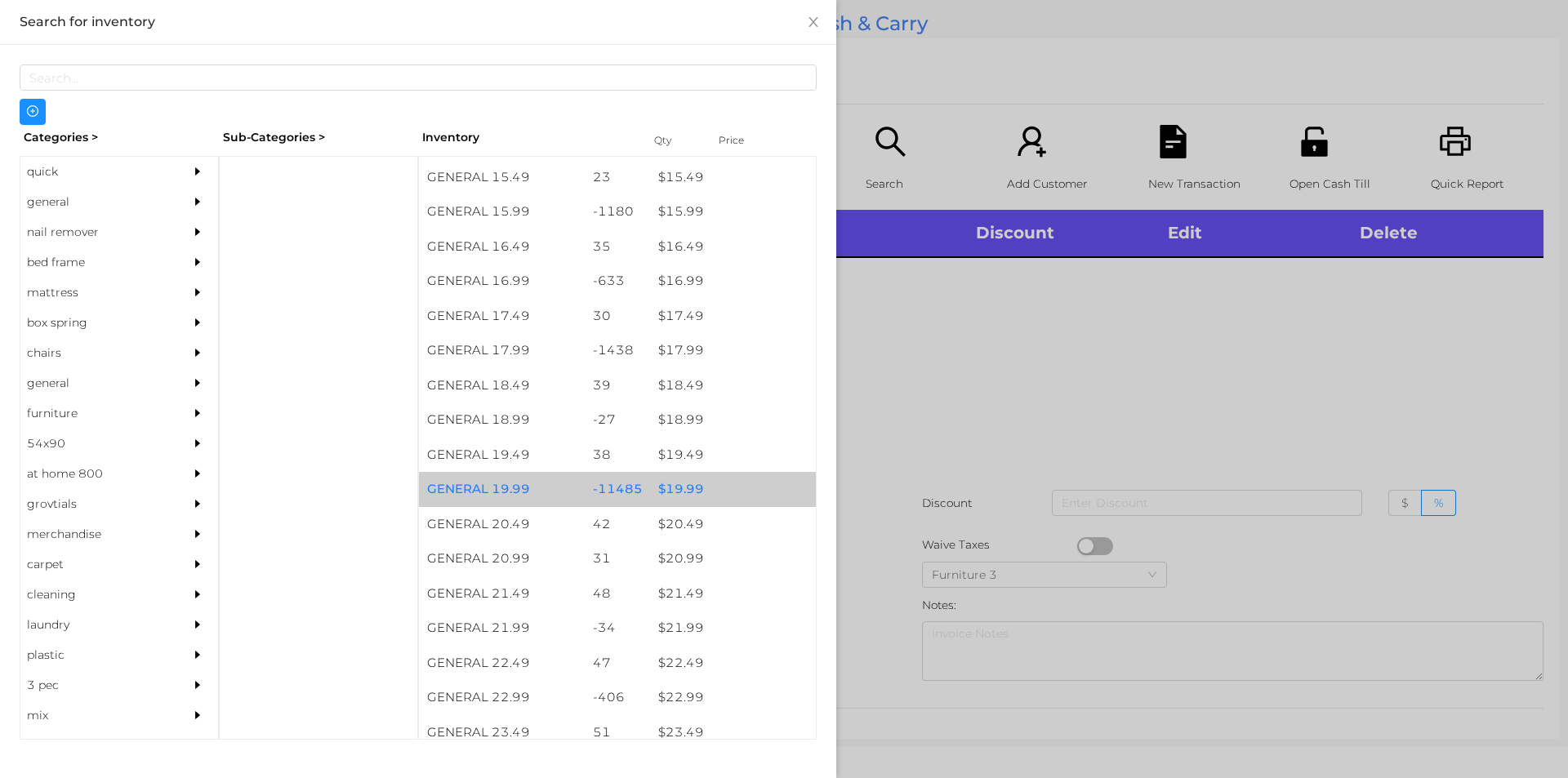
click at [670, 483] on div "$ 19.99" at bounding box center [733, 489] width 166 height 35
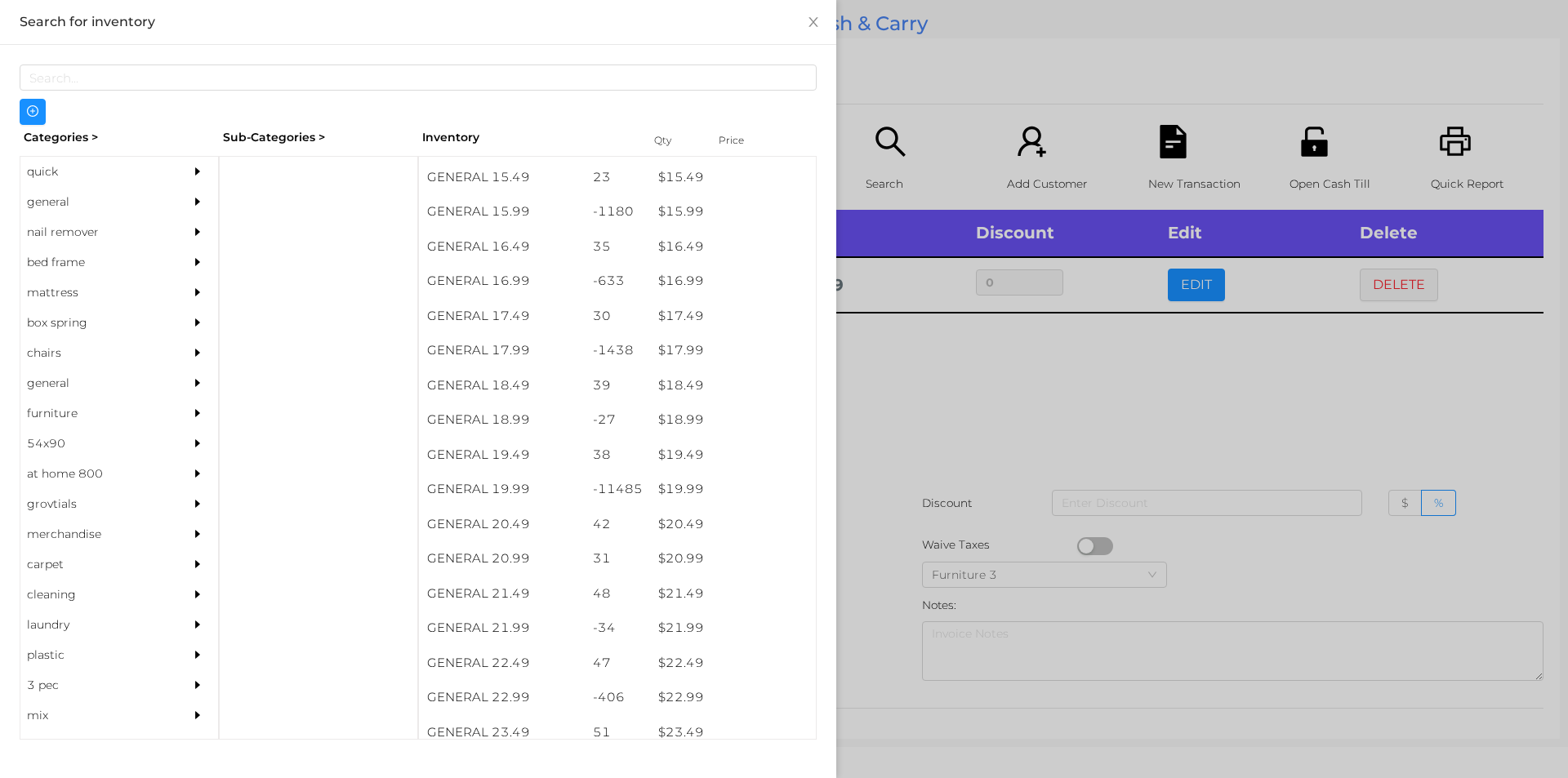
click at [907, 406] on div at bounding box center [784, 389] width 1568 height 778
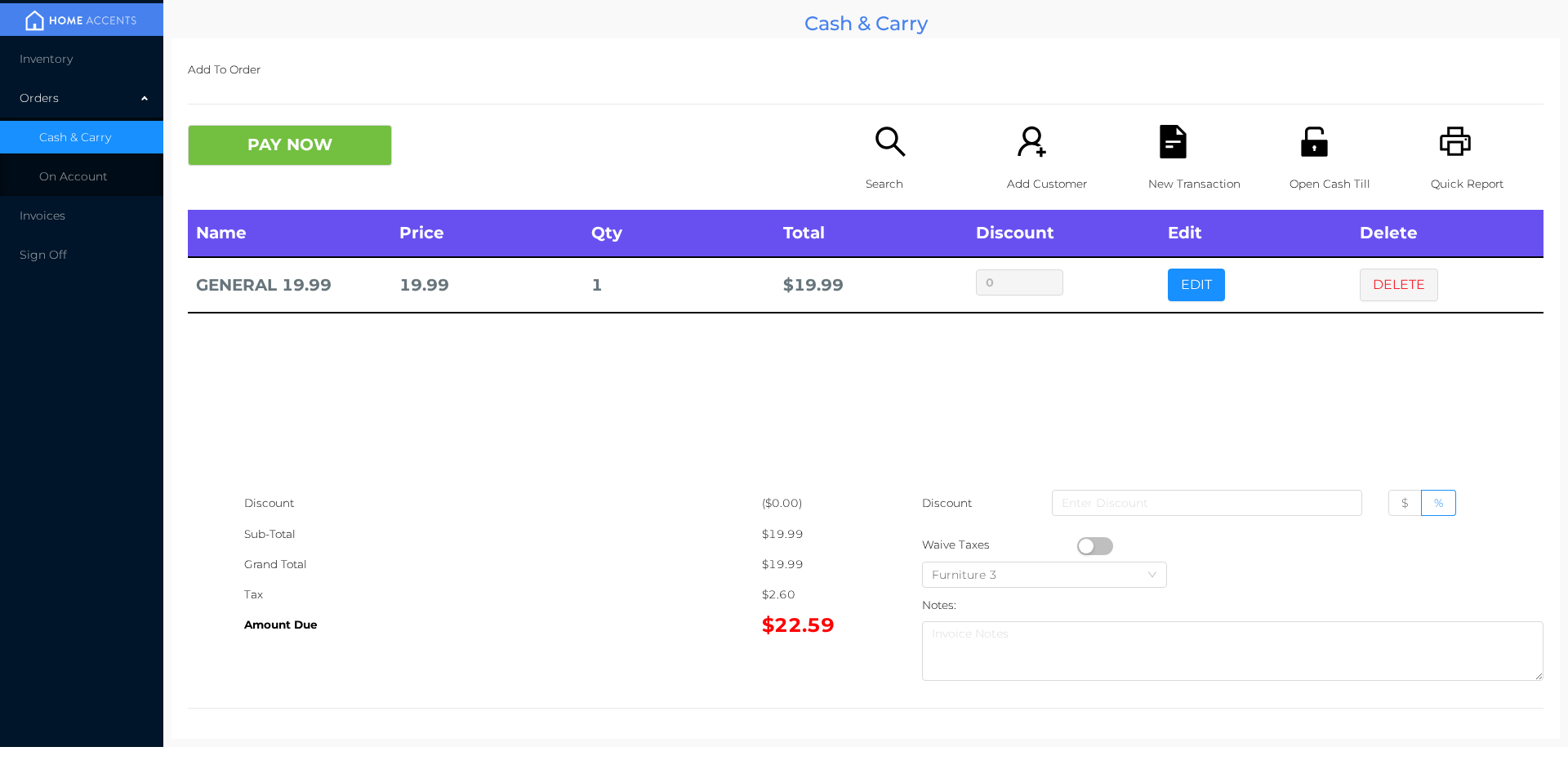
click at [1083, 541] on button "button" at bounding box center [1095, 546] width 36 height 18
click at [1409, 287] on button "DELETE" at bounding box center [1399, 285] width 78 height 32
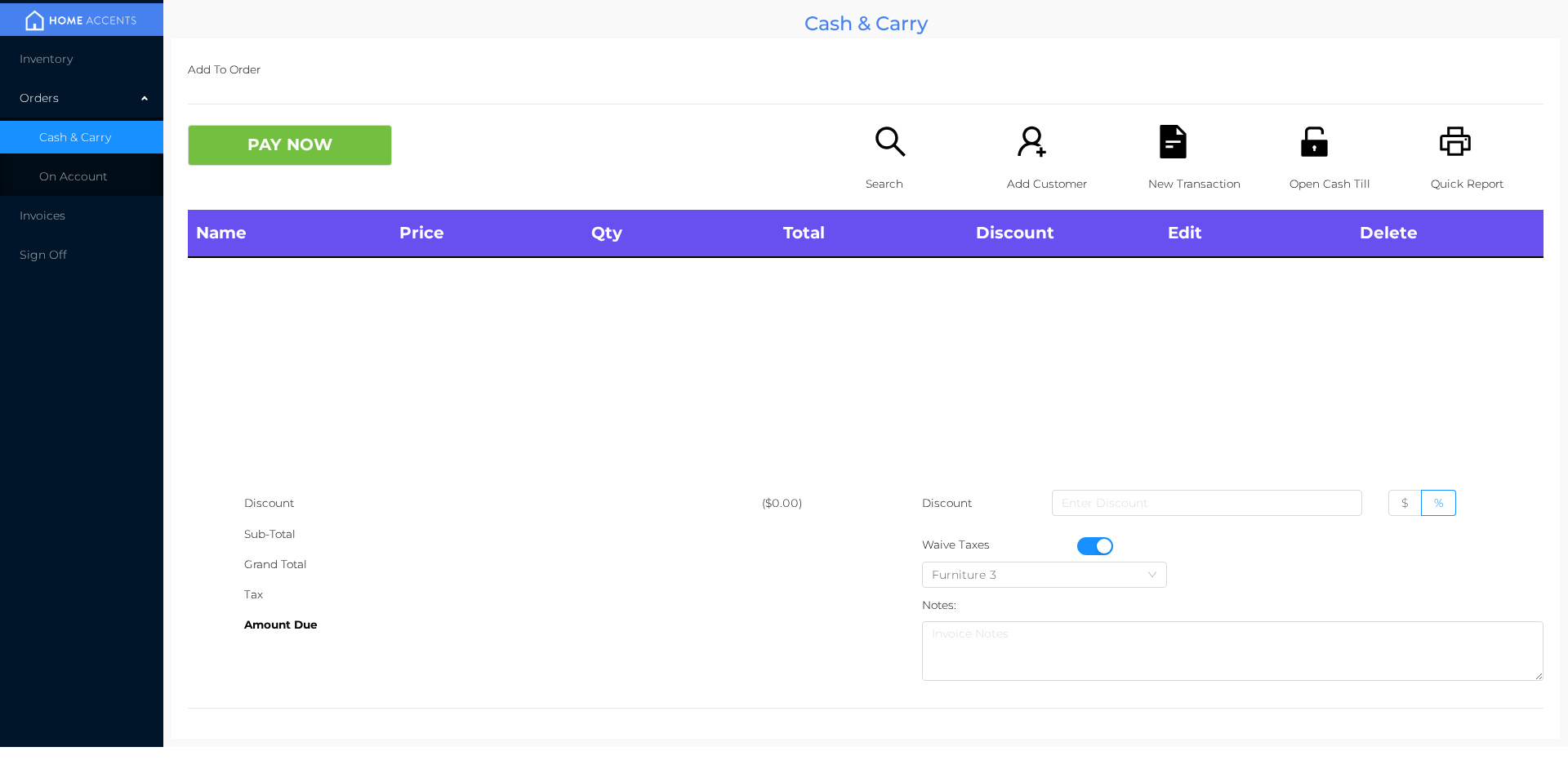
click at [1452, 131] on icon "icon: printer" at bounding box center [1455, 141] width 31 height 30
click at [1091, 546] on button "button" at bounding box center [1095, 546] width 36 height 18
click at [350, 144] on button "PAY NOW" at bounding box center [290, 146] width 204 height 41
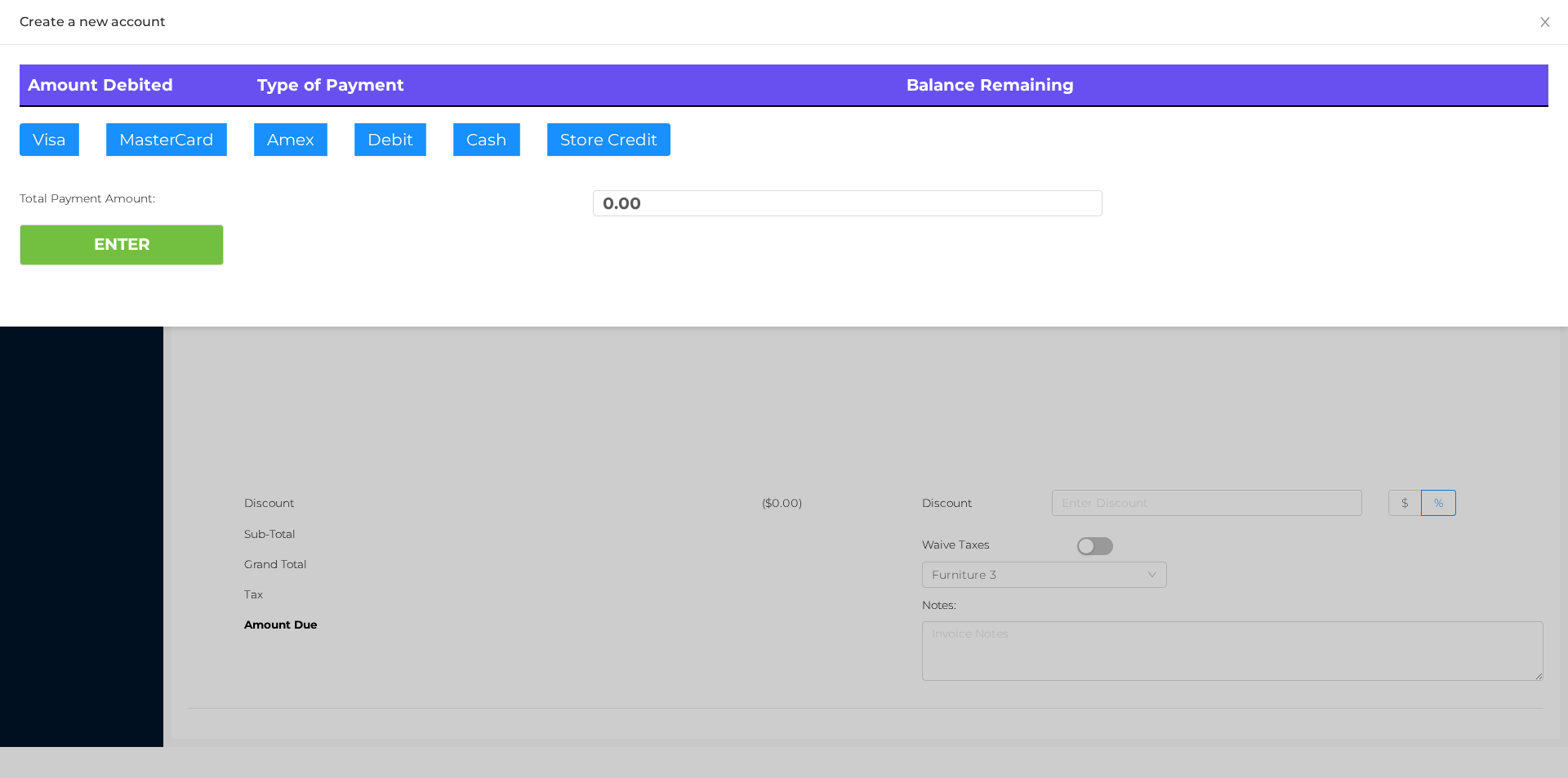
click at [1256, 399] on div at bounding box center [784, 389] width 1568 height 778
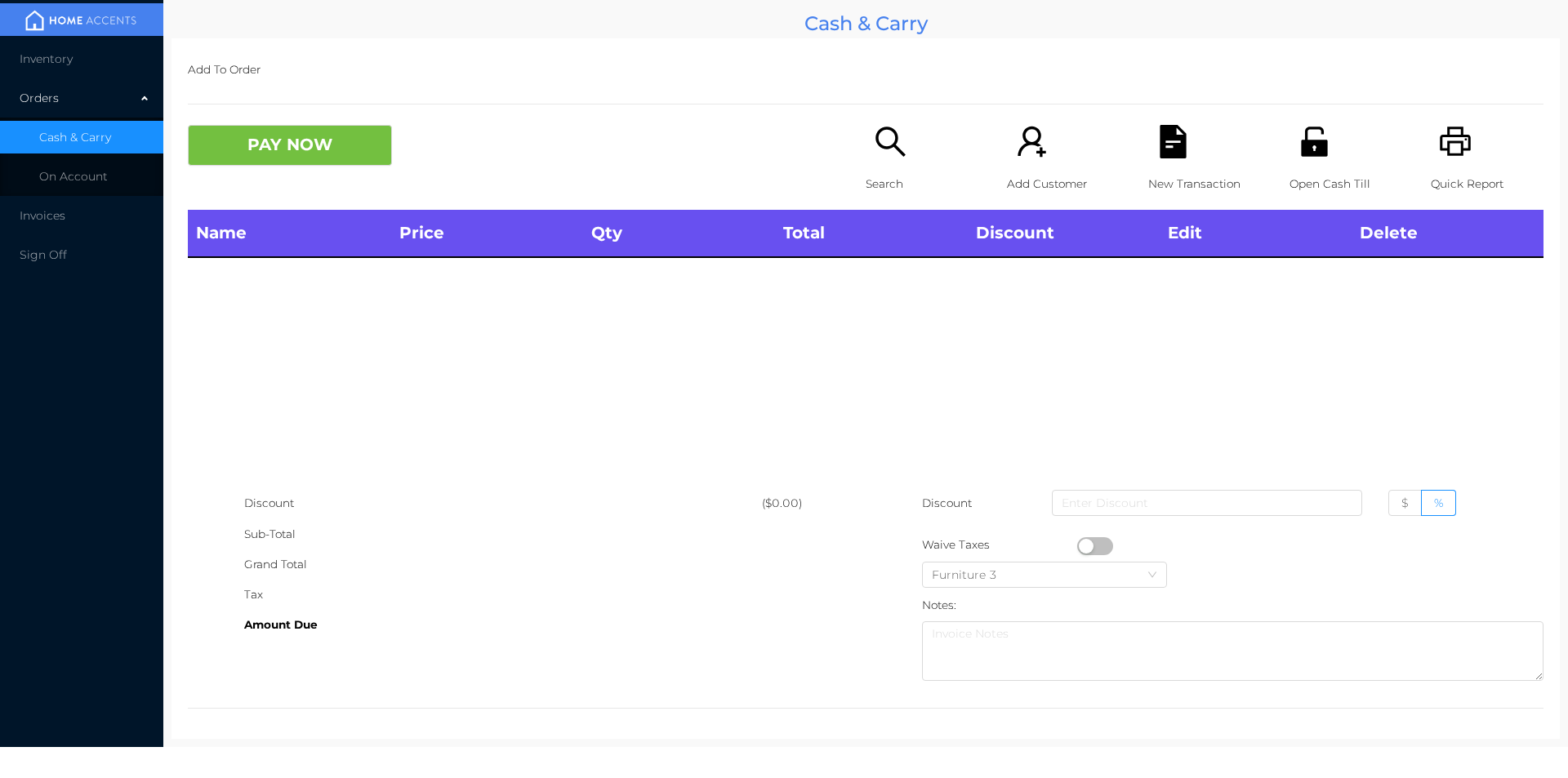
click at [880, 169] on p "Search" at bounding box center [922, 184] width 112 height 30
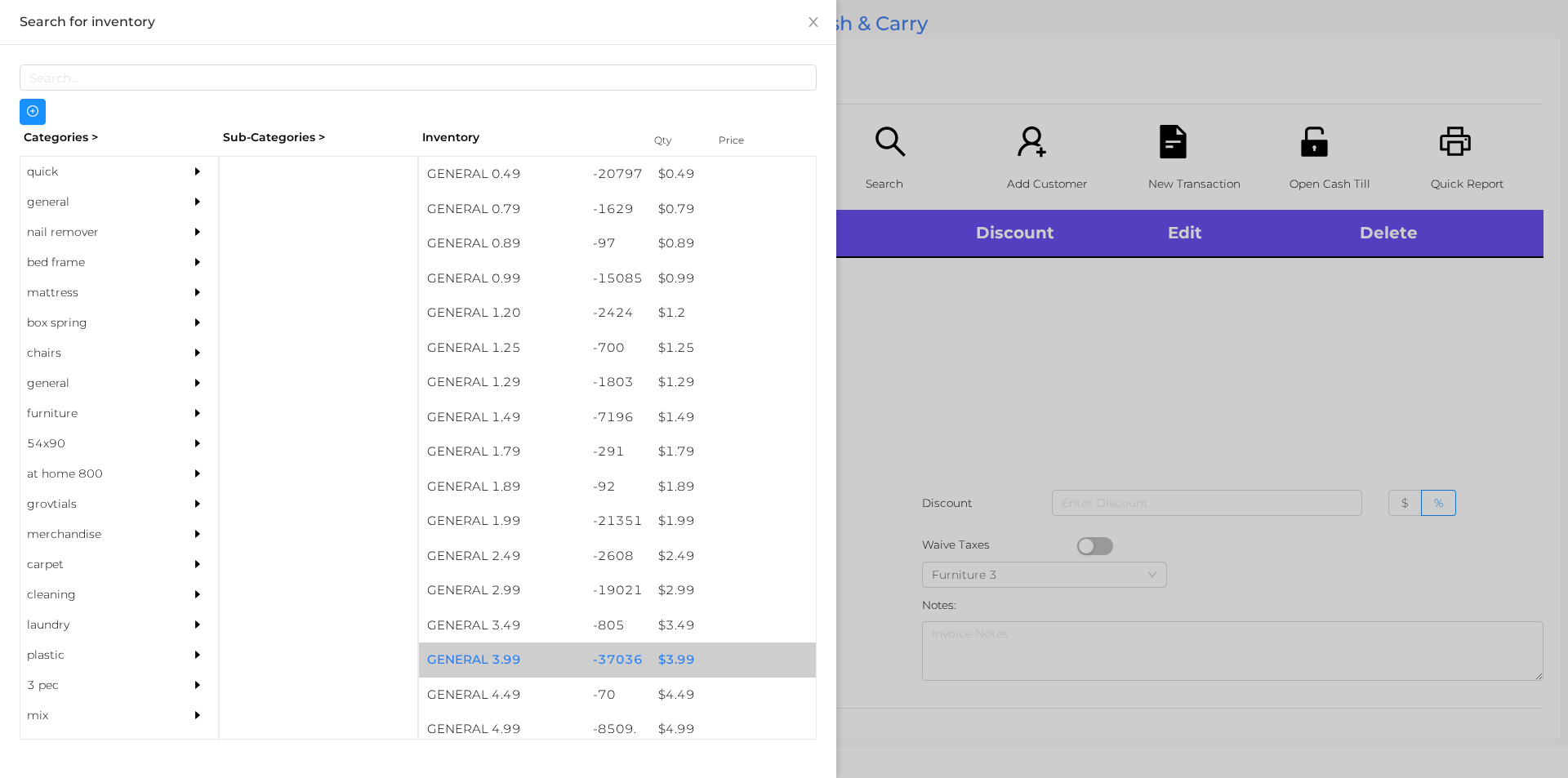
click at [671, 654] on div "$ 3.99" at bounding box center [733, 660] width 166 height 35
click at [655, 659] on div "$ 3.99" at bounding box center [733, 660] width 166 height 35
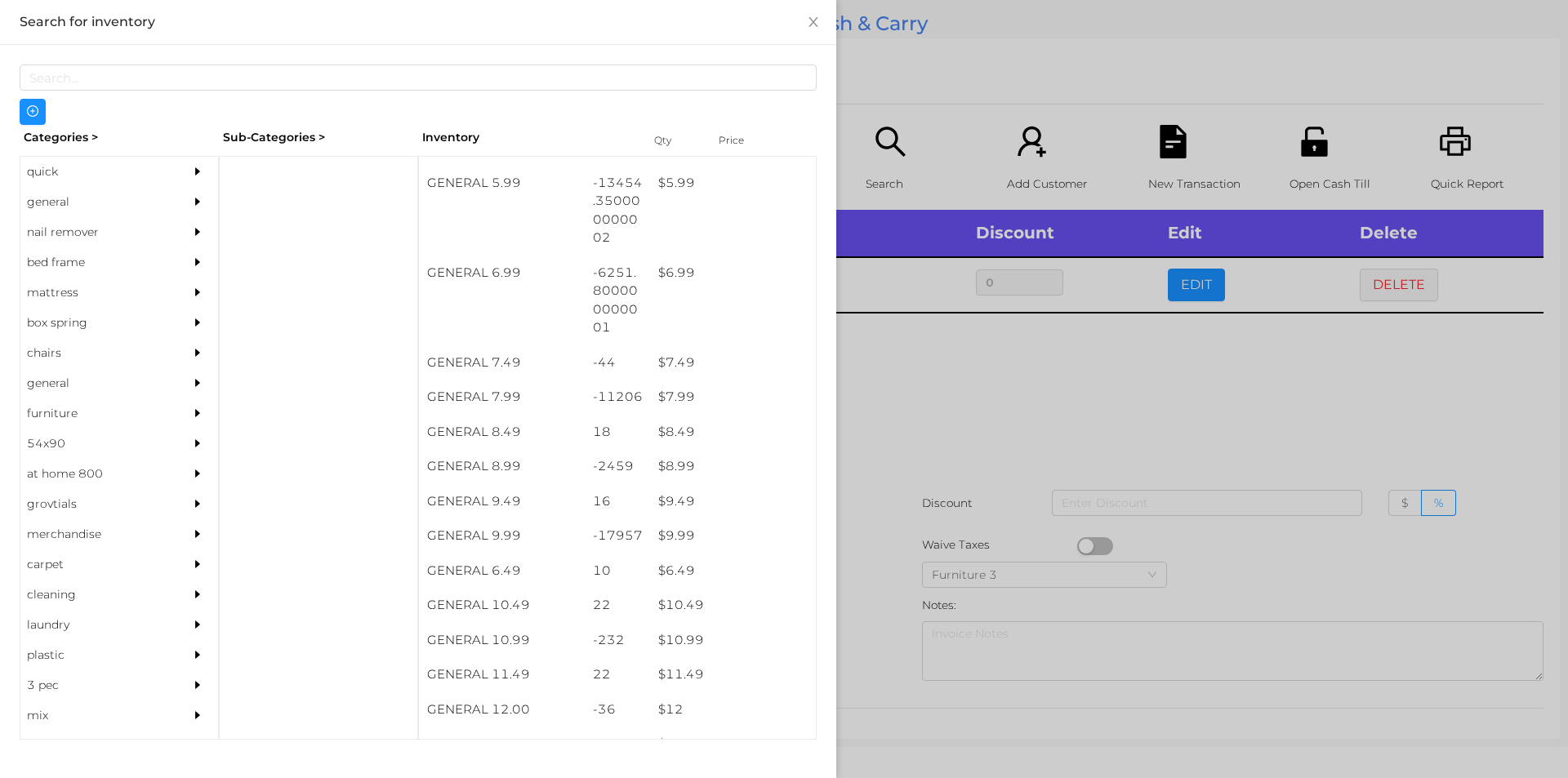
scroll to position [636, 0]
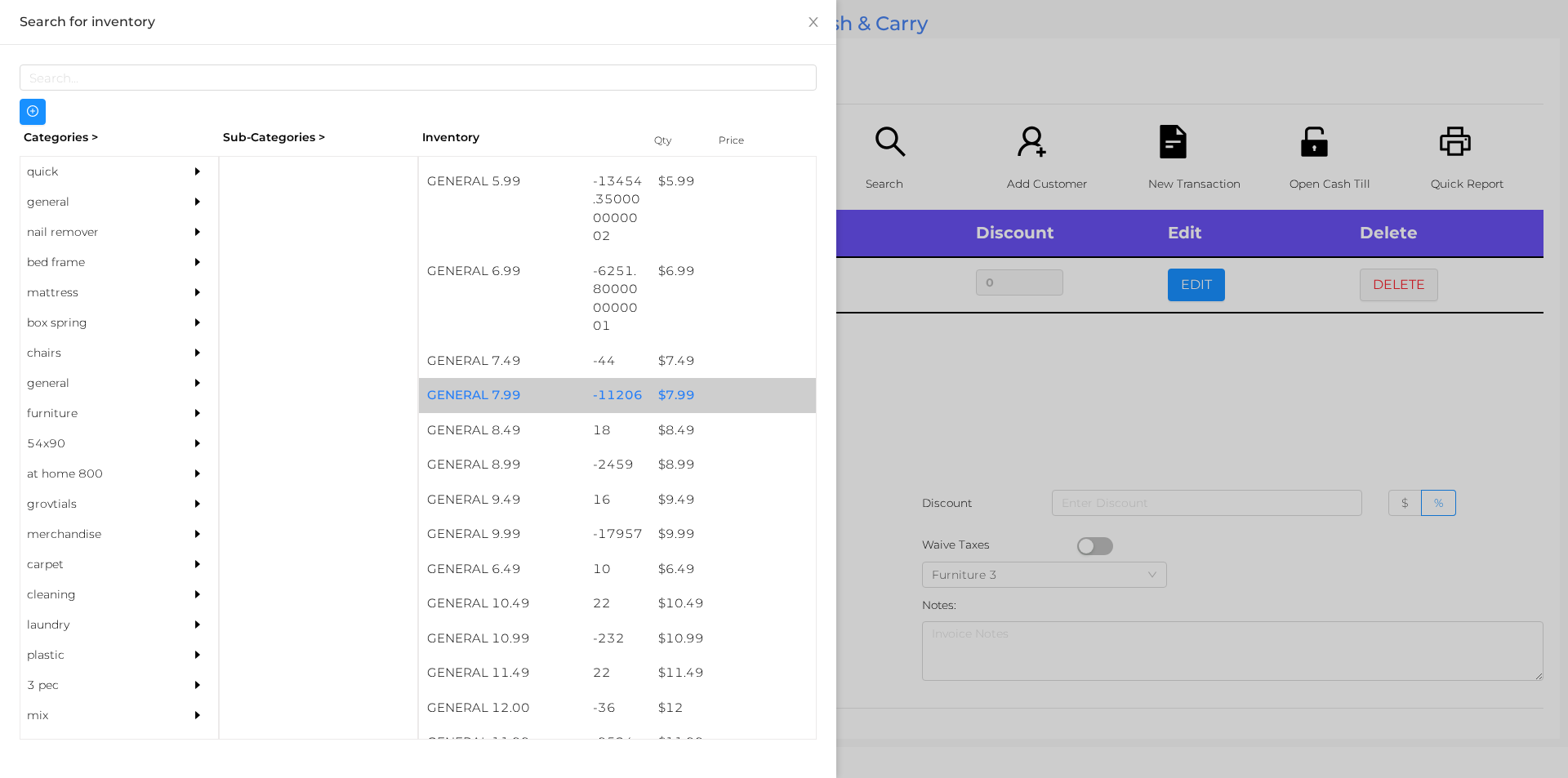
click at [675, 389] on div "$ 7.99" at bounding box center [733, 395] width 166 height 35
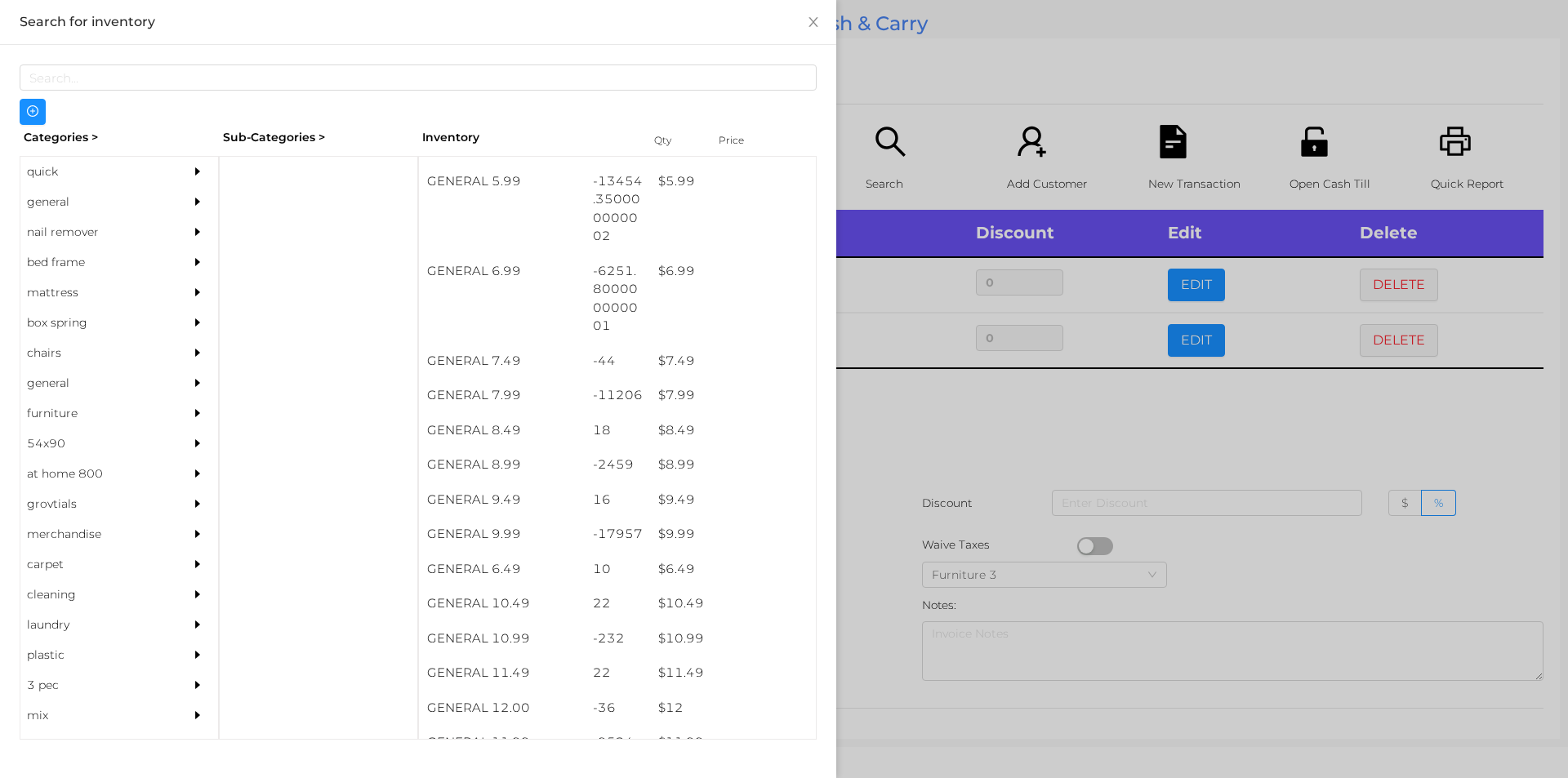
click at [879, 436] on div at bounding box center [784, 389] width 1568 height 778
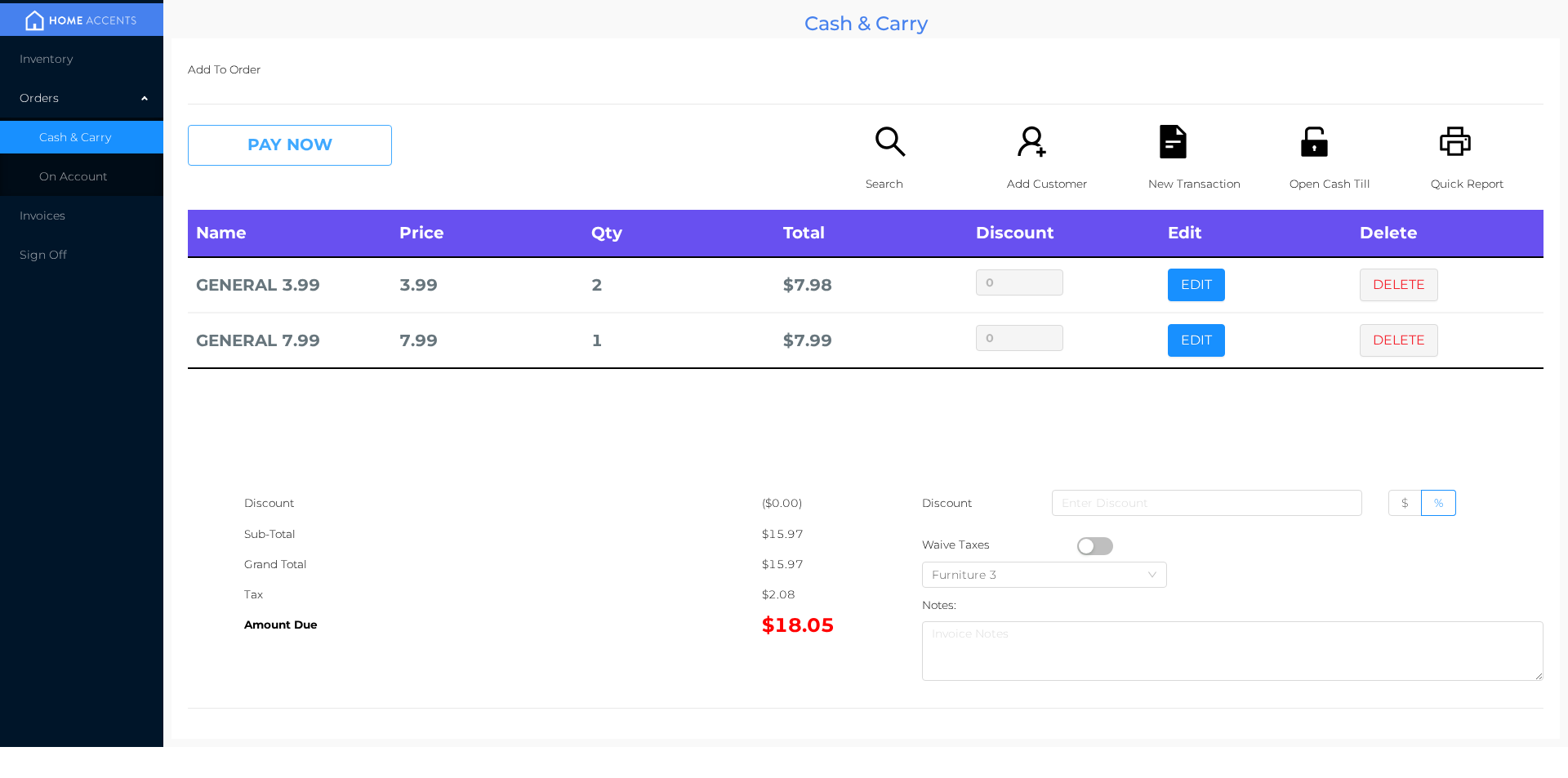
click at [243, 141] on button "PAY NOW" at bounding box center [290, 146] width 204 height 41
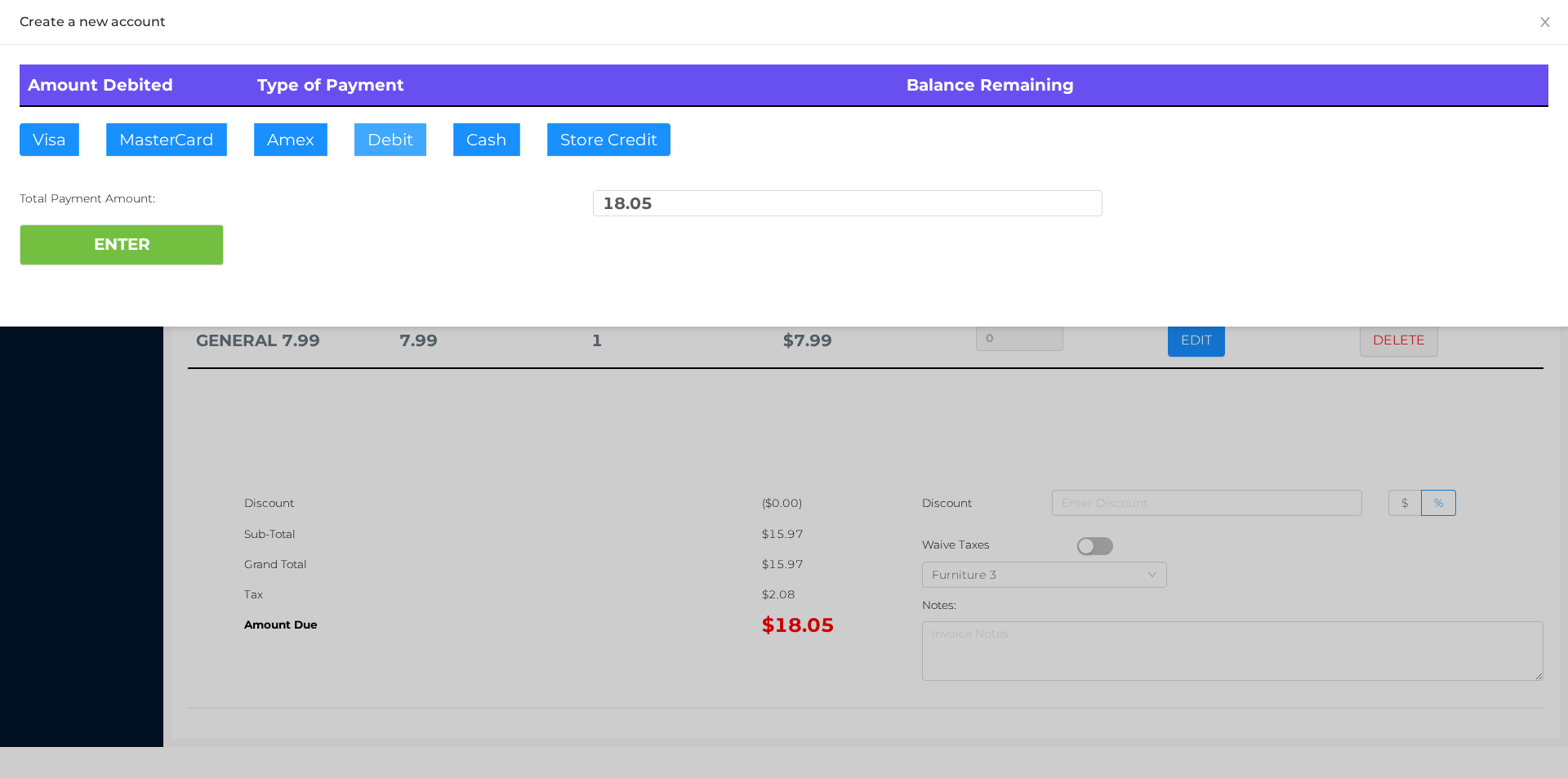
click at [419, 143] on button "Debit" at bounding box center [390, 140] width 72 height 32
click at [154, 250] on button "ENTER" at bounding box center [122, 245] width 204 height 41
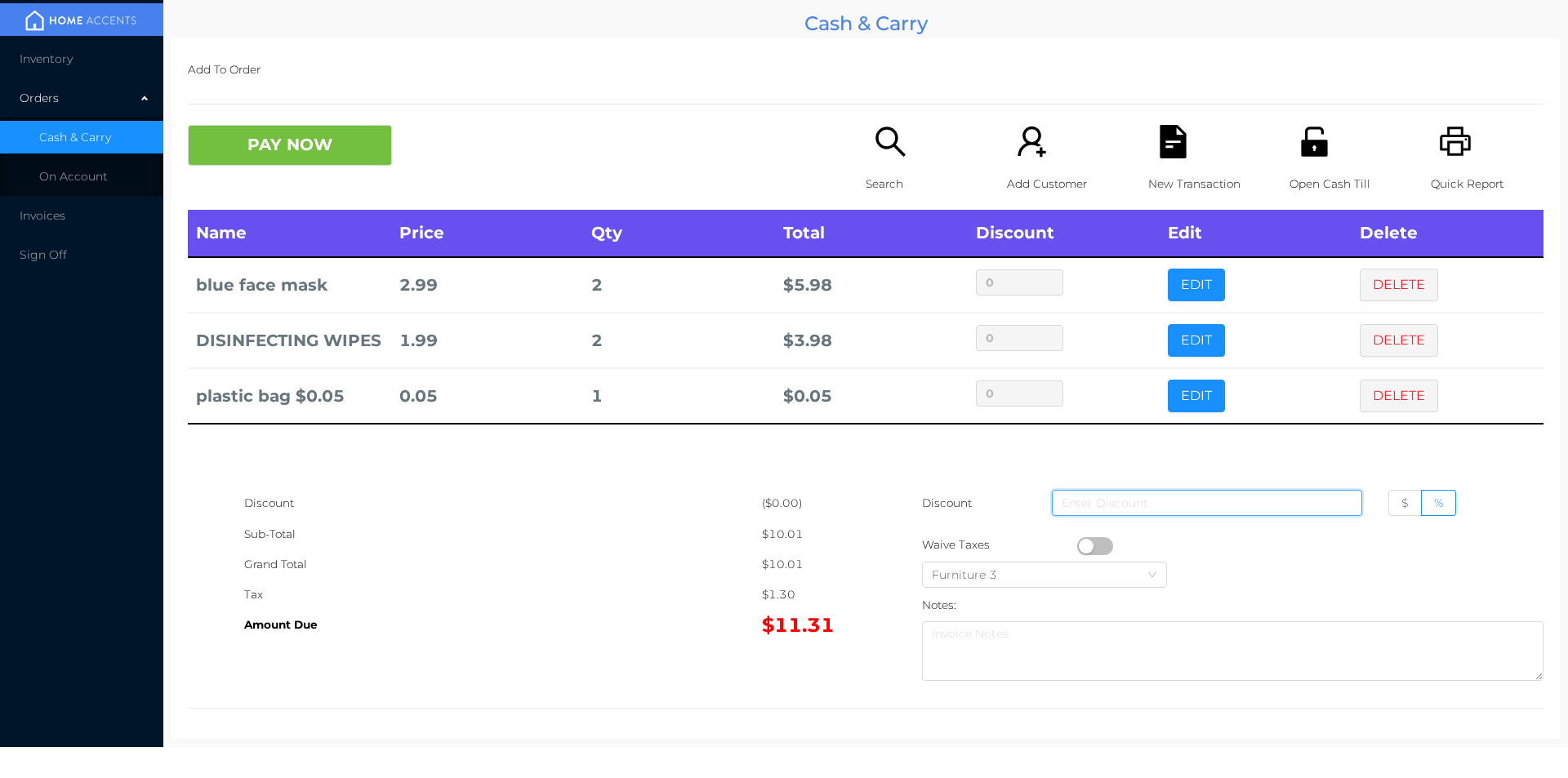
click at [1124, 500] on input at bounding box center [1207, 503] width 311 height 26
type input "5"
click at [329, 156] on button "PAY NOW" at bounding box center [290, 146] width 204 height 41
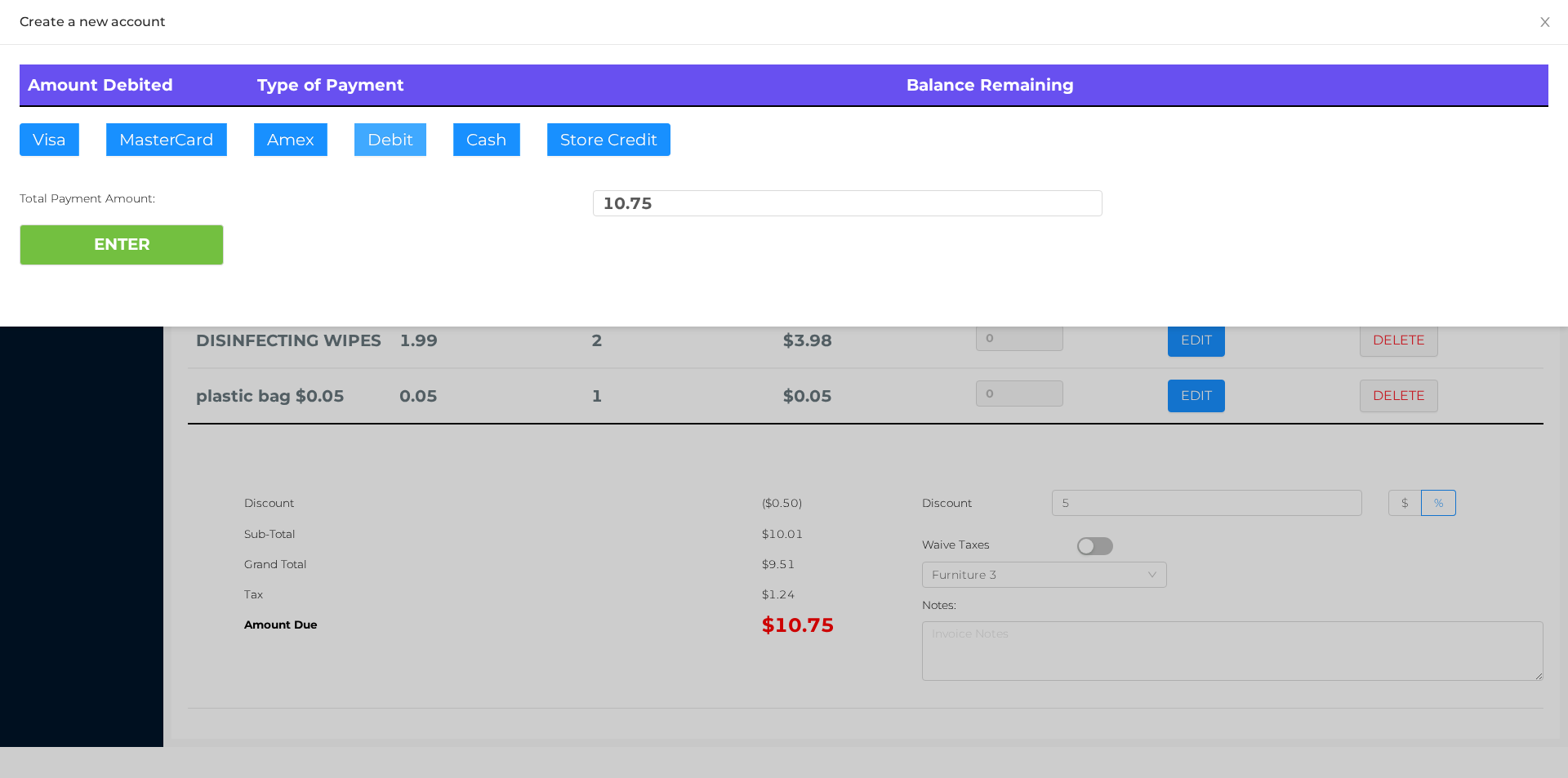
click at [386, 134] on button "Debit" at bounding box center [390, 140] width 72 height 32
click at [179, 261] on button "ENTER" at bounding box center [122, 245] width 204 height 41
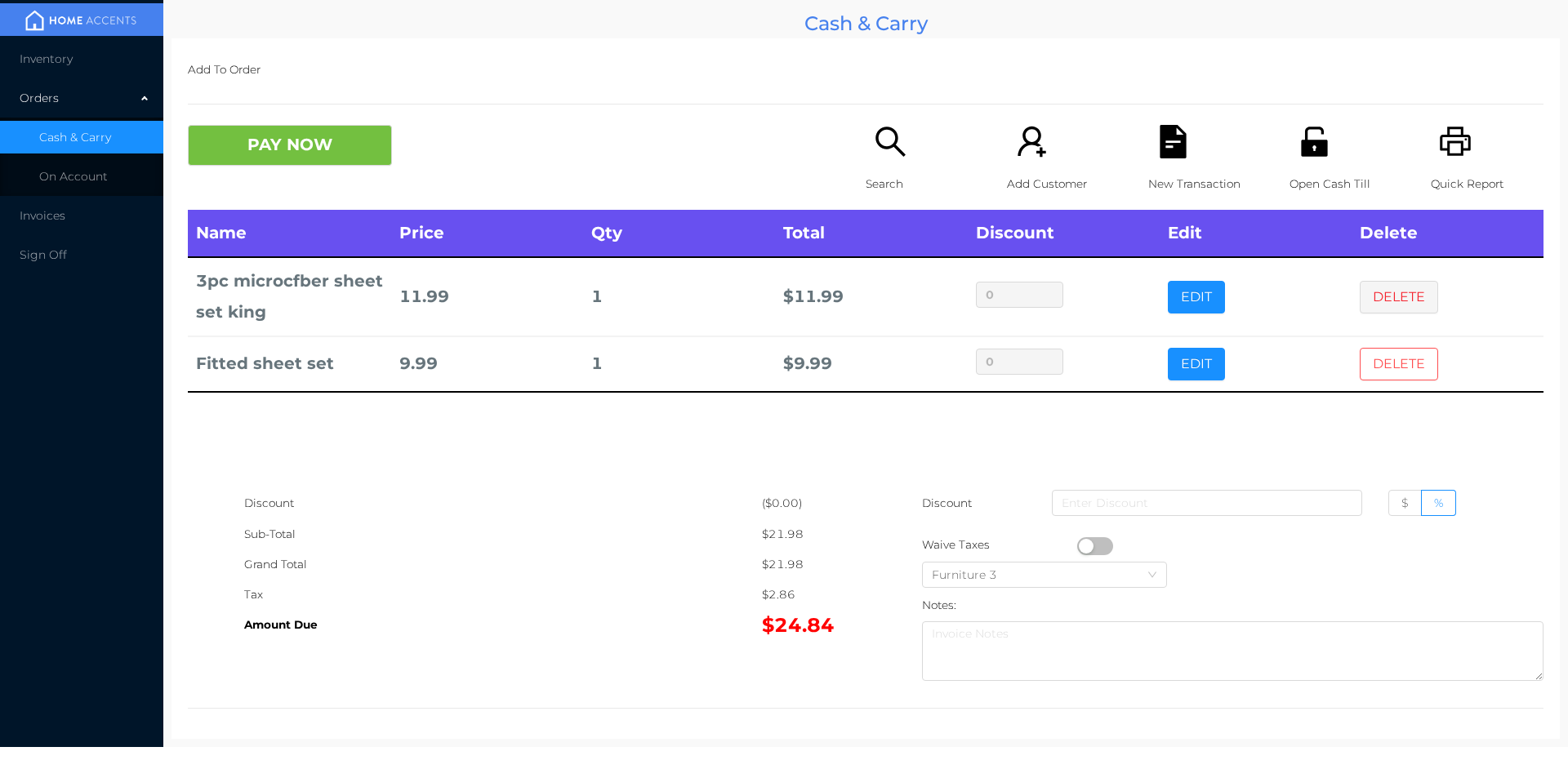
click at [1416, 359] on button "DELETE" at bounding box center [1399, 364] width 78 height 32
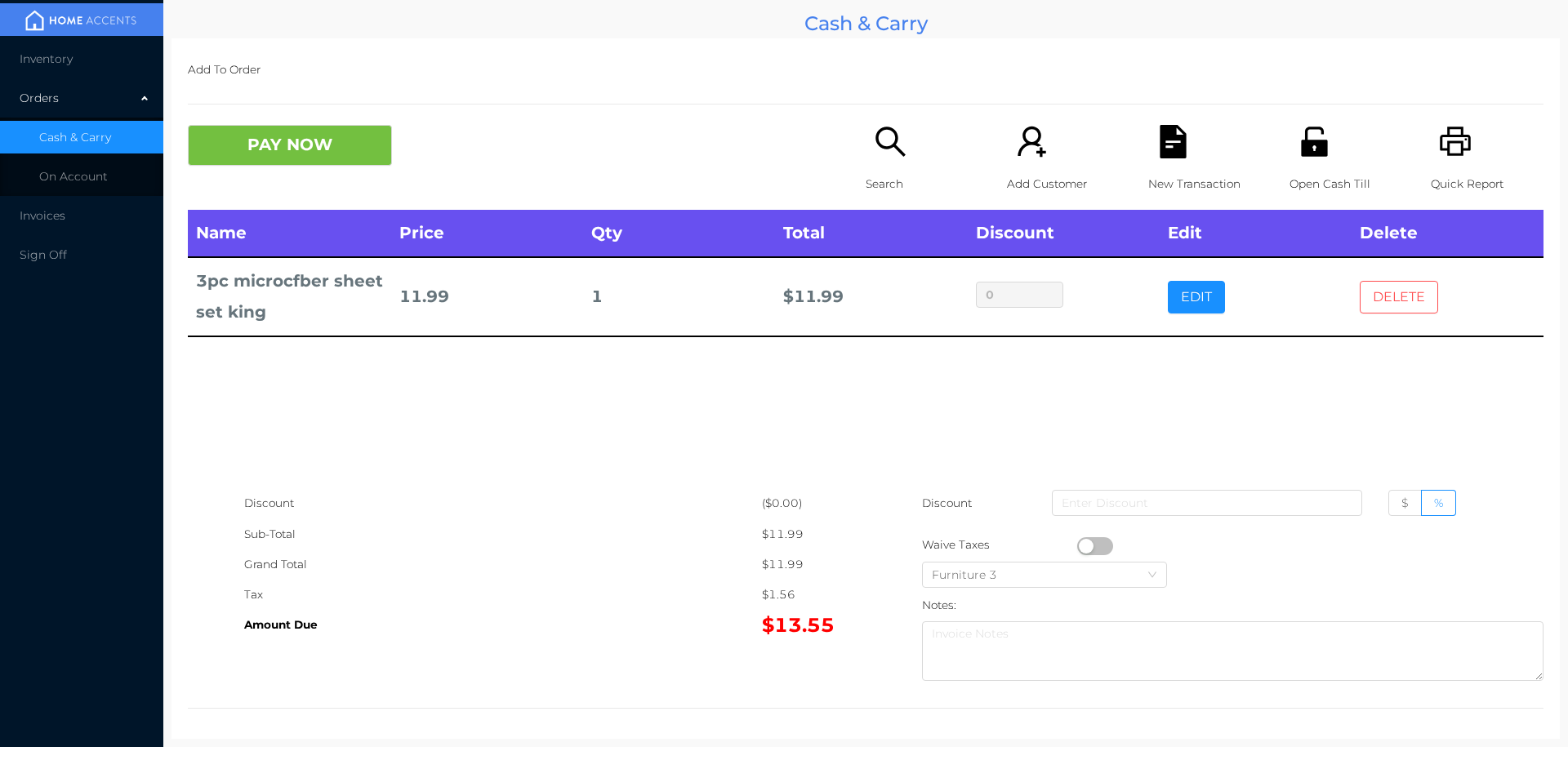
click at [1388, 292] on button "DELETE" at bounding box center [1399, 297] width 78 height 32
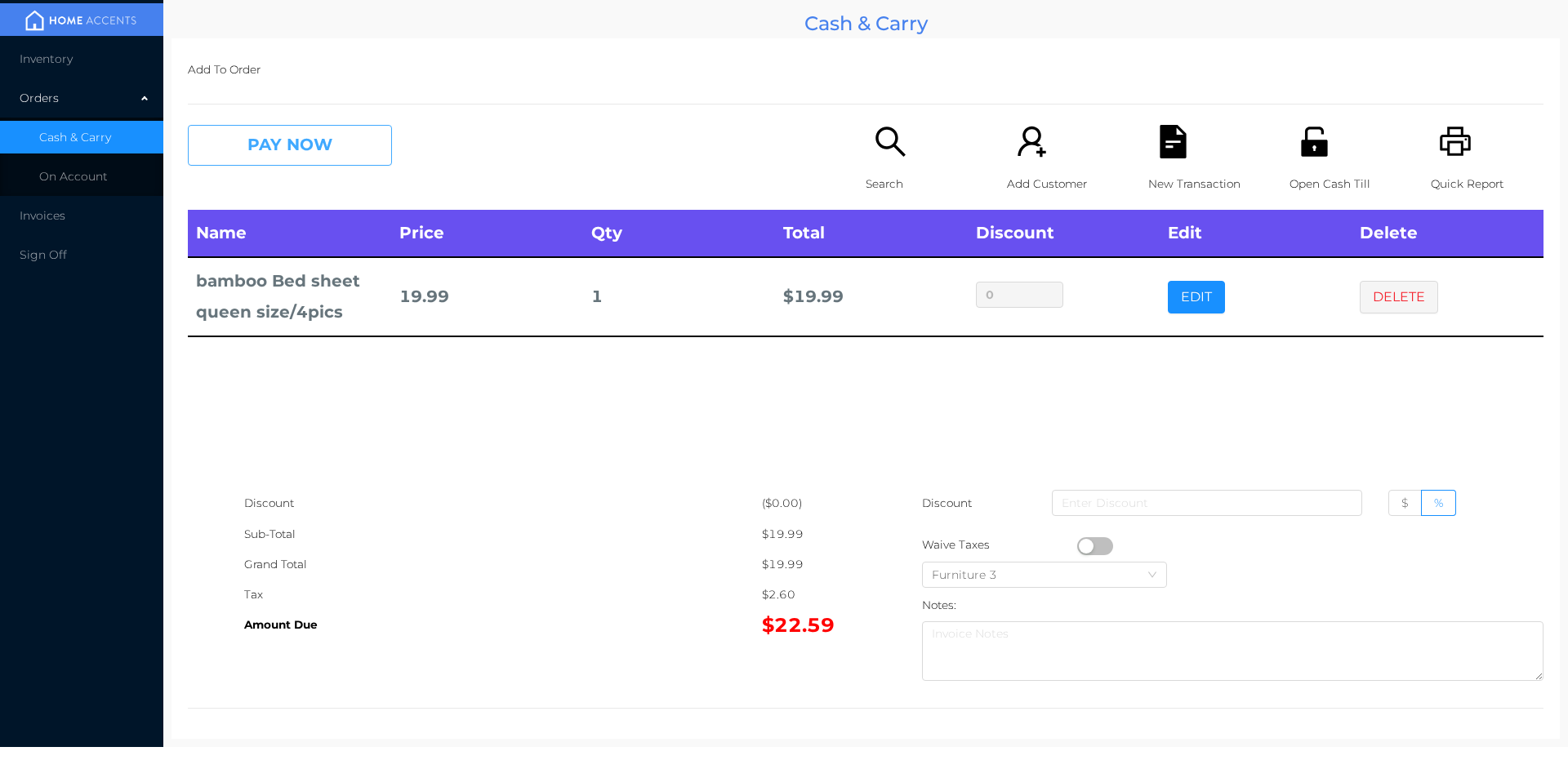
click at [282, 149] on button "PAY NOW" at bounding box center [290, 146] width 204 height 41
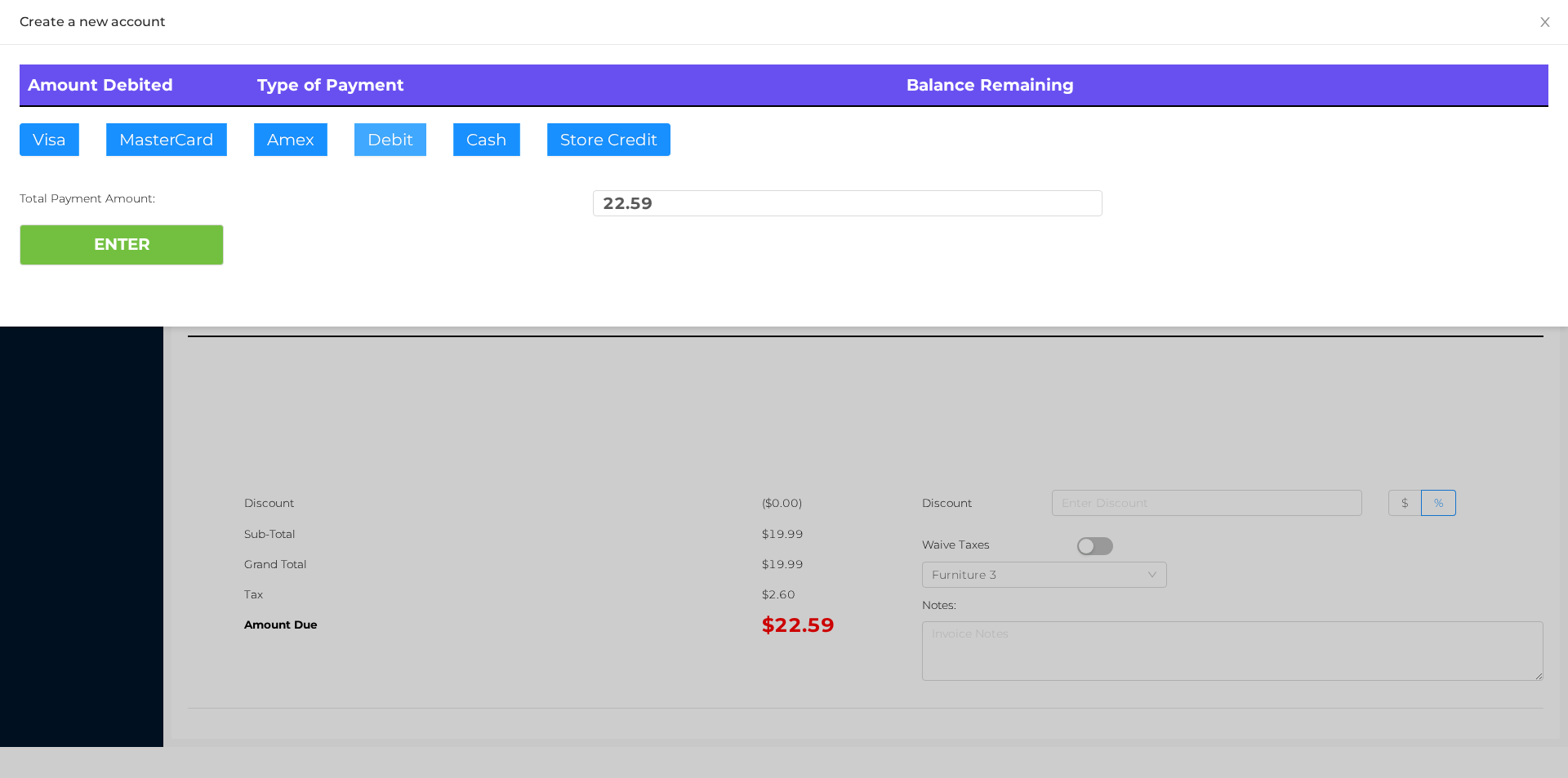
click at [389, 147] on button "Debit" at bounding box center [390, 140] width 72 height 32
type input "50."
click at [135, 250] on button "ENTER" at bounding box center [122, 245] width 204 height 41
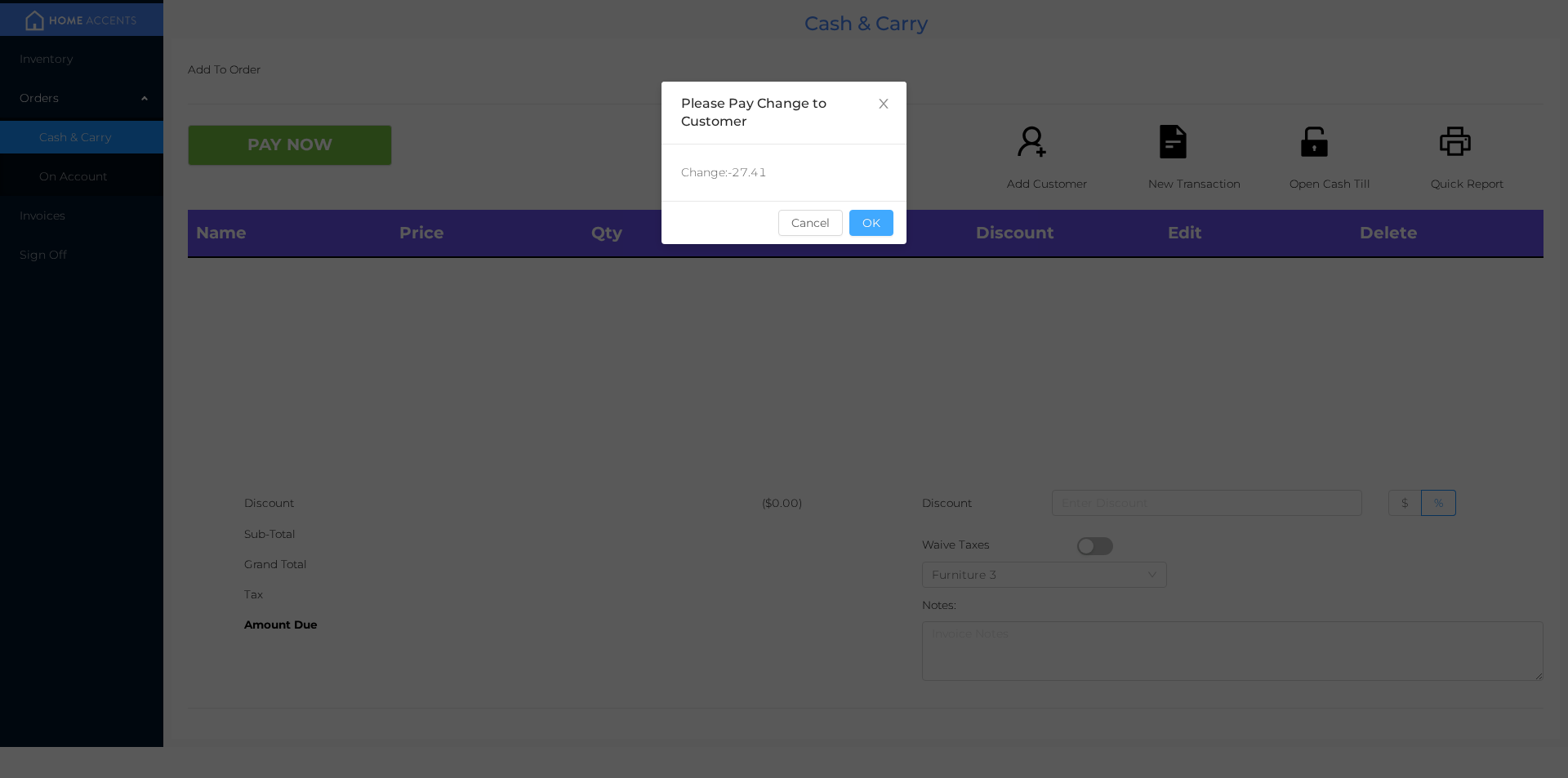
click at [874, 231] on button "OK" at bounding box center [872, 223] width 44 height 26
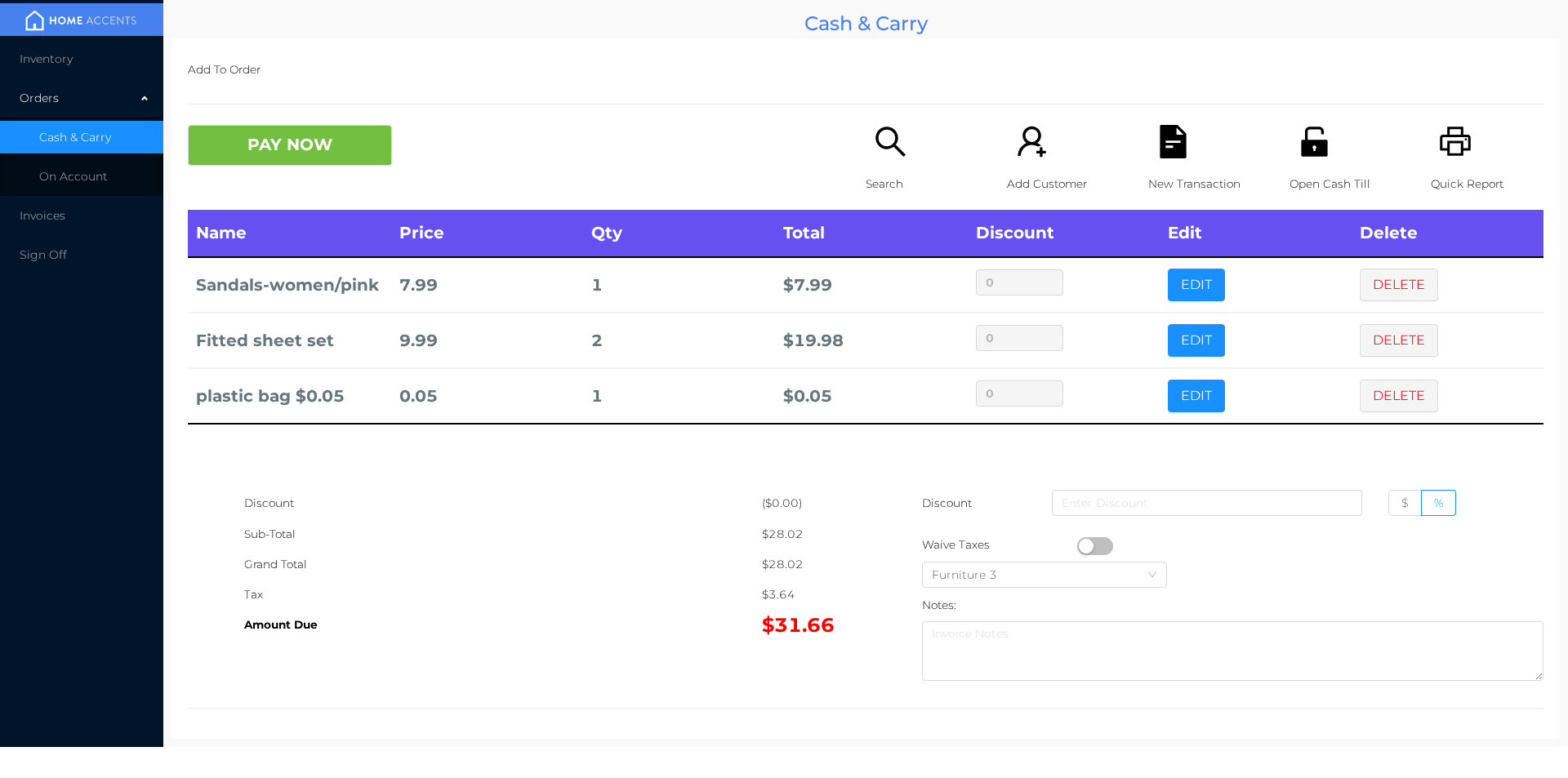
click at [289, 143] on button "PAY NOW" at bounding box center [290, 146] width 204 height 41
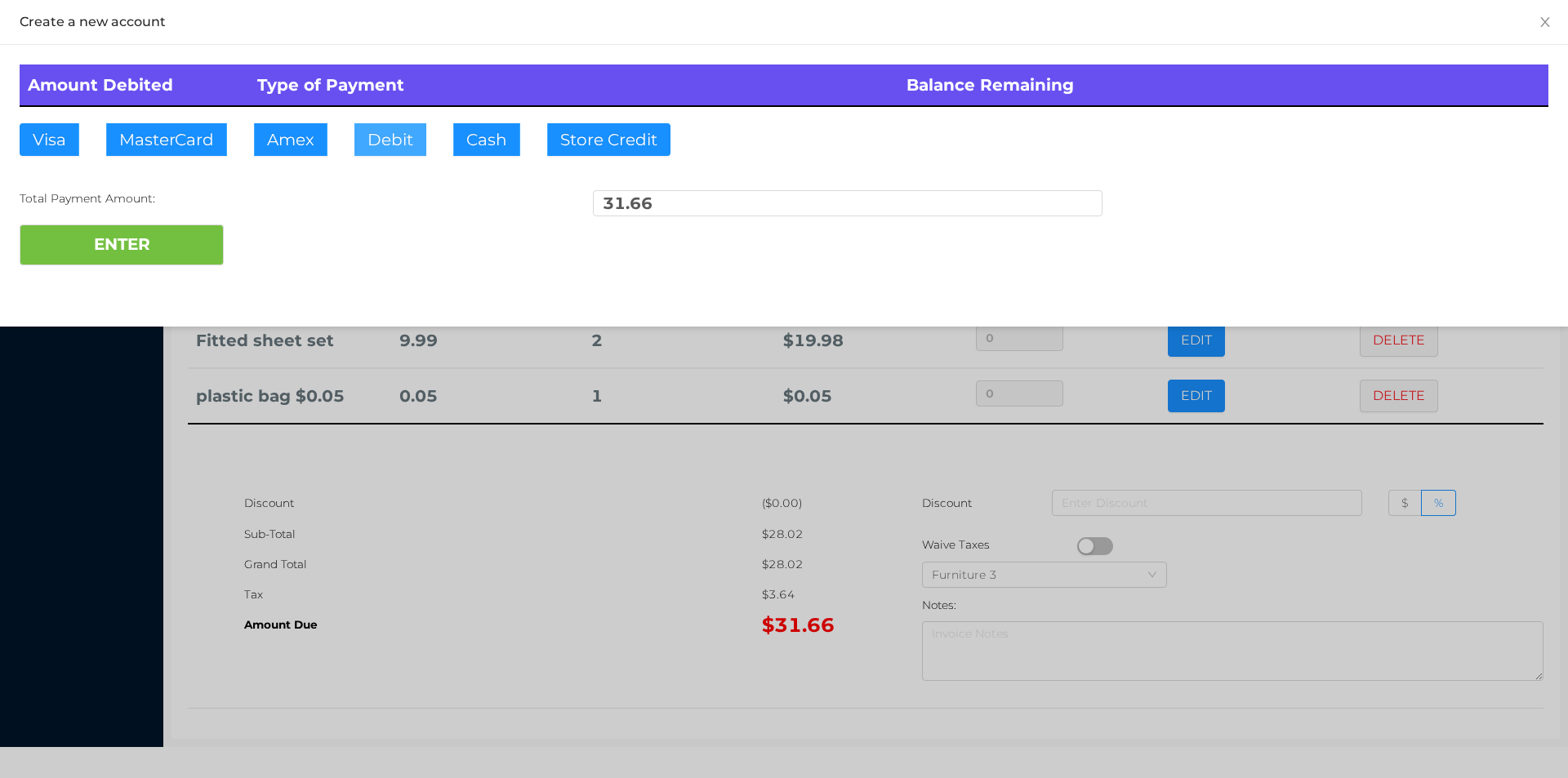
click at [381, 136] on button "Debit" at bounding box center [390, 140] width 72 height 32
click at [155, 261] on button "ENTER" at bounding box center [122, 245] width 204 height 41
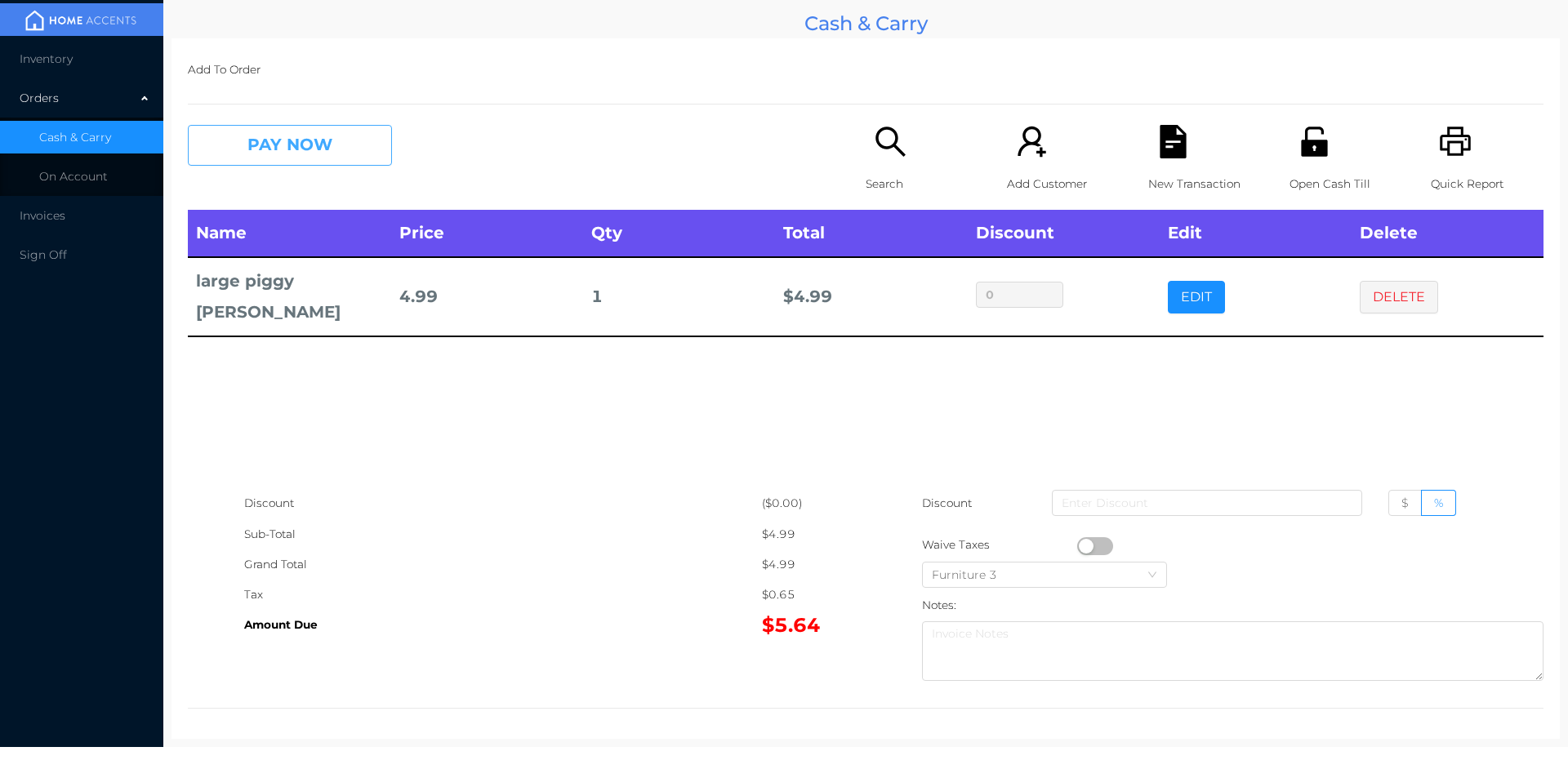
click at [273, 137] on button "PAY NOW" at bounding box center [290, 146] width 204 height 41
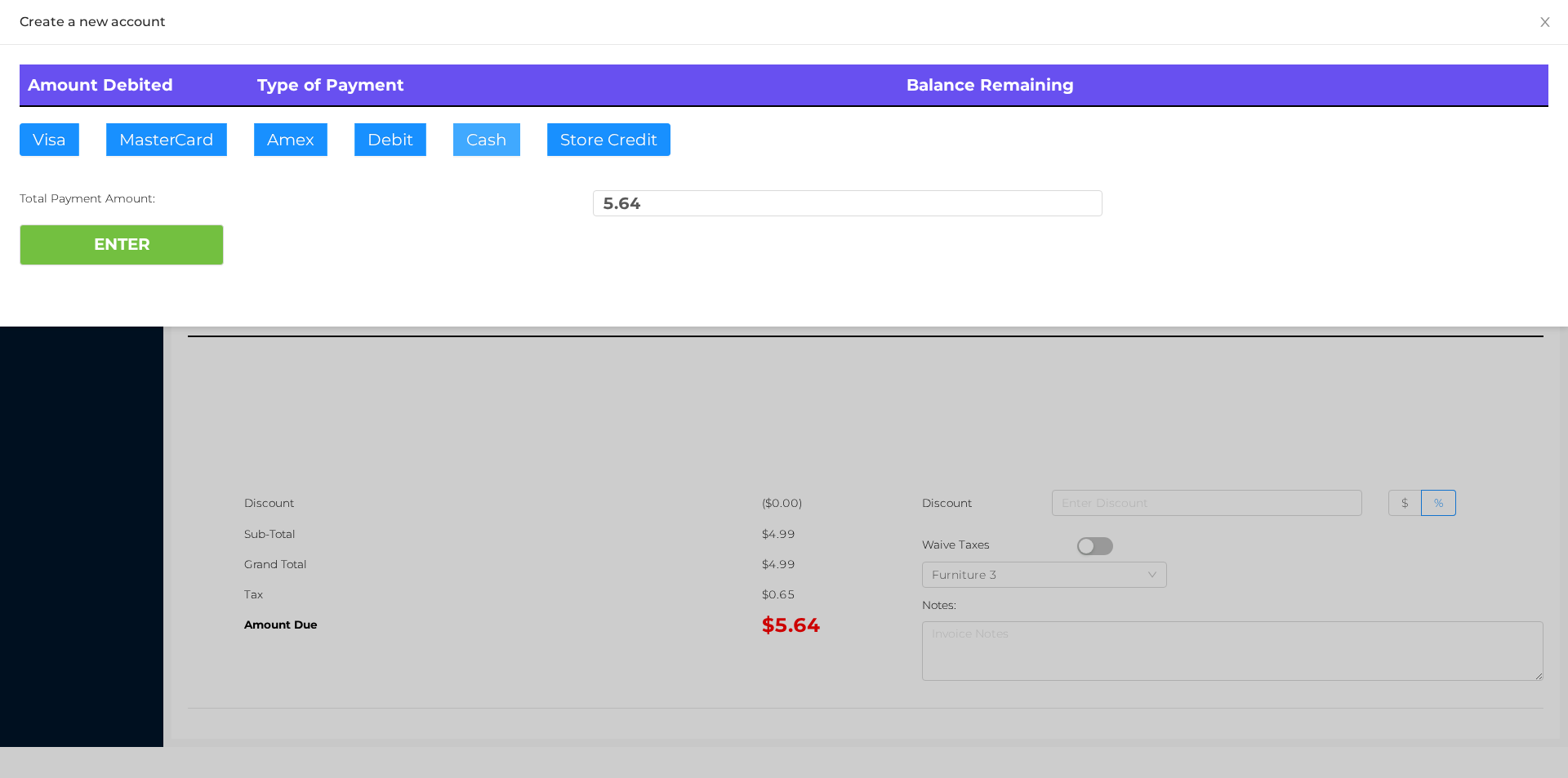
click at [475, 153] on button "Cash" at bounding box center [486, 140] width 67 height 32
type input "7."
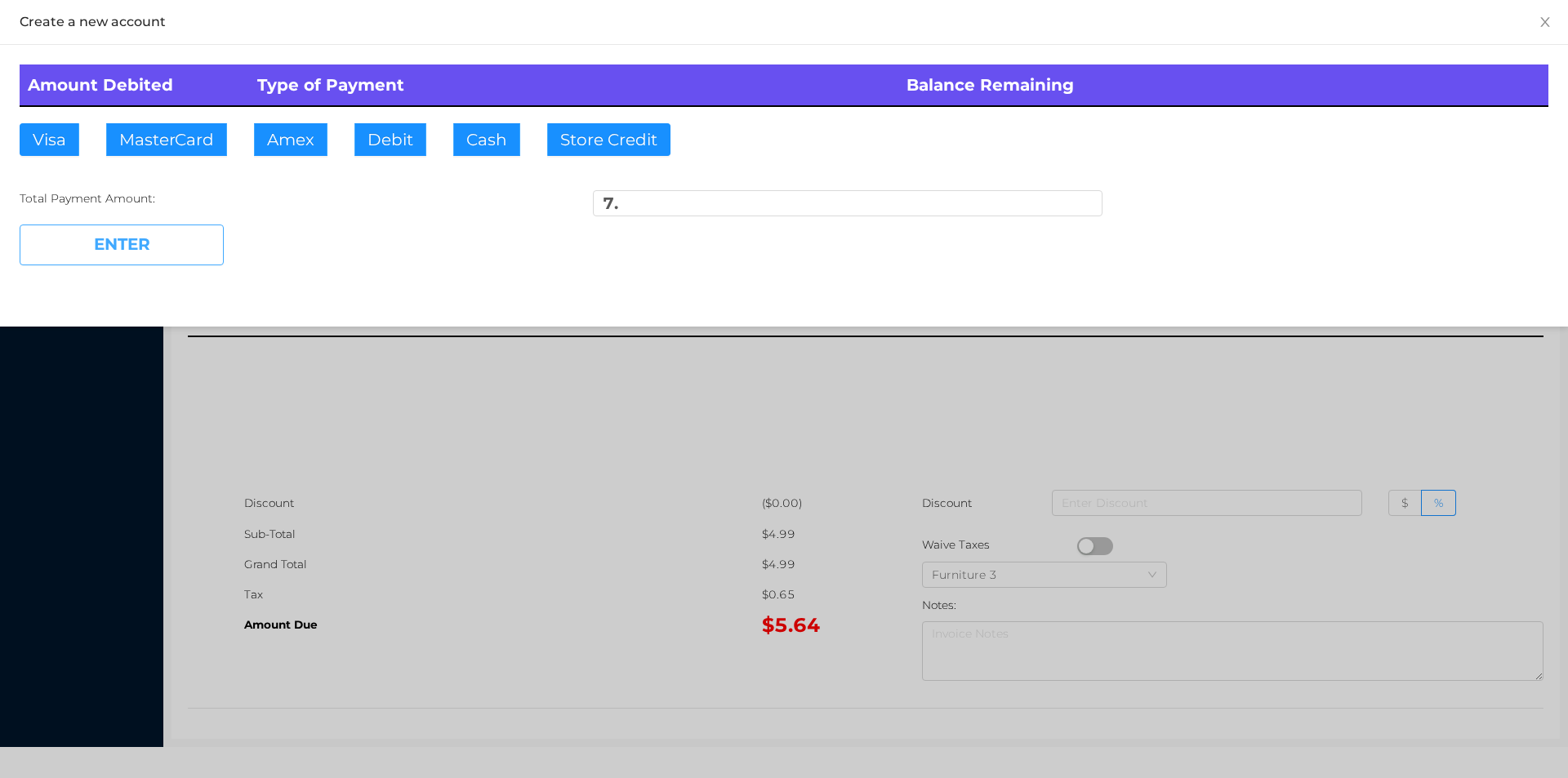
click at [178, 249] on button "ENTER" at bounding box center [122, 245] width 204 height 41
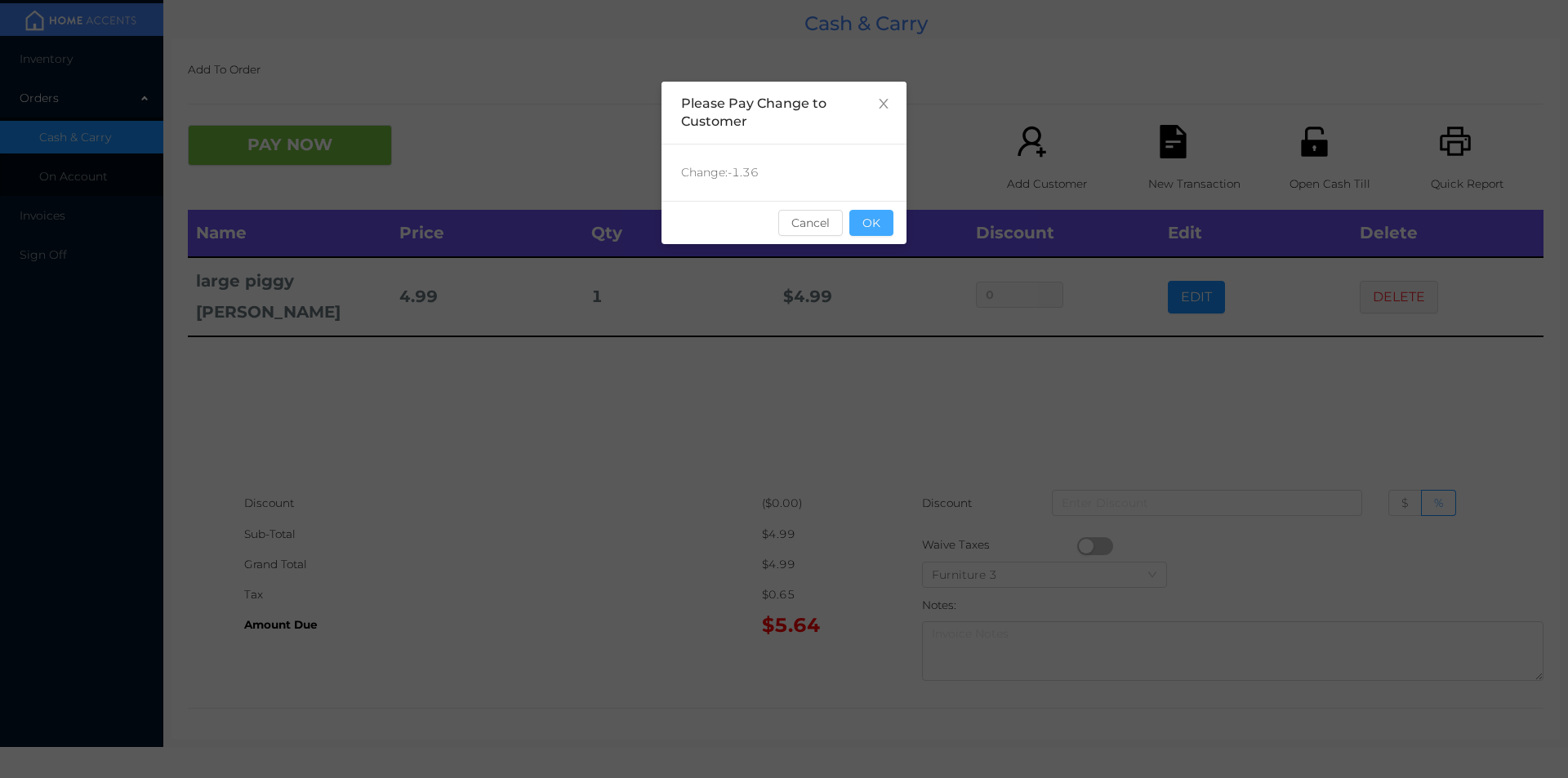
click at [880, 234] on button "OK" at bounding box center [872, 223] width 44 height 26
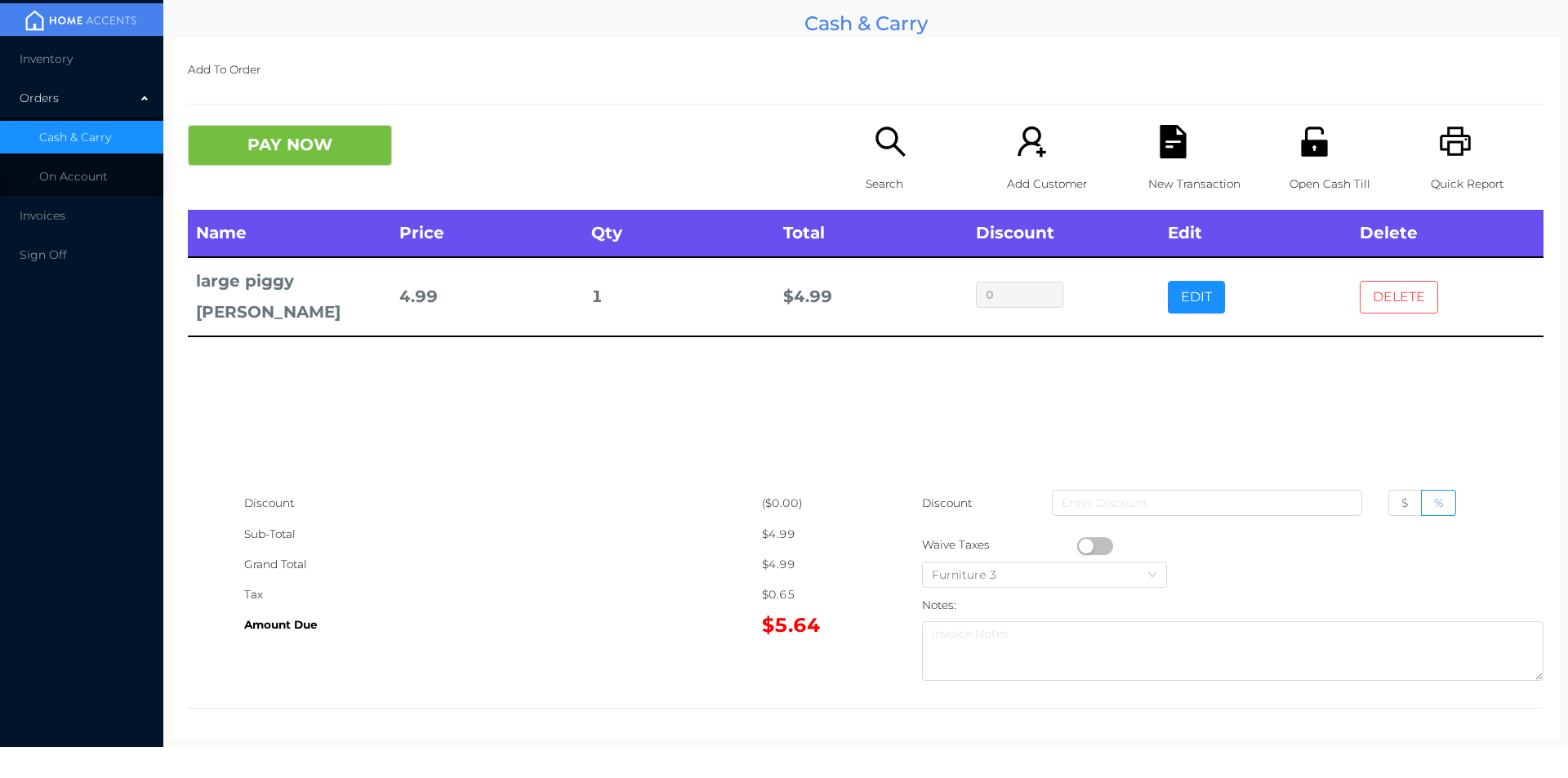
click at [1396, 298] on button "DELETE" at bounding box center [1399, 297] width 78 height 32
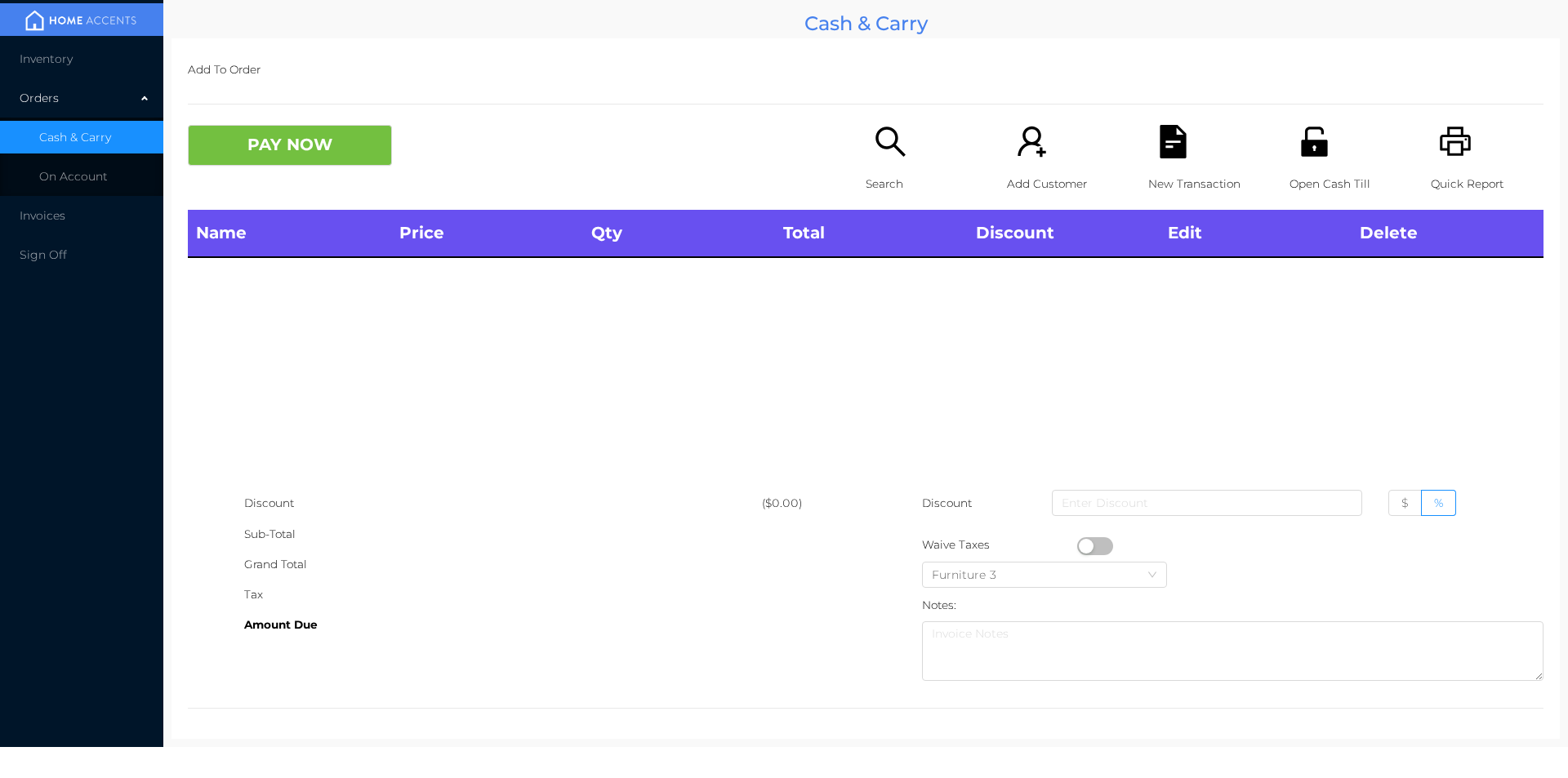
click at [1305, 158] on icon "icon: unlock" at bounding box center [1313, 141] width 33 height 33
click at [878, 180] on p "Search" at bounding box center [922, 184] width 112 height 30
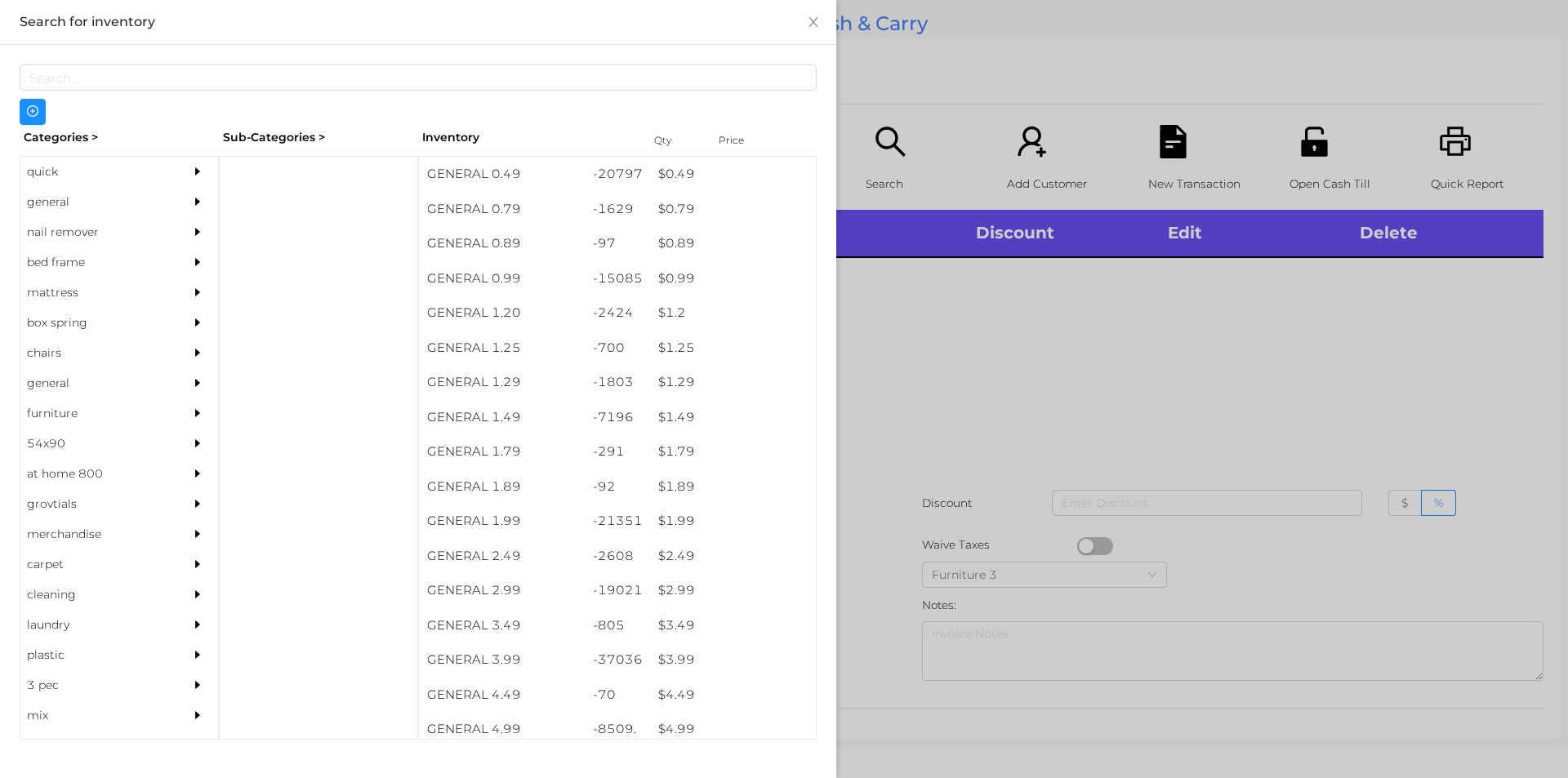
click at [62, 206] on div "general" at bounding box center [94, 202] width 149 height 30
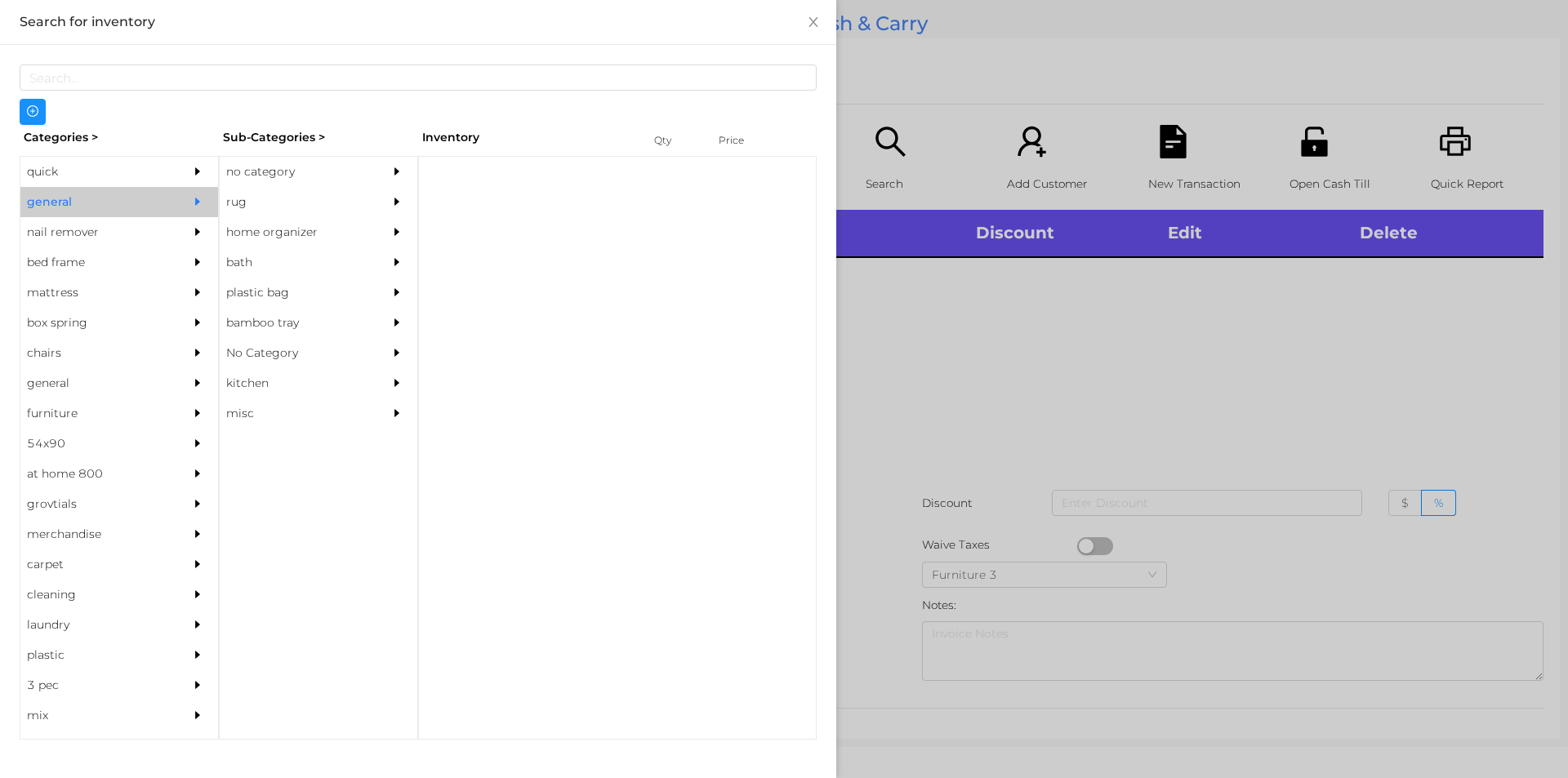
click at [273, 181] on div "no category" at bounding box center [294, 171] width 149 height 30
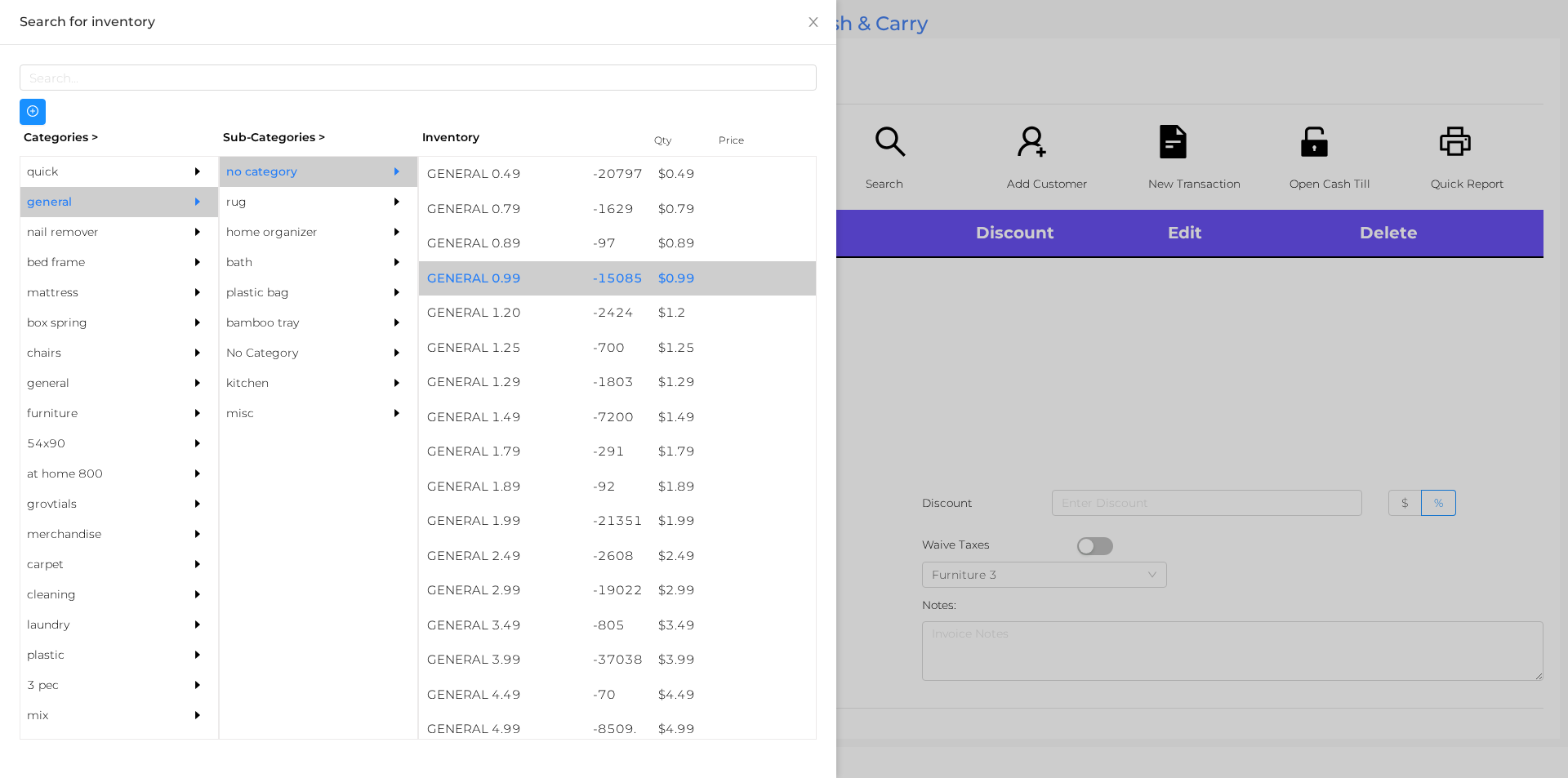
click at [675, 278] on div "$ 0.99" at bounding box center [733, 278] width 166 height 35
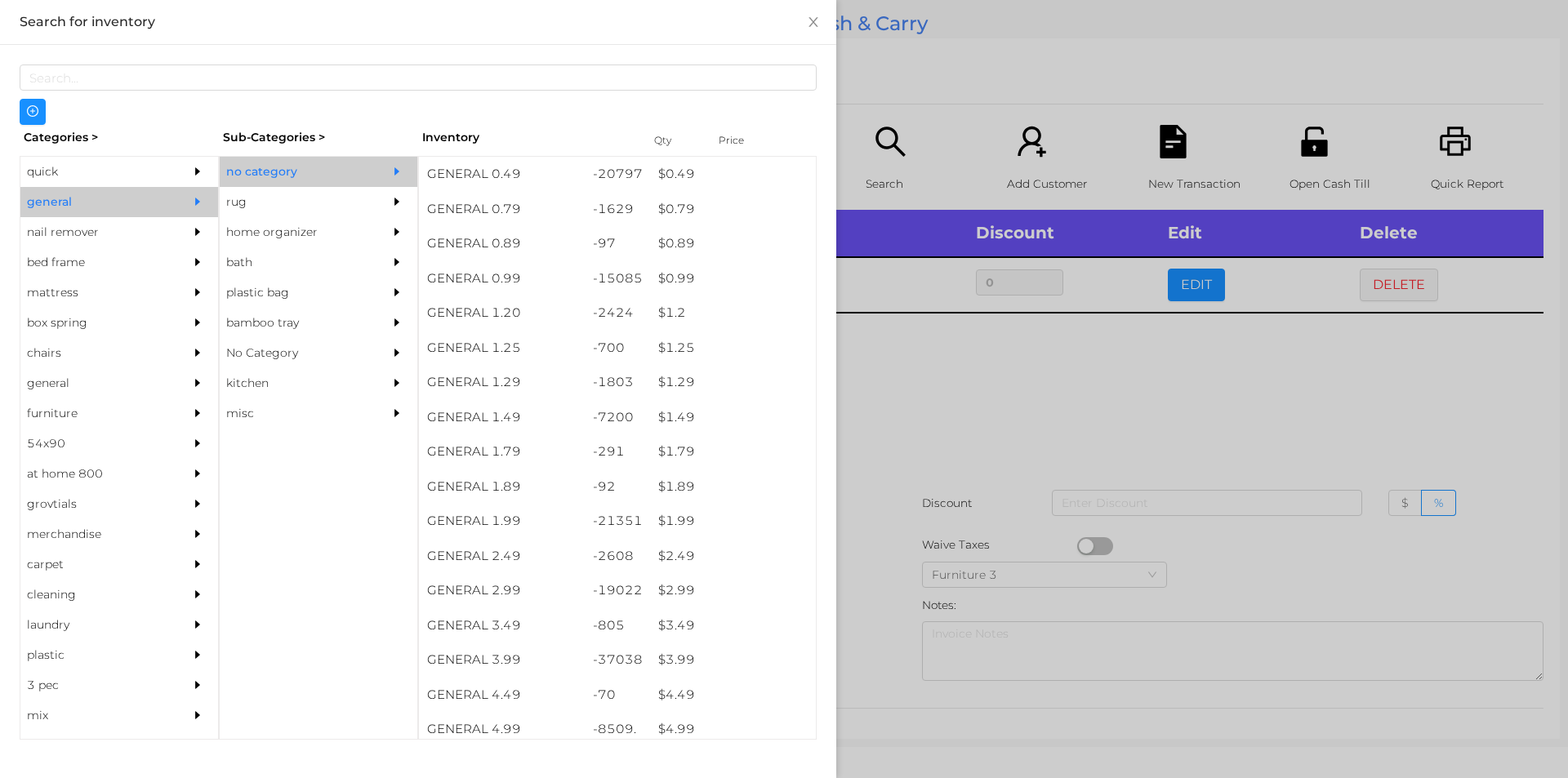
click at [944, 358] on div at bounding box center [784, 389] width 1568 height 778
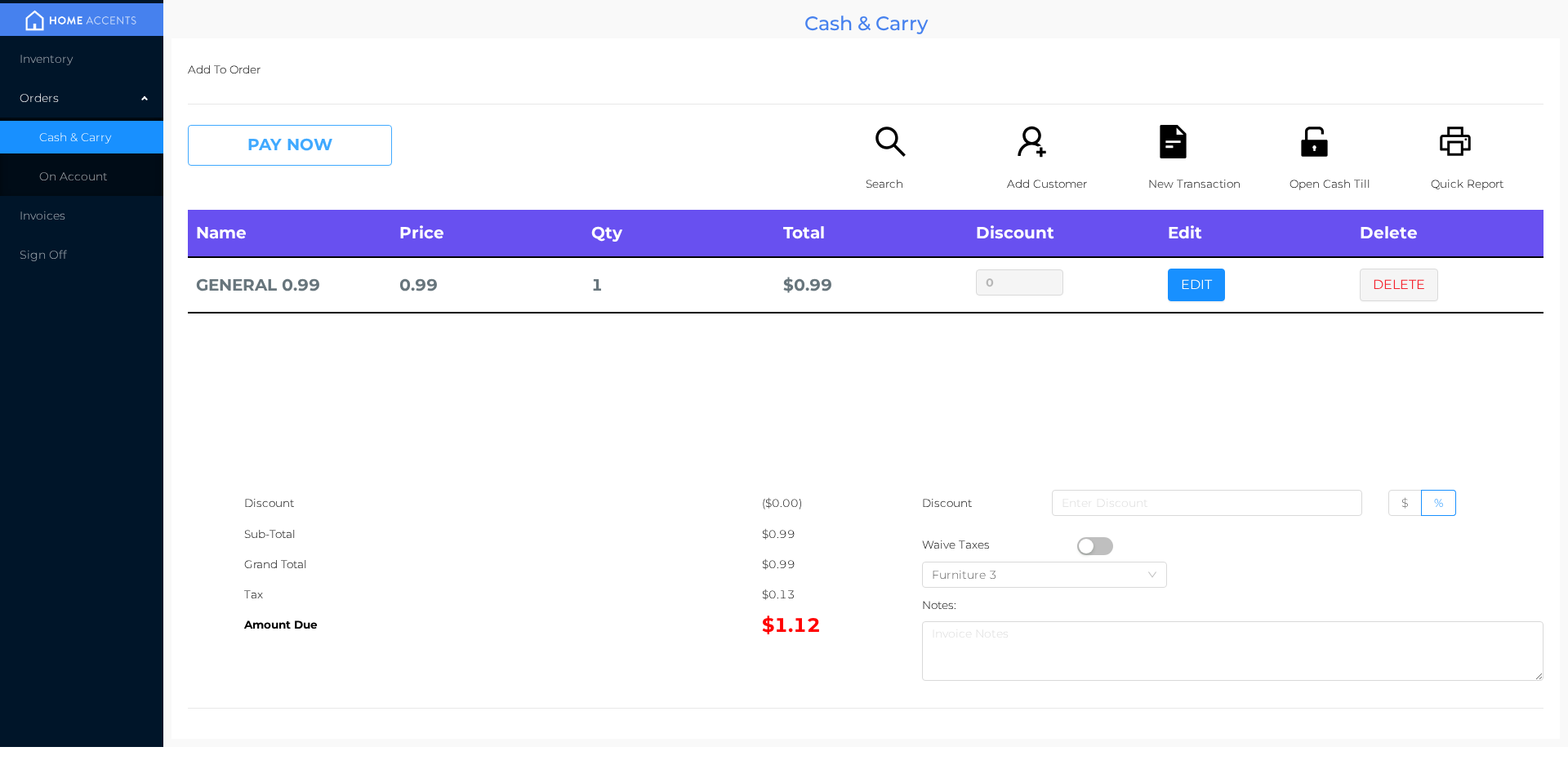
click at [274, 143] on button "PAY NOW" at bounding box center [290, 146] width 204 height 41
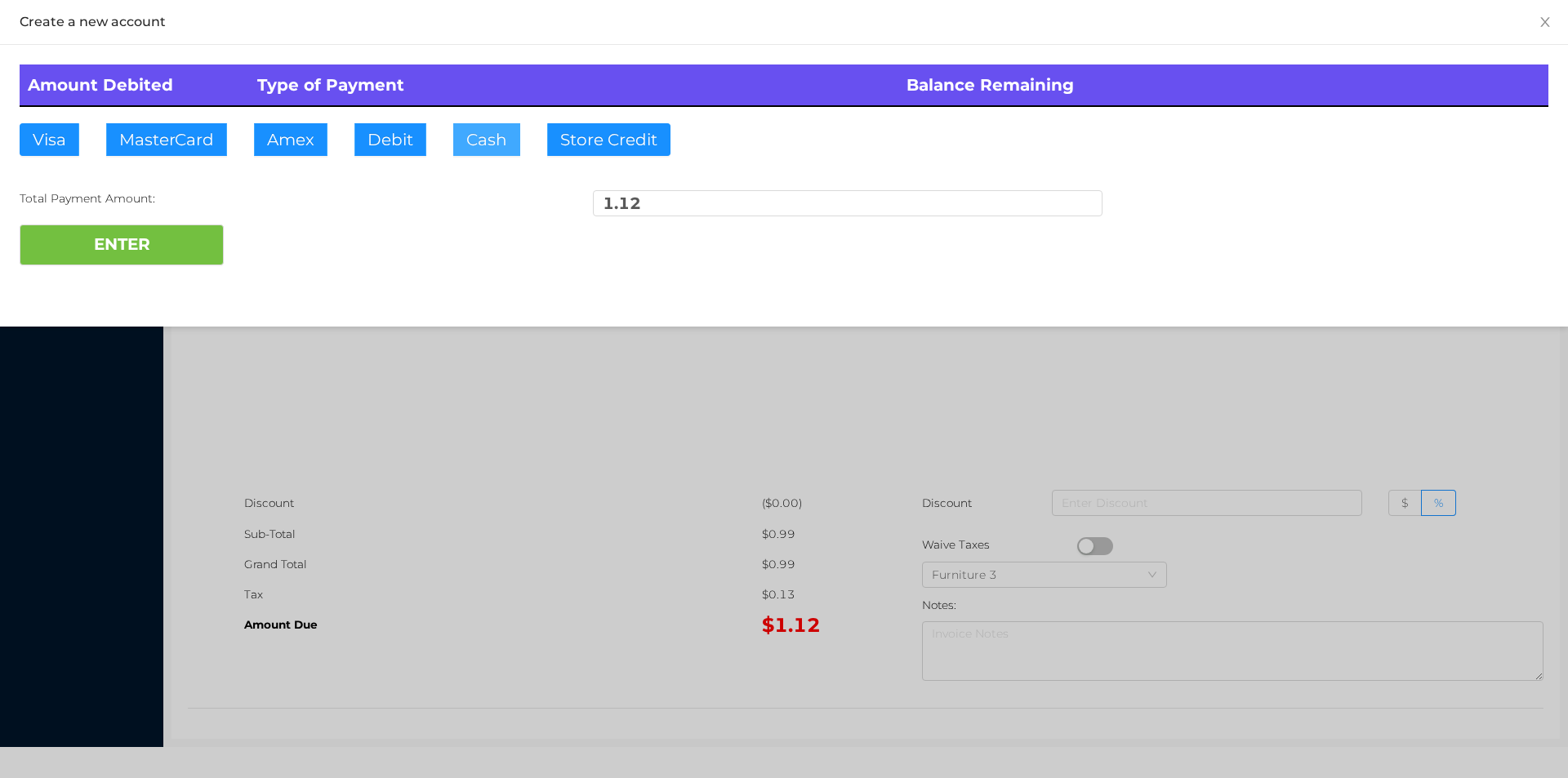
click at [471, 146] on button "Cash" at bounding box center [486, 140] width 67 height 32
click at [157, 234] on button "ENTER" at bounding box center [122, 245] width 204 height 41
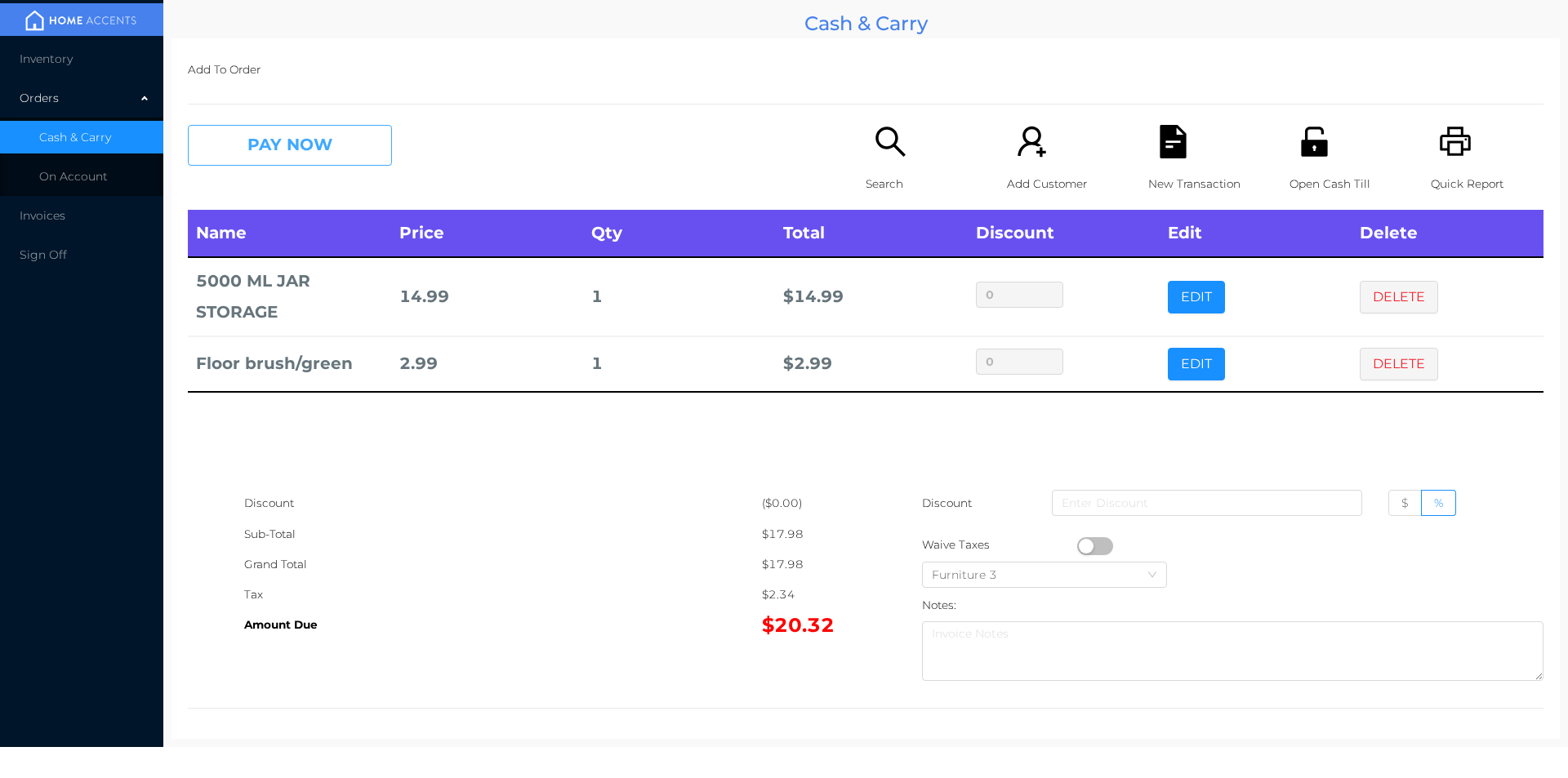
click at [289, 154] on button "PAY NOW" at bounding box center [290, 146] width 204 height 41
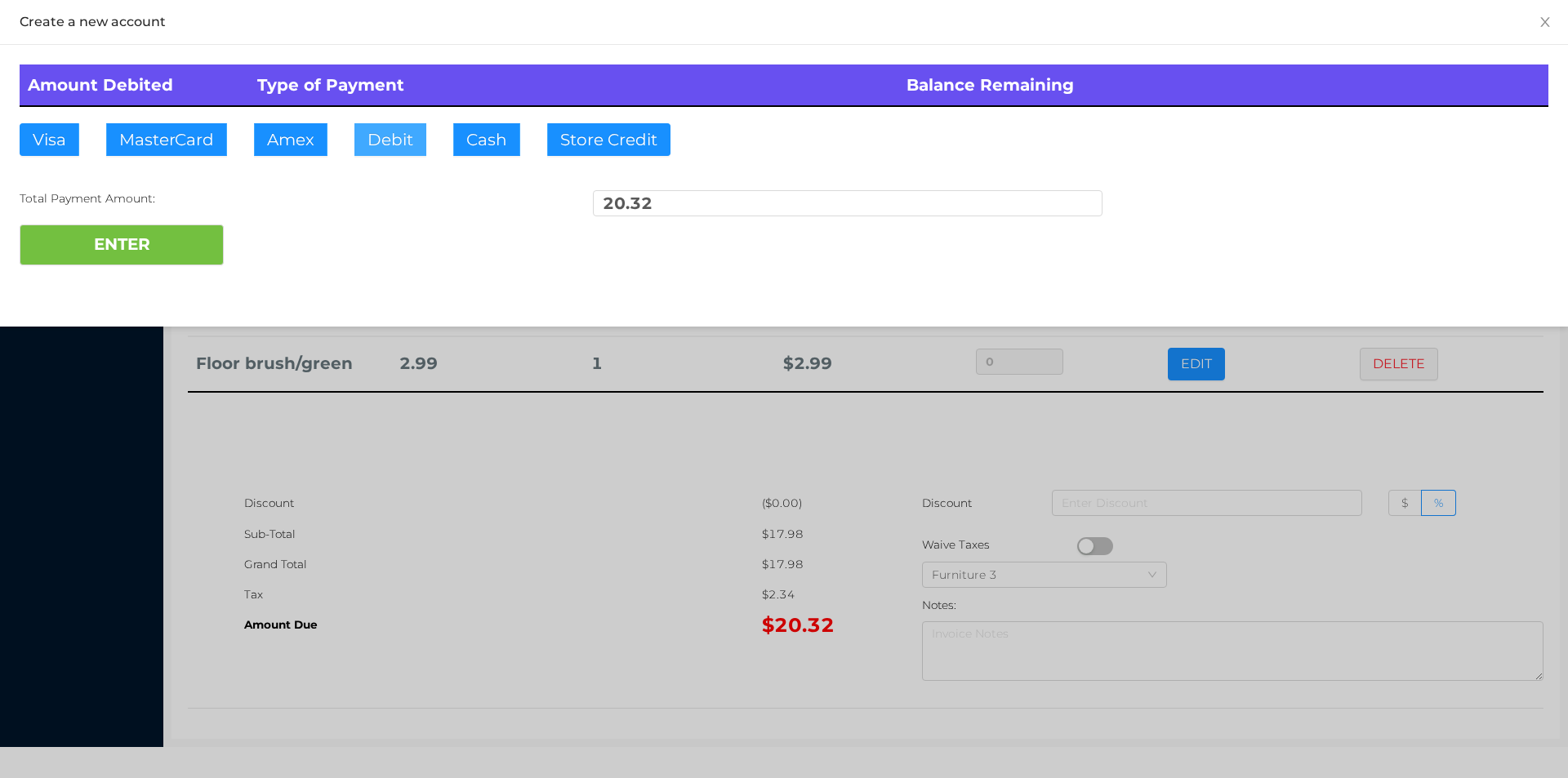
click at [380, 144] on button "Debit" at bounding box center [390, 140] width 72 height 32
type input "25."
click at [171, 253] on button "ENTER" at bounding box center [122, 245] width 204 height 41
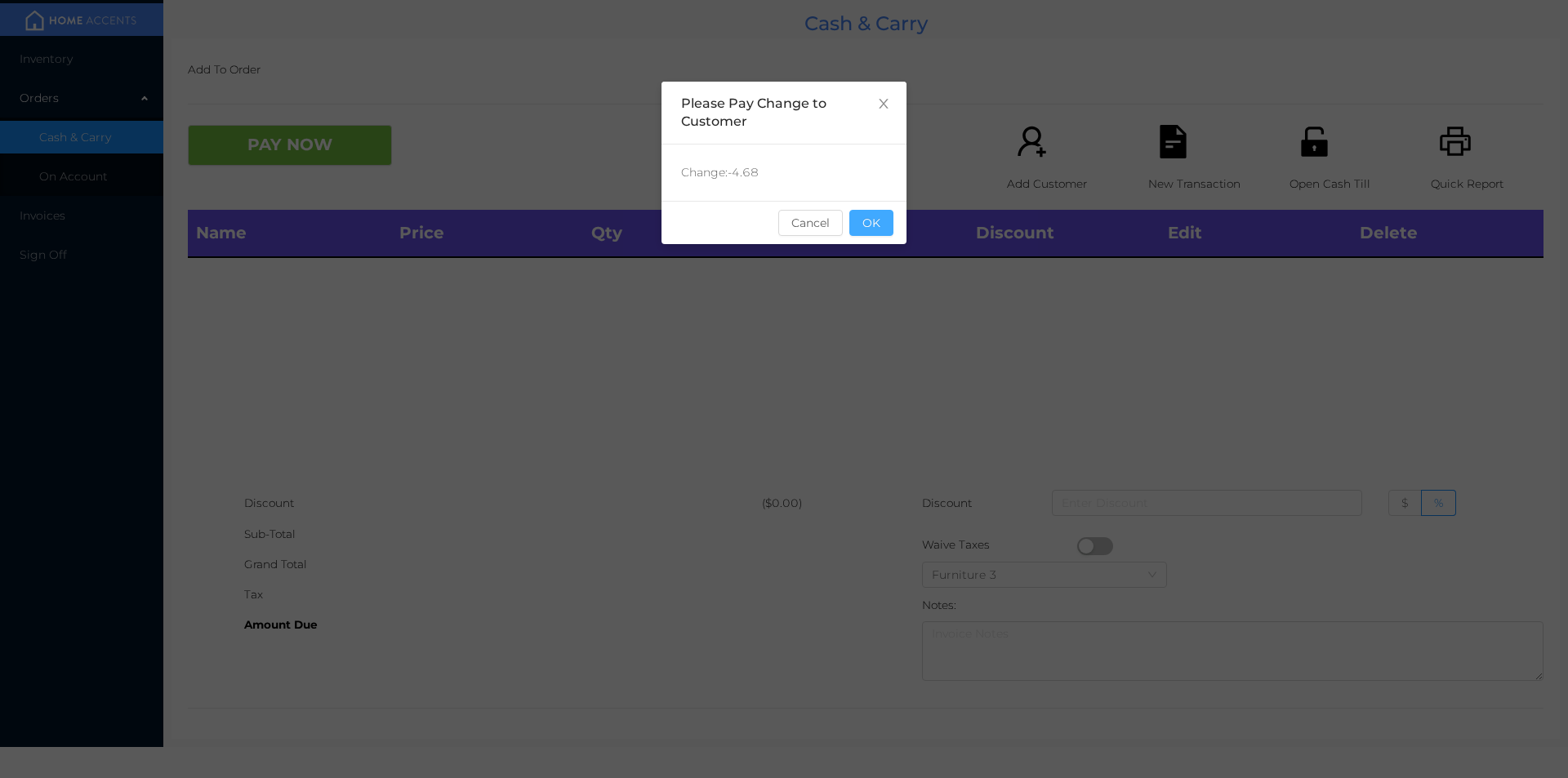
click at [876, 230] on button "OK" at bounding box center [872, 223] width 44 height 26
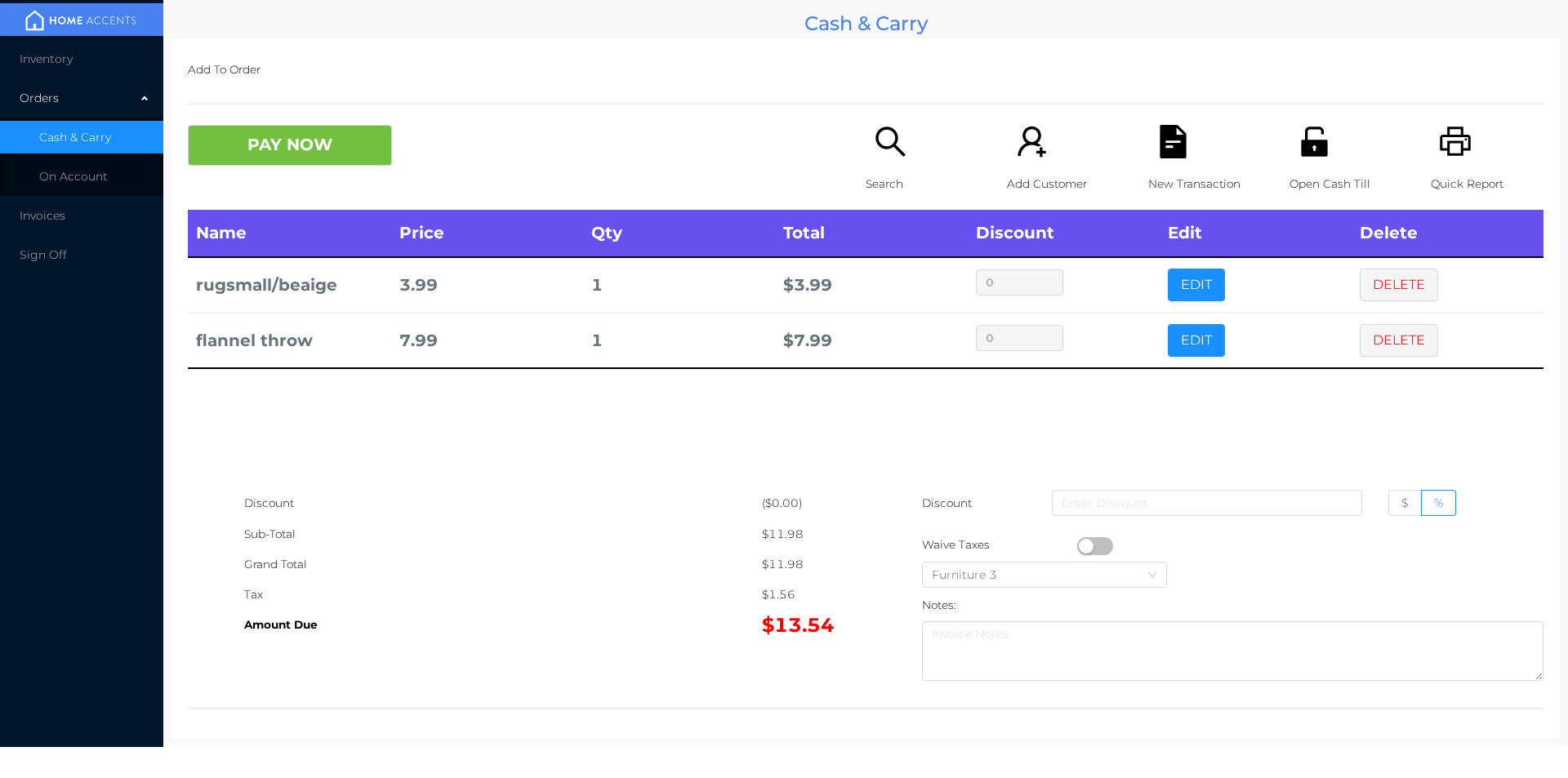
click at [875, 169] on p "Search" at bounding box center [922, 184] width 112 height 30
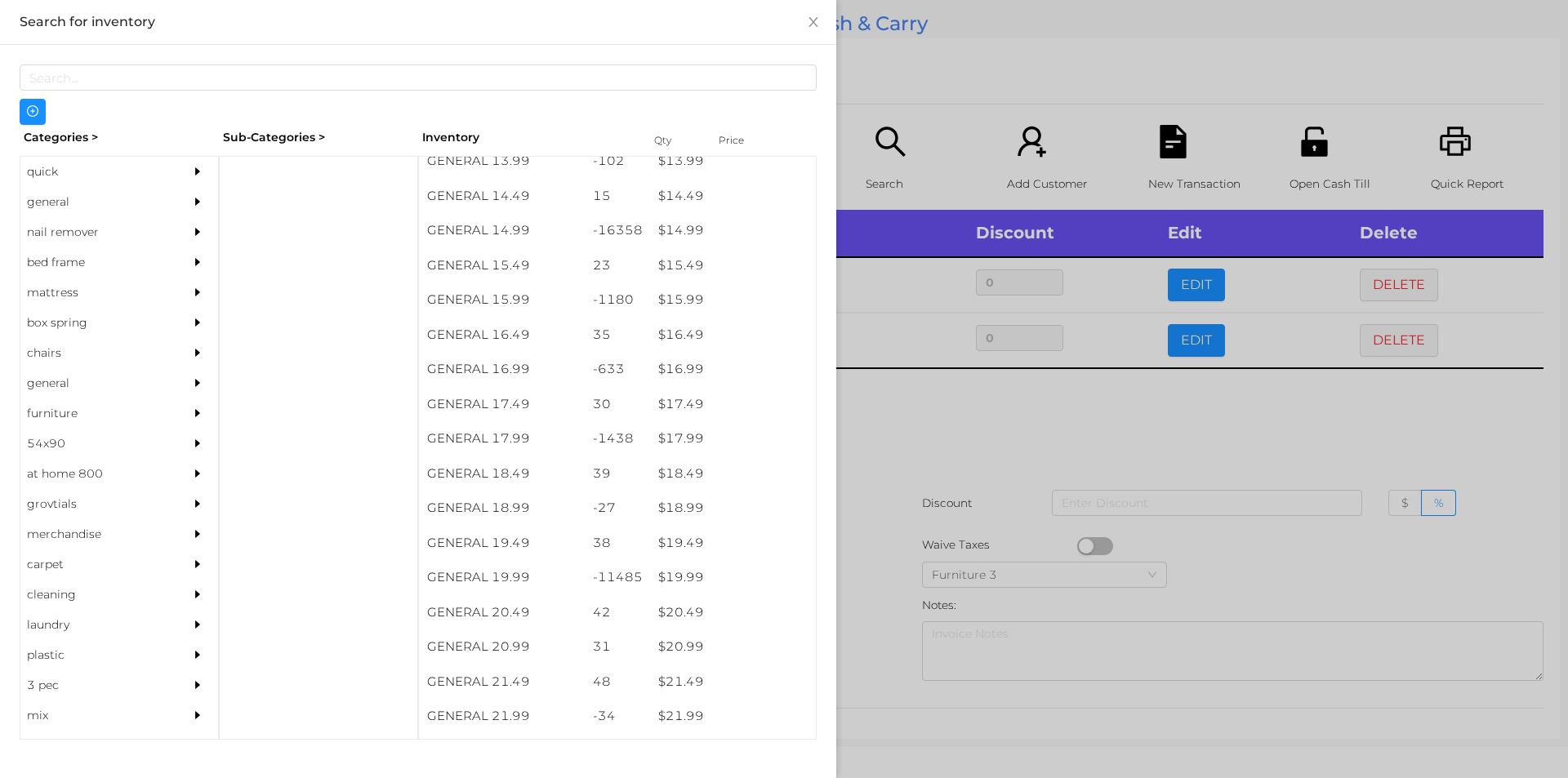
scroll to position [1364, 0]
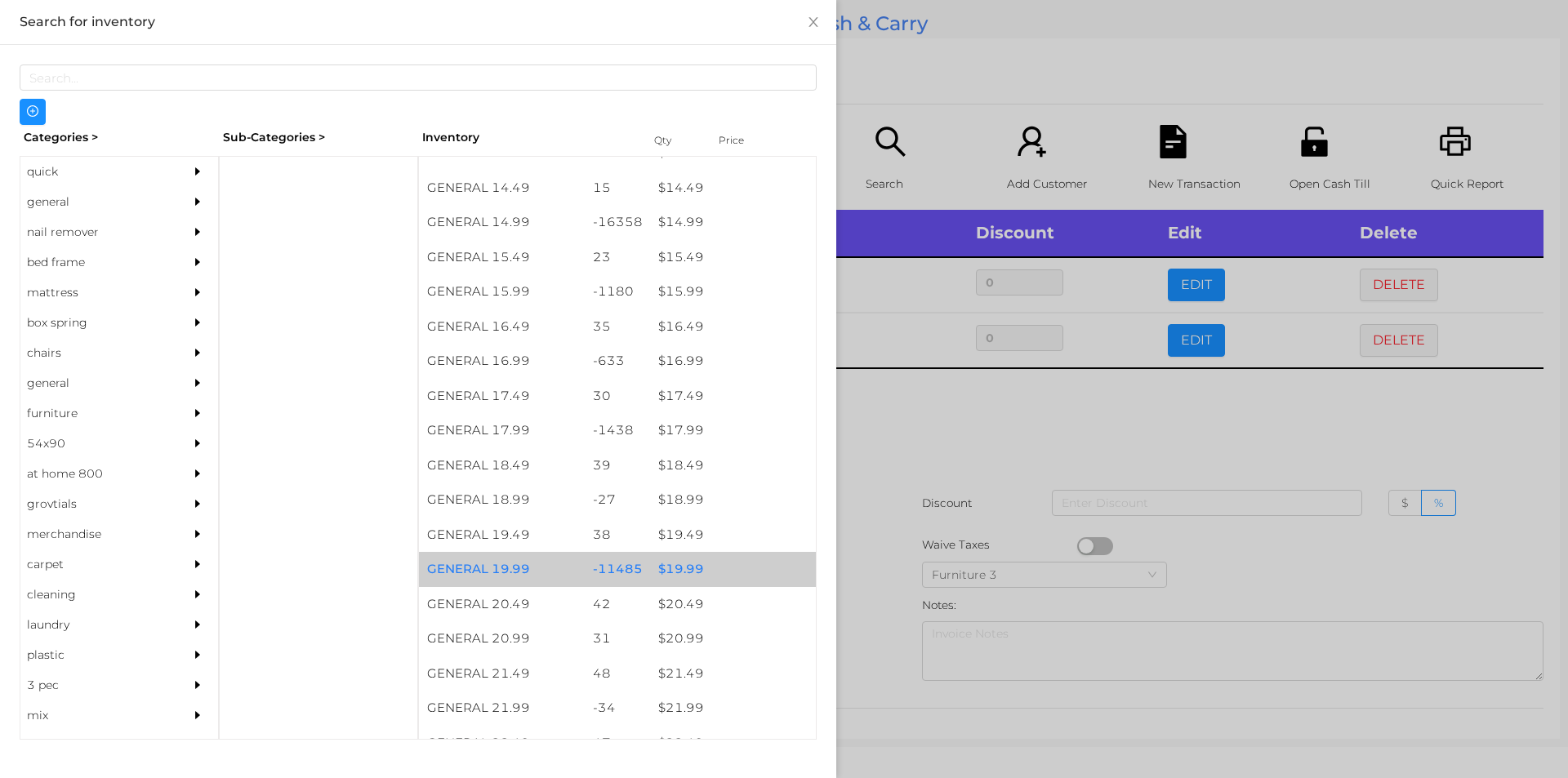
click at [669, 562] on div "$ 19.99" at bounding box center [733, 569] width 166 height 35
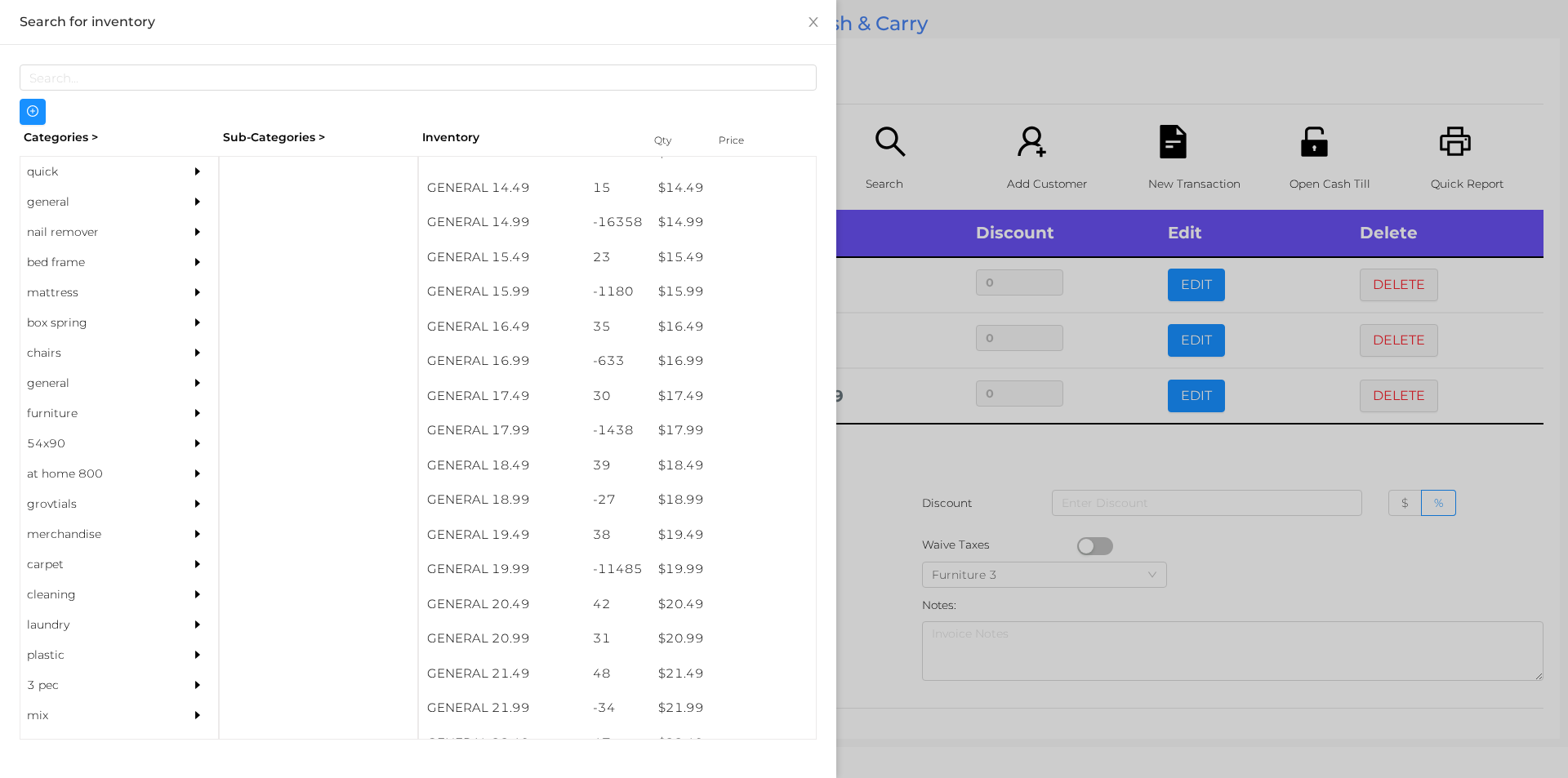
click at [887, 543] on div at bounding box center [784, 389] width 1568 height 778
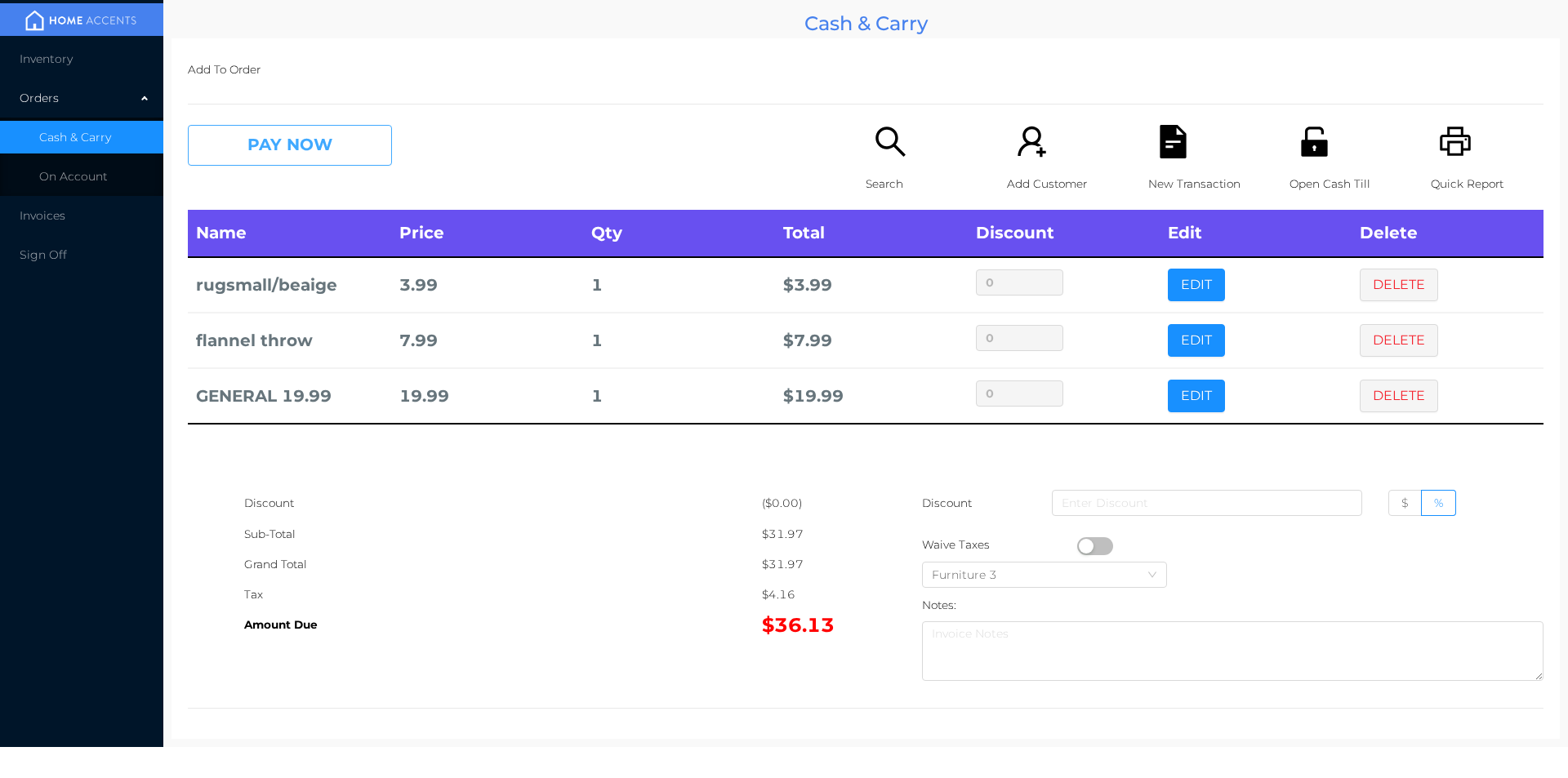
click at [280, 149] on button "PAY NOW" at bounding box center [290, 146] width 204 height 41
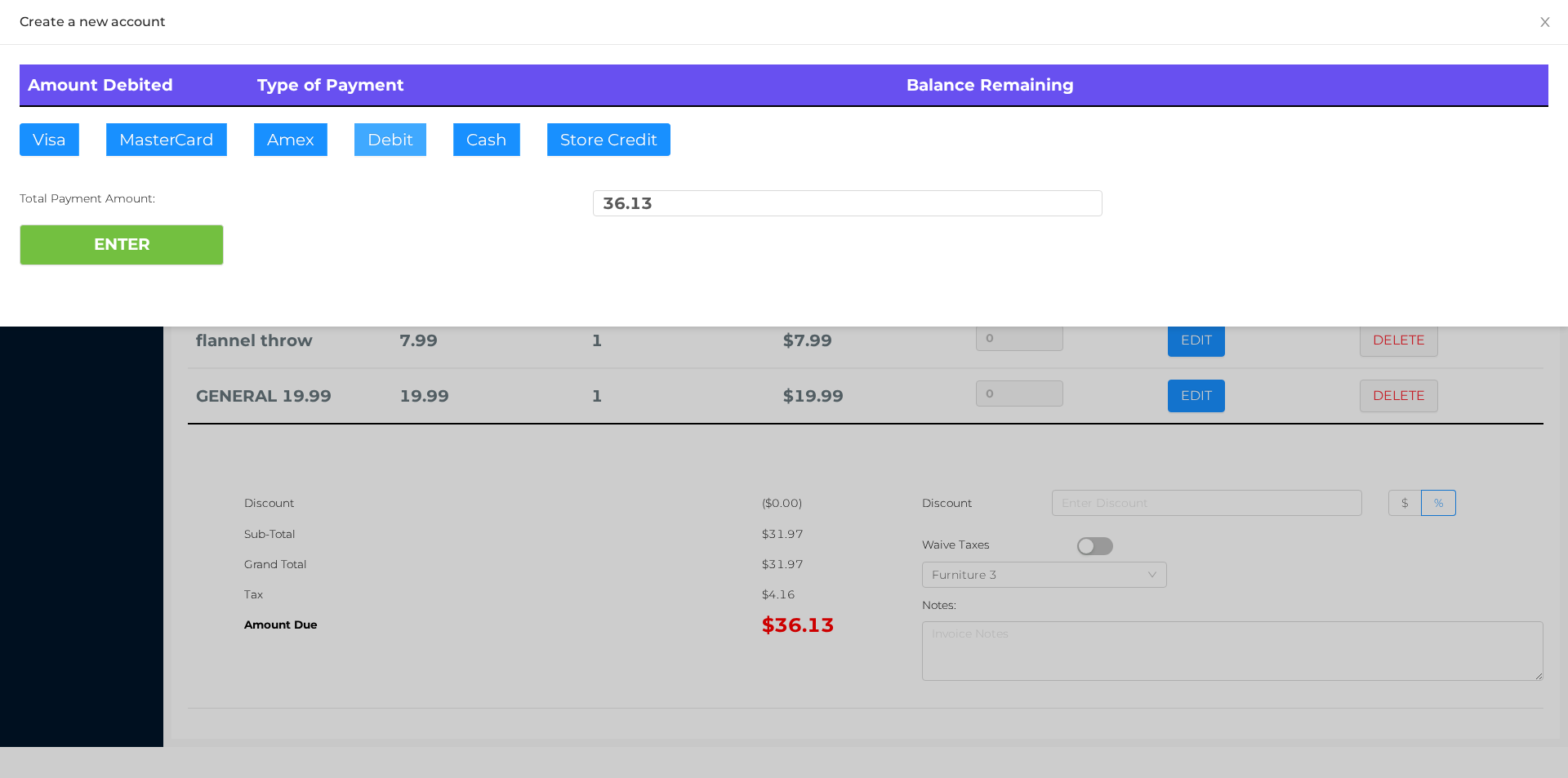
click at [385, 149] on button "Debit" at bounding box center [390, 140] width 72 height 32
click at [155, 238] on button "ENTER" at bounding box center [122, 245] width 204 height 41
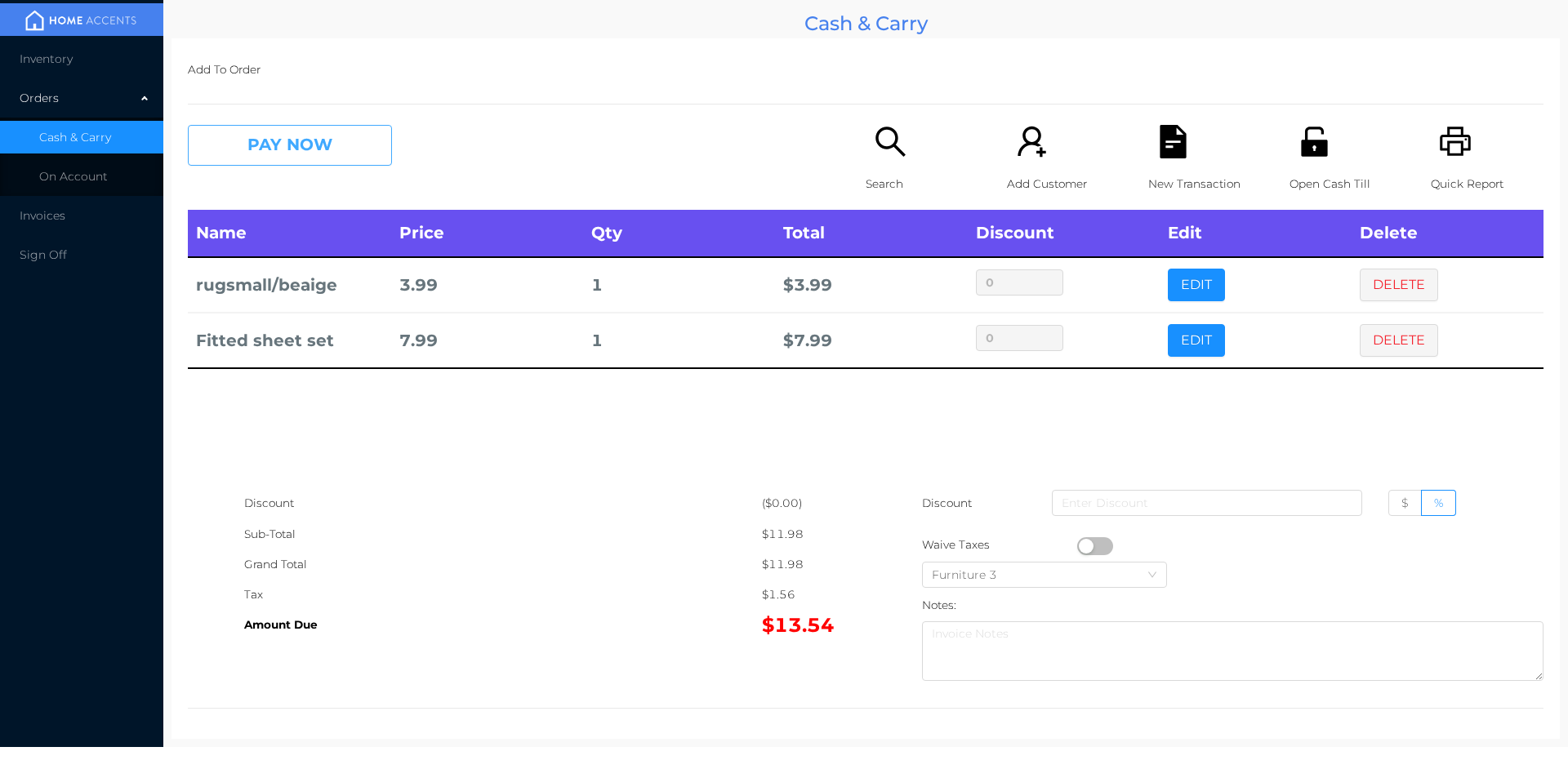
click at [283, 157] on button "PAY NOW" at bounding box center [290, 146] width 204 height 41
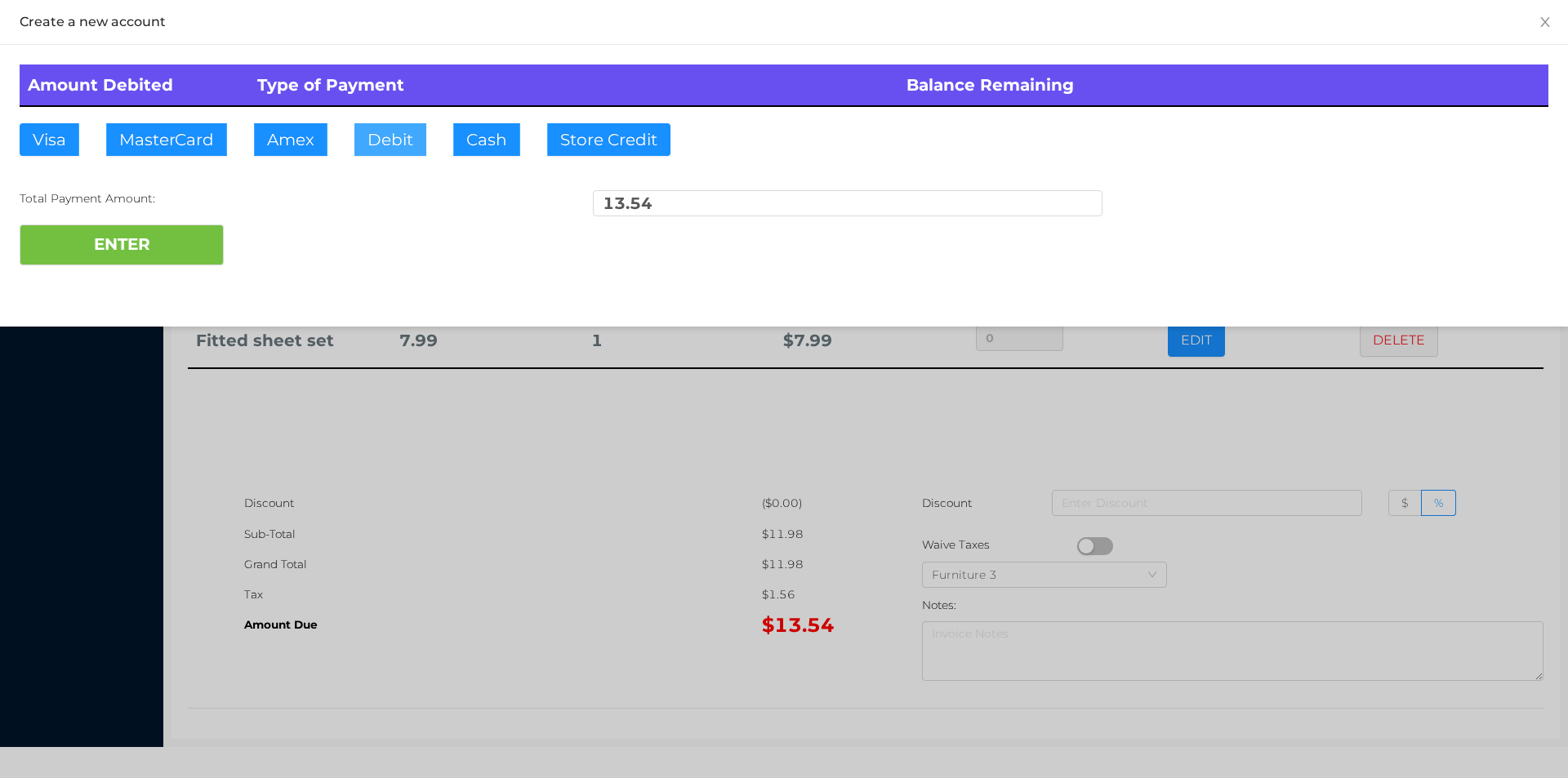
click at [377, 134] on button "Debit" at bounding box center [390, 140] width 72 height 32
type input "20."
click at [151, 253] on button "ENTER" at bounding box center [122, 245] width 204 height 41
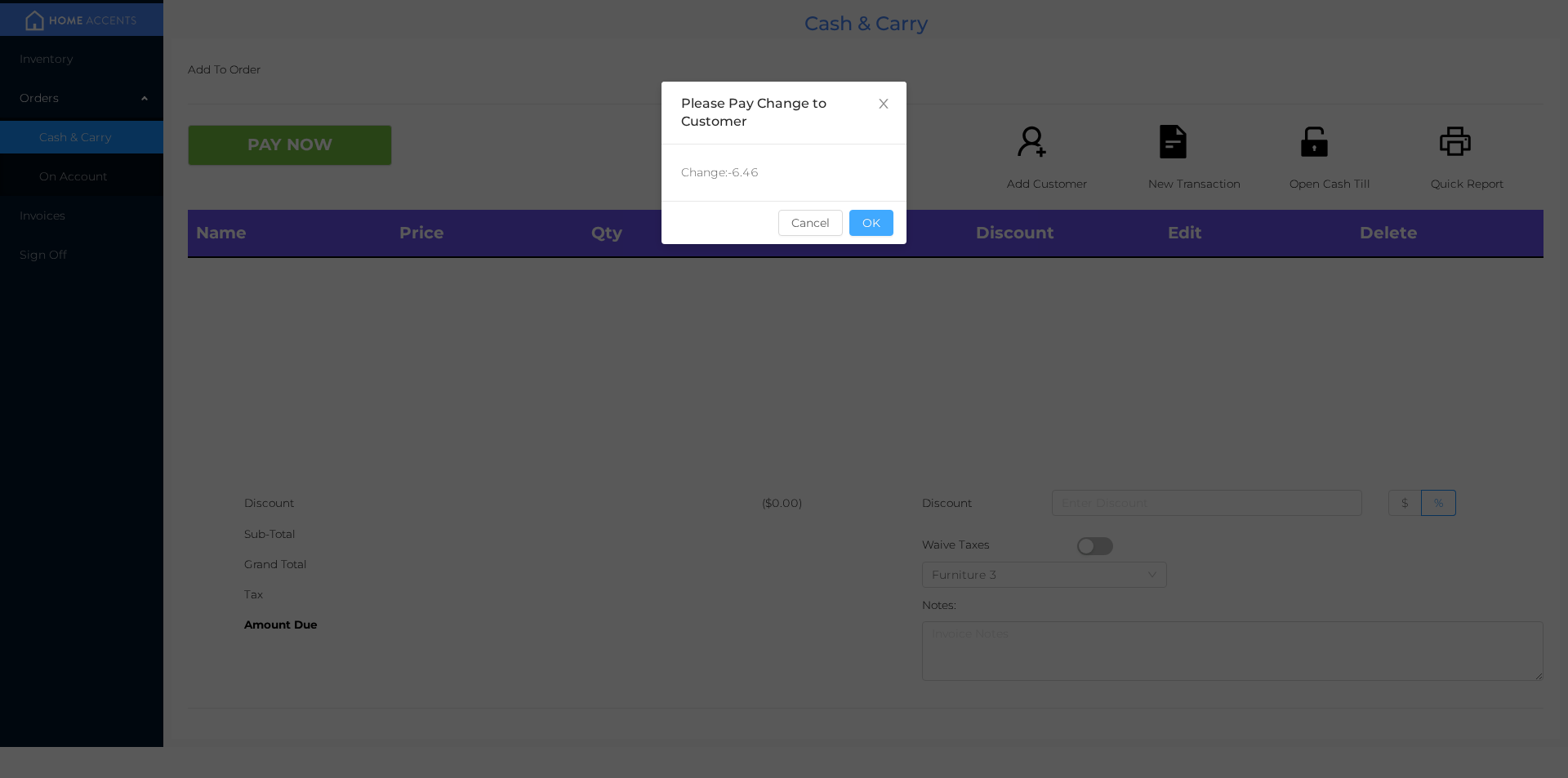
click at [877, 227] on button "OK" at bounding box center [872, 223] width 44 height 26
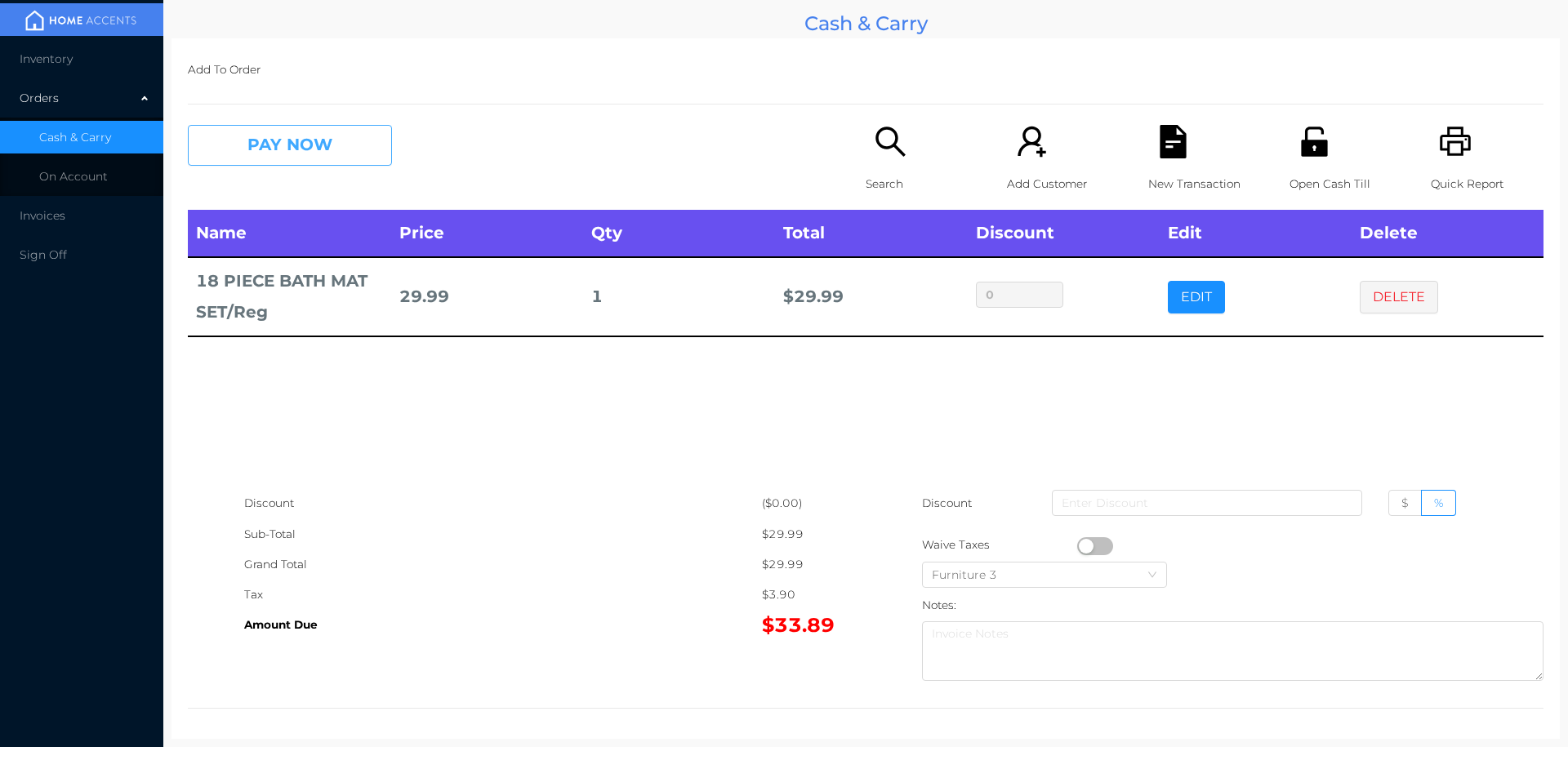
click at [250, 135] on button "PAY NOW" at bounding box center [290, 146] width 204 height 41
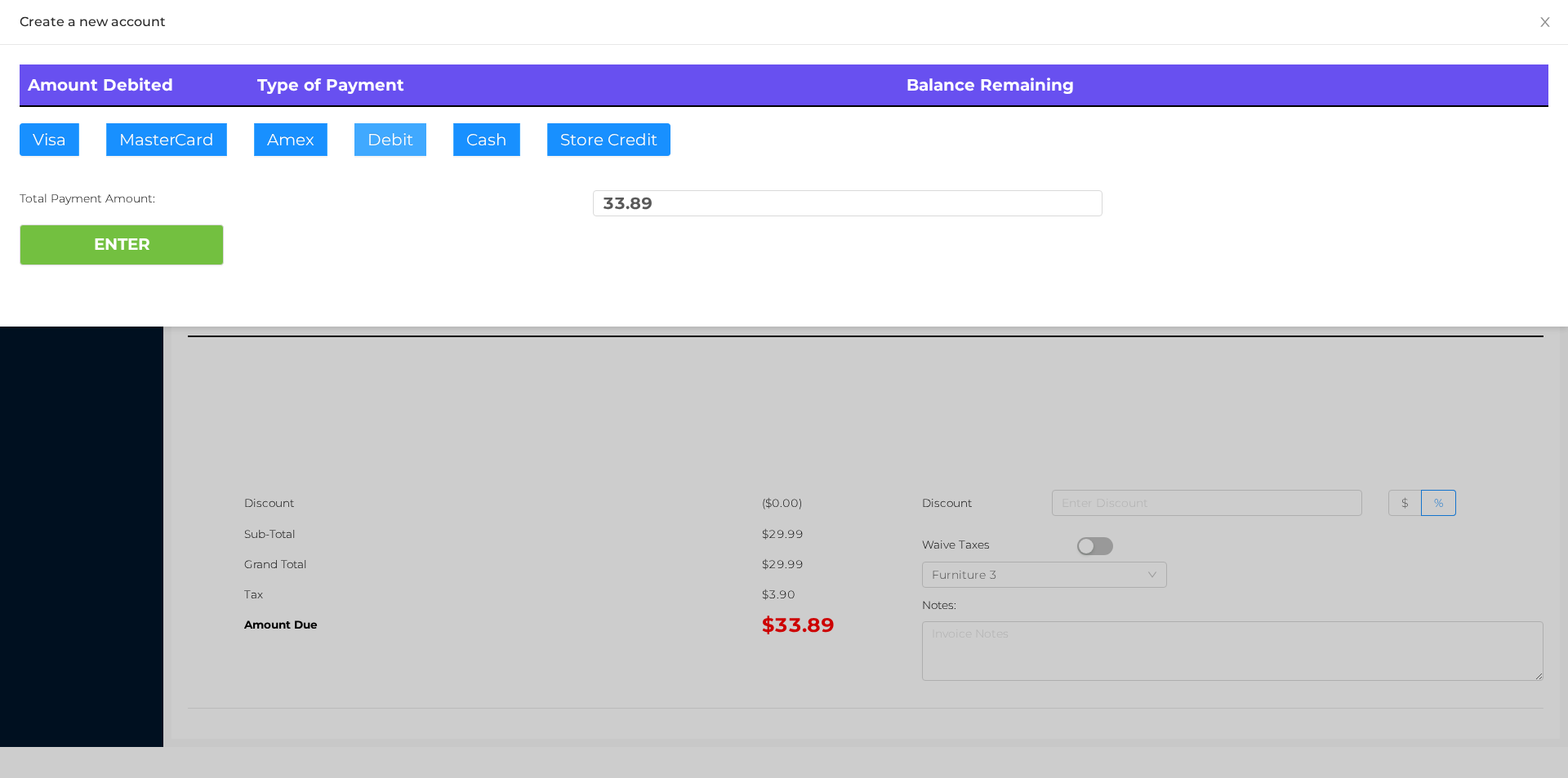
click at [369, 151] on button "Debit" at bounding box center [390, 140] width 72 height 32
type input "40."
click at [157, 239] on button "ENTER" at bounding box center [122, 245] width 204 height 41
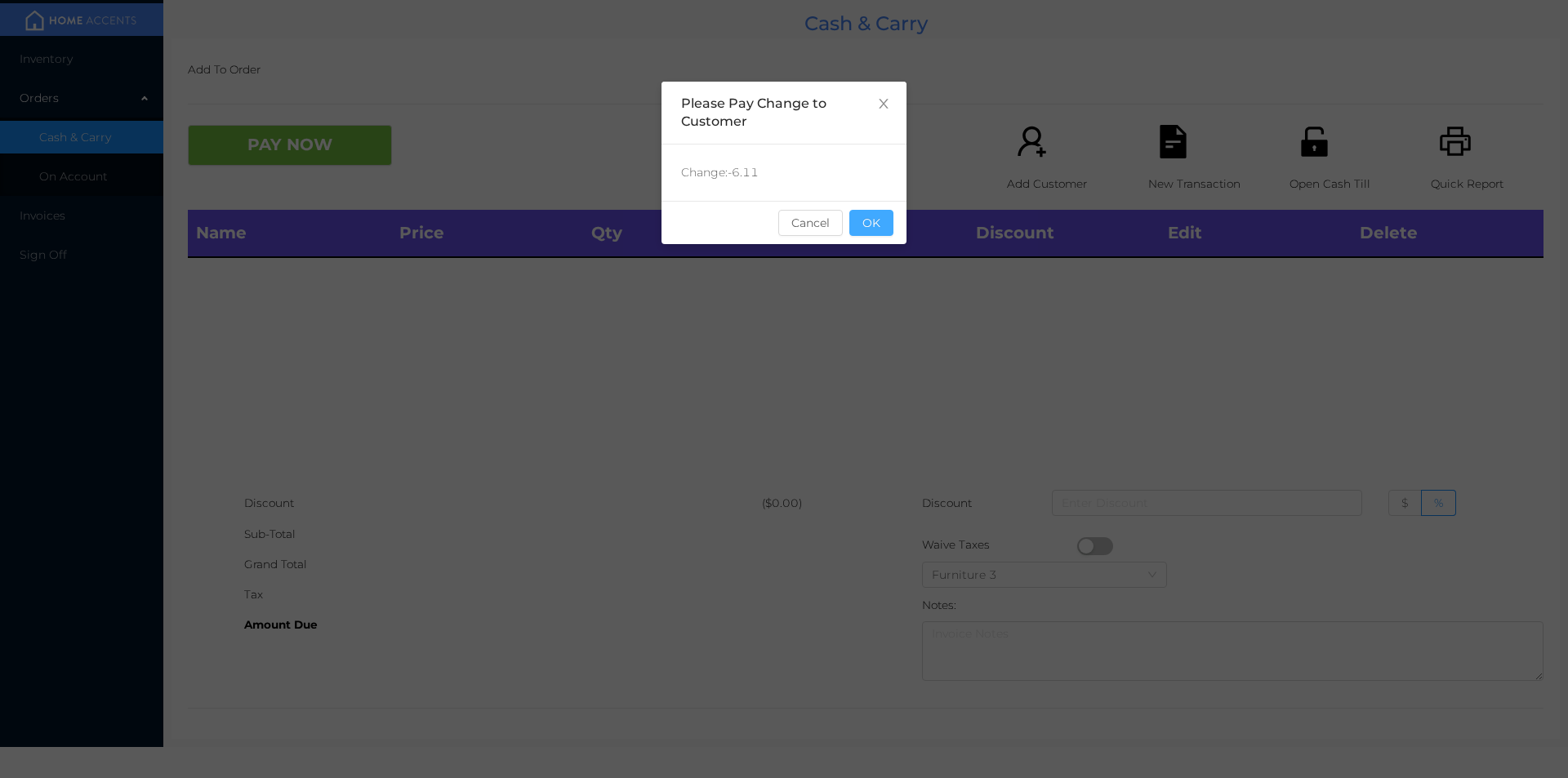
click at [876, 228] on button "OK" at bounding box center [872, 223] width 44 height 26
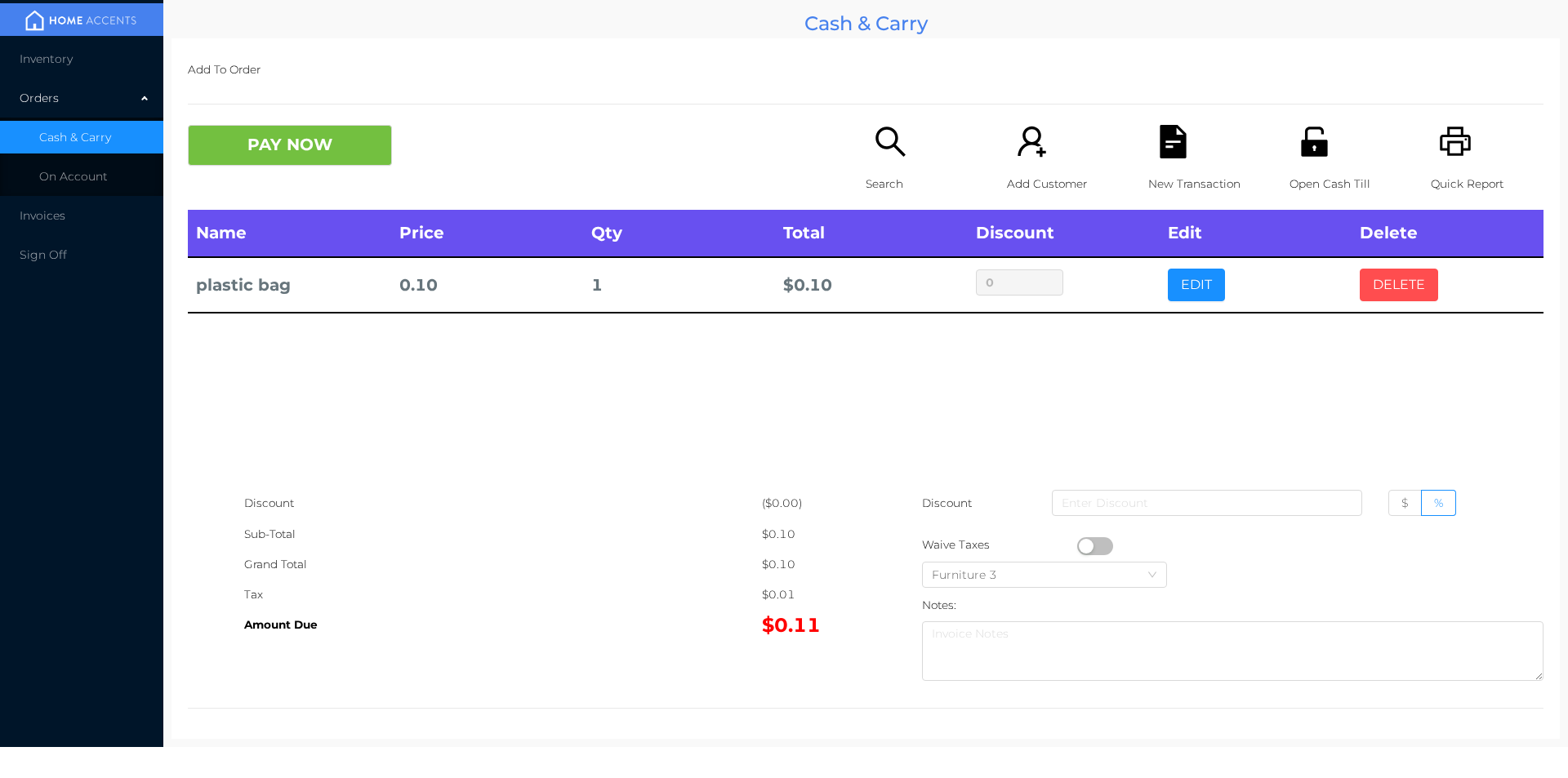
click at [1384, 295] on button "DELETE" at bounding box center [1399, 285] width 78 height 32
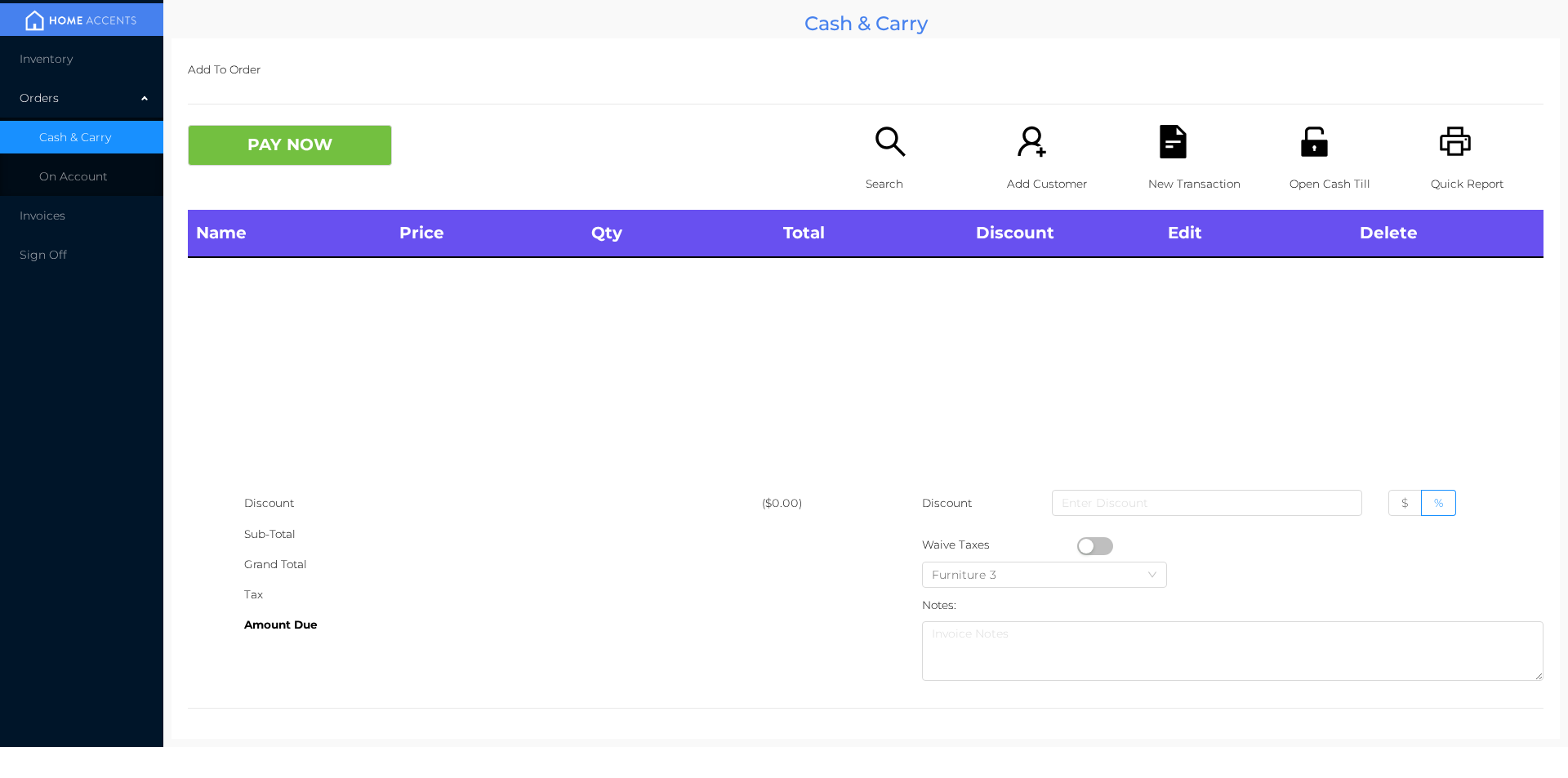
click at [866, 150] on div "Search" at bounding box center [922, 168] width 112 height 85
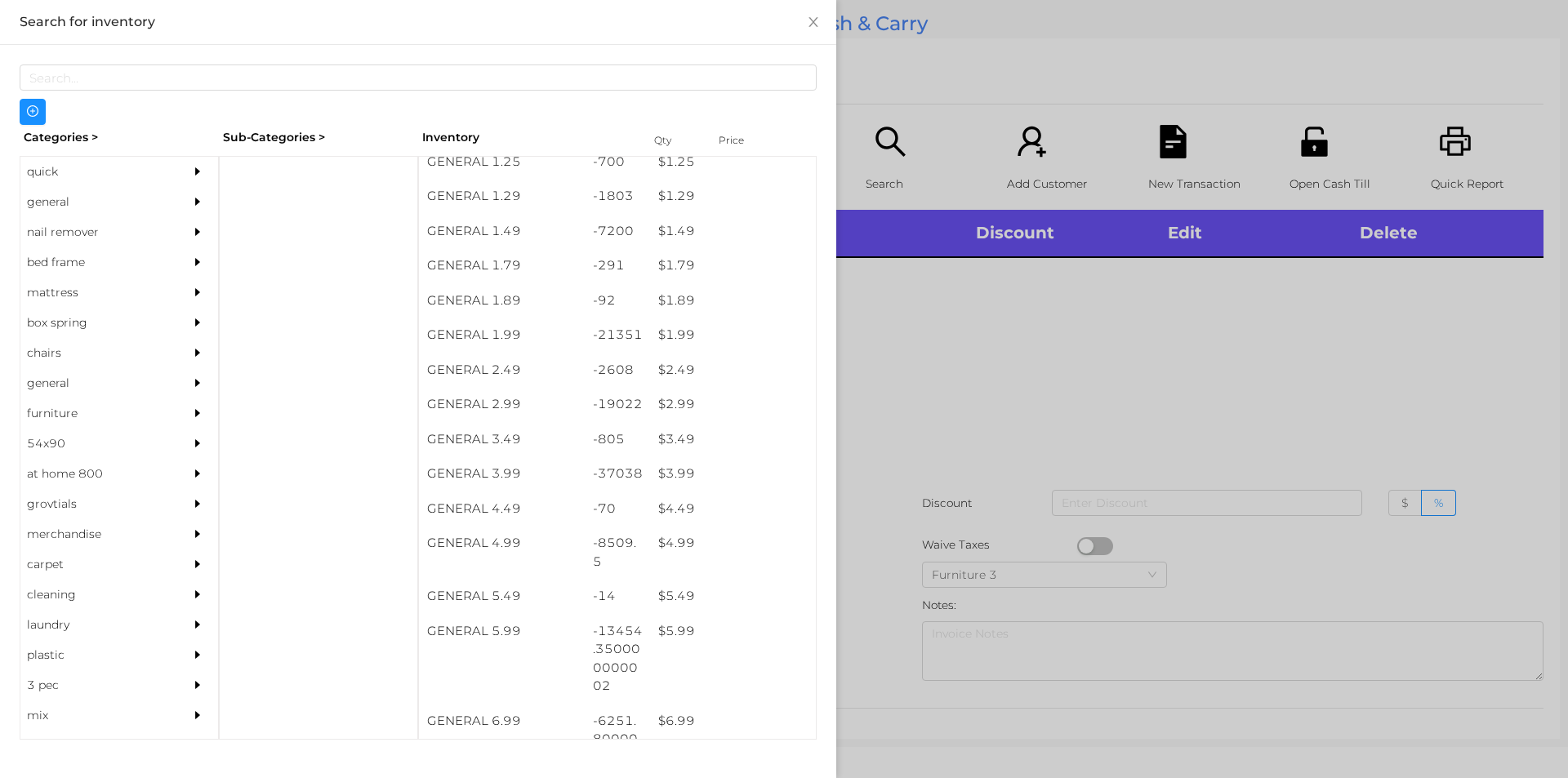
scroll to position [208, 0]
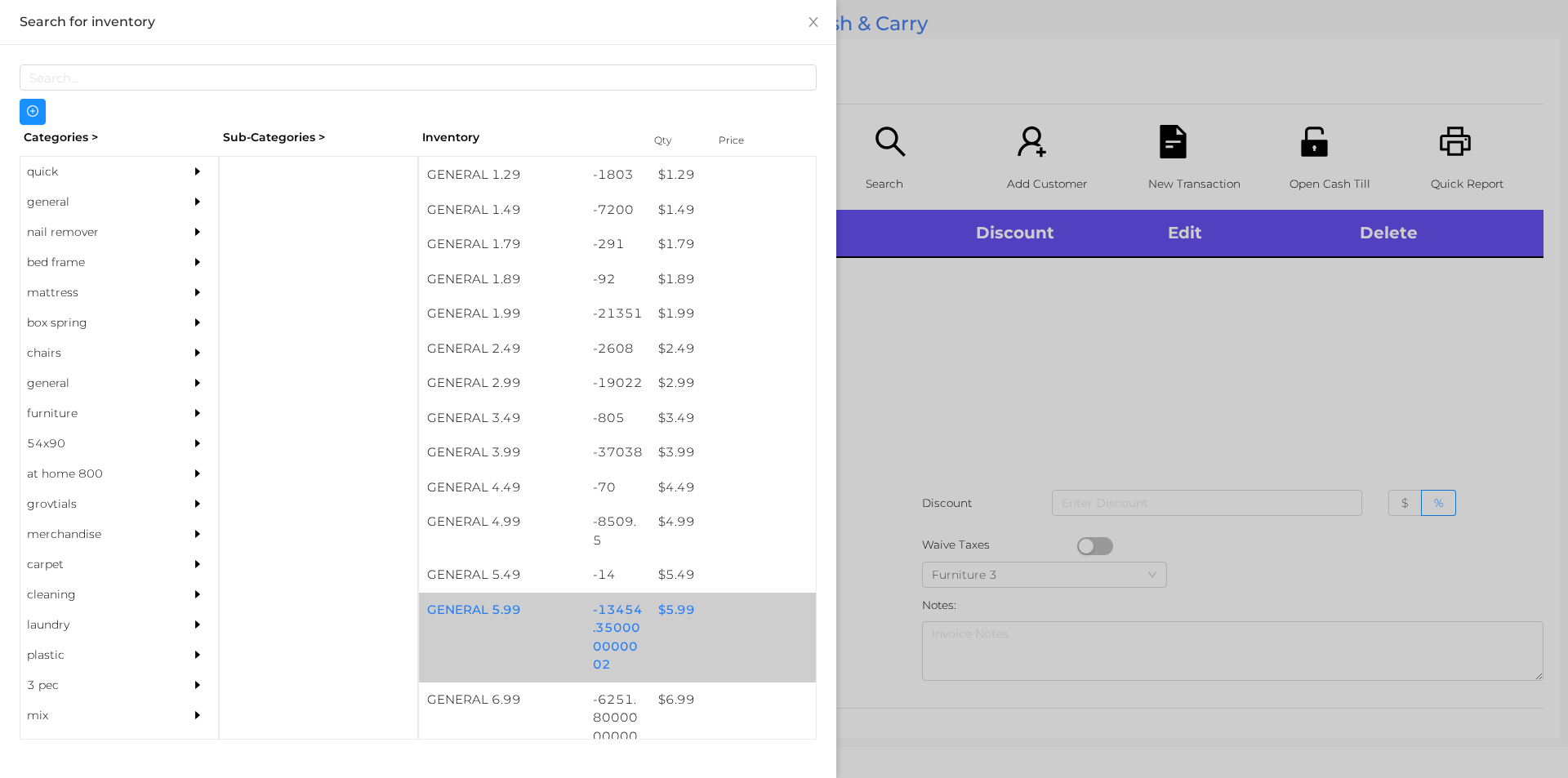
click at [681, 614] on div "$ 5.99" at bounding box center [733, 609] width 166 height 35
click at [674, 309] on div "$ 1.99" at bounding box center [733, 313] width 166 height 35
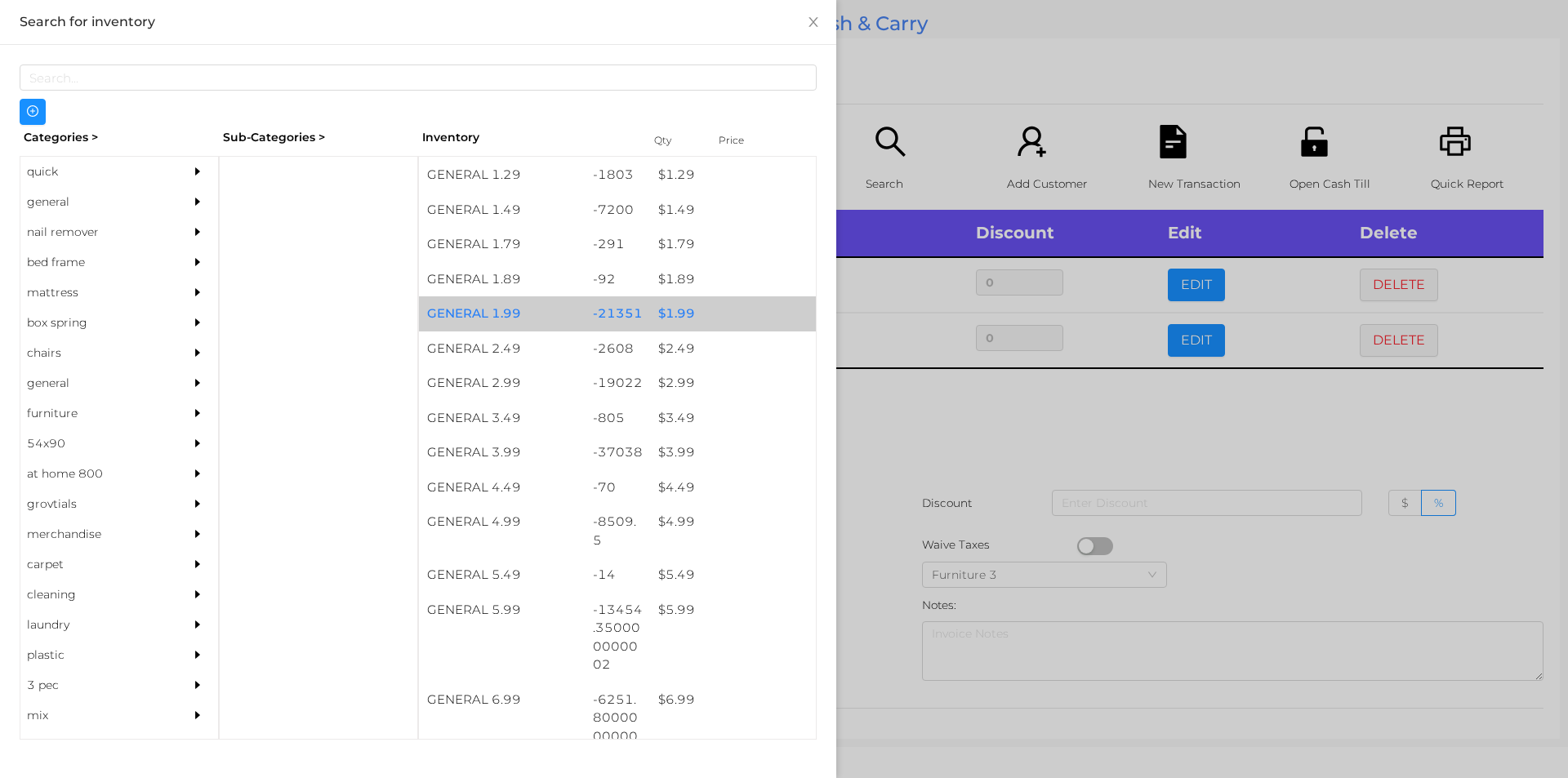
click at [684, 317] on div "$ 1.99" at bounding box center [733, 313] width 166 height 35
click at [669, 313] on div "$ 1.99" at bounding box center [733, 313] width 166 height 35
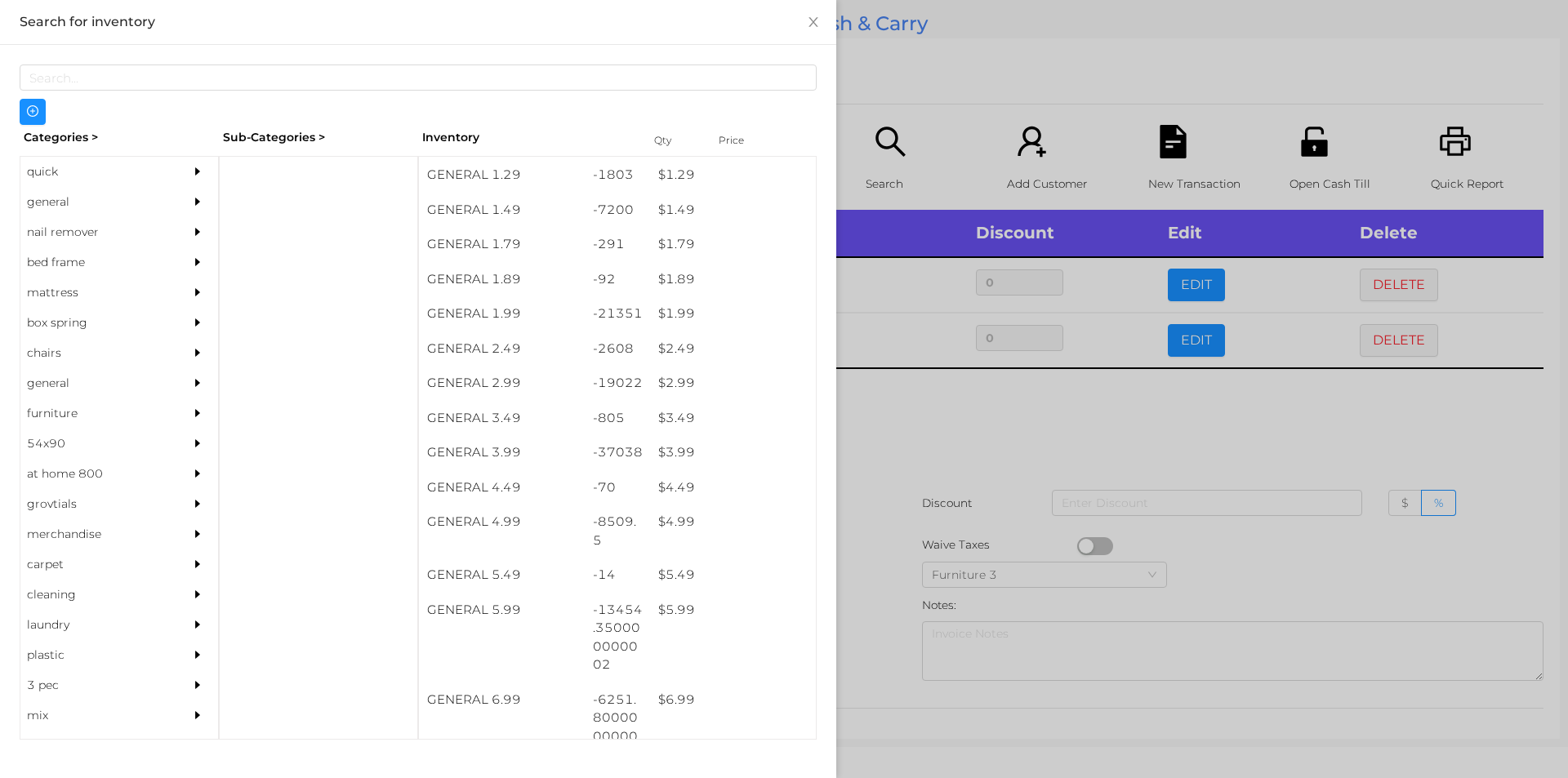
click at [890, 383] on div at bounding box center [784, 389] width 1568 height 778
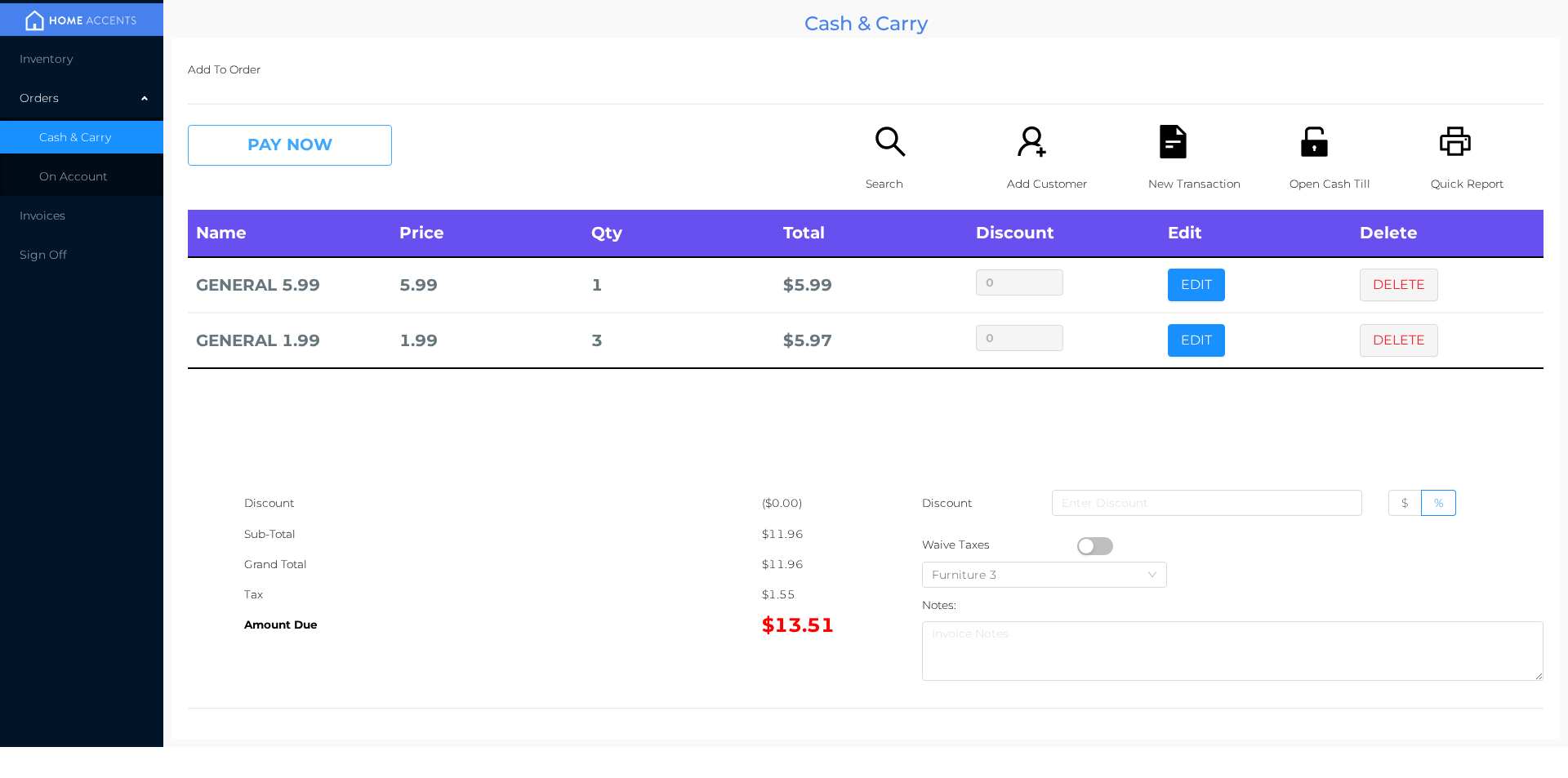
click at [336, 162] on button "PAY NOW" at bounding box center [290, 146] width 204 height 41
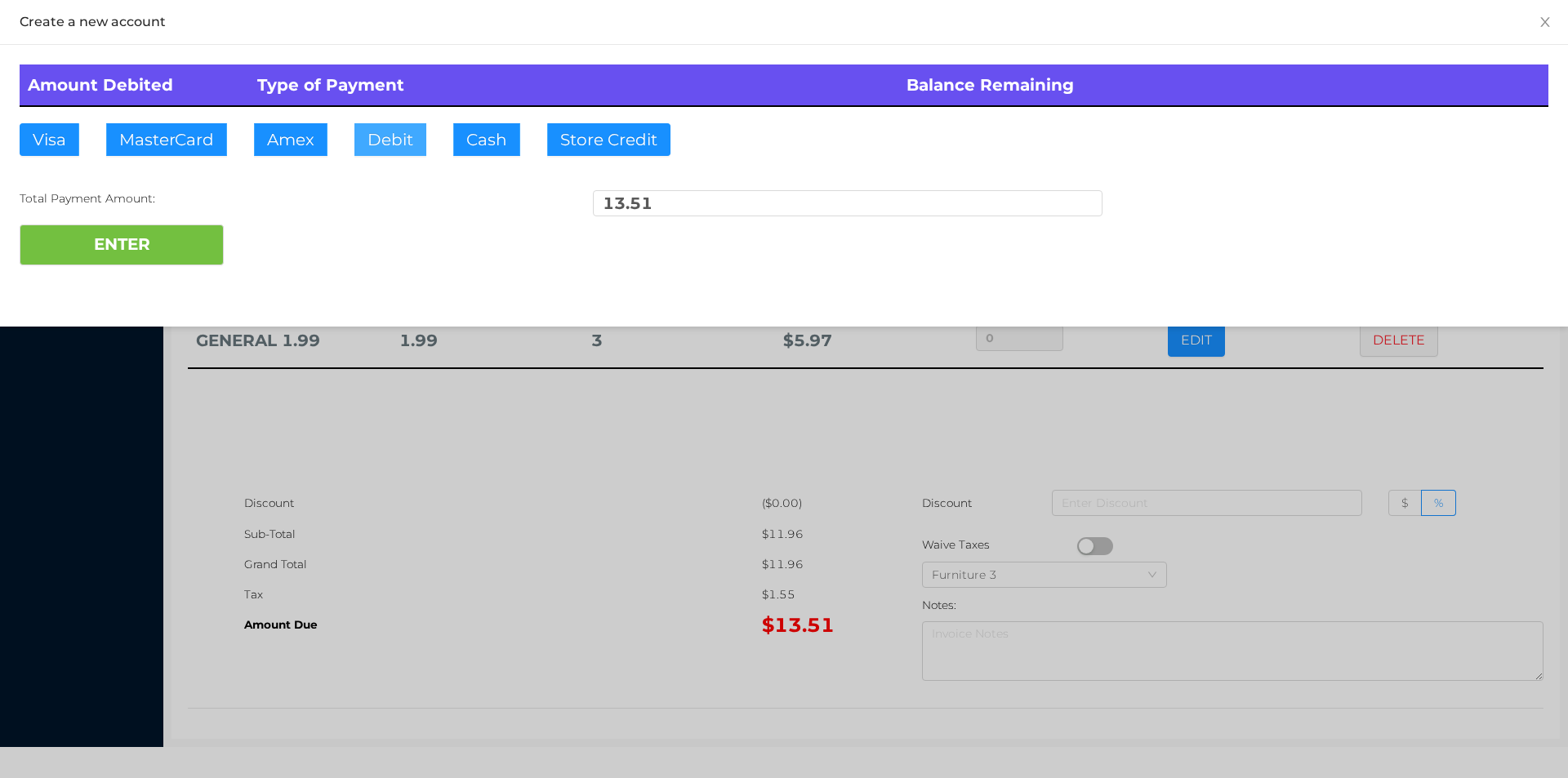
click at [377, 139] on button "Debit" at bounding box center [390, 140] width 72 height 32
click at [181, 243] on button "ENTER" at bounding box center [122, 245] width 204 height 41
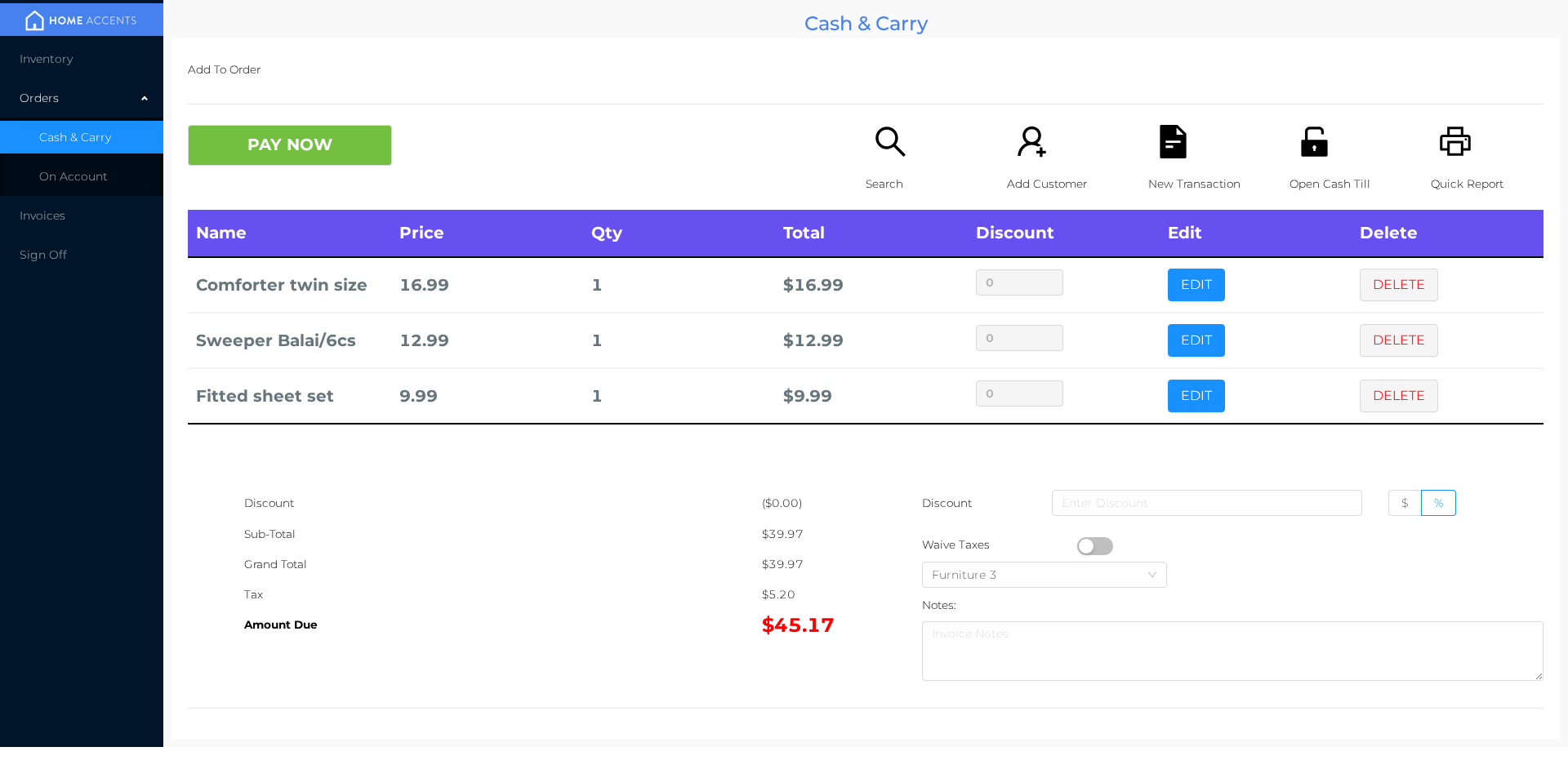
click at [885, 163] on div "Search" at bounding box center [922, 168] width 112 height 85
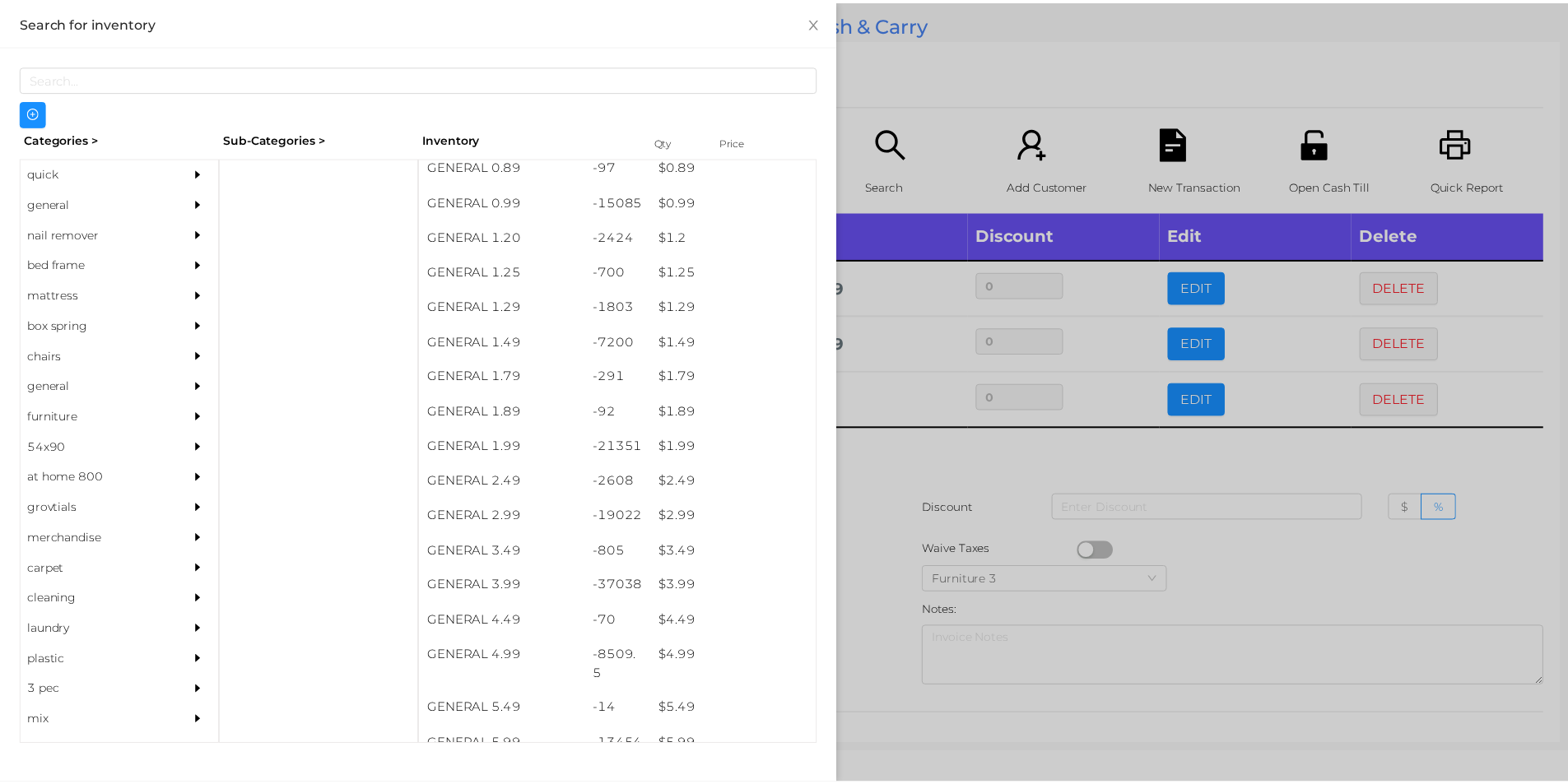
scroll to position [79, 0]
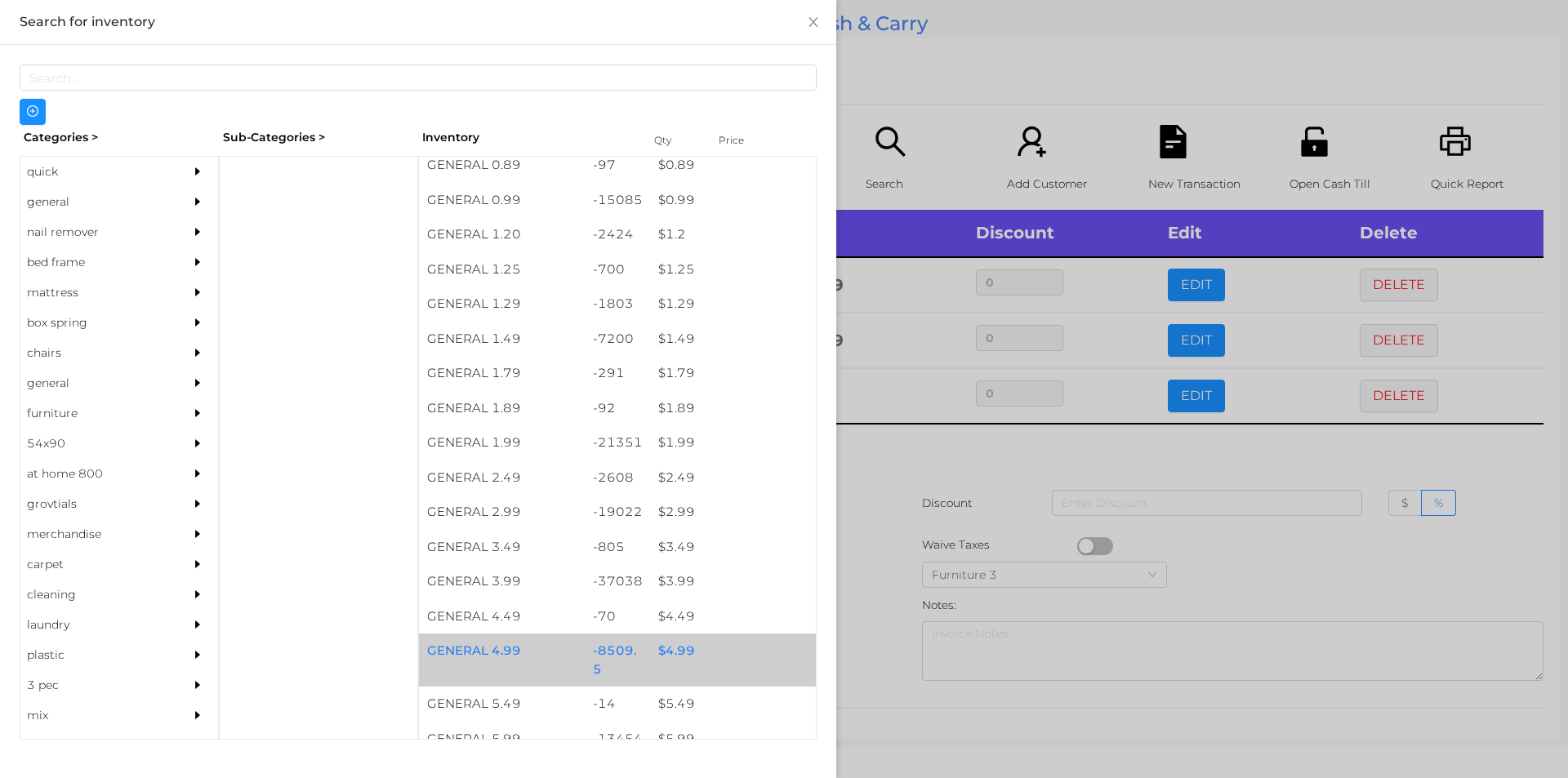
click at [681, 655] on div "$ 4.99" at bounding box center [733, 650] width 166 height 35
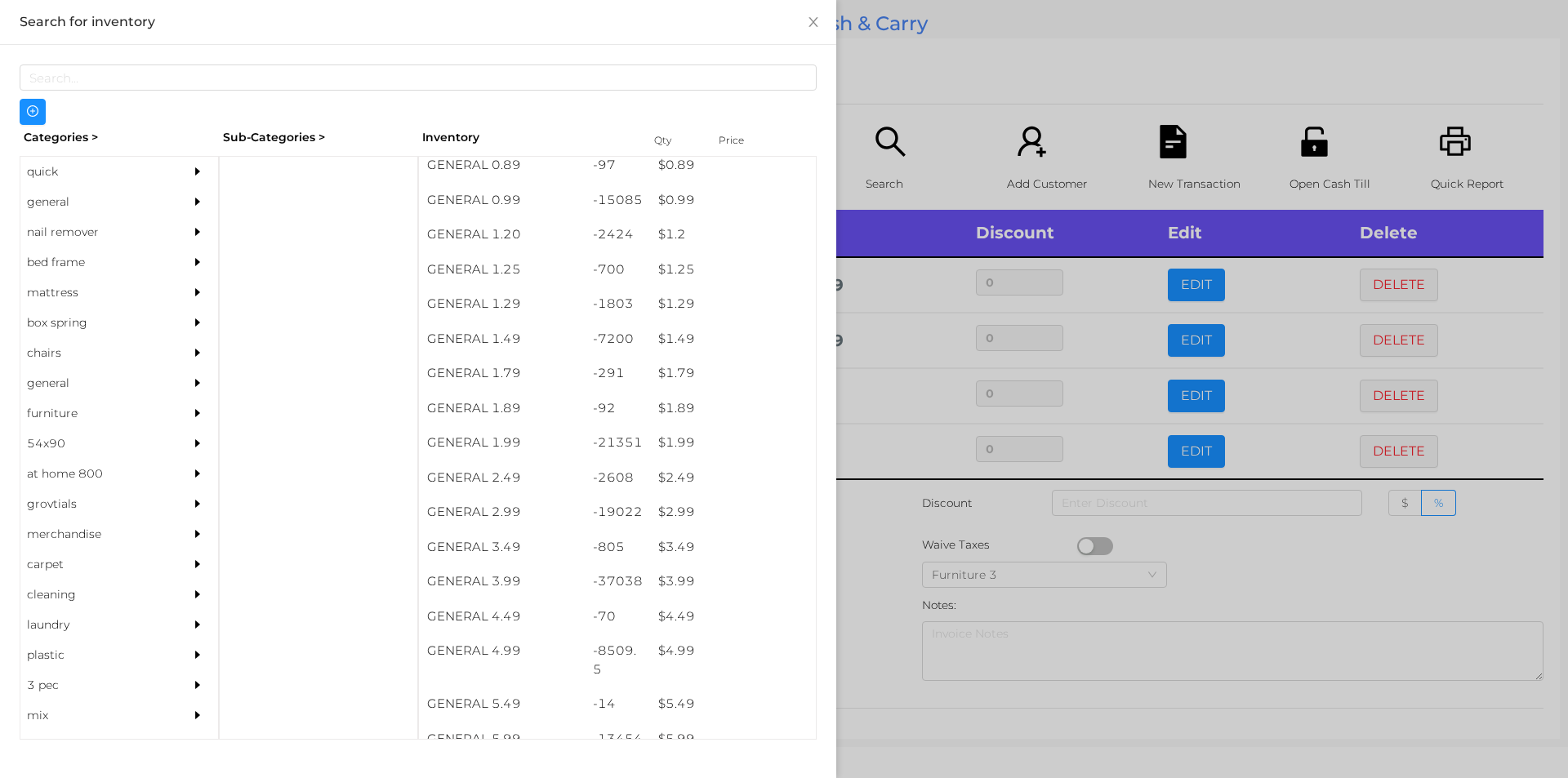
click at [871, 615] on div at bounding box center [784, 389] width 1568 height 778
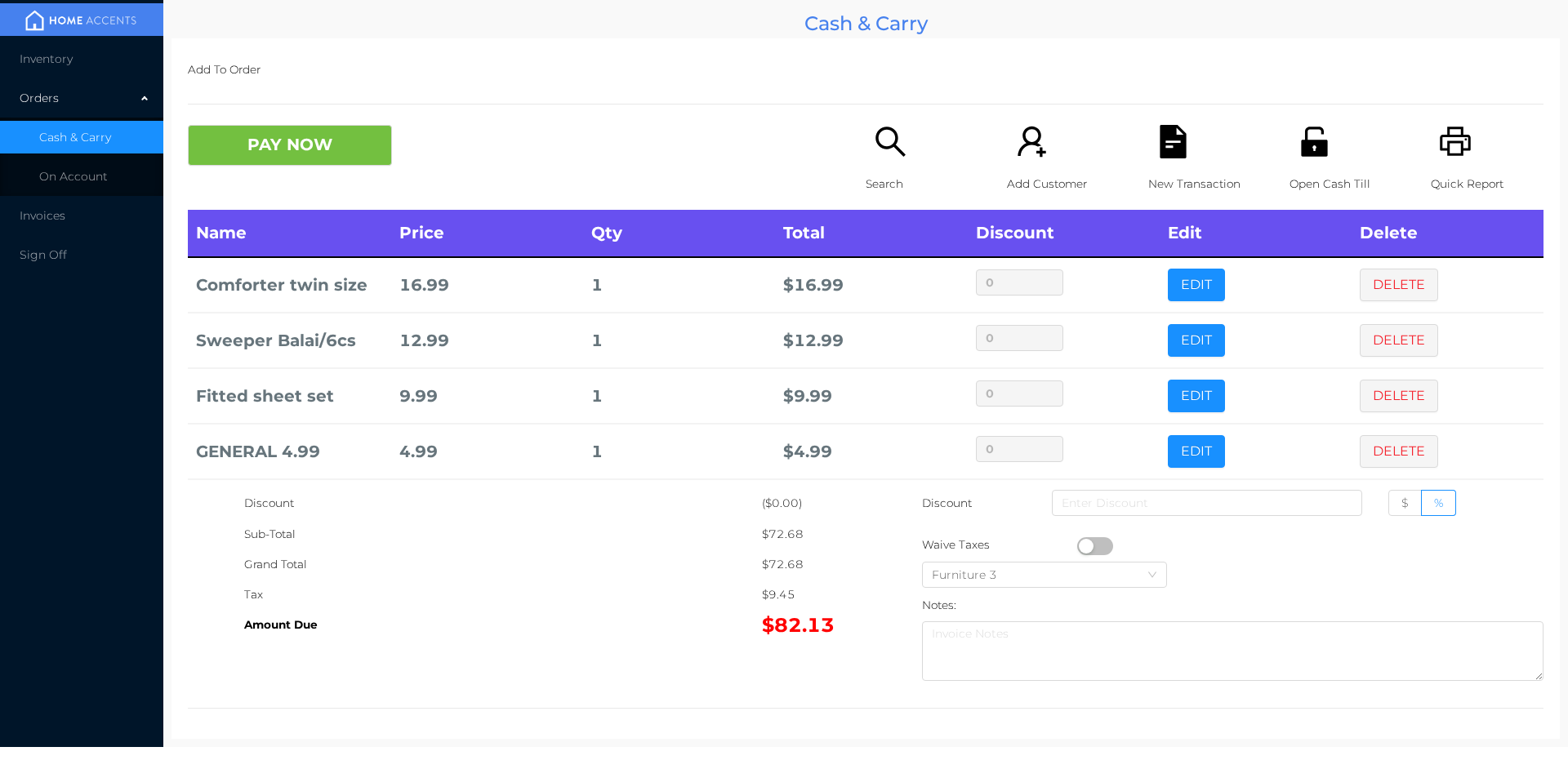
click at [879, 163] on div "Search" at bounding box center [922, 168] width 112 height 85
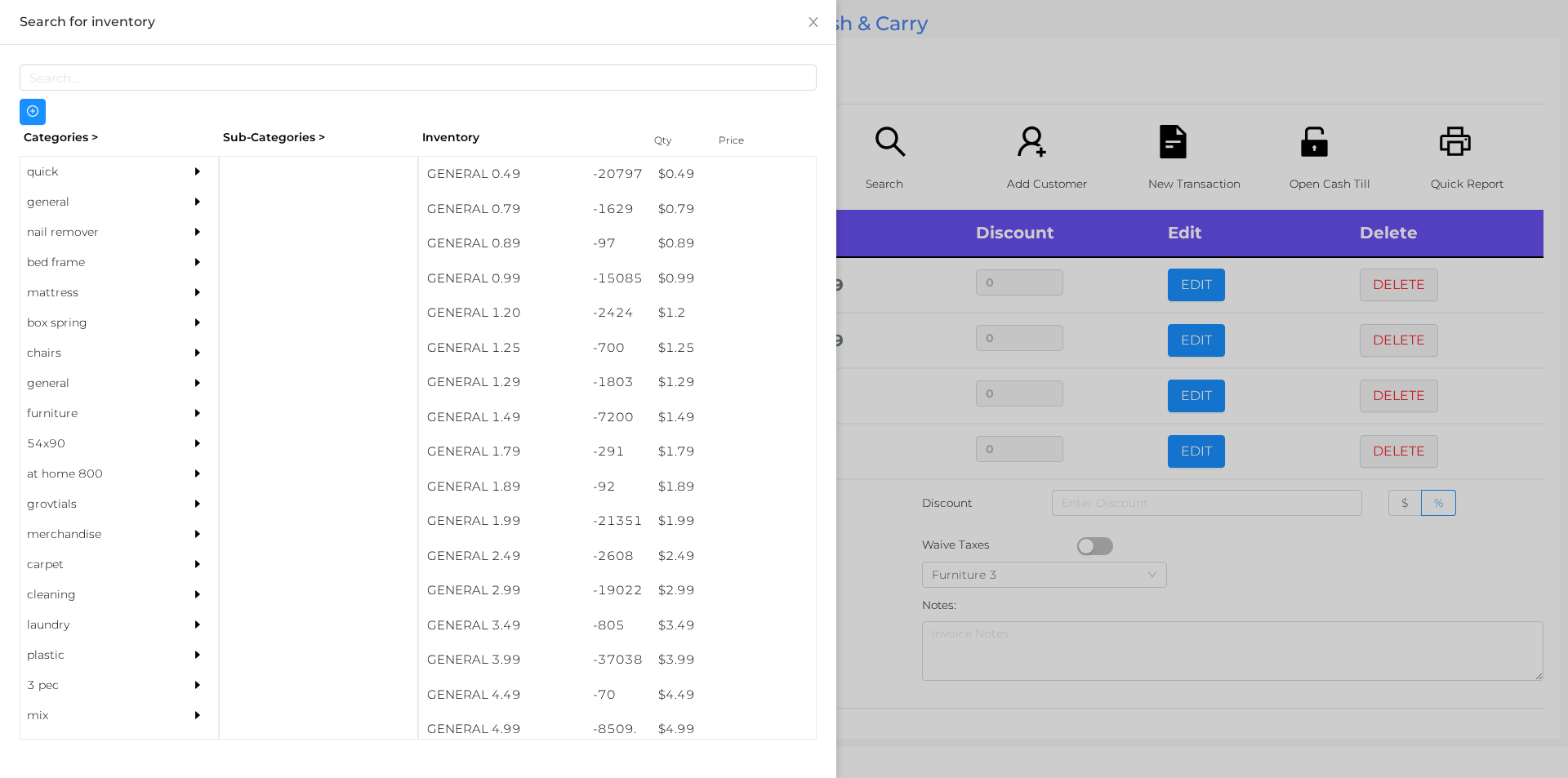
click at [1243, 581] on div at bounding box center [784, 389] width 1568 height 778
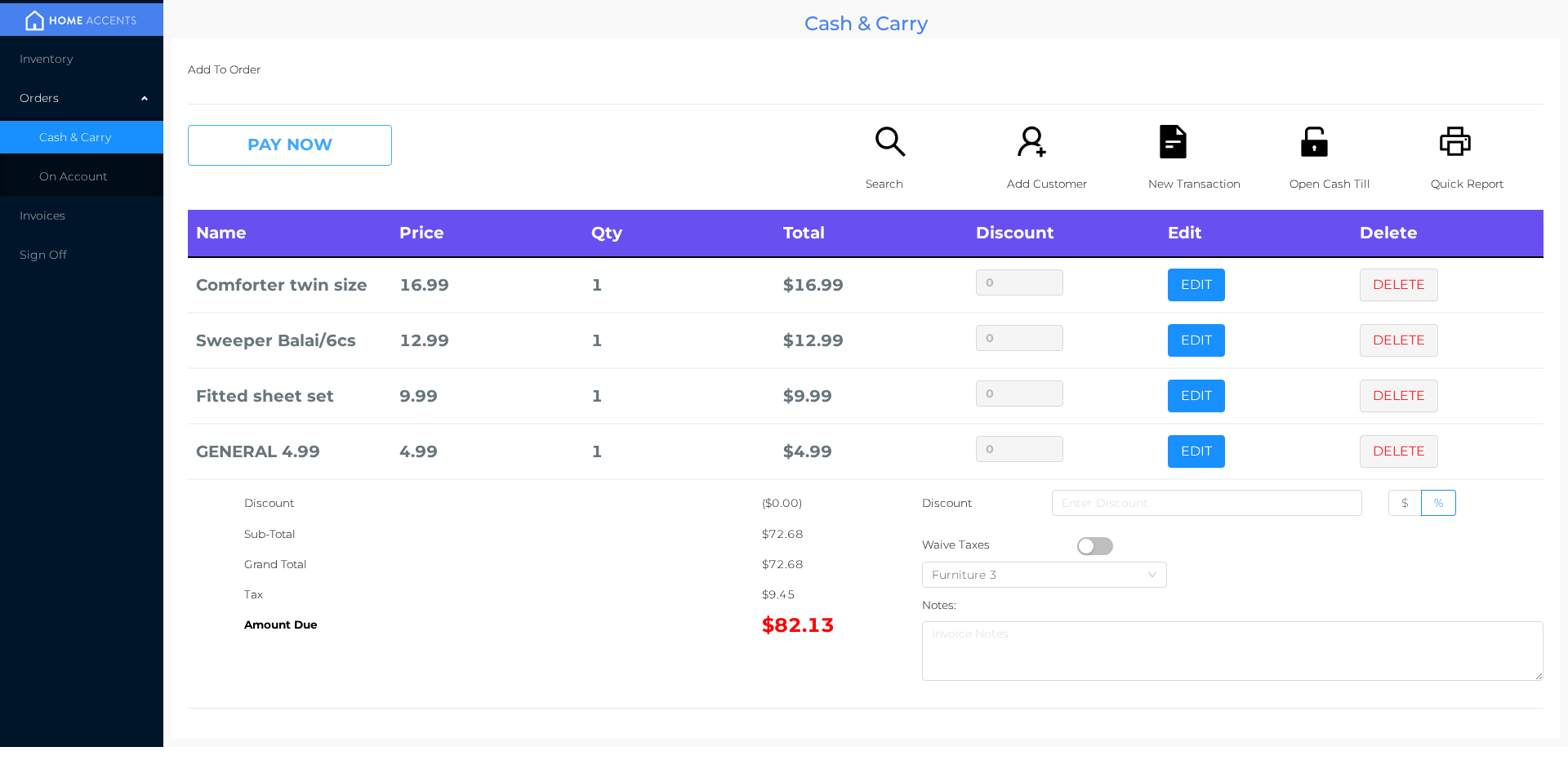
click at [314, 152] on button "PAY NOW" at bounding box center [290, 146] width 204 height 41
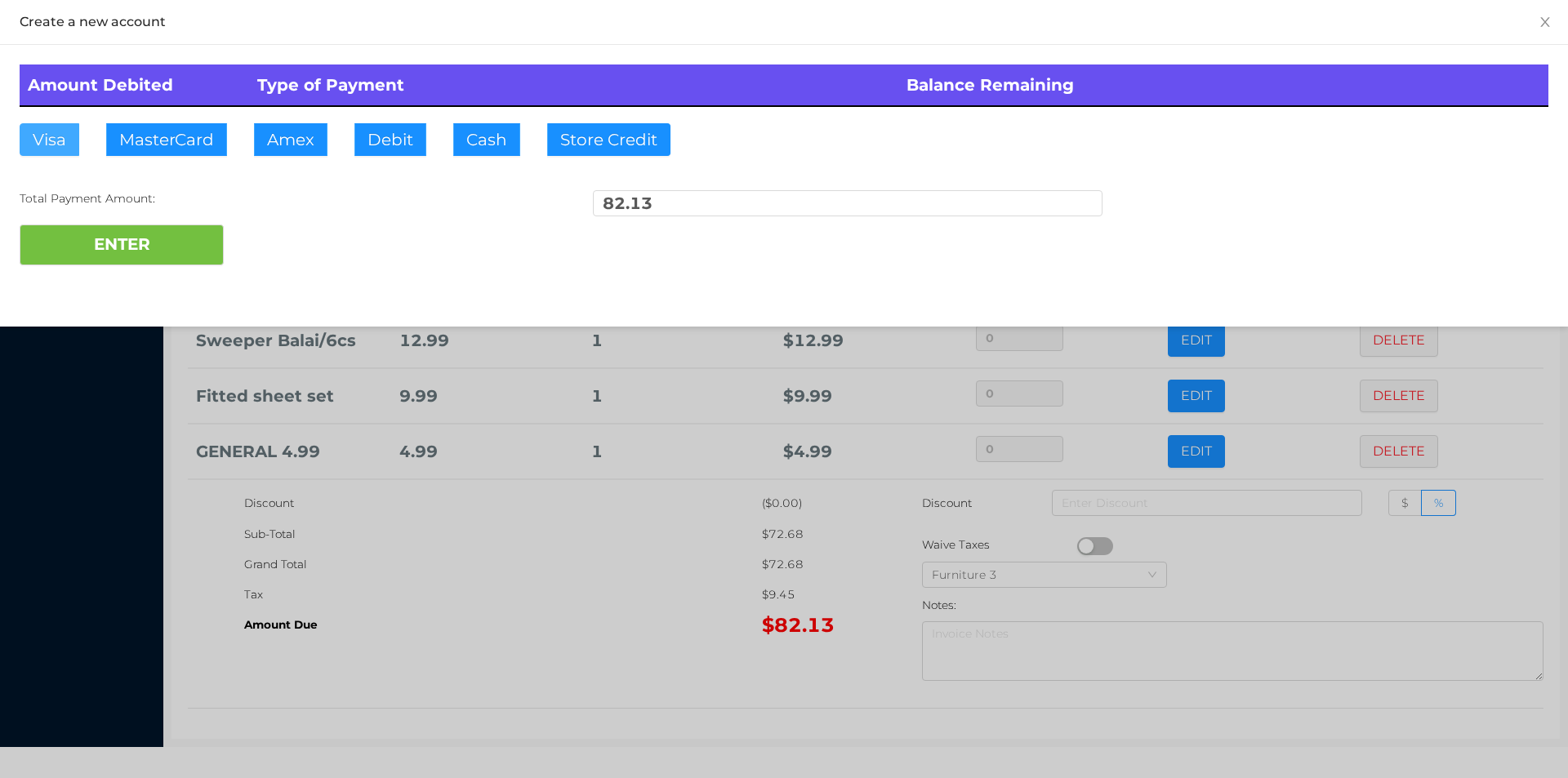
click at [50, 135] on button "Visa" at bounding box center [49, 140] width 60 height 32
click at [97, 260] on button "ENTER" at bounding box center [122, 245] width 204 height 41
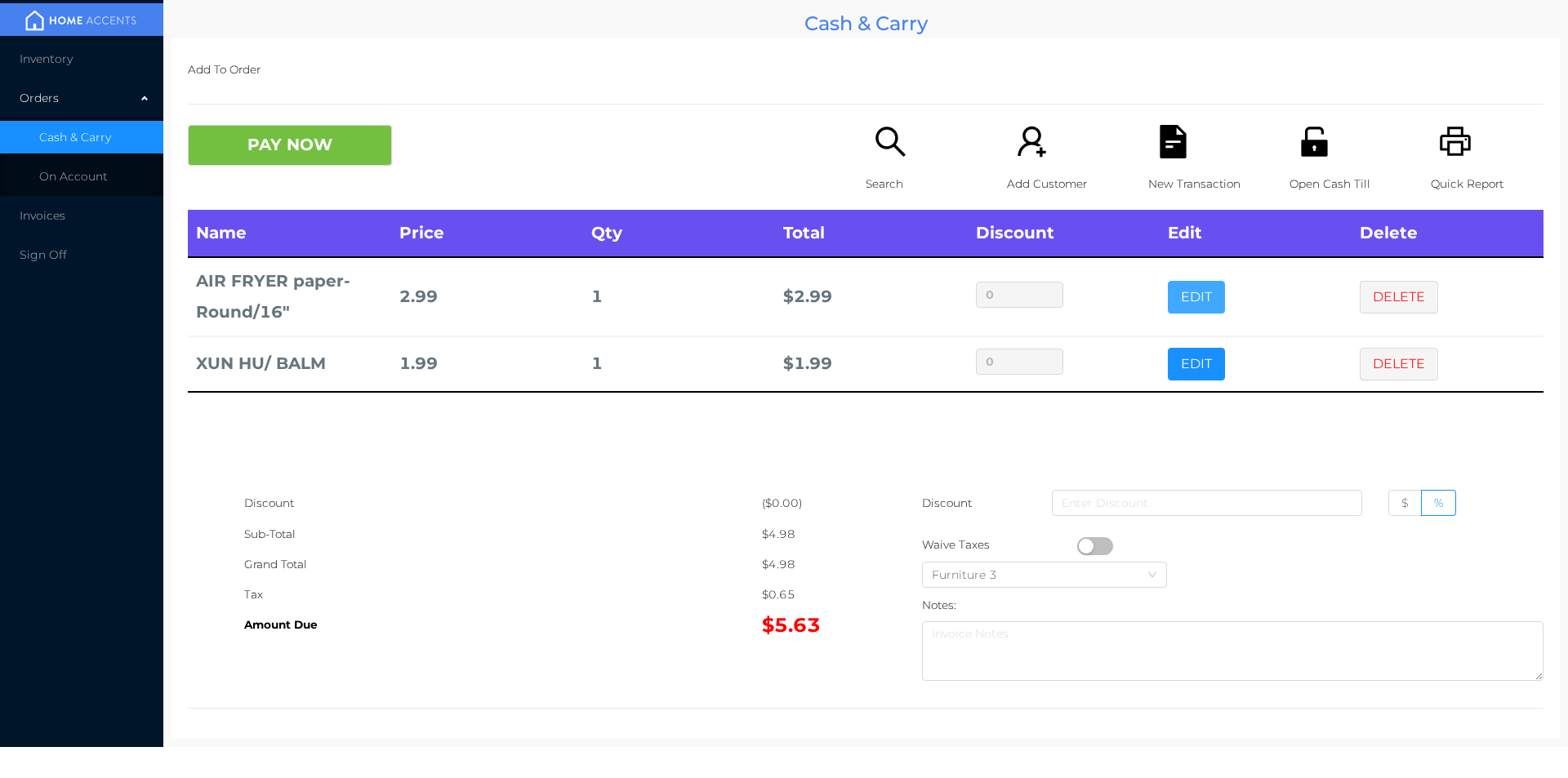
click at [1193, 298] on button "EDIT" at bounding box center [1196, 297] width 57 height 32
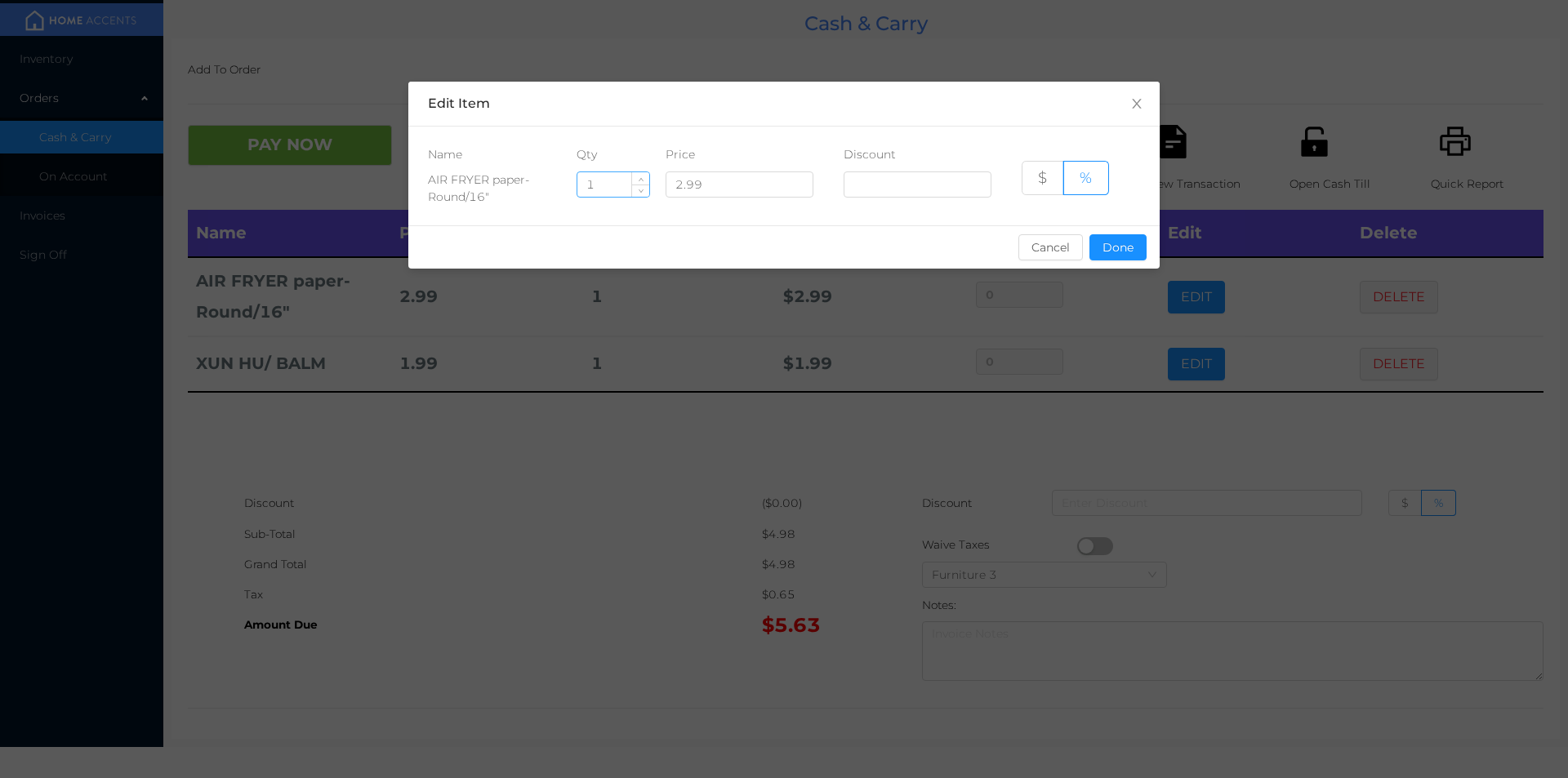
click at [605, 186] on input "1" at bounding box center [613, 184] width 72 height 25
type input "4"
click at [1122, 250] on button "Done" at bounding box center [1118, 247] width 57 height 26
click at [1096, 371] on div "sentinelStart Edit Item Name Qty Price Discount AIR FRYER paper-Round/16" 4 2.9…" at bounding box center [784, 389] width 1568 height 778
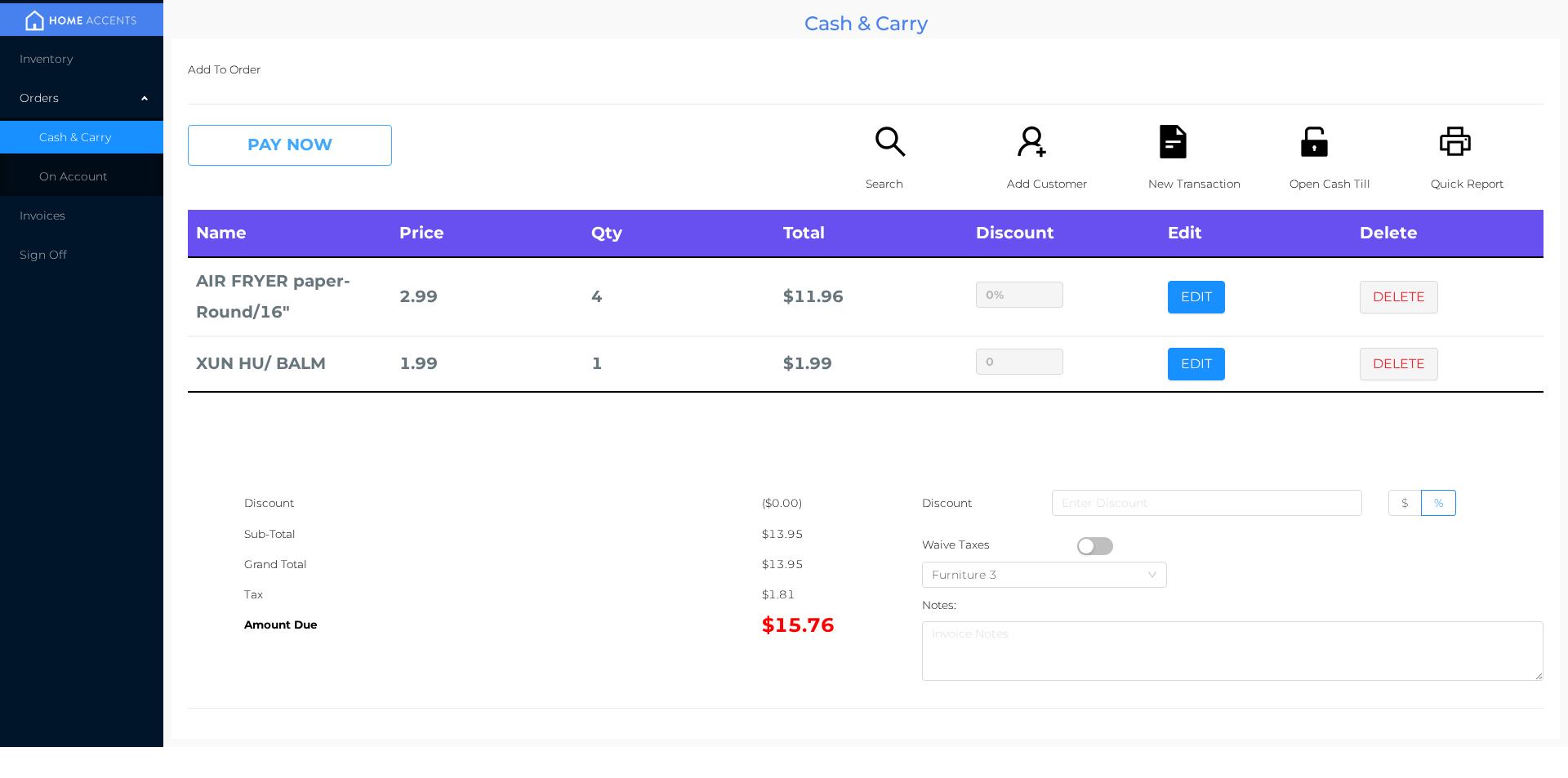
click at [356, 143] on button "PAY NOW" at bounding box center [290, 146] width 204 height 41
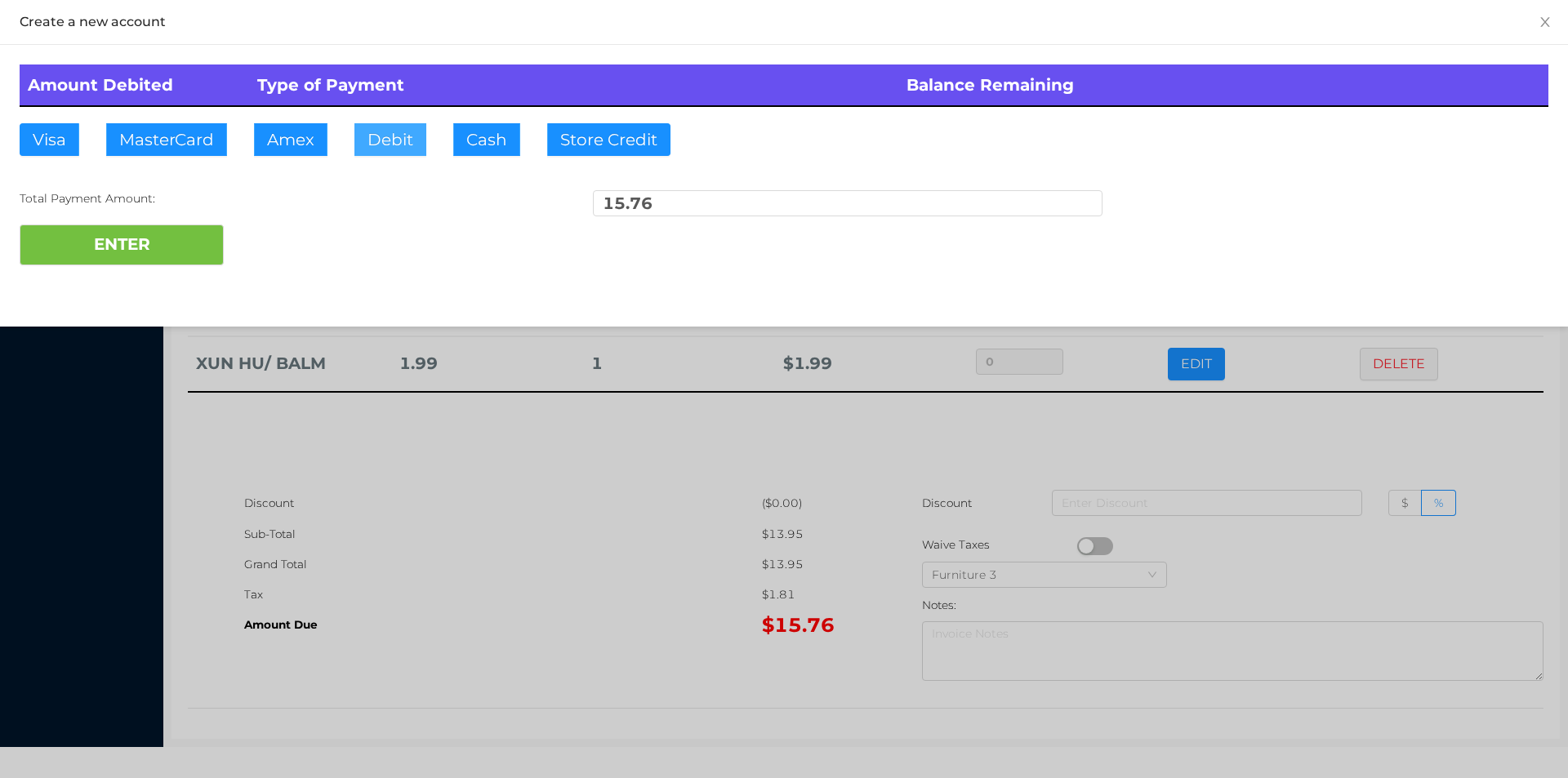
click at [396, 136] on button "Debit" at bounding box center [390, 140] width 72 height 32
click at [190, 239] on button "ENTER" at bounding box center [122, 245] width 204 height 41
type input "0"
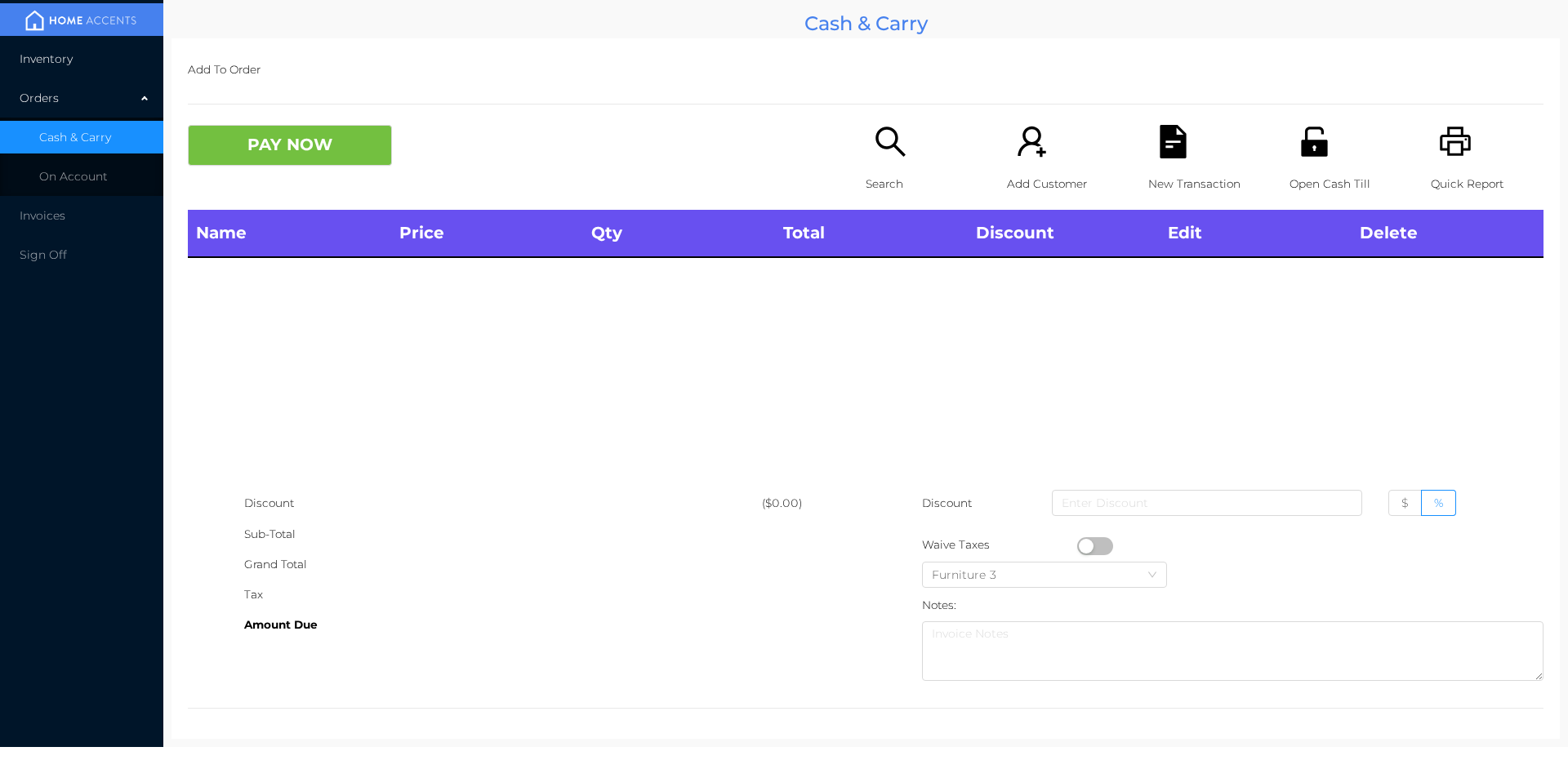
click at [44, 50] on li "Inventory" at bounding box center [82, 59] width 163 height 32
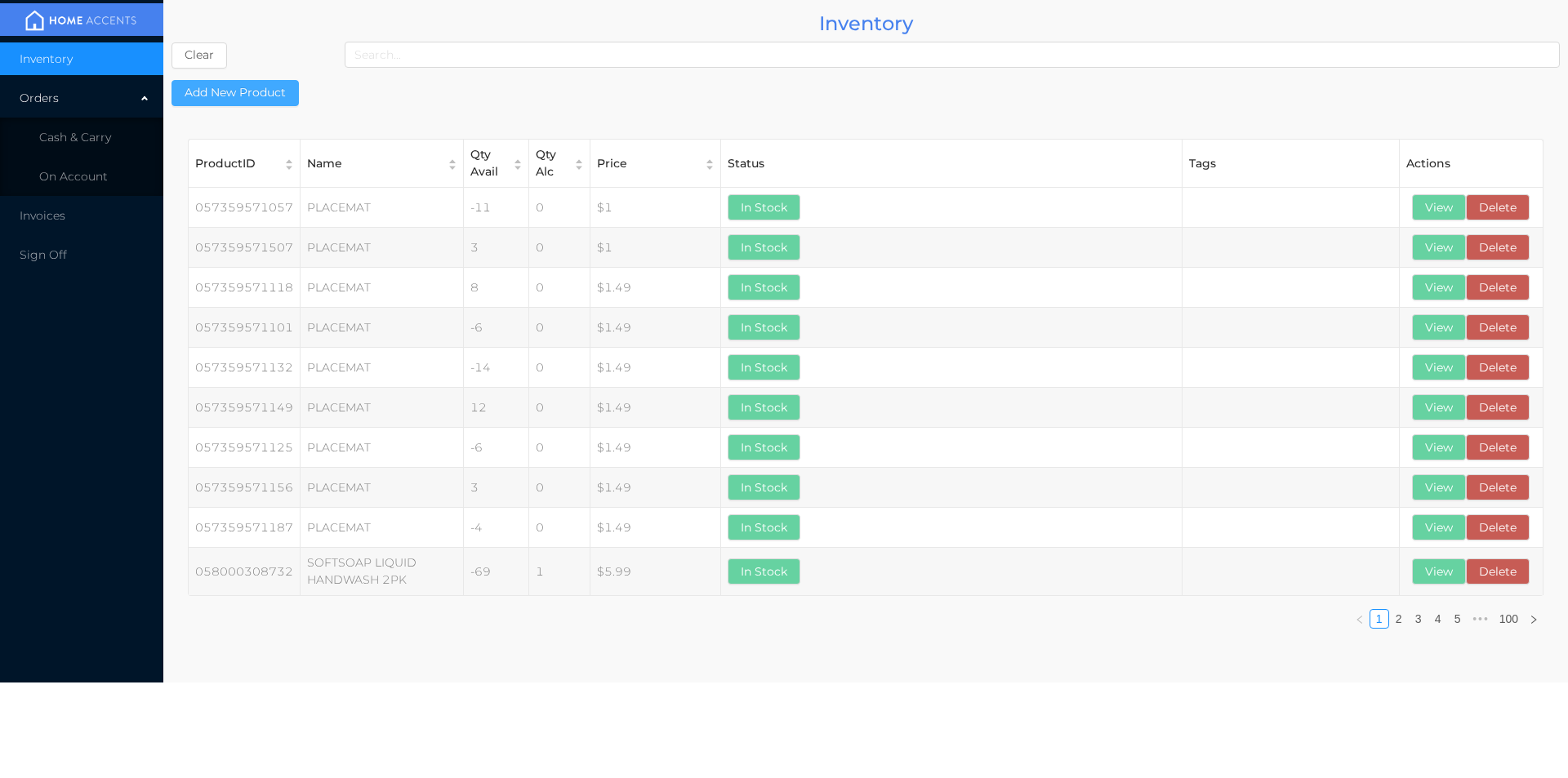
click at [245, 90] on button "Add New Product" at bounding box center [235, 93] width 128 height 26
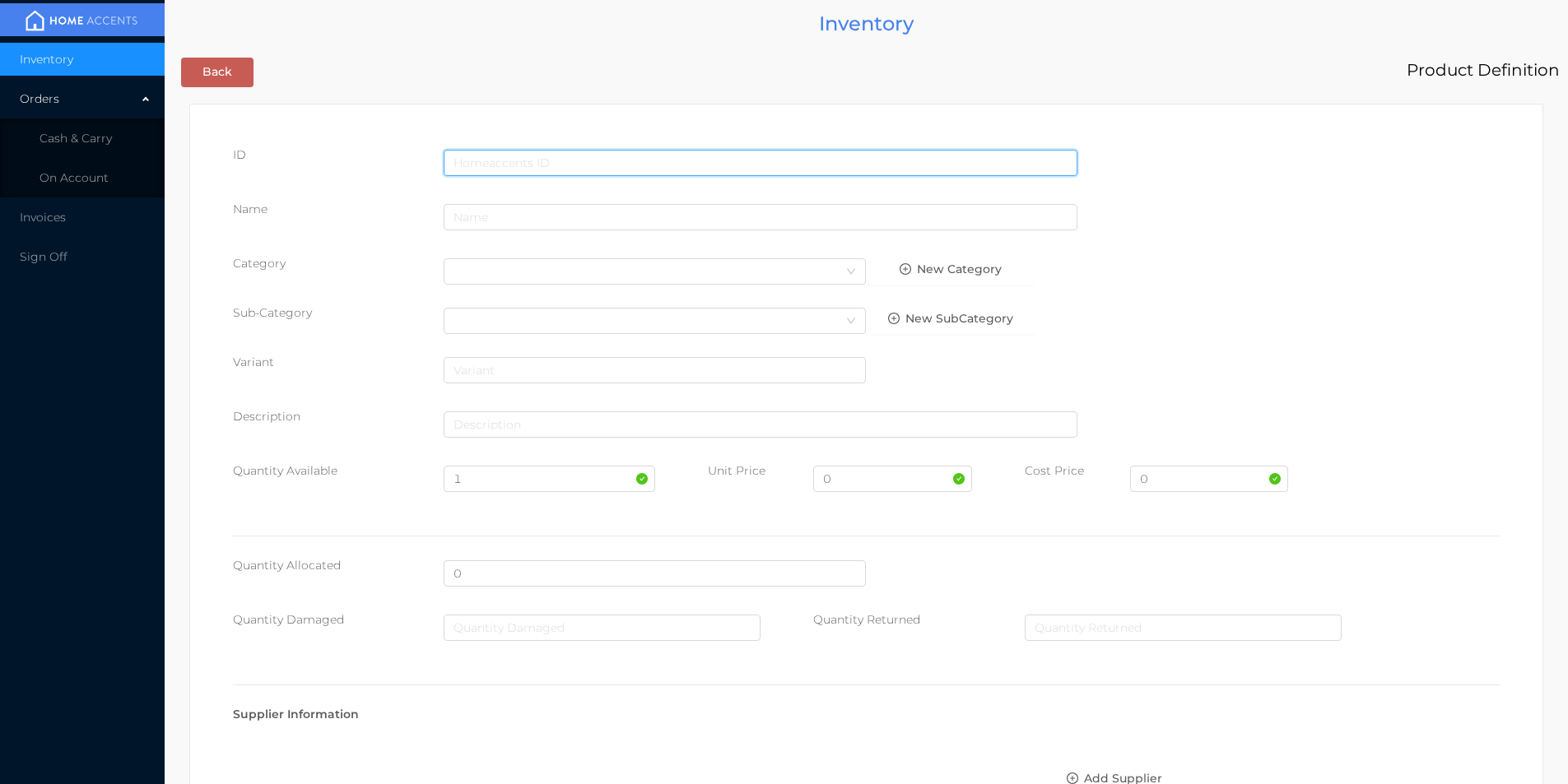
click at [489, 163] on input "text" at bounding box center [760, 163] width 634 height 27
type input "191554603950"
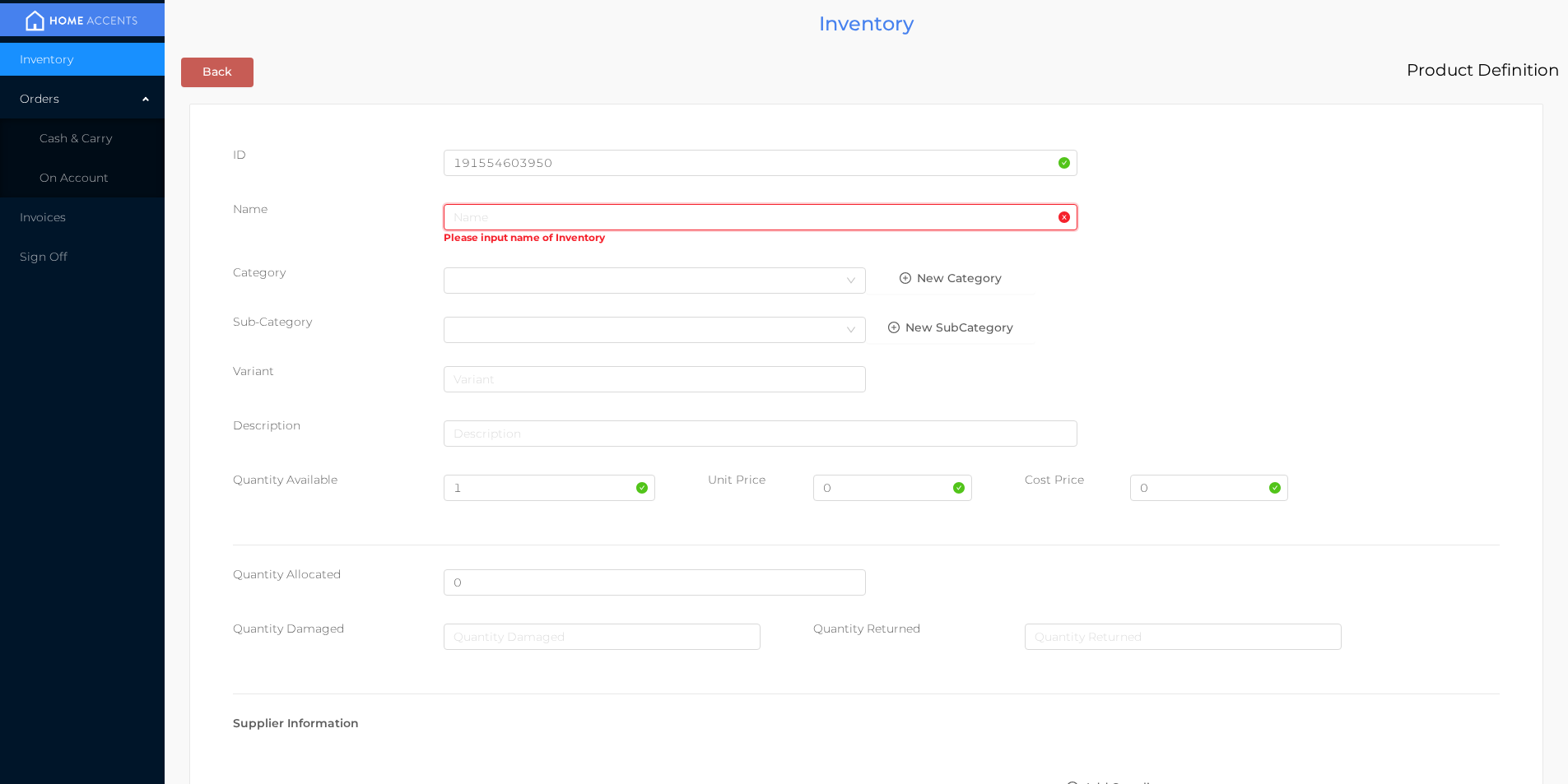
click at [616, 211] on input "text" at bounding box center [760, 217] width 634 height 27
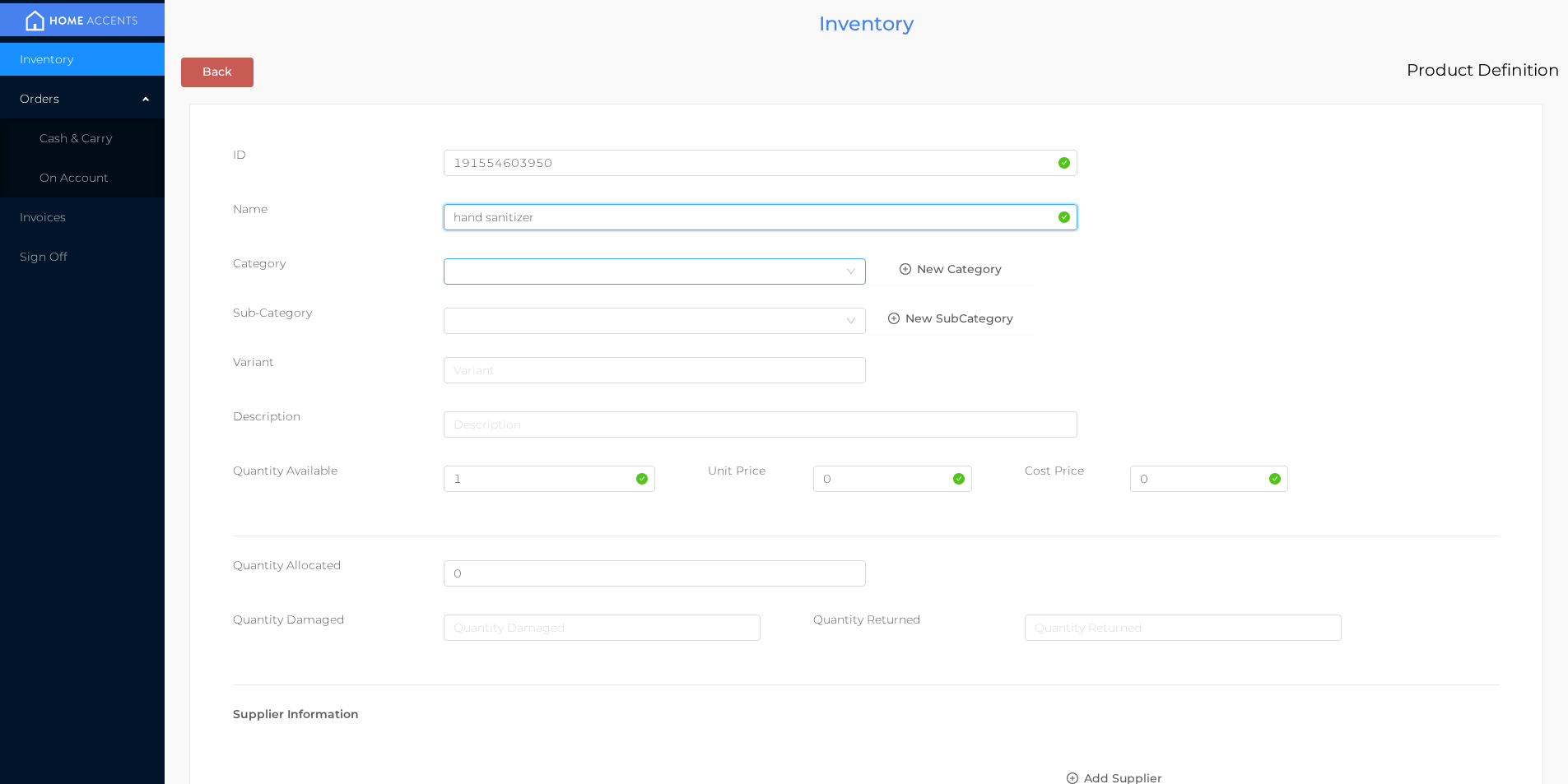
type input "hand sanitizer"
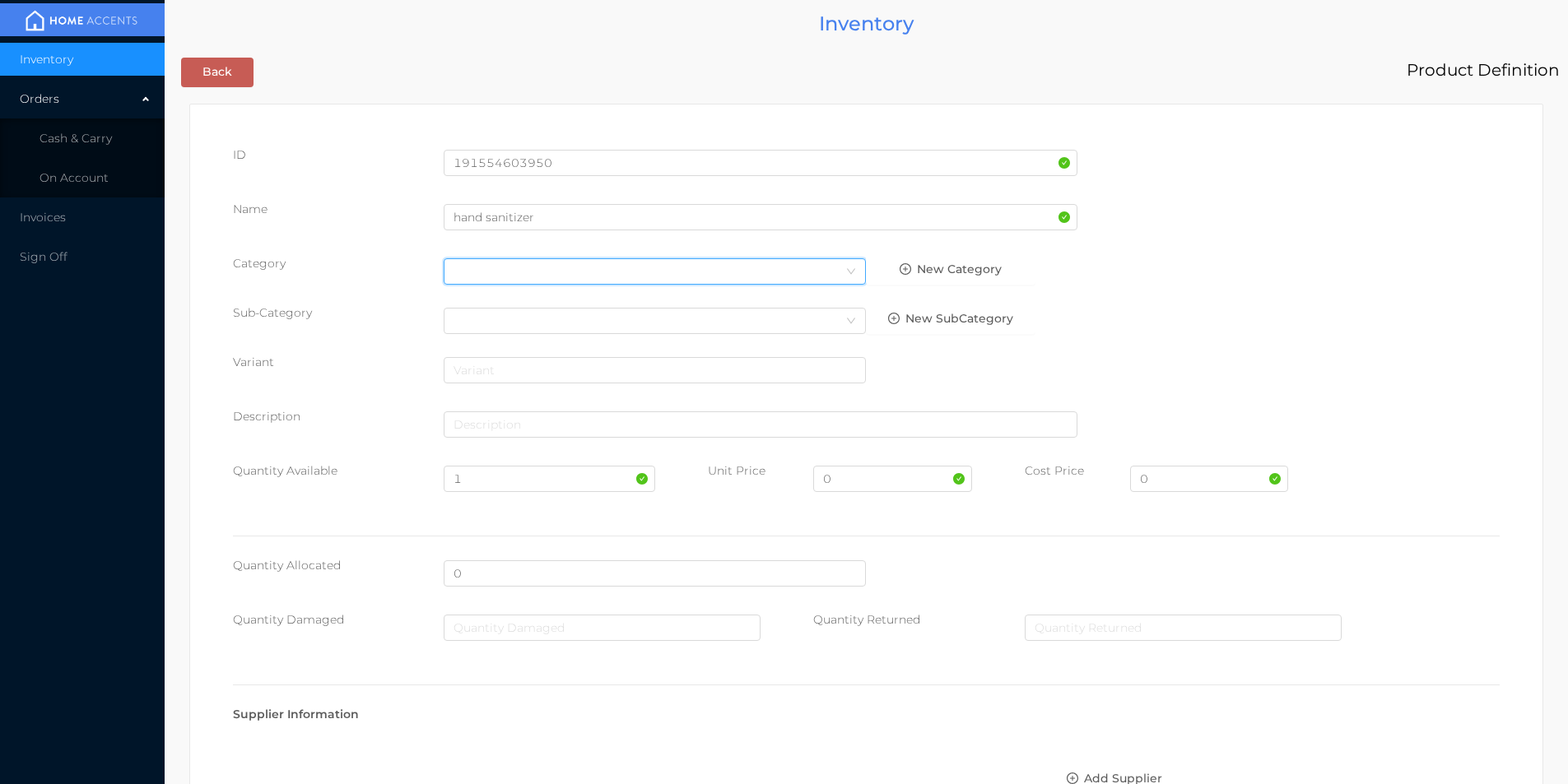
click at [536, 270] on div "Select Category" at bounding box center [655, 271] width 403 height 25
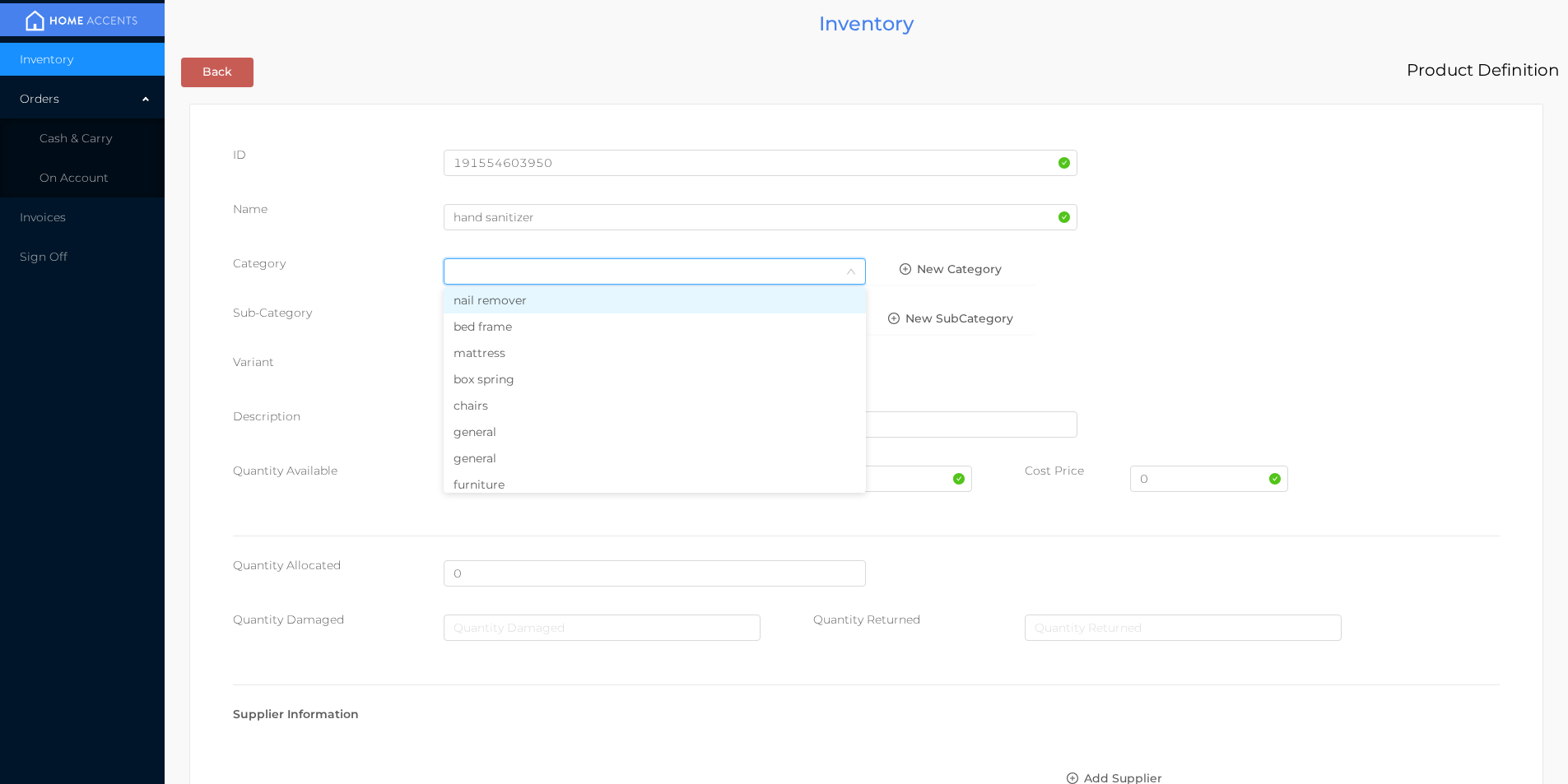
click at [487, 435] on li "general" at bounding box center [655, 431] width 422 height 27
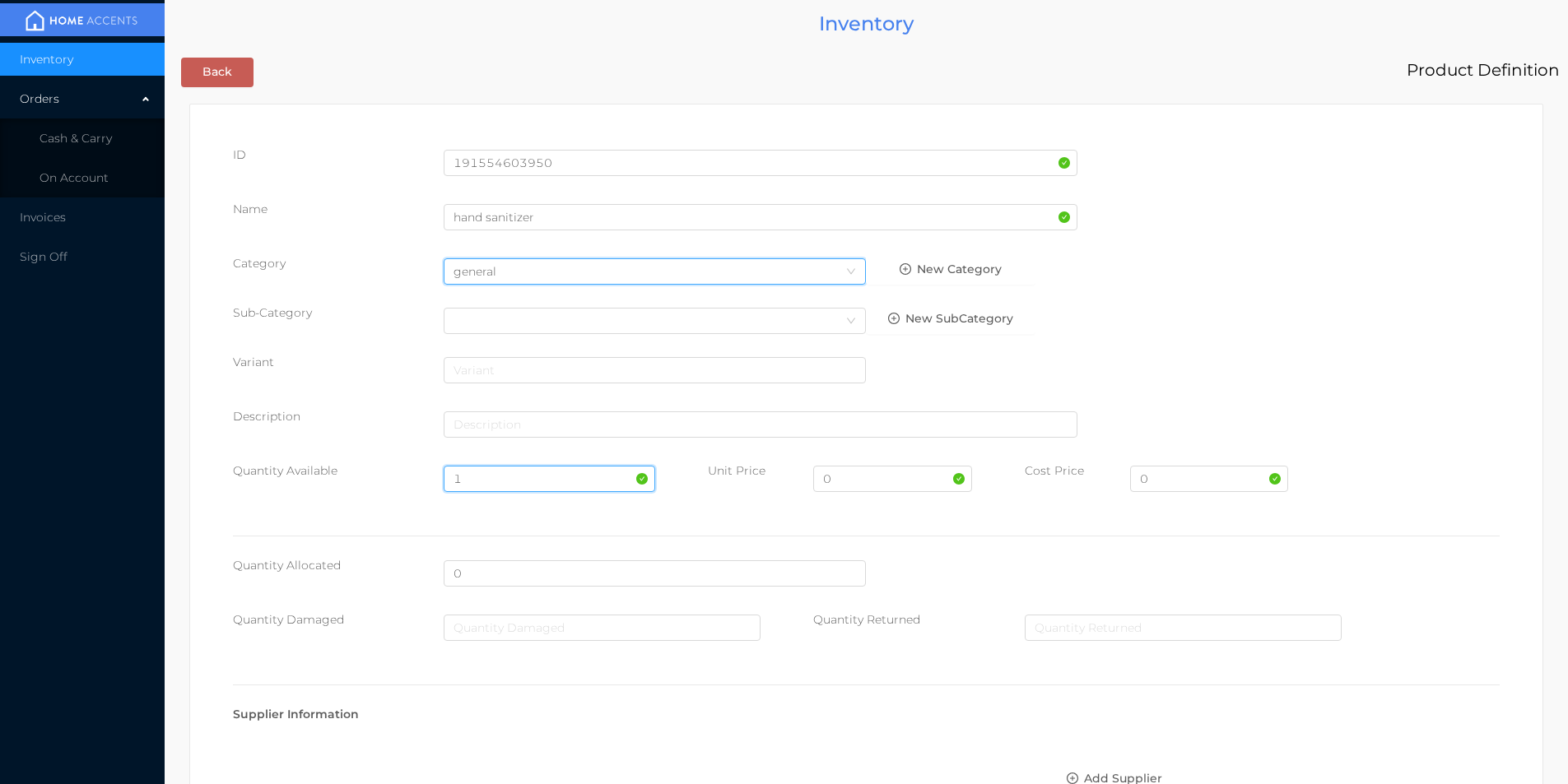
click at [495, 476] on input "1" at bounding box center [549, 479] width 211 height 27
type input "80"
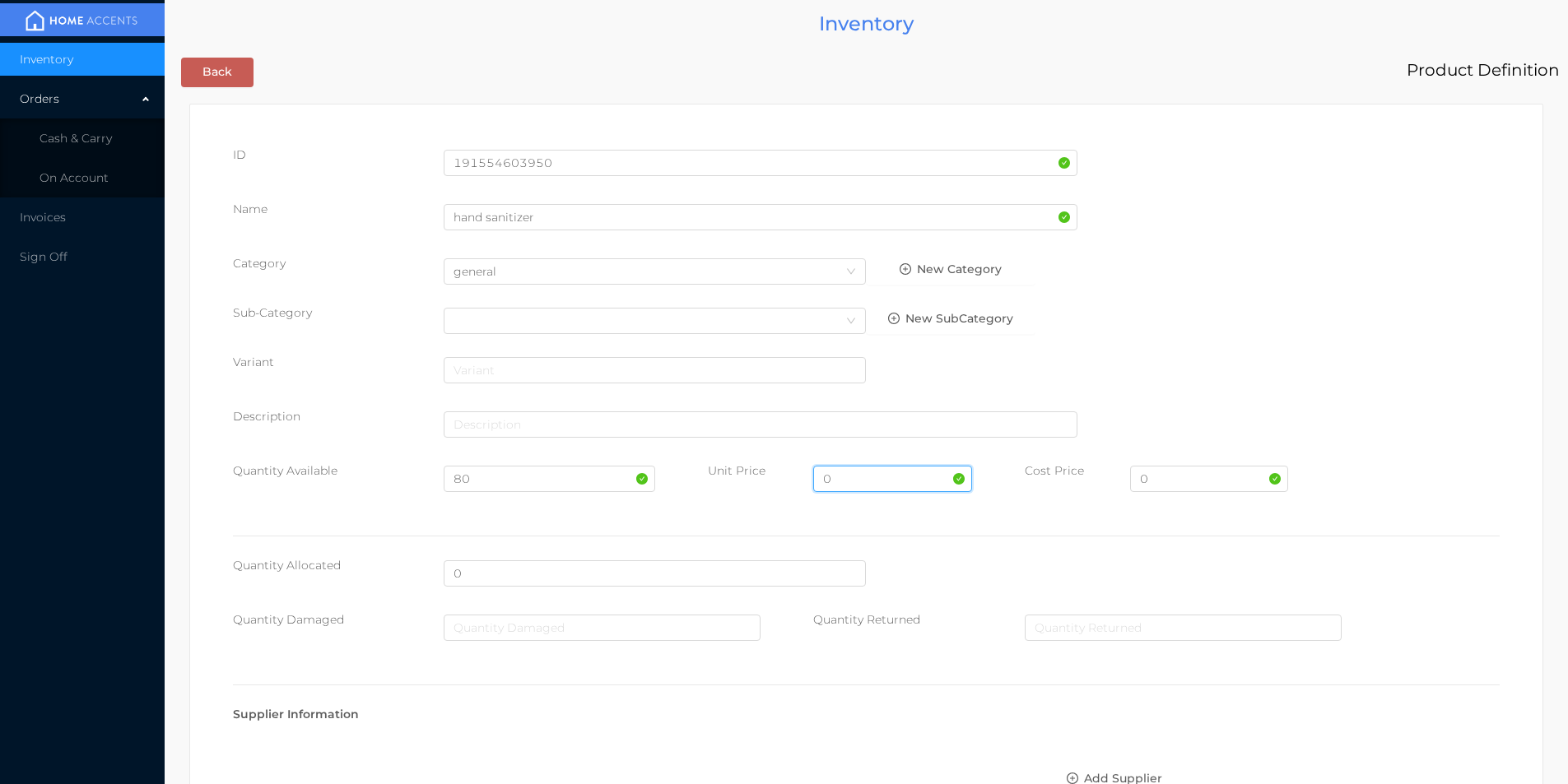
click at [865, 475] on input "0" at bounding box center [893, 479] width 158 height 27
type input "4.99"
click at [1177, 485] on input "0" at bounding box center [1209, 479] width 158 height 27
click at [1362, 409] on div "Description" at bounding box center [866, 431] width 1267 height 46
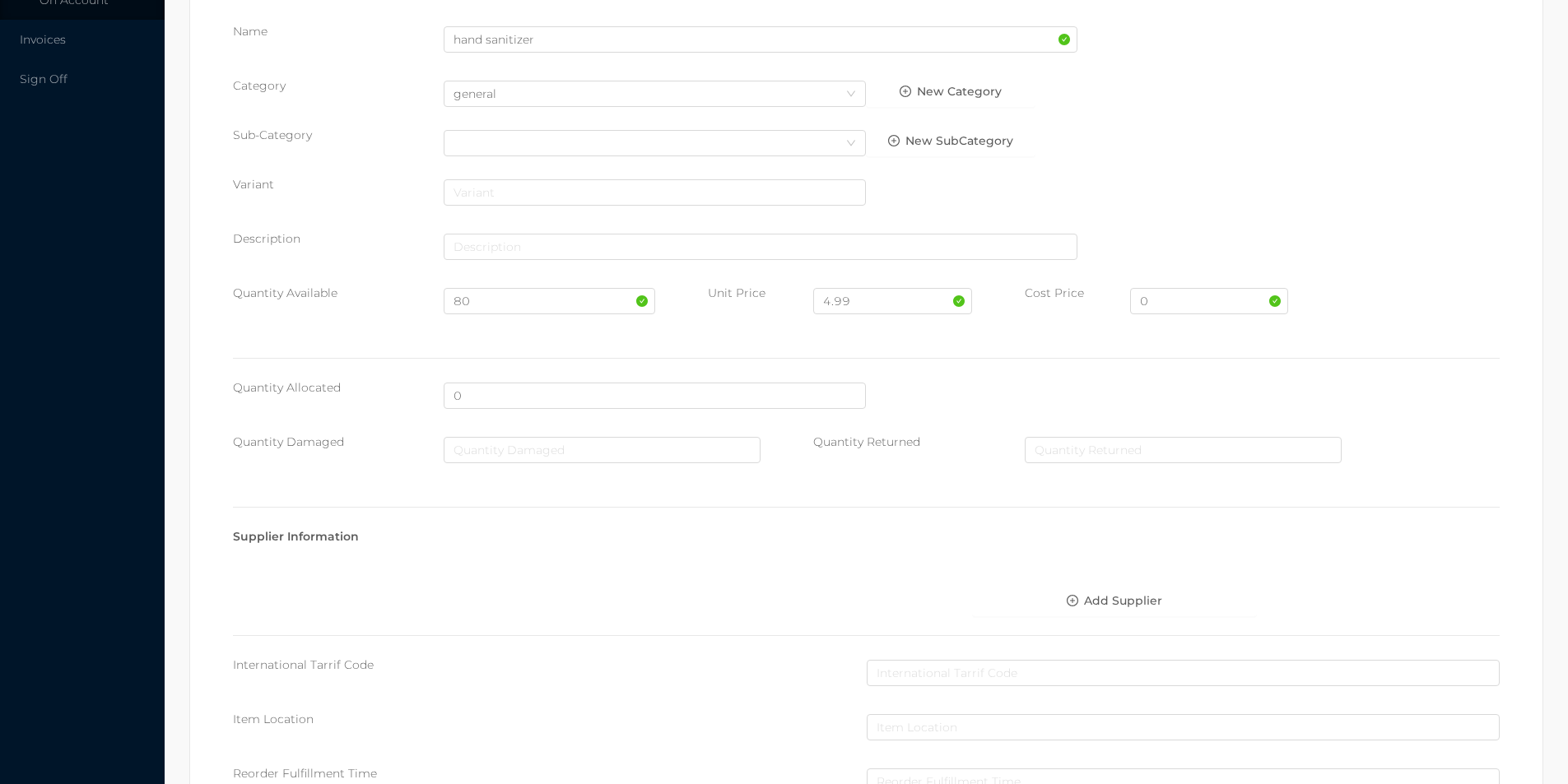
scroll to position [582, 0]
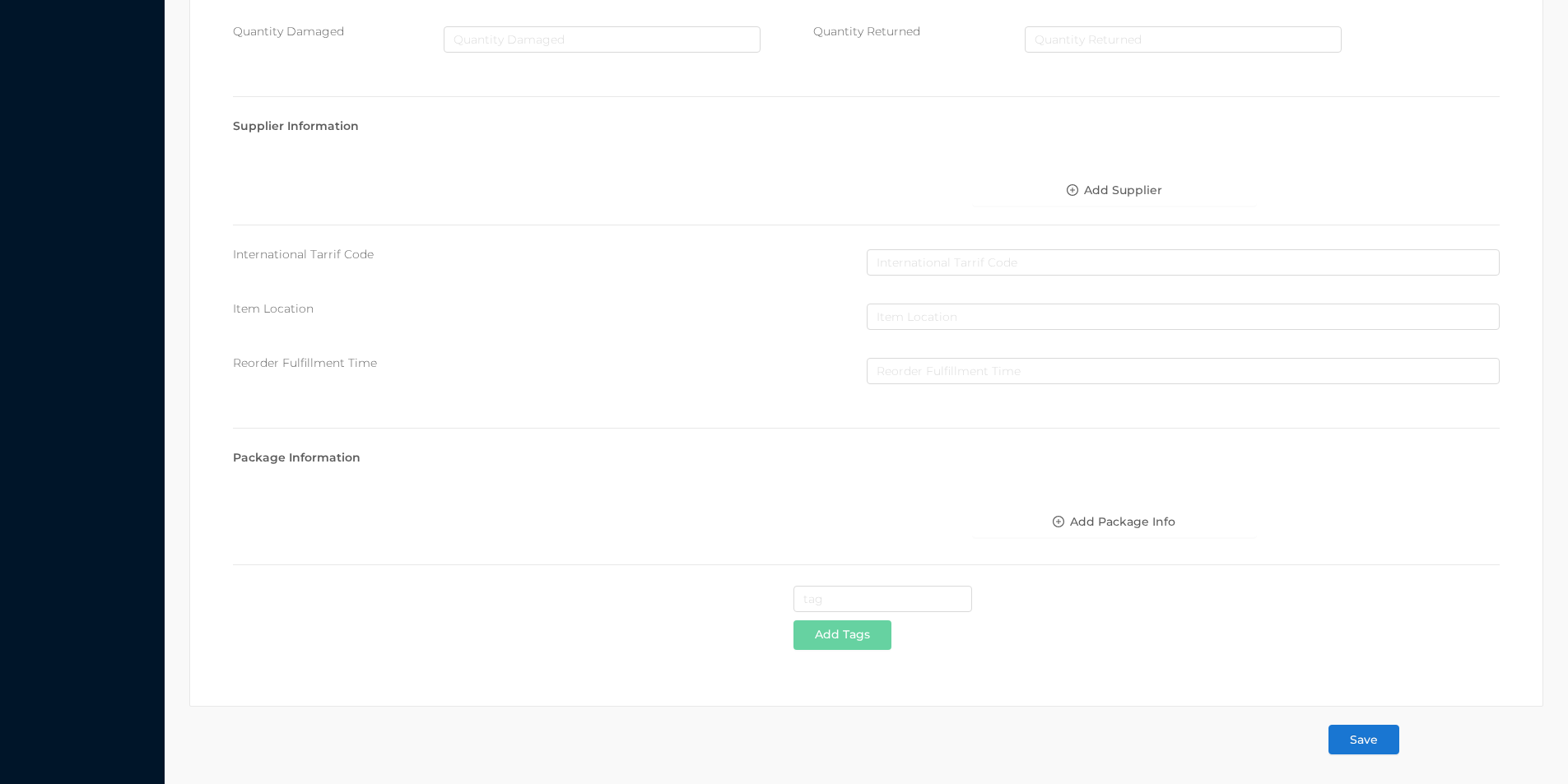
click at [1365, 738] on button "Save" at bounding box center [1364, 739] width 70 height 30
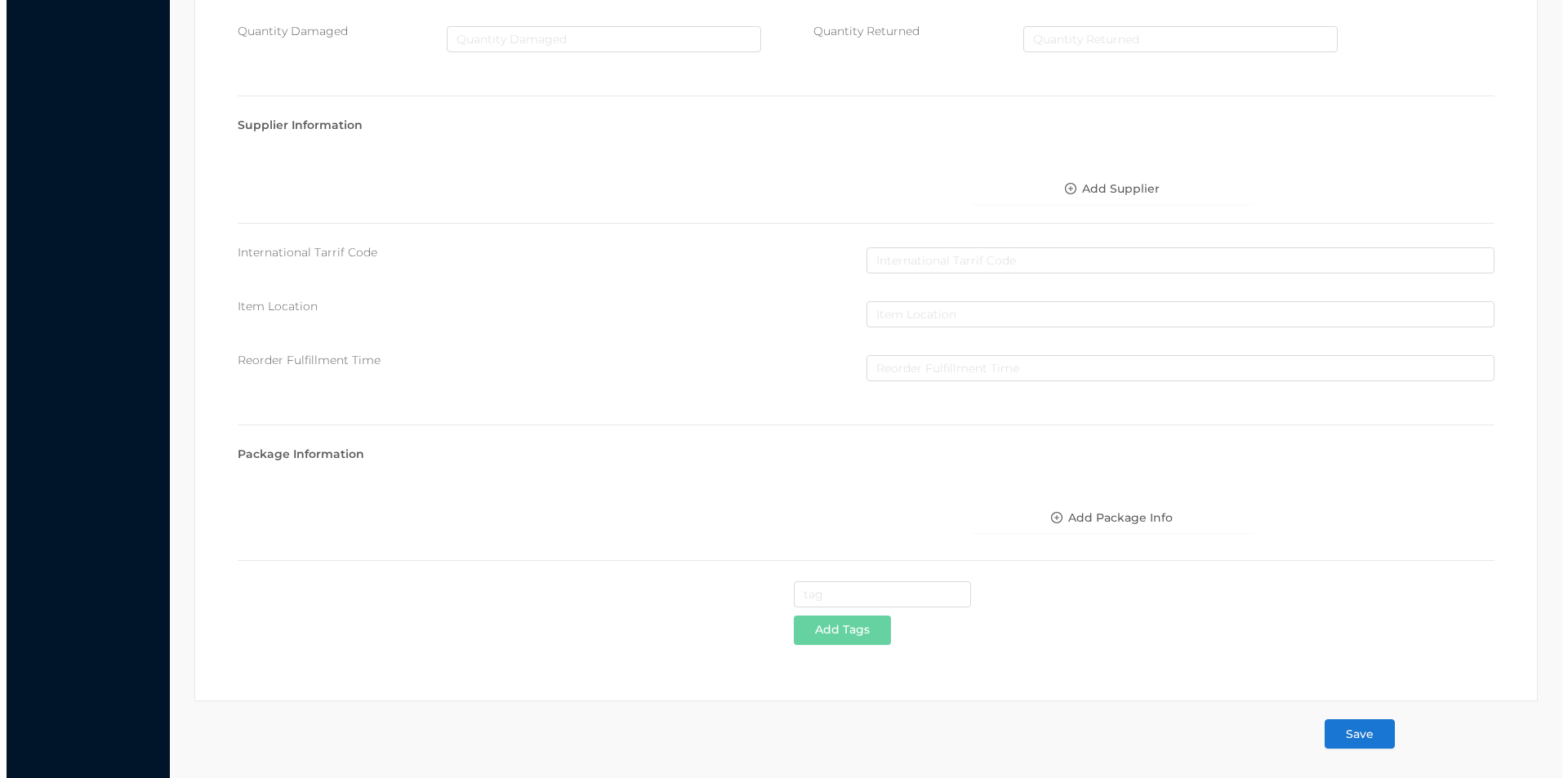
scroll to position [0, 0]
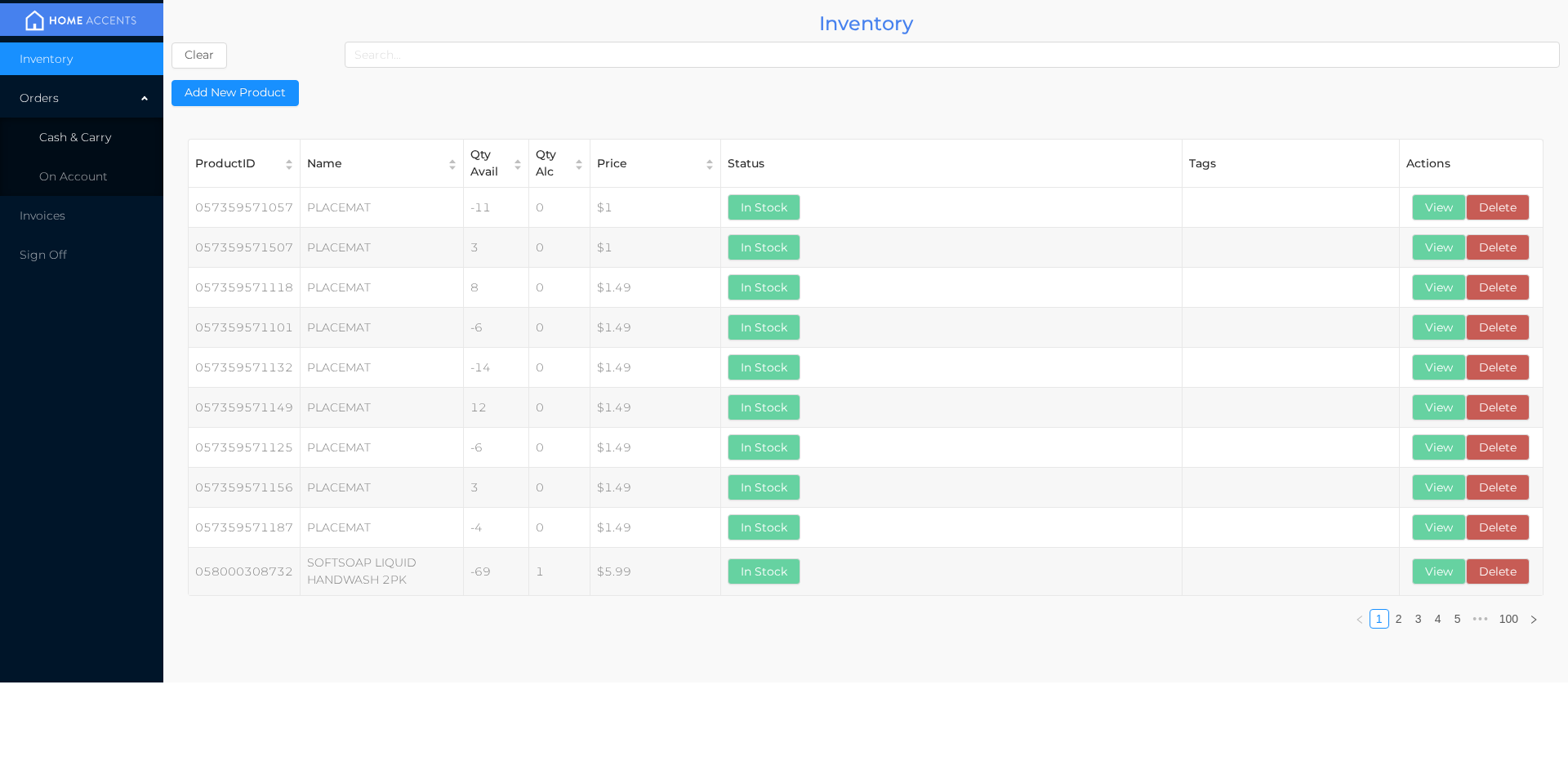
click at [81, 125] on li "Cash & Carry" at bounding box center [82, 137] width 163 height 32
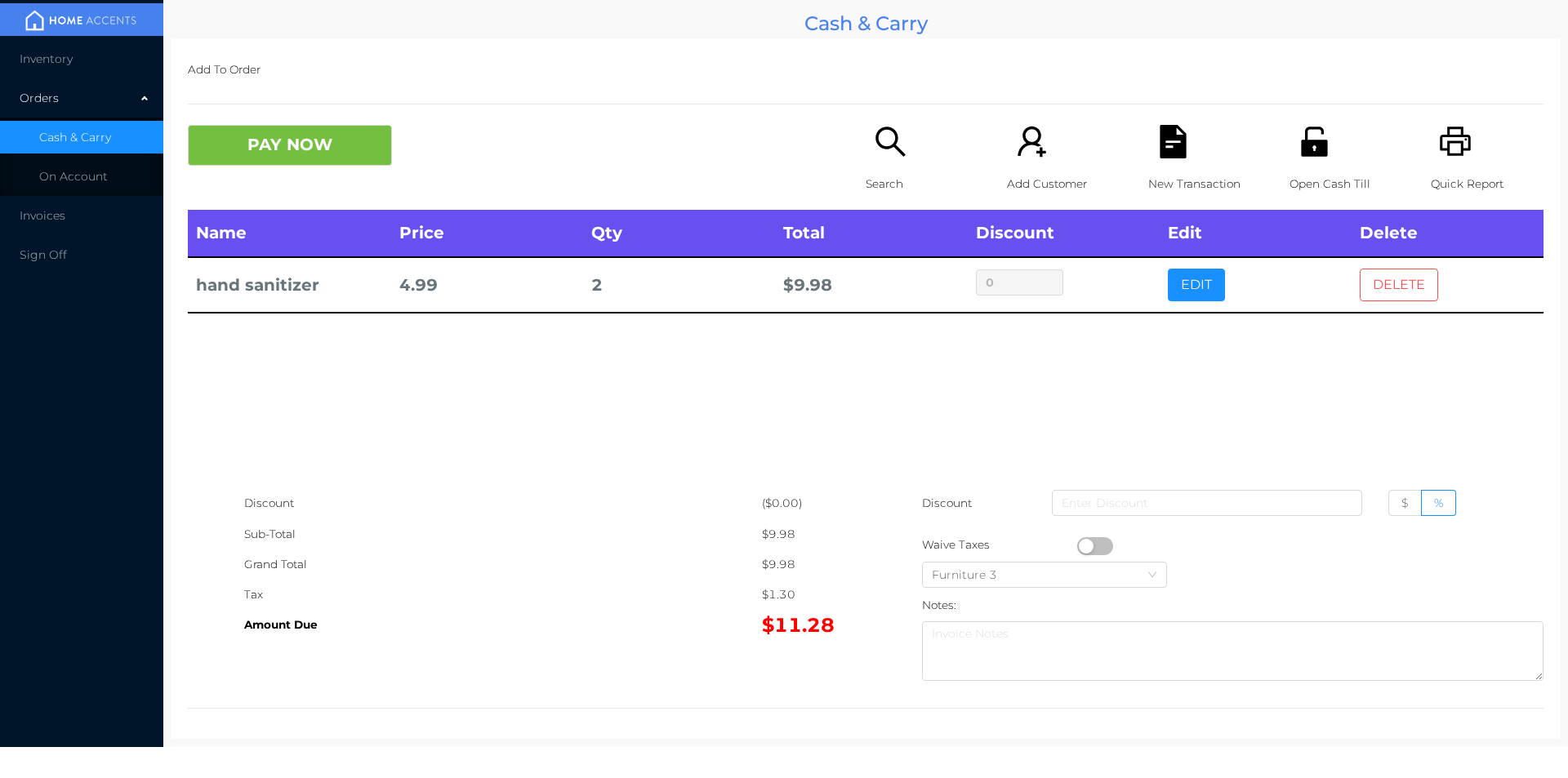
click at [1382, 271] on button "DELETE" at bounding box center [1399, 285] width 78 height 32
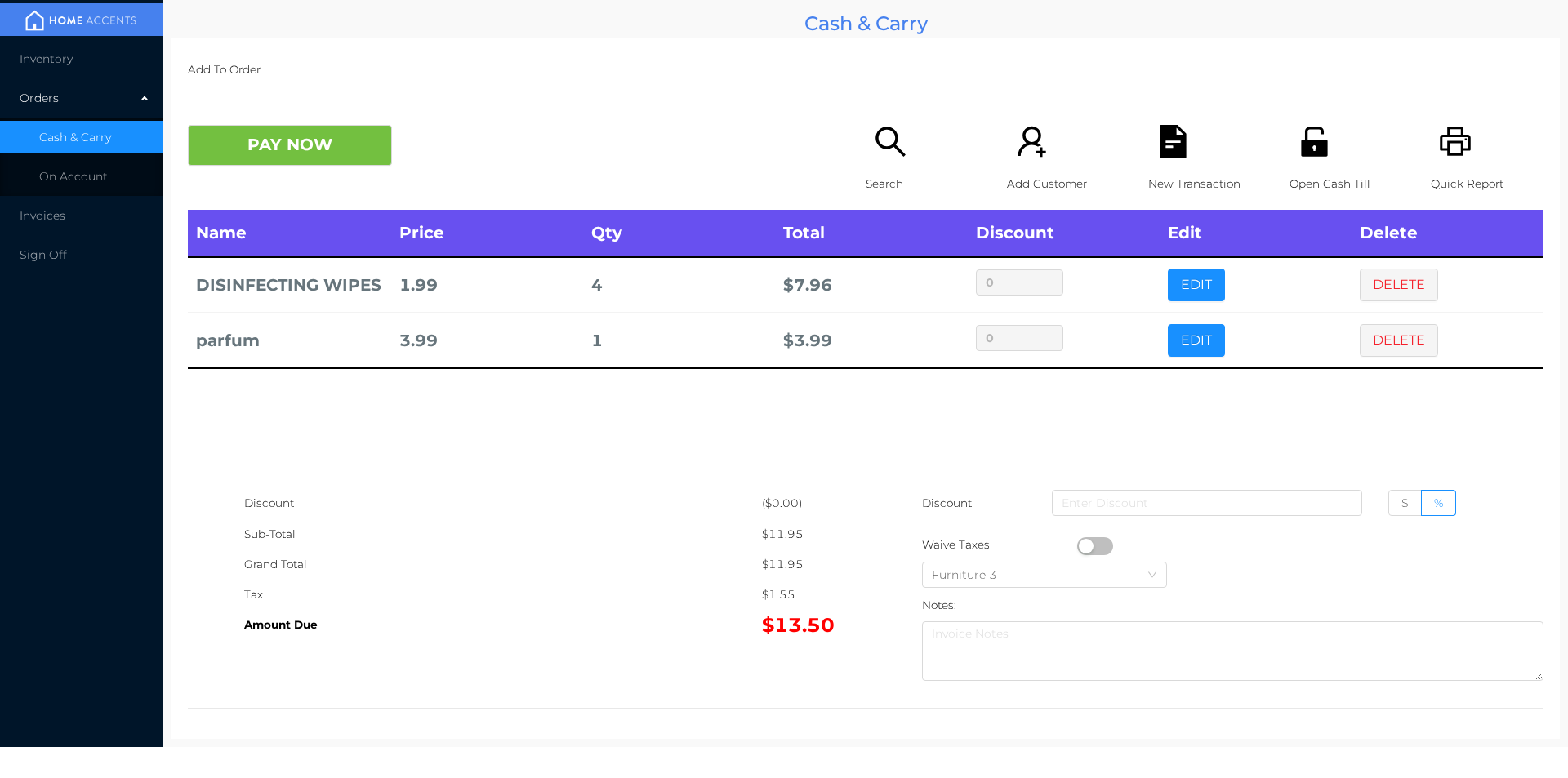
click at [887, 192] on p "Search" at bounding box center [922, 184] width 112 height 30
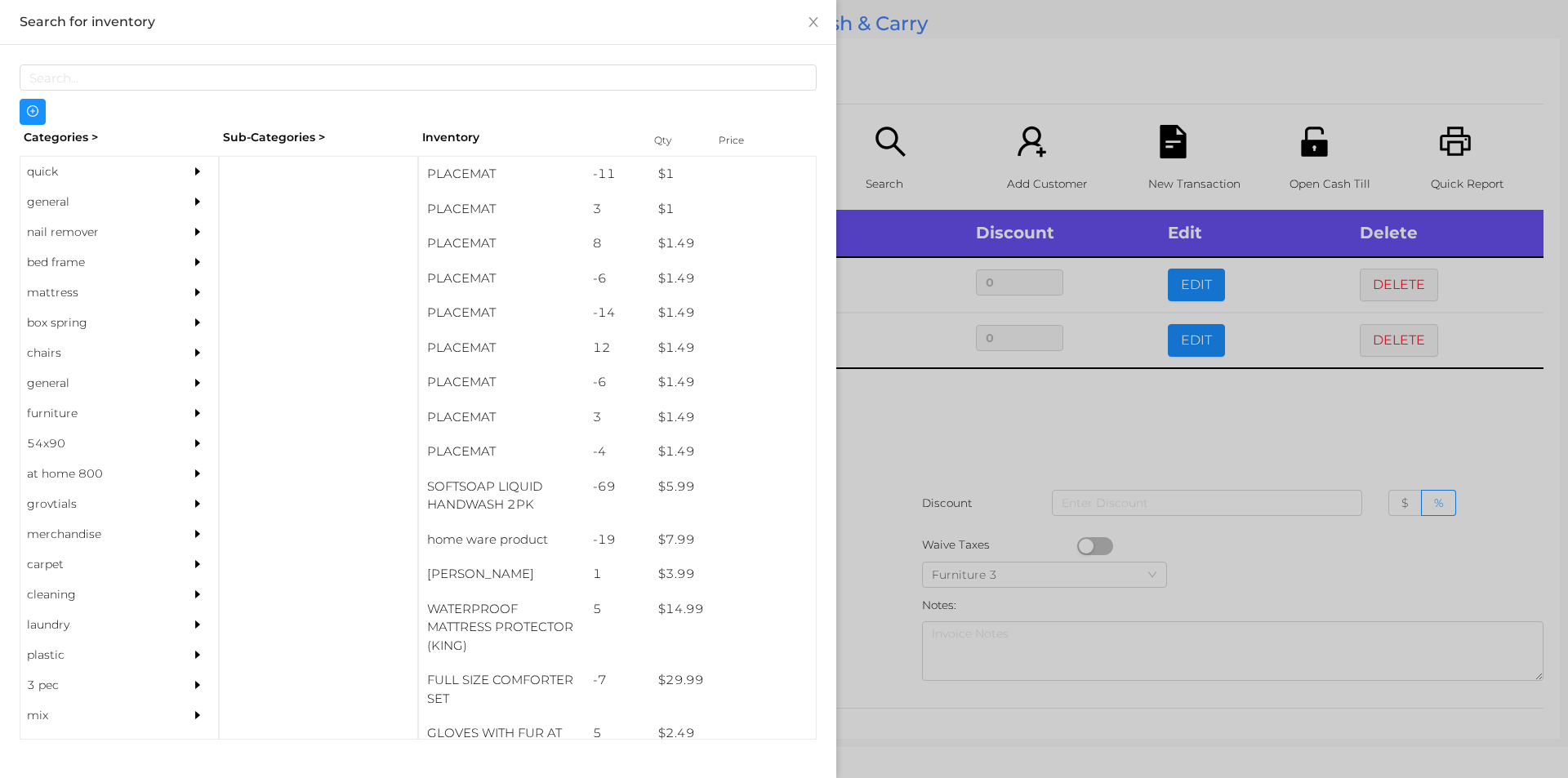
click at [52, 190] on div "general" at bounding box center [94, 202] width 149 height 30
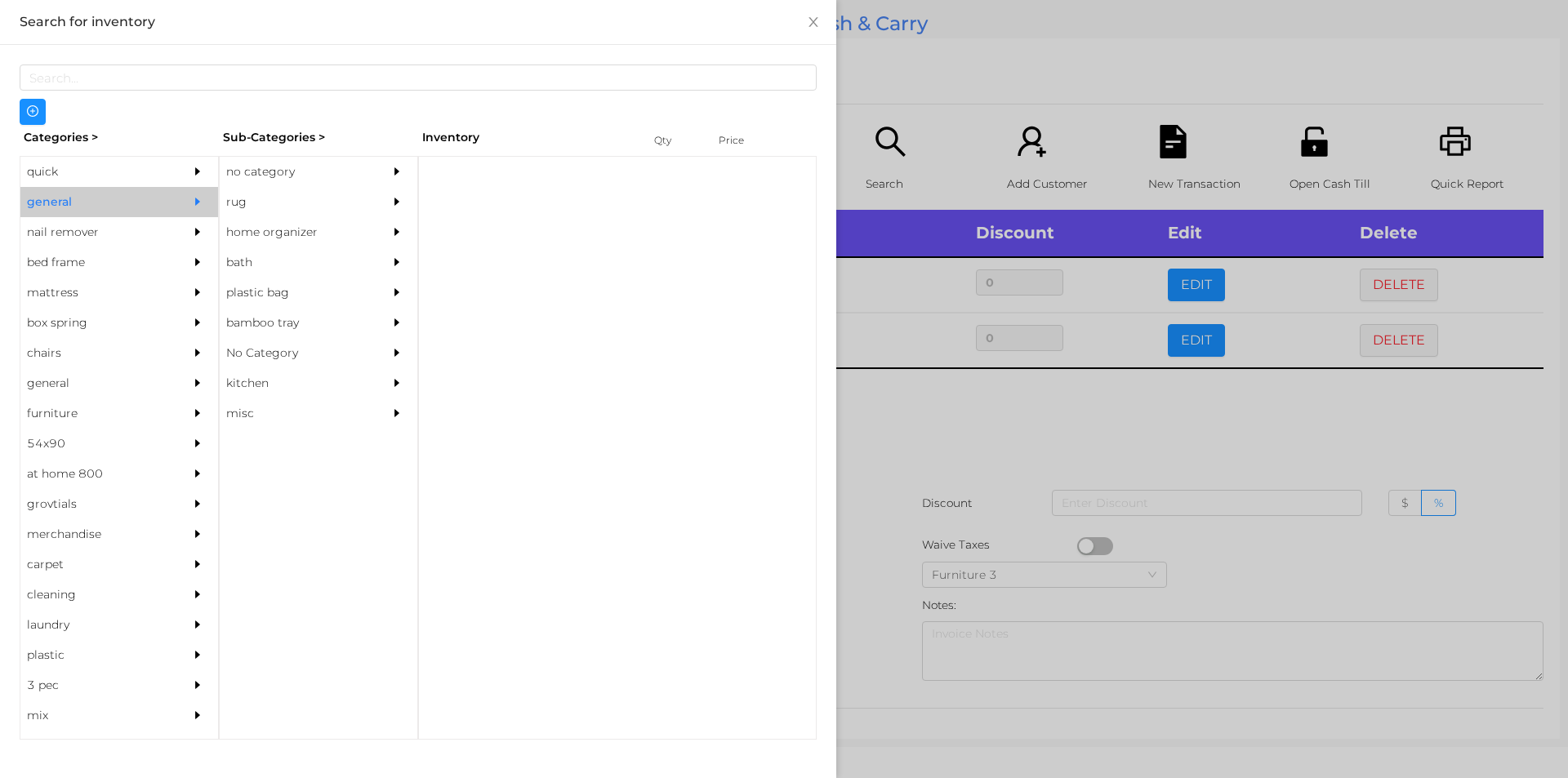
click at [223, 169] on div "no category" at bounding box center [294, 171] width 149 height 30
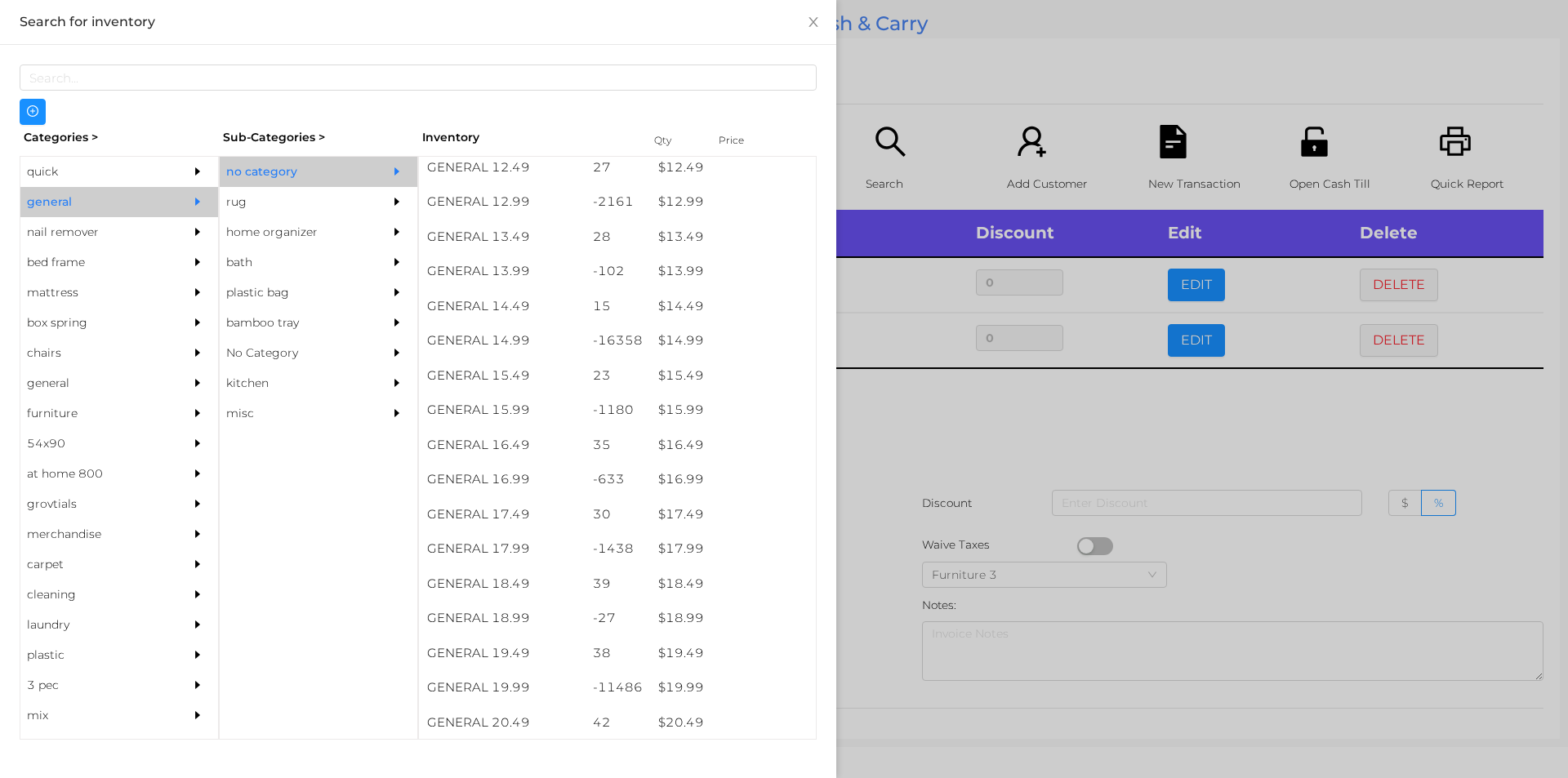
scroll to position [1233, 0]
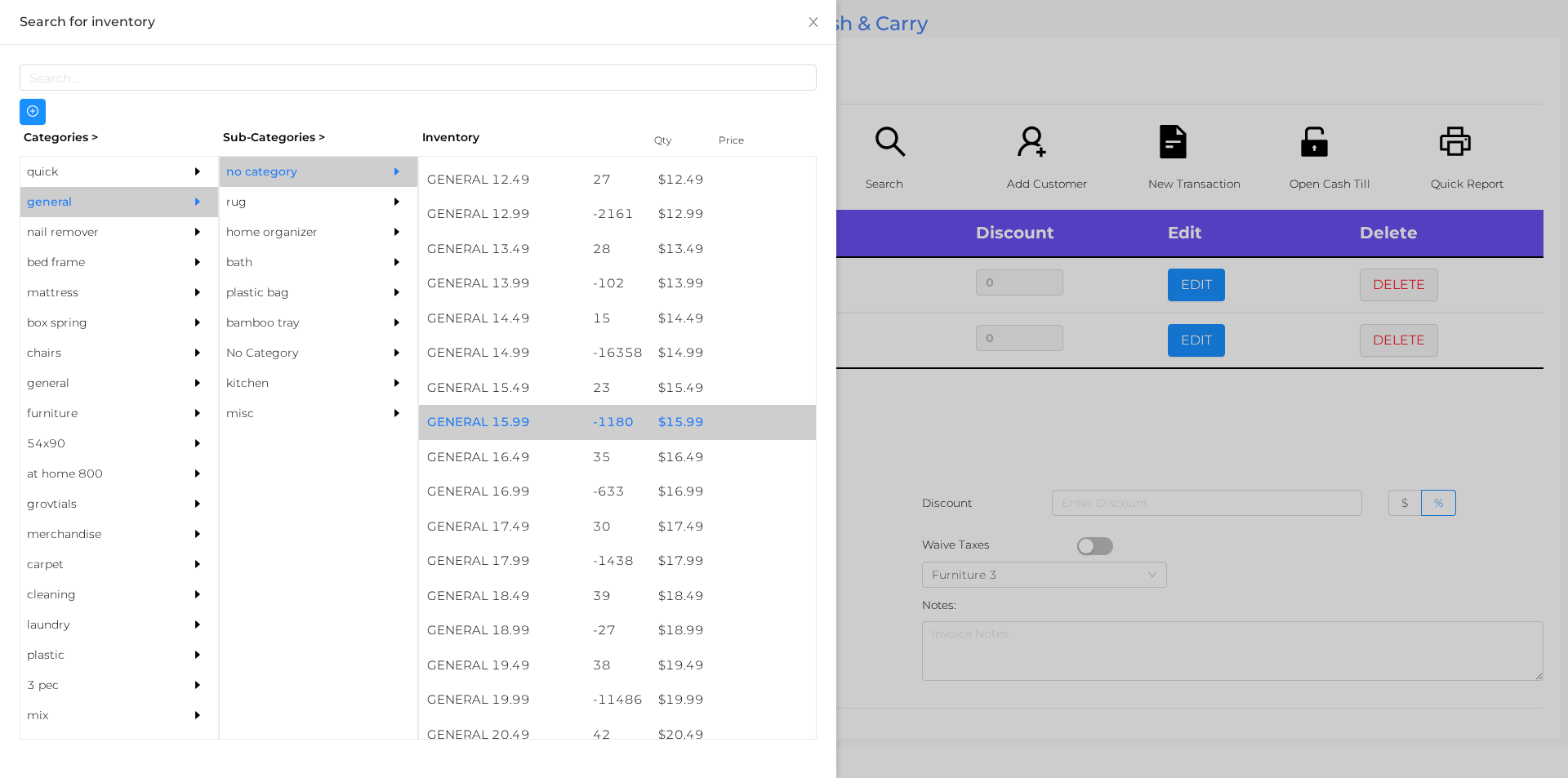
click at [680, 427] on div "$ 15.99" at bounding box center [733, 422] width 166 height 35
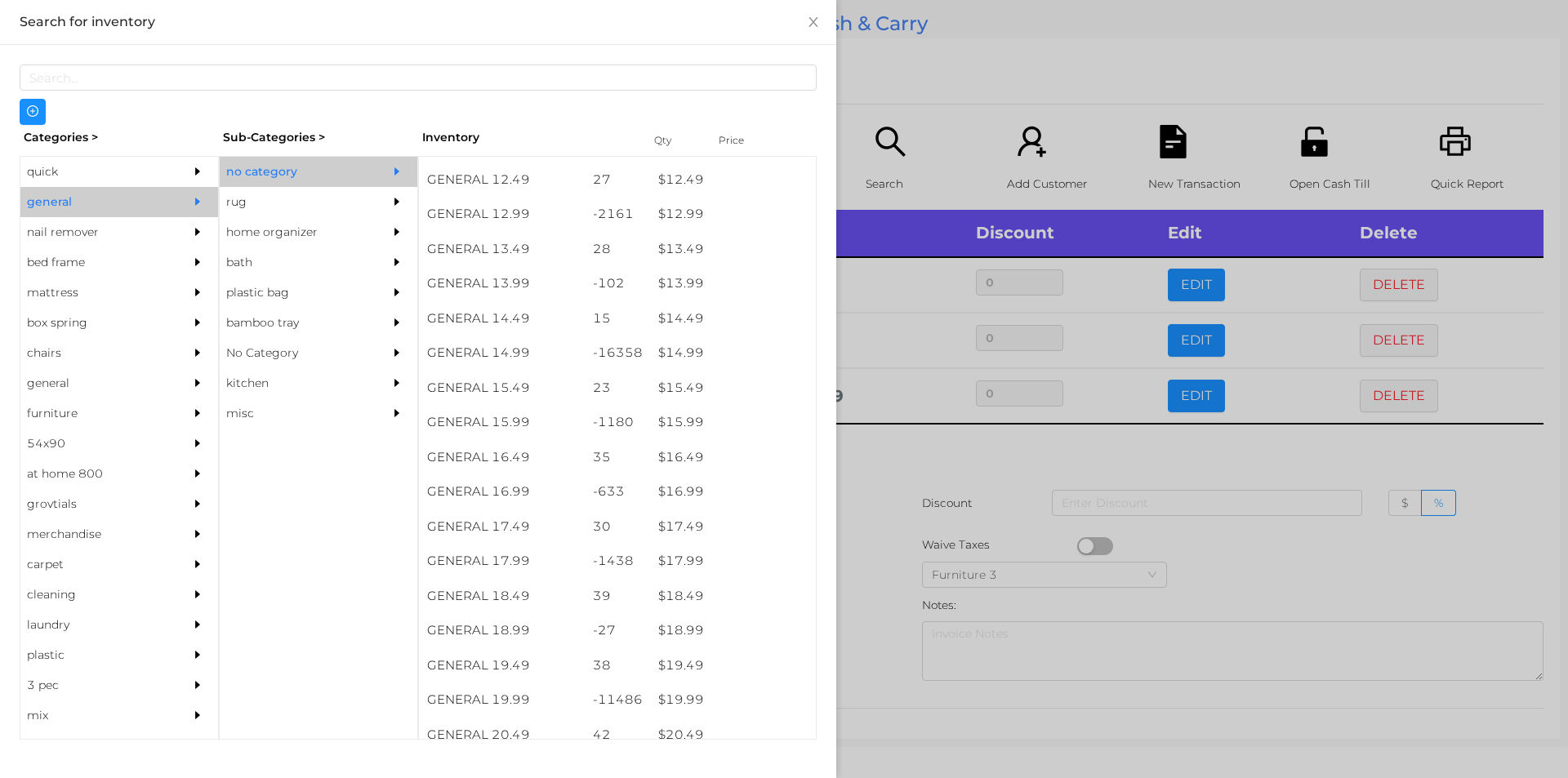
click at [870, 487] on div at bounding box center [784, 389] width 1568 height 778
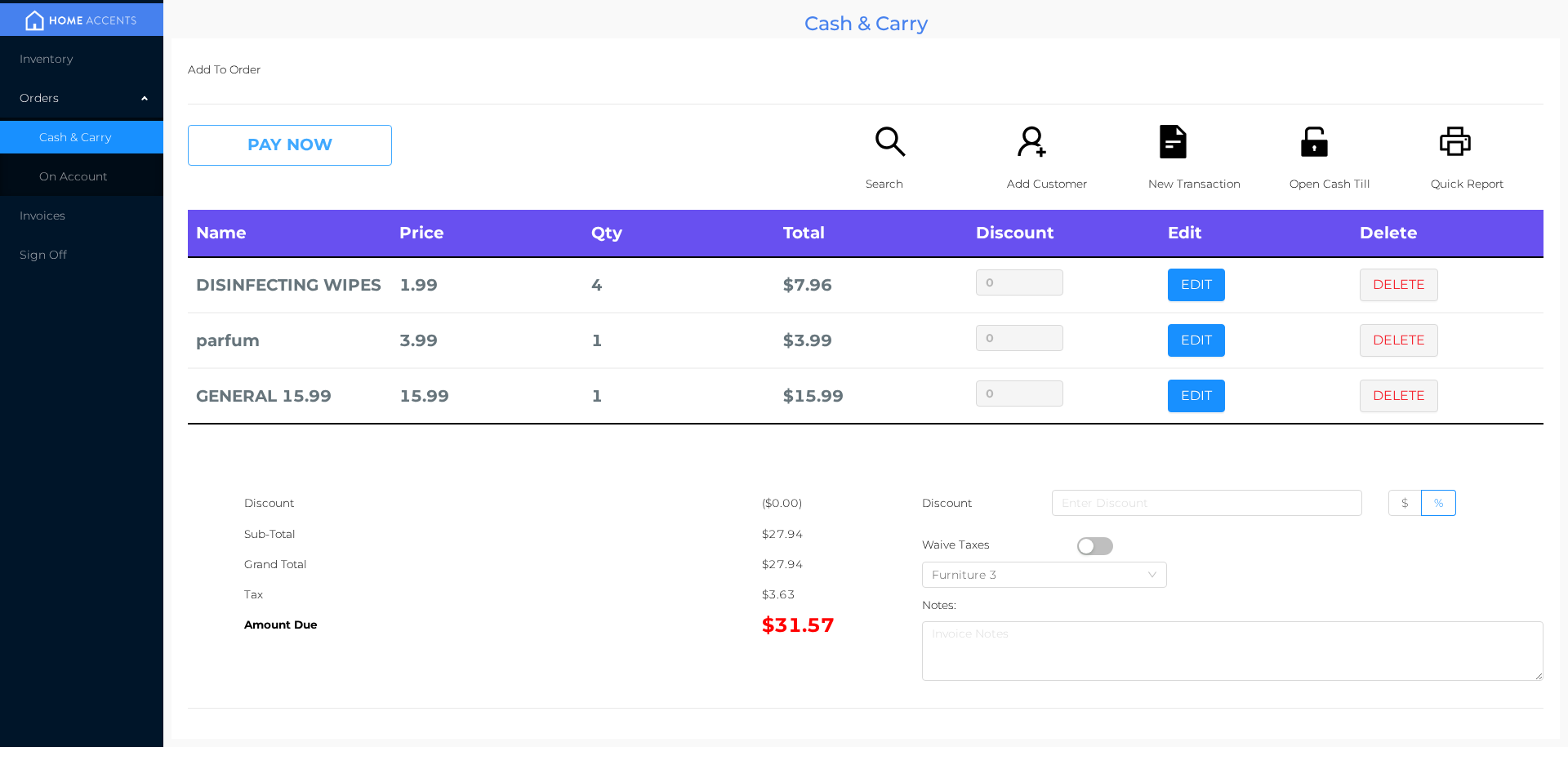
click at [306, 157] on button "PAY NOW" at bounding box center [290, 146] width 204 height 41
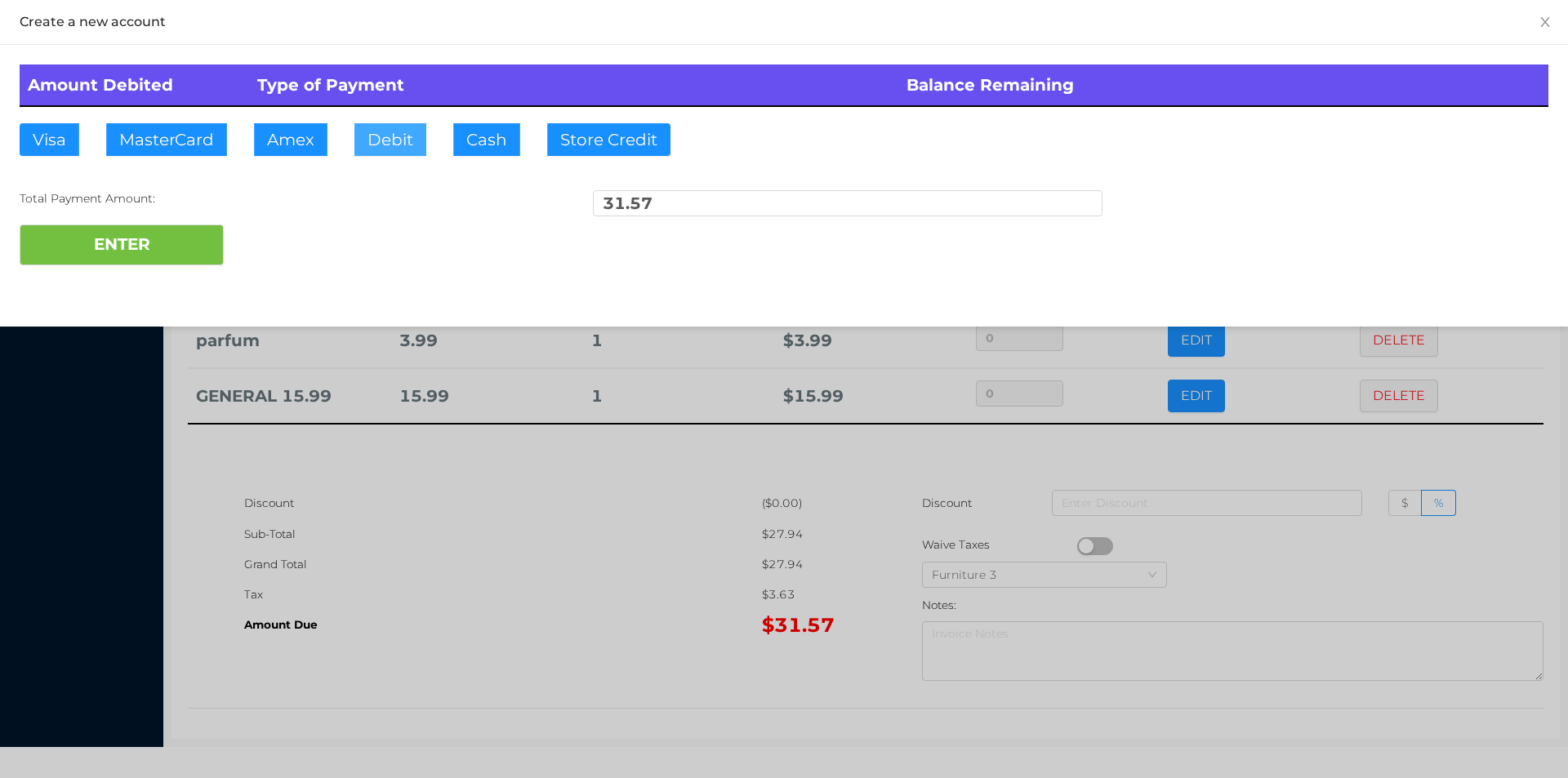
click at [422, 132] on button "Debit" at bounding box center [390, 140] width 72 height 32
type input "50."
click at [66, 259] on button "ENTER" at bounding box center [122, 245] width 204 height 41
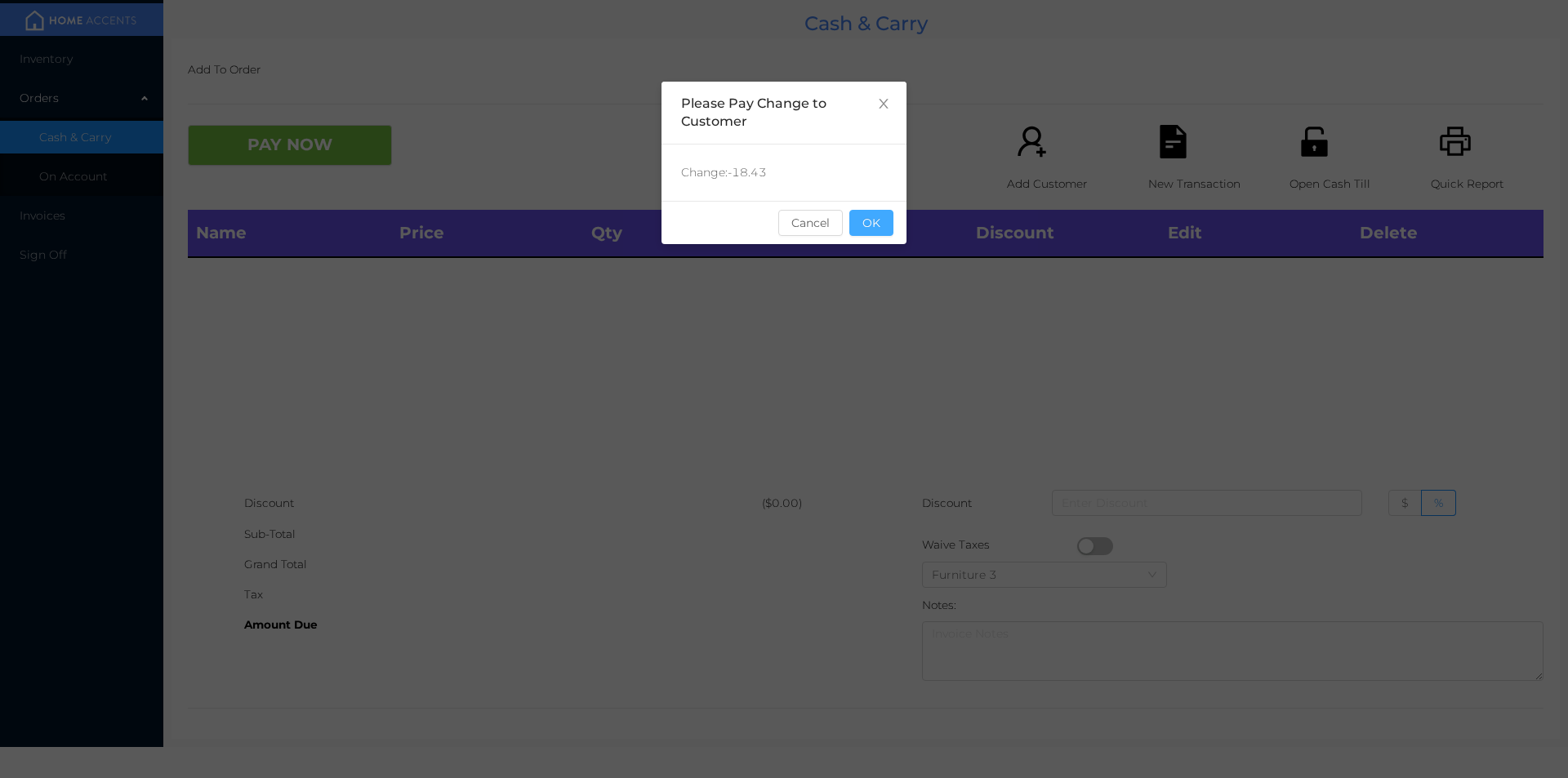
click at [890, 222] on button "OK" at bounding box center [872, 223] width 44 height 26
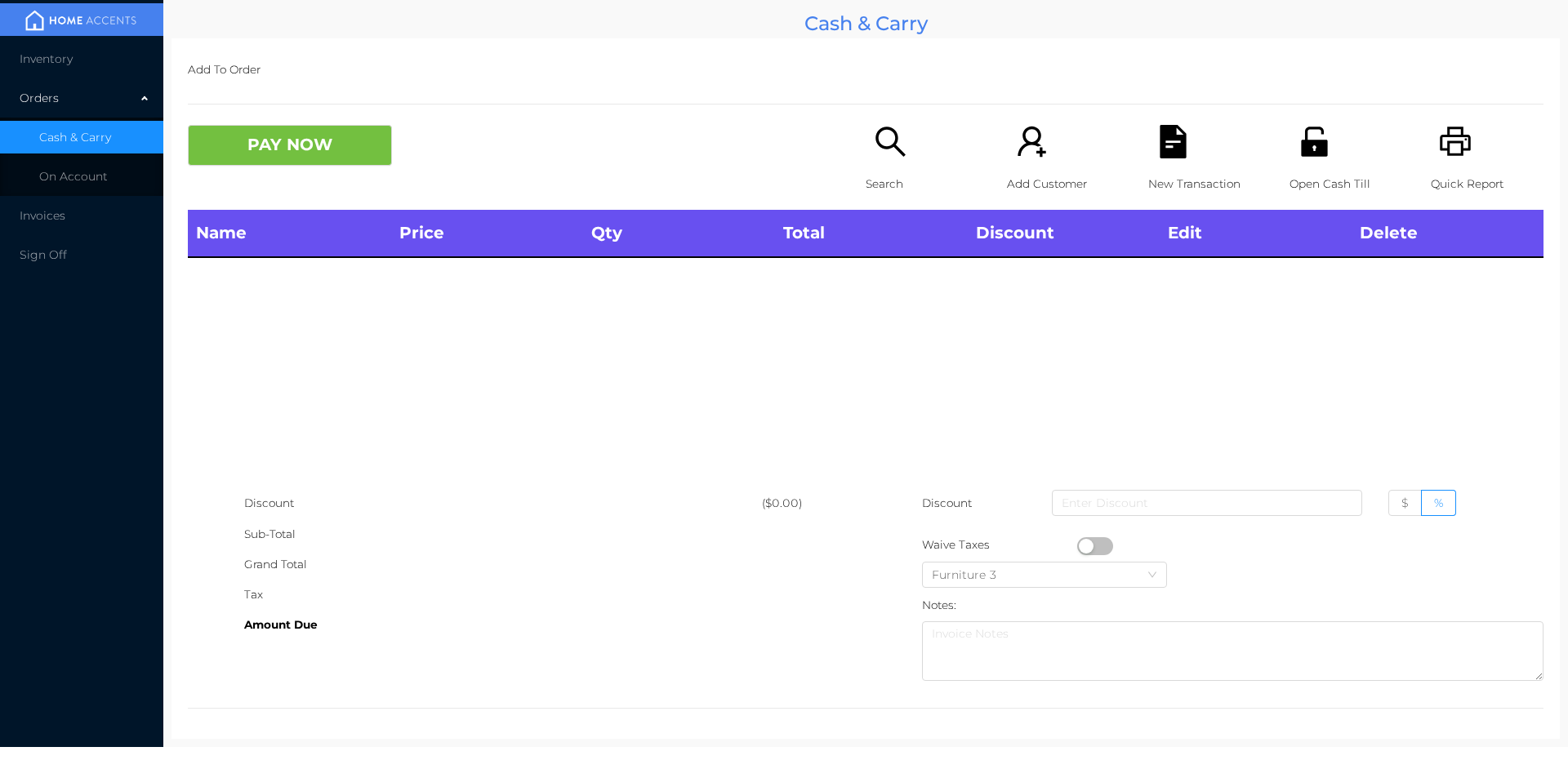
click at [889, 147] on icon "icon: search" at bounding box center [890, 141] width 30 height 30
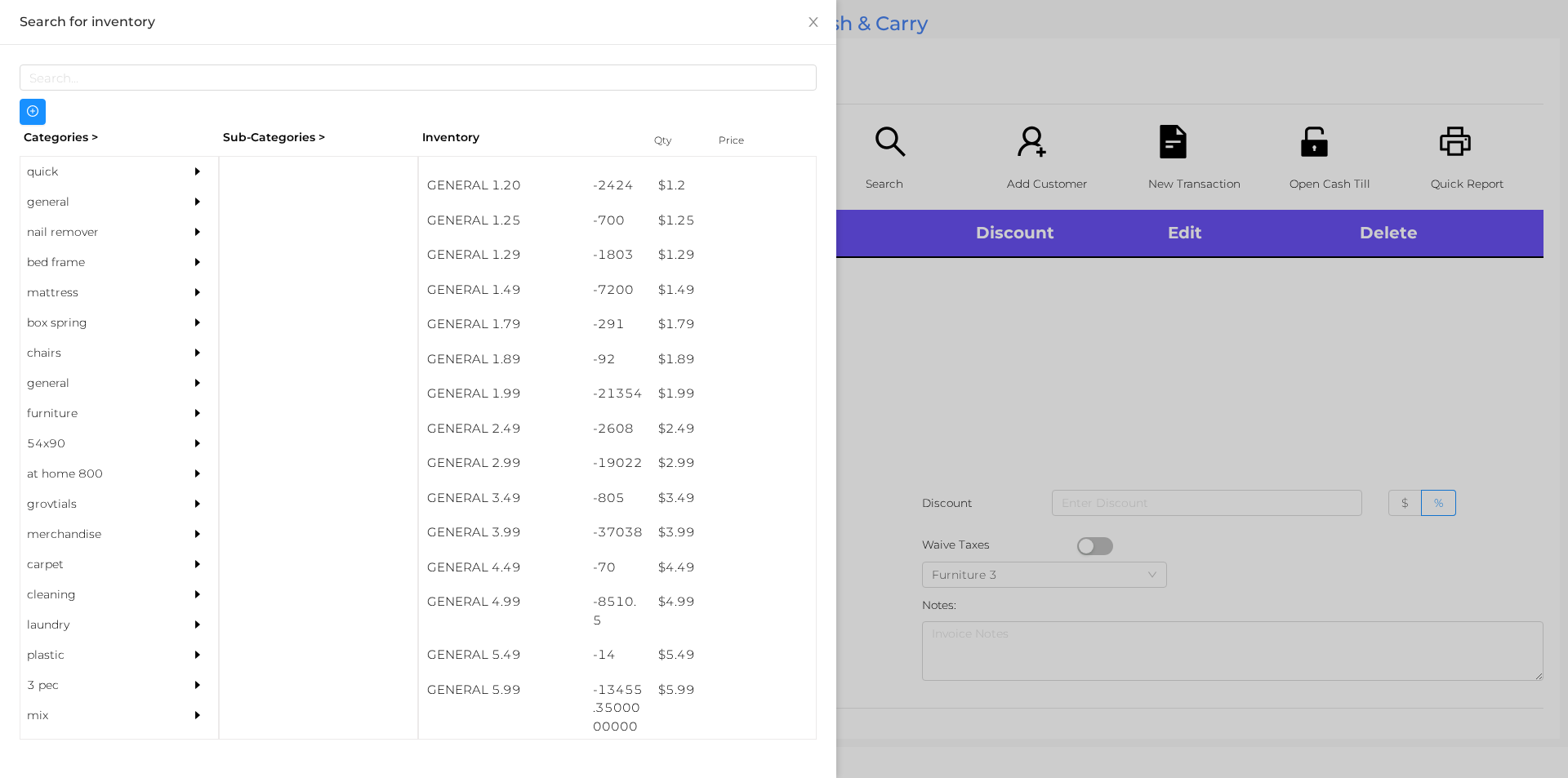
scroll to position [129, 0]
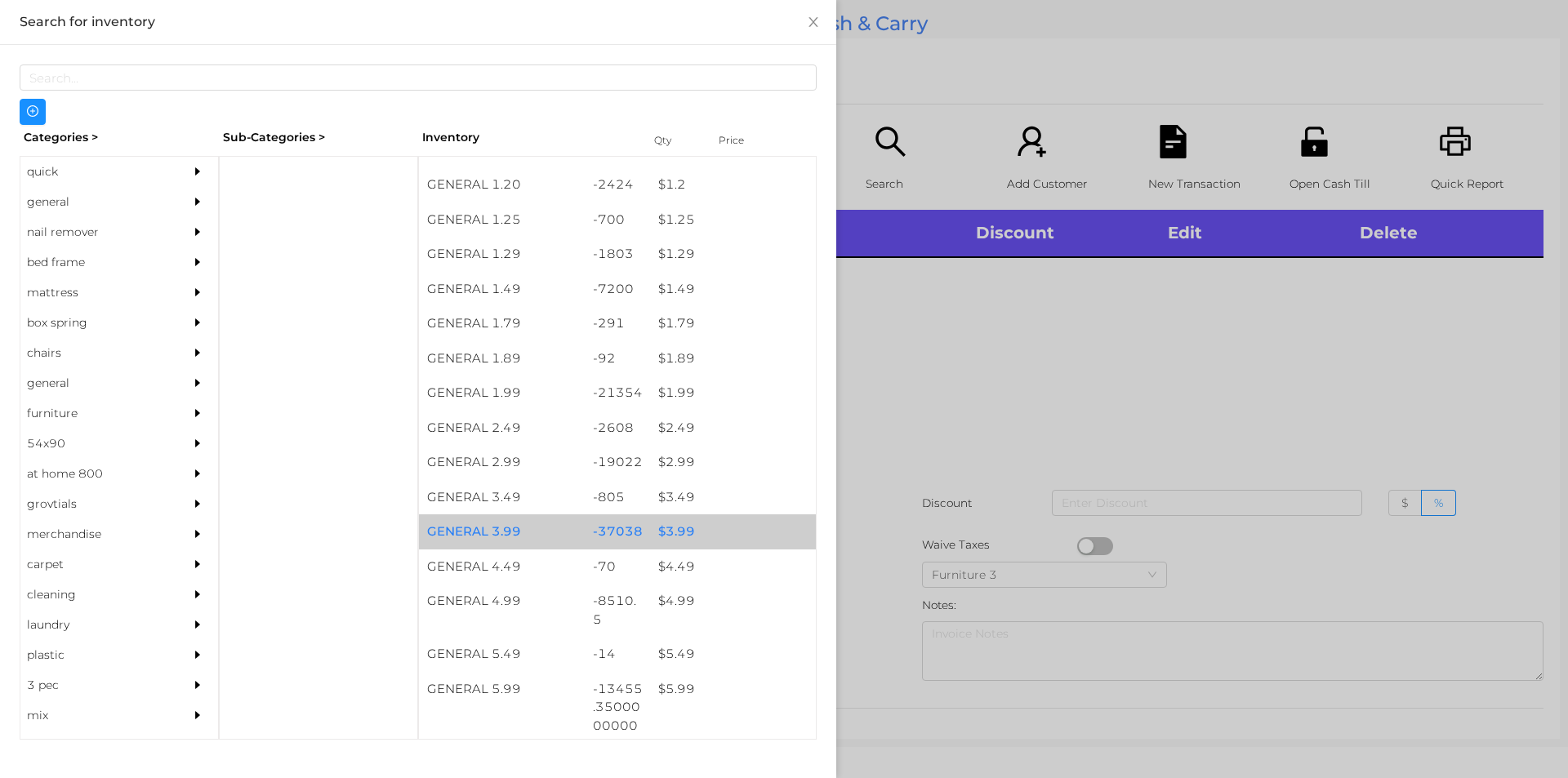
click at [671, 535] on div "$ 3.99" at bounding box center [733, 531] width 166 height 35
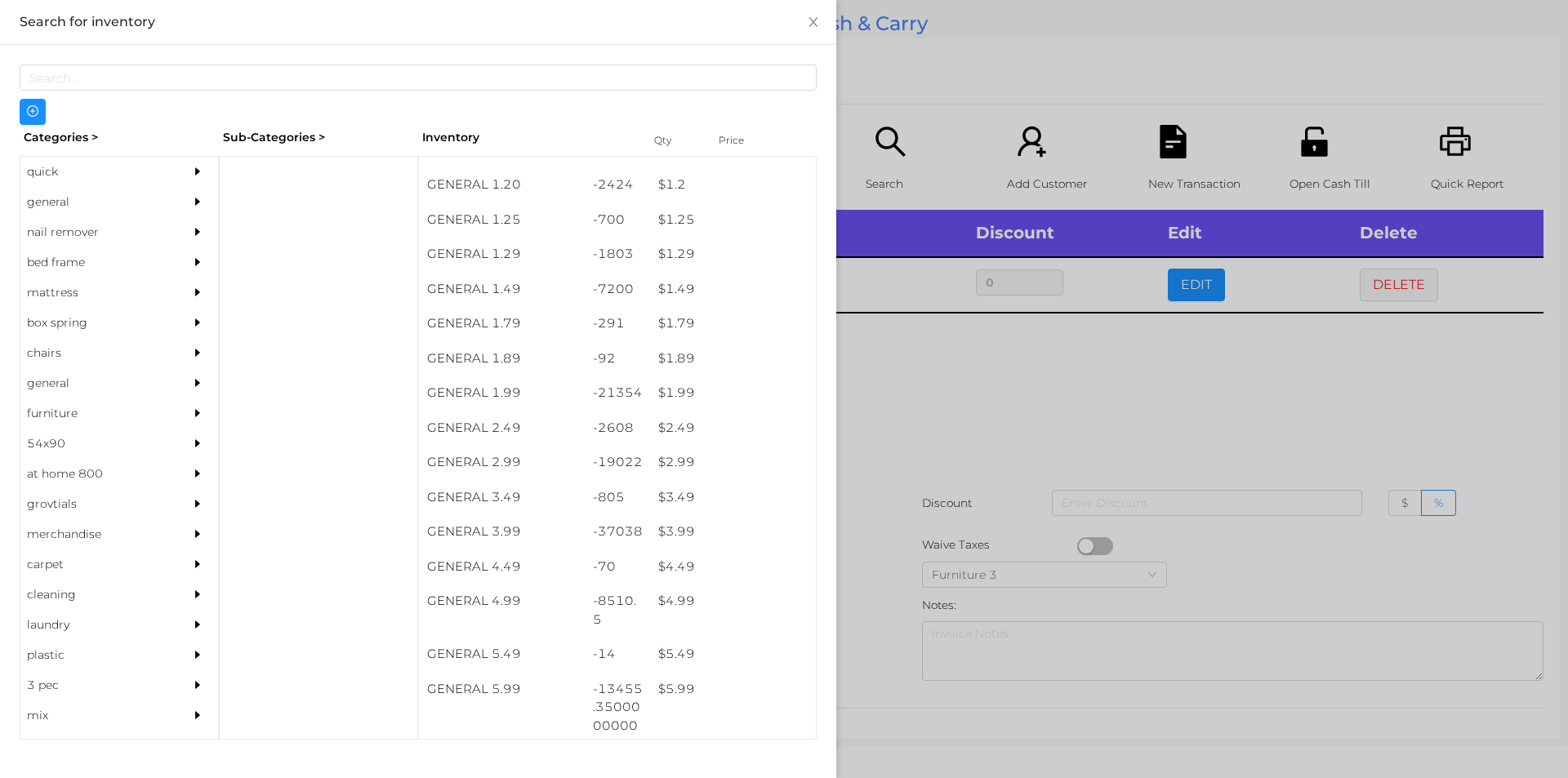
click at [956, 394] on div at bounding box center [784, 389] width 1568 height 778
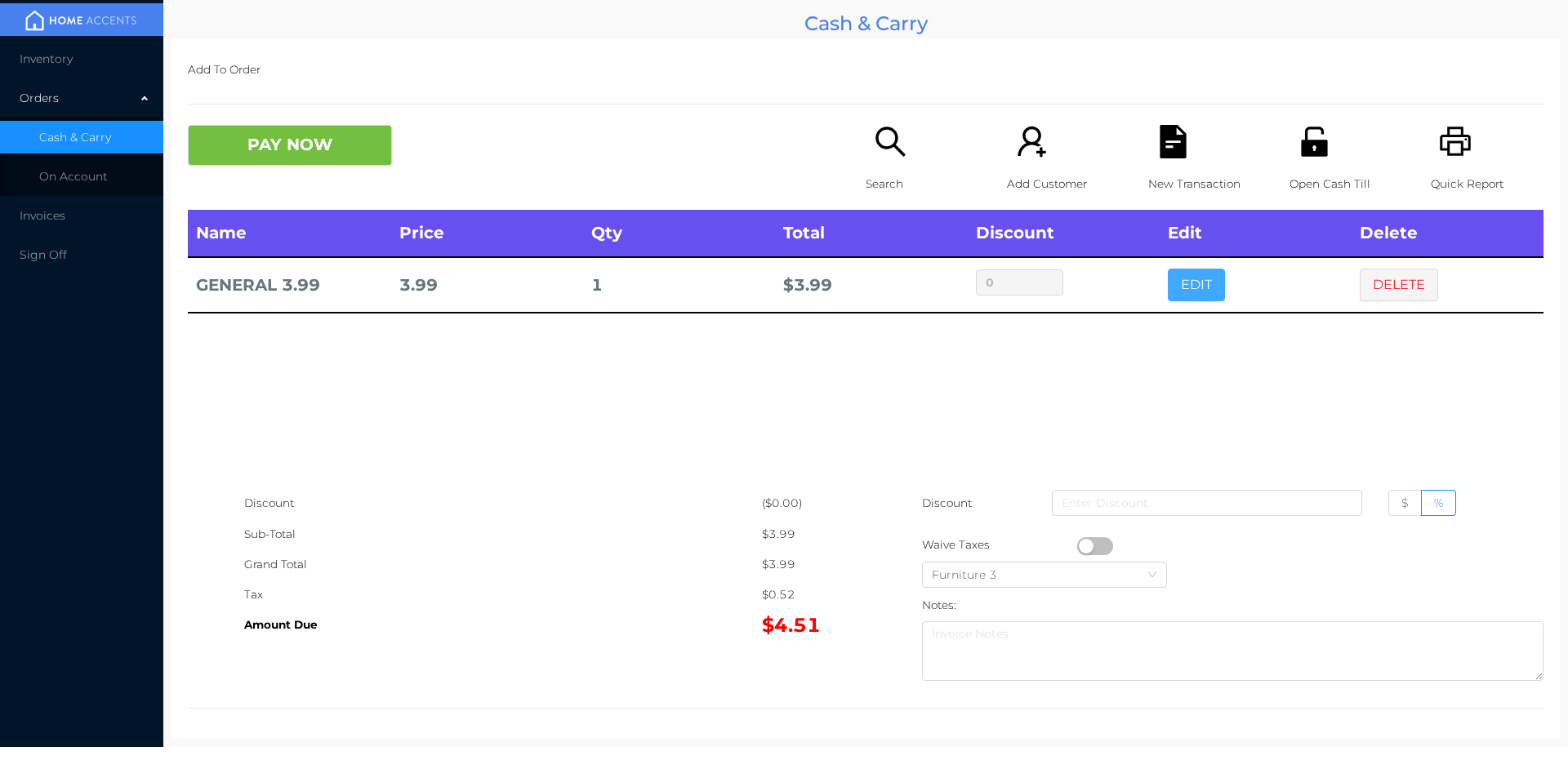
click at [1181, 296] on button "EDIT" at bounding box center [1196, 285] width 57 height 32
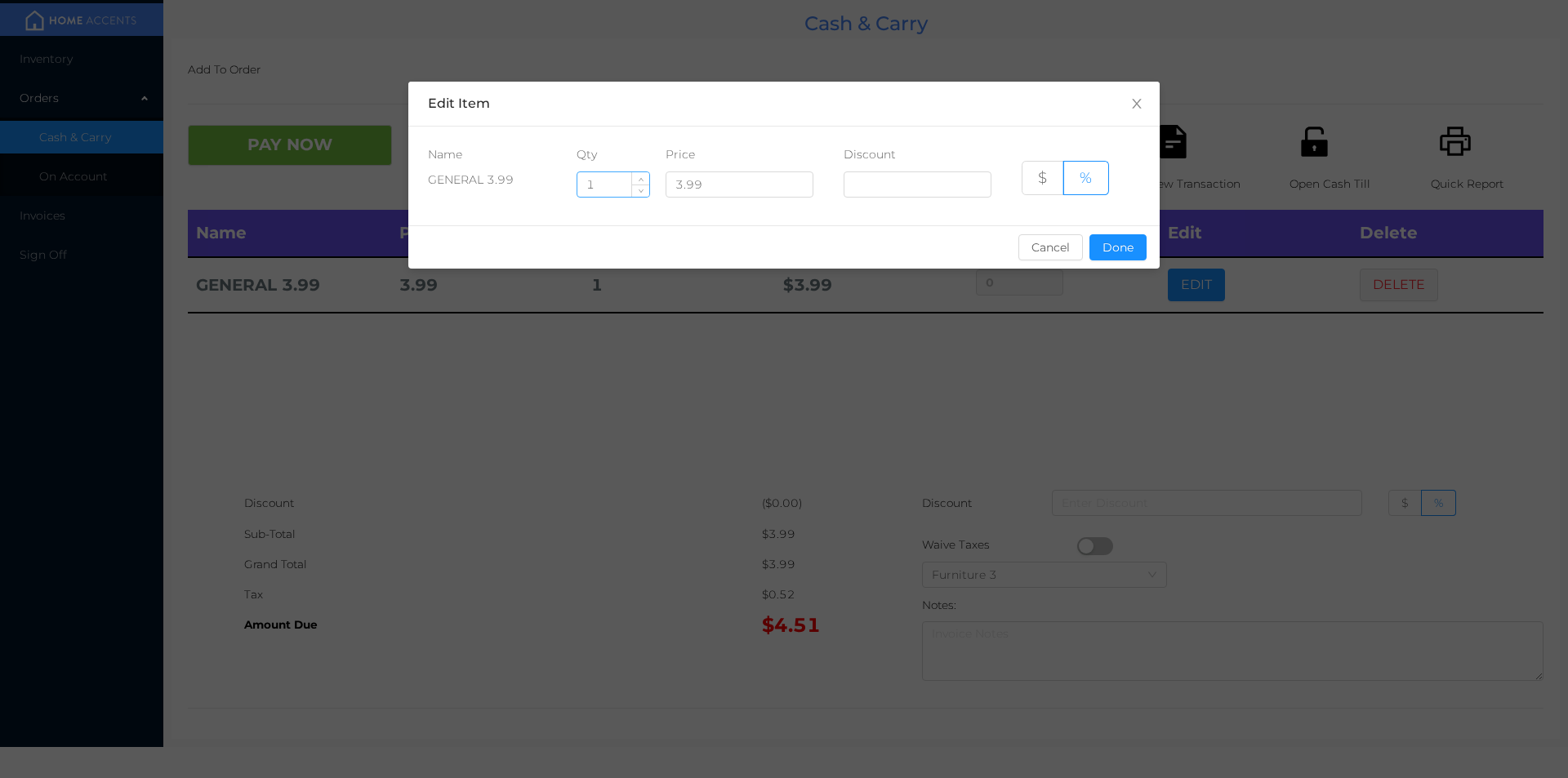
click at [609, 183] on input "1" at bounding box center [613, 184] width 72 height 25
type input "5"
click at [1120, 250] on button "Done" at bounding box center [1118, 247] width 57 height 26
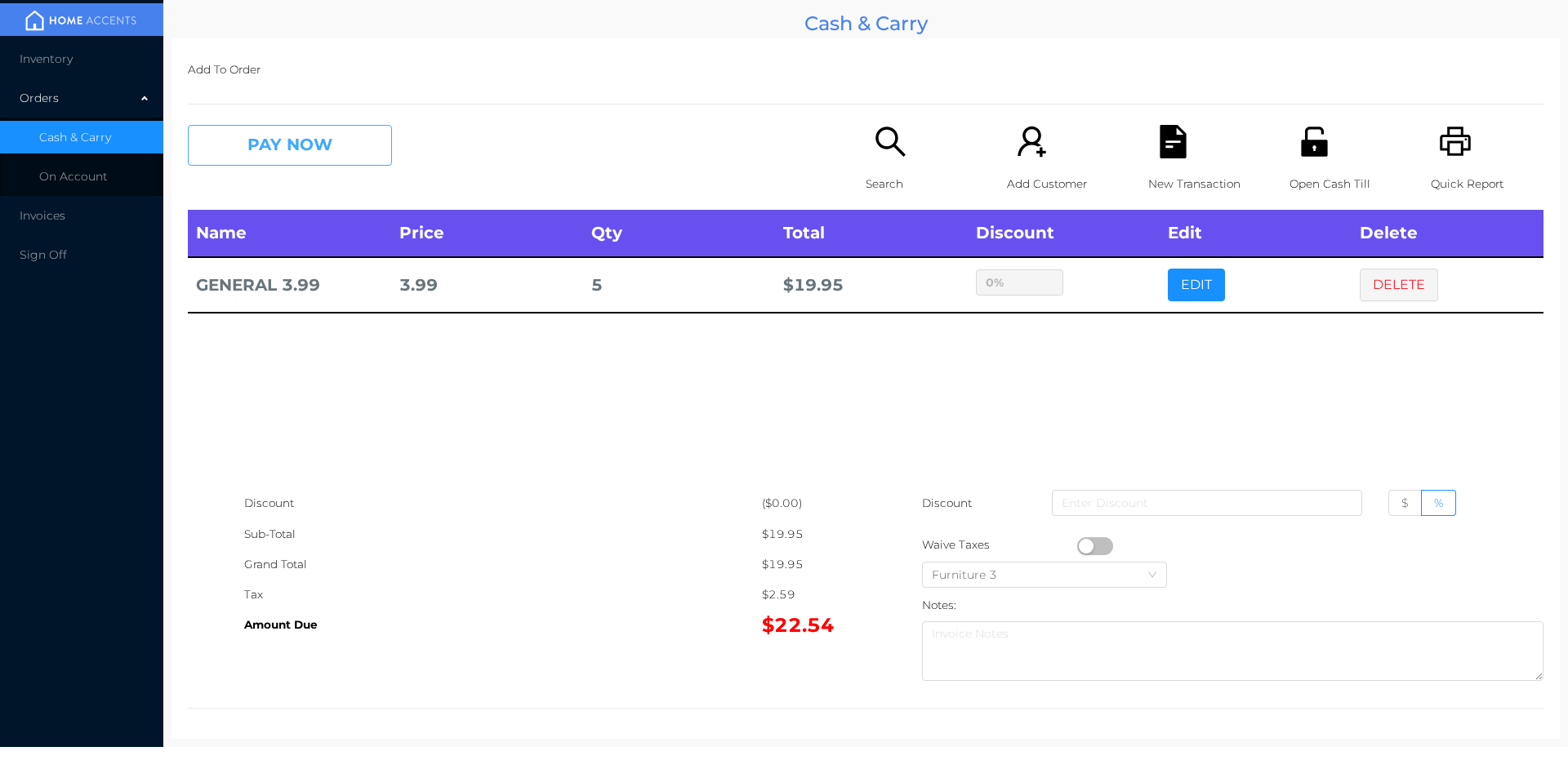
click at [332, 141] on button "PAY NOW" at bounding box center [290, 146] width 204 height 41
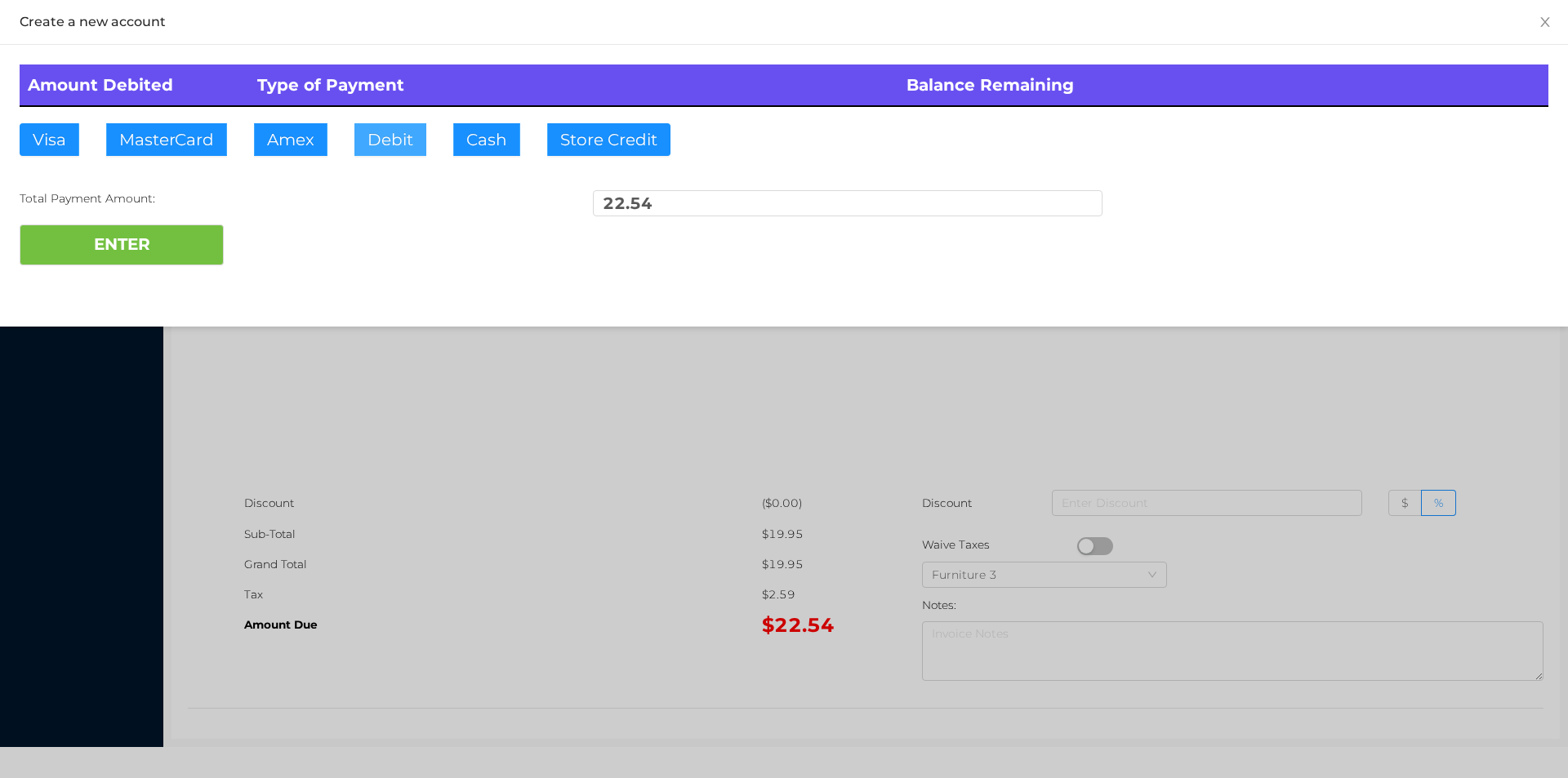
click at [400, 145] on button "Debit" at bounding box center [390, 140] width 72 height 32
click at [197, 238] on button "ENTER" at bounding box center [122, 245] width 204 height 41
type input "0"
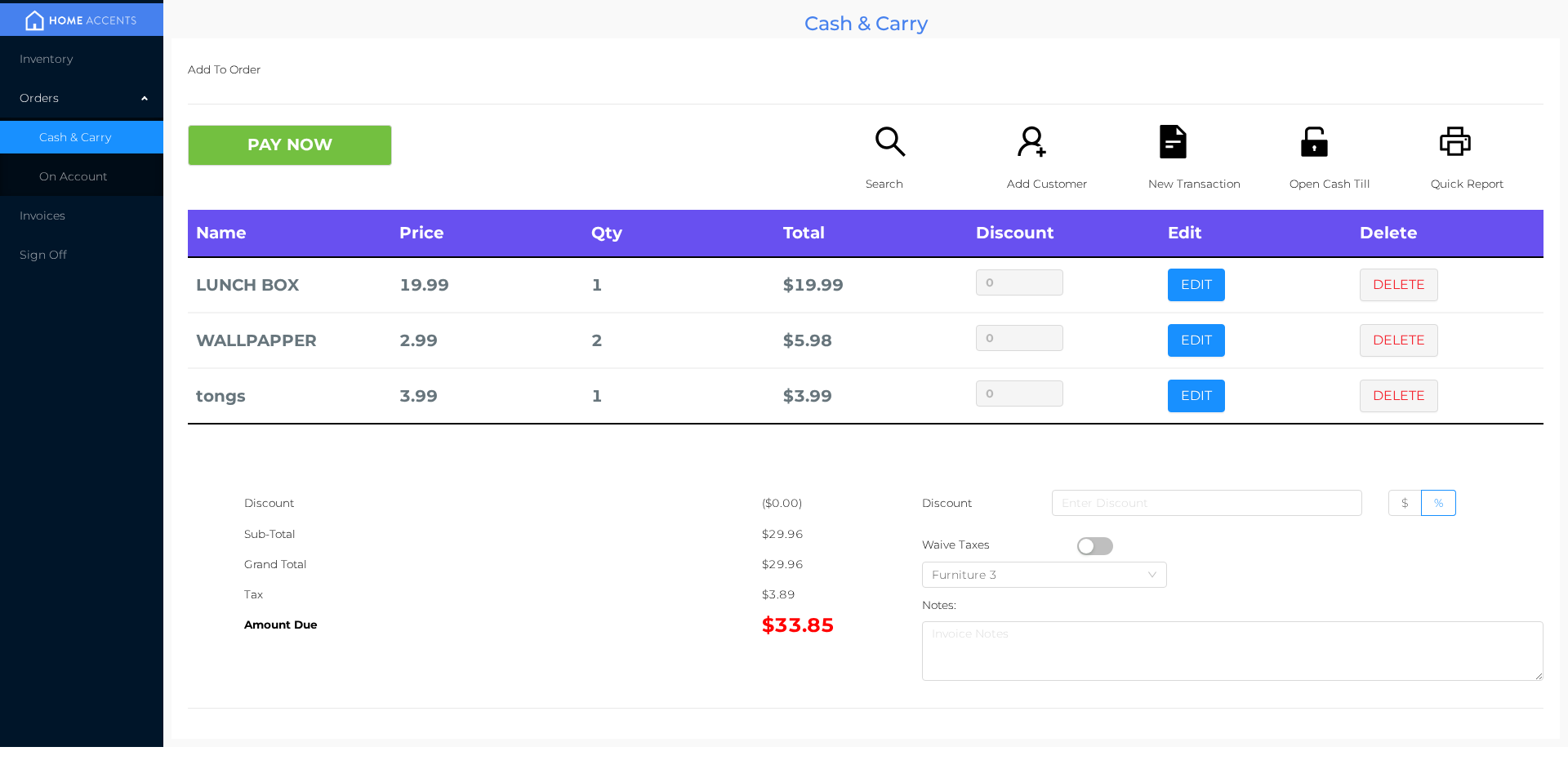
click at [881, 142] on icon "icon: search" at bounding box center [890, 141] width 33 height 33
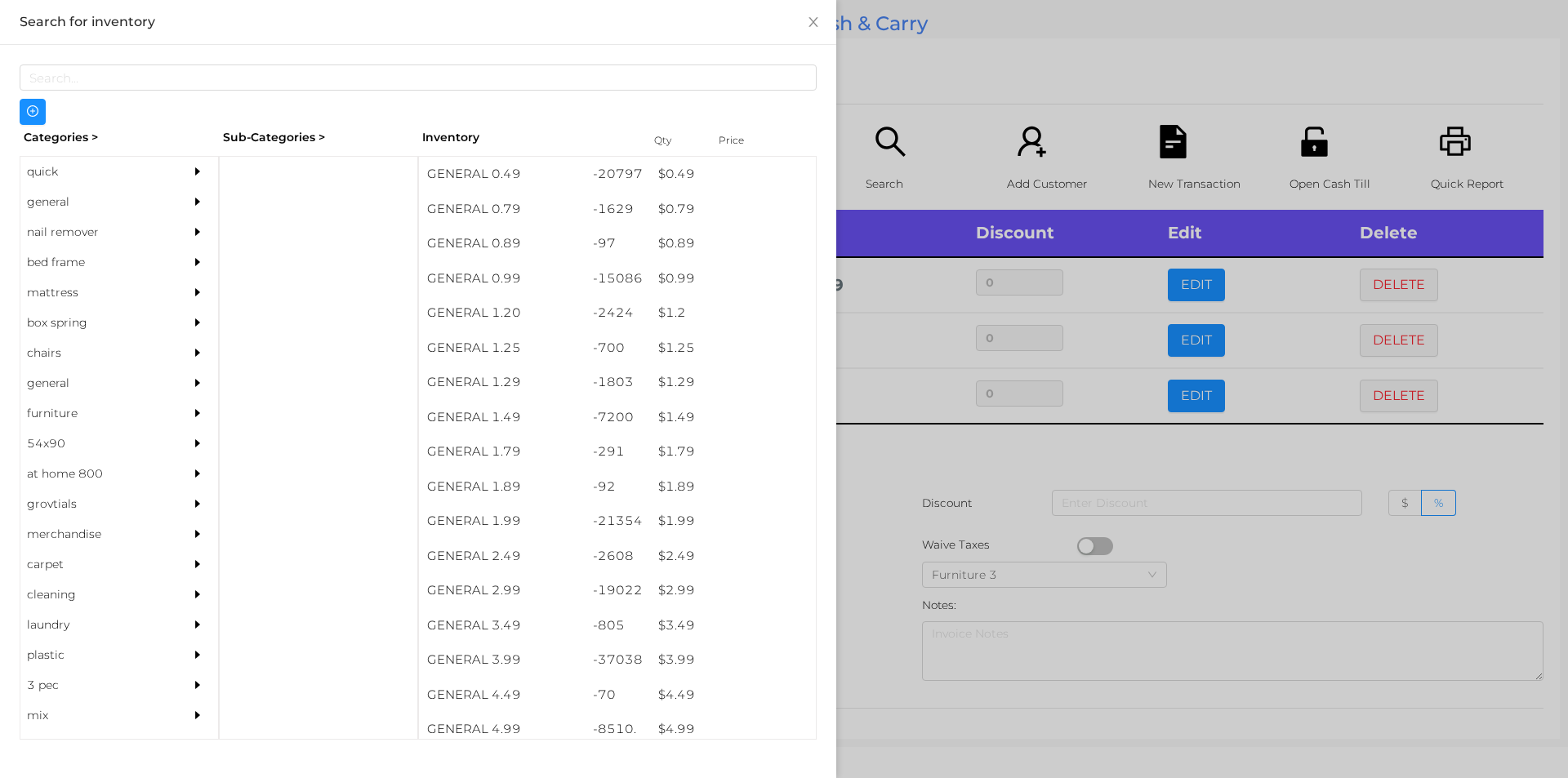
click at [49, 230] on div "nail remover" at bounding box center [94, 232] width 149 height 30
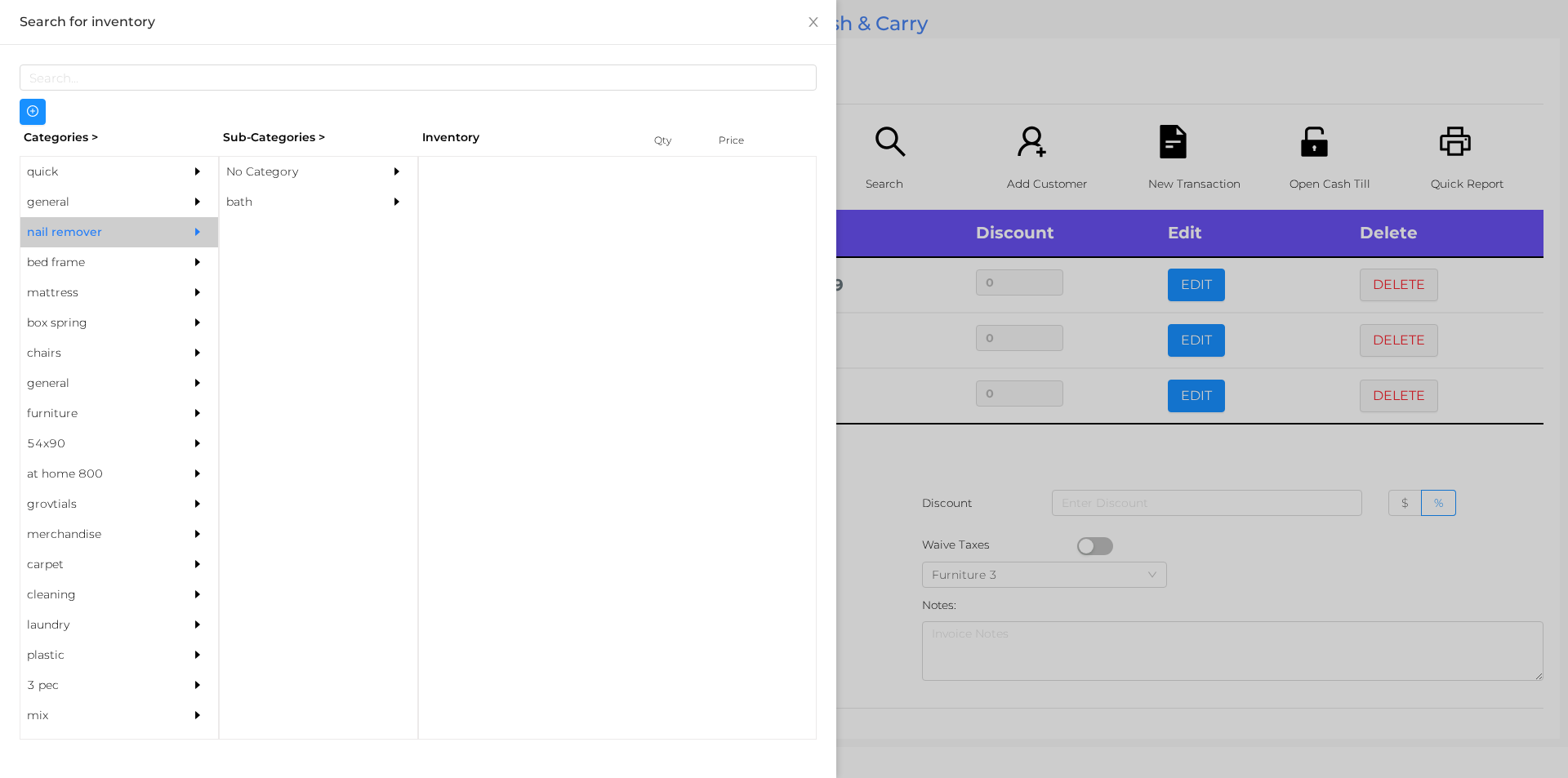
click at [63, 209] on div "general" at bounding box center [94, 202] width 149 height 30
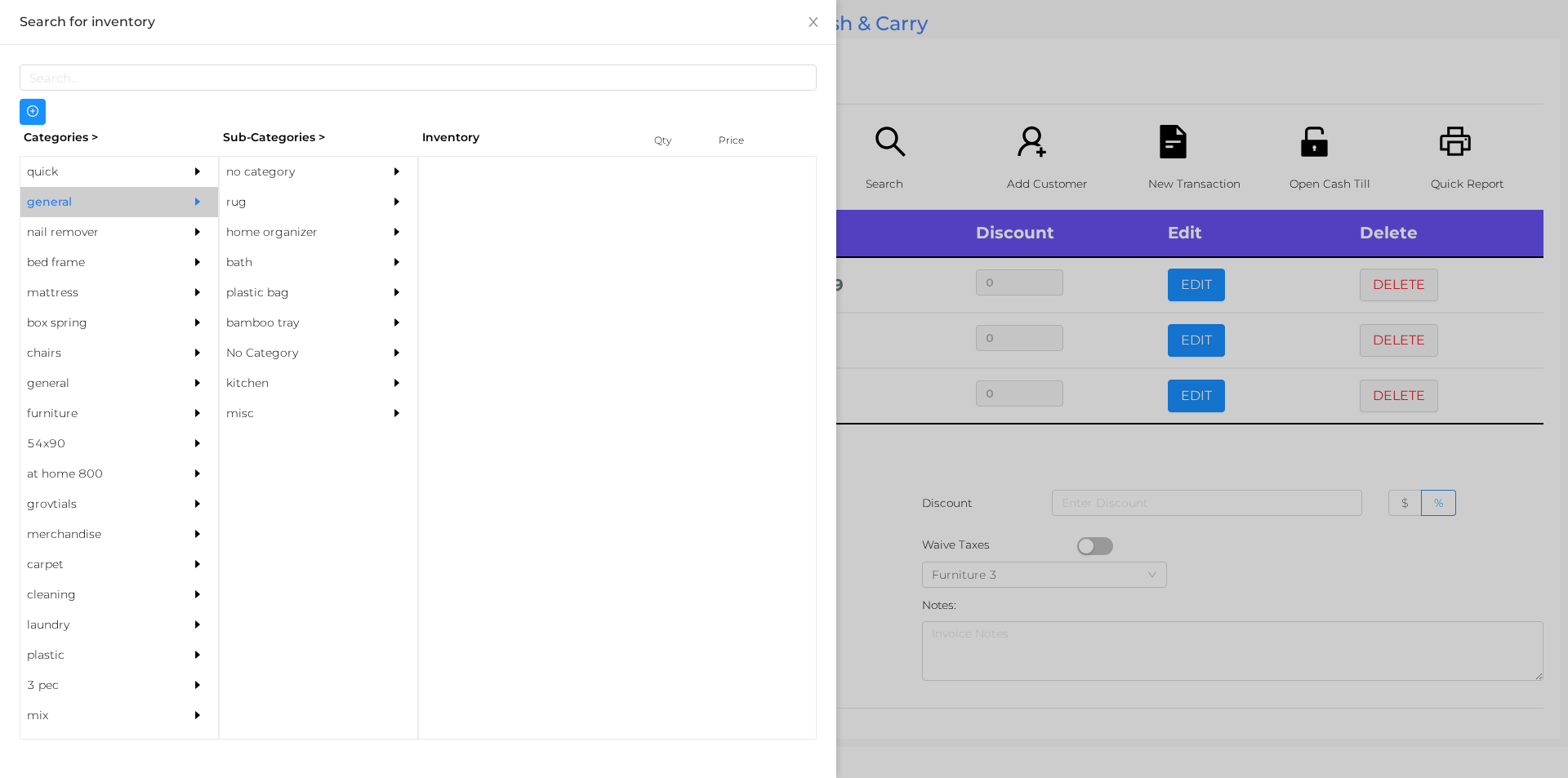
click at [243, 157] on div "no category" at bounding box center [294, 171] width 149 height 30
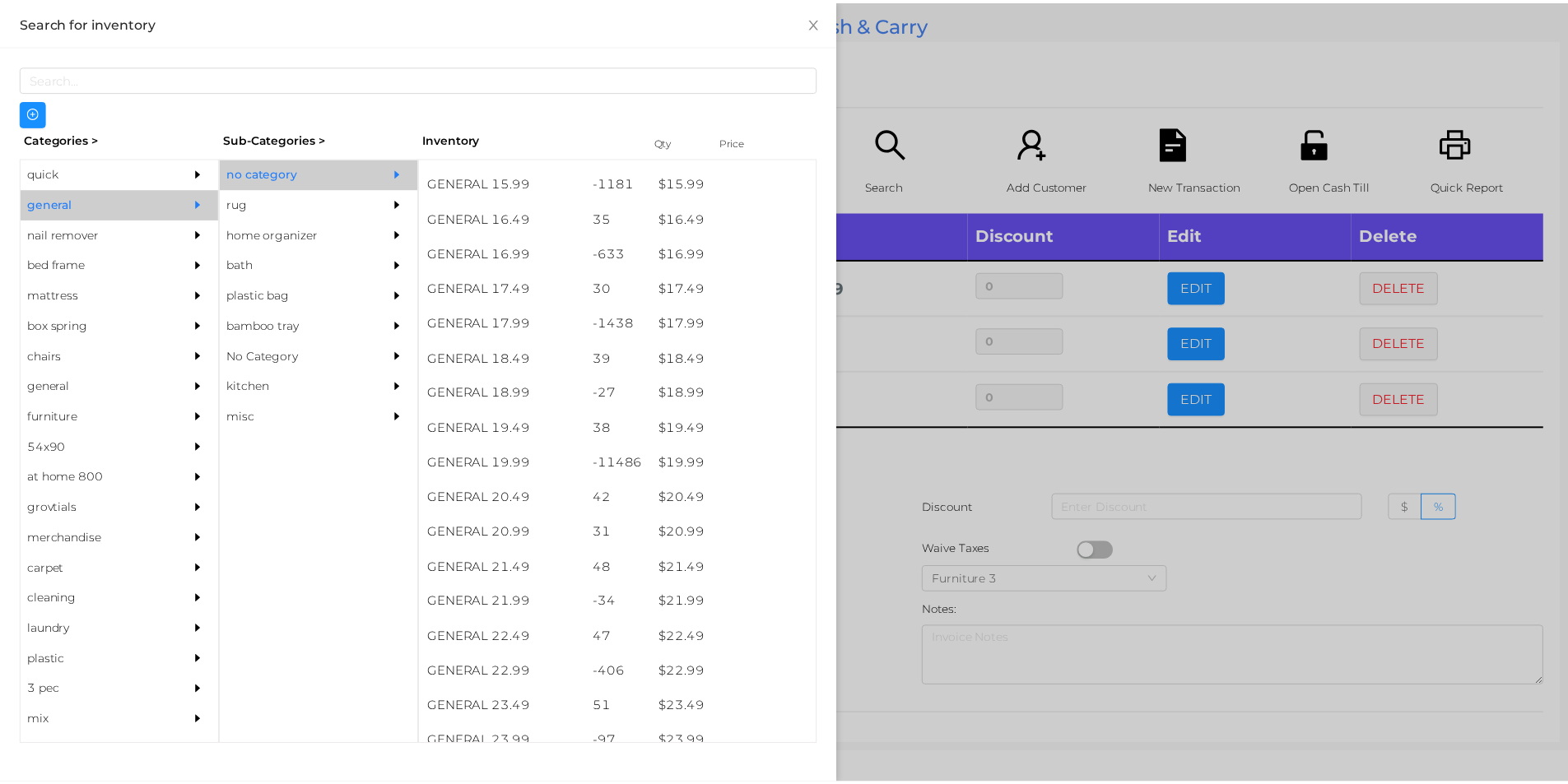
scroll to position [1487, 0]
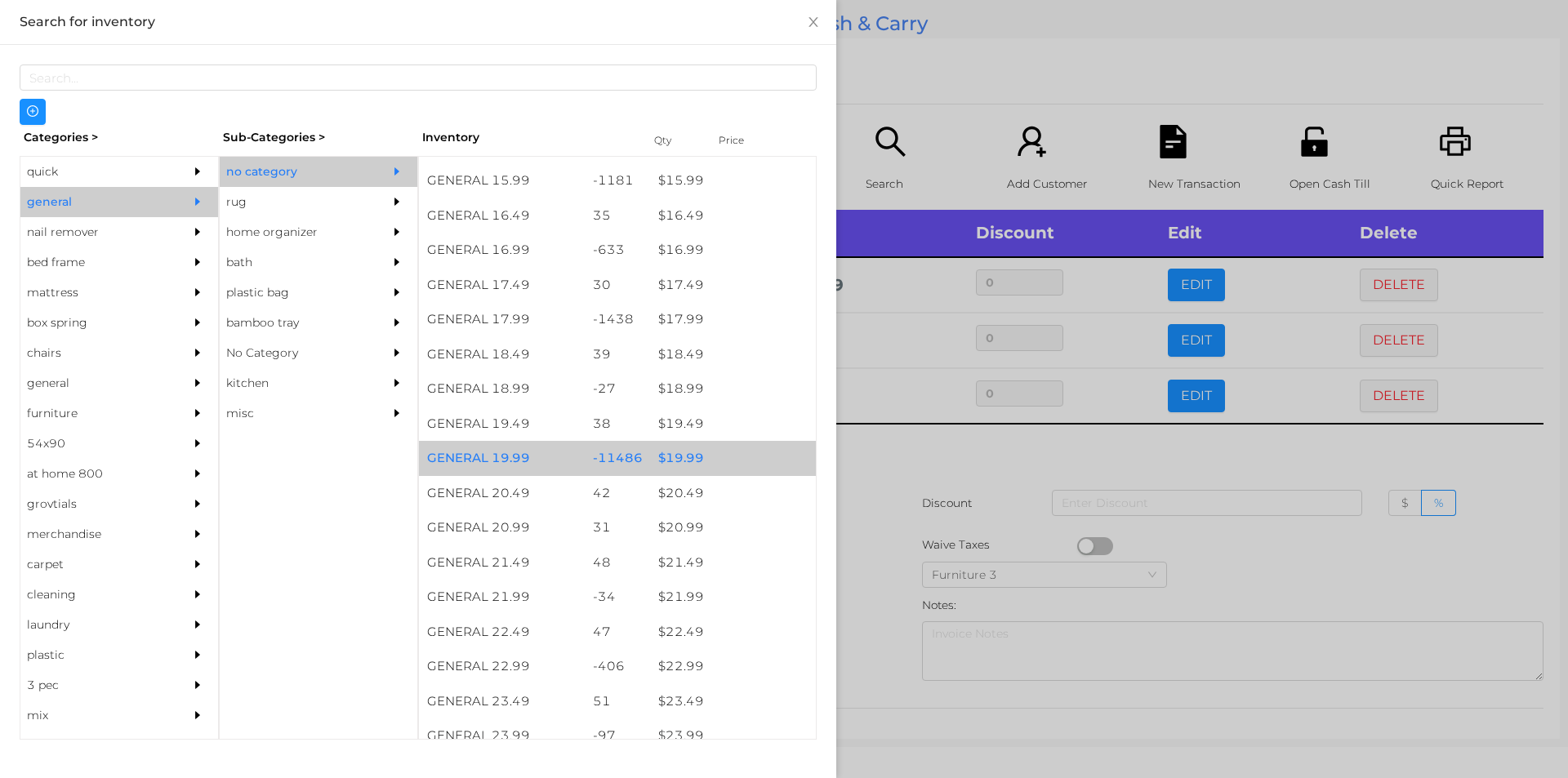
click at [672, 451] on div "$ 19.99" at bounding box center [733, 458] width 166 height 35
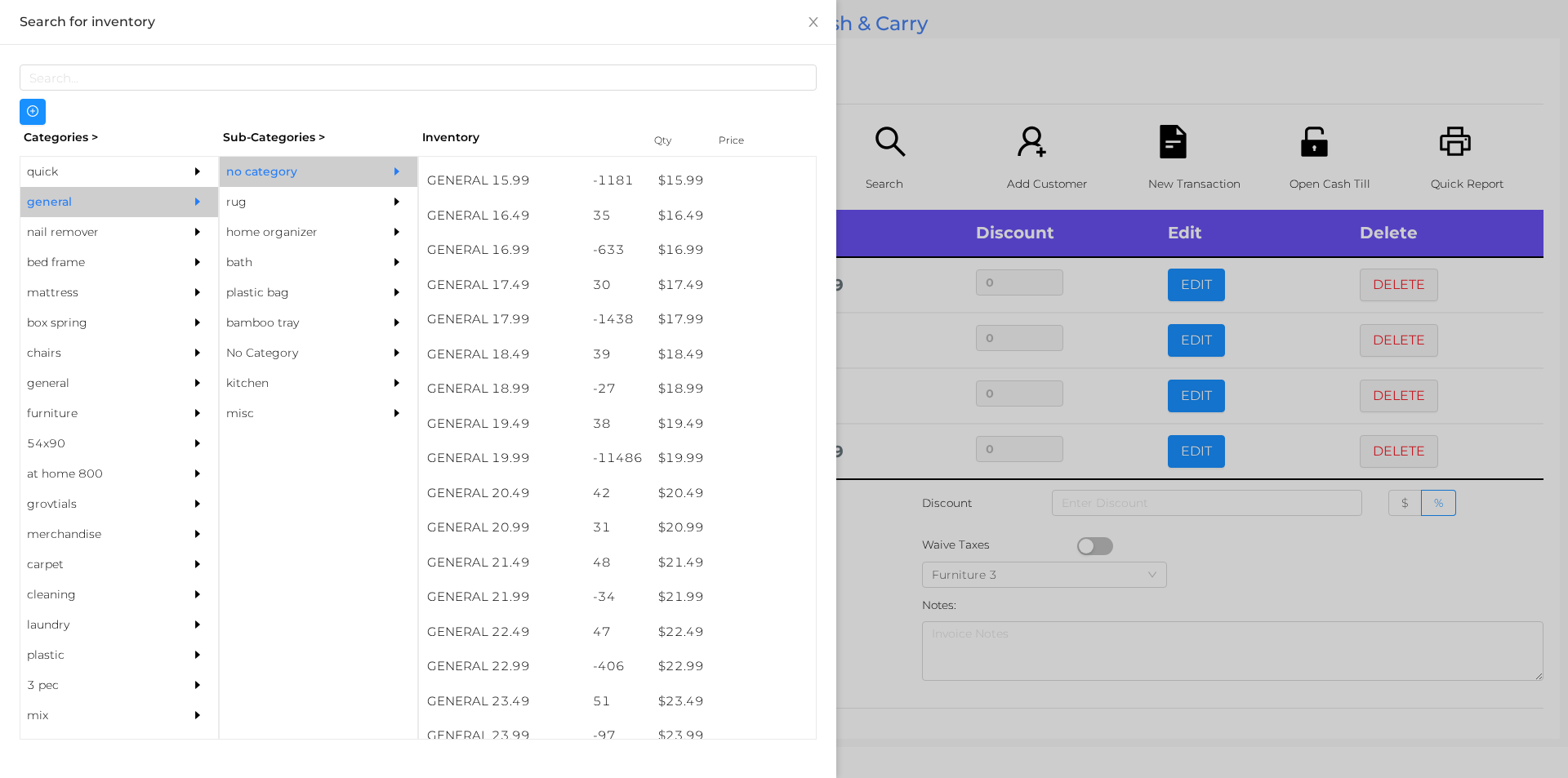
click at [879, 541] on div at bounding box center [784, 389] width 1568 height 778
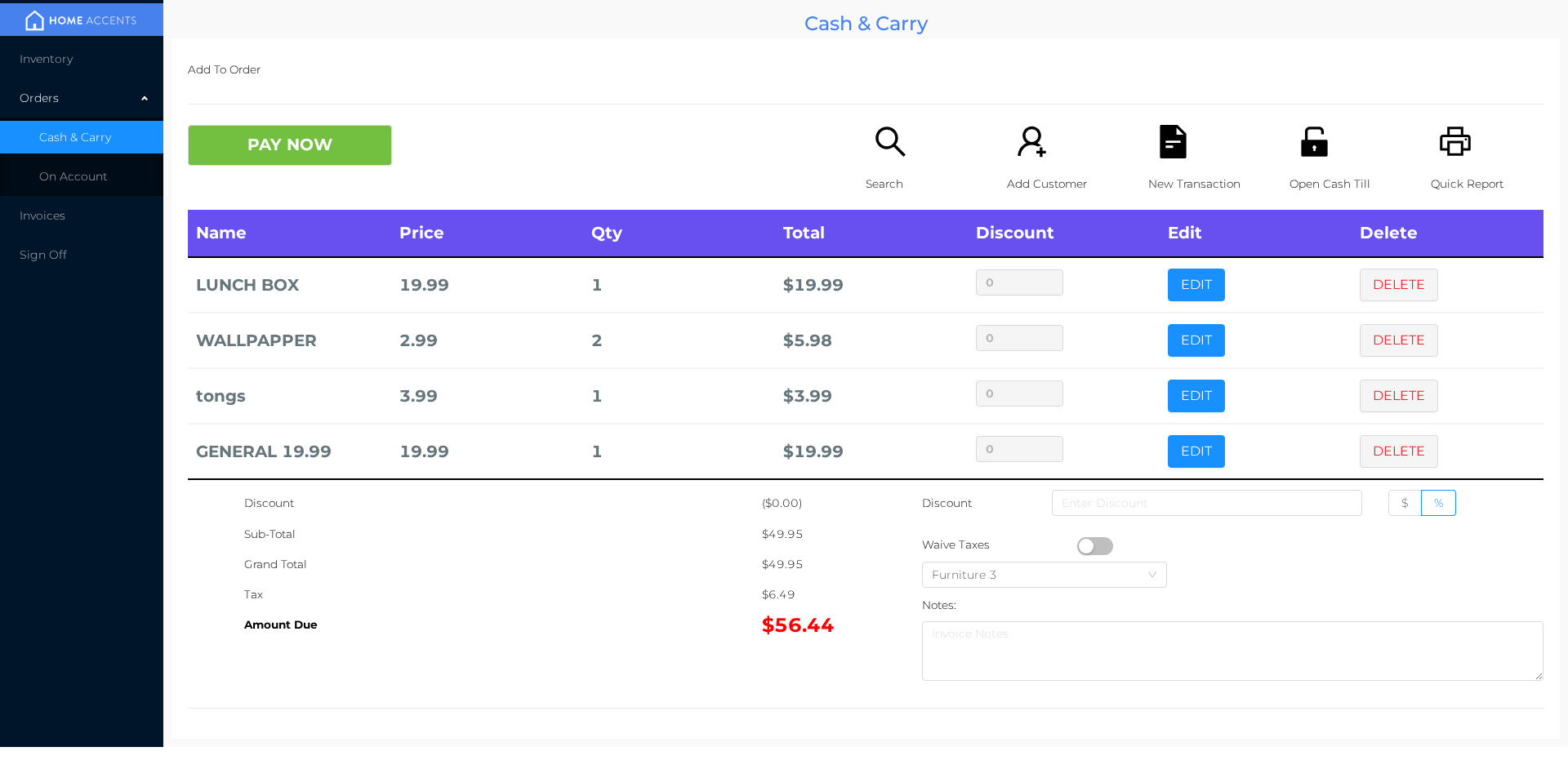
click at [248, 140] on button "PAY NOW" at bounding box center [290, 146] width 204 height 41
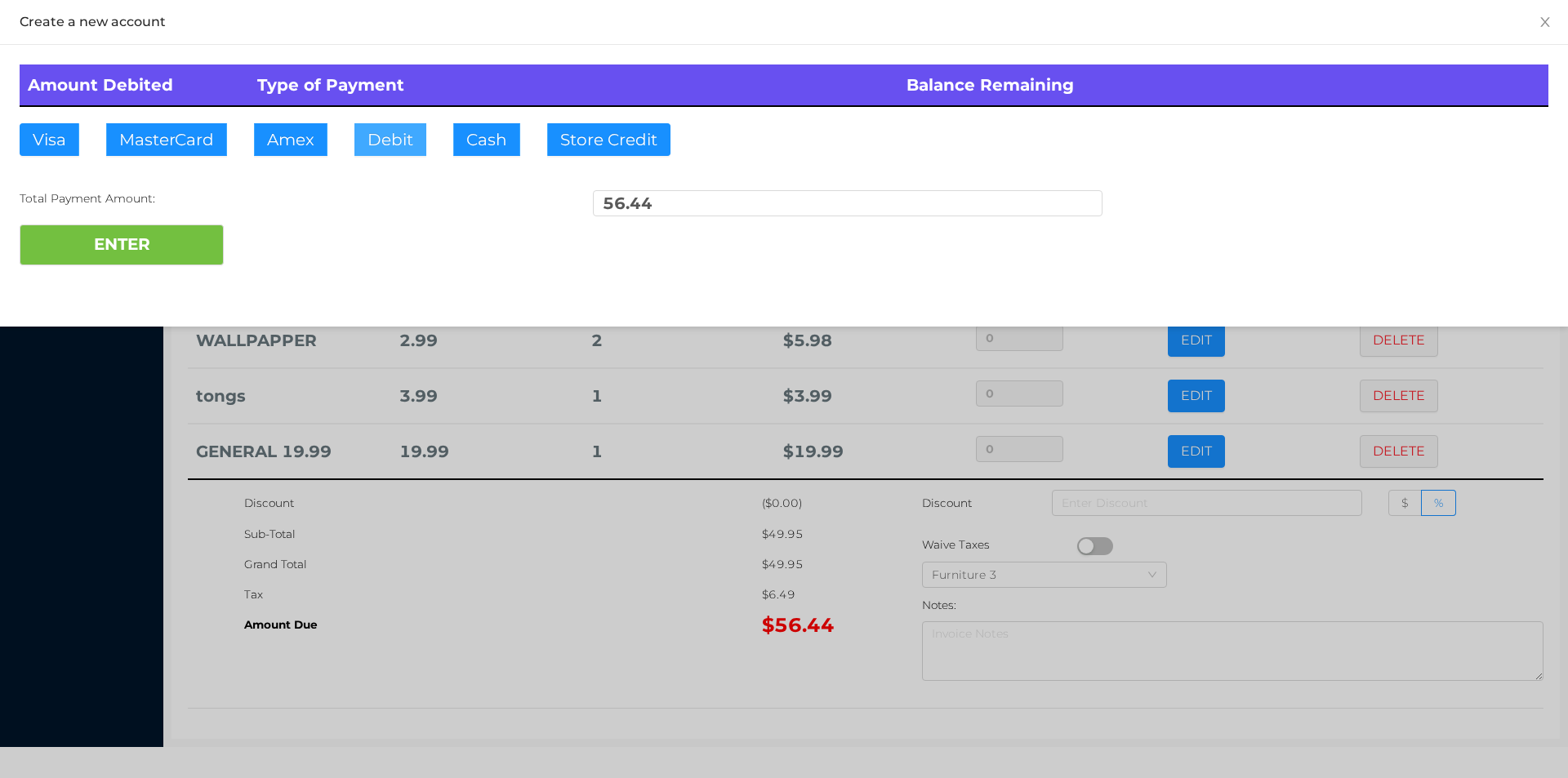
click at [385, 142] on button "Debit" at bounding box center [390, 140] width 72 height 32
click at [159, 232] on button "ENTER" at bounding box center [122, 245] width 204 height 41
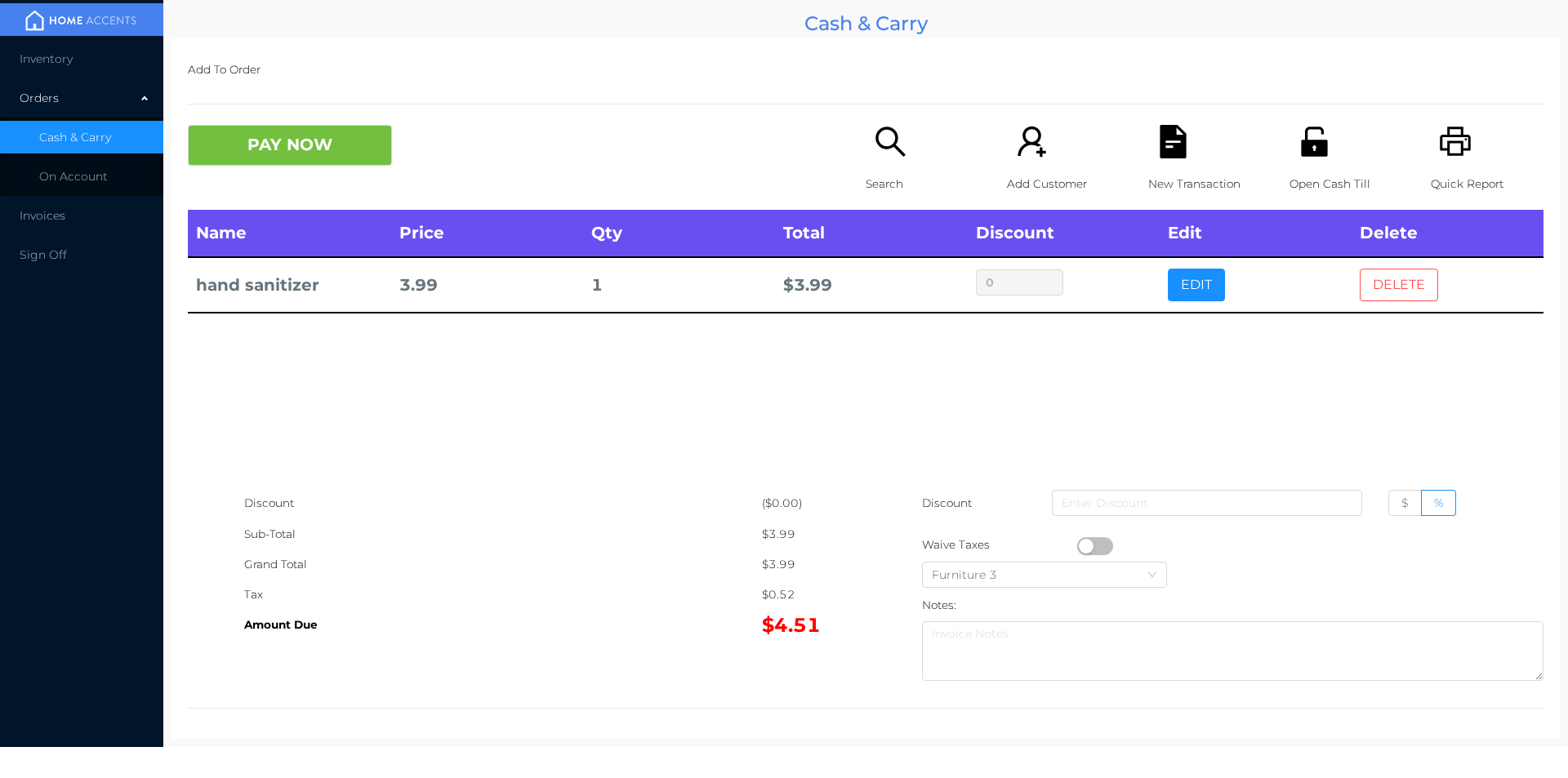
click at [1371, 278] on button "DELETE" at bounding box center [1399, 285] width 78 height 32
click at [1392, 277] on button "DELETE" at bounding box center [1399, 285] width 78 height 32
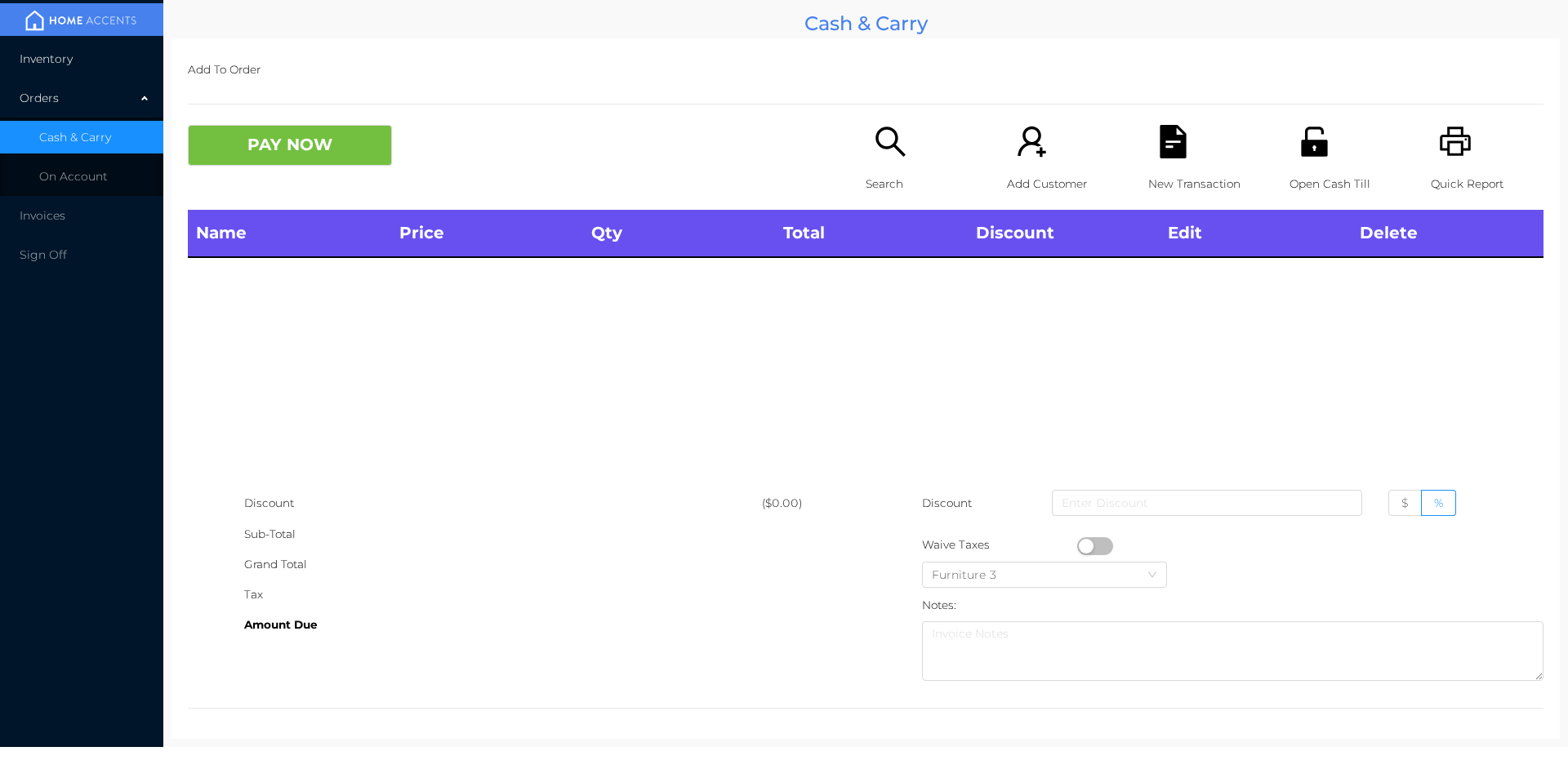
click at [49, 70] on li "Inventory" at bounding box center [82, 59] width 163 height 32
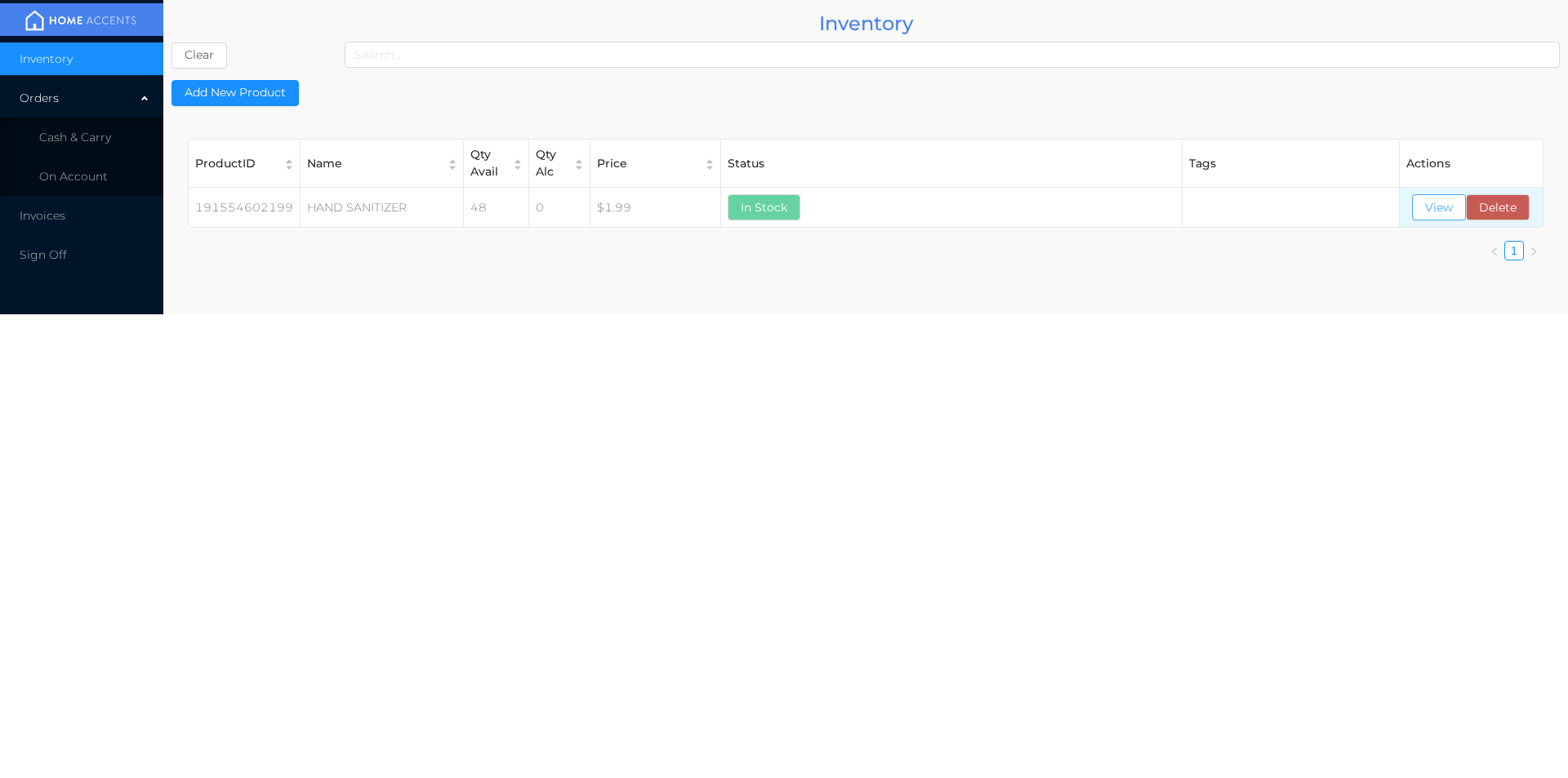
click at [1436, 210] on button "View" at bounding box center [1439, 207] width 54 height 26
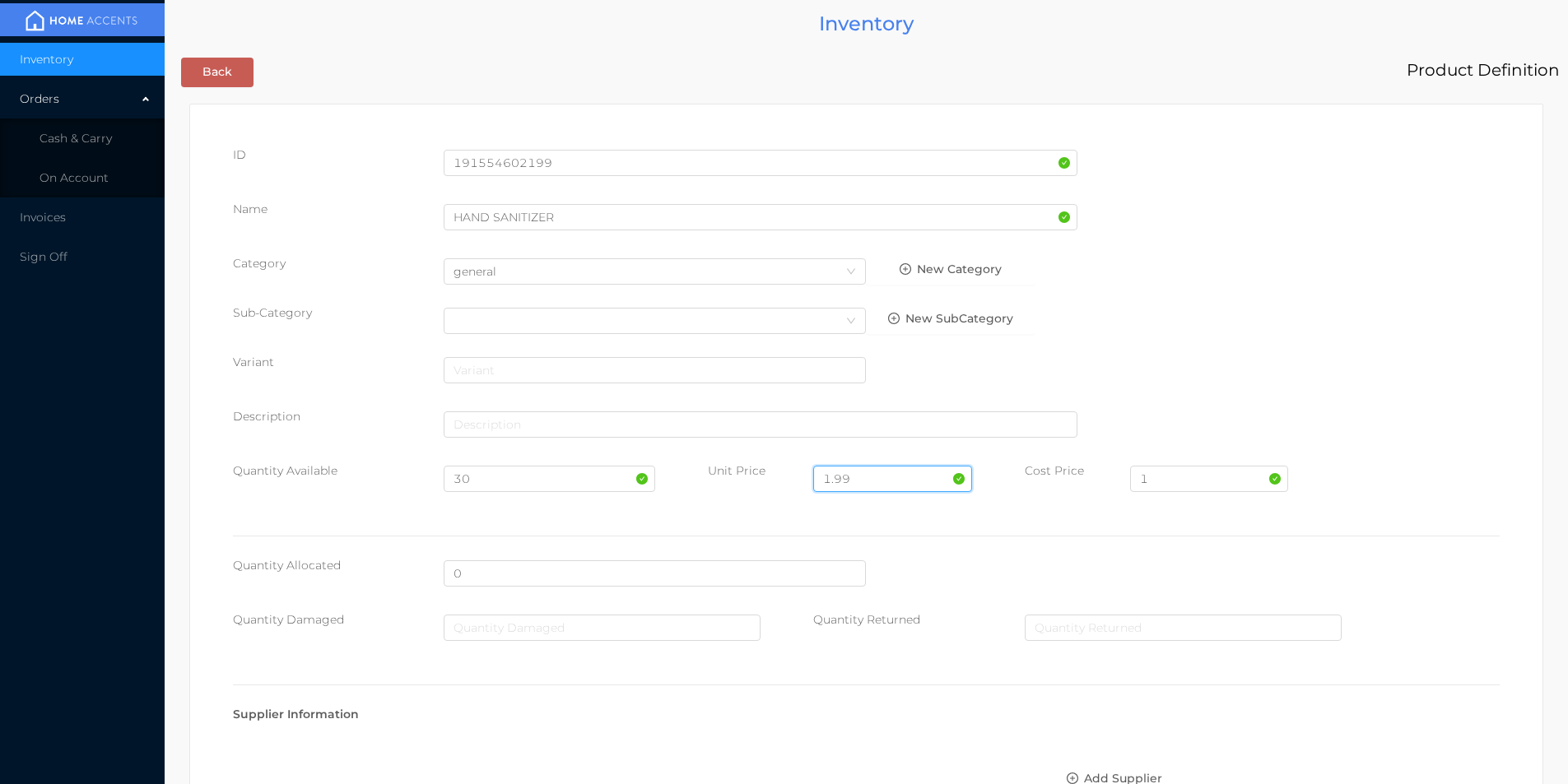
click at [873, 470] on input "1.99" at bounding box center [893, 479] width 158 height 27
type input "1"
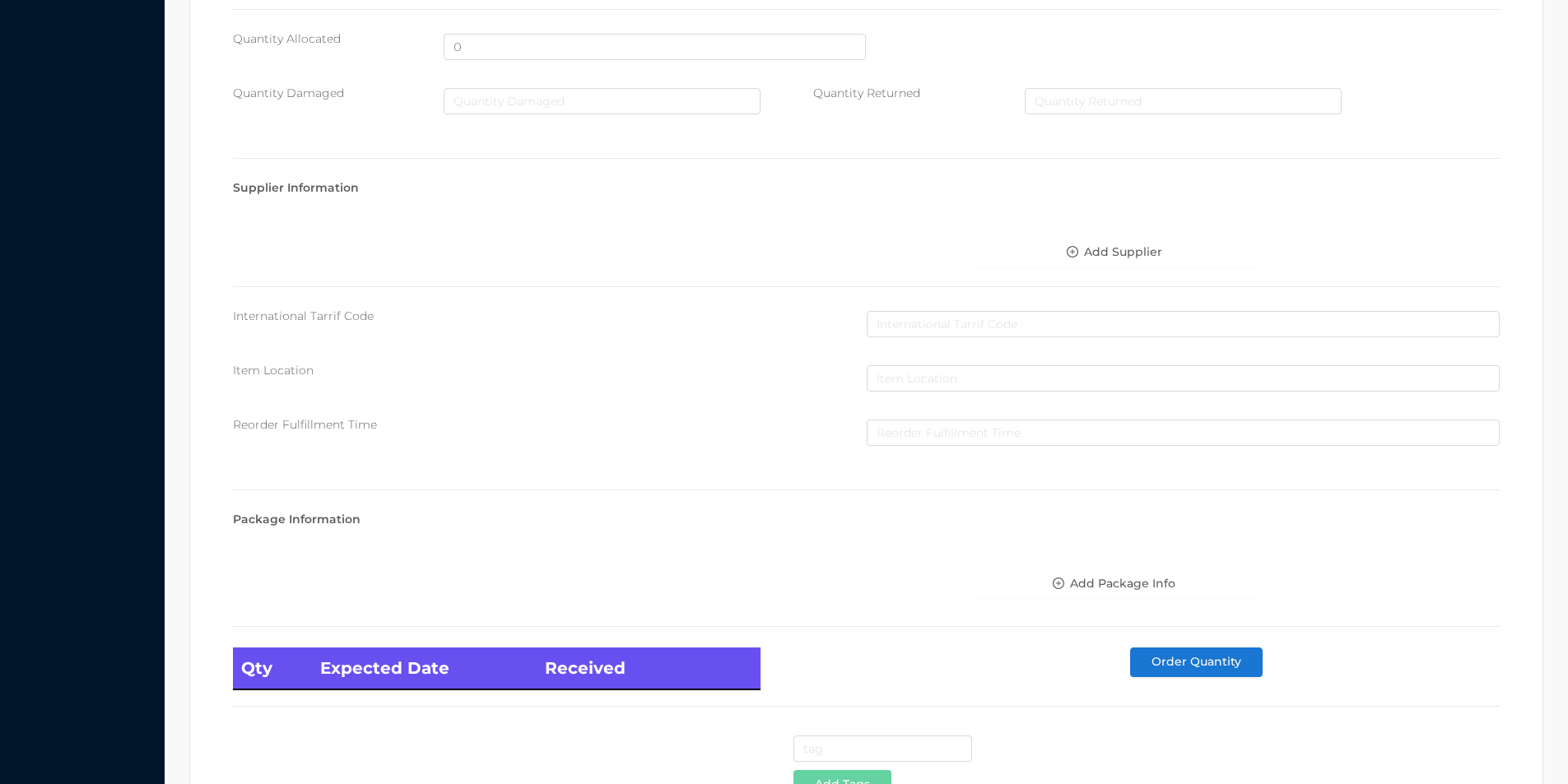
scroll to position [671, 0]
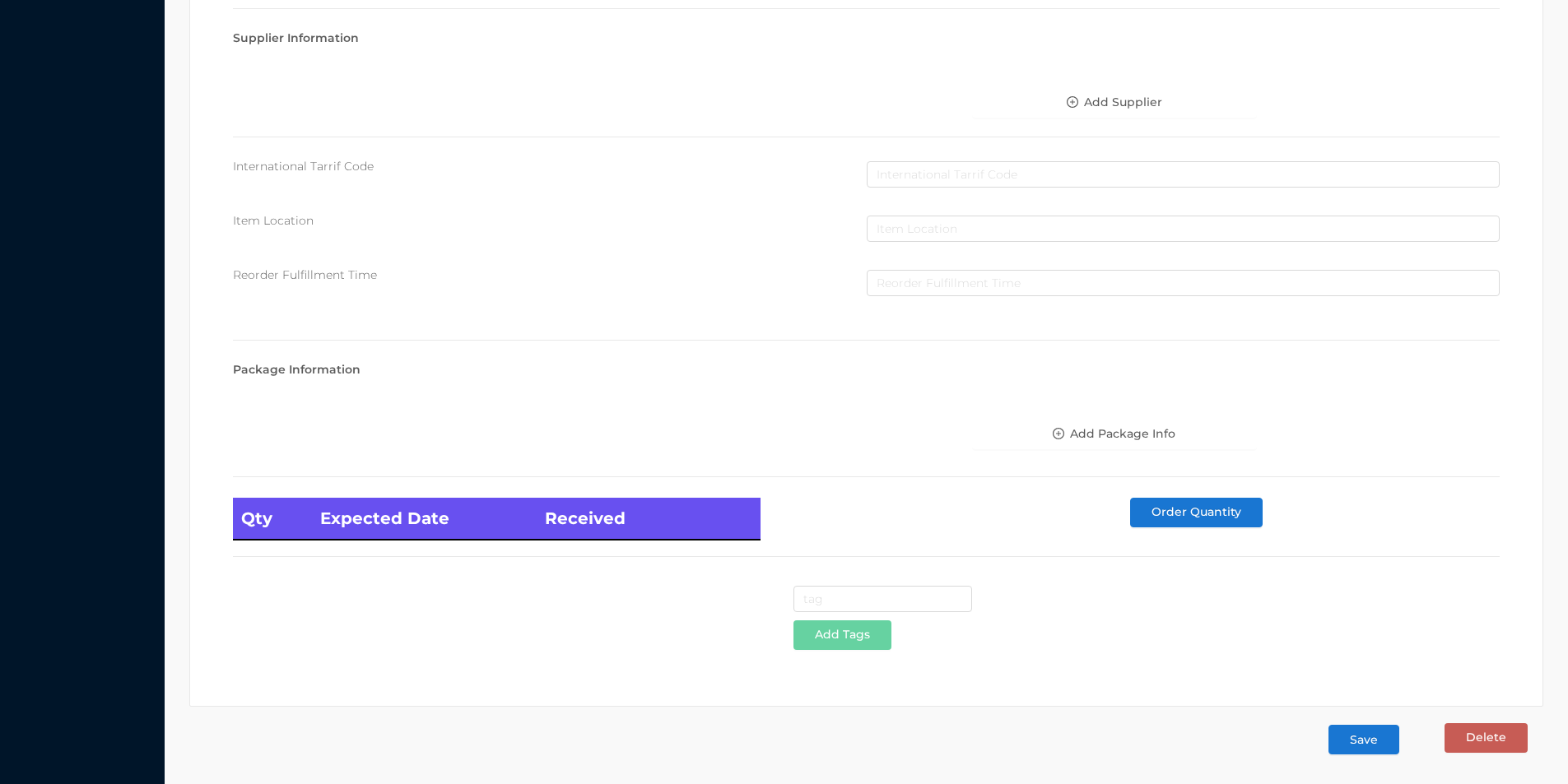
type input "2.99"
click at [1376, 740] on button "Save" at bounding box center [1364, 739] width 70 height 30
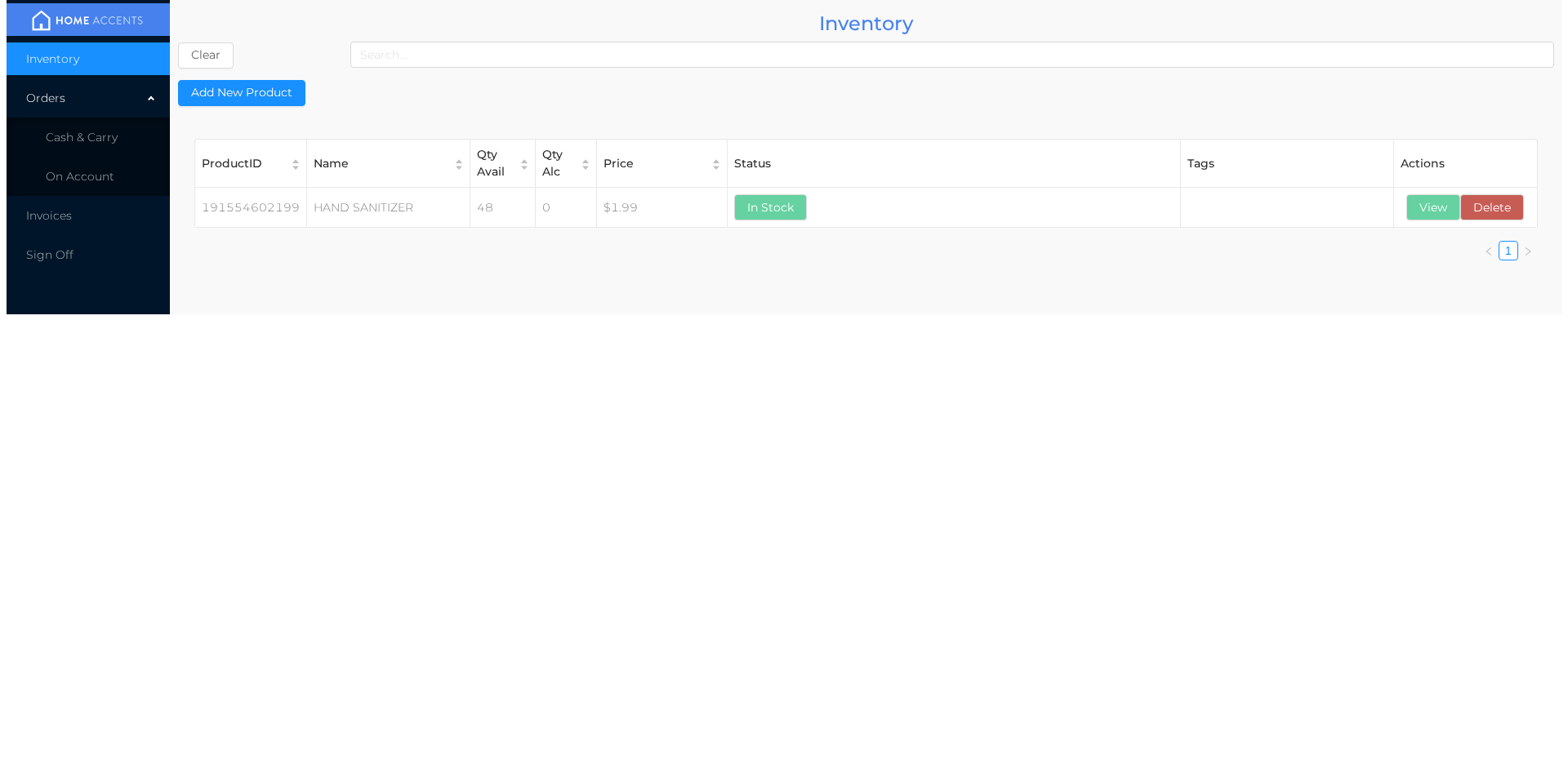
scroll to position [0, 0]
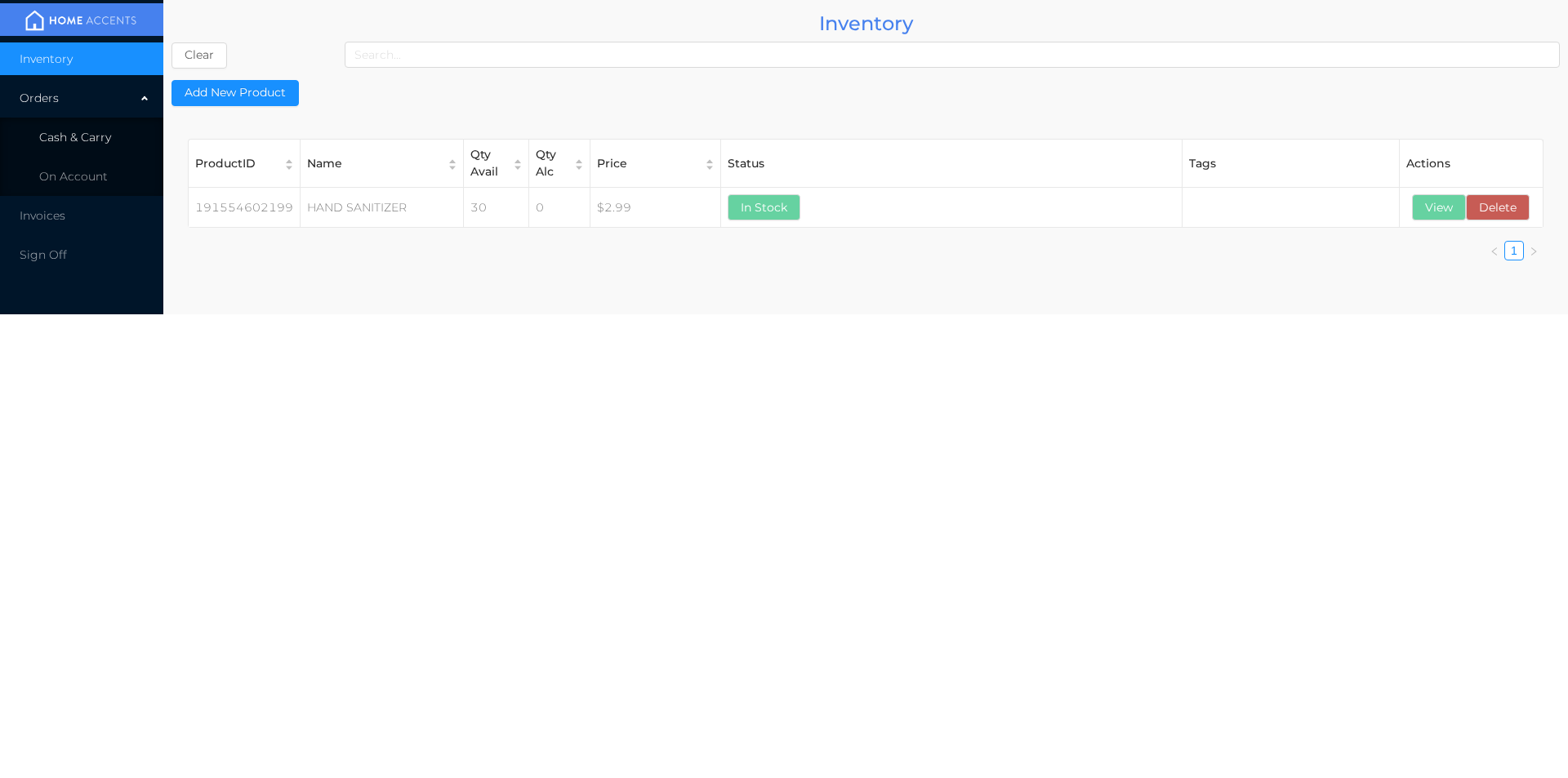
click at [82, 138] on span "Cash & Carry" at bounding box center [75, 137] width 72 height 14
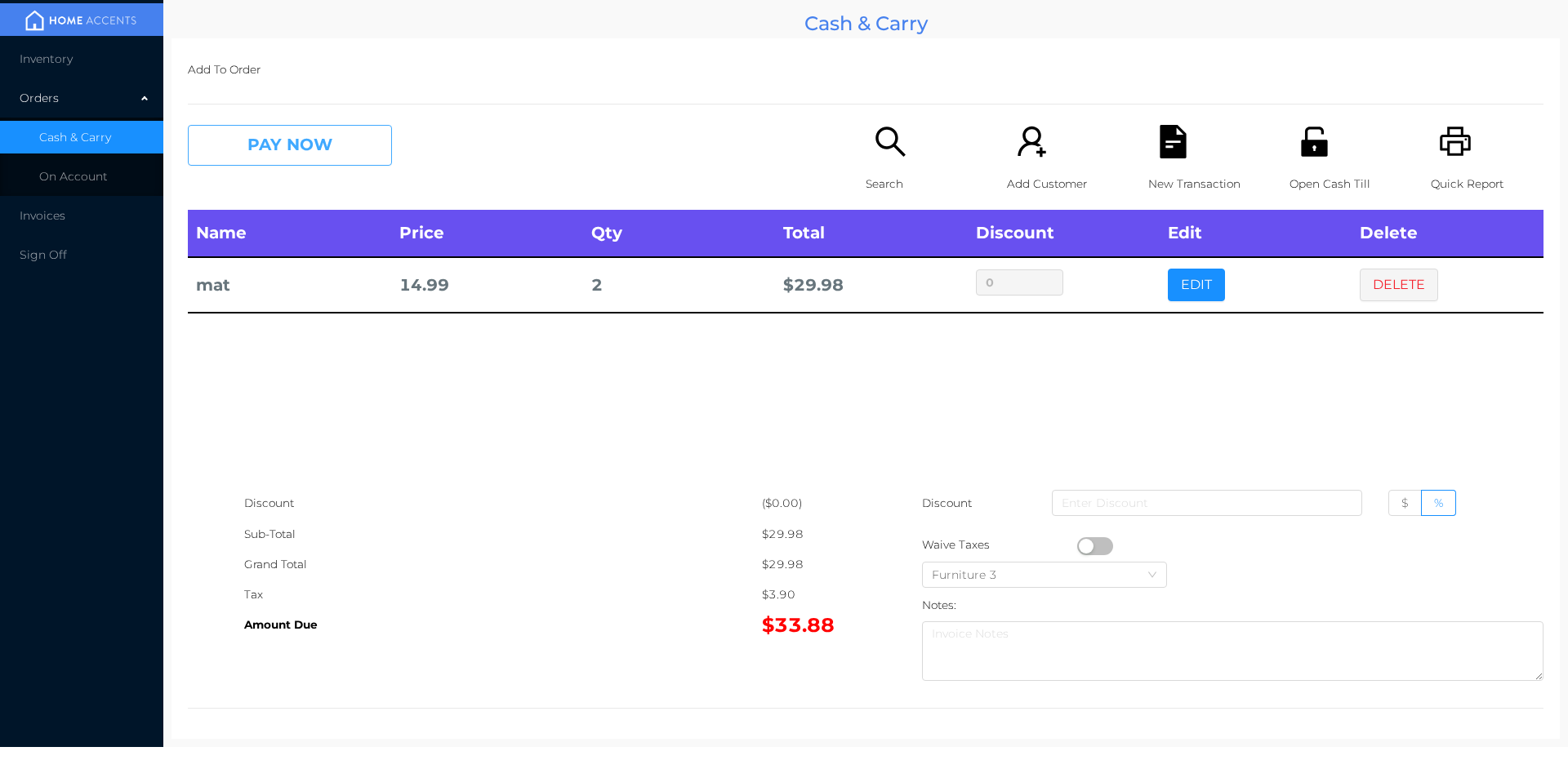
click at [255, 146] on button "PAY NOW" at bounding box center [290, 146] width 204 height 41
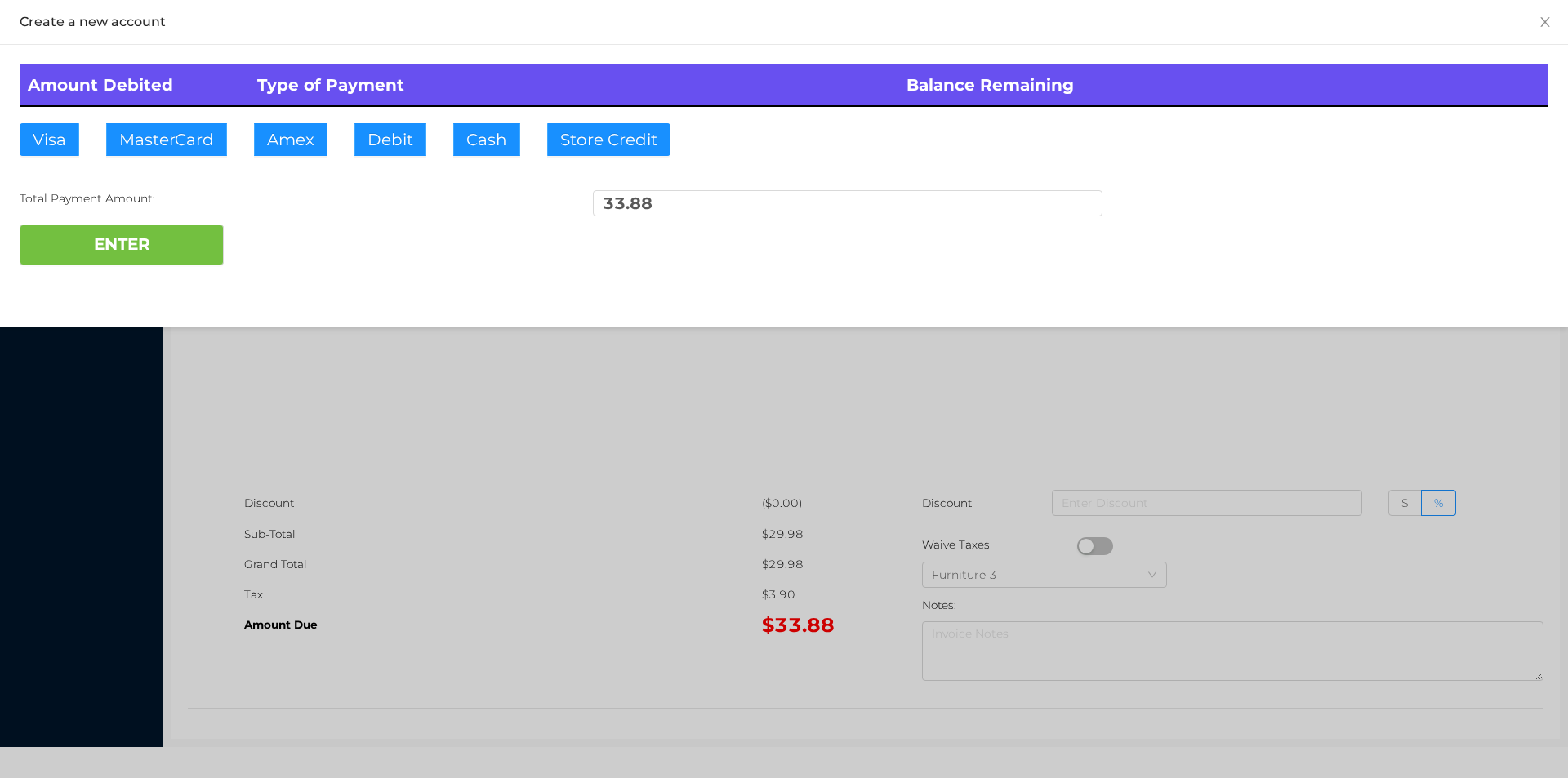
click at [289, 247] on div "ENTER" at bounding box center [784, 245] width 1529 height 41
click at [1339, 415] on div at bounding box center [784, 389] width 1568 height 778
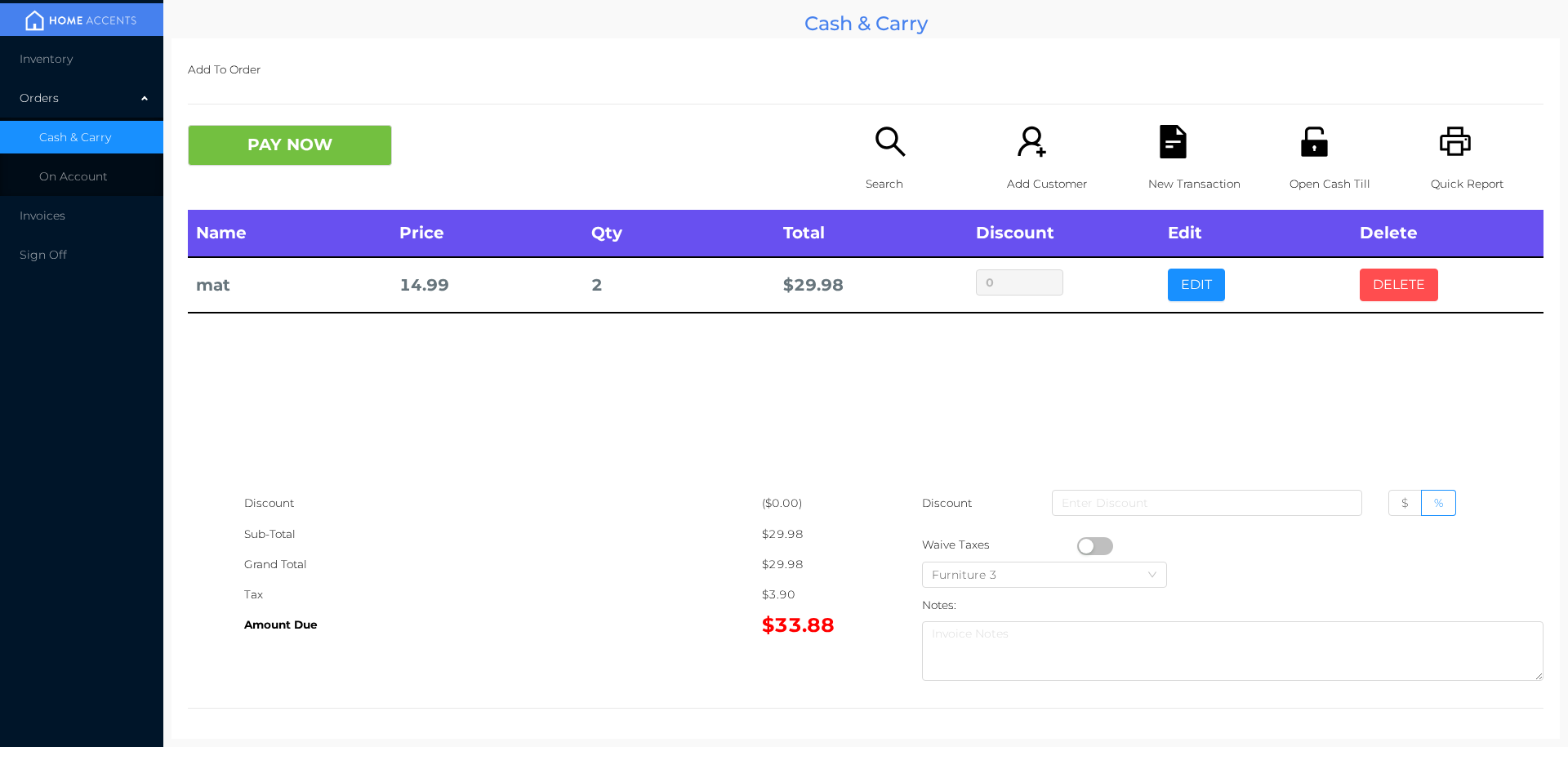
click at [1393, 277] on button "DELETE" at bounding box center [1399, 285] width 78 height 32
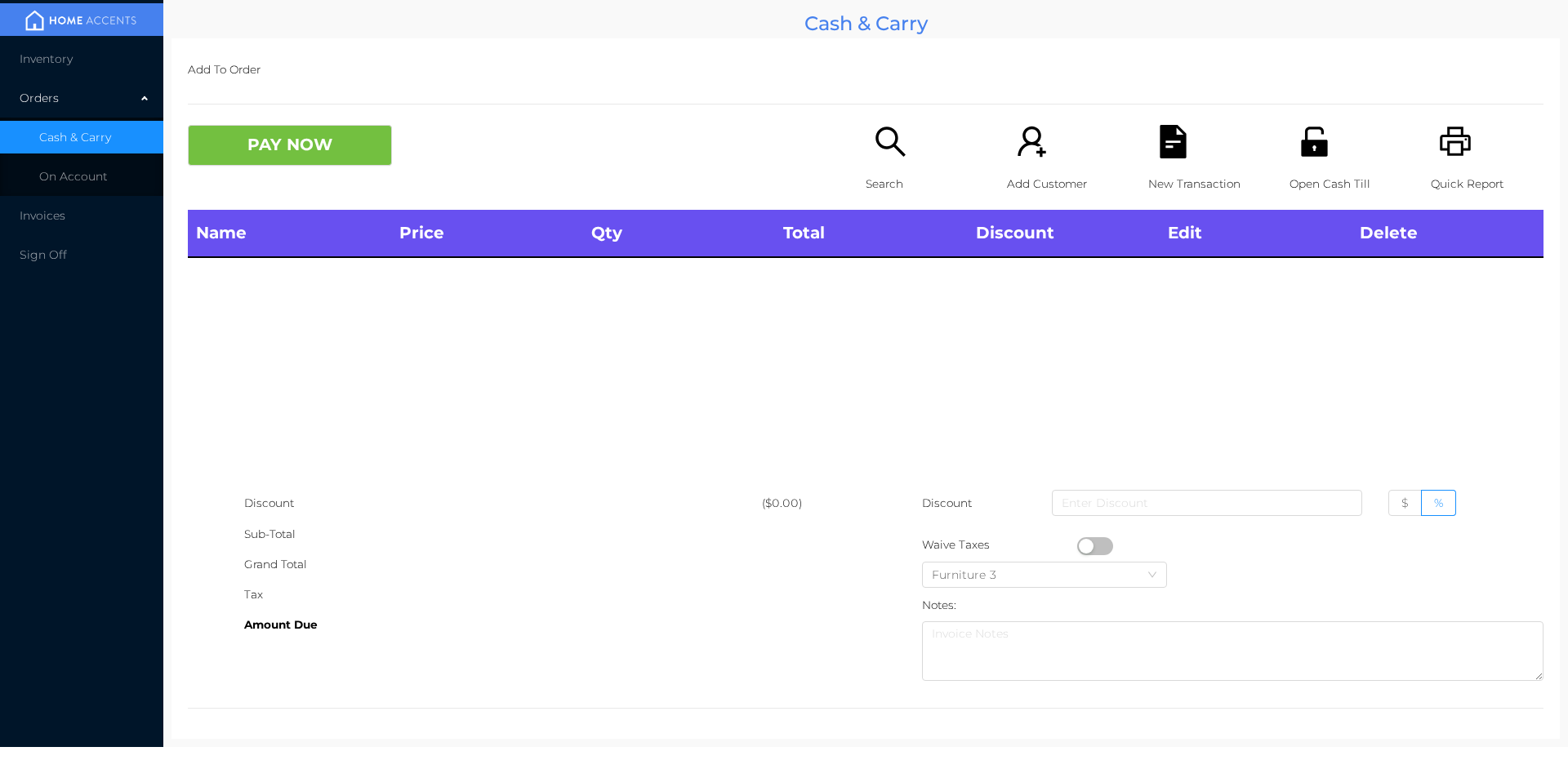
click at [1313, 137] on icon "icon: unlock" at bounding box center [1313, 141] width 33 height 33
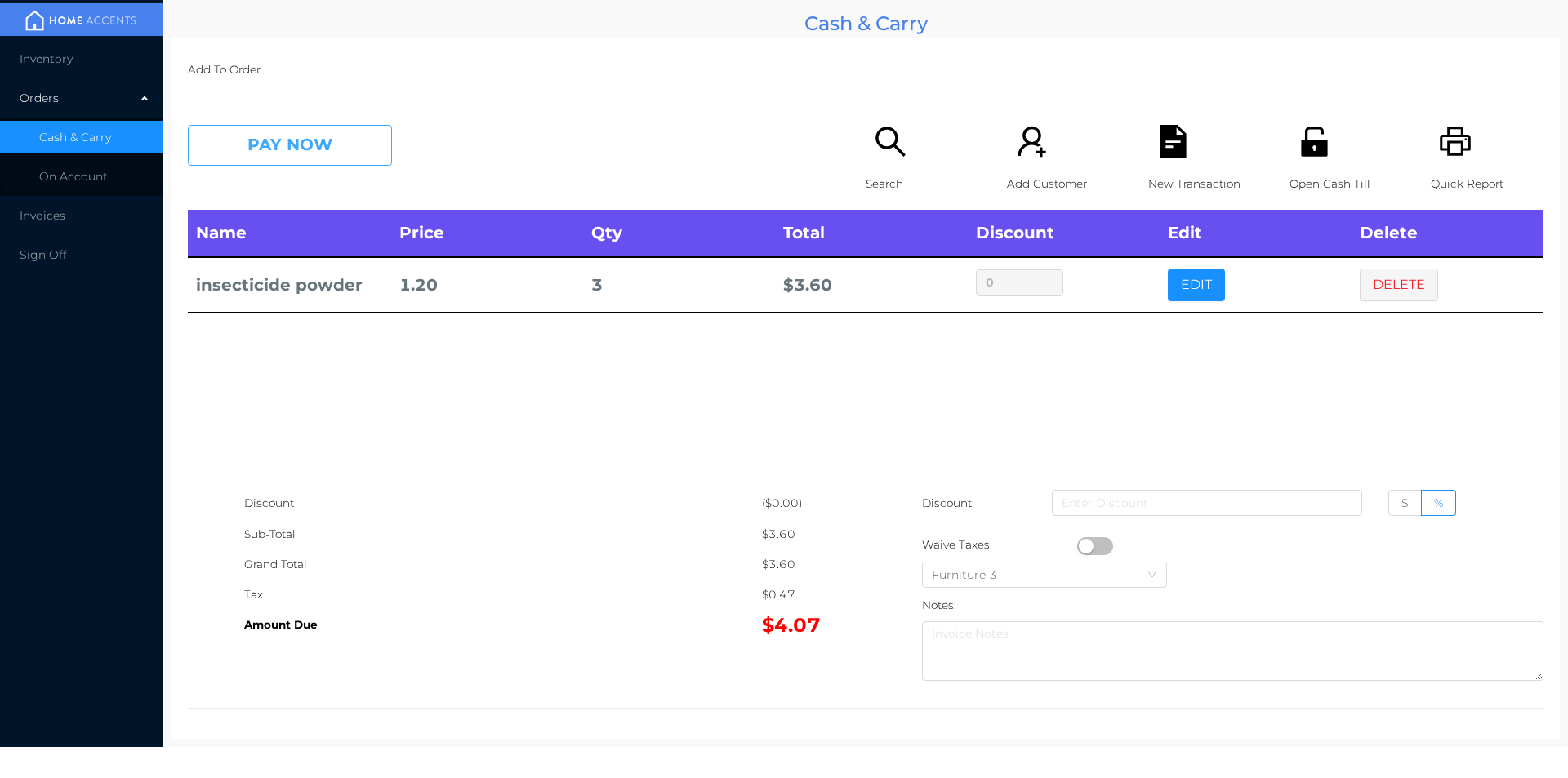
click at [256, 160] on button "PAY NOW" at bounding box center [290, 146] width 204 height 41
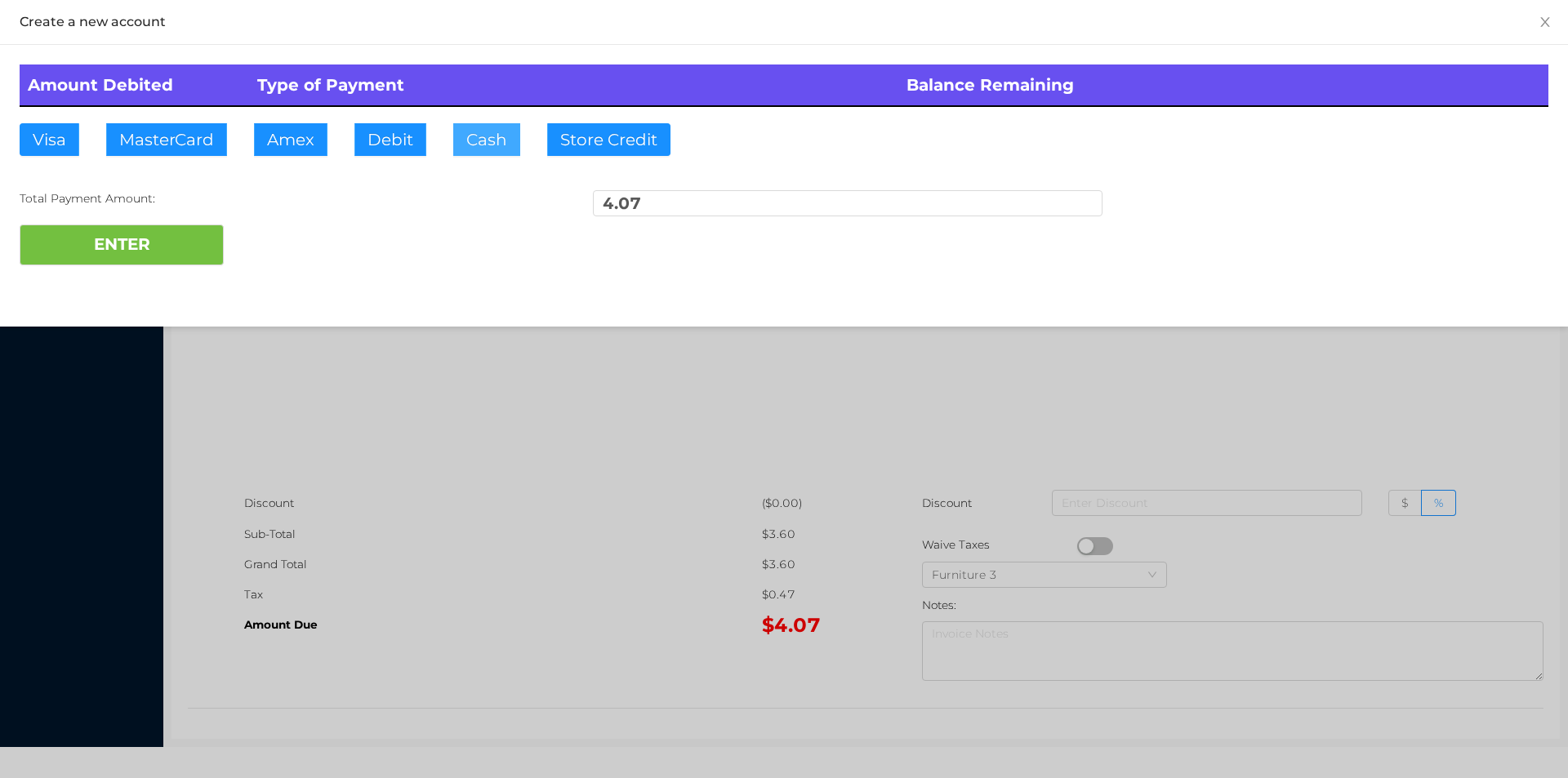
click at [472, 146] on button "Cash" at bounding box center [486, 140] width 67 height 32
type input "5."
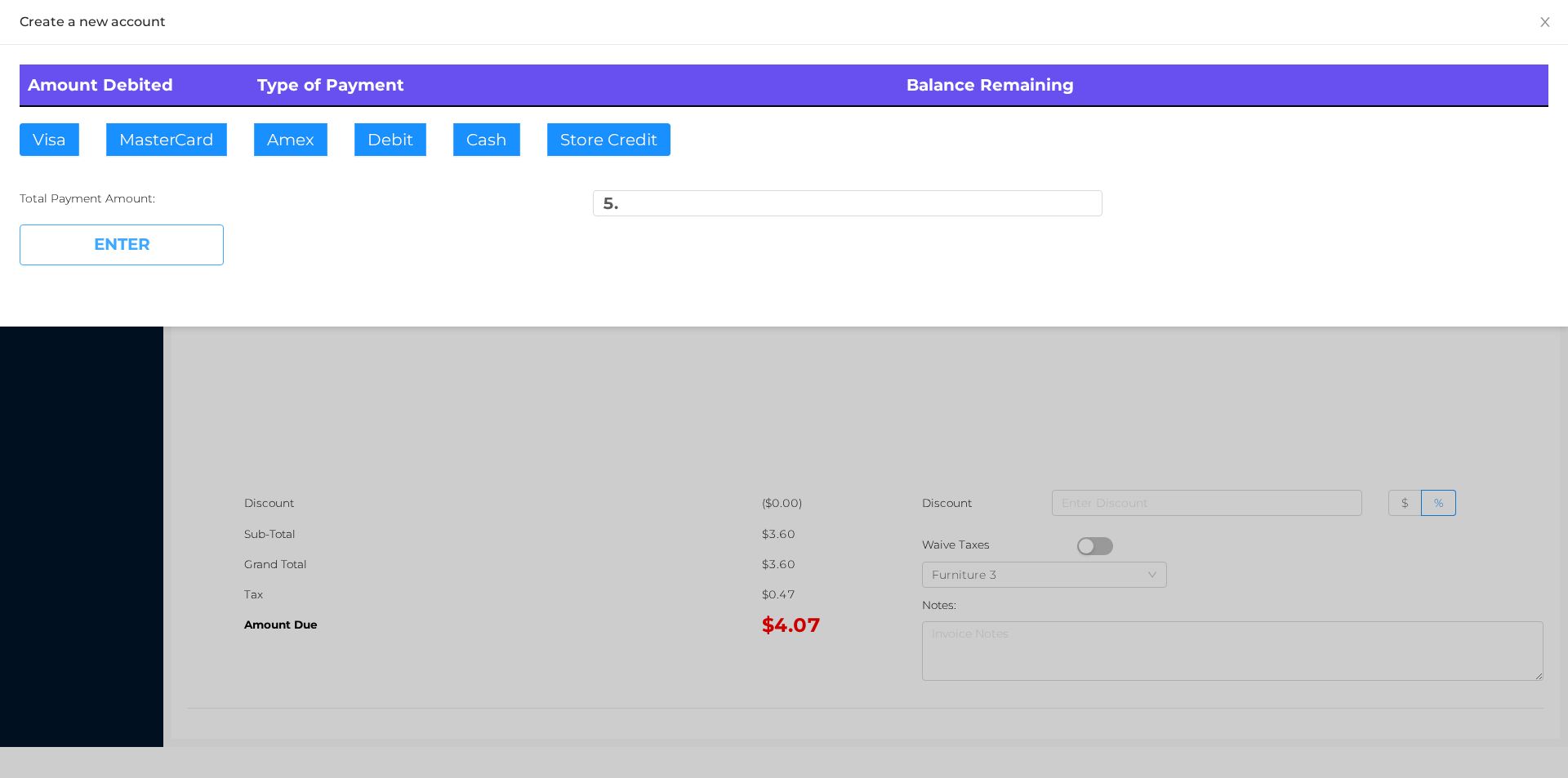
click at [196, 249] on button "ENTER" at bounding box center [122, 245] width 204 height 41
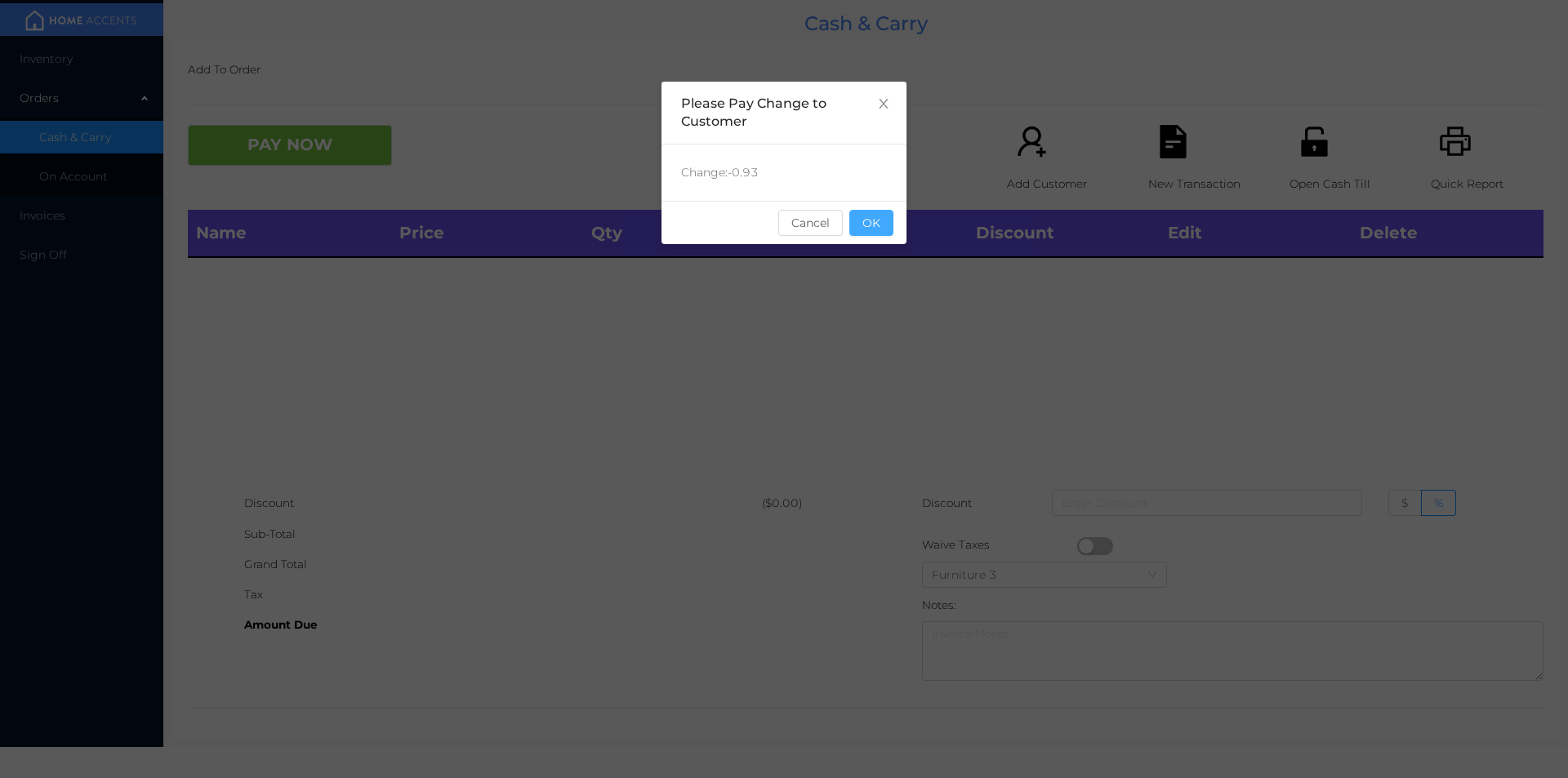
click at [887, 229] on button "OK" at bounding box center [872, 223] width 44 height 26
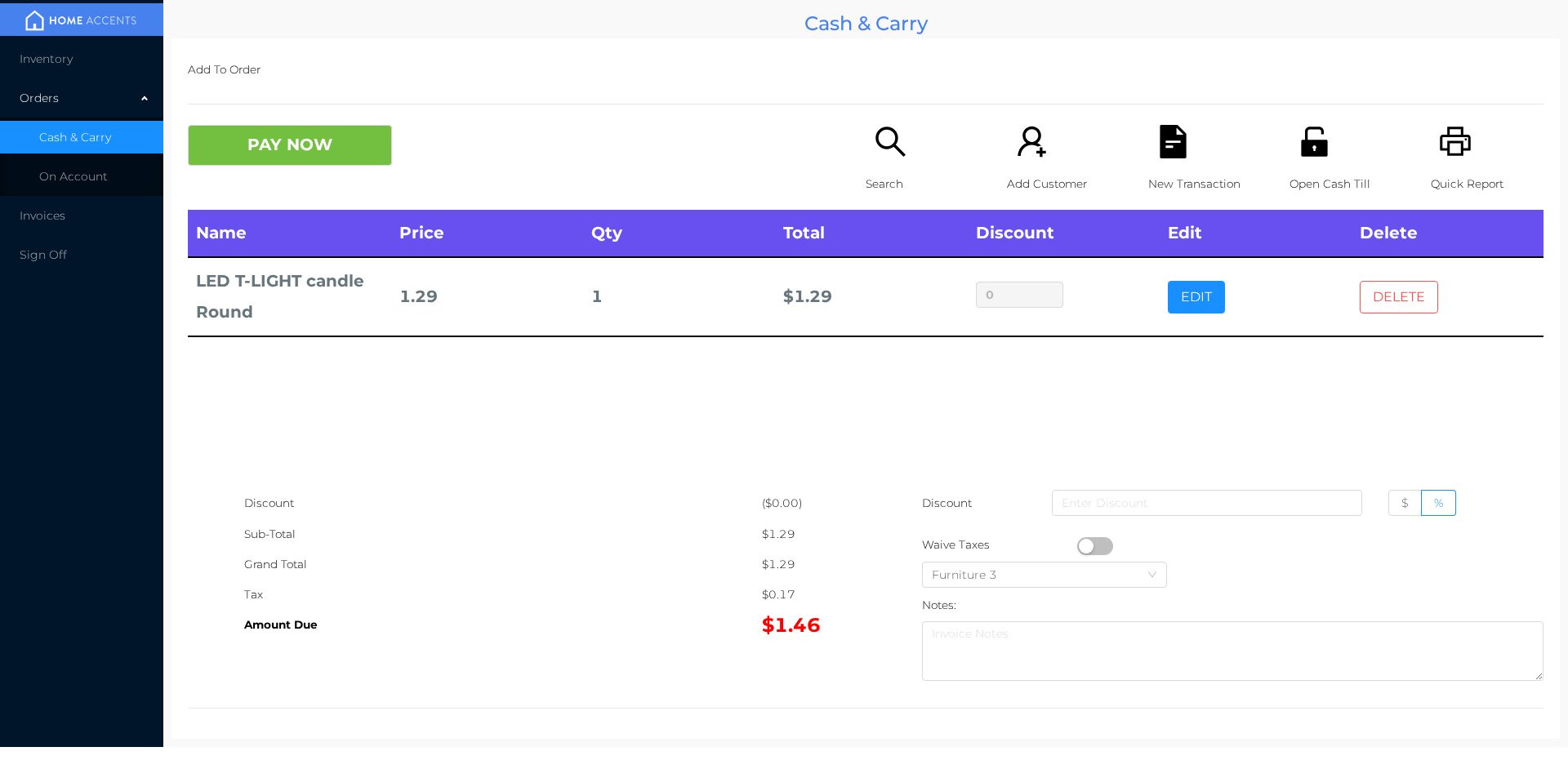
click at [1400, 290] on button "DELETE" at bounding box center [1399, 297] width 78 height 32
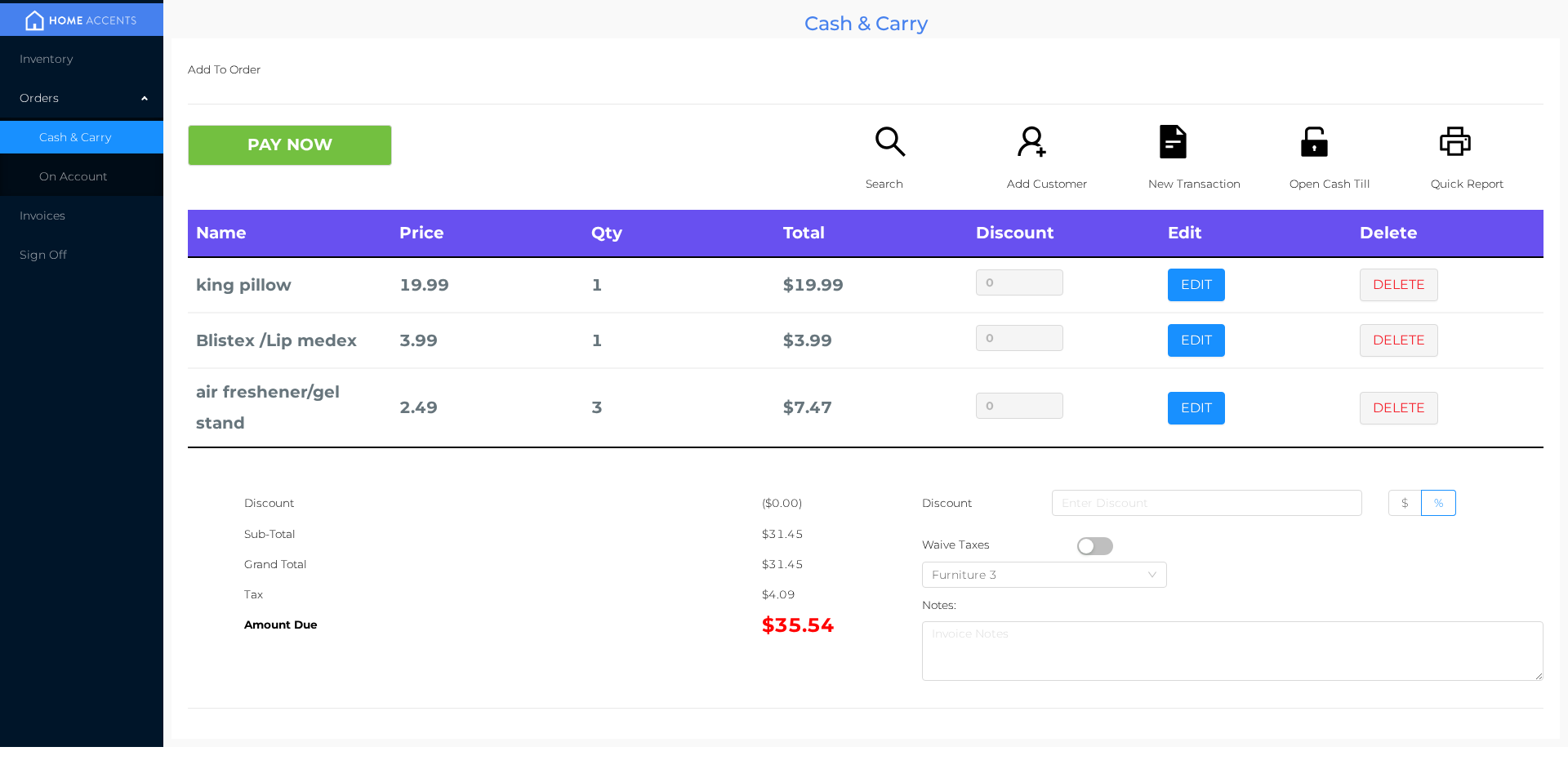
click at [894, 168] on div "Search" at bounding box center [922, 168] width 112 height 85
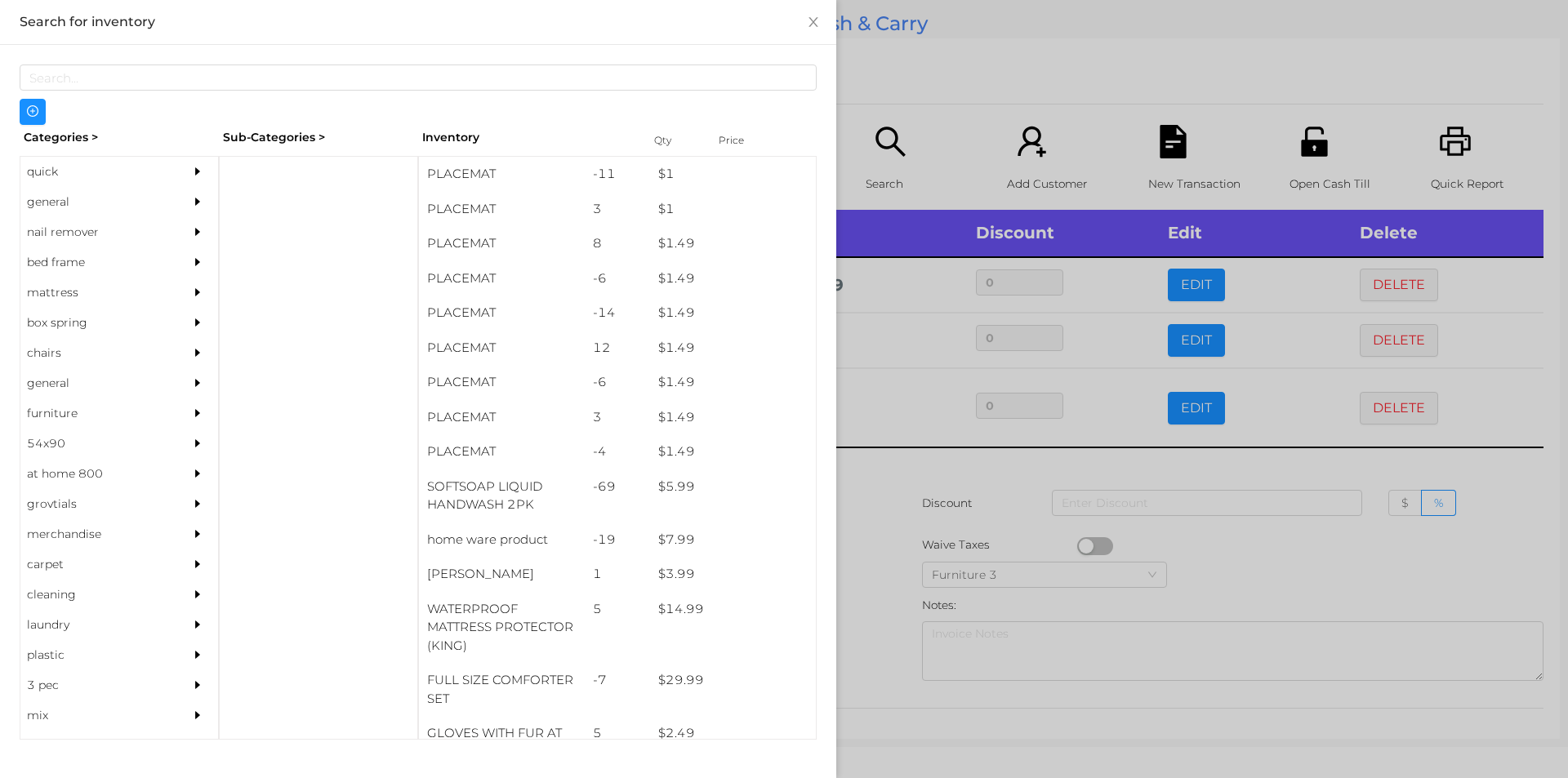
click at [47, 200] on div "general" at bounding box center [94, 202] width 149 height 30
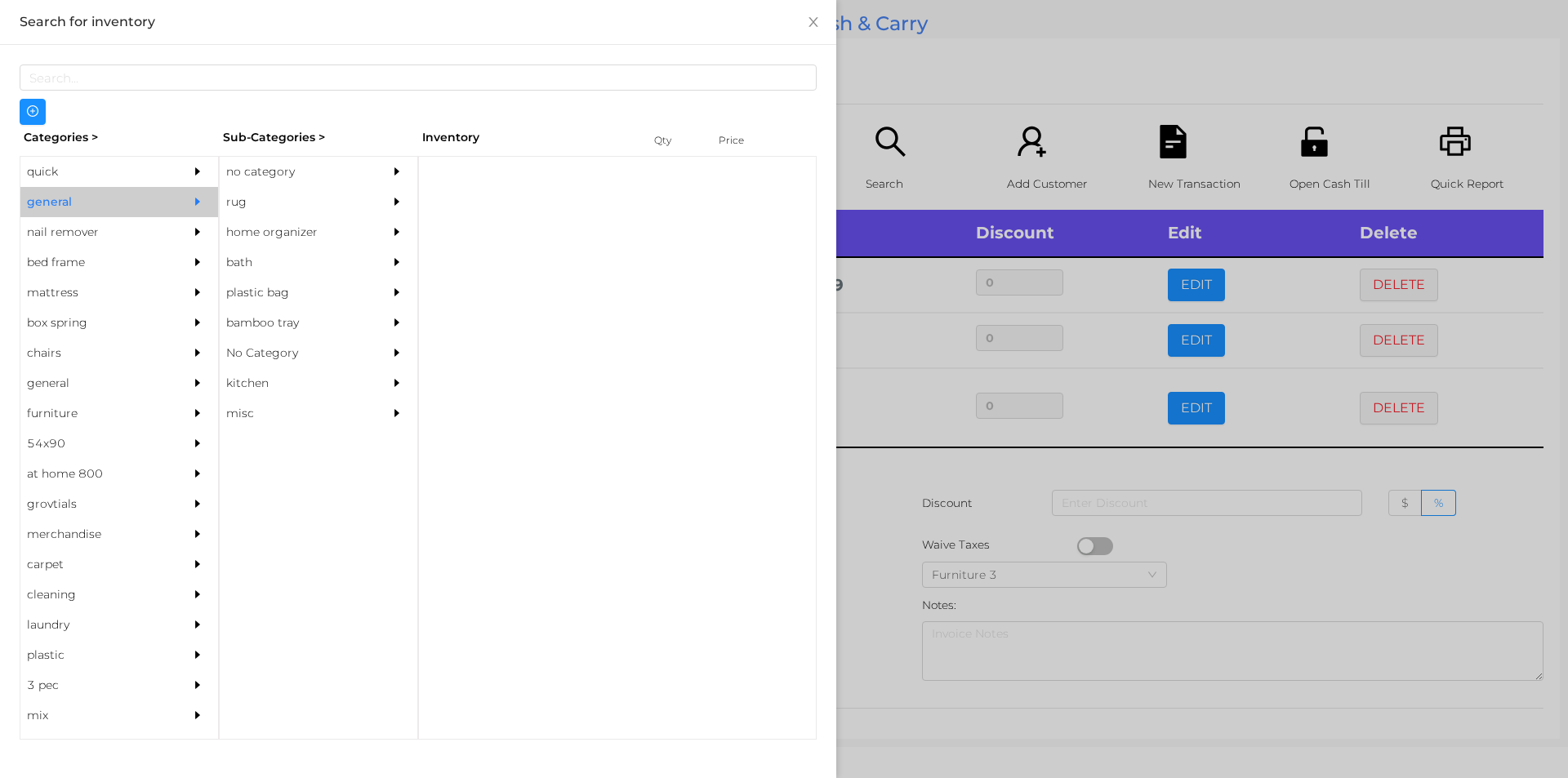
click at [259, 172] on div "no category" at bounding box center [294, 171] width 149 height 30
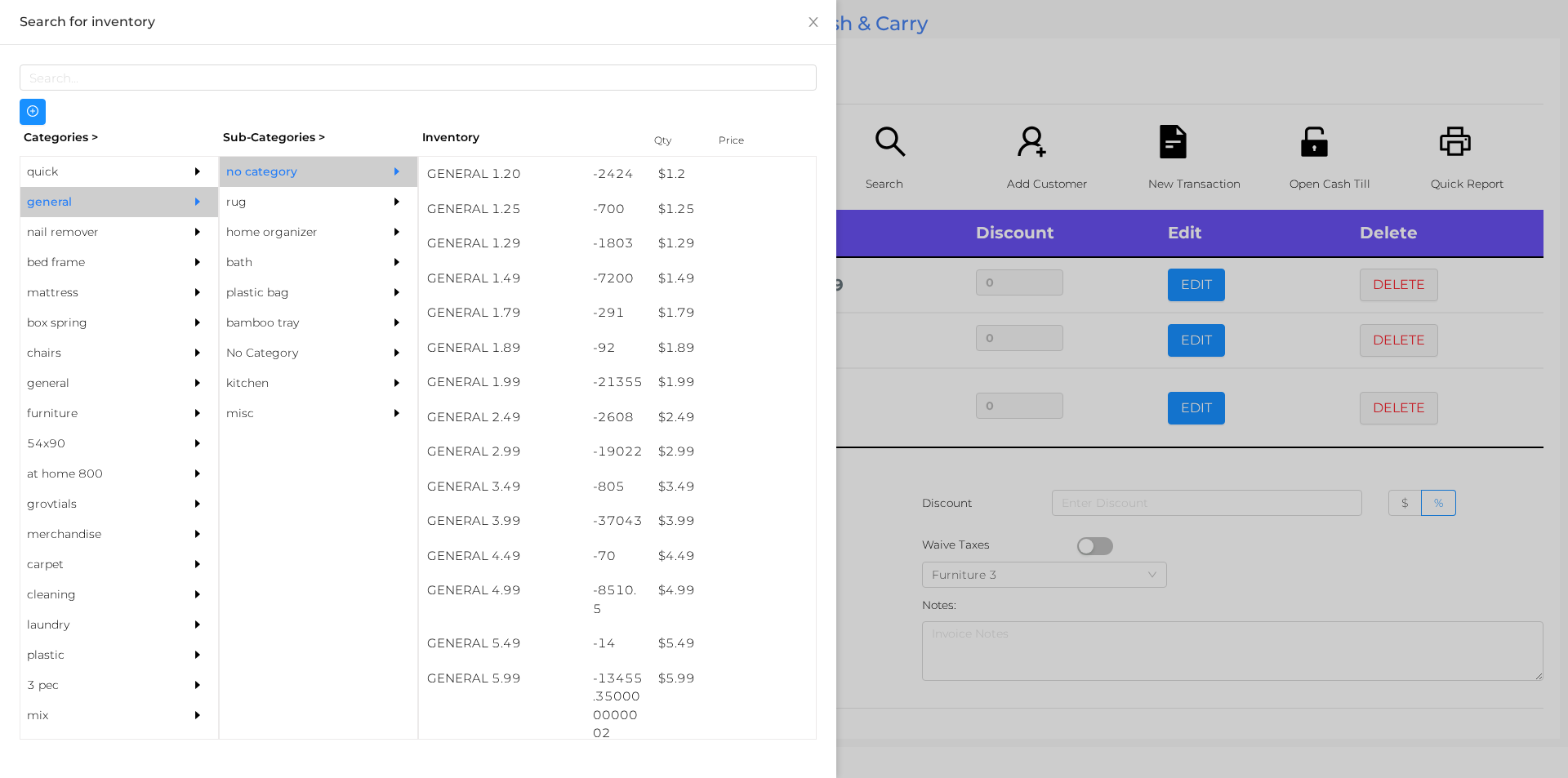
scroll to position [138, 0]
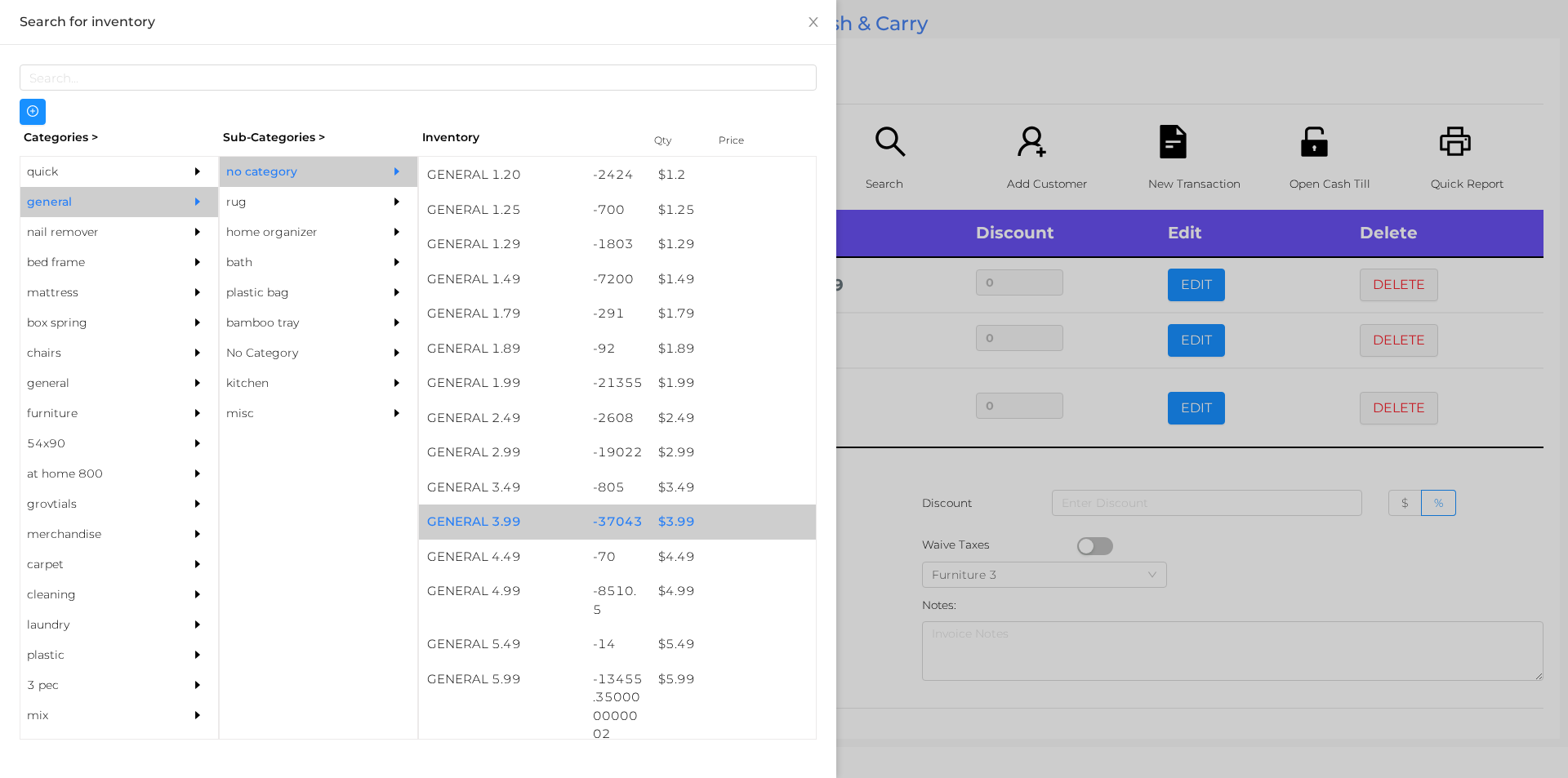
click at [669, 521] on div "$ 3.99" at bounding box center [733, 522] width 166 height 35
click at [663, 522] on div "$ 3.99" at bounding box center [733, 522] width 166 height 35
click at [674, 524] on div "$ 3.99" at bounding box center [733, 522] width 166 height 35
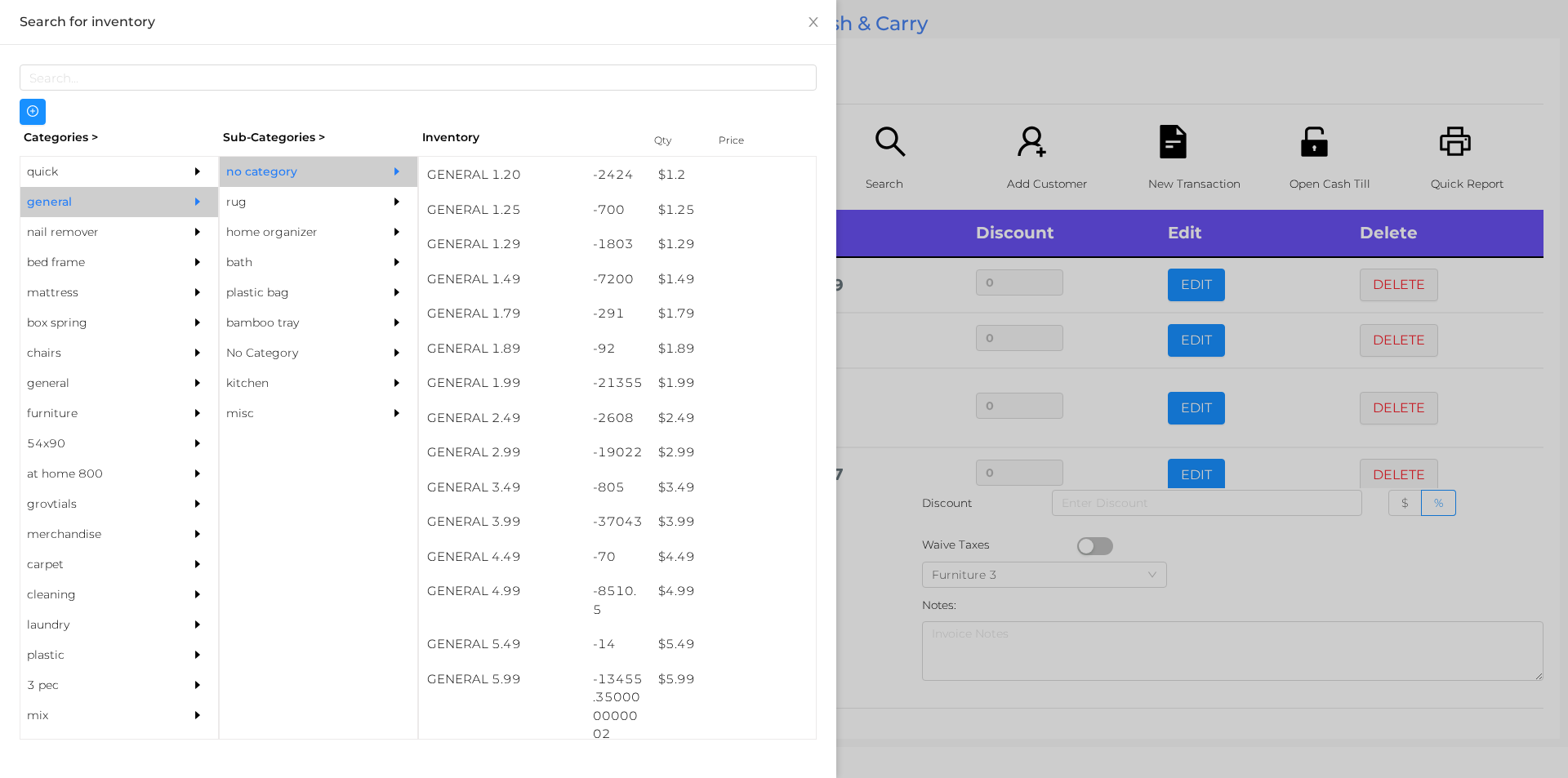
click at [885, 583] on div at bounding box center [784, 389] width 1568 height 778
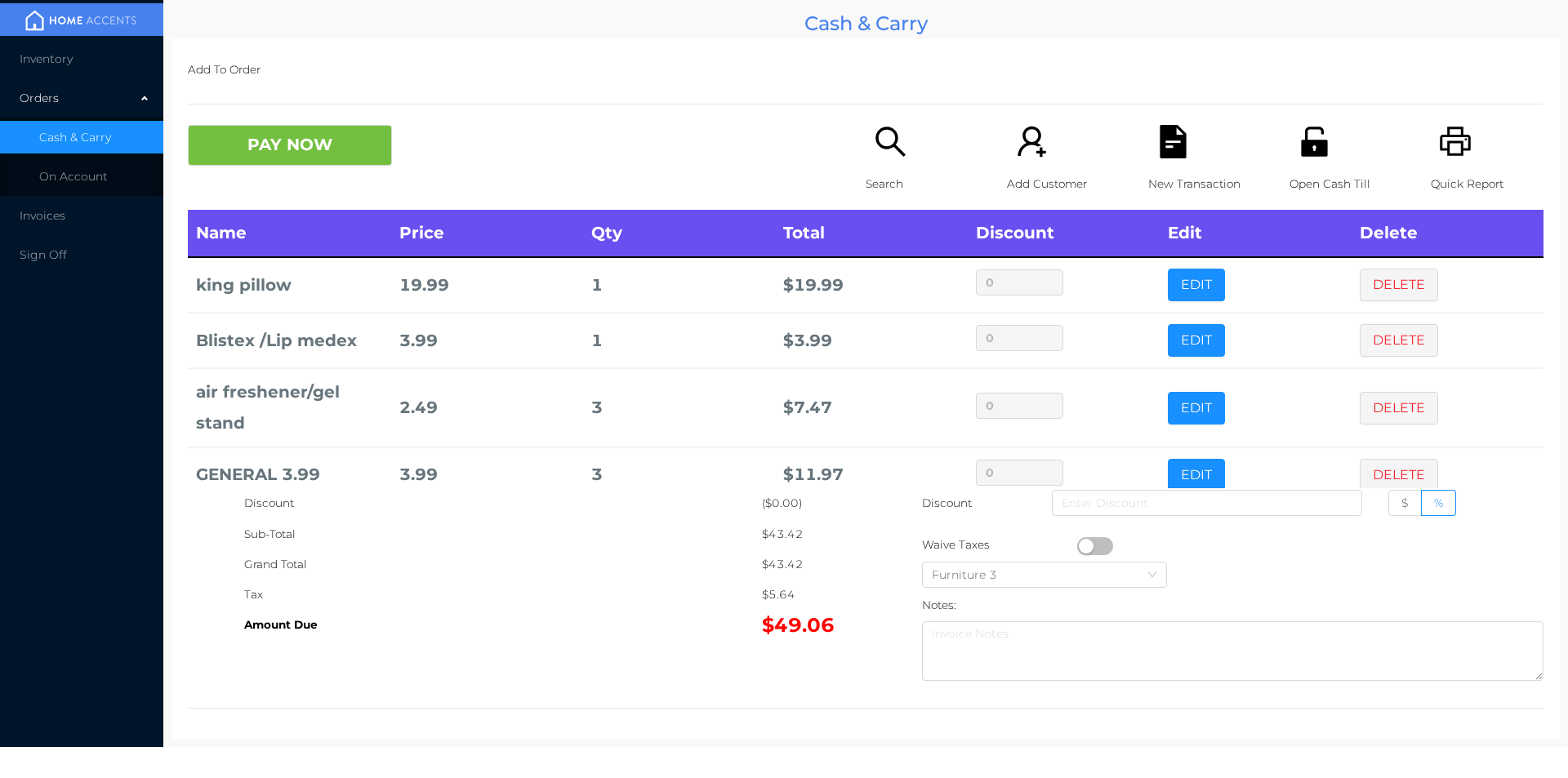
scroll to position [31, 0]
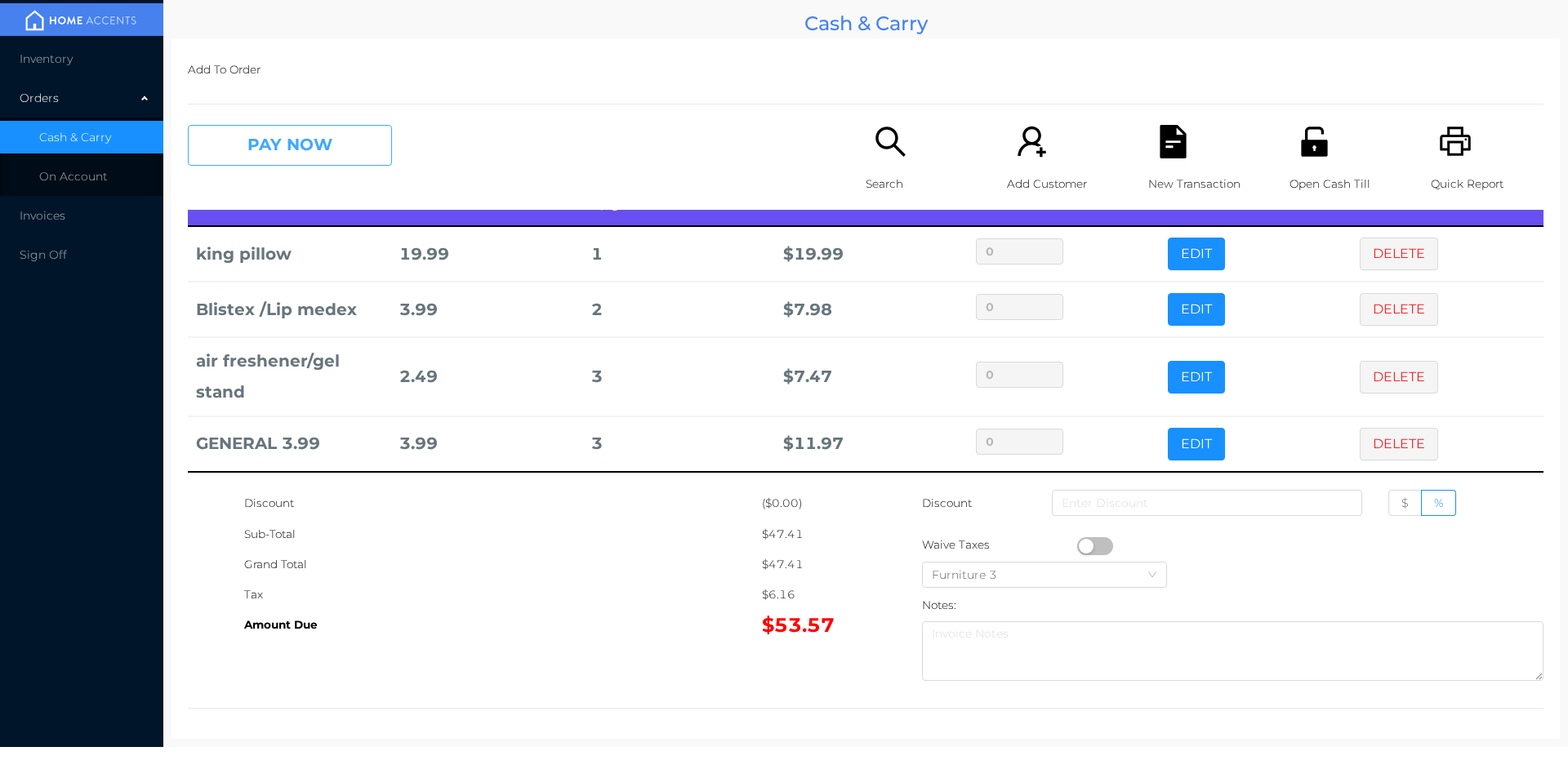
click at [261, 152] on button "PAY NOW" at bounding box center [290, 146] width 204 height 41
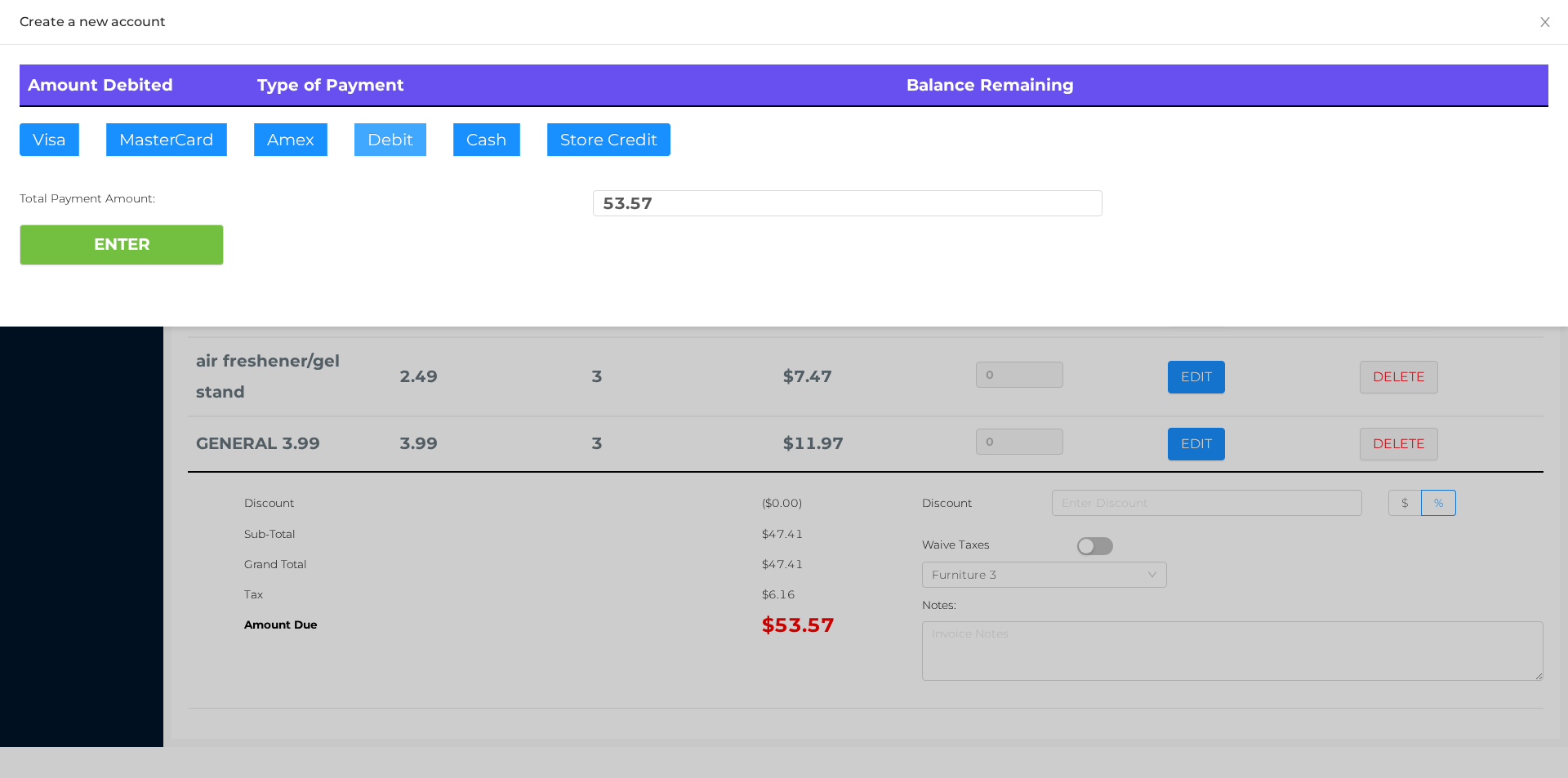
click at [382, 142] on button "Debit" at bounding box center [390, 140] width 72 height 32
click at [166, 245] on button "ENTER" at bounding box center [122, 245] width 204 height 41
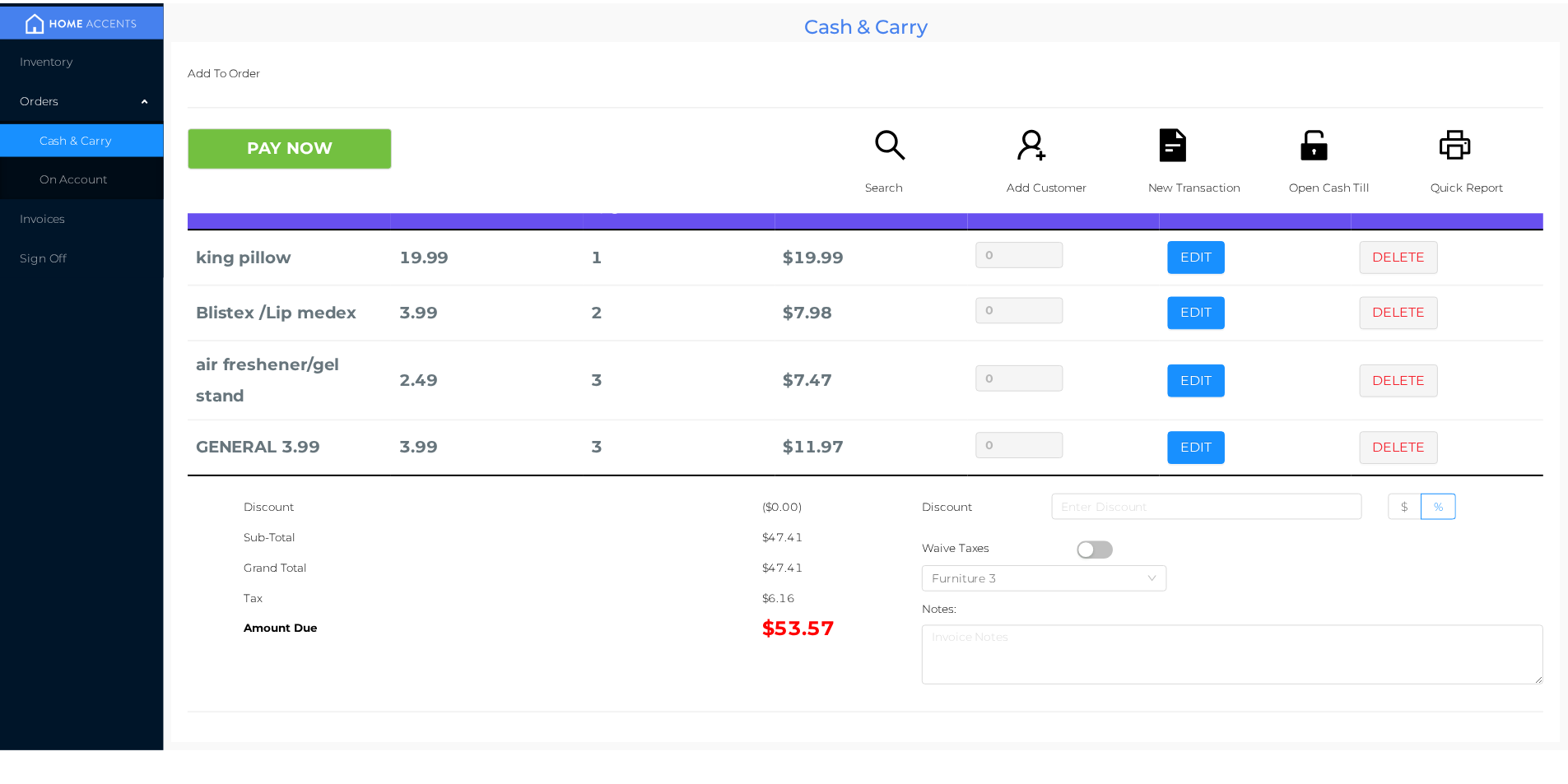
scroll to position [0, 0]
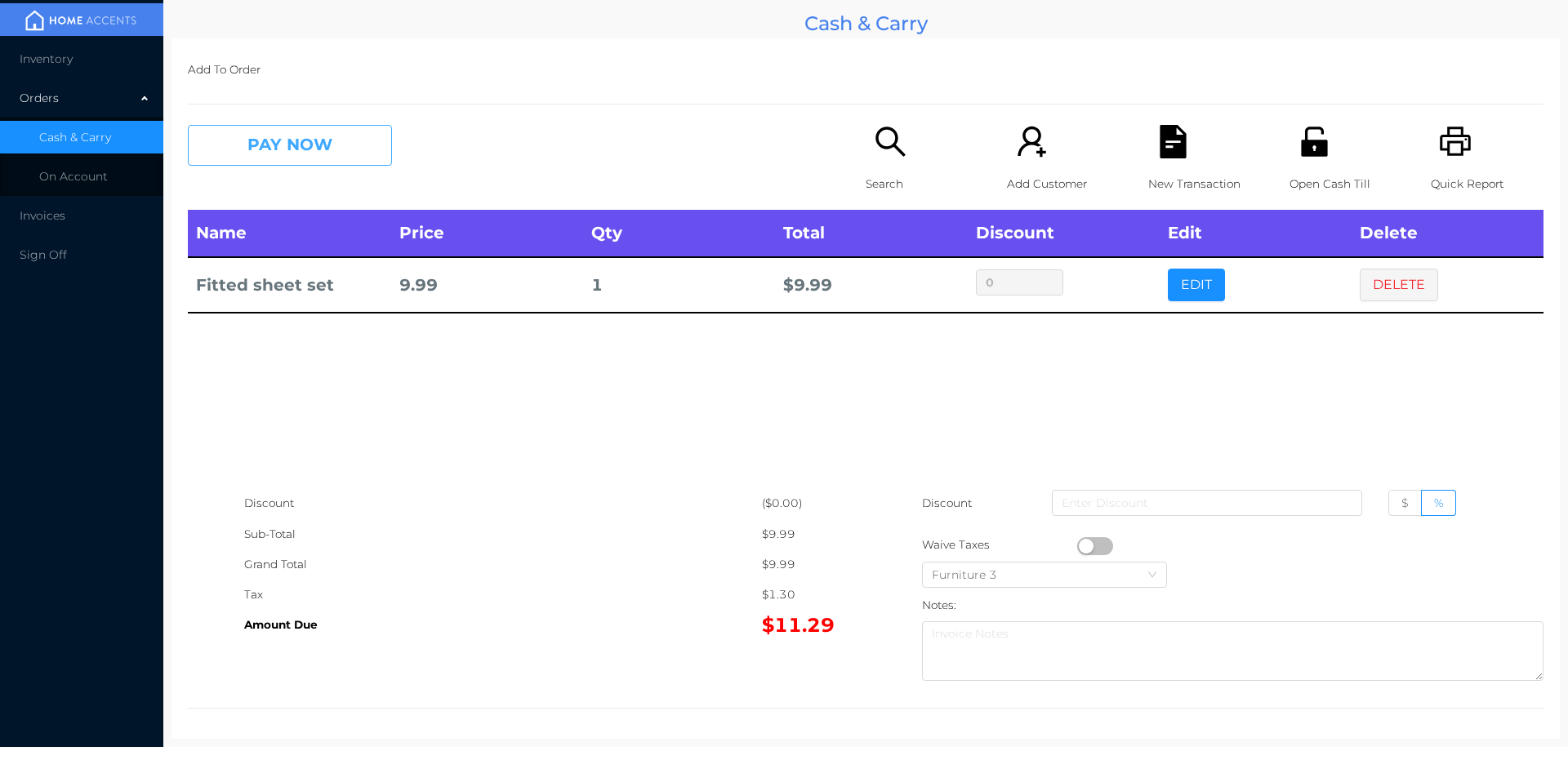
click at [263, 137] on button "PAY NOW" at bounding box center [290, 146] width 204 height 41
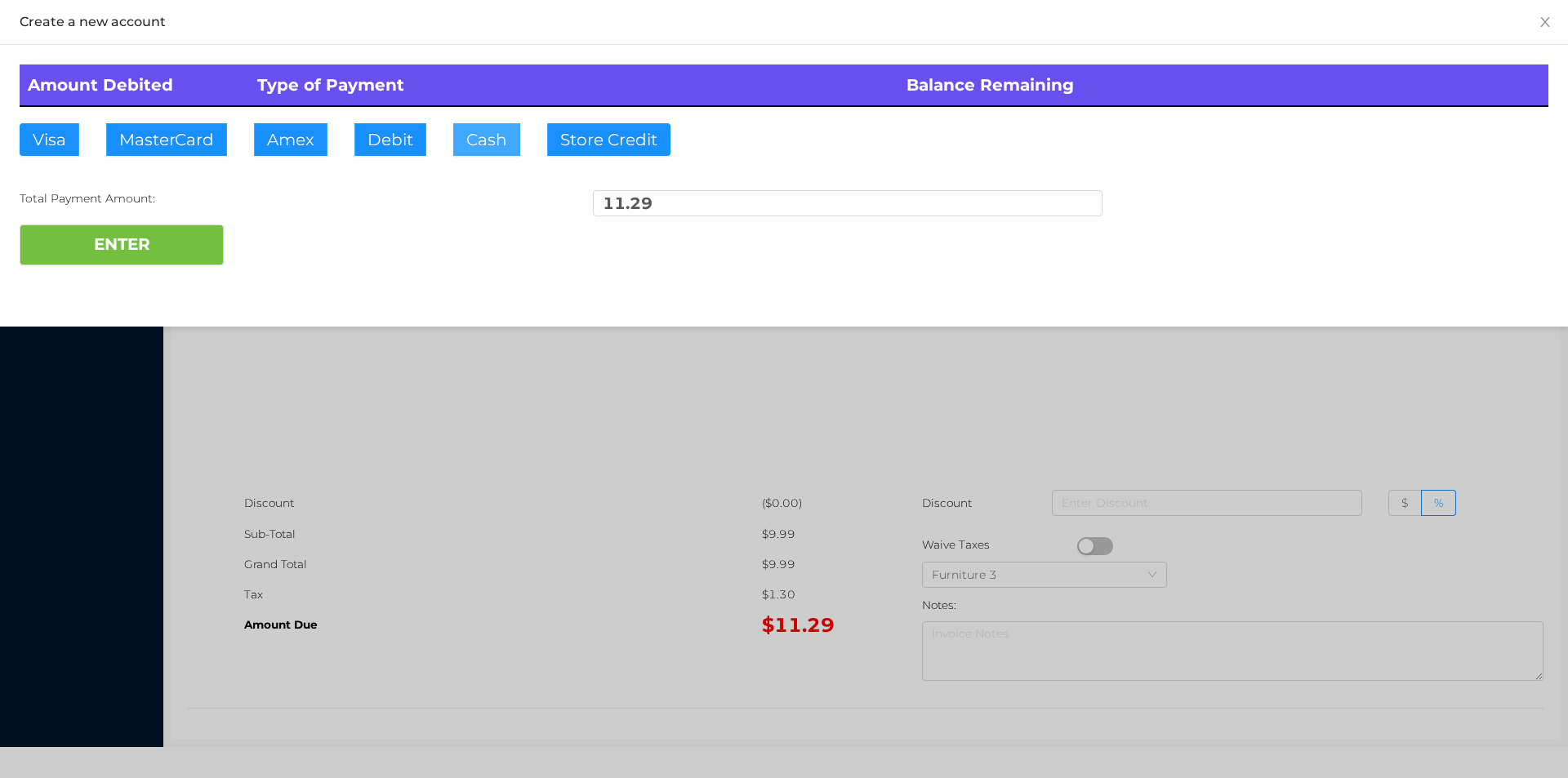
click at [470, 148] on button "Cash" at bounding box center [486, 140] width 67 height 32
type input "12."
click at [118, 246] on button "ENTER" at bounding box center [122, 245] width 204 height 41
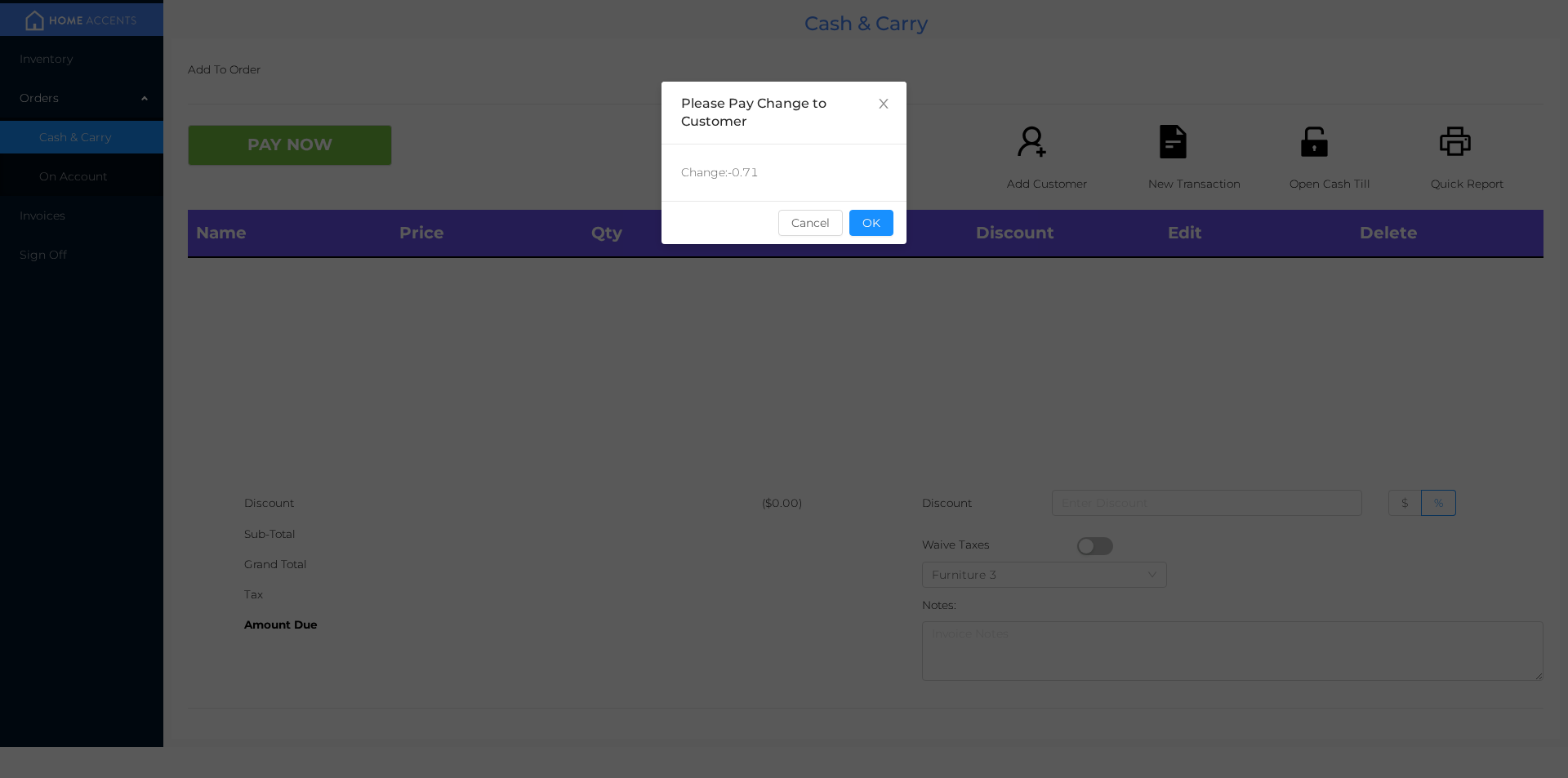
click at [866, 218] on button "OK" at bounding box center [872, 223] width 44 height 26
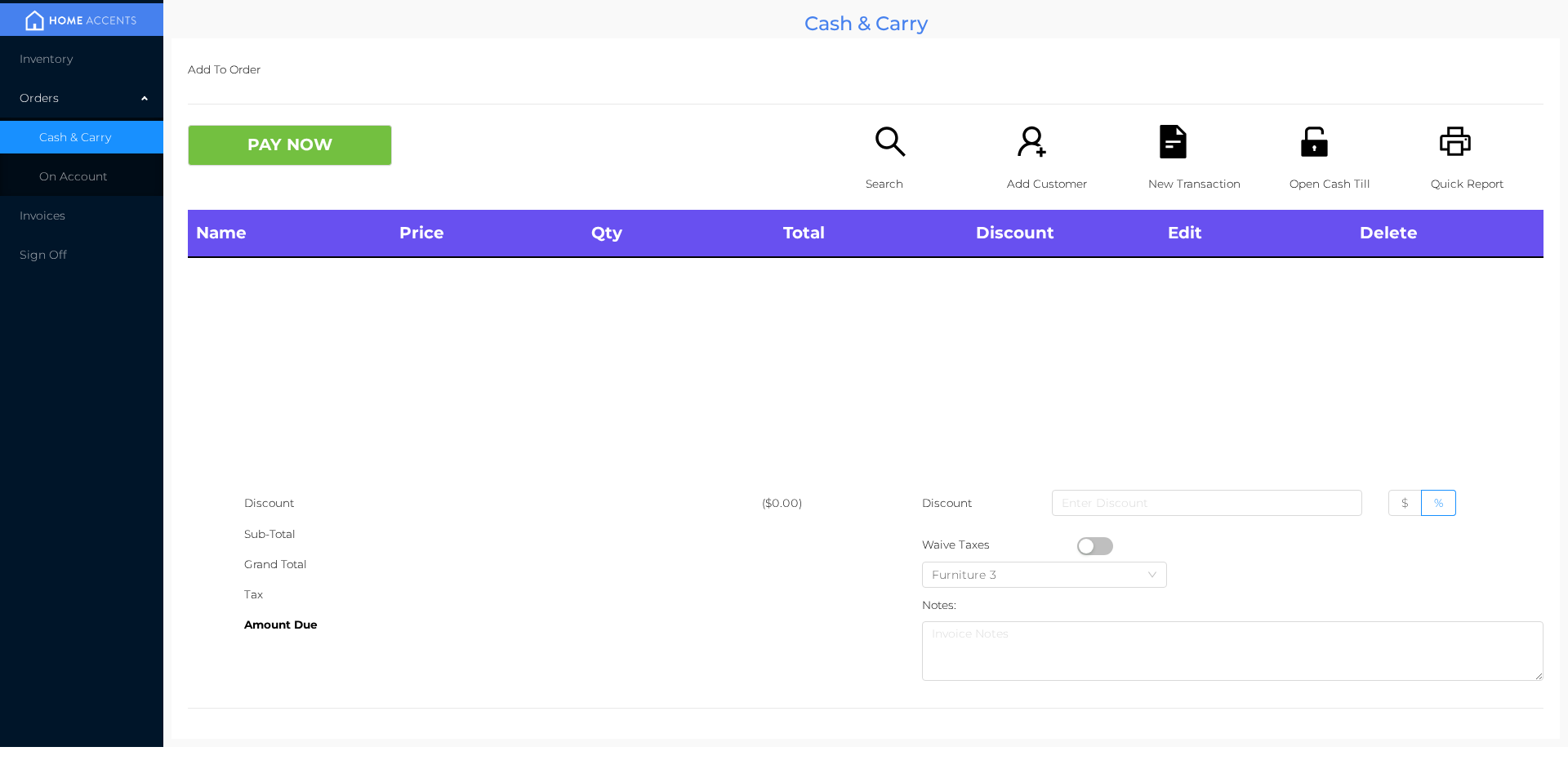
click at [59, 60] on span "Inventory" at bounding box center [46, 58] width 53 height 14
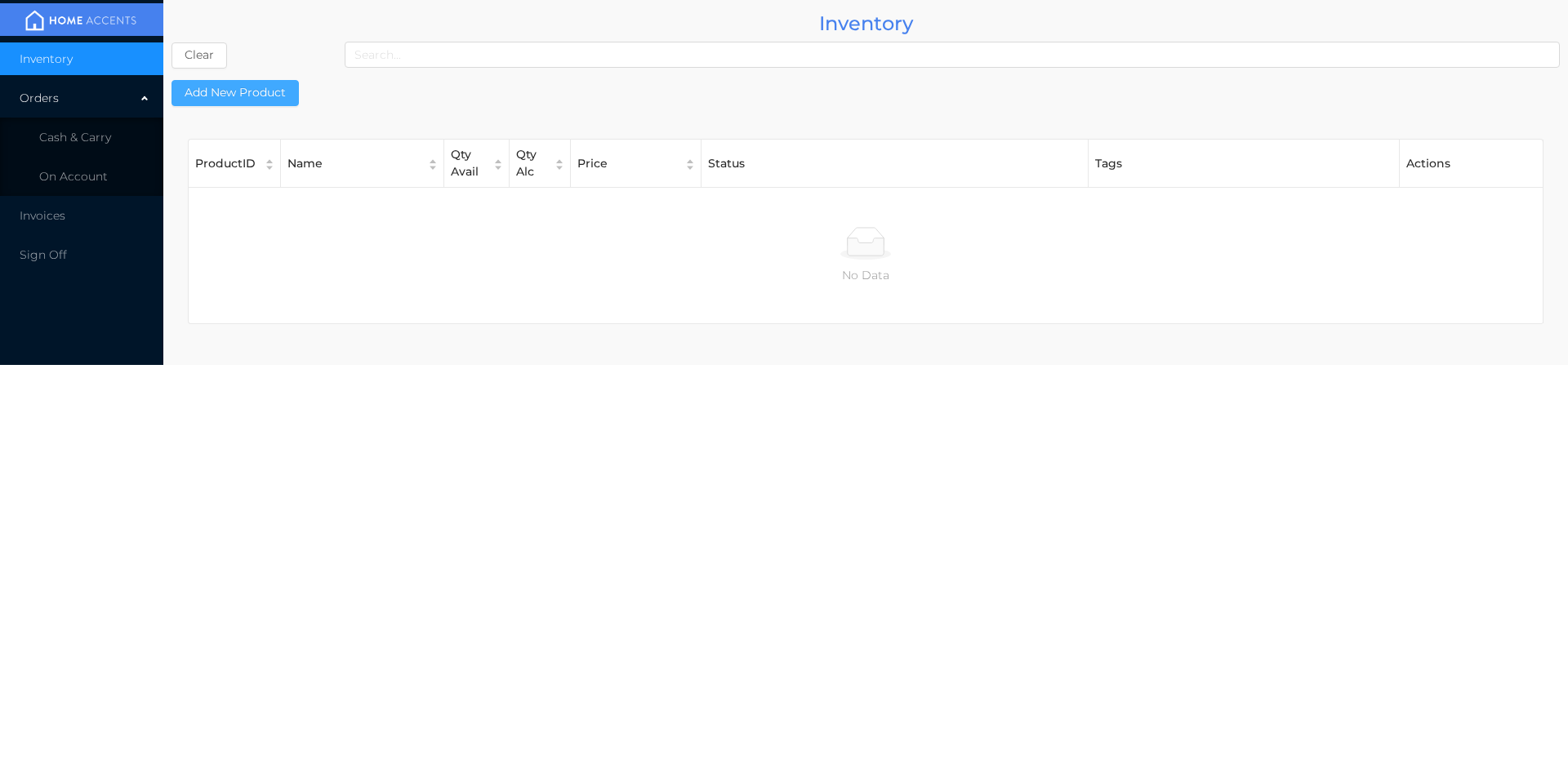
click at [228, 97] on button "Add New Product" at bounding box center [235, 93] width 128 height 26
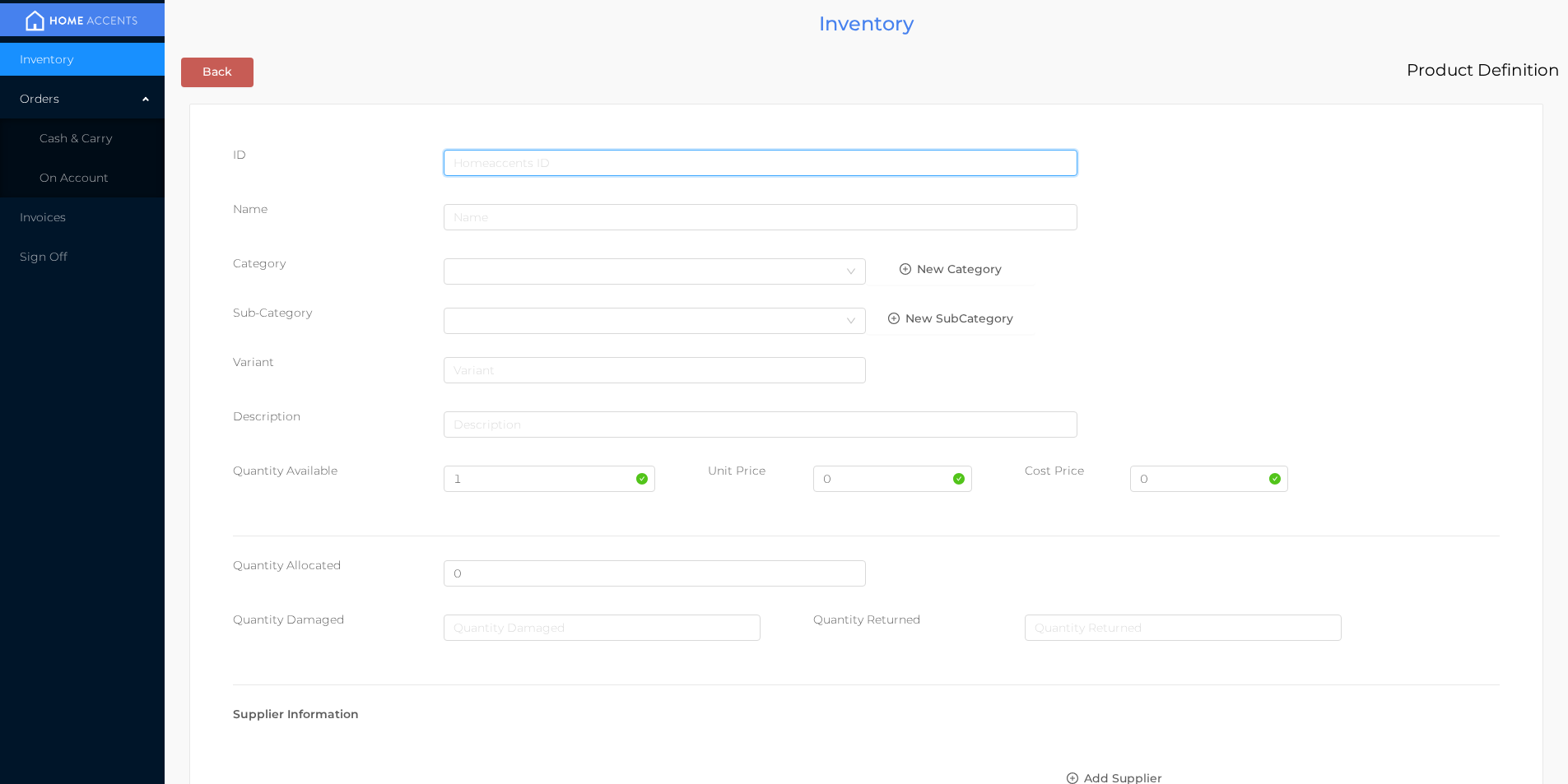
click at [458, 156] on input "text" at bounding box center [760, 163] width 634 height 27
type input "6915742469432"
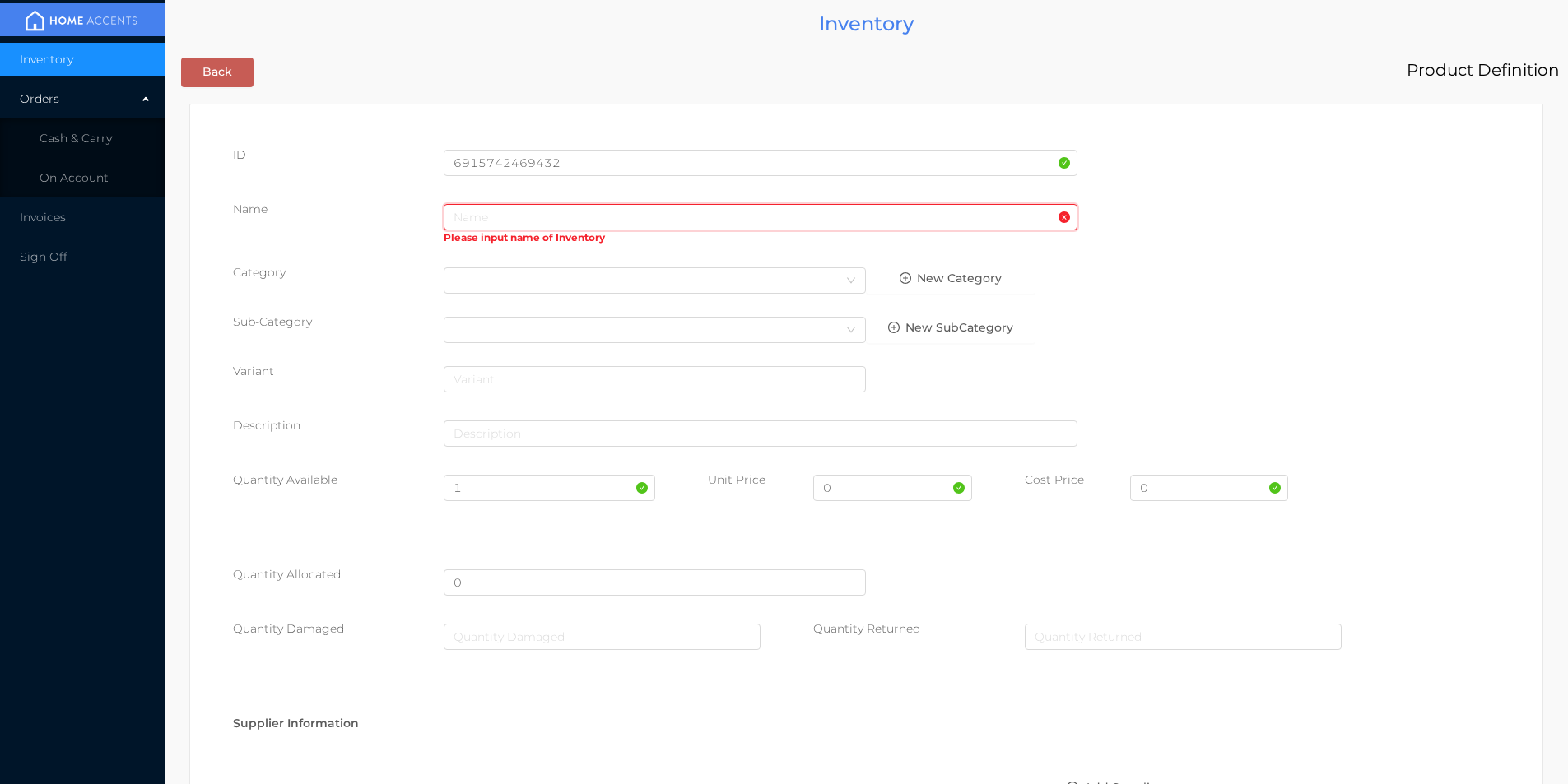
click at [466, 222] on input "text" at bounding box center [760, 217] width 634 height 27
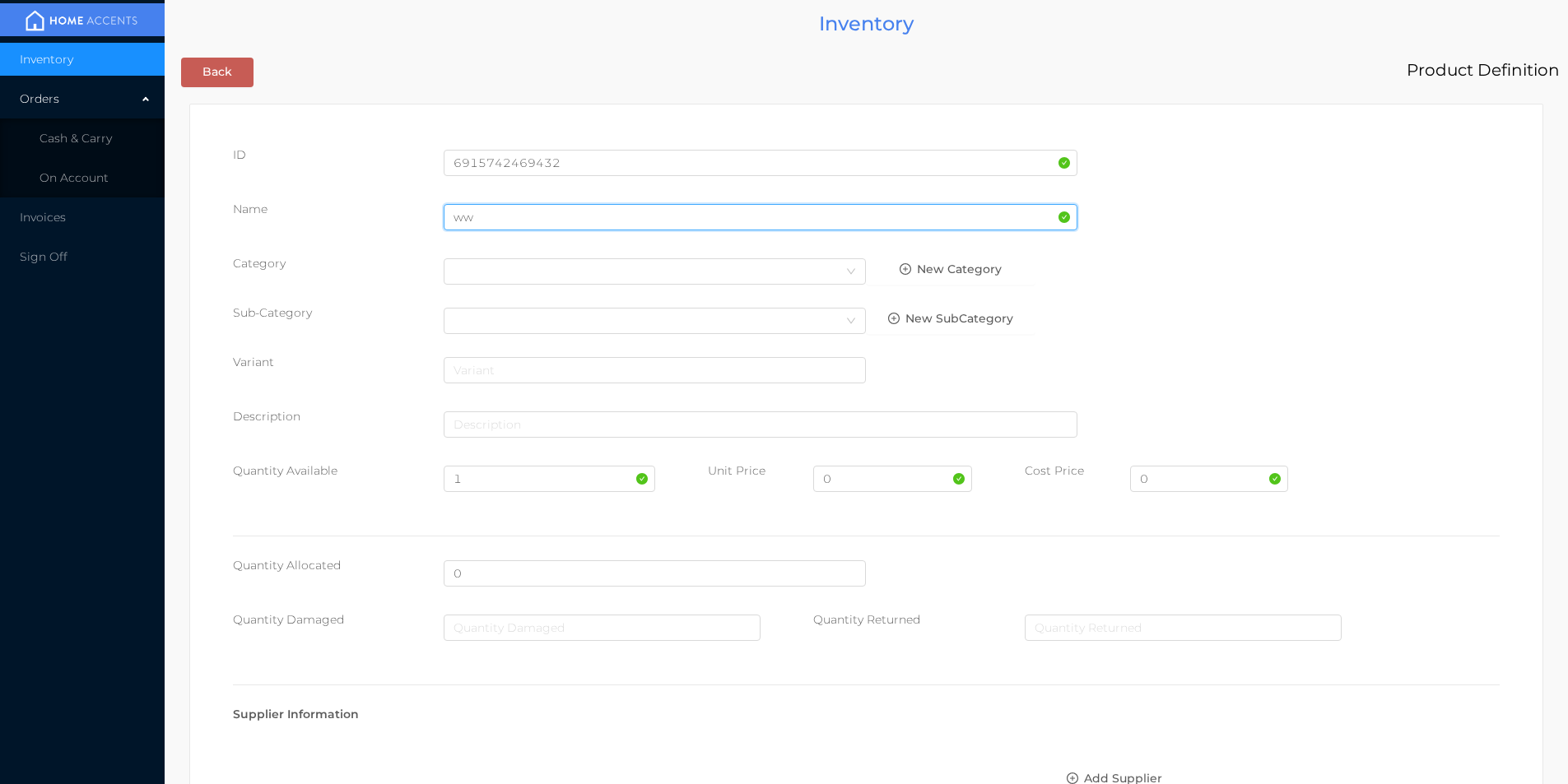
type input "w"
type input "wall clock"
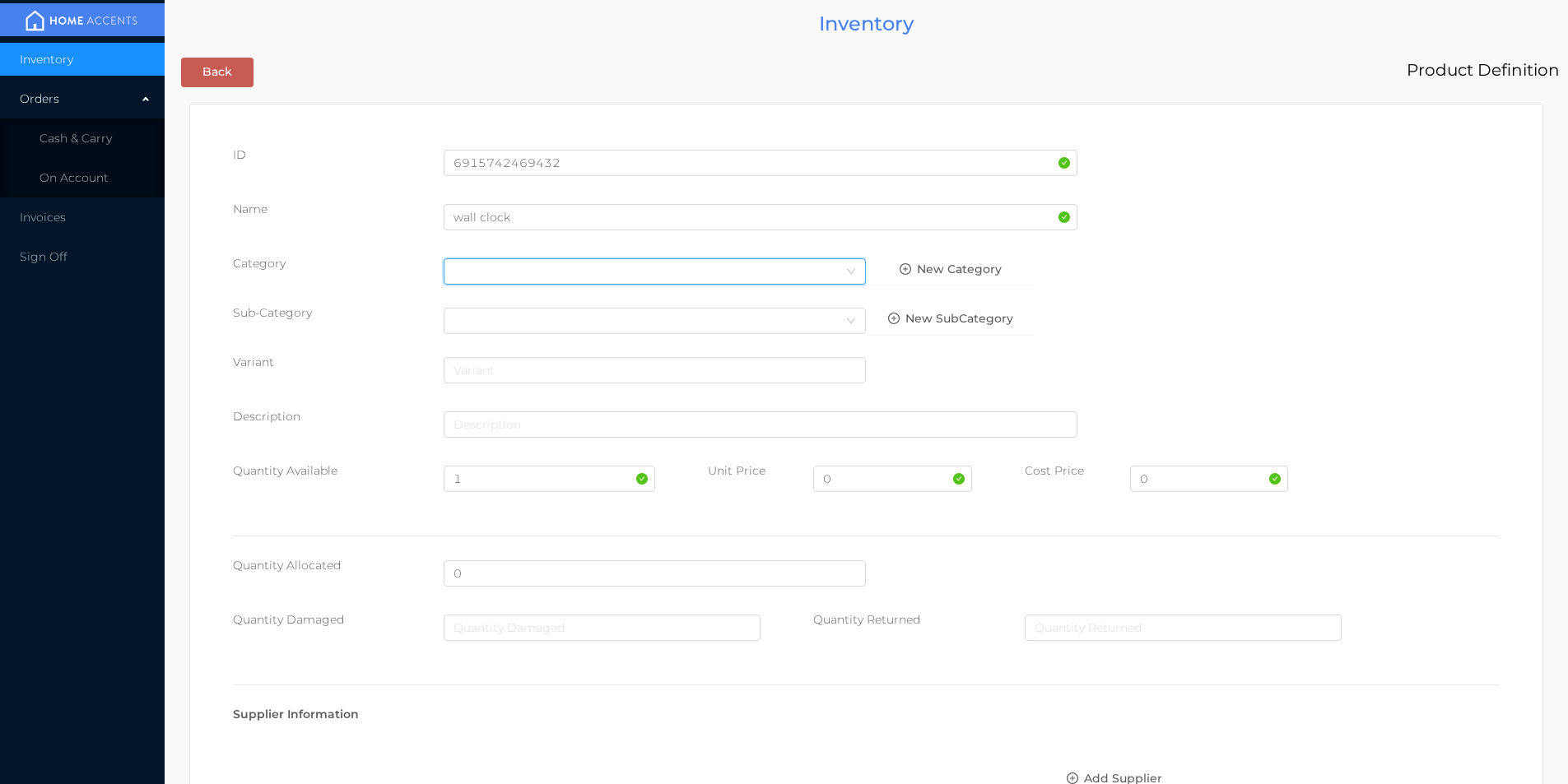
click at [449, 270] on div "Select Category" at bounding box center [655, 271] width 422 height 27
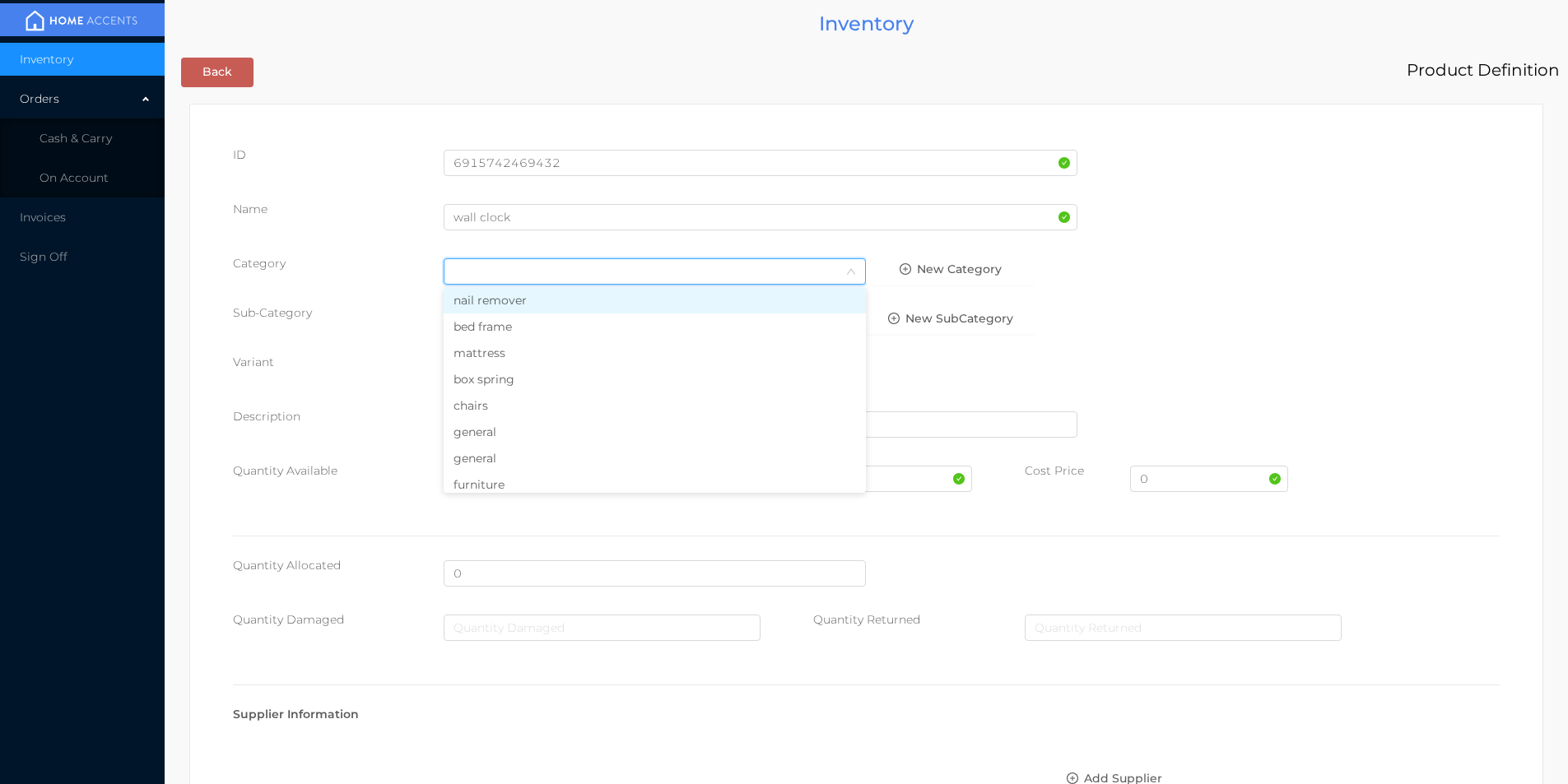
click at [506, 434] on li "general" at bounding box center [655, 431] width 422 height 27
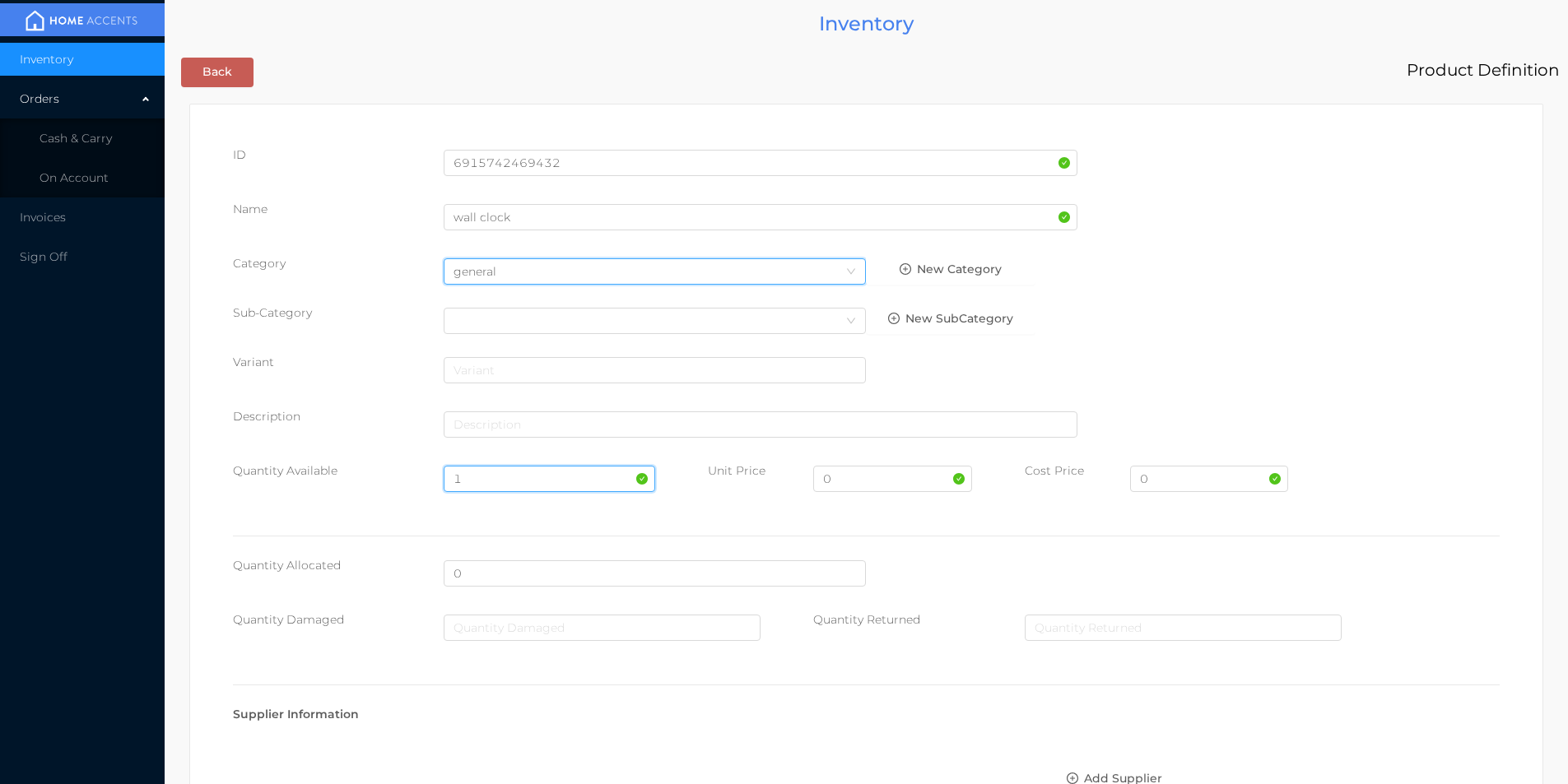
click at [487, 476] on input "1" at bounding box center [549, 479] width 211 height 27
type input "16"
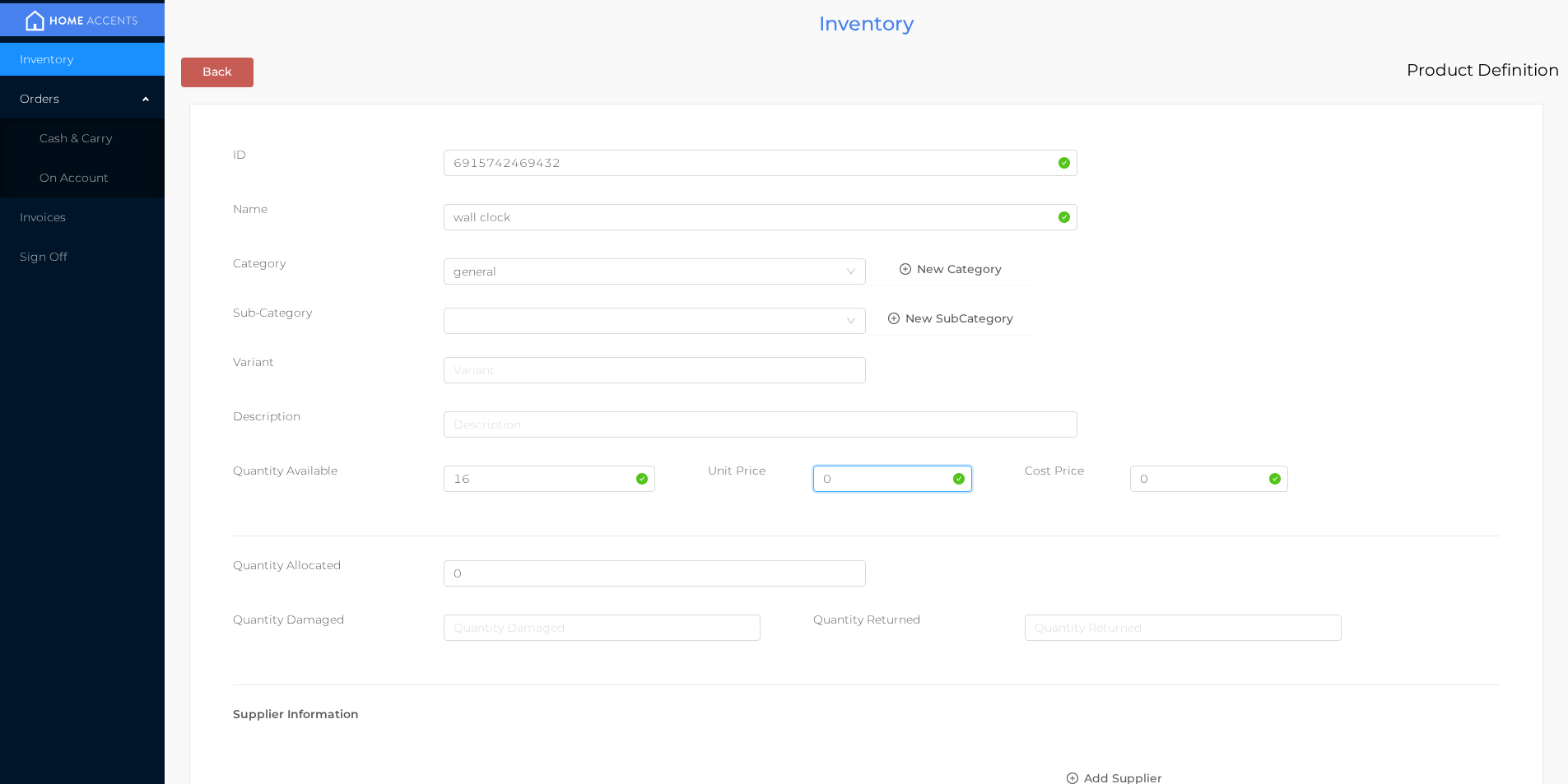
click at [863, 479] on input "0" at bounding box center [893, 479] width 158 height 27
type input "19.99"
click at [1174, 477] on input "0" at bounding box center [1209, 479] width 158 height 27
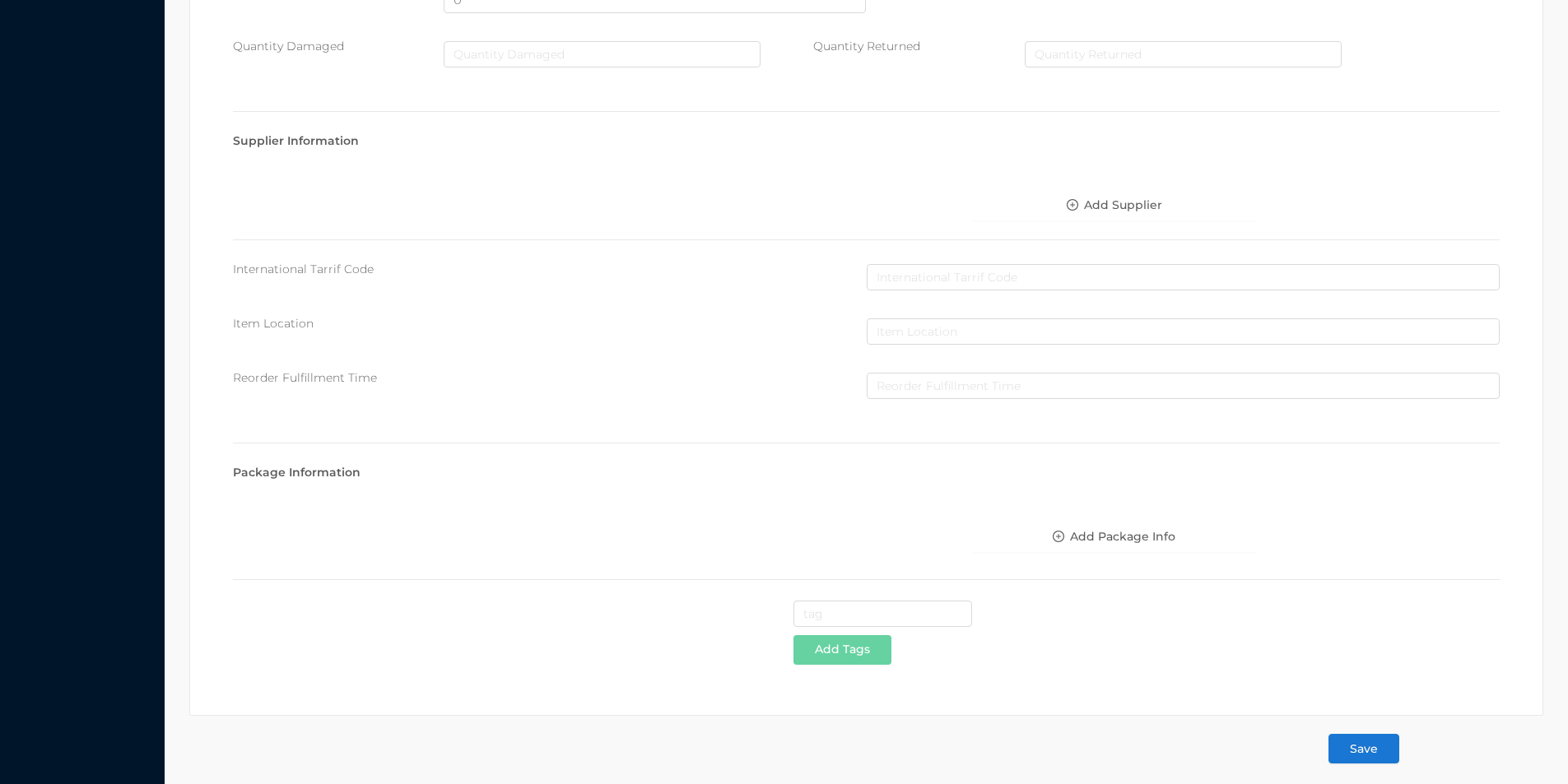
scroll to position [582, 0]
type input "9.95"
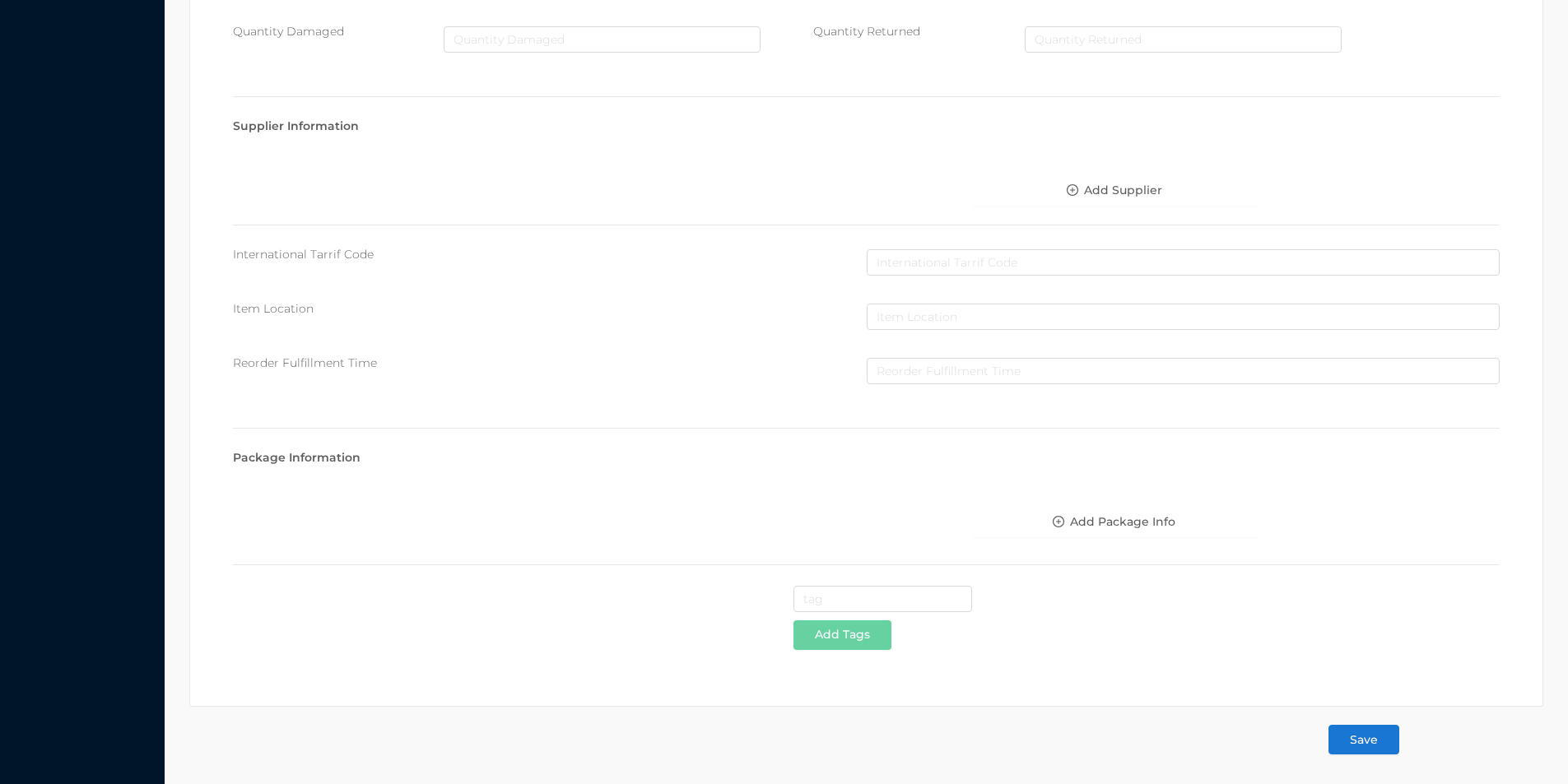
click at [1355, 744] on button "Save" at bounding box center [1364, 739] width 70 height 30
click at [1353, 751] on button "Save" at bounding box center [1364, 739] width 70 height 30
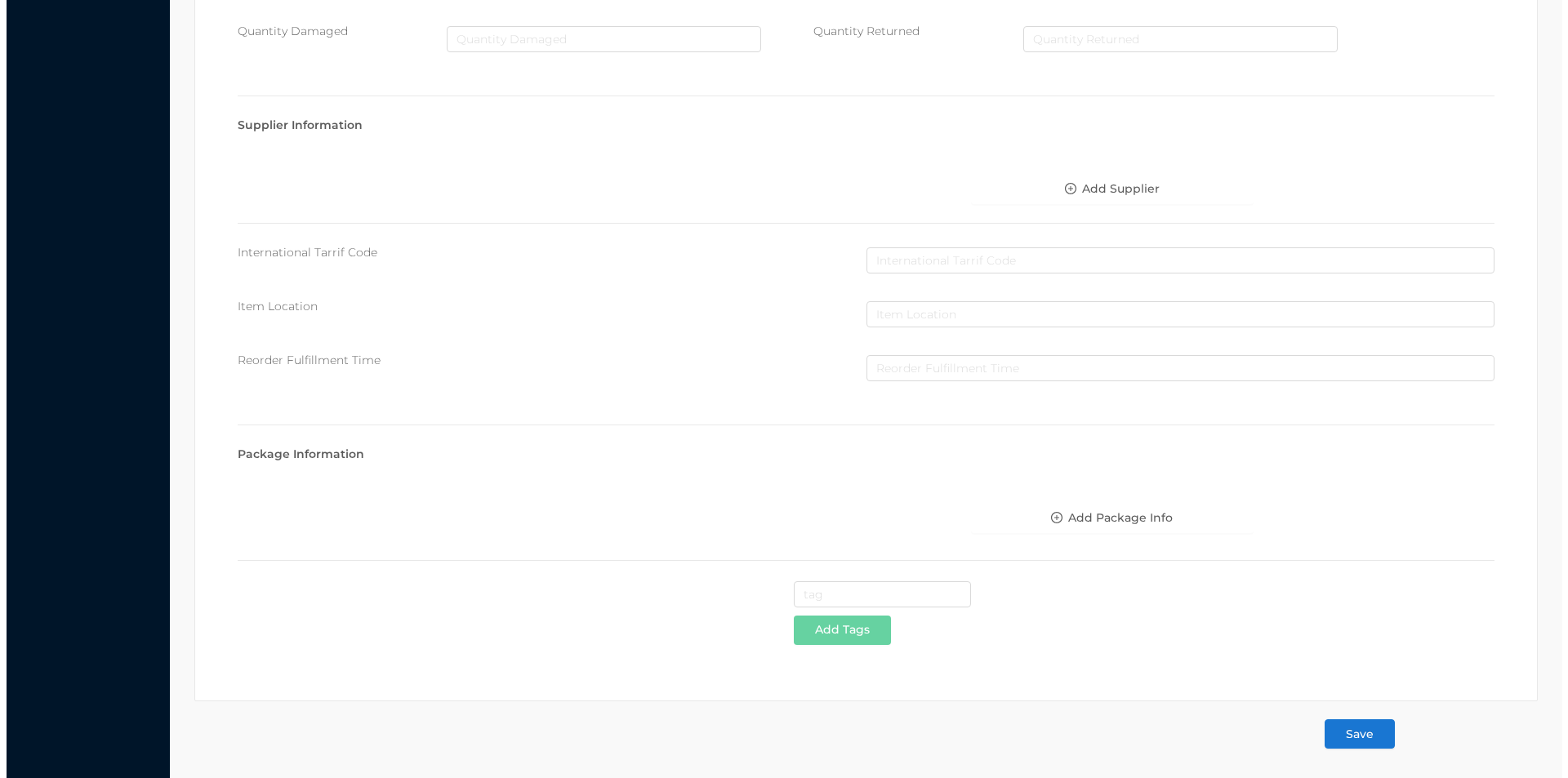
scroll to position [0, 0]
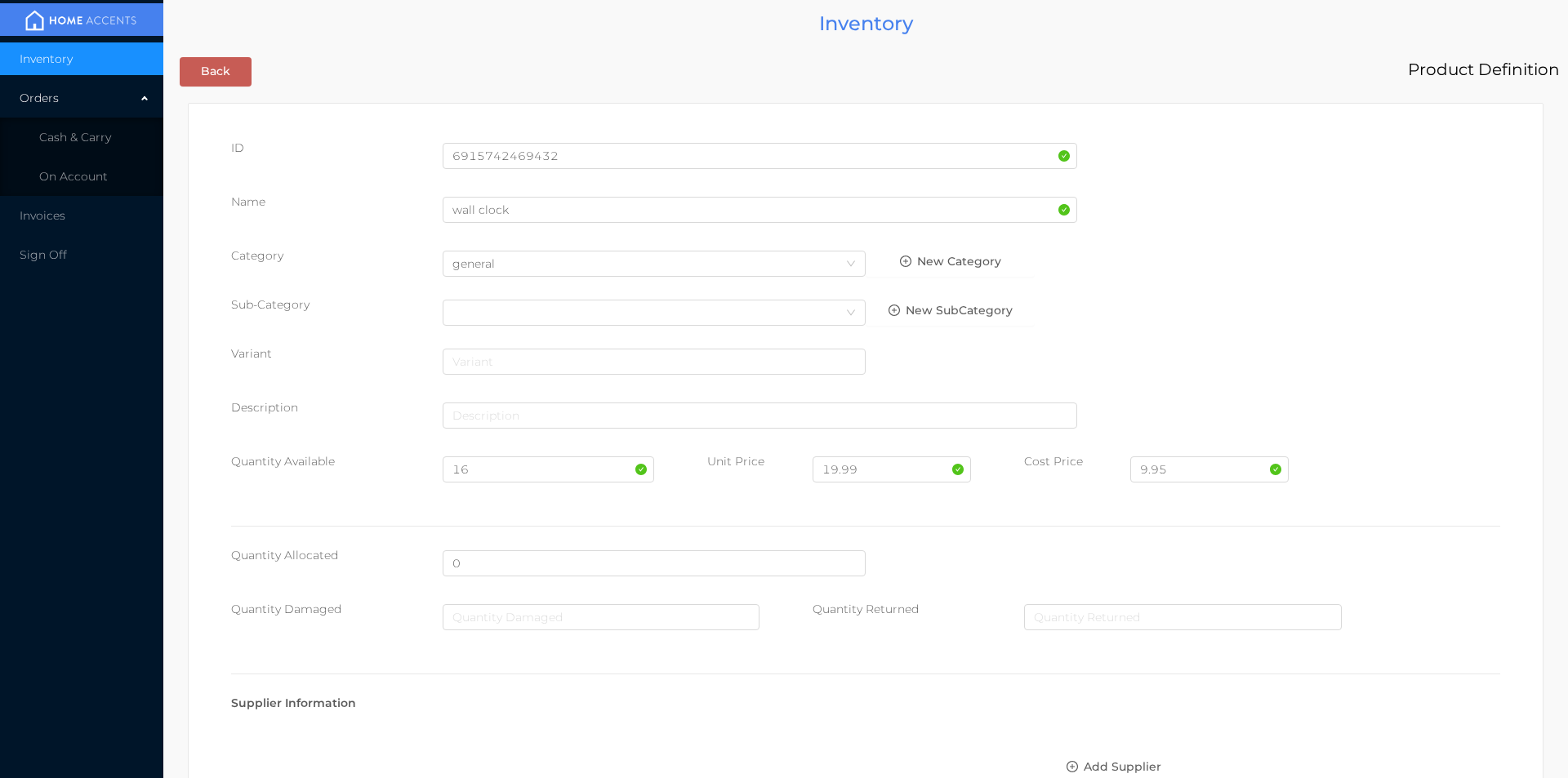
click at [1350, 746] on body "Inventory Orders Cash & Carry On Account Invoices Sign Off Inventory Back Produ…" at bounding box center [784, 389] width 1568 height 778
click at [71, 137] on span "Cash & Carry" at bounding box center [75, 137] width 72 height 14
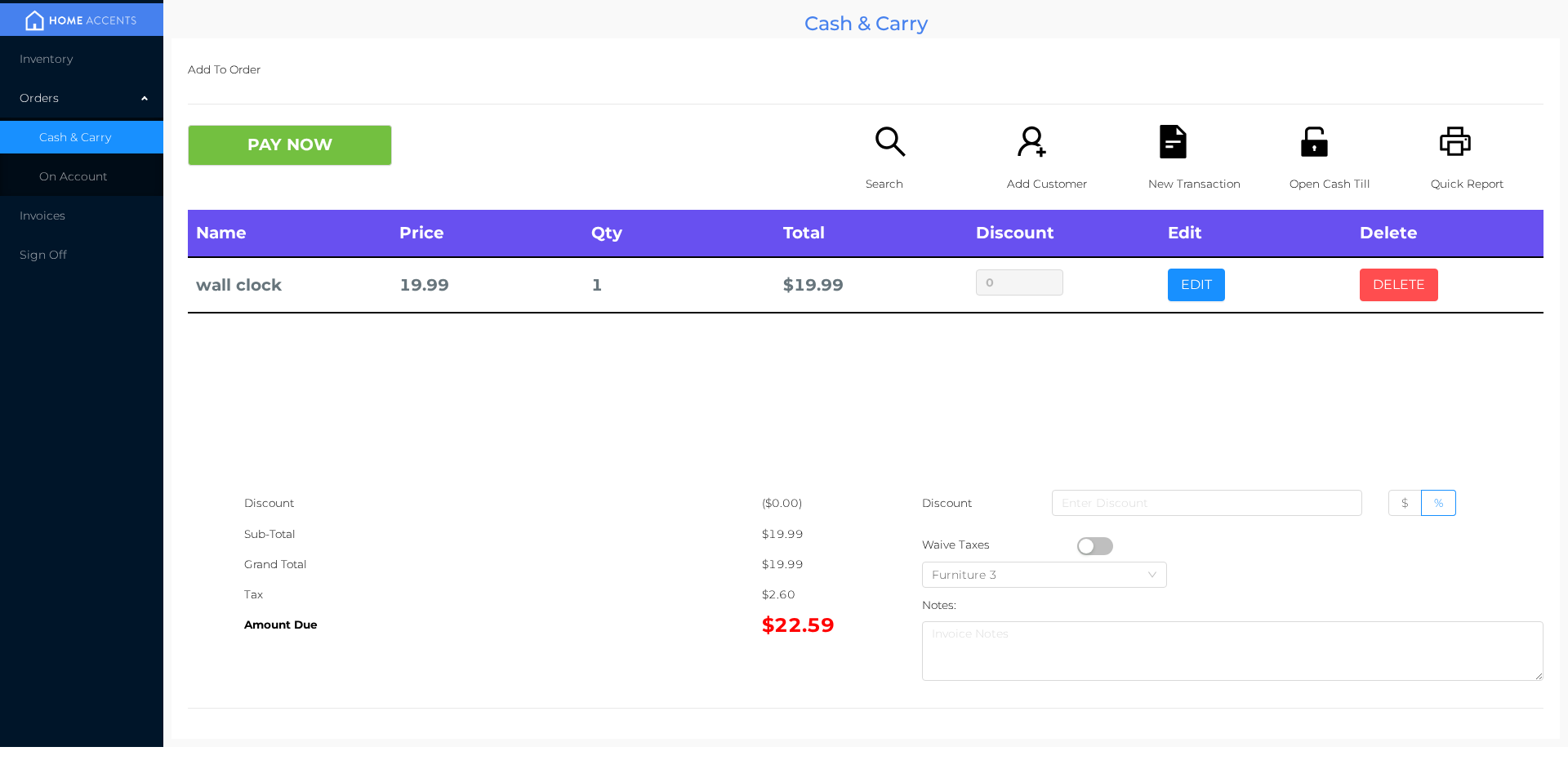
click at [1359, 269] on button "DELETE" at bounding box center [1399, 285] width 78 height 32
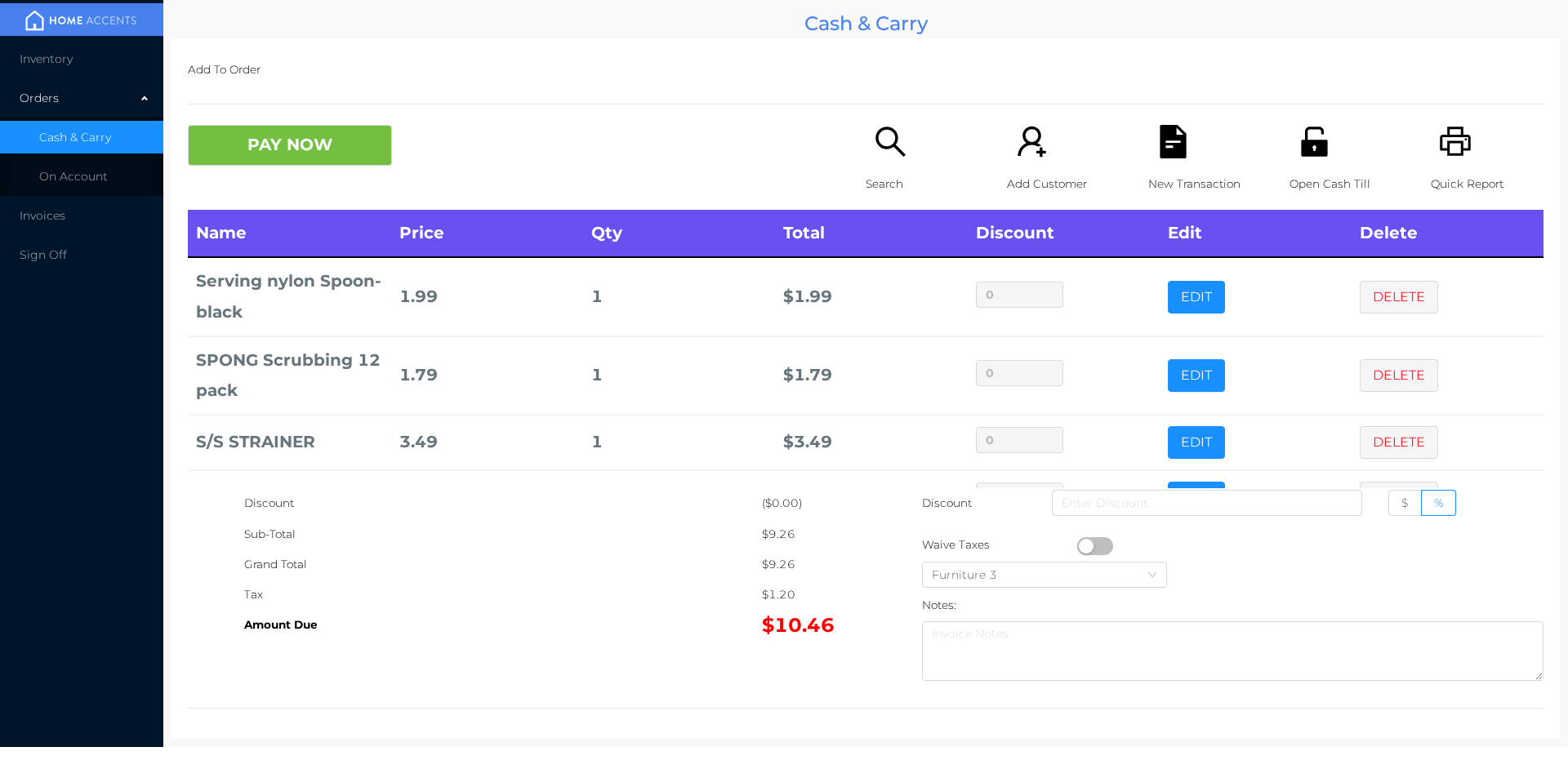
click at [870, 164] on div "Search" at bounding box center [922, 168] width 112 height 85
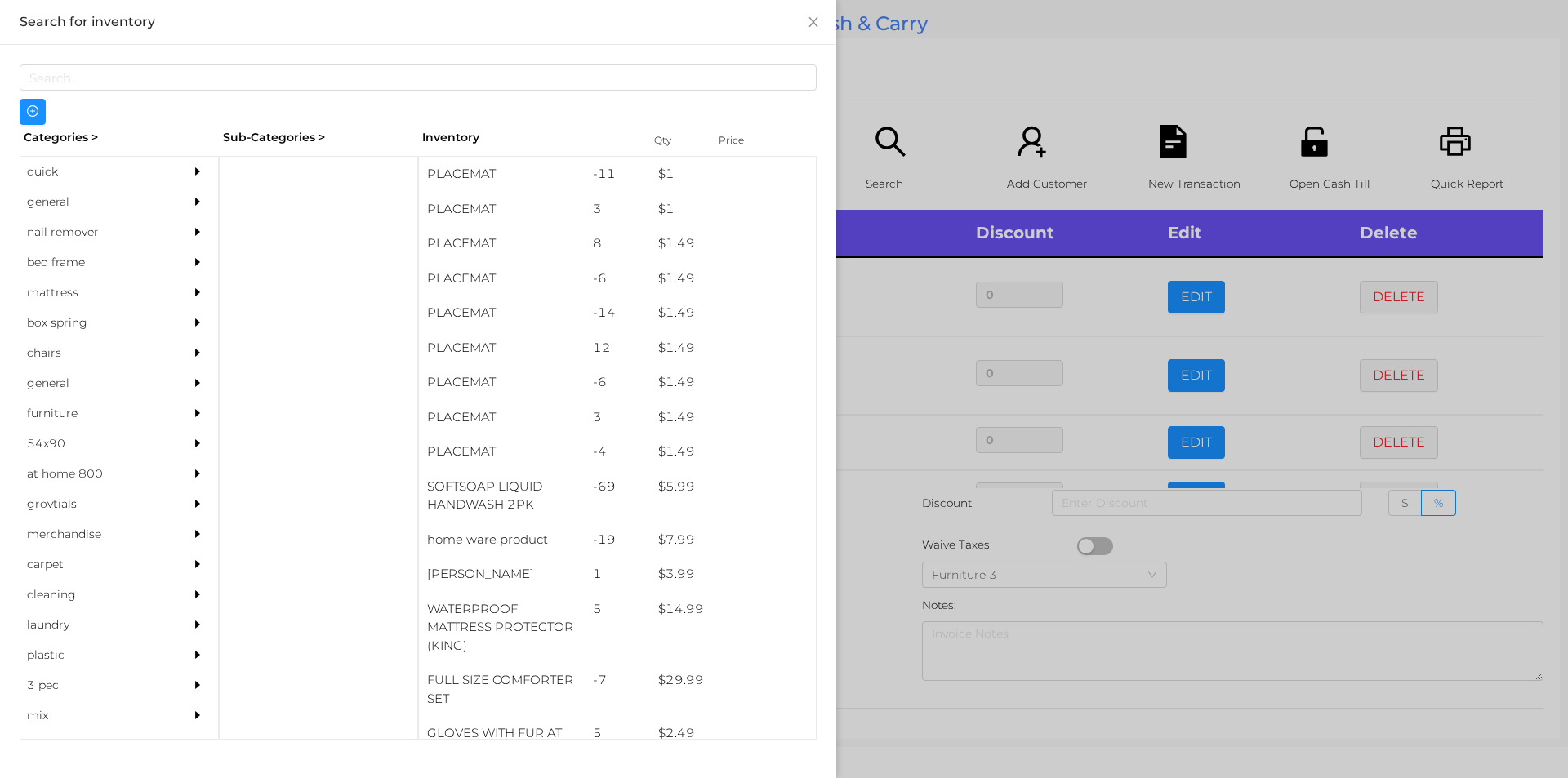
click at [73, 210] on div "general" at bounding box center [94, 202] width 149 height 30
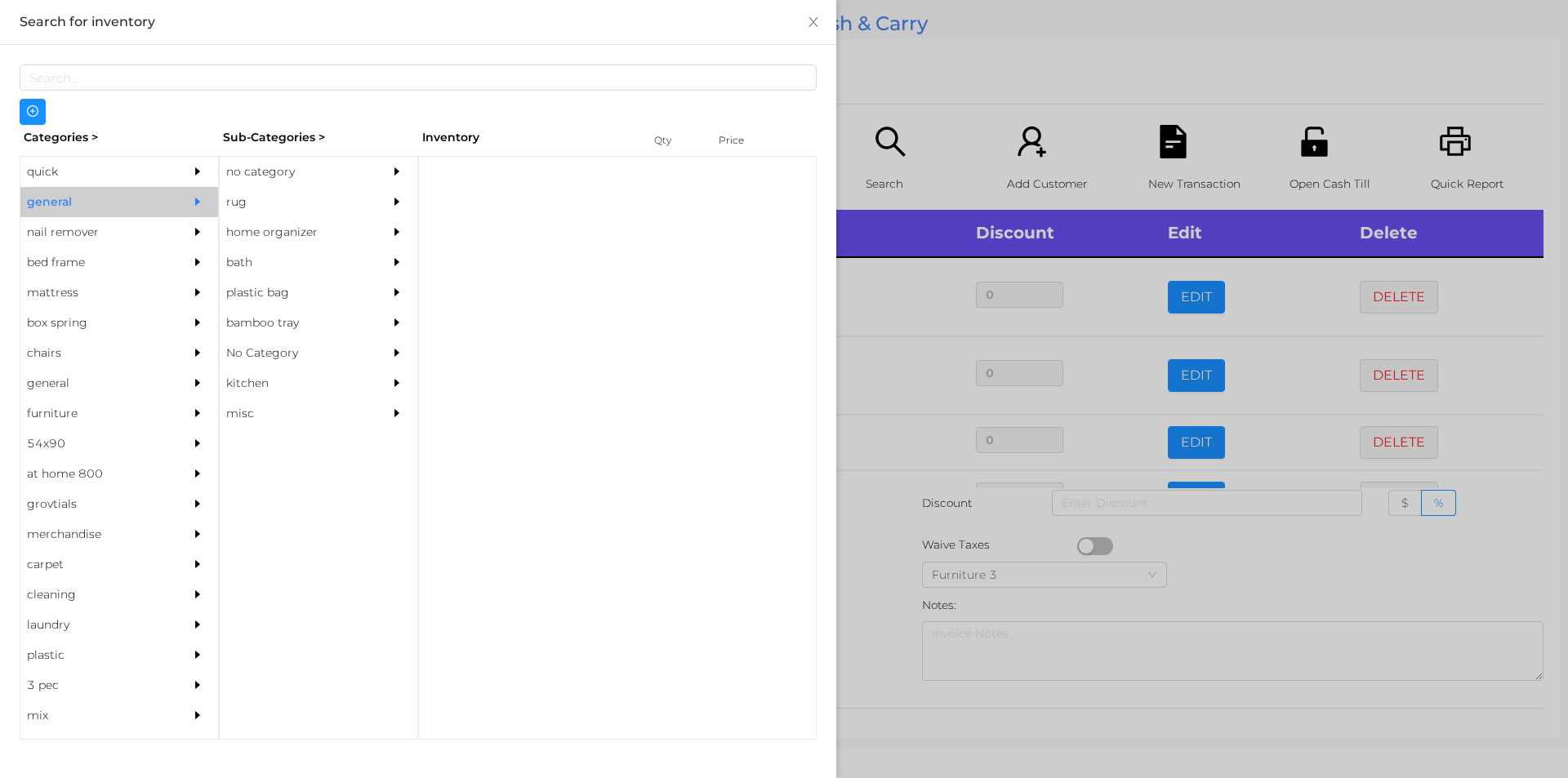
click at [270, 167] on div "no category" at bounding box center [294, 171] width 149 height 30
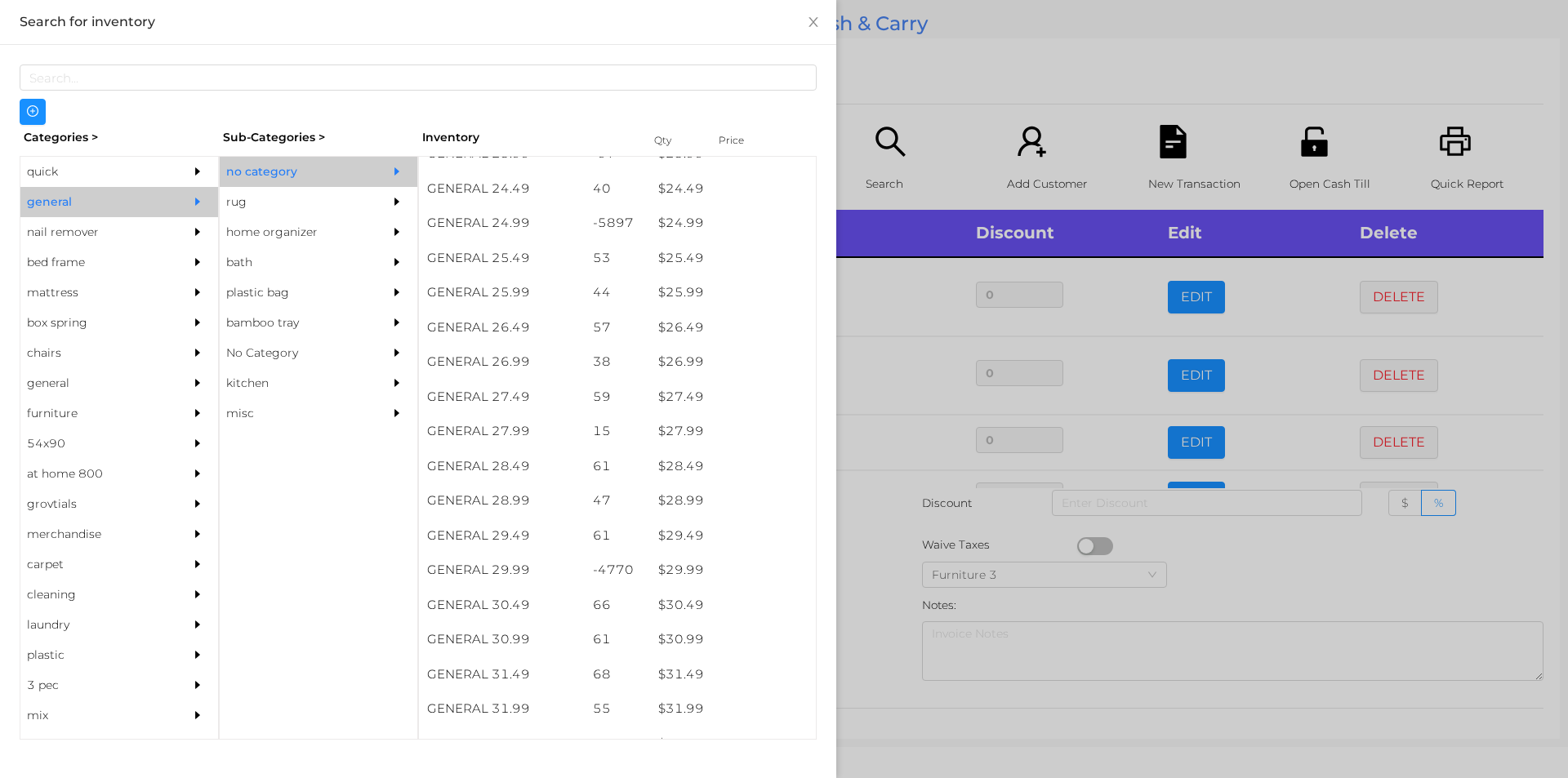
scroll to position [2074, 0]
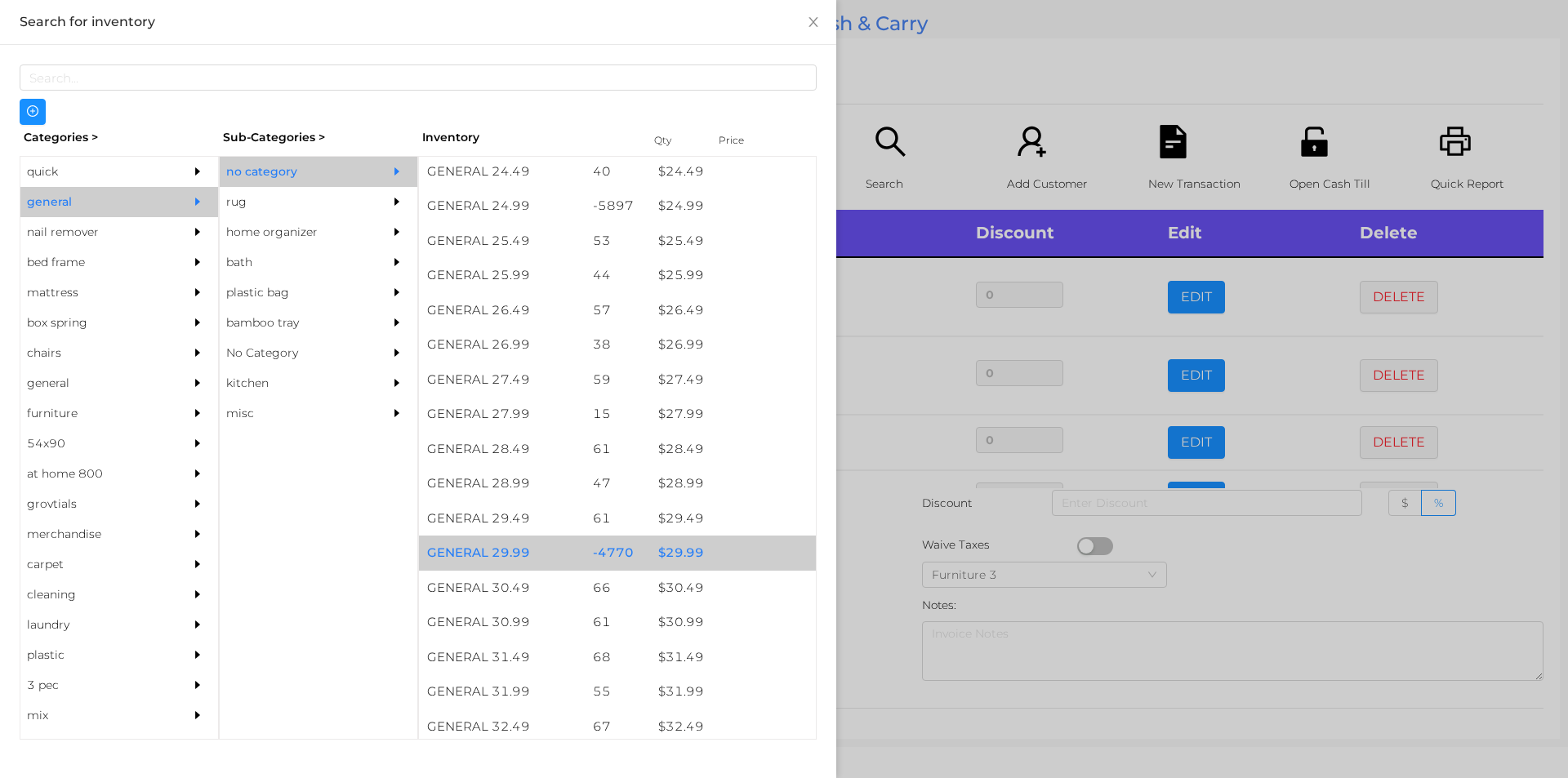
click at [674, 552] on div "$ 29.99" at bounding box center [733, 552] width 166 height 35
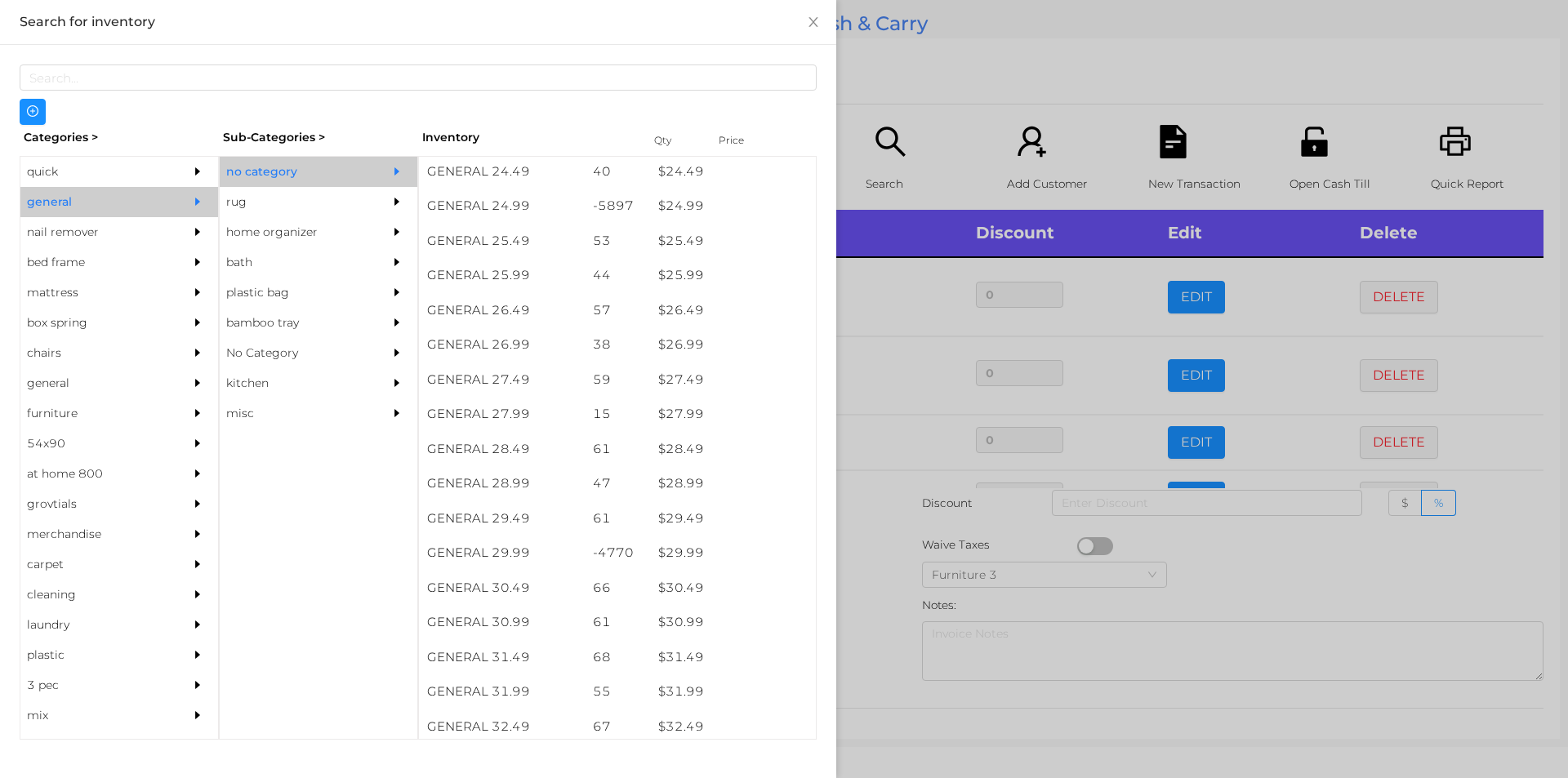
click at [890, 581] on div at bounding box center [784, 389] width 1568 height 778
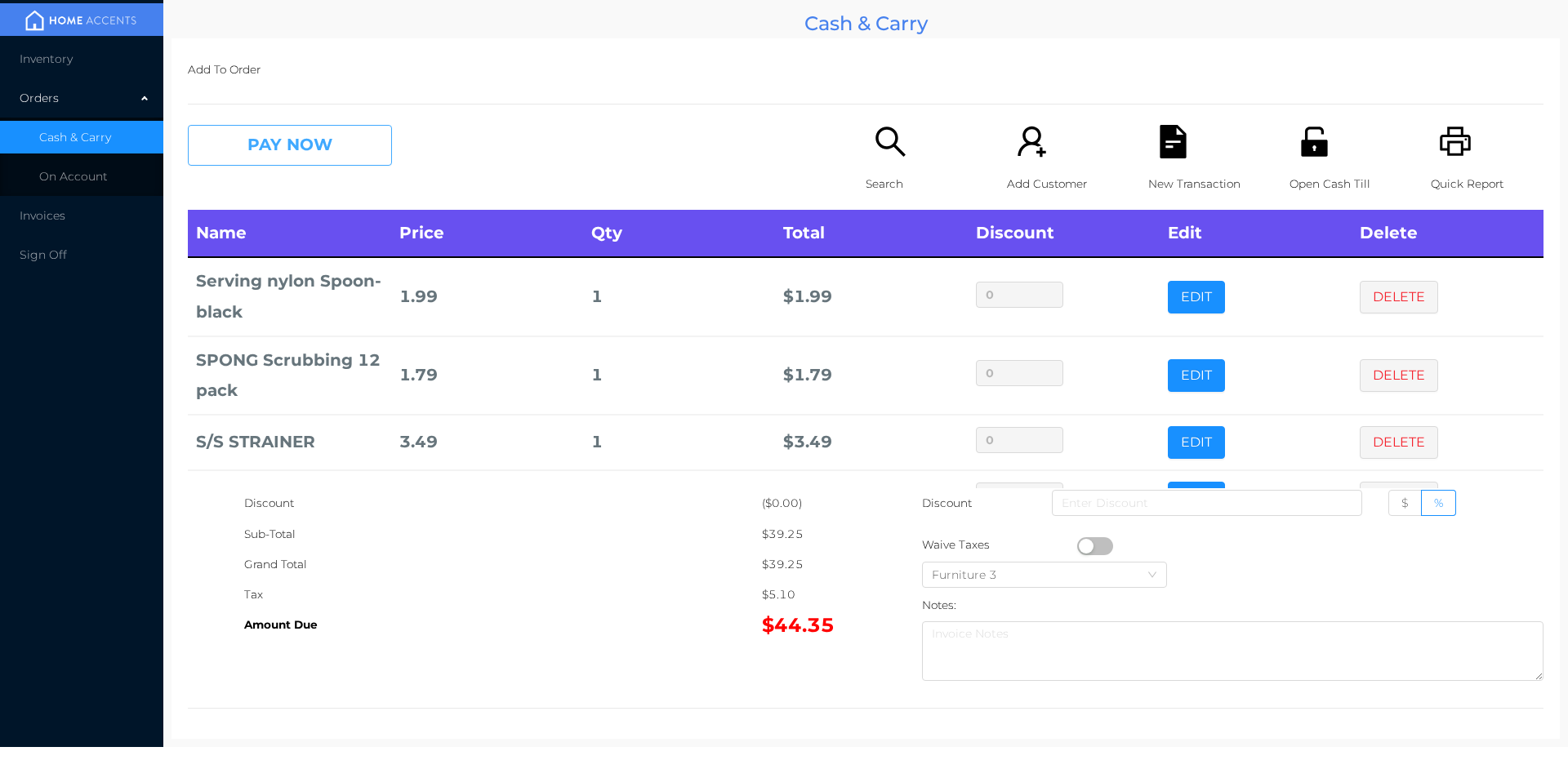
click at [238, 146] on button "PAY NOW" at bounding box center [290, 146] width 204 height 41
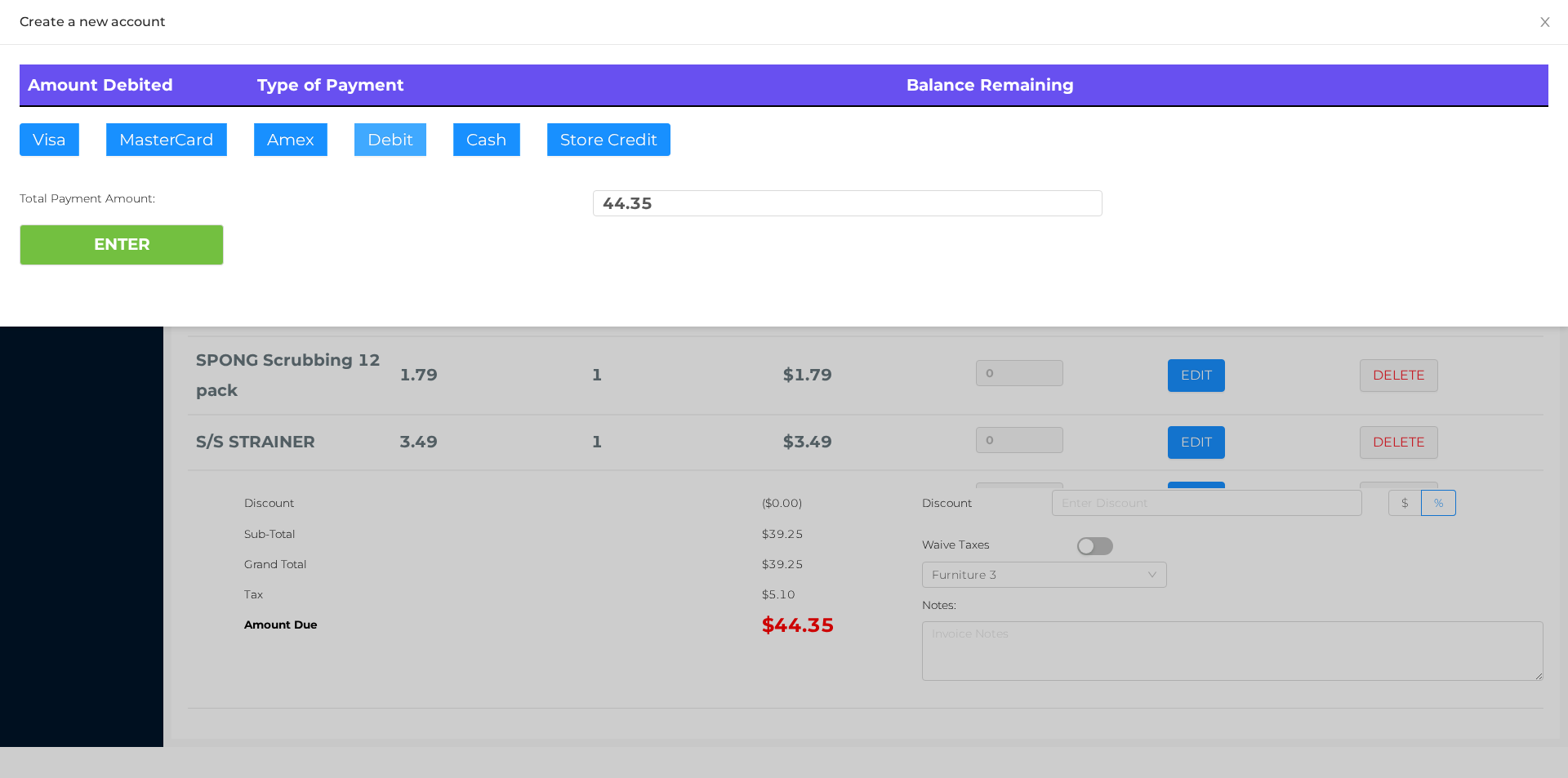
click at [373, 146] on button "Debit" at bounding box center [390, 140] width 72 height 32
type input "50."
click at [115, 259] on button "ENTER" at bounding box center [122, 245] width 204 height 41
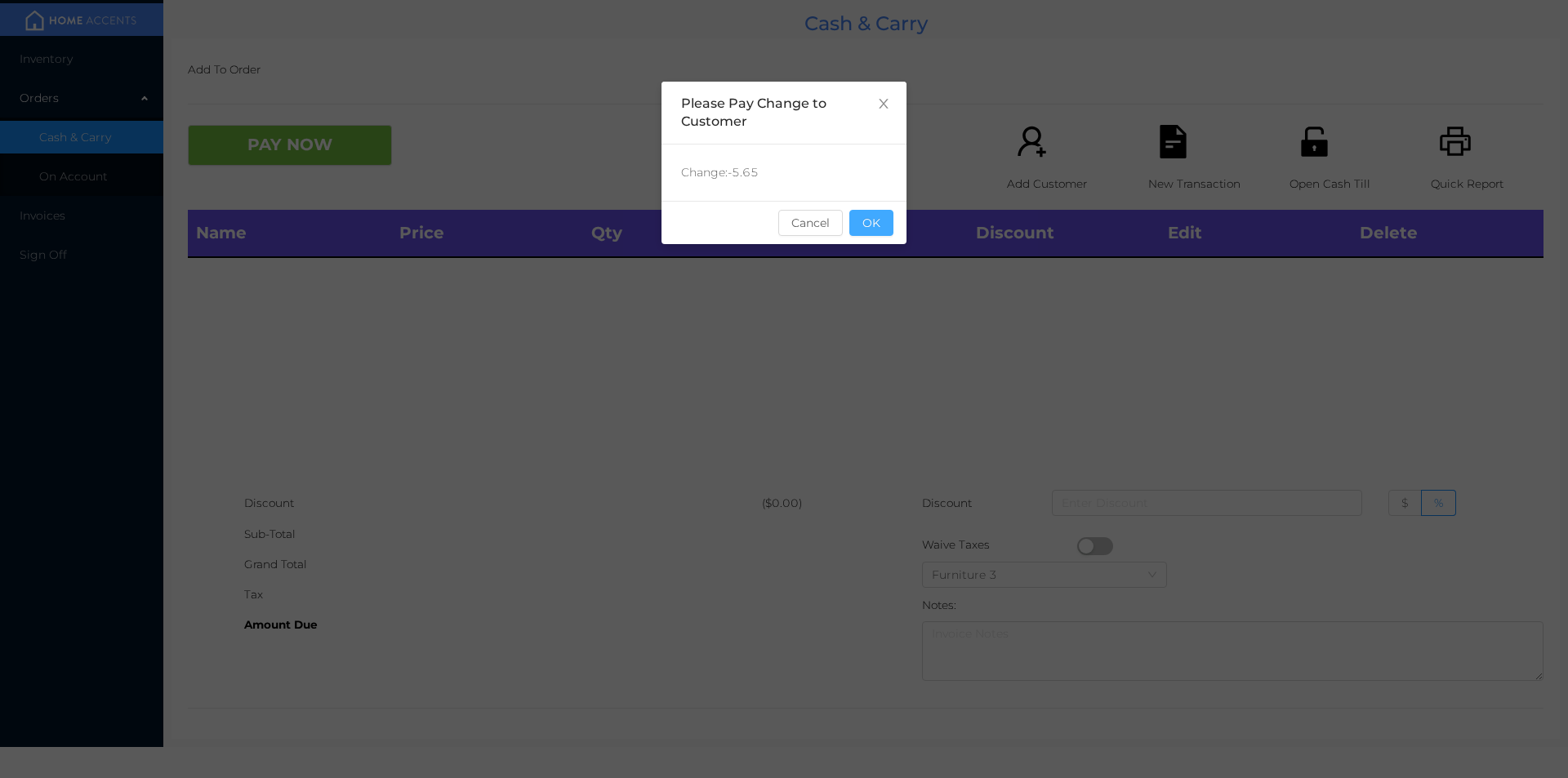
click at [887, 218] on button "OK" at bounding box center [872, 223] width 44 height 26
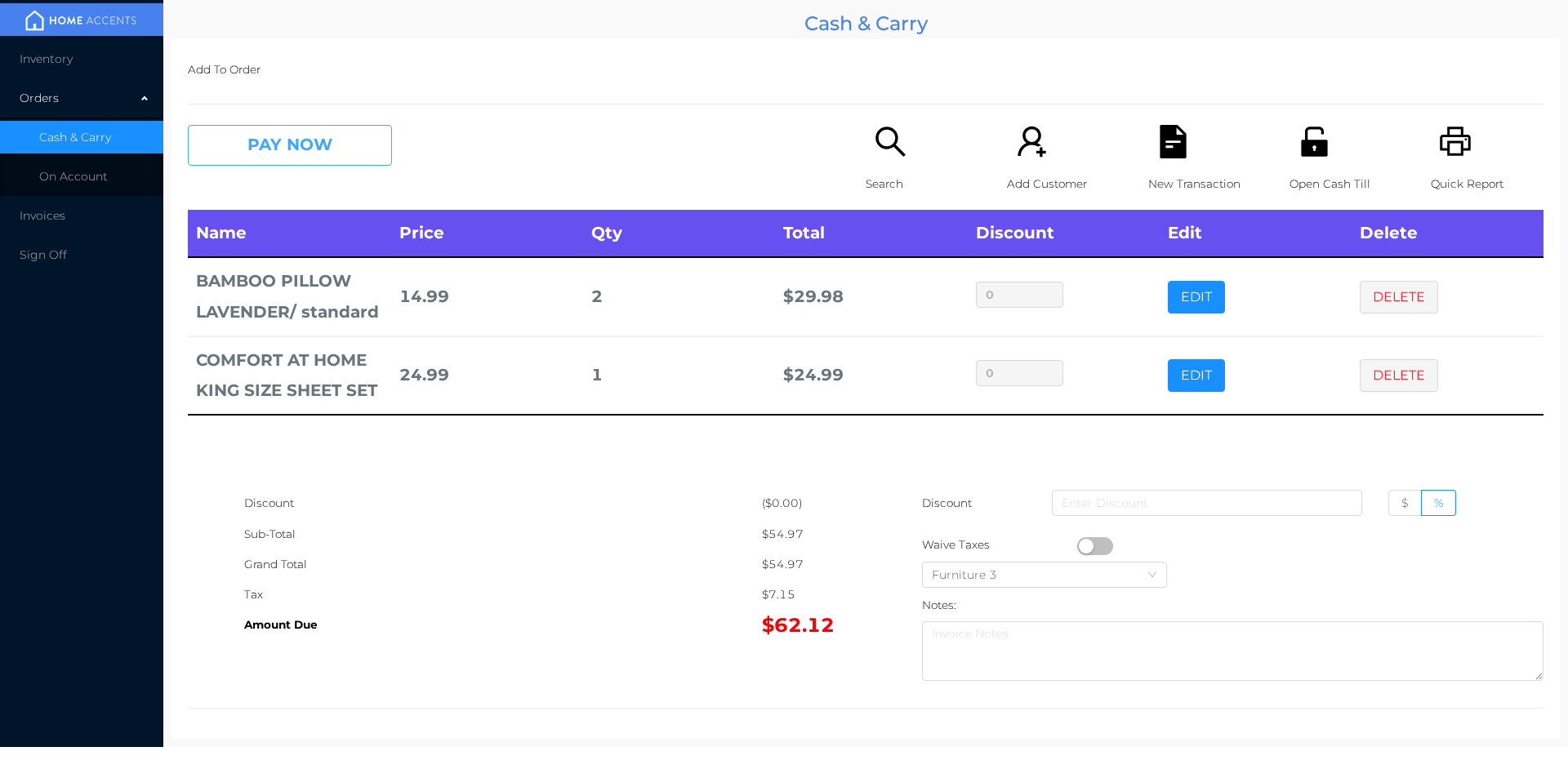
click at [256, 160] on button "PAY NOW" at bounding box center [290, 146] width 204 height 41
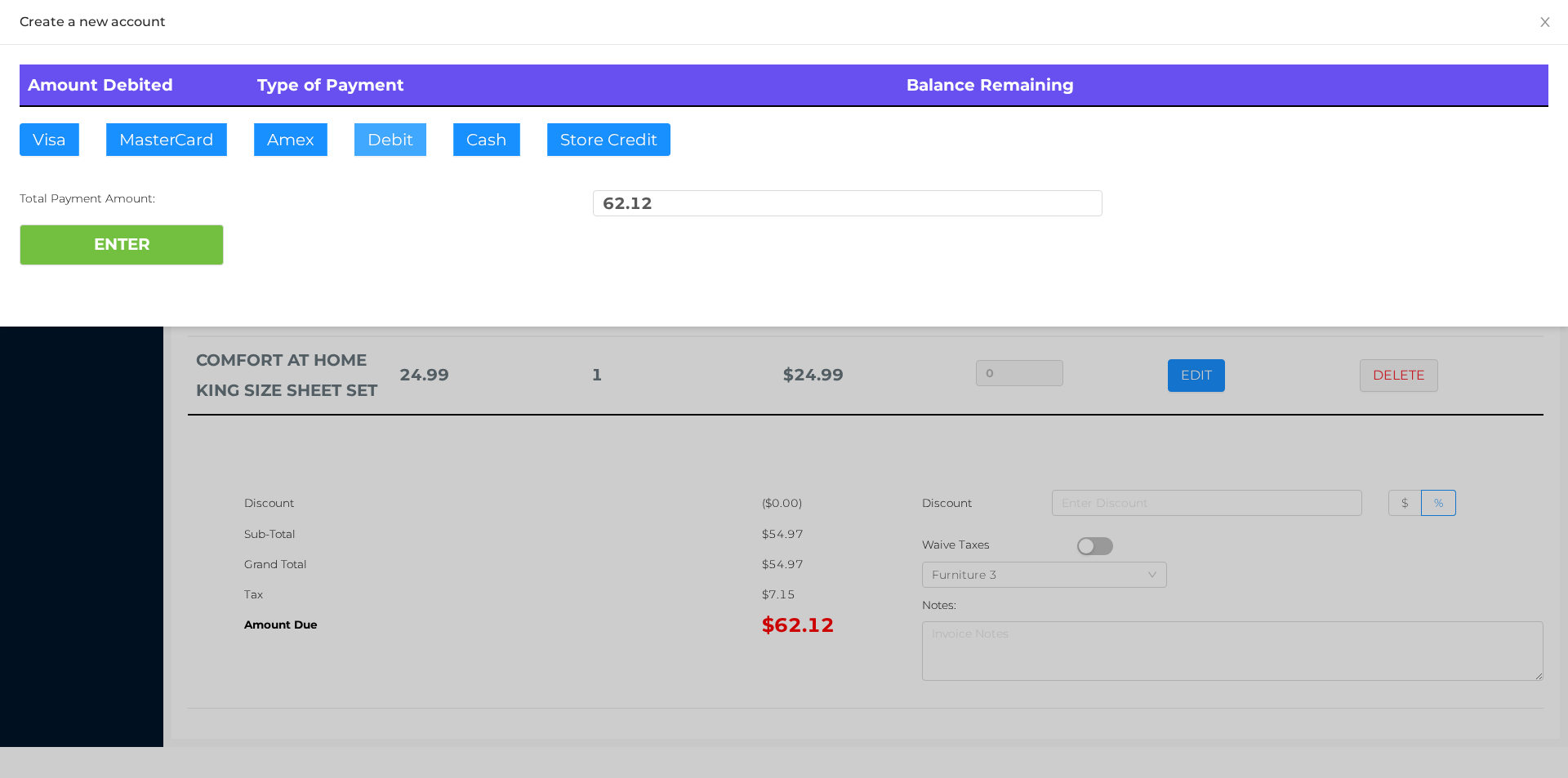
click at [372, 146] on button "Debit" at bounding box center [390, 140] width 72 height 32
click at [154, 228] on button "ENTER" at bounding box center [122, 245] width 204 height 41
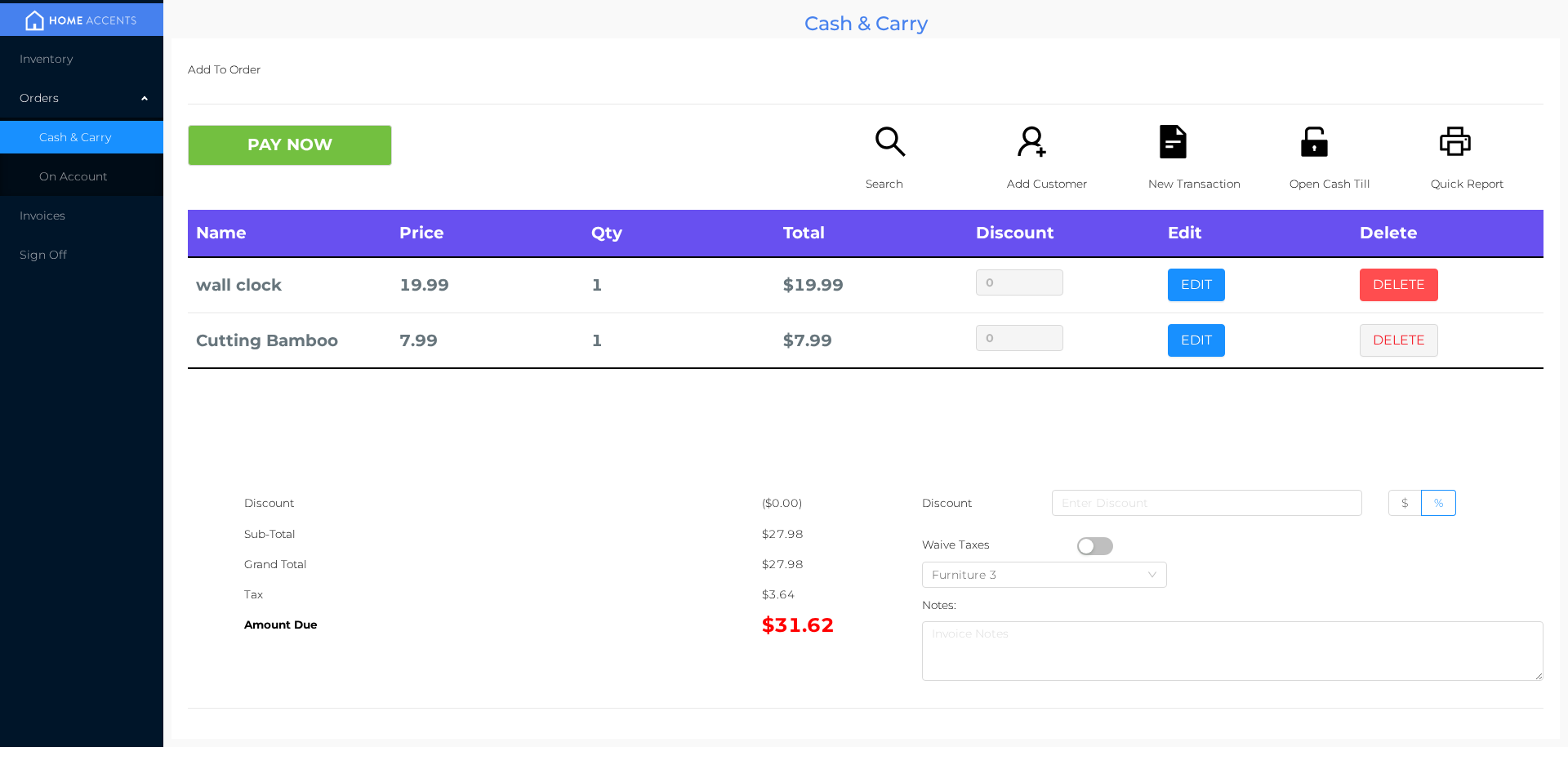
click at [1397, 274] on button "DELETE" at bounding box center [1399, 285] width 78 height 32
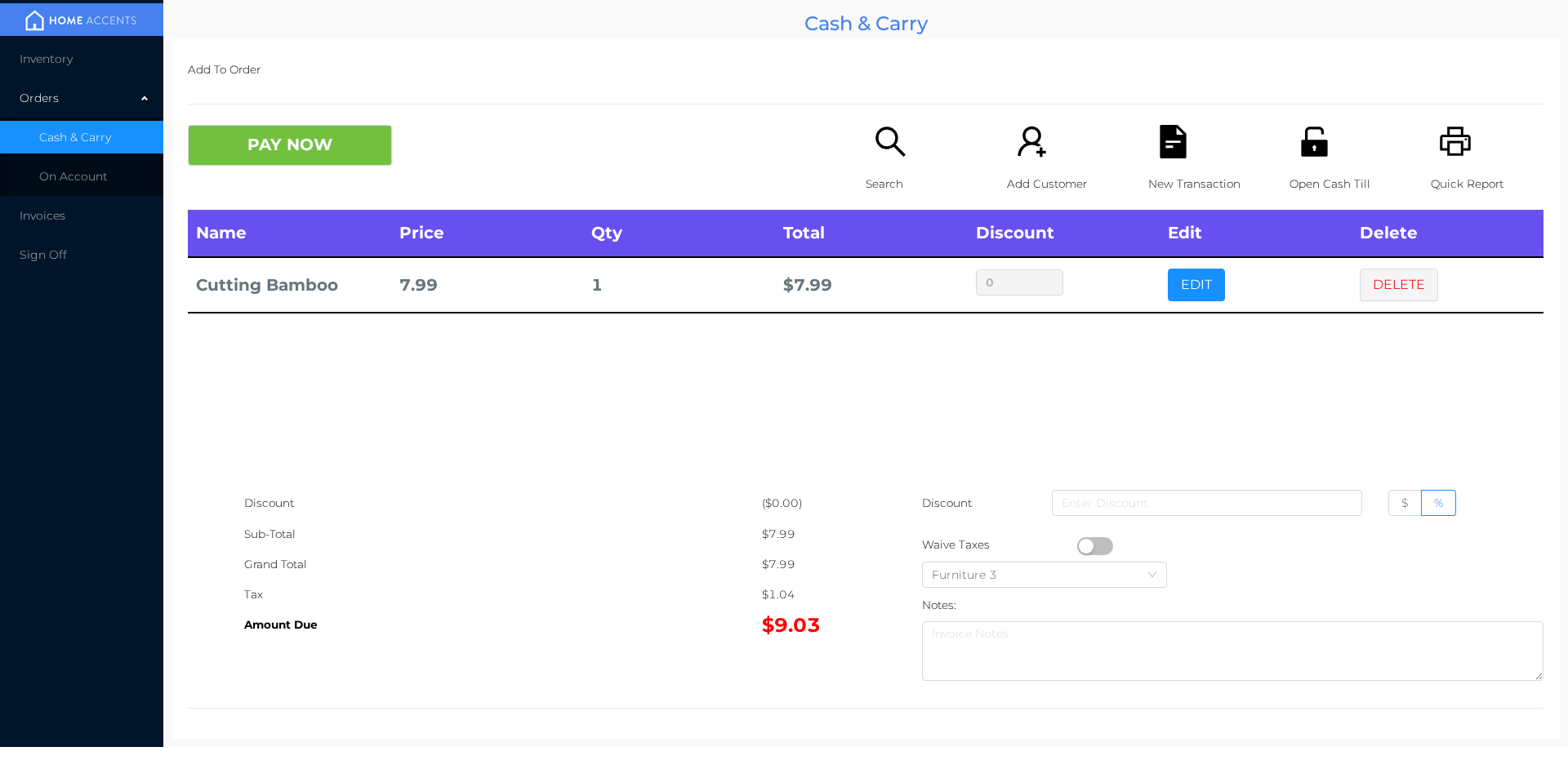
click at [878, 134] on icon "icon: search" at bounding box center [890, 141] width 33 height 33
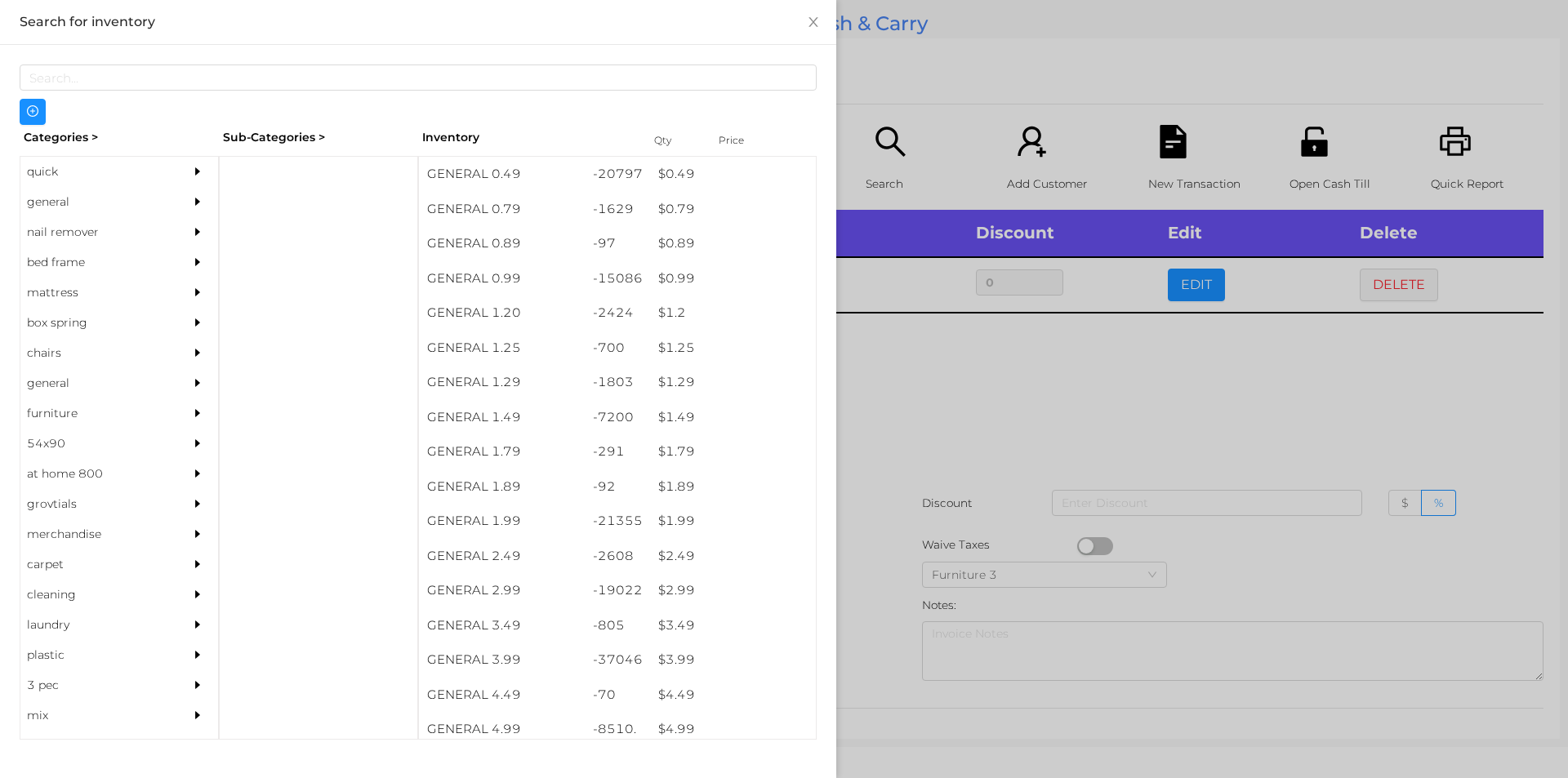
click at [1179, 413] on div at bounding box center [784, 389] width 1568 height 778
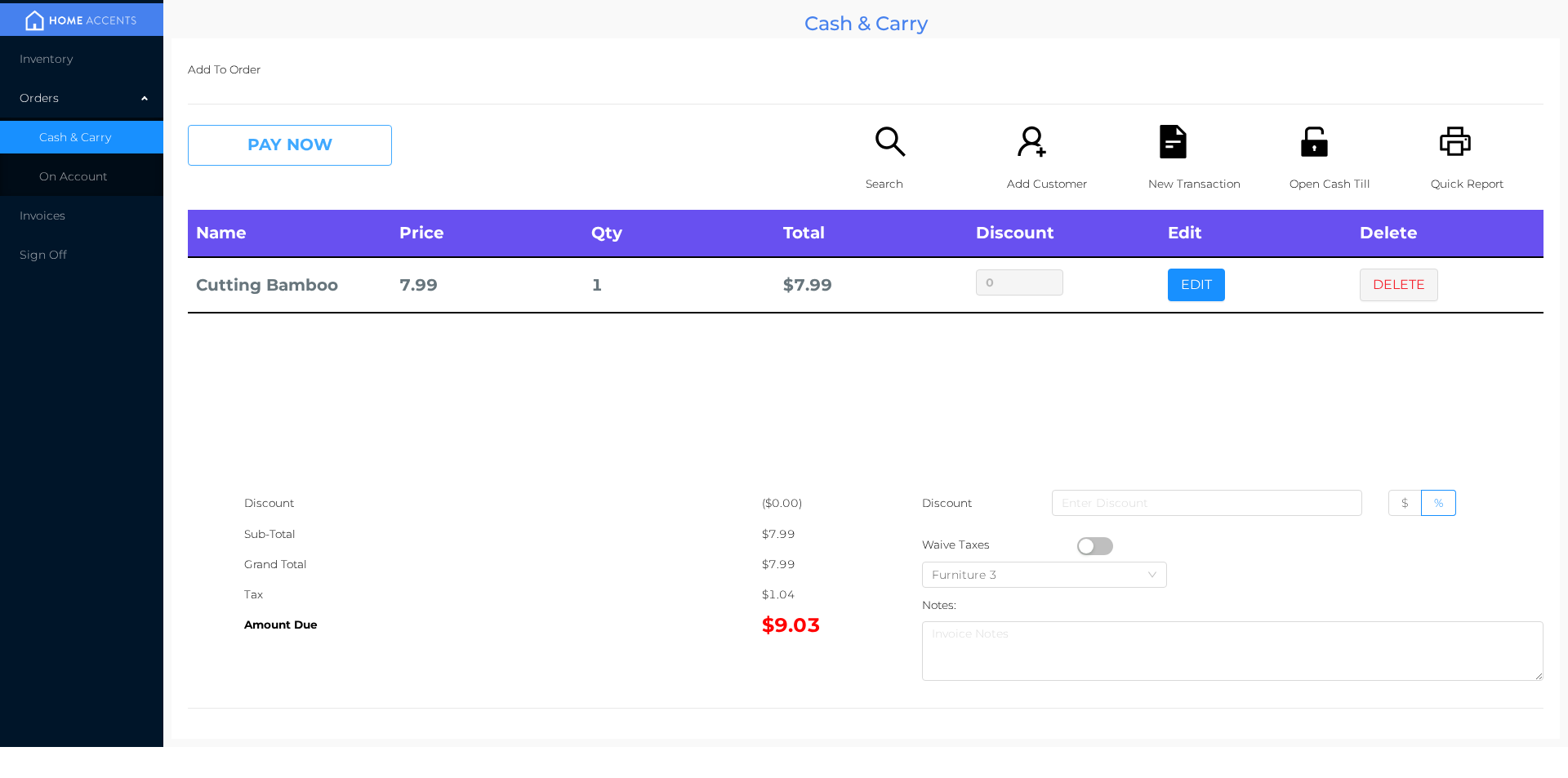
click at [330, 144] on button "PAY NOW" at bounding box center [290, 146] width 204 height 41
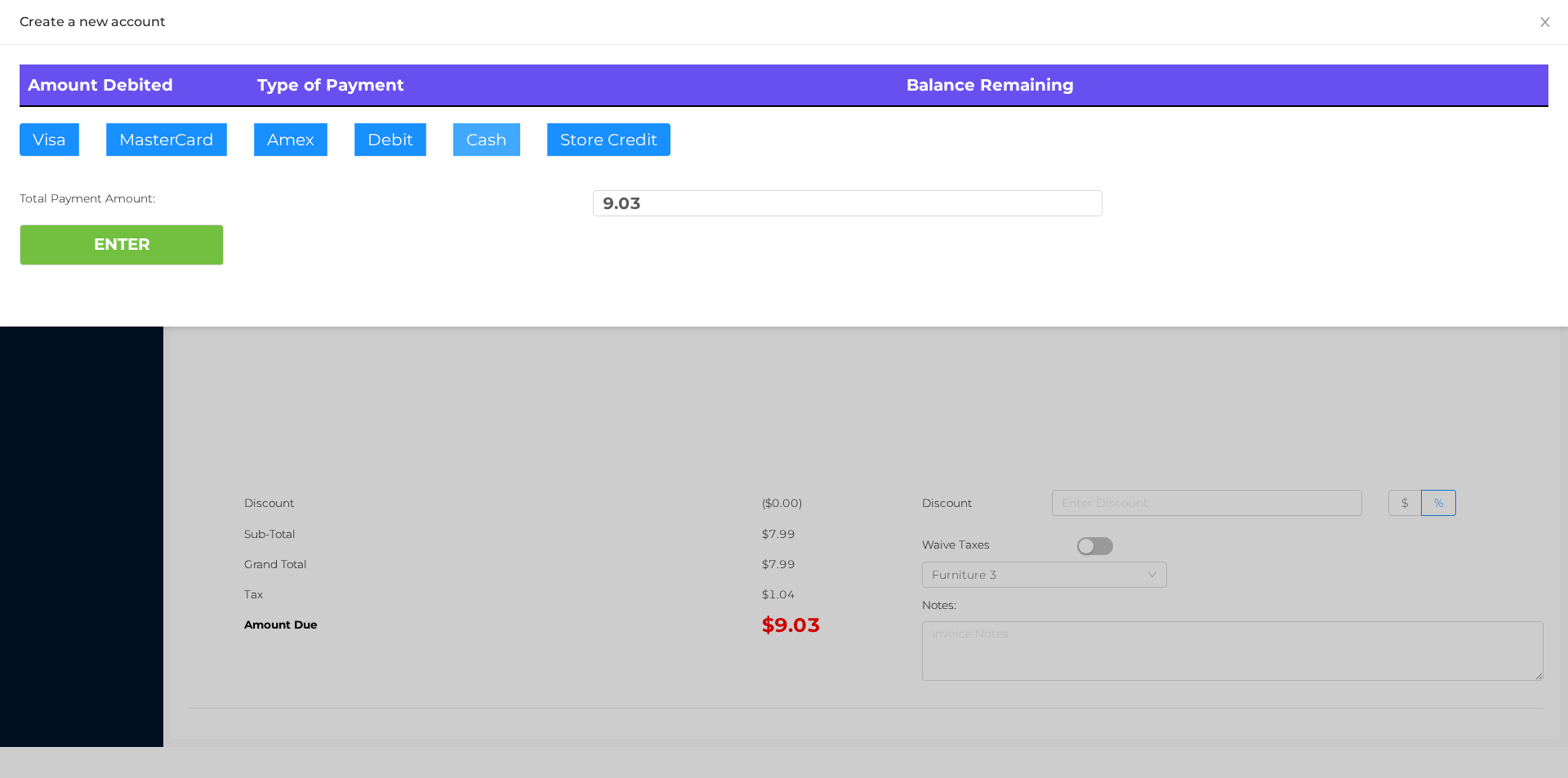
click at [473, 142] on button "Cash" at bounding box center [486, 140] width 67 height 32
click at [157, 232] on button "ENTER" at bounding box center [122, 245] width 204 height 41
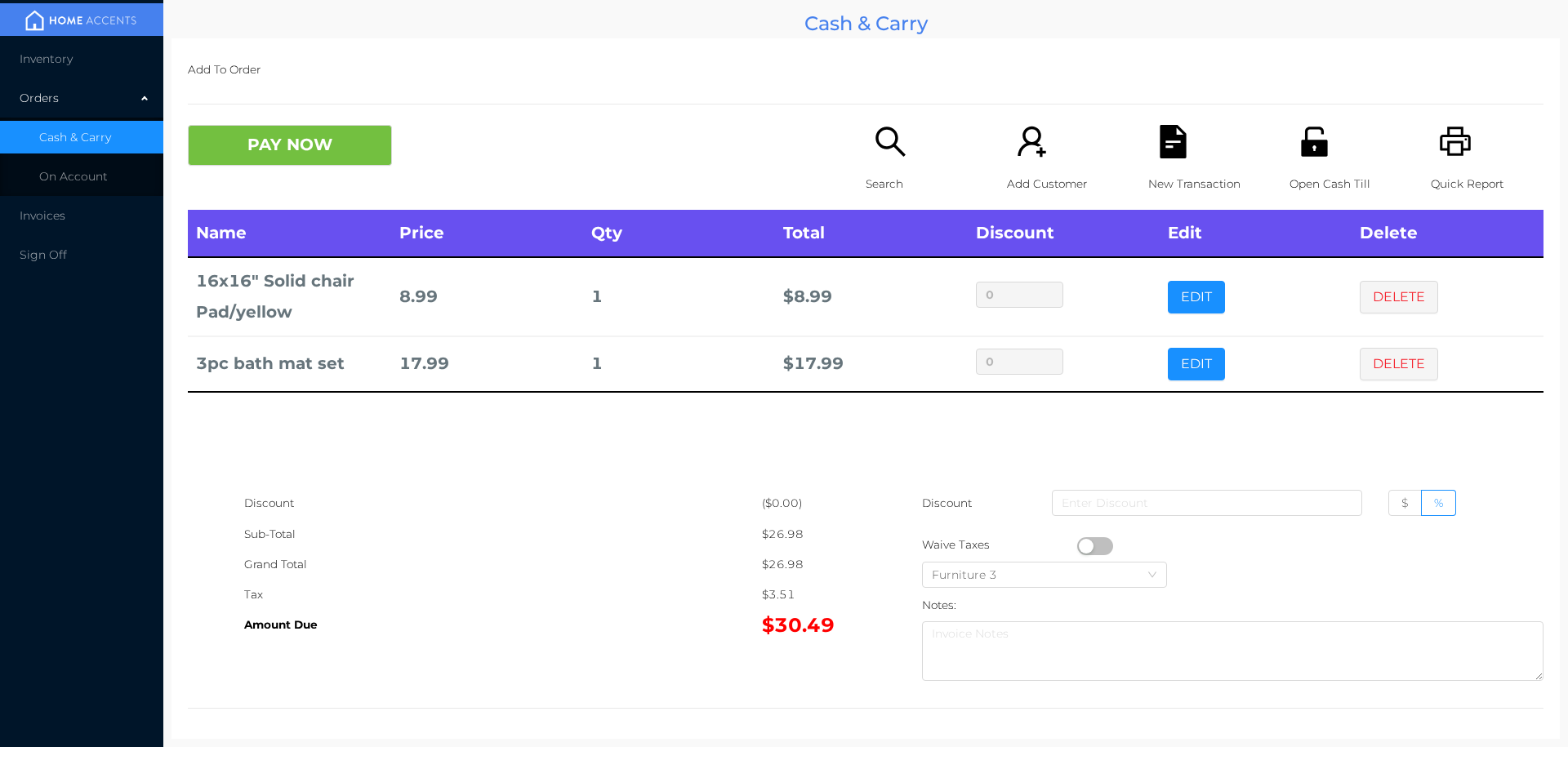
click at [866, 148] on div "Search" at bounding box center [922, 168] width 112 height 85
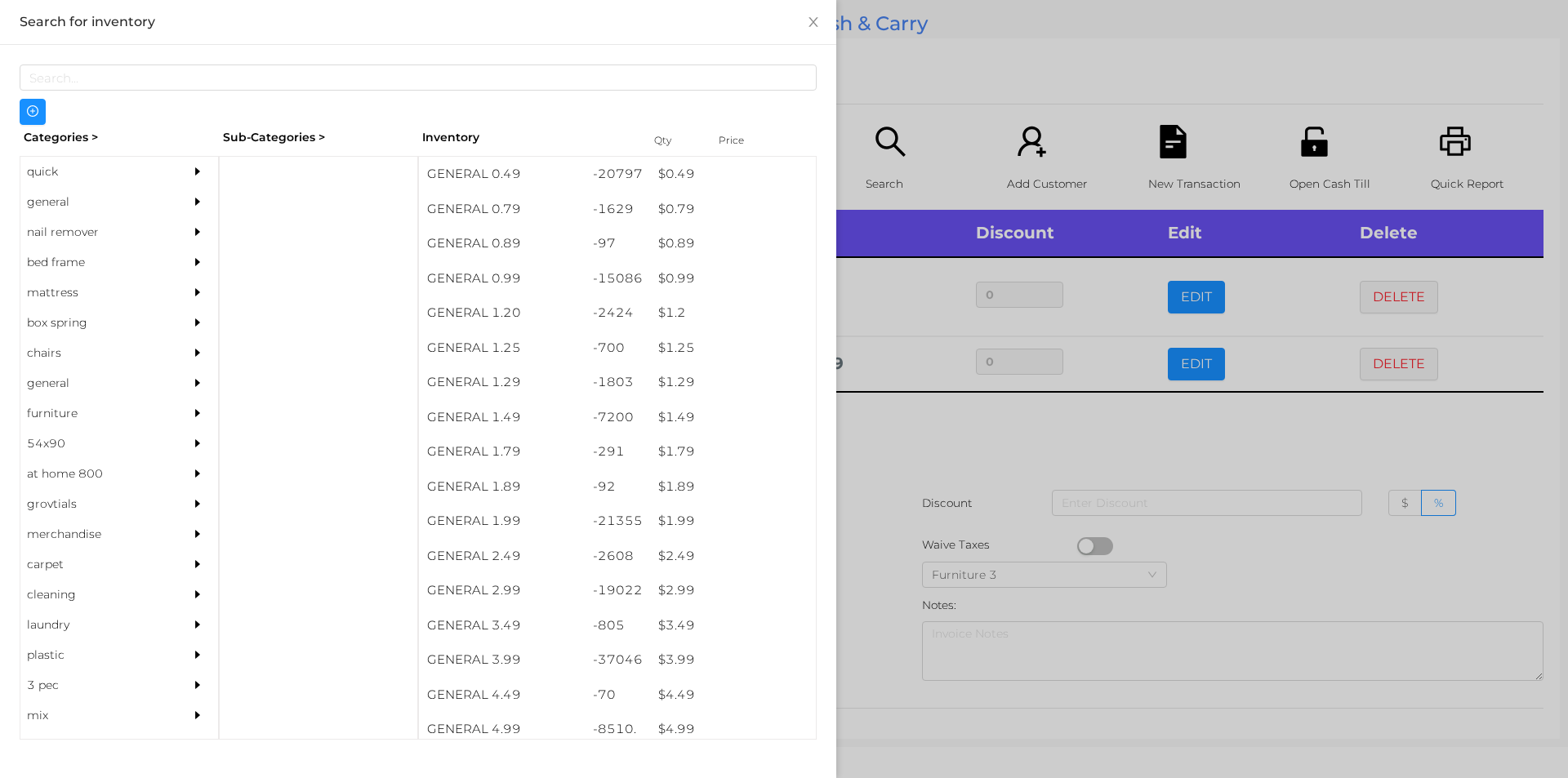
click at [72, 196] on div "general" at bounding box center [94, 202] width 149 height 30
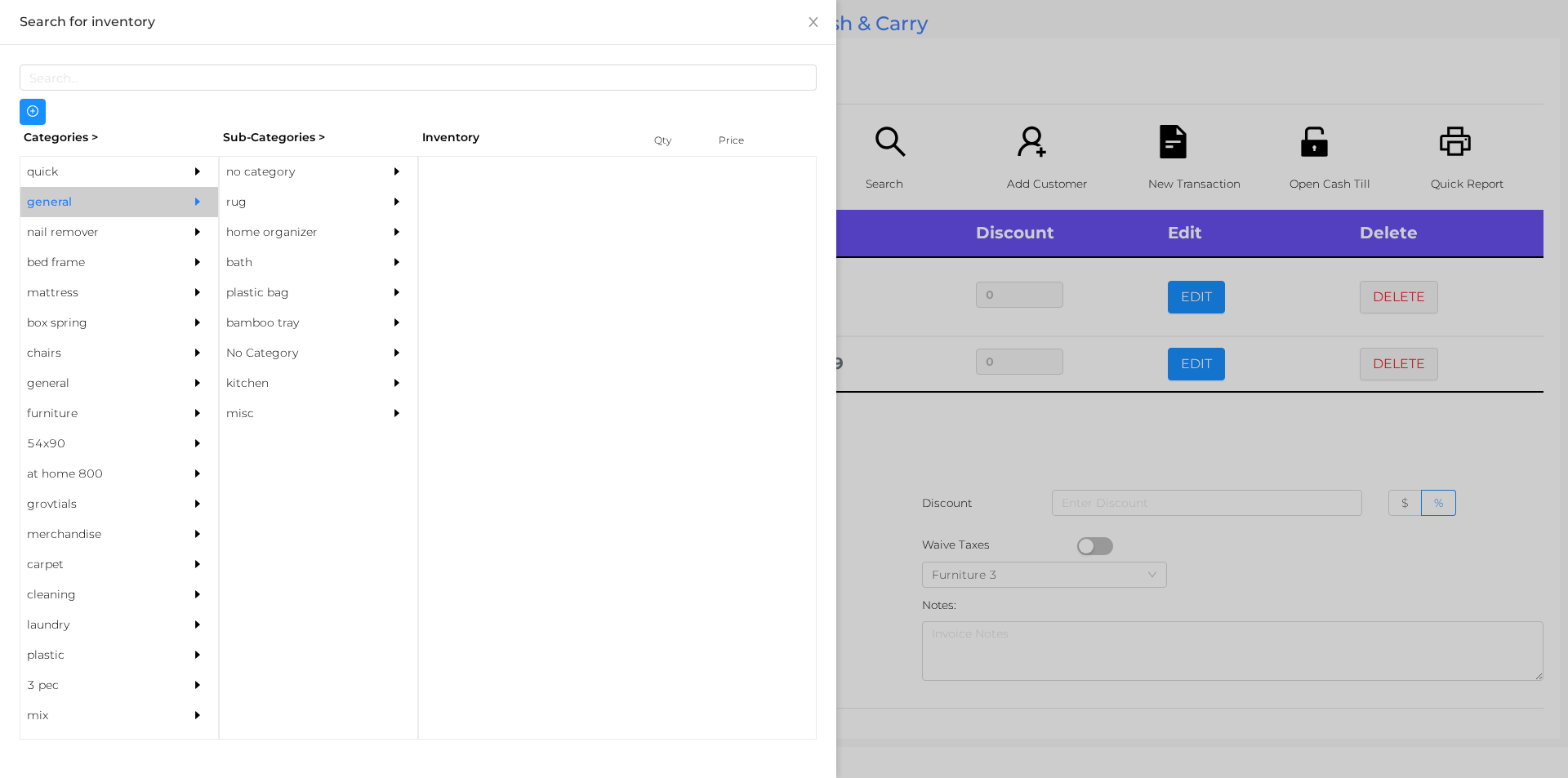
click at [258, 170] on div "no category" at bounding box center [294, 171] width 149 height 30
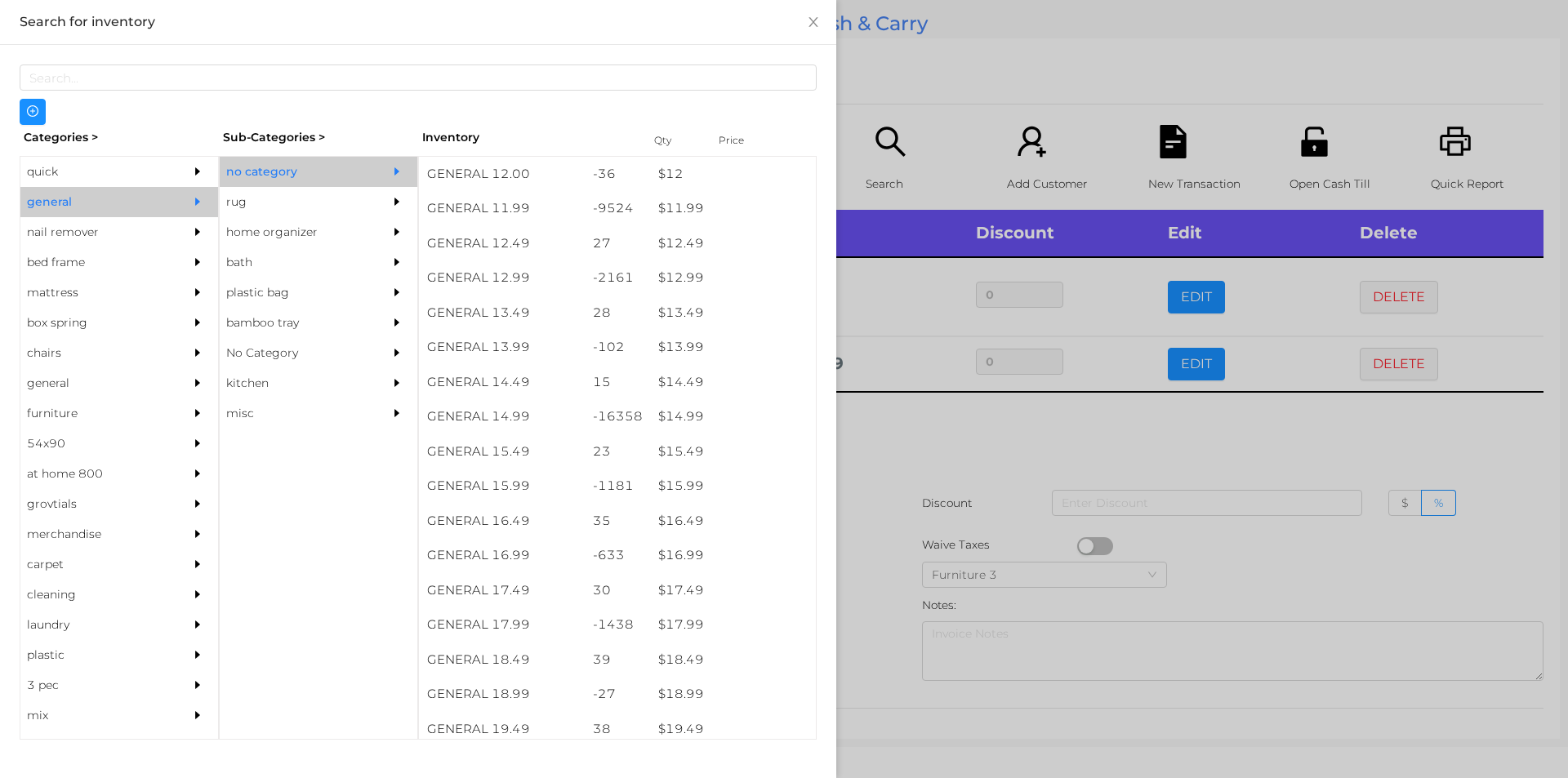
scroll to position [1169, 0]
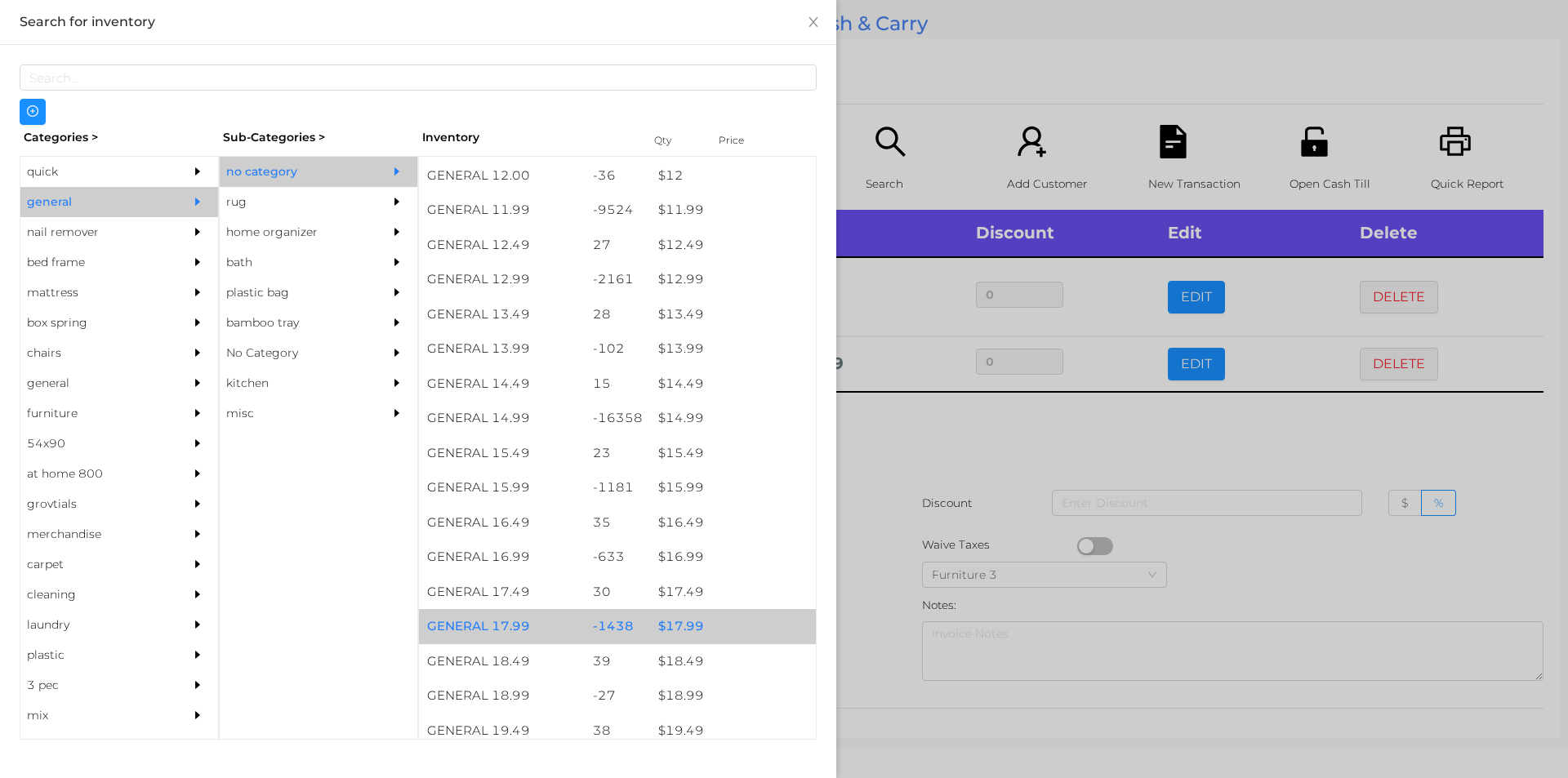
click at [680, 626] on div "$ 17.99" at bounding box center [733, 626] width 166 height 35
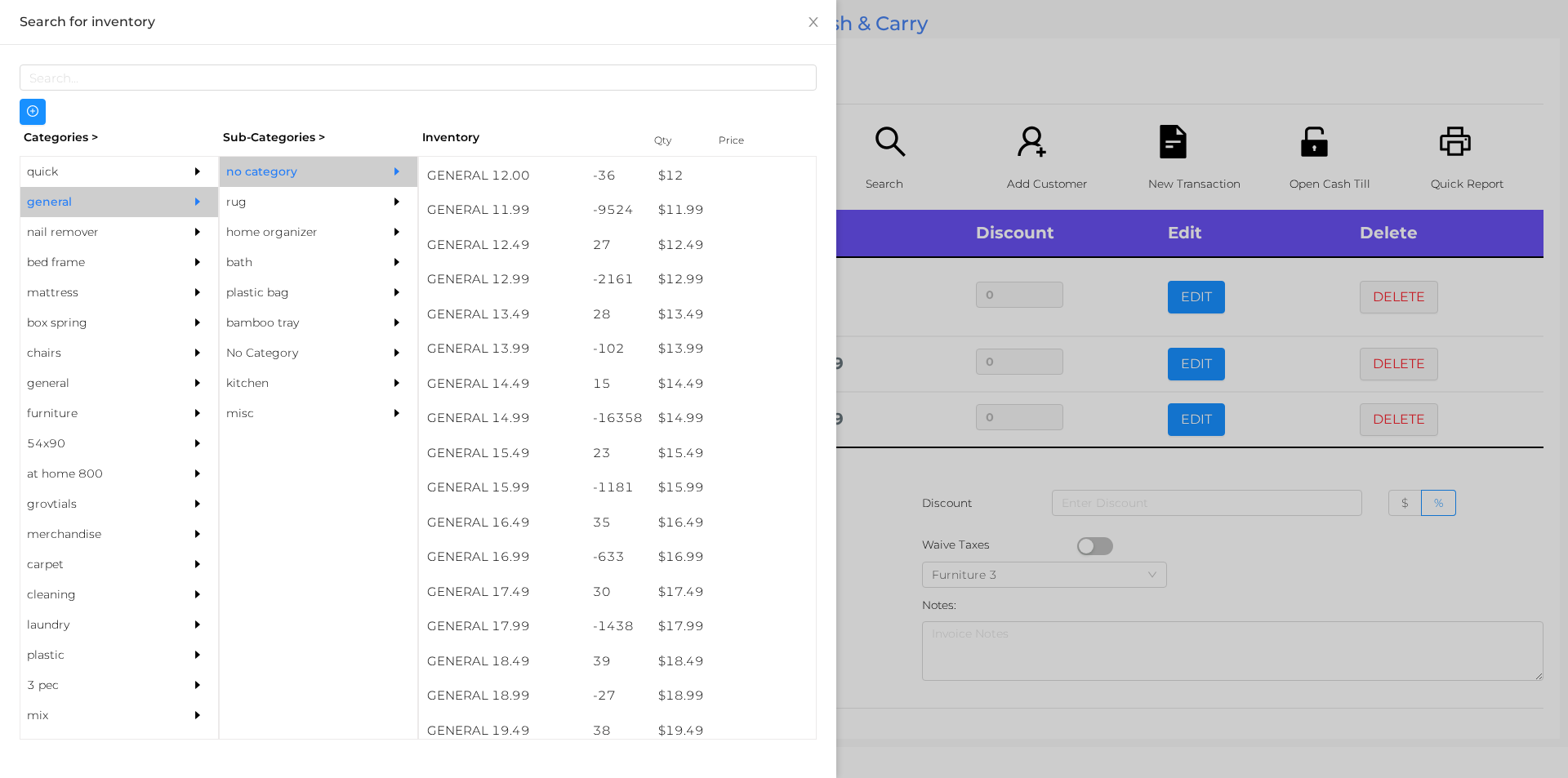
click at [864, 601] on div at bounding box center [784, 389] width 1568 height 778
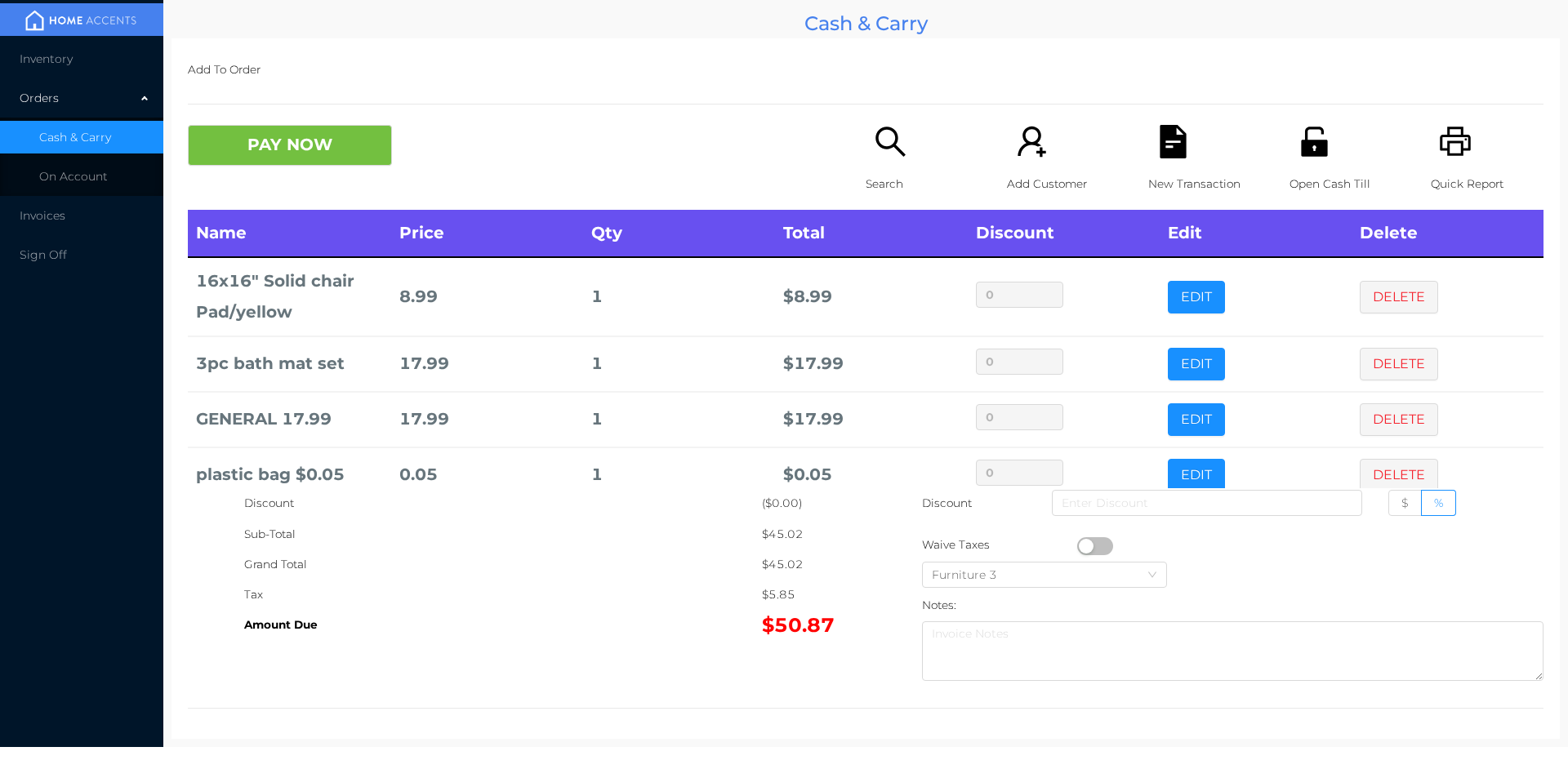
scroll to position [31, 0]
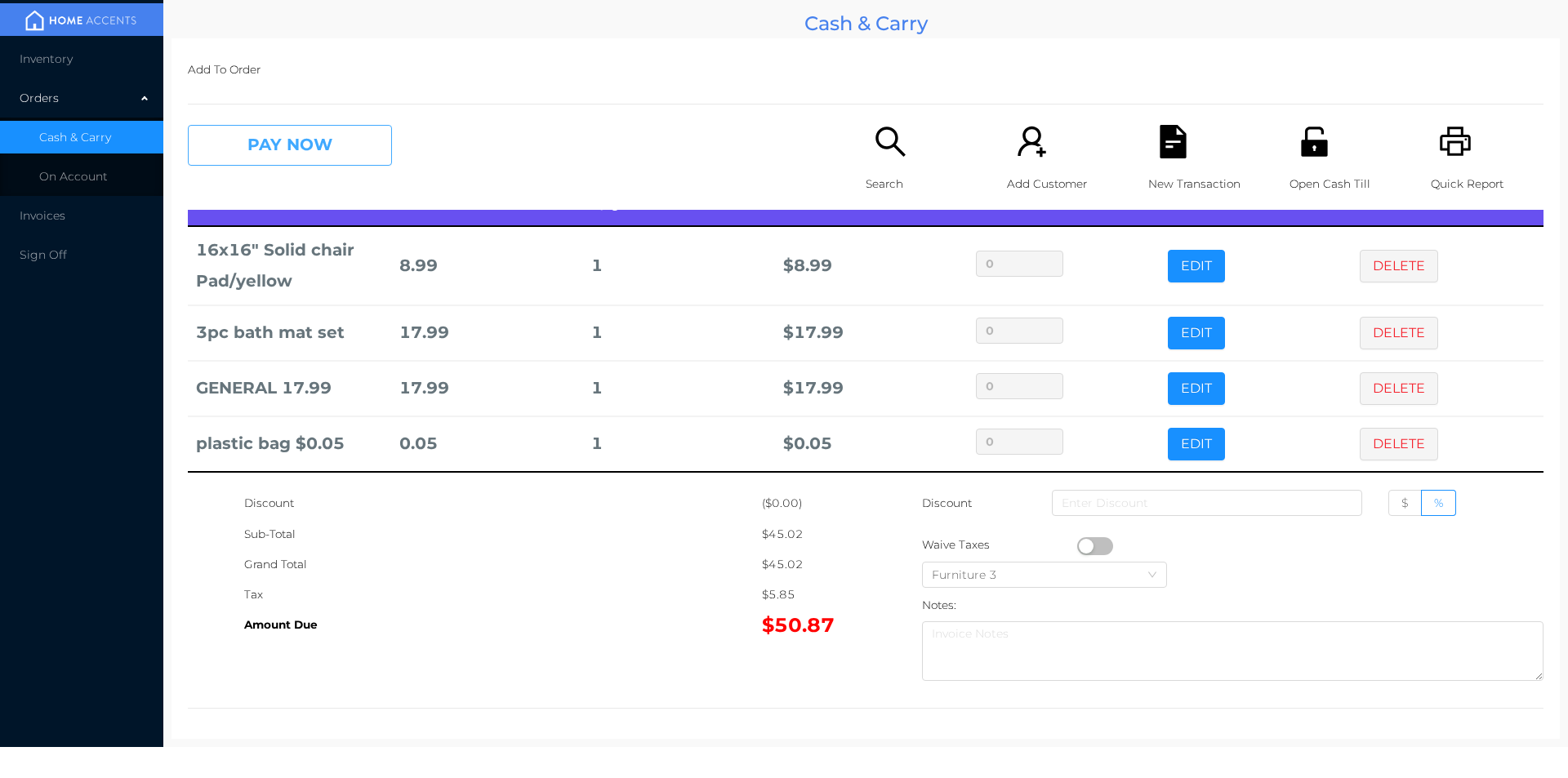
click at [271, 126] on button "PAY NOW" at bounding box center [290, 146] width 204 height 41
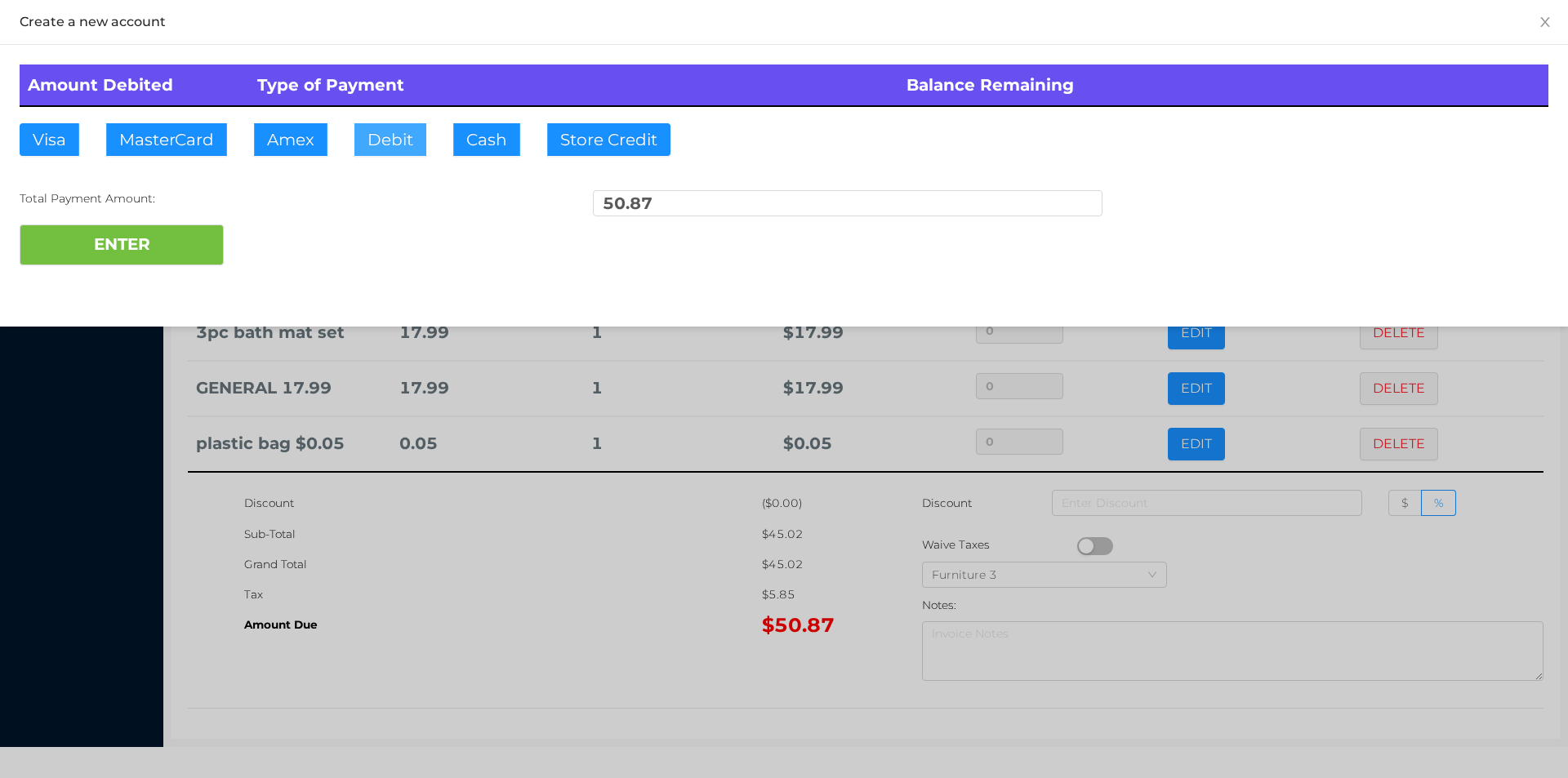
click at [359, 144] on button "Debit" at bounding box center [390, 140] width 72 height 32
click at [152, 248] on button "ENTER" at bounding box center [122, 245] width 204 height 41
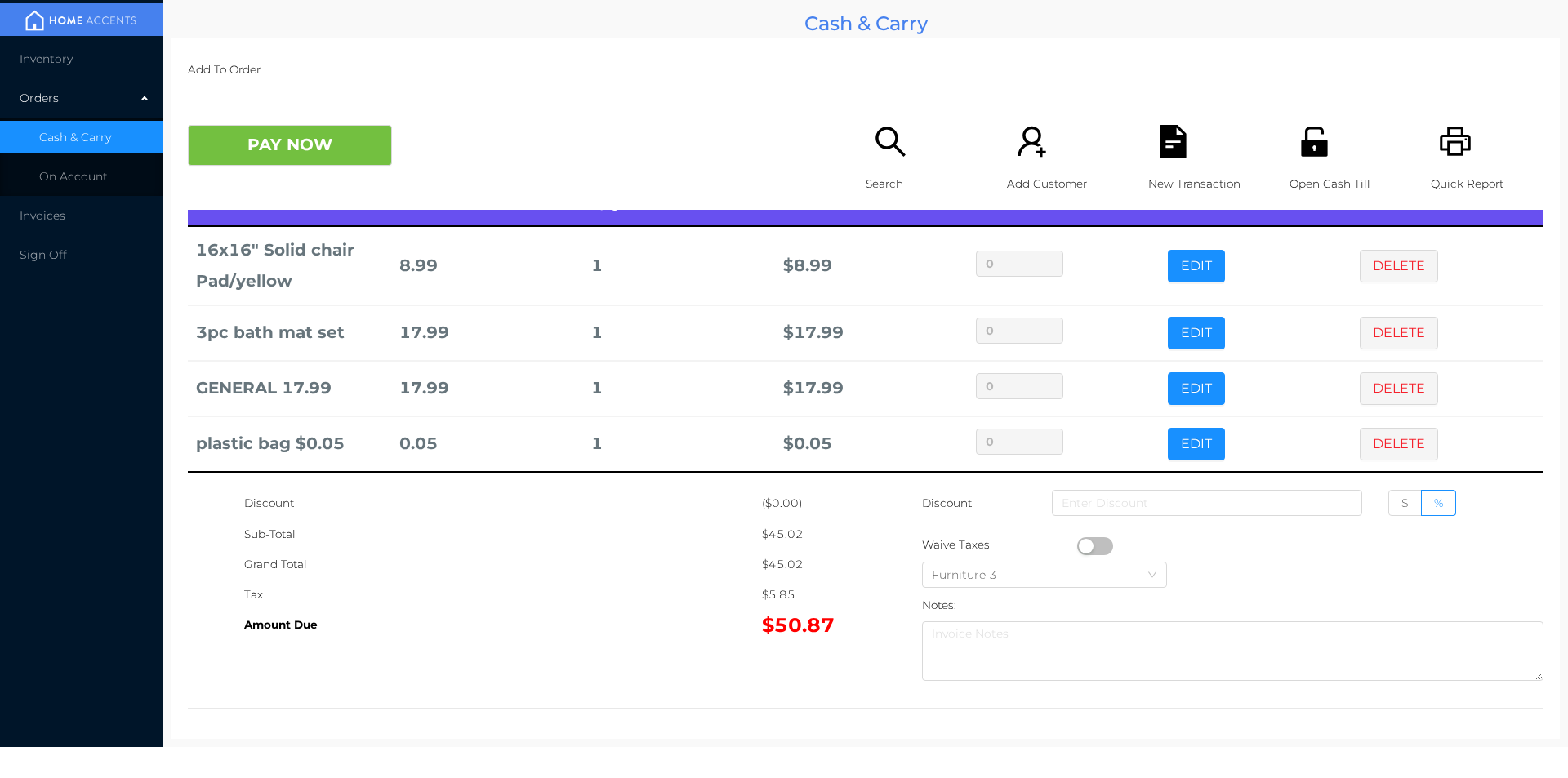
scroll to position [0, 0]
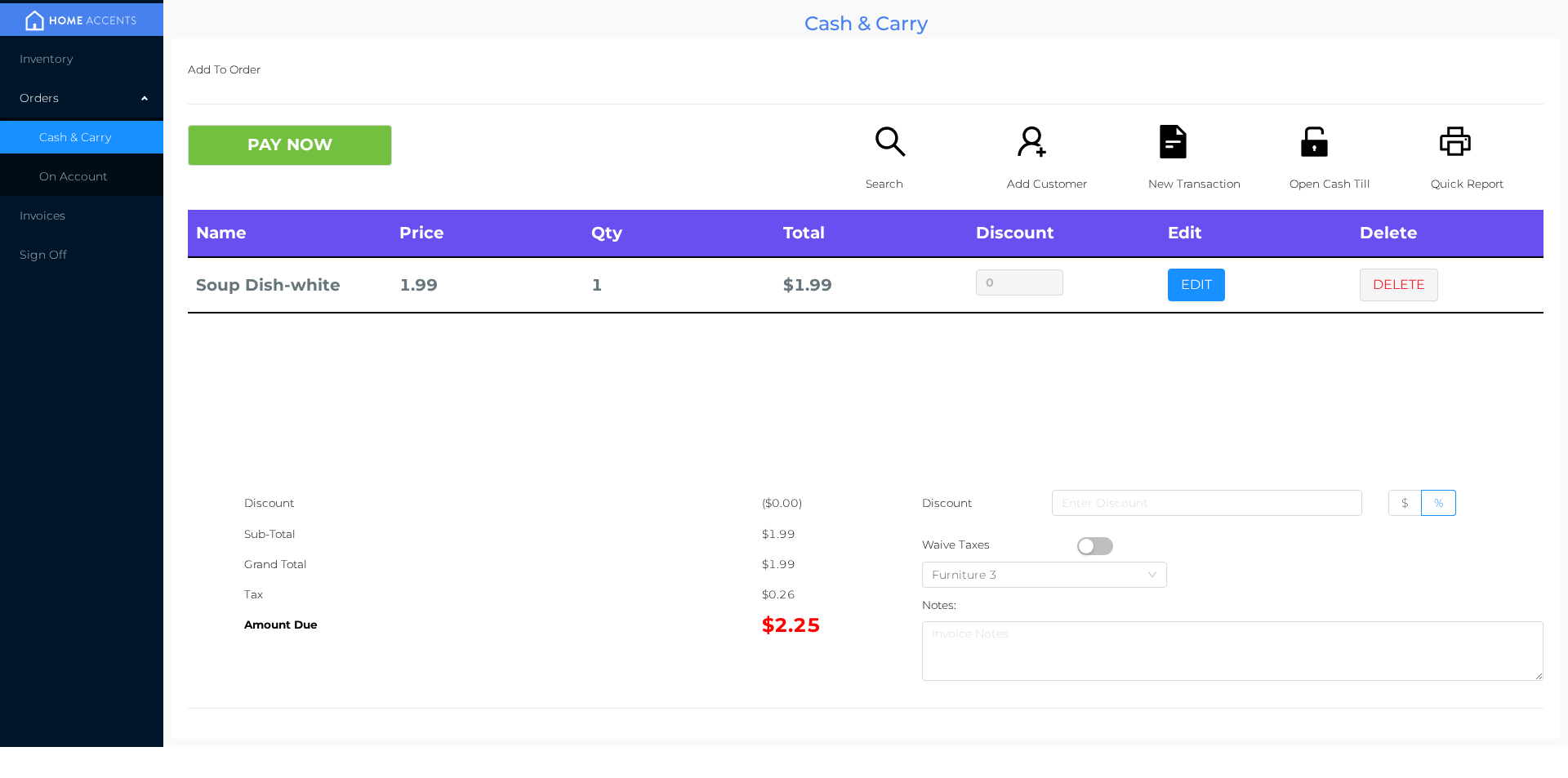
click at [1369, 285] on button "DELETE" at bounding box center [1399, 285] width 78 height 32
click at [1185, 301] on button "EDIT" at bounding box center [1196, 285] width 57 height 32
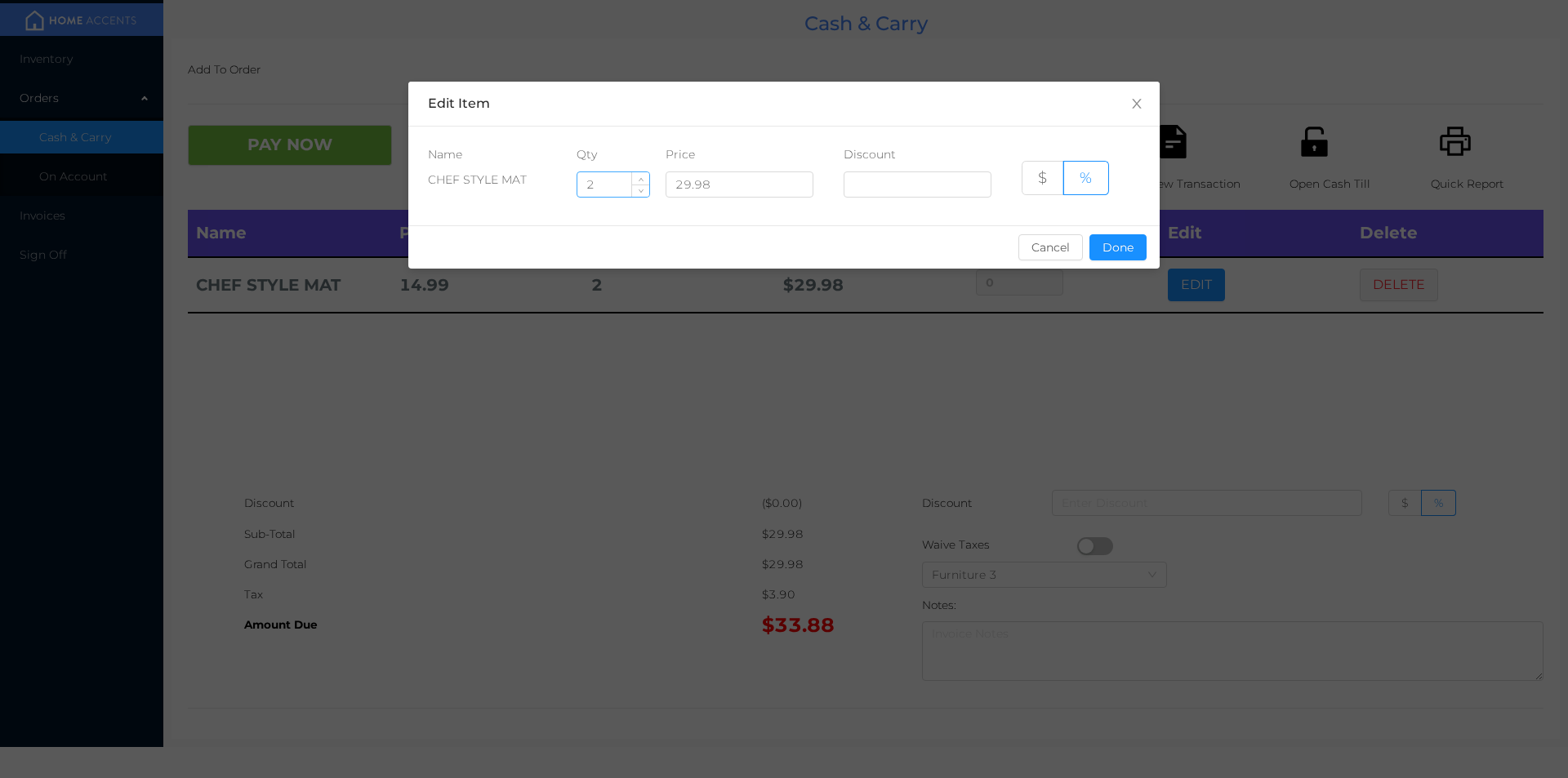
click at [612, 179] on input "2" at bounding box center [613, 184] width 72 height 25
type input "1"
click at [1125, 393] on div "sentinelStart Edit Item Name Qty Price Discount CHEF STYLE MAT 1 29.98 $ % Canc…" at bounding box center [784, 389] width 1568 height 778
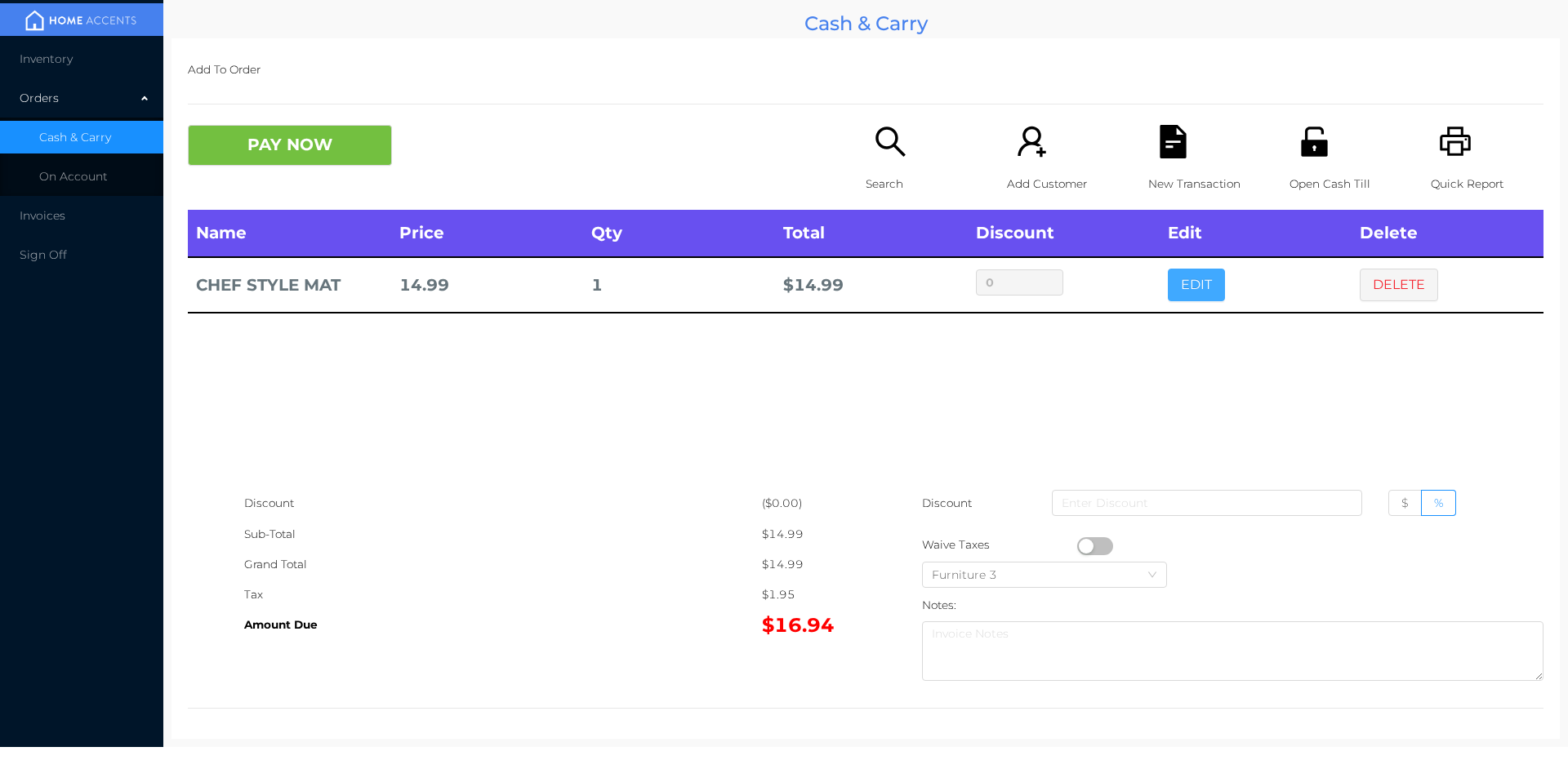
click at [1168, 269] on button "EDIT" at bounding box center [1196, 285] width 57 height 32
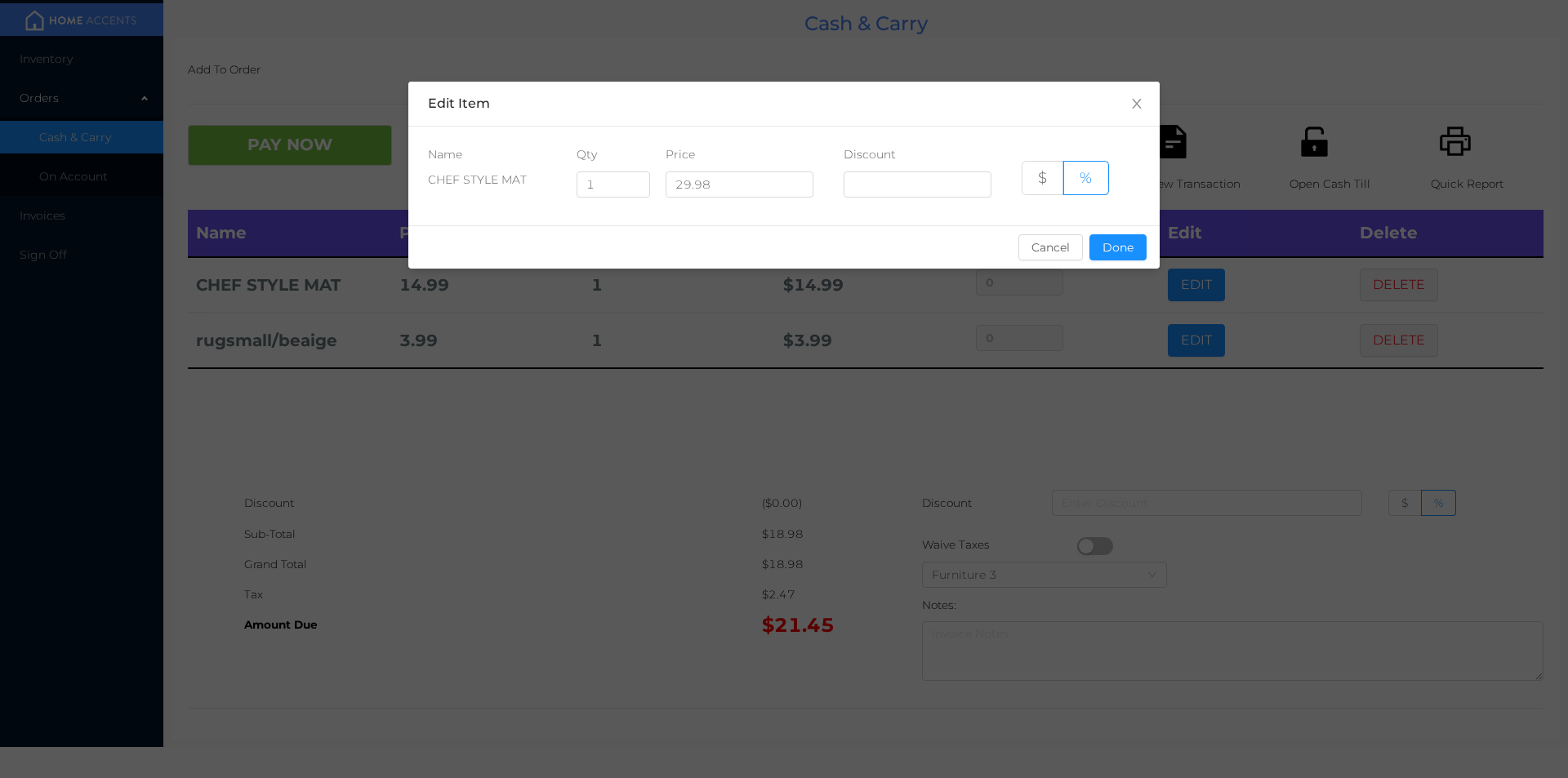
click at [1165, 472] on div "sentinelStart Edit Item Name Qty Price Discount CHEF STYLE MAT 1 29.98 $ % Canc…" at bounding box center [784, 389] width 1568 height 778
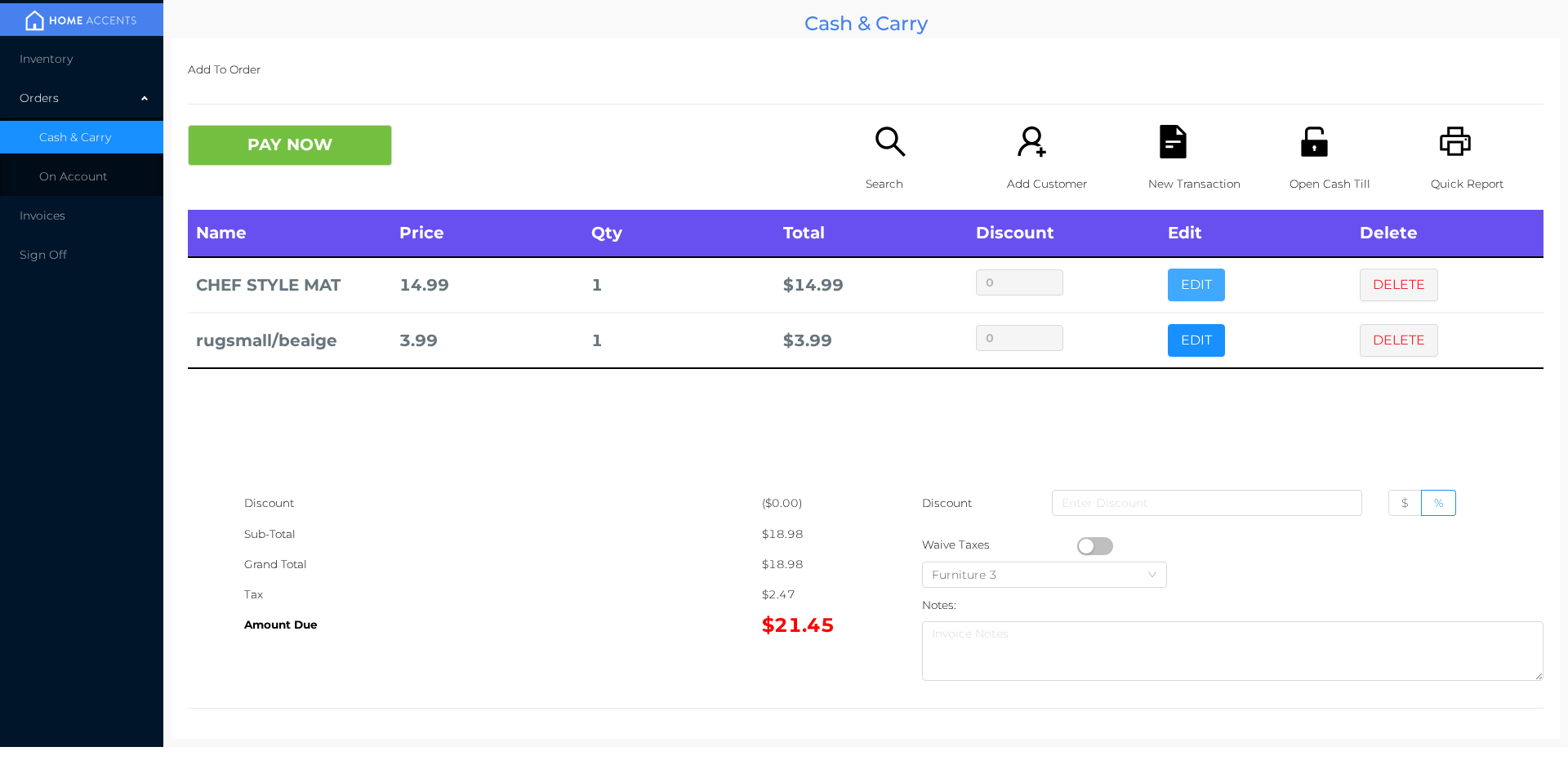
click at [1168, 269] on button "EDIT" at bounding box center [1196, 285] width 57 height 32
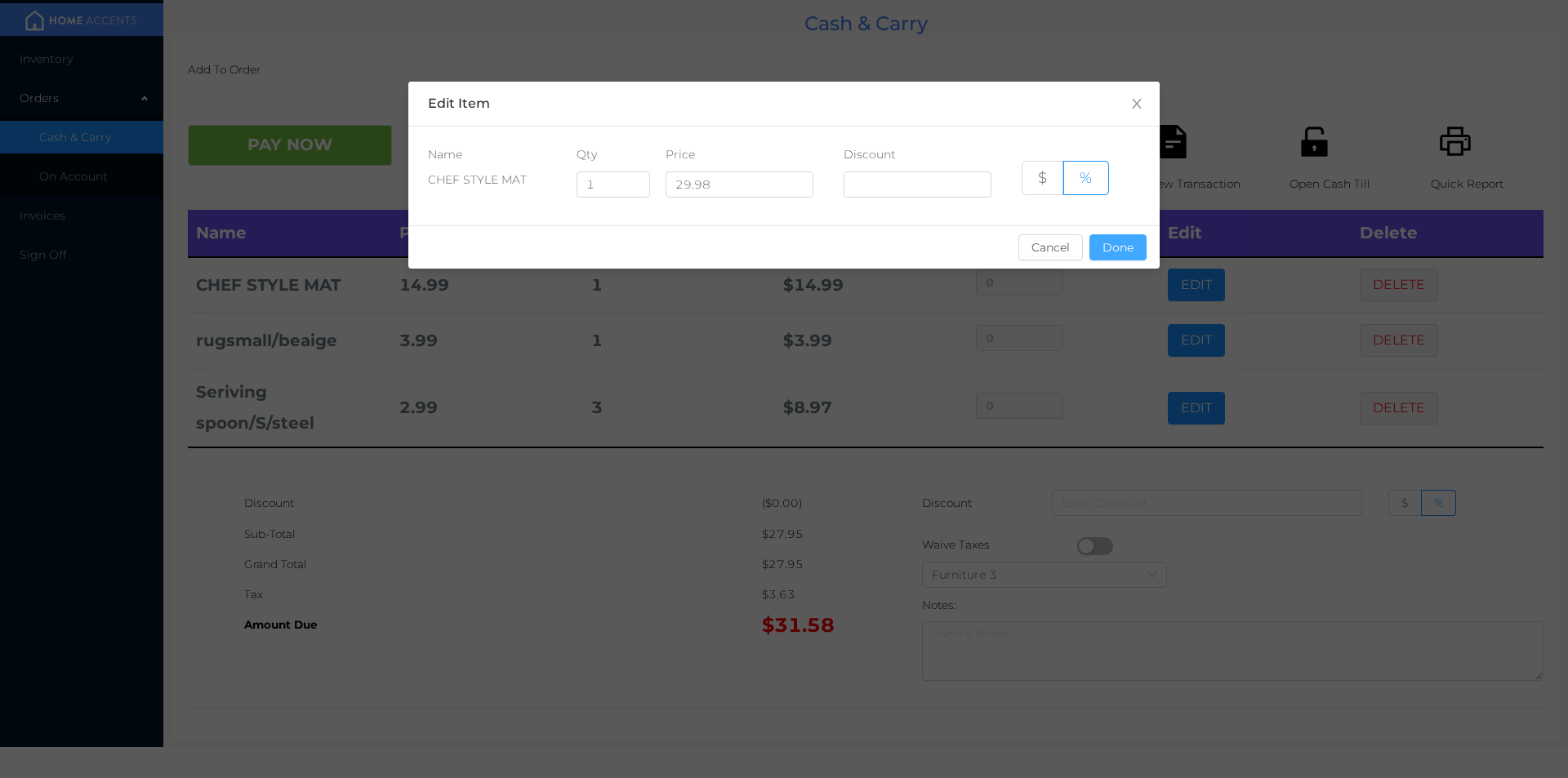
click at [1121, 255] on button "Done" at bounding box center [1118, 247] width 57 height 26
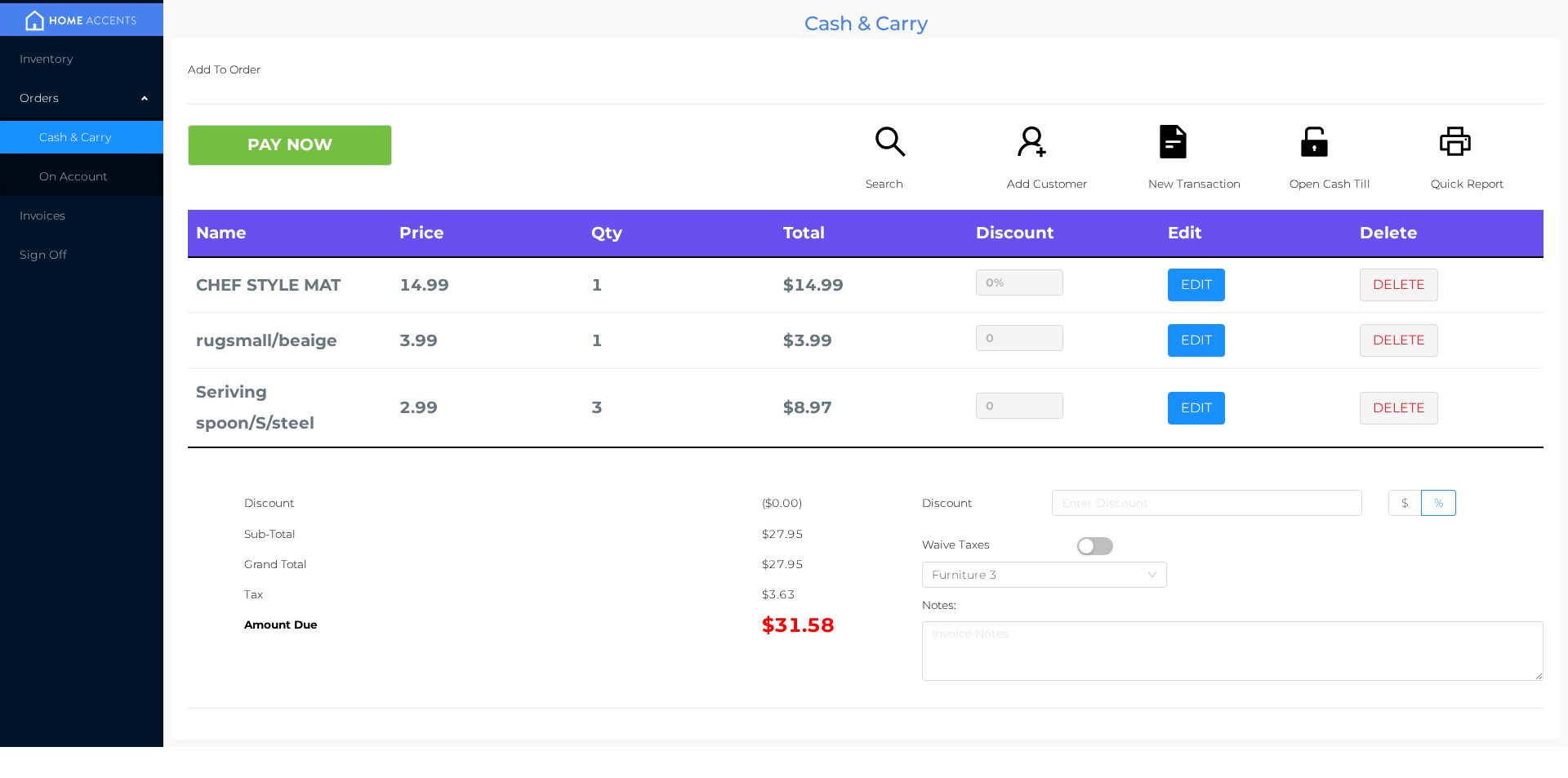
click at [691, 509] on div "Discount" at bounding box center [503, 503] width 518 height 30
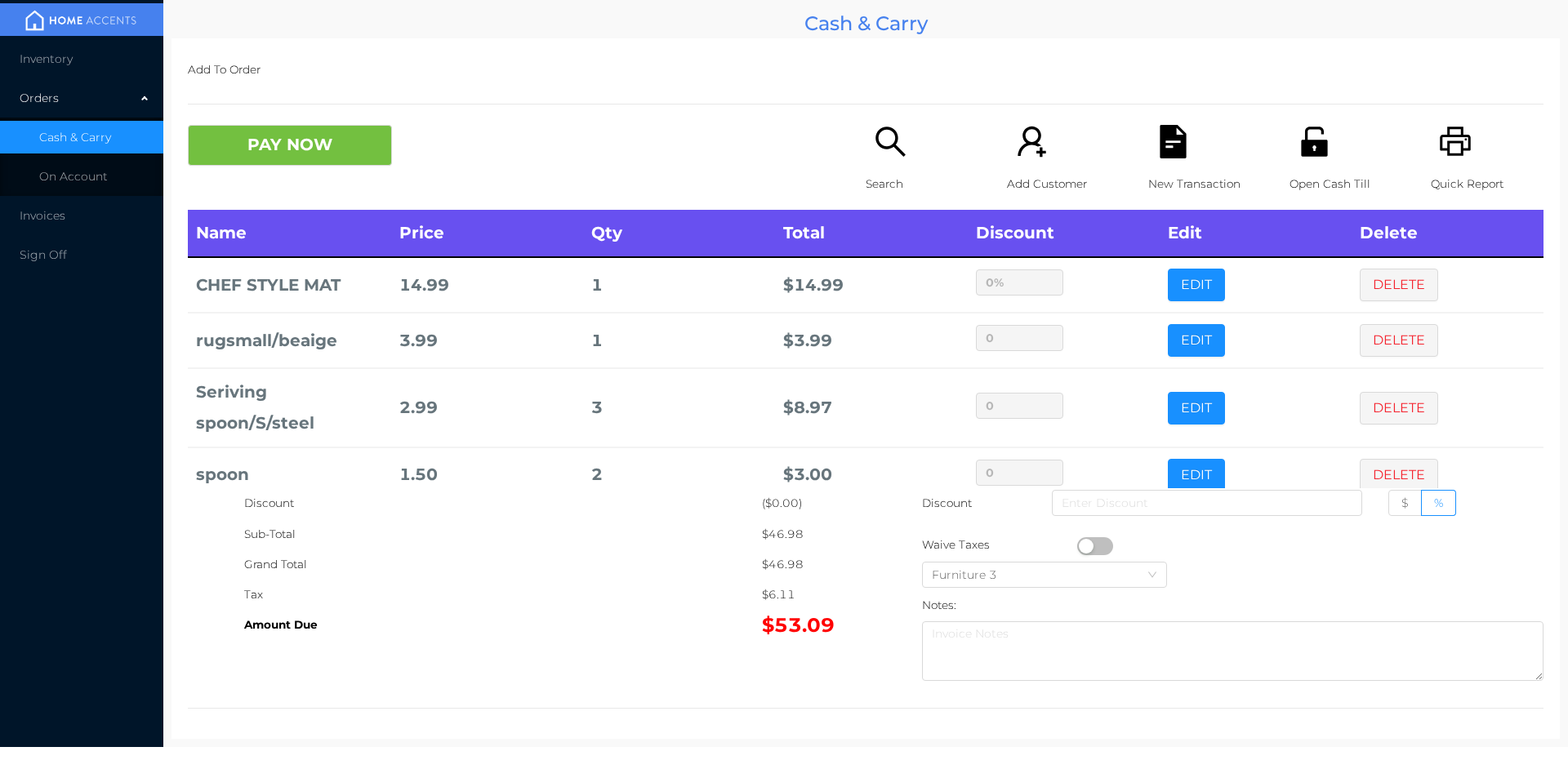
scroll to position [142, 0]
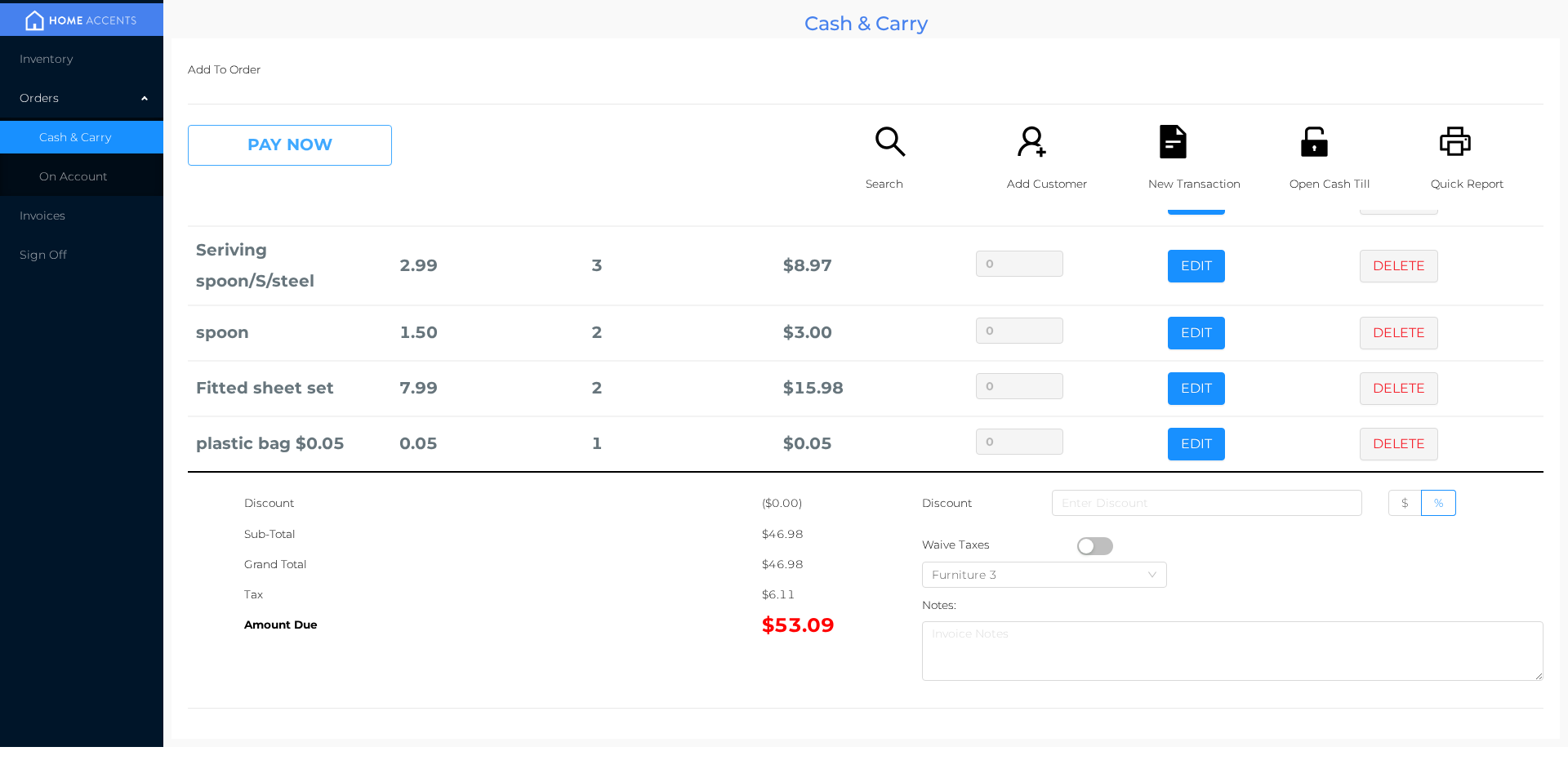
click at [245, 153] on button "PAY NOW" at bounding box center [290, 146] width 204 height 41
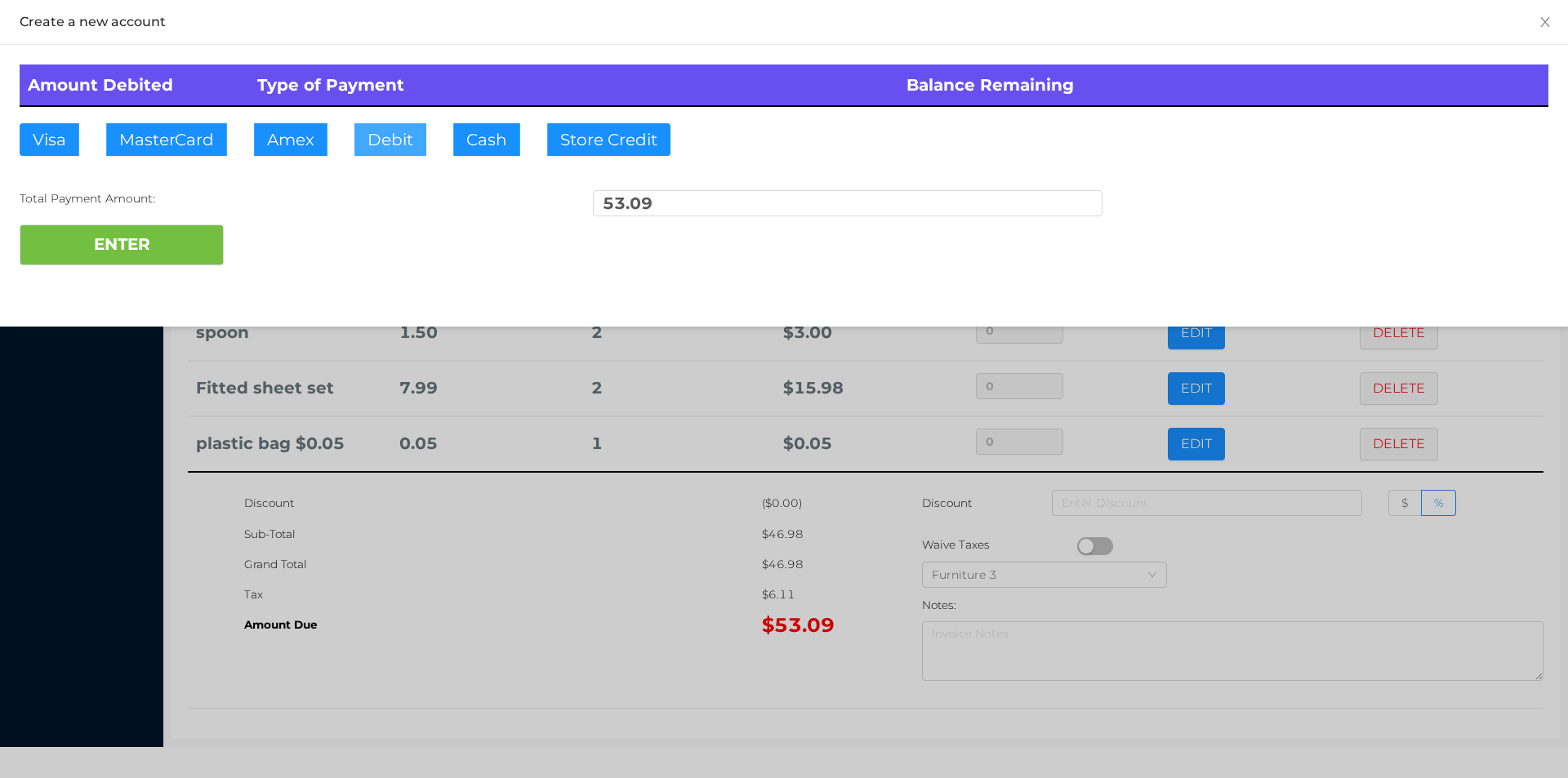
click at [406, 146] on button "Debit" at bounding box center [390, 140] width 72 height 32
click at [147, 245] on button "ENTER" at bounding box center [122, 245] width 204 height 41
type input "0"
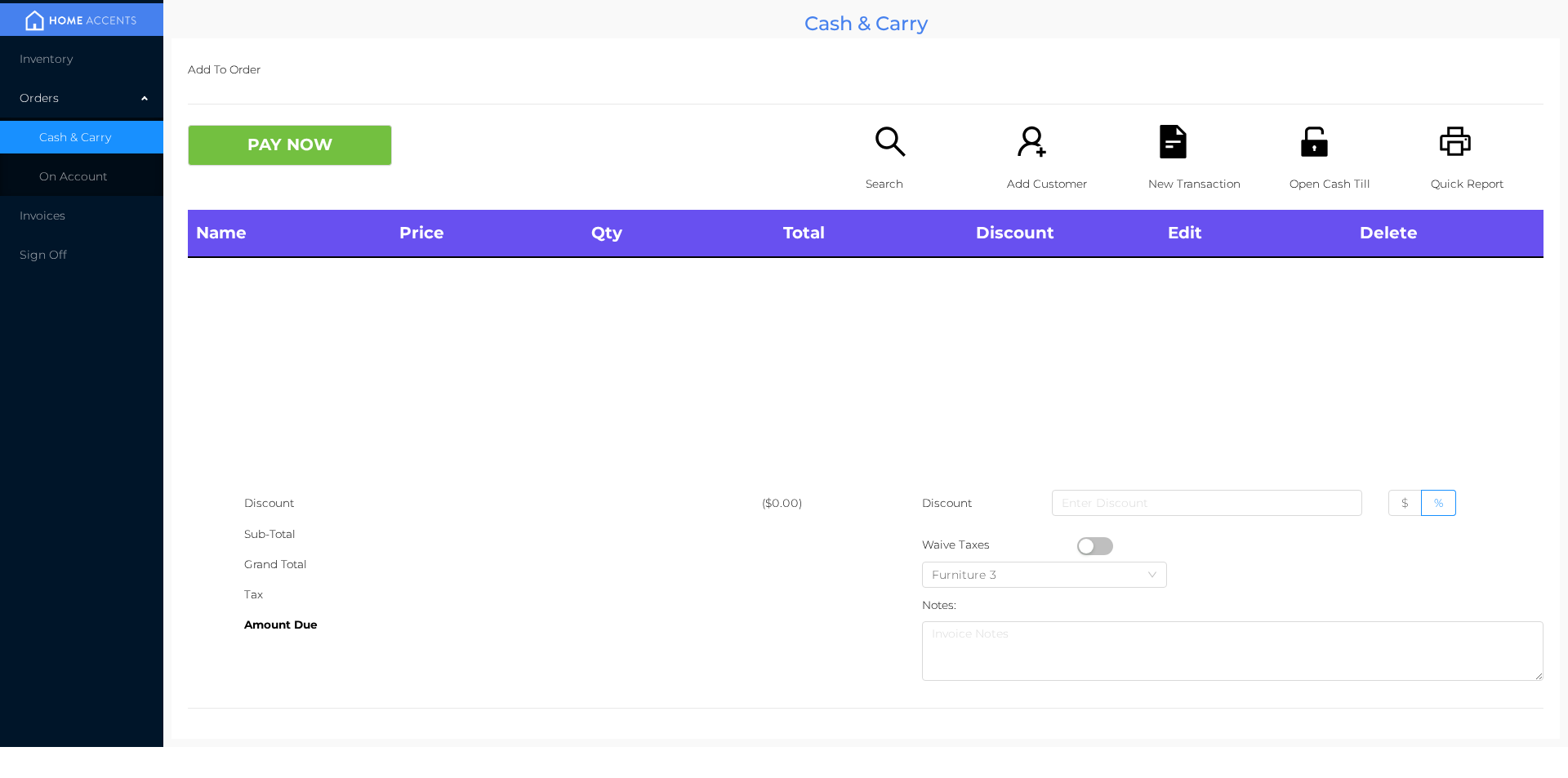
scroll to position [0, 0]
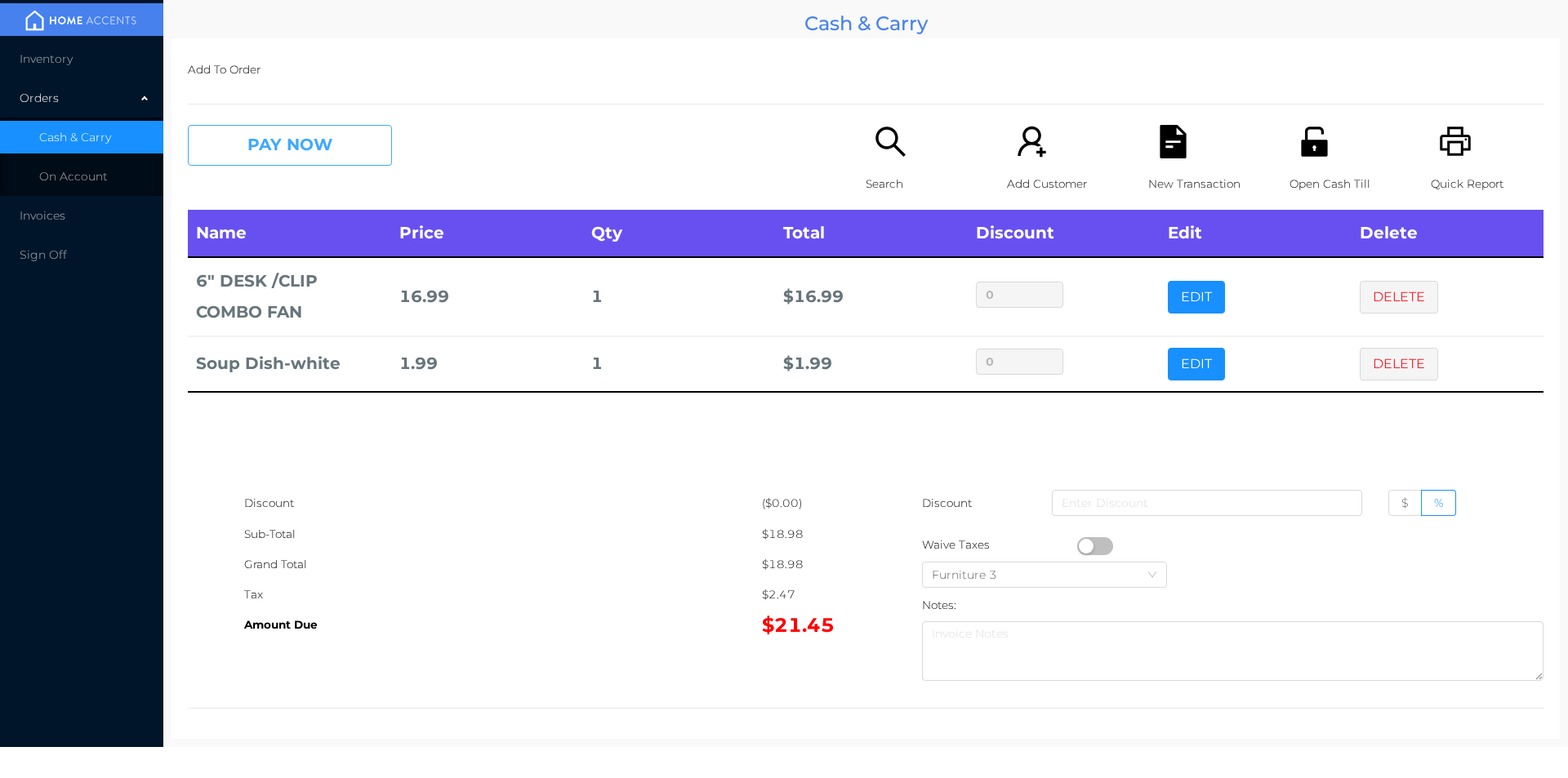
click at [310, 143] on button "PAY NOW" at bounding box center [290, 146] width 204 height 41
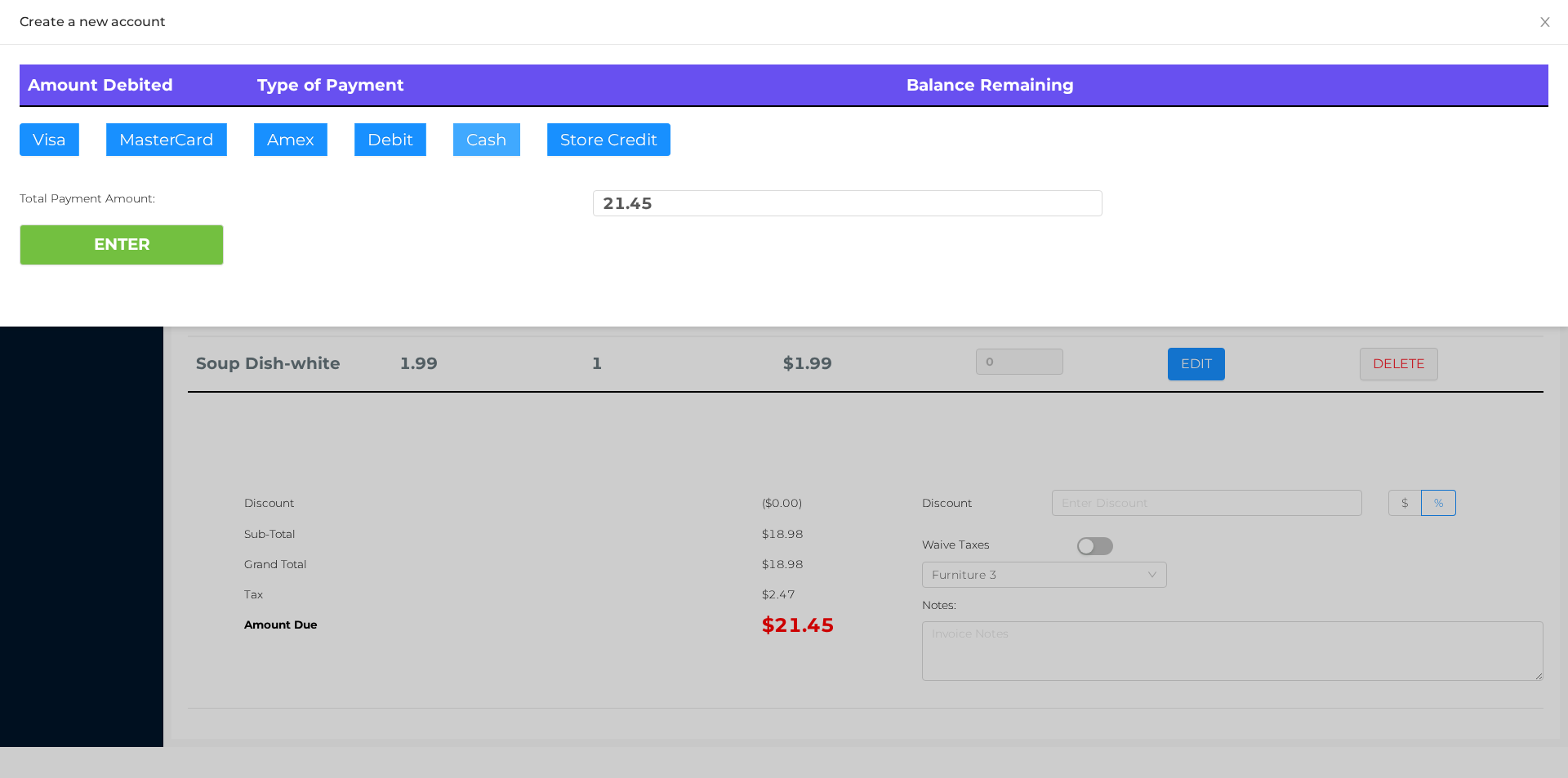
click at [485, 144] on button "Cash" at bounding box center [486, 140] width 67 height 32
click at [193, 237] on button "ENTER" at bounding box center [122, 245] width 204 height 41
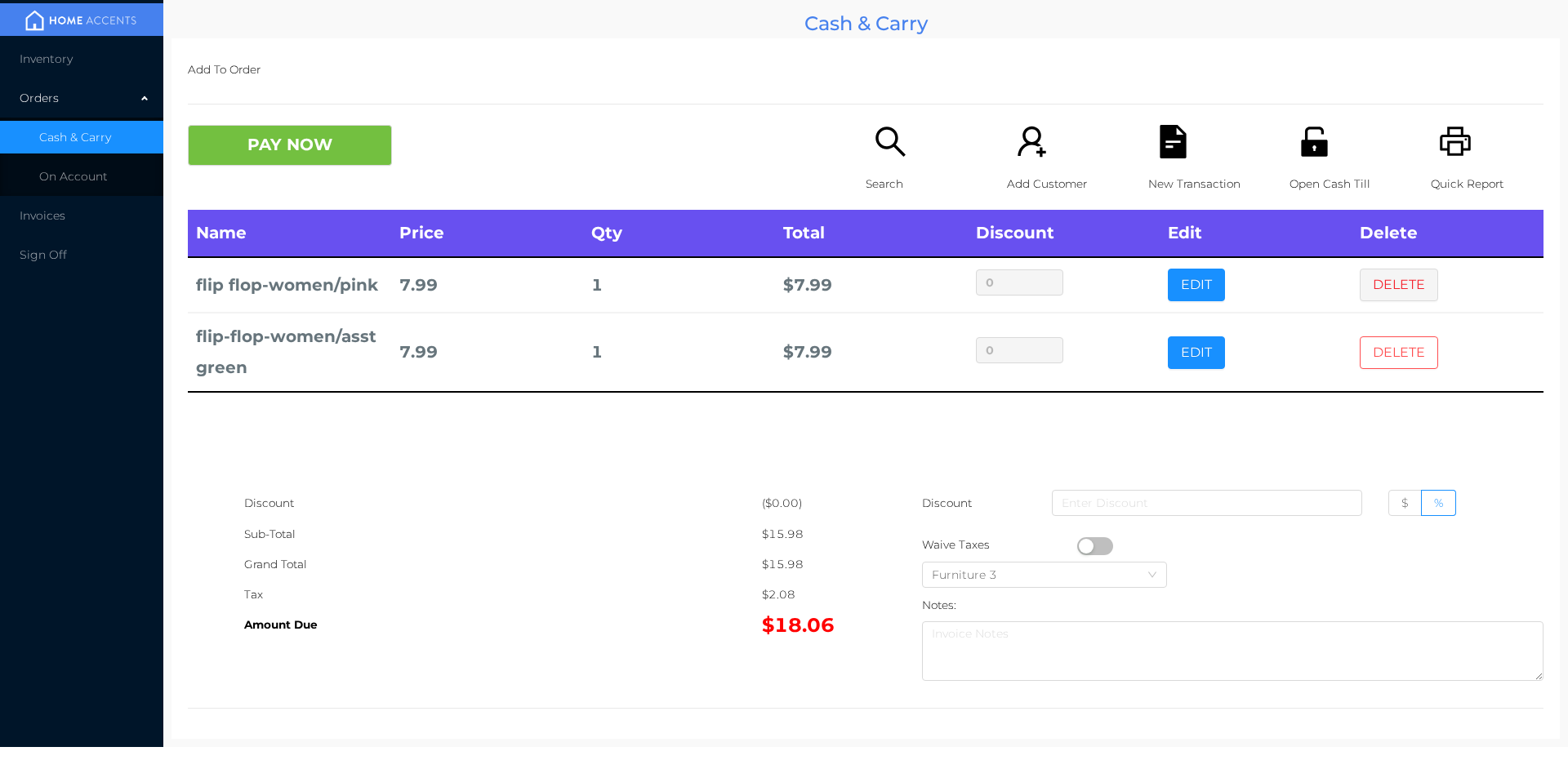
click at [1391, 354] on button "DELETE" at bounding box center [1399, 352] width 78 height 32
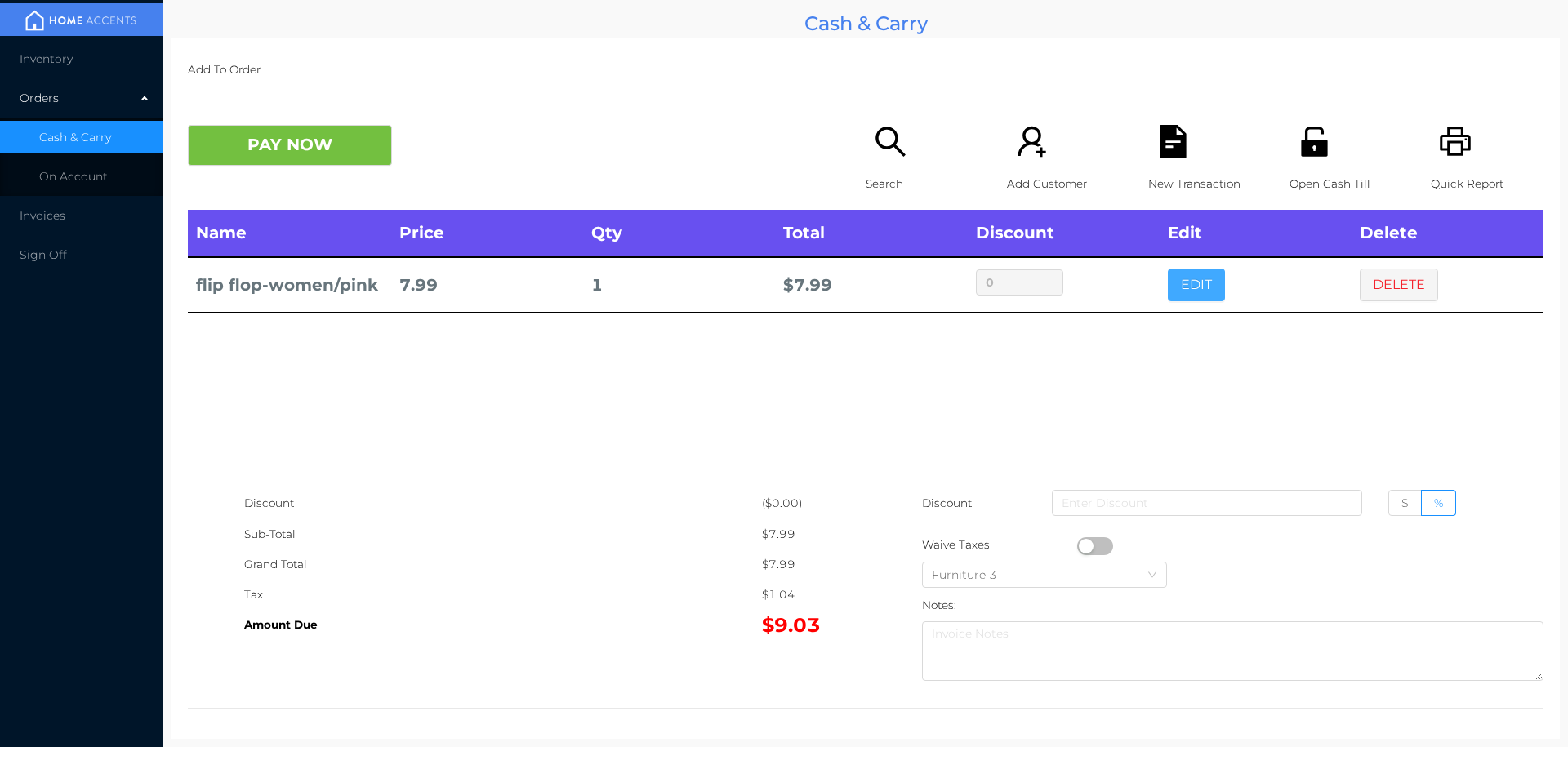
click at [1184, 286] on button "EDIT" at bounding box center [1196, 285] width 57 height 32
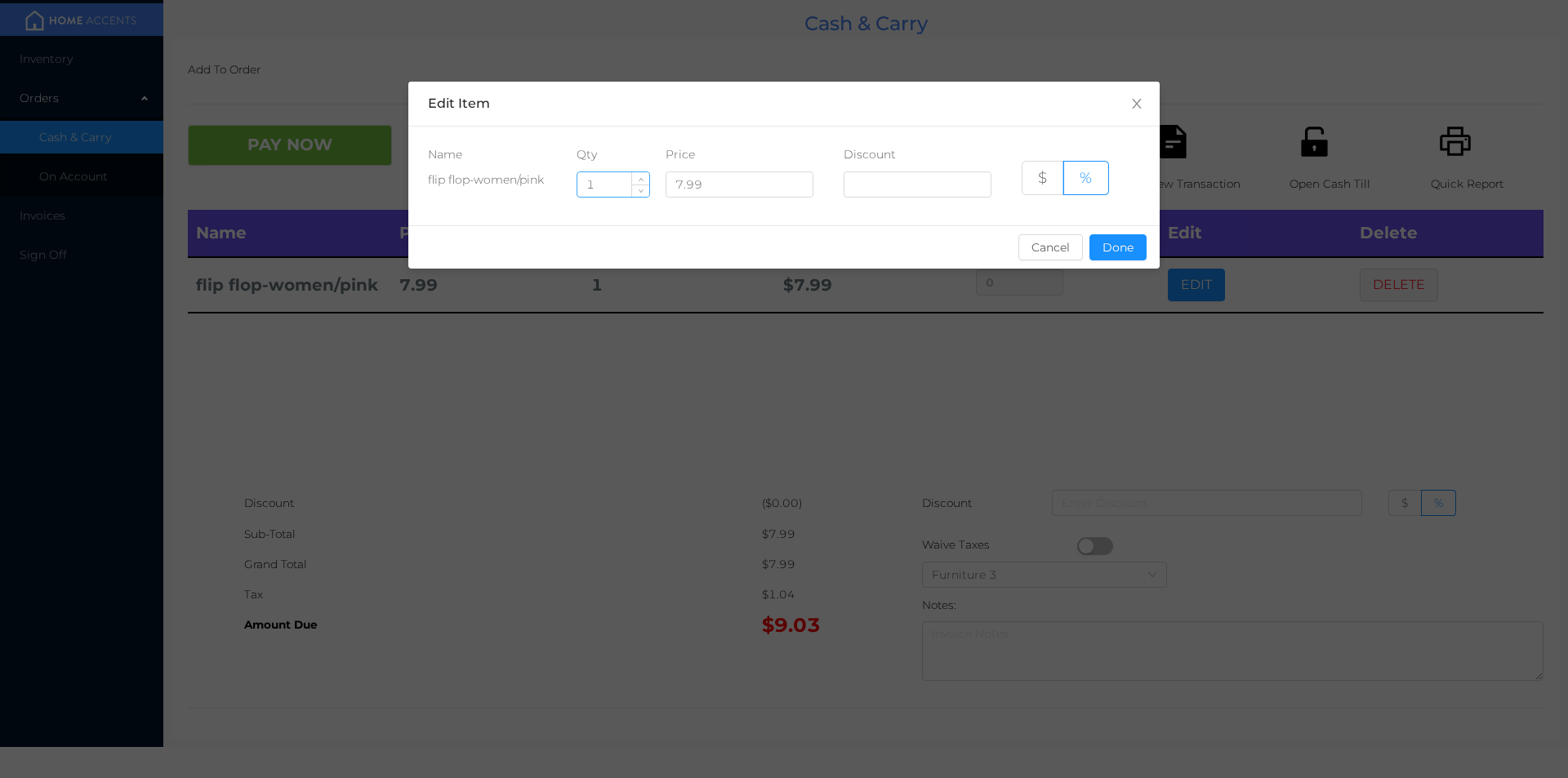
click at [625, 186] on input "1" at bounding box center [613, 184] width 72 height 25
type input "5"
click at [1119, 244] on button "Done" at bounding box center [1118, 247] width 57 height 26
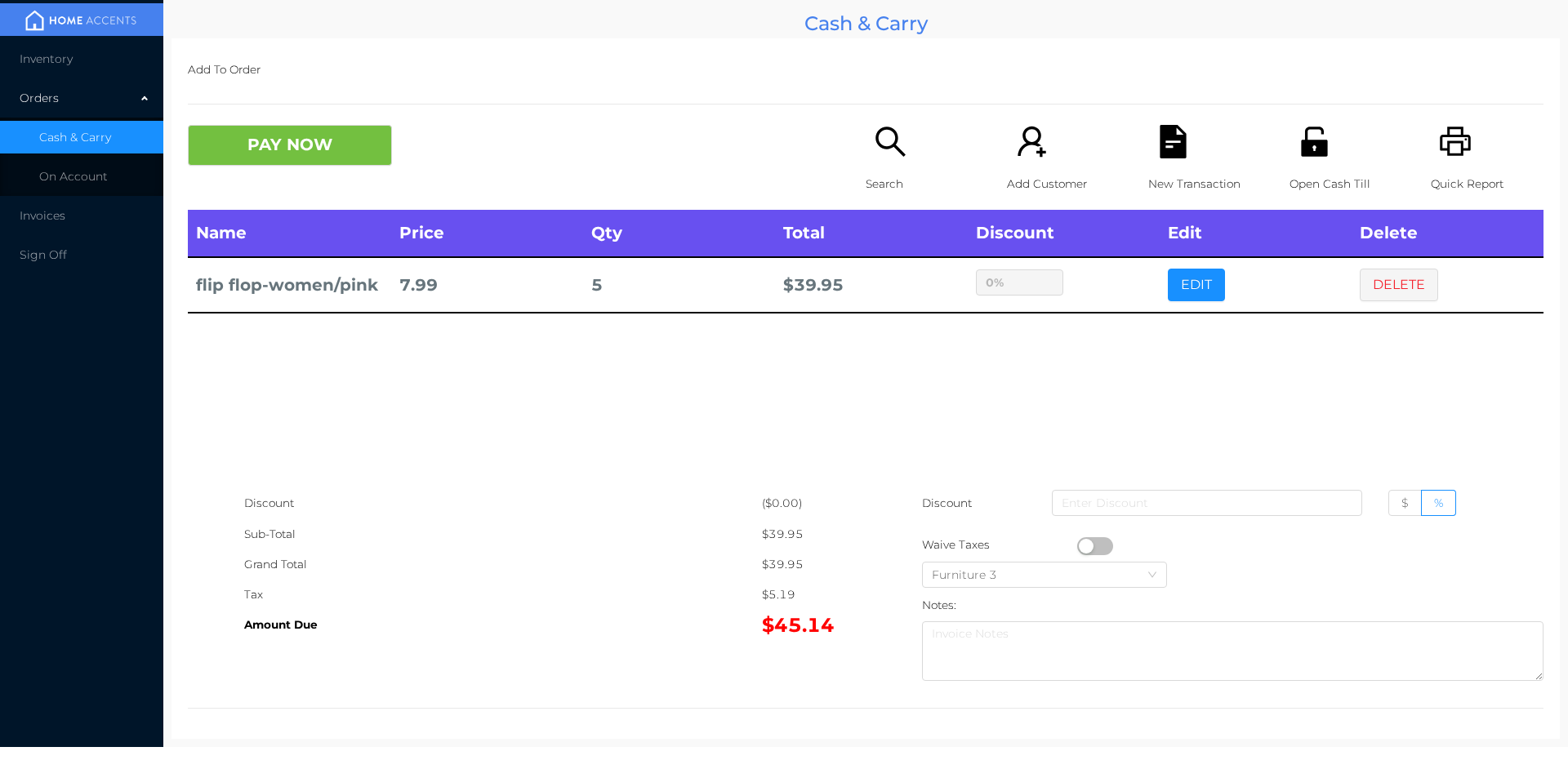
click at [1100, 352] on div "sentinelStart Edit Item Name Qty Price Discount flip flop-women/pink 5 7.99 $ %…" at bounding box center [784, 389] width 1568 height 778
click at [255, 136] on button "PAY NOW" at bounding box center [290, 146] width 204 height 41
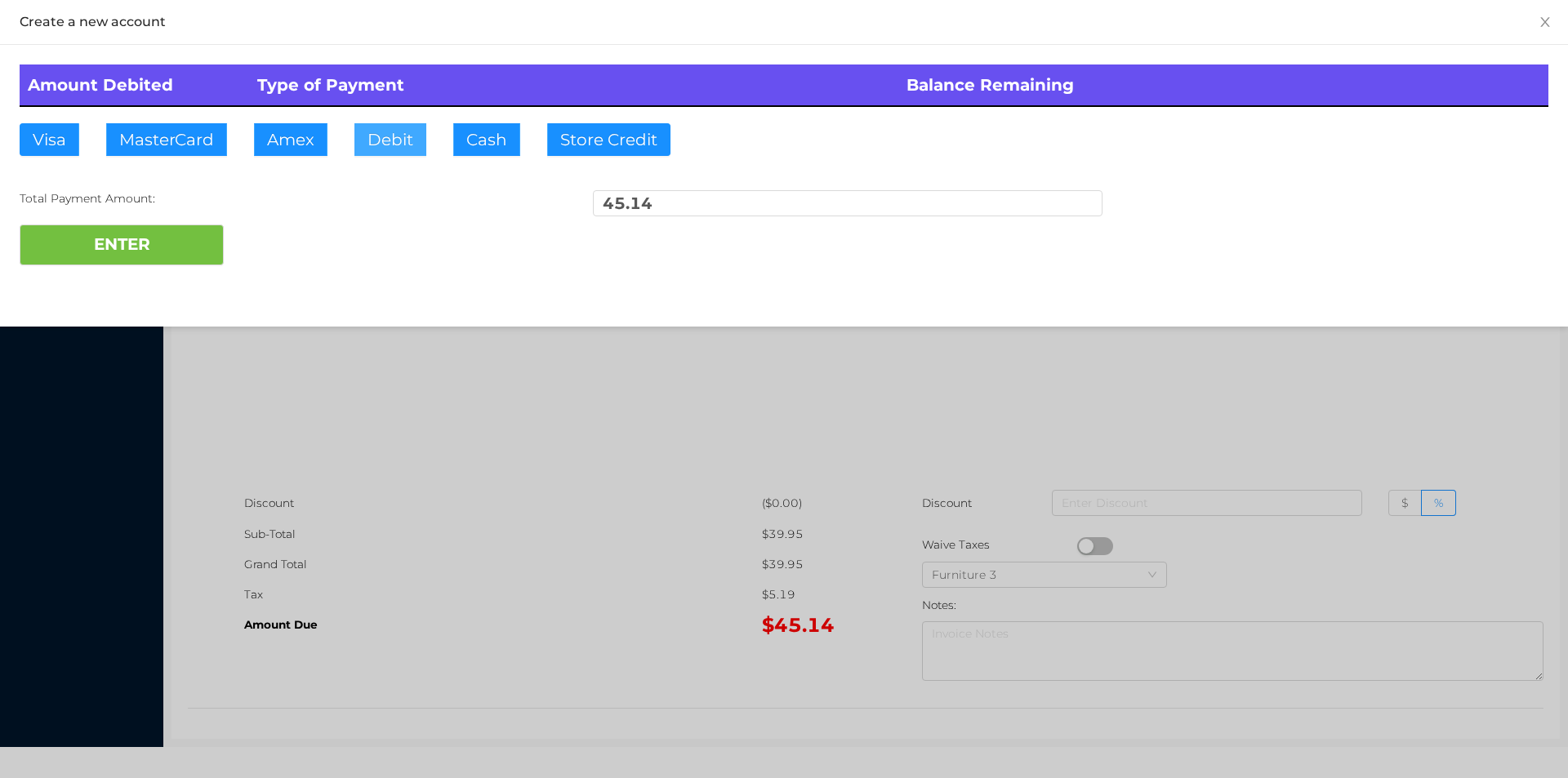
click at [398, 138] on button "Debit" at bounding box center [390, 140] width 72 height 32
click at [164, 228] on button "ENTER" at bounding box center [122, 245] width 204 height 41
type input "0"
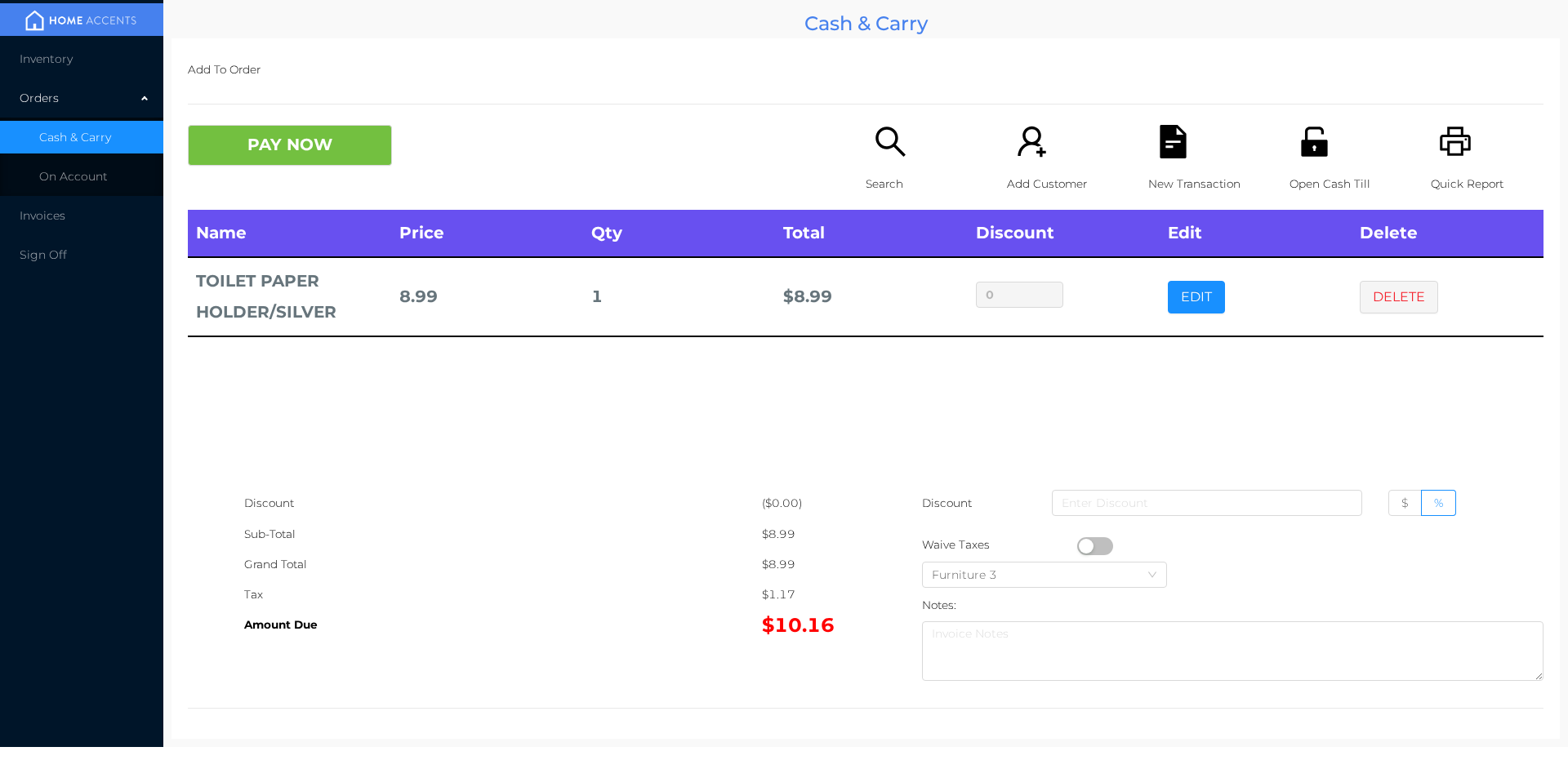
click at [289, 159] on button "PAY NOW" at bounding box center [290, 146] width 204 height 41
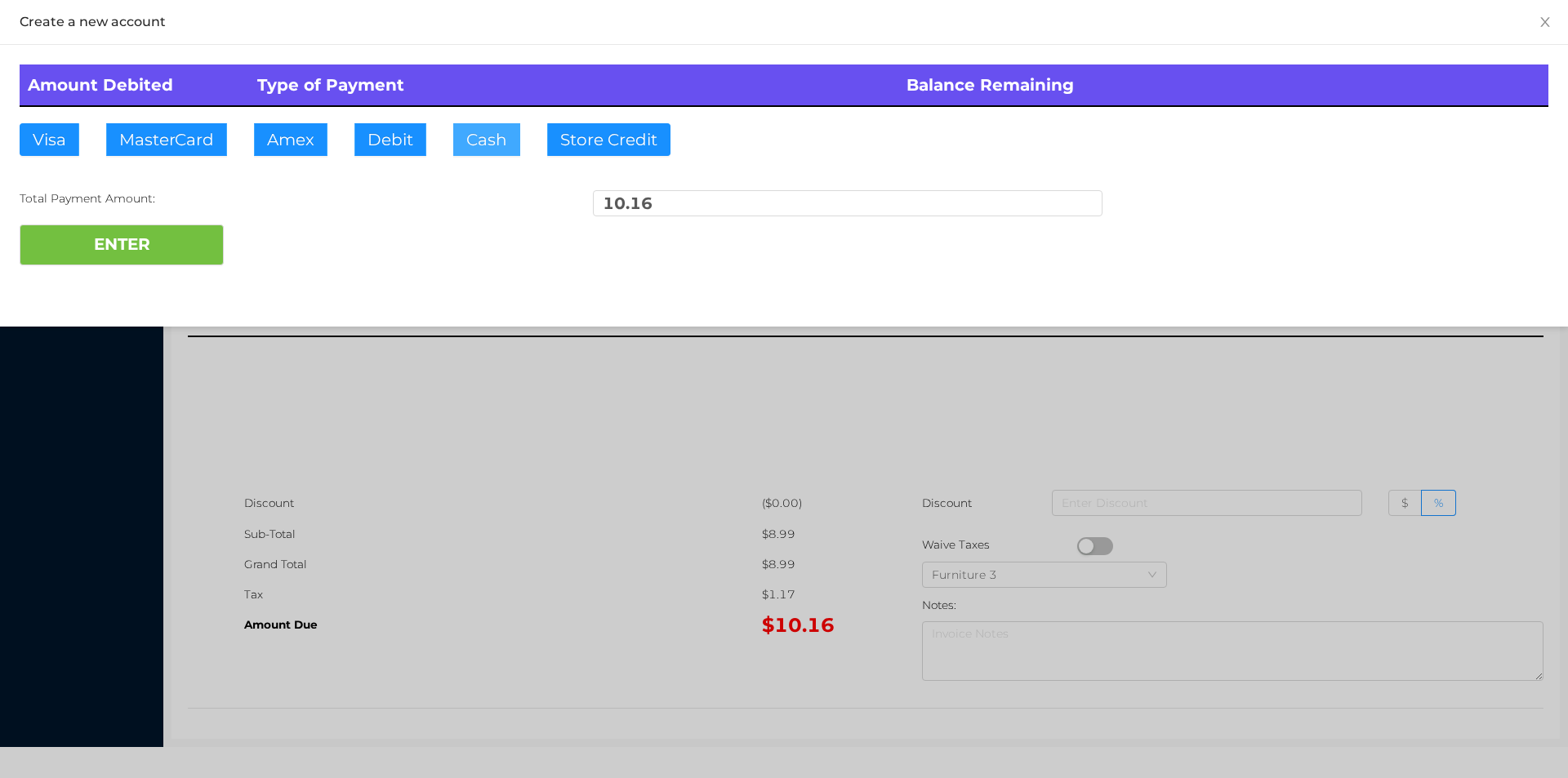
click at [473, 147] on button "Cash" at bounding box center [486, 140] width 67 height 32
click at [141, 234] on button "ENTER" at bounding box center [122, 245] width 204 height 41
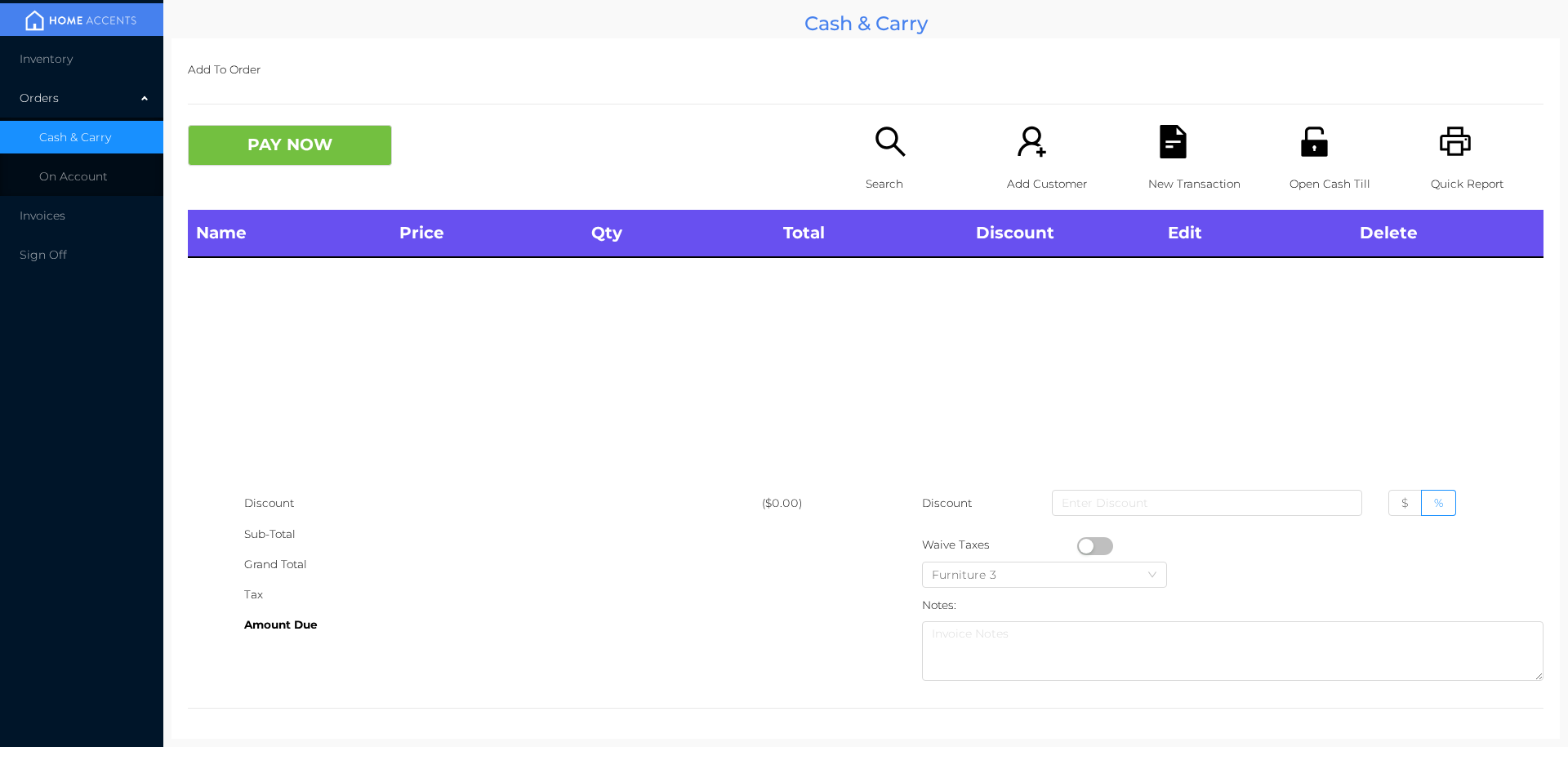
click at [890, 161] on div "Search" at bounding box center [922, 168] width 112 height 85
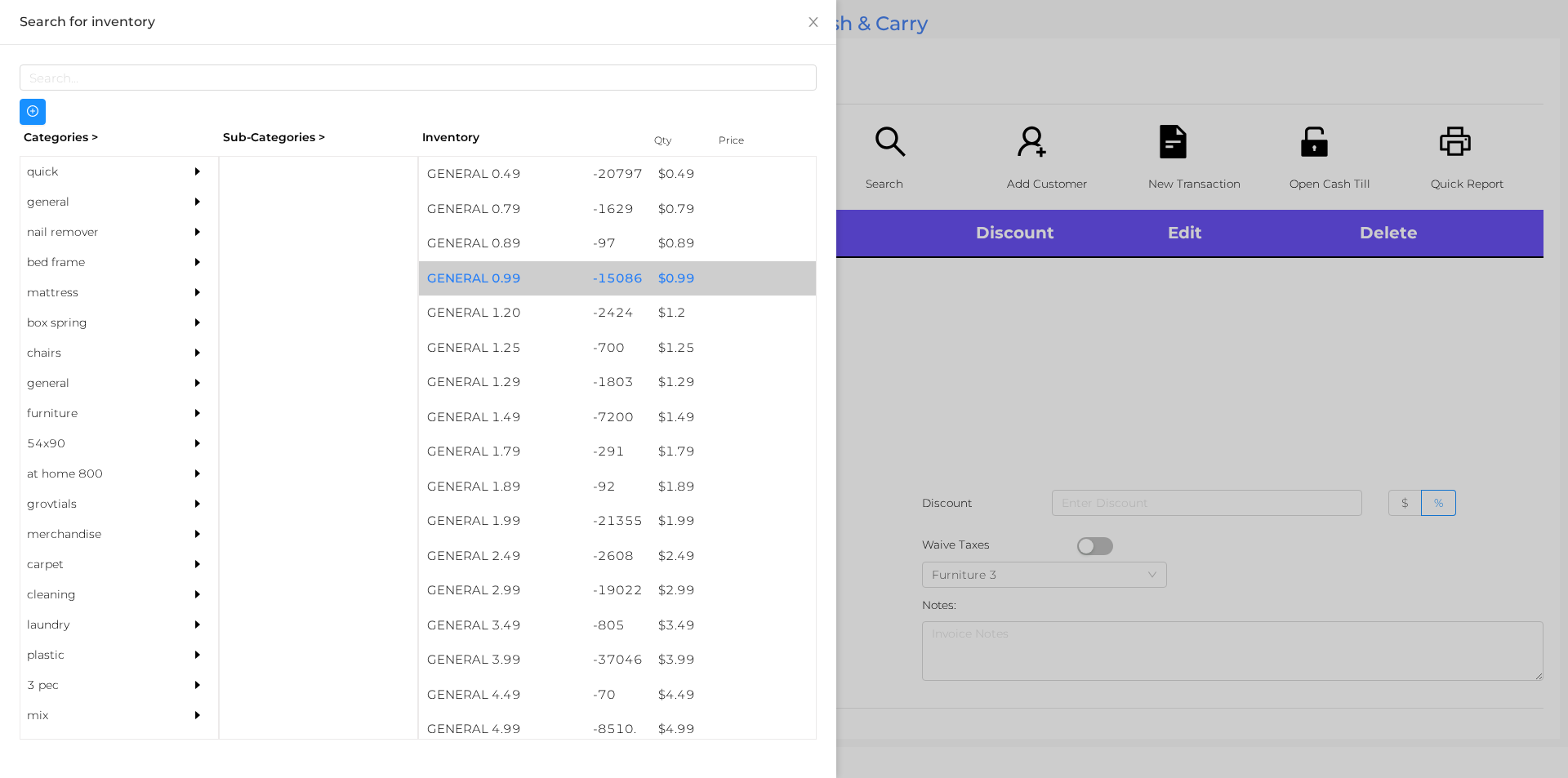
click at [672, 272] on div "$ 0.99" at bounding box center [733, 278] width 166 height 35
click at [679, 272] on div "$ 0.99" at bounding box center [733, 278] width 166 height 35
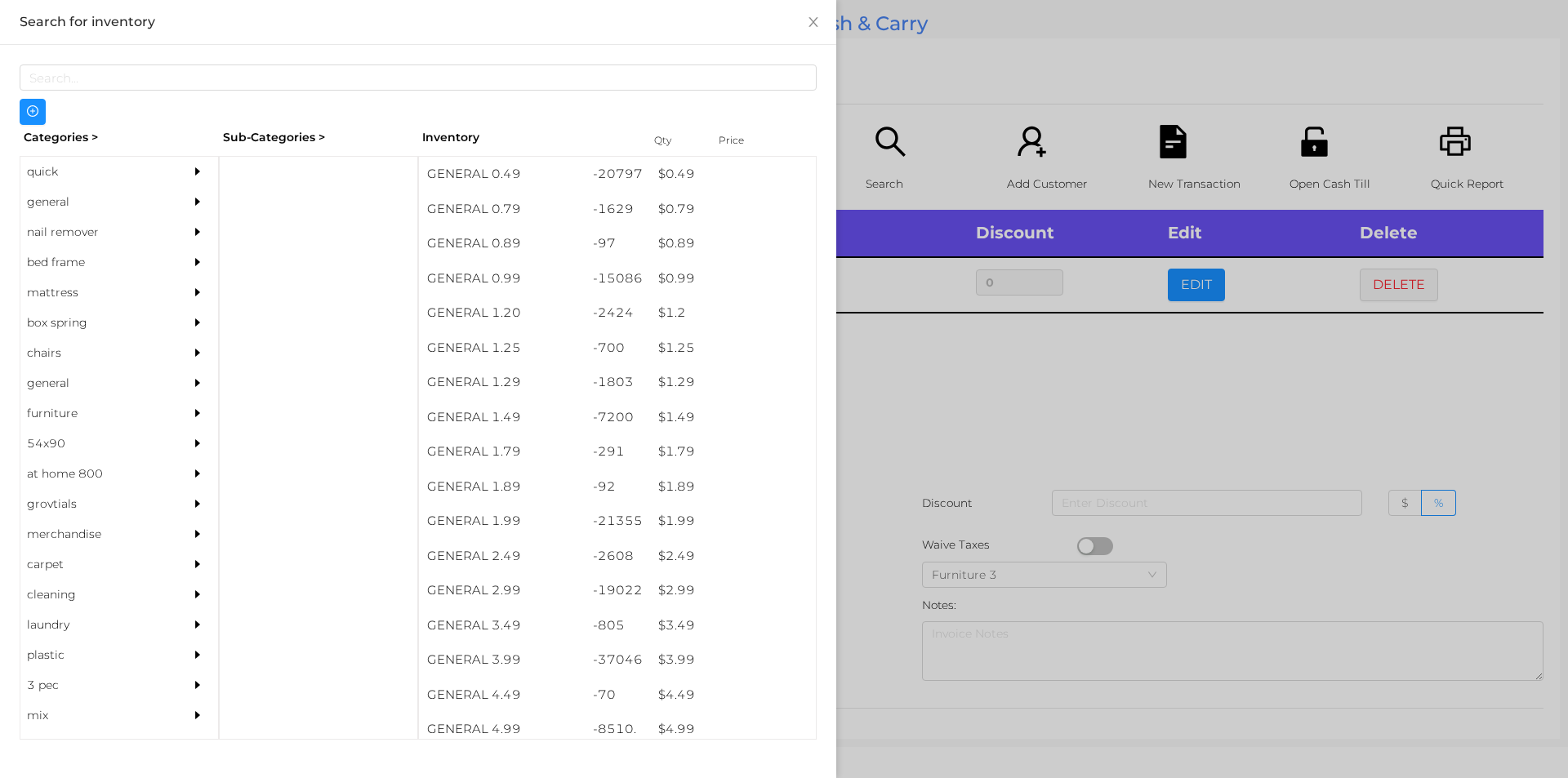
click at [901, 406] on div at bounding box center [784, 389] width 1568 height 778
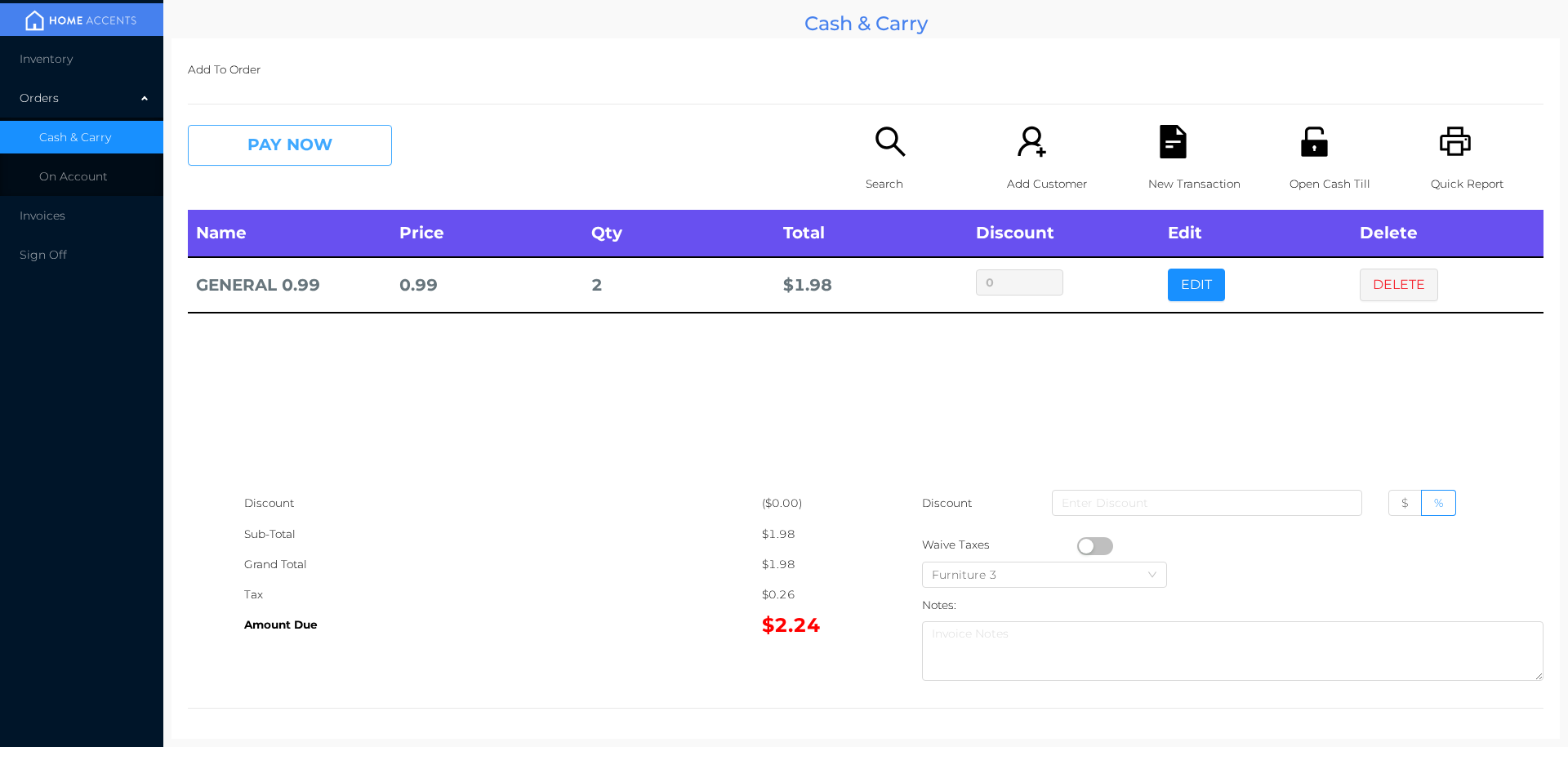
click at [283, 163] on button "PAY NOW" at bounding box center [290, 146] width 204 height 41
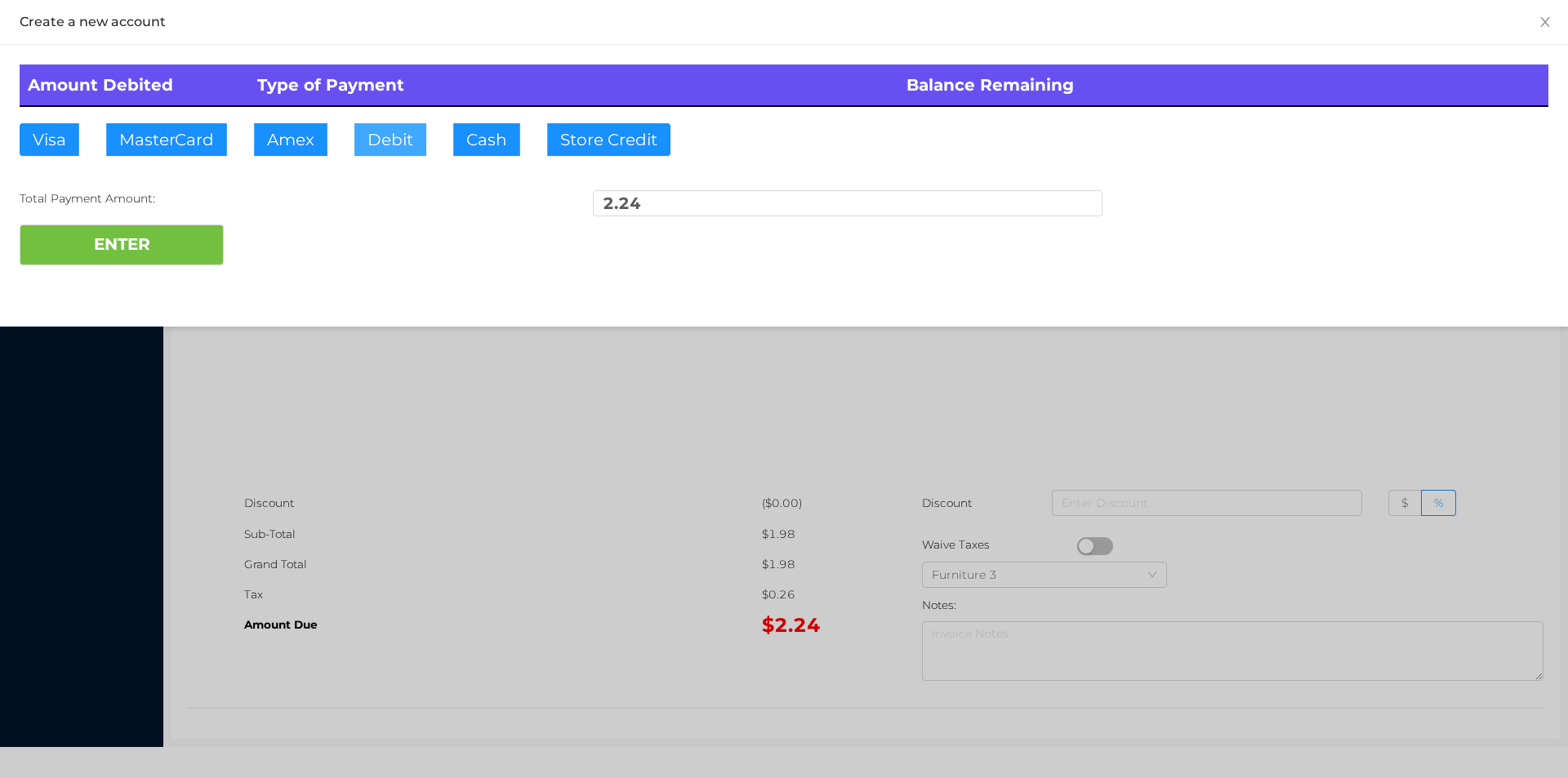
click at [400, 143] on button "Debit" at bounding box center [390, 140] width 72 height 32
click at [172, 228] on button "ENTER" at bounding box center [122, 245] width 204 height 41
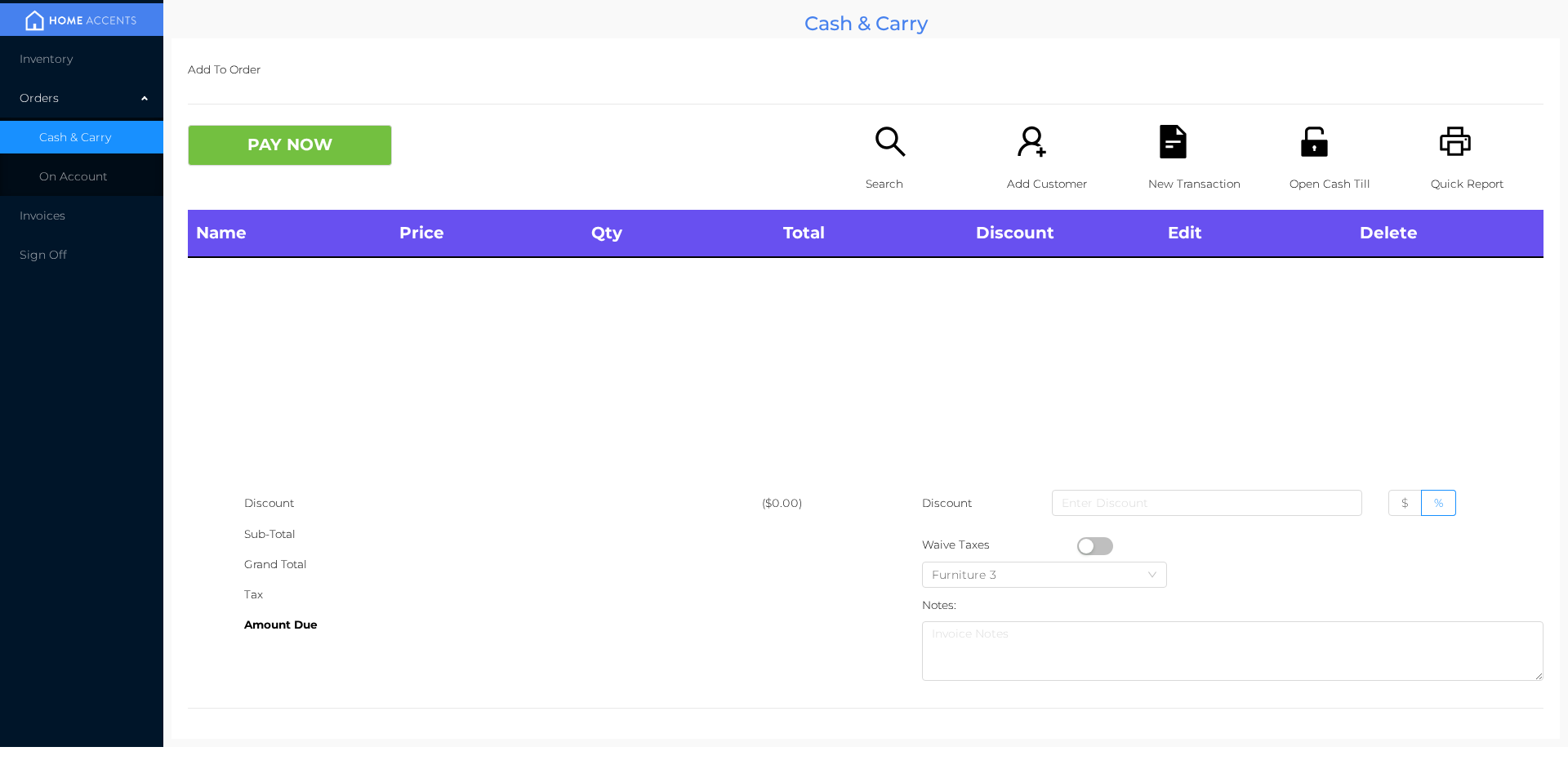
click at [871, 160] on div "Search" at bounding box center [922, 168] width 112 height 85
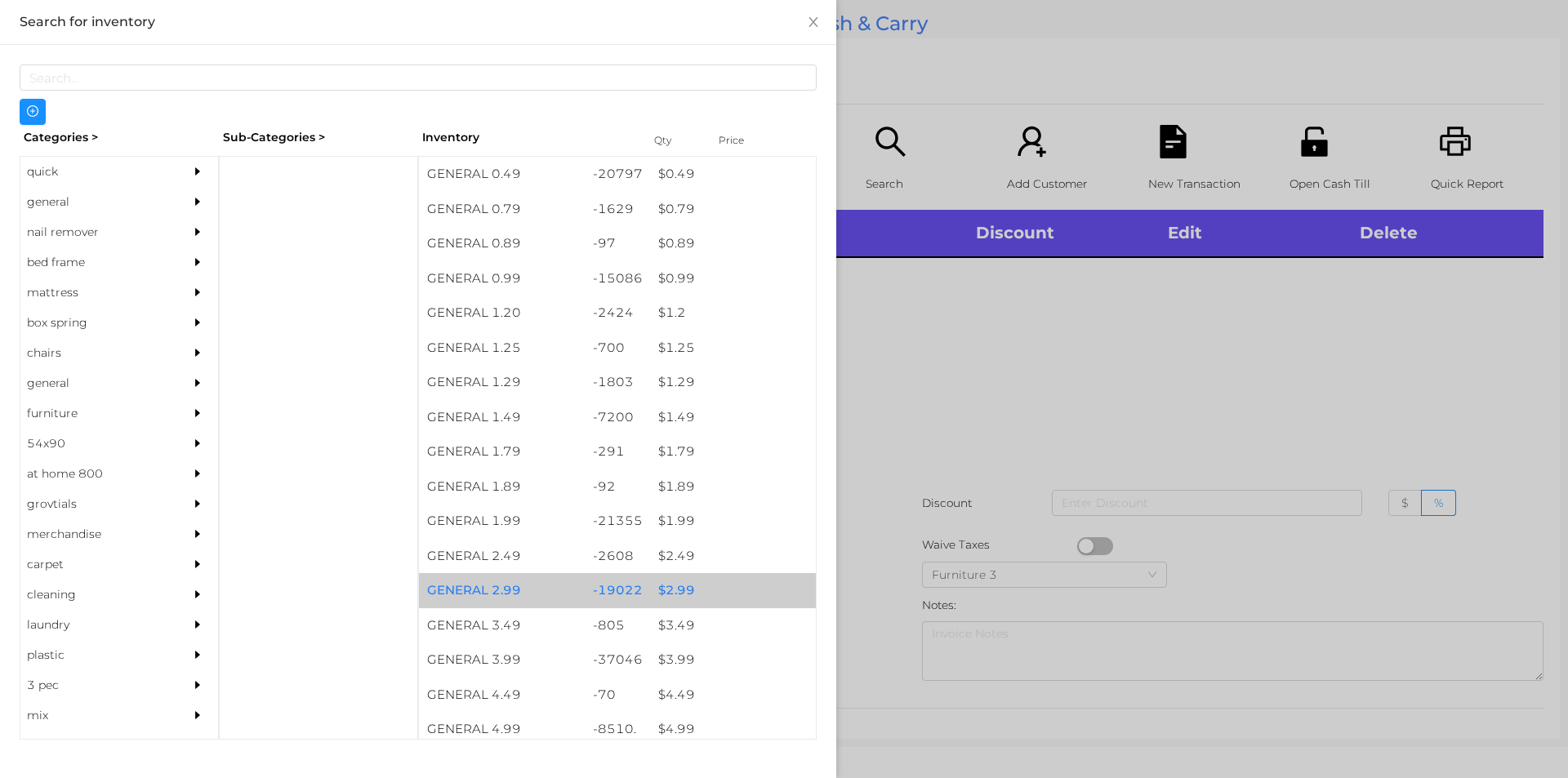
click at [672, 592] on div "$ 2.99" at bounding box center [733, 590] width 166 height 35
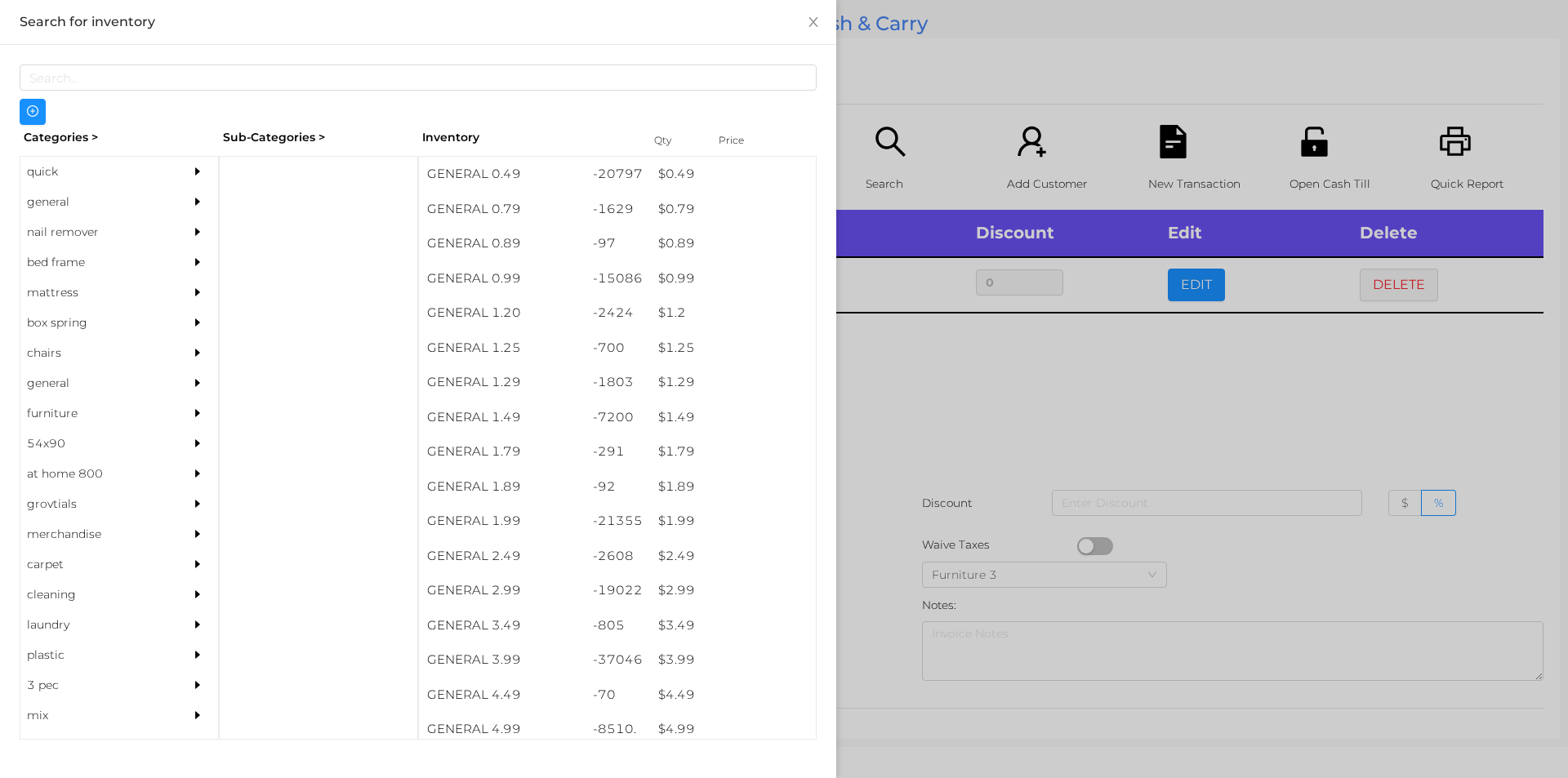
click at [875, 604] on div at bounding box center [784, 389] width 1568 height 778
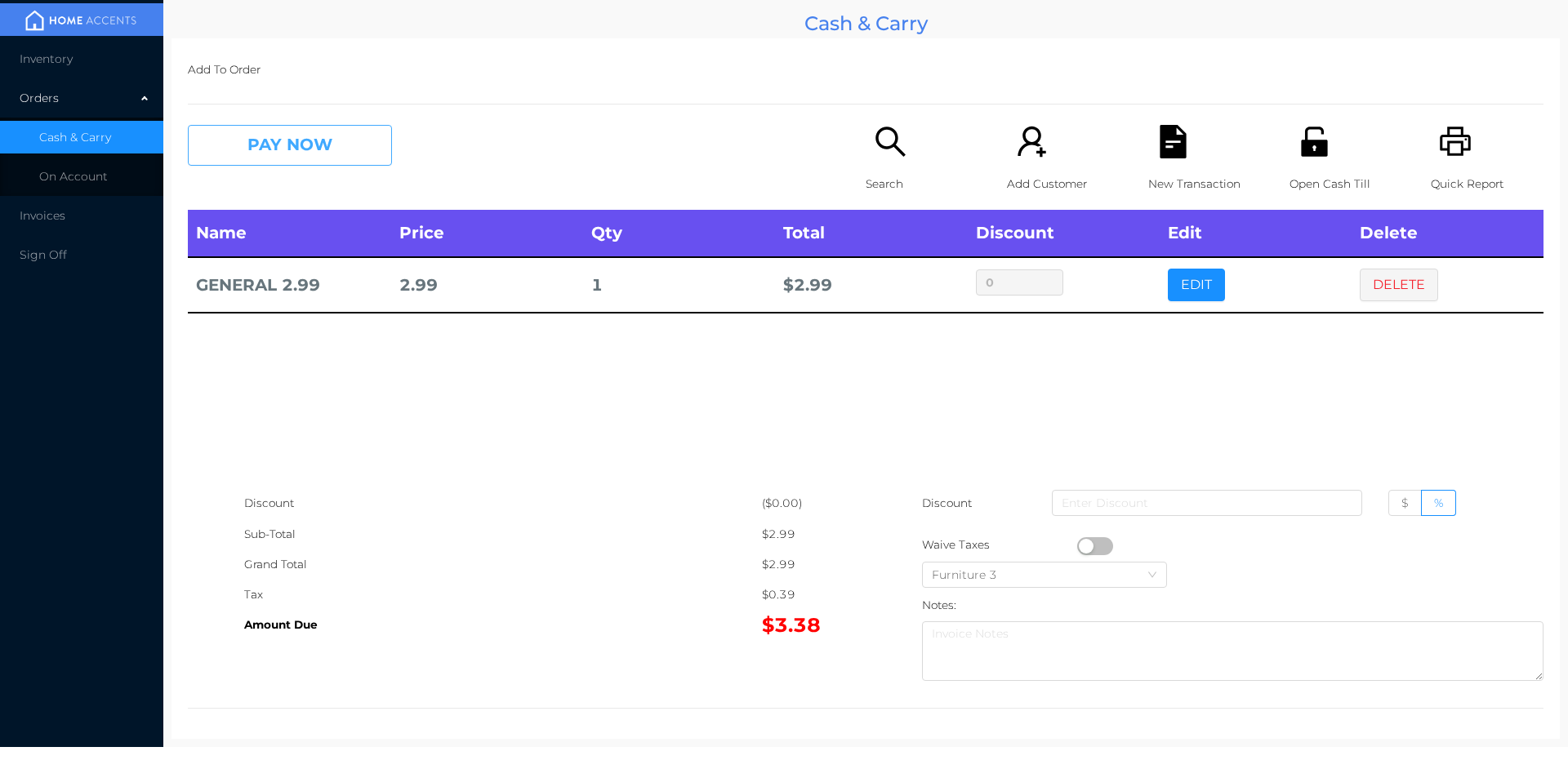
click at [295, 156] on button "PAY NOW" at bounding box center [290, 146] width 204 height 41
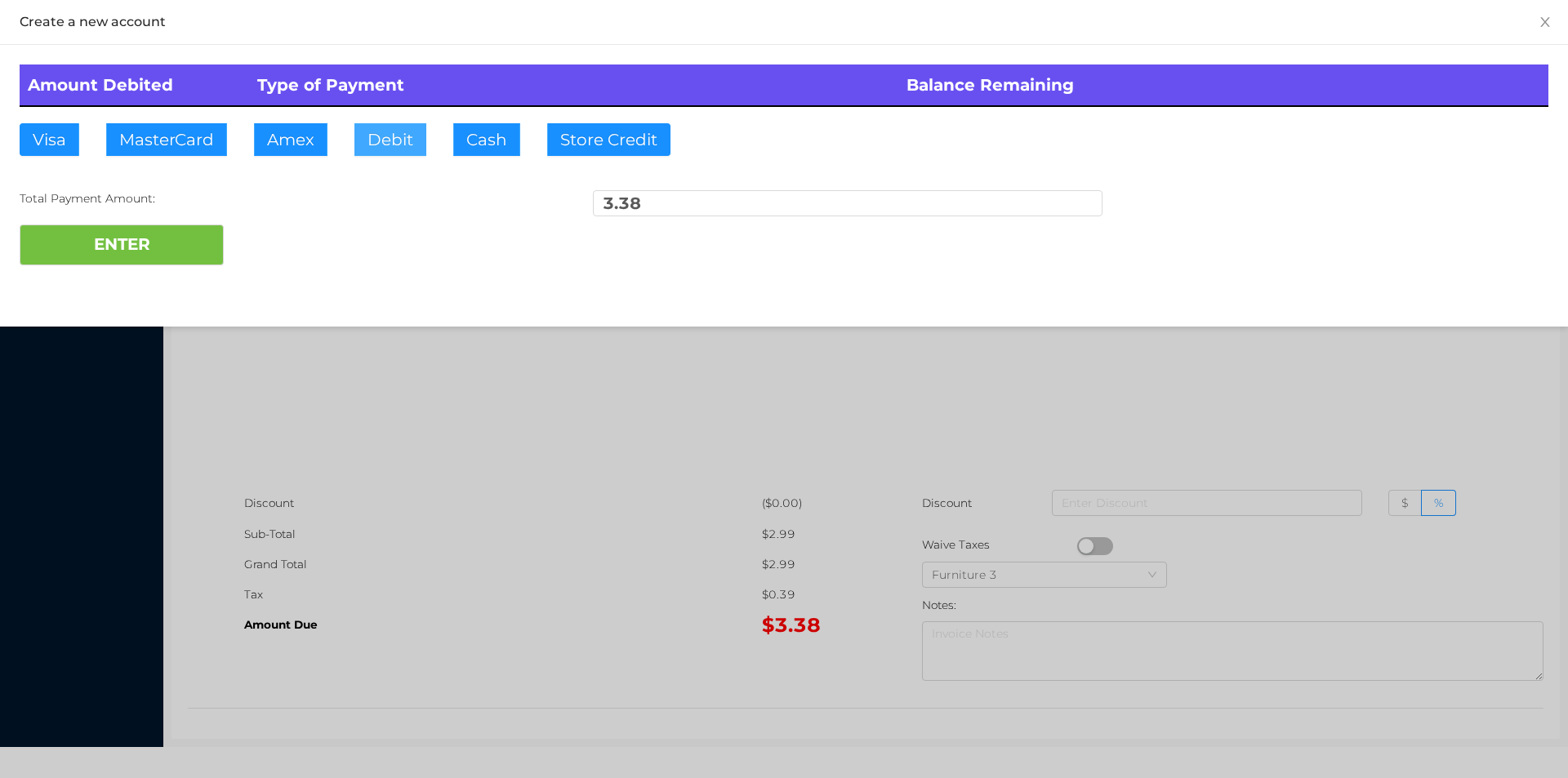
click at [405, 146] on button "Debit" at bounding box center [390, 140] width 72 height 32
click at [158, 235] on button "ENTER" at bounding box center [122, 245] width 204 height 41
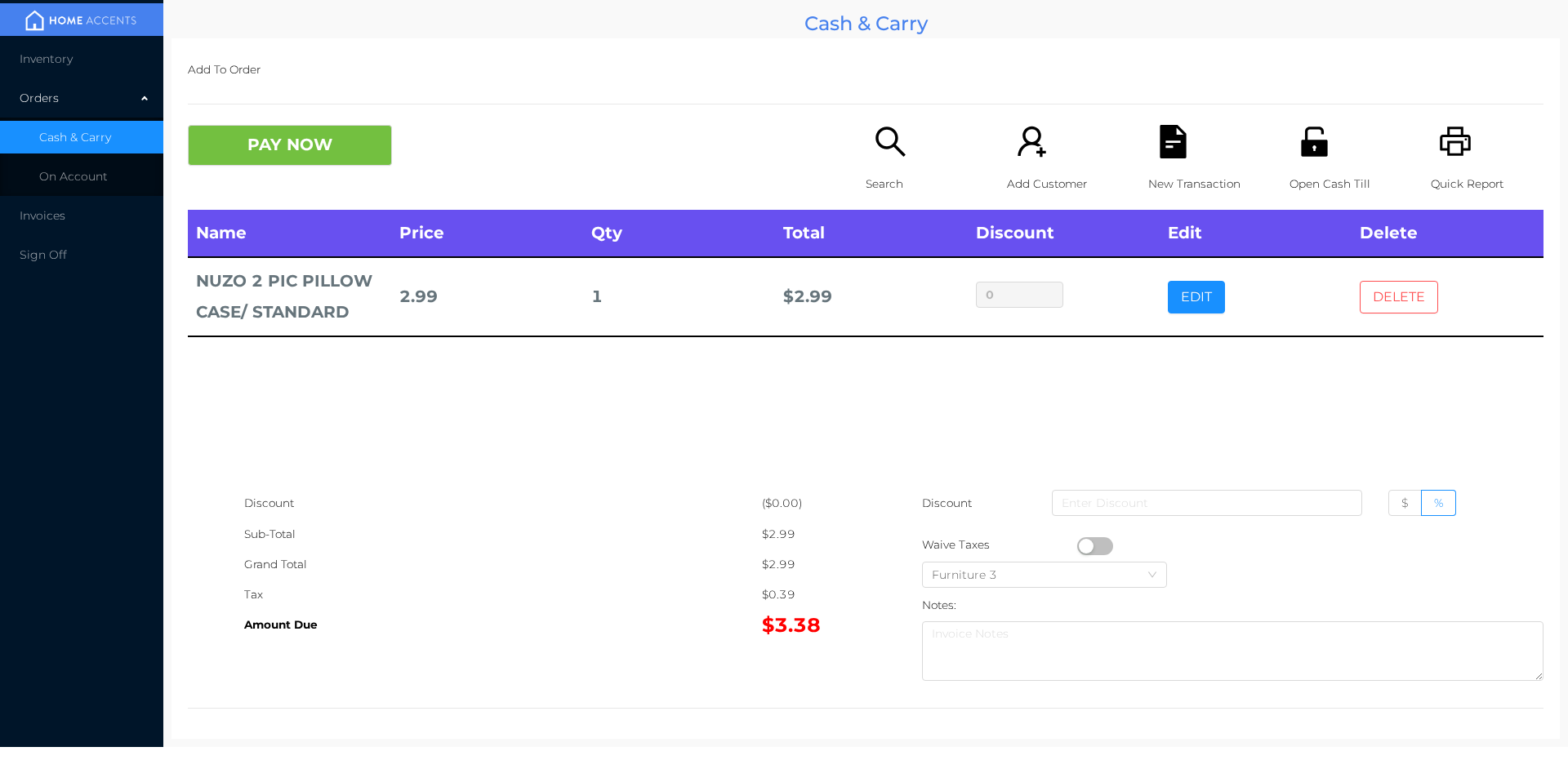
click at [1391, 304] on button "DELETE" at bounding box center [1399, 297] width 78 height 32
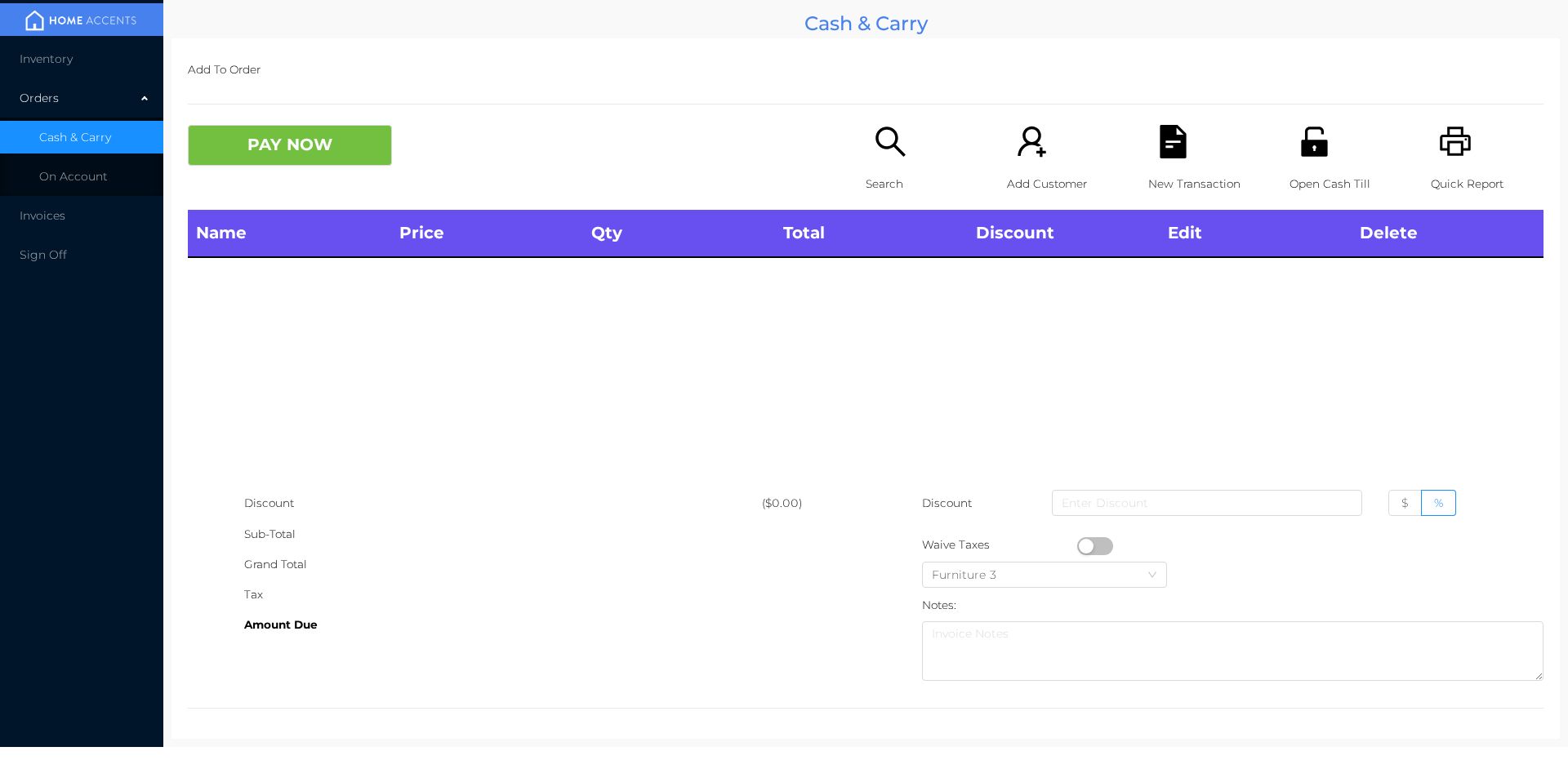
click at [1273, 375] on div "Name Price Qty Total Discount Edit Delete" at bounding box center [866, 349] width 1355 height 278
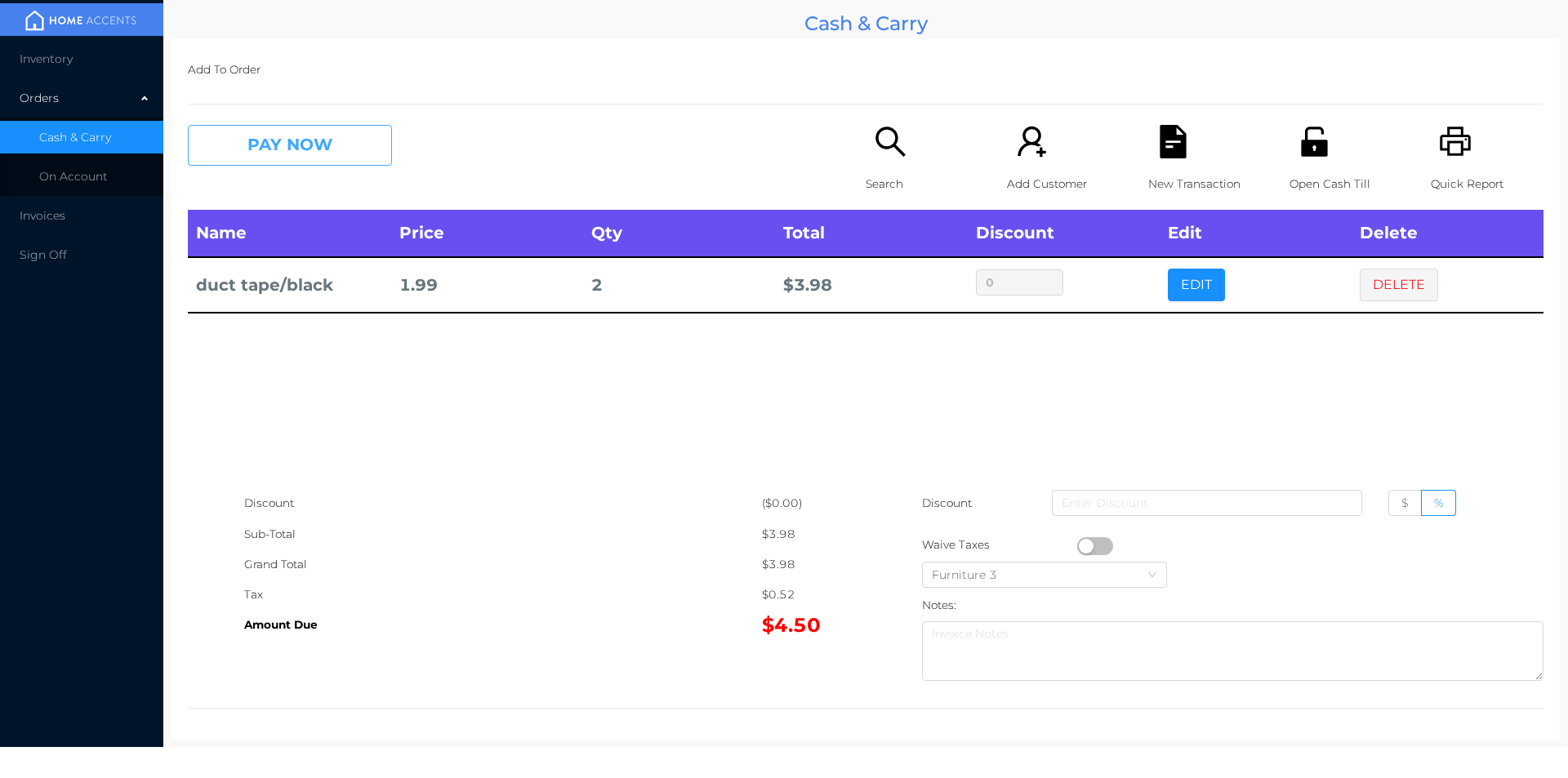
click at [254, 150] on button "PAY NOW" at bounding box center [290, 146] width 204 height 41
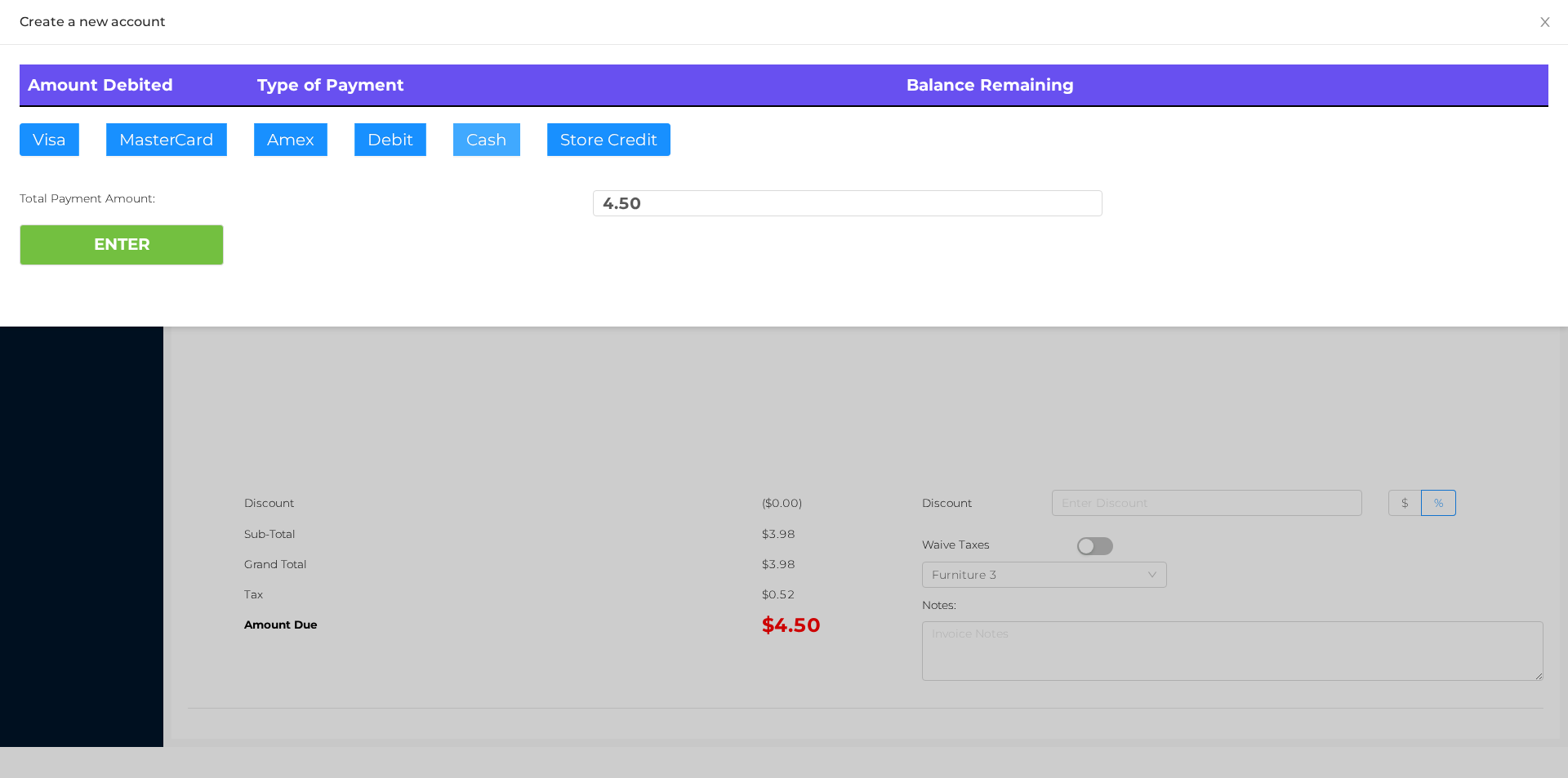
click at [466, 154] on button "Cash" at bounding box center [486, 140] width 67 height 32
type input "5."
click at [147, 264] on button "ENTER" at bounding box center [122, 245] width 204 height 41
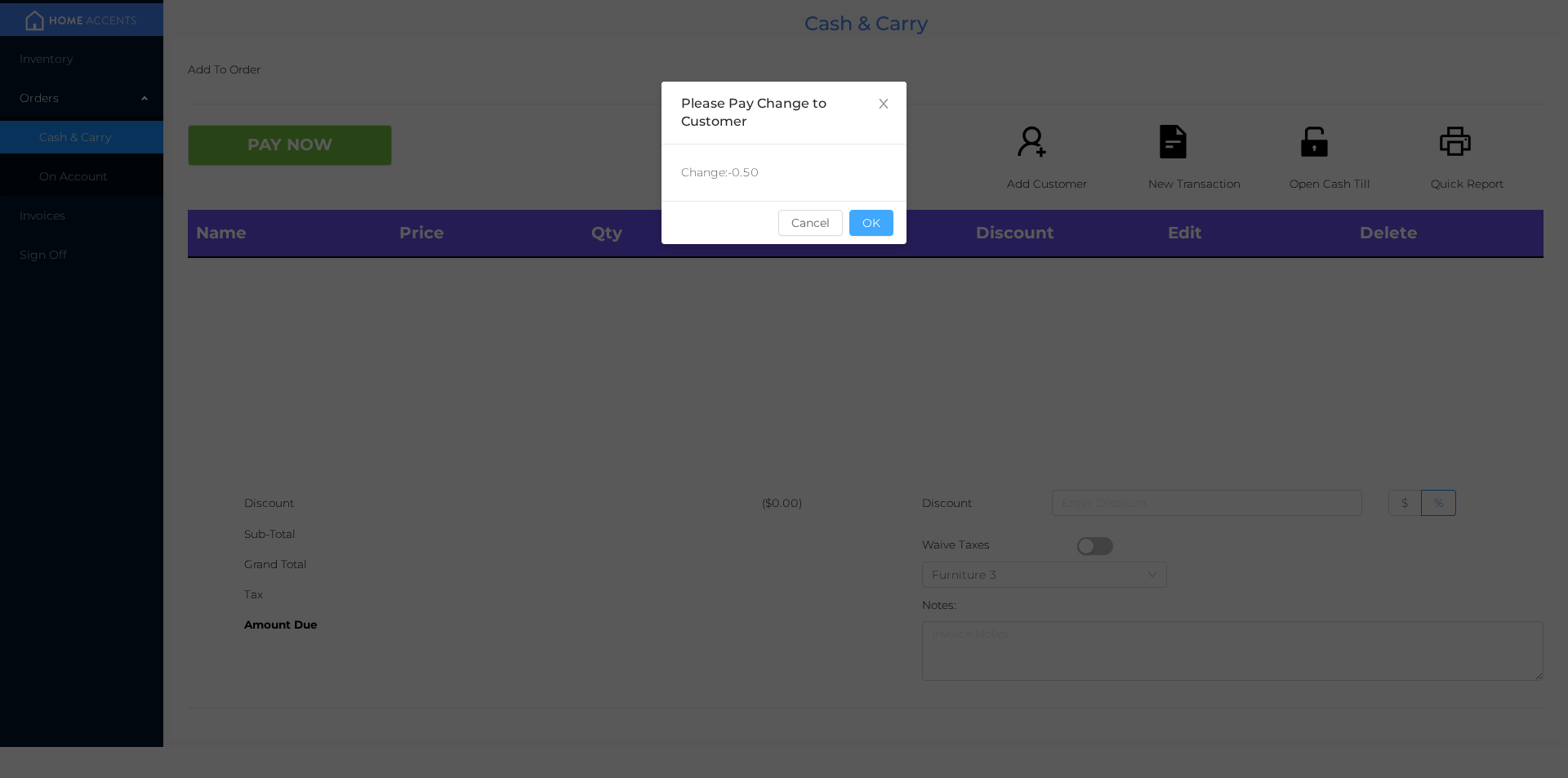
click at [855, 233] on button "OK" at bounding box center [872, 223] width 44 height 26
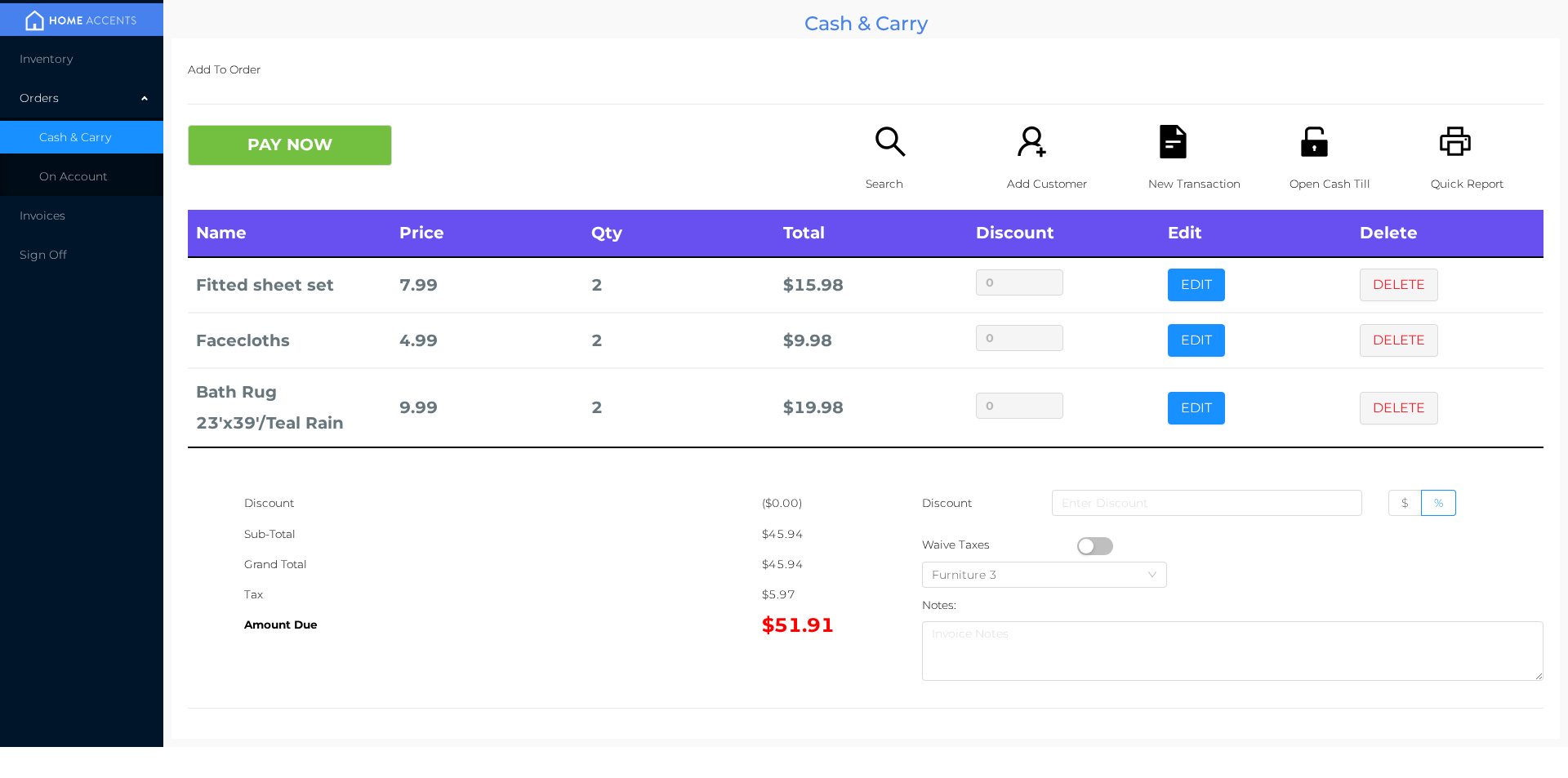
click at [1308, 157] on icon "icon: unlock" at bounding box center [1313, 141] width 33 height 33
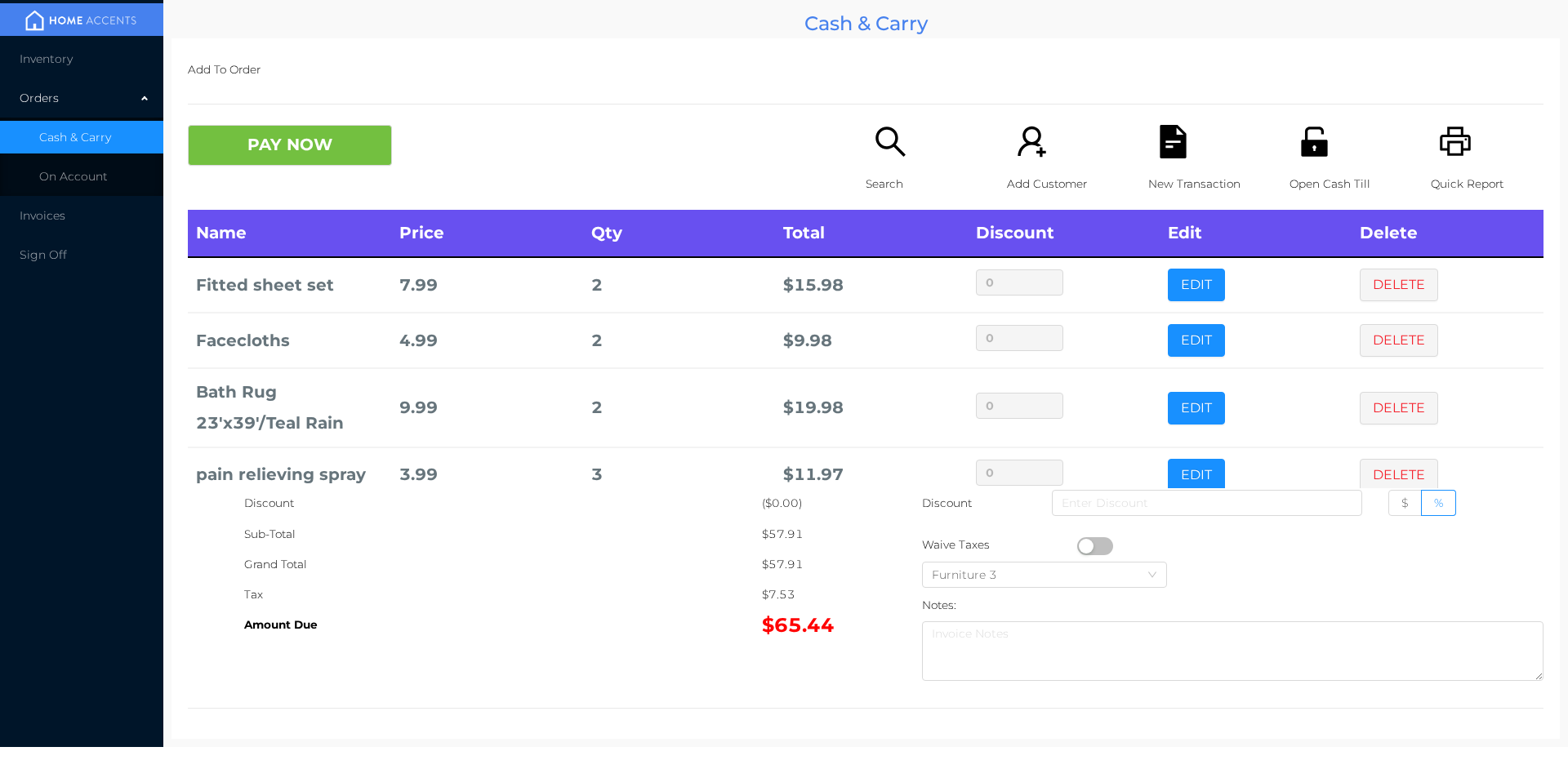
scroll to position [31, 0]
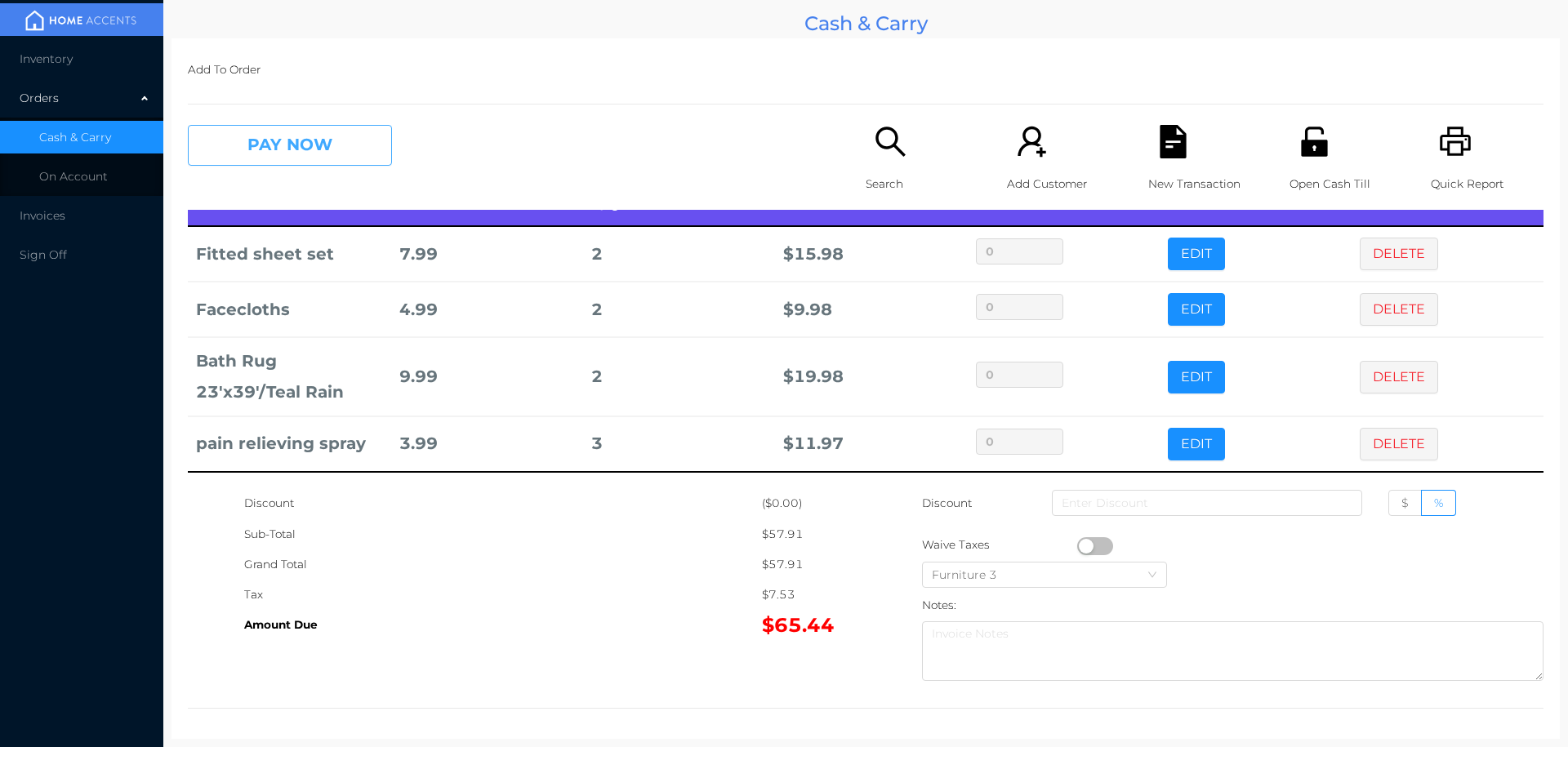
click at [312, 142] on button "PAY NOW" at bounding box center [290, 146] width 204 height 41
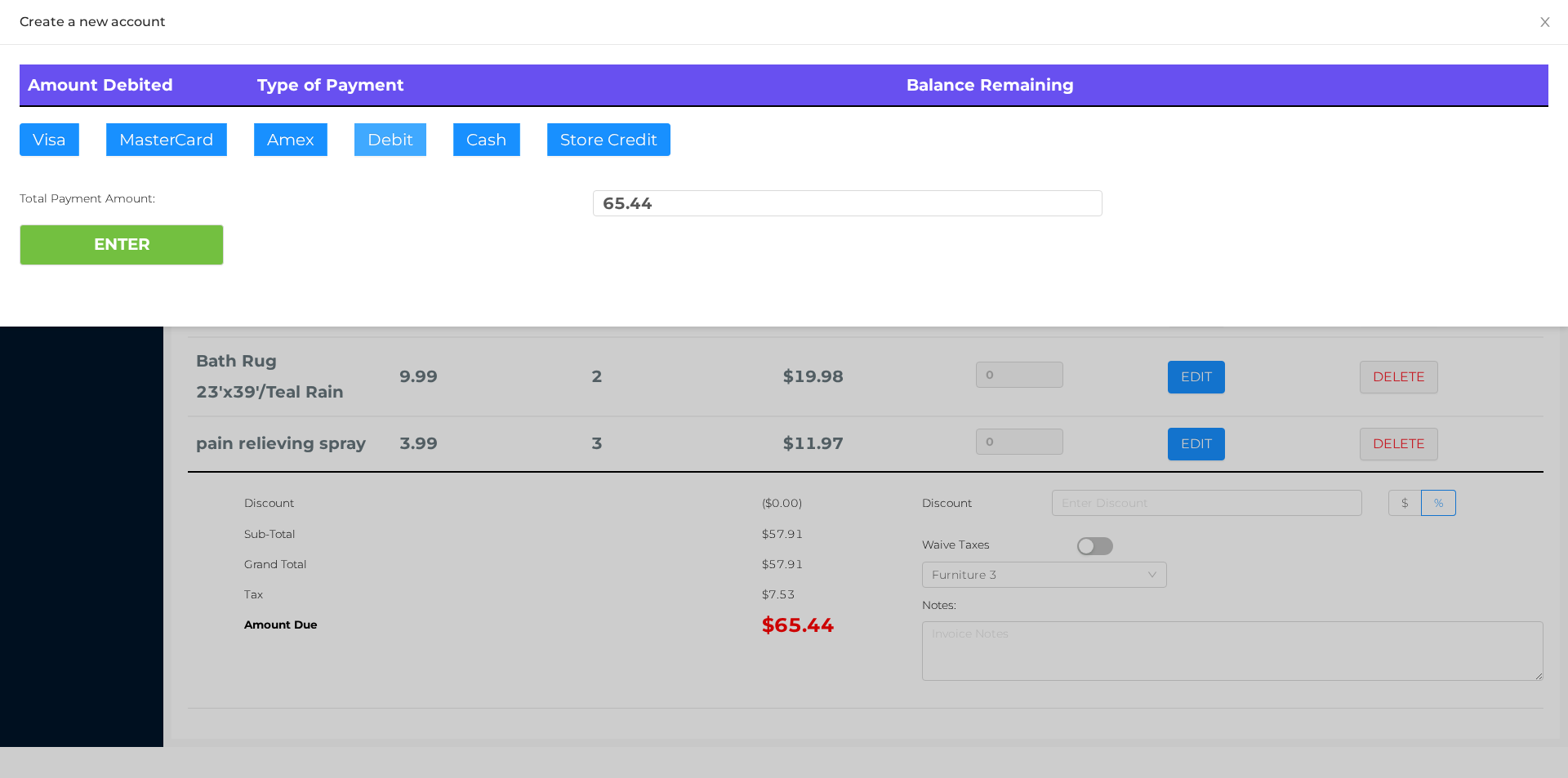
click at [404, 131] on button "Debit" at bounding box center [390, 140] width 72 height 32
click at [216, 229] on button "ENTER" at bounding box center [122, 245] width 204 height 41
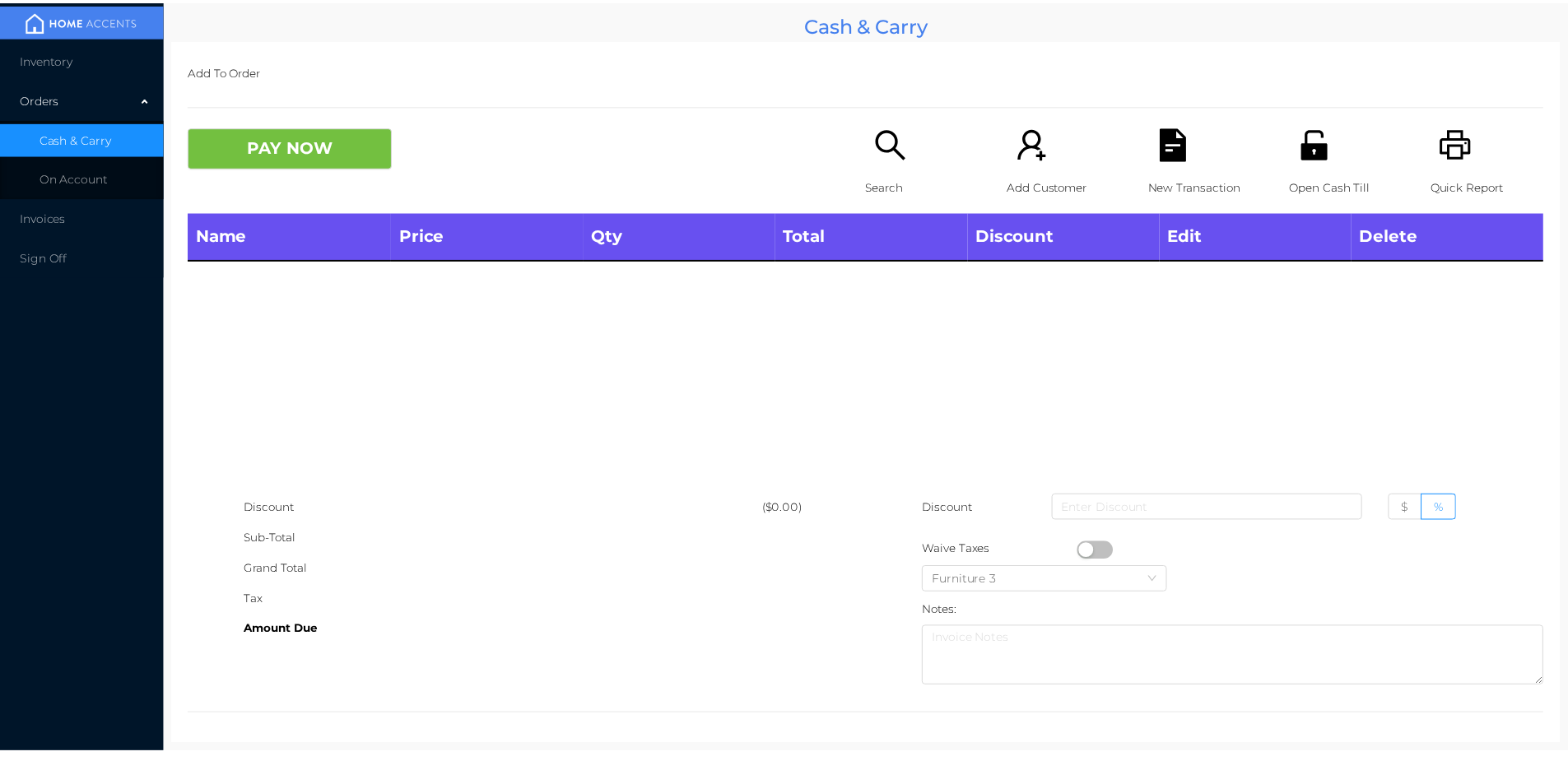
scroll to position [0, 0]
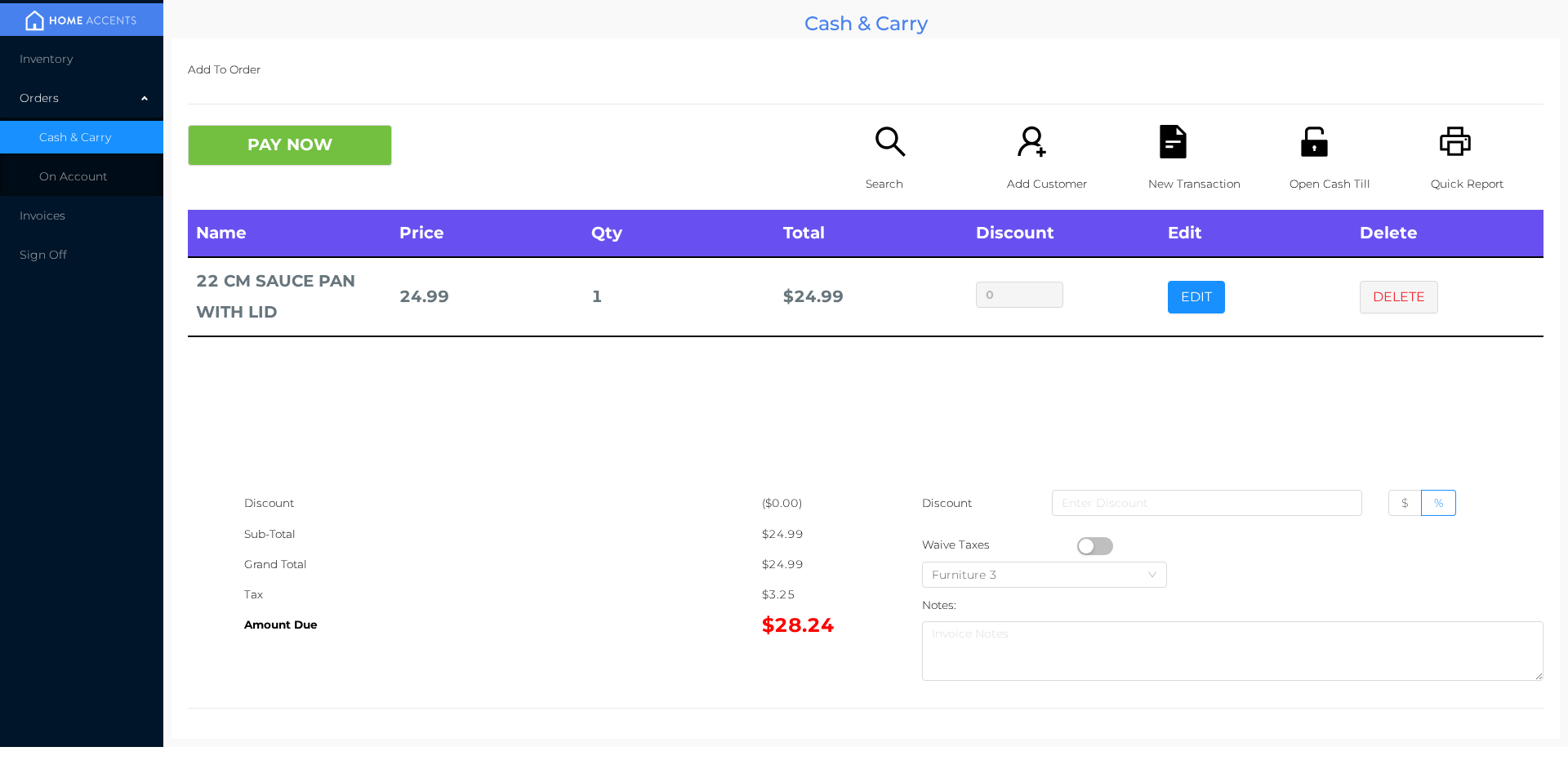
click at [333, 142] on button "PAY NOW" at bounding box center [290, 146] width 204 height 41
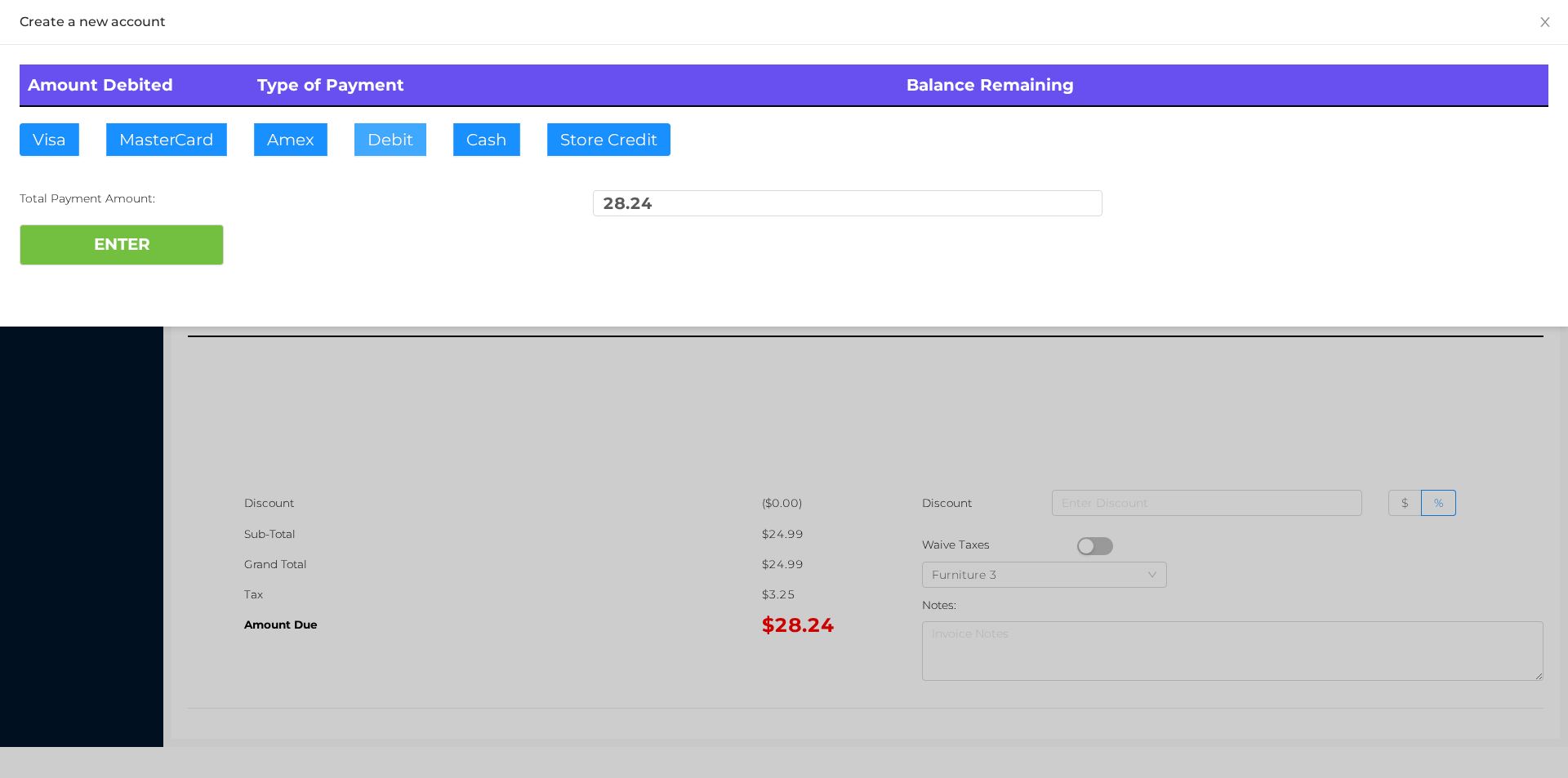
click at [388, 139] on button "Debit" at bounding box center [390, 140] width 72 height 32
click at [149, 259] on button "ENTER" at bounding box center [122, 245] width 204 height 41
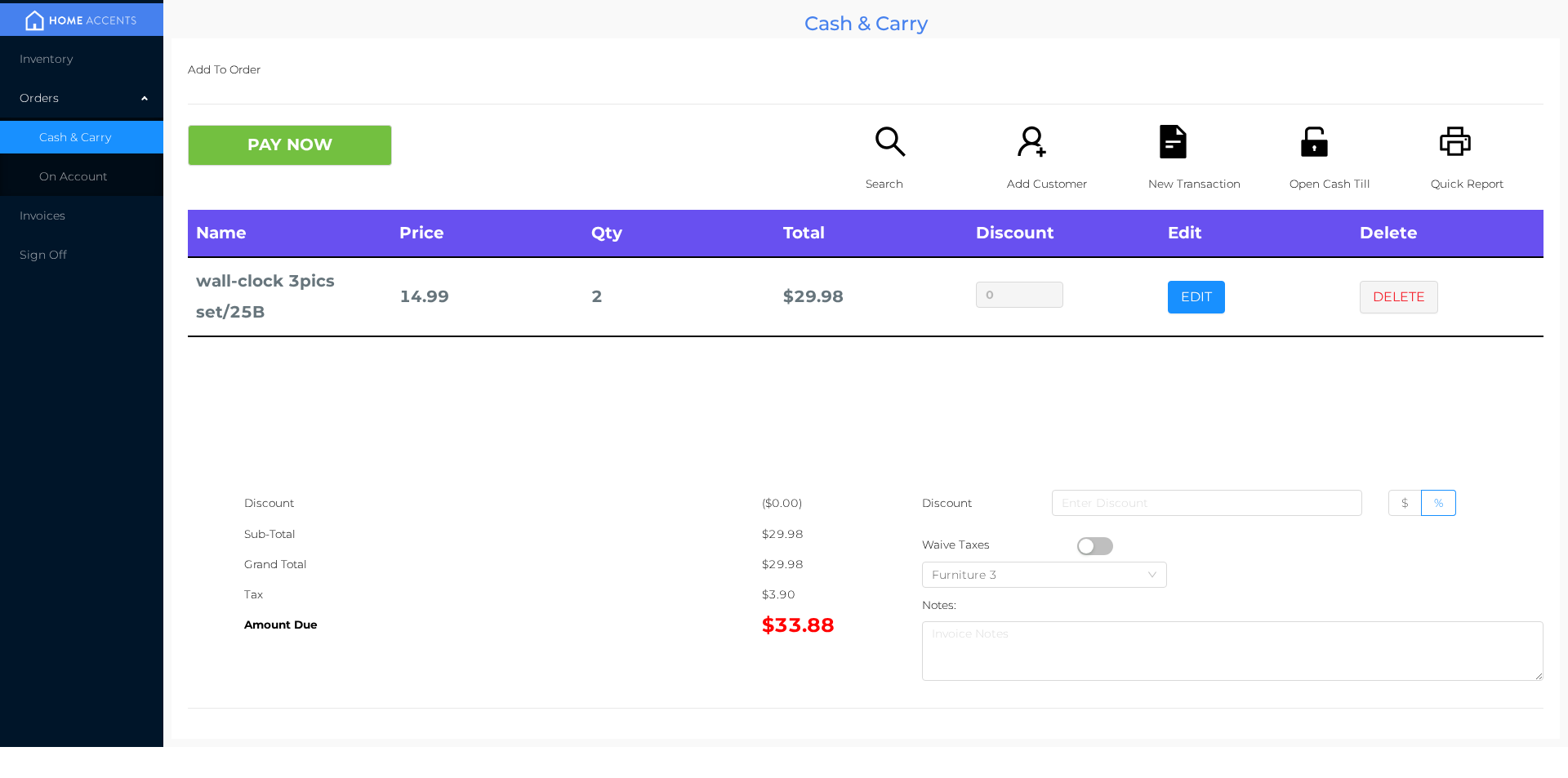
click at [40, 57] on span "Inventory" at bounding box center [46, 58] width 53 height 14
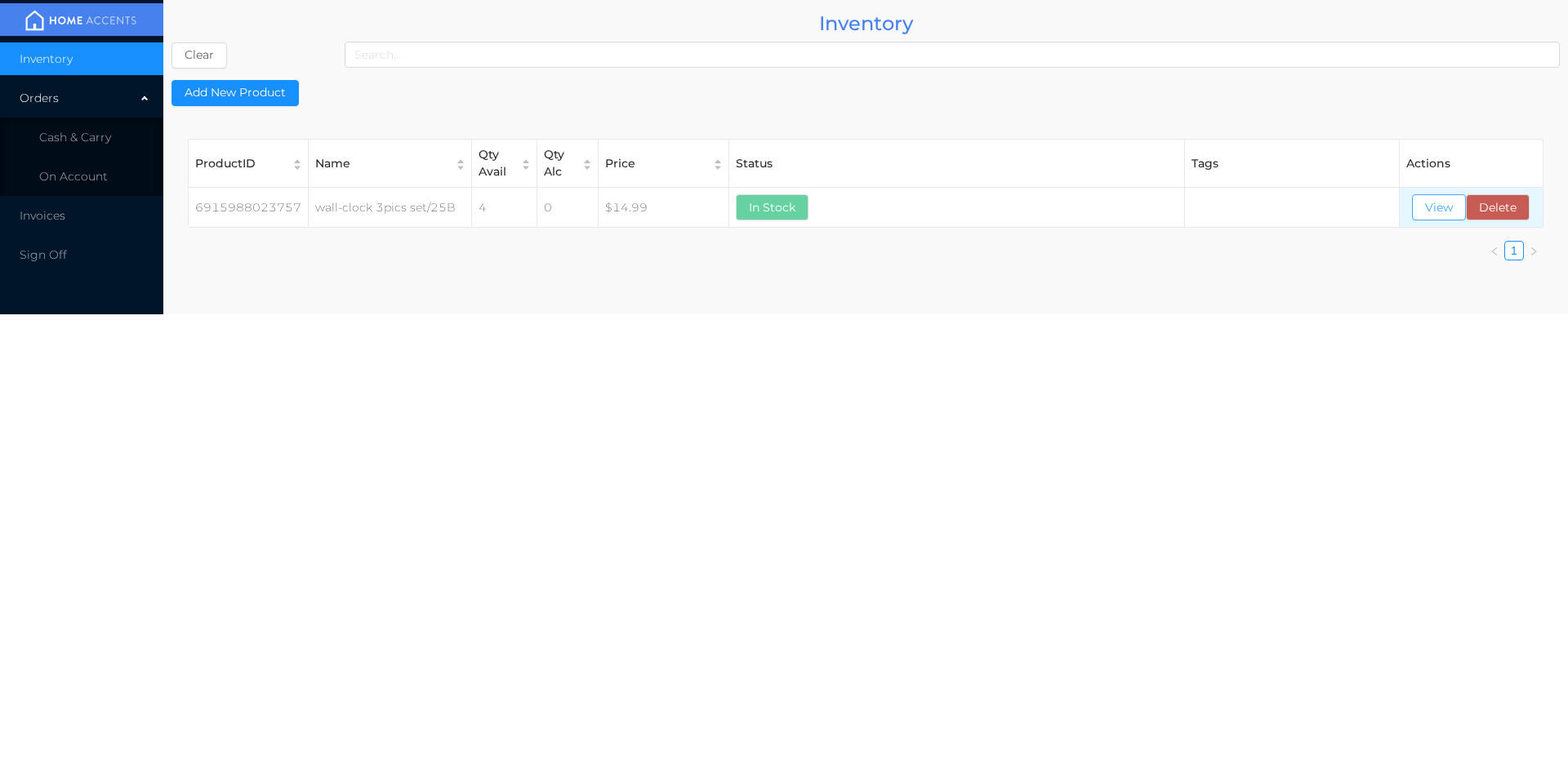
click at [1428, 219] on button "View" at bounding box center [1439, 207] width 54 height 26
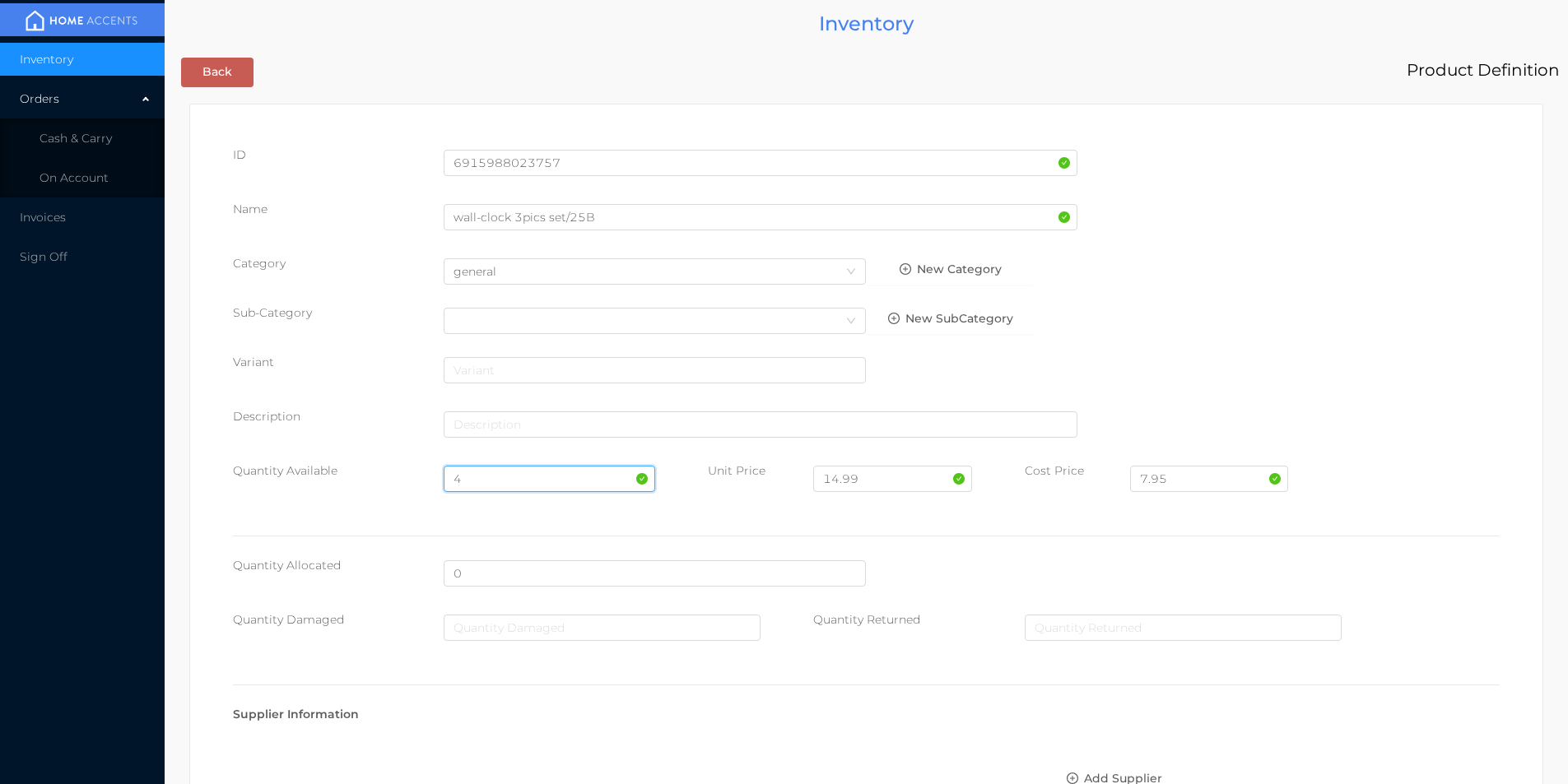
click at [497, 474] on input "4" at bounding box center [549, 479] width 211 height 27
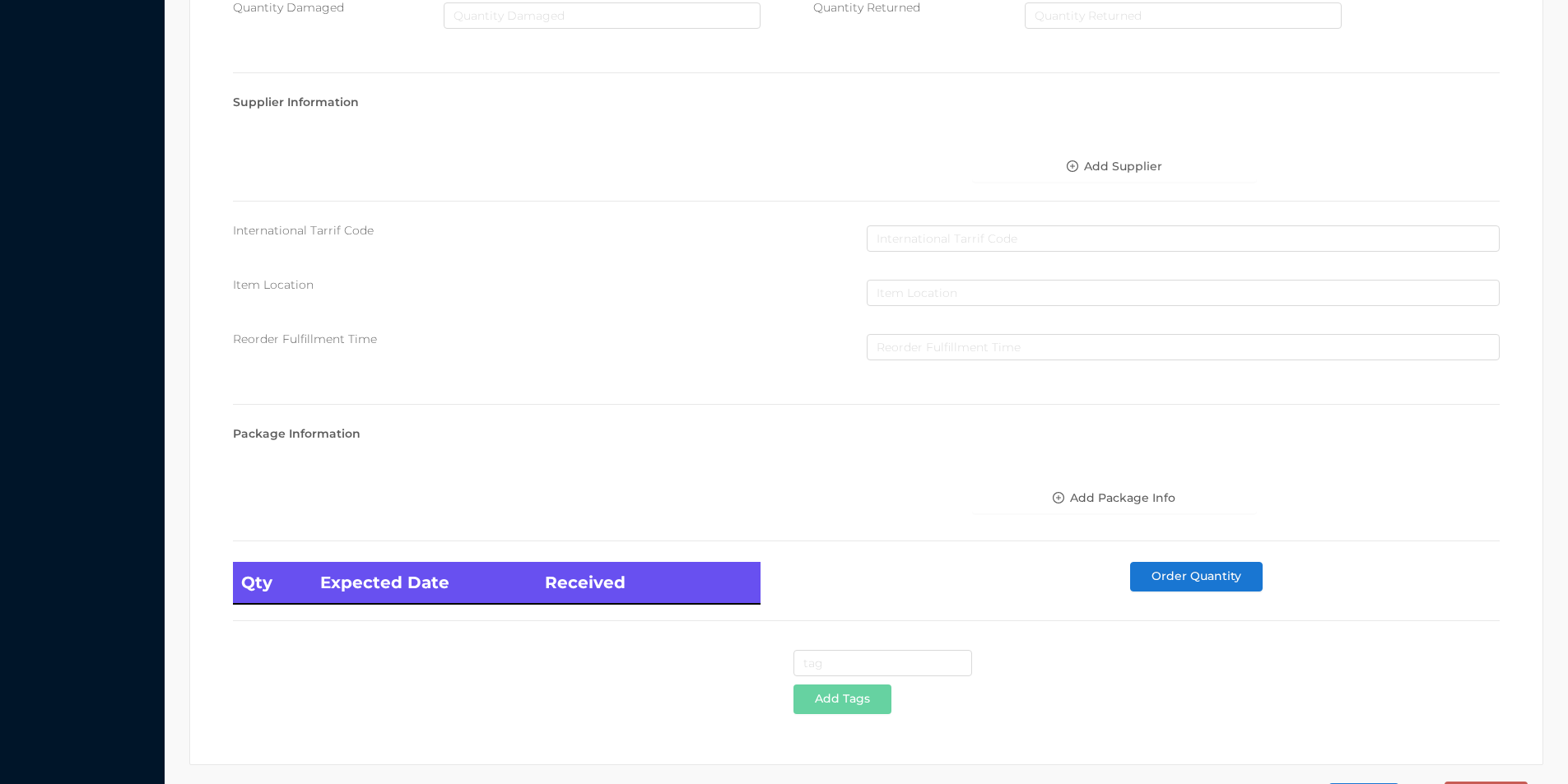
scroll to position [671, 0]
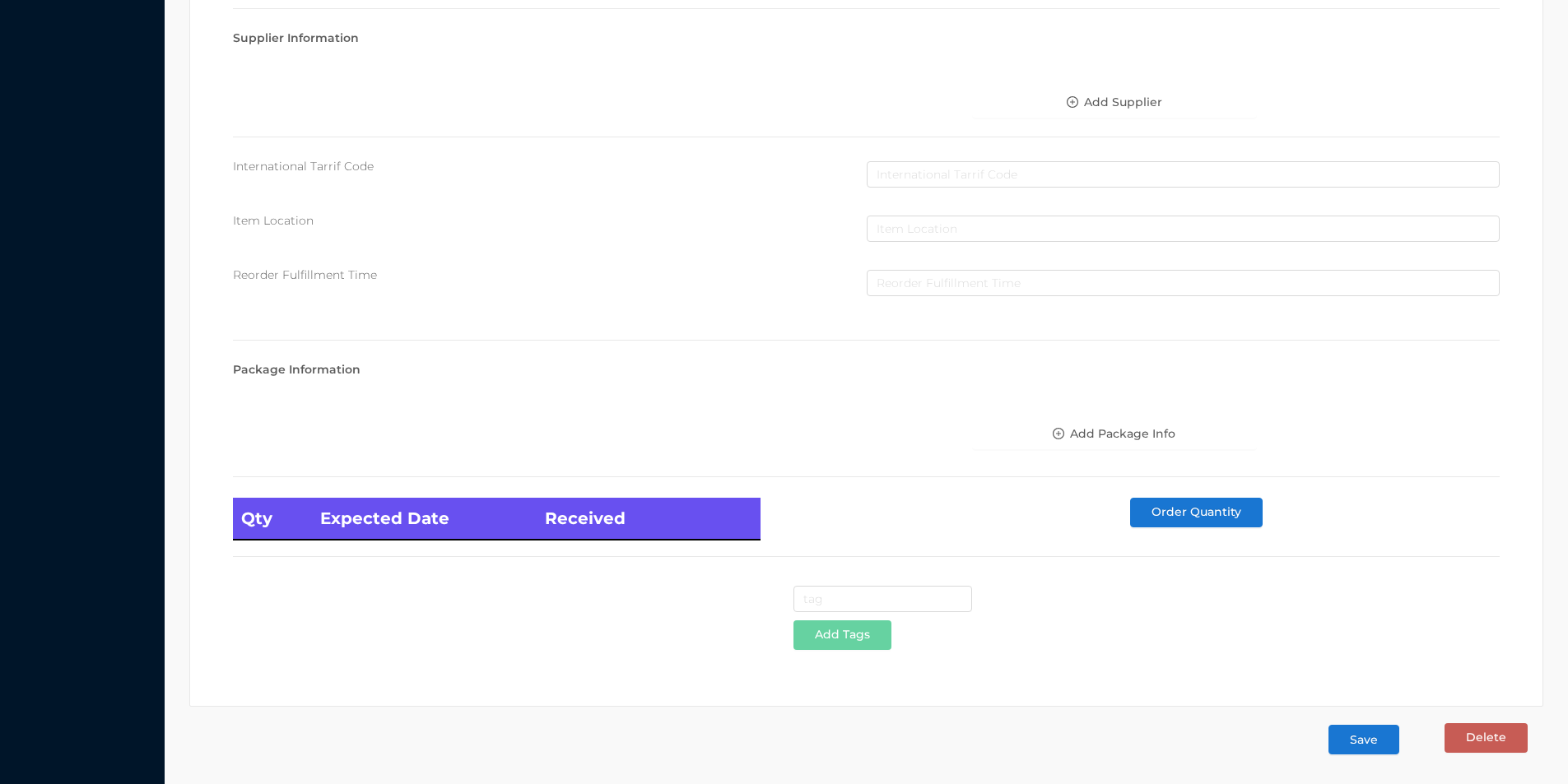
type input "8"
click at [1359, 753] on button "Save" at bounding box center [1364, 739] width 70 height 30
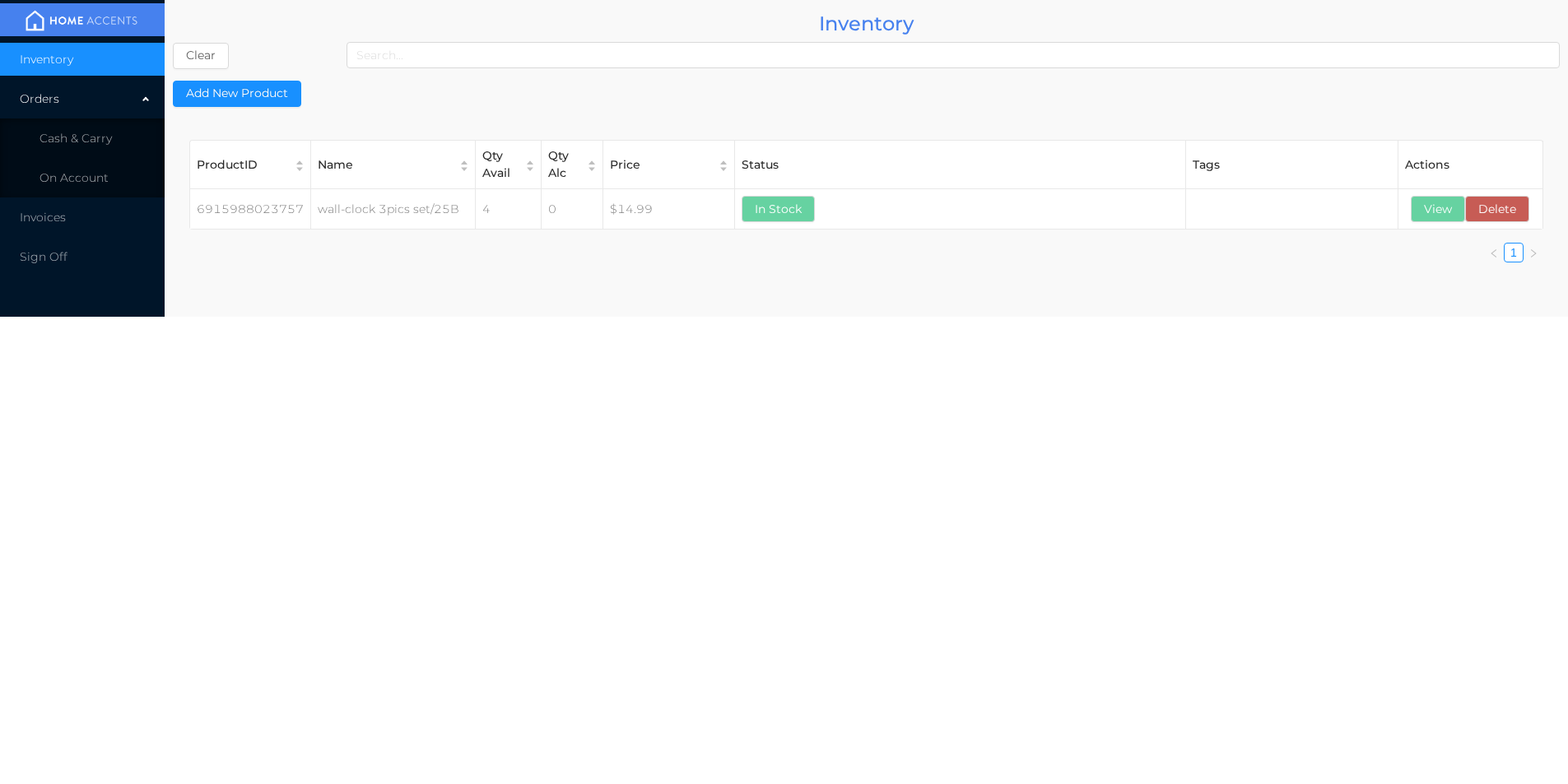
scroll to position [0, 0]
click at [1346, 746] on body "Inventory Orders Cash & Carry On Account Invoices Sign Off Inventory Clear Add …" at bounding box center [790, 392] width 1581 height 784
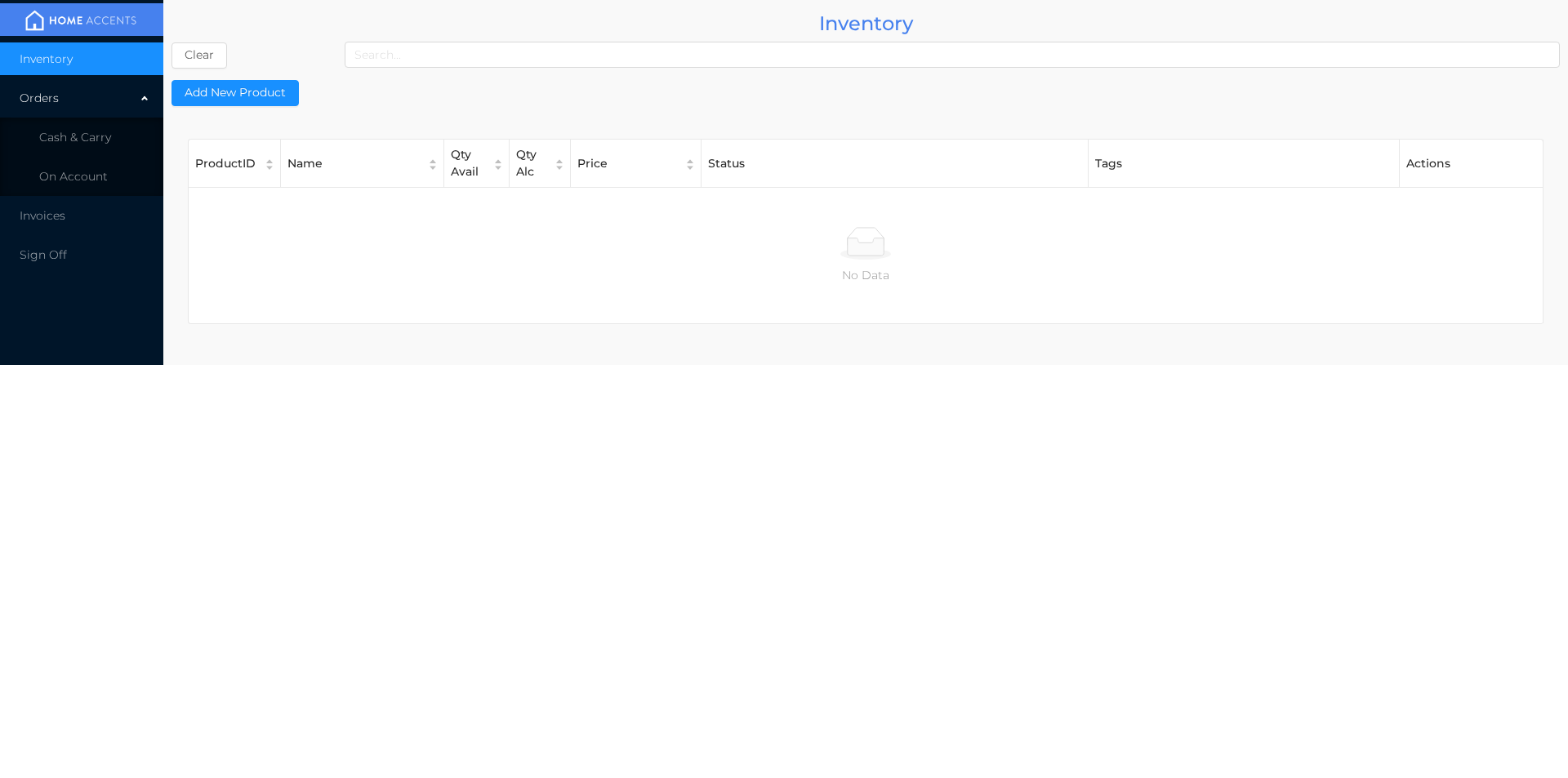
click at [225, 100] on button "Add New Product" at bounding box center [235, 93] width 128 height 26
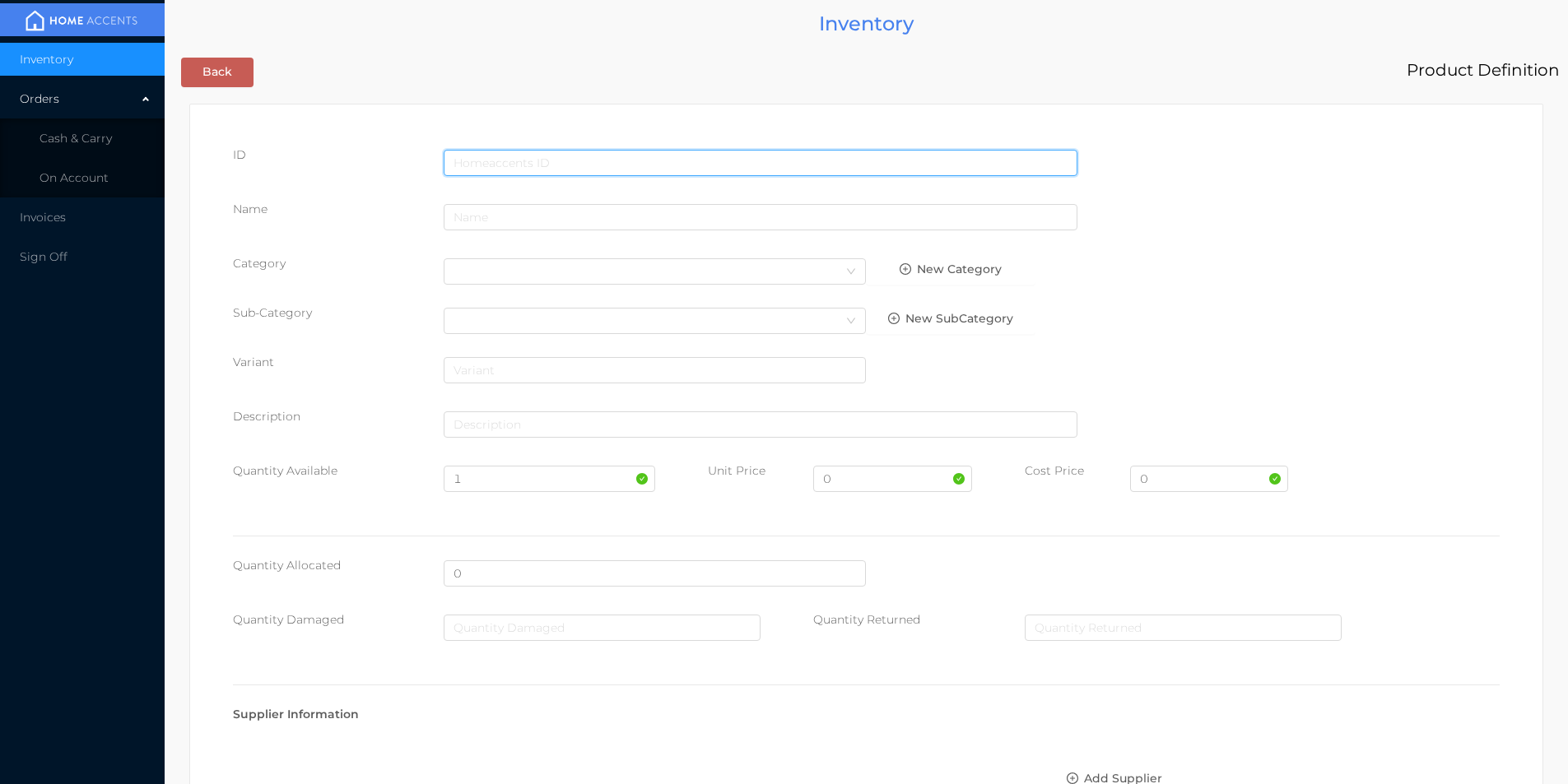
click at [466, 152] on input "text" at bounding box center [760, 163] width 634 height 27
type input "6920250415550"
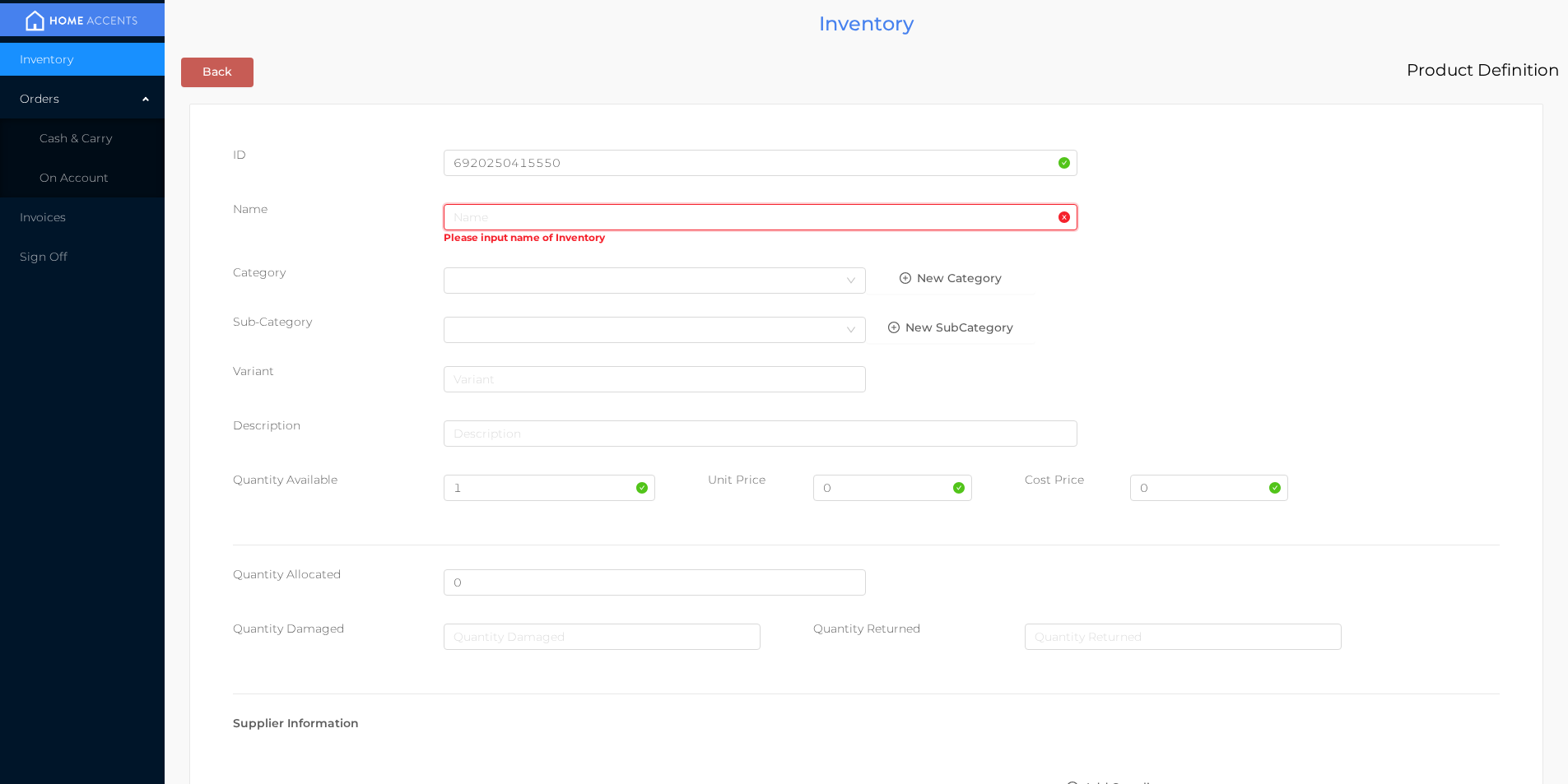
click at [473, 223] on input "text" at bounding box center [760, 217] width 634 height 27
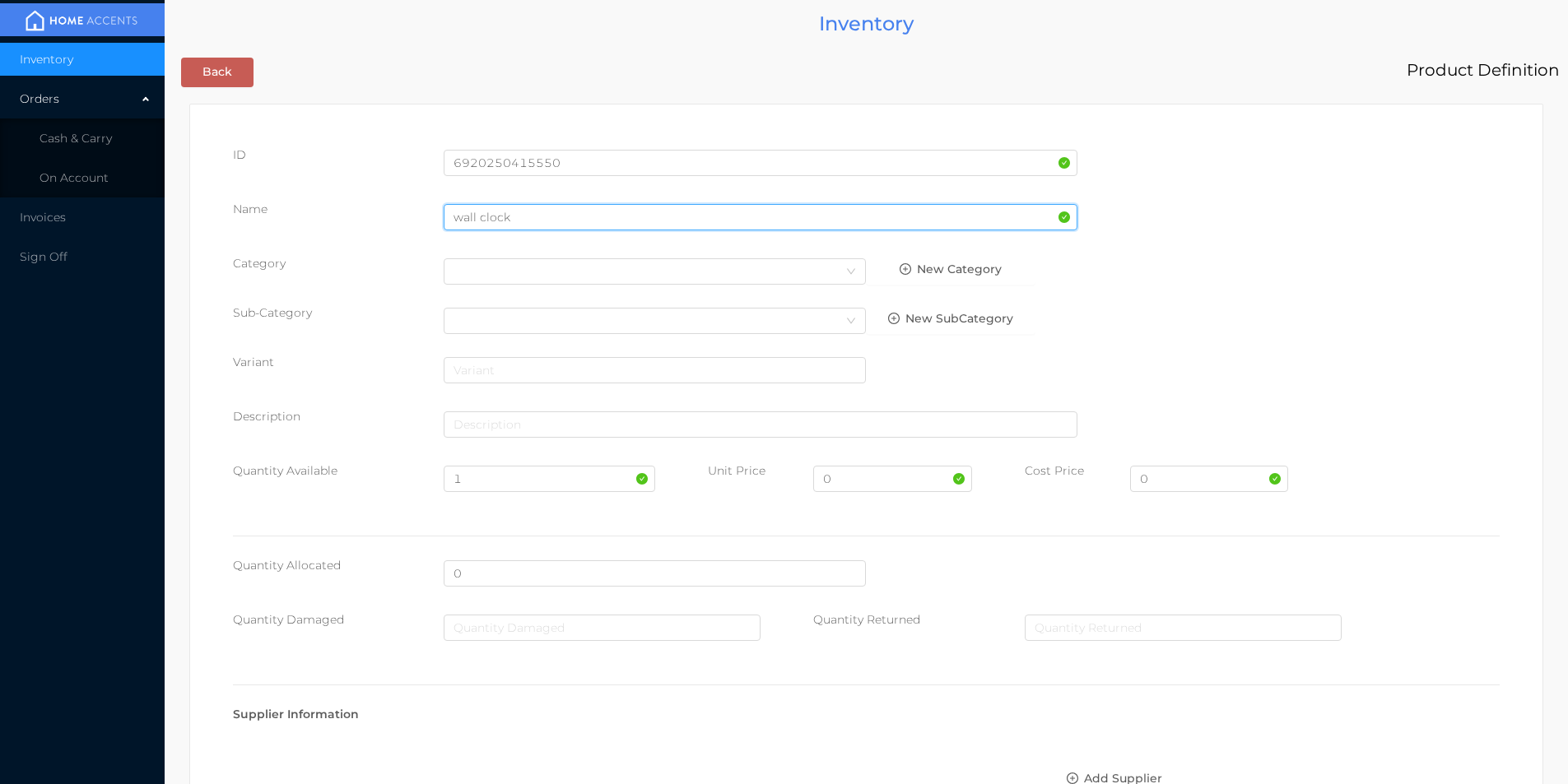
type input "wall clock"
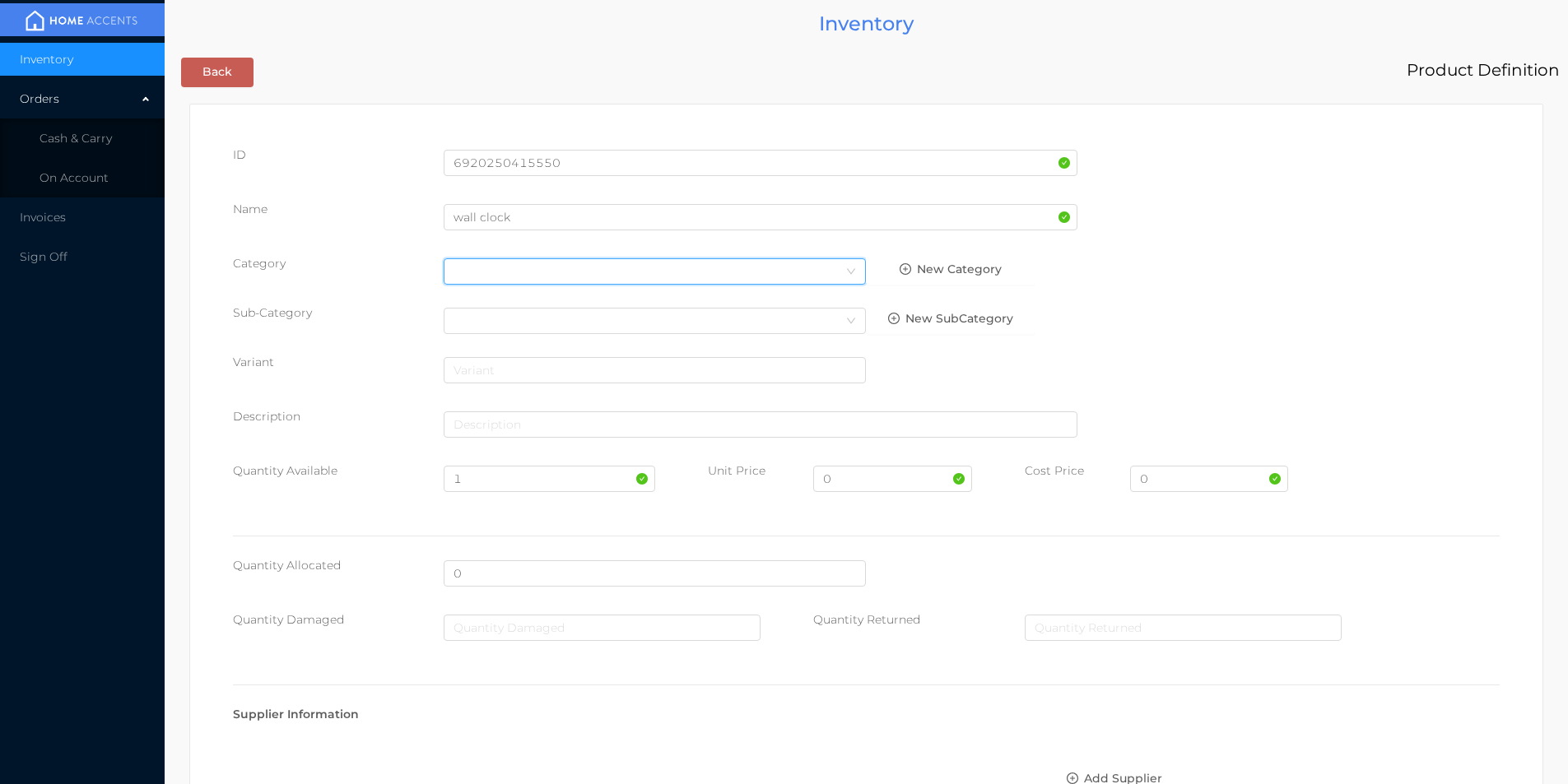
click at [462, 270] on div "Select Category" at bounding box center [655, 271] width 403 height 25
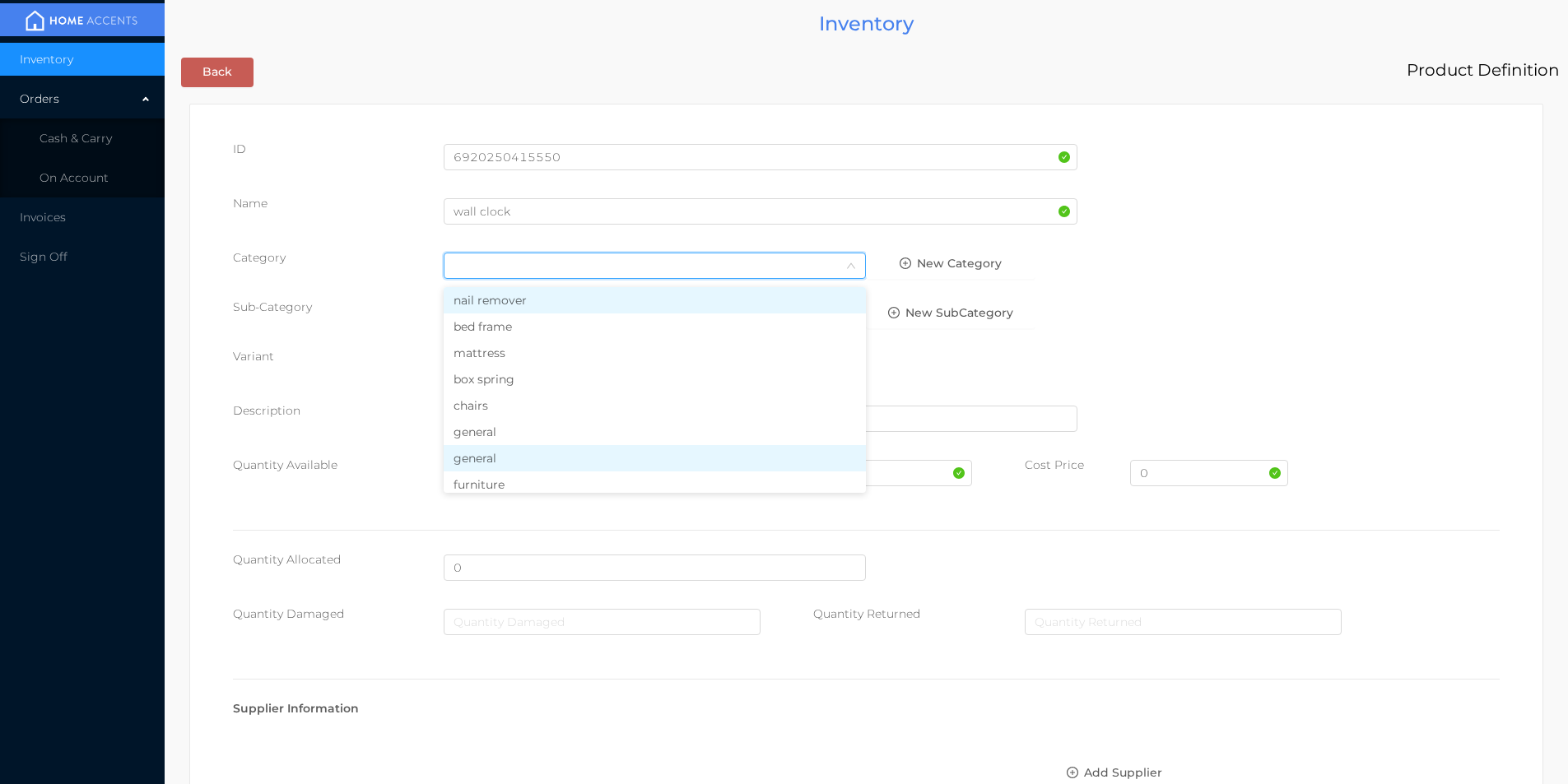
click at [513, 461] on li "general" at bounding box center [655, 458] width 422 height 27
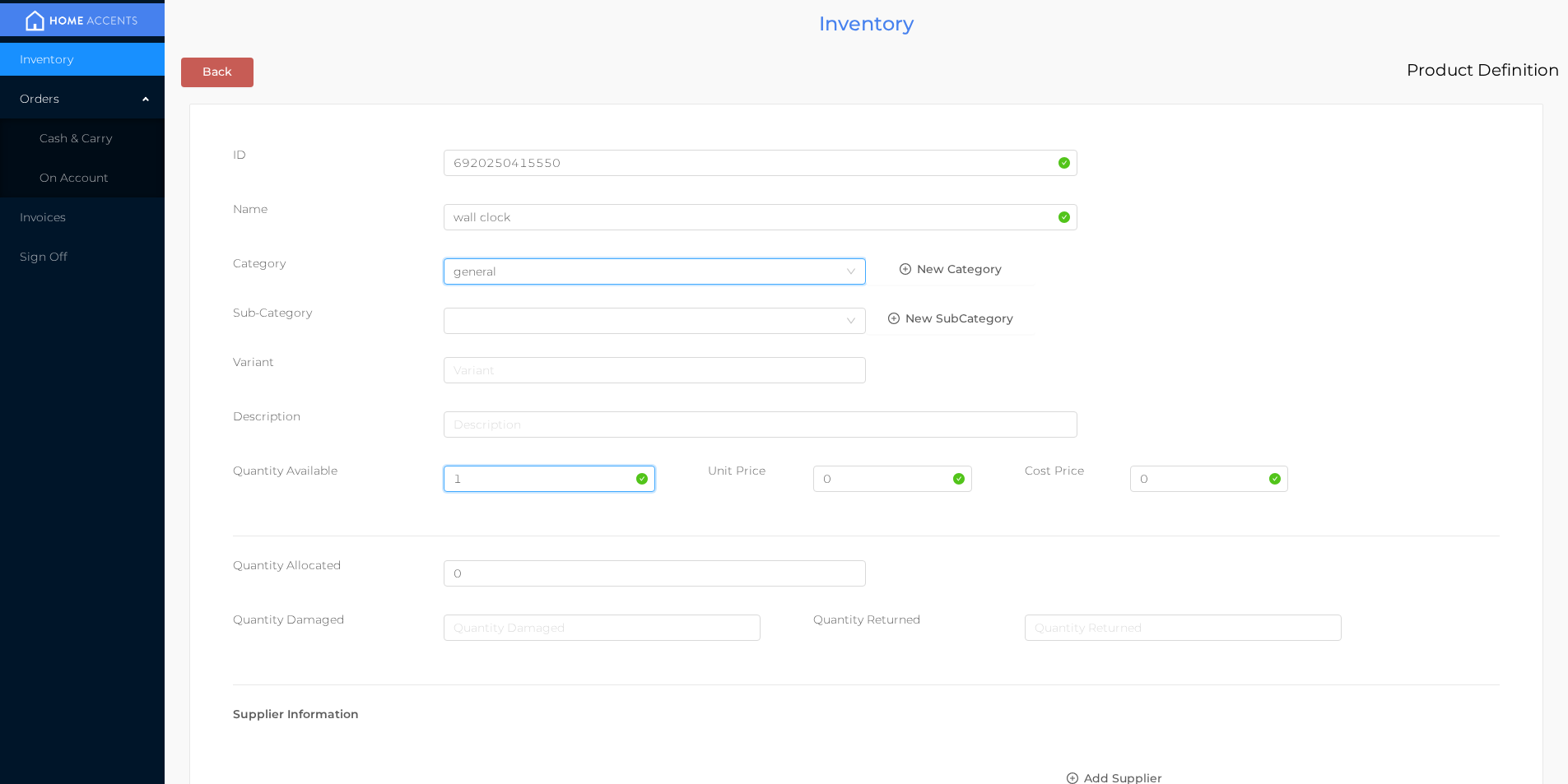
click at [493, 475] on input "1" at bounding box center [549, 479] width 211 height 27
type input "4"
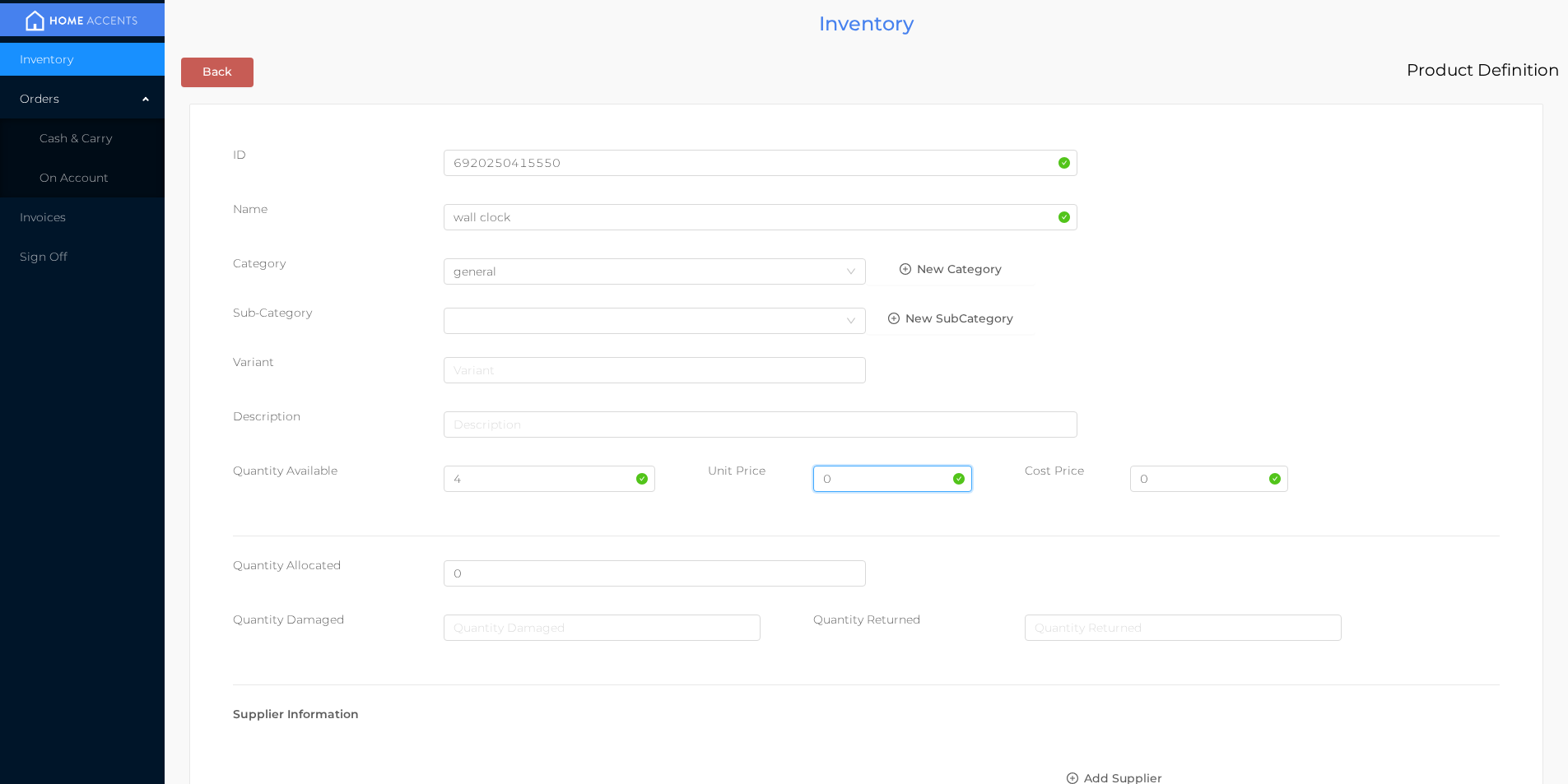
click at [854, 480] on input "0" at bounding box center [893, 479] width 158 height 27
type input "11.99"
click at [1174, 485] on input "0" at bounding box center [1209, 479] width 158 height 27
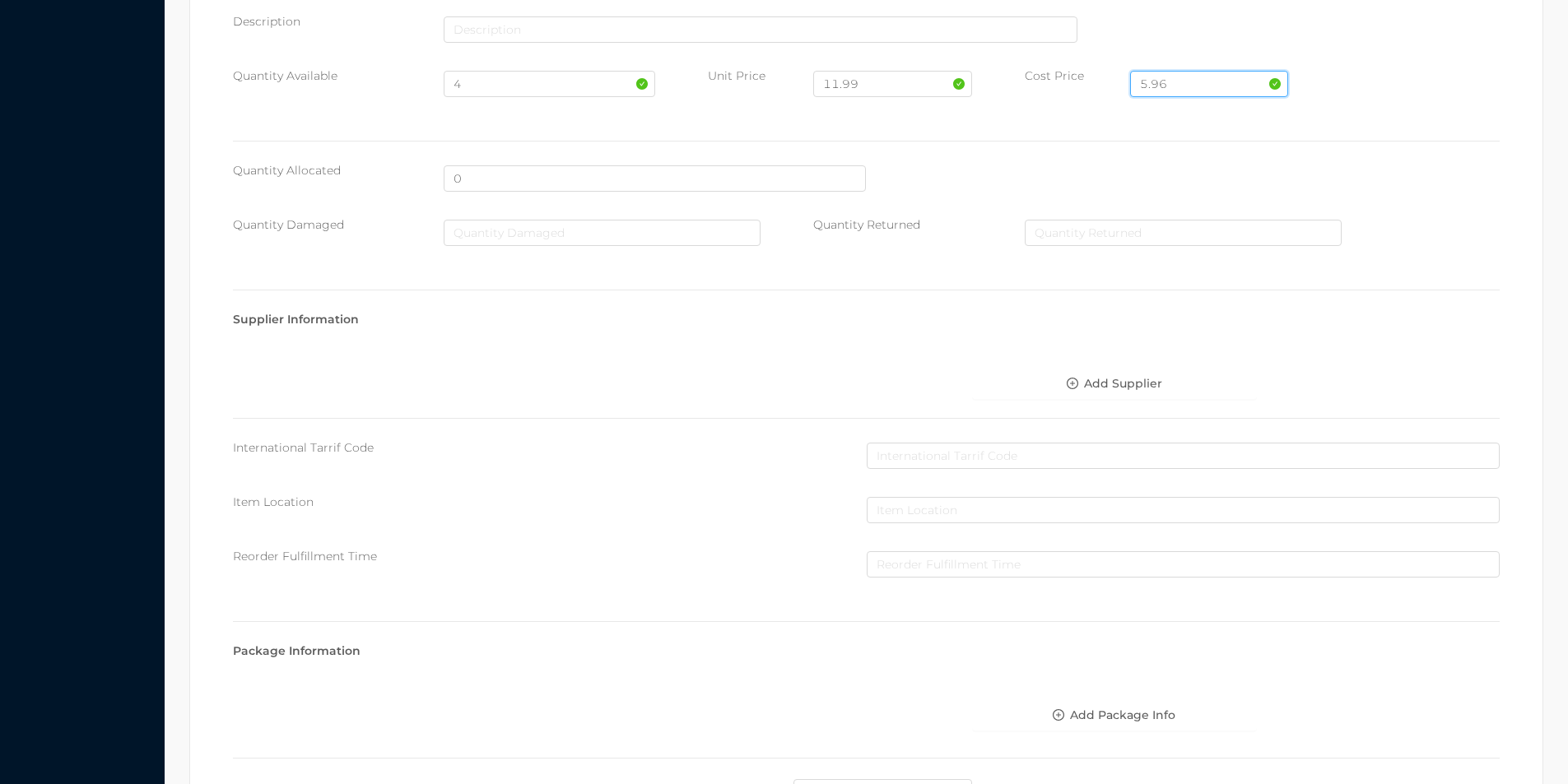
scroll to position [582, 0]
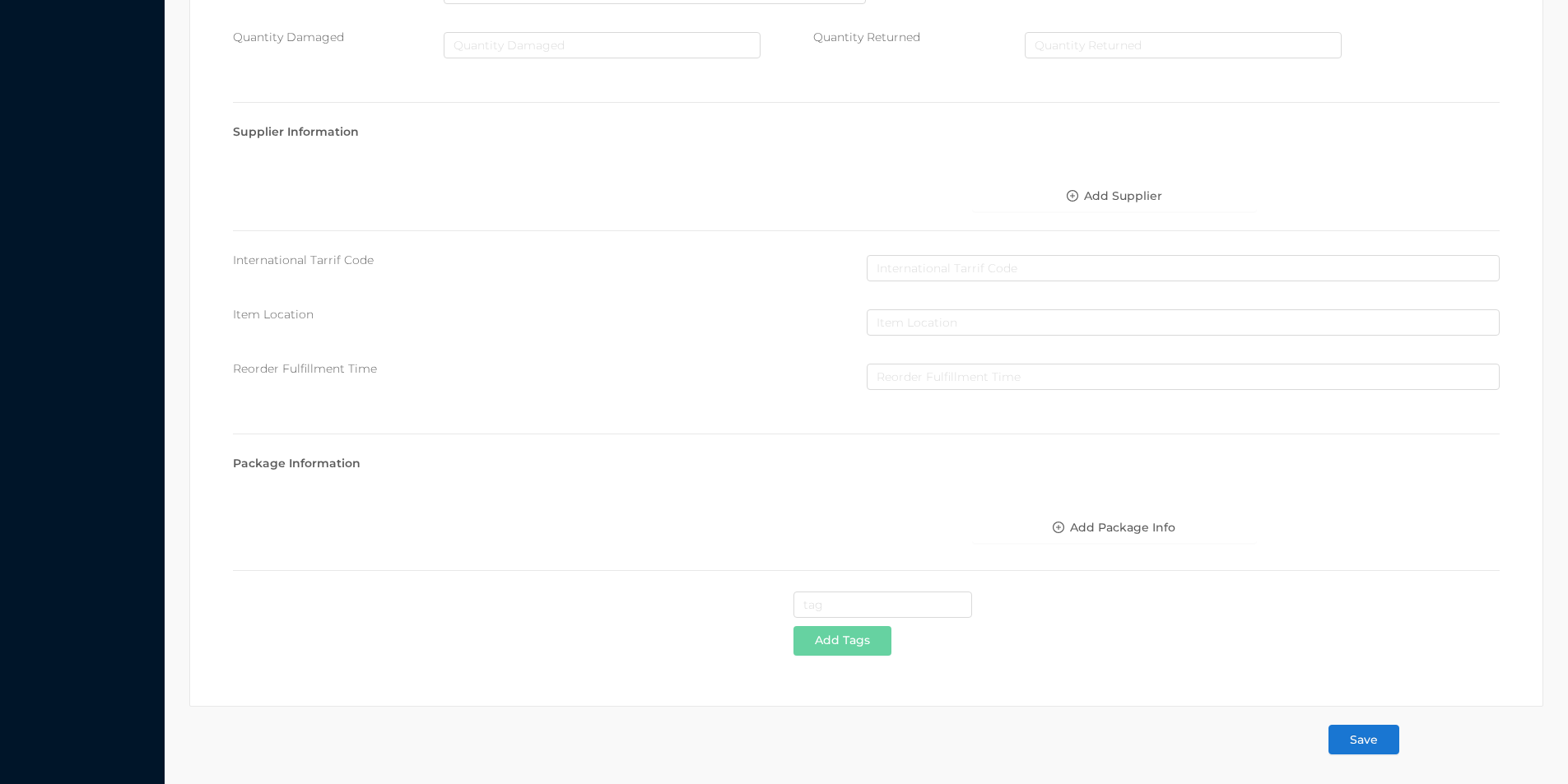
type input "5.96"
click at [1363, 749] on button "Save" at bounding box center [1364, 739] width 70 height 30
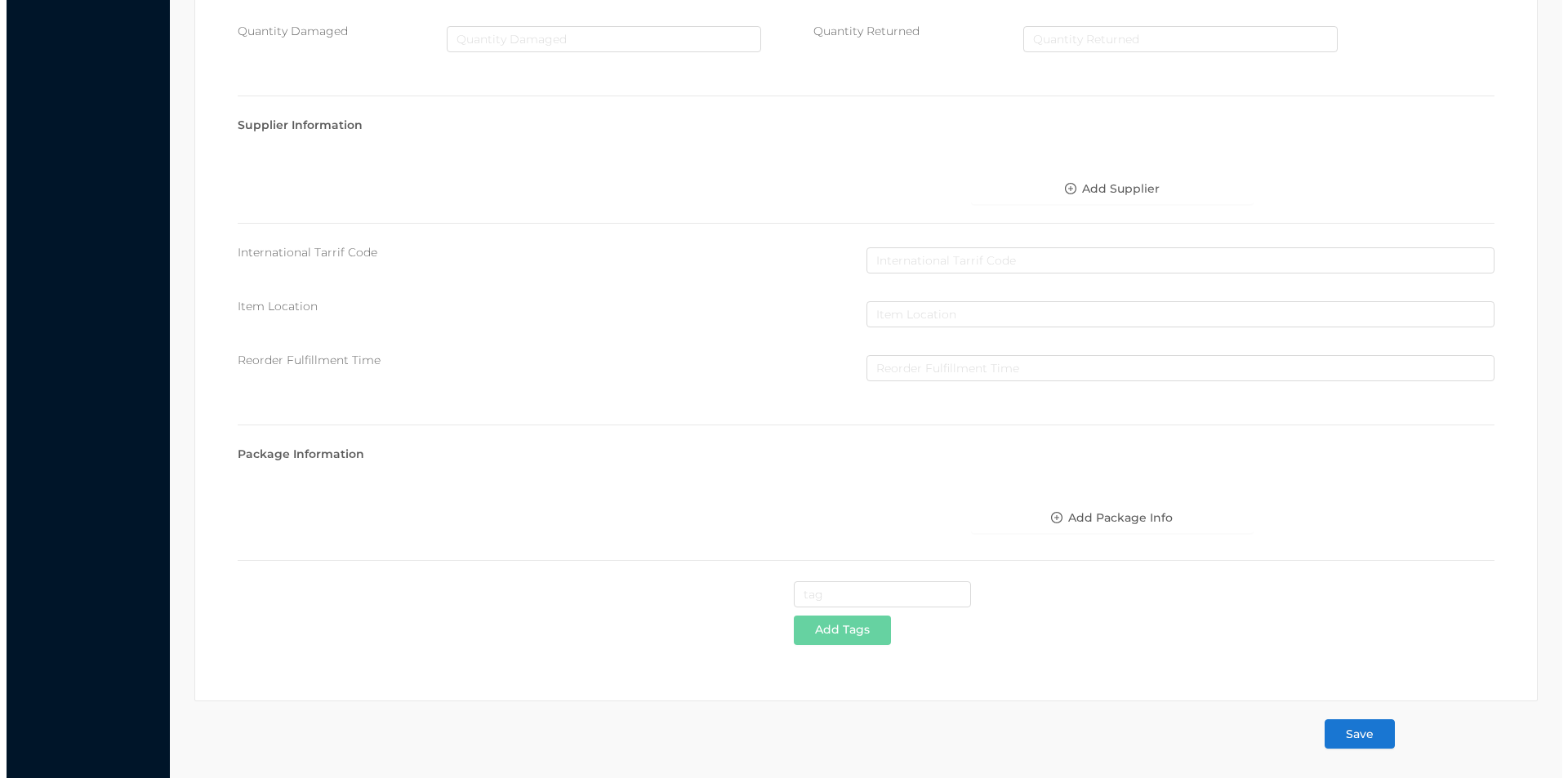
scroll to position [0, 0]
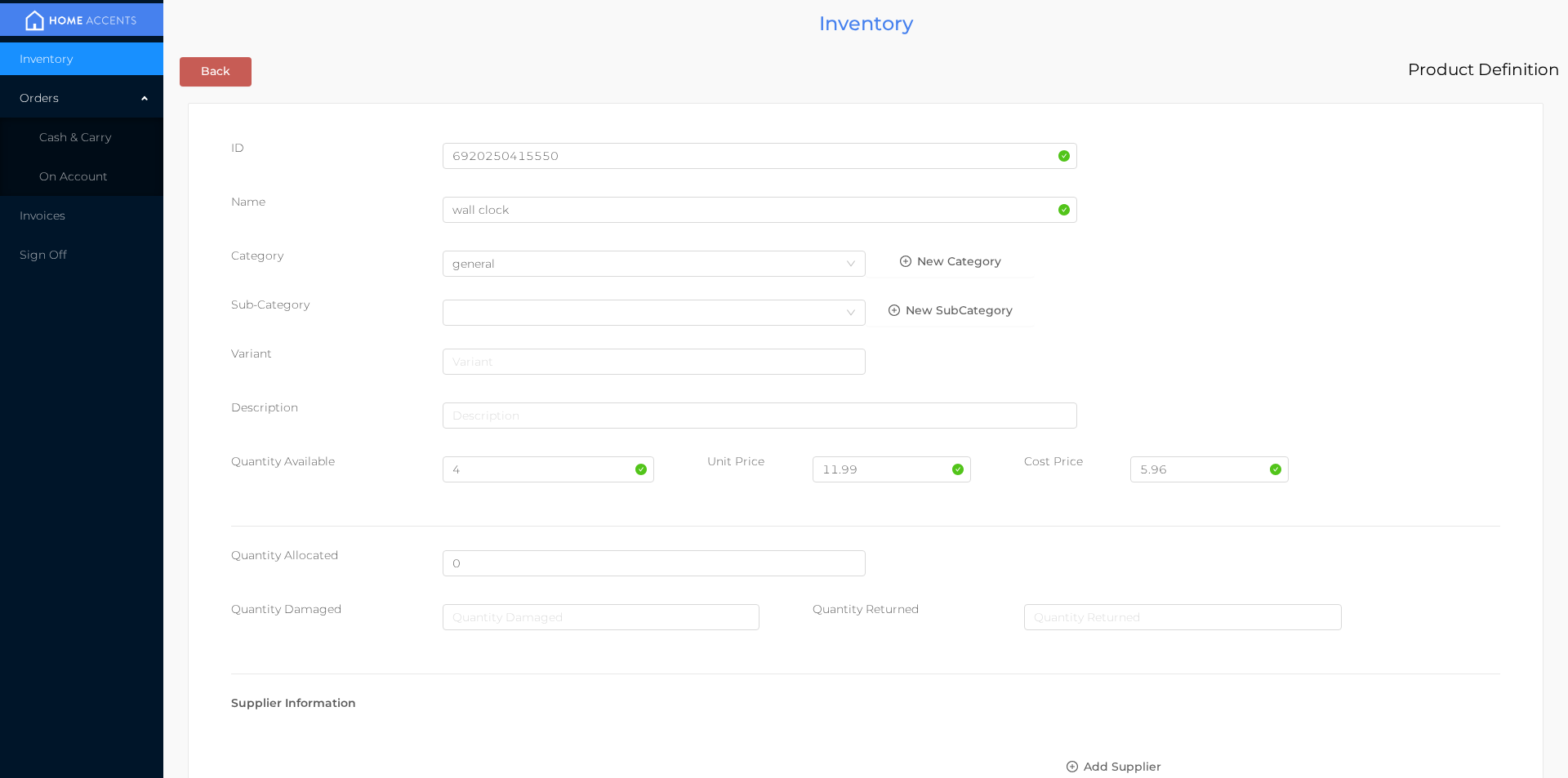
click at [1348, 741] on body "Inventory Orders Cash & Carry On Account Invoices Sign Off Inventory Back Produ…" at bounding box center [784, 389] width 1568 height 778
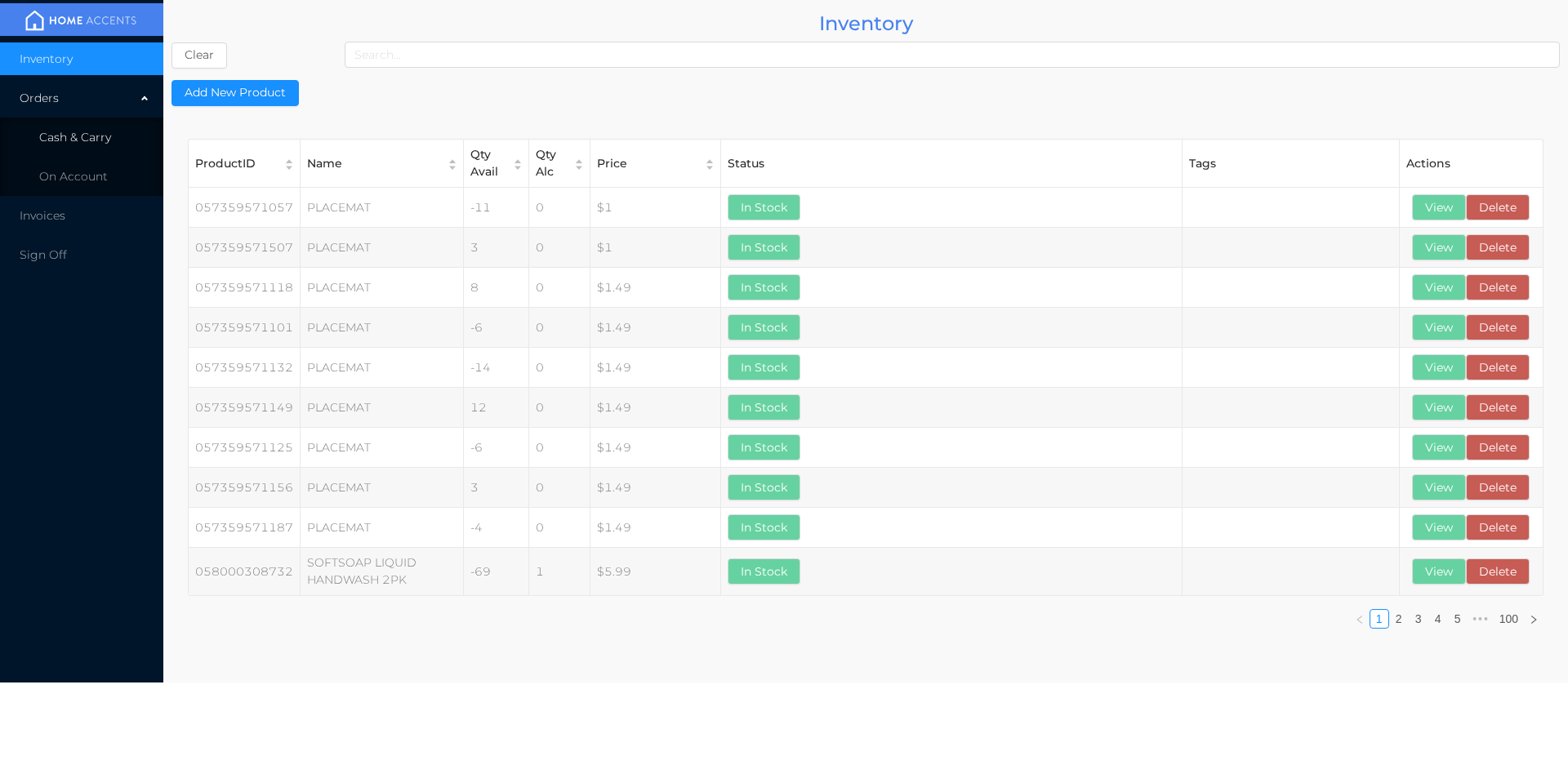
click at [76, 139] on span "Cash & Carry" at bounding box center [75, 137] width 72 height 14
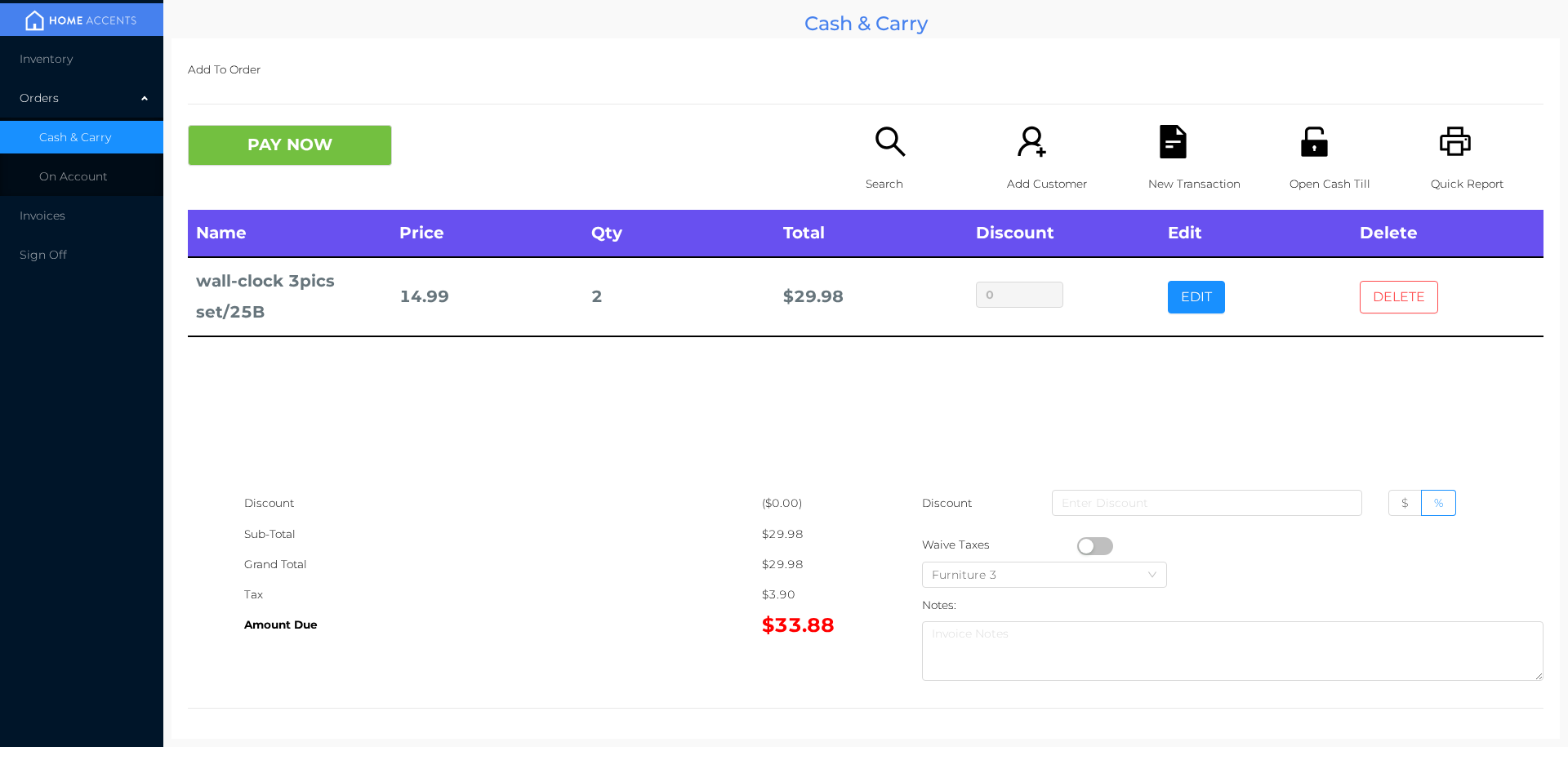
click at [1381, 293] on button "DELETE" at bounding box center [1399, 297] width 78 height 32
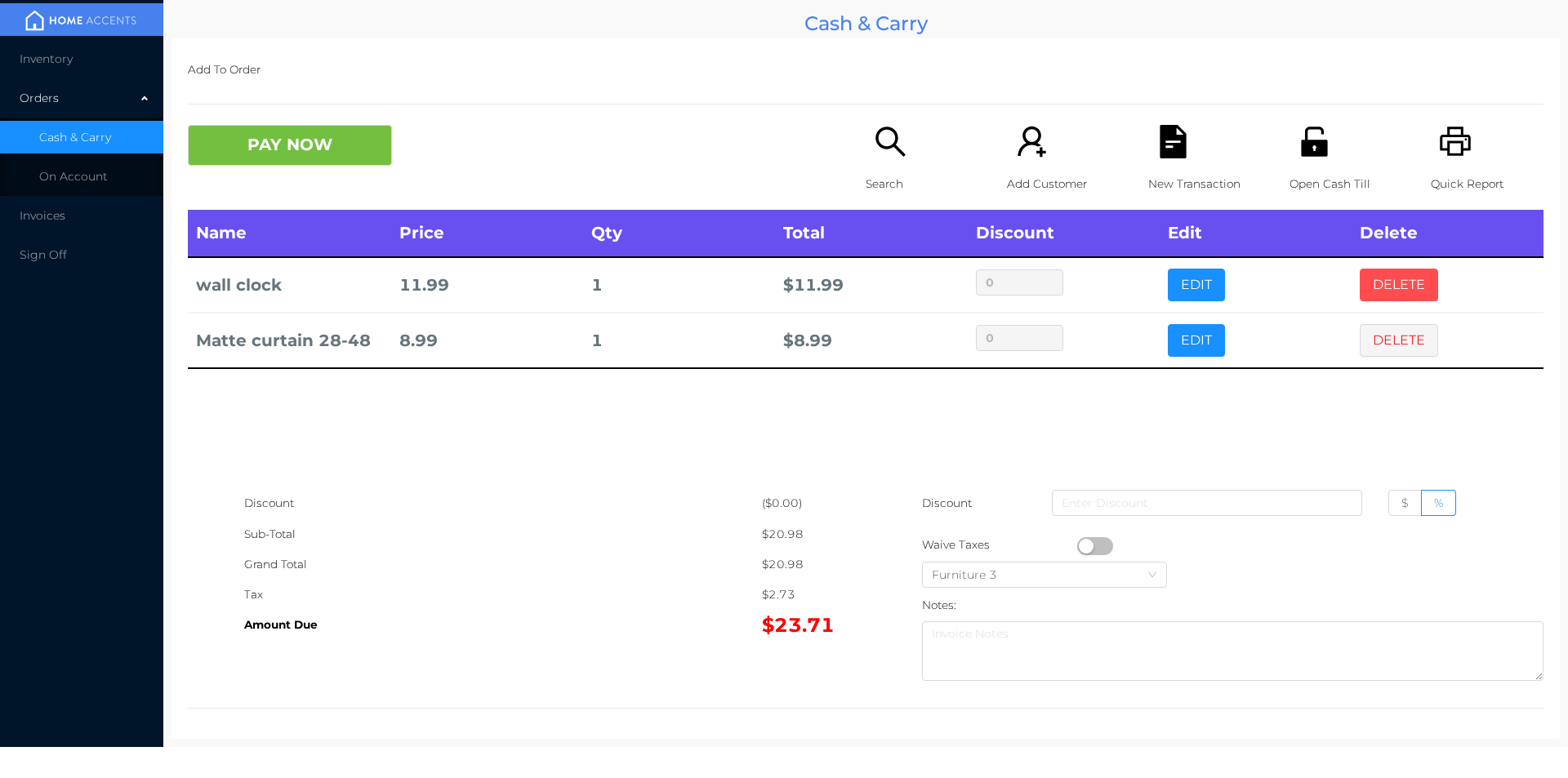
click at [1393, 283] on button "DELETE" at bounding box center [1399, 285] width 78 height 32
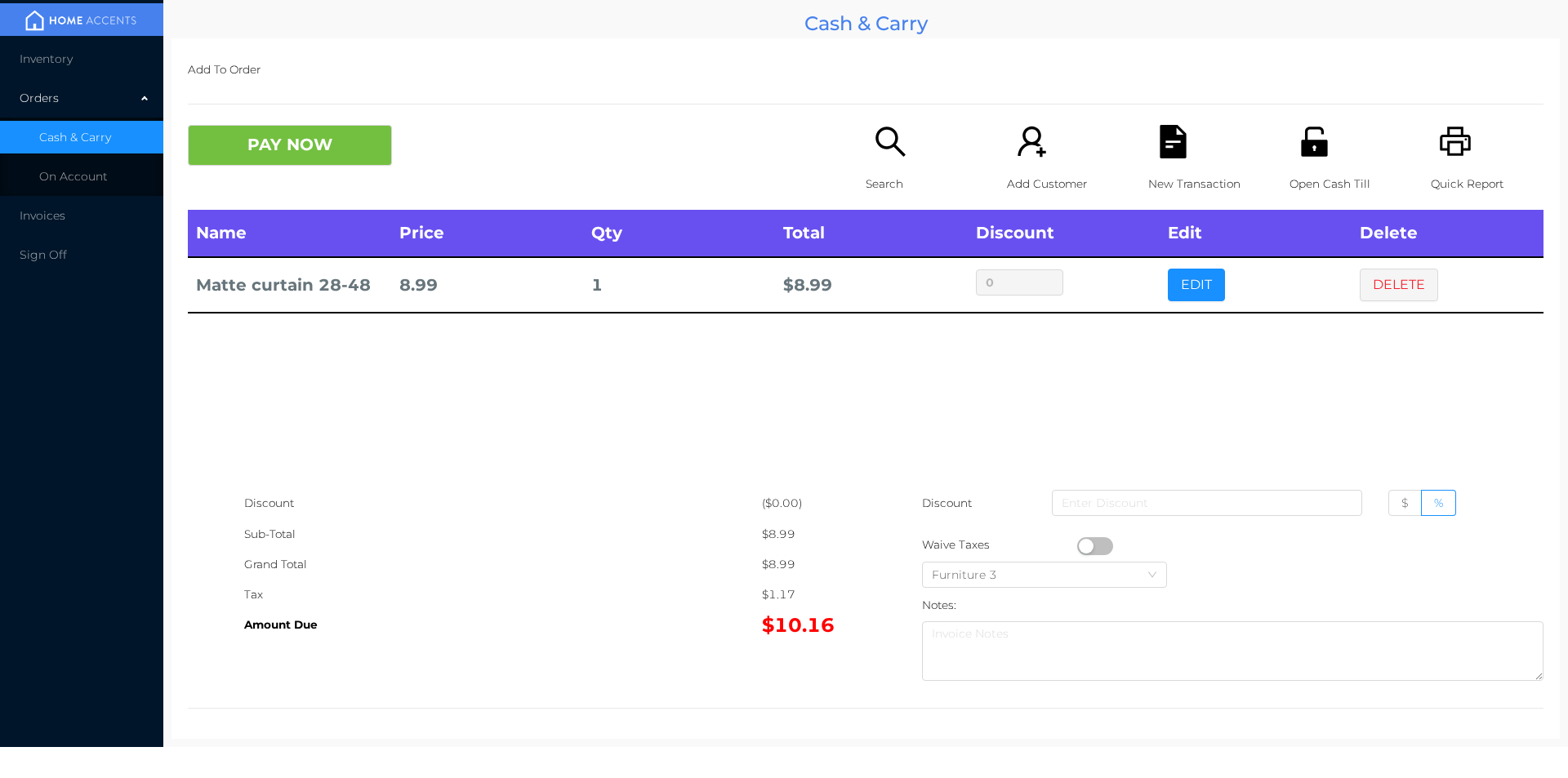
click at [879, 152] on icon "icon: search" at bounding box center [890, 141] width 33 height 33
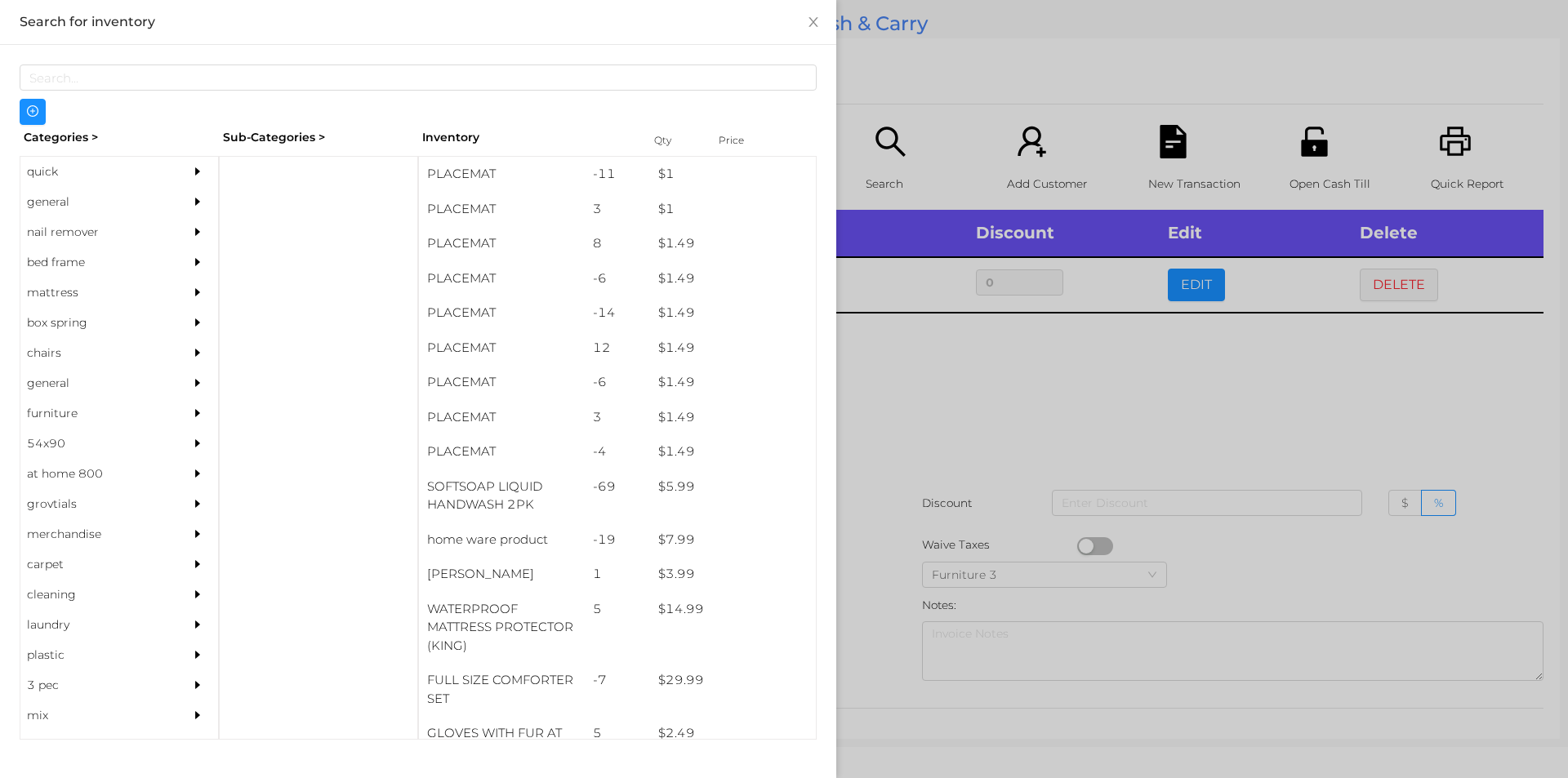
click at [49, 197] on div "general" at bounding box center [94, 202] width 149 height 30
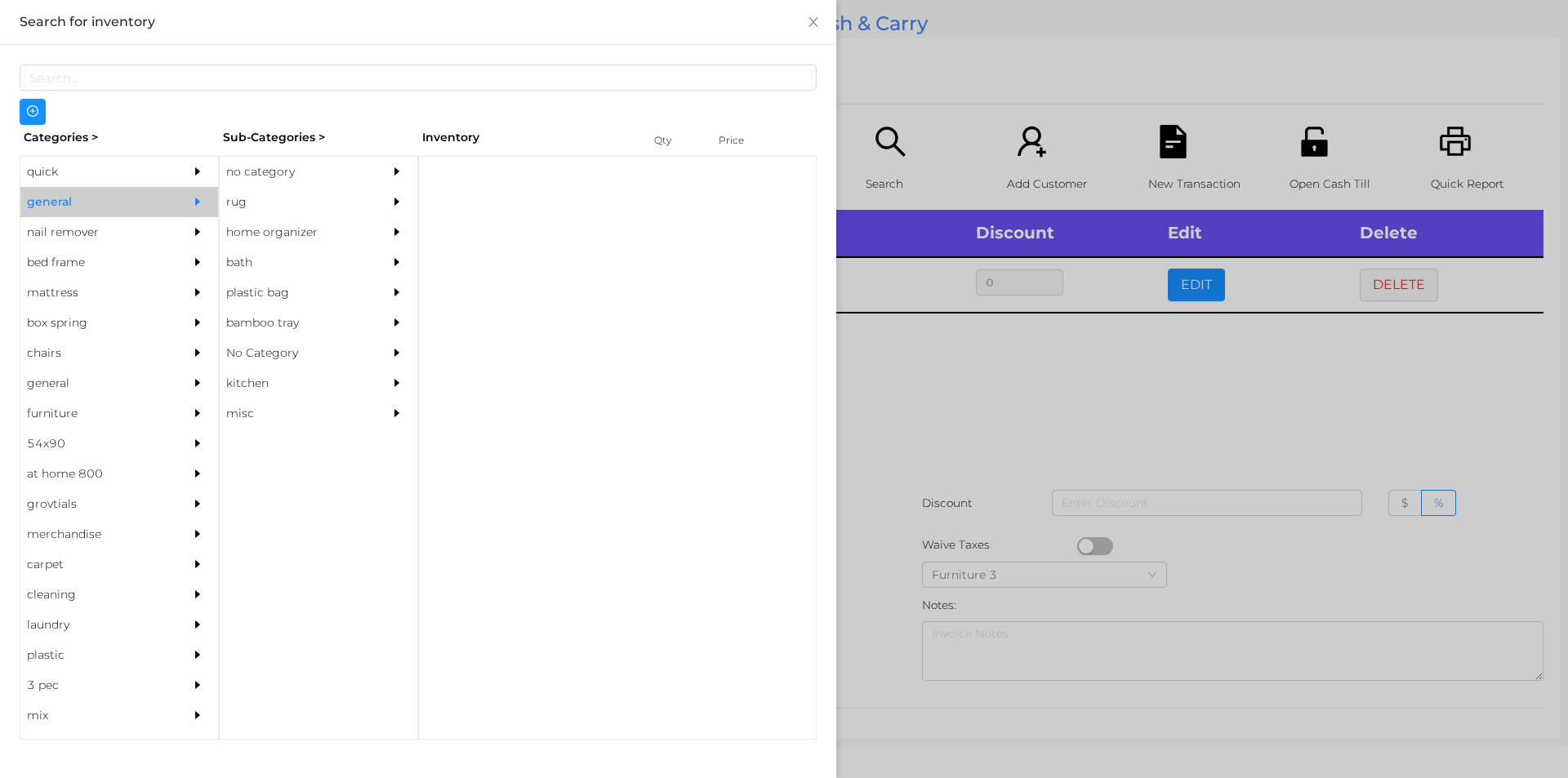
click at [250, 172] on div "no category" at bounding box center [294, 171] width 149 height 30
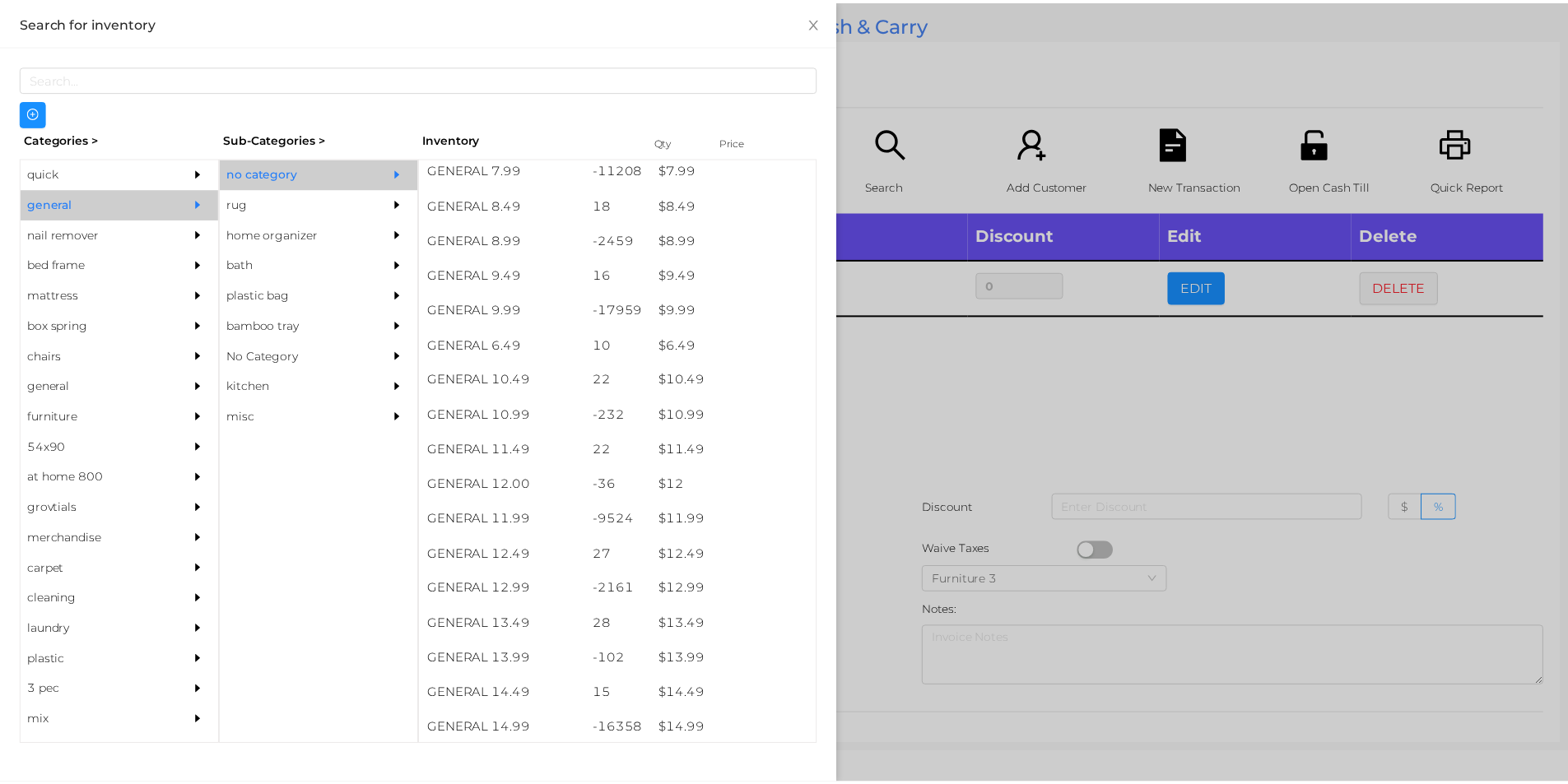
scroll to position [877, 0]
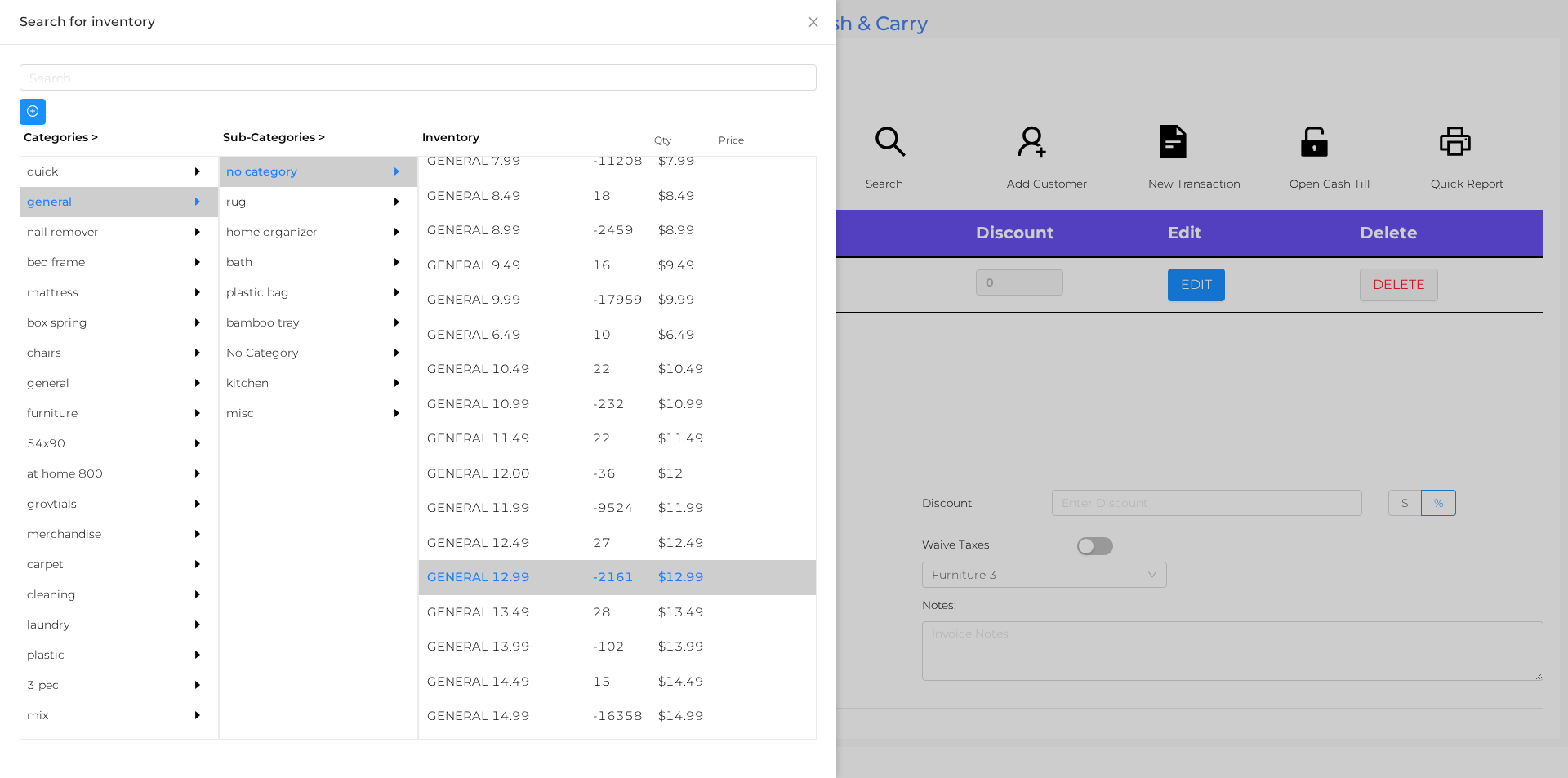
click at [661, 582] on div "$ 12.99" at bounding box center [733, 577] width 166 height 35
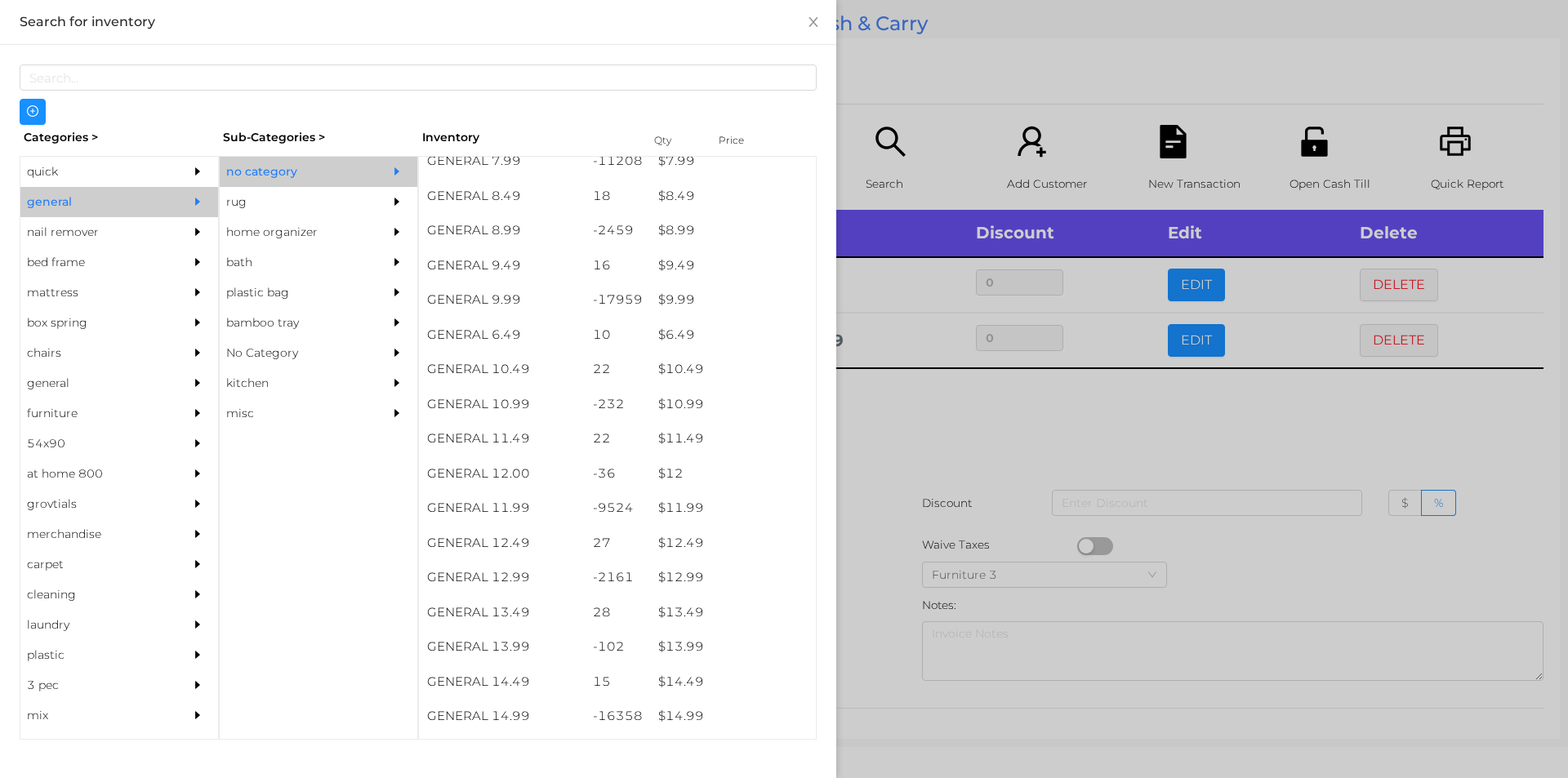
click at [860, 567] on div at bounding box center [784, 389] width 1568 height 778
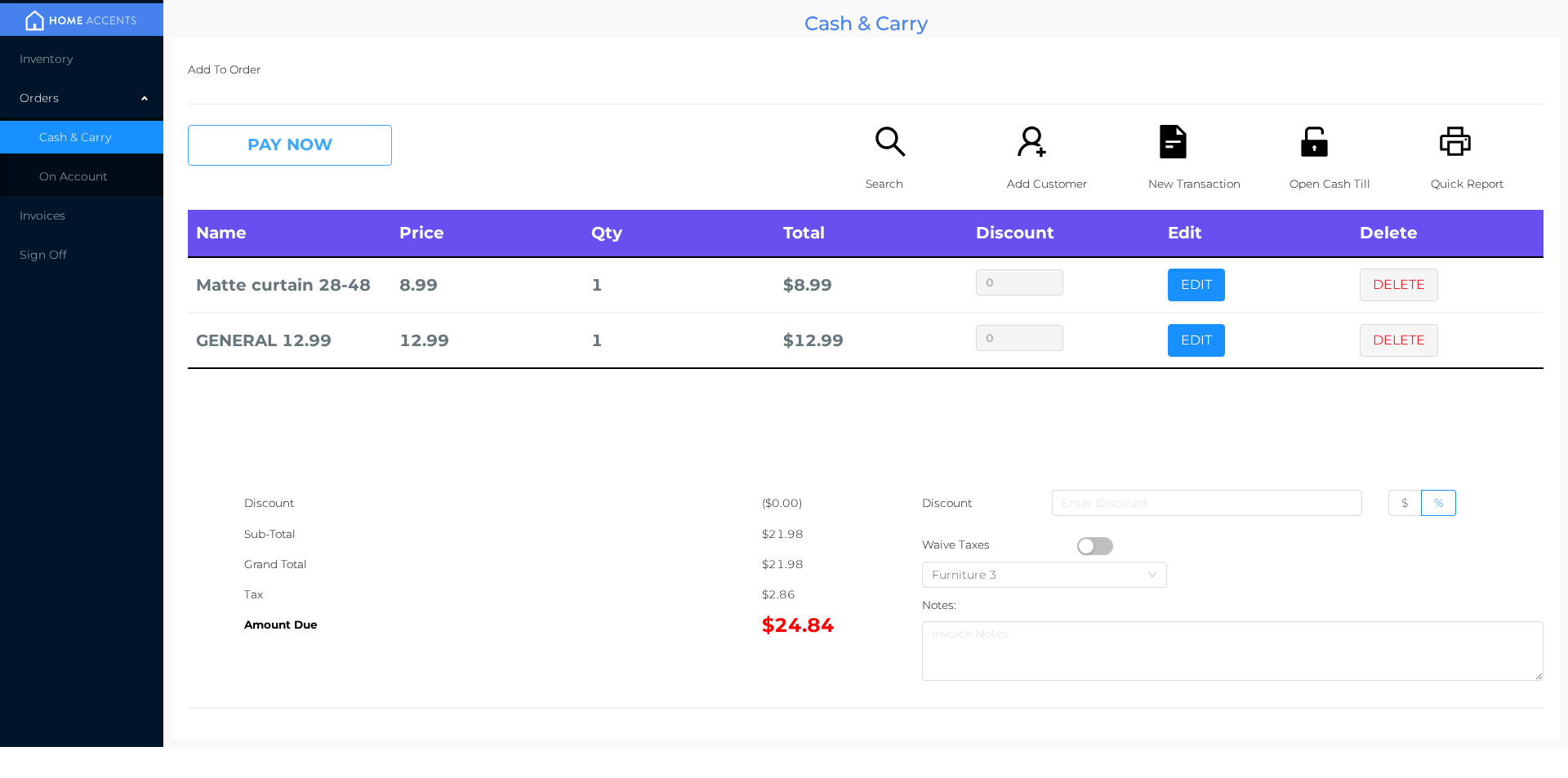
click at [322, 133] on button "PAY NOW" at bounding box center [290, 146] width 204 height 41
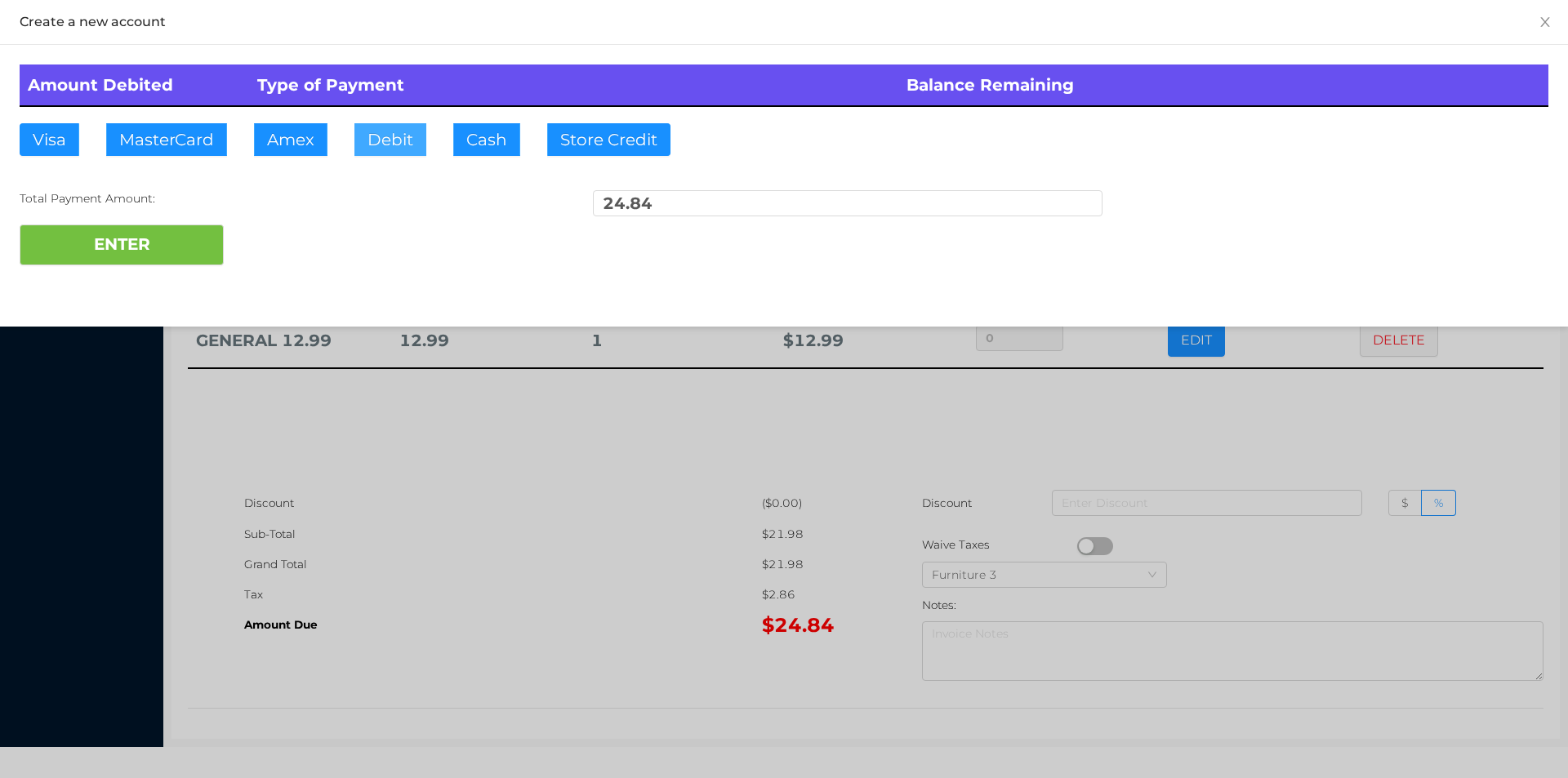
click at [384, 140] on button "Debit" at bounding box center [390, 140] width 72 height 32
click at [136, 253] on button "ENTER" at bounding box center [122, 245] width 204 height 41
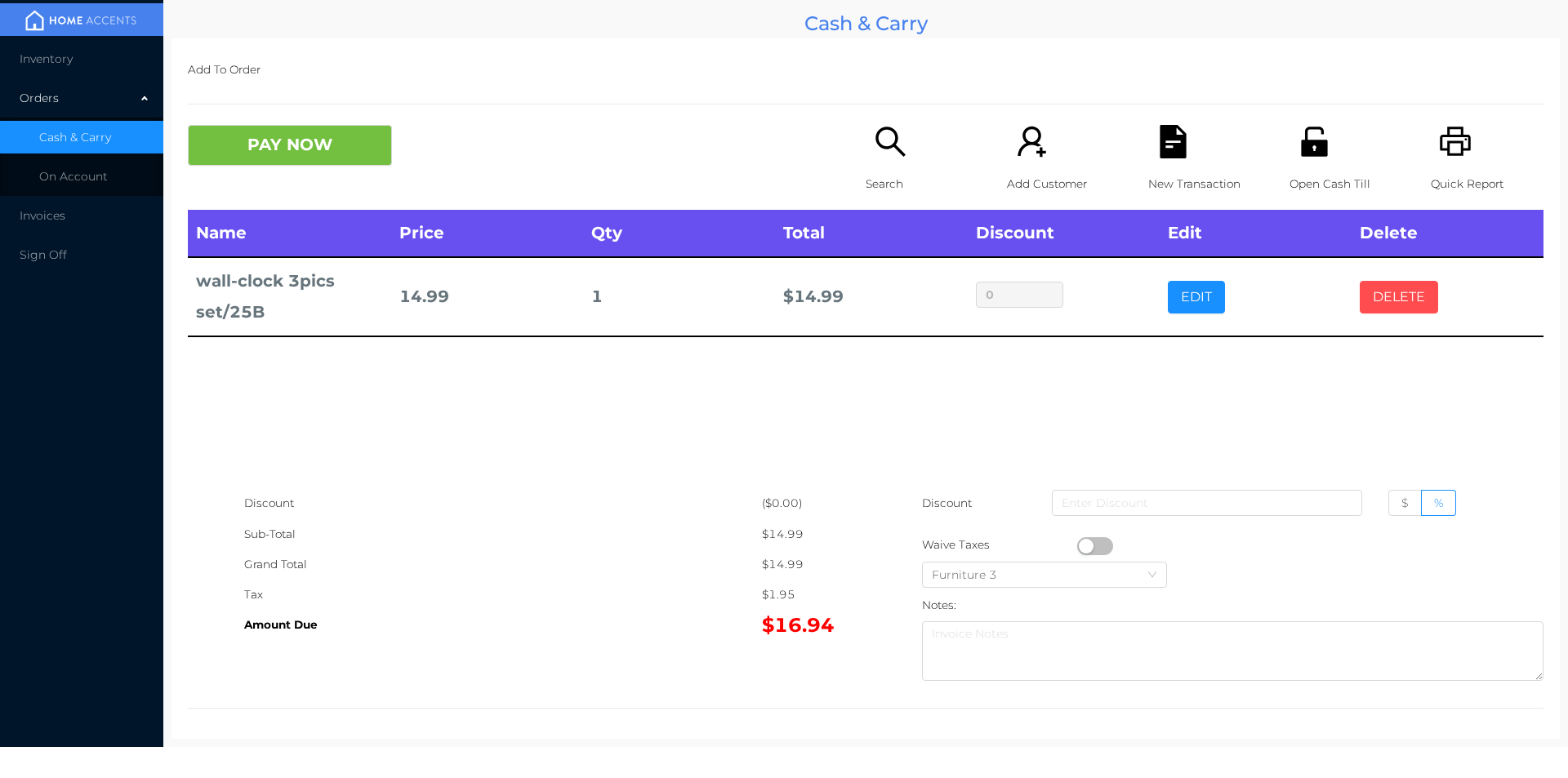
click at [1388, 300] on button "DELETE" at bounding box center [1399, 297] width 78 height 32
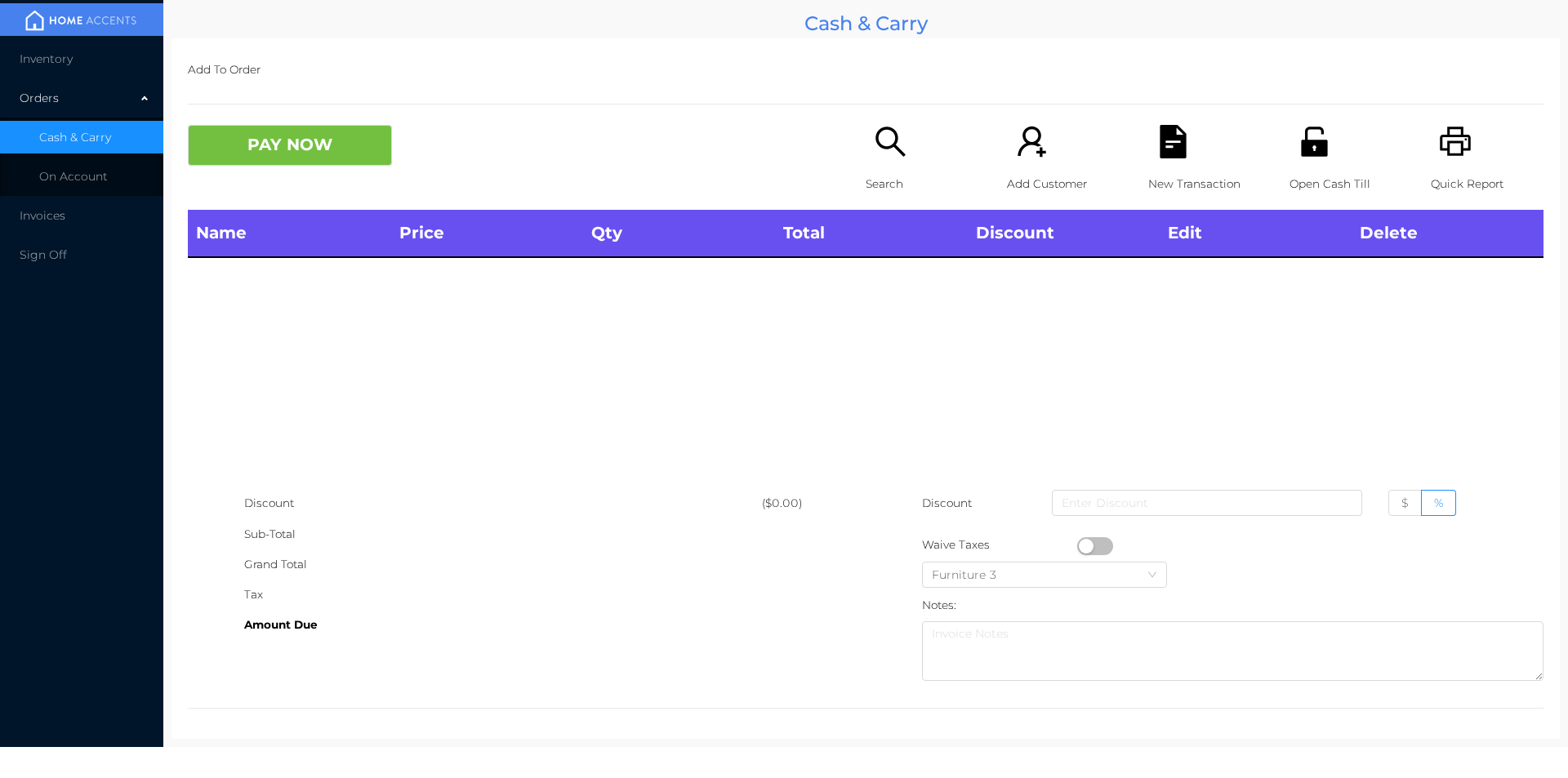
click at [46, 61] on span "Inventory" at bounding box center [46, 58] width 53 height 14
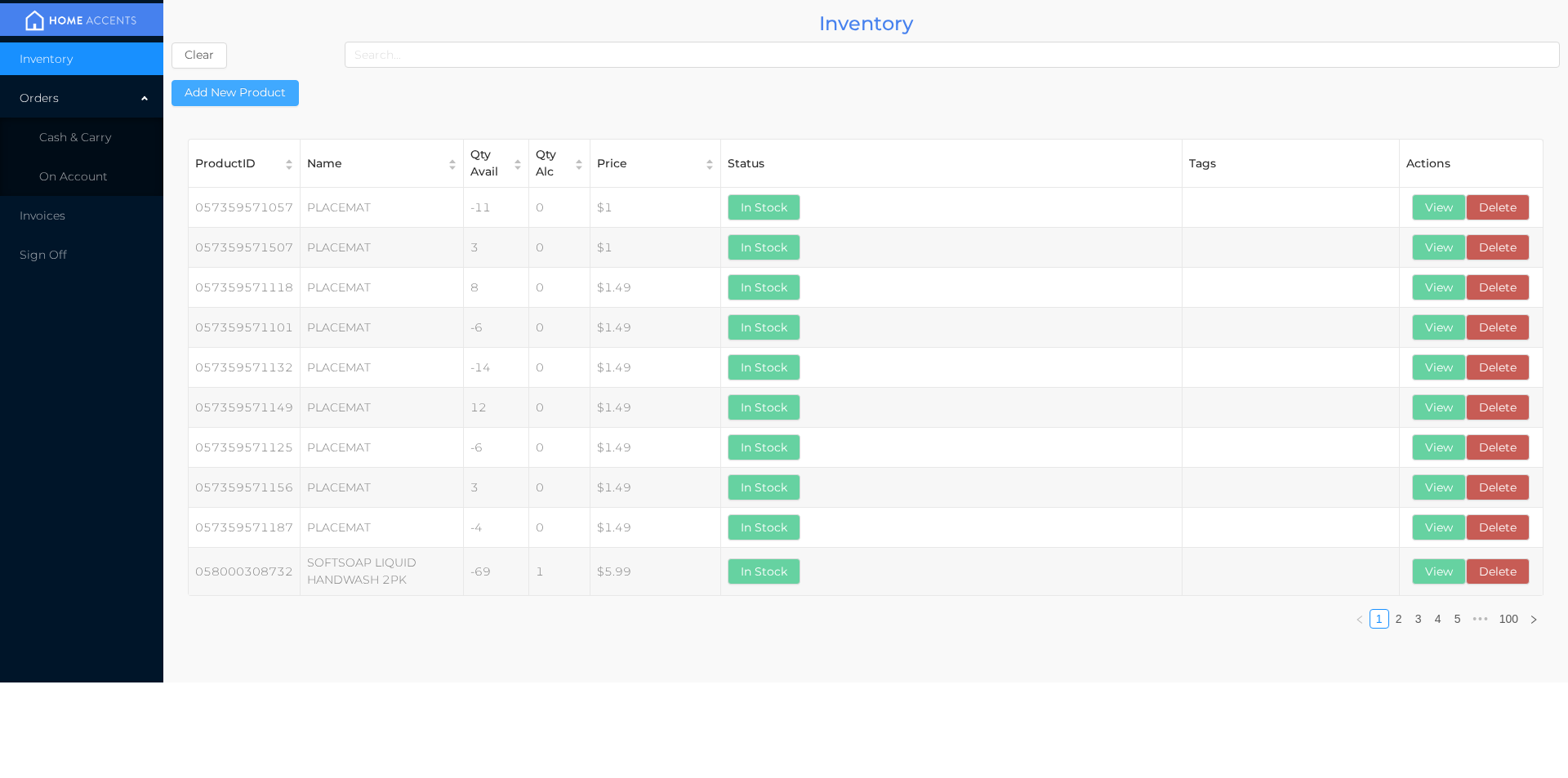
click at [270, 92] on button "Add New Product" at bounding box center [235, 93] width 128 height 26
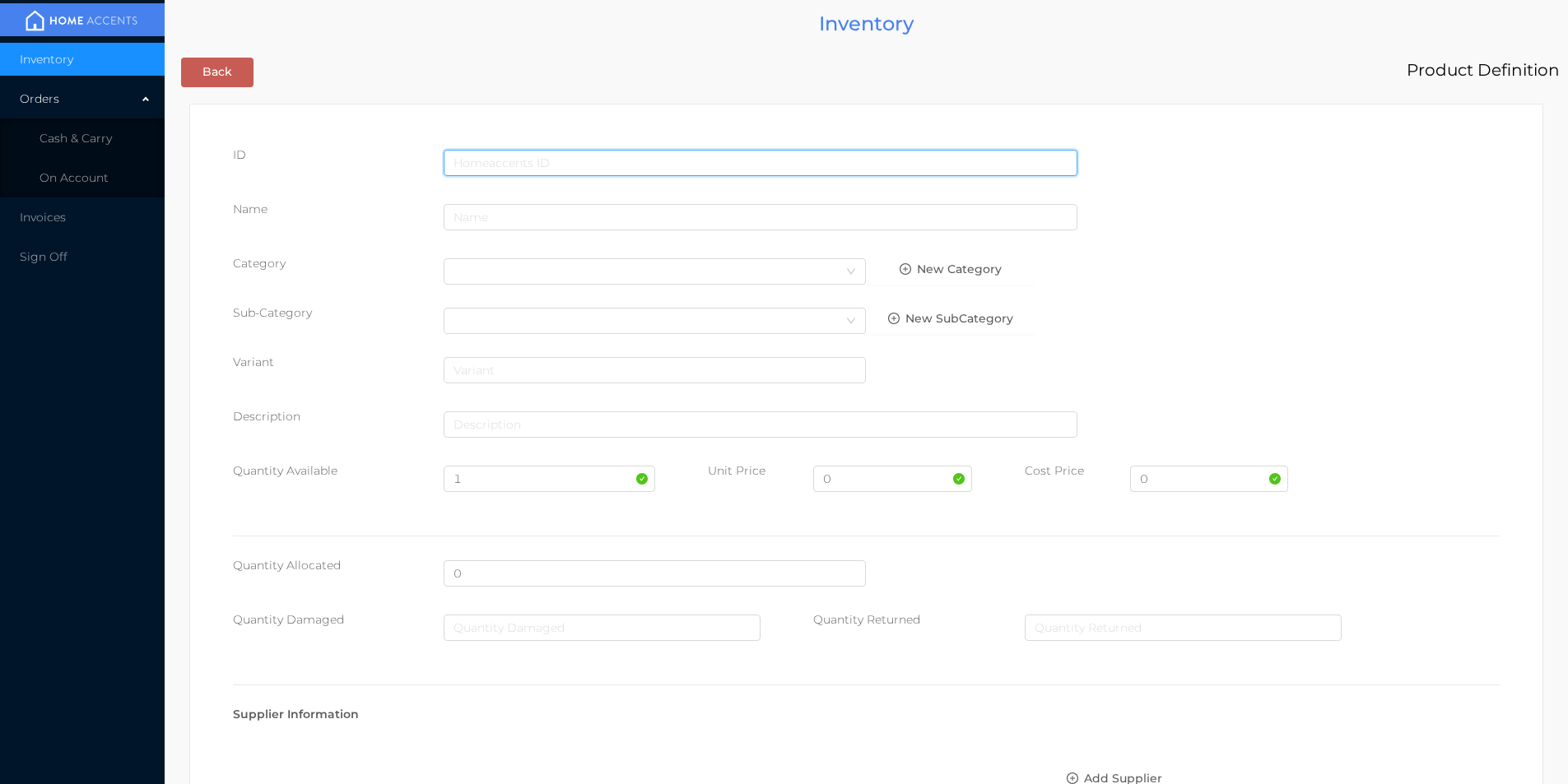
click at [476, 162] on input "text" at bounding box center [760, 163] width 634 height 27
type input "6920250415529"
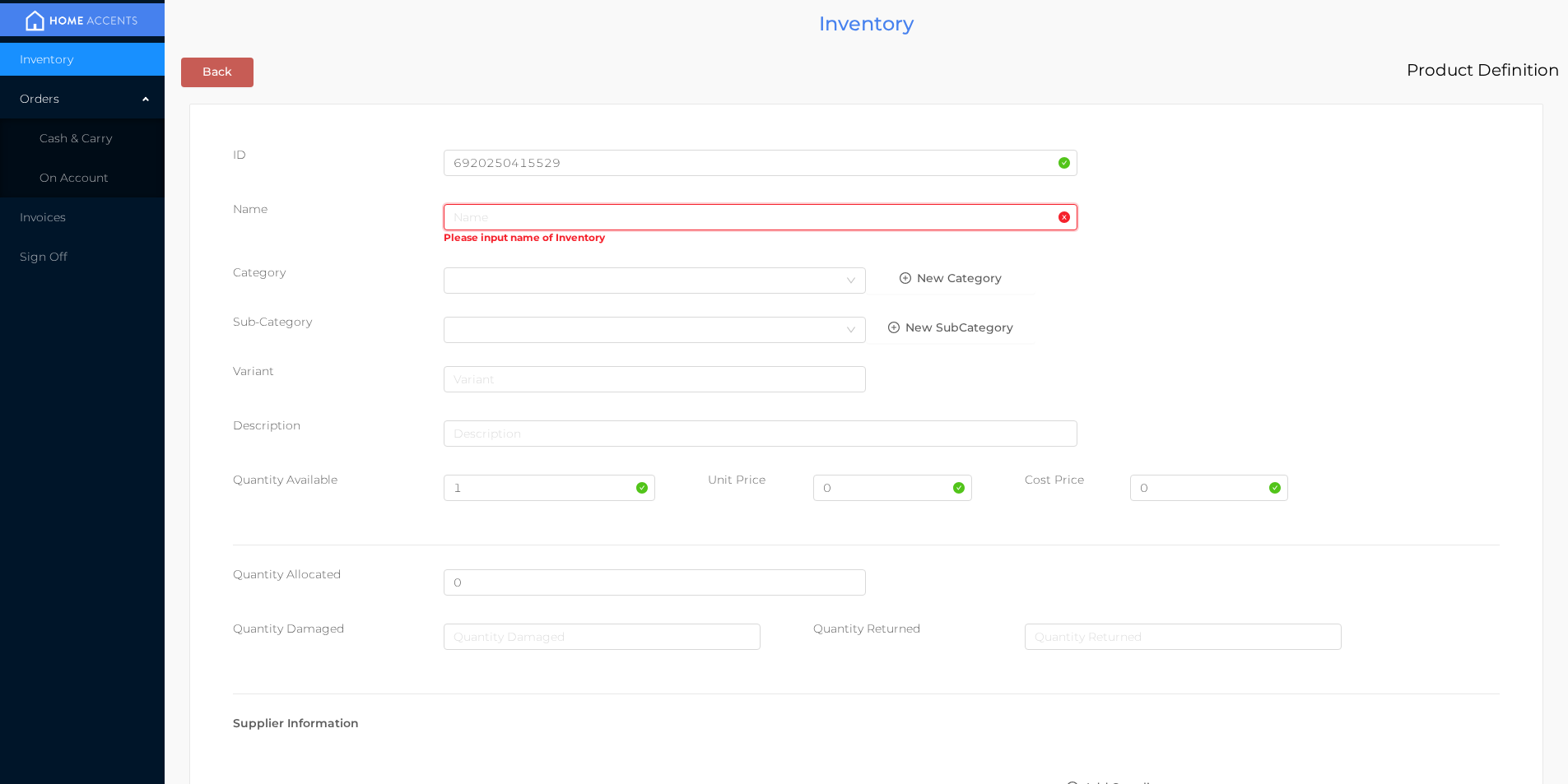
click at [463, 215] on input "text" at bounding box center [760, 217] width 634 height 27
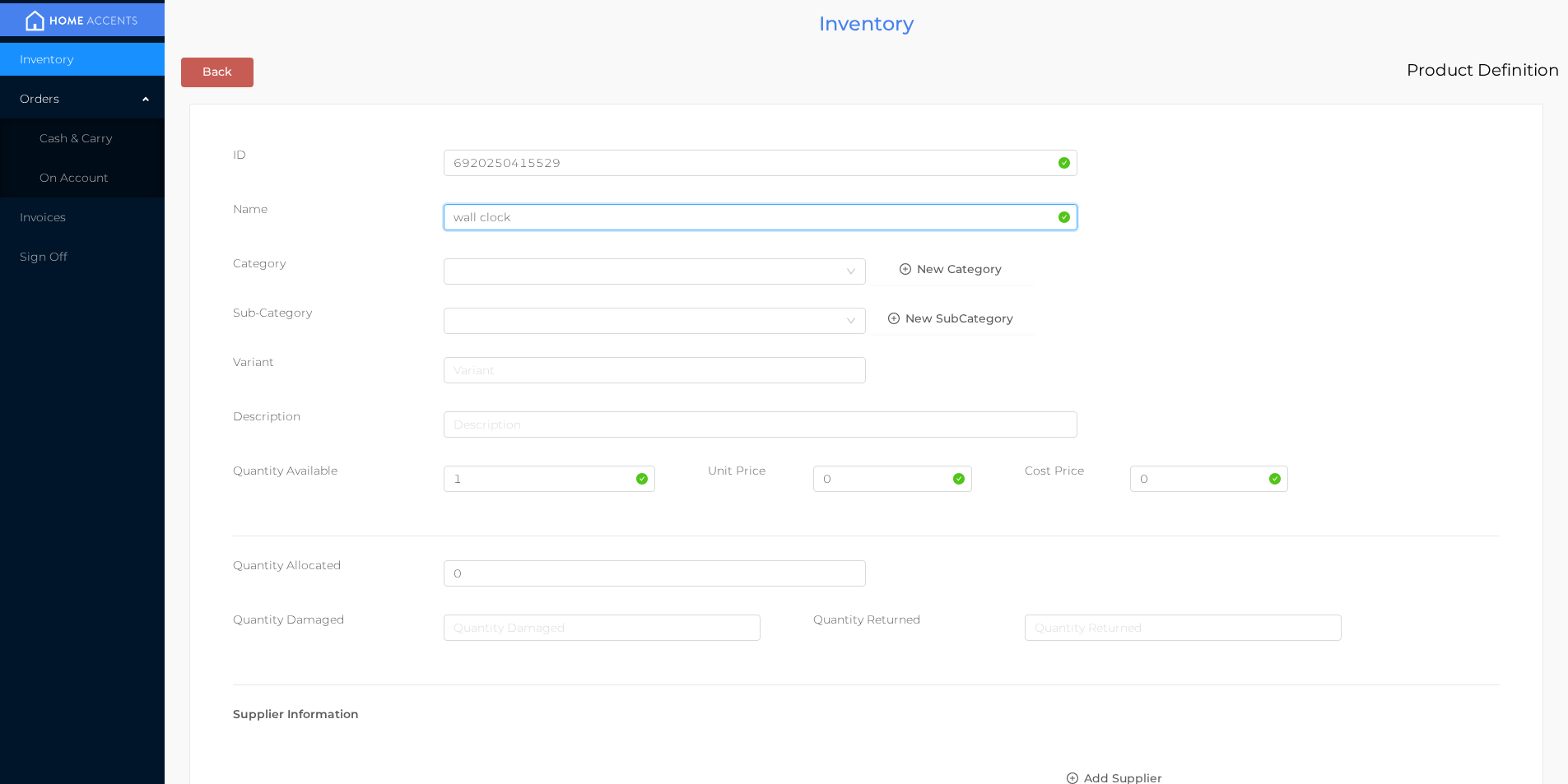
type input "wall clock"
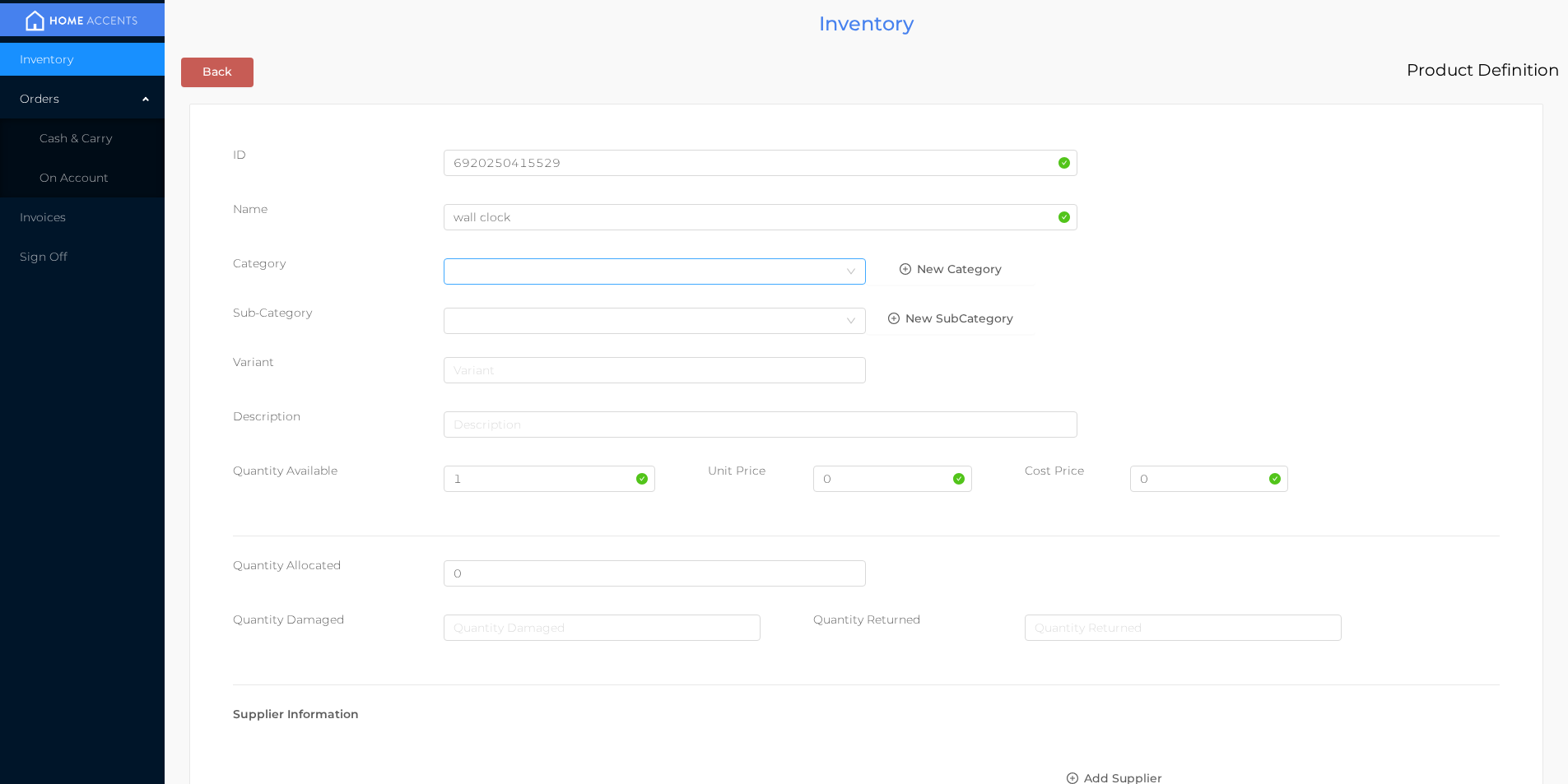
click at [461, 273] on div "Select Category" at bounding box center [655, 271] width 403 height 25
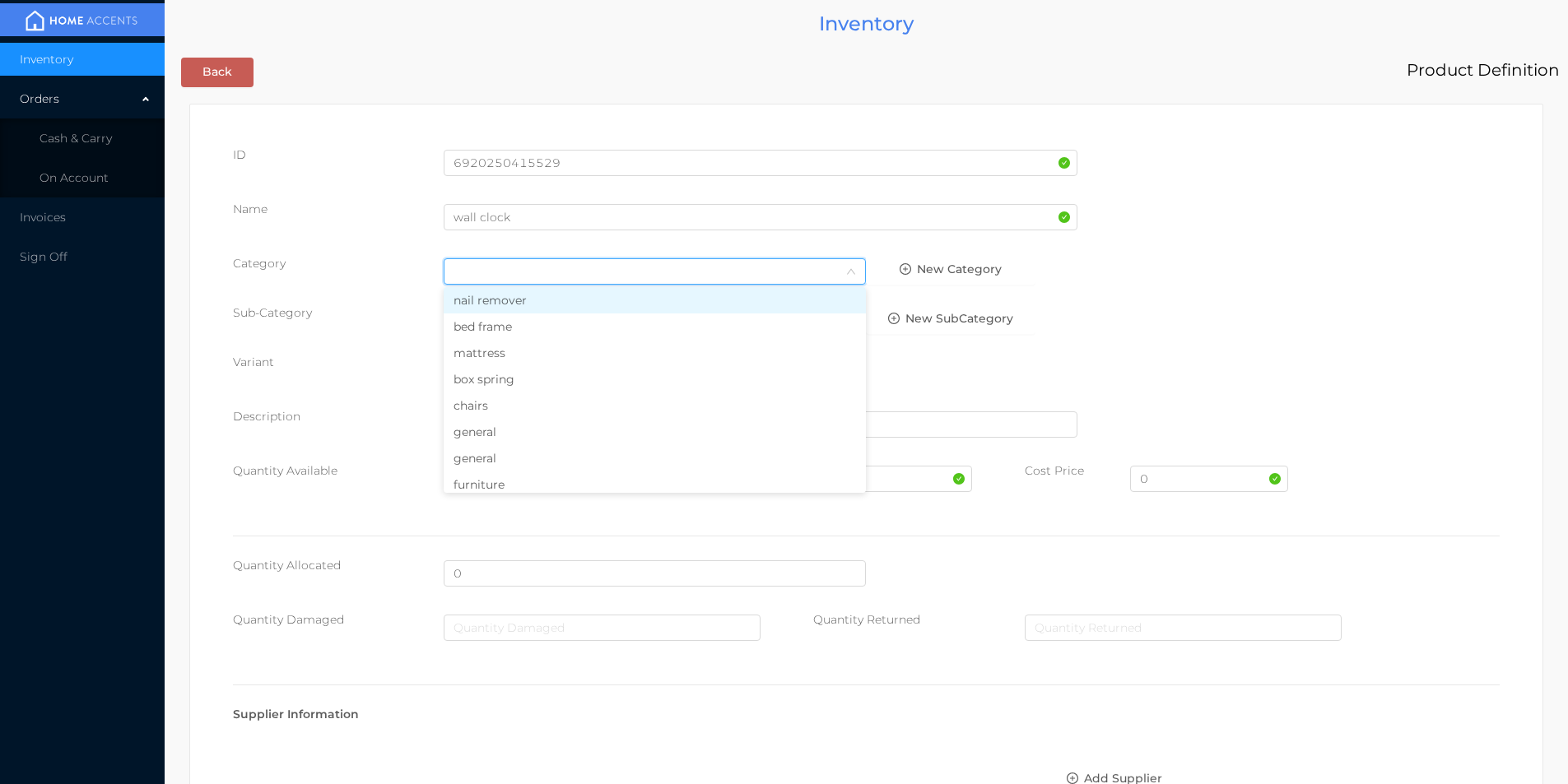
click at [490, 456] on li "general" at bounding box center [655, 458] width 422 height 27
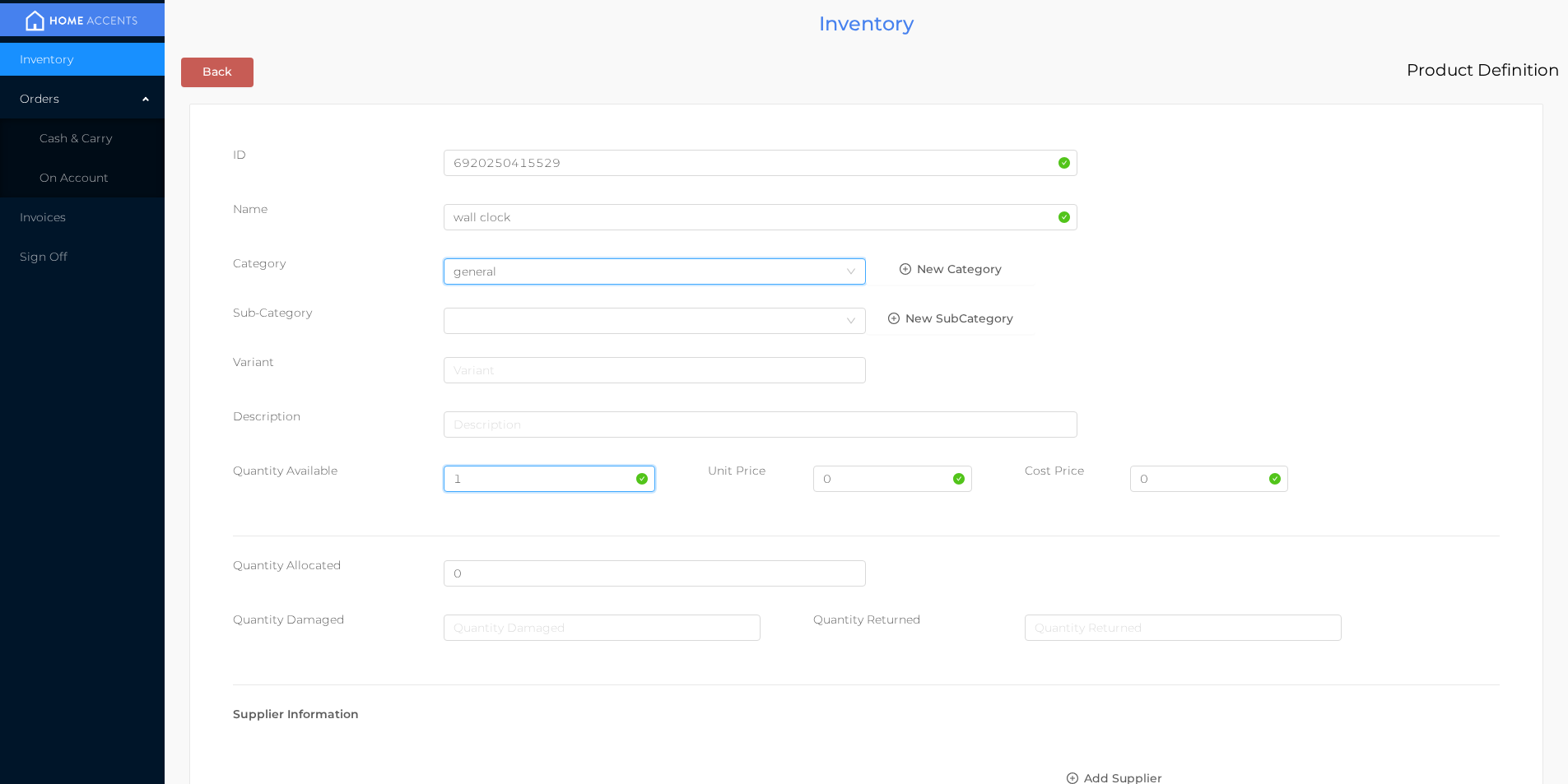
click at [478, 474] on input "1" at bounding box center [549, 479] width 211 height 27
type input "10"
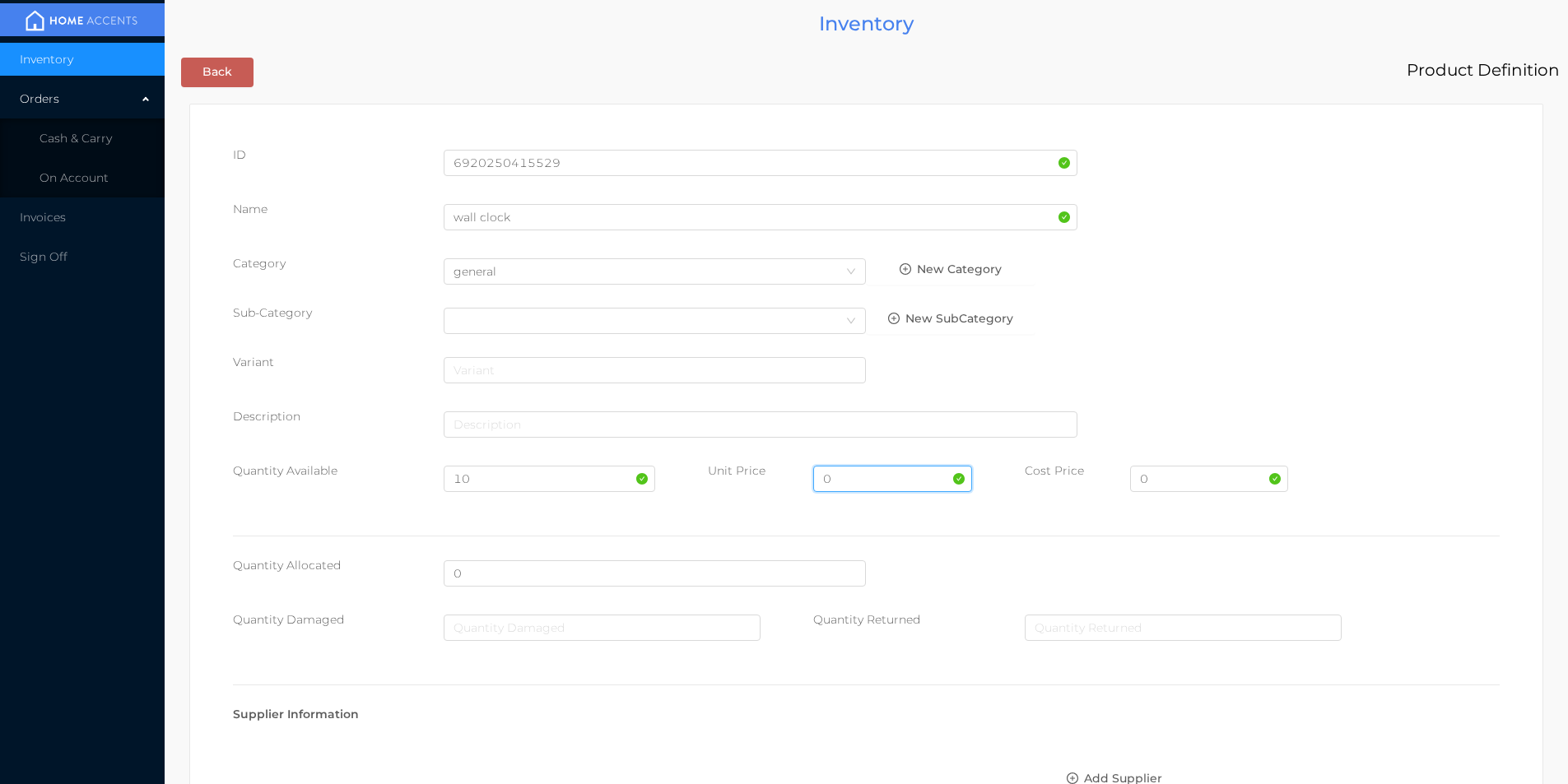
click at [850, 481] on input "0" at bounding box center [893, 479] width 158 height 27
click at [1168, 479] on input "0" at bounding box center [1209, 479] width 158 height 27
type input "6.95"
click at [839, 485] on input "0" at bounding box center [893, 479] width 158 height 27
type input "14"
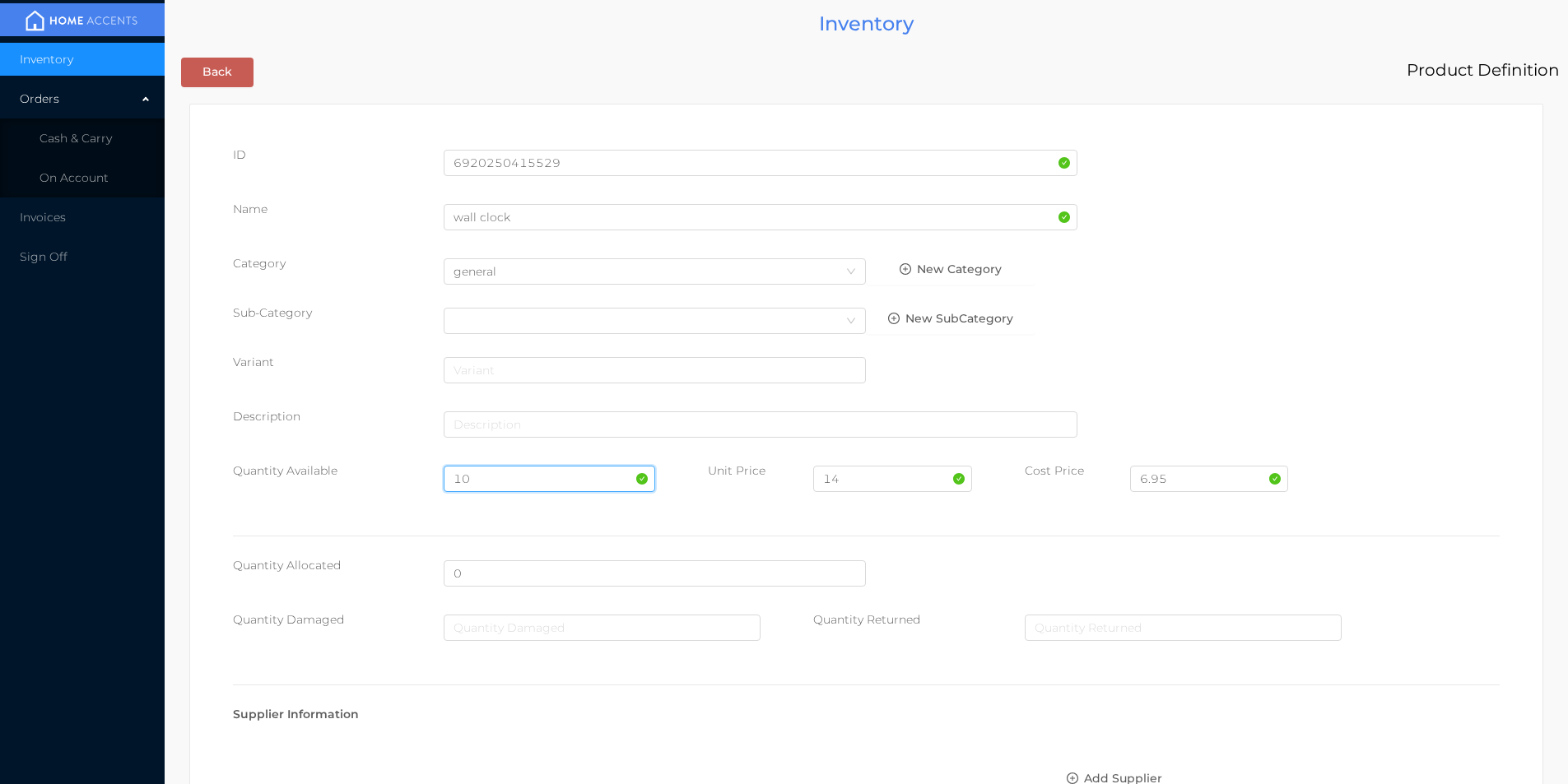
click at [485, 482] on input "10" at bounding box center [549, 479] width 211 height 27
type input "1"
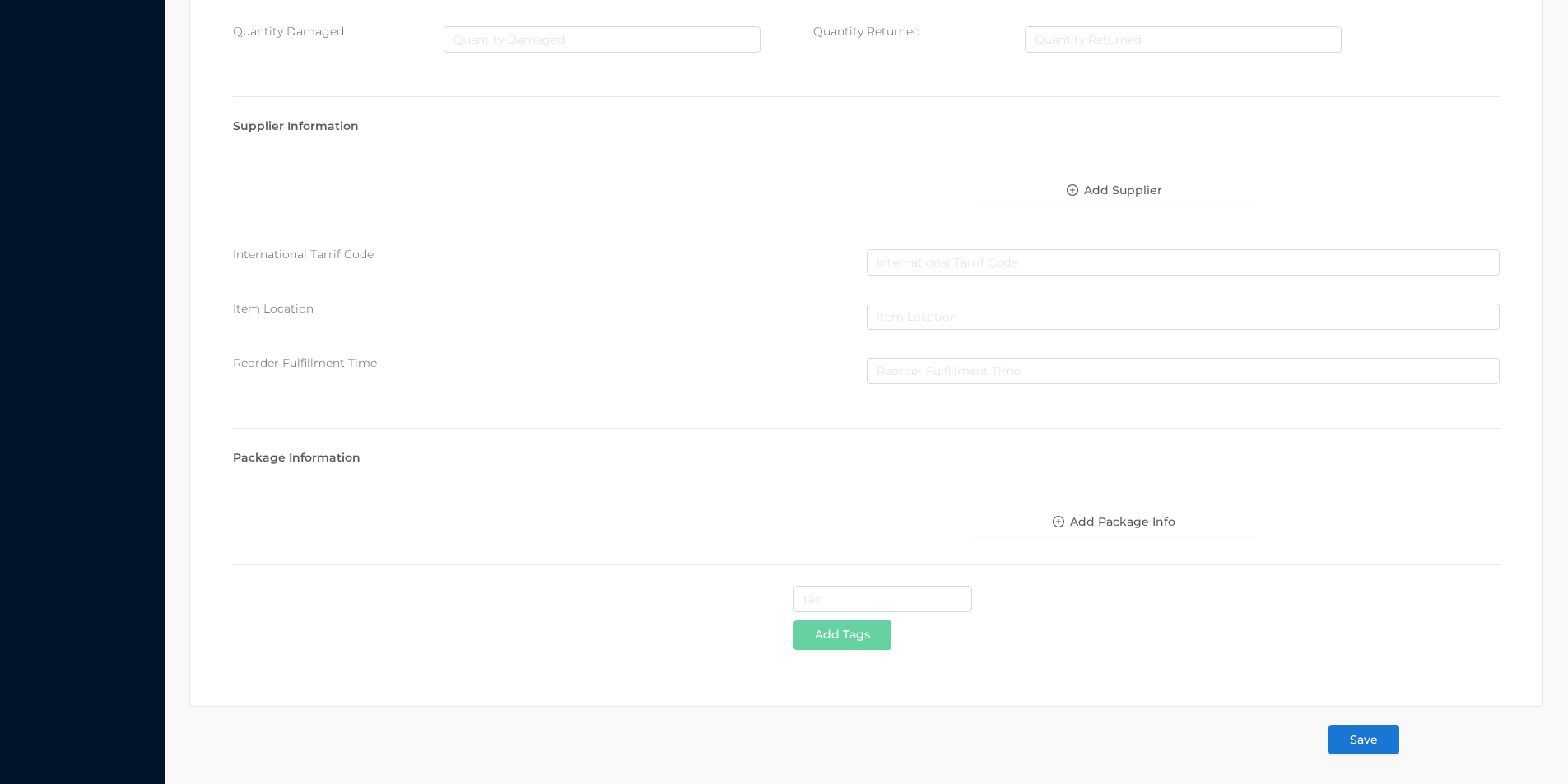
type input "6"
click at [1355, 744] on button "Save" at bounding box center [1364, 739] width 70 height 30
click at [1347, 740] on button "Save" at bounding box center [1364, 739] width 70 height 30
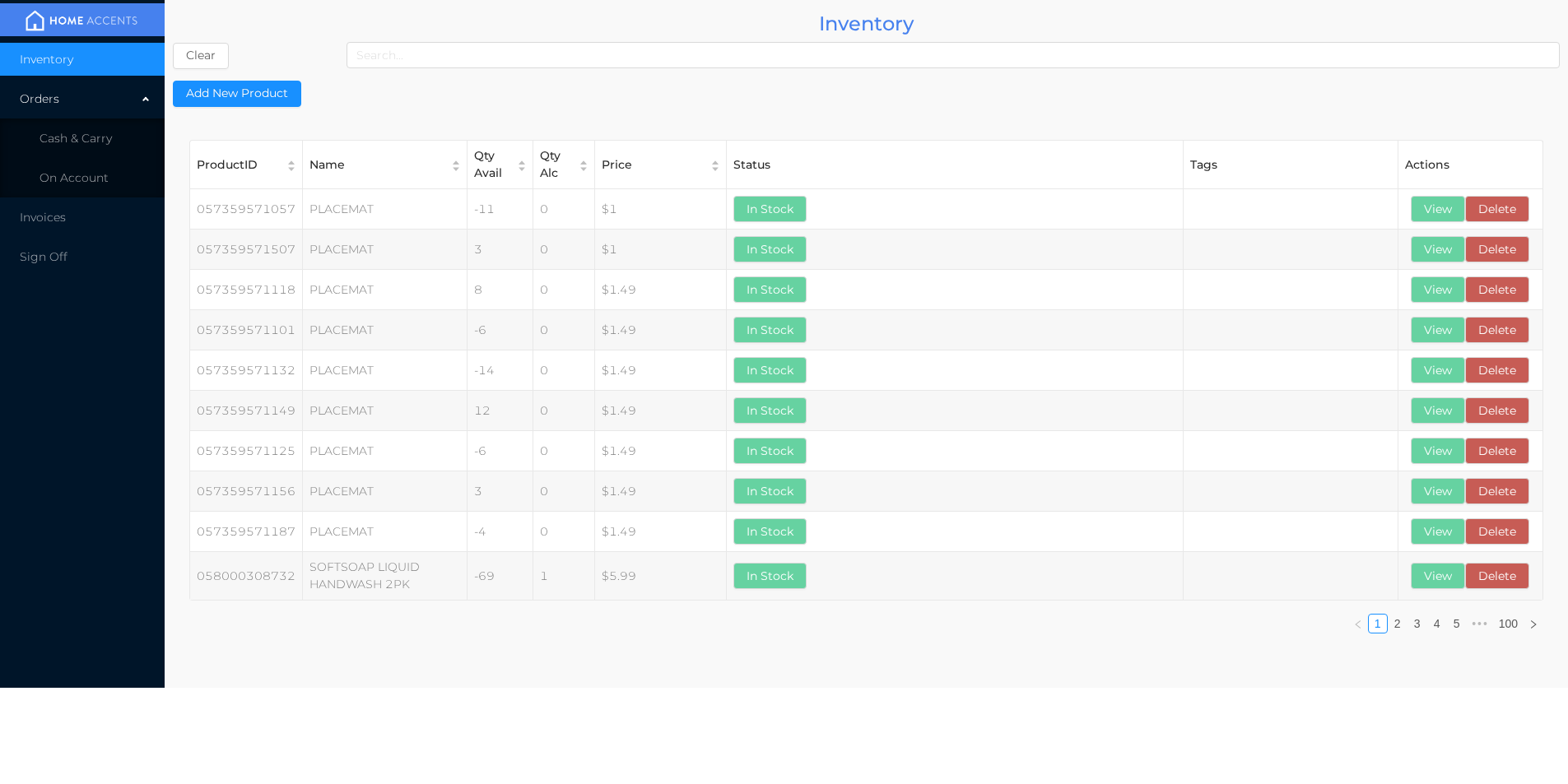
scroll to position [0, 0]
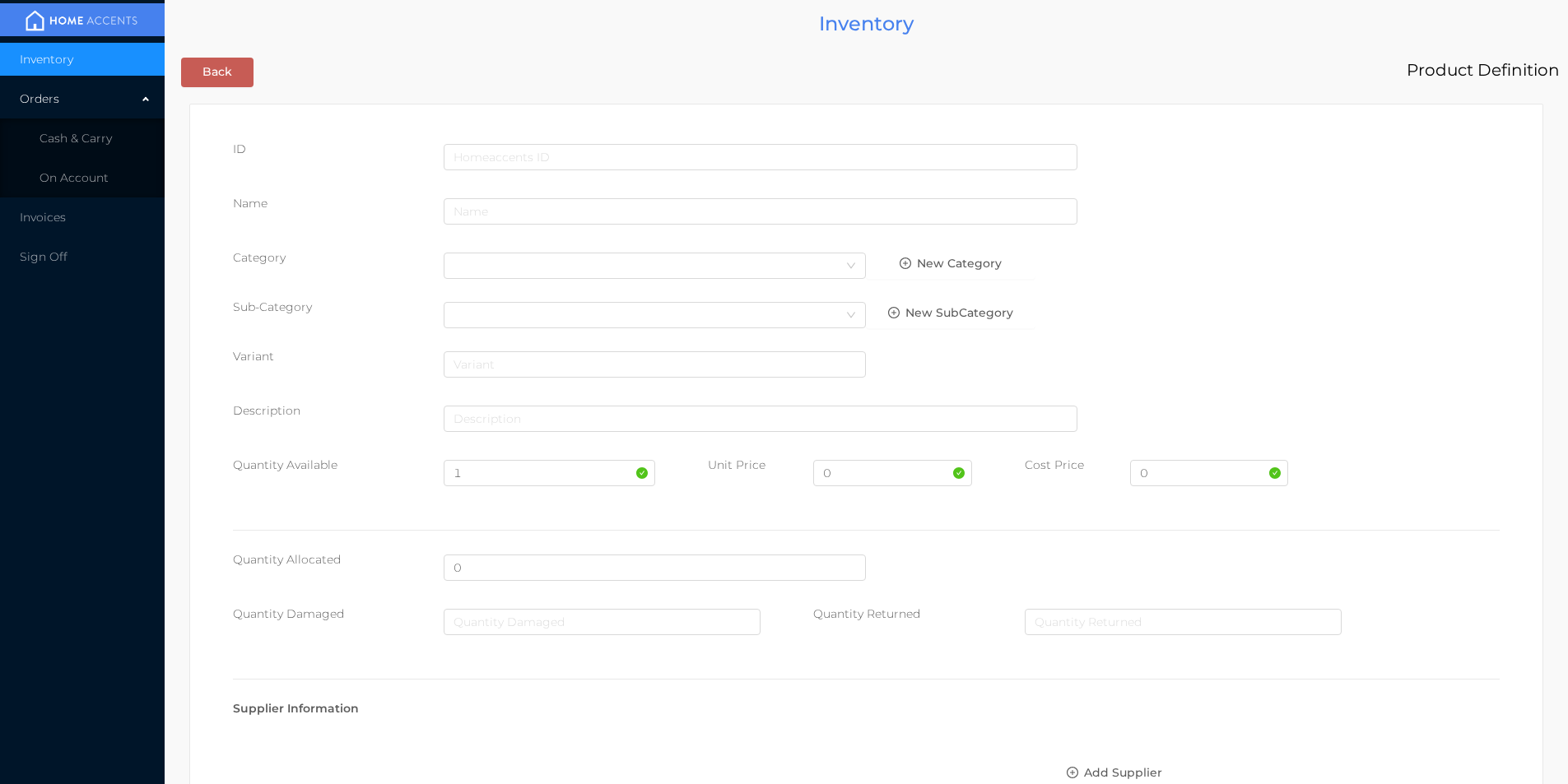
click at [89, 132] on span "Cash & Carry" at bounding box center [76, 138] width 72 height 15
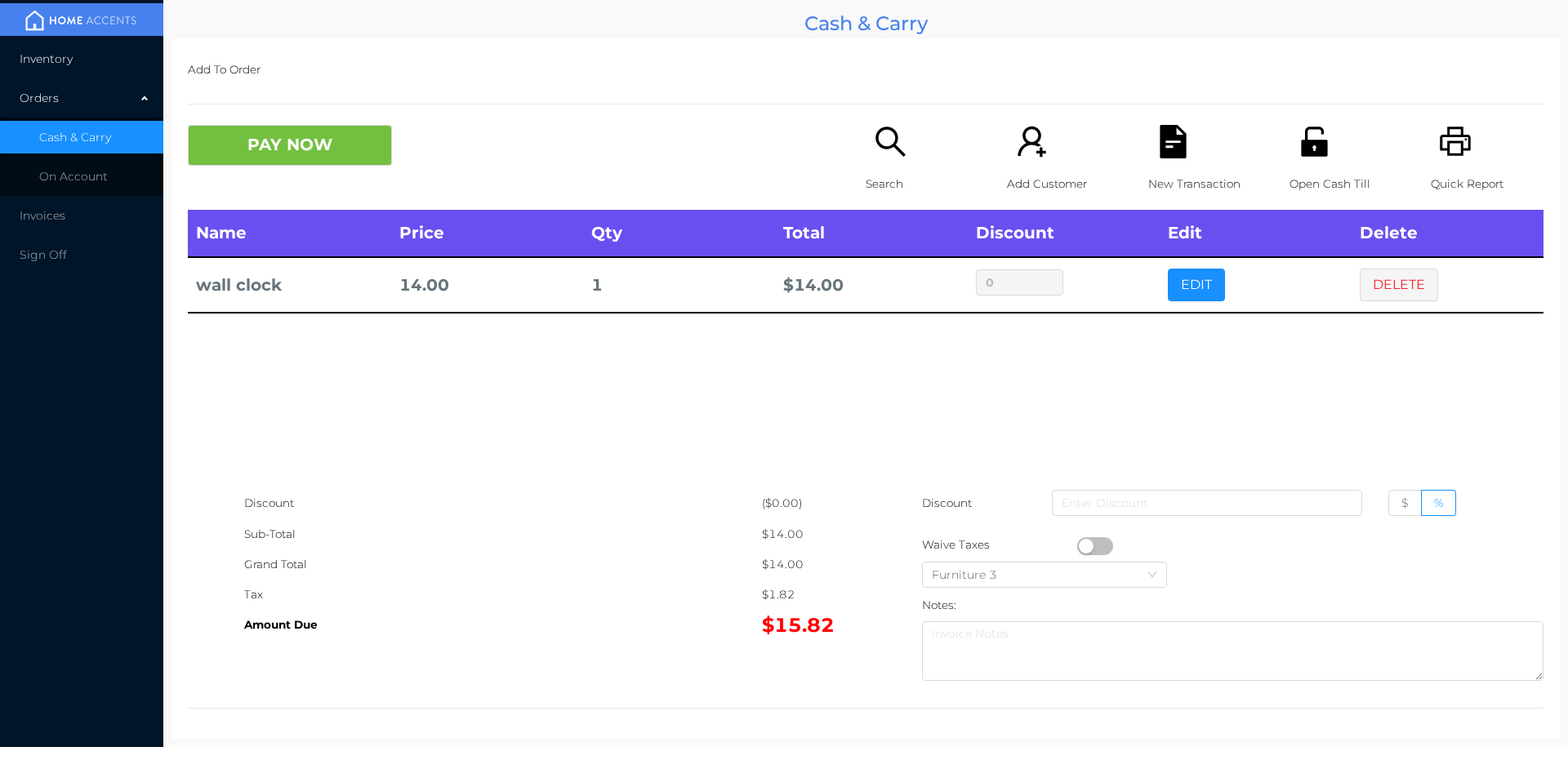
click at [50, 64] on span "Inventory" at bounding box center [46, 58] width 53 height 14
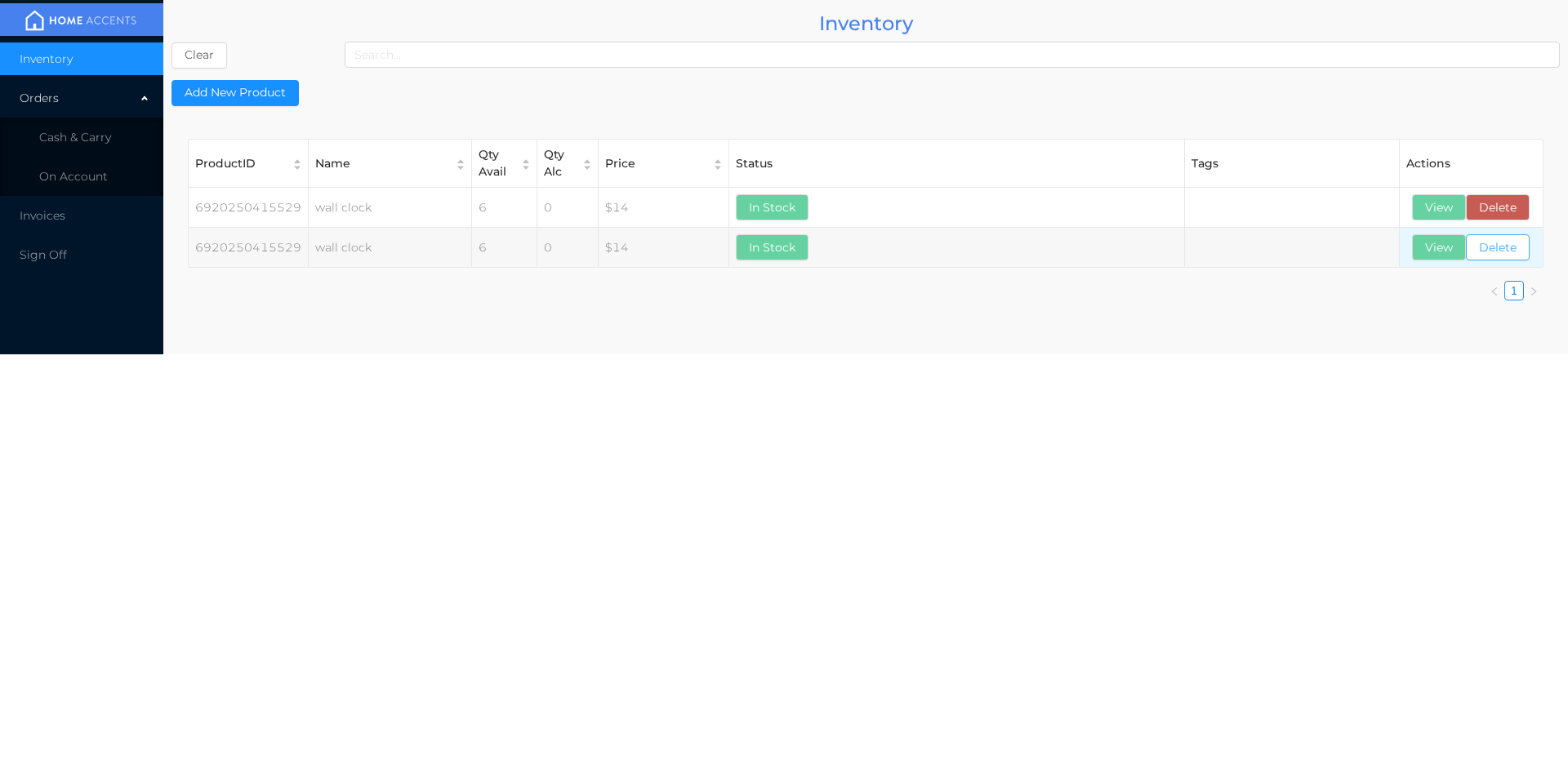
click at [1496, 256] on button "Delete" at bounding box center [1497, 247] width 64 height 26
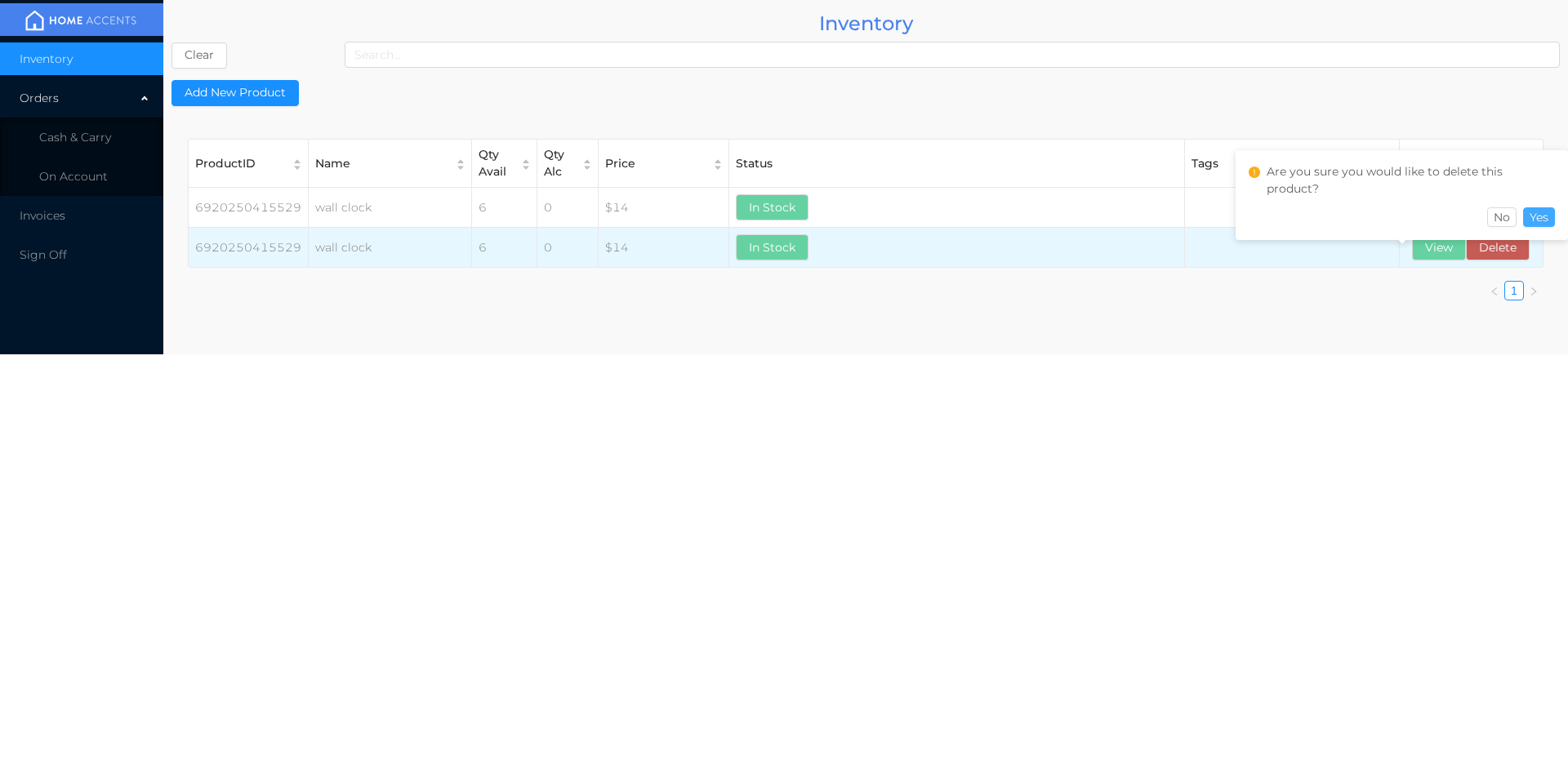
click at [1548, 224] on button "Yes" at bounding box center [1538, 217] width 31 height 20
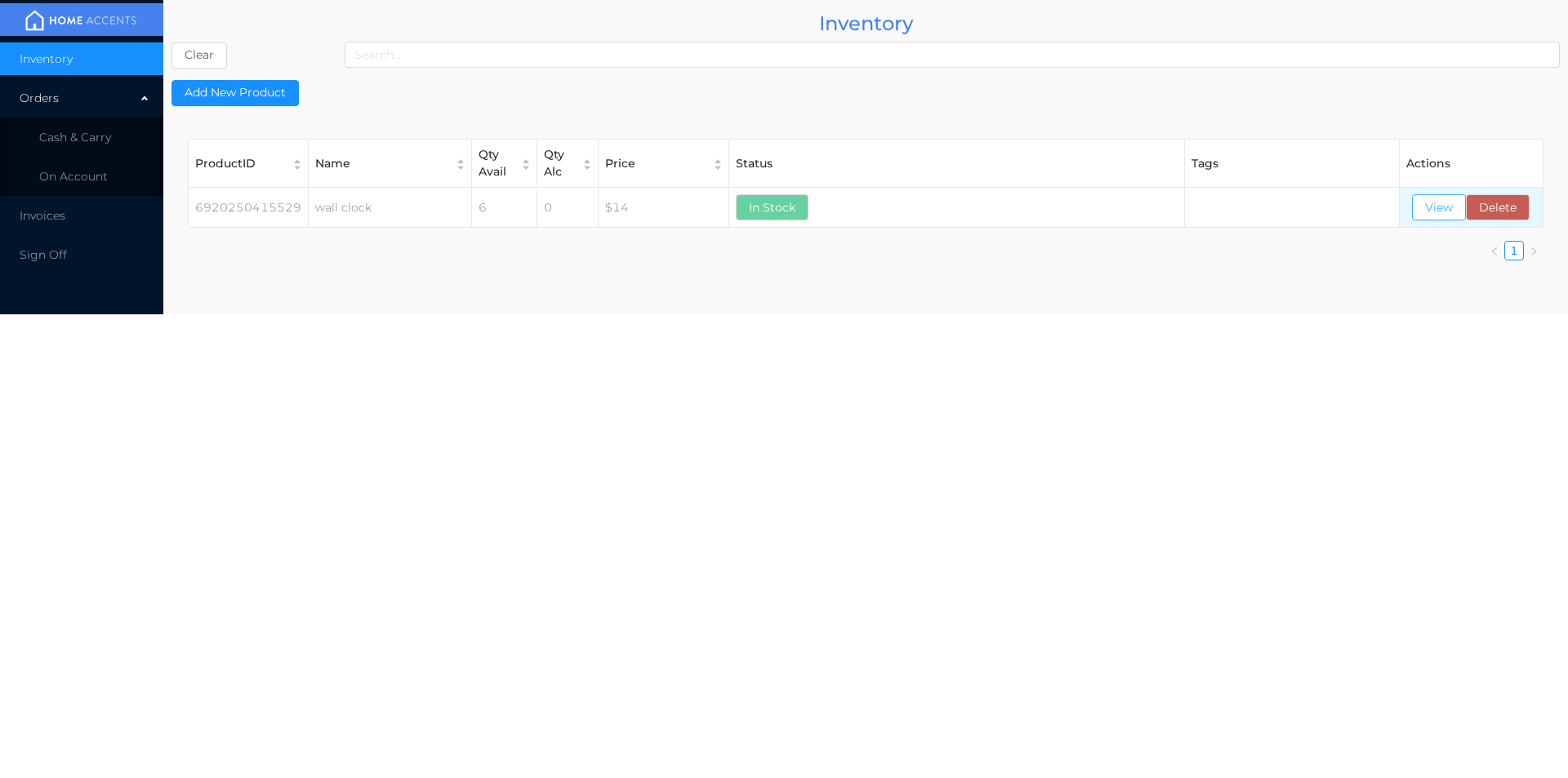
click at [1439, 209] on button "View" at bounding box center [1439, 207] width 54 height 26
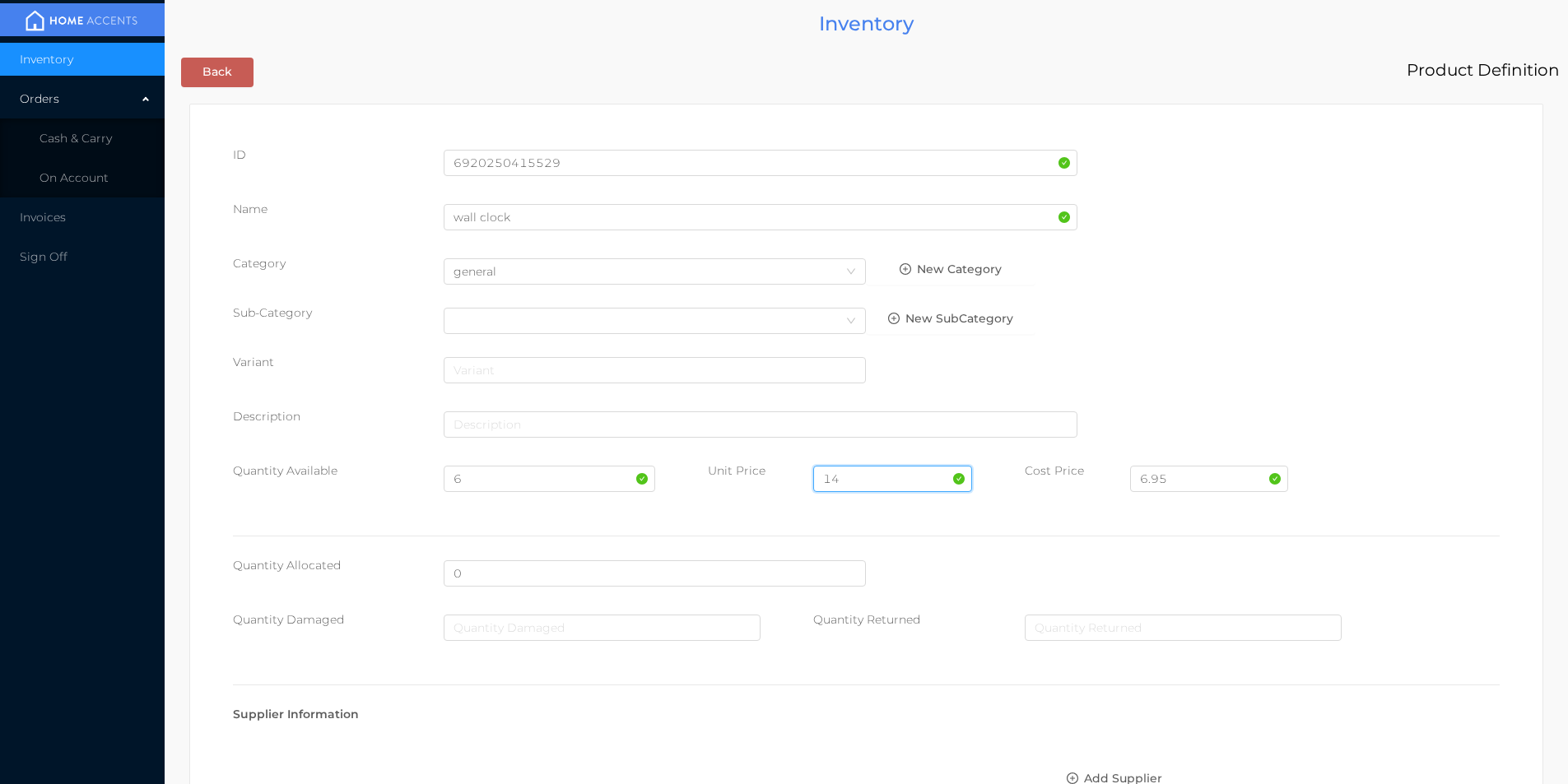
click at [867, 479] on input "14" at bounding box center [893, 479] width 158 height 27
type input "14.99"
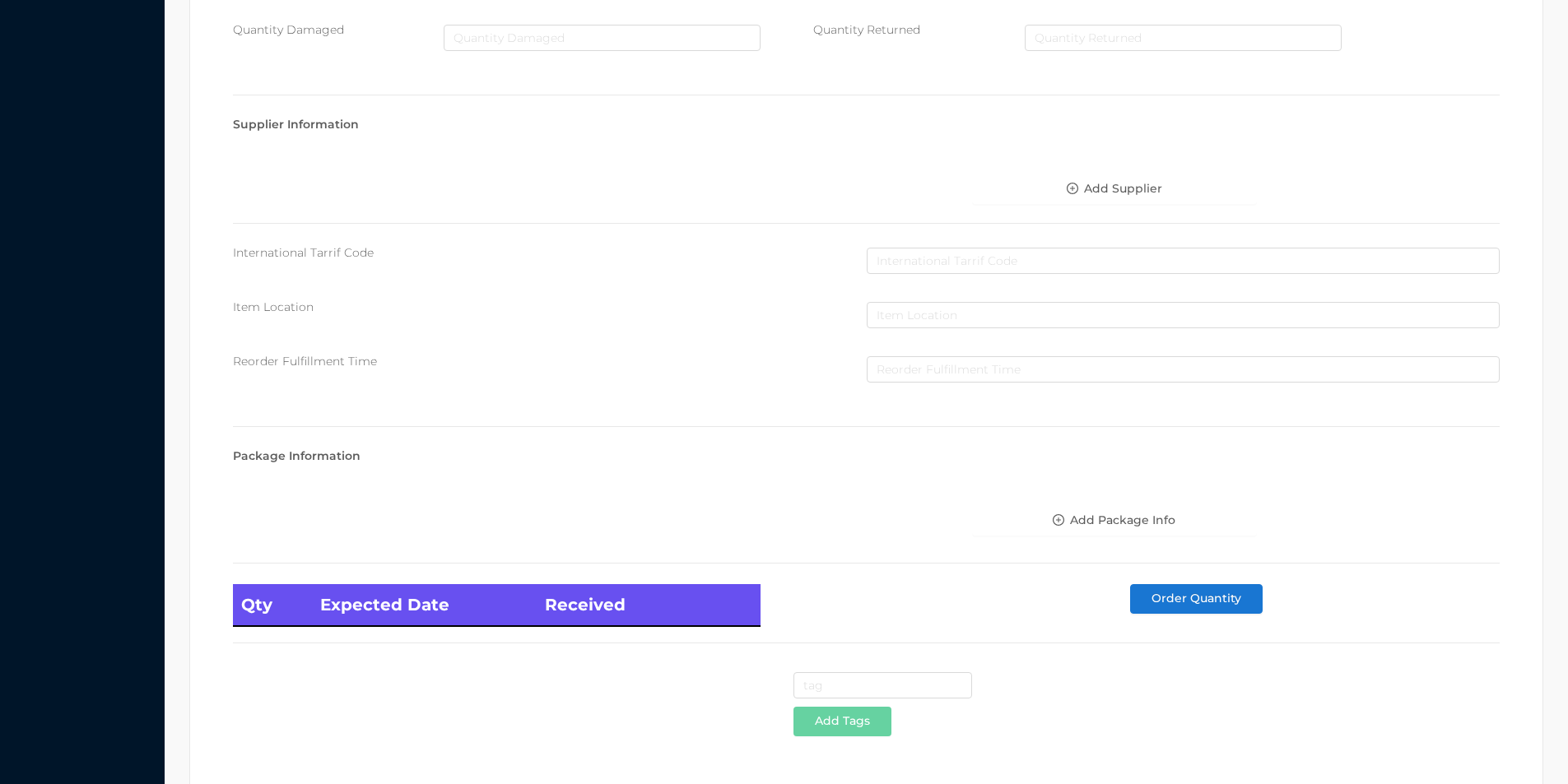
scroll to position [671, 0]
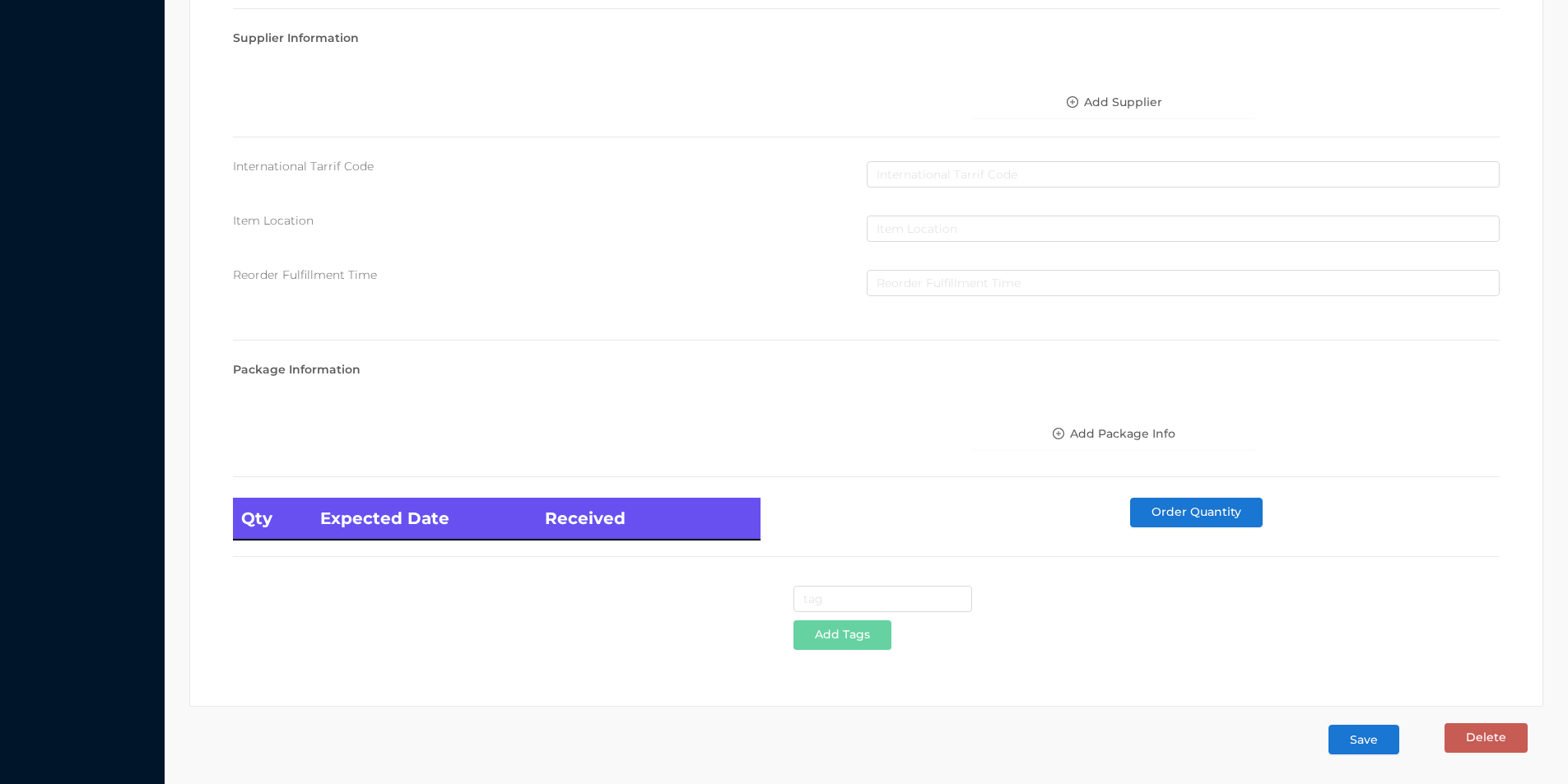
click at [1365, 740] on button "Save" at bounding box center [1364, 739] width 70 height 30
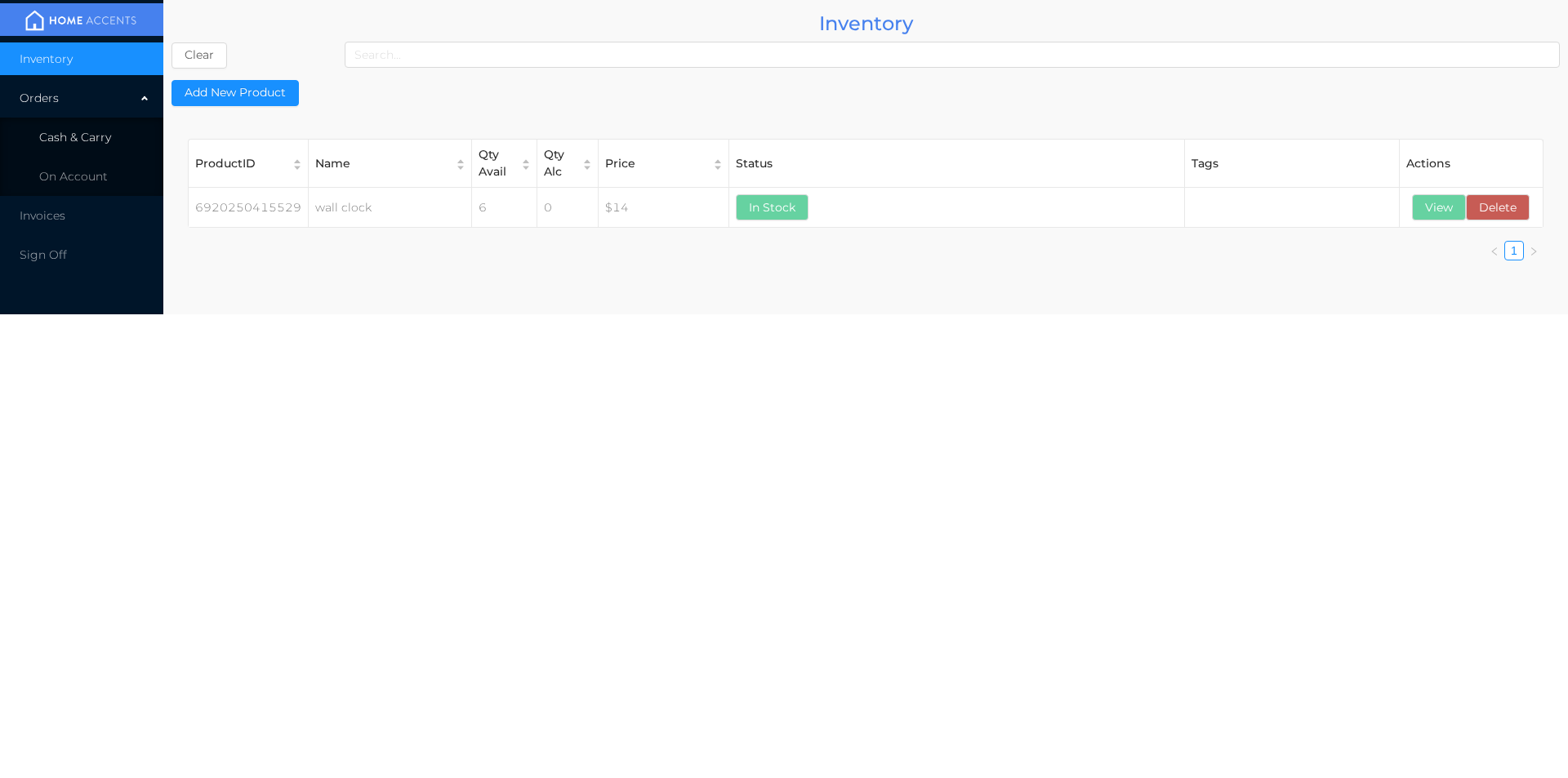
click at [71, 147] on li "Cash & Carry" at bounding box center [82, 137] width 163 height 32
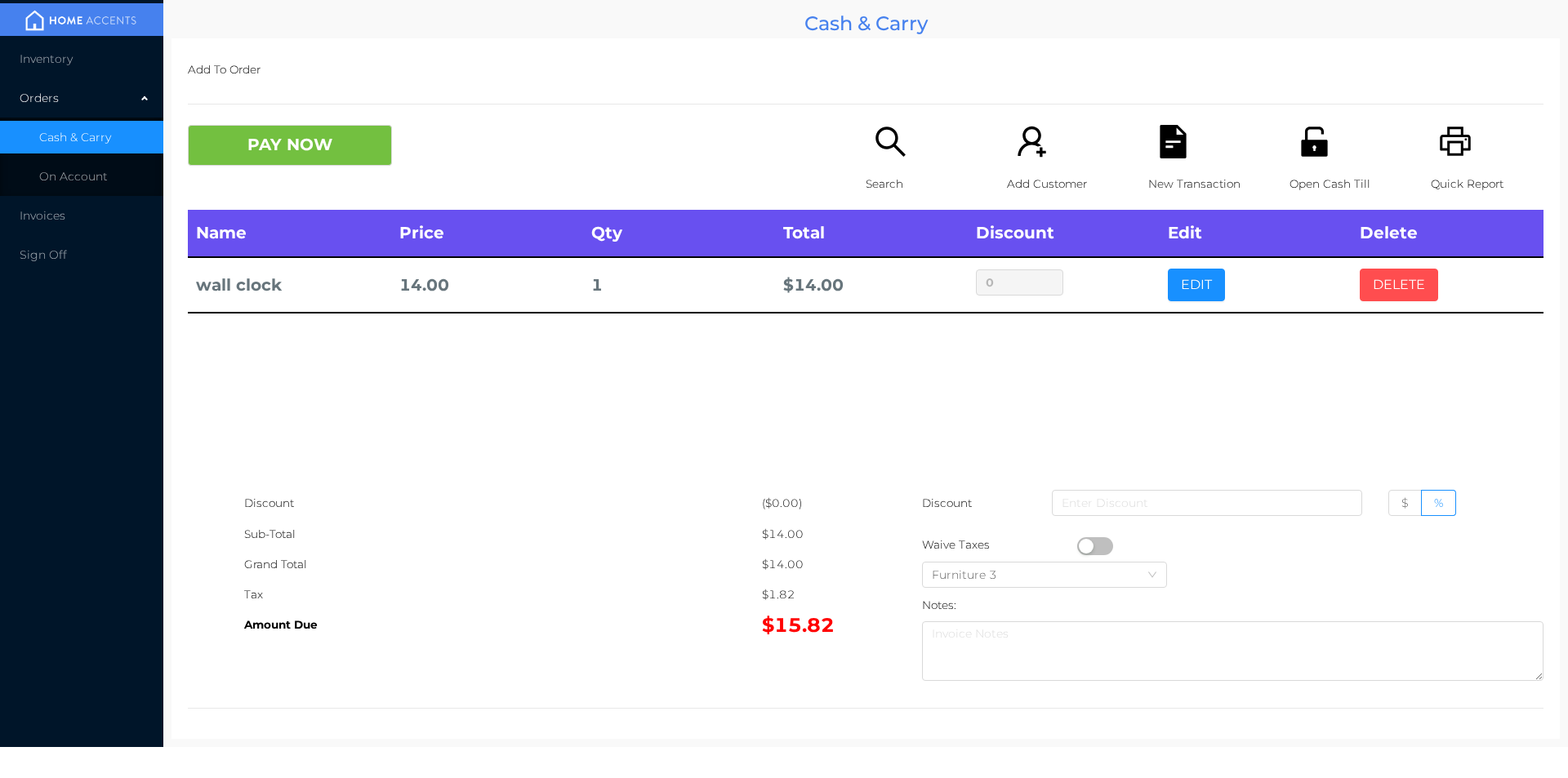
click at [1376, 290] on button "DELETE" at bounding box center [1399, 285] width 78 height 32
click at [1399, 289] on button "DELETE" at bounding box center [1399, 285] width 78 height 32
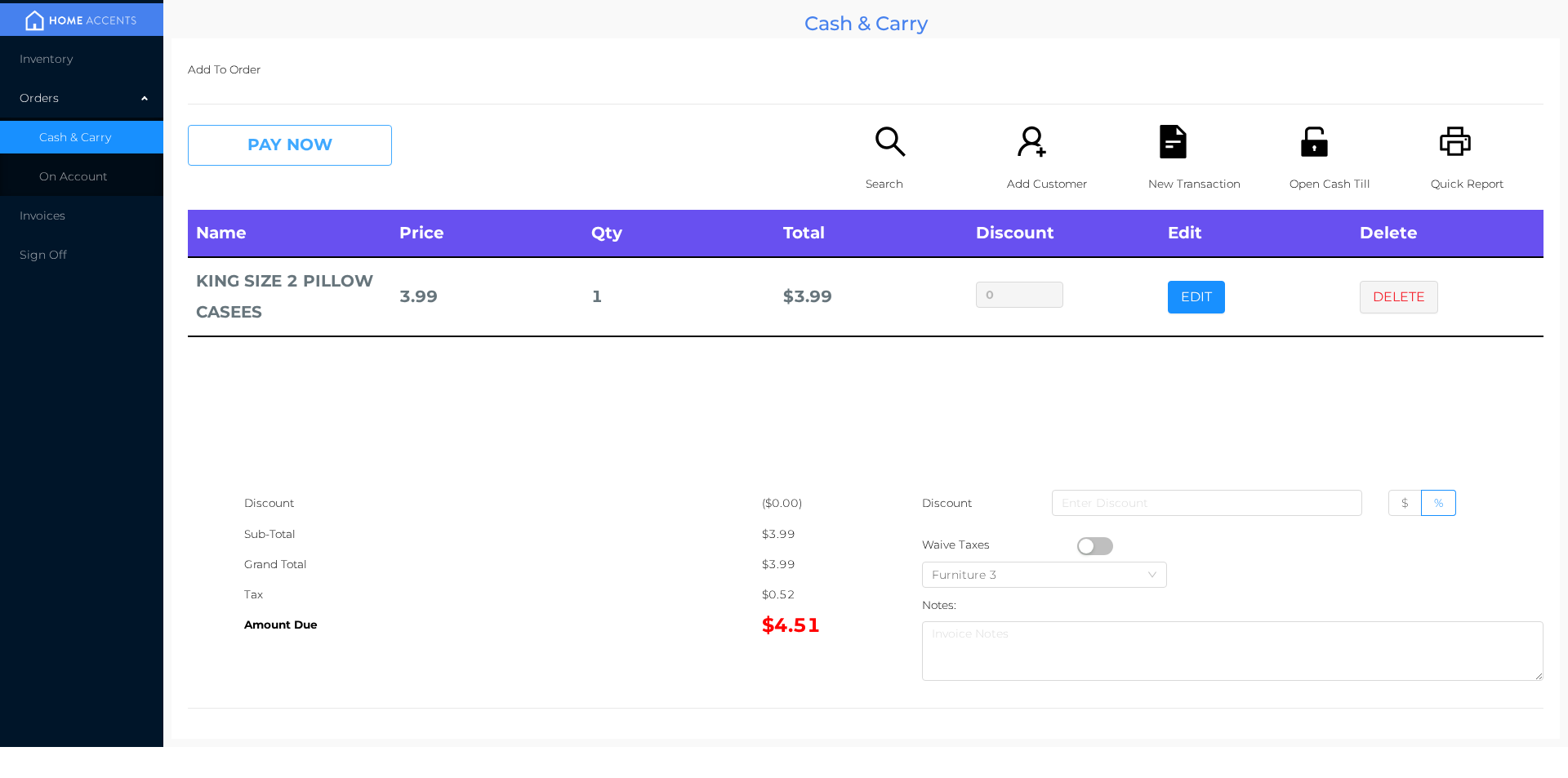
click at [265, 131] on button "PAY NOW" at bounding box center [290, 146] width 204 height 41
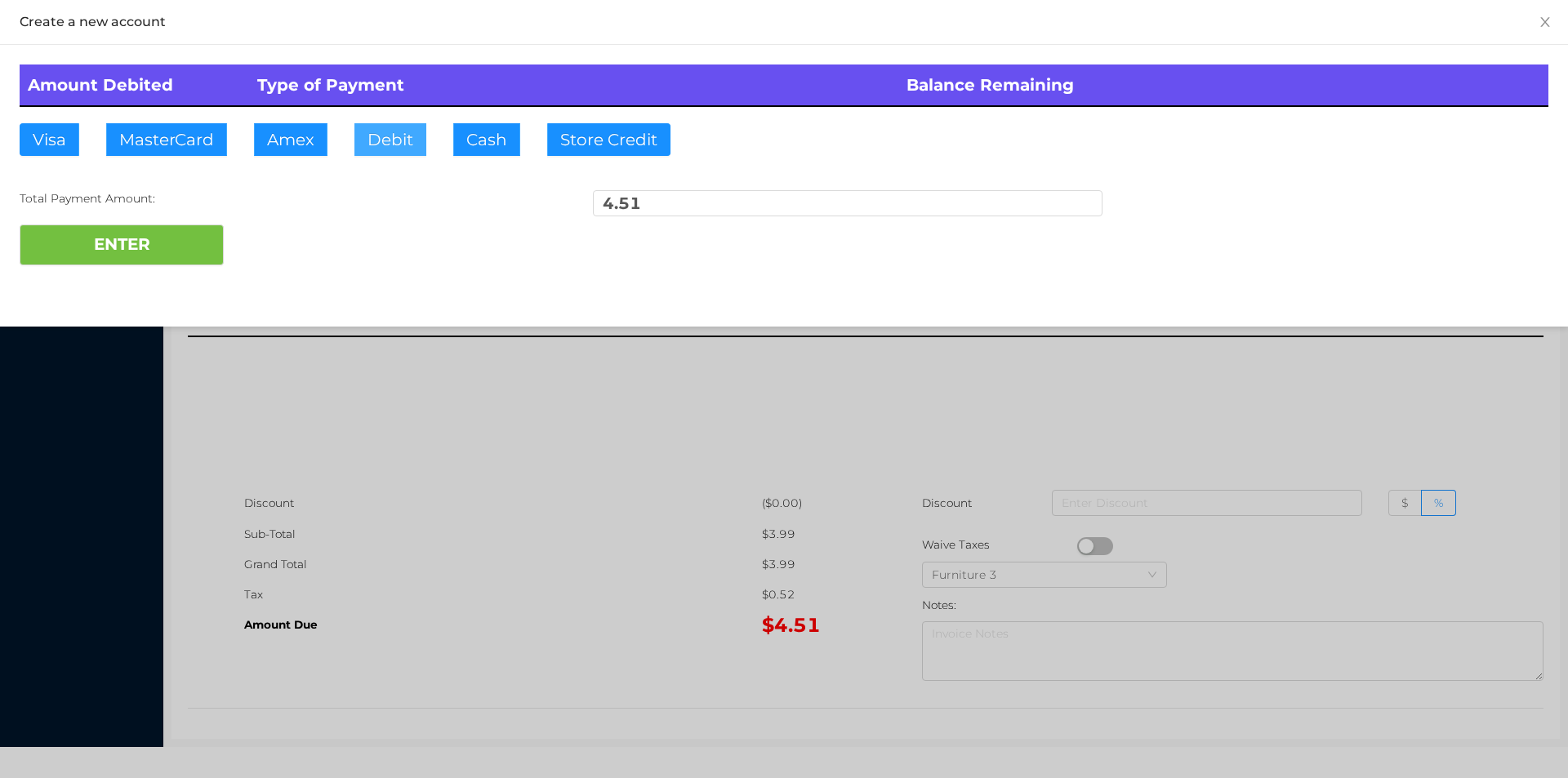
click at [386, 140] on button "Debit" at bounding box center [390, 140] width 72 height 32
click at [168, 242] on button "ENTER" at bounding box center [122, 245] width 204 height 41
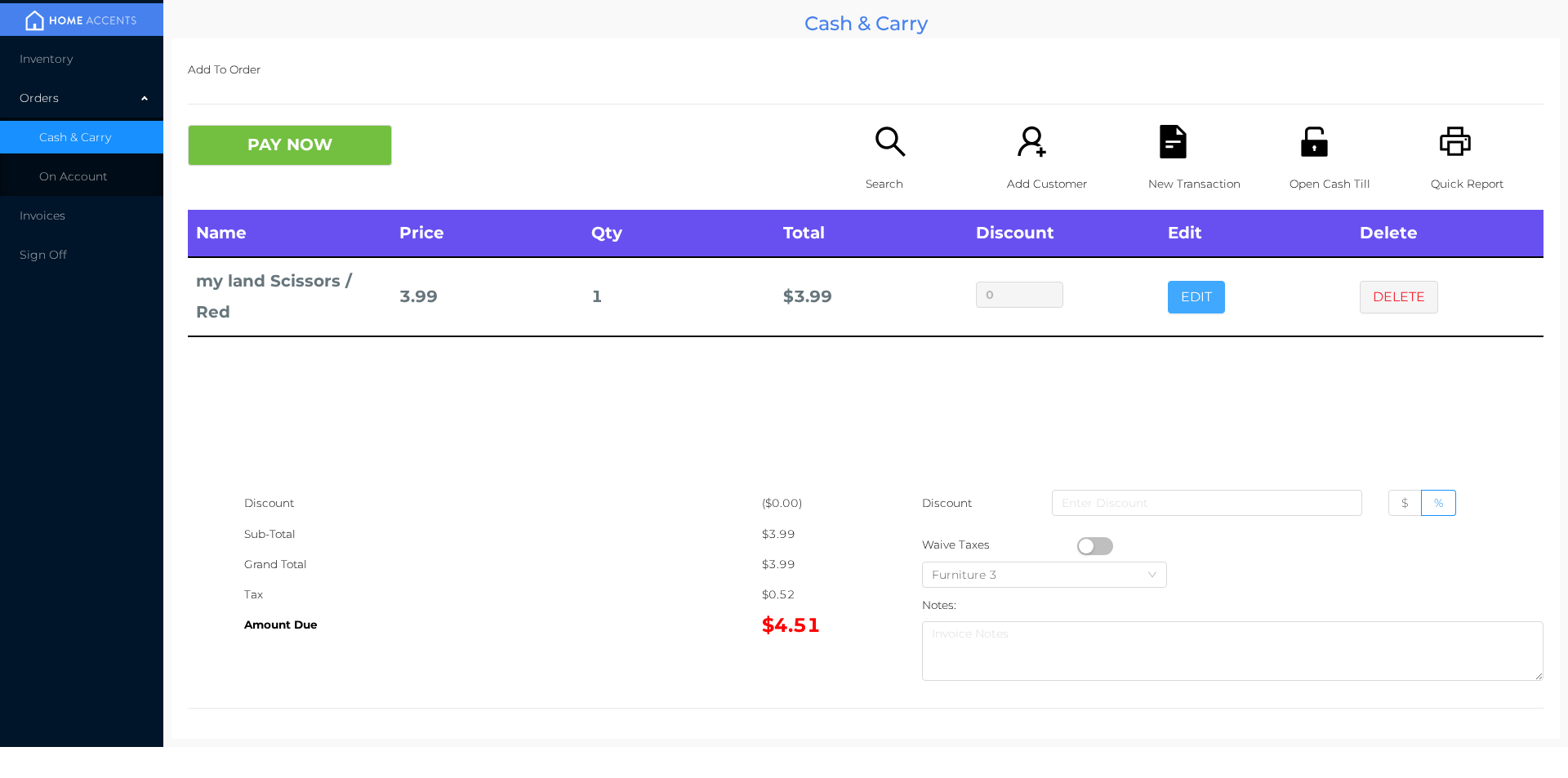
click at [1201, 310] on button "EDIT" at bounding box center [1196, 297] width 57 height 32
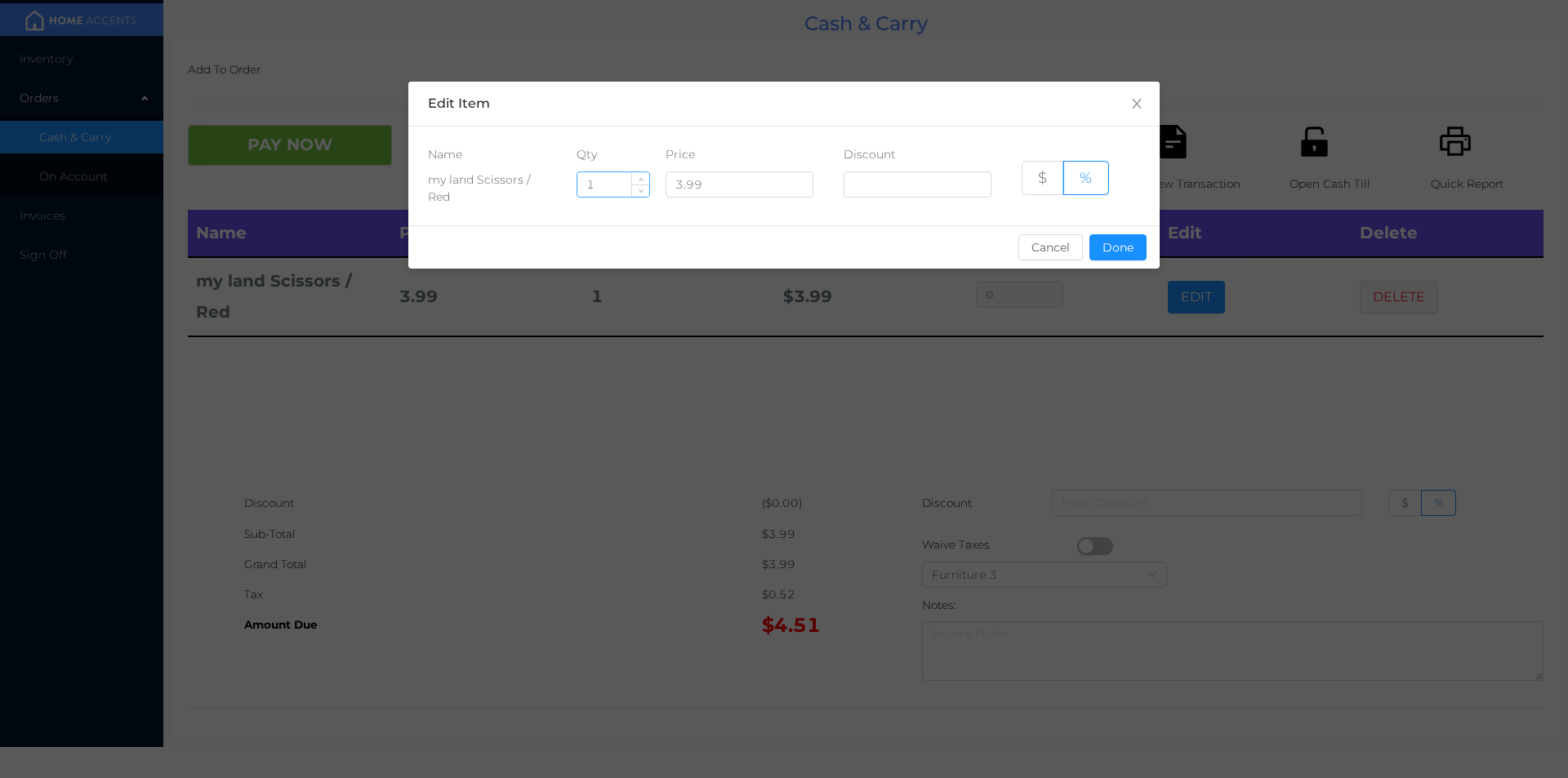
click at [611, 191] on input "1" at bounding box center [613, 184] width 72 height 25
type input "9"
click at [1128, 259] on button "Done" at bounding box center [1118, 247] width 57 height 26
type input "0%"
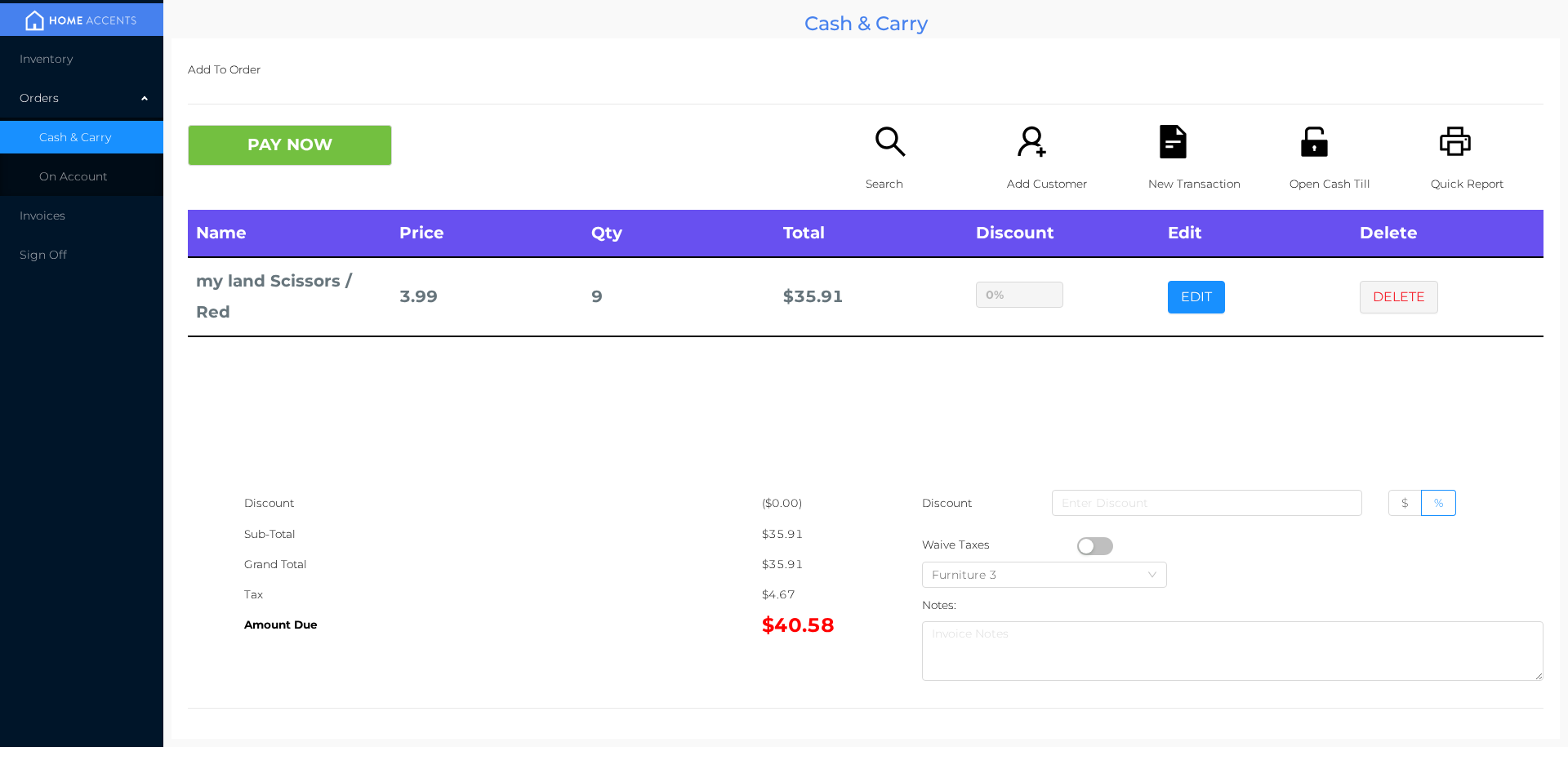
click at [1072, 429] on div "Name Price Qty Total Discount Edit Delete my land Scissors / Red 3.99 9 $ 35.91…" at bounding box center [866, 349] width 1355 height 278
click at [478, 369] on div "Name Price Qty Total Discount Edit Delete my land Scissors / Red 3.99 9 $ 35.91…" at bounding box center [866, 349] width 1355 height 278
click at [1382, 286] on button "DELETE" at bounding box center [1399, 297] width 78 height 32
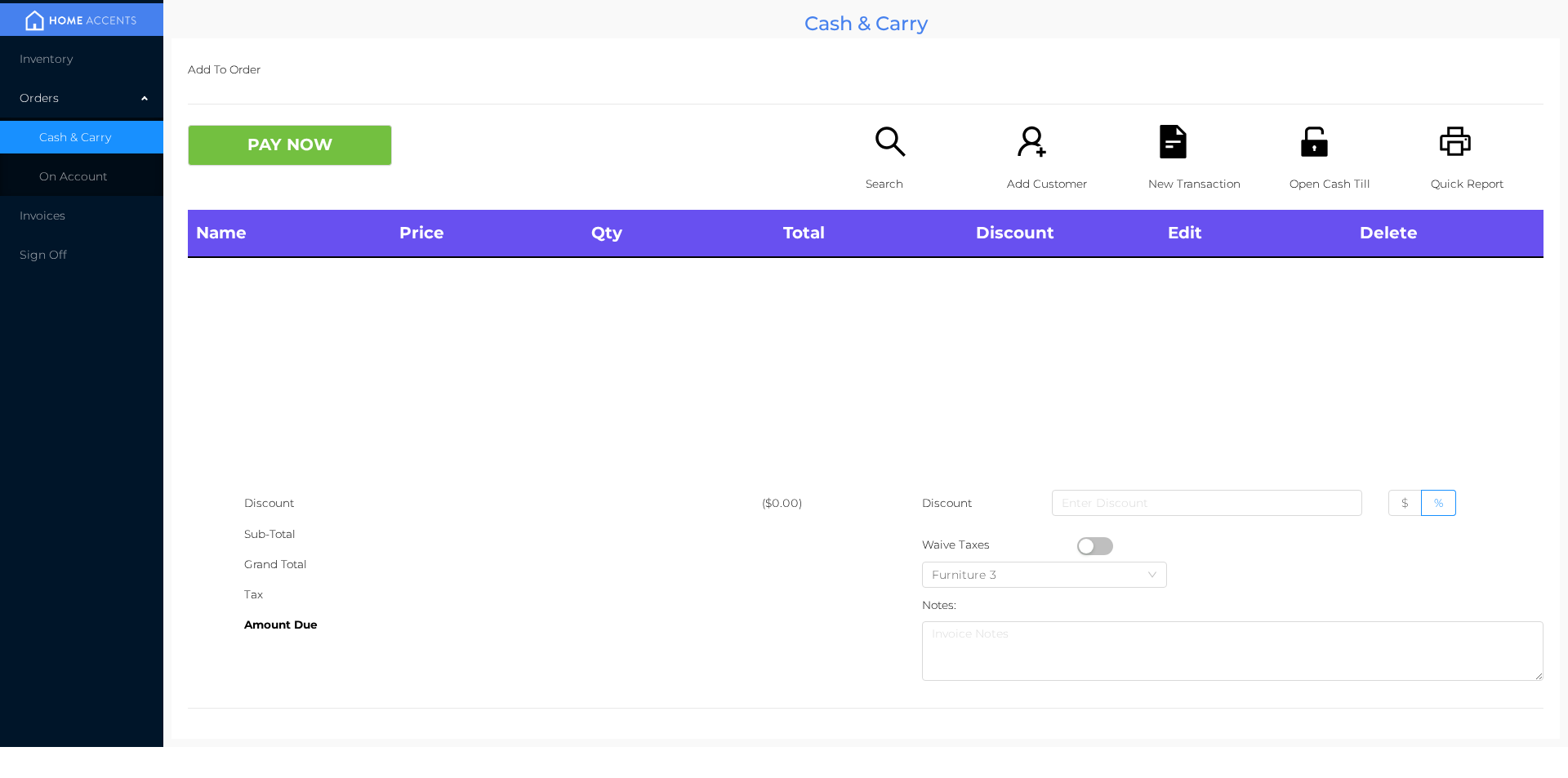
click at [1329, 145] on div "Open Cash Till" at bounding box center [1346, 168] width 112 height 85
click at [888, 159] on div "Search" at bounding box center [922, 168] width 112 height 85
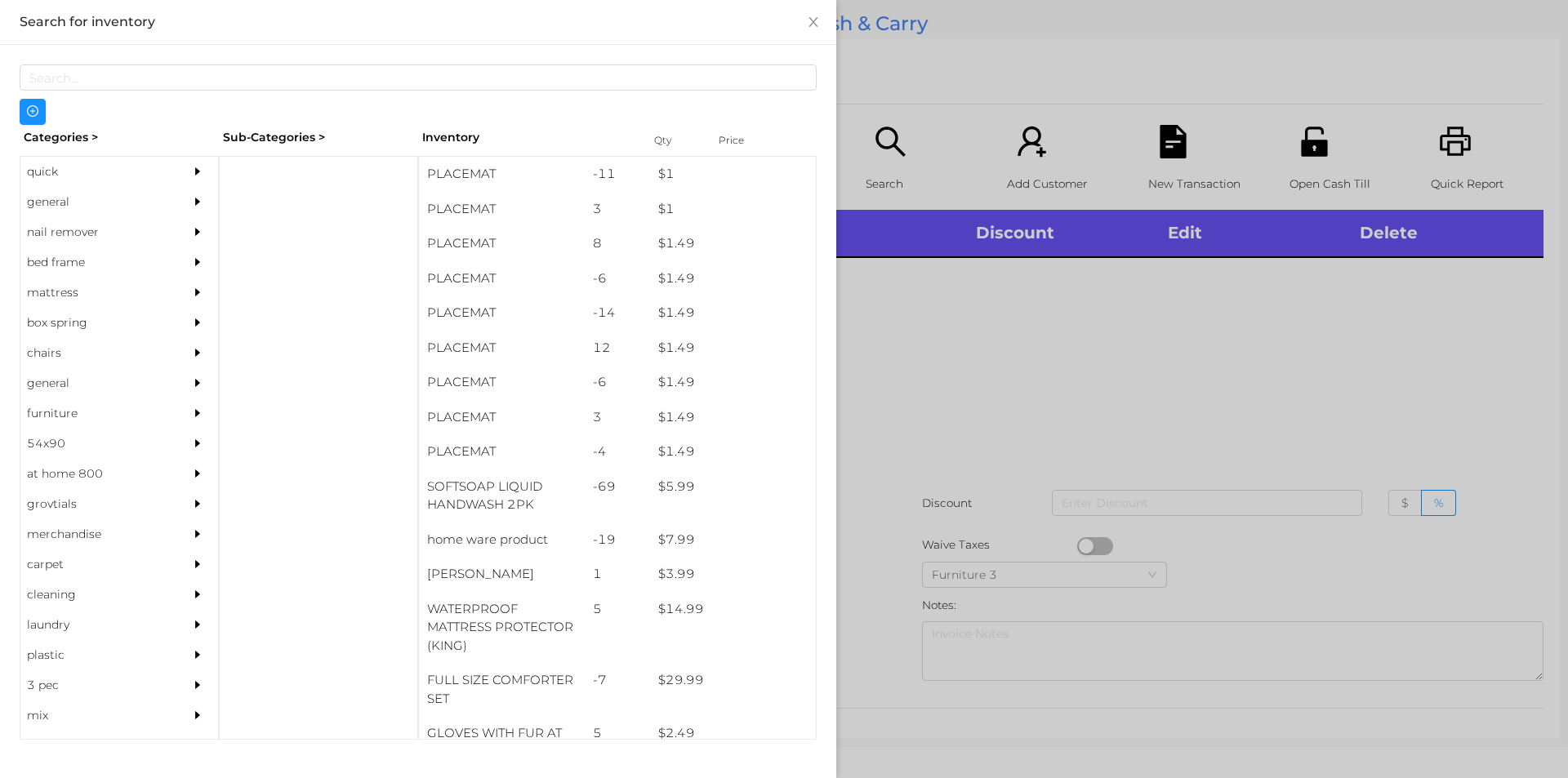
click at [49, 197] on div "general" at bounding box center [94, 202] width 149 height 30
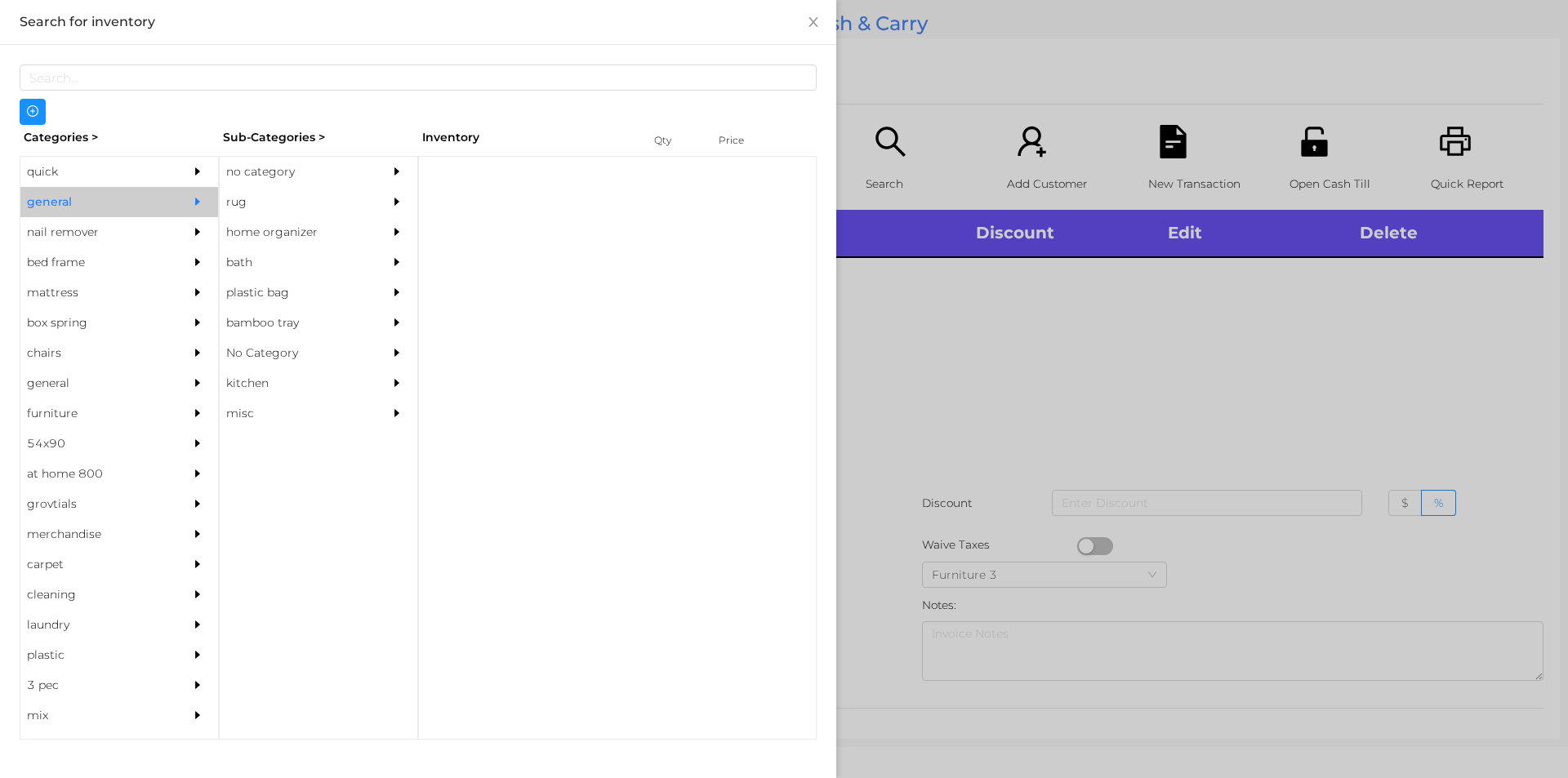
click at [266, 181] on div "no category" at bounding box center [294, 171] width 149 height 30
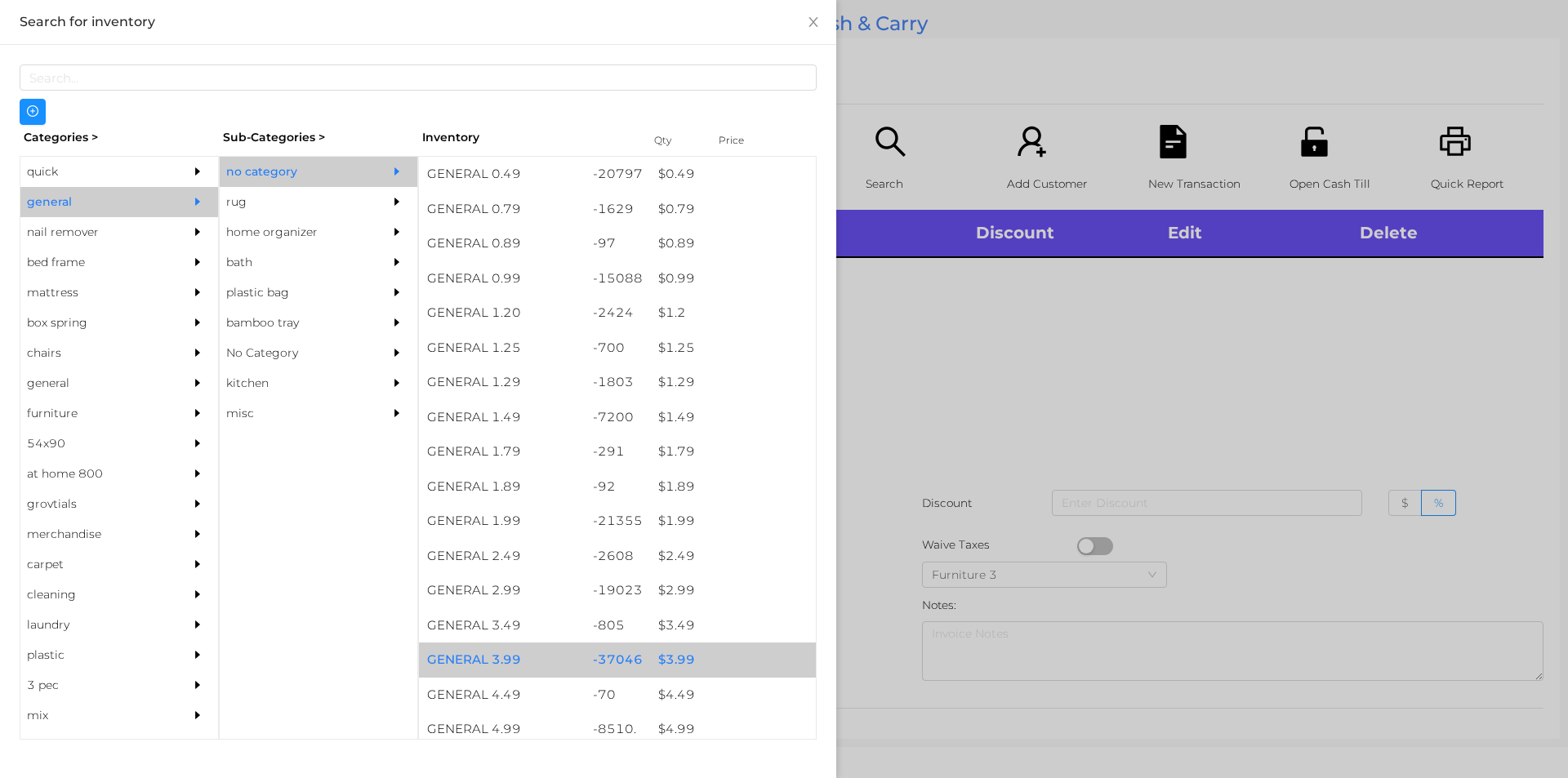
click at [669, 663] on div "$ 3.99" at bounding box center [733, 660] width 166 height 35
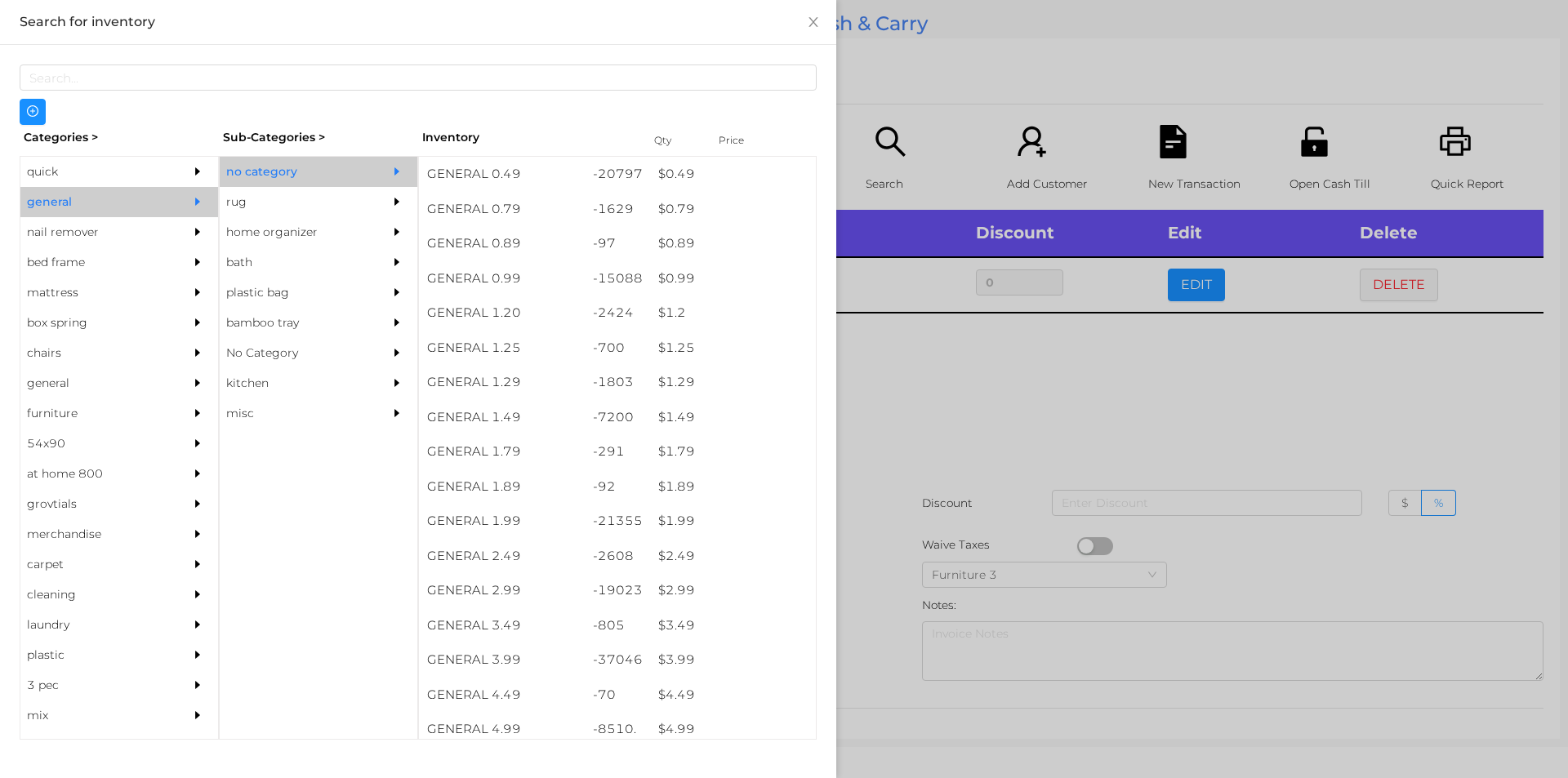
click at [862, 632] on div at bounding box center [784, 389] width 1568 height 778
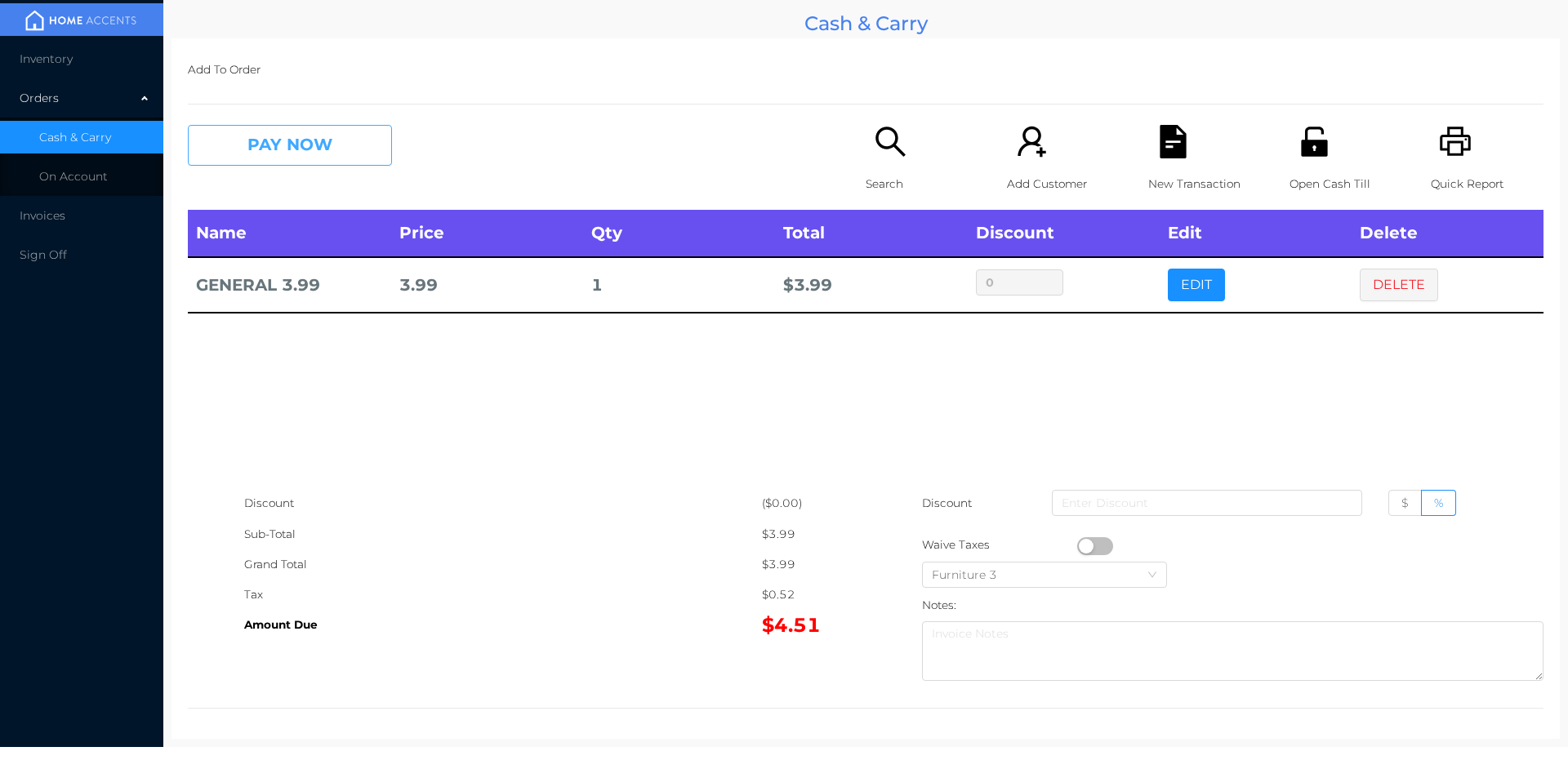
click at [271, 150] on button "PAY NOW" at bounding box center [290, 146] width 204 height 41
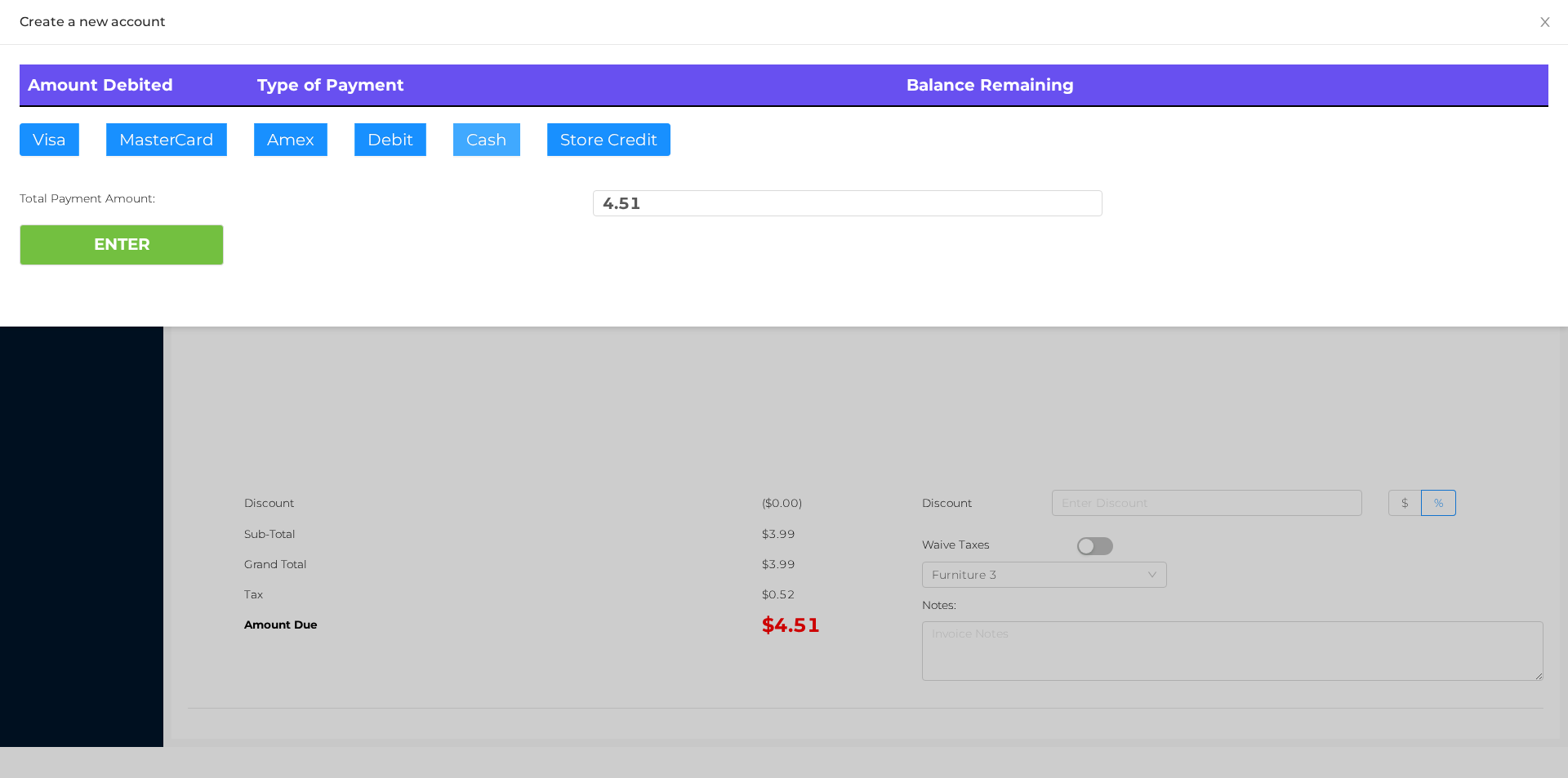
click at [457, 142] on button "Cash" at bounding box center [486, 140] width 67 height 32
type input "20."
click at [170, 259] on button "ENTER" at bounding box center [122, 245] width 204 height 41
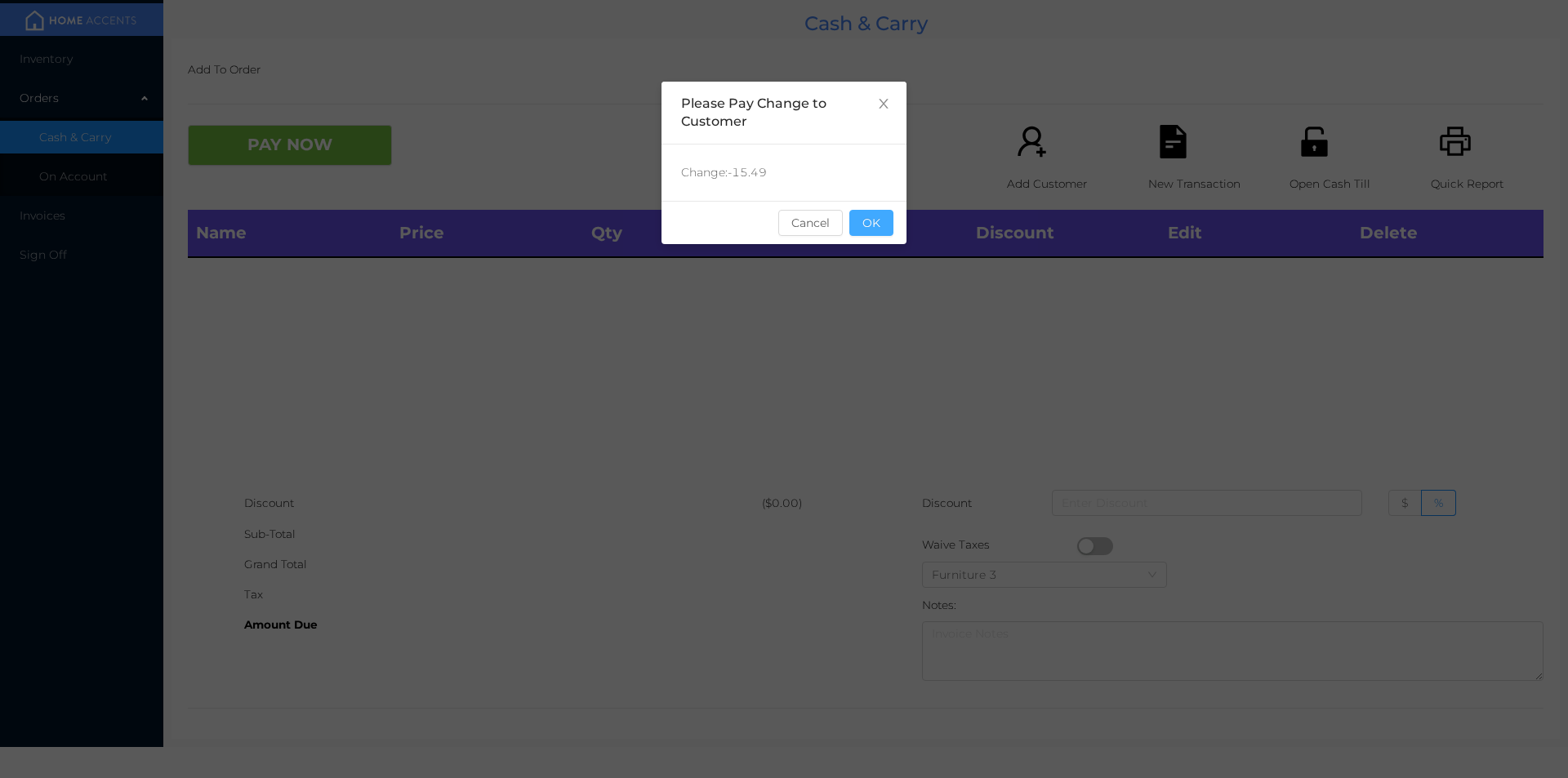
click at [866, 232] on button "OK" at bounding box center [872, 223] width 44 height 26
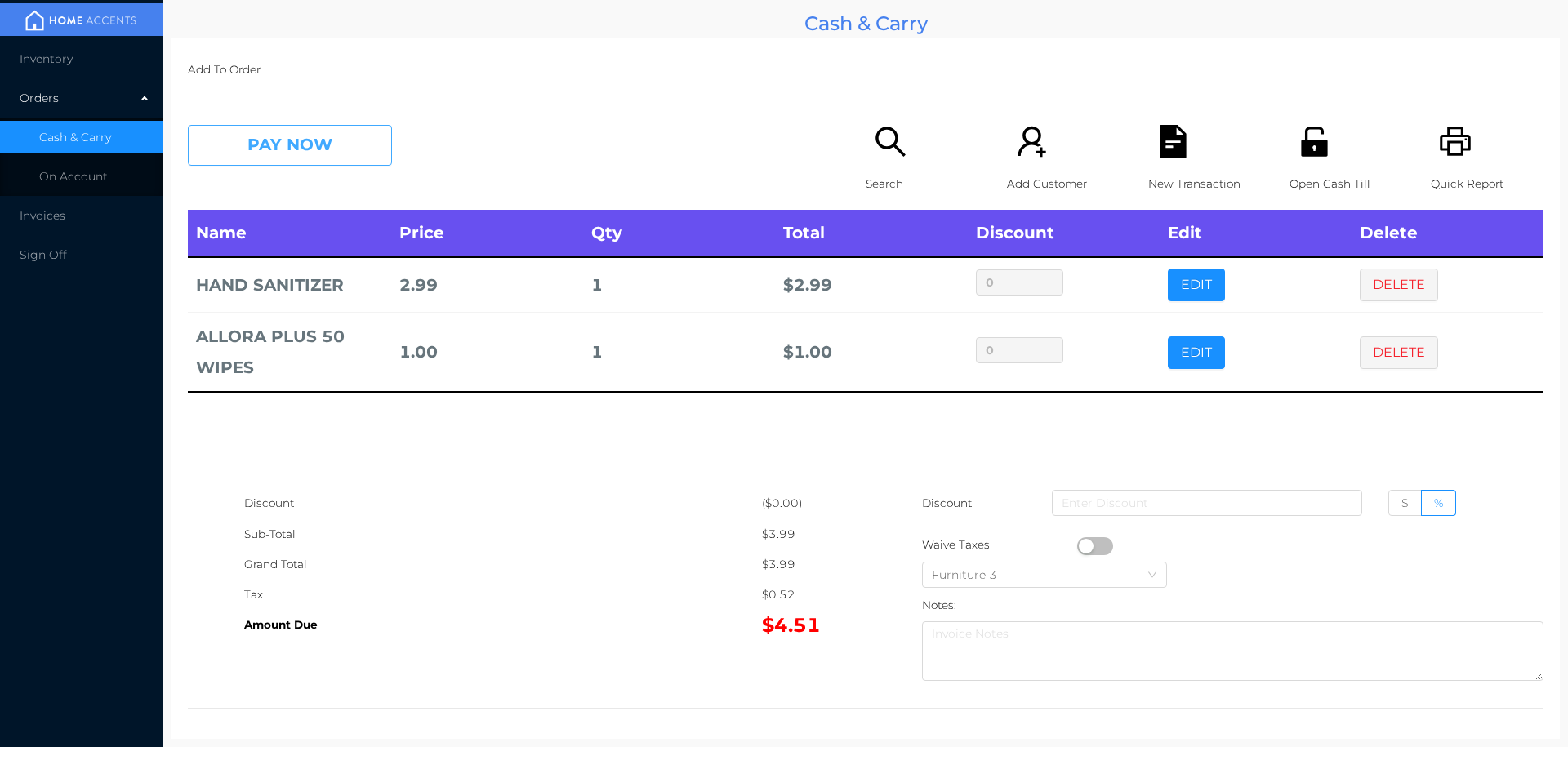
click at [281, 159] on button "PAY NOW" at bounding box center [290, 146] width 204 height 41
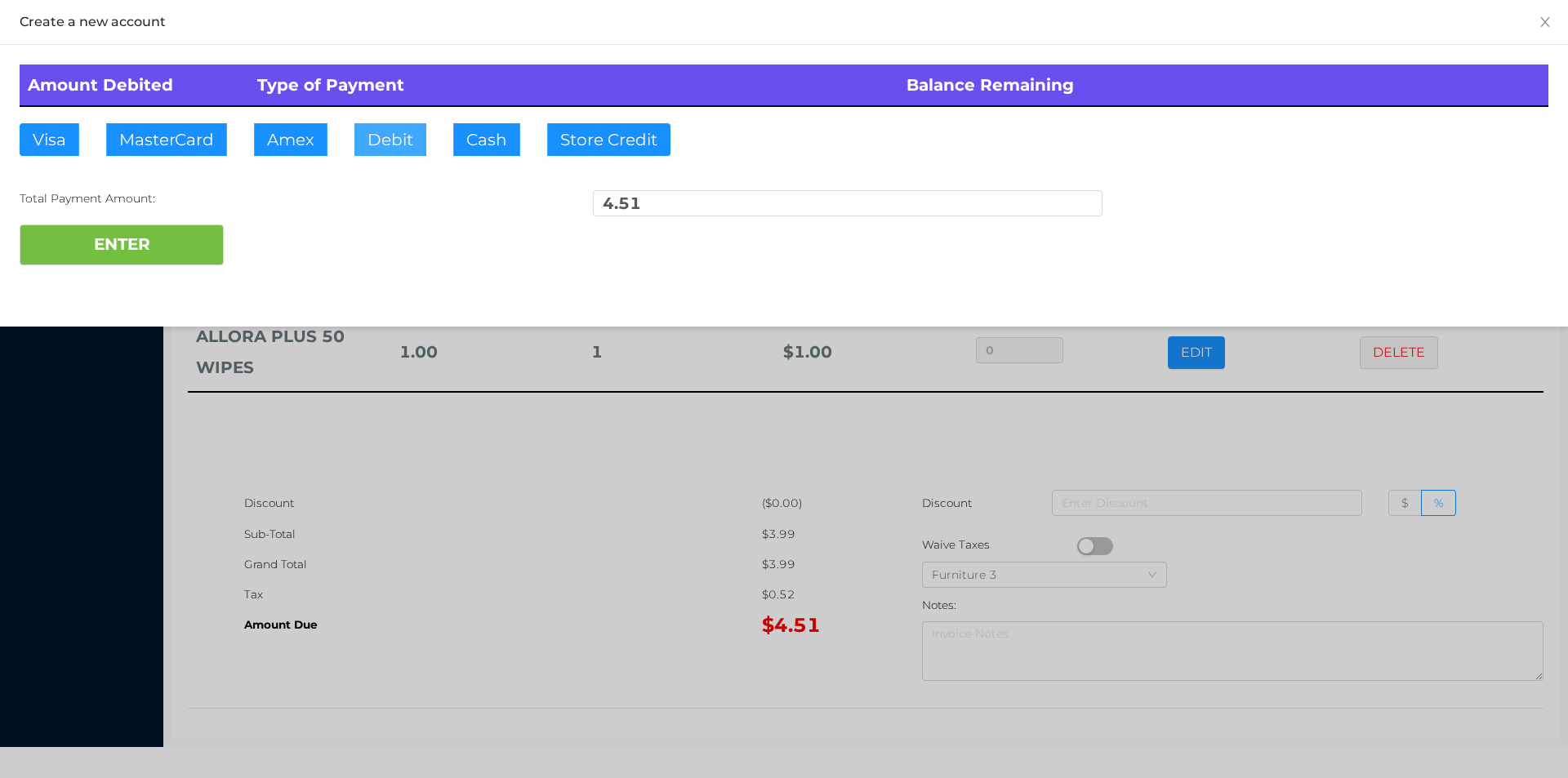
click at [391, 130] on button "Debit" at bounding box center [390, 140] width 72 height 32
type input "5."
click at [140, 248] on button "ENTER" at bounding box center [122, 245] width 204 height 41
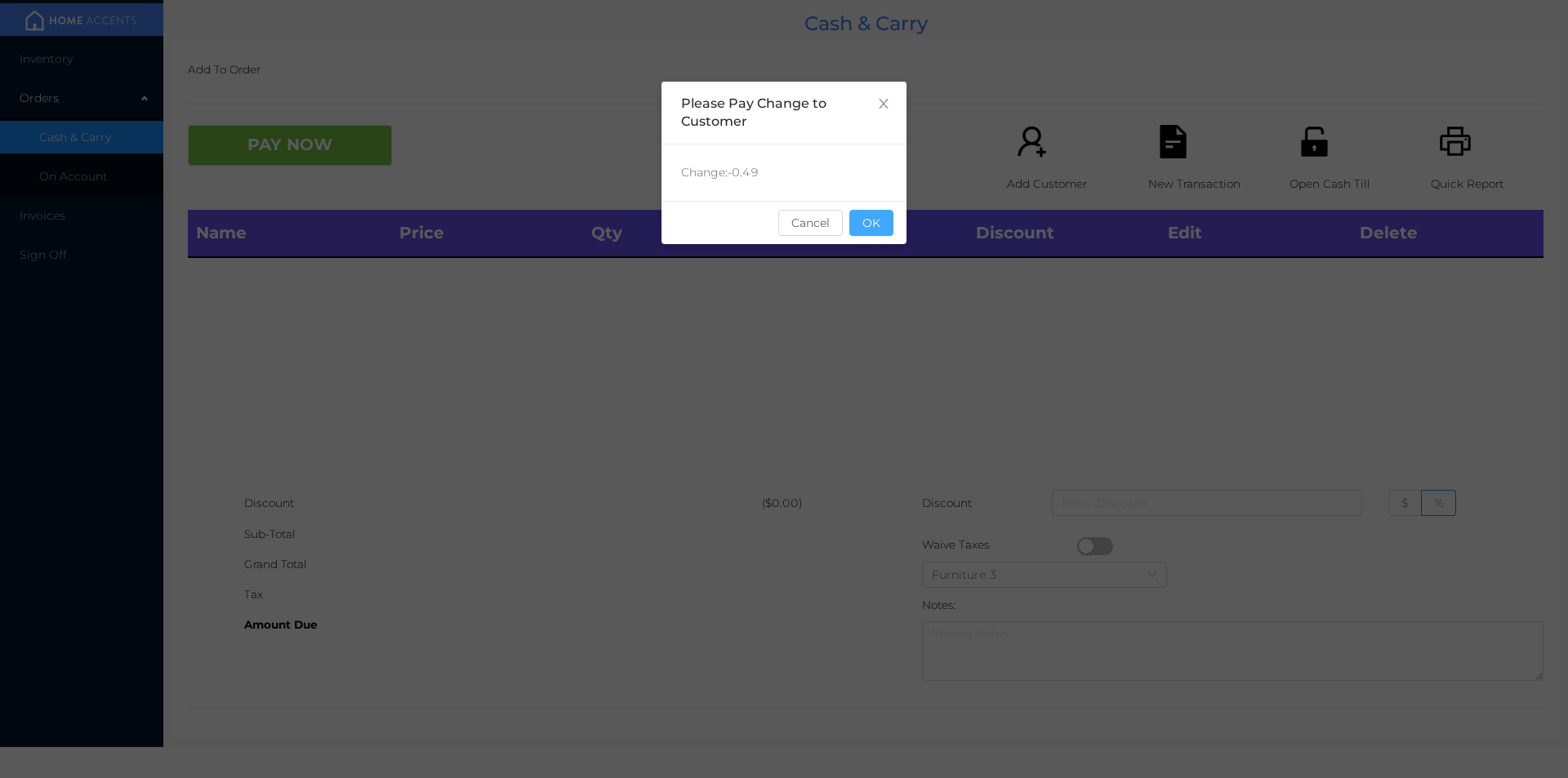
click at [880, 220] on button "OK" at bounding box center [872, 223] width 44 height 26
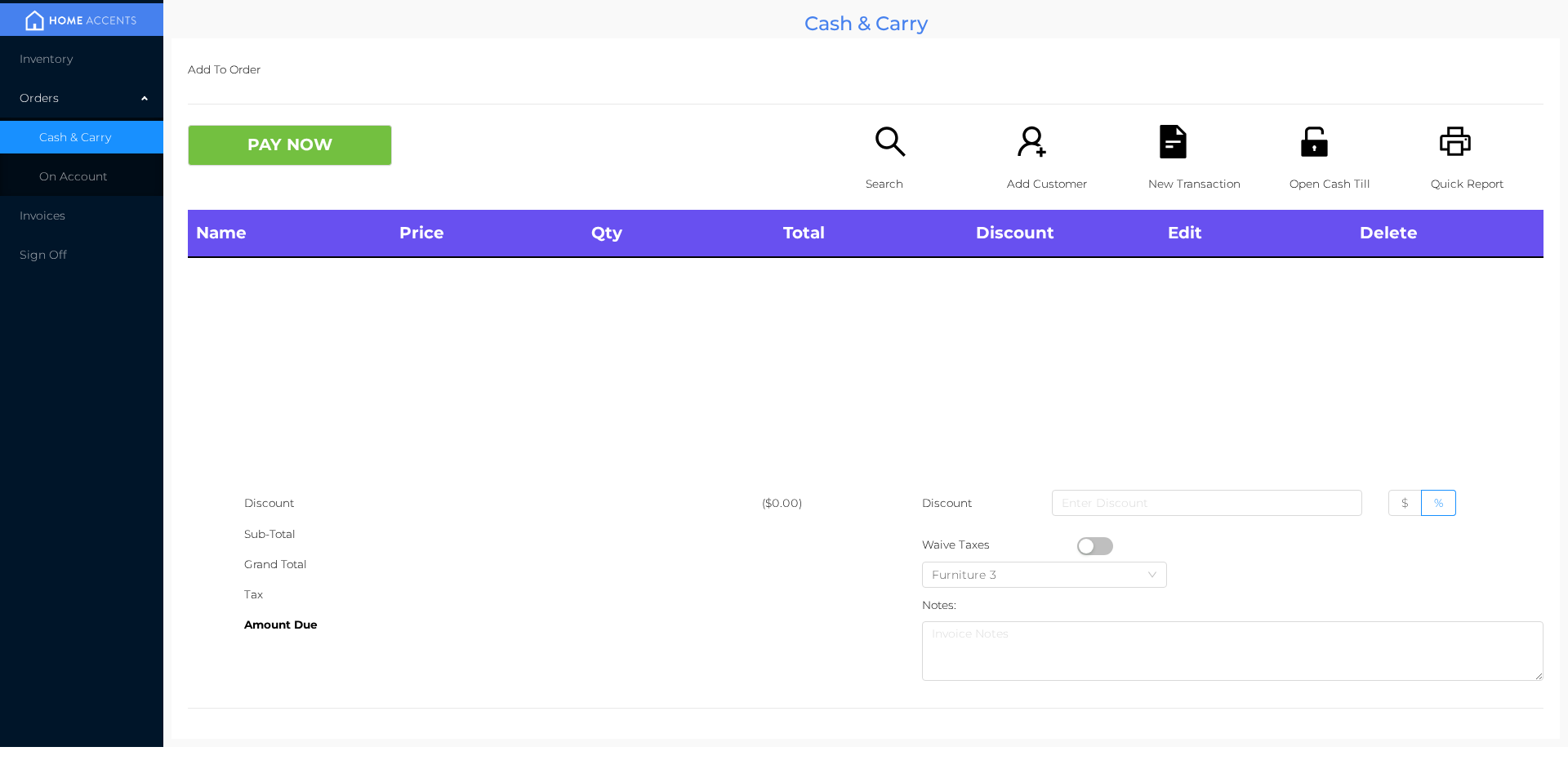
click at [1315, 164] on div "Open Cash Till" at bounding box center [1346, 168] width 112 height 85
click at [41, 47] on li "Inventory" at bounding box center [82, 59] width 163 height 32
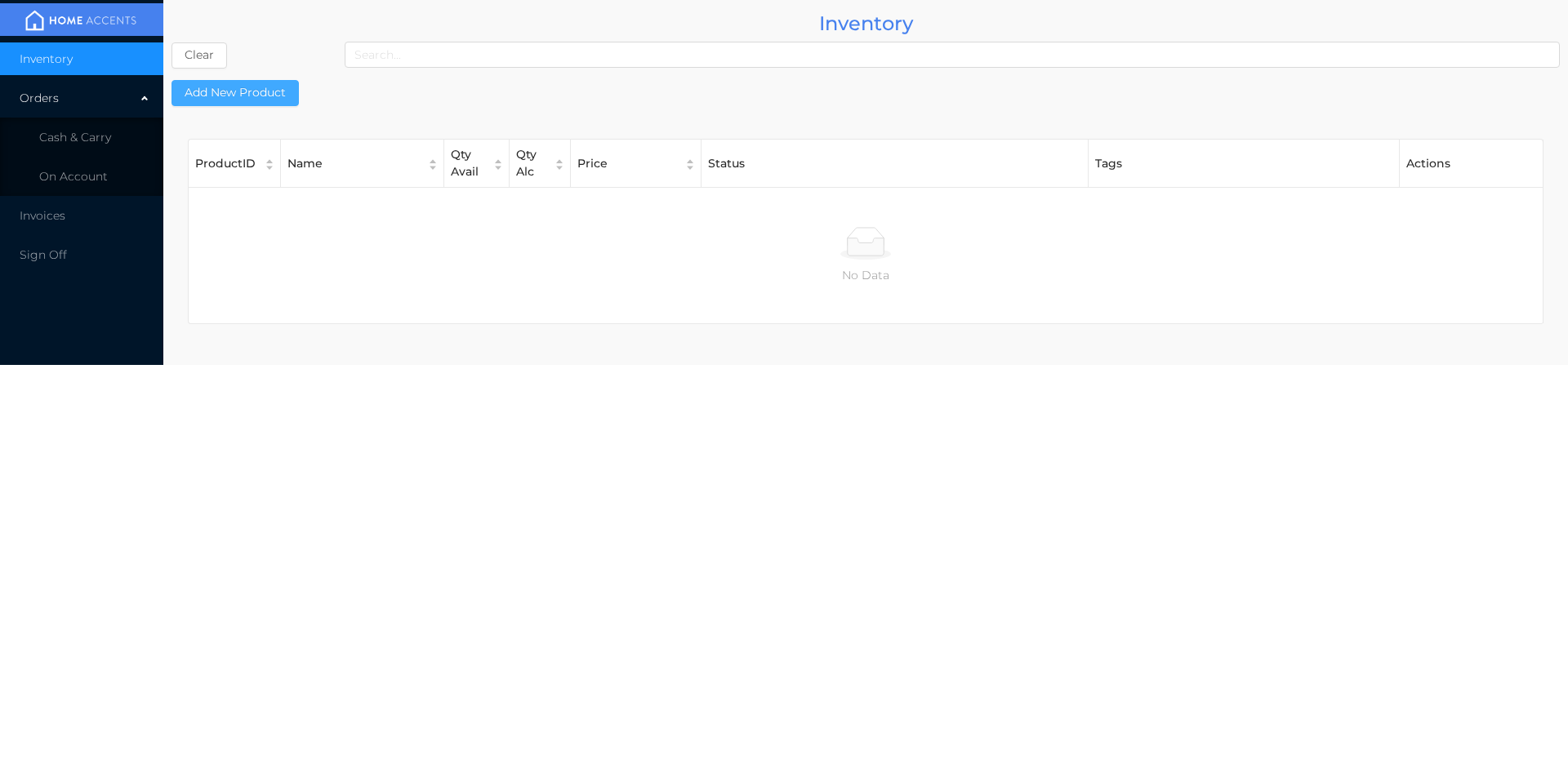
click at [232, 100] on button "Add New Product" at bounding box center [235, 93] width 128 height 26
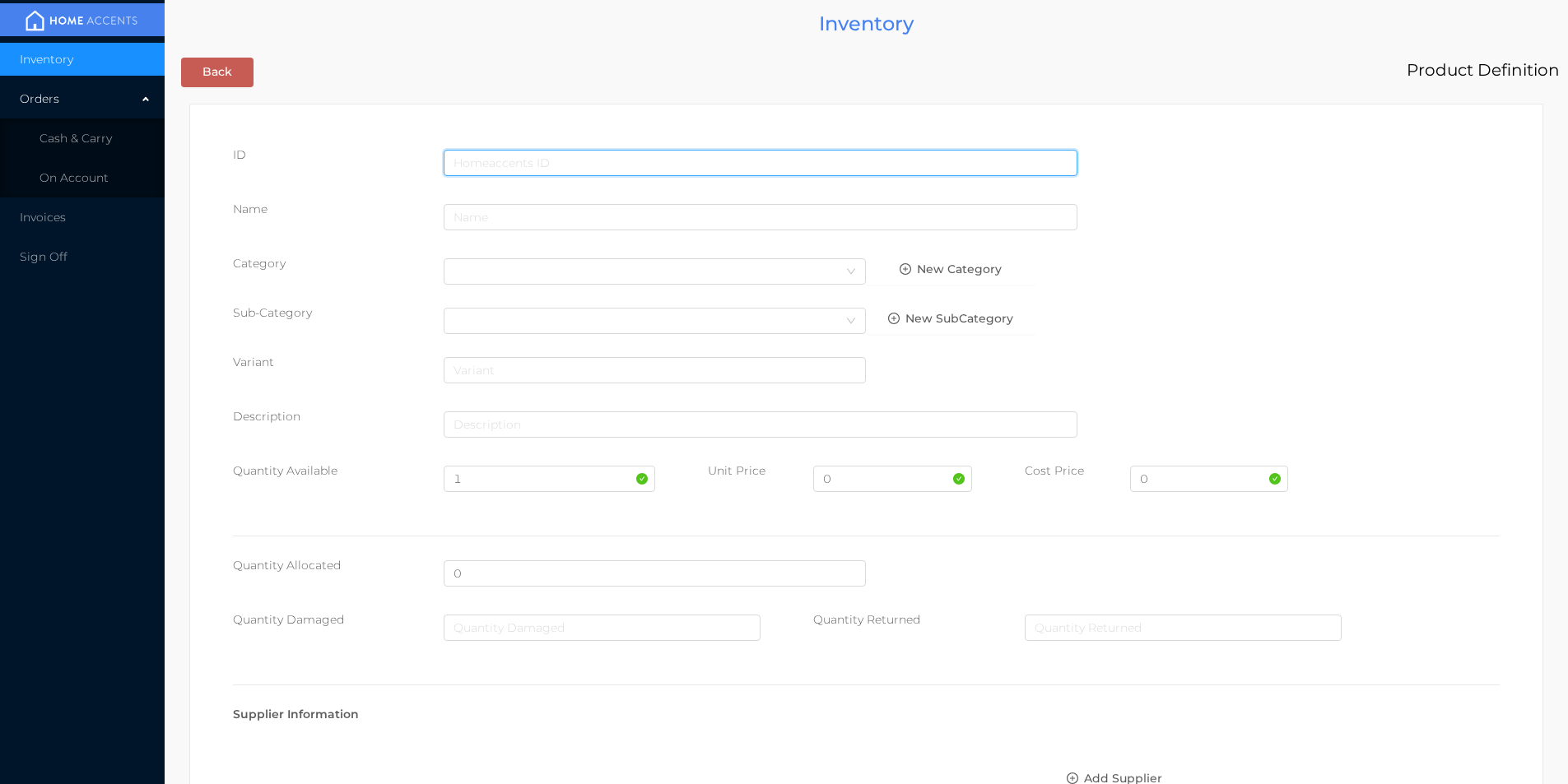
click at [564, 154] on input "text" at bounding box center [760, 163] width 634 height 27
type input "711099617436"
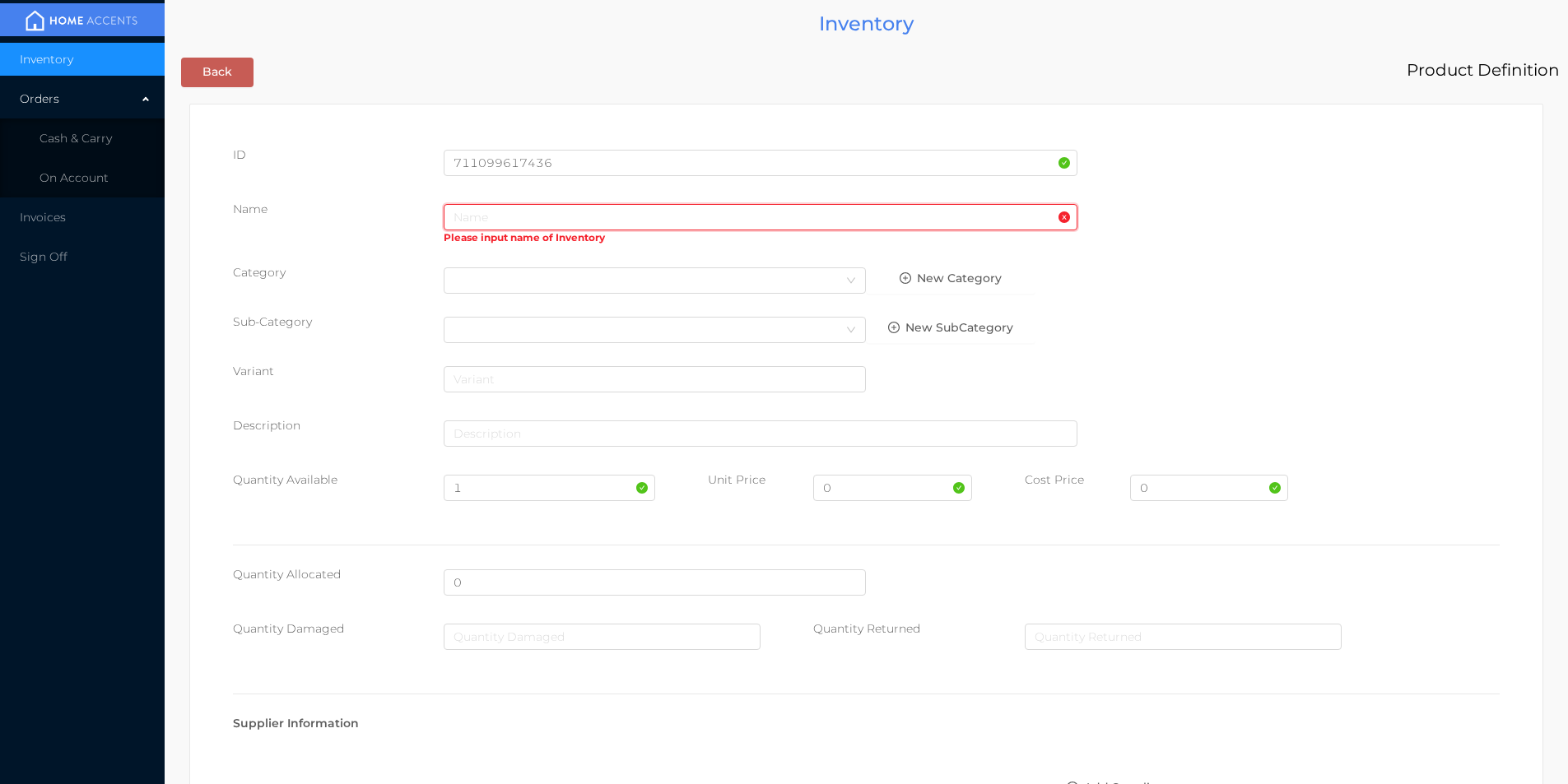
click at [498, 219] on input "text" at bounding box center [760, 217] width 634 height 27
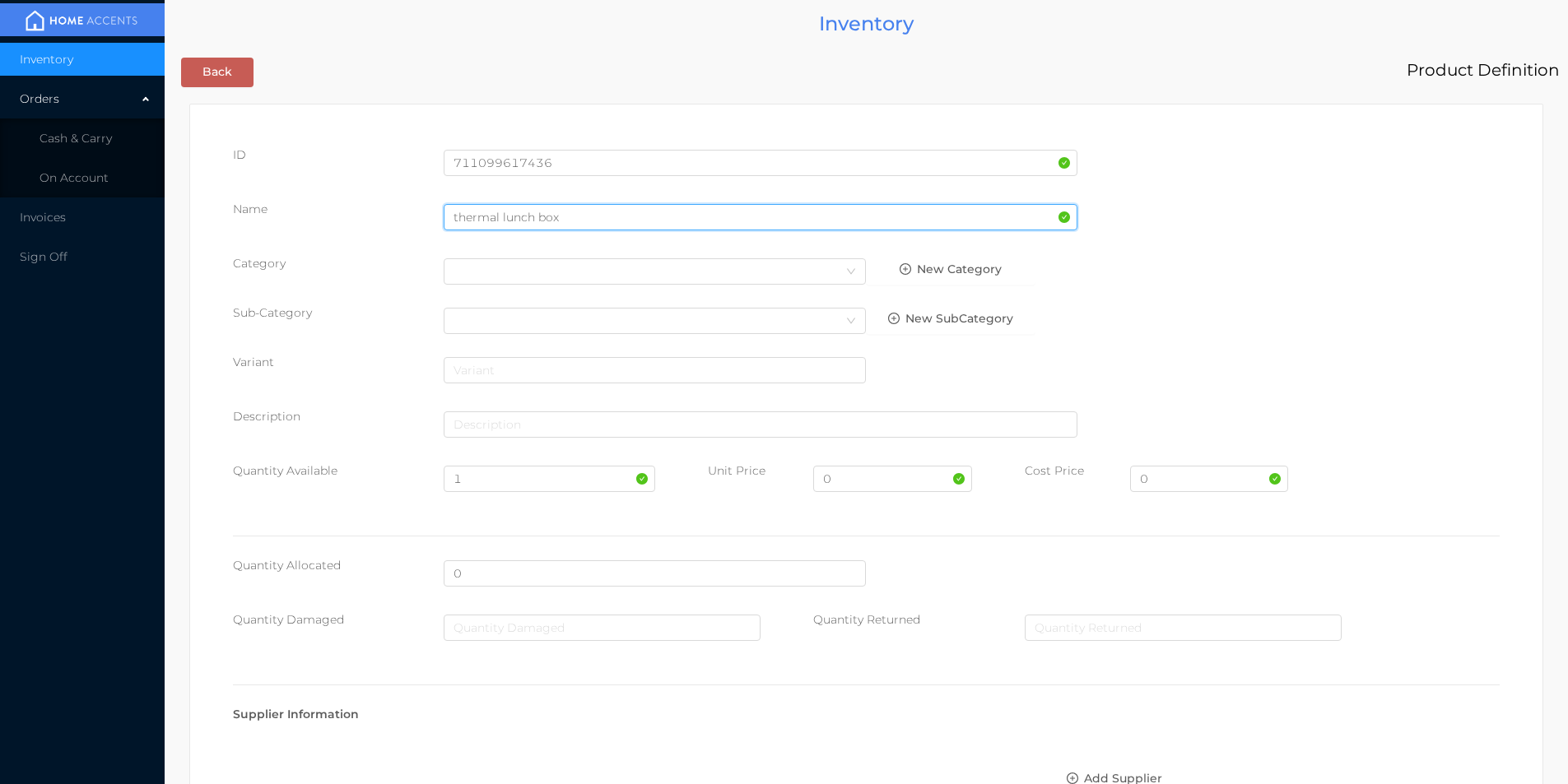
type input "thermal lunch box"
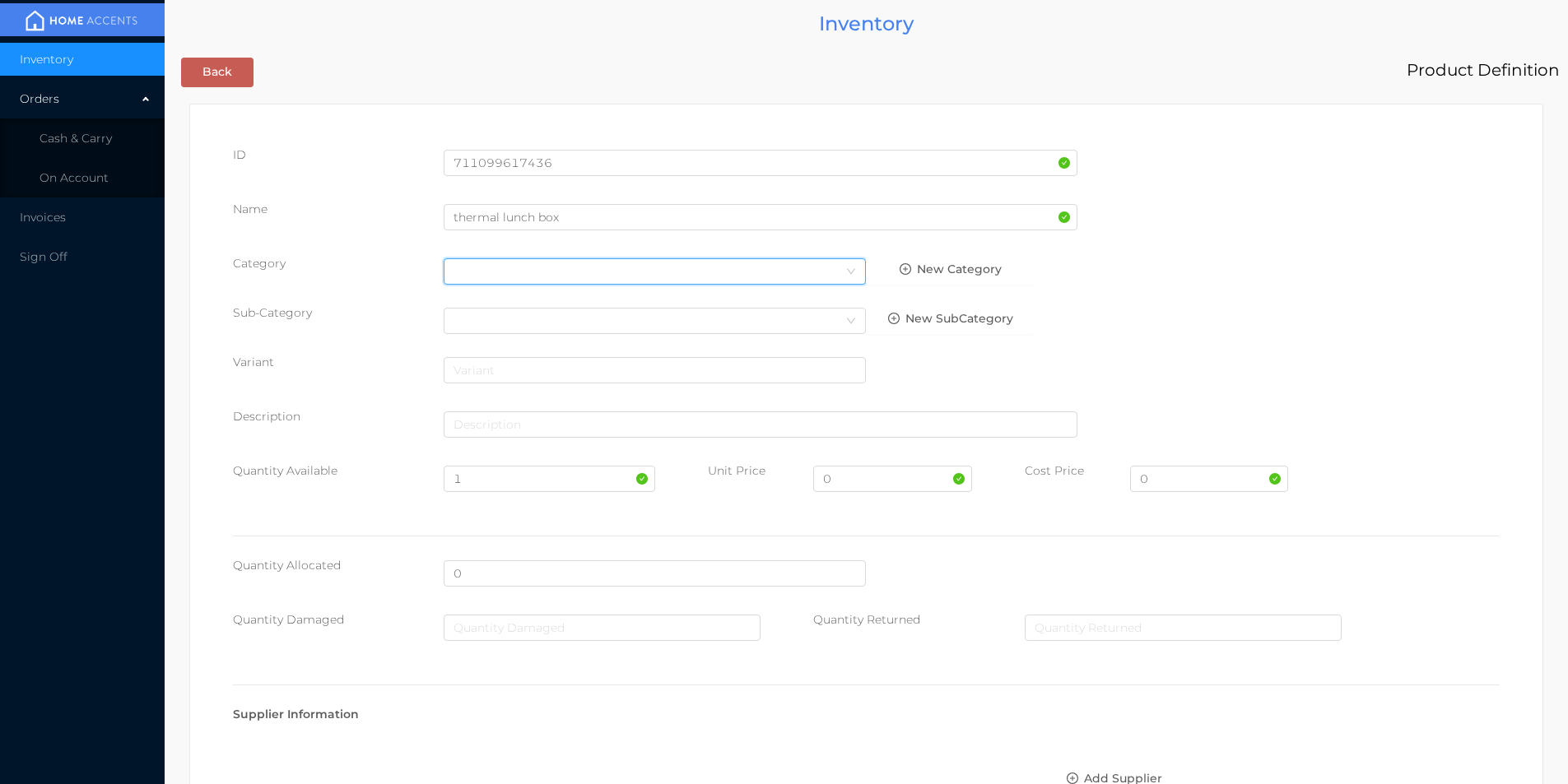
click at [540, 274] on div "Select Category" at bounding box center [655, 271] width 403 height 25
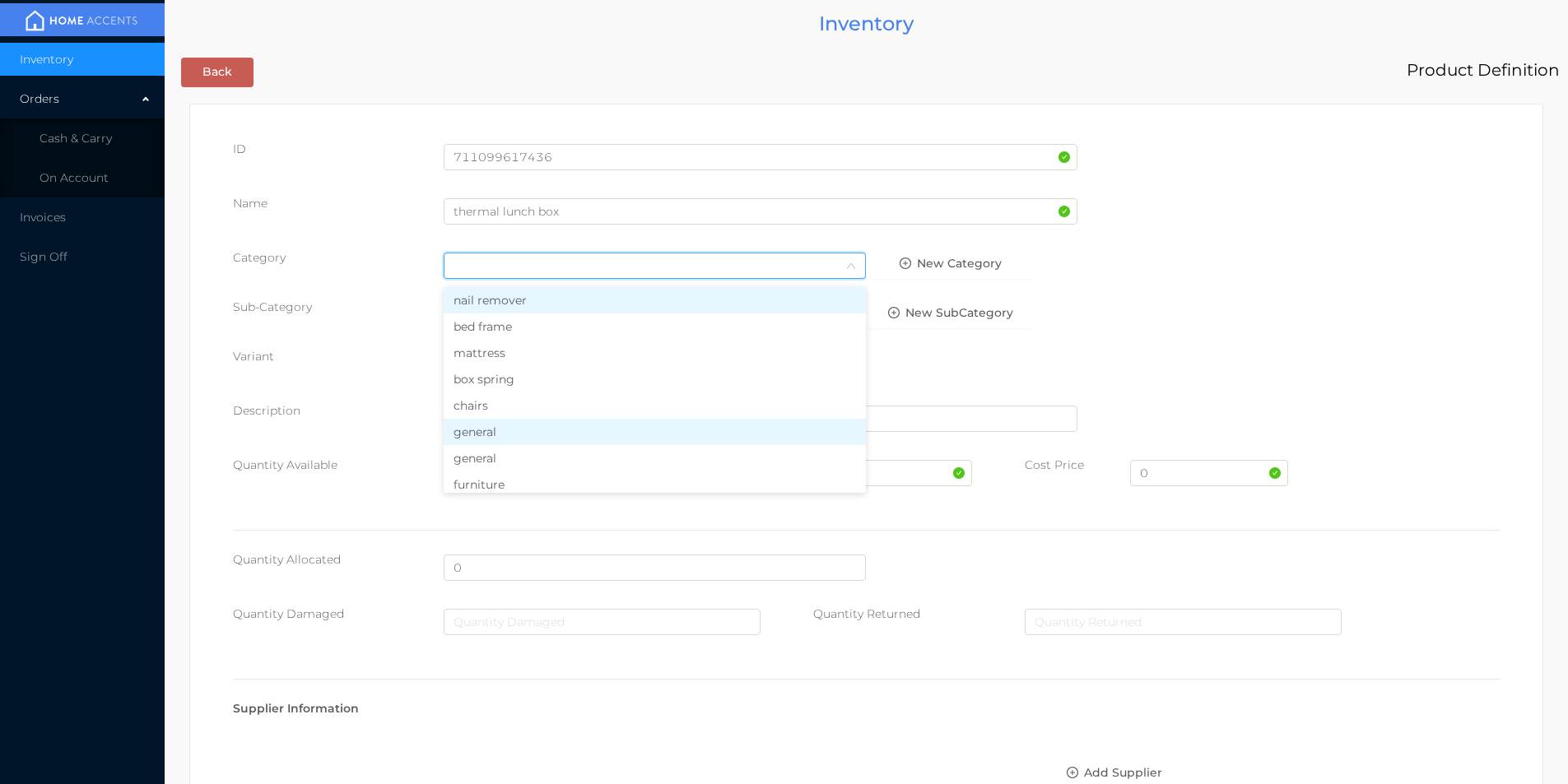
click at [487, 430] on li "general" at bounding box center [655, 431] width 422 height 27
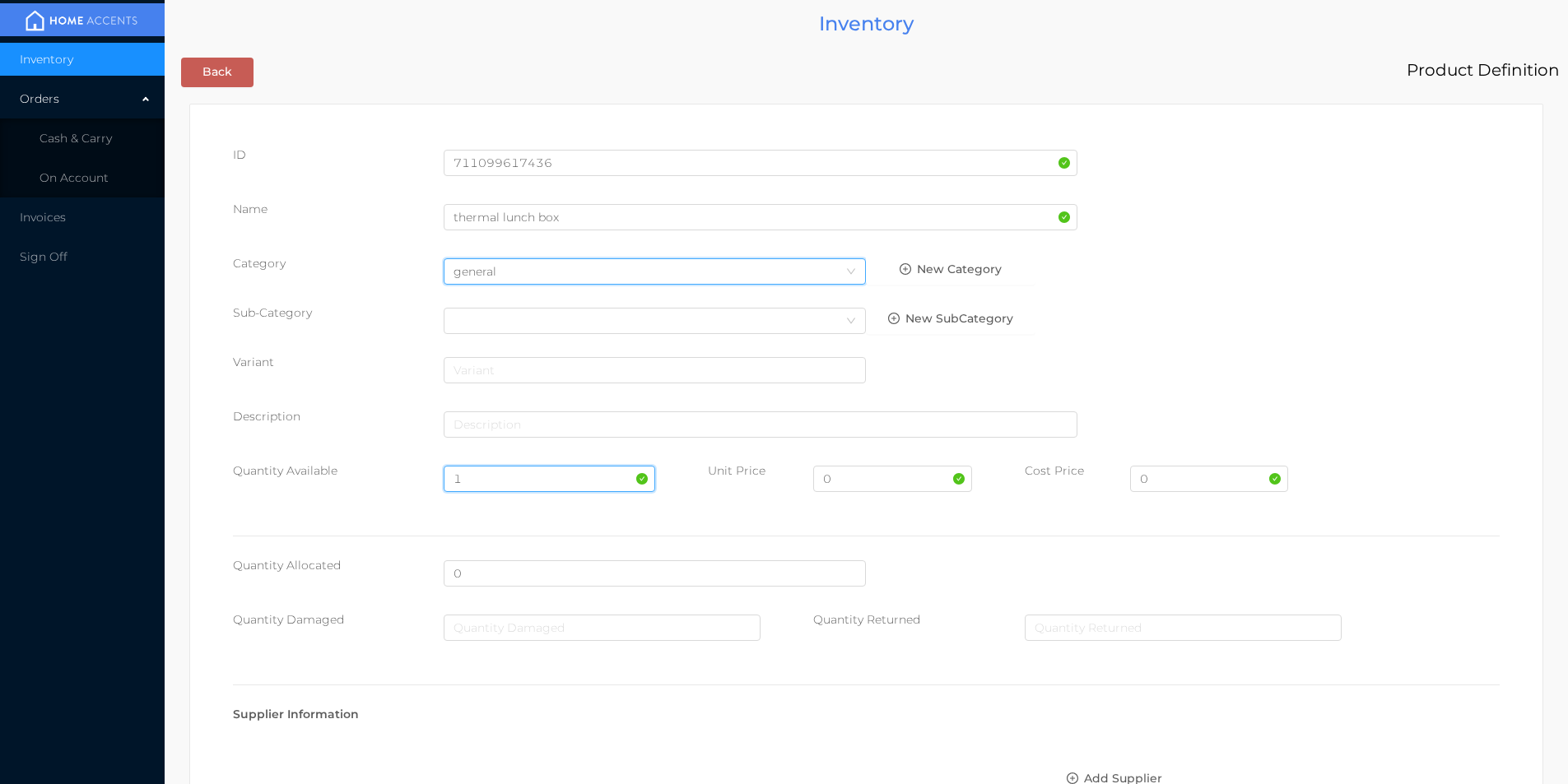
click at [474, 479] on input "1" at bounding box center [549, 479] width 211 height 27
type input "12"
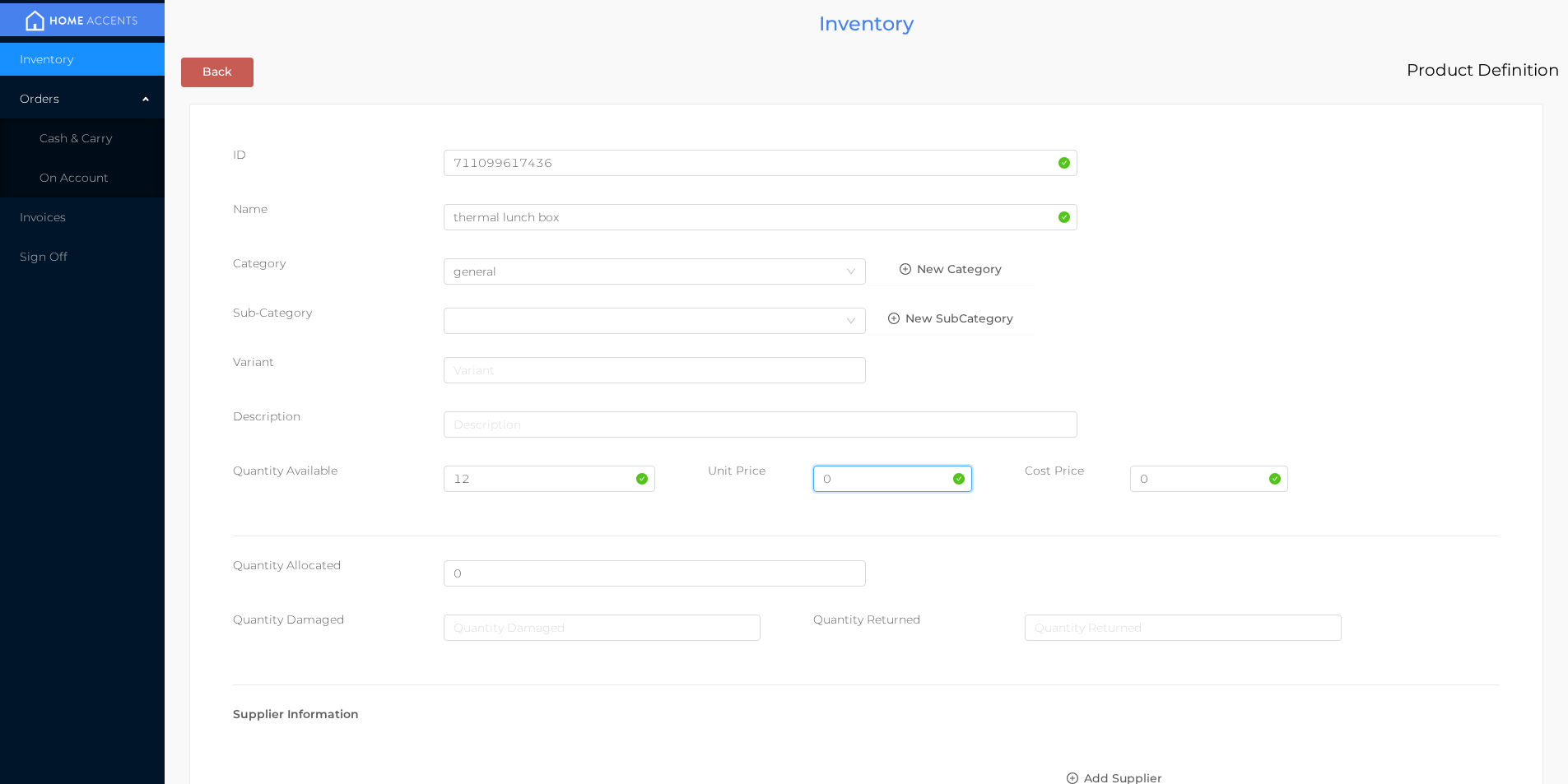
click at [863, 483] on input "0" at bounding box center [893, 479] width 158 height 27
type input "9.99"
click at [1147, 479] on input "0" at bounding box center [1209, 479] width 158 height 27
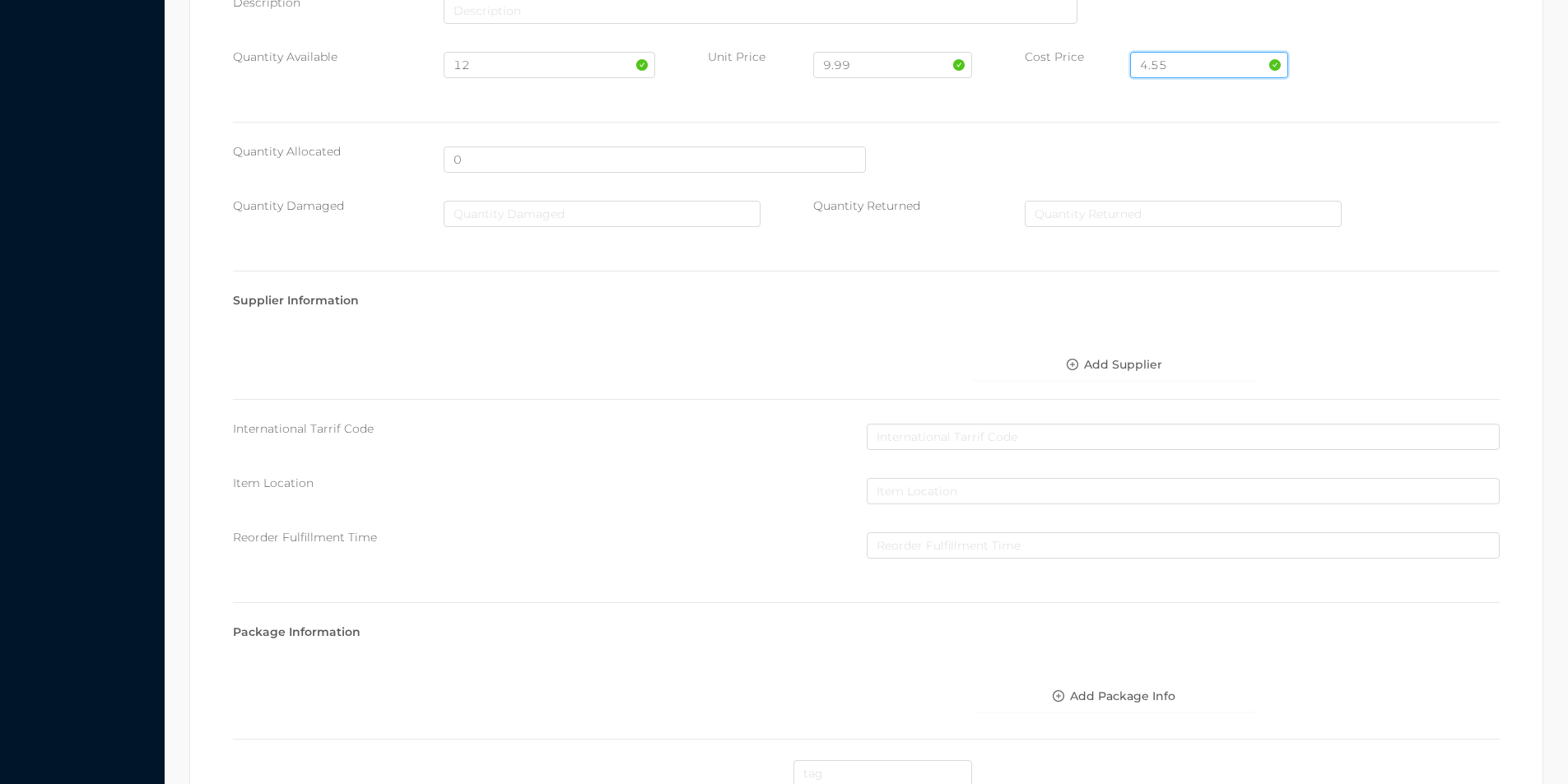
scroll to position [582, 0]
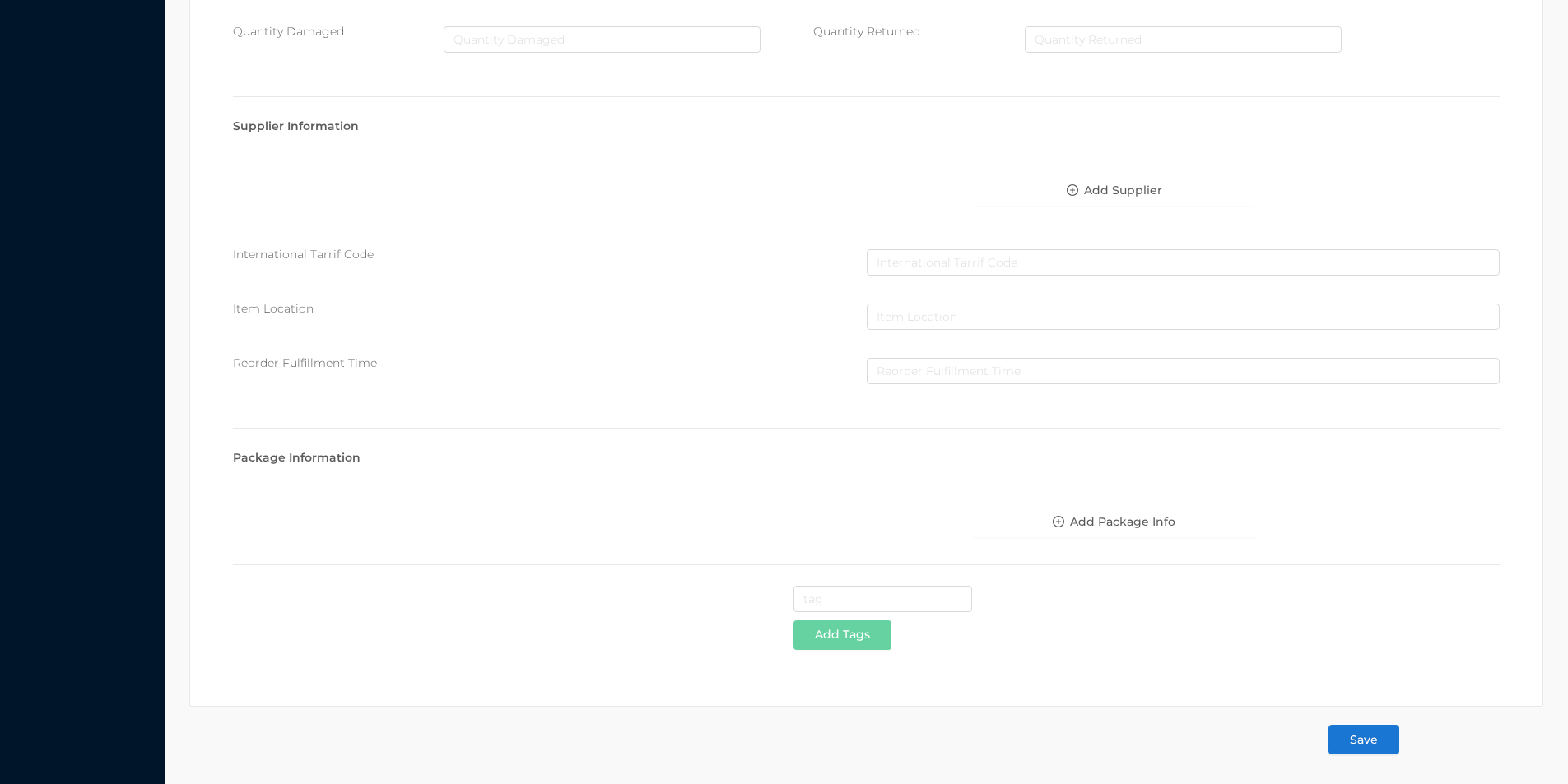
type input "4.55"
click at [1362, 743] on button "Save" at bounding box center [1364, 739] width 70 height 30
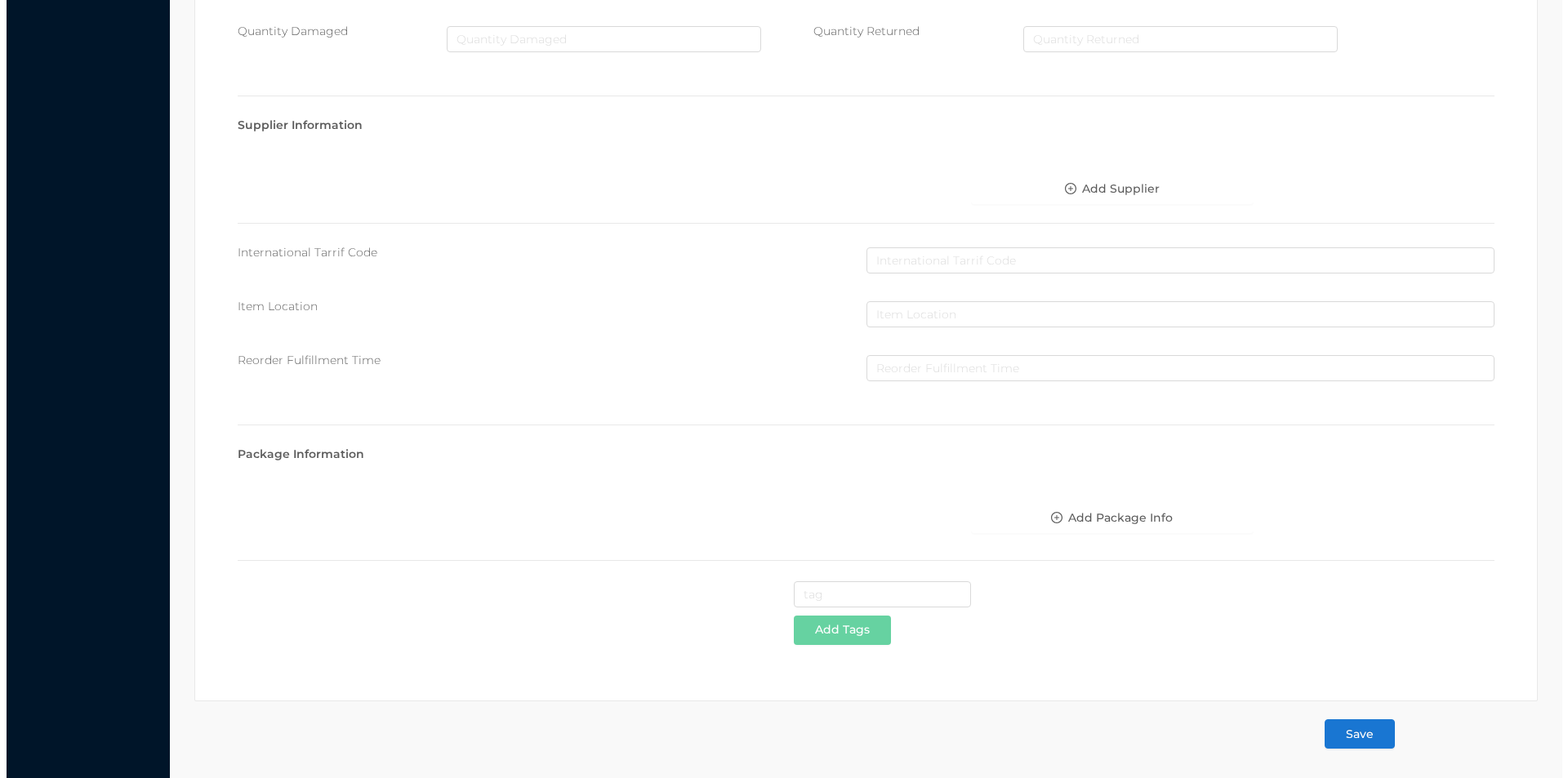
scroll to position [0, 0]
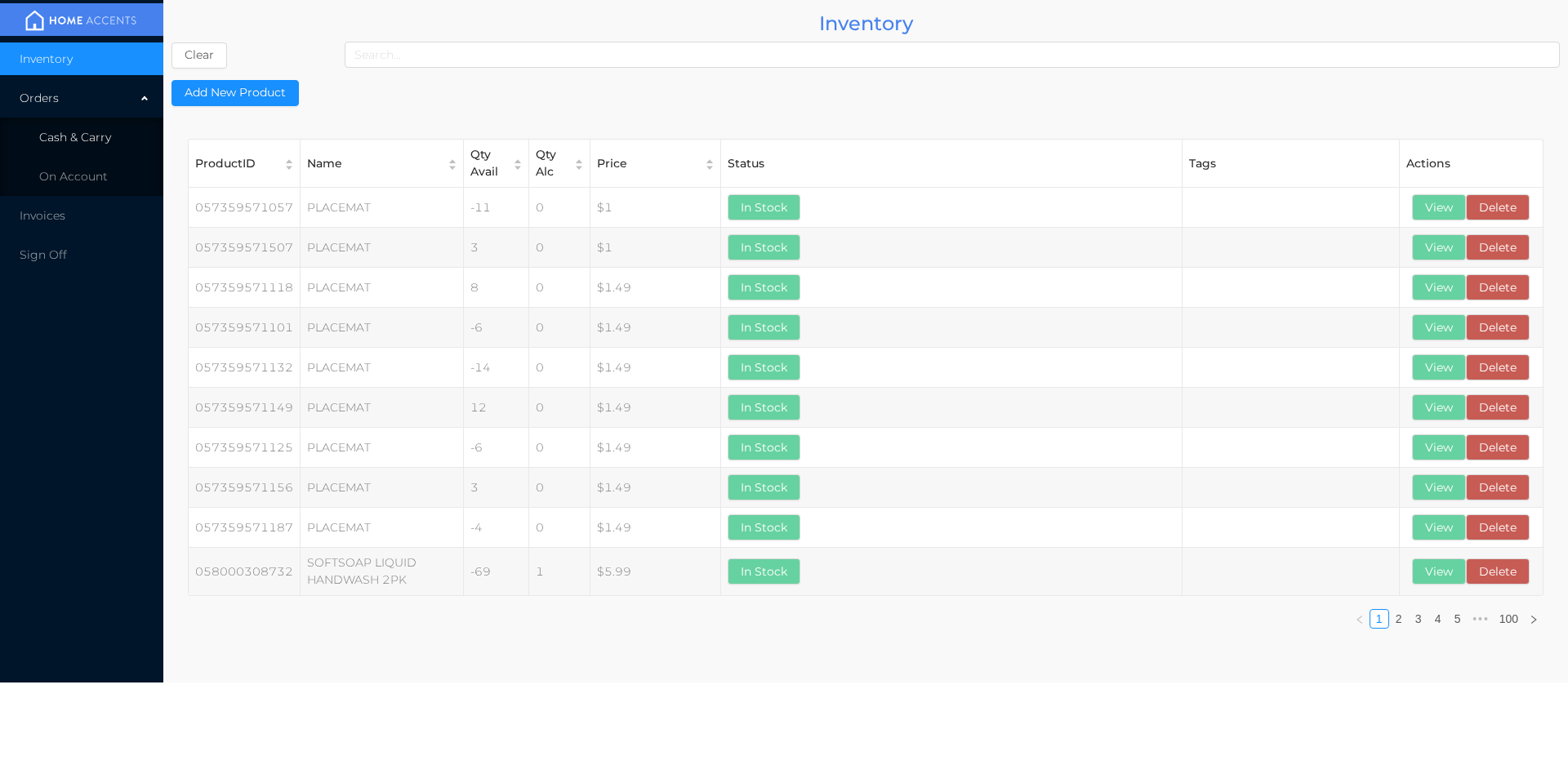
click at [62, 151] on li "Cash & Carry" at bounding box center [82, 137] width 163 height 32
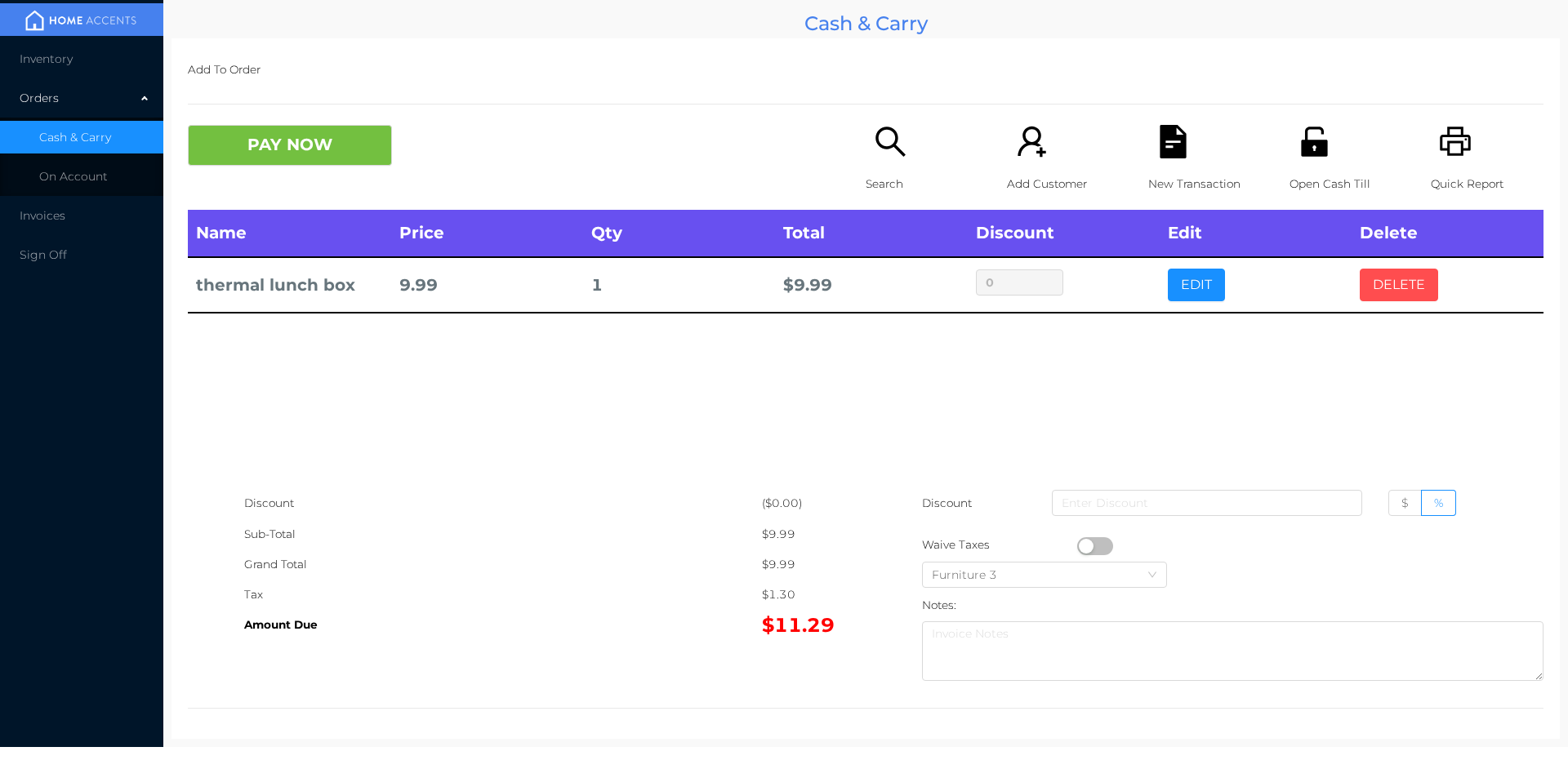
click at [1385, 299] on button "DELETE" at bounding box center [1399, 285] width 78 height 32
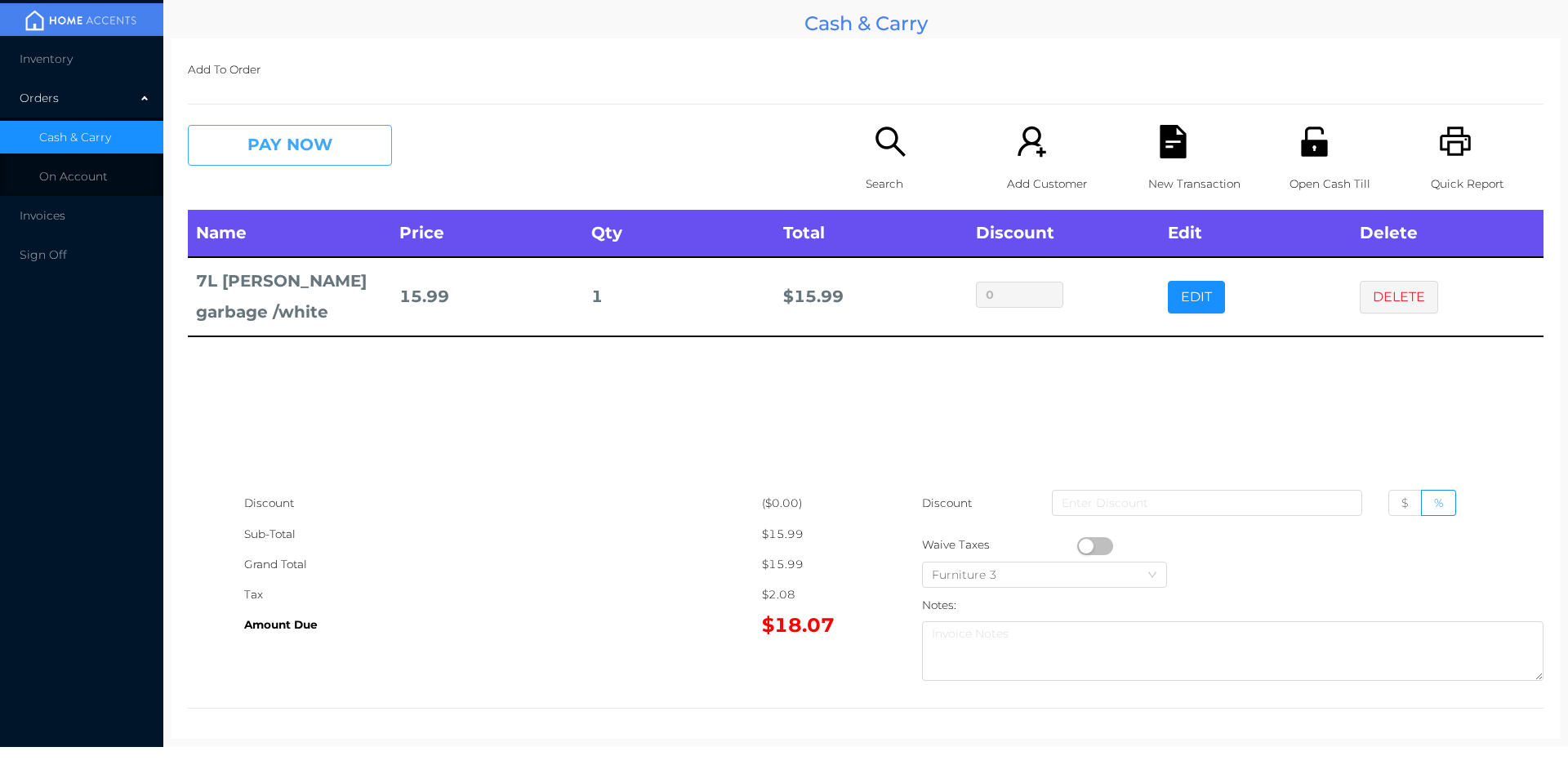
click at [270, 140] on button "PAY NOW" at bounding box center [290, 146] width 204 height 41
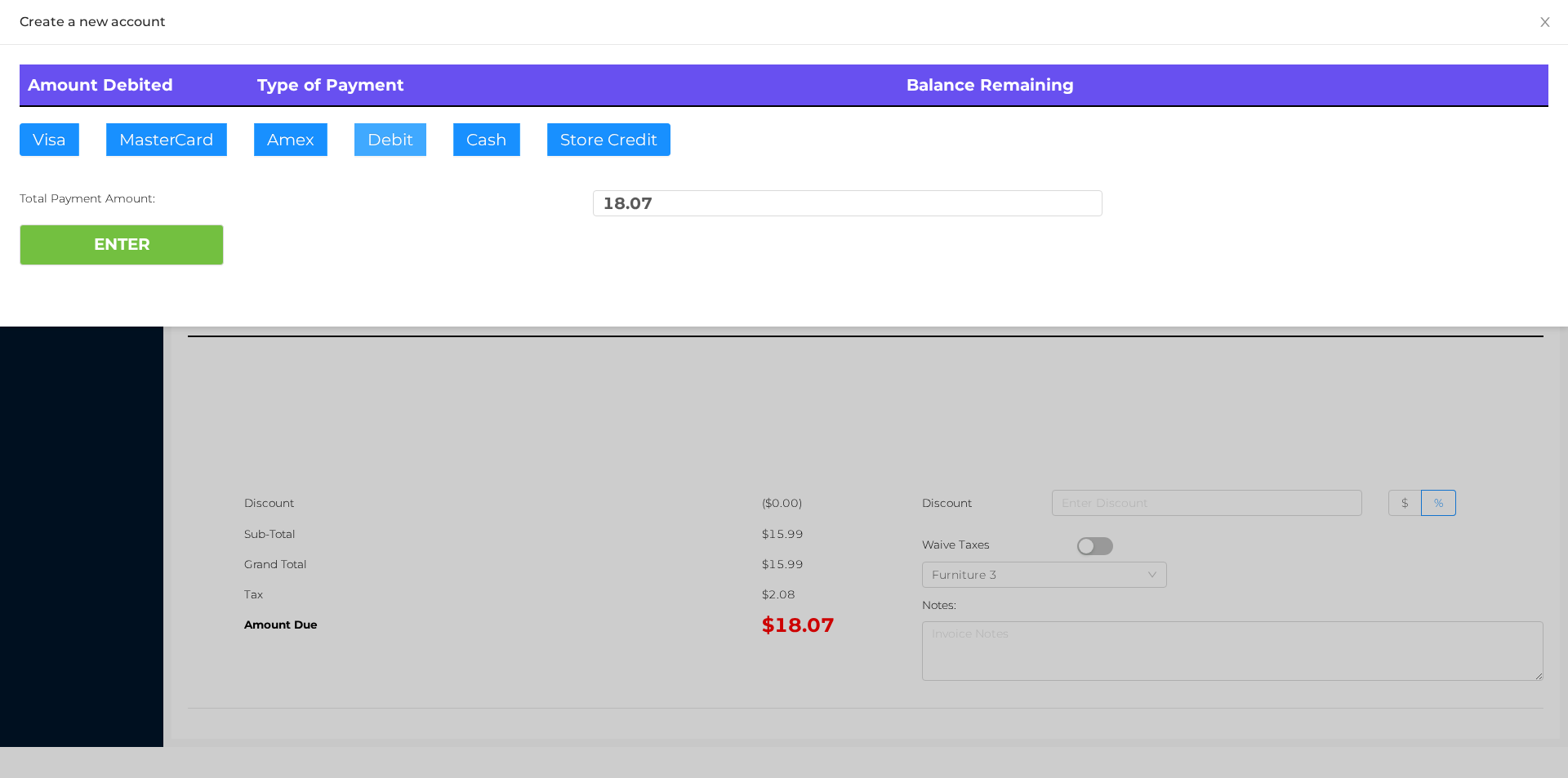
click at [385, 150] on button "Debit" at bounding box center [390, 140] width 72 height 32
click at [117, 254] on button "ENTER" at bounding box center [122, 245] width 204 height 41
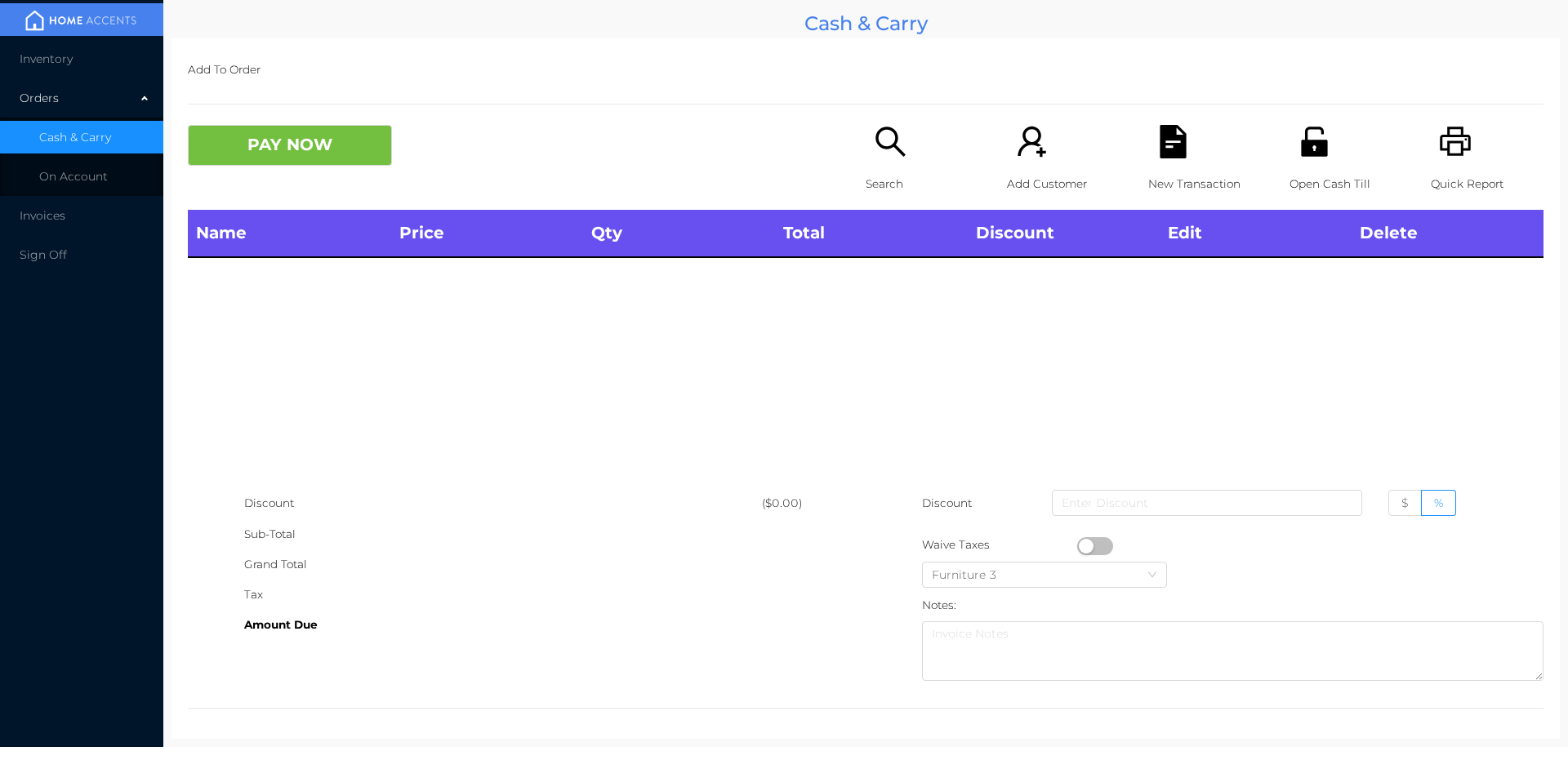
click at [875, 178] on p "Search" at bounding box center [922, 184] width 112 height 30
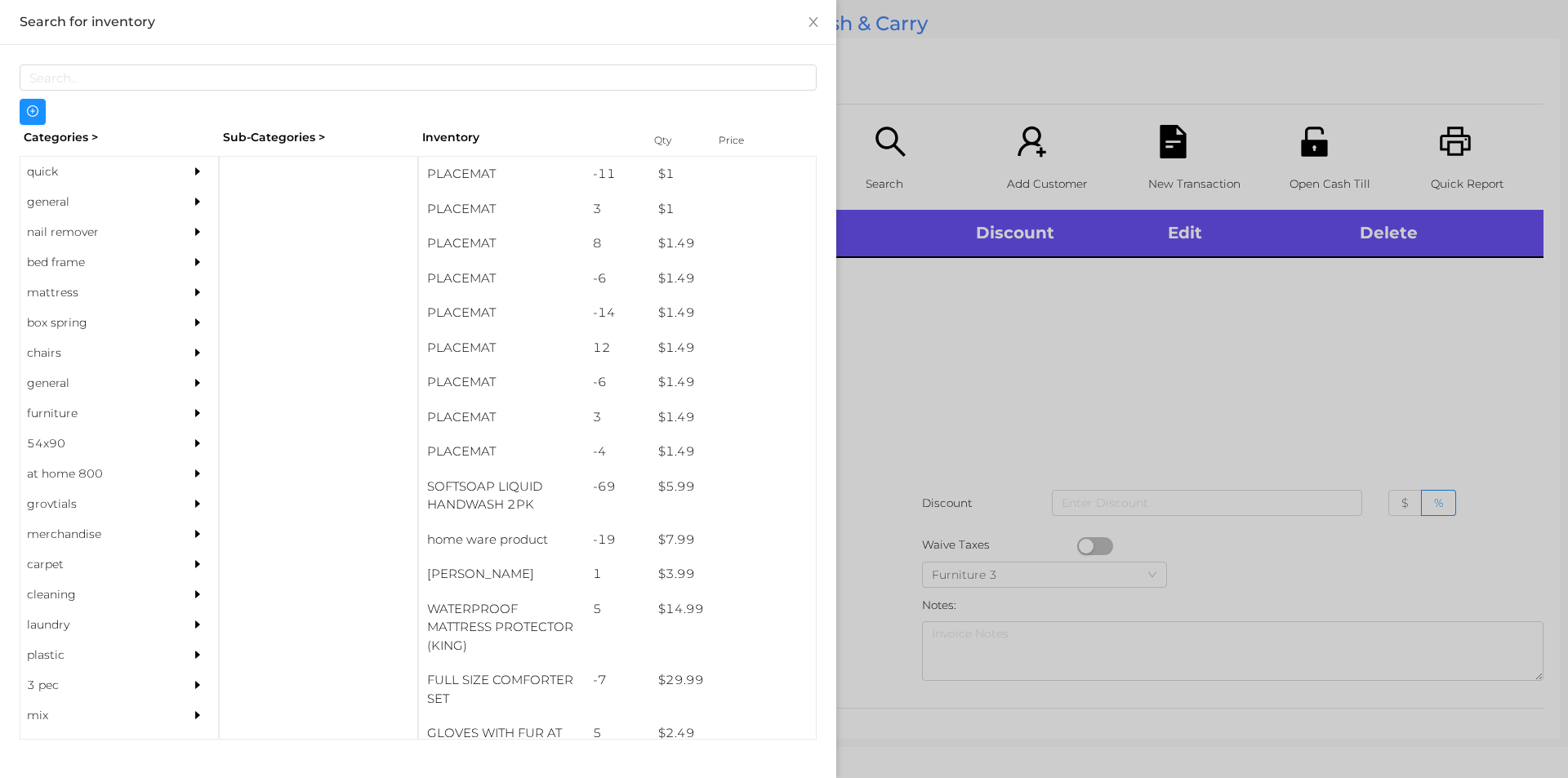
click at [43, 166] on div "quick" at bounding box center [94, 171] width 149 height 30
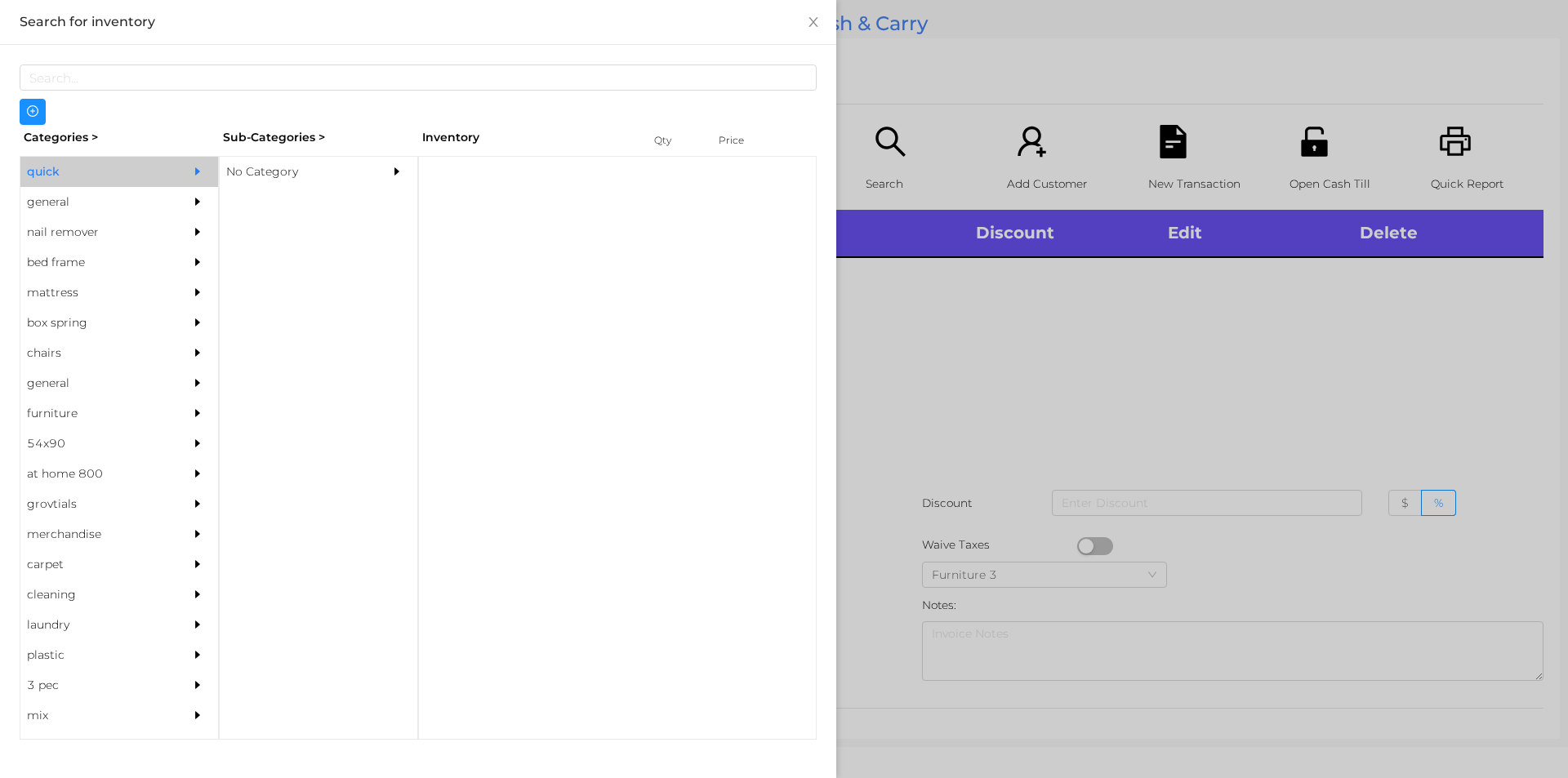
click at [272, 178] on div "No Category" at bounding box center [294, 171] width 149 height 30
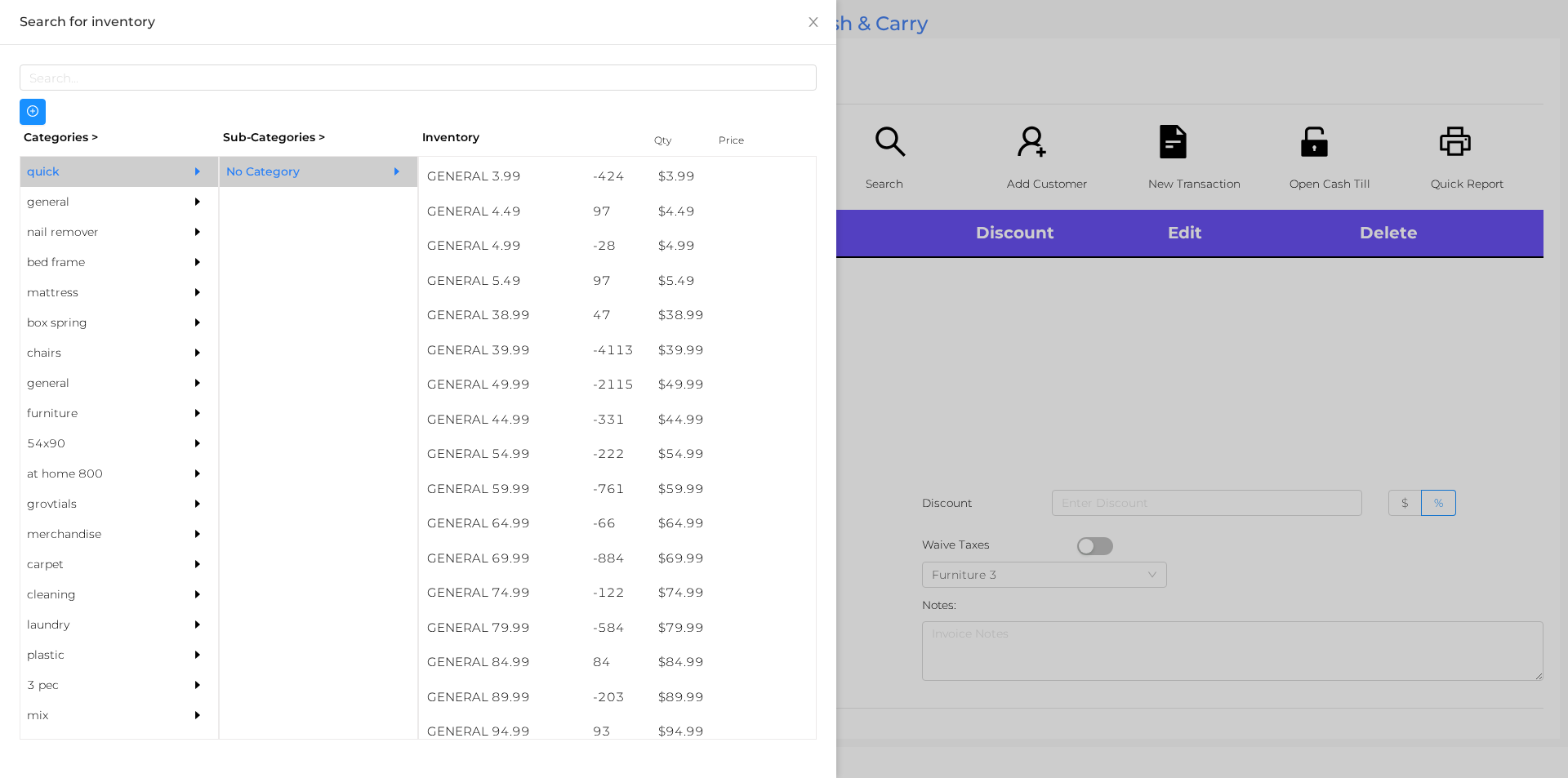
scroll to position [760, 0]
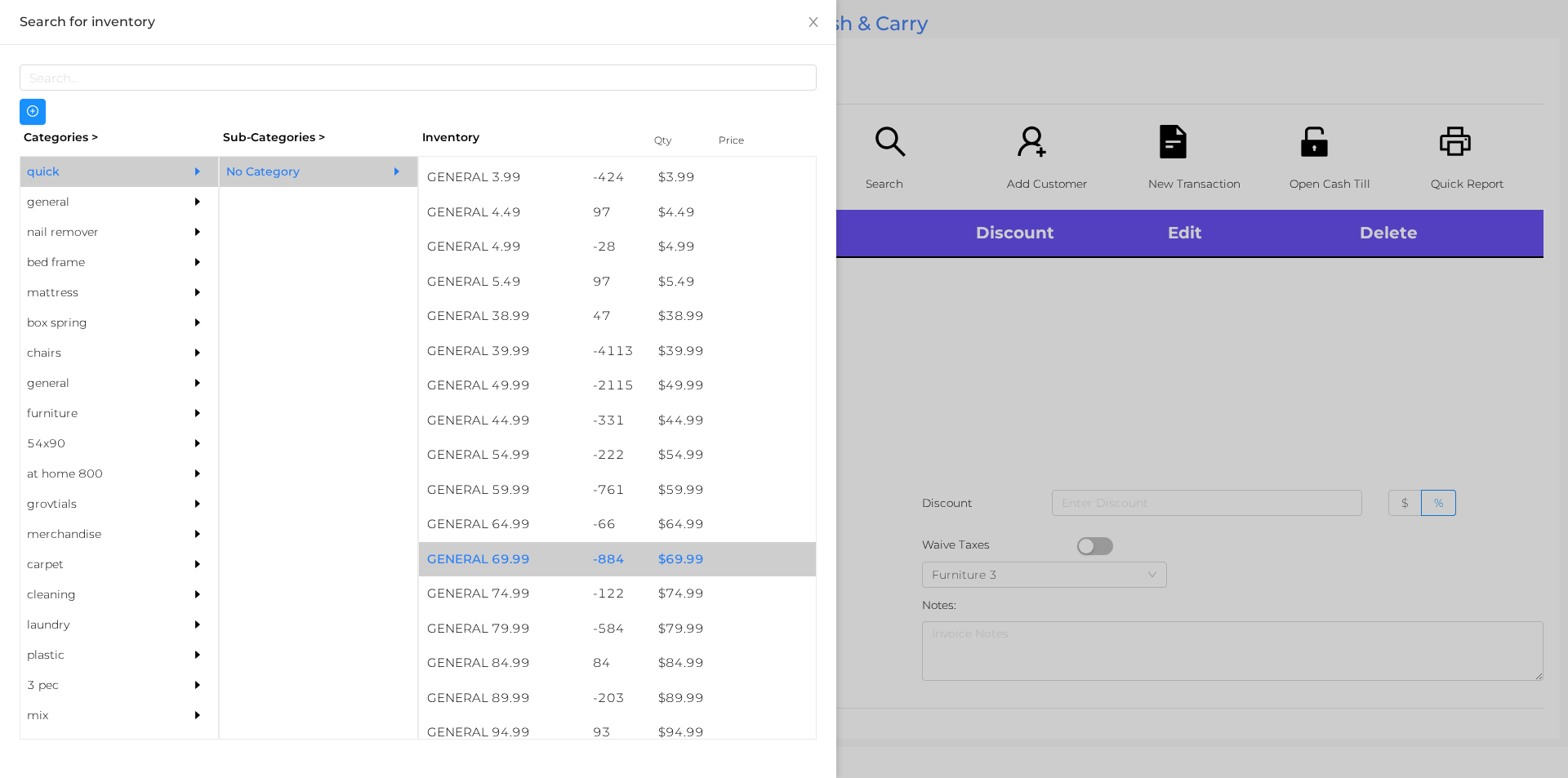
click at [683, 560] on div "$ 69.99" at bounding box center [733, 559] width 166 height 35
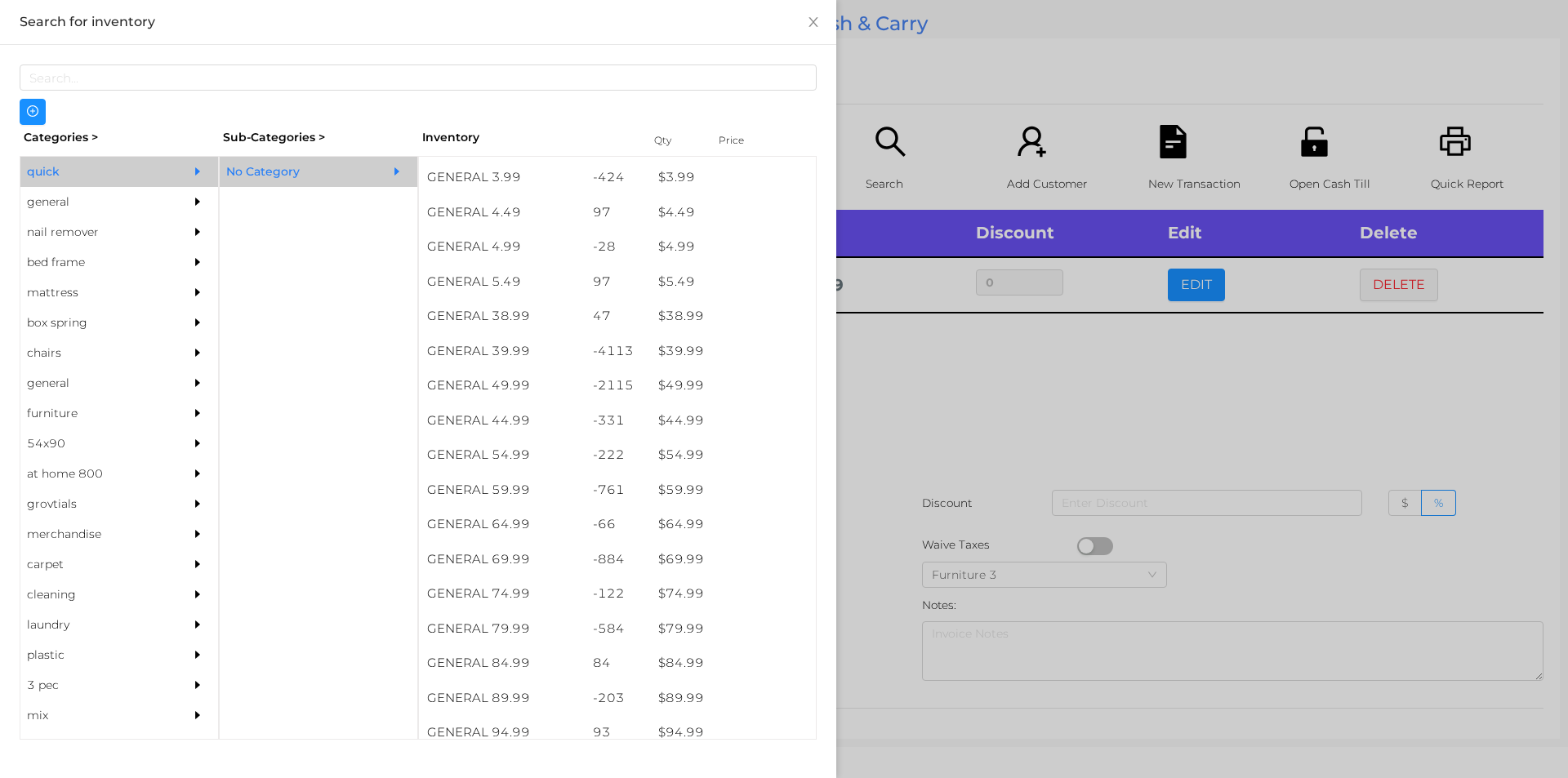
click at [915, 389] on div at bounding box center [784, 389] width 1568 height 778
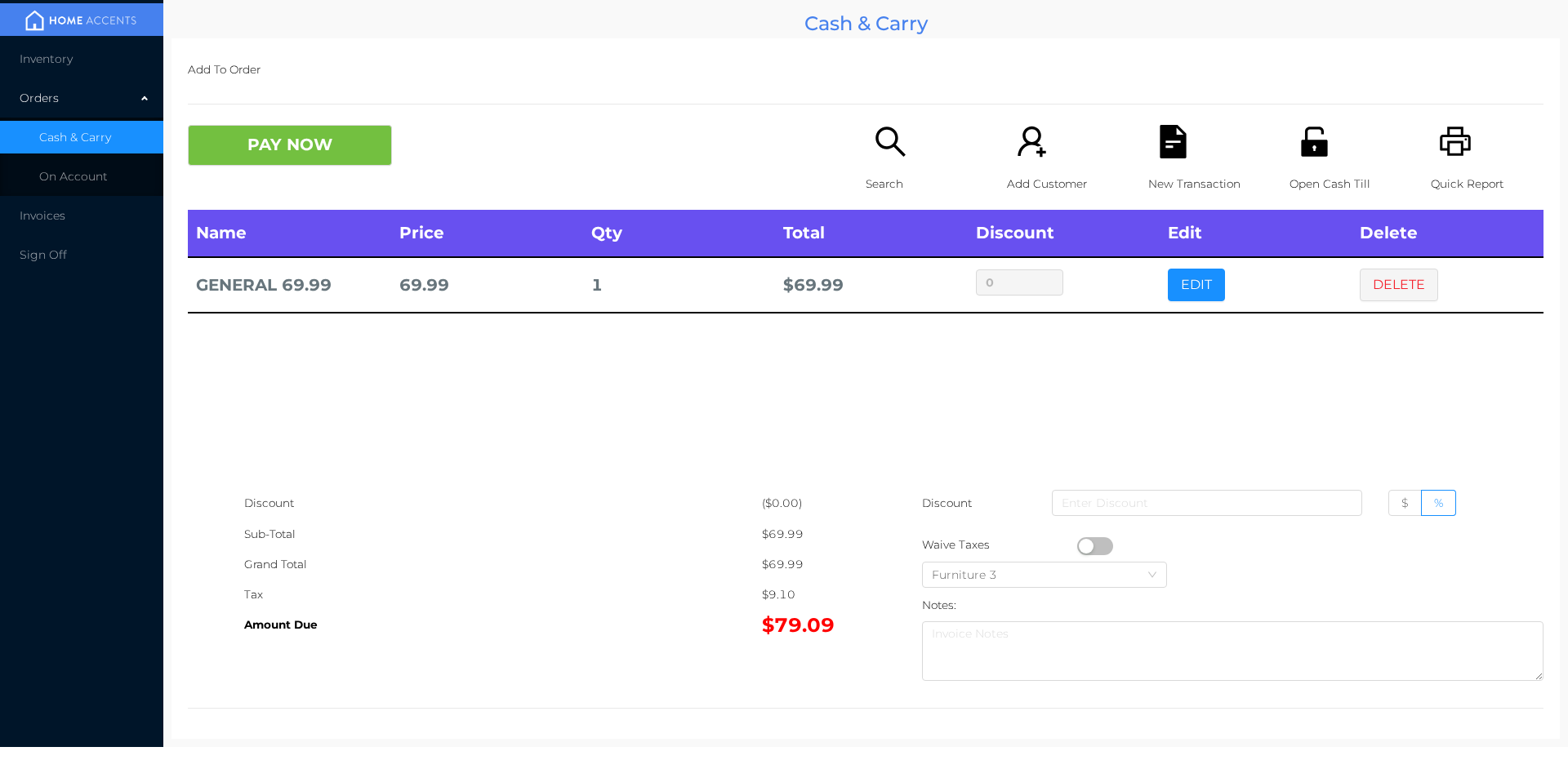
click at [899, 163] on div "Search" at bounding box center [922, 168] width 112 height 85
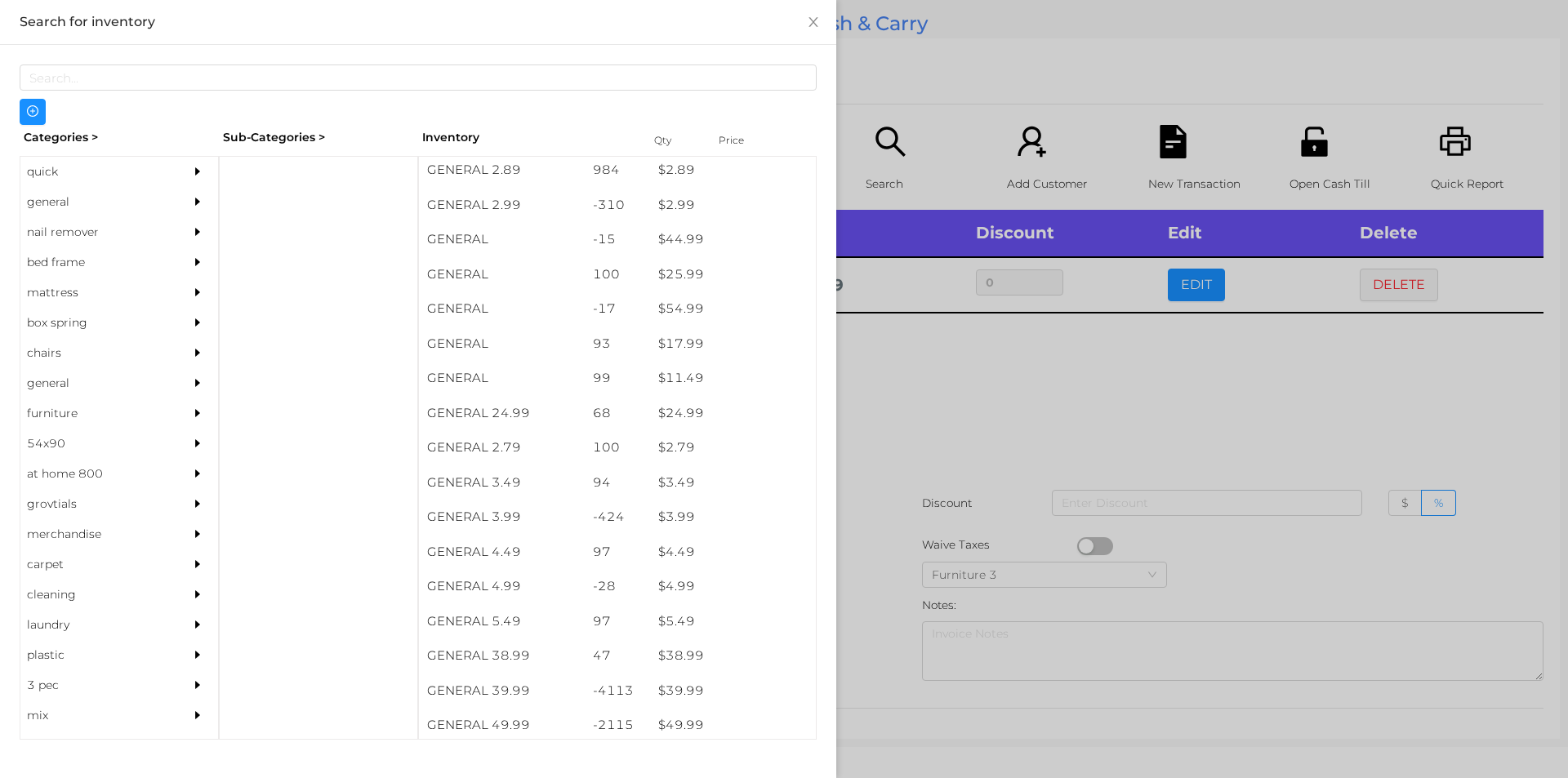
scroll to position [419, 0]
click at [55, 213] on div "general" at bounding box center [94, 202] width 149 height 30
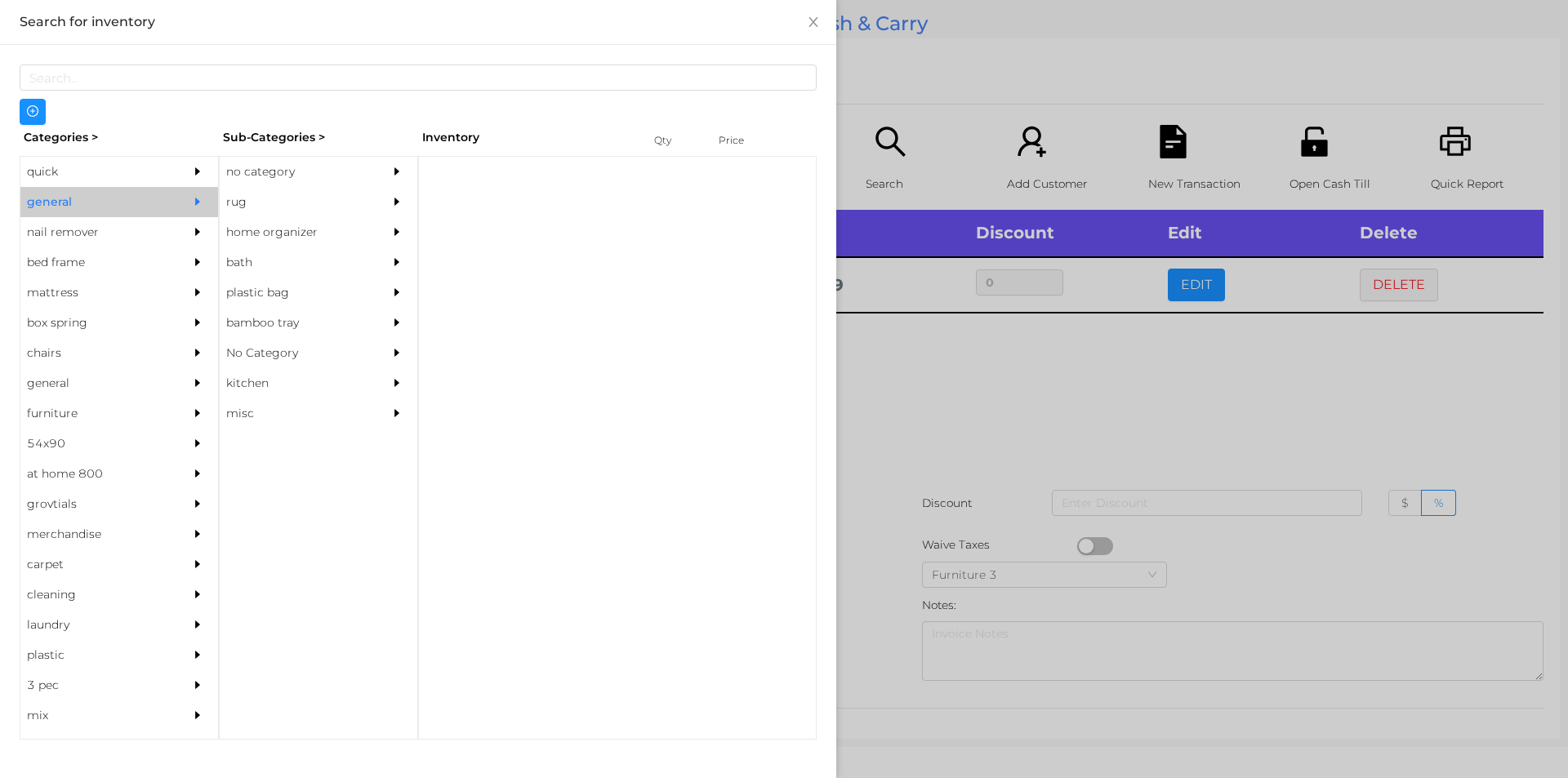
click at [249, 176] on div "no category" at bounding box center [294, 171] width 149 height 30
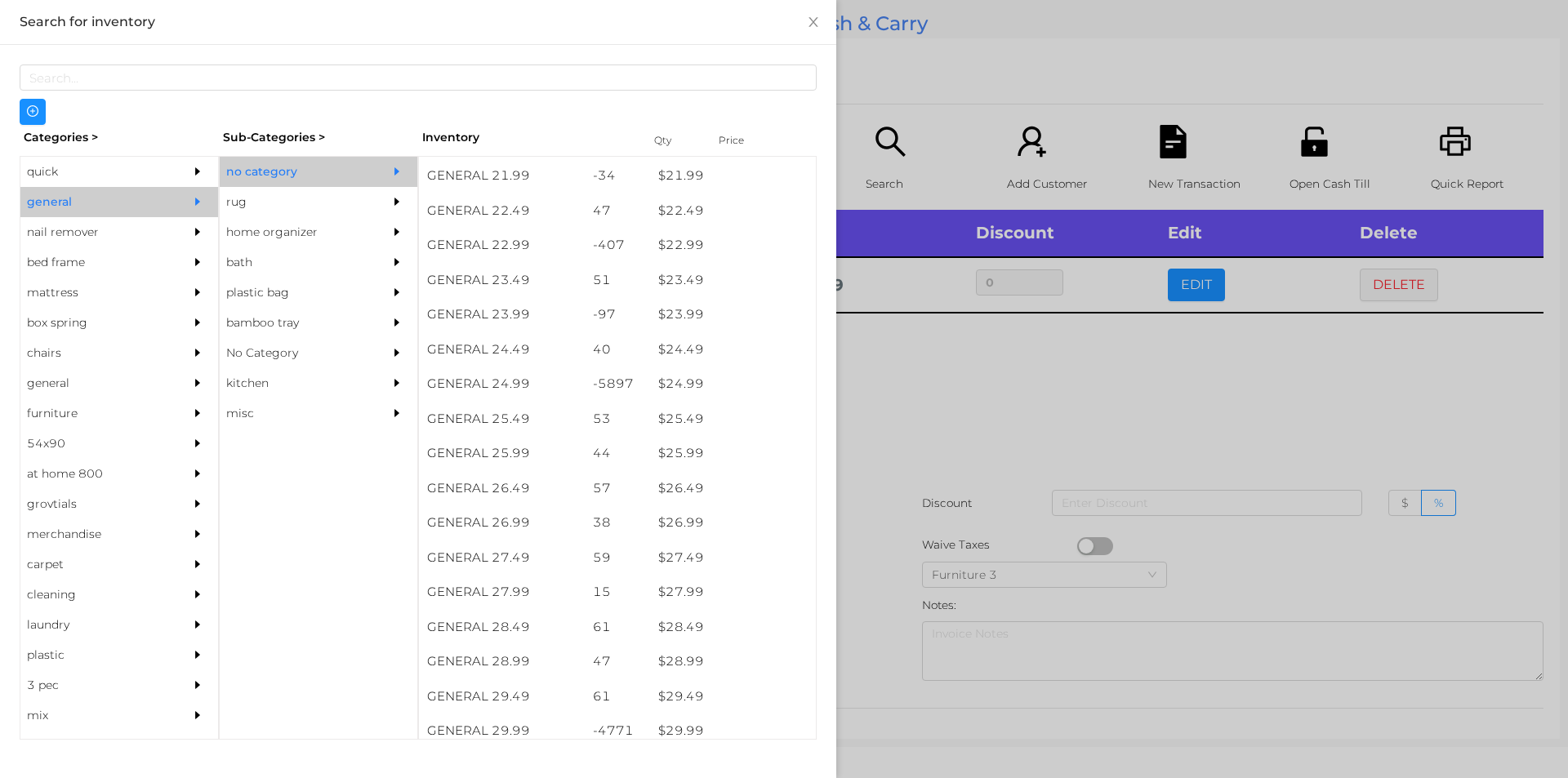
scroll to position [1897, 0]
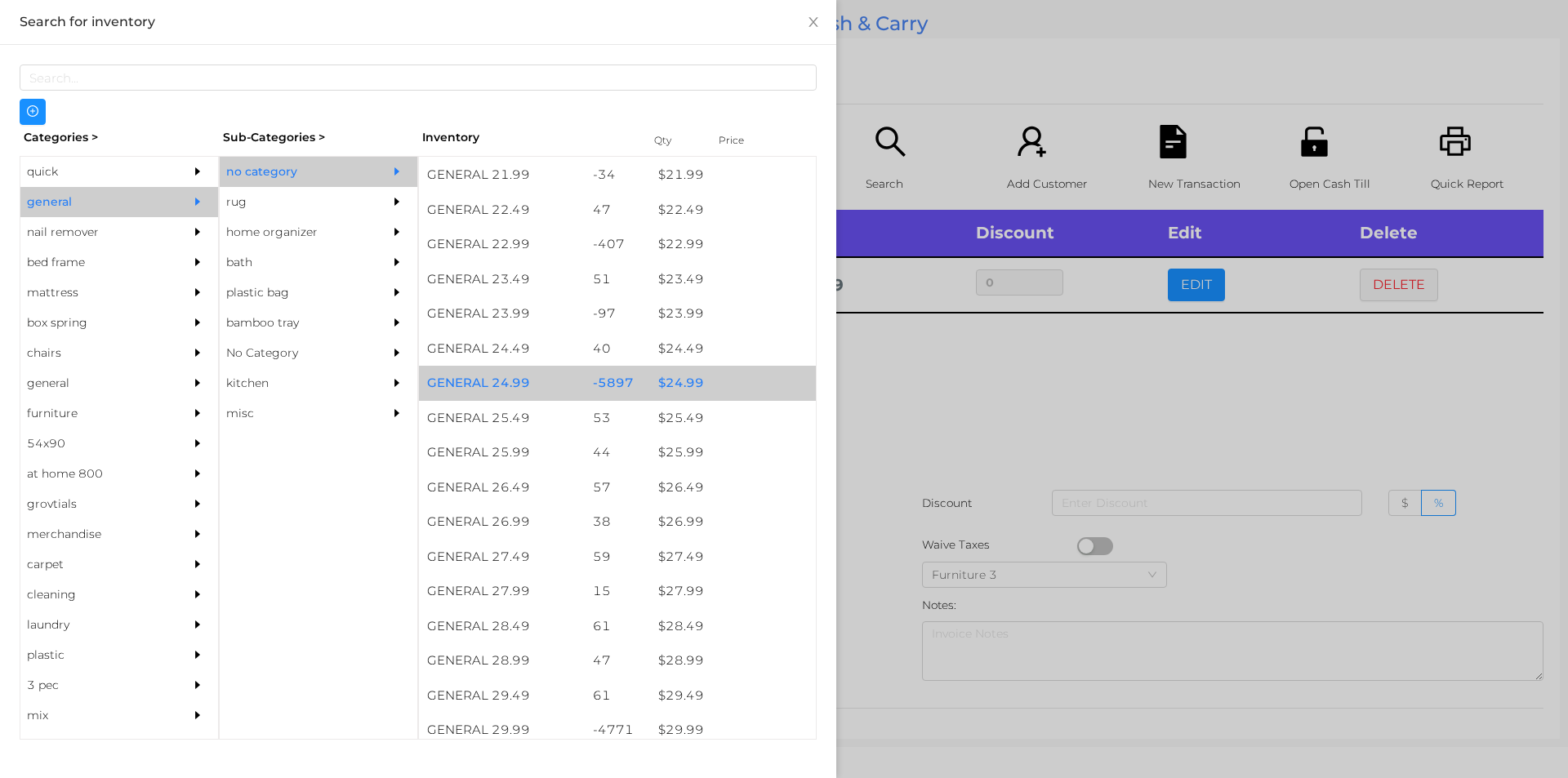
click at [681, 377] on div "$ 24.99" at bounding box center [733, 383] width 166 height 35
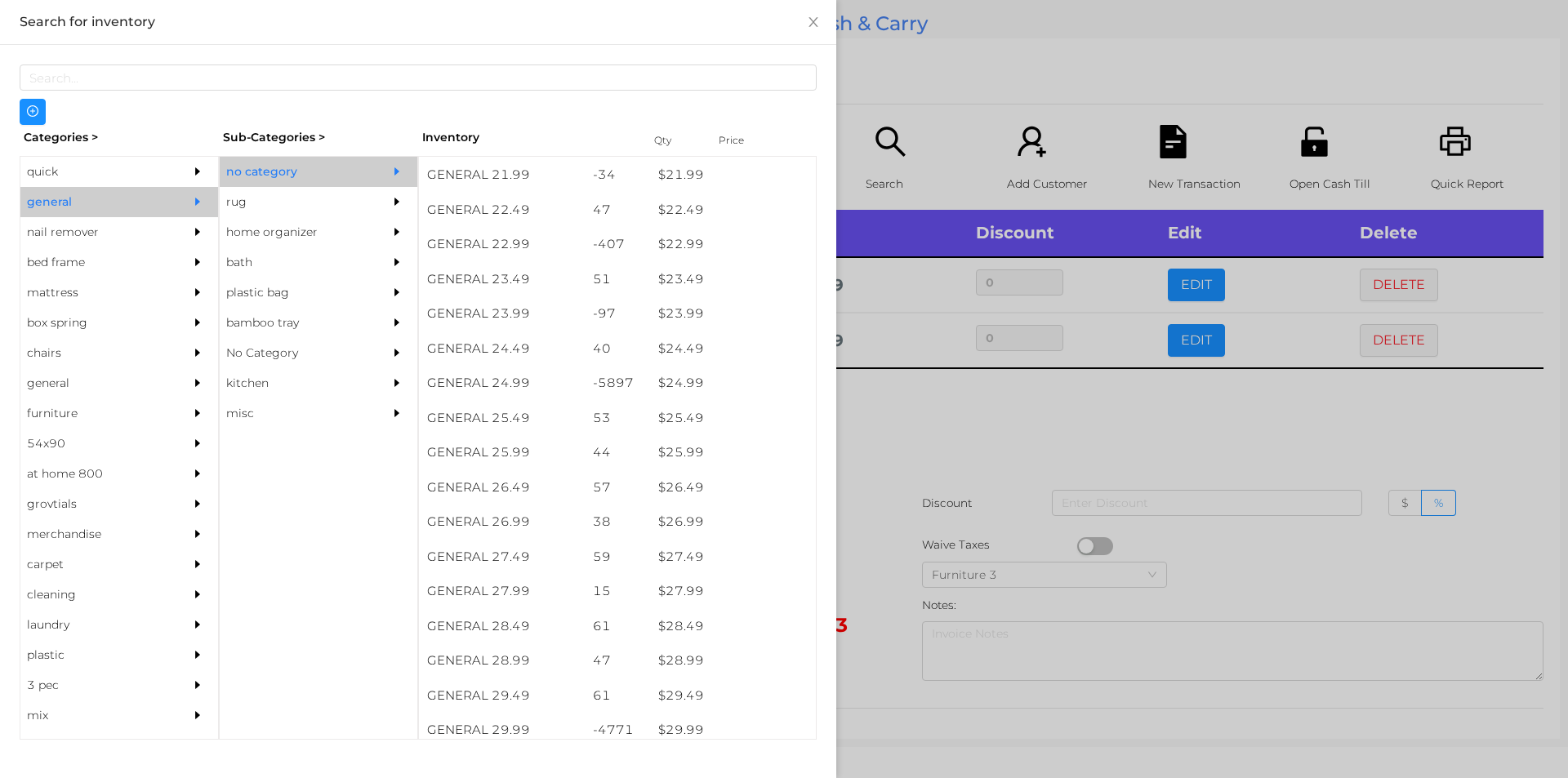
click at [872, 451] on div at bounding box center [784, 389] width 1568 height 778
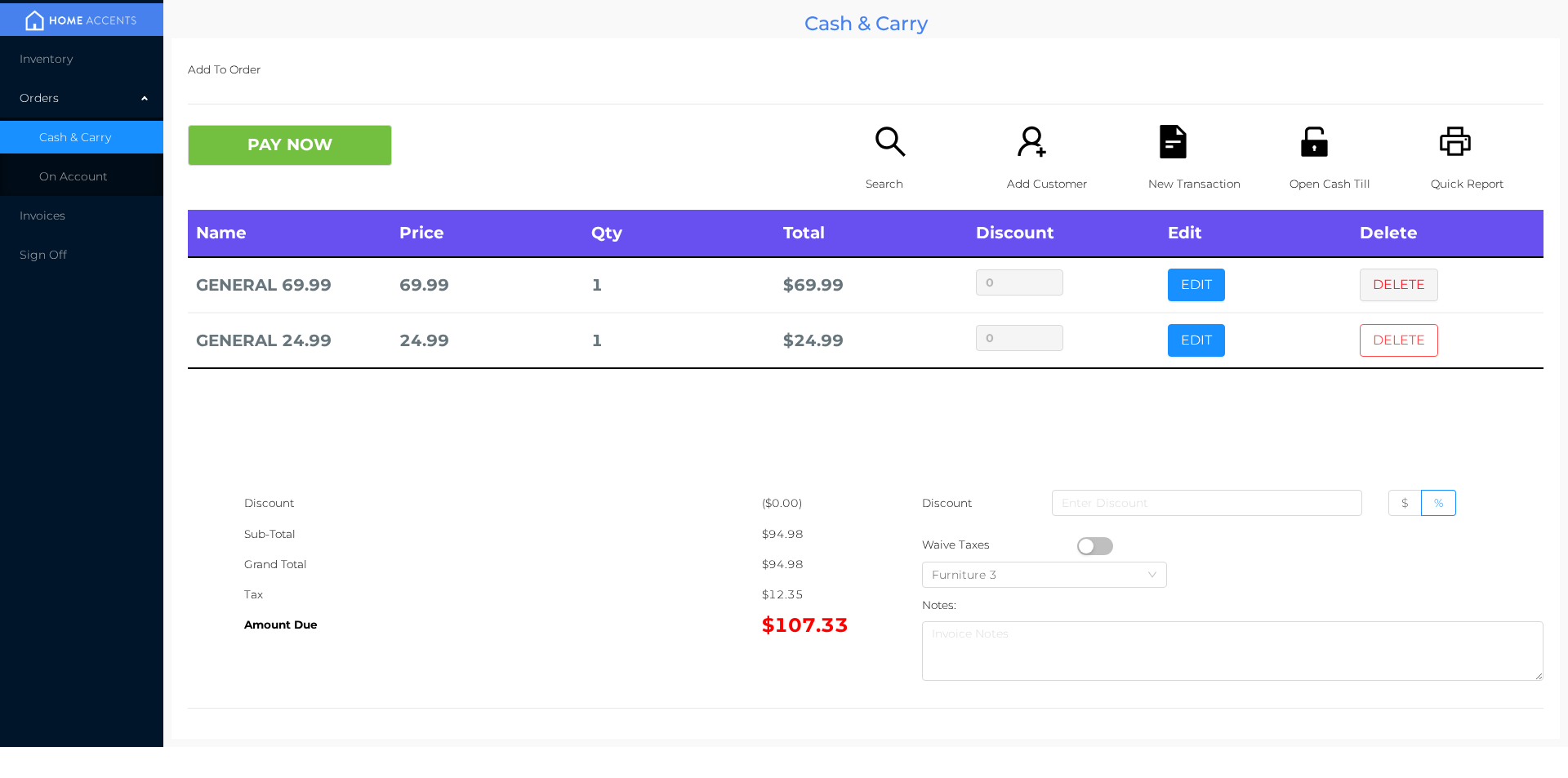
click at [1359, 352] on button "DELETE" at bounding box center [1399, 340] width 78 height 32
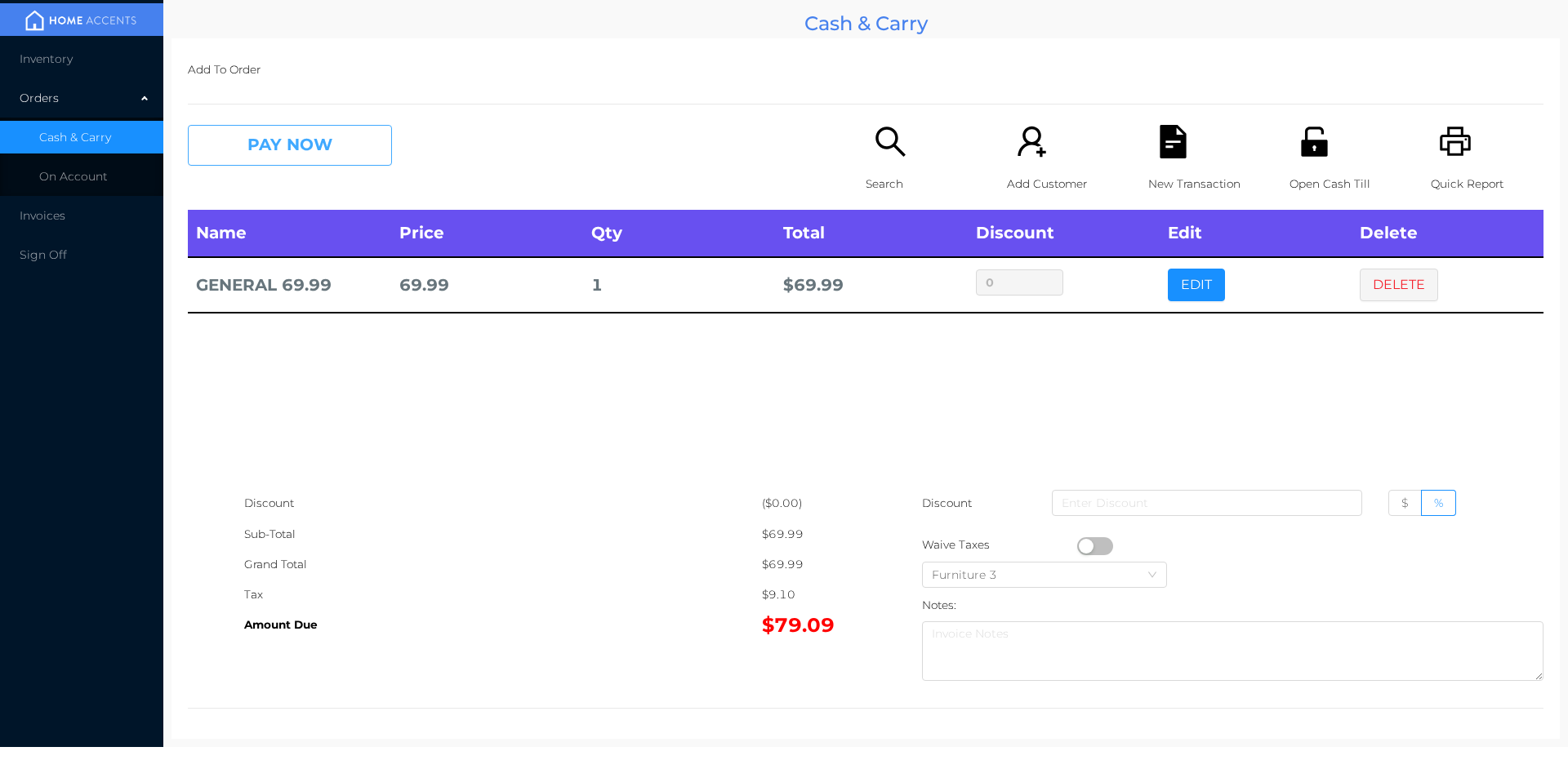
click at [285, 140] on button "PAY NOW" at bounding box center [290, 146] width 204 height 41
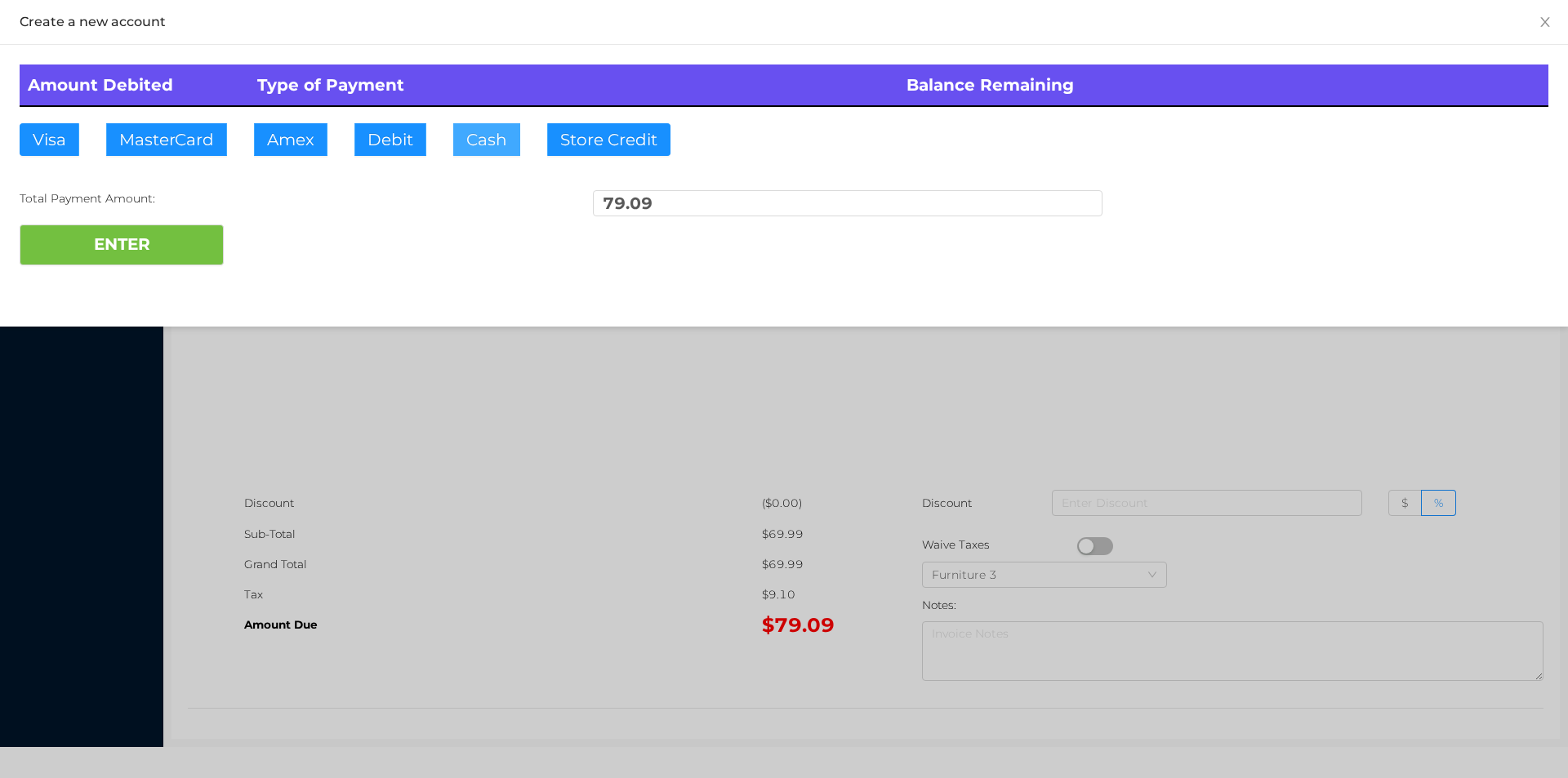
click at [471, 142] on button "Cash" at bounding box center [486, 140] width 67 height 32
type input "80."
click at [155, 241] on button "ENTER" at bounding box center [122, 245] width 204 height 41
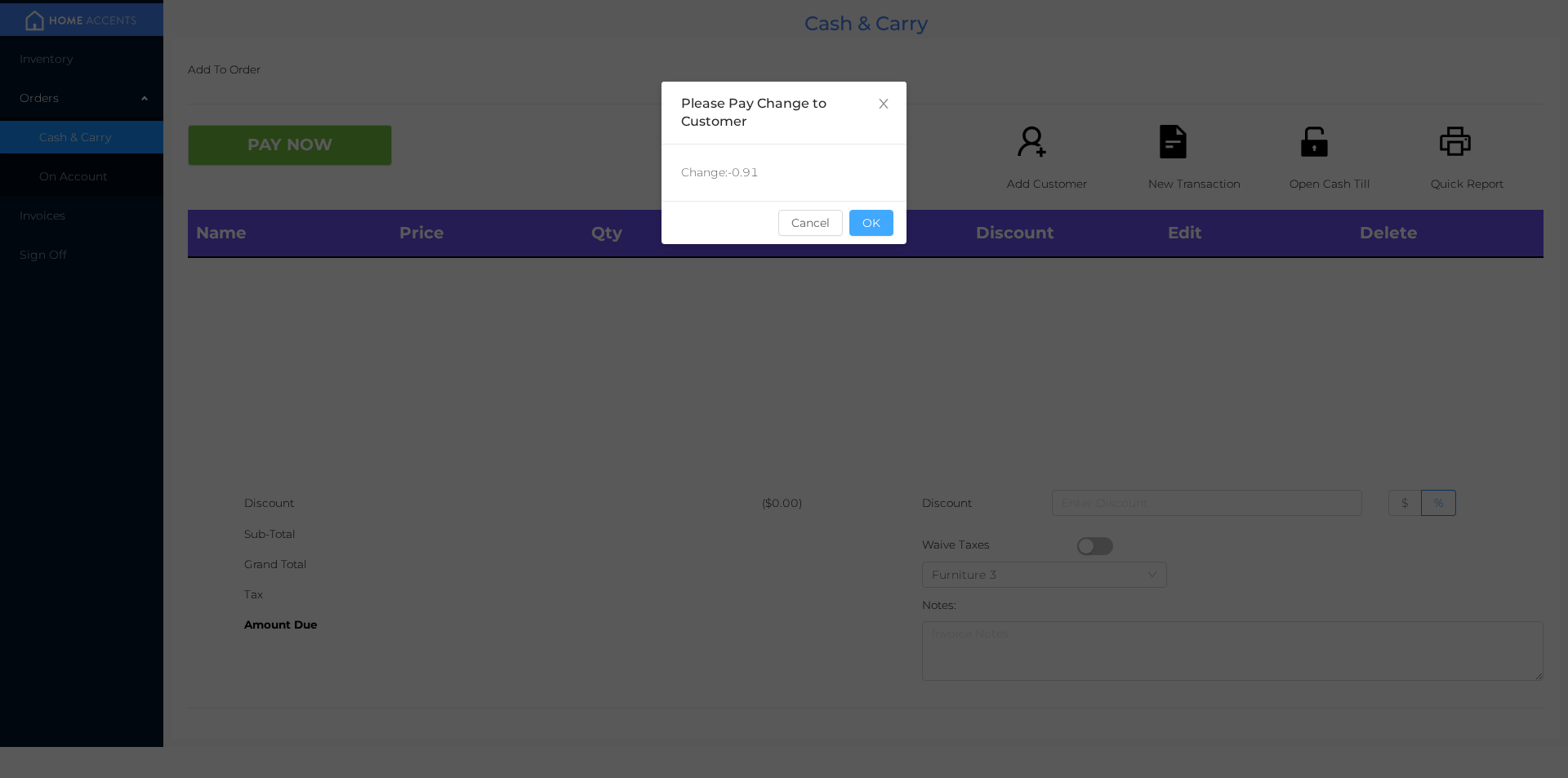
click at [882, 219] on button "OK" at bounding box center [872, 223] width 44 height 26
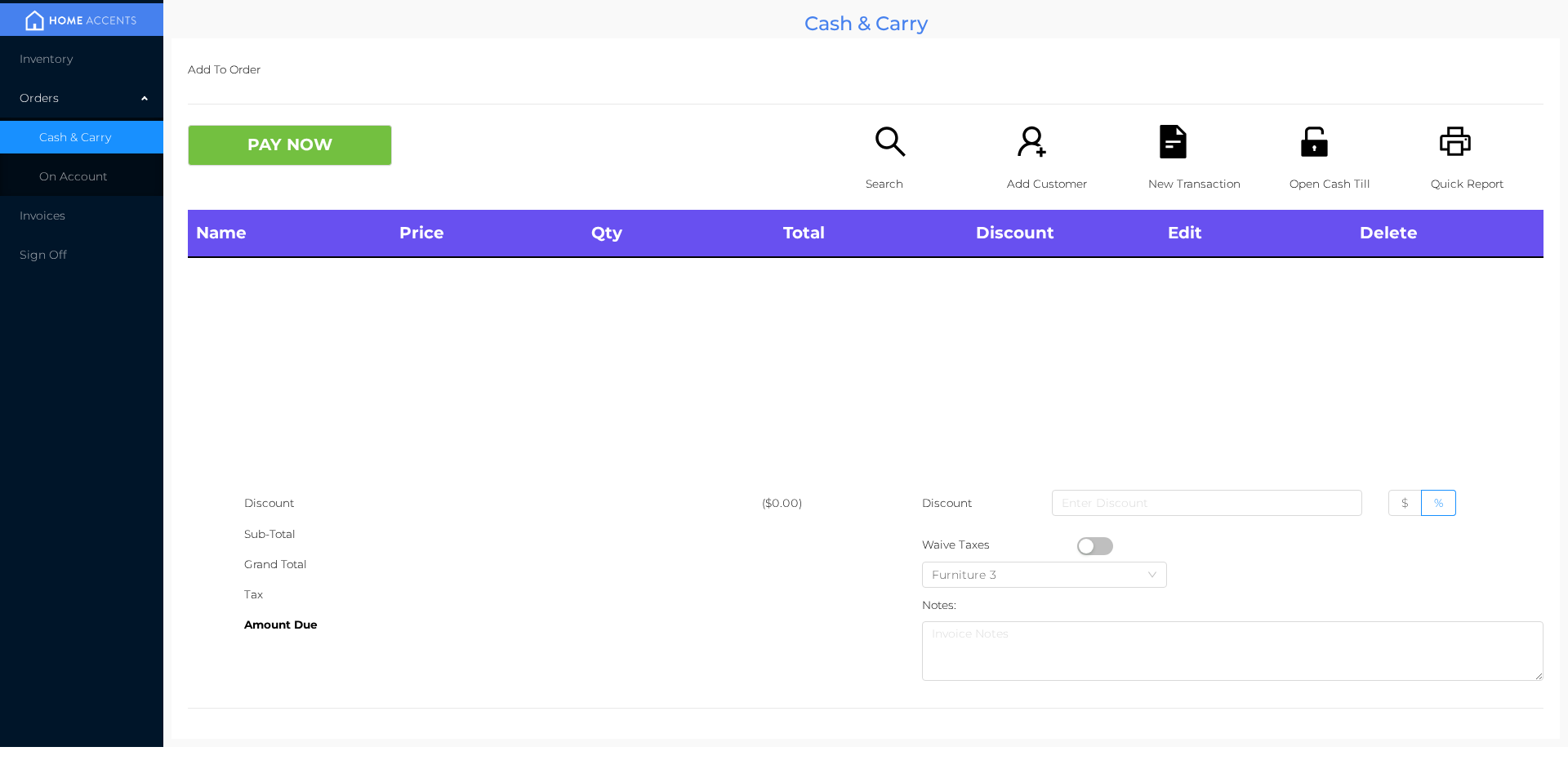
click at [880, 169] on p "Search" at bounding box center [922, 184] width 112 height 30
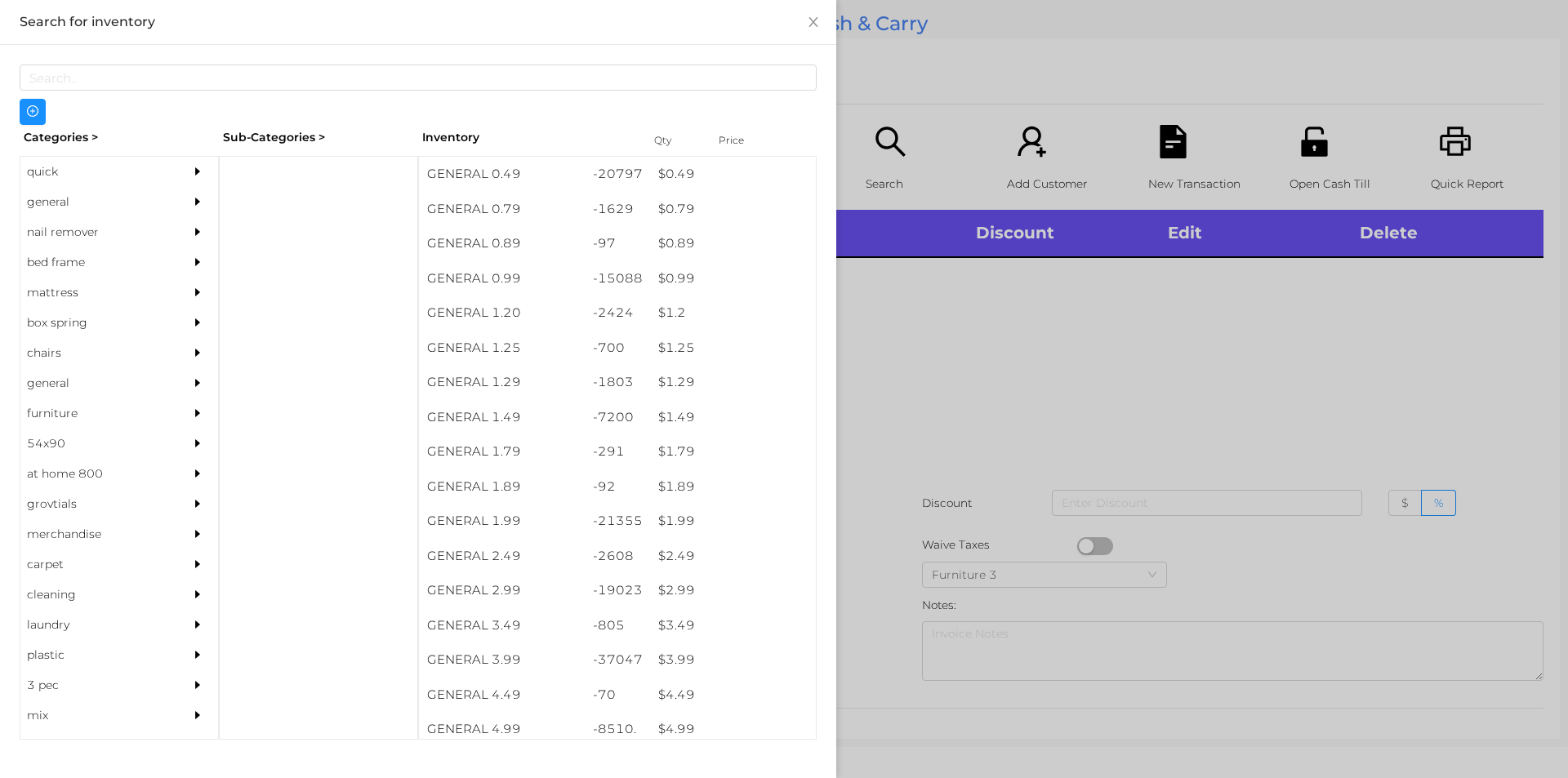
click at [64, 200] on div "general" at bounding box center [94, 202] width 149 height 30
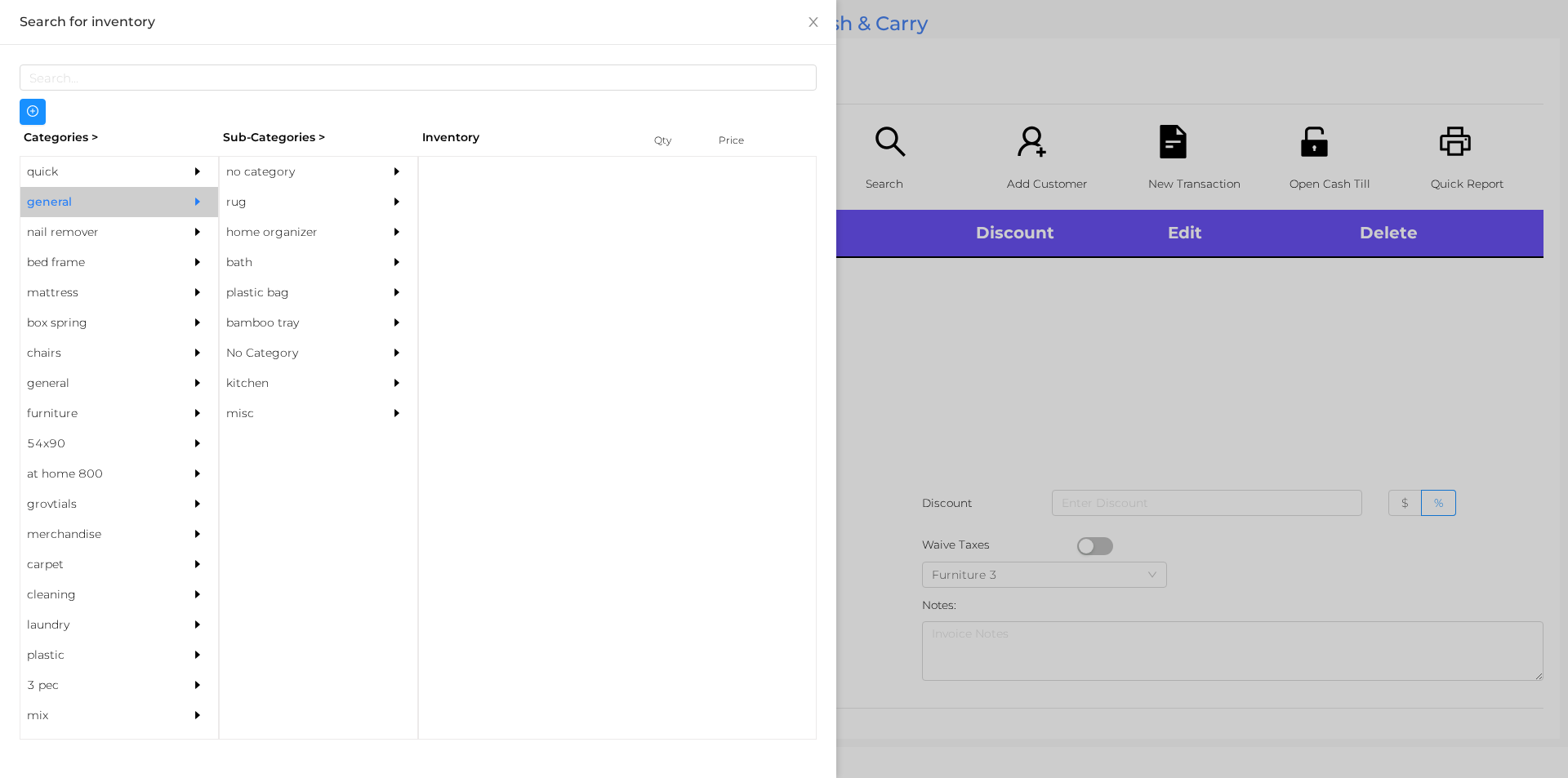
click at [270, 170] on div "no category" at bounding box center [294, 171] width 149 height 30
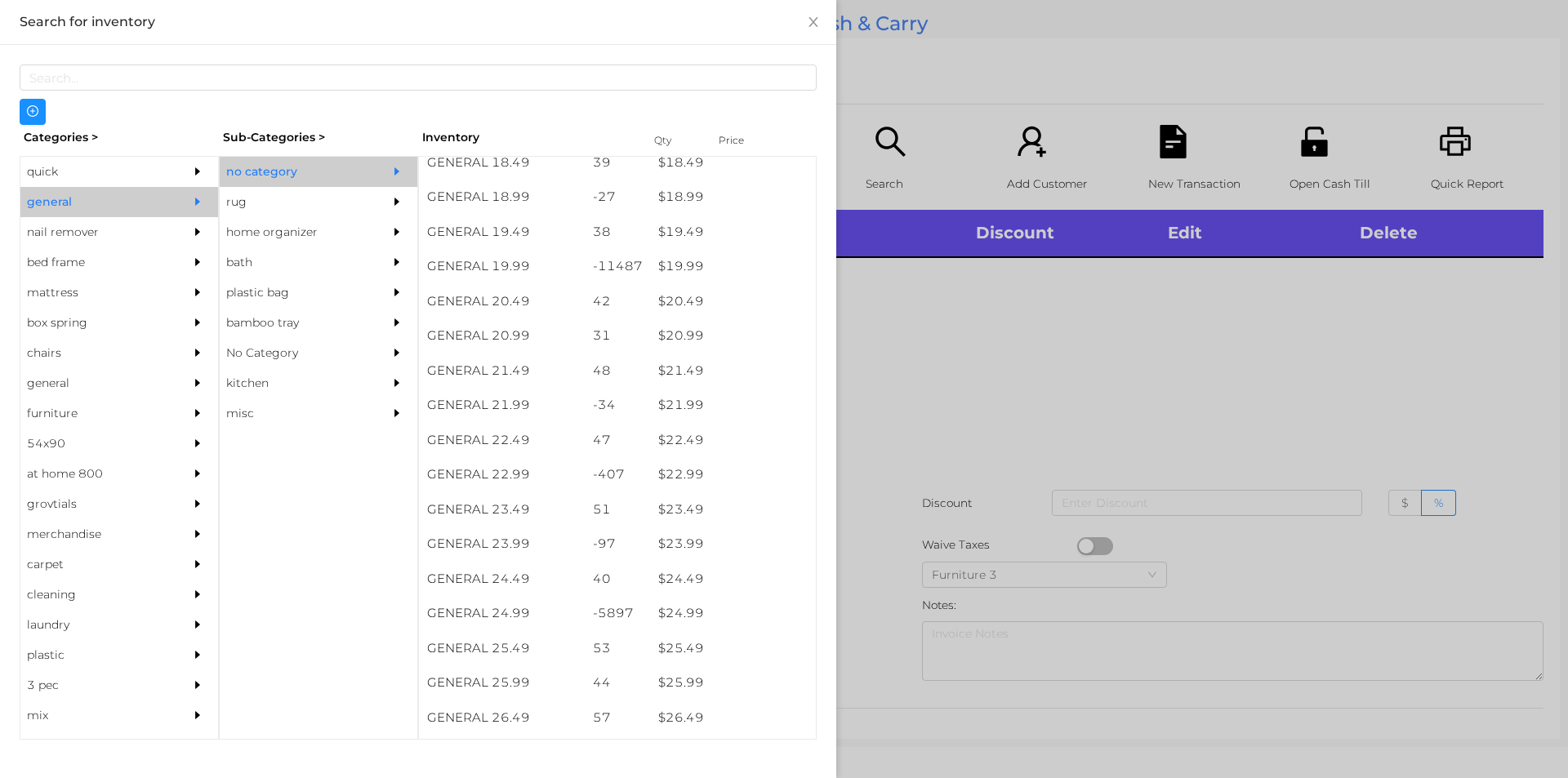
scroll to position [1817, 0]
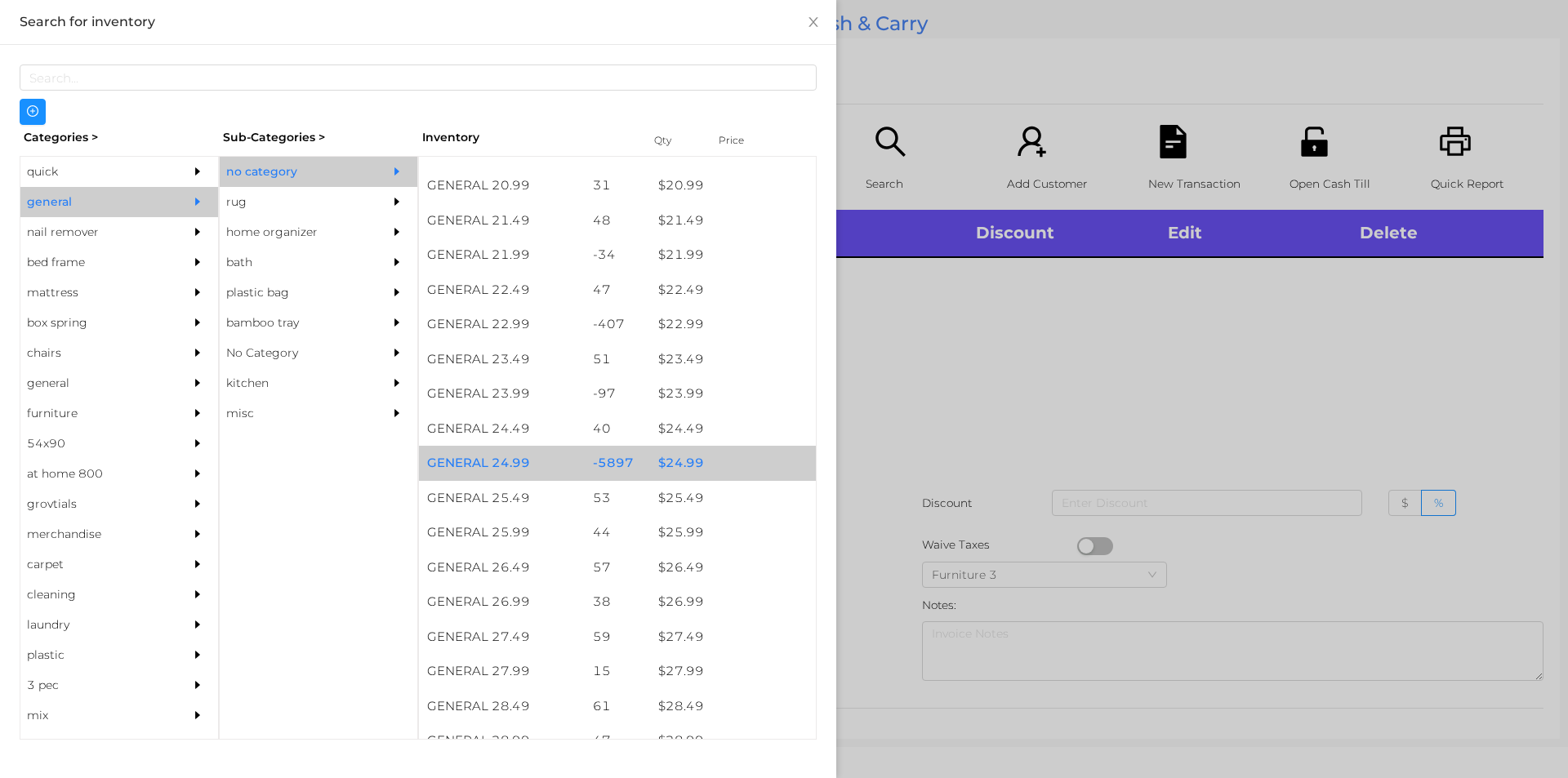
click at [672, 459] on div "$ 24.99" at bounding box center [733, 463] width 166 height 35
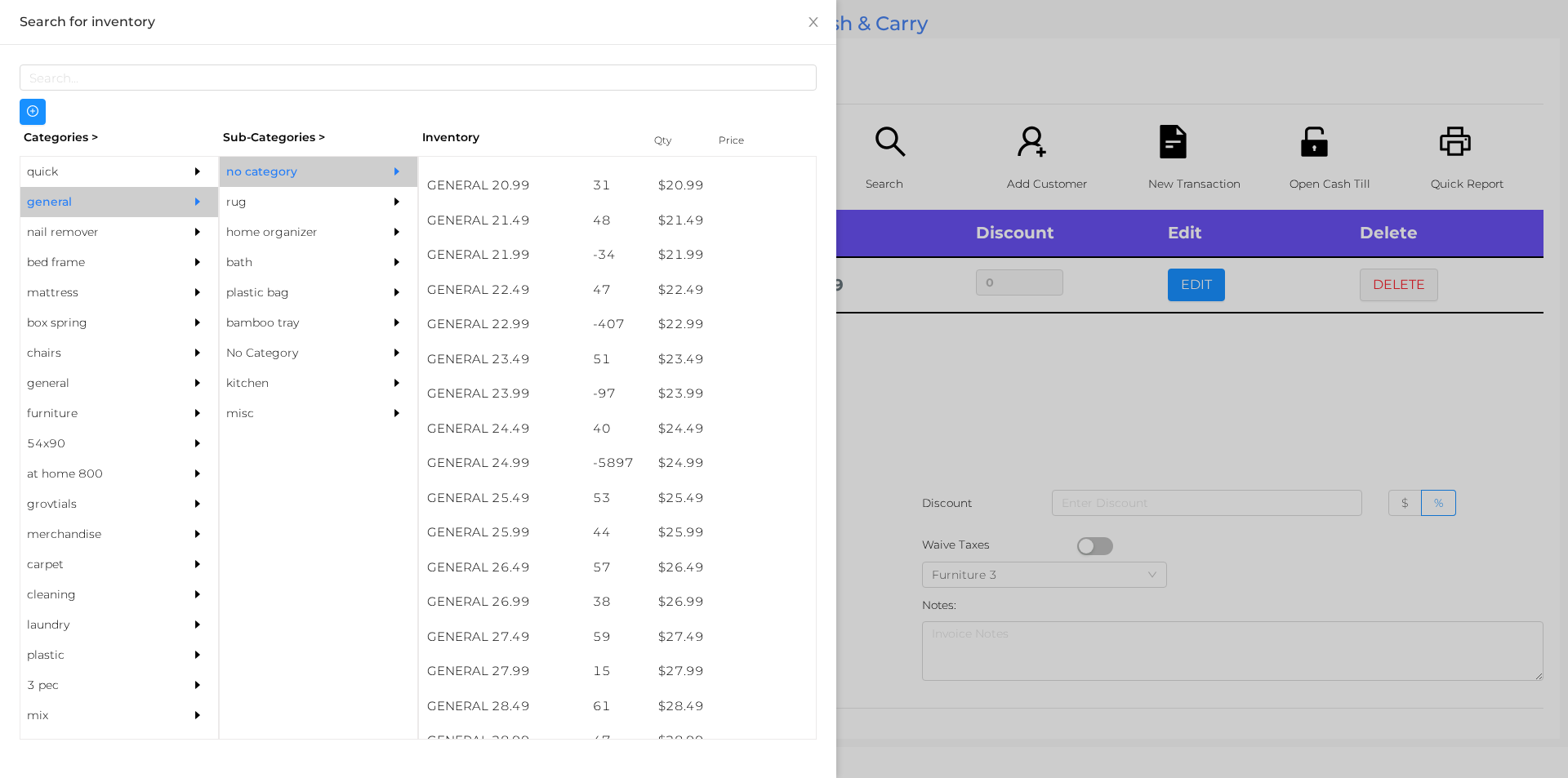
click at [872, 417] on div at bounding box center [784, 389] width 1568 height 778
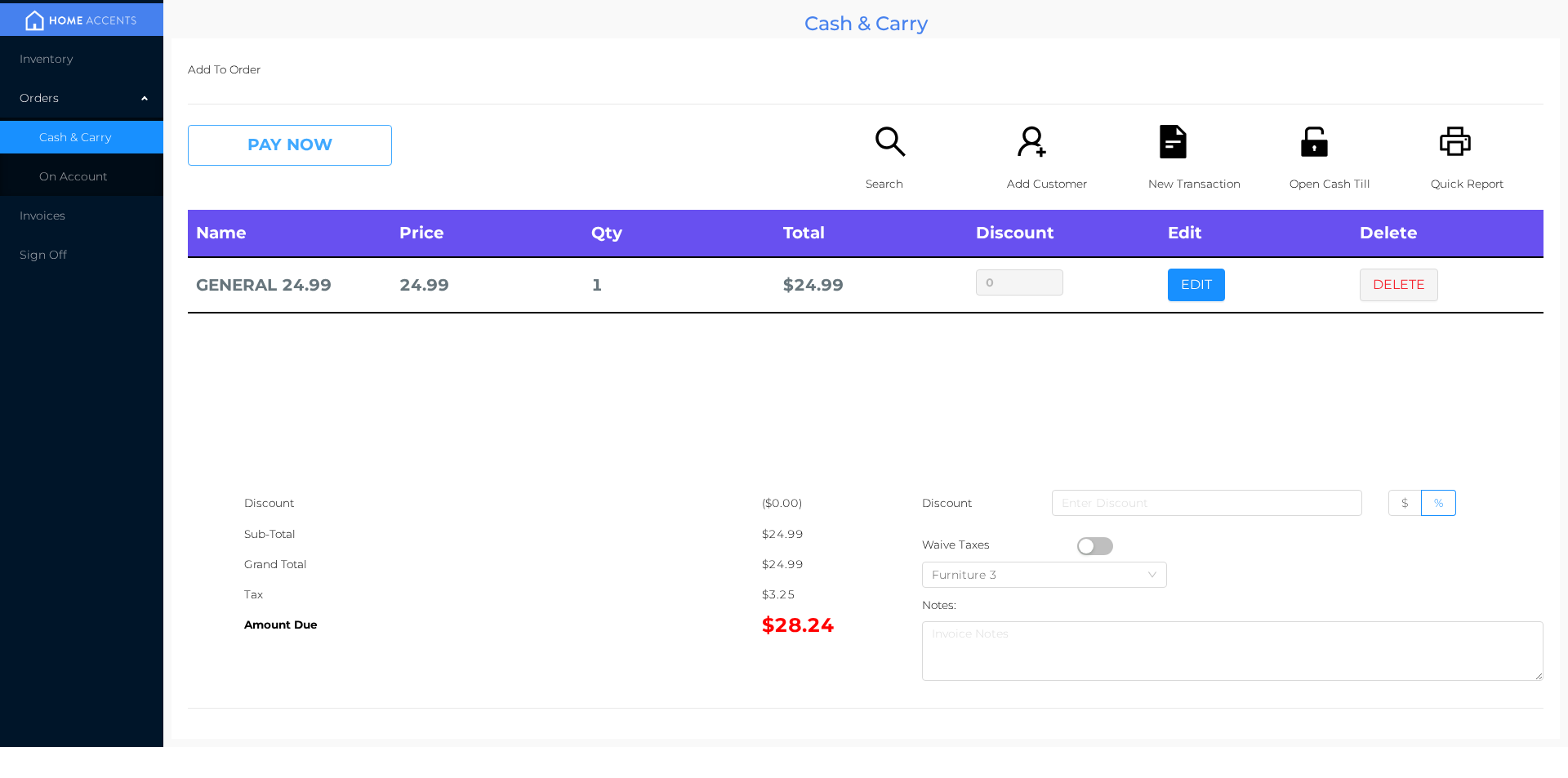
click at [296, 134] on button "PAY NOW" at bounding box center [290, 146] width 204 height 41
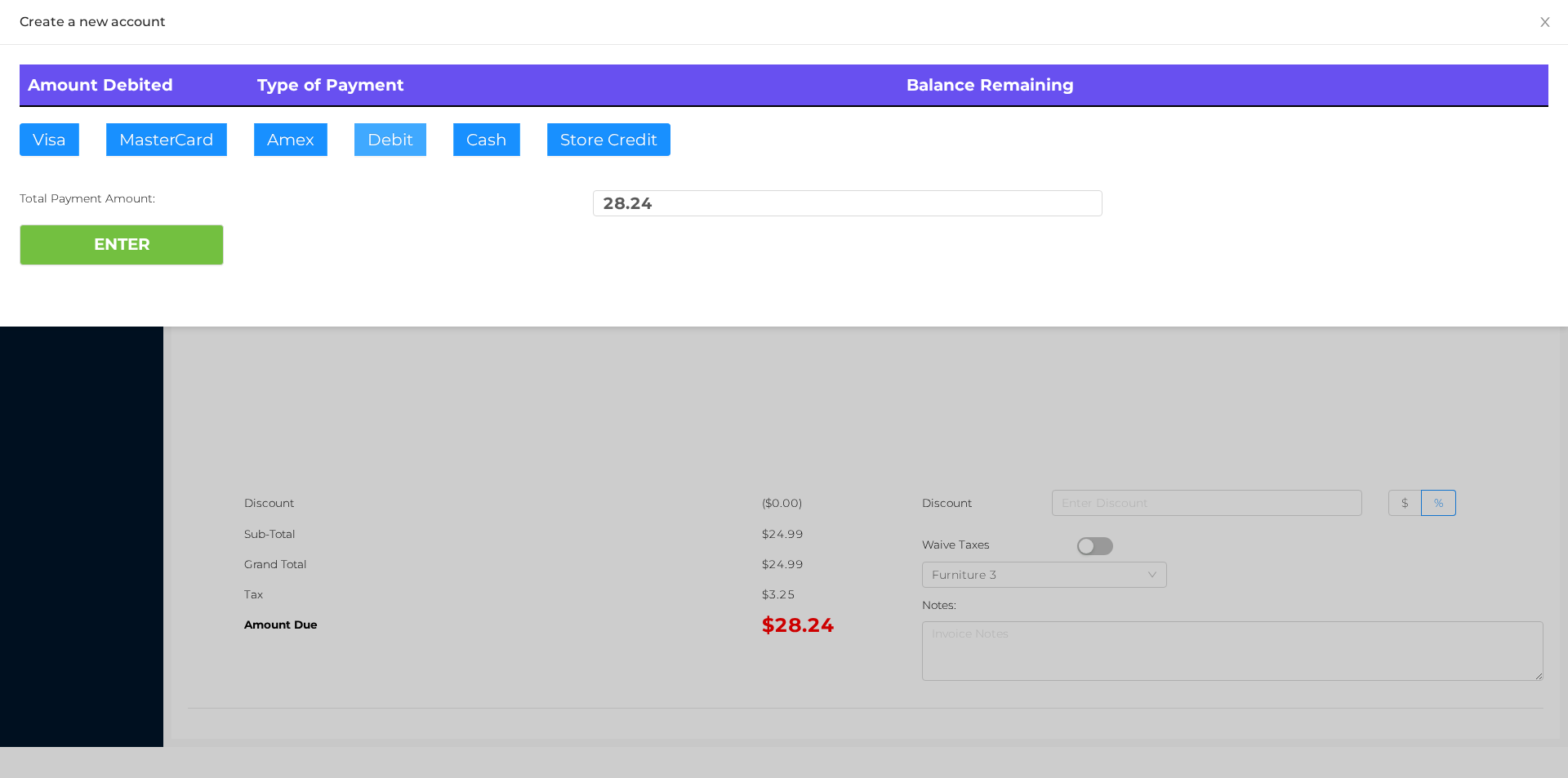
click at [389, 144] on button "Debit" at bounding box center [390, 140] width 72 height 32
click at [189, 243] on button "ENTER" at bounding box center [122, 245] width 204 height 41
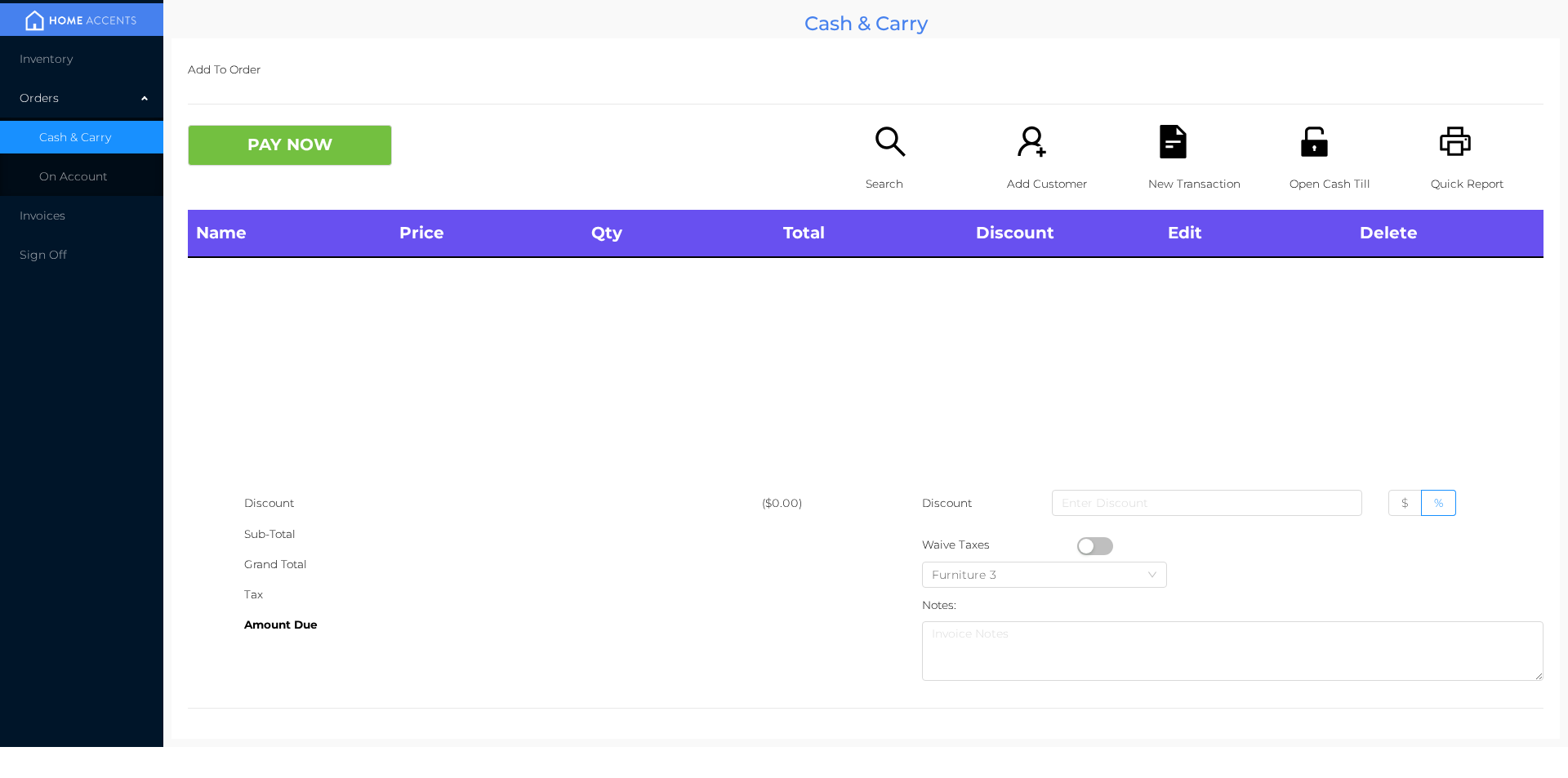
click at [882, 134] on icon "icon: search" at bounding box center [890, 141] width 33 height 33
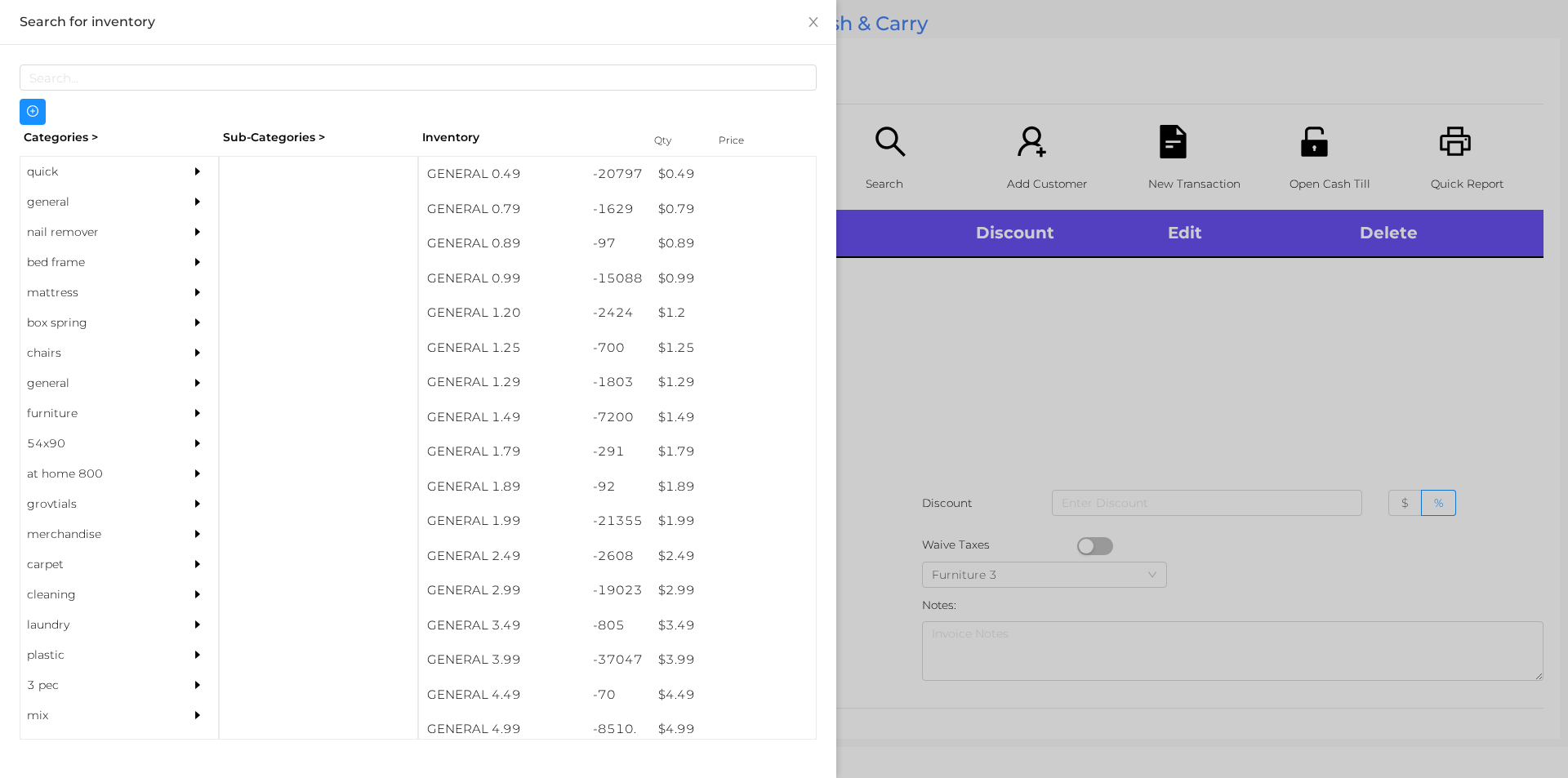
click at [49, 208] on div "general" at bounding box center [94, 202] width 149 height 30
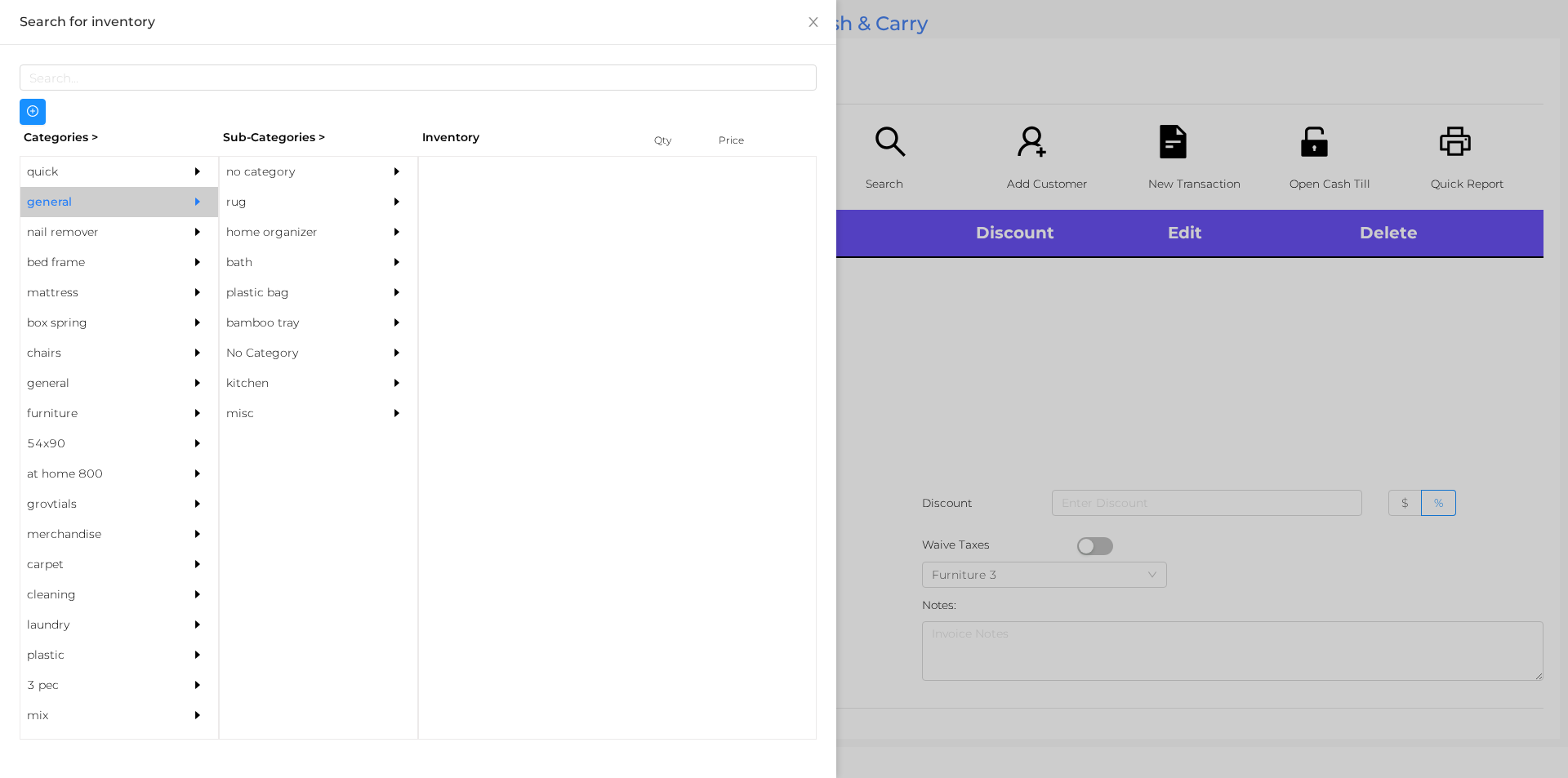
click at [265, 159] on div "no category" at bounding box center [294, 171] width 149 height 30
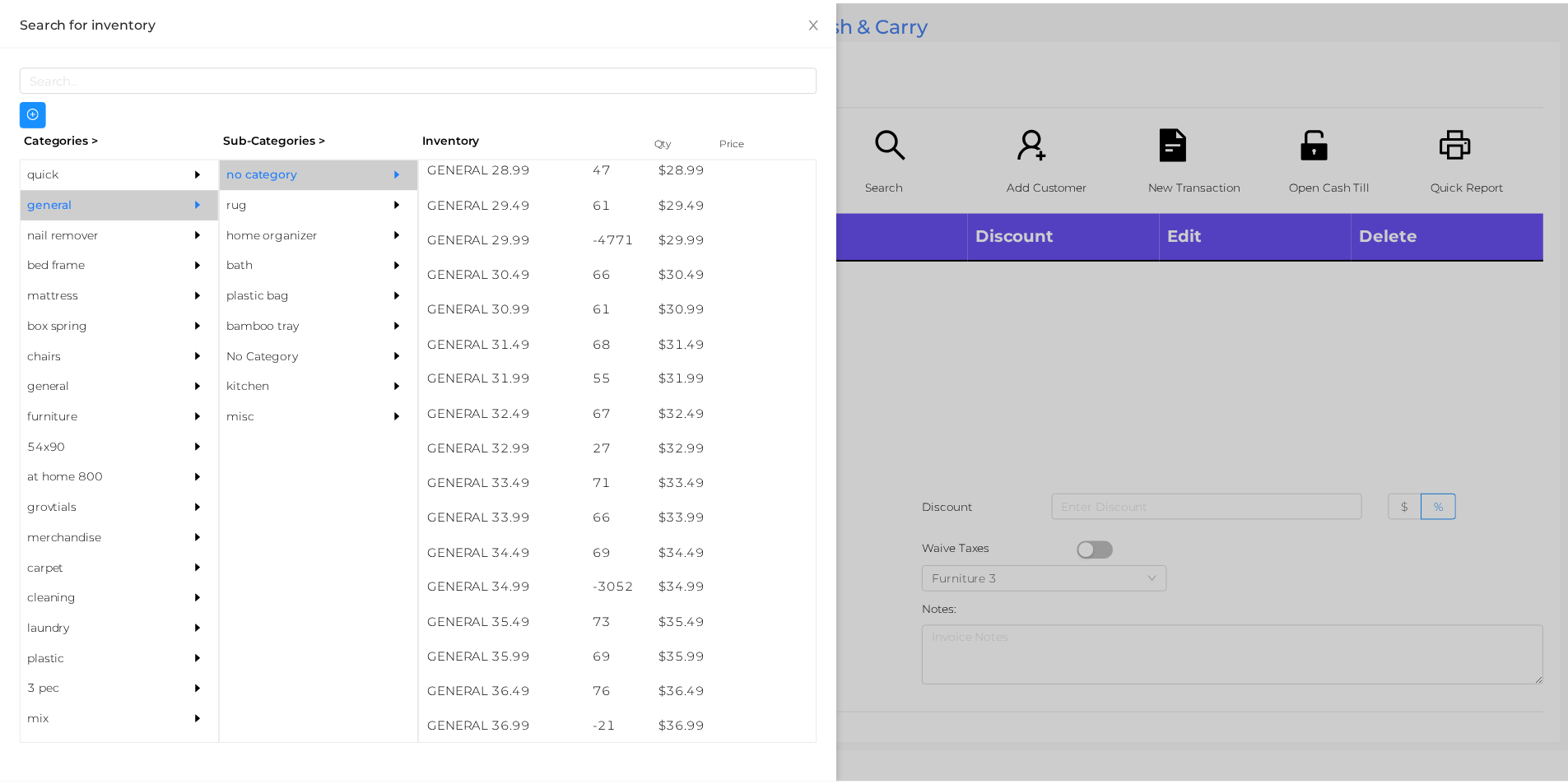
scroll to position [2413, 0]
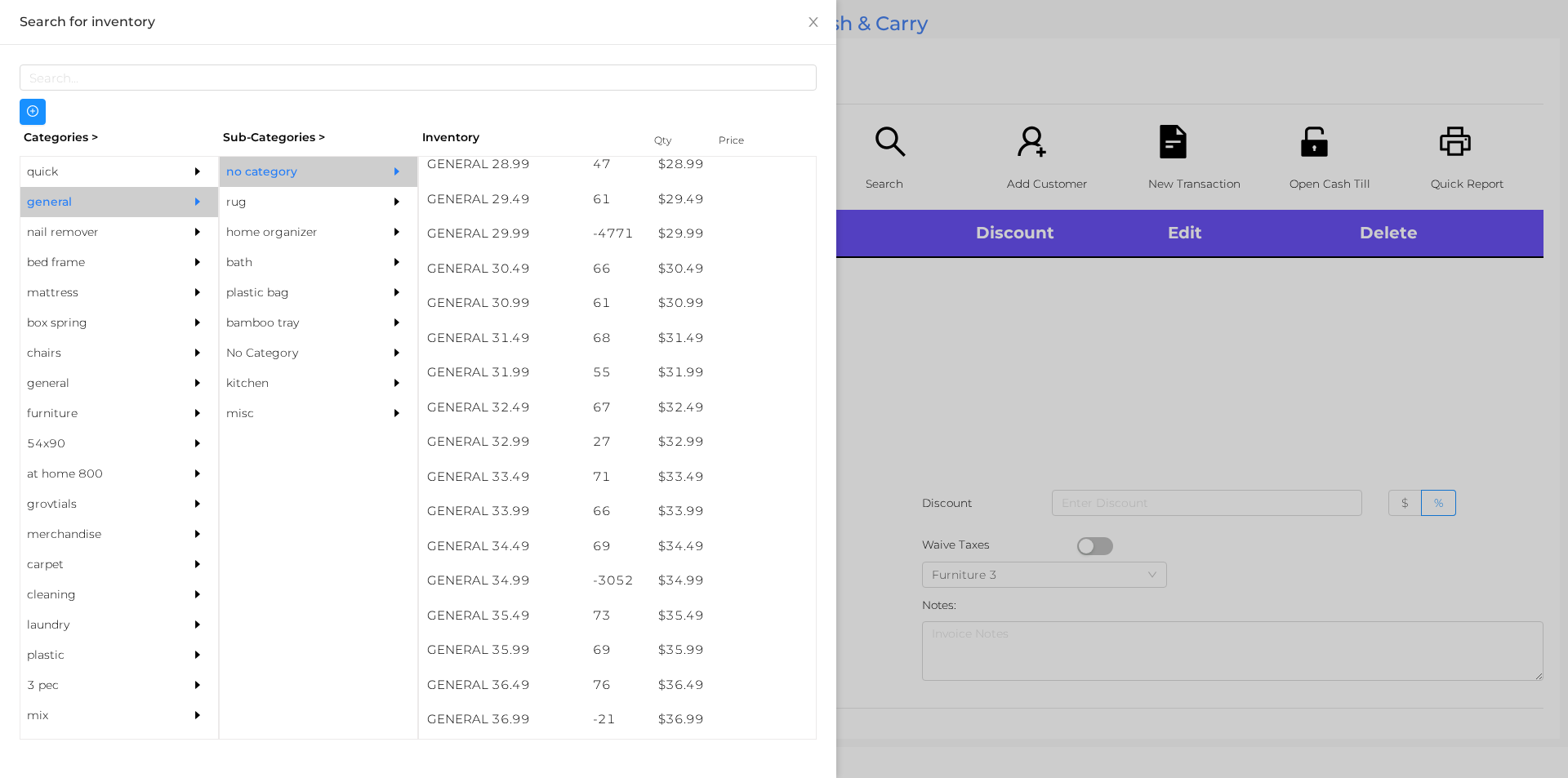
click at [672, 582] on div "$ 34.99" at bounding box center [733, 581] width 166 height 35
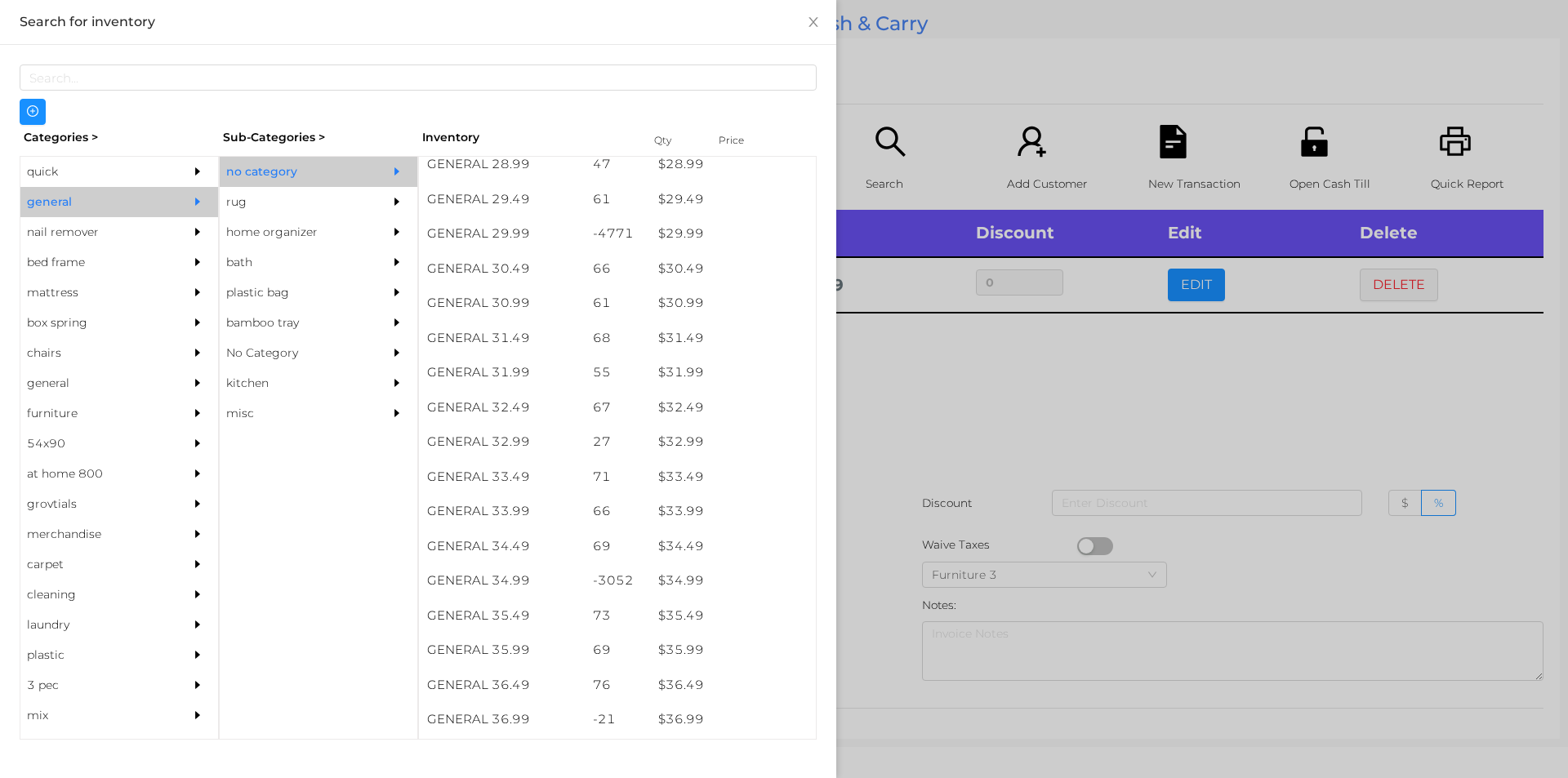
click at [879, 597] on div at bounding box center [784, 389] width 1568 height 778
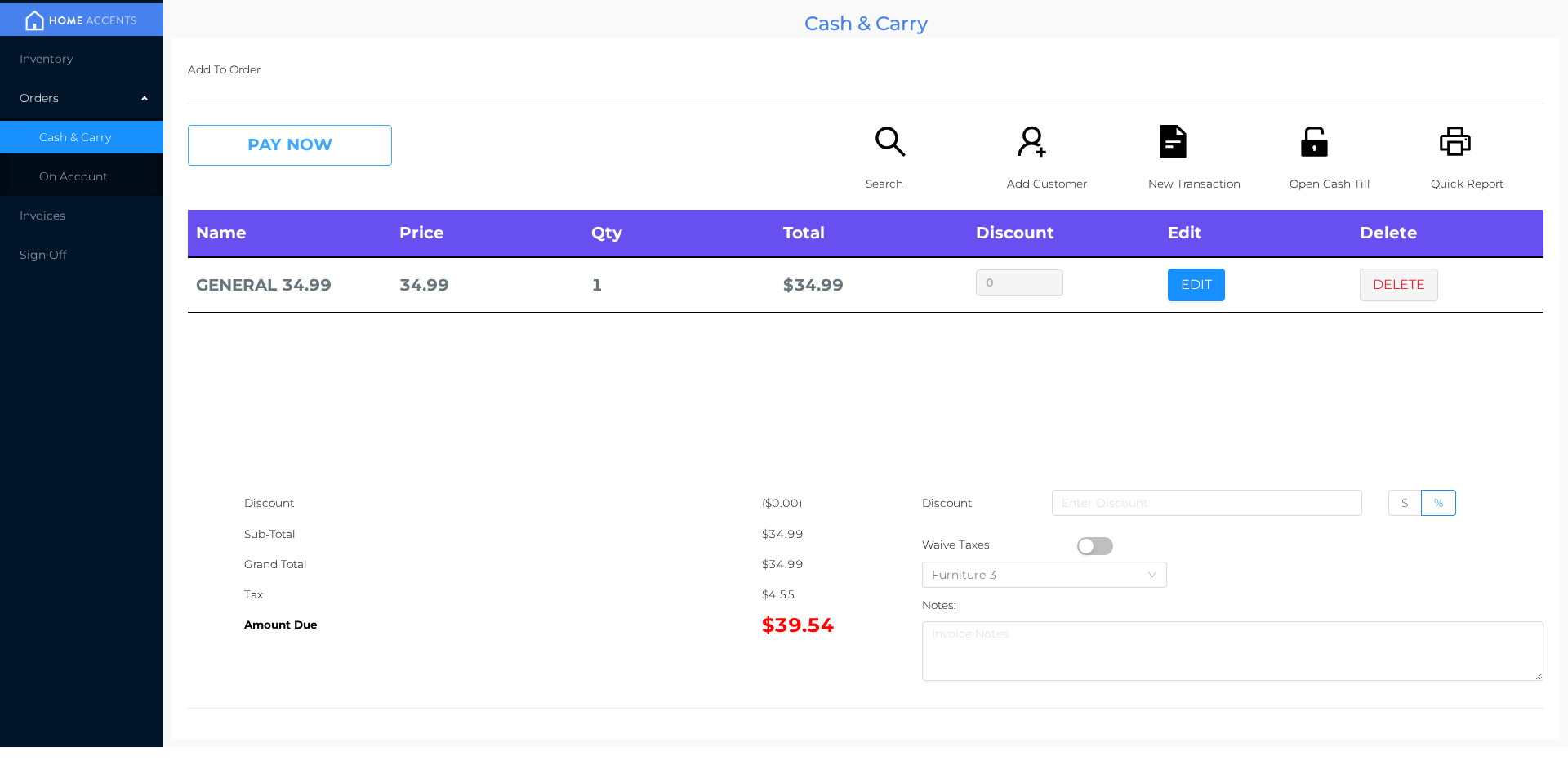
click at [259, 159] on button "PAY NOW" at bounding box center [290, 146] width 204 height 41
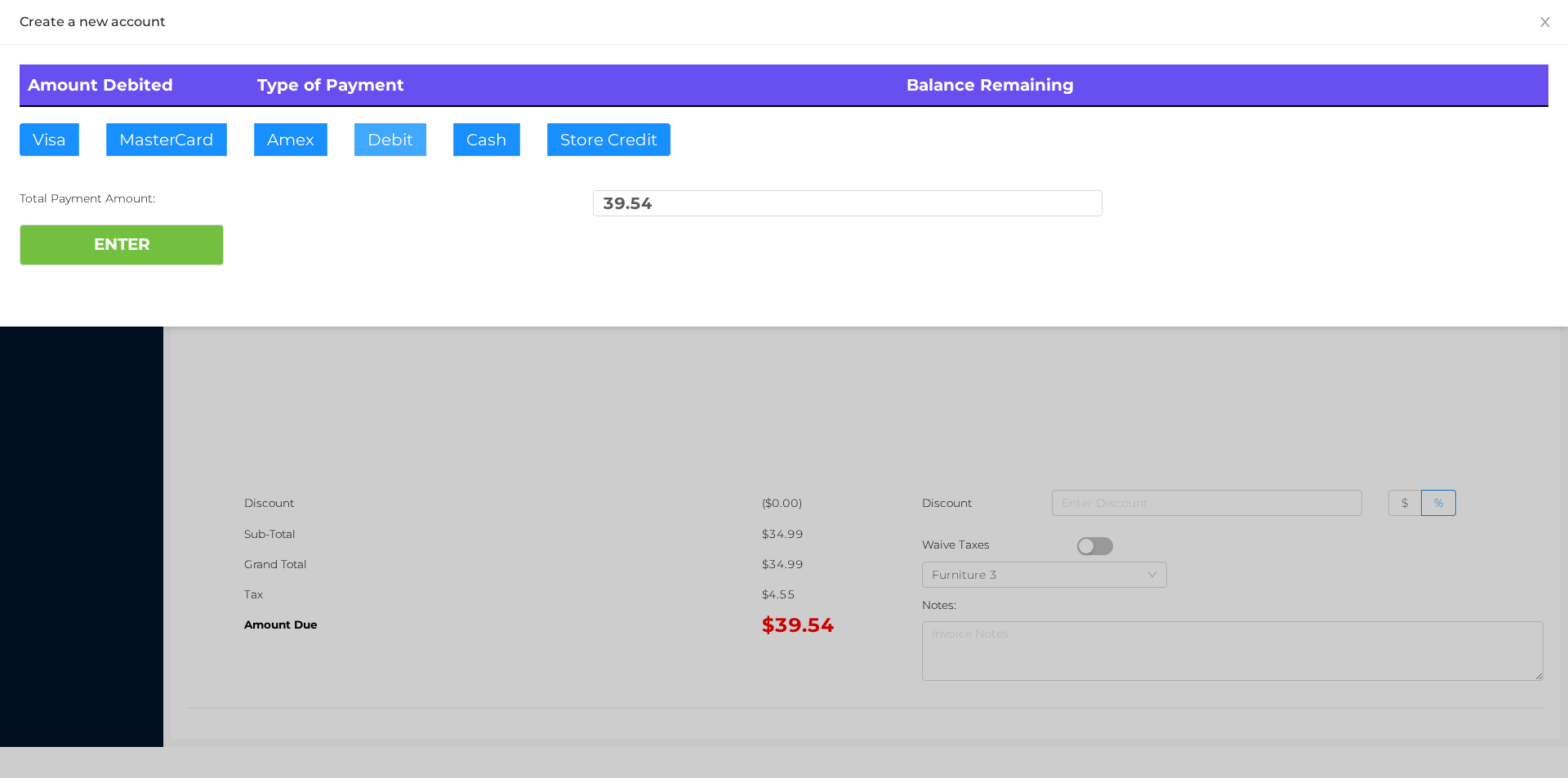
click at [391, 155] on button "Debit" at bounding box center [390, 140] width 72 height 32
type input "50."
click at [141, 261] on button "ENTER" at bounding box center [122, 245] width 204 height 41
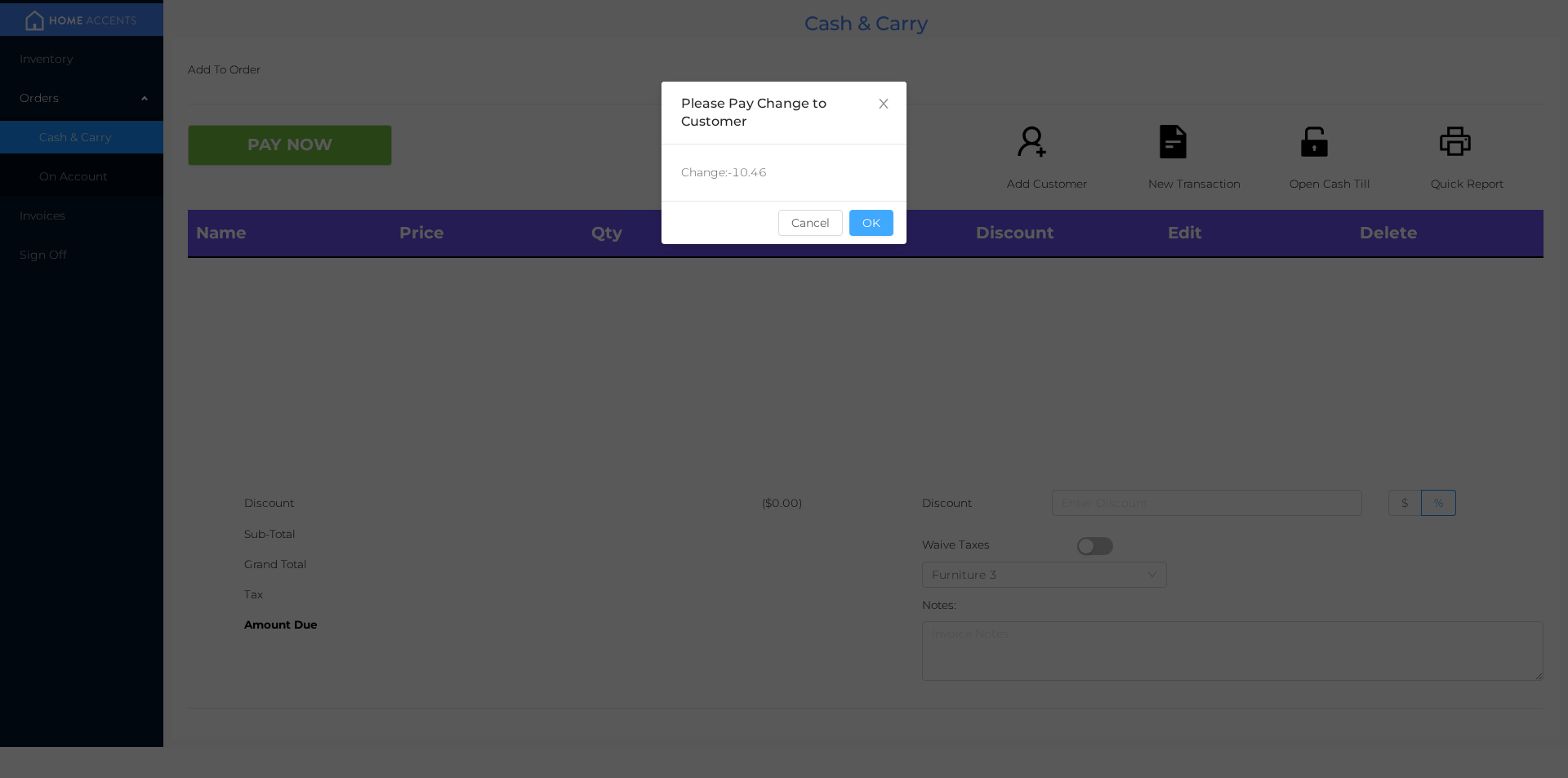
click at [884, 224] on button "OK" at bounding box center [872, 223] width 44 height 26
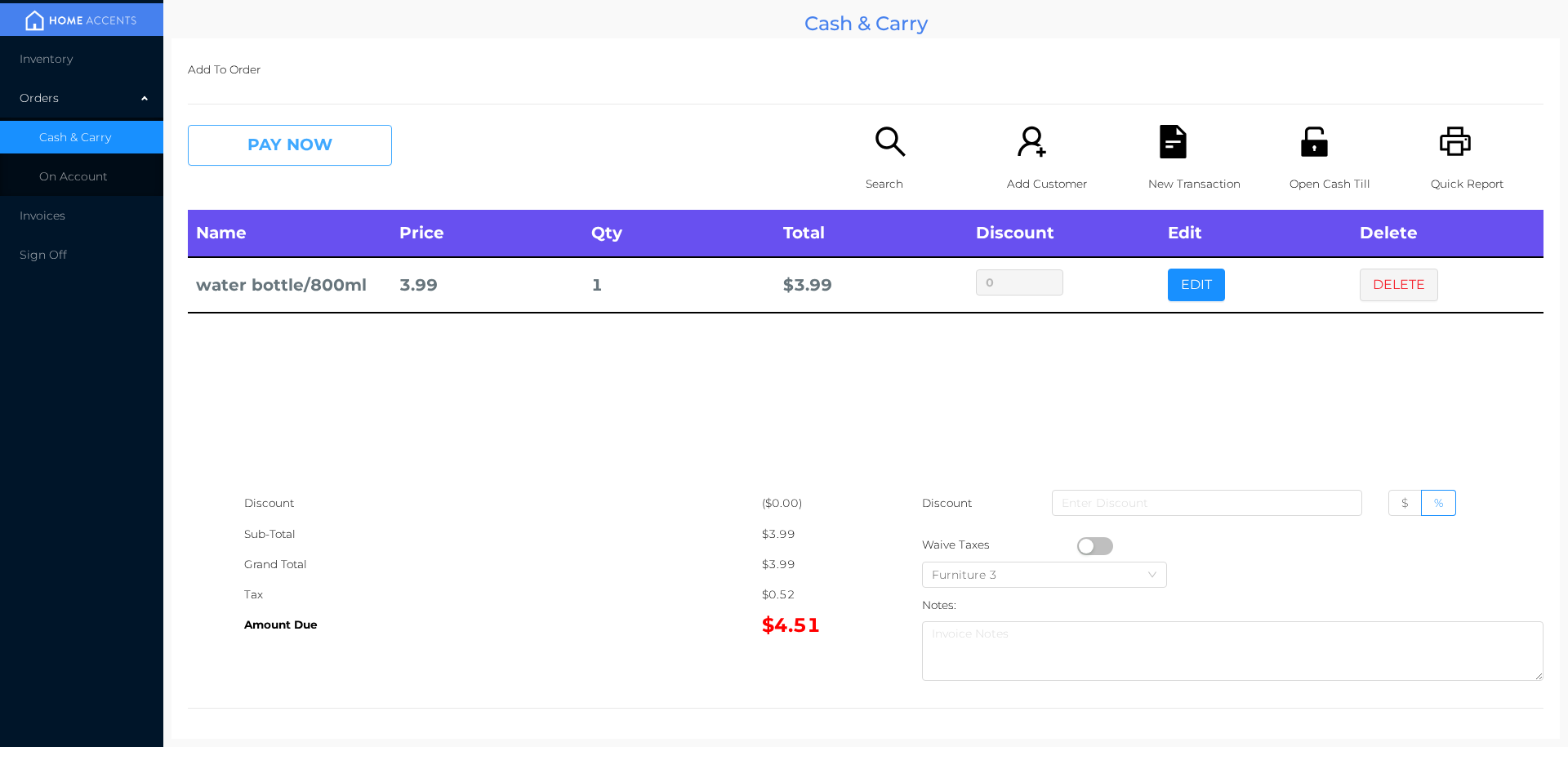
click at [355, 132] on button "PAY NOW" at bounding box center [290, 146] width 204 height 41
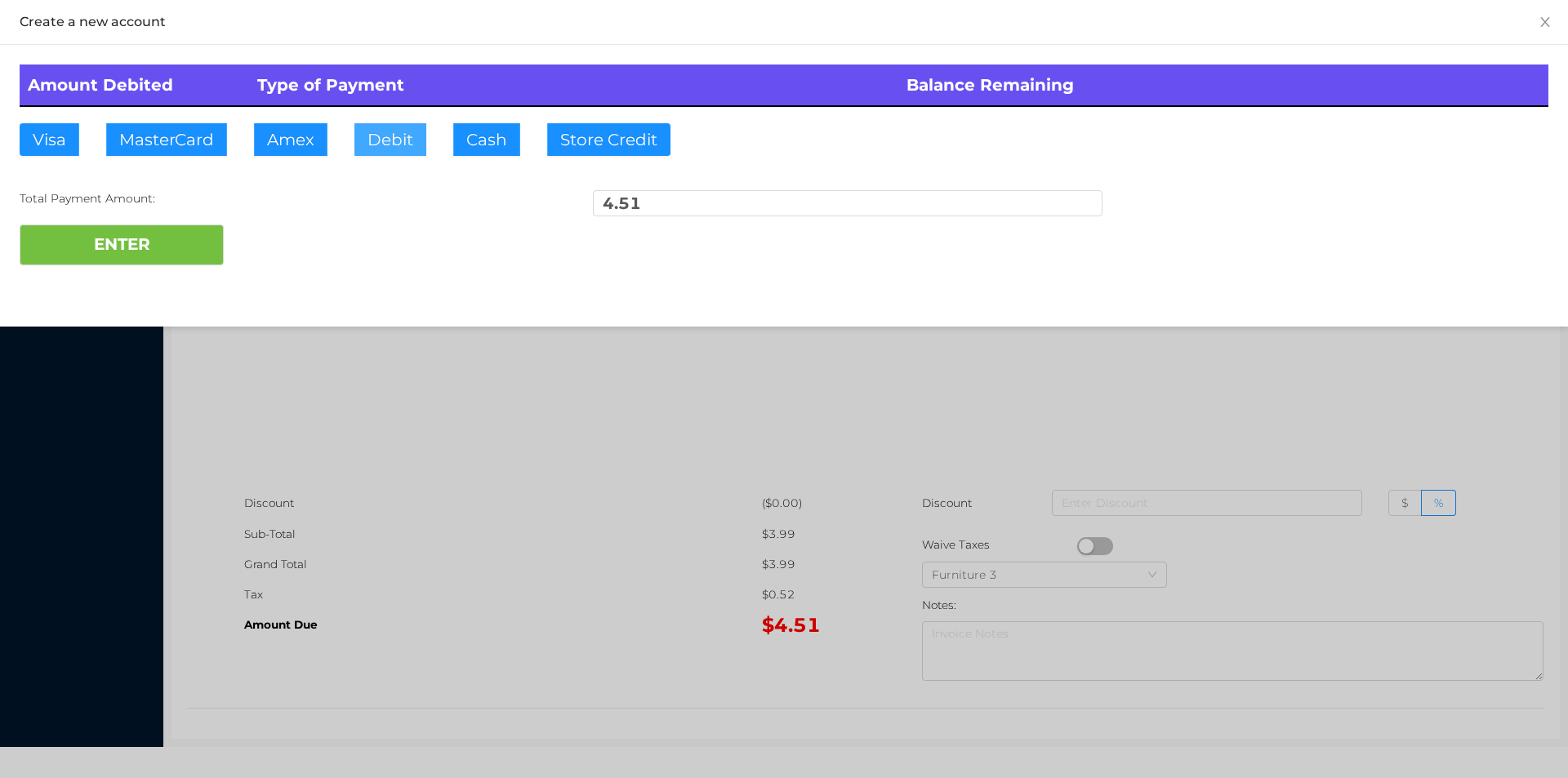
click at [391, 131] on button "Debit" at bounding box center [390, 140] width 72 height 32
click at [195, 241] on button "ENTER" at bounding box center [122, 245] width 204 height 41
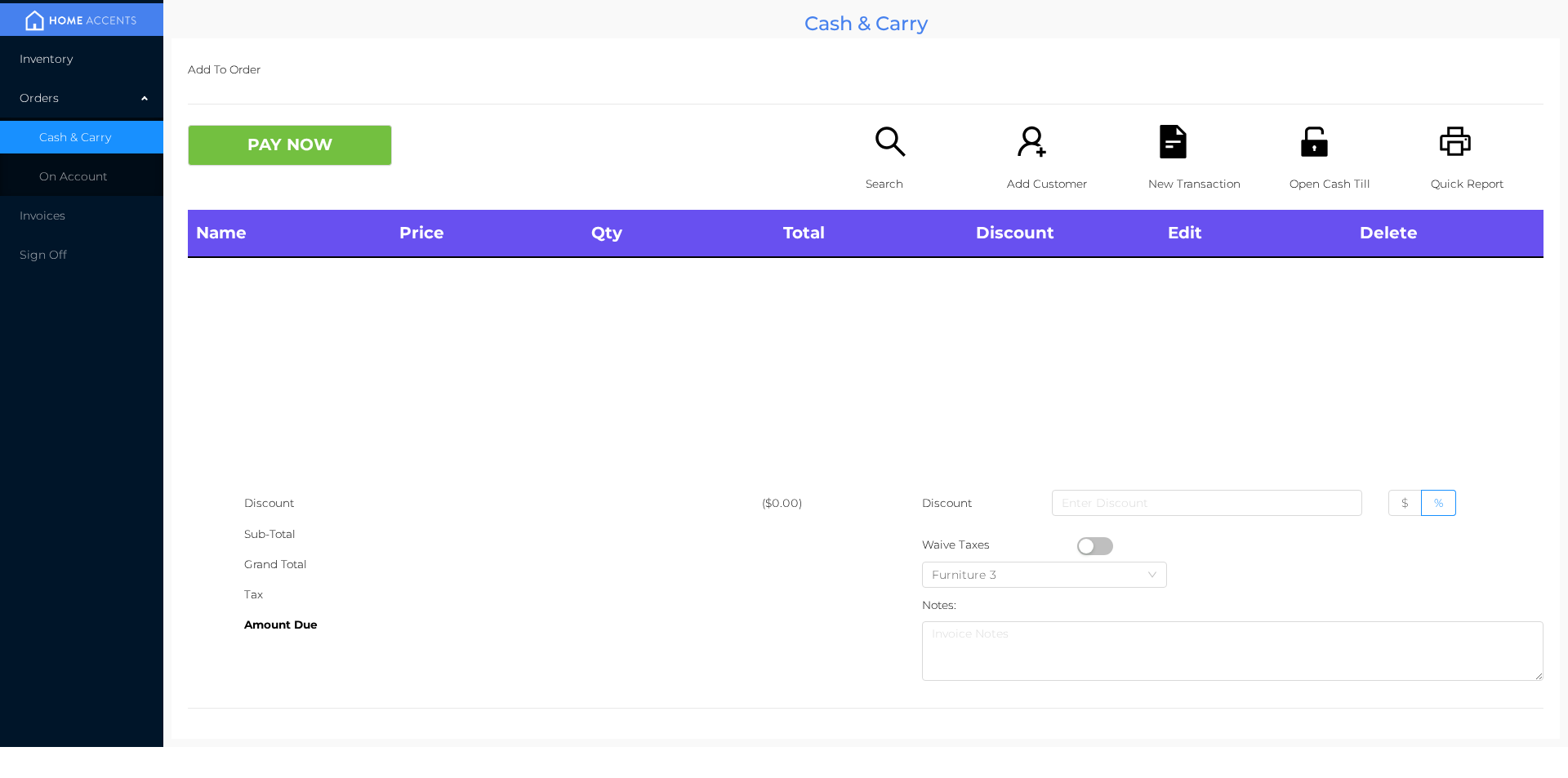
click at [51, 66] on span "Inventory" at bounding box center [46, 58] width 53 height 14
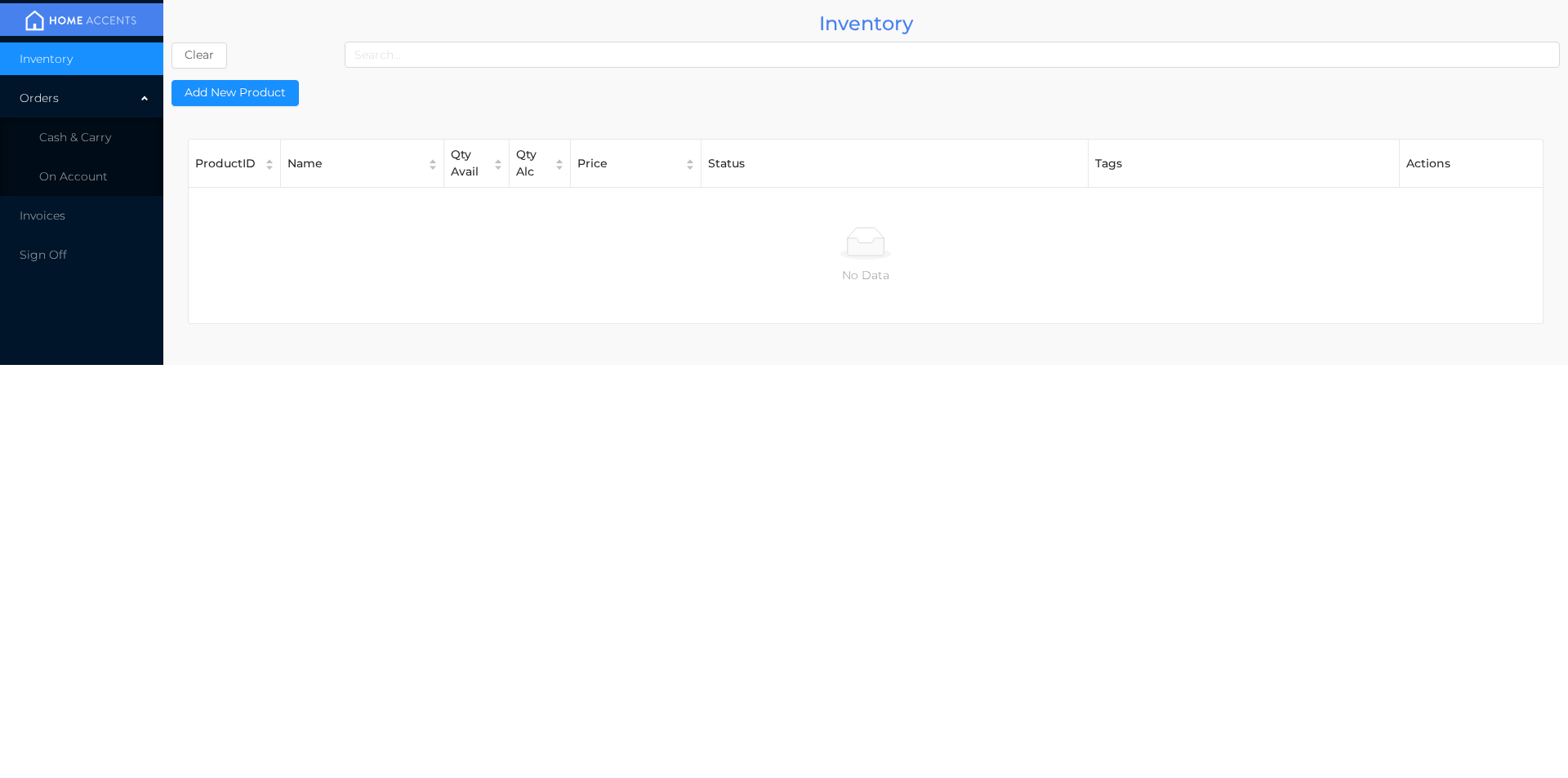
click at [258, 94] on button "Add New Product" at bounding box center [235, 93] width 128 height 26
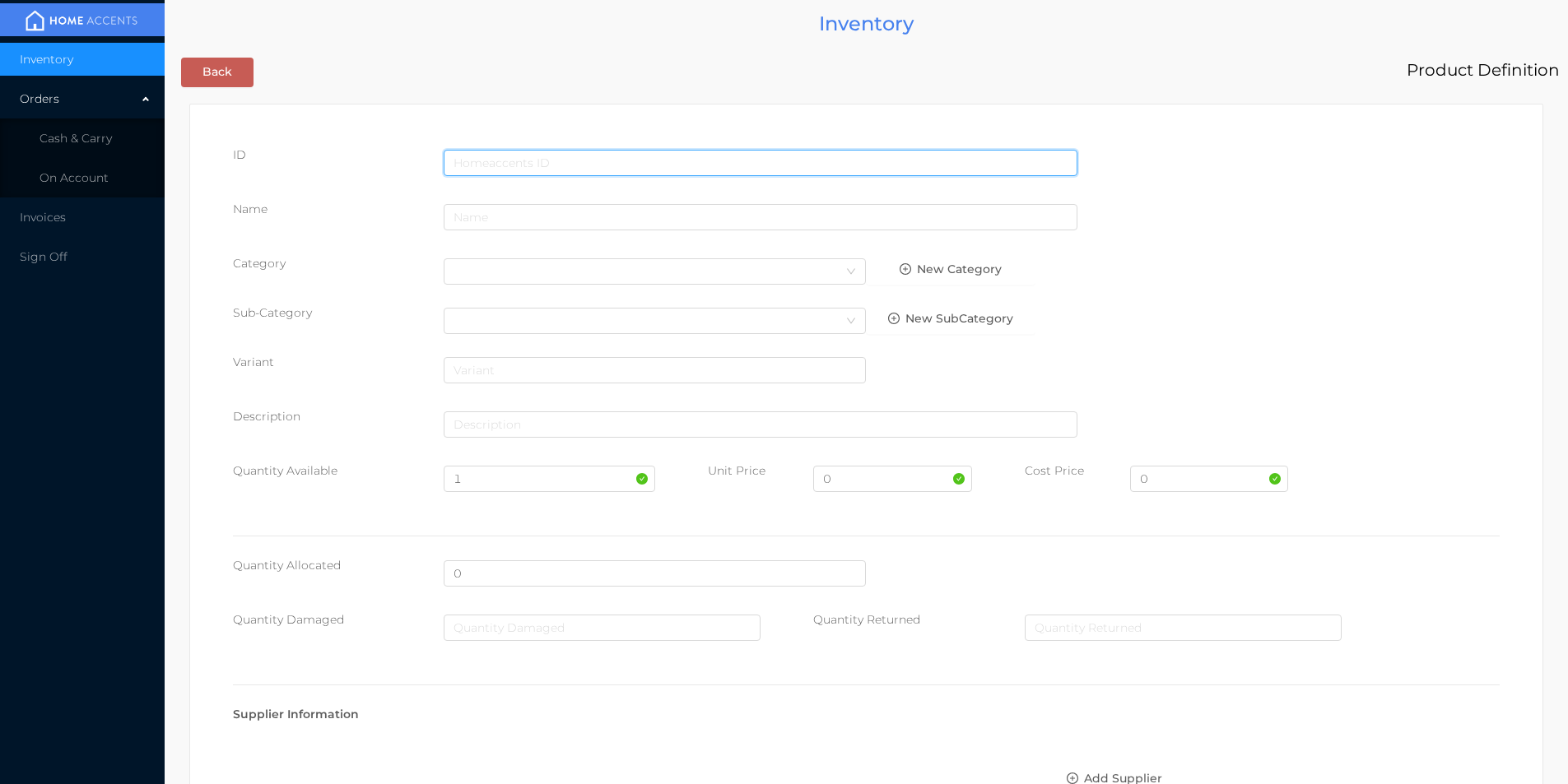
click at [528, 153] on input "text" at bounding box center [760, 163] width 634 height 27
type input "6920250415543"
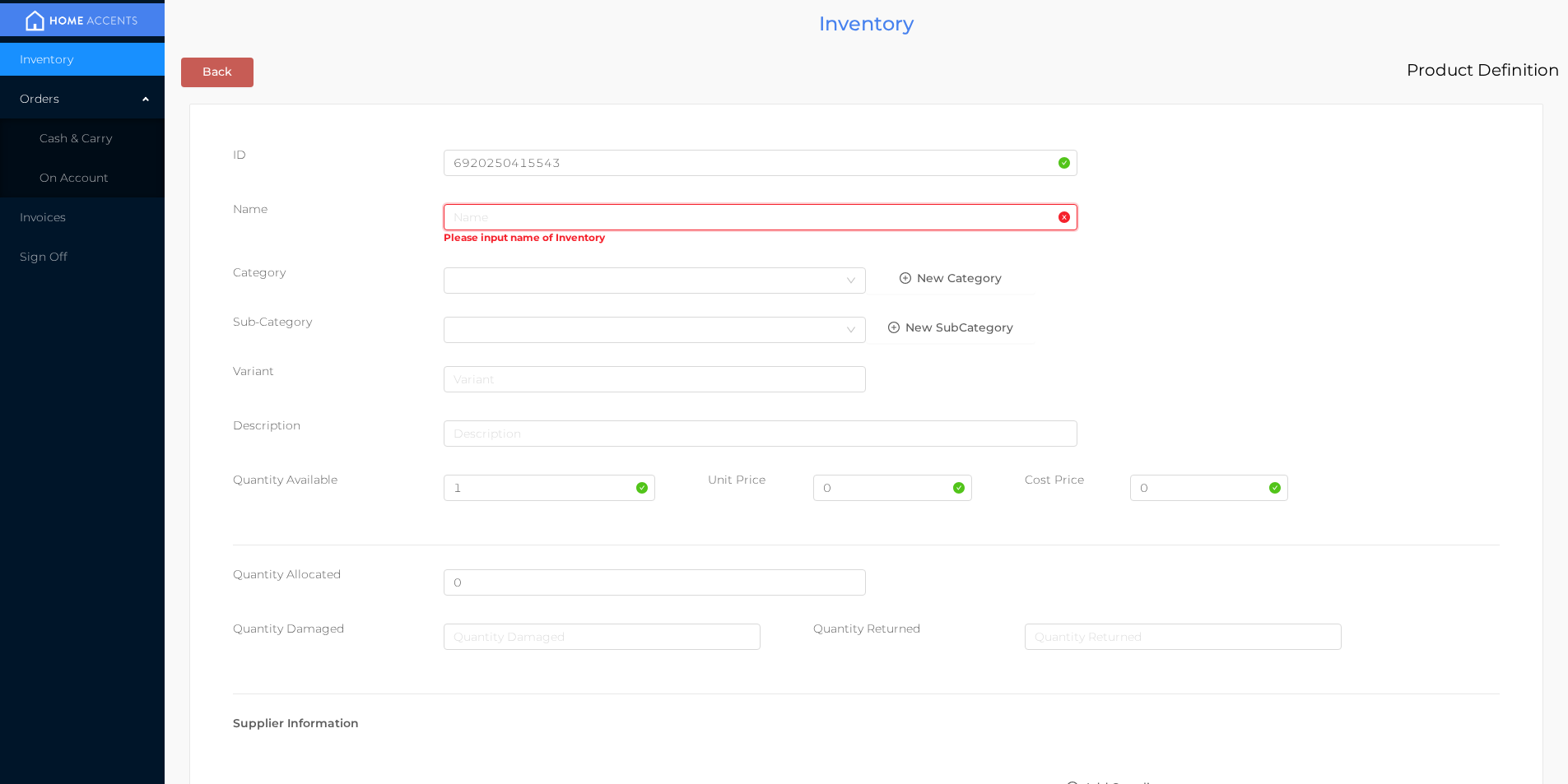
click at [608, 220] on input "text" at bounding box center [760, 217] width 634 height 27
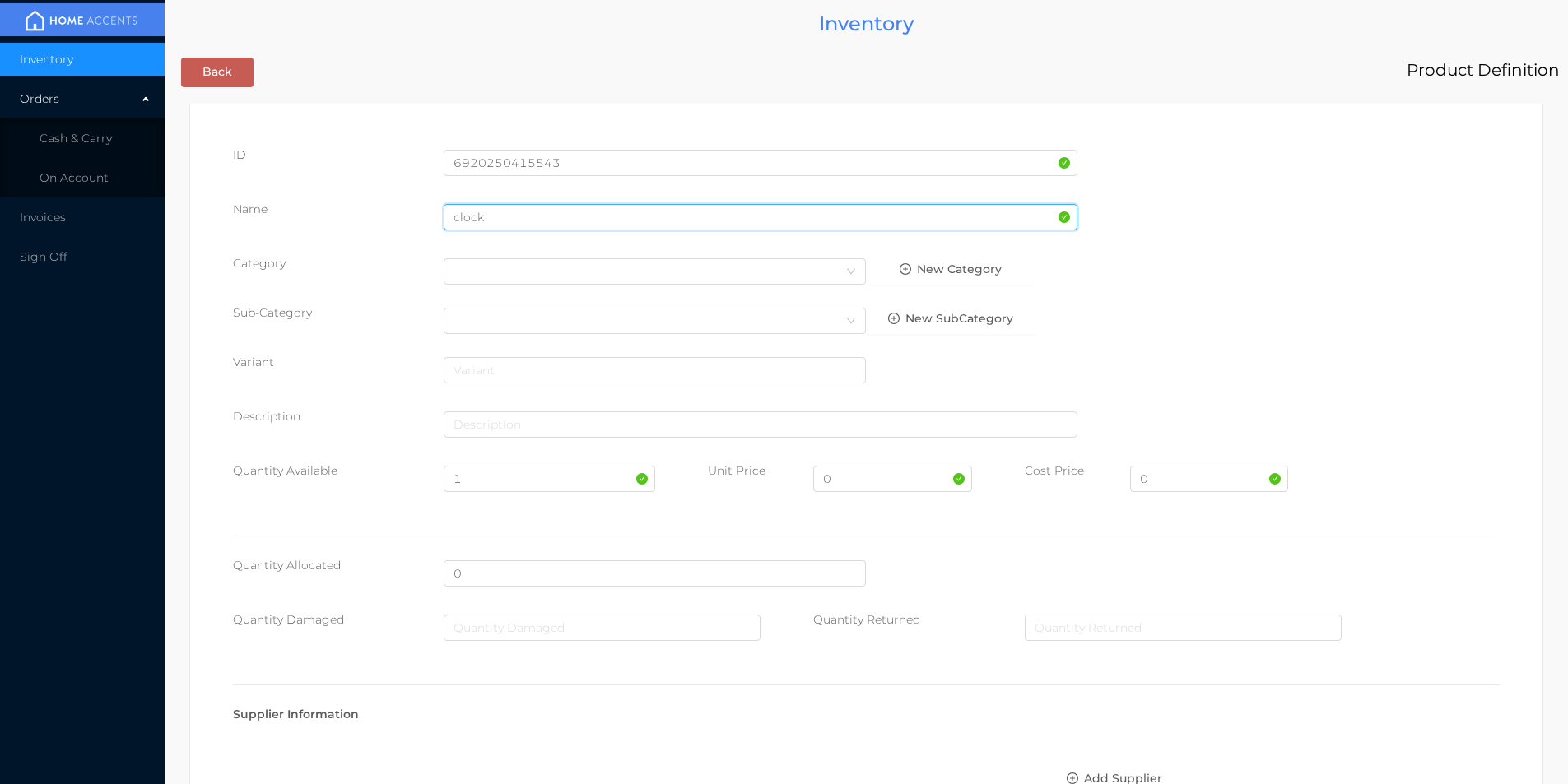
type input "clock"
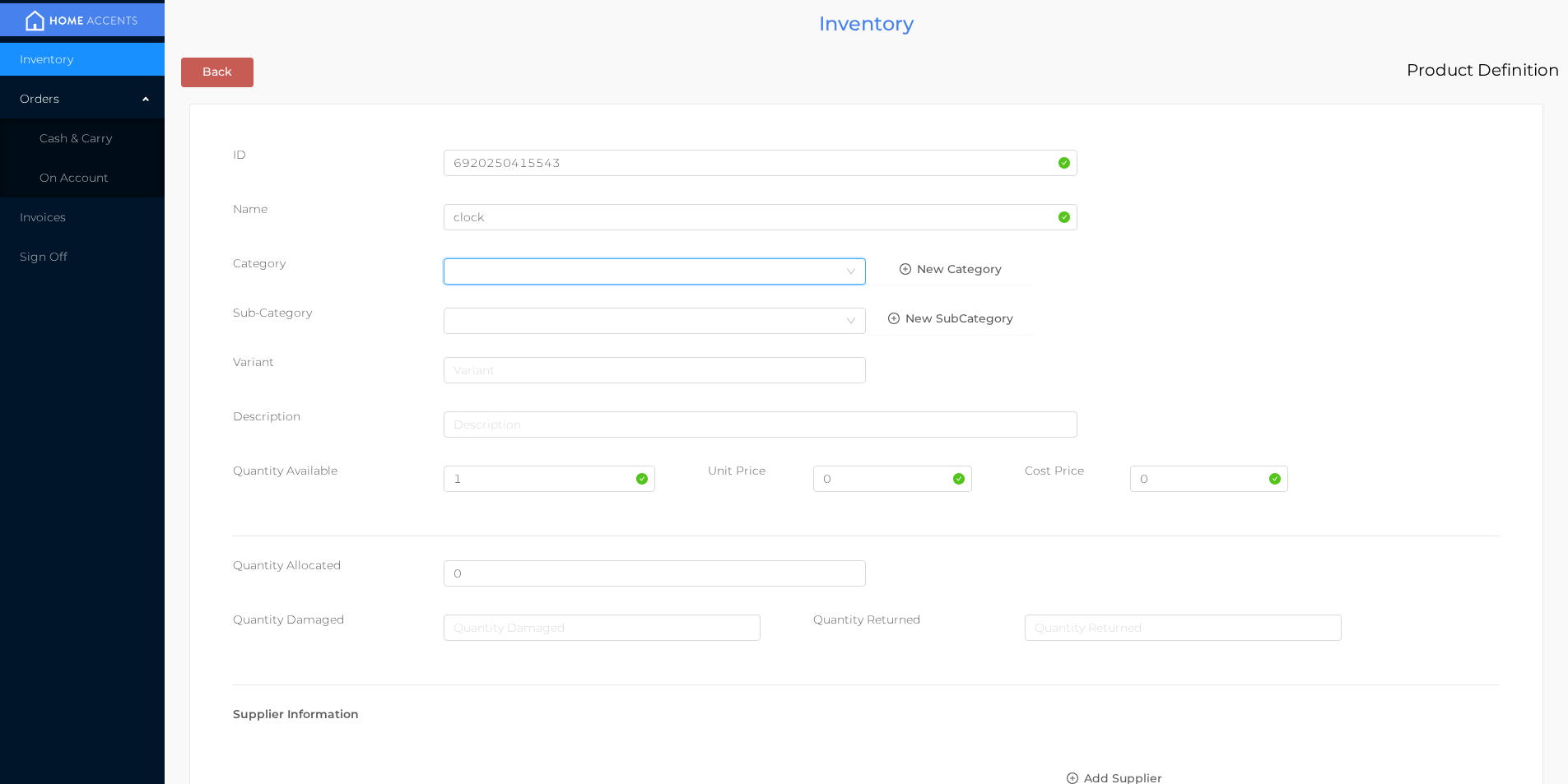
click at [479, 273] on div "Select Category" at bounding box center [655, 271] width 403 height 25
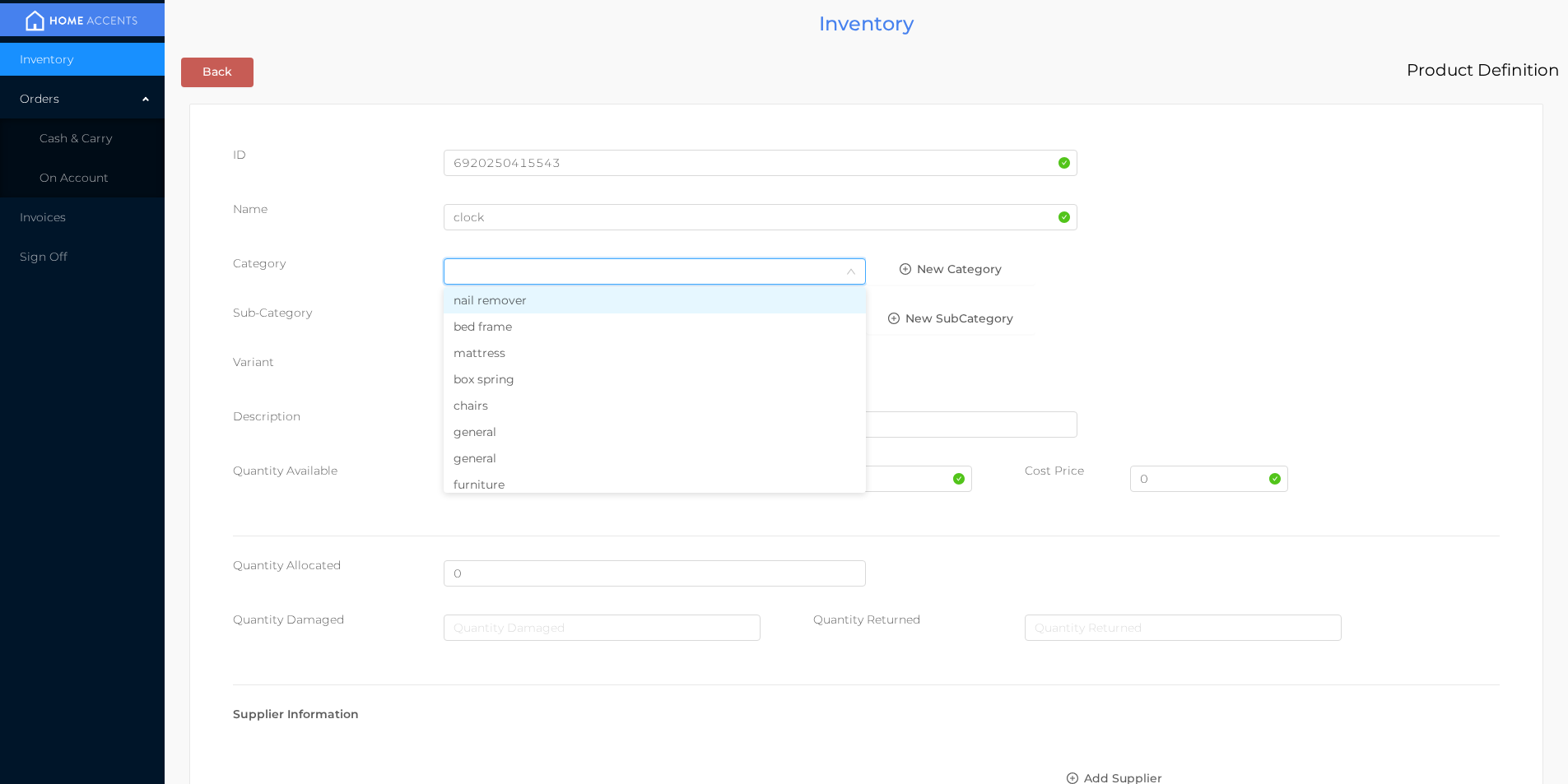
click at [483, 425] on li "general" at bounding box center [655, 431] width 422 height 27
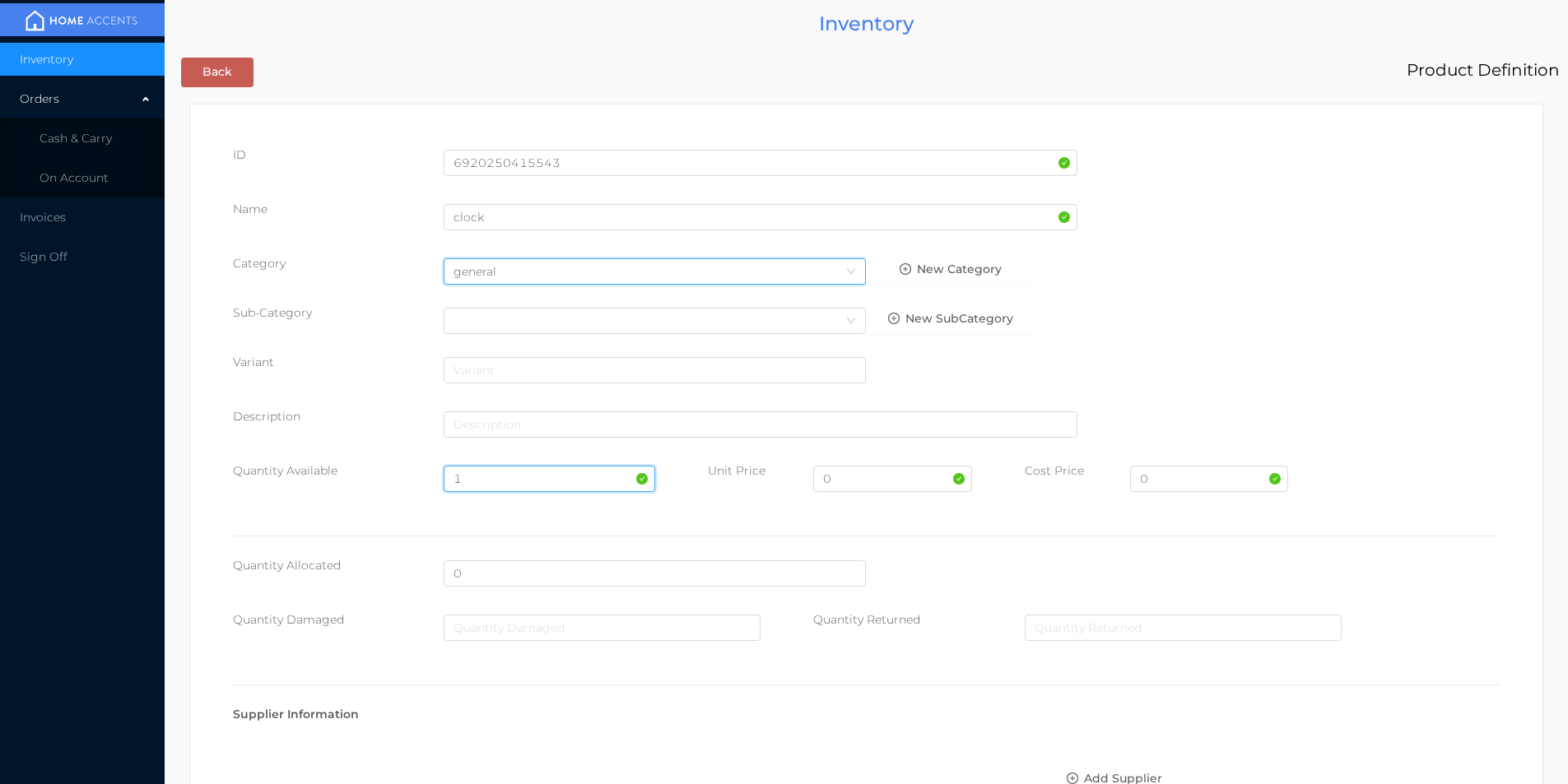
click at [477, 474] on input "1" at bounding box center [549, 479] width 211 height 27
type input "10"
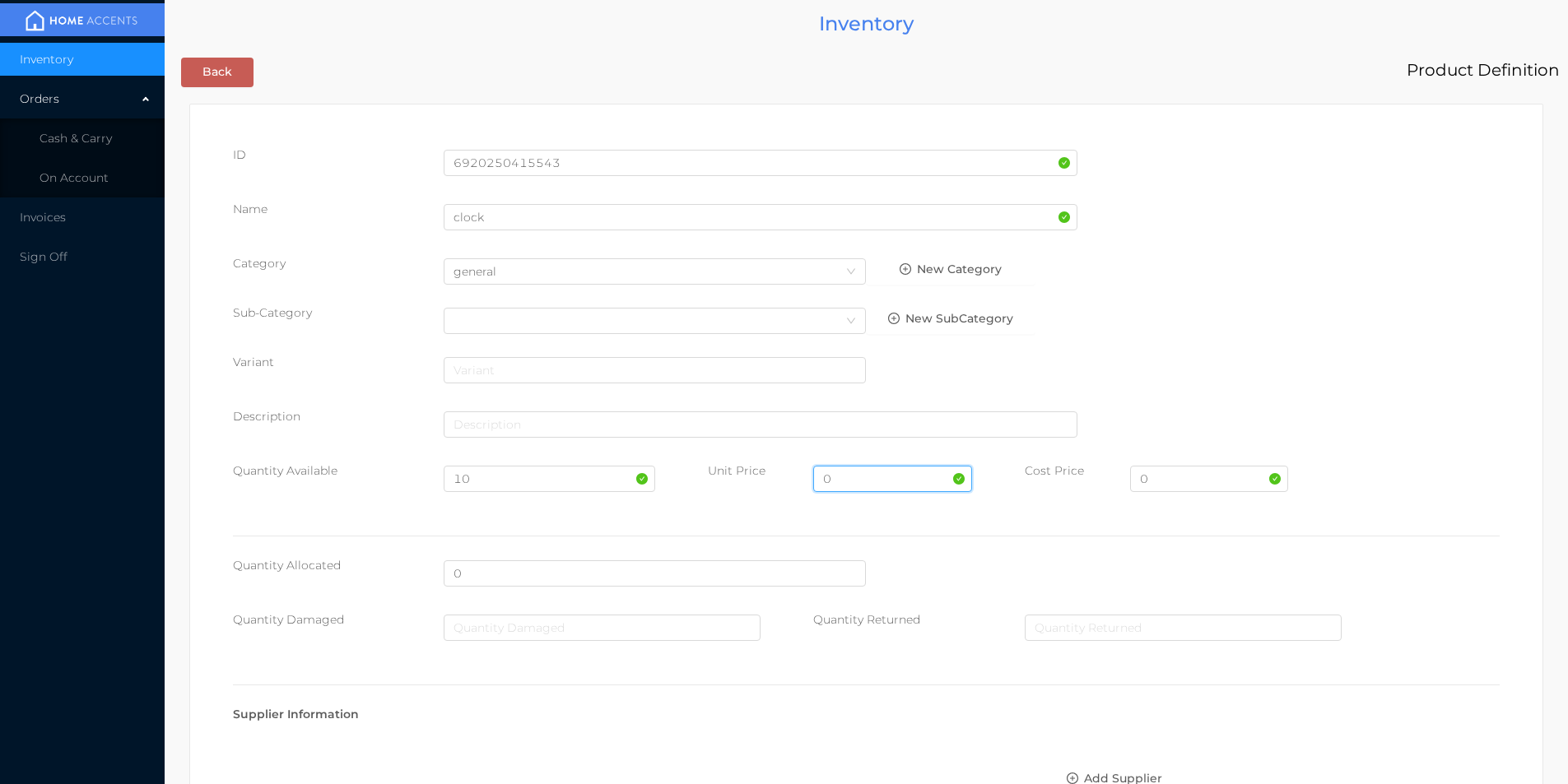
click at [845, 482] on input "0" at bounding box center [893, 479] width 158 height 27
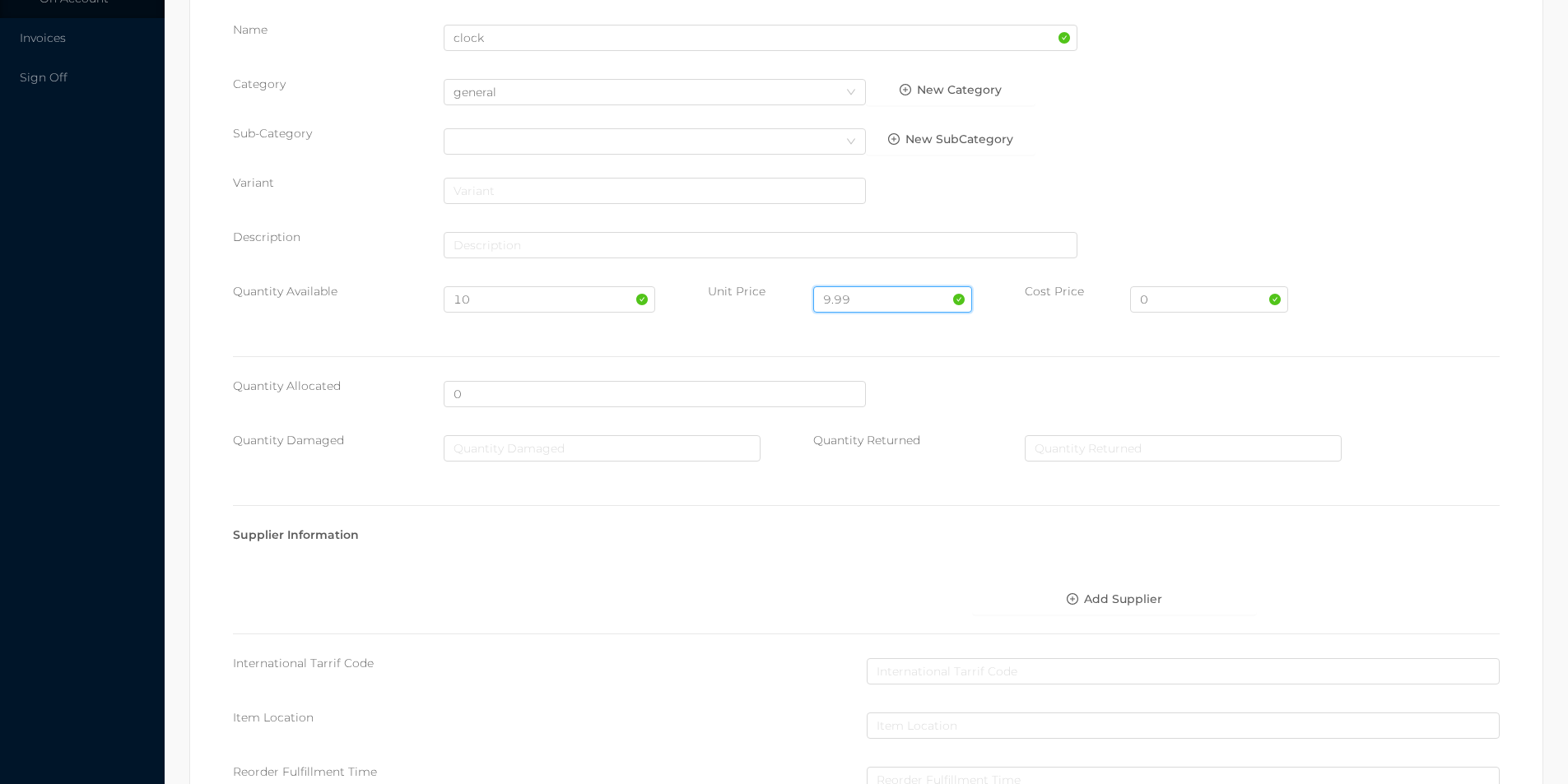
scroll to position [582, 0]
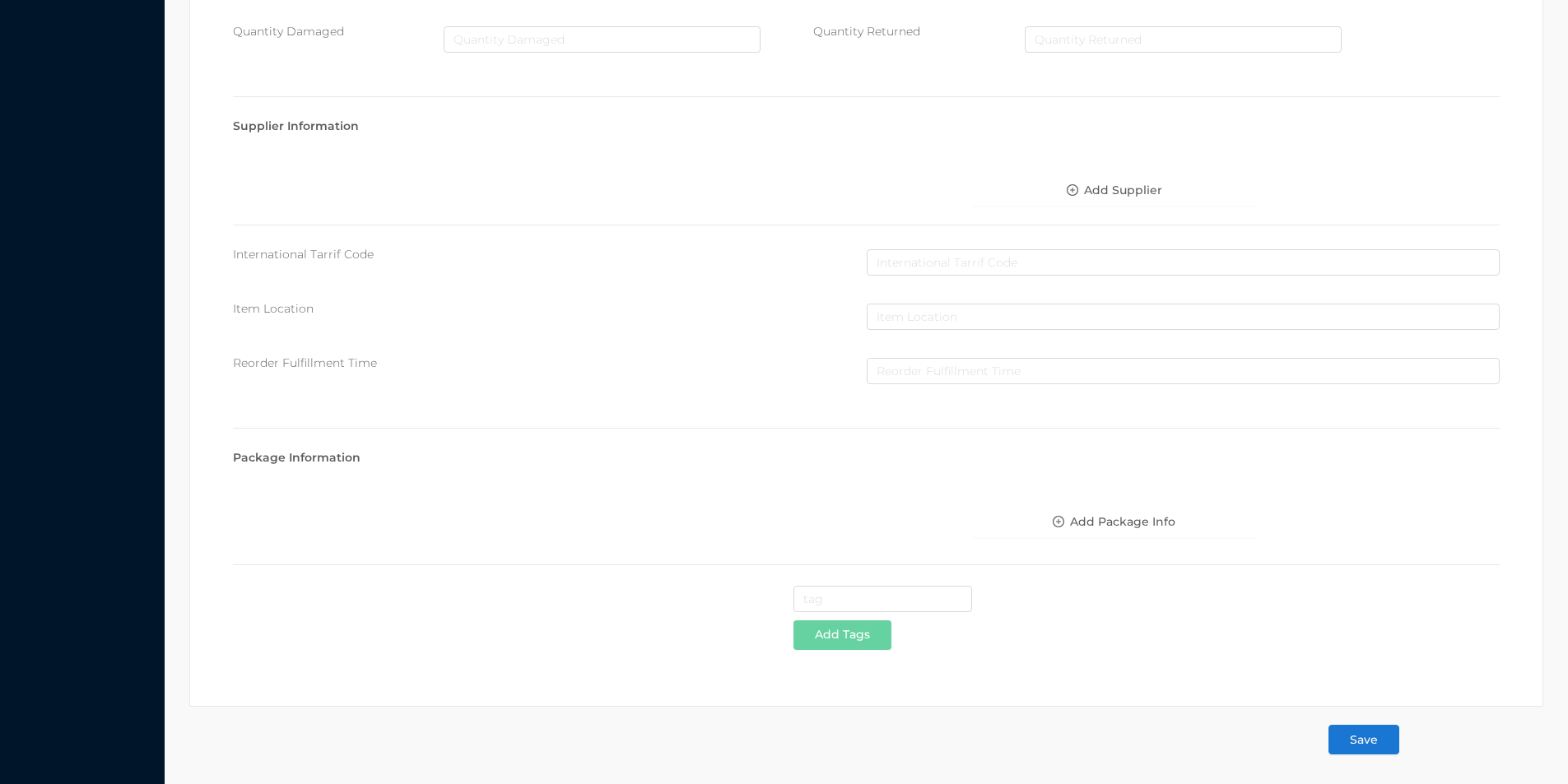
type input "9.99"
click at [1383, 752] on button "Save" at bounding box center [1364, 739] width 70 height 30
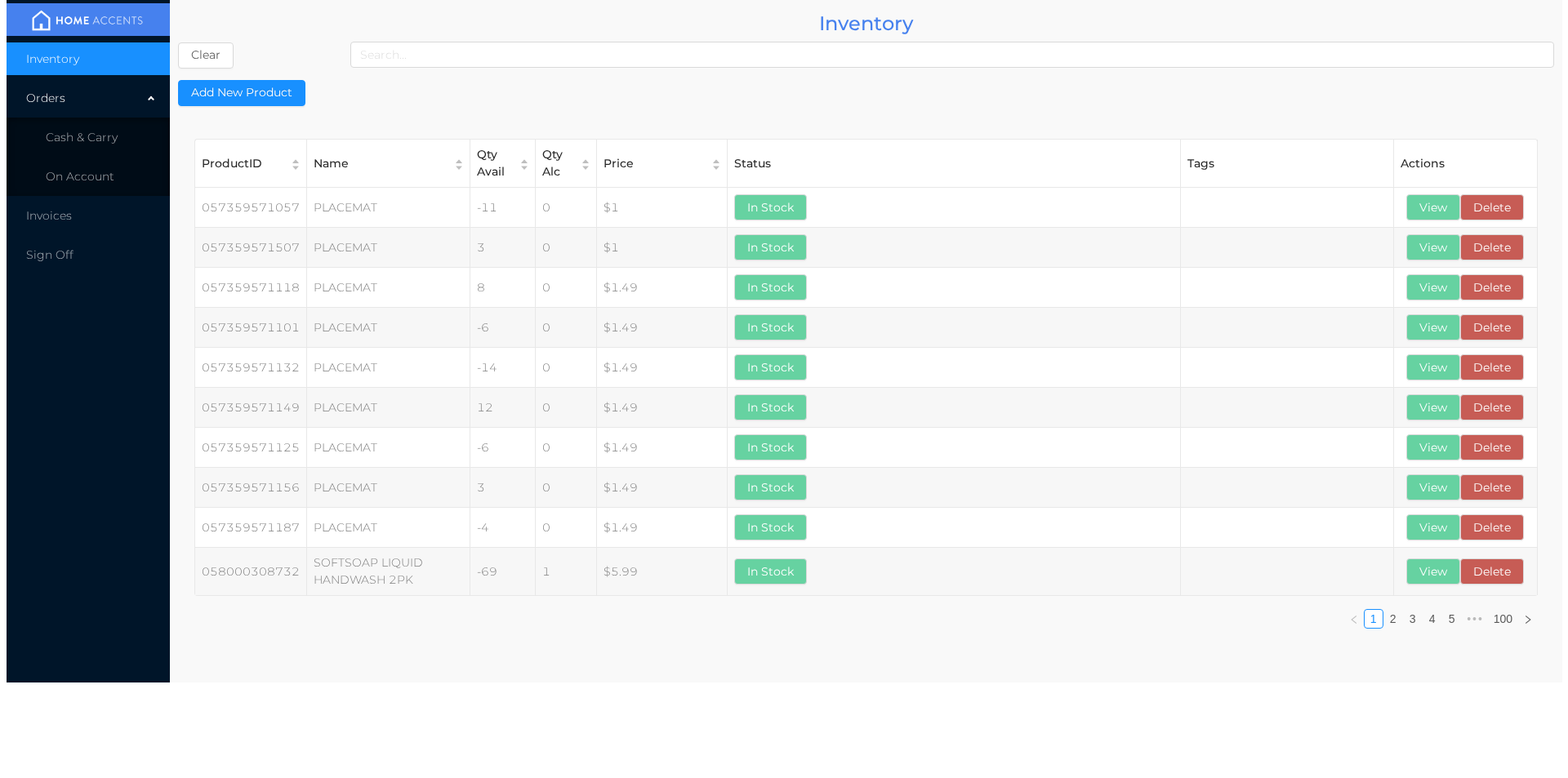
scroll to position [0, 0]
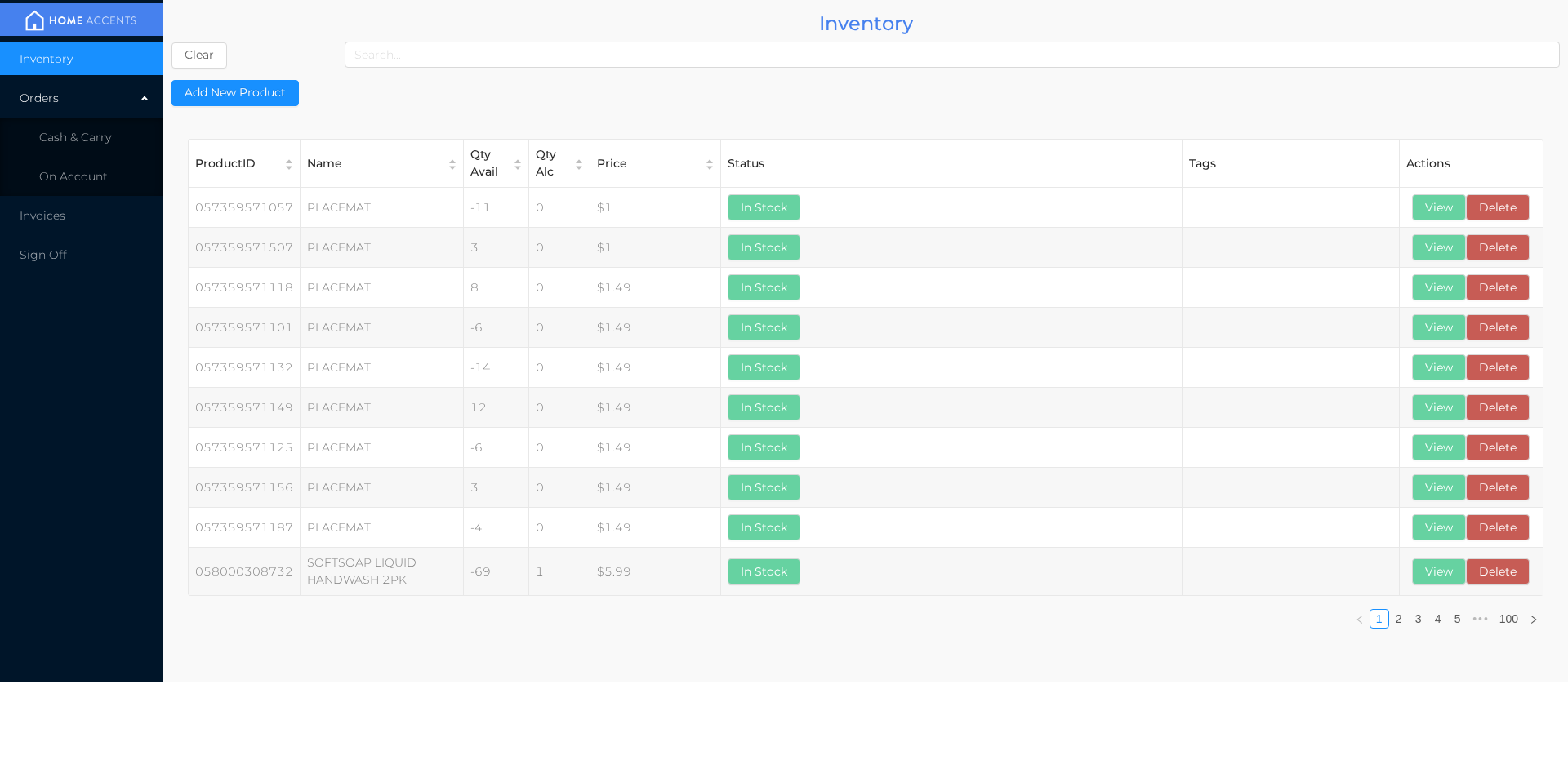
click at [91, 130] on span "Cash & Carry" at bounding box center [75, 137] width 72 height 14
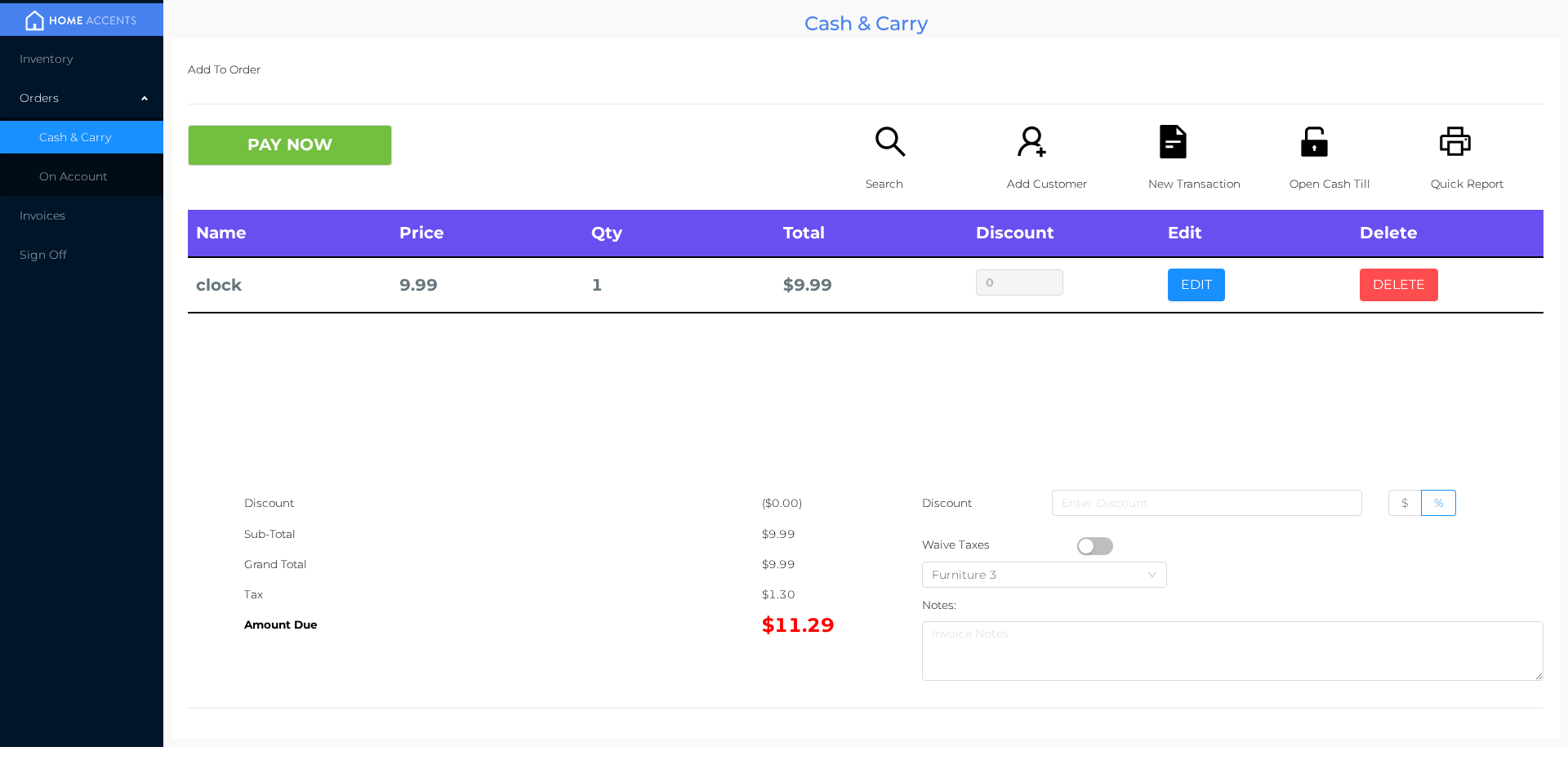
click at [1379, 277] on button "DELETE" at bounding box center [1399, 285] width 78 height 32
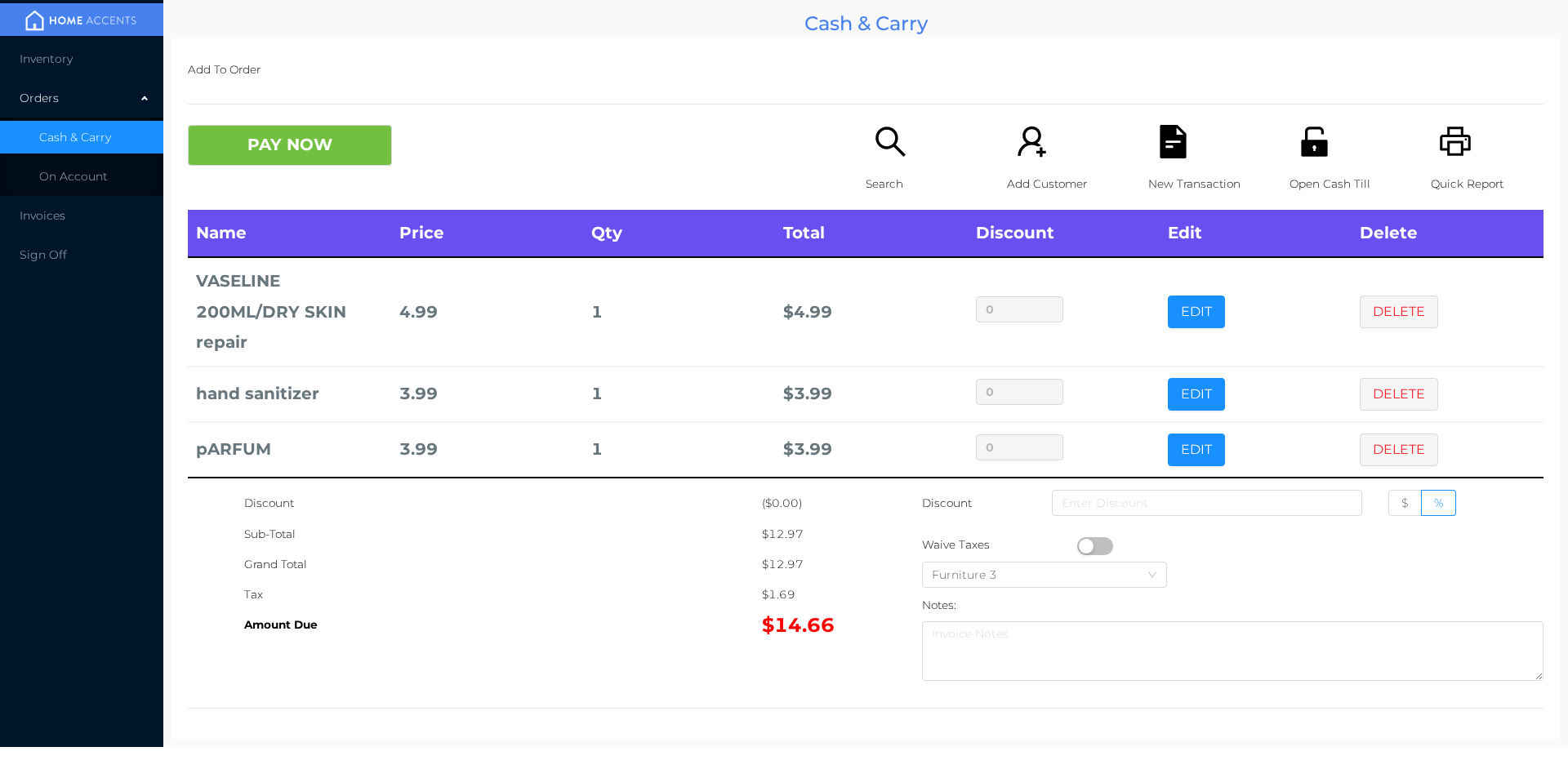
click at [885, 148] on icon "icon: search" at bounding box center [890, 141] width 30 height 30
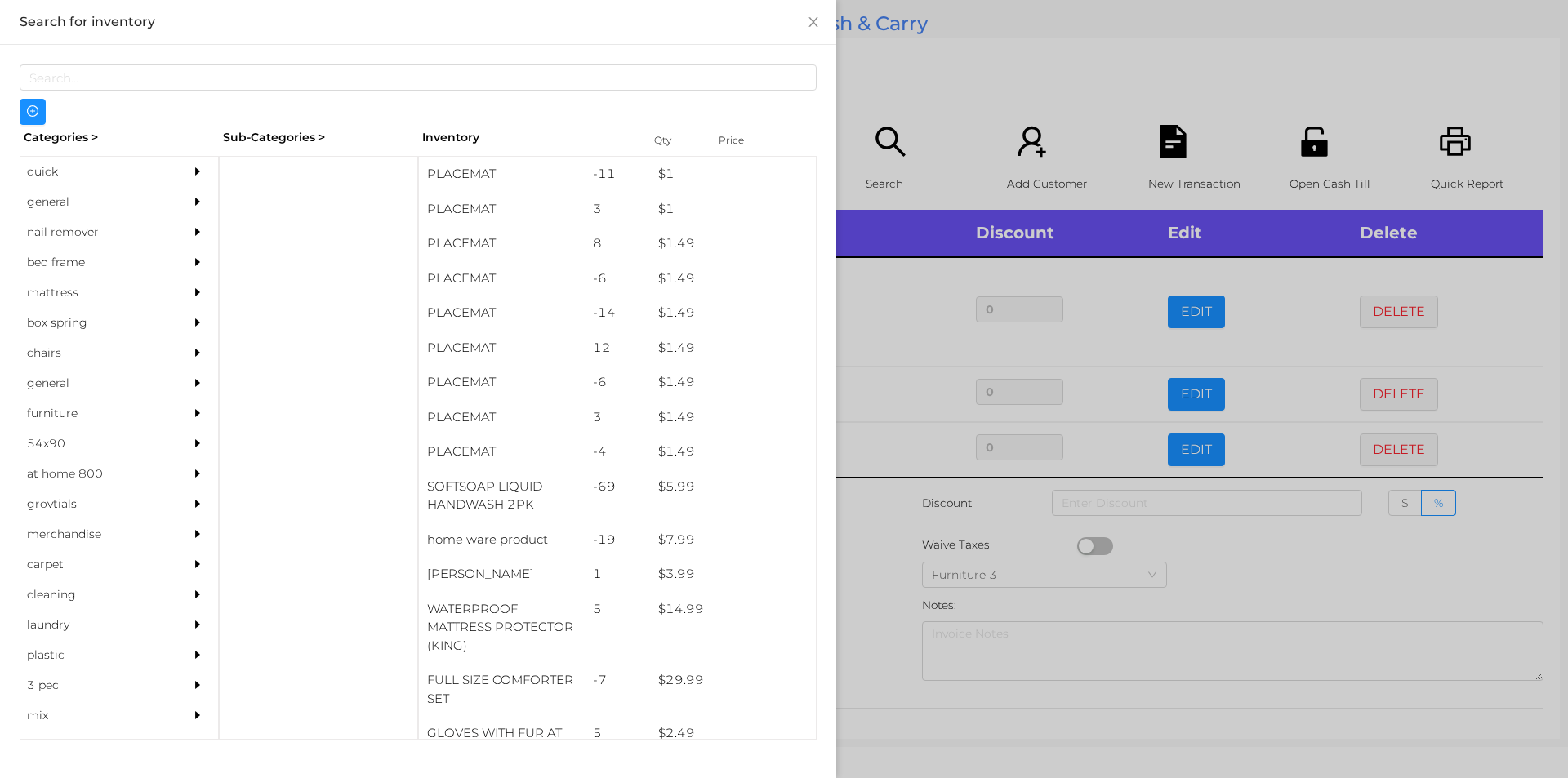
click at [61, 196] on div "general" at bounding box center [94, 202] width 149 height 30
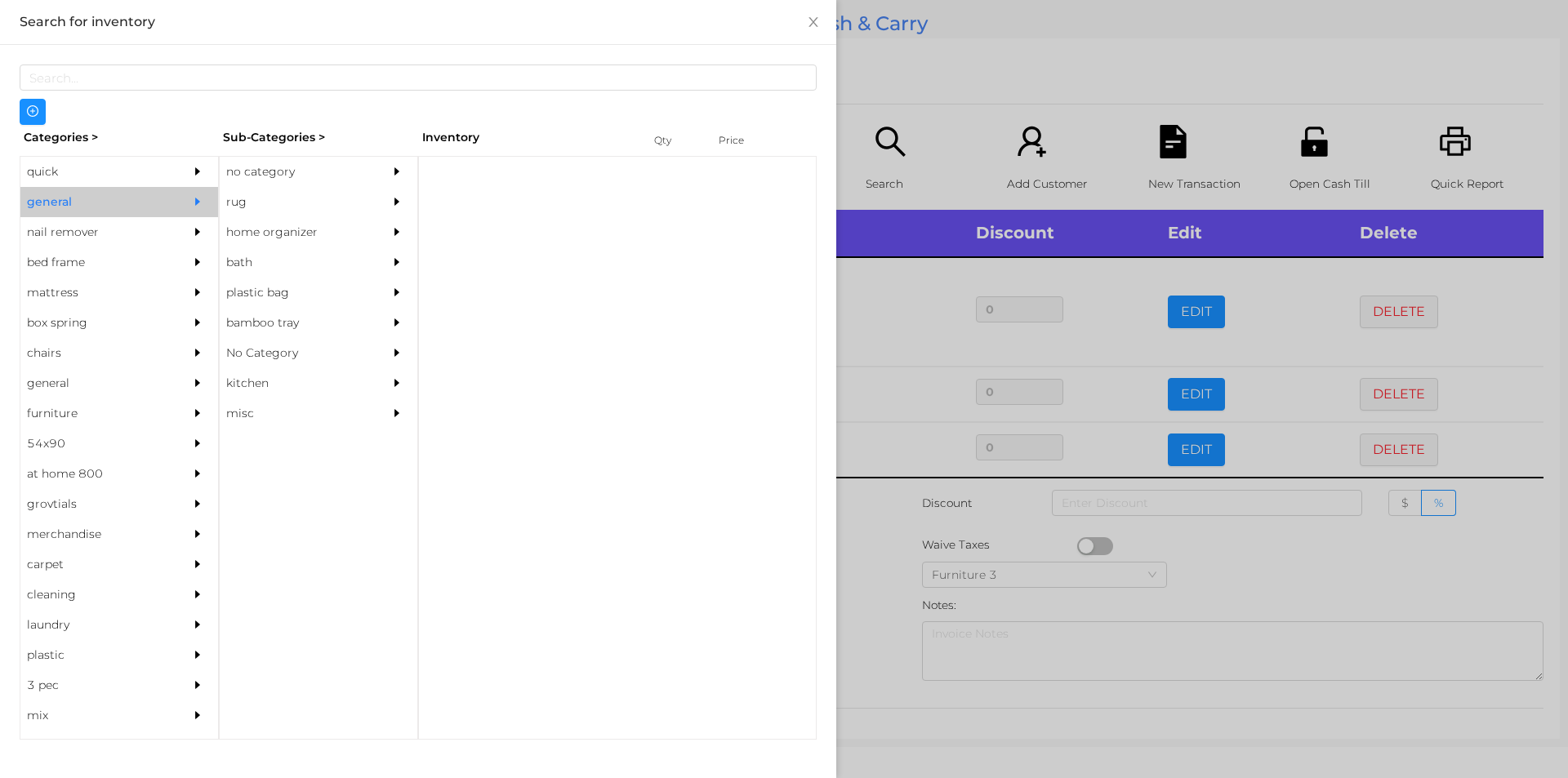
click at [242, 174] on div "no category" at bounding box center [294, 171] width 149 height 30
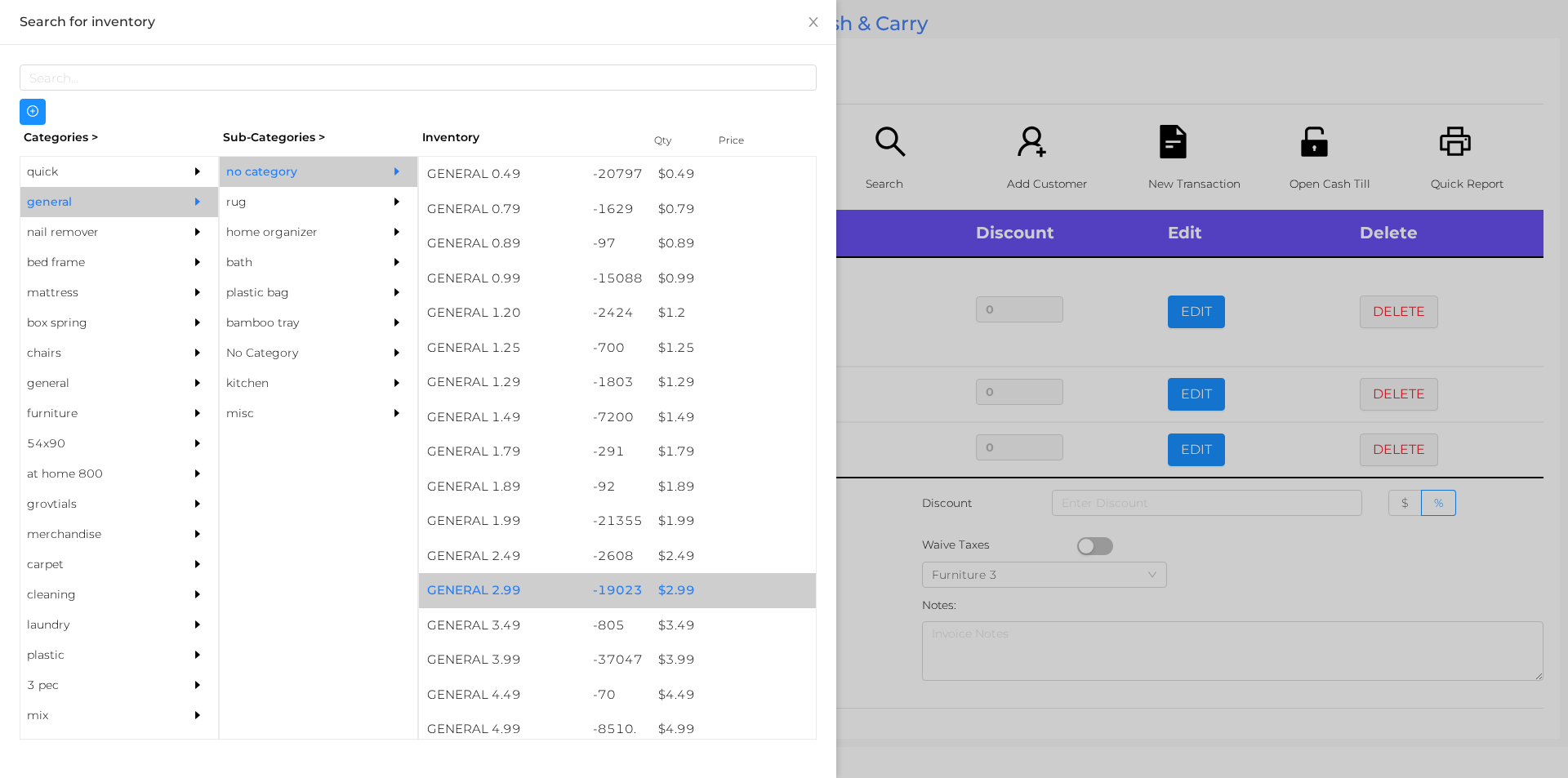
click at [668, 590] on div "$ 2.99" at bounding box center [733, 590] width 166 height 35
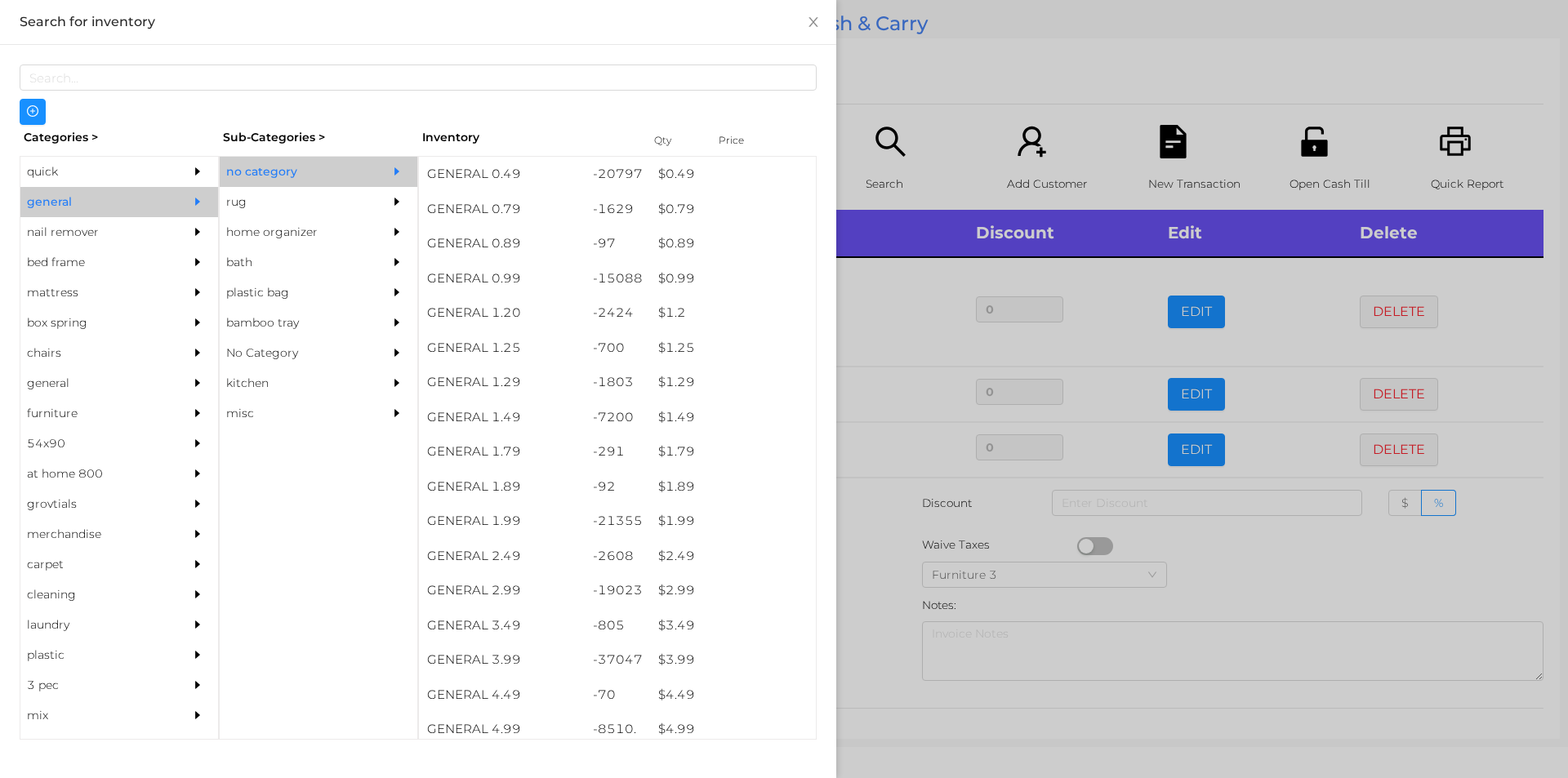
click at [878, 615] on div at bounding box center [784, 389] width 1568 height 778
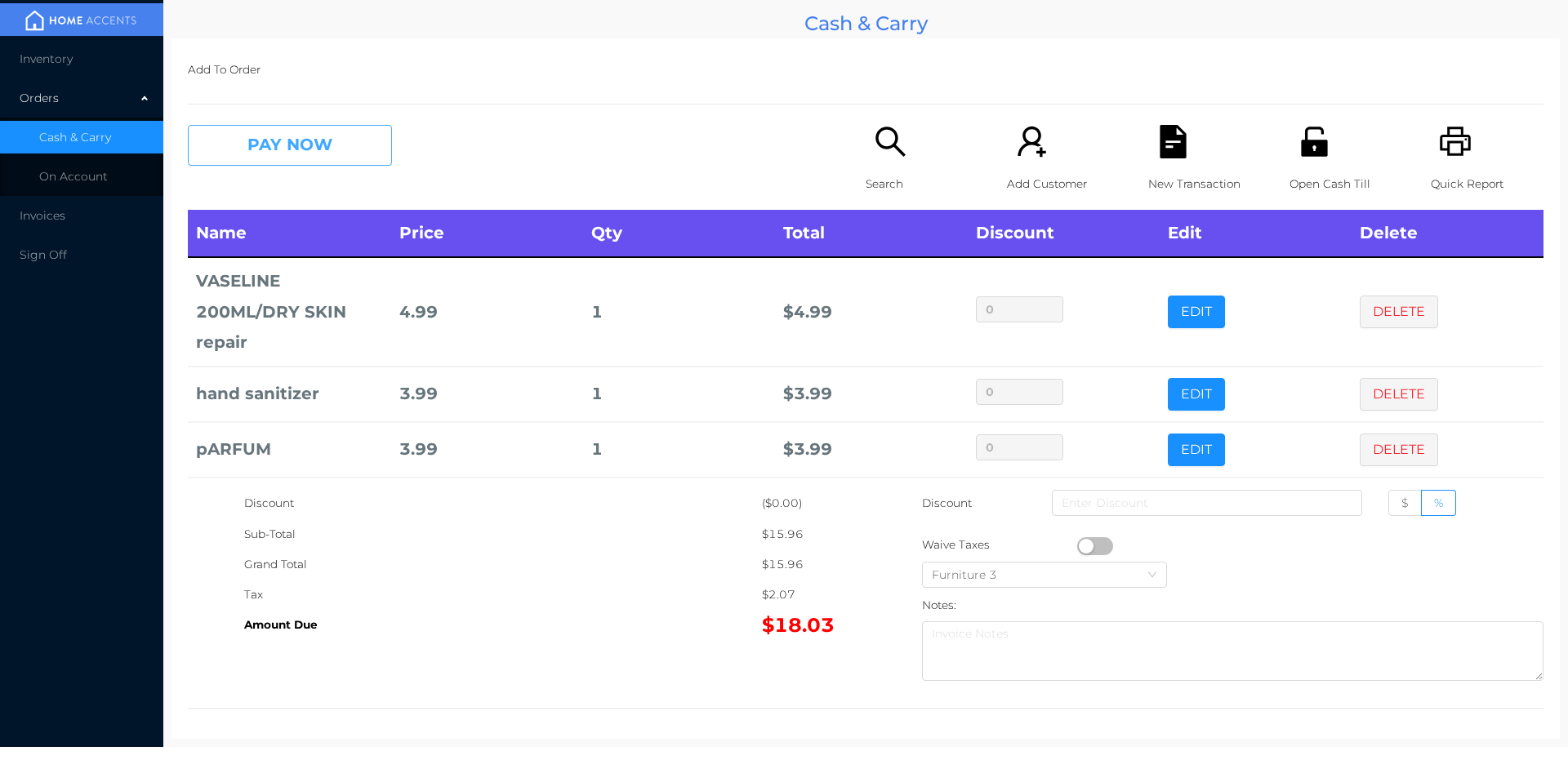
click at [348, 151] on button "PAY NOW" at bounding box center [290, 146] width 204 height 41
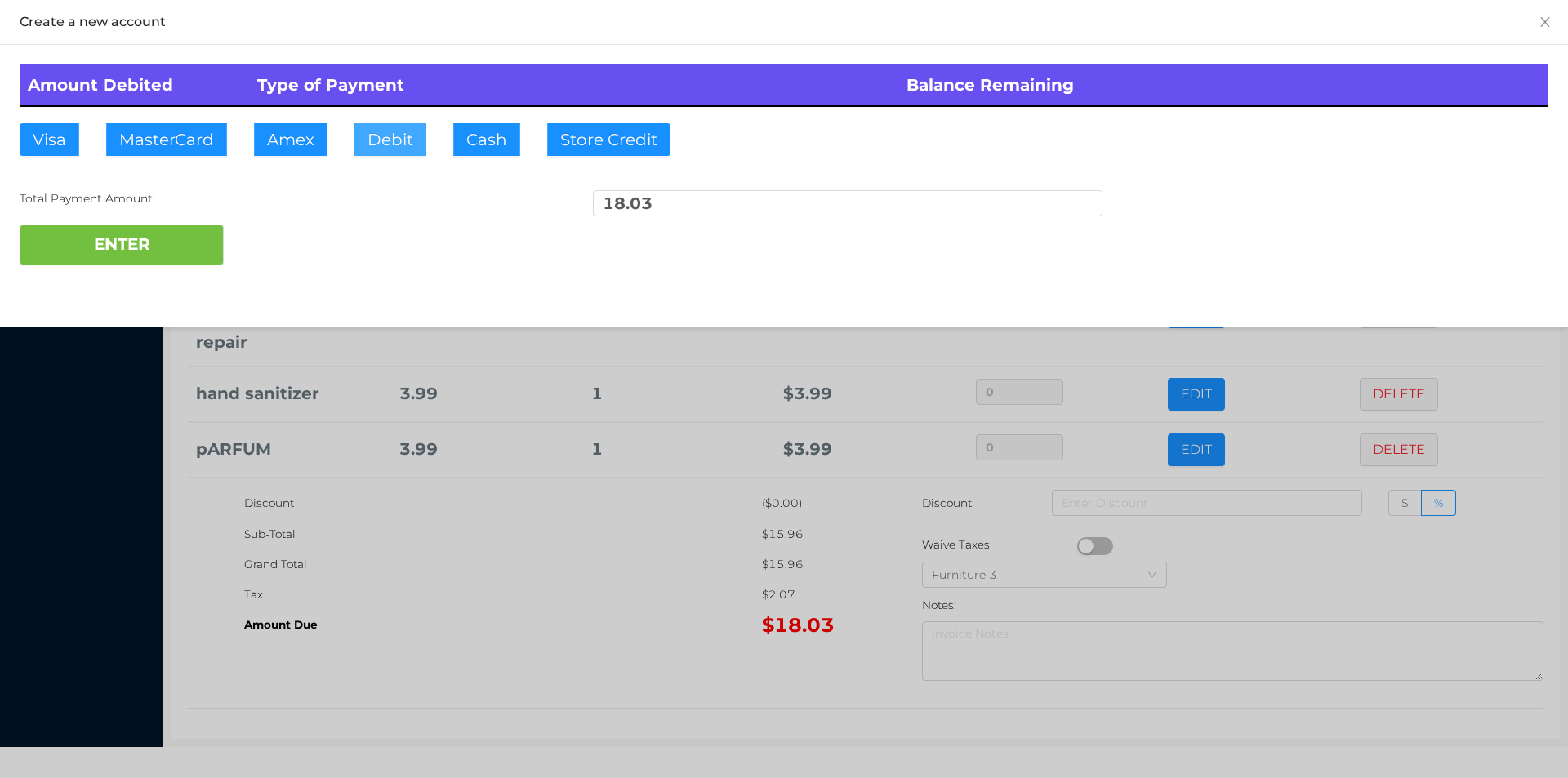
click at [392, 147] on button "Debit" at bounding box center [390, 140] width 72 height 32
click at [133, 259] on button "ENTER" at bounding box center [122, 245] width 204 height 41
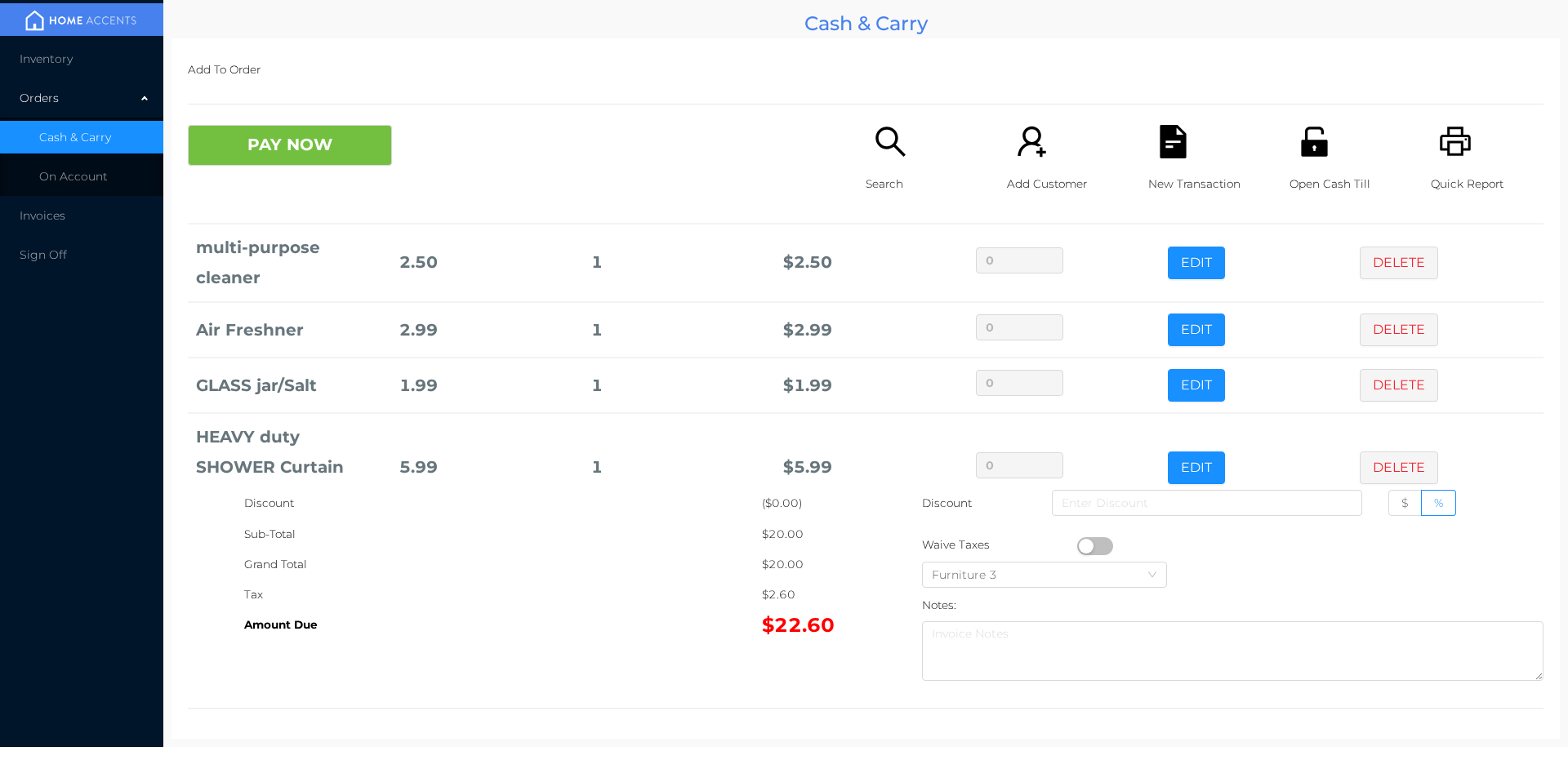
scroll to position [274, 0]
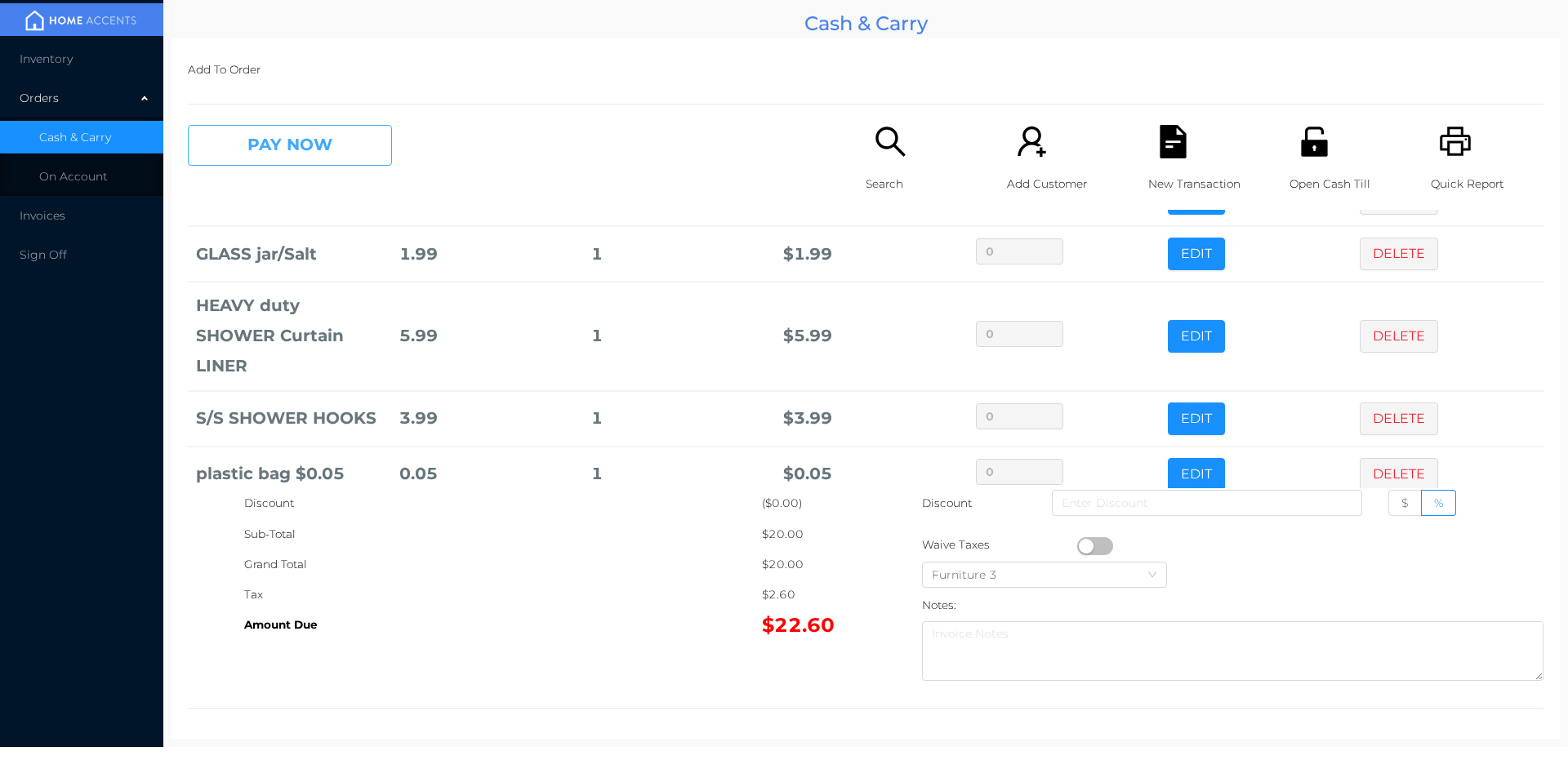
click at [290, 148] on button "PAY NOW" at bounding box center [290, 146] width 204 height 41
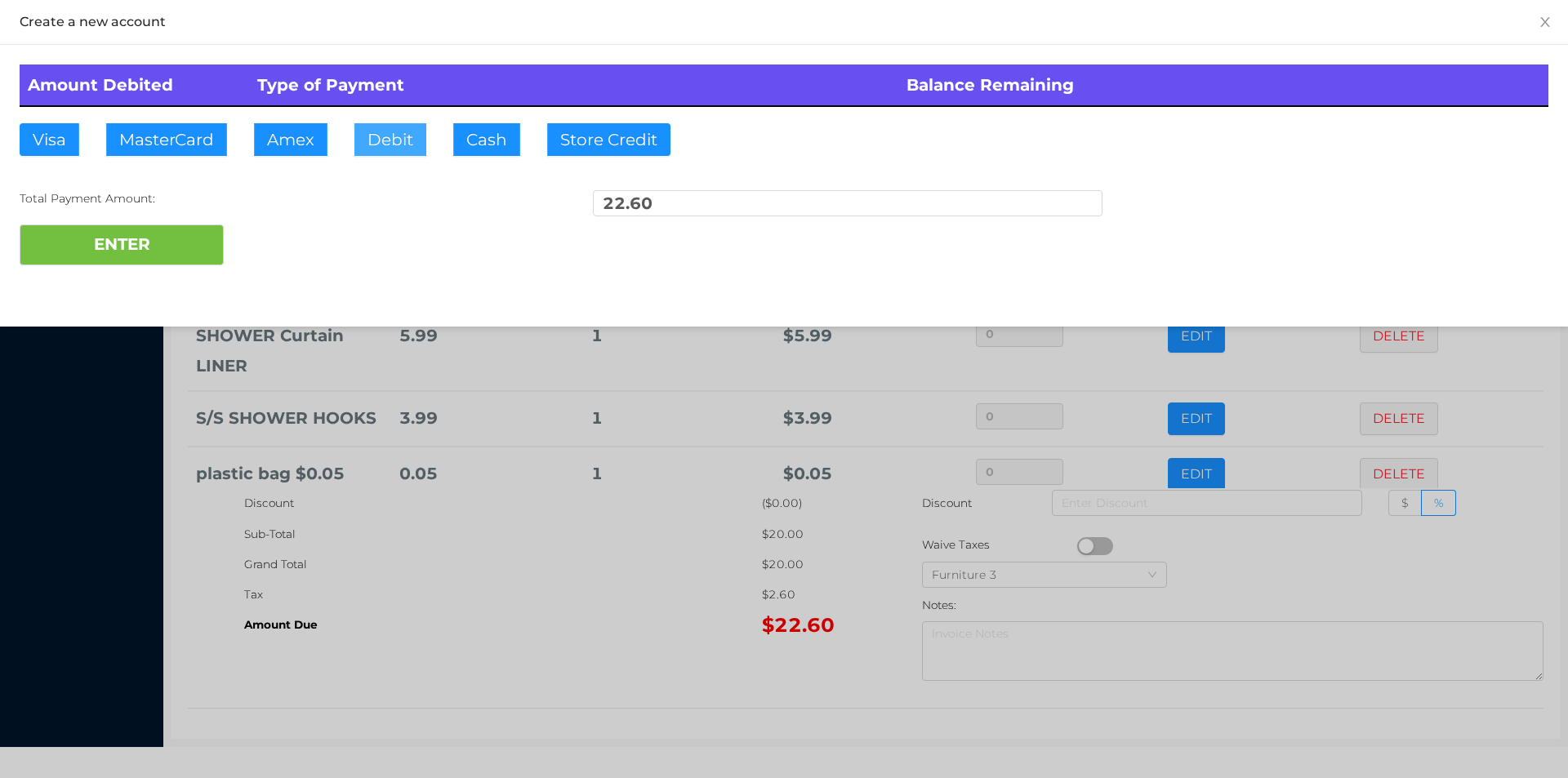
click at [365, 140] on button "Debit" at bounding box center [390, 140] width 72 height 32
click at [142, 264] on button "ENTER" at bounding box center [122, 245] width 204 height 41
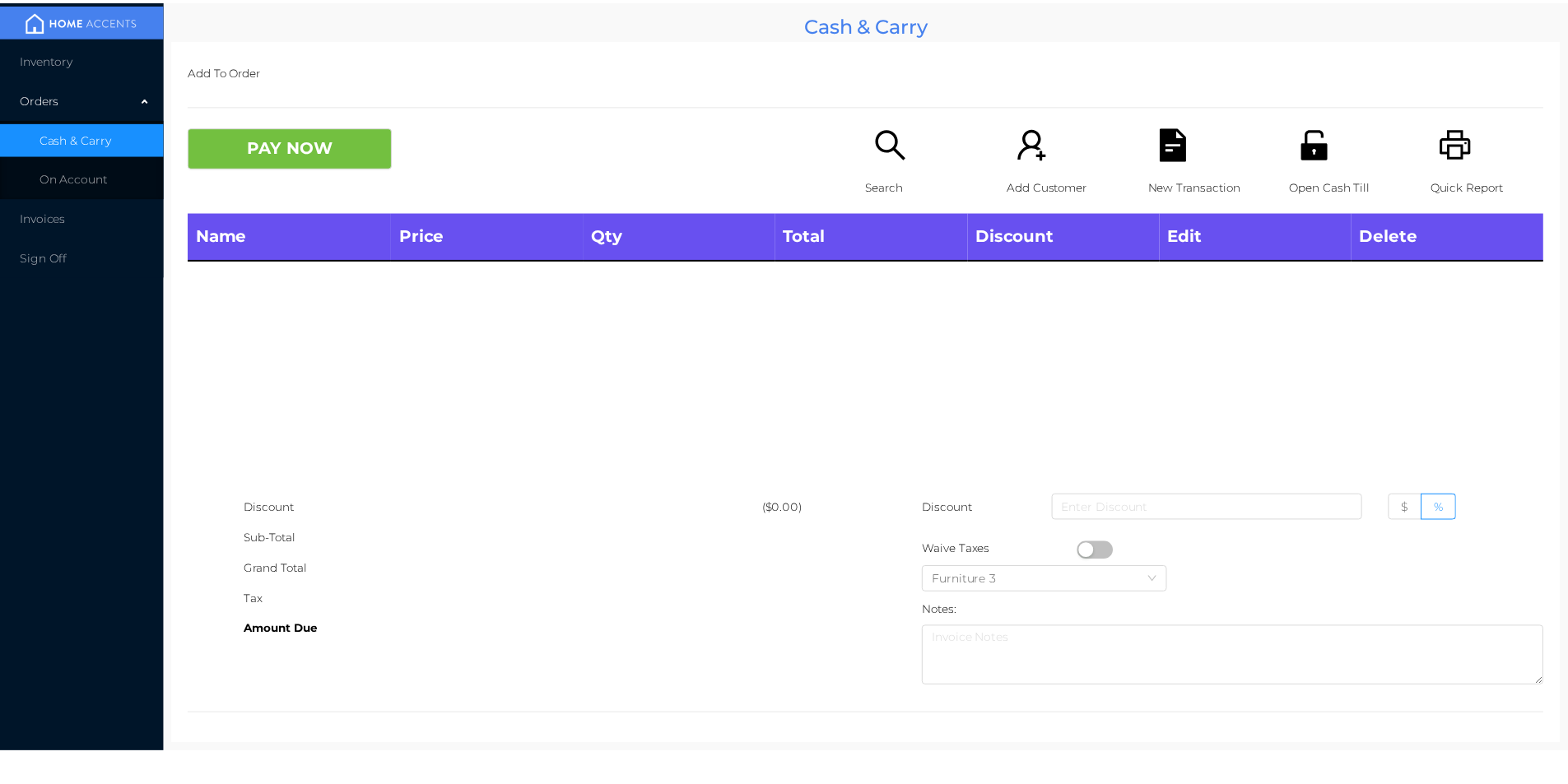
scroll to position [0, 0]
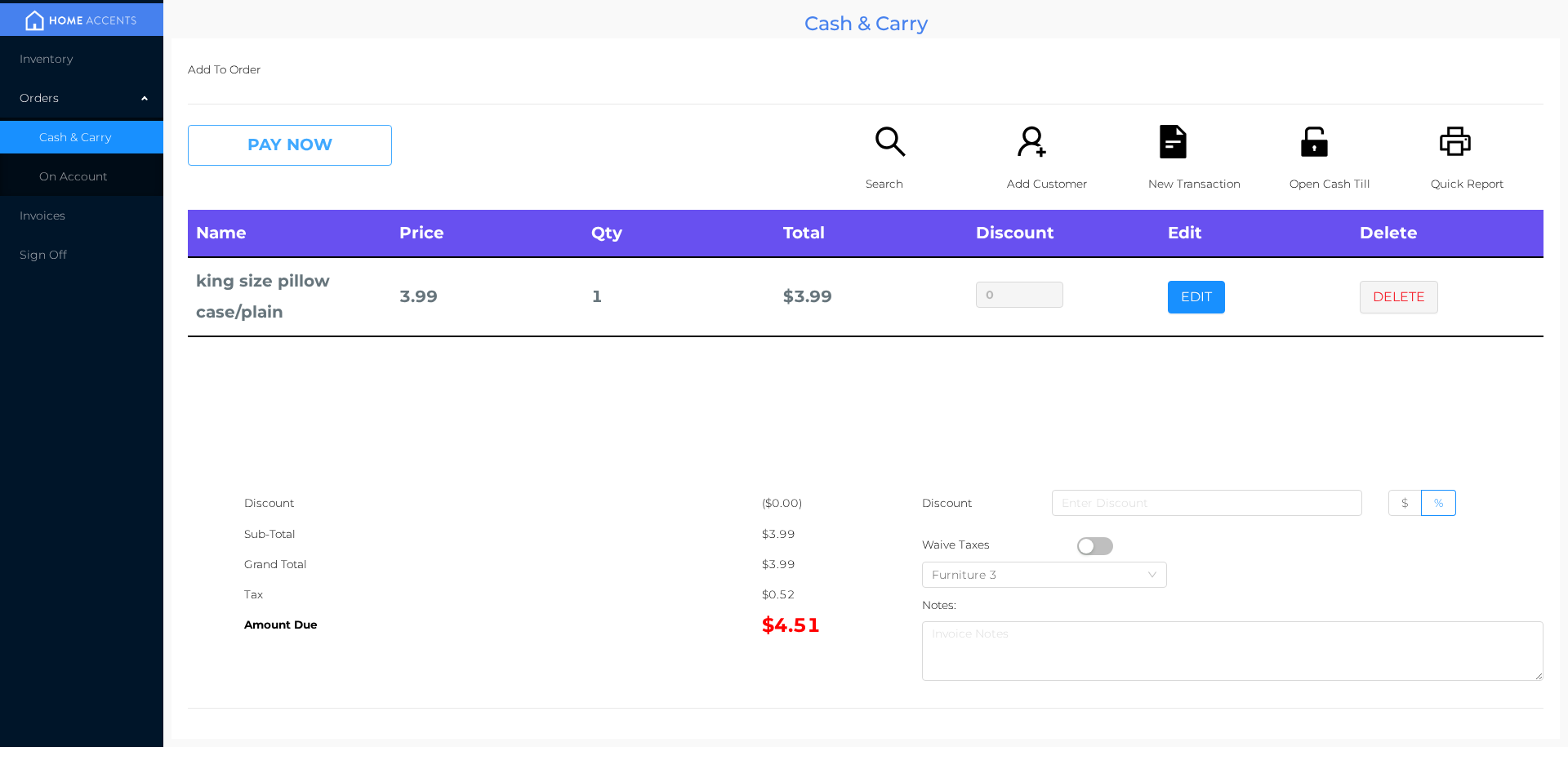
click at [347, 163] on button "PAY NOW" at bounding box center [290, 146] width 204 height 41
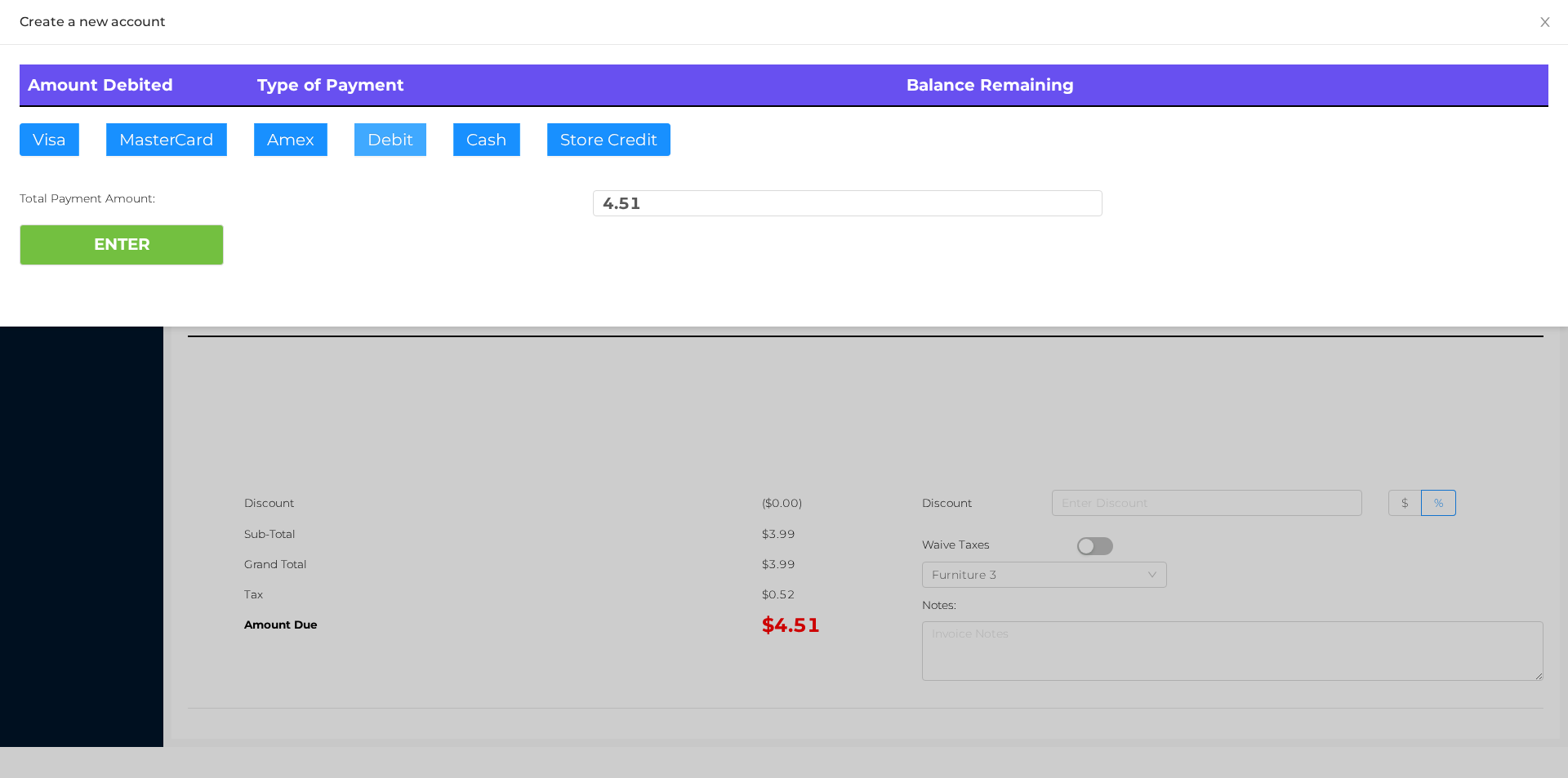
click at [380, 132] on button "Debit" at bounding box center [390, 140] width 72 height 32
click at [200, 228] on button "ENTER" at bounding box center [122, 245] width 204 height 41
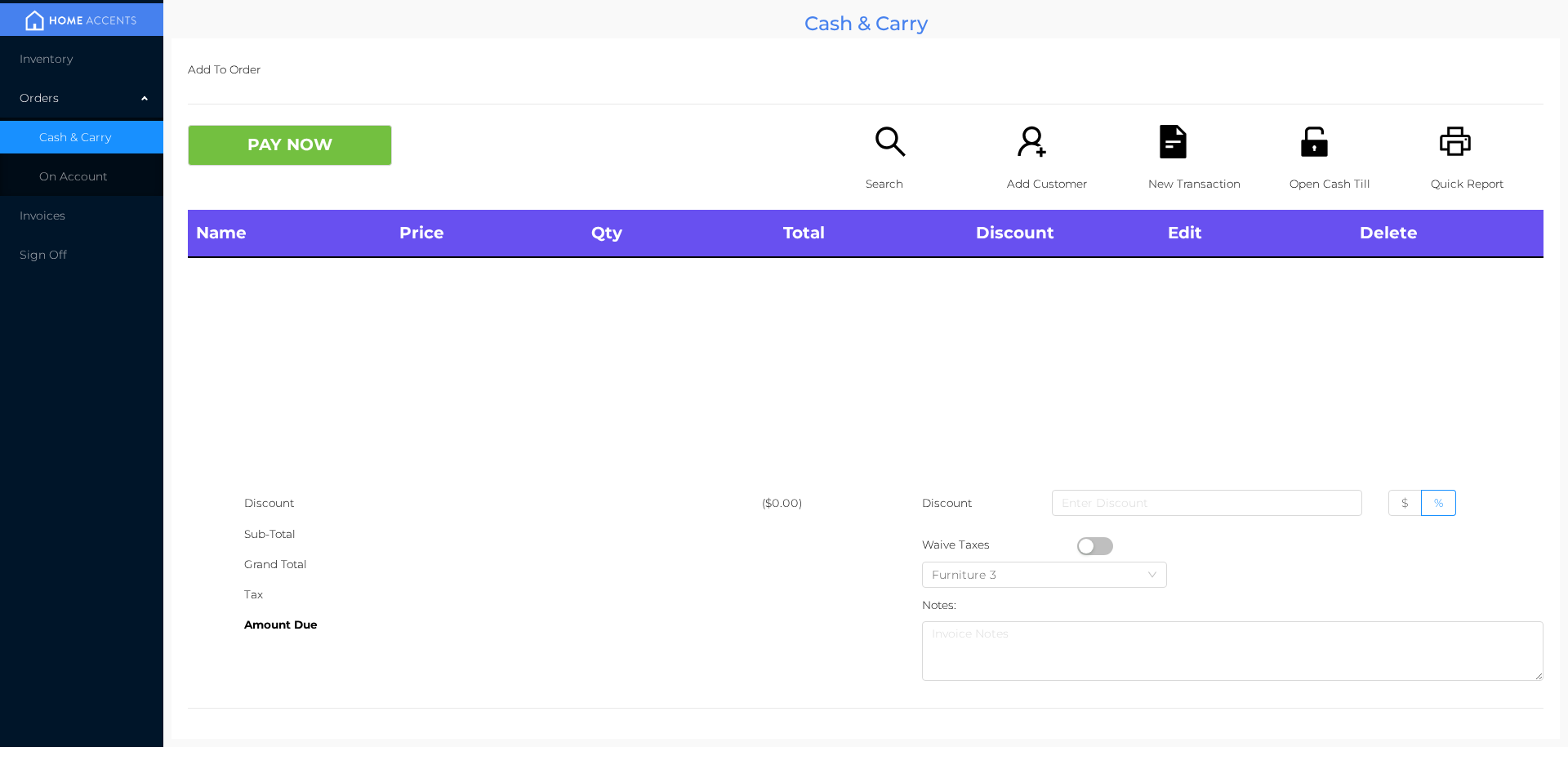
click at [1301, 144] on icon "icon: unlock" at bounding box center [1313, 141] width 26 height 30
click at [877, 180] on p "Search" at bounding box center [922, 184] width 112 height 30
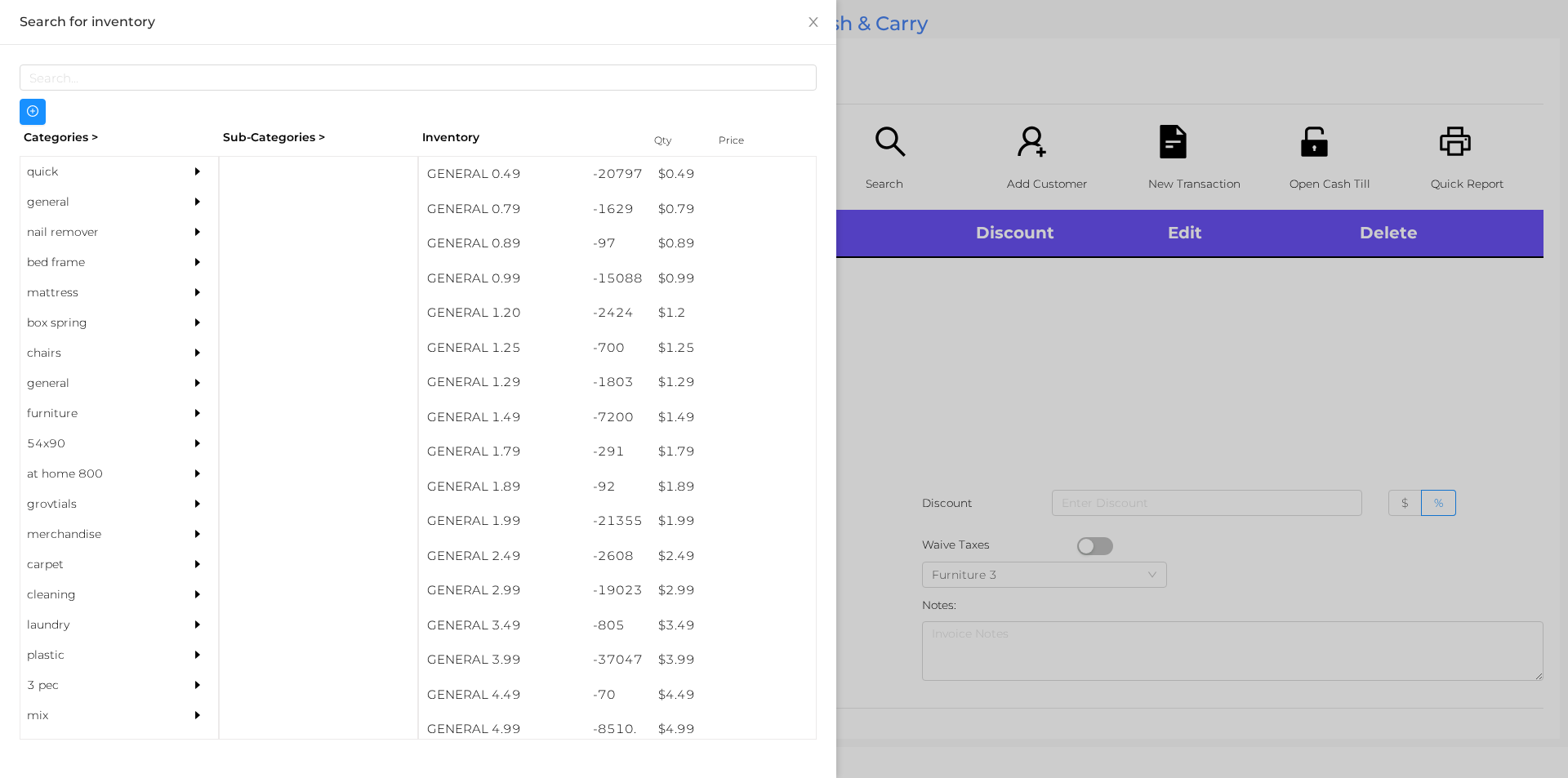
click at [680, 630] on div "$ 3.49" at bounding box center [733, 626] width 166 height 35
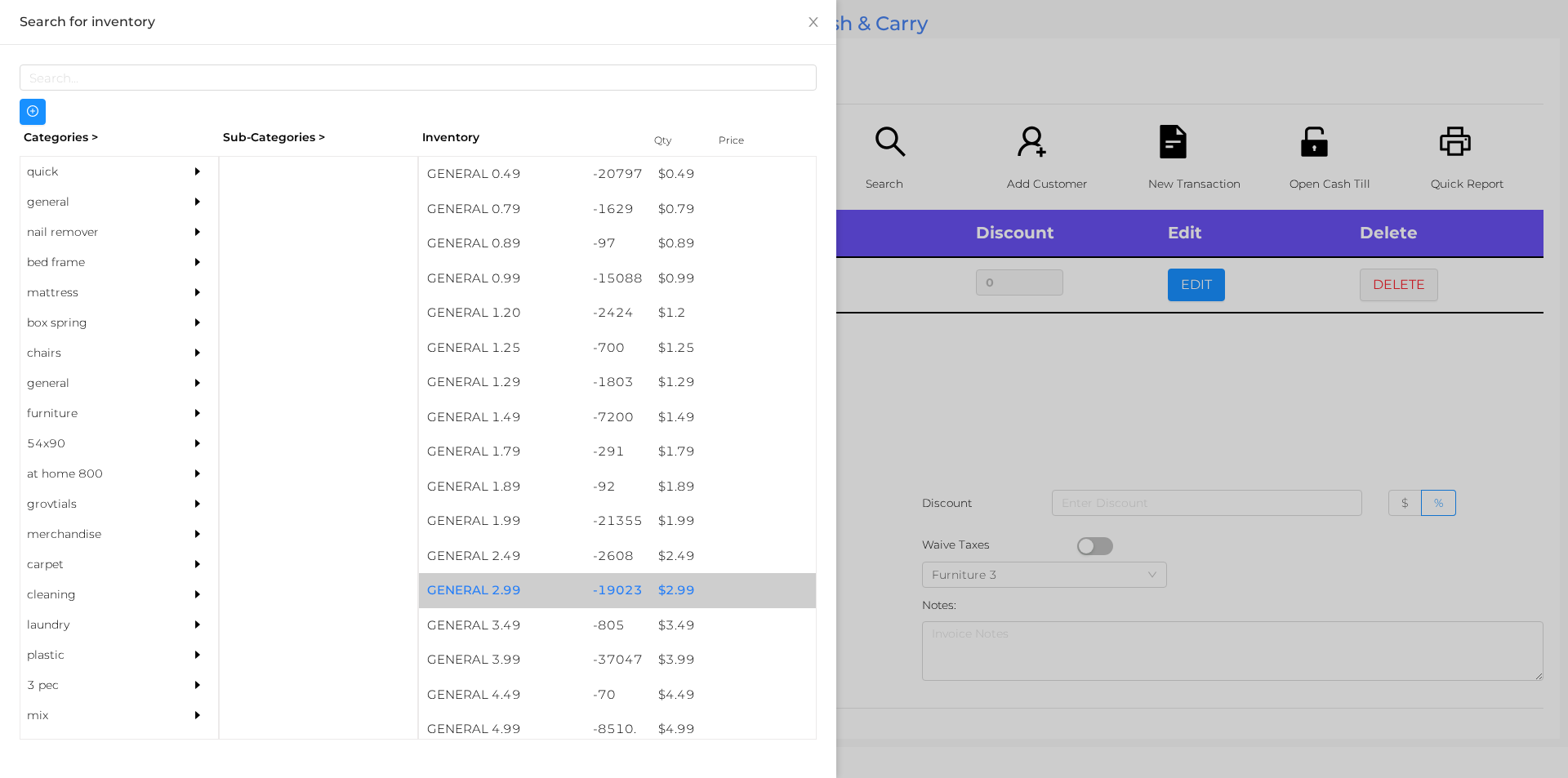
click at [683, 584] on div "$ 2.99" at bounding box center [733, 590] width 166 height 35
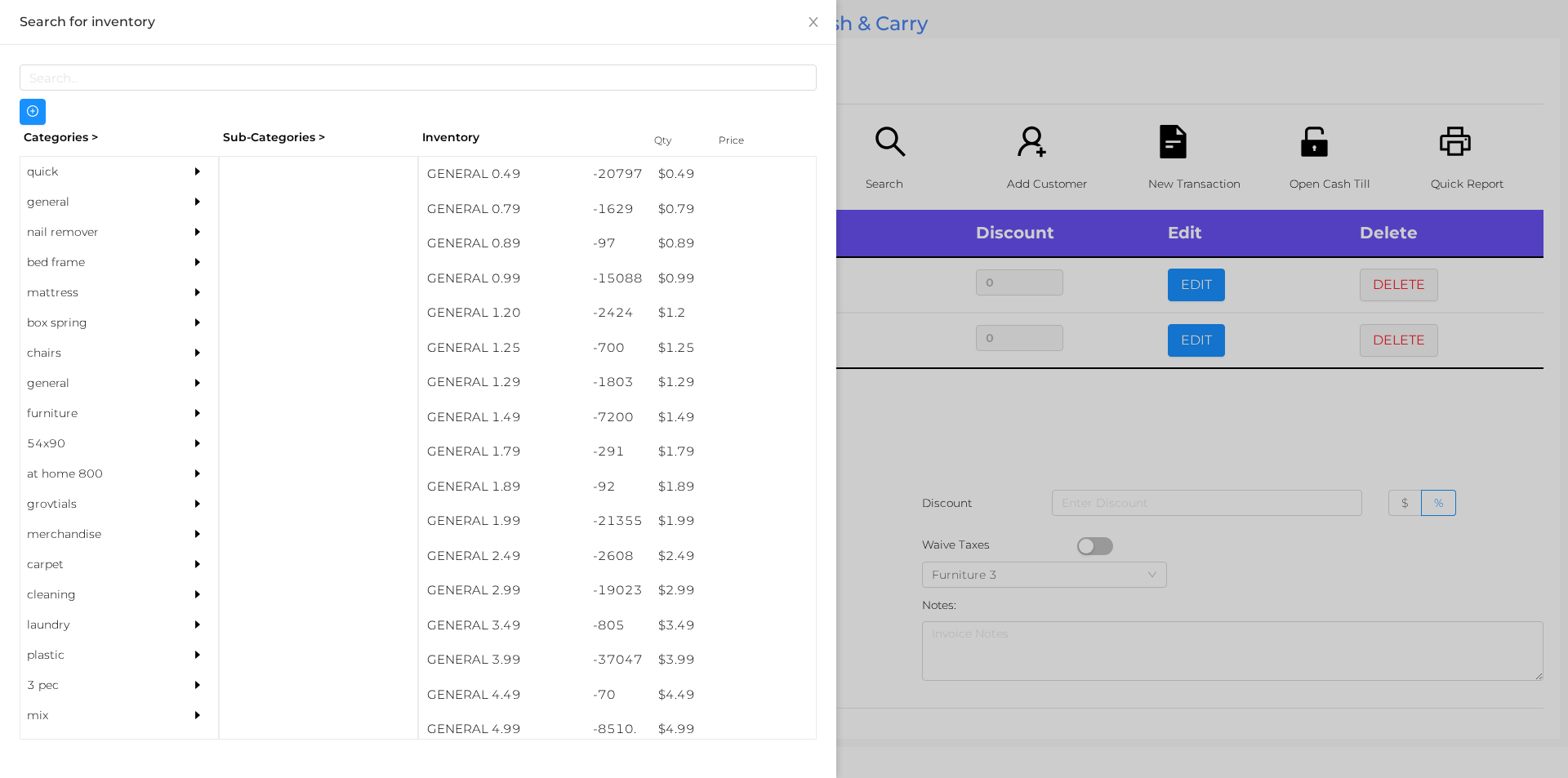
click at [1274, 378] on div at bounding box center [784, 389] width 1568 height 778
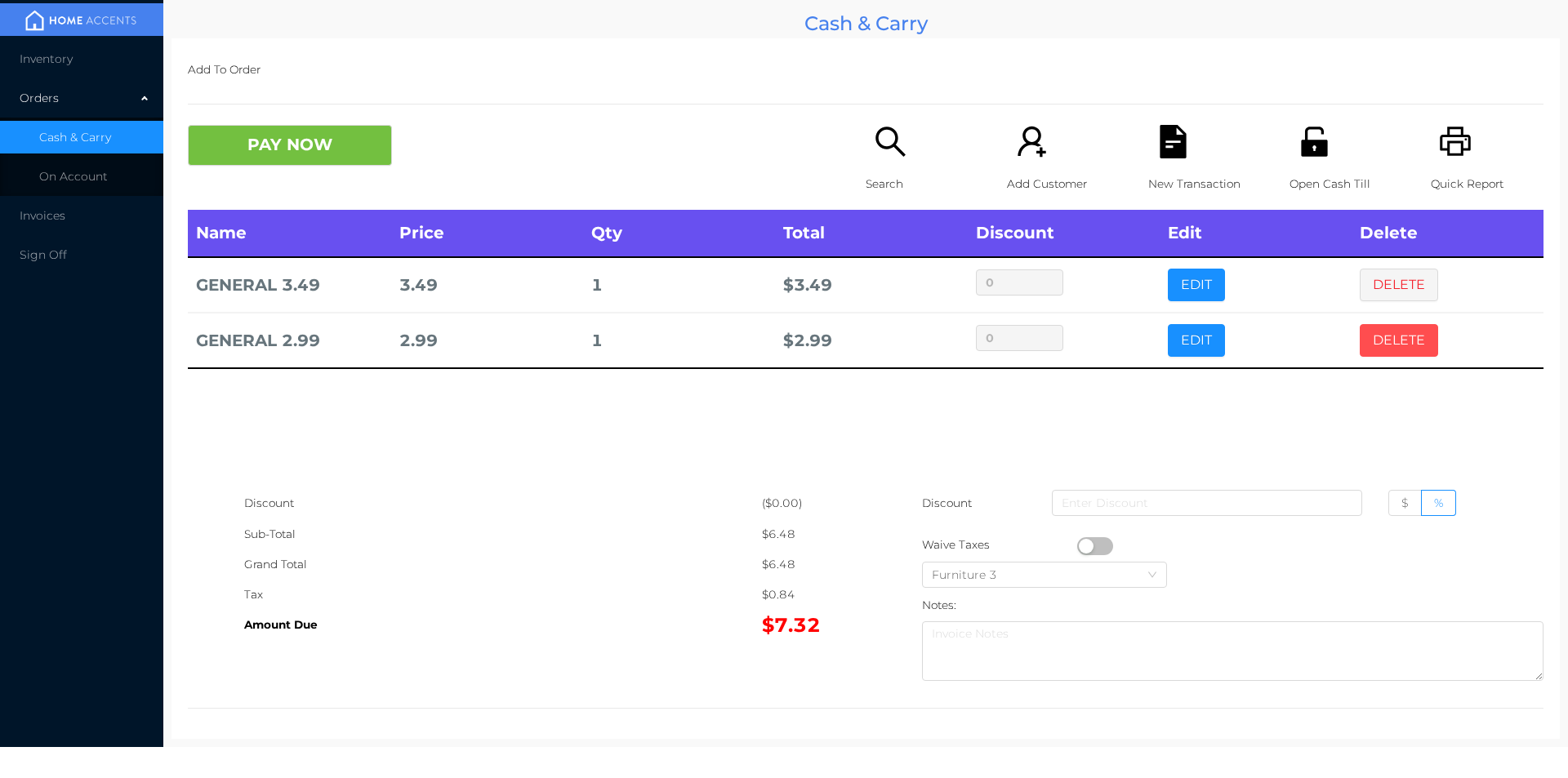
click at [1375, 345] on button "DELETE" at bounding box center [1399, 340] width 78 height 32
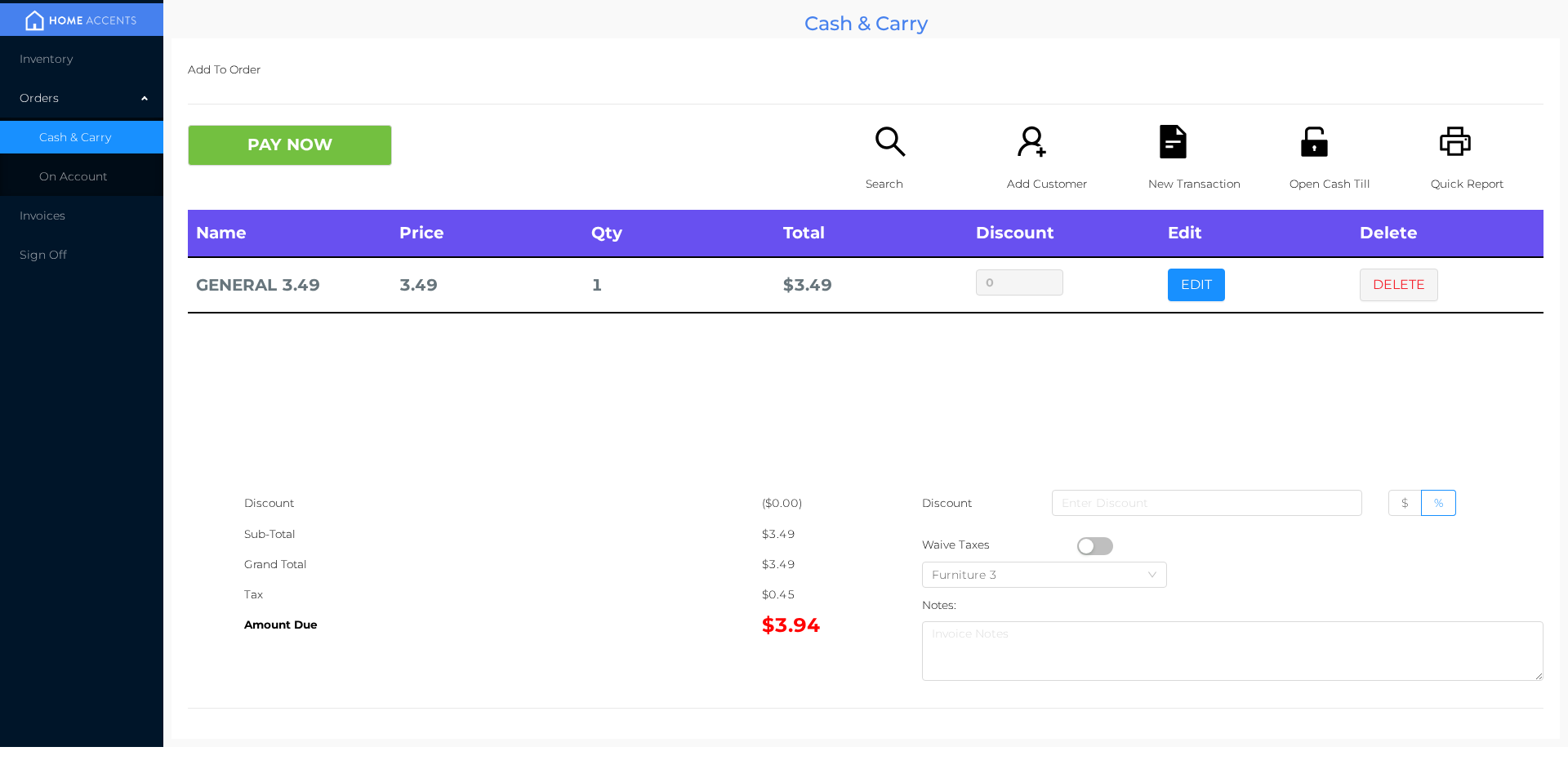
click at [1176, 145] on icon "icon: file-text" at bounding box center [1172, 141] width 26 height 33
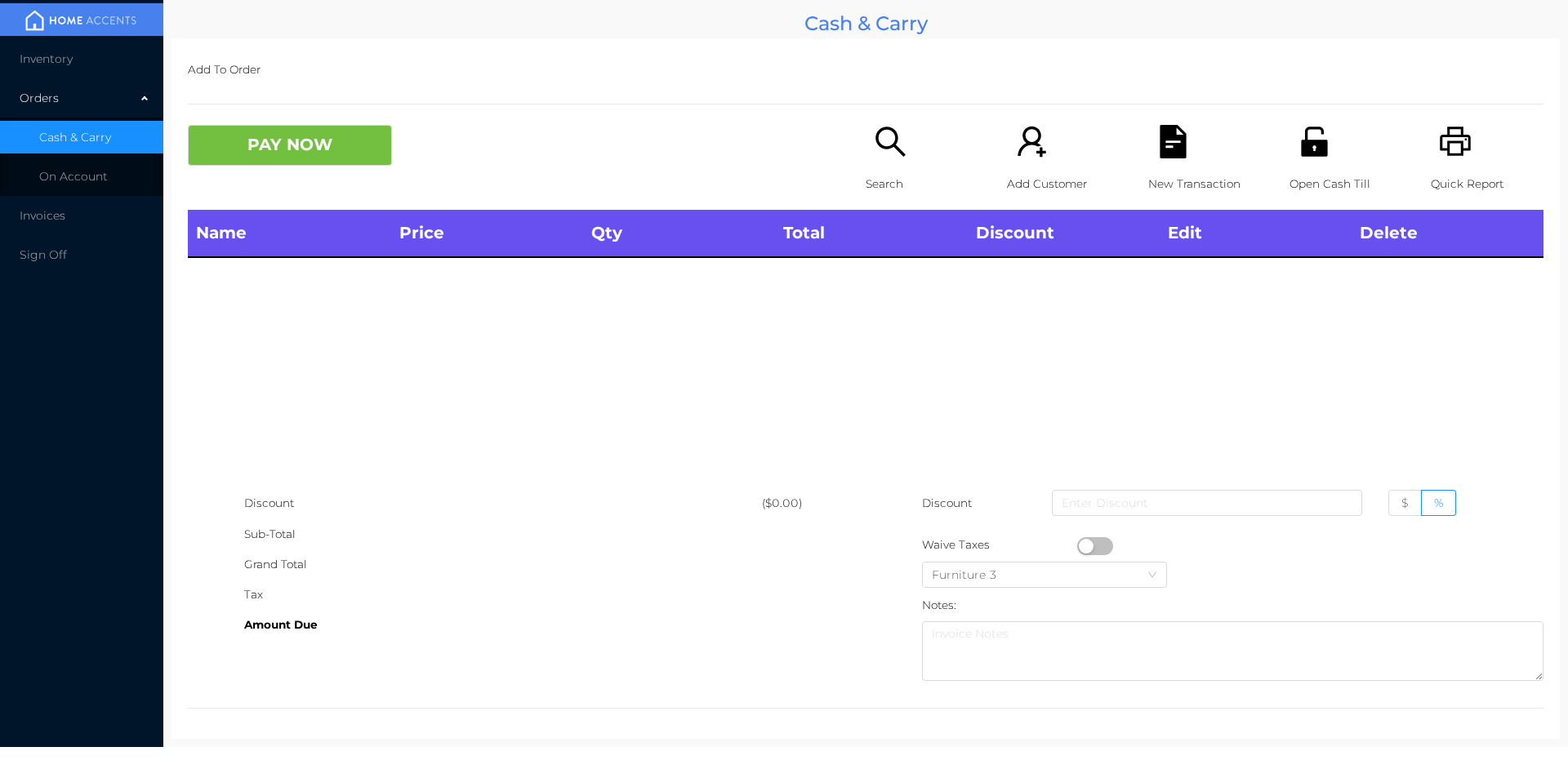
click at [1439, 140] on icon "icon: printer" at bounding box center [1455, 141] width 33 height 33
click at [289, 163] on button "PAY NOW" at bounding box center [290, 146] width 204 height 41
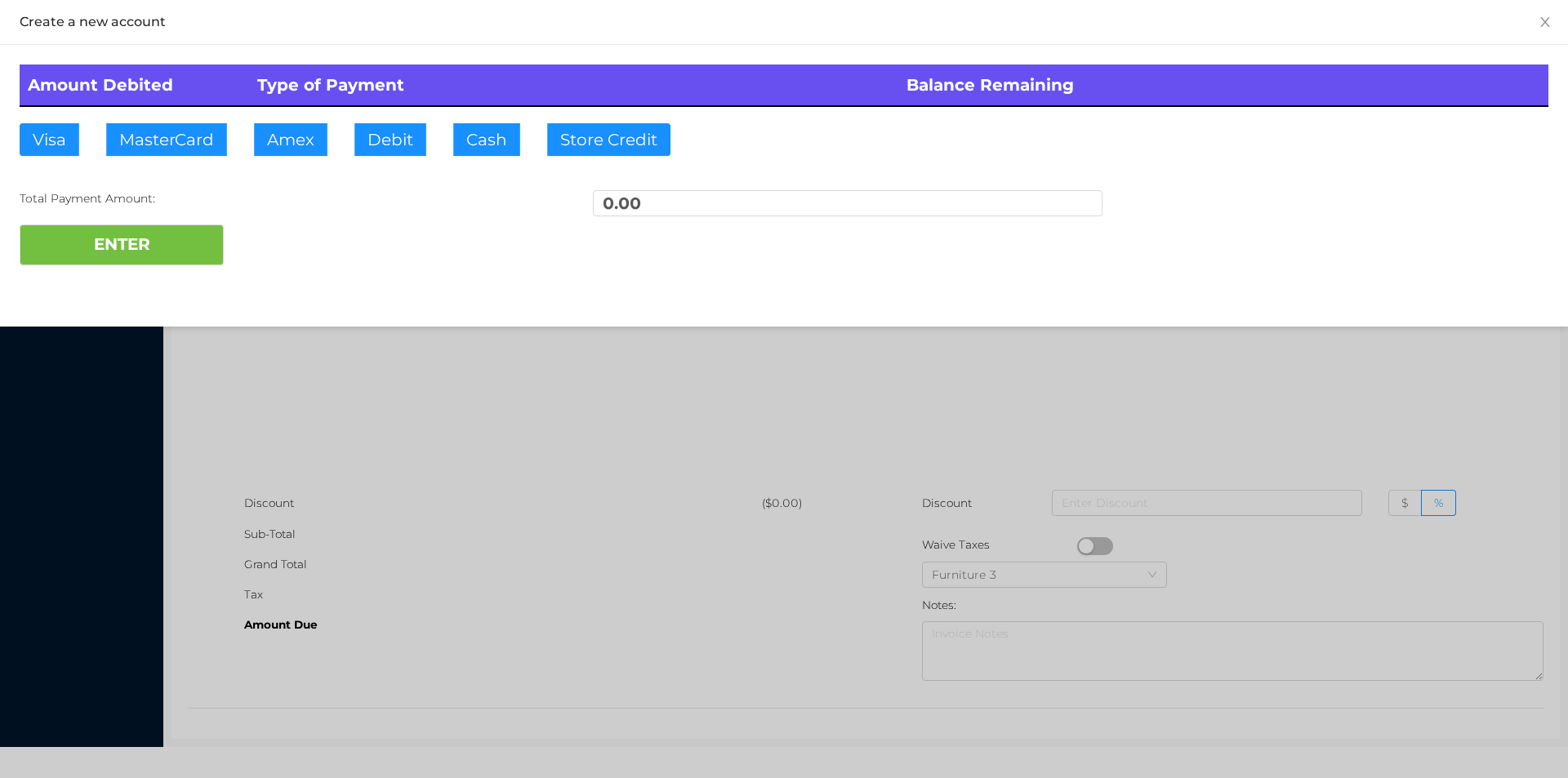
click at [517, 442] on div at bounding box center [784, 389] width 1568 height 778
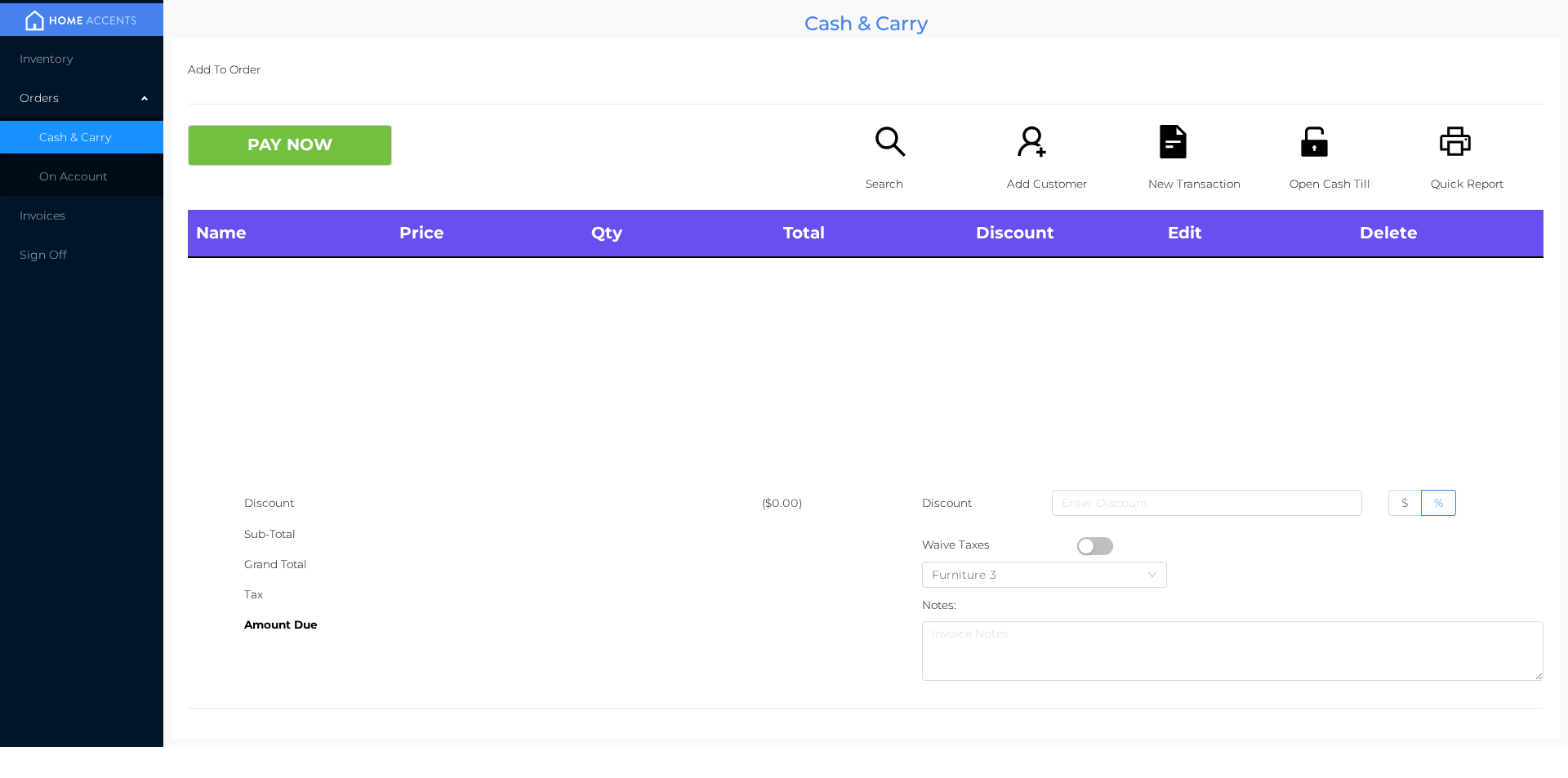
click at [49, 60] on span "Inventory" at bounding box center [46, 58] width 53 height 14
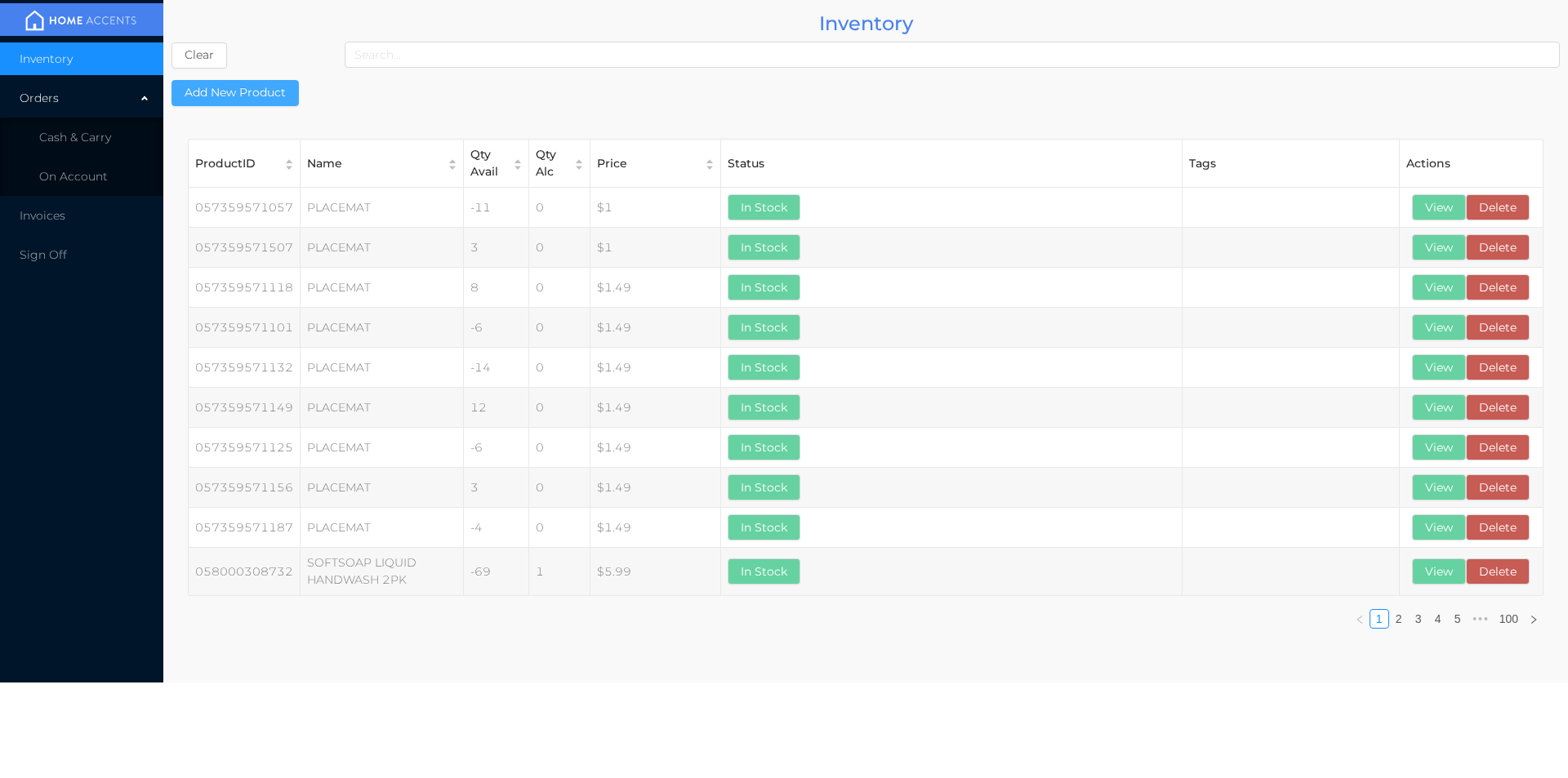
click at [250, 100] on button "Add New Product" at bounding box center [235, 93] width 128 height 26
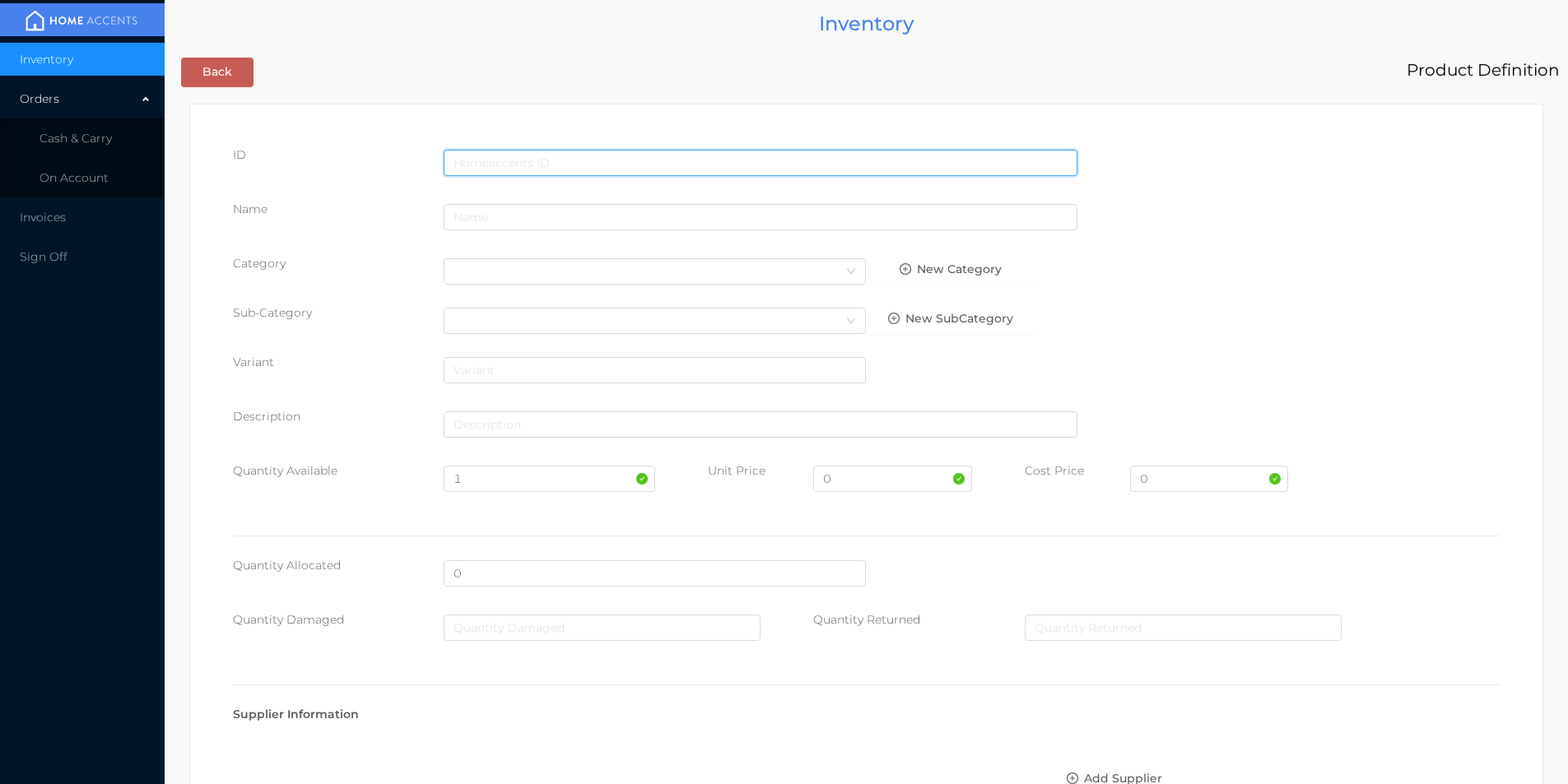
click at [532, 152] on input "text" at bounding box center [760, 163] width 634 height 27
type input "711099622713"
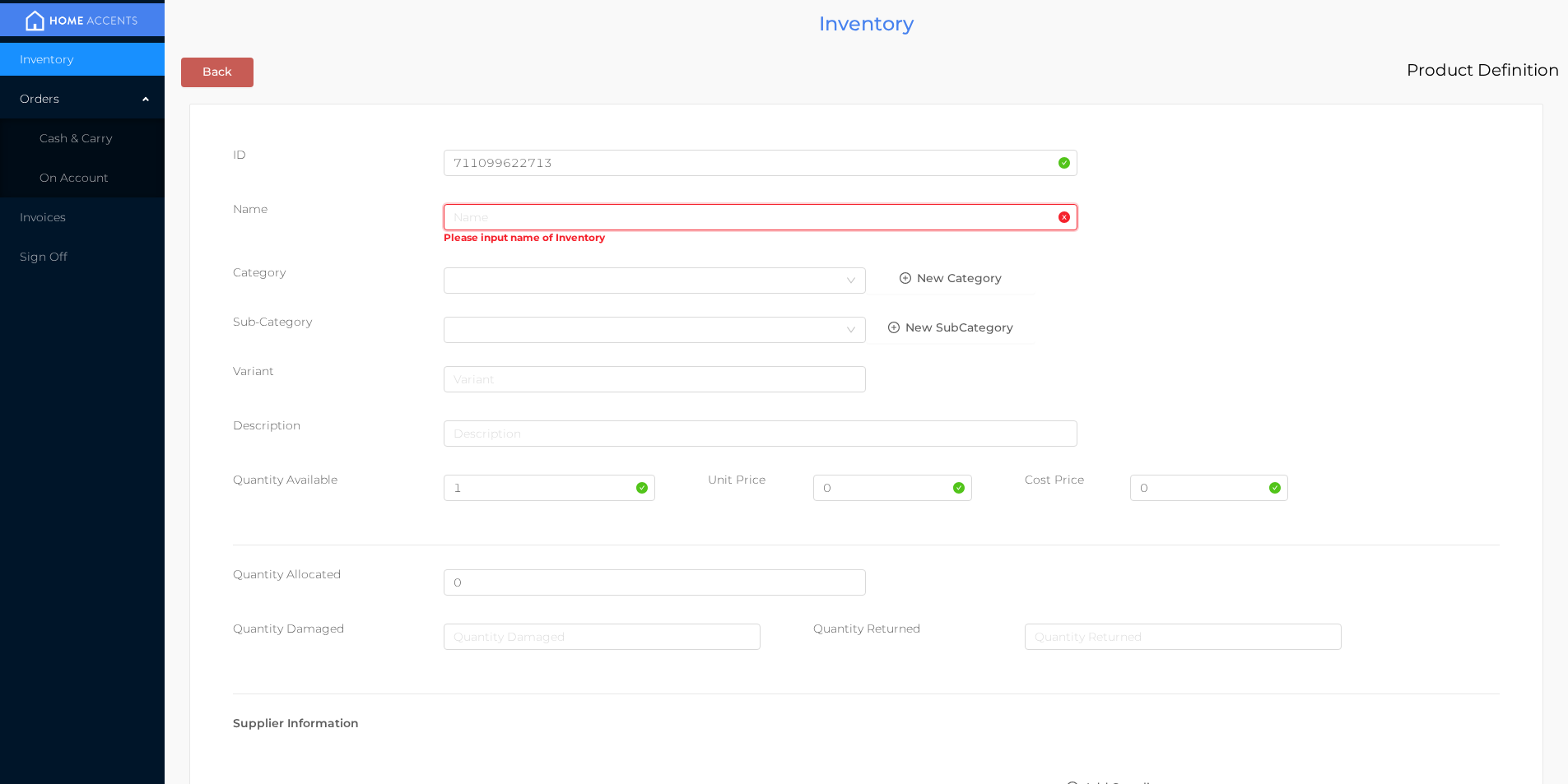
click at [608, 216] on input "text" at bounding box center [760, 217] width 634 height 27
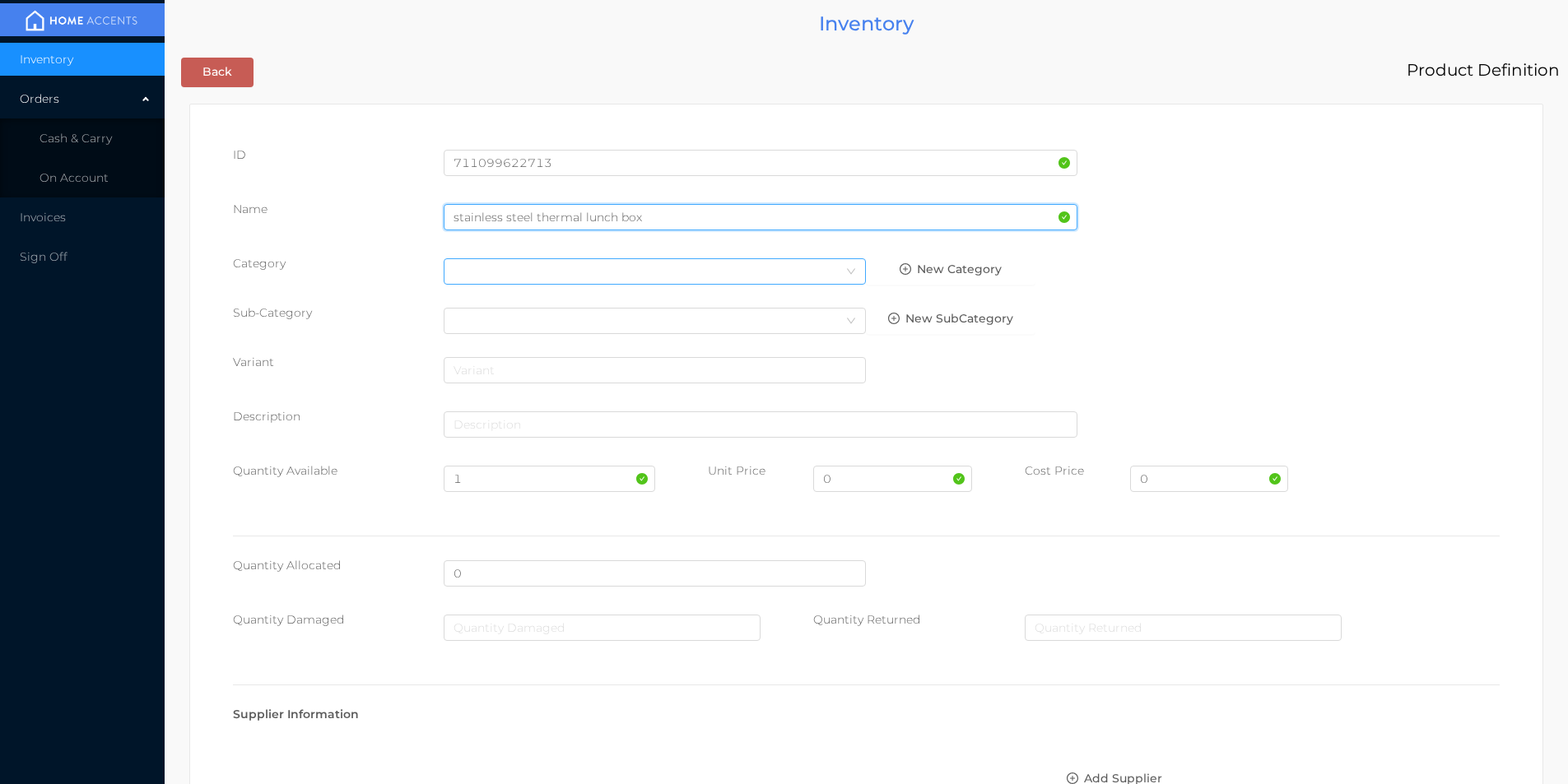
type input "stainless steel thermal lunch box"
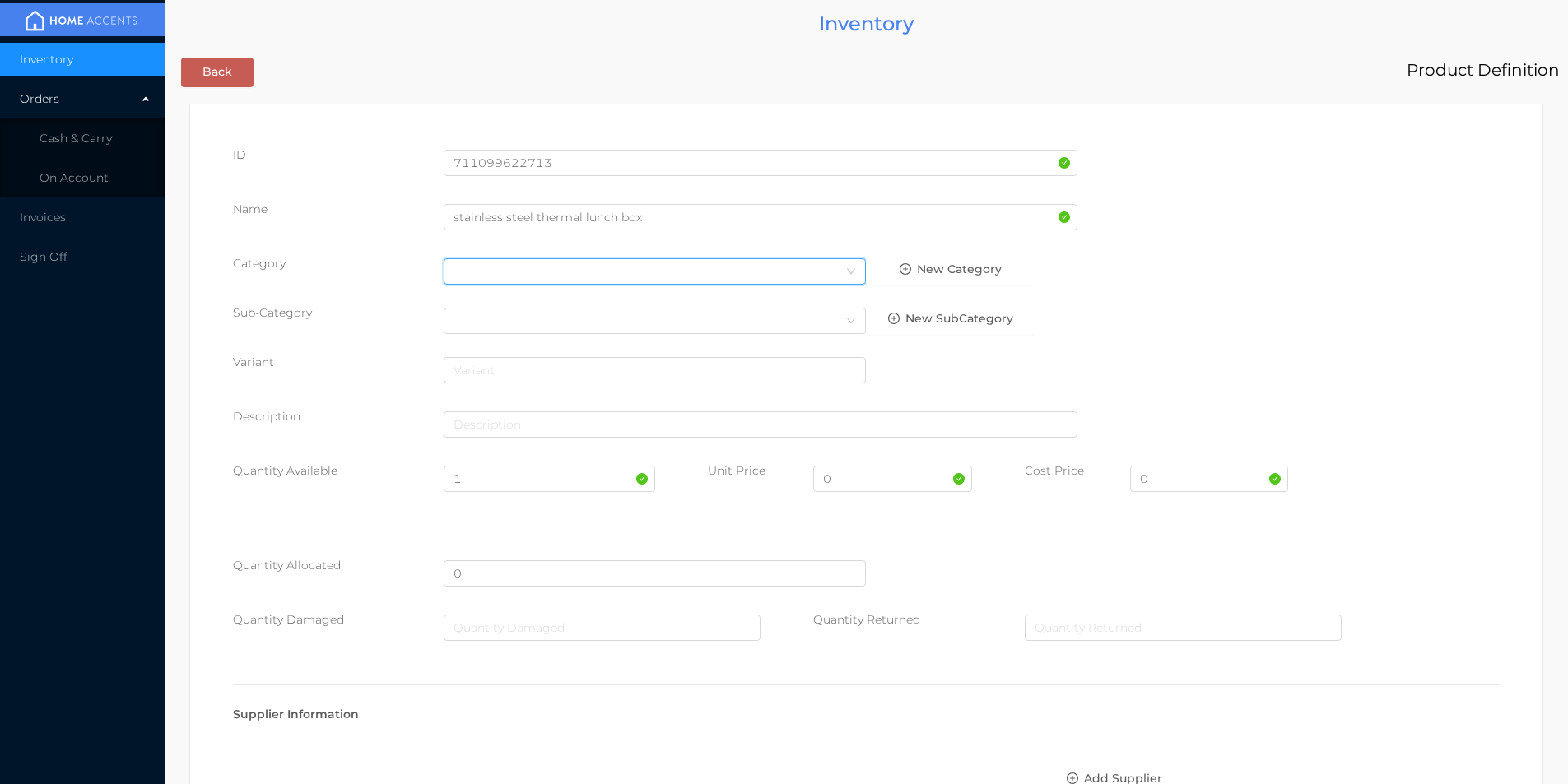
click at [524, 274] on div "Select Category" at bounding box center [655, 271] width 403 height 25
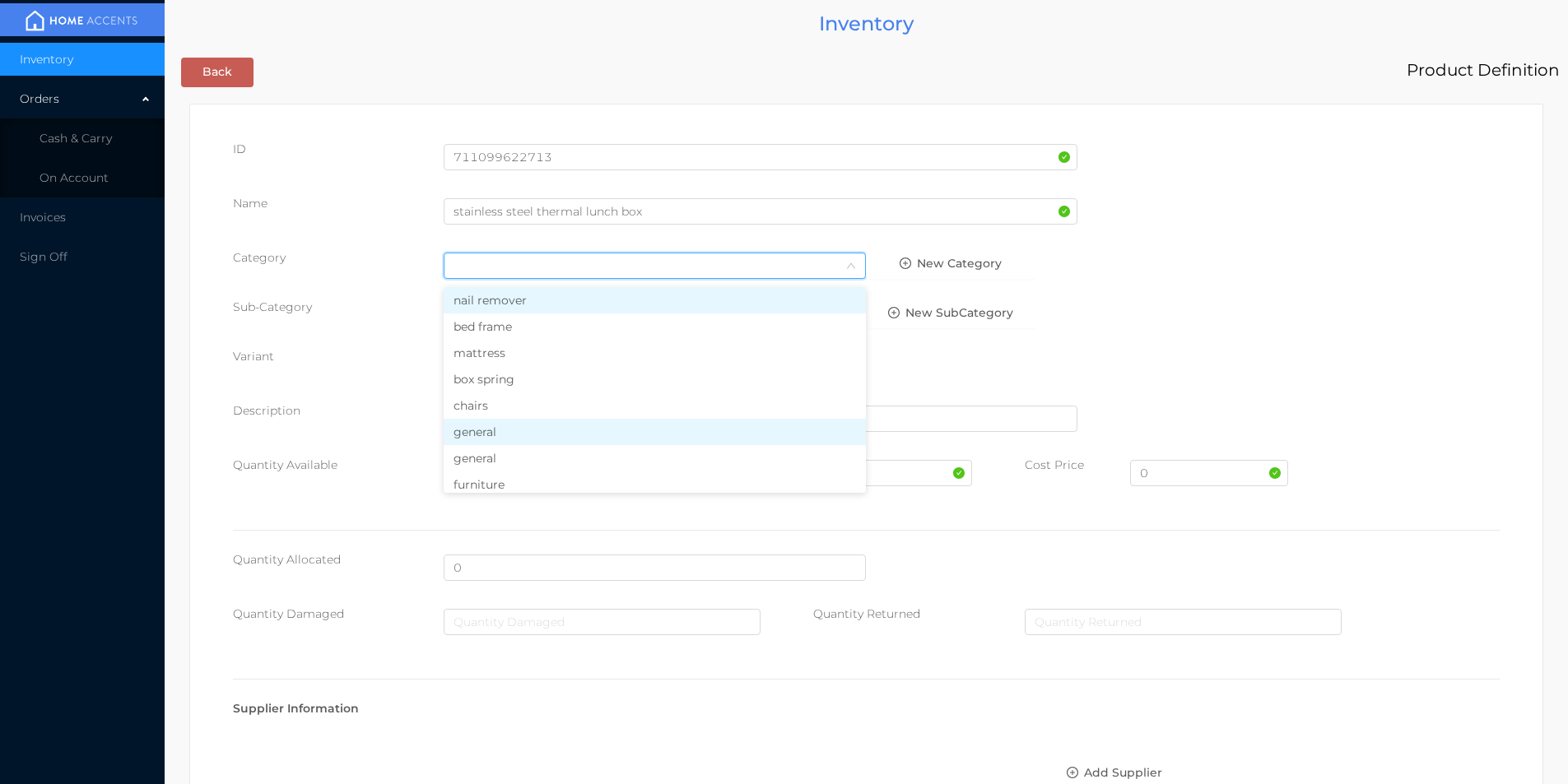
click at [480, 434] on li "general" at bounding box center [655, 431] width 422 height 27
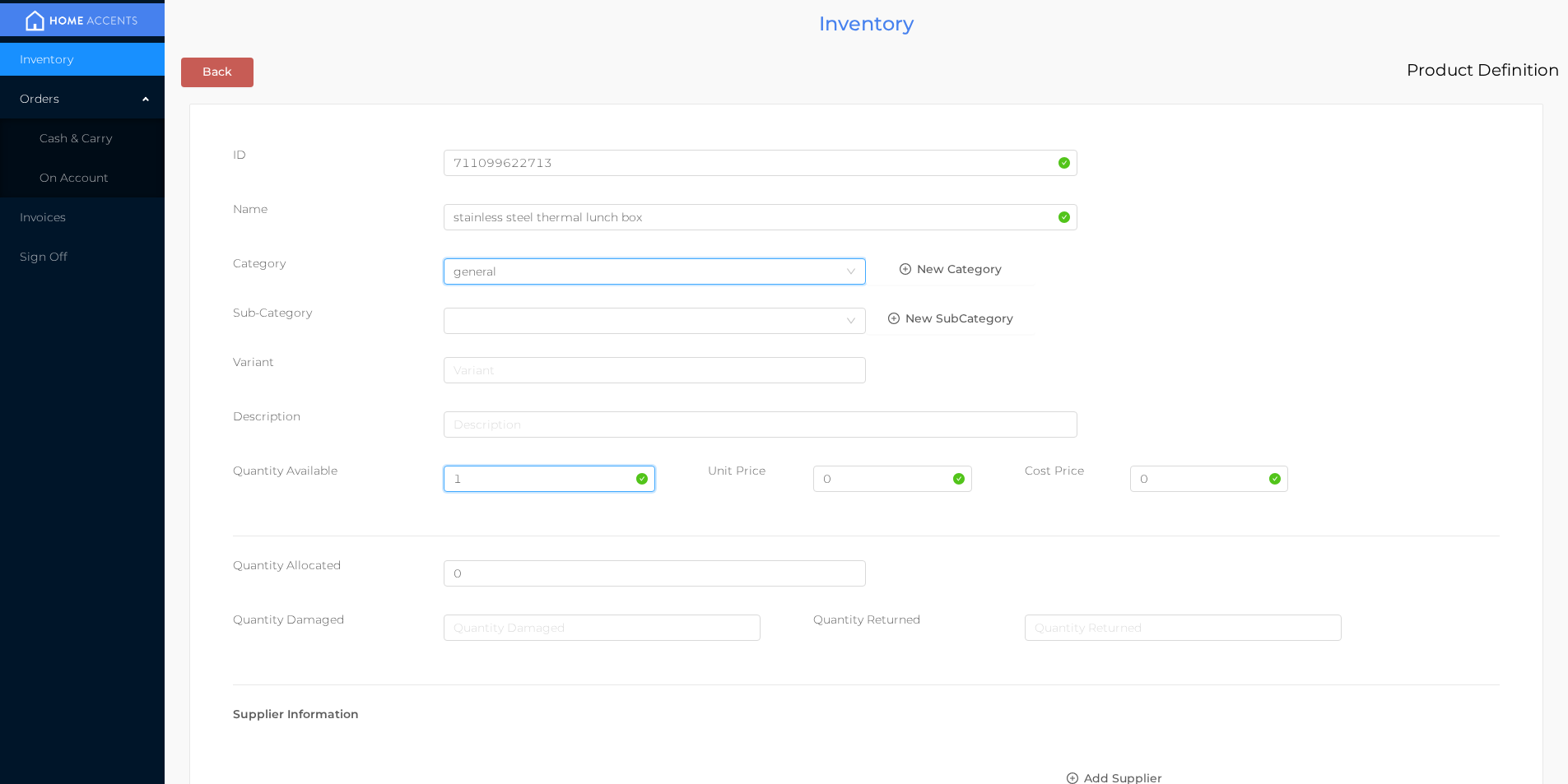
click at [477, 474] on input "1" at bounding box center [549, 479] width 211 height 27
type input "12"
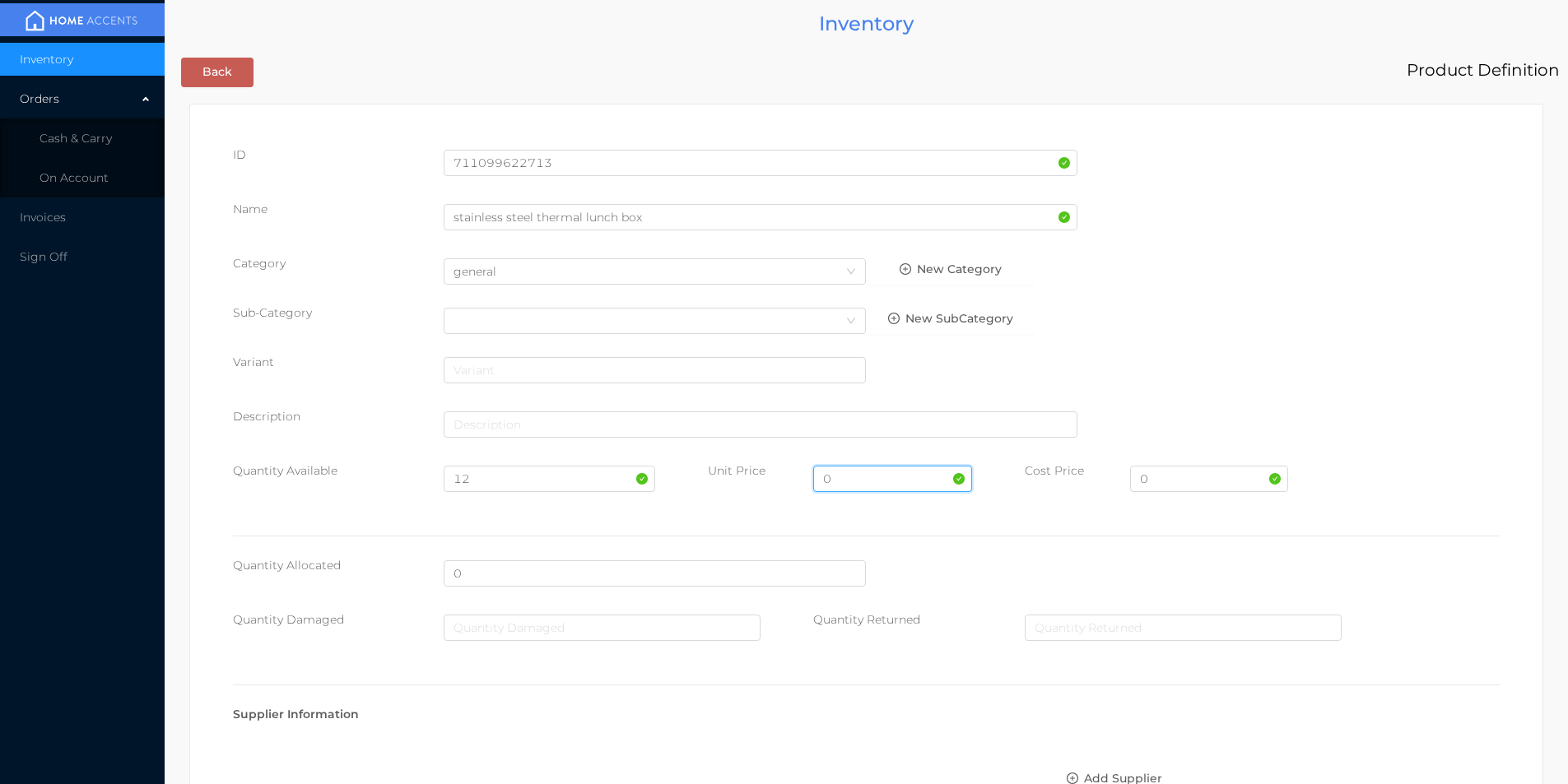
click at [846, 476] on input "0" at bounding box center [893, 479] width 158 height 27
type input "9.99"
click at [1182, 484] on input "0" at bounding box center [1209, 479] width 158 height 27
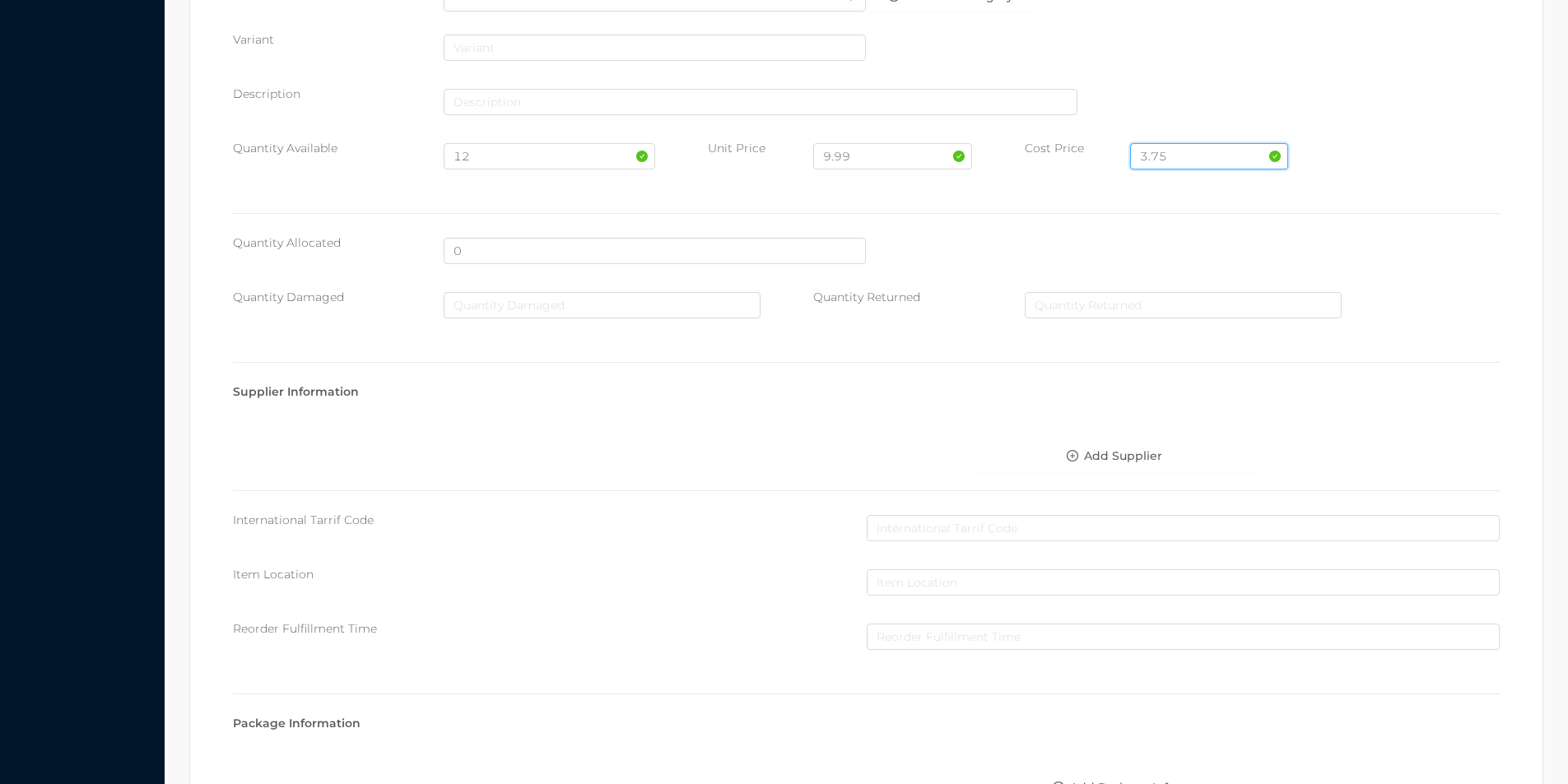
scroll to position [582, 0]
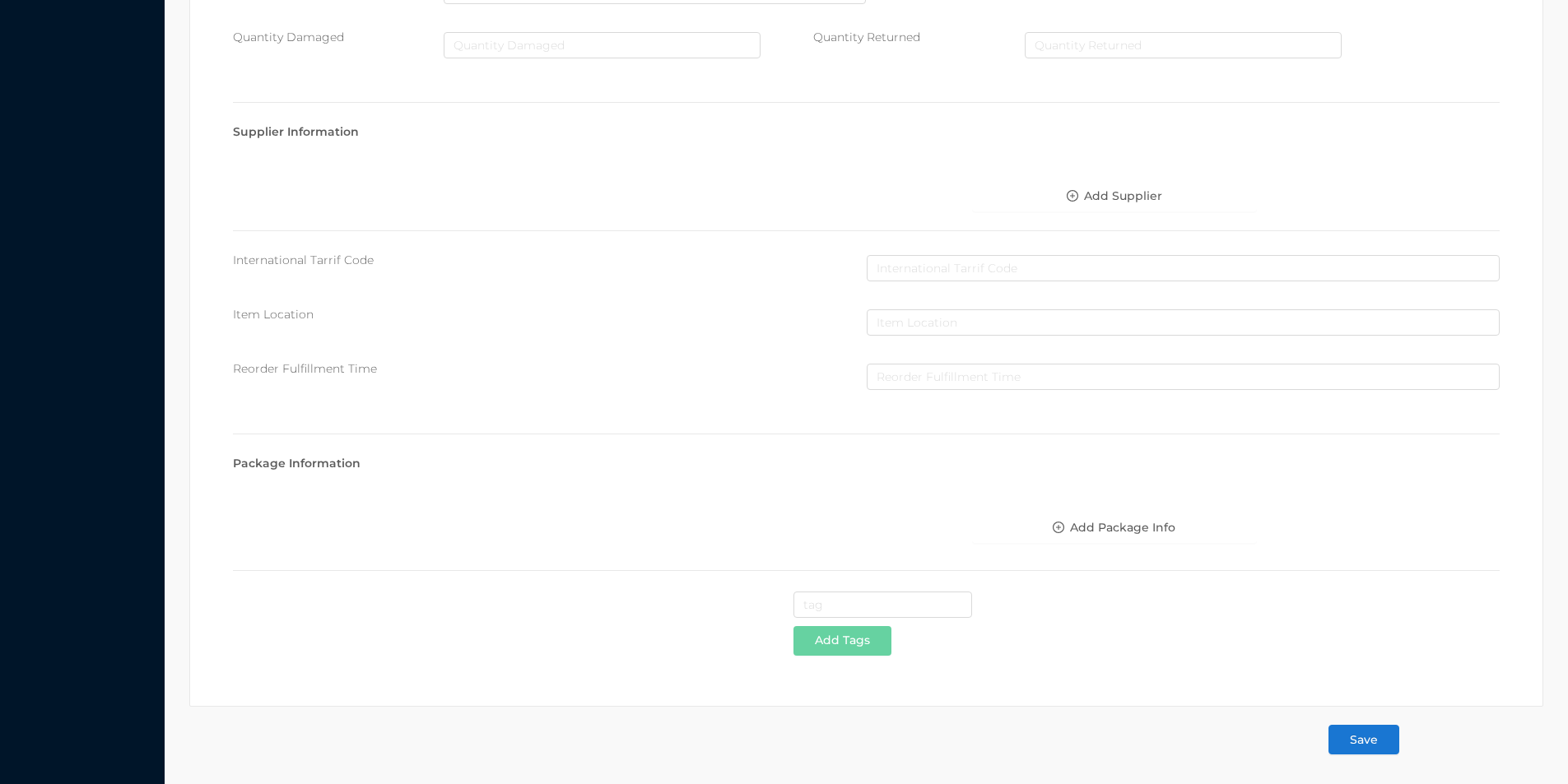
type input "3.75"
click at [1356, 740] on button "Save" at bounding box center [1364, 739] width 70 height 30
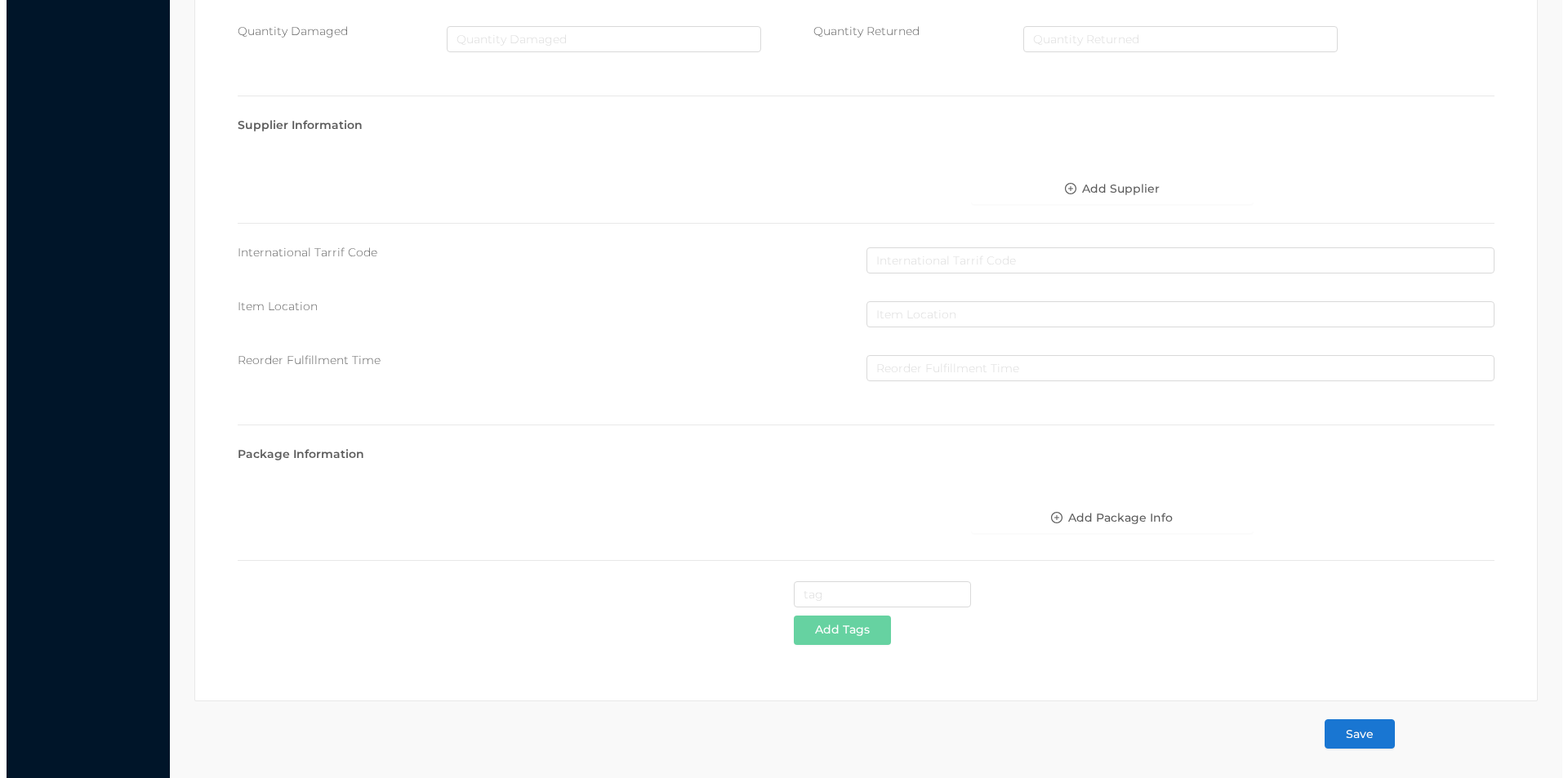
scroll to position [0, 0]
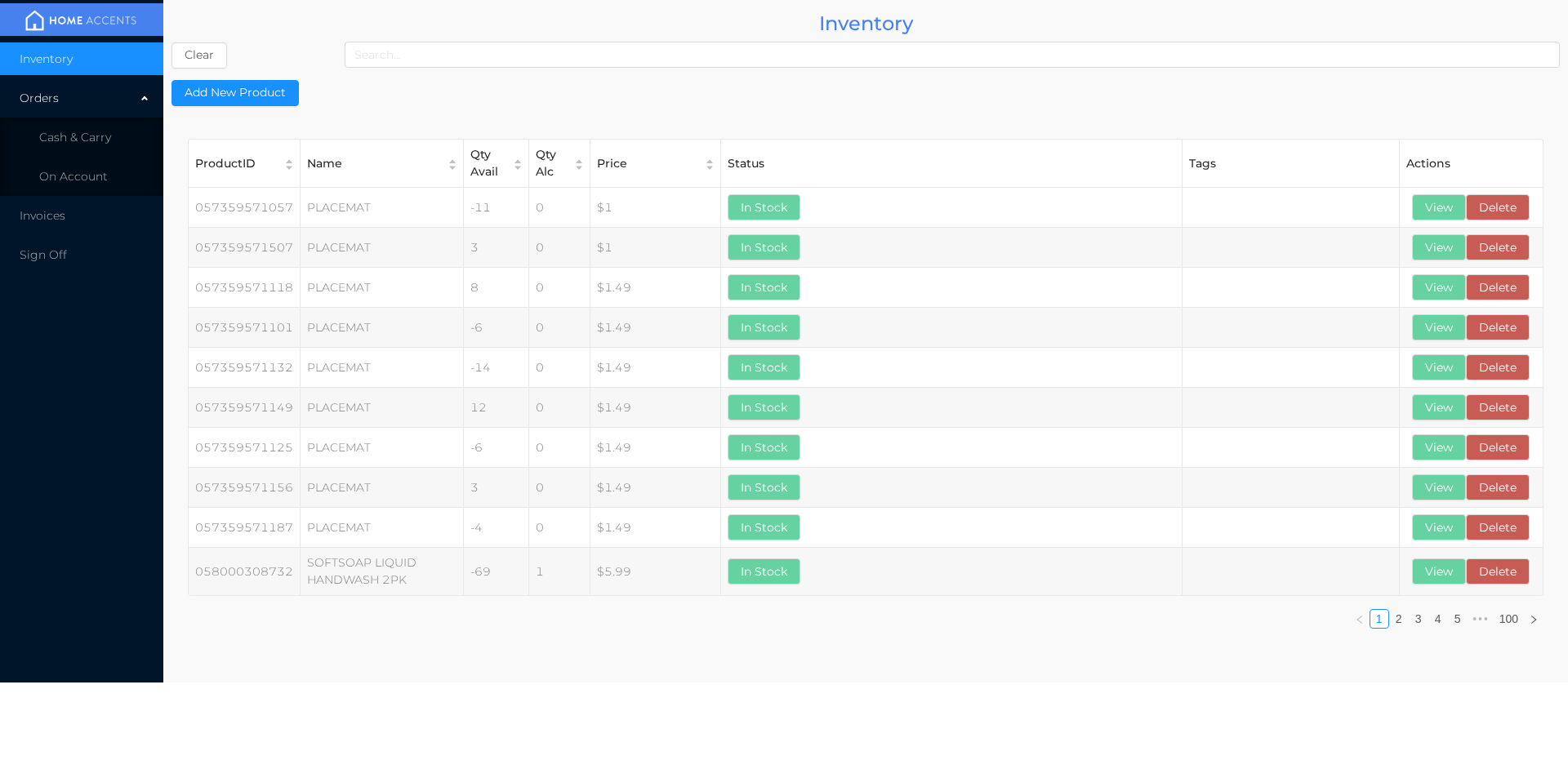
click at [67, 148] on li "Cash & Carry" at bounding box center [82, 137] width 163 height 32
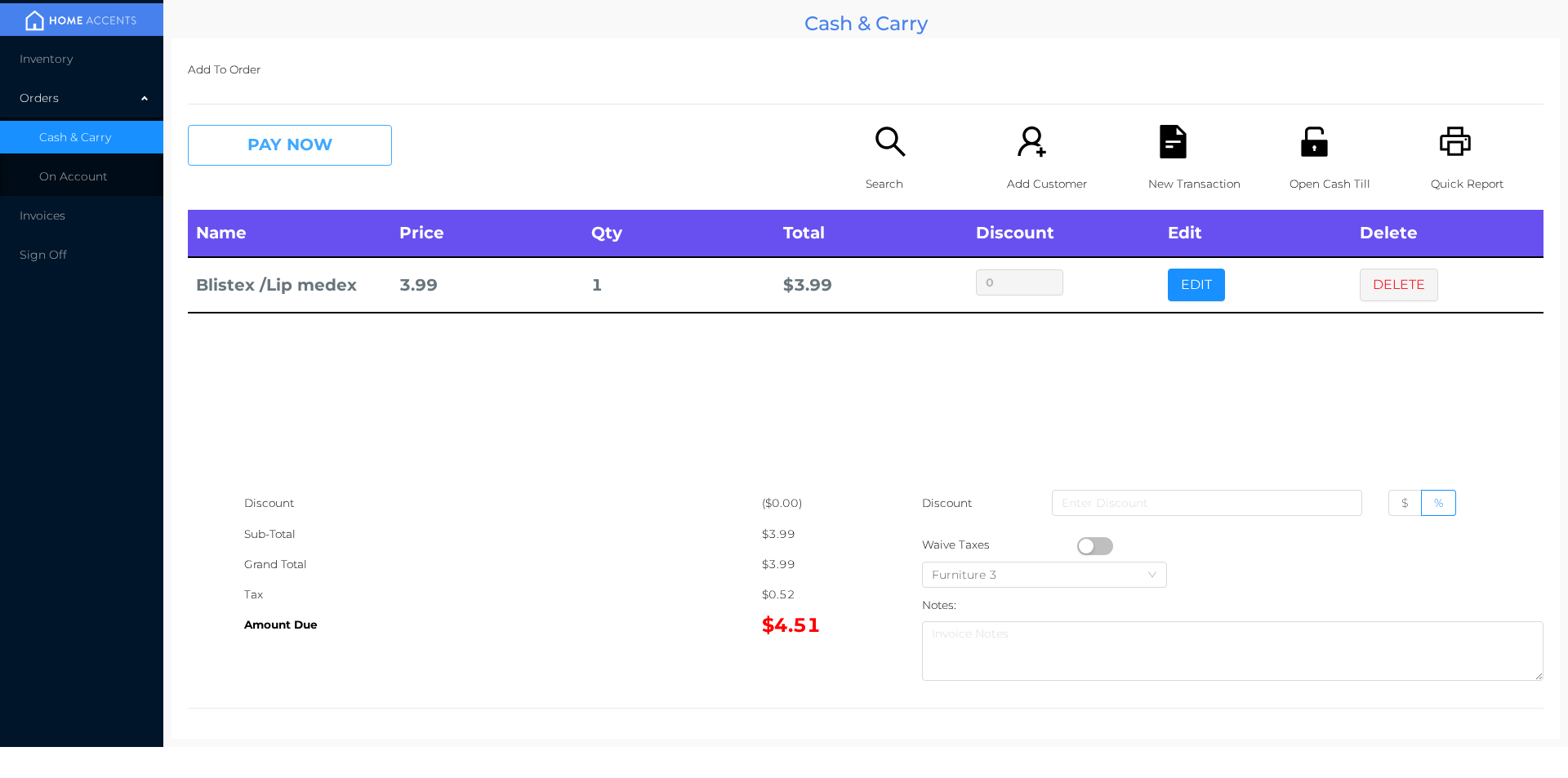
click at [358, 156] on button "PAY NOW" at bounding box center [290, 146] width 204 height 41
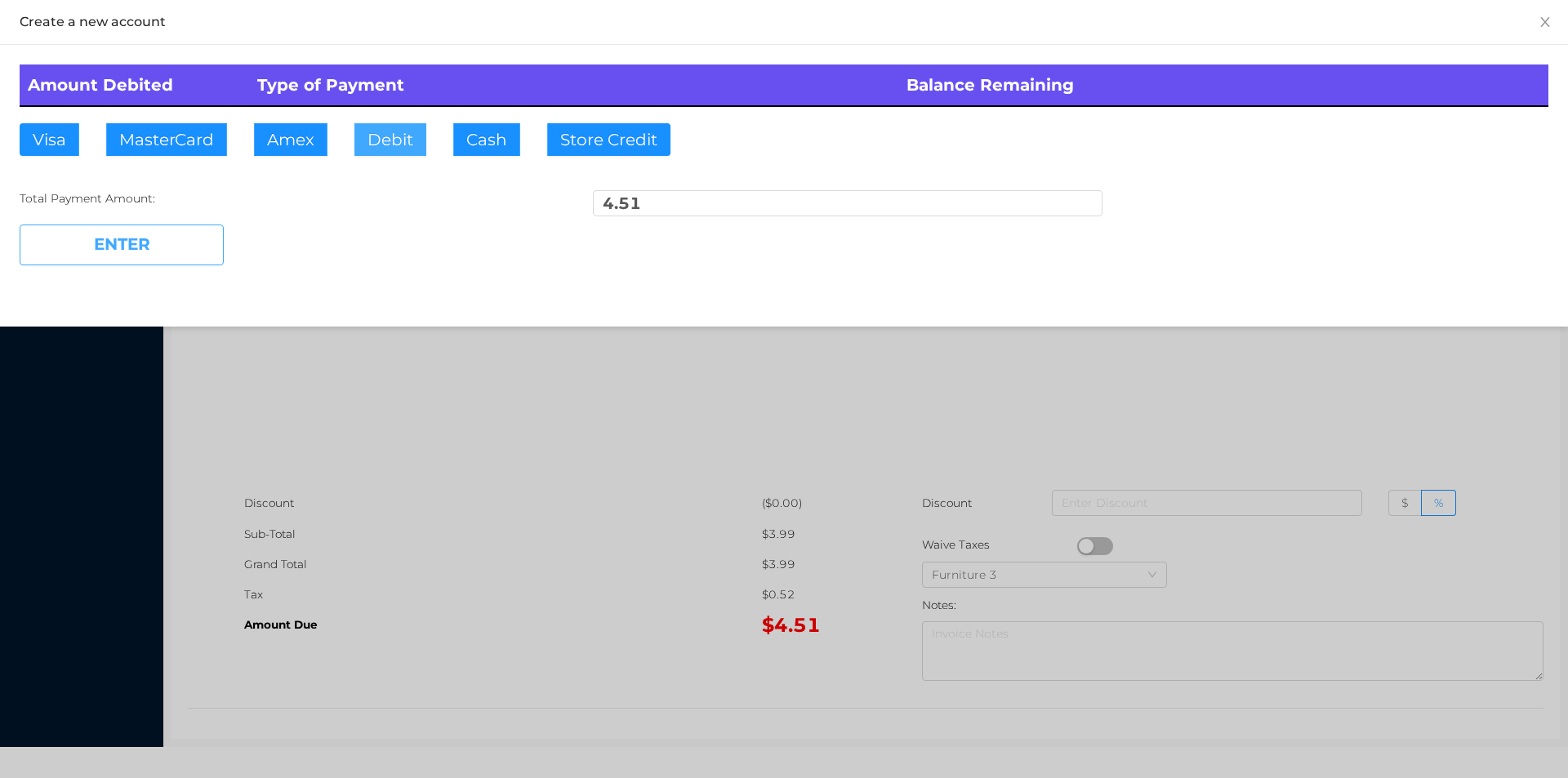
click at [400, 152] on button "Debit" at bounding box center [390, 140] width 72 height 32
click at [185, 249] on button "ENTER" at bounding box center [122, 245] width 204 height 41
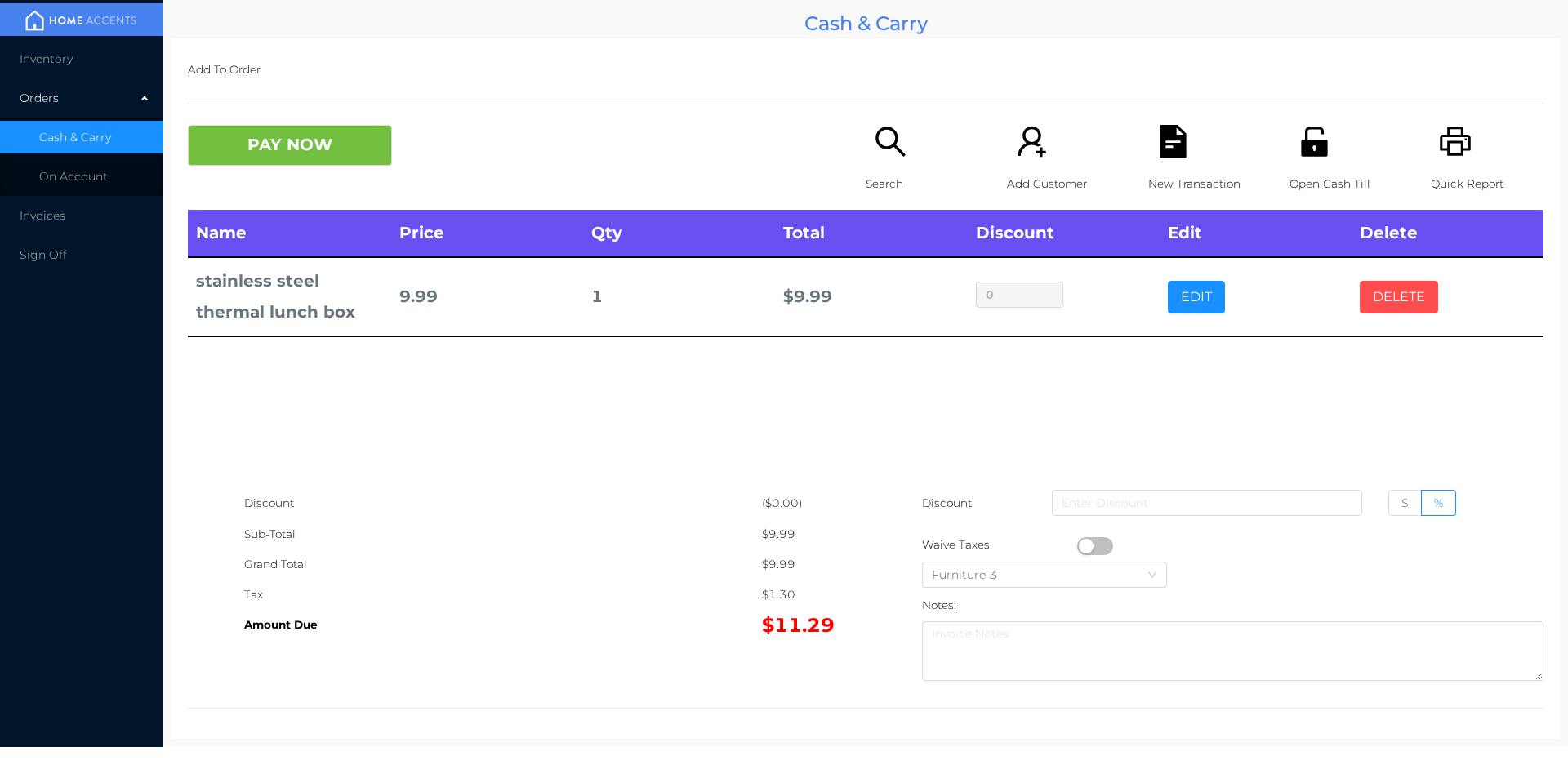
click at [1387, 309] on button "DELETE" at bounding box center [1399, 297] width 78 height 32
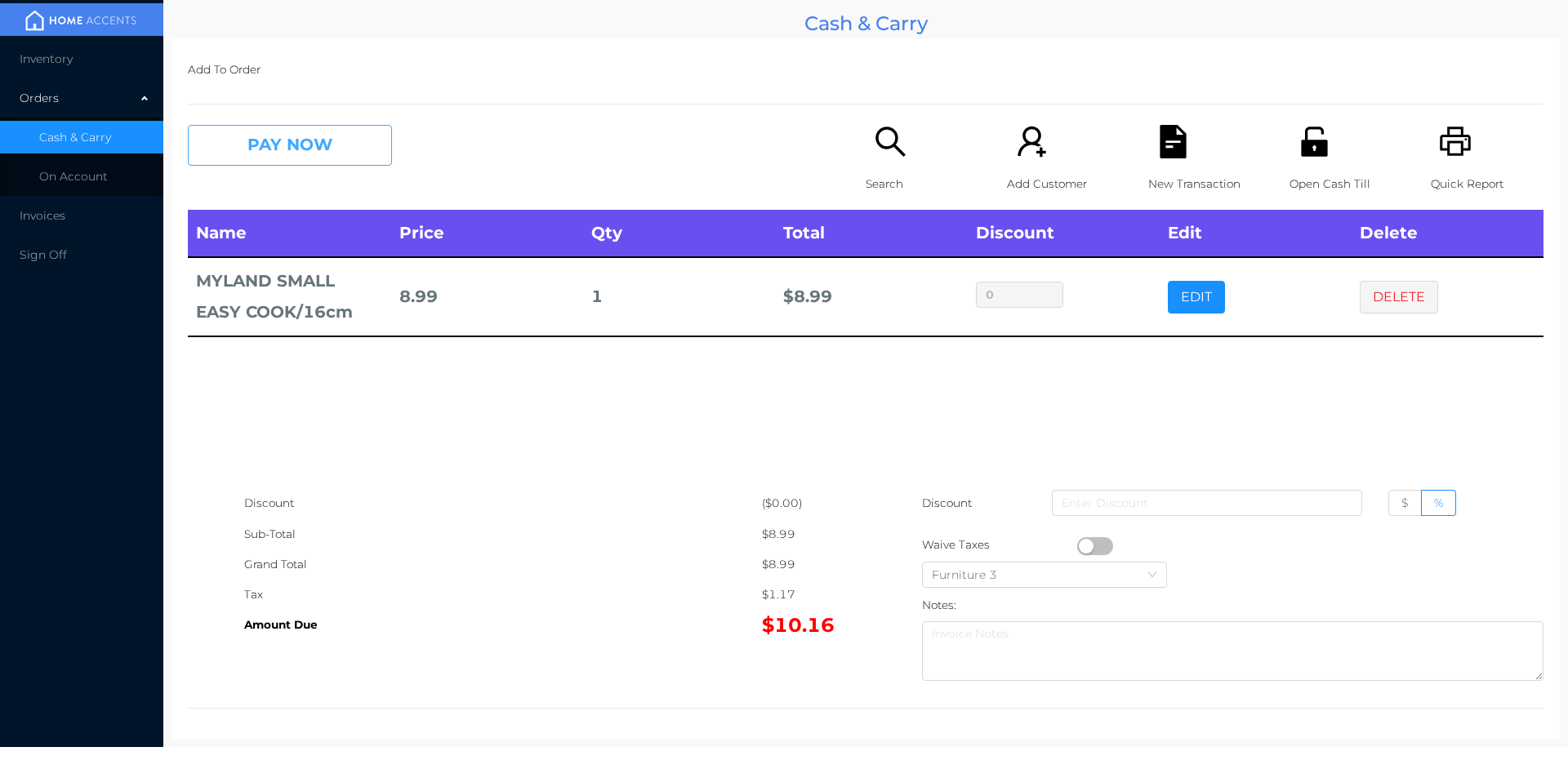
click at [346, 140] on button "PAY NOW" at bounding box center [290, 146] width 204 height 41
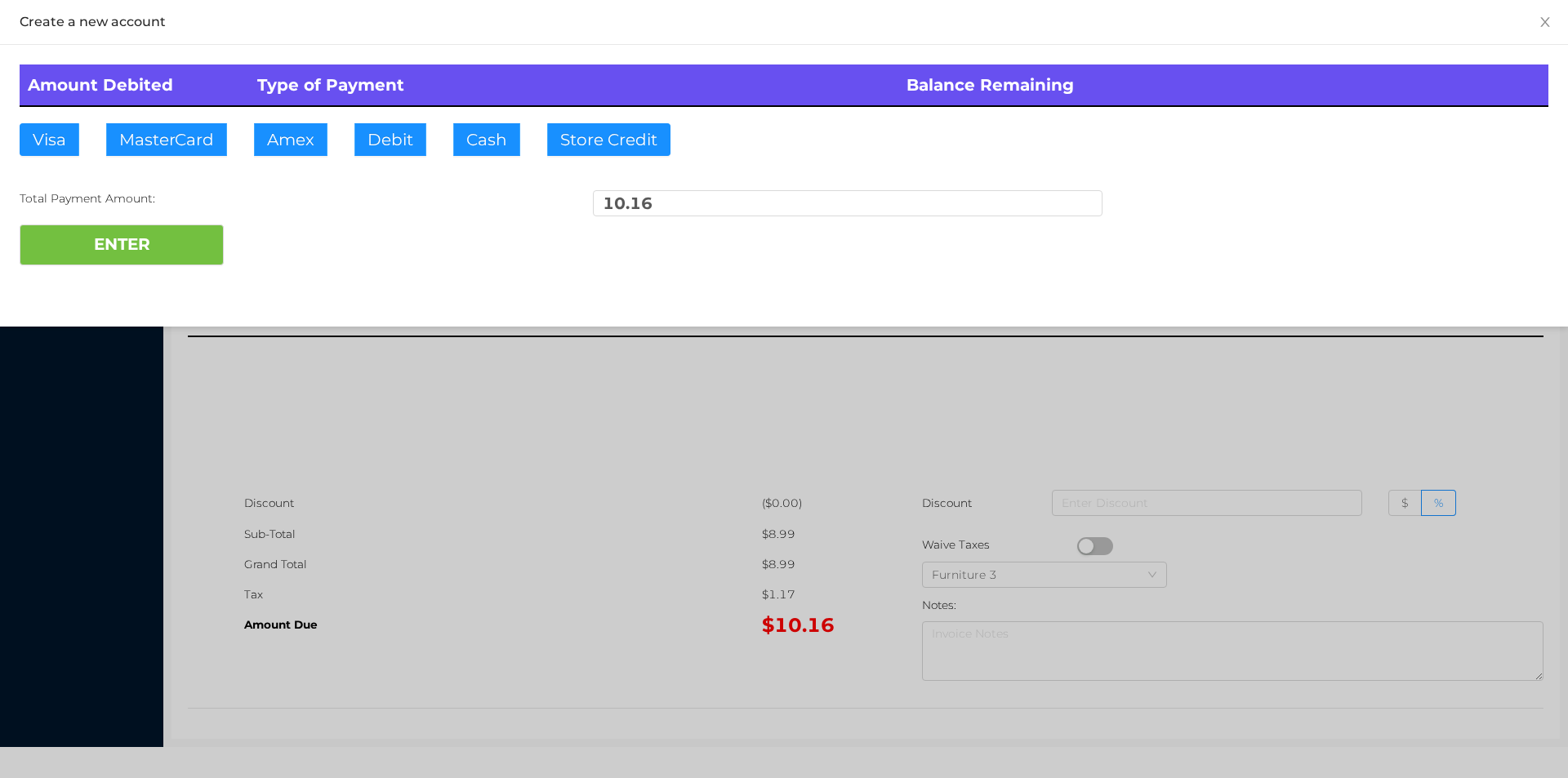
click at [1406, 444] on div at bounding box center [784, 389] width 1568 height 778
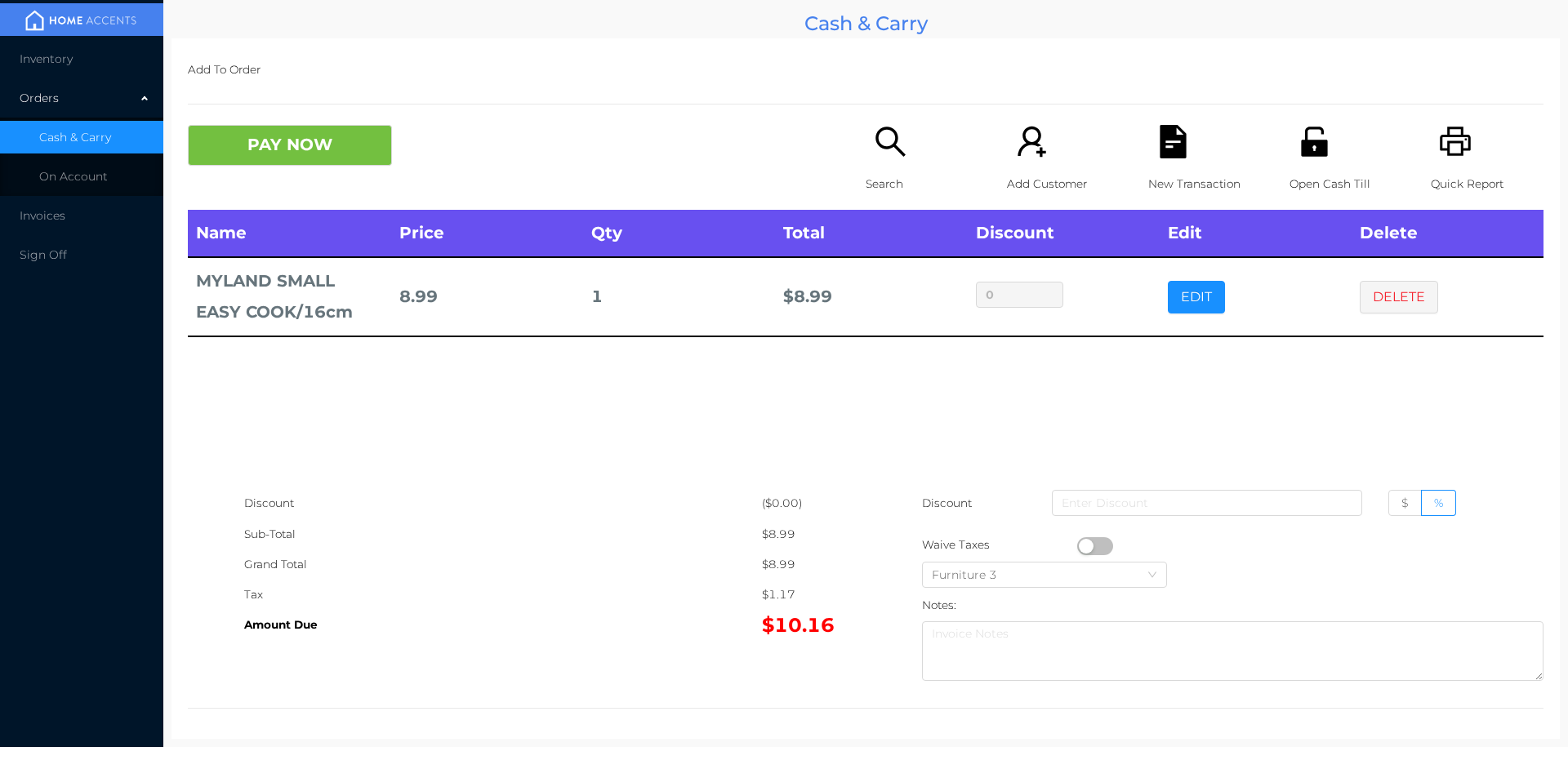
click at [1432, 191] on p "Quick Report" at bounding box center [1487, 184] width 112 height 30
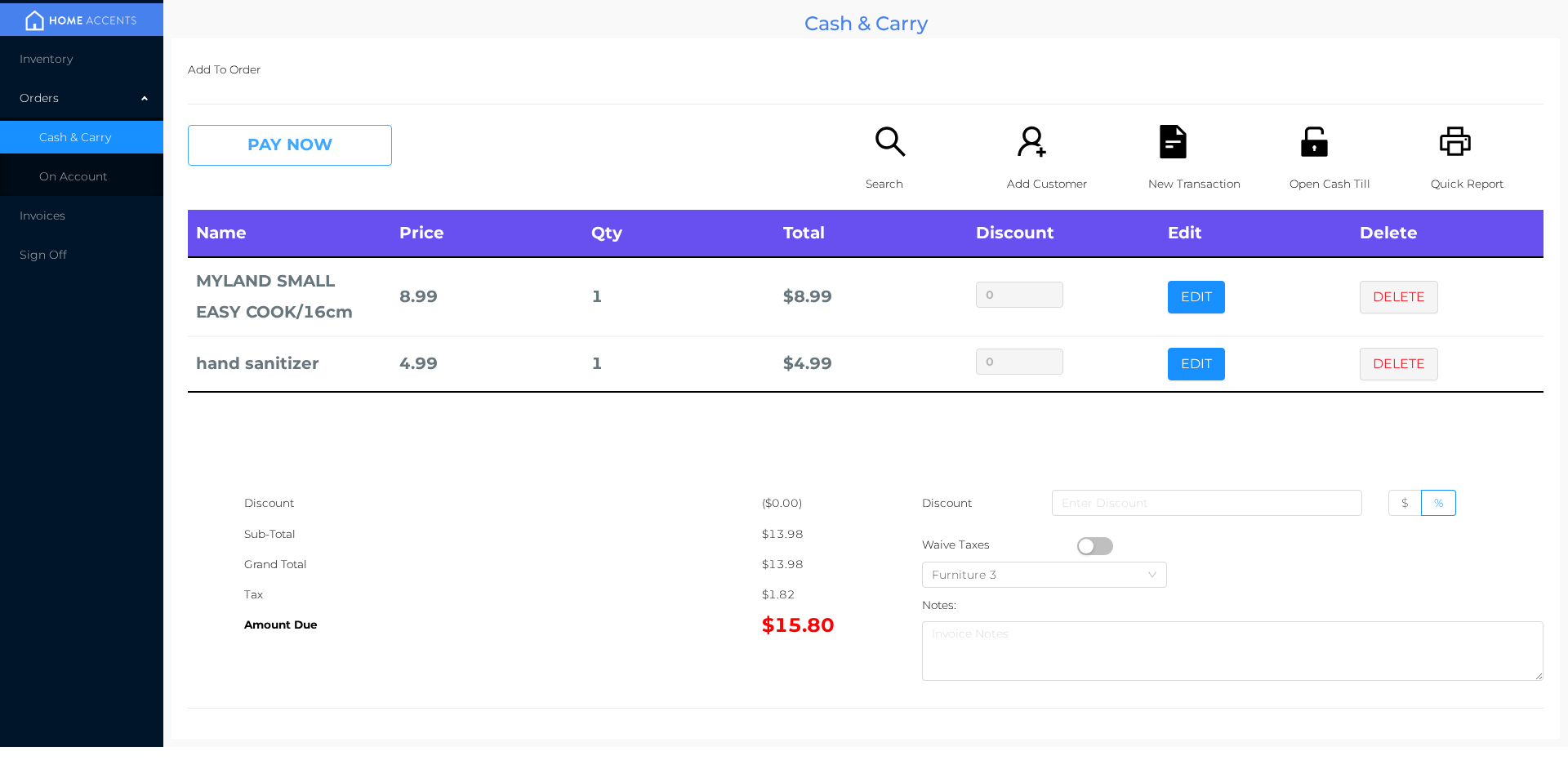
click at [279, 152] on button "PAY NOW" at bounding box center [290, 146] width 204 height 41
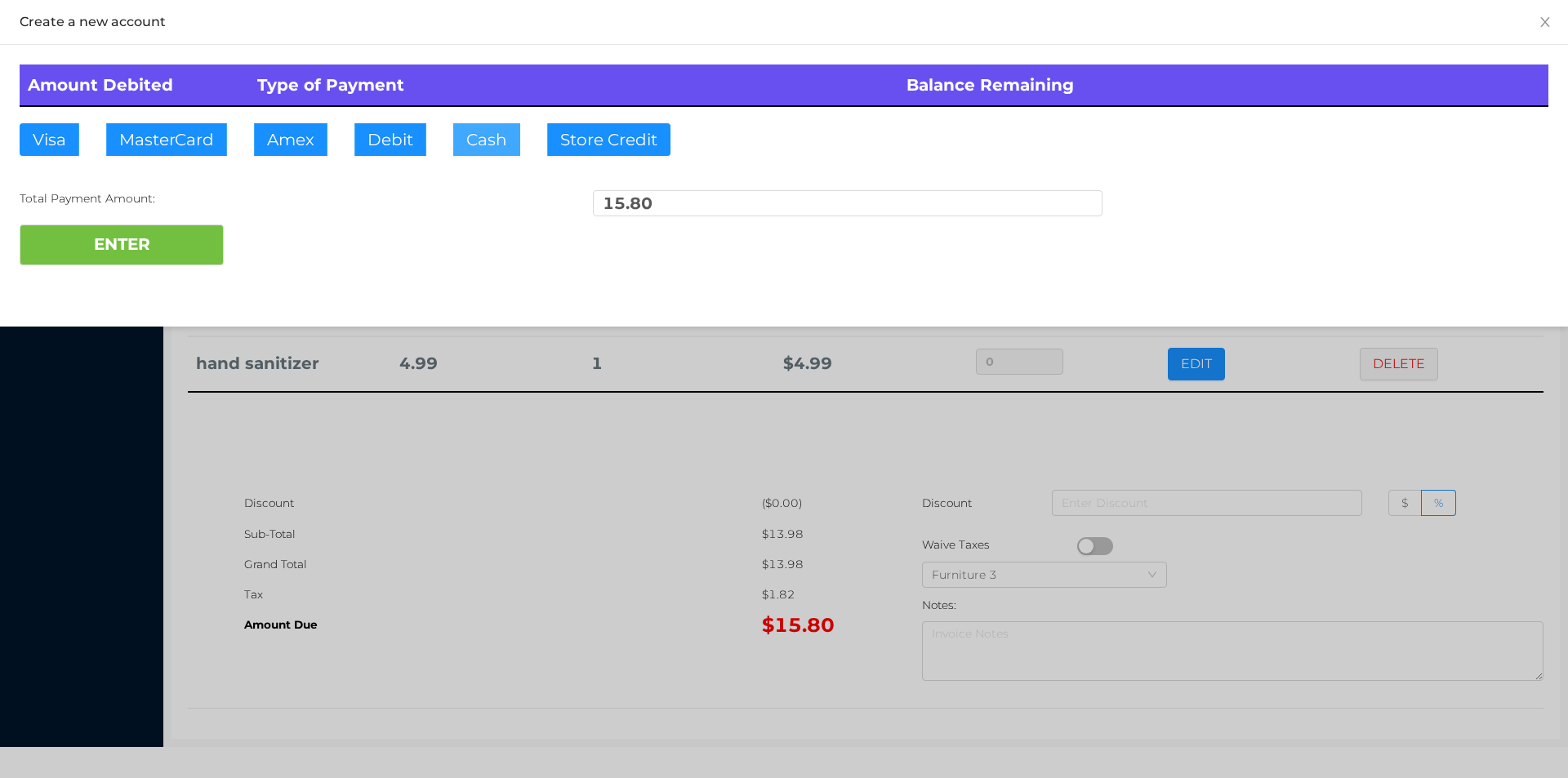
click at [479, 137] on button "Cash" at bounding box center [486, 140] width 67 height 32
type input "20."
click at [155, 258] on button "ENTER" at bounding box center [122, 245] width 204 height 41
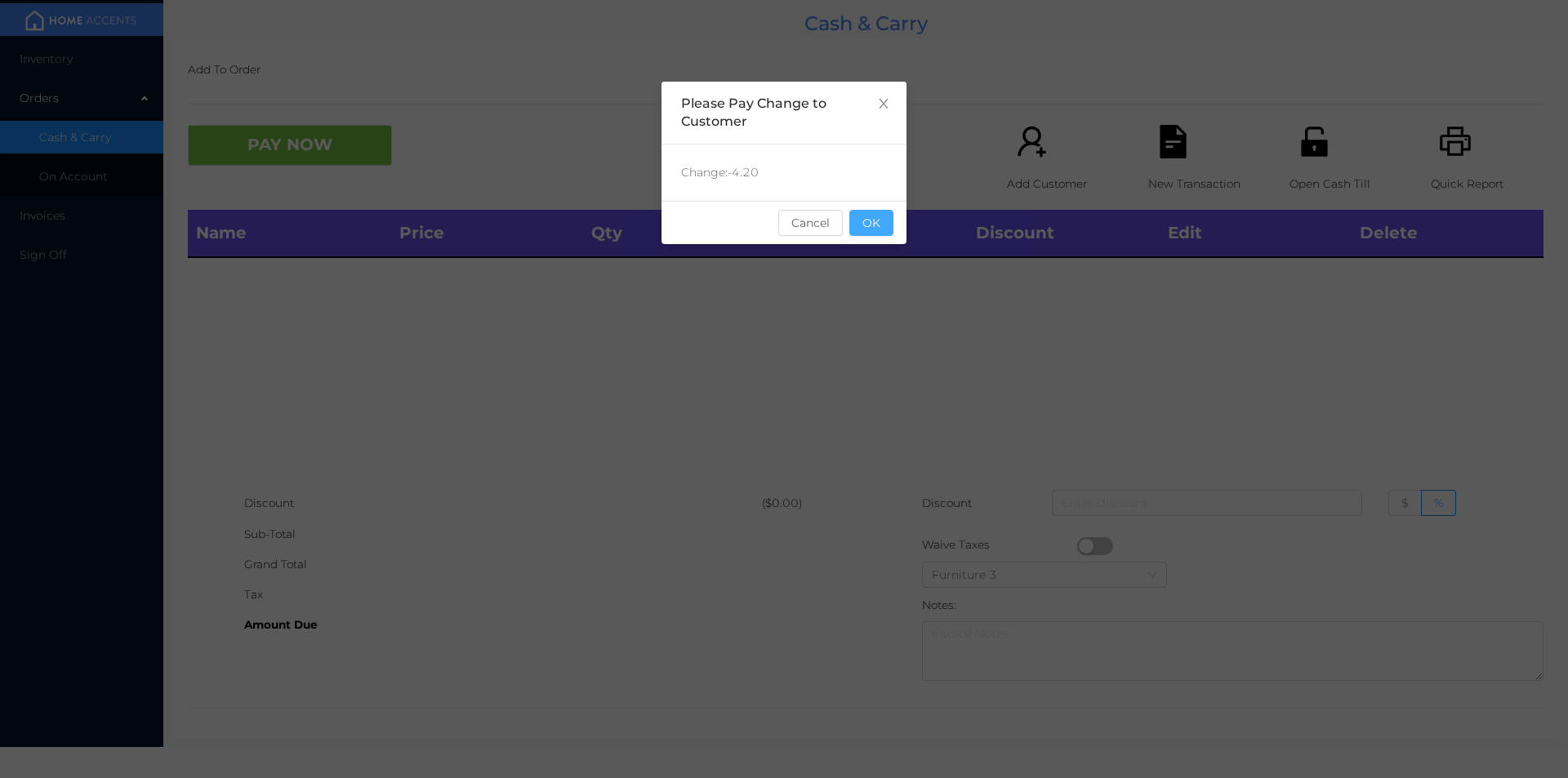
click at [880, 229] on button "OK" at bounding box center [872, 223] width 44 height 26
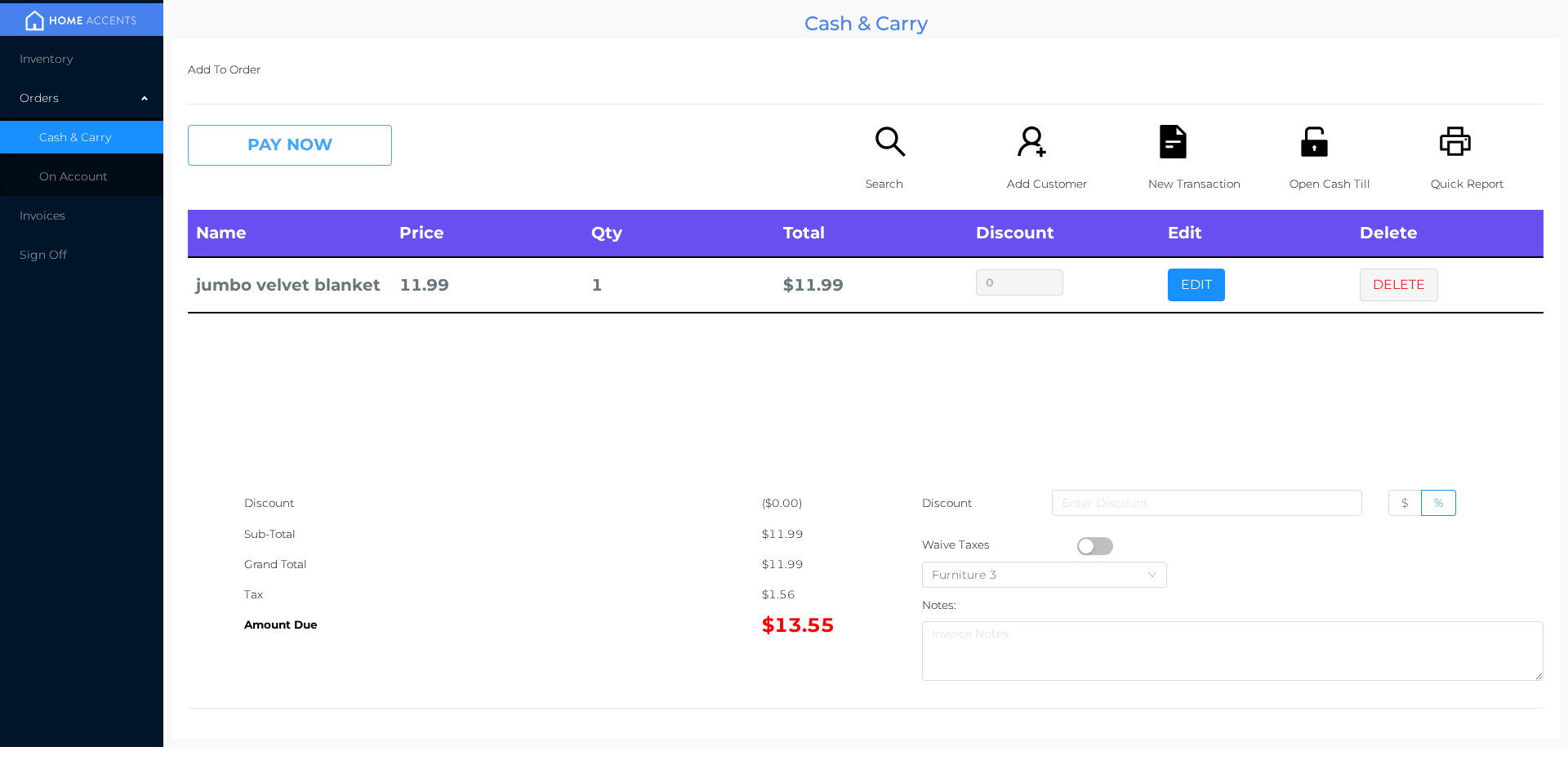
click at [260, 141] on button "PAY NOW" at bounding box center [290, 146] width 204 height 41
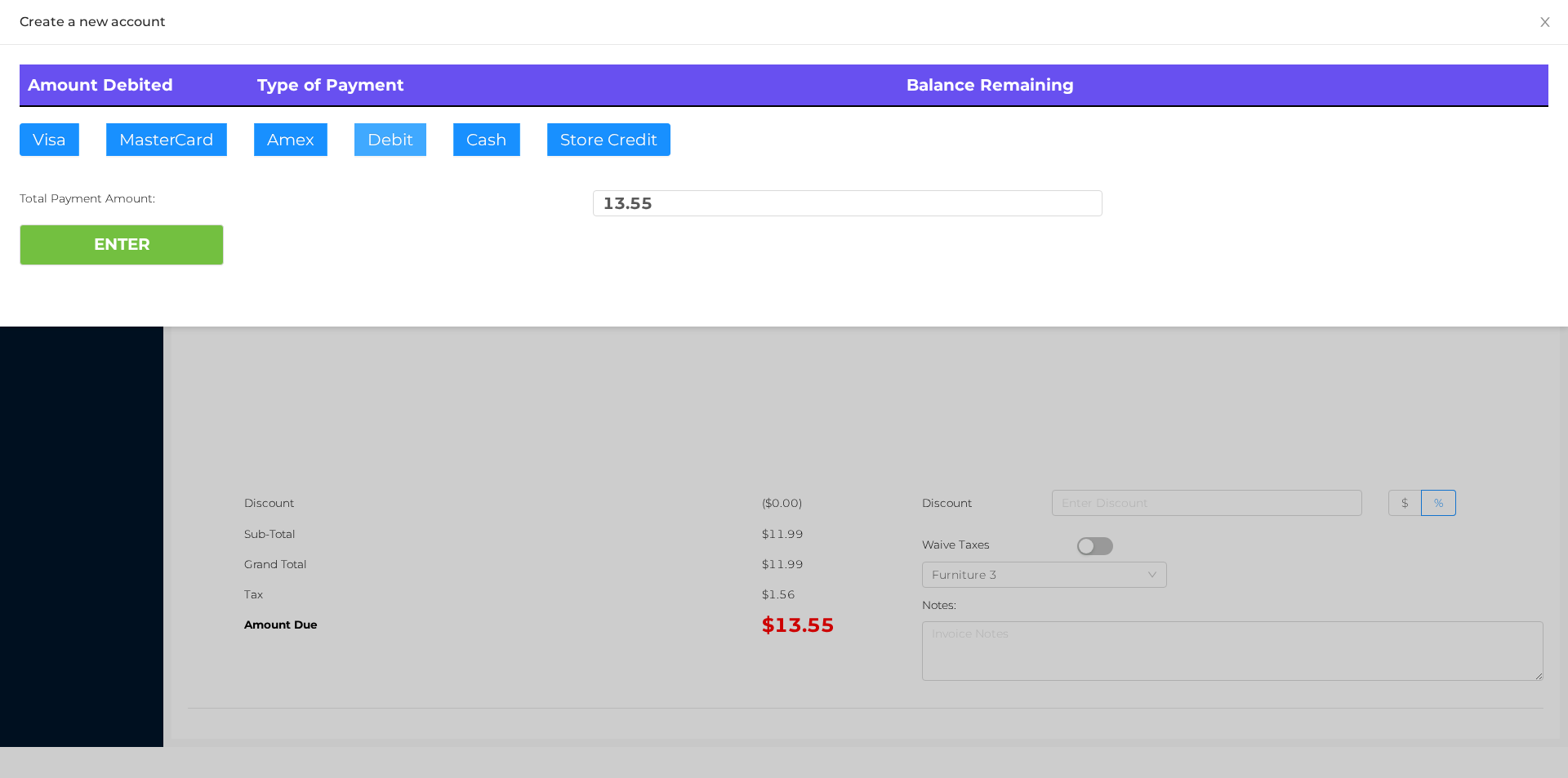
click at [381, 135] on button "Debit" at bounding box center [390, 140] width 72 height 32
click at [165, 249] on button "ENTER" at bounding box center [122, 245] width 204 height 41
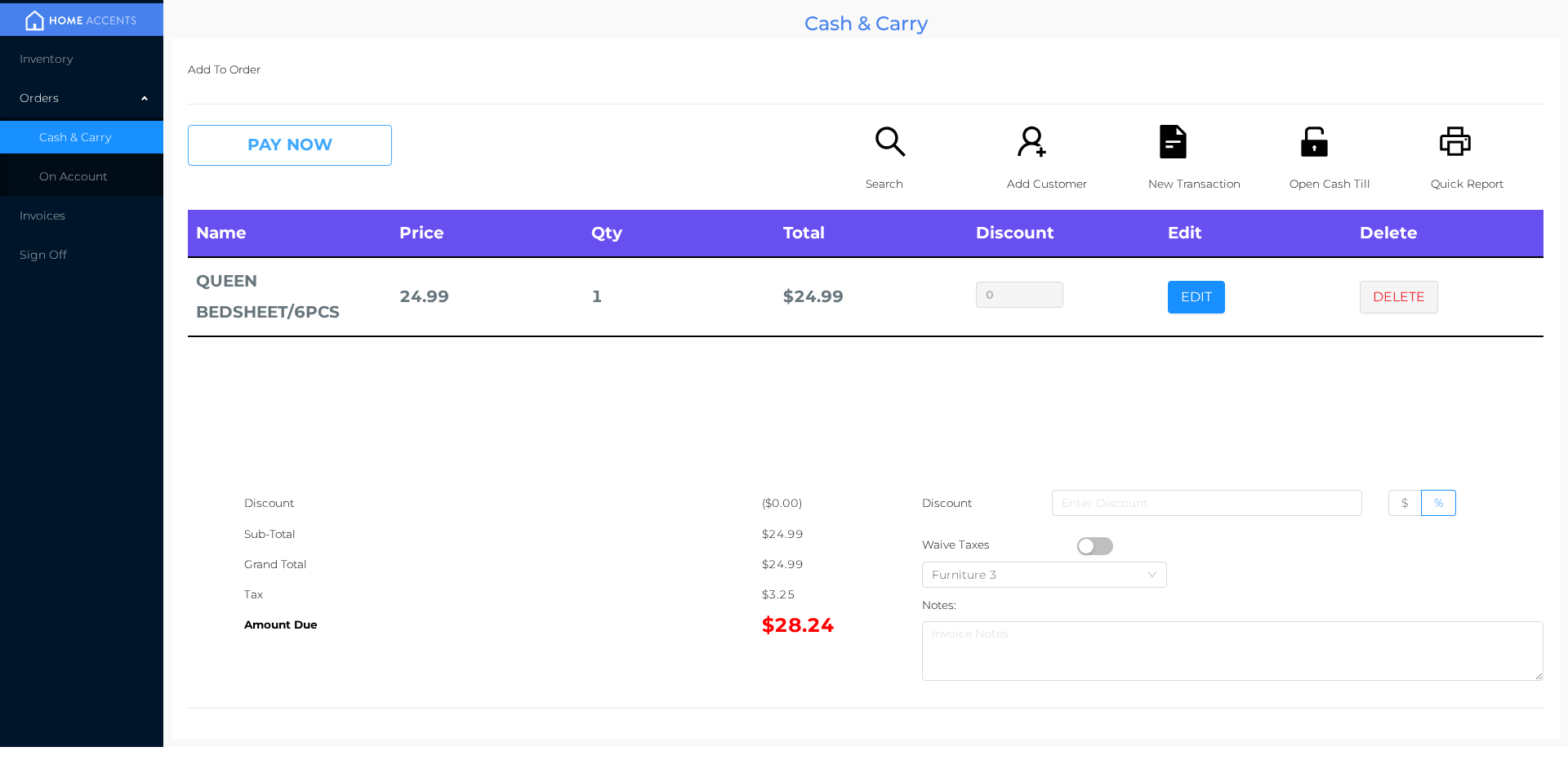
click at [312, 146] on button "PAY NOW" at bounding box center [290, 146] width 204 height 41
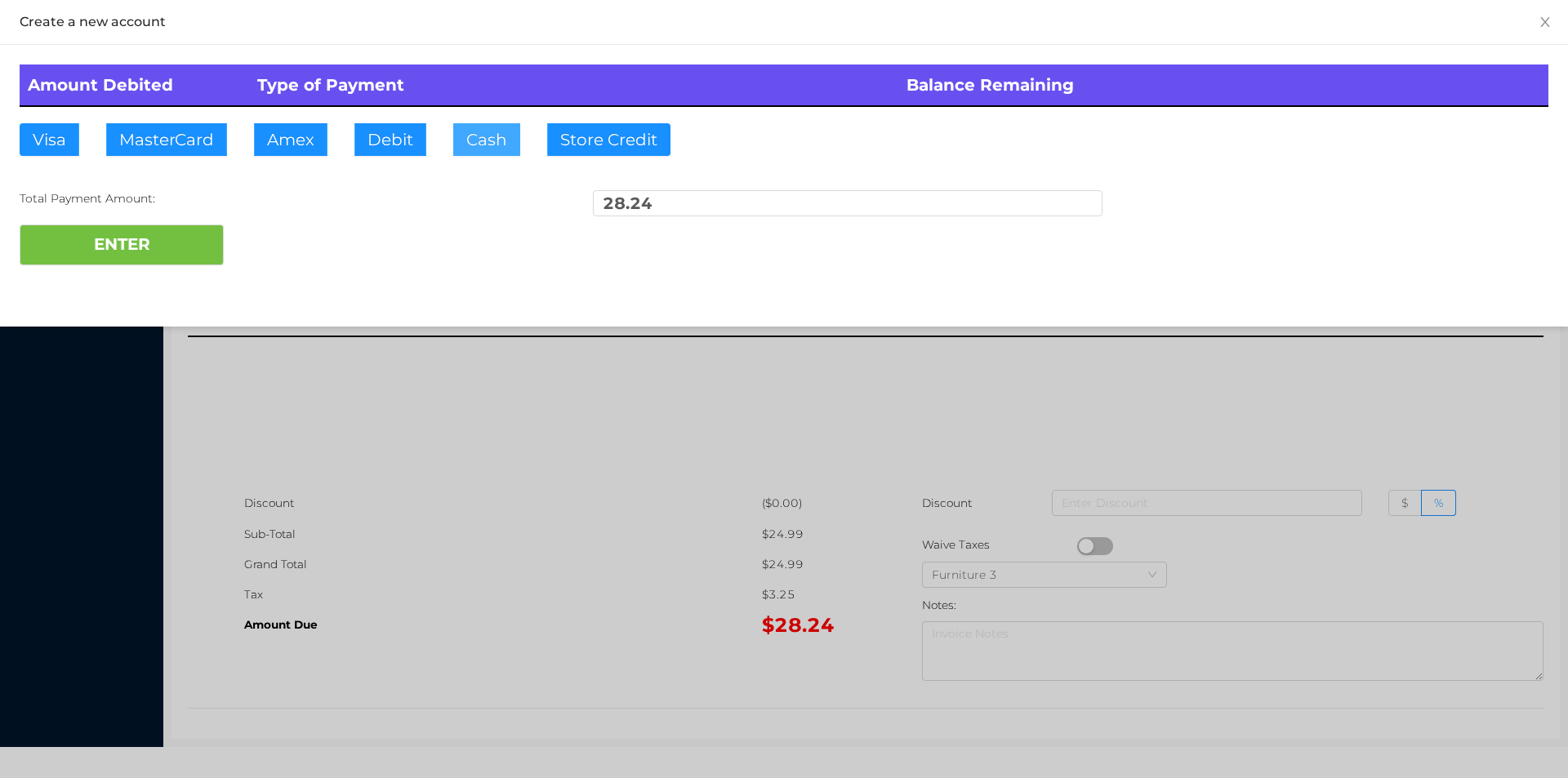
click at [482, 150] on button "Cash" at bounding box center [486, 140] width 67 height 32
type input "100"
click at [163, 249] on button "ENTER" at bounding box center [122, 245] width 204 height 41
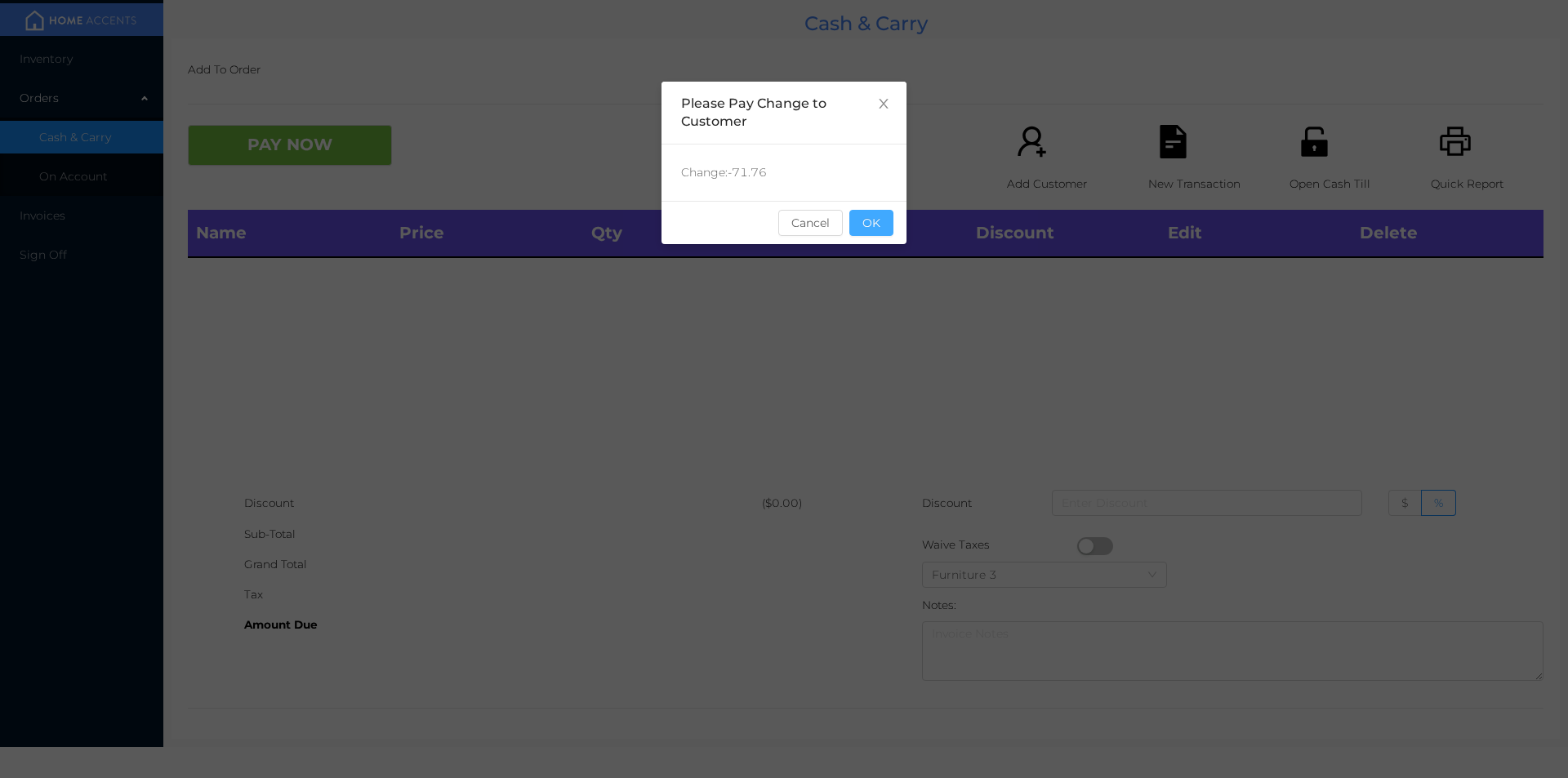
click at [875, 230] on button "OK" at bounding box center [872, 223] width 44 height 26
click at [875, 288] on div "Name Price Qty Total Discount Edit Delete" at bounding box center [866, 349] width 1355 height 278
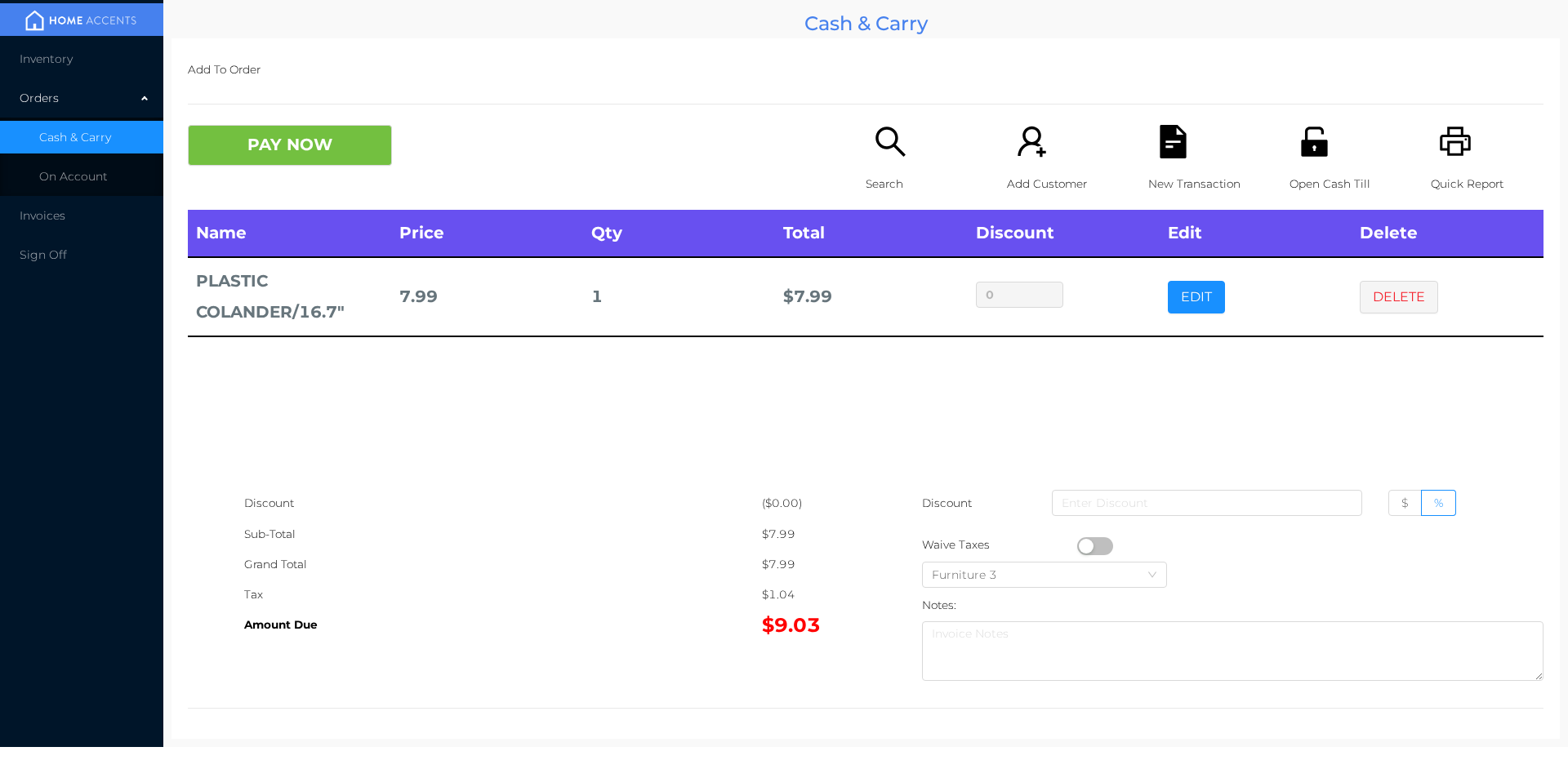
click at [873, 157] on icon "icon: search" at bounding box center [890, 141] width 33 height 33
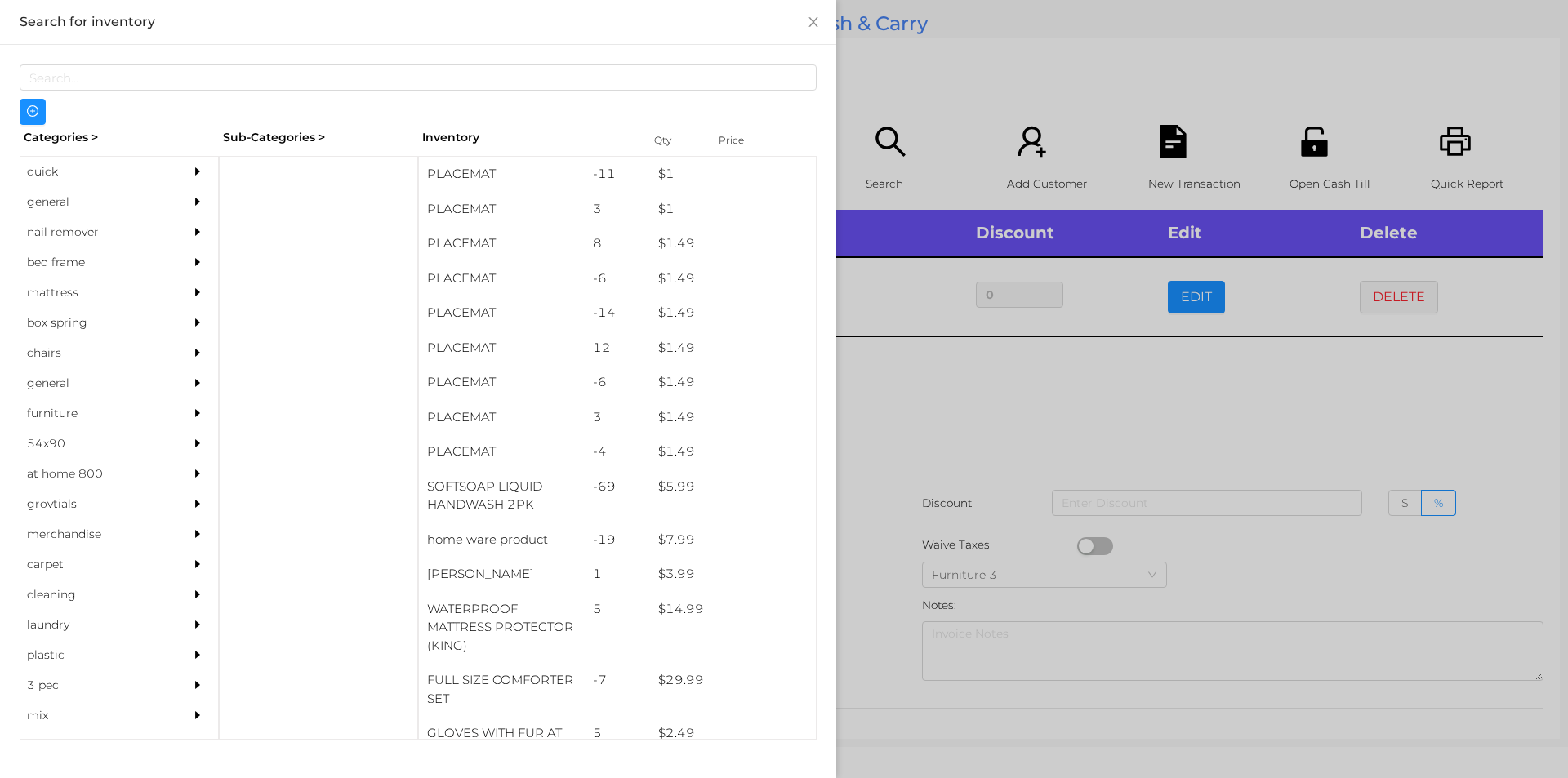
click at [264, 162] on div at bounding box center [318, 448] width 199 height 584
click at [266, 170] on div at bounding box center [318, 448] width 199 height 584
click at [74, 199] on div "general" at bounding box center [94, 202] width 149 height 30
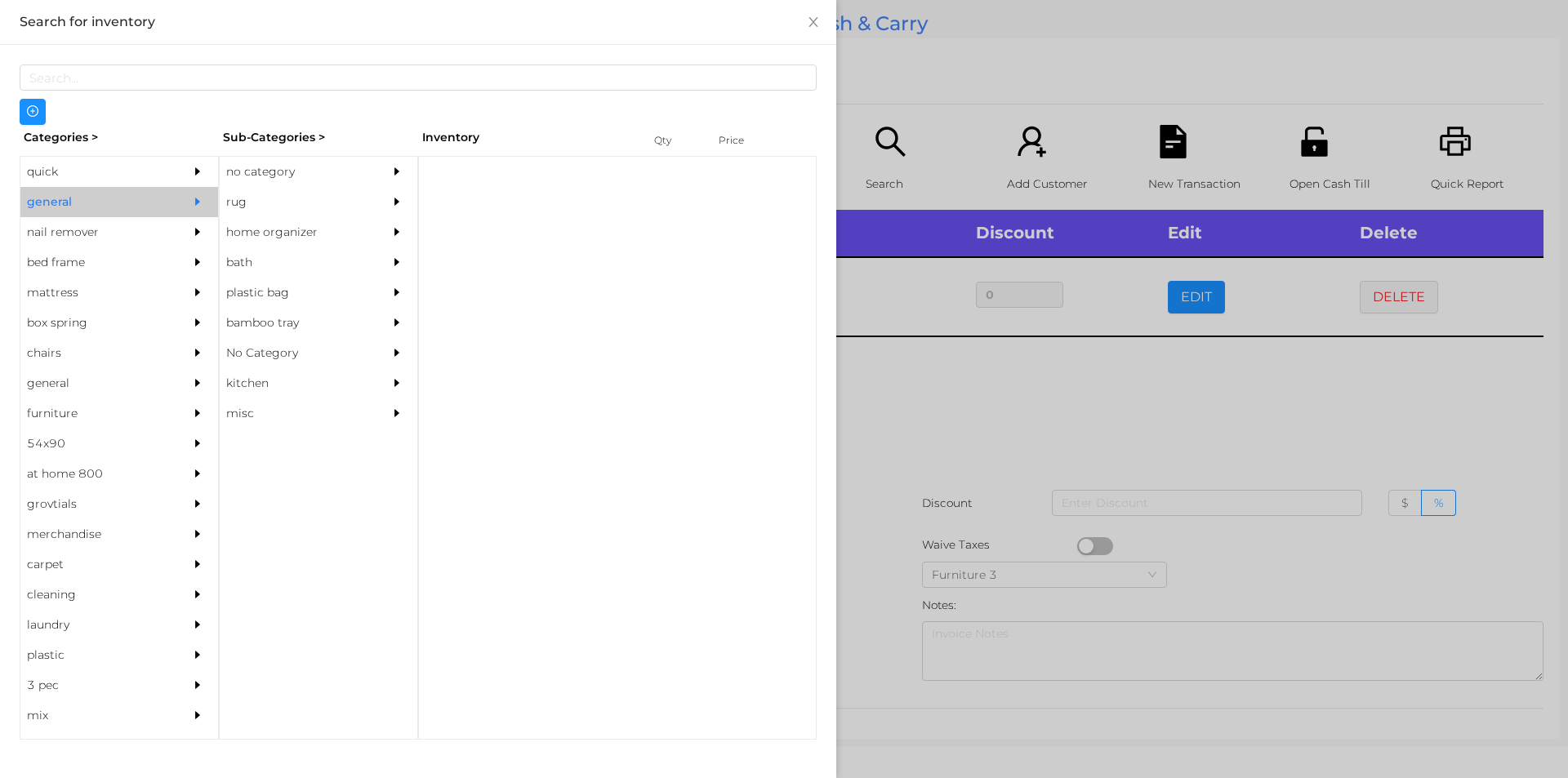
click at [220, 165] on div "no category" at bounding box center [294, 171] width 149 height 30
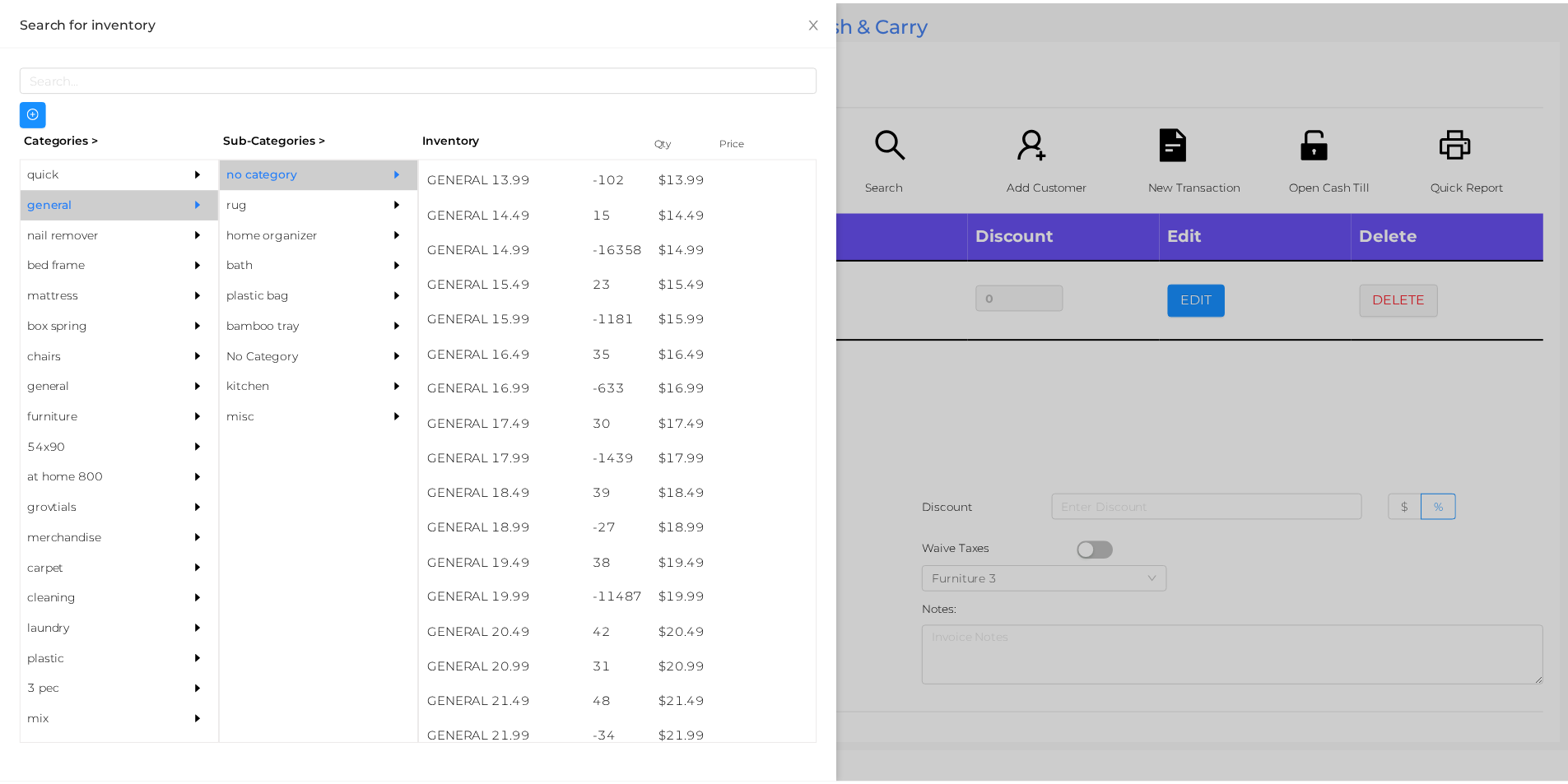
scroll to position [1350, 0]
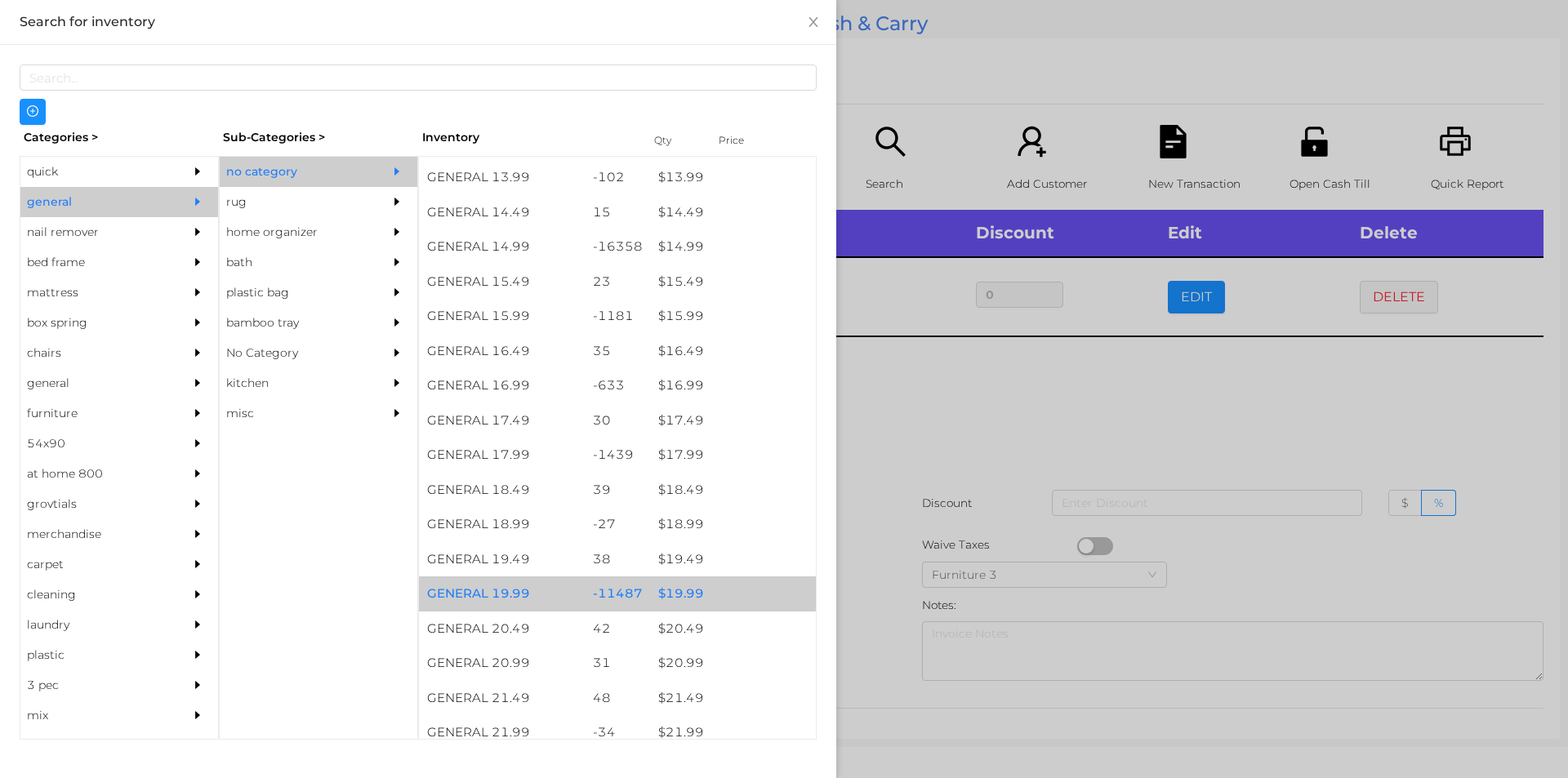
click at [683, 595] on div "$ 19.99" at bounding box center [733, 593] width 166 height 35
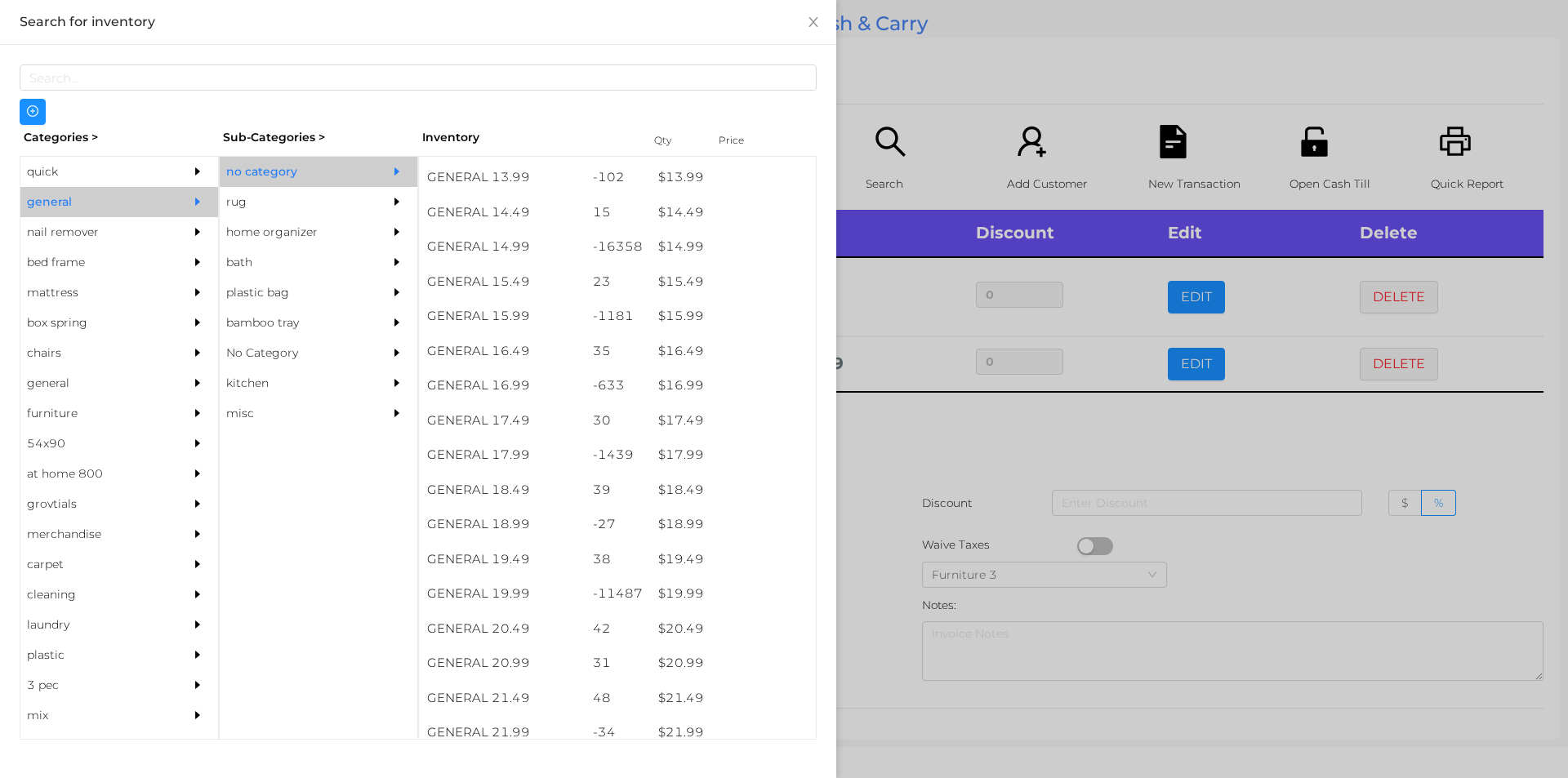
click at [864, 596] on div at bounding box center [784, 389] width 1568 height 778
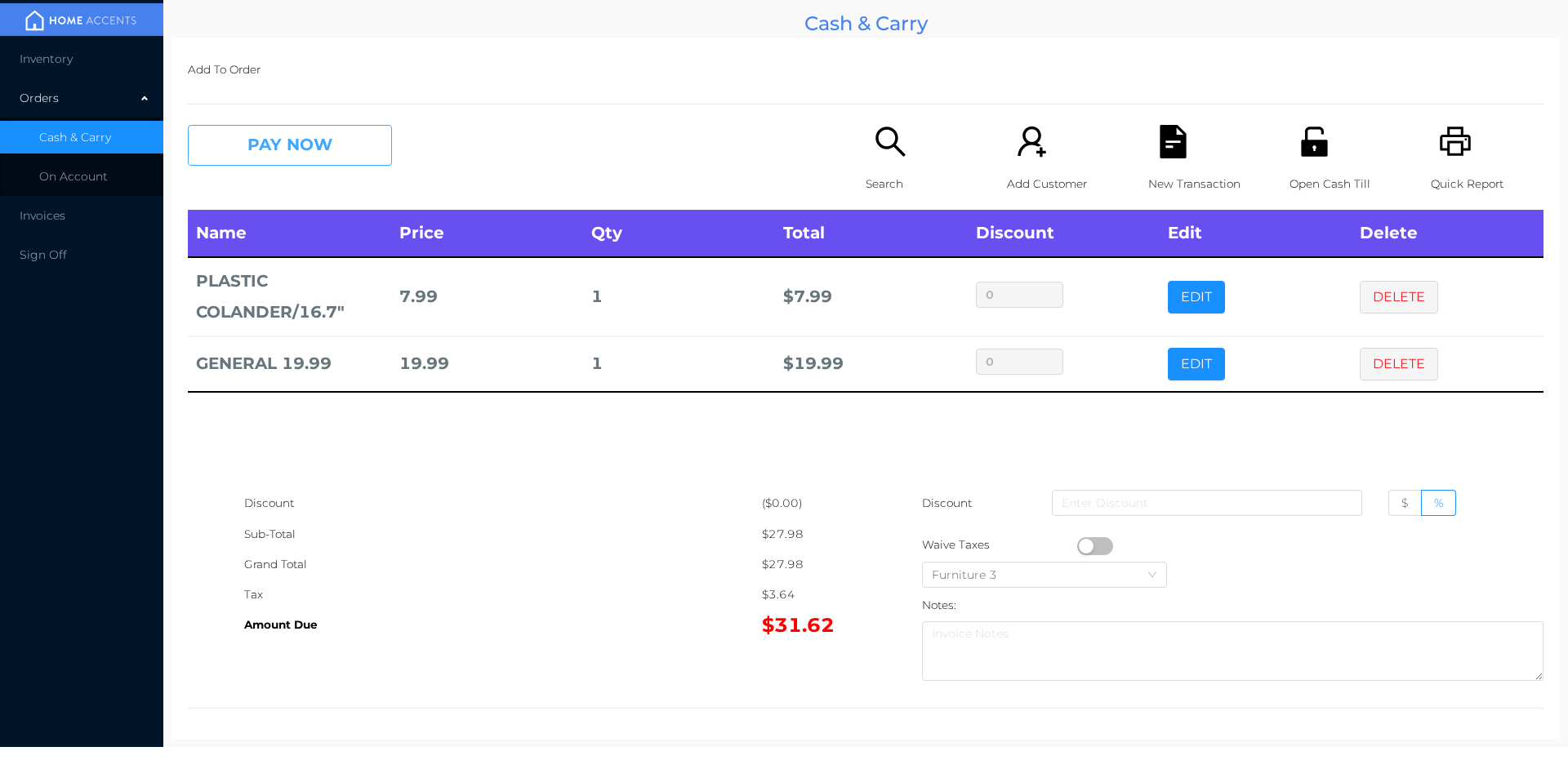
click at [272, 147] on button "PAY NOW" at bounding box center [290, 146] width 204 height 41
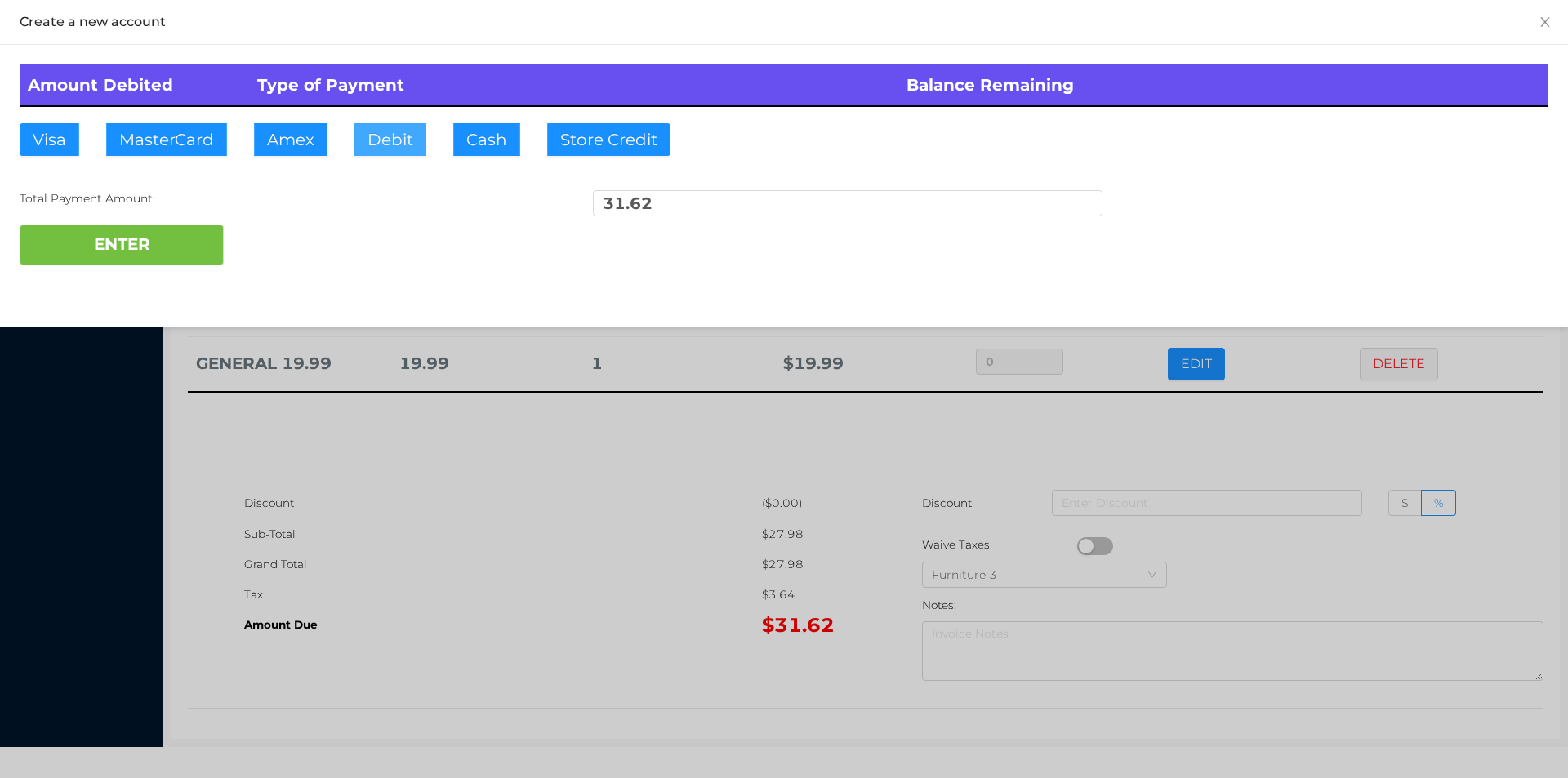
click at [376, 144] on button "Debit" at bounding box center [390, 140] width 72 height 32
type input "40."
click at [157, 250] on button "ENTER" at bounding box center [122, 245] width 204 height 41
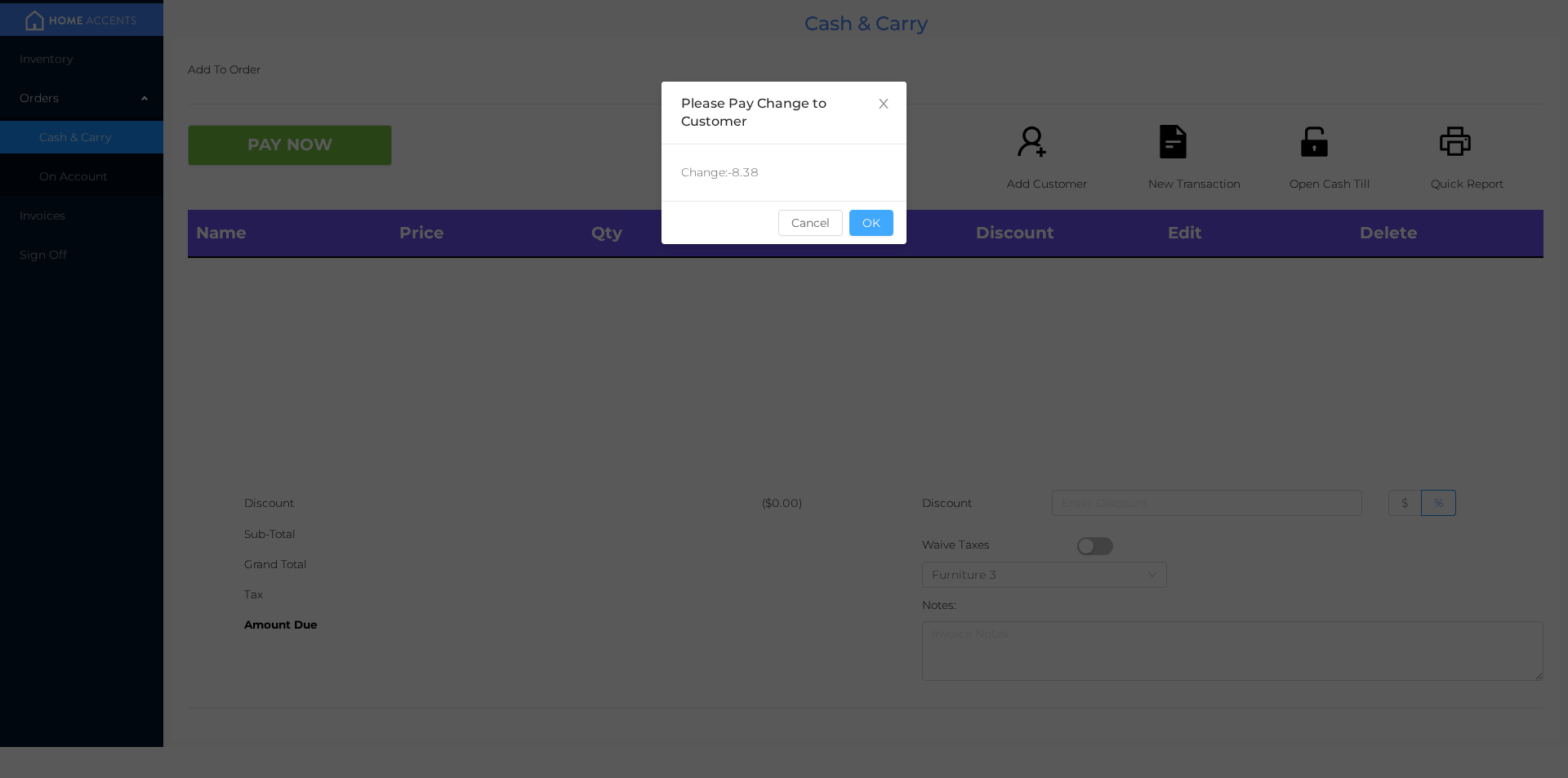
click at [863, 217] on button "OK" at bounding box center [872, 223] width 44 height 26
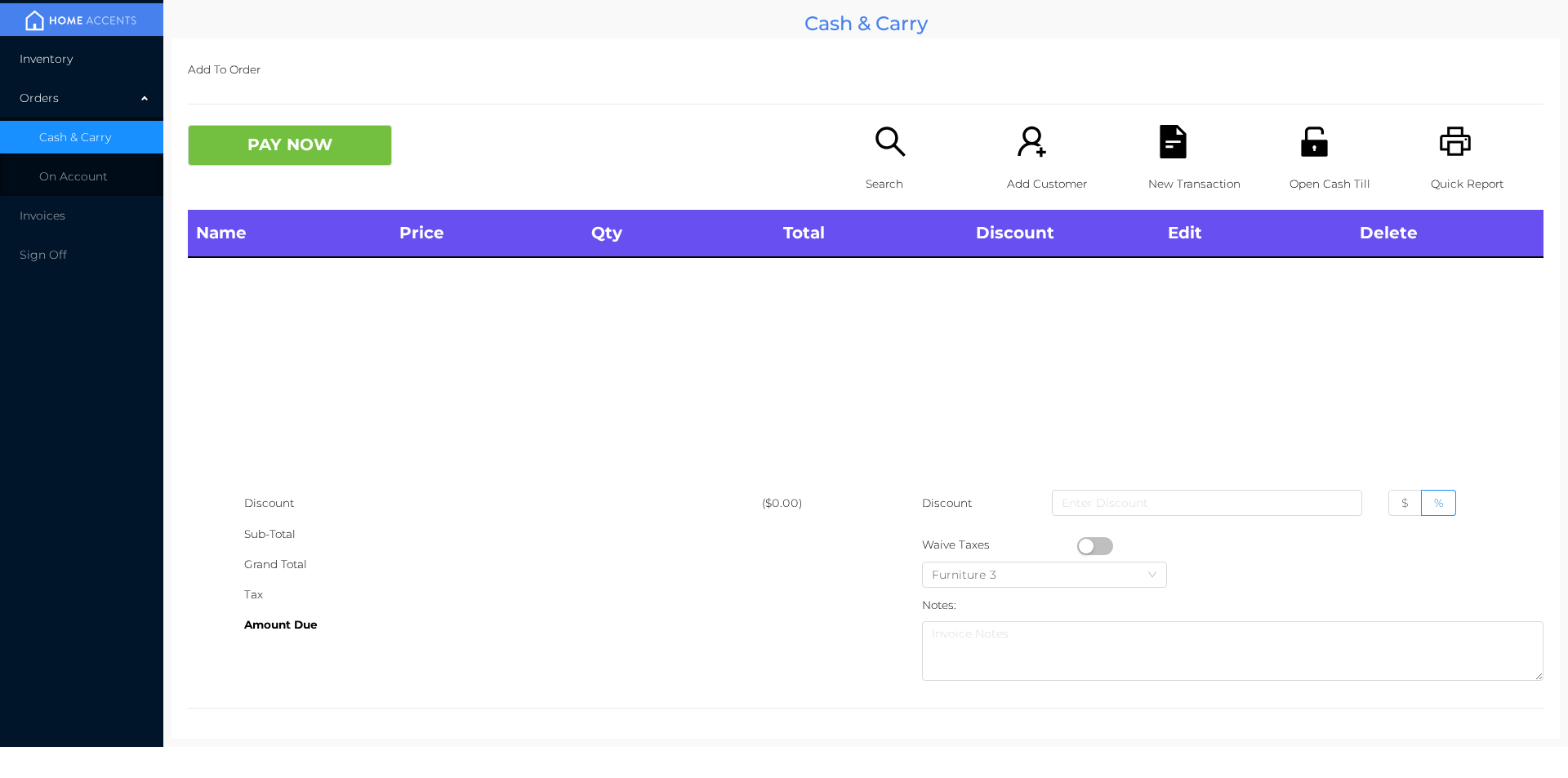
click at [55, 60] on span "Inventory" at bounding box center [46, 58] width 53 height 14
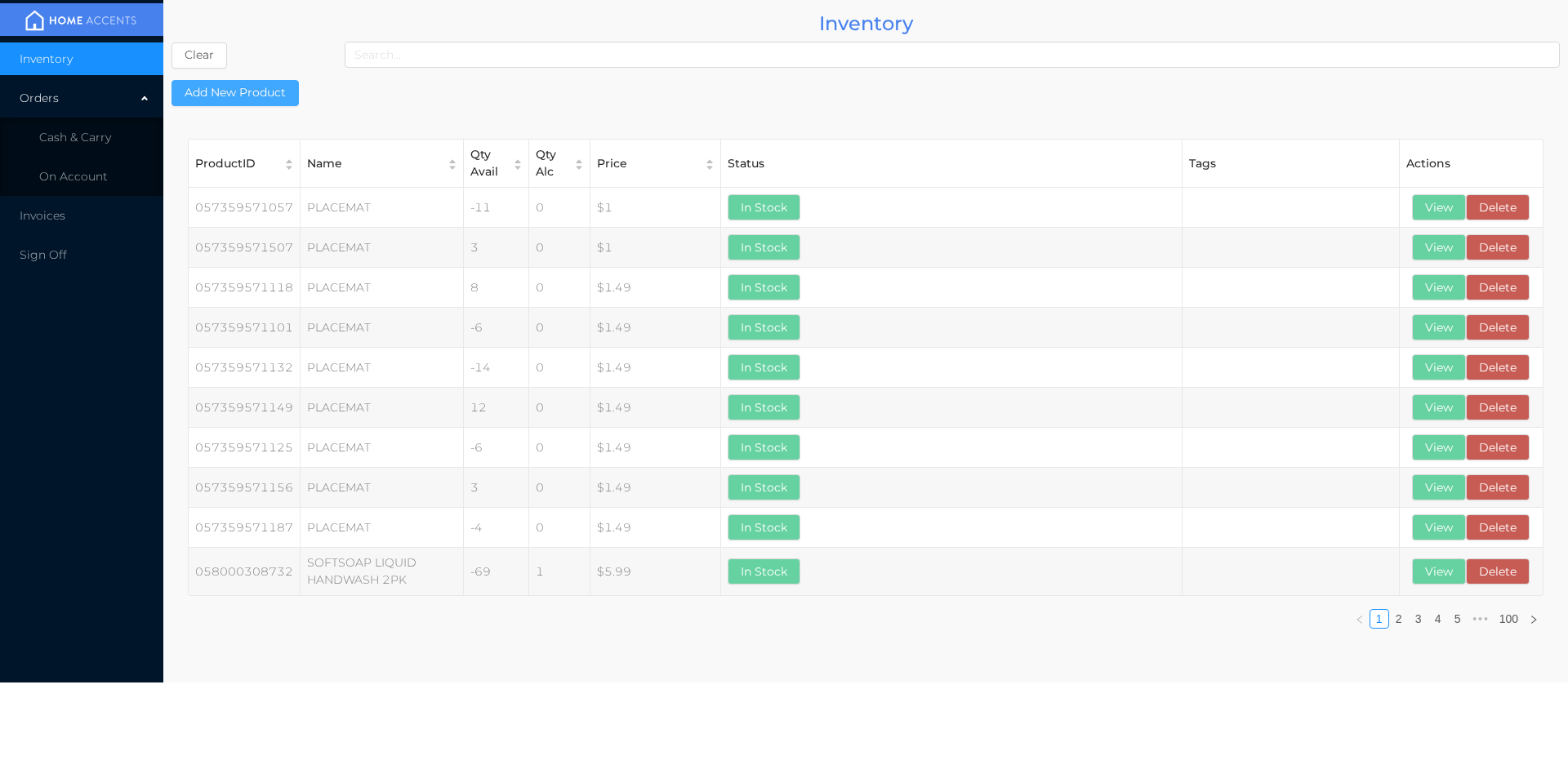
click at [255, 81] on button "Add New Product" at bounding box center [235, 93] width 128 height 26
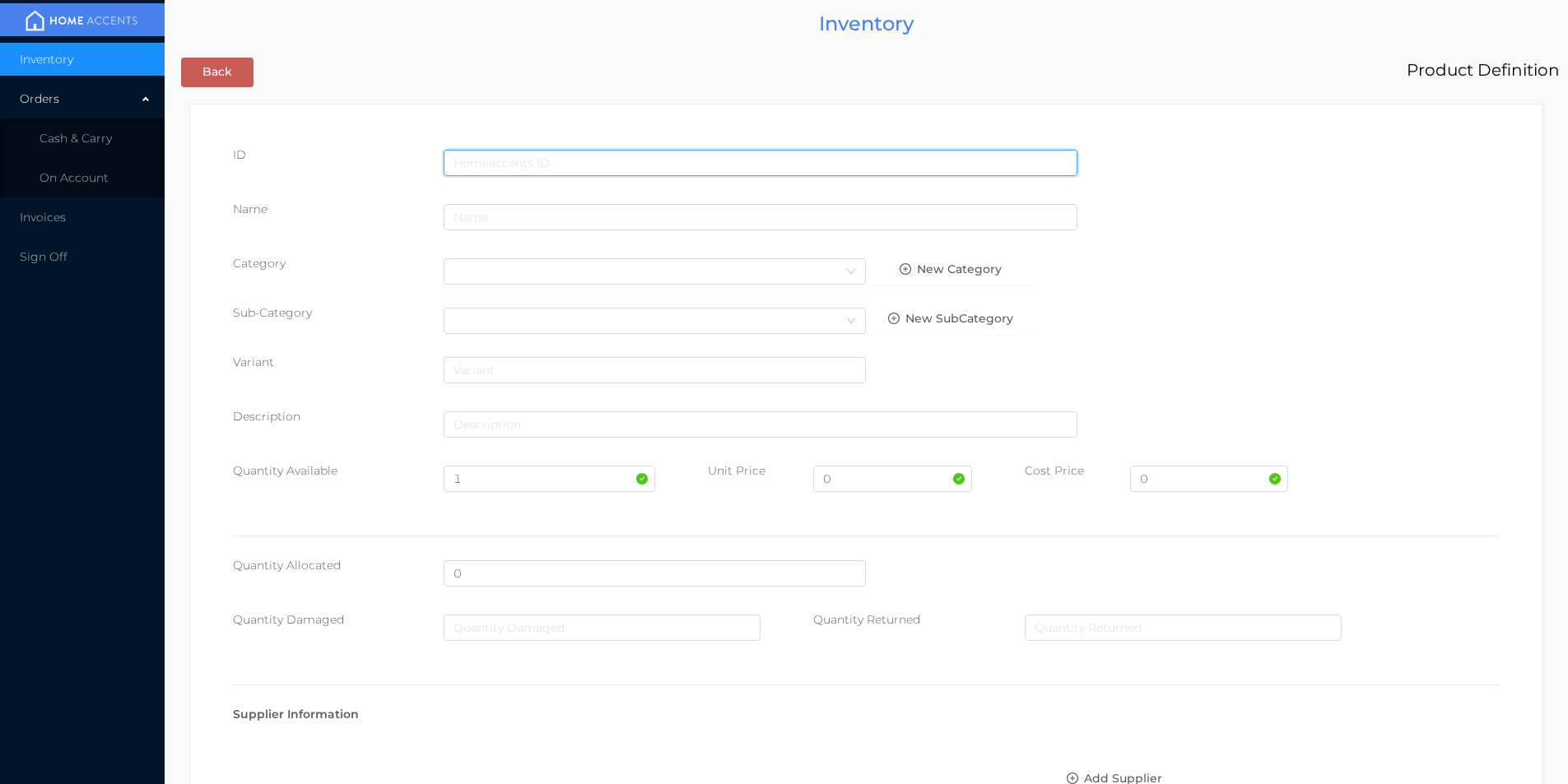
click at [518, 155] on input "text" at bounding box center [760, 163] width 634 height 27
type input "8132001688078"
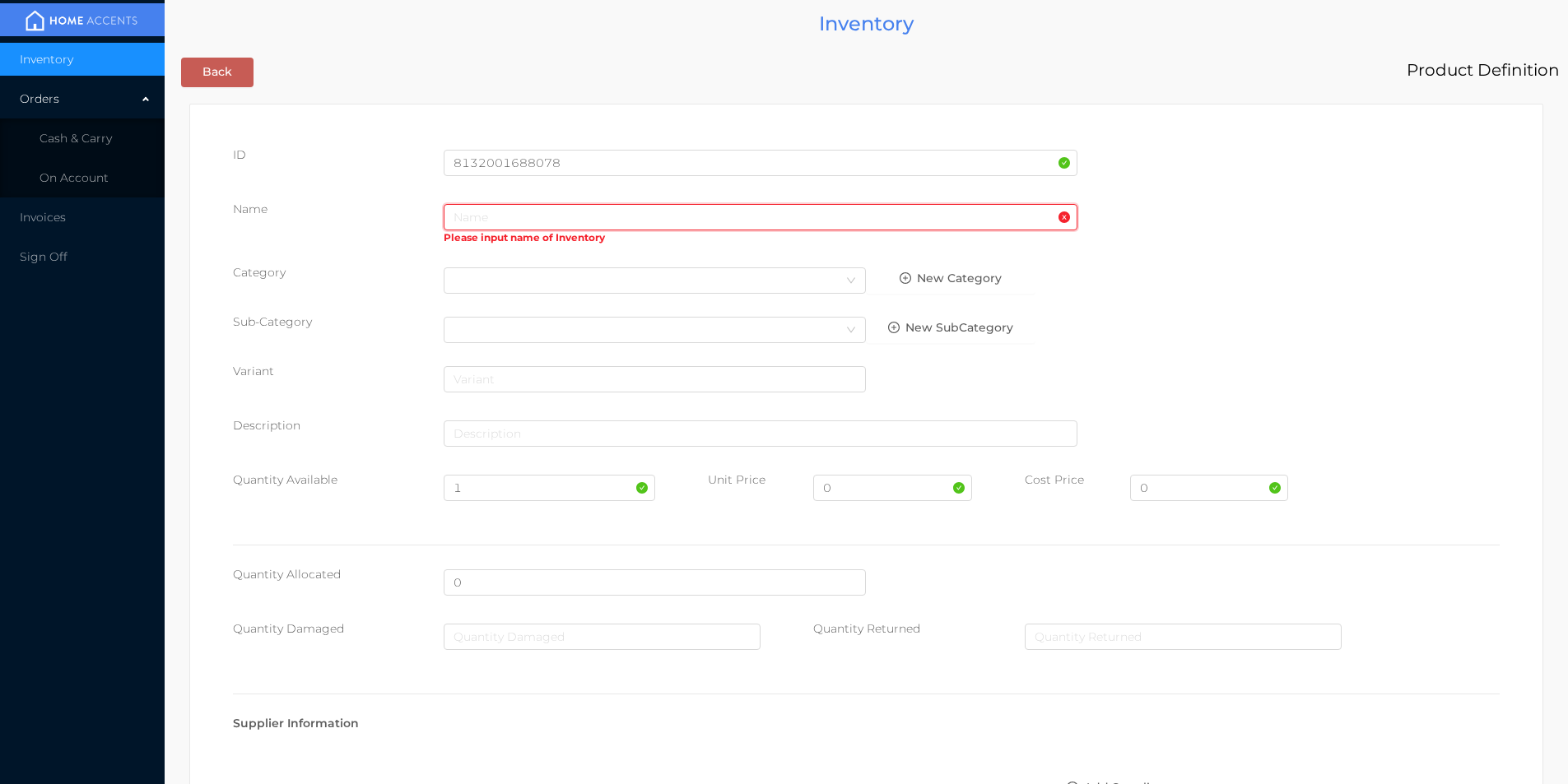
click at [614, 209] on input "text" at bounding box center [760, 217] width 634 height 27
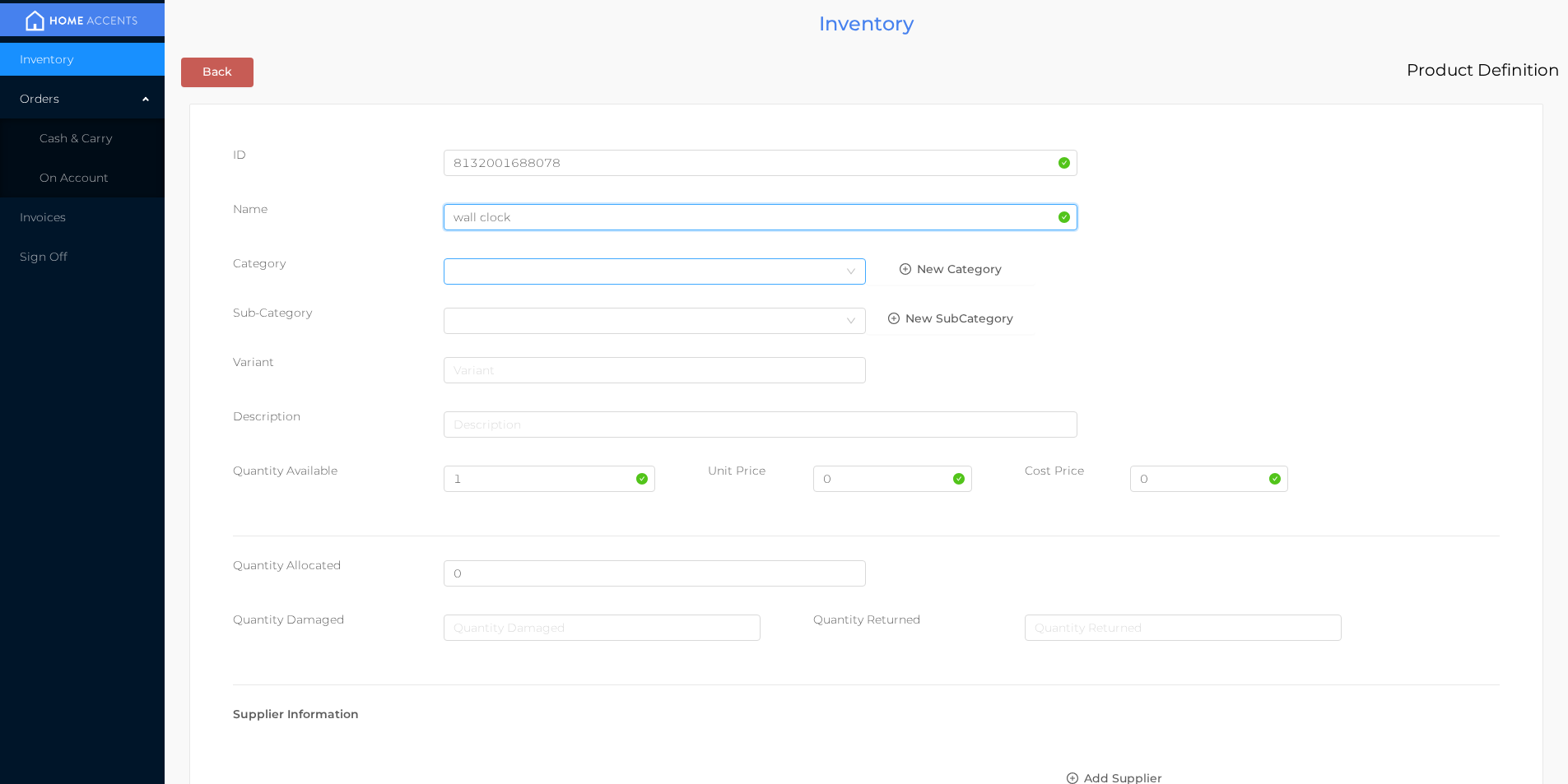
type input "wall clock"
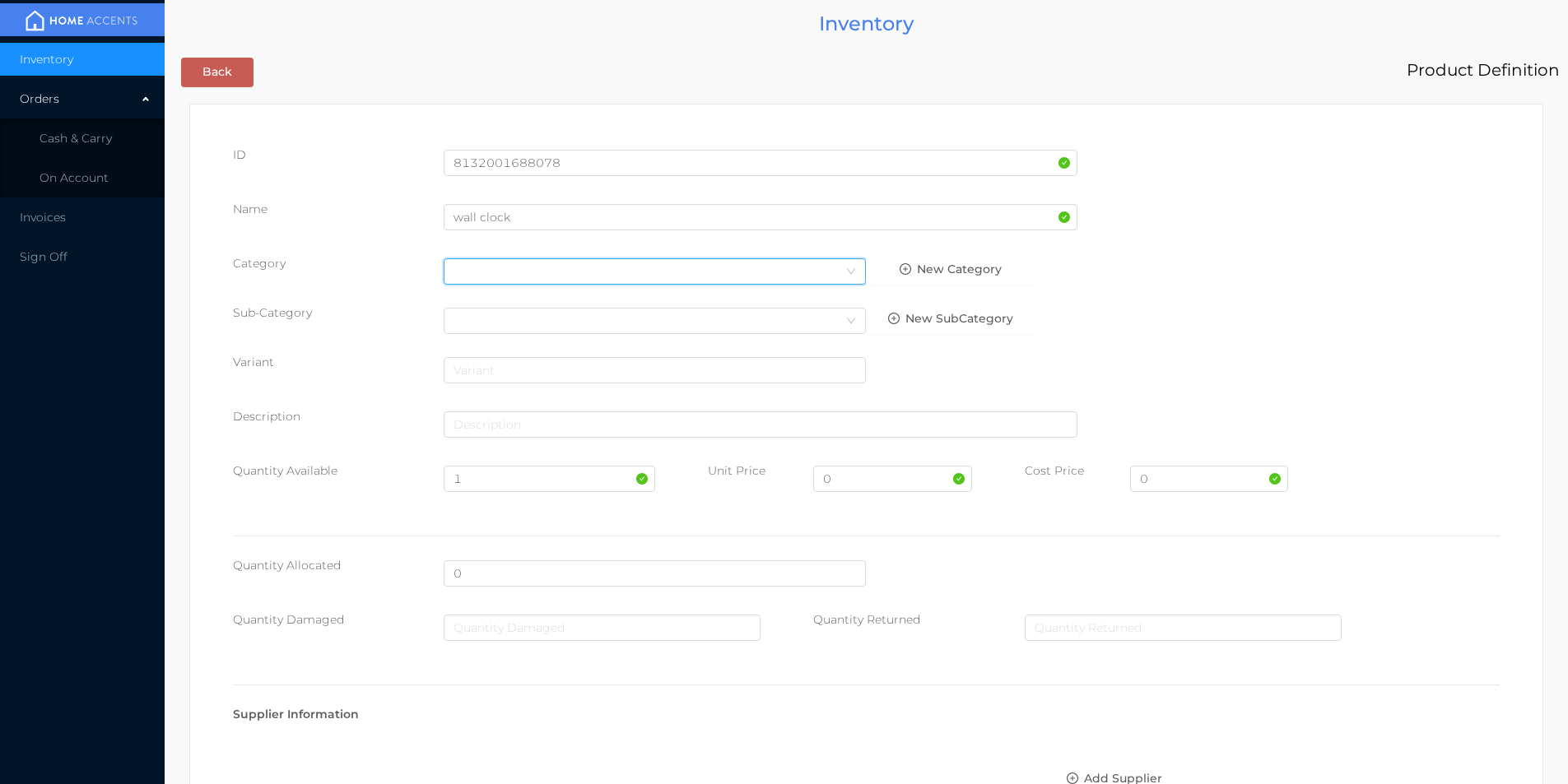
click at [536, 283] on div "Select Category" at bounding box center [655, 271] width 403 height 25
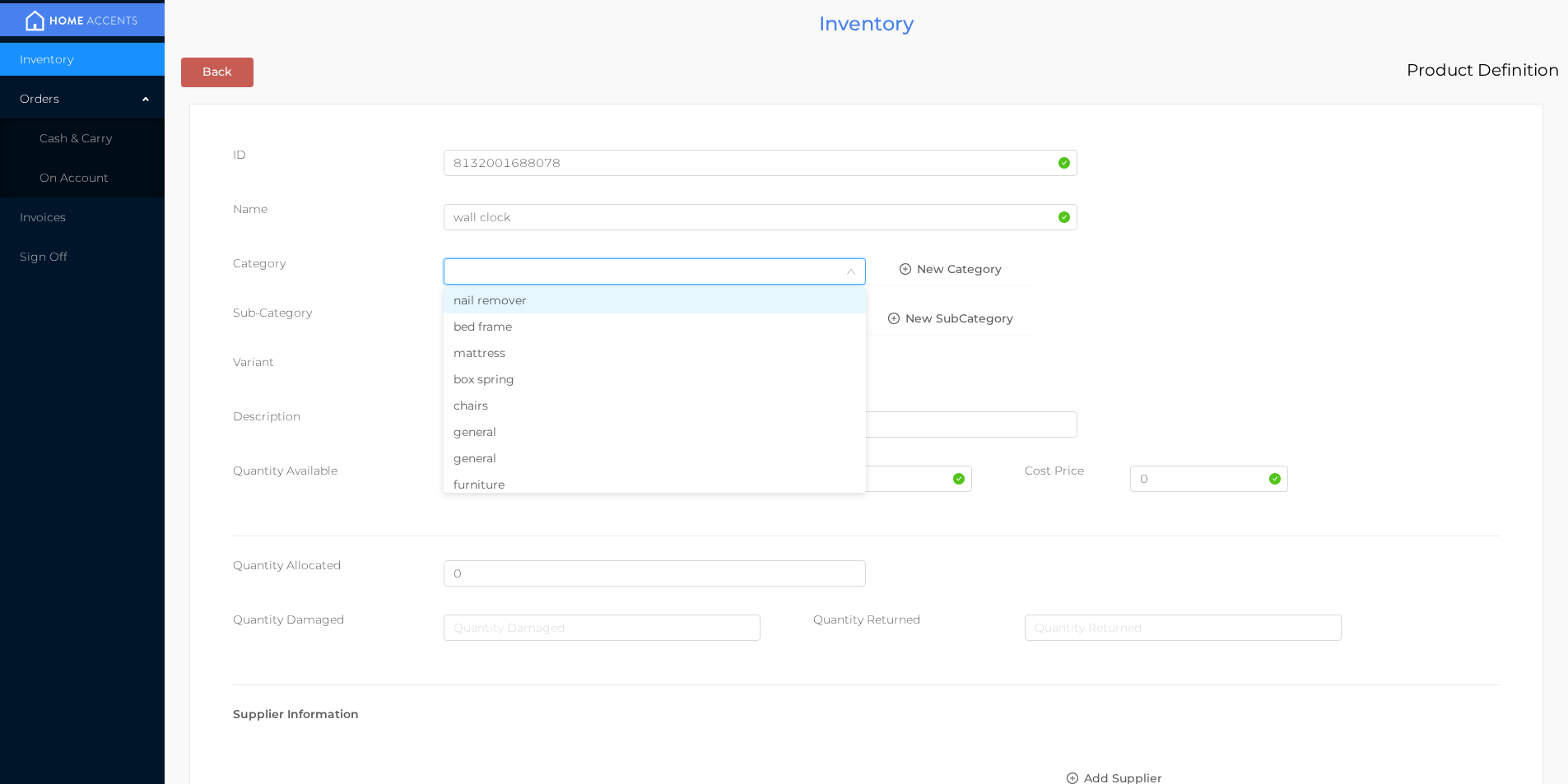
click at [488, 436] on li "general" at bounding box center [655, 431] width 422 height 27
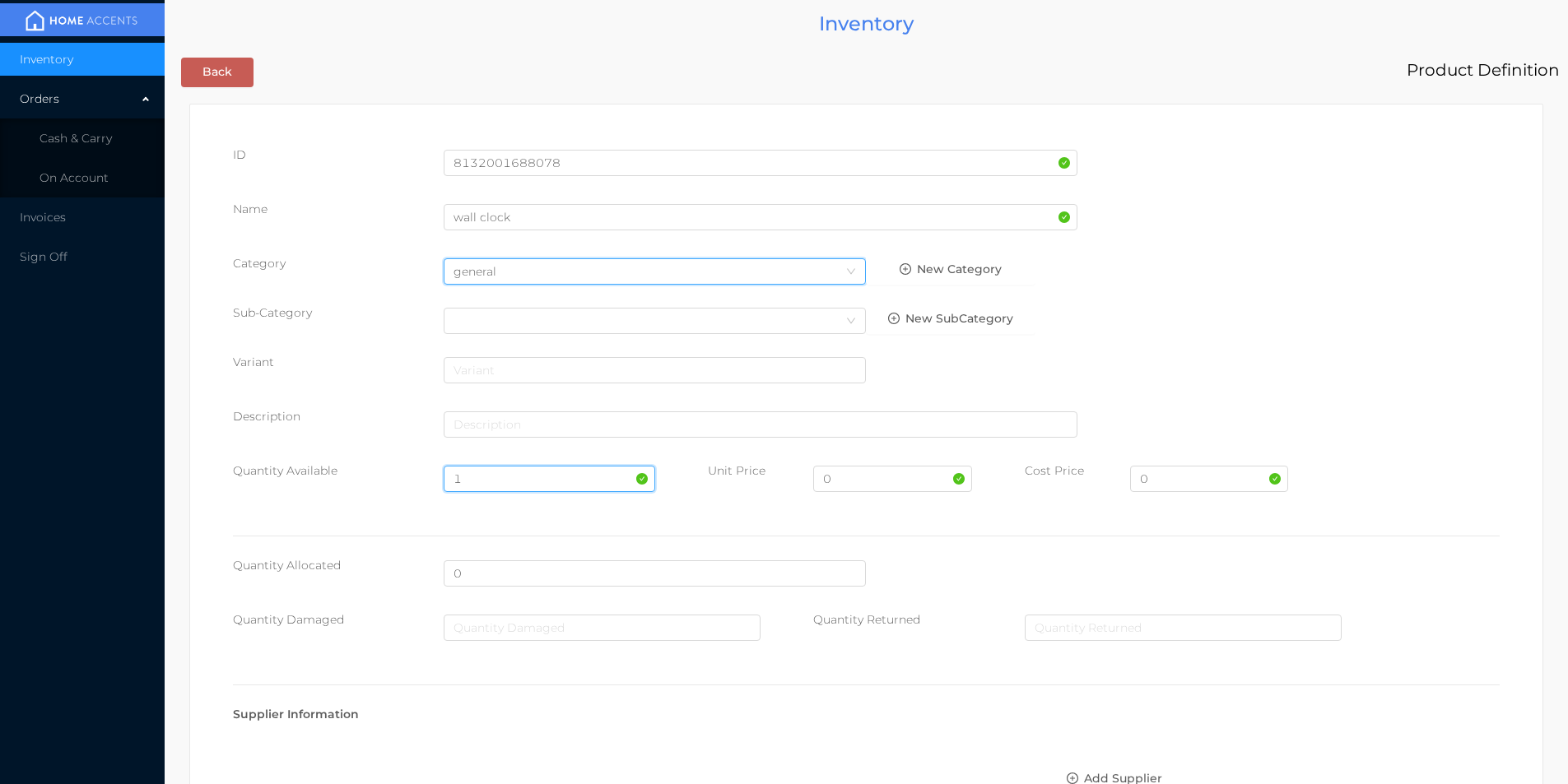
click at [491, 477] on input "1" at bounding box center [549, 479] width 211 height 27
type input "2"
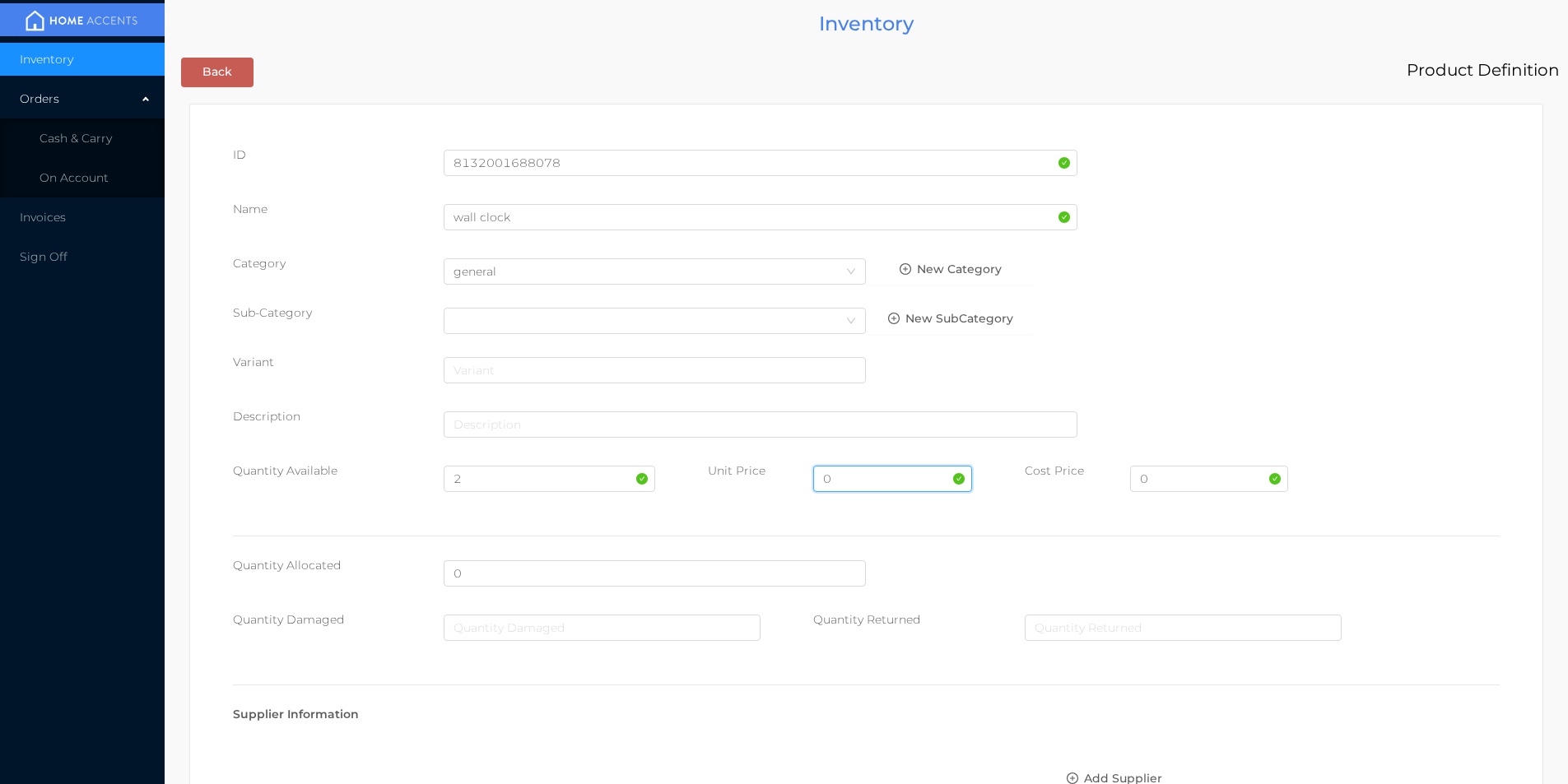
click at [851, 479] on input "0" at bounding box center [893, 479] width 158 height 27
type input "24.99"
click at [1165, 480] on input "0" at bounding box center [1209, 479] width 158 height 27
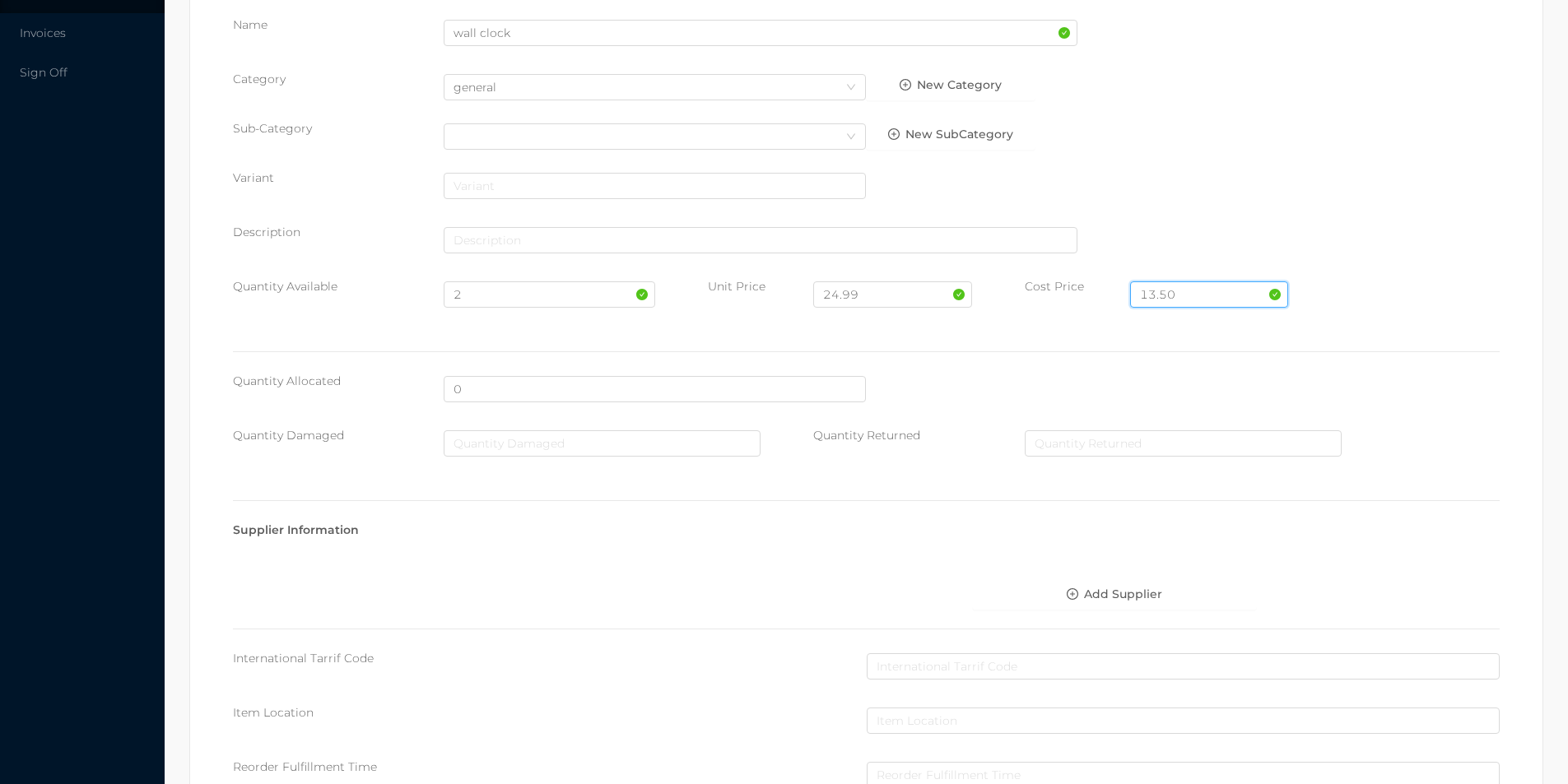
scroll to position [582, 0]
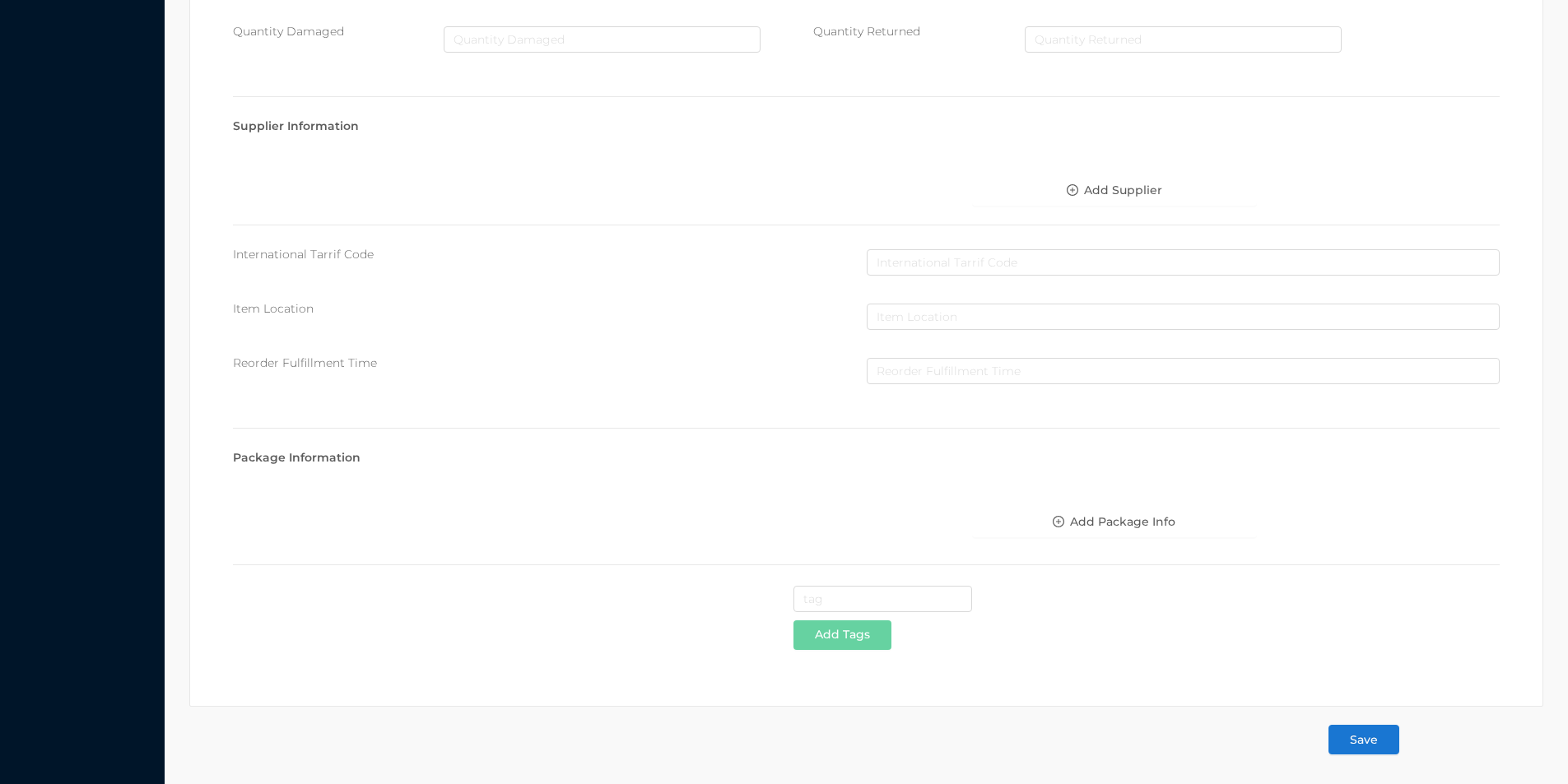
type input "13.50"
click at [1362, 742] on button "Save" at bounding box center [1364, 739] width 70 height 30
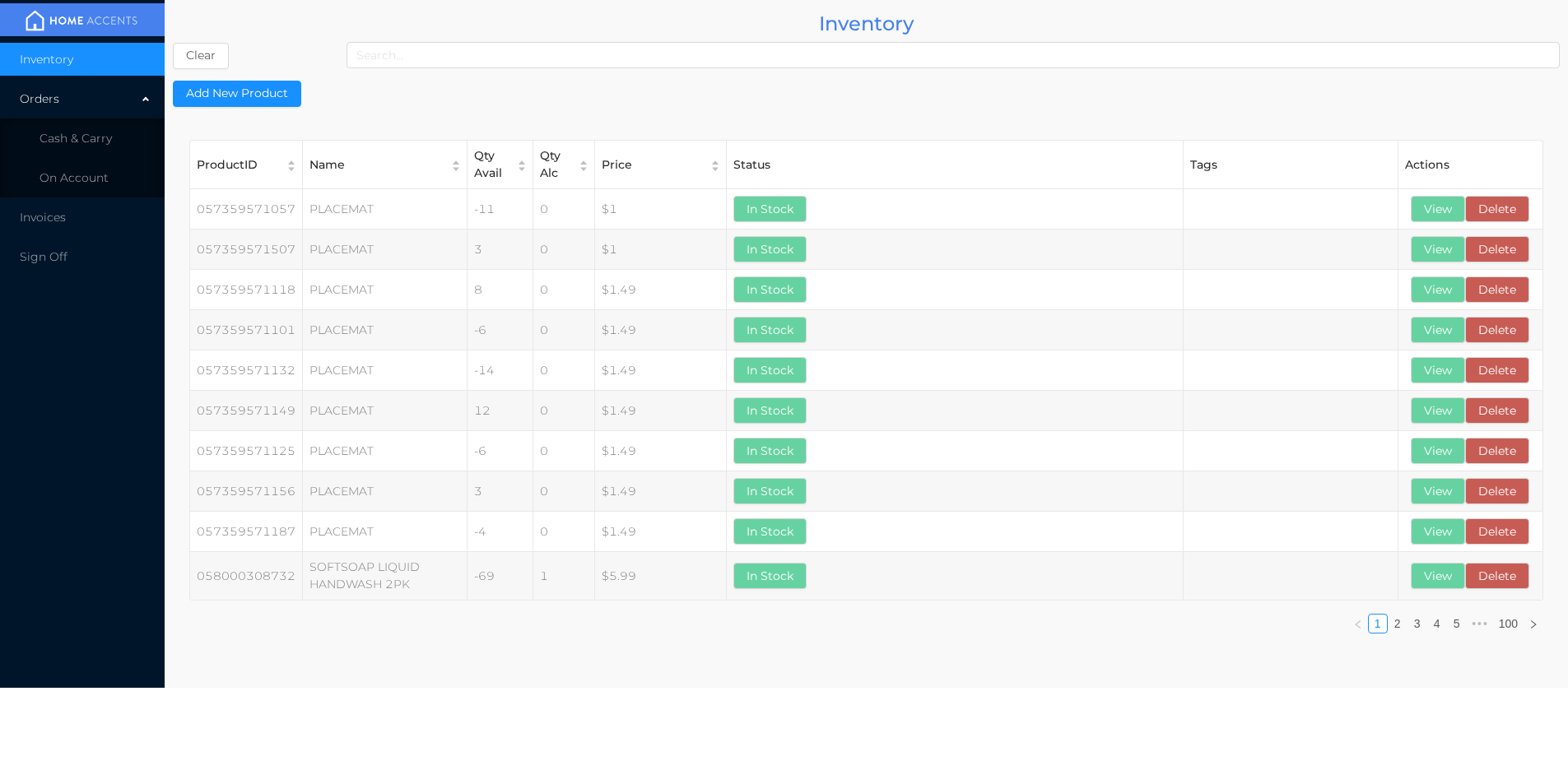
scroll to position [0, 0]
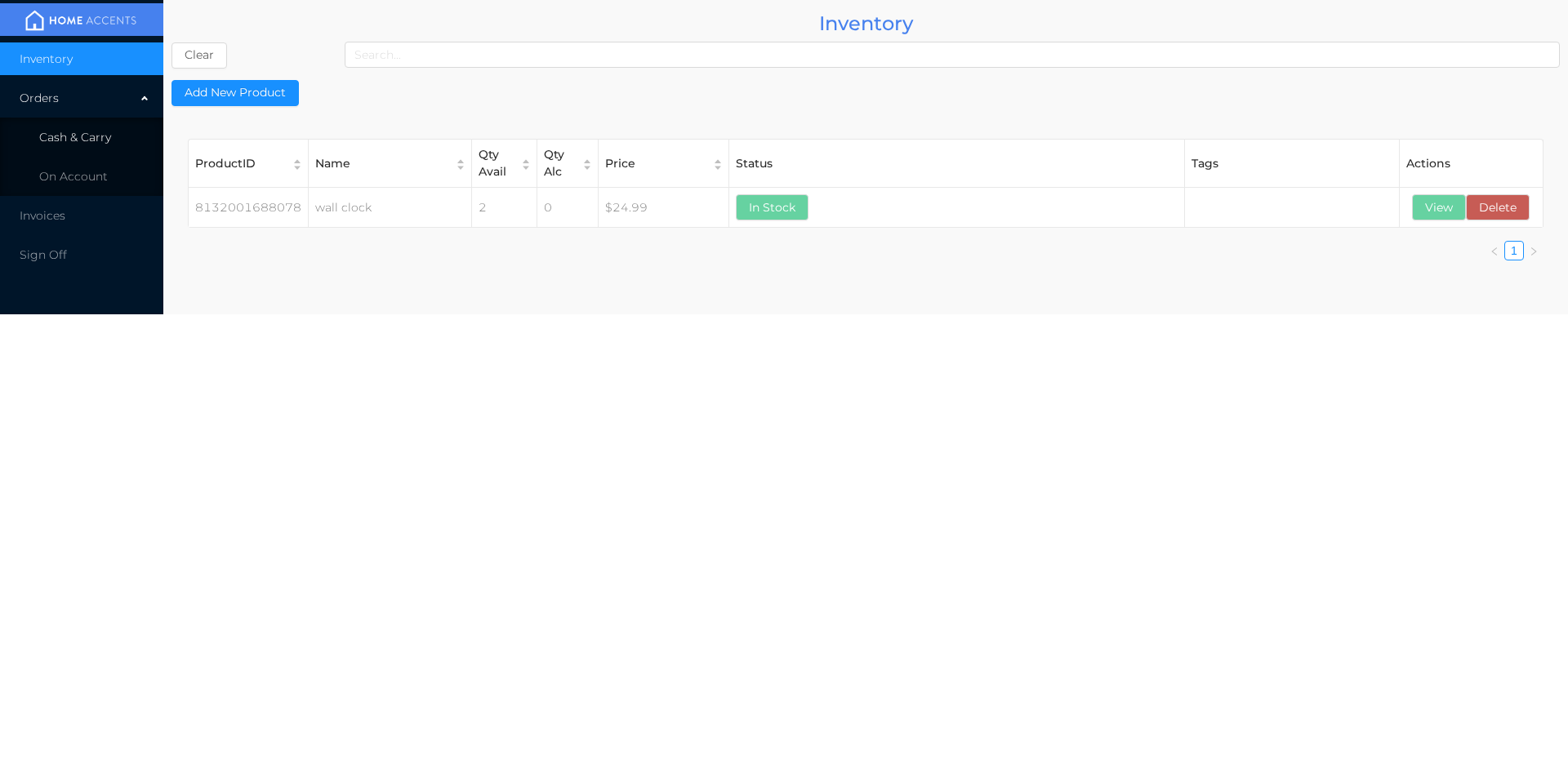
click at [77, 148] on li "Cash & Carry" at bounding box center [82, 137] width 163 height 32
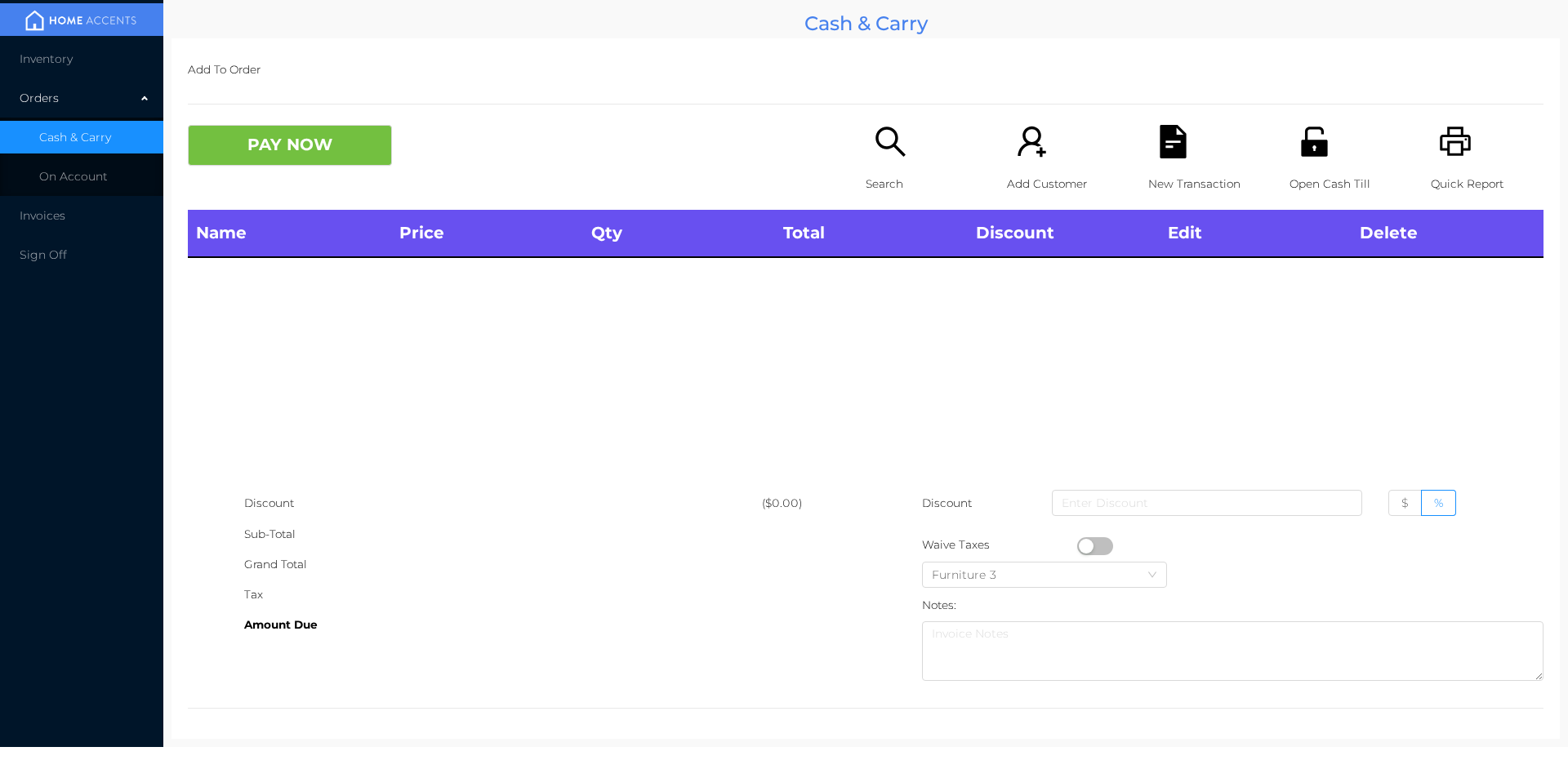
click at [56, 60] on span "Inventory" at bounding box center [46, 58] width 53 height 14
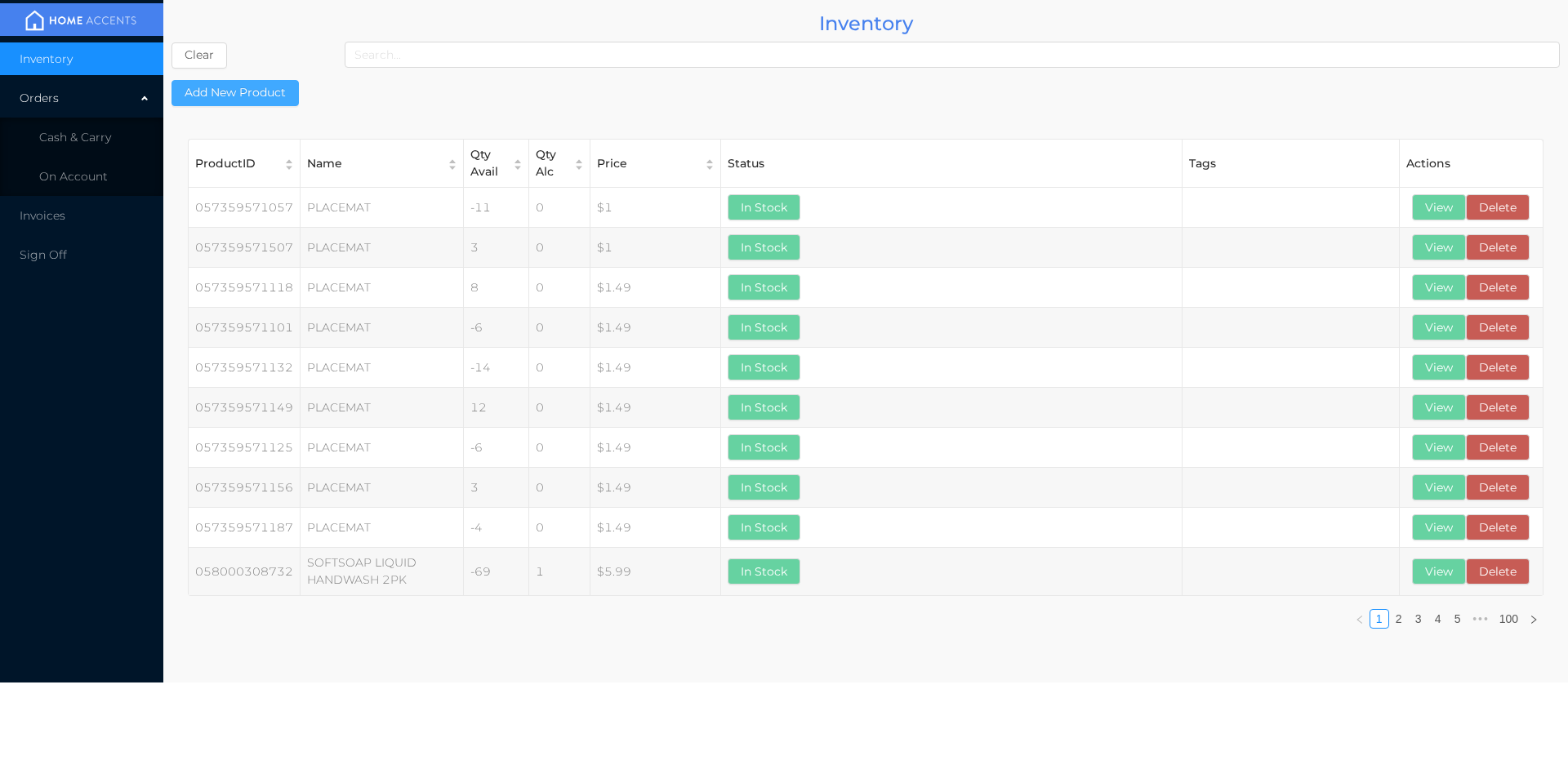
click at [268, 93] on button "Add New Product" at bounding box center [235, 93] width 128 height 26
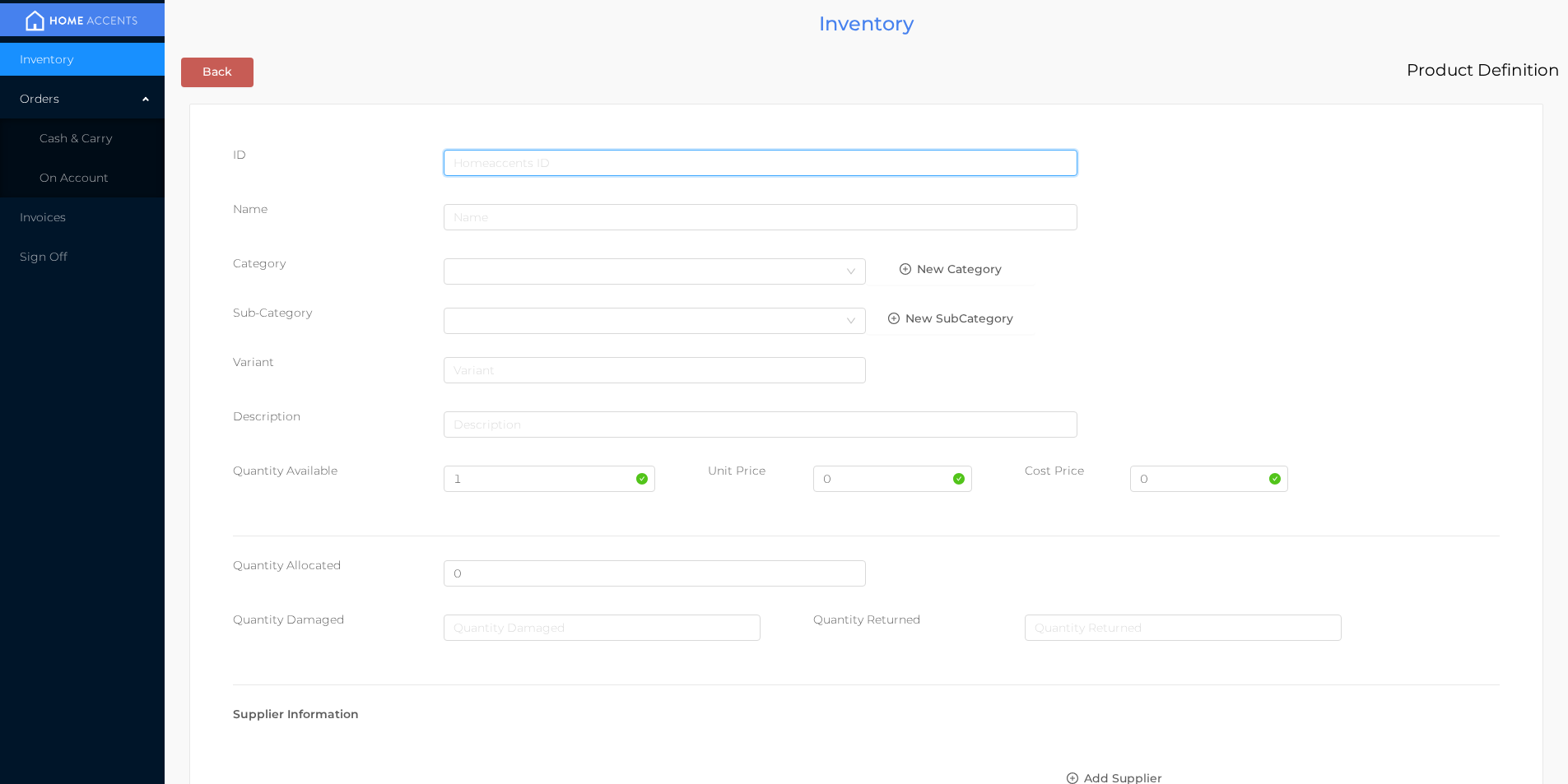
click at [531, 164] on input "text" at bounding box center [760, 163] width 634 height 27
type input "6920241224505"
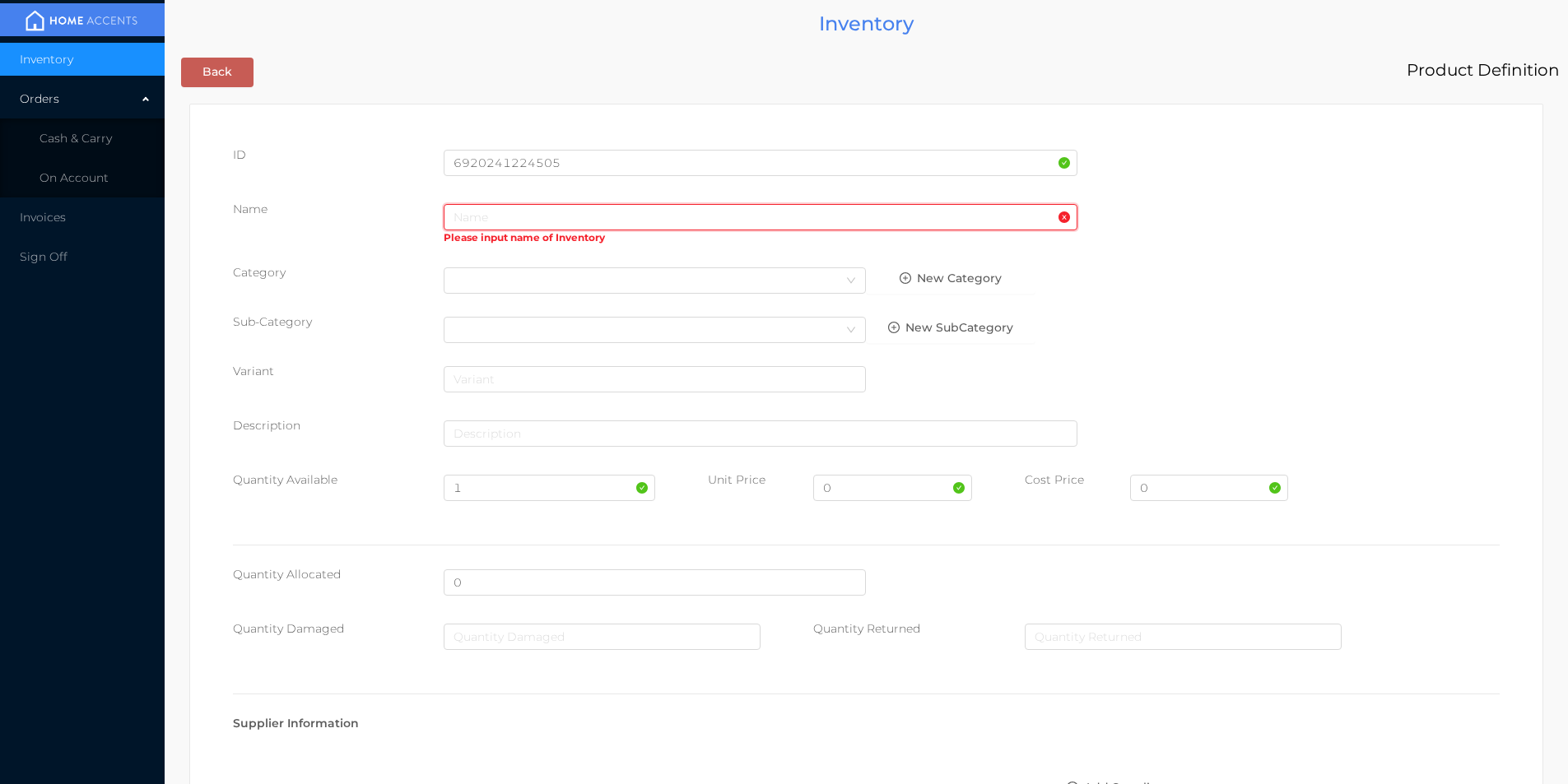
click at [606, 223] on input "text" at bounding box center [760, 217] width 634 height 27
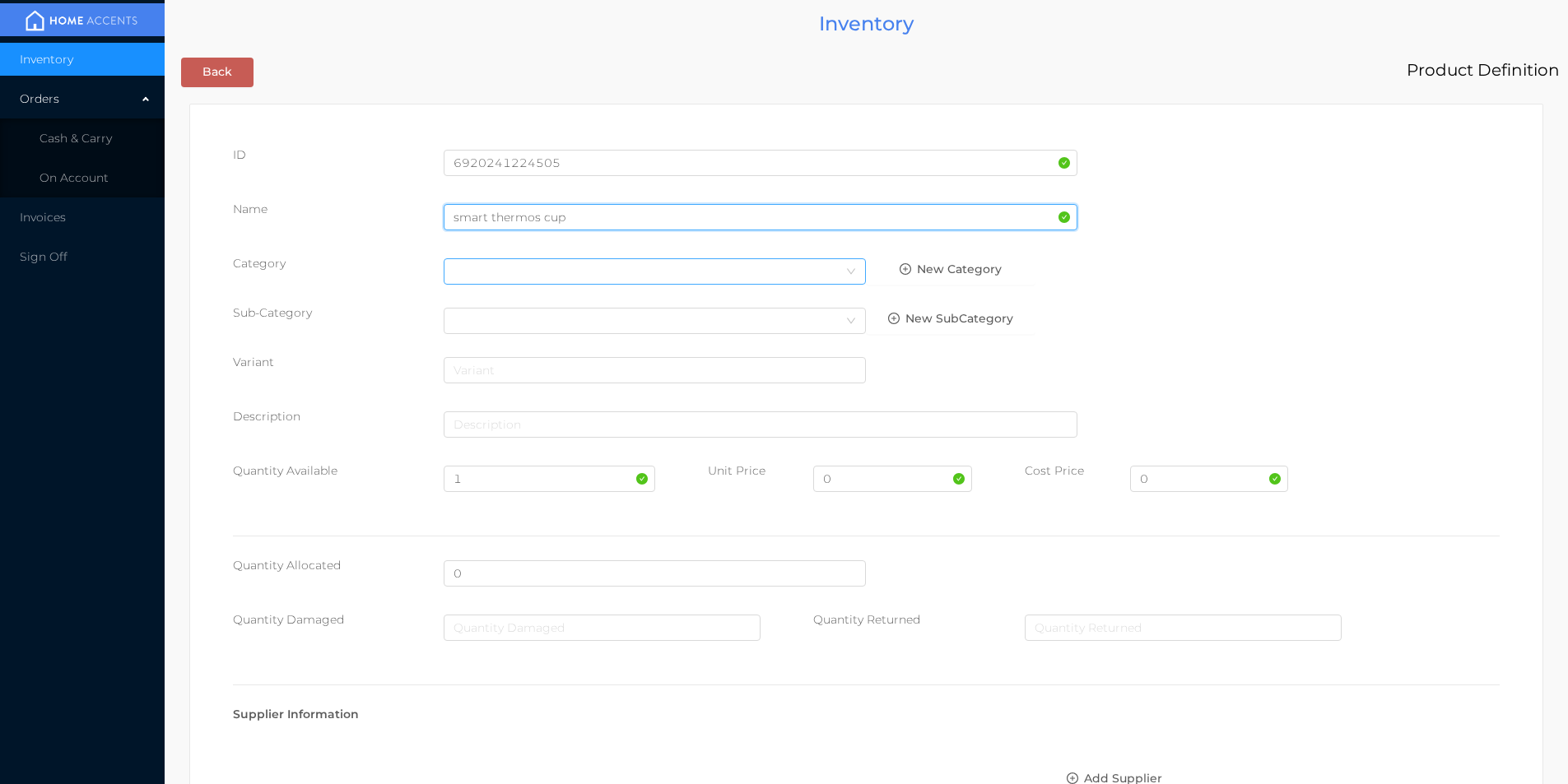
type input "smart thermos cup"
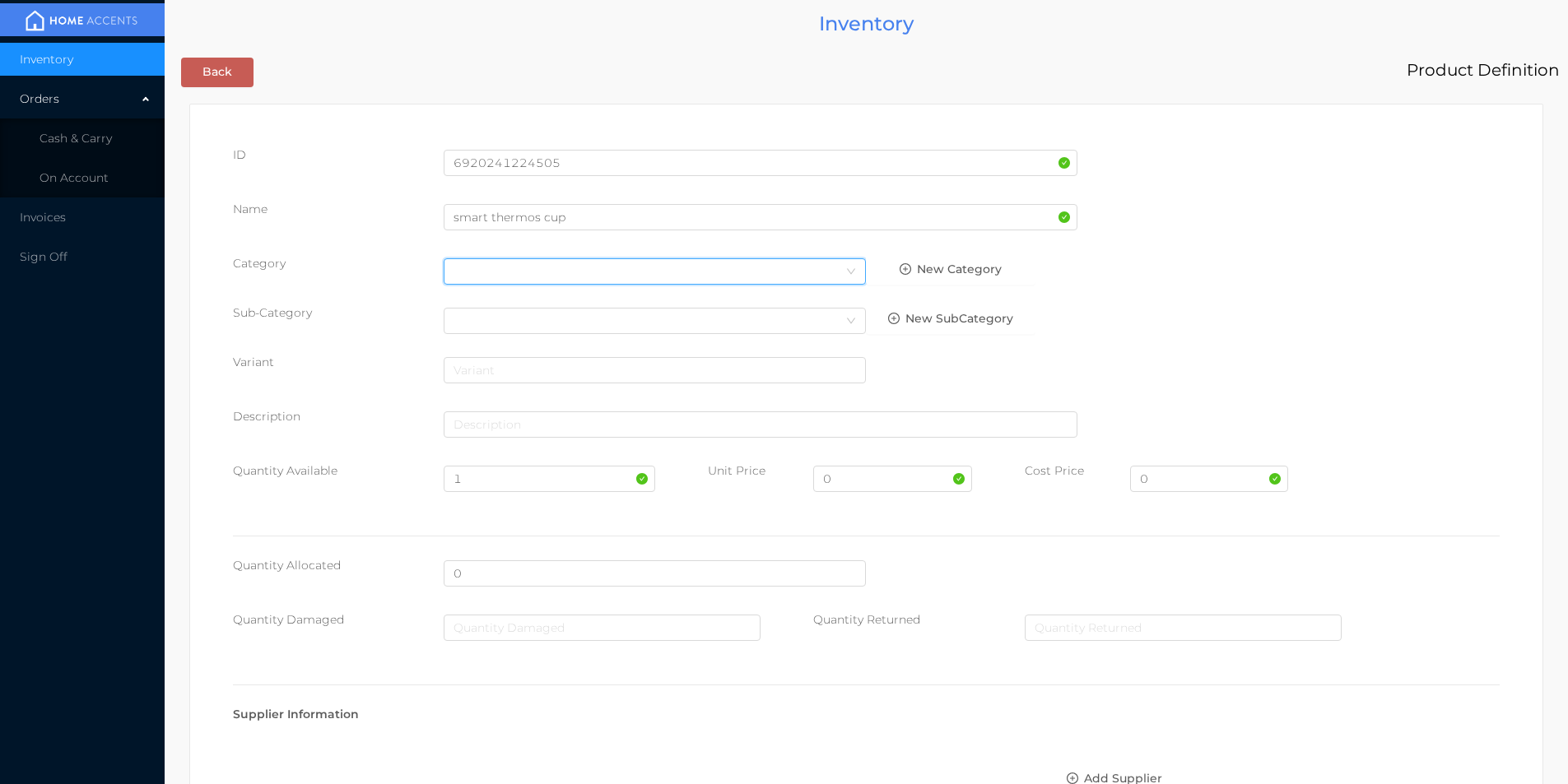
click at [496, 270] on div "Select Category" at bounding box center [655, 271] width 403 height 25
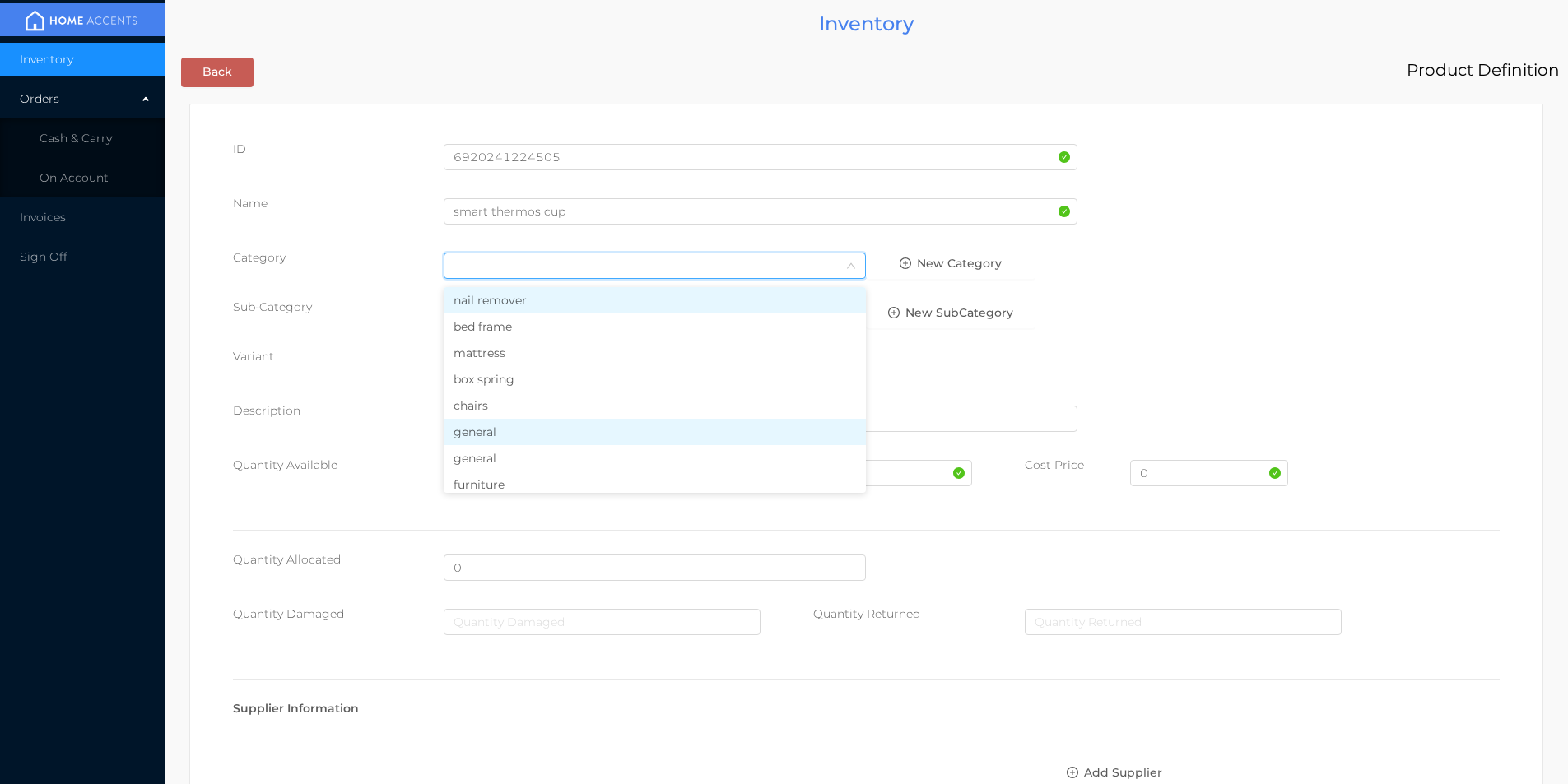
click at [475, 433] on li "general" at bounding box center [655, 431] width 422 height 27
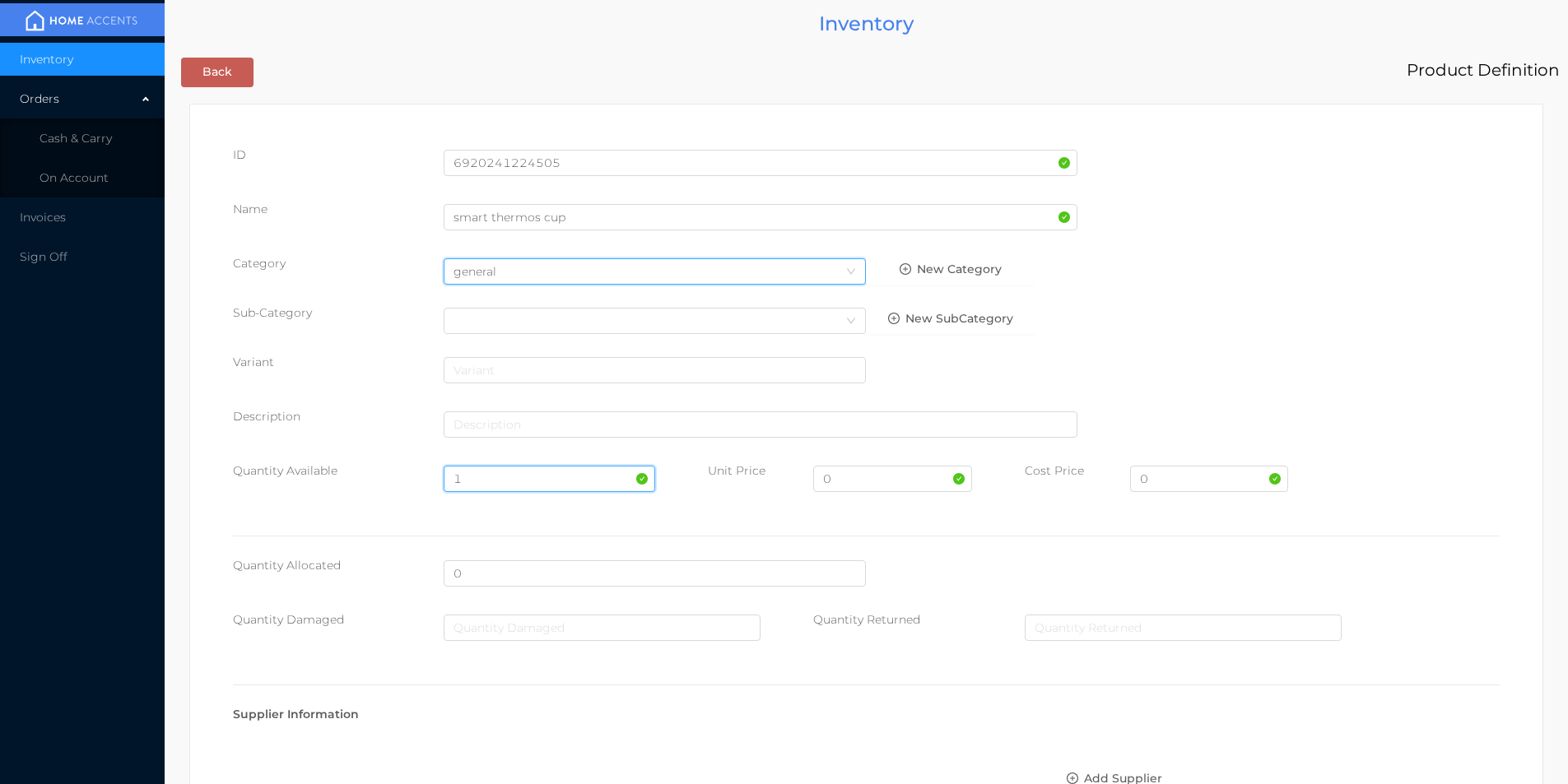
click at [475, 479] on input "1" at bounding box center [549, 479] width 211 height 27
type input "2"
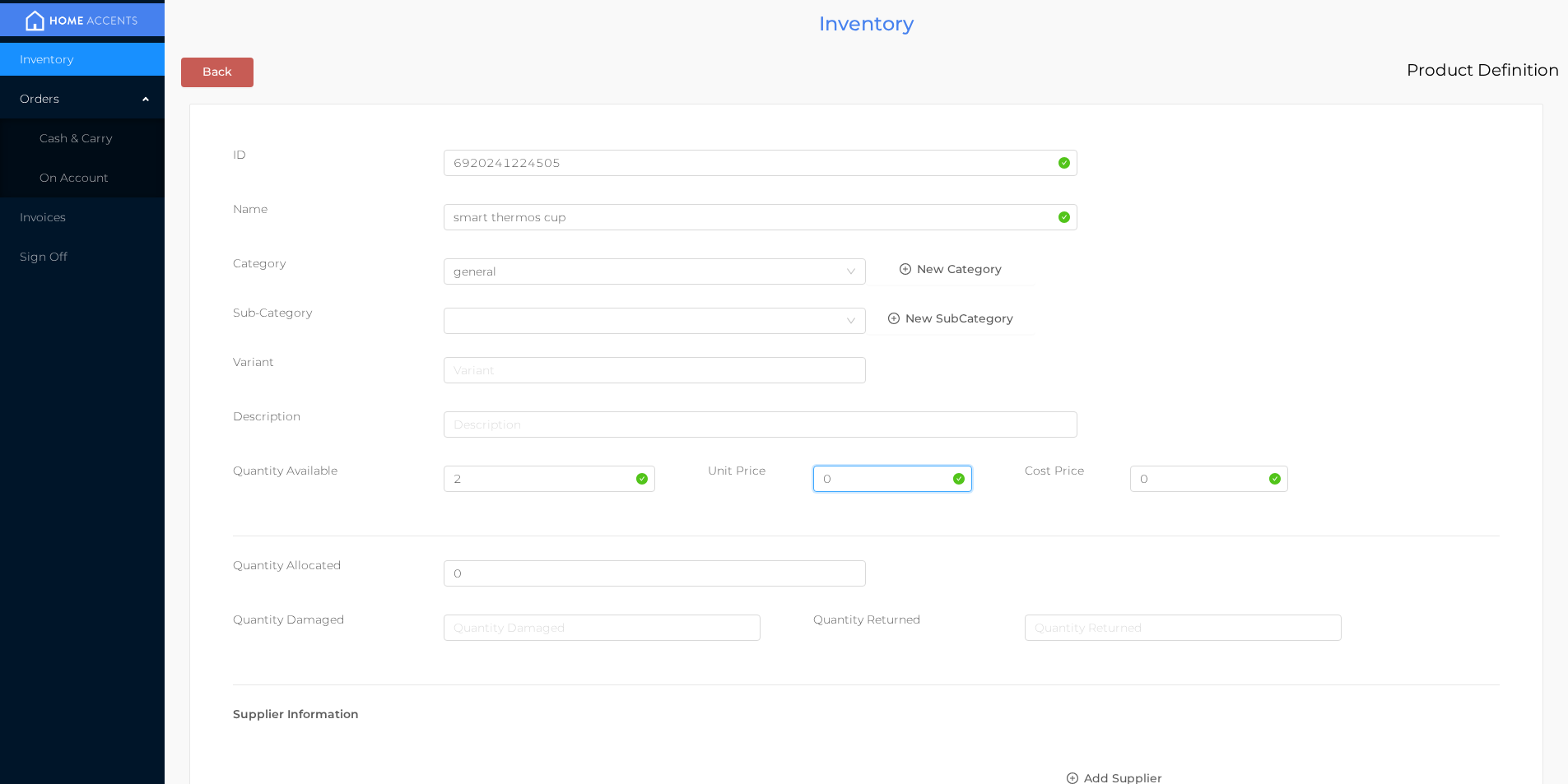
click at [843, 485] on input "0" at bounding box center [893, 479] width 158 height 27
type input "9.99"
click at [1165, 484] on input "0" at bounding box center [1209, 479] width 158 height 27
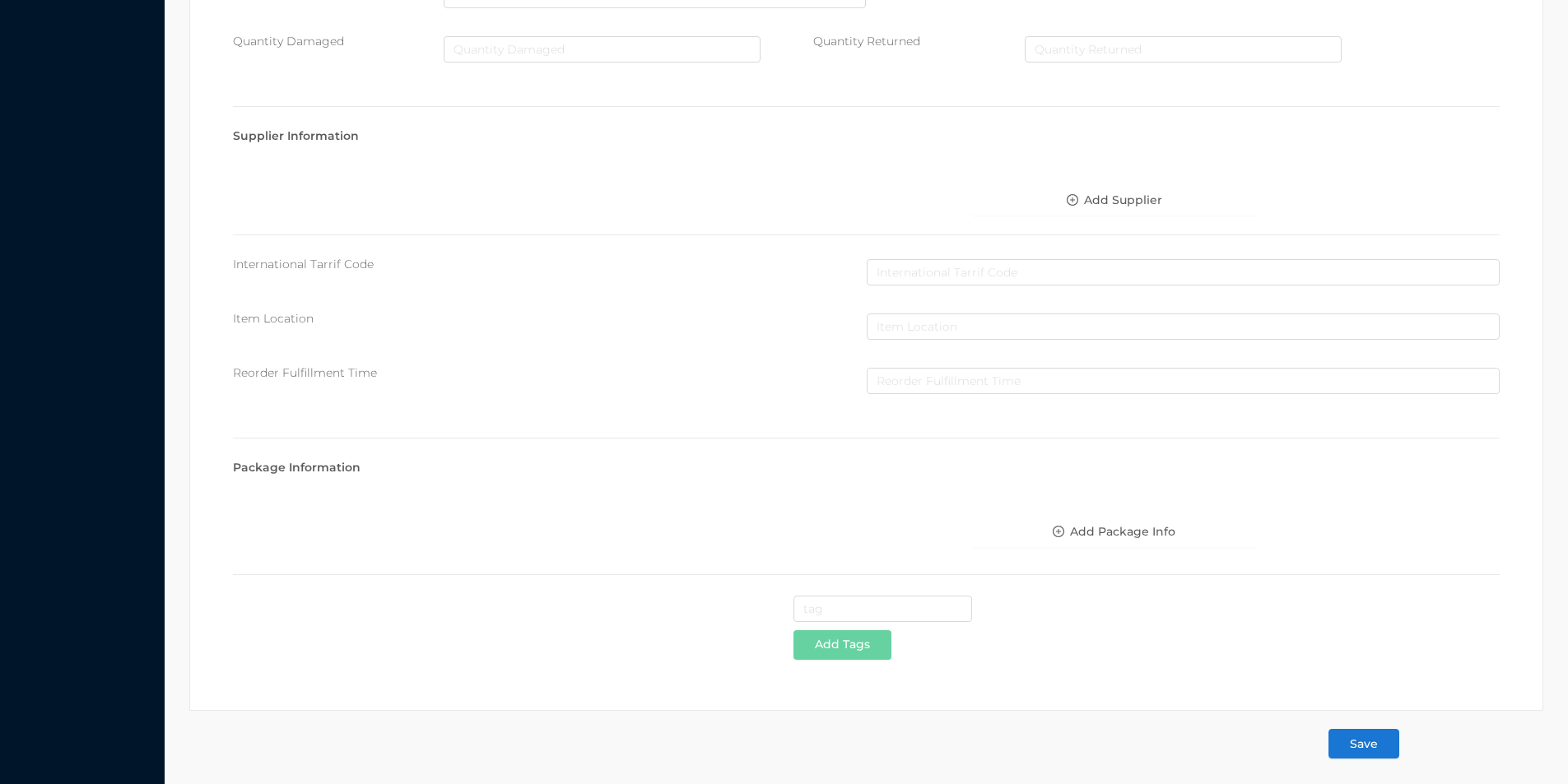
scroll to position [582, 0]
type input "4.75"
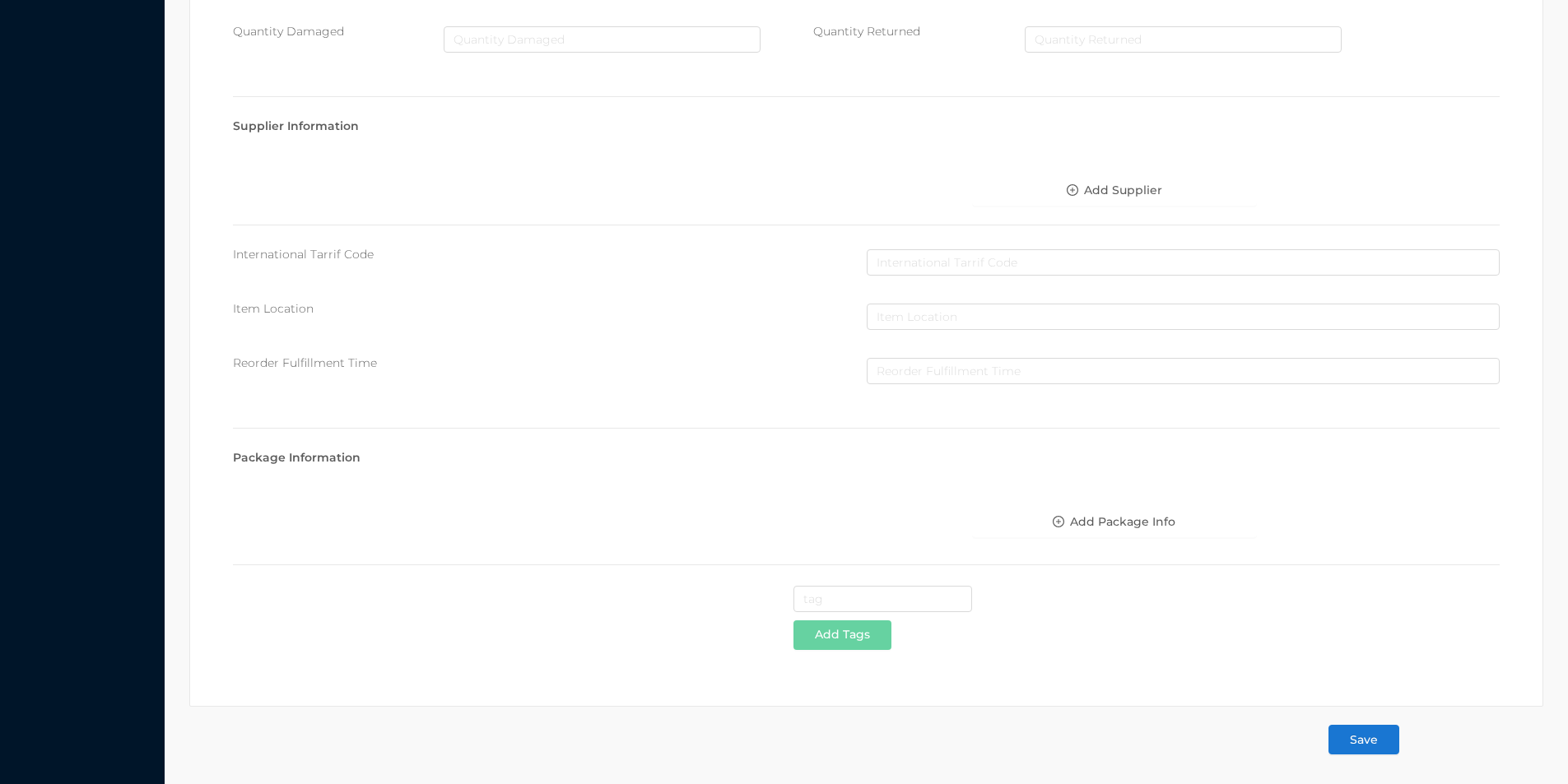
click at [1361, 742] on button "Save" at bounding box center [1364, 739] width 70 height 30
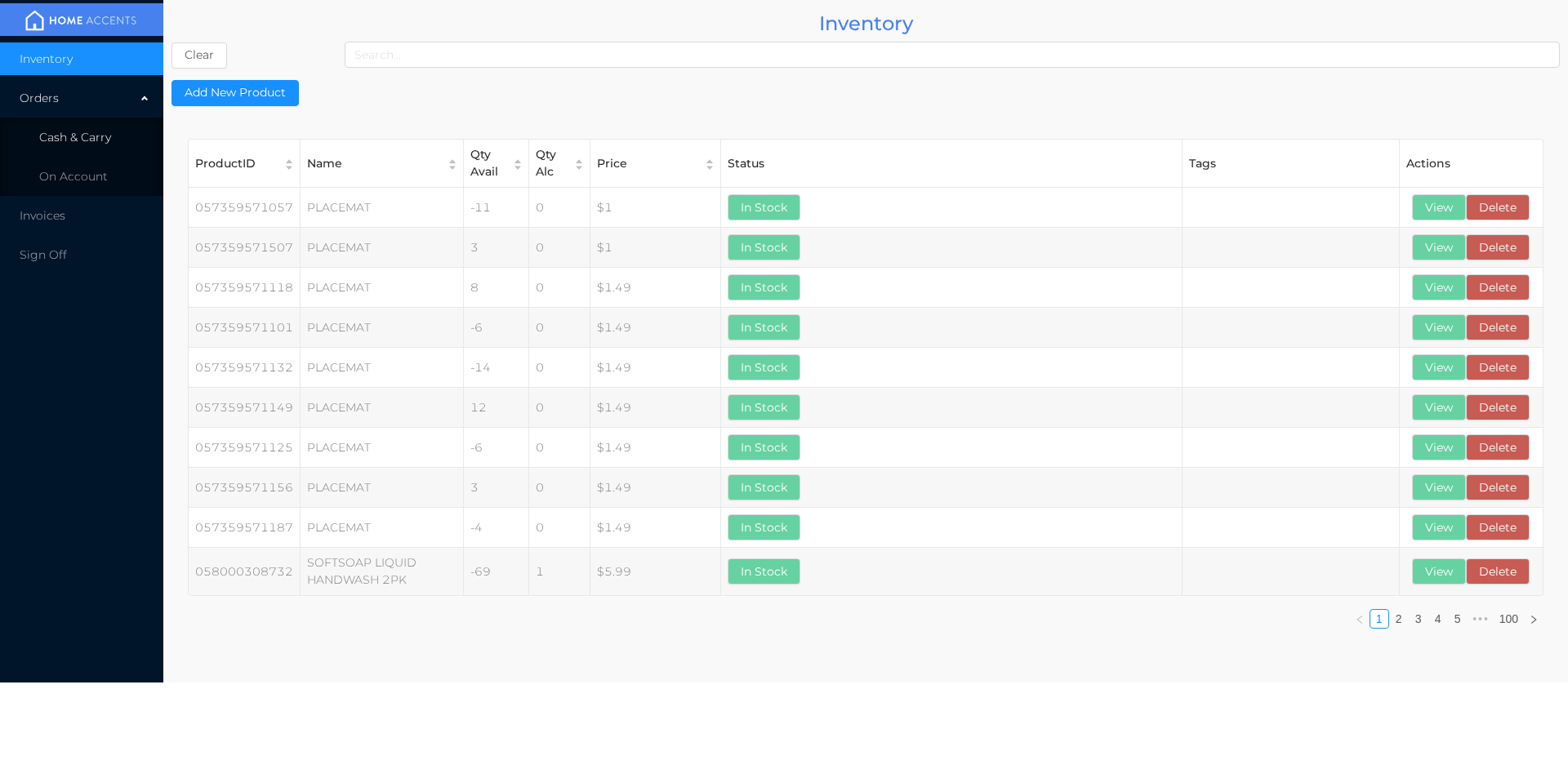
click at [72, 131] on span "Cash & Carry" at bounding box center [75, 137] width 72 height 14
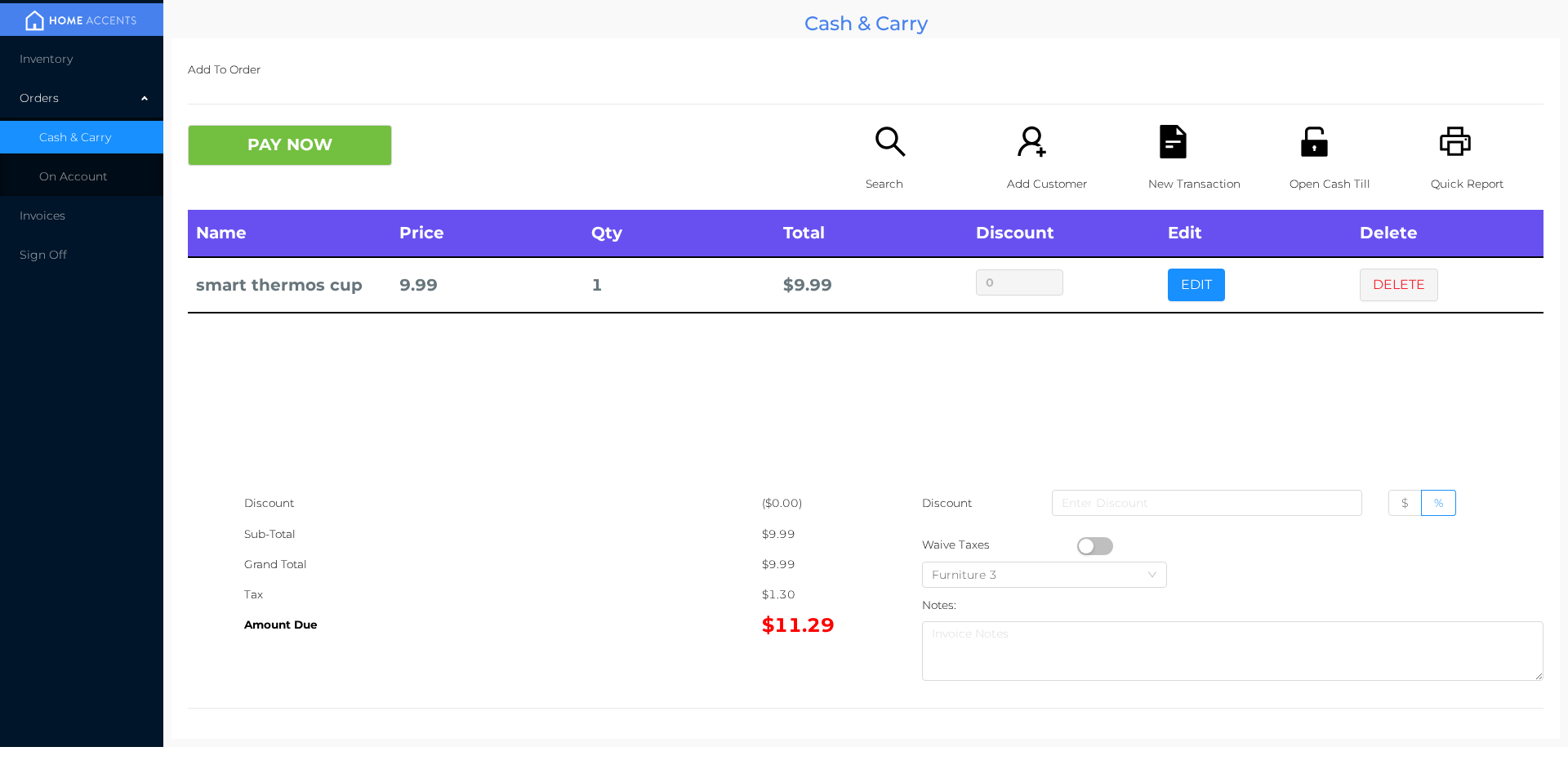
click at [1382, 280] on button "DELETE" at bounding box center [1399, 285] width 78 height 32
click at [43, 60] on span "Inventory" at bounding box center [46, 58] width 53 height 14
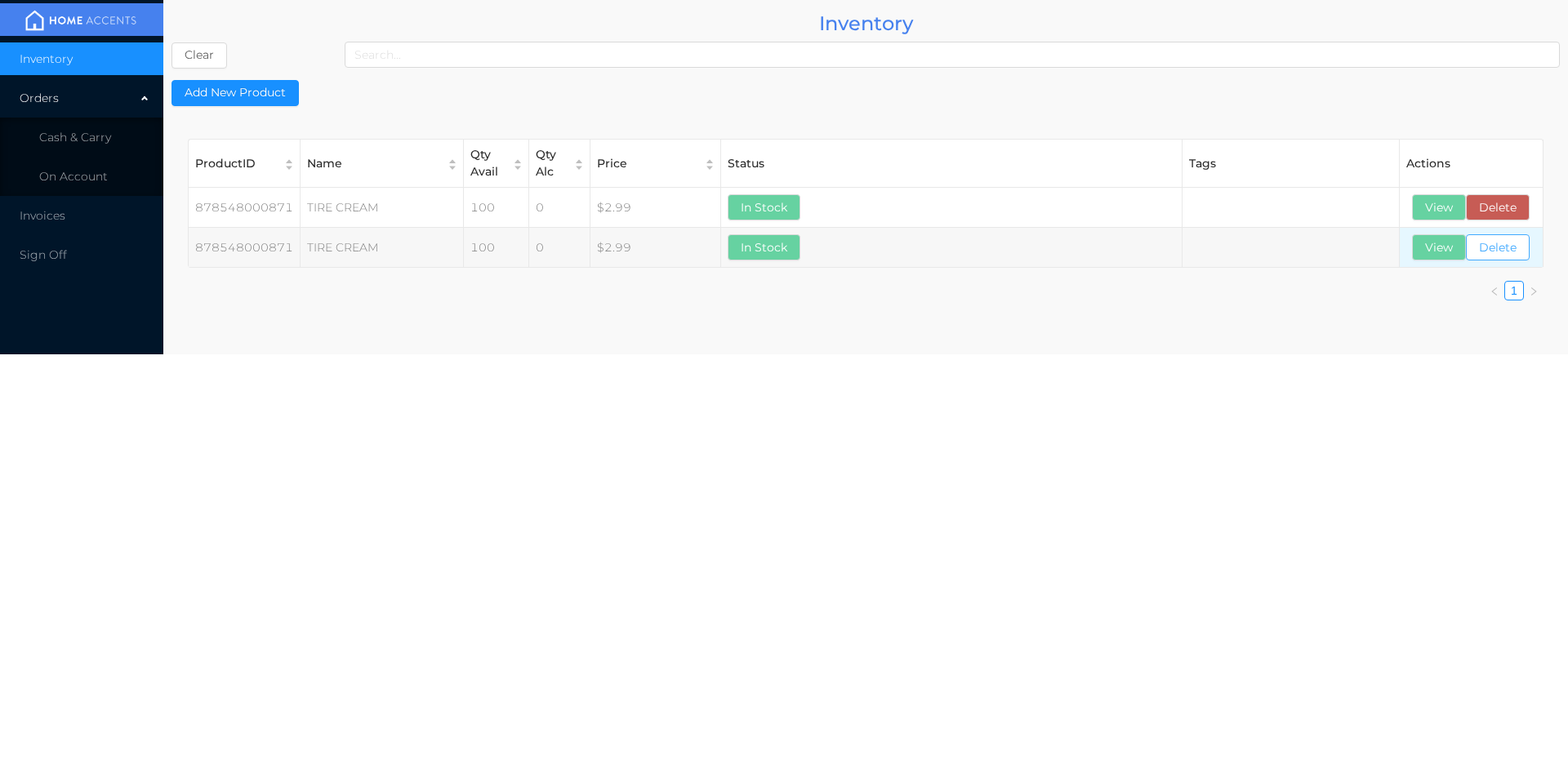
click at [1491, 255] on button "Delete" at bounding box center [1497, 247] width 64 height 26
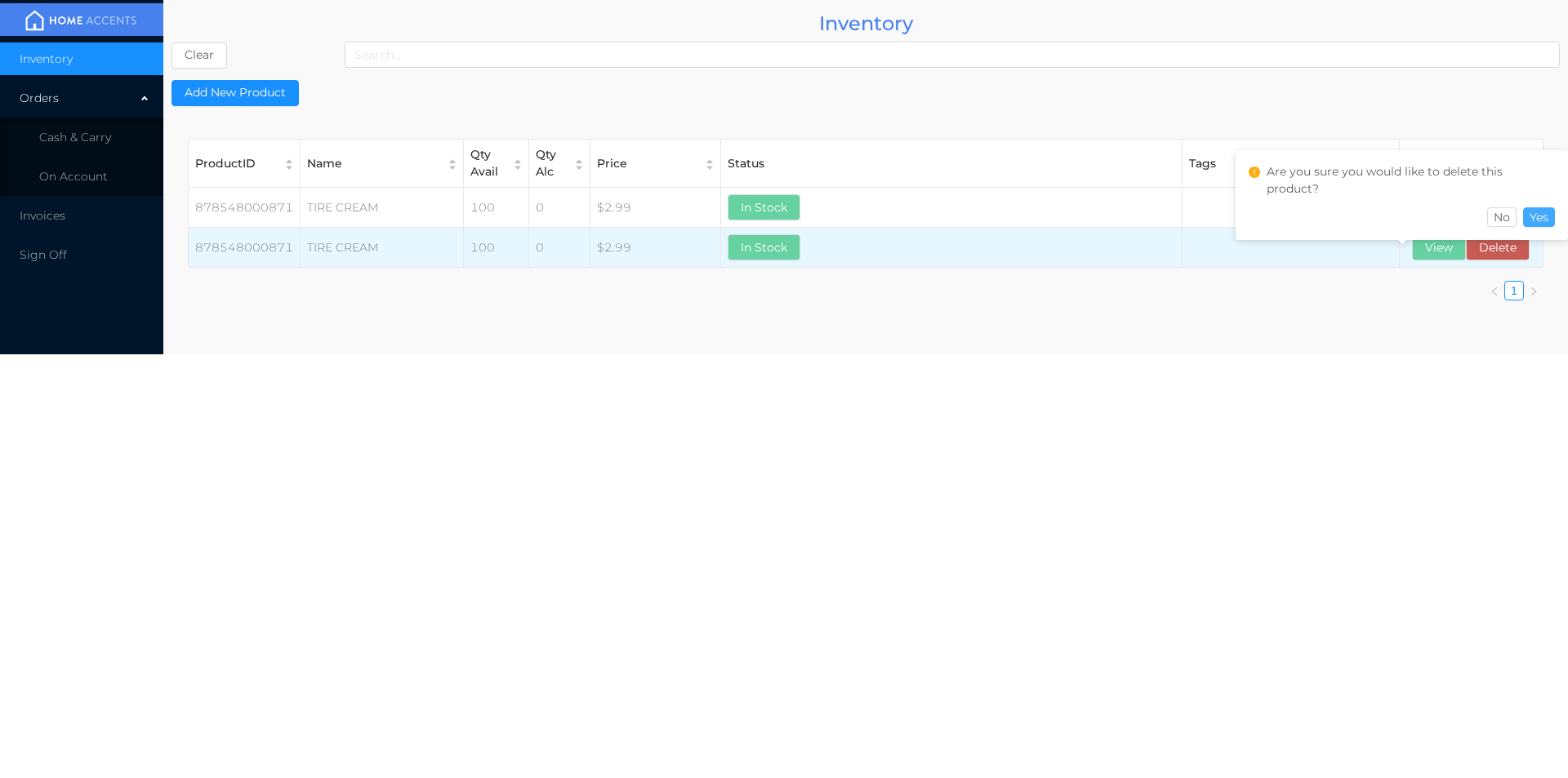
click at [1543, 226] on button "Yes" at bounding box center [1538, 217] width 31 height 20
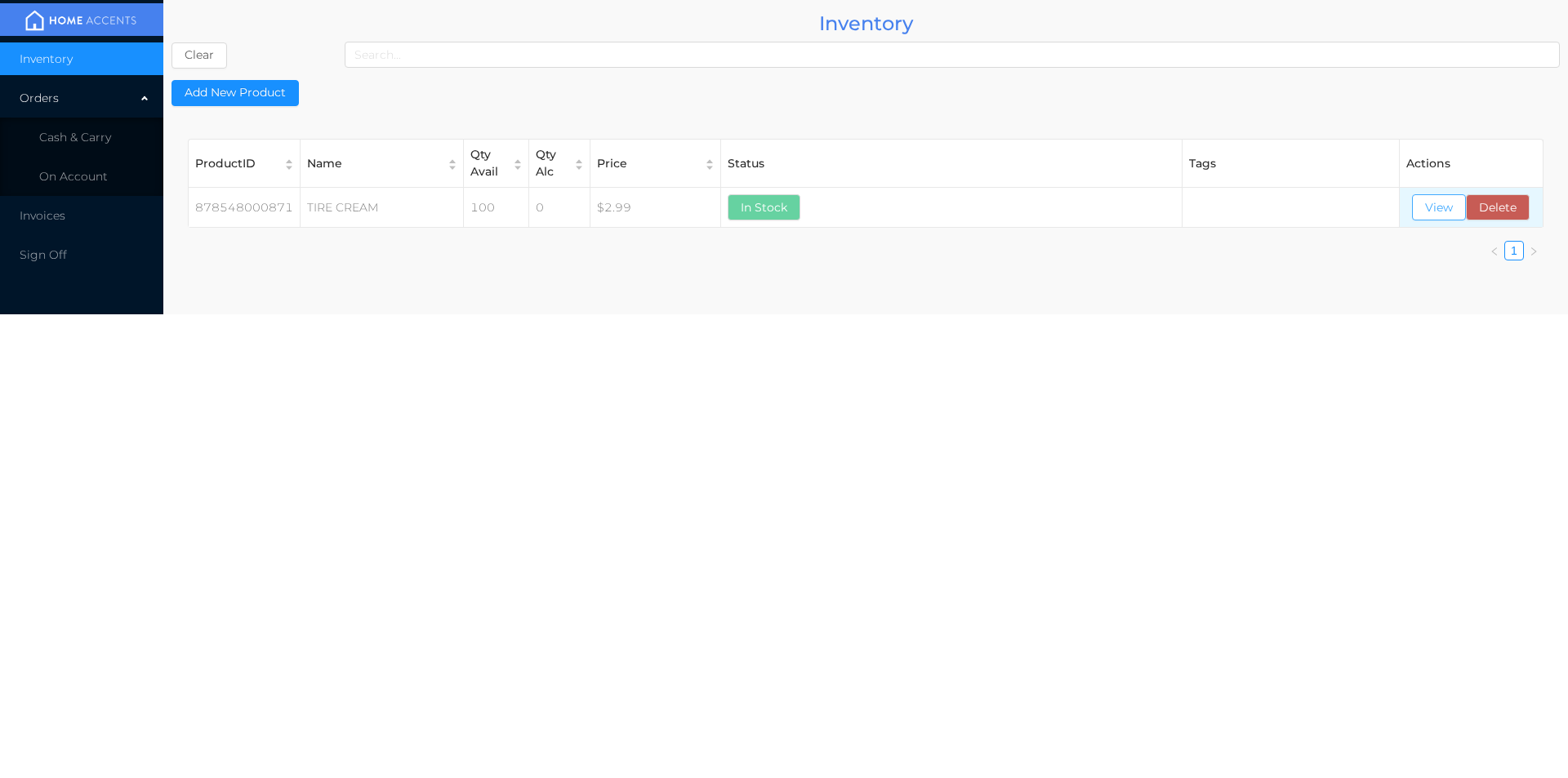
click at [1442, 212] on button "View" at bounding box center [1439, 207] width 54 height 26
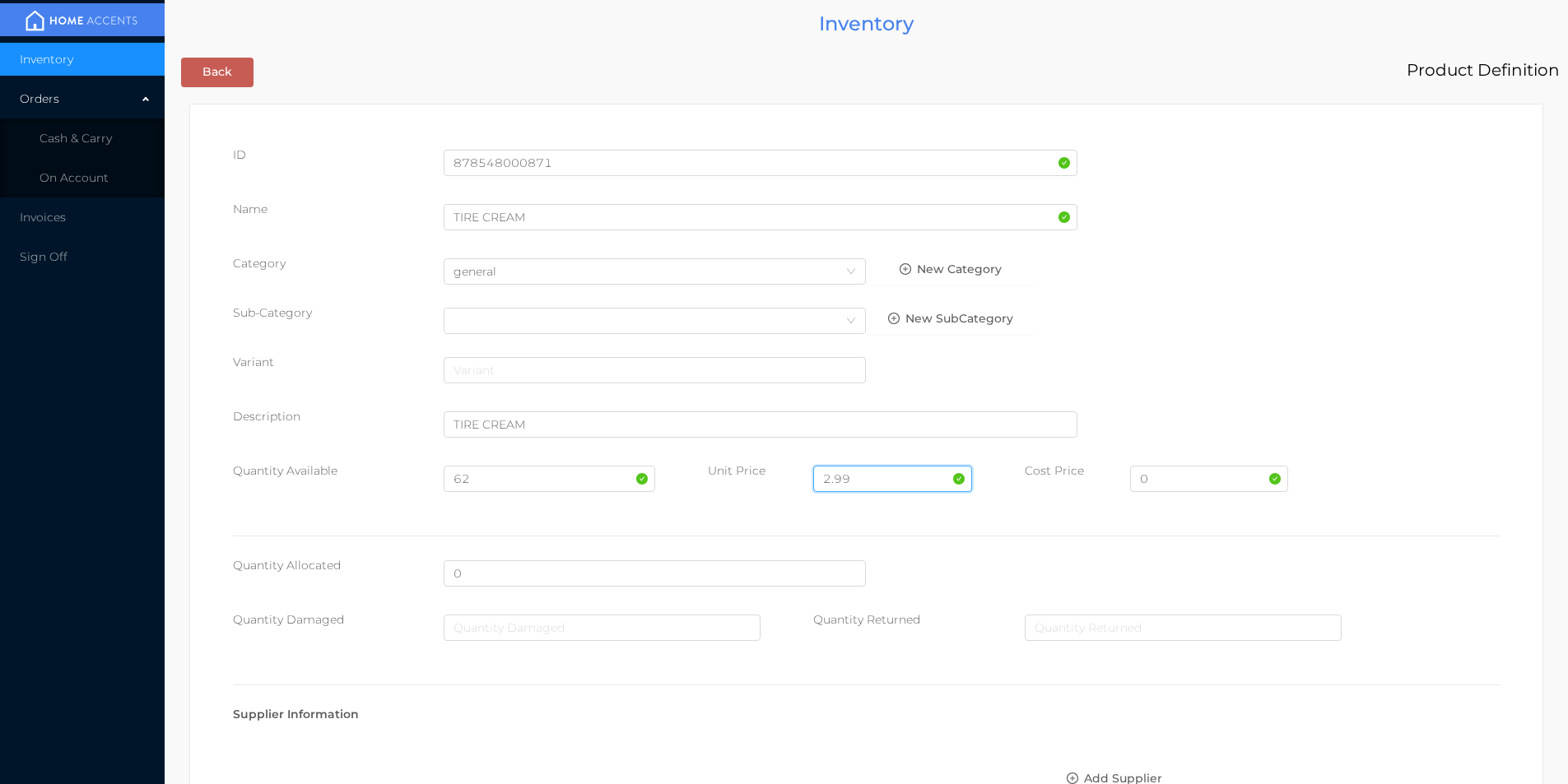
click at [879, 474] on input "2.99" at bounding box center [893, 479] width 158 height 27
type input "2"
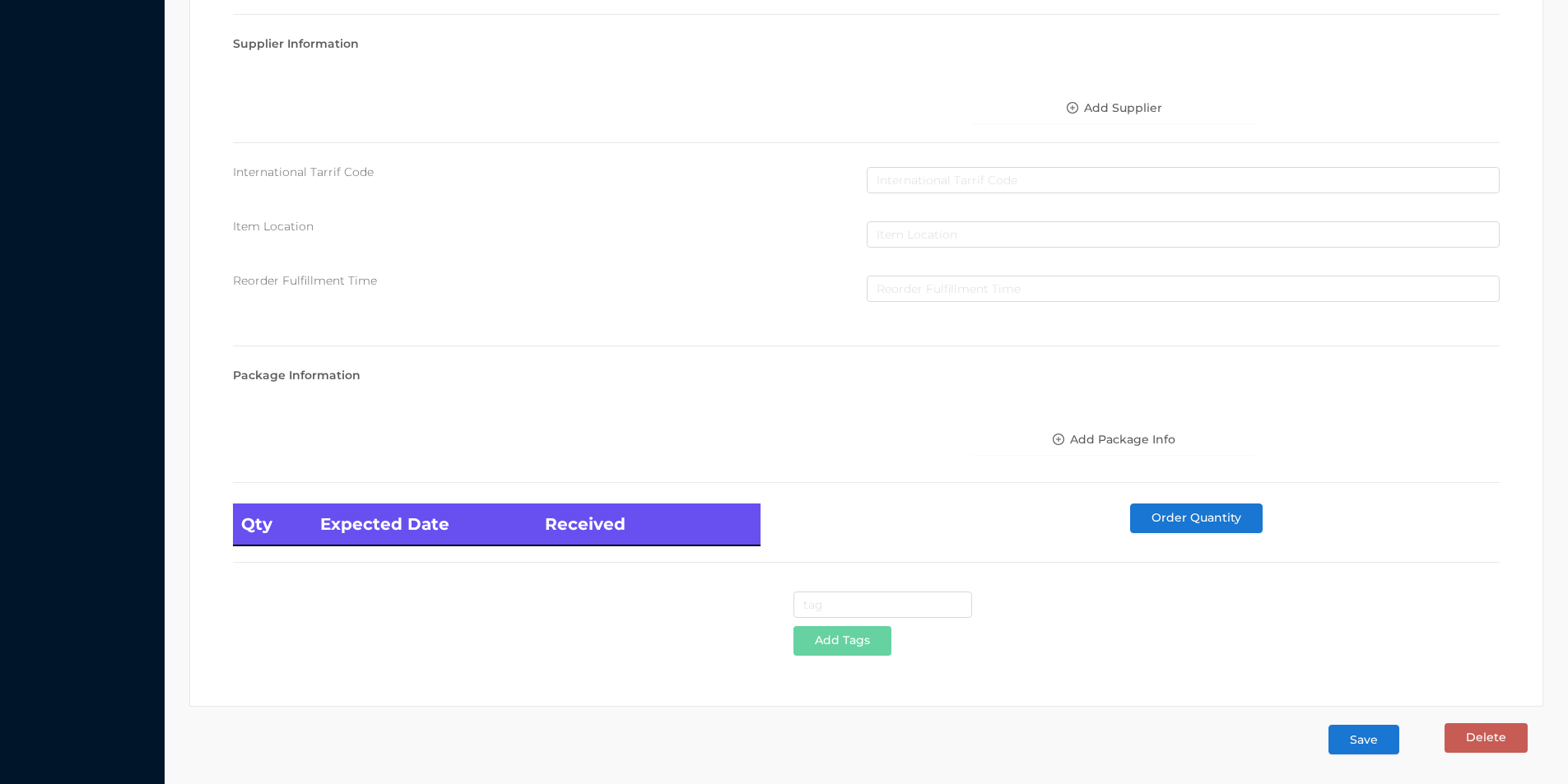
type input "1.99"
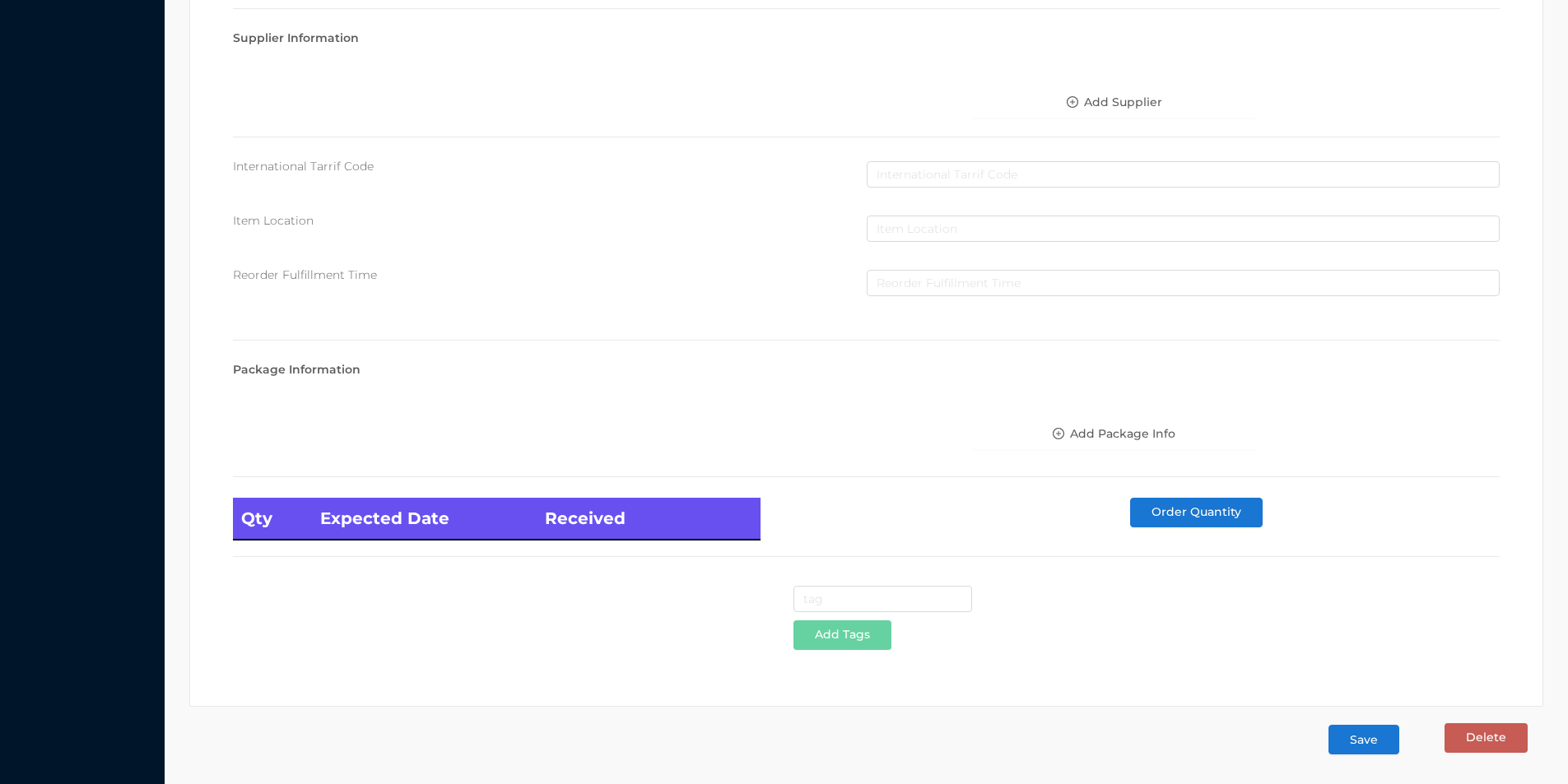
click at [1347, 737] on button "Save" at bounding box center [1364, 739] width 70 height 30
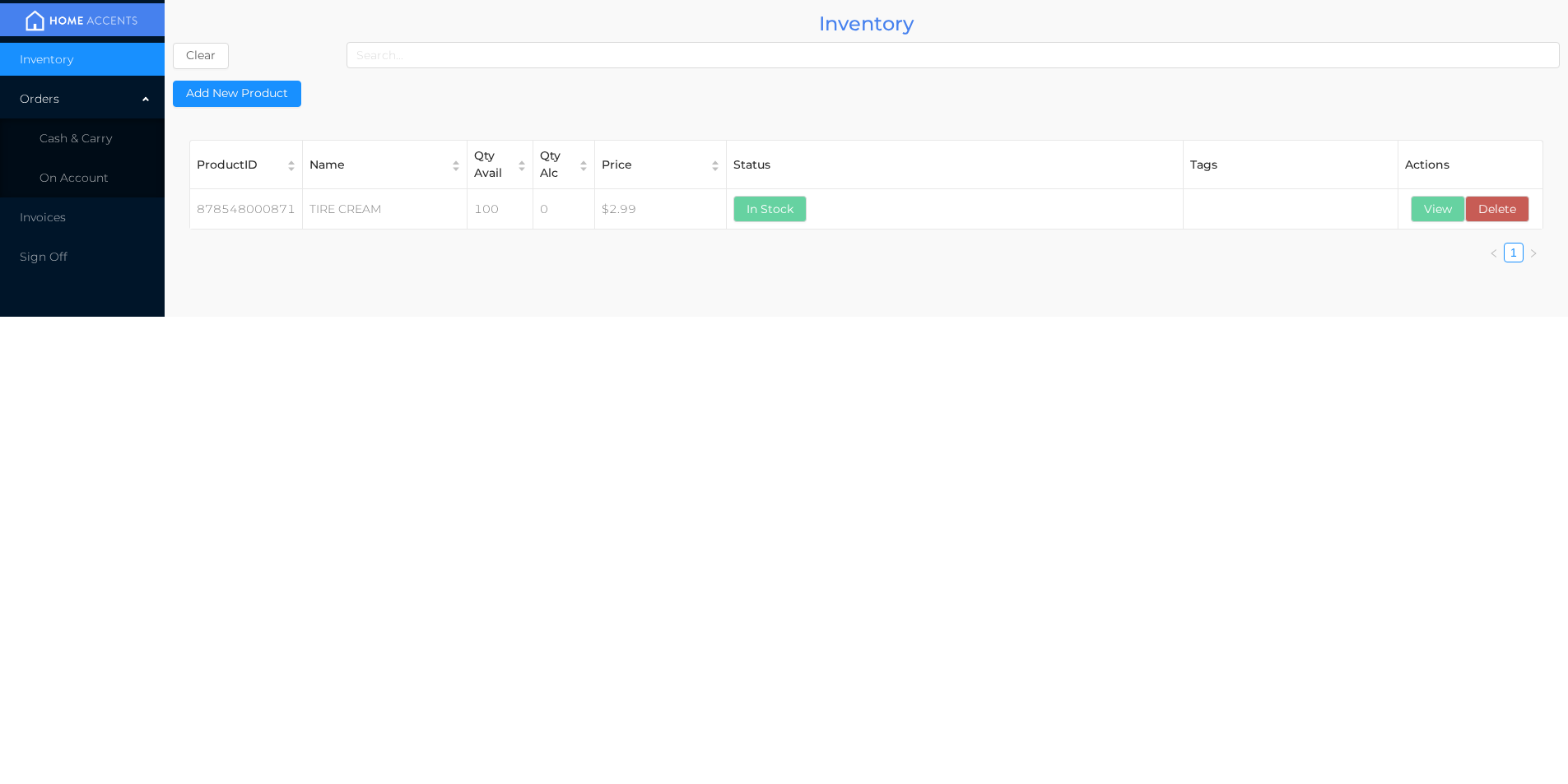
scroll to position [0, 0]
click at [74, 131] on span "Cash & Carry" at bounding box center [76, 138] width 72 height 15
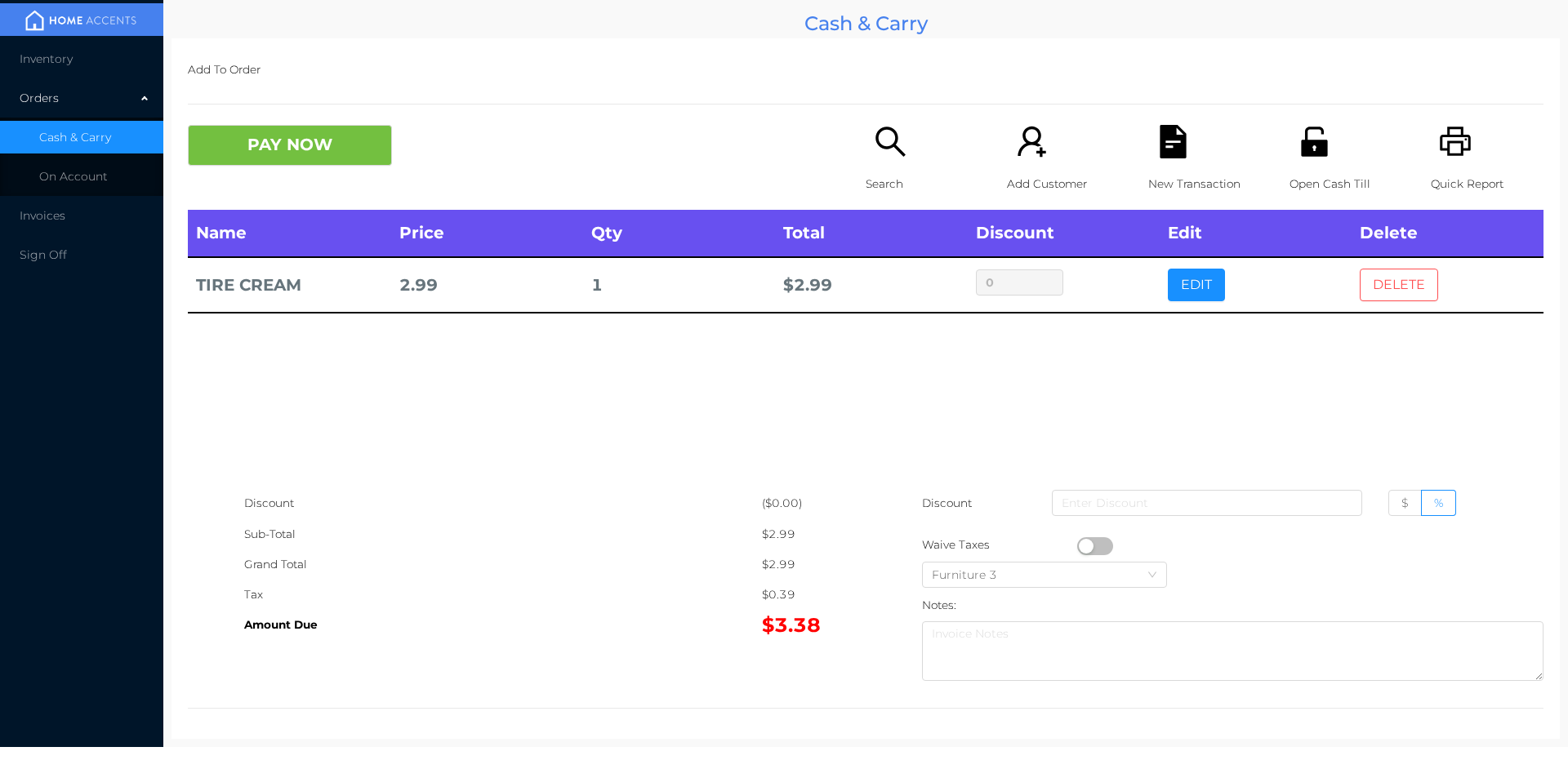
click at [1380, 289] on button "DELETE" at bounding box center [1399, 285] width 78 height 32
click at [58, 55] on span "Inventory" at bounding box center [46, 58] width 53 height 14
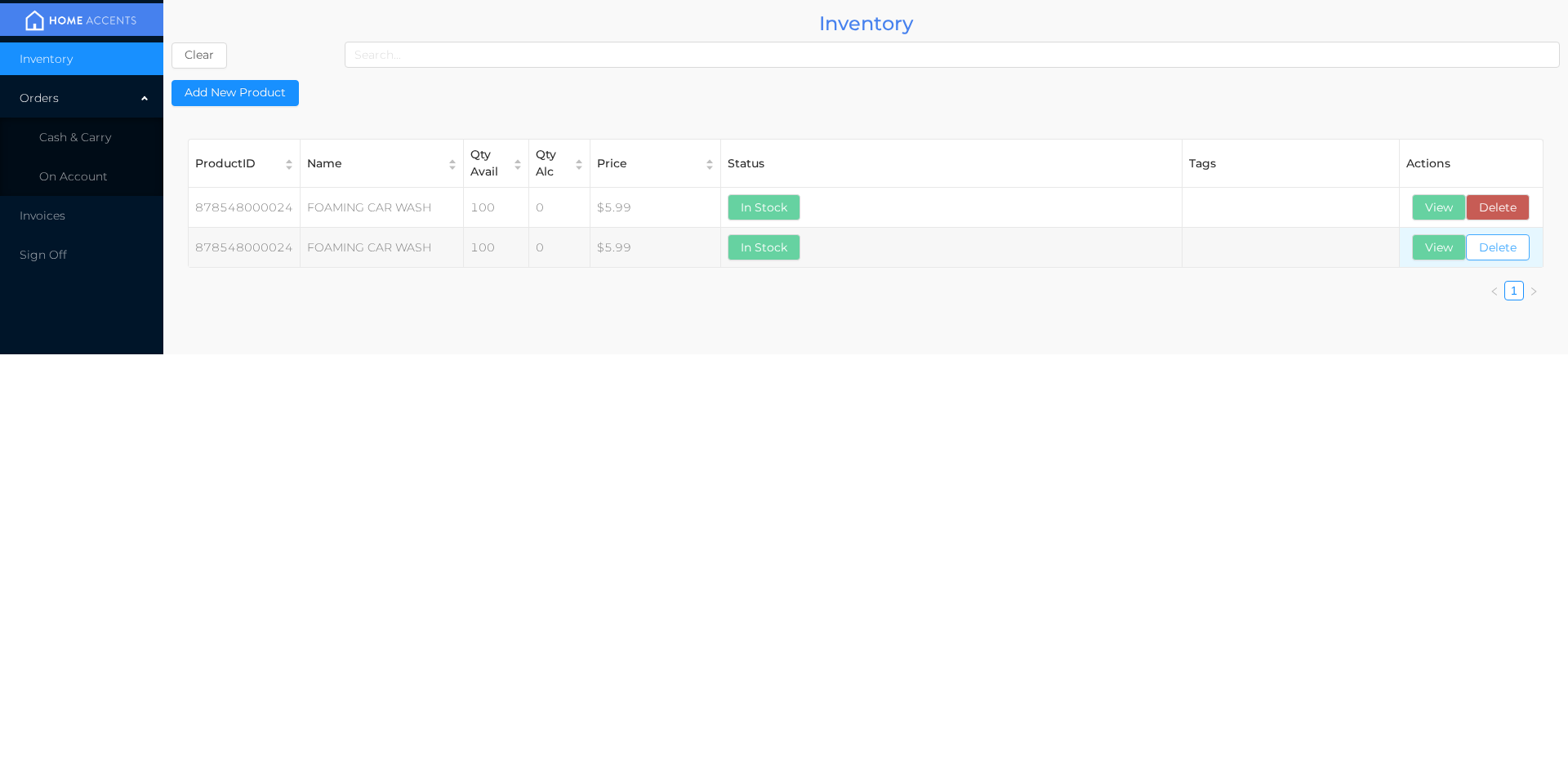
click at [1507, 253] on button "Delete" at bounding box center [1497, 247] width 64 height 26
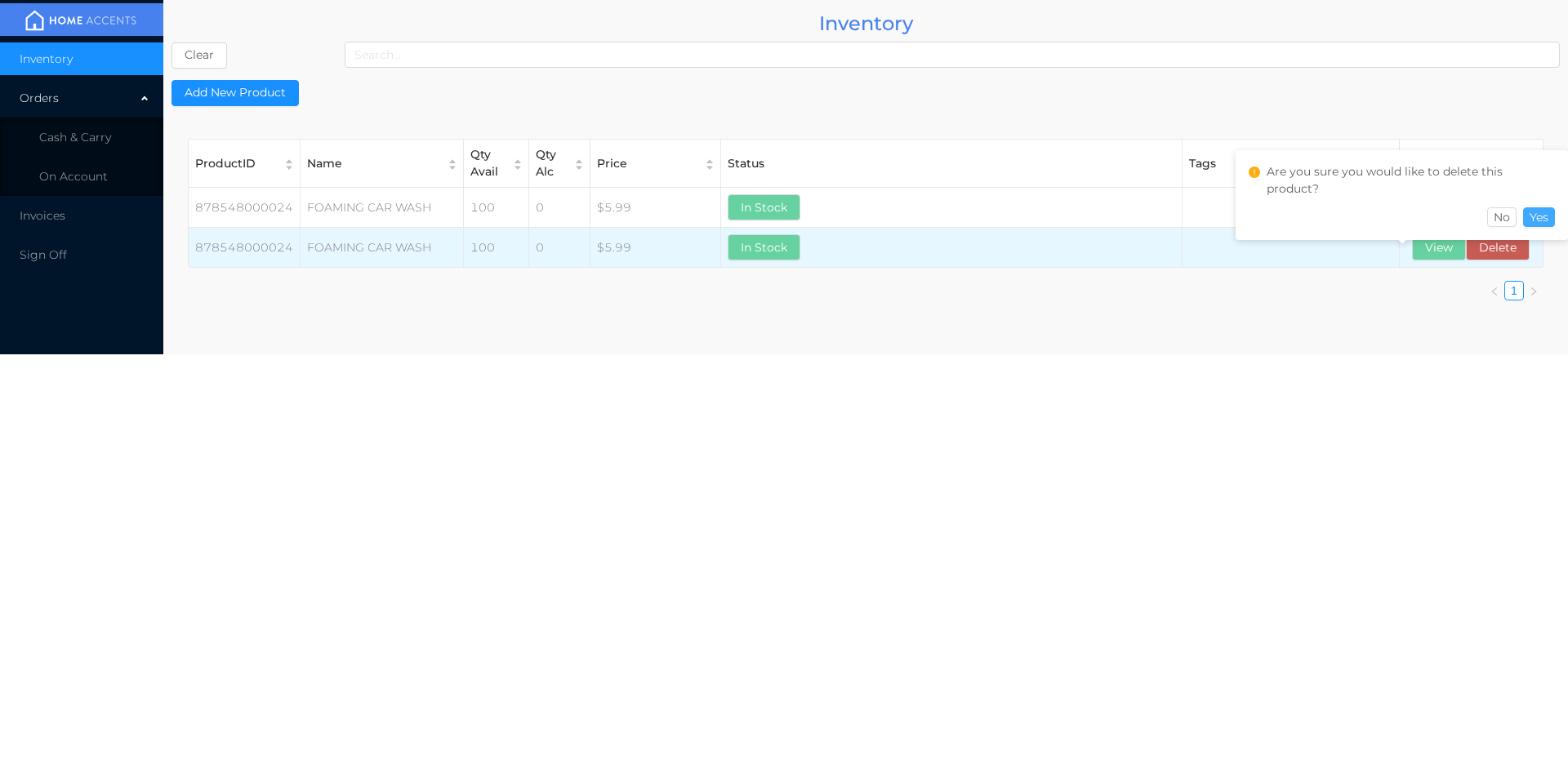
click at [1541, 226] on button "Yes" at bounding box center [1538, 217] width 31 height 20
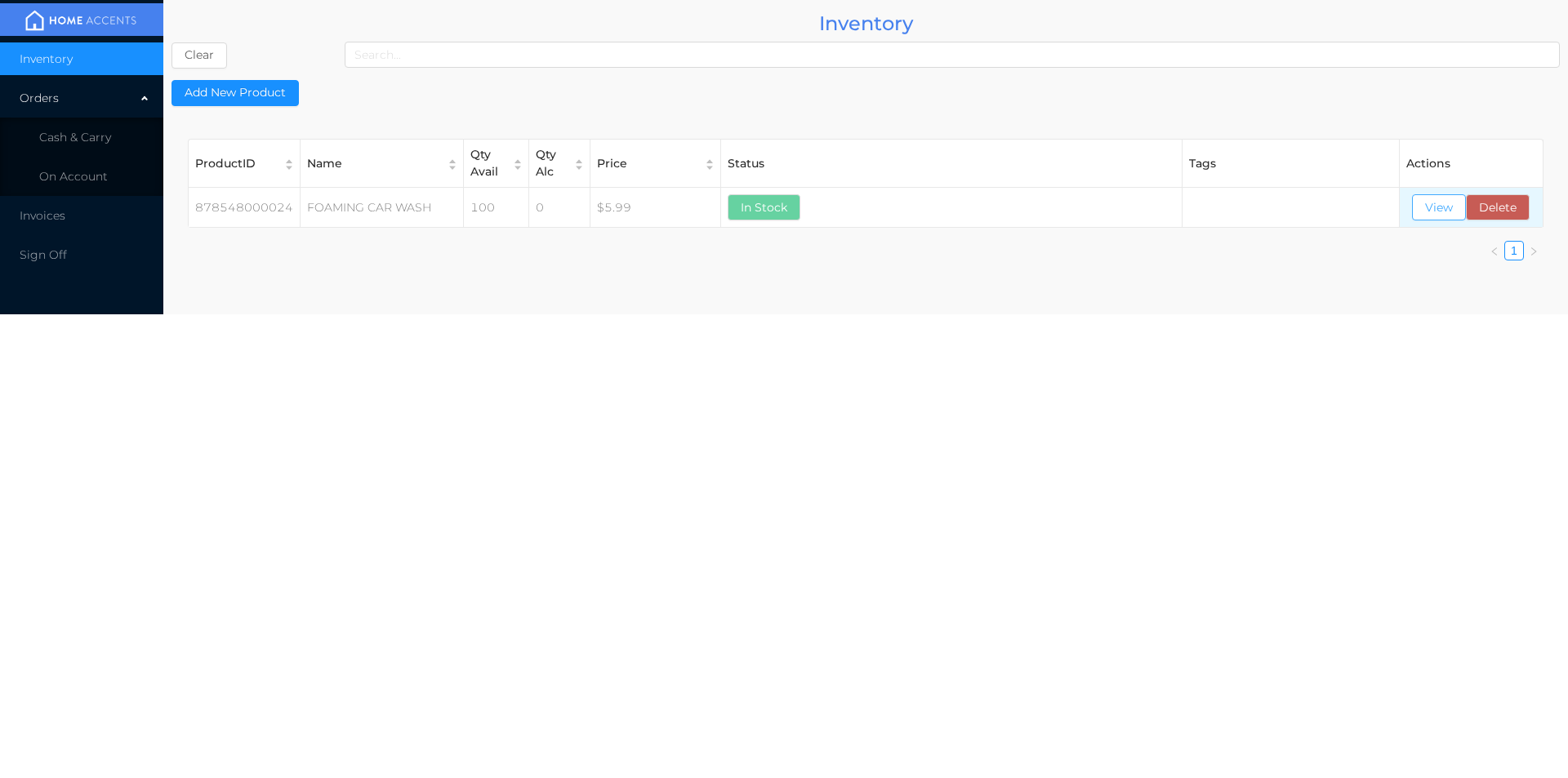
click at [1445, 217] on button "View" at bounding box center [1439, 207] width 54 height 26
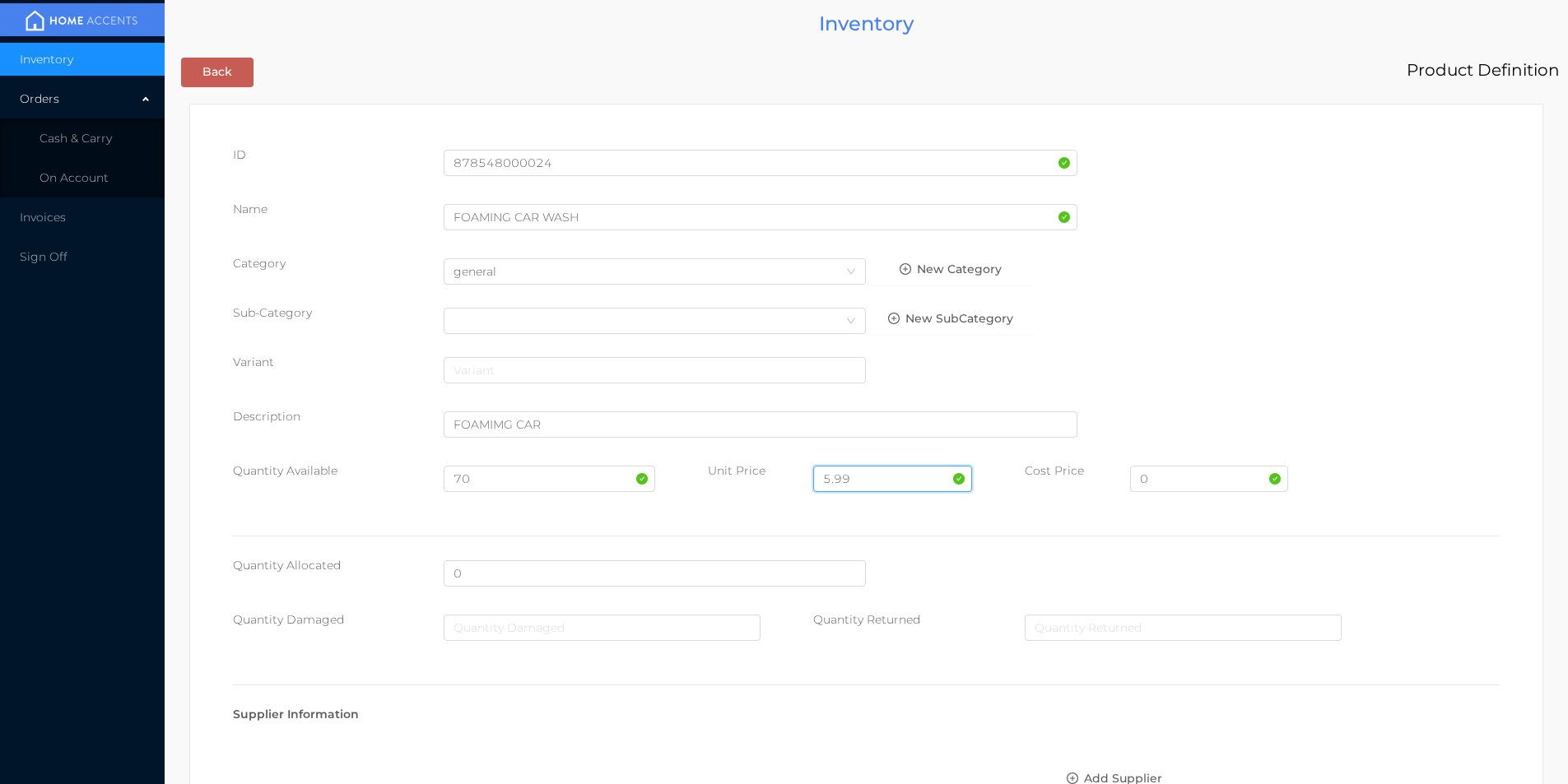
click at [873, 479] on input "5.99" at bounding box center [893, 479] width 158 height 27
type input "5"
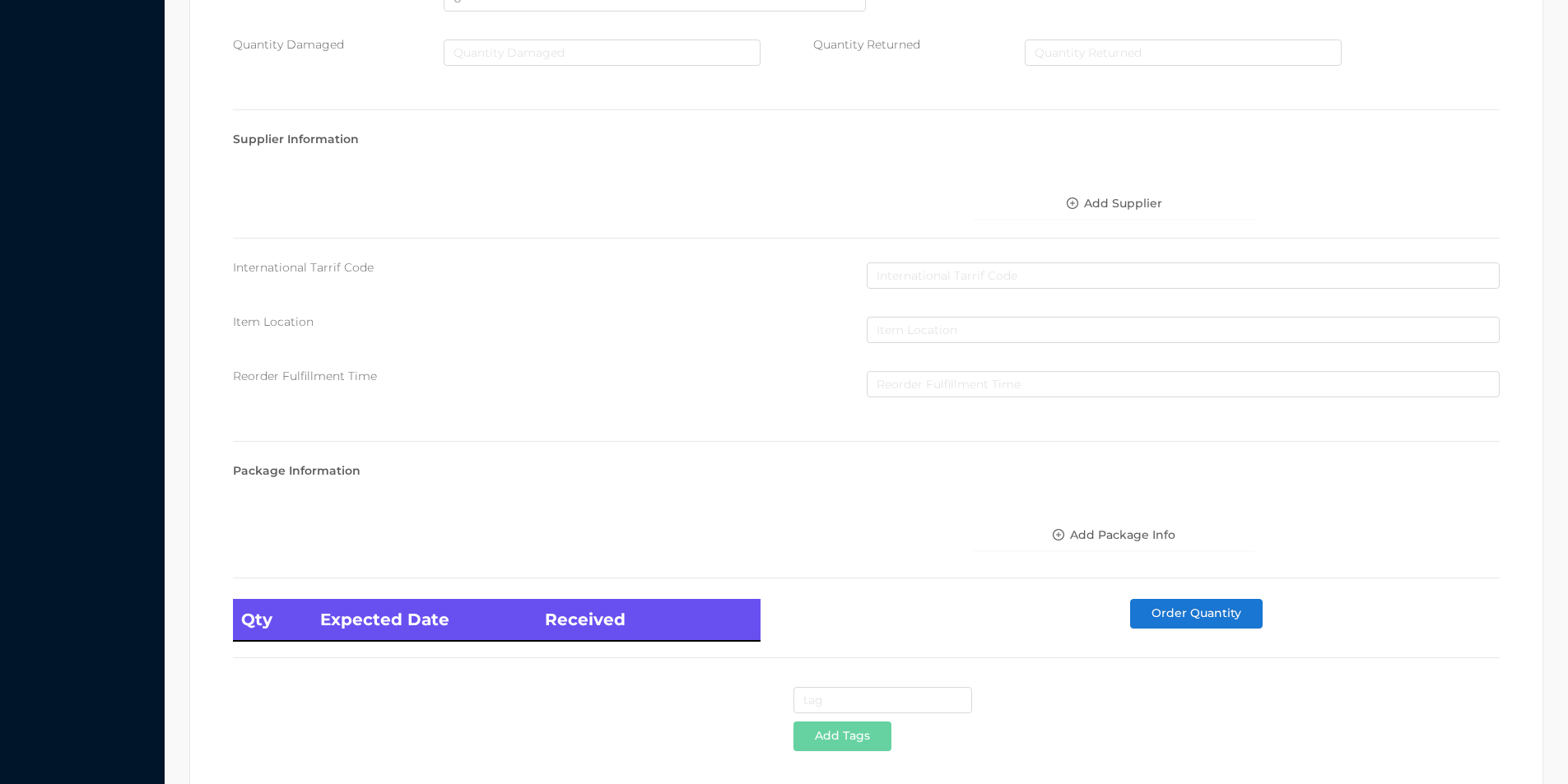
scroll to position [671, 0]
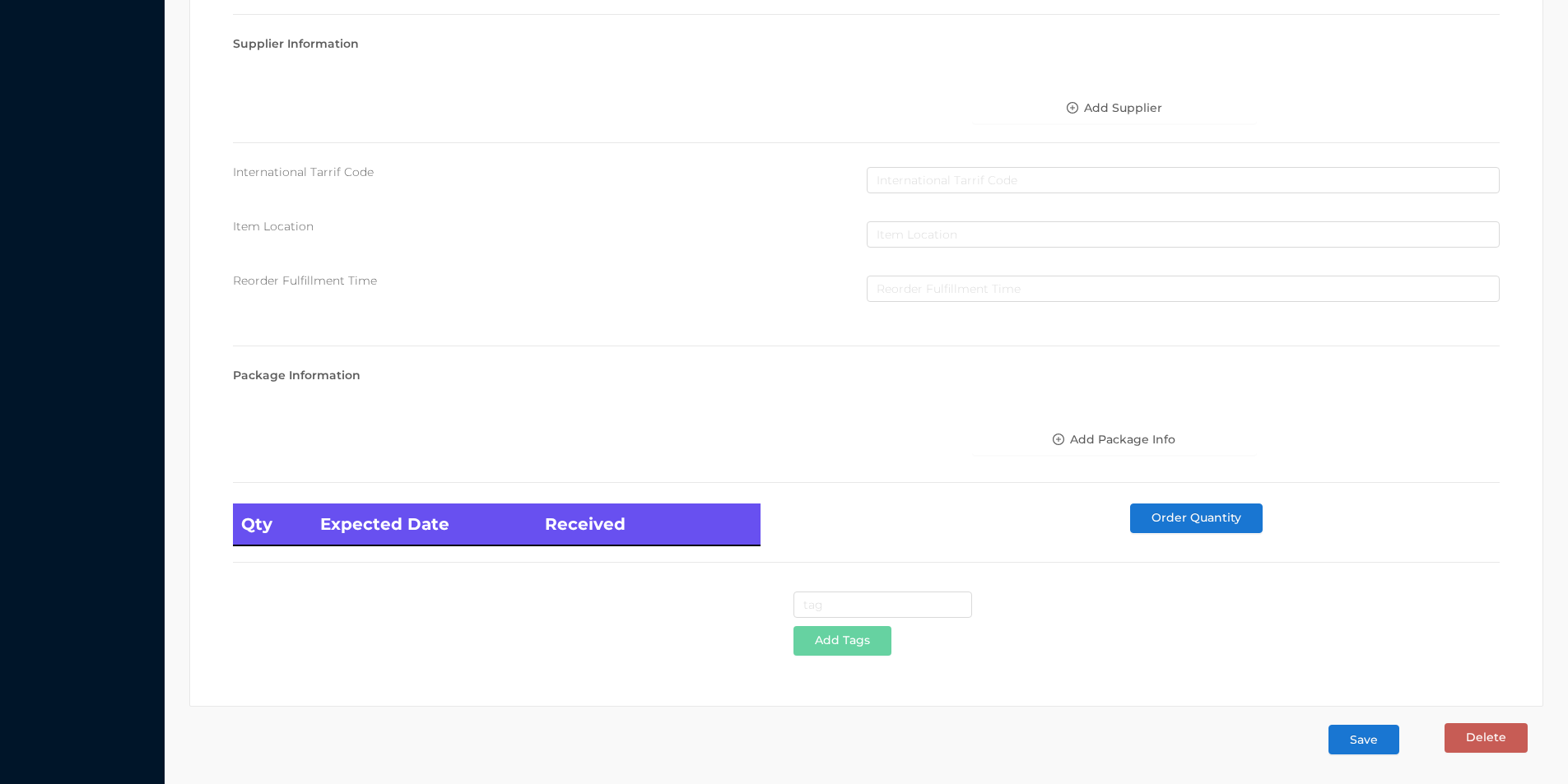
type input "2.99"
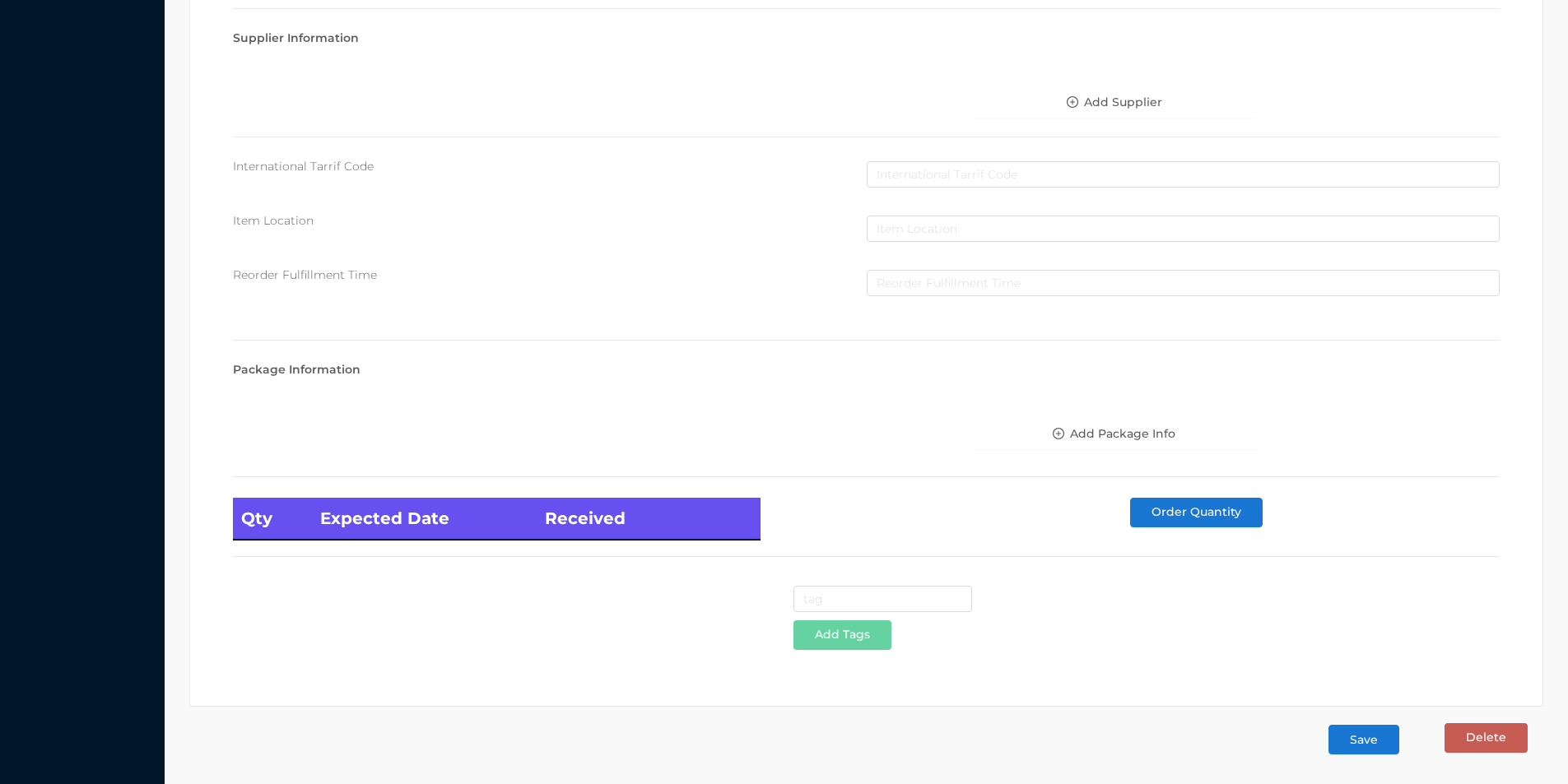
click at [1365, 745] on button "Save" at bounding box center [1364, 739] width 70 height 30
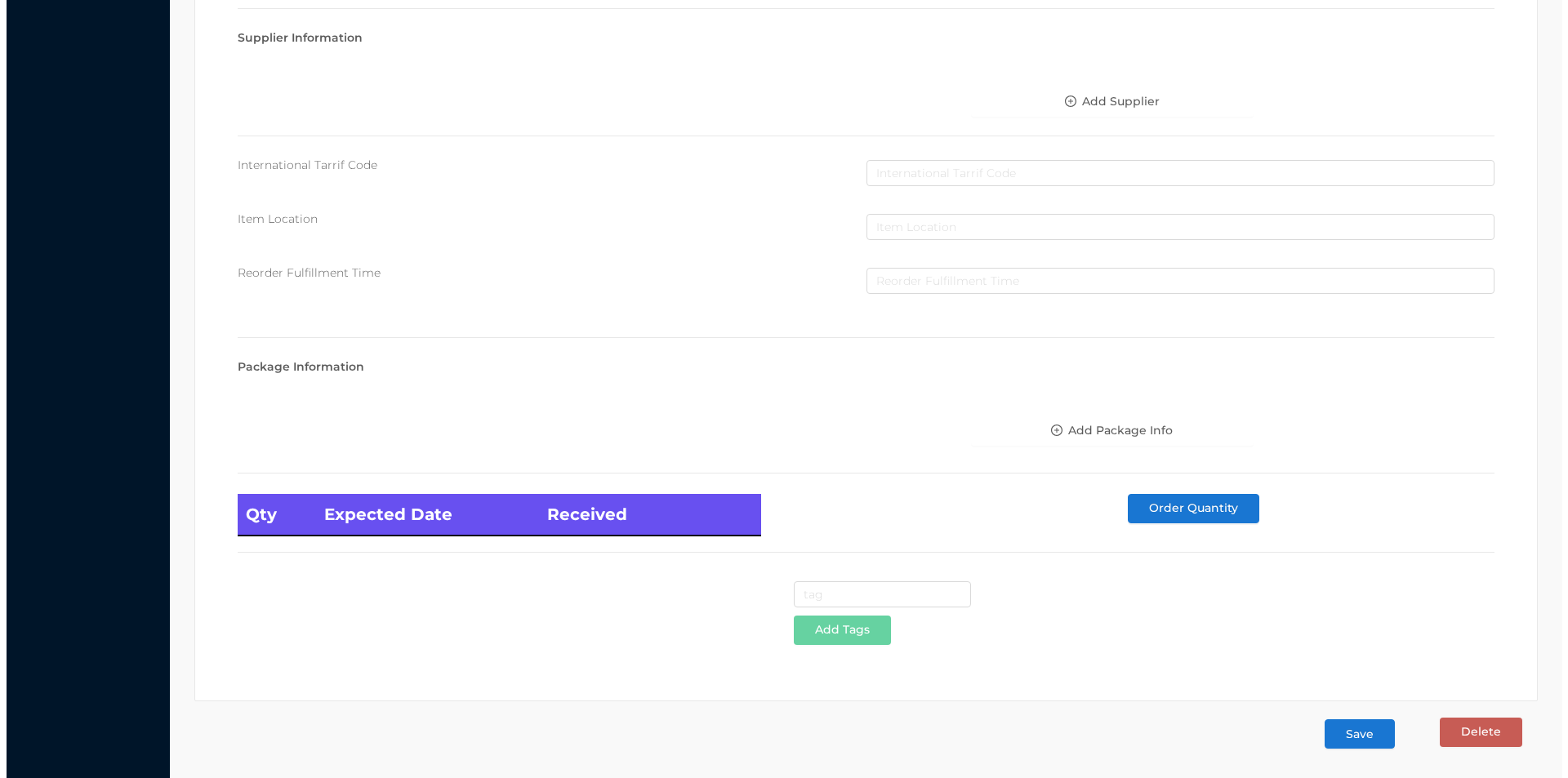
scroll to position [0, 0]
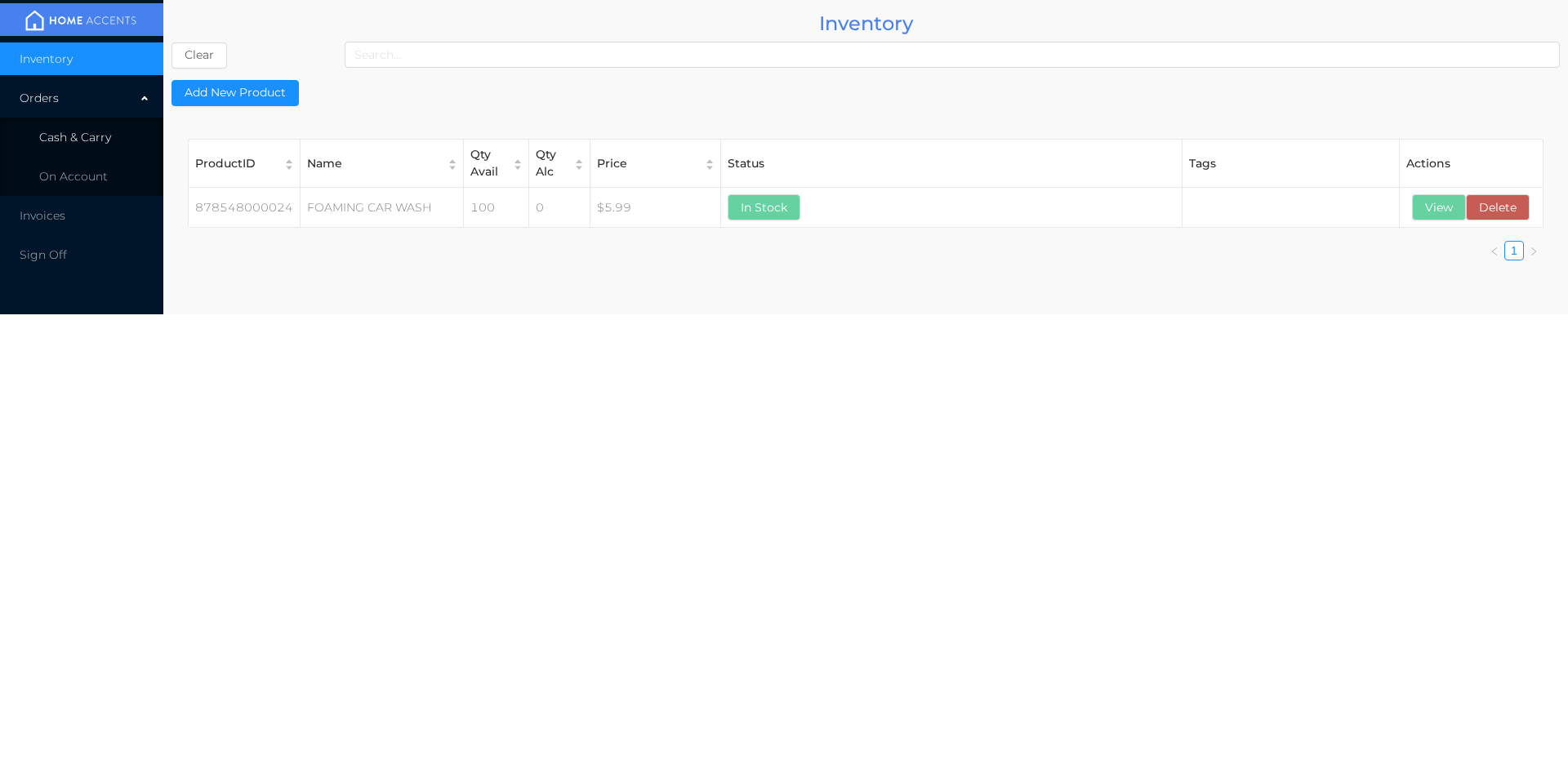
click at [60, 140] on span "Cash & Carry" at bounding box center [75, 137] width 72 height 14
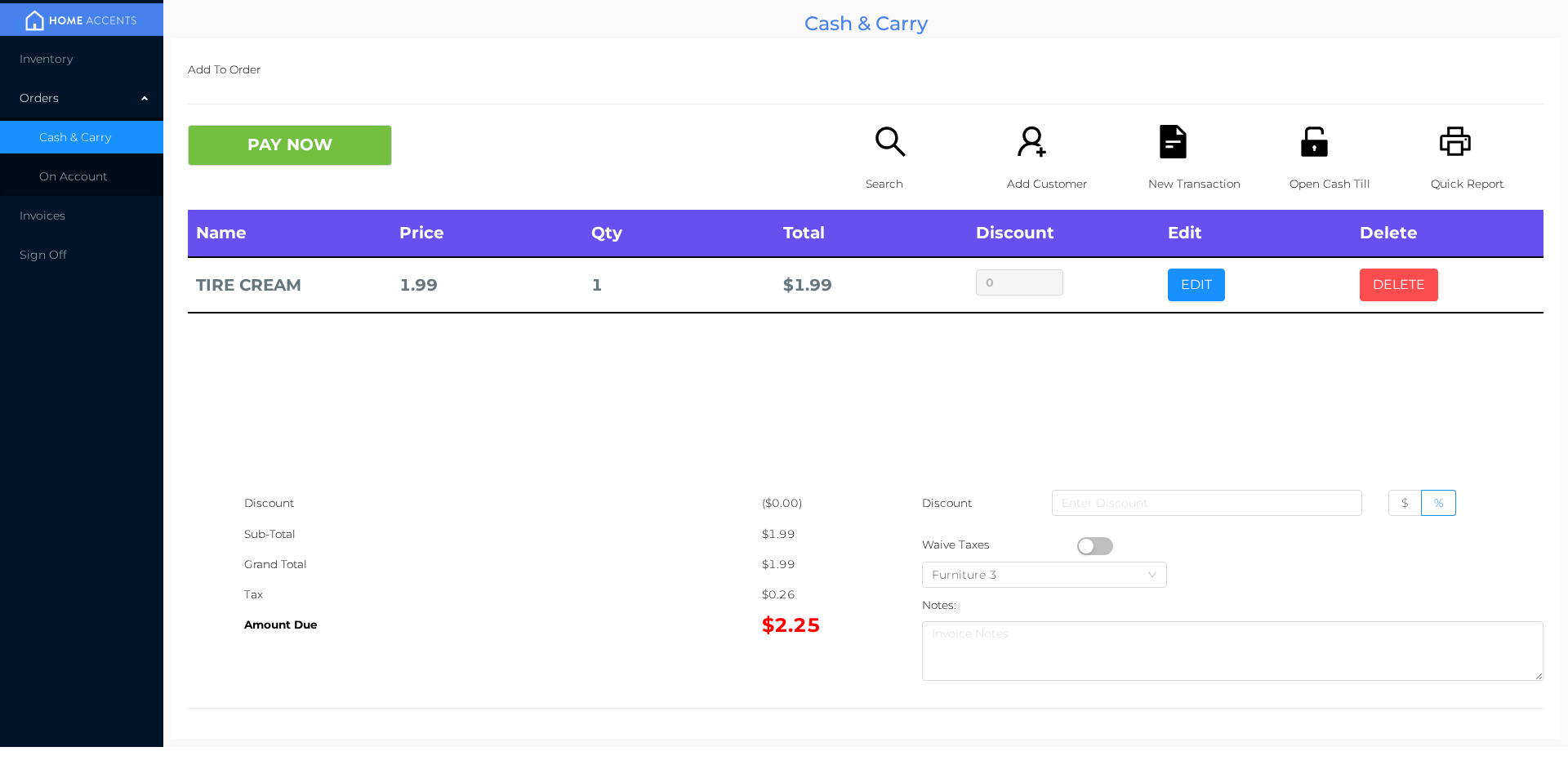
click at [1370, 299] on button "DELETE" at bounding box center [1399, 285] width 78 height 32
click at [1389, 290] on button "DELETE" at bounding box center [1399, 285] width 78 height 32
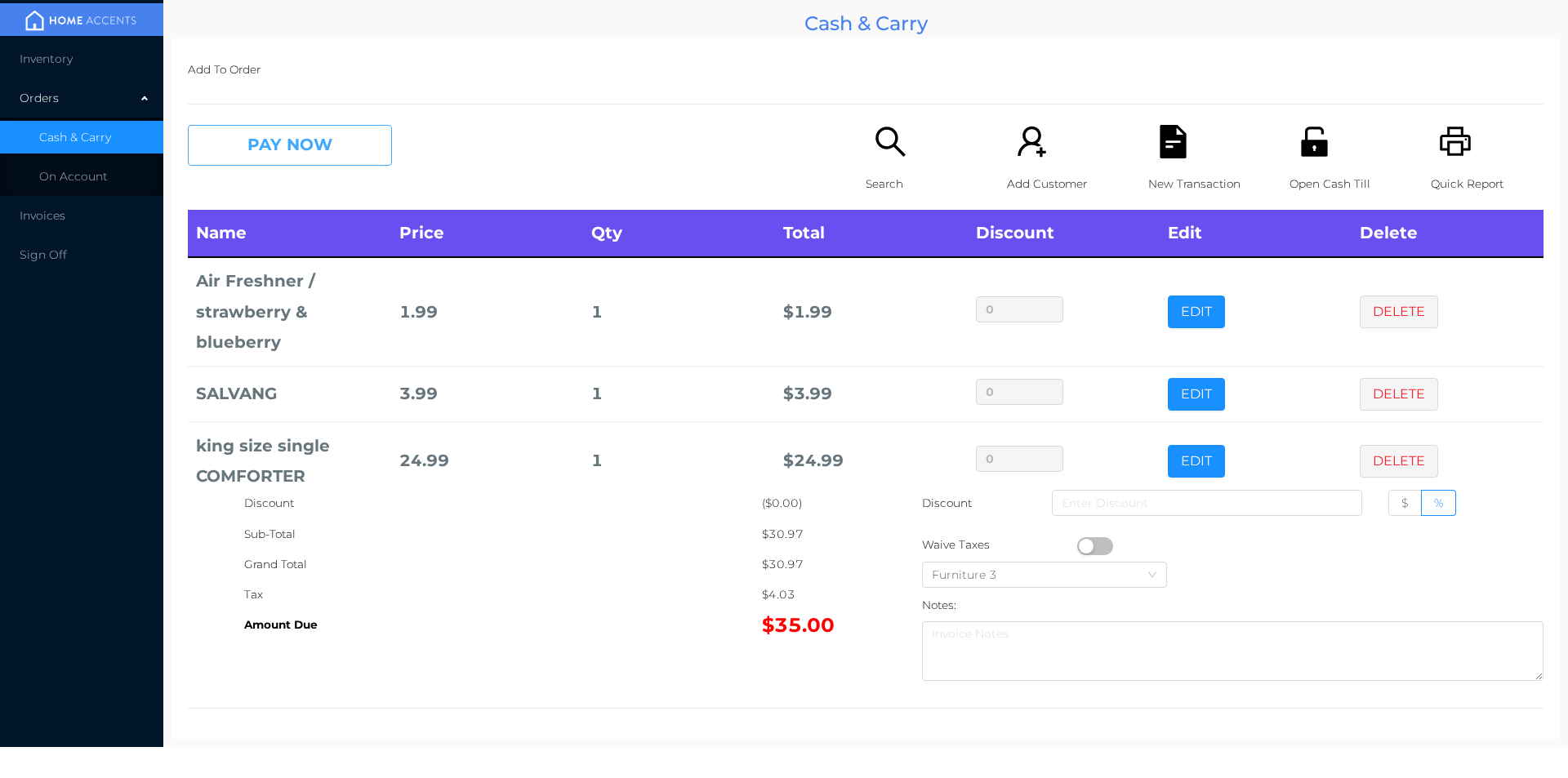
click at [251, 162] on button "PAY NOW" at bounding box center [290, 146] width 204 height 41
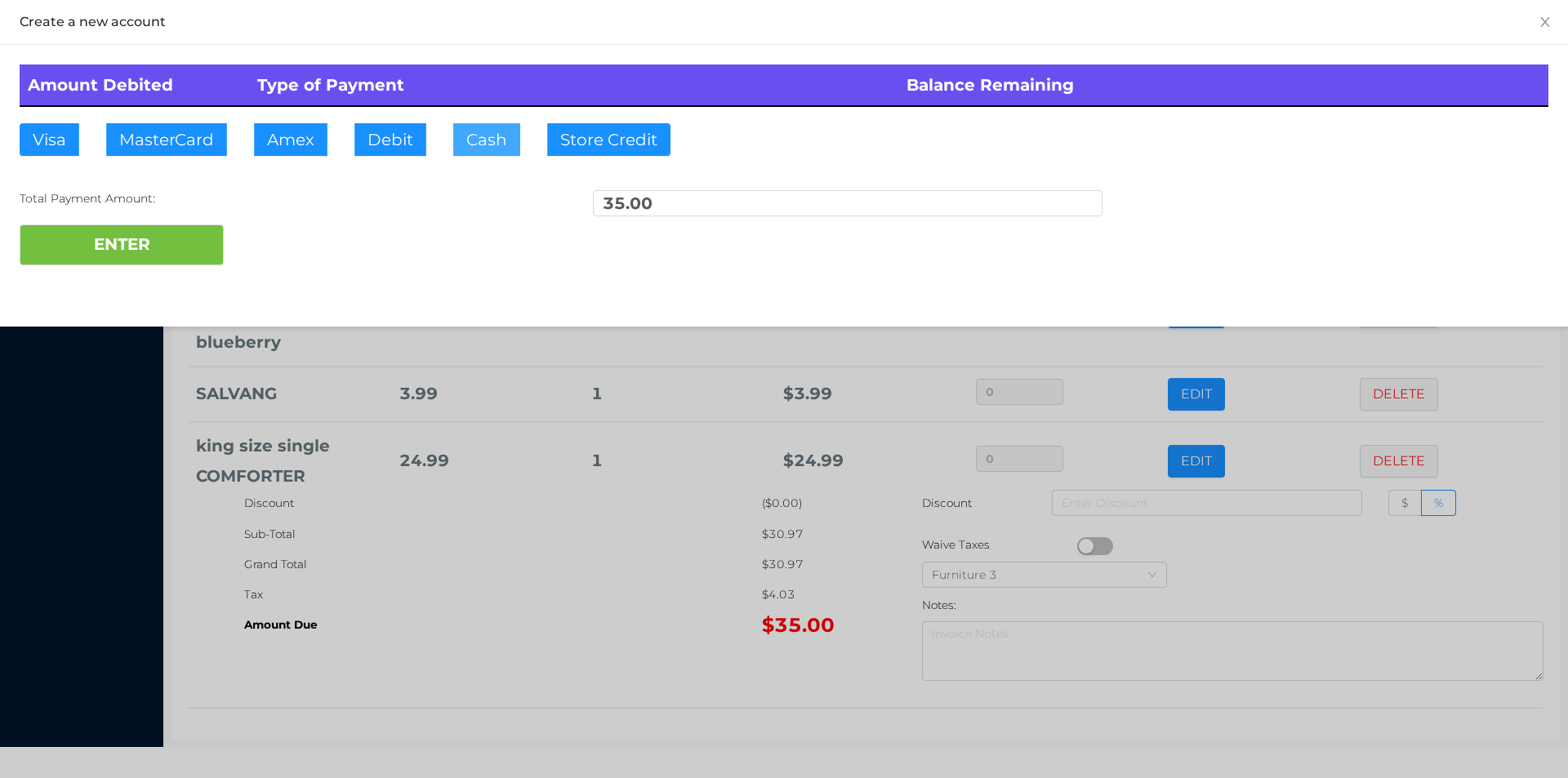
click at [464, 142] on button "Cash" at bounding box center [486, 140] width 67 height 32
click at [116, 229] on button "ENTER" at bounding box center [122, 245] width 204 height 41
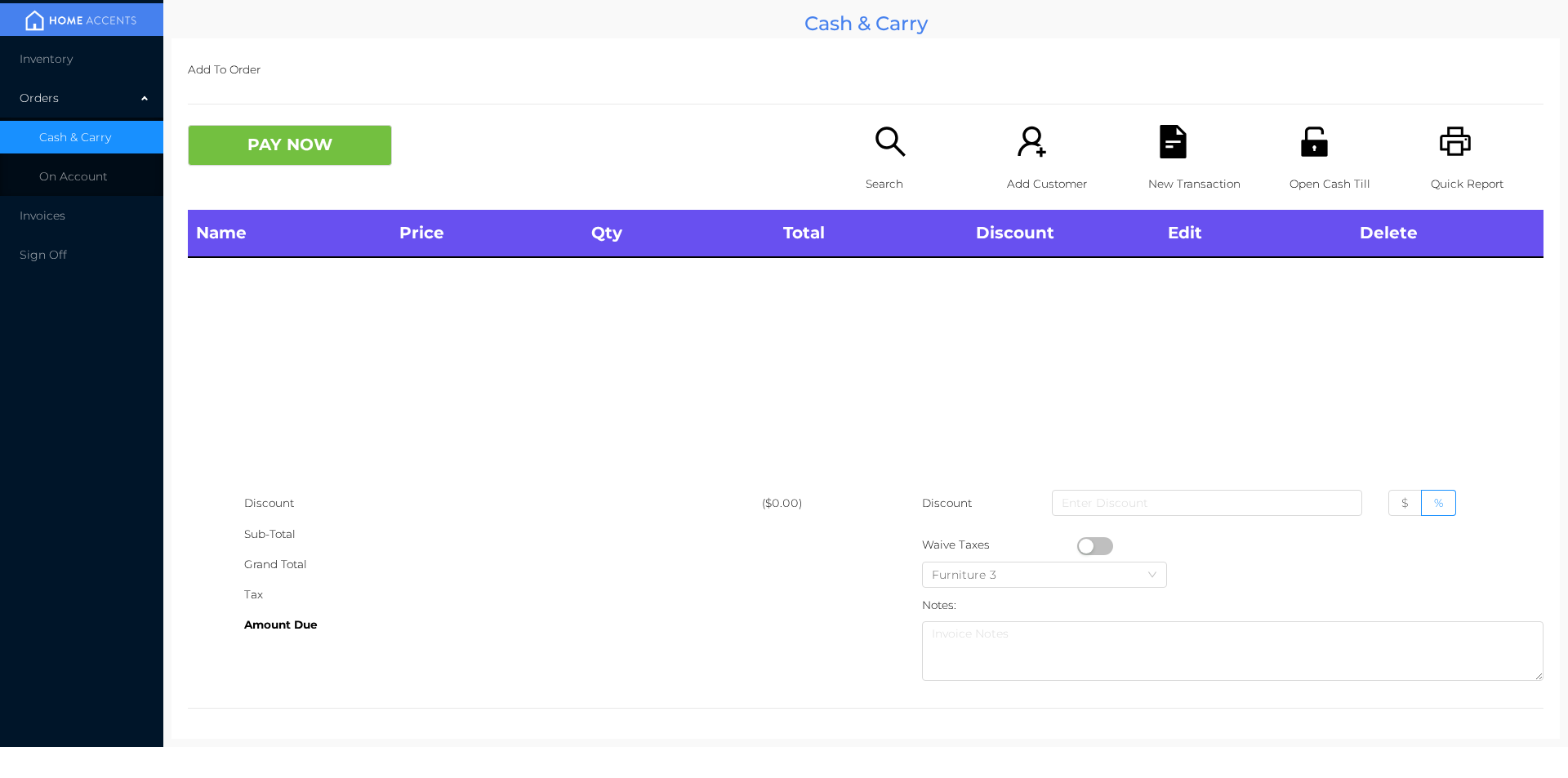
click at [881, 155] on icon "icon: search" at bounding box center [890, 141] width 33 height 33
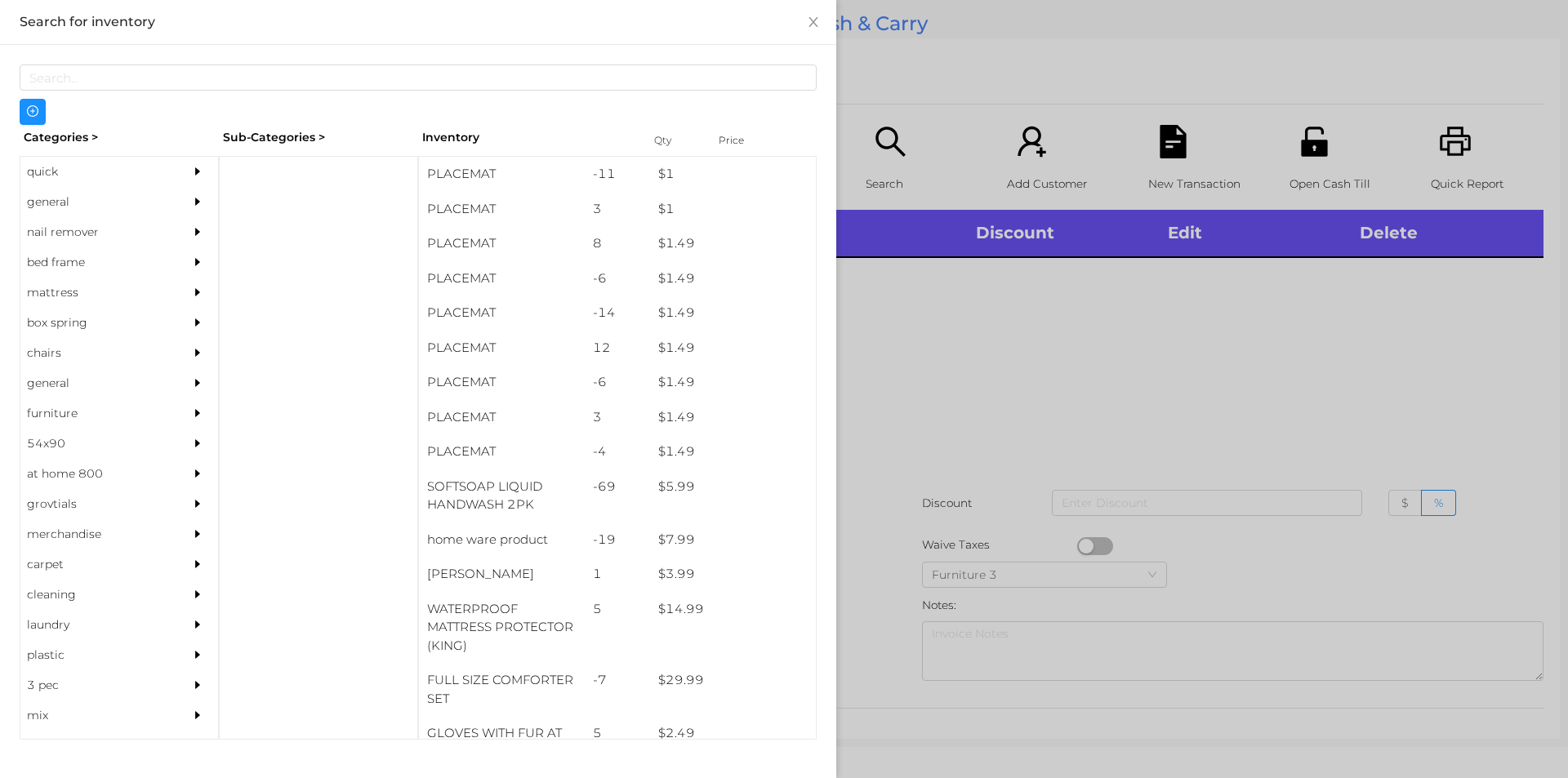
click at [59, 198] on div "general" at bounding box center [94, 202] width 149 height 30
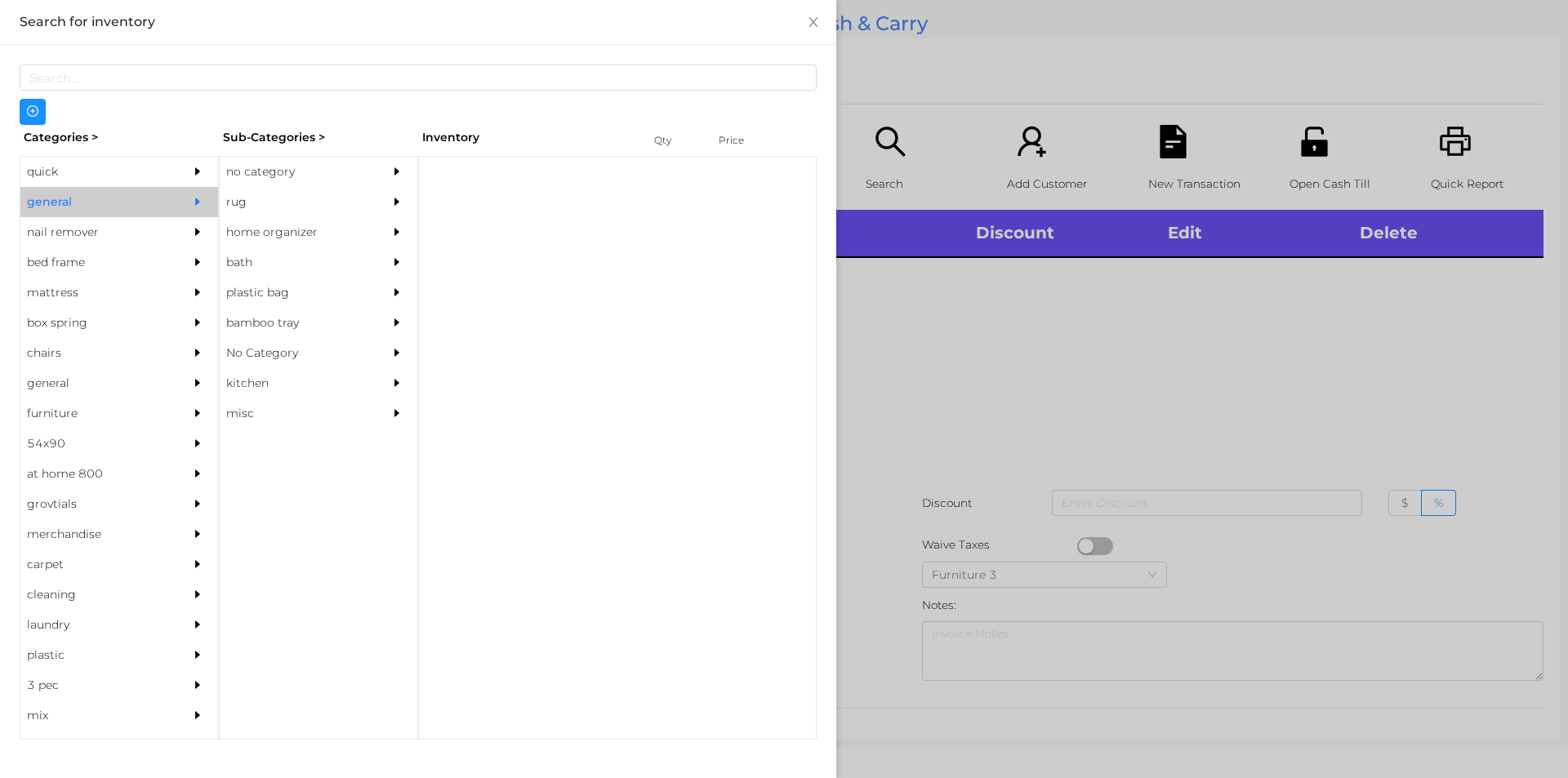
click at [237, 169] on div "no category" at bounding box center [294, 171] width 149 height 30
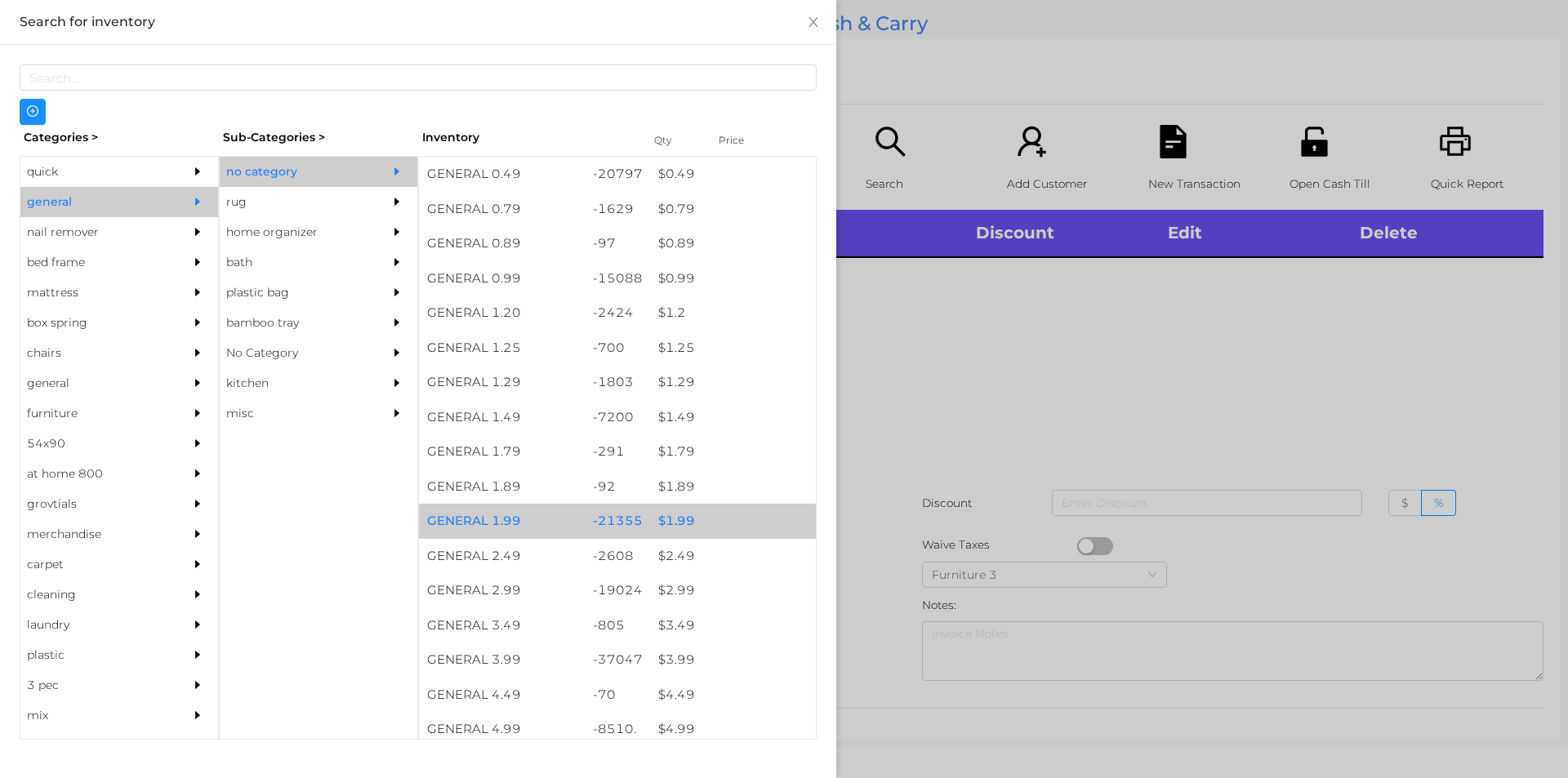
click at [673, 527] on div "$ 1.99" at bounding box center [733, 521] width 166 height 35
click at [677, 518] on div "$ 1.99" at bounding box center [733, 521] width 166 height 35
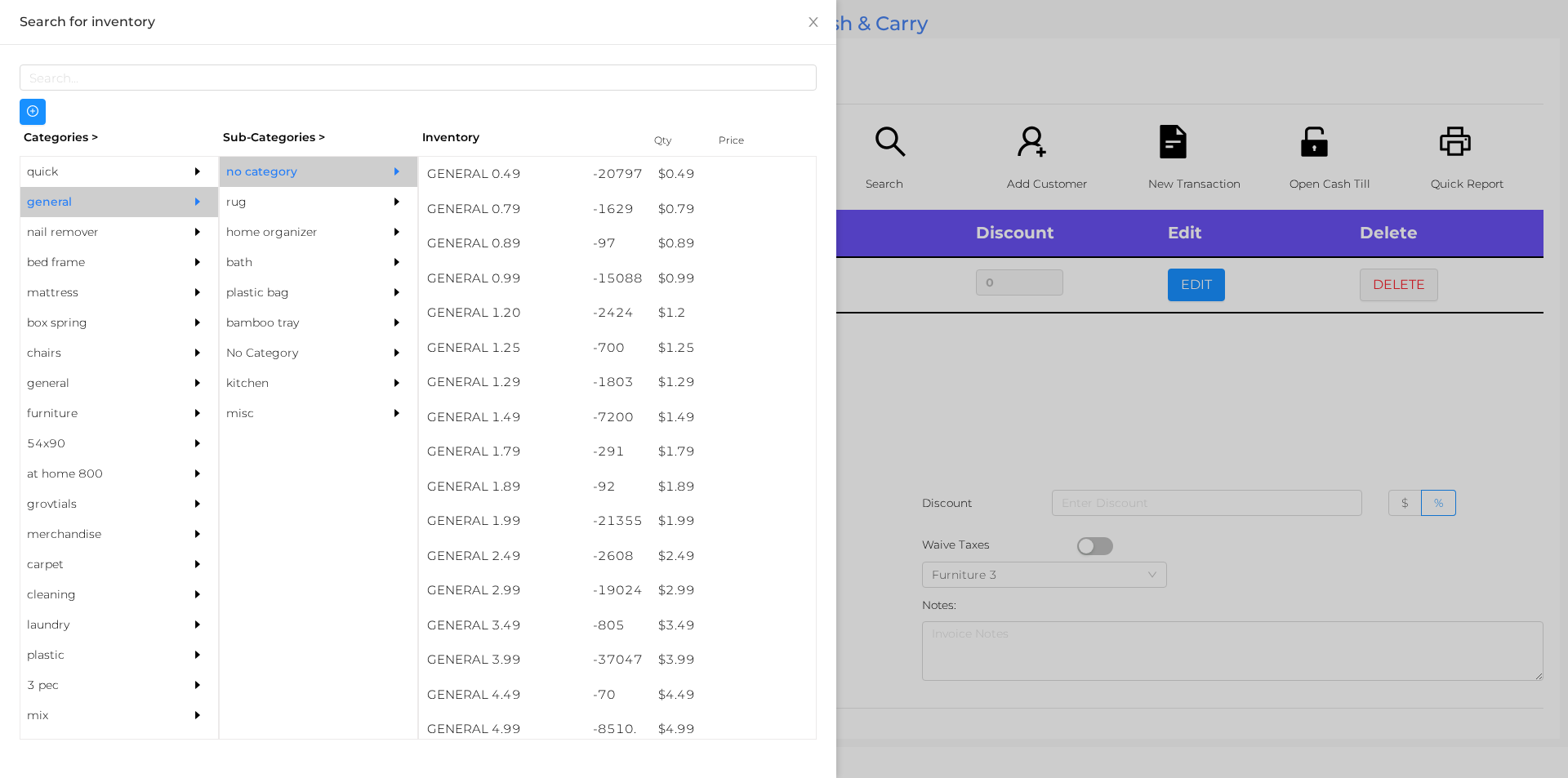
click at [880, 529] on div at bounding box center [784, 389] width 1568 height 778
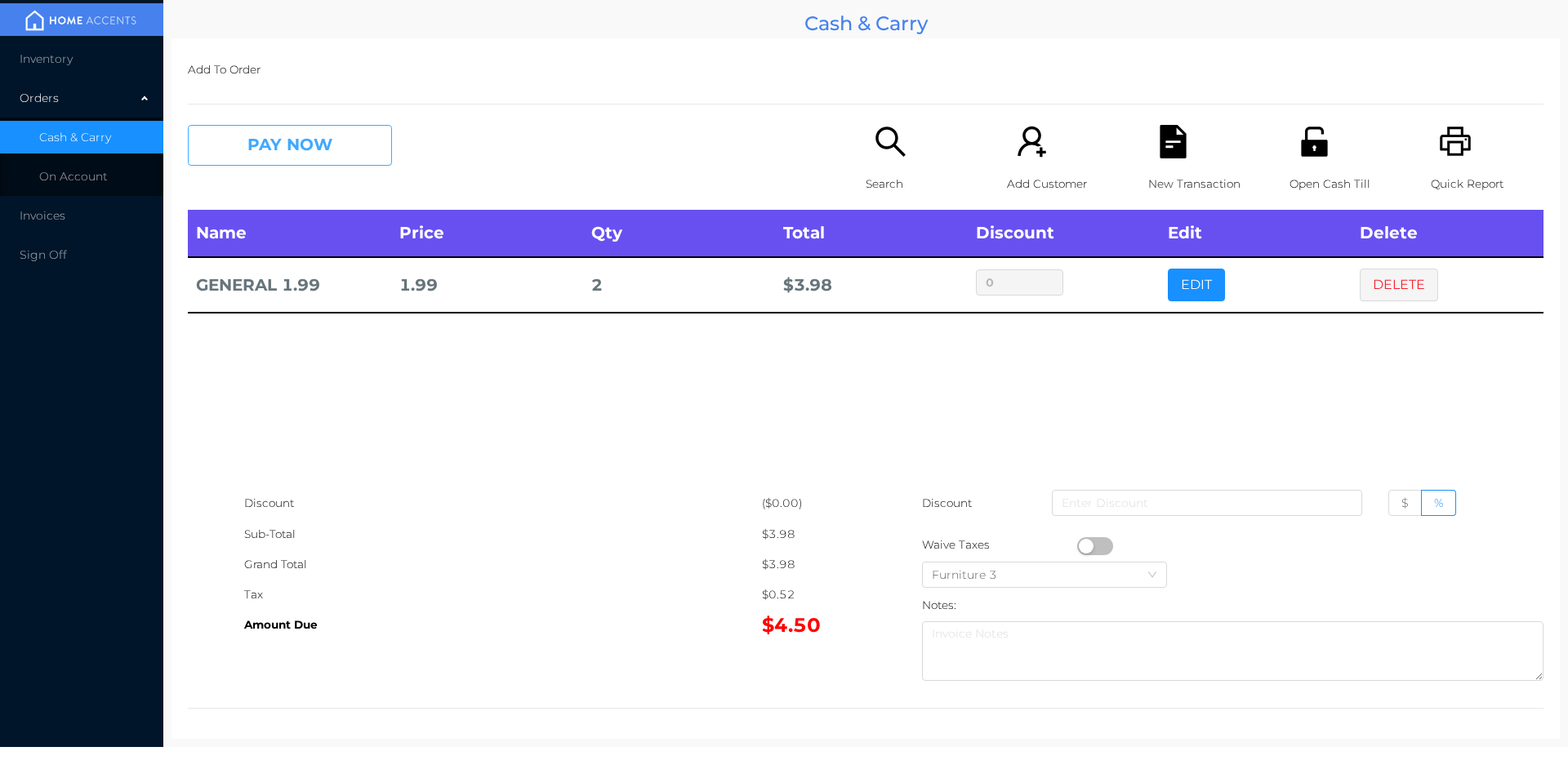
click at [327, 151] on button "PAY NOW" at bounding box center [290, 146] width 204 height 41
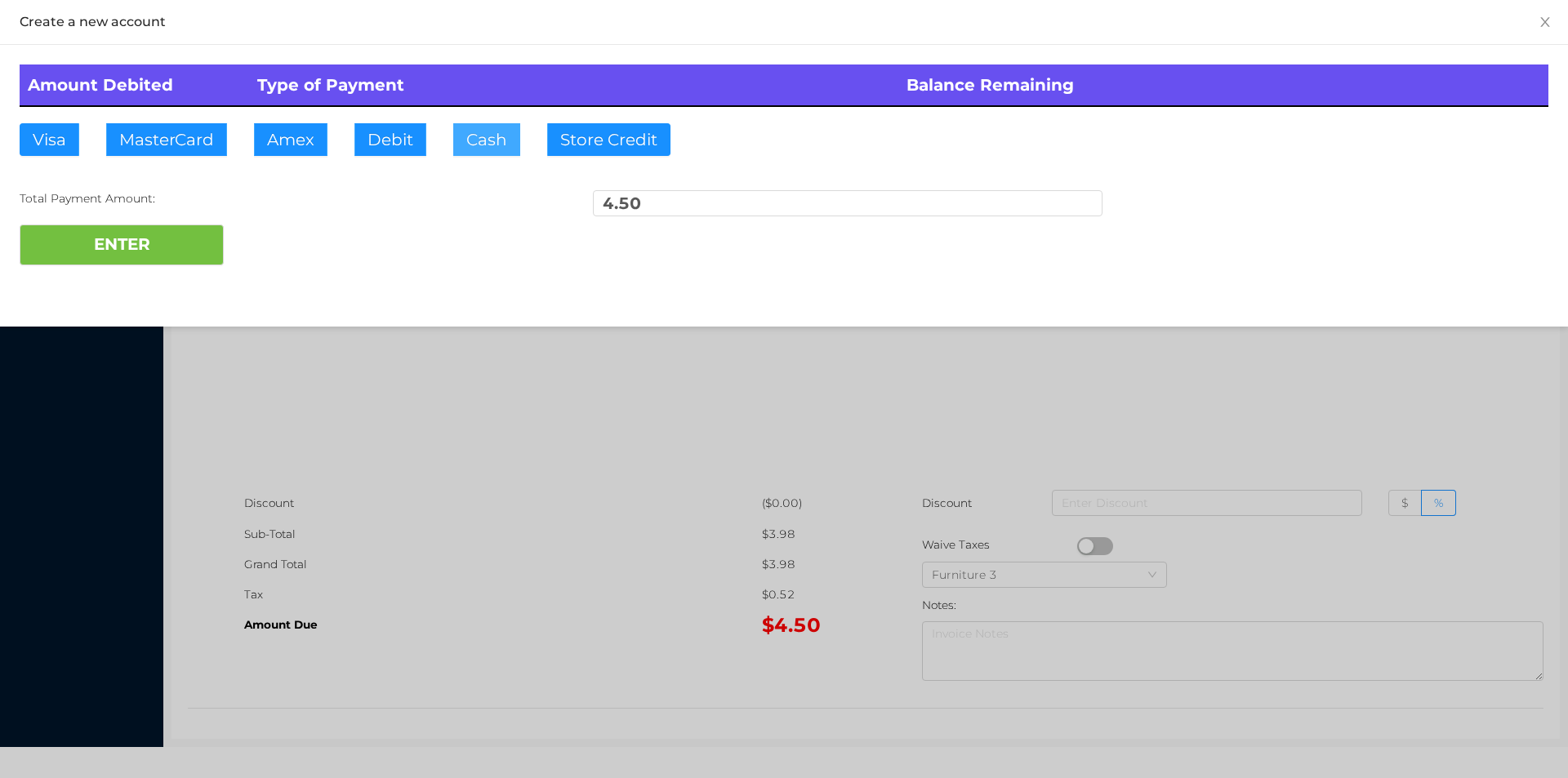
click at [476, 142] on button "Cash" at bounding box center [486, 140] width 67 height 32
type input "10."
click at [179, 249] on button "ENTER" at bounding box center [122, 245] width 204 height 41
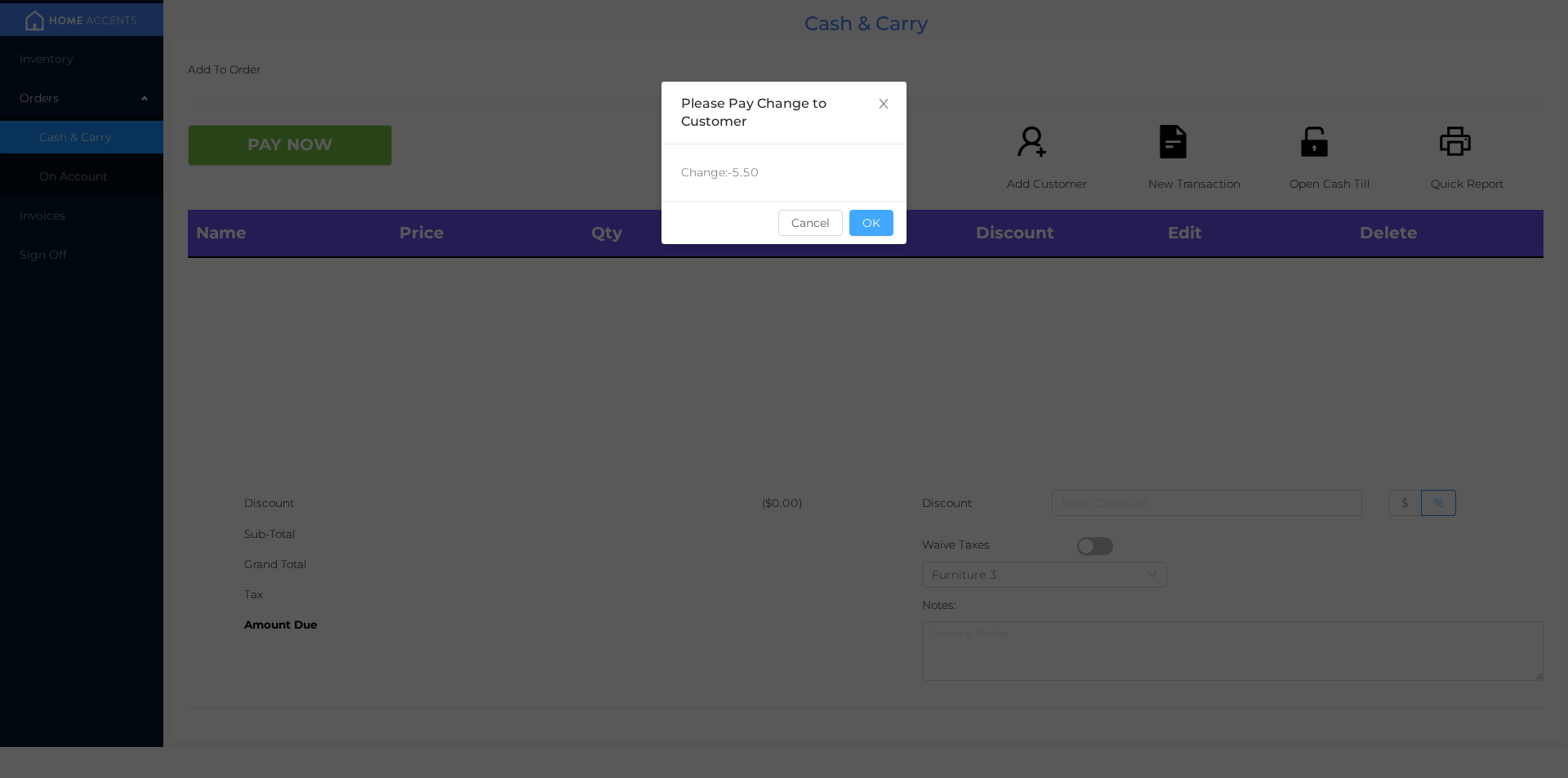
click at [867, 225] on button "OK" at bounding box center [872, 223] width 44 height 26
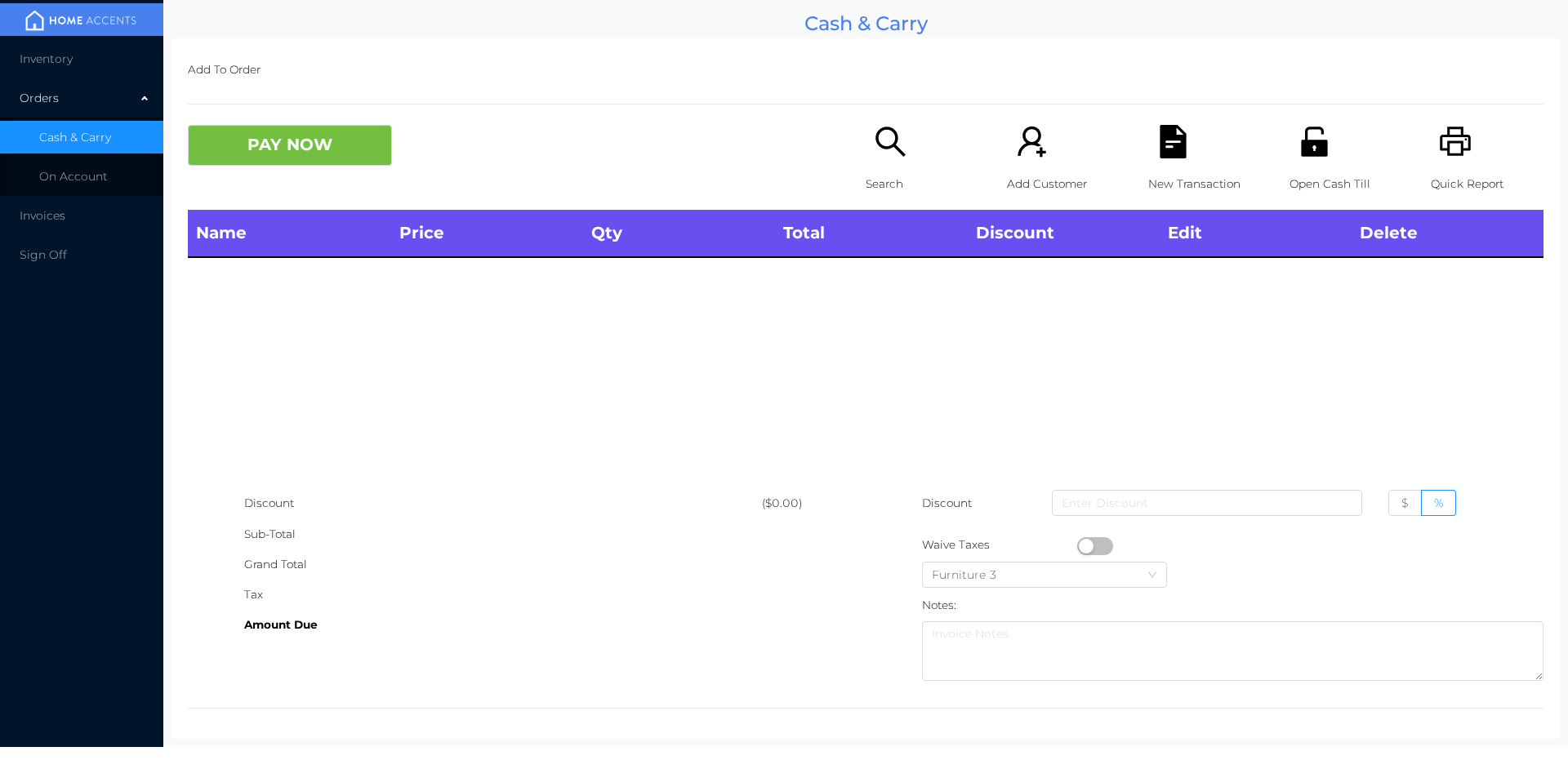
click at [907, 151] on div "Search" at bounding box center [922, 168] width 112 height 85
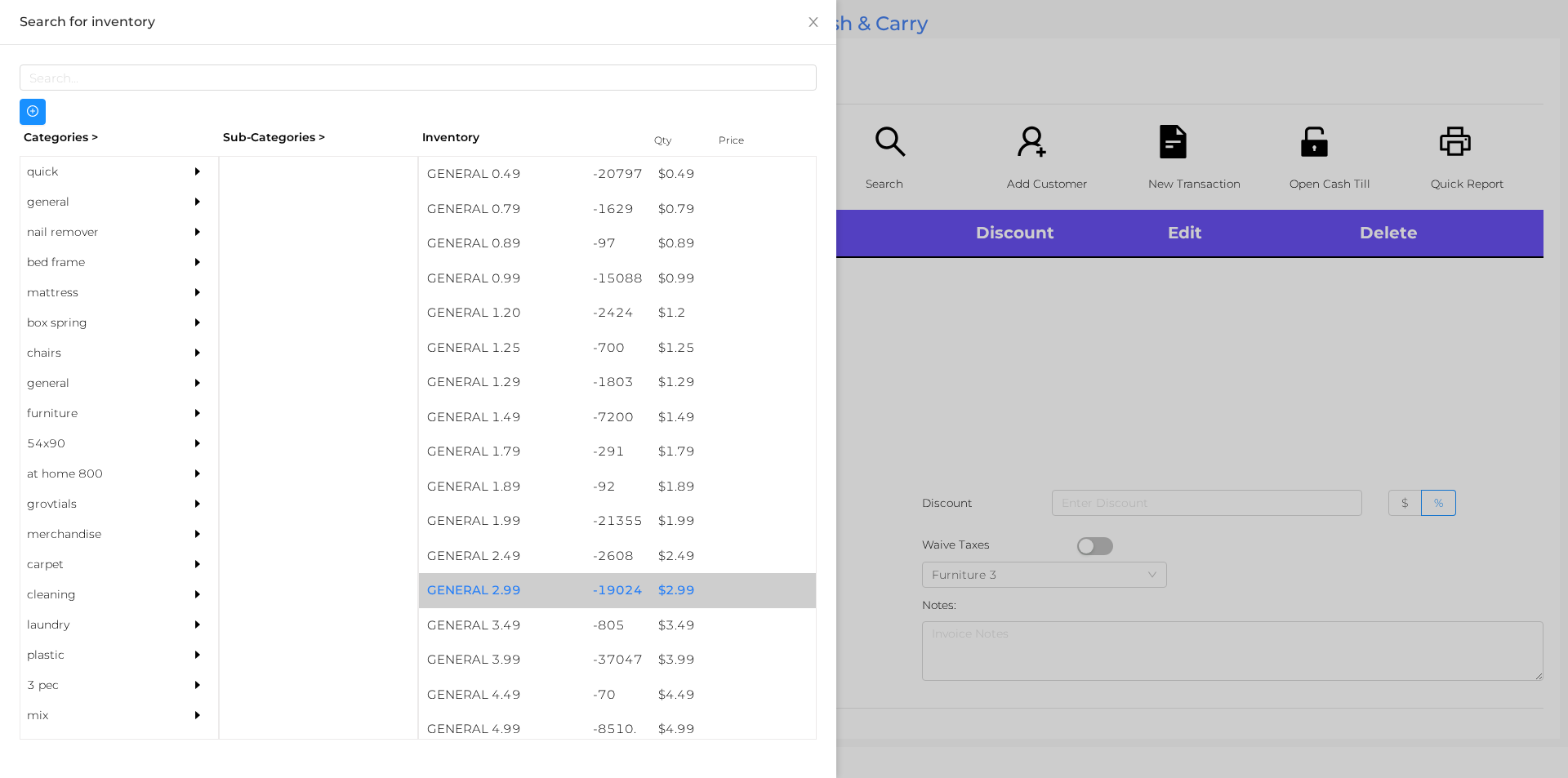
click at [672, 587] on div "$ 2.99" at bounding box center [733, 590] width 166 height 35
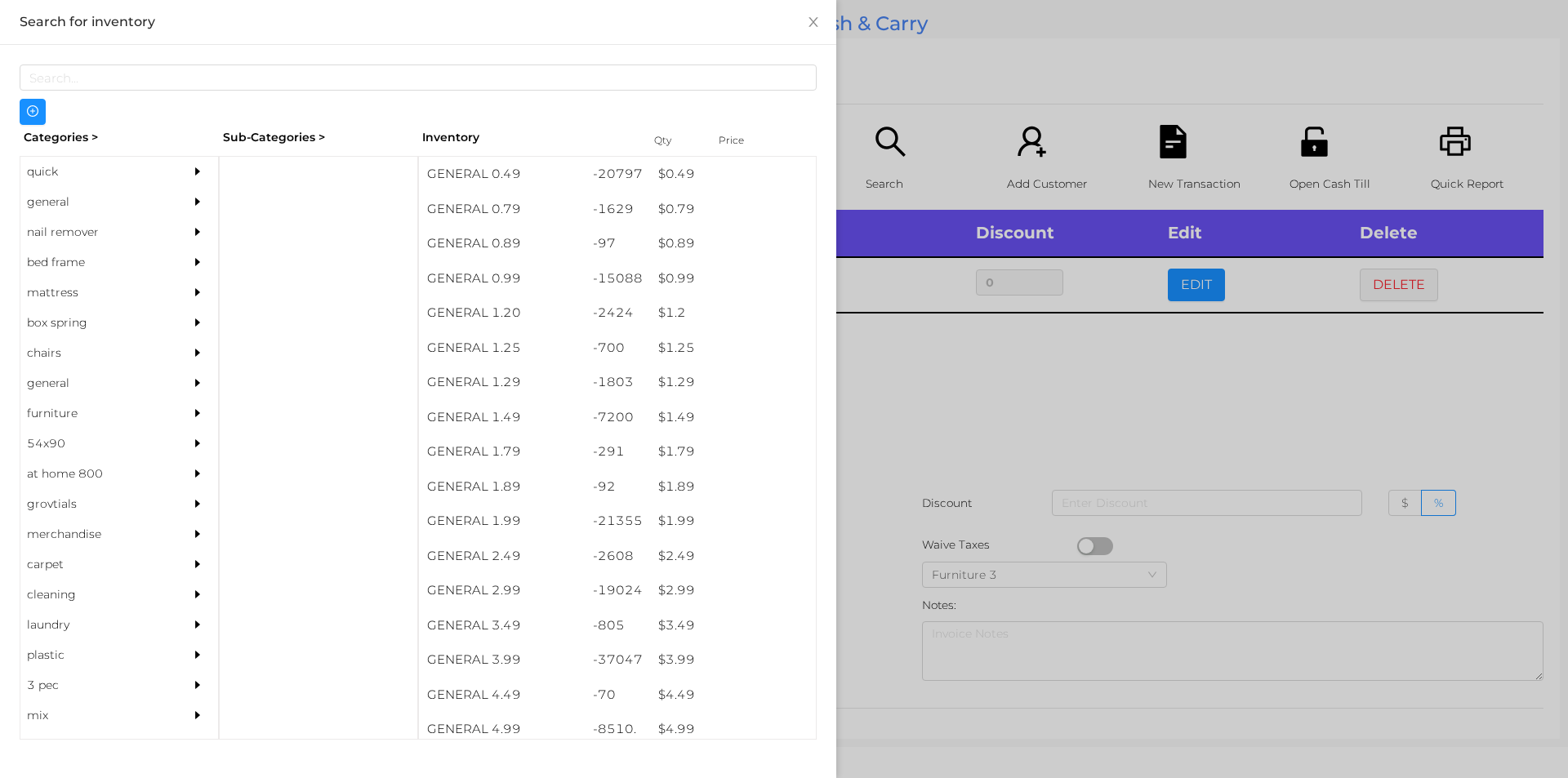
click at [1022, 392] on div at bounding box center [784, 389] width 1568 height 778
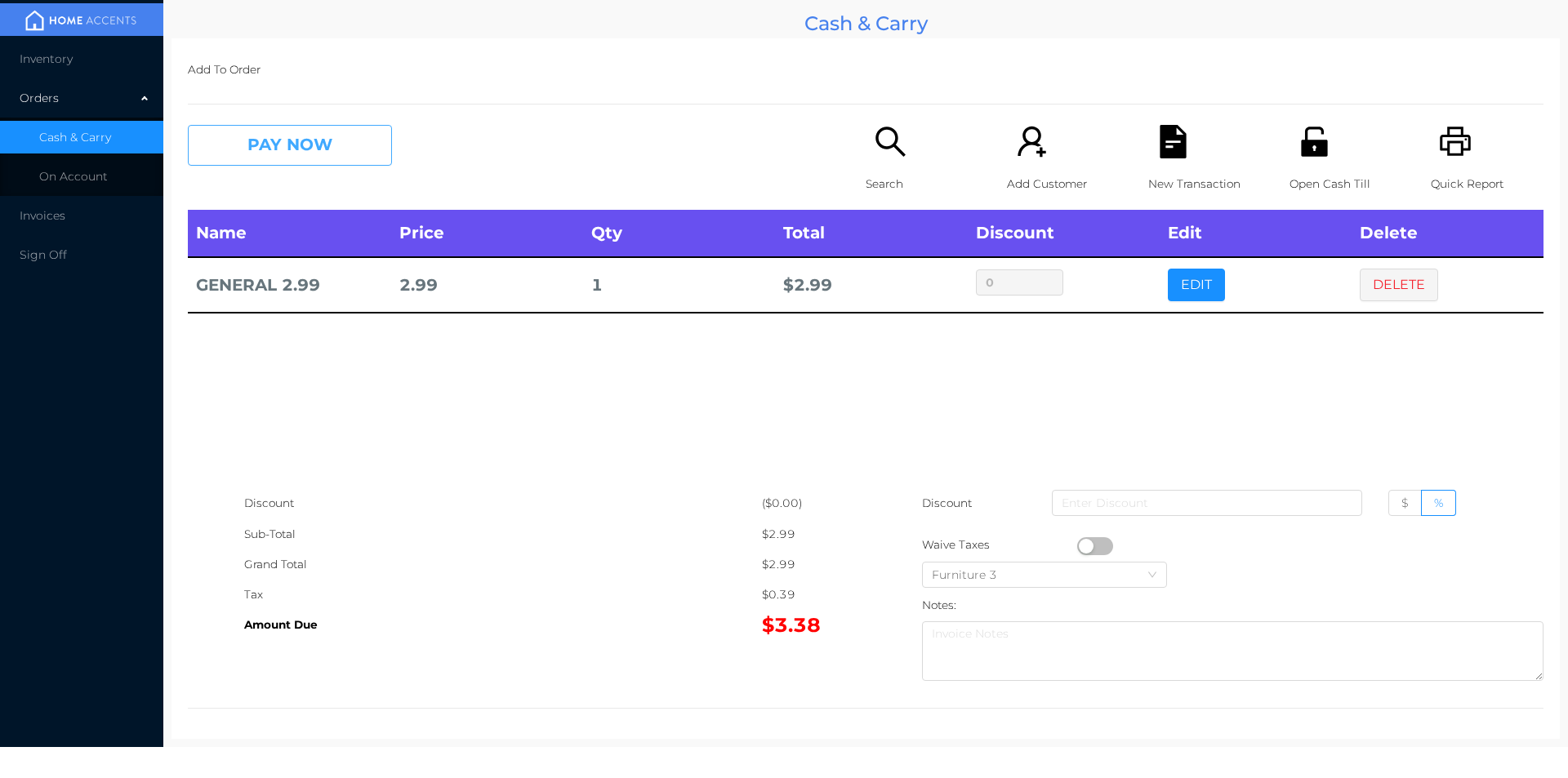
click at [330, 135] on button "PAY NOW" at bounding box center [290, 146] width 204 height 41
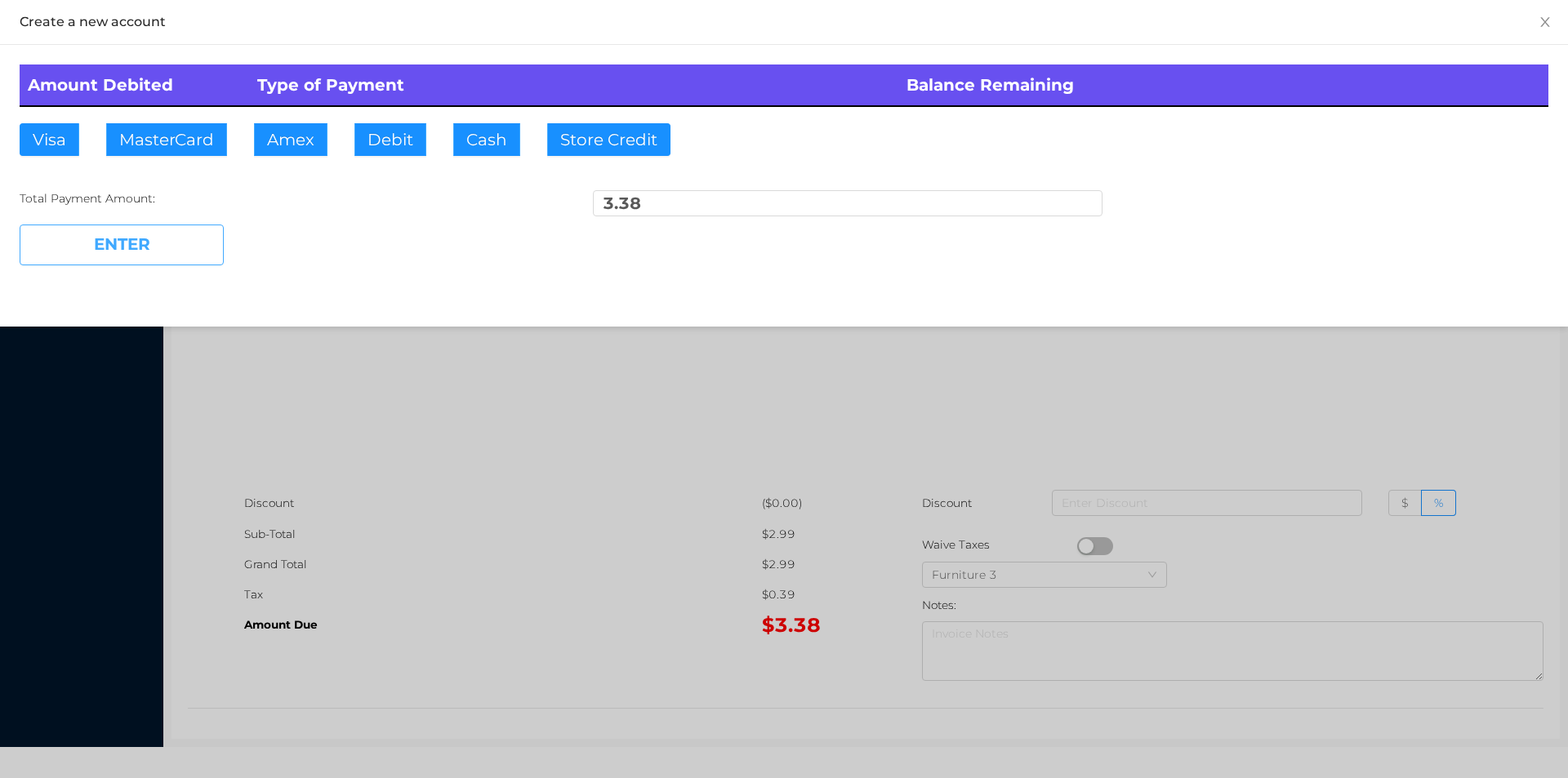
click at [174, 245] on button "ENTER" at bounding box center [122, 245] width 204 height 41
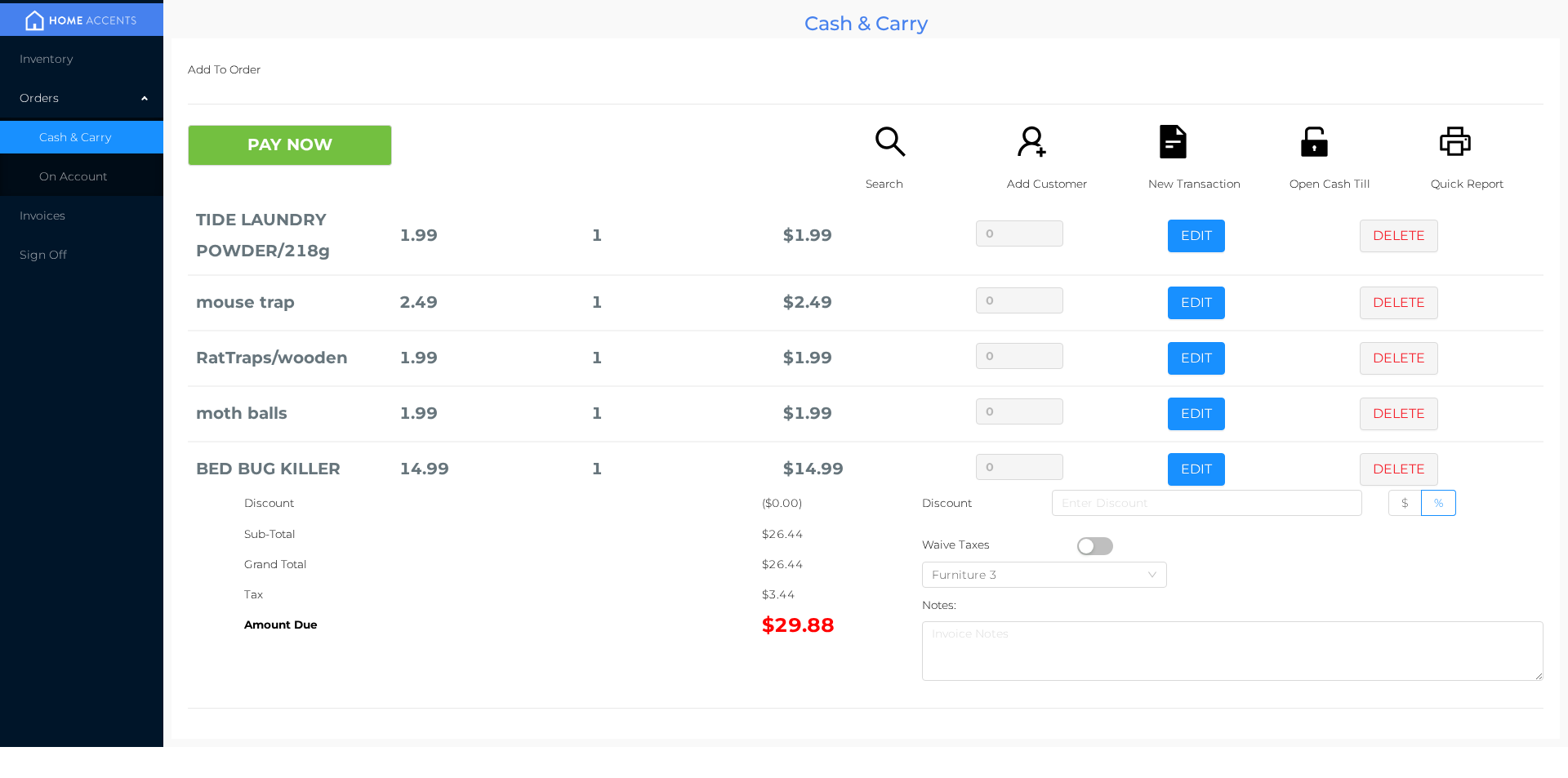
scroll to position [221, 0]
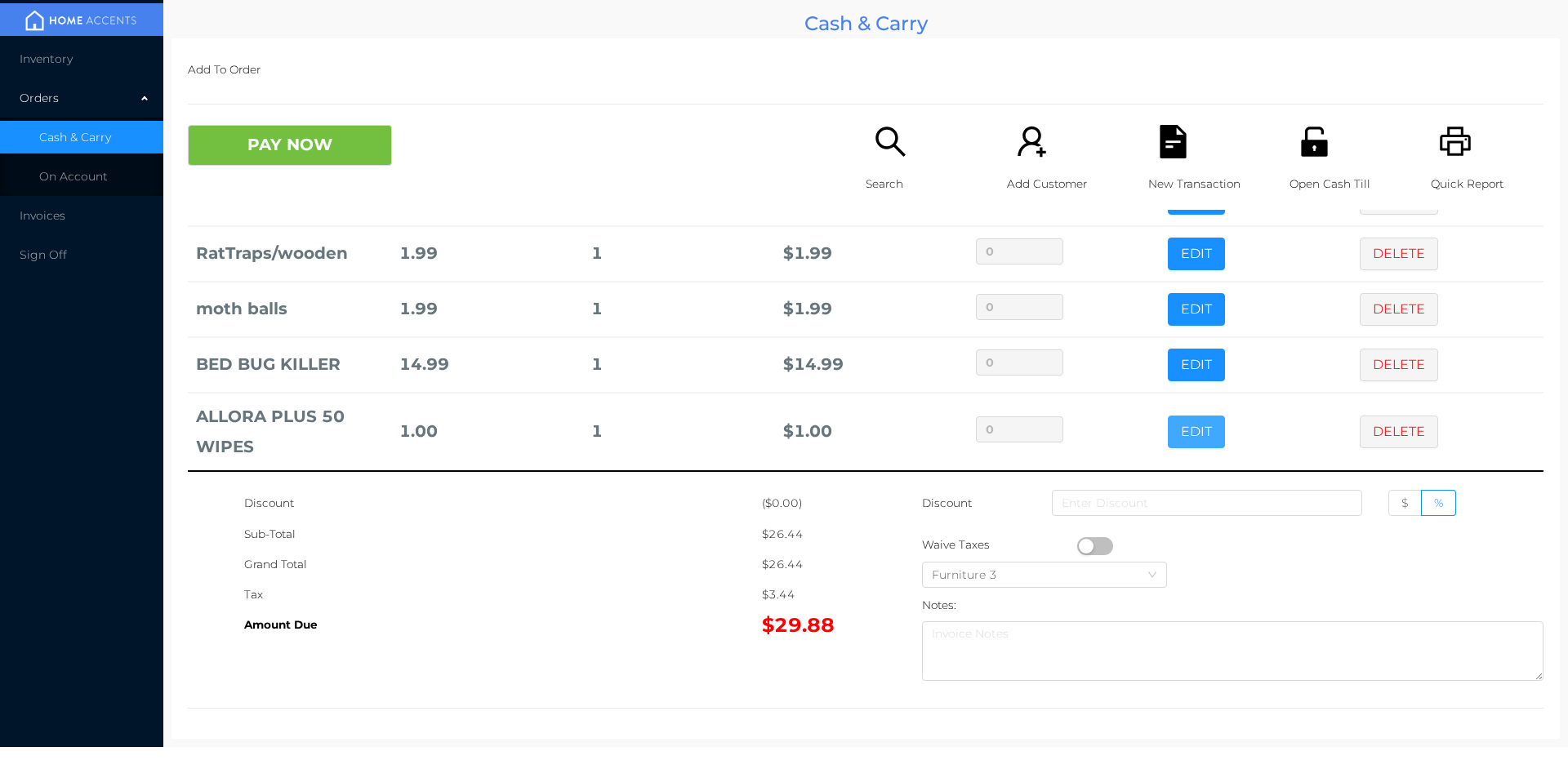
click at [1168, 428] on button "EDIT" at bounding box center [1196, 432] width 57 height 32
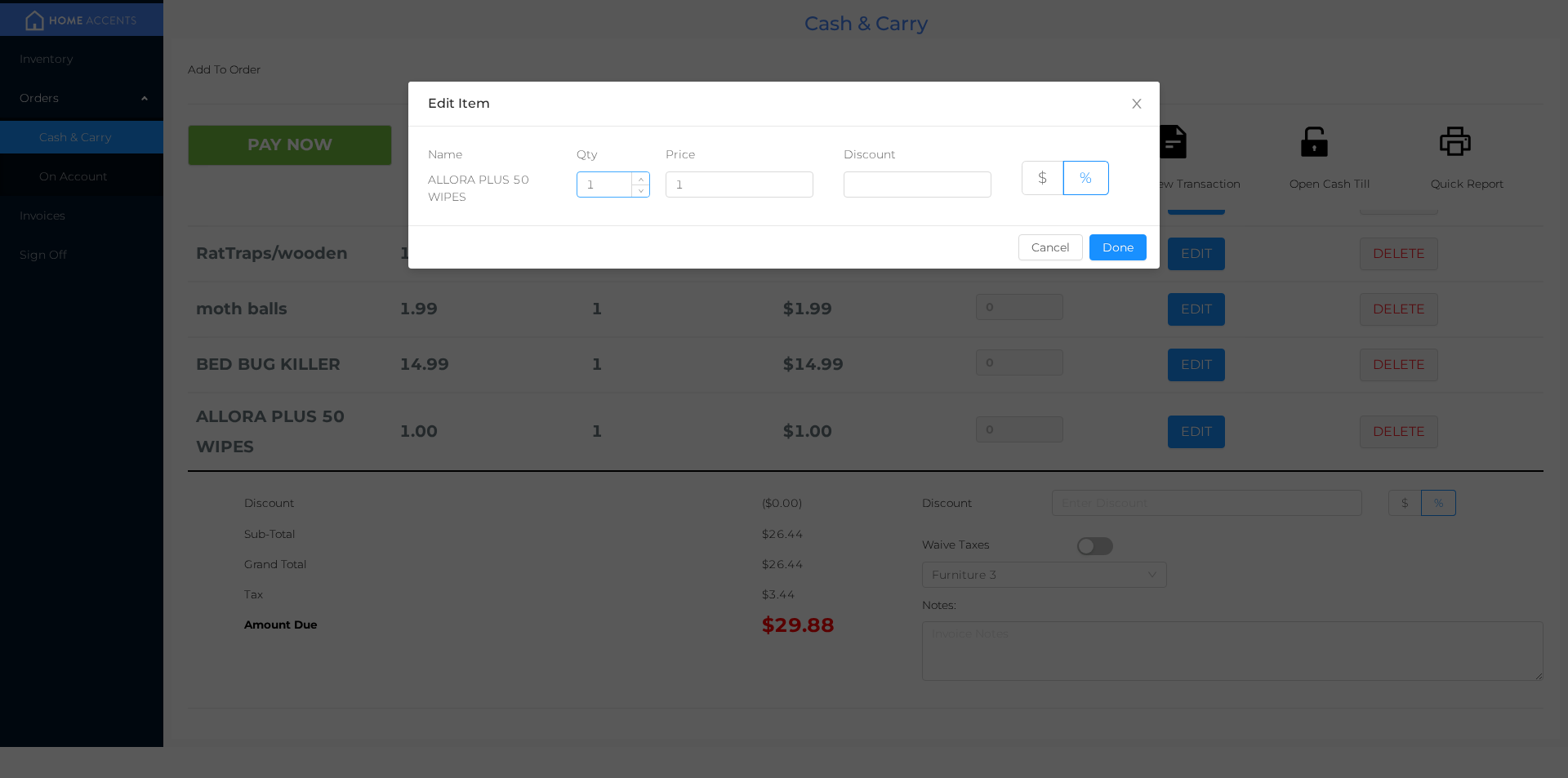
click at [599, 189] on input "1" at bounding box center [613, 184] width 72 height 25
type input "5"
click at [1126, 250] on button "Done" at bounding box center [1118, 247] width 57 height 26
type input "0%"
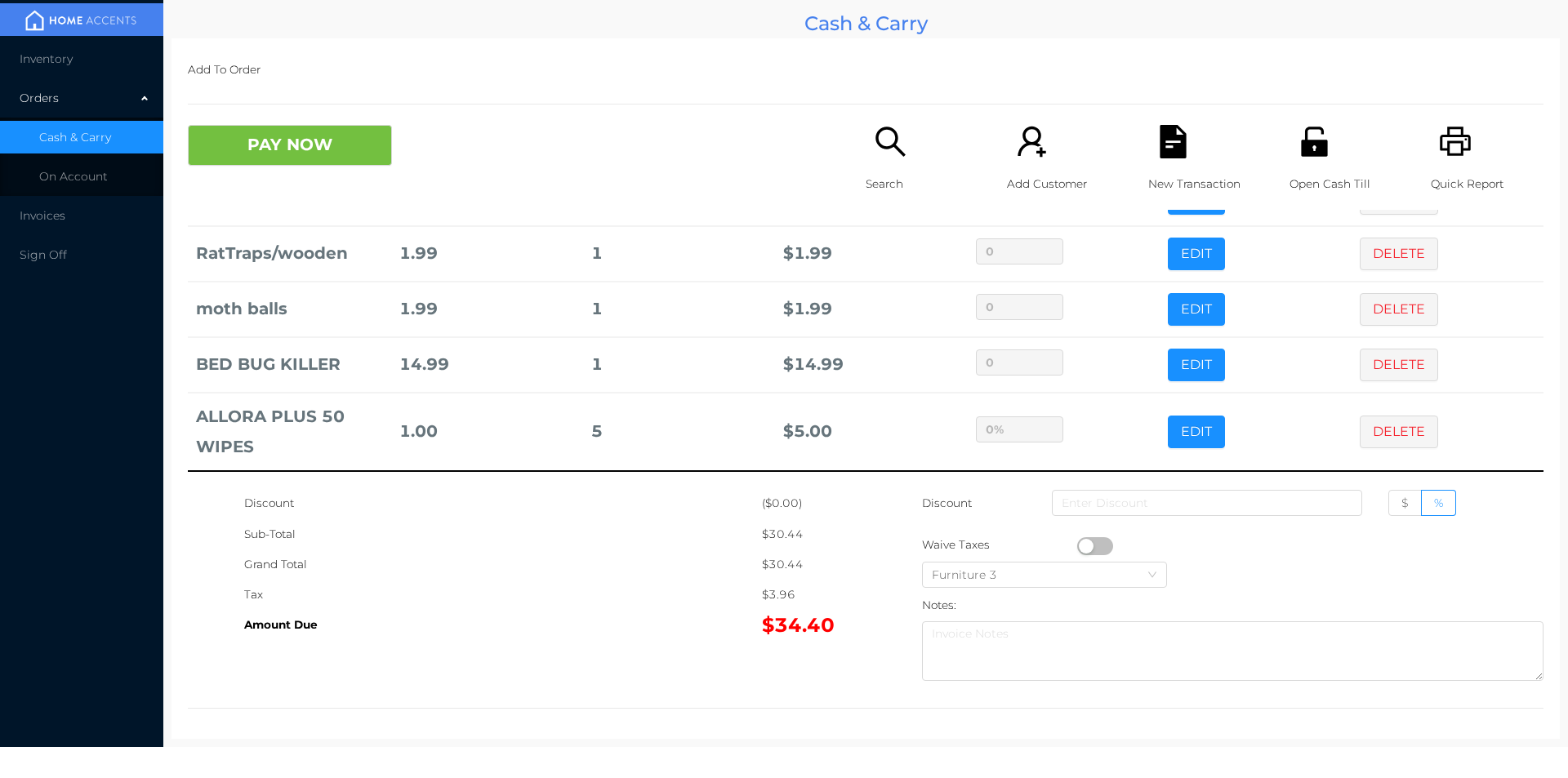
click at [690, 576] on div "Grand Total" at bounding box center [503, 564] width 518 height 30
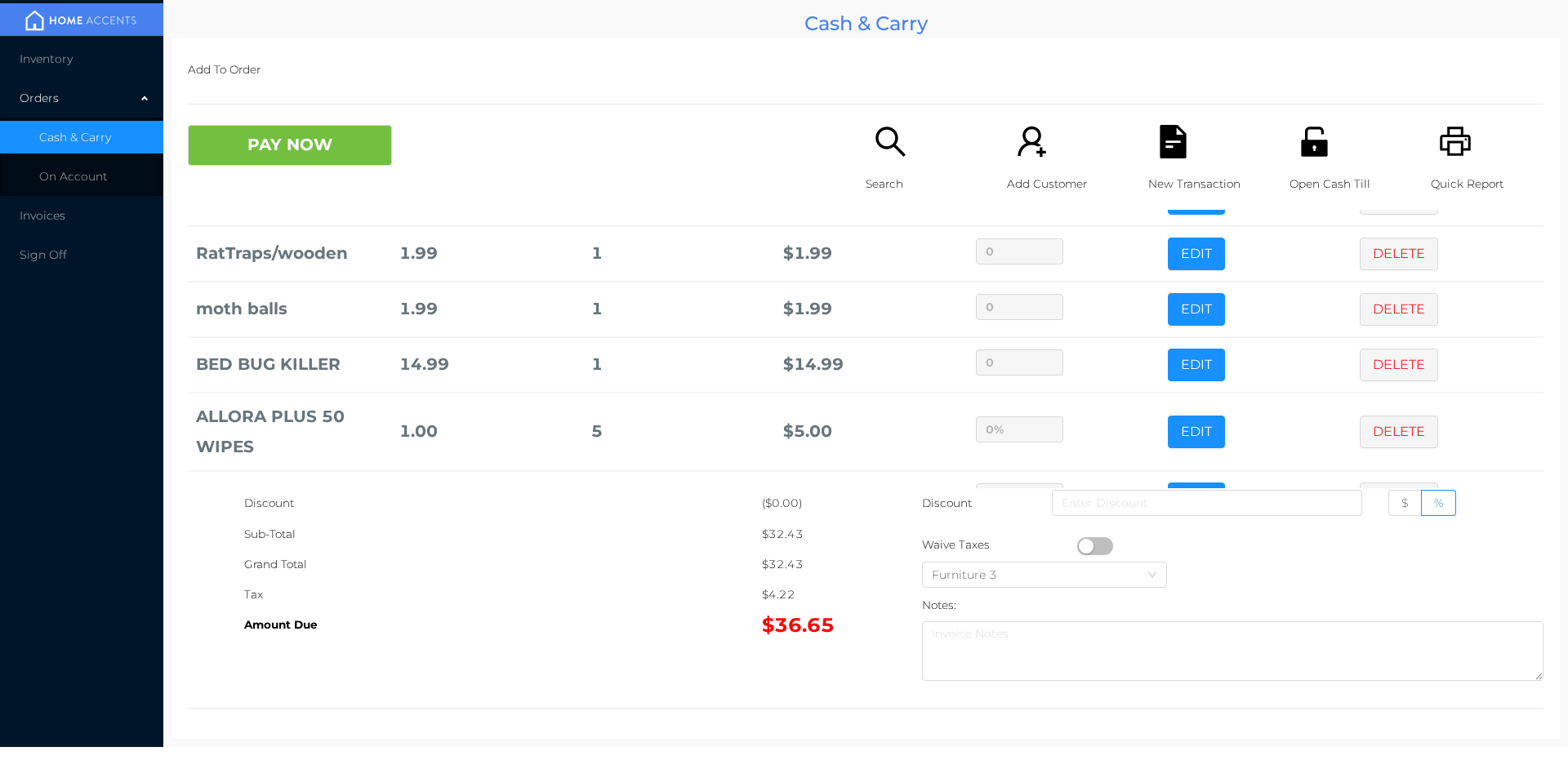
scroll to position [277, 0]
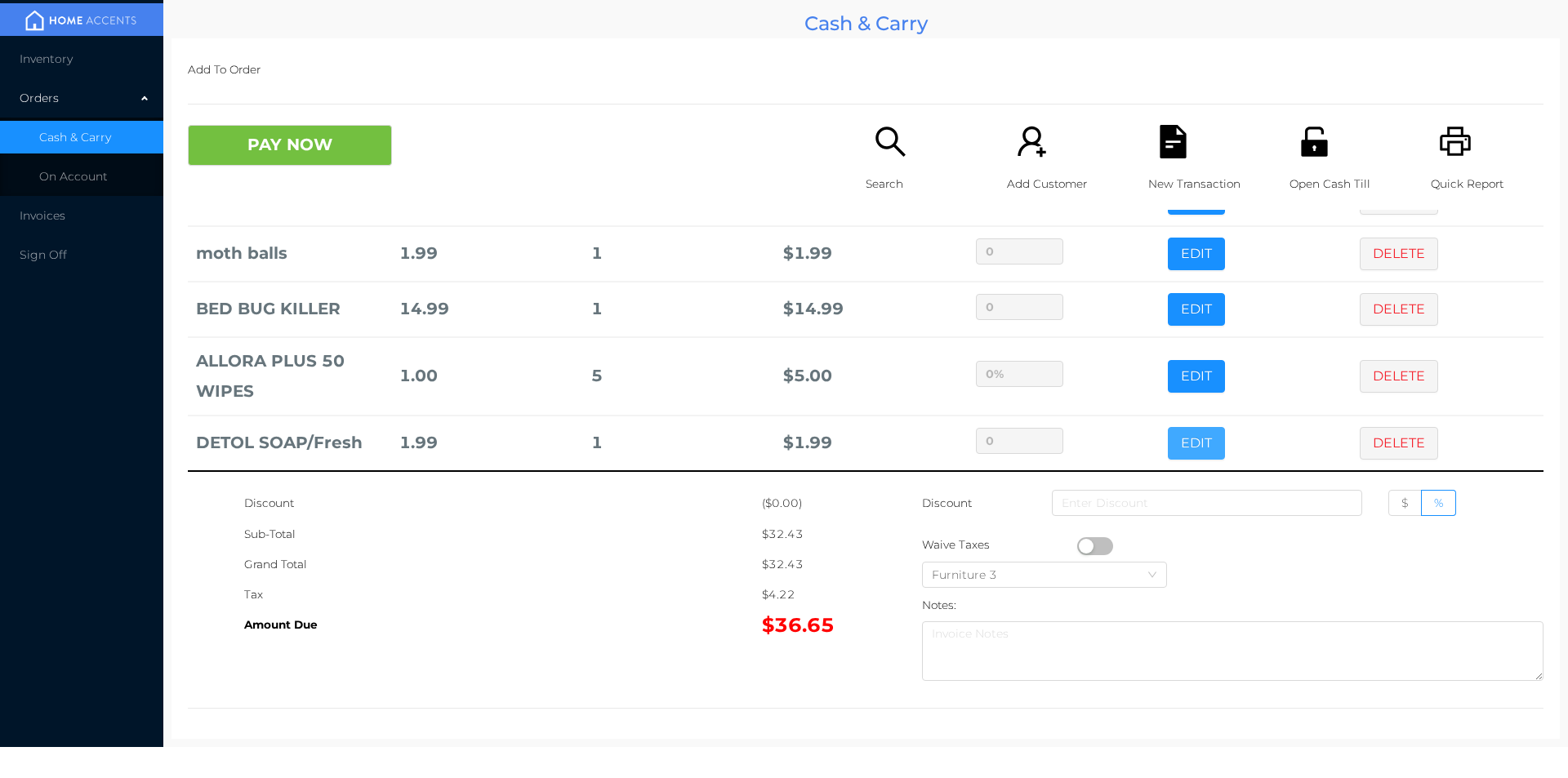
click at [1185, 443] on button "EDIT" at bounding box center [1196, 443] width 57 height 32
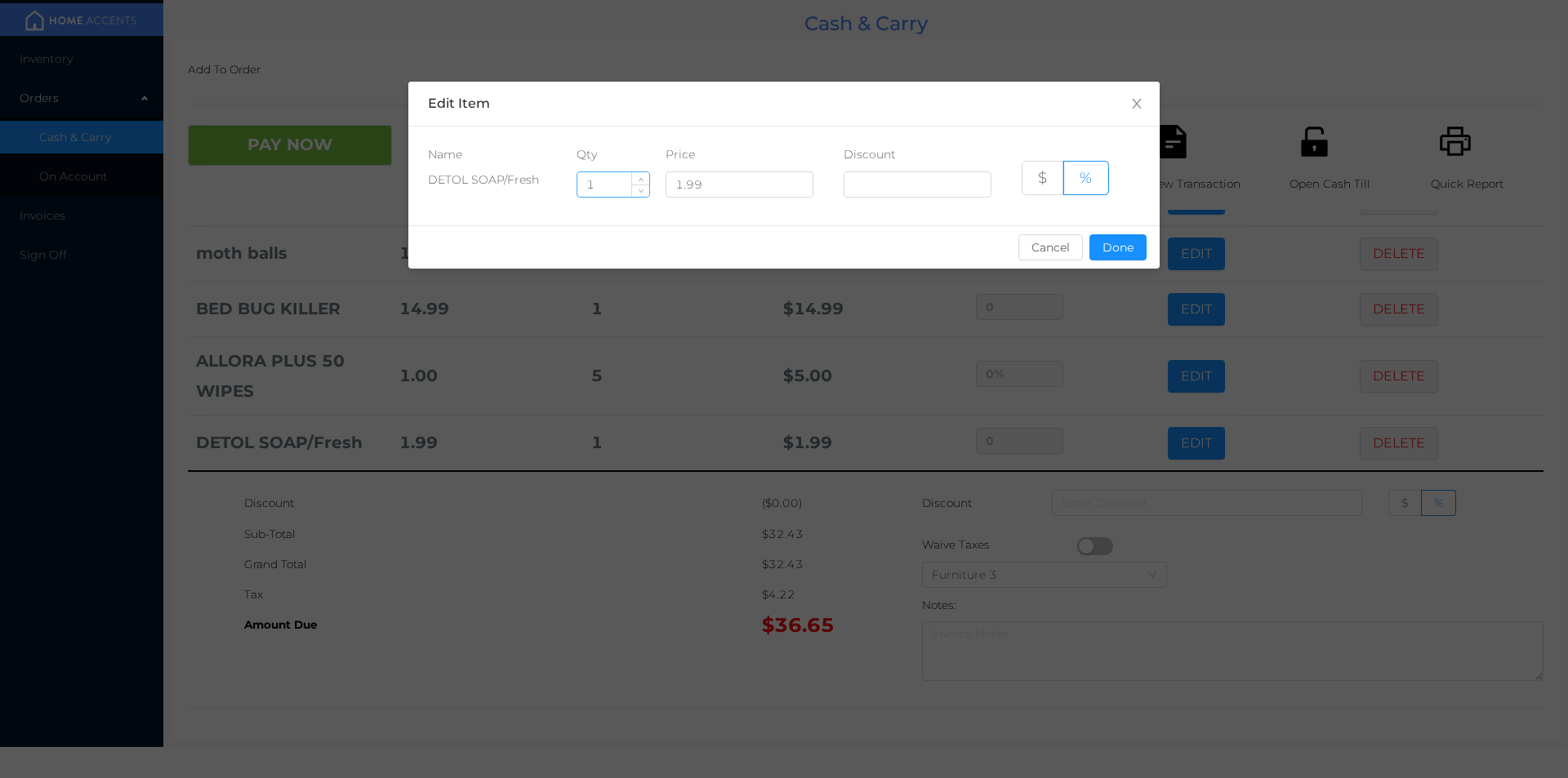
click at [596, 186] on input "1" at bounding box center [613, 184] width 72 height 25
type input "6"
click at [1121, 250] on button "Done" at bounding box center [1118, 247] width 57 height 26
type input "0%"
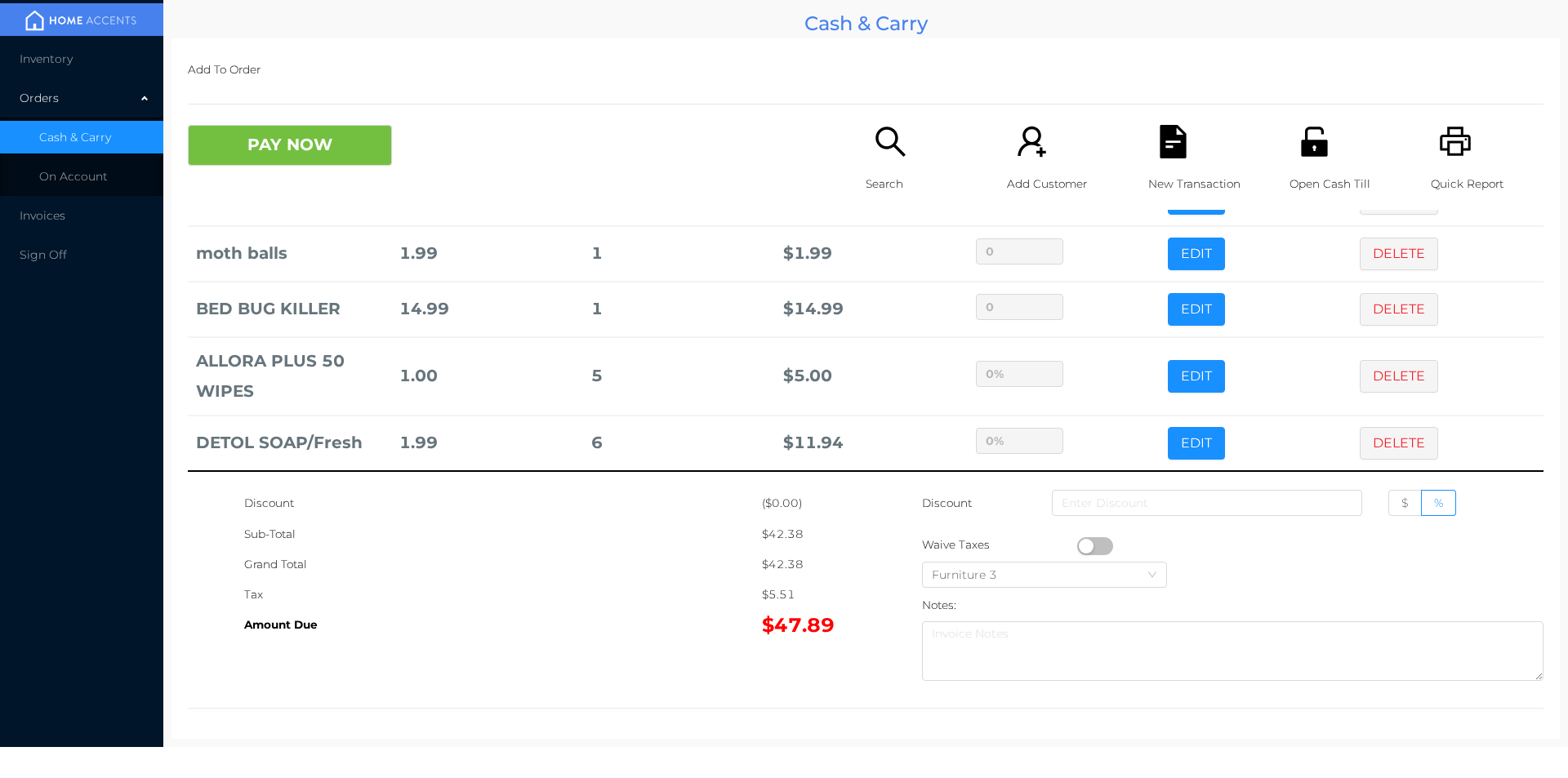
click at [657, 565] on div "Grand Total" at bounding box center [503, 564] width 518 height 30
click at [1174, 443] on button "EDIT" at bounding box center [1196, 443] width 57 height 32
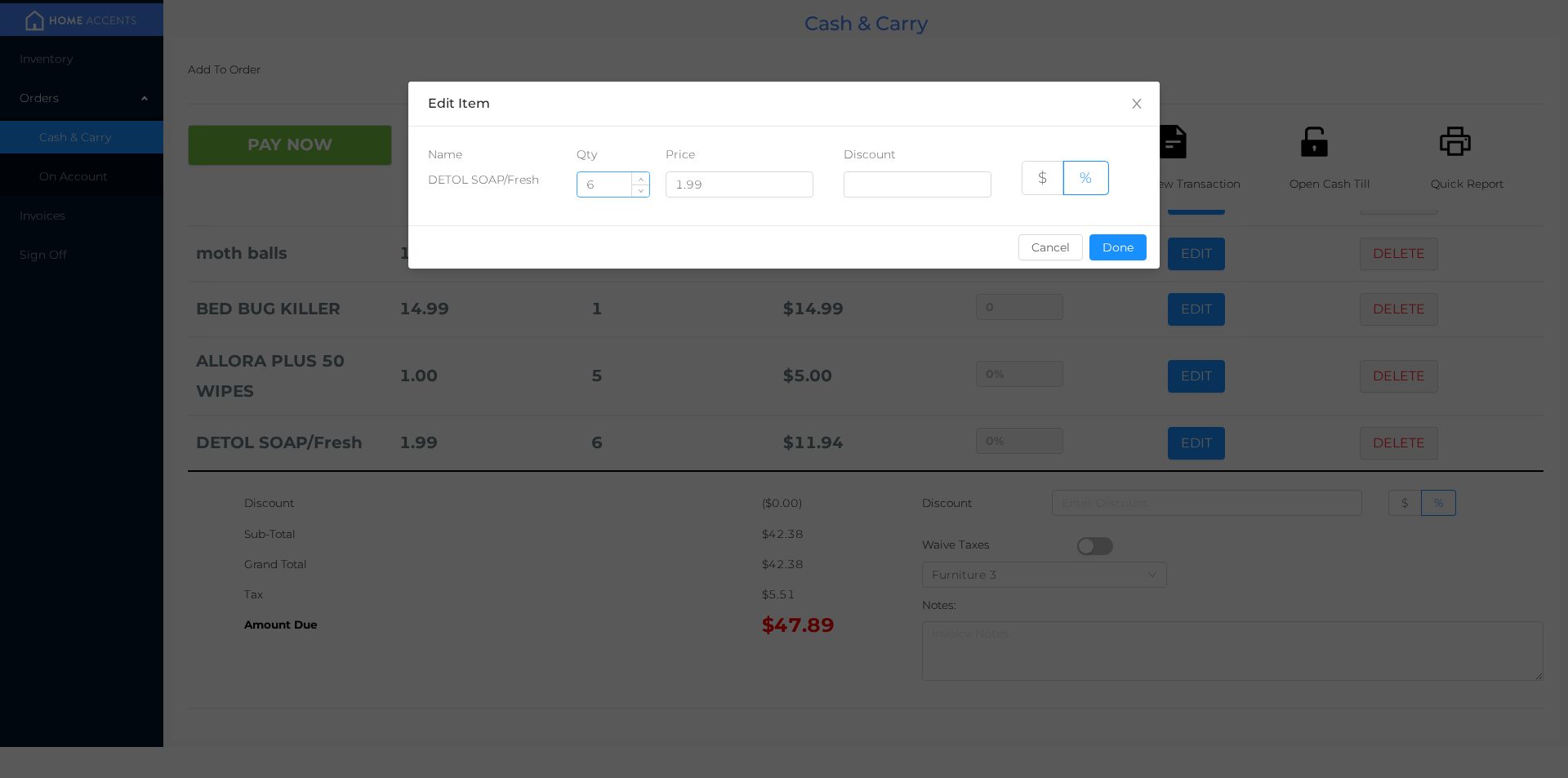
click at [596, 186] on input "6" at bounding box center [613, 184] width 72 height 25
type input "2"
click at [1113, 255] on button "Done" at bounding box center [1118, 247] width 57 height 26
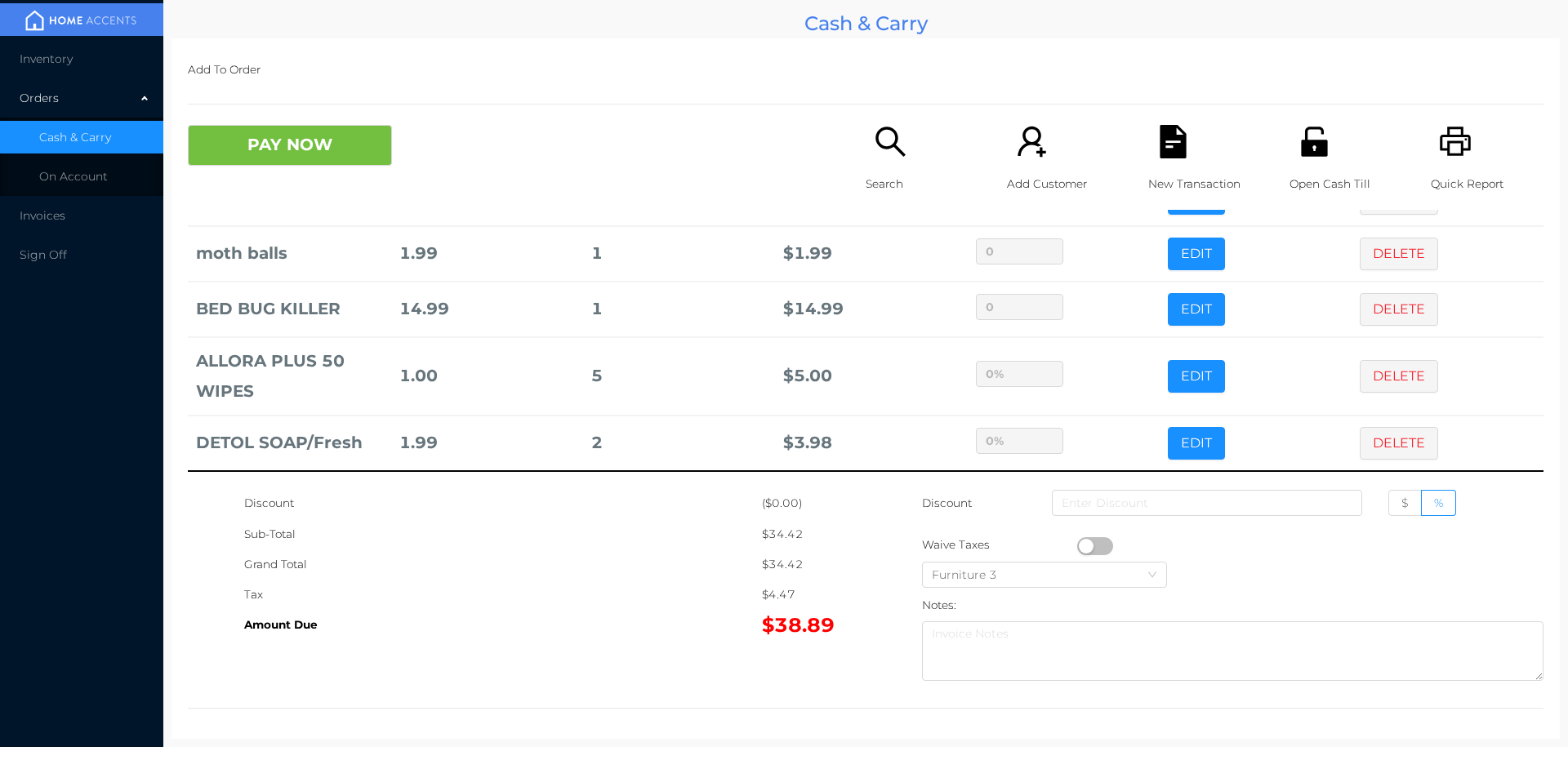
click at [622, 545] on div "Sub-Total" at bounding box center [503, 534] width 518 height 30
click at [283, 152] on button "PAY NOW" at bounding box center [290, 146] width 204 height 41
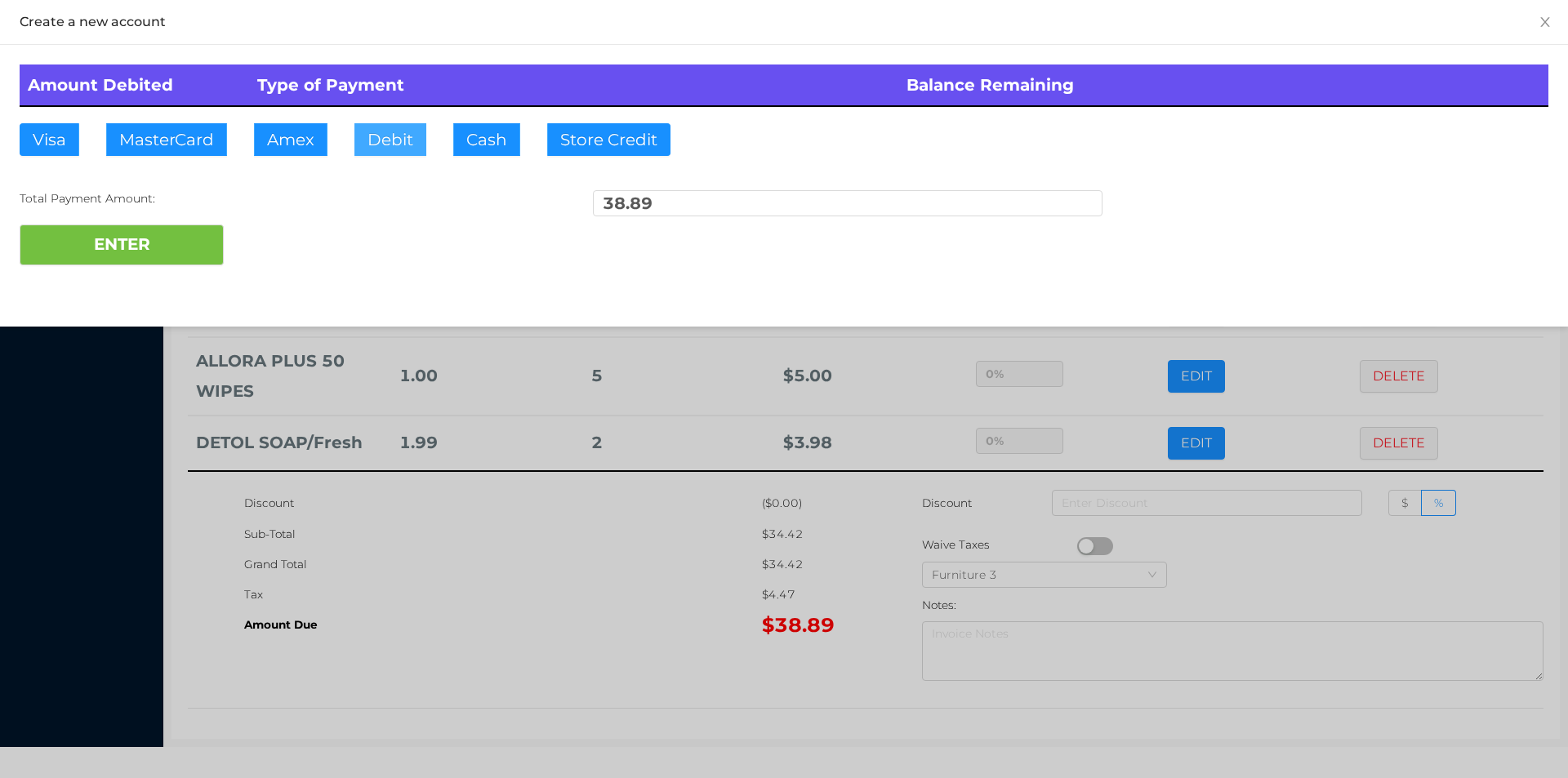
click at [388, 142] on button "Debit" at bounding box center [390, 140] width 72 height 32
click at [123, 264] on button "ENTER" at bounding box center [122, 245] width 204 height 41
type input "0"
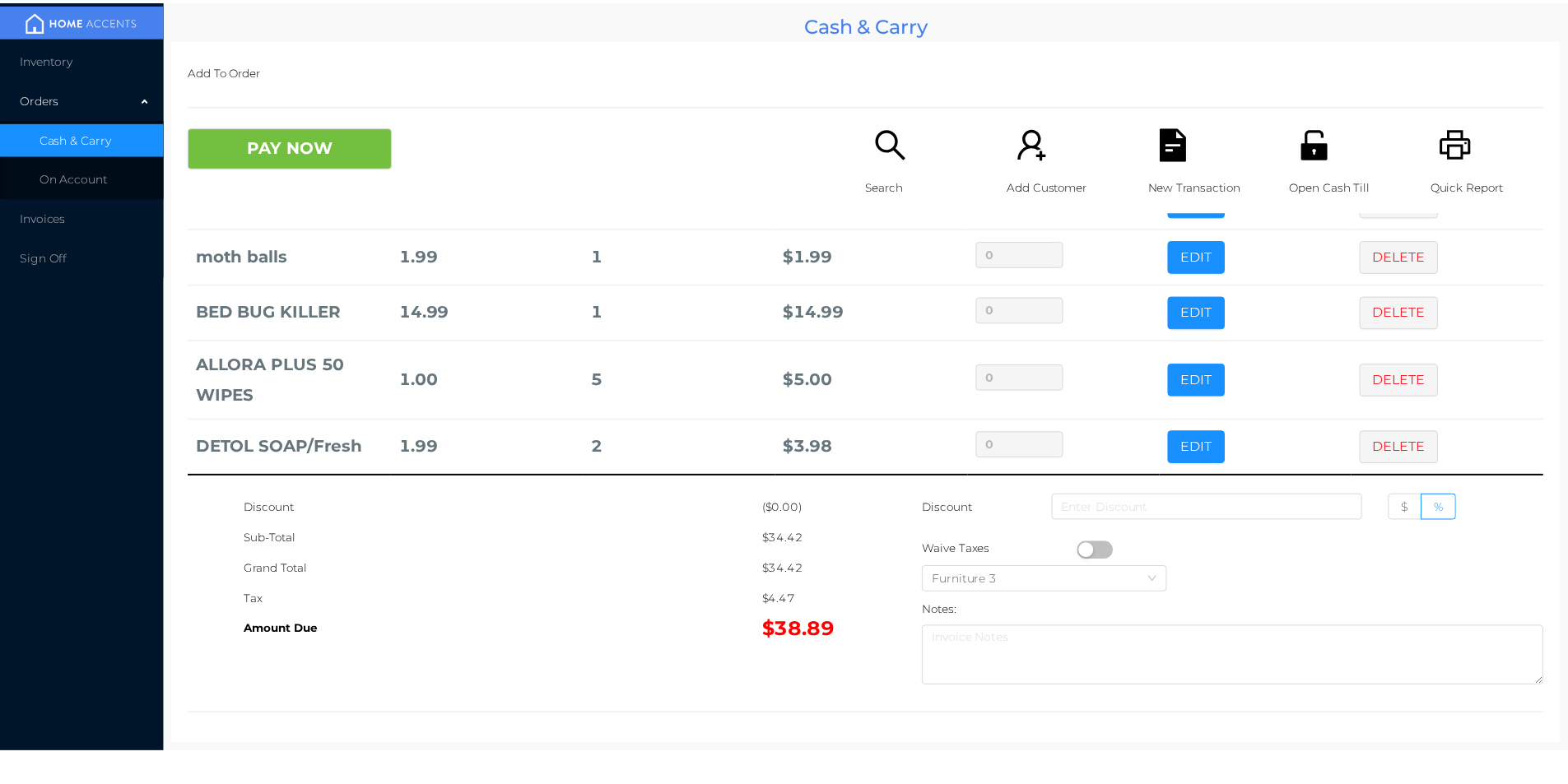
scroll to position [0, 0]
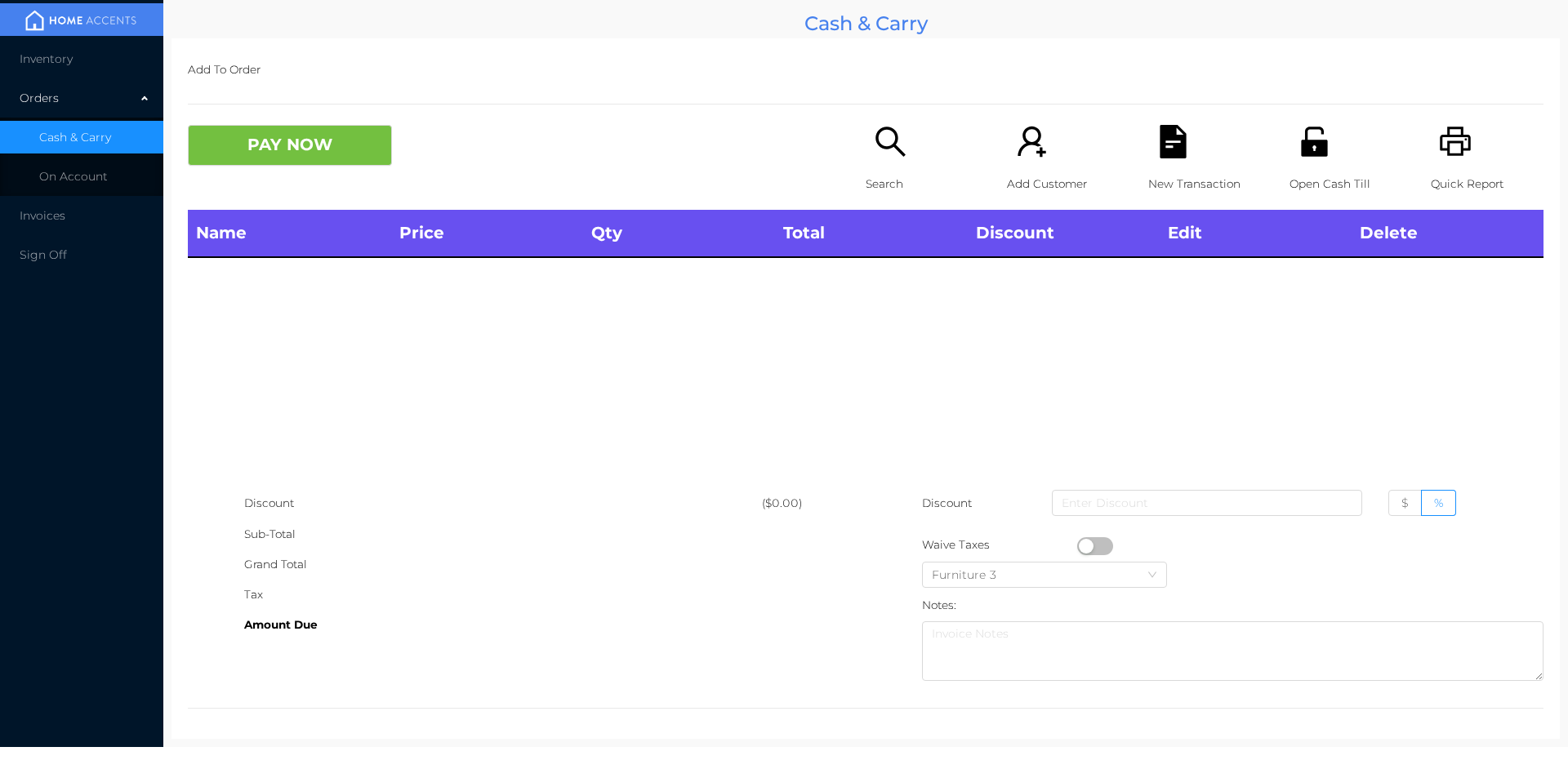
click at [1463, 171] on p "Quick Report" at bounding box center [1487, 184] width 112 height 30
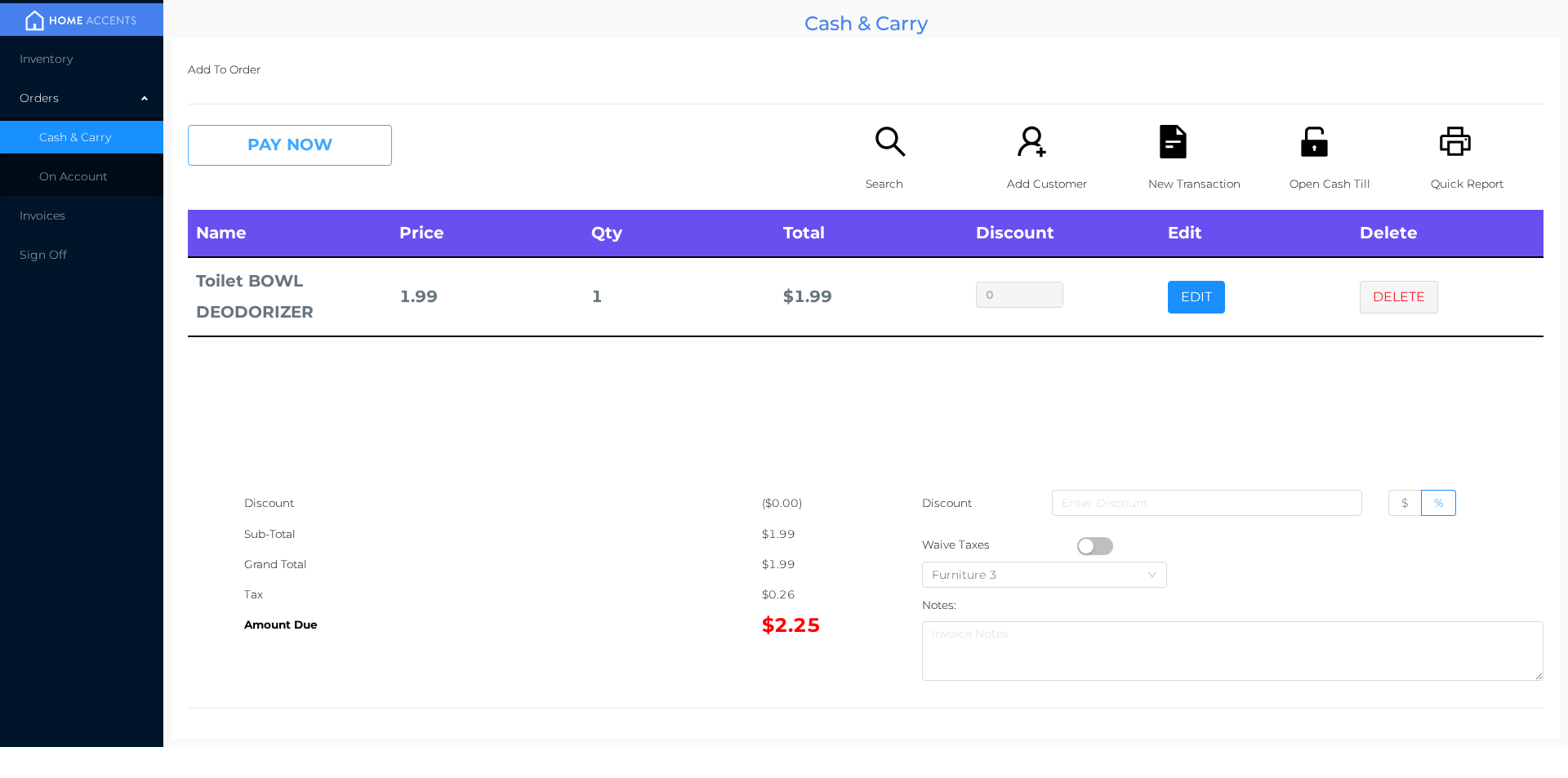
click at [287, 130] on button "PAY NOW" at bounding box center [290, 146] width 204 height 41
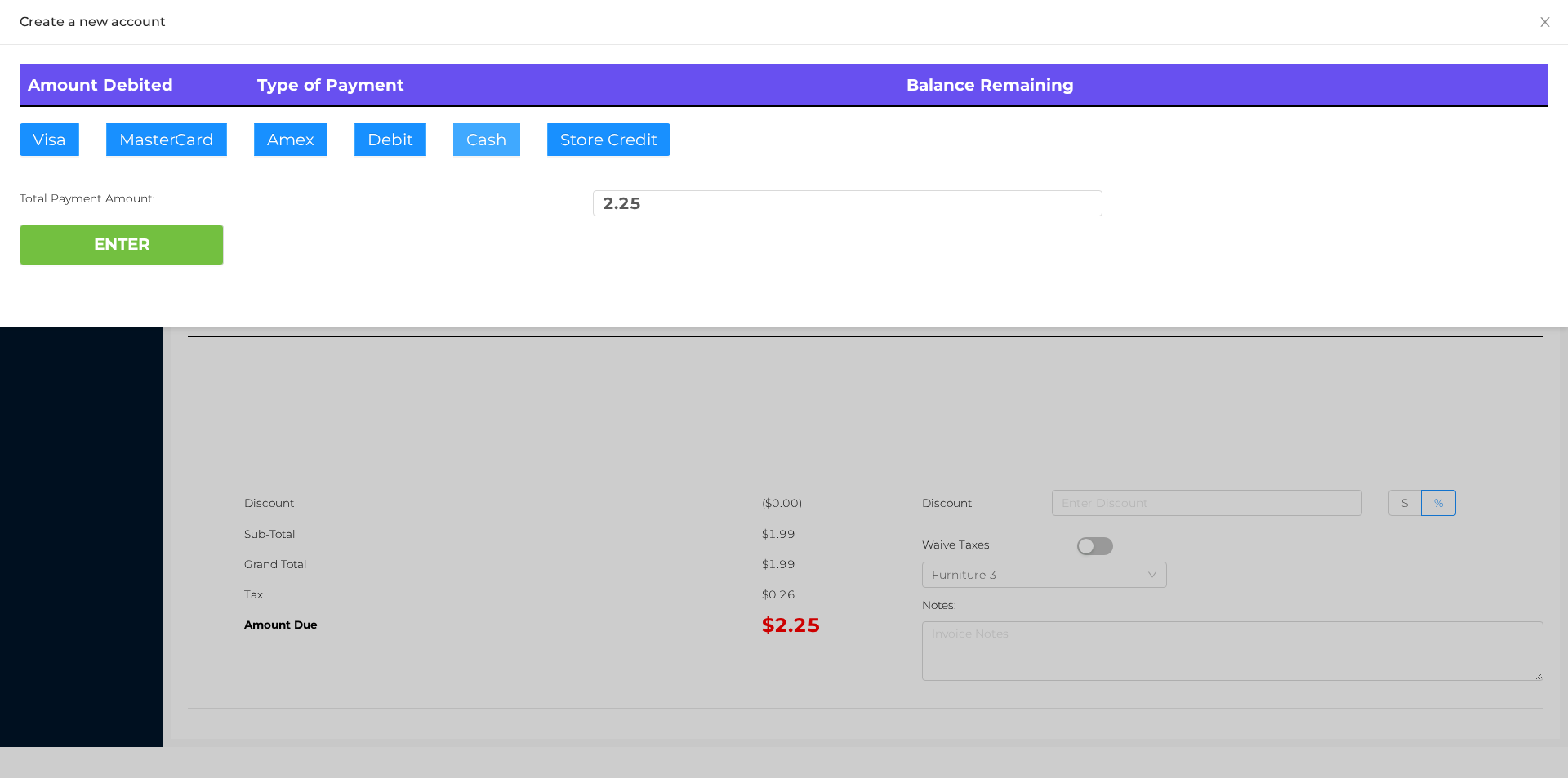
click at [494, 132] on button "Cash" at bounding box center [486, 140] width 67 height 32
click at [123, 242] on button "ENTER" at bounding box center [122, 245] width 204 height 41
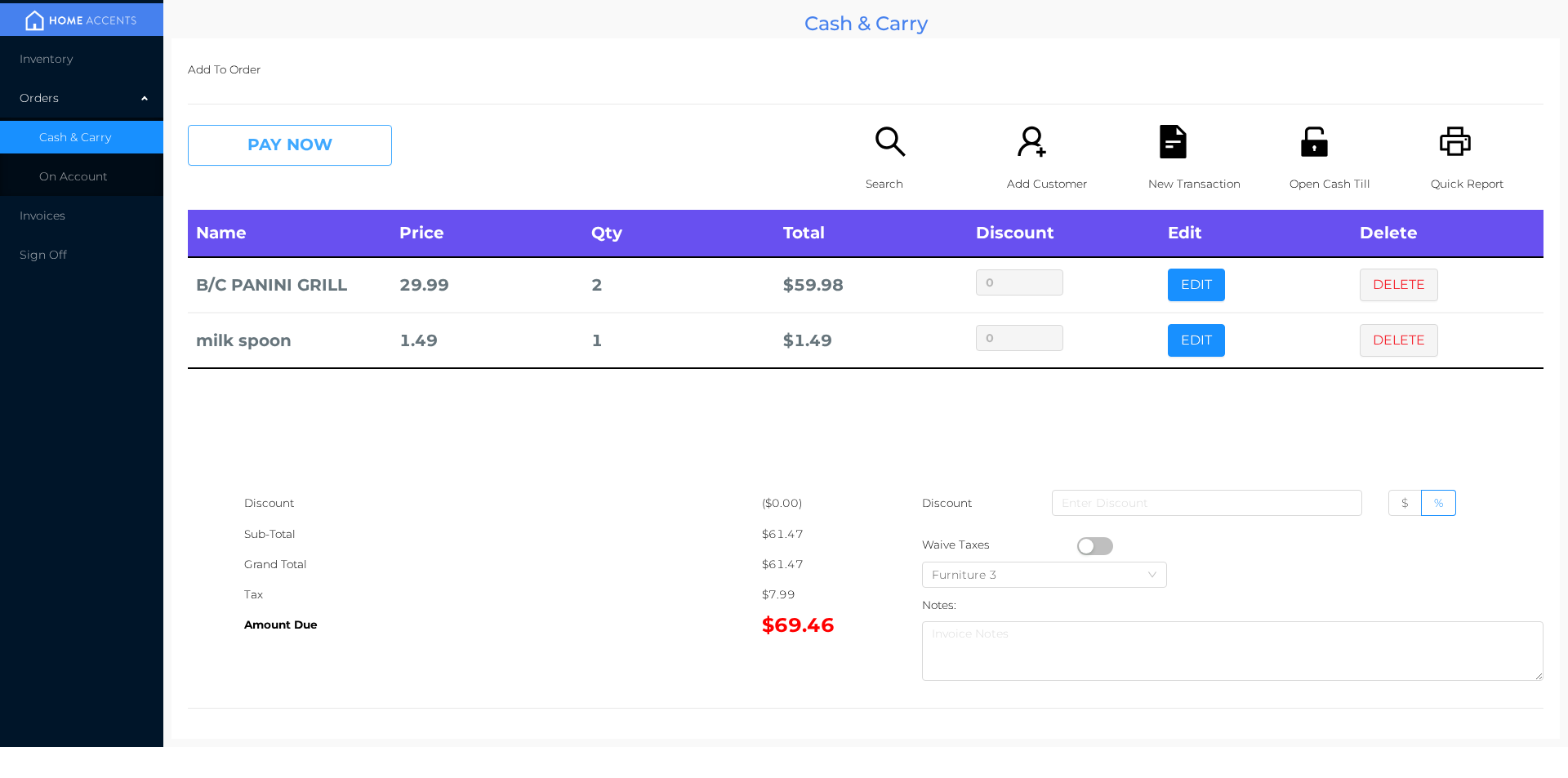
click at [224, 151] on button "PAY NOW" at bounding box center [290, 146] width 204 height 41
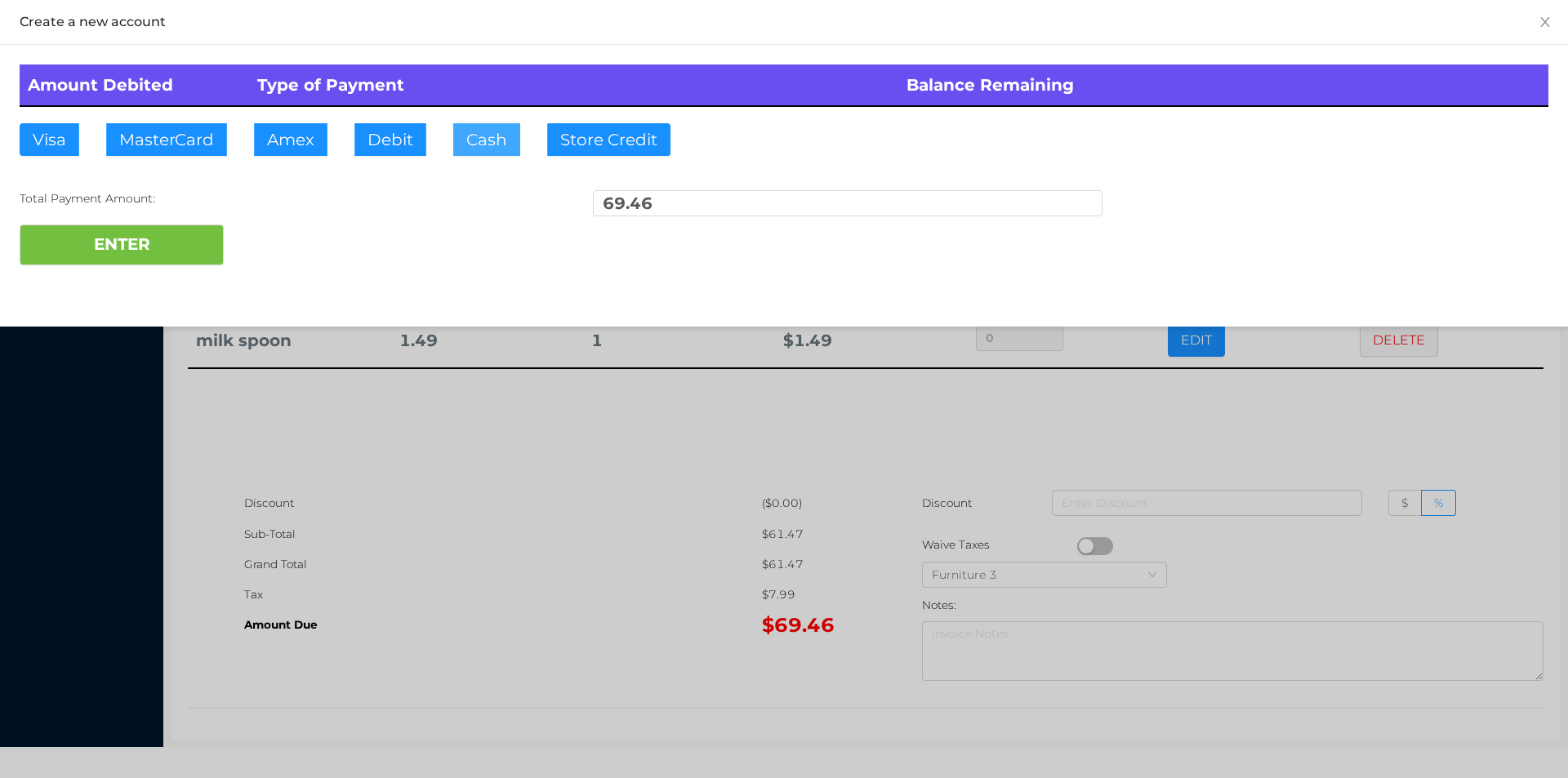
click at [487, 151] on button "Cash" at bounding box center [486, 140] width 67 height 32
type input "100."
click at [162, 226] on button "ENTER" at bounding box center [122, 245] width 204 height 41
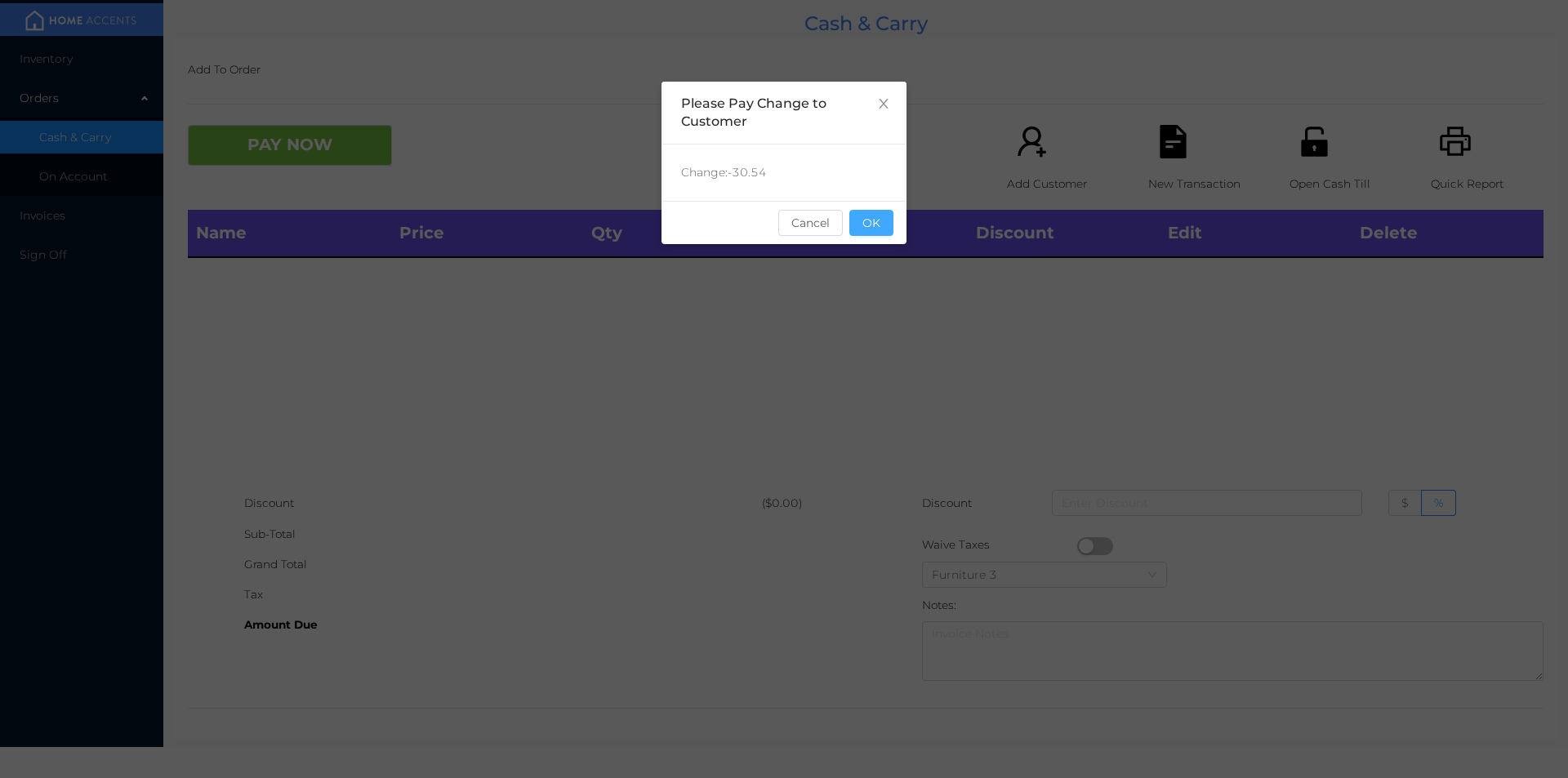
click at [881, 231] on button "OK" at bounding box center [872, 223] width 44 height 26
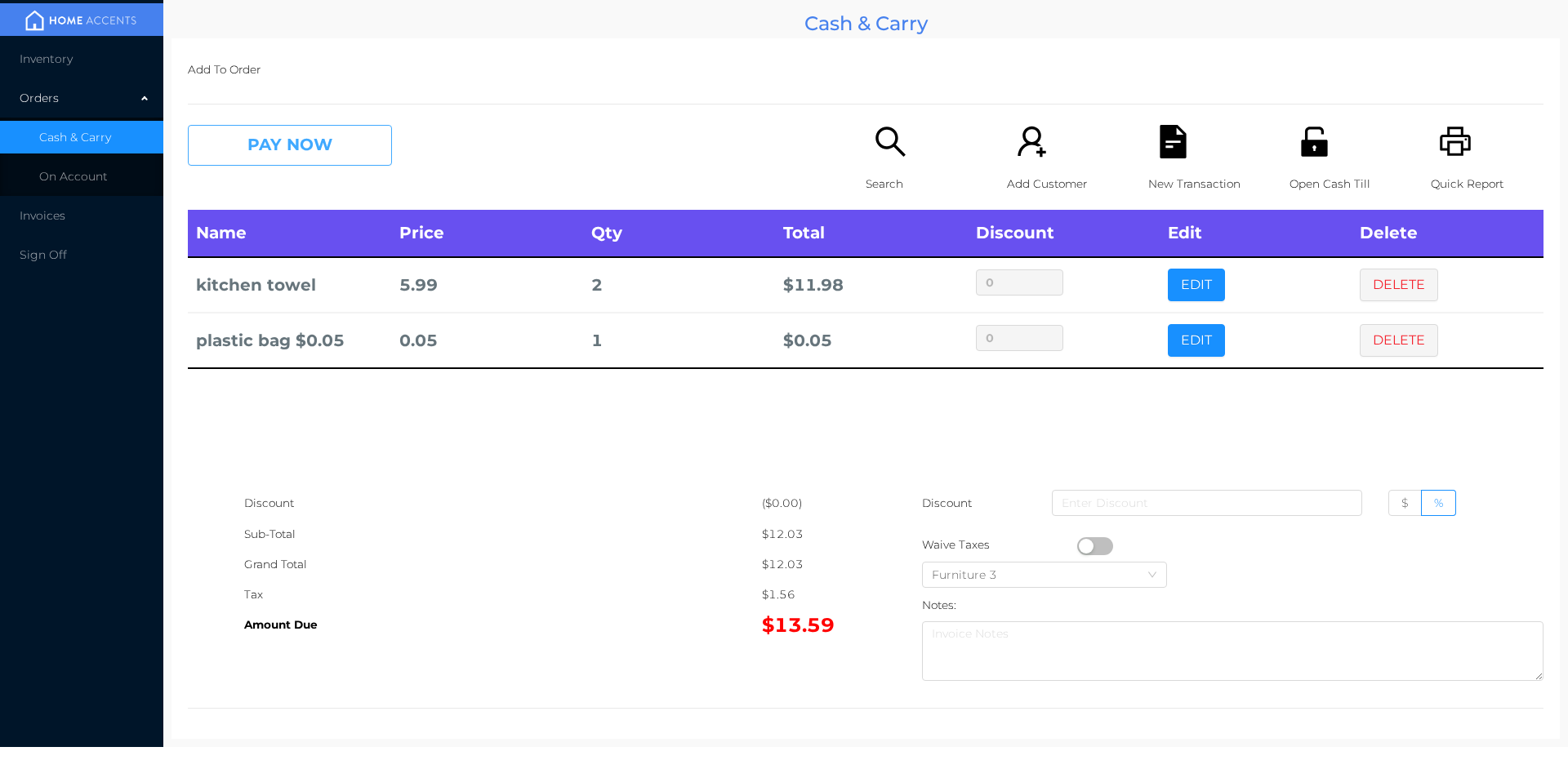
click at [351, 131] on button "PAY NOW" at bounding box center [290, 146] width 204 height 41
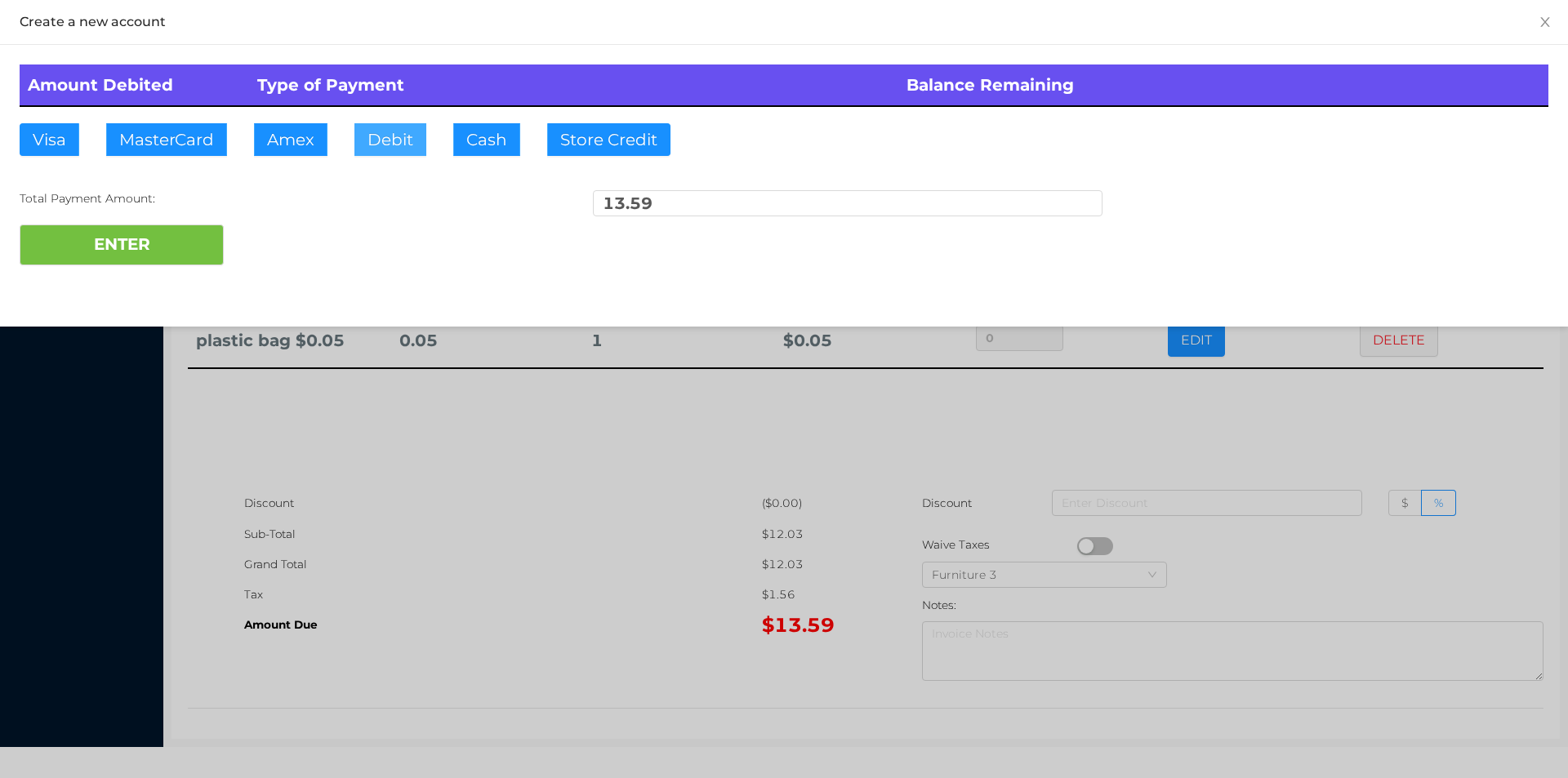
click at [395, 146] on button "Debit" at bounding box center [390, 140] width 72 height 32
click at [186, 256] on button "ENTER" at bounding box center [122, 245] width 204 height 41
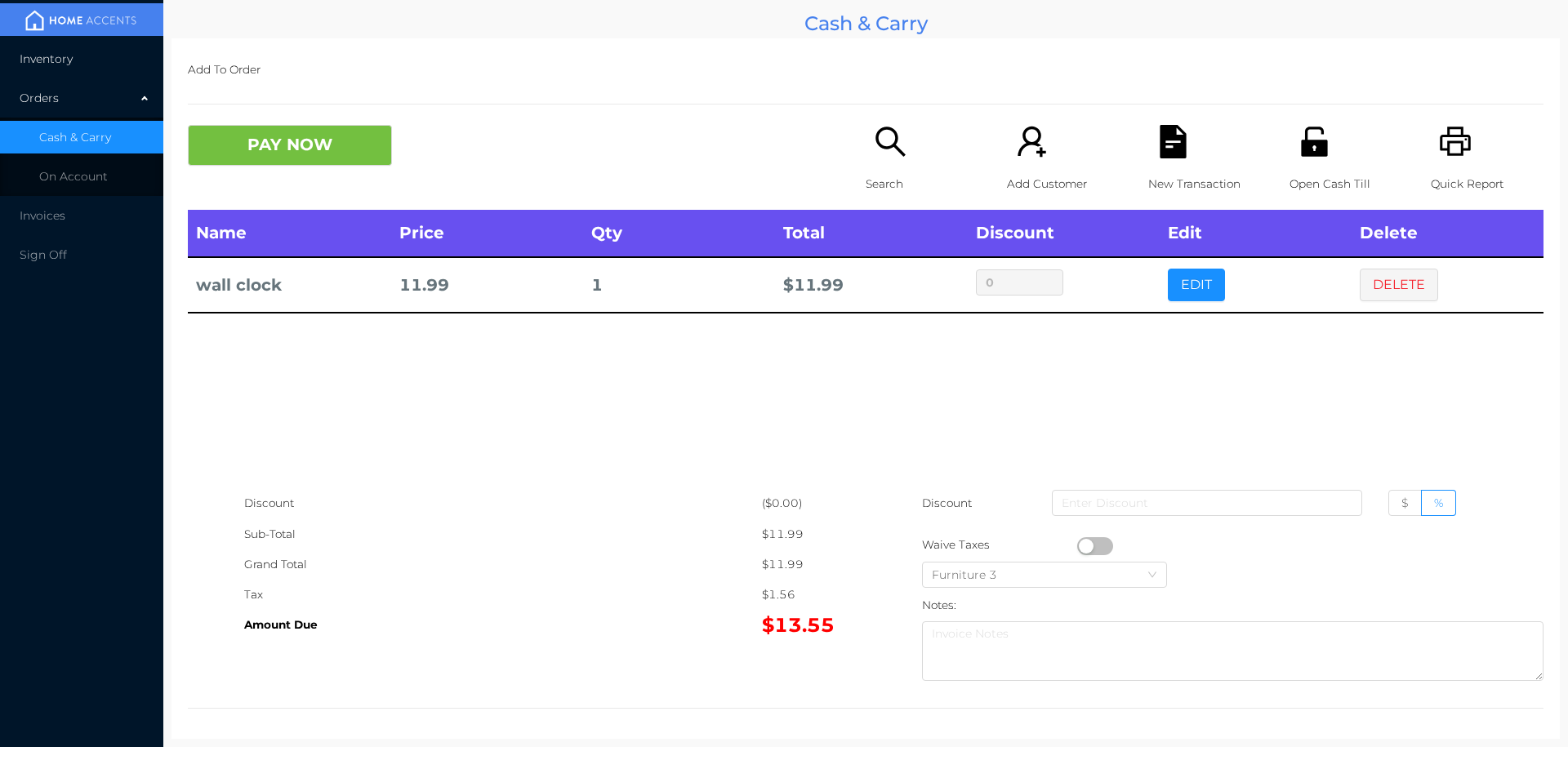
click at [41, 60] on span "Inventory" at bounding box center [46, 58] width 53 height 14
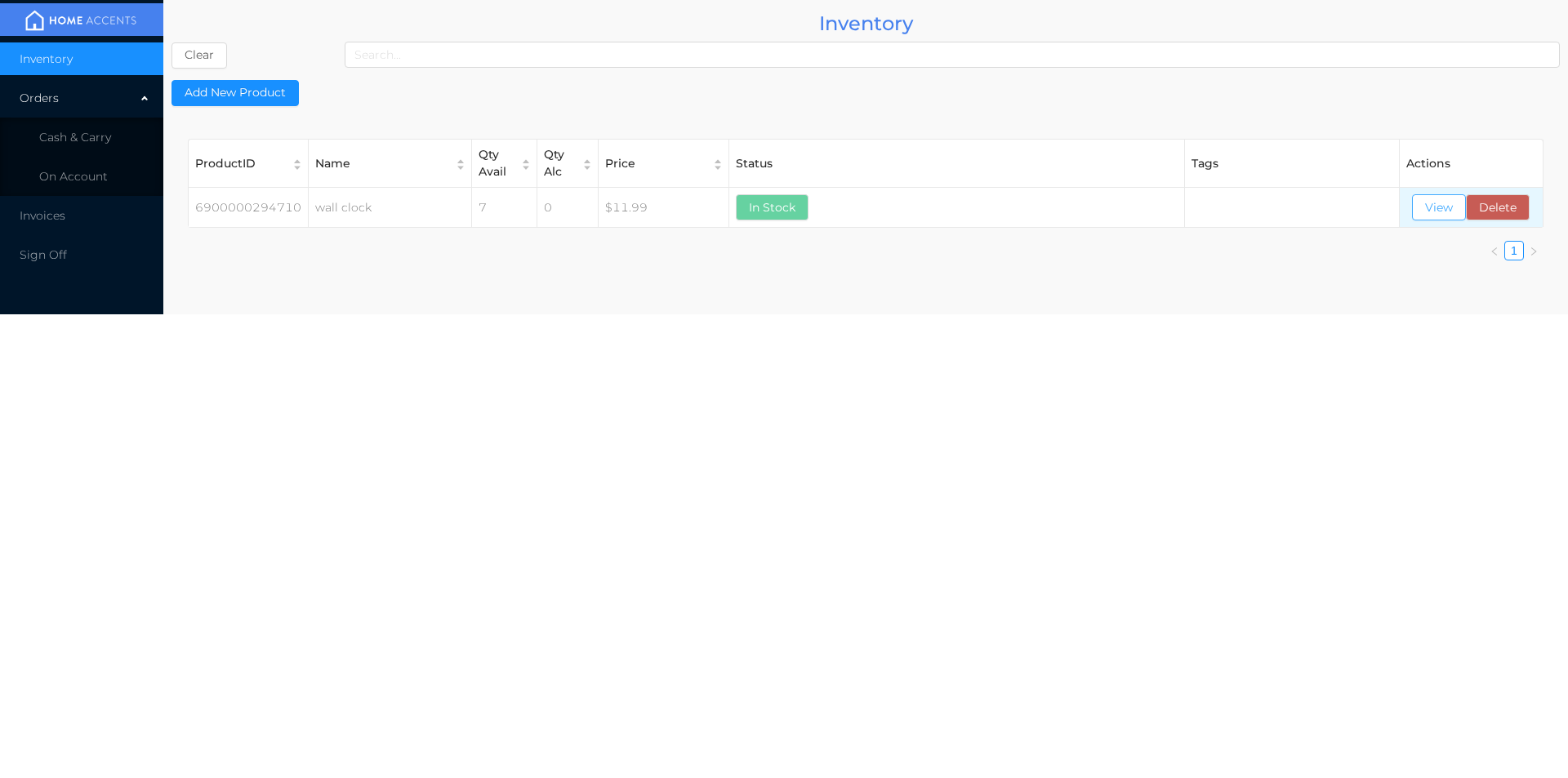
click at [1428, 220] on button "View" at bounding box center [1439, 207] width 54 height 26
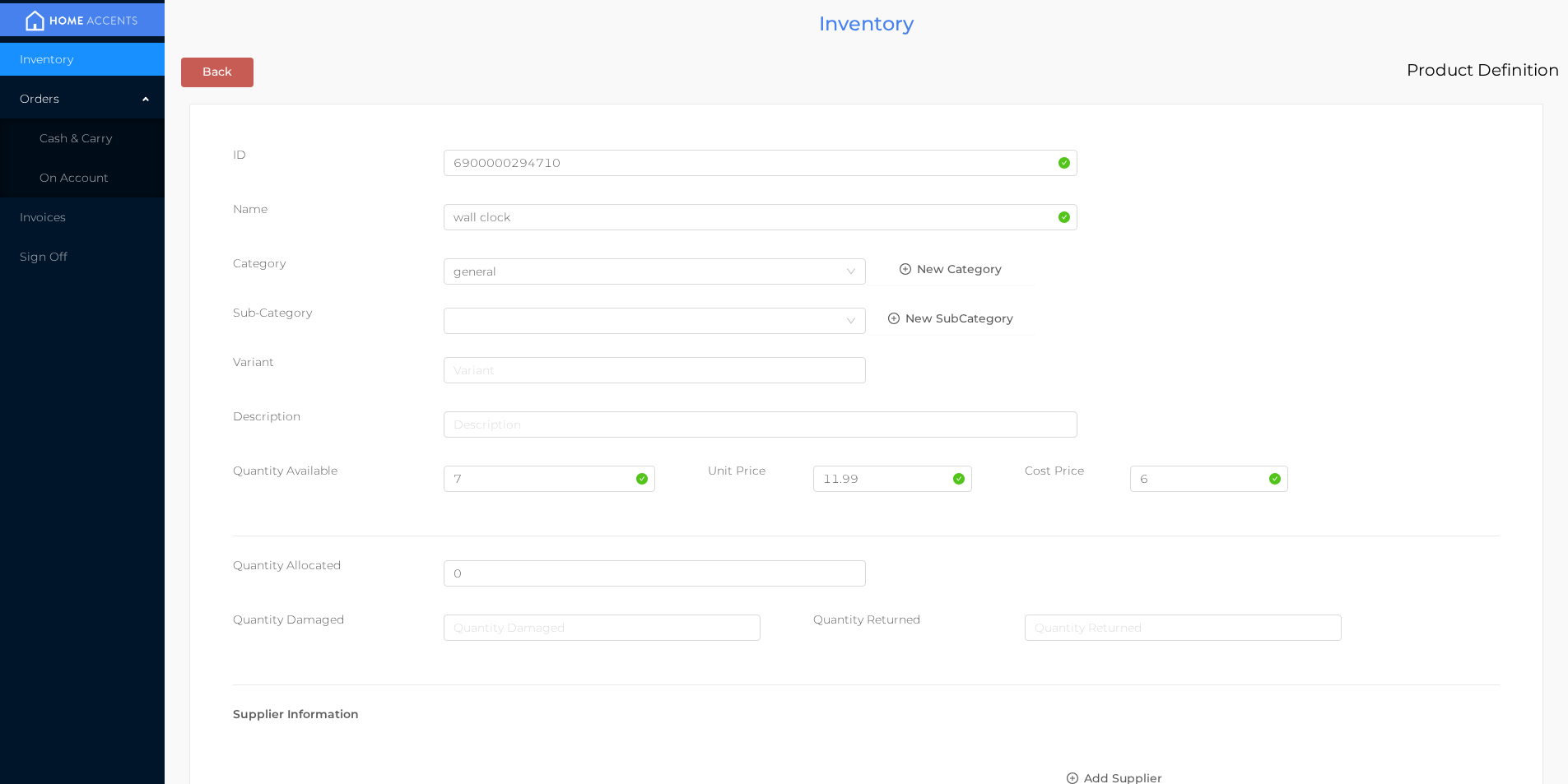
click at [996, 580] on div "Quantity Allocated 0" at bounding box center [866, 580] width 1267 height 46
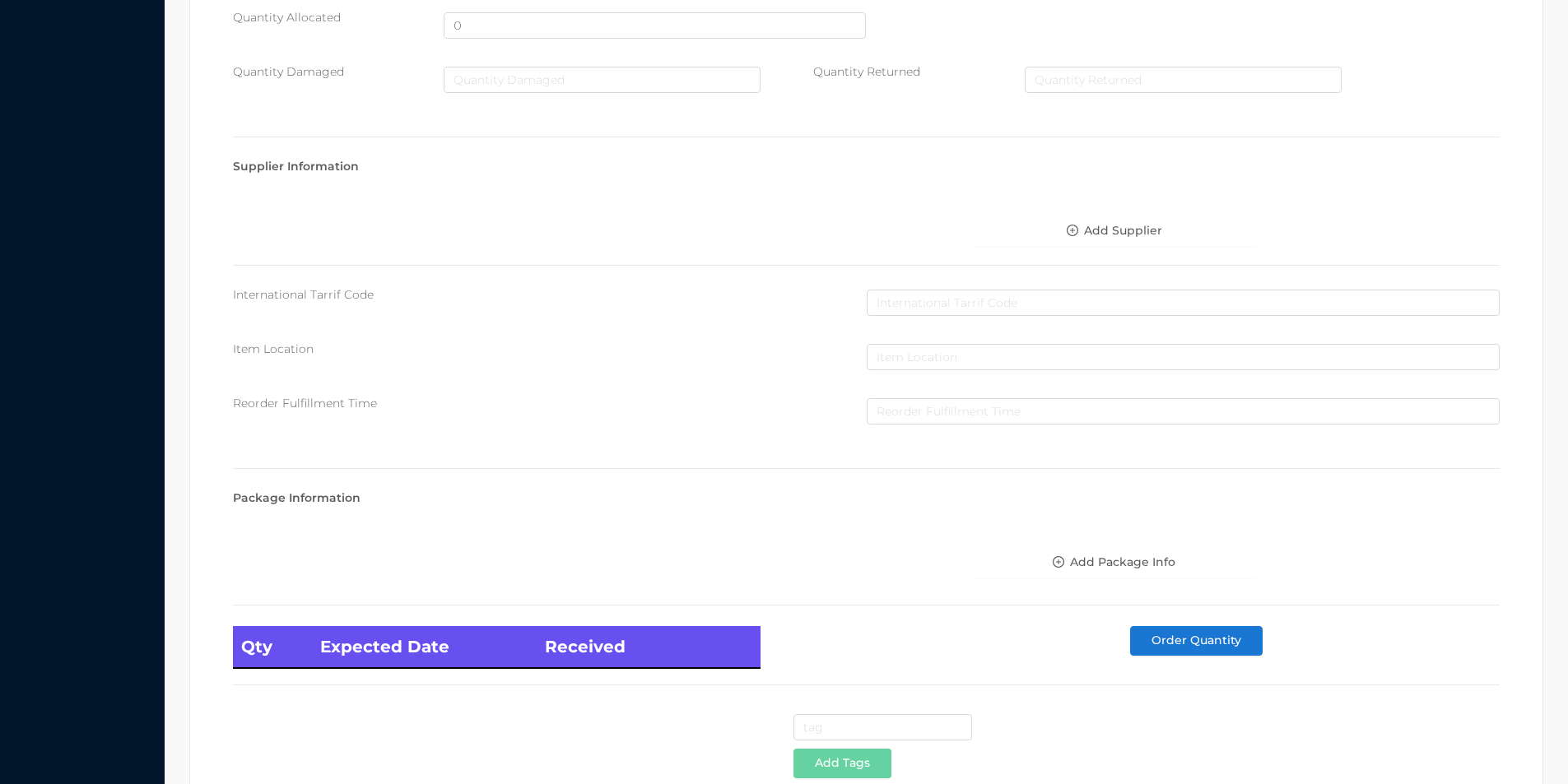
scroll to position [671, 0]
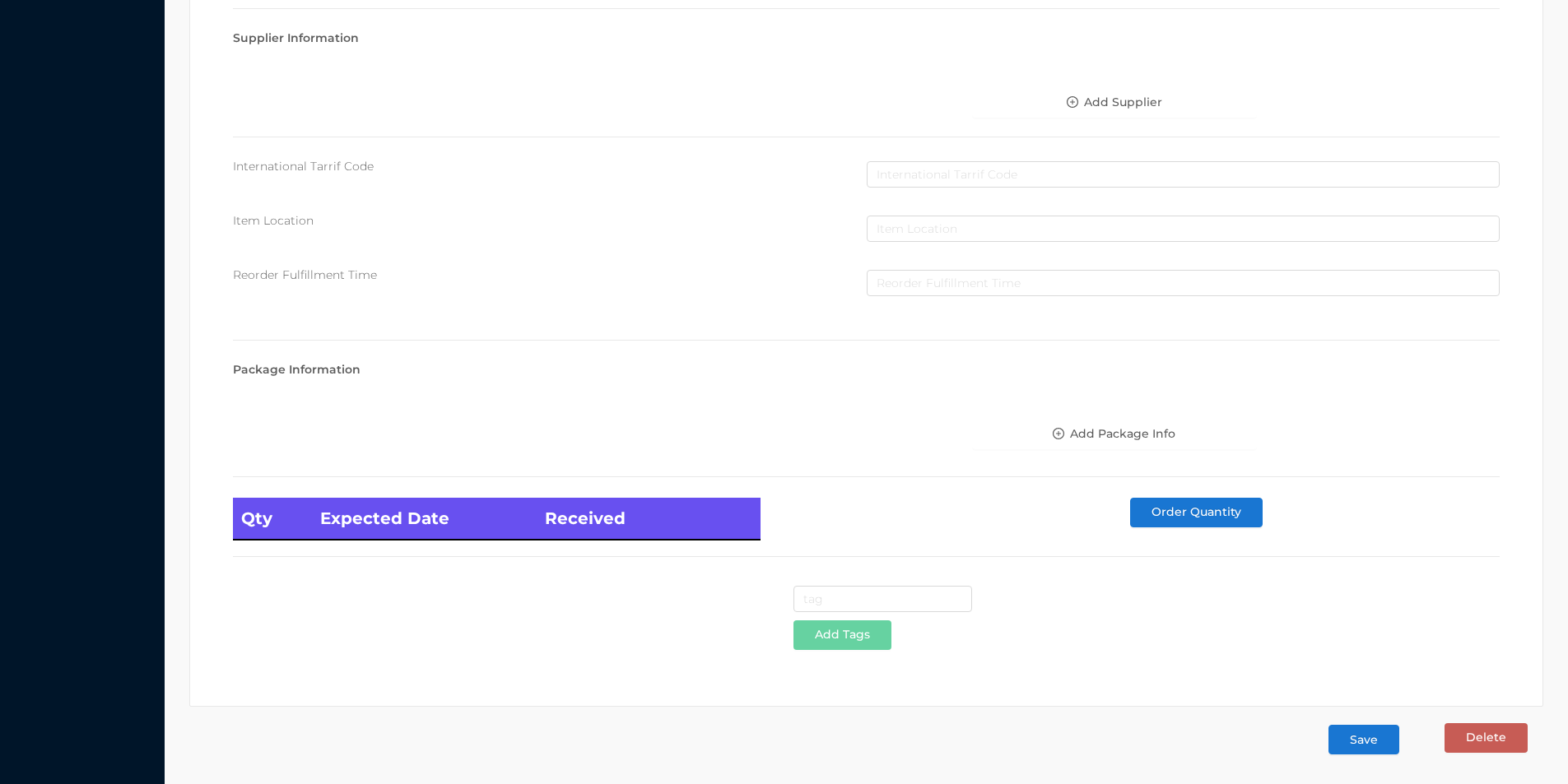
click at [1374, 736] on button "Save" at bounding box center [1364, 739] width 70 height 30
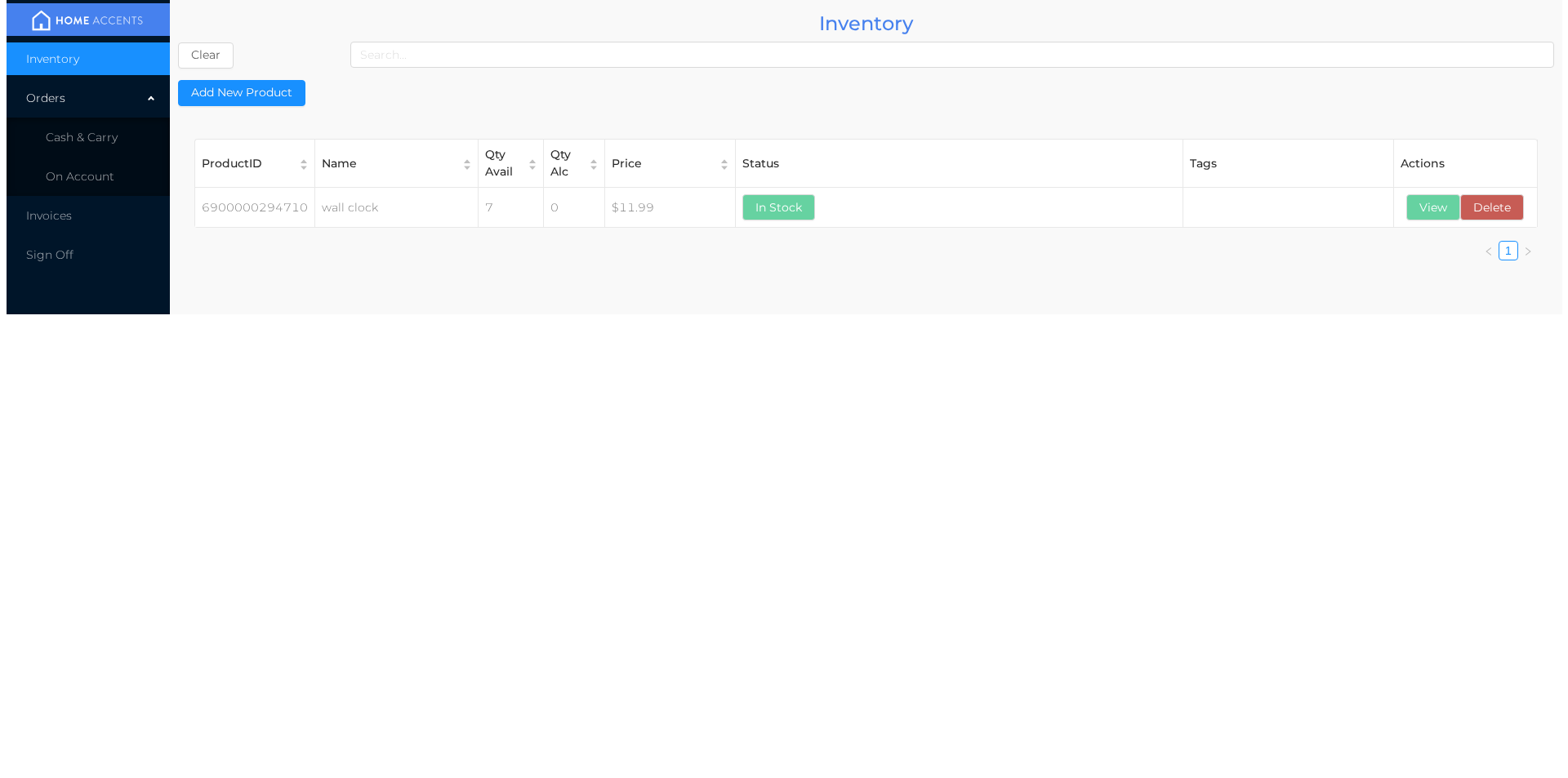
scroll to position [0, 0]
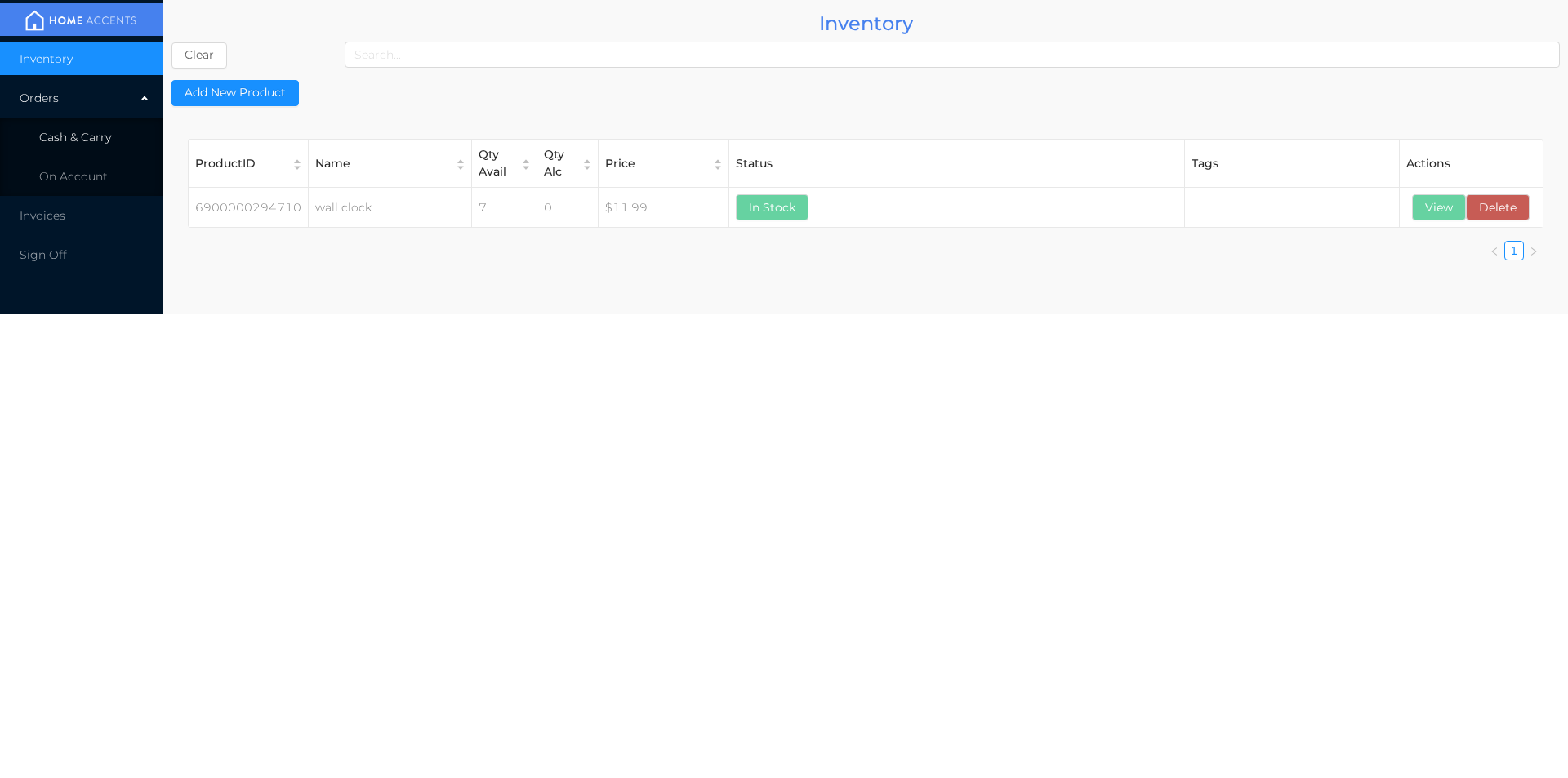
click at [83, 137] on span "Cash & Carry" at bounding box center [75, 137] width 72 height 14
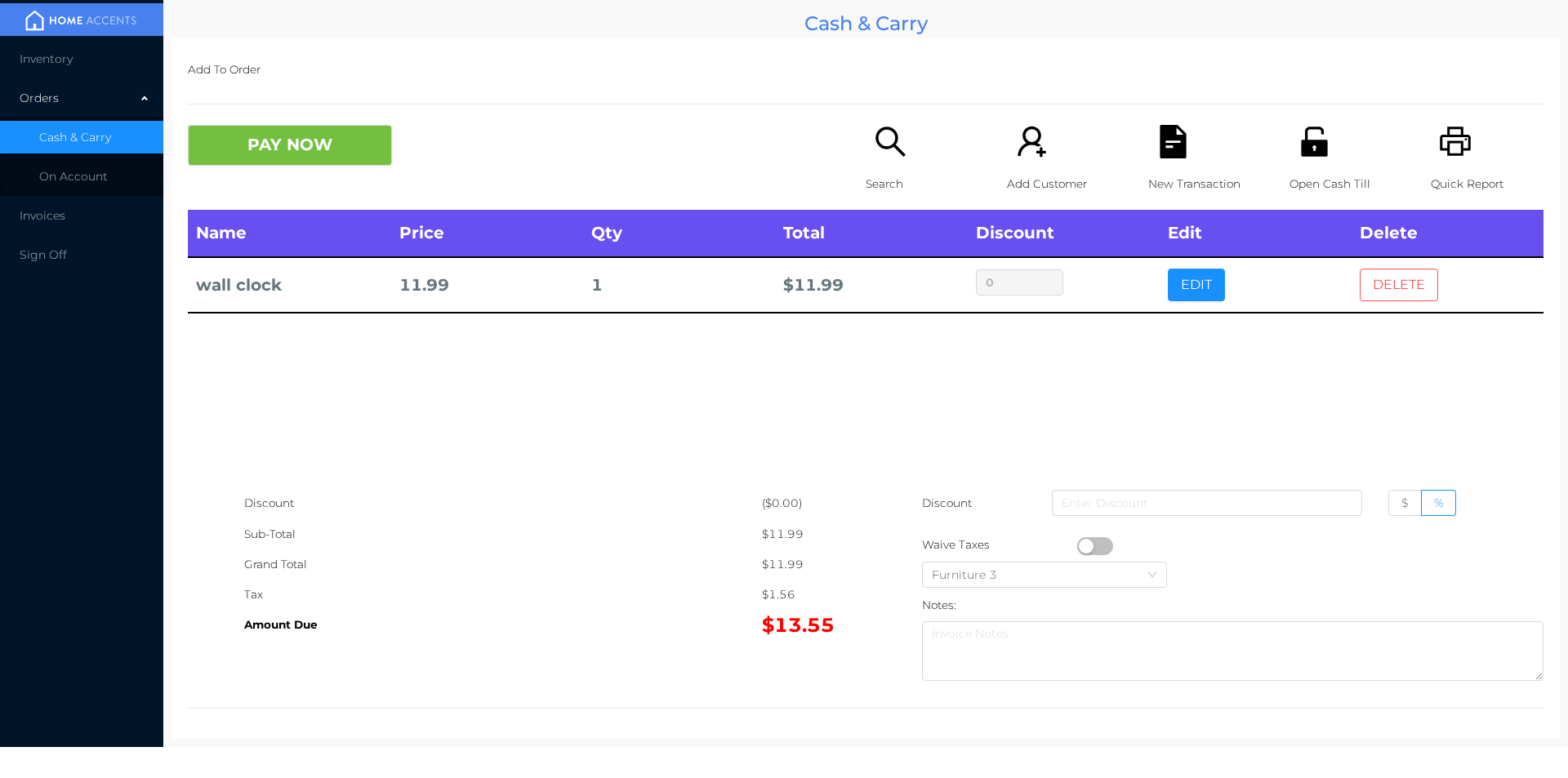
click at [1376, 294] on button "DELETE" at bounding box center [1399, 285] width 78 height 32
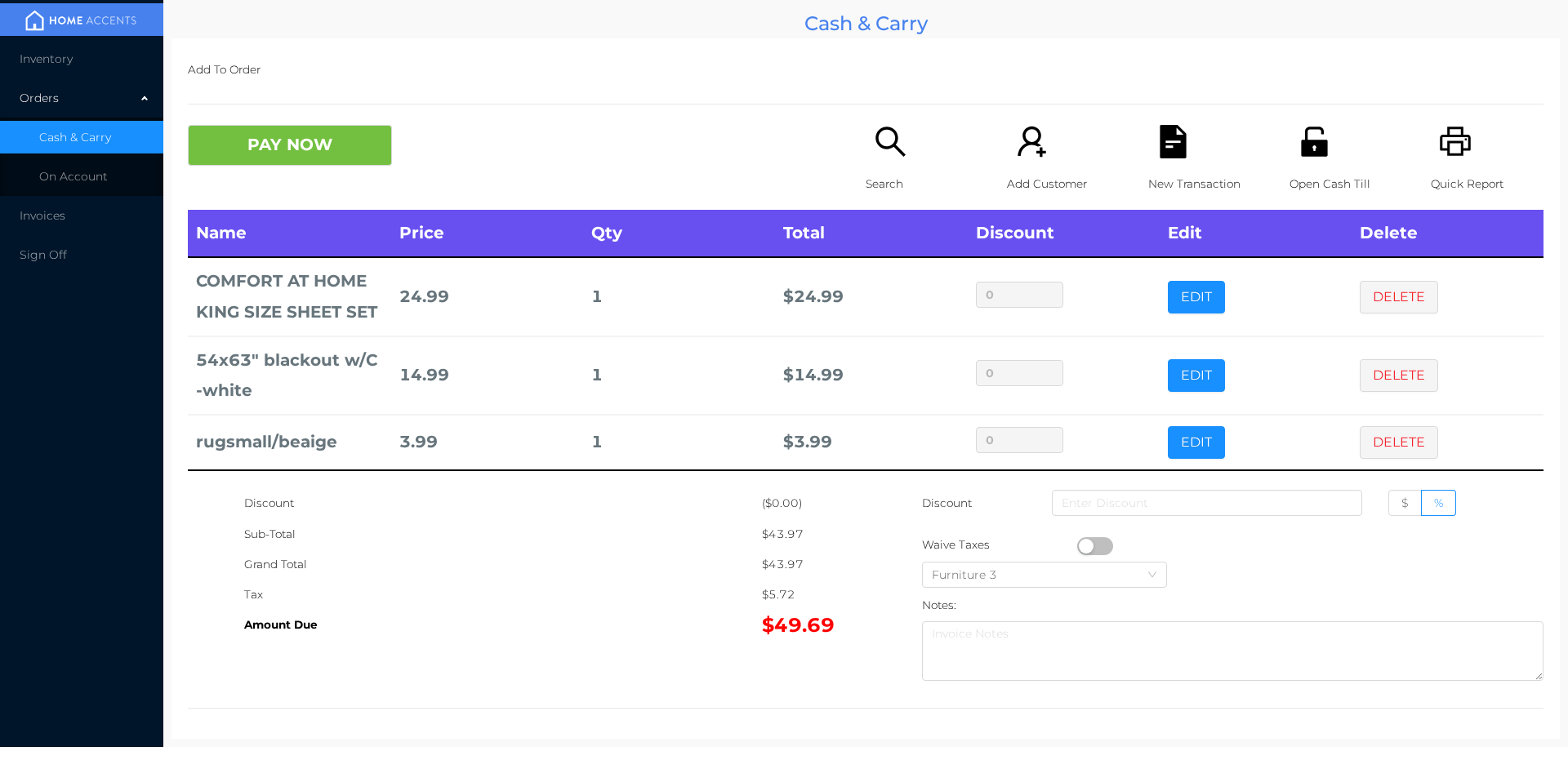
click at [1448, 160] on div "Quick Report" at bounding box center [1487, 168] width 112 height 85
click at [355, 163] on button "PAY NOW" at bounding box center [290, 146] width 204 height 41
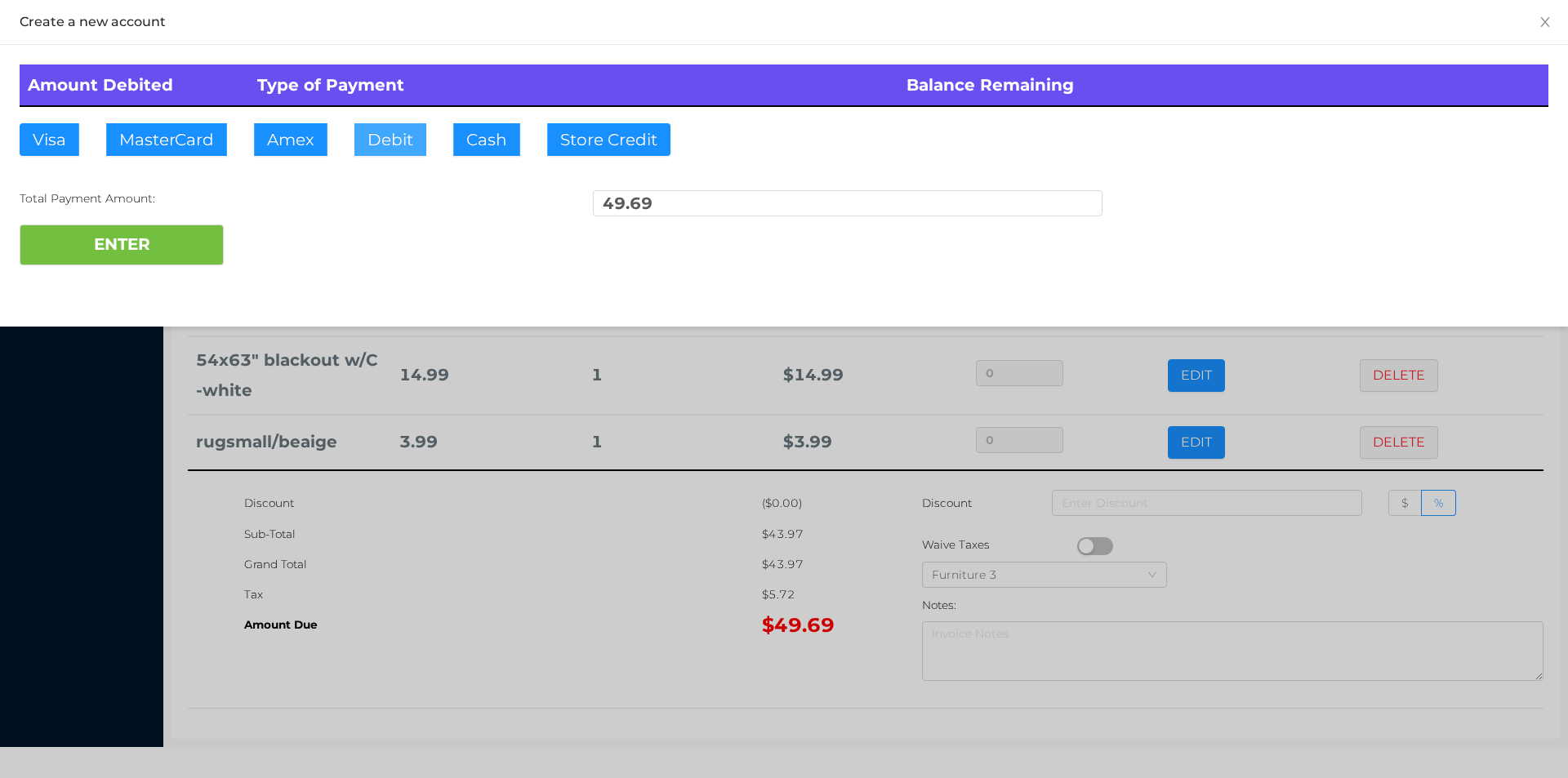
click at [386, 146] on button "Debit" at bounding box center [390, 140] width 72 height 32
click at [159, 248] on button "ENTER" at bounding box center [122, 245] width 204 height 41
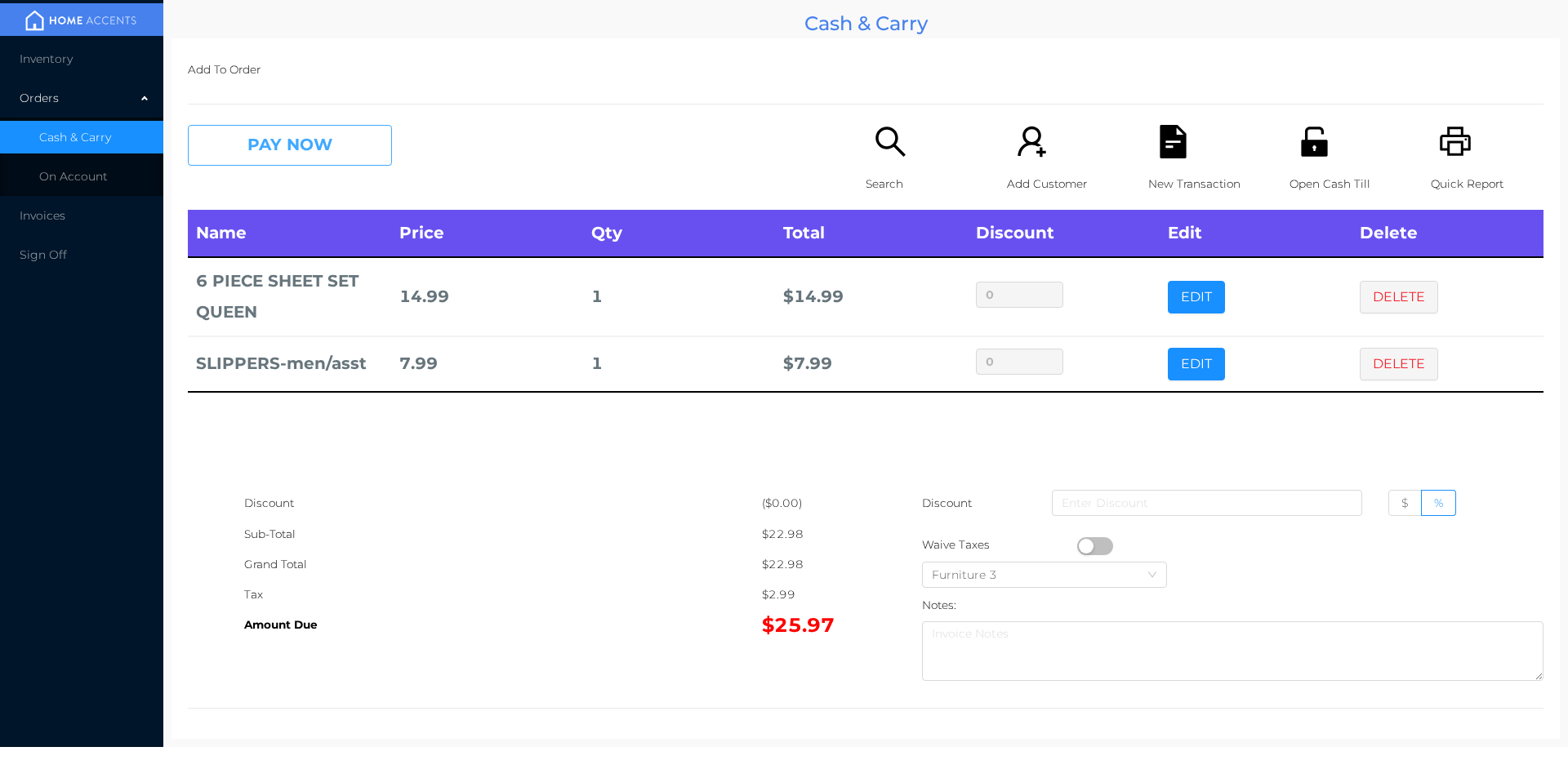
click at [271, 138] on button "PAY NOW" at bounding box center [290, 146] width 204 height 41
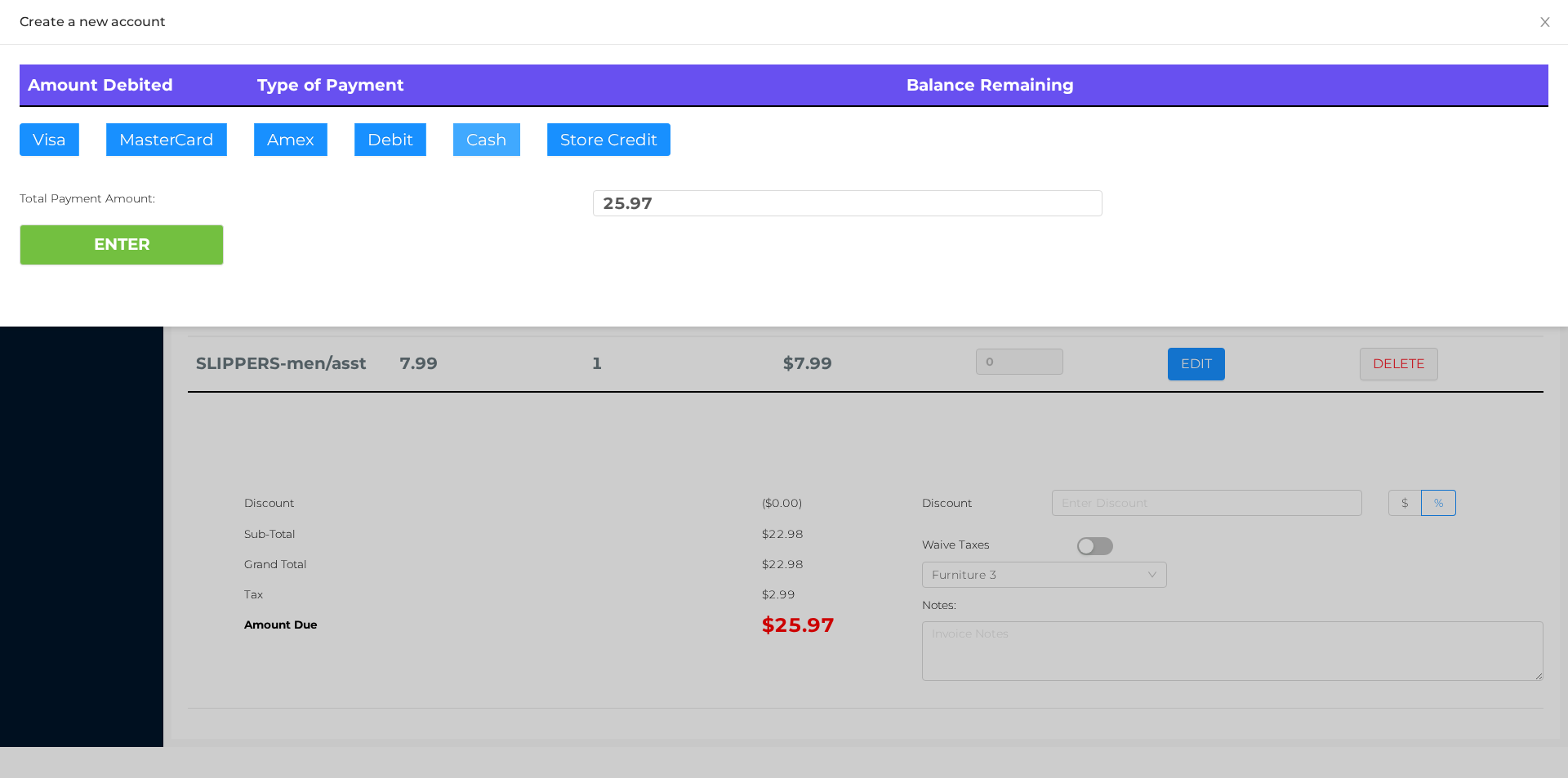
click at [459, 153] on button "Cash" at bounding box center [486, 140] width 67 height 32
type input "40."
click at [157, 259] on button "ENTER" at bounding box center [122, 245] width 204 height 41
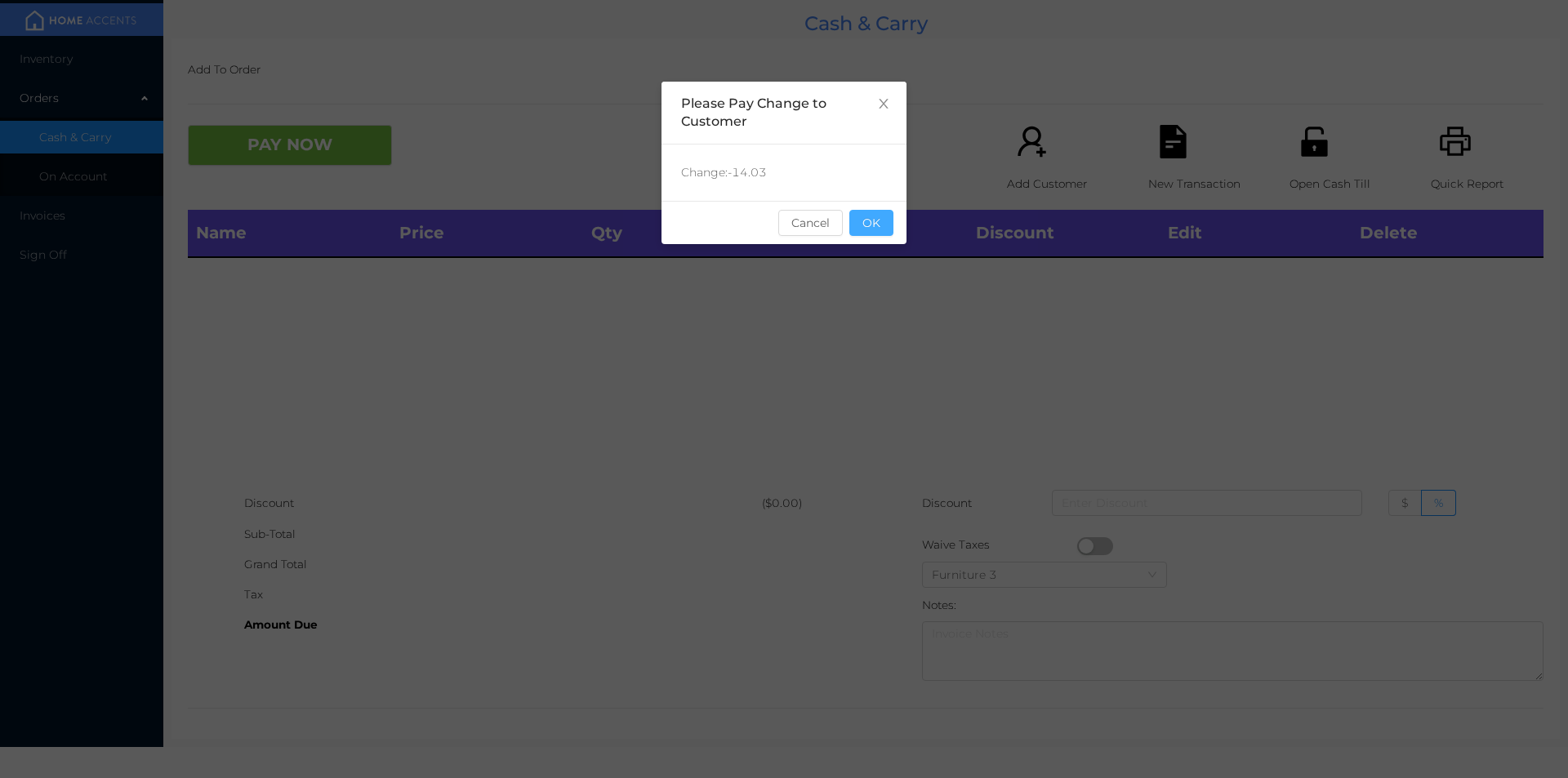
click at [880, 221] on button "OK" at bounding box center [872, 223] width 44 height 26
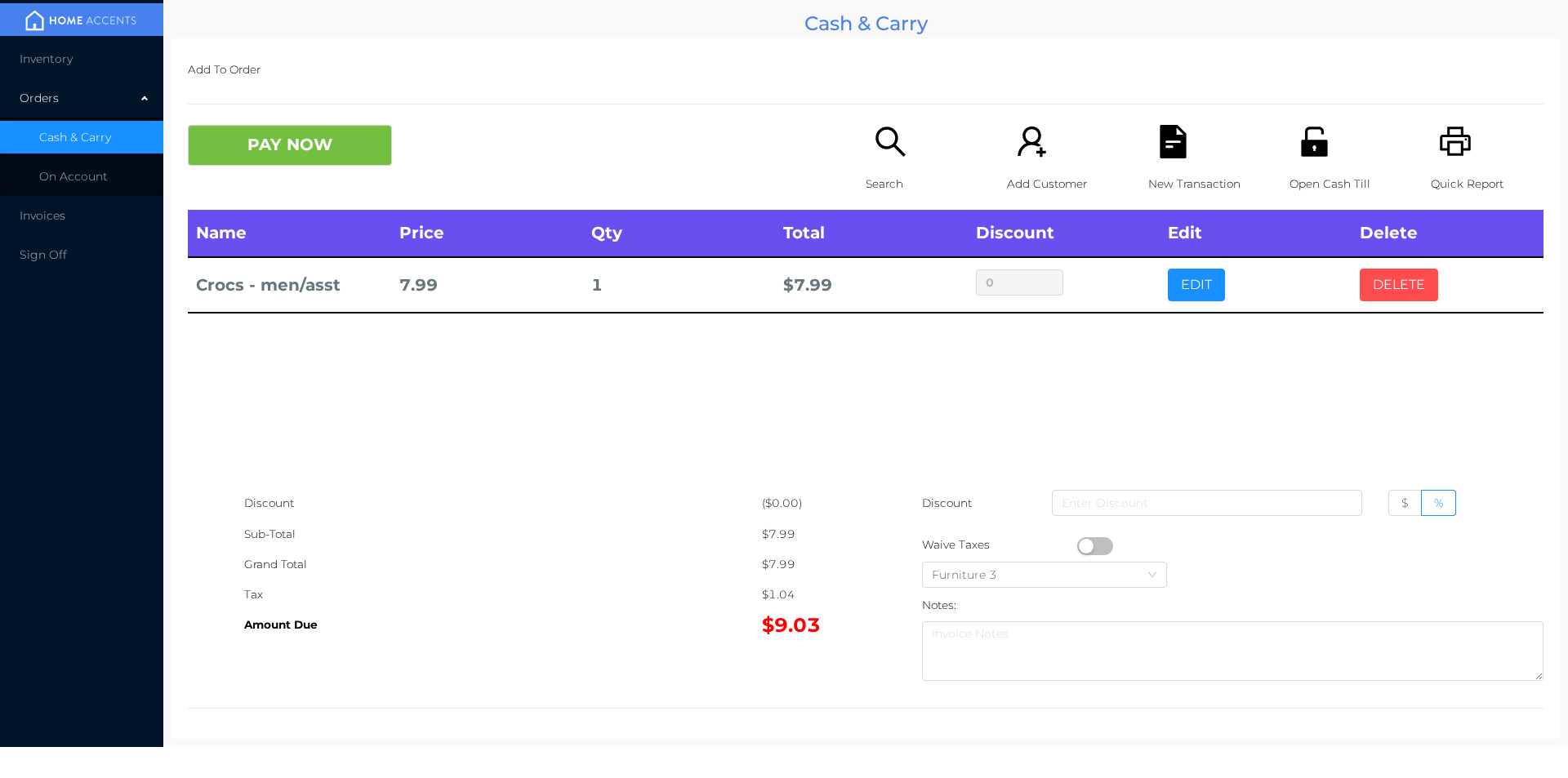
click at [1396, 269] on button "DELETE" at bounding box center [1399, 285] width 78 height 32
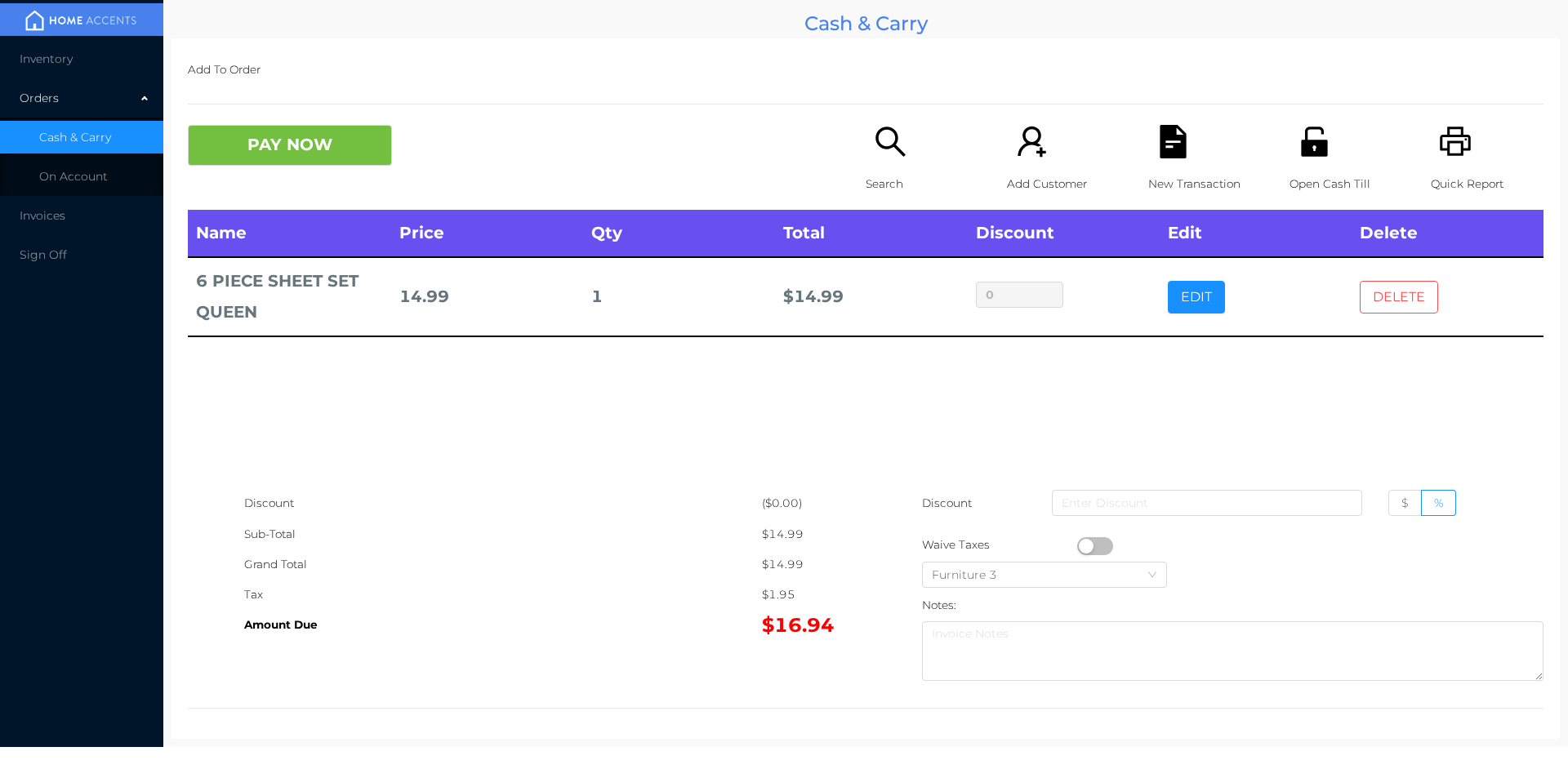
click at [1383, 310] on button "DELETE" at bounding box center [1399, 297] width 78 height 32
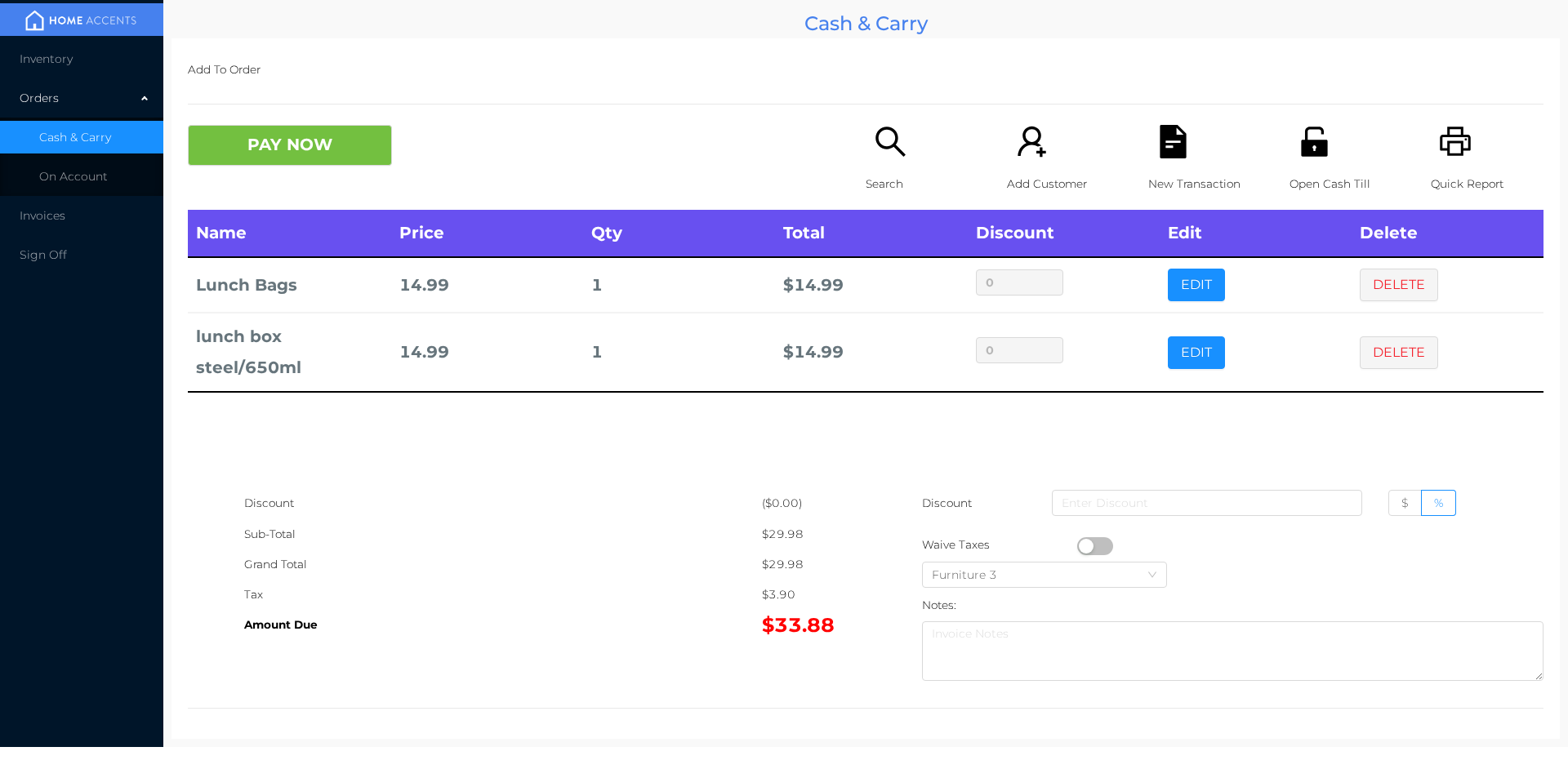
click at [891, 169] on p "Search" at bounding box center [922, 184] width 112 height 30
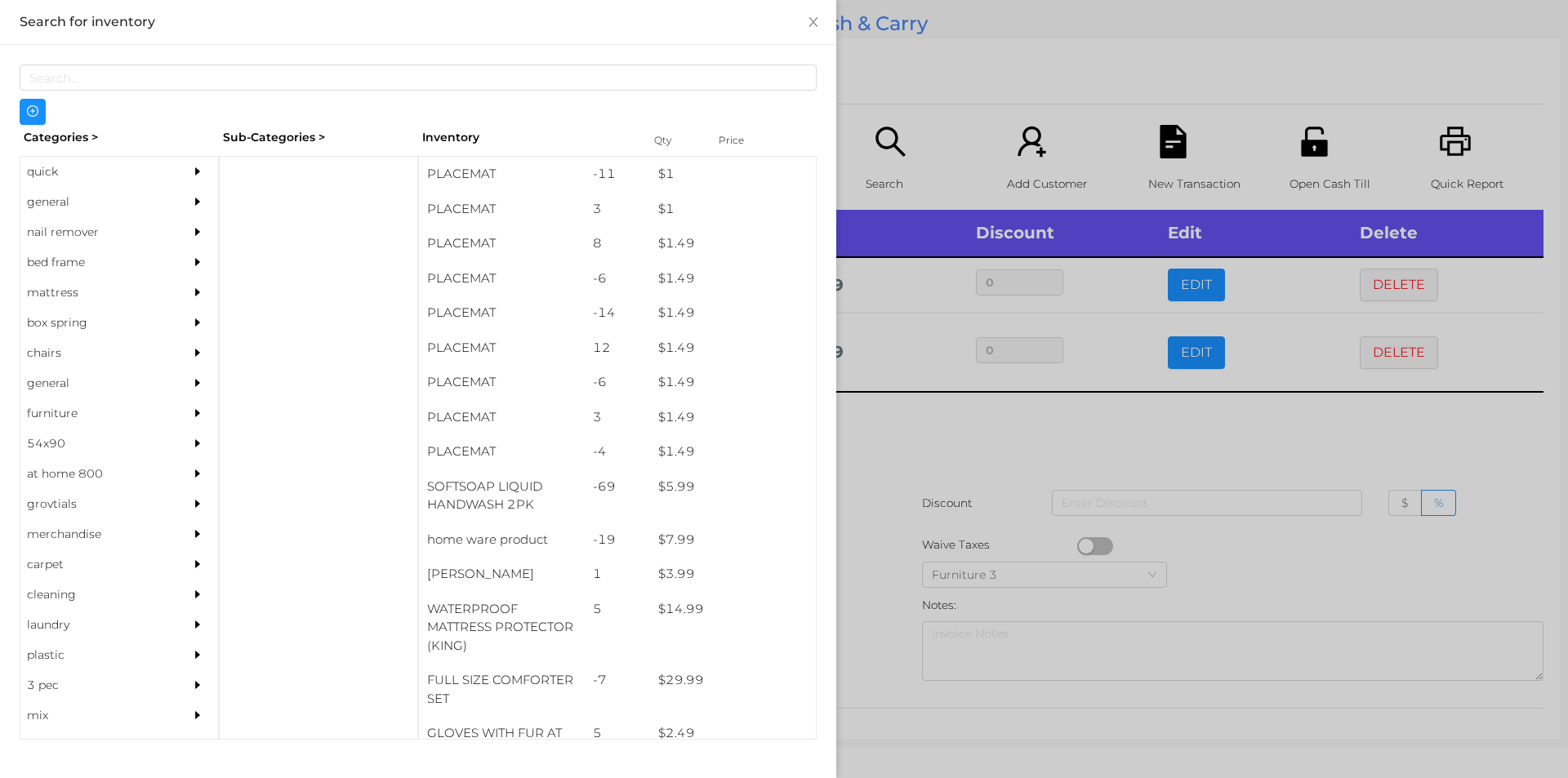
click at [59, 209] on div "general" at bounding box center [94, 202] width 149 height 30
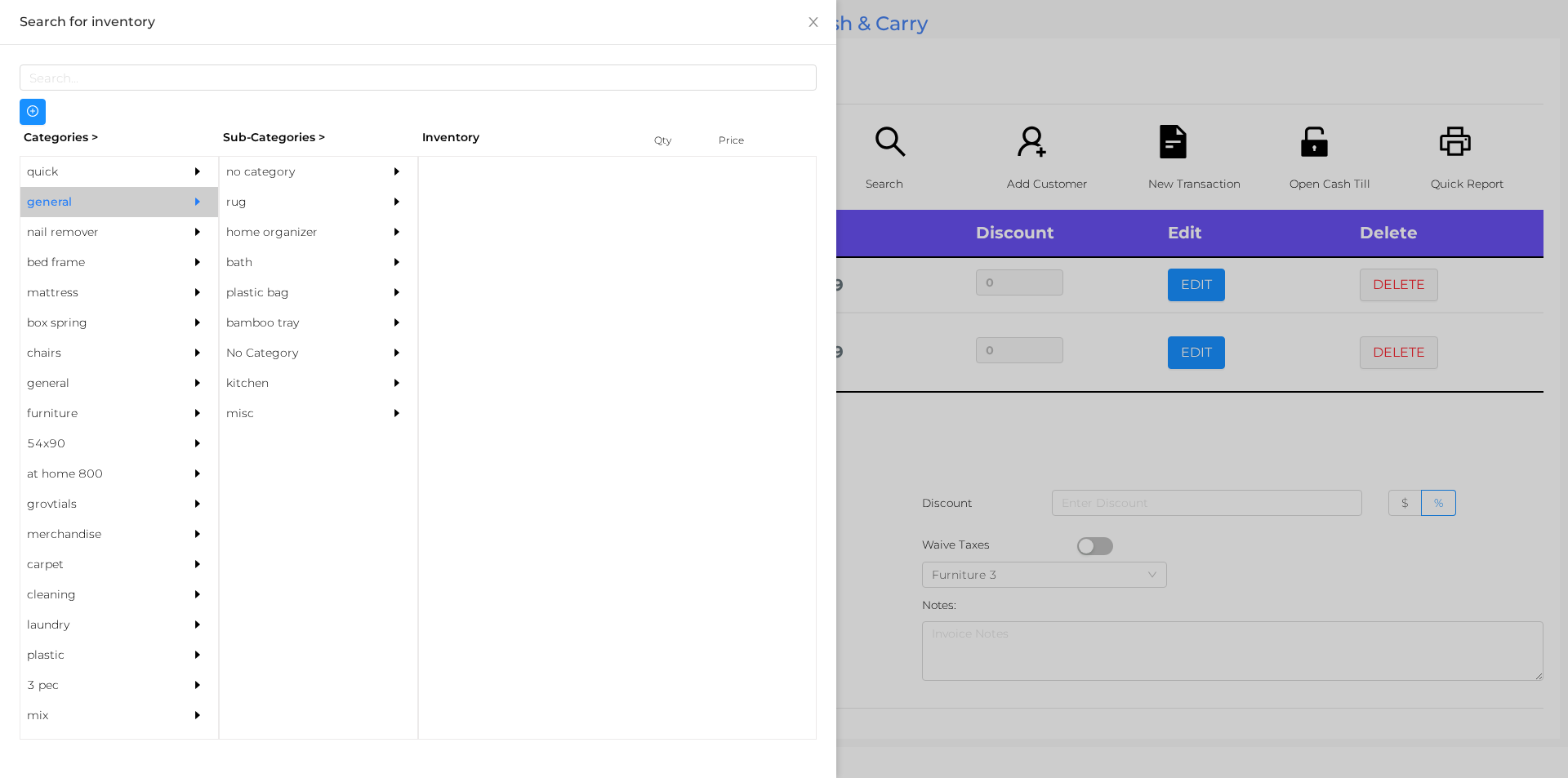
click at [273, 176] on div "no category" at bounding box center [294, 171] width 149 height 30
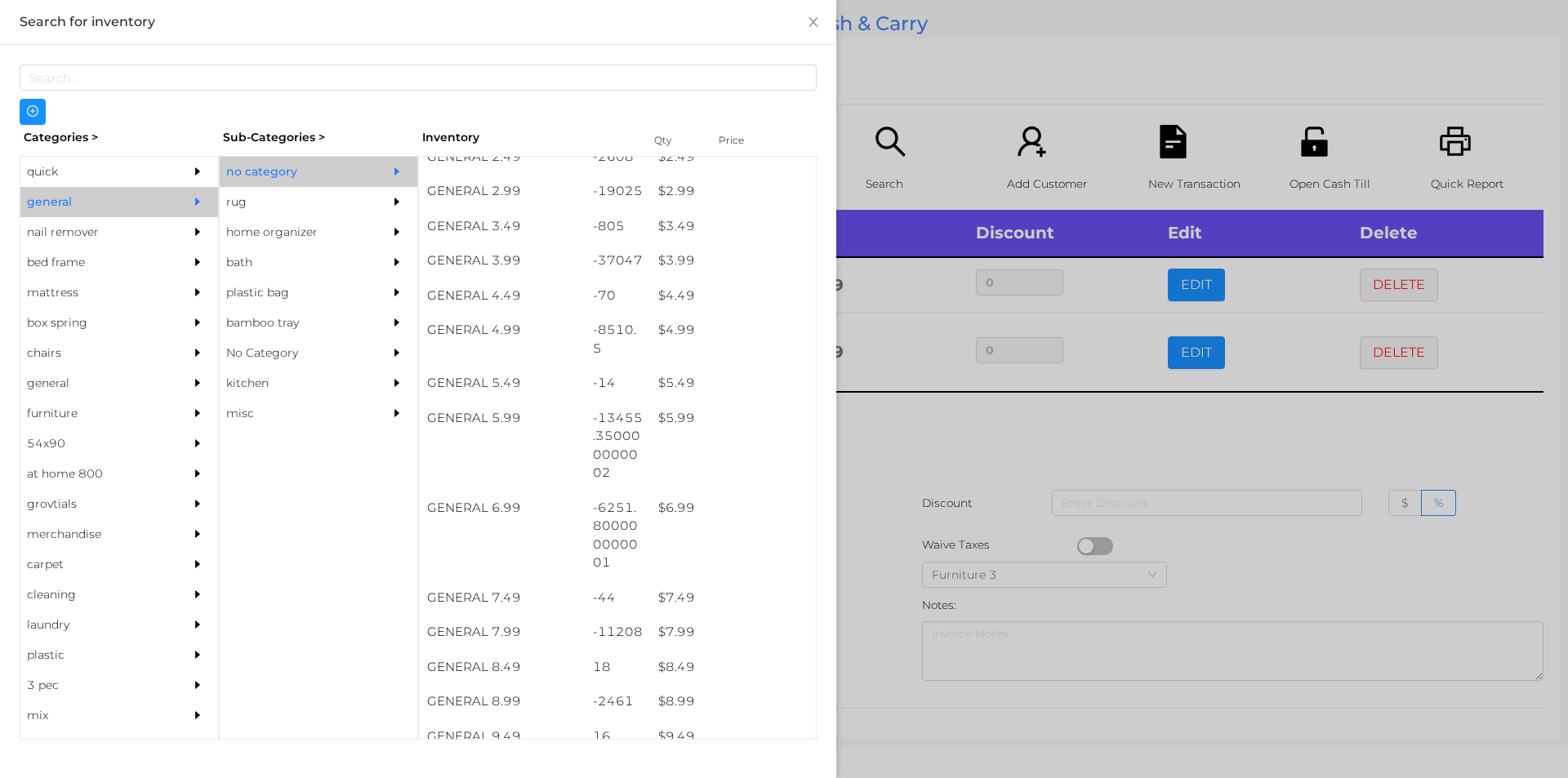
scroll to position [403, 0]
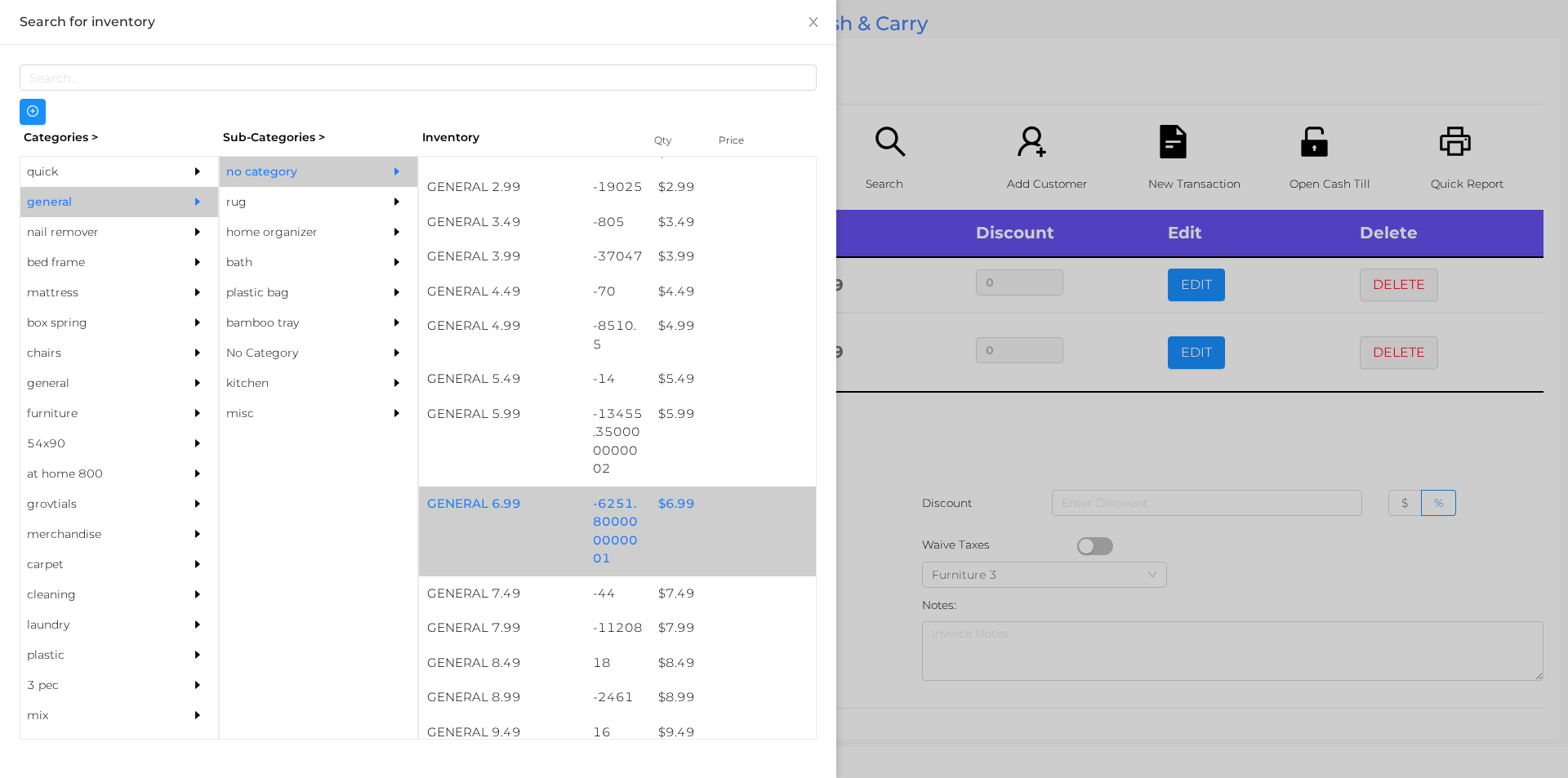
click at [666, 500] on div "$ 6.99" at bounding box center [733, 504] width 166 height 35
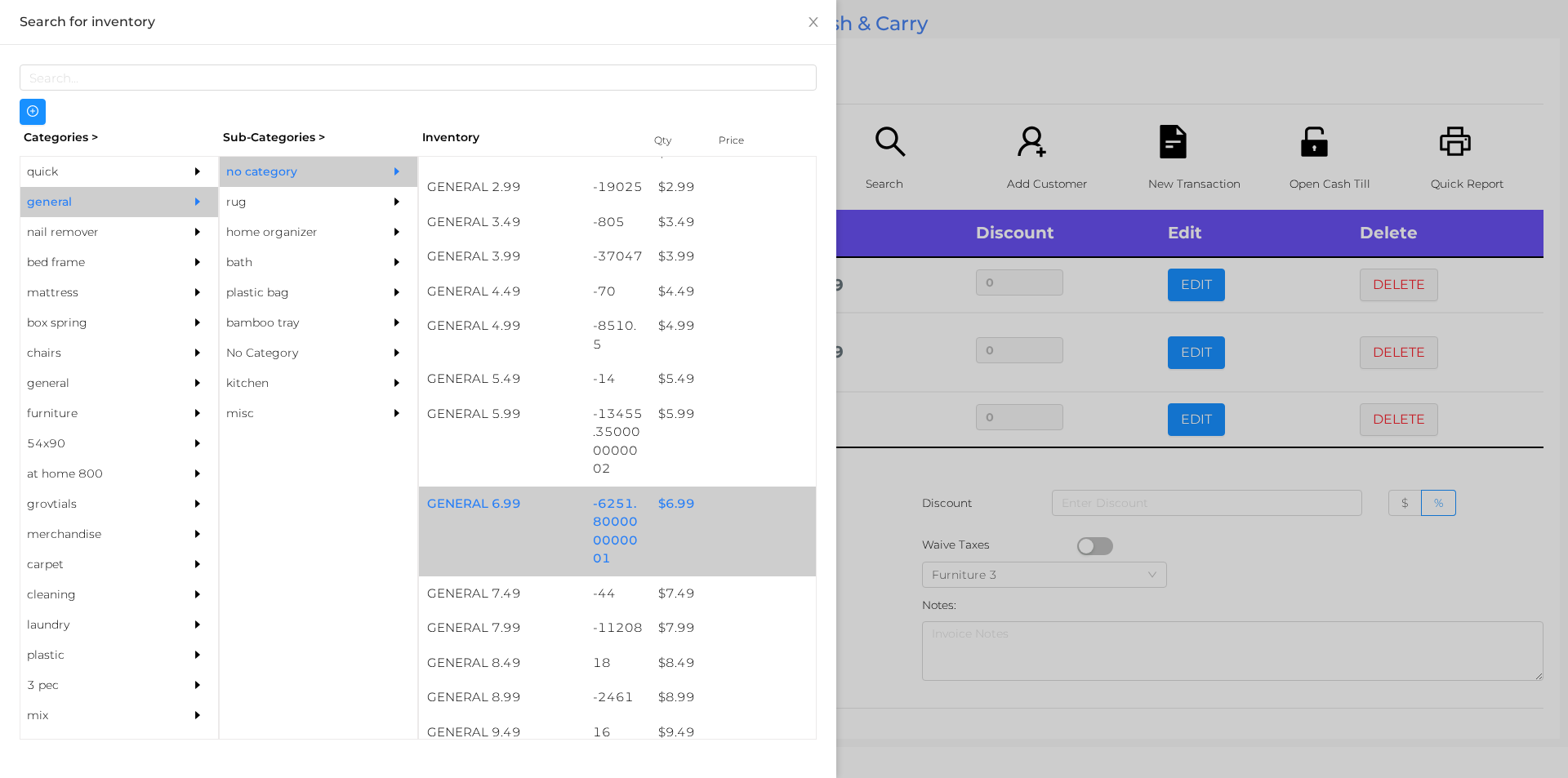
click at [664, 507] on div "$ 6.99" at bounding box center [733, 504] width 166 height 35
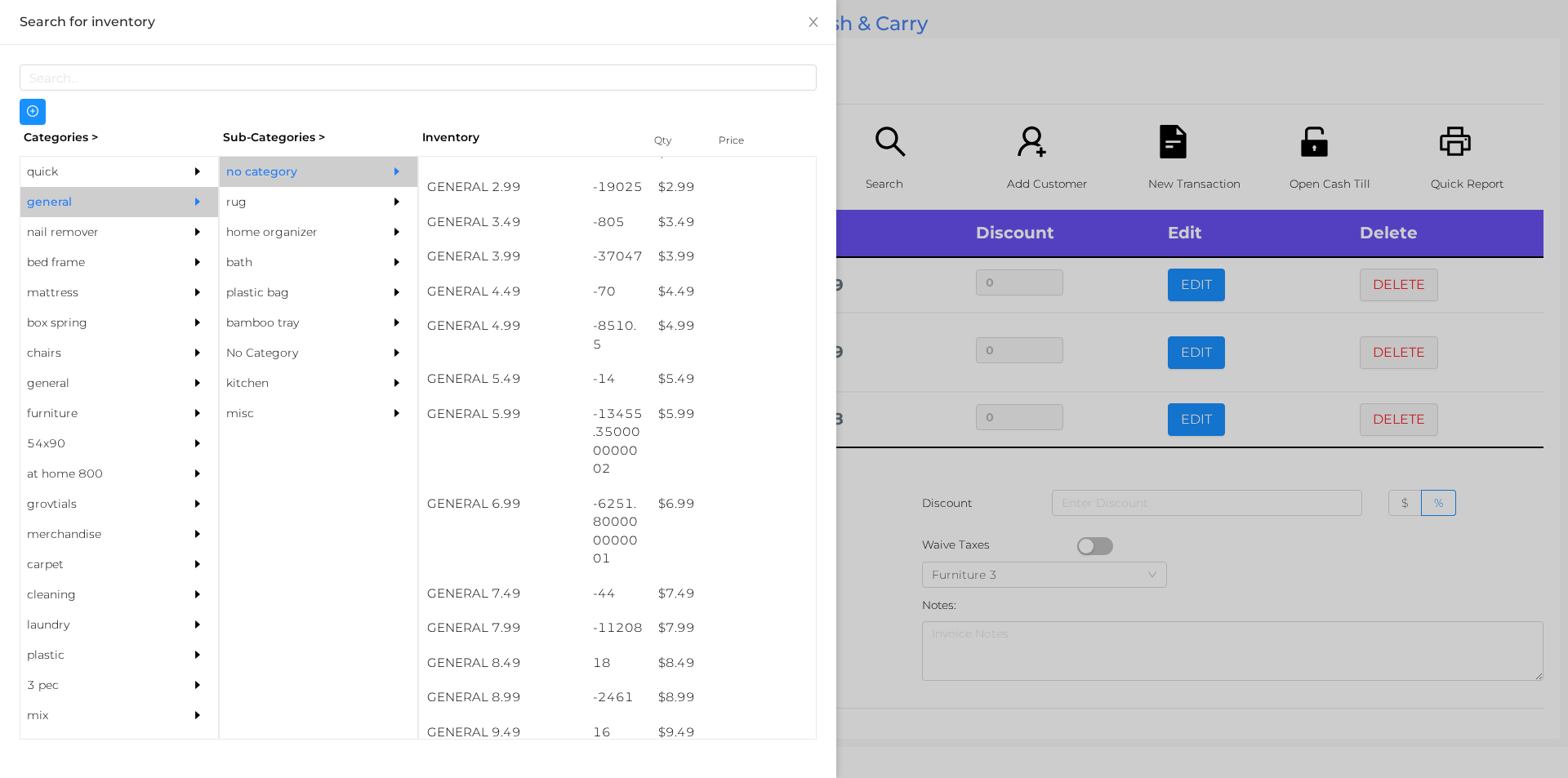
click at [857, 513] on div at bounding box center [784, 389] width 1568 height 778
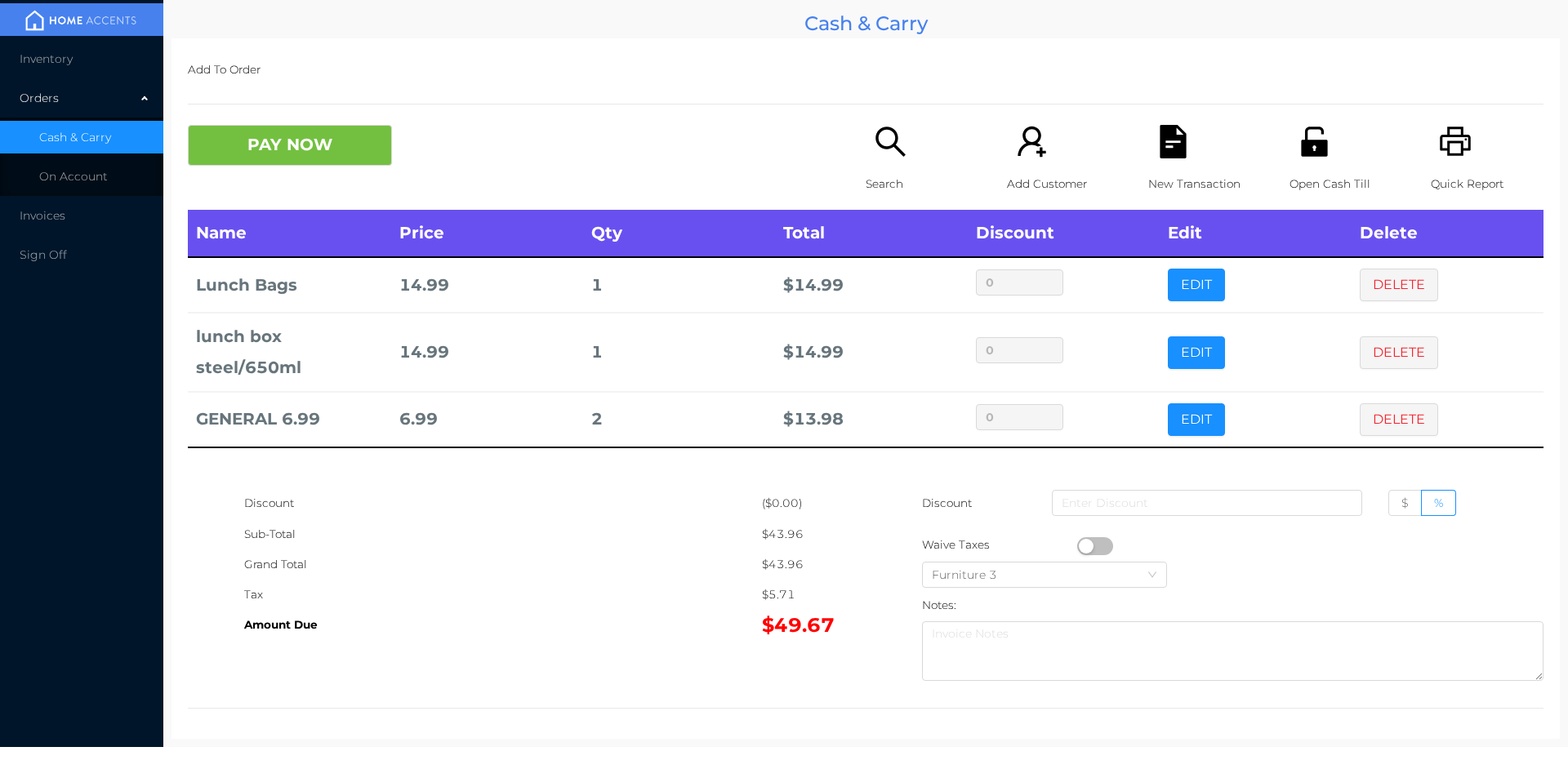
scroll to position [6, 0]
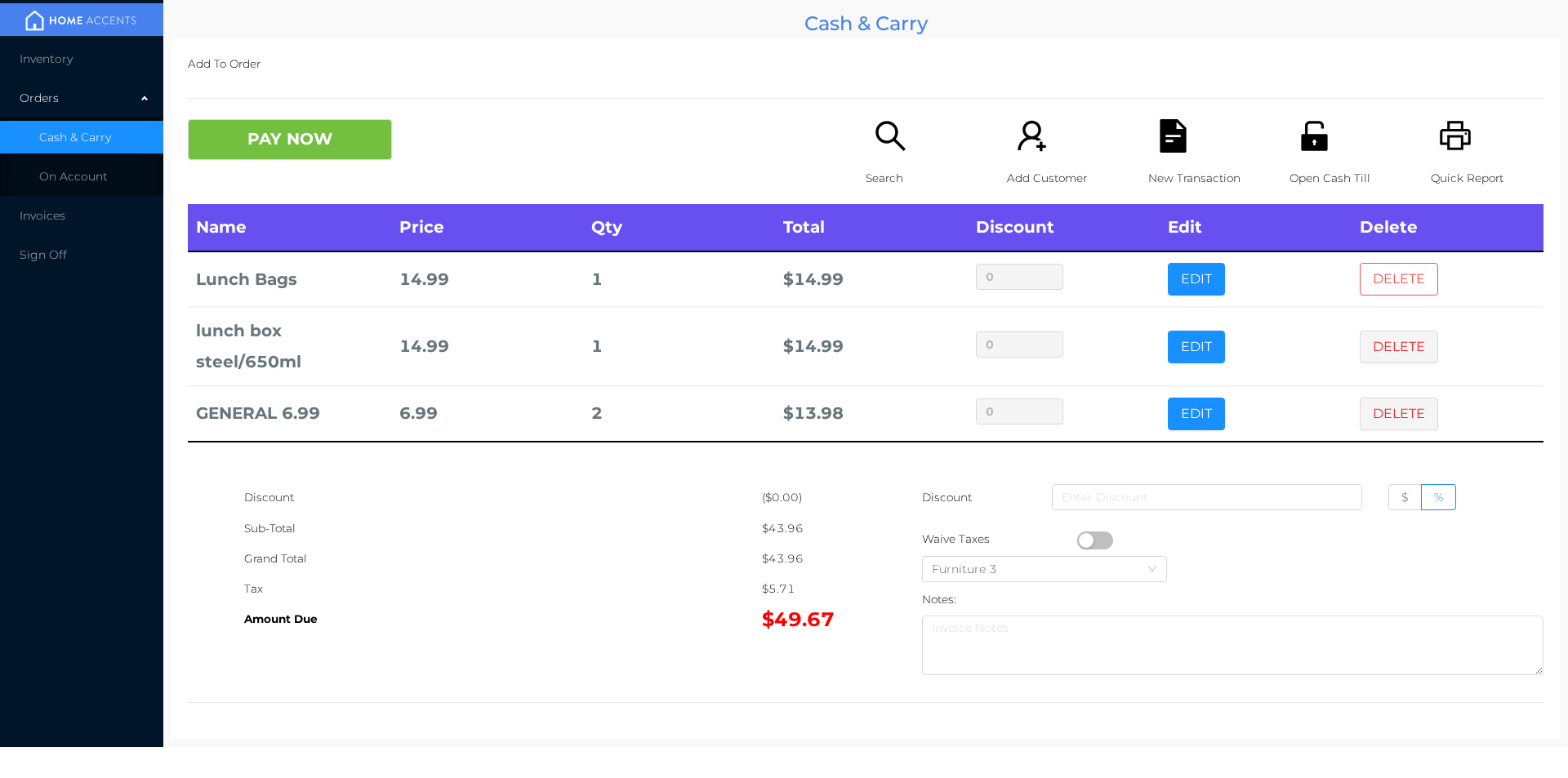
click at [1393, 269] on button "DELETE" at bounding box center [1399, 279] width 78 height 32
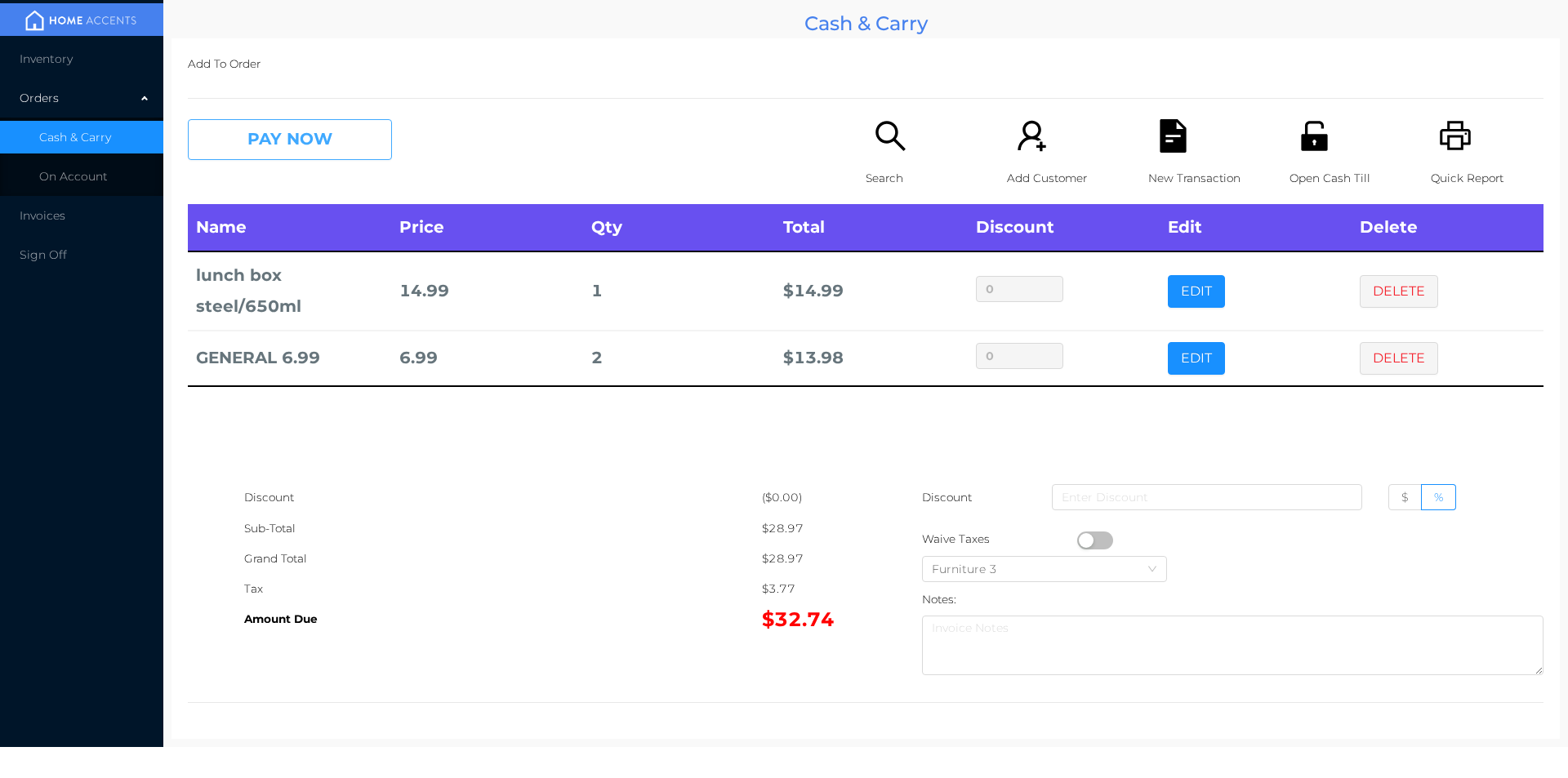
click at [306, 138] on button "PAY NOW" at bounding box center [290, 140] width 204 height 41
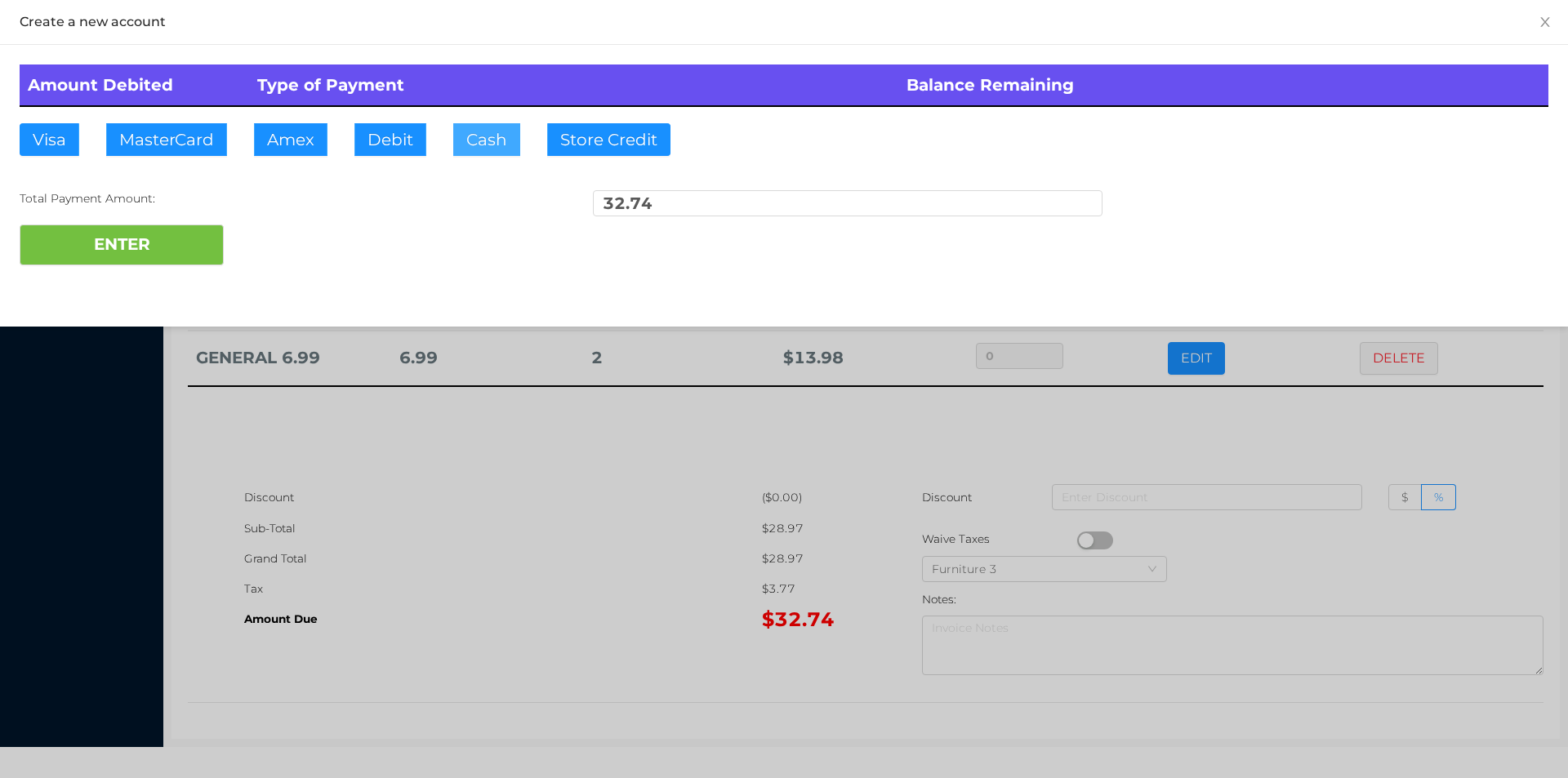
click at [483, 154] on button "Cash" at bounding box center [486, 140] width 67 height 32
click at [169, 262] on button "ENTER" at bounding box center [122, 245] width 204 height 41
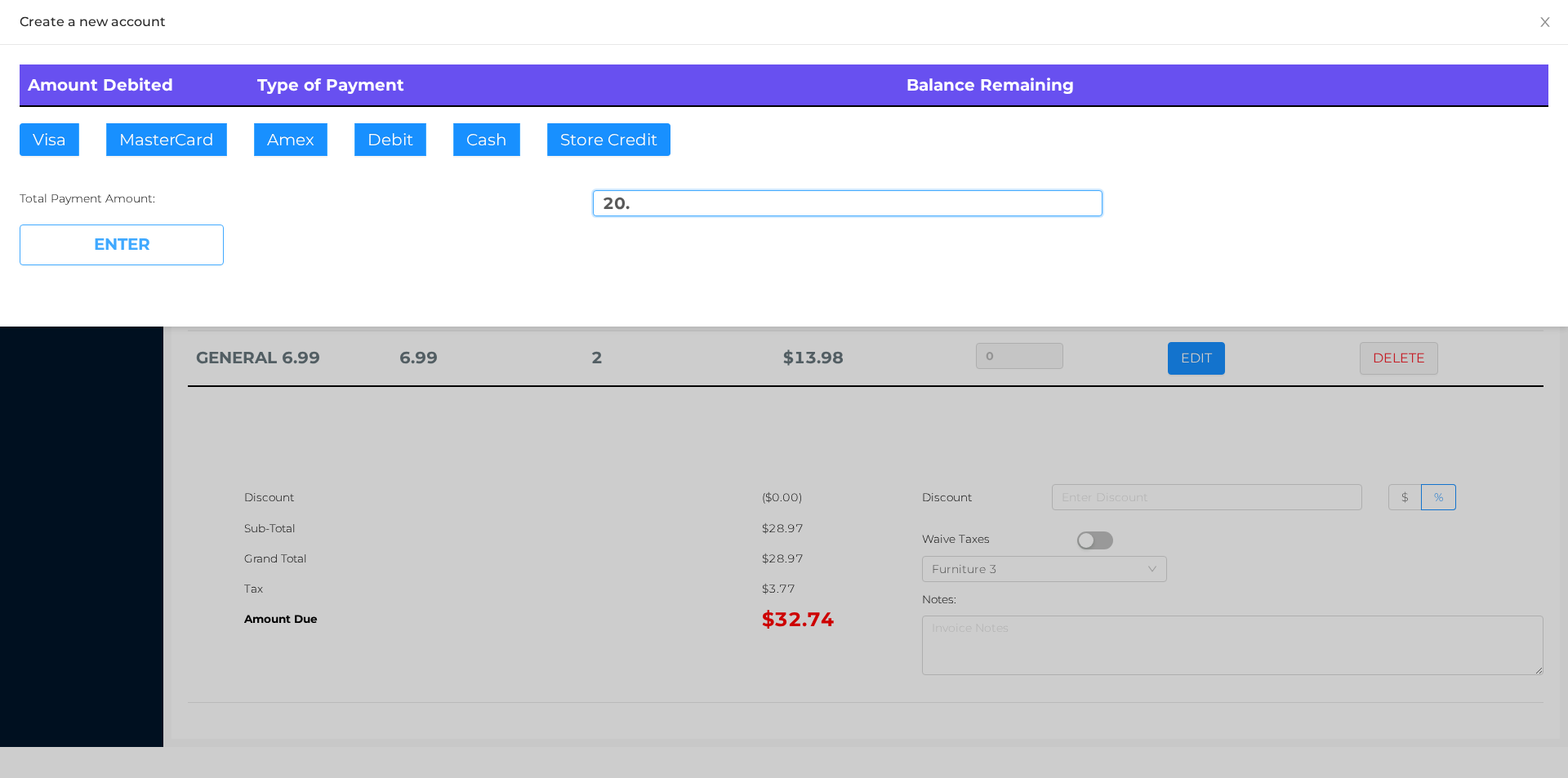
type input "12.74"
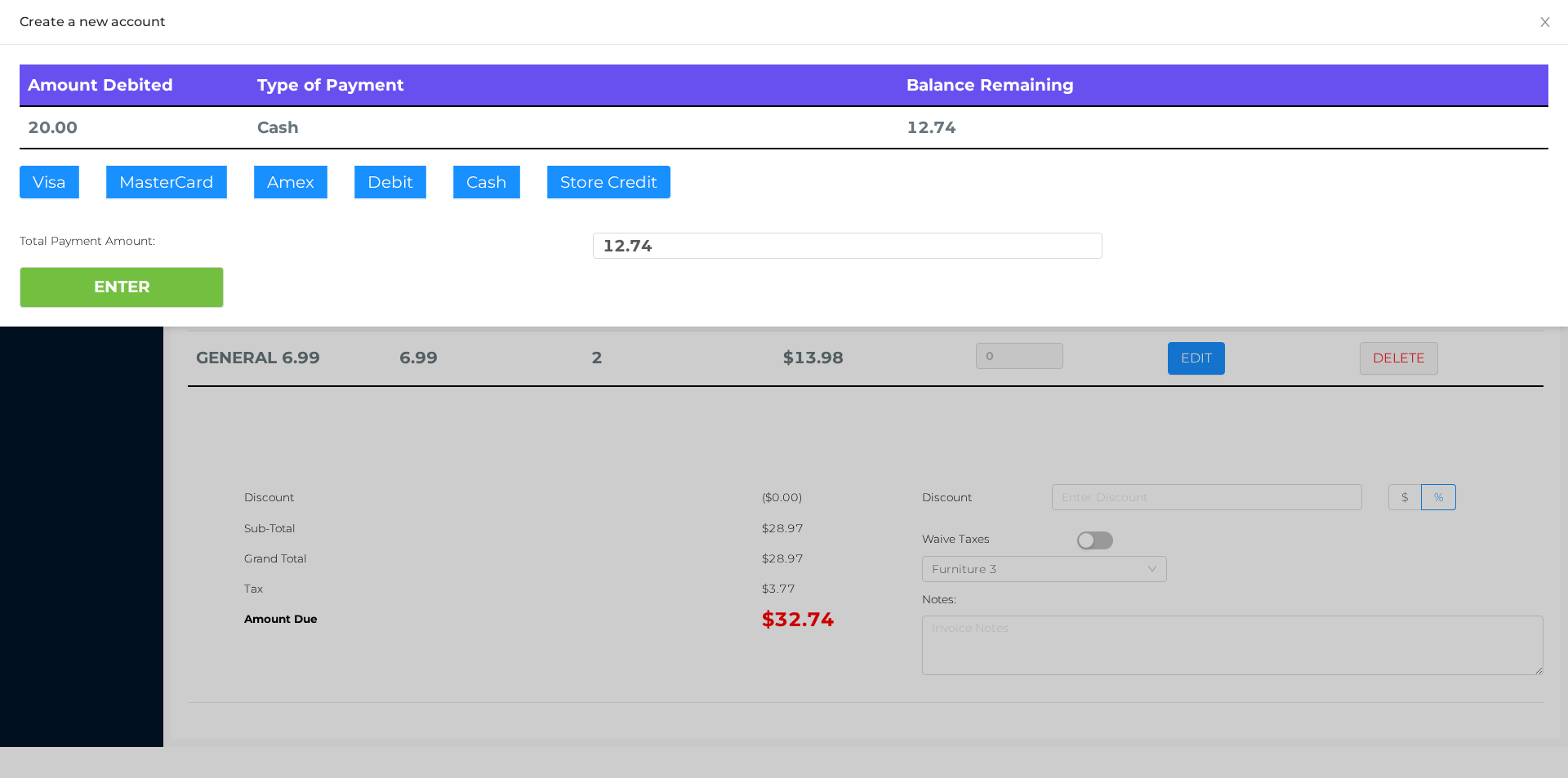
click at [398, 511] on div at bounding box center [784, 389] width 1568 height 778
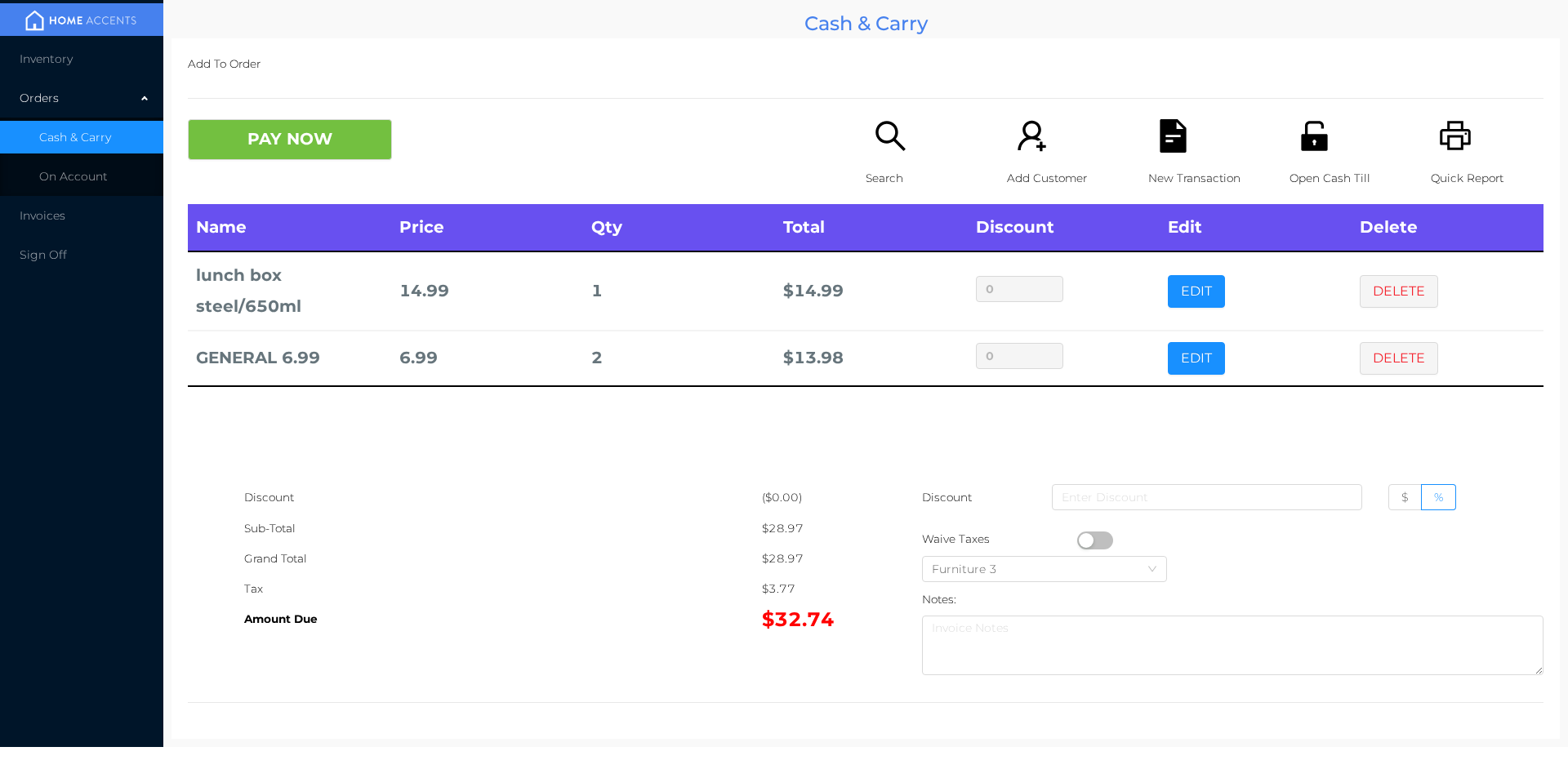
click at [575, 517] on div "Sub-Total" at bounding box center [503, 528] width 518 height 30
click at [1375, 293] on button "DELETE" at bounding box center [1399, 291] width 78 height 32
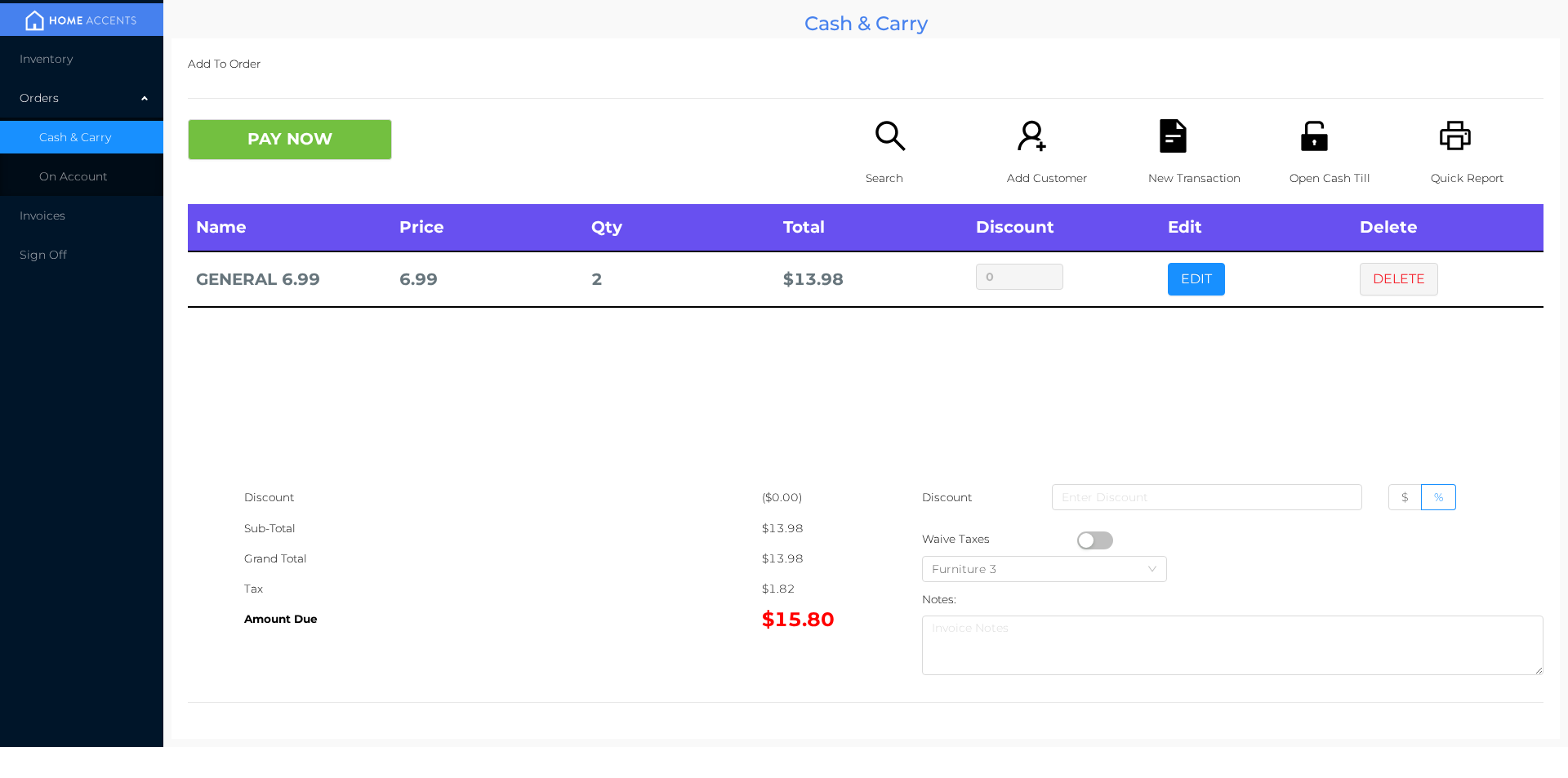
click at [255, 156] on button "PAY NOW" at bounding box center [290, 140] width 204 height 41
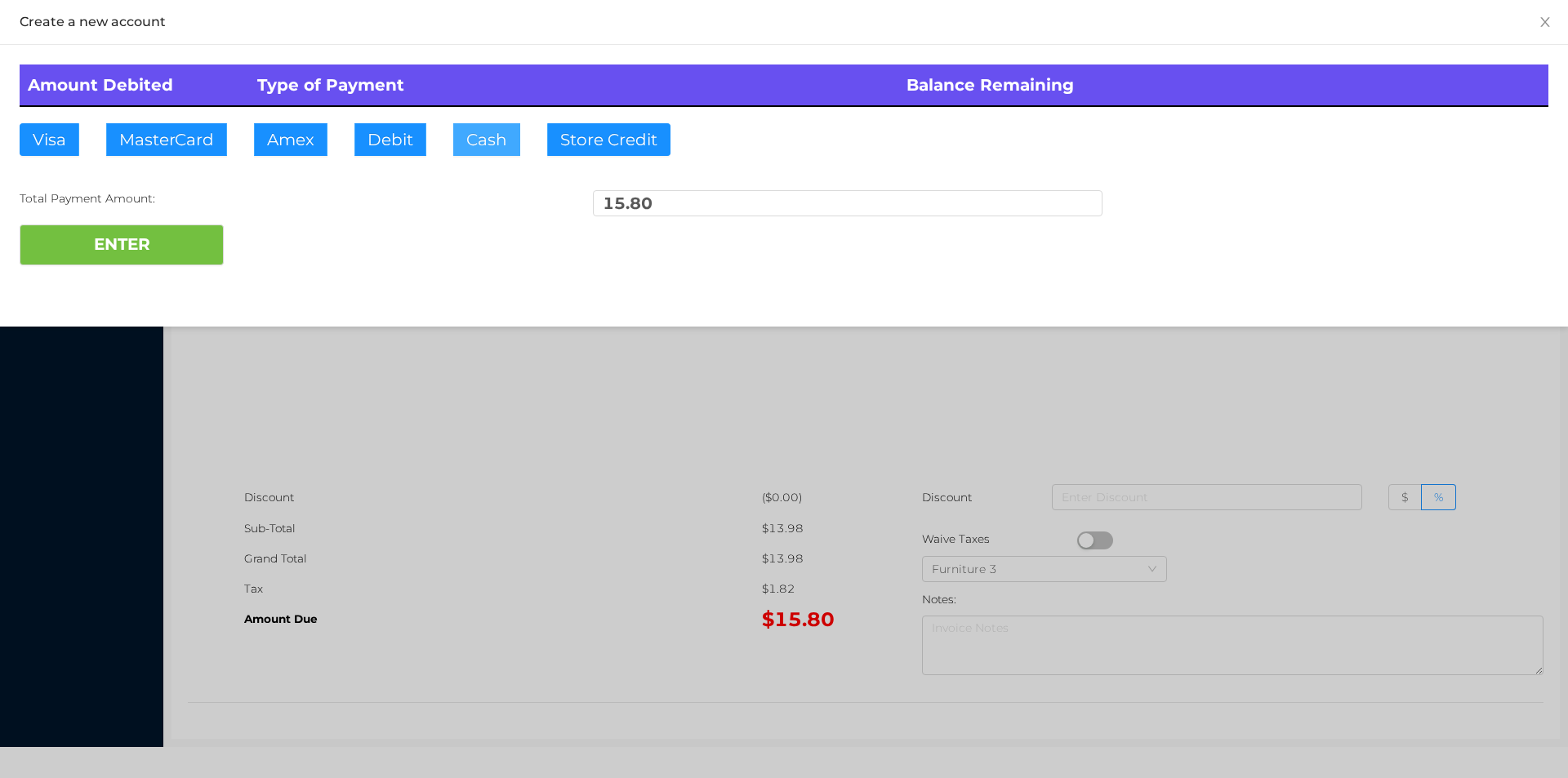
click at [492, 145] on button "Cash" at bounding box center [486, 140] width 67 height 32
type input "20."
click at [137, 258] on button "ENTER" at bounding box center [122, 245] width 204 height 41
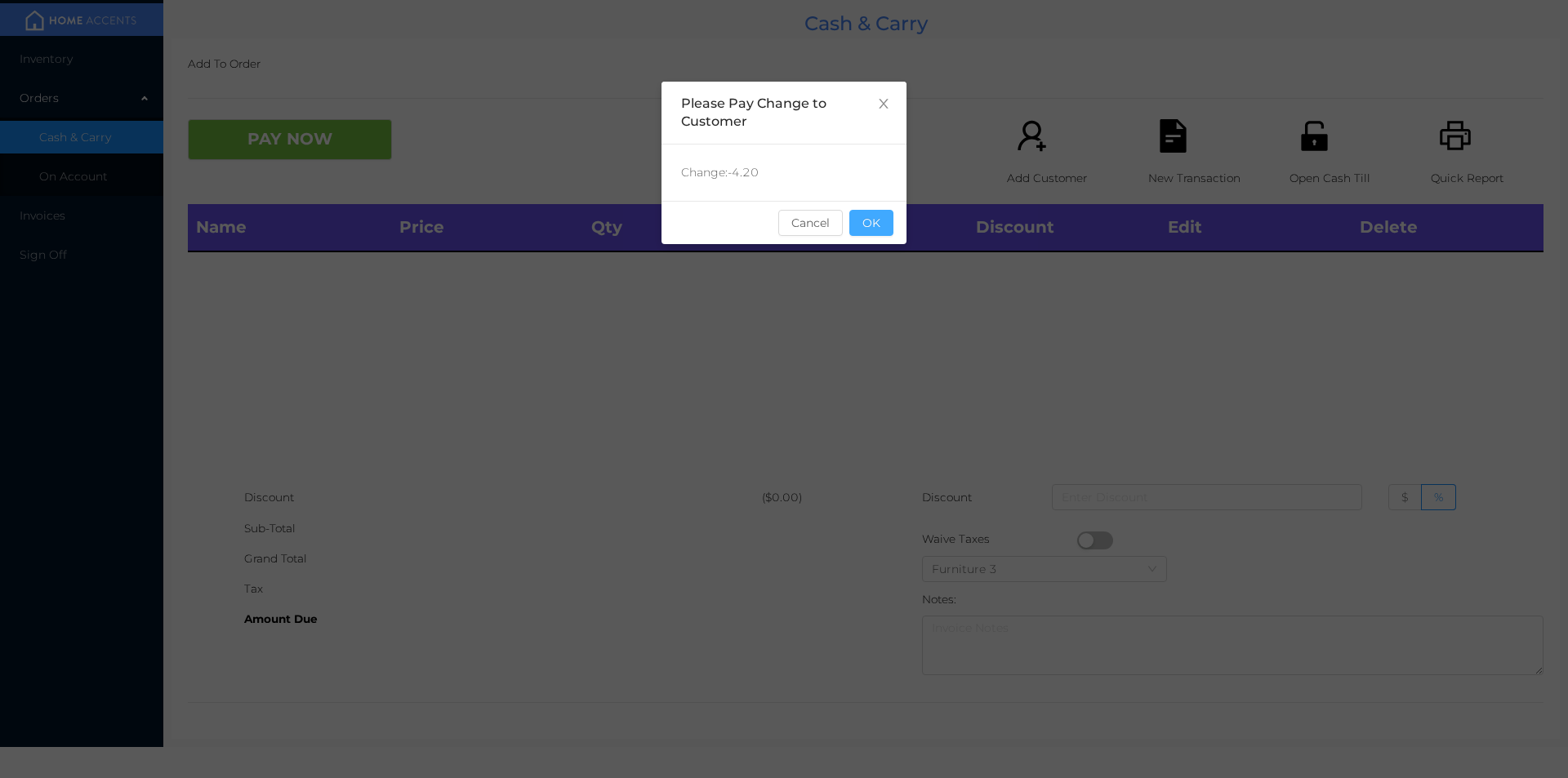
click at [857, 235] on button "OK" at bounding box center [872, 223] width 44 height 26
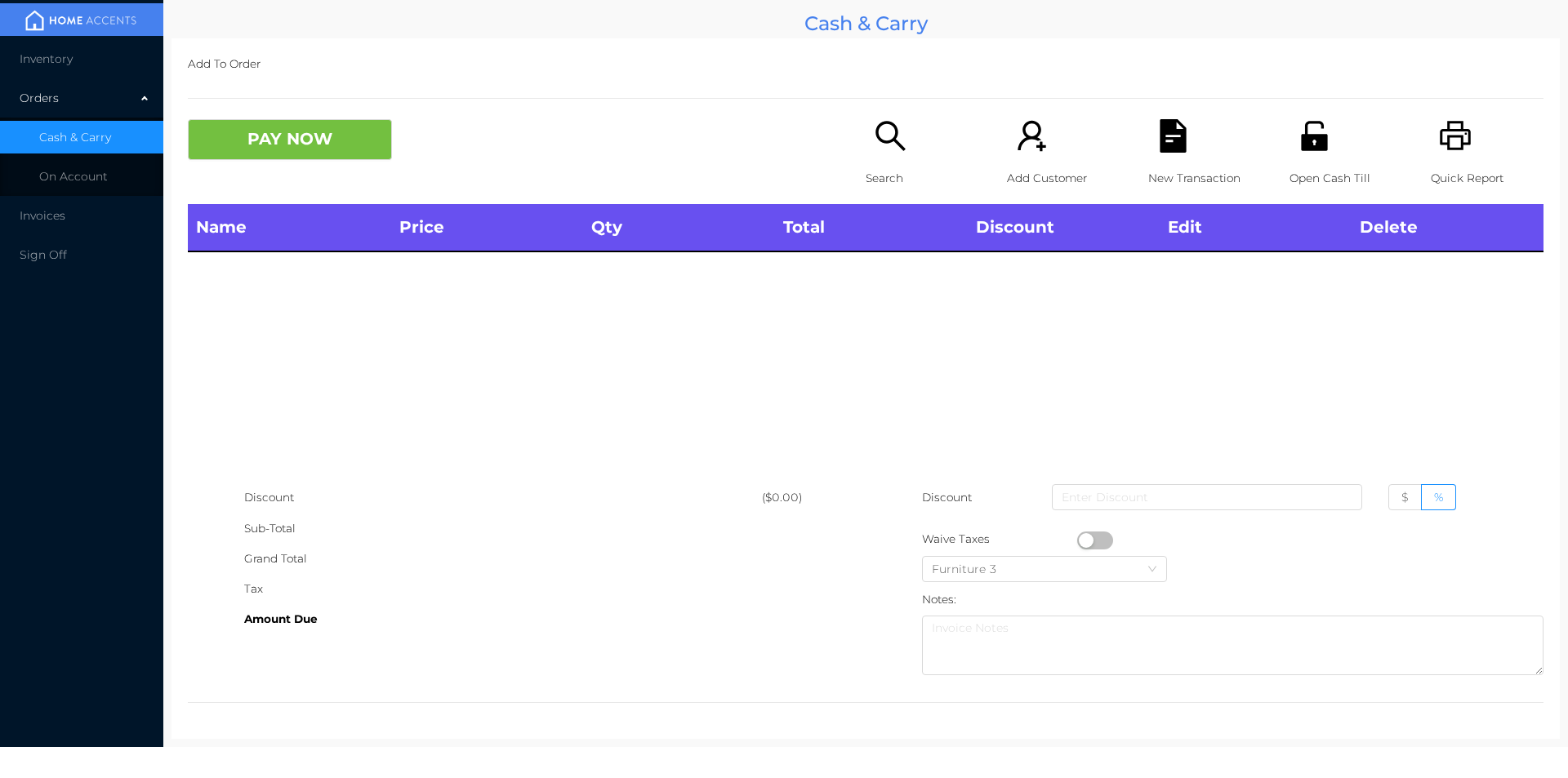
scroll to position [0, 0]
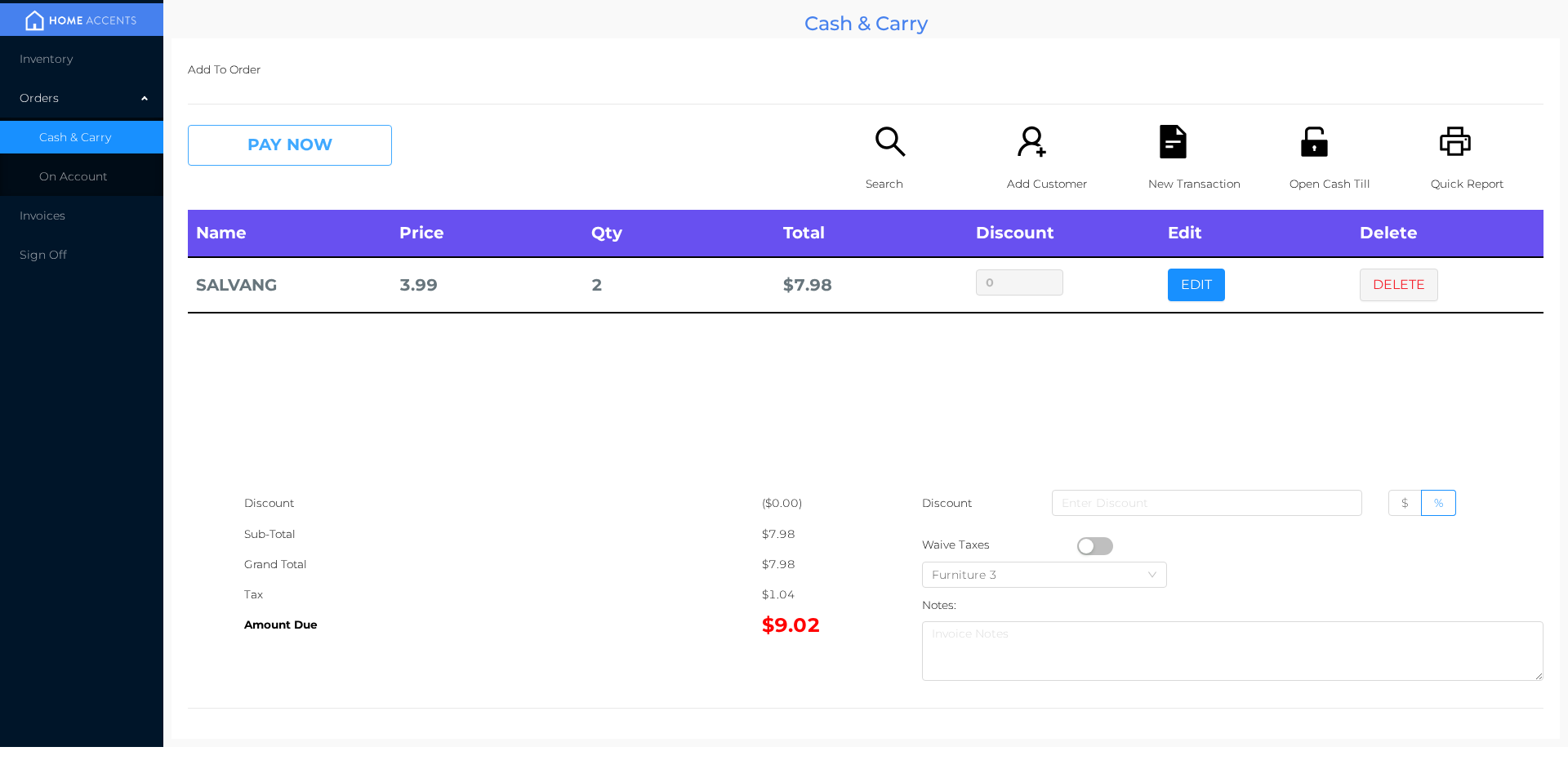
click at [349, 151] on button "PAY NOW" at bounding box center [290, 146] width 204 height 41
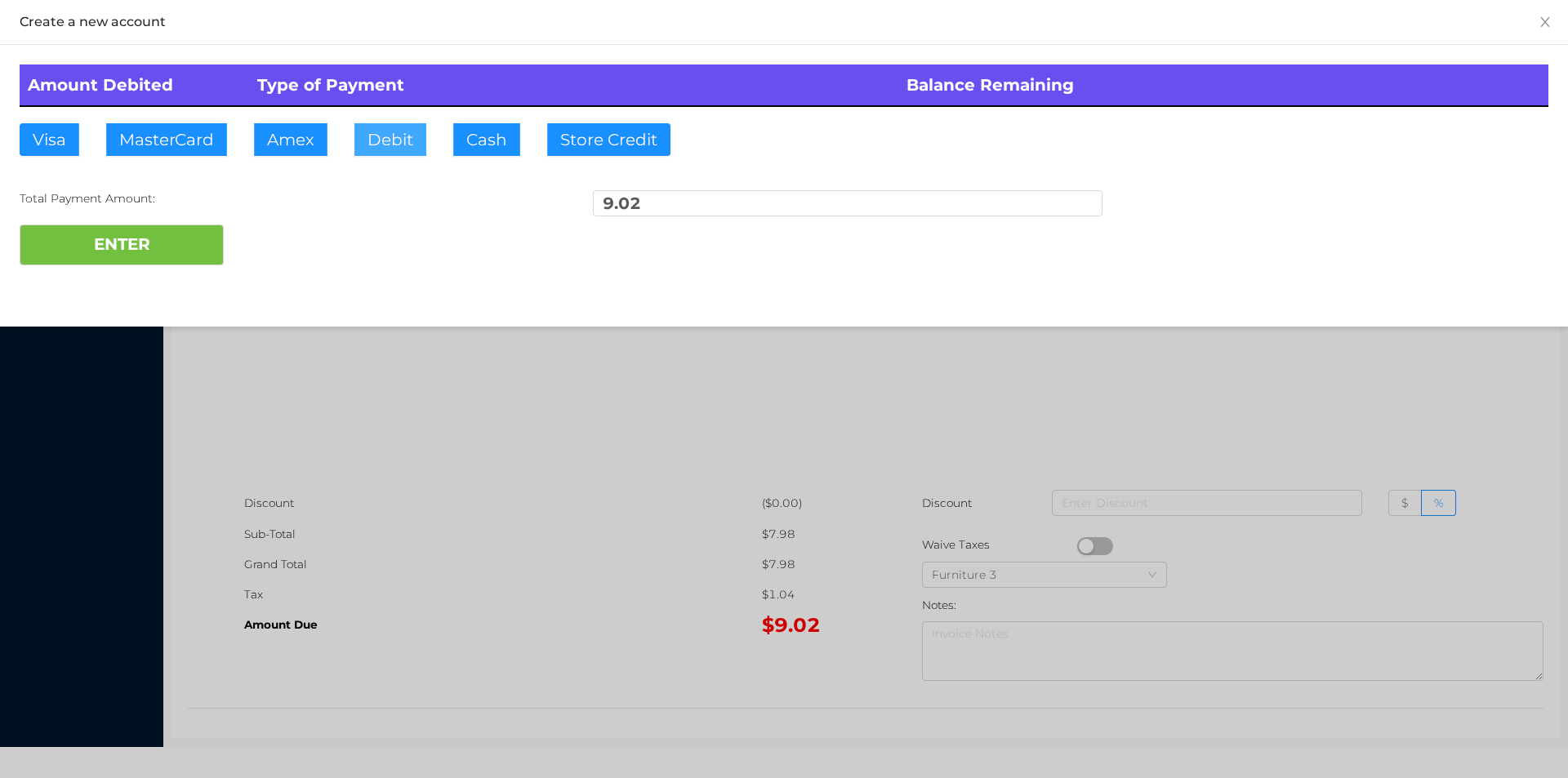
click at [398, 141] on button "Debit" at bounding box center [390, 140] width 72 height 32
click at [191, 210] on div "Total Payment Amount: 9.02" at bounding box center [784, 208] width 1529 height 34
click at [167, 259] on button "ENTER" at bounding box center [122, 245] width 204 height 41
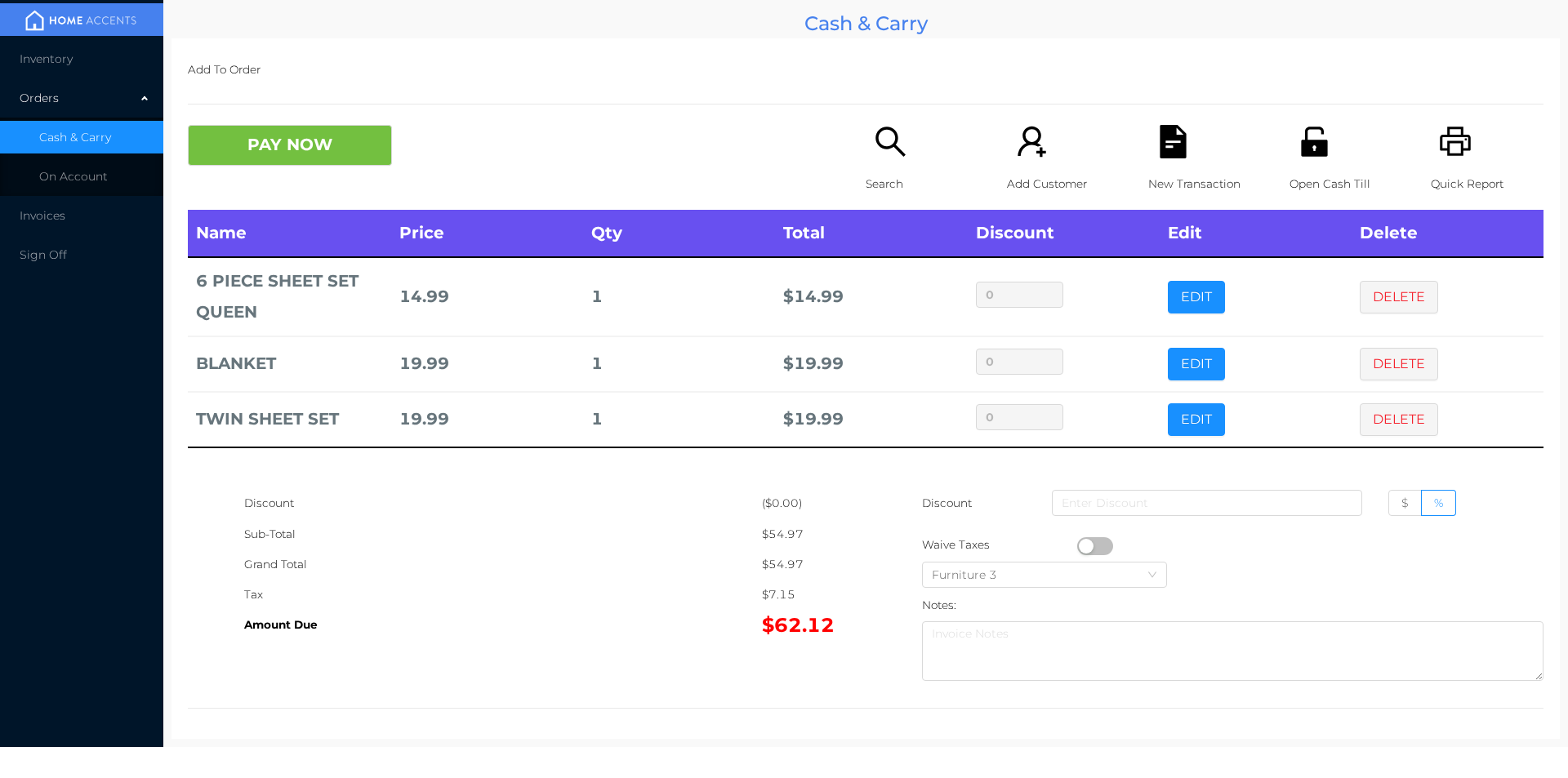
click at [878, 168] on div "Search" at bounding box center [922, 168] width 112 height 85
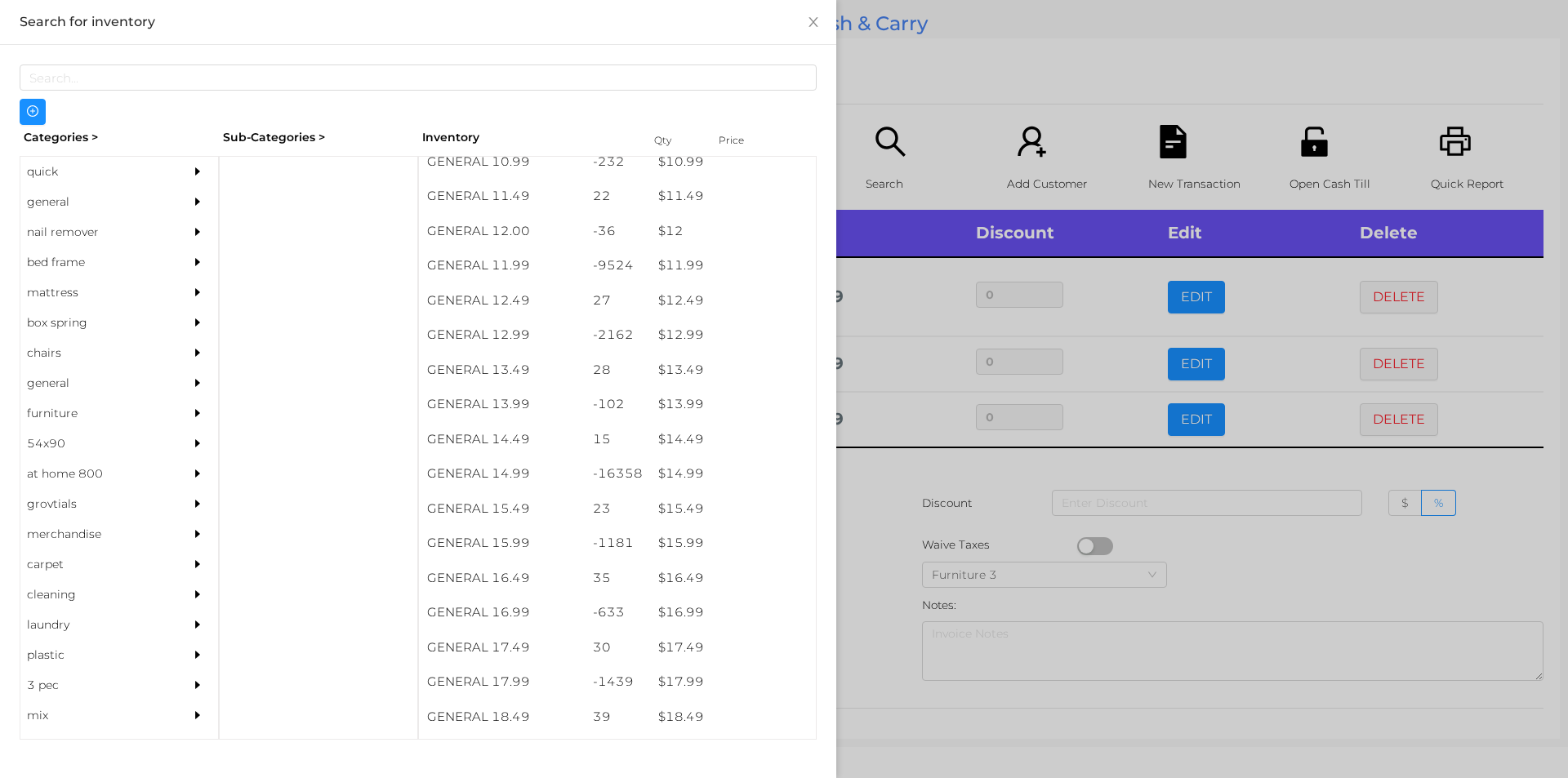
scroll to position [1124, 0]
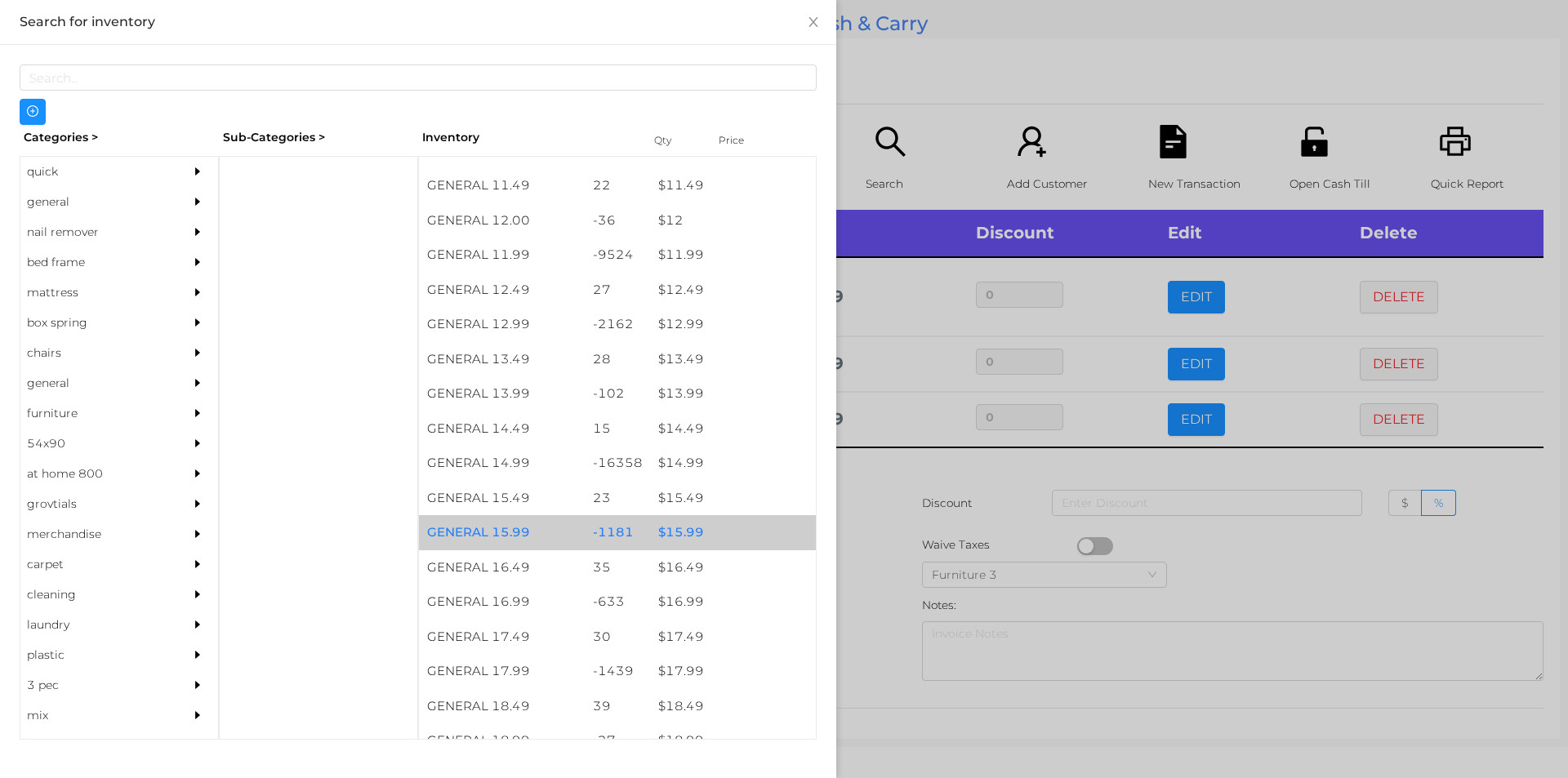
click at [678, 534] on div "$ 15.99" at bounding box center [733, 532] width 166 height 35
click at [680, 529] on div "$ 15.99" at bounding box center [733, 532] width 166 height 35
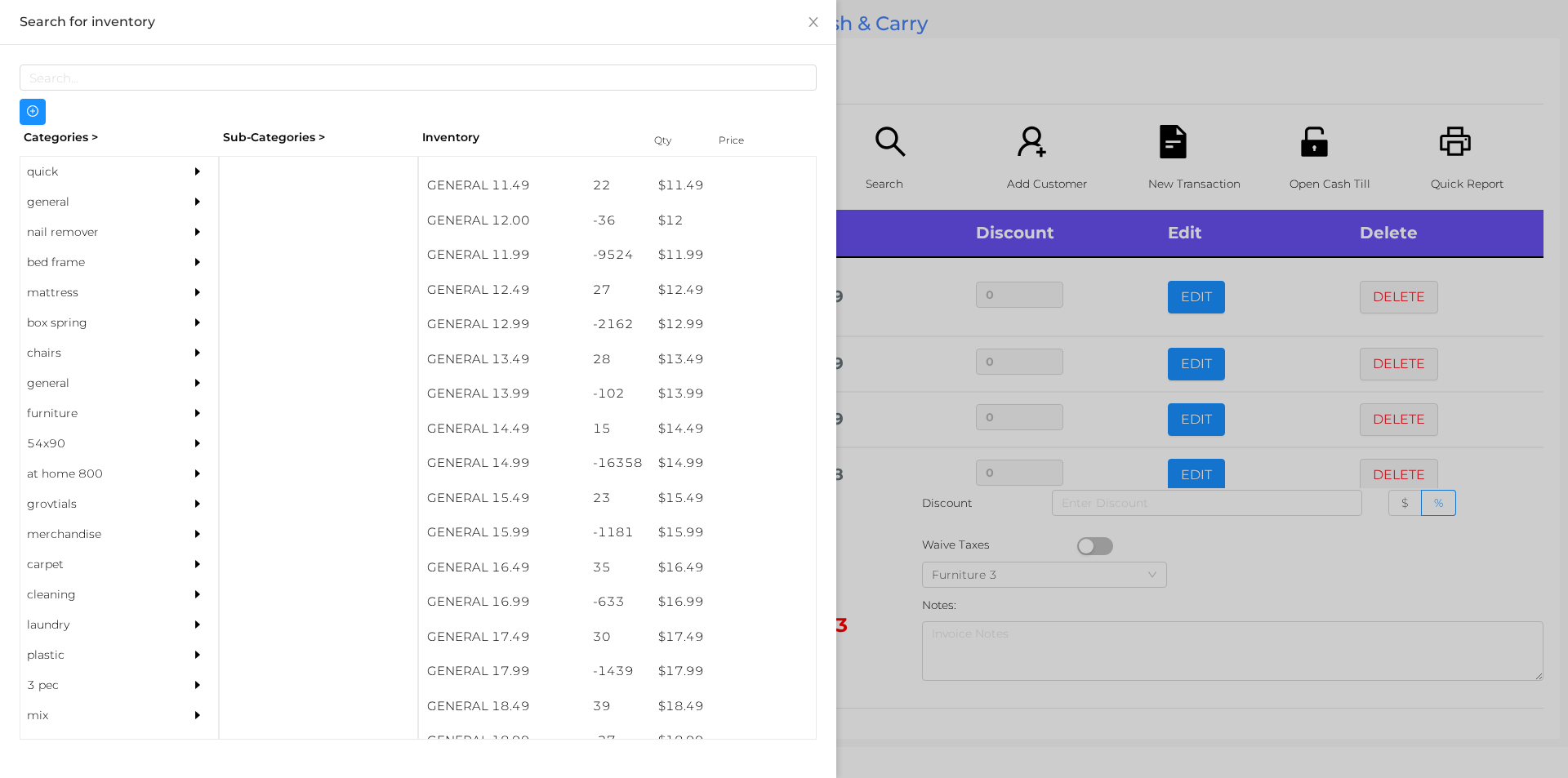
click at [1266, 575] on div at bounding box center [784, 389] width 1568 height 778
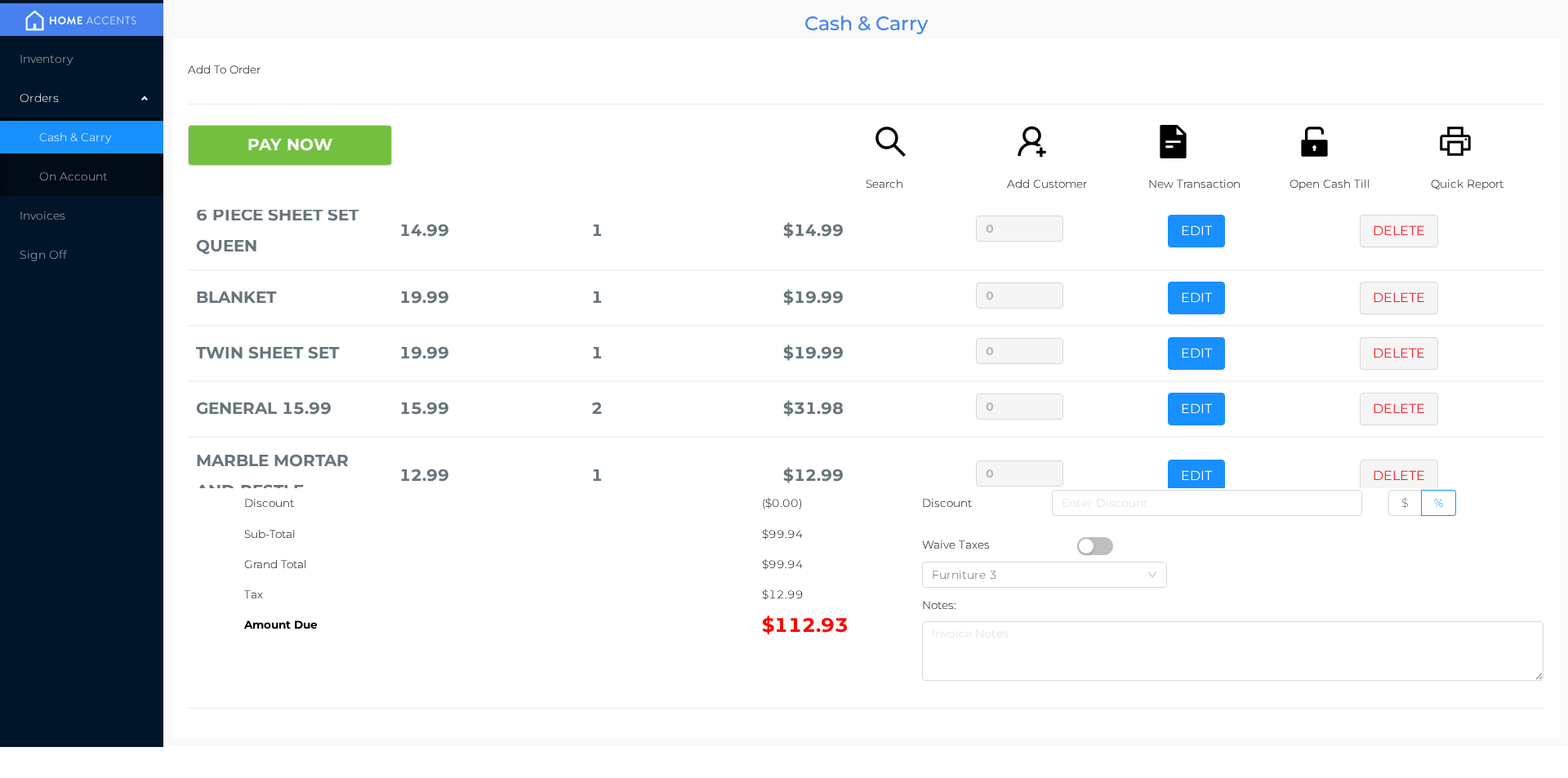
scroll to position [110, 0]
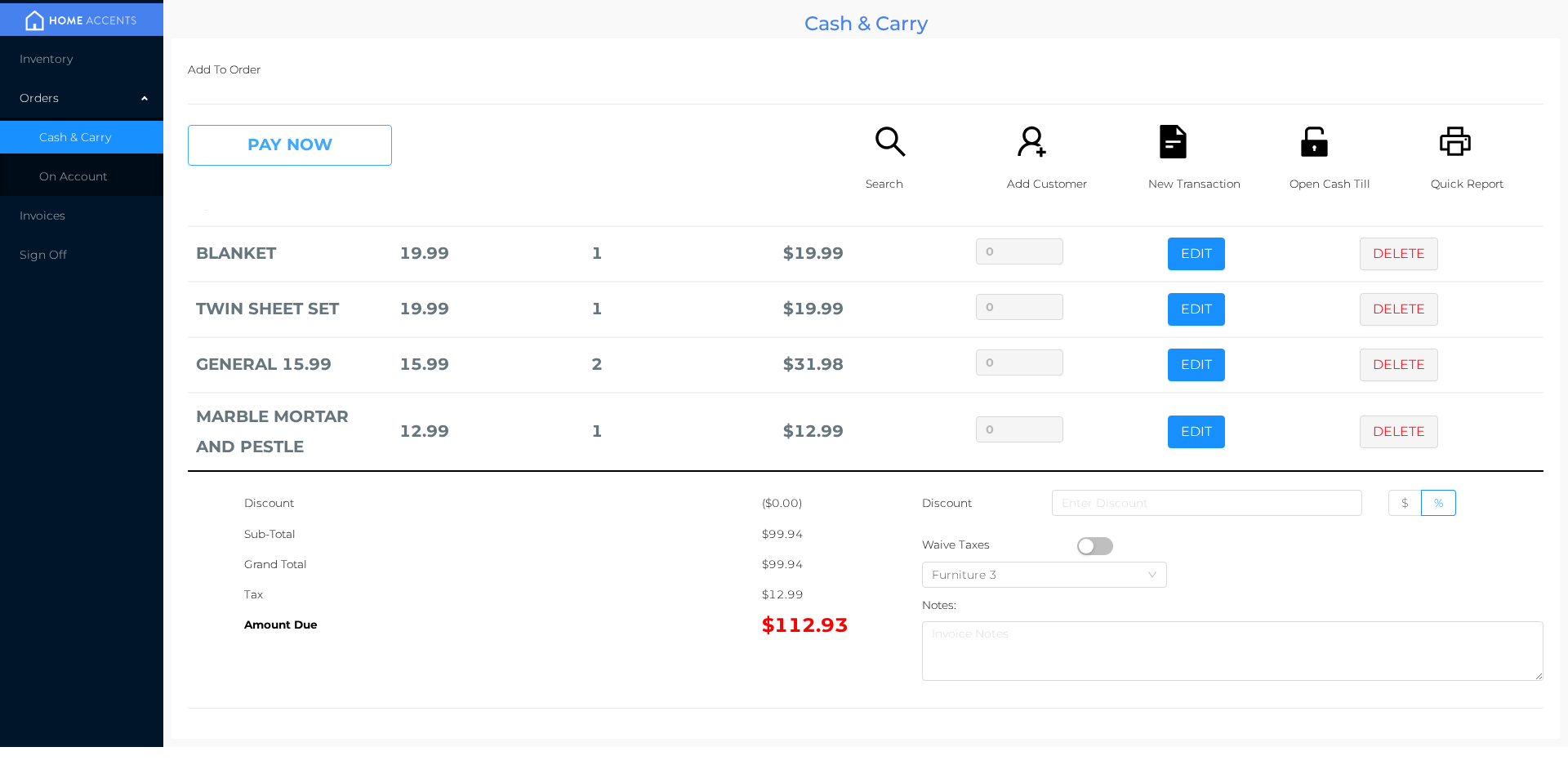
click at [294, 145] on button "PAY NOW" at bounding box center [290, 146] width 204 height 41
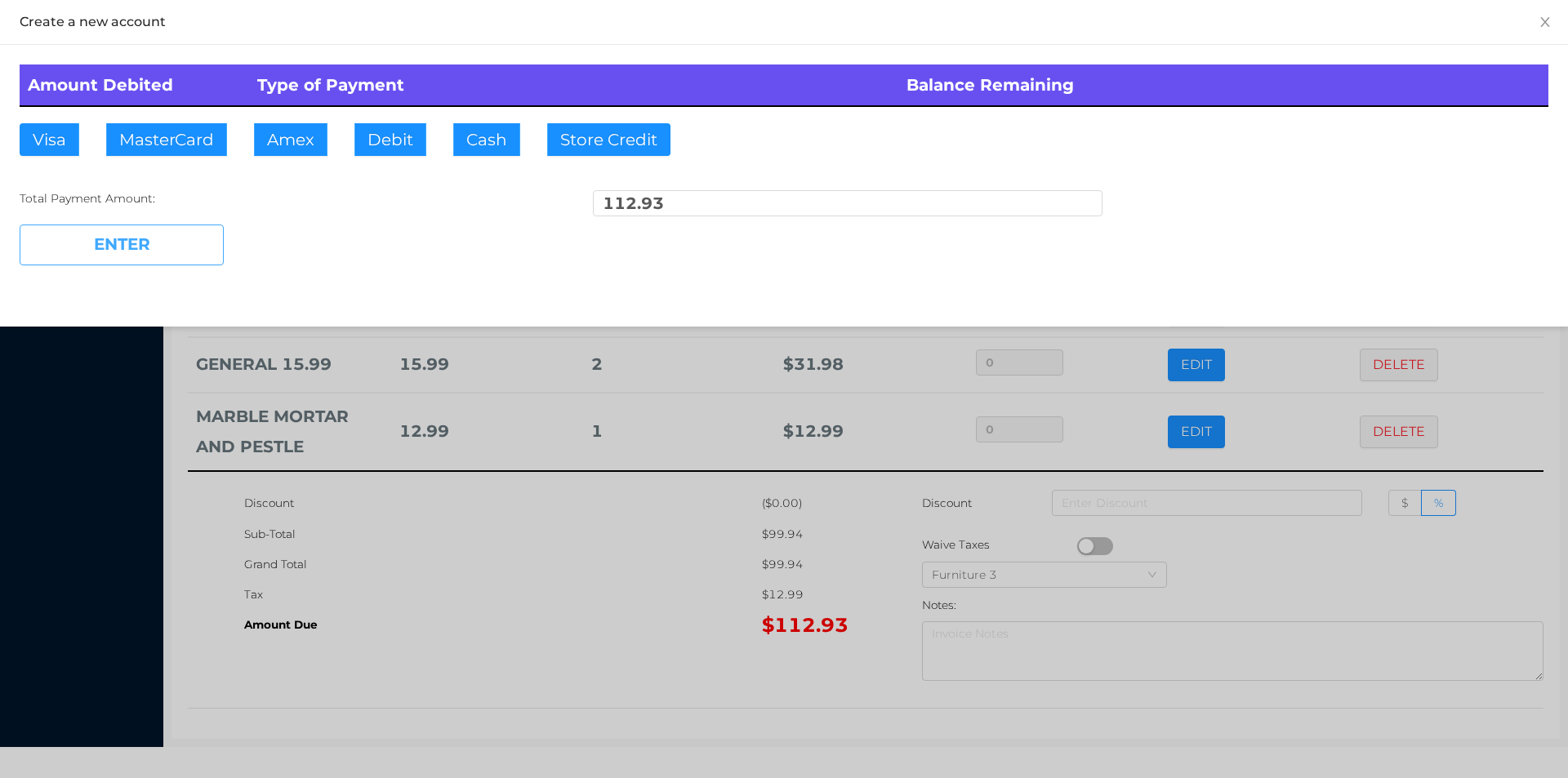
click at [153, 253] on button "ENTER" at bounding box center [122, 245] width 204 height 41
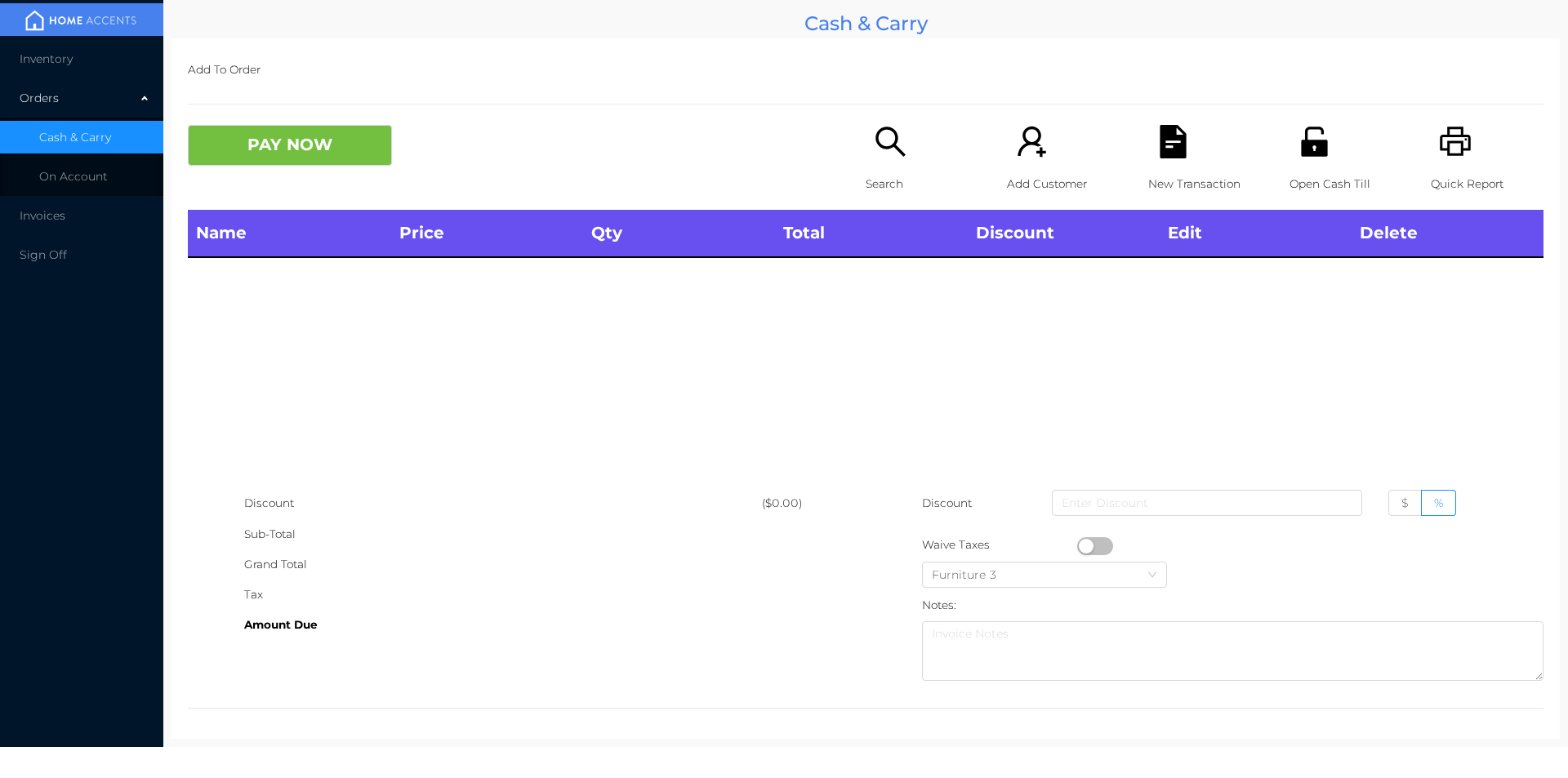
scroll to position [0, 0]
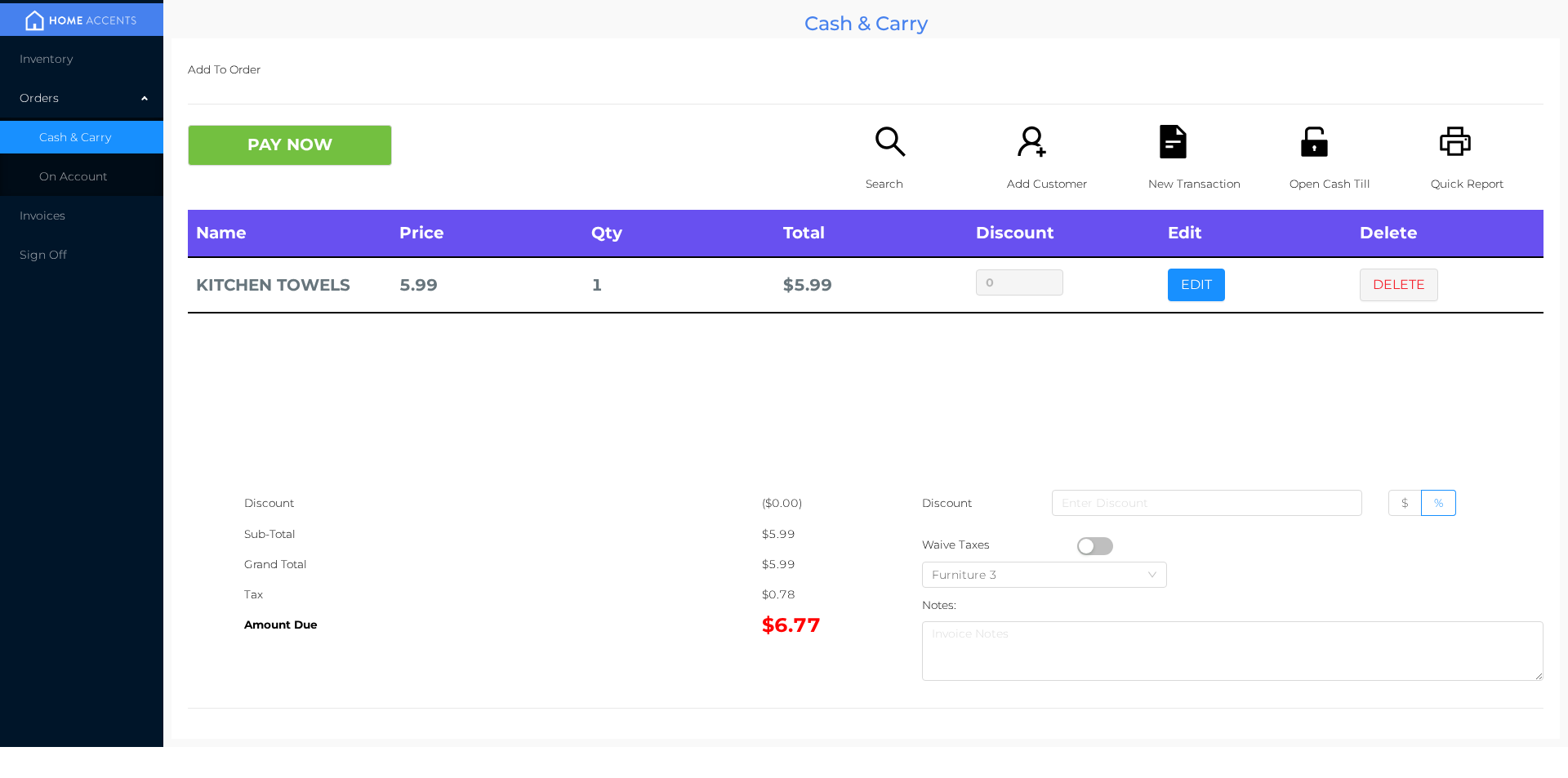
click at [883, 157] on icon "icon: search" at bounding box center [890, 141] width 33 height 33
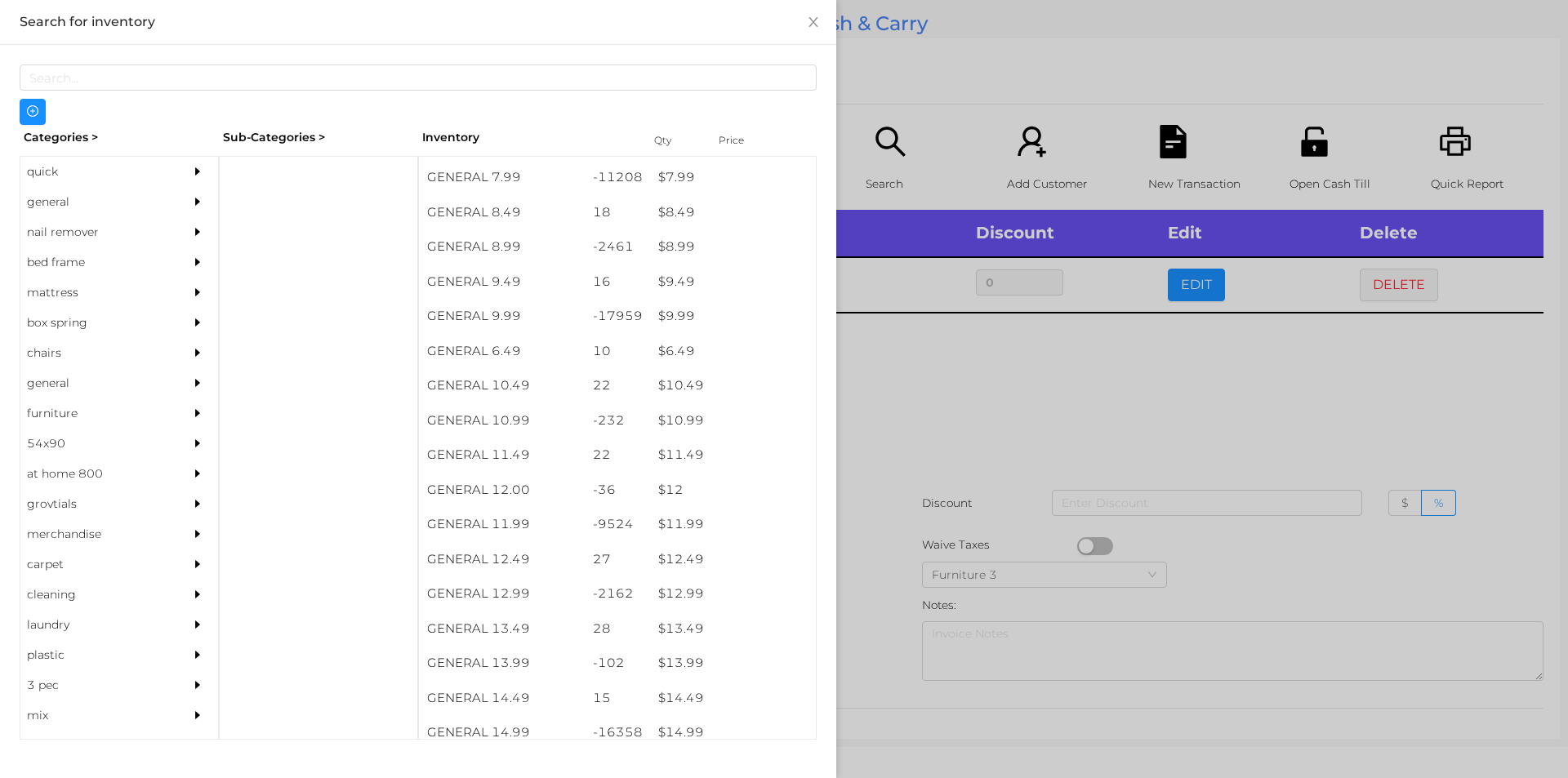
scroll to position [854, 0]
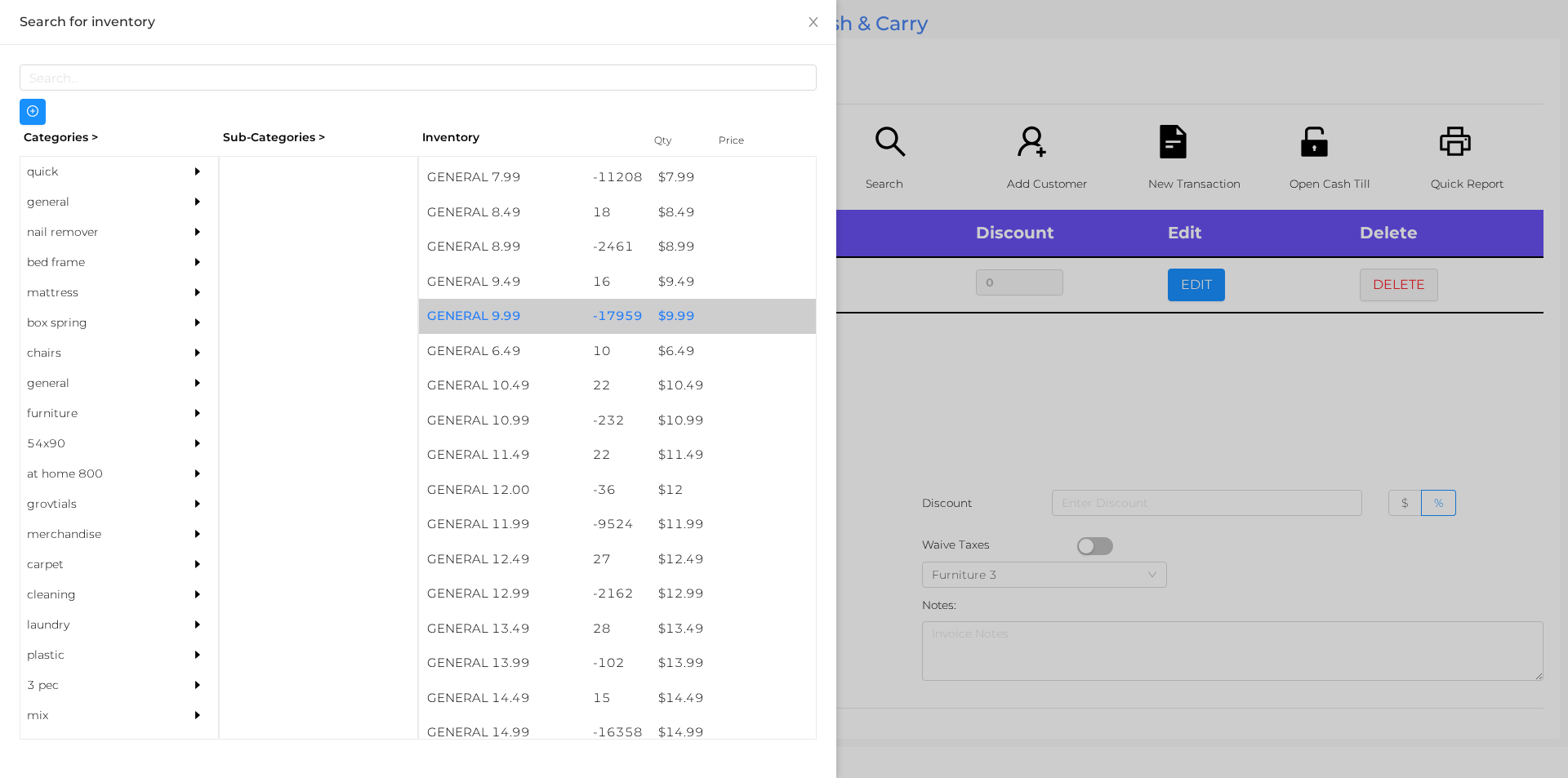
click at [670, 317] on div "$ 9.99" at bounding box center [733, 316] width 166 height 35
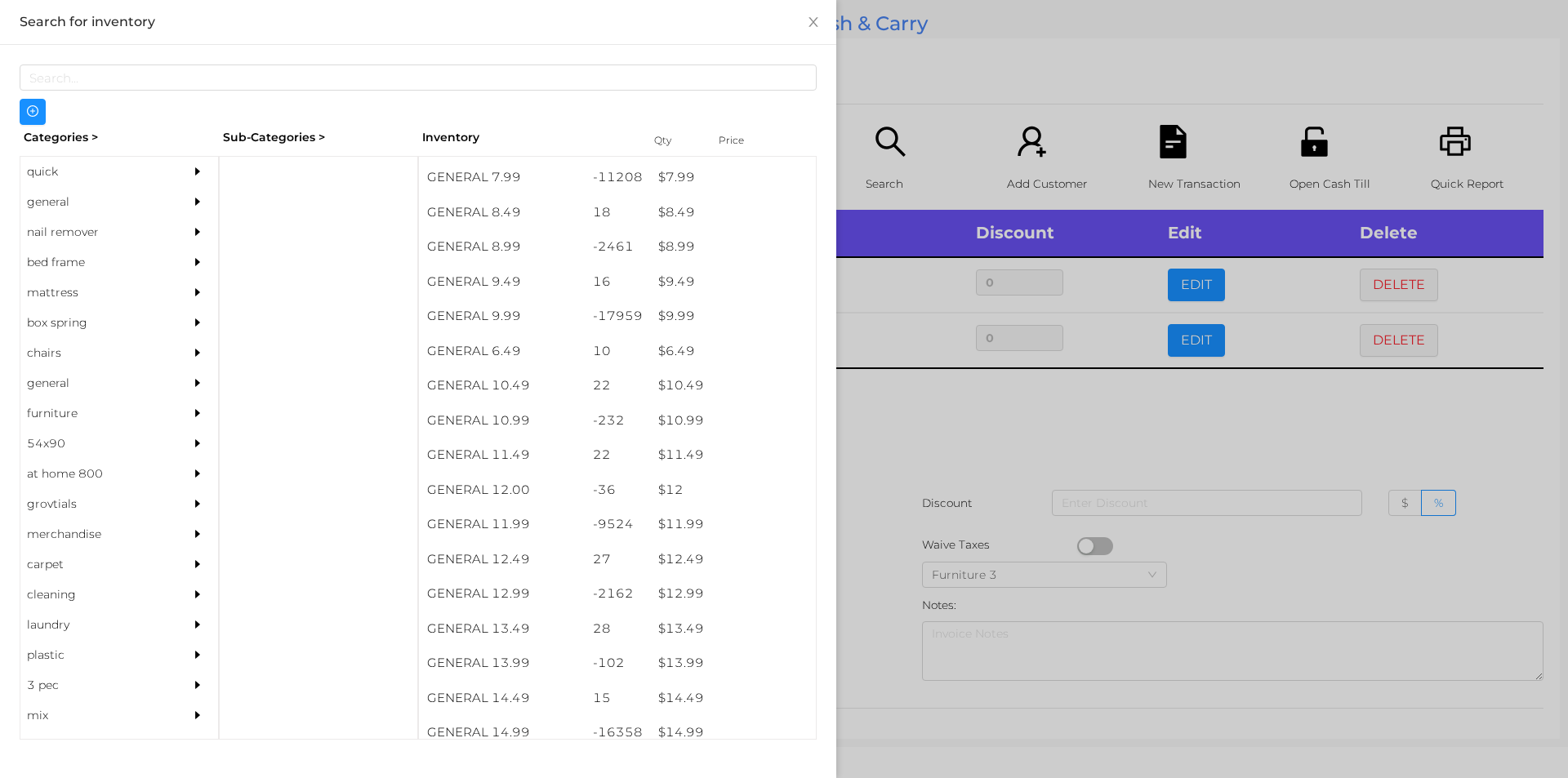
click at [870, 444] on div at bounding box center [784, 389] width 1568 height 778
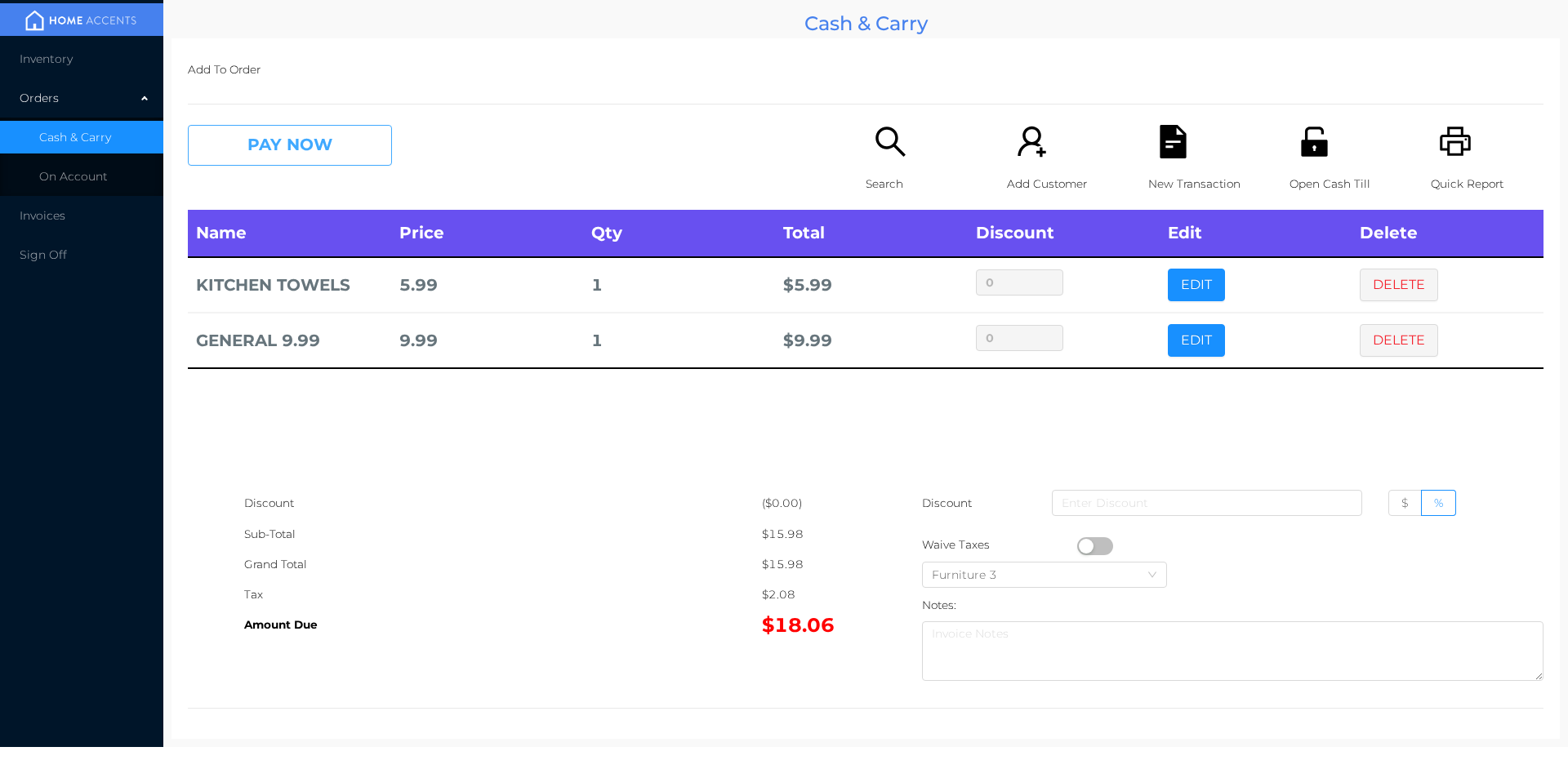
click at [330, 131] on button "PAY NOW" at bounding box center [290, 146] width 204 height 41
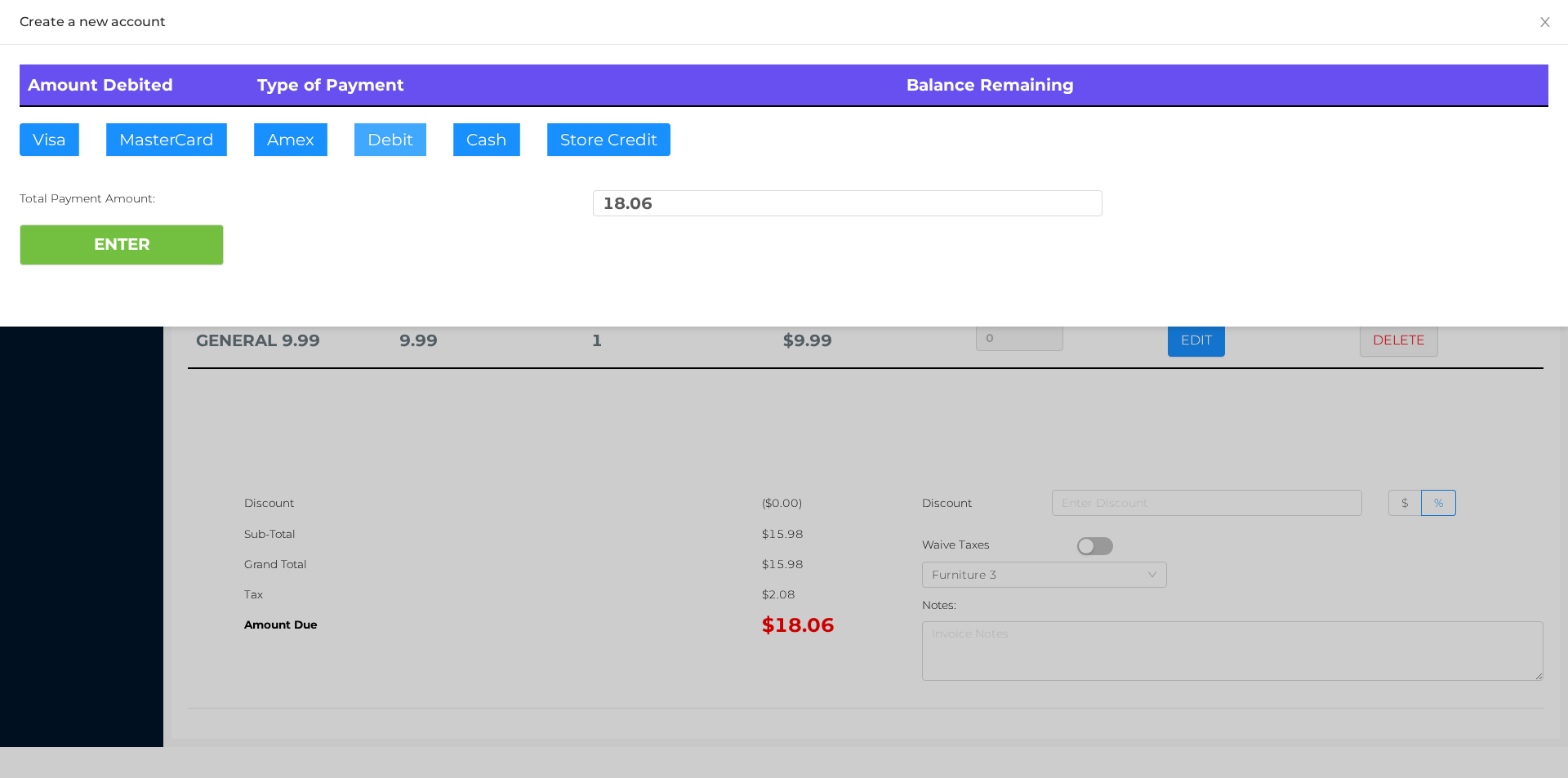
click at [393, 138] on button "Debit" at bounding box center [390, 140] width 72 height 32
click at [179, 227] on button "ENTER" at bounding box center [122, 245] width 204 height 41
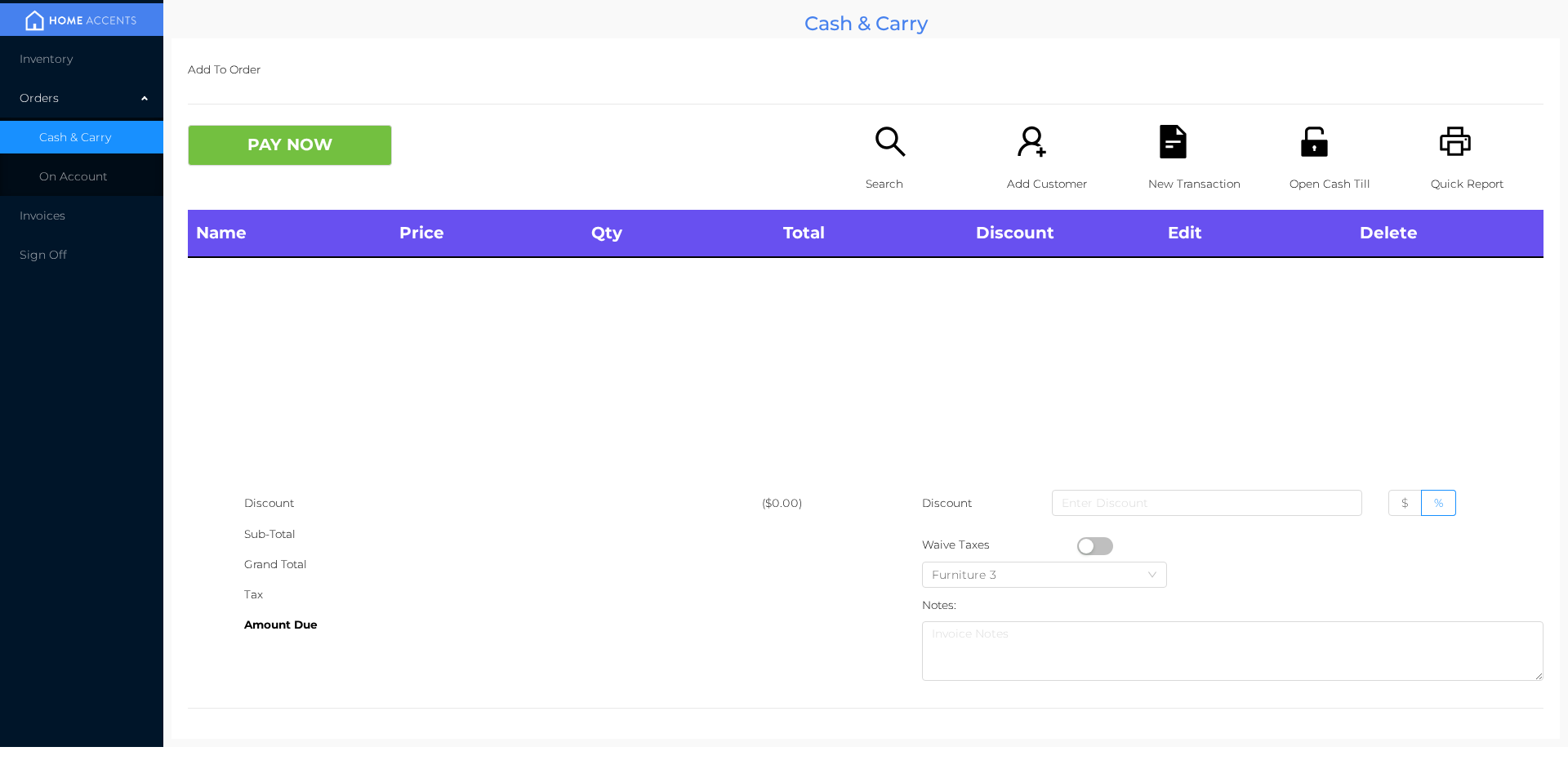
click at [1451, 147] on icon "icon: printer" at bounding box center [1455, 141] width 31 height 30
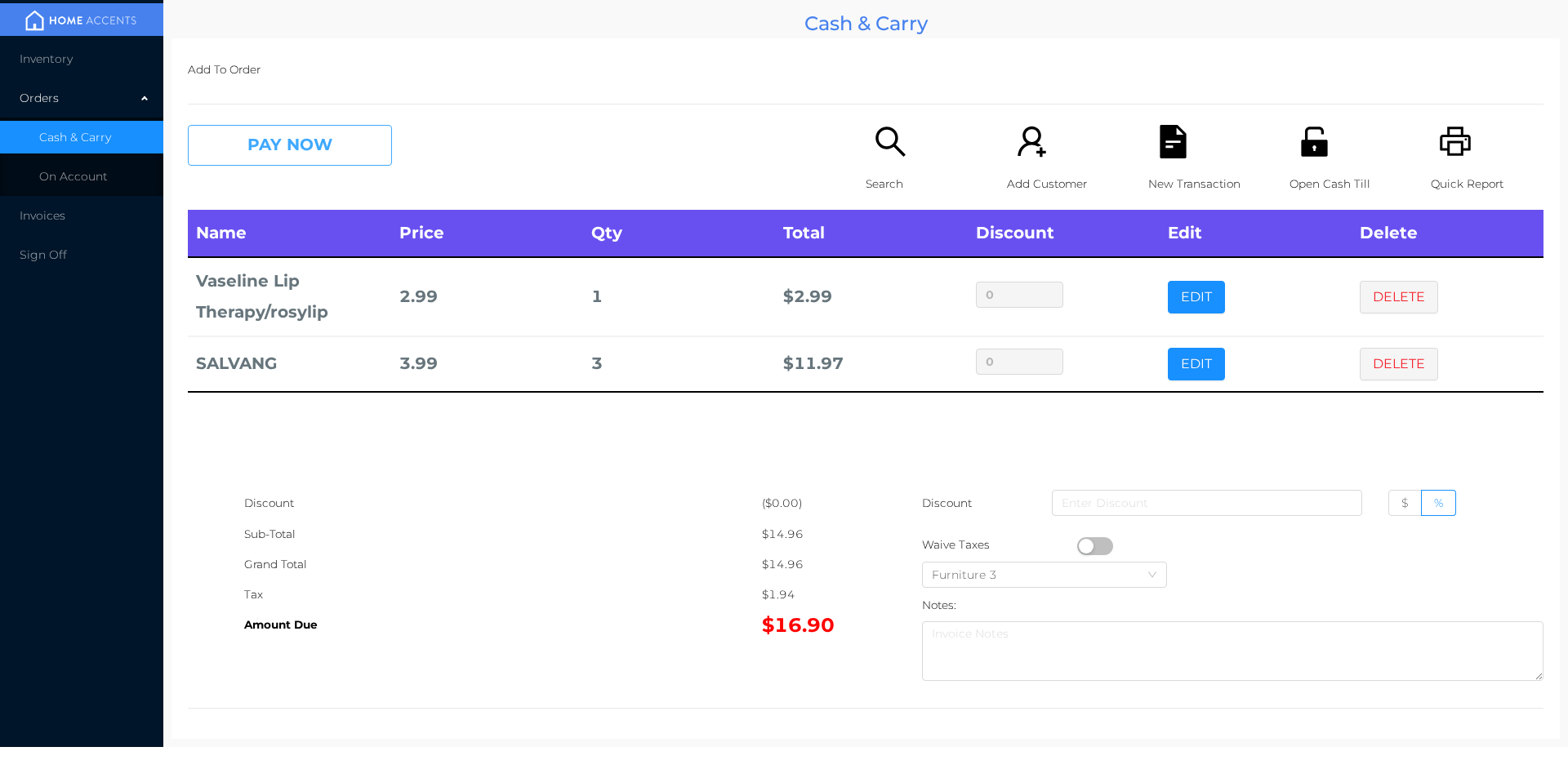
click at [349, 145] on button "PAY NOW" at bounding box center [290, 146] width 204 height 41
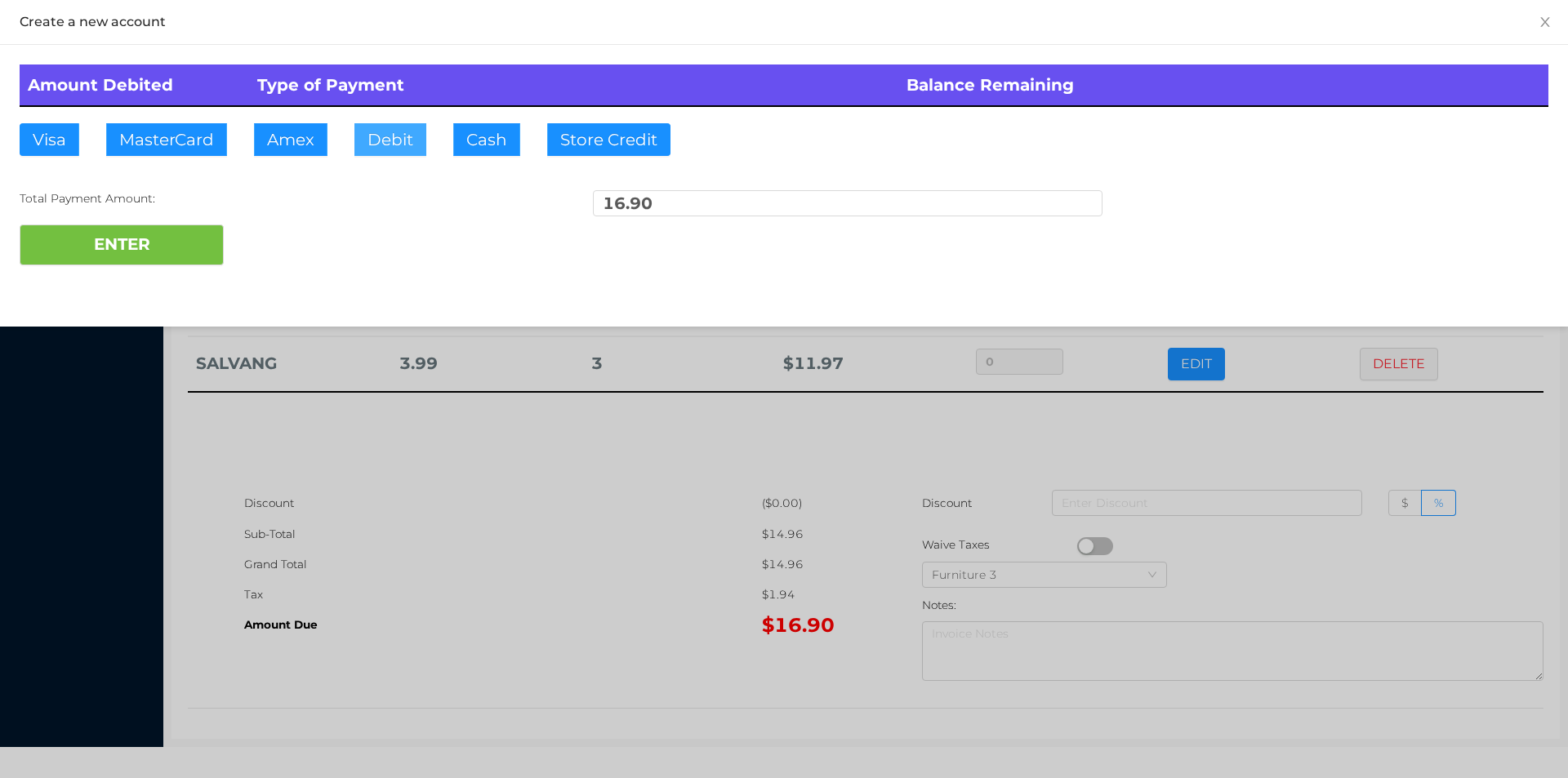
click at [400, 140] on button "Debit" at bounding box center [390, 140] width 72 height 32
click at [180, 254] on button "ENTER" at bounding box center [122, 245] width 204 height 41
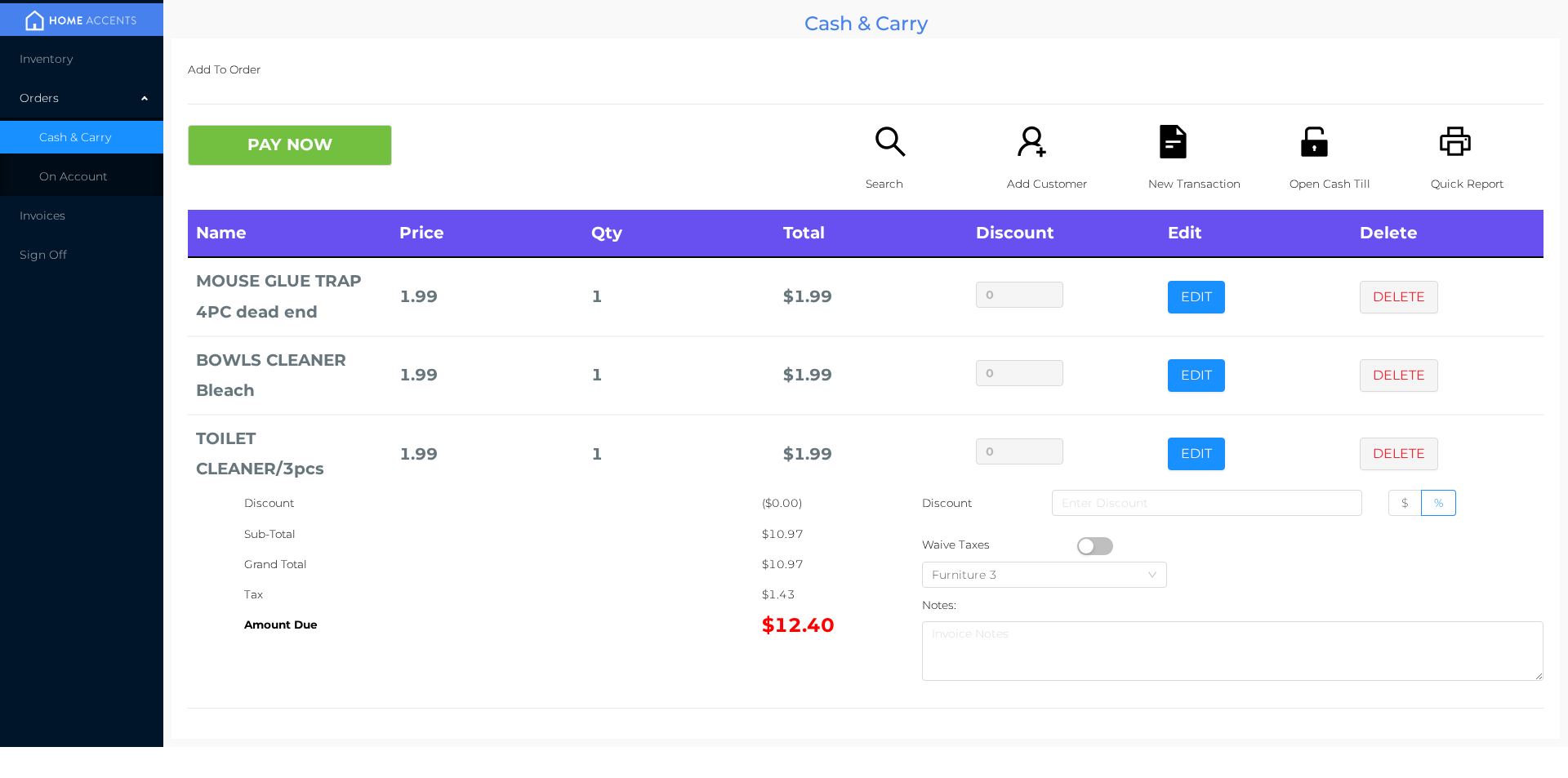
scroll to position [100, 0]
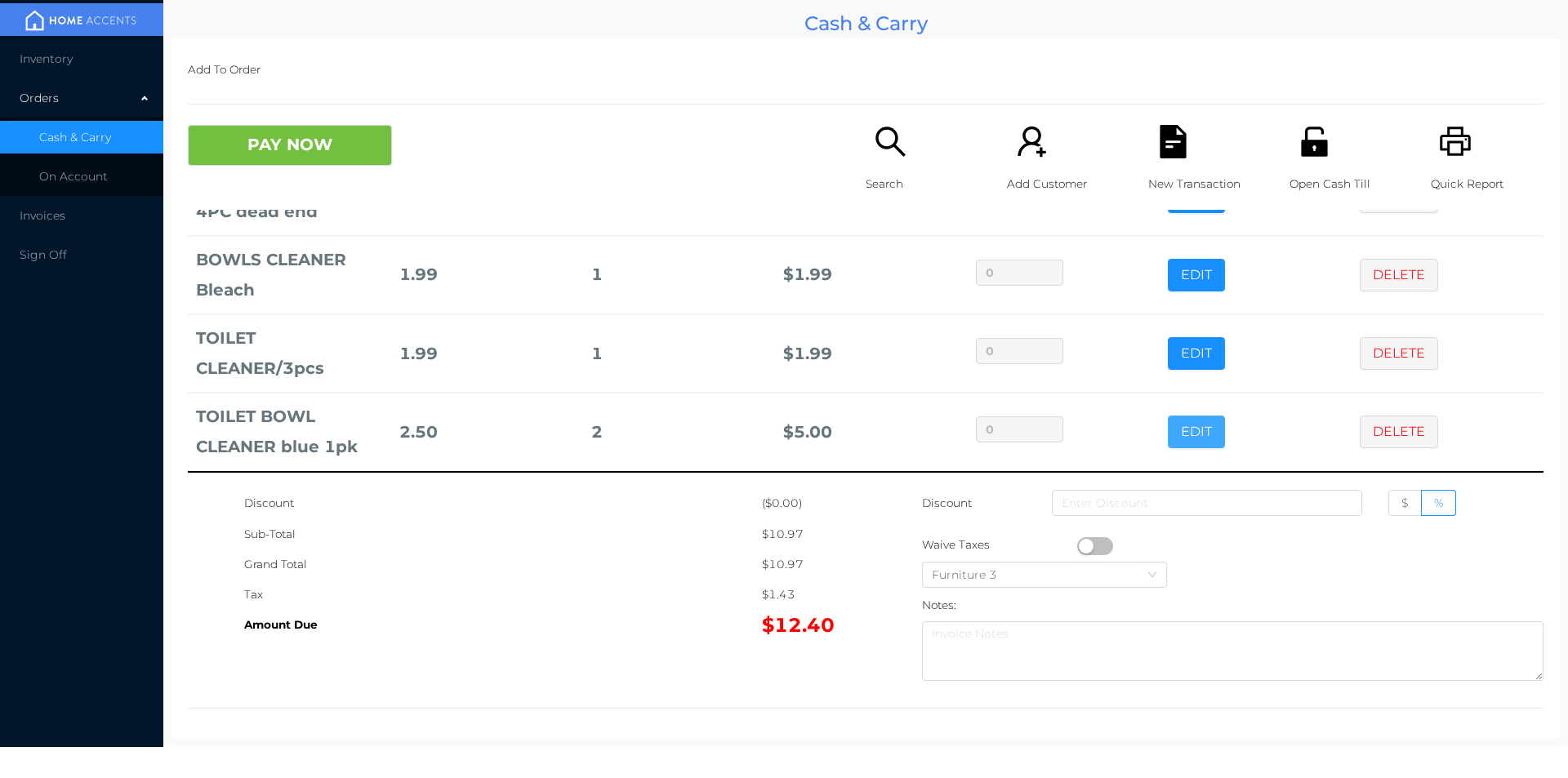
click at [1173, 433] on button "EDIT" at bounding box center [1196, 432] width 57 height 32
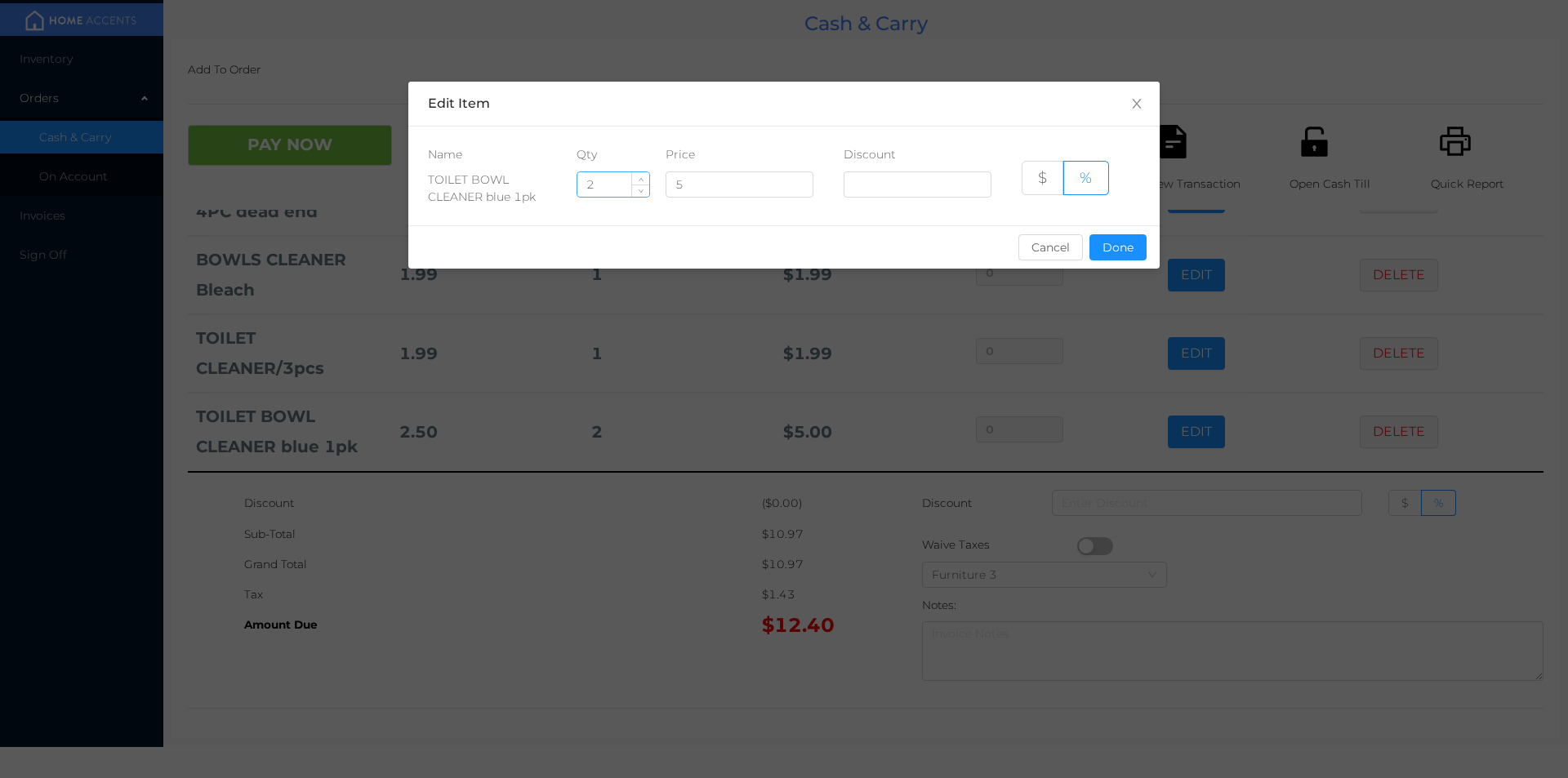
click at [614, 183] on input "2" at bounding box center [613, 184] width 72 height 25
type input "1"
click at [1117, 258] on button "Done" at bounding box center [1118, 247] width 57 height 26
type input "0%"
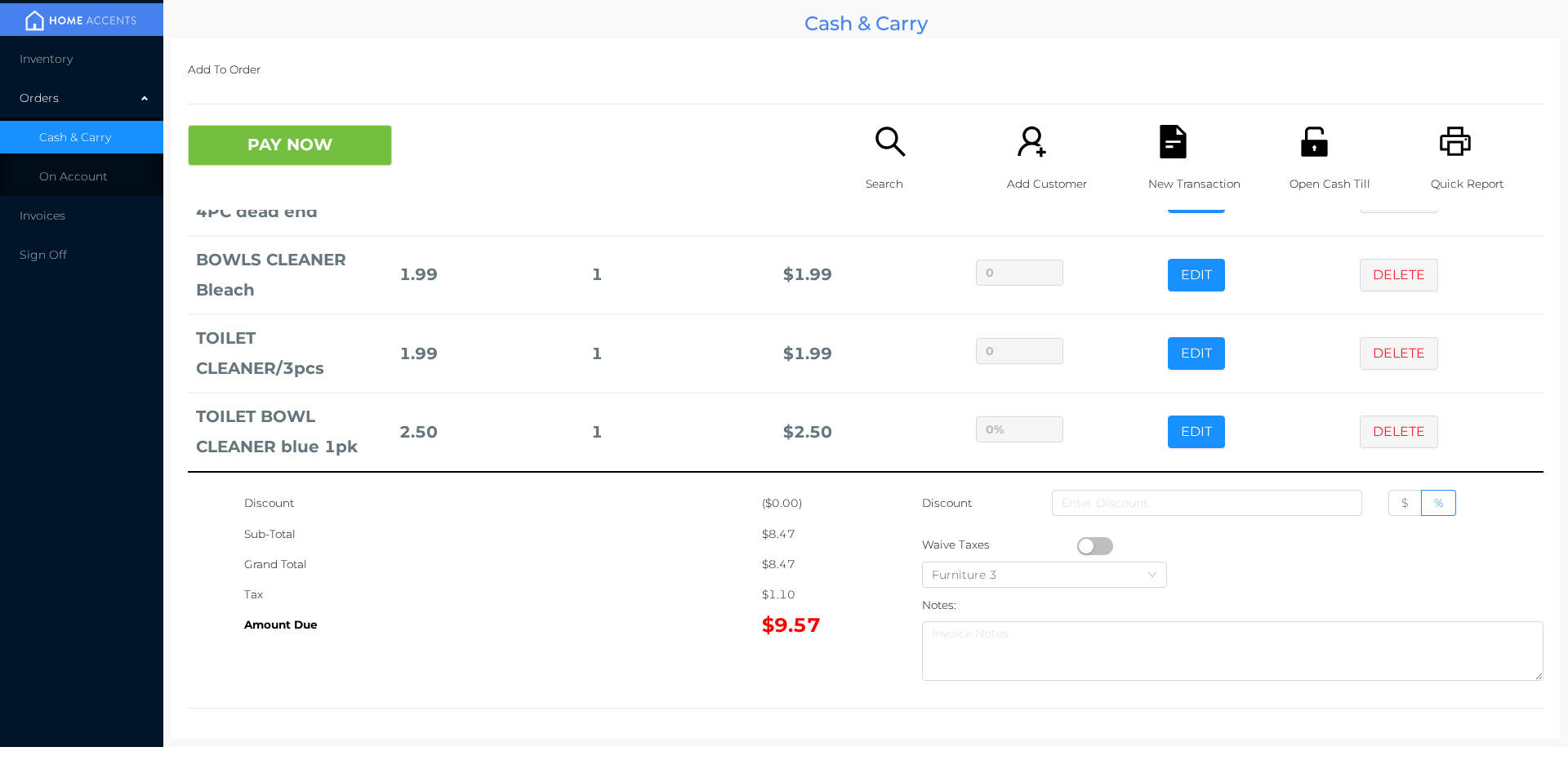
click at [631, 527] on div "Sub-Total" at bounding box center [503, 534] width 518 height 30
click at [878, 144] on icon "icon: search" at bounding box center [890, 141] width 33 height 33
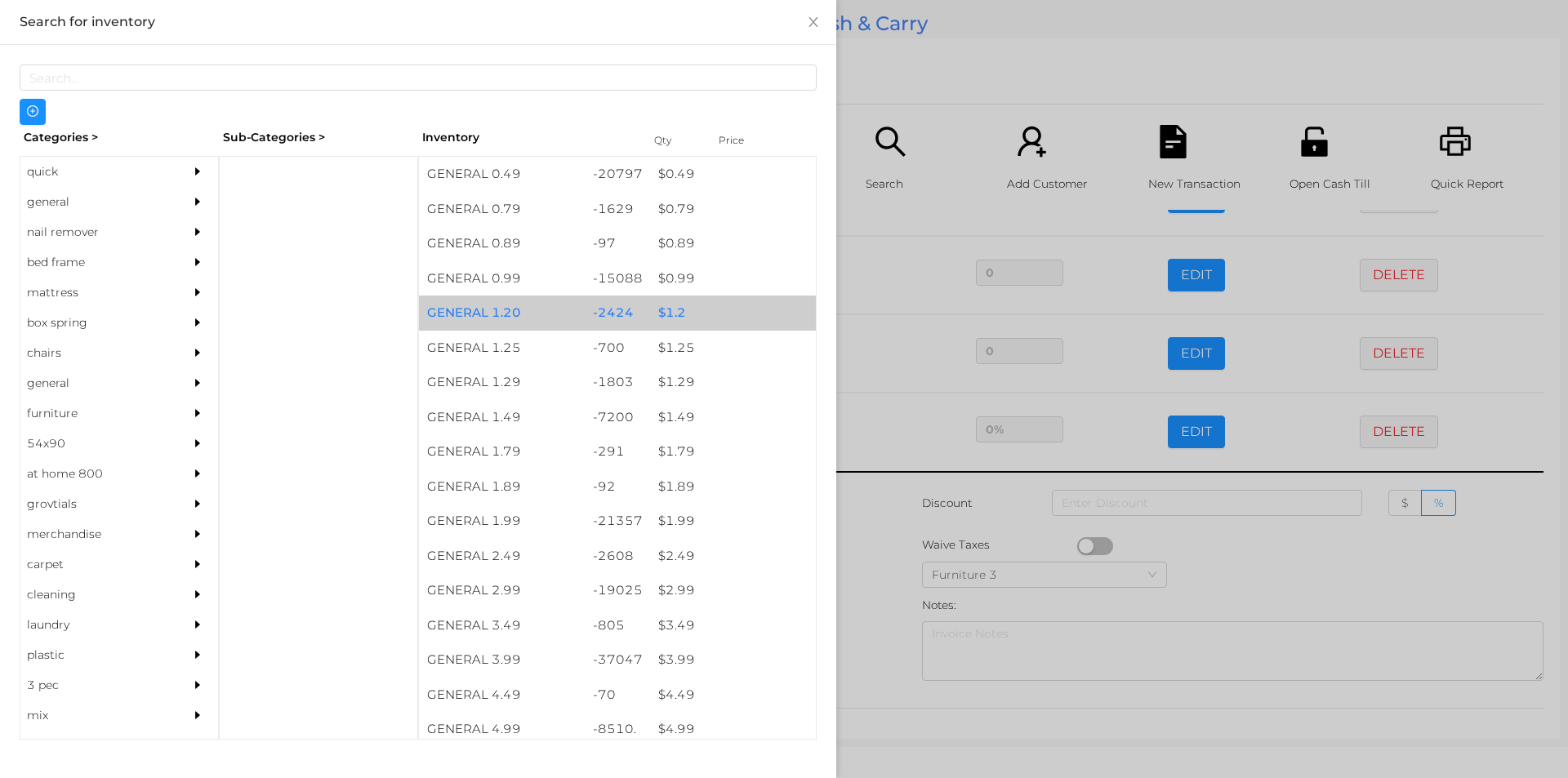
click at [674, 314] on div "$ 1.2" at bounding box center [733, 312] width 166 height 35
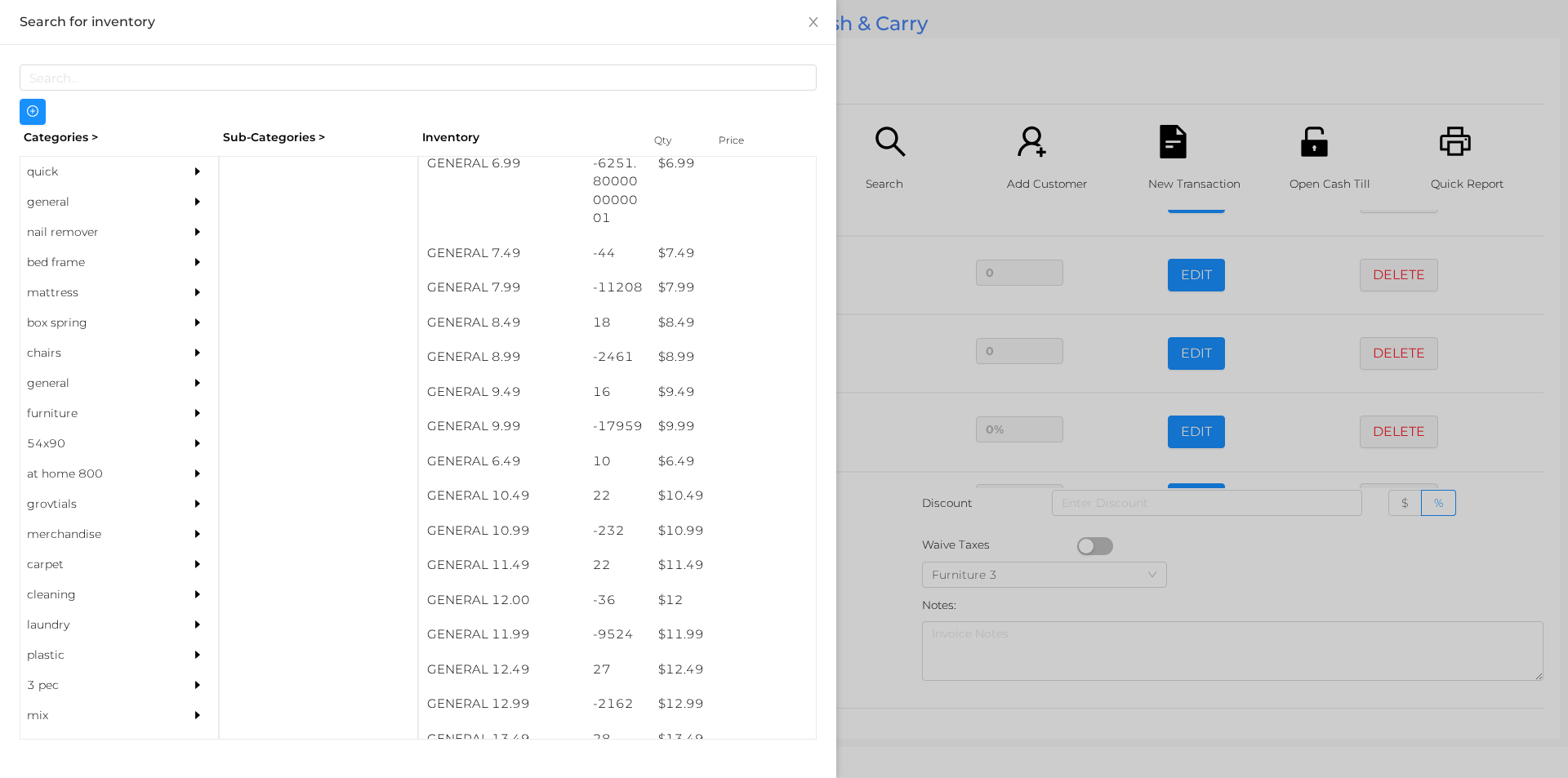
scroll to position [744, 0]
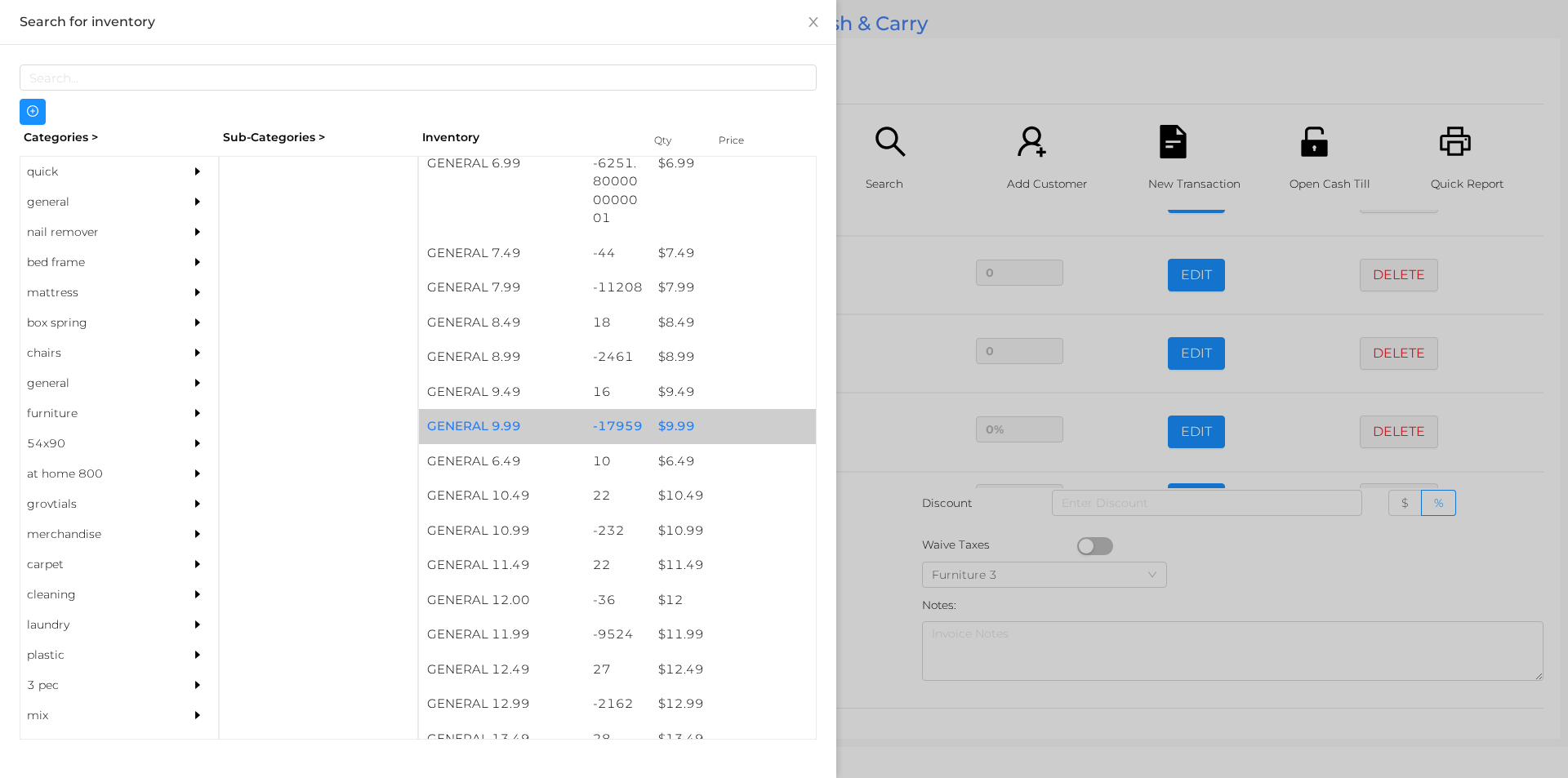
click at [670, 429] on div "$ 9.99" at bounding box center [733, 426] width 166 height 35
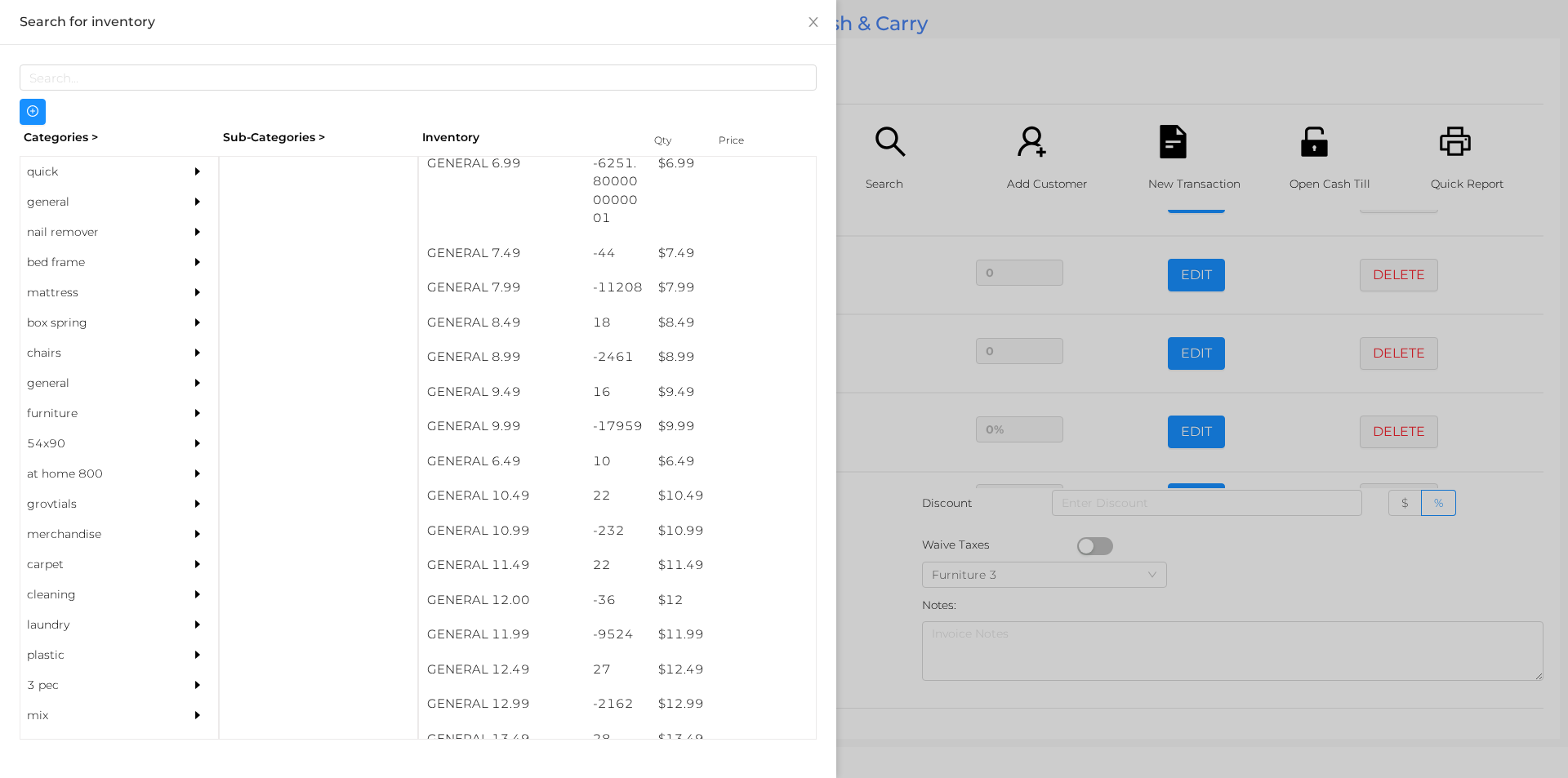
click at [883, 576] on div at bounding box center [784, 389] width 1568 height 778
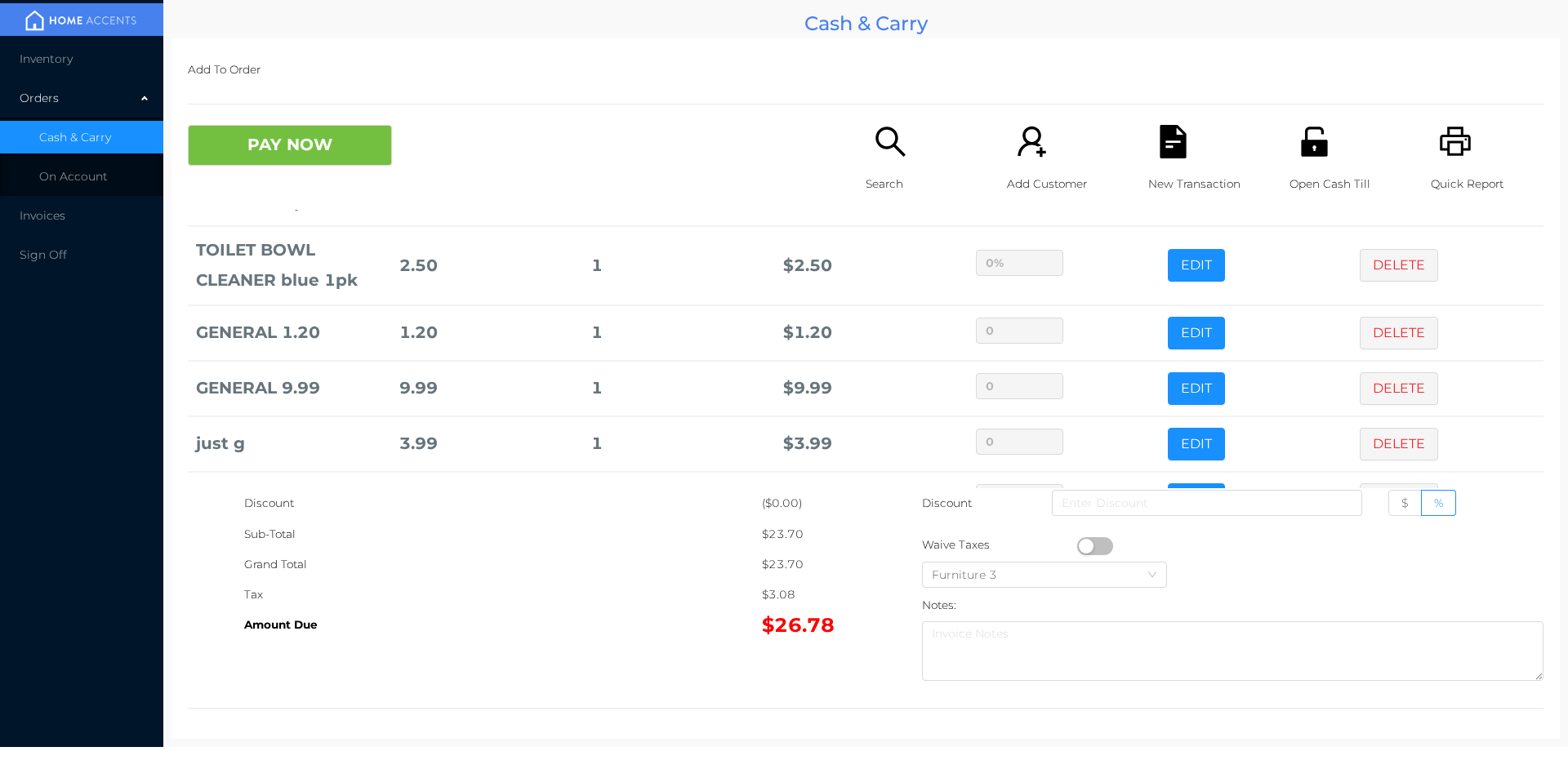
scroll to position [323, 0]
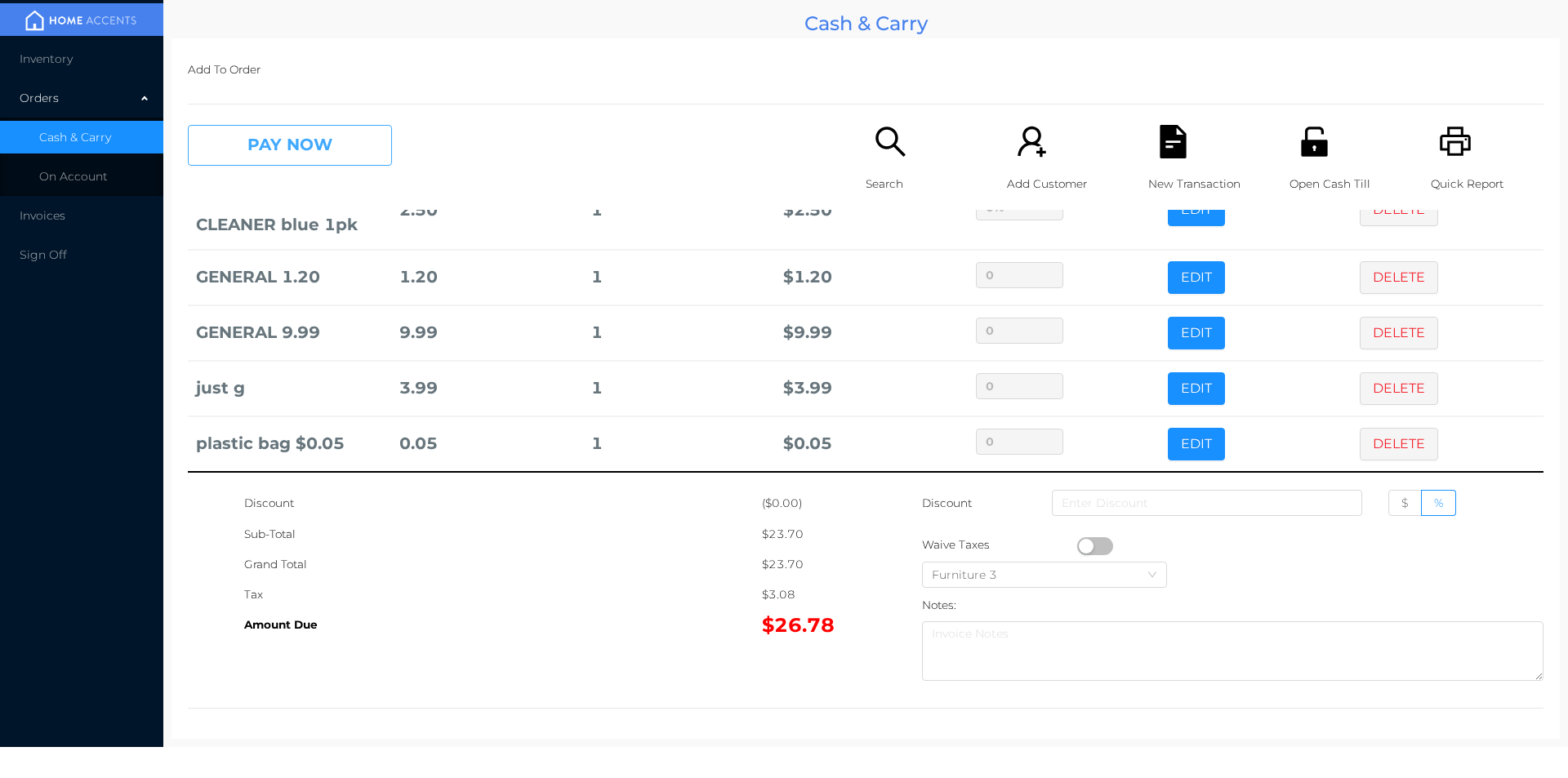
click at [331, 143] on button "PAY NOW" at bounding box center [290, 146] width 204 height 41
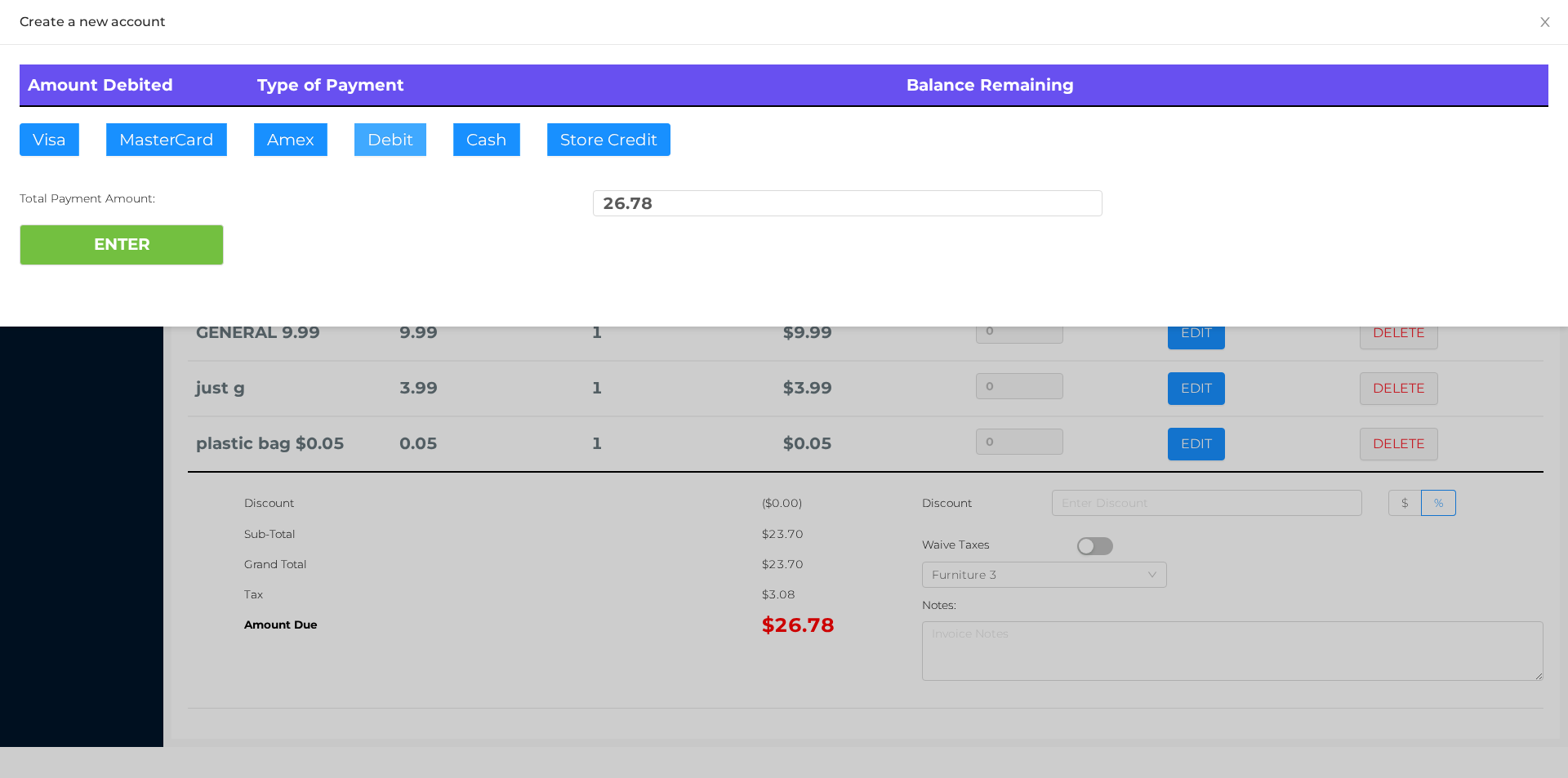
click at [383, 145] on button "Debit" at bounding box center [390, 140] width 72 height 32
type input "30."
click at [178, 235] on button "ENTER" at bounding box center [122, 245] width 204 height 41
type input "0"
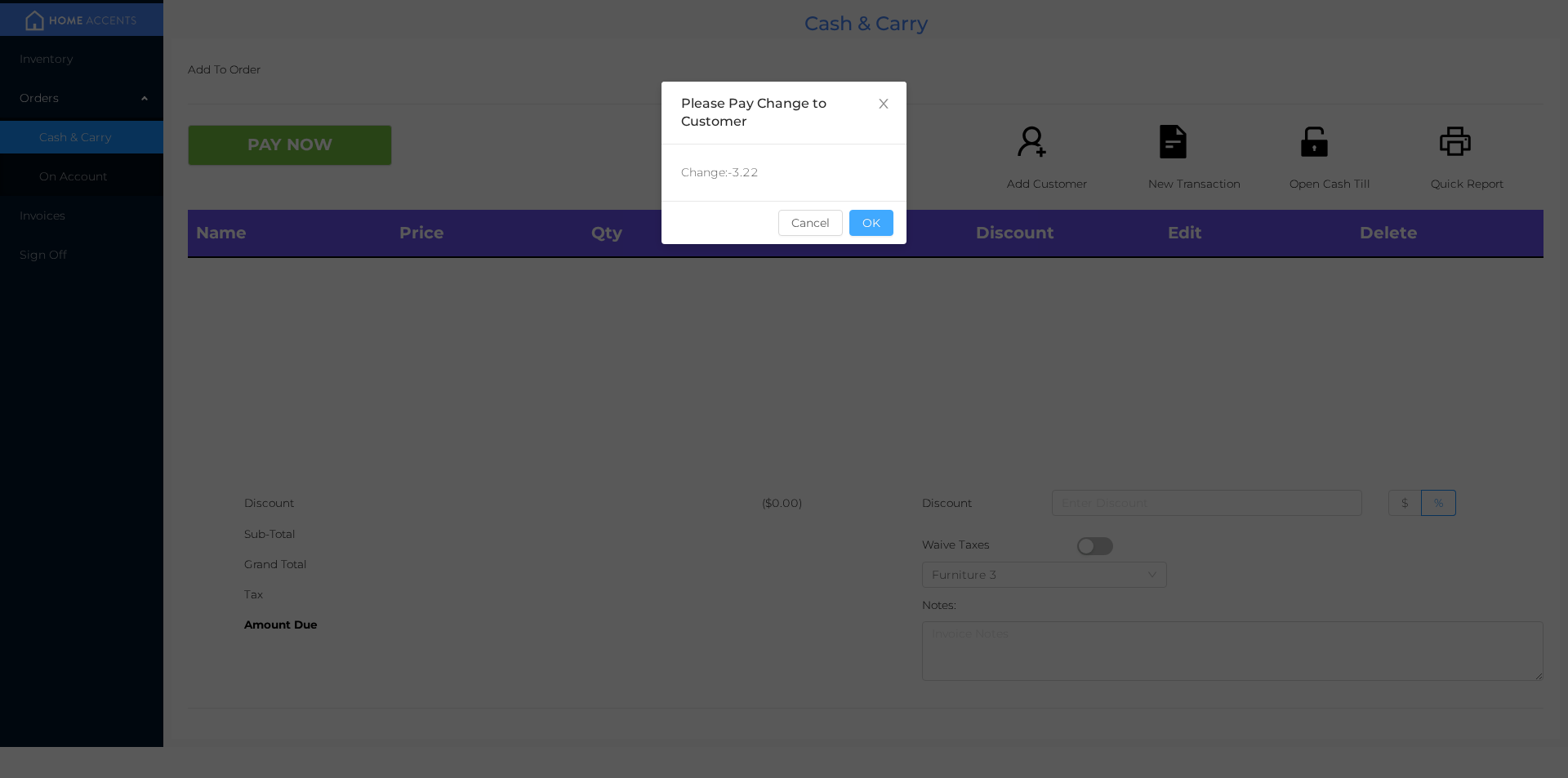
click at [890, 230] on button "OK" at bounding box center [872, 223] width 44 height 26
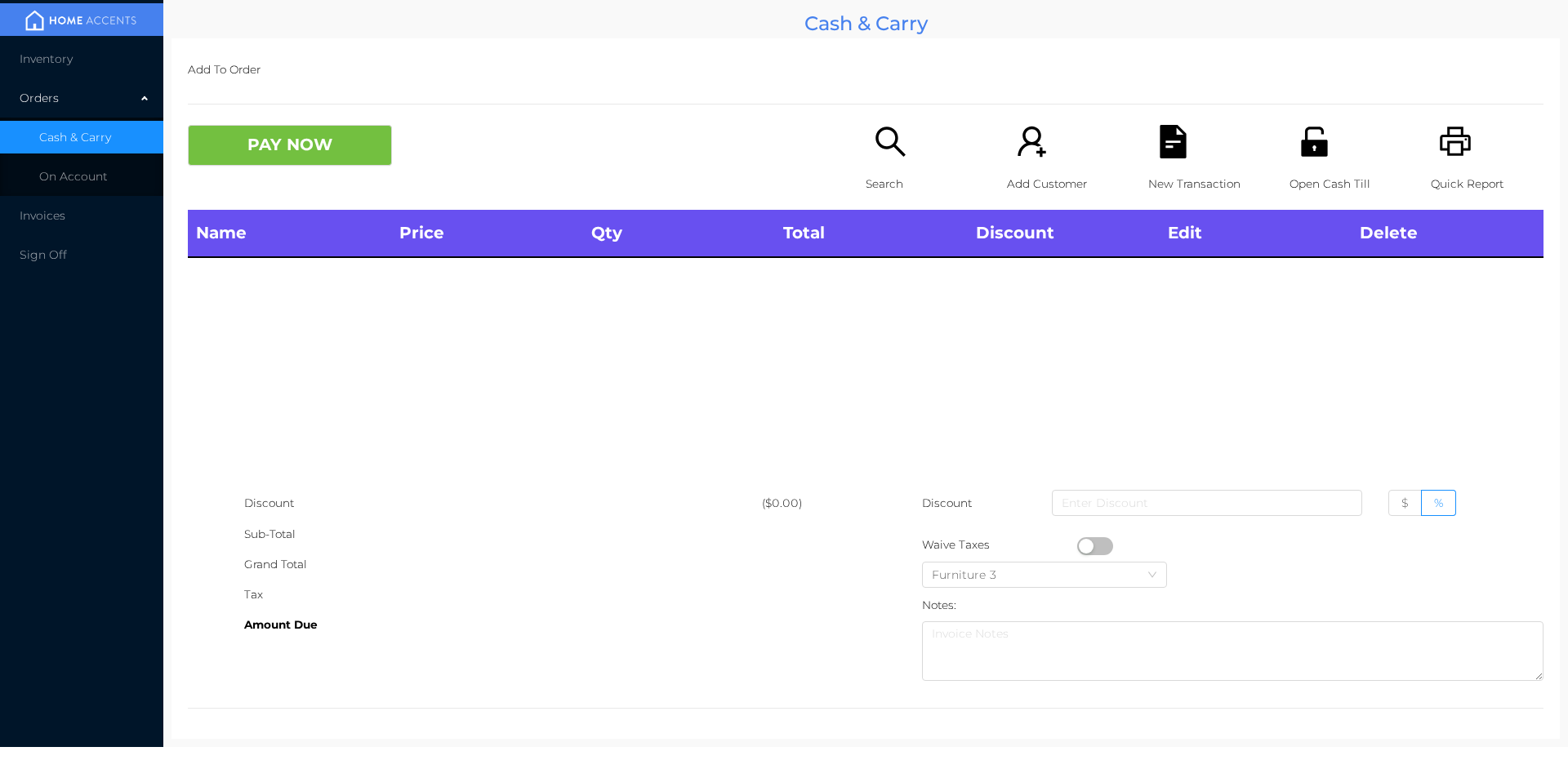
click at [885, 157] on icon "icon: search" at bounding box center [890, 141] width 33 height 33
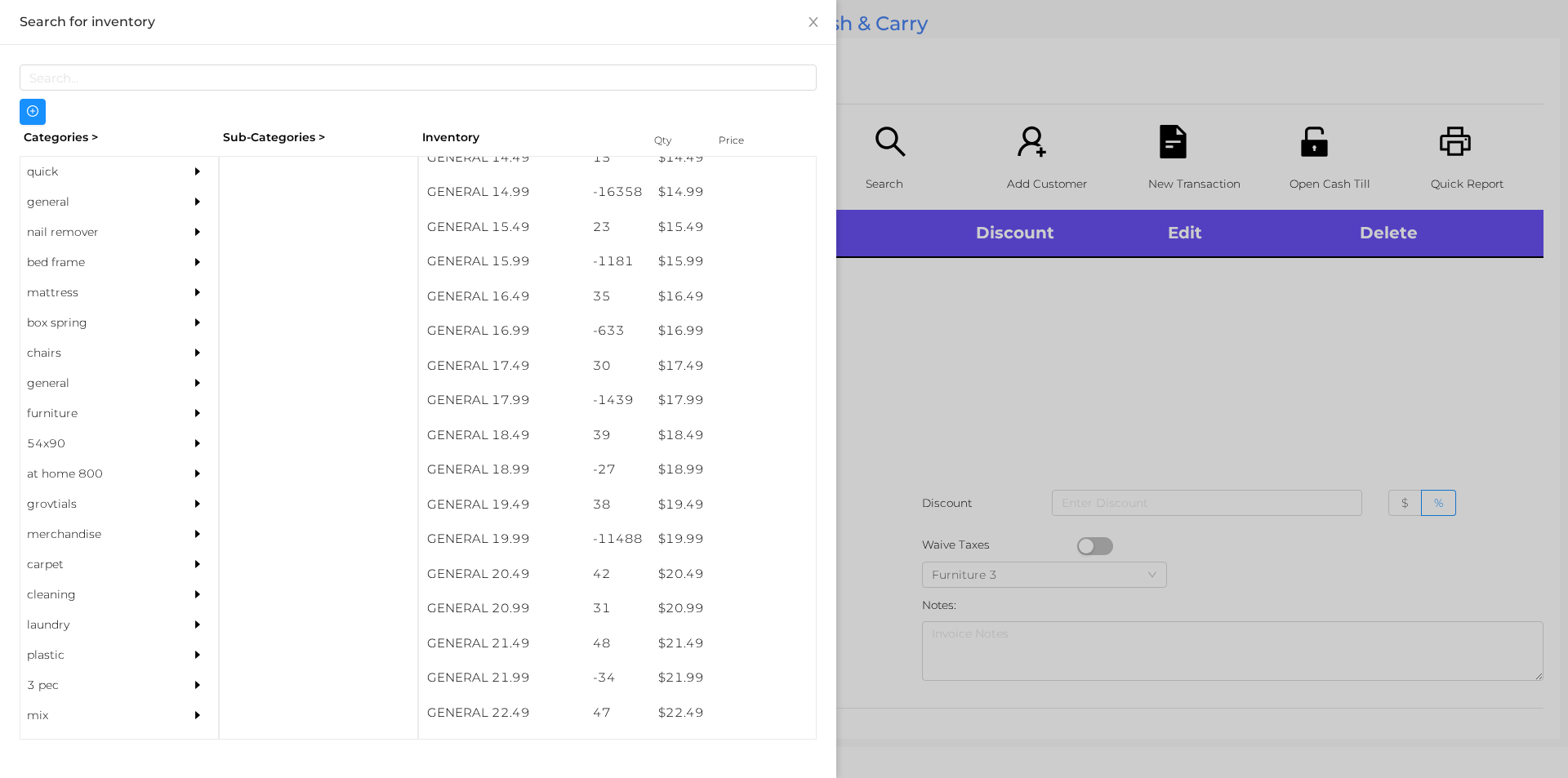
scroll to position [1401, 0]
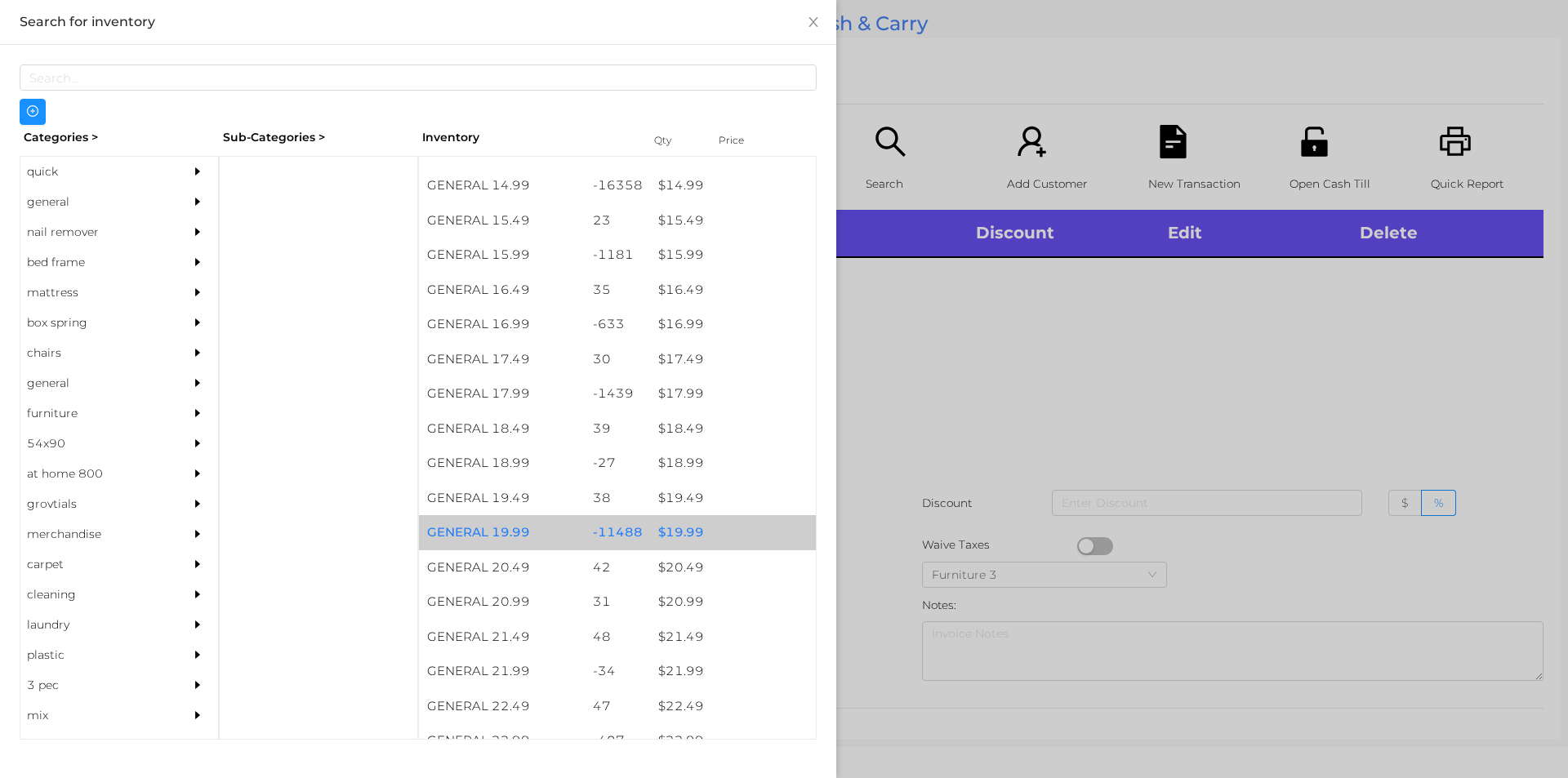
click at [677, 532] on div "$ 19.99" at bounding box center [733, 532] width 166 height 35
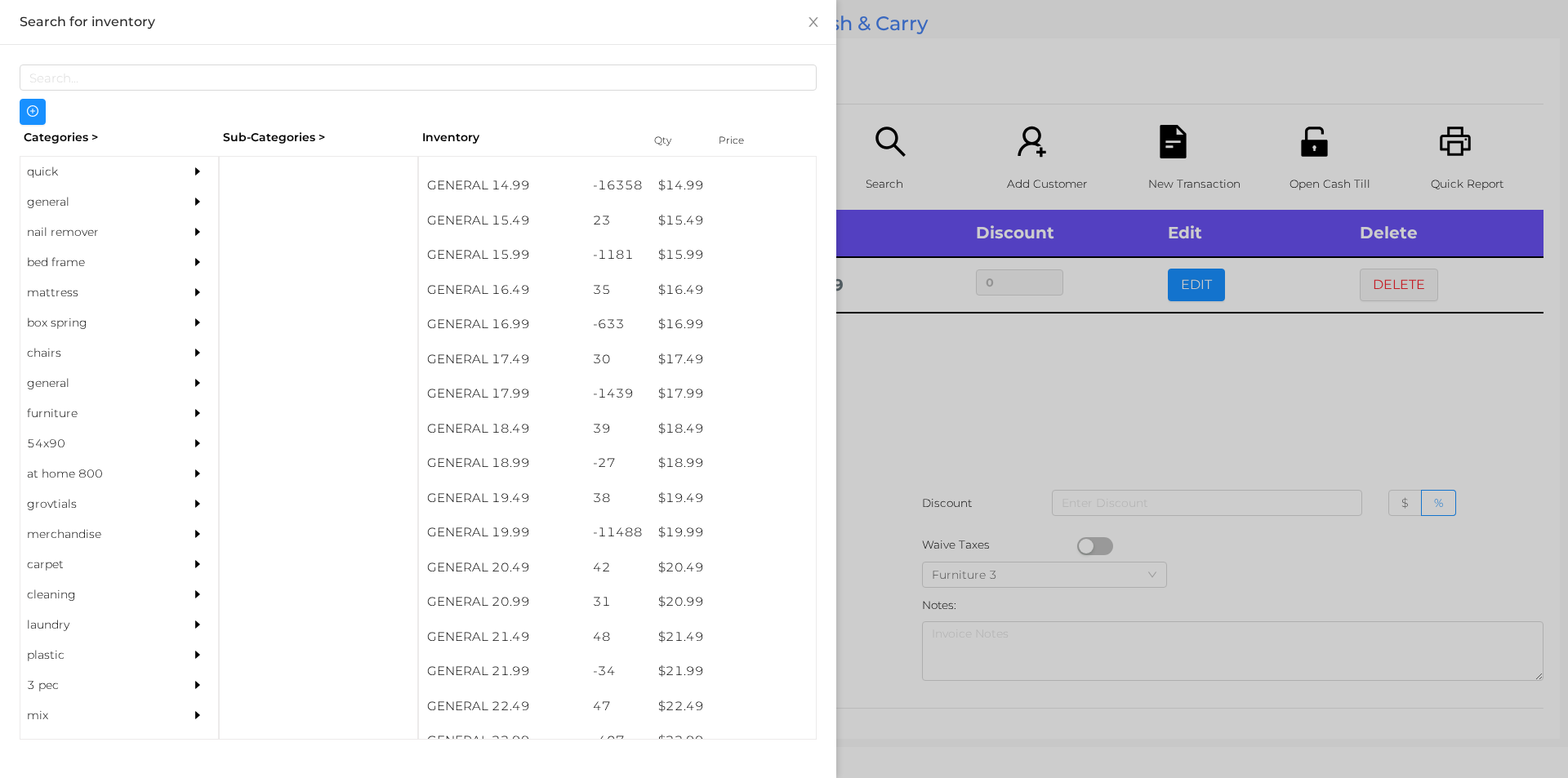
click at [858, 588] on div at bounding box center [784, 389] width 1568 height 778
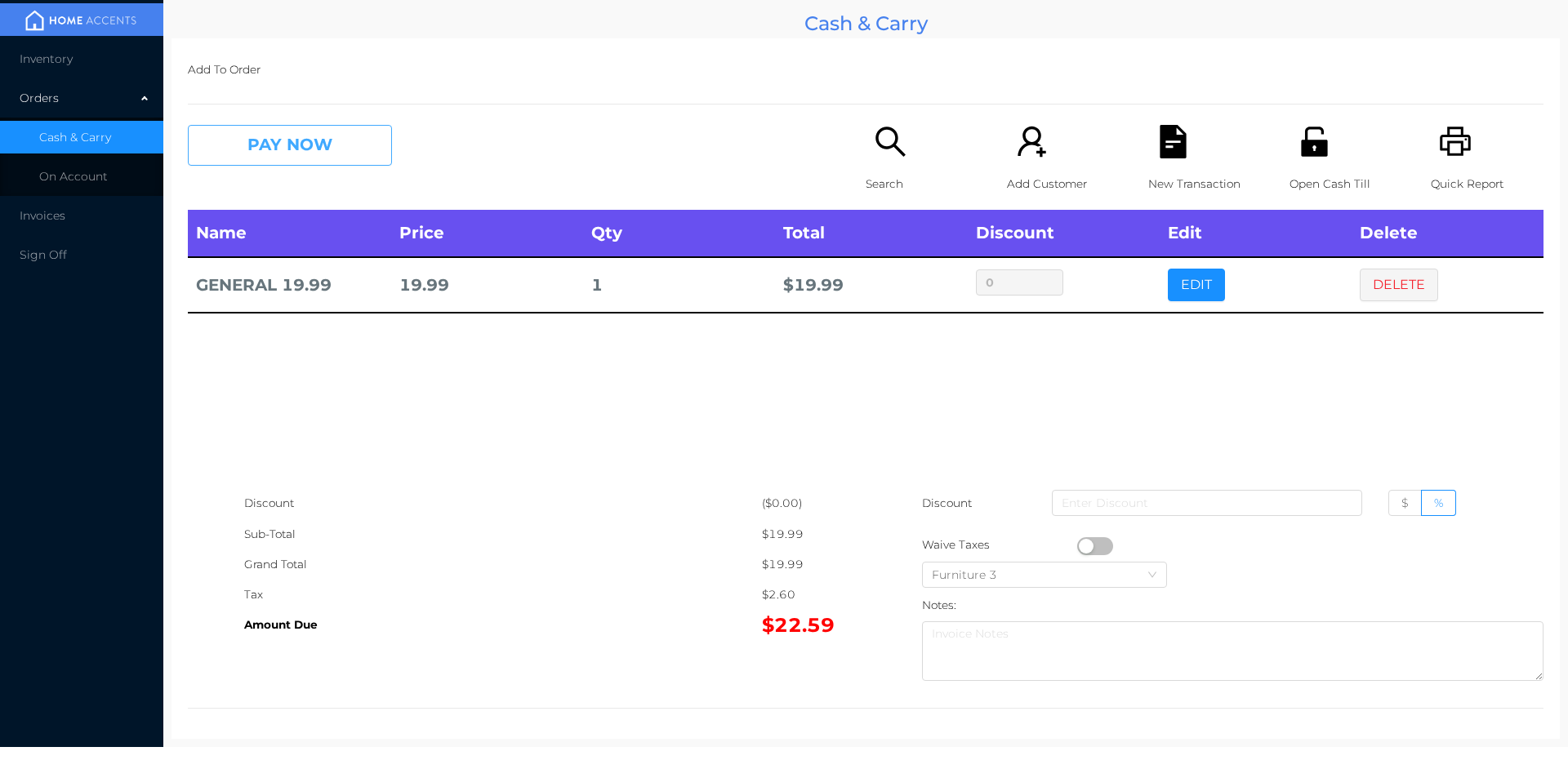
click at [317, 145] on button "PAY NOW" at bounding box center [290, 146] width 204 height 41
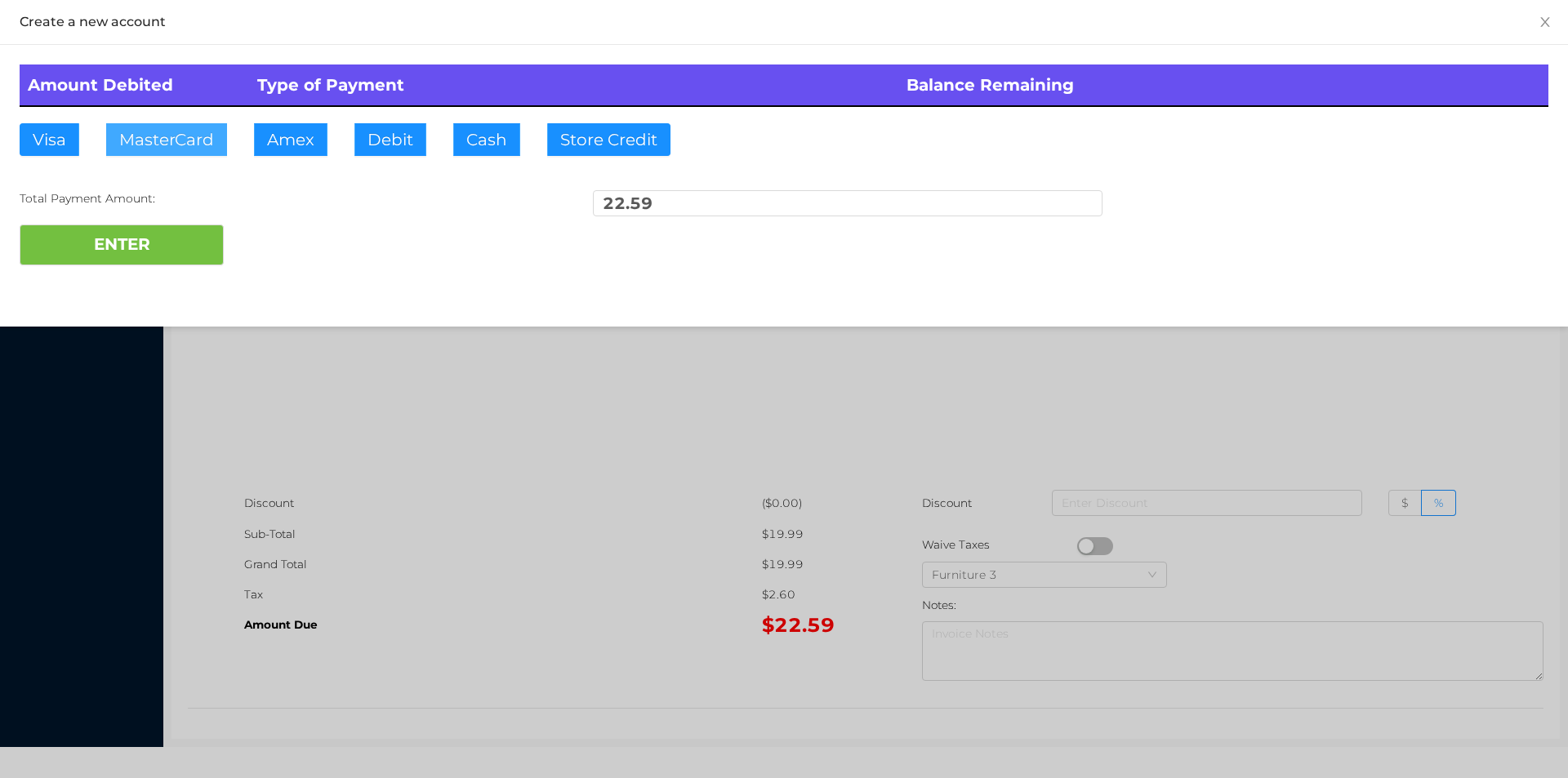
click at [179, 144] on button "MasterCard" at bounding box center [167, 140] width 121 height 32
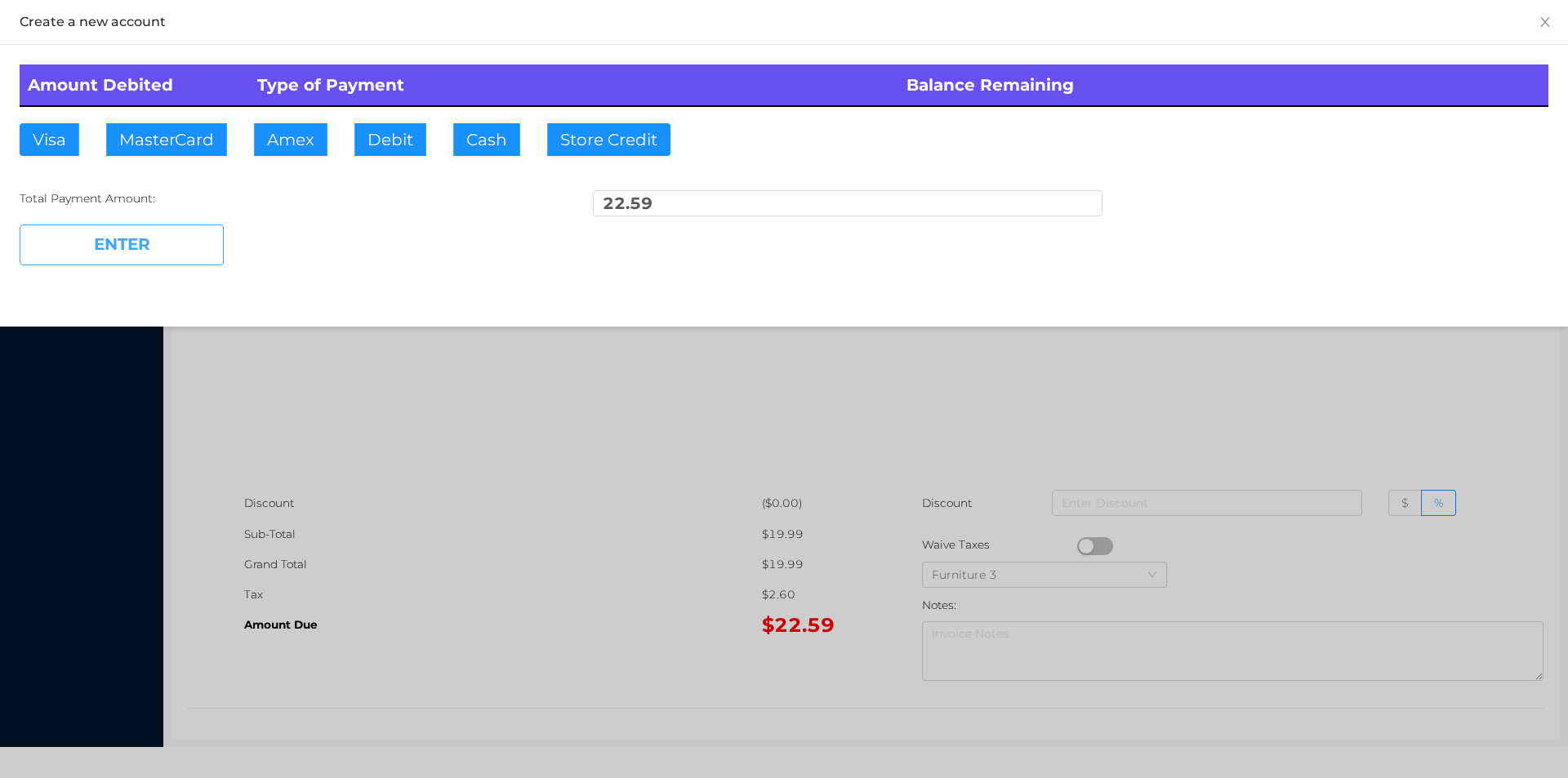
click at [152, 250] on button "ENTER" at bounding box center [122, 245] width 204 height 41
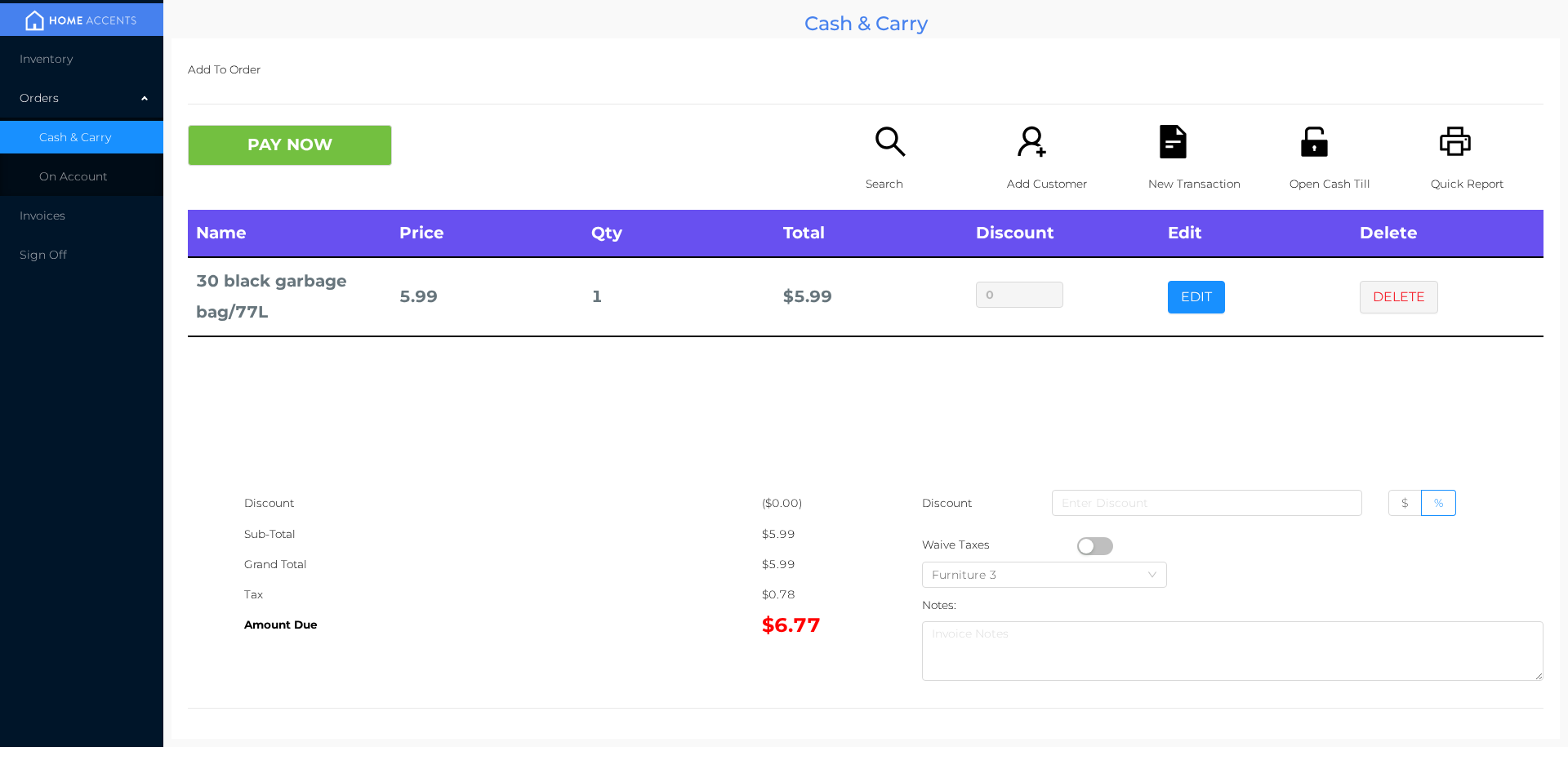
click at [896, 166] on div "Search" at bounding box center [922, 168] width 112 height 85
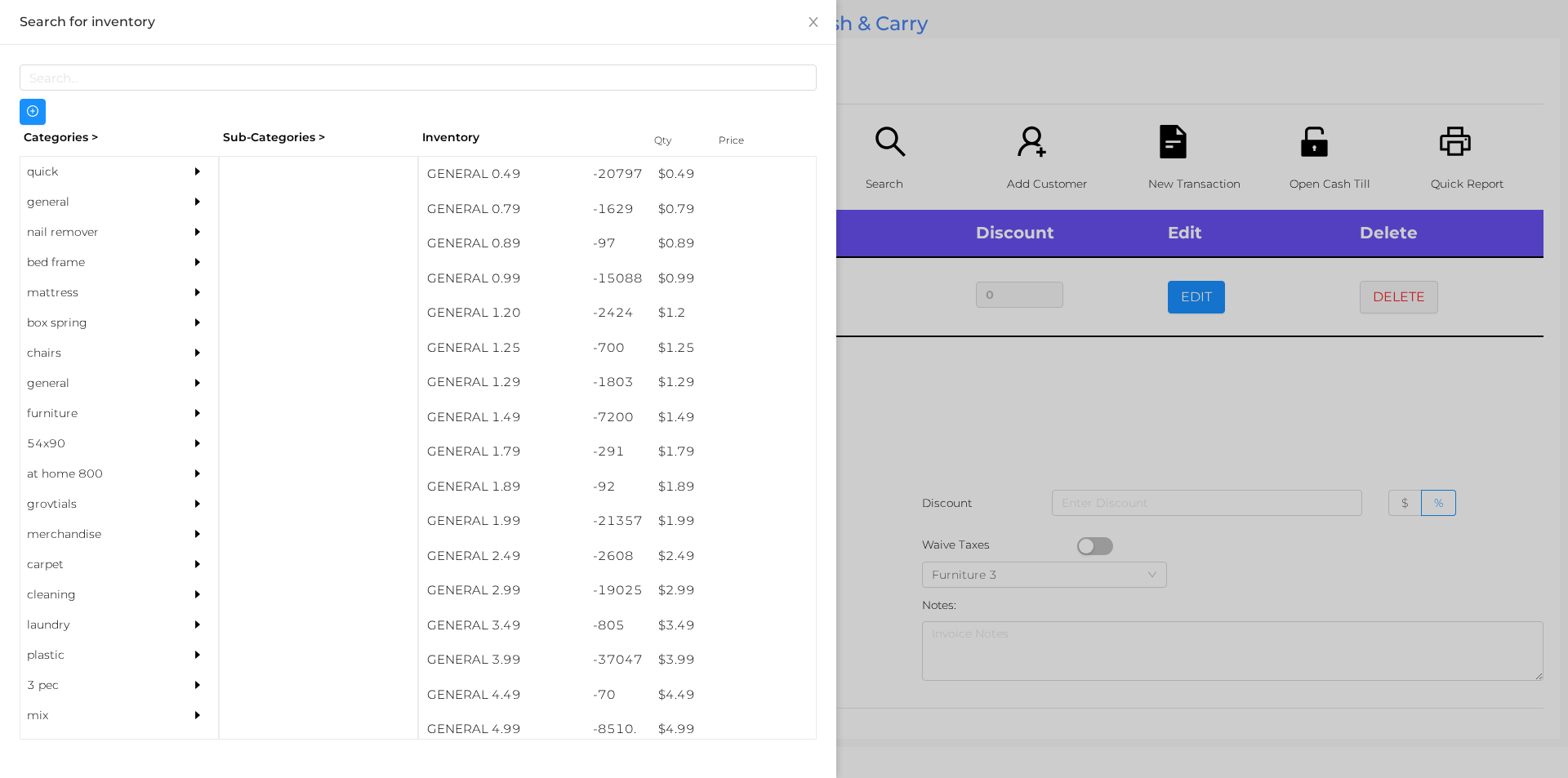
click at [54, 170] on div "quick" at bounding box center [94, 171] width 149 height 30
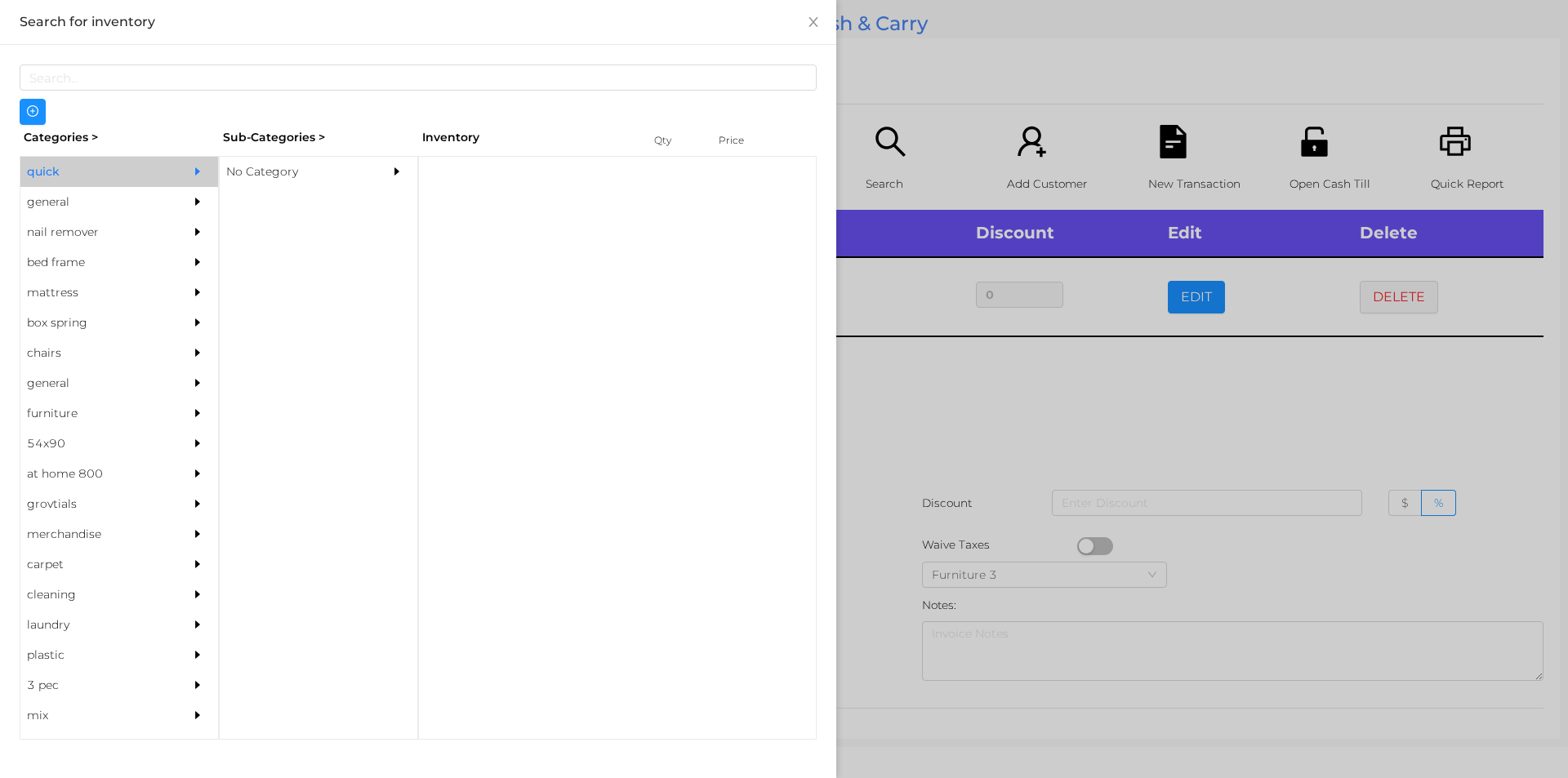
click at [260, 178] on div "No Category" at bounding box center [294, 171] width 149 height 30
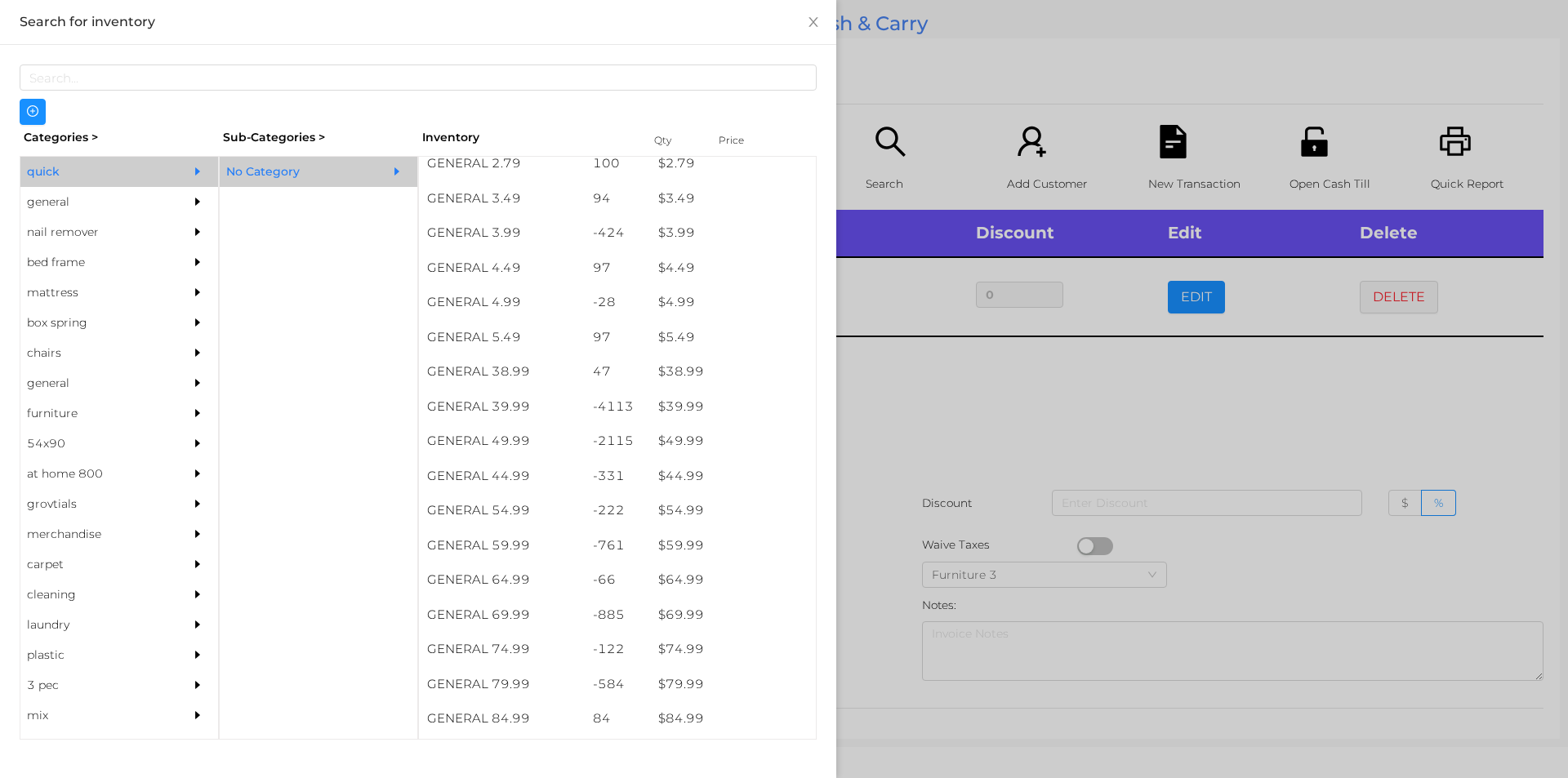
scroll to position [706, 0]
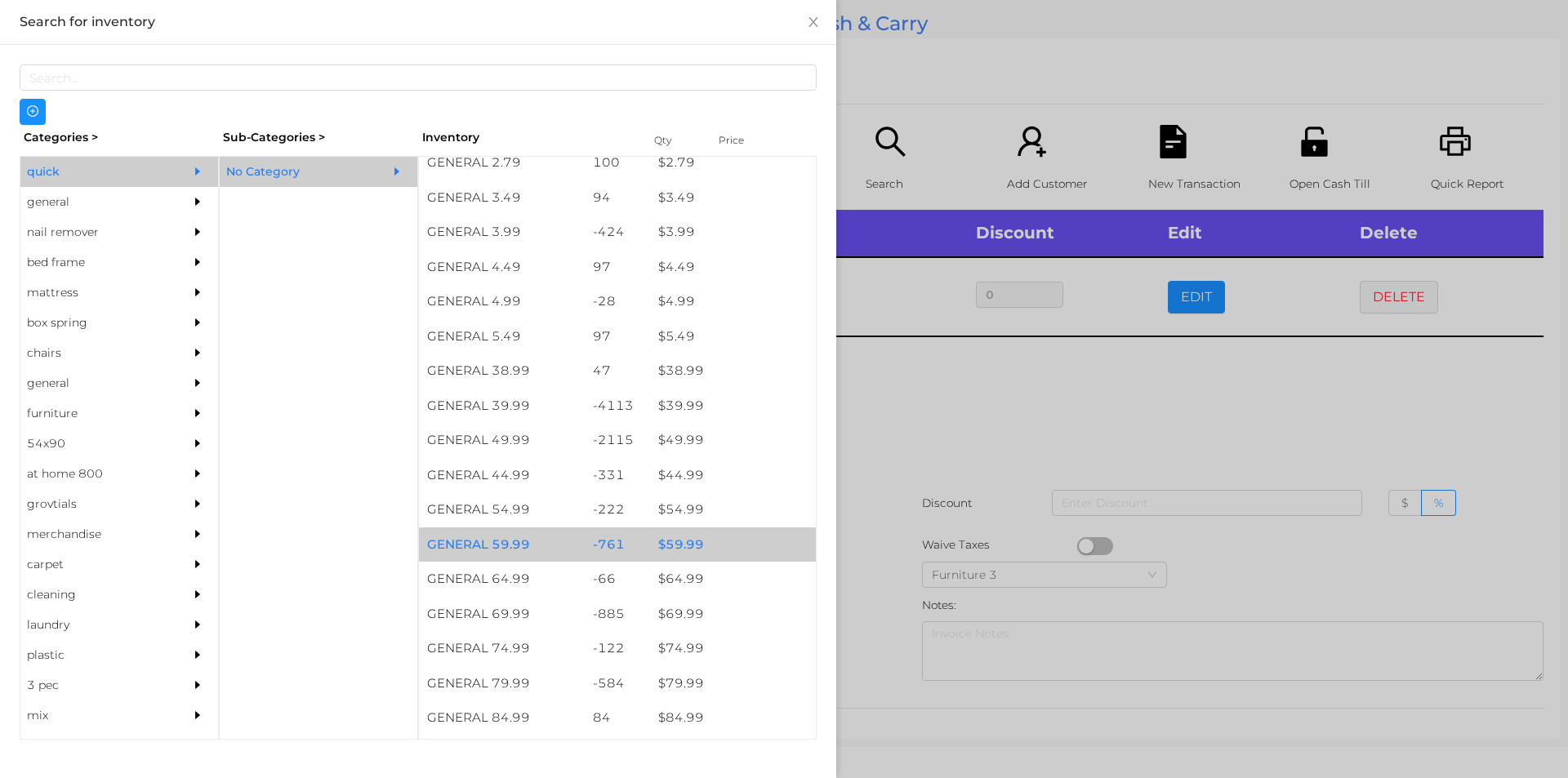
click at [682, 543] on div "$ 59.99" at bounding box center [733, 545] width 166 height 35
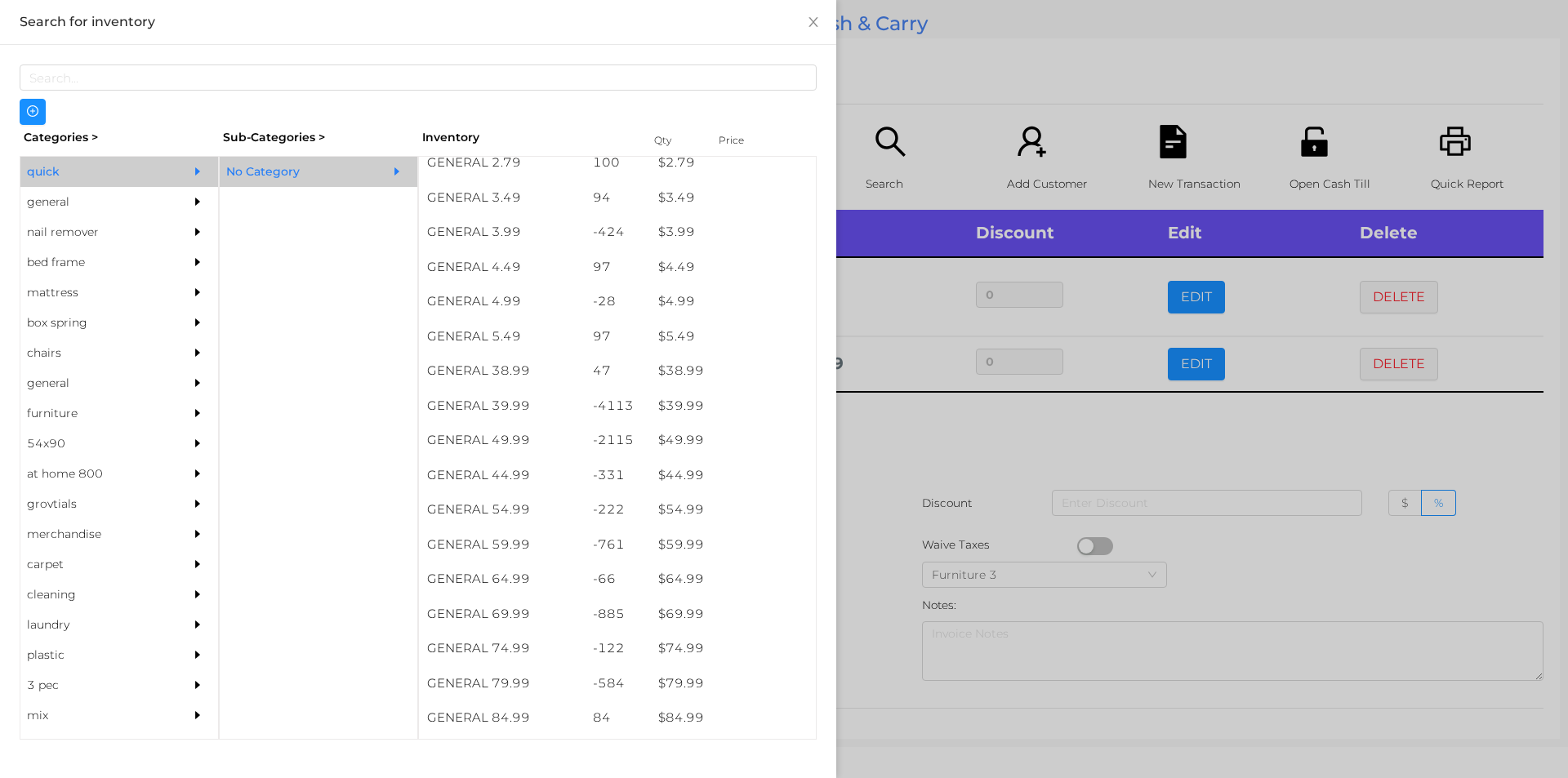
click at [858, 558] on div at bounding box center [784, 389] width 1568 height 778
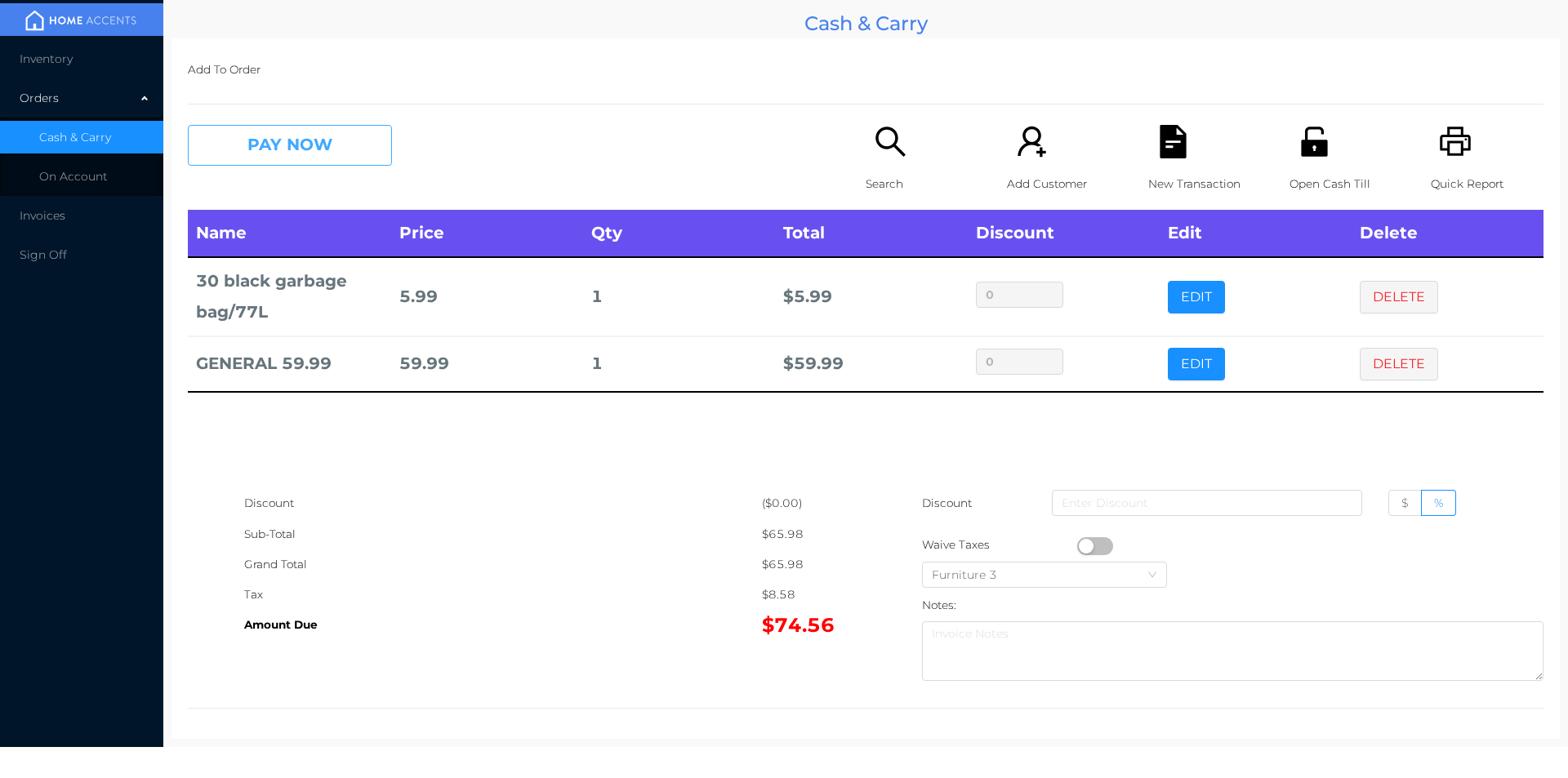
click at [244, 146] on button "PAY NOW" at bounding box center [290, 146] width 204 height 41
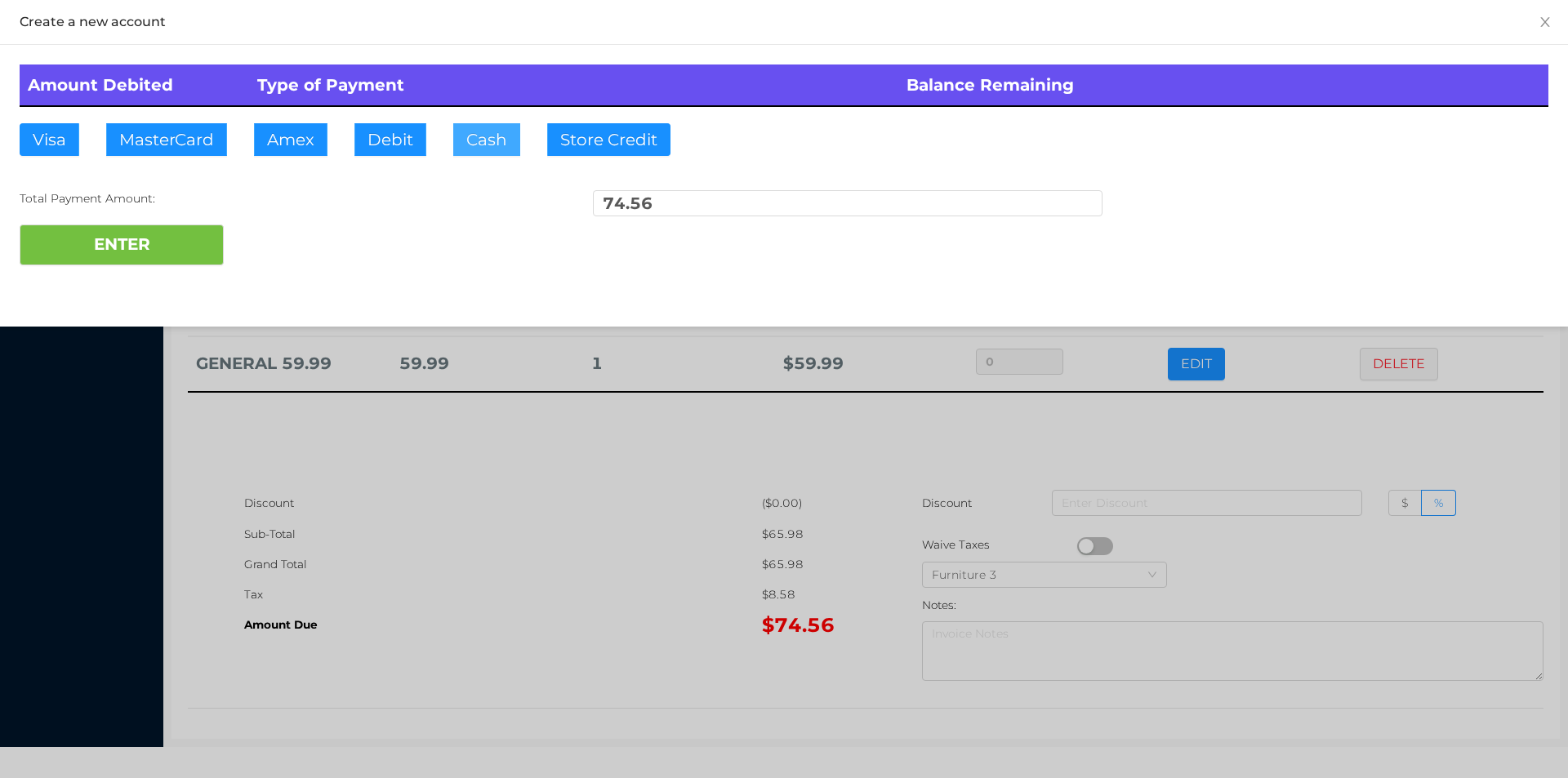
click at [482, 146] on button "Cash" at bounding box center [486, 140] width 67 height 32
type input "75."
click at [96, 255] on button "ENTER" at bounding box center [122, 245] width 204 height 41
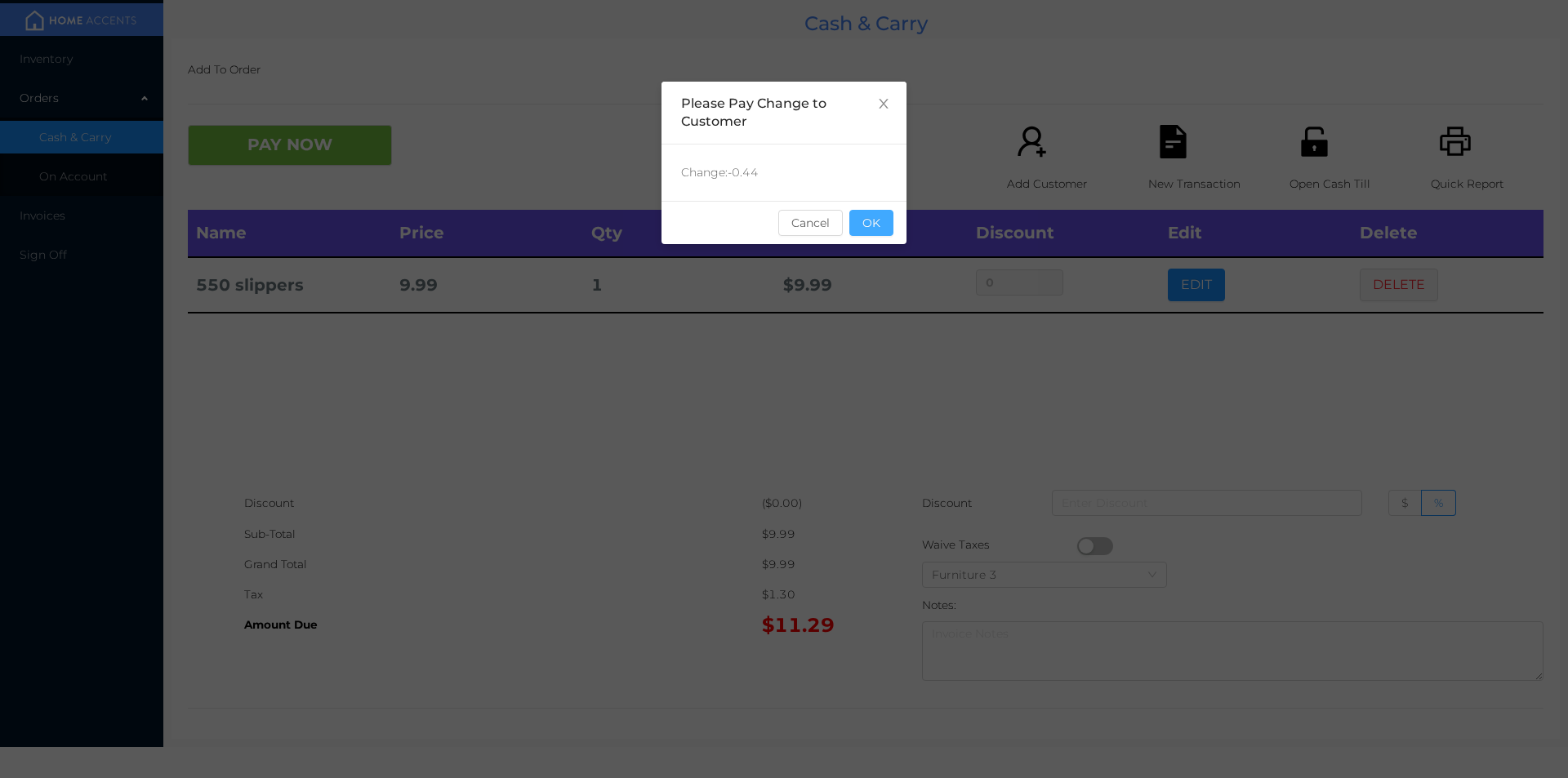
click at [878, 224] on button "OK" at bounding box center [872, 223] width 44 height 26
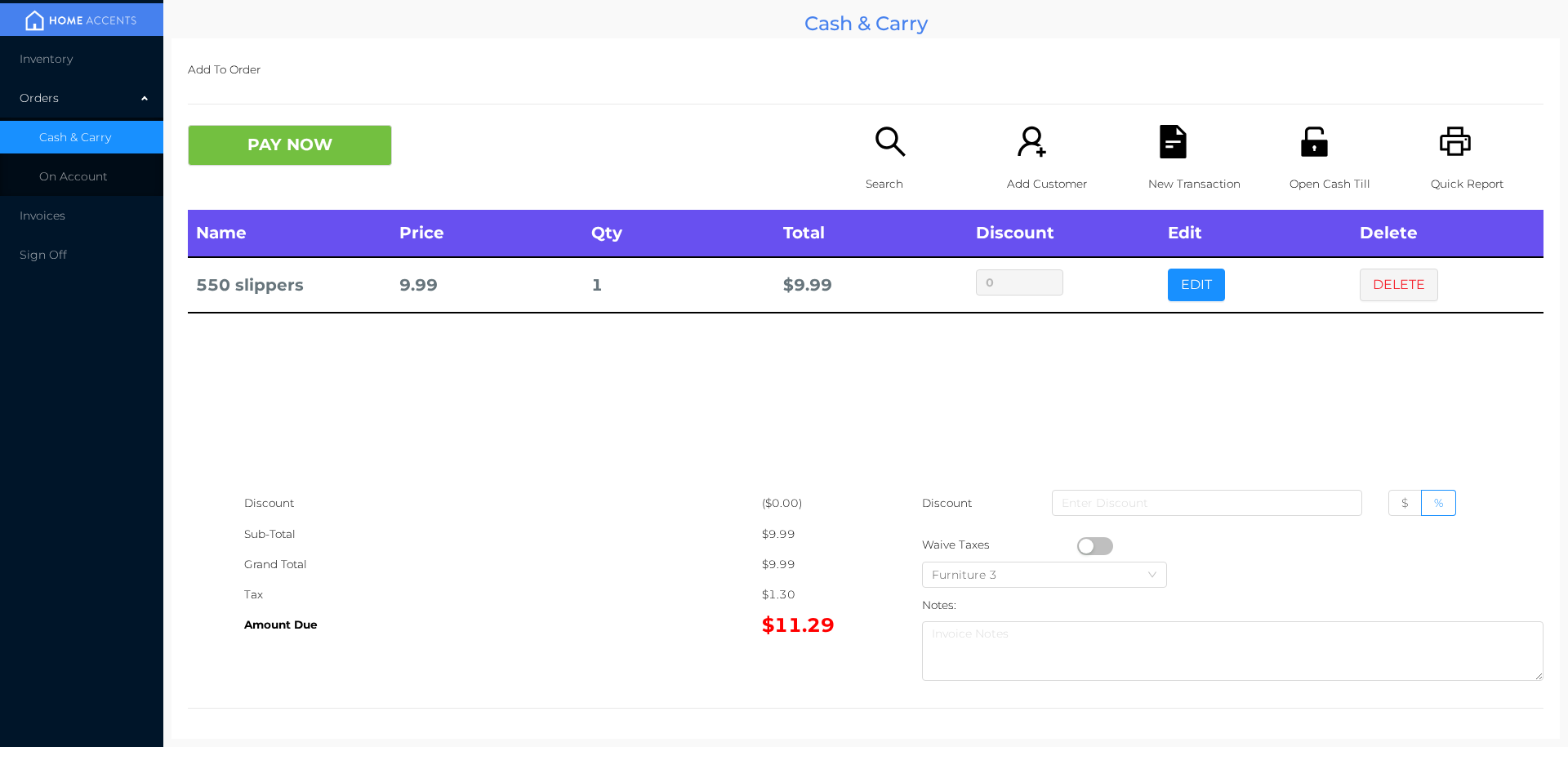
click at [865, 373] on div "Name Price Qty Total Discount Edit Delete 550 slippers 9.99 1 $ 9.99 0 EDIT DEL…" at bounding box center [866, 349] width 1355 height 278
click at [1021, 168] on div "Add Customer" at bounding box center [1063, 168] width 112 height 85
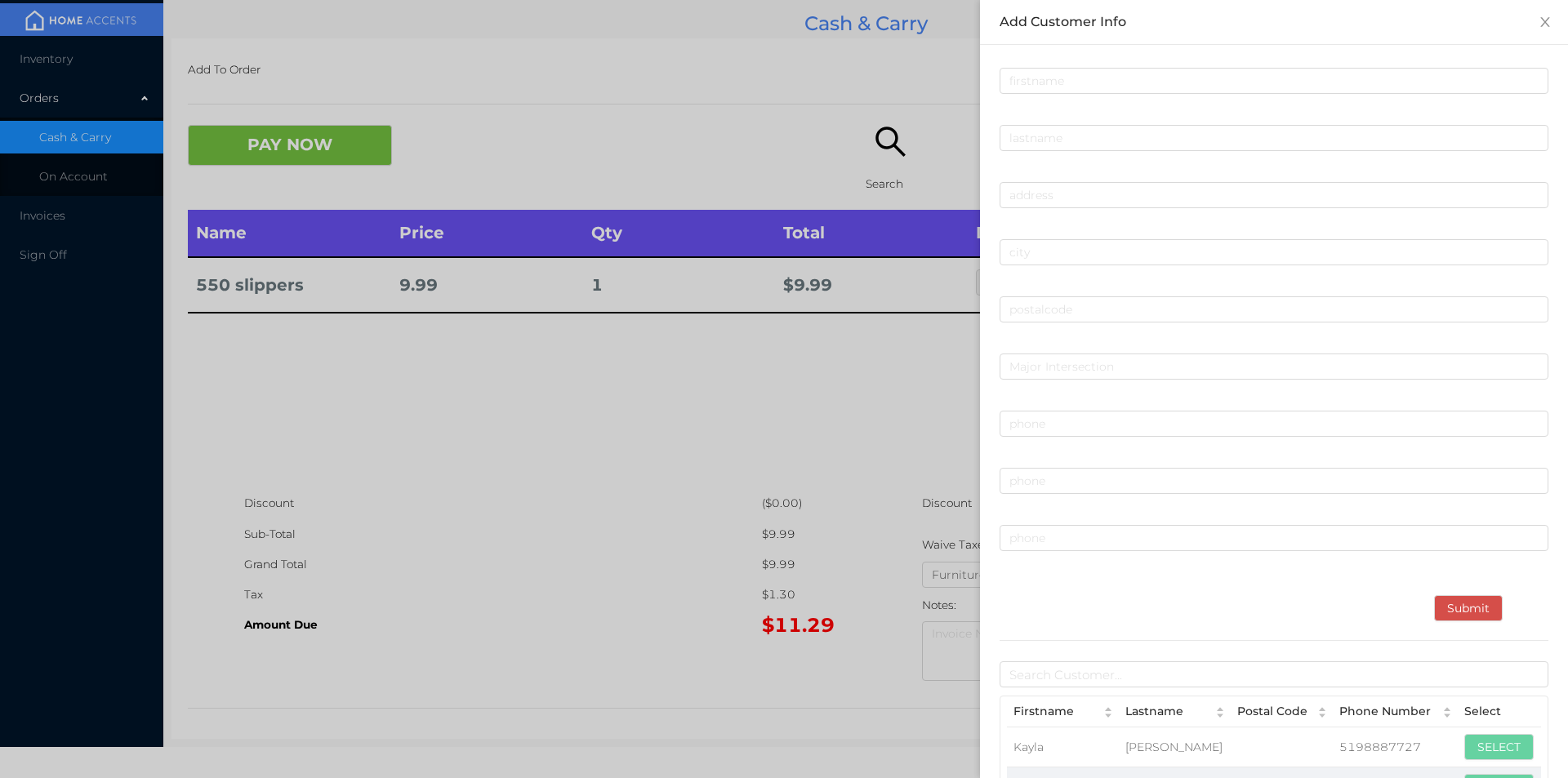
click at [674, 452] on div at bounding box center [784, 389] width 1568 height 778
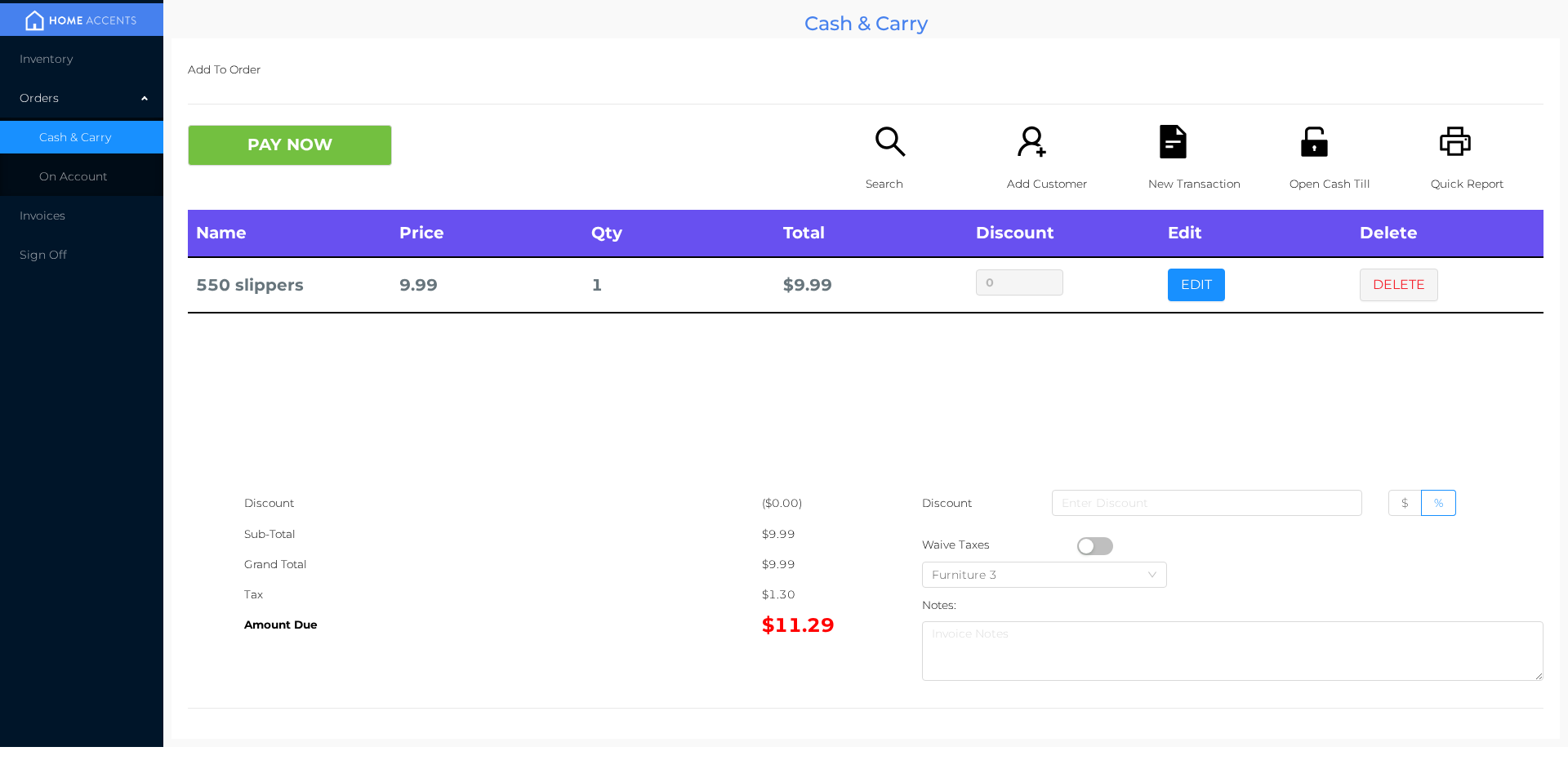
click at [880, 149] on icon "icon: search" at bounding box center [890, 141] width 30 height 30
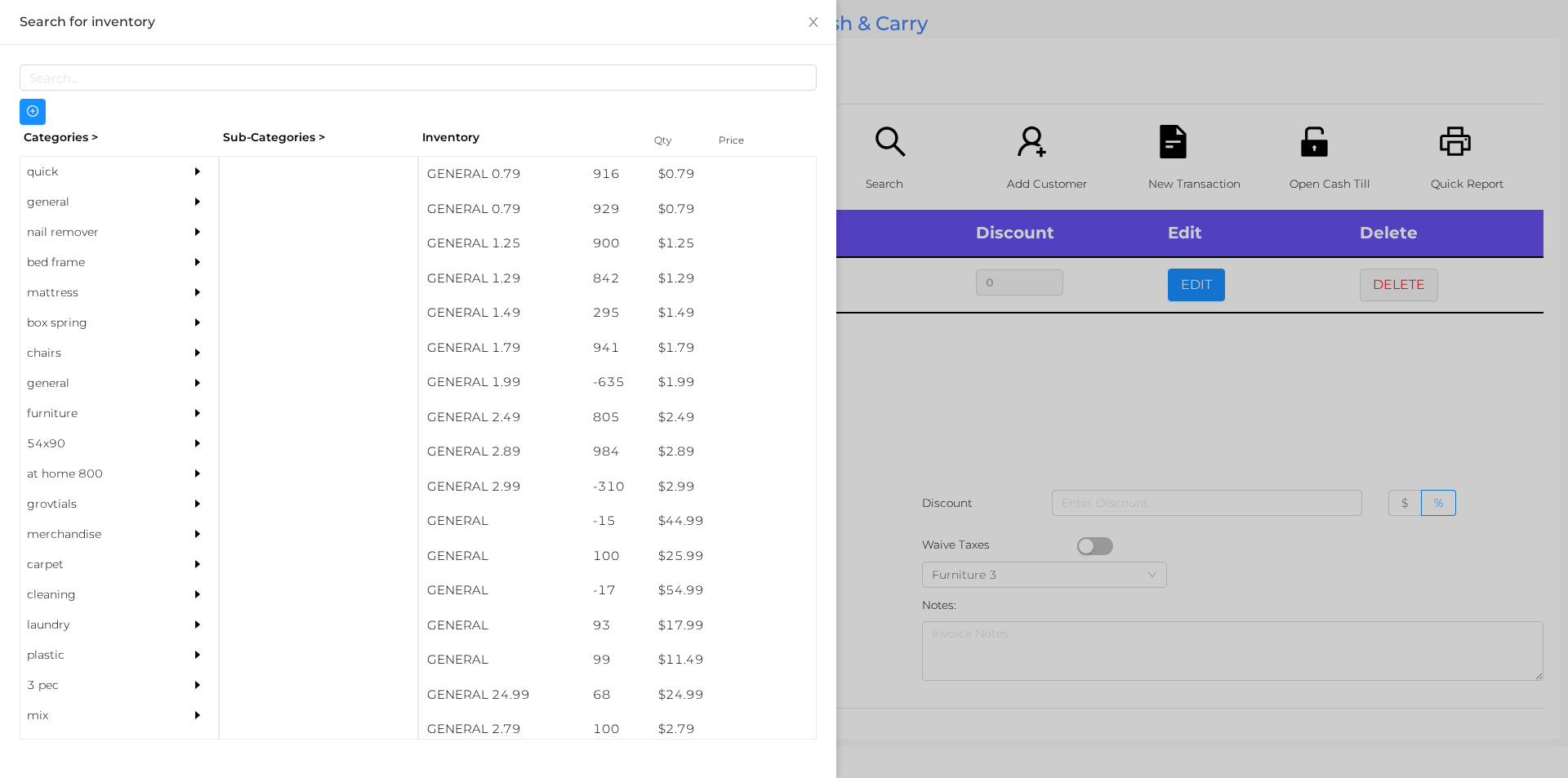
scroll to position [249, 0]
click at [51, 189] on div "general" at bounding box center [94, 202] width 149 height 30
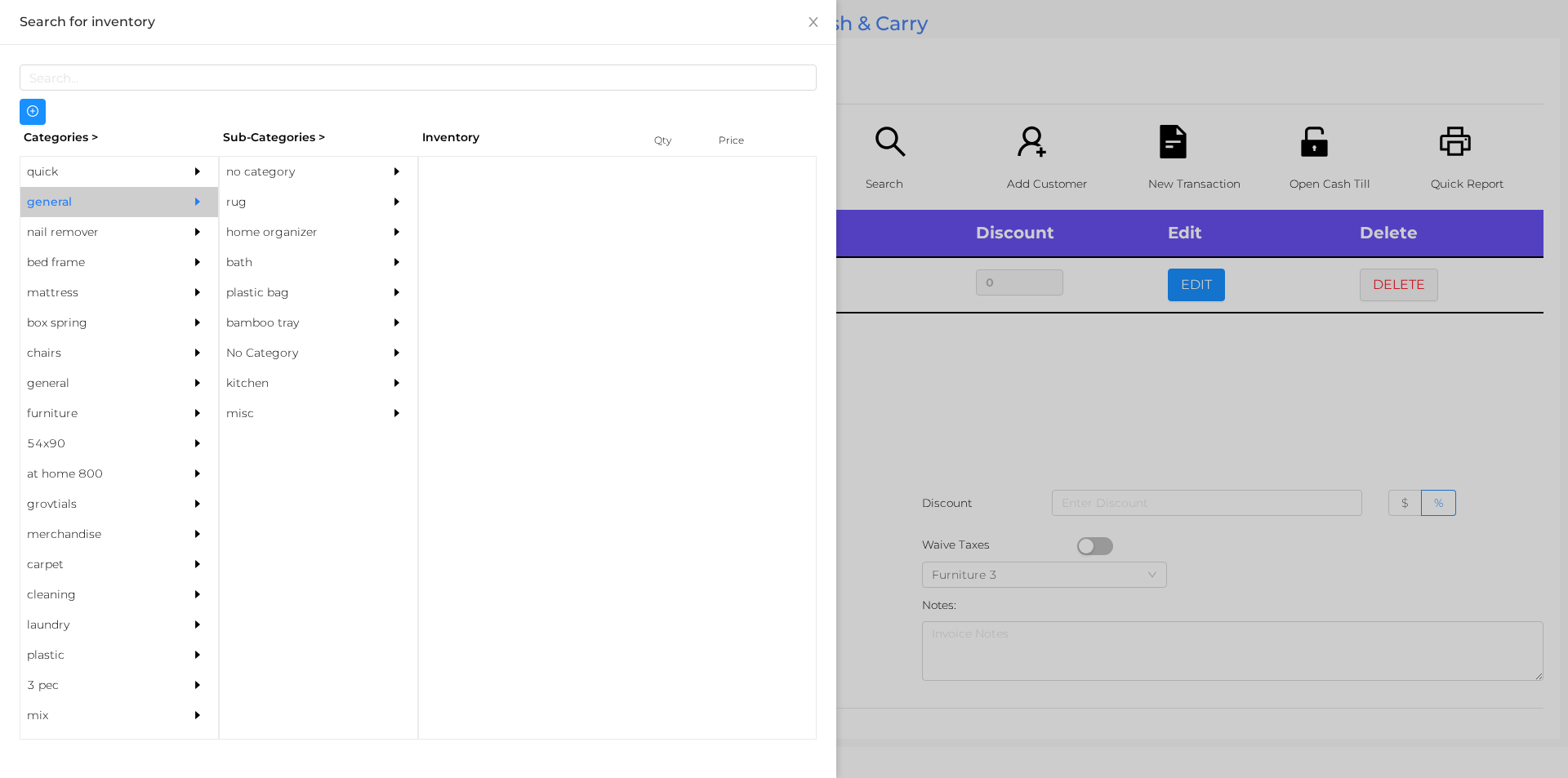
scroll to position [0, 0]
click at [269, 169] on div "no category" at bounding box center [294, 171] width 149 height 30
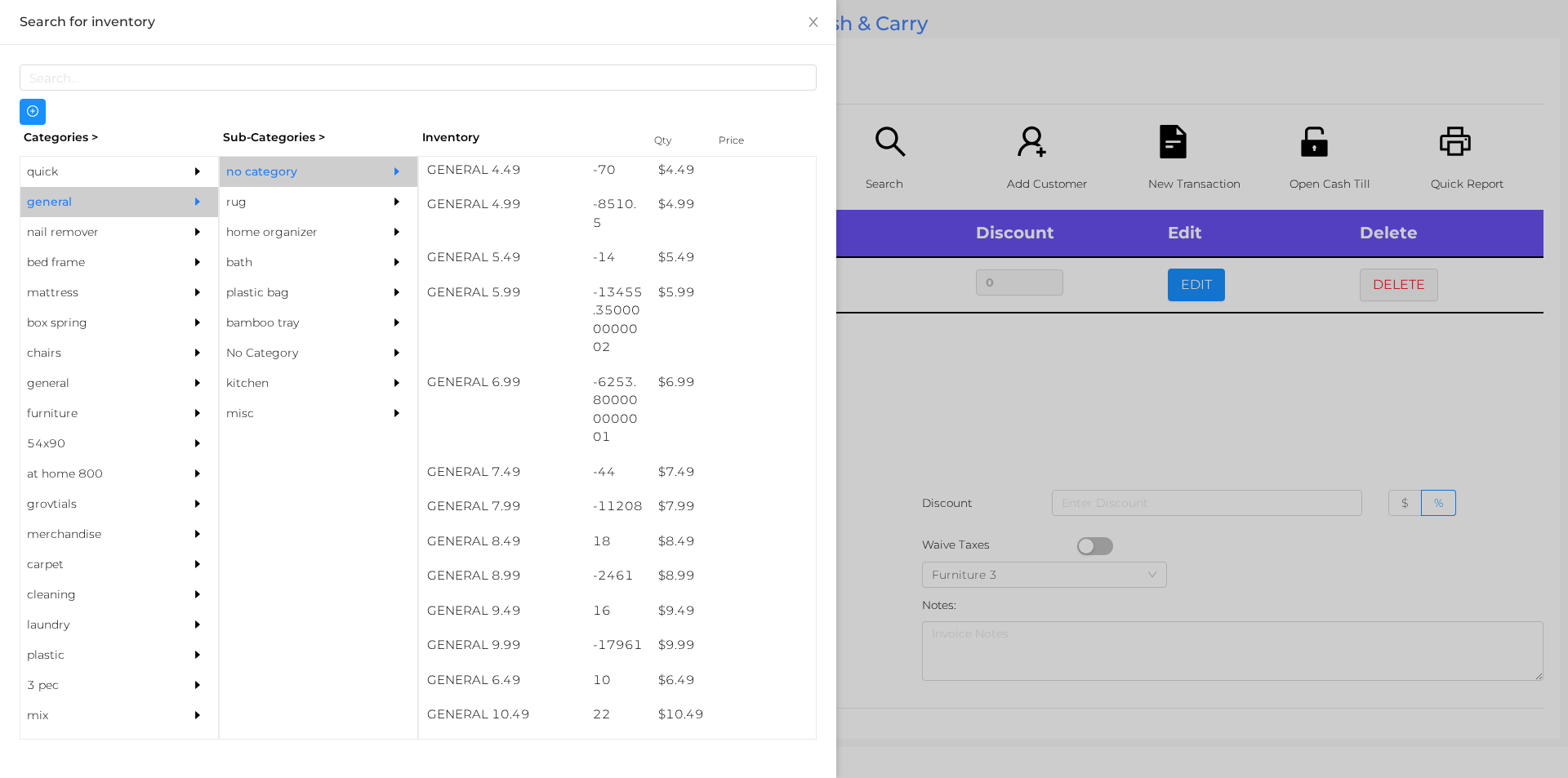
scroll to position [525, 0]
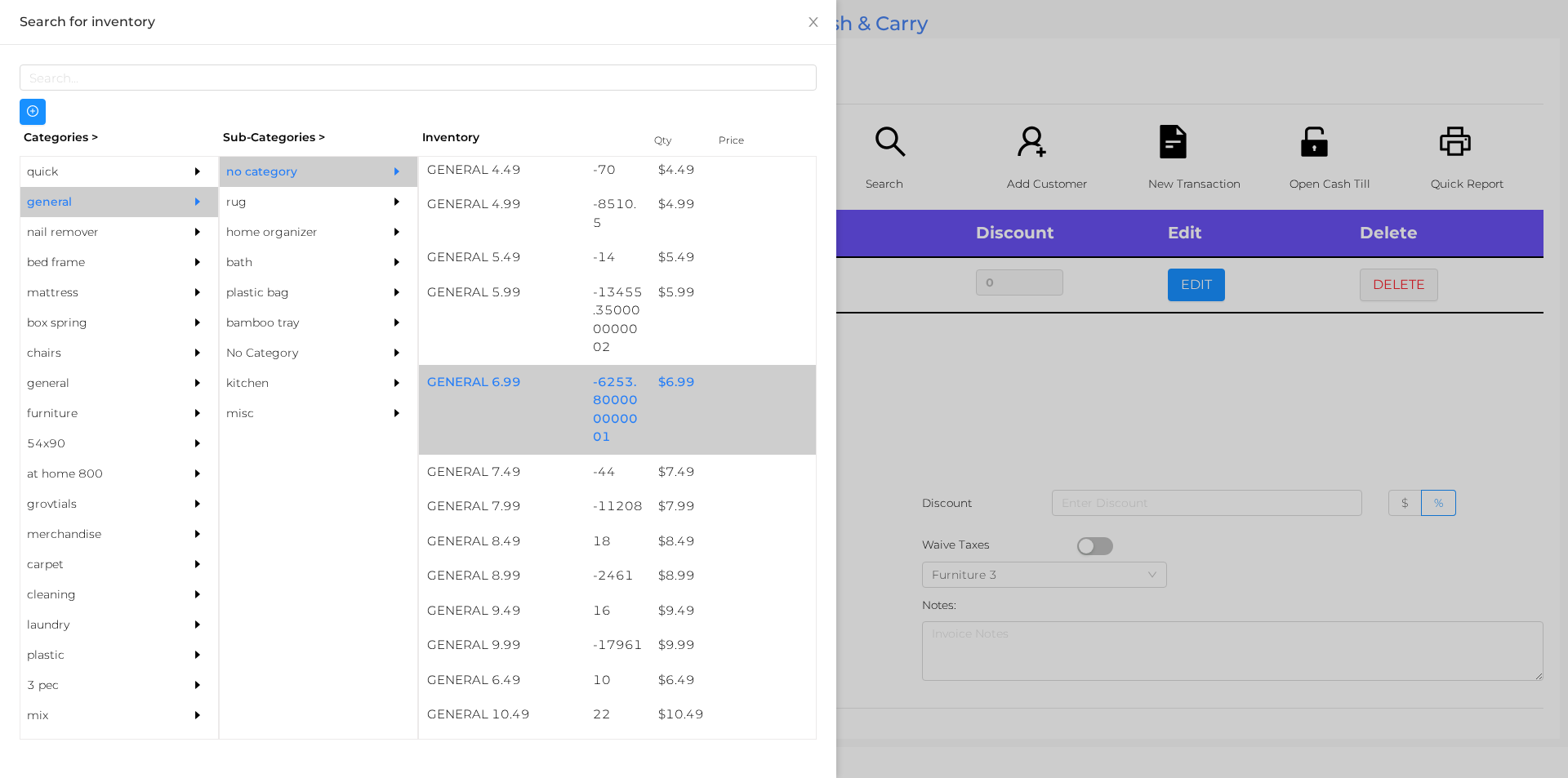
click at [669, 380] on div "$ 6.99" at bounding box center [733, 382] width 166 height 35
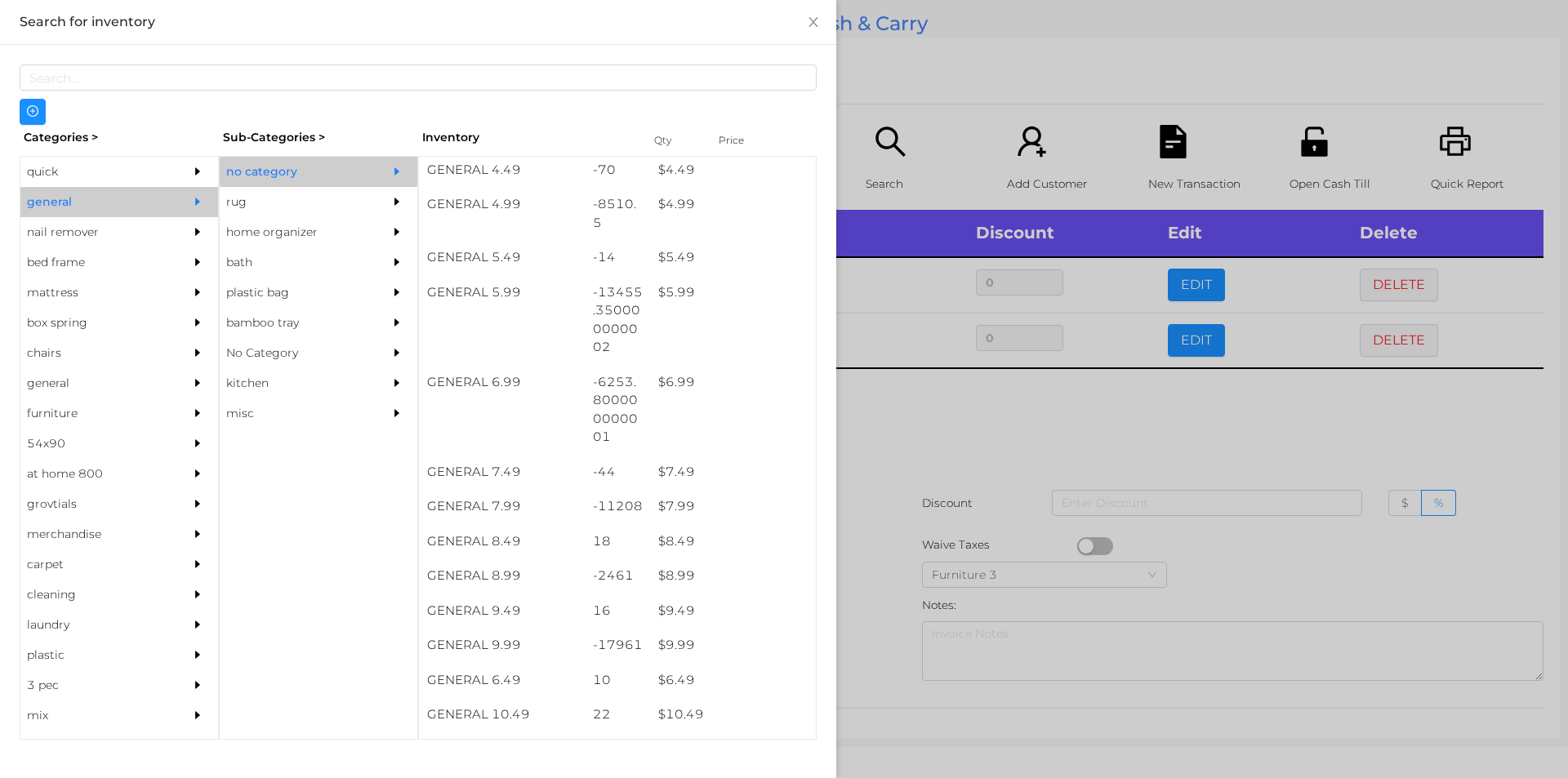
click at [892, 429] on div at bounding box center [784, 389] width 1568 height 778
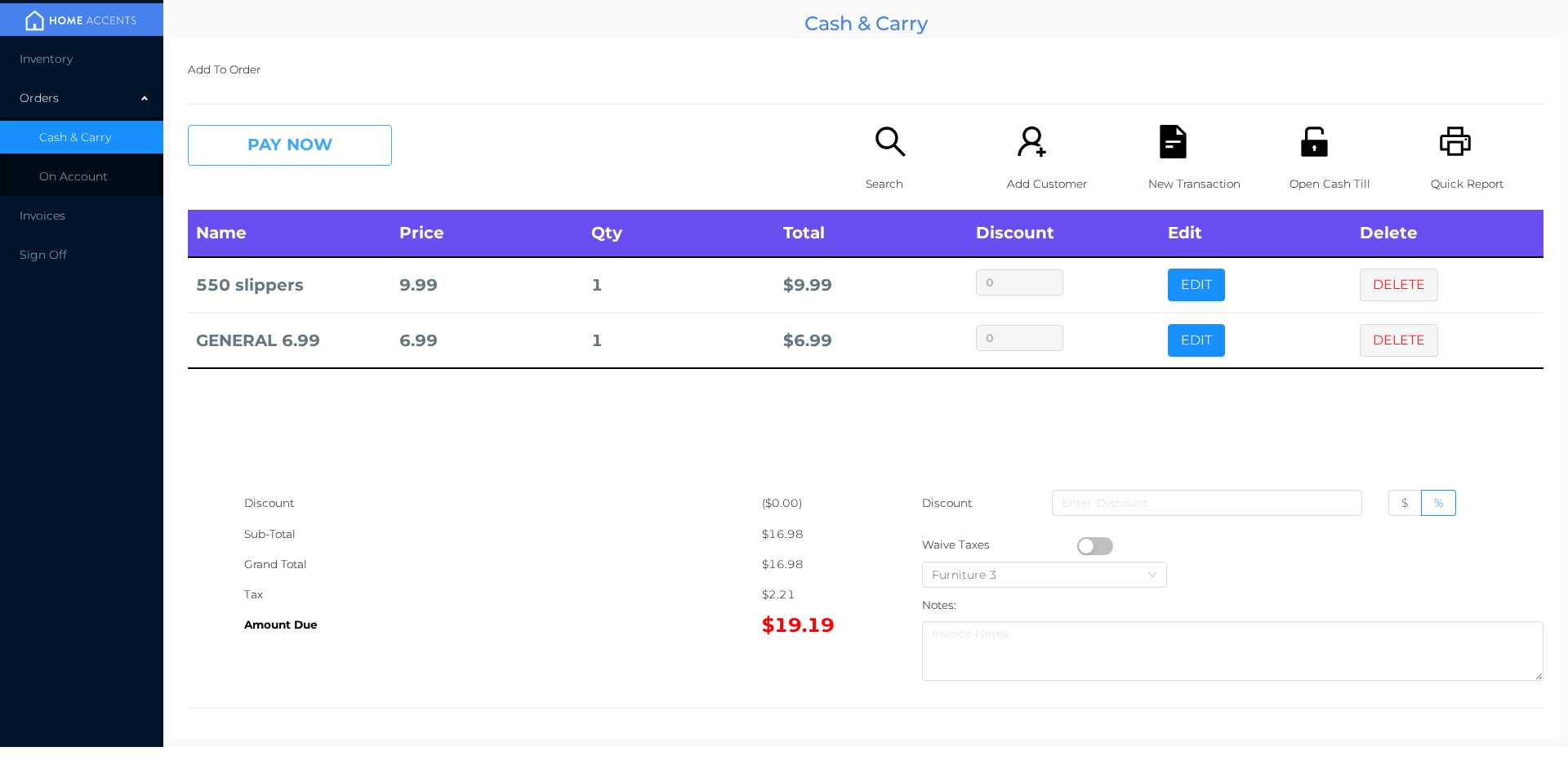
click at [294, 157] on button "PAY NOW" at bounding box center [290, 146] width 204 height 41
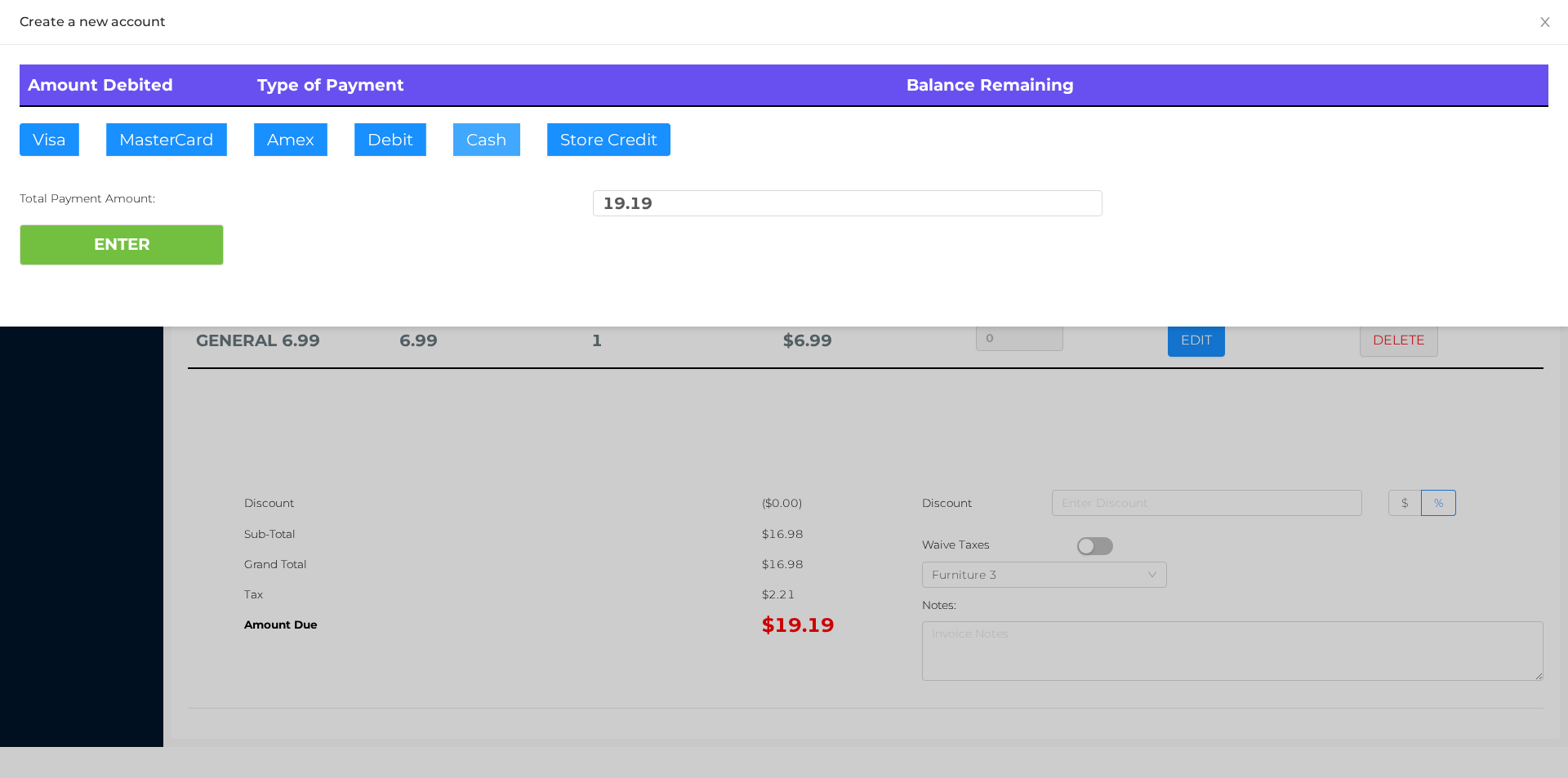
click at [490, 154] on button "Cash" at bounding box center [486, 140] width 67 height 32
type input "20."
click at [187, 252] on button "ENTER" at bounding box center [122, 245] width 204 height 41
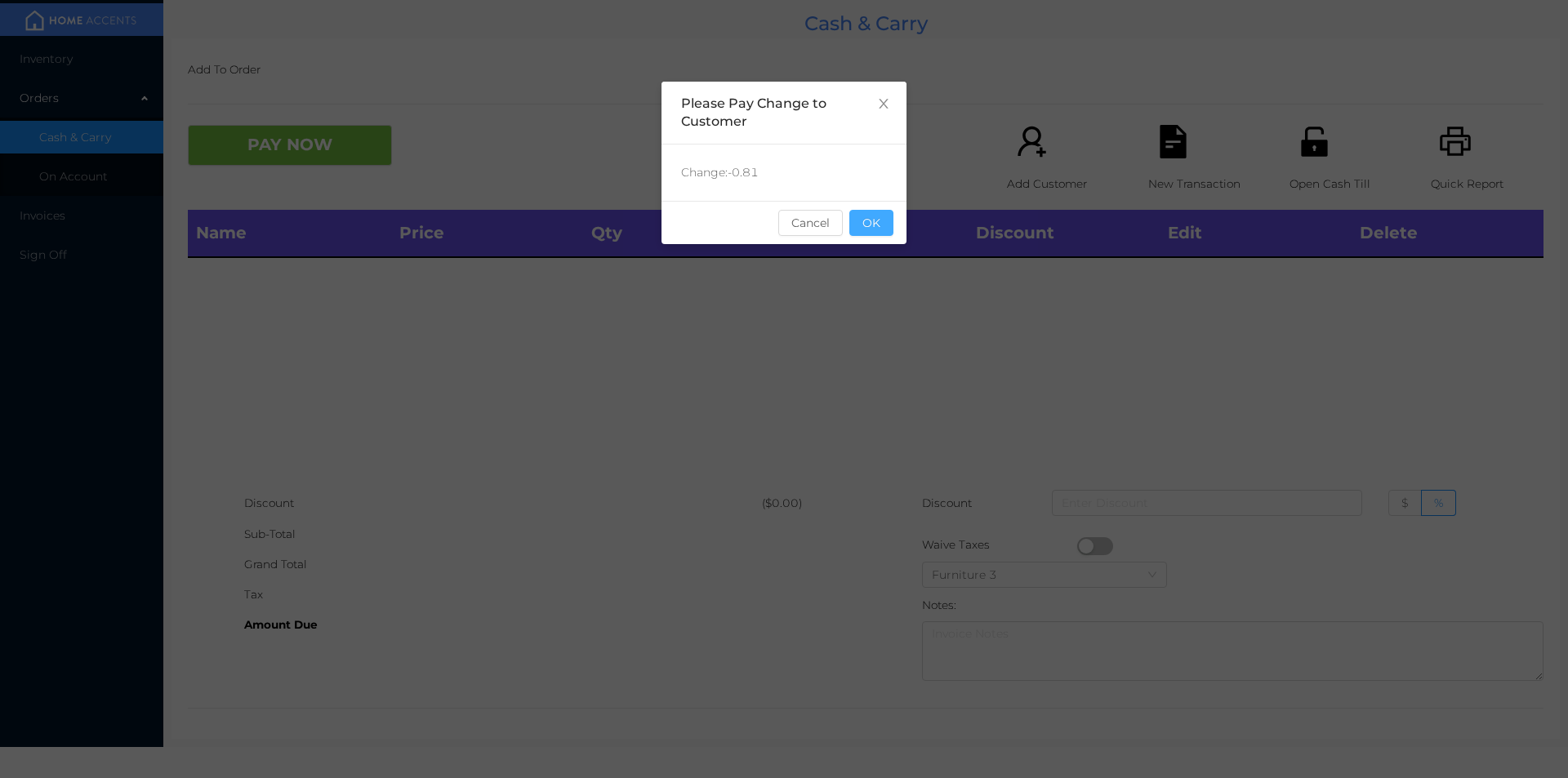
click at [872, 231] on button "OK" at bounding box center [872, 223] width 44 height 26
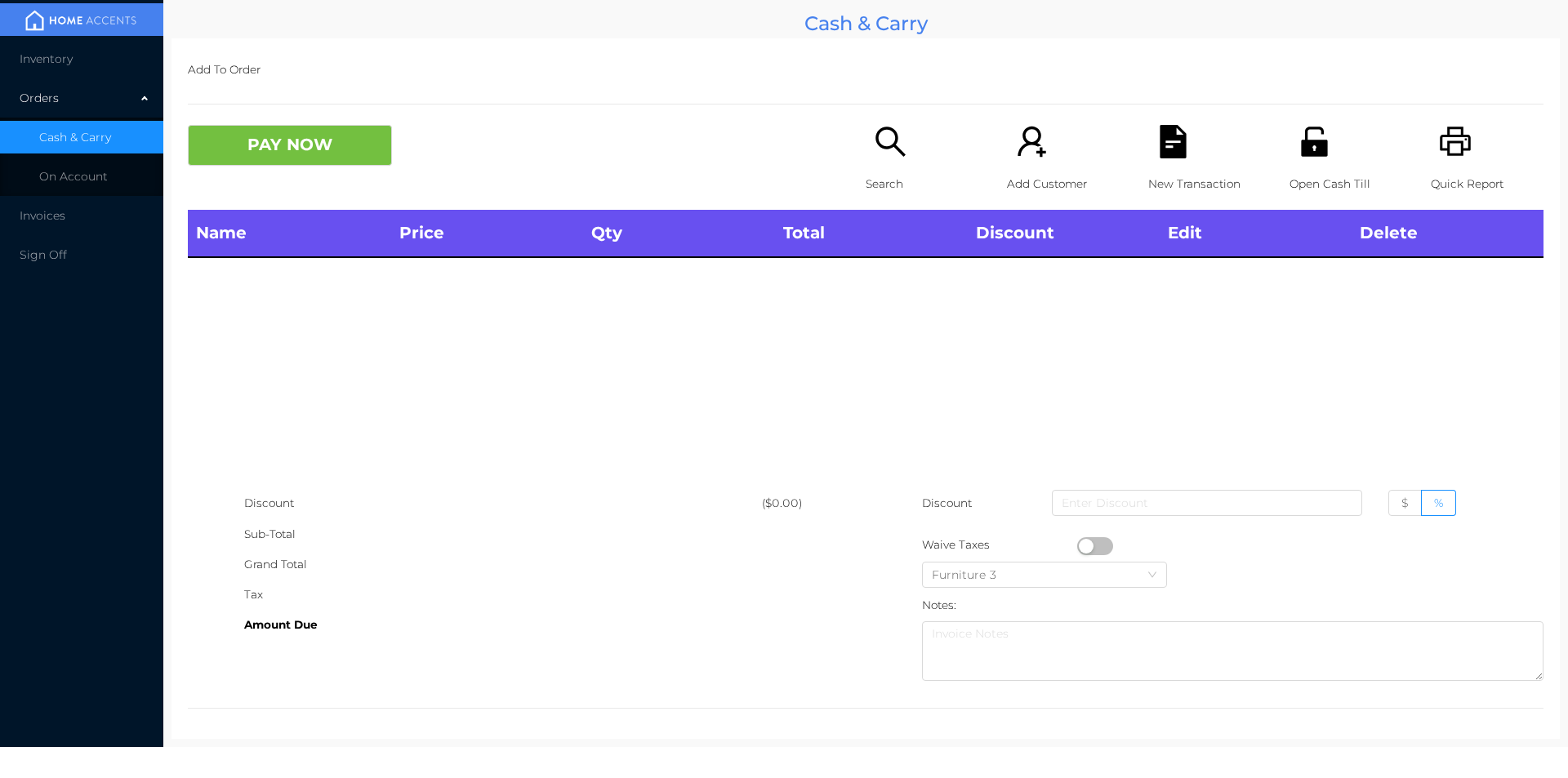
click at [1439, 142] on icon "icon: printer" at bounding box center [1455, 141] width 33 height 33
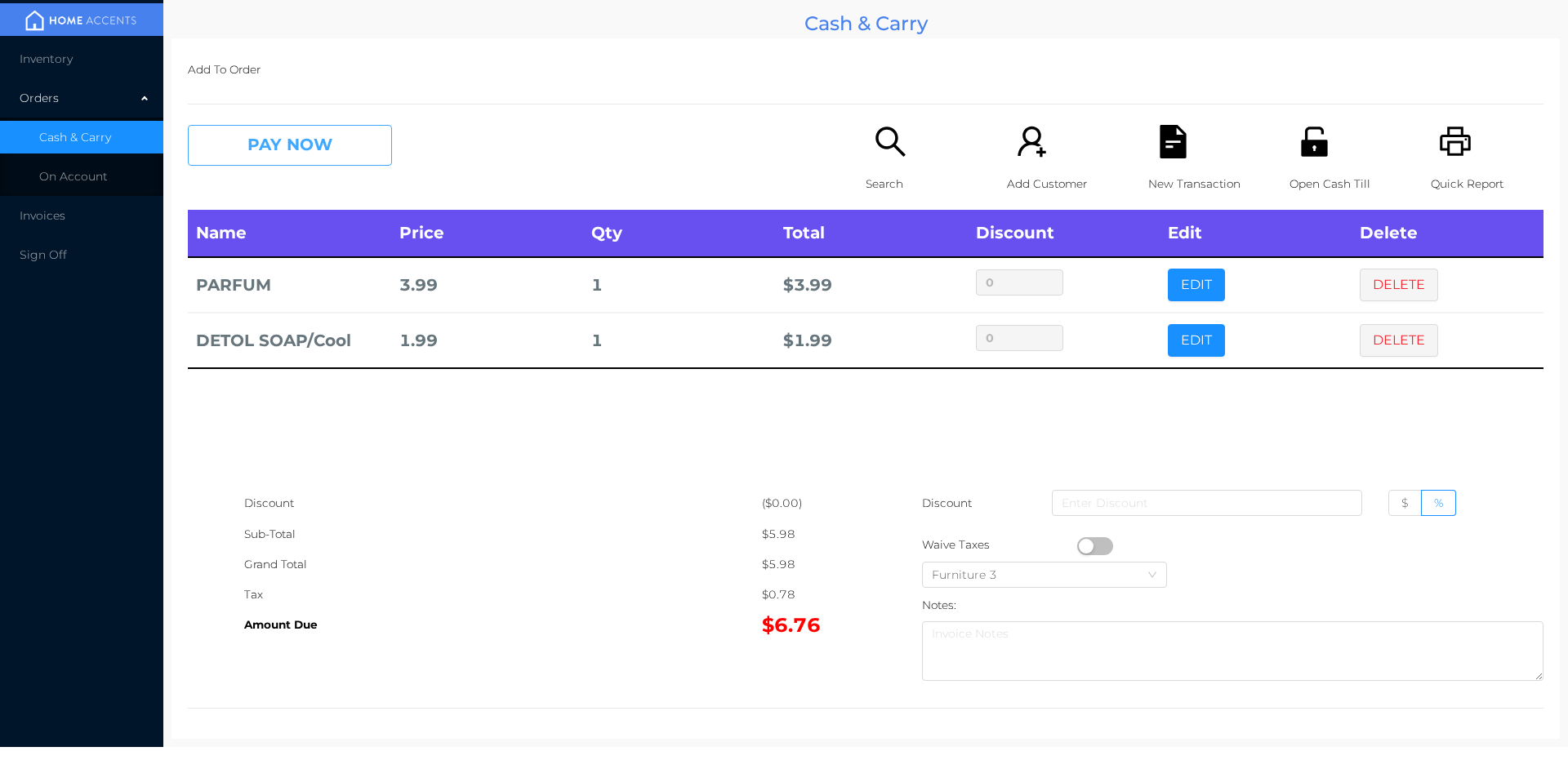
click at [290, 143] on button "PAY NOW" at bounding box center [290, 146] width 204 height 41
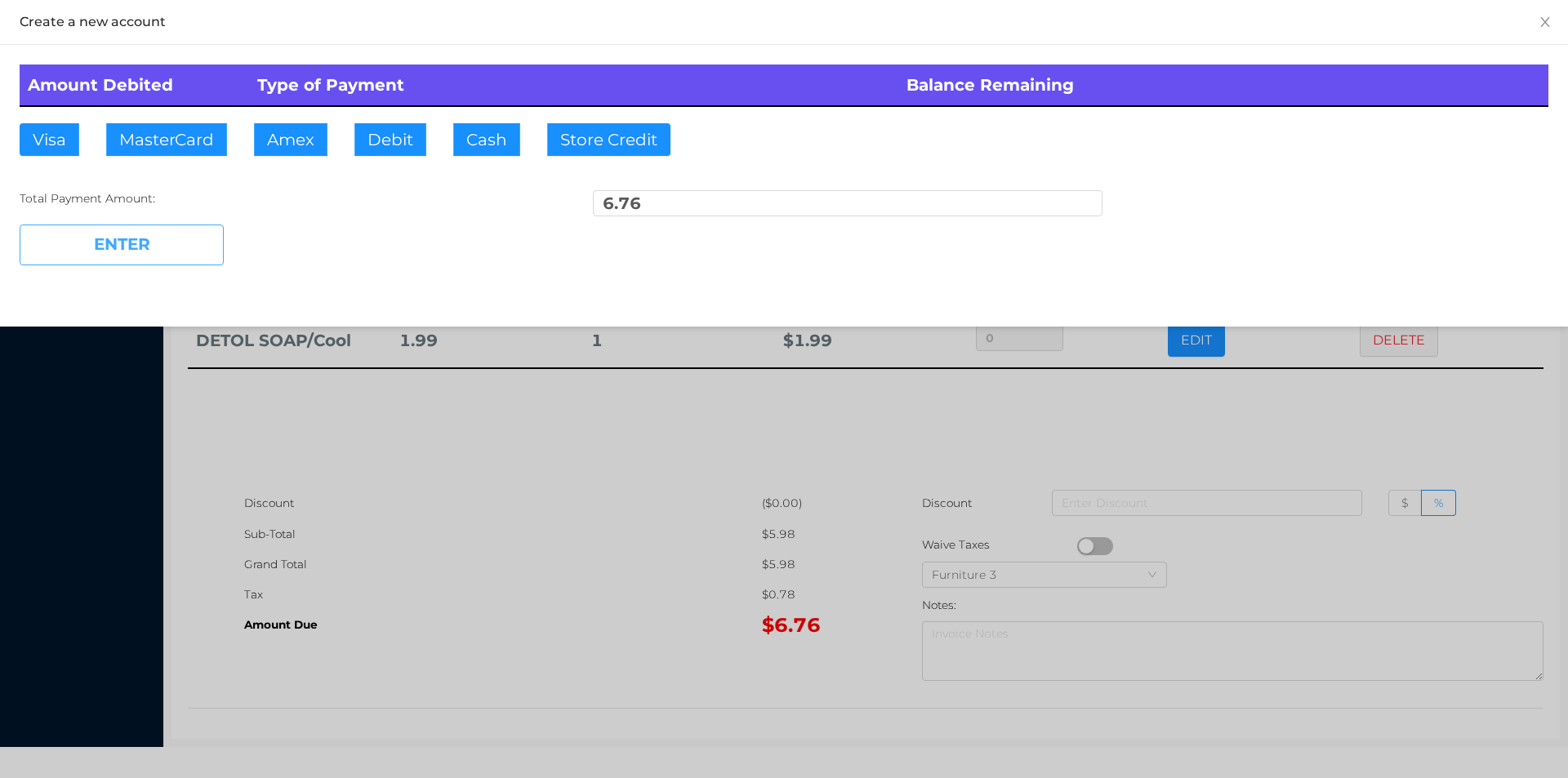
click at [185, 239] on button "ENTER" at bounding box center [122, 245] width 204 height 41
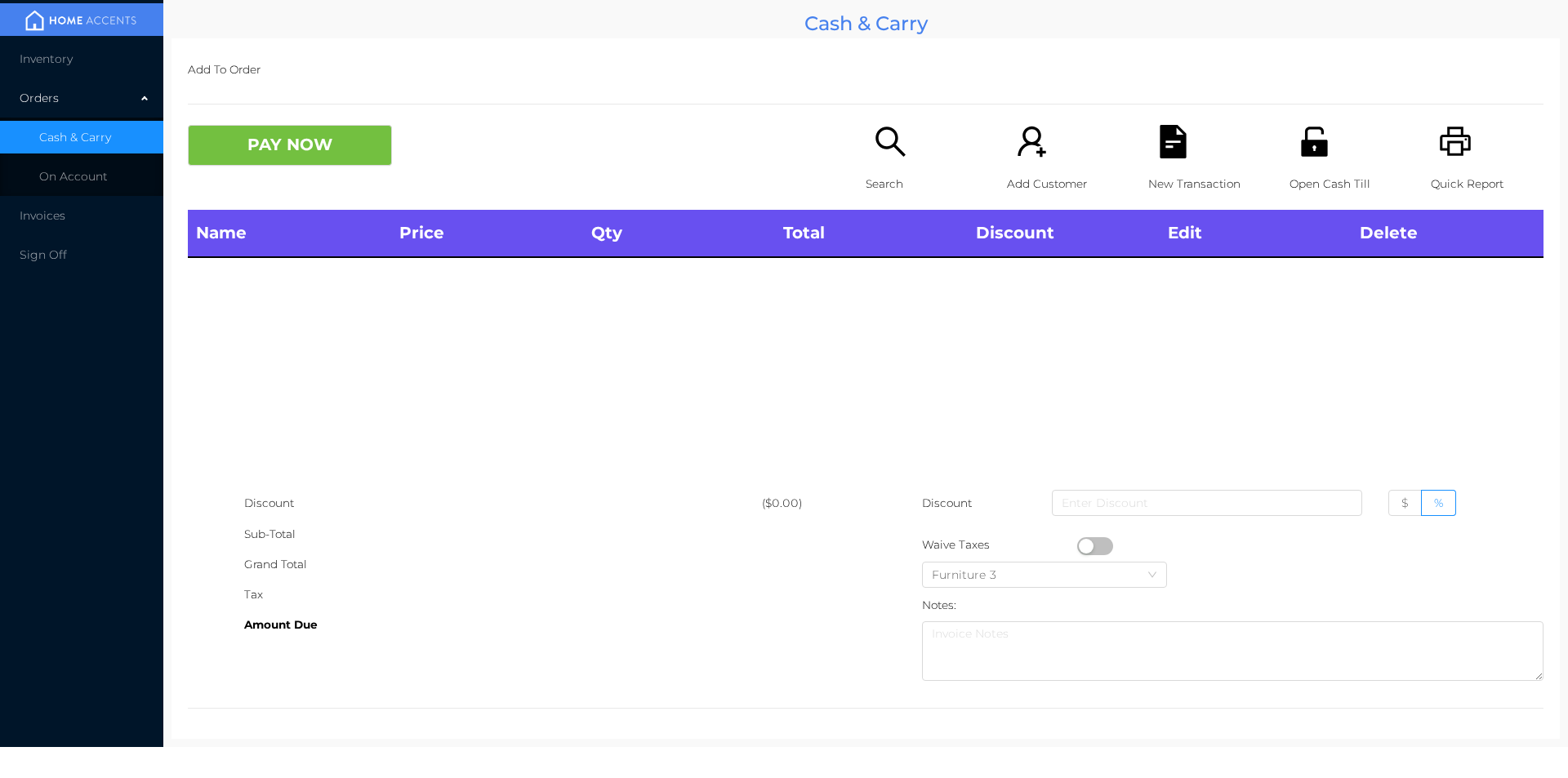
click at [1445, 158] on icon "icon: printer" at bounding box center [1455, 141] width 33 height 33
